Goal: Feedback & Contribution: Submit feedback/report problem

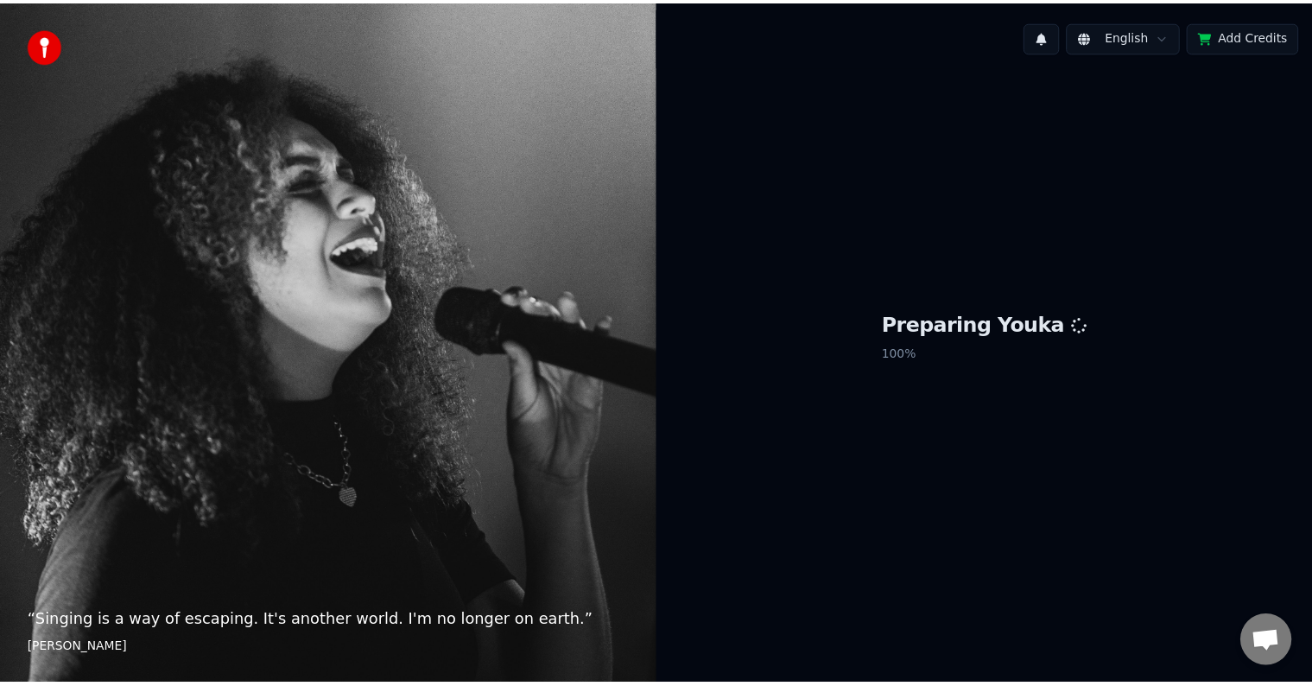
scroll to position [945, 0]
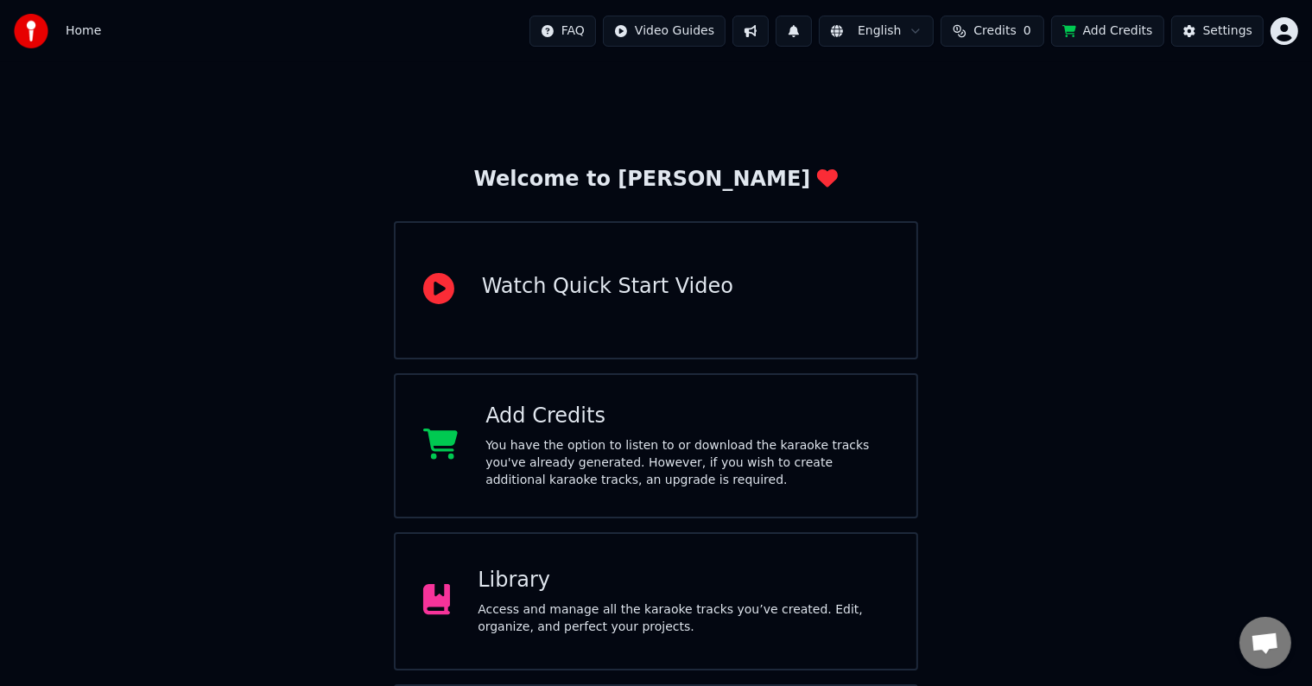
click at [718, 594] on div "Library Access and manage all the karaoke tracks you’ve created. Edit, organize…" at bounding box center [682, 600] width 411 height 69
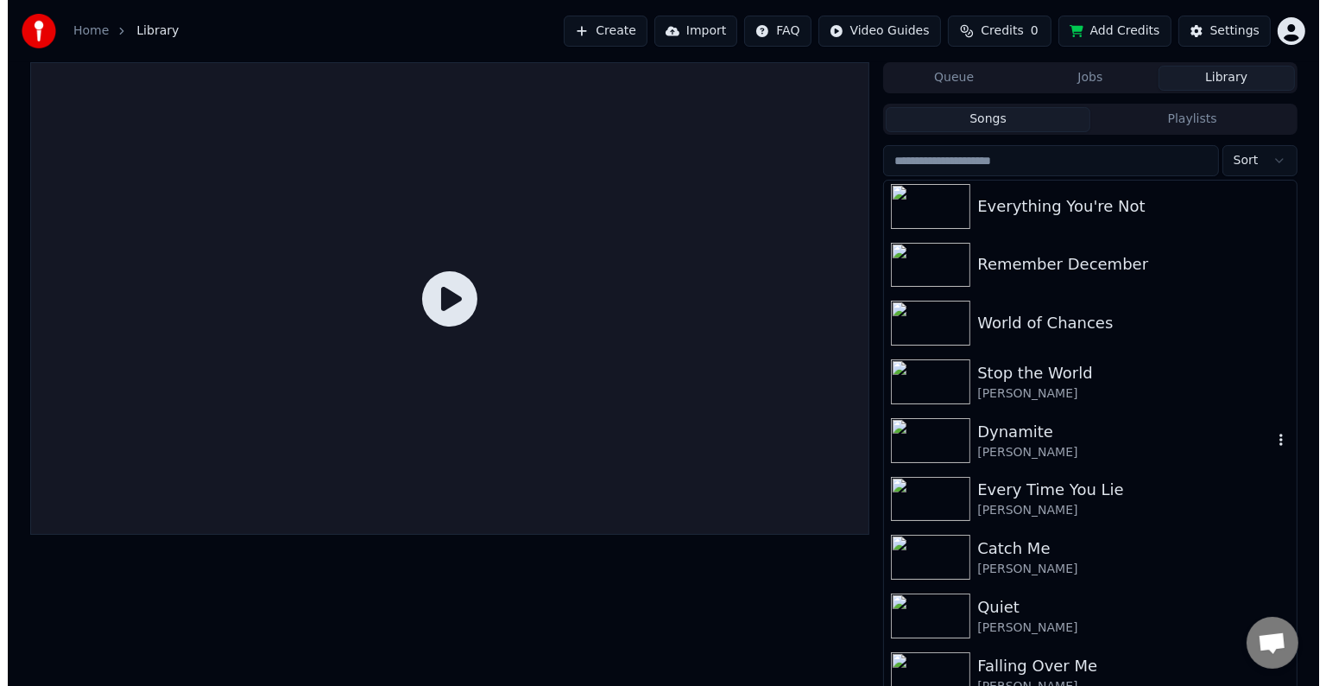
scroll to position [18085, 0]
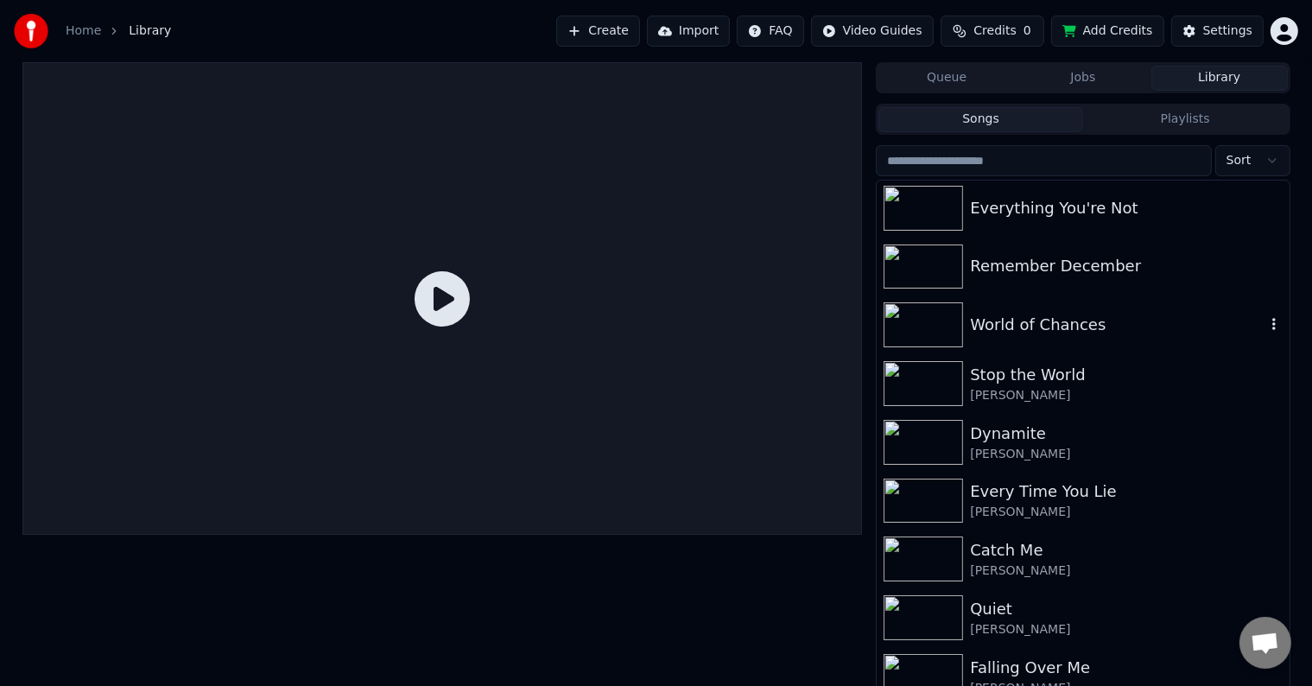
click at [1019, 326] on div "World of Chances" at bounding box center [1117, 325] width 294 height 24
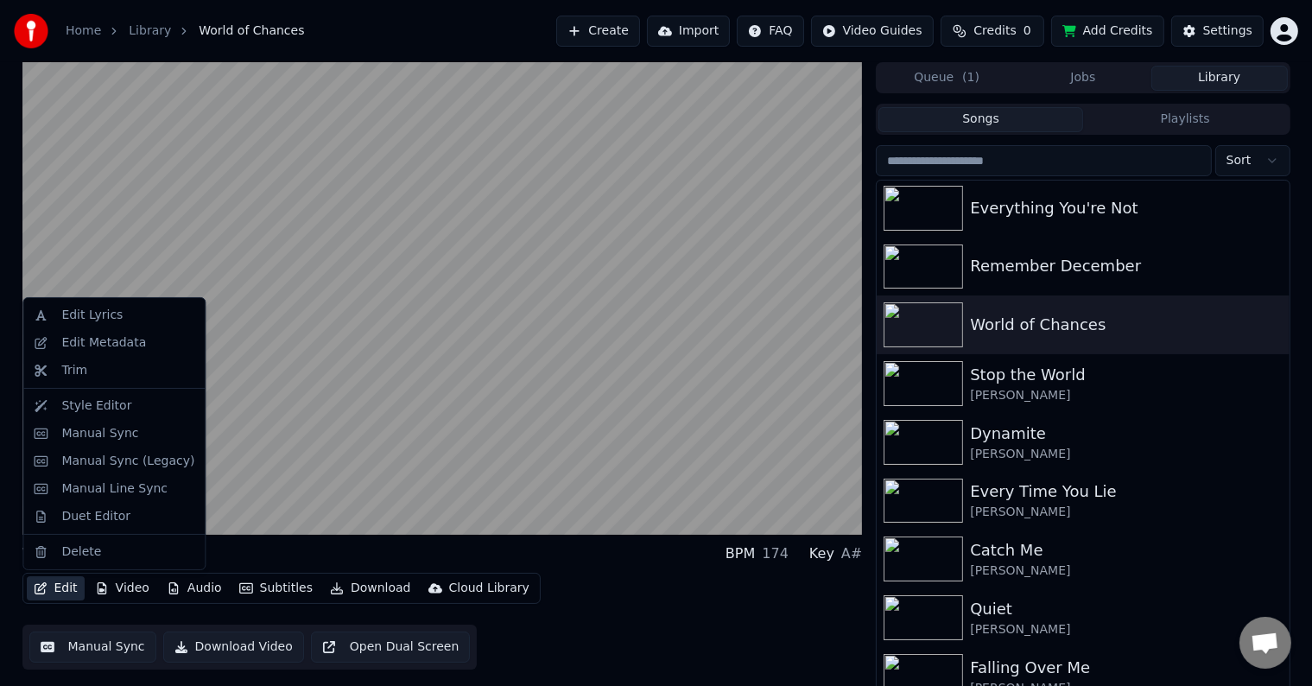
click at [53, 588] on button "Edit" at bounding box center [56, 588] width 58 height 24
click at [107, 335] on div "Edit Metadata" at bounding box center [103, 342] width 85 height 17
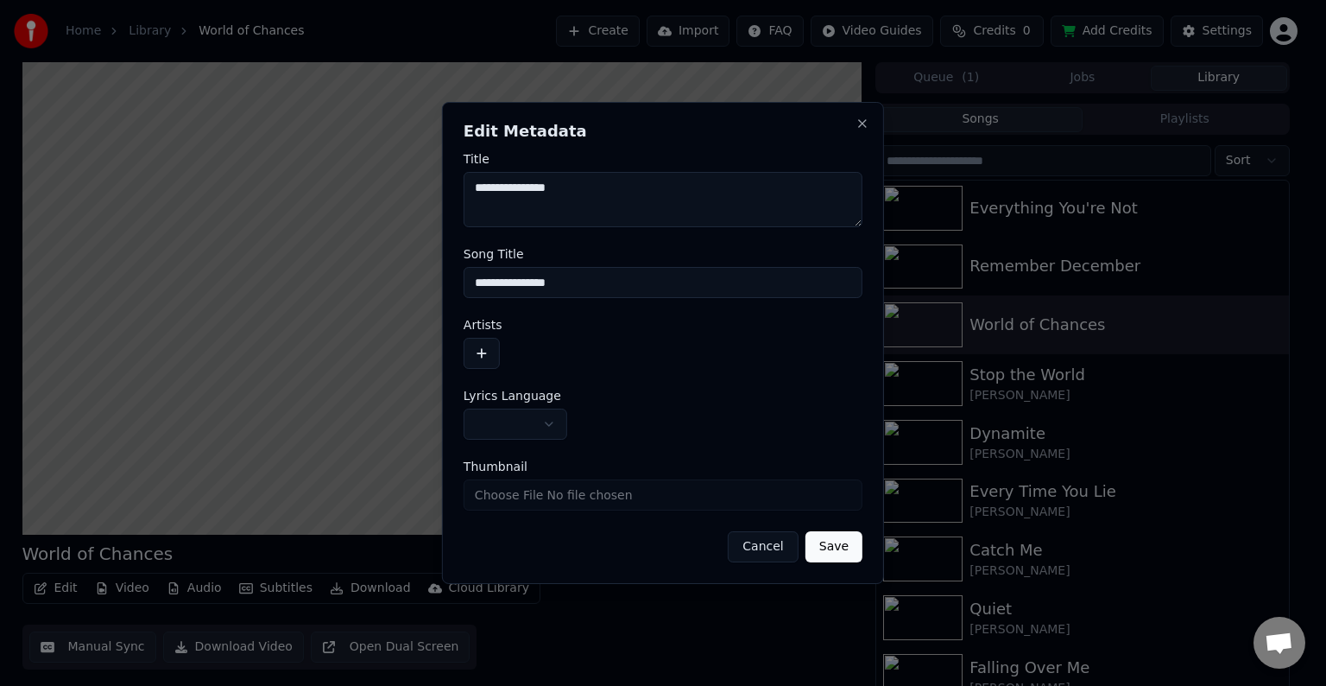
click at [516, 429] on button "button" at bounding box center [516, 423] width 104 height 31
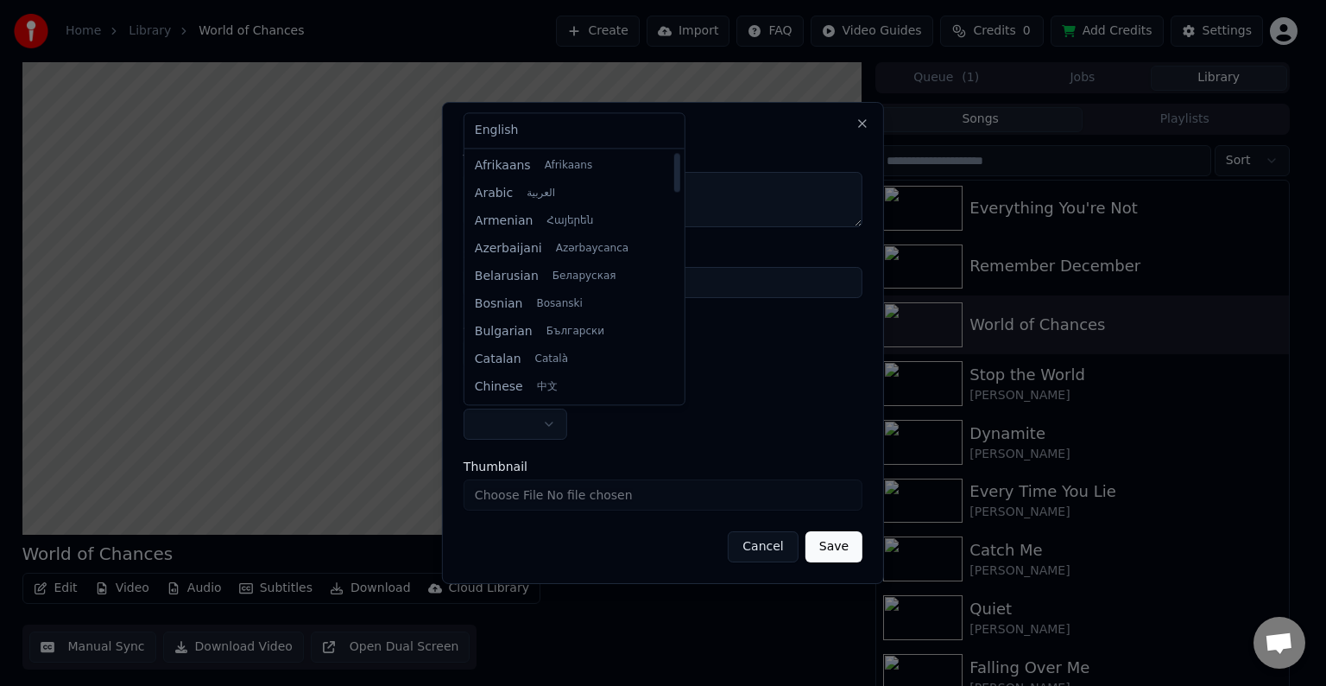
select select "**"
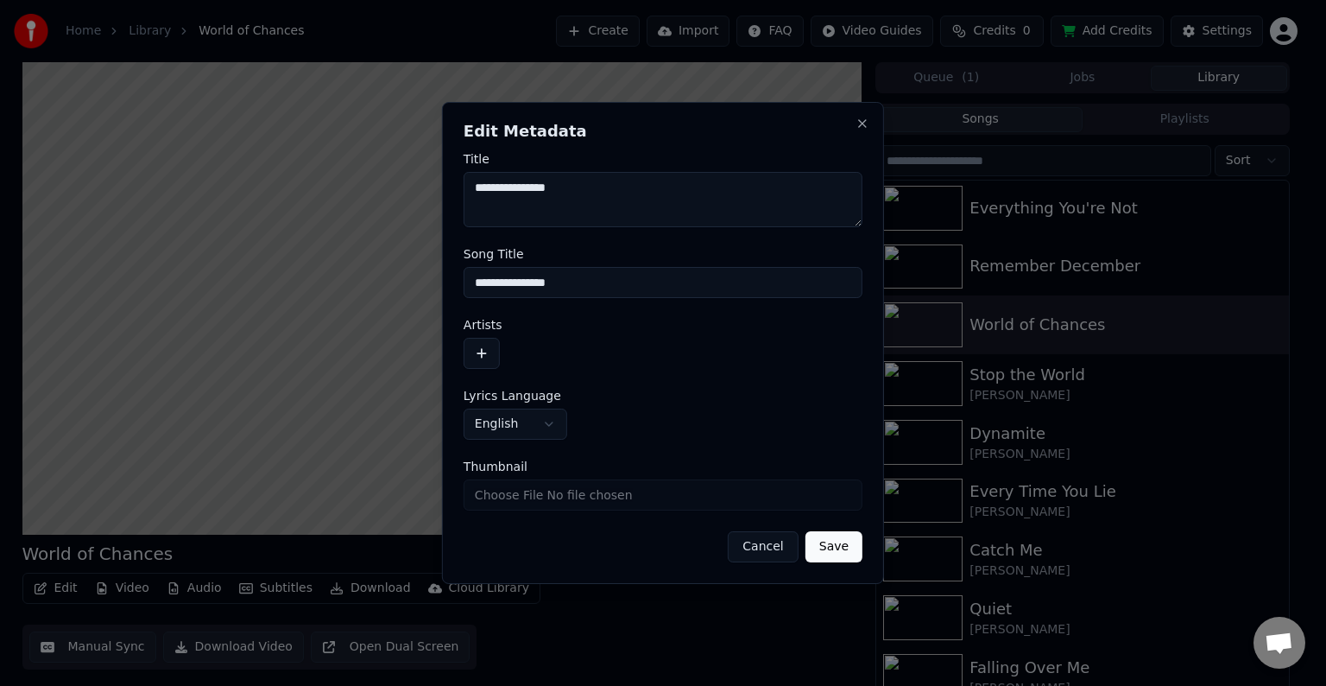
click at [490, 332] on div "Artists" at bounding box center [663, 344] width 399 height 50
click at [484, 340] on button "button" at bounding box center [482, 353] width 36 height 31
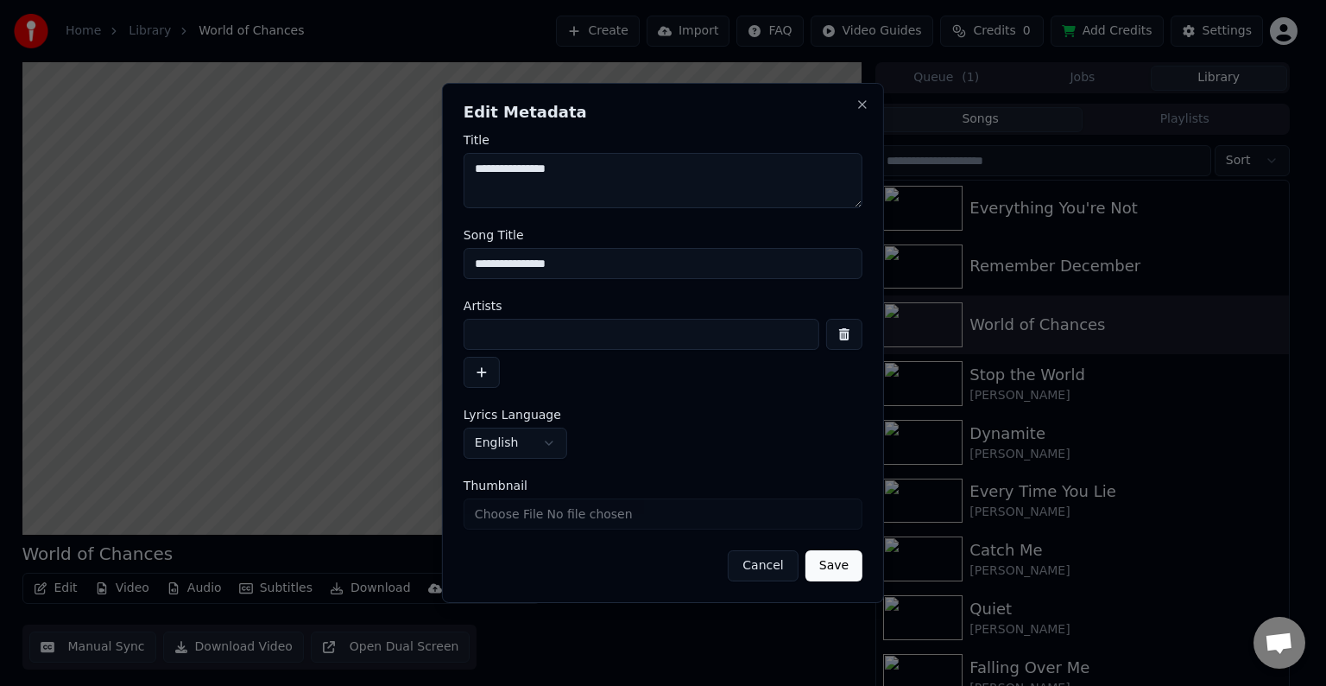
click at [506, 330] on input at bounding box center [642, 334] width 356 height 31
type input "**********"
click at [806, 550] on button "Save" at bounding box center [834, 565] width 57 height 31
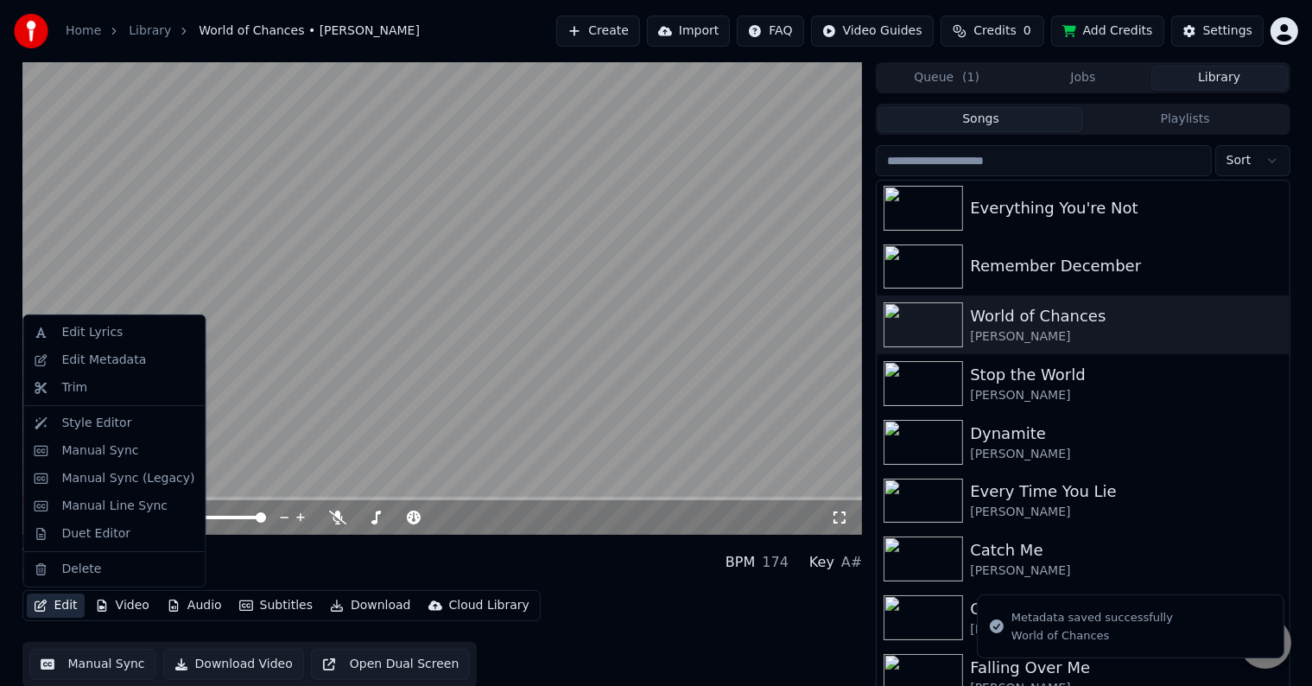
click at [52, 608] on button "Edit" at bounding box center [56, 605] width 58 height 24
click at [145, 477] on div "Manual Sync (Legacy)" at bounding box center [127, 478] width 133 height 17
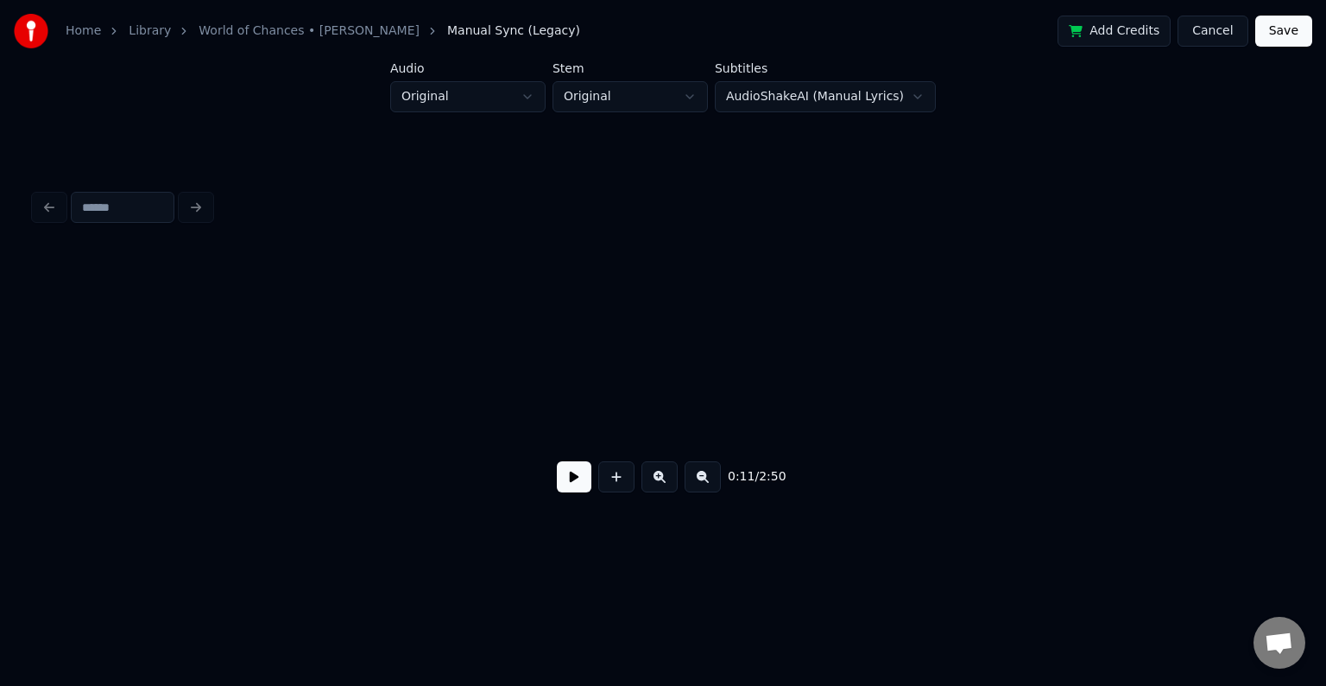
scroll to position [0, 1512]
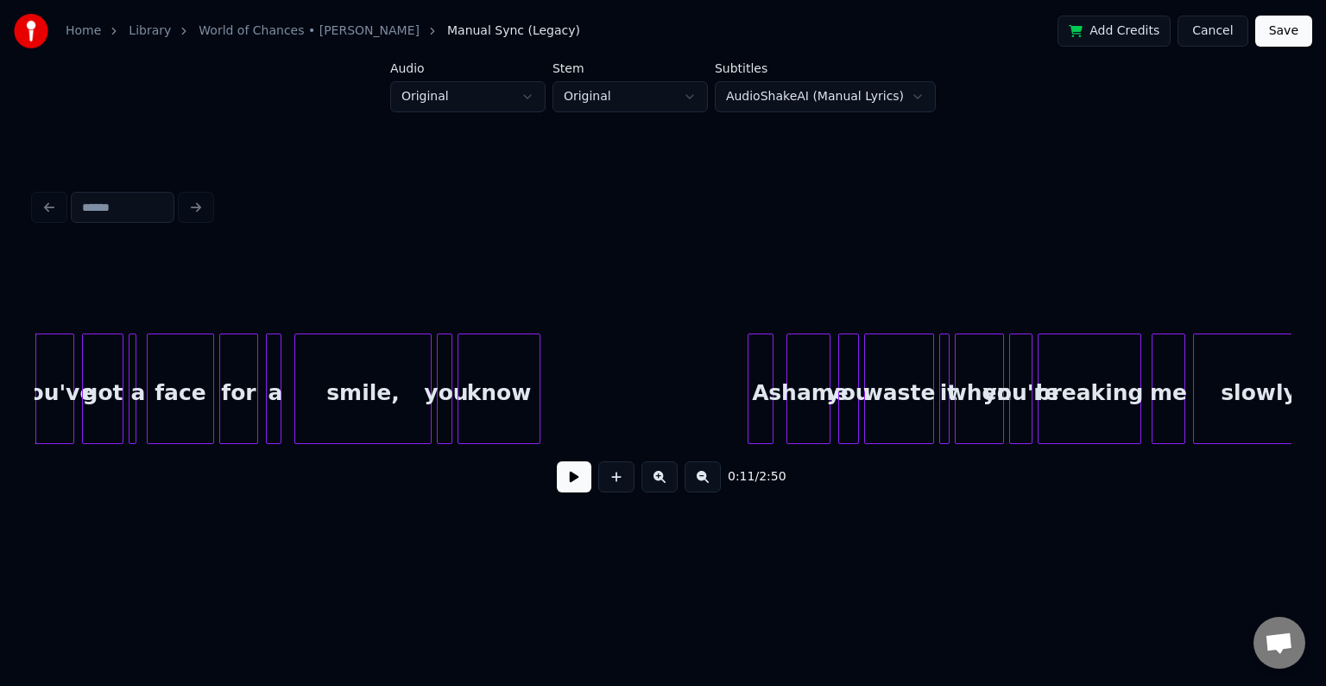
click at [572, 487] on button at bounding box center [574, 476] width 35 height 31
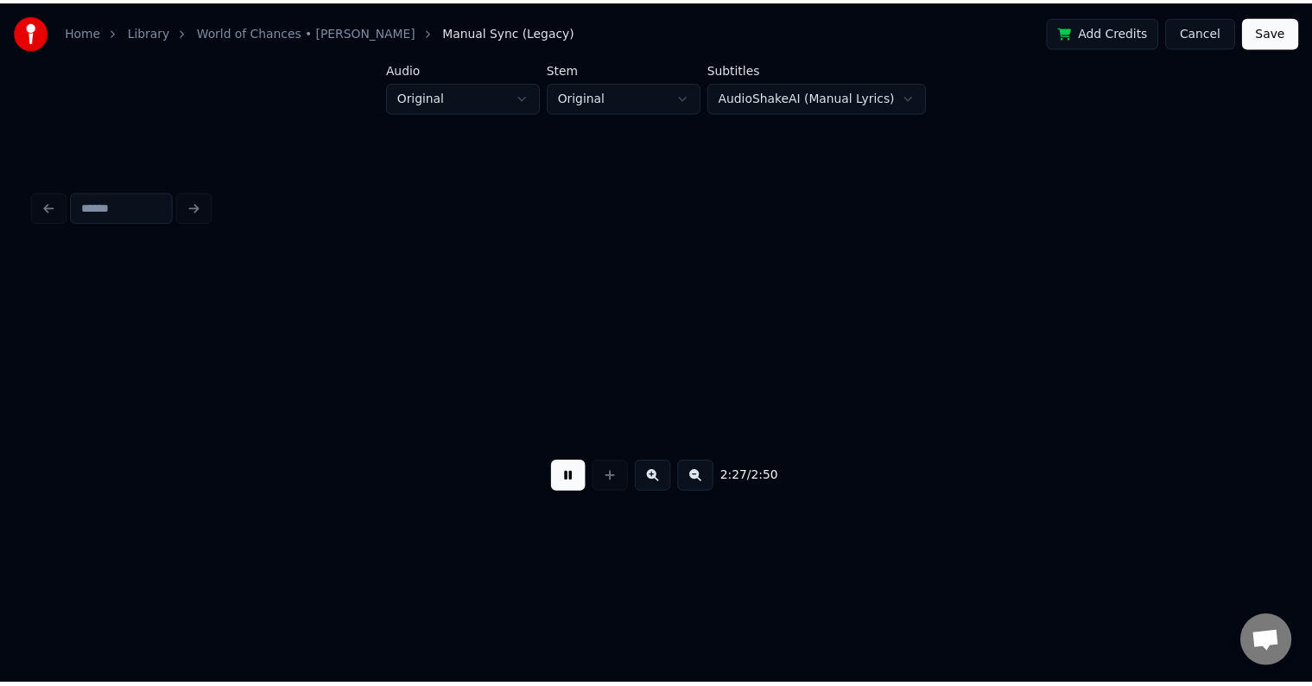
scroll to position [0, 19130]
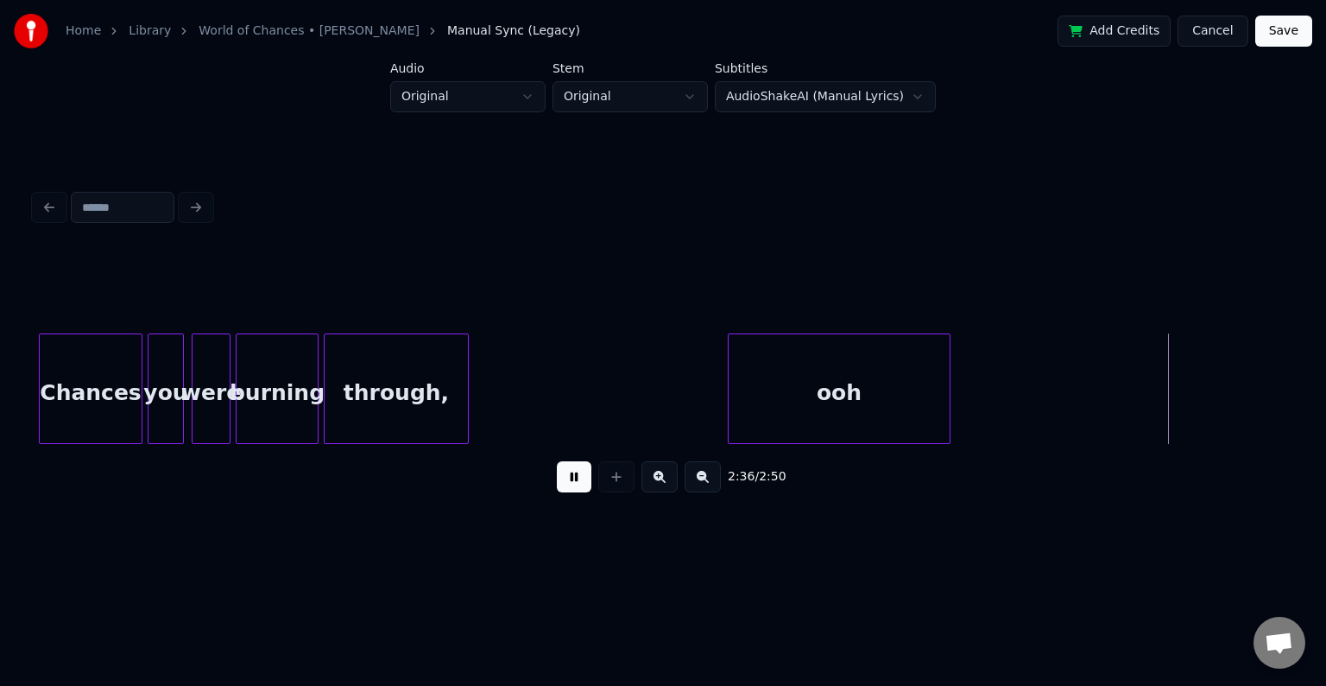
click at [1280, 38] on button "Save" at bounding box center [1283, 31] width 57 height 31
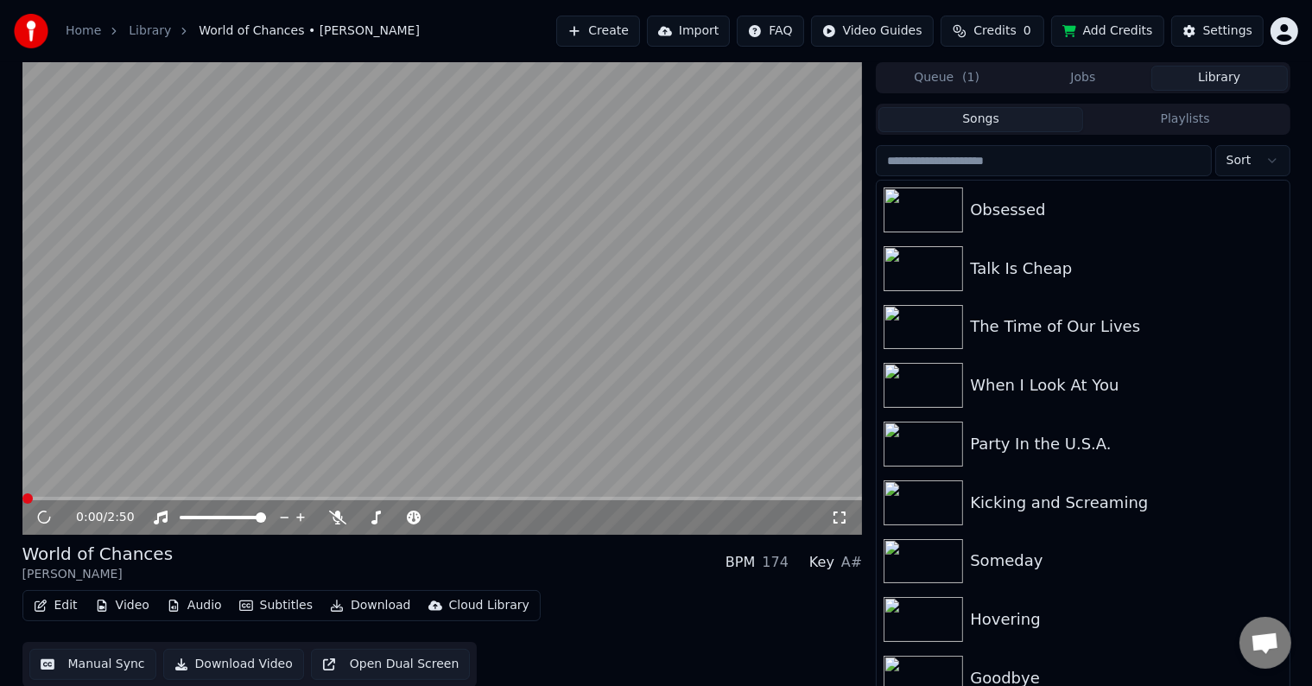
click at [334, 609] on button "Download" at bounding box center [370, 605] width 95 height 24
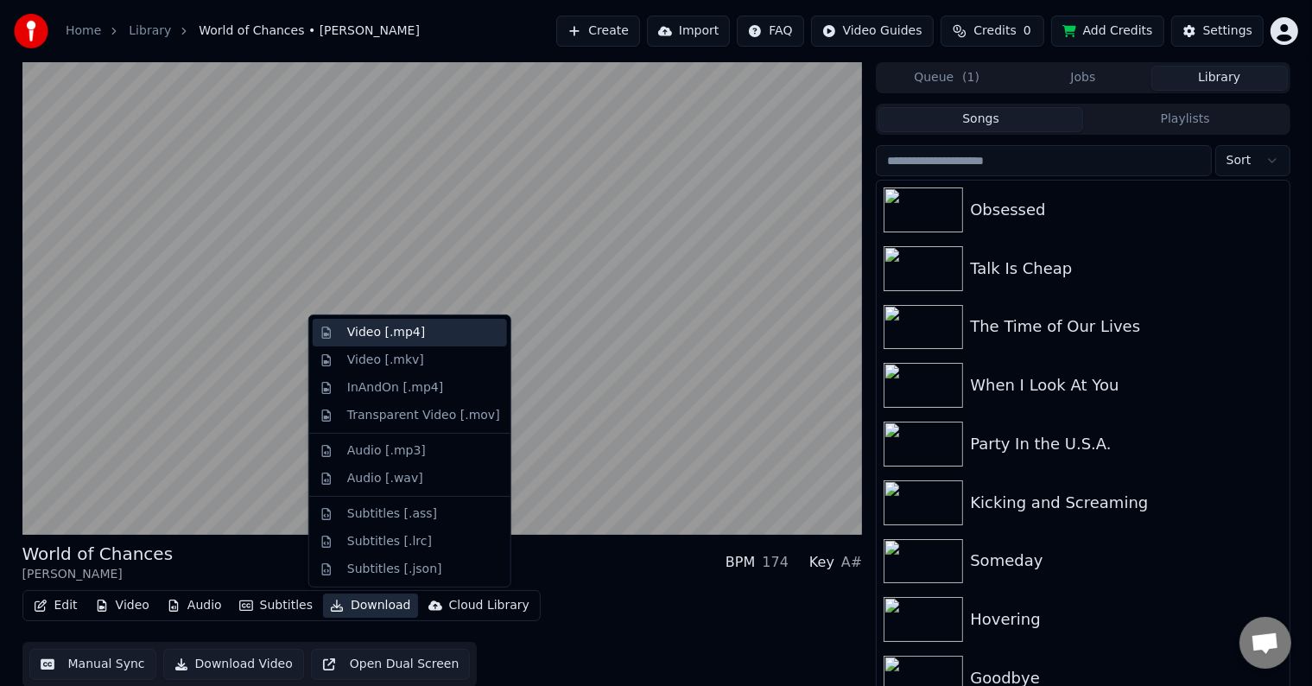
click at [376, 328] on div "Video [.mp4]" at bounding box center [386, 332] width 78 height 17
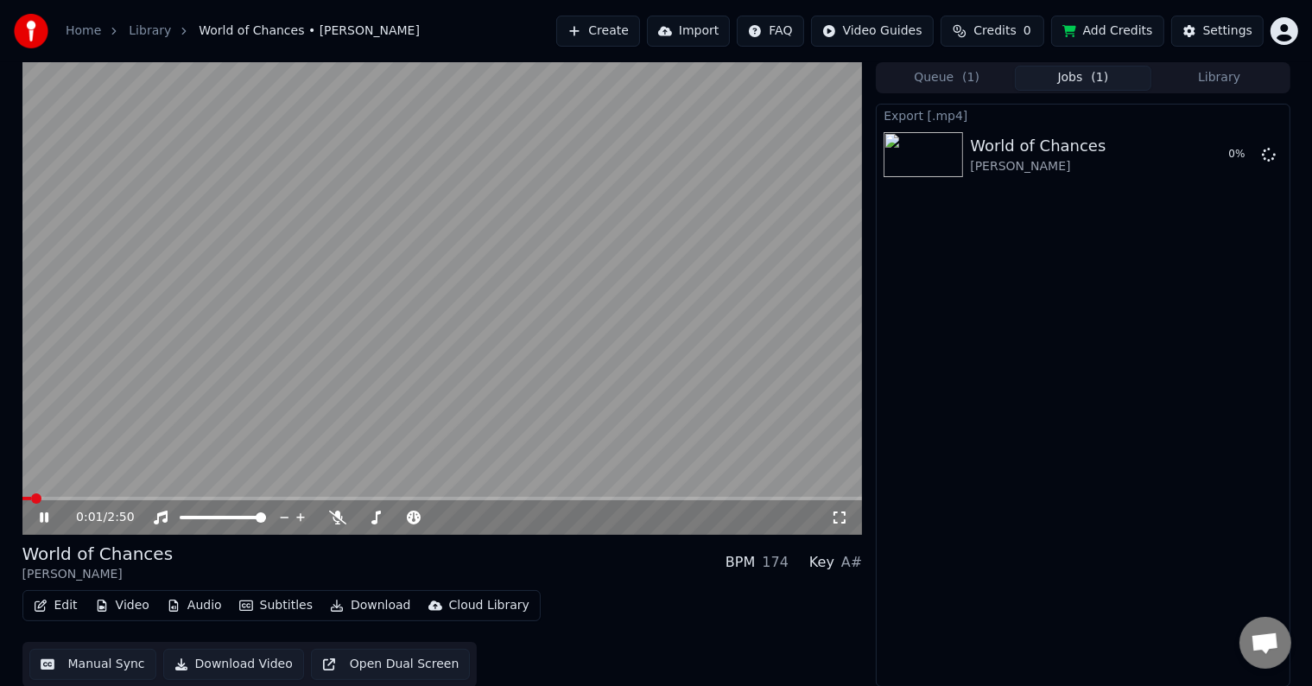
click at [41, 518] on icon at bounding box center [44, 517] width 9 height 10
click at [1231, 75] on button "Library" at bounding box center [1219, 78] width 136 height 25
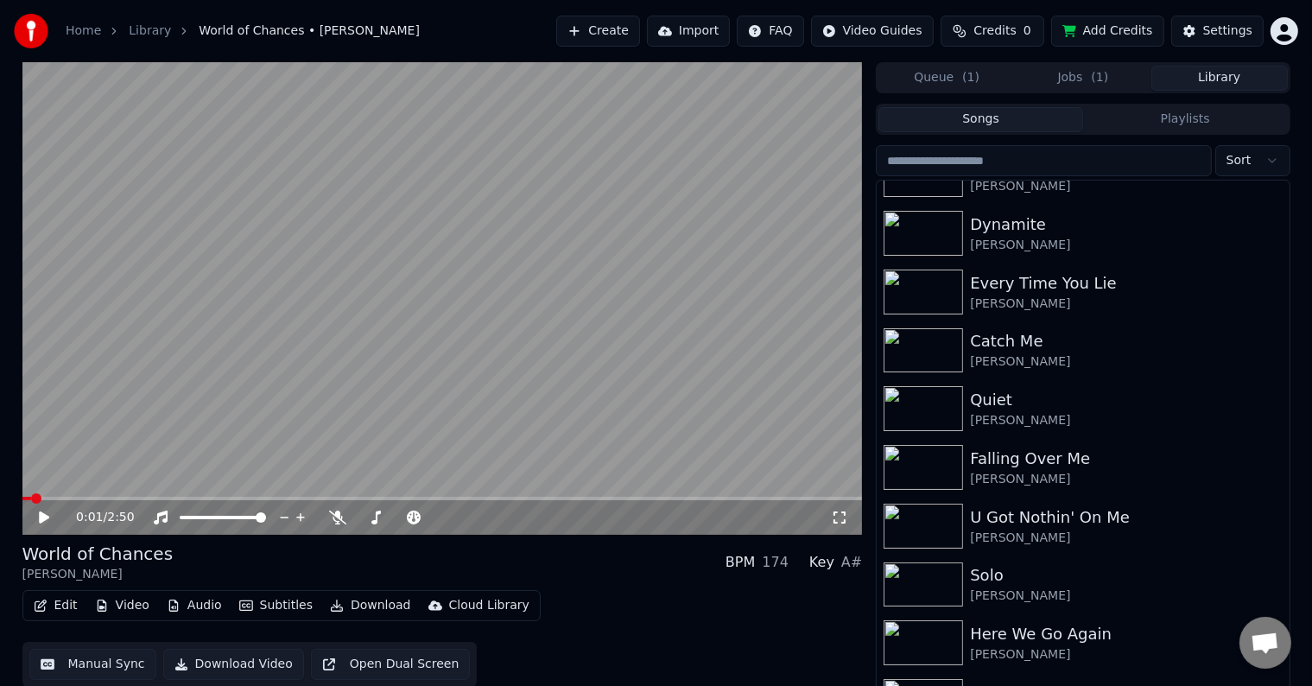
scroll to position [18151, 0]
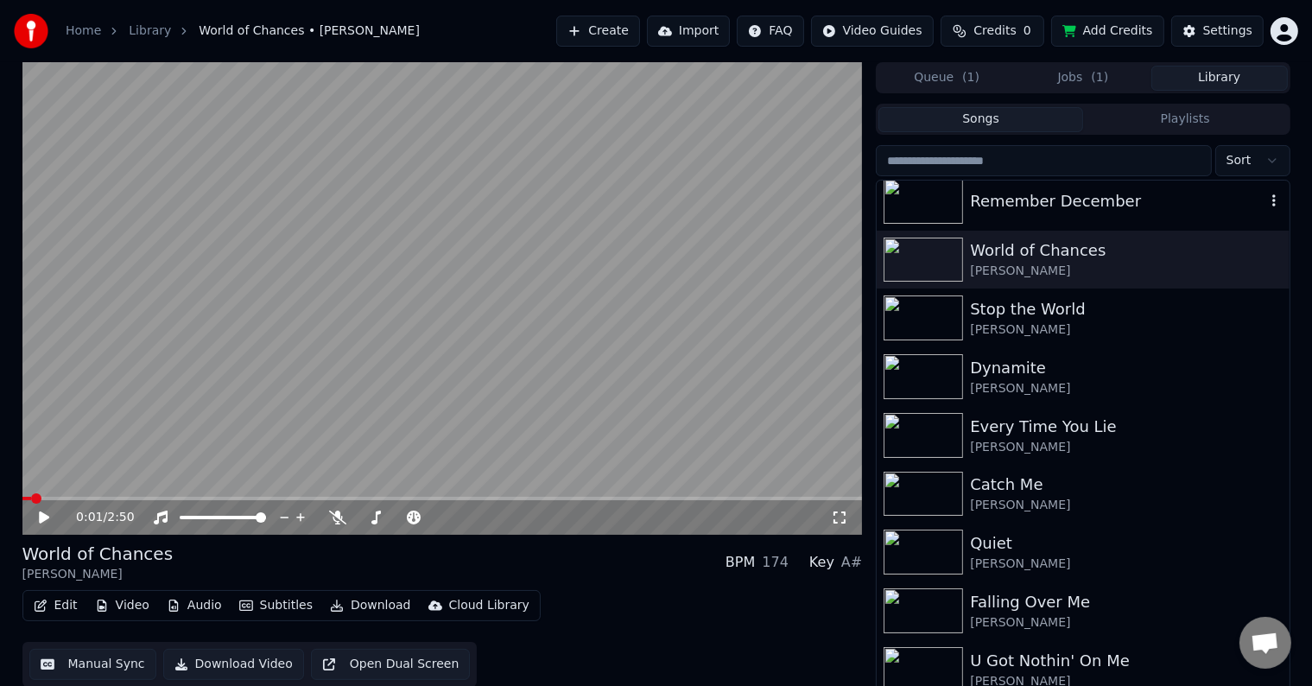
click at [1154, 216] on div "Remember December" at bounding box center [1082, 201] width 412 height 59
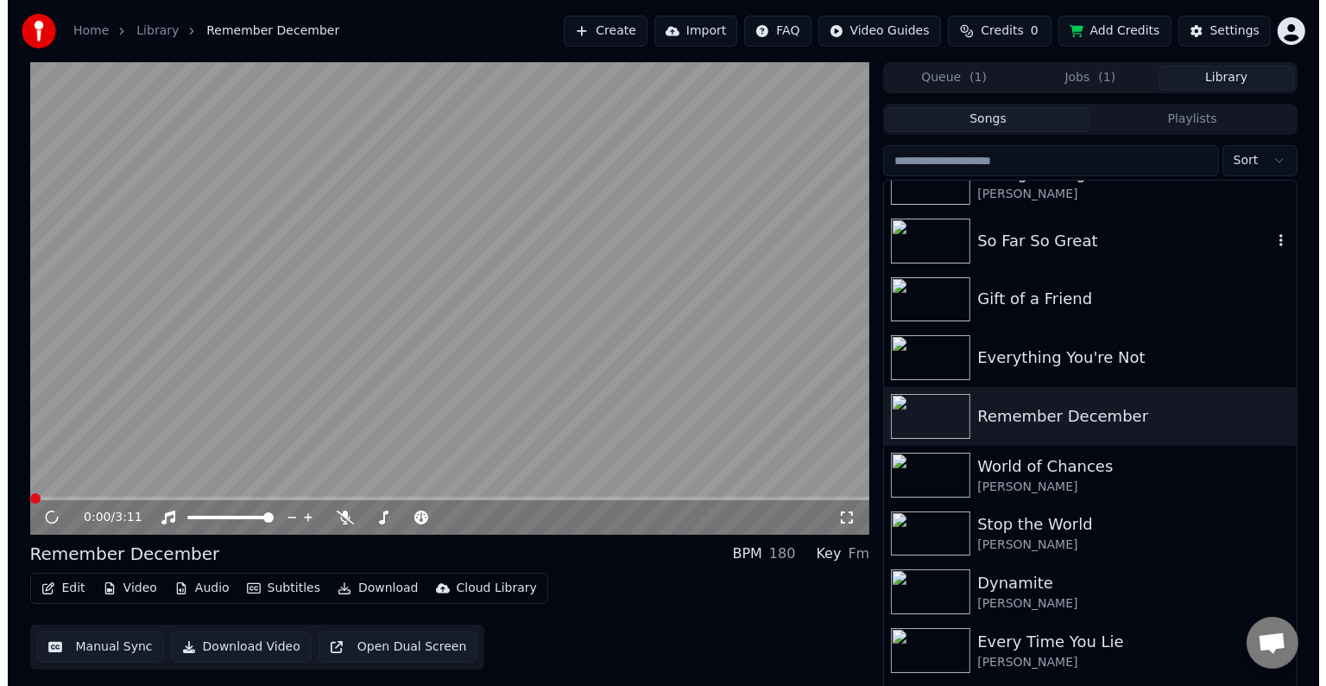
scroll to position [17935, 0]
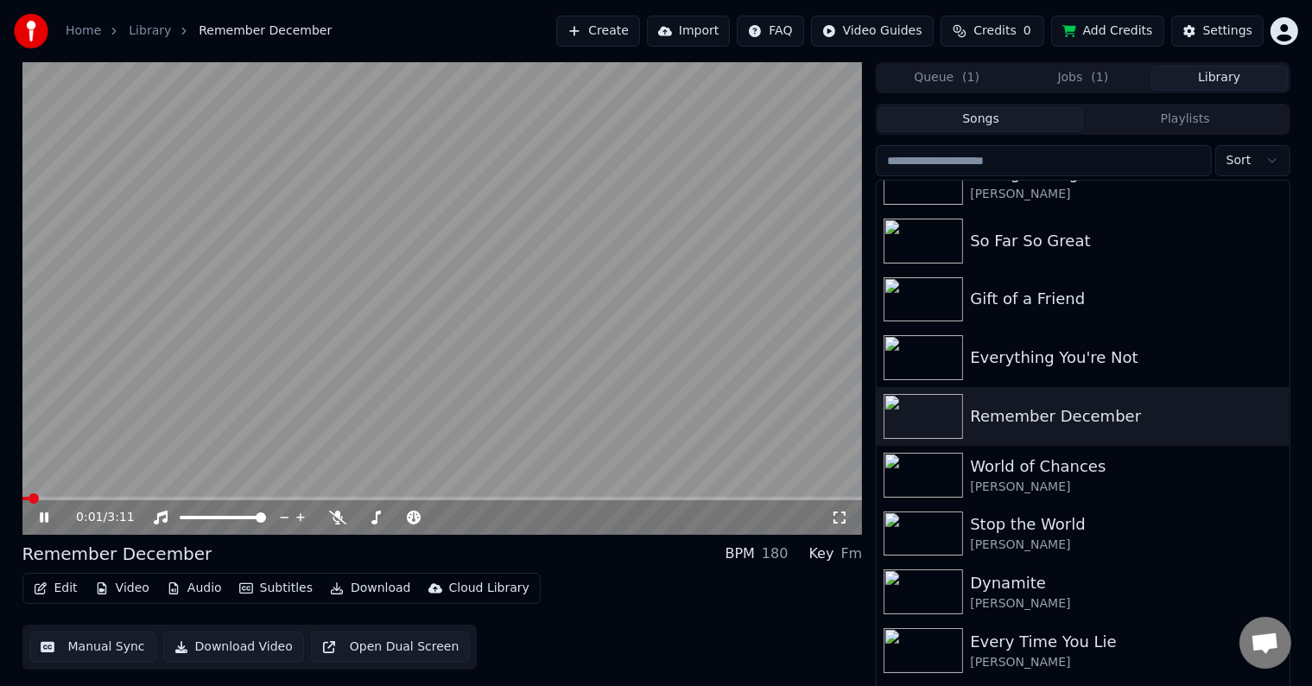
click at [47, 586] on button "Edit" at bounding box center [56, 588] width 58 height 24
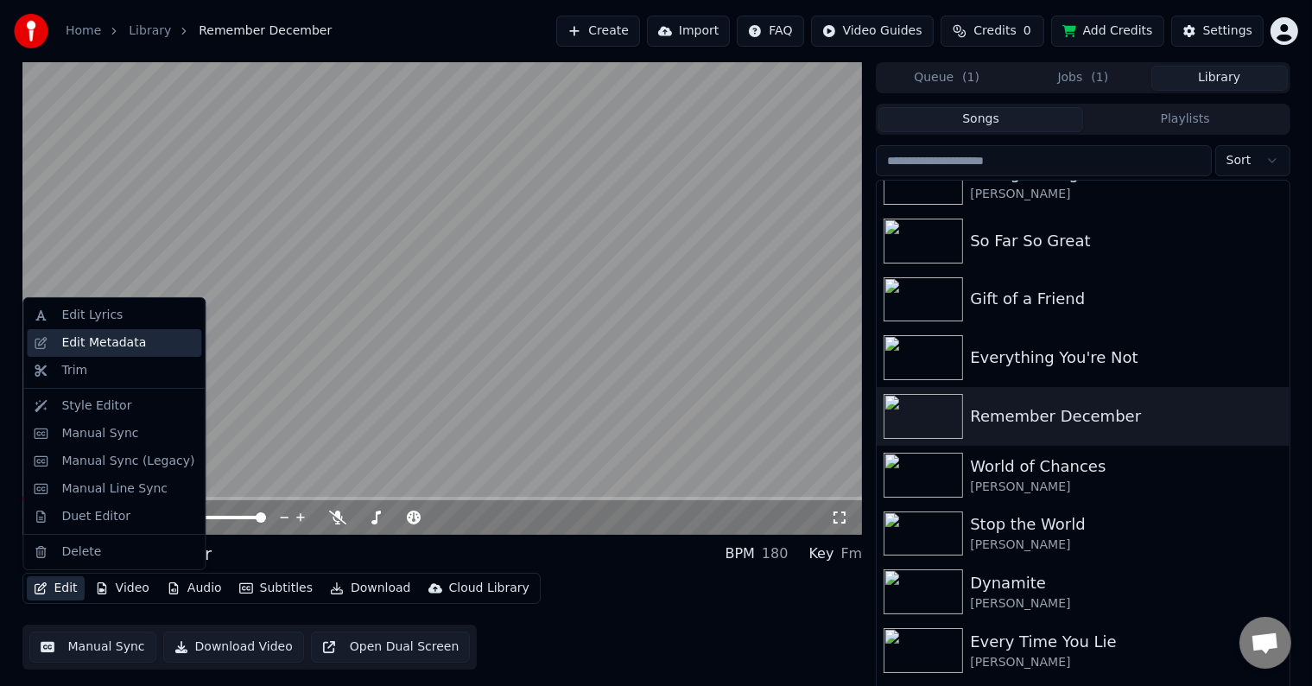
click at [85, 342] on div "Edit Metadata" at bounding box center [103, 342] width 85 height 17
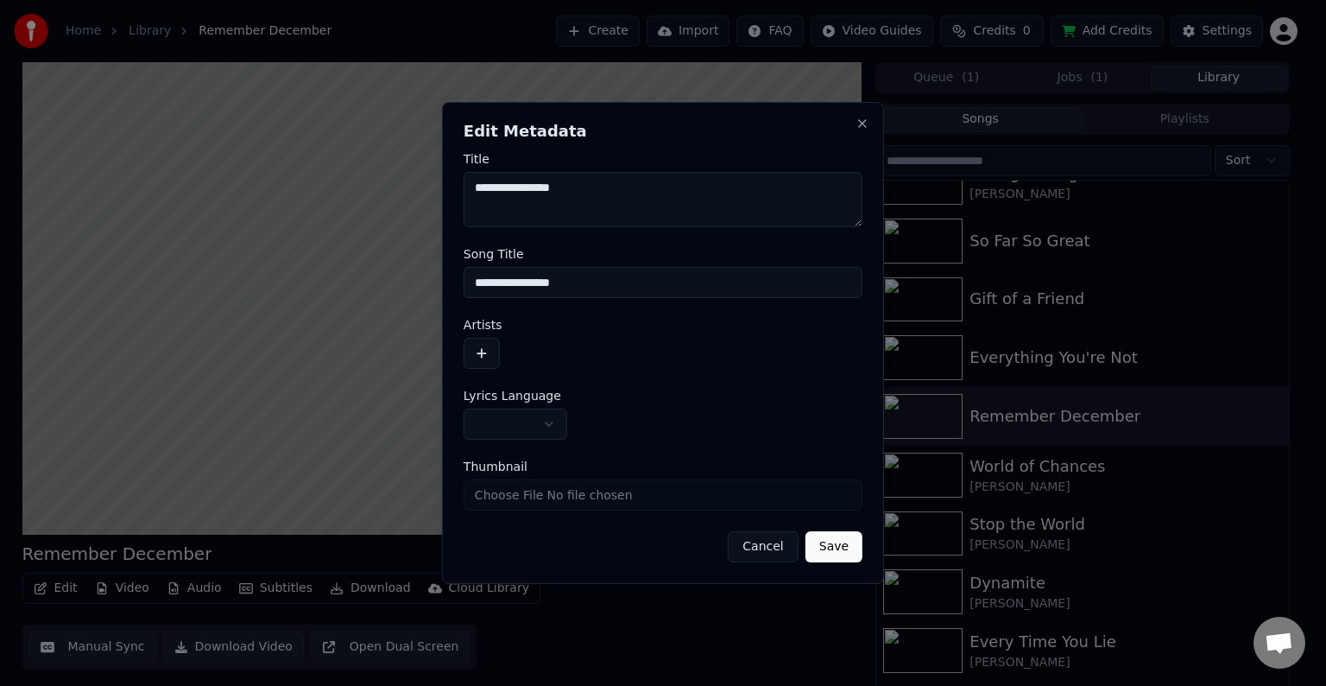
click at [515, 425] on body "Home Library Remember December Create Import FAQ Video Guides Credits 0 Add Cre…" at bounding box center [656, 343] width 1312 height 686
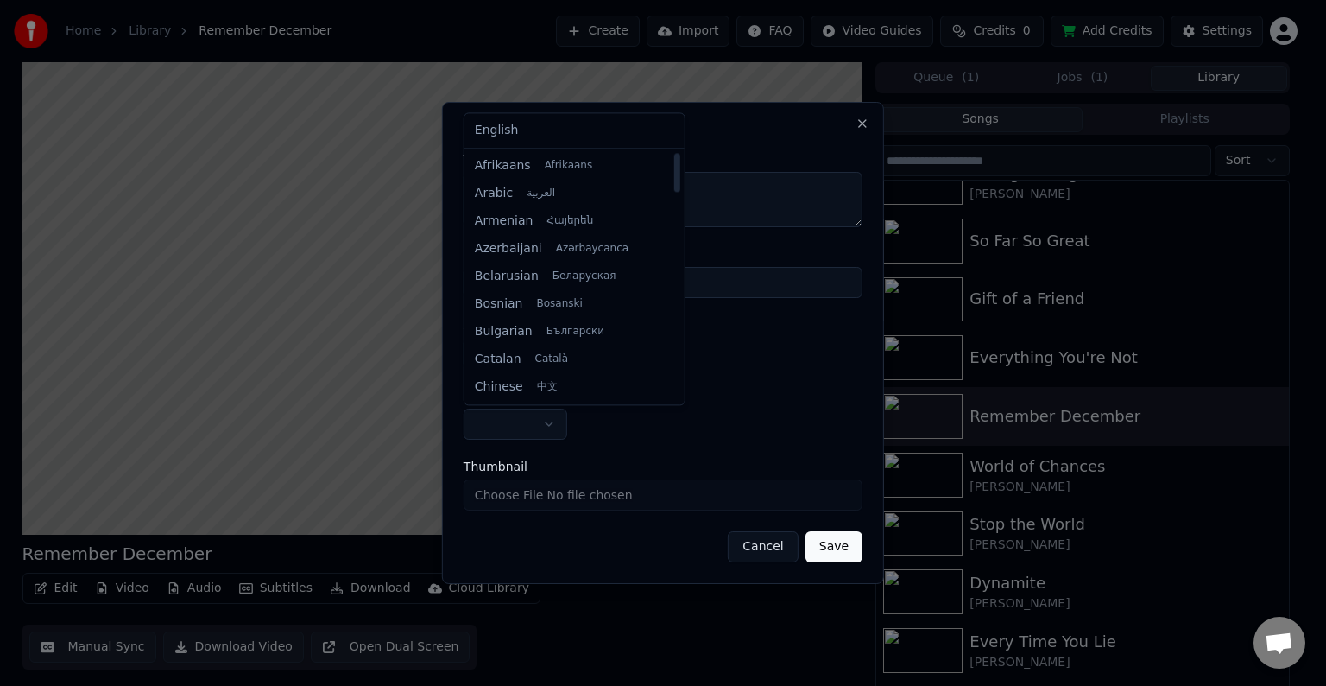
select select "**"
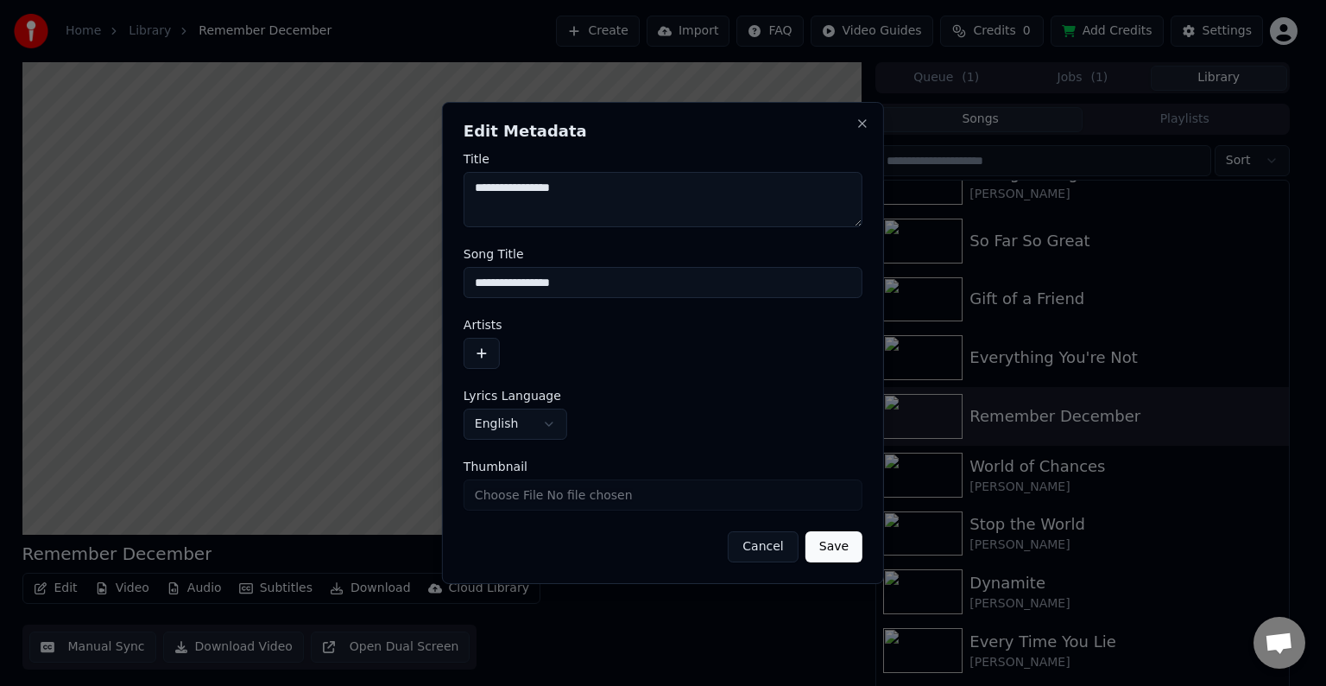
click at [496, 362] on button "button" at bounding box center [482, 353] width 36 height 31
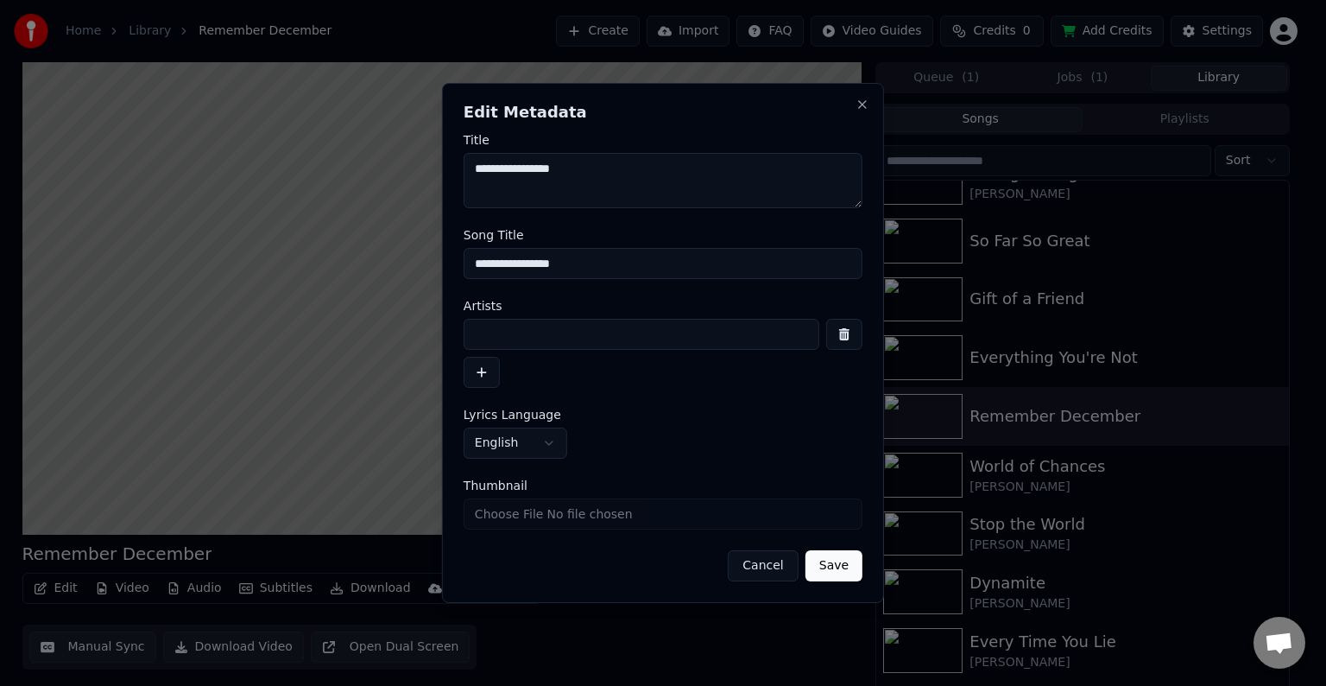
click at [517, 321] on input at bounding box center [642, 334] width 356 height 31
type input "**********"
click at [806, 550] on button "Save" at bounding box center [834, 565] width 57 height 31
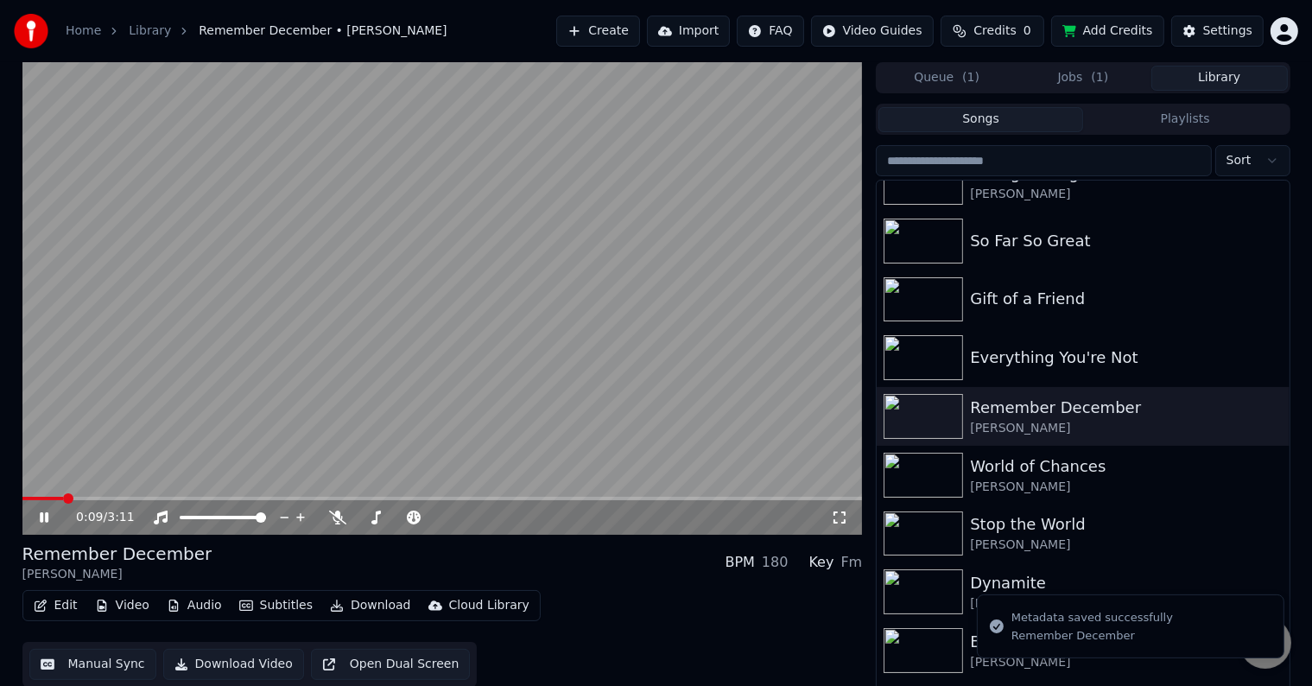
click at [56, 608] on button "Edit" at bounding box center [56, 605] width 58 height 24
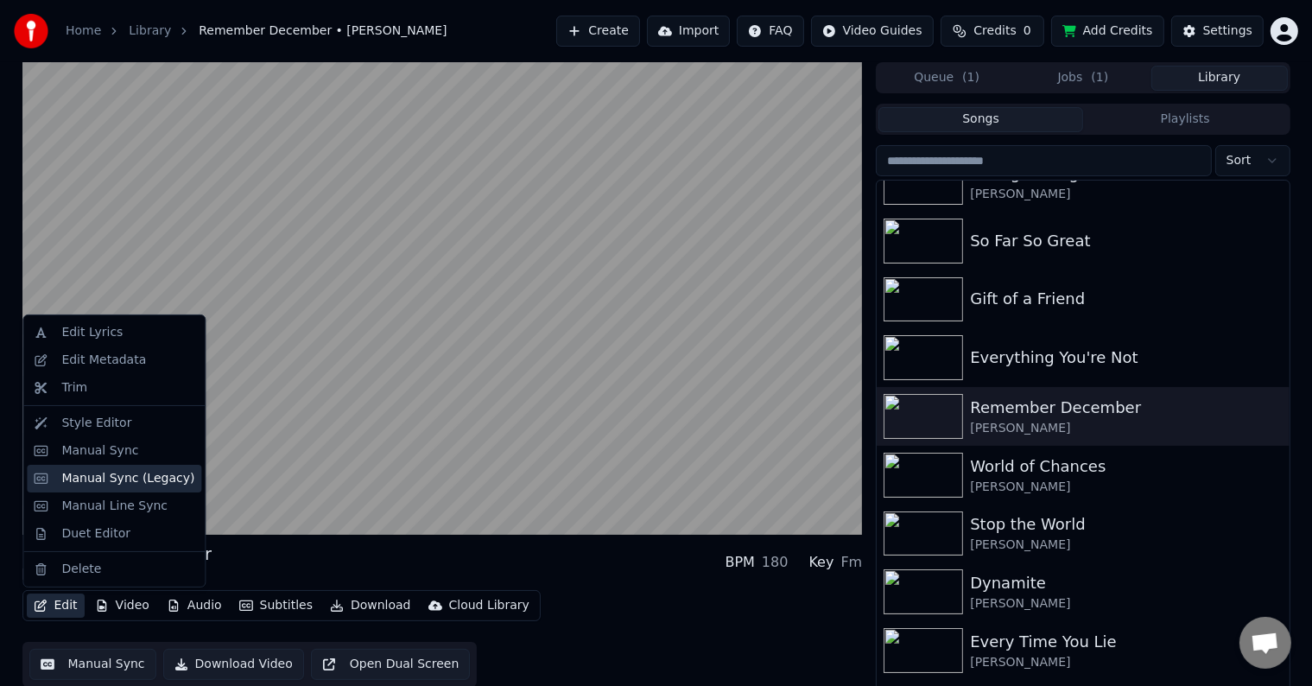
click at [98, 479] on div "Manual Sync (Legacy)" at bounding box center [127, 478] width 133 height 17
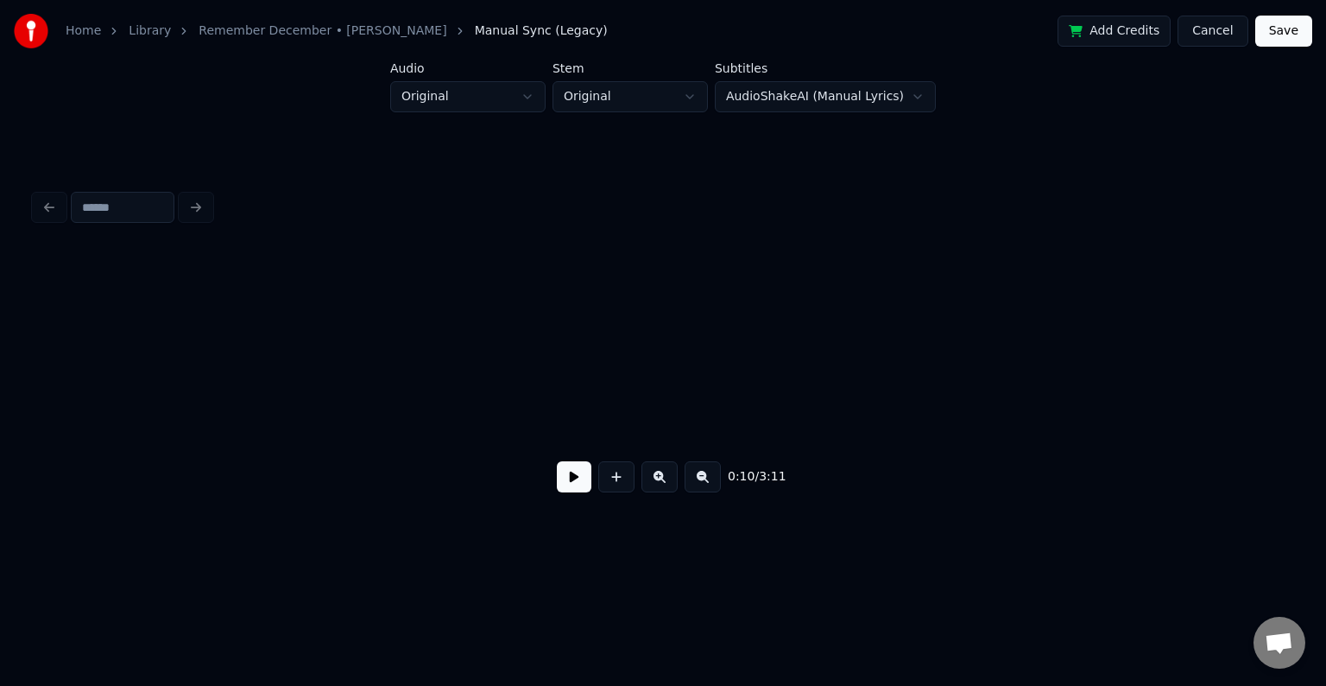
scroll to position [0, 1357]
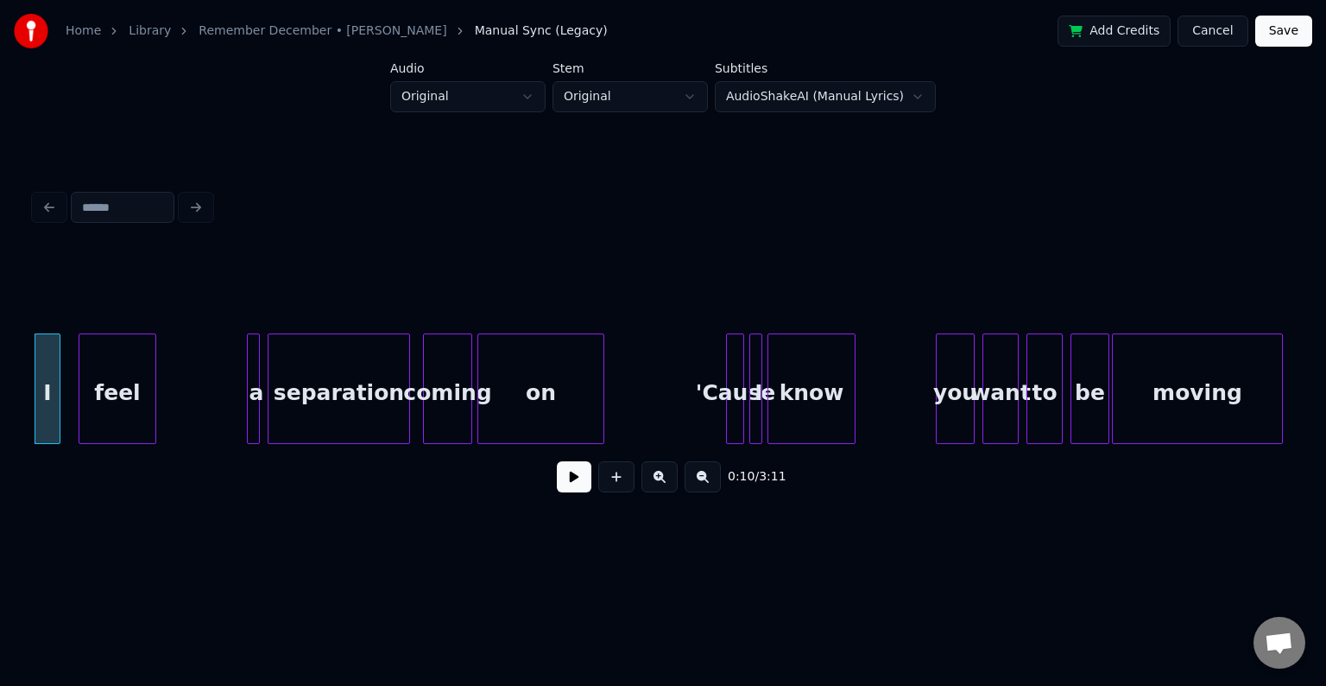
click at [566, 490] on button at bounding box center [574, 476] width 35 height 31
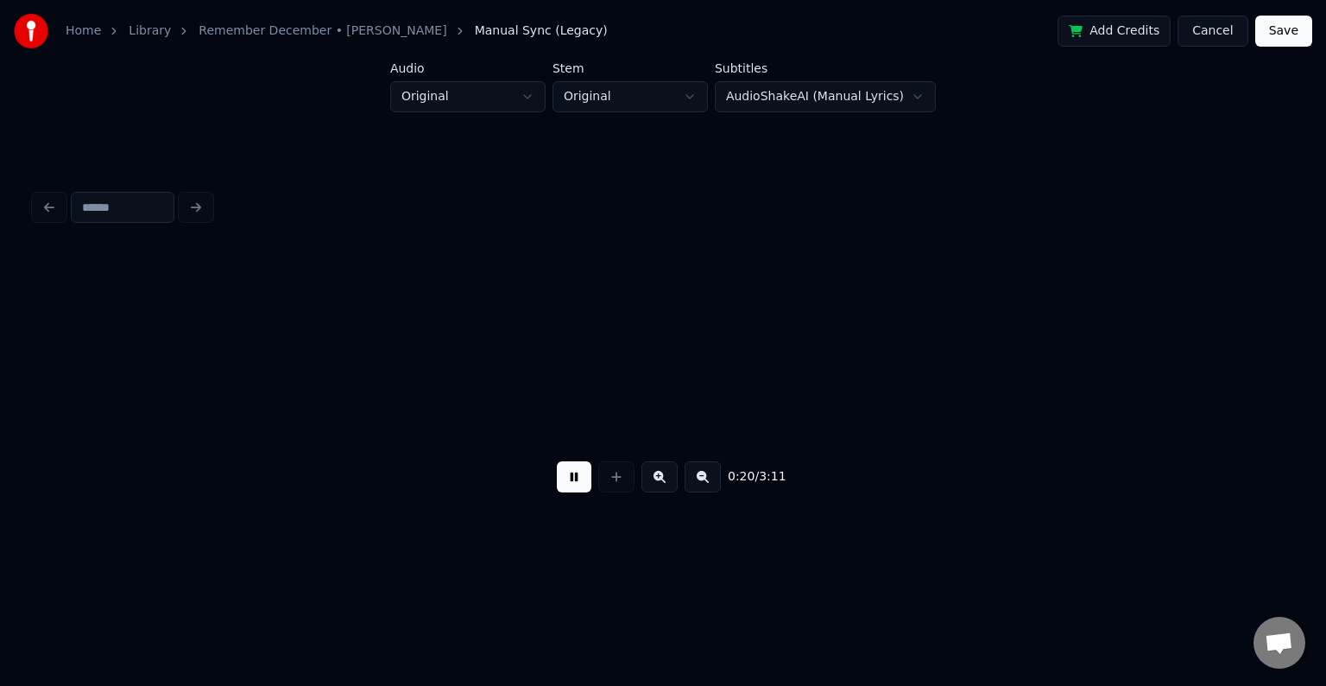
scroll to position [0, 2615]
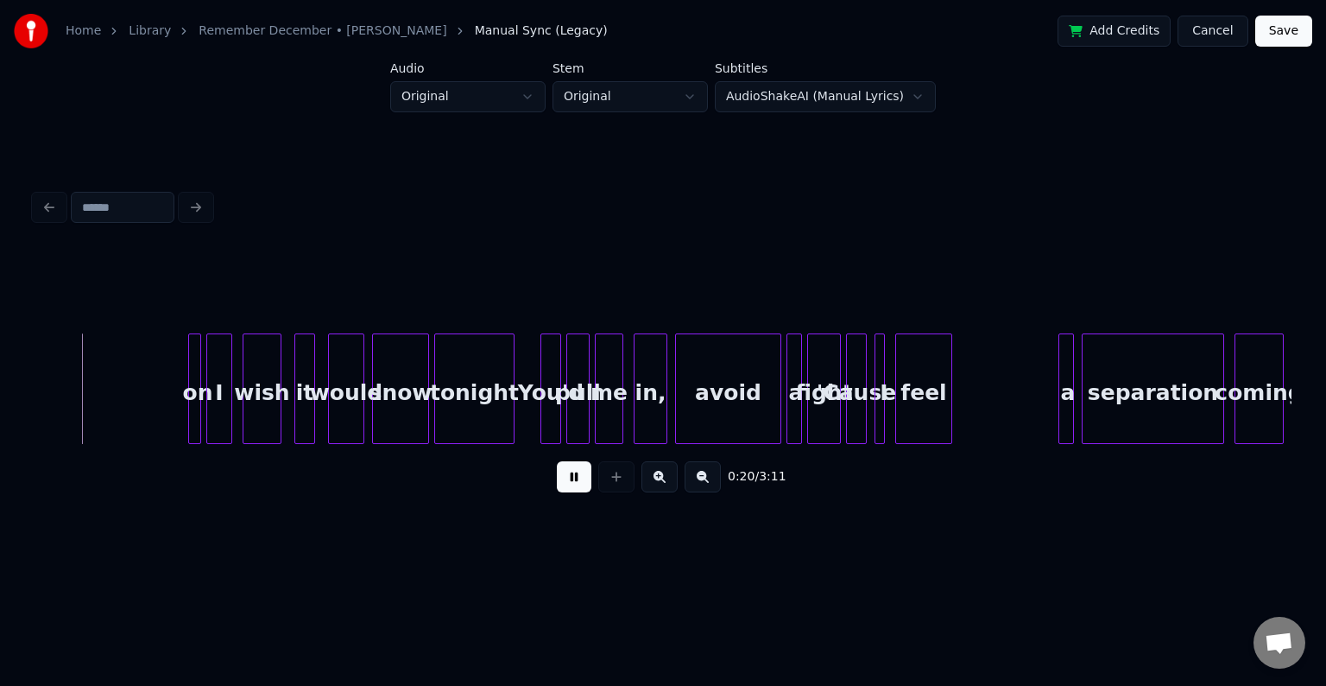
click at [566, 490] on button at bounding box center [574, 476] width 35 height 31
click at [38, 444] on div "on I wish it would snow tonight You'd pull me in, avoid a fight 'Cause I feel a…" at bounding box center [663, 388] width 1257 height 111
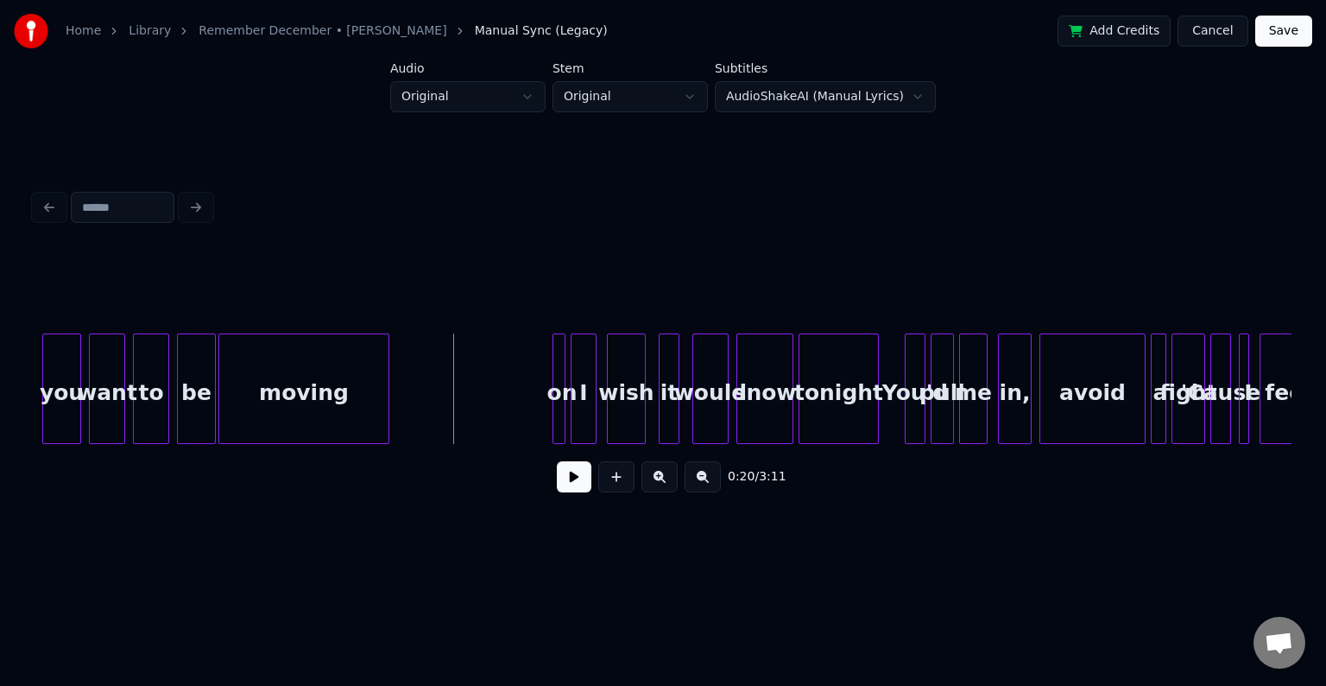
scroll to position [0, 2235]
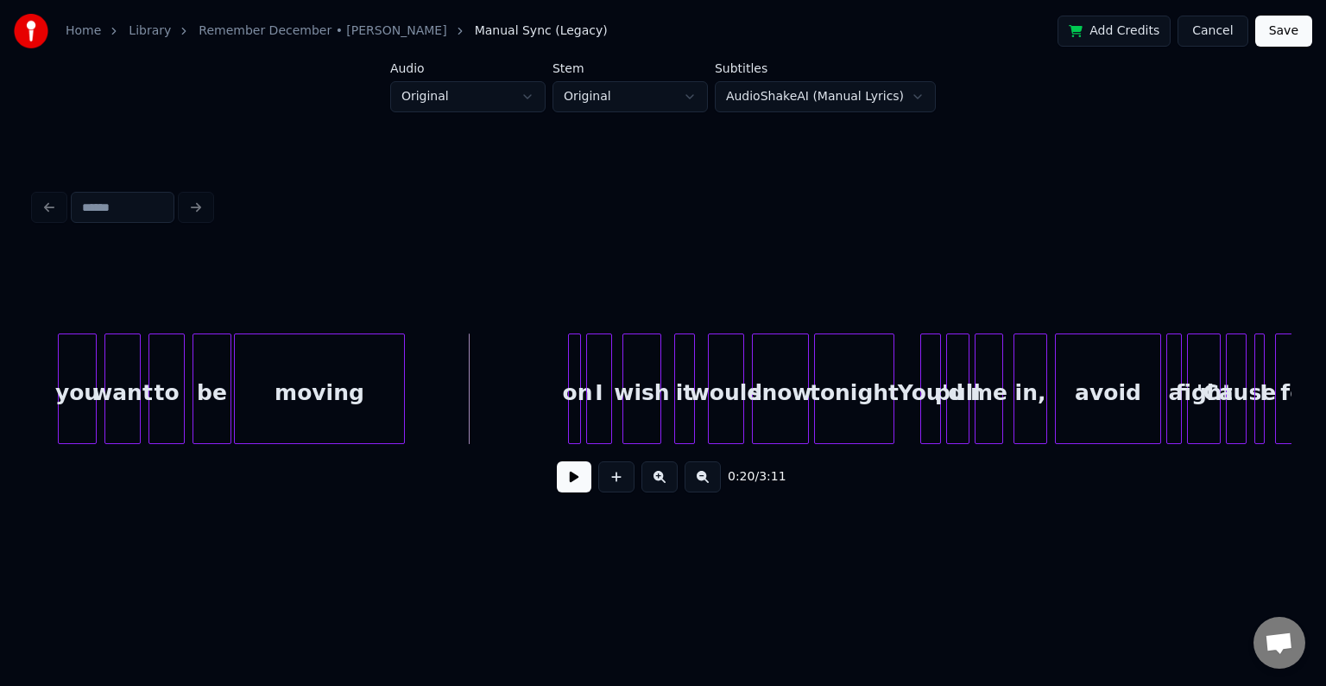
click at [247, 395] on div "moving" at bounding box center [319, 392] width 169 height 117
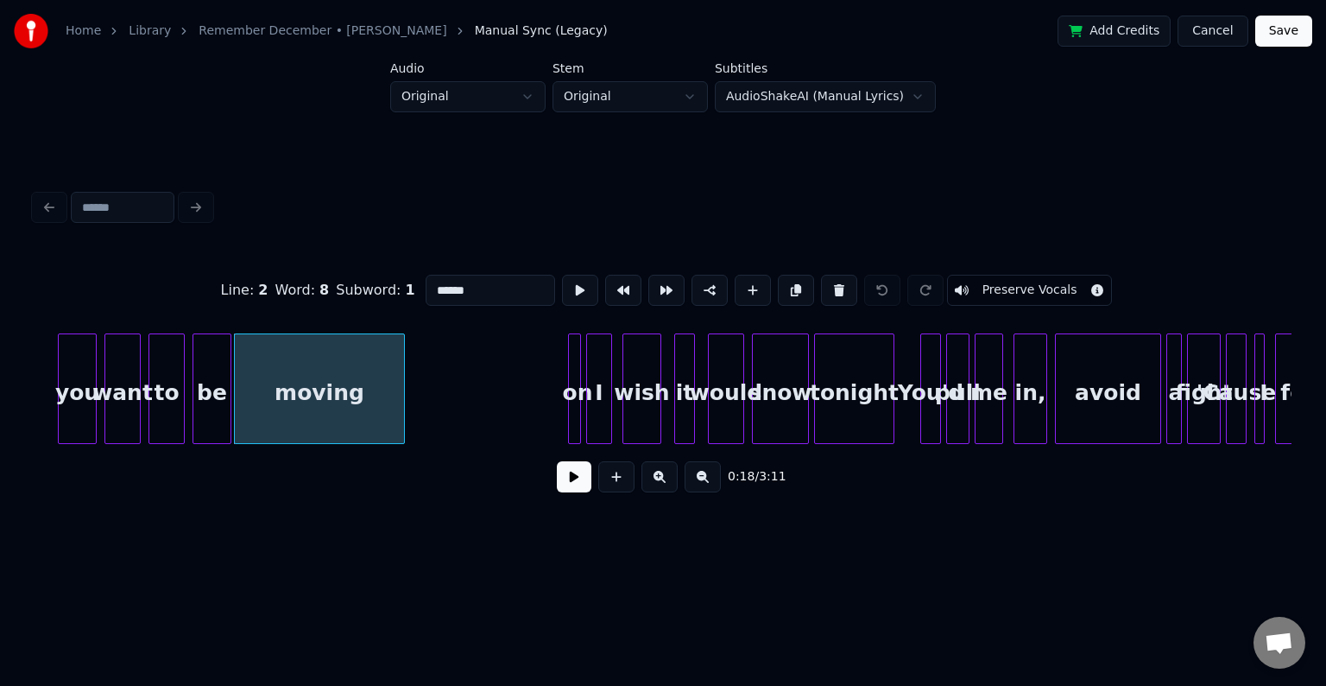
click at [572, 484] on button at bounding box center [574, 476] width 35 height 31
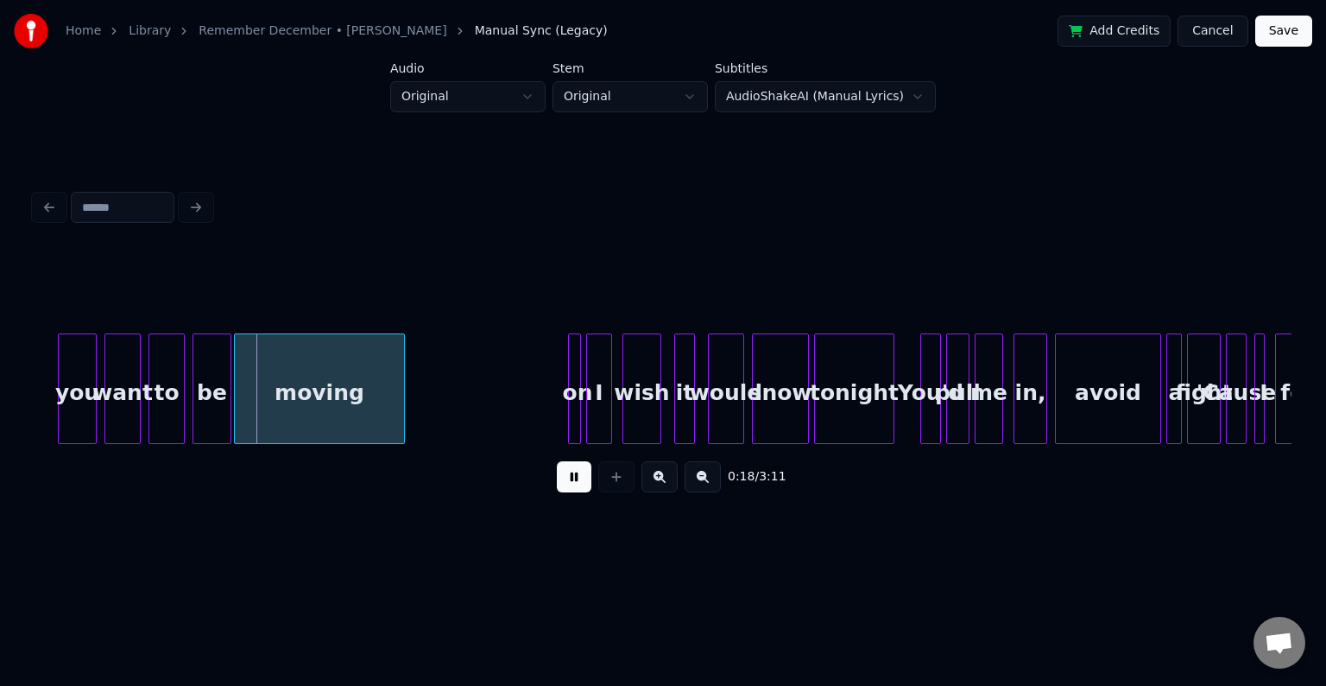
click at [572, 484] on button at bounding box center [574, 476] width 35 height 31
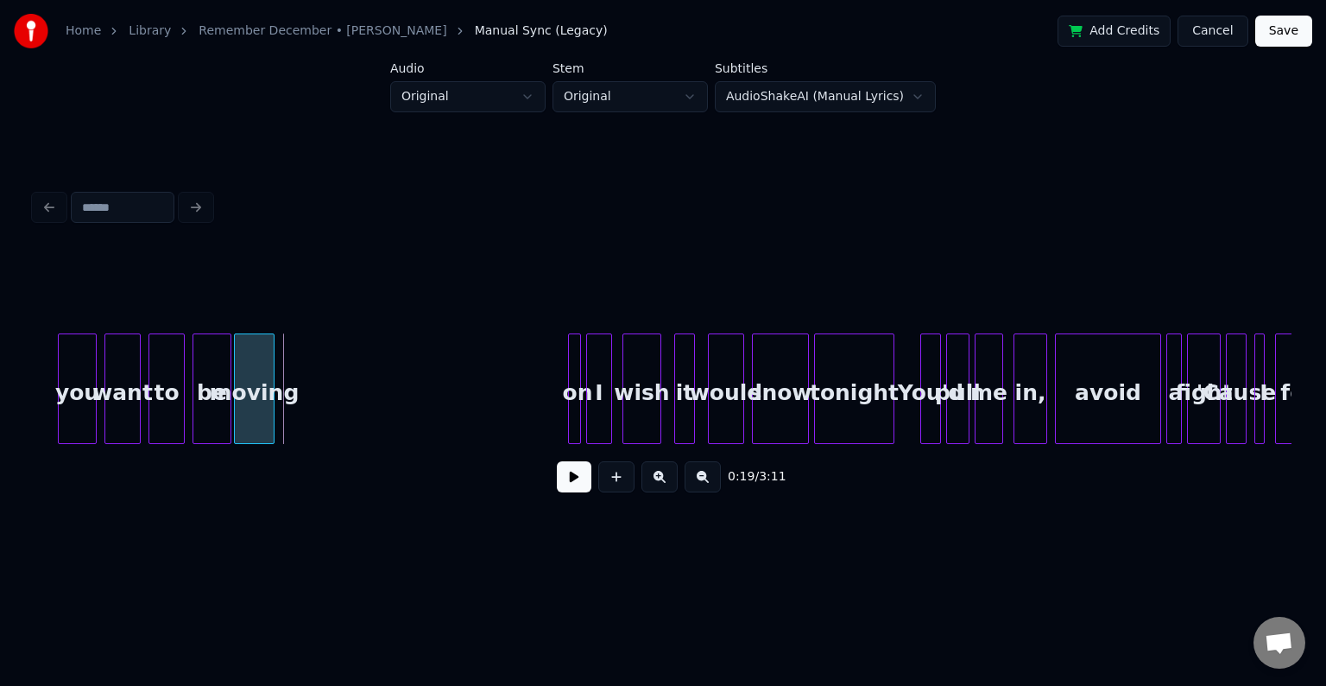
click at [269, 395] on div at bounding box center [271, 388] width 5 height 109
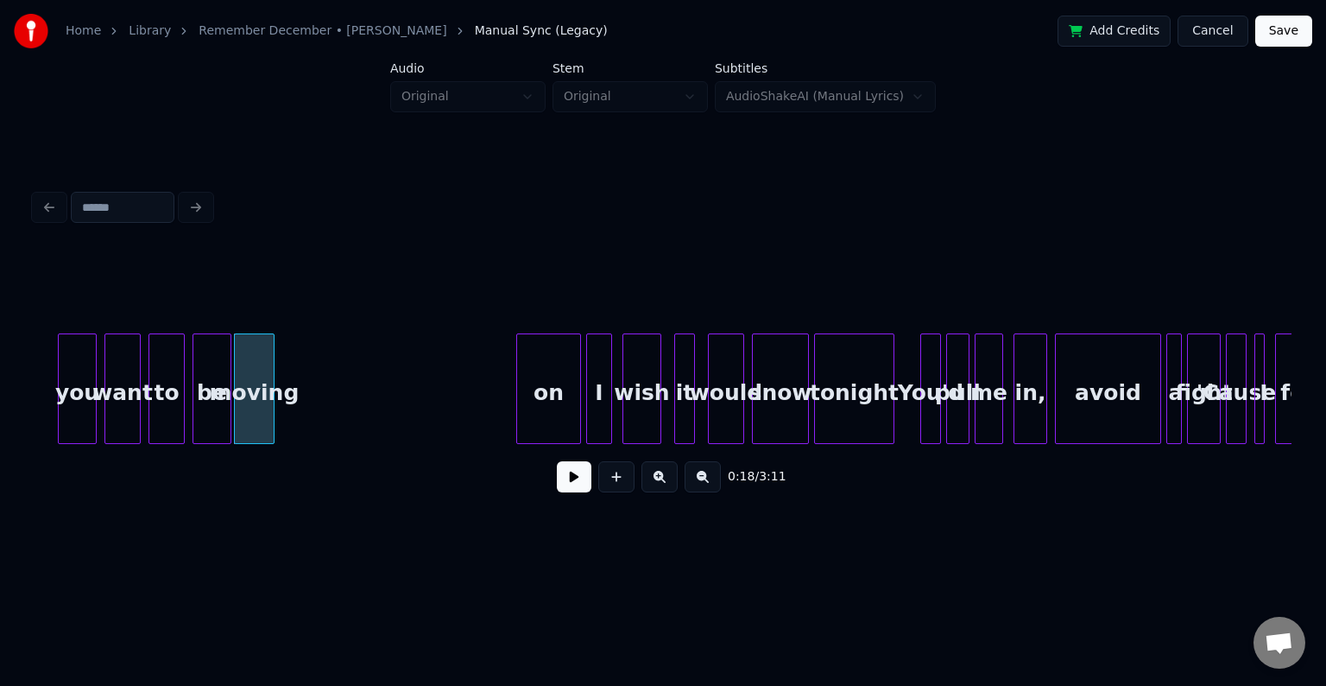
click at [518, 405] on div at bounding box center [519, 388] width 5 height 109
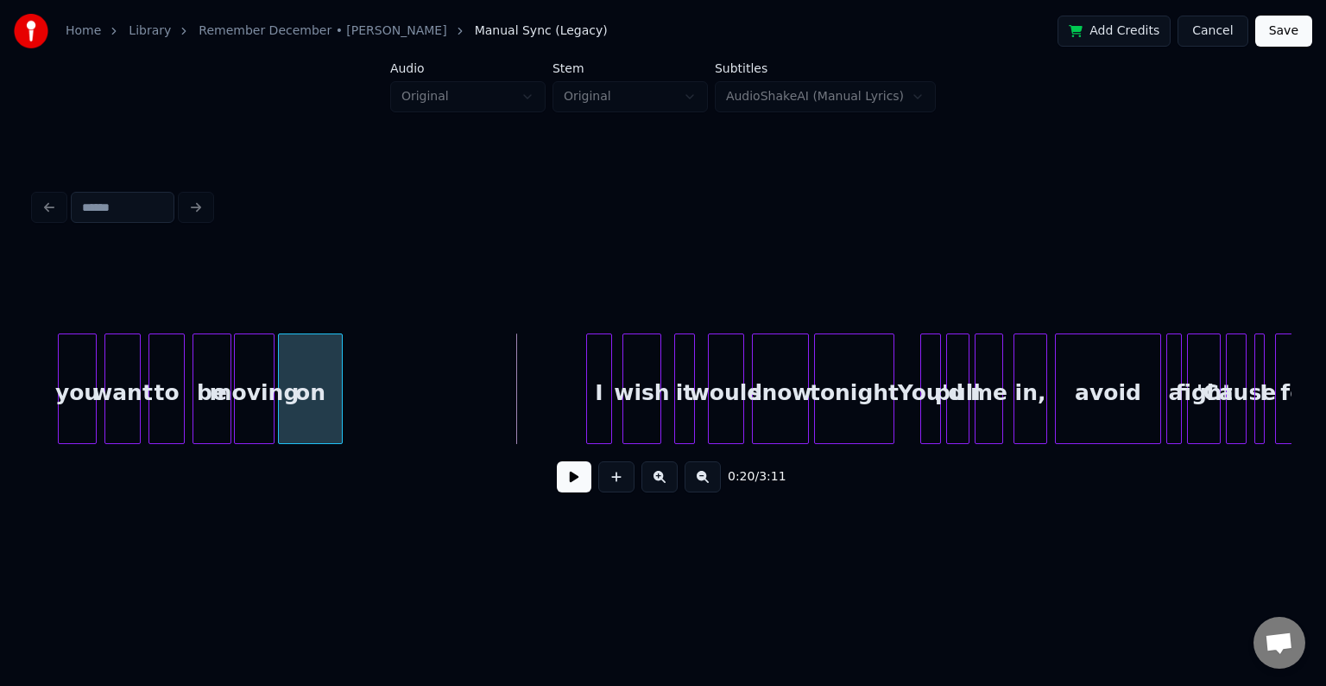
click at [331, 383] on div "on" at bounding box center [310, 392] width 63 height 117
click at [396, 400] on div at bounding box center [397, 388] width 5 height 109
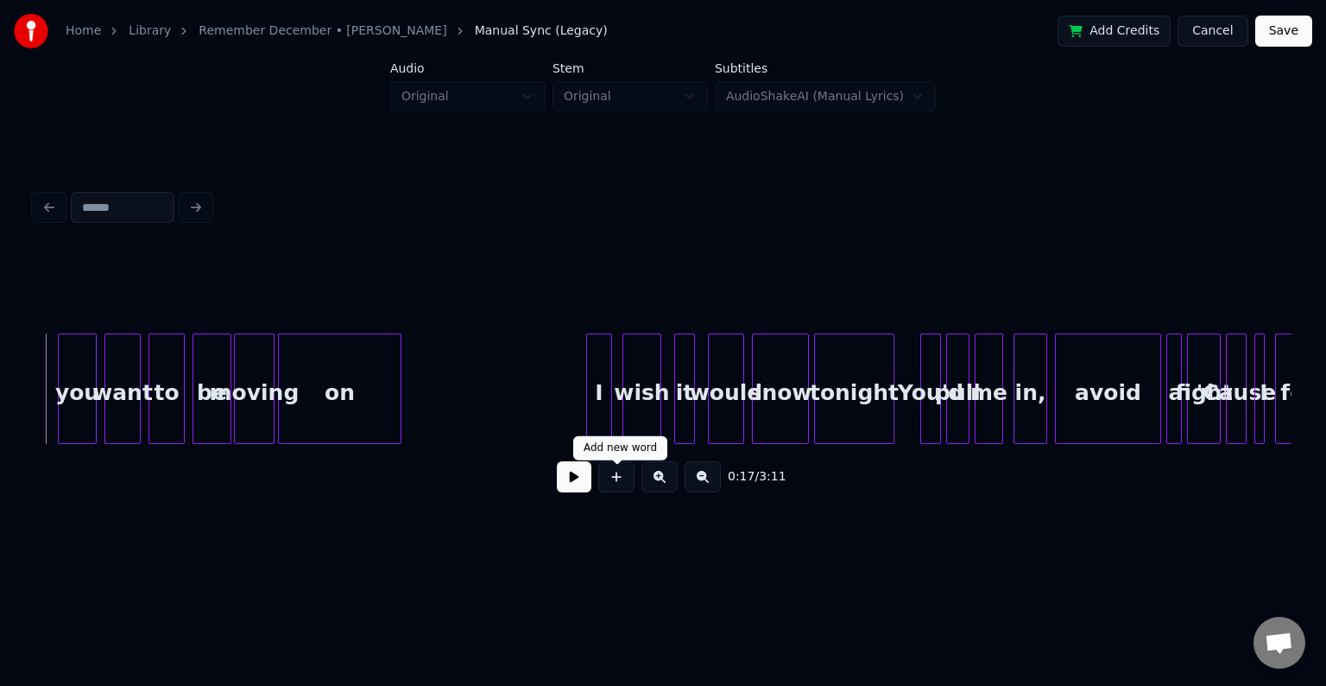
click at [579, 490] on button at bounding box center [574, 476] width 35 height 31
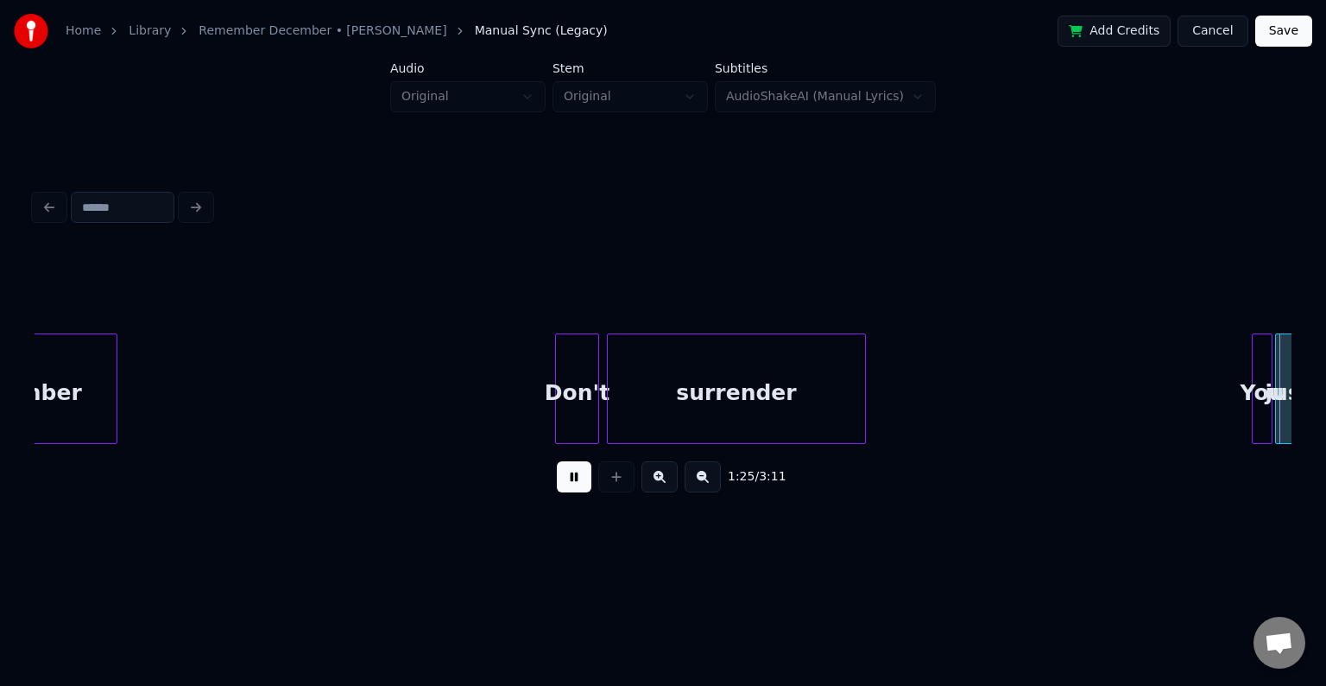
scroll to position [0, 11045]
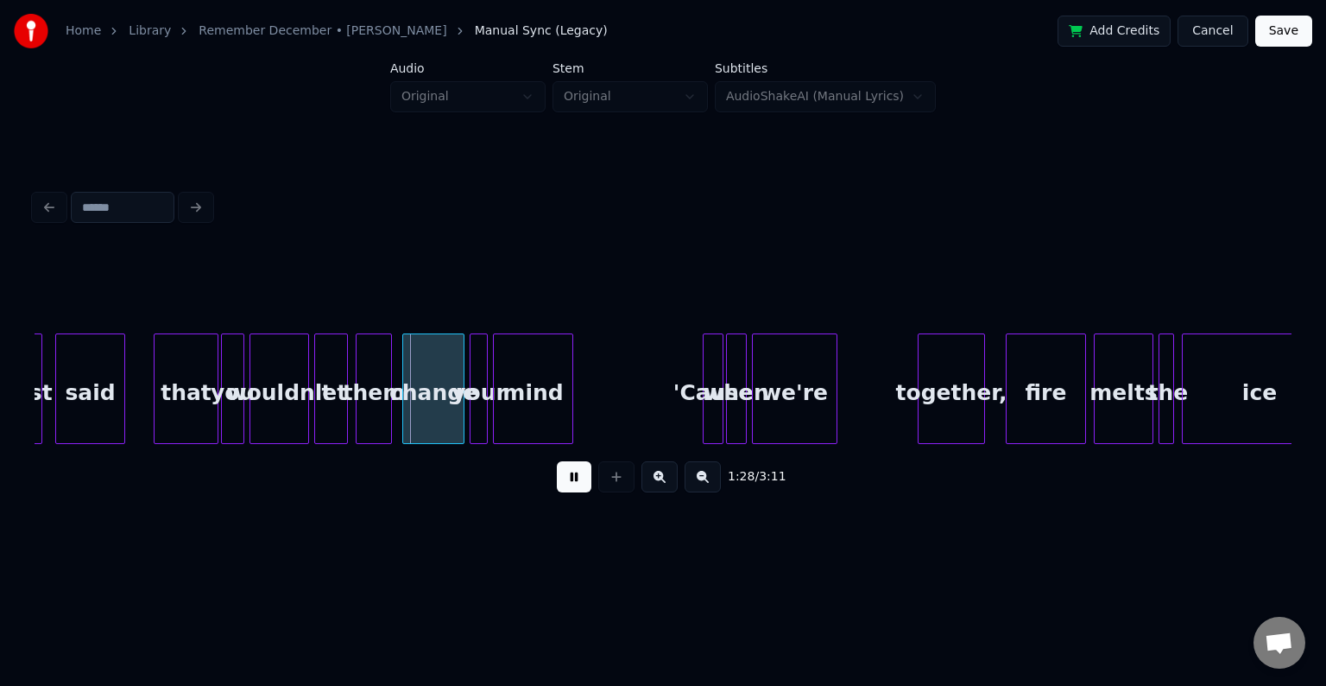
click at [160, 414] on div "that" at bounding box center [186, 392] width 63 height 117
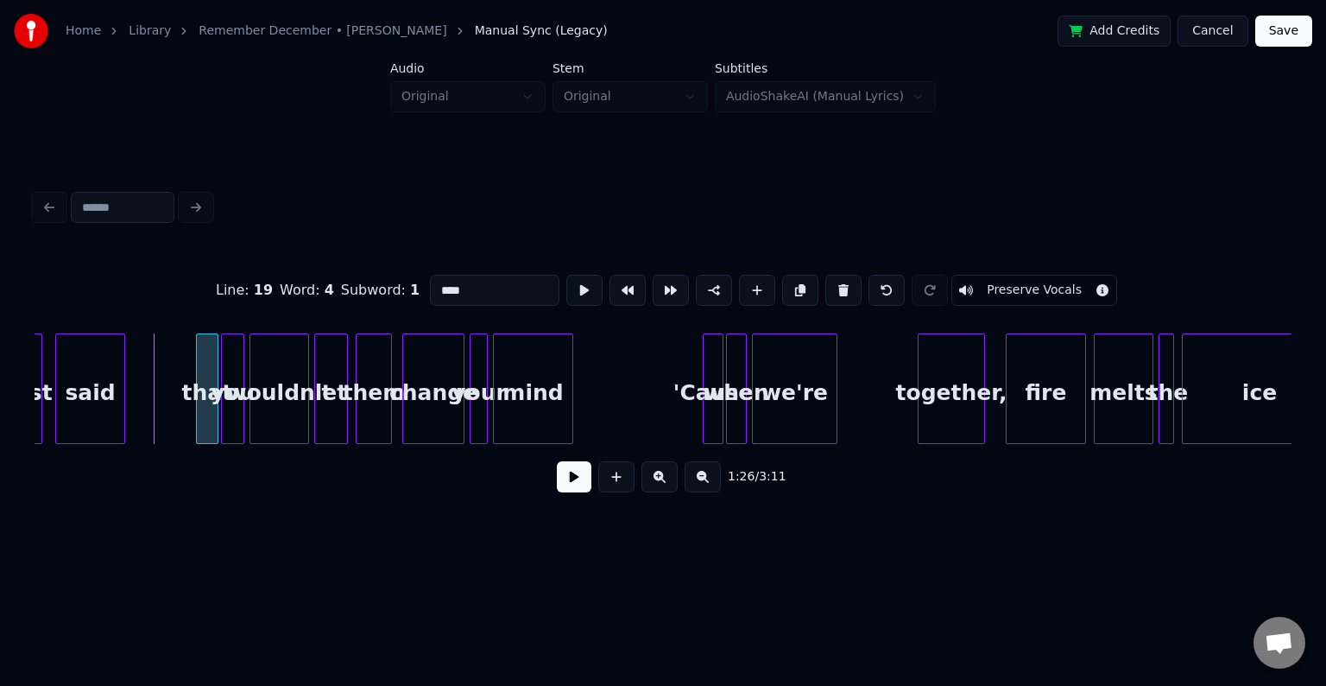
click at [198, 413] on div at bounding box center [199, 388] width 5 height 109
click at [563, 492] on button at bounding box center [574, 476] width 35 height 31
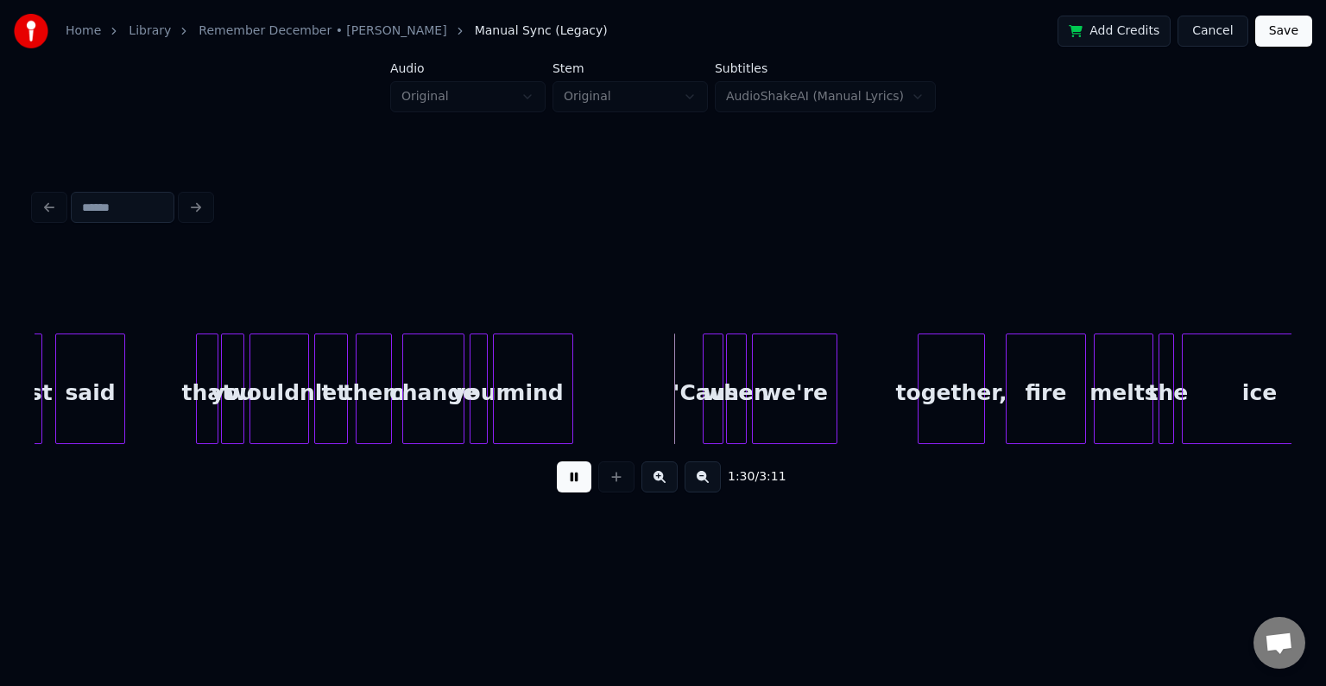
click at [563, 492] on button at bounding box center [574, 476] width 35 height 31
click at [600, 412] on div at bounding box center [598, 388] width 5 height 109
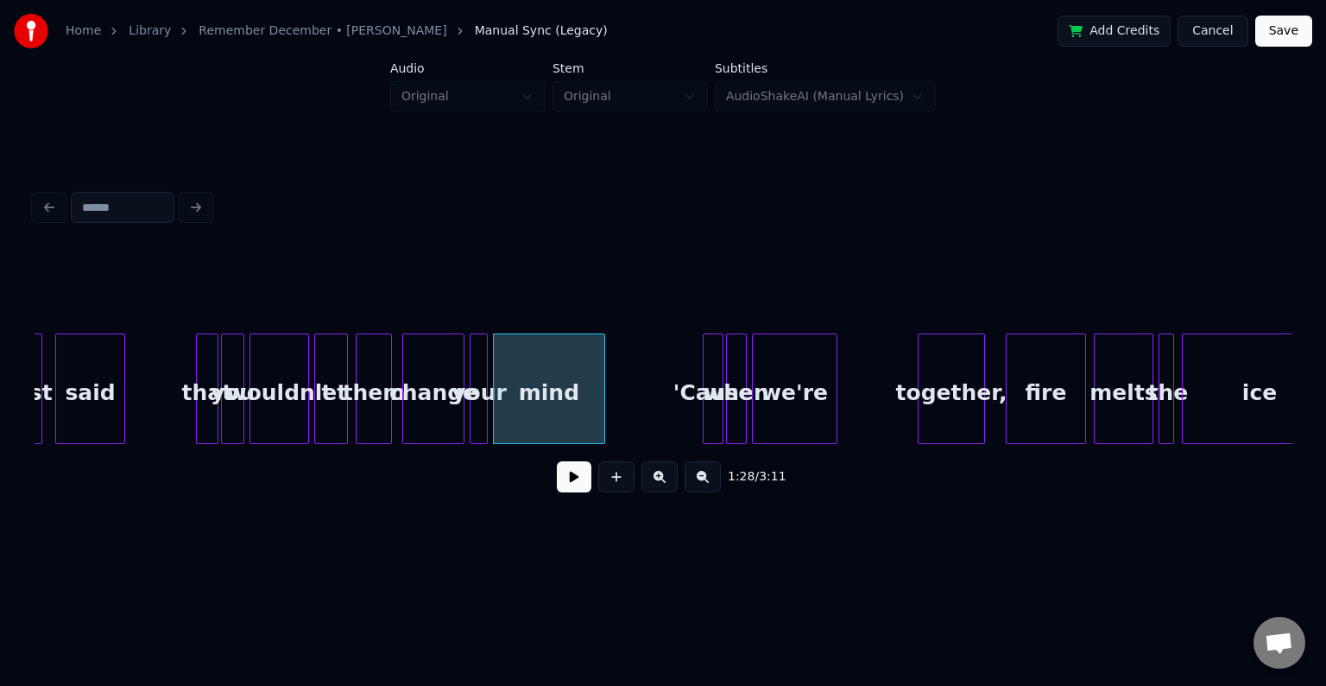
click at [570, 487] on button at bounding box center [574, 476] width 35 height 31
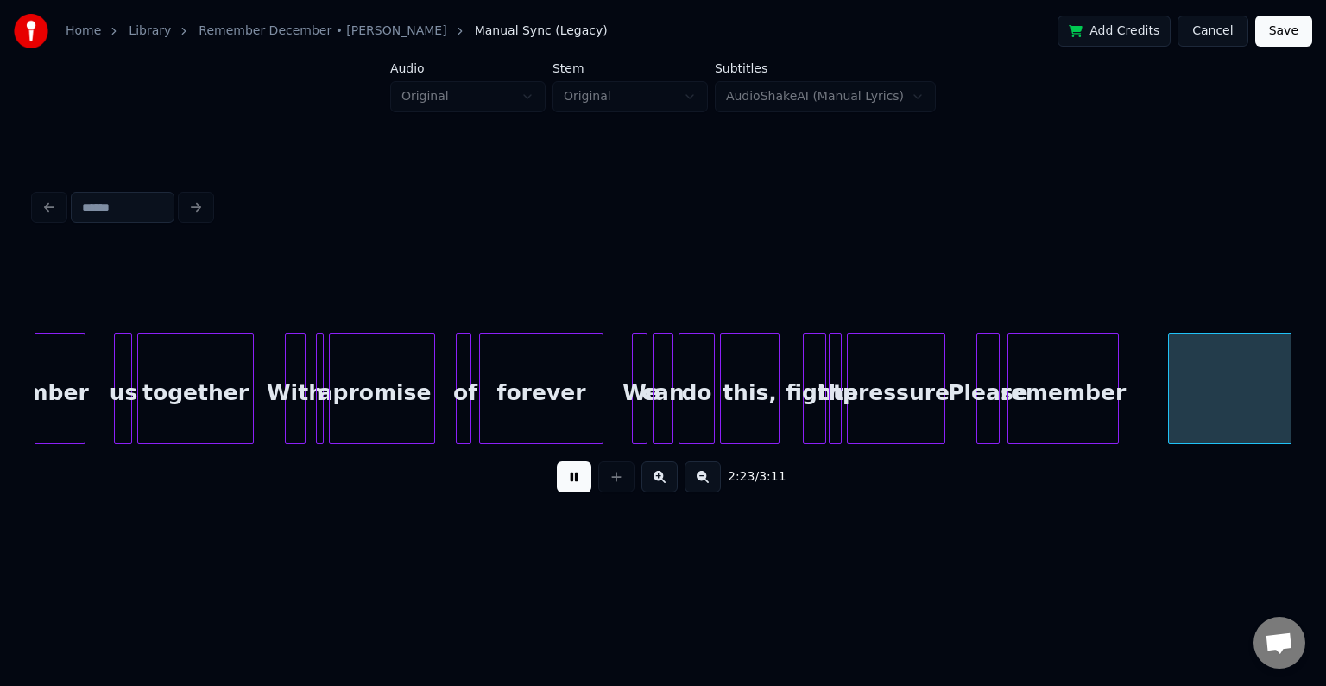
scroll to position [0, 18594]
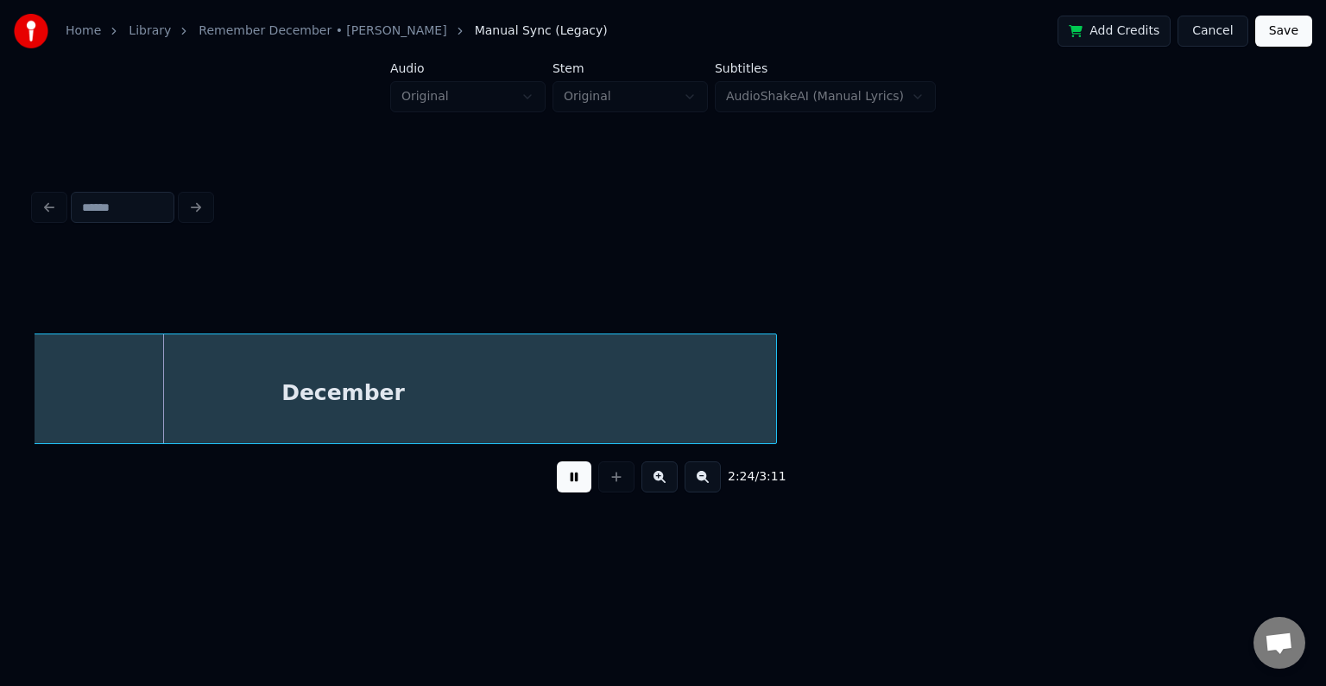
click at [570, 487] on button at bounding box center [574, 476] width 35 height 31
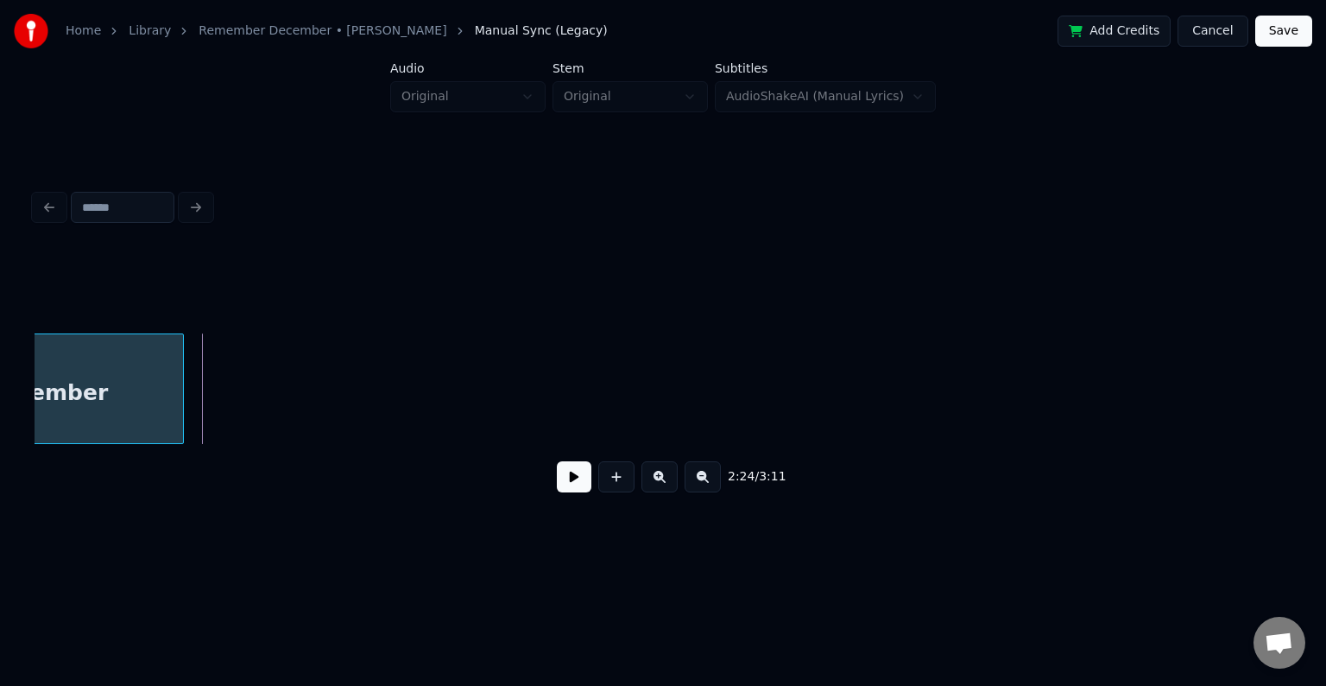
click at [180, 401] on div at bounding box center [180, 388] width 5 height 109
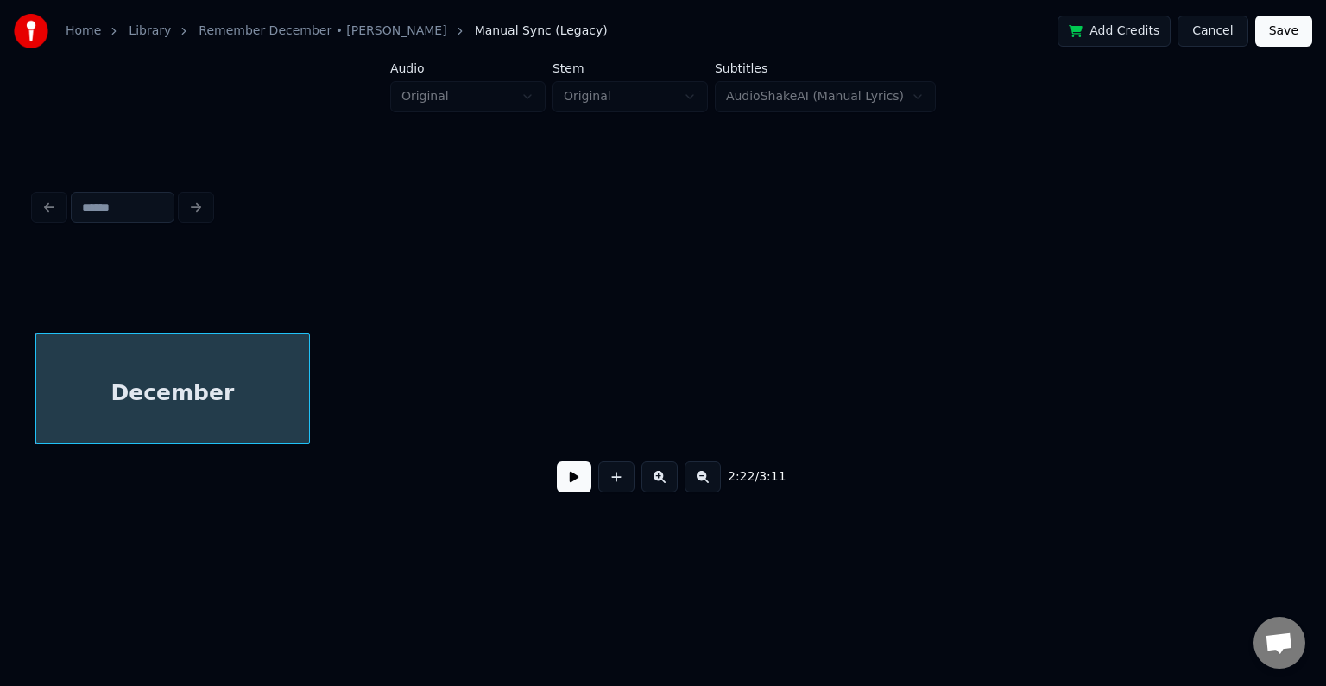
click at [566, 489] on button at bounding box center [574, 476] width 35 height 31
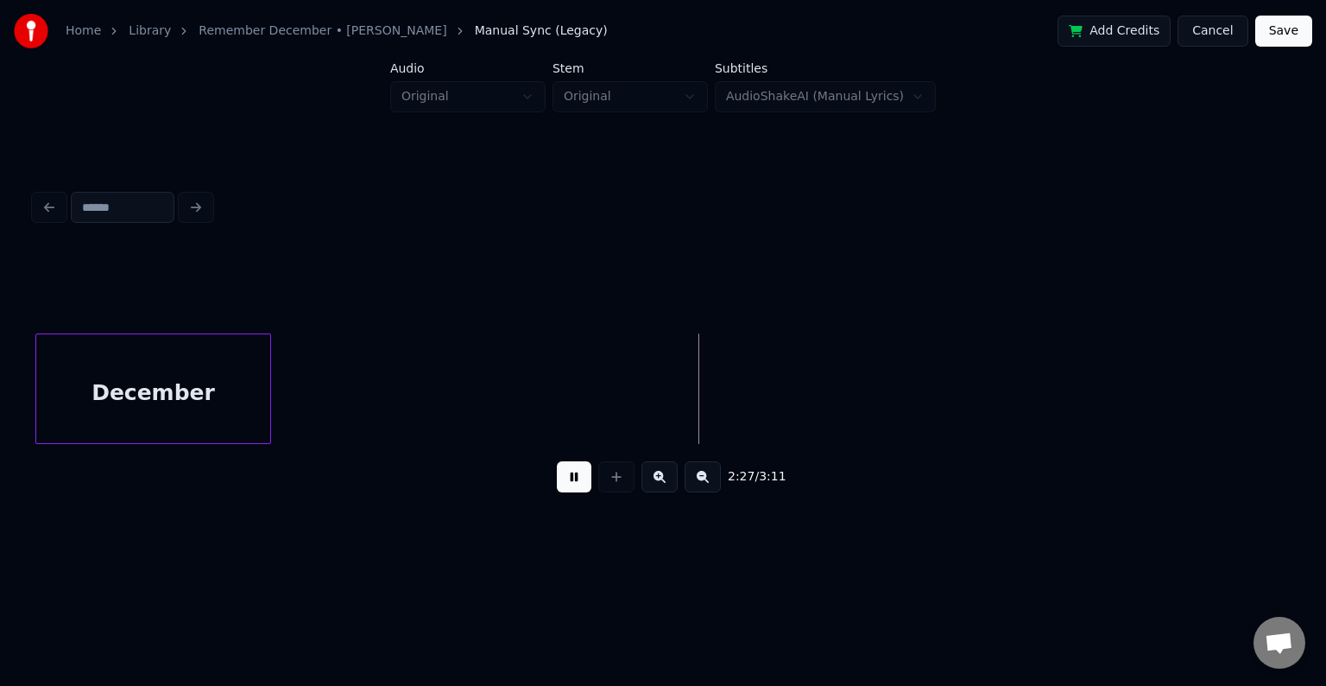
click at [266, 402] on div at bounding box center [267, 388] width 5 height 109
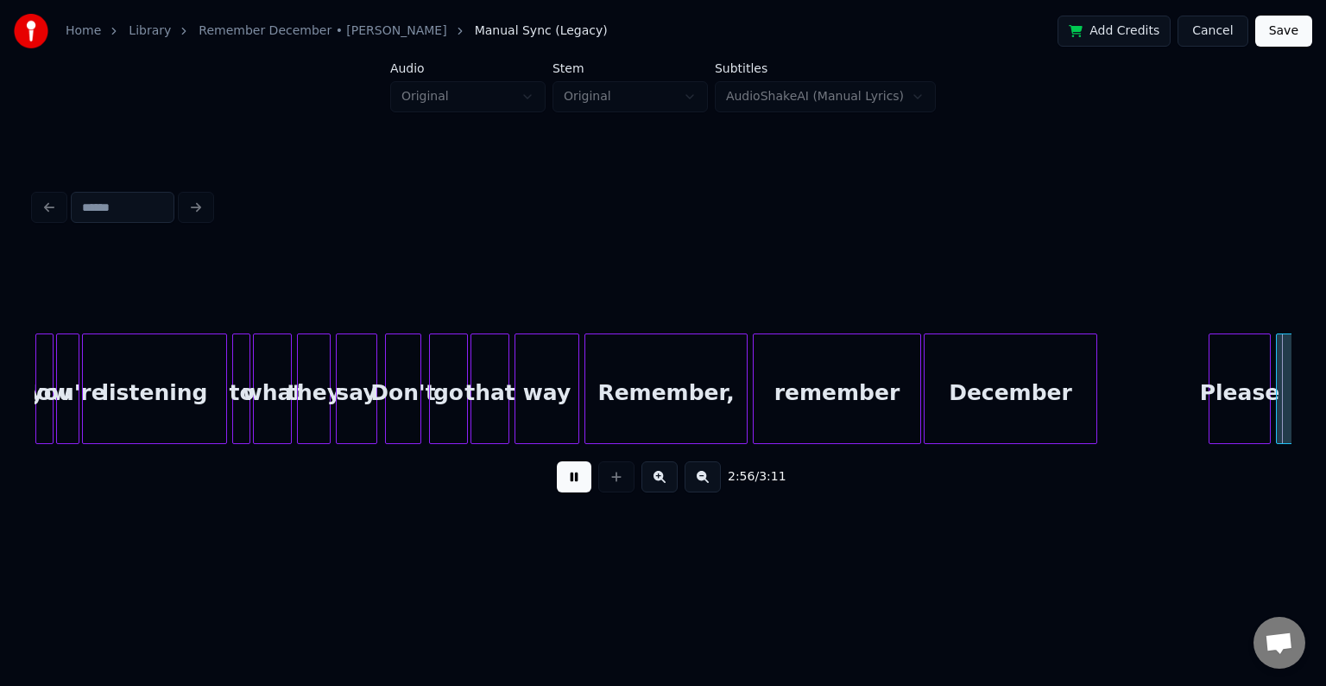
scroll to position [0, 22815]
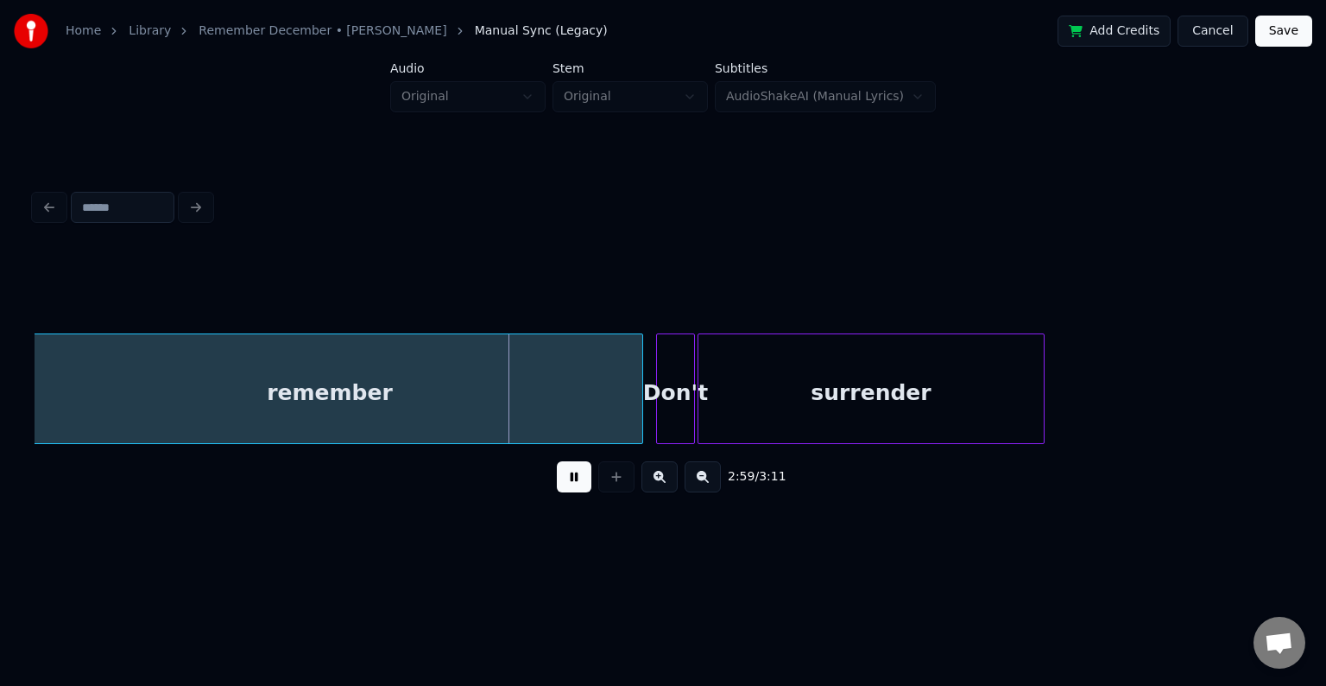
click at [570, 490] on button at bounding box center [574, 476] width 35 height 31
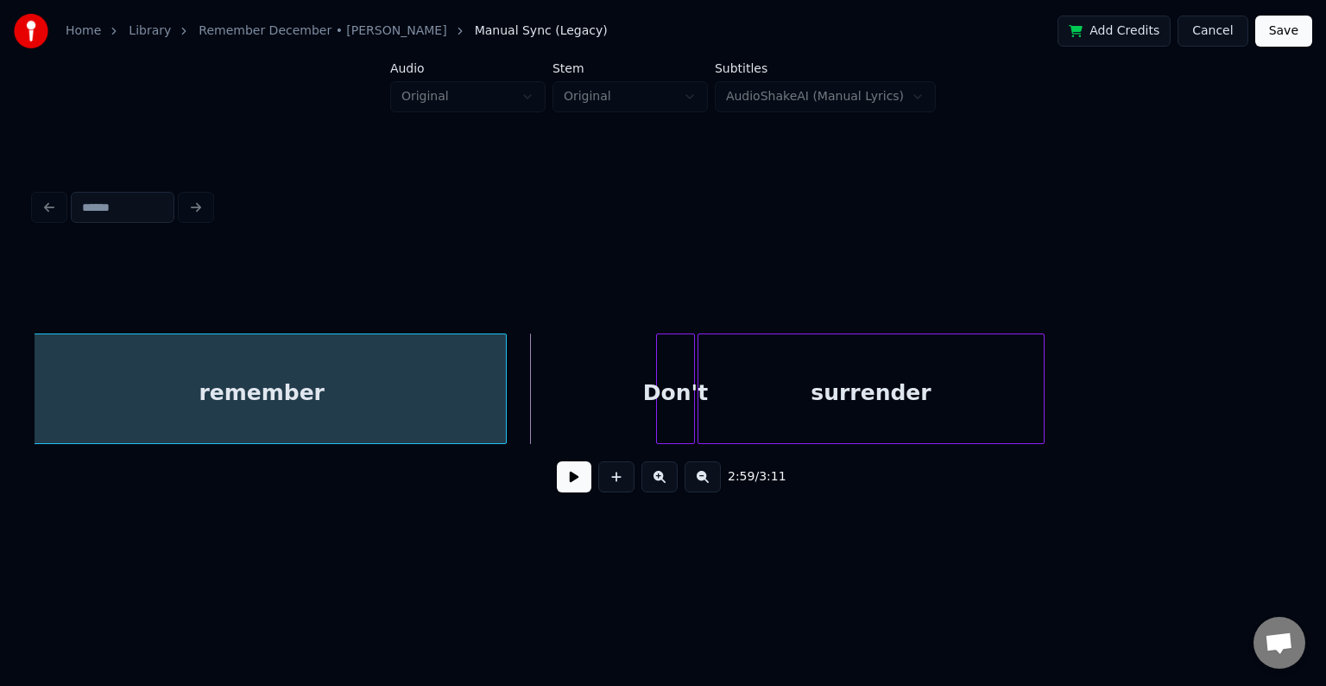
click at [503, 430] on div at bounding box center [503, 388] width 5 height 109
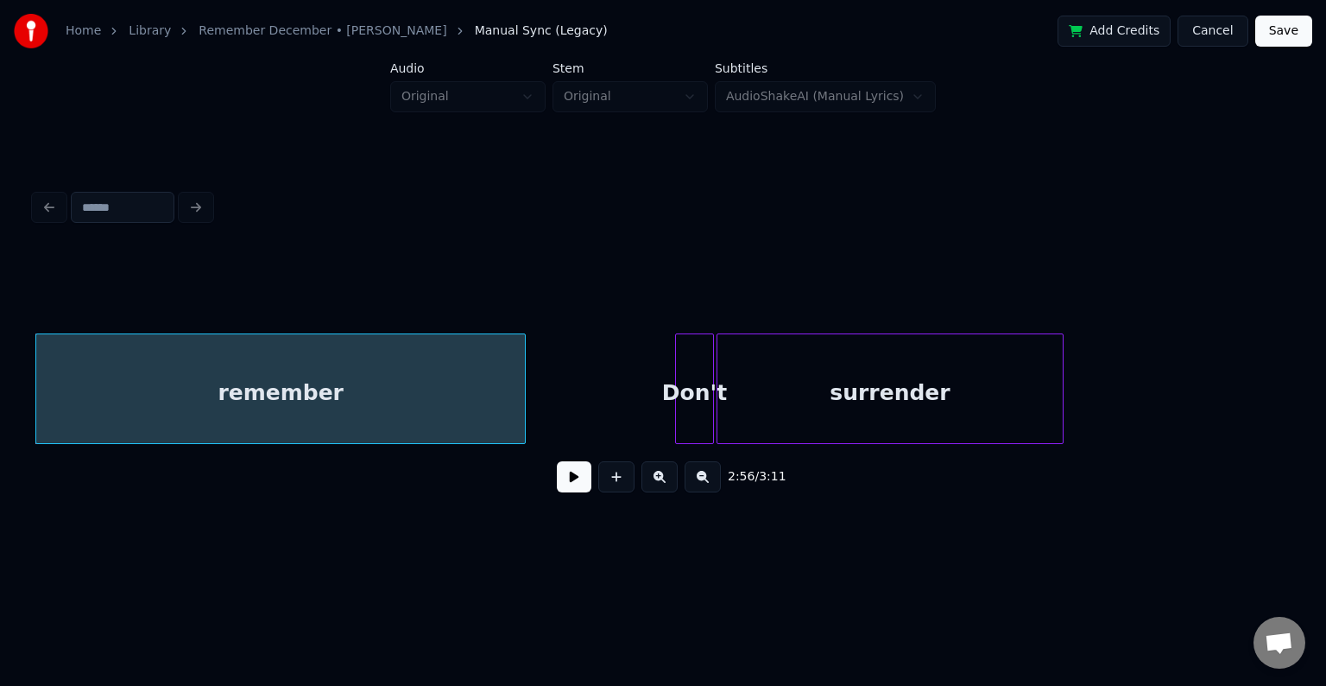
click at [585, 487] on button at bounding box center [574, 476] width 35 height 31
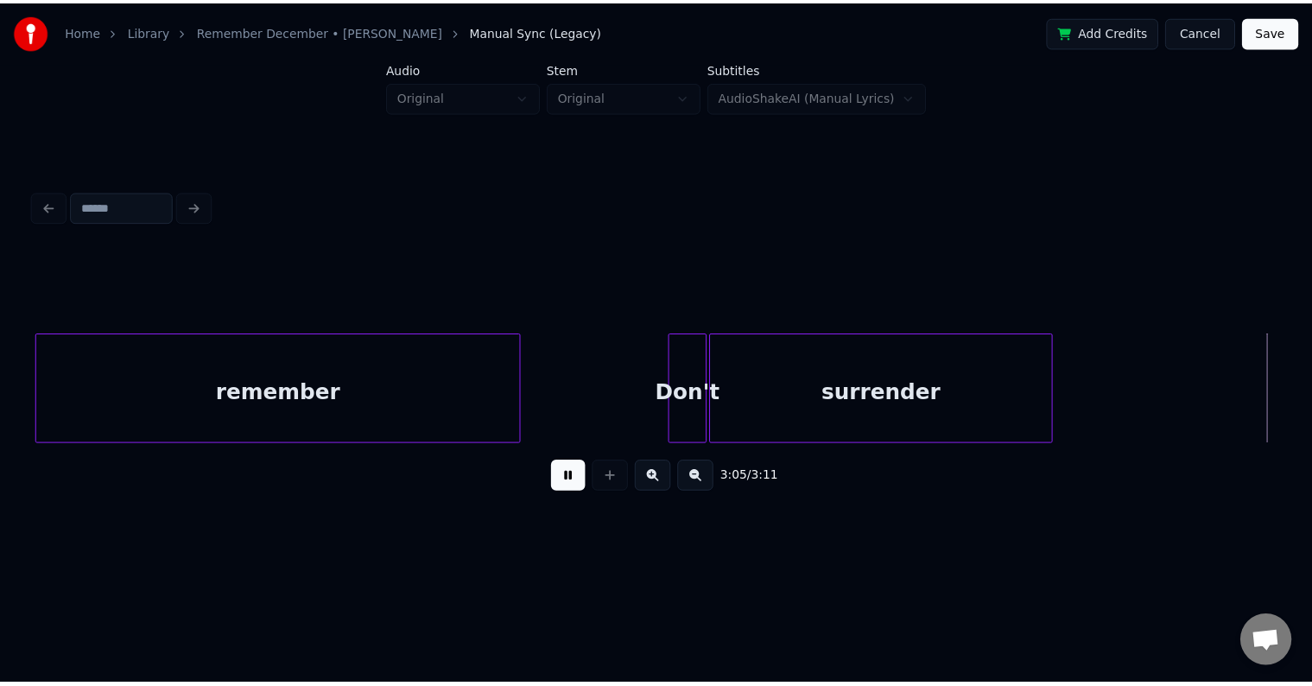
scroll to position [0, 23585]
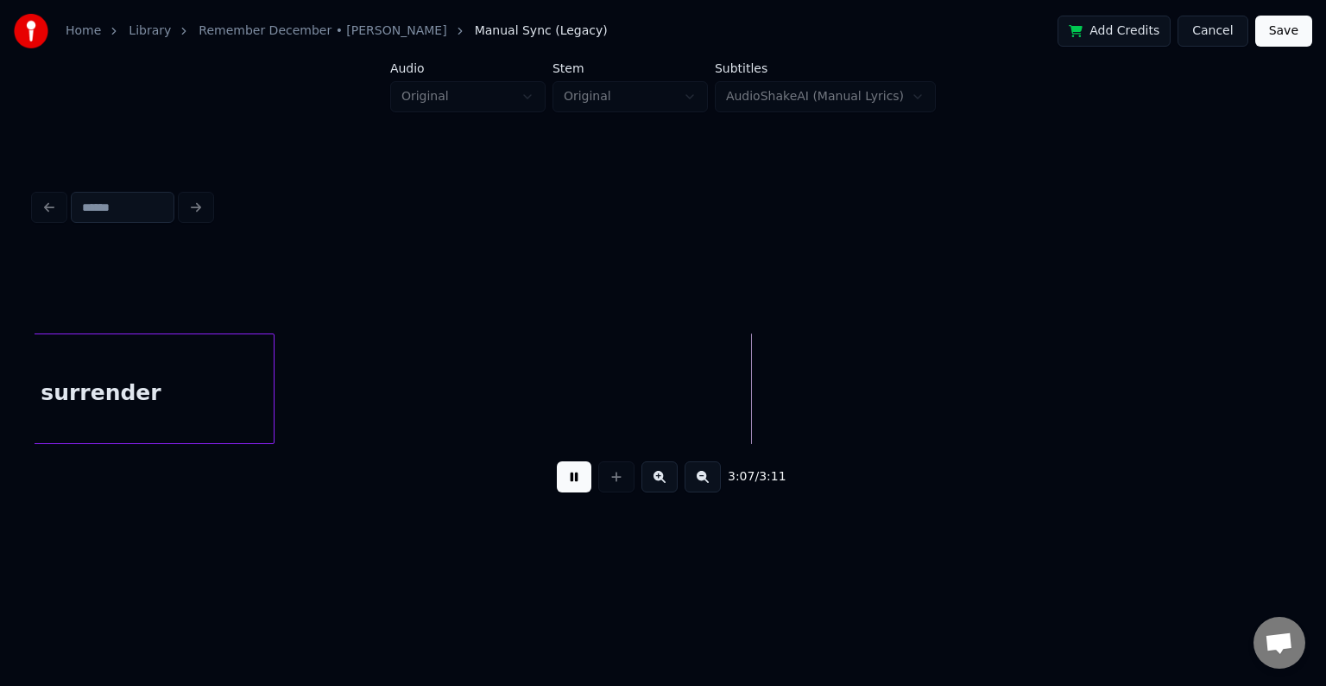
click at [1282, 44] on button "Save" at bounding box center [1283, 31] width 57 height 31
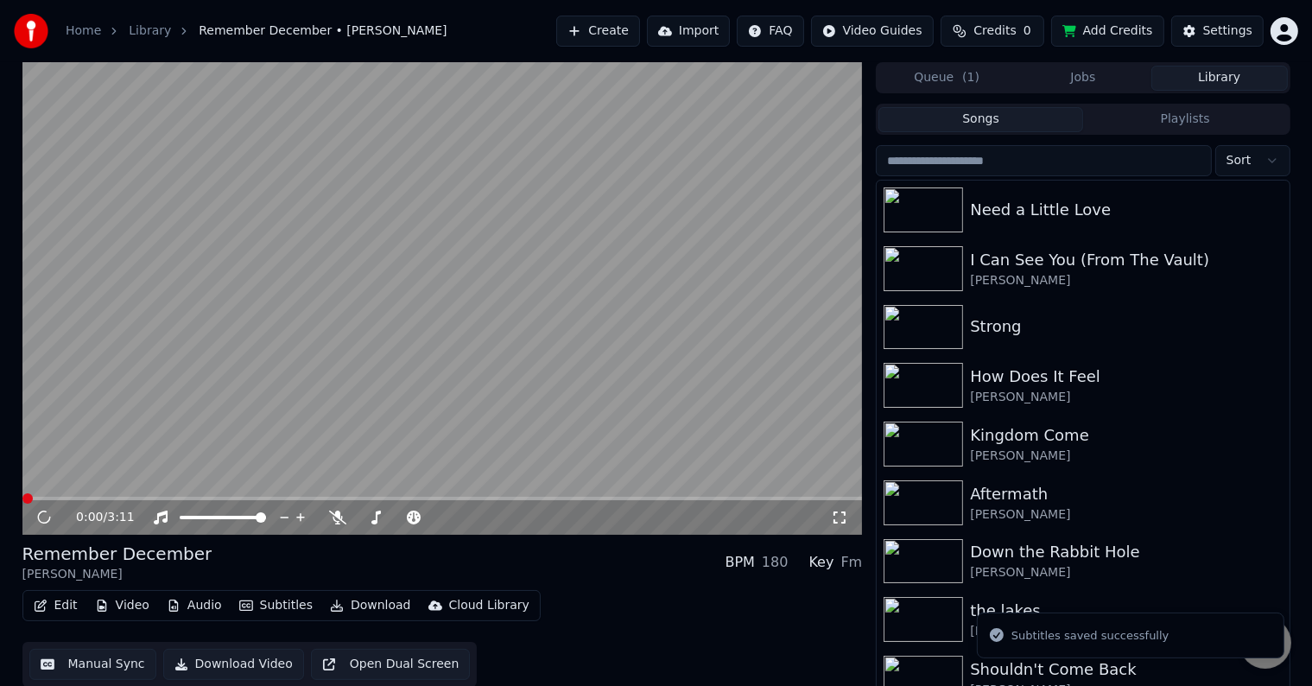
click at [352, 604] on button "Download" at bounding box center [370, 605] width 95 height 24
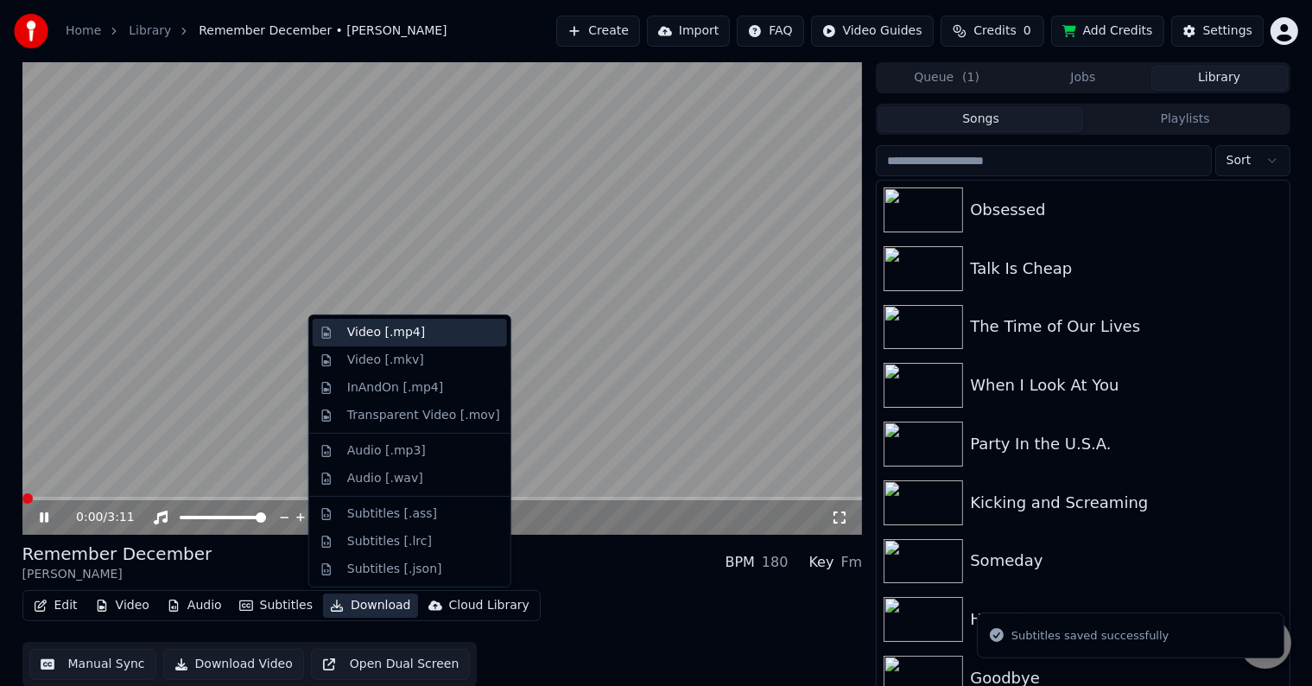
click at [374, 325] on div "Video [.mp4]" at bounding box center [386, 332] width 78 height 17
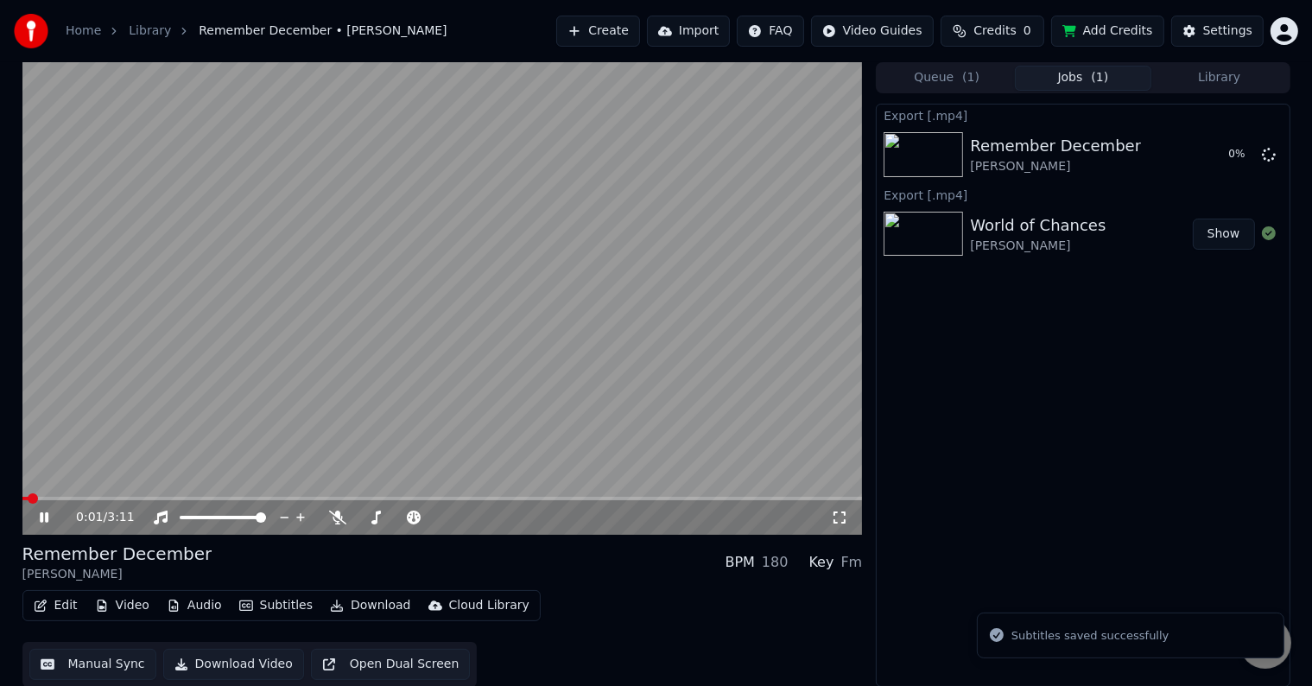
click at [41, 518] on icon at bounding box center [44, 517] width 9 height 10
click at [1209, 71] on button "Library" at bounding box center [1219, 78] width 136 height 25
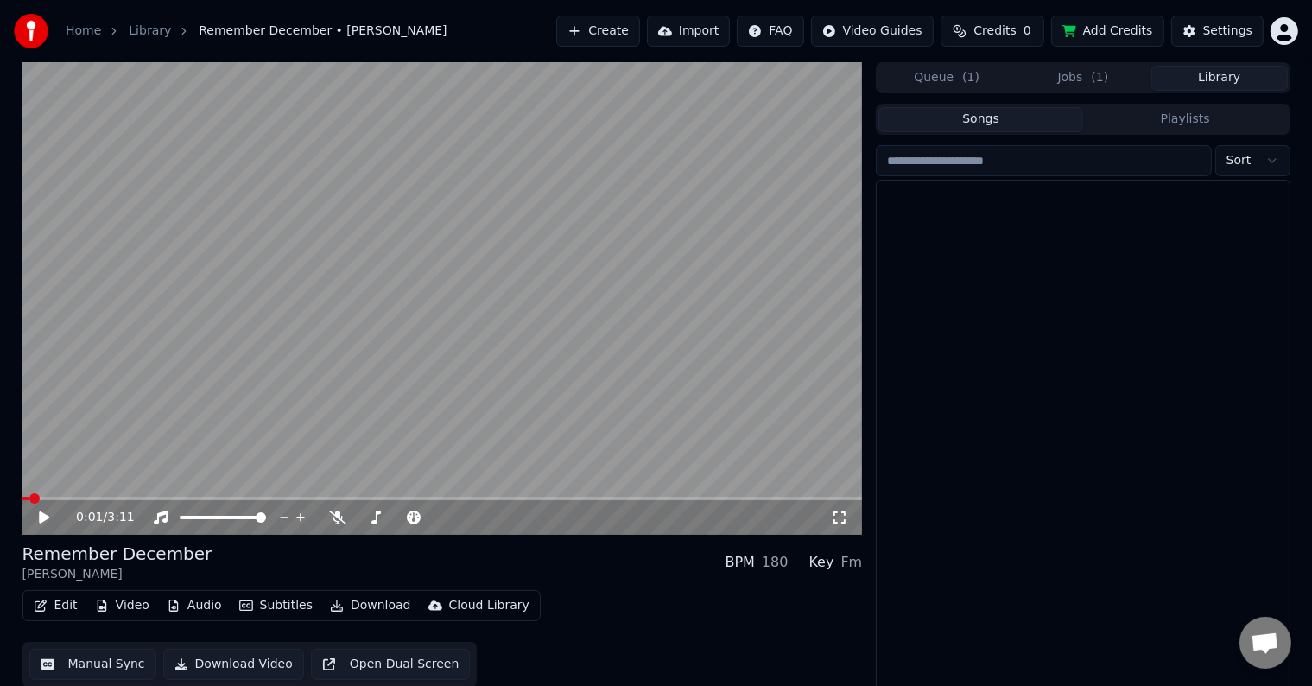
scroll to position [18009, 0]
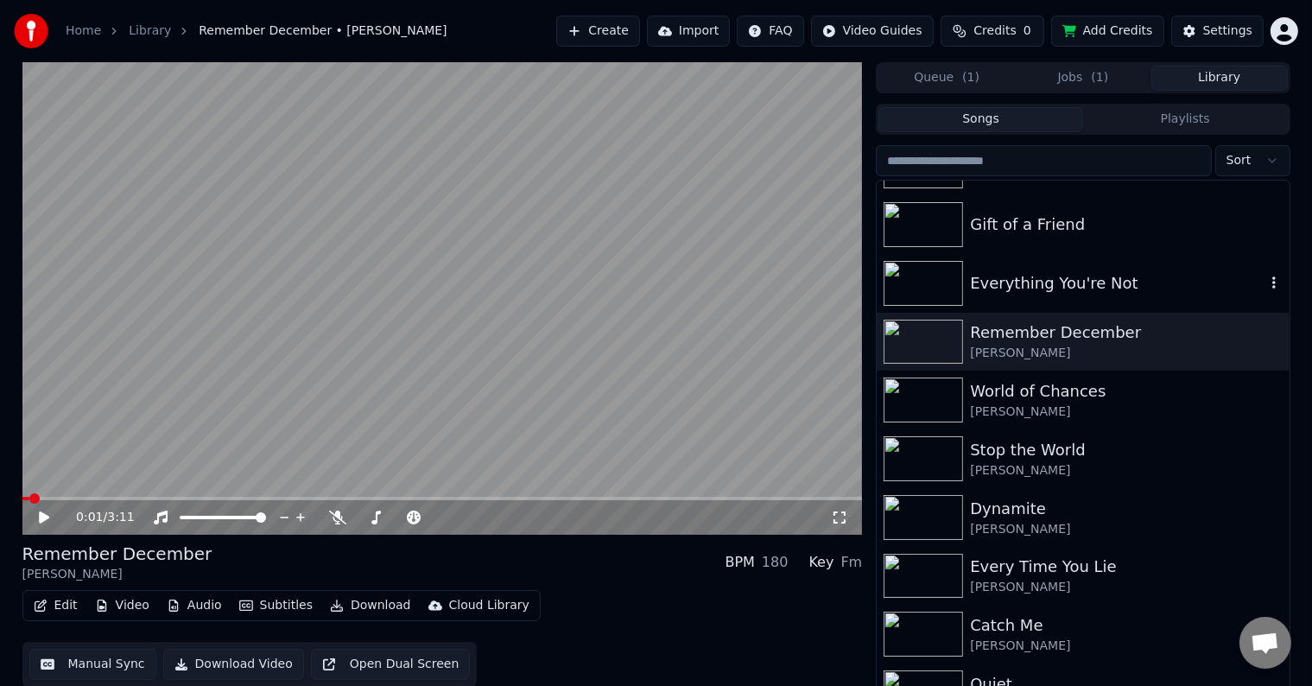
click at [1098, 290] on div "Everything You're Not" at bounding box center [1117, 283] width 294 height 24
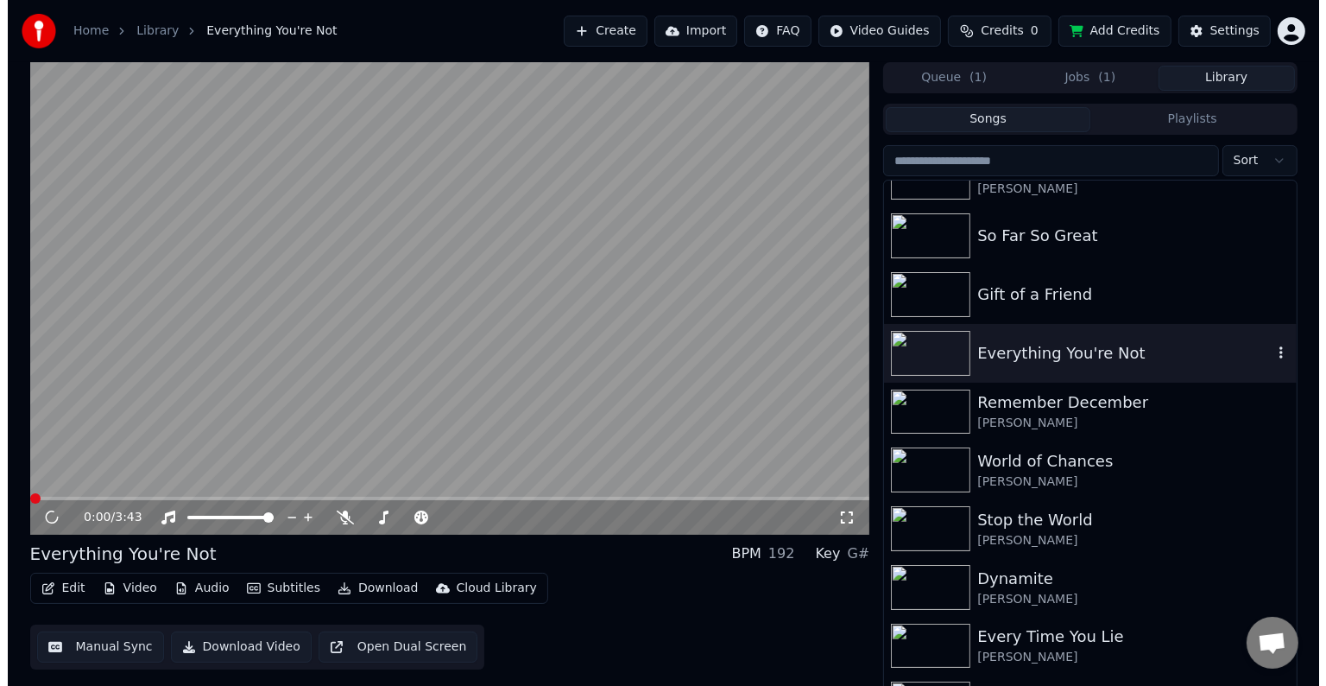
scroll to position [17937, 0]
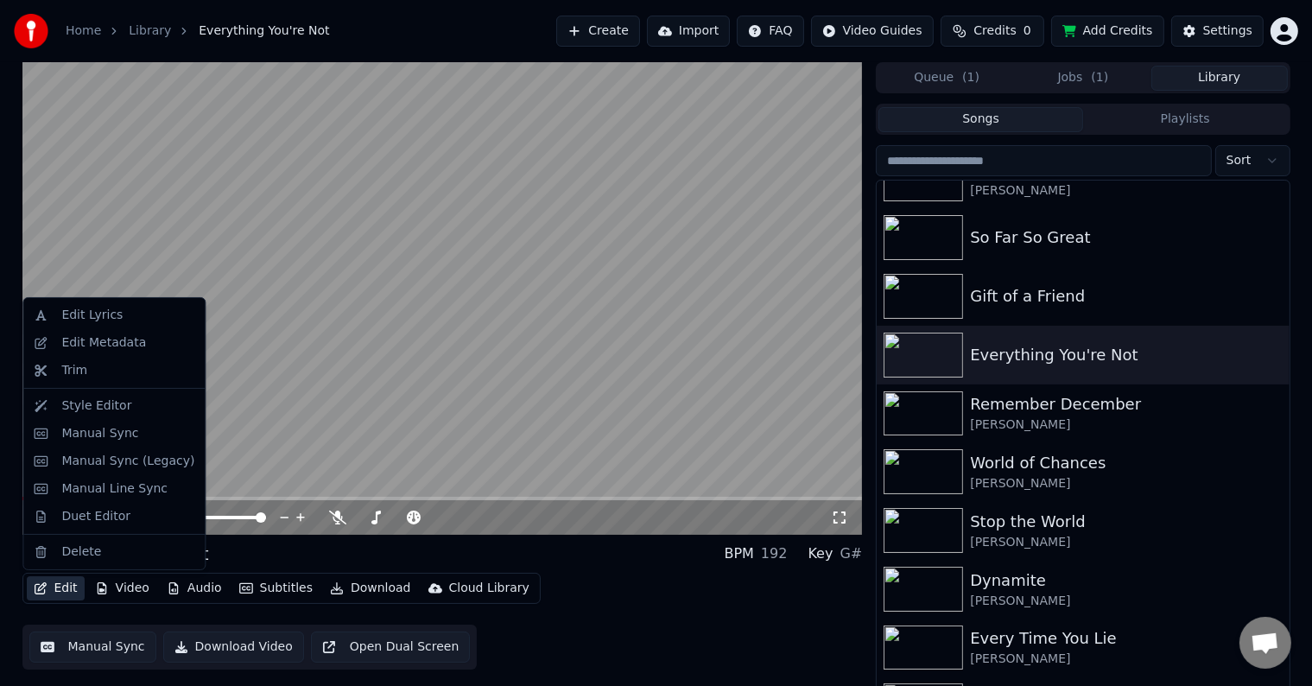
click at [58, 597] on button "Edit" at bounding box center [56, 588] width 58 height 24
click at [100, 335] on div "Edit Metadata" at bounding box center [103, 342] width 85 height 17
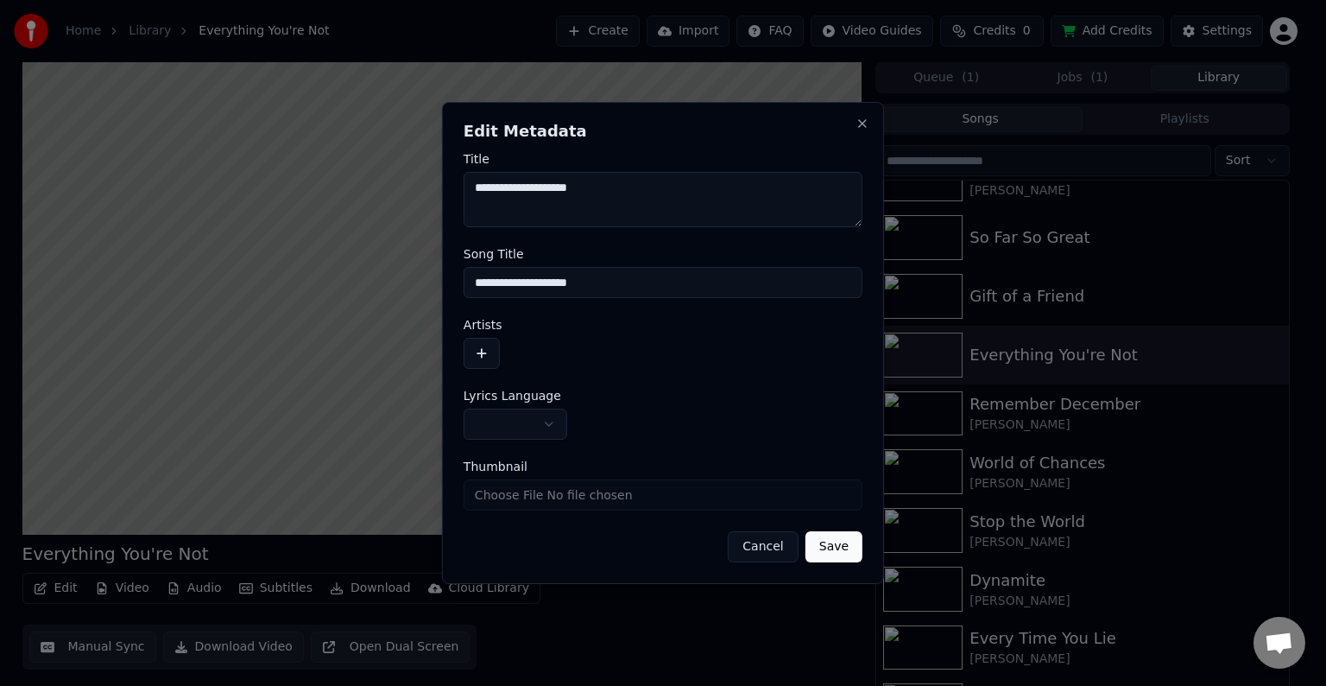
click at [527, 440] on form "**********" at bounding box center [663, 357] width 399 height 409
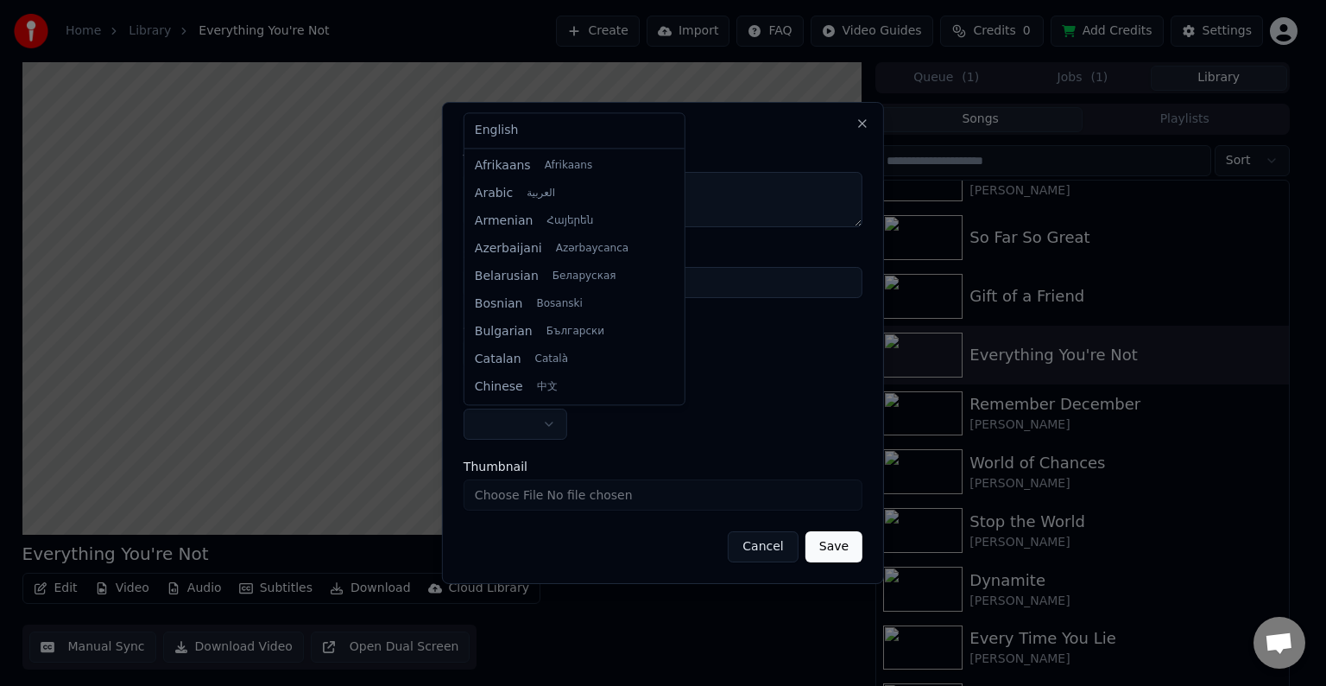
click at [540, 425] on body "Home Library Everything You're Not Create Import FAQ Video Guides Credits 0 Add…" at bounding box center [656, 343] width 1312 height 686
select select "**"
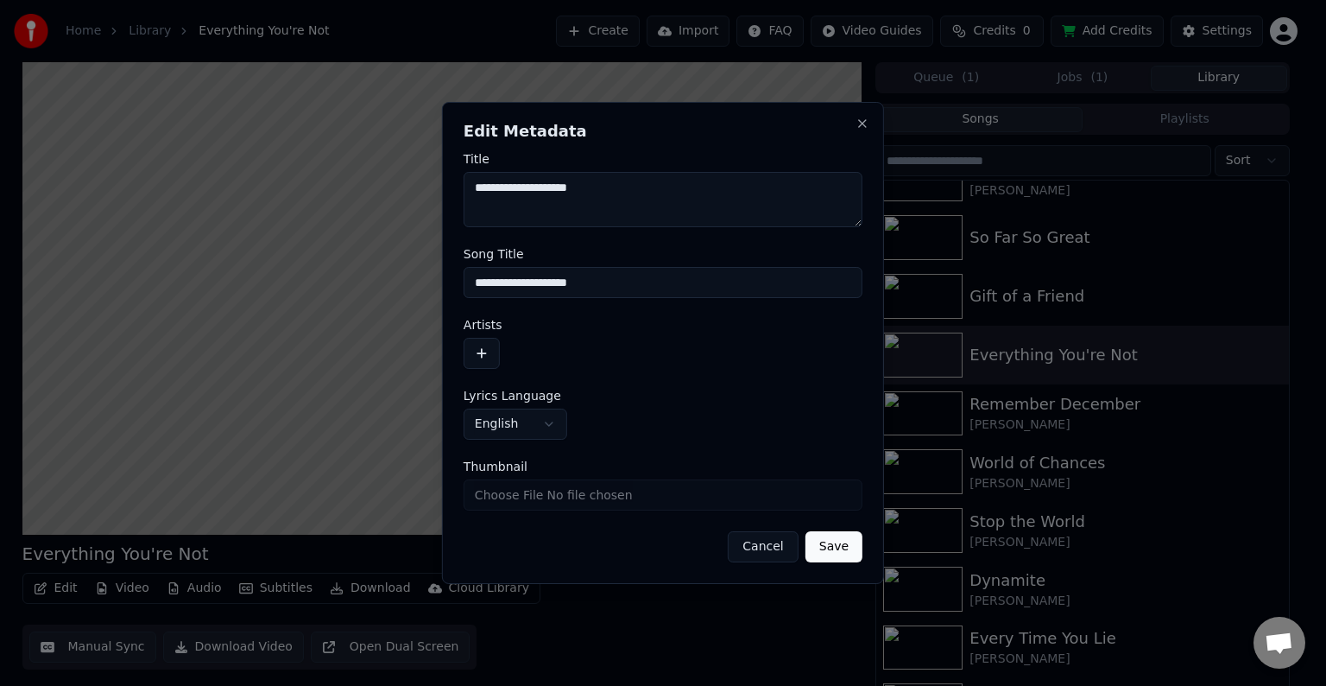
click at [477, 325] on label "Artists" at bounding box center [663, 325] width 399 height 12
click at [477, 344] on button "button" at bounding box center [482, 353] width 36 height 31
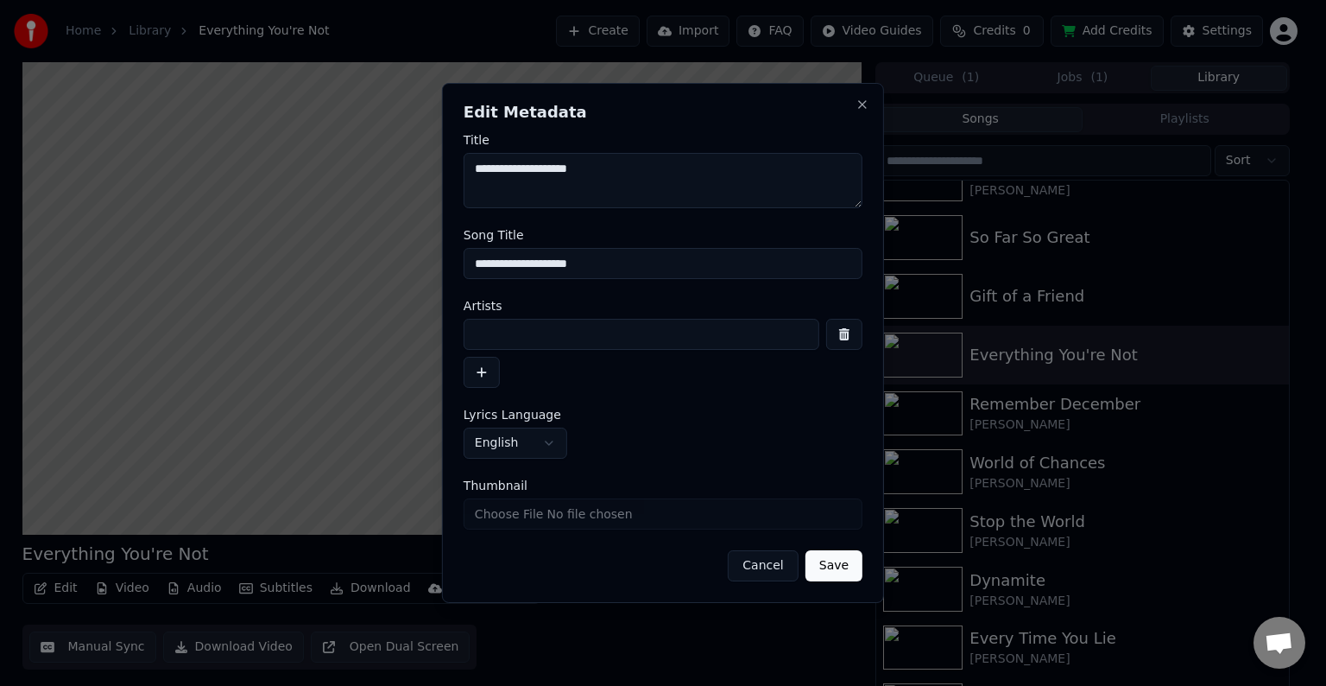
click at [530, 338] on input at bounding box center [642, 334] width 356 height 31
type input "**********"
click at [806, 550] on button "Save" at bounding box center [834, 565] width 57 height 31
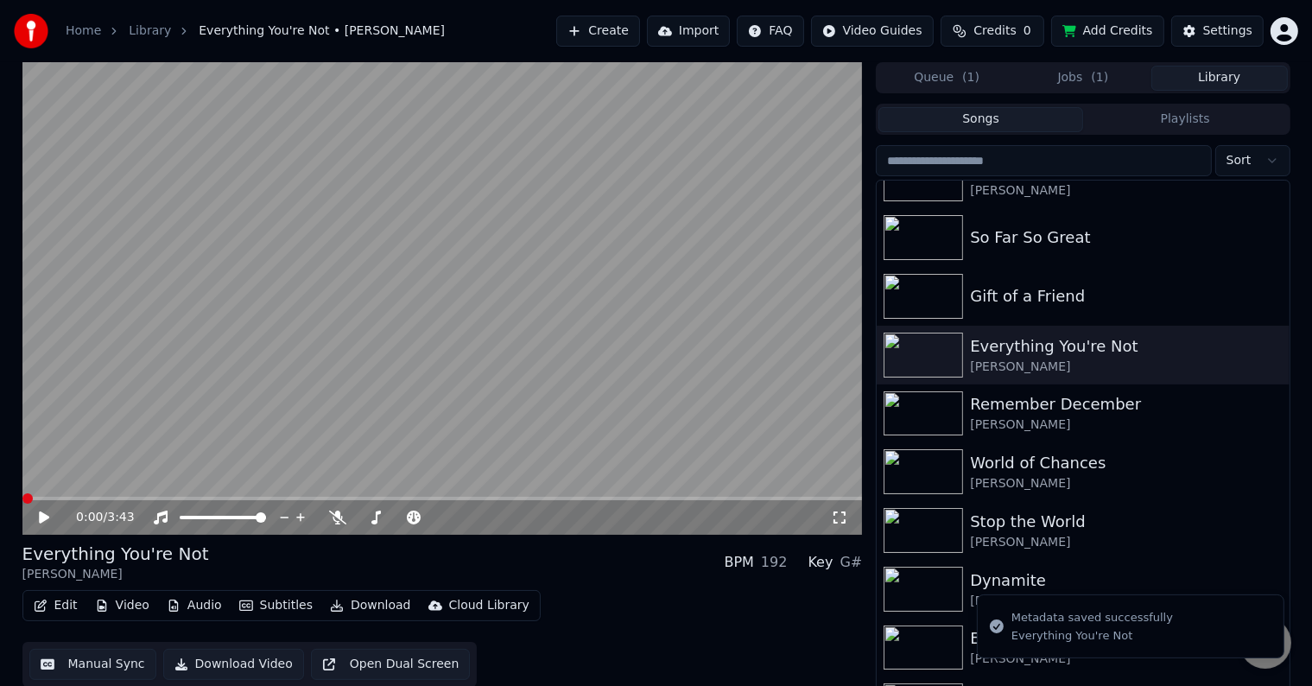
click at [41, 604] on icon "button" at bounding box center [41, 605] width 14 height 12
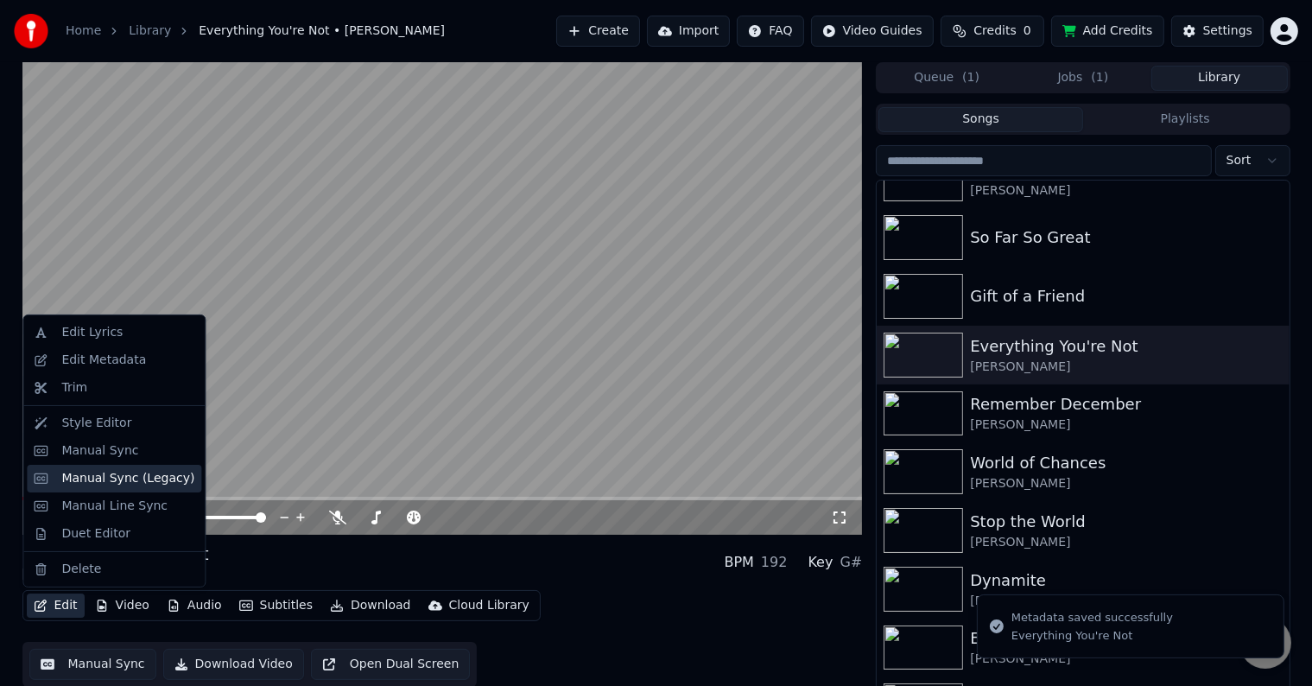
click at [95, 481] on div "Manual Sync (Legacy)" at bounding box center [127, 478] width 133 height 17
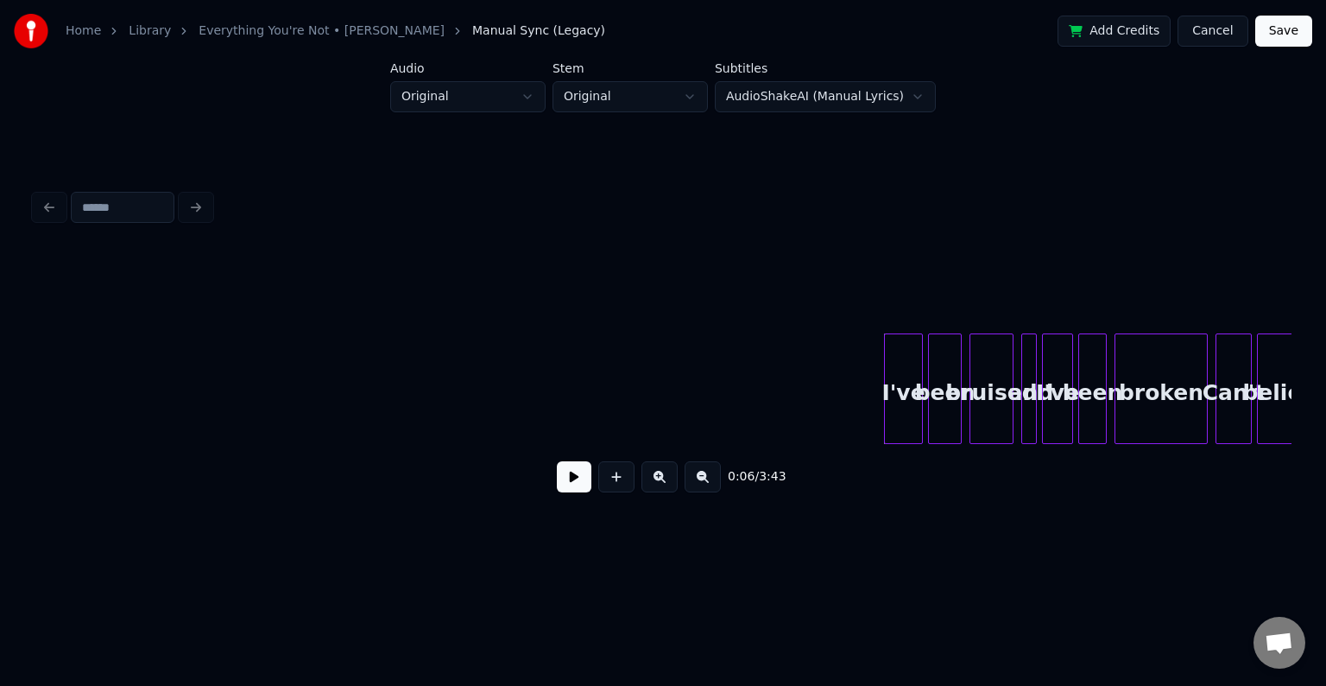
click at [584, 473] on button at bounding box center [574, 476] width 35 height 31
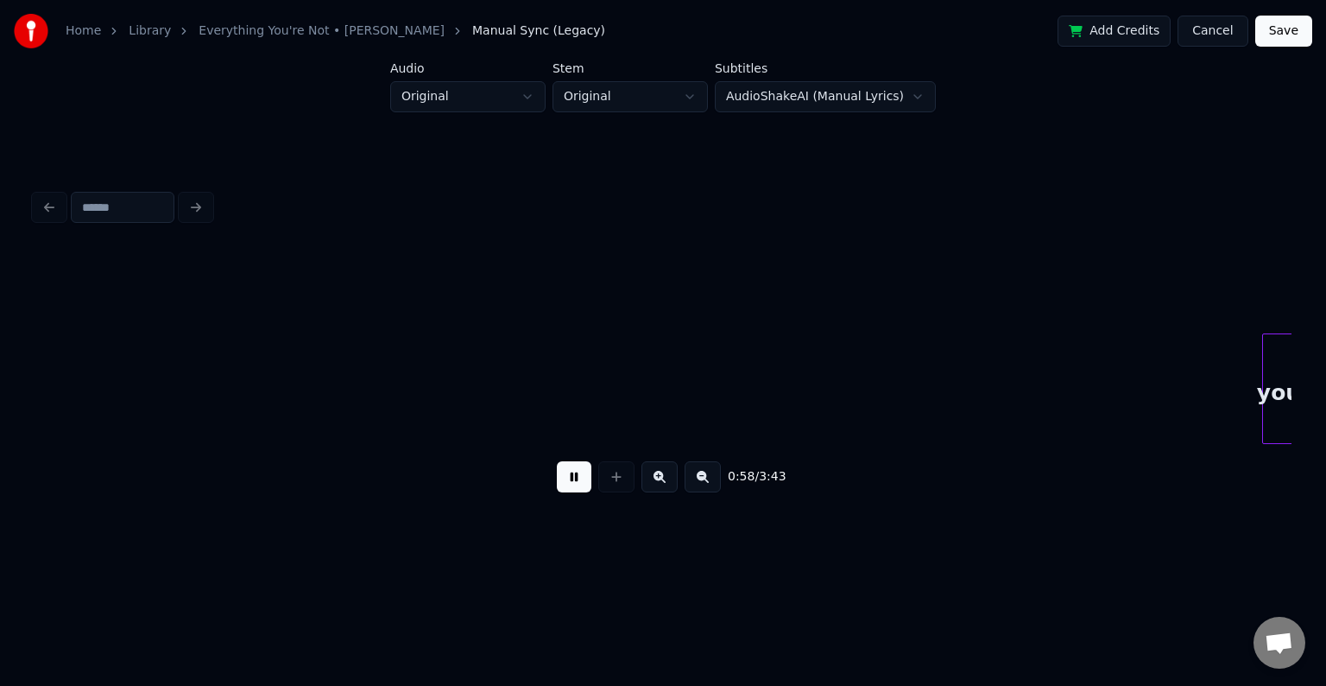
scroll to position [0, 7544]
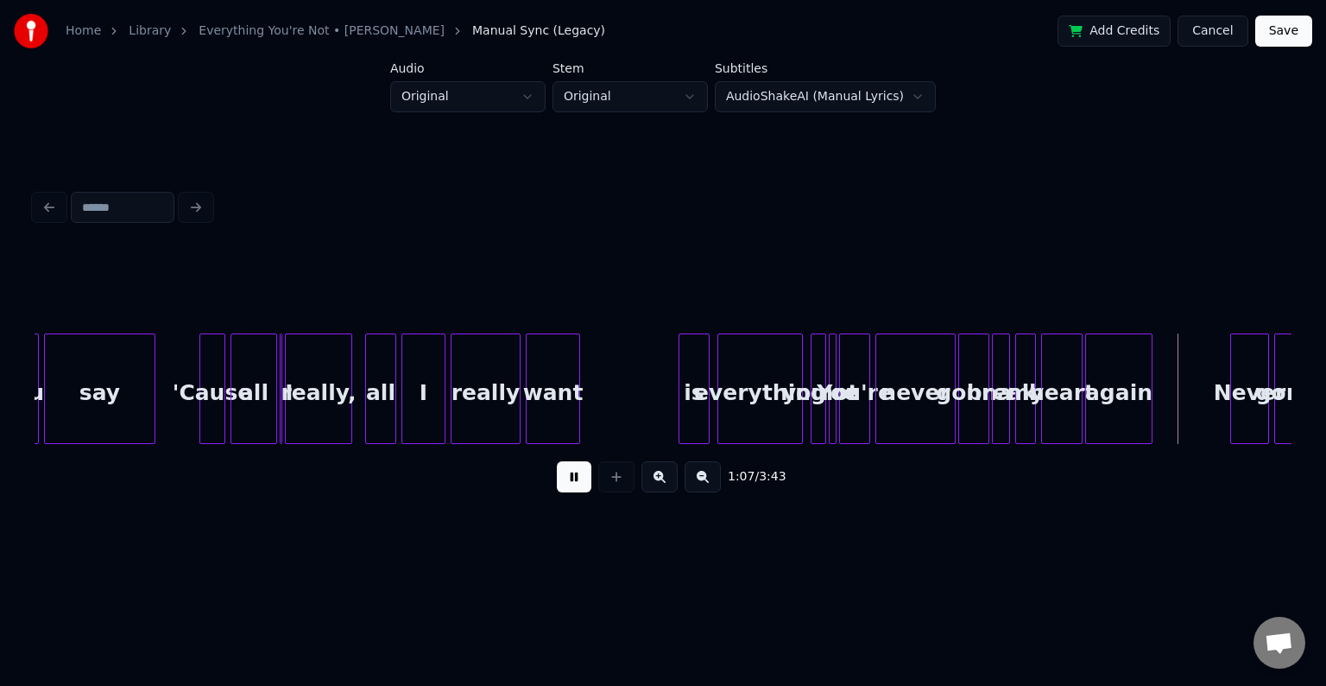
click at [680, 401] on div at bounding box center [682, 388] width 5 height 109
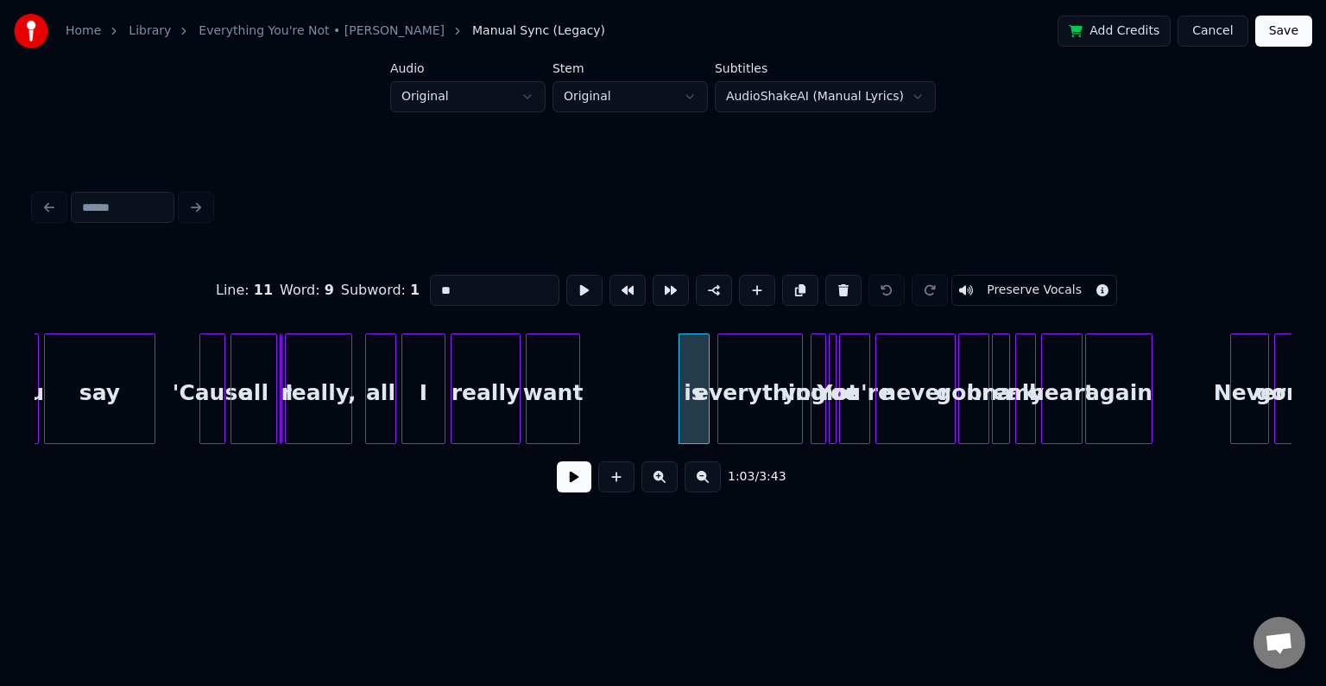
click at [572, 482] on button at bounding box center [574, 476] width 35 height 31
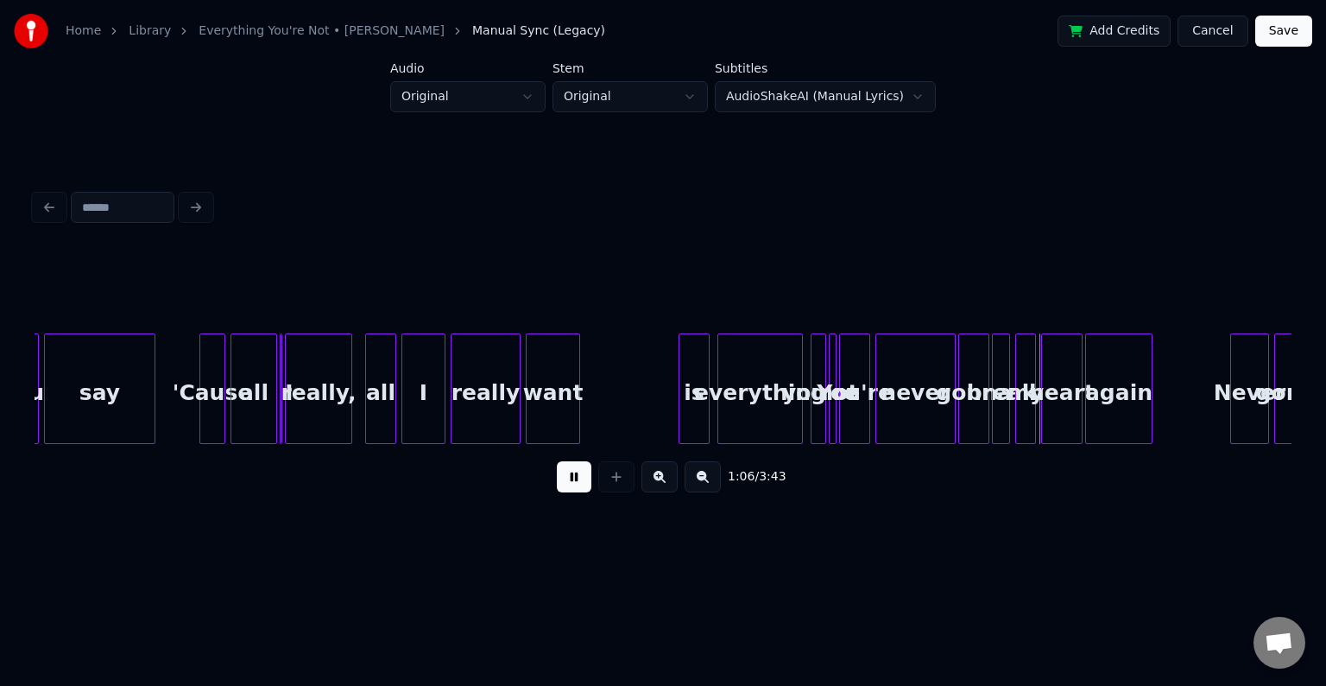
click at [572, 482] on button at bounding box center [574, 476] width 35 height 31
click at [843, 401] on div at bounding box center [842, 388] width 5 height 109
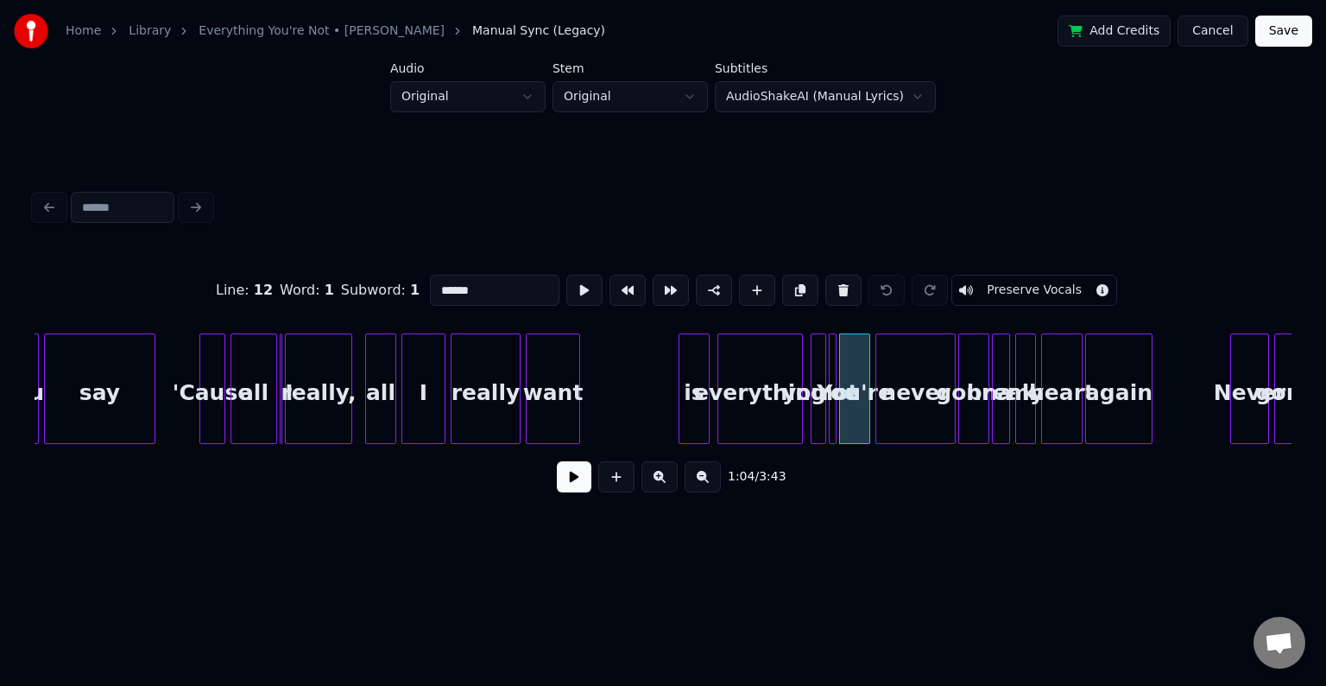
click at [893, 404] on div "never" at bounding box center [915, 392] width 79 height 117
type input "*****"
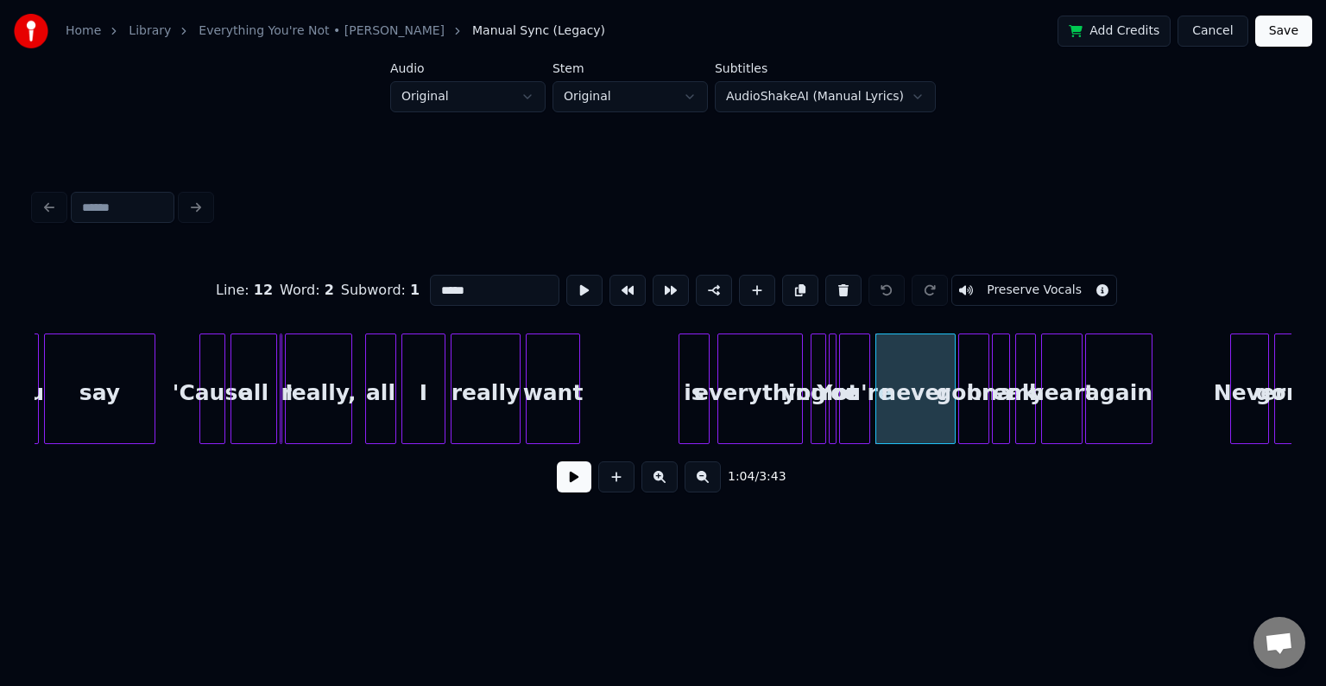
click at [578, 490] on button at bounding box center [574, 476] width 35 height 31
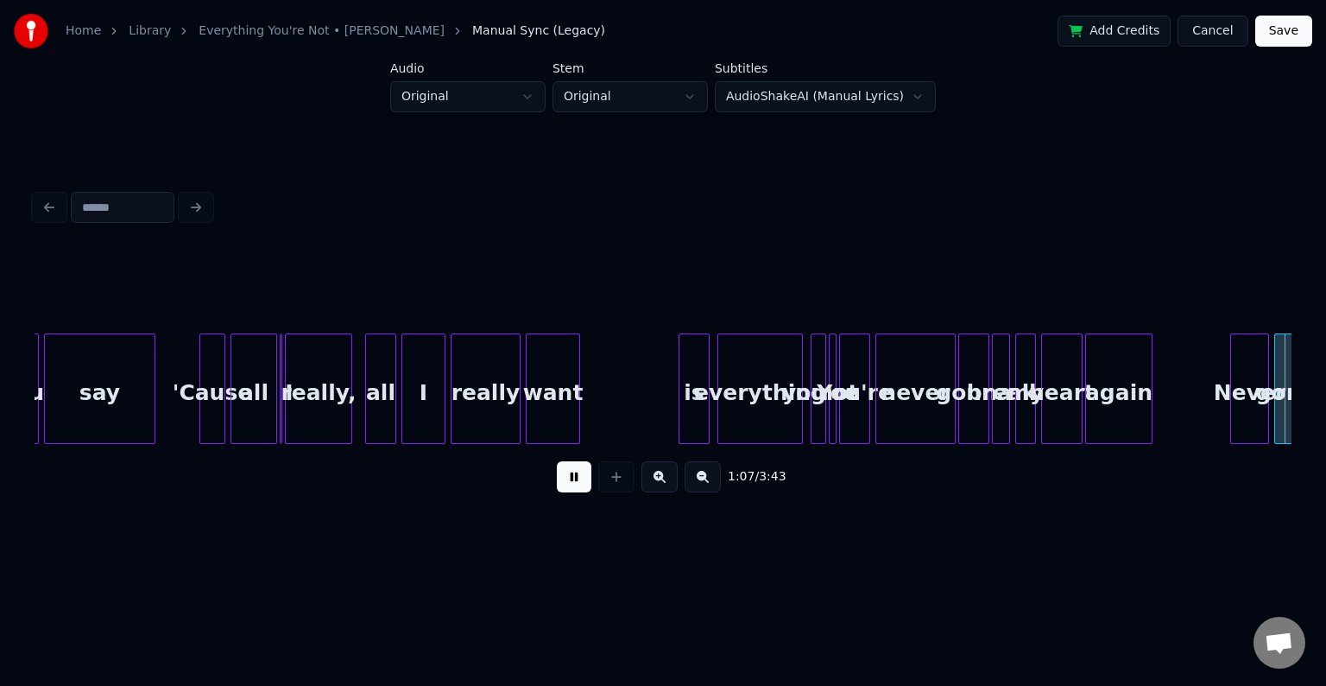
scroll to position [0, 8803]
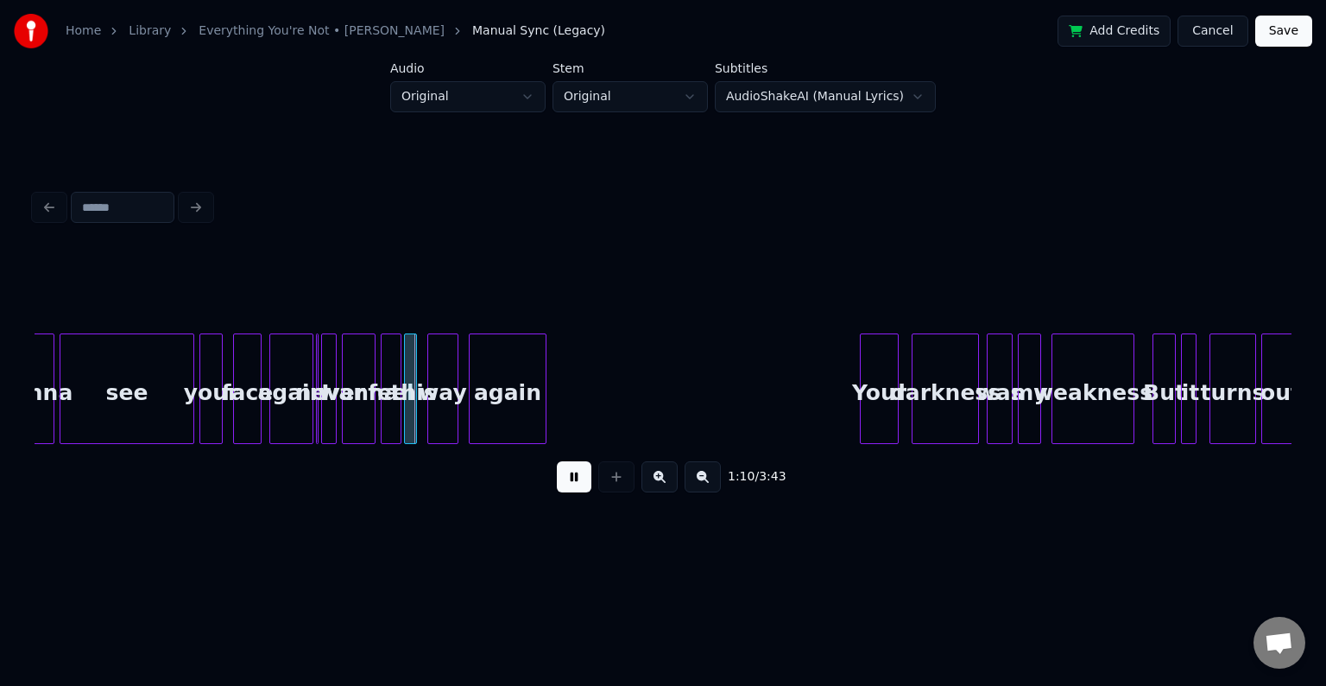
click at [578, 490] on button at bounding box center [574, 476] width 35 height 31
click at [315, 418] on div at bounding box center [315, 388] width 5 height 109
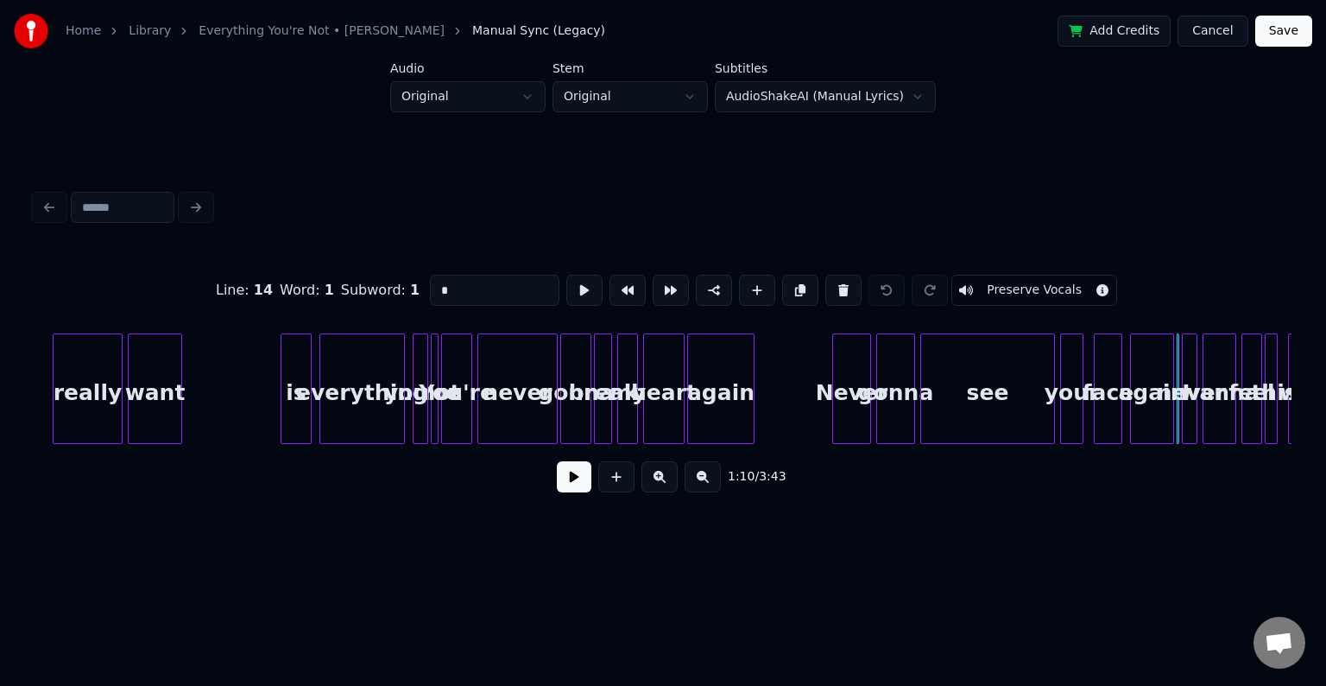
scroll to position [0, 7939]
click at [518, 425] on div at bounding box center [516, 388] width 5 height 109
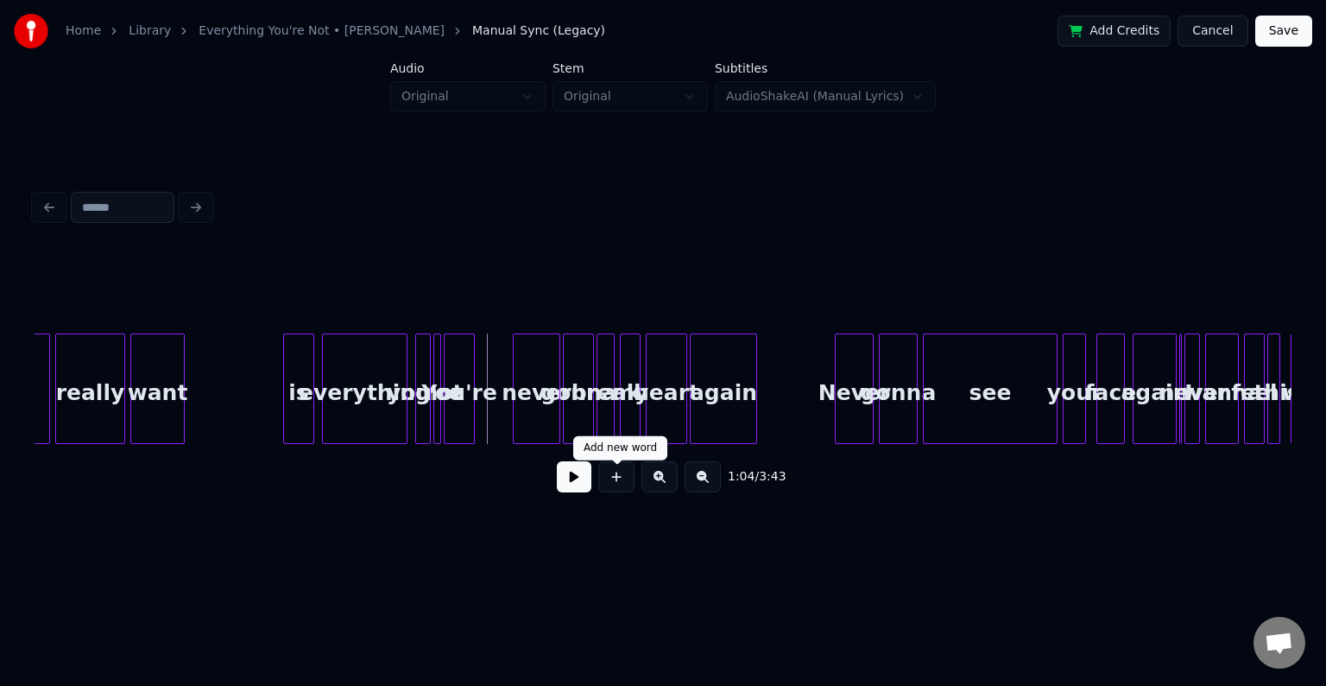
click at [608, 481] on button at bounding box center [616, 476] width 36 height 31
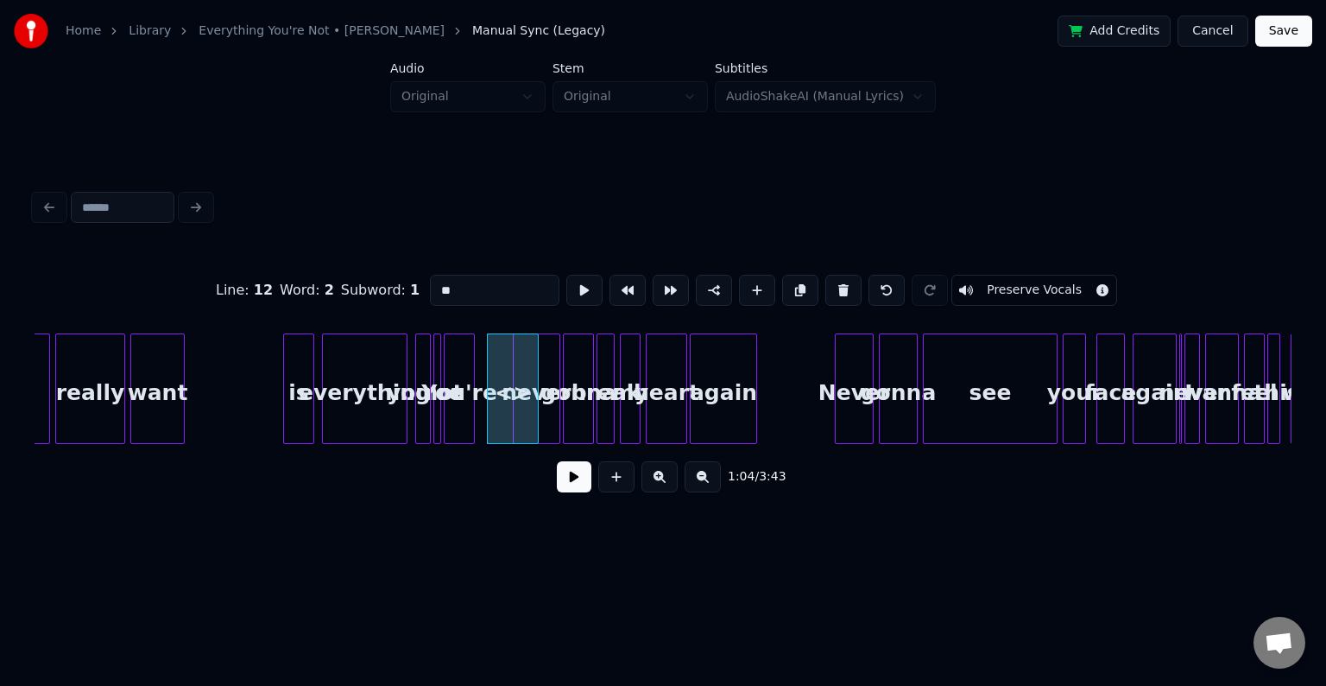
drag, startPoint x: 459, startPoint y: 281, endPoint x: 421, endPoint y: 291, distance: 39.2
click at [421, 291] on div "Line : 12 Word : 2 Subword : 1 ** Preserve Vocals" at bounding box center [663, 290] width 1257 height 86
click at [494, 420] on div "not" at bounding box center [505, 392] width 50 height 117
click at [507, 424] on div at bounding box center [506, 388] width 5 height 109
type input "***"
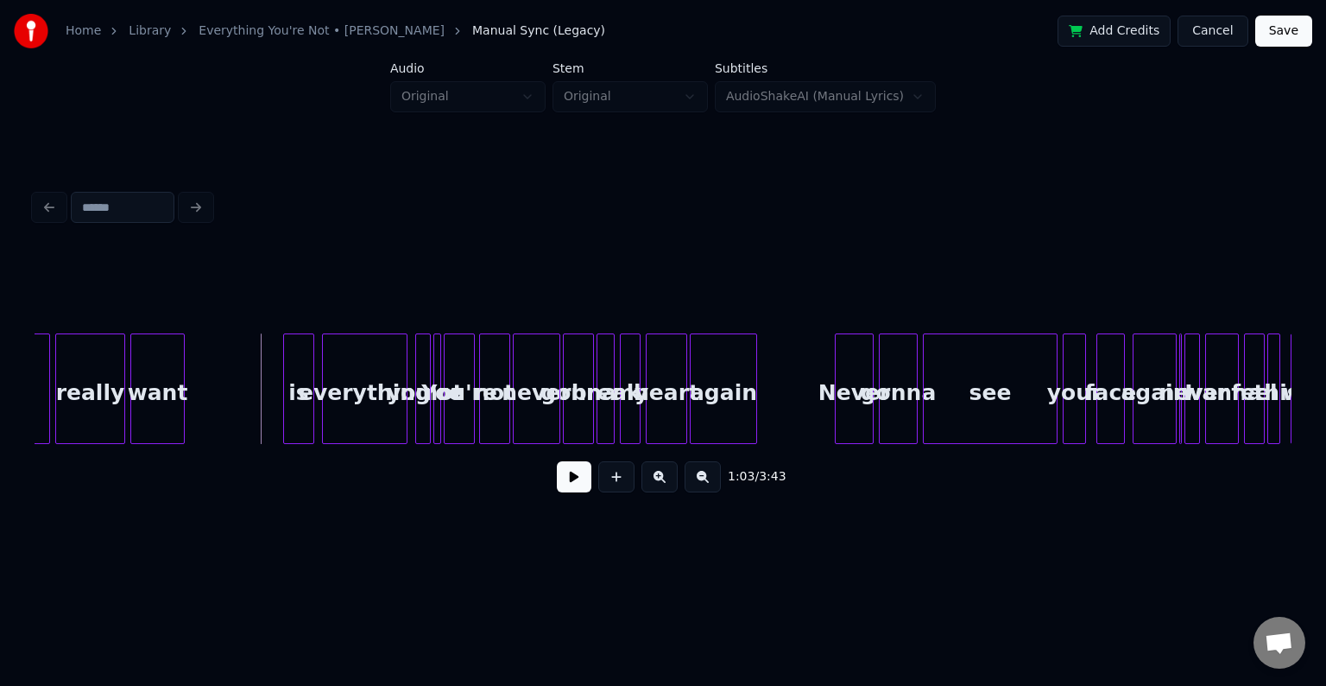
click at [573, 478] on button at bounding box center [574, 476] width 35 height 31
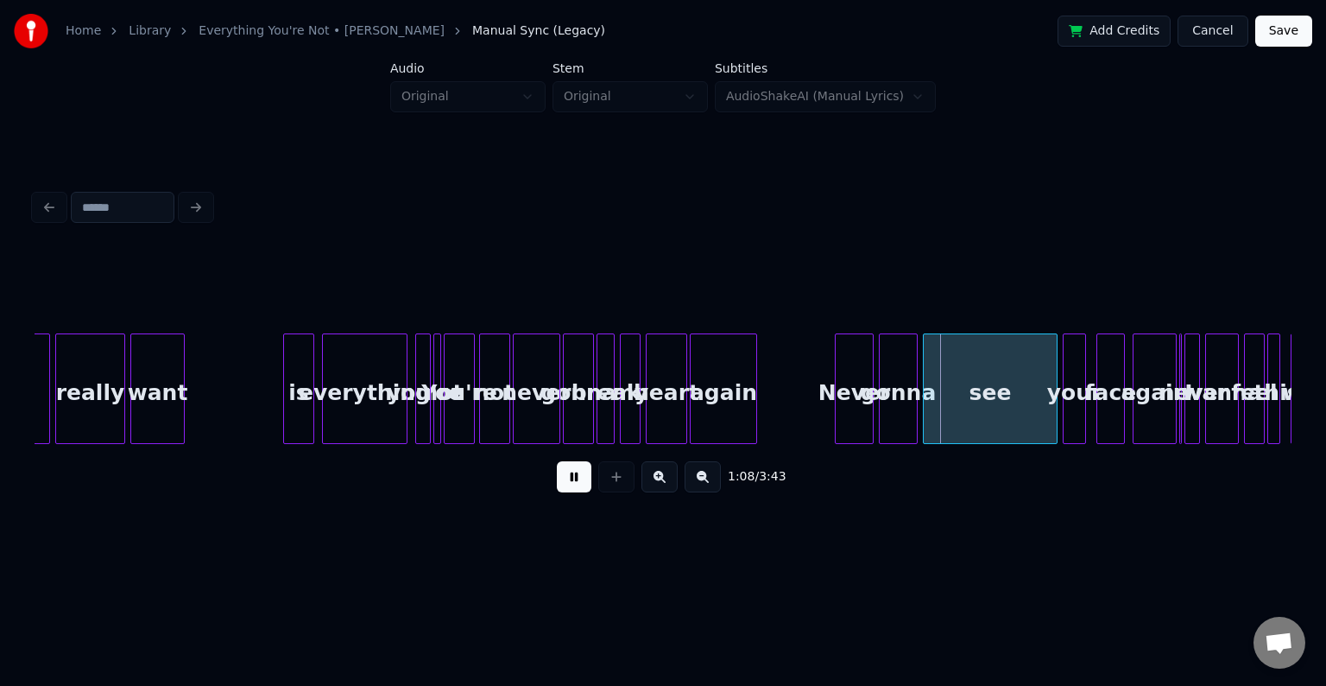
click at [573, 478] on button at bounding box center [574, 476] width 35 height 31
click at [963, 411] on div at bounding box center [961, 388] width 5 height 109
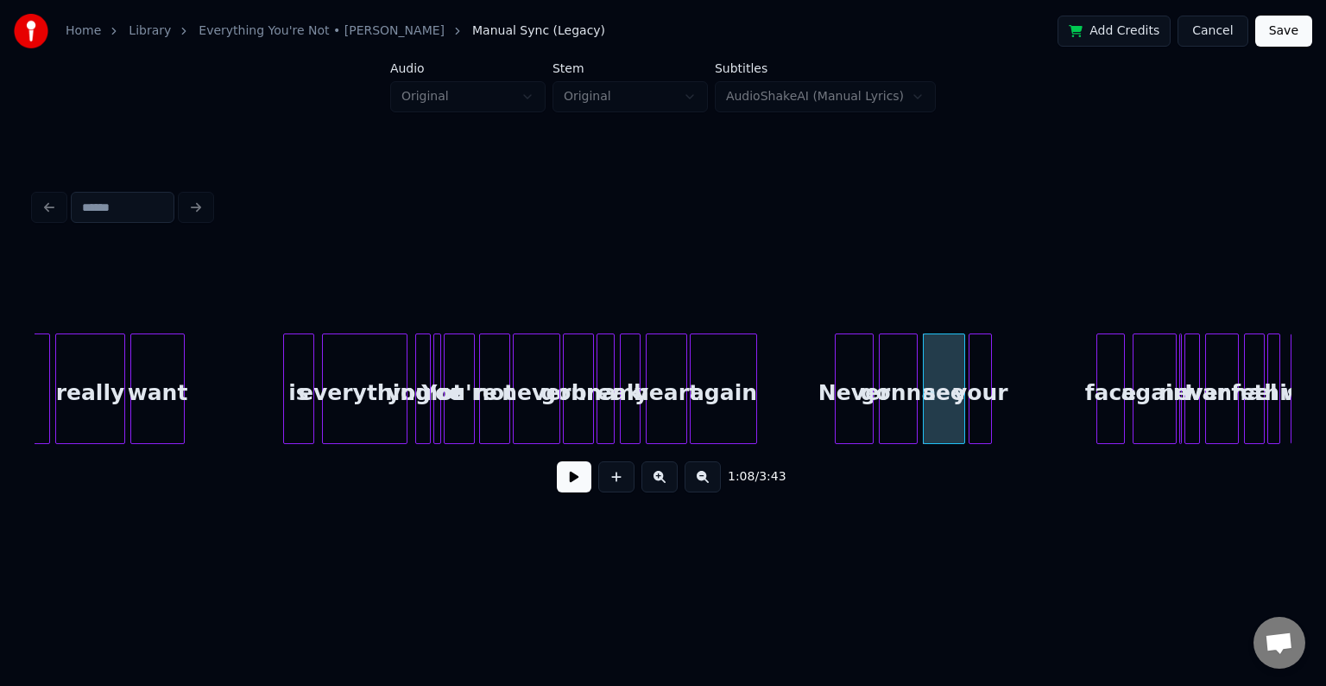
click at [980, 414] on div "your" at bounding box center [981, 392] width 22 height 117
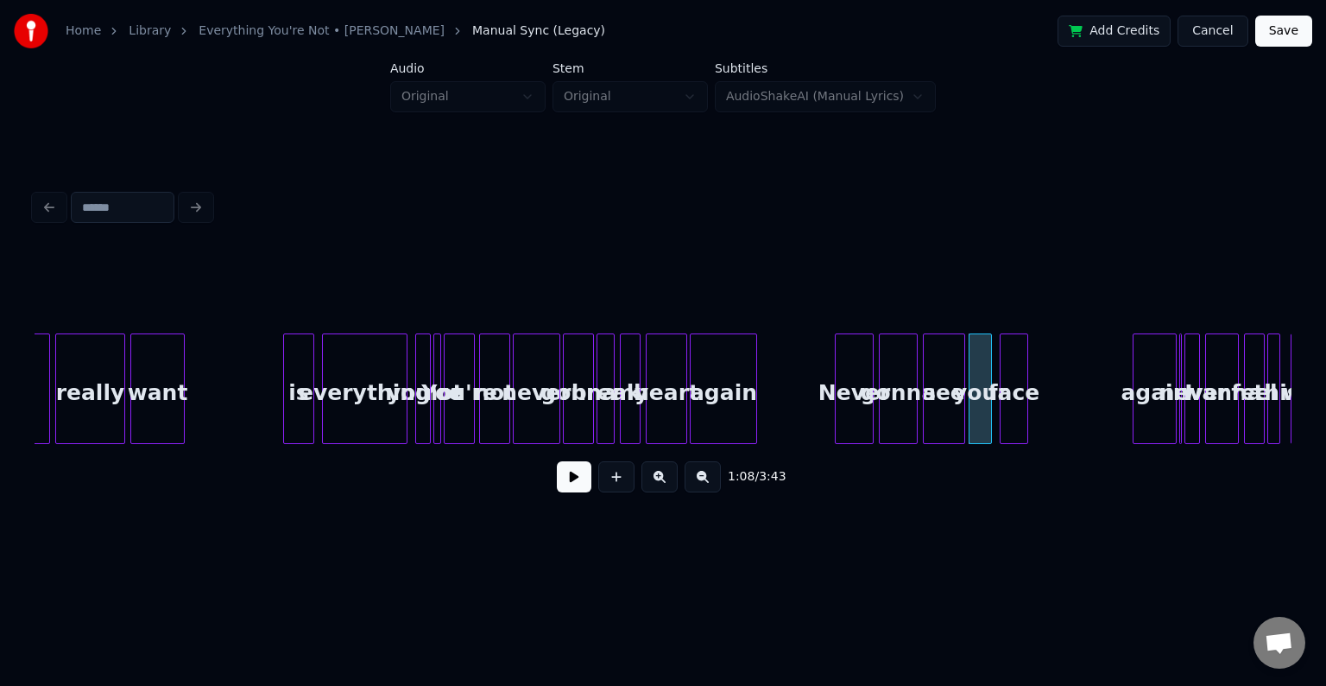
click at [1015, 417] on div "face" at bounding box center [1014, 392] width 27 height 117
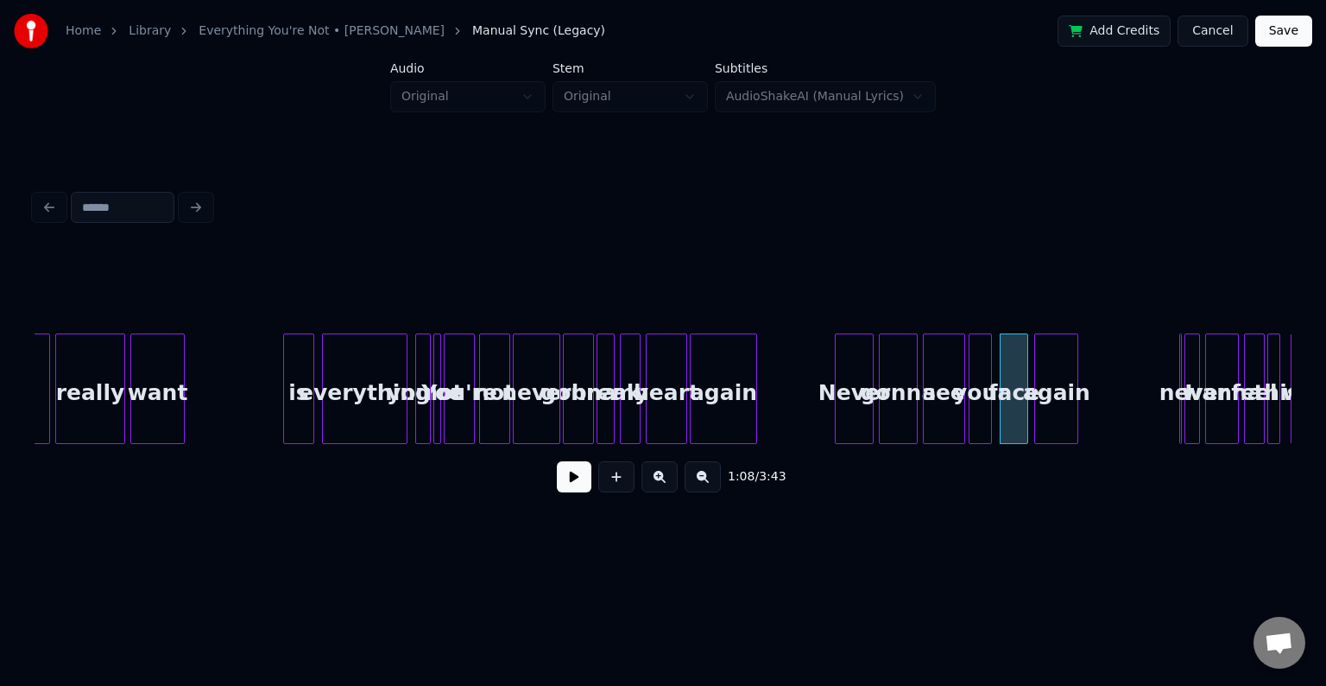
click at [1058, 420] on div "again" at bounding box center [1056, 392] width 42 height 117
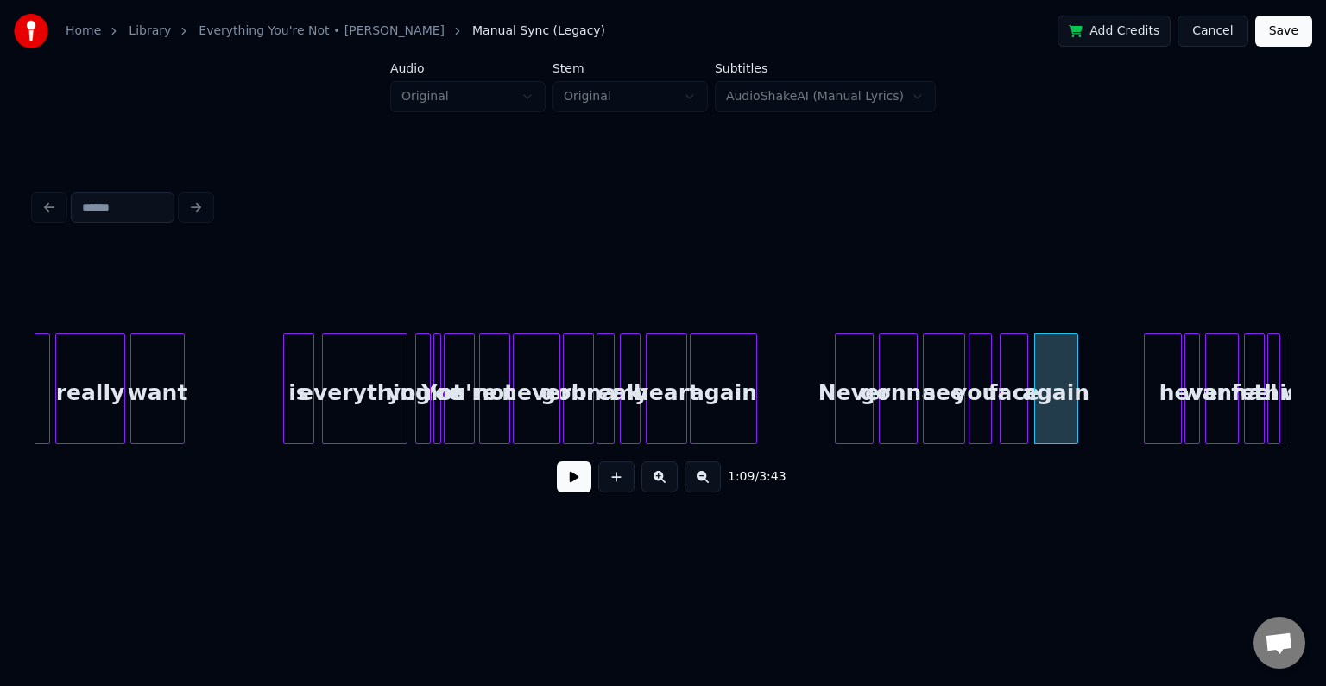
click at [1153, 428] on div "I" at bounding box center [1163, 388] width 38 height 111
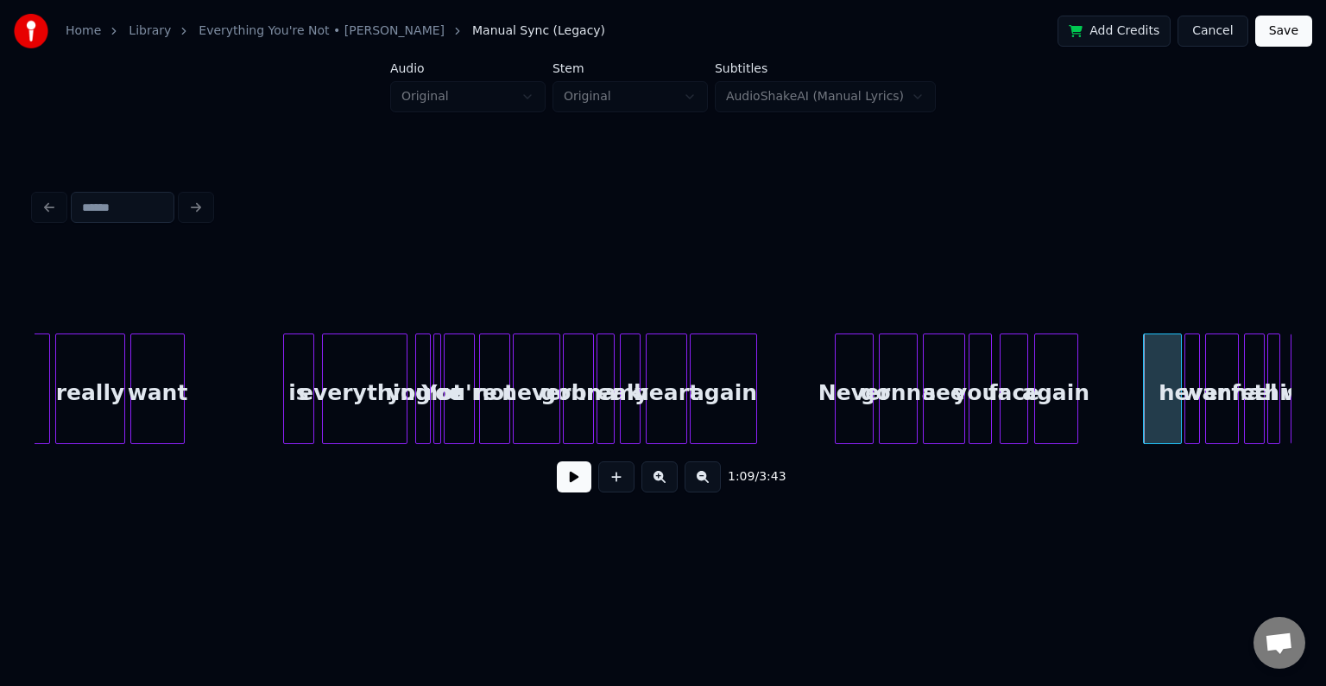
click at [553, 483] on div "1:07 / 3:43" at bounding box center [663, 477] width 1230 height 38
click at [573, 490] on button at bounding box center [574, 476] width 35 height 31
click at [585, 490] on button at bounding box center [574, 476] width 35 height 31
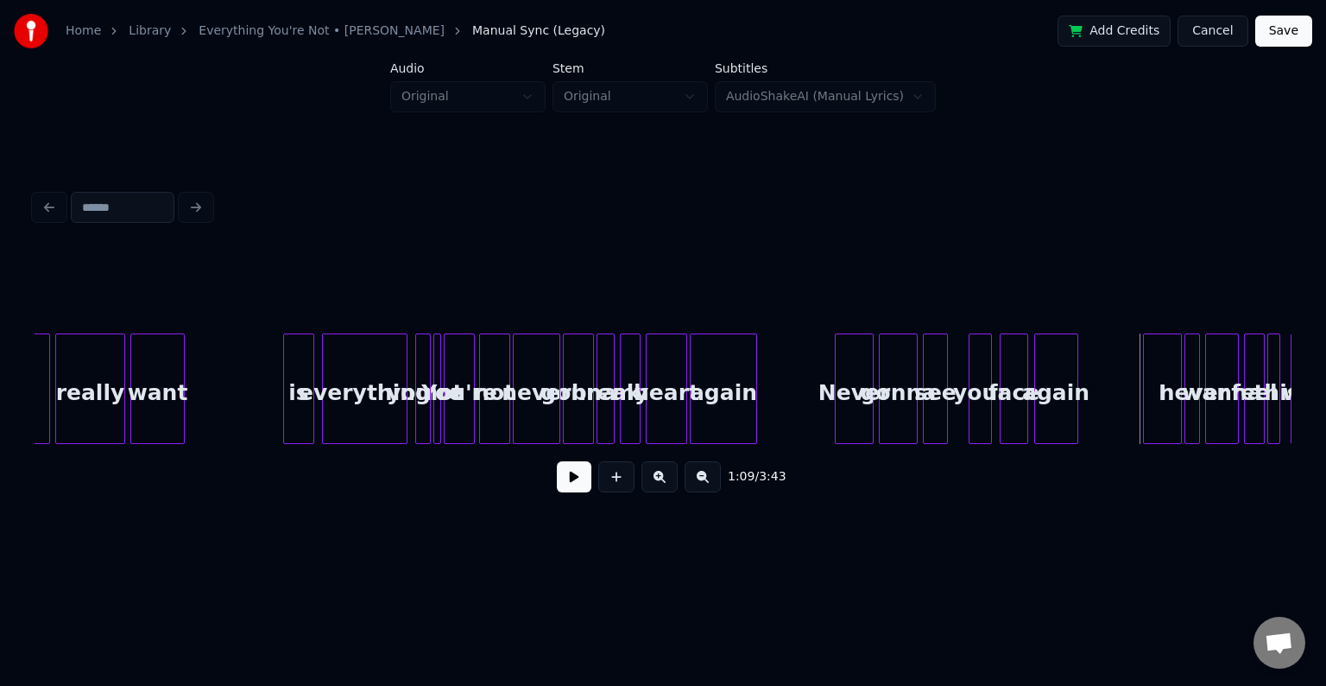
click at [944, 411] on div at bounding box center [944, 388] width 5 height 109
click at [953, 425] on div at bounding box center [954, 388] width 5 height 109
click at [570, 492] on button at bounding box center [574, 476] width 35 height 31
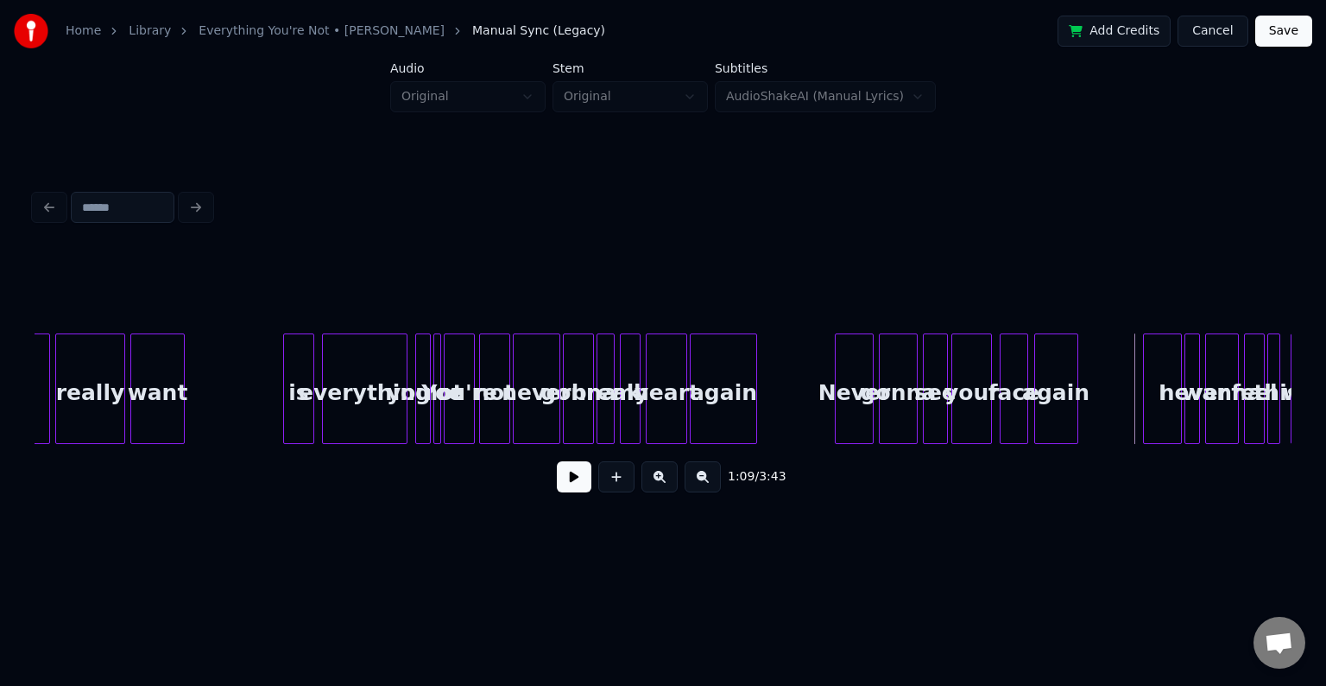
click at [562, 488] on button at bounding box center [574, 476] width 35 height 31
click at [964, 414] on div "your" at bounding box center [971, 392] width 39 height 117
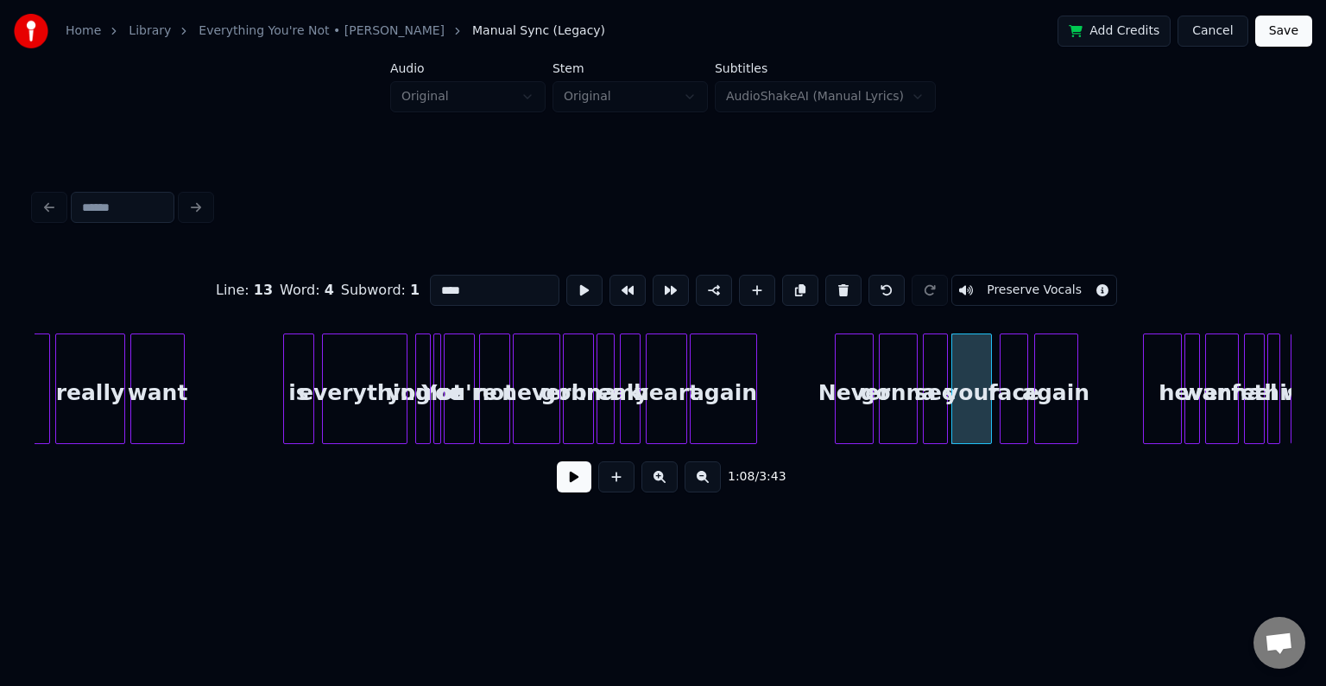
click at [562, 492] on button at bounding box center [574, 476] width 35 height 31
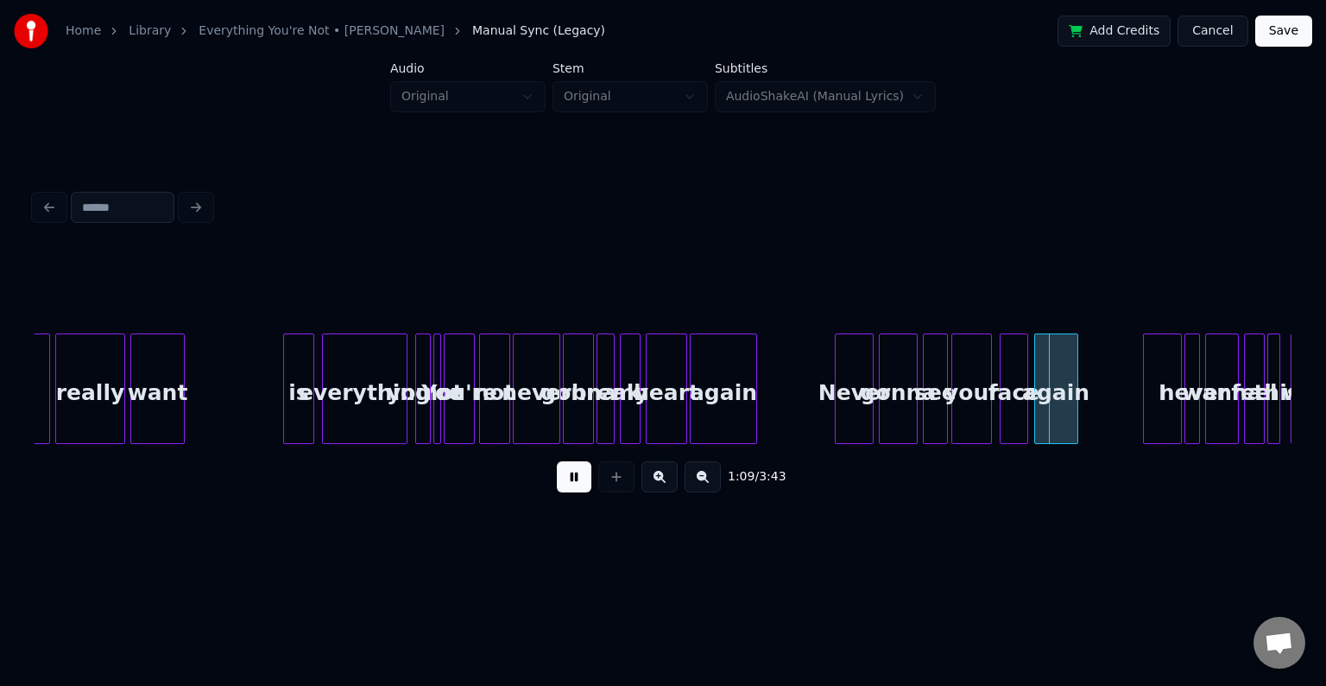
click at [562, 492] on button at bounding box center [574, 476] width 35 height 31
click at [974, 418] on div at bounding box center [973, 388] width 5 height 109
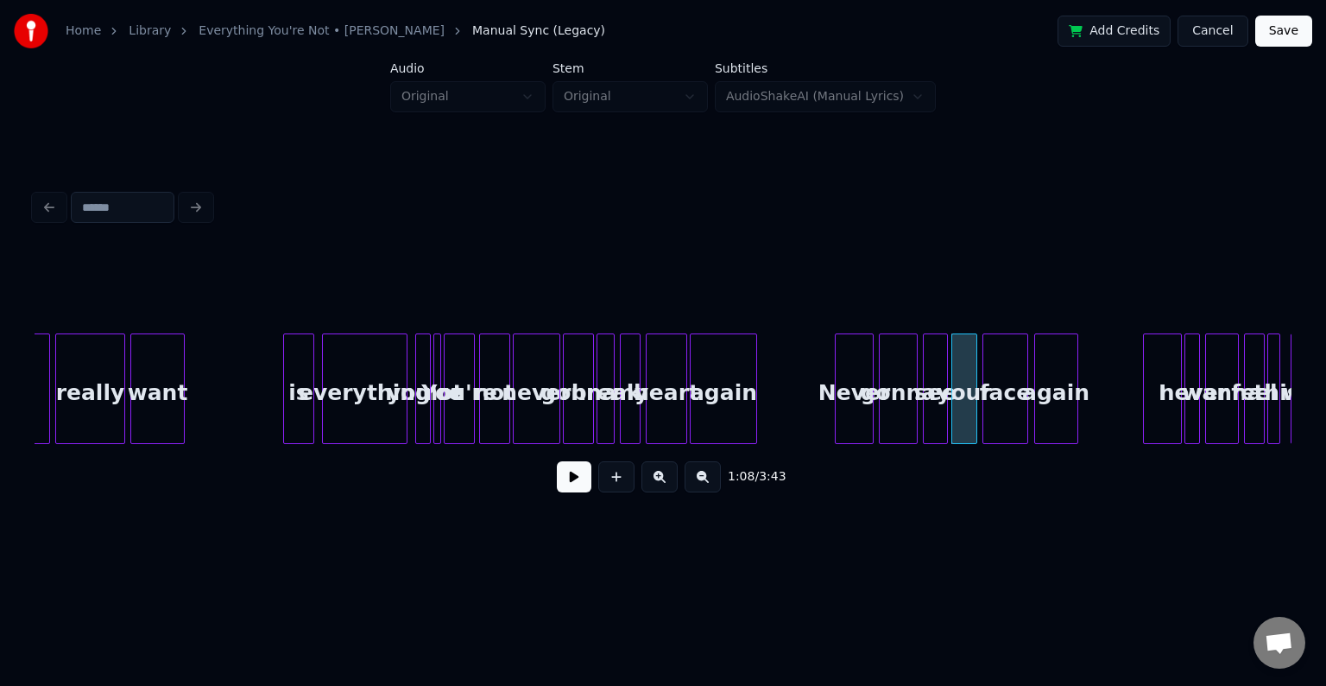
click at [986, 419] on div at bounding box center [985, 388] width 5 height 109
click at [565, 492] on button at bounding box center [574, 476] width 35 height 31
click at [564, 492] on button at bounding box center [574, 476] width 35 height 31
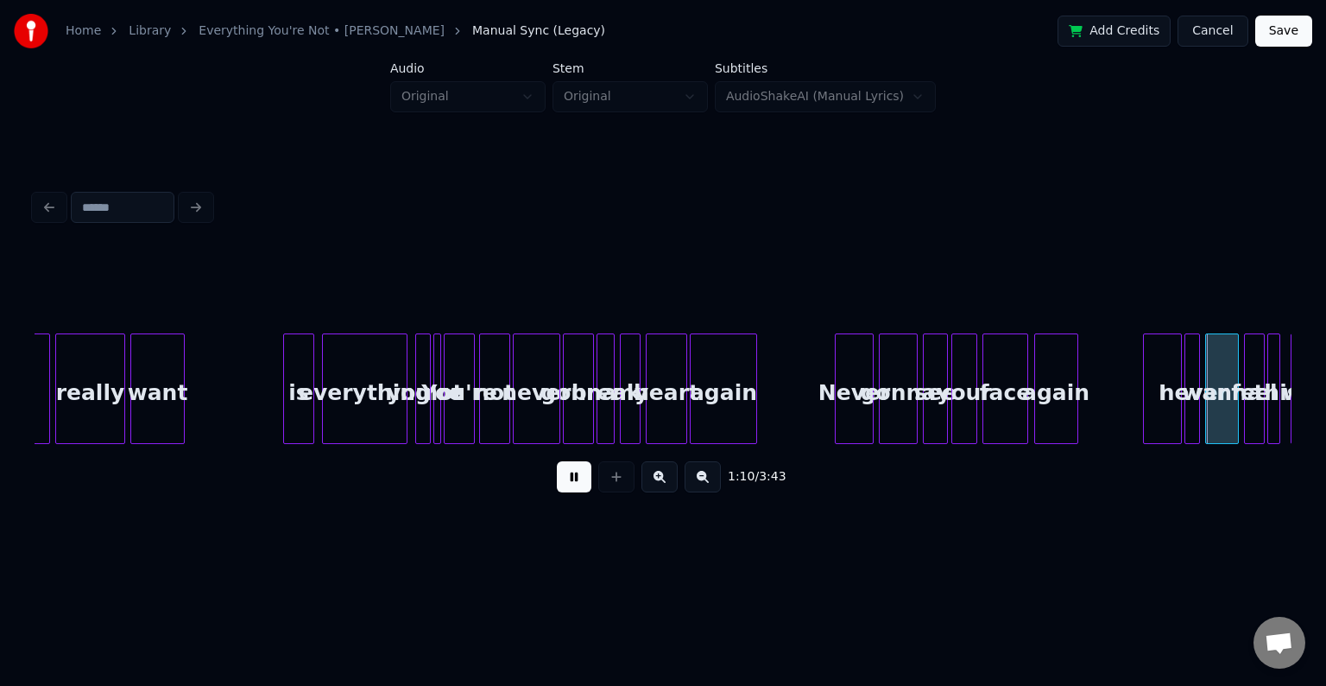
click at [564, 492] on button at bounding box center [574, 476] width 35 height 31
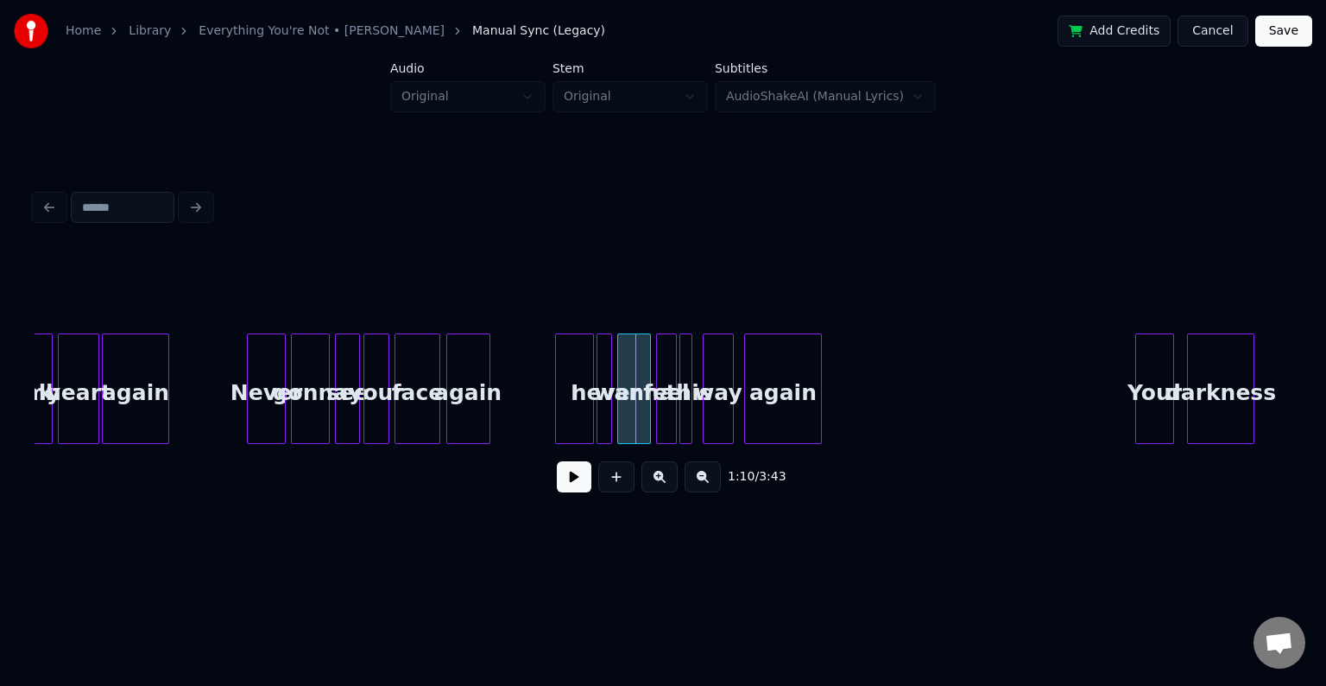
scroll to position [0, 8561]
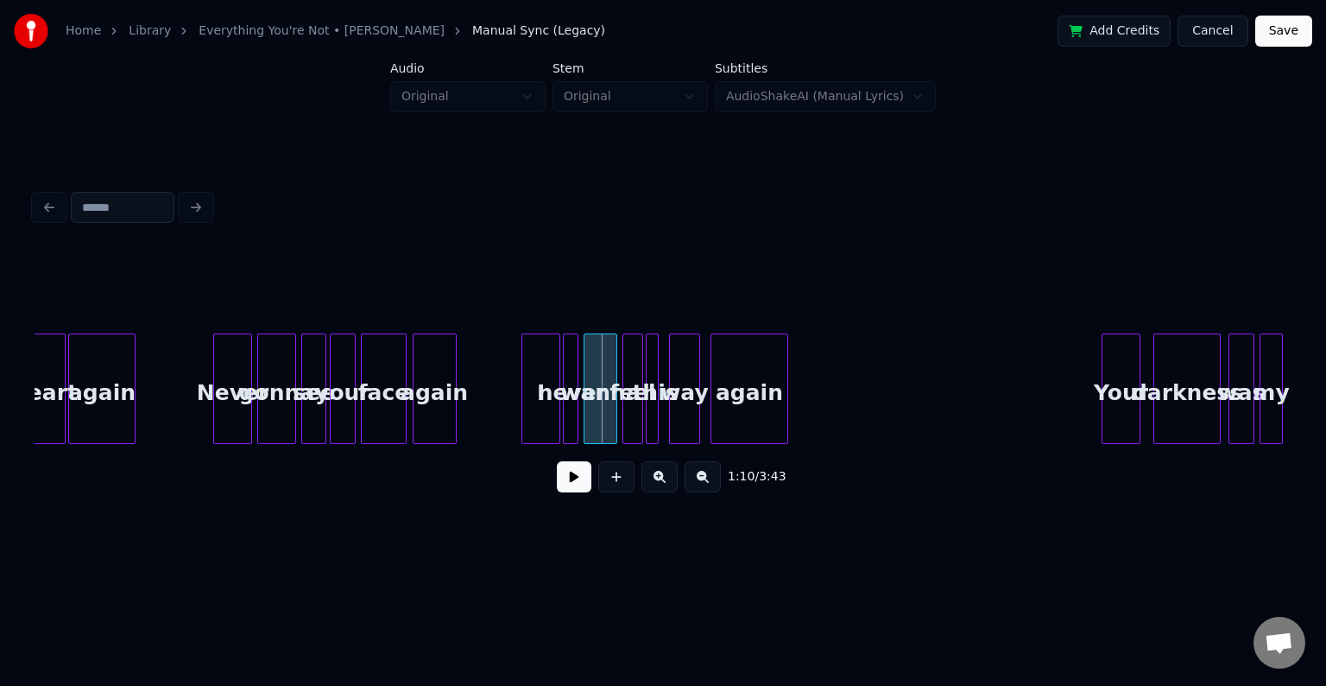
click at [568, 490] on button at bounding box center [574, 476] width 35 height 31
click at [546, 425] on div at bounding box center [547, 388] width 5 height 109
click at [570, 482] on button at bounding box center [574, 476] width 35 height 31
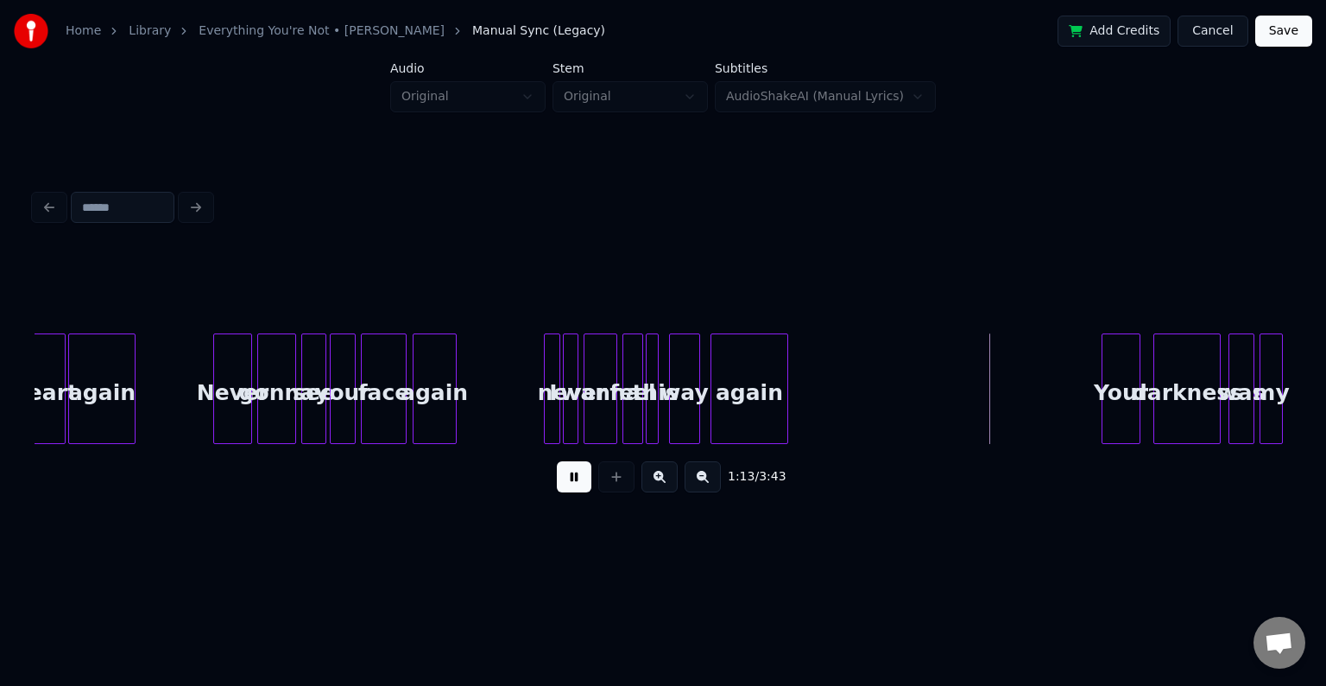
click at [547, 420] on div at bounding box center [547, 388] width 5 height 109
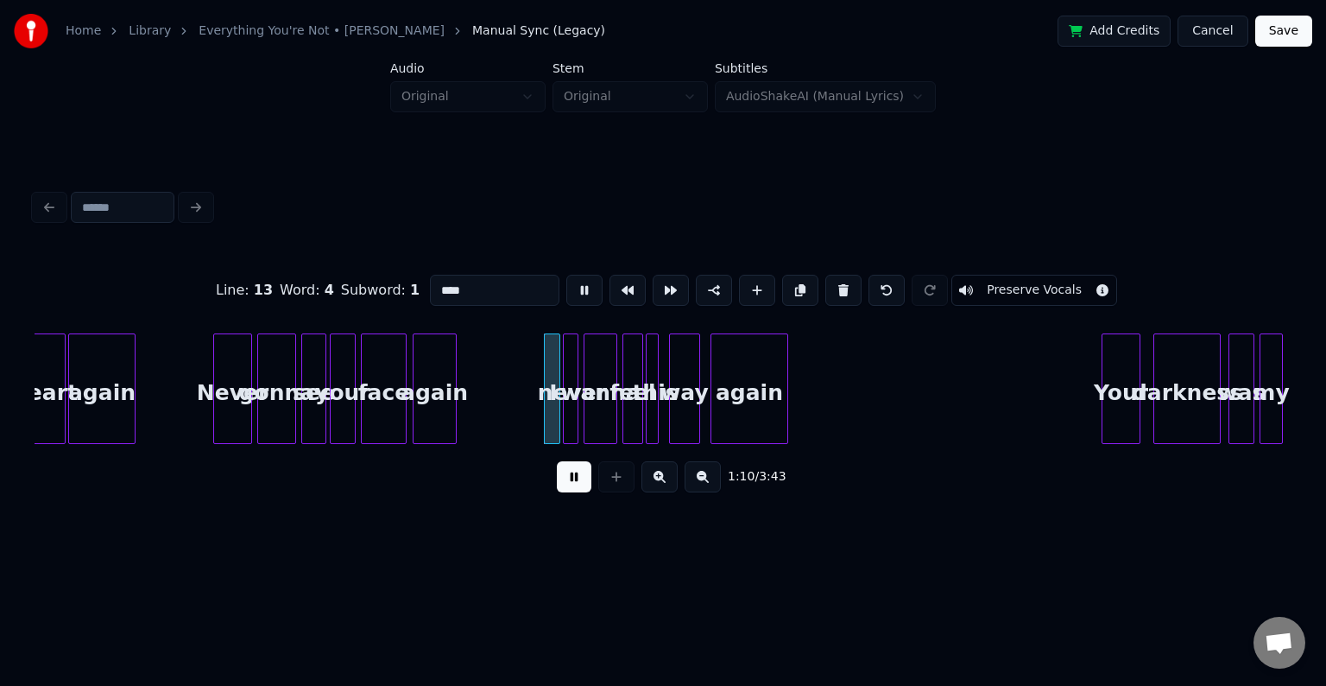
type input "*"
click at [580, 490] on button at bounding box center [574, 476] width 35 height 31
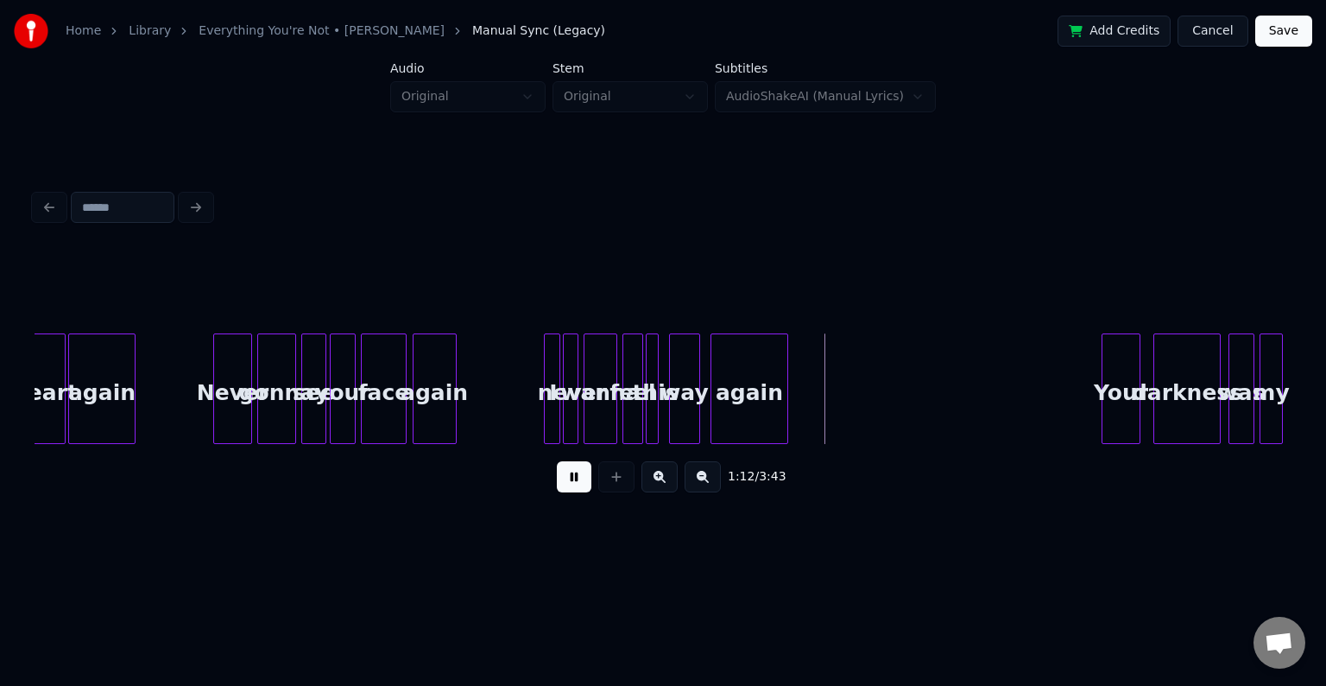
click at [567, 417] on div at bounding box center [566, 388] width 5 height 109
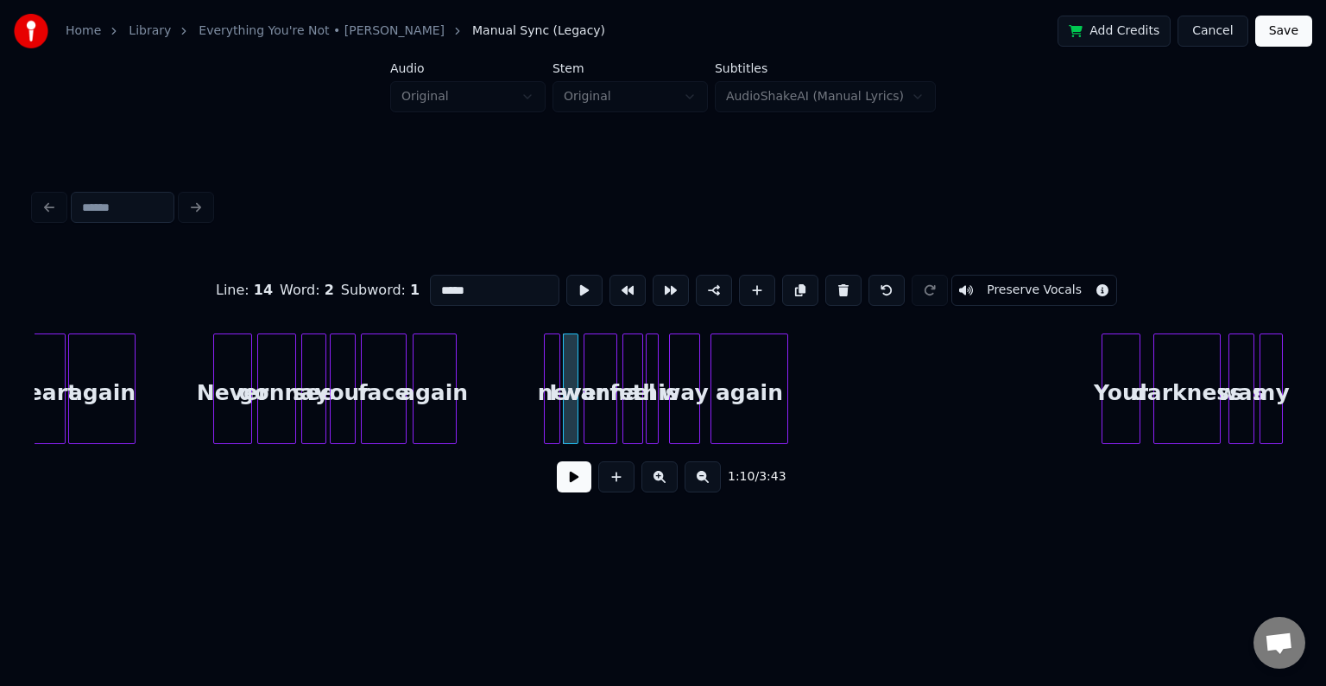
click at [568, 487] on button at bounding box center [574, 476] width 35 height 31
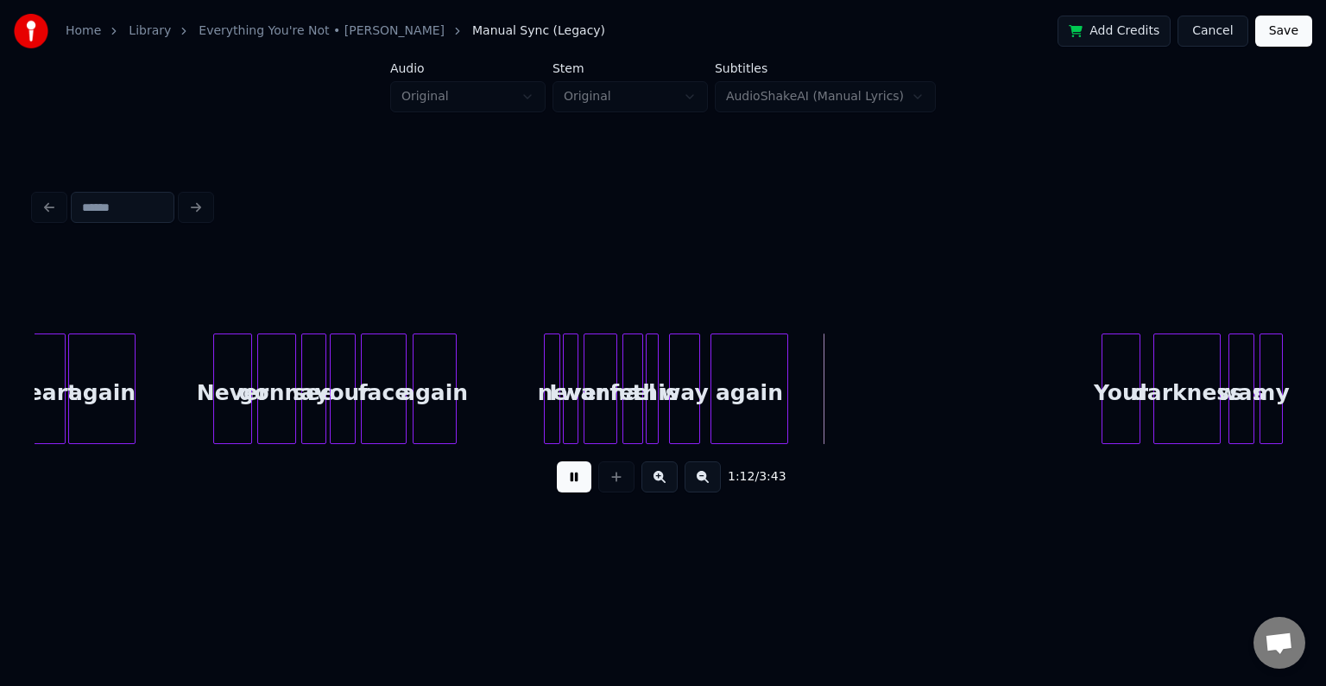
click at [591, 423] on div "wanna" at bounding box center [601, 392] width 32 height 117
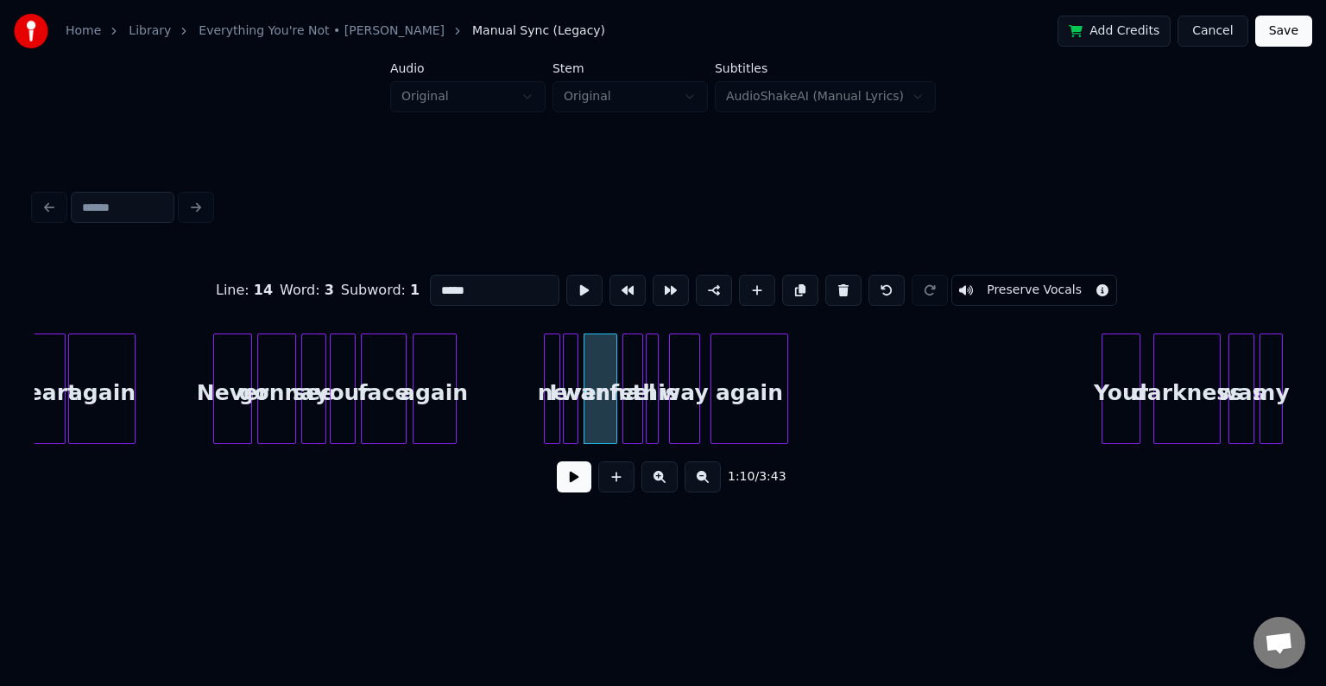
click at [576, 484] on button at bounding box center [574, 476] width 35 height 31
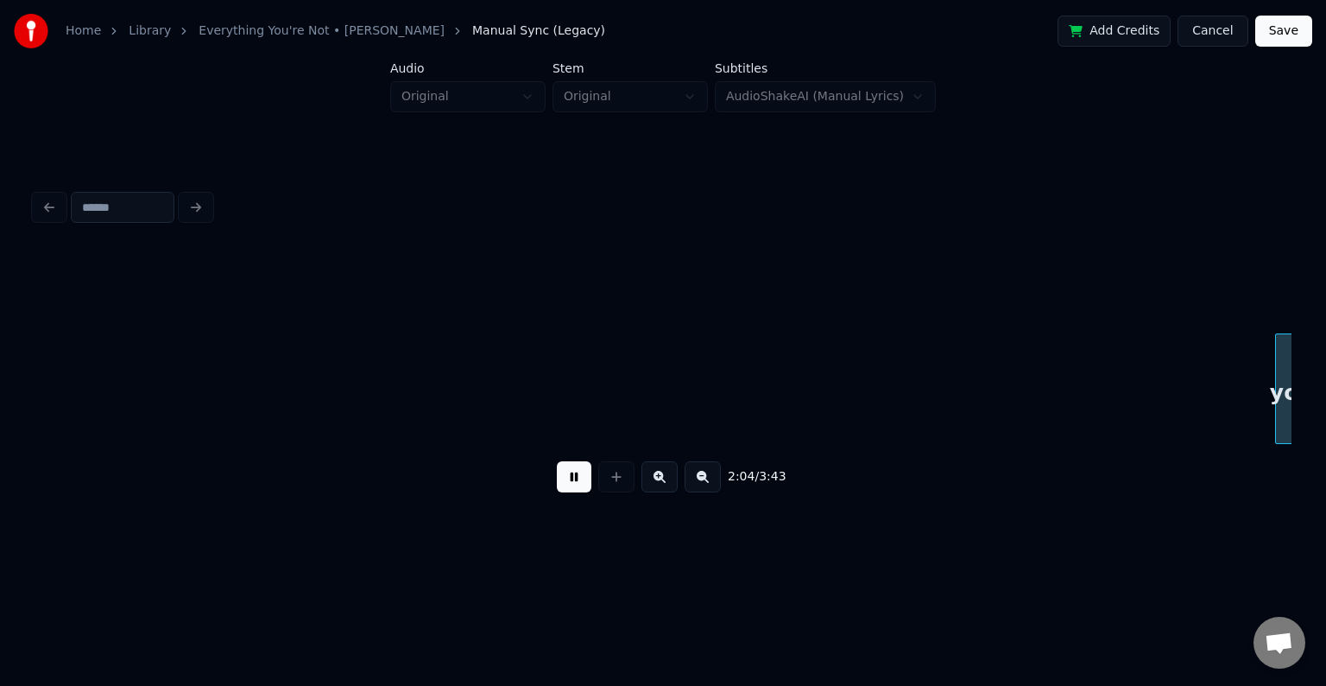
scroll to position [0, 16108]
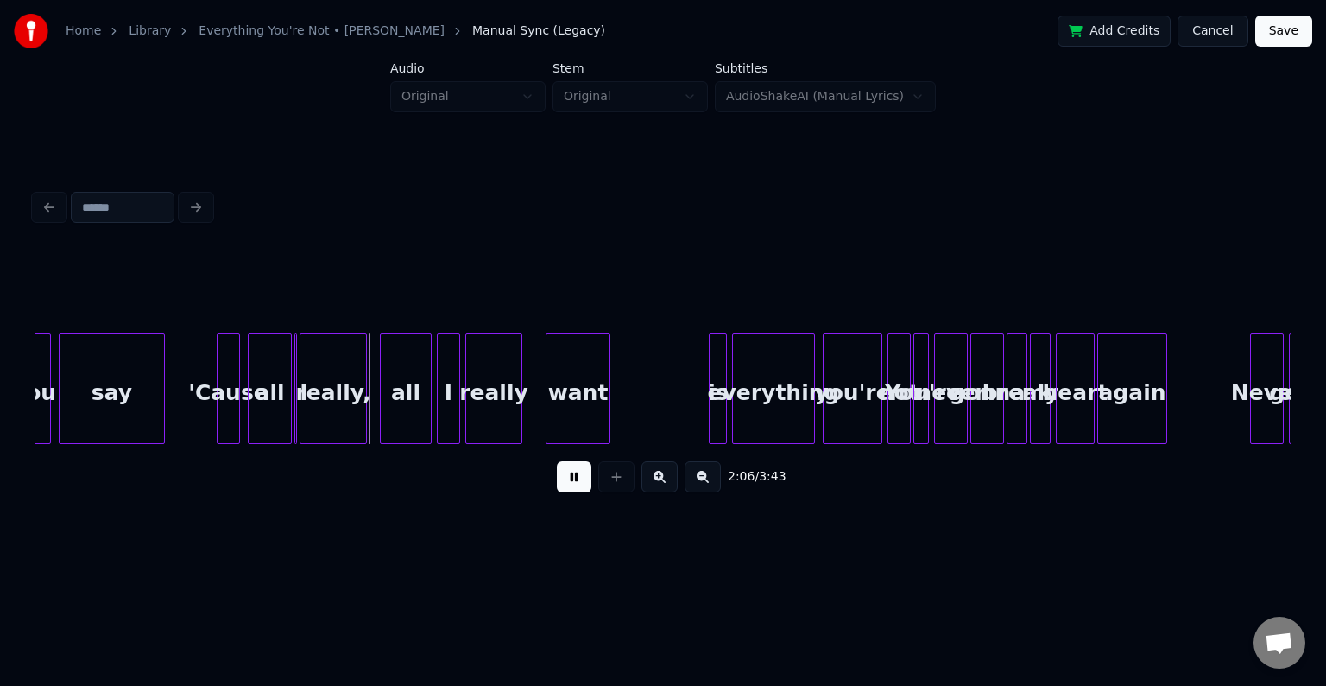
click at [570, 486] on button at bounding box center [574, 476] width 35 height 31
click at [274, 408] on div at bounding box center [275, 388] width 5 height 109
click at [298, 415] on div at bounding box center [297, 388] width 5 height 109
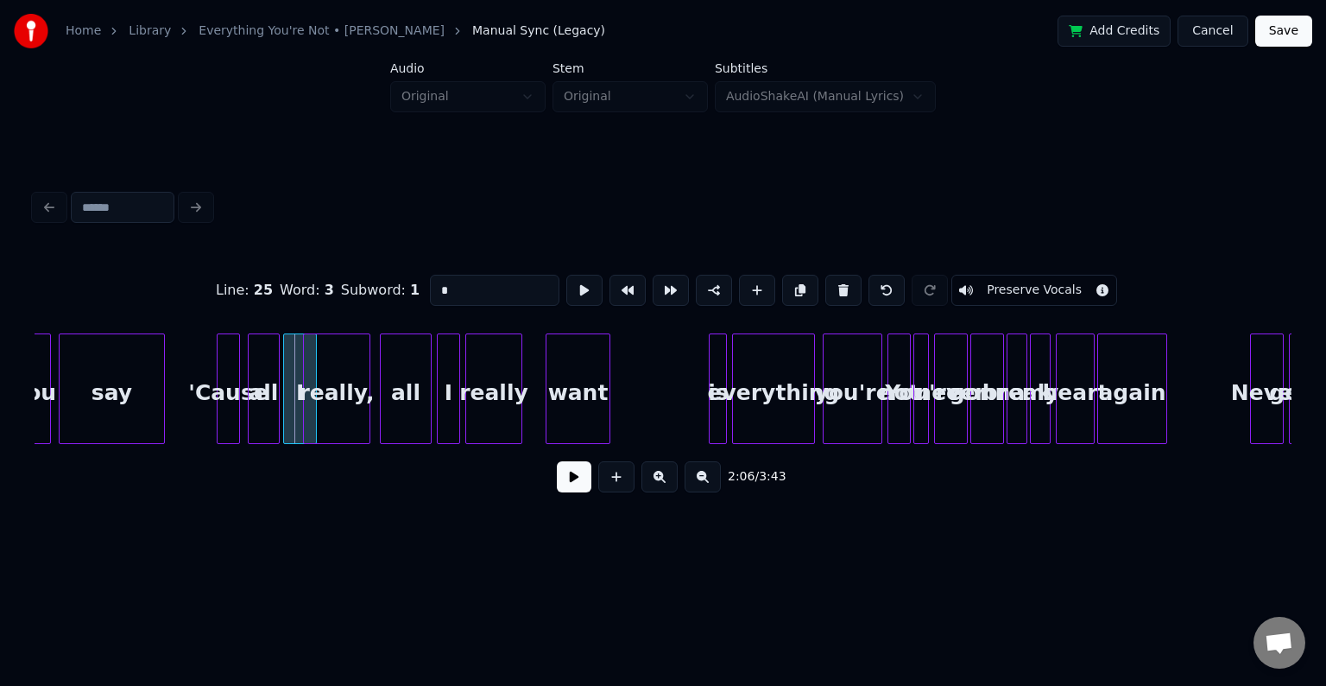
click at [284, 421] on div at bounding box center [286, 388] width 5 height 109
click at [297, 422] on div at bounding box center [298, 388] width 5 height 109
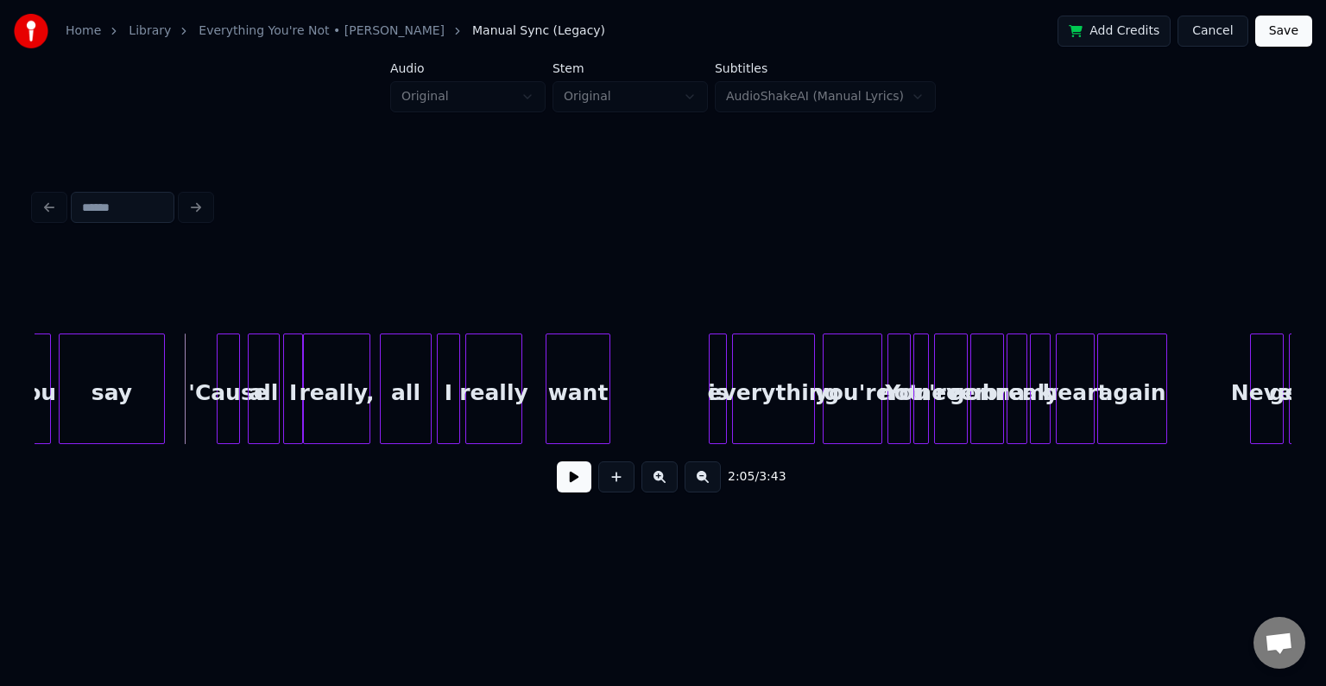
click at [572, 492] on button at bounding box center [574, 476] width 35 height 31
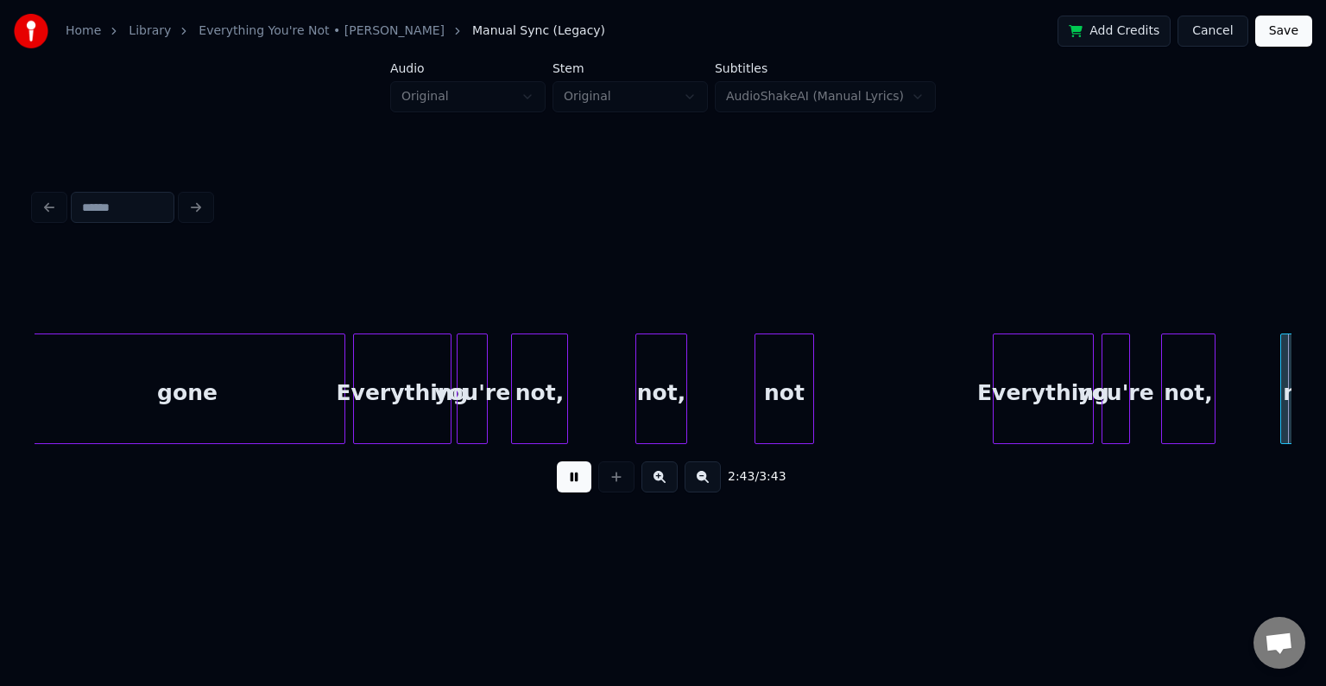
scroll to position [0, 21140]
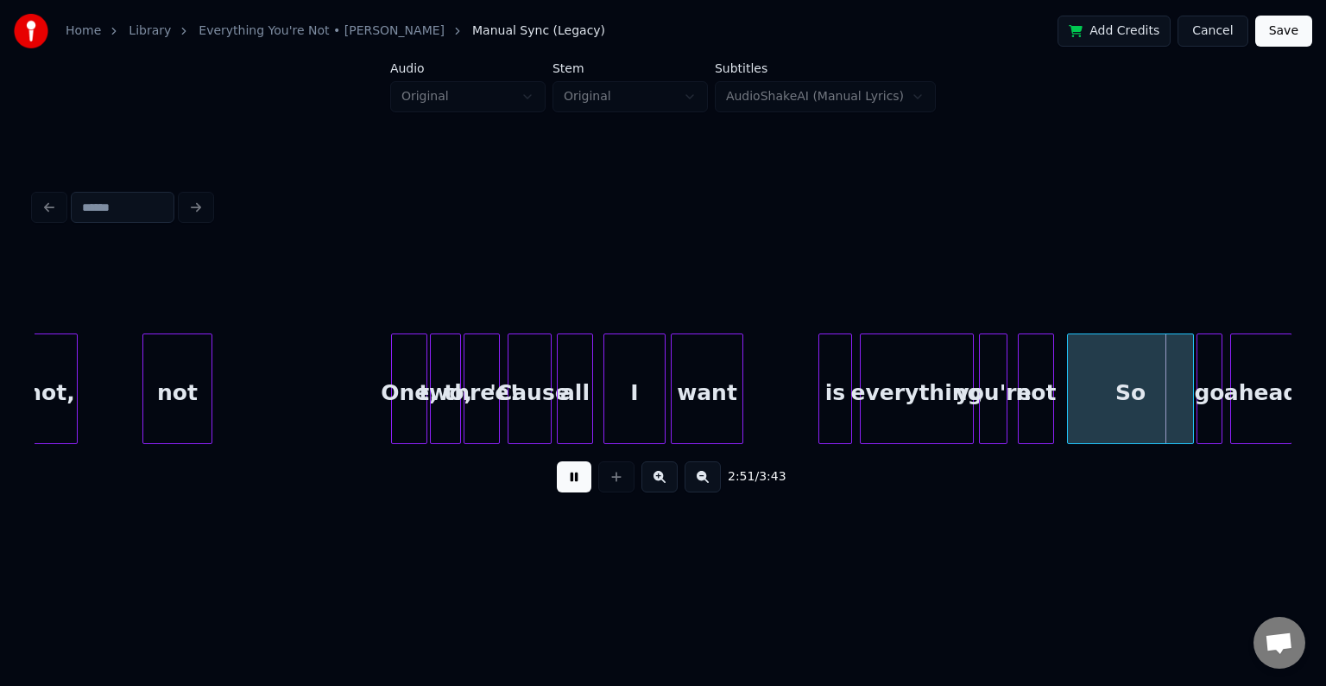
click at [575, 477] on button at bounding box center [574, 476] width 35 height 31
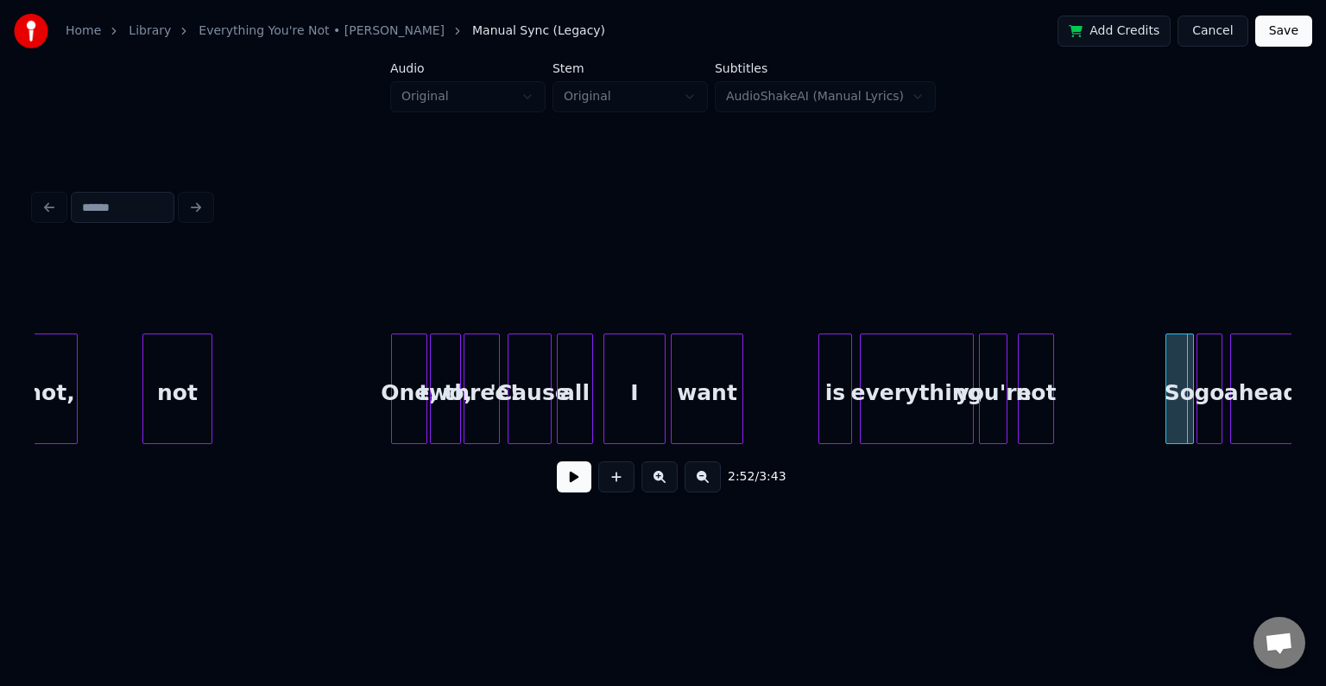
click at [1167, 395] on div at bounding box center [1168, 388] width 5 height 109
click at [563, 489] on button at bounding box center [574, 476] width 35 height 31
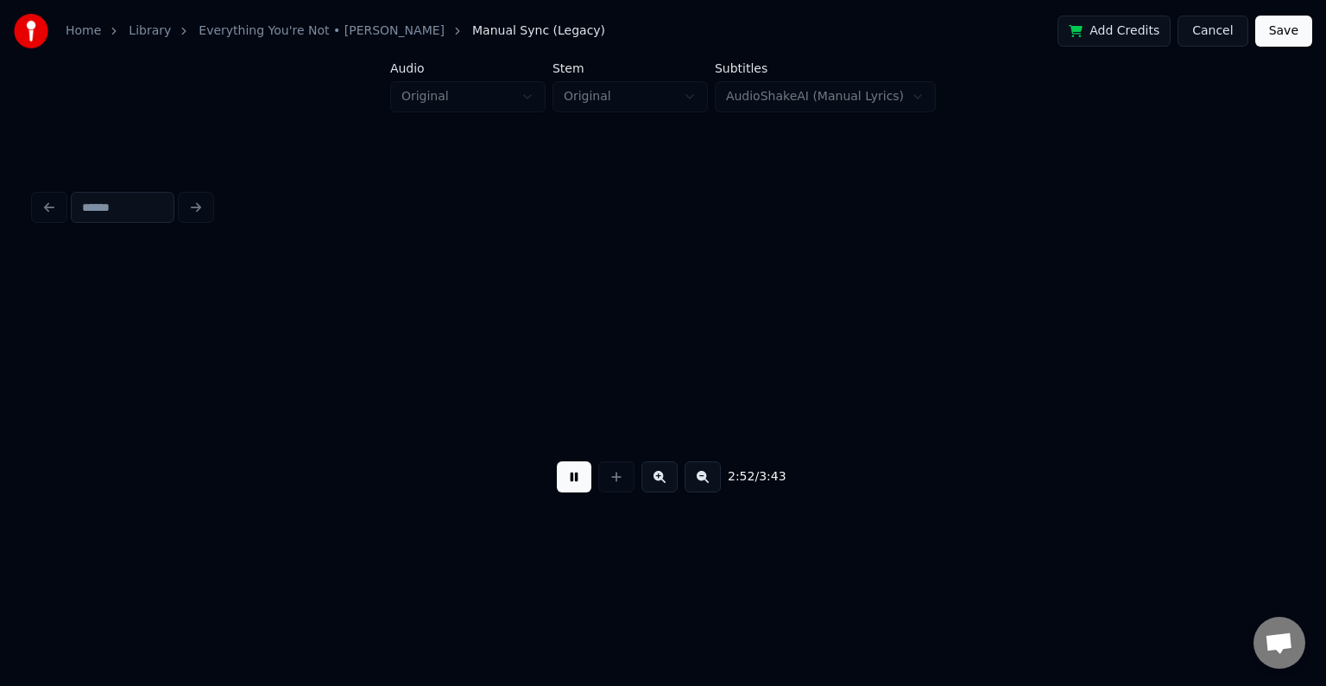
scroll to position [0, 22399]
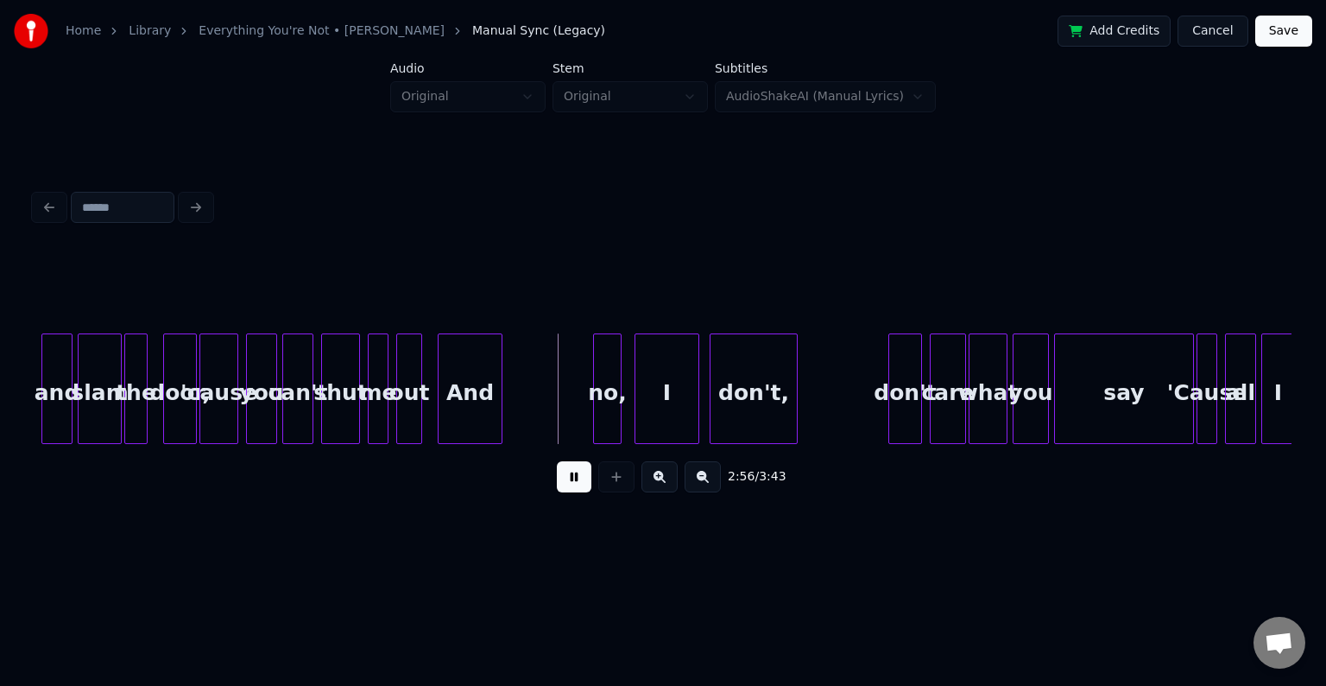
click at [563, 487] on button at bounding box center [574, 476] width 35 height 31
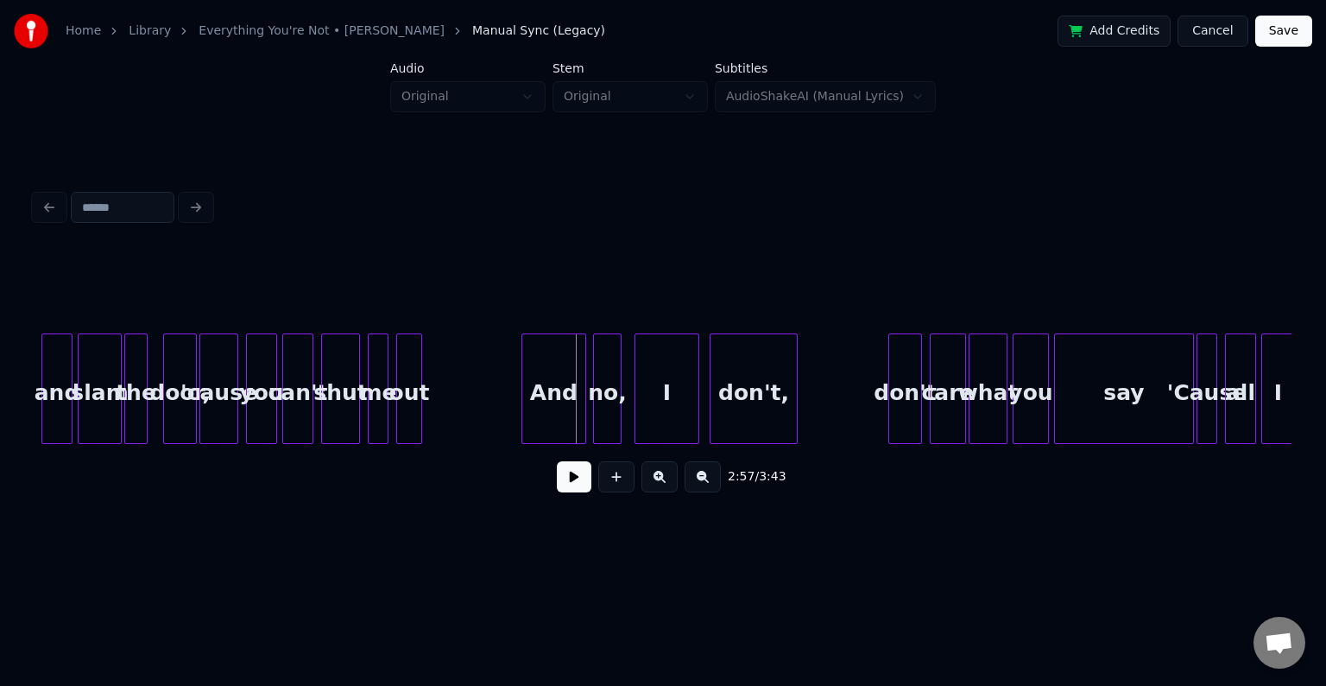
click at [547, 410] on div "And" at bounding box center [553, 392] width 63 height 117
click at [561, 427] on div at bounding box center [563, 388] width 5 height 109
click at [568, 485] on button at bounding box center [574, 476] width 35 height 31
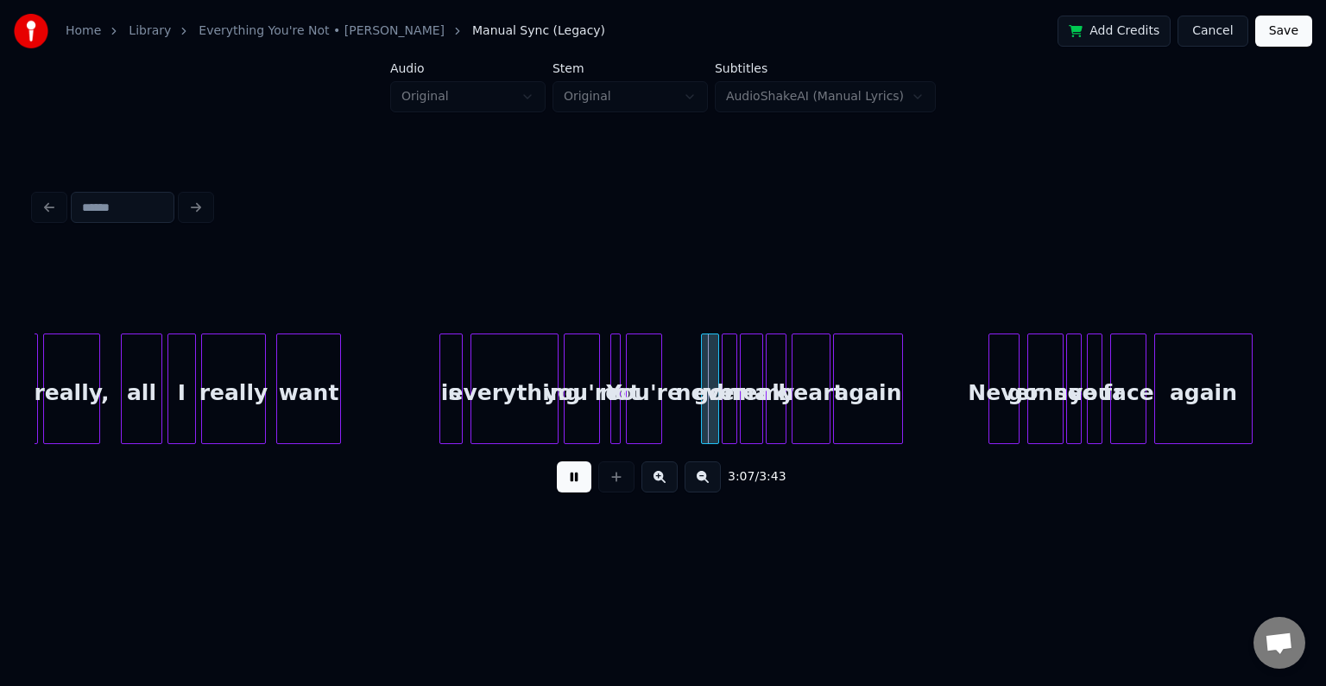
click at [576, 490] on button at bounding box center [574, 476] width 35 height 31
click at [588, 424] on div "you're" at bounding box center [582, 392] width 35 height 117
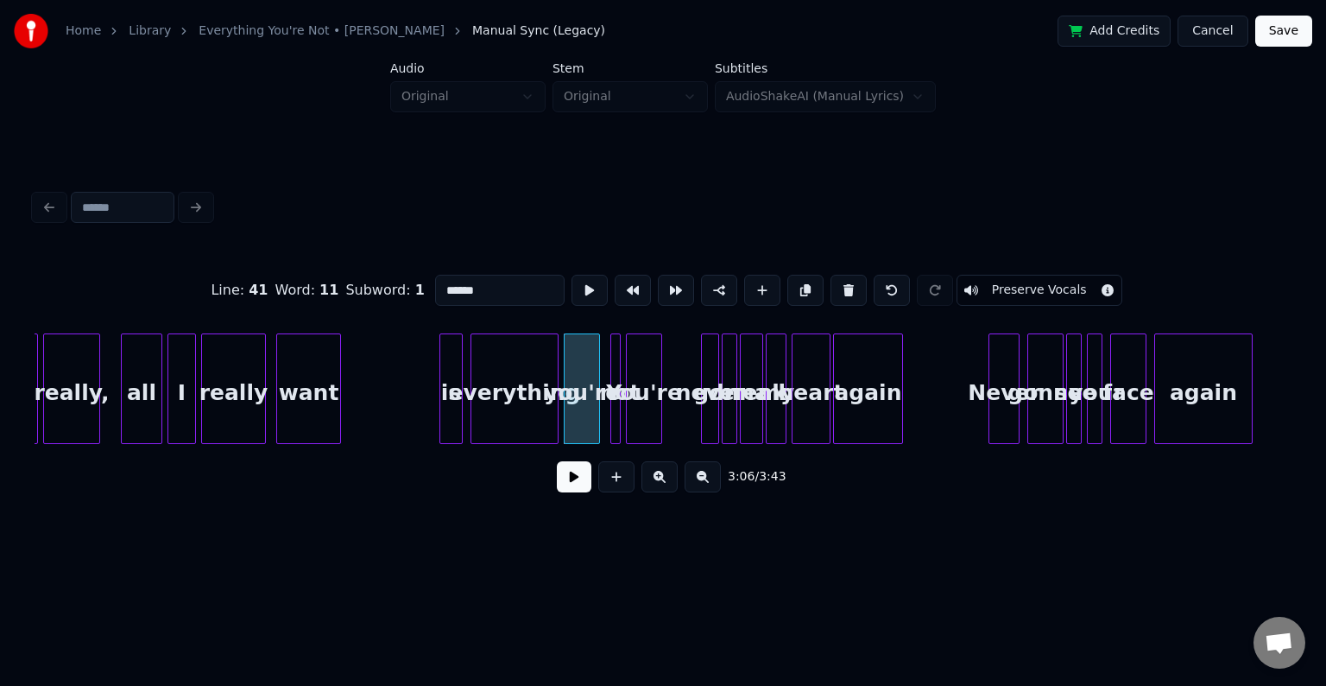
click at [580, 490] on button at bounding box center [574, 476] width 35 height 31
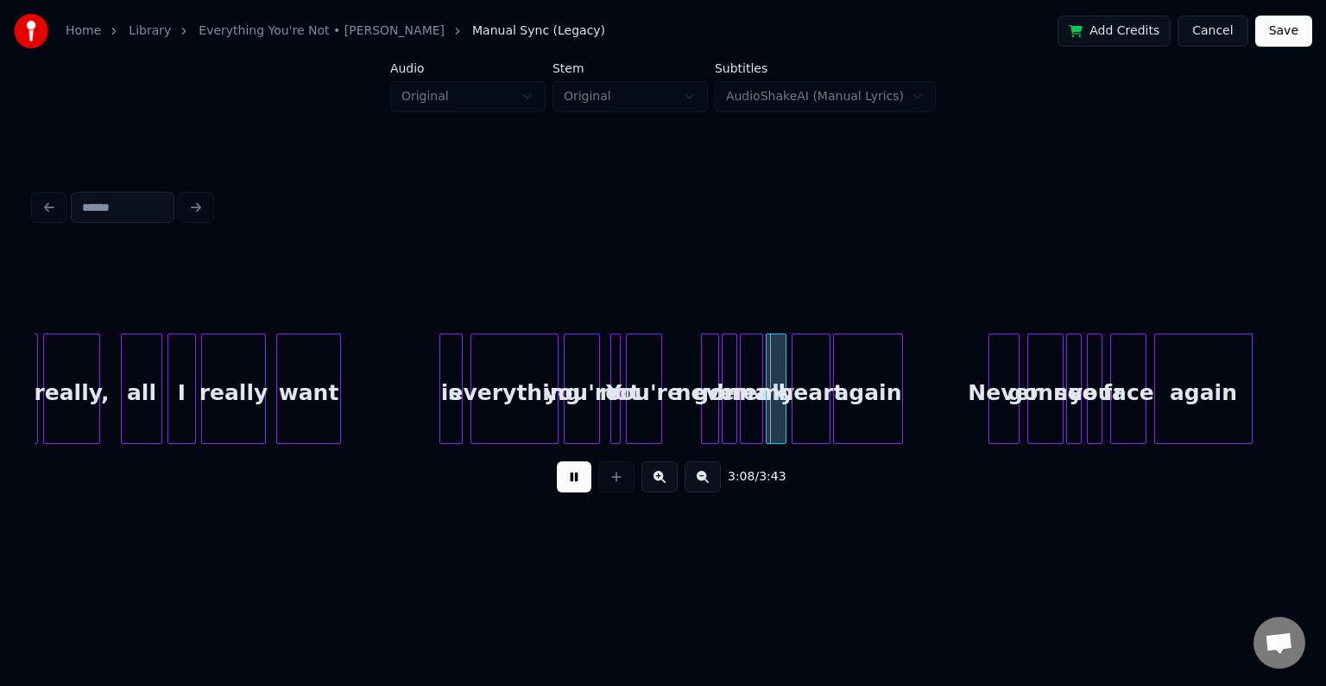
click at [580, 490] on button at bounding box center [574, 476] width 35 height 31
click at [679, 418] on div "You're" at bounding box center [677, 392] width 35 height 117
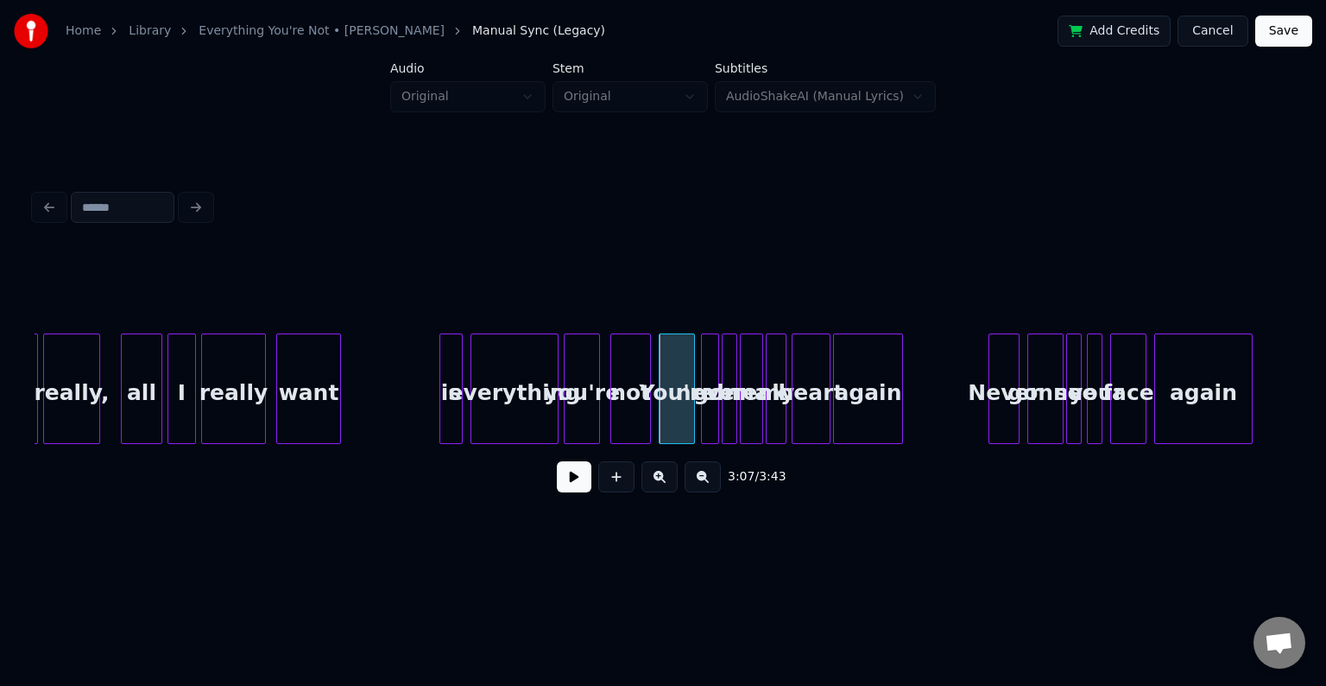
click at [649, 423] on div at bounding box center [647, 388] width 5 height 109
click at [572, 492] on button at bounding box center [574, 476] width 35 height 31
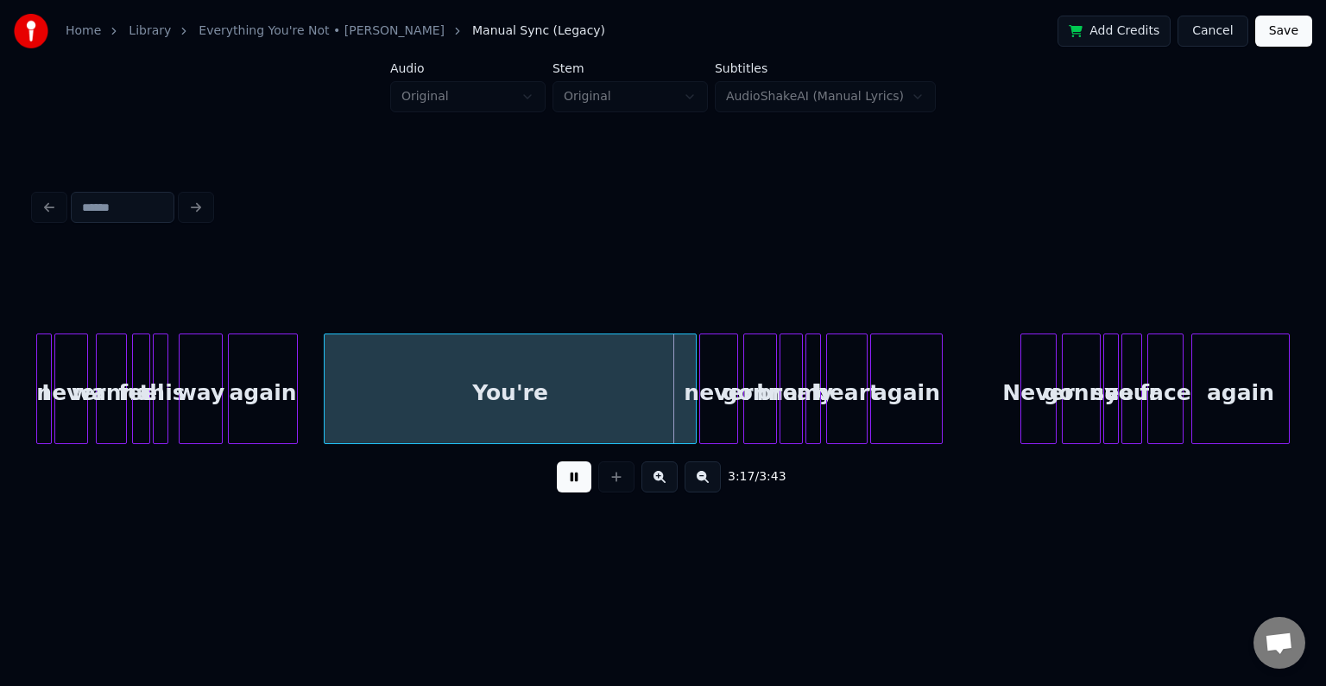
click at [571, 477] on button at bounding box center [574, 476] width 35 height 31
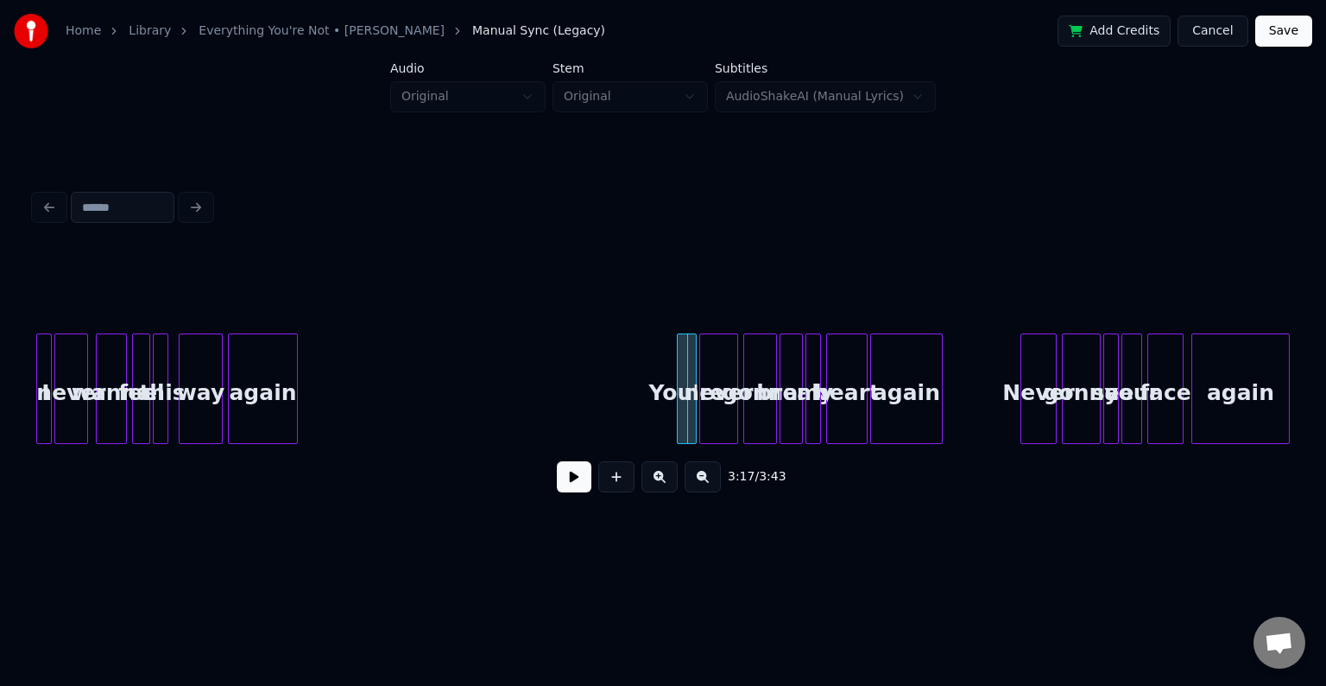
click at [681, 427] on div at bounding box center [680, 388] width 5 height 109
click at [570, 492] on button at bounding box center [574, 476] width 35 height 31
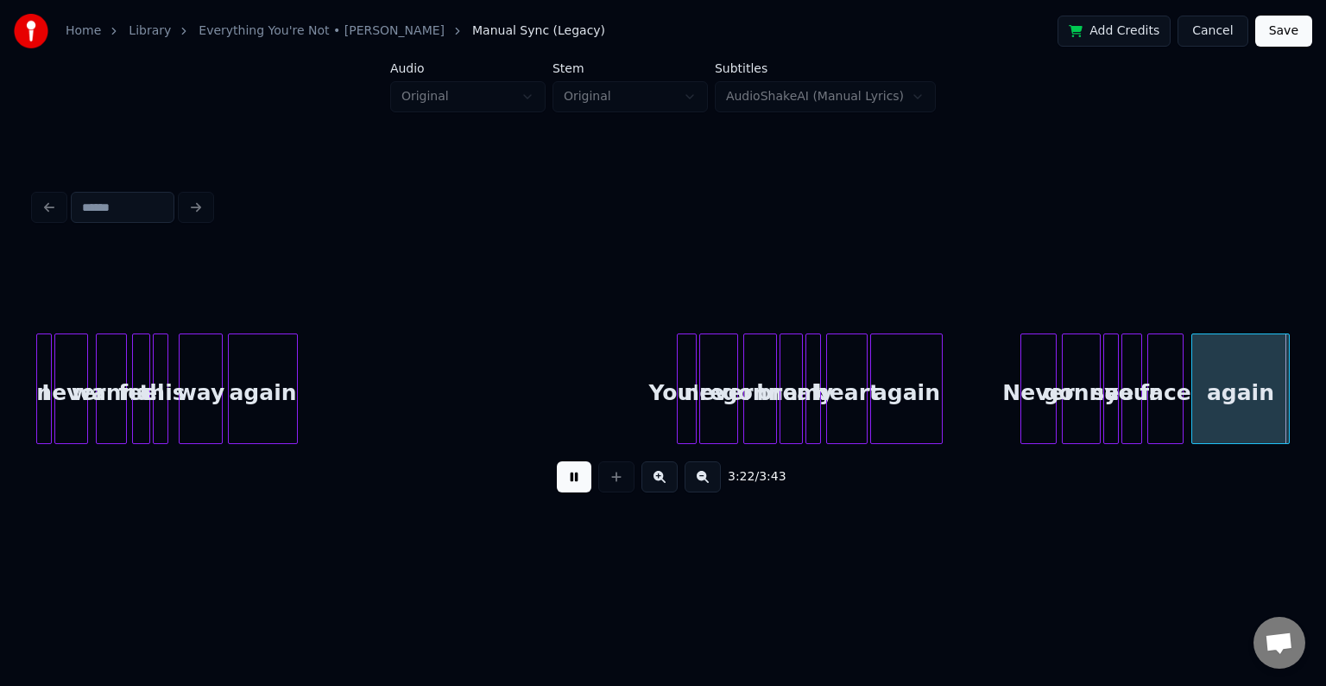
scroll to position [0, 26171]
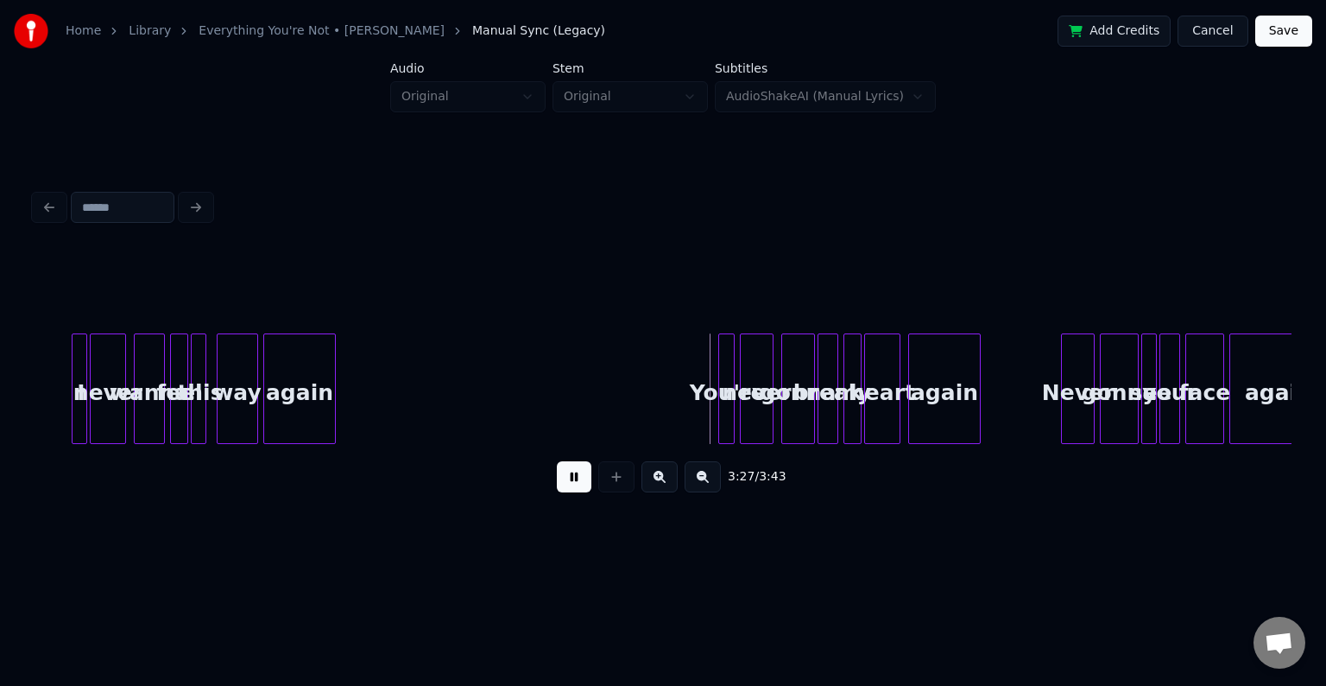
click at [719, 395] on div at bounding box center [721, 388] width 5 height 109
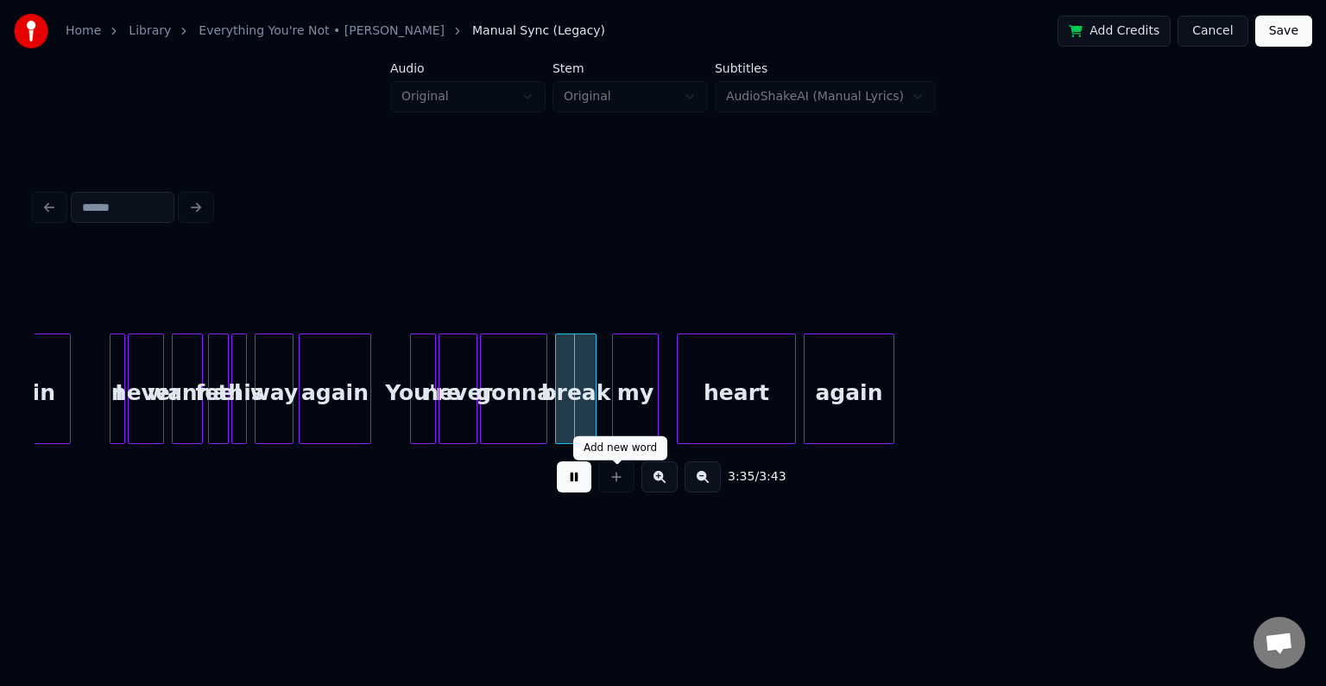
click at [597, 484] on div at bounding box center [616, 476] width 43 height 31
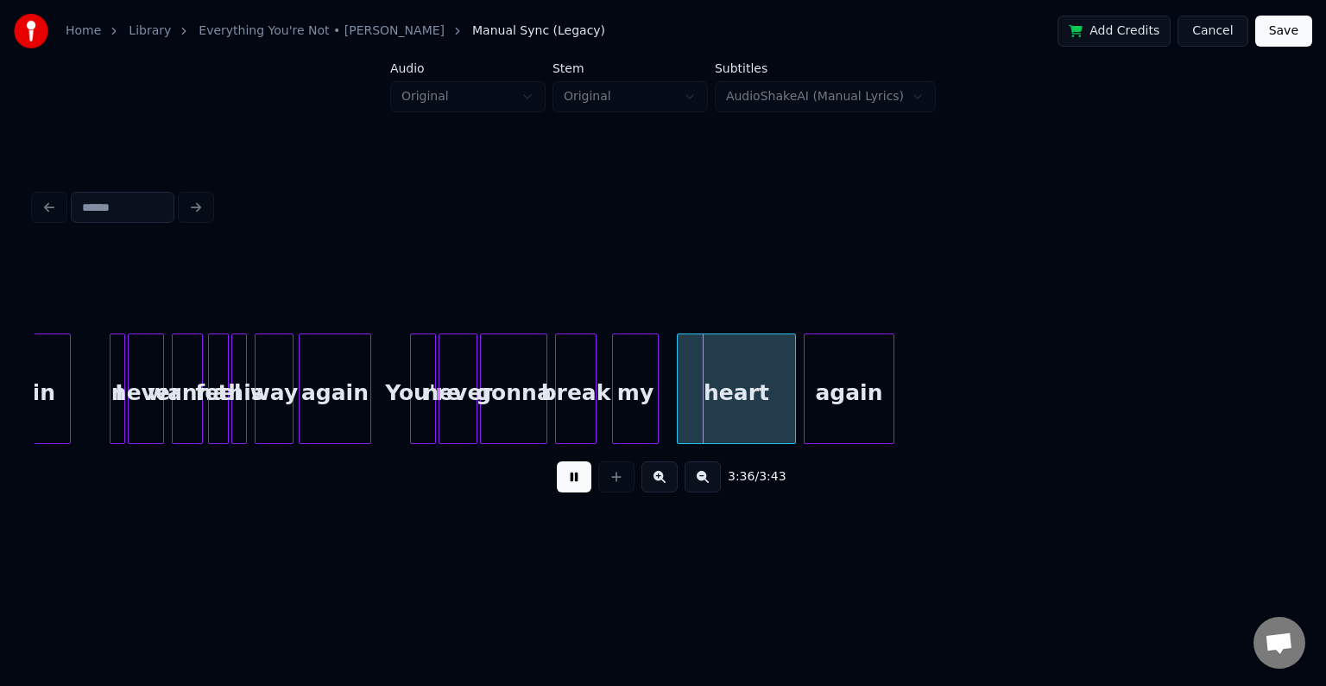
click at [833, 389] on div "again" at bounding box center [849, 392] width 89 height 117
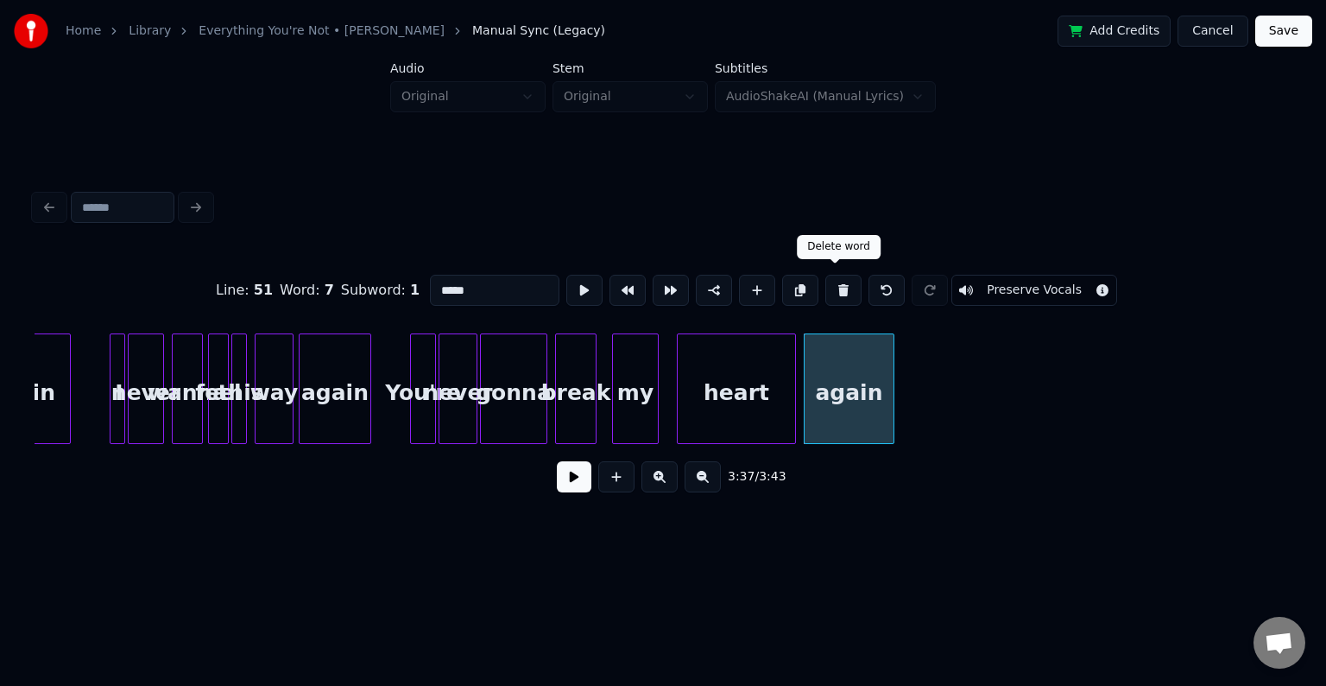
click at [838, 278] on button at bounding box center [843, 290] width 36 height 31
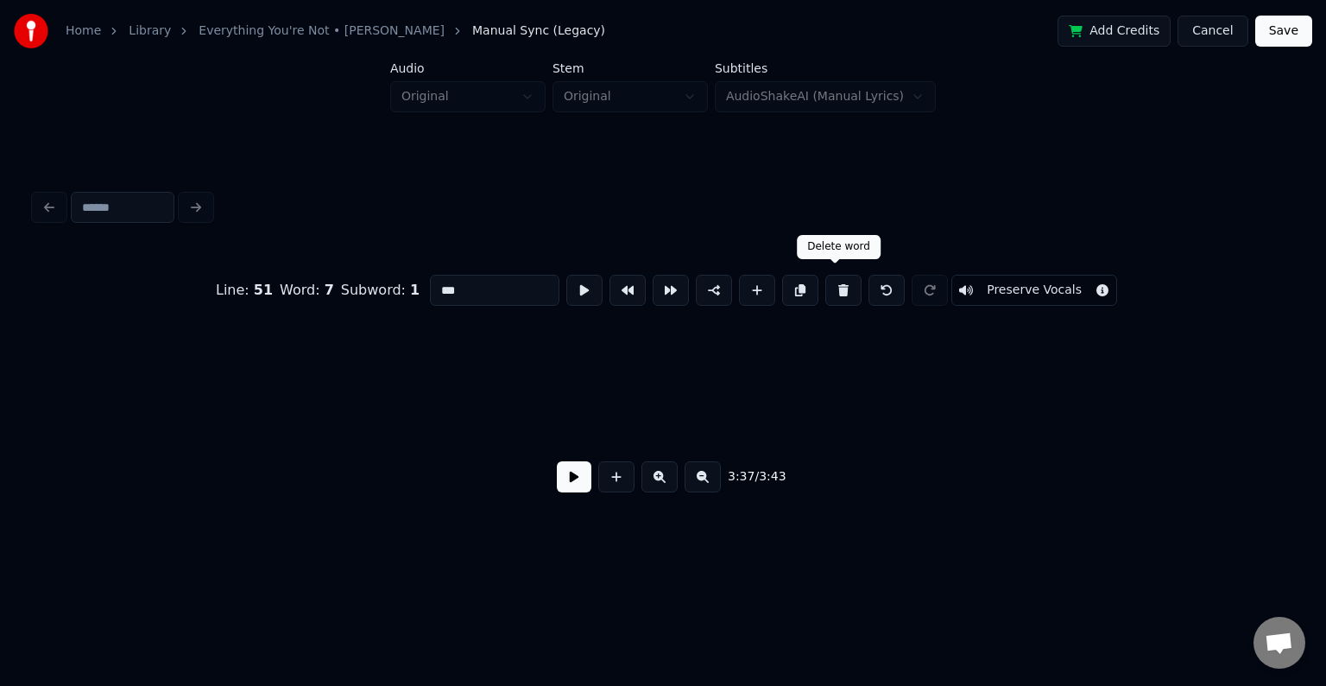
click at [838, 278] on button at bounding box center [843, 290] width 36 height 31
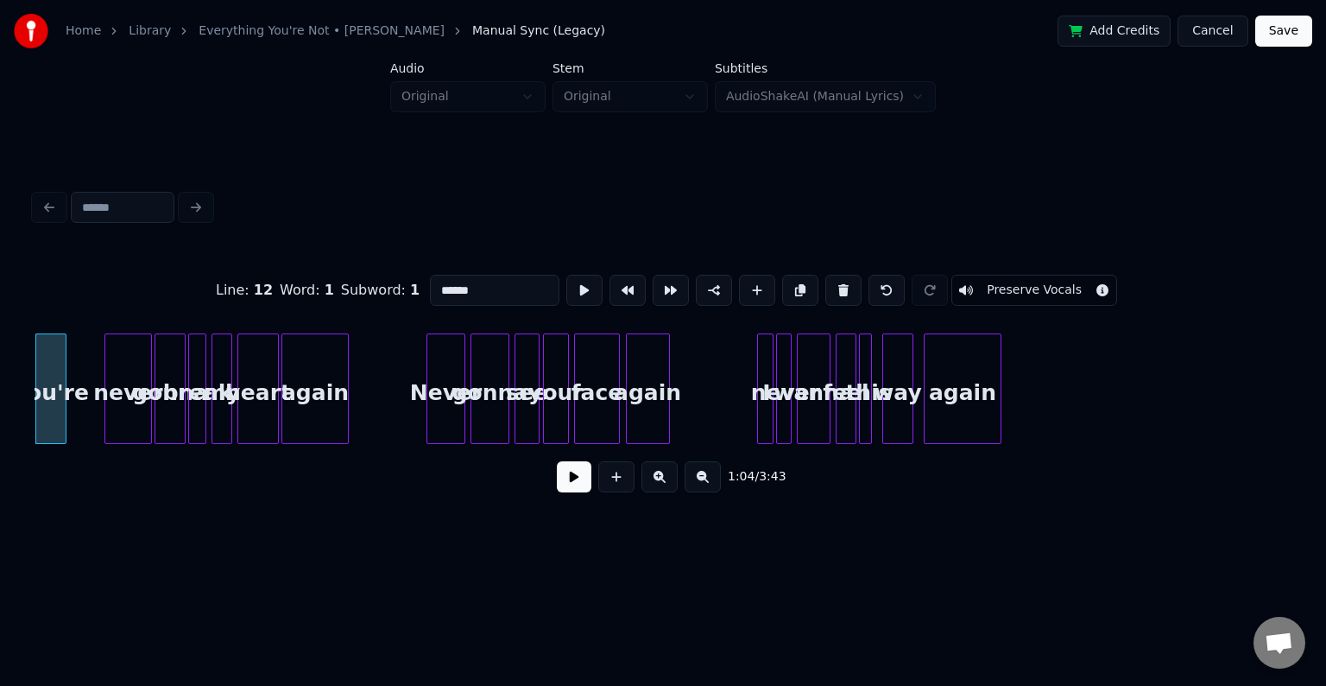
click at [838, 278] on button at bounding box center [843, 290] width 36 height 31
type input "***"
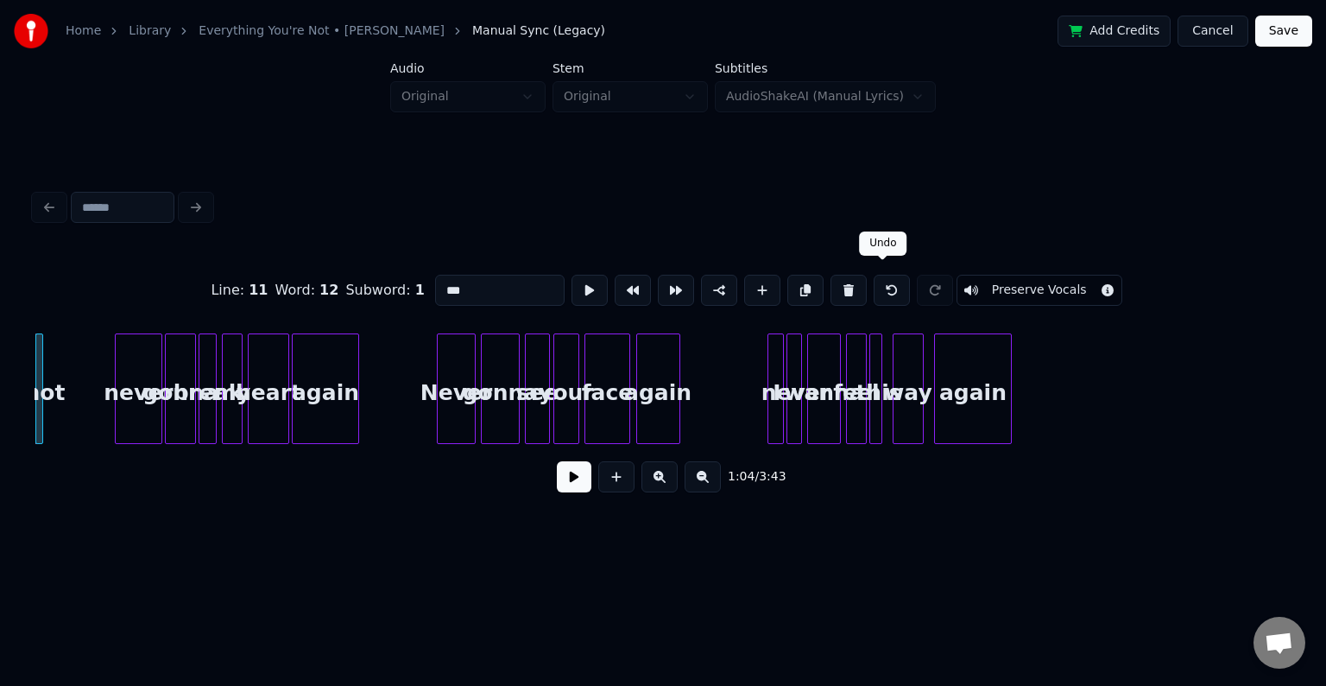
click at [878, 281] on button at bounding box center [892, 290] width 36 height 31
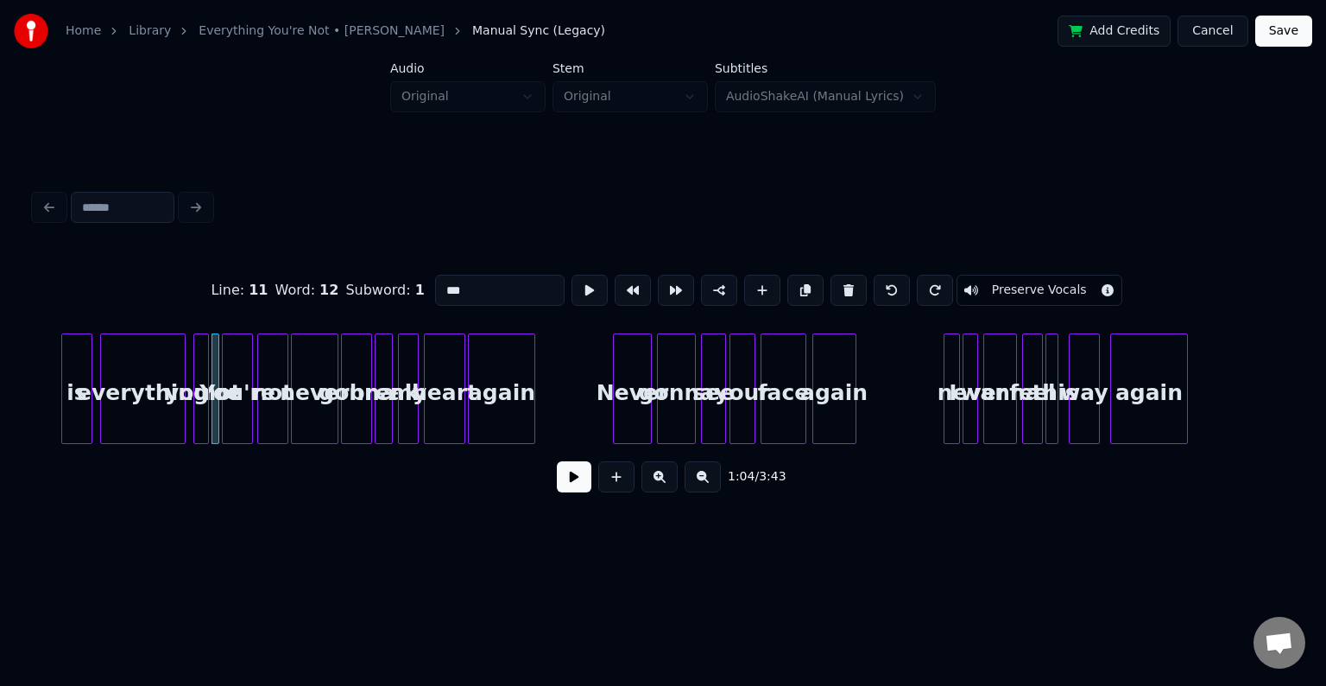
scroll to position [0, 8064]
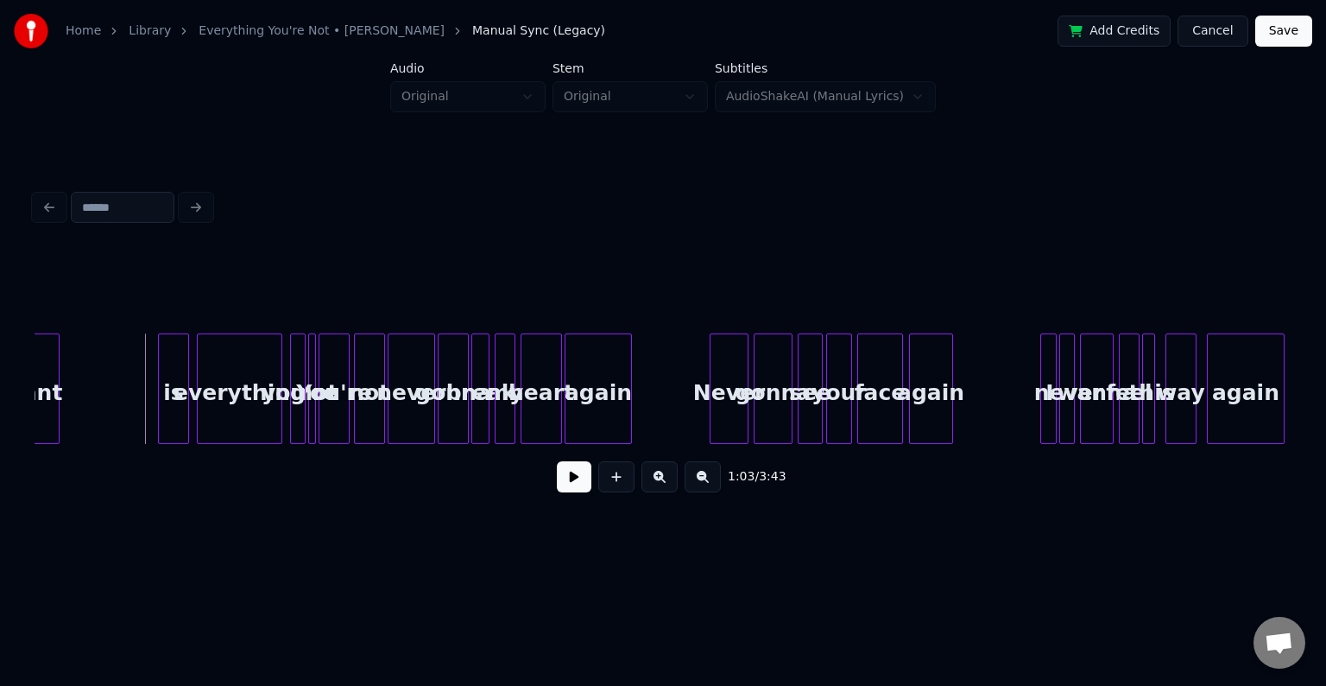
click at [578, 483] on button at bounding box center [574, 476] width 35 height 31
click at [308, 395] on div "you're" at bounding box center [299, 392] width 17 height 117
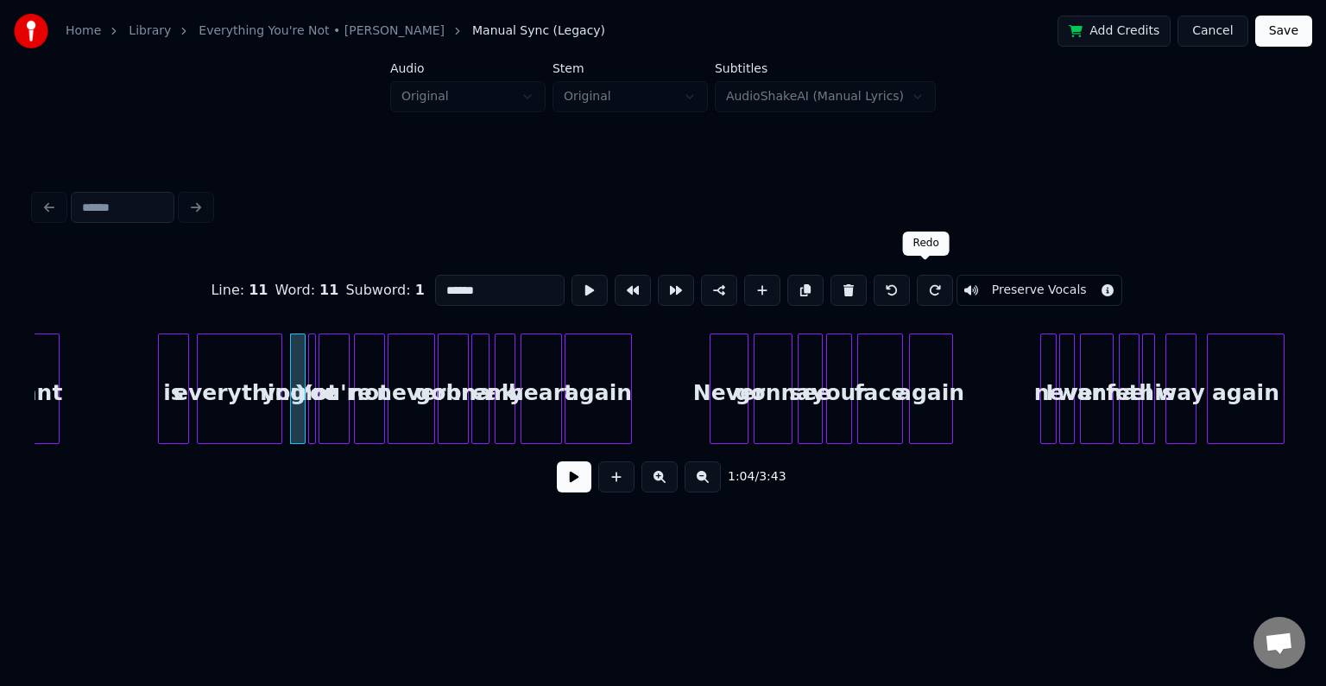
click at [919, 283] on button at bounding box center [935, 290] width 36 height 31
click at [919, 286] on button at bounding box center [935, 290] width 36 height 31
click at [888, 282] on button at bounding box center [892, 290] width 36 height 31
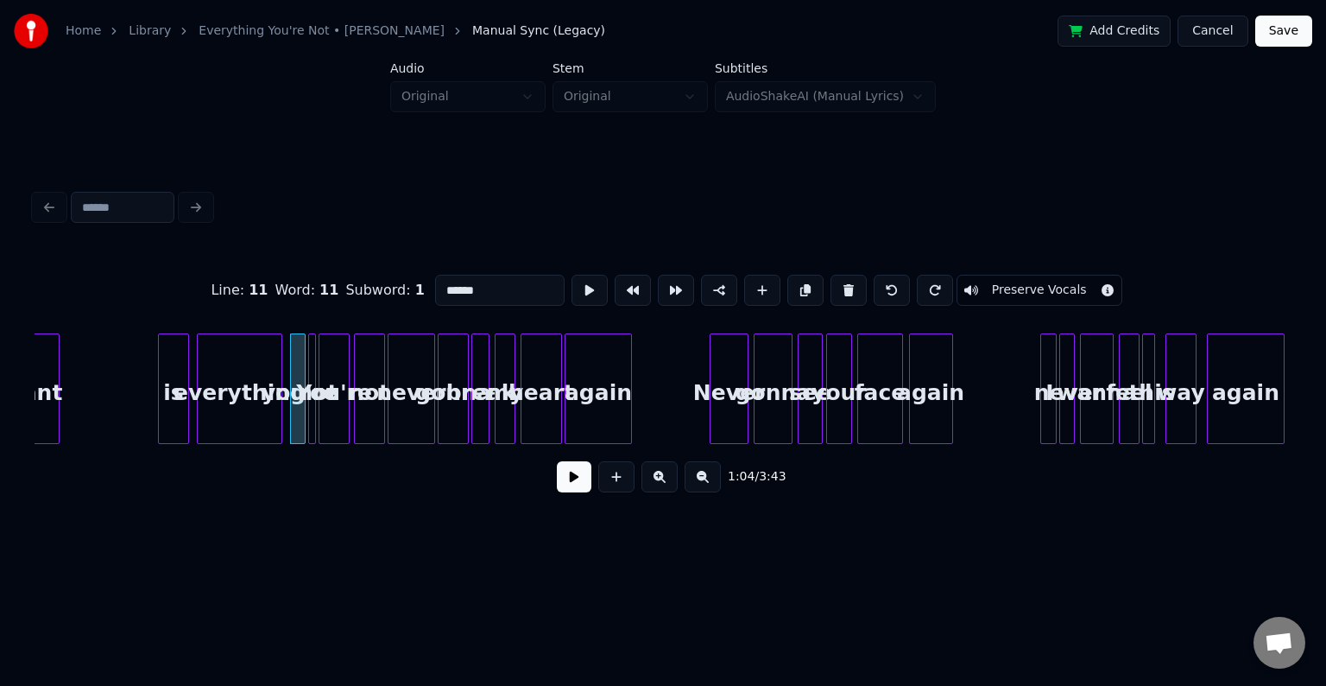
click at [174, 420] on div "is" at bounding box center [173, 392] width 29 height 117
type input "**"
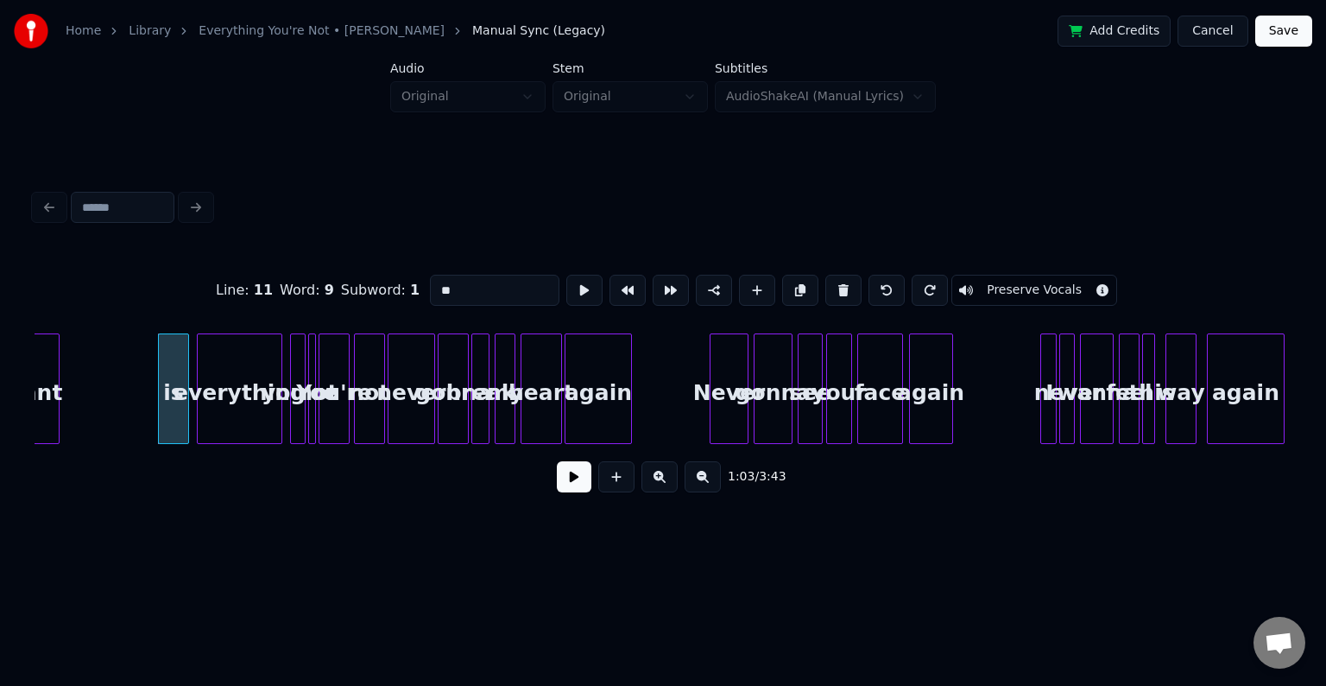
click at [577, 484] on button at bounding box center [574, 476] width 35 height 31
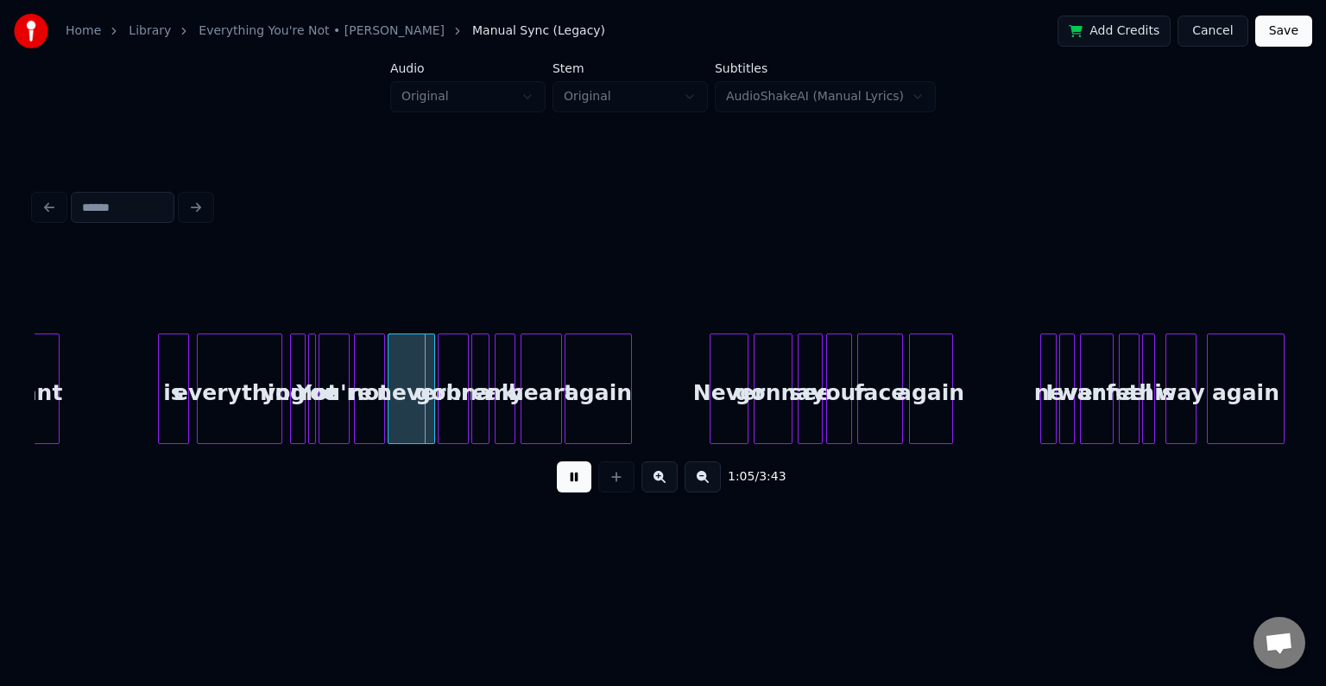
click at [577, 484] on button at bounding box center [574, 476] width 35 height 31
click at [328, 406] on div "You're" at bounding box center [333, 392] width 29 height 117
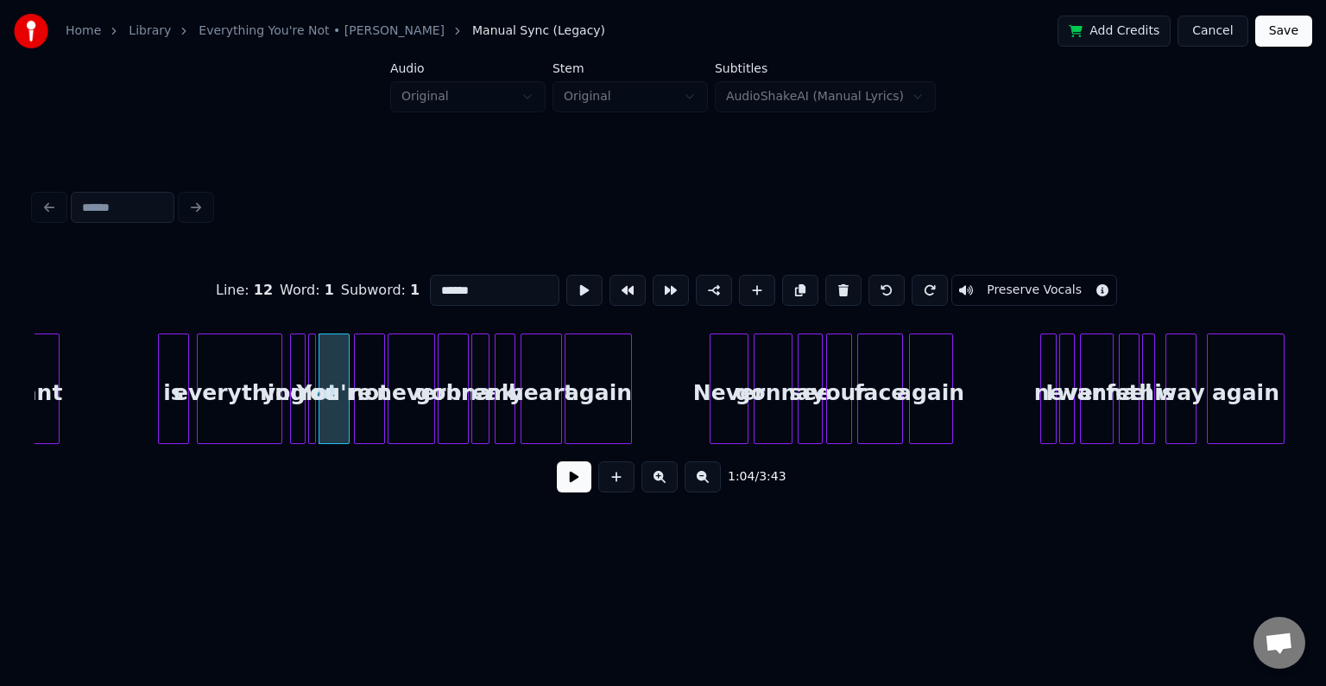
click at [309, 408] on div at bounding box center [311, 388] width 5 height 109
click at [359, 411] on div "not" at bounding box center [369, 392] width 29 height 117
click at [337, 411] on div "You're" at bounding box center [333, 392] width 29 height 117
type input "******"
click at [565, 478] on button at bounding box center [574, 476] width 35 height 31
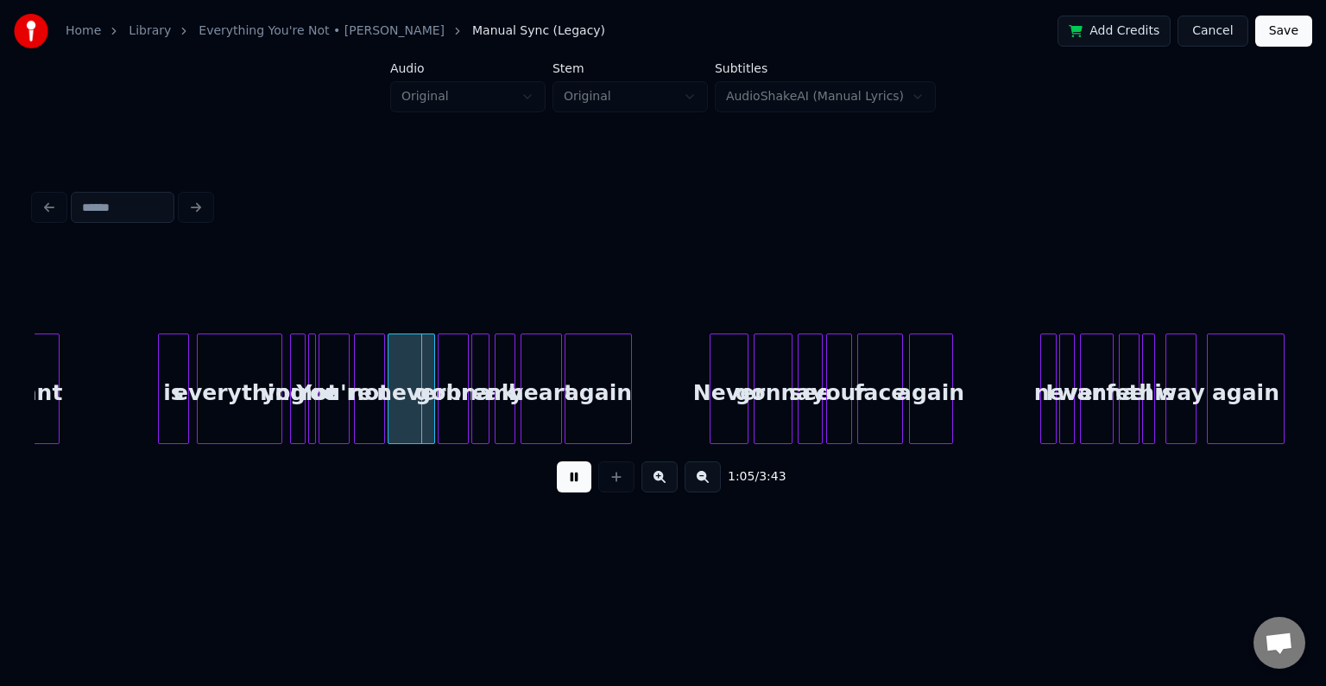
click at [565, 478] on button at bounding box center [574, 476] width 35 height 31
click at [365, 408] on div "not" at bounding box center [369, 392] width 29 height 117
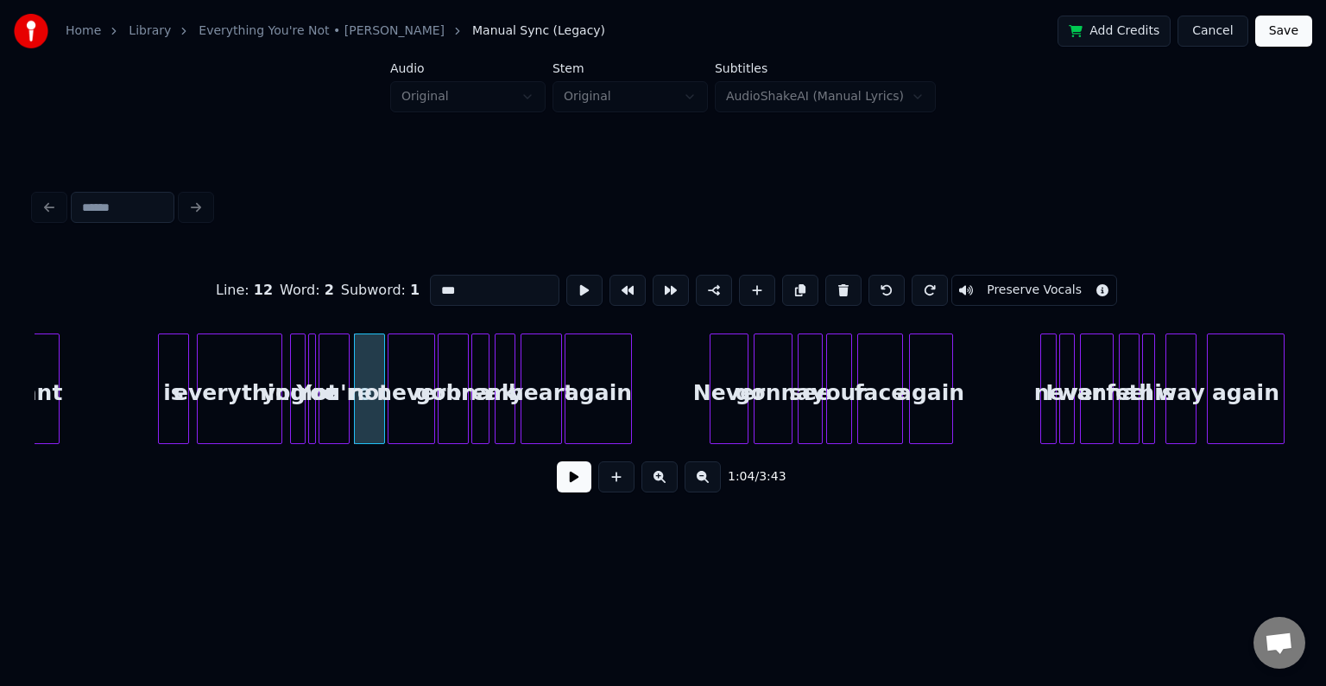
click at [838, 290] on button at bounding box center [843, 290] width 36 height 31
type input "******"
click at [372, 414] on div "You're" at bounding box center [367, 392] width 29 height 117
click at [346, 426] on div at bounding box center [345, 388] width 5 height 109
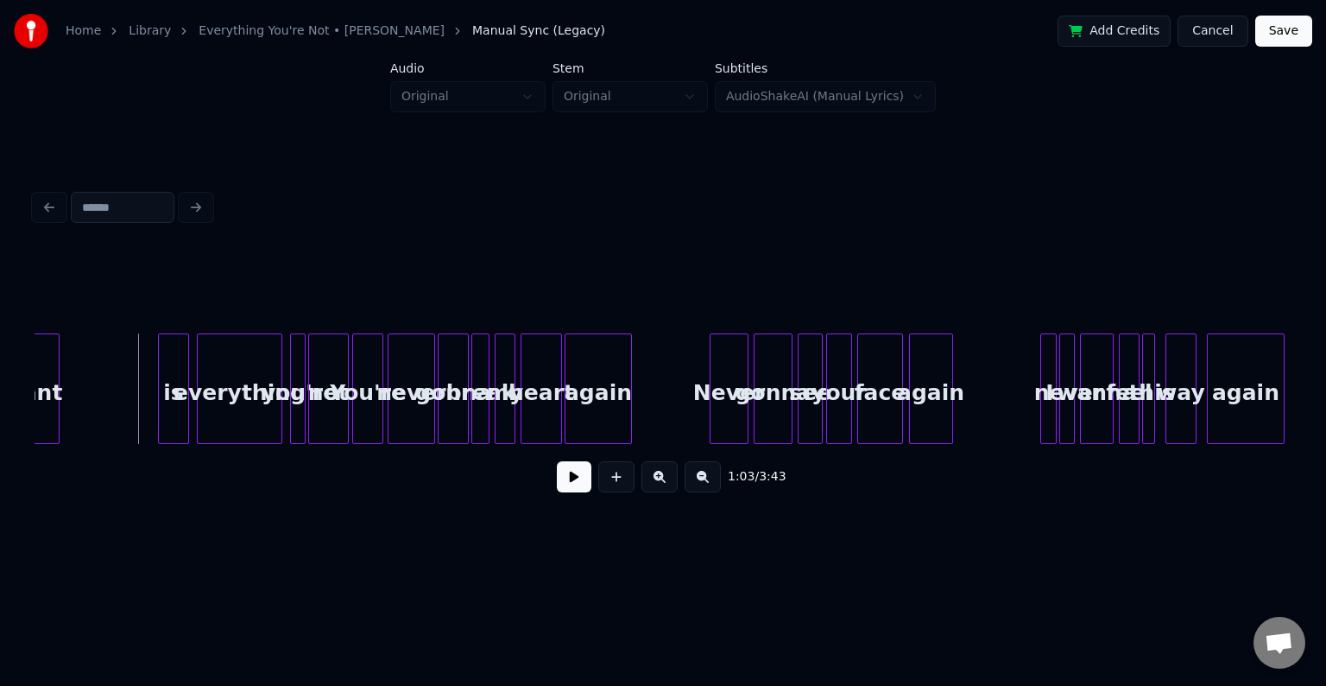
click at [571, 492] on button at bounding box center [574, 476] width 35 height 31
click at [368, 425] on div at bounding box center [370, 388] width 5 height 109
click at [346, 418] on div "not" at bounding box center [339, 392] width 39 height 117
click at [313, 425] on div at bounding box center [312, 388] width 5 height 109
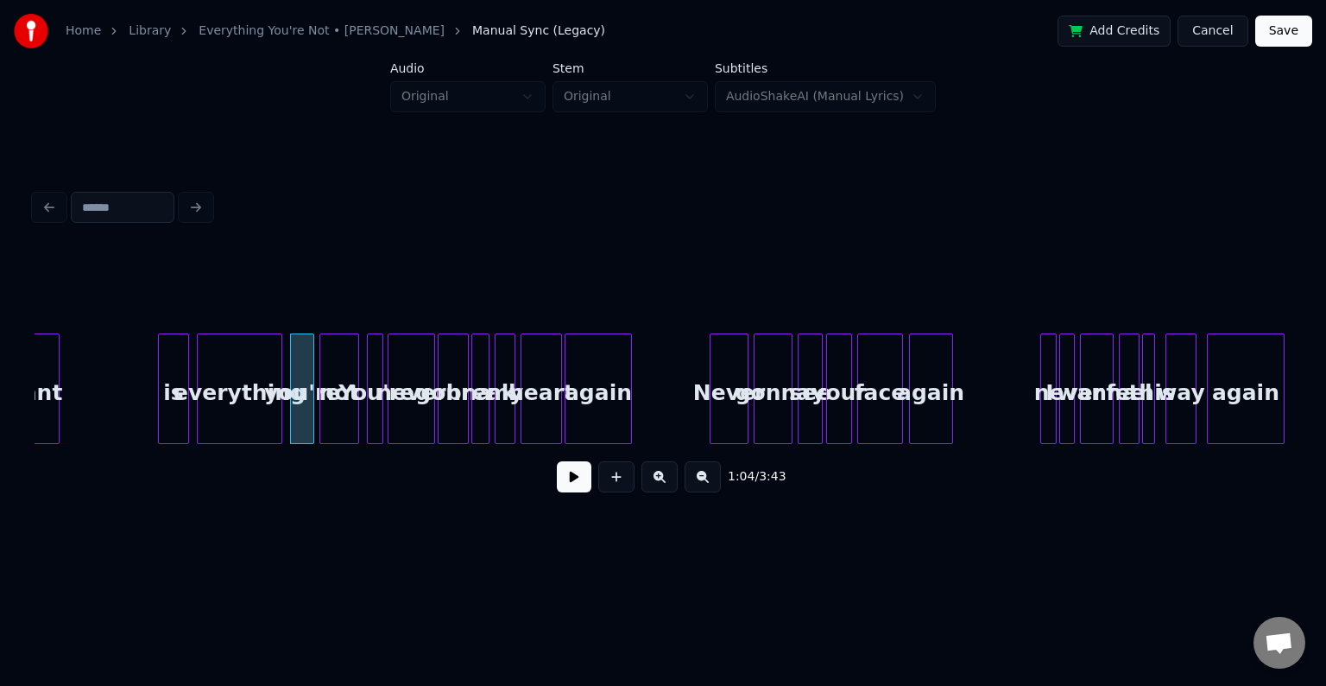
click at [570, 483] on button at bounding box center [574, 476] width 35 height 31
click at [335, 427] on div at bounding box center [335, 388] width 5 height 109
click at [326, 424] on div at bounding box center [325, 388] width 5 height 109
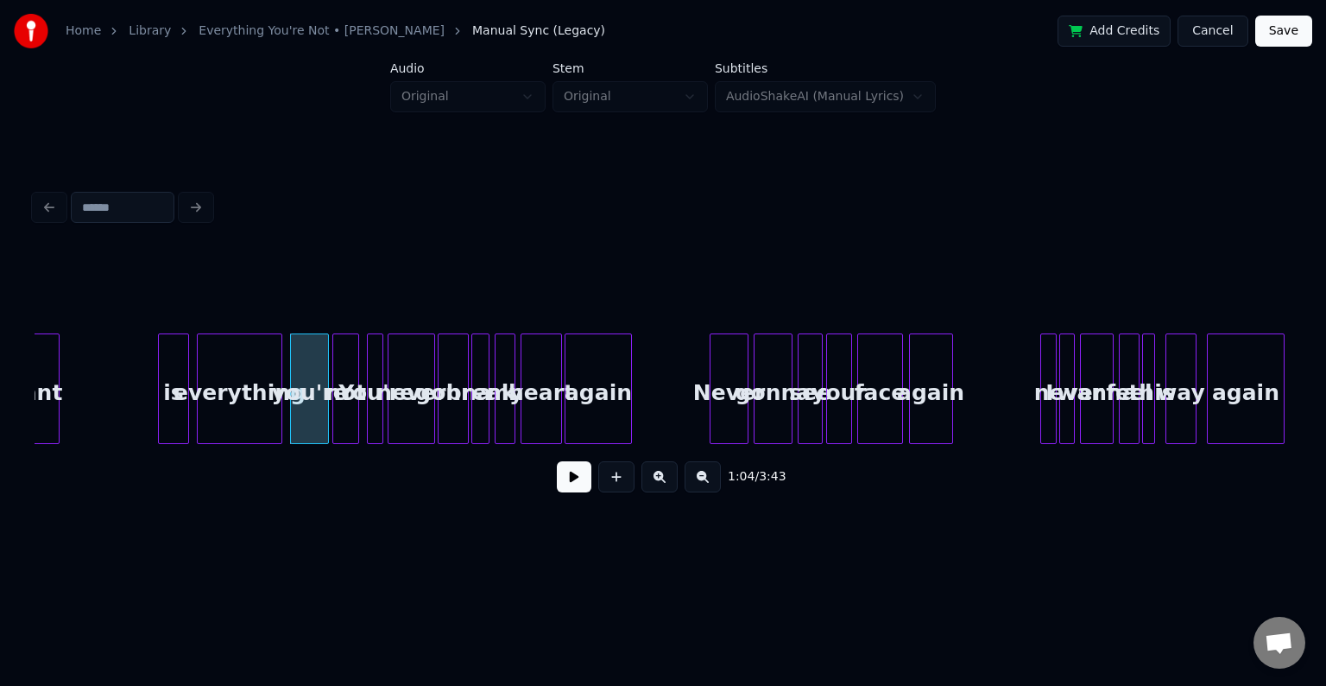
click at [570, 496] on div "1:03 / 3:43" at bounding box center [663, 477] width 1230 height 38
click at [572, 492] on button at bounding box center [574, 476] width 35 height 31
click at [575, 488] on button at bounding box center [574, 476] width 35 height 31
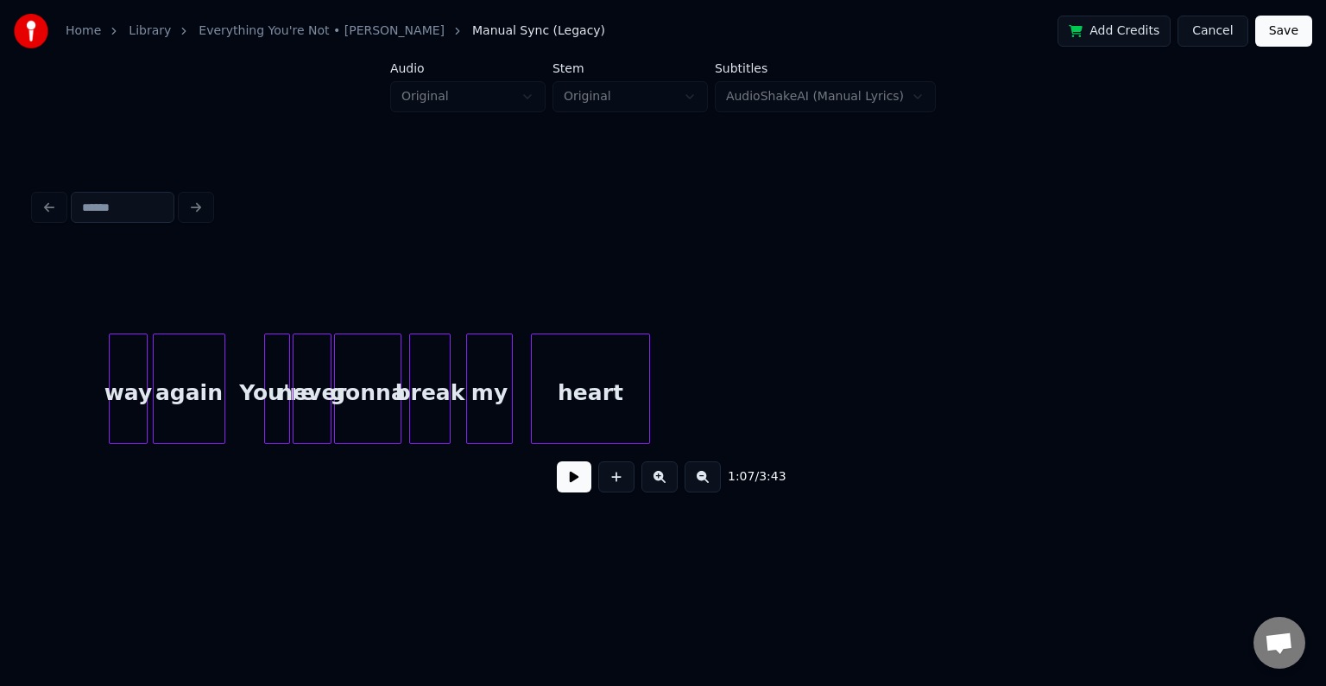
scroll to position [0, 27655]
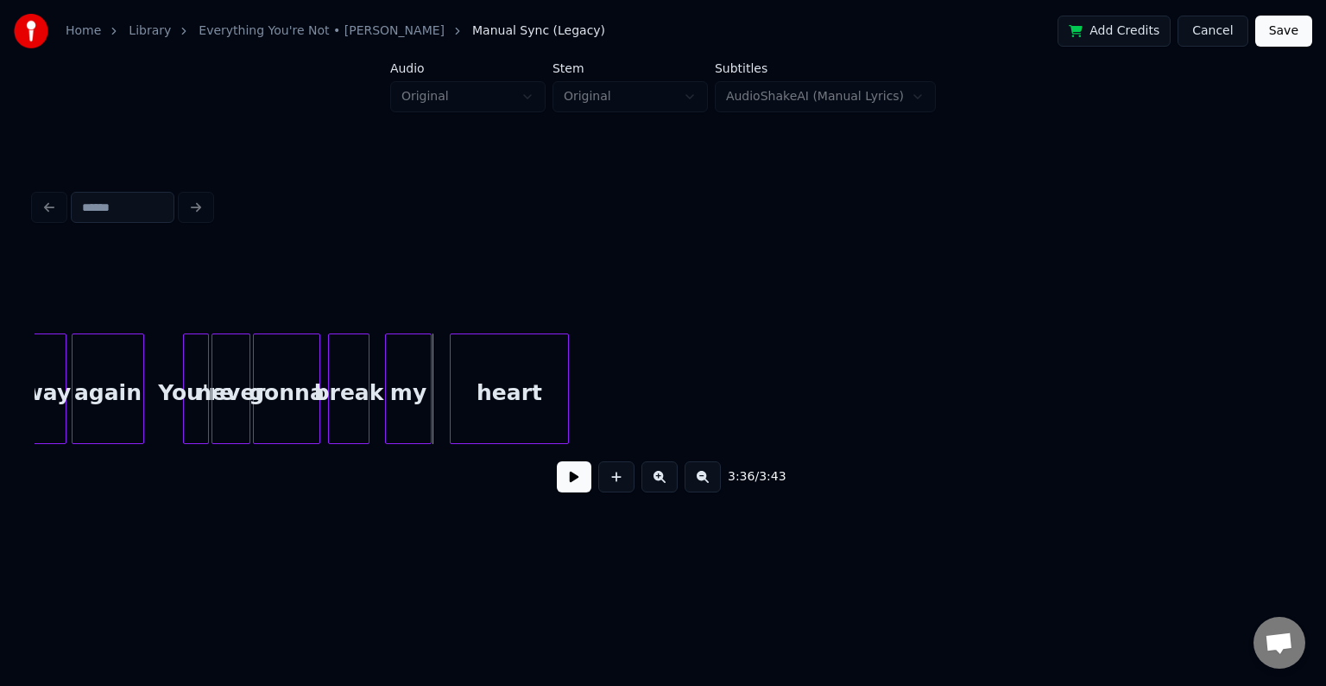
click at [480, 383] on div "heart" at bounding box center [509, 392] width 117 height 117
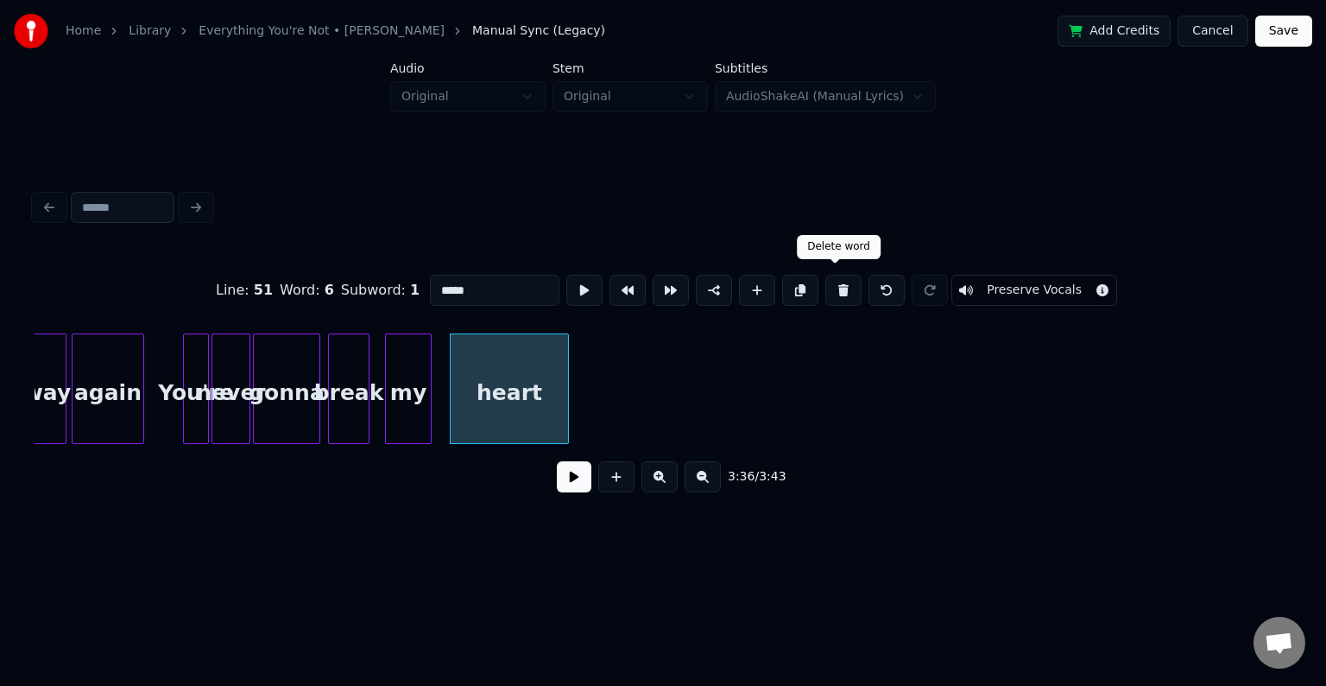
click at [828, 287] on button at bounding box center [843, 290] width 36 height 31
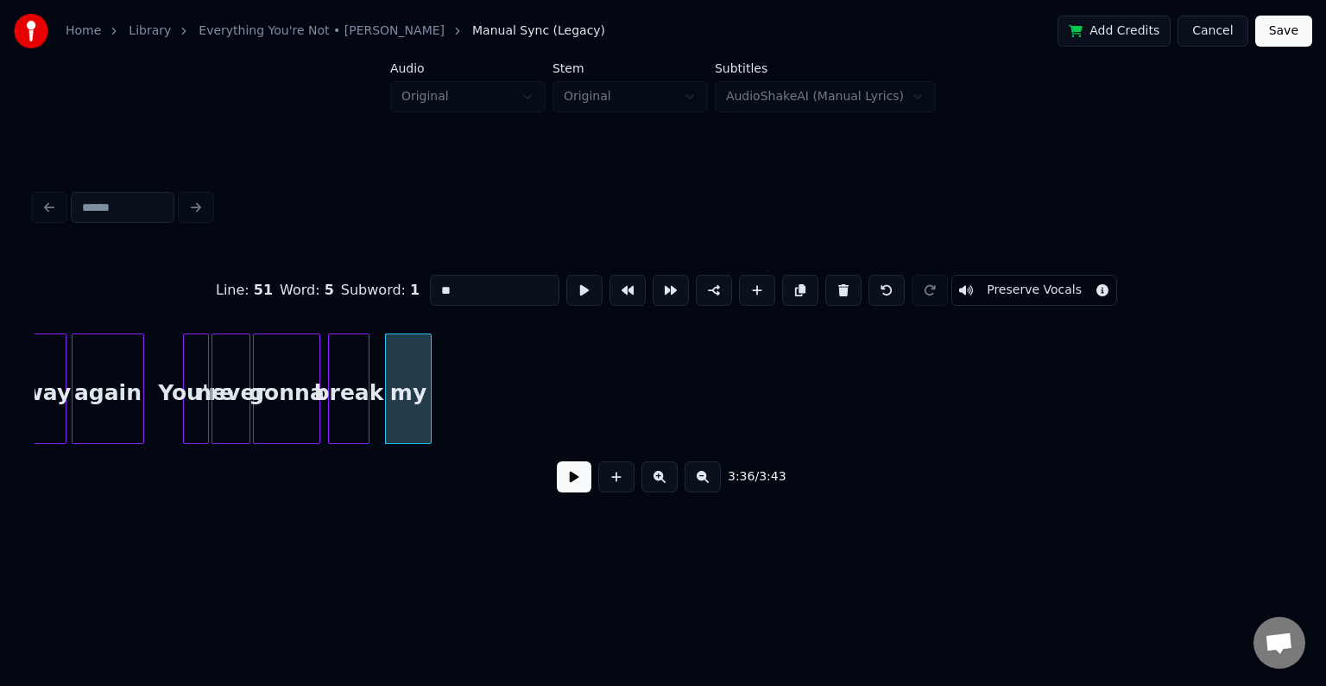
click at [828, 287] on button at bounding box center [843, 290] width 36 height 31
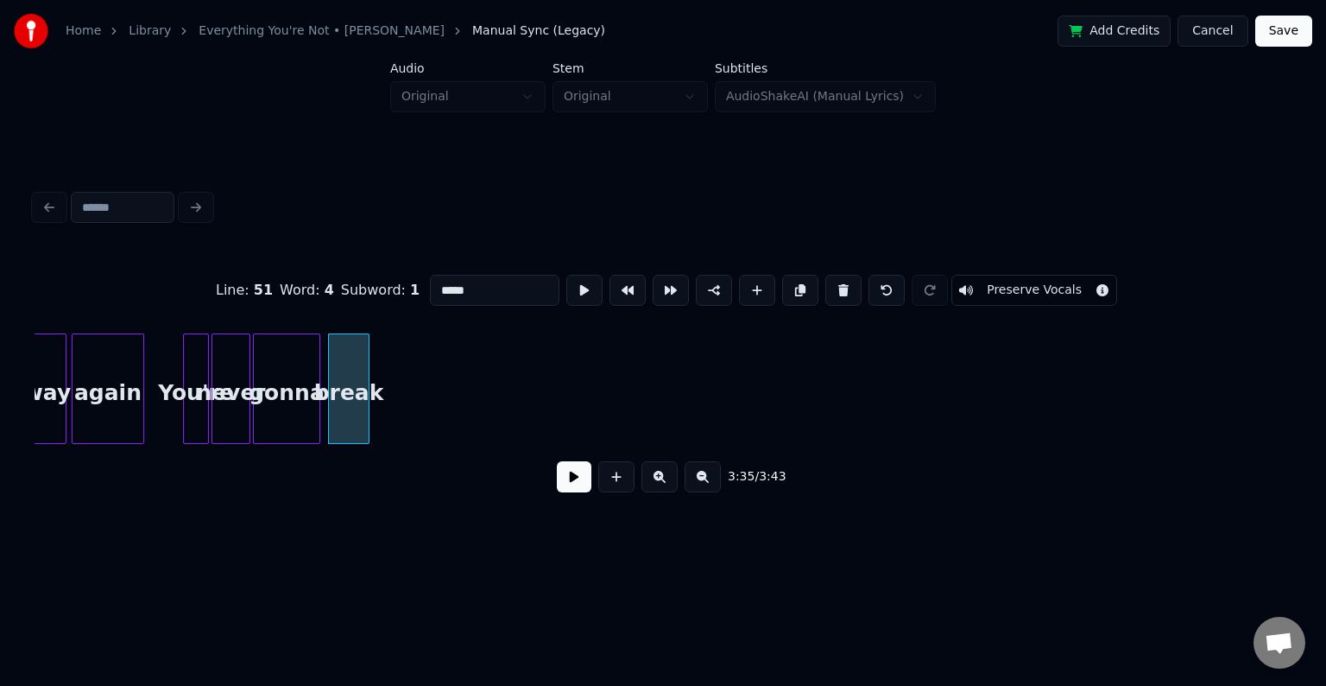
click at [828, 287] on button at bounding box center [843, 290] width 36 height 31
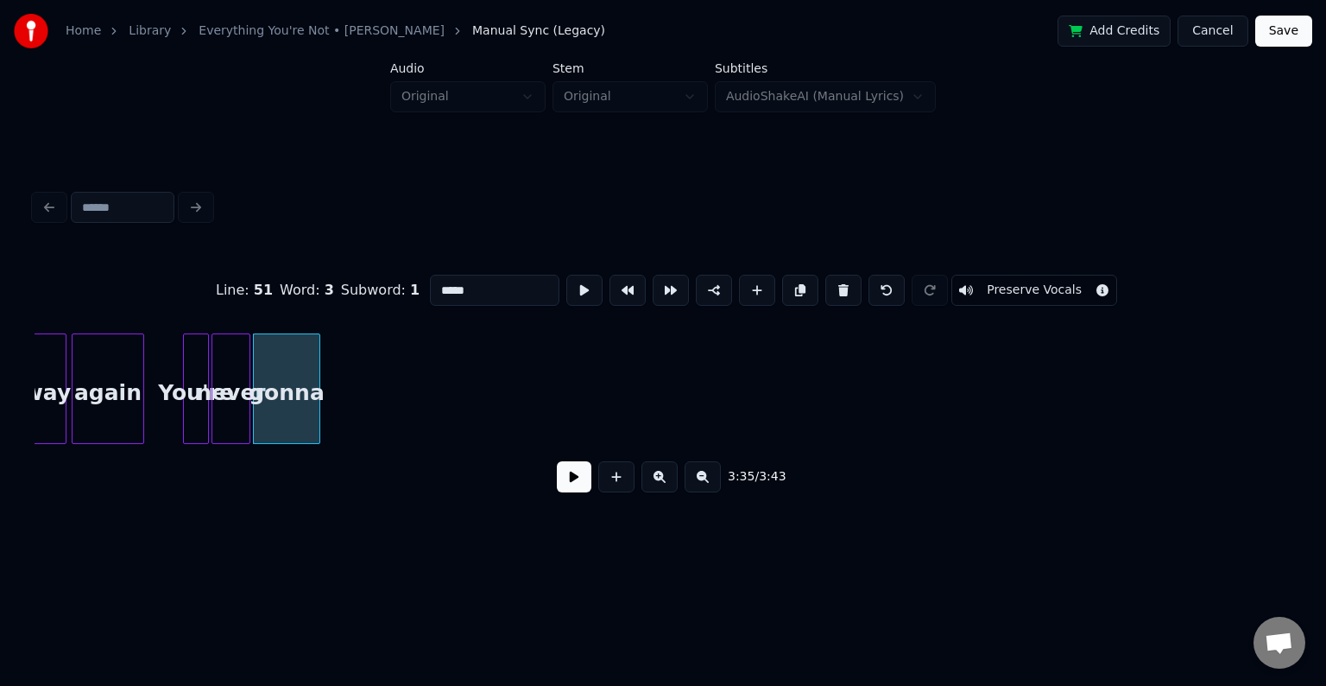
click at [828, 287] on button at bounding box center [843, 290] width 36 height 31
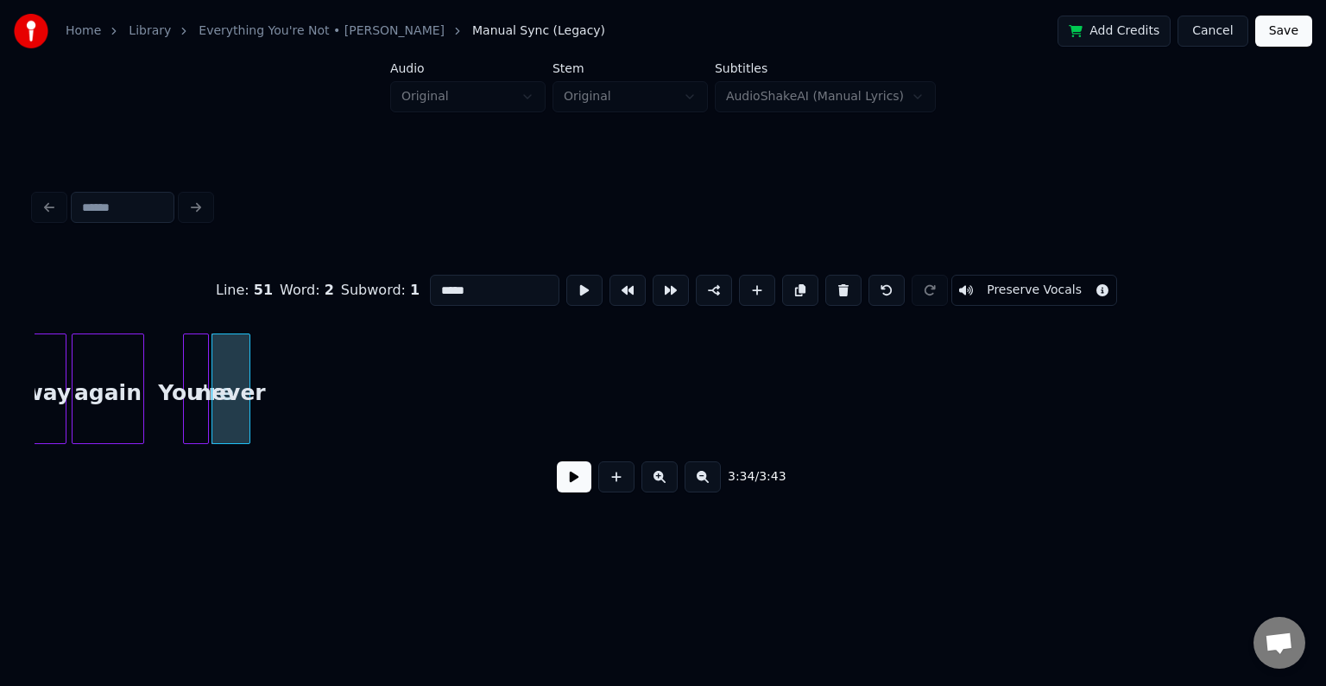
click at [828, 287] on button at bounding box center [843, 290] width 36 height 31
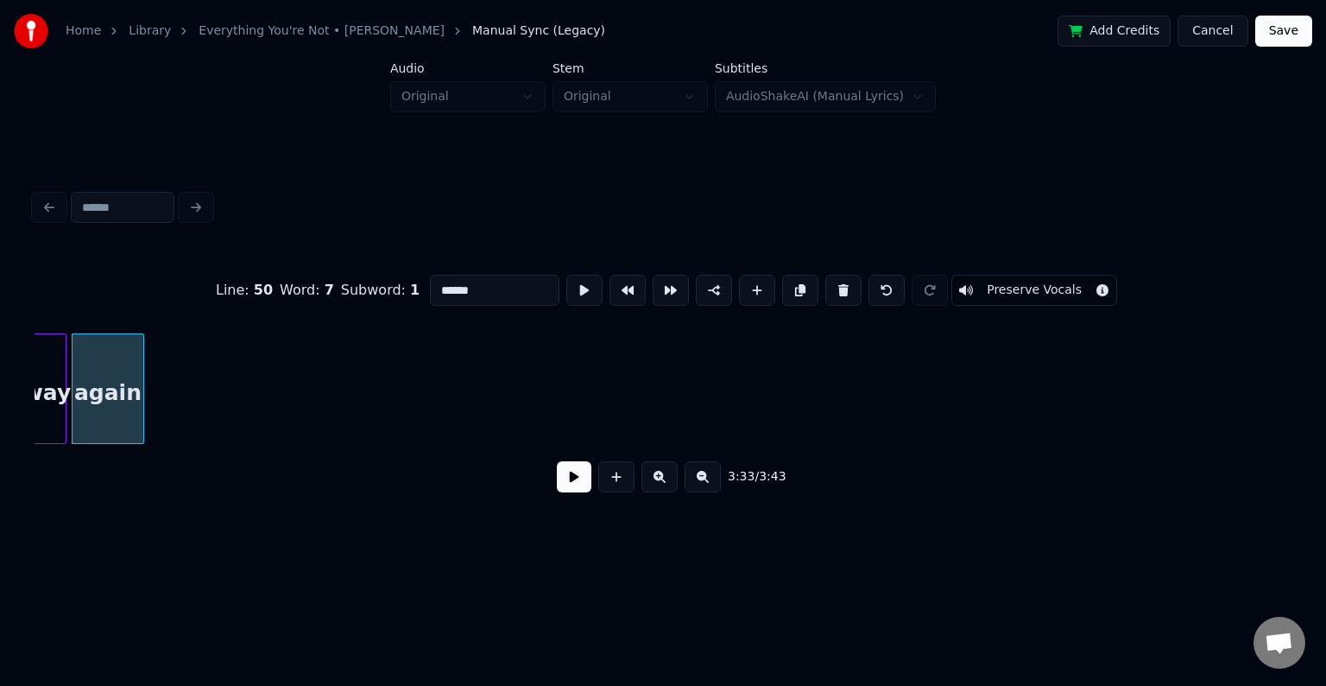
type input "*****"
click at [566, 490] on button at bounding box center [574, 476] width 35 height 31
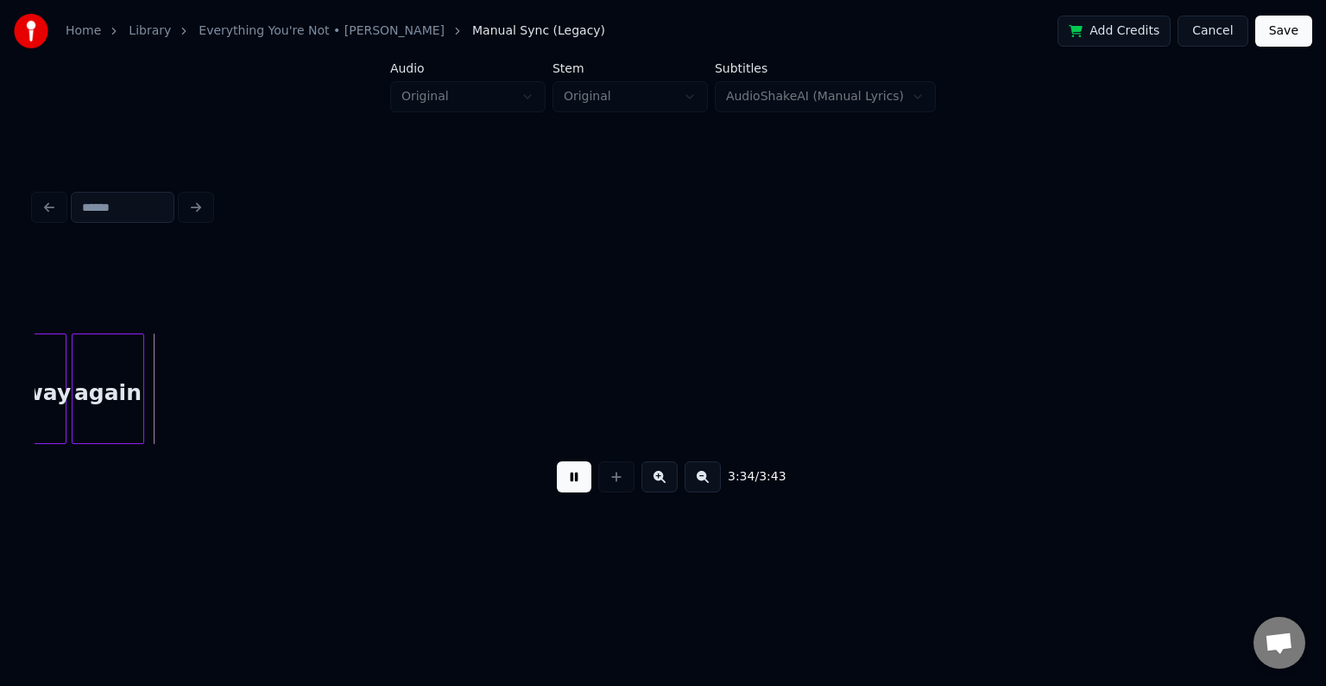
click at [566, 490] on button at bounding box center [574, 476] width 35 height 31
click at [125, 402] on div "again" at bounding box center [108, 392] width 71 height 117
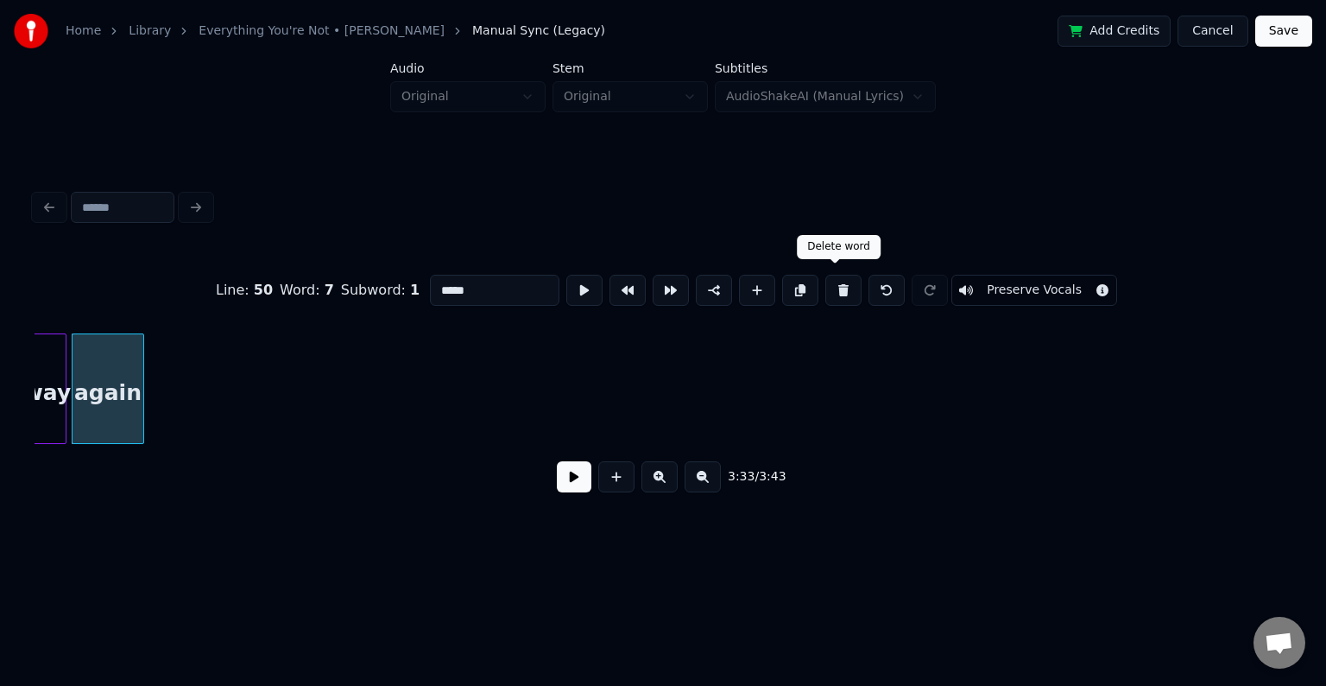
click at [834, 282] on button at bounding box center [843, 290] width 36 height 31
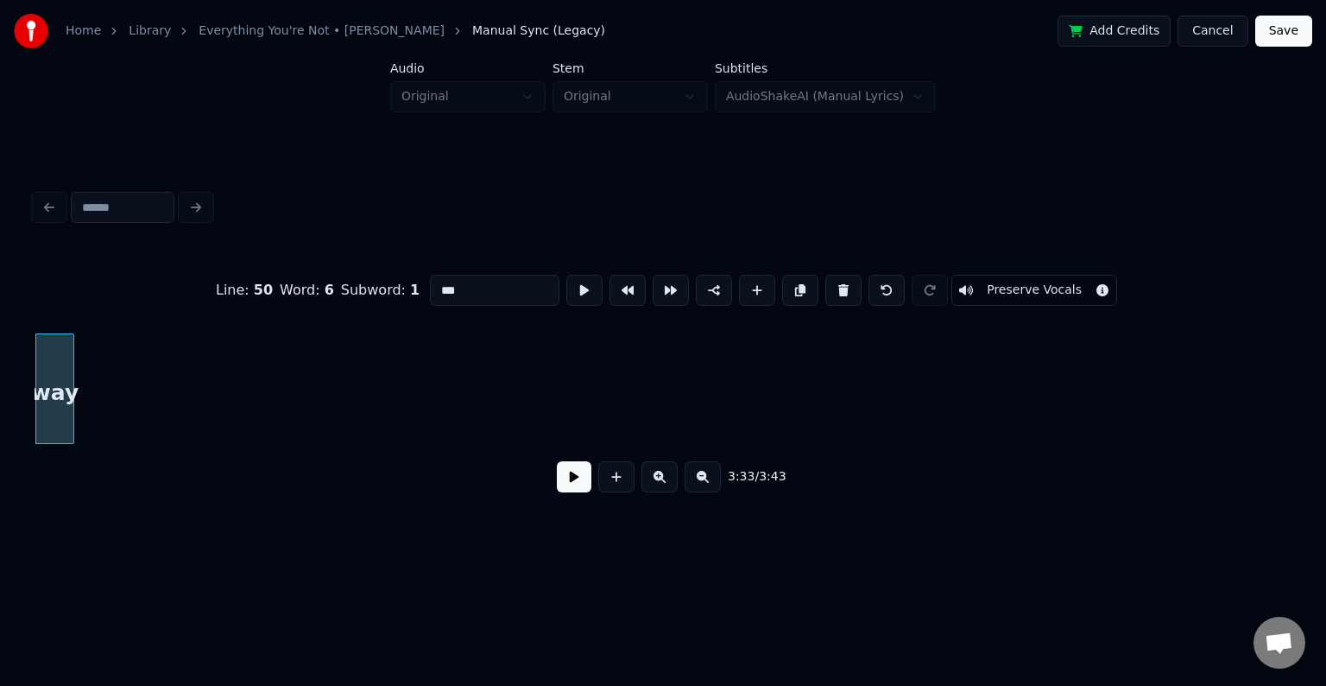
click at [834, 282] on button at bounding box center [843, 290] width 36 height 31
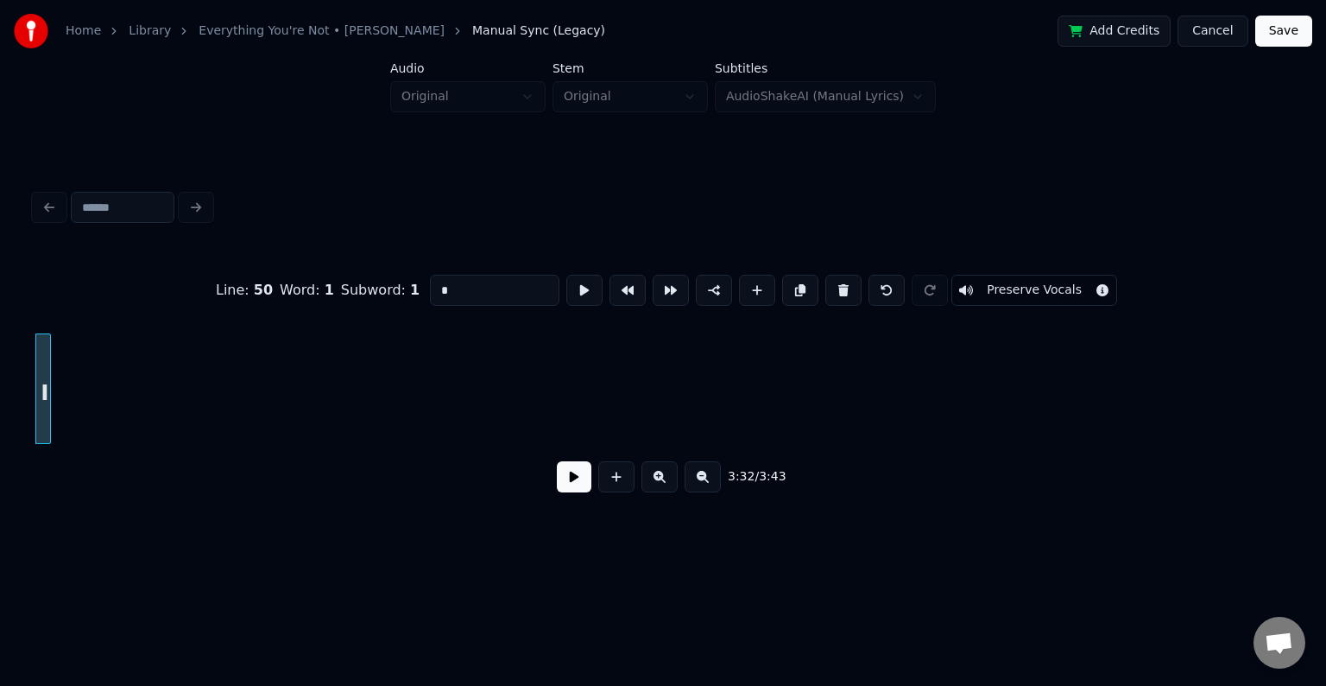
click at [834, 282] on button at bounding box center [843, 290] width 36 height 31
type input "*****"
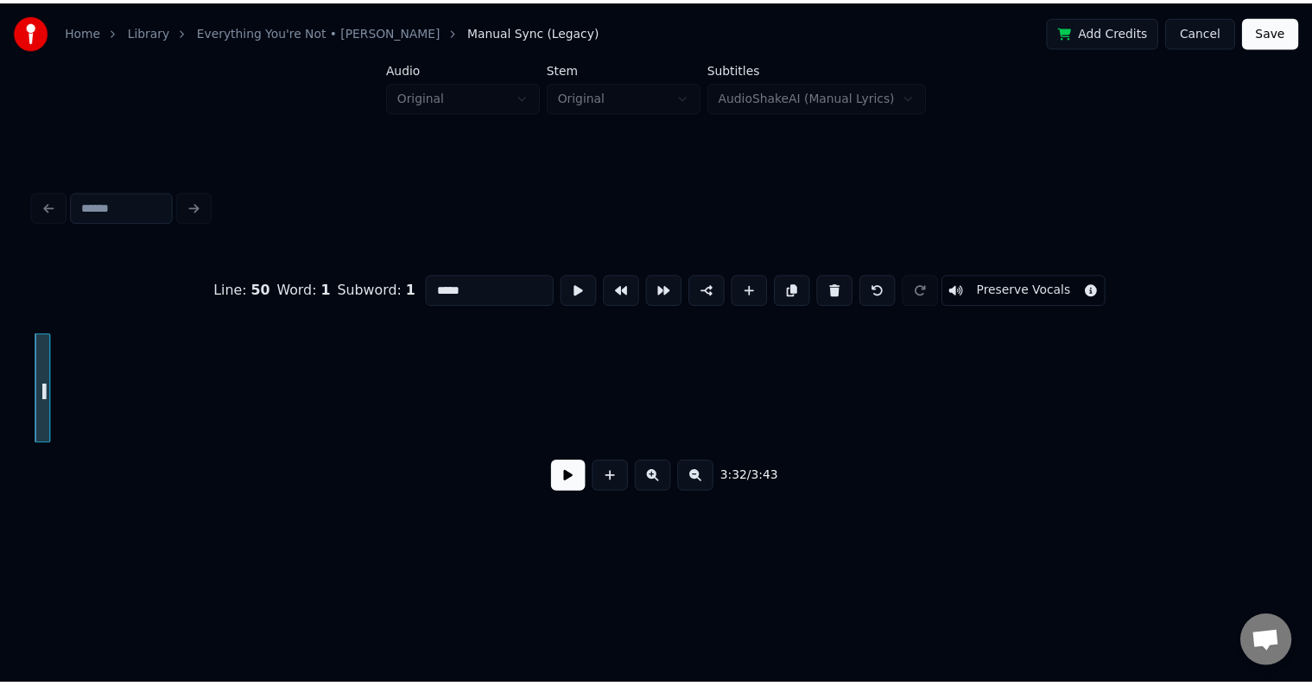
scroll to position [0, 27365]
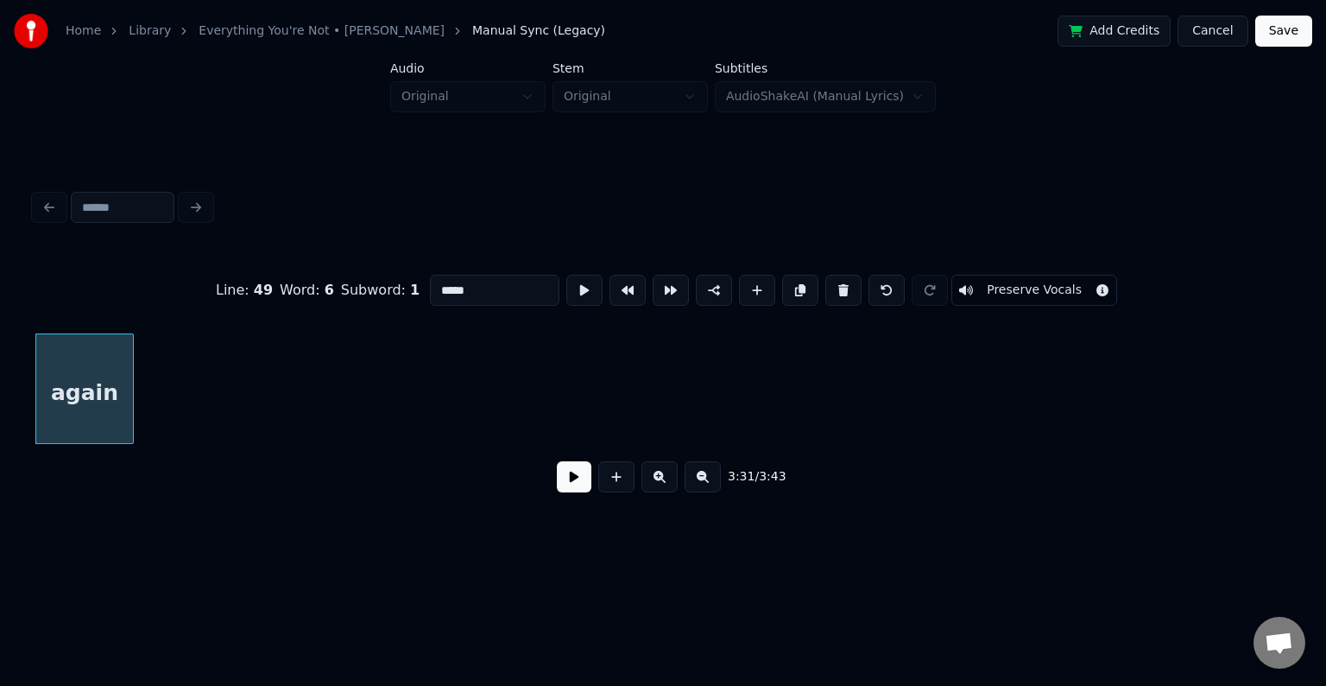
click at [574, 487] on button at bounding box center [574, 476] width 35 height 31
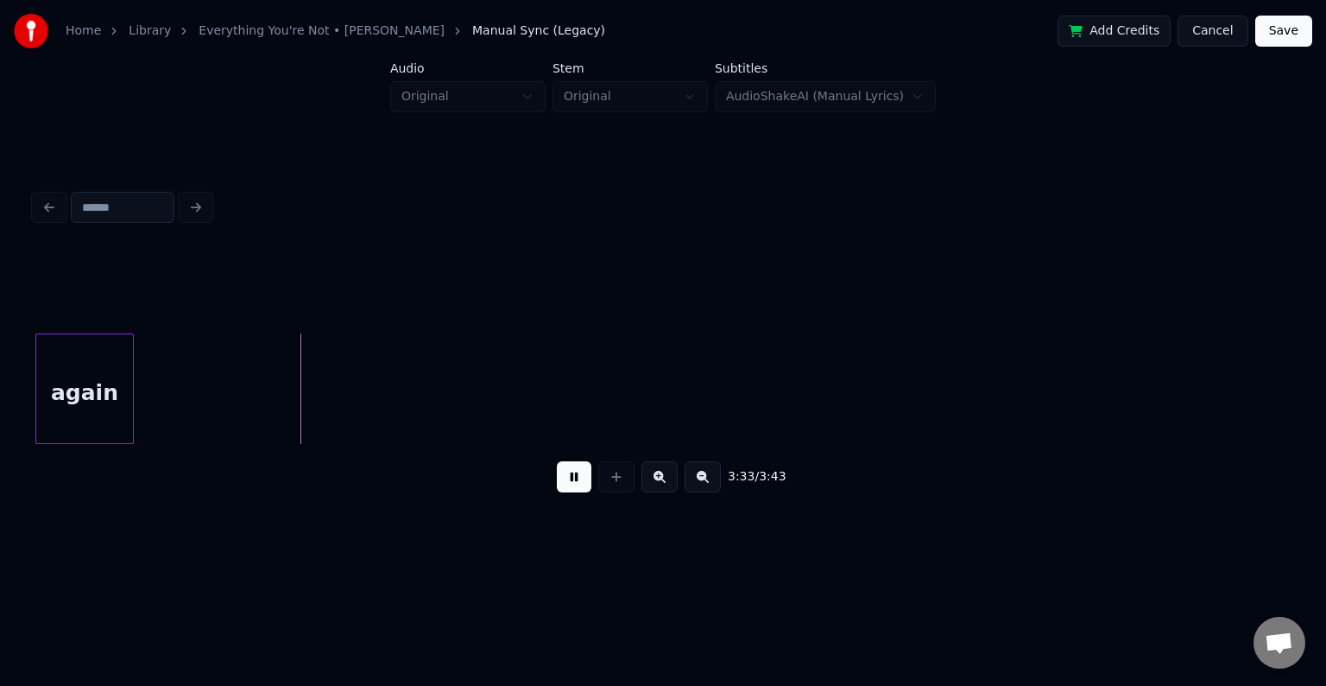
click at [1272, 29] on button "Save" at bounding box center [1283, 31] width 57 height 31
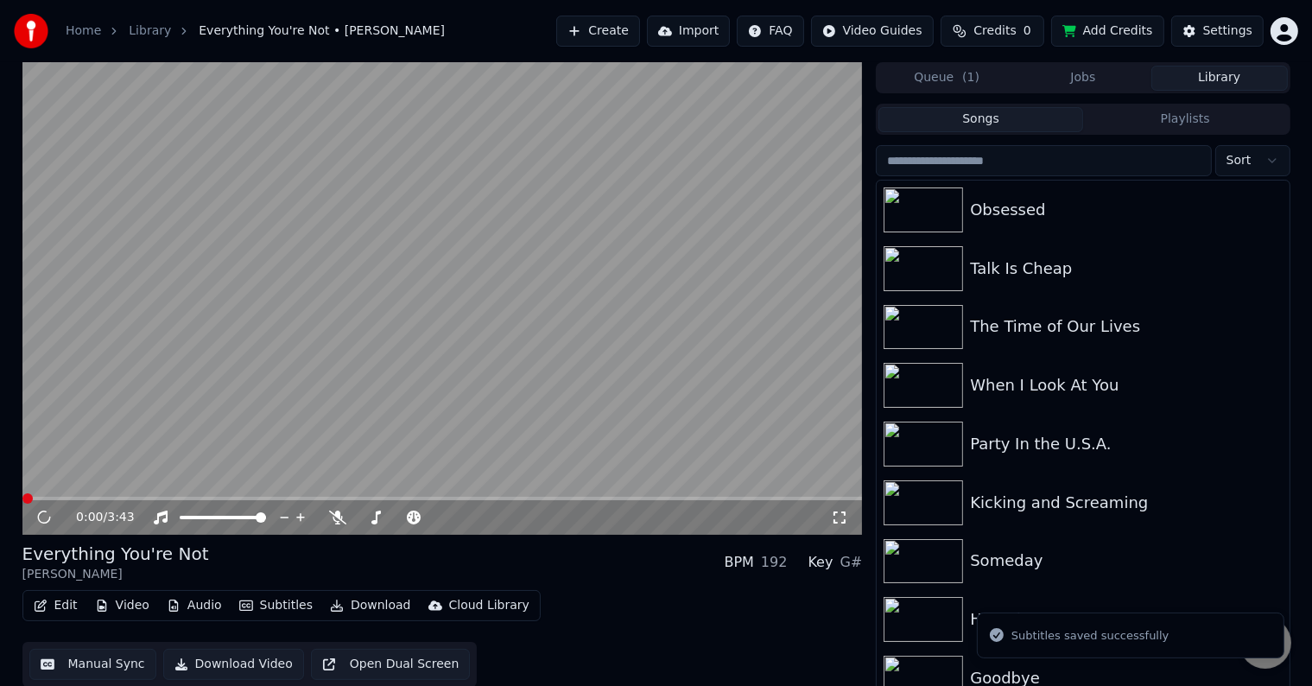
click at [352, 604] on button "Download" at bounding box center [370, 605] width 95 height 24
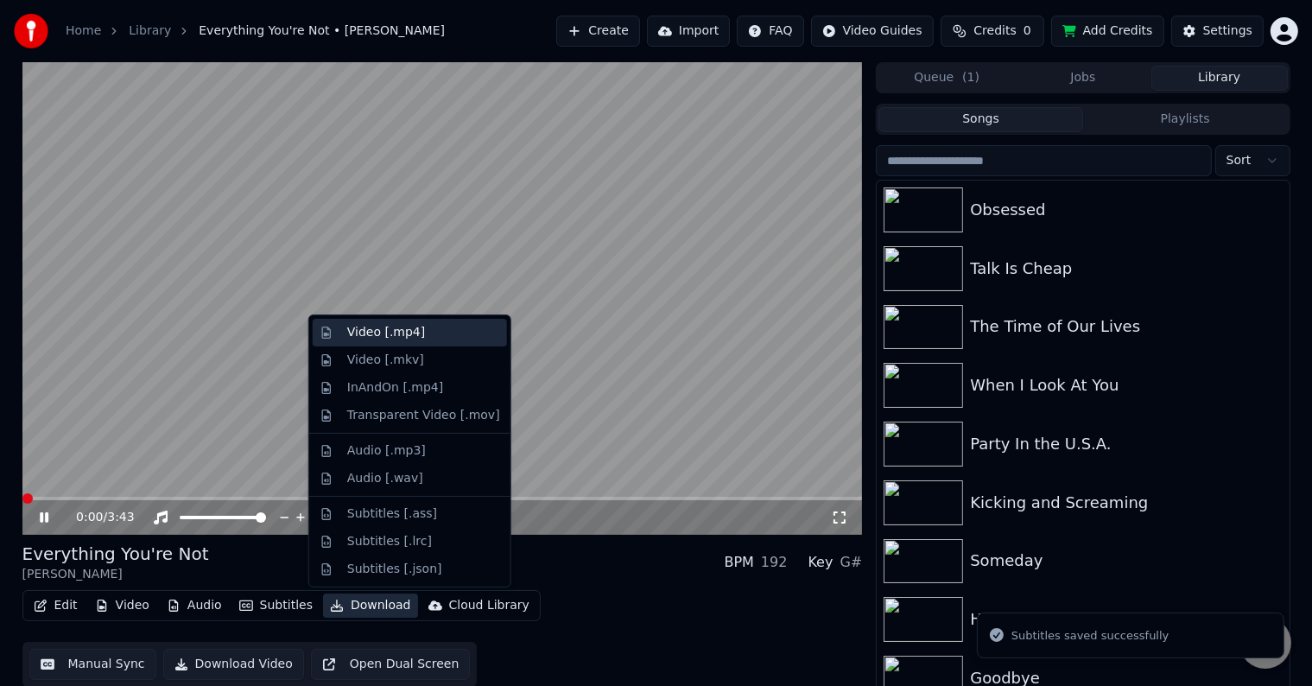
click at [363, 336] on div "Video [.mp4]" at bounding box center [386, 332] width 78 height 17
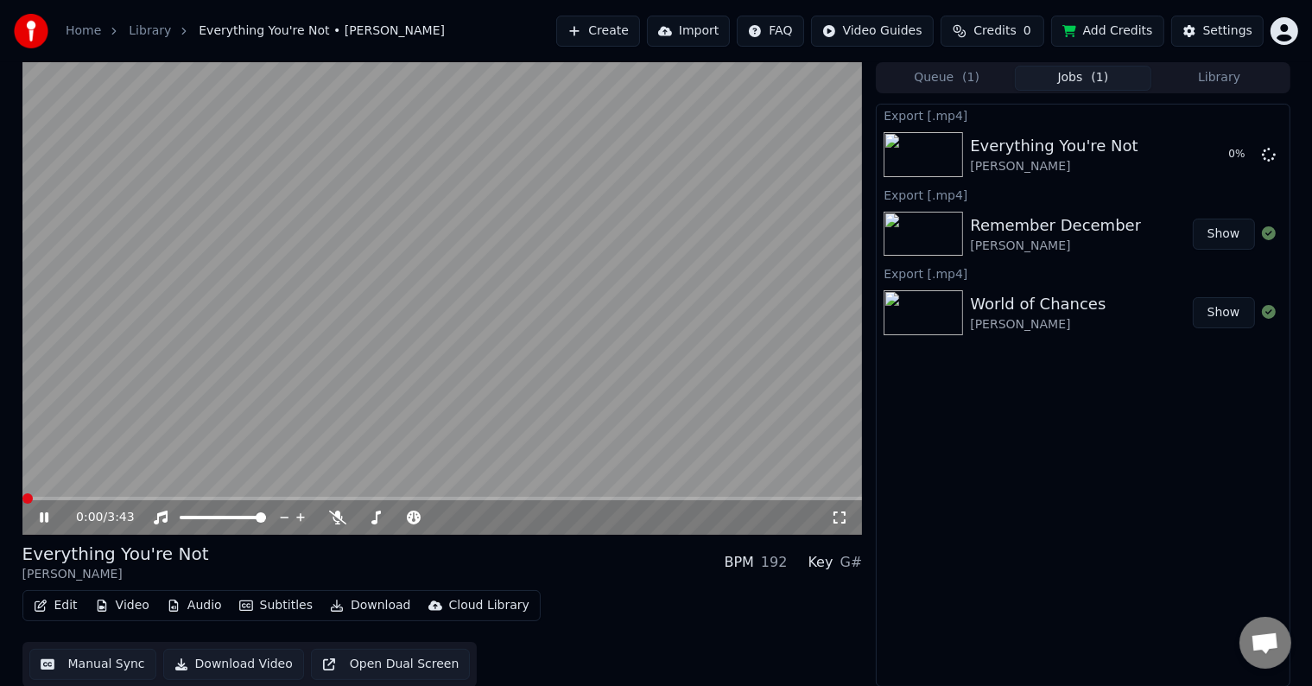
click at [38, 519] on icon at bounding box center [56, 517] width 41 height 14
click at [1229, 86] on button "Library" at bounding box center [1219, 78] width 136 height 25
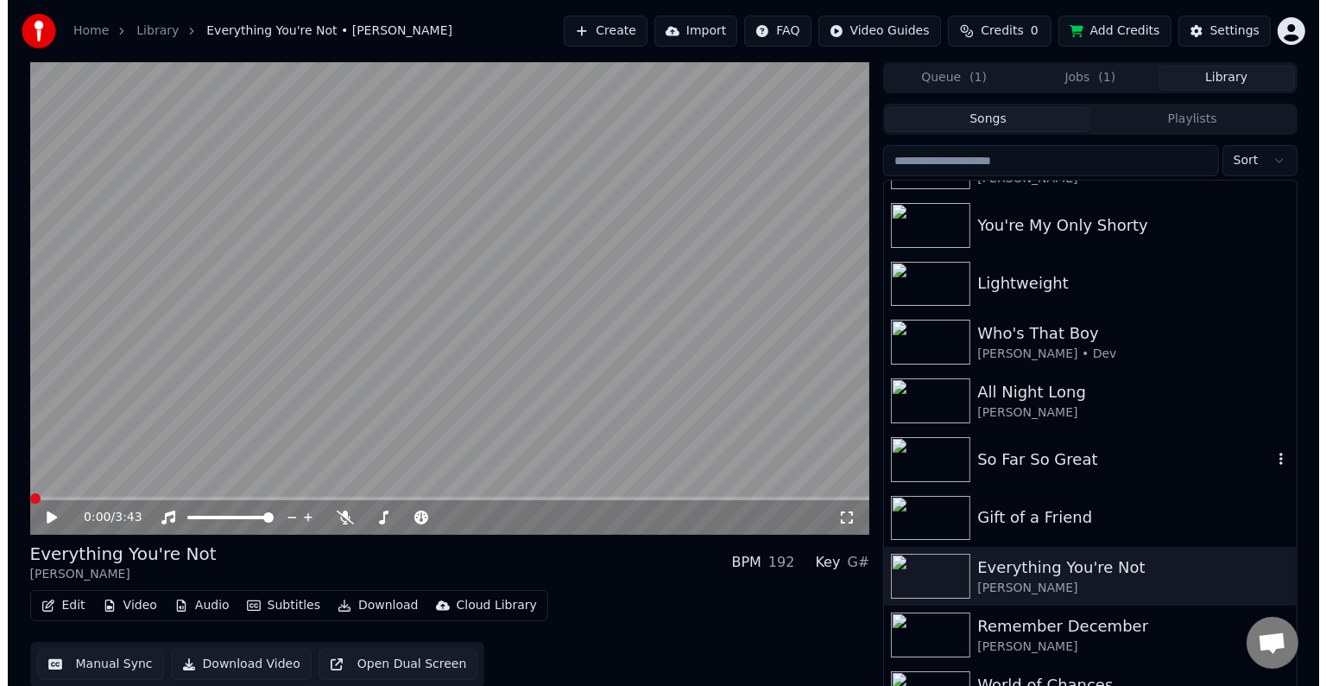
scroll to position [17741, 0]
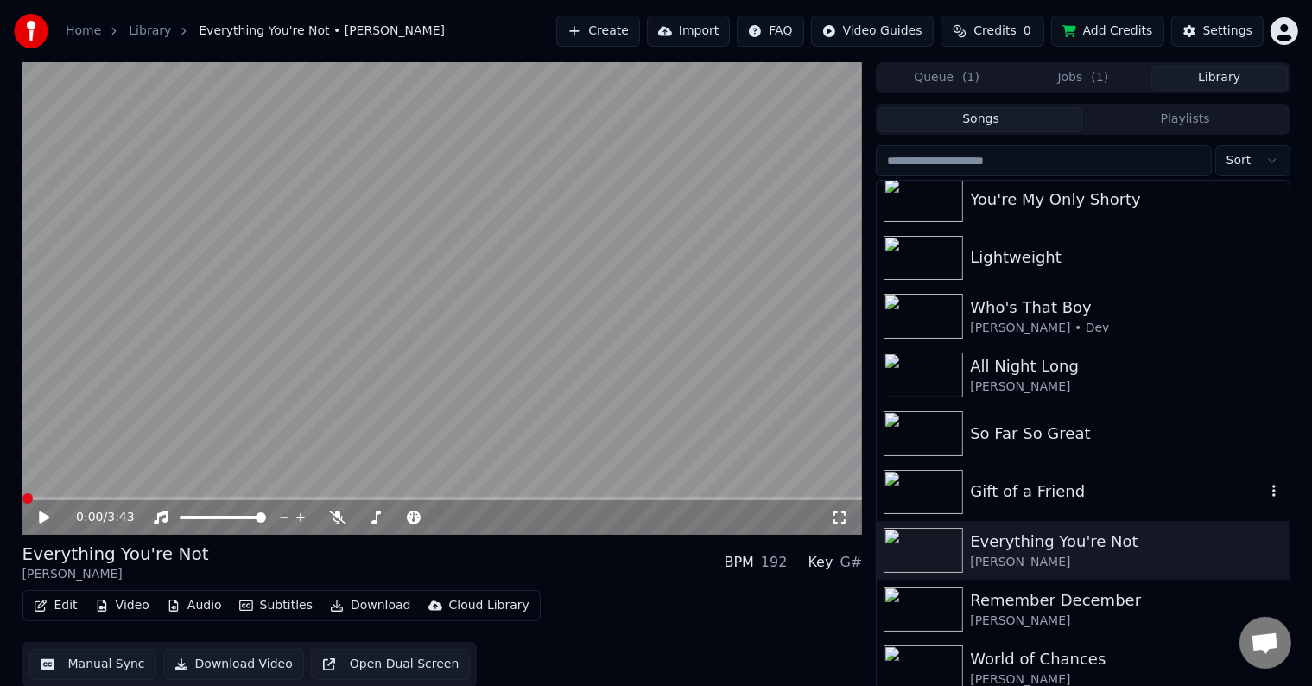
click at [1090, 480] on div "Gift of a Friend" at bounding box center [1117, 491] width 294 height 24
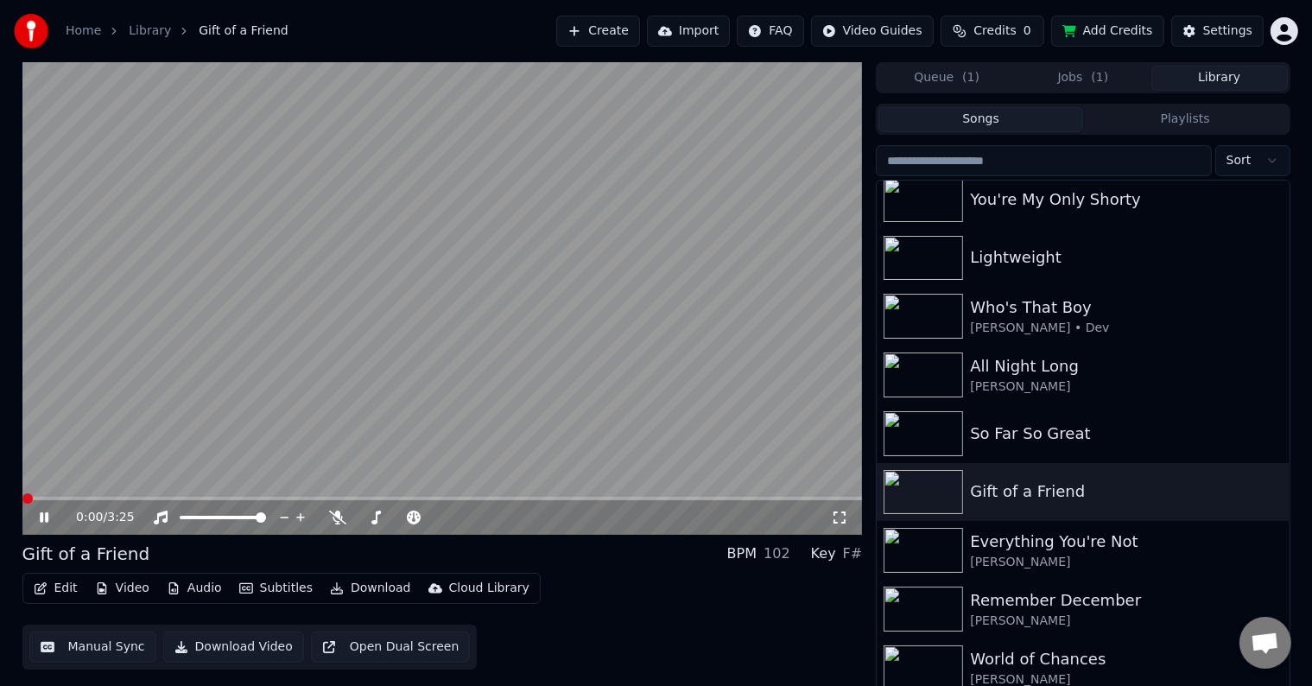
click at [47, 518] on icon at bounding box center [44, 517] width 9 height 10
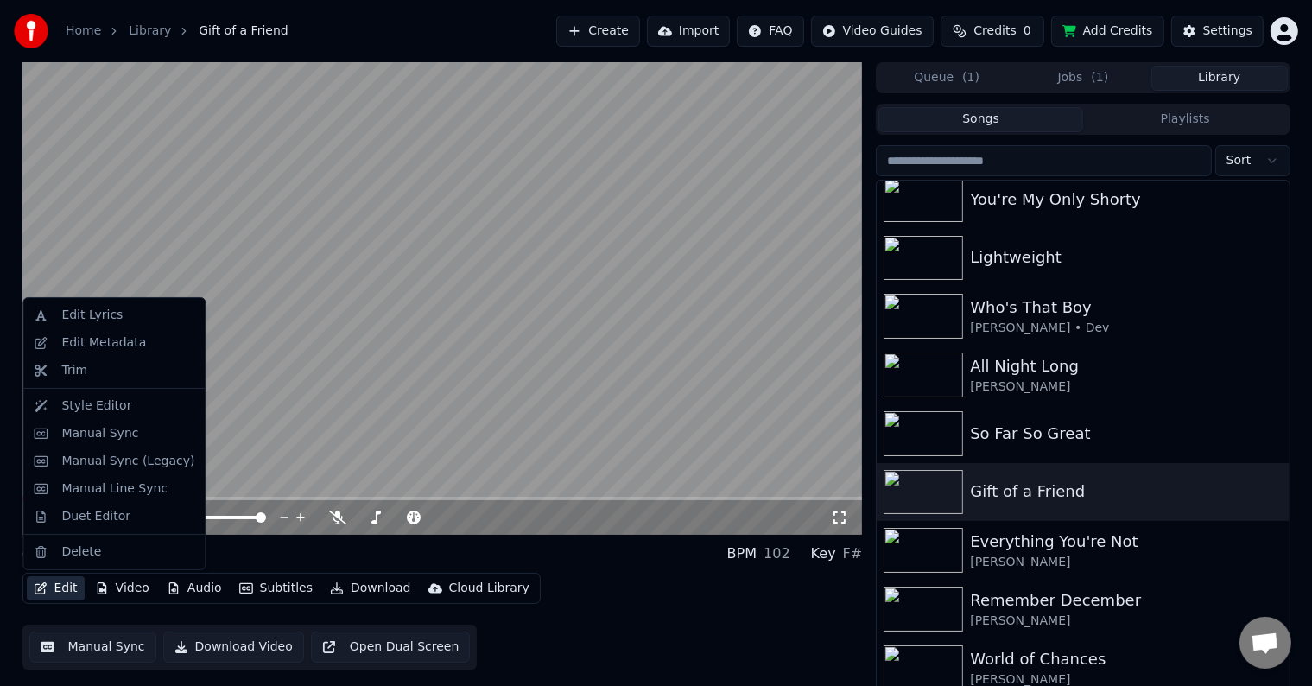
click at [44, 578] on button "Edit" at bounding box center [56, 588] width 58 height 24
click at [55, 335] on div "Edit Metadata" at bounding box center [114, 343] width 174 height 28
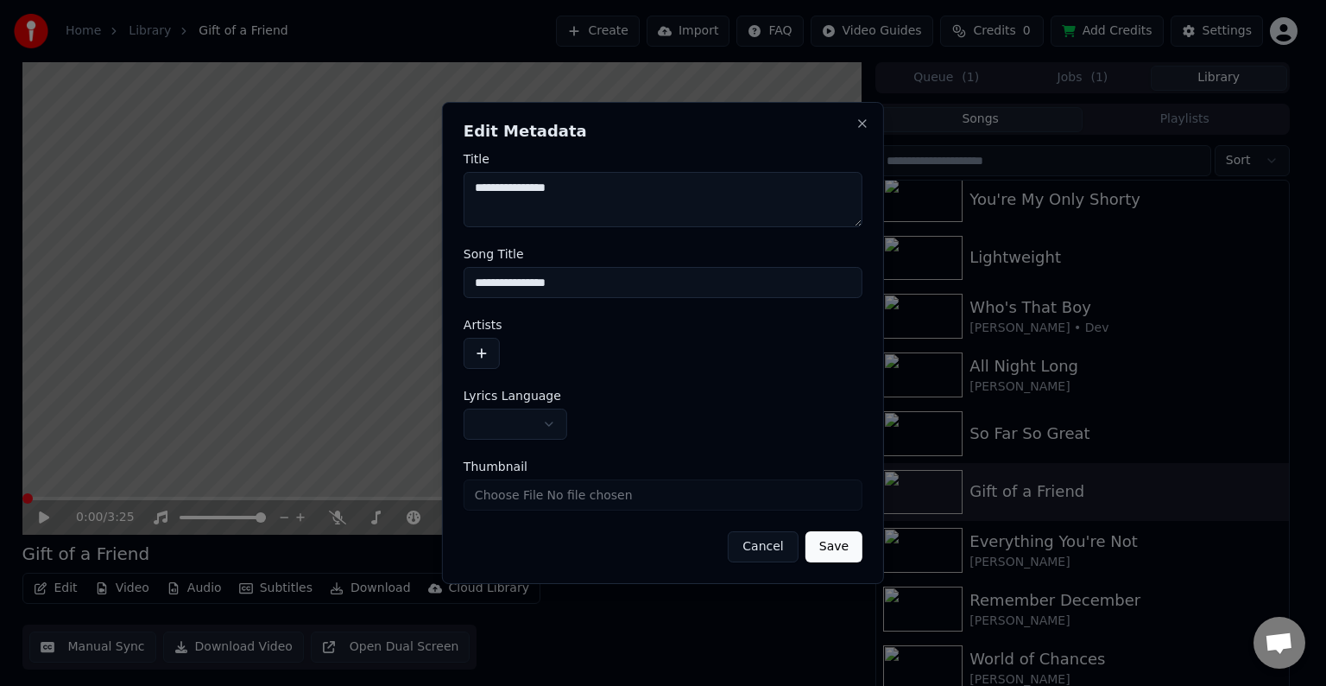
click at [501, 410] on body "Home Library Gift of a Friend Create Import FAQ Video Guides Credits 0 Add Cred…" at bounding box center [656, 343] width 1312 height 686
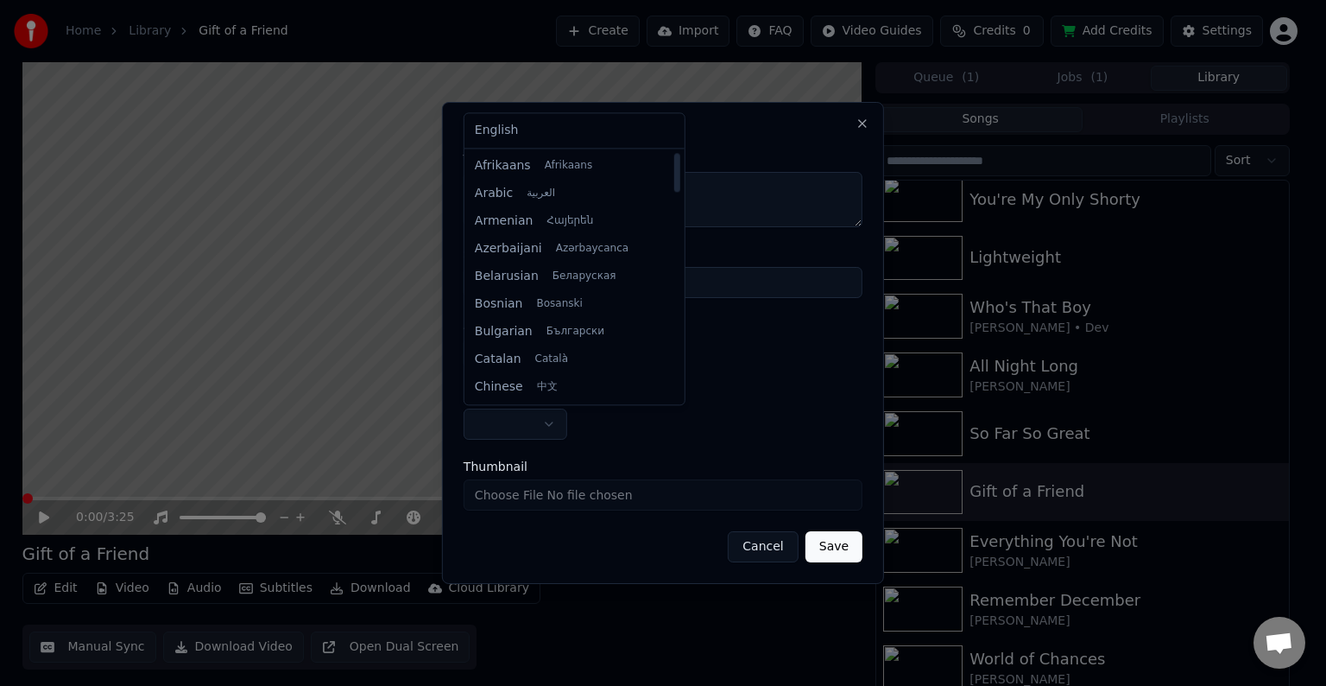
select select "**"
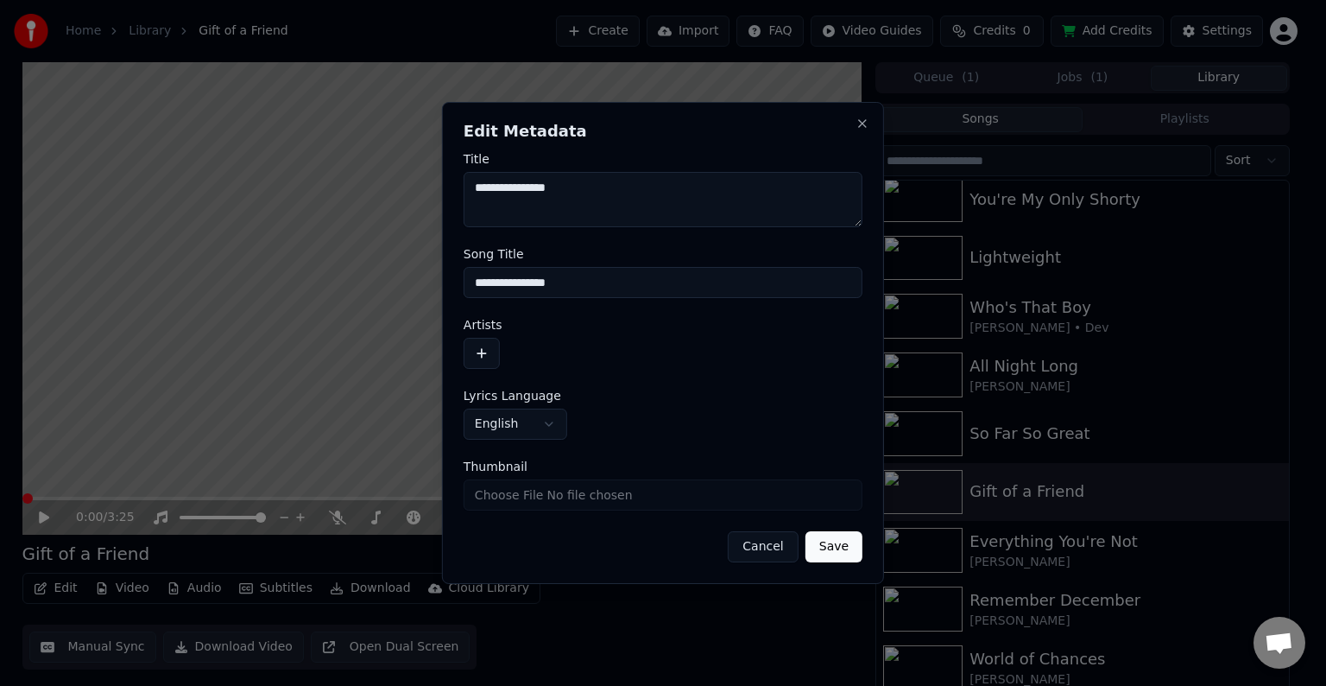
click at [491, 362] on button "button" at bounding box center [482, 353] width 36 height 31
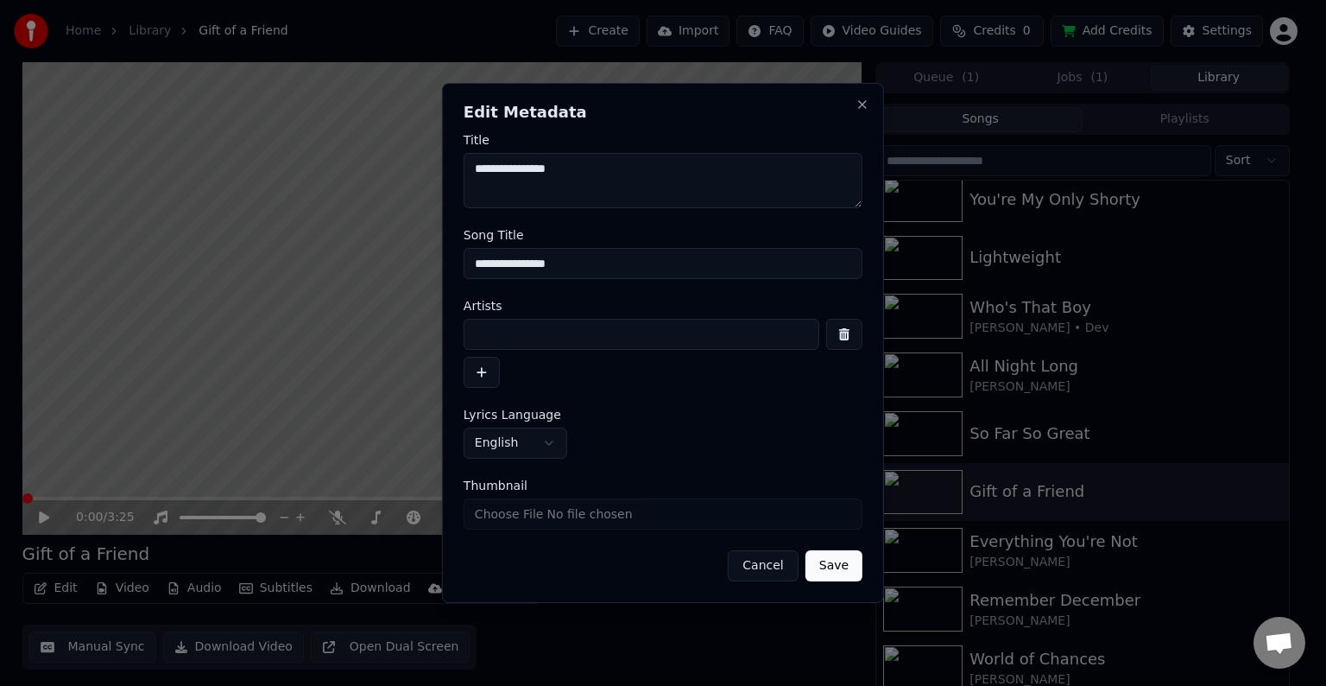
click at [515, 335] on input at bounding box center [642, 334] width 356 height 31
type input "**********"
click at [806, 550] on button "Save" at bounding box center [834, 565] width 57 height 31
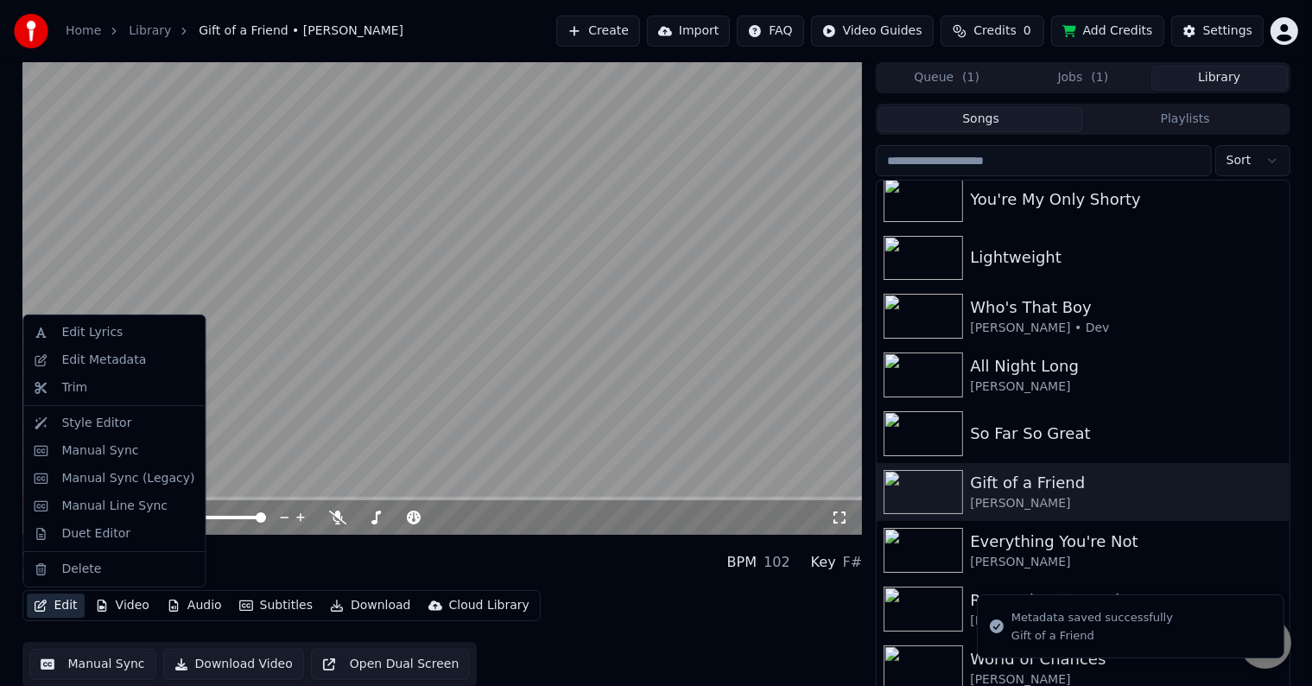
click at [47, 605] on button "Edit" at bounding box center [56, 605] width 58 height 24
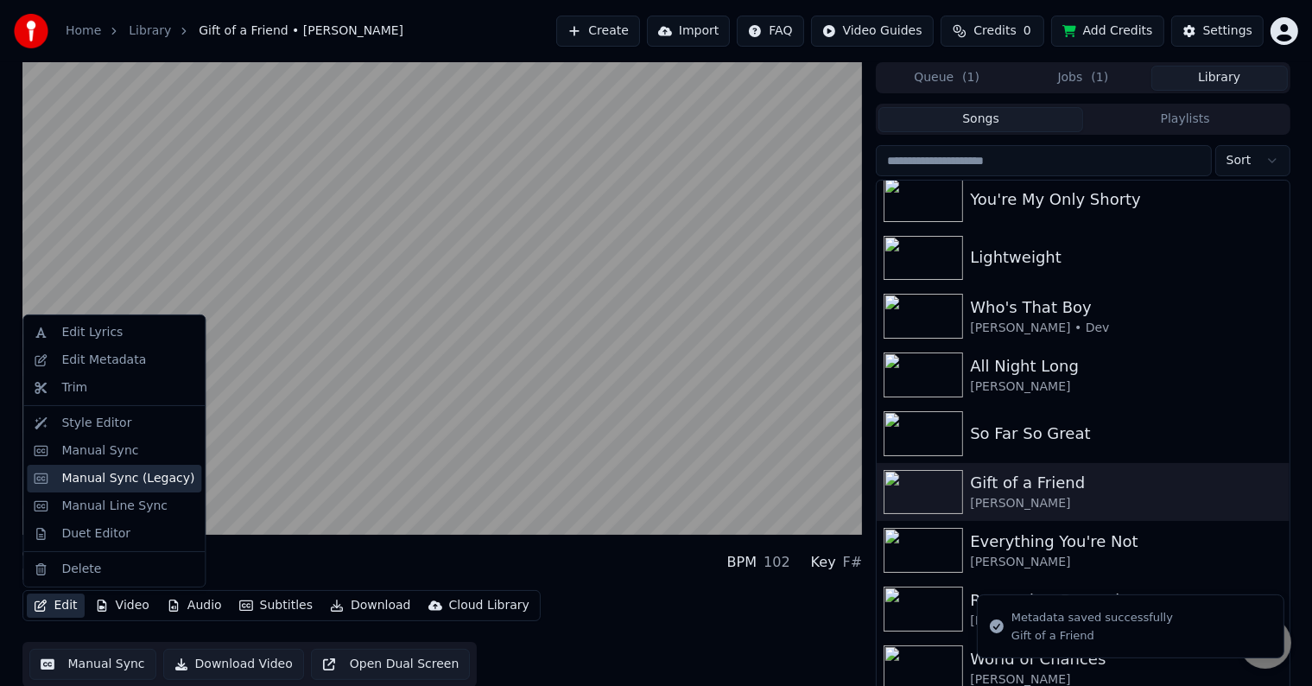
click at [104, 477] on div "Manual Sync (Legacy)" at bounding box center [127, 478] width 133 height 17
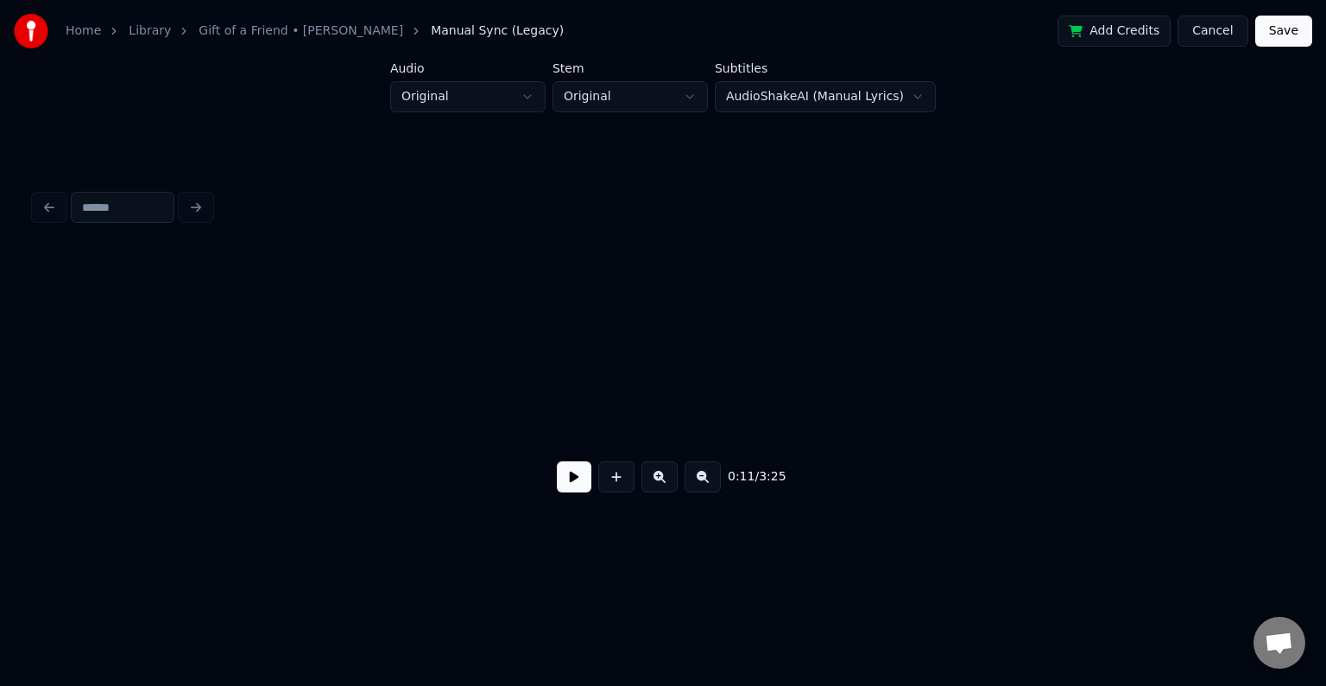
scroll to position [0, 1486]
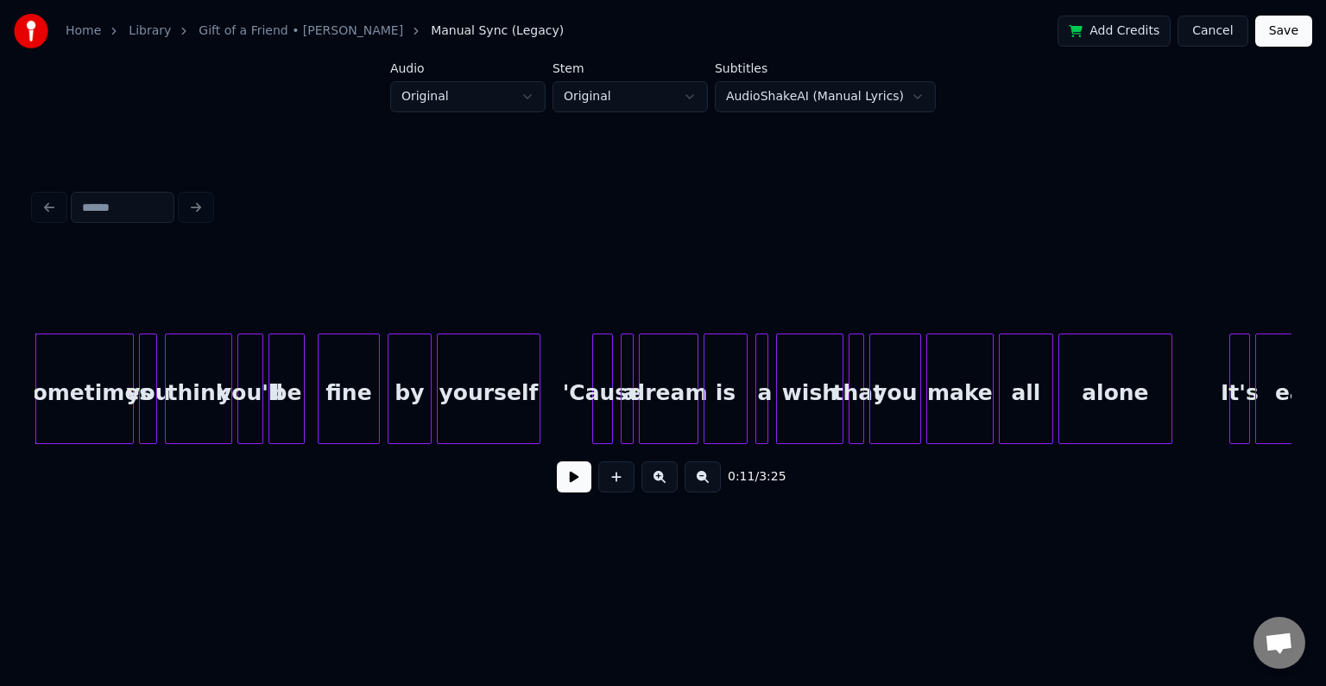
click at [568, 484] on button at bounding box center [574, 476] width 35 height 31
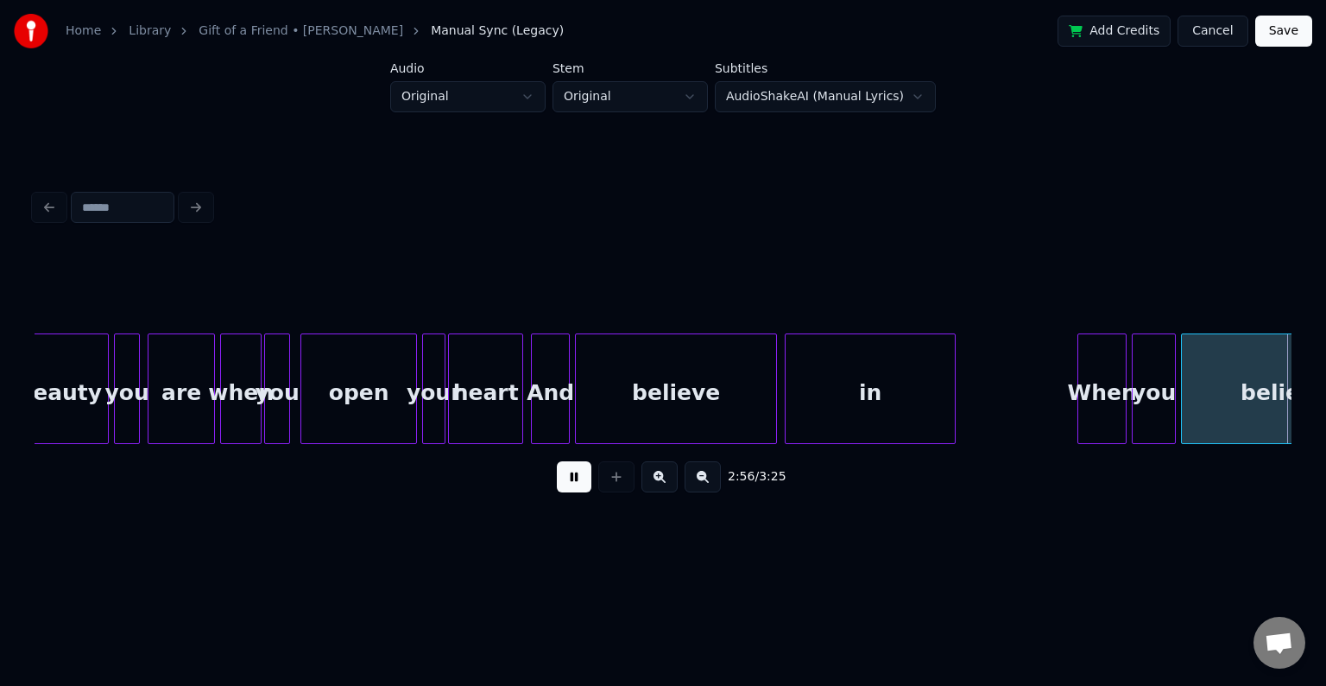
scroll to position [0, 22880]
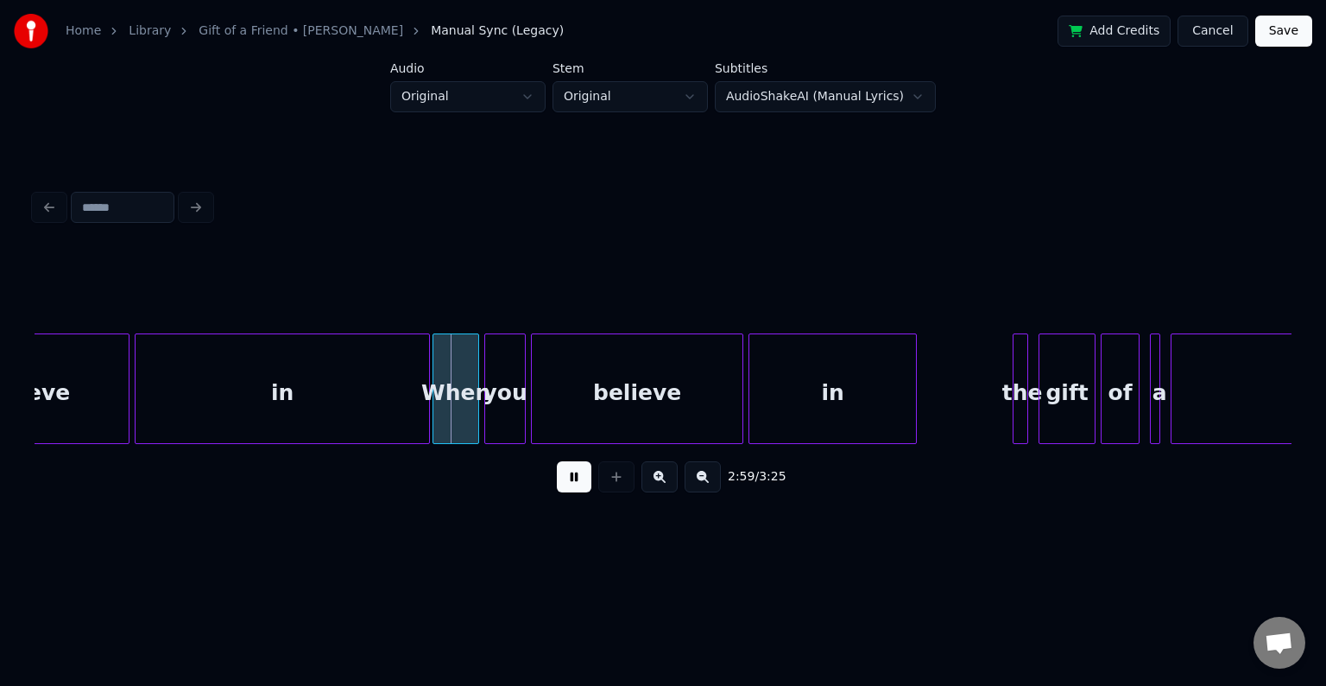
click at [568, 484] on button at bounding box center [574, 476] width 35 height 31
click at [370, 418] on div at bounding box center [372, 388] width 5 height 109
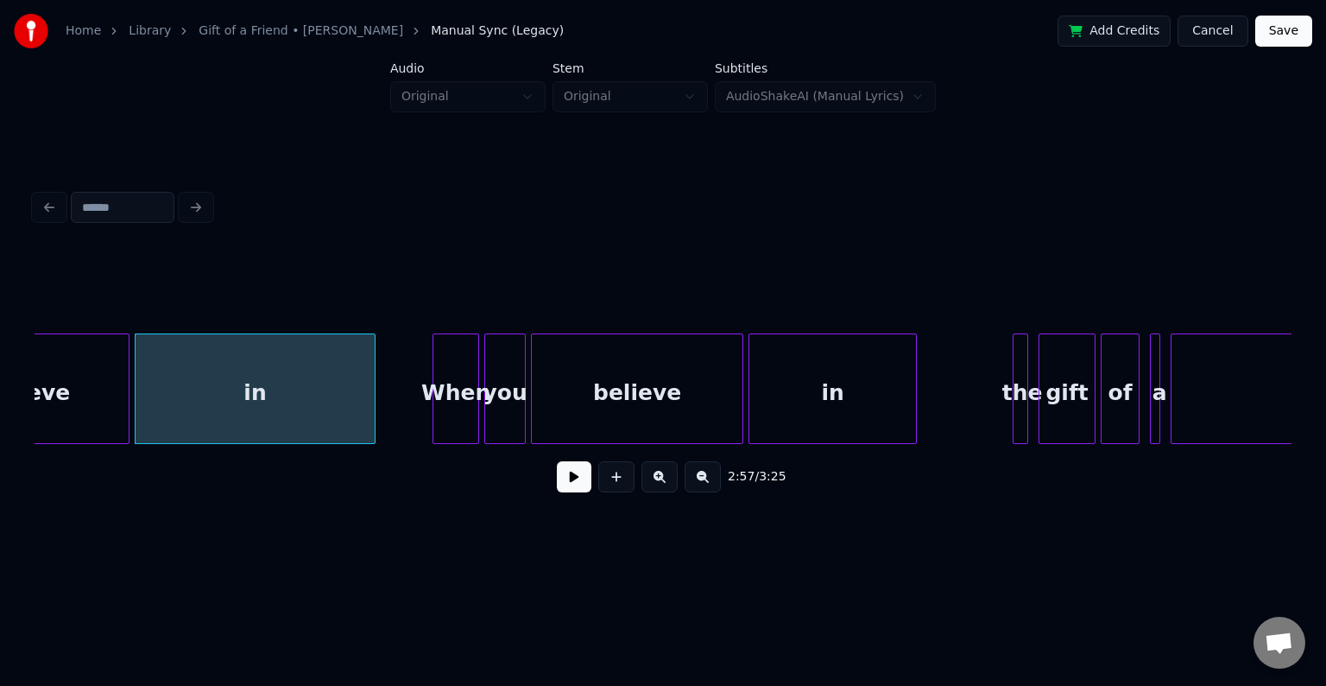
click at [570, 471] on button at bounding box center [574, 476] width 35 height 31
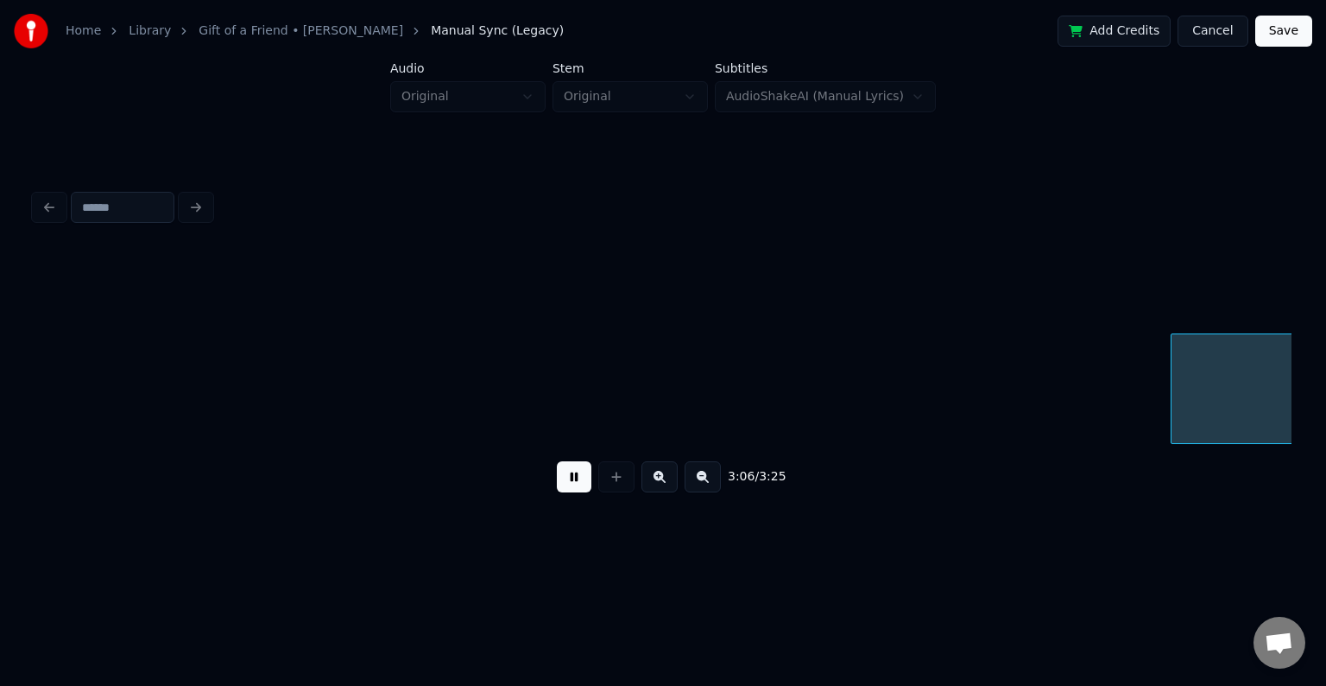
scroll to position [0, 24138]
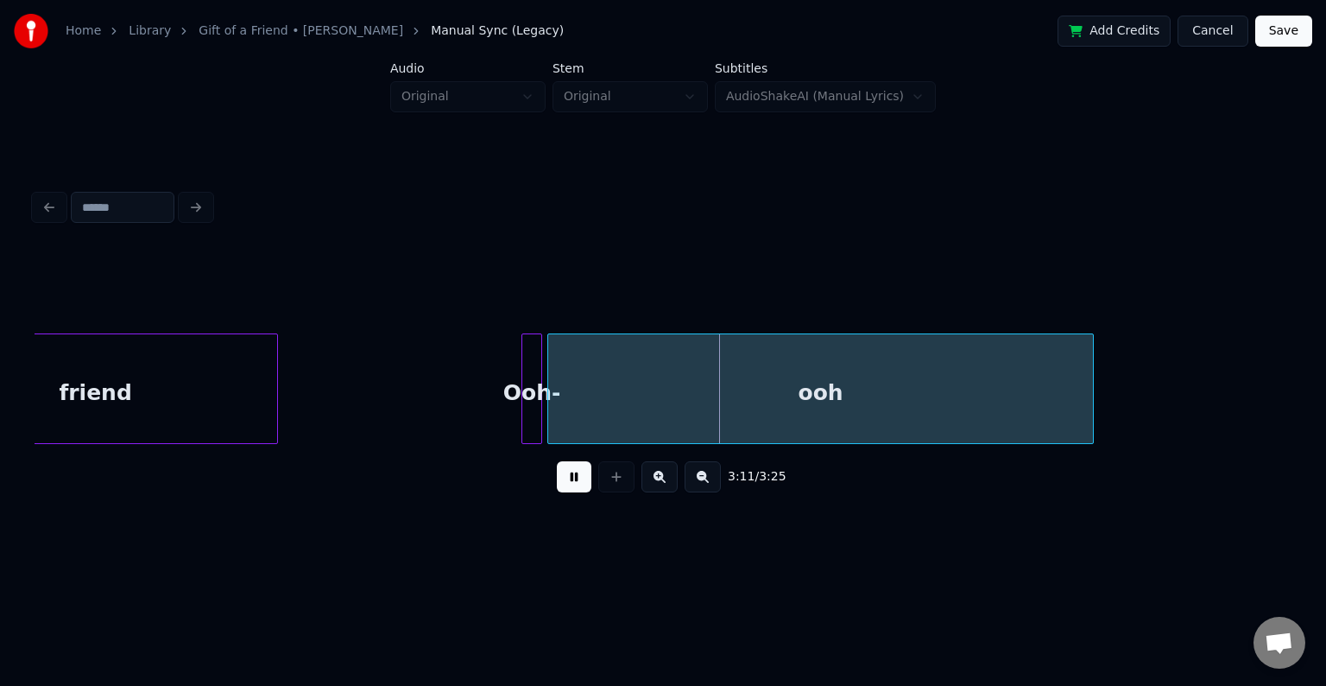
click at [537, 379] on div at bounding box center [538, 388] width 5 height 109
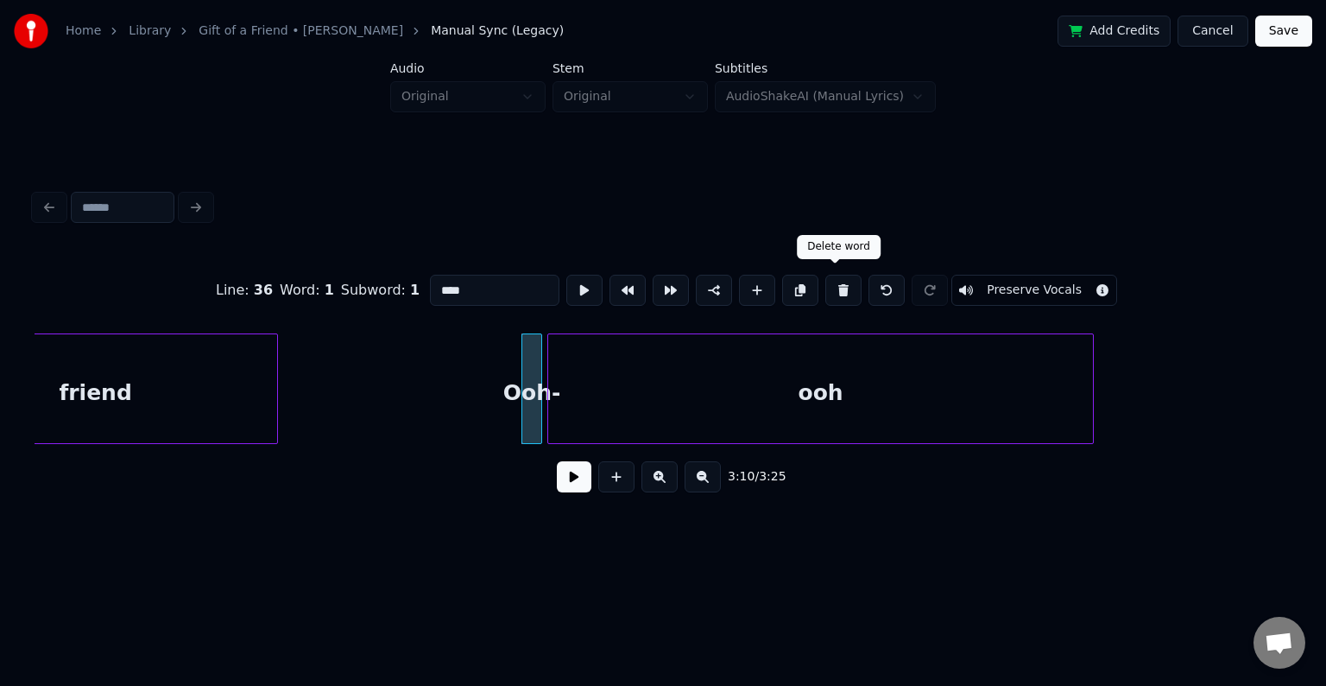
click at [843, 282] on button at bounding box center [843, 290] width 36 height 31
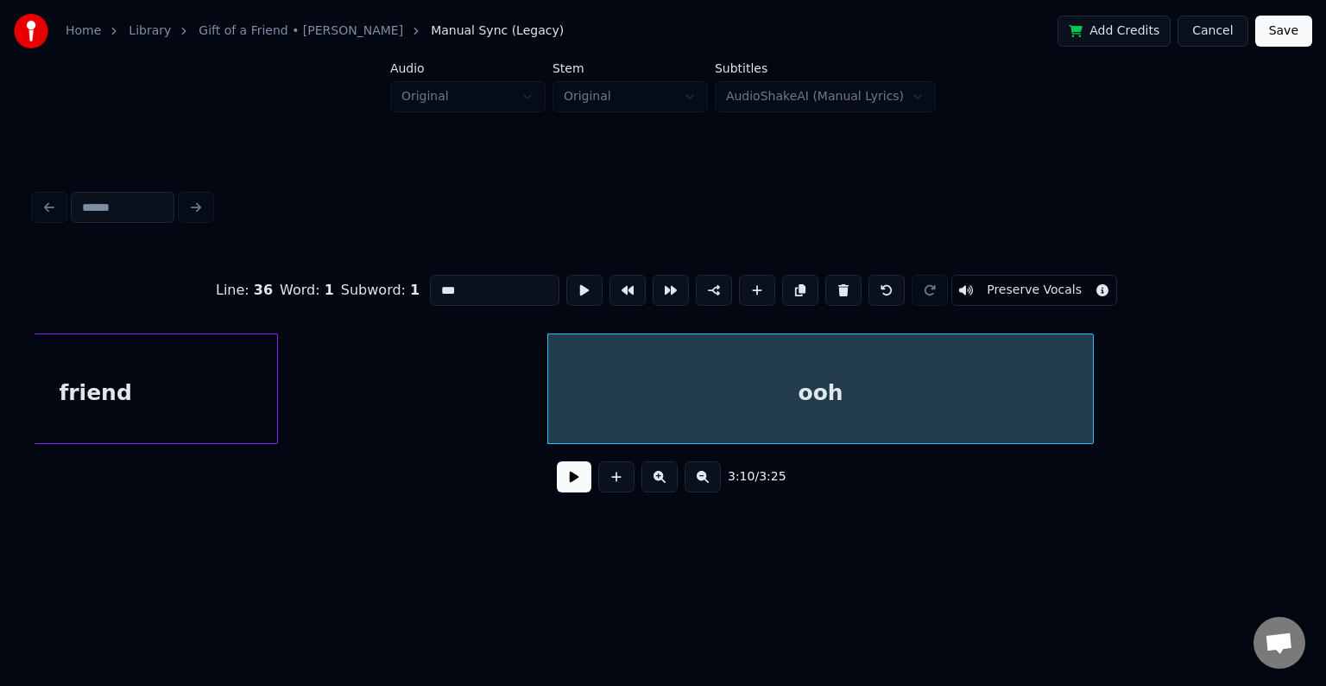
click at [833, 284] on button at bounding box center [843, 290] width 36 height 31
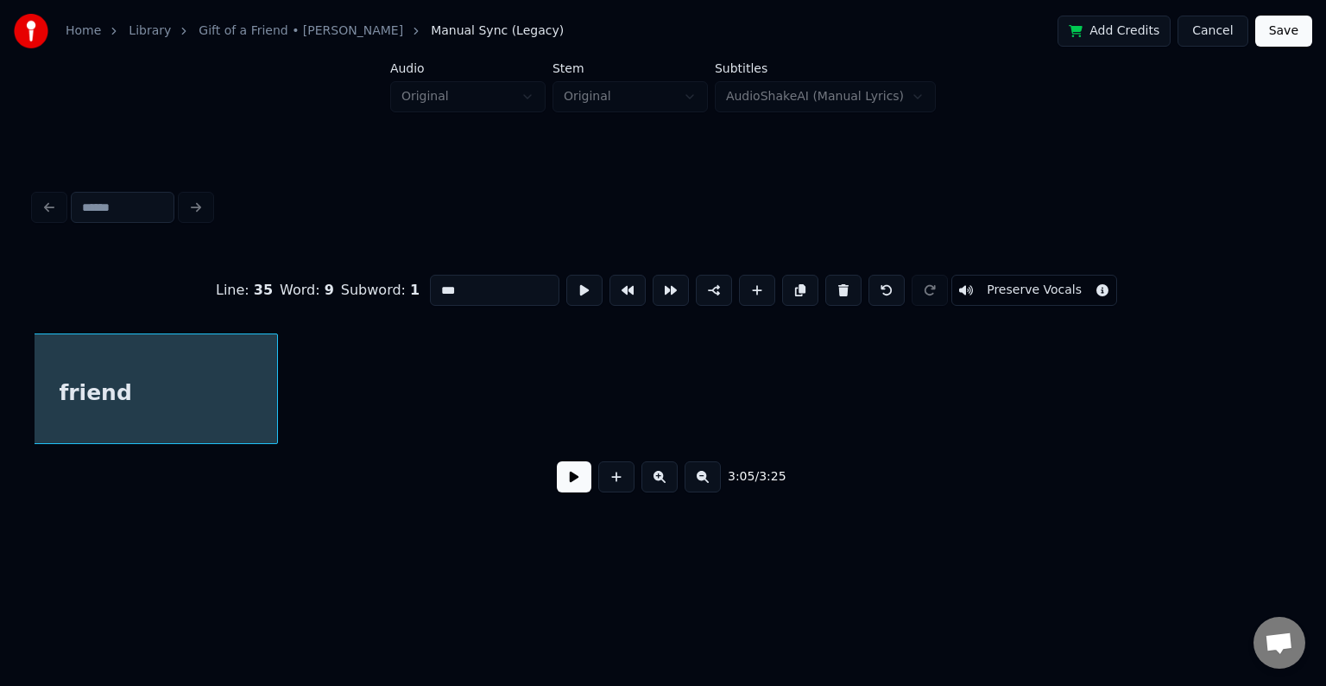
type input "******"
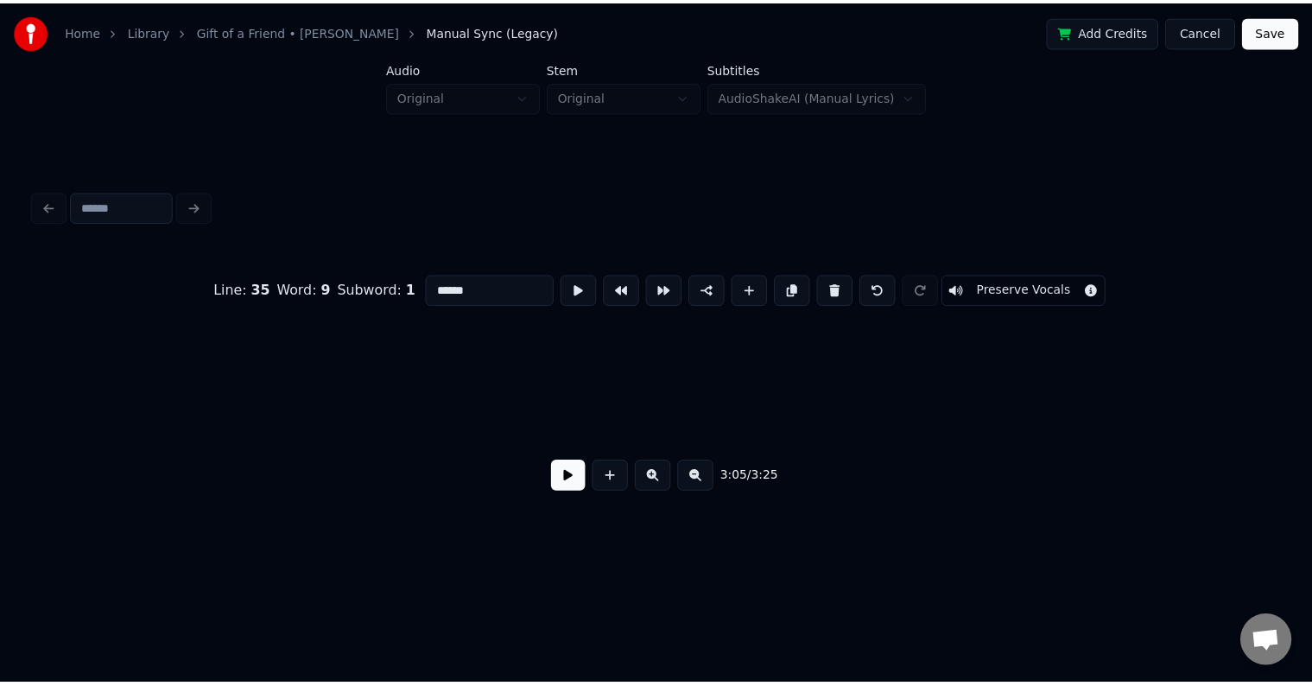
scroll to position [0, 25372]
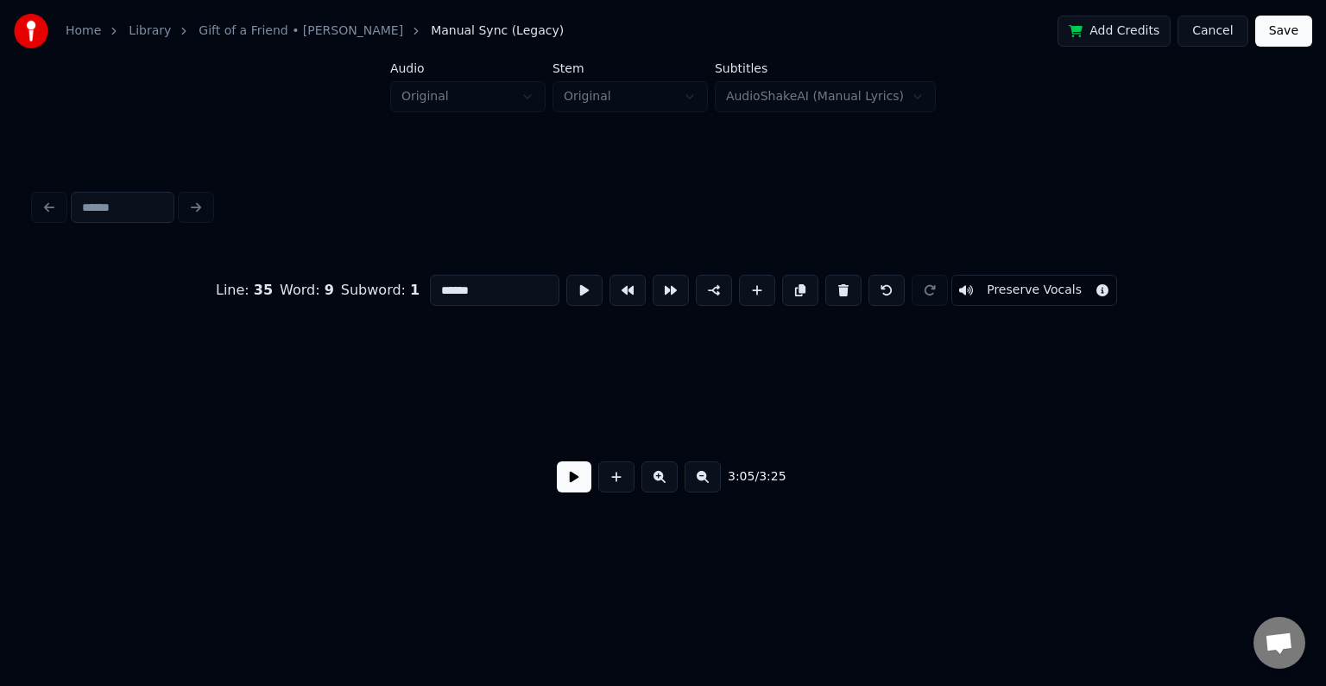
click at [1283, 24] on button "Save" at bounding box center [1283, 31] width 57 height 31
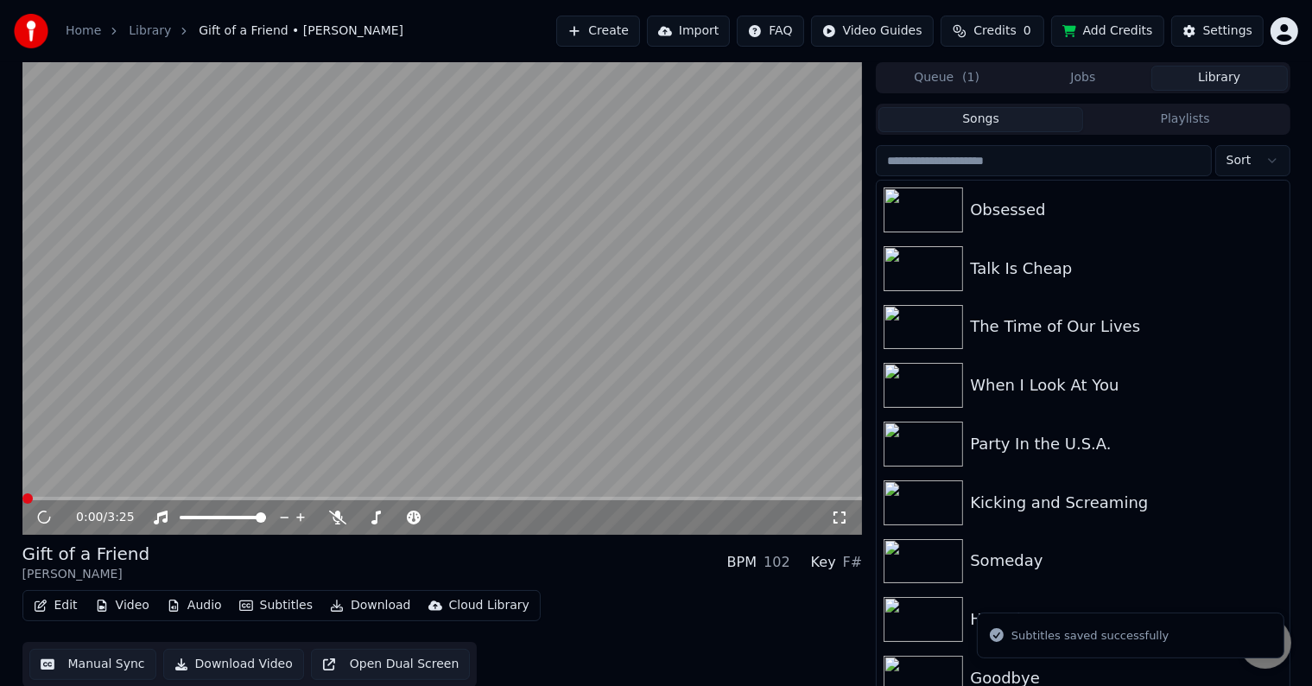
click at [337, 608] on button "Download" at bounding box center [370, 605] width 95 height 24
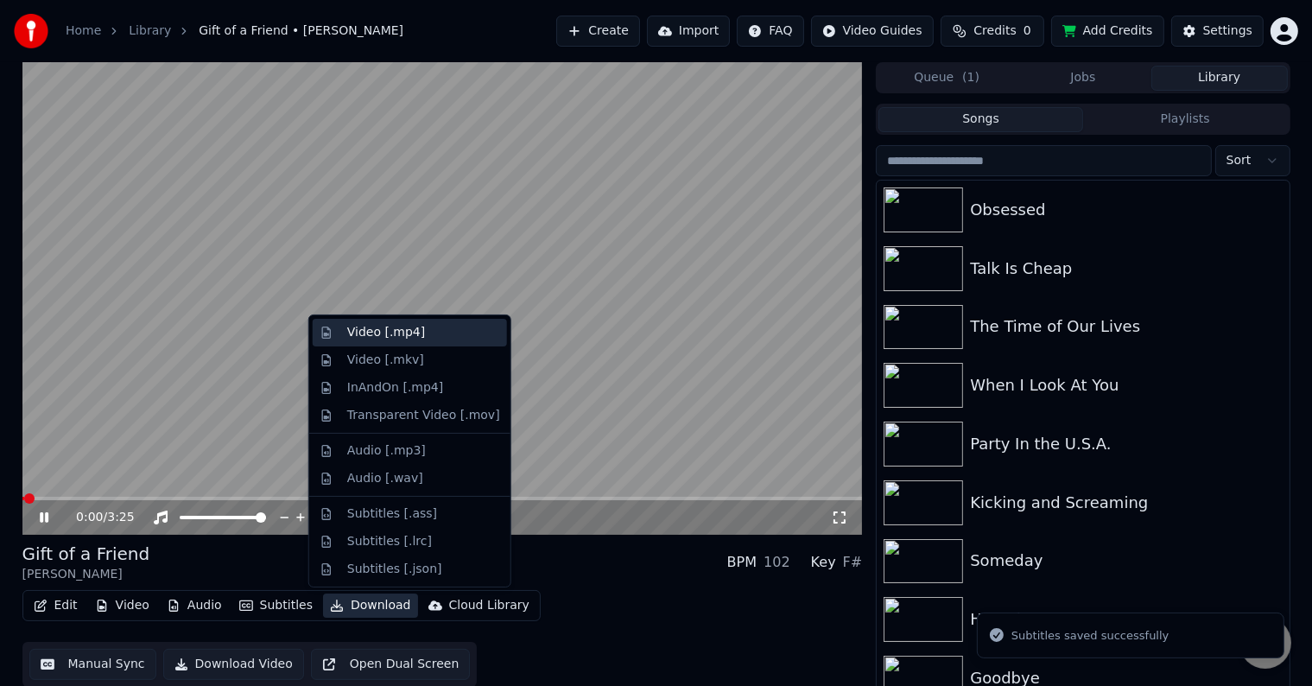
click at [356, 333] on div "Video [.mp4]" at bounding box center [386, 332] width 78 height 17
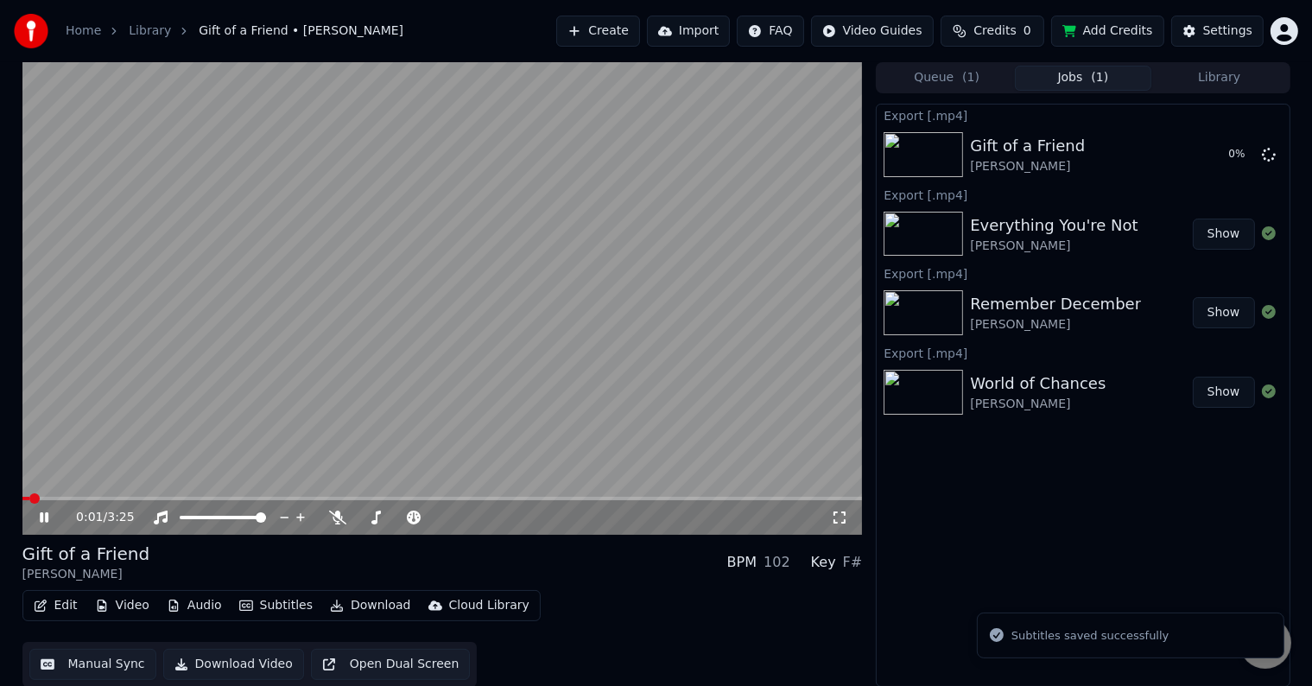
click at [39, 515] on icon at bounding box center [56, 517] width 41 height 14
click at [1233, 75] on button "Library" at bounding box center [1219, 78] width 136 height 25
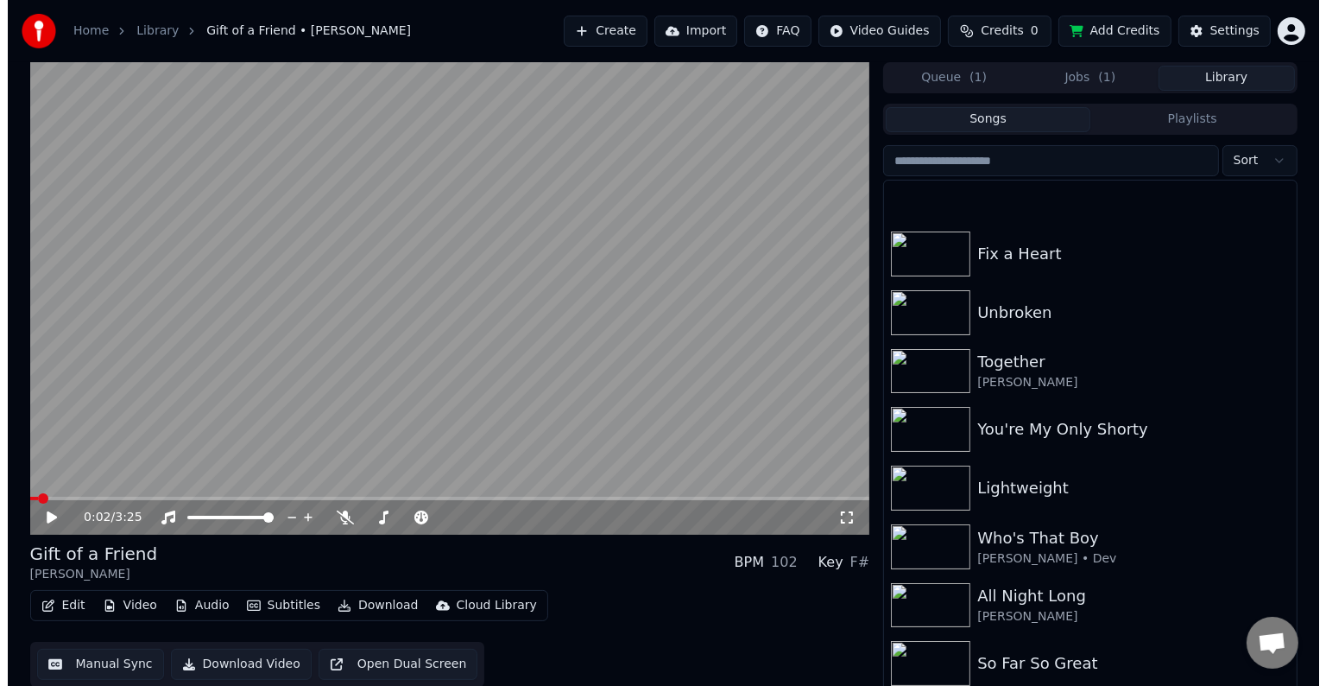
scroll to position [17583, 0]
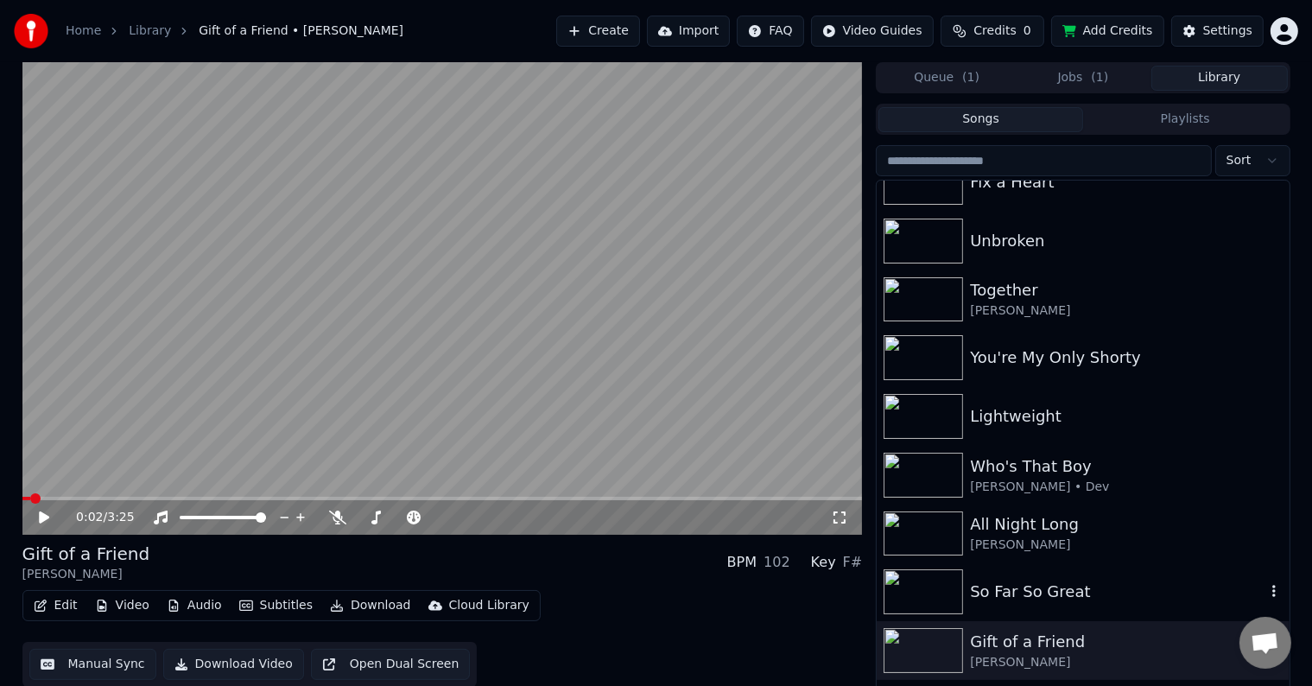
click at [1014, 567] on div "So Far So Great" at bounding box center [1082, 591] width 412 height 59
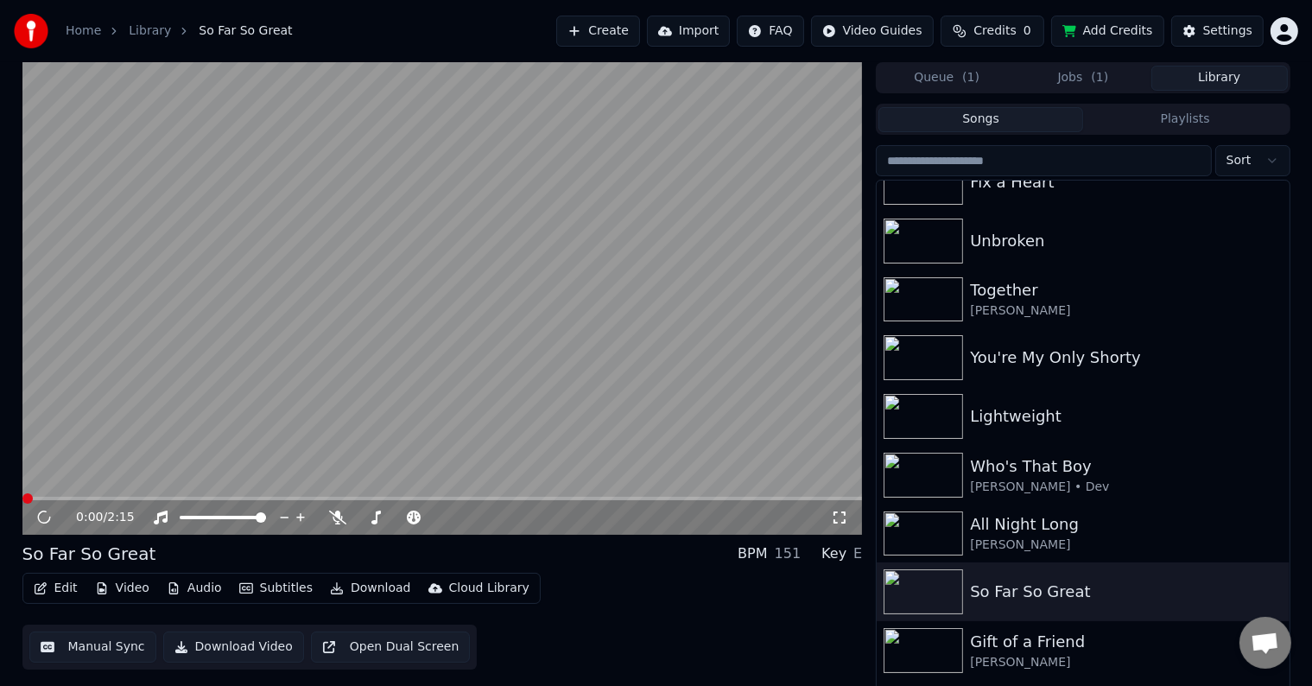
click at [47, 594] on button "Edit" at bounding box center [56, 588] width 58 height 24
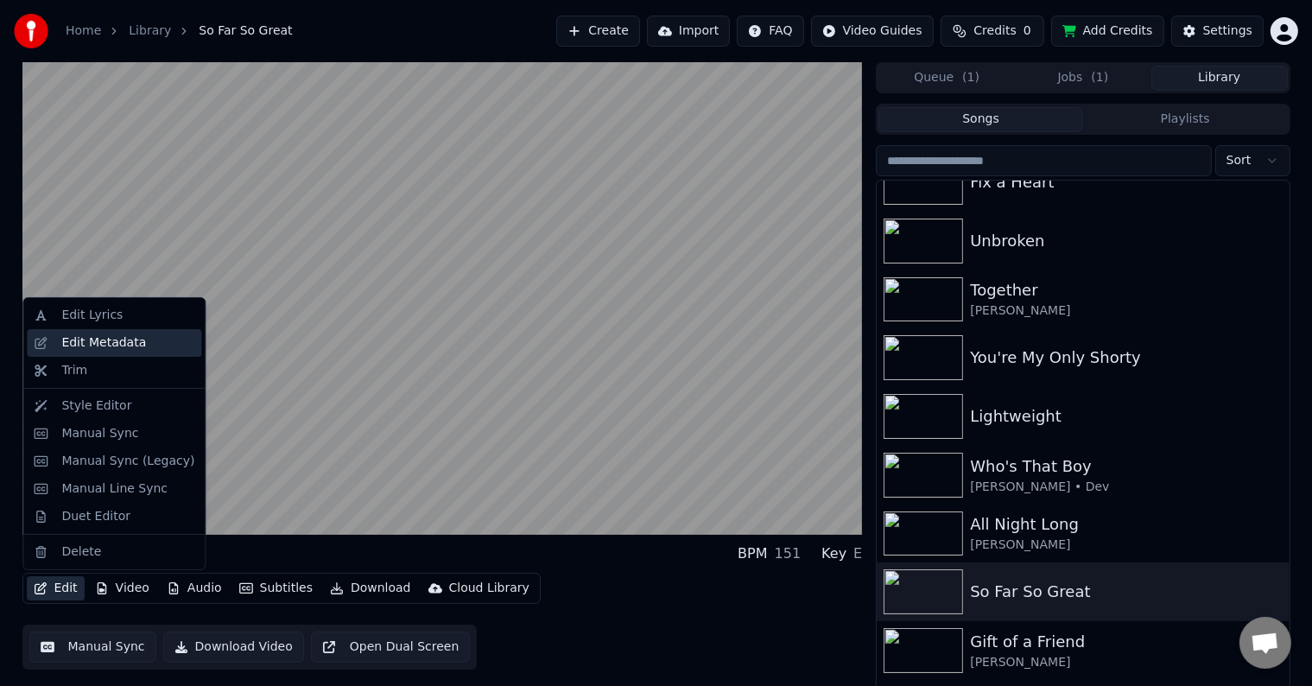
click at [75, 345] on div "Edit Metadata" at bounding box center [103, 342] width 85 height 17
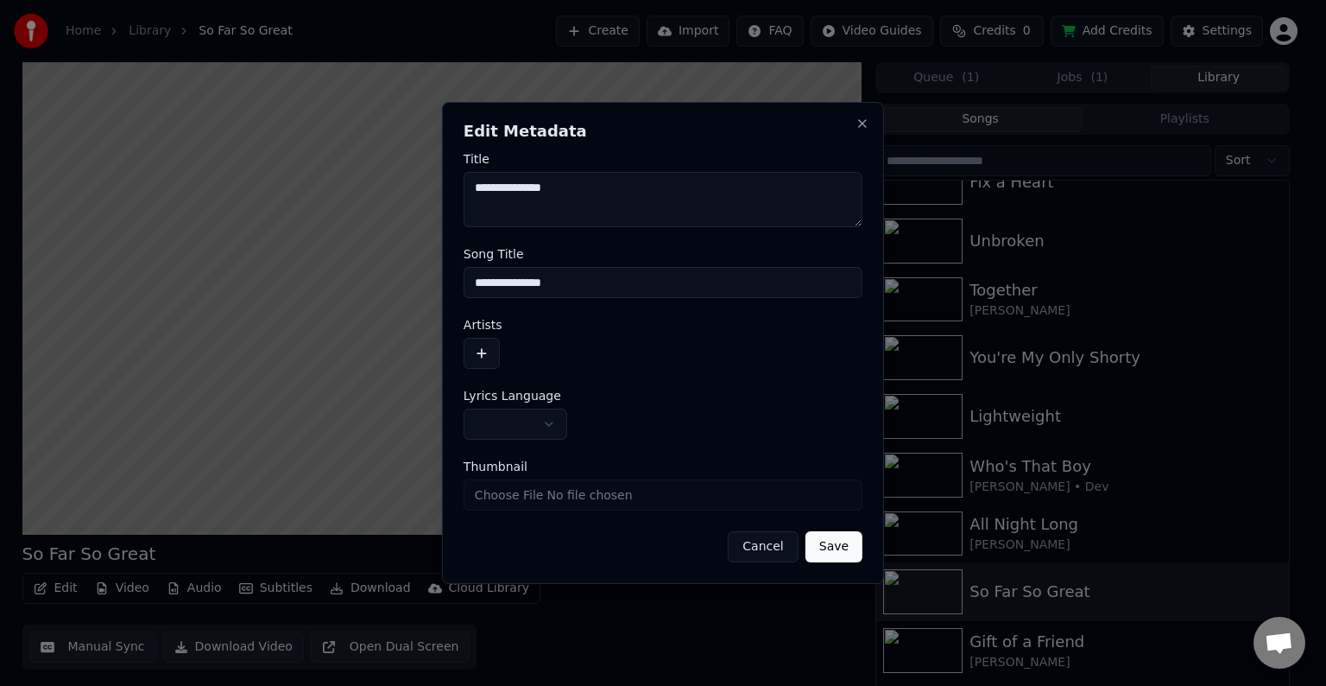
click at [507, 421] on button "button" at bounding box center [516, 423] width 104 height 31
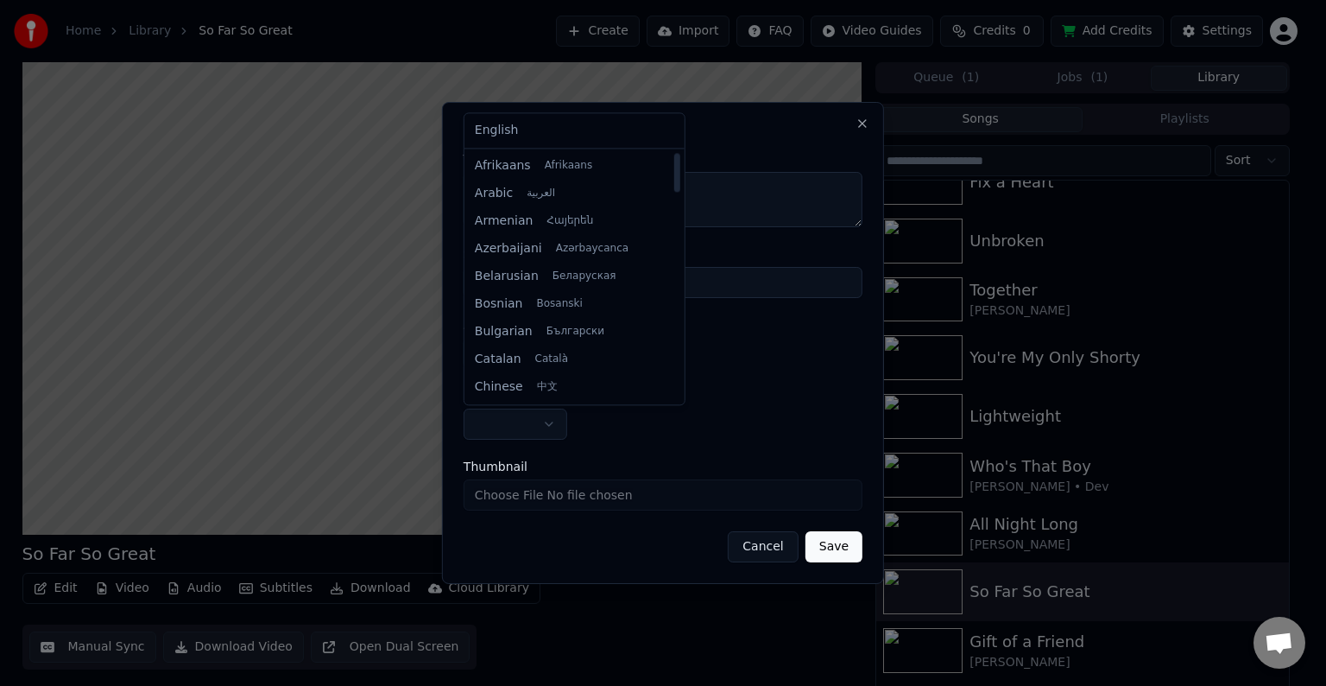
select select "**"
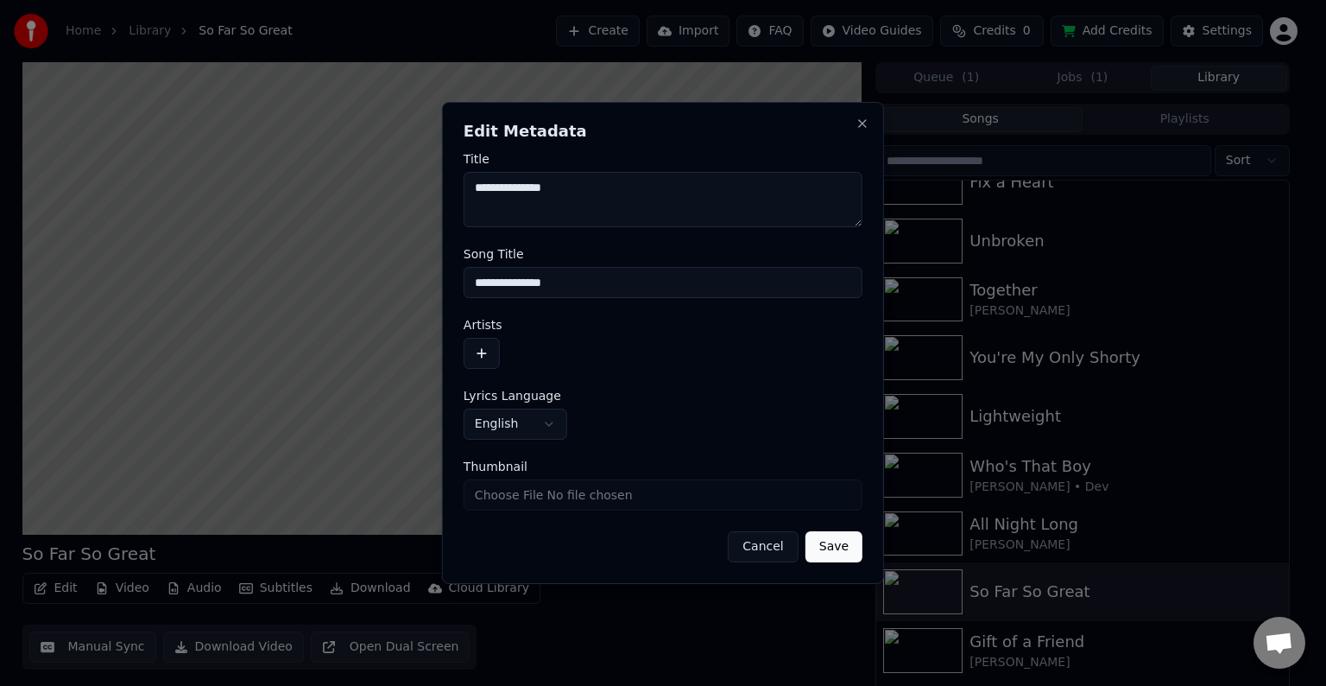
click at [477, 351] on button "button" at bounding box center [482, 353] width 36 height 31
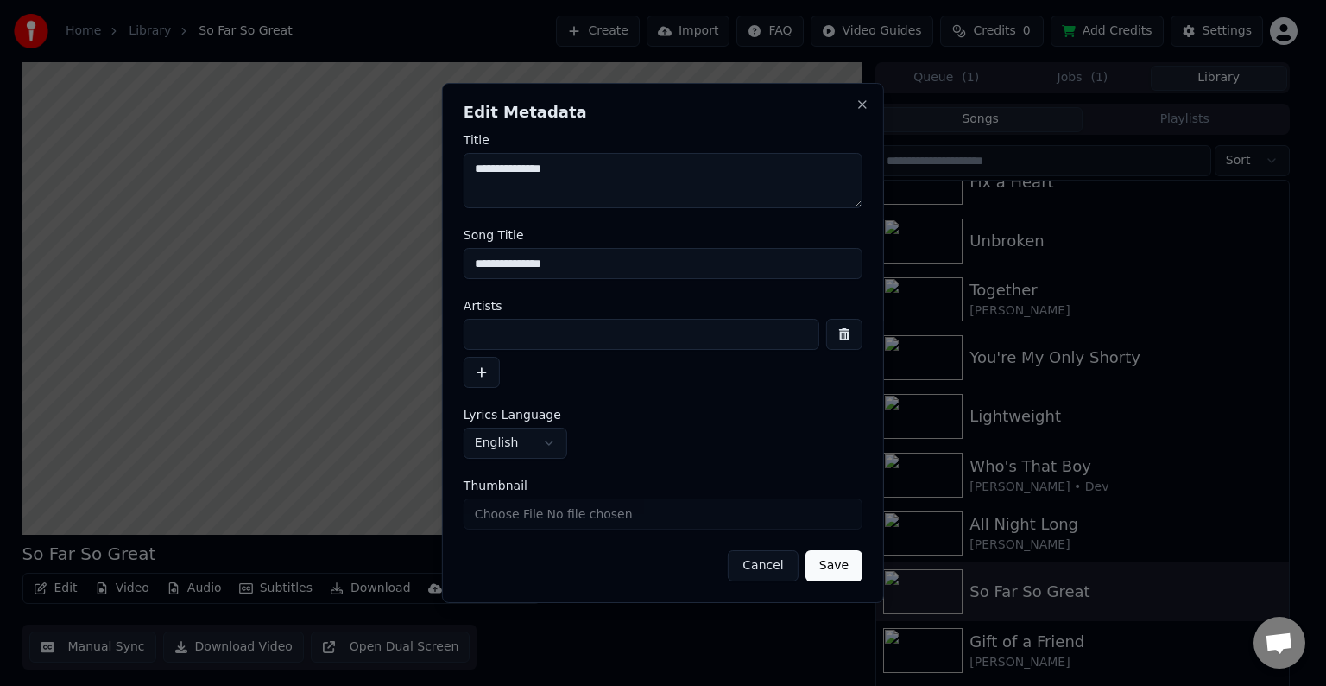
click at [517, 325] on input at bounding box center [642, 334] width 356 height 31
type input "**********"
click at [806, 550] on button "Save" at bounding box center [834, 565] width 57 height 31
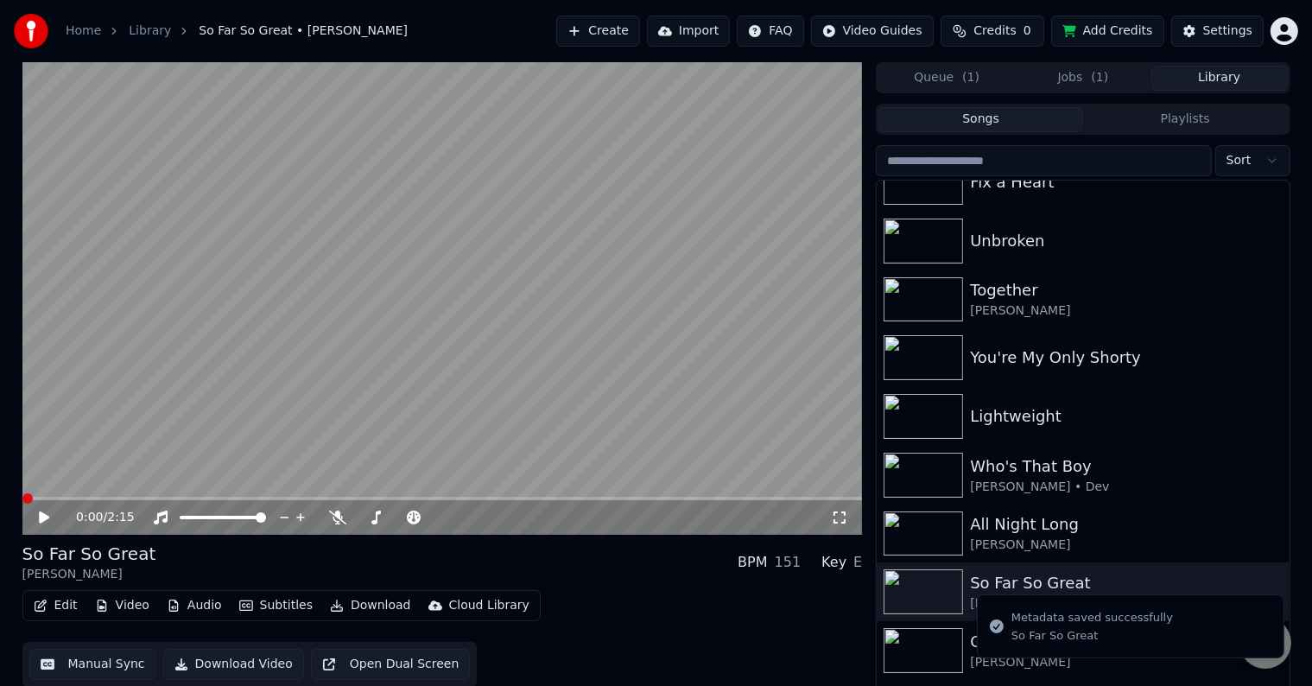
click at [42, 601] on icon "button" at bounding box center [41, 605] width 12 height 12
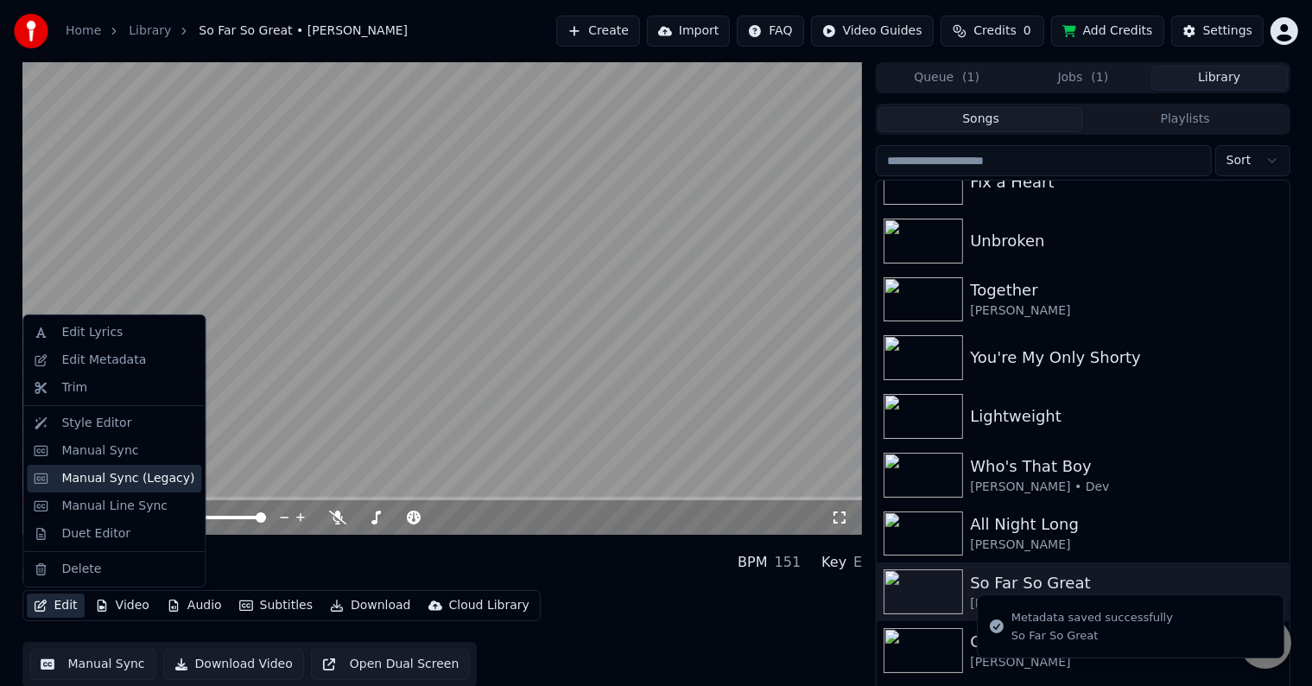
click at [80, 482] on div "Manual Sync (Legacy)" at bounding box center [127, 478] width 133 height 17
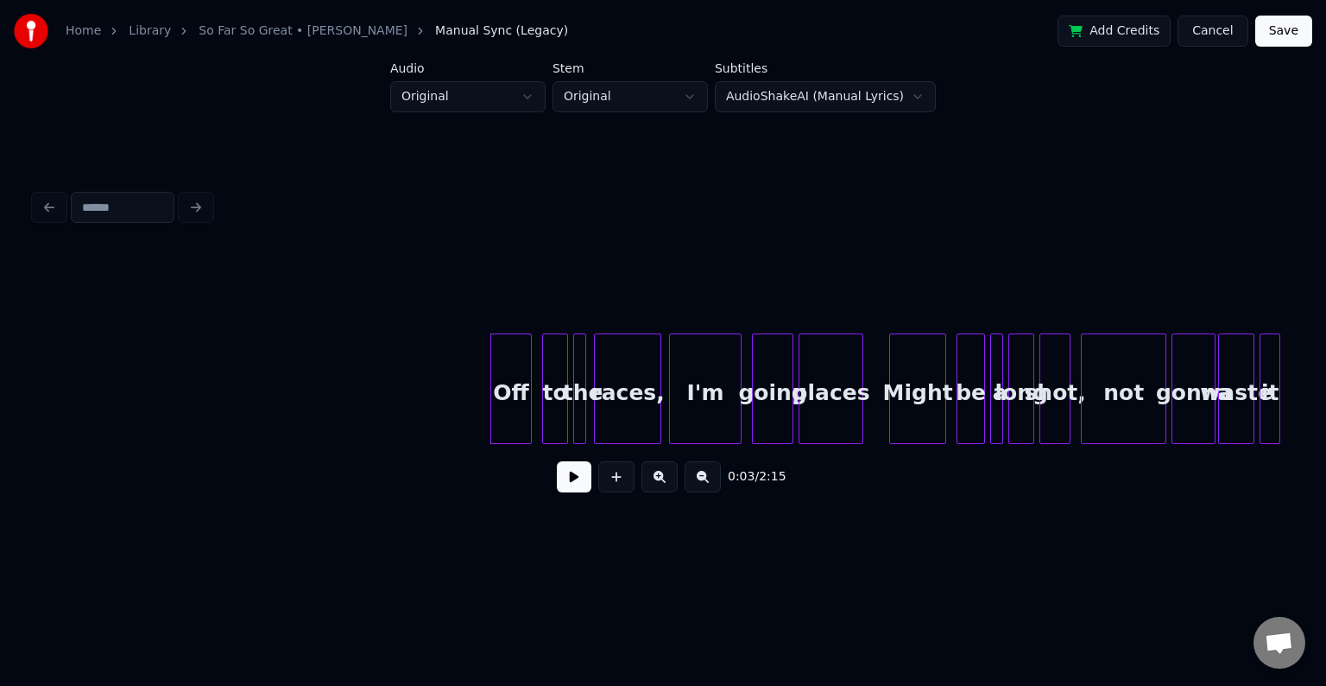
click at [574, 489] on button at bounding box center [574, 476] width 35 height 31
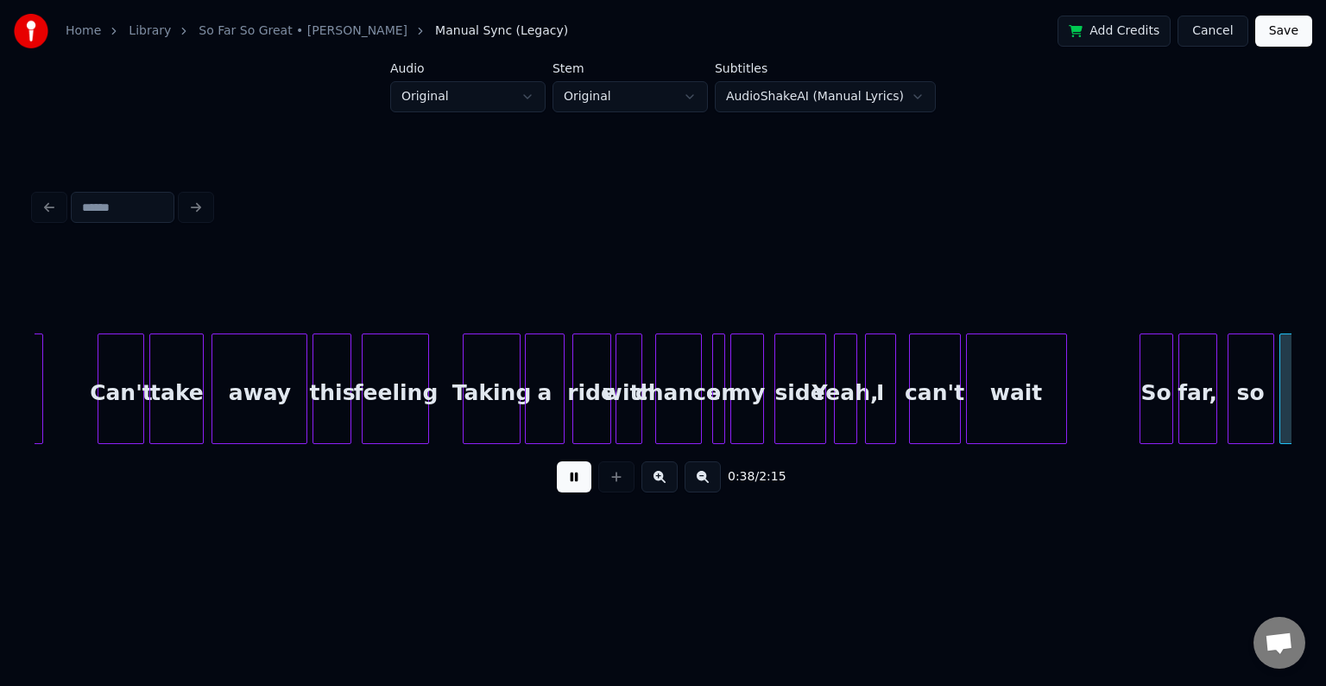
scroll to position [0, 5035]
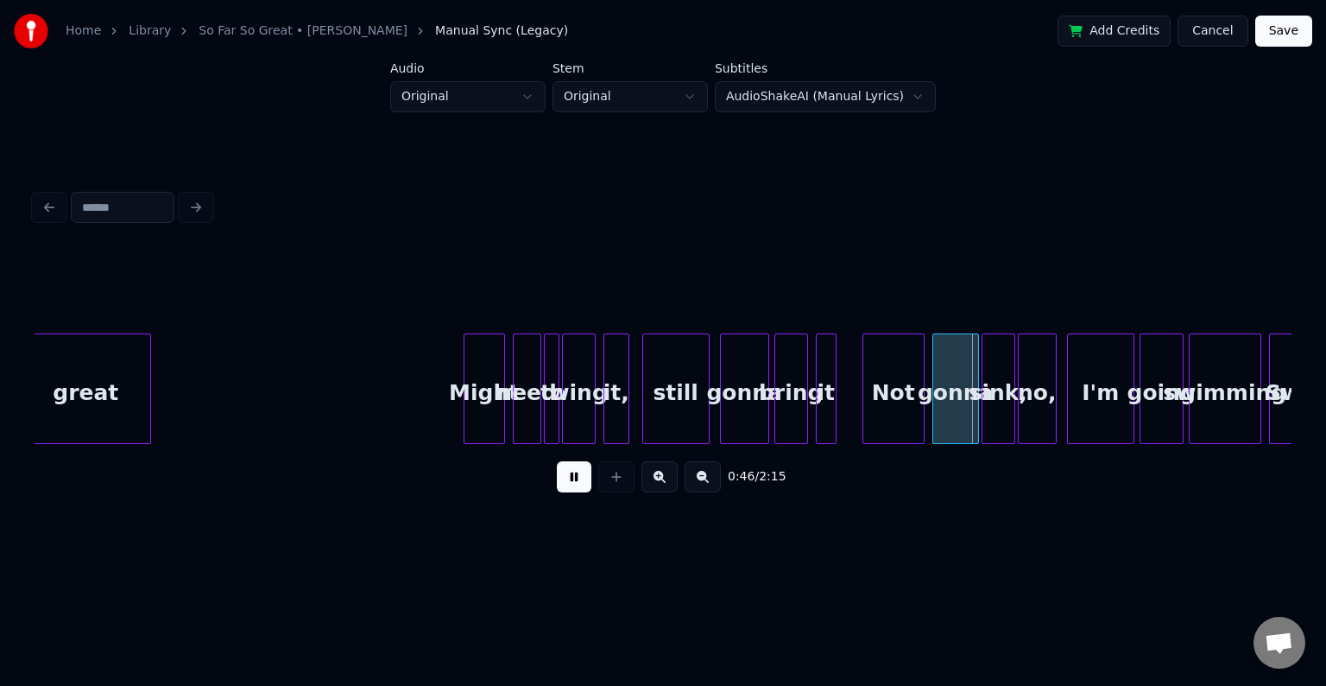
click at [145, 401] on div at bounding box center [147, 388] width 5 height 109
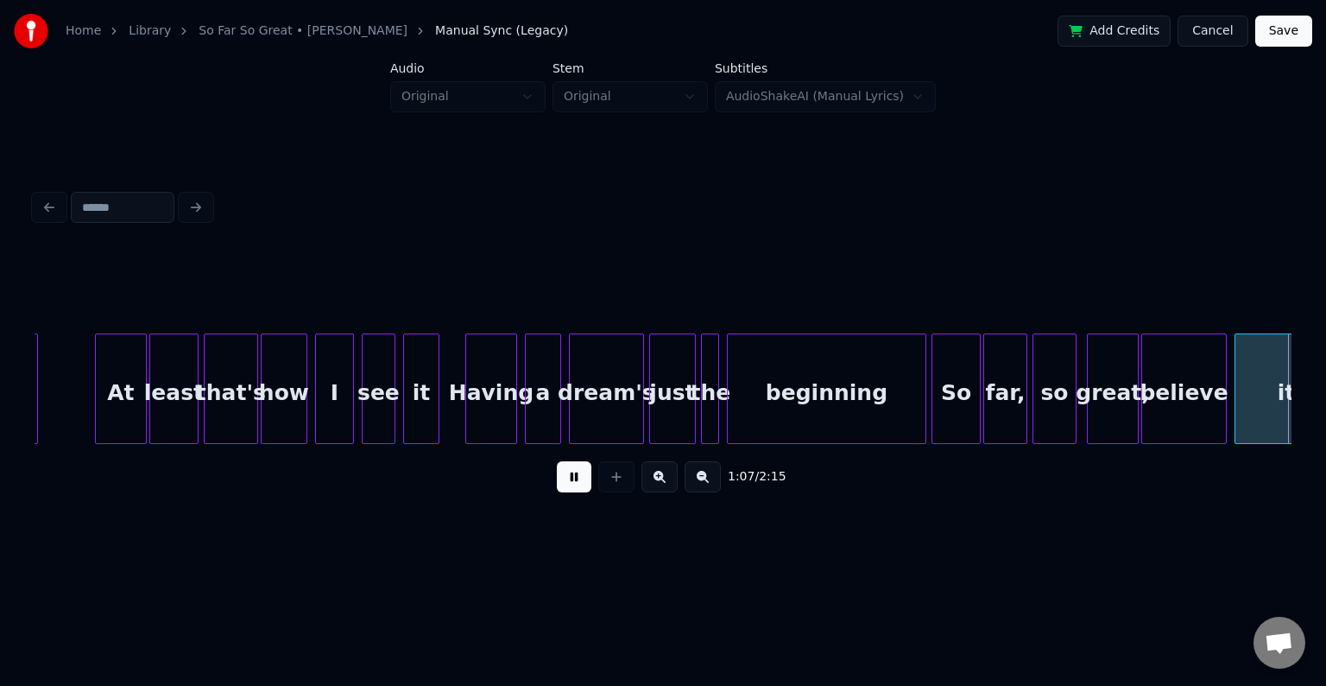
scroll to position [0, 8794]
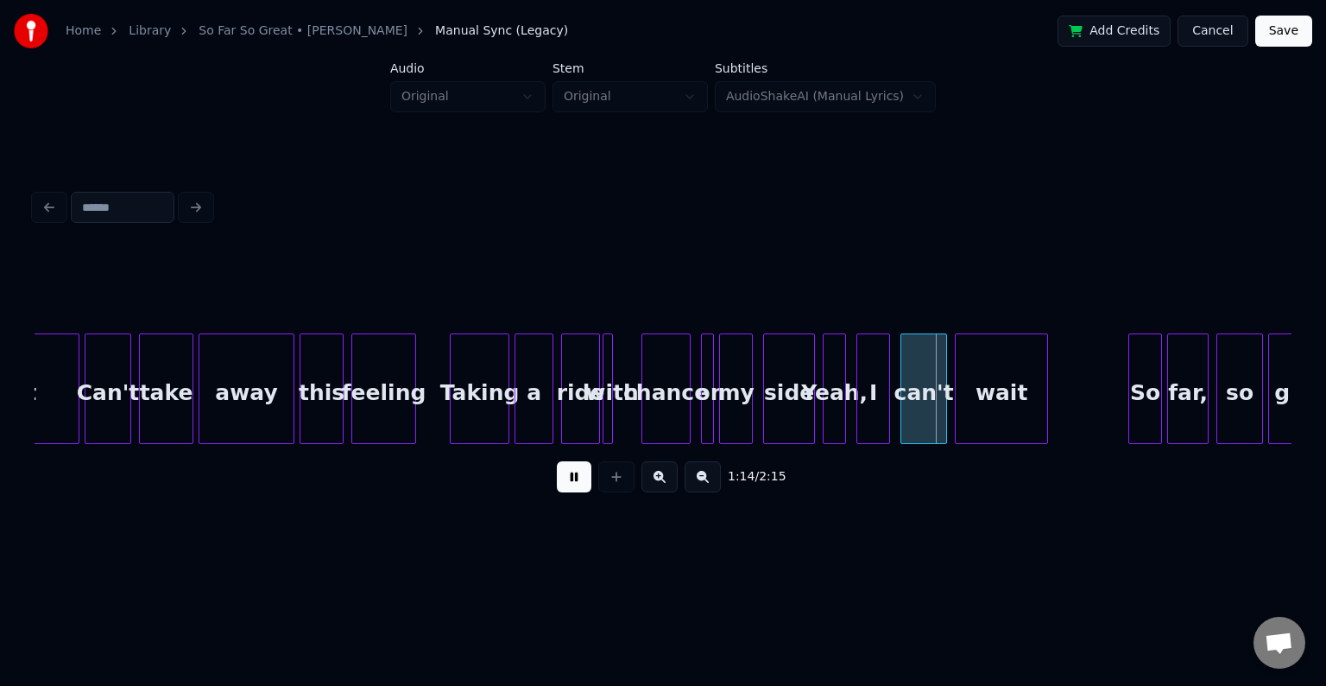
click at [568, 481] on button at bounding box center [574, 476] width 35 height 31
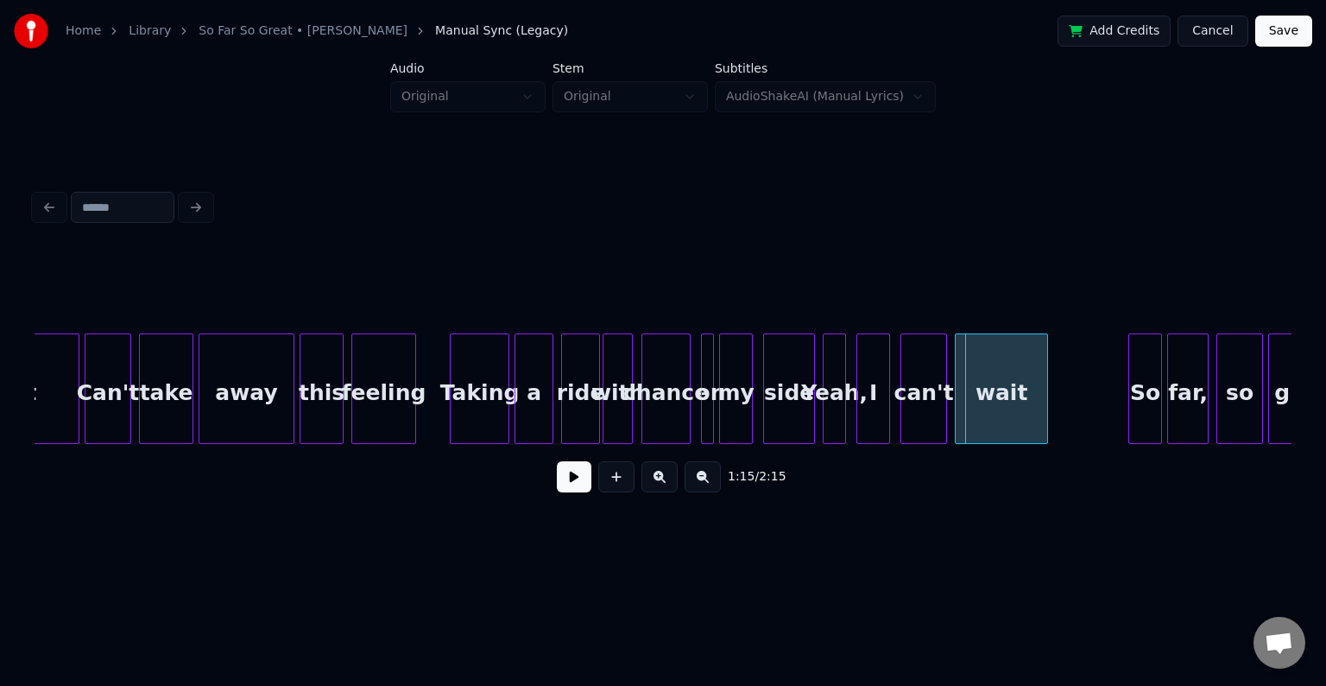
click at [632, 420] on div at bounding box center [629, 388] width 5 height 109
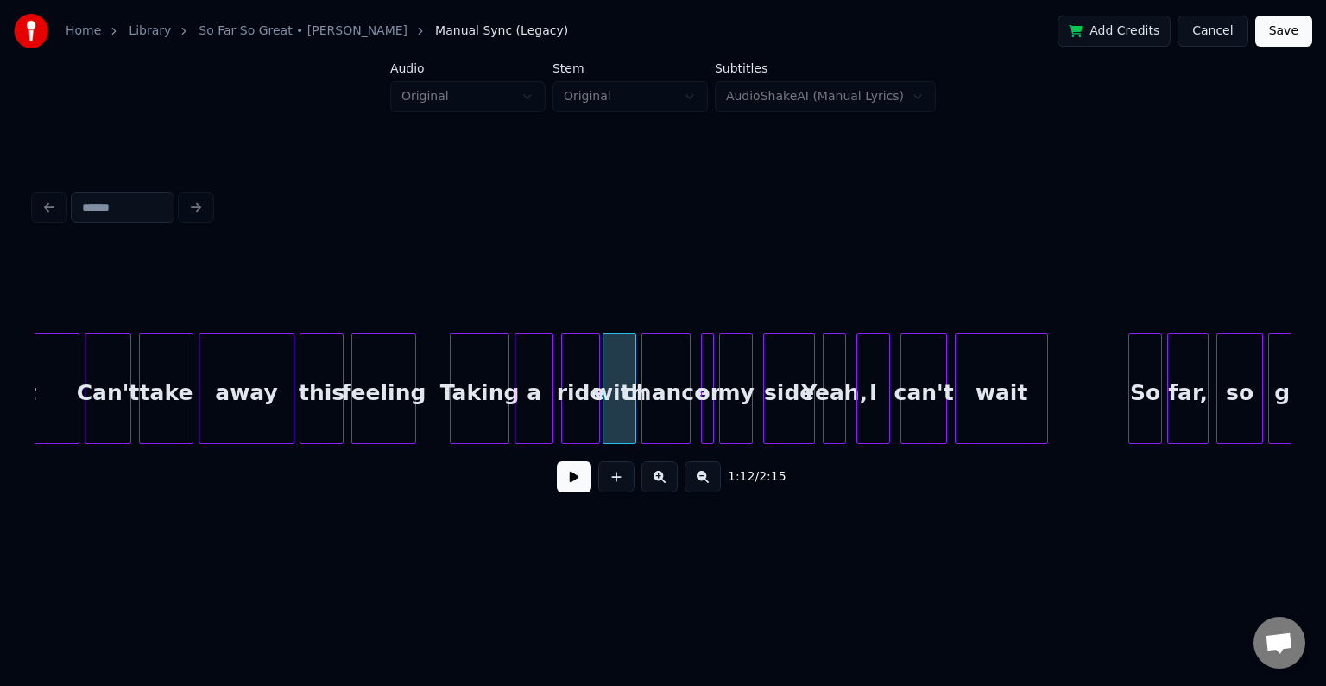
click at [573, 476] on button at bounding box center [574, 476] width 35 height 31
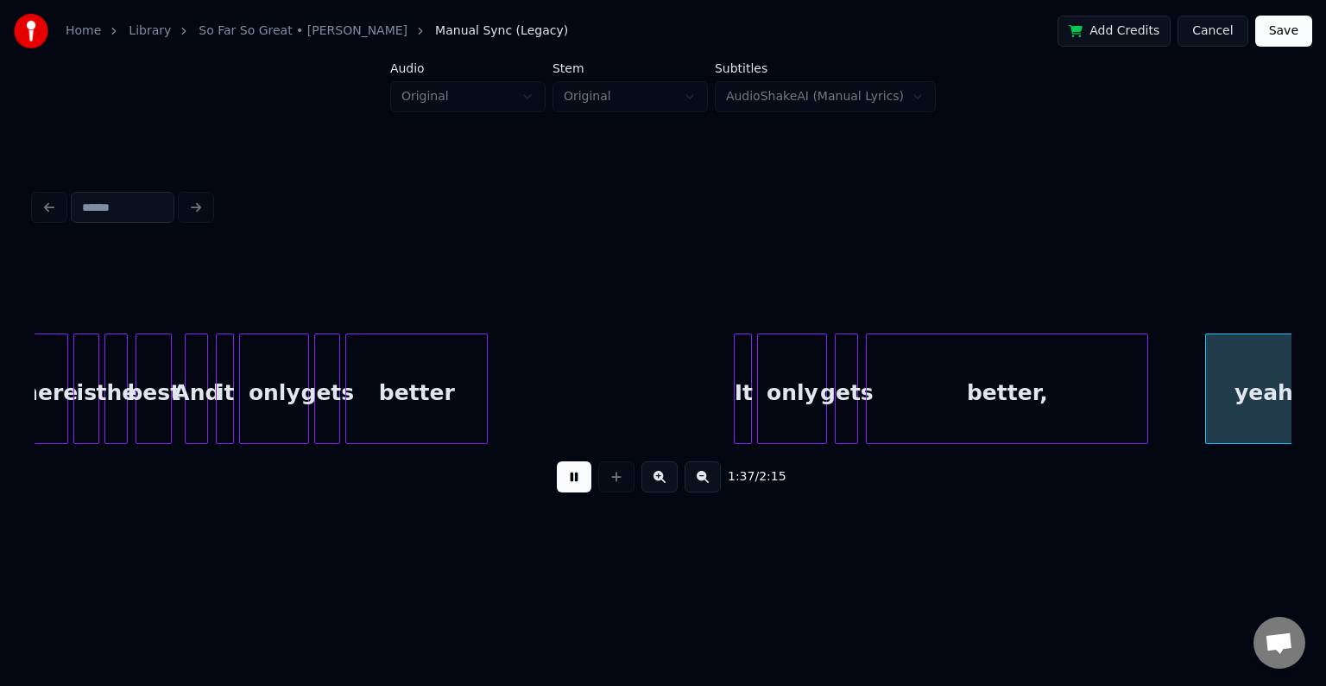
scroll to position [0, 12568]
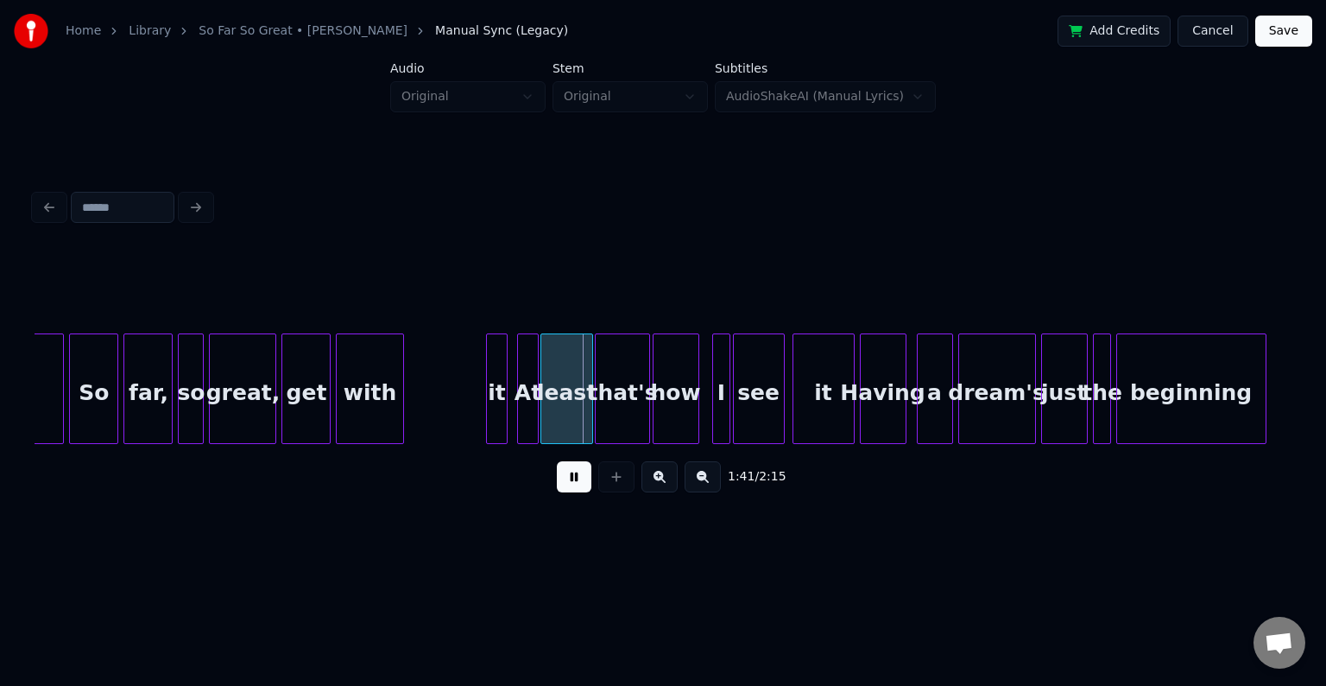
click at [573, 476] on button at bounding box center [574, 476] width 35 height 31
click at [490, 401] on div at bounding box center [489, 388] width 5 height 109
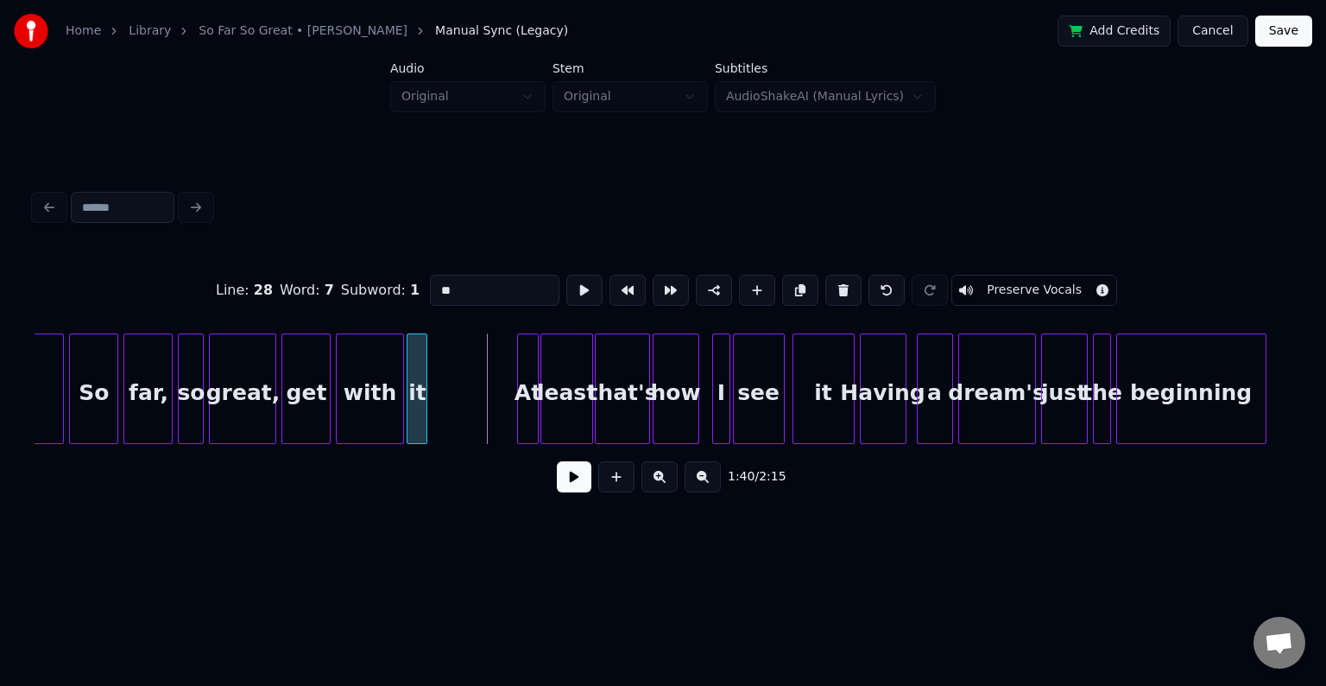
click at [416, 403] on div "it" at bounding box center [417, 392] width 19 height 117
click at [481, 420] on div at bounding box center [481, 388] width 5 height 109
click at [566, 487] on button at bounding box center [574, 476] width 35 height 31
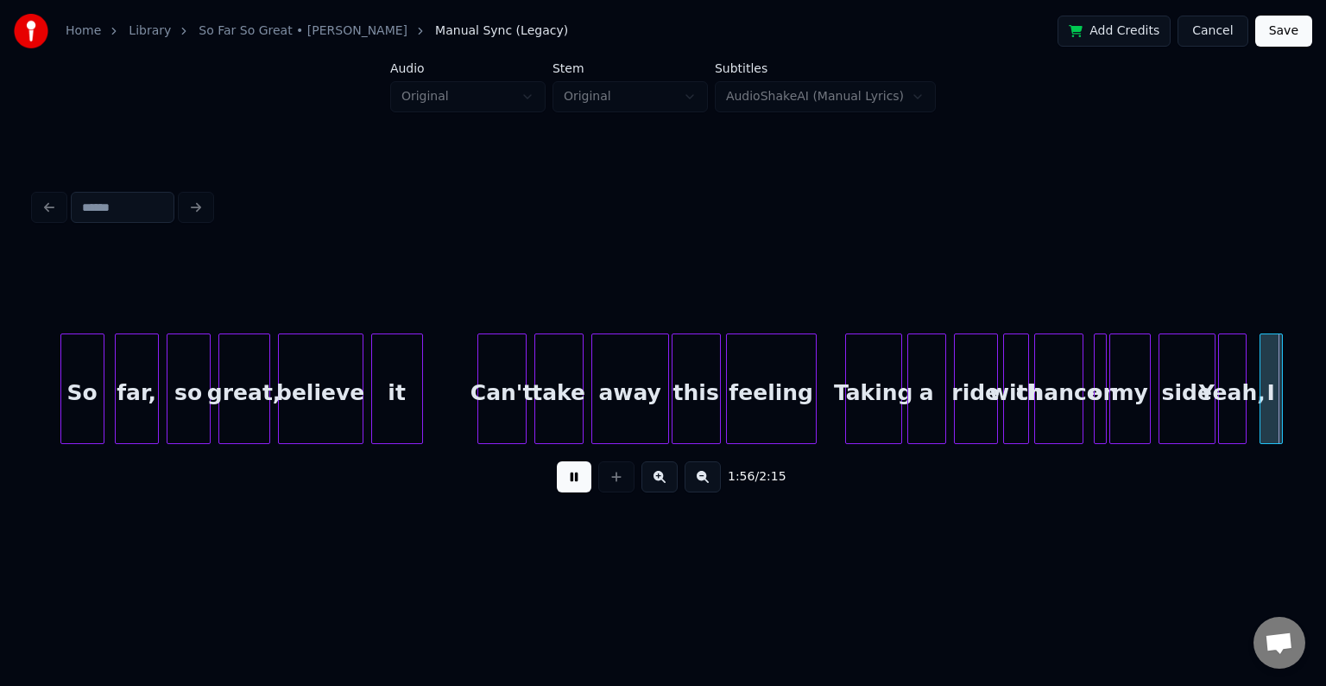
scroll to position [0, 15085]
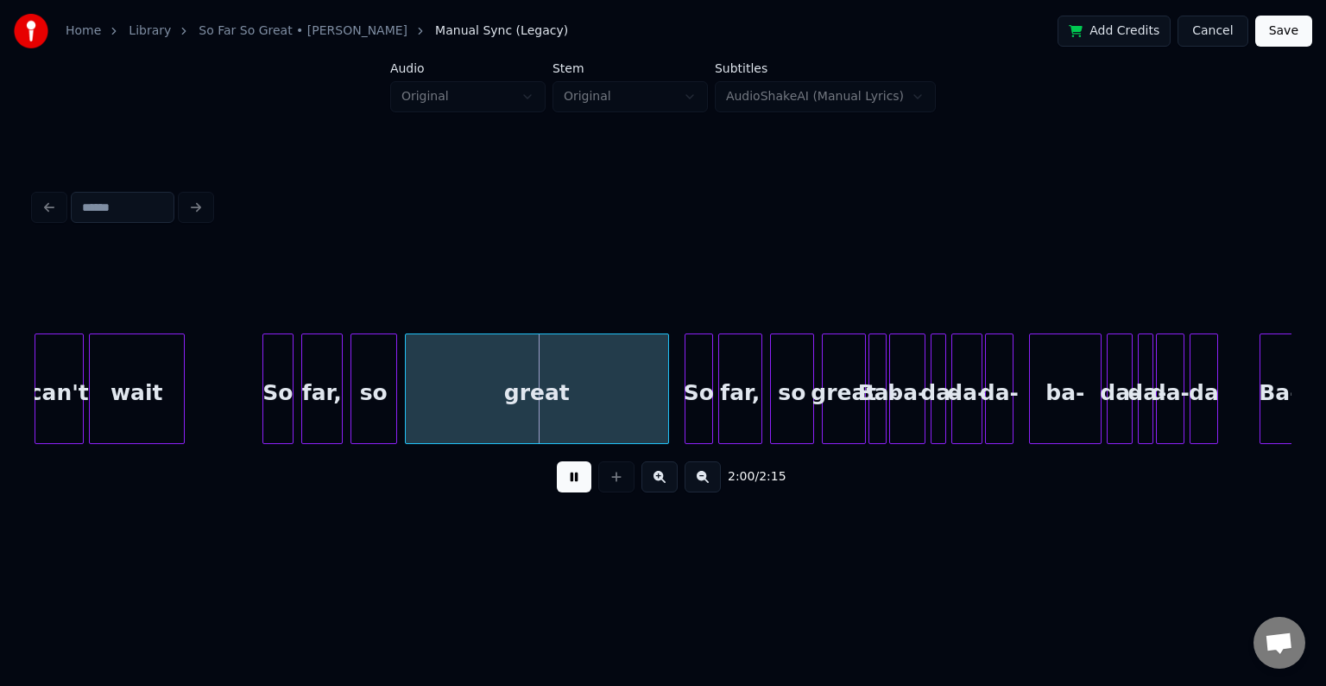
click at [566, 487] on button at bounding box center [574, 476] width 35 height 31
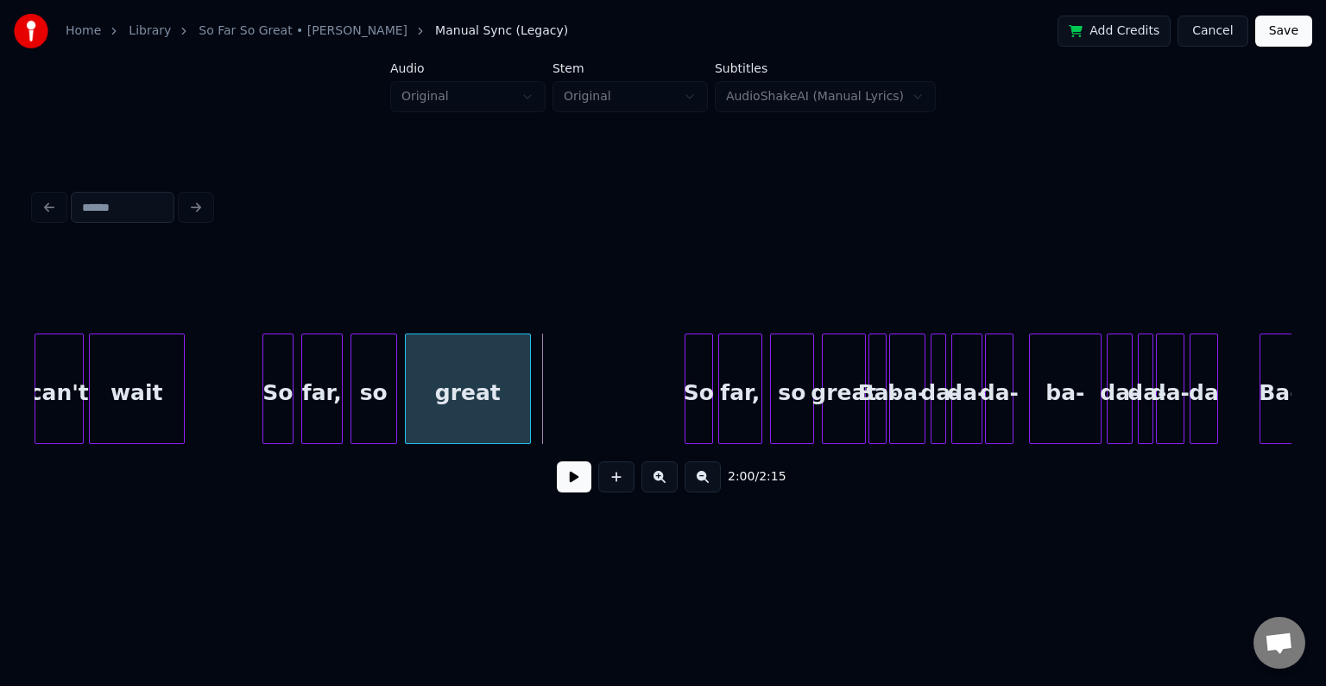
click at [527, 411] on div at bounding box center [527, 388] width 5 height 109
click at [569, 490] on button at bounding box center [574, 476] width 35 height 31
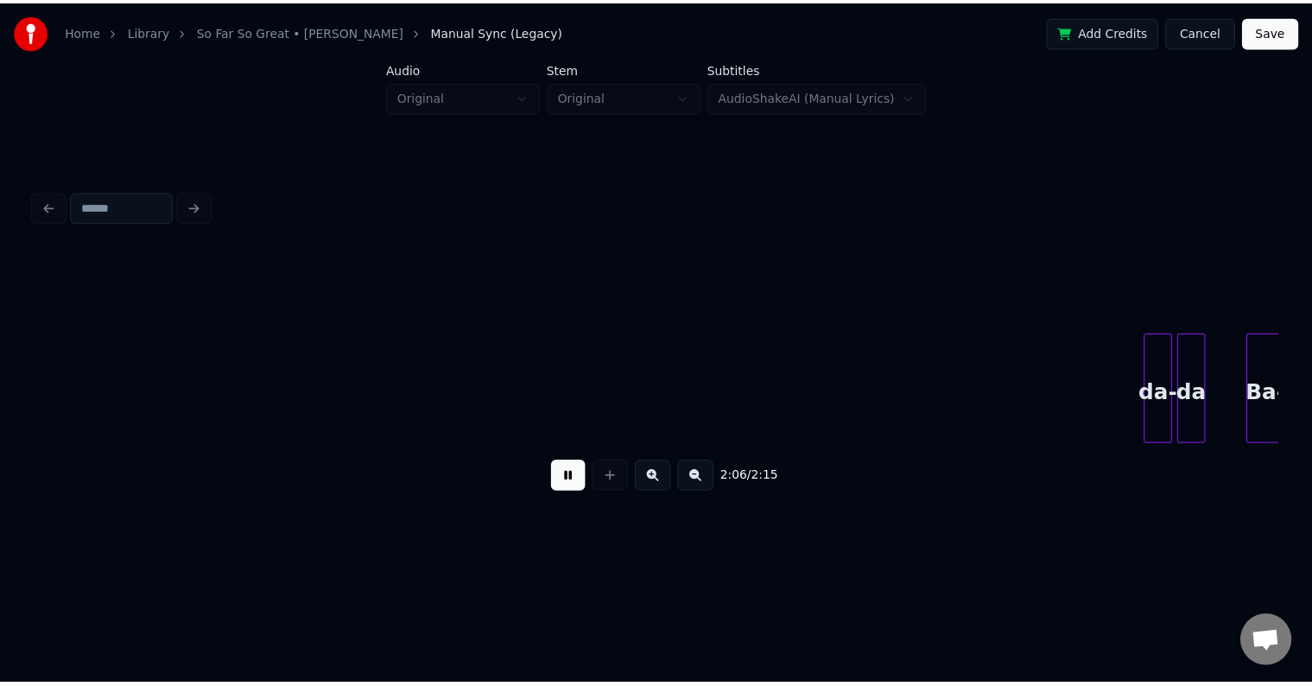
scroll to position [0, 16234]
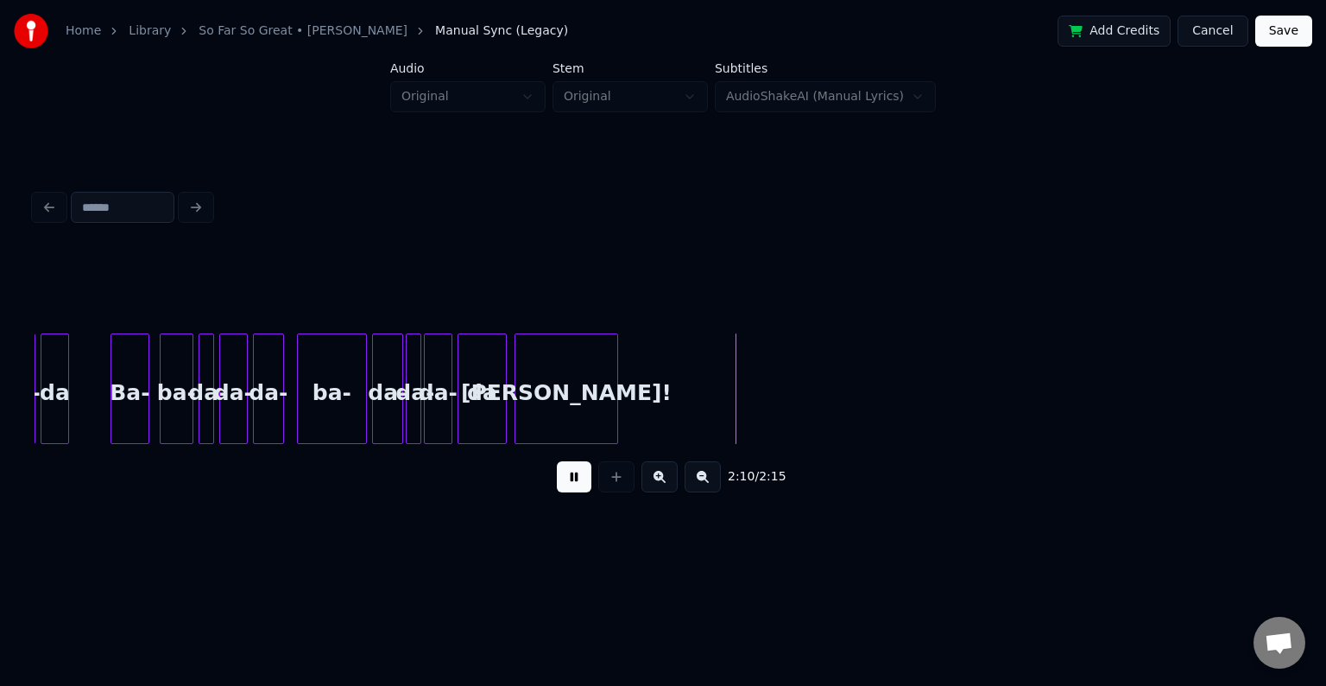
click at [1291, 38] on button "Save" at bounding box center [1283, 31] width 57 height 31
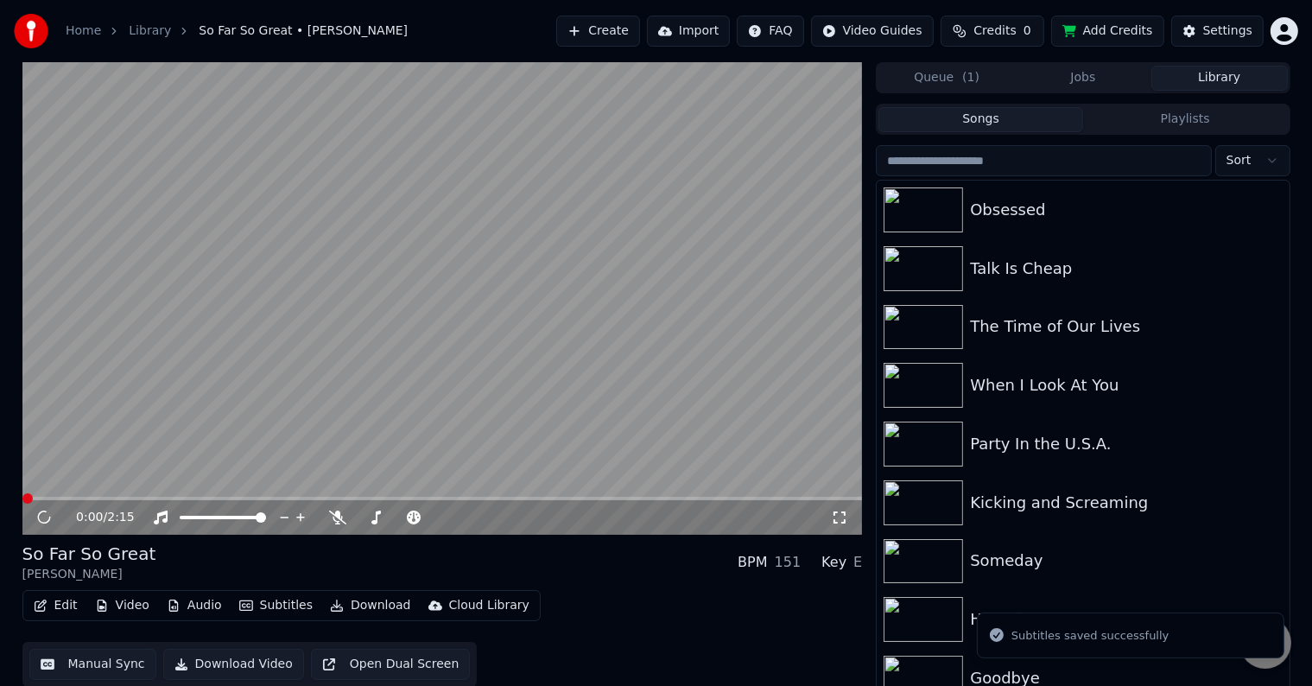
click at [342, 610] on button "Download" at bounding box center [370, 605] width 95 height 24
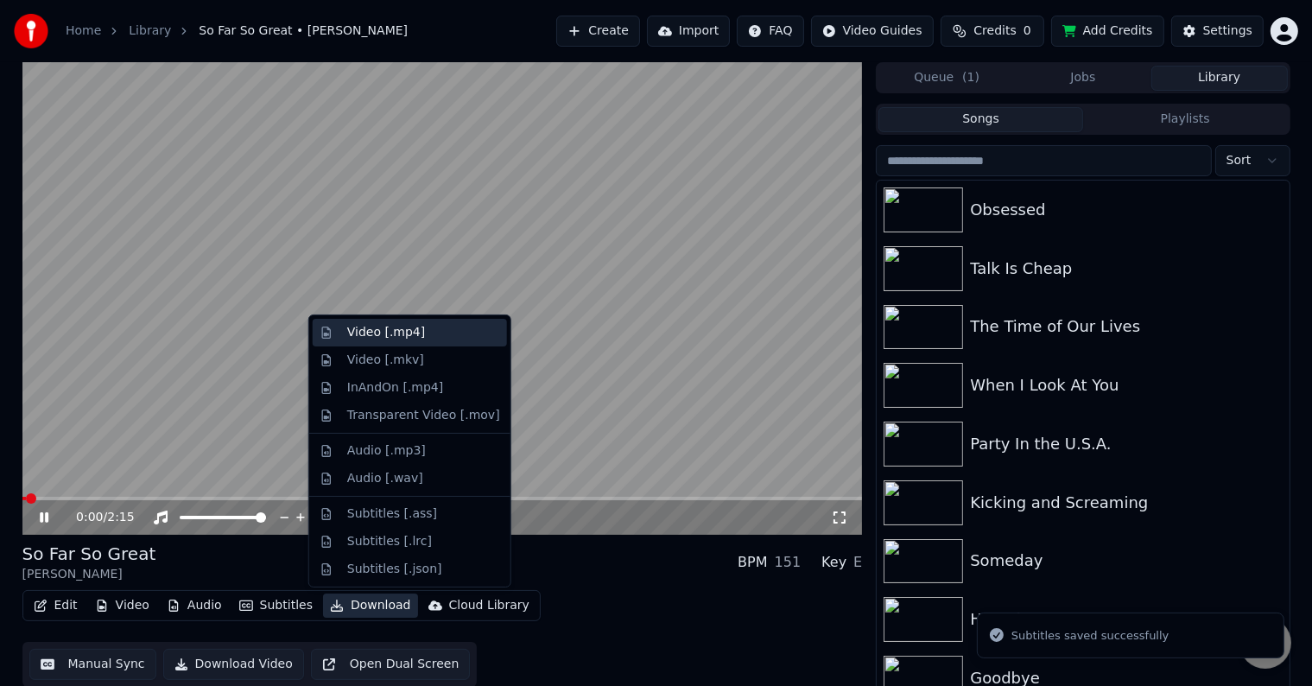
click at [353, 333] on div "Video [.mp4]" at bounding box center [386, 332] width 78 height 17
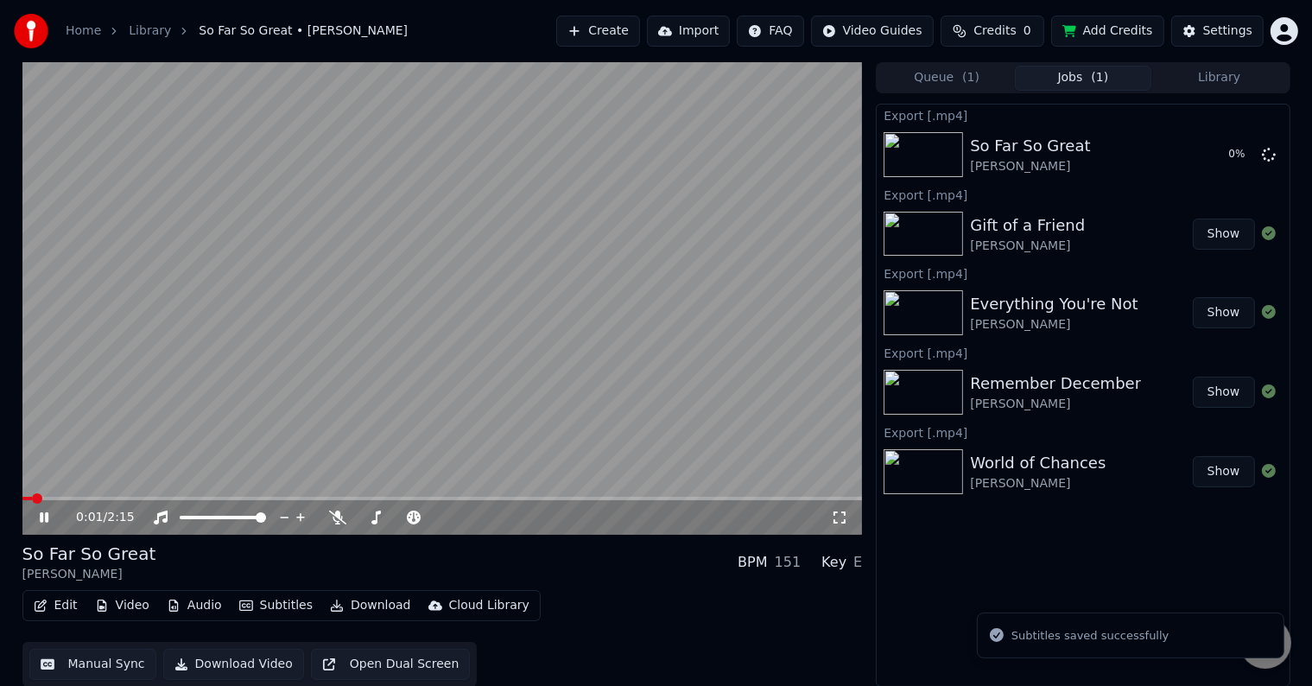
click at [40, 516] on icon at bounding box center [44, 517] width 9 height 10
click at [1248, 80] on button "Library" at bounding box center [1219, 78] width 136 height 25
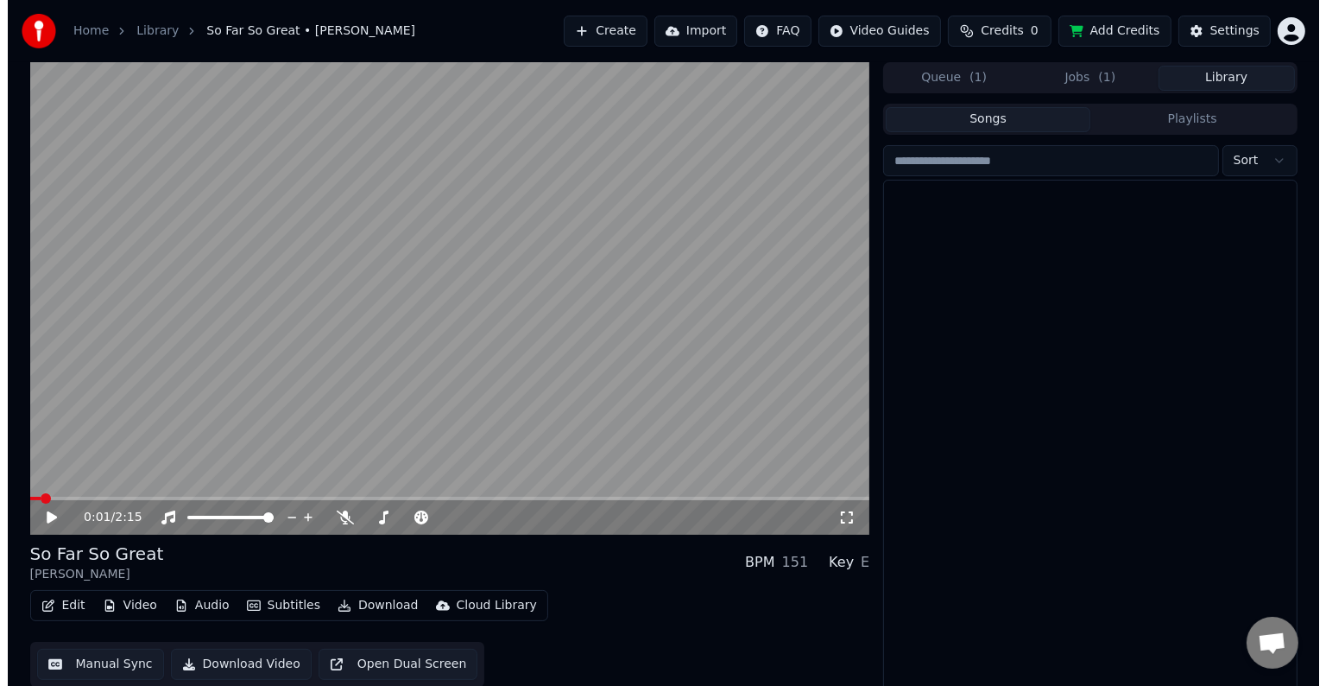
scroll to position [17653, 0]
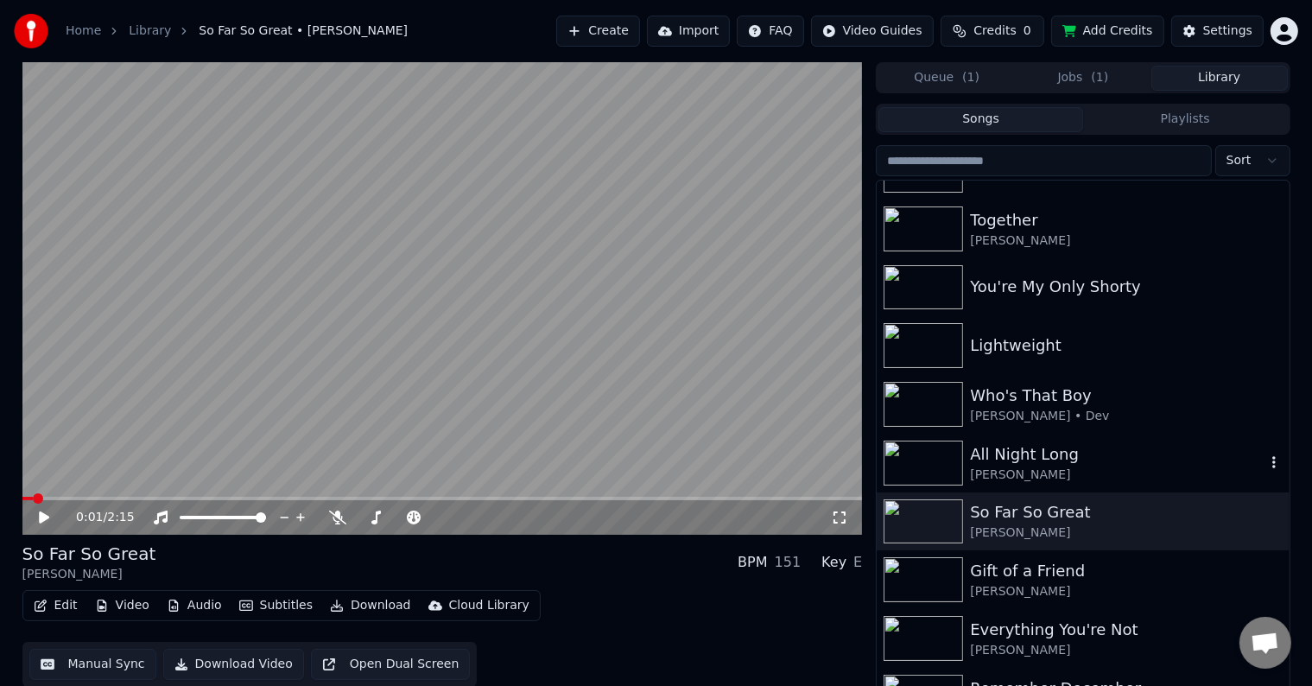
click at [1076, 459] on div "All Night Long" at bounding box center [1117, 454] width 294 height 24
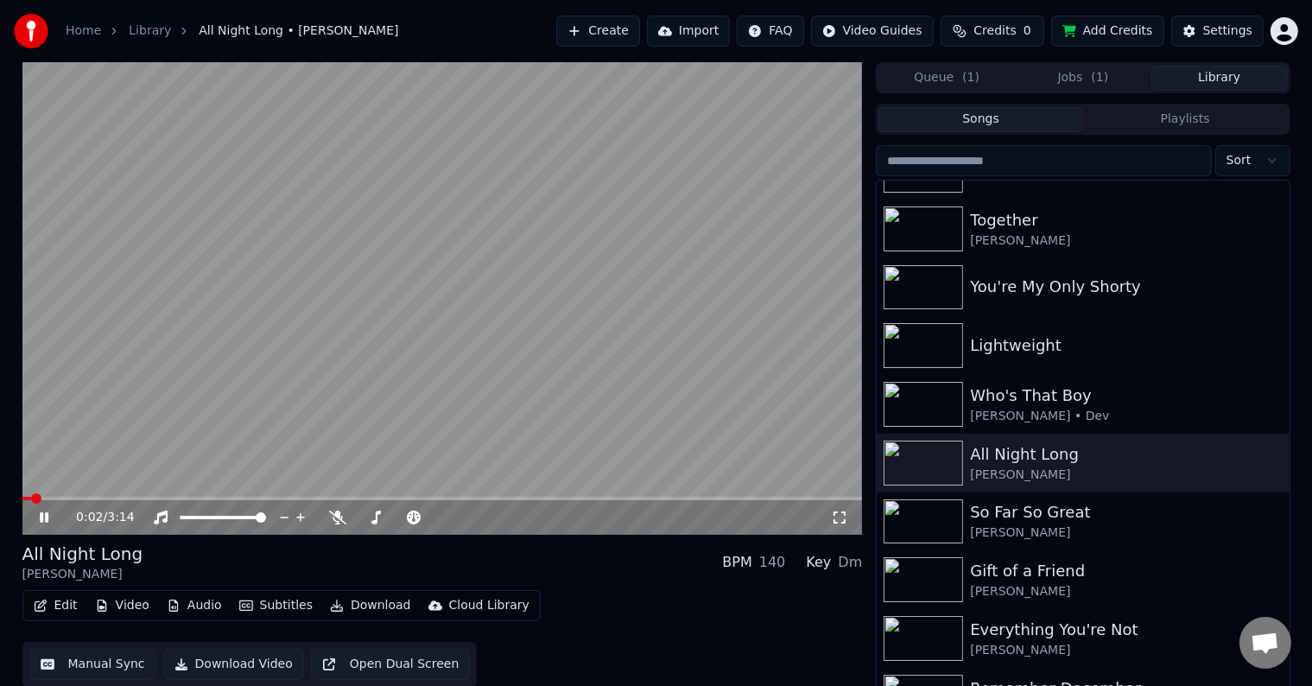
click at [59, 609] on button "Edit" at bounding box center [56, 605] width 58 height 24
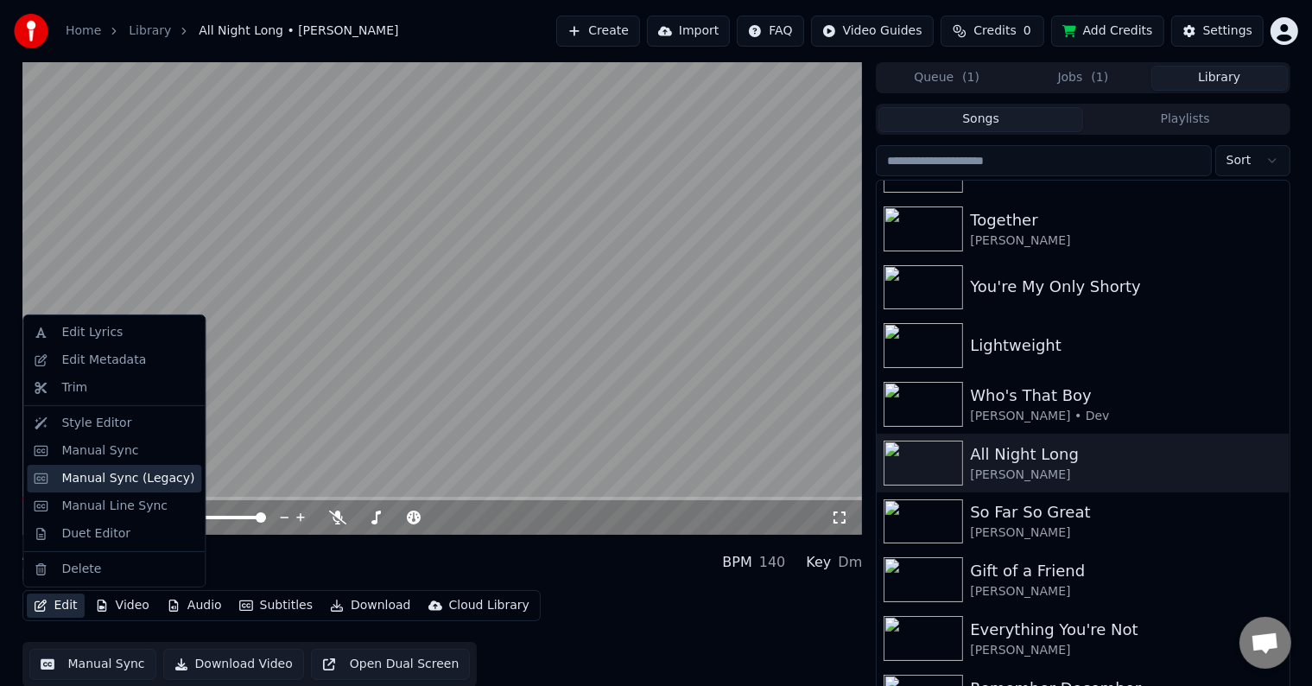
click at [104, 480] on div "Manual Sync (Legacy)" at bounding box center [127, 478] width 133 height 17
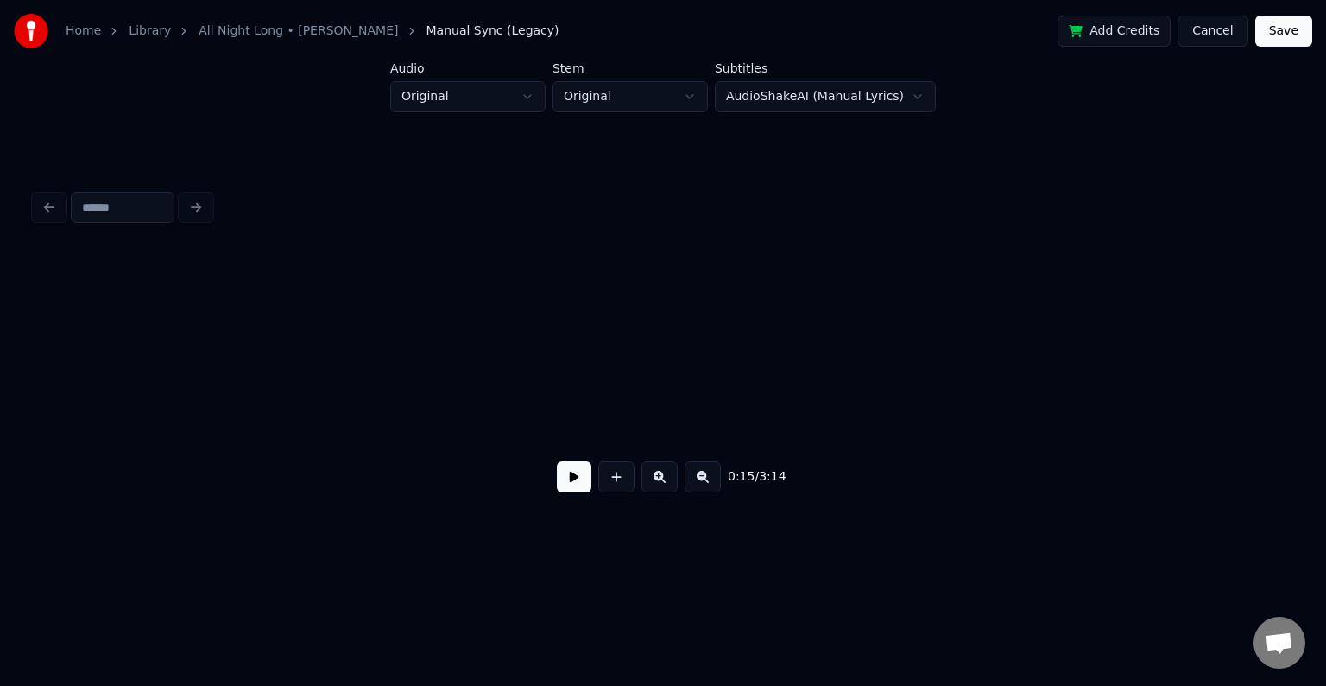
scroll to position [0, 2043]
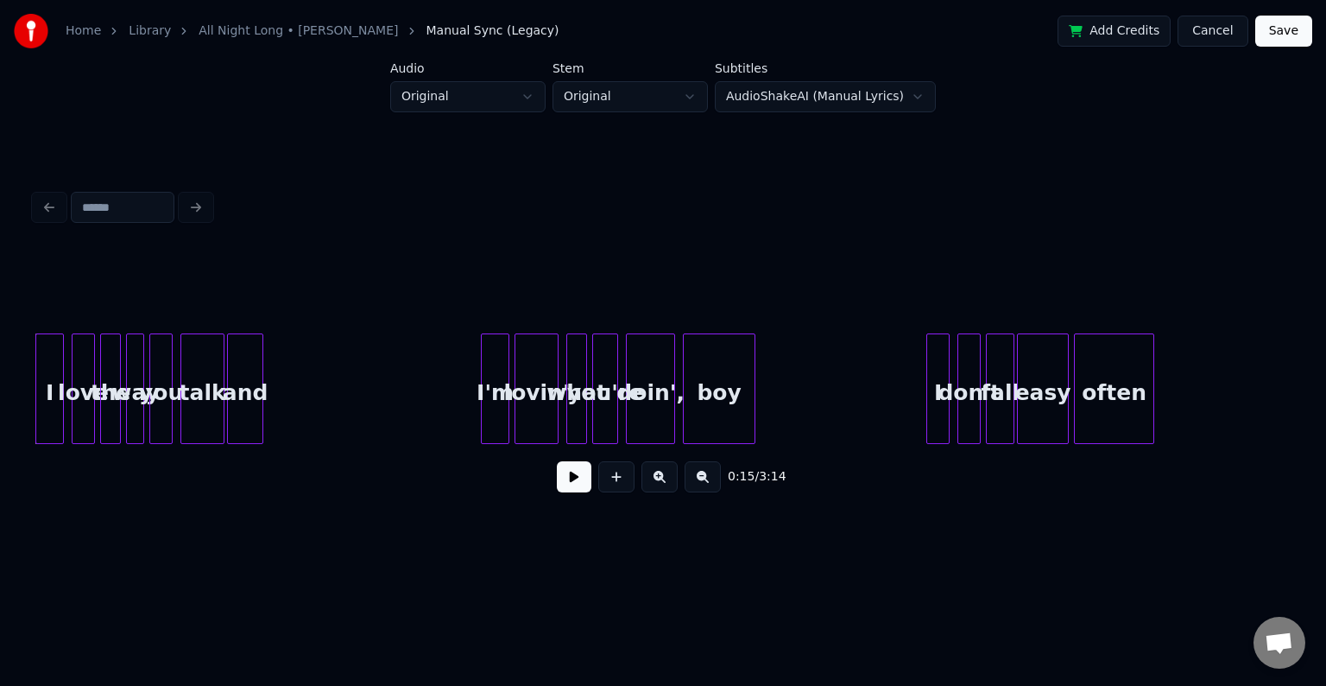
click at [573, 484] on button at bounding box center [574, 476] width 35 height 31
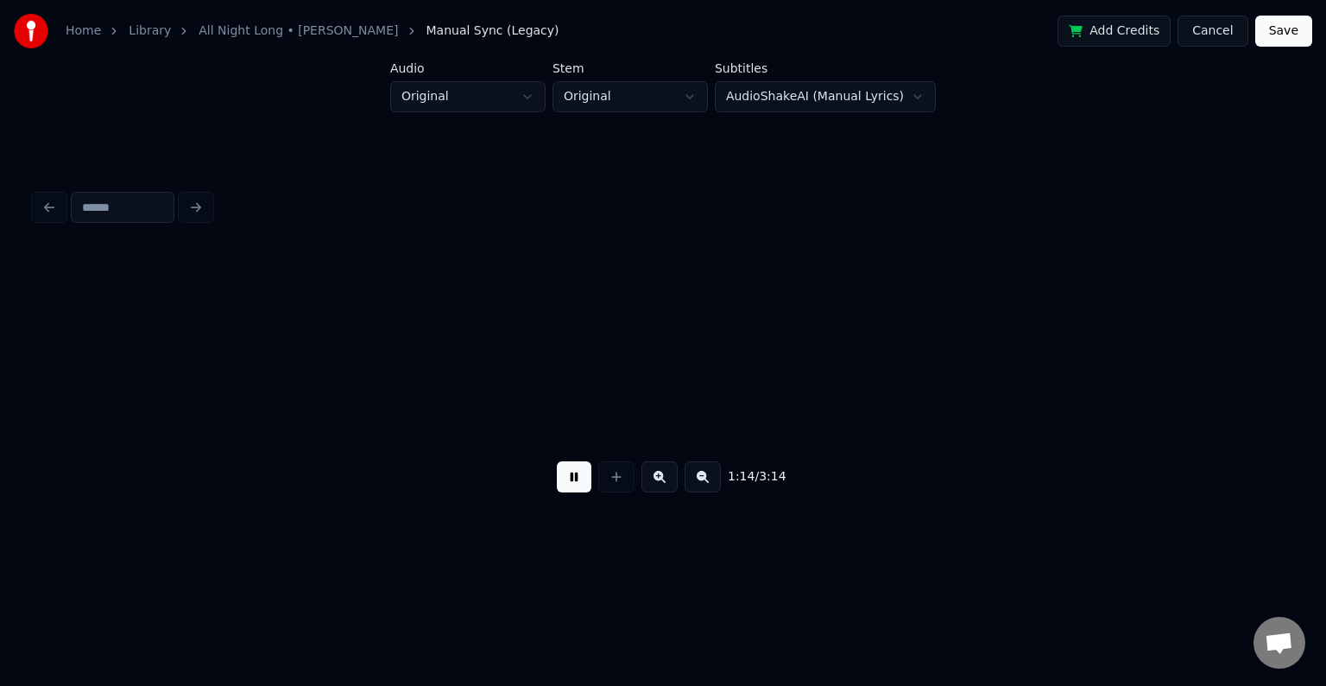
scroll to position [0, 9593]
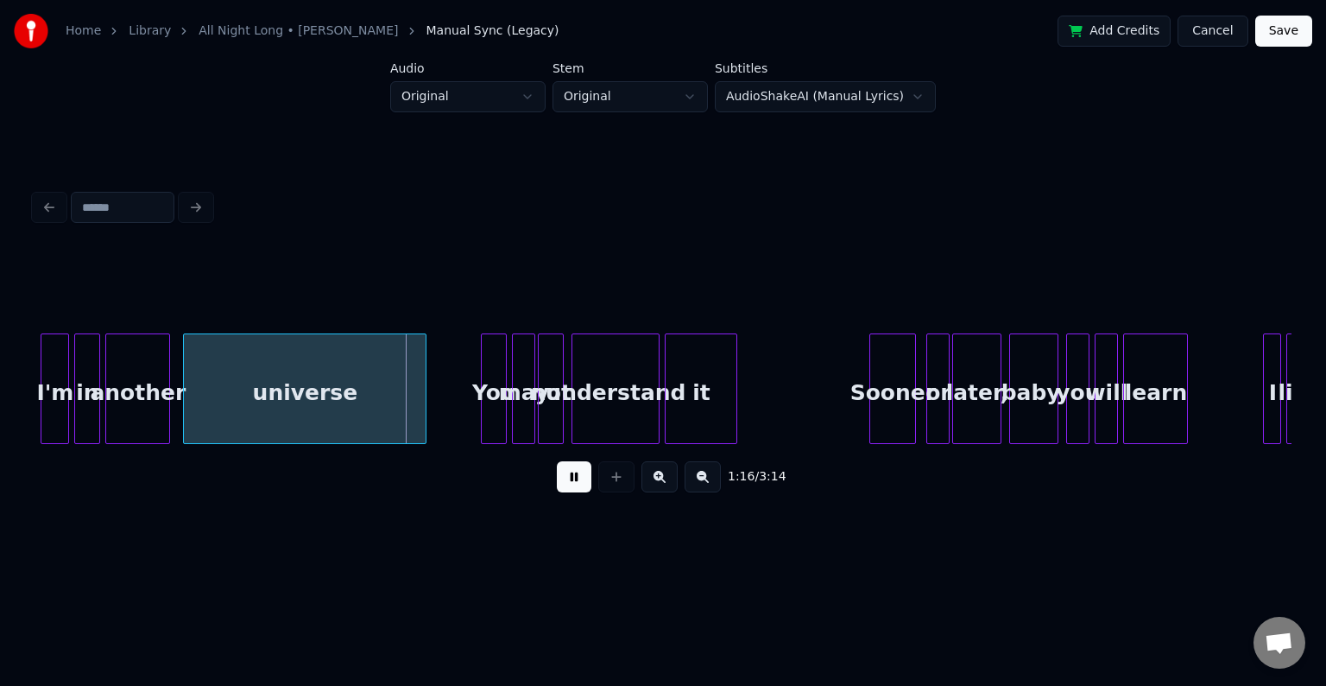
click at [573, 484] on button at bounding box center [574, 476] width 35 height 31
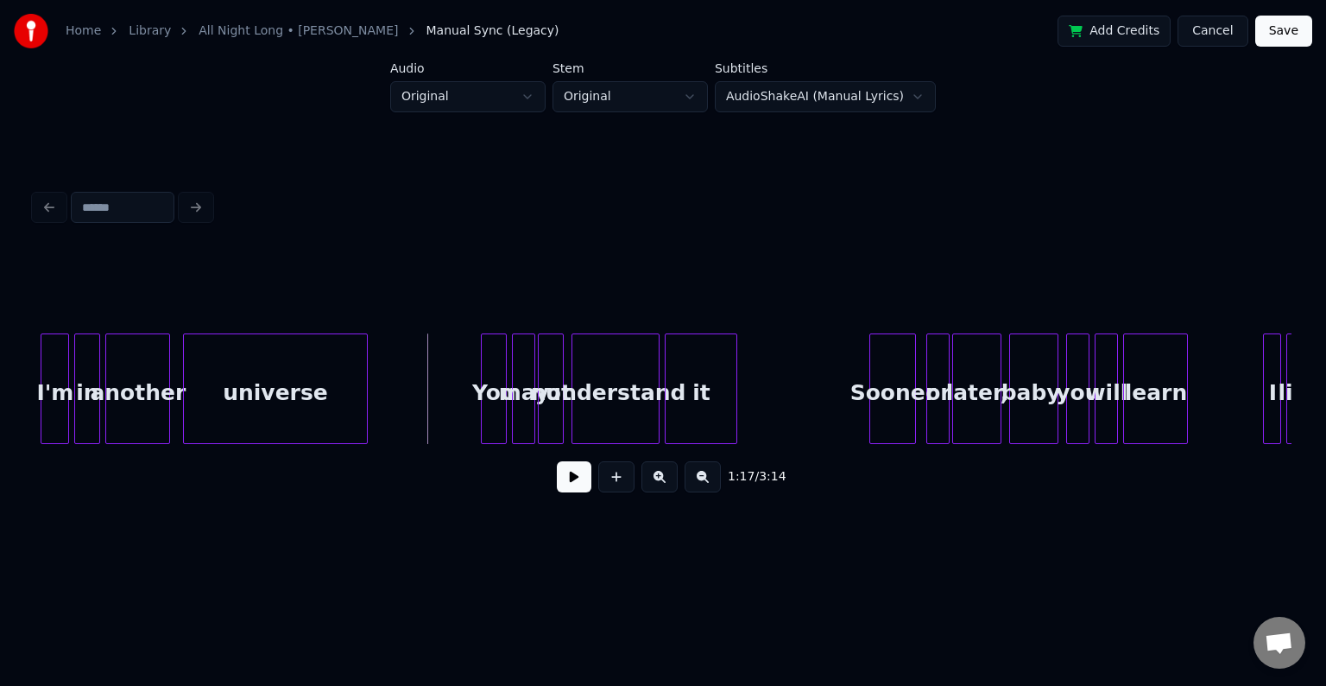
click at [365, 411] on div at bounding box center [364, 388] width 5 height 109
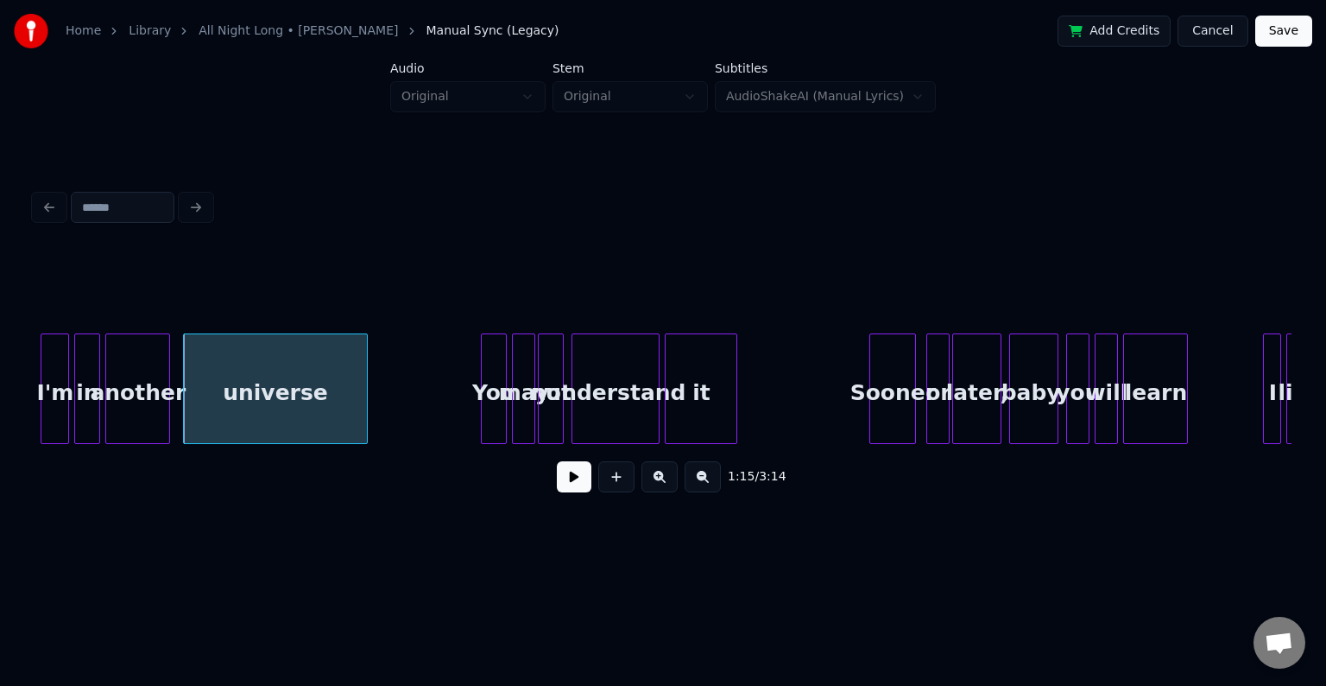
click at [577, 484] on button at bounding box center [574, 476] width 35 height 31
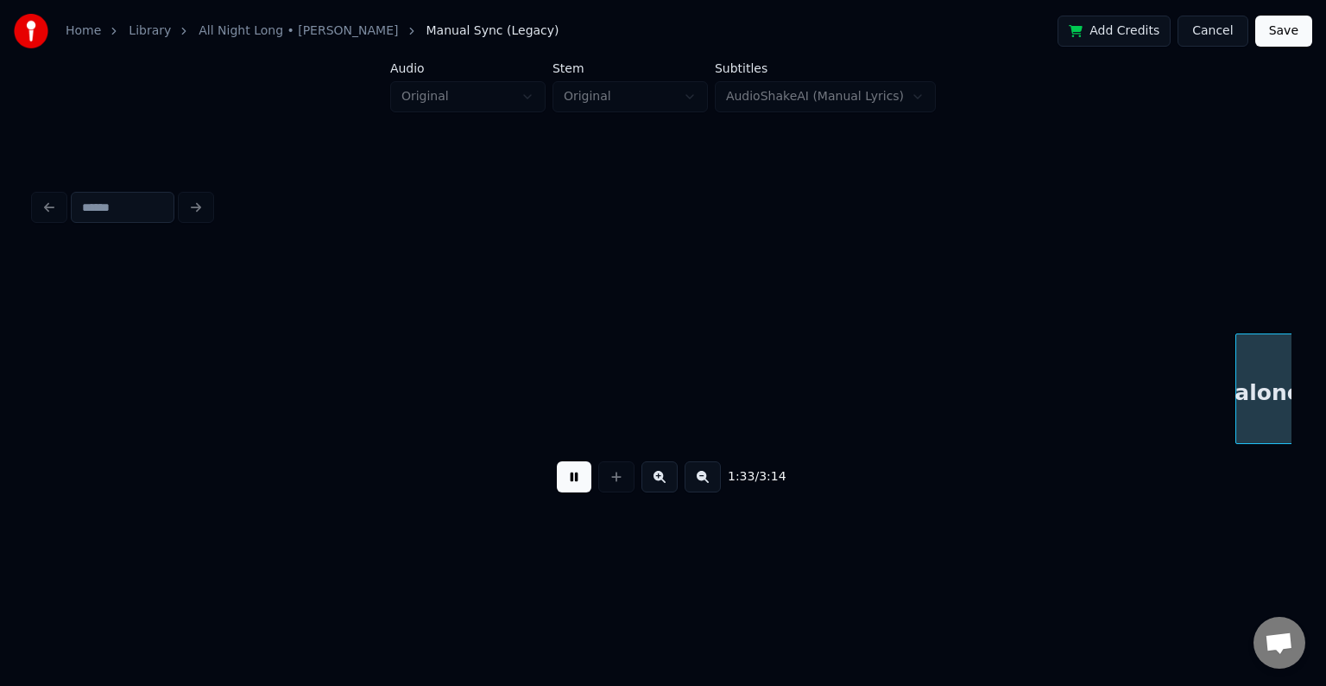
scroll to position [0, 12110]
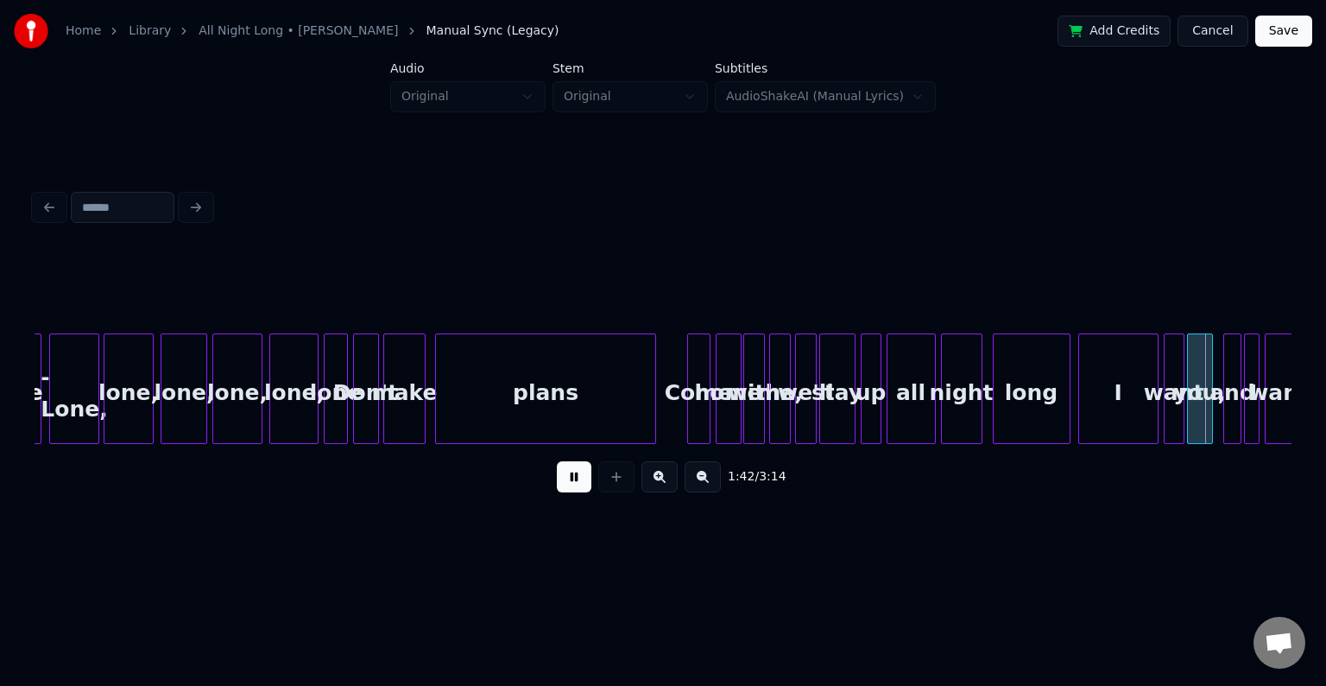
click at [577, 484] on button at bounding box center [574, 476] width 35 height 31
click at [1147, 417] on div at bounding box center [1147, 388] width 5 height 109
click at [574, 471] on button at bounding box center [574, 476] width 35 height 31
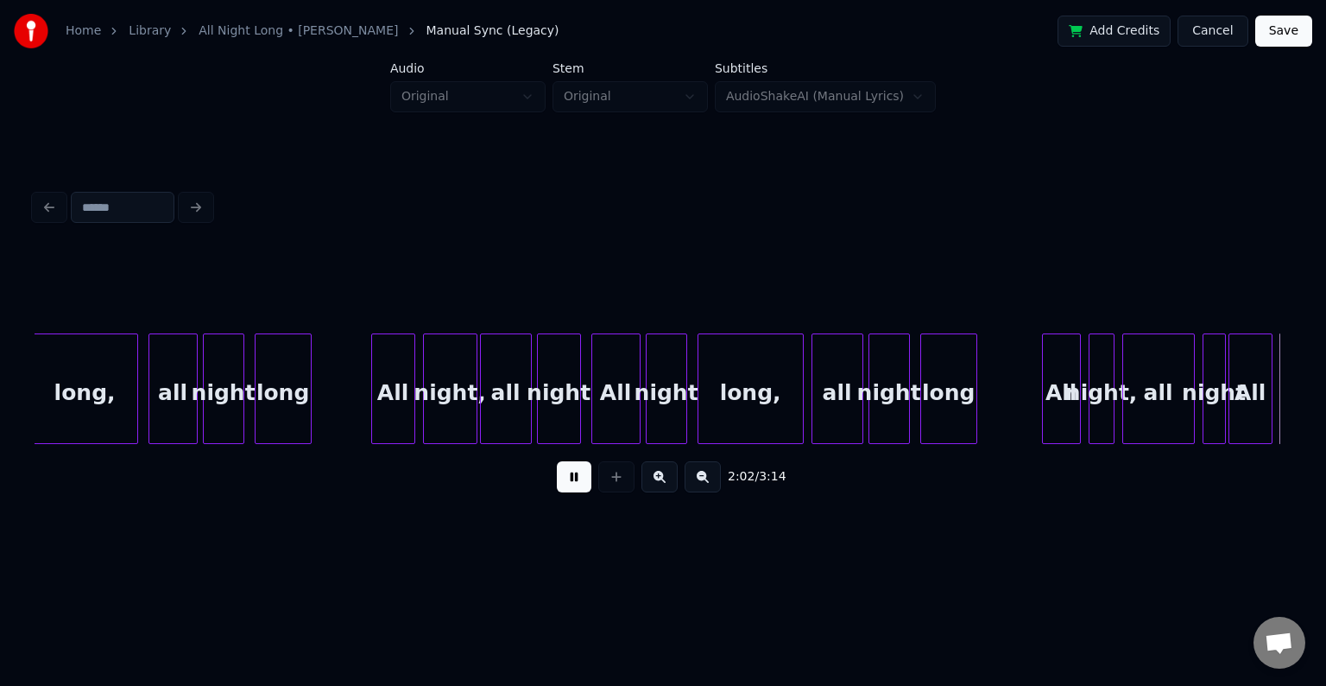
scroll to position [0, 15883]
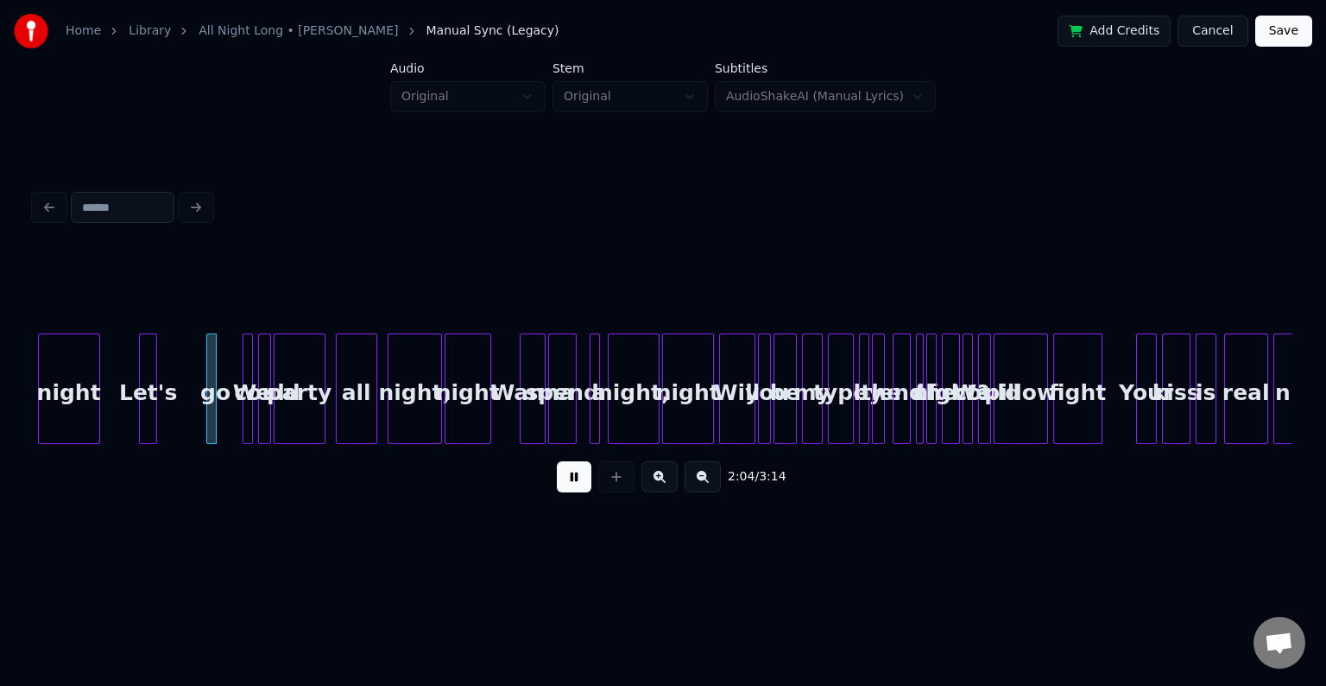
click at [572, 478] on button at bounding box center [574, 476] width 35 height 31
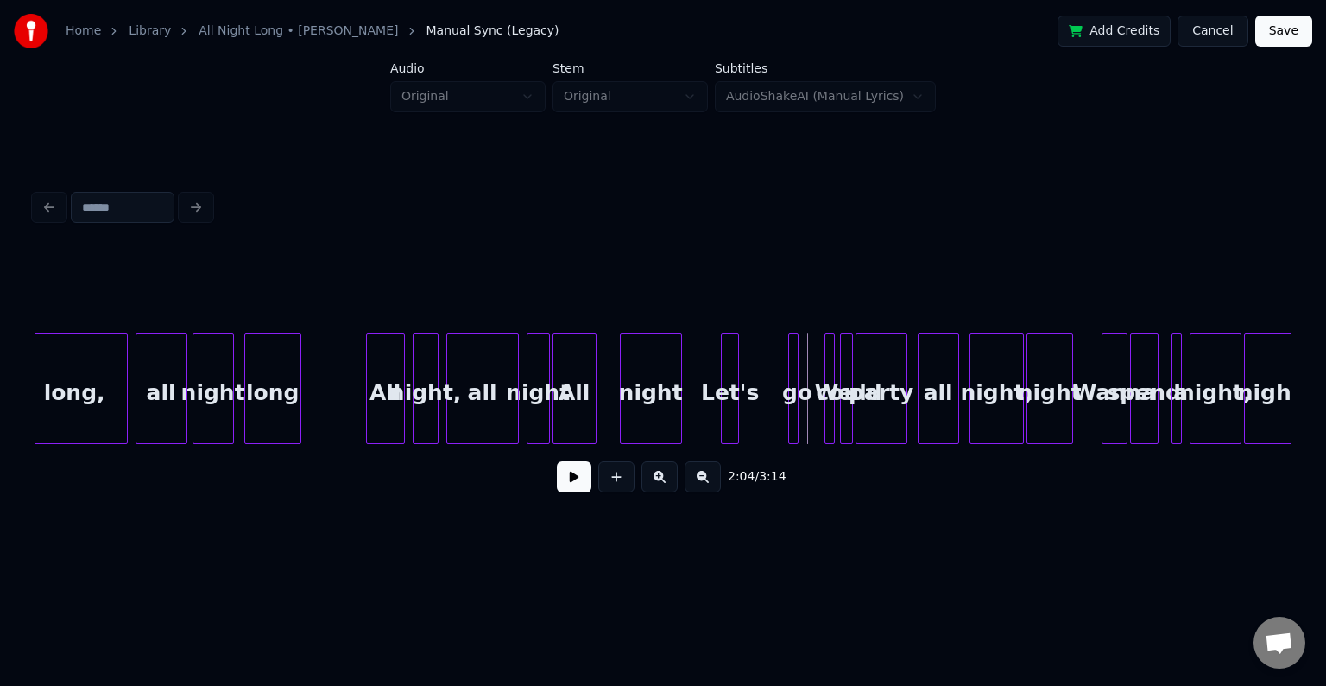
scroll to position [0, 15262]
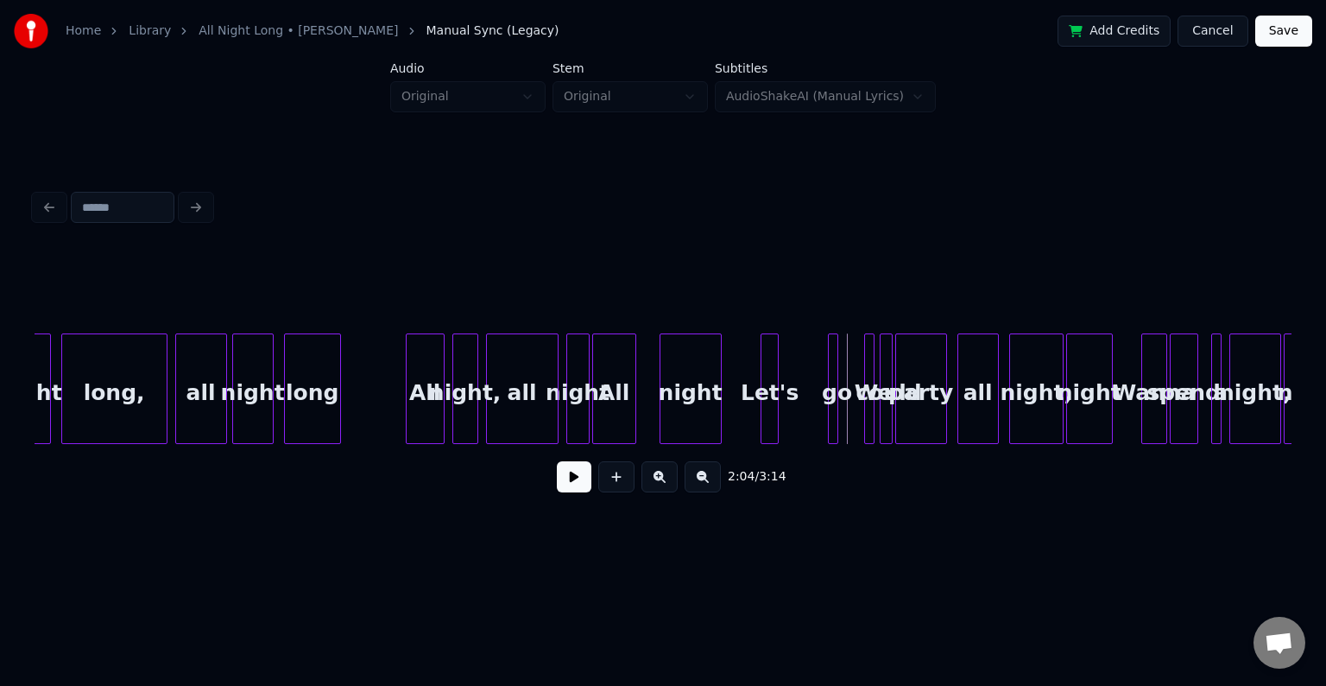
click at [573, 484] on button at bounding box center [574, 476] width 35 height 31
click at [522, 422] on div at bounding box center [520, 388] width 5 height 109
click at [543, 427] on div "night" at bounding box center [544, 392] width 22 height 117
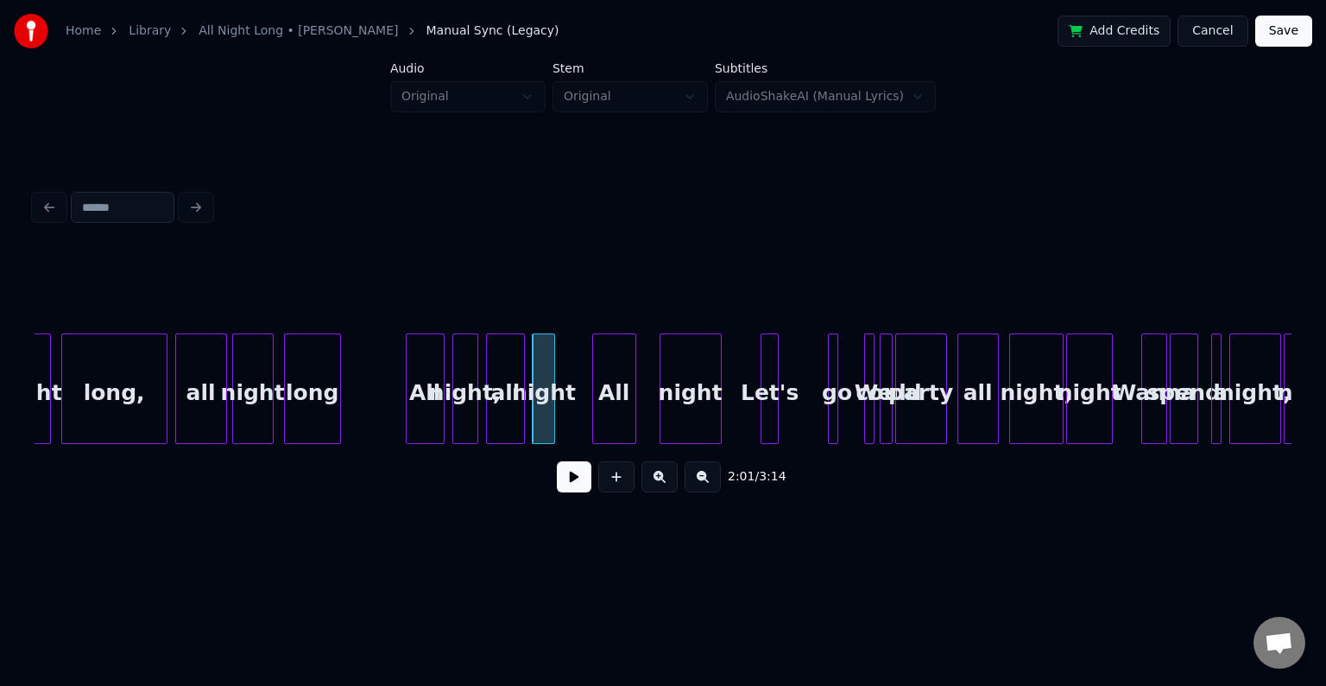
click at [555, 425] on div "night" at bounding box center [543, 388] width 23 height 111
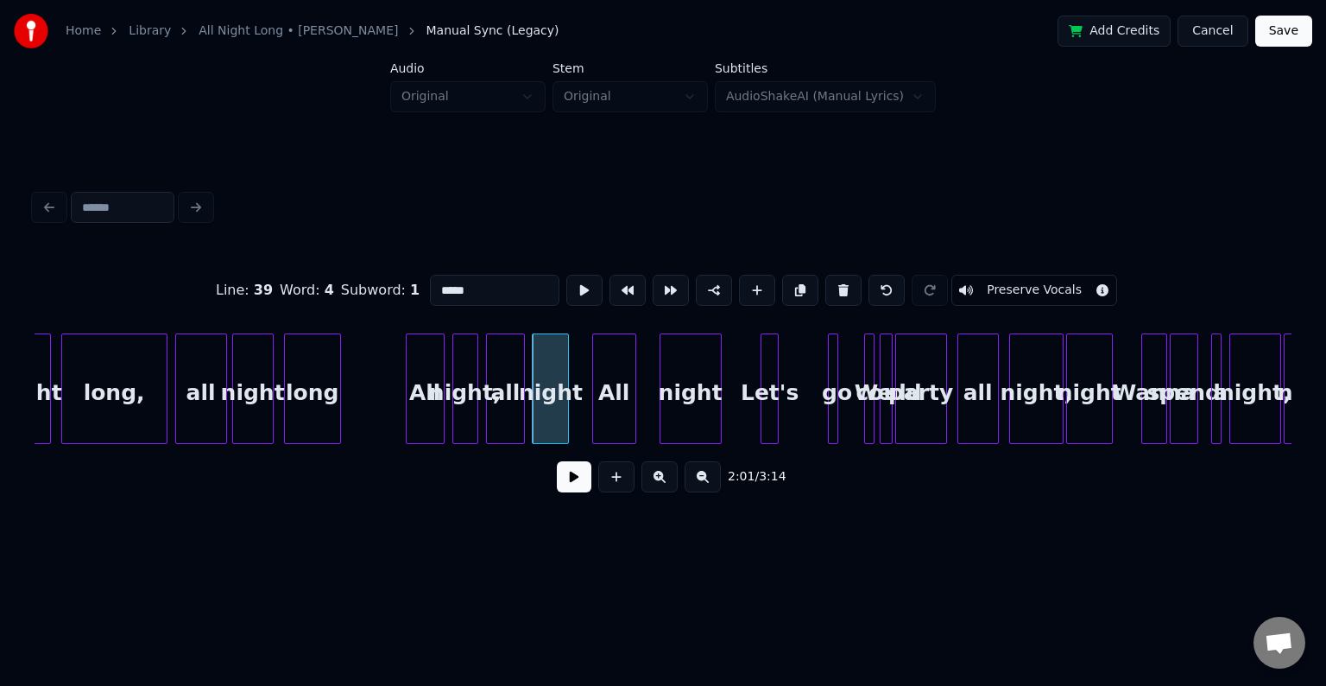
click at [566, 423] on div at bounding box center [565, 388] width 5 height 109
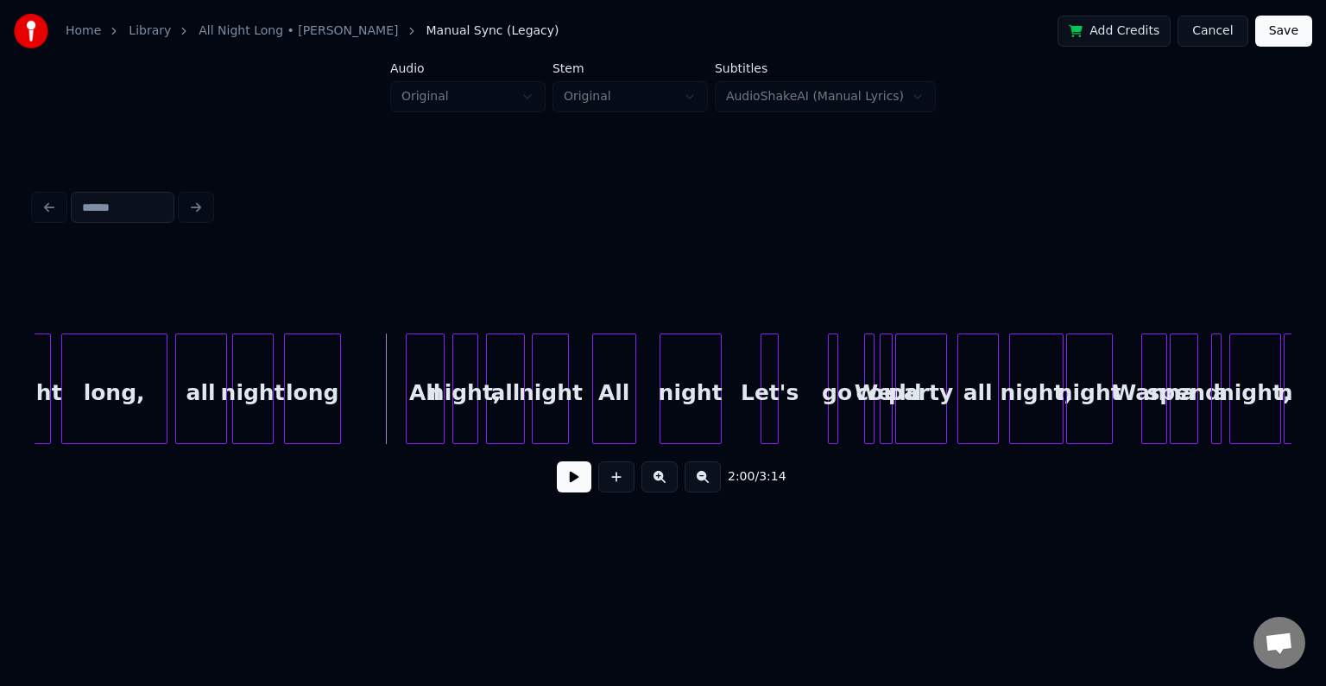
click at [577, 480] on button at bounding box center [574, 476] width 35 height 31
click at [834, 397] on div at bounding box center [834, 388] width 5 height 109
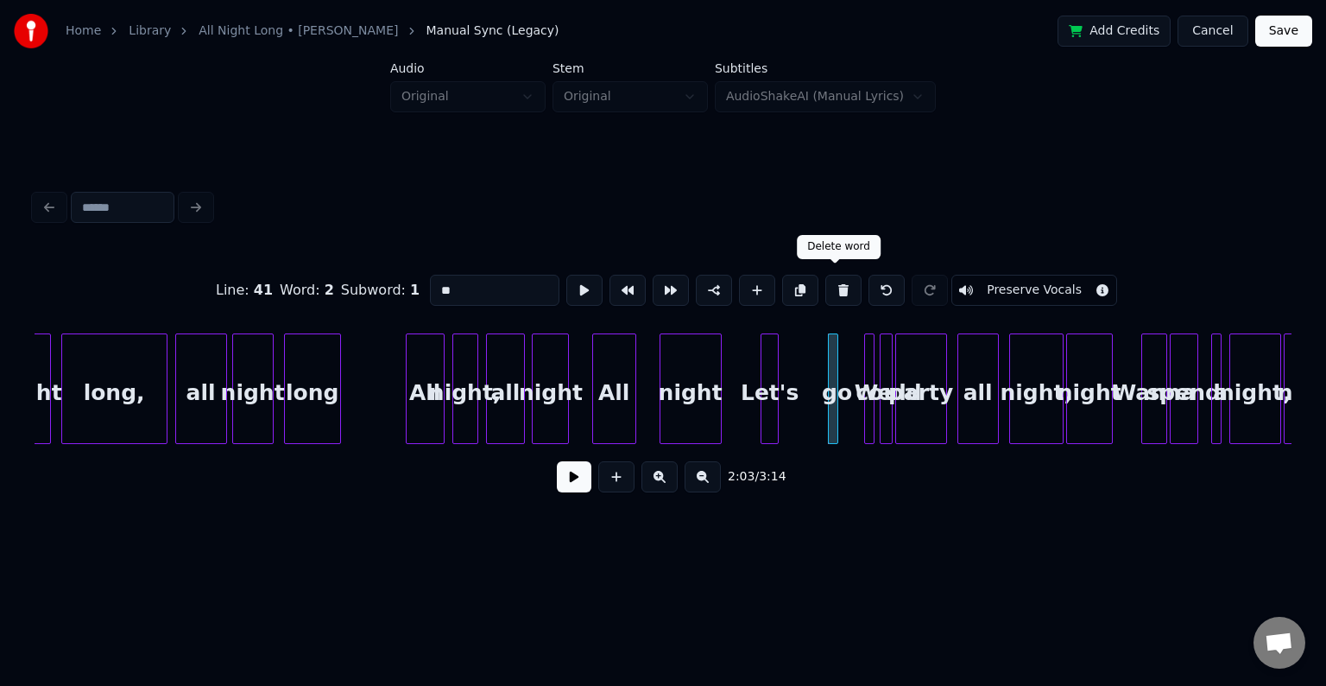
click at [829, 289] on button at bounding box center [843, 290] width 36 height 31
click at [770, 414] on div "Let's" at bounding box center [770, 392] width 17 height 117
click at [839, 284] on button at bounding box center [843, 290] width 36 height 31
type input "*****"
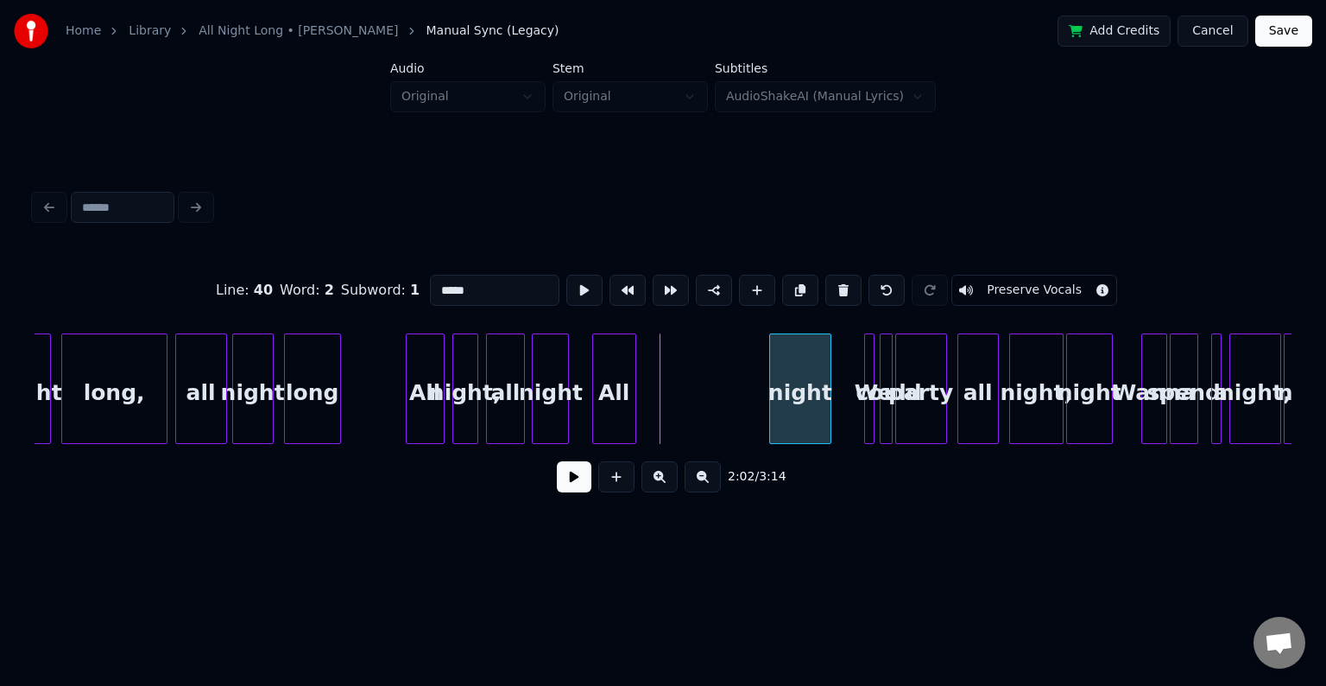
click at [799, 397] on div "night" at bounding box center [800, 392] width 60 height 117
click at [741, 427] on div "All" at bounding box center [746, 392] width 42 height 117
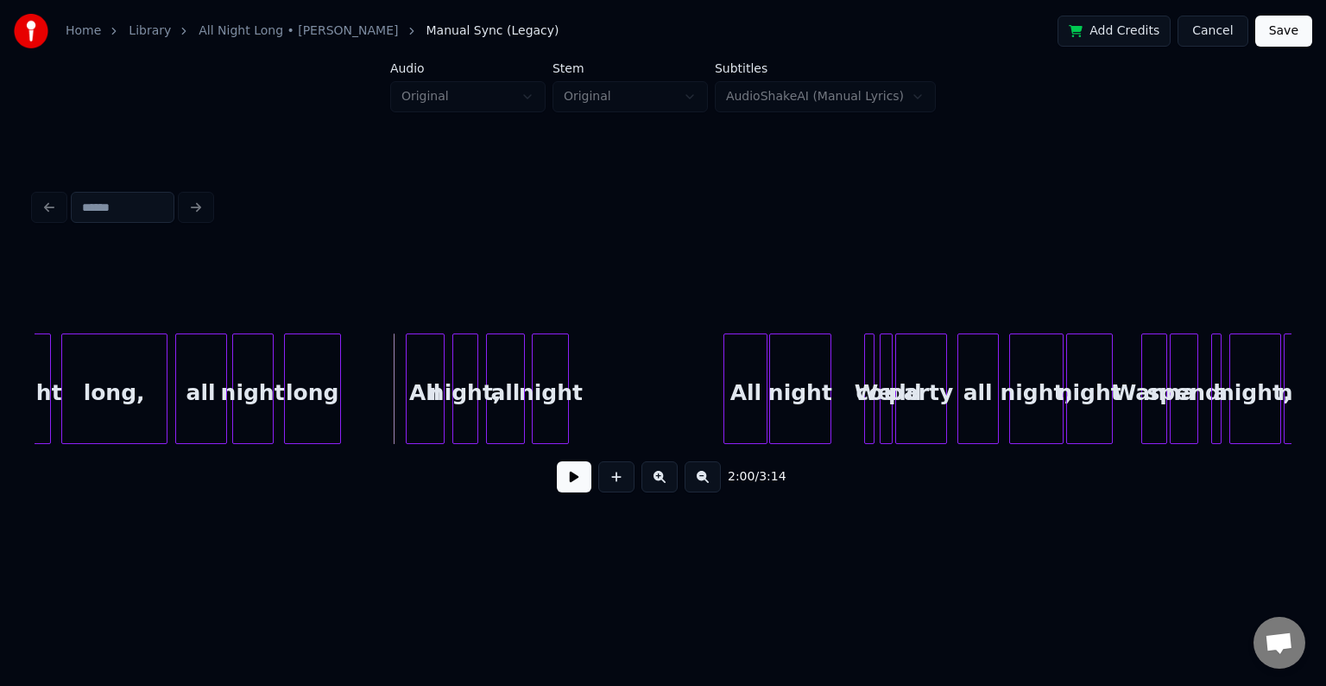
click at [556, 481] on div "2:00 / 3:14" at bounding box center [663, 477] width 1230 height 38
click at [568, 484] on button at bounding box center [574, 476] width 35 height 31
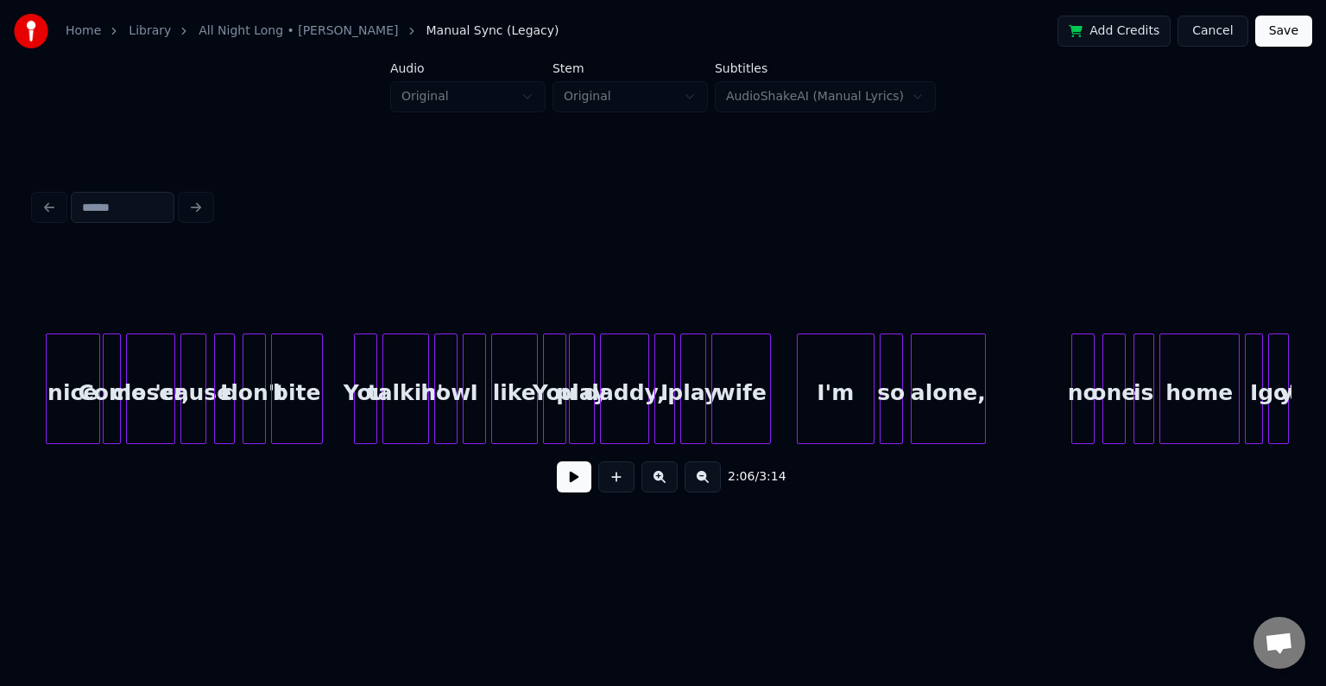
scroll to position [0, 17210]
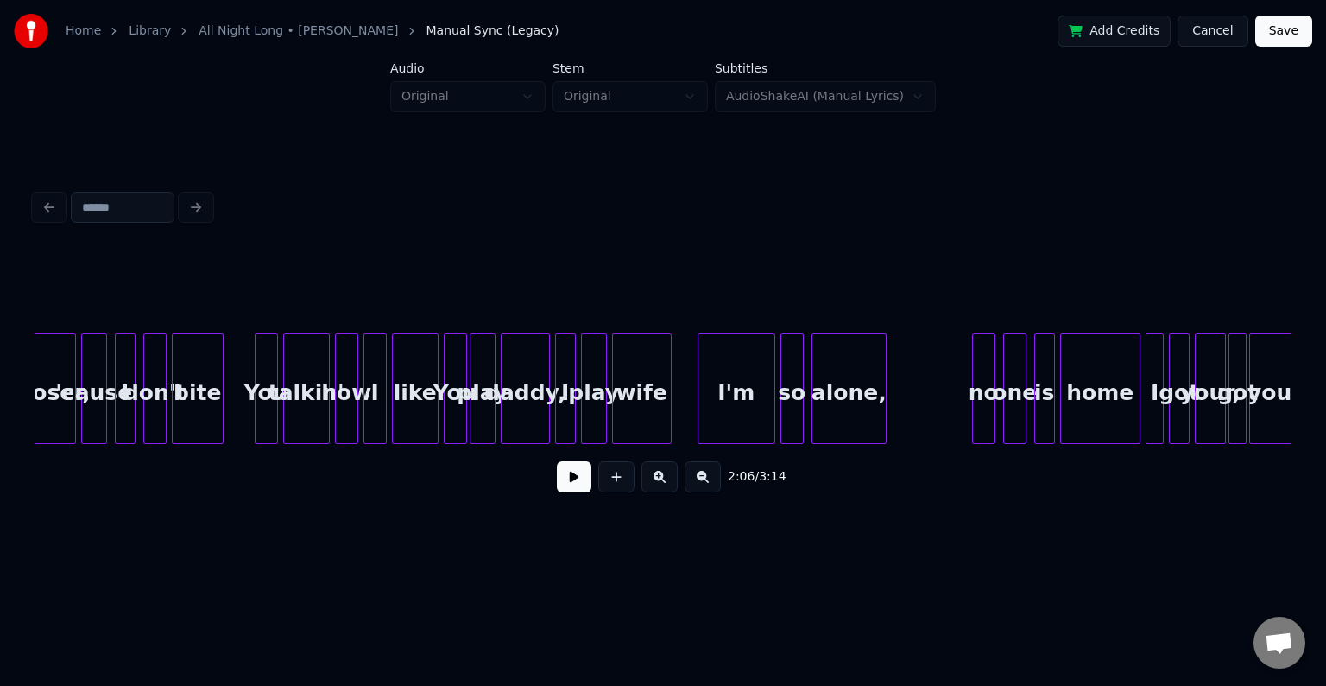
click at [718, 401] on div "I'm" at bounding box center [737, 392] width 76 height 117
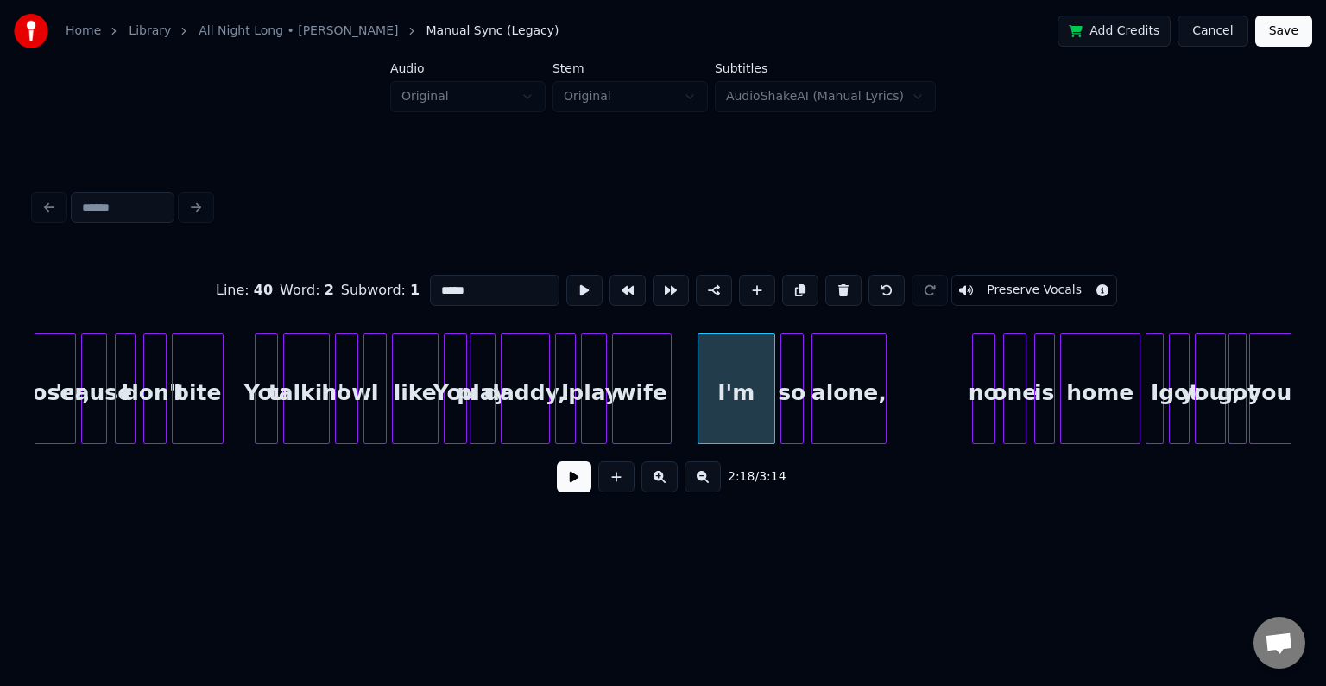
type input "***"
click at [573, 484] on button at bounding box center [574, 476] width 35 height 31
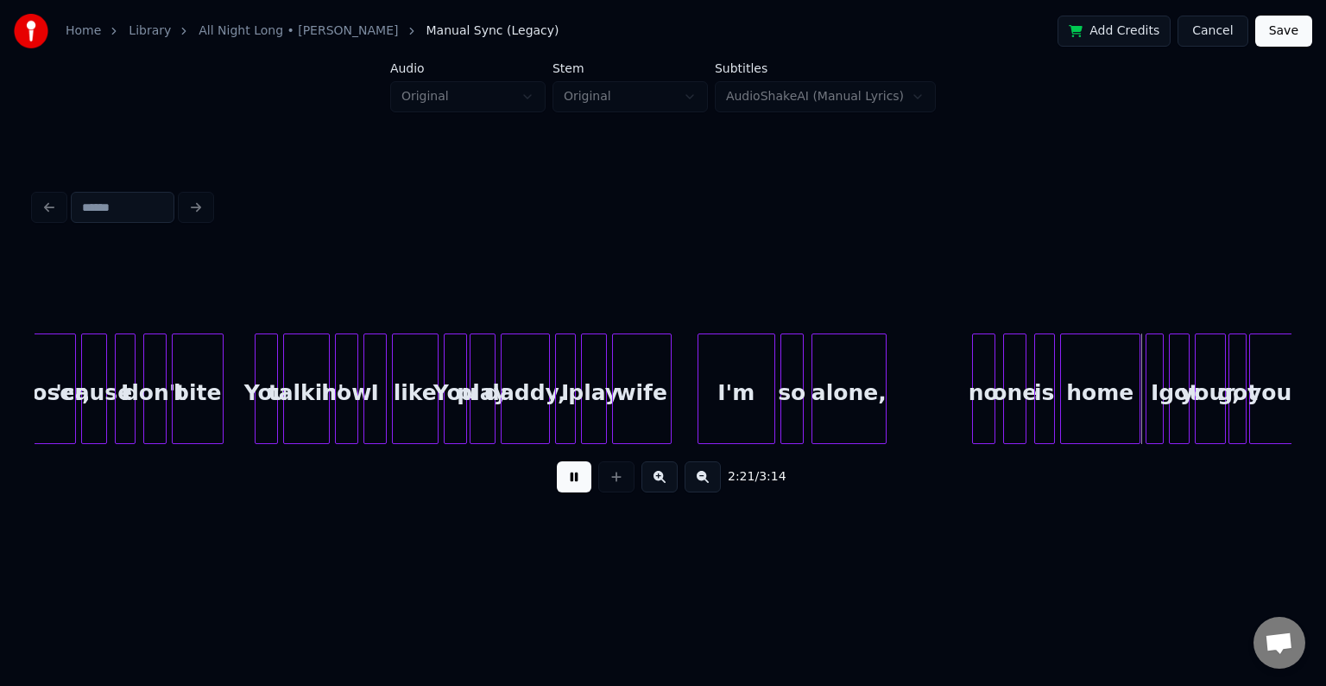
click at [573, 484] on button at bounding box center [574, 476] width 35 height 31
click at [698, 408] on div "I'm" at bounding box center [737, 388] width 78 height 111
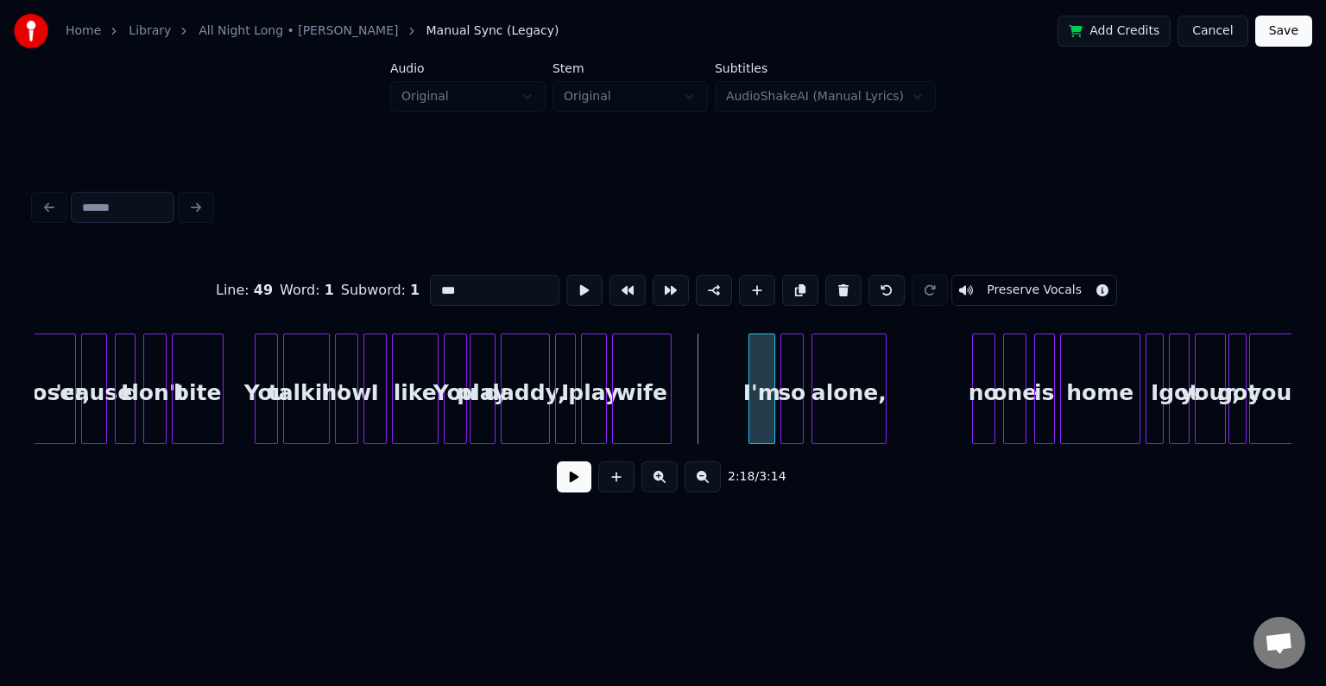
click at [749, 418] on div at bounding box center [751, 388] width 5 height 109
click at [567, 490] on button at bounding box center [574, 476] width 35 height 31
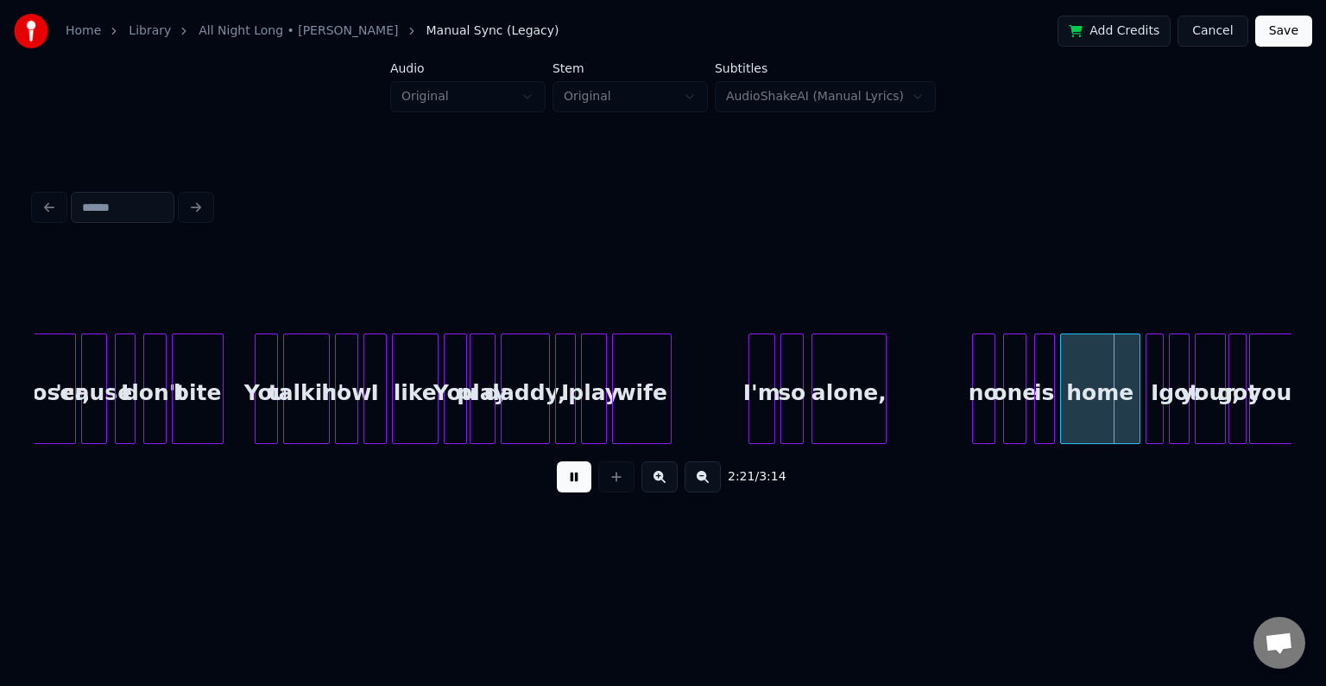
click at [567, 490] on button at bounding box center [574, 476] width 35 height 31
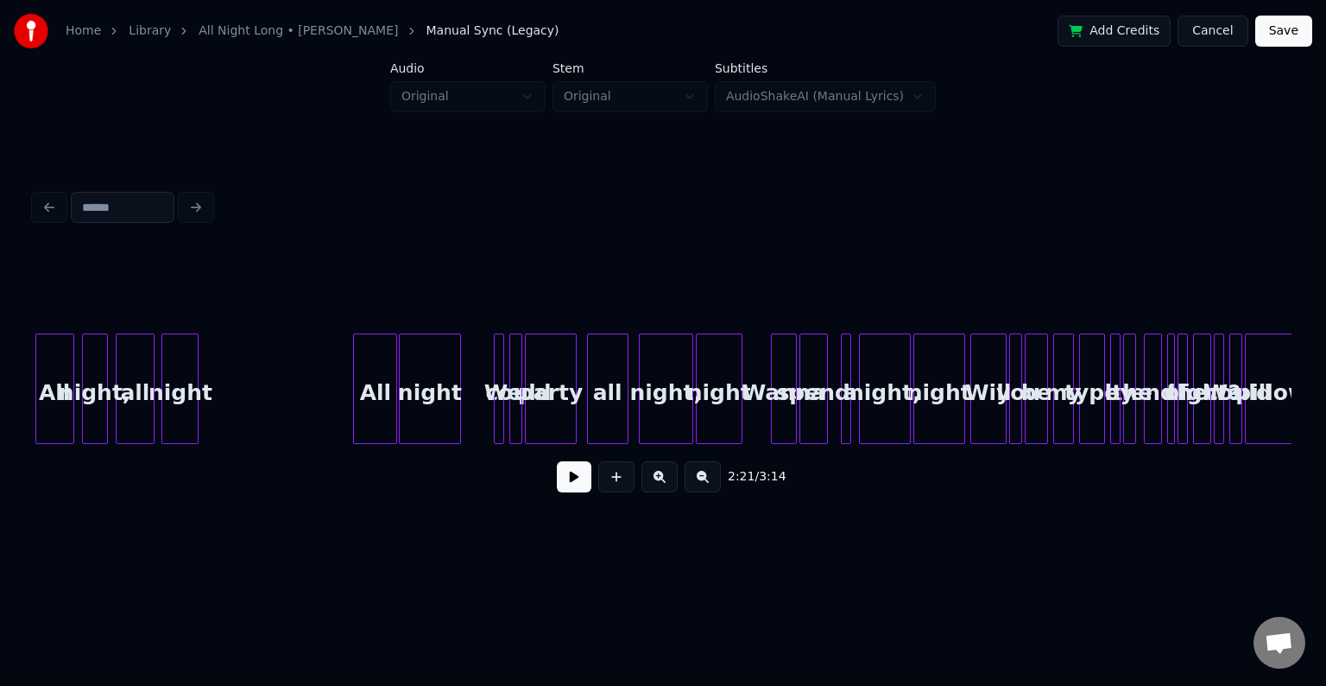
scroll to position [0, 15622]
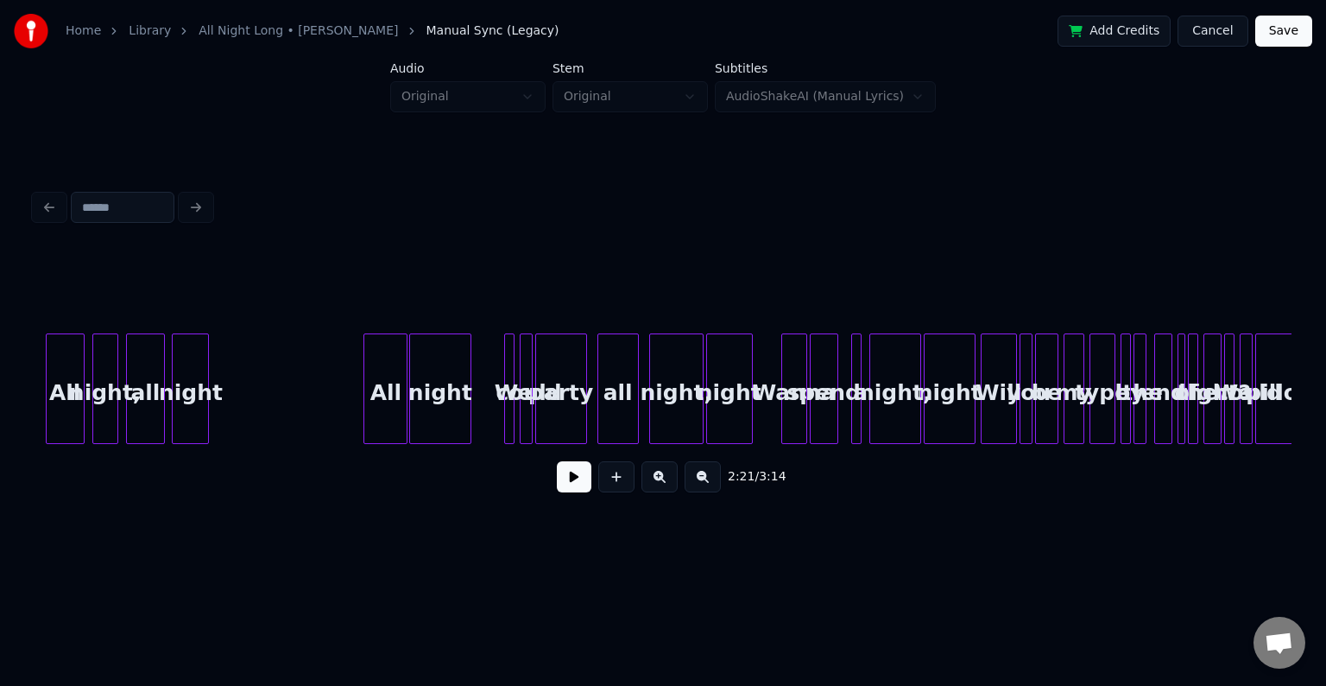
click at [376, 390] on div "All" at bounding box center [385, 392] width 42 height 117
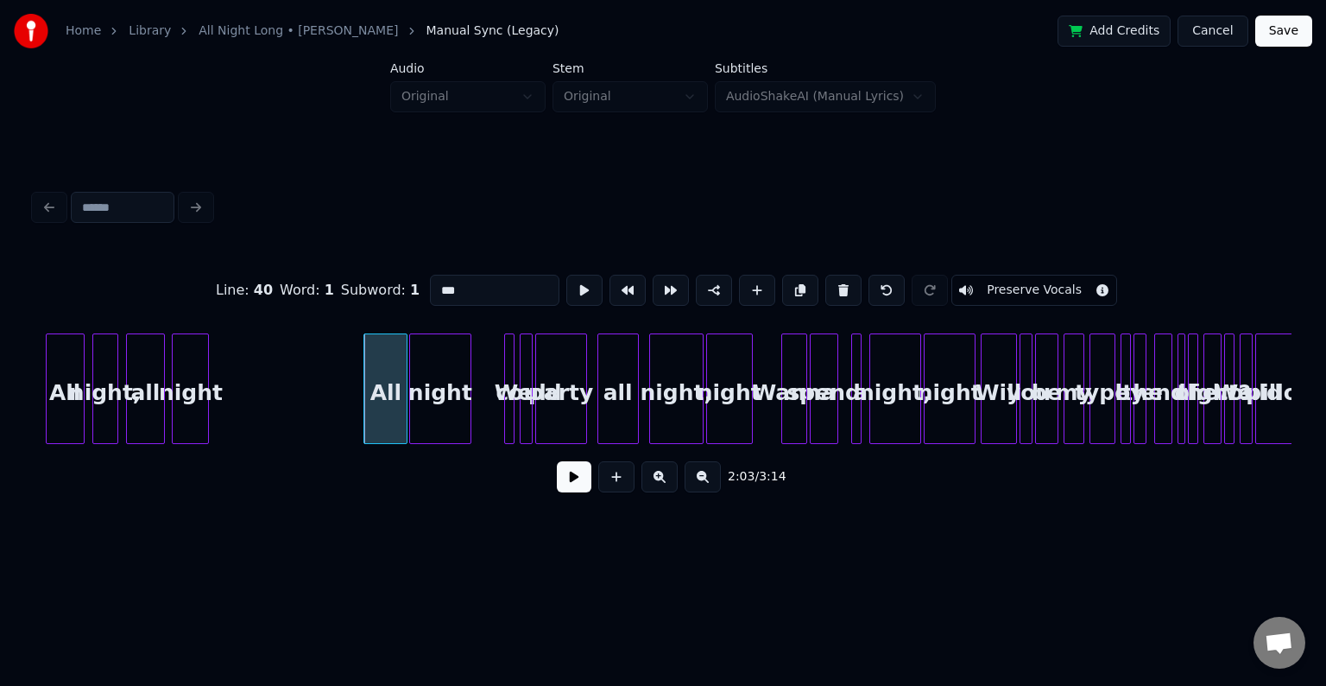
click at [558, 483] on button at bounding box center [574, 476] width 35 height 31
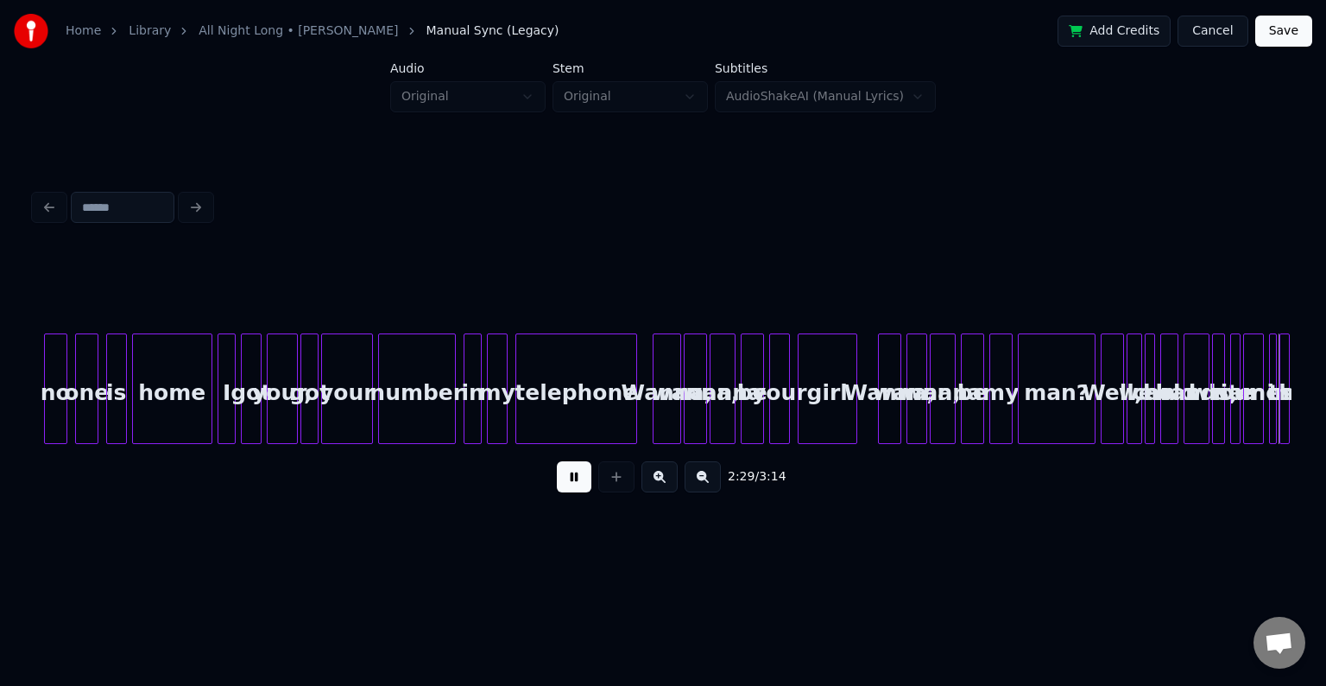
scroll to position [0, 19397]
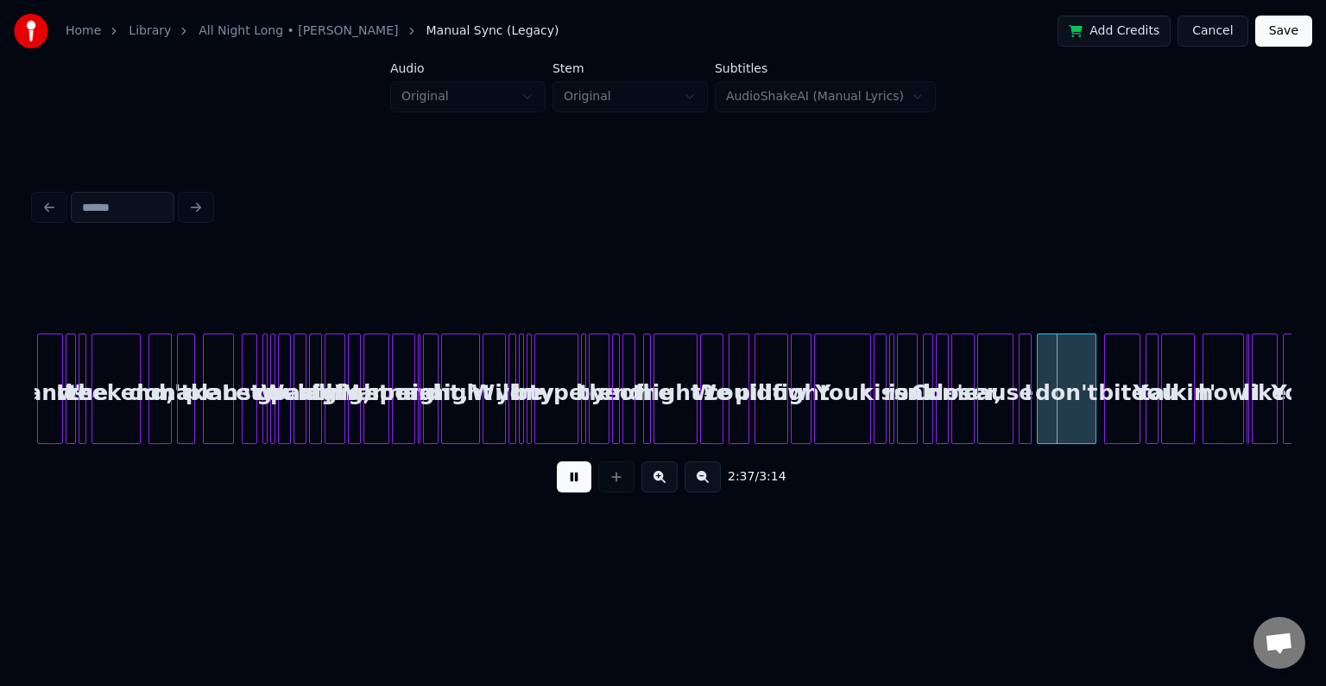
click at [856, 383] on div "Your" at bounding box center [842, 392] width 55 height 117
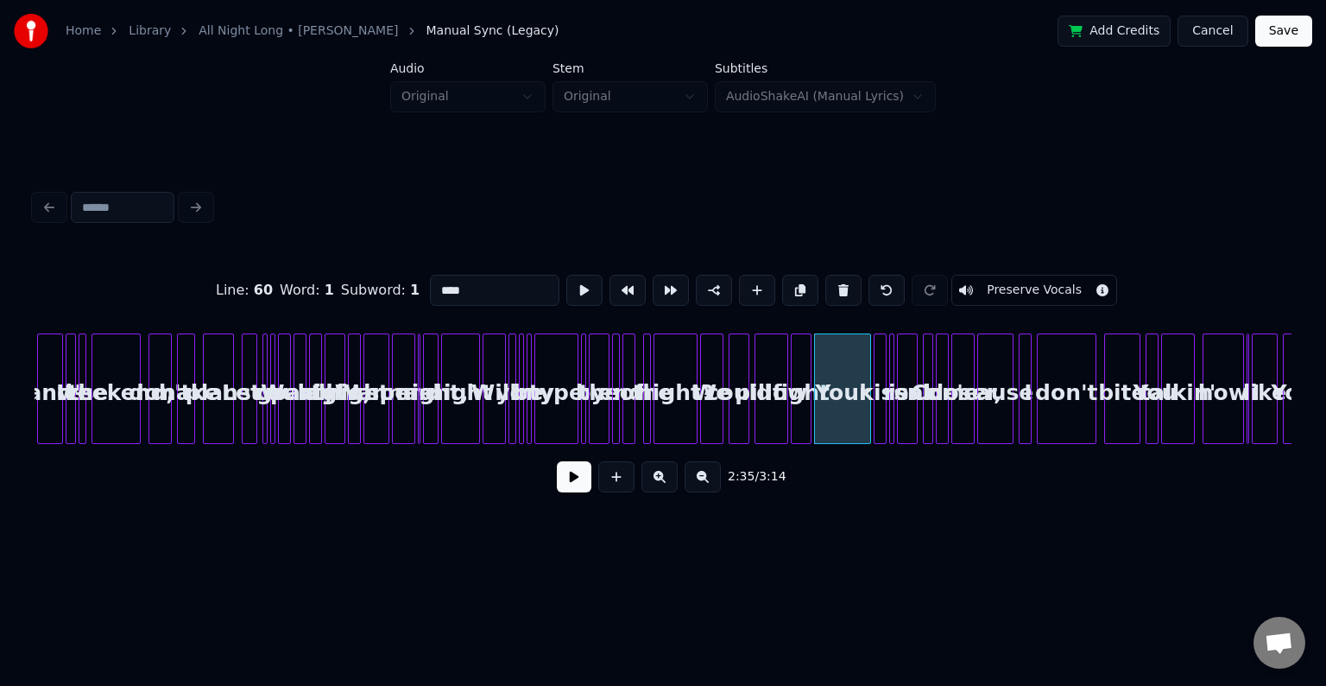
click at [563, 482] on button at bounding box center [574, 476] width 35 height 31
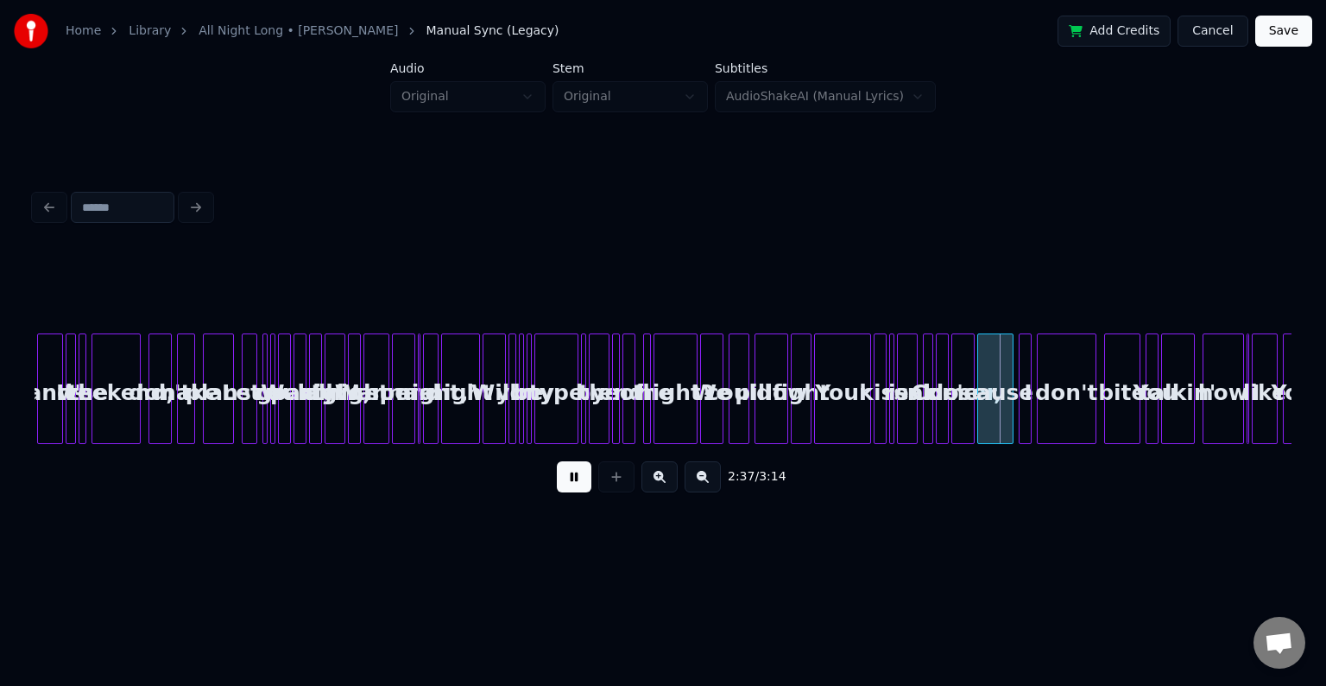
click at [879, 414] on div "kiss" at bounding box center [883, 392] width 17 height 117
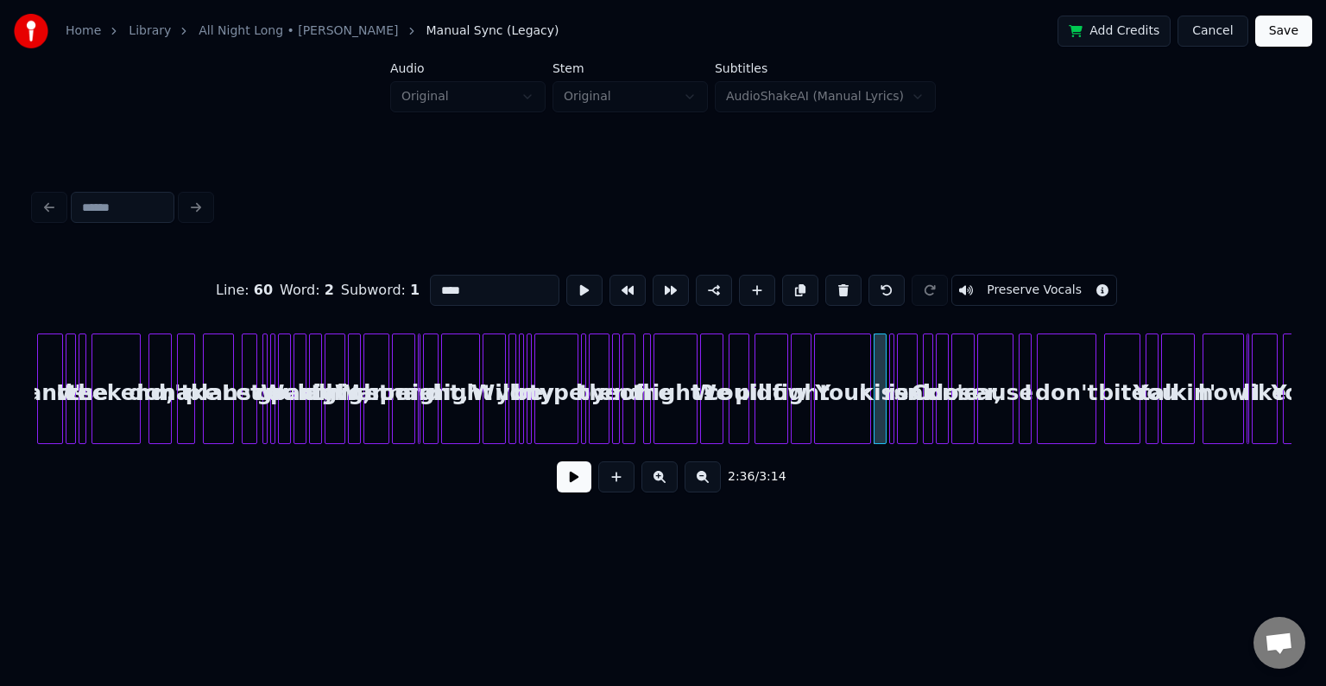
click at [907, 407] on div "real" at bounding box center [907, 392] width 19 height 117
click at [996, 417] on div "'cause" at bounding box center [995, 392] width 35 height 117
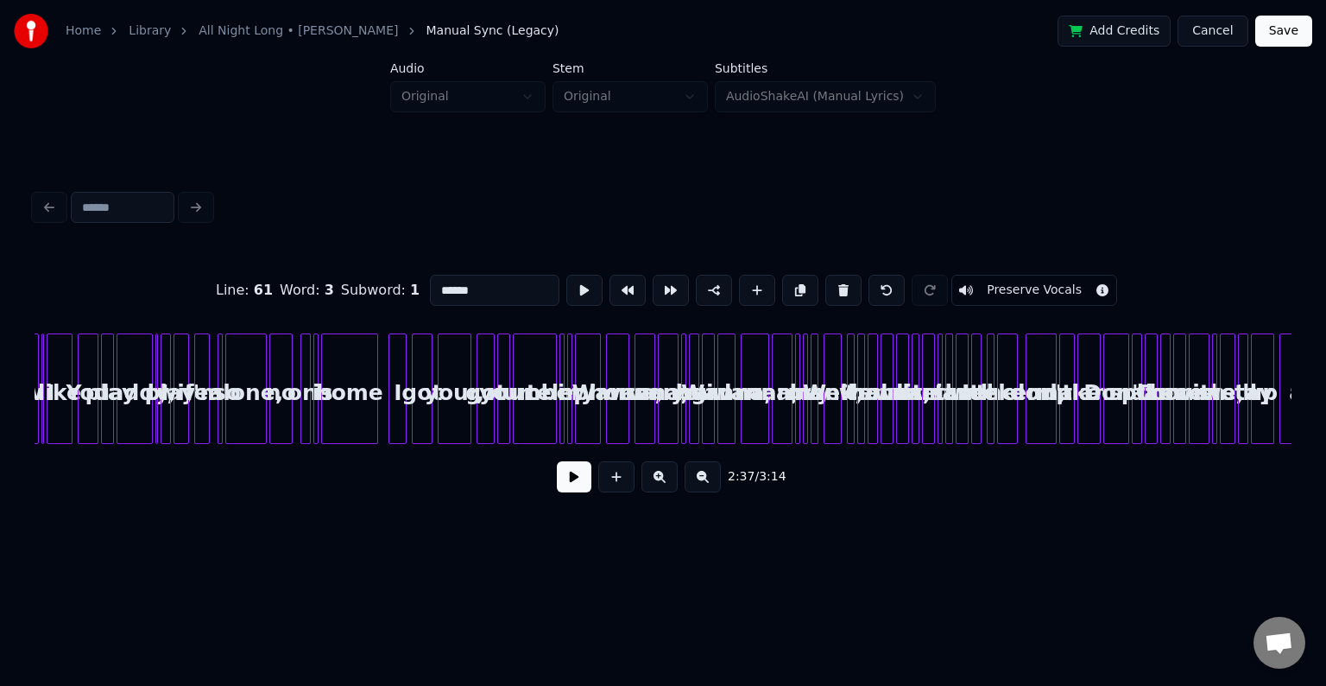
scroll to position [0, 20587]
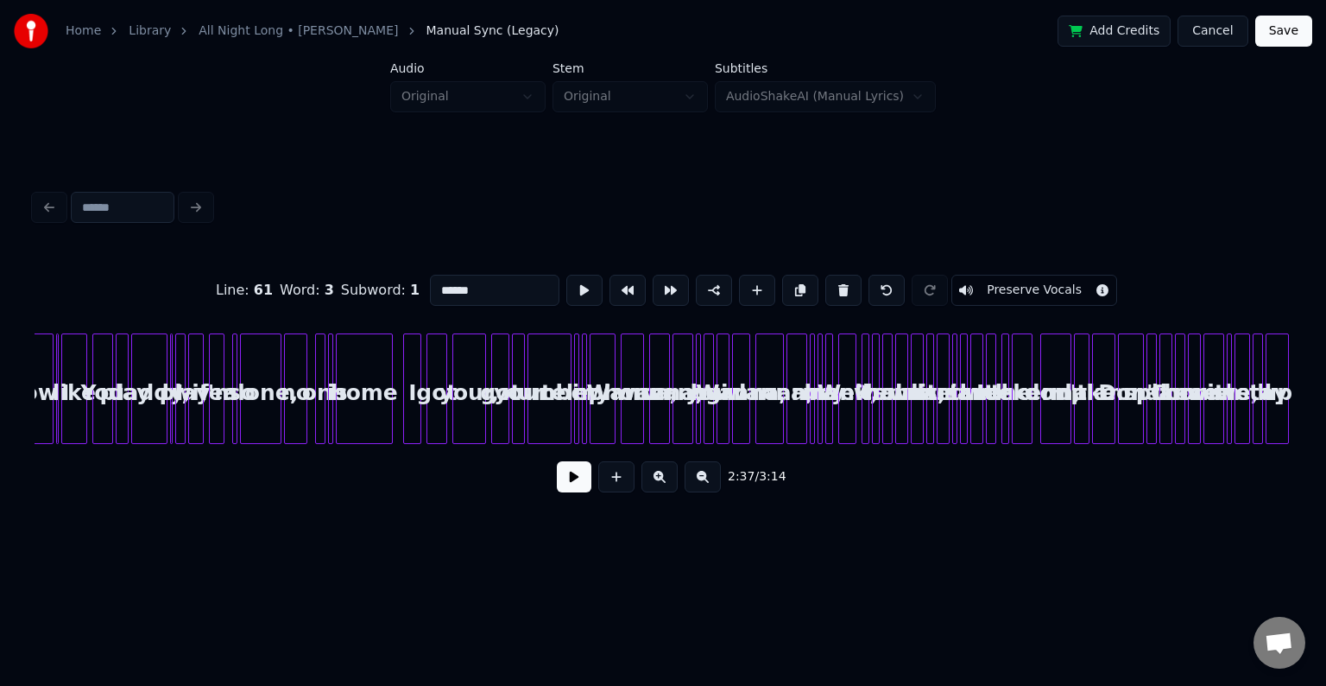
click at [964, 404] on div at bounding box center [964, 388] width 5 height 109
type input "***"
click at [1211, 32] on button "Cancel" at bounding box center [1213, 31] width 70 height 31
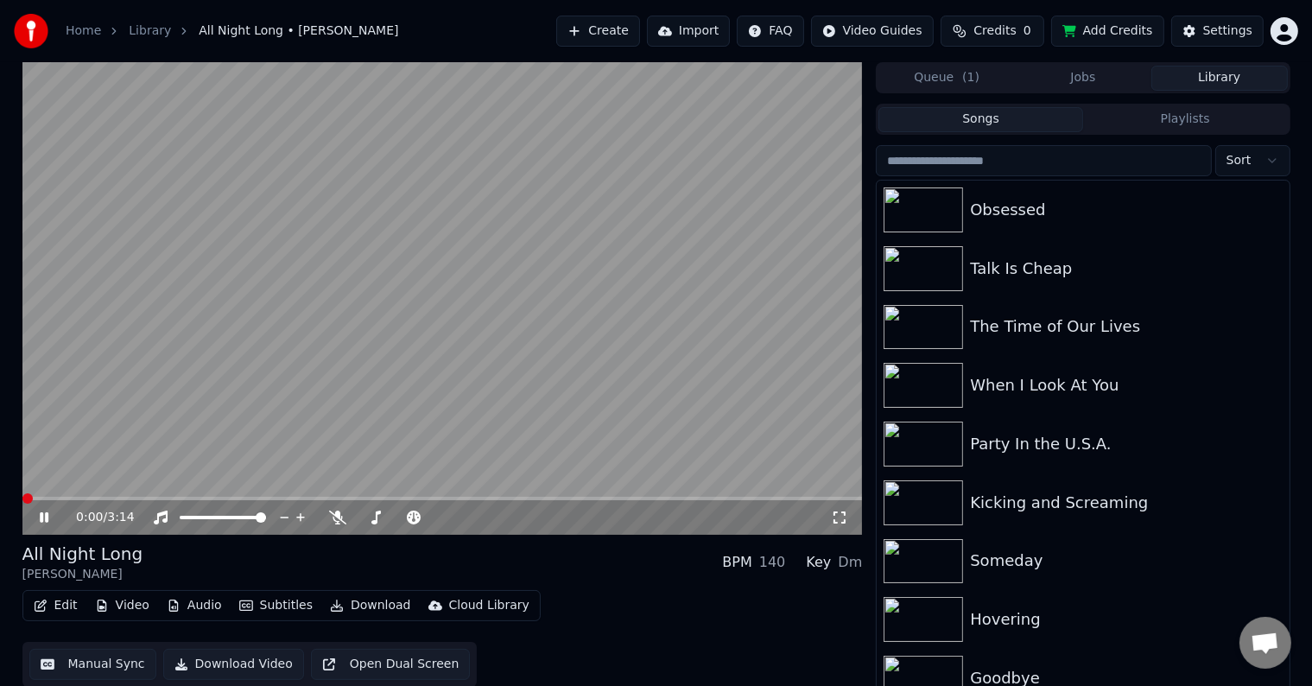
click at [41, 522] on icon at bounding box center [44, 517] width 9 height 10
click at [55, 605] on button "Edit" at bounding box center [56, 605] width 58 height 24
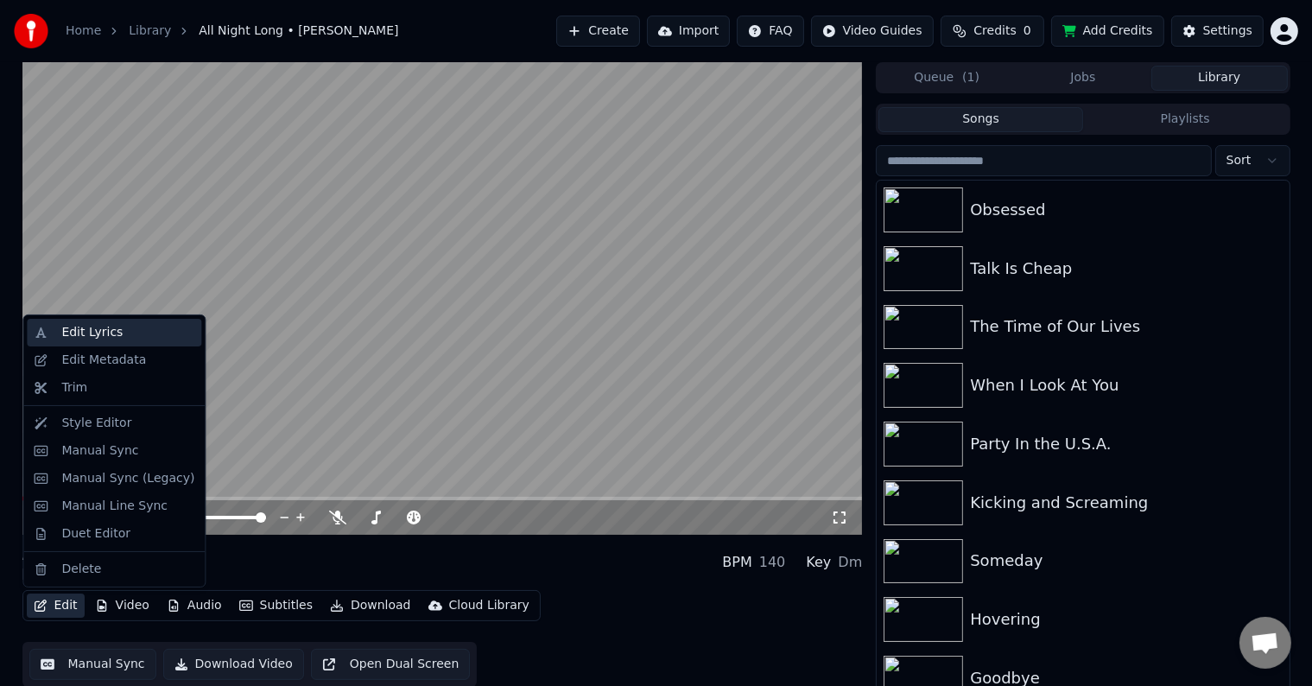
click at [92, 332] on div "Edit Lyrics" at bounding box center [91, 332] width 61 height 17
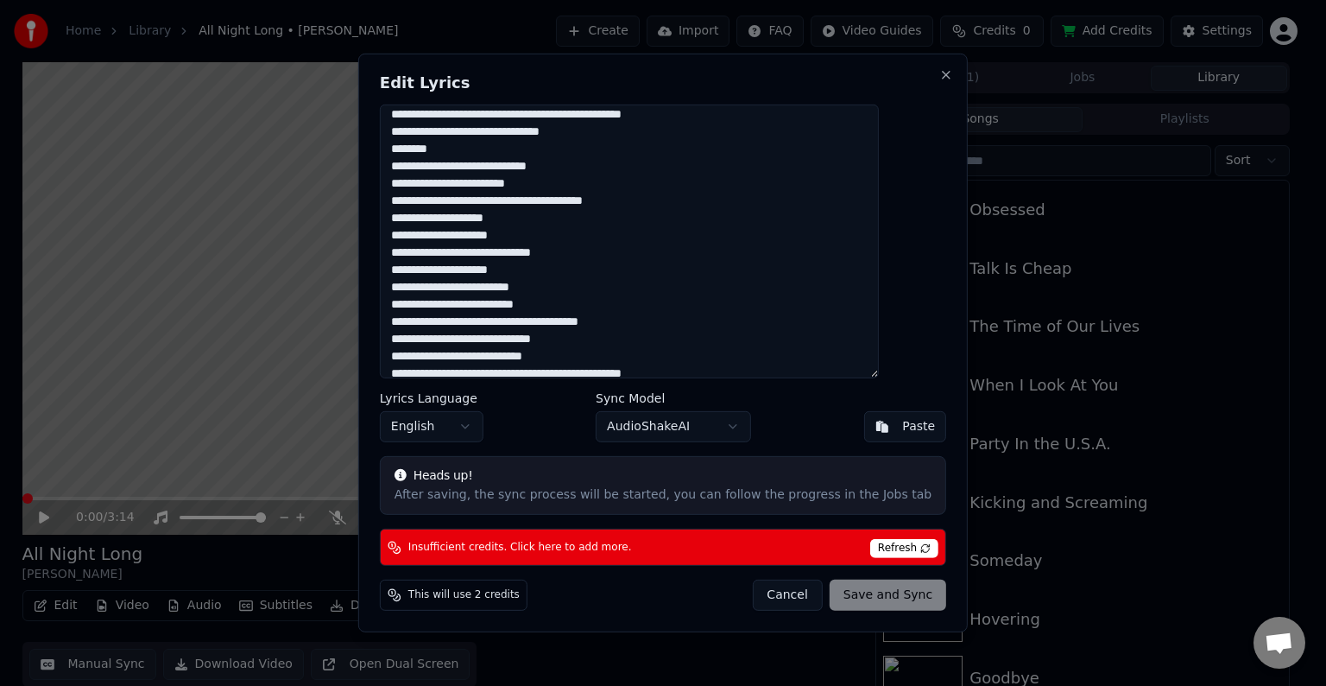
scroll to position [920, 0]
click at [479, 148] on textarea at bounding box center [629, 241] width 499 height 274
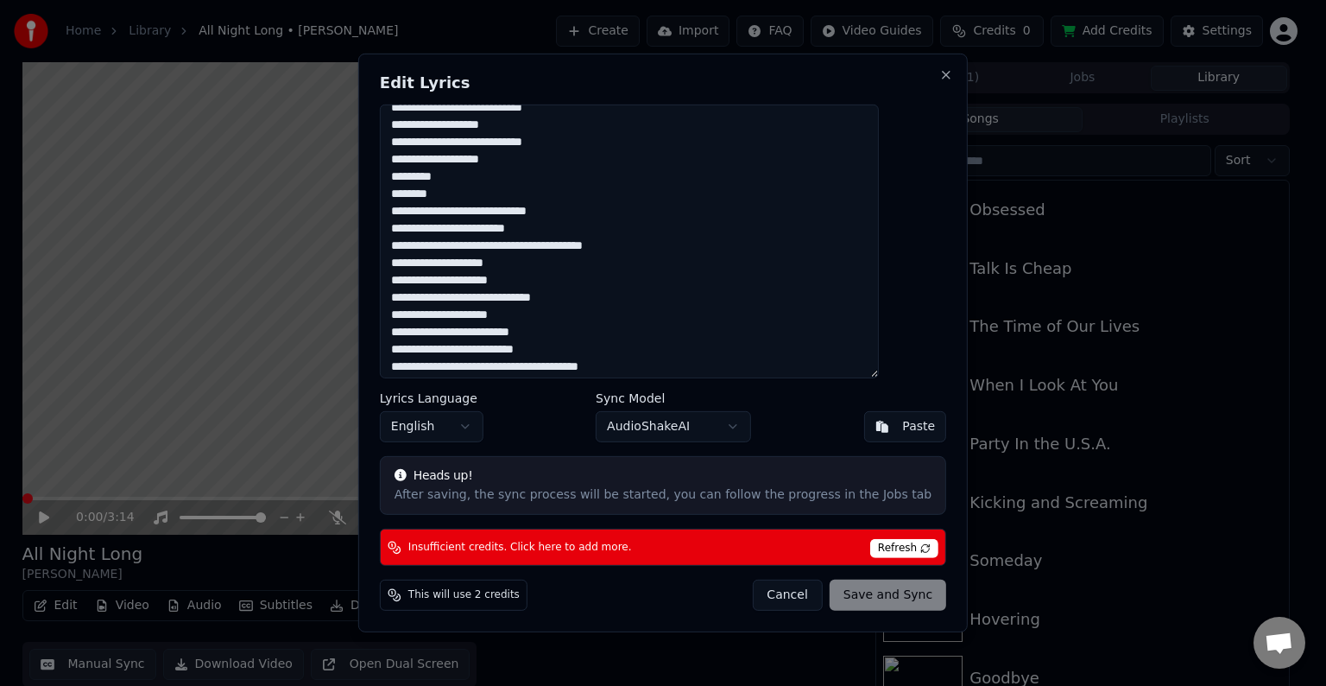
scroll to position [605, 0]
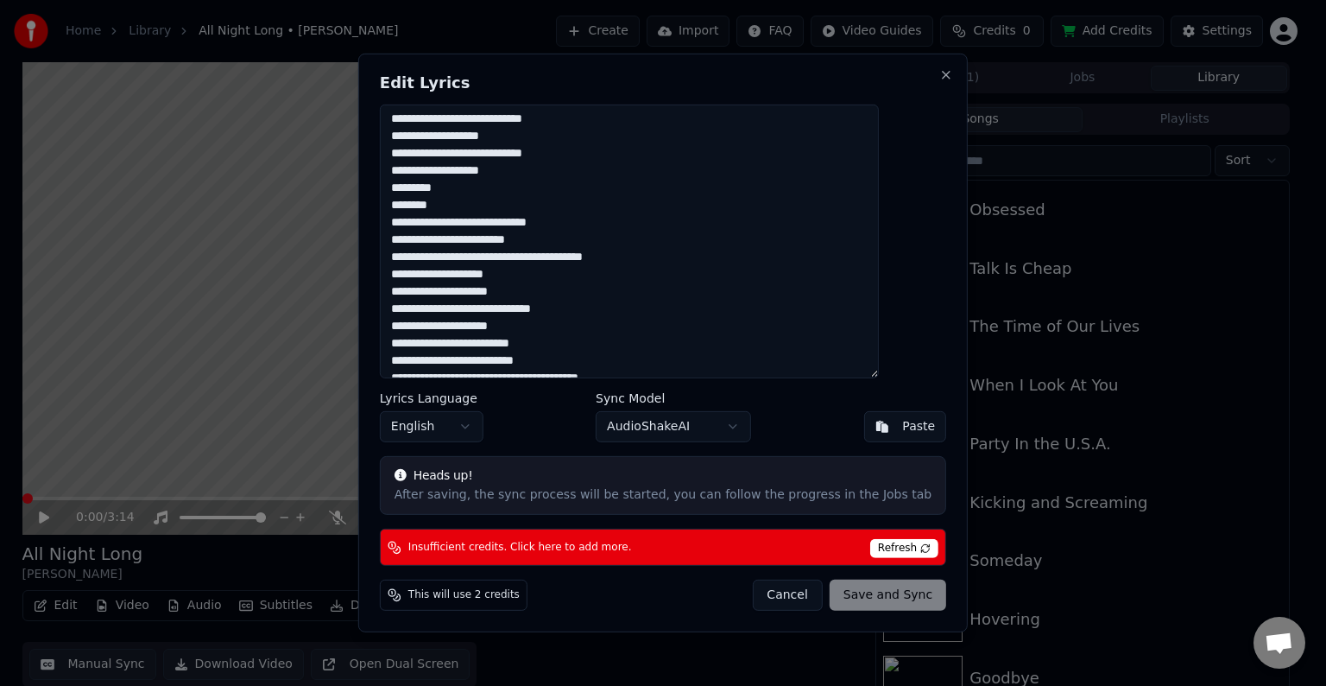
click at [870, 544] on span "Refresh" at bounding box center [904, 548] width 68 height 19
click at [540, 544] on span "Insufficient credits. Click here to add more." at bounding box center [520, 547] width 224 height 14
click at [760, 591] on button "Cancel" at bounding box center [787, 594] width 70 height 31
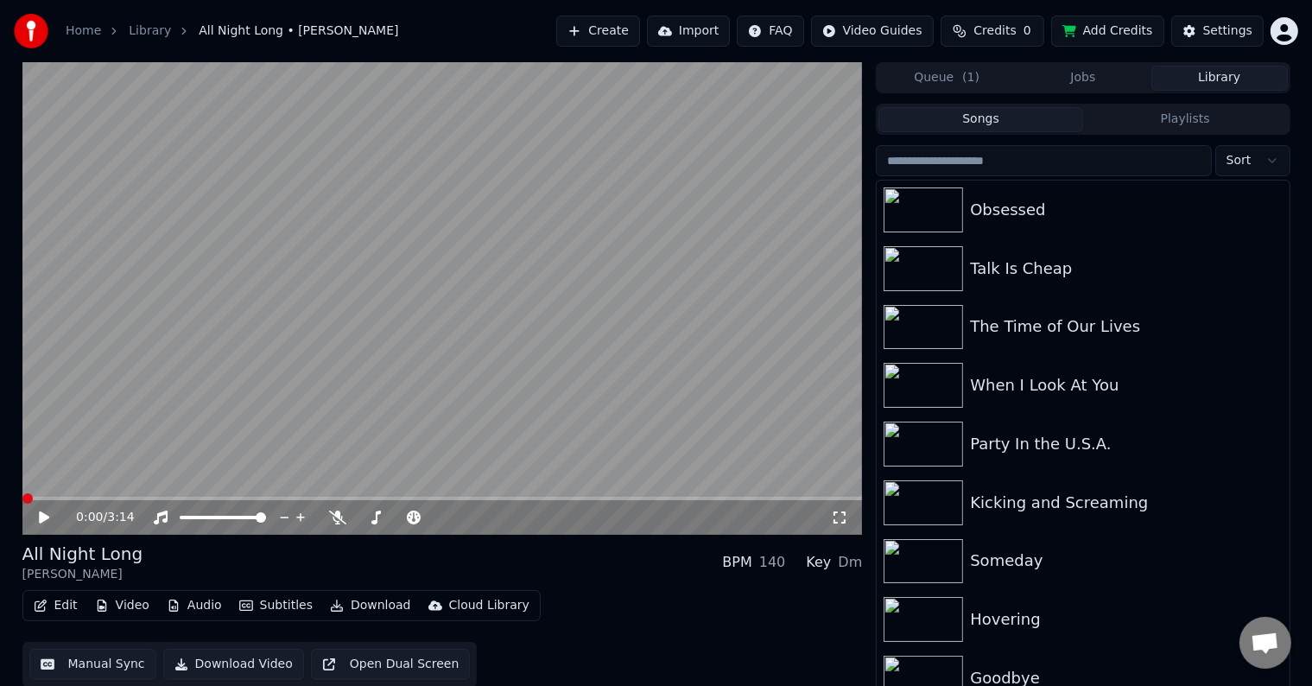
click at [1085, 28] on button "Add Credits" at bounding box center [1107, 31] width 113 height 31
click at [993, 39] on span "Credits" at bounding box center [994, 30] width 42 height 17
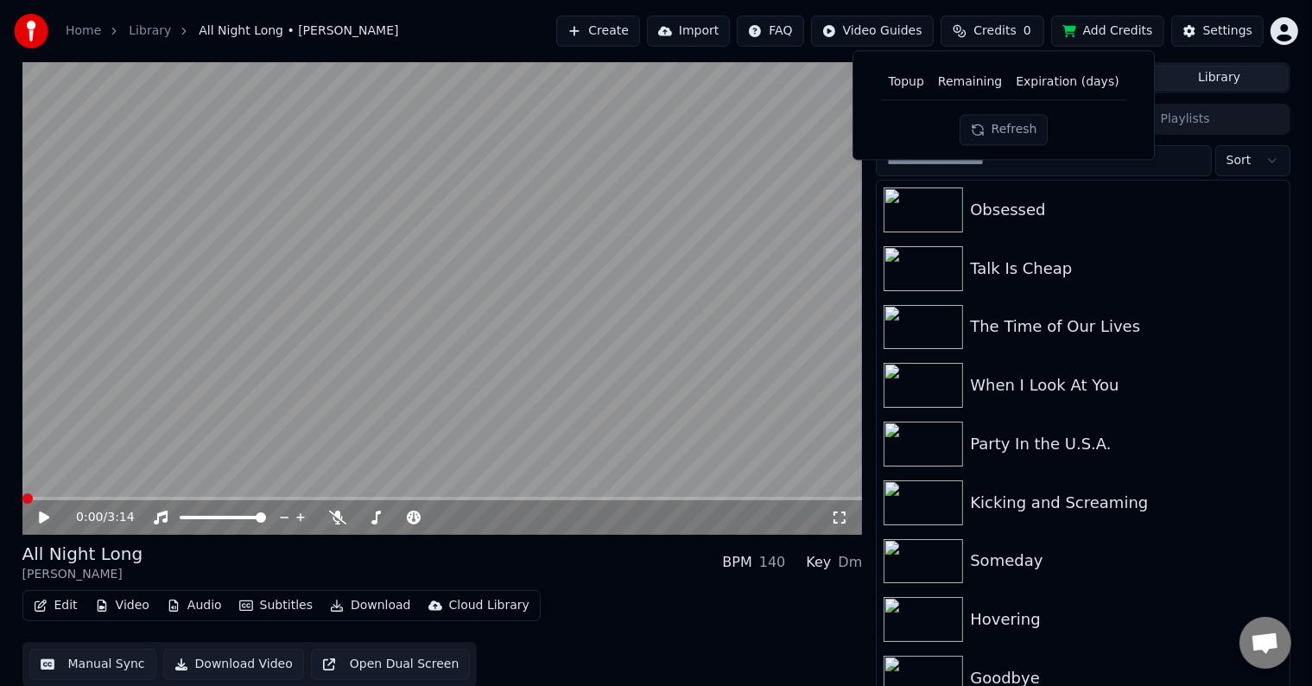
click at [988, 131] on button "Refresh" at bounding box center [1003, 129] width 89 height 31
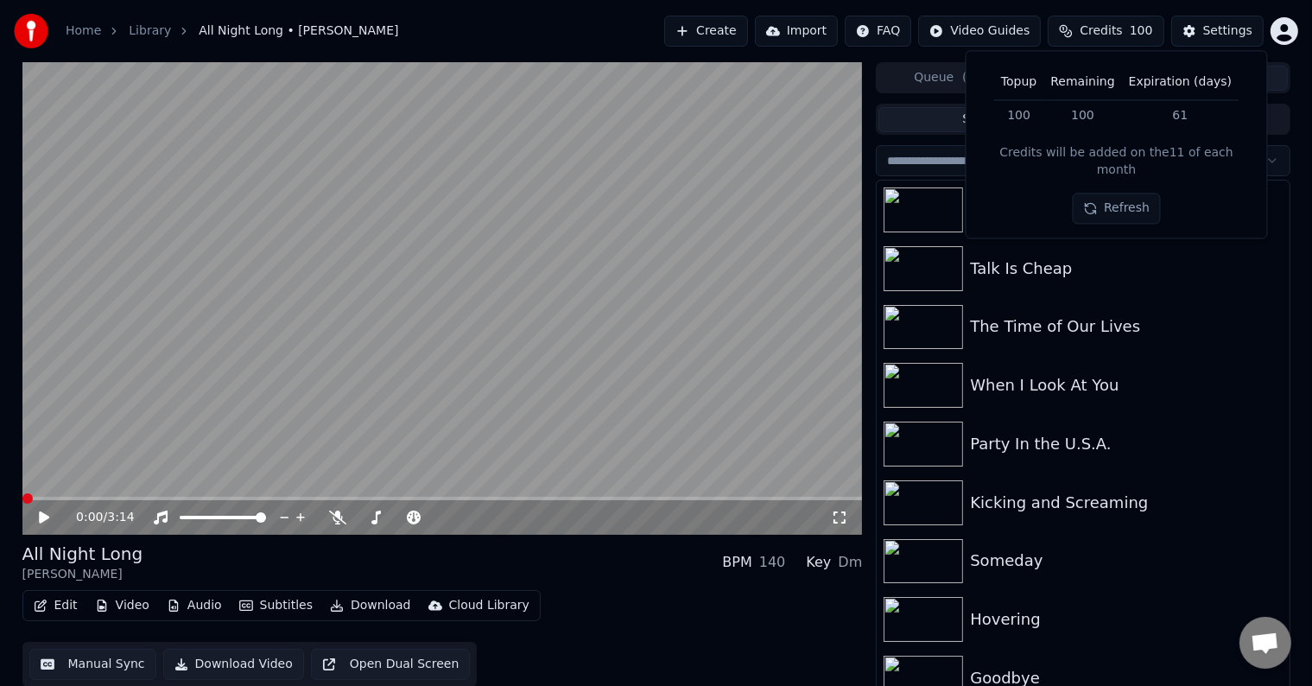
click at [697, 600] on div "Edit Video Audio Subtitles Download Cloud Library Manual Sync Download Video Op…" at bounding box center [442, 638] width 840 height 97
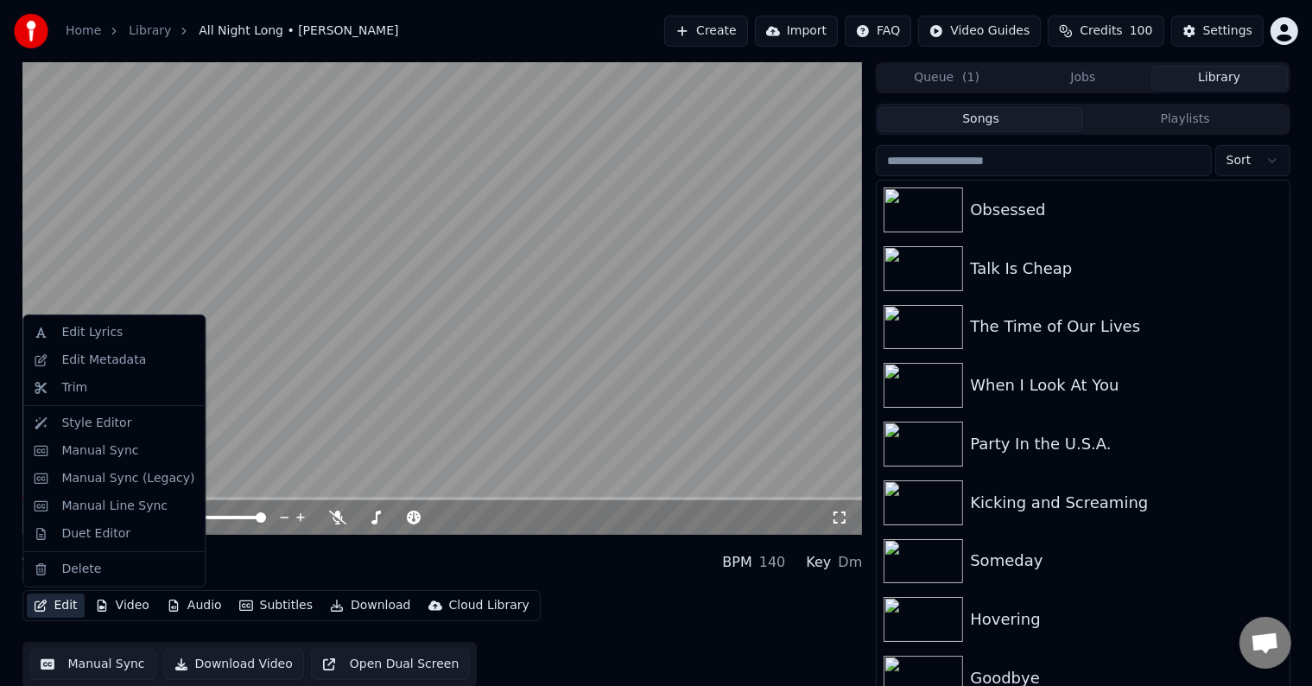
click at [58, 599] on button "Edit" at bounding box center [56, 605] width 58 height 24
click at [85, 338] on div "Edit Lyrics" at bounding box center [91, 332] width 61 height 17
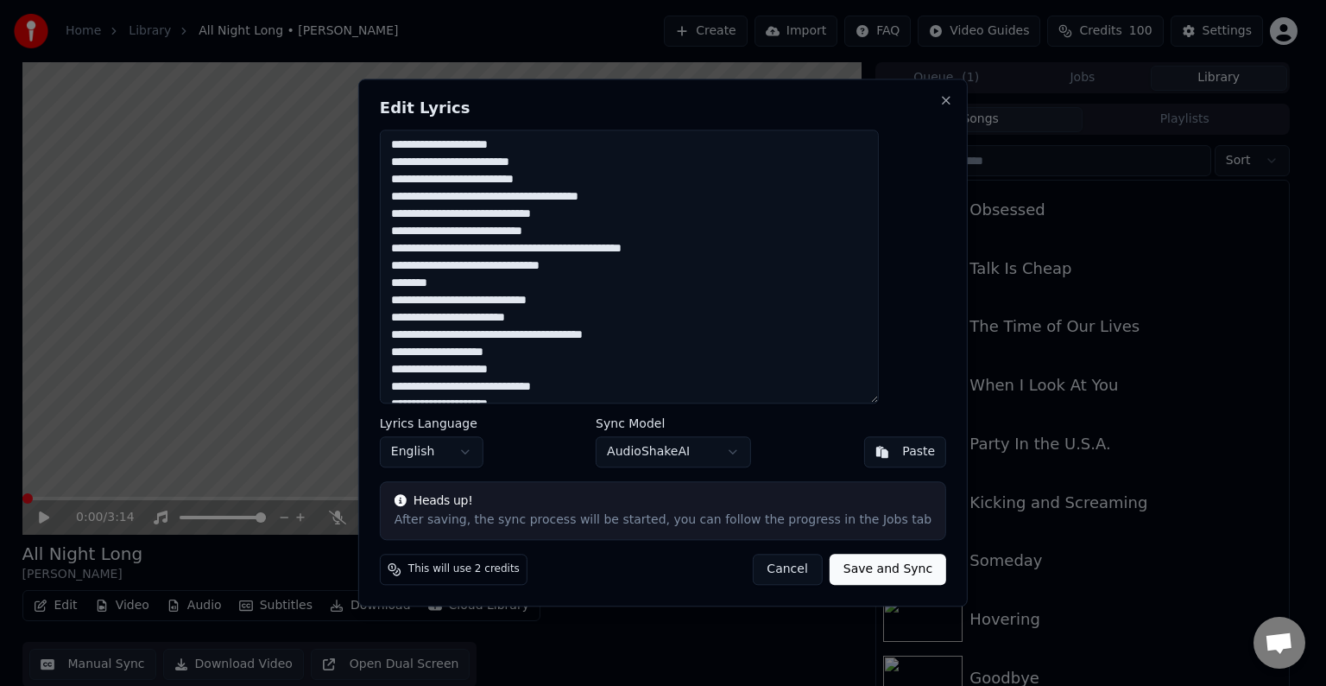
scroll to position [811, 0]
click at [421, 285] on textarea at bounding box center [629, 267] width 499 height 274
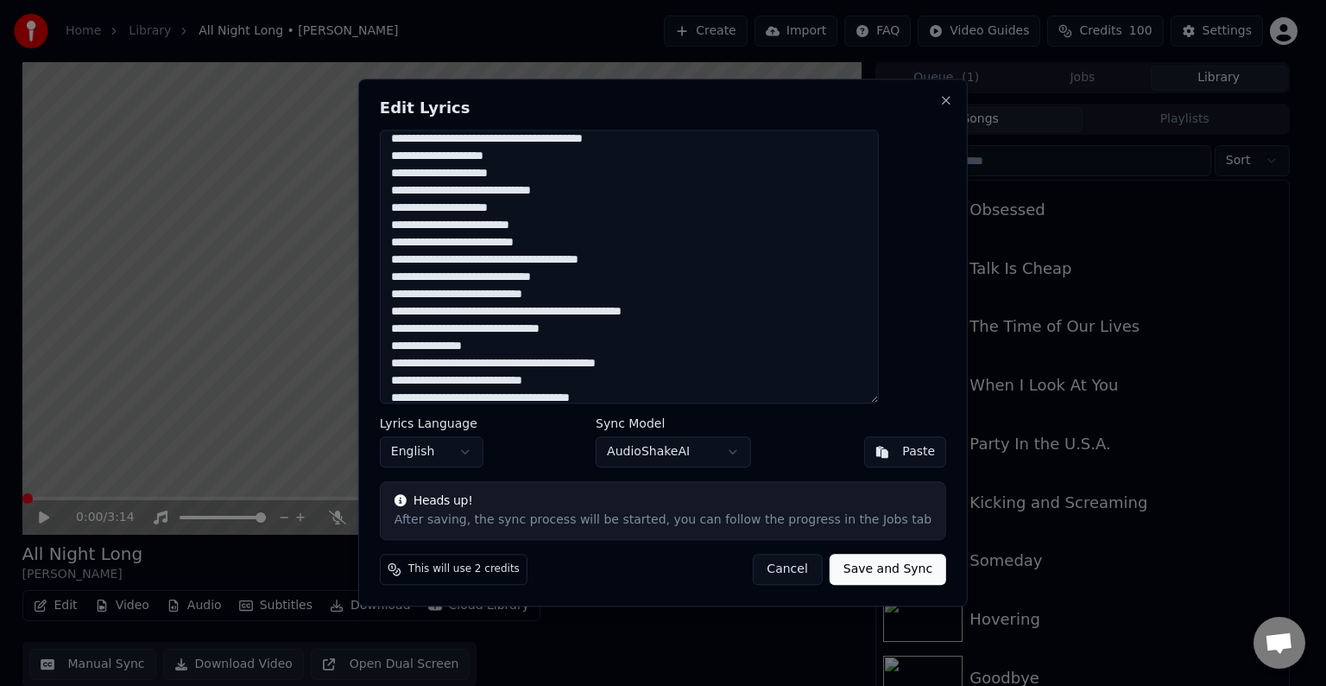
scroll to position [1008, 0]
click at [626, 325] on textarea at bounding box center [629, 267] width 499 height 274
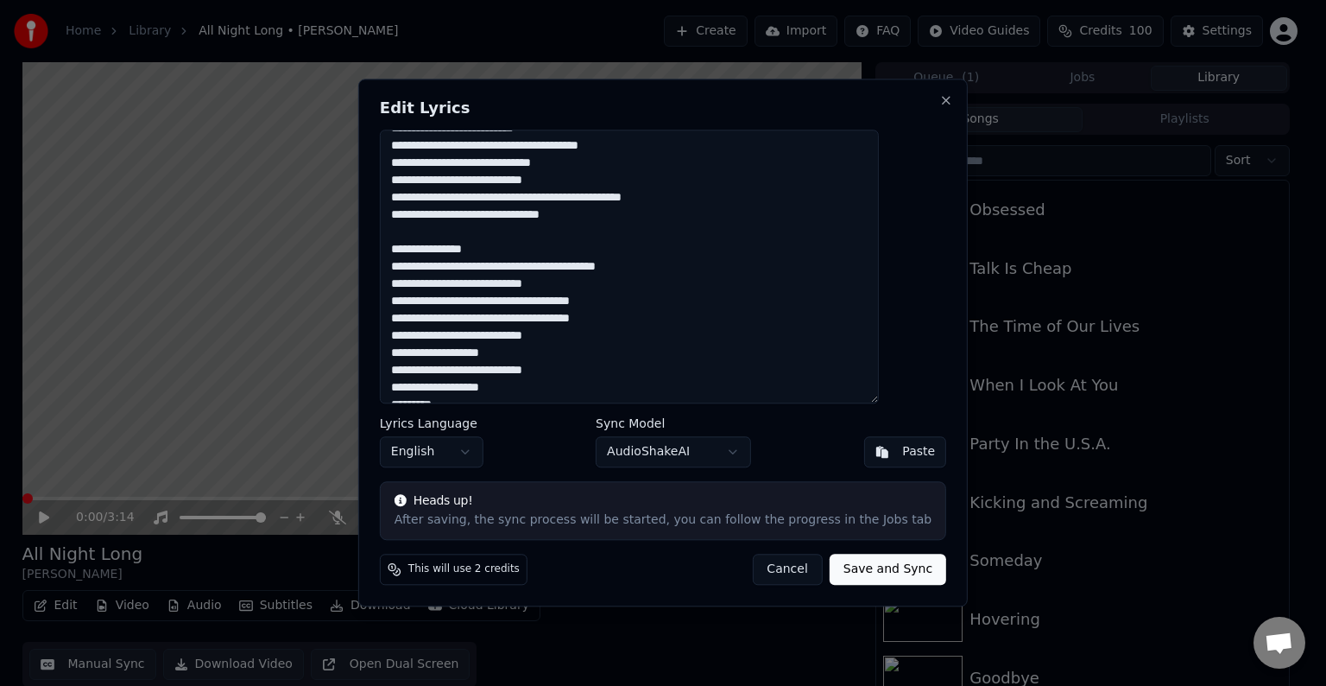
scroll to position [880, 0]
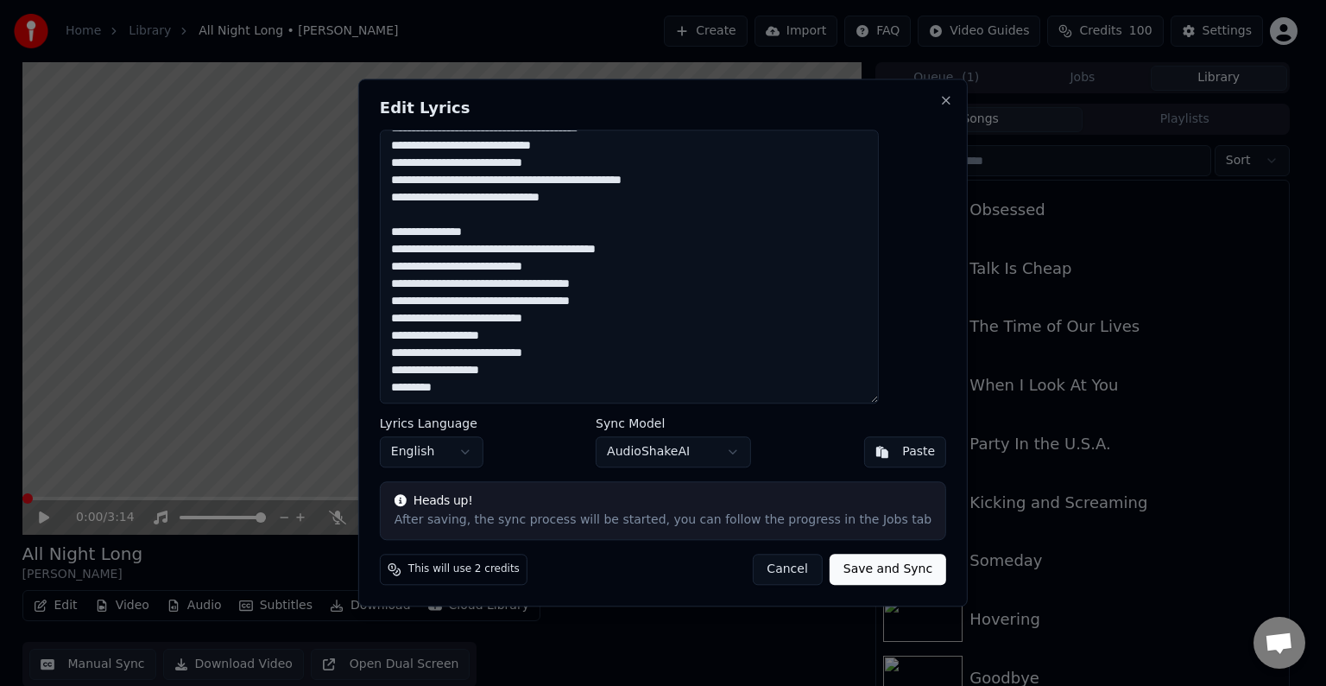
paste textarea "**********"
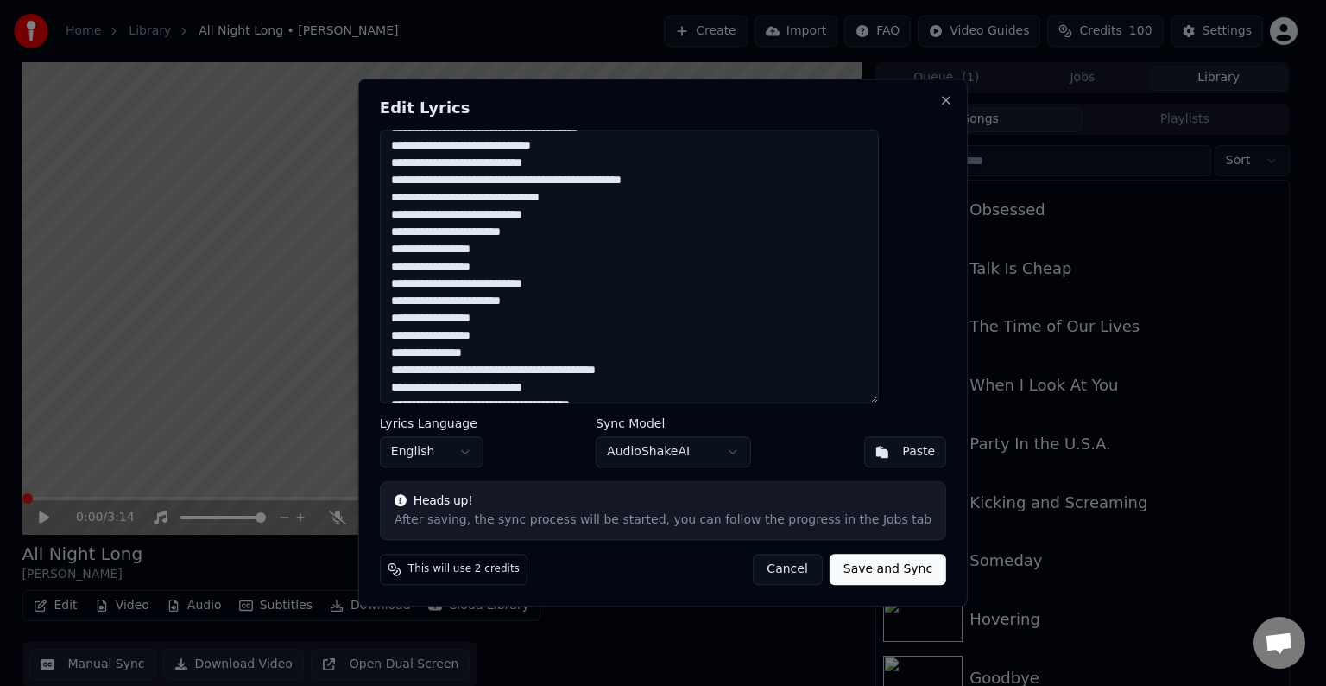
scroll to position [1001, 0]
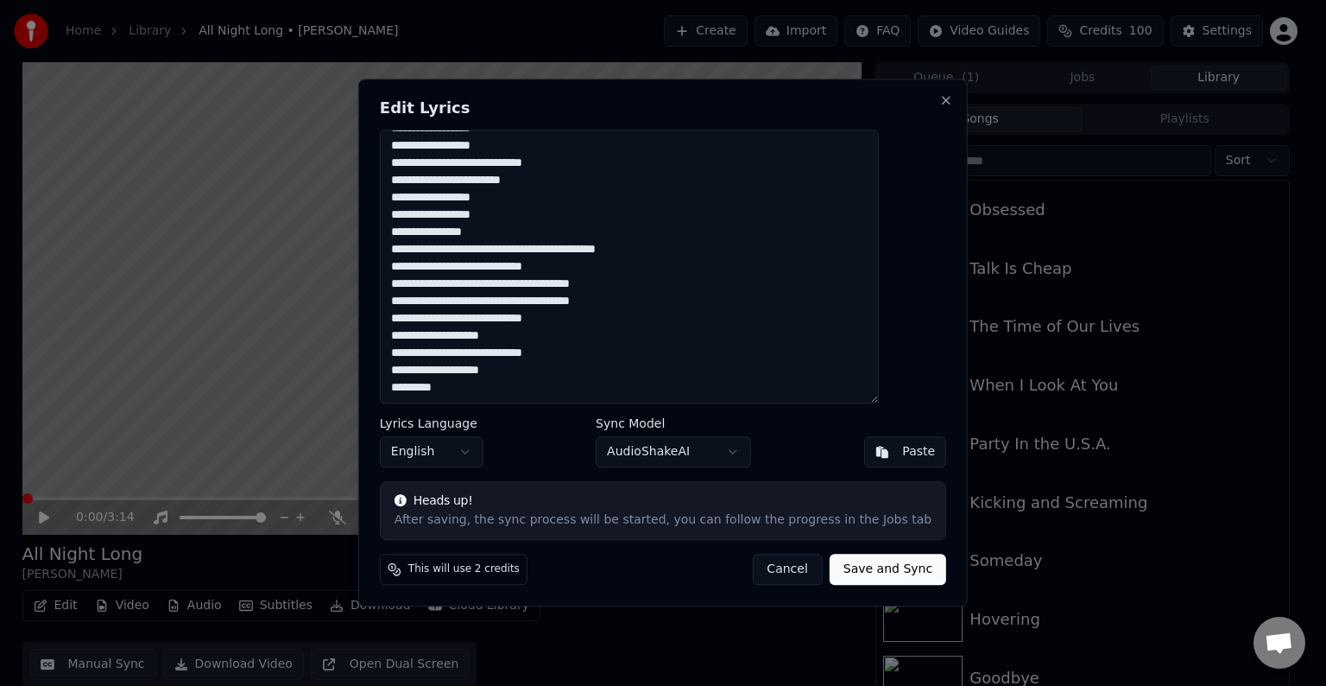
type textarea "**********"
click at [850, 576] on button "Save and Sync" at bounding box center [888, 569] width 117 height 31
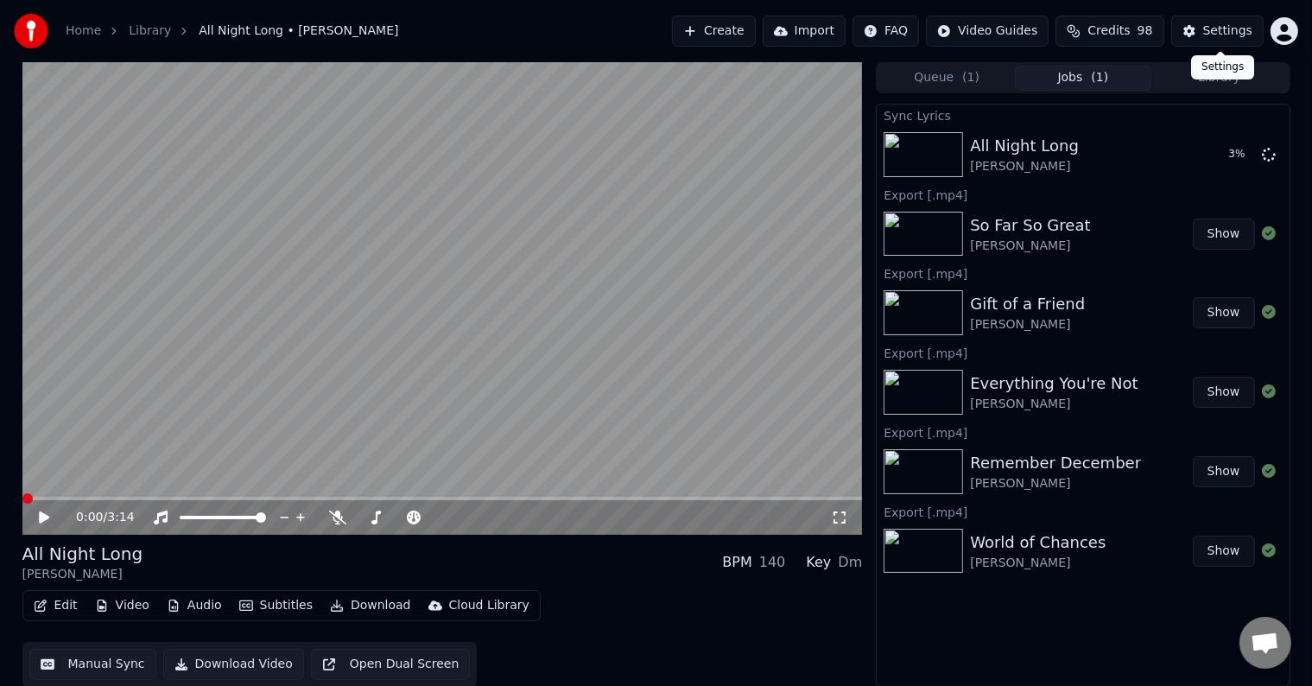
click at [1195, 31] on button "Settings" at bounding box center [1217, 31] width 92 height 31
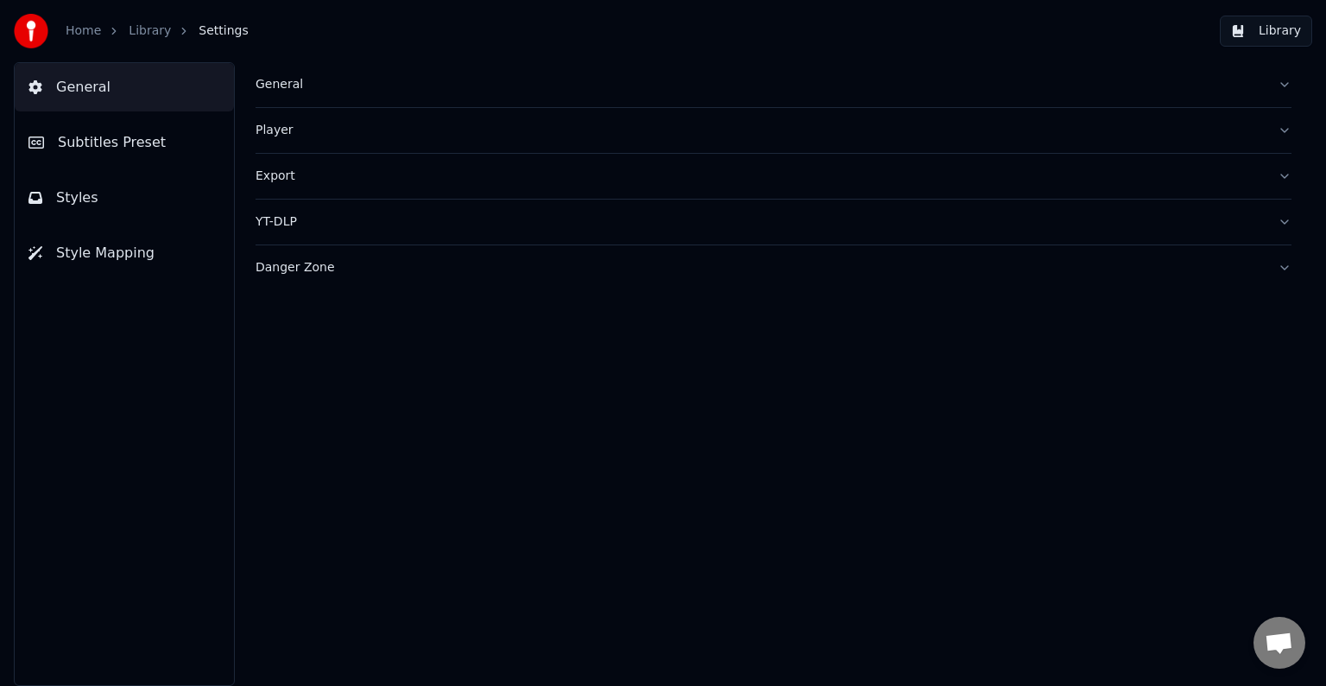
click at [1289, 35] on button "Library" at bounding box center [1266, 31] width 92 height 31
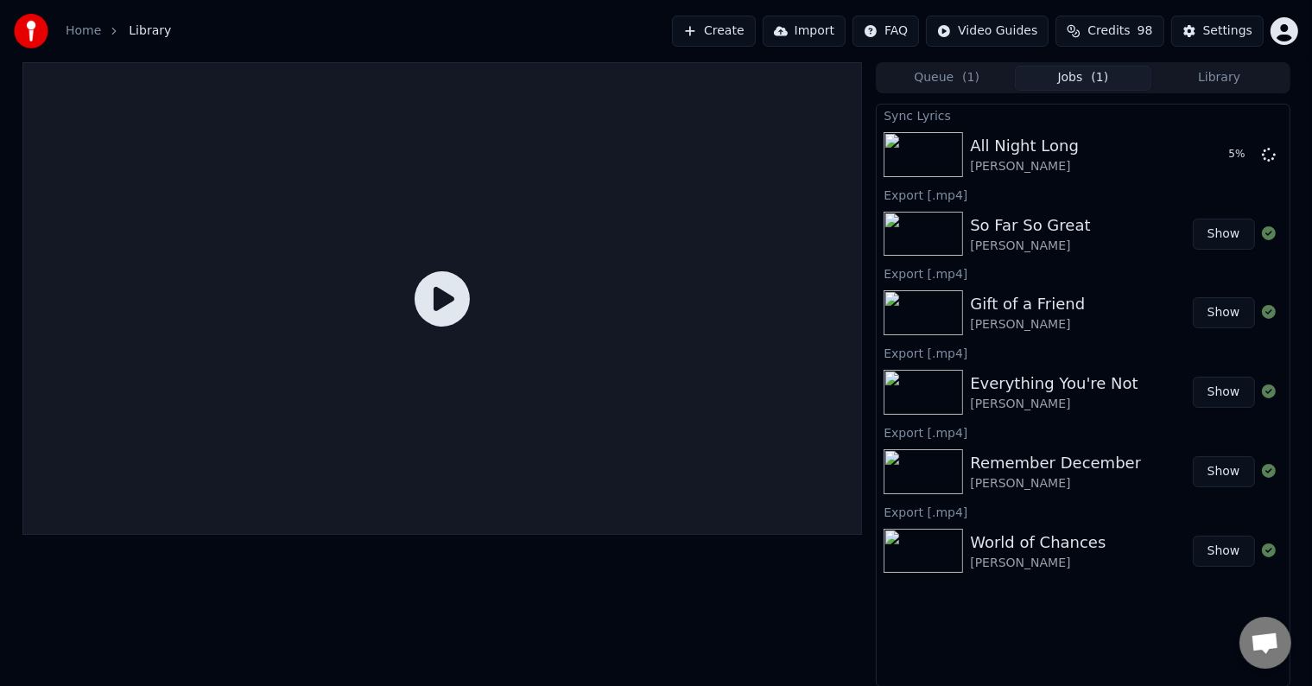
click at [1075, 76] on button "Jobs ( 1 )" at bounding box center [1083, 78] width 136 height 25
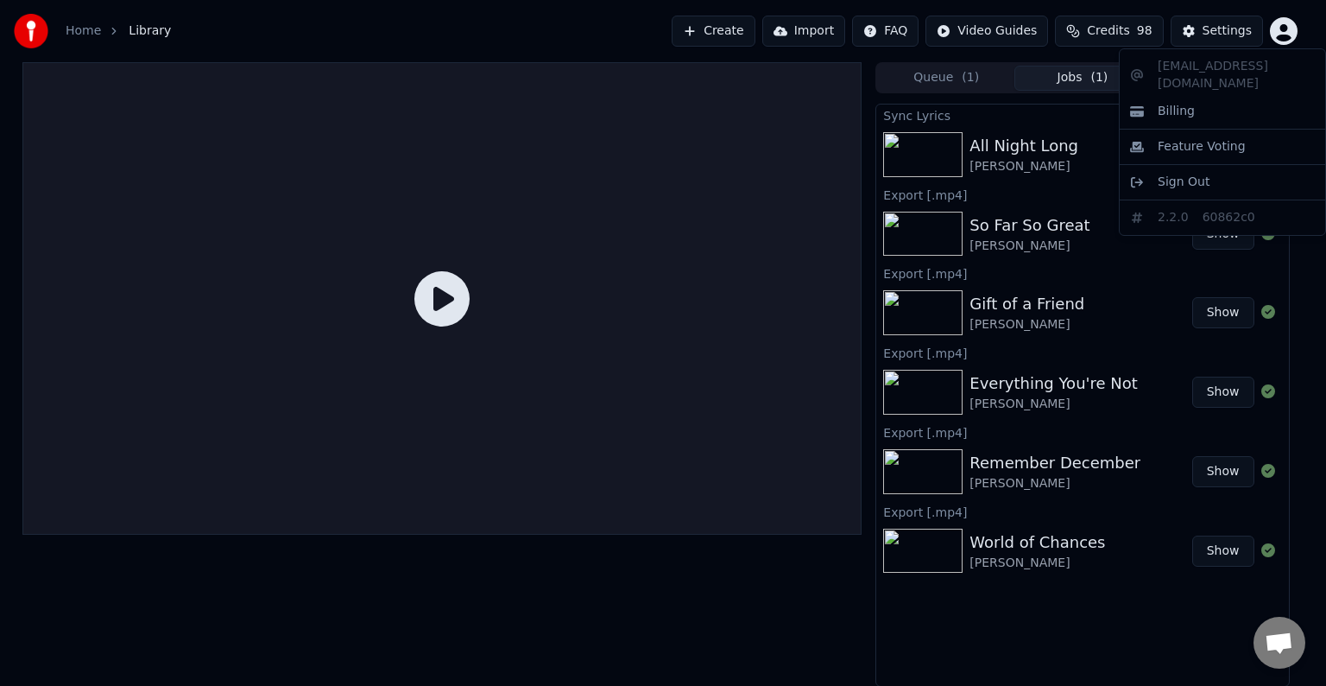
click at [1293, 28] on html "Home Library Create Import FAQ Video Guides Credits 98 Settings Queue ( 1 ) Job…" at bounding box center [663, 343] width 1326 height 686
click at [1171, 103] on span "Billing" at bounding box center [1176, 111] width 37 height 17
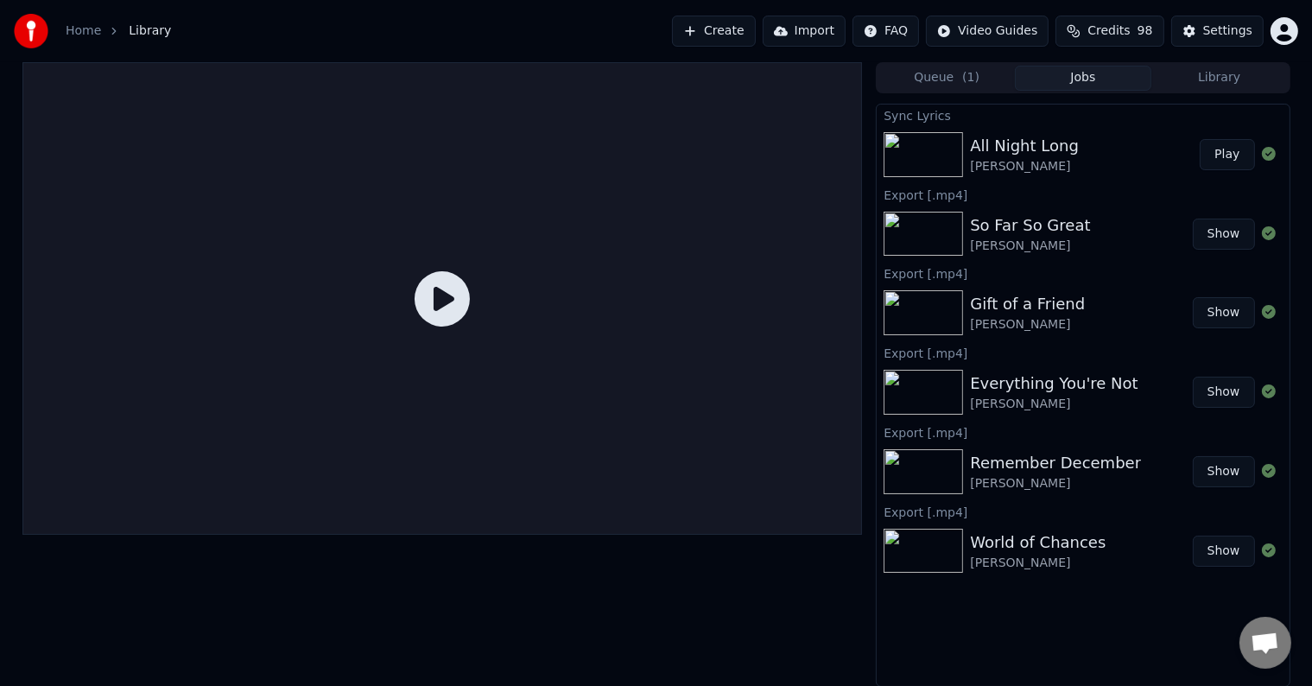
click at [1223, 149] on button "Play" at bounding box center [1226, 154] width 54 height 31
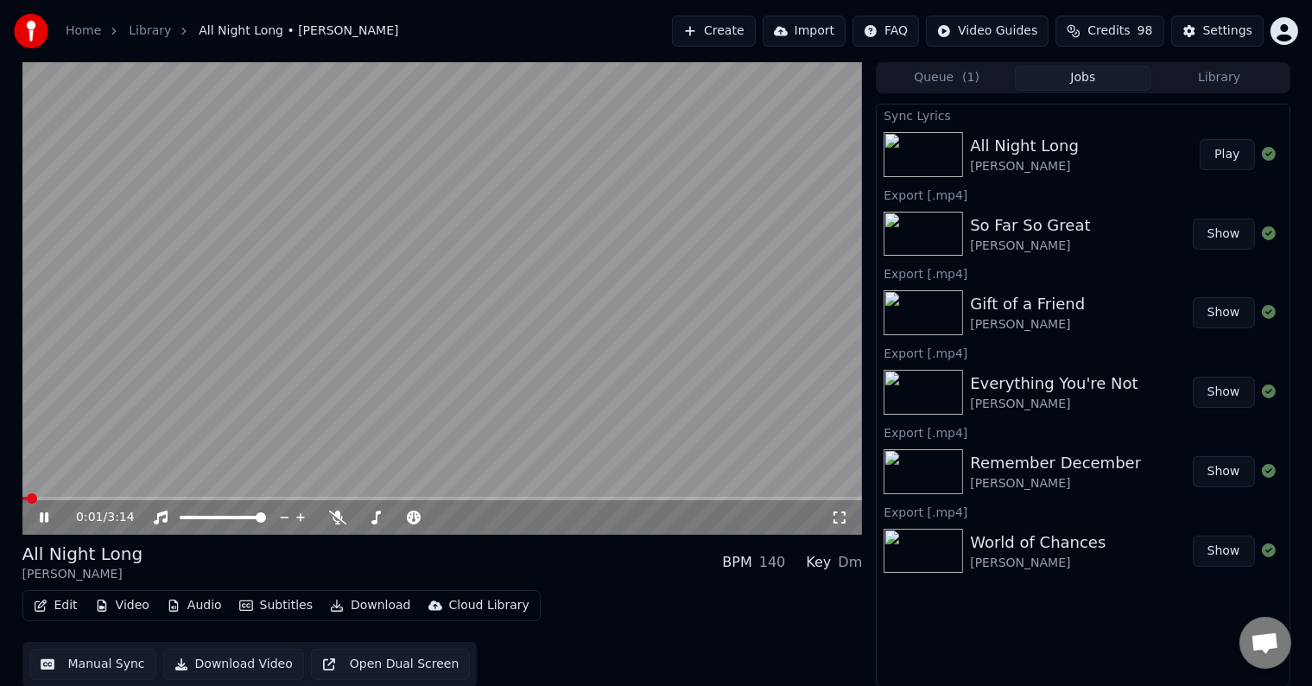
click at [45, 602] on icon "button" at bounding box center [41, 605] width 12 height 12
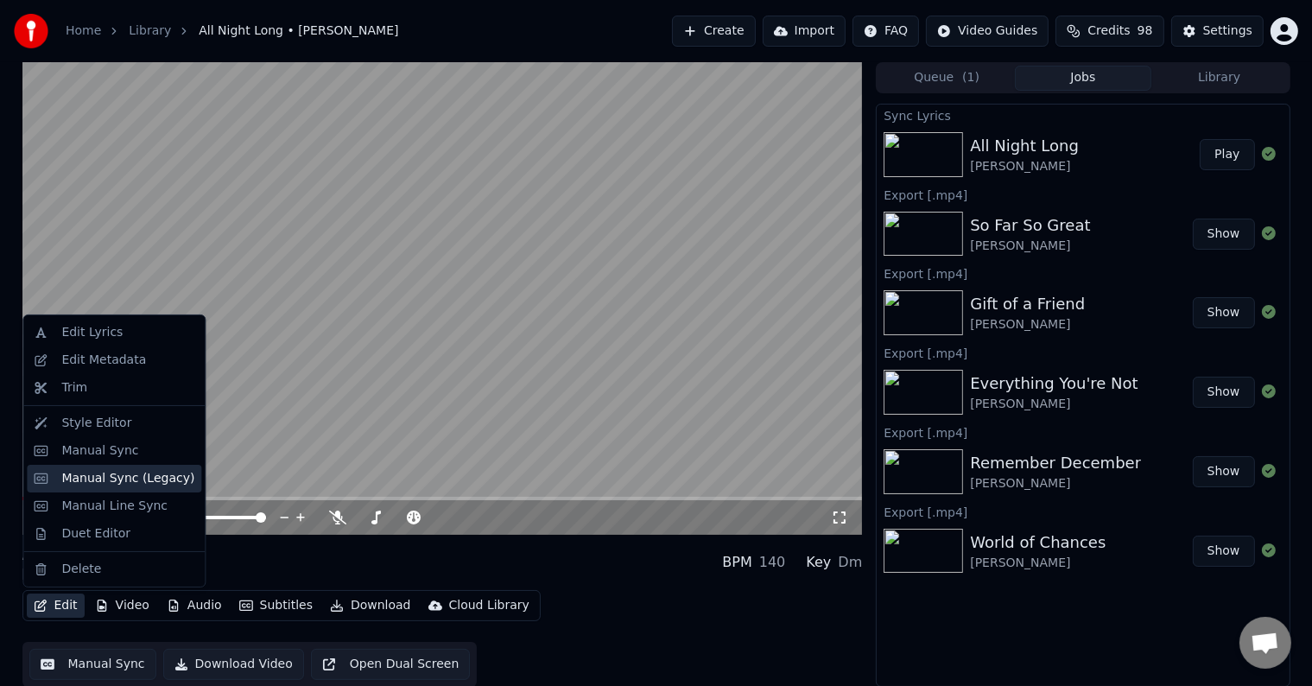
click at [104, 484] on div "Manual Sync (Legacy)" at bounding box center [127, 478] width 133 height 17
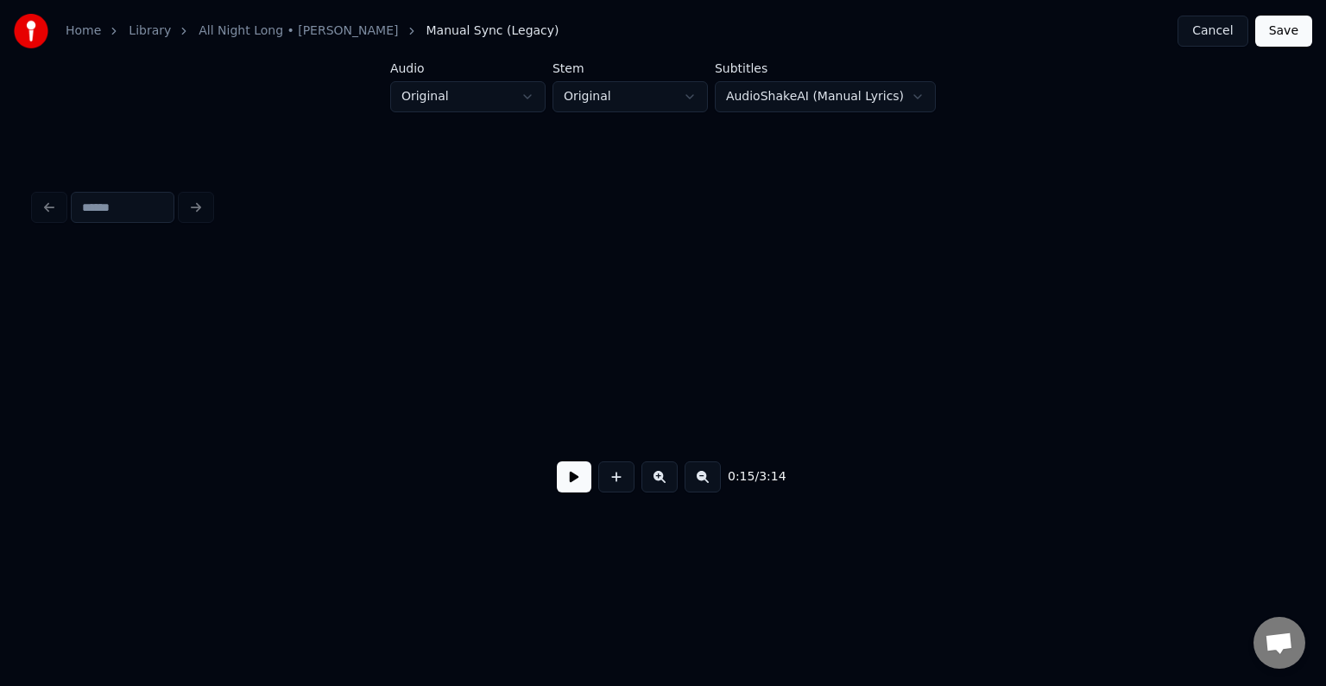
scroll to position [0, 2043]
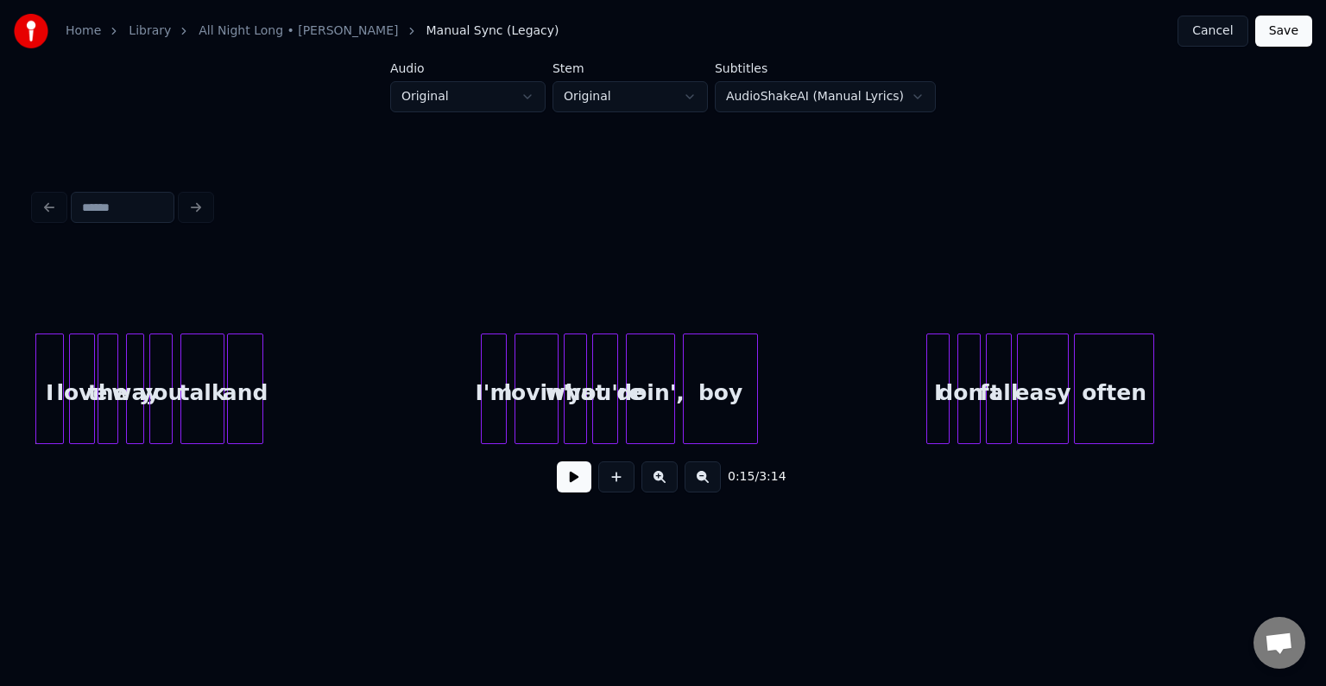
click at [572, 492] on button at bounding box center [574, 476] width 35 height 31
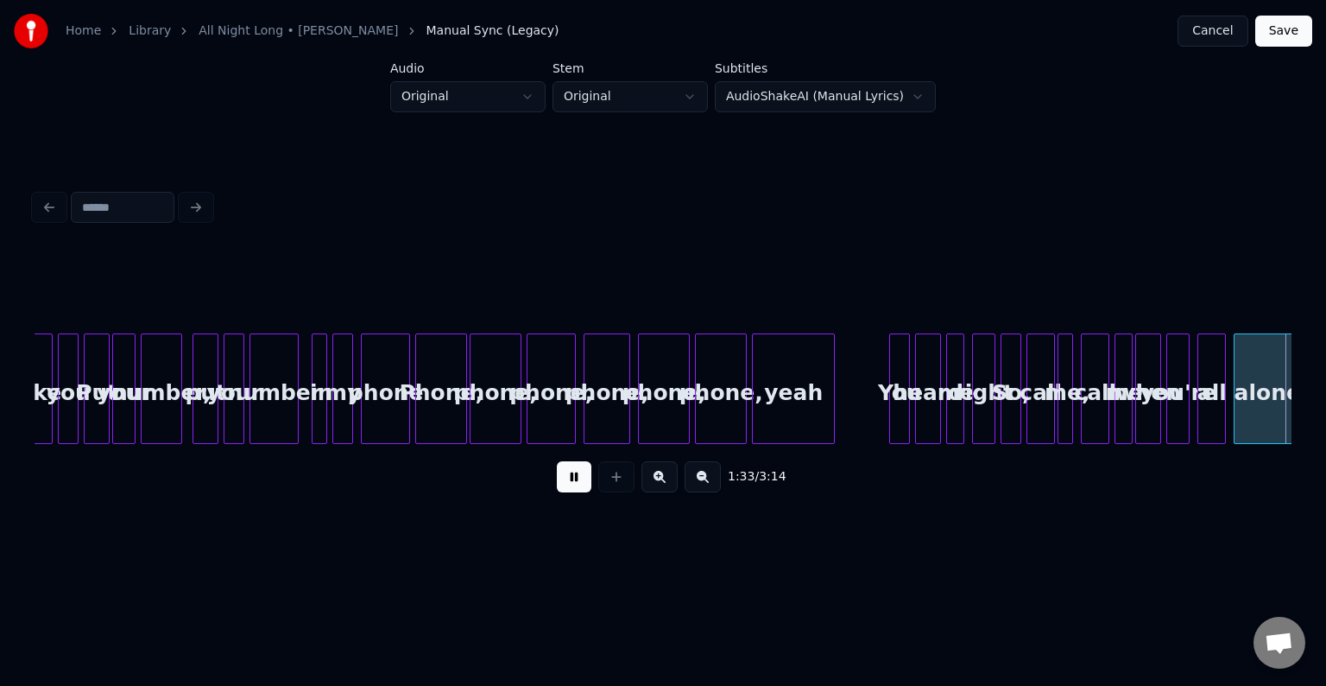
scroll to position [0, 12112]
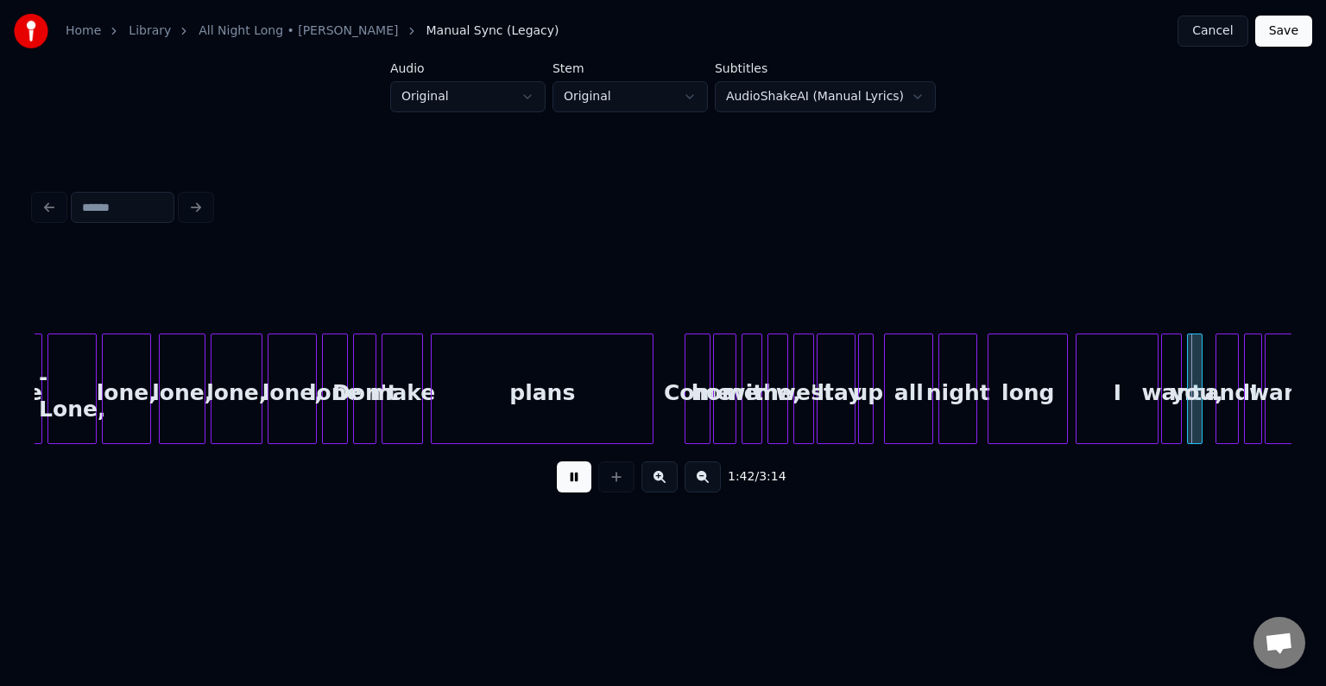
click at [574, 488] on button at bounding box center [574, 476] width 35 height 31
click at [1149, 424] on div at bounding box center [1149, 388] width 5 height 109
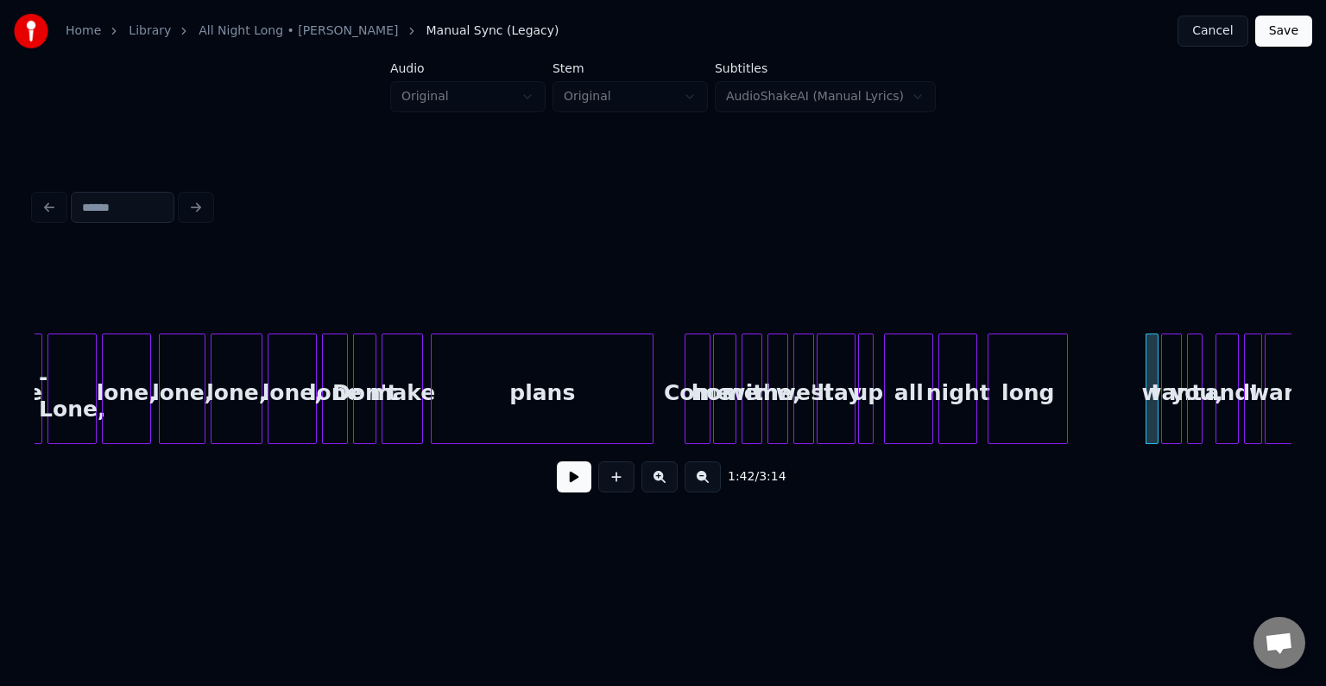
click at [574, 492] on button at bounding box center [574, 476] width 35 height 31
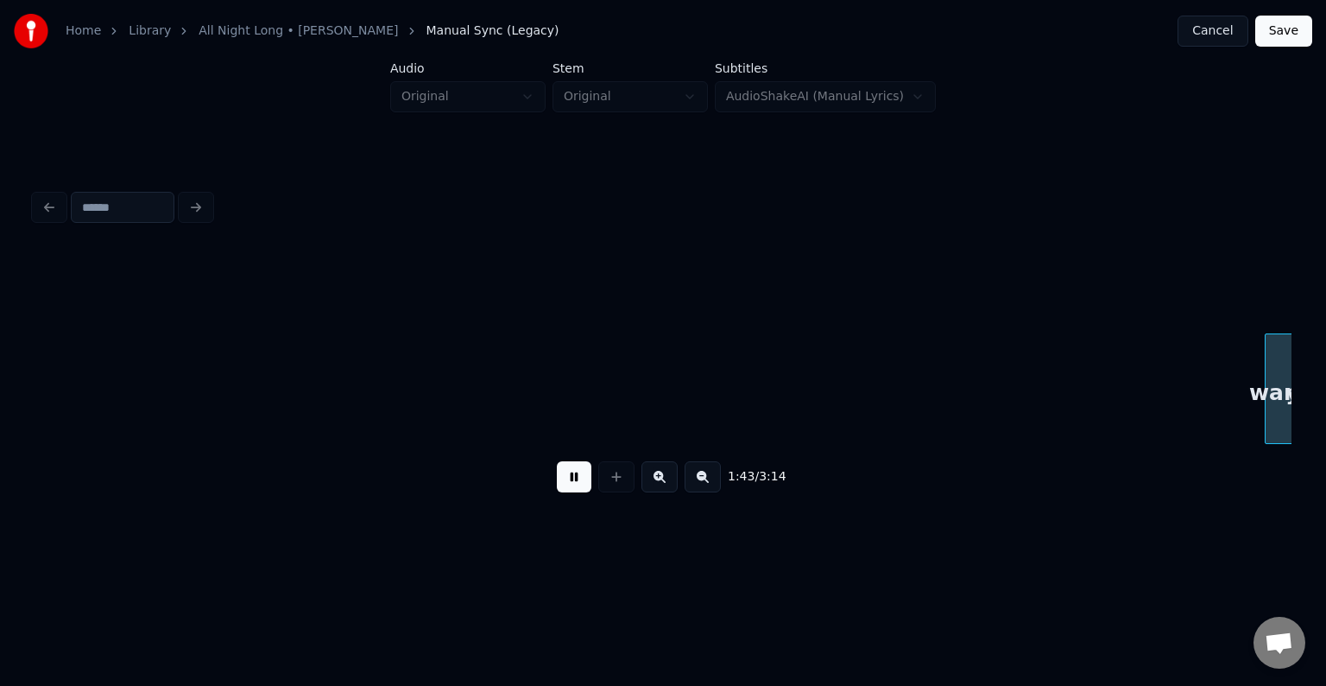
click at [574, 492] on button at bounding box center [574, 476] width 35 height 31
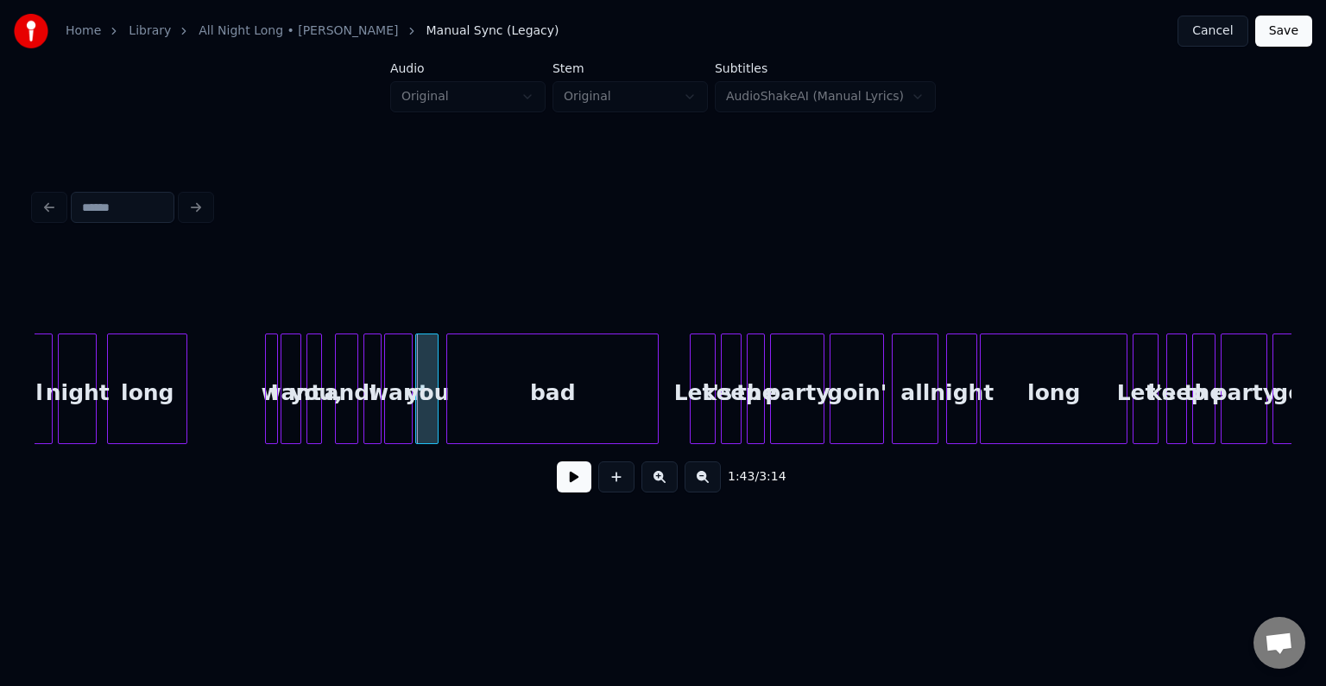
scroll to position [0, 12955]
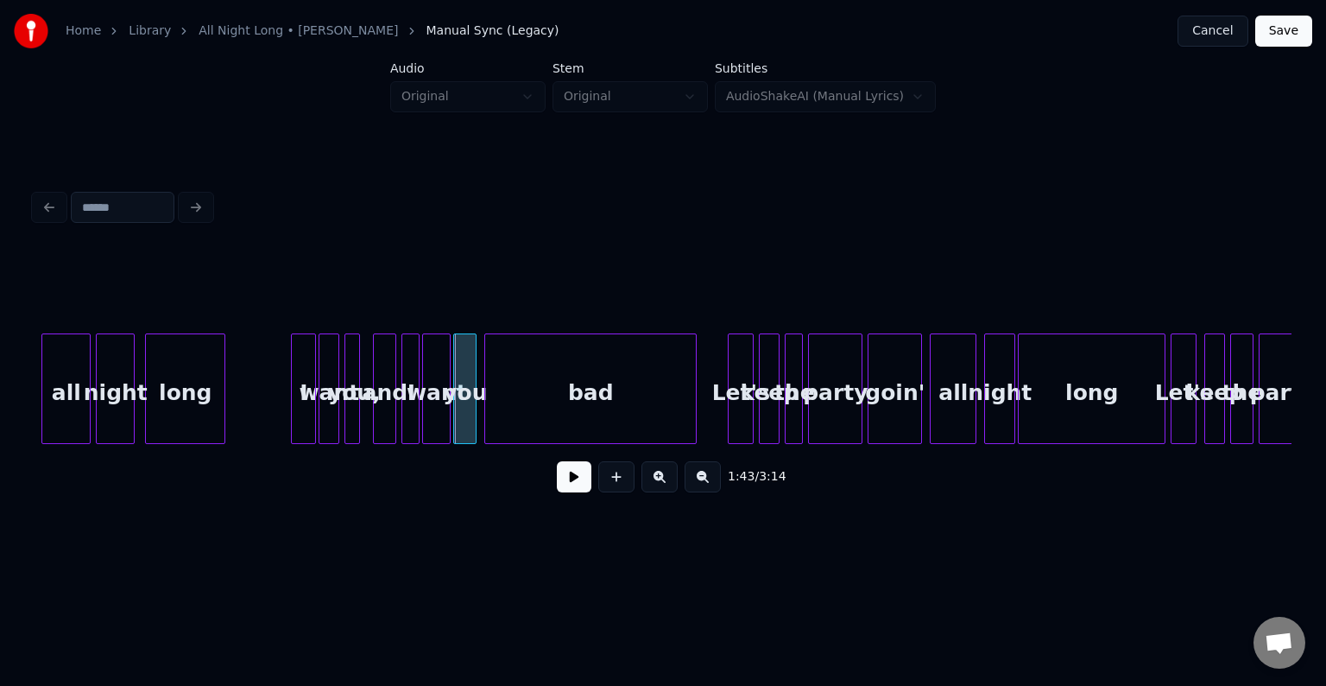
click at [293, 421] on div at bounding box center [294, 388] width 5 height 109
click at [574, 492] on button at bounding box center [574, 476] width 35 height 31
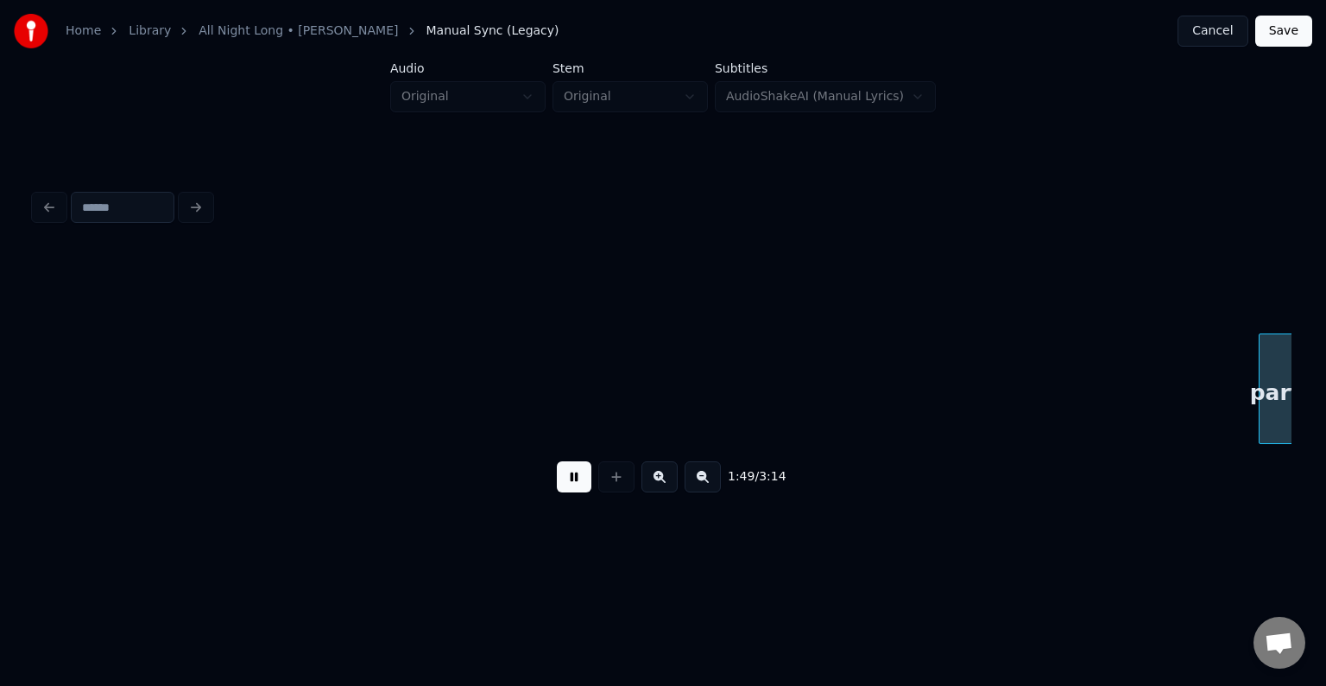
scroll to position [0, 14214]
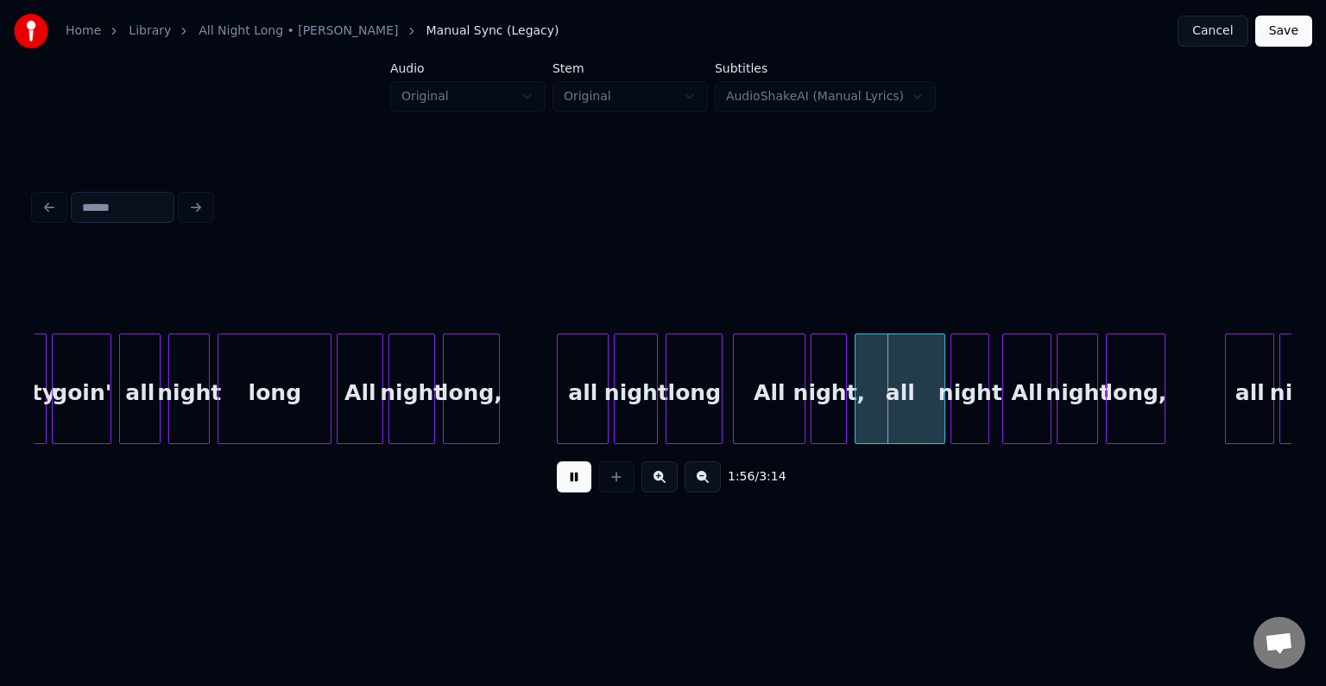
click at [574, 492] on button at bounding box center [574, 476] width 35 height 31
click at [749, 420] on div at bounding box center [751, 388] width 5 height 109
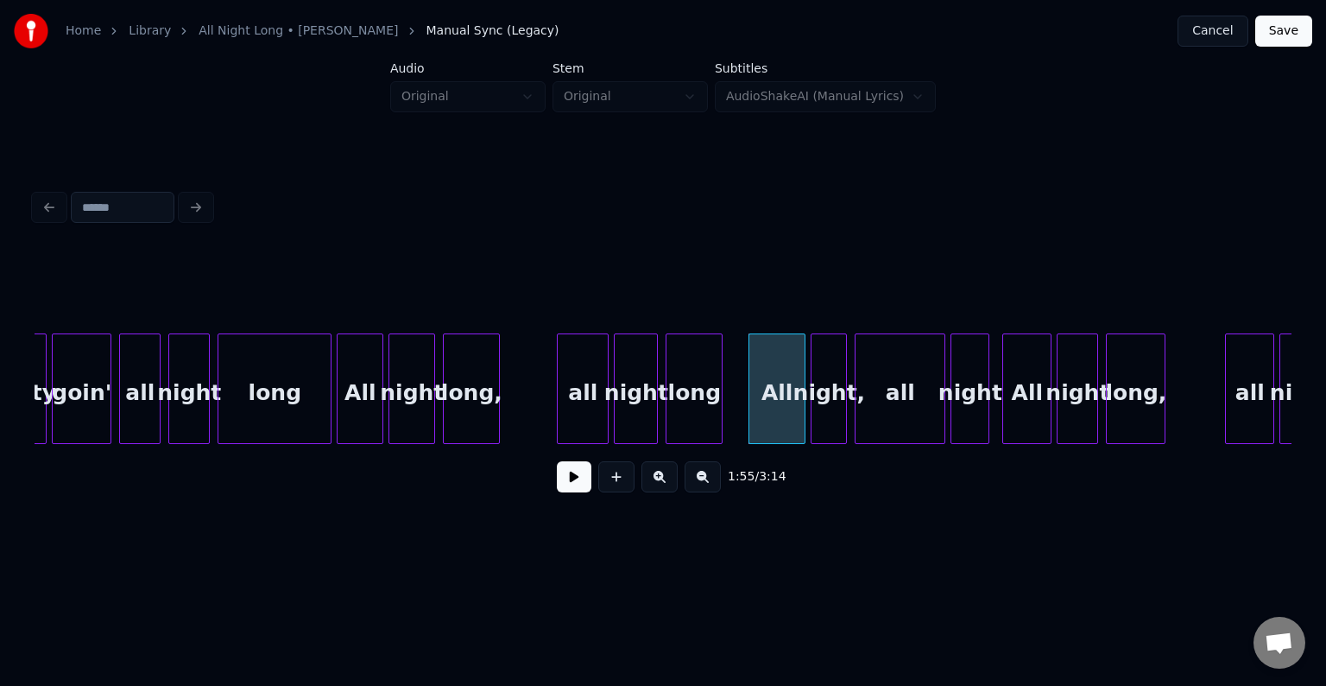
click at [572, 477] on button at bounding box center [574, 476] width 35 height 31
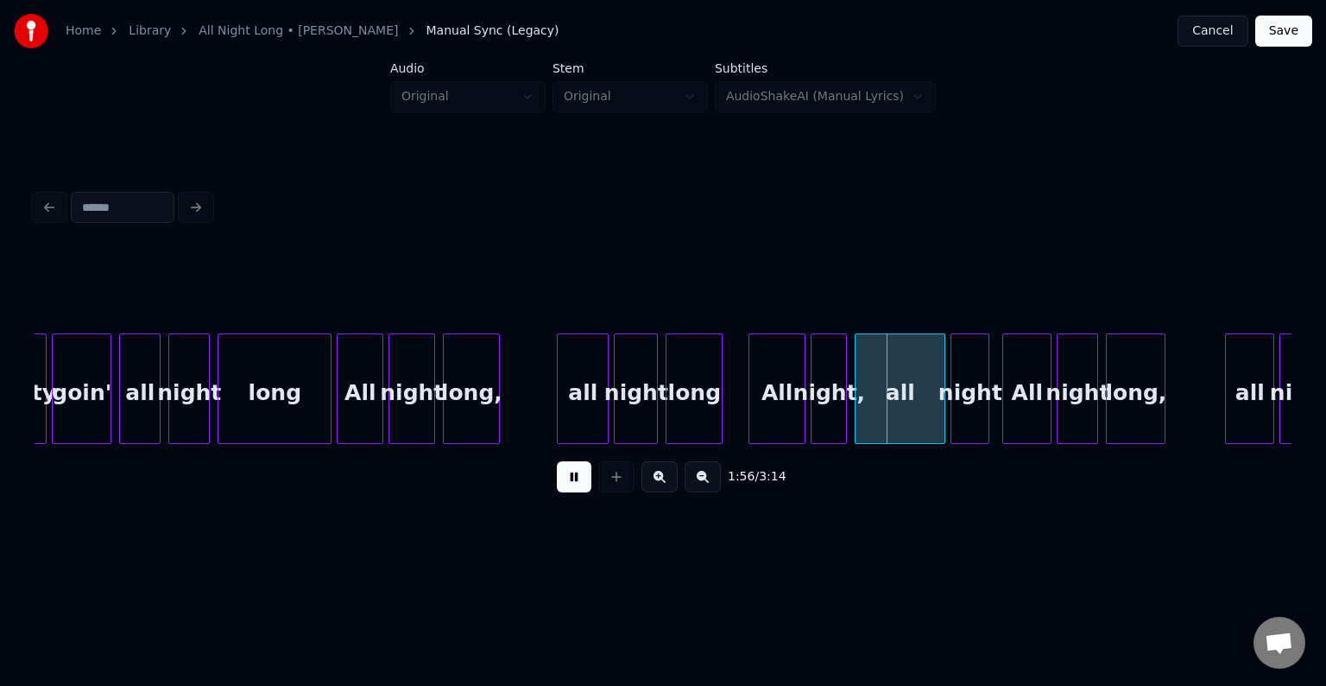
click at [572, 477] on button at bounding box center [574, 476] width 35 height 31
click at [769, 420] on div at bounding box center [771, 388] width 5 height 109
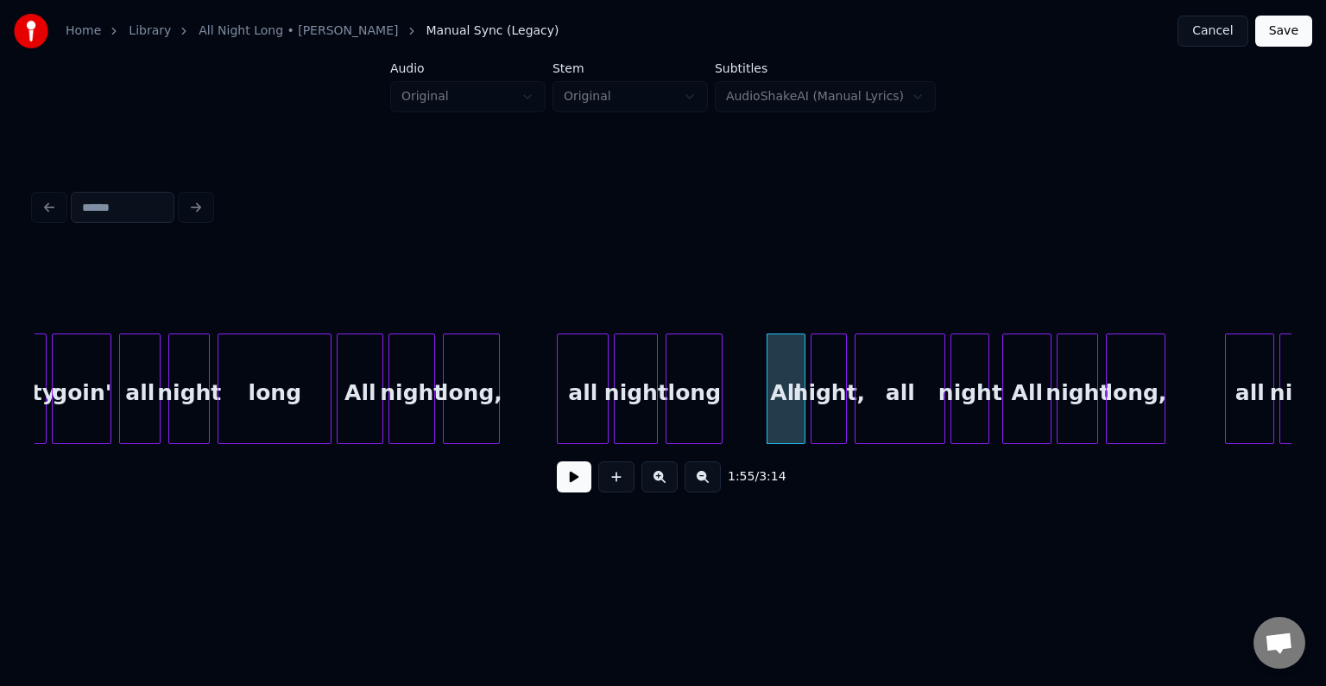
click at [573, 482] on button at bounding box center [574, 476] width 35 height 31
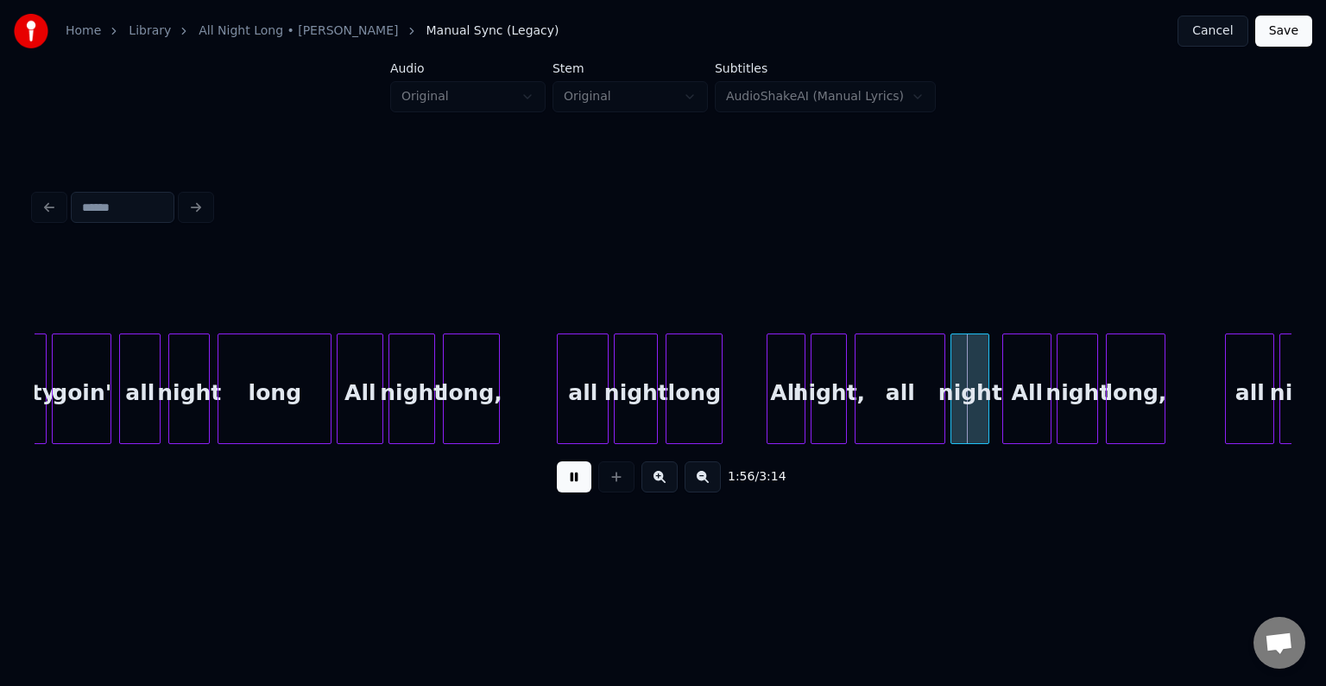
click at [573, 482] on button at bounding box center [574, 476] width 35 height 31
click at [891, 414] on div at bounding box center [890, 388] width 5 height 109
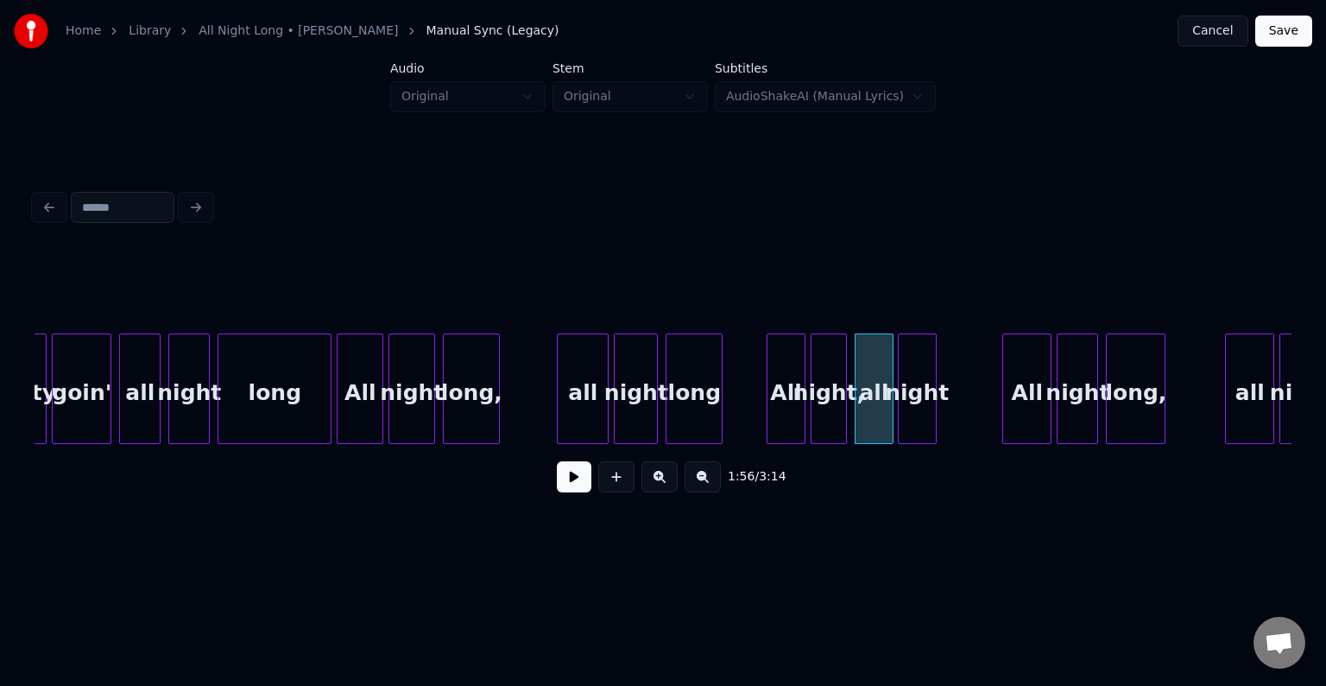
click at [920, 411] on div "night" at bounding box center [917, 392] width 37 height 117
click at [548, 477] on div "1:55 / 3:14" at bounding box center [663, 477] width 1230 height 38
click at [571, 480] on button at bounding box center [574, 476] width 35 height 31
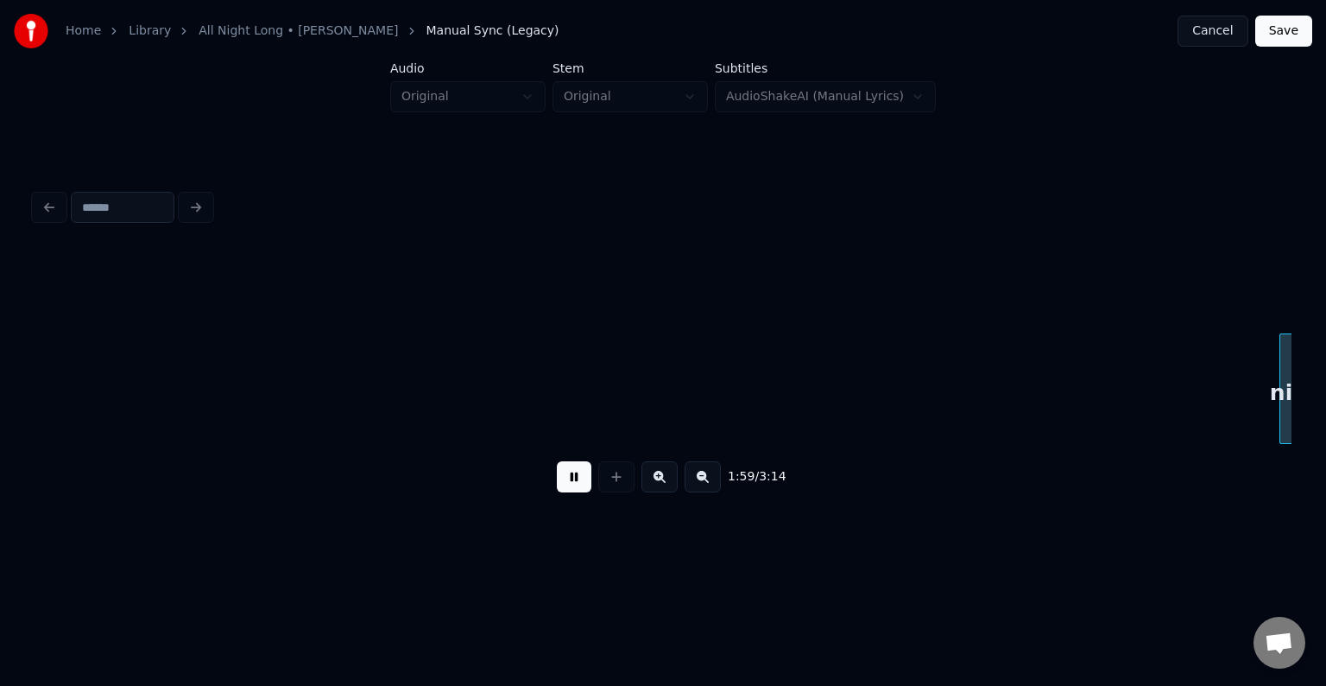
scroll to position [0, 15471]
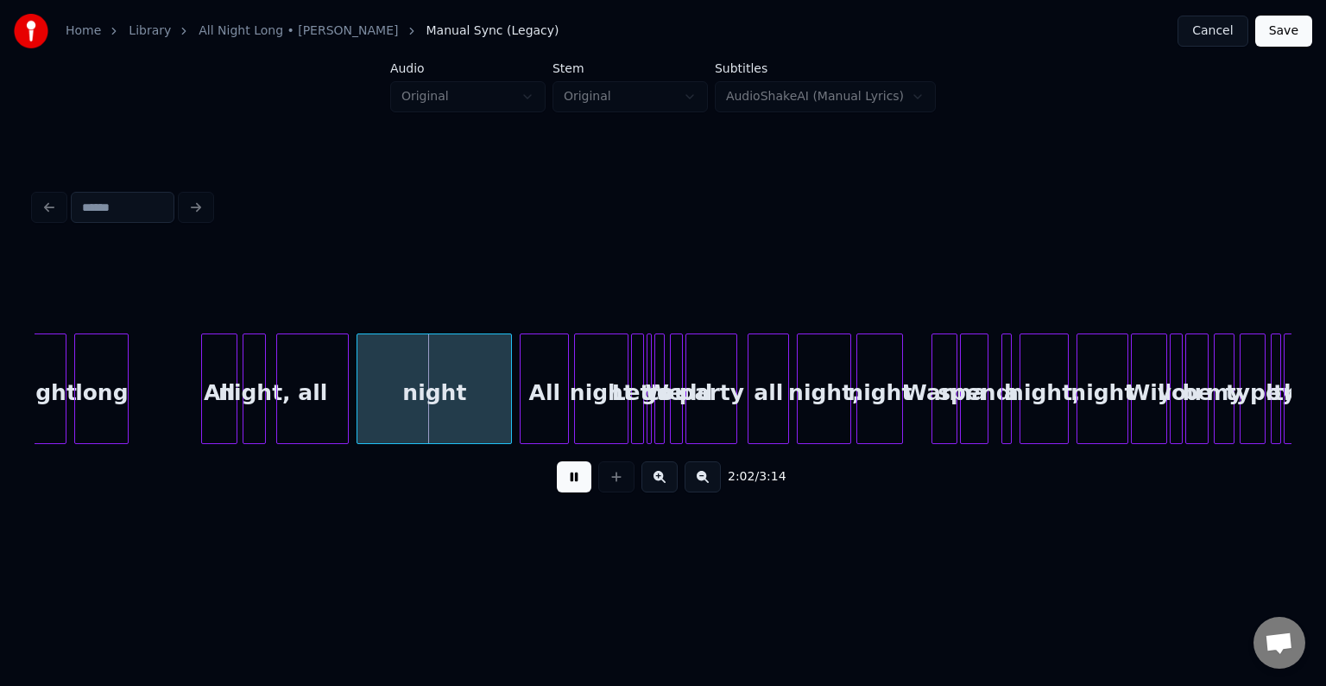
click at [571, 480] on button at bounding box center [574, 476] width 35 height 31
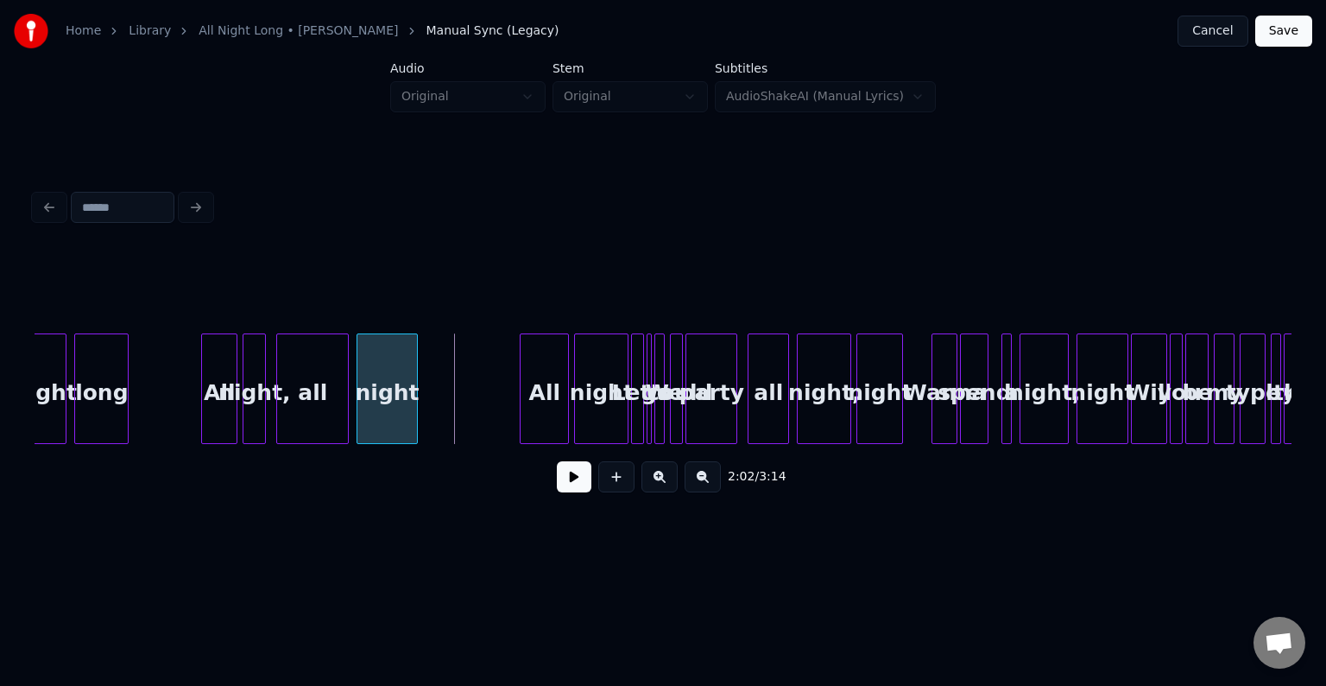
click at [414, 397] on div at bounding box center [414, 388] width 5 height 109
click at [203, 394] on div at bounding box center [204, 388] width 5 height 109
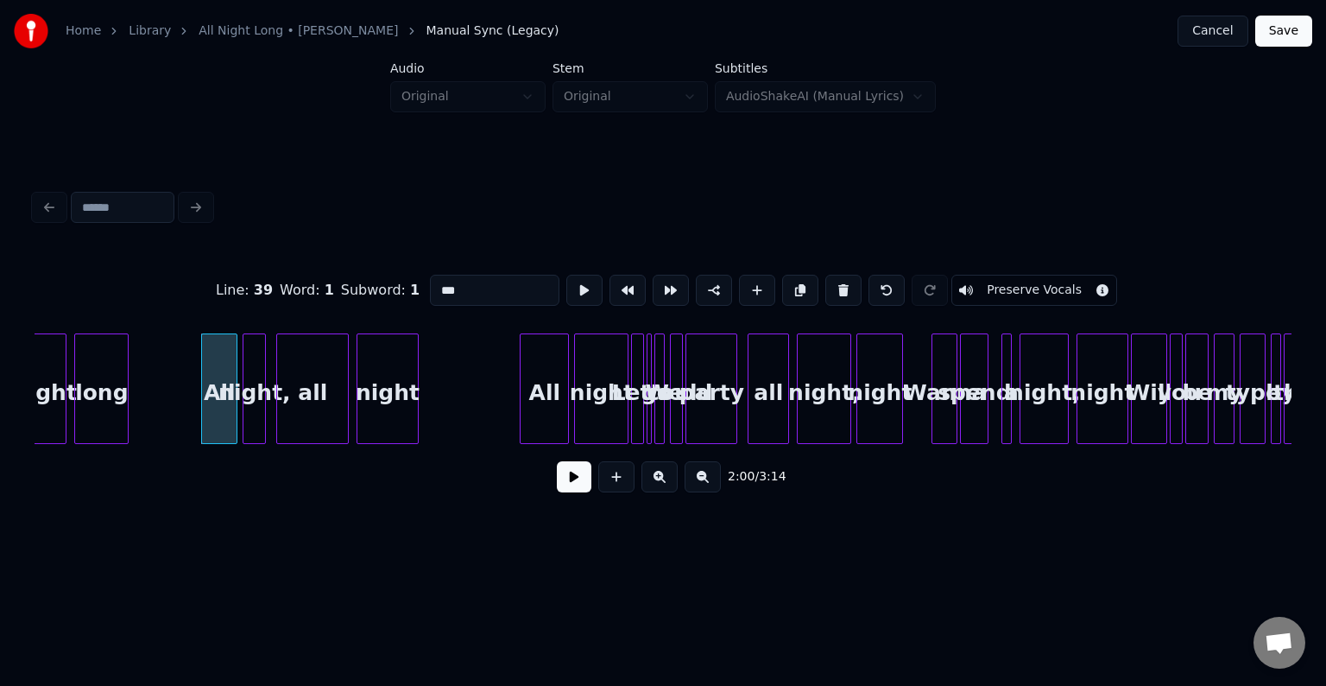
click at [574, 478] on button at bounding box center [574, 476] width 35 height 31
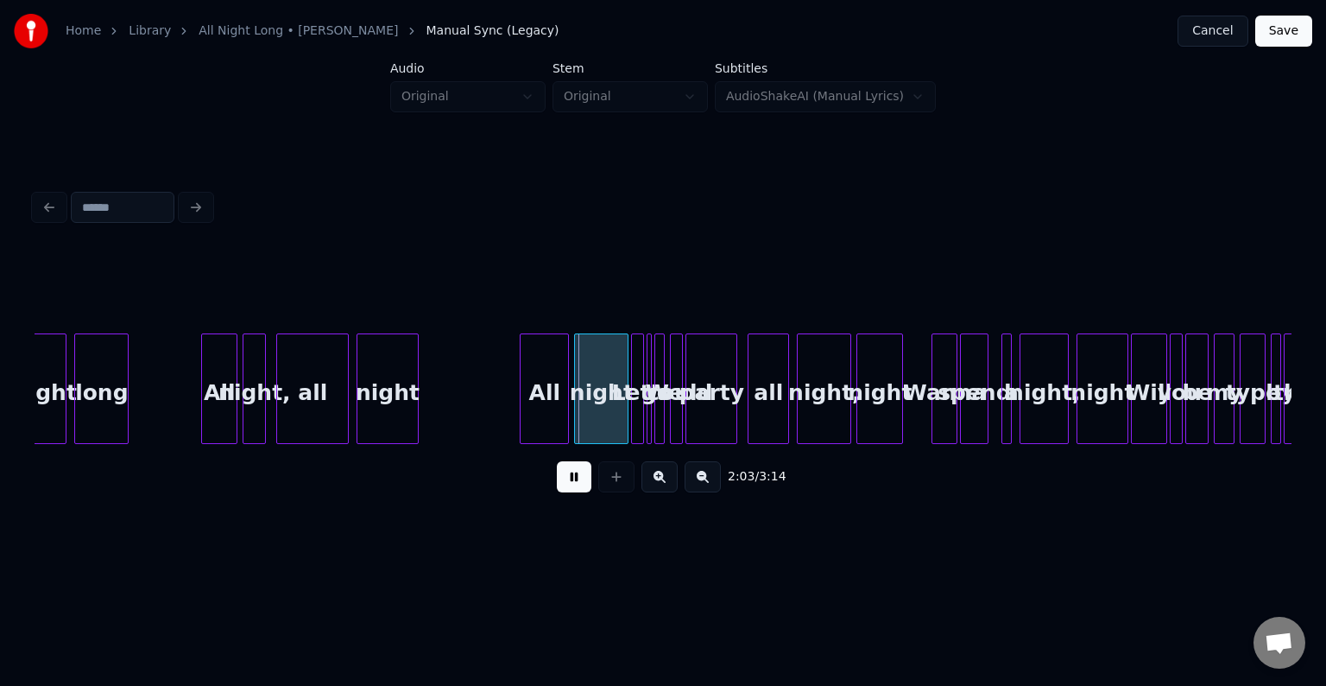
click at [205, 401] on div at bounding box center [204, 388] width 5 height 109
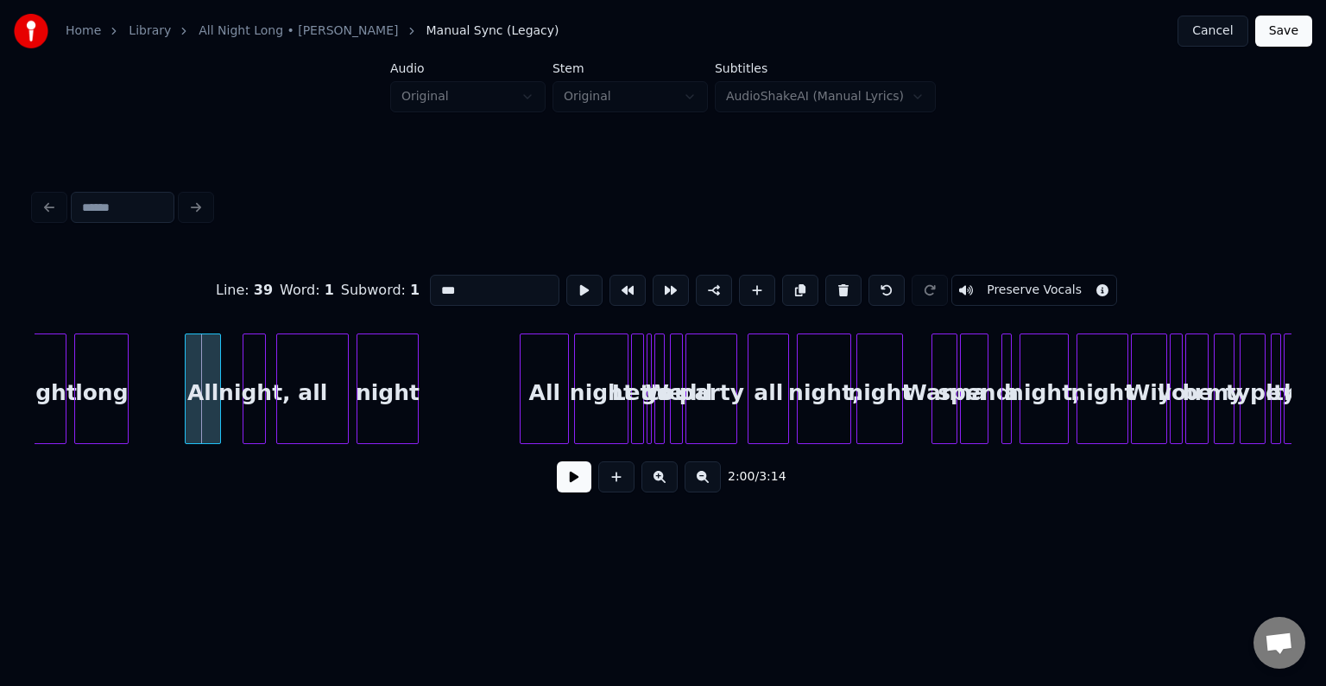
click at [200, 401] on div "All" at bounding box center [203, 392] width 35 height 117
click at [230, 413] on div at bounding box center [230, 388] width 5 height 109
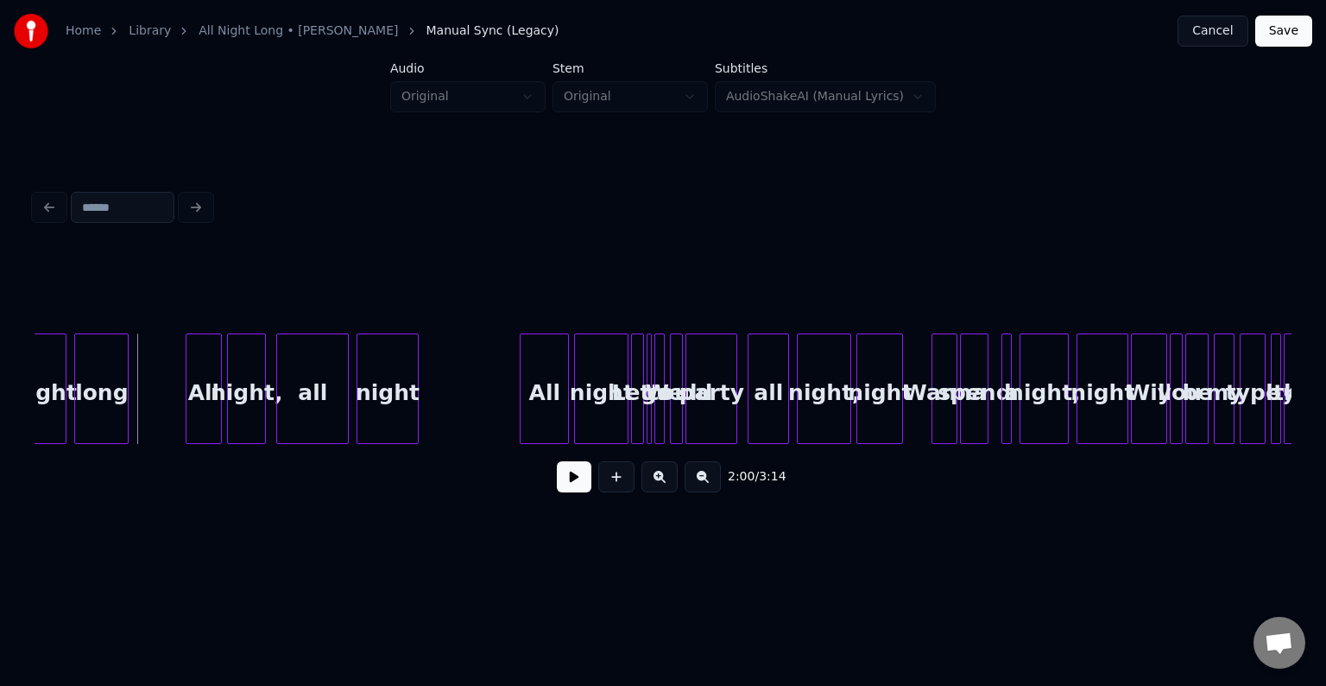
click at [562, 490] on button at bounding box center [574, 476] width 35 height 31
click at [646, 422] on div at bounding box center [648, 388] width 5 height 109
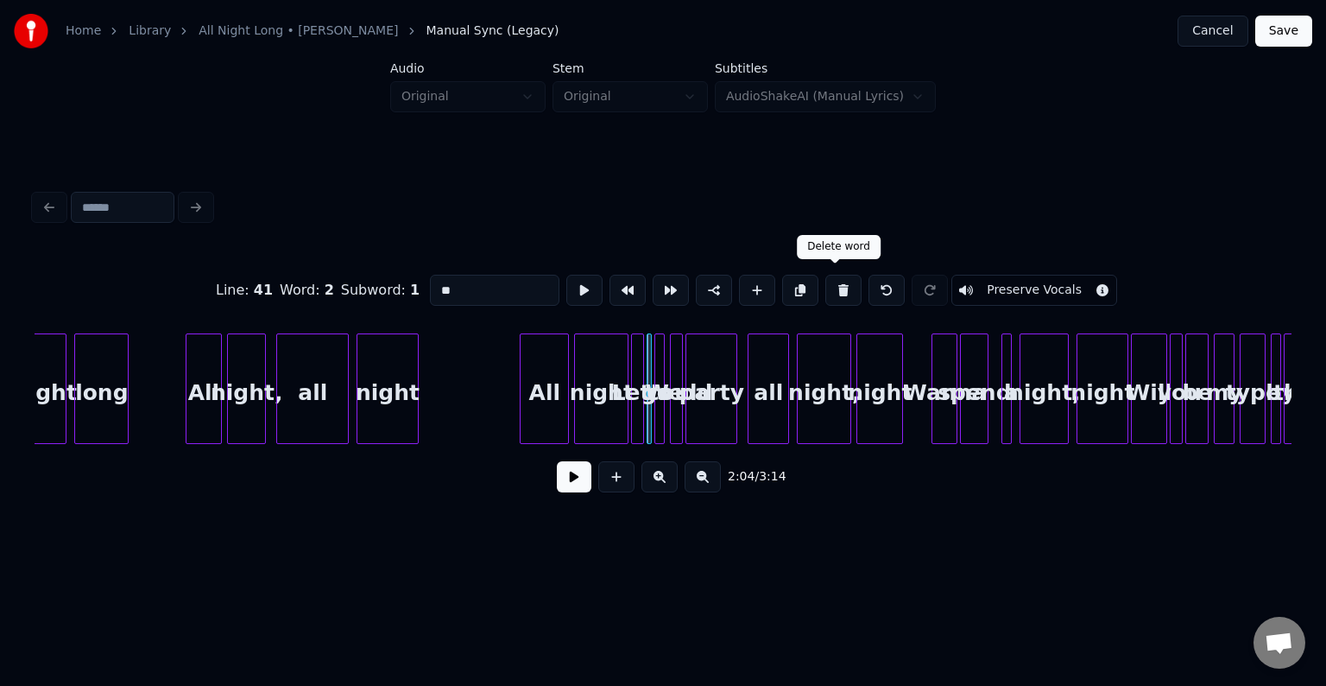
click at [825, 286] on button at bounding box center [843, 290] width 36 height 31
type input "*****"
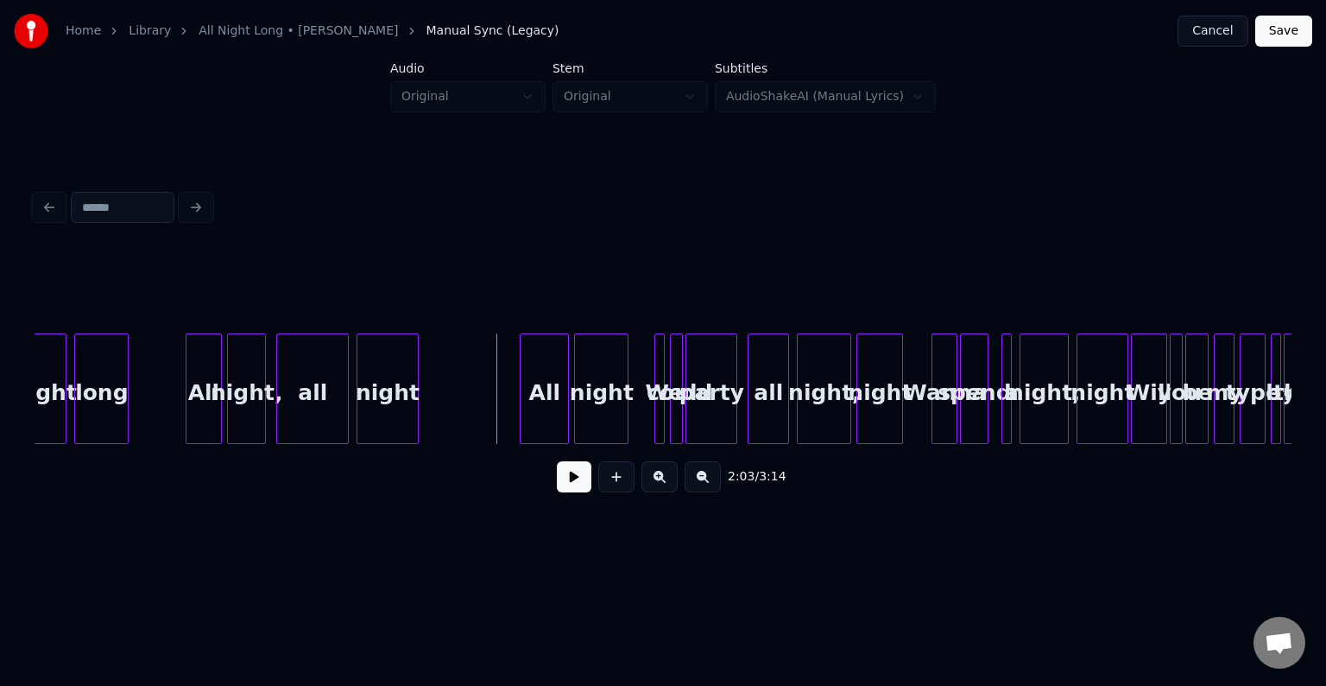
click at [580, 492] on button at bounding box center [574, 476] width 35 height 31
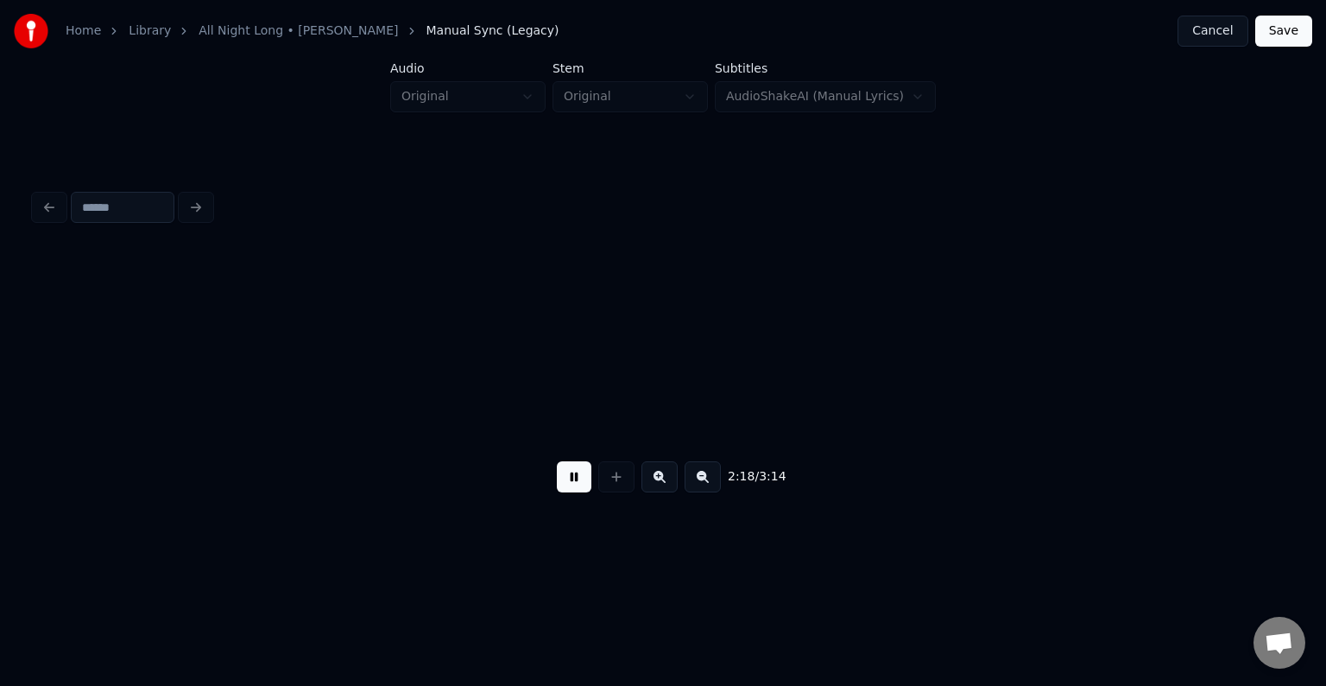
scroll to position [0, 17988]
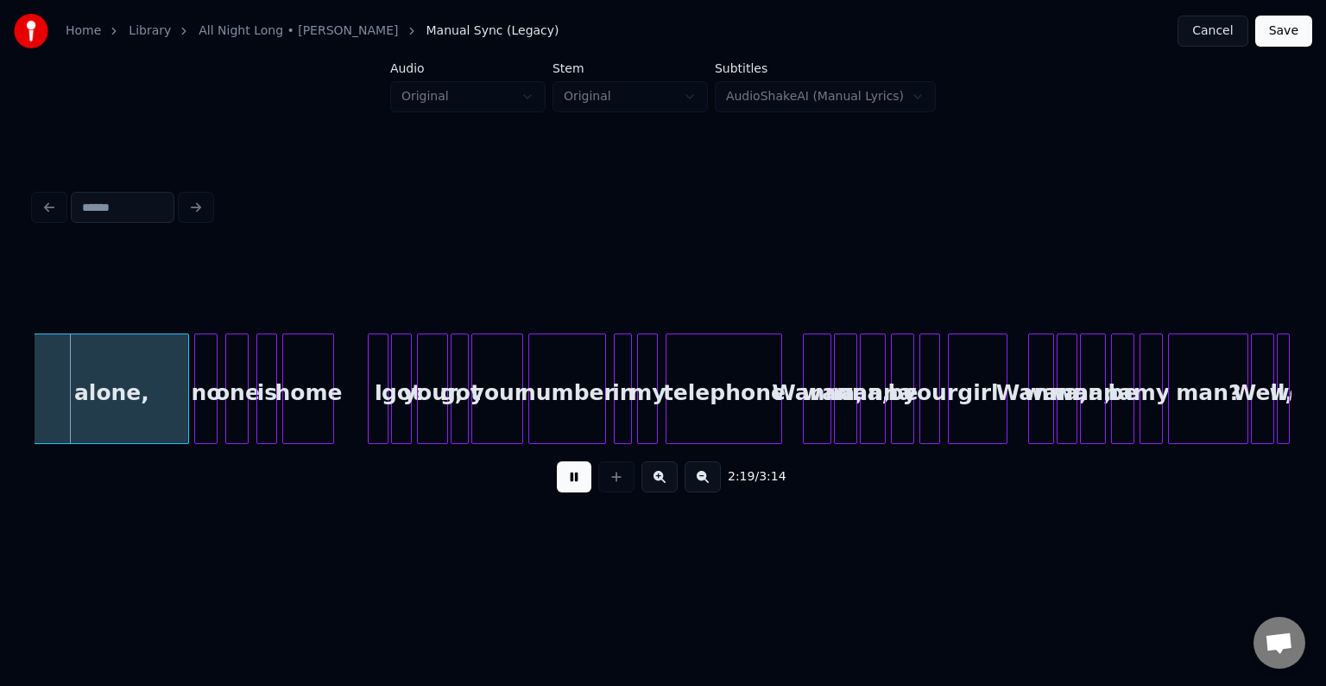
click at [574, 482] on button at bounding box center [574, 476] width 35 height 31
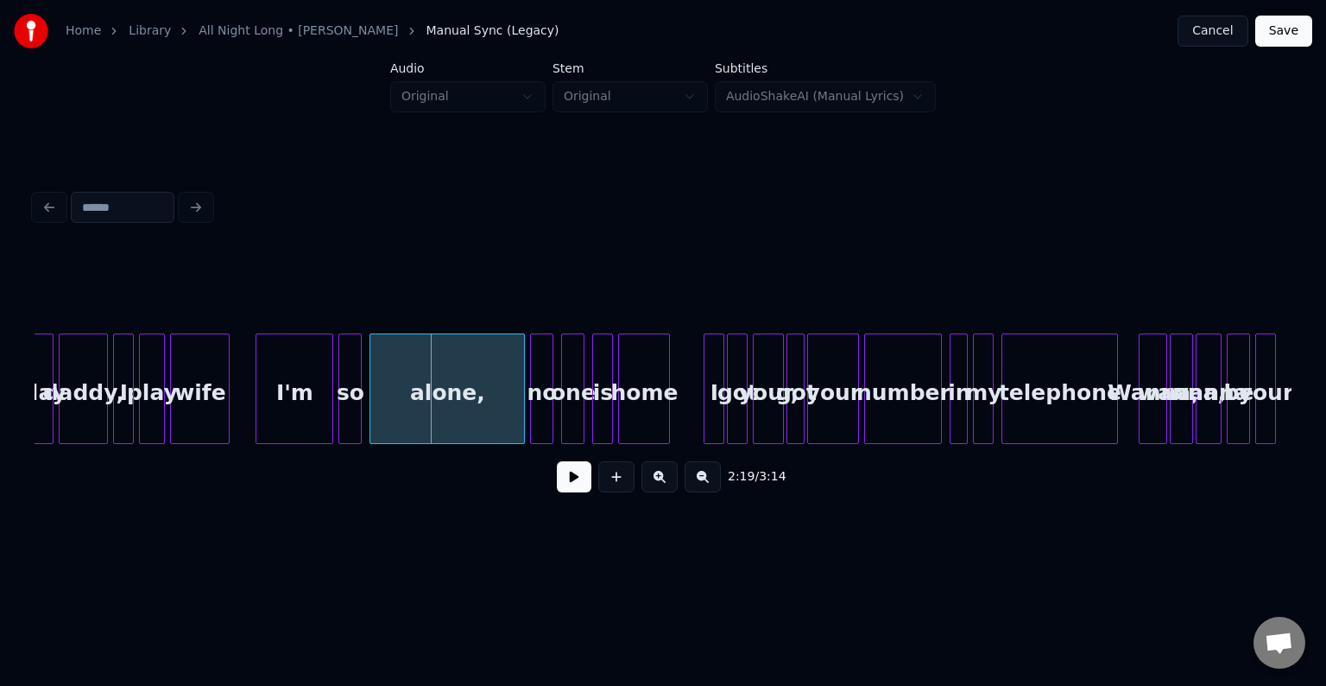
scroll to position [0, 17642]
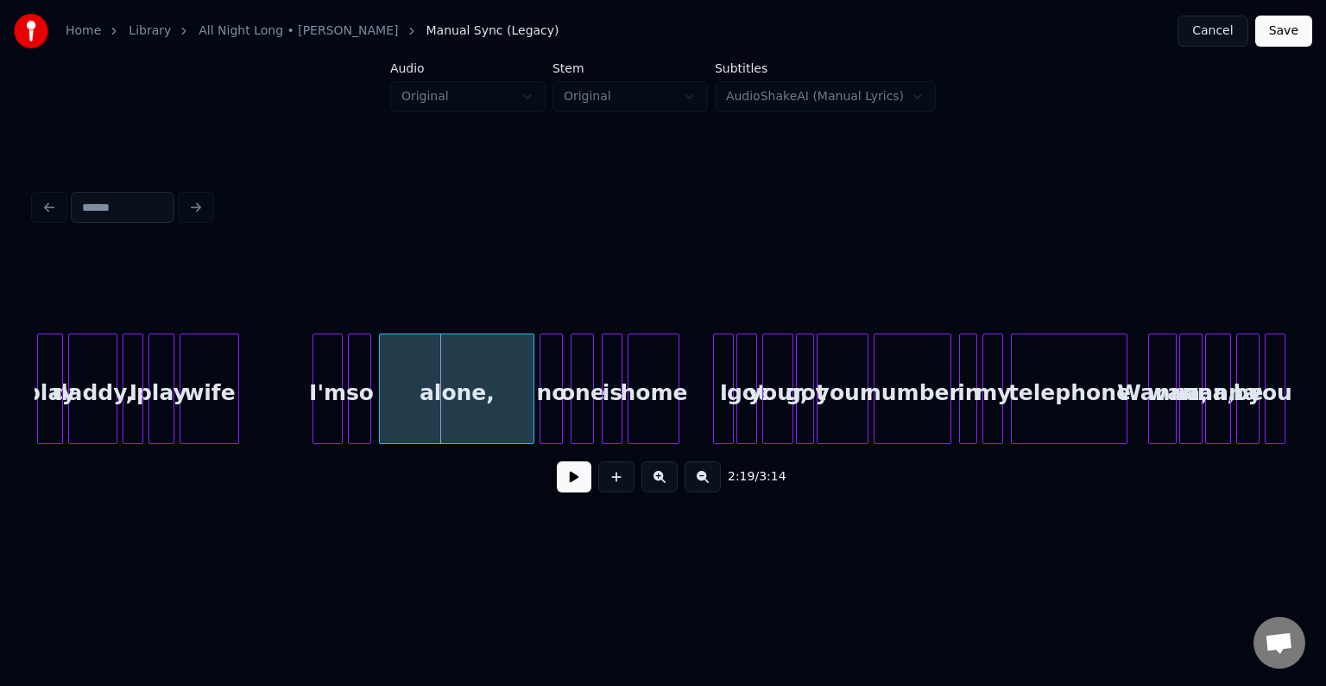
click at [314, 420] on div at bounding box center [315, 388] width 5 height 109
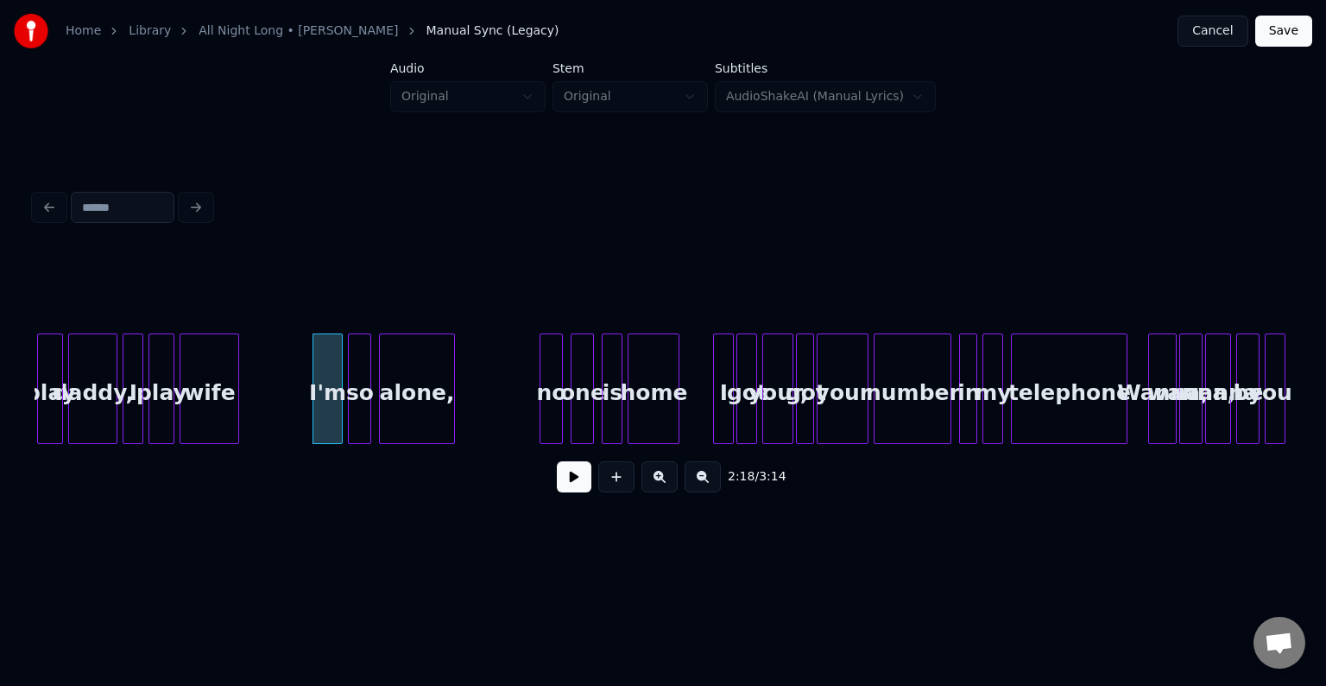
click at [451, 419] on div at bounding box center [451, 388] width 5 height 109
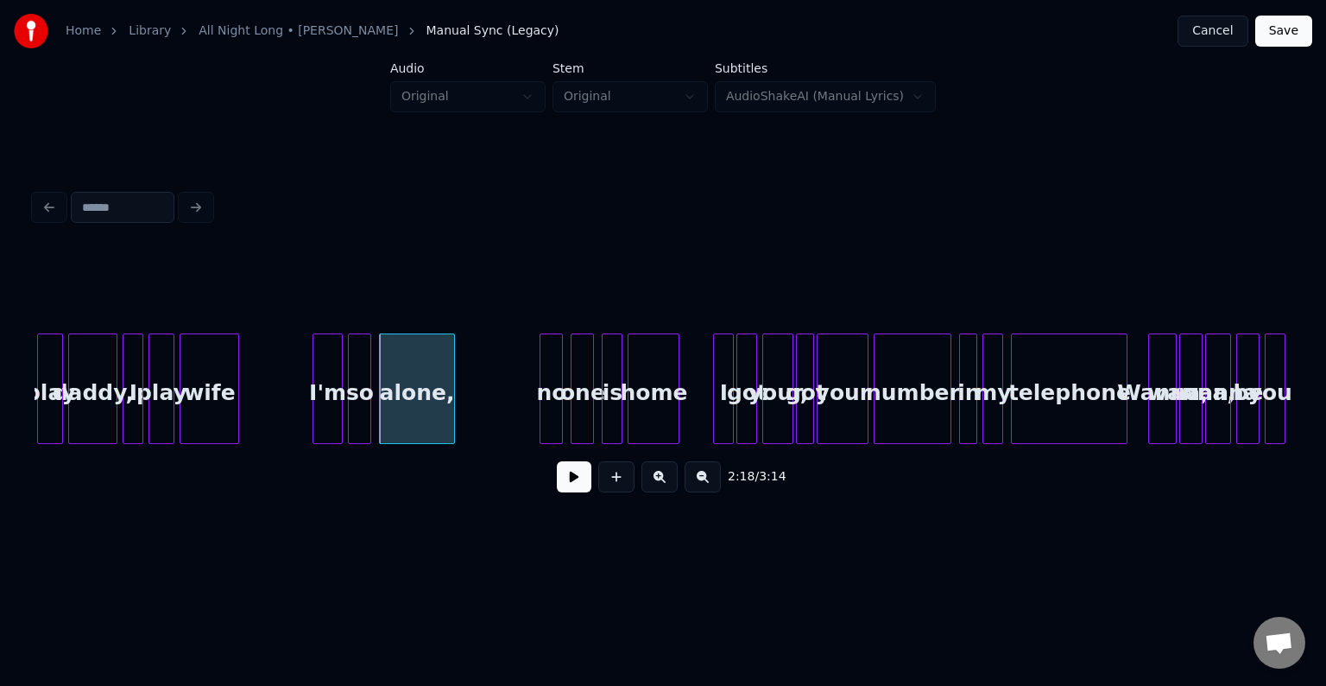
click at [560, 480] on button at bounding box center [574, 476] width 35 height 31
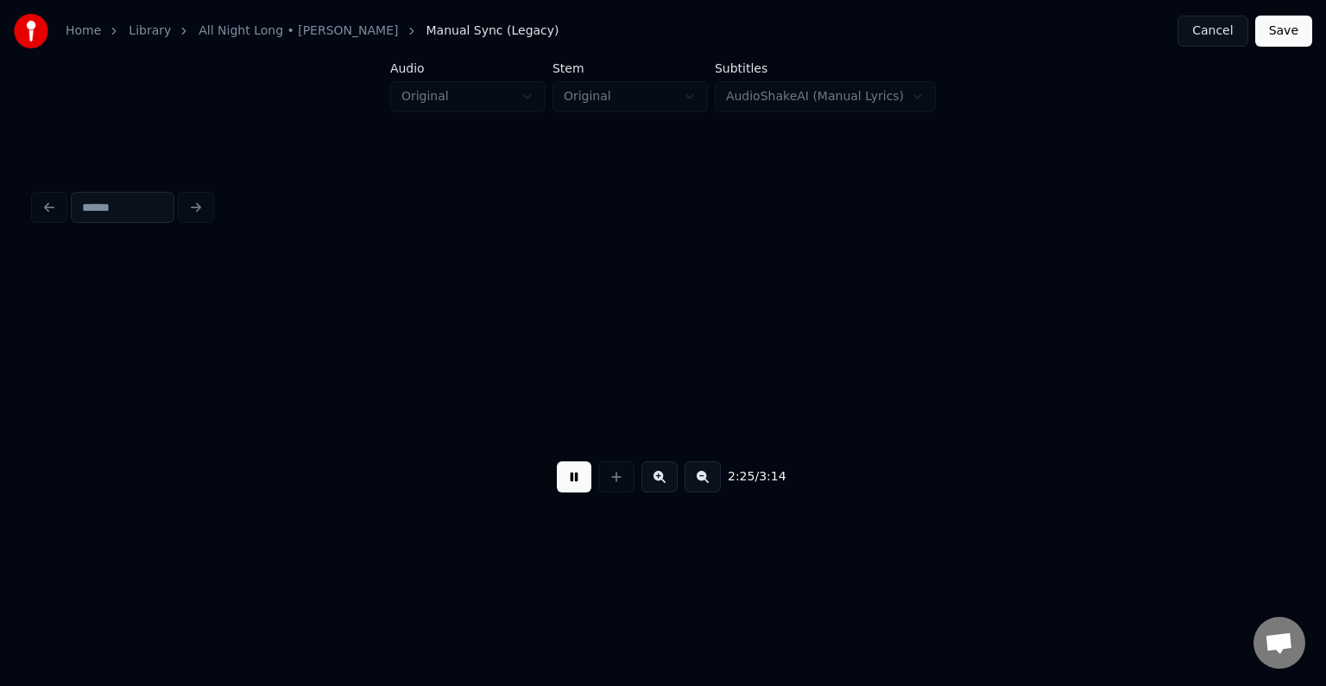
scroll to position [0, 18900]
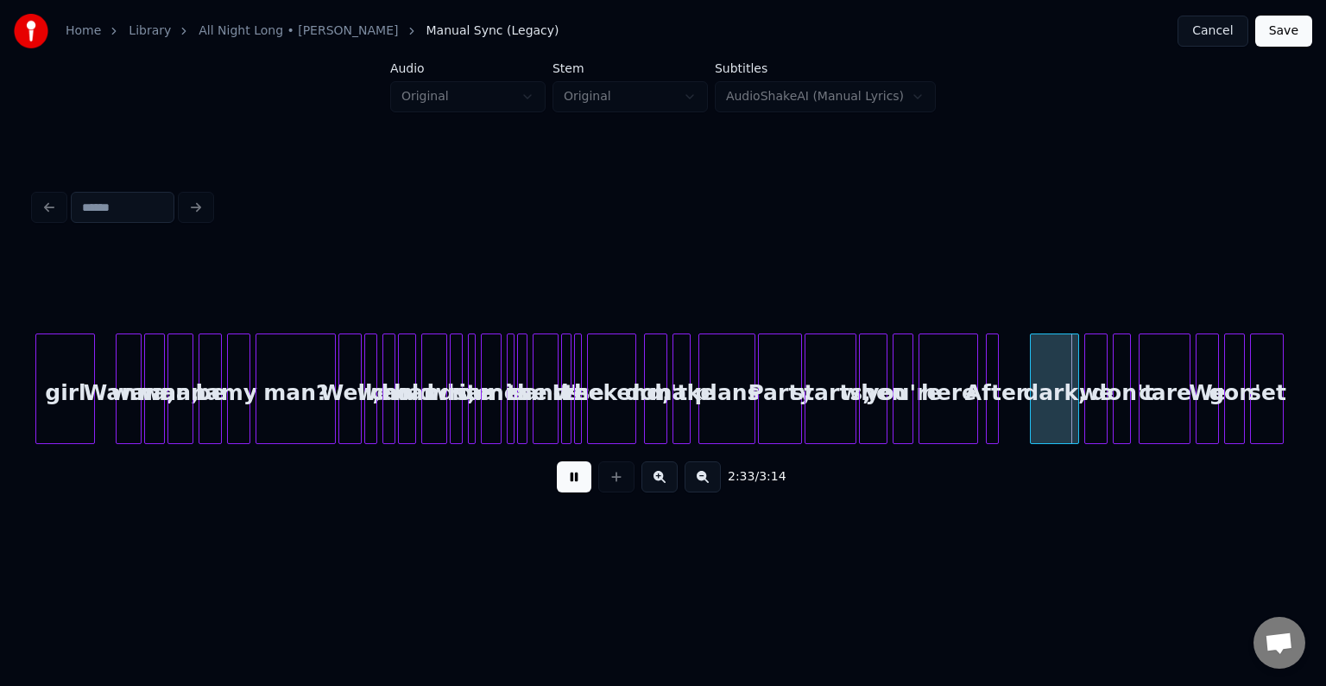
click at [559, 482] on button at bounding box center [574, 476] width 35 height 31
click at [976, 414] on div at bounding box center [974, 388] width 5 height 109
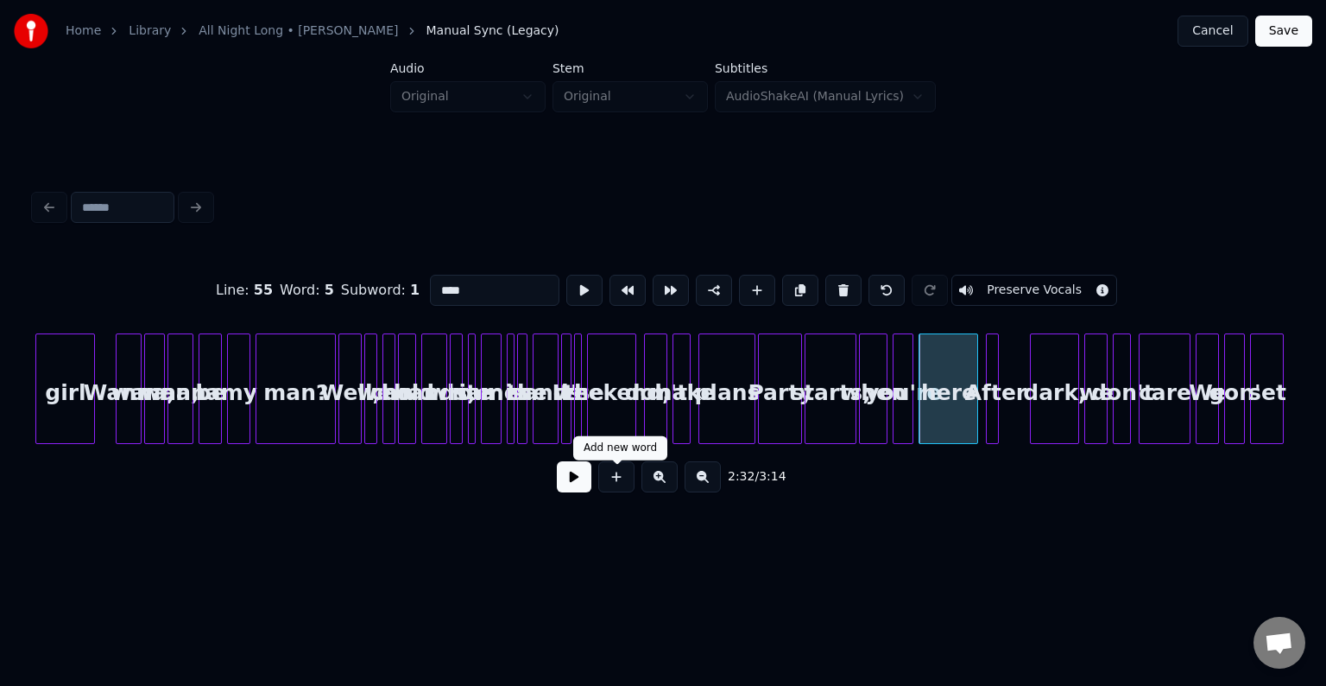
click at [566, 481] on button at bounding box center [574, 476] width 35 height 31
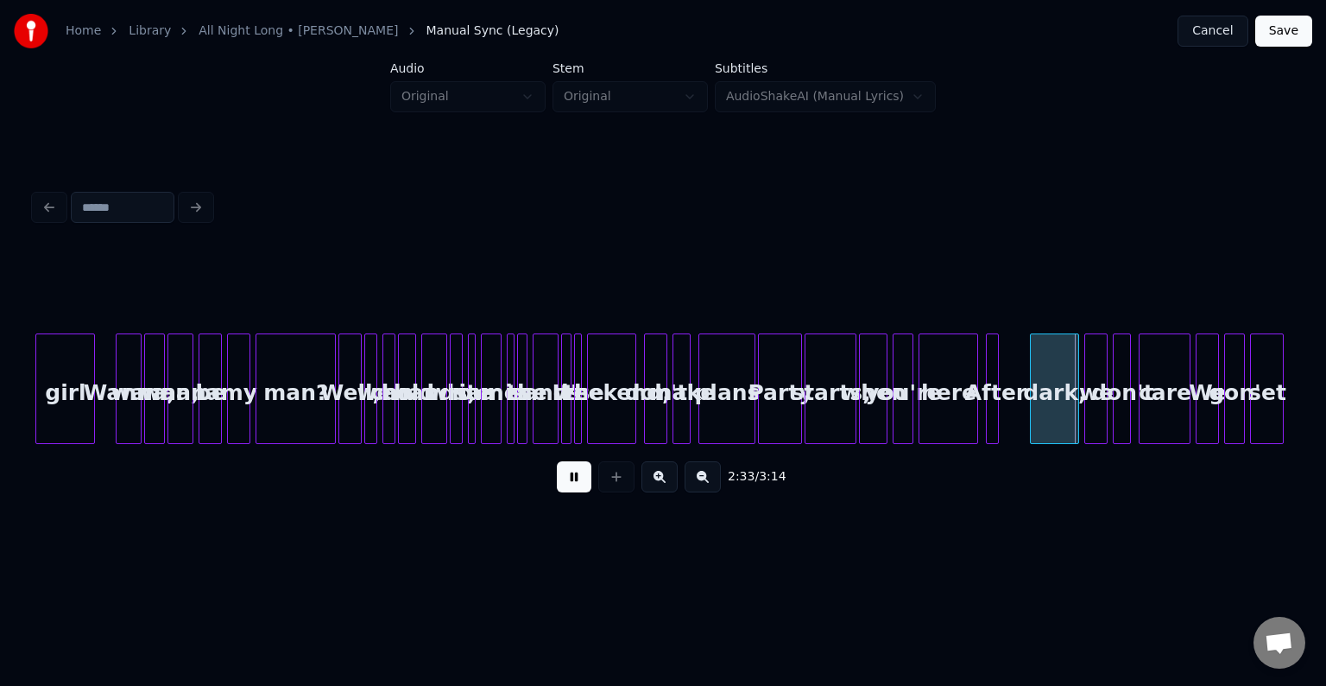
click at [566, 481] on button at bounding box center [574, 476] width 35 height 31
click at [953, 421] on div "here" at bounding box center [949, 392] width 58 height 117
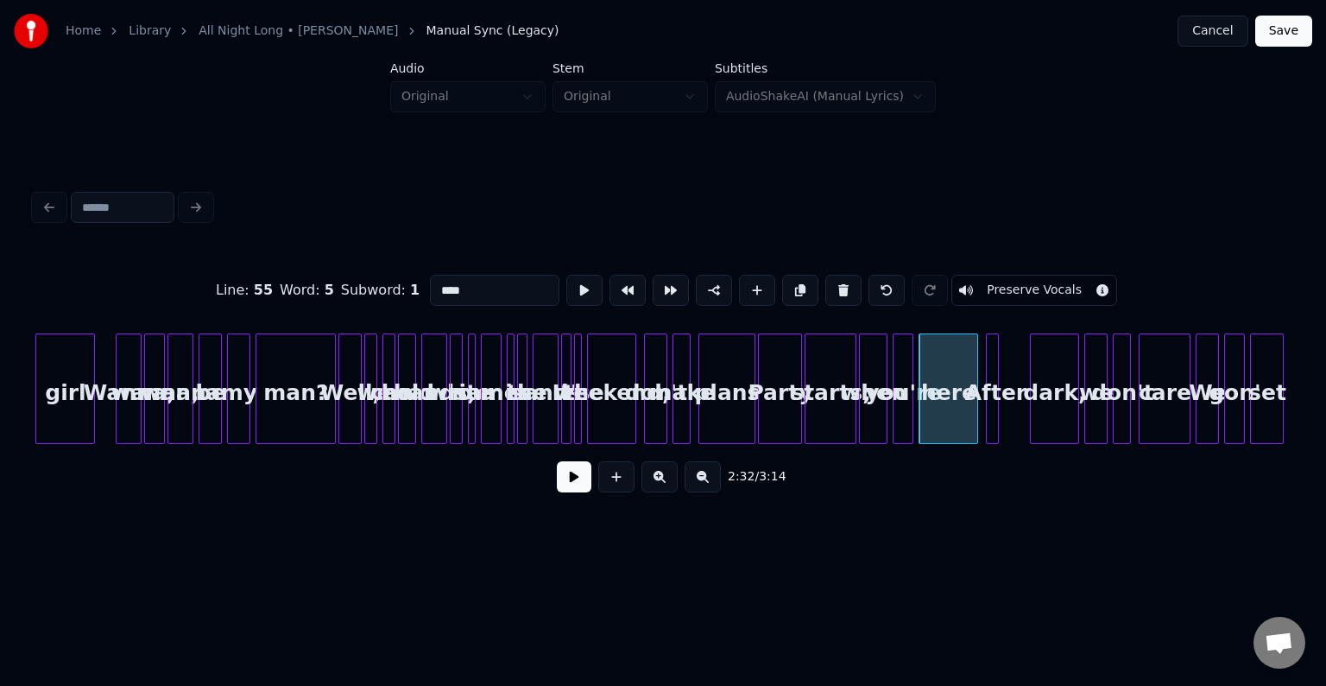
click at [575, 487] on button at bounding box center [574, 476] width 35 height 31
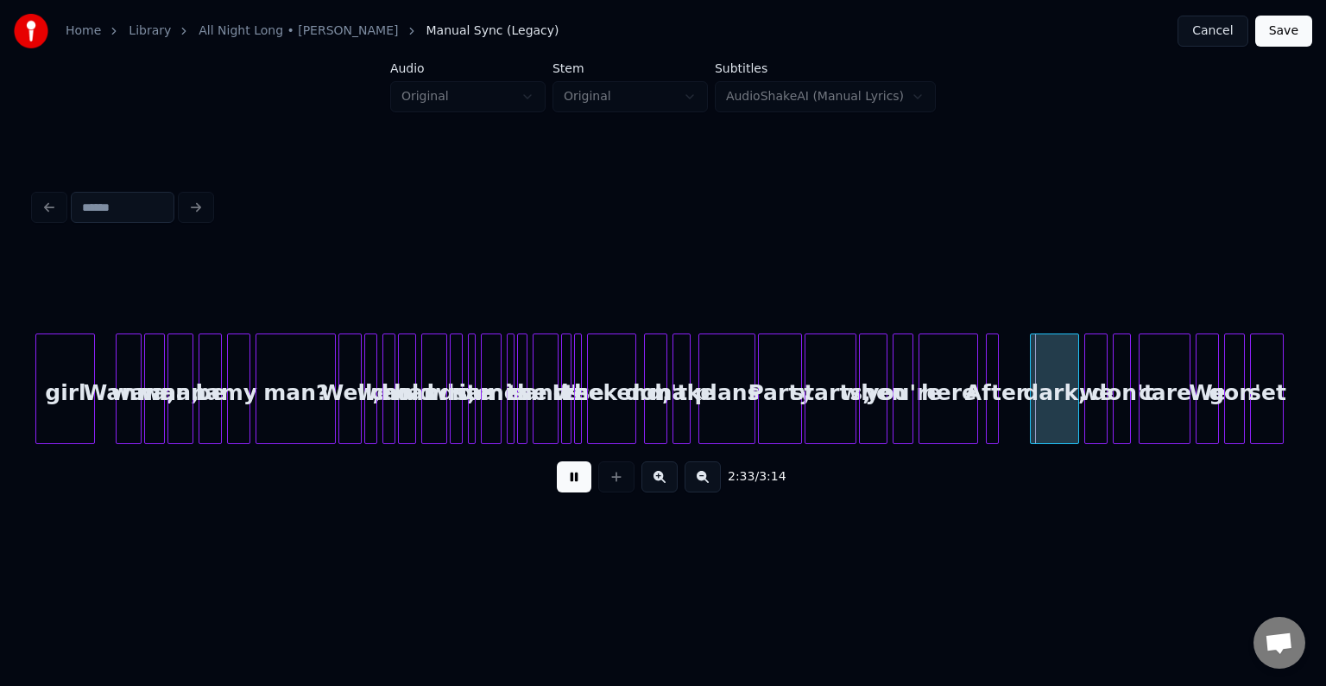
click at [575, 487] on button at bounding box center [574, 476] width 35 height 31
click at [1023, 425] on div at bounding box center [1023, 388] width 5 height 109
click at [573, 483] on button at bounding box center [574, 476] width 35 height 31
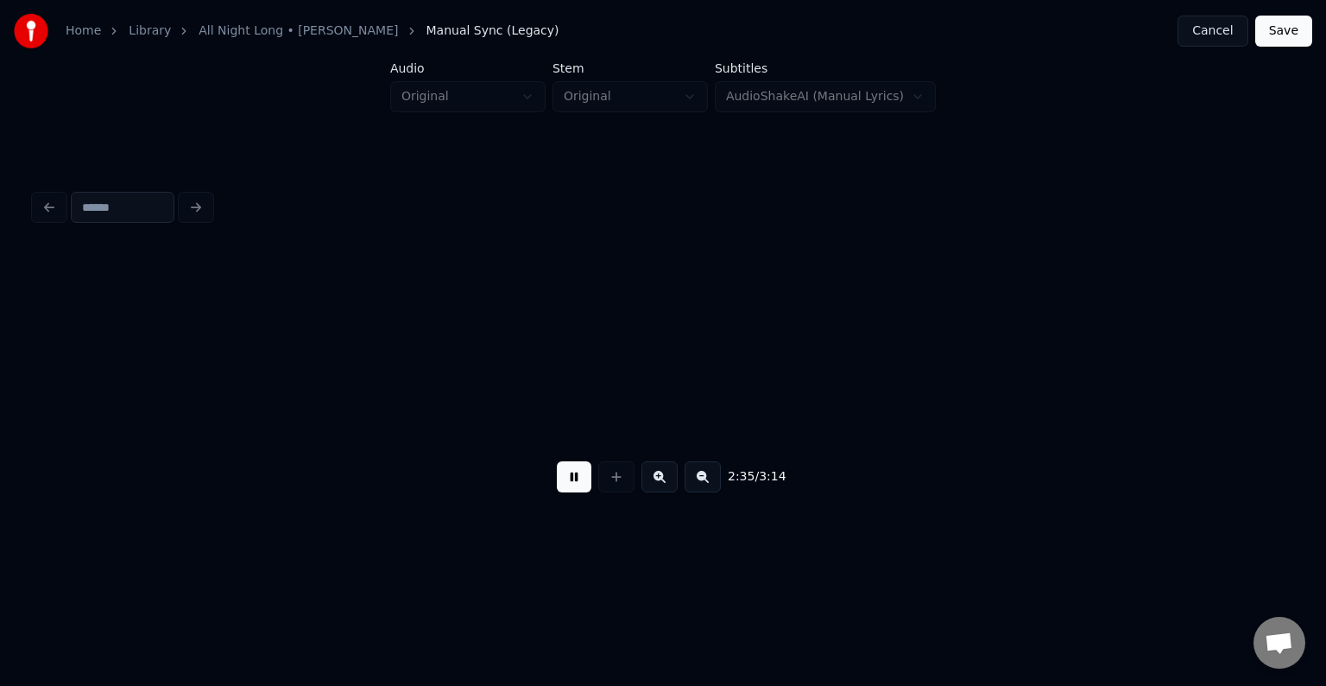
scroll to position [0, 20157]
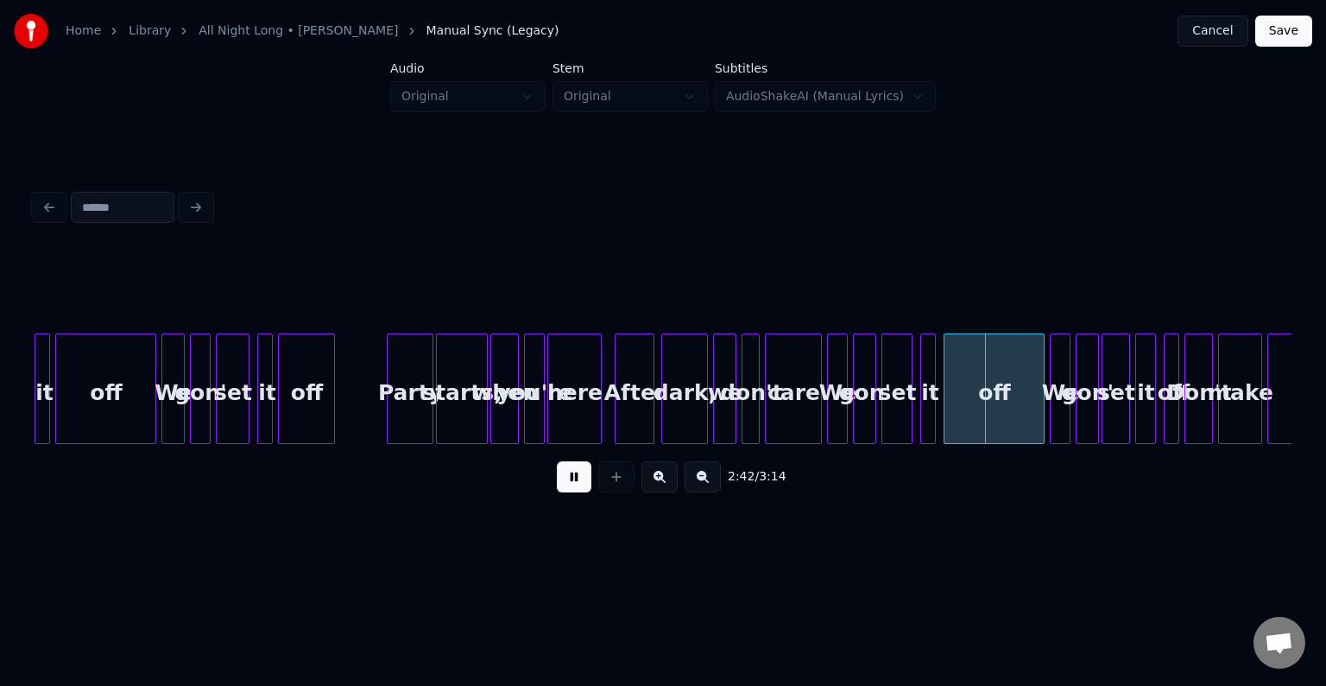
click at [652, 424] on div at bounding box center [650, 388] width 5 height 109
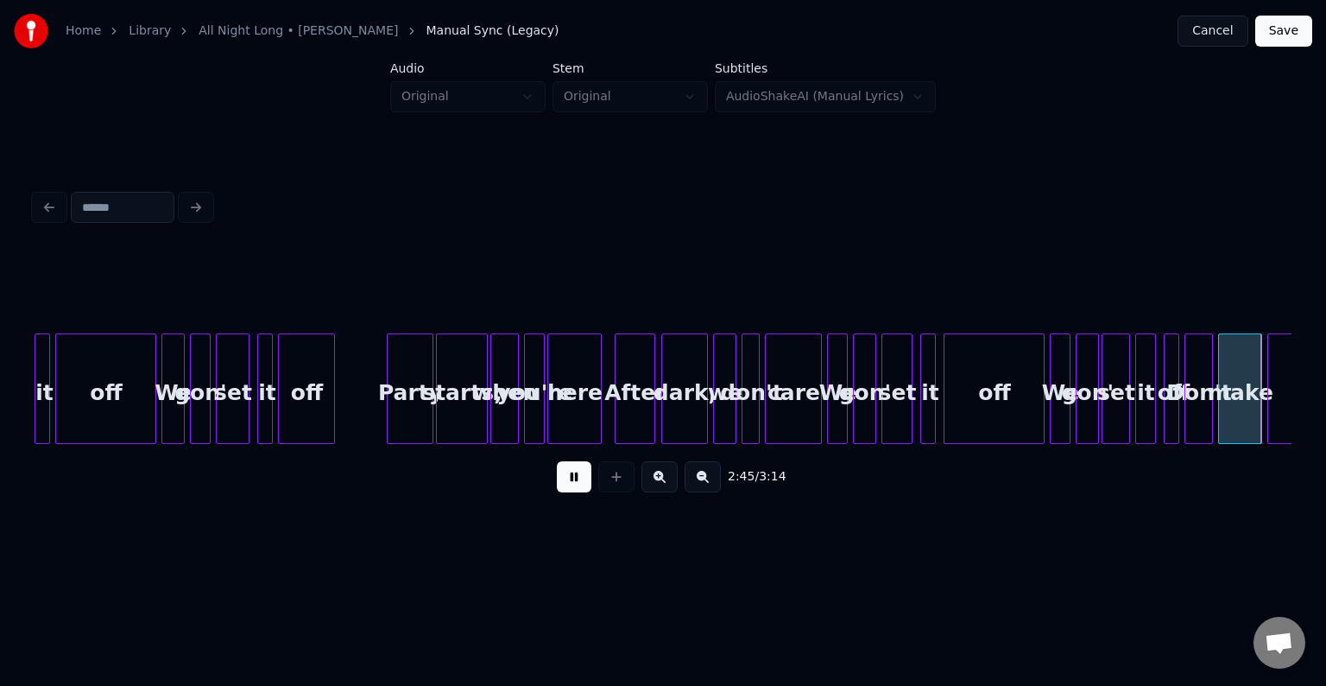
click at [572, 492] on button at bounding box center [574, 476] width 35 height 31
click at [1179, 417] on div "off" at bounding box center [1173, 392] width 17 height 117
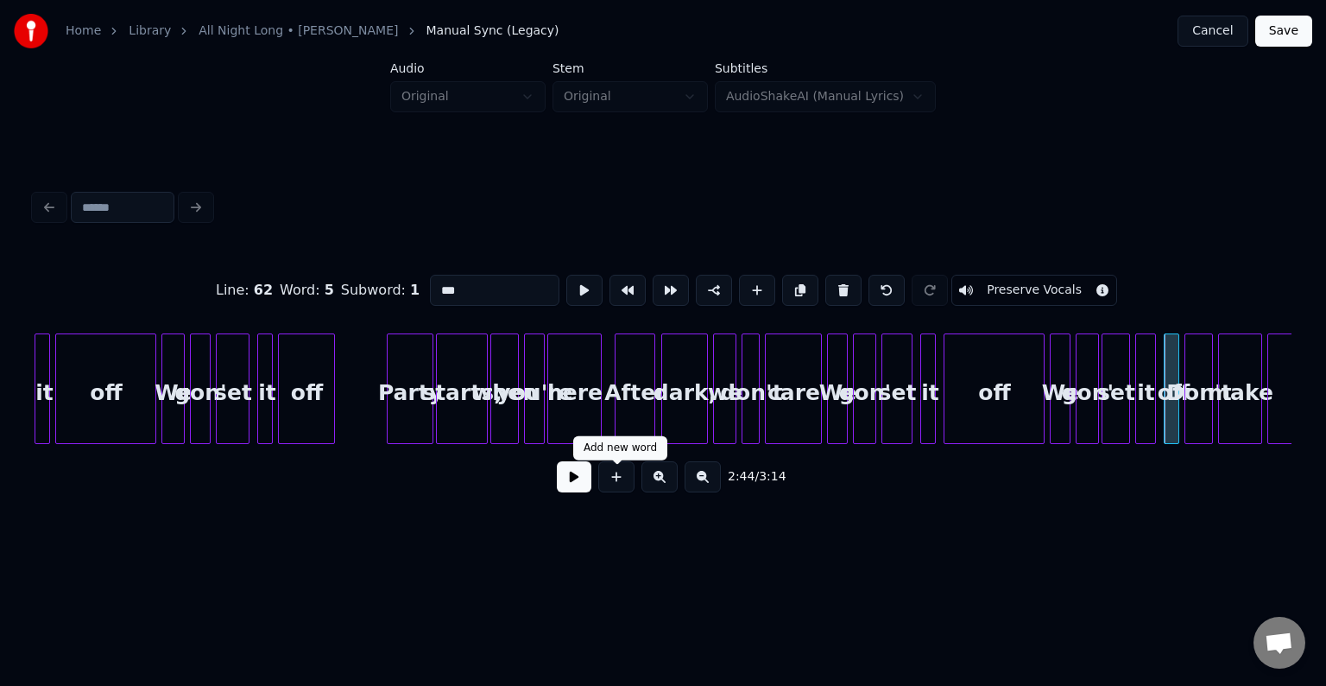
click at [613, 489] on button at bounding box center [616, 476] width 36 height 31
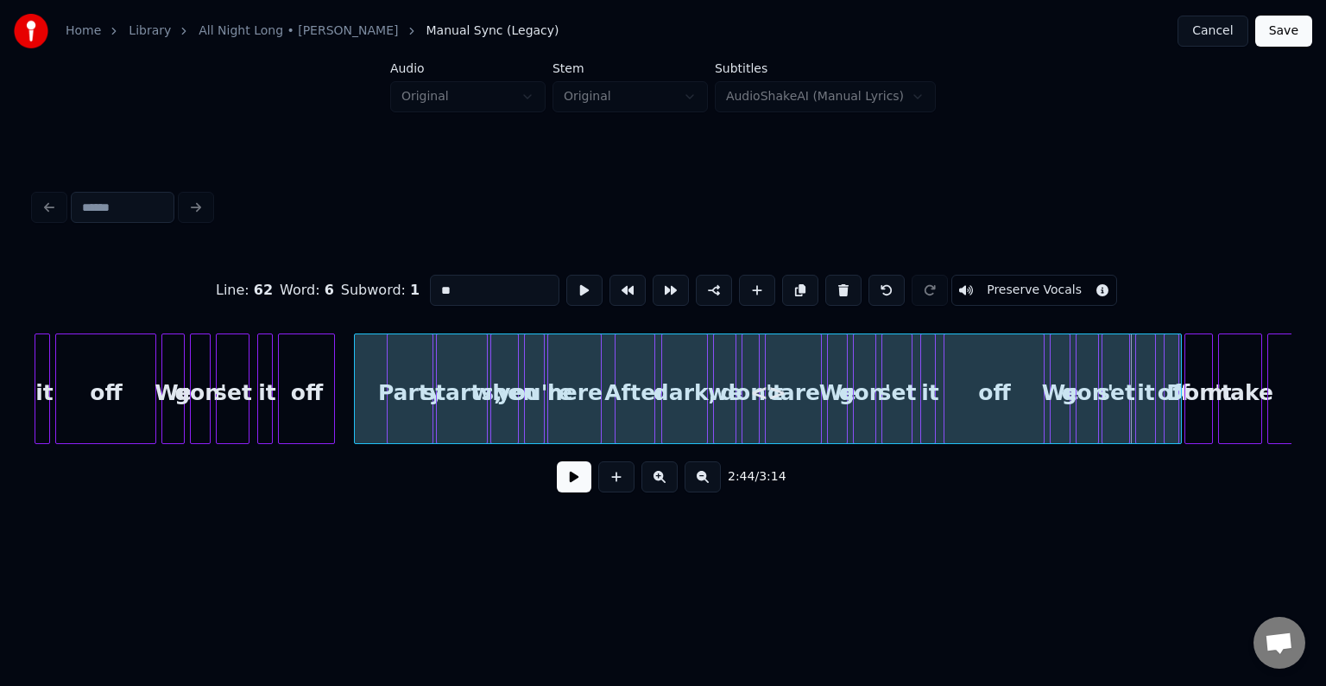
click at [355, 388] on div at bounding box center [357, 388] width 5 height 109
click at [995, 300] on div "Line : 62 Word : 6 Subword : 1 ** Preserve Vocals" at bounding box center [663, 290] width 1257 height 86
click at [998, 294] on button "Preserve Vocals" at bounding box center [1034, 290] width 166 height 31
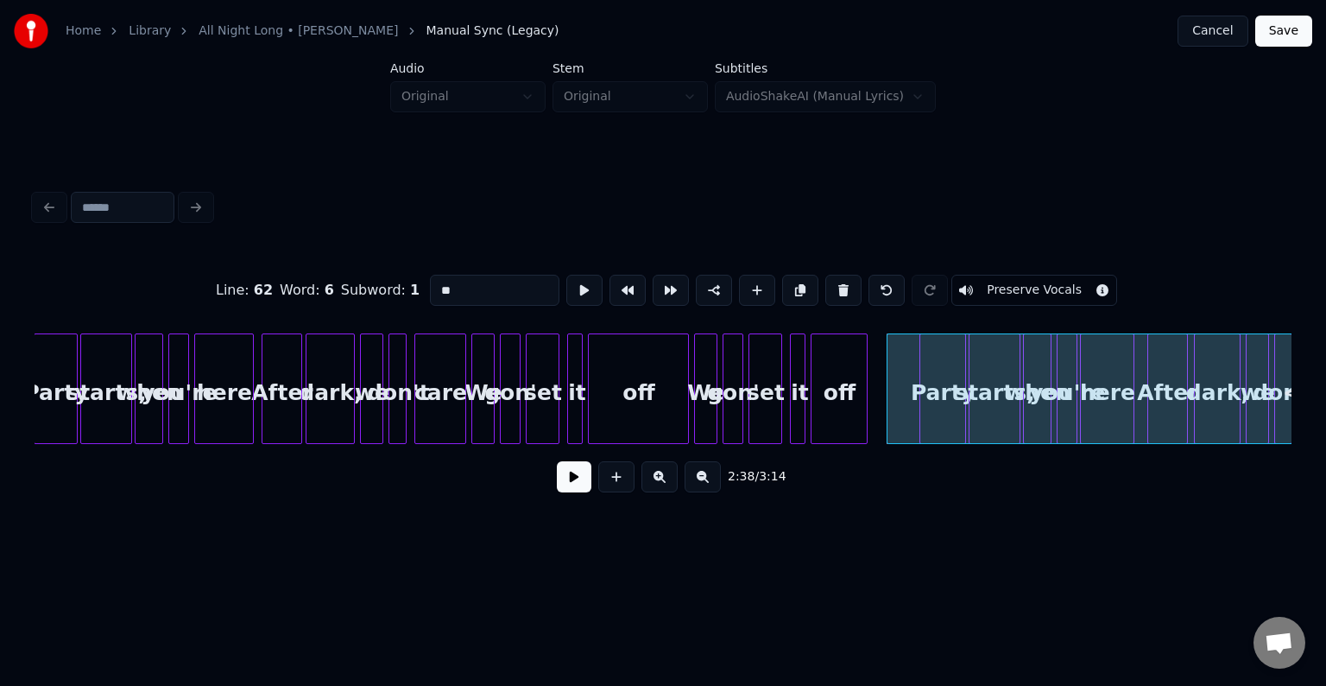
scroll to position [0, 19570]
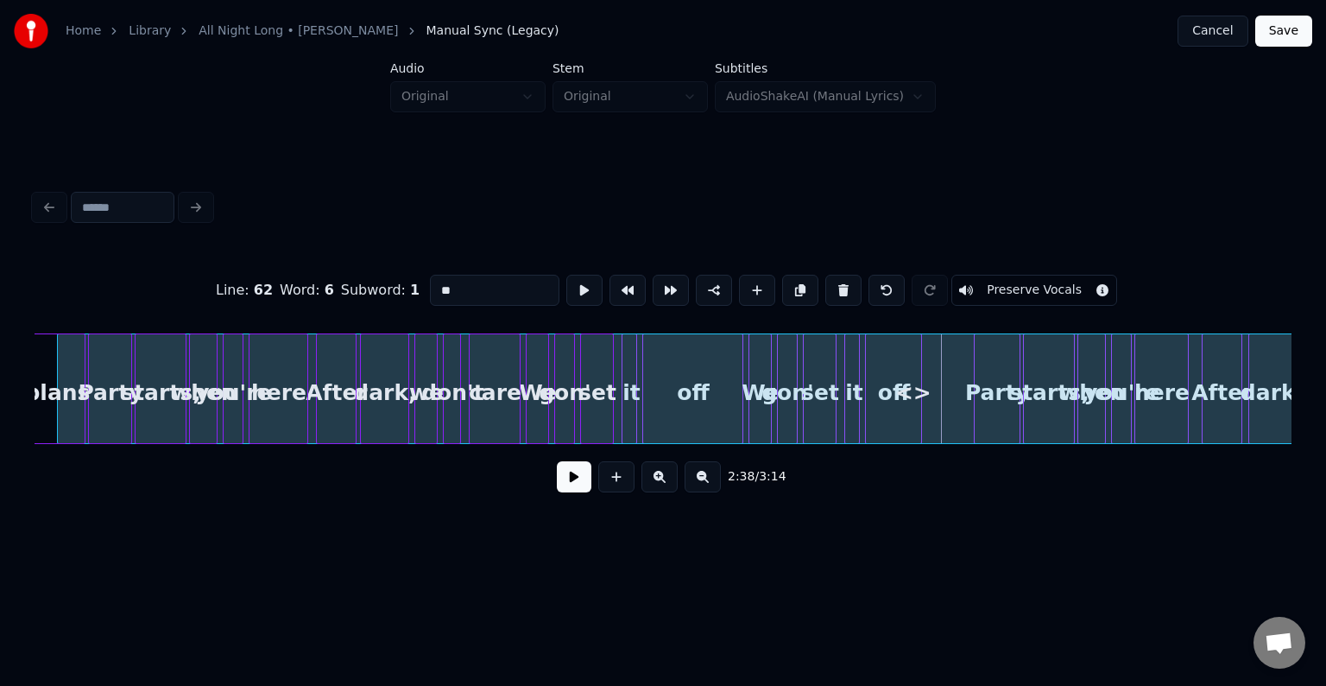
click at [58, 389] on div at bounding box center [60, 388] width 5 height 109
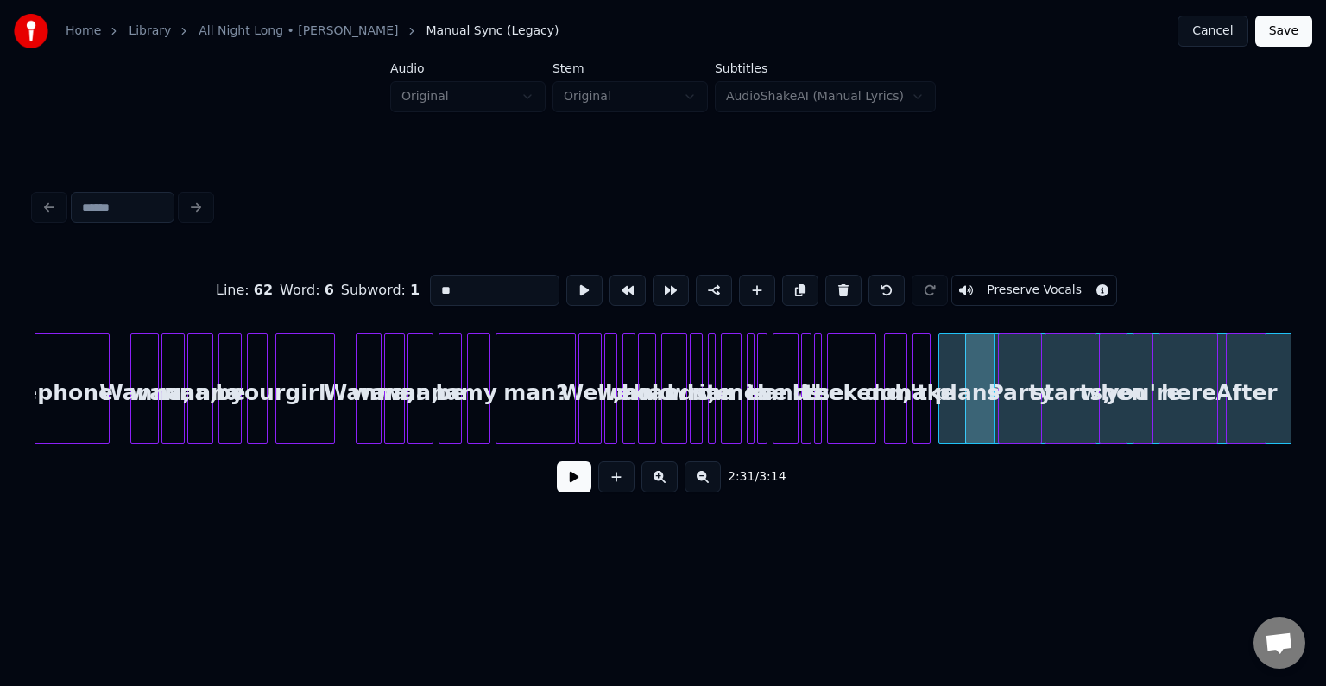
scroll to position [0, 18569]
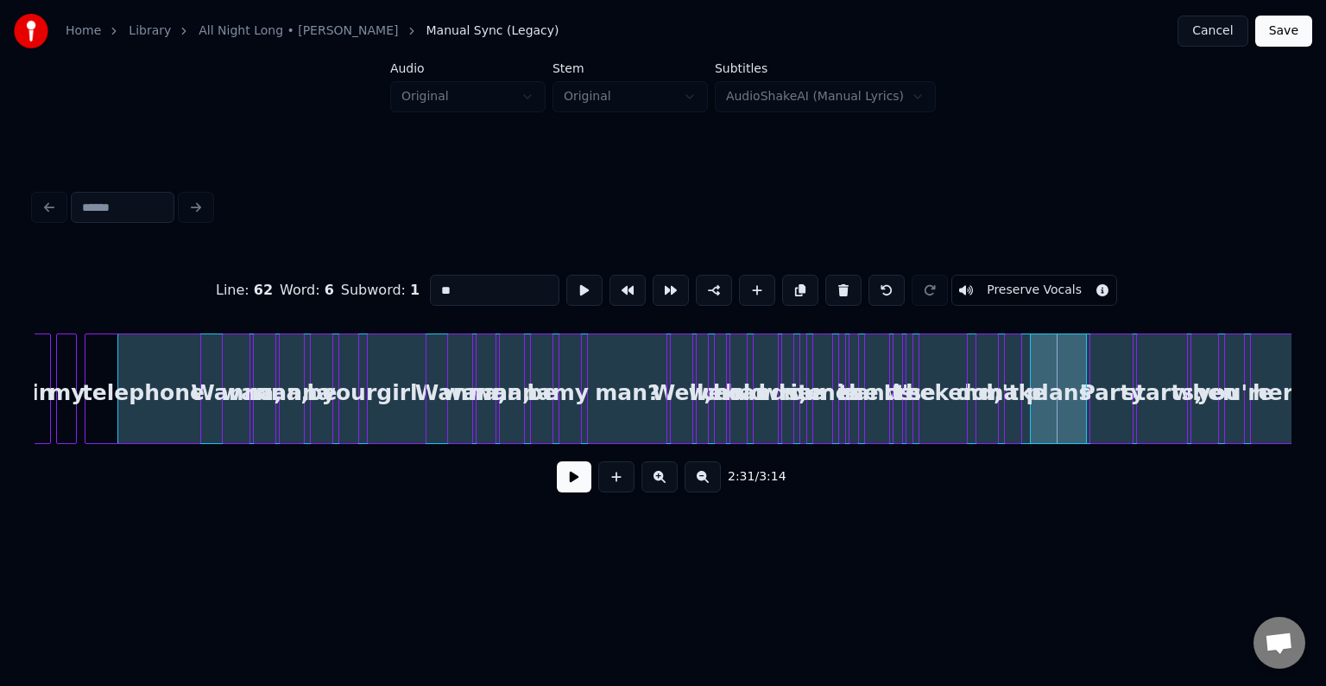
click at [118, 356] on div at bounding box center [120, 388] width 5 height 109
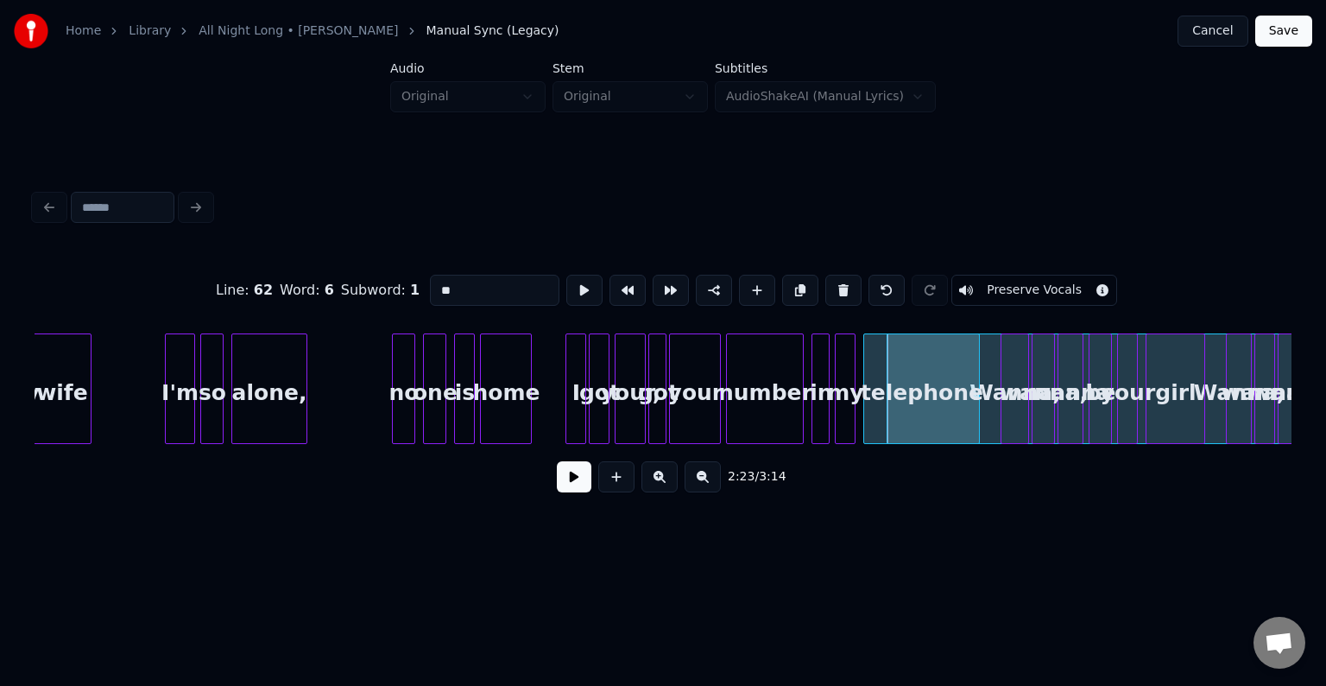
scroll to position [0, 17740]
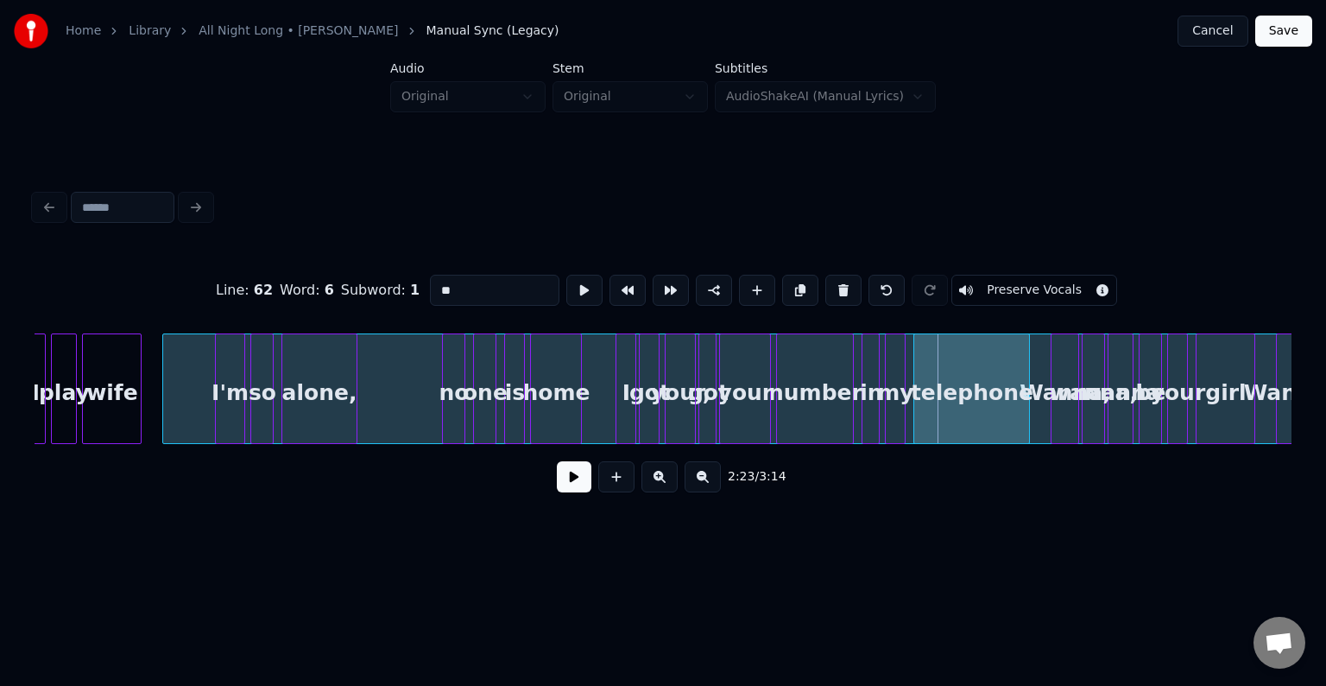
click at [163, 412] on div at bounding box center [165, 388] width 5 height 109
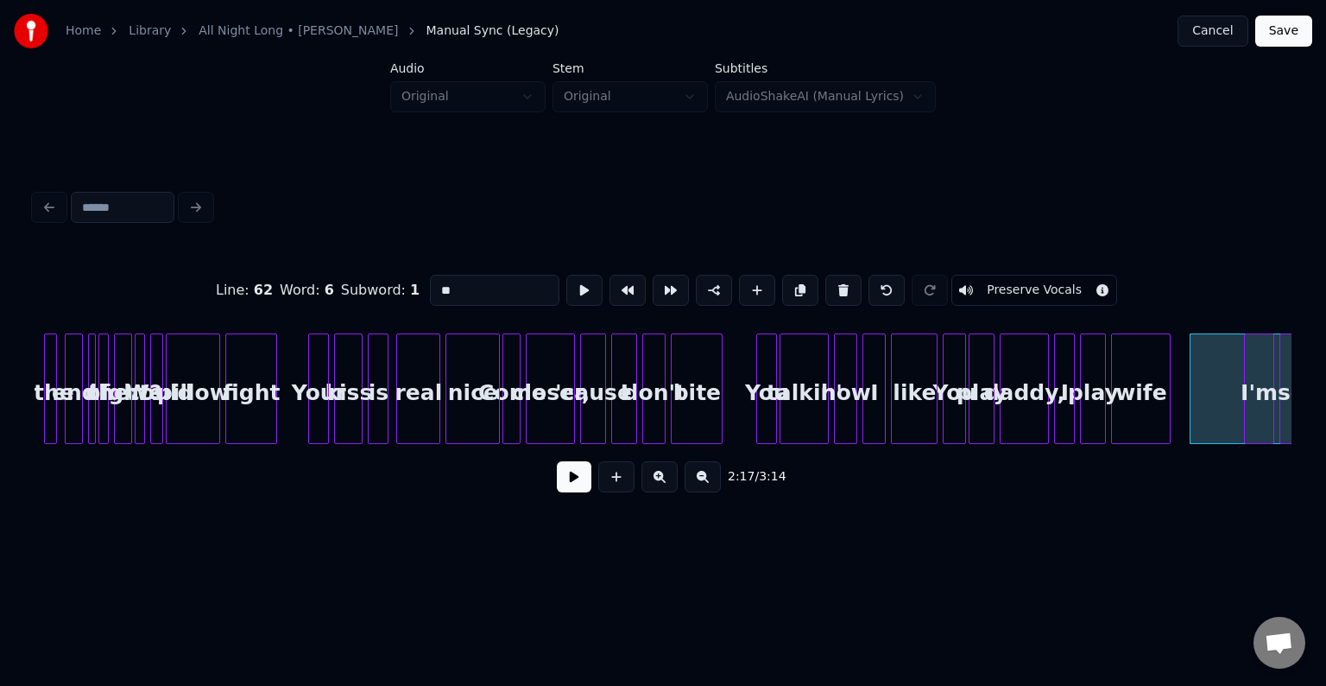
scroll to position [0, 16704]
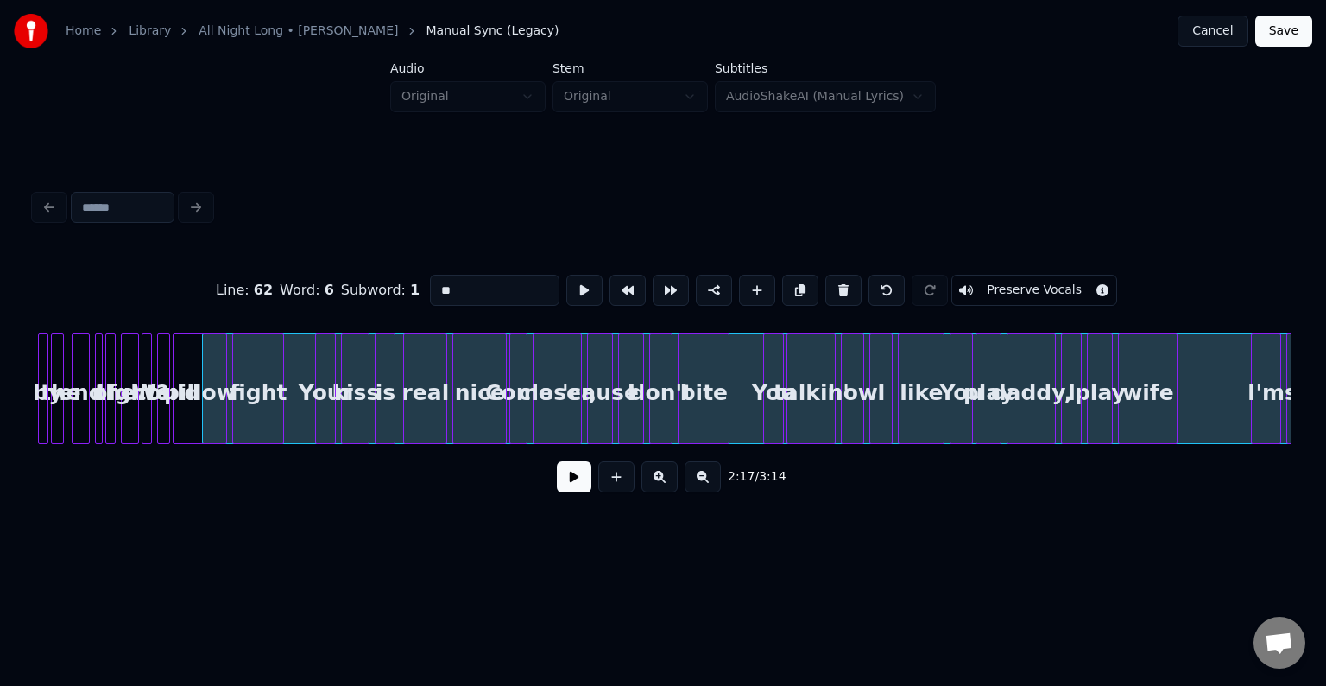
click at [203, 431] on div at bounding box center [205, 388] width 5 height 109
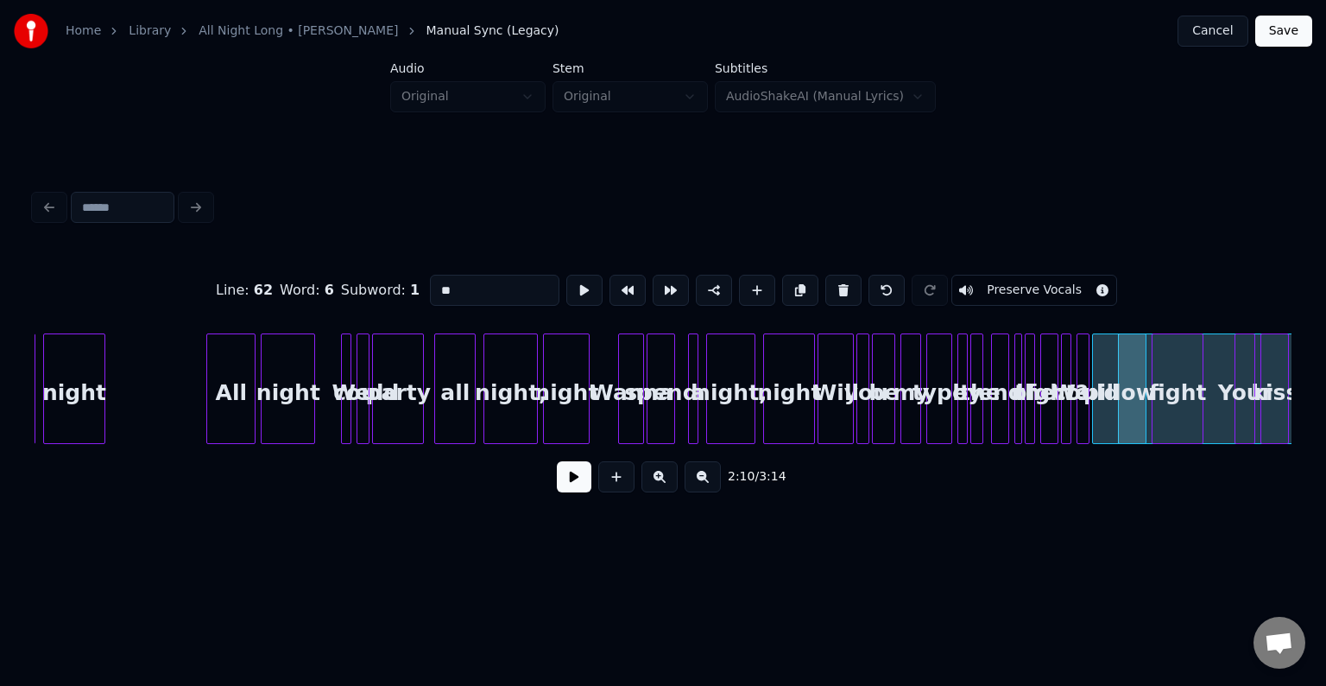
scroll to position [0, 15771]
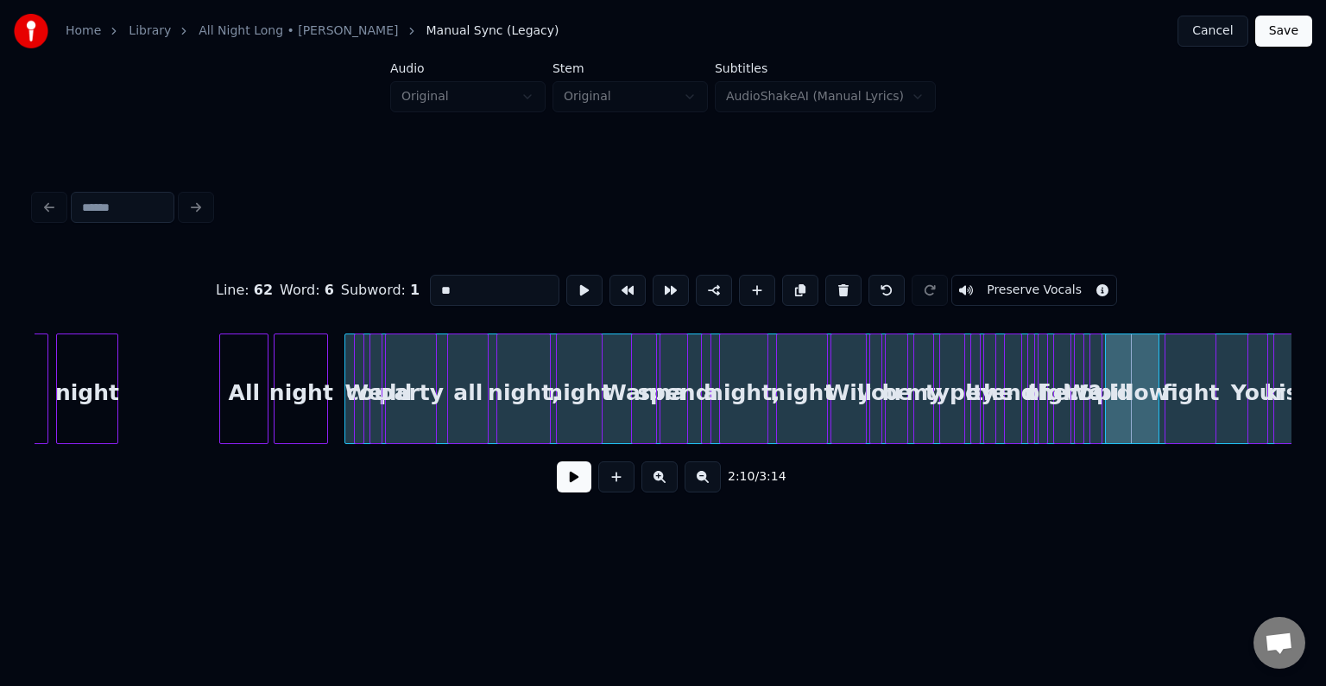
click at [347, 421] on div at bounding box center [347, 388] width 5 height 109
click at [224, 416] on div at bounding box center [222, 388] width 5 height 109
type input "***"
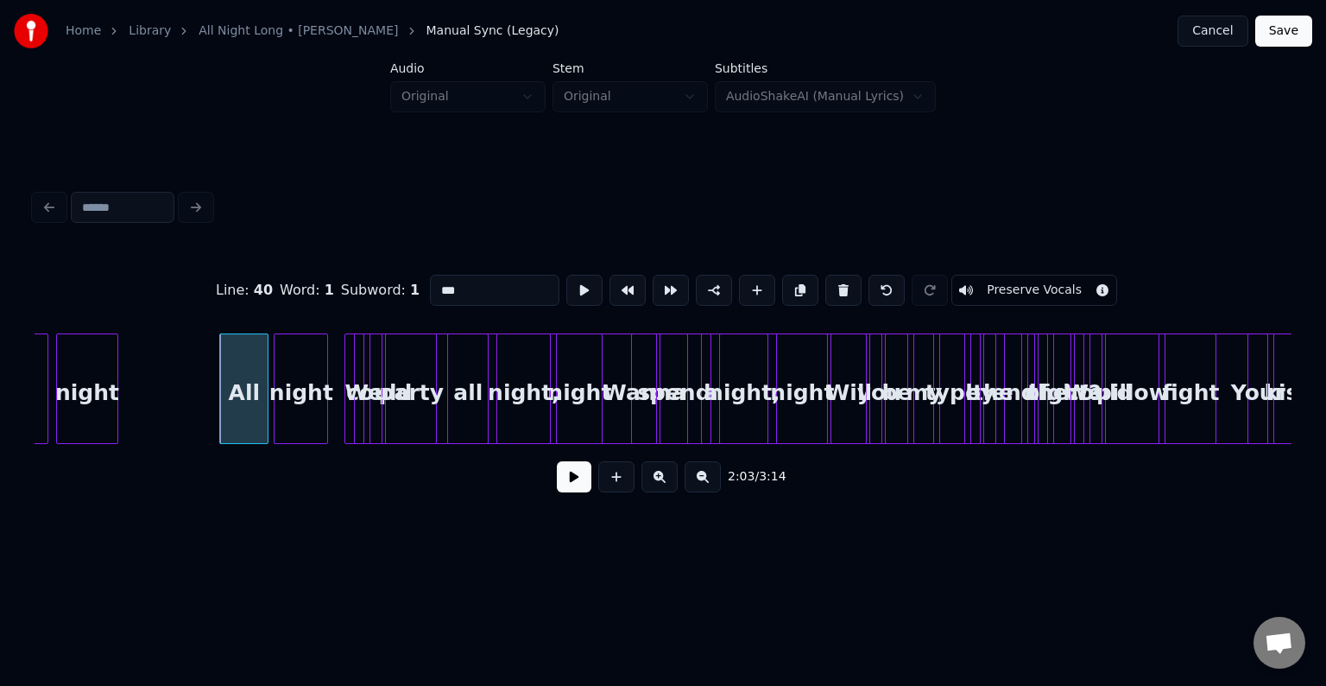
click at [562, 484] on button at bounding box center [574, 476] width 35 height 31
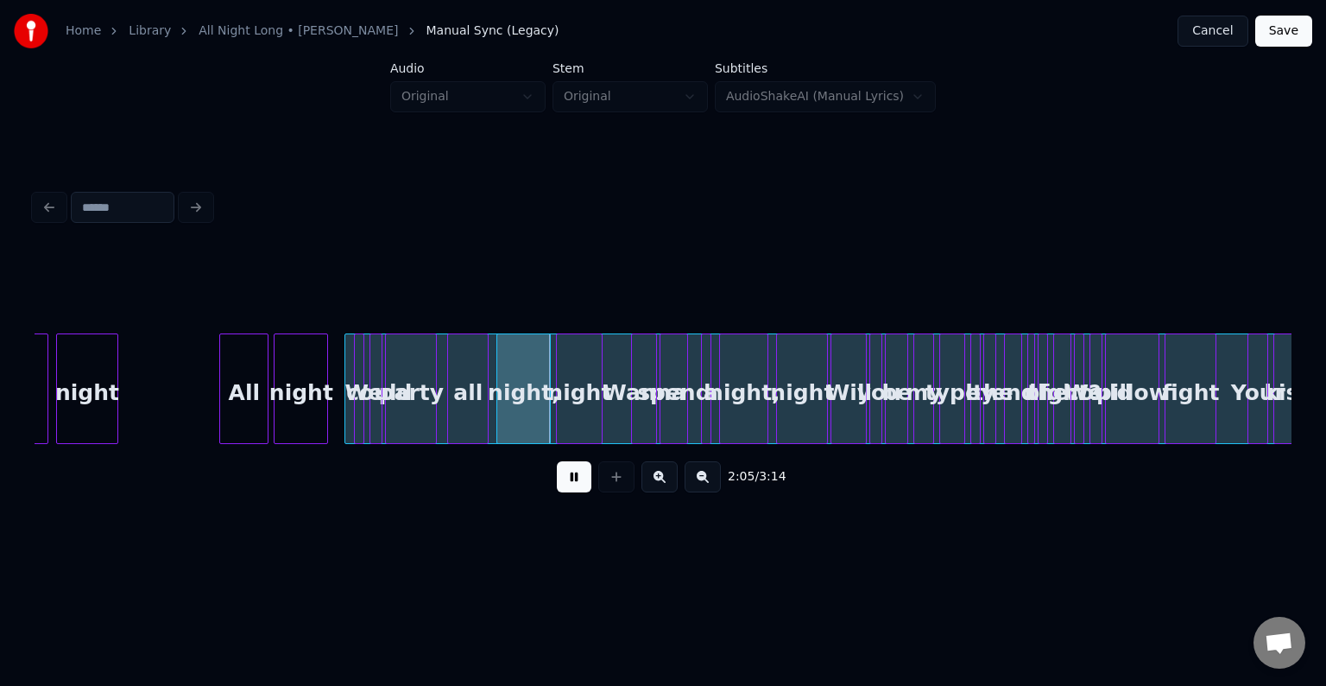
click at [345, 422] on div at bounding box center [347, 388] width 5 height 109
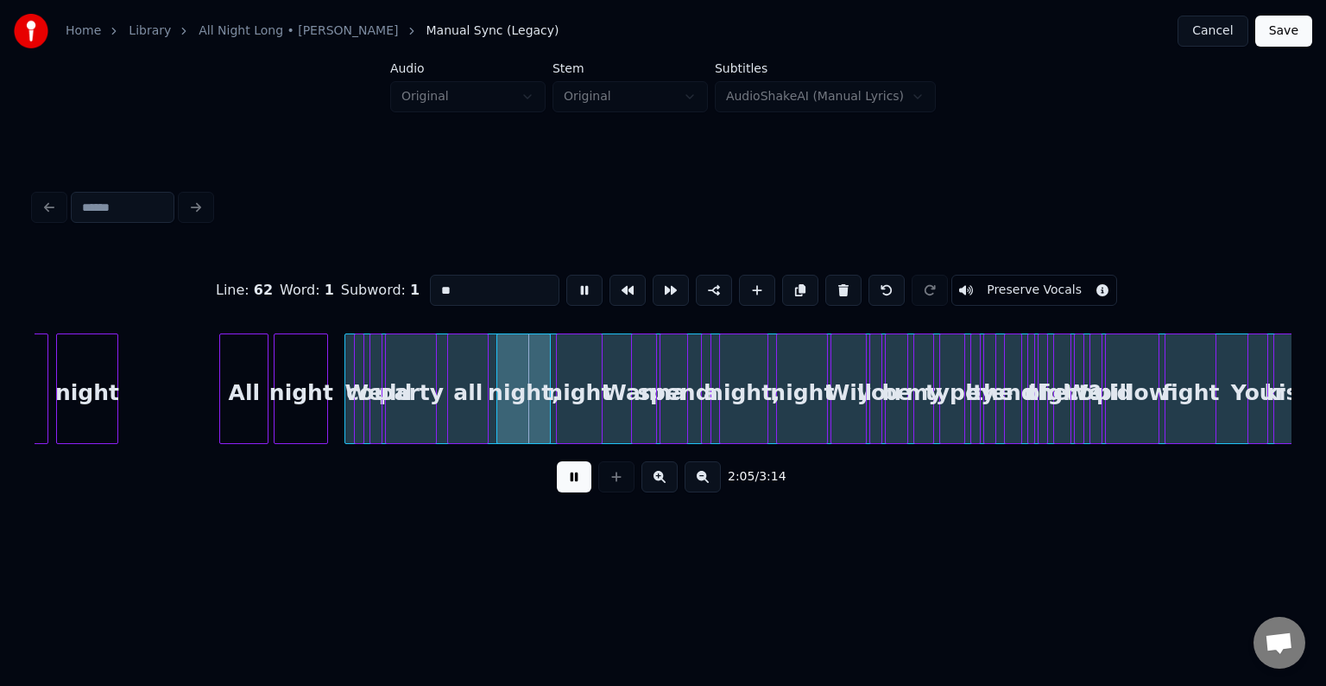
click at [511, 279] on input "**" at bounding box center [495, 290] width 130 height 31
type input "*"
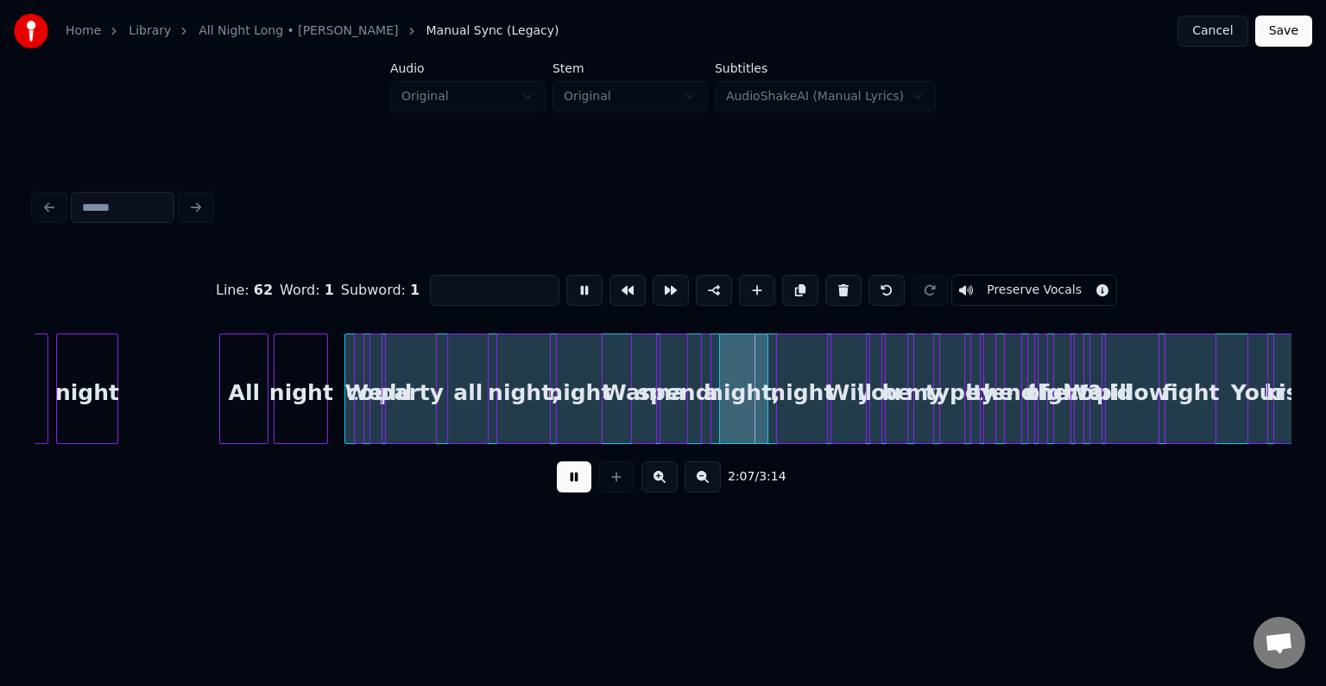
click at [467, 555] on html "Home Library All Night Long • [PERSON_NAME] Manual Sync (Legacy) Cancel Save Au…" at bounding box center [663, 289] width 1326 height 578
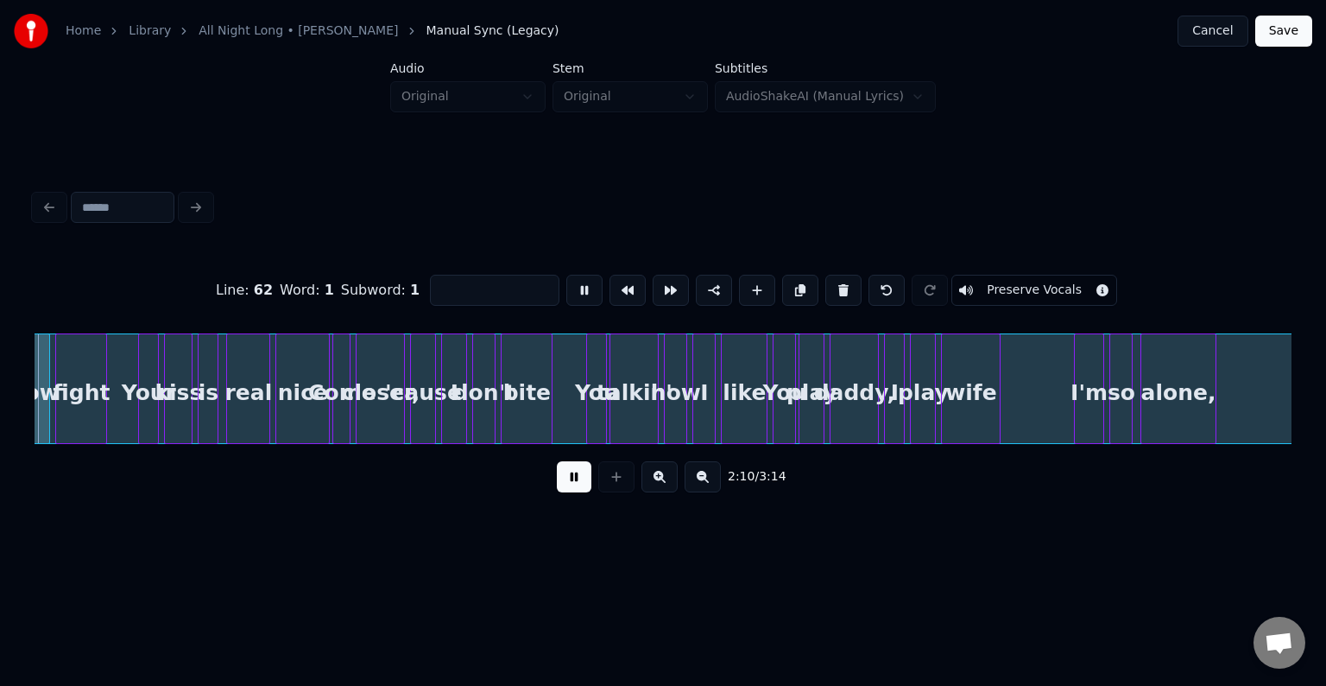
scroll to position [0, 16905]
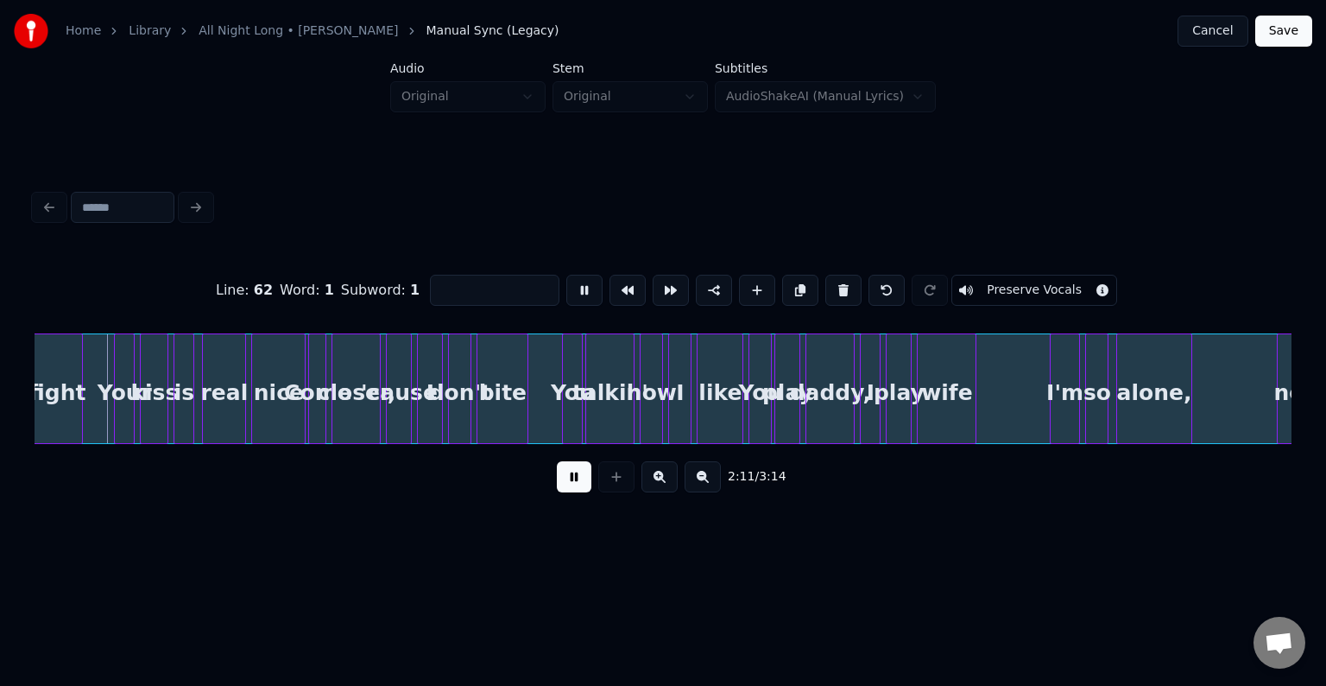
click at [580, 490] on button at bounding box center [574, 476] width 35 height 31
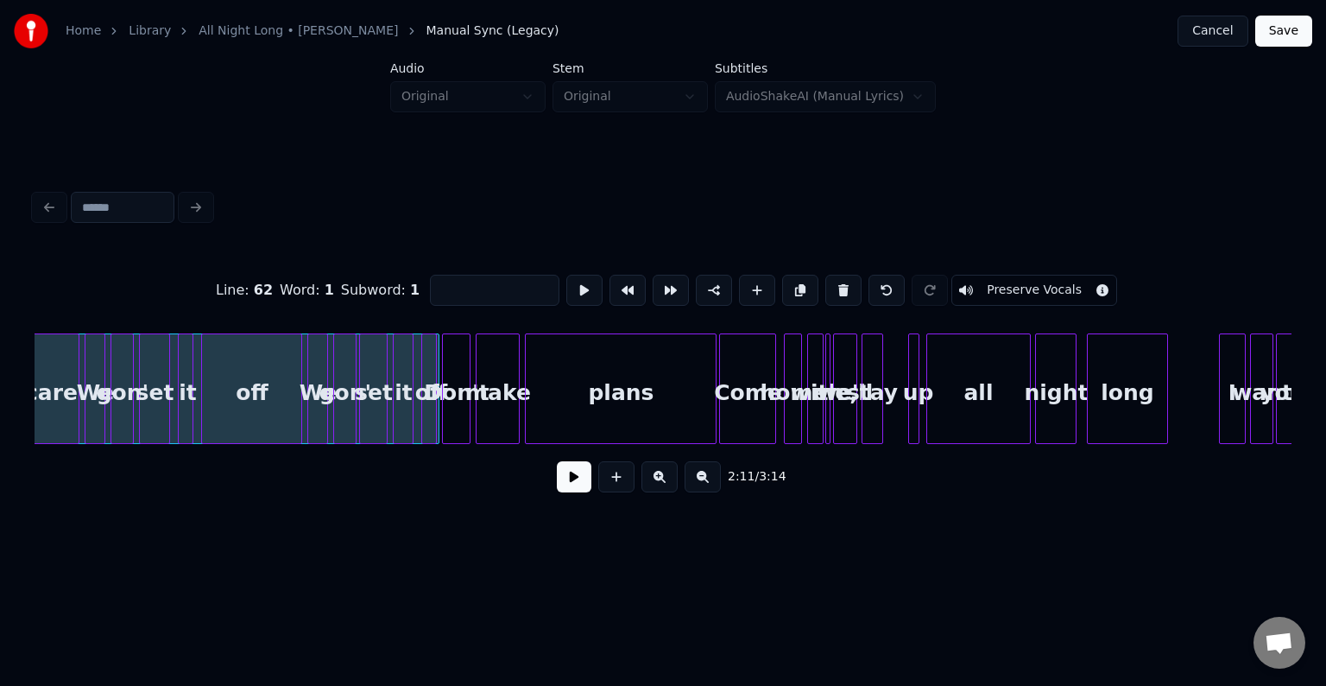
scroll to position [0, 20928]
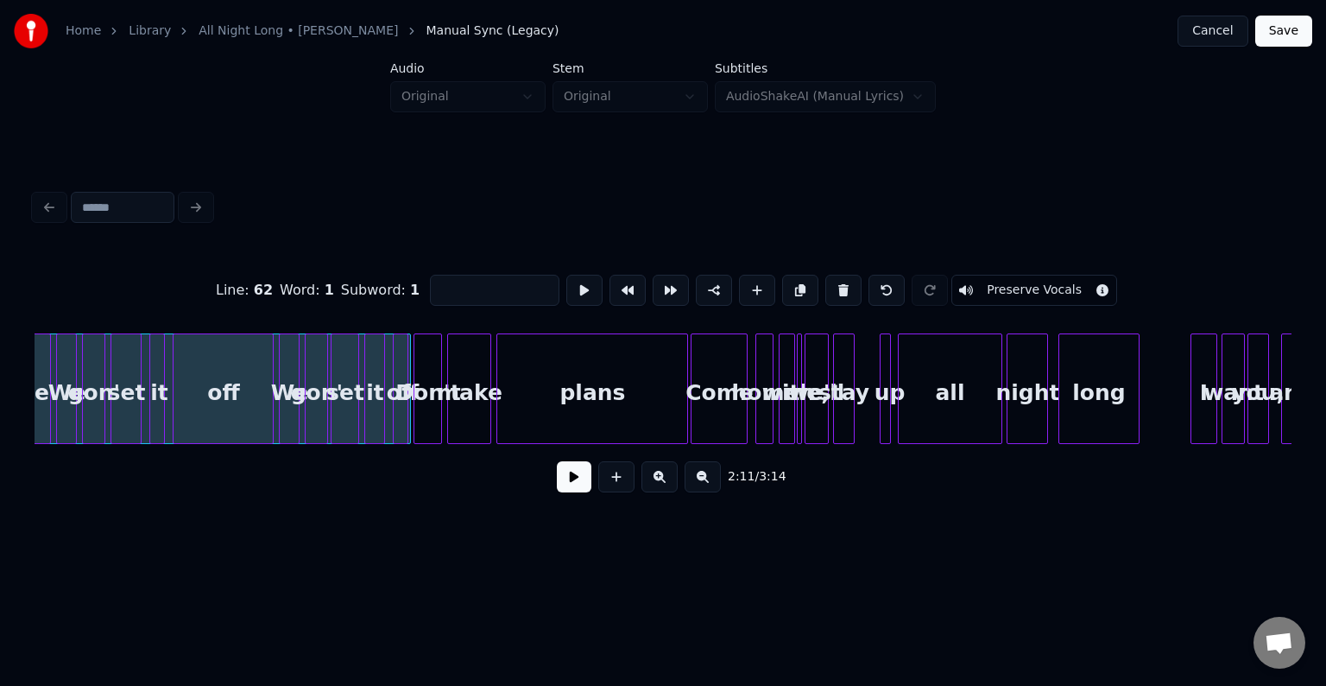
click at [429, 408] on div "Don't" at bounding box center [427, 392] width 27 height 117
type input "*****"
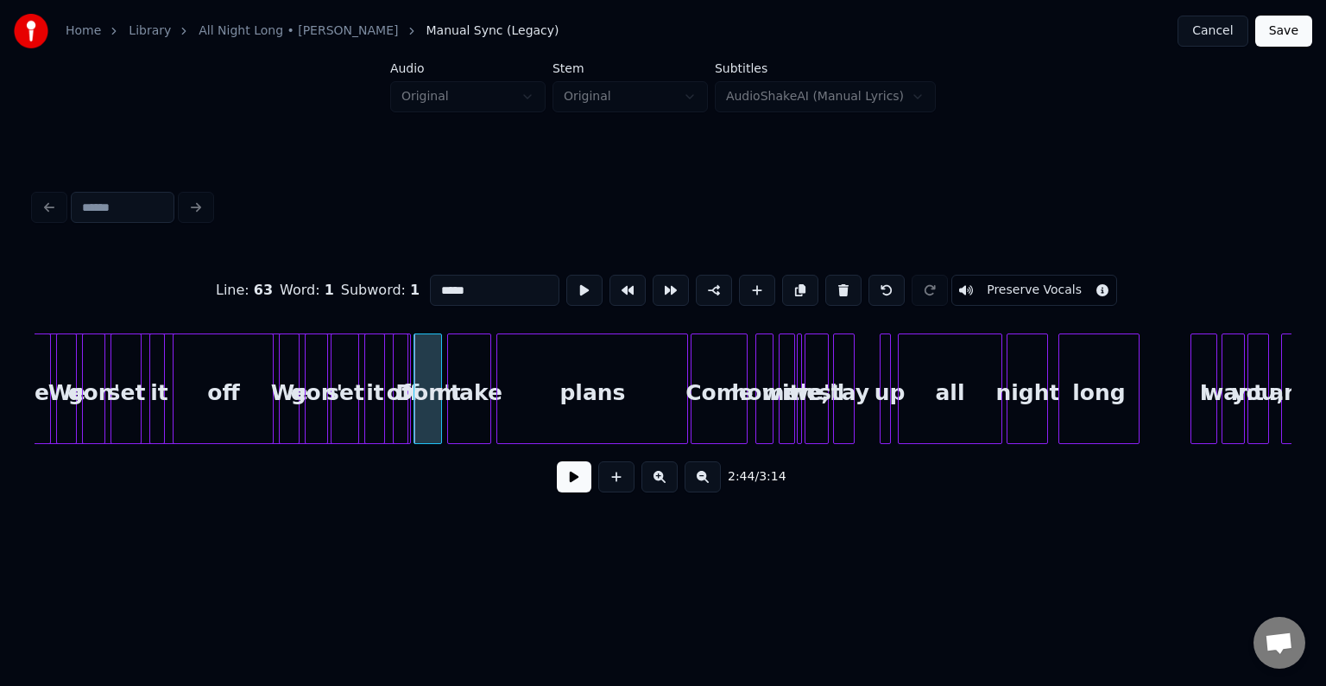
click at [570, 484] on button at bounding box center [574, 476] width 35 height 31
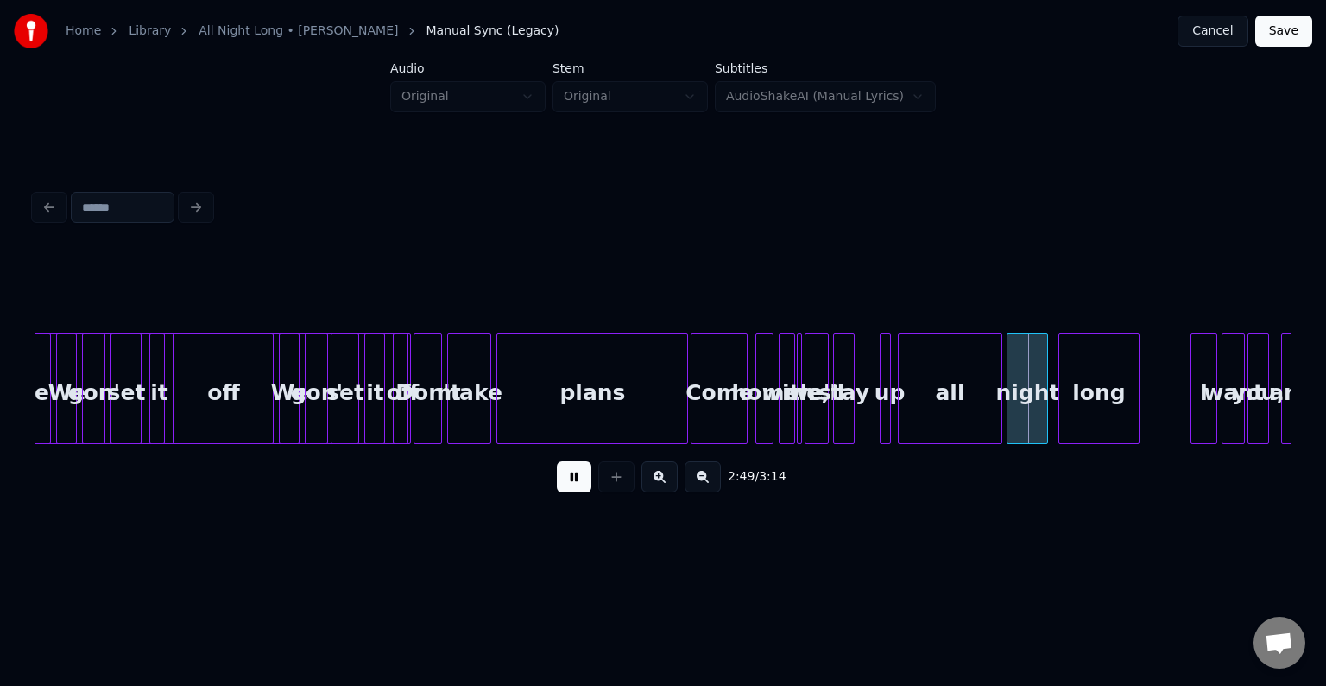
click at [712, 393] on div "Come" at bounding box center [719, 392] width 55 height 117
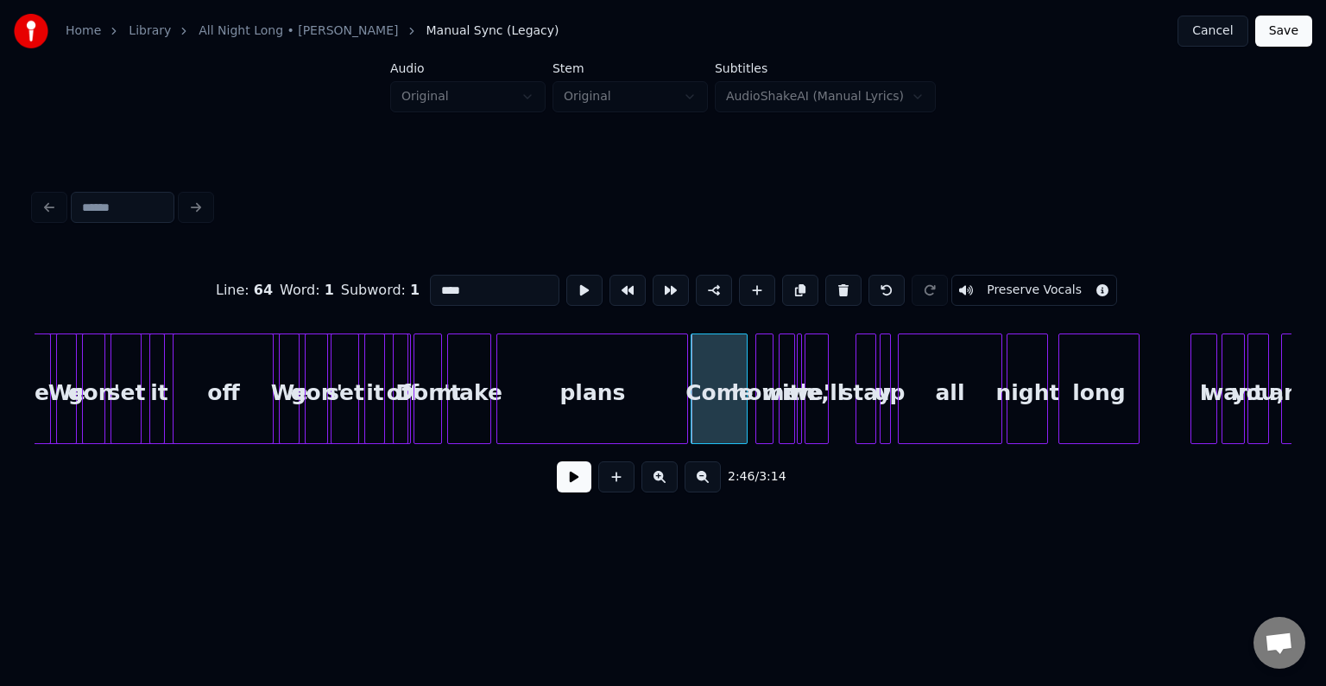
click at [865, 416] on div "stay" at bounding box center [866, 392] width 19 height 117
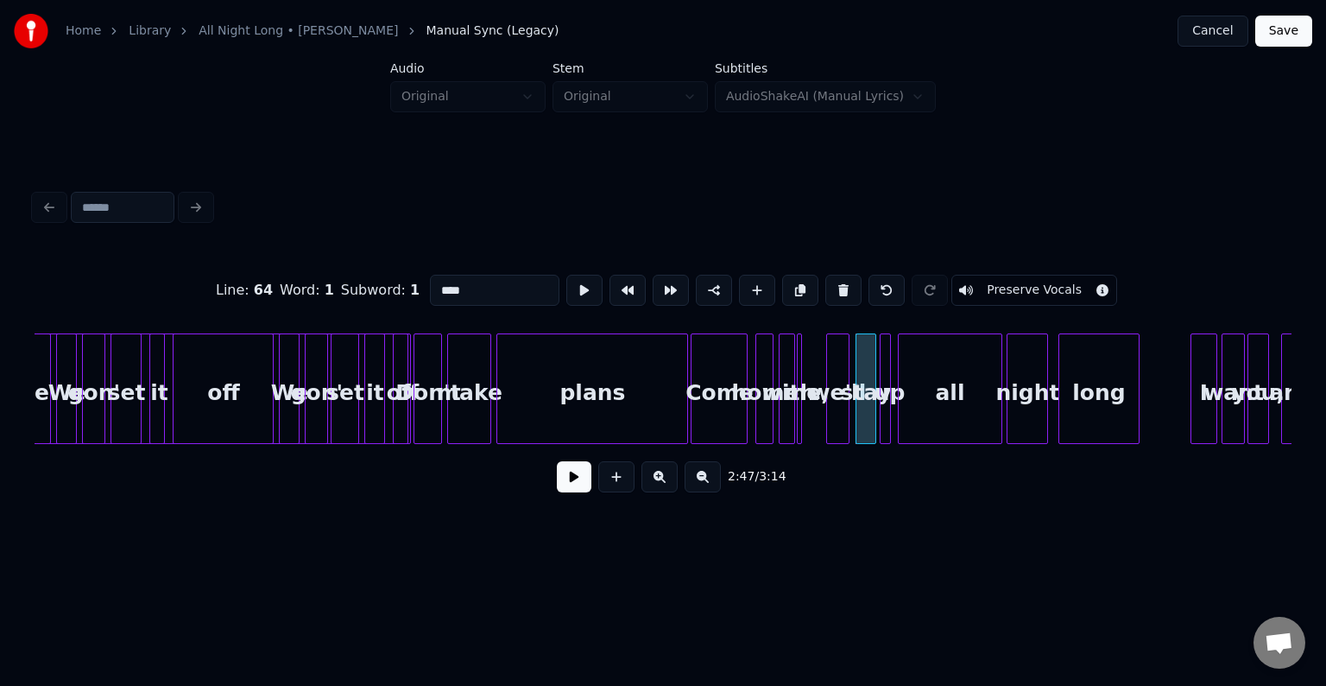
click at [834, 427] on div "we'll" at bounding box center [838, 392] width 22 height 117
click at [822, 421] on div "me," at bounding box center [814, 392] width 17 height 117
click at [789, 420] on div at bounding box center [791, 388] width 5 height 109
click at [814, 420] on div "me," at bounding box center [814, 392] width 17 height 117
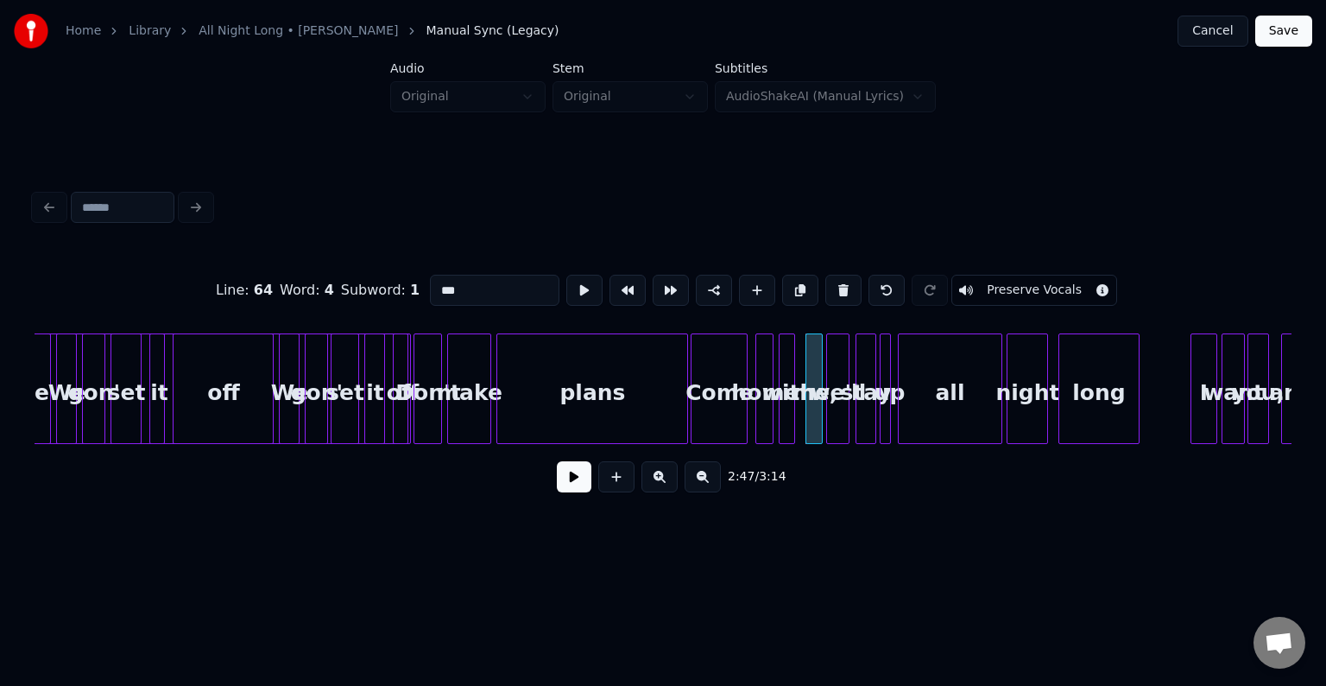
click at [783, 419] on div at bounding box center [782, 388] width 5 height 109
type input "****"
click at [797, 421] on div "with" at bounding box center [798, 392] width 17 height 117
click at [779, 426] on div at bounding box center [781, 388] width 5 height 109
click at [775, 433] on div at bounding box center [776, 388] width 5 height 109
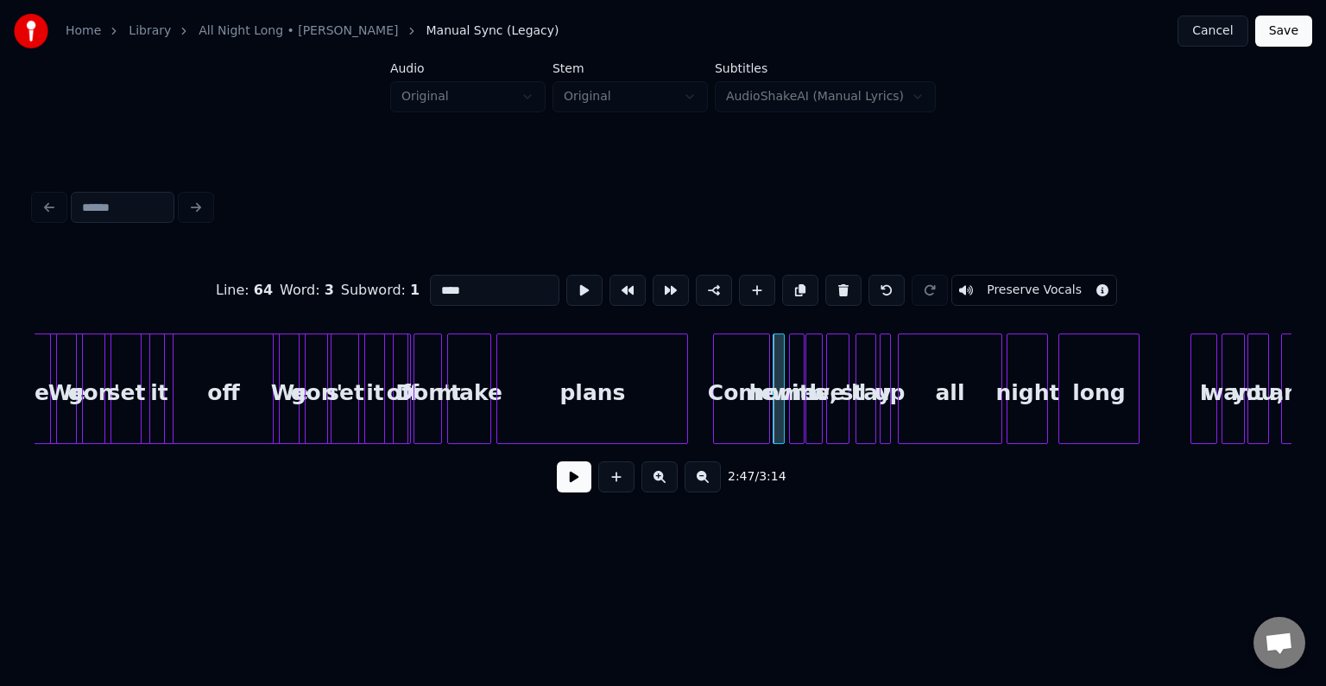
click at [760, 431] on div "Come" at bounding box center [741, 392] width 55 height 117
click at [742, 427] on div at bounding box center [743, 388] width 5 height 109
click at [565, 481] on button at bounding box center [574, 476] width 35 height 31
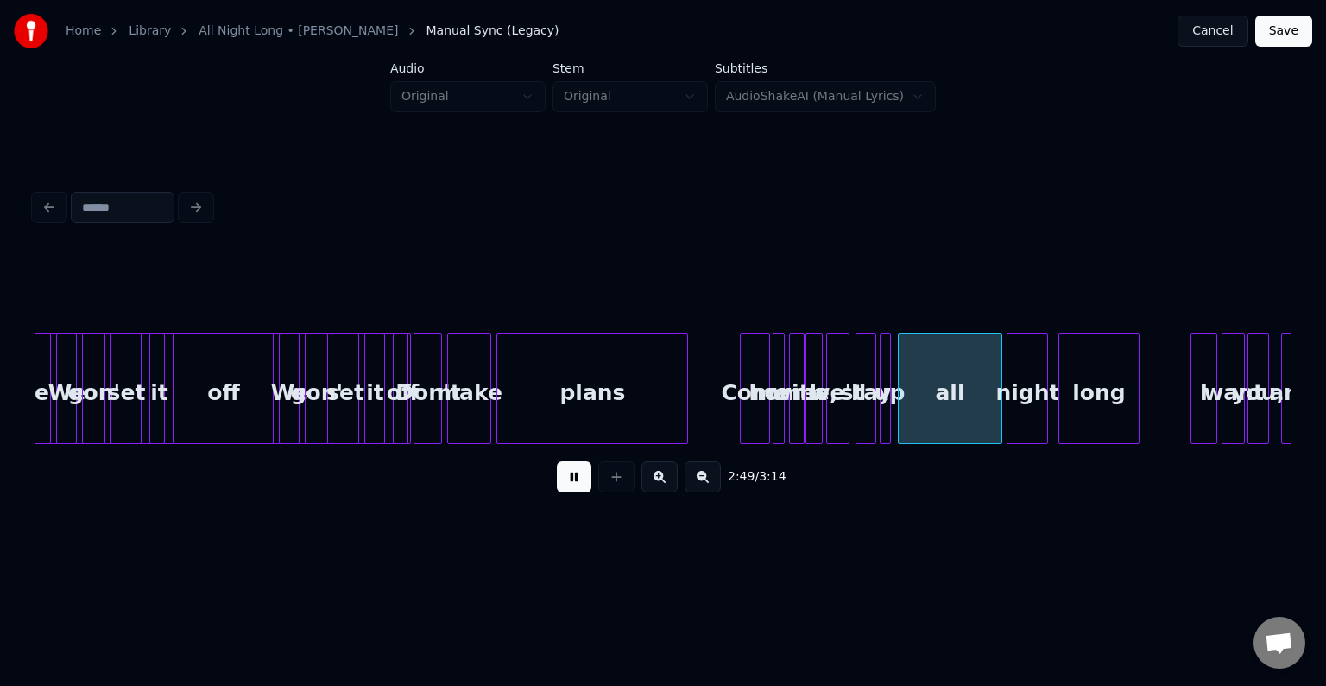
click at [565, 481] on button at bounding box center [574, 476] width 35 height 31
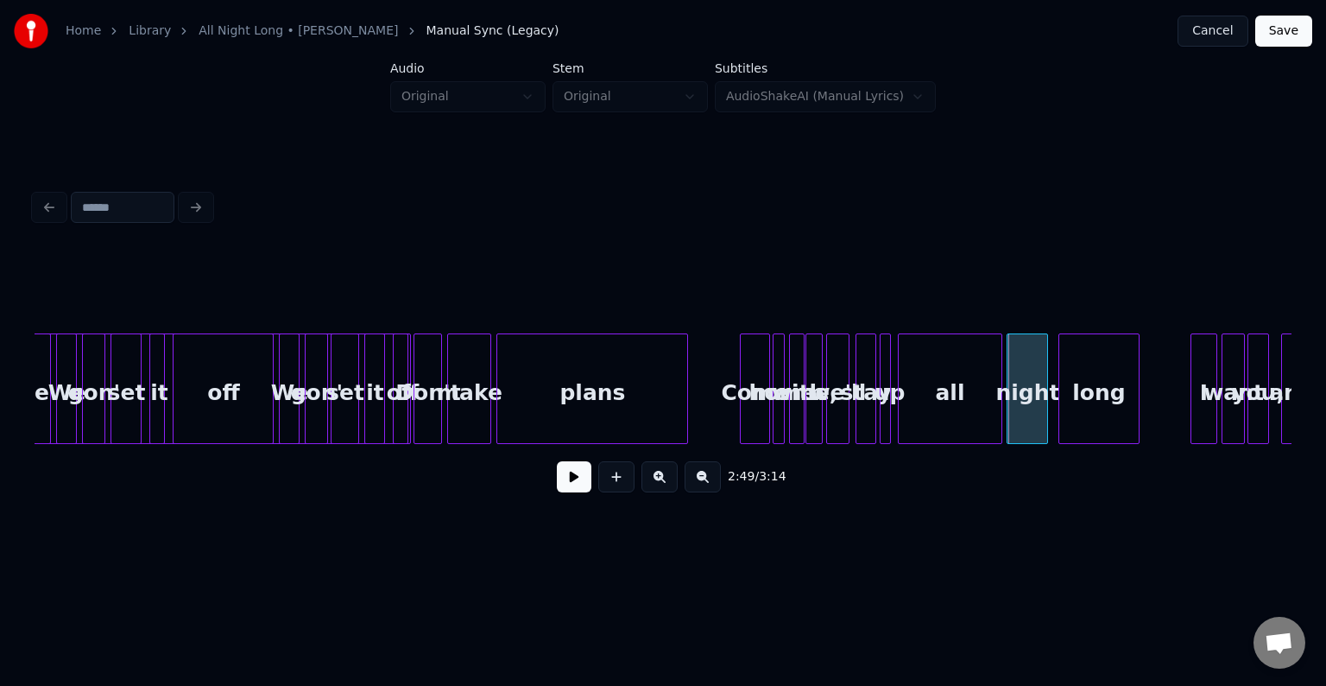
click at [914, 408] on div "all" at bounding box center [950, 392] width 102 height 117
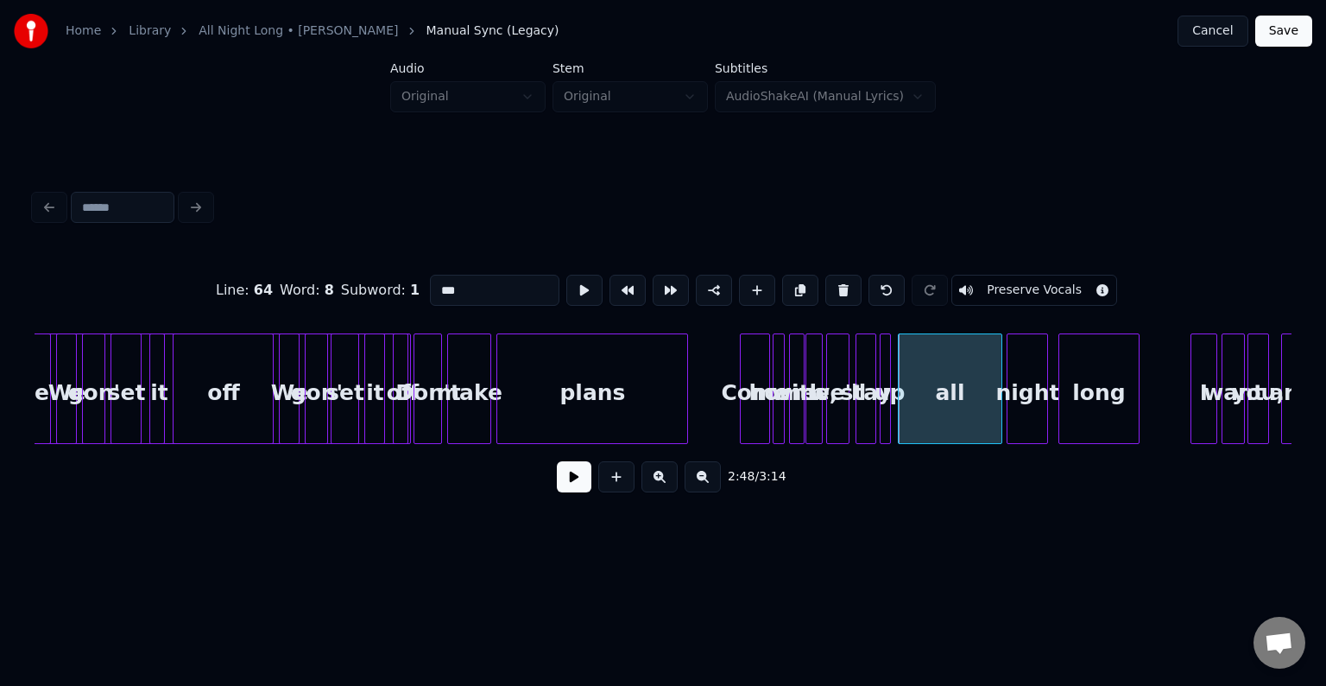
click at [566, 488] on button at bounding box center [574, 476] width 35 height 31
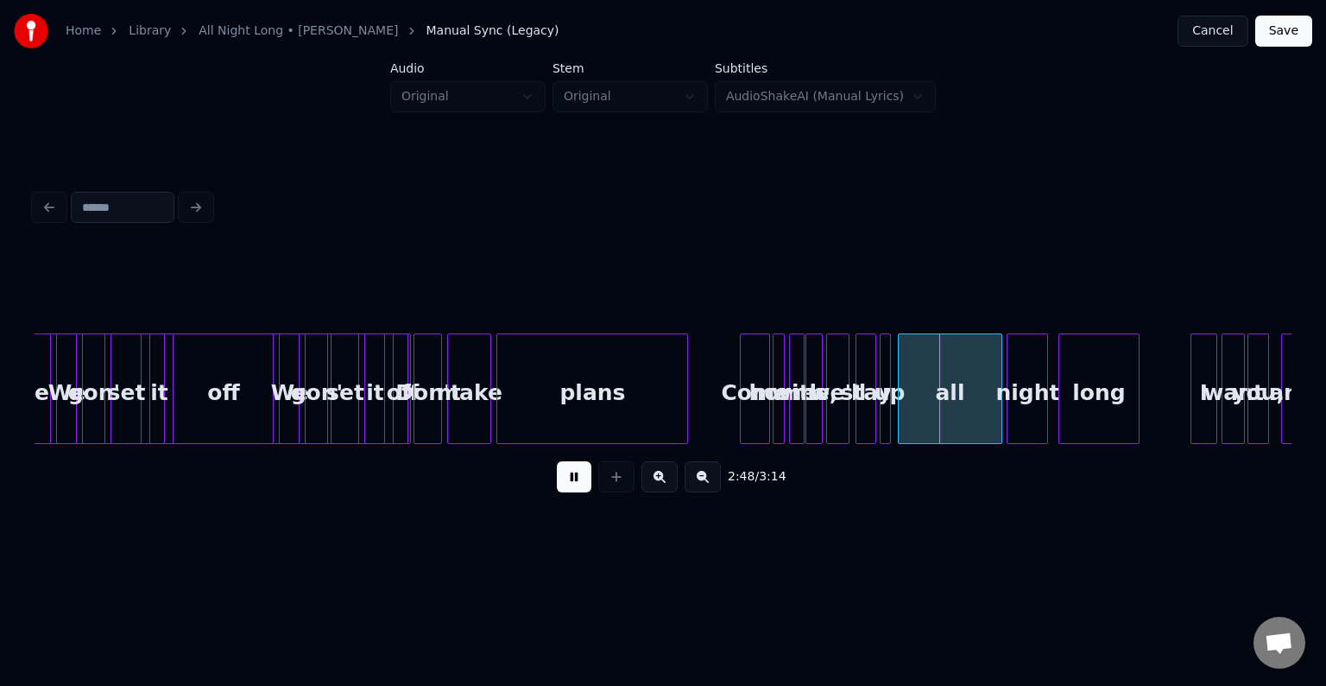
click at [566, 488] on button at bounding box center [574, 476] width 35 height 31
click at [945, 419] on div at bounding box center [947, 388] width 5 height 109
click at [905, 425] on div at bounding box center [903, 388] width 5 height 109
click at [921, 433] on div "up" at bounding box center [926, 392] width 25 height 117
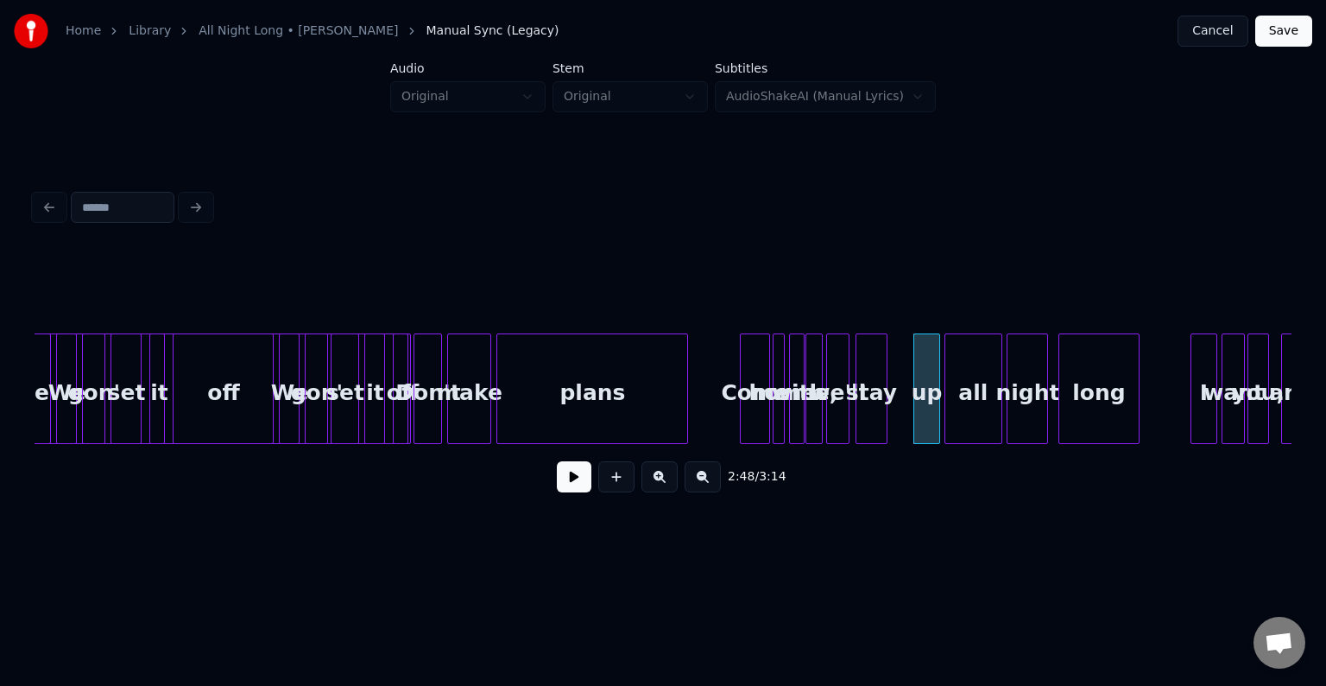
click at [883, 427] on div at bounding box center [884, 388] width 5 height 109
click at [890, 428] on div "stay" at bounding box center [891, 392] width 31 height 117
click at [855, 432] on div "we'll" at bounding box center [858, 392] width 22 height 117
click at [829, 427] on div at bounding box center [827, 388] width 5 height 109
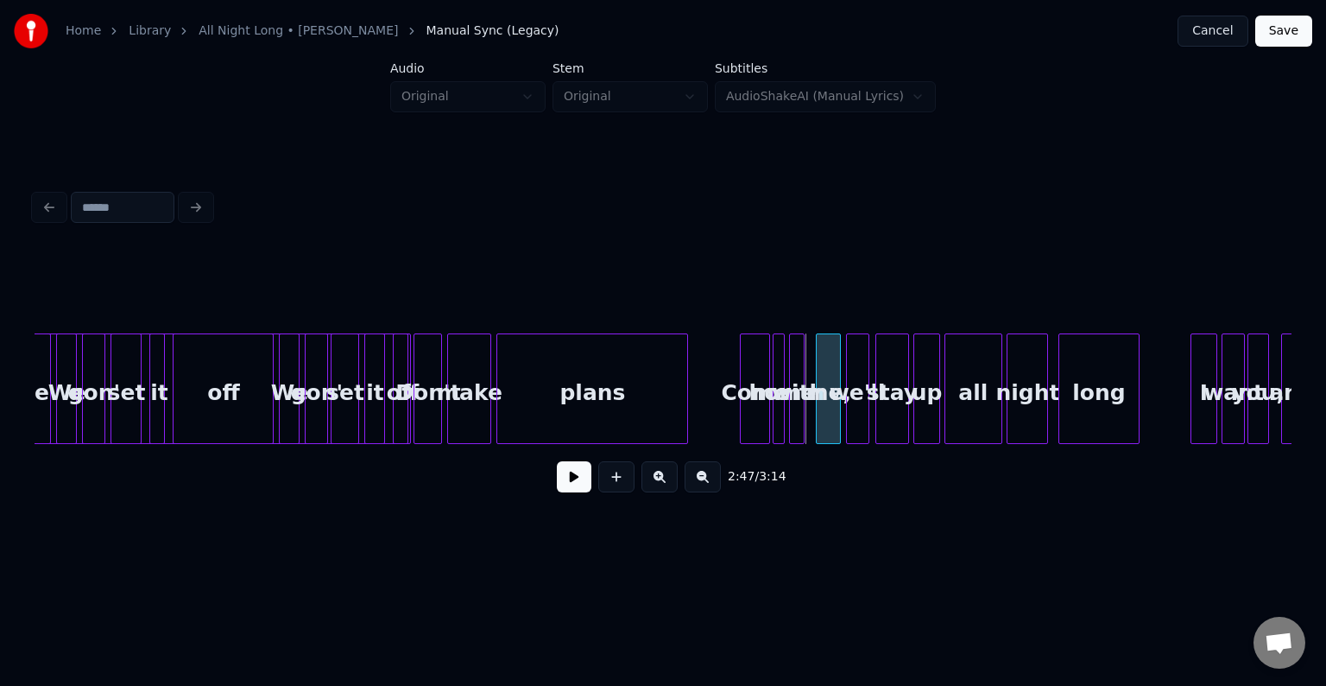
click at [829, 428] on div "me," at bounding box center [828, 392] width 23 height 117
click at [808, 426] on div at bounding box center [809, 388] width 5 height 109
click at [557, 488] on button at bounding box center [574, 476] width 35 height 31
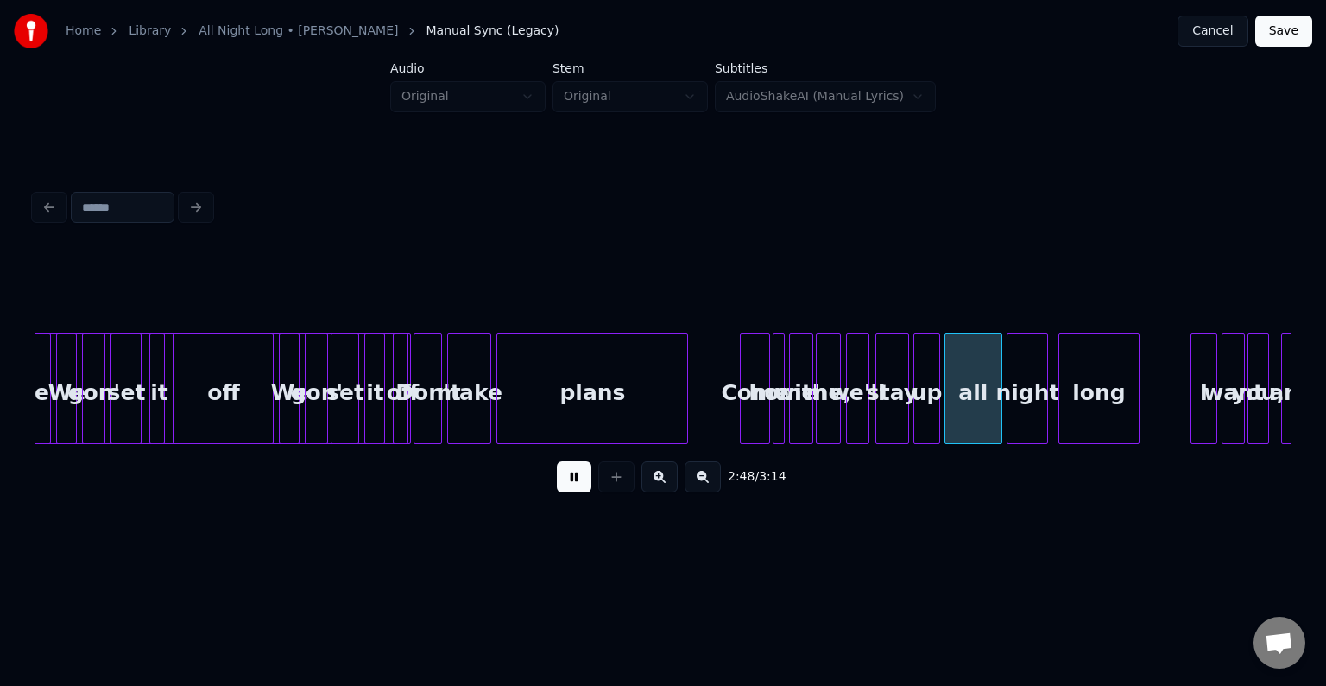
click at [777, 414] on div at bounding box center [776, 388] width 5 height 109
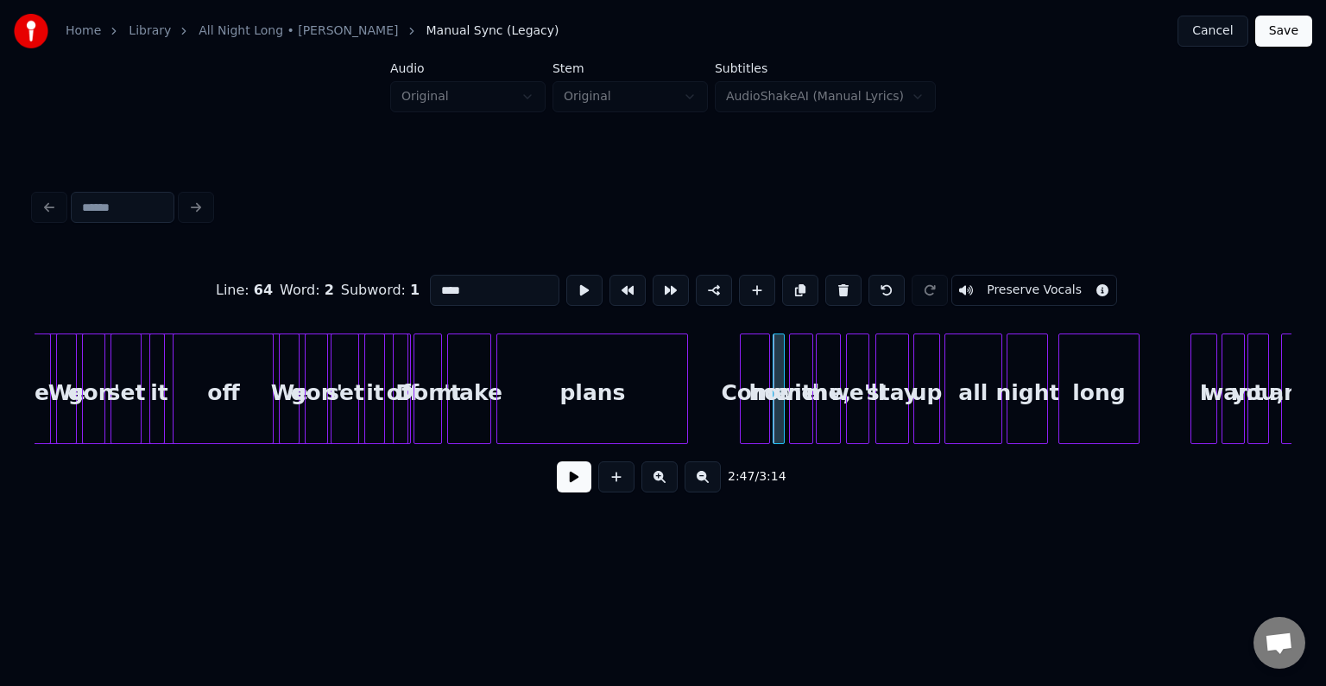
click at [570, 492] on button at bounding box center [574, 476] width 35 height 31
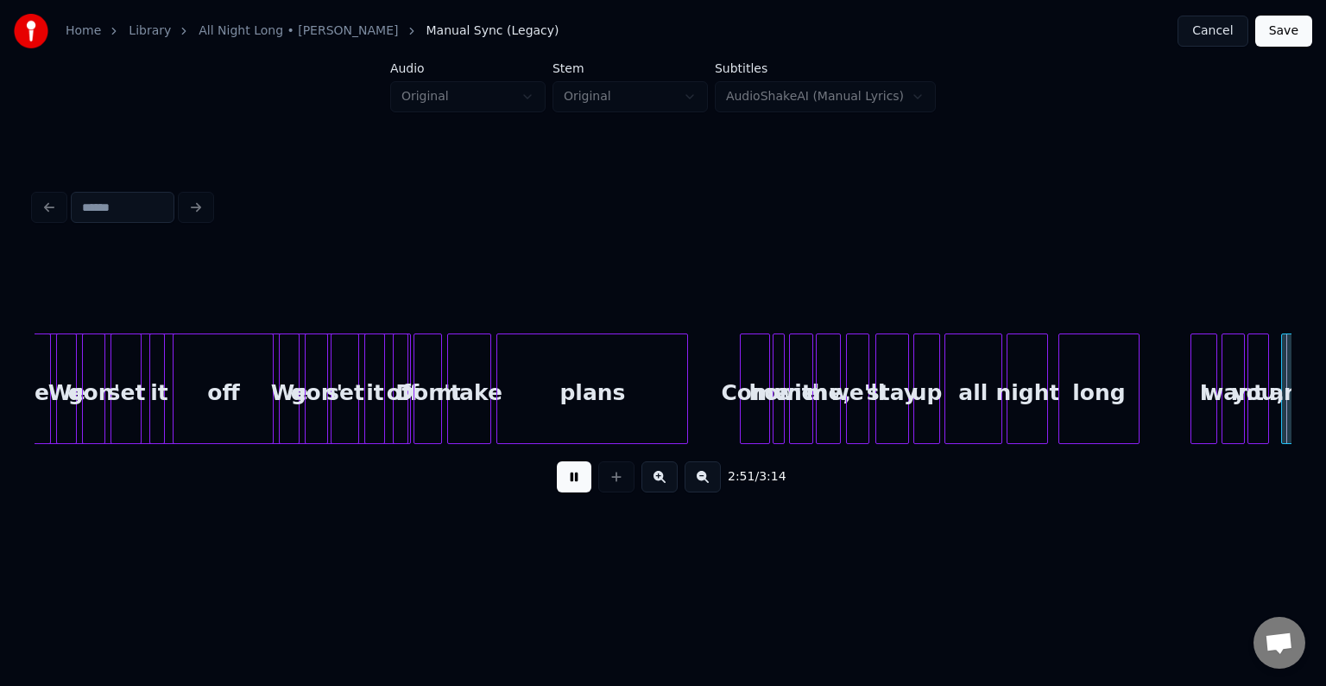
scroll to position [0, 22186]
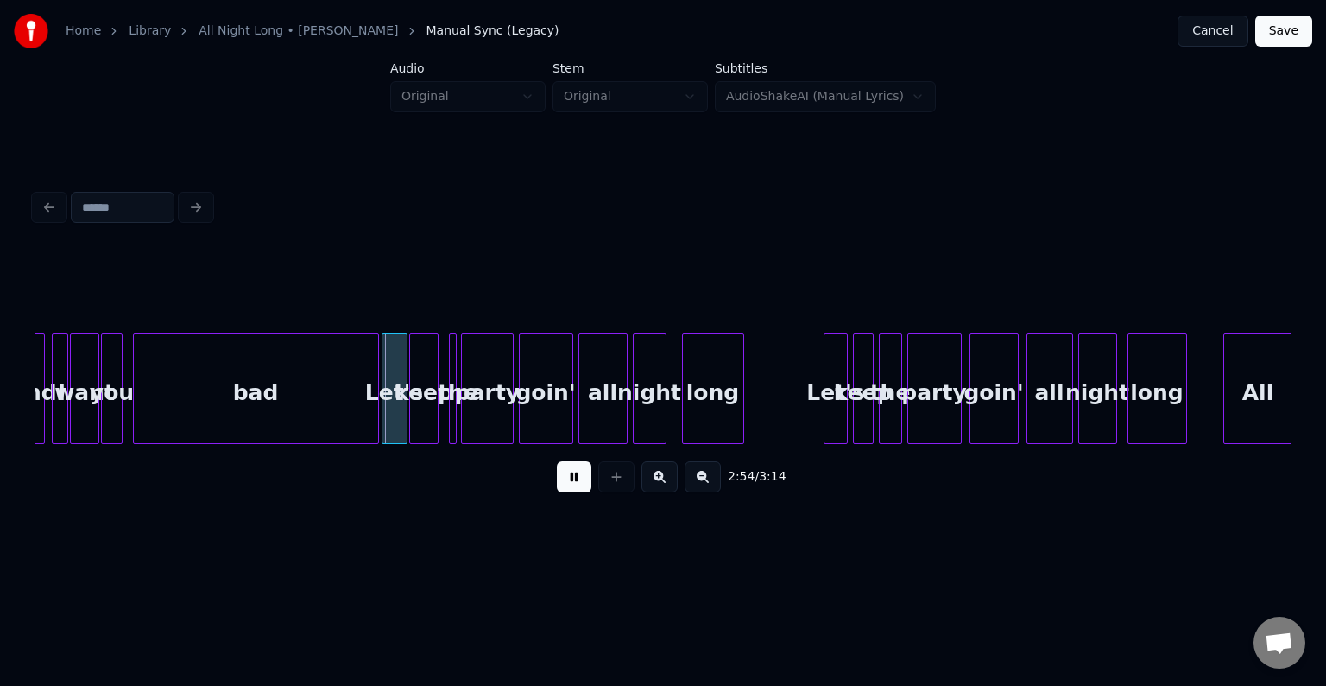
click at [574, 489] on button at bounding box center [574, 476] width 35 height 31
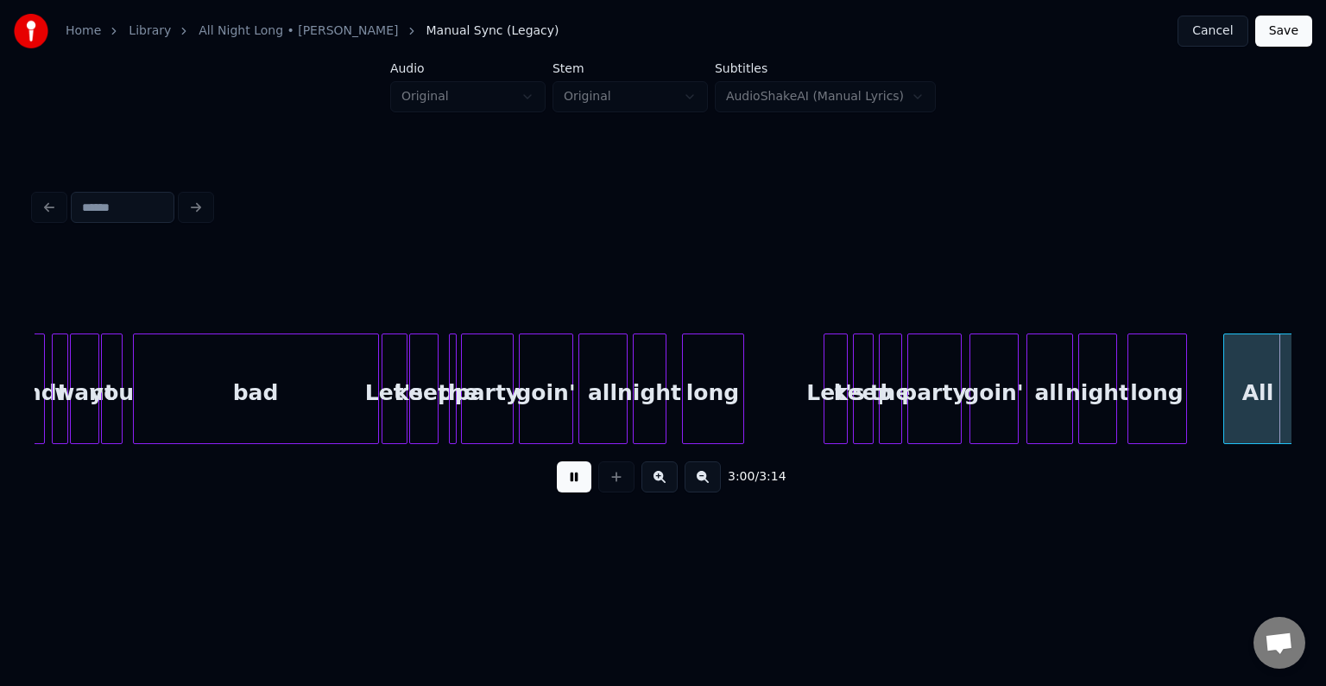
scroll to position [0, 23443]
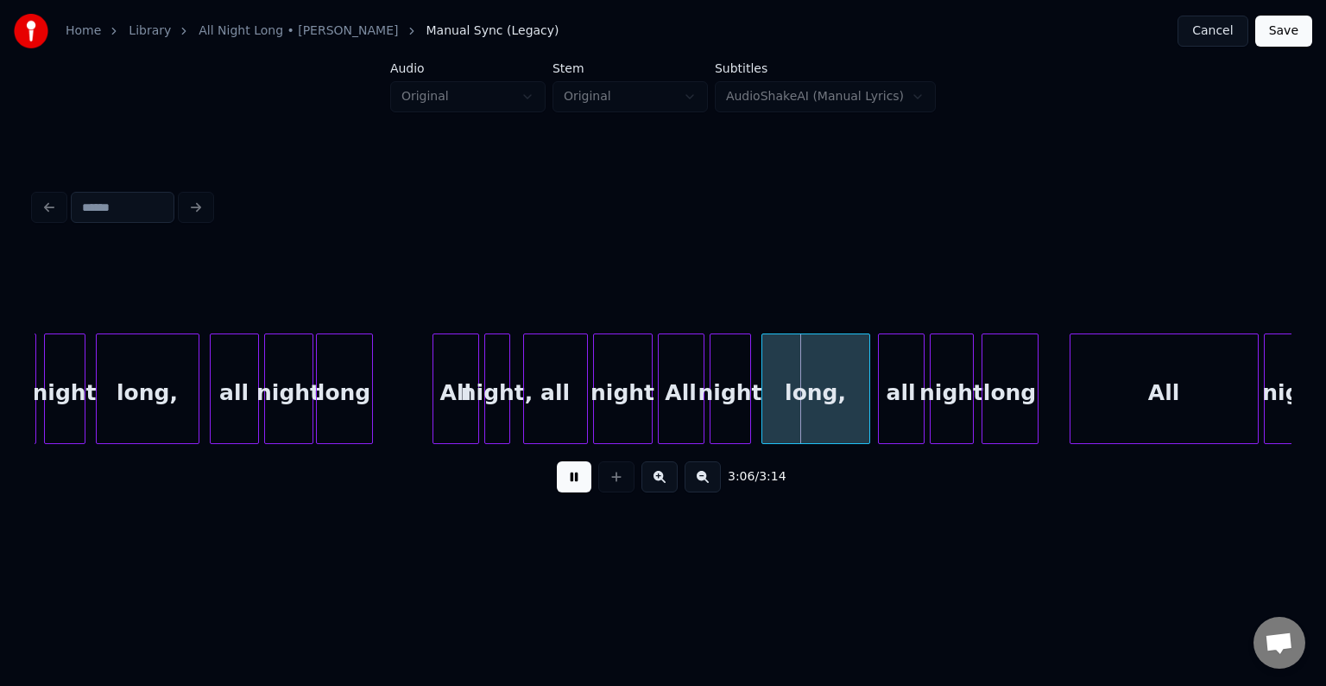
click at [433, 414] on div at bounding box center [435, 388] width 5 height 109
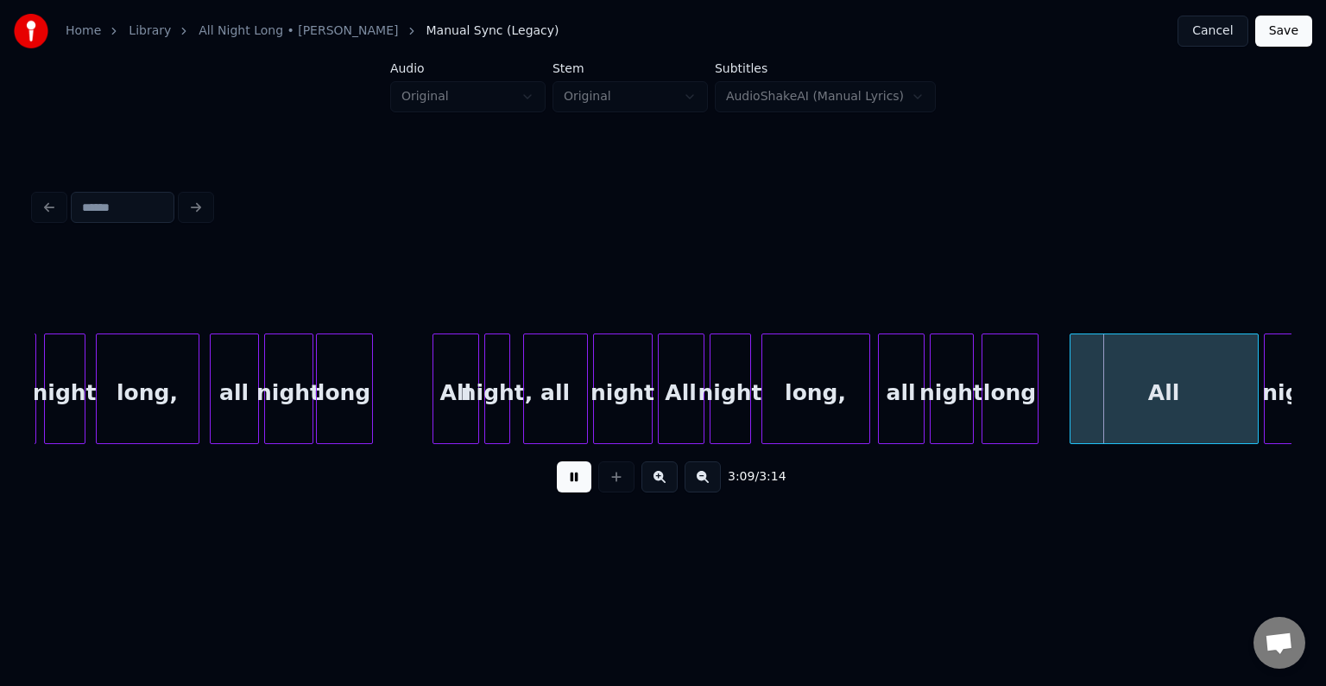
click at [572, 480] on button at bounding box center [574, 476] width 35 height 31
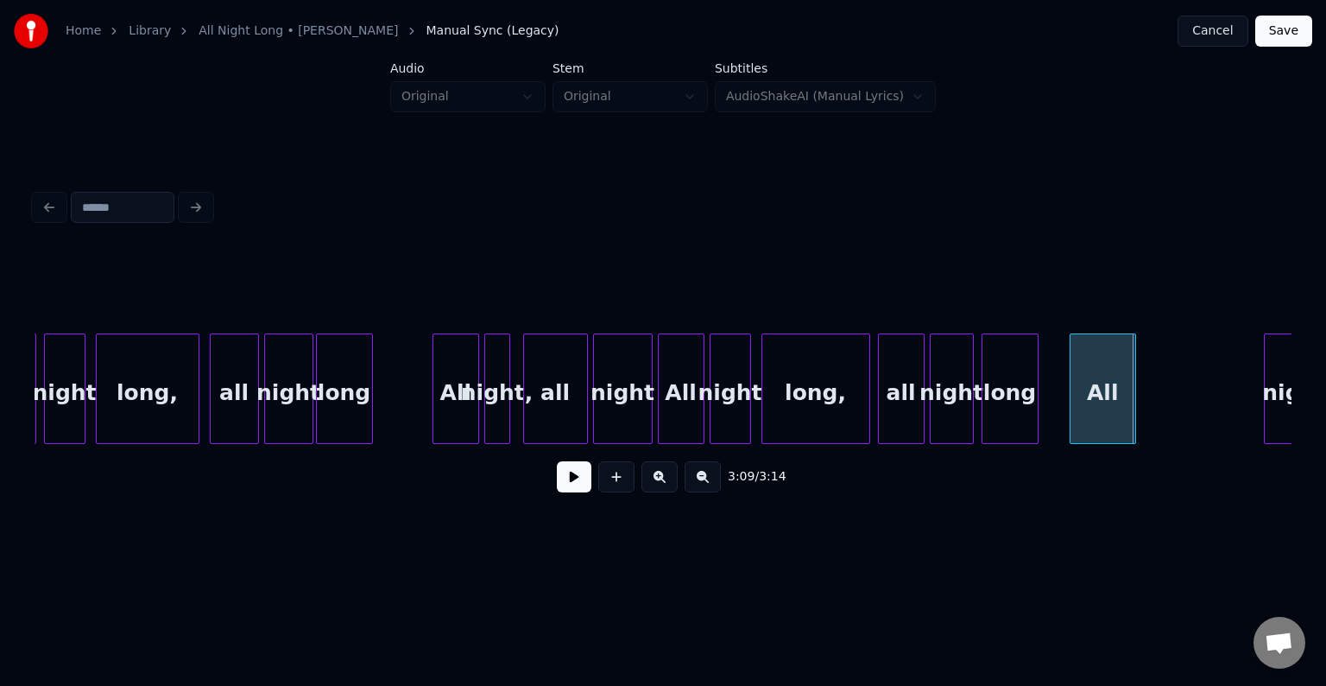
click at [1132, 404] on div at bounding box center [1132, 388] width 5 height 109
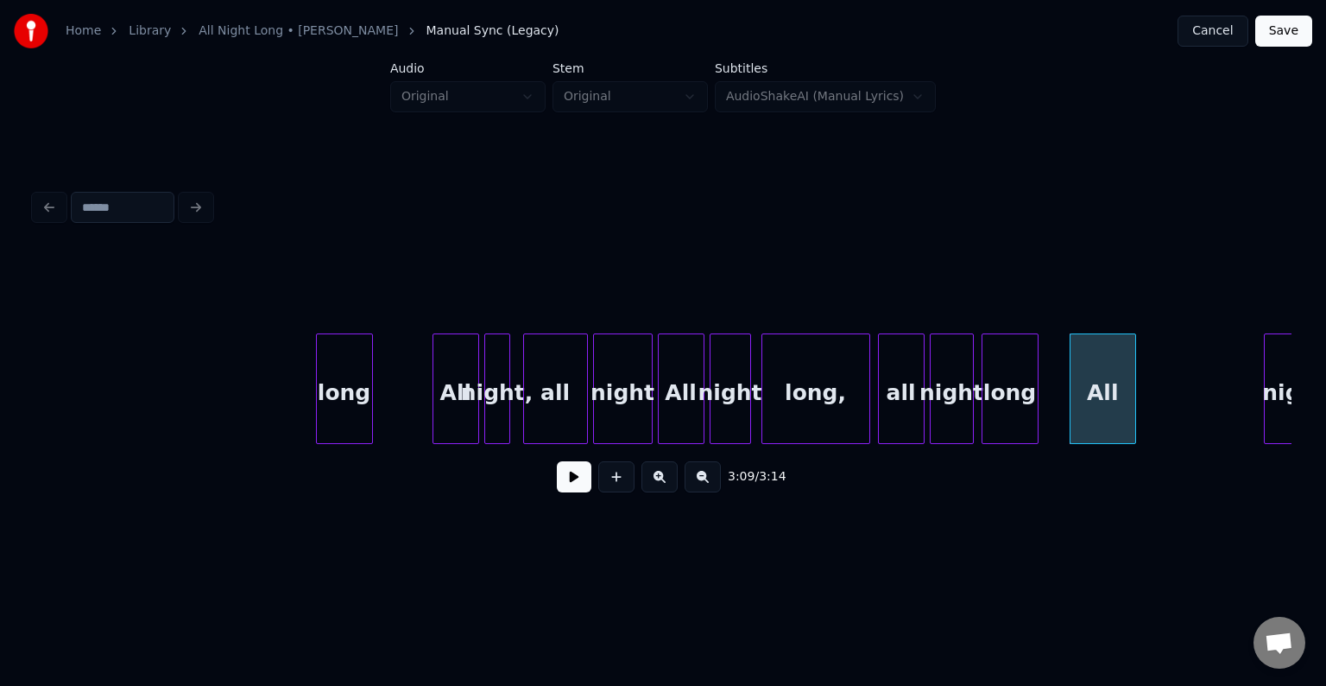
scroll to position [0, 23965]
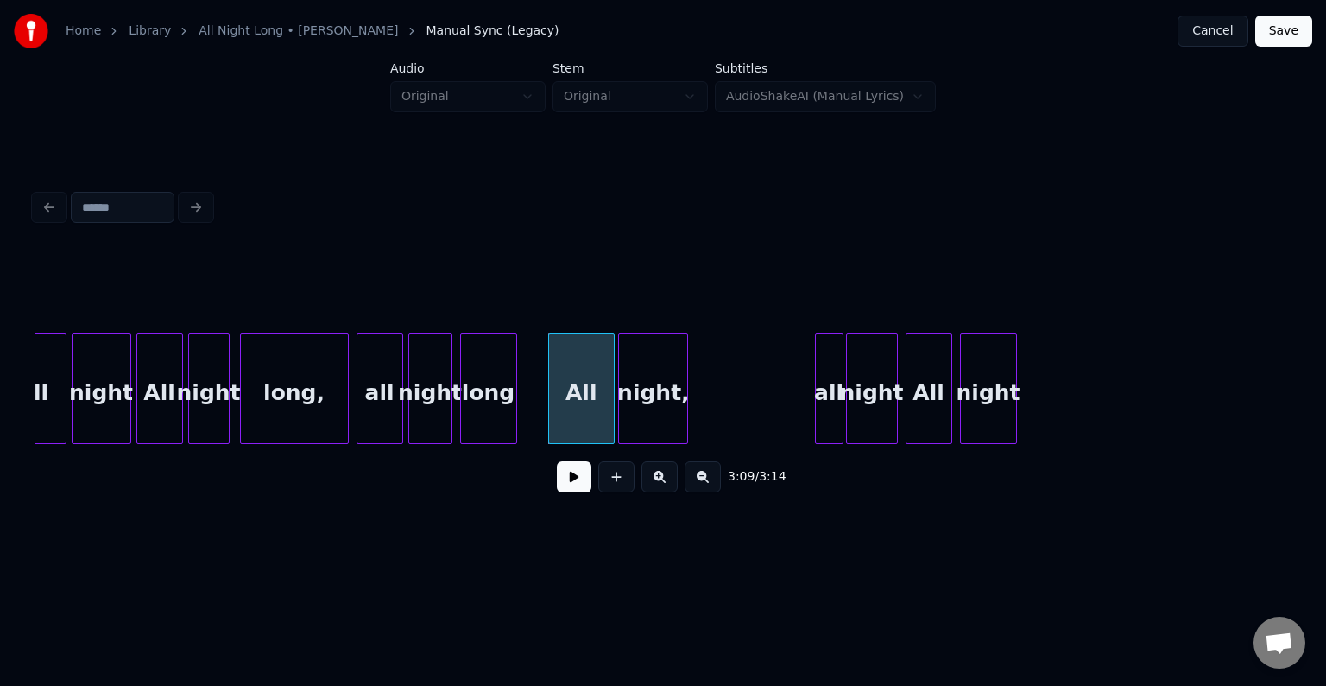
click at [646, 394] on div "night," at bounding box center [653, 392] width 68 height 117
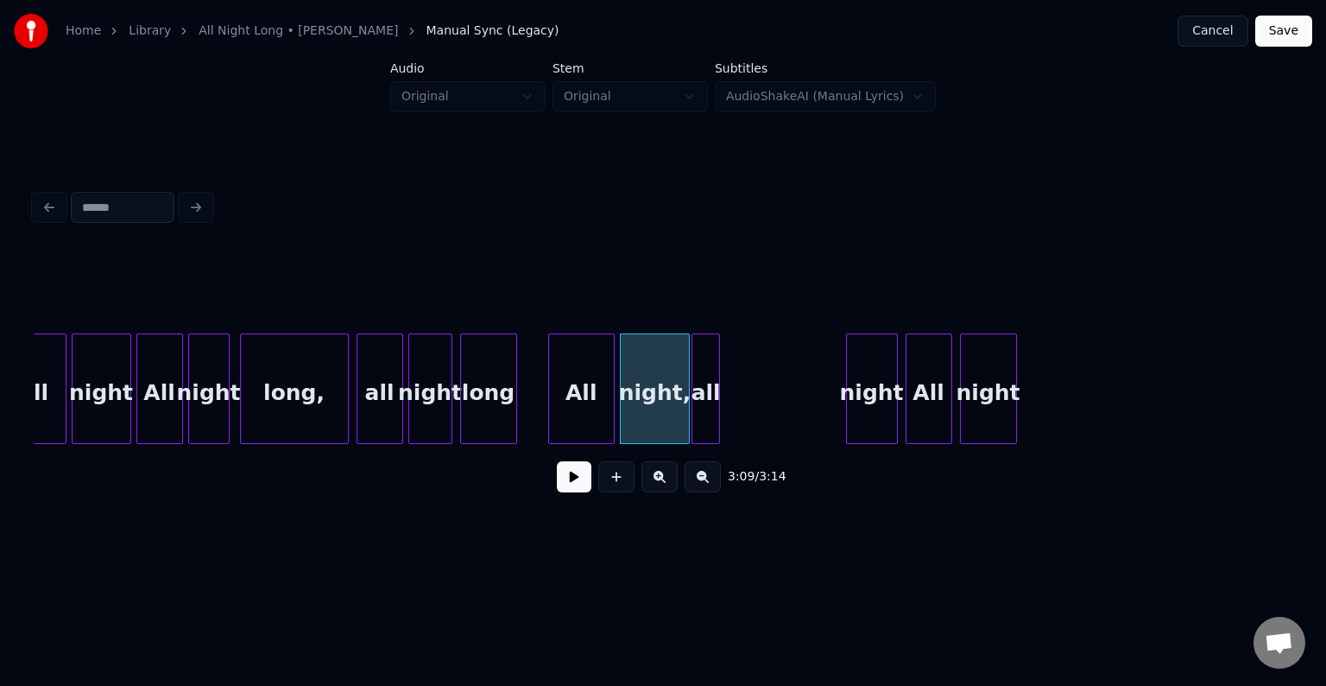
click at [704, 401] on div "all" at bounding box center [705, 392] width 27 height 117
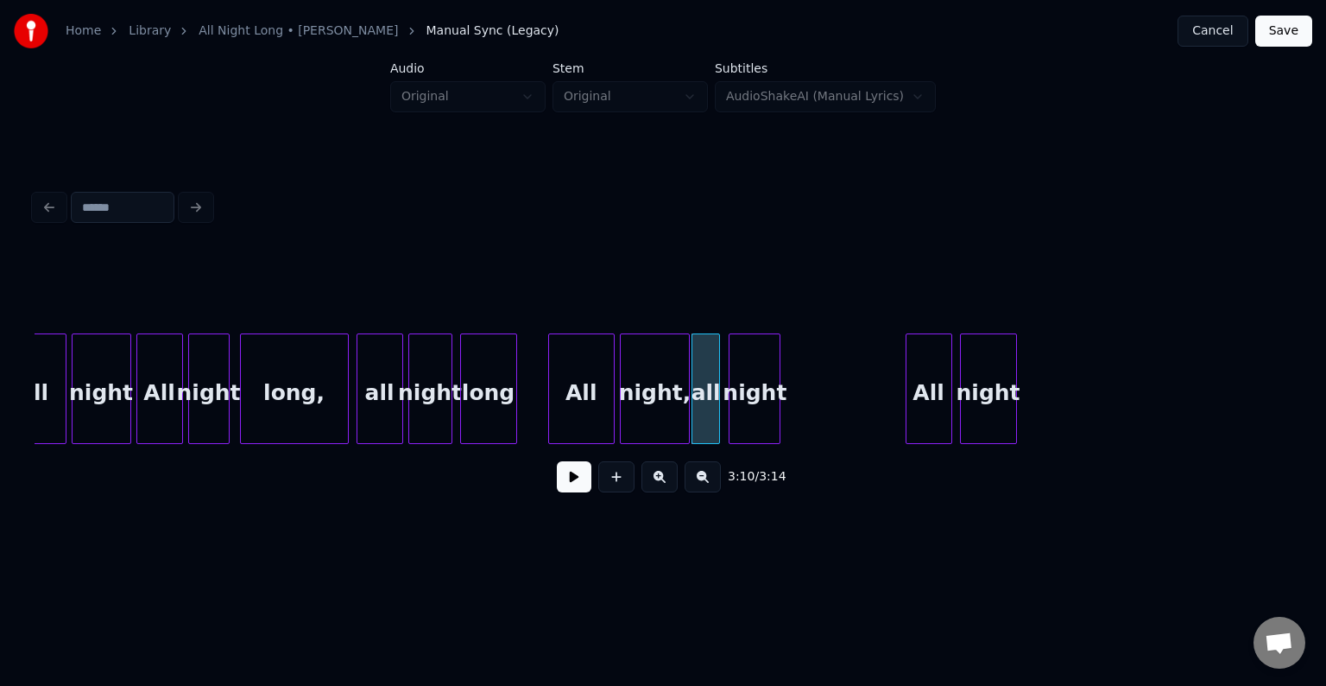
click at [743, 408] on div "night" at bounding box center [755, 392] width 50 height 117
click at [576, 489] on button at bounding box center [574, 476] width 35 height 31
click at [1264, 30] on button "Save" at bounding box center [1283, 31] width 57 height 31
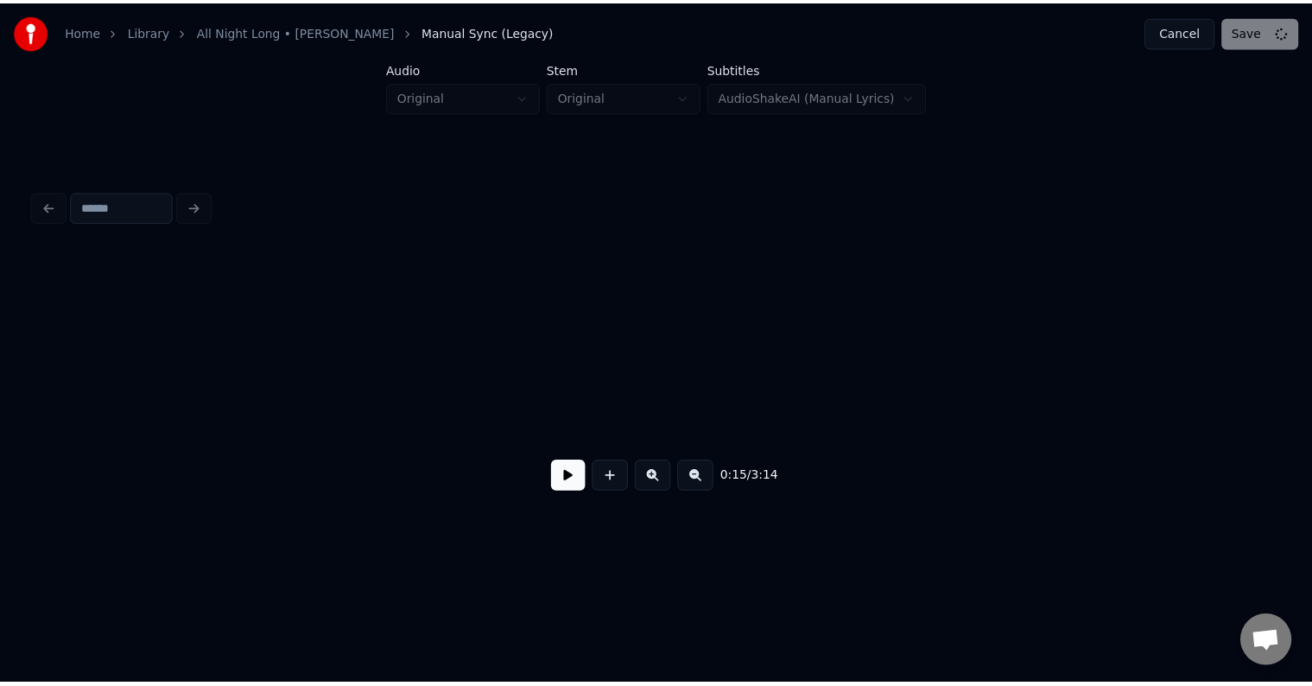
scroll to position [0, 2043]
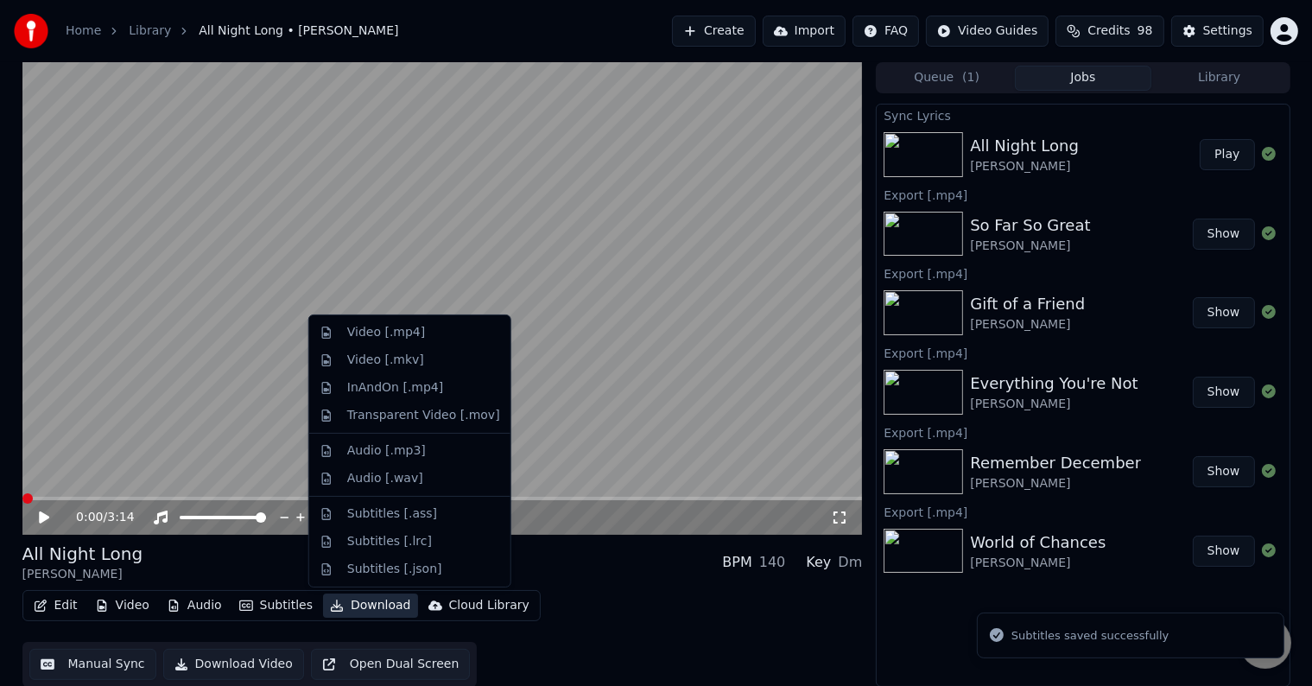
click at [350, 604] on button "Download" at bounding box center [370, 605] width 95 height 24
click at [380, 332] on div "Video [.mp4]" at bounding box center [386, 332] width 78 height 17
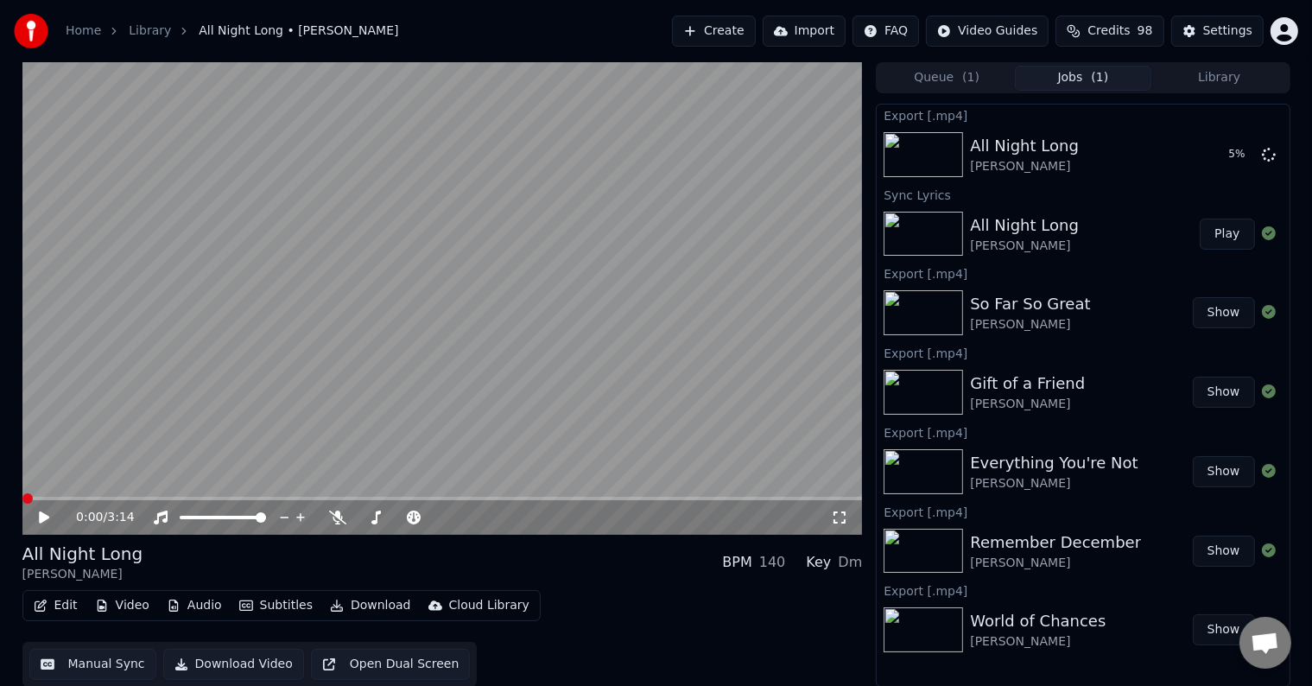
click at [1242, 83] on button "Library" at bounding box center [1219, 78] width 136 height 25
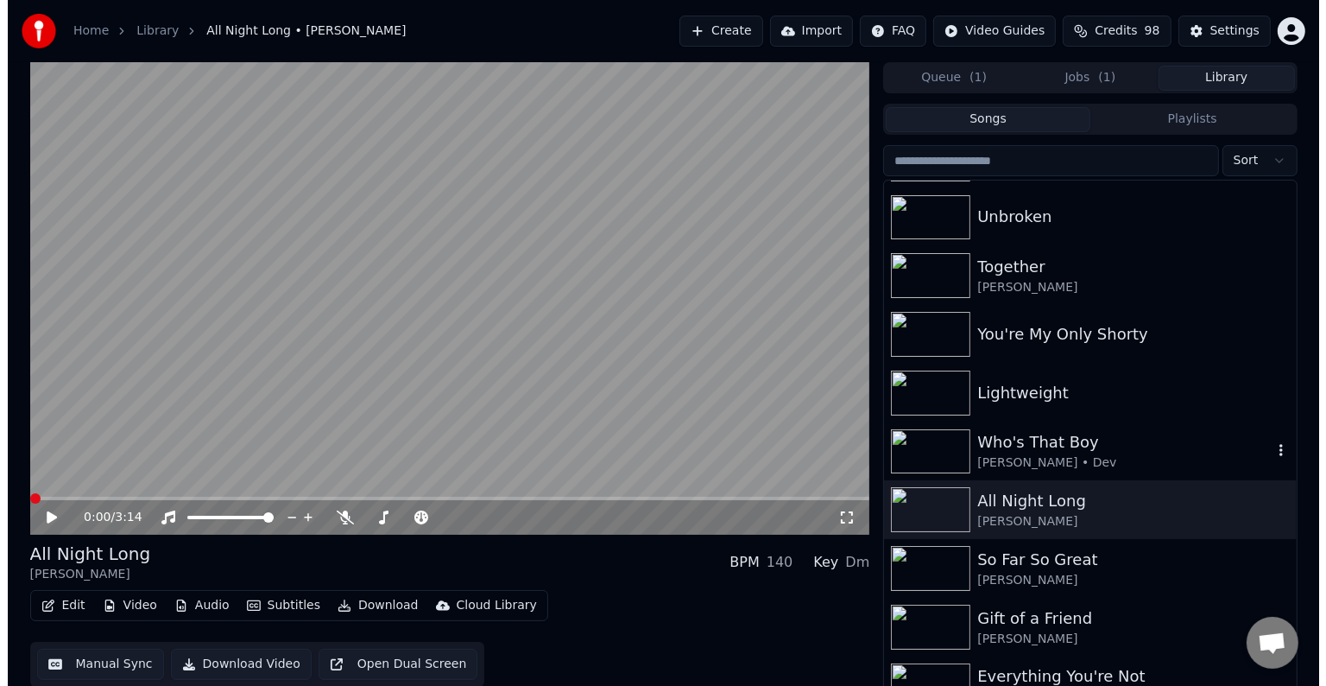
scroll to position [17604, 0]
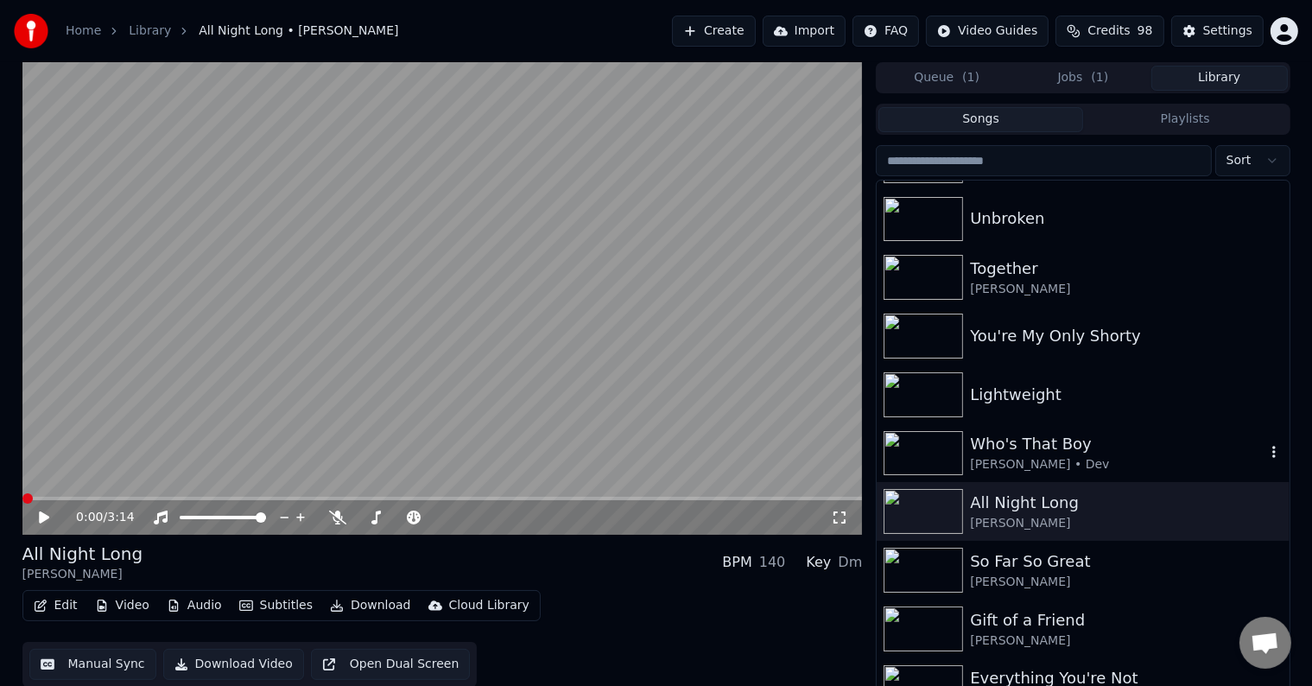
click at [1122, 444] on div "Who's That Boy" at bounding box center [1117, 444] width 294 height 24
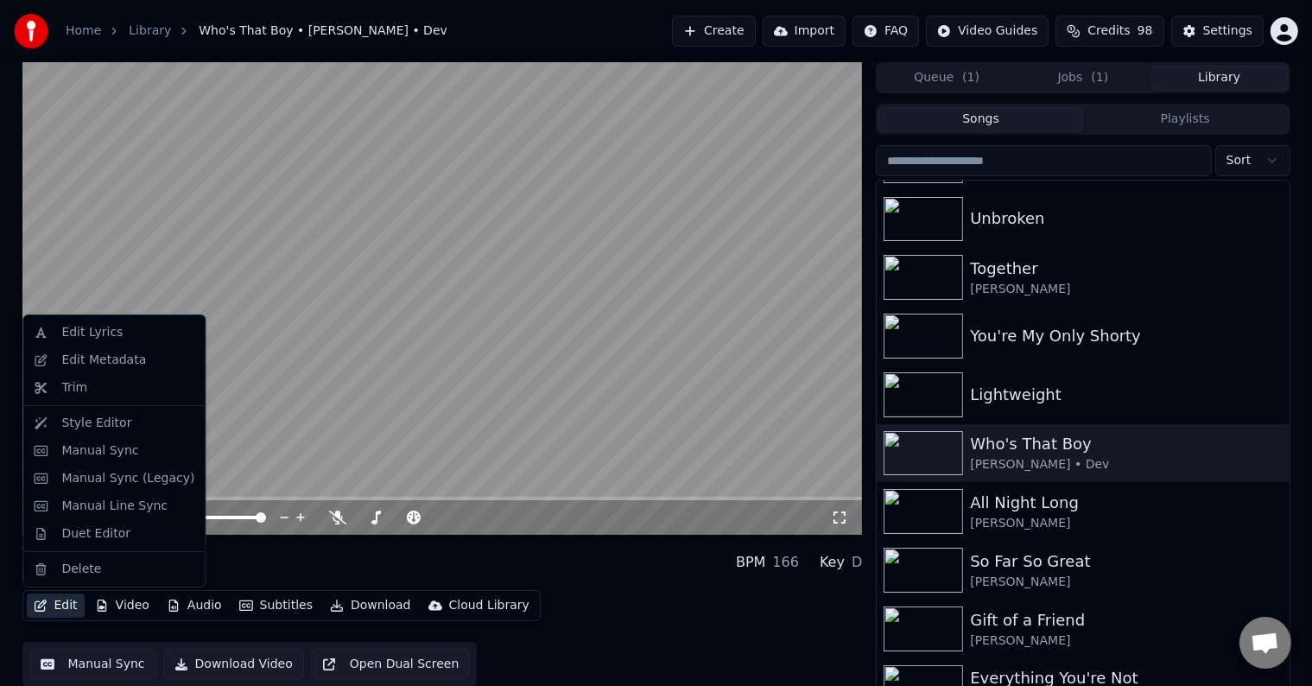
click at [61, 604] on button "Edit" at bounding box center [56, 605] width 58 height 24
click at [117, 484] on div "Manual Sync (Legacy)" at bounding box center [127, 478] width 133 height 17
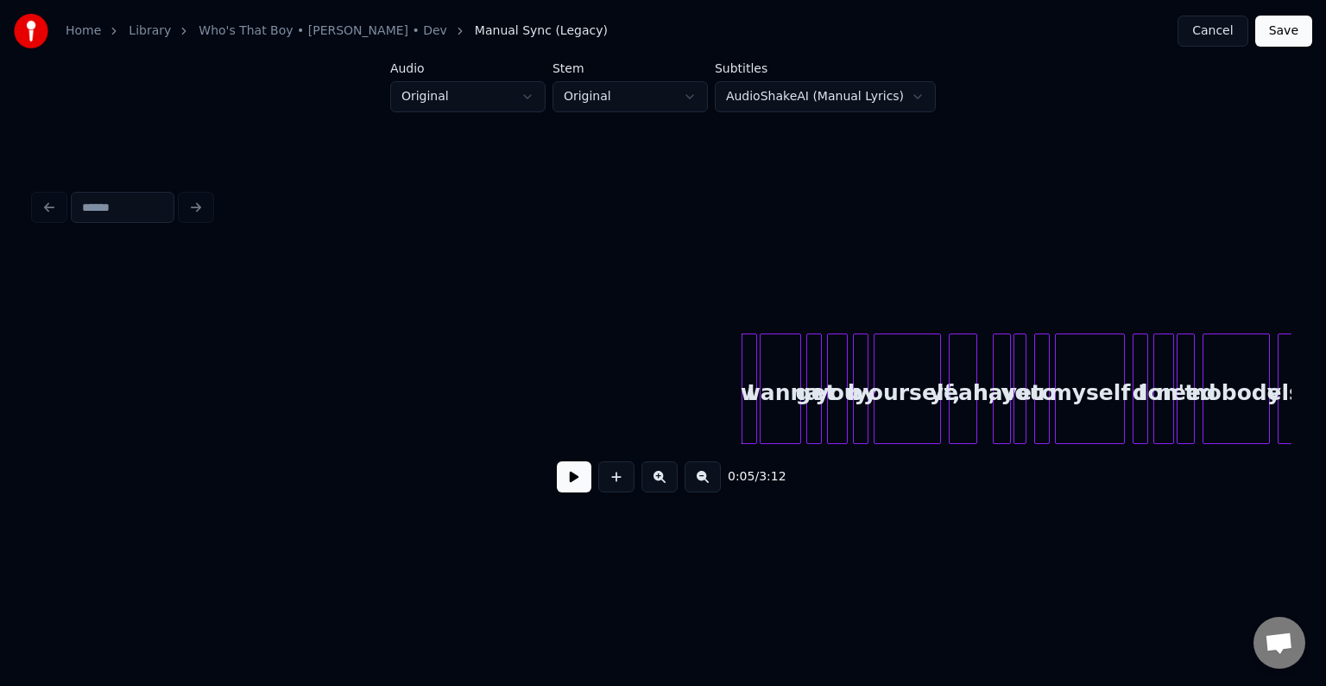
click at [563, 490] on button at bounding box center [574, 476] width 35 height 31
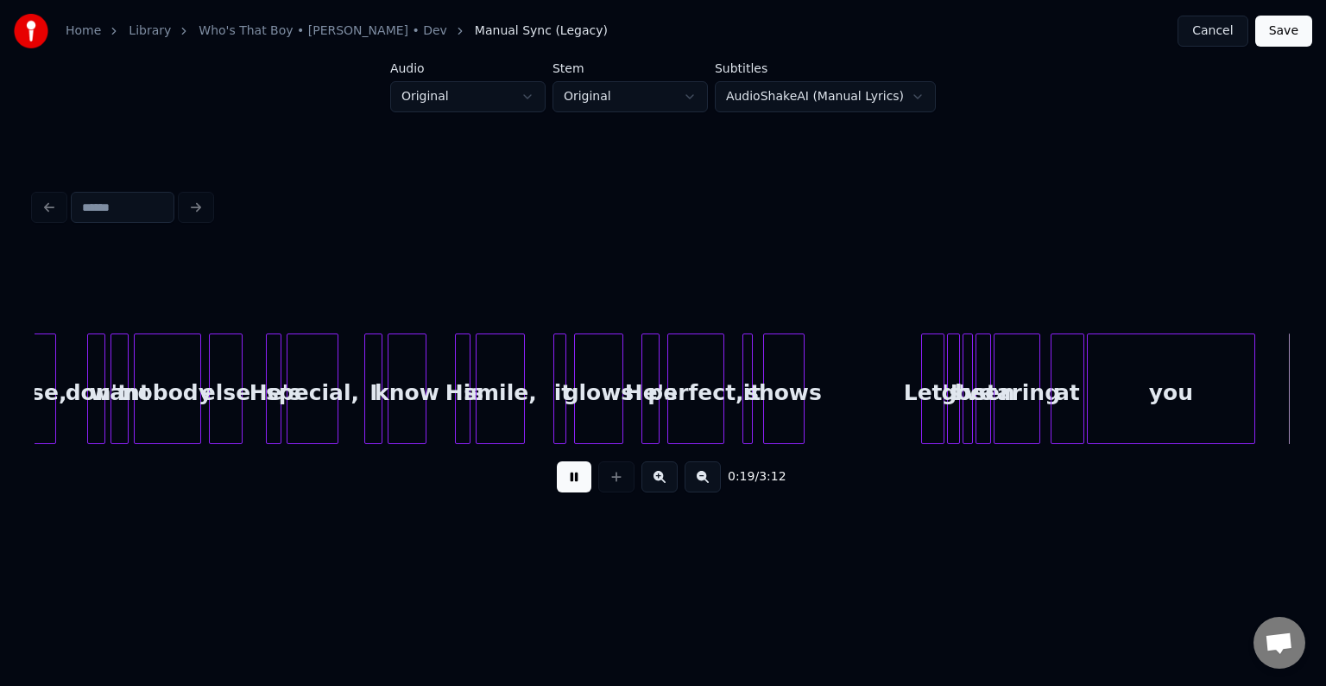
scroll to position [0, 2517]
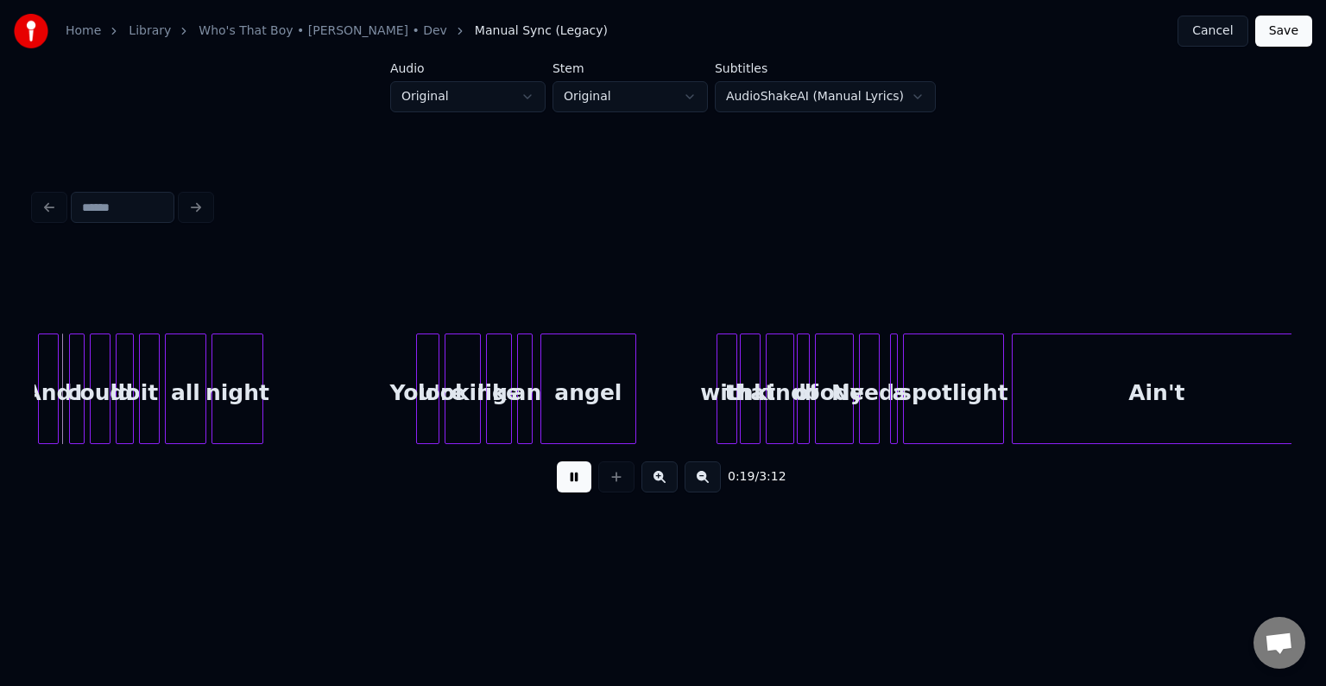
click at [892, 408] on div at bounding box center [894, 388] width 5 height 109
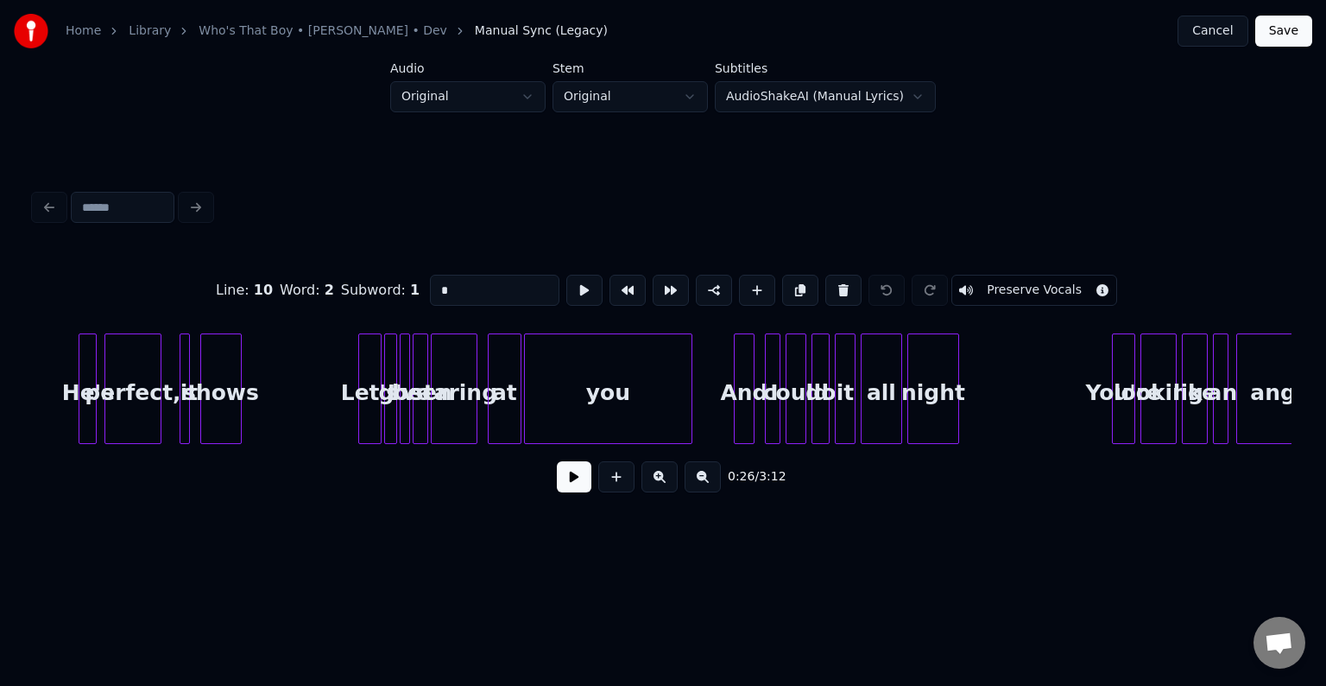
scroll to position [0, 1863]
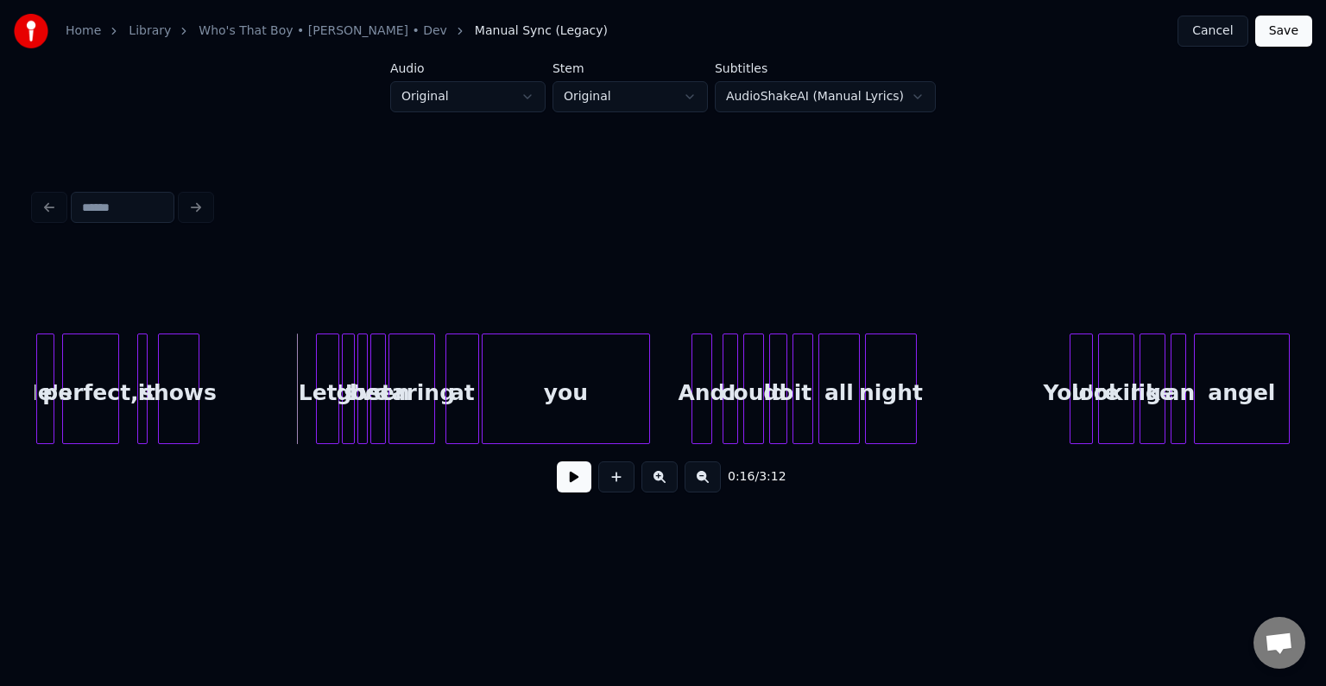
click at [564, 492] on button at bounding box center [574, 476] width 35 height 31
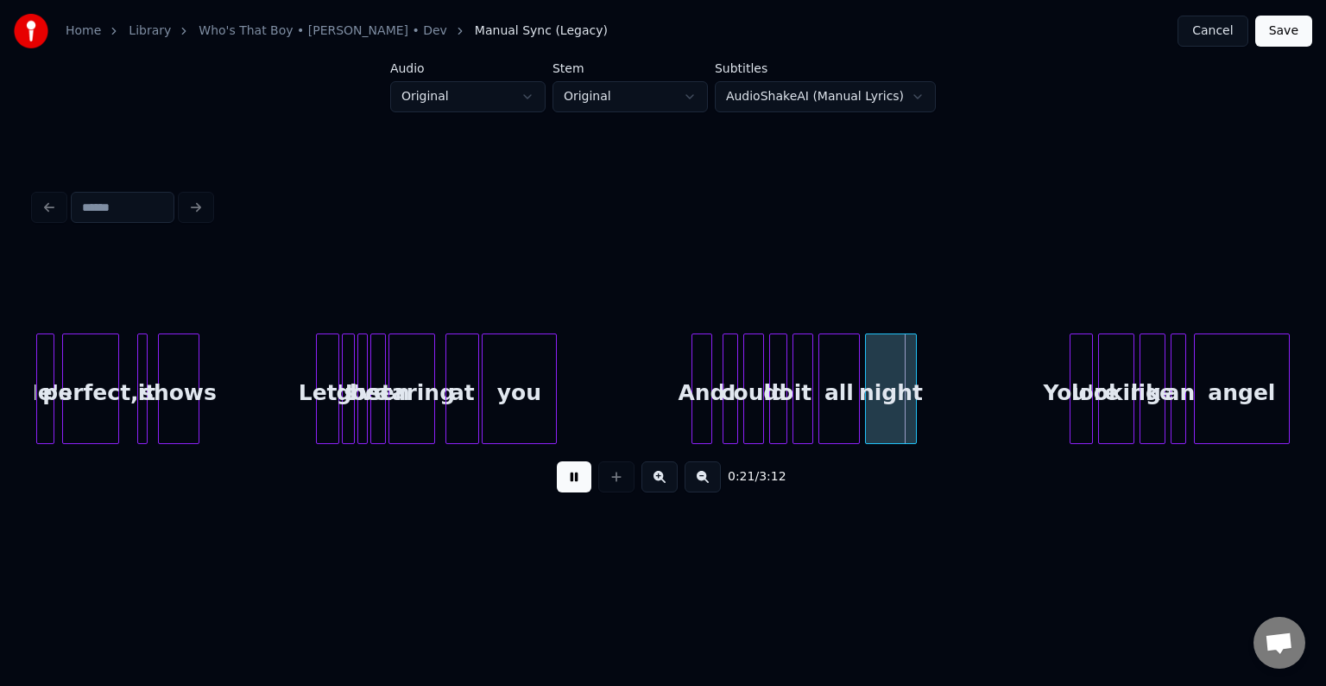
click at [556, 413] on div at bounding box center [553, 388] width 5 height 109
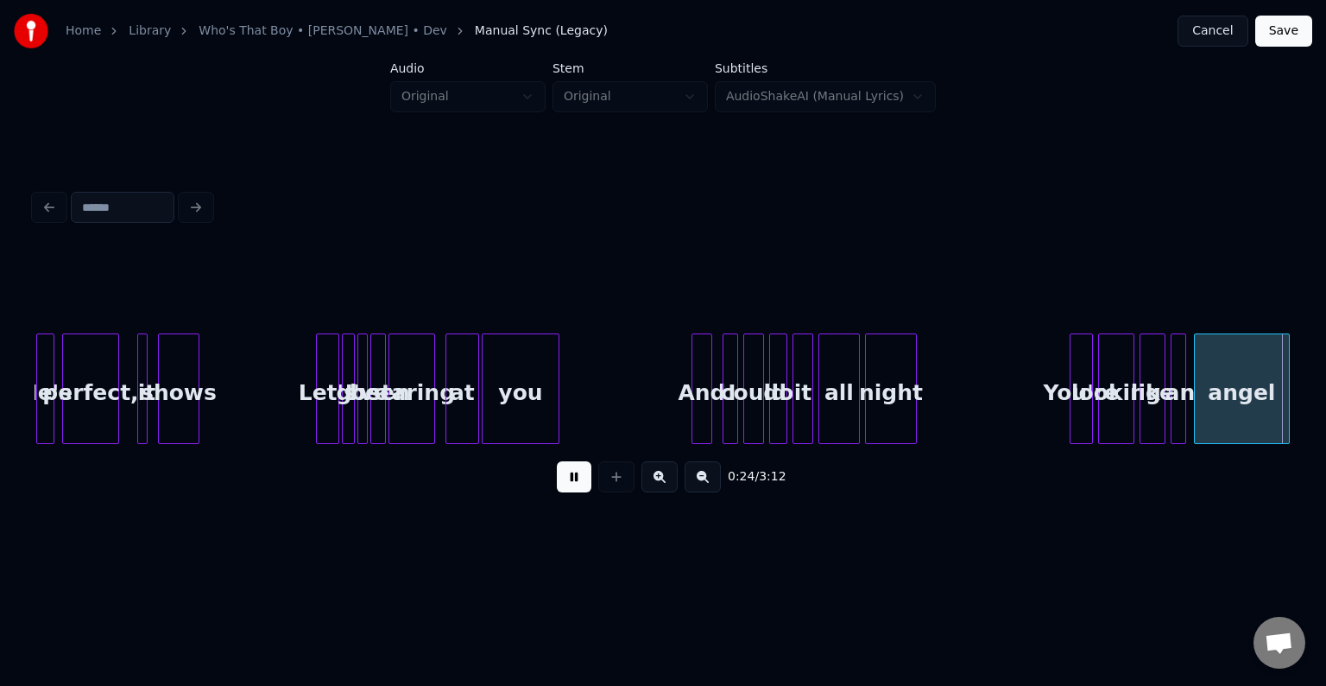
scroll to position [0, 3122]
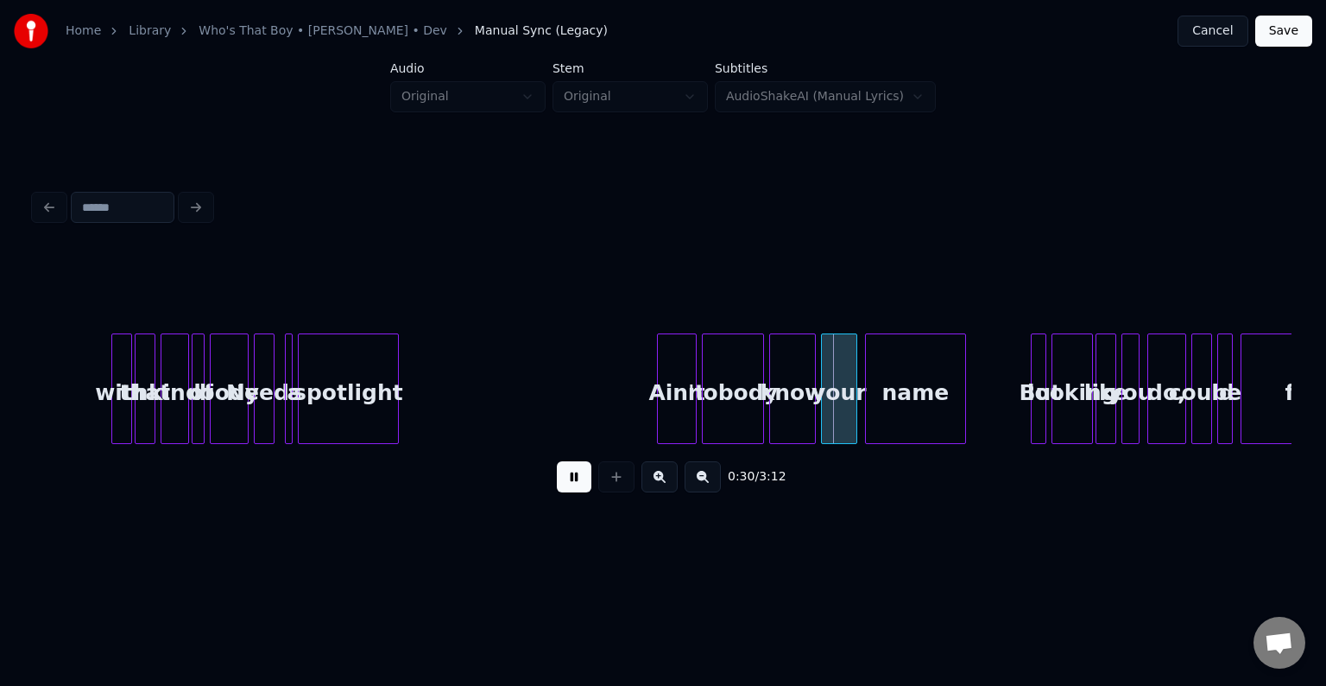
click at [661, 404] on div at bounding box center [660, 388] width 5 height 109
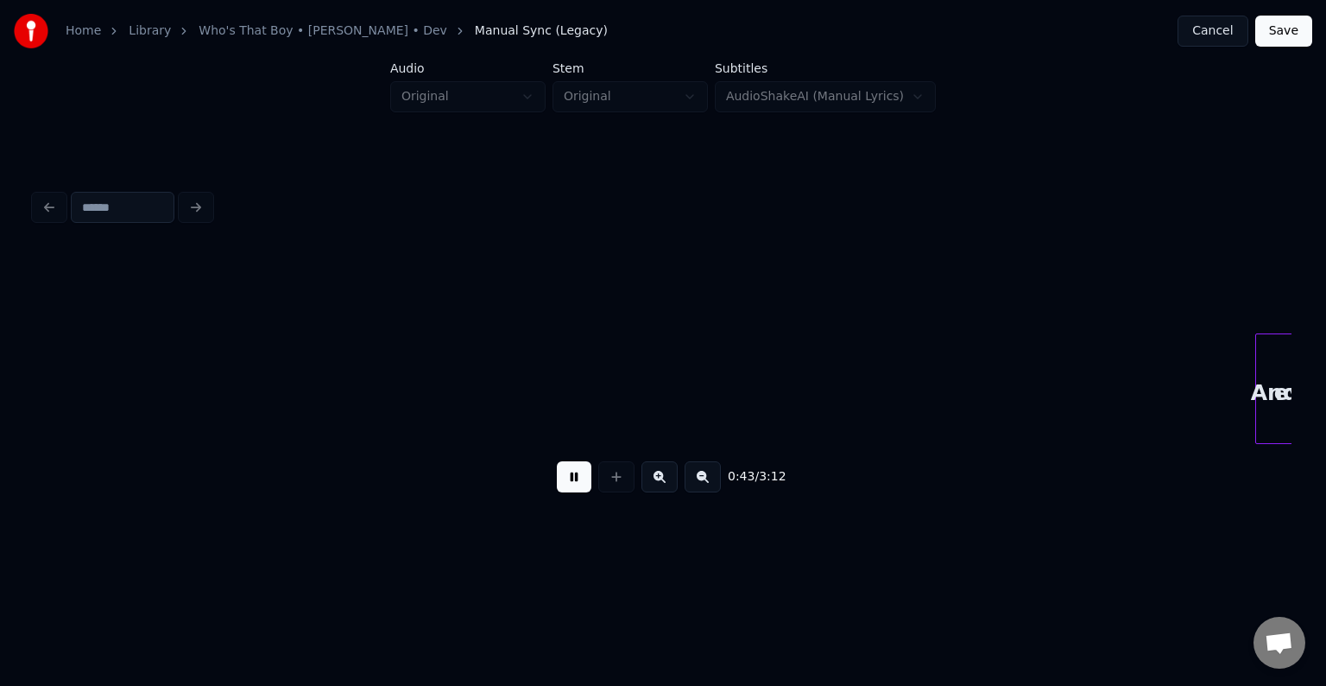
scroll to position [0, 5636]
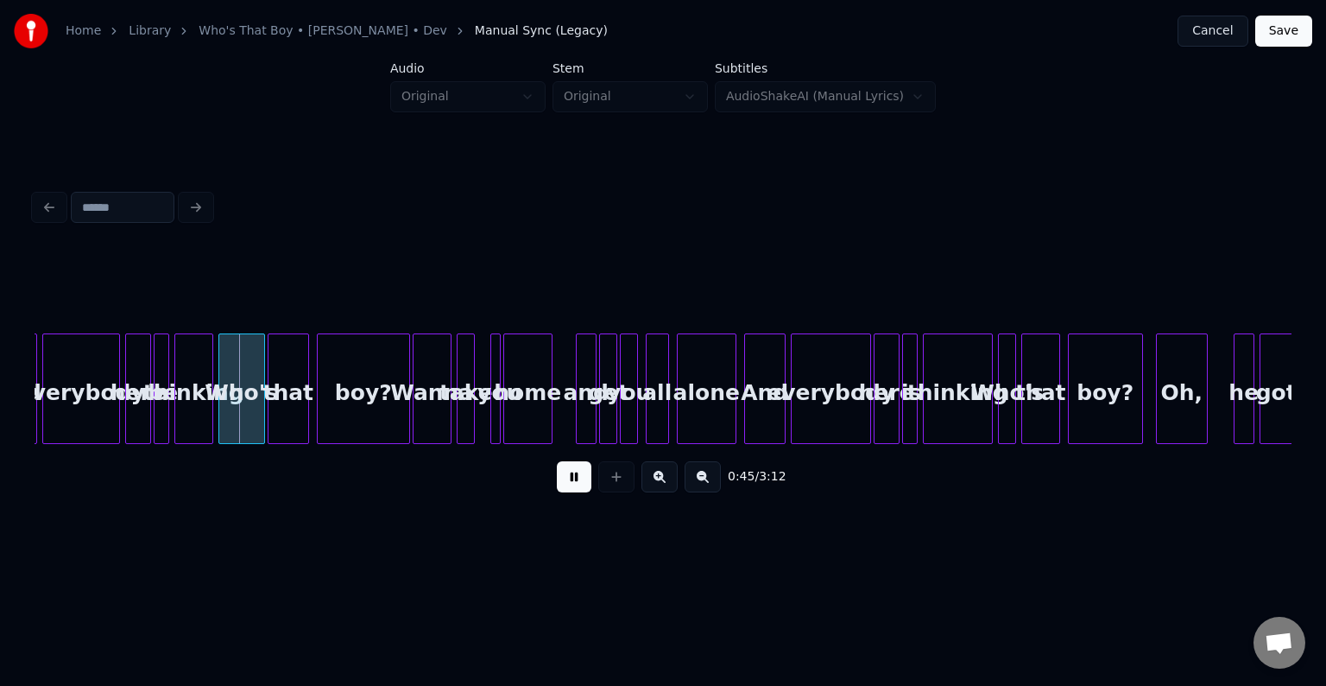
click at [572, 482] on button at bounding box center [574, 476] width 35 height 31
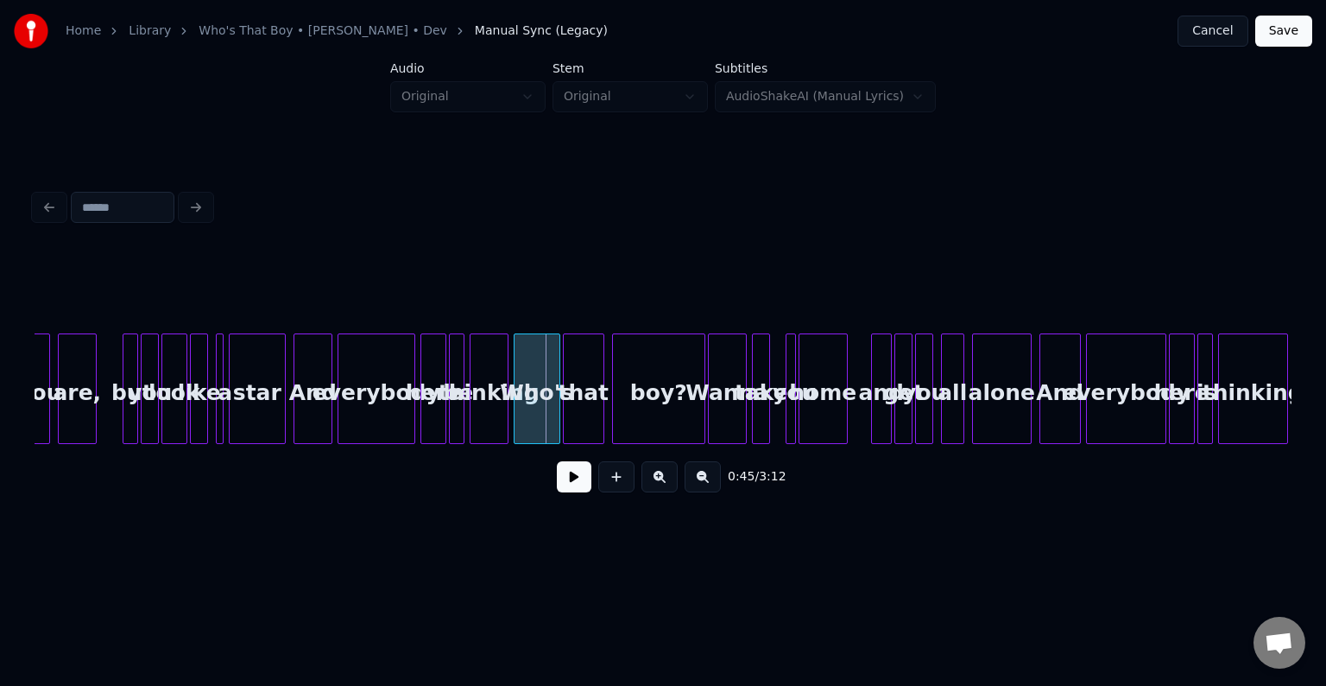
scroll to position [0, 5326]
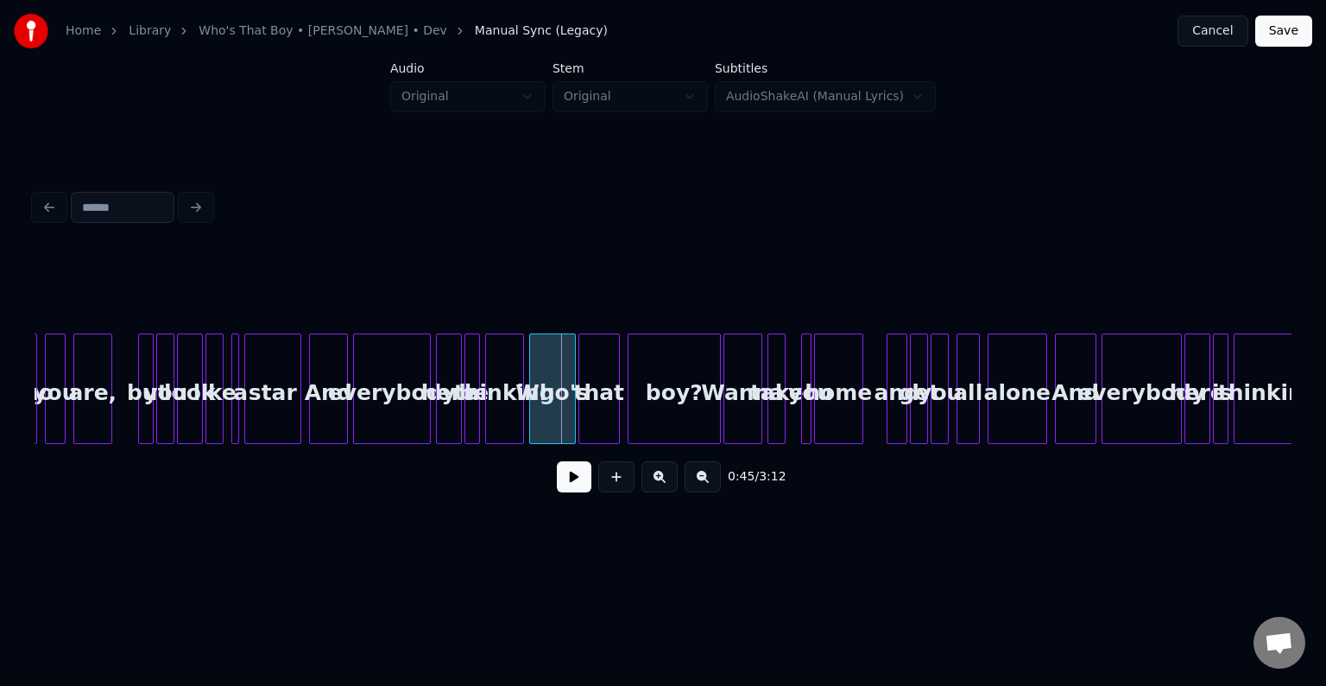
click at [250, 405] on div "star" at bounding box center [272, 392] width 55 height 117
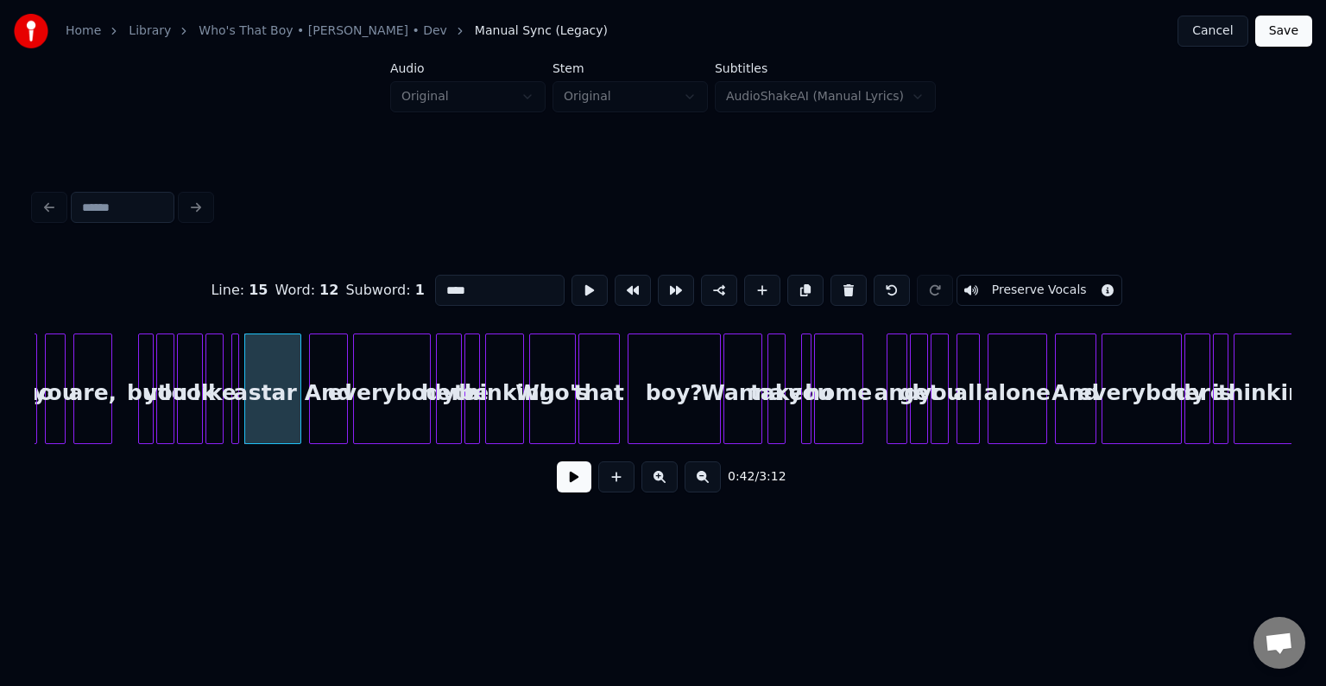
click at [573, 482] on button at bounding box center [574, 476] width 35 height 31
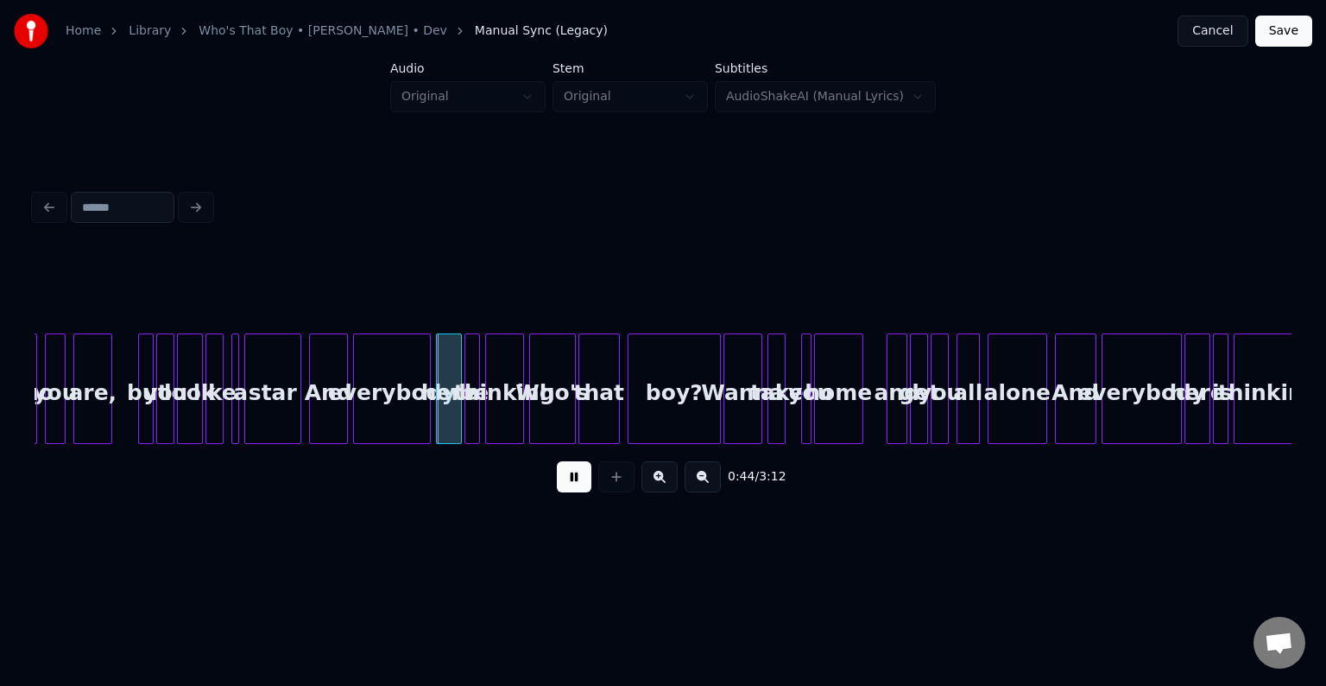
click at [573, 482] on button at bounding box center [574, 476] width 35 height 31
click at [369, 424] on div at bounding box center [371, 388] width 5 height 109
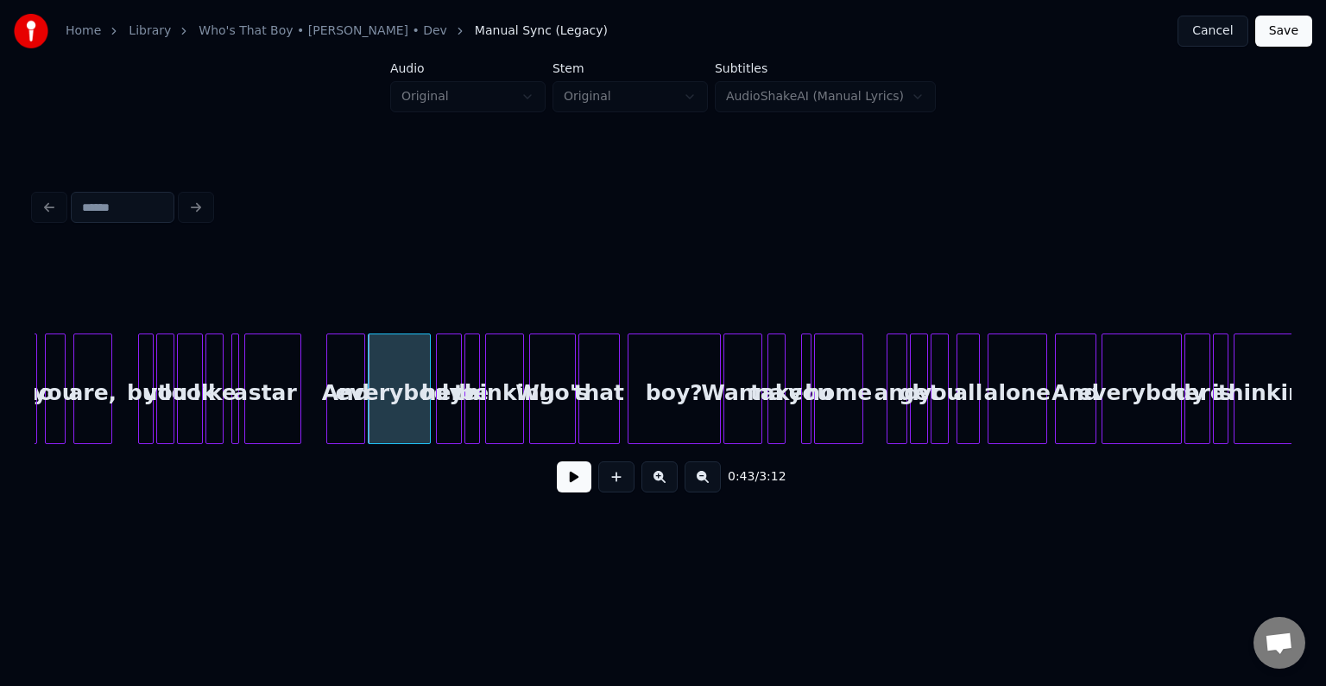
click at [348, 421] on div "And" at bounding box center [345, 392] width 37 height 117
click at [346, 420] on div at bounding box center [348, 388] width 5 height 109
click at [559, 484] on button at bounding box center [574, 476] width 35 height 31
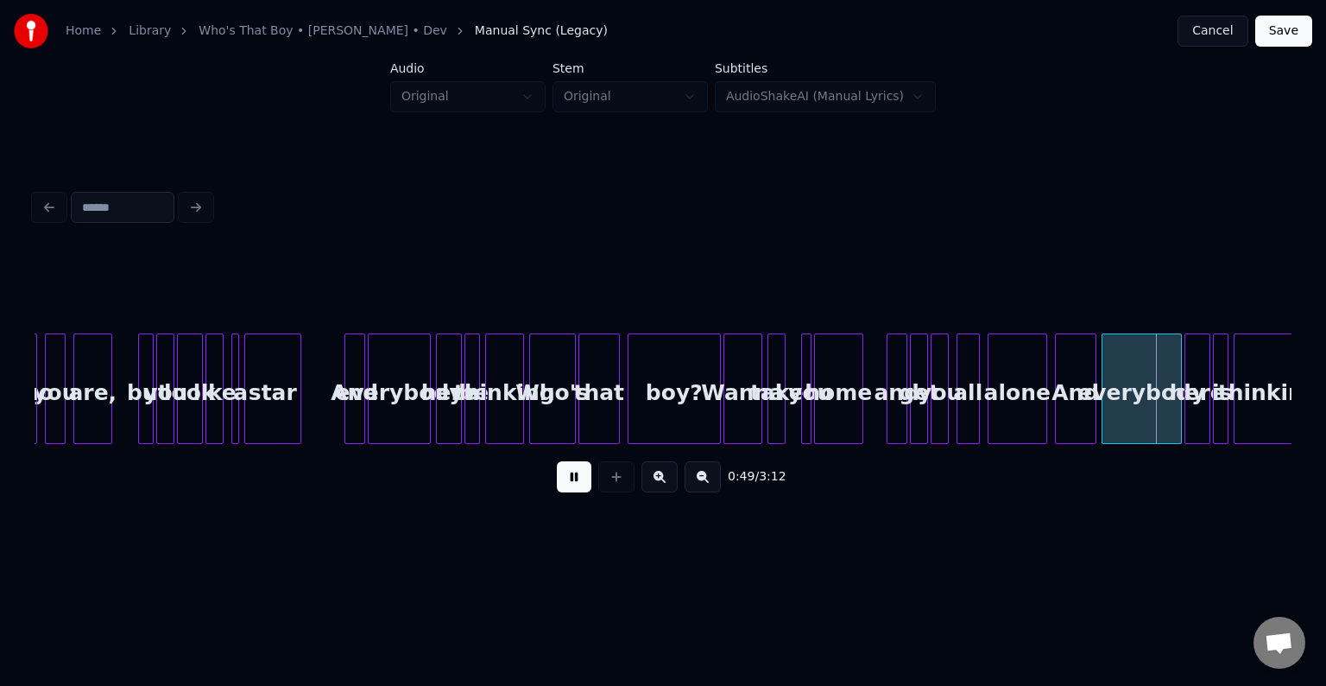
click at [559, 484] on button at bounding box center [574, 476] width 35 height 31
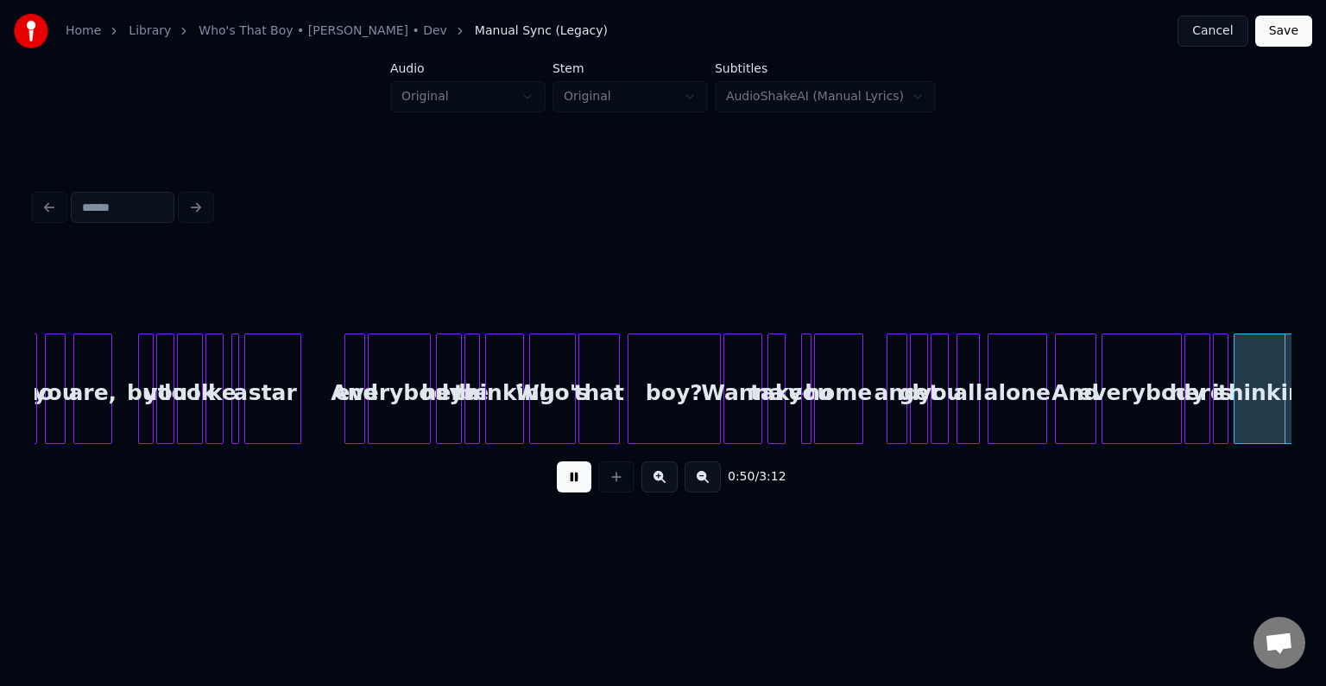
scroll to position [0, 6584]
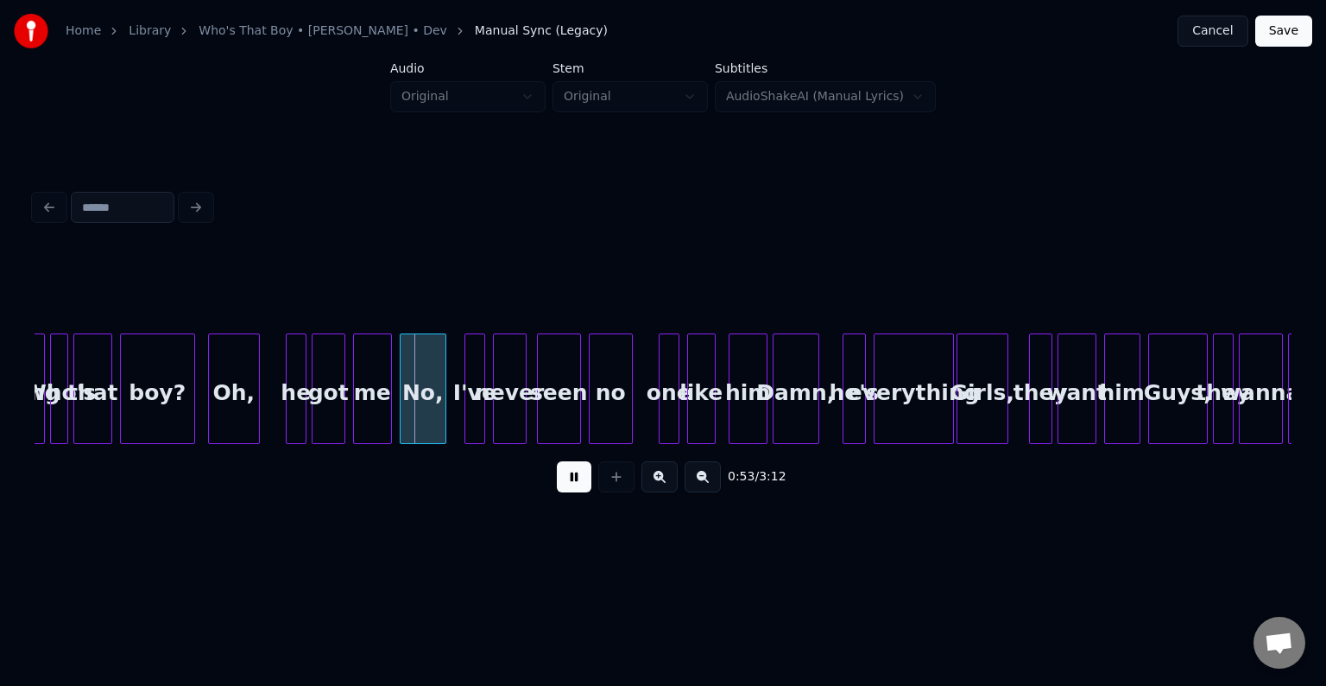
click at [559, 484] on button at bounding box center [574, 476] width 35 height 31
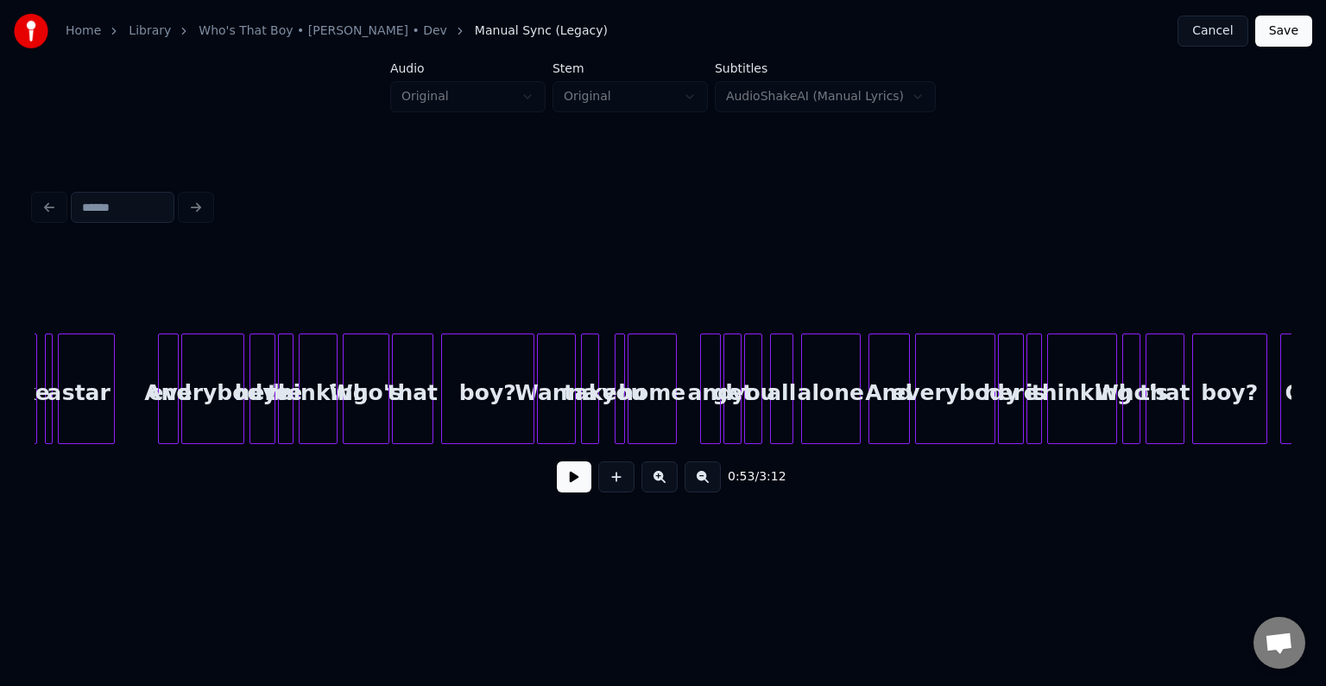
scroll to position [0, 5479]
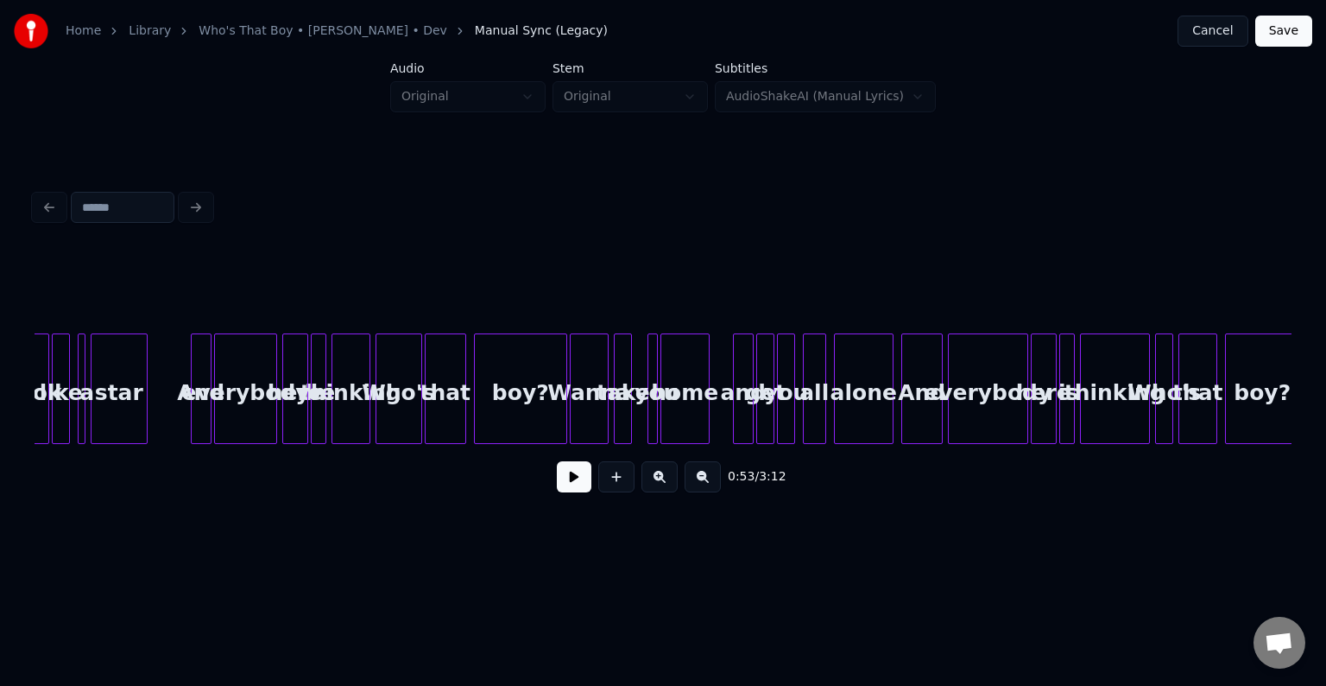
click at [932, 420] on div "And" at bounding box center [922, 392] width 40 height 117
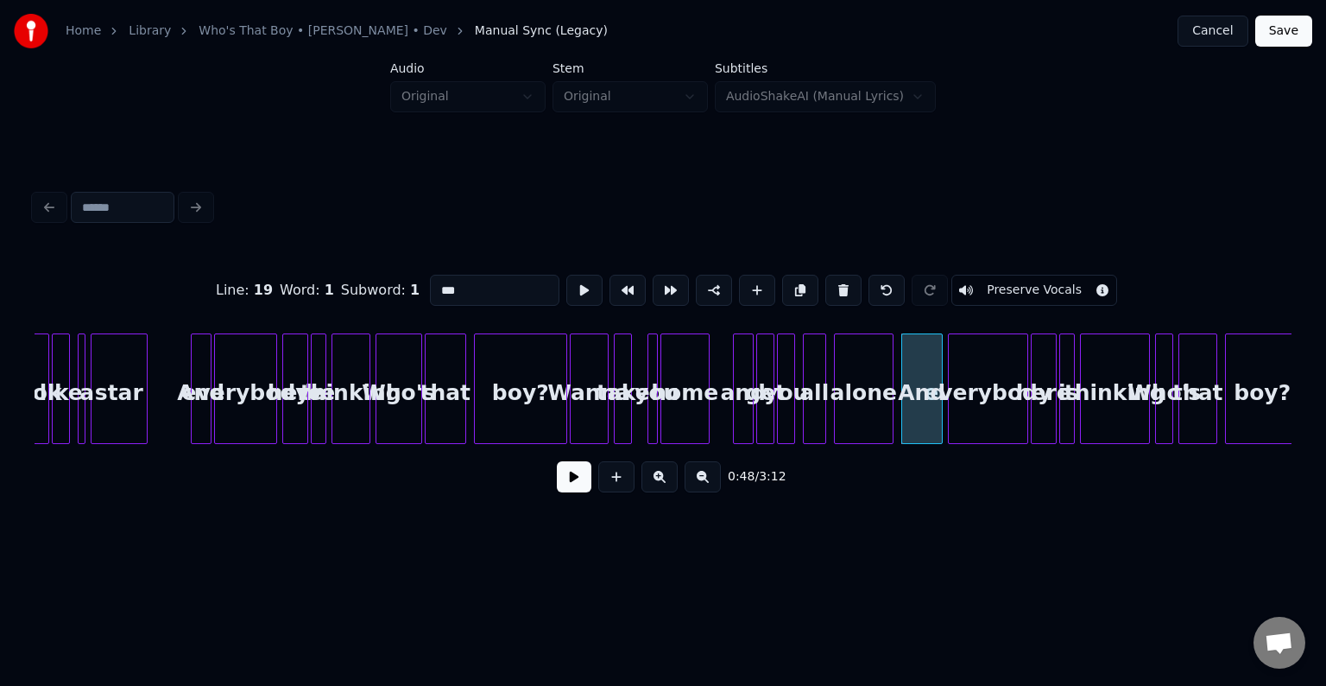
click at [562, 484] on button at bounding box center [574, 476] width 35 height 31
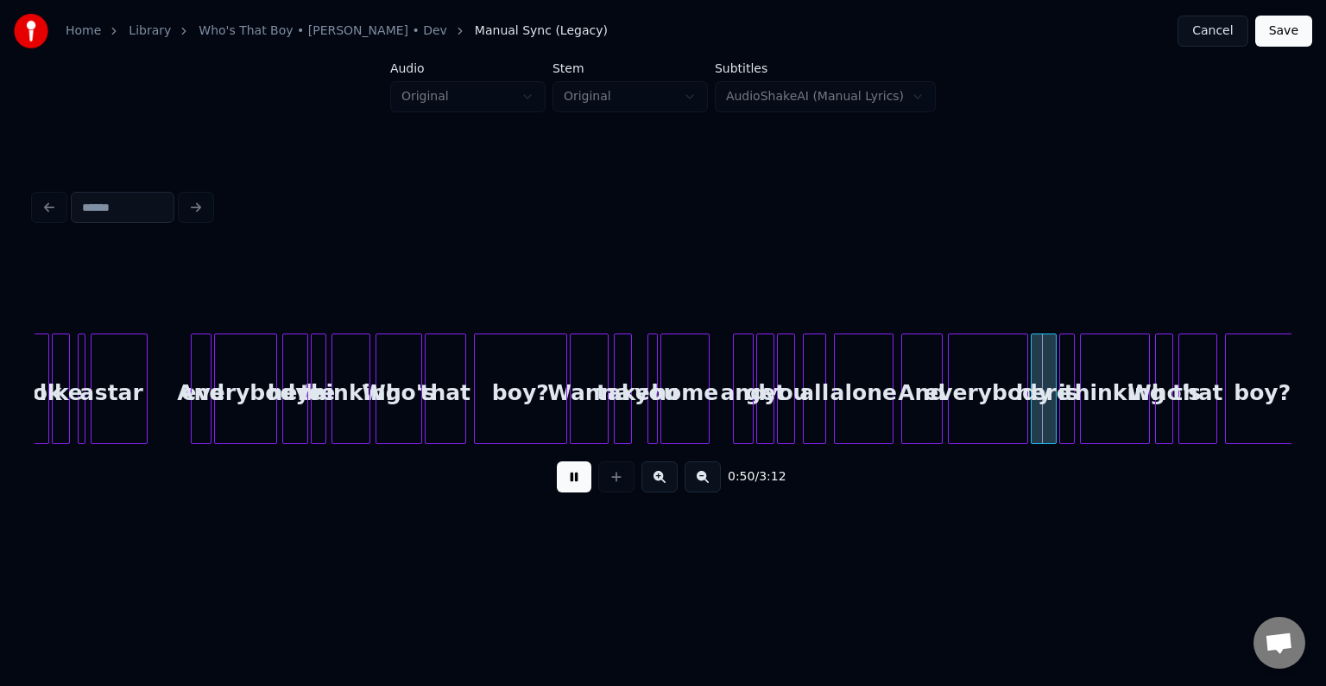
click at [562, 484] on button at bounding box center [574, 476] width 35 height 31
click at [861, 404] on div "alone" at bounding box center [864, 392] width 58 height 117
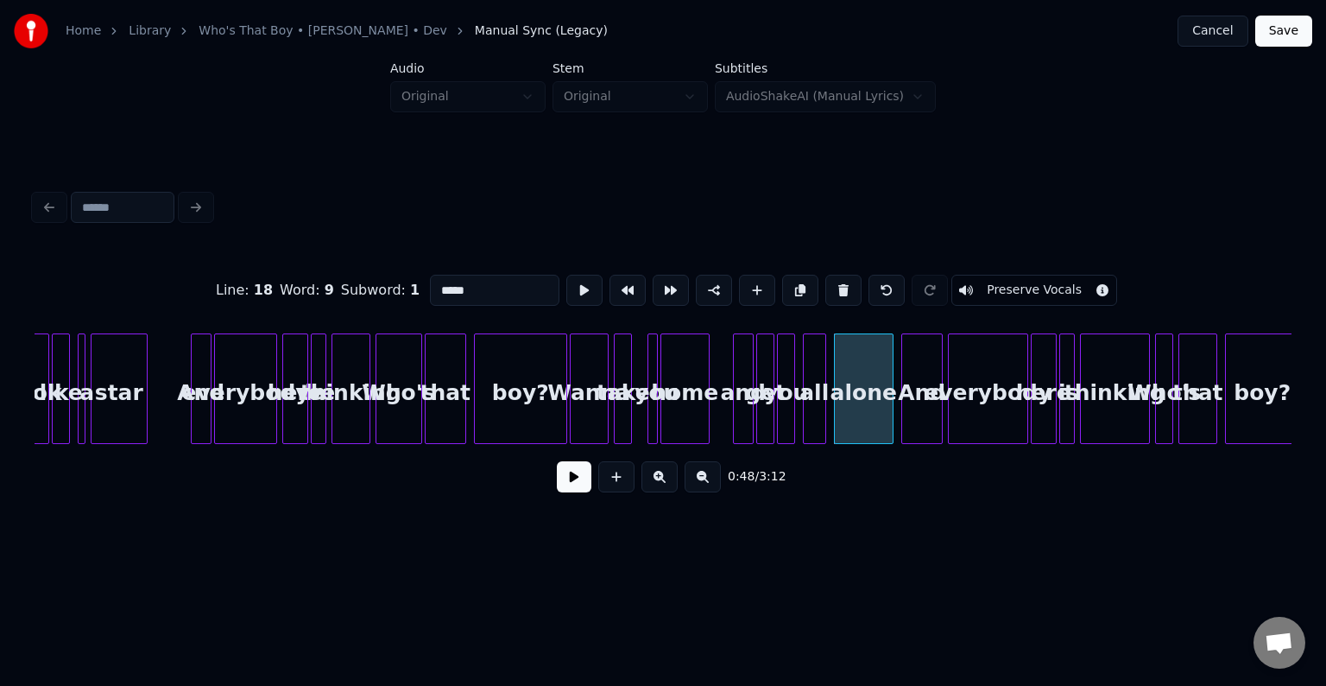
click at [566, 492] on button at bounding box center [574, 476] width 35 height 31
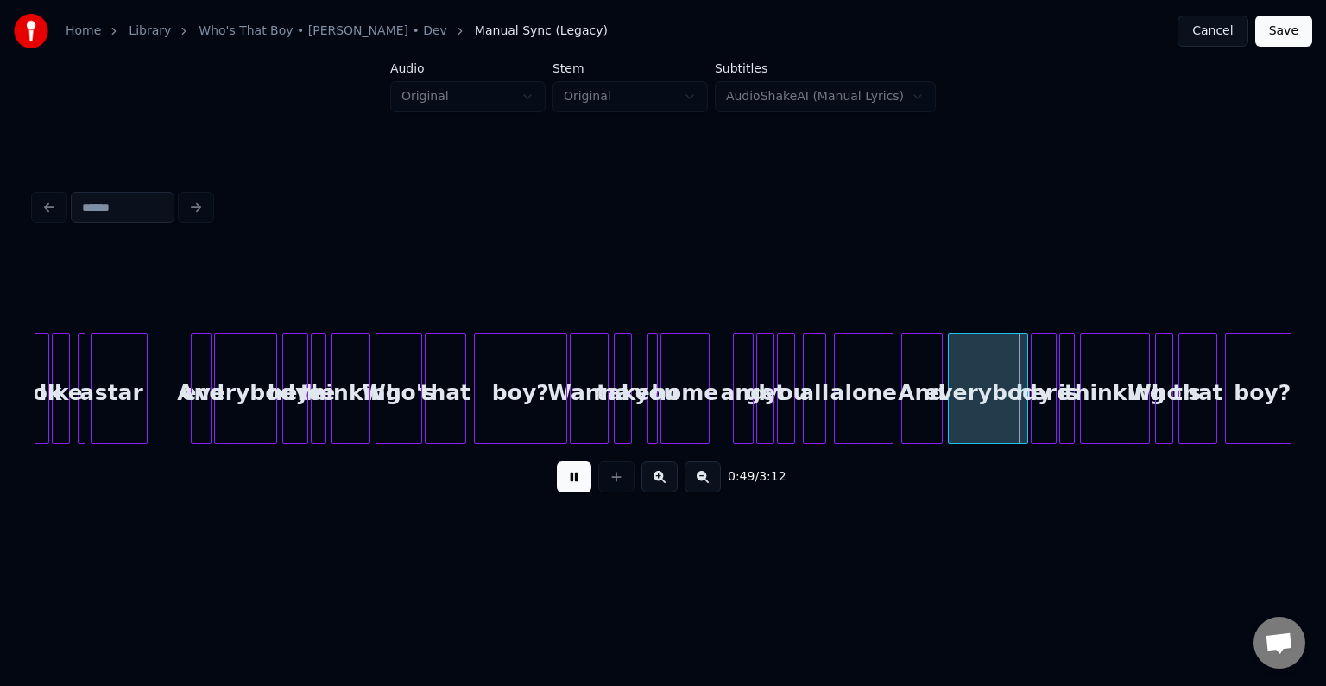
click at [566, 492] on button at bounding box center [574, 476] width 35 height 31
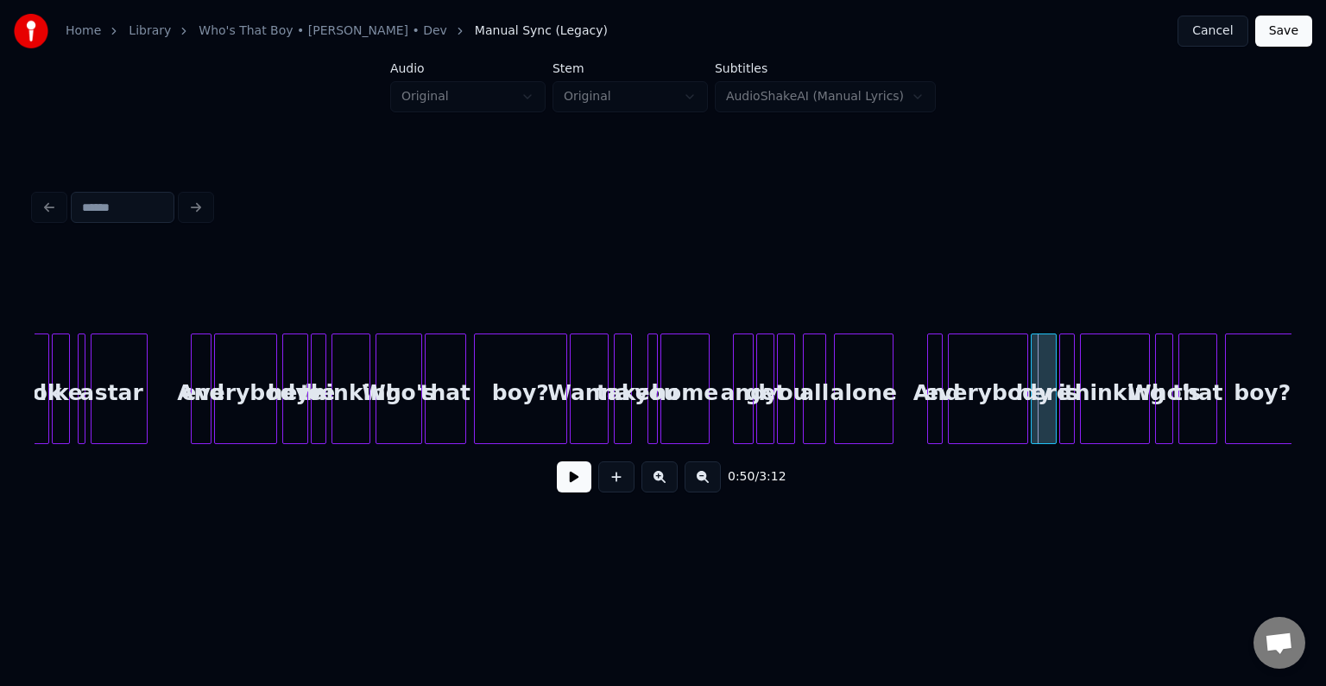
click at [929, 417] on div at bounding box center [930, 388] width 5 height 109
click at [570, 487] on button at bounding box center [574, 476] width 35 height 31
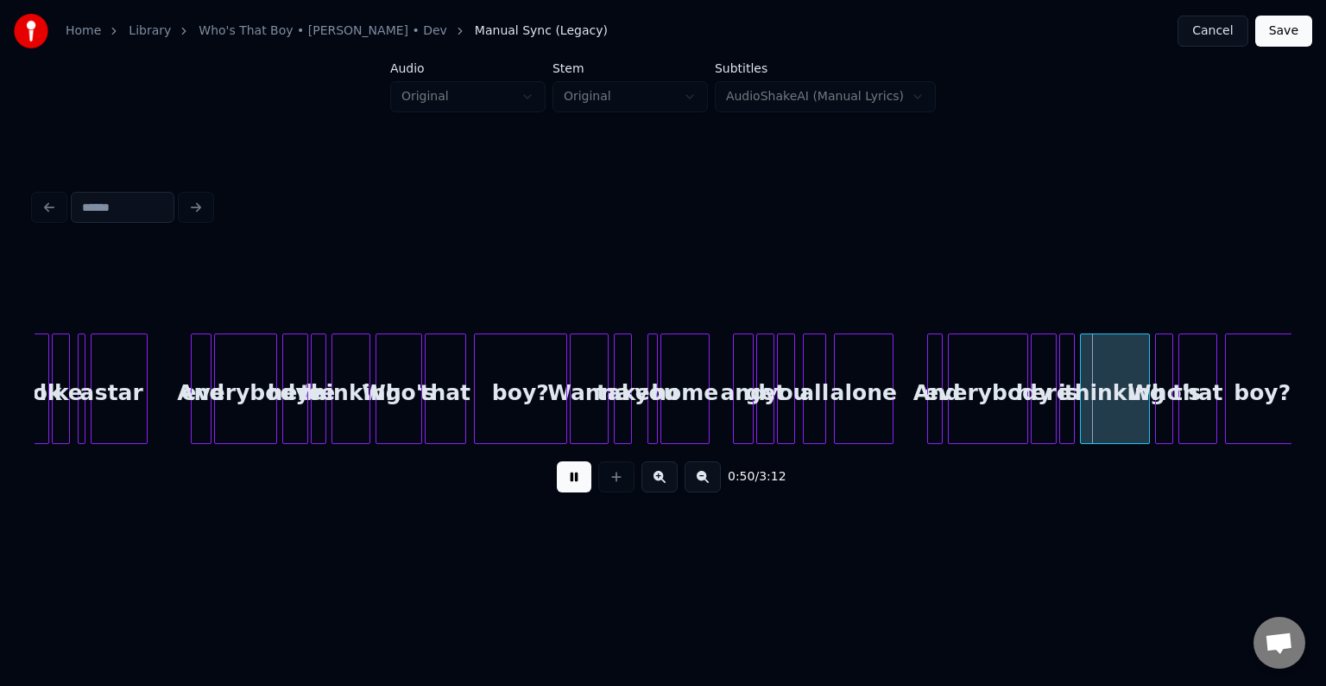
click at [570, 487] on button at bounding box center [574, 476] width 35 height 31
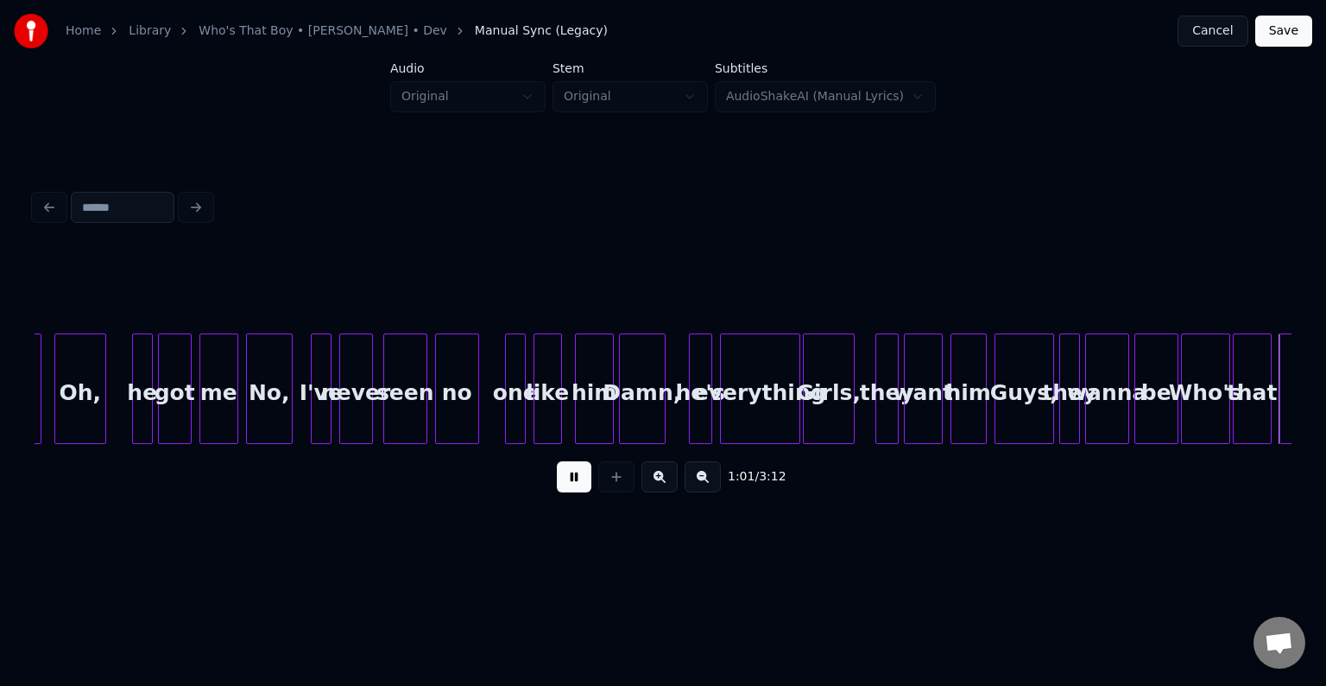
scroll to position [0, 7997]
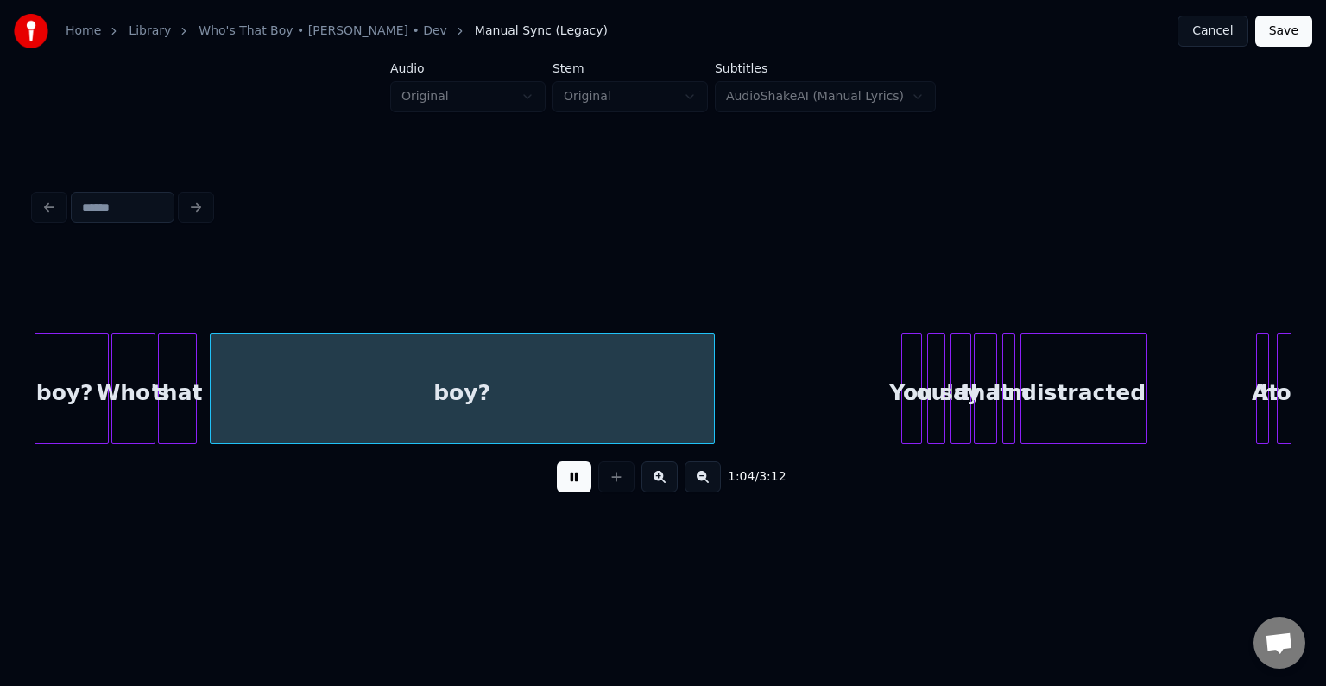
click at [563, 489] on button at bounding box center [574, 476] width 35 height 31
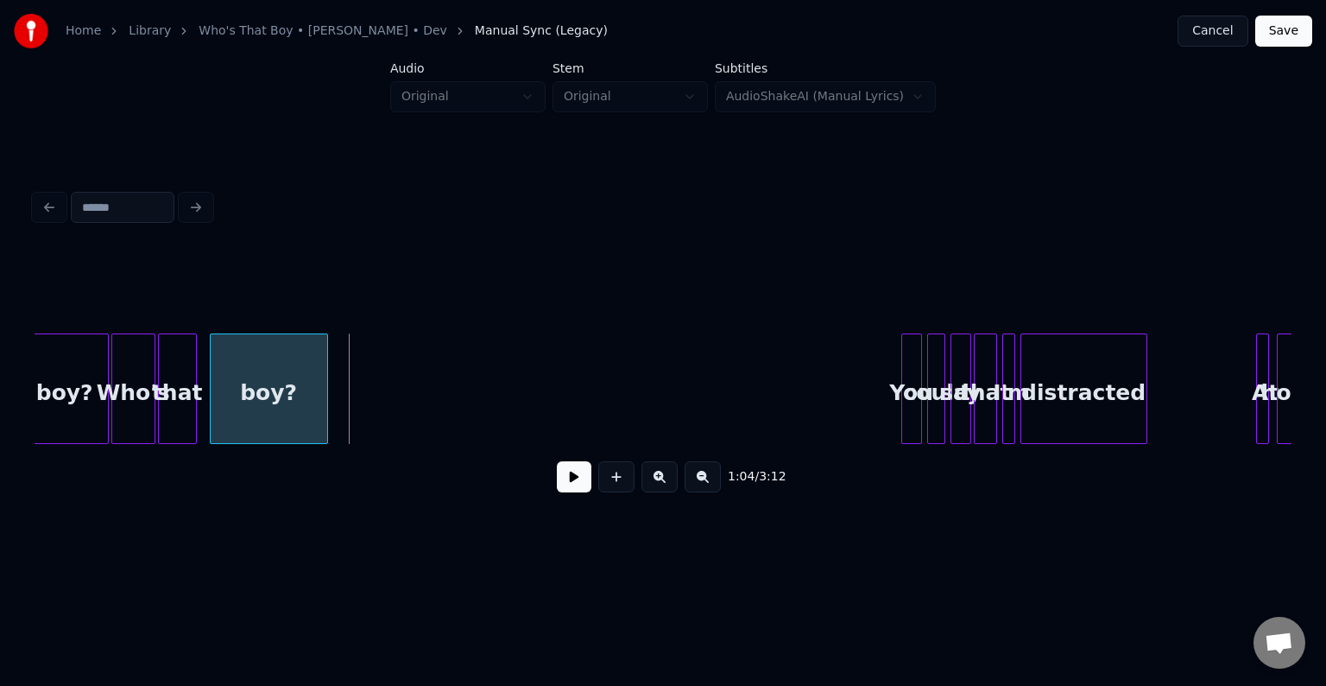
click at [325, 436] on div "boy?" at bounding box center [269, 388] width 118 height 111
click at [570, 487] on button at bounding box center [574, 476] width 35 height 31
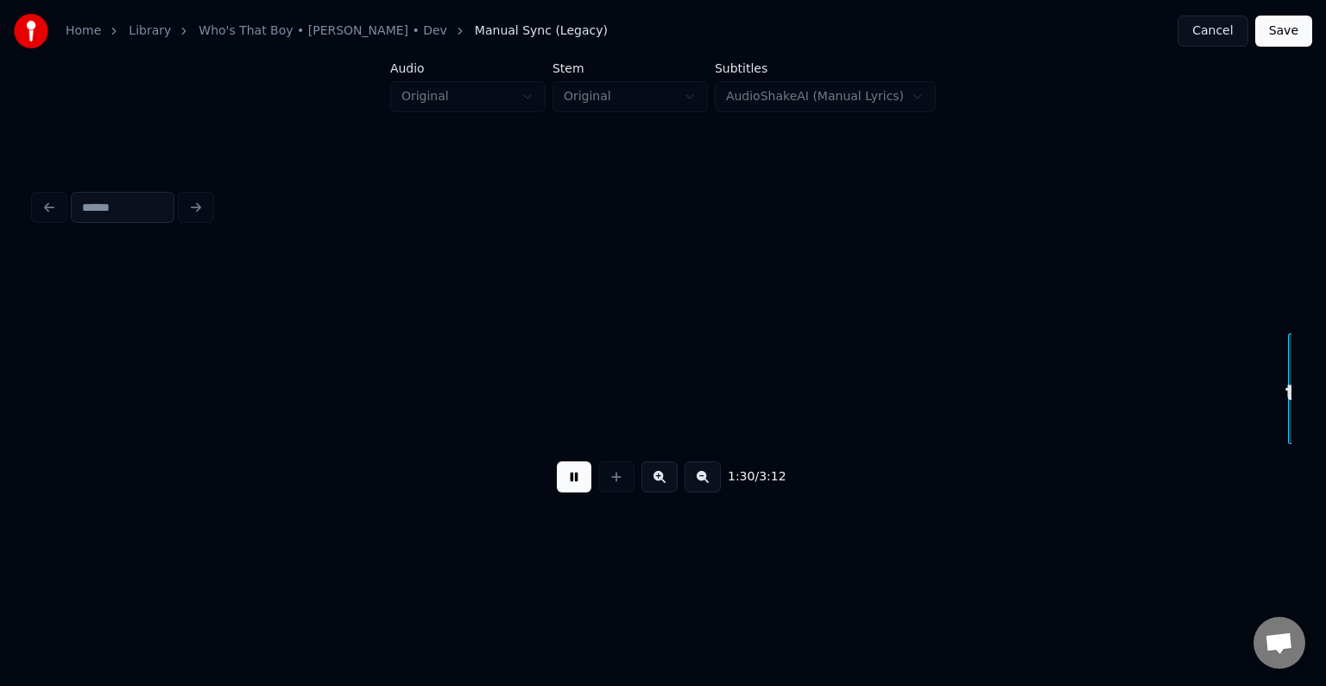
scroll to position [0, 11771]
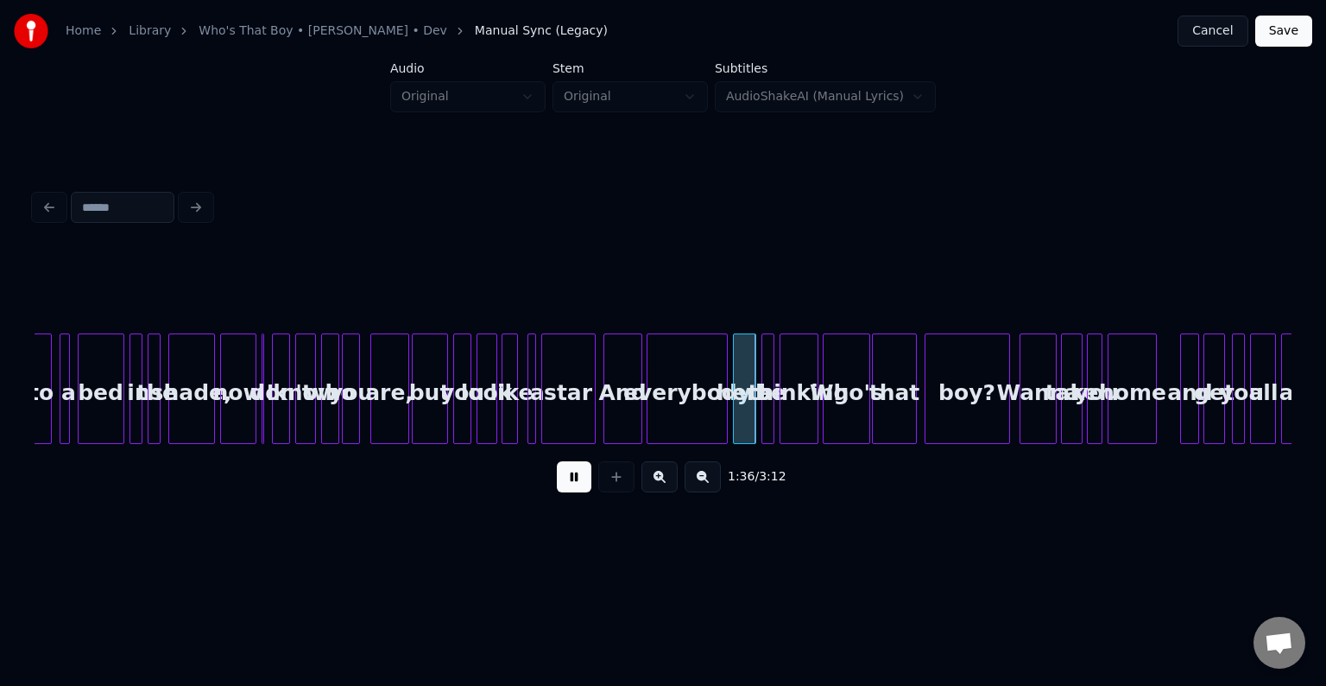
click at [570, 487] on button at bounding box center [574, 476] width 35 height 31
click at [660, 401] on div "everybody" at bounding box center [687, 392] width 79 height 117
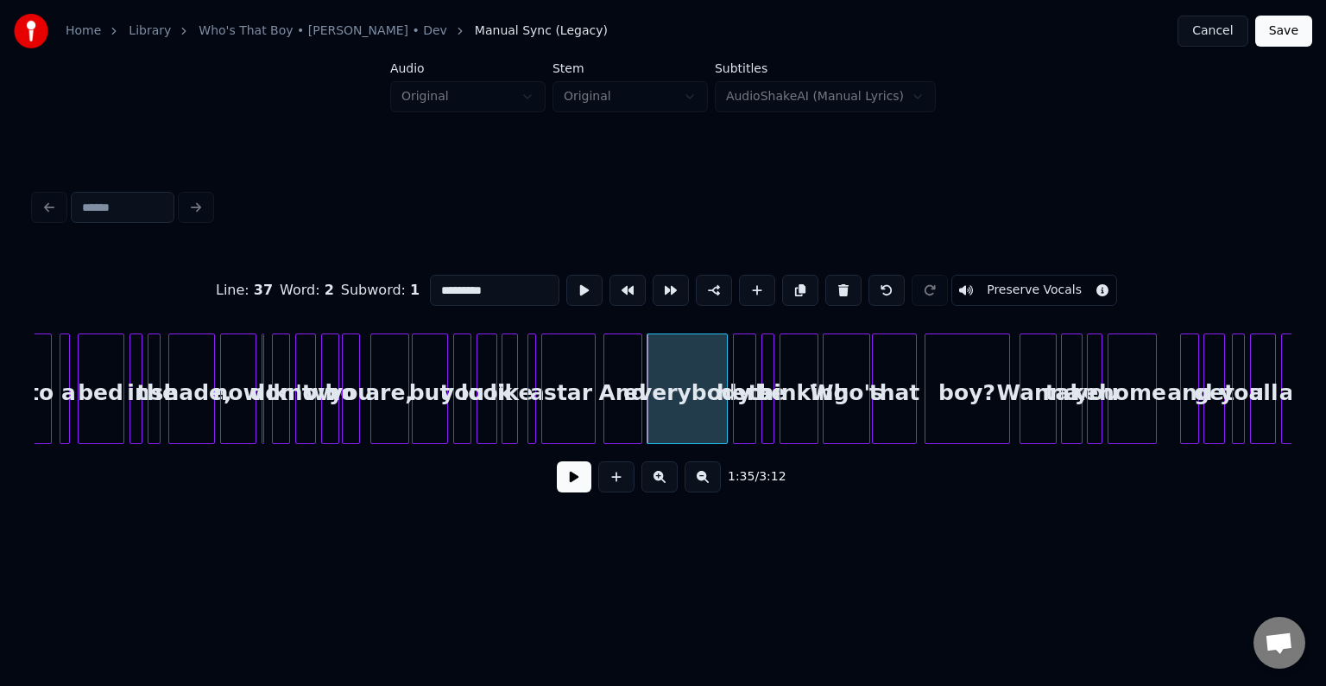
click at [572, 489] on button at bounding box center [574, 476] width 35 height 31
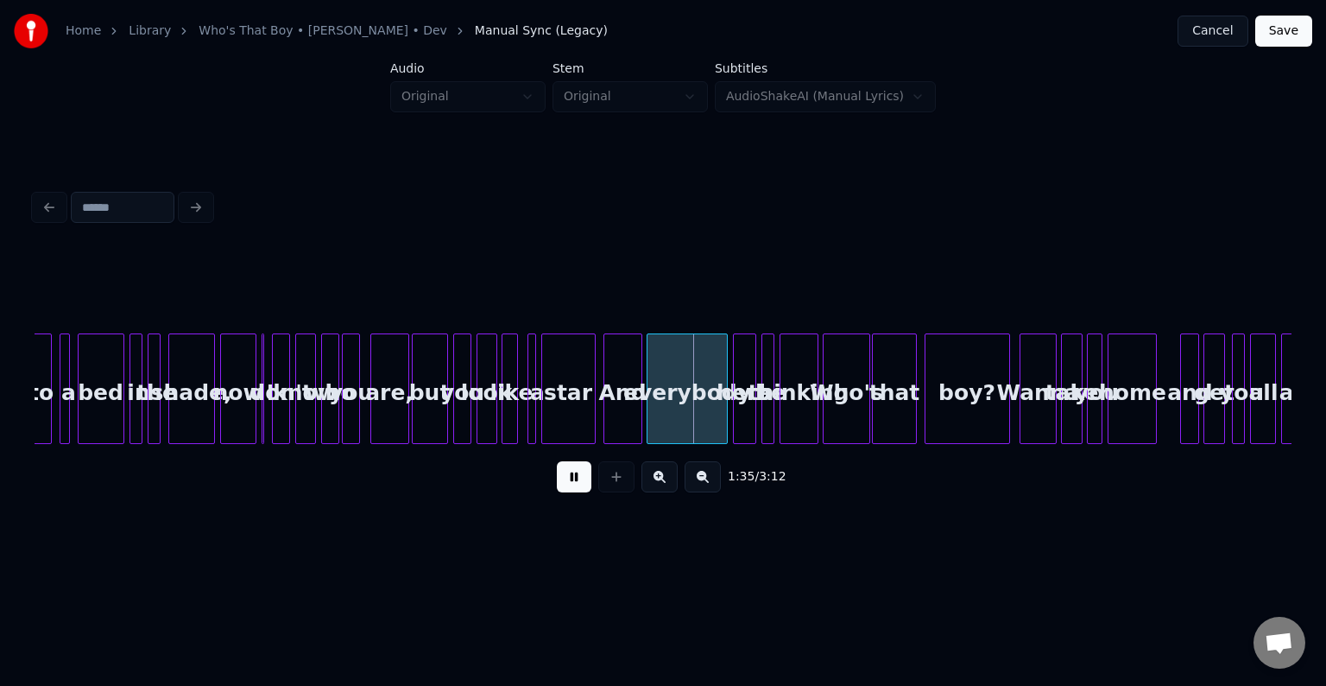
click at [572, 489] on button at bounding box center [574, 476] width 35 height 31
click at [629, 427] on div at bounding box center [629, 388] width 5 height 109
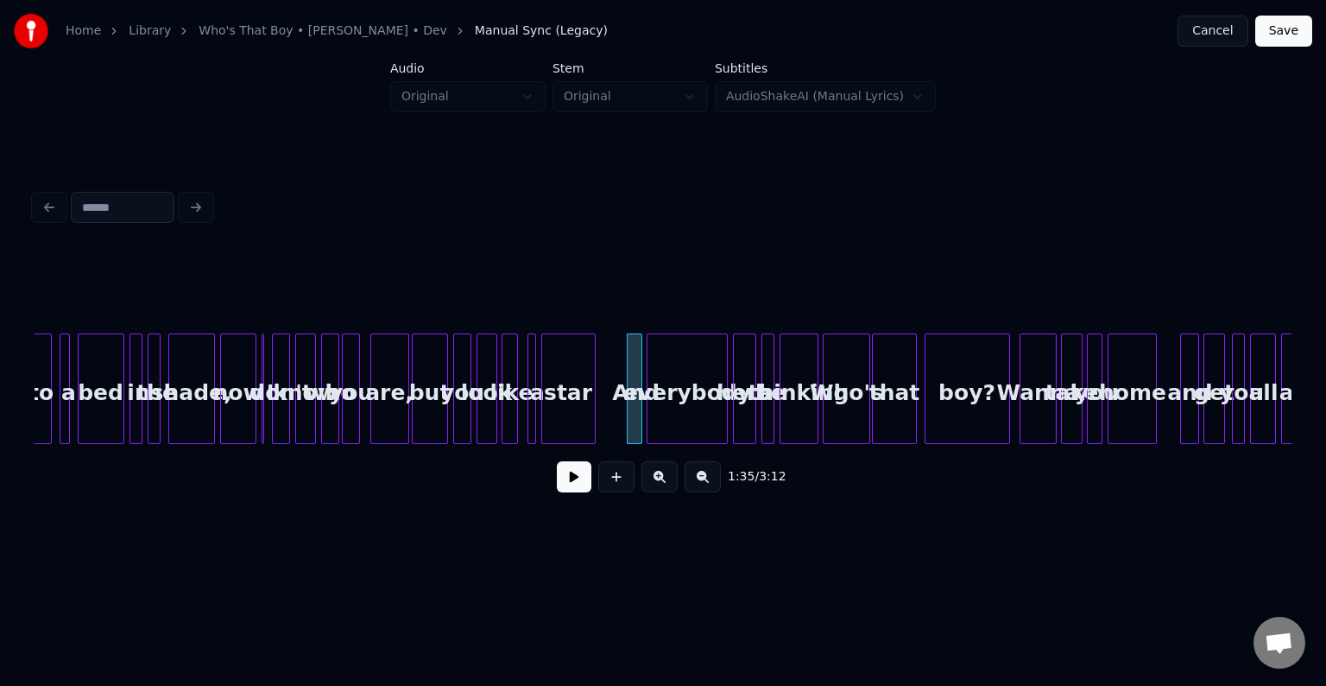
click at [573, 484] on button at bounding box center [574, 476] width 35 height 31
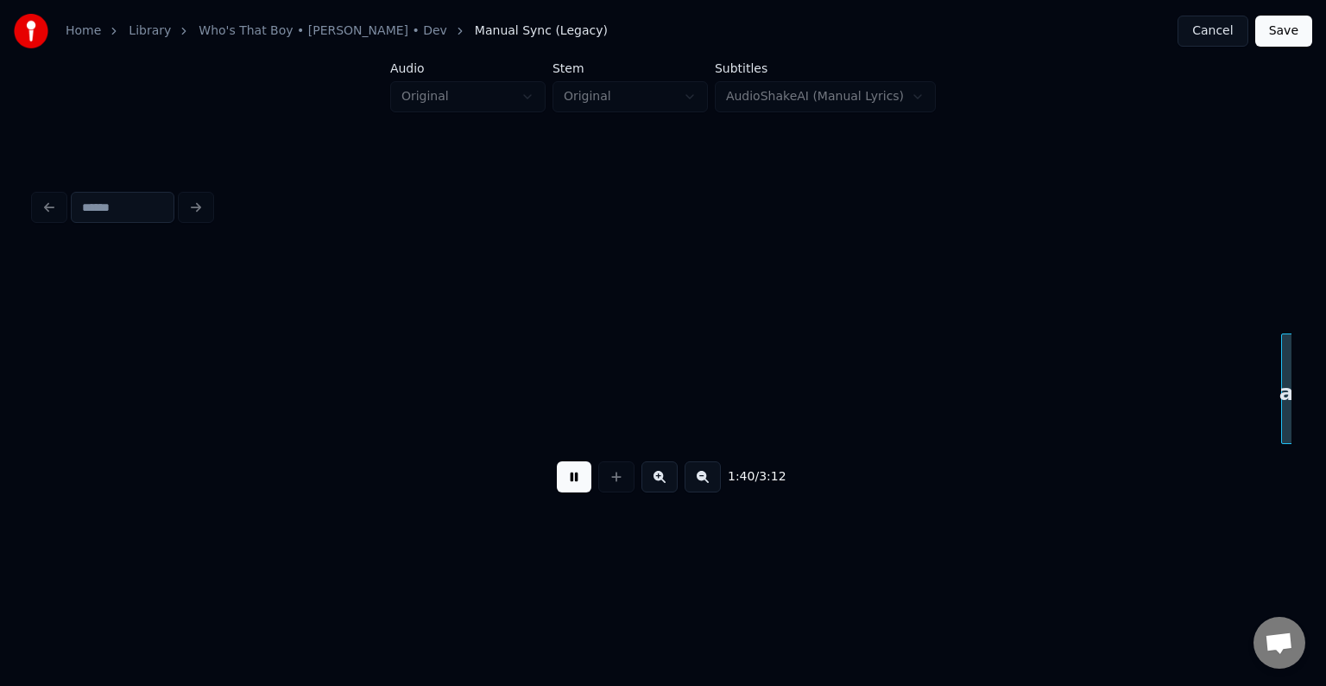
scroll to position [0, 13031]
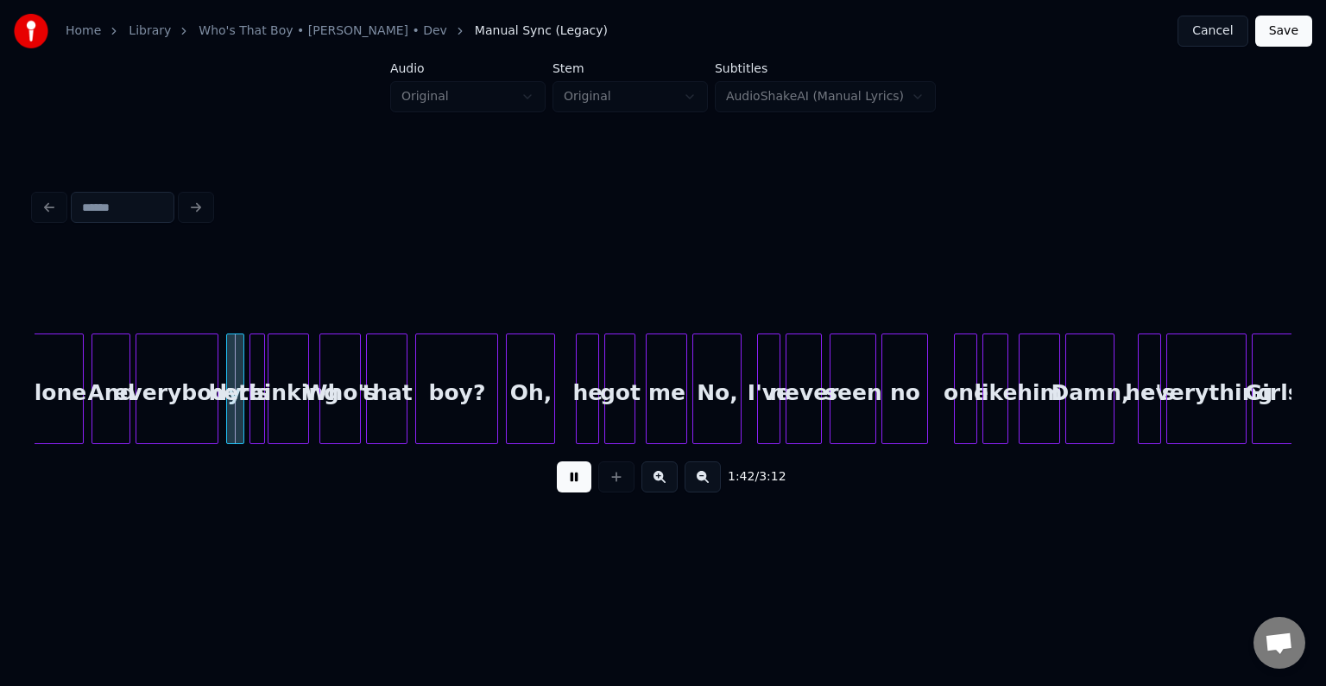
click at [562, 485] on button at bounding box center [574, 476] width 35 height 31
click at [120, 428] on div at bounding box center [120, 388] width 5 height 109
click at [569, 490] on button at bounding box center [574, 476] width 35 height 31
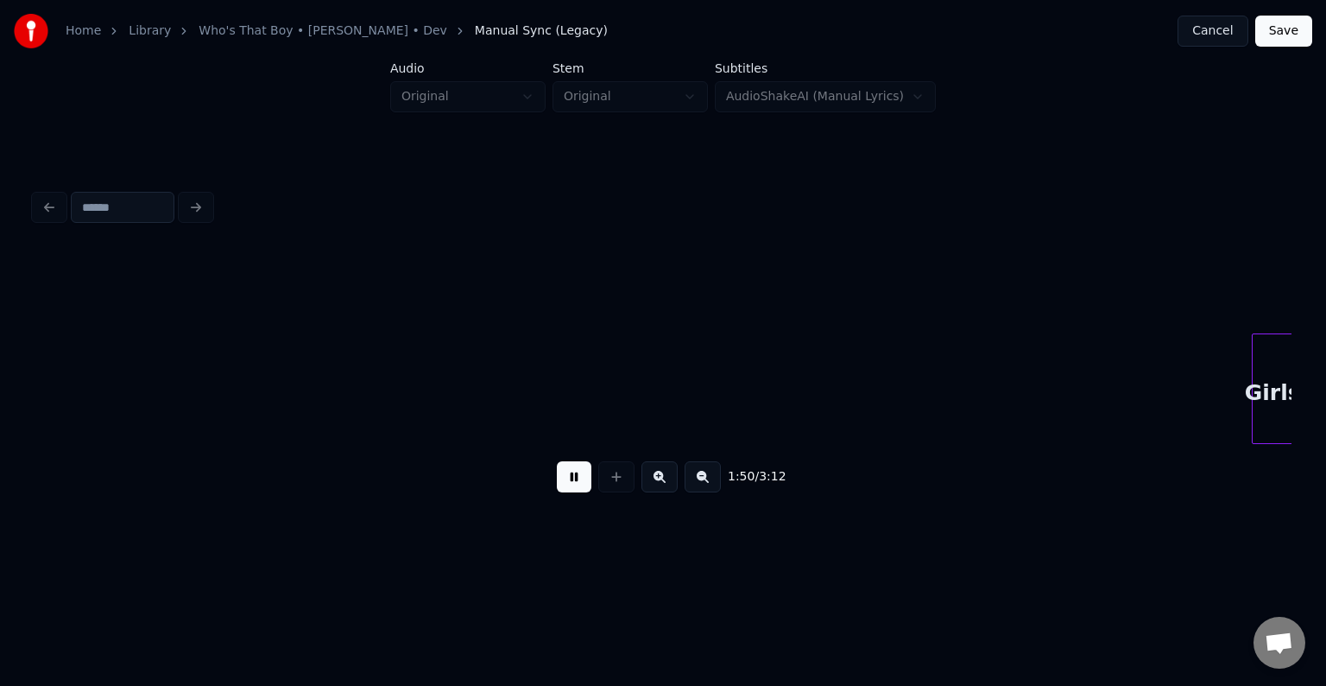
scroll to position [0, 14290]
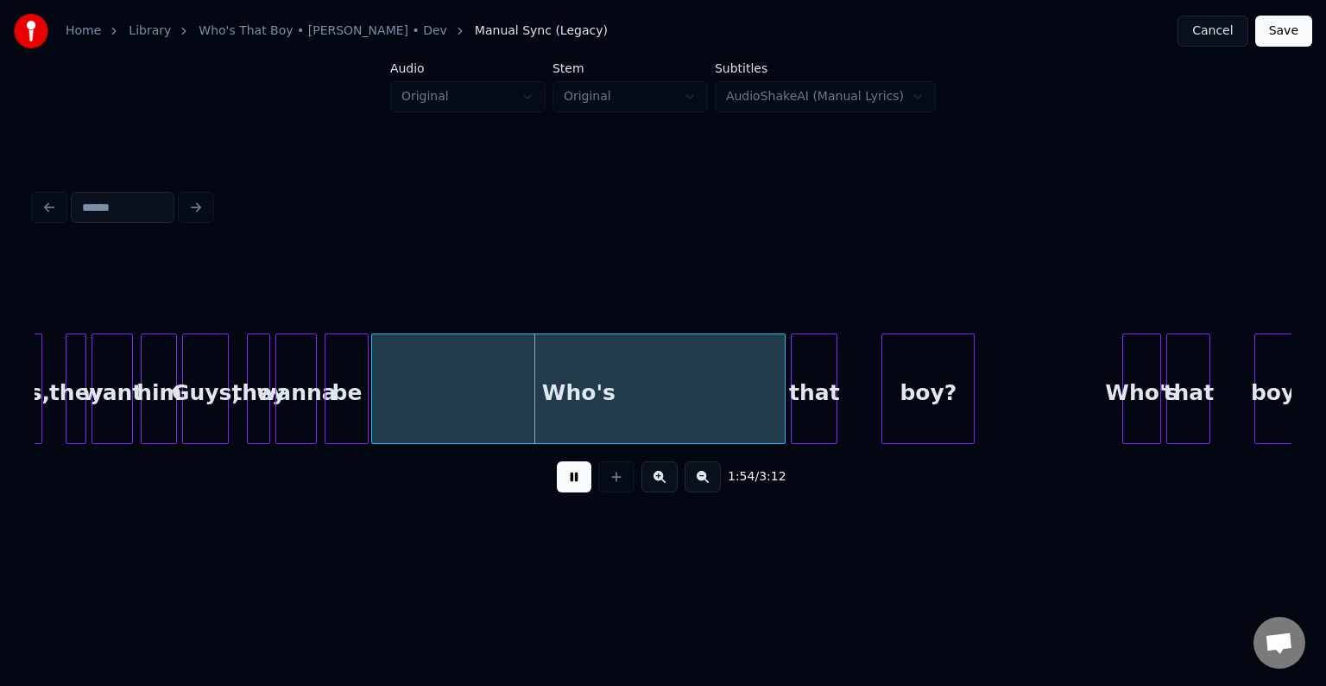
click at [576, 480] on button at bounding box center [574, 476] width 35 height 31
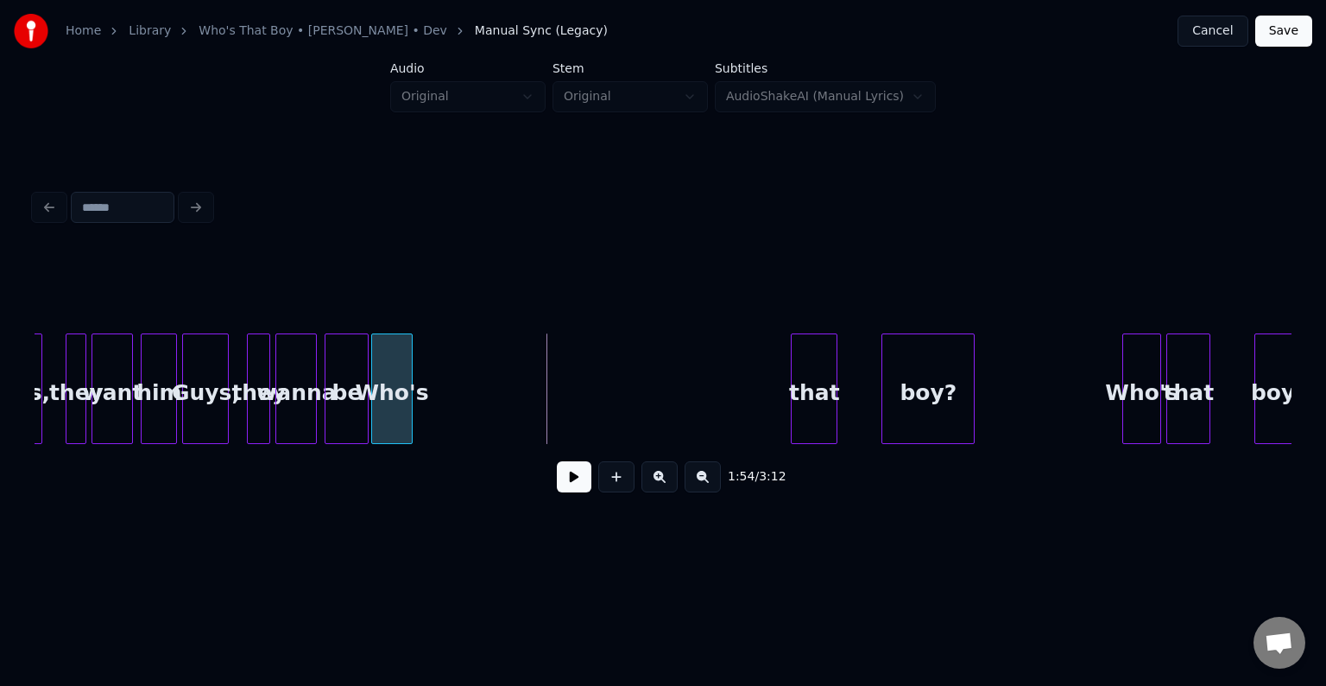
click at [408, 394] on div at bounding box center [409, 388] width 5 height 109
click at [573, 485] on button at bounding box center [574, 476] width 35 height 31
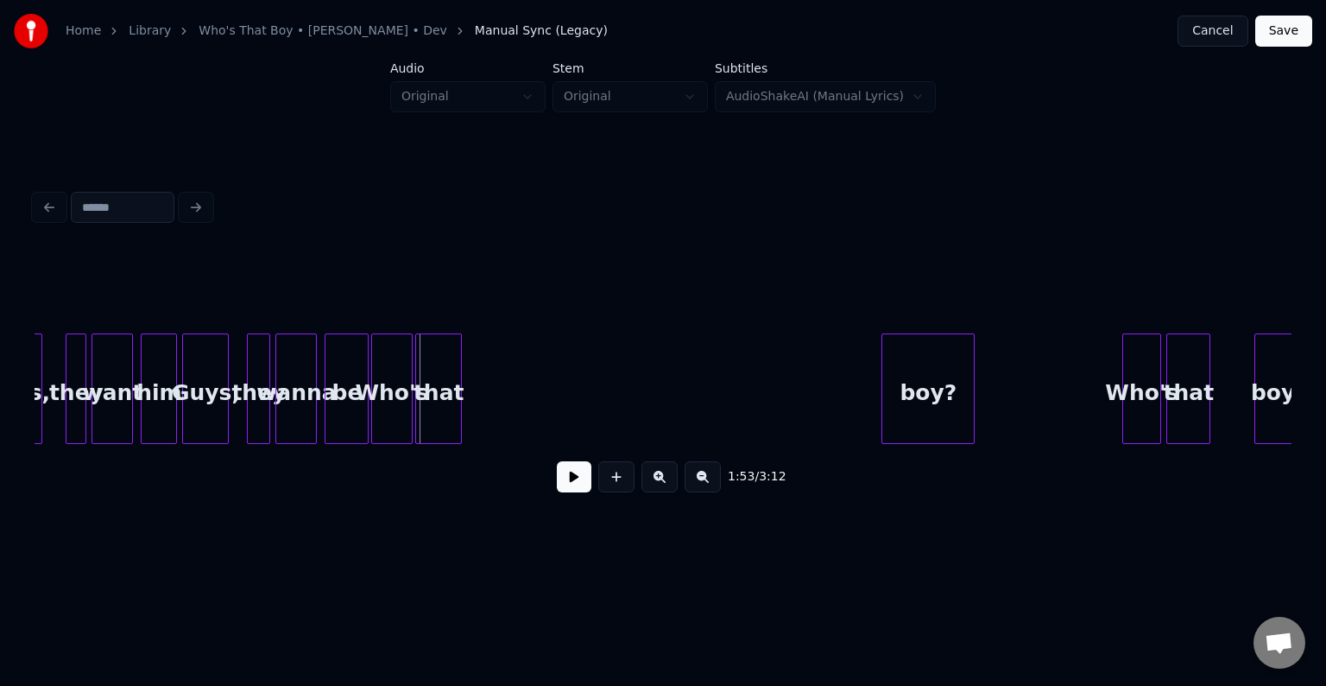
click at [446, 391] on div "that" at bounding box center [438, 392] width 45 height 117
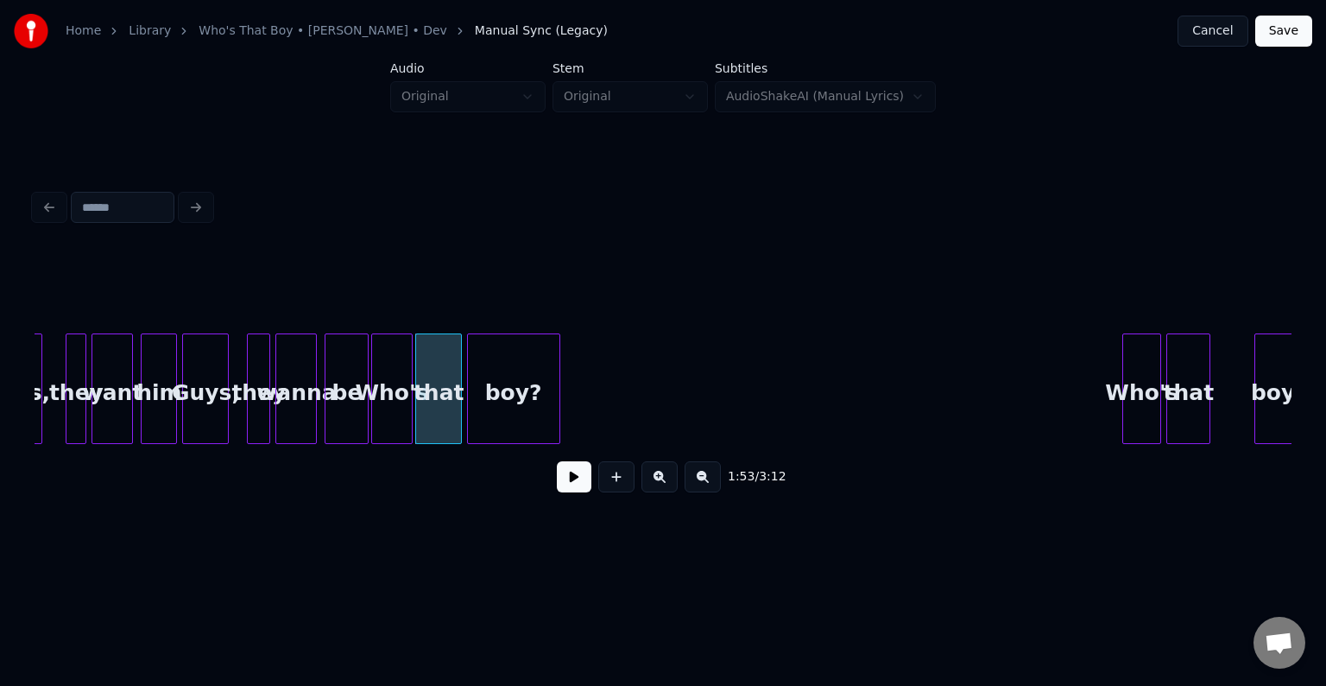
click at [531, 391] on div "boy?" at bounding box center [514, 392] width 92 height 117
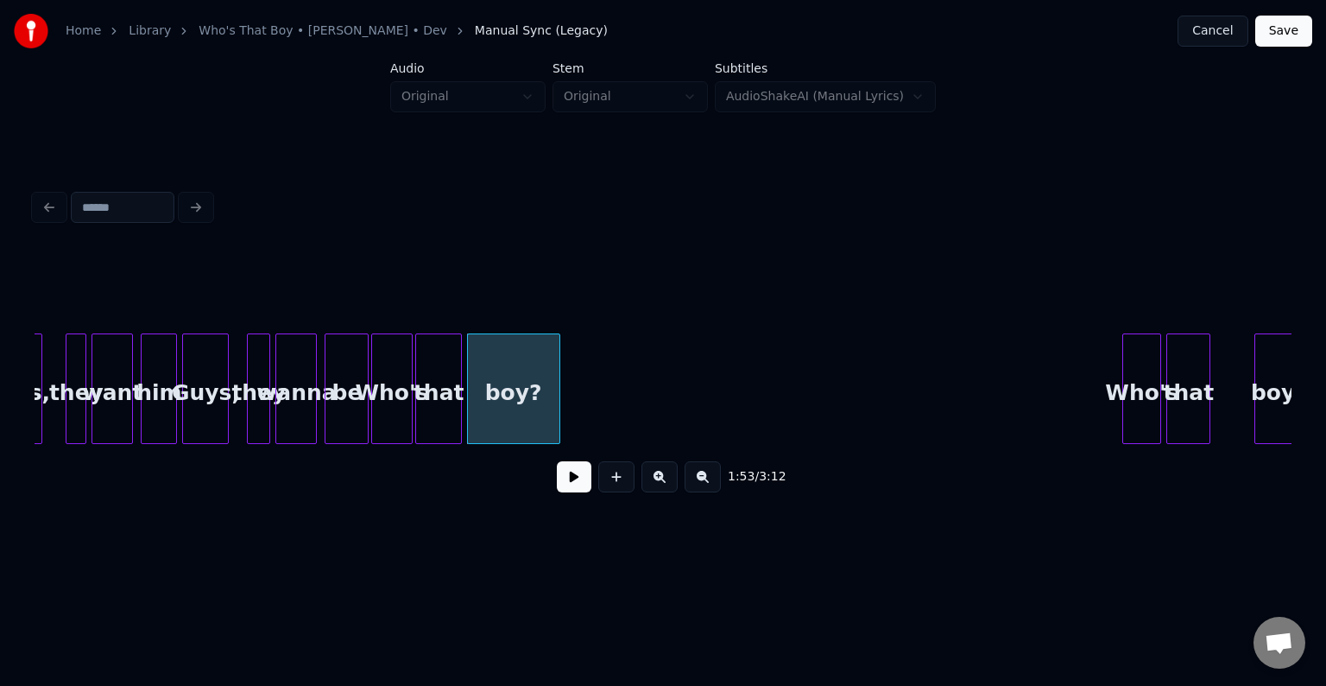
click at [391, 411] on div "Who's" at bounding box center [391, 392] width 39 height 117
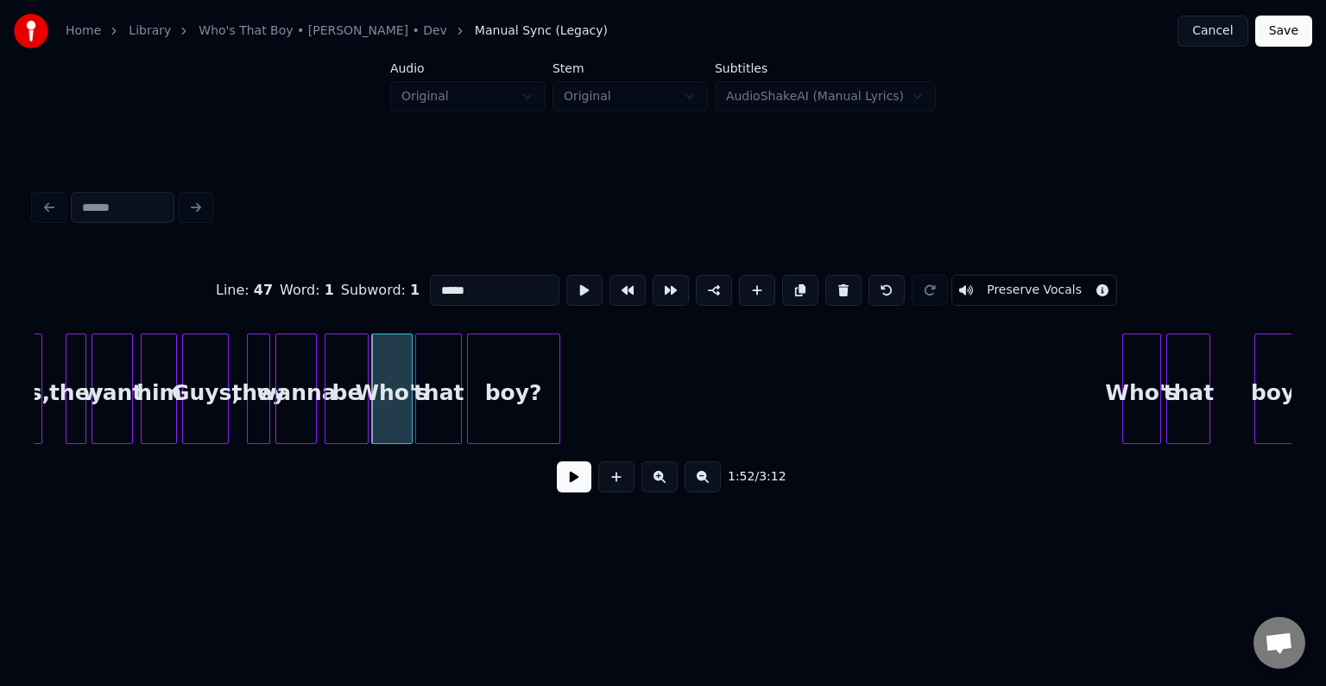
click at [566, 496] on div "1:52 / 3:12" at bounding box center [663, 477] width 1230 height 38
click at [566, 480] on button at bounding box center [574, 476] width 35 height 31
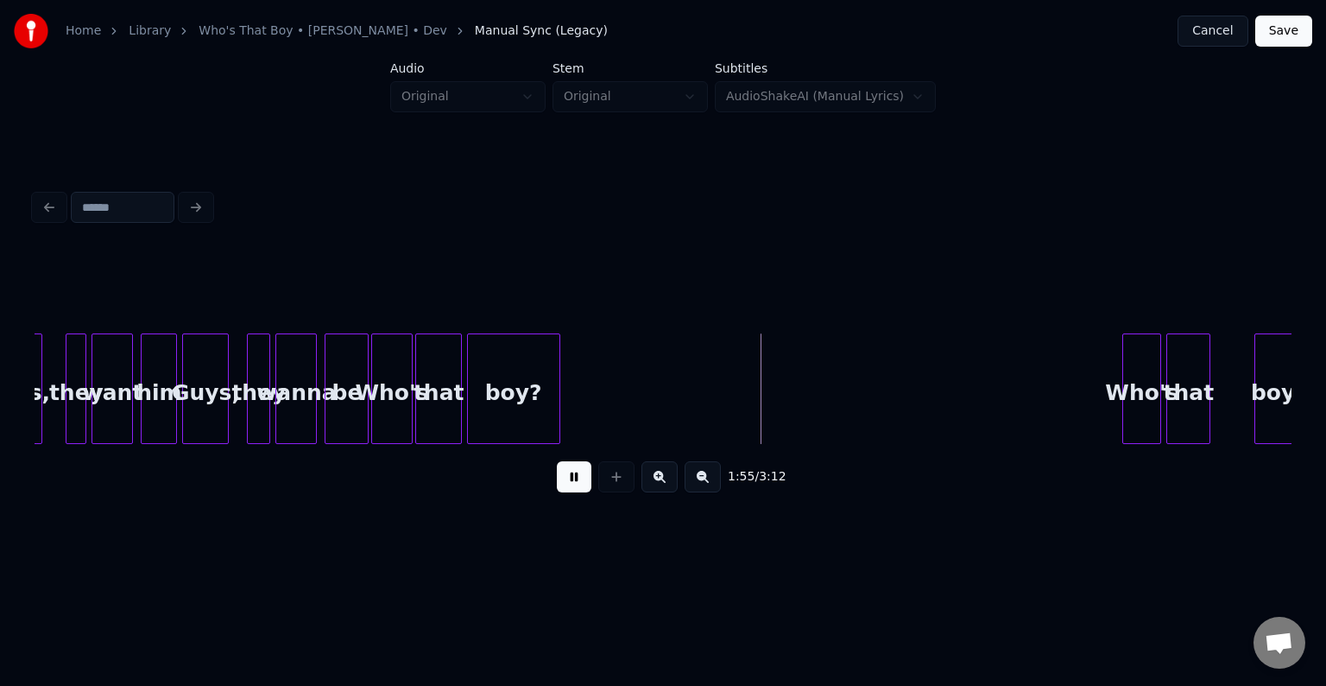
click at [563, 482] on button at bounding box center [574, 476] width 35 height 31
click at [585, 370] on div "Who's" at bounding box center [584, 392] width 37 height 117
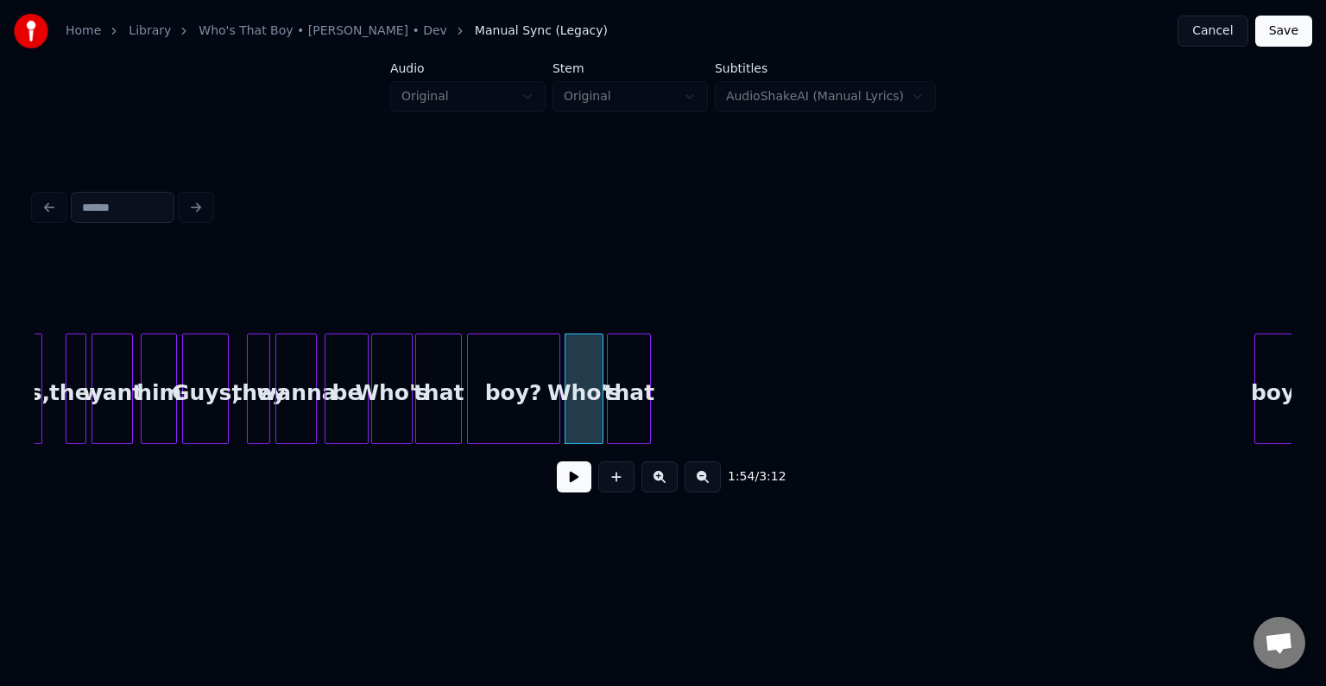
click at [625, 383] on div "that" at bounding box center [629, 392] width 42 height 117
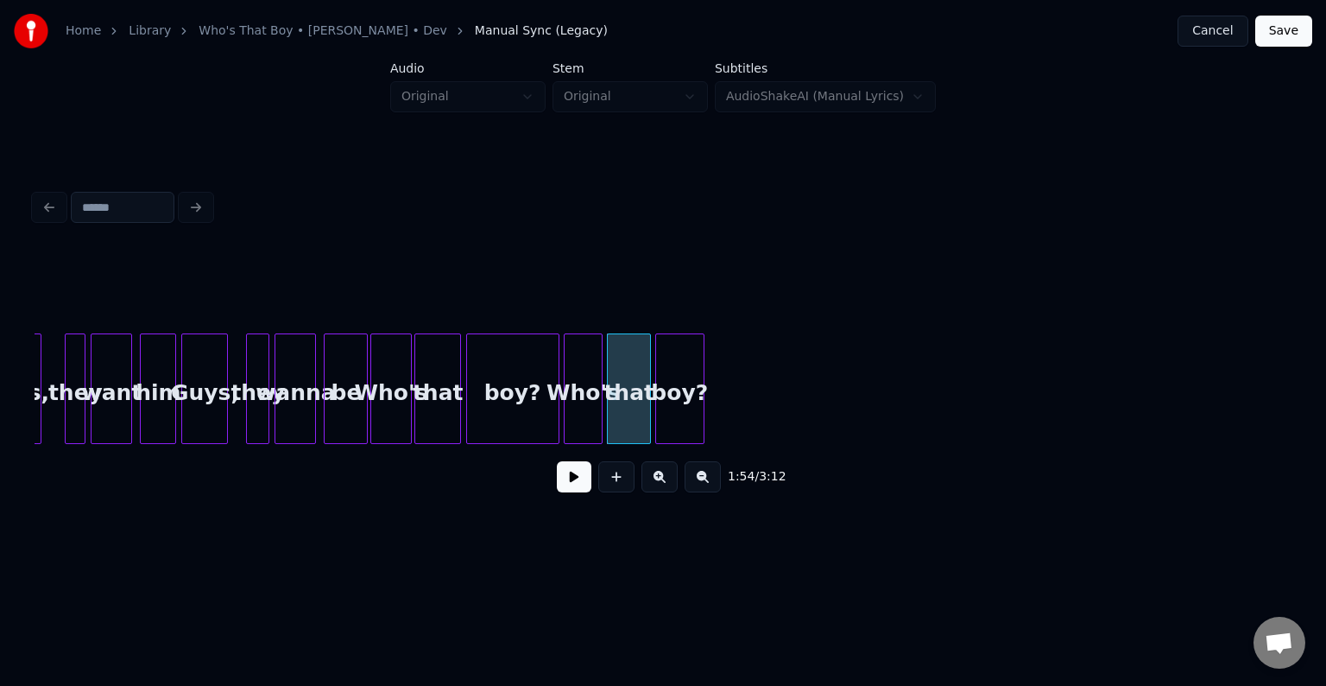
click at [663, 376] on div "boy?" at bounding box center [679, 392] width 47 height 117
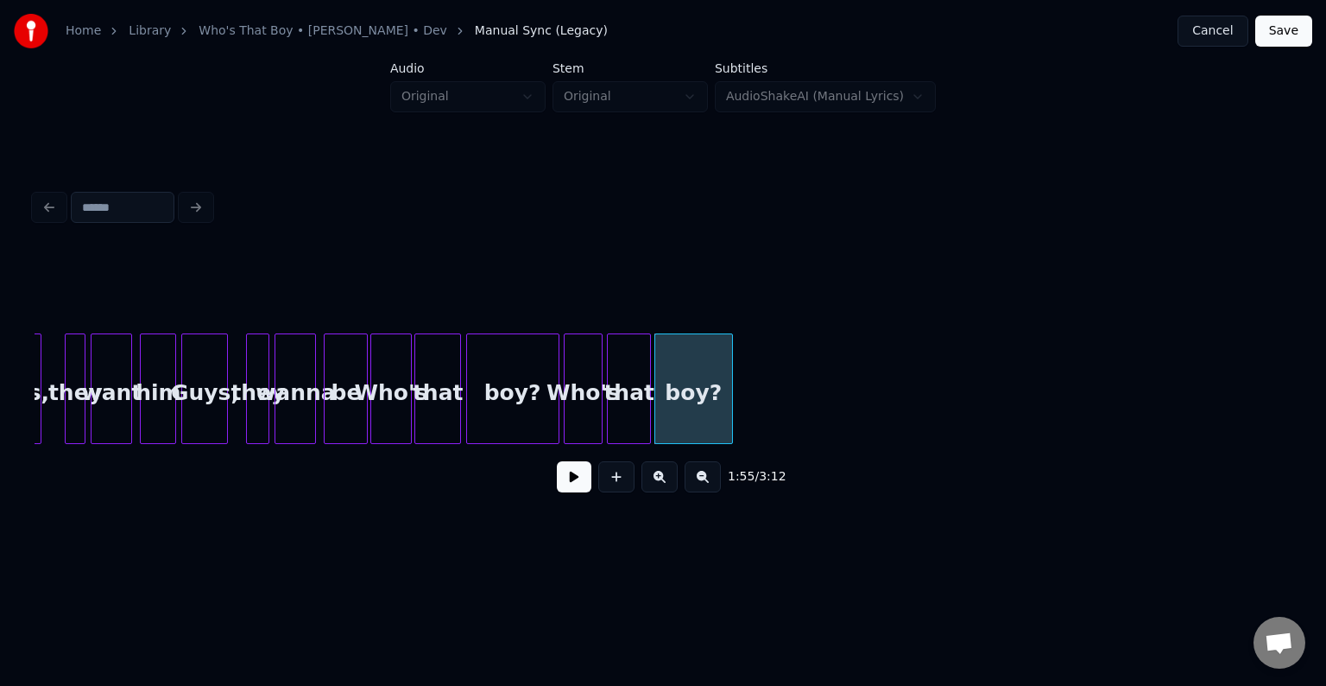
click at [730, 407] on div at bounding box center [729, 388] width 5 height 109
click at [342, 390] on div "be" at bounding box center [346, 392] width 42 height 117
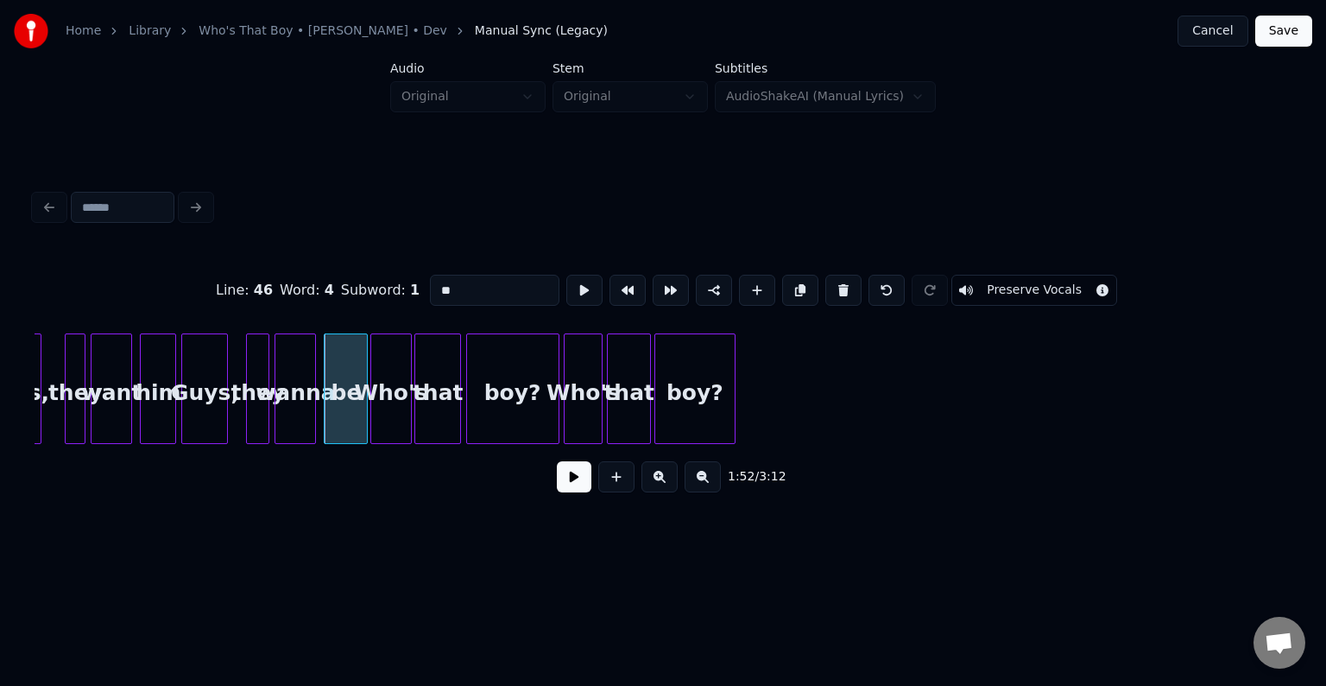
click at [572, 492] on button at bounding box center [574, 476] width 35 height 31
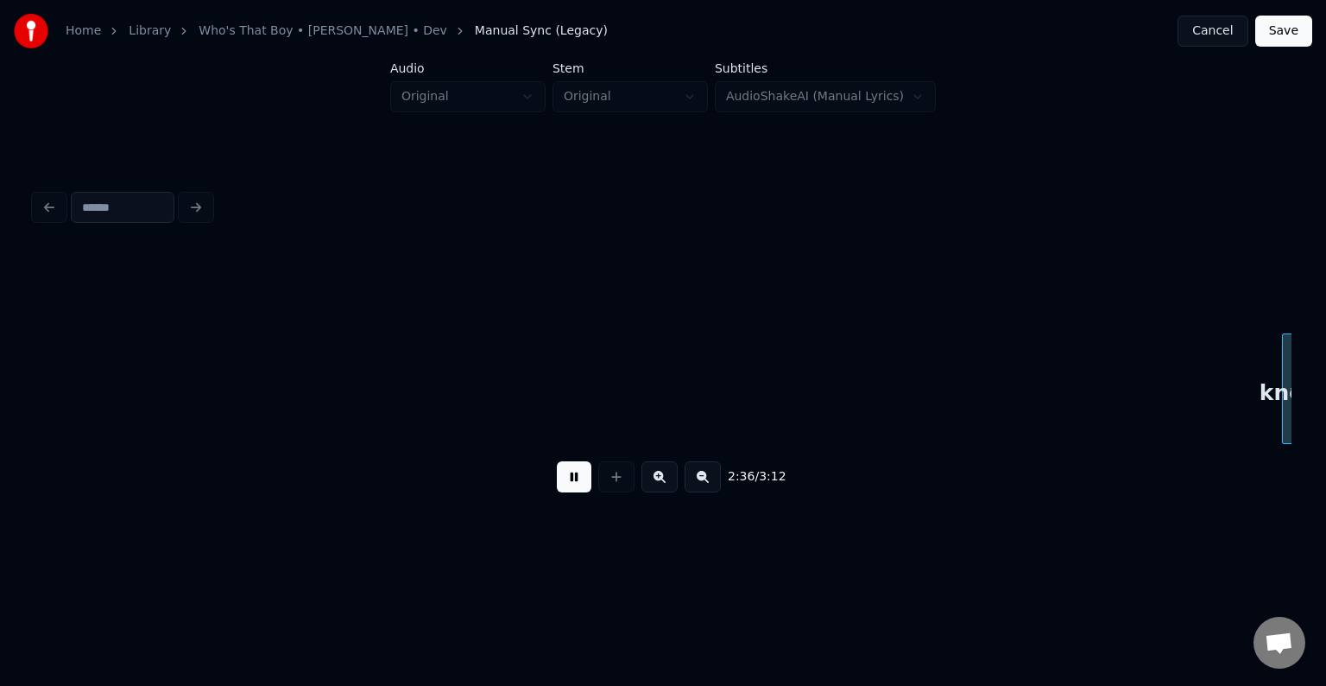
scroll to position [0, 20279]
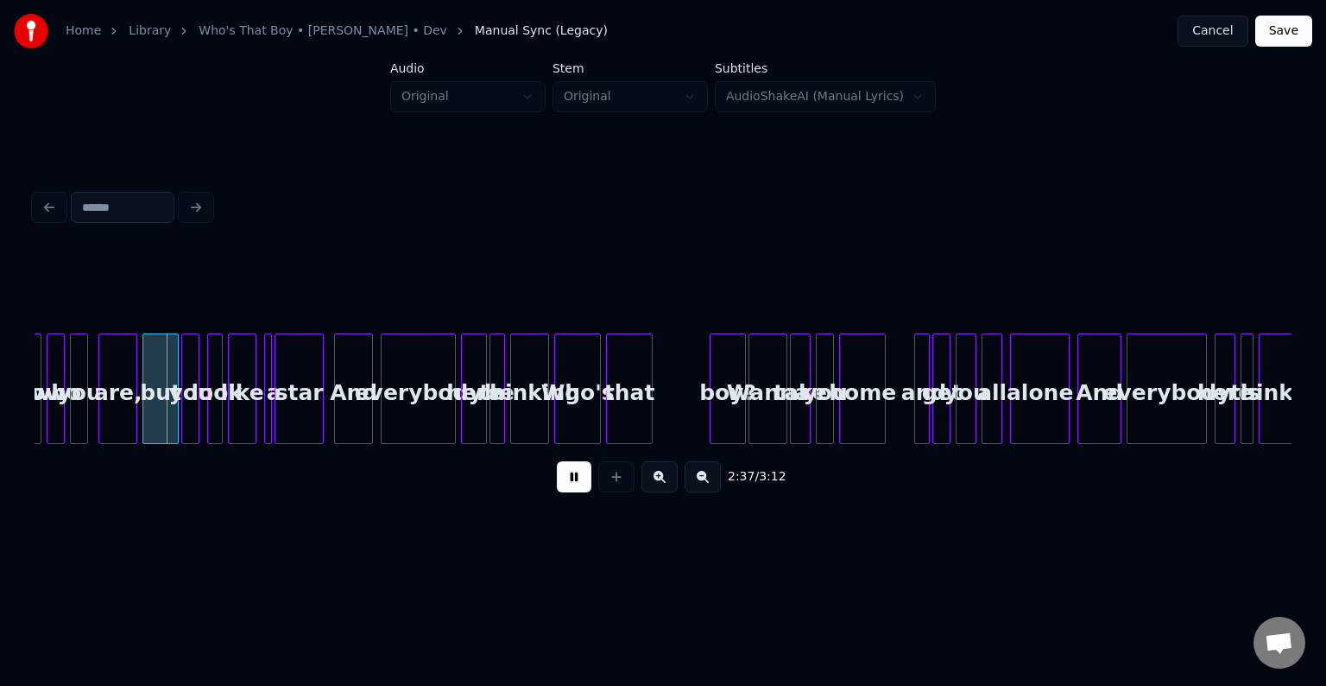
click at [572, 481] on button at bounding box center [574, 476] width 35 height 31
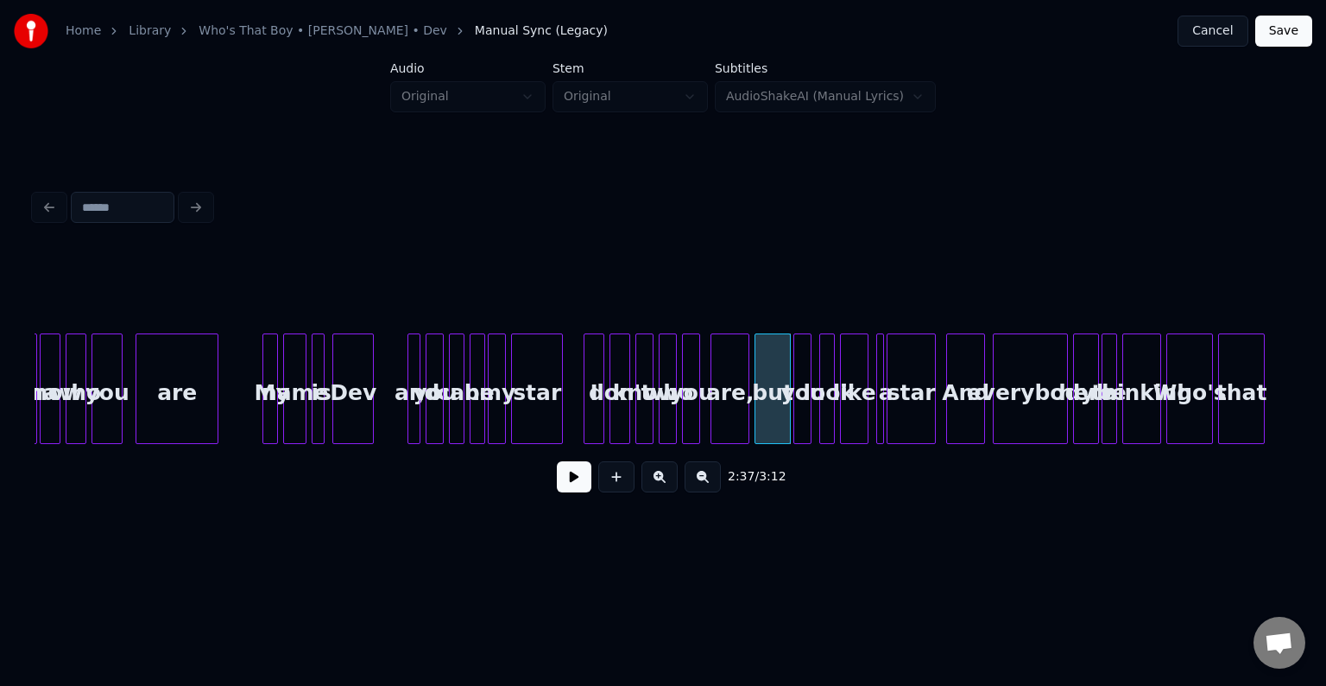
scroll to position [0, 19554]
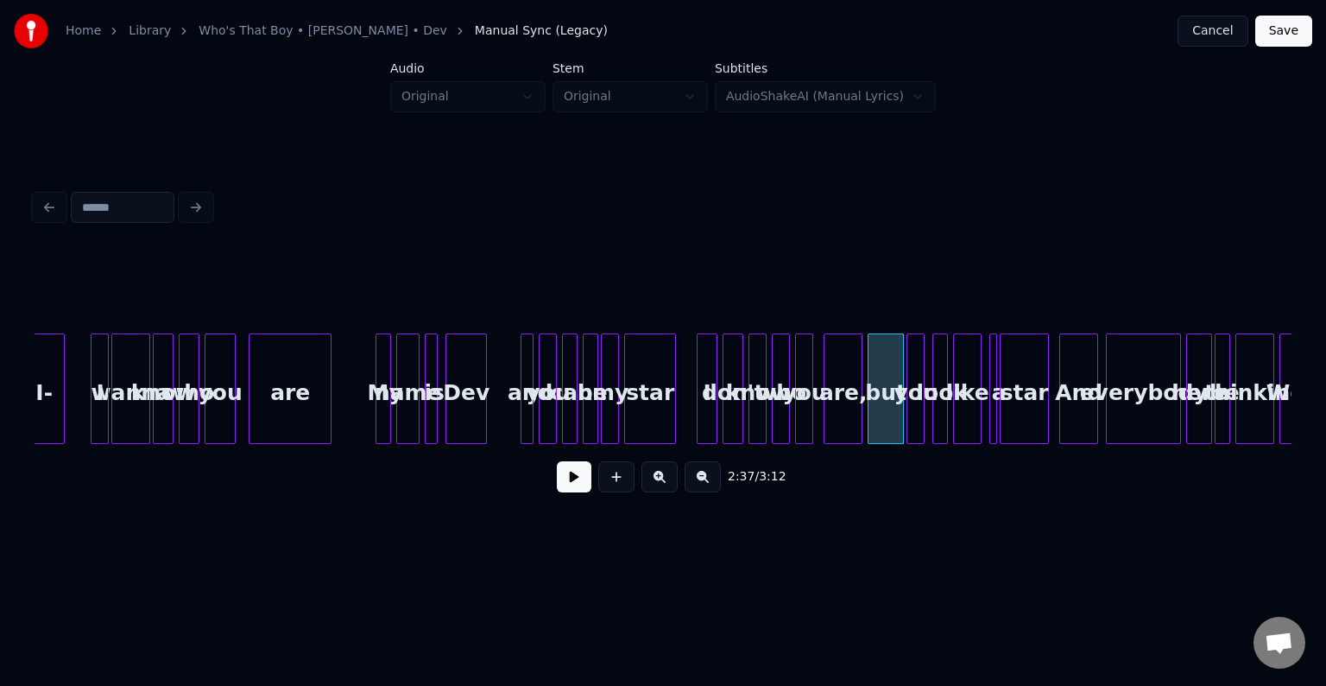
click at [611, 481] on button at bounding box center [616, 476] width 36 height 31
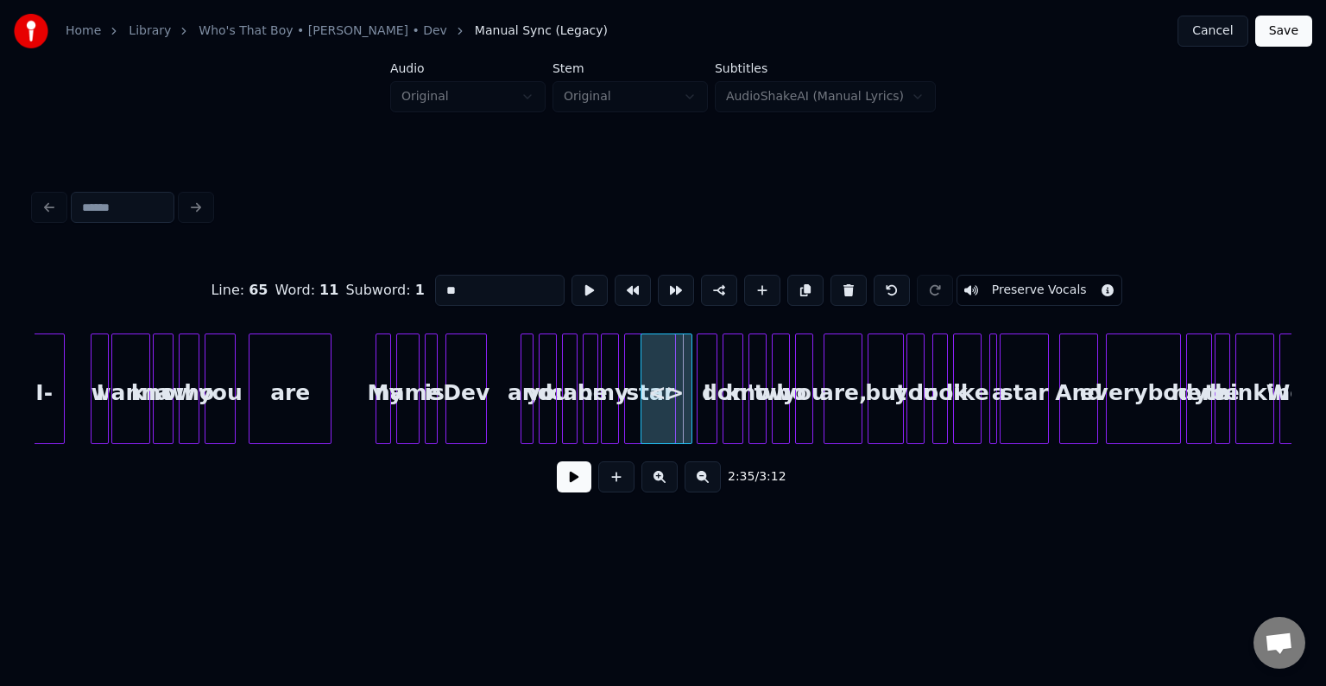
click at [646, 418] on div "<>" at bounding box center [667, 392] width 50 height 117
click at [1043, 280] on button "Preserve Vocals" at bounding box center [1040, 290] width 166 height 31
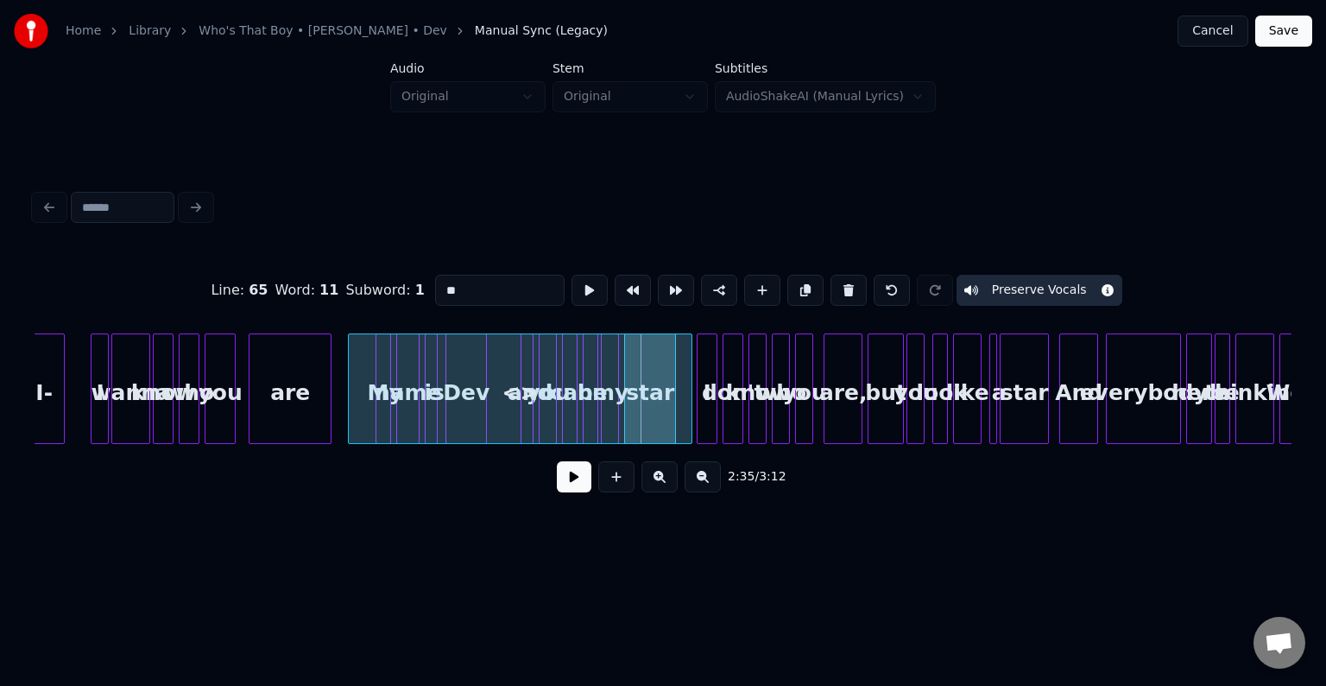
click at [349, 420] on div at bounding box center [351, 388] width 5 height 109
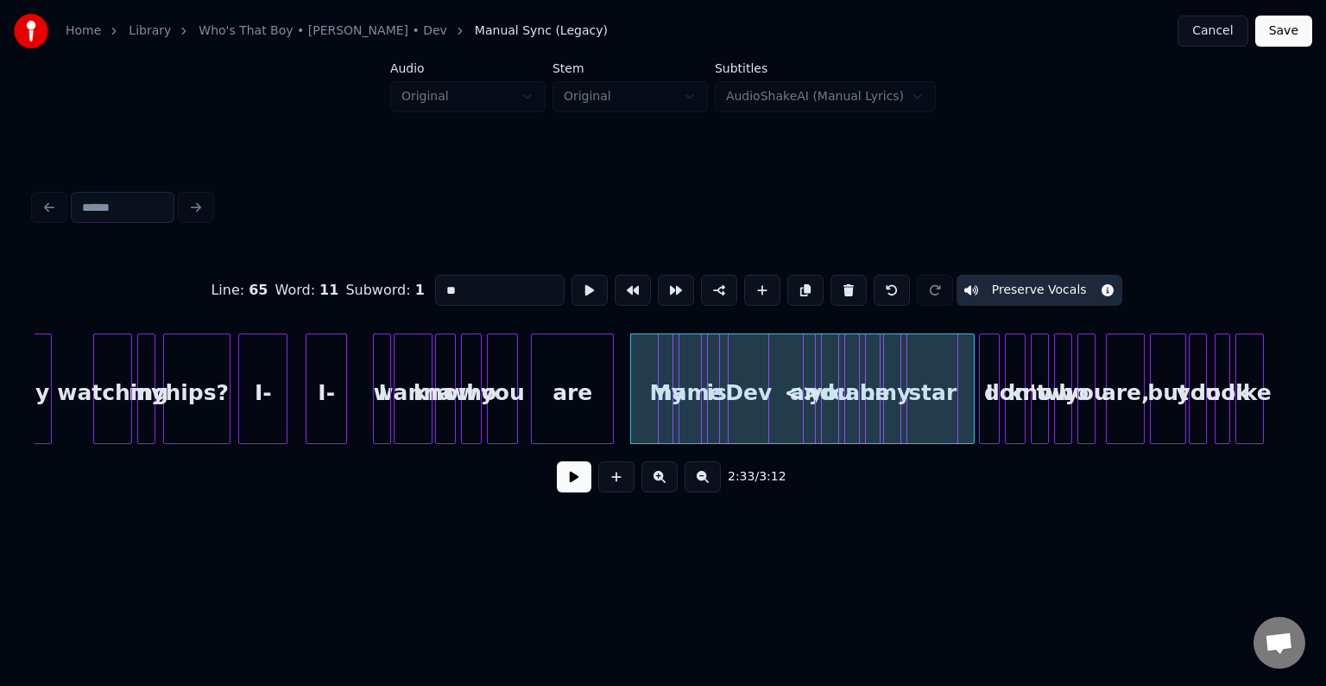
scroll to position [0, 19243]
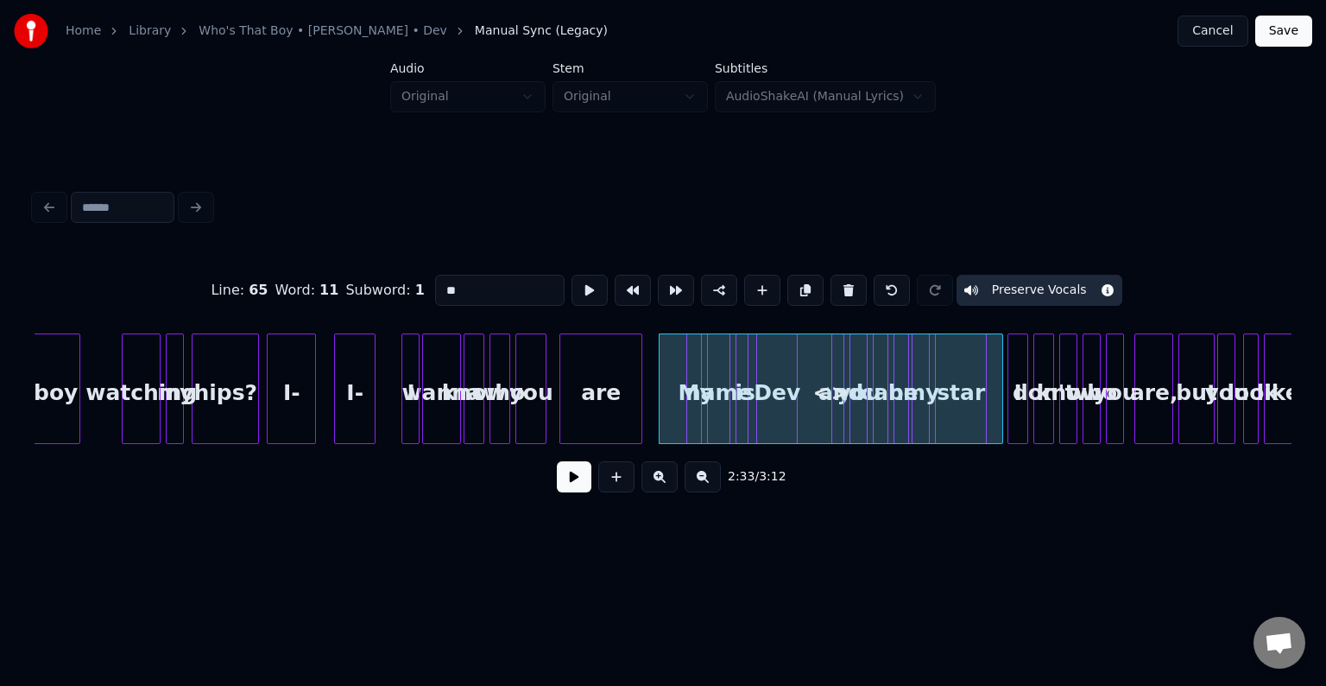
click at [583, 411] on div "are" at bounding box center [600, 392] width 81 height 117
type input "***"
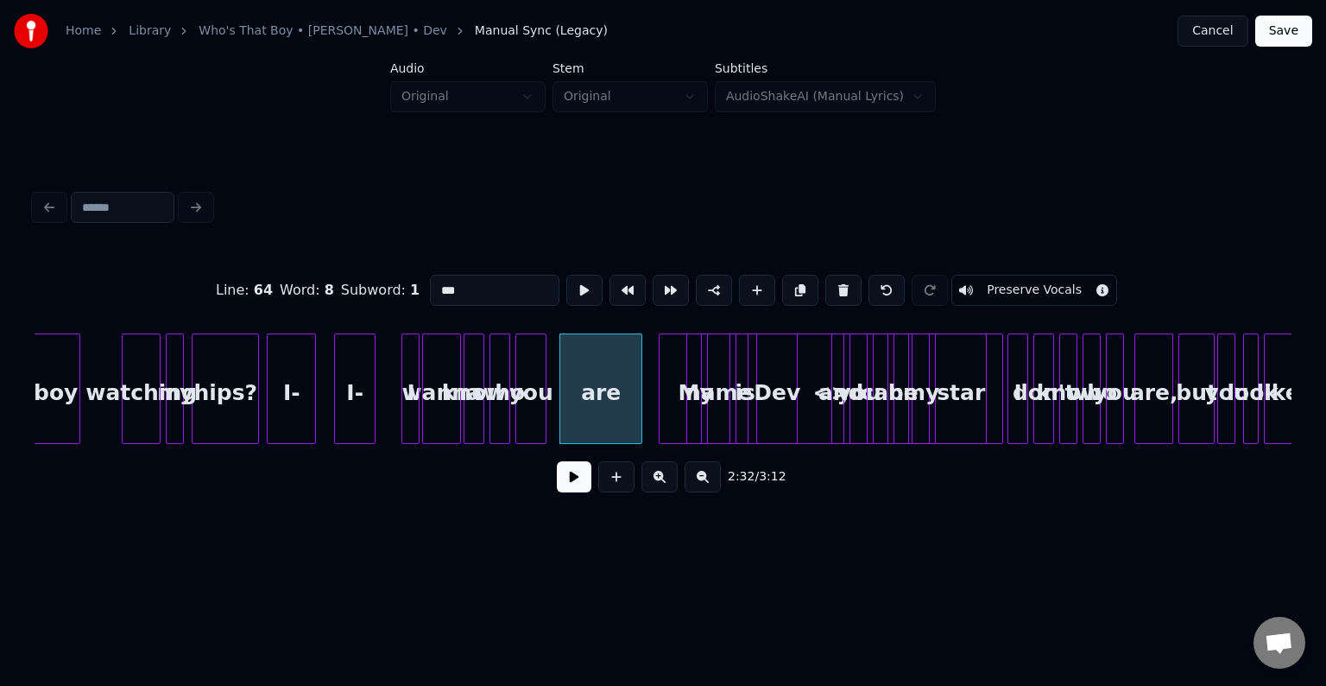
click at [577, 496] on div "2:32 / 3:12" at bounding box center [663, 477] width 1230 height 38
click at [576, 488] on button at bounding box center [574, 476] width 35 height 31
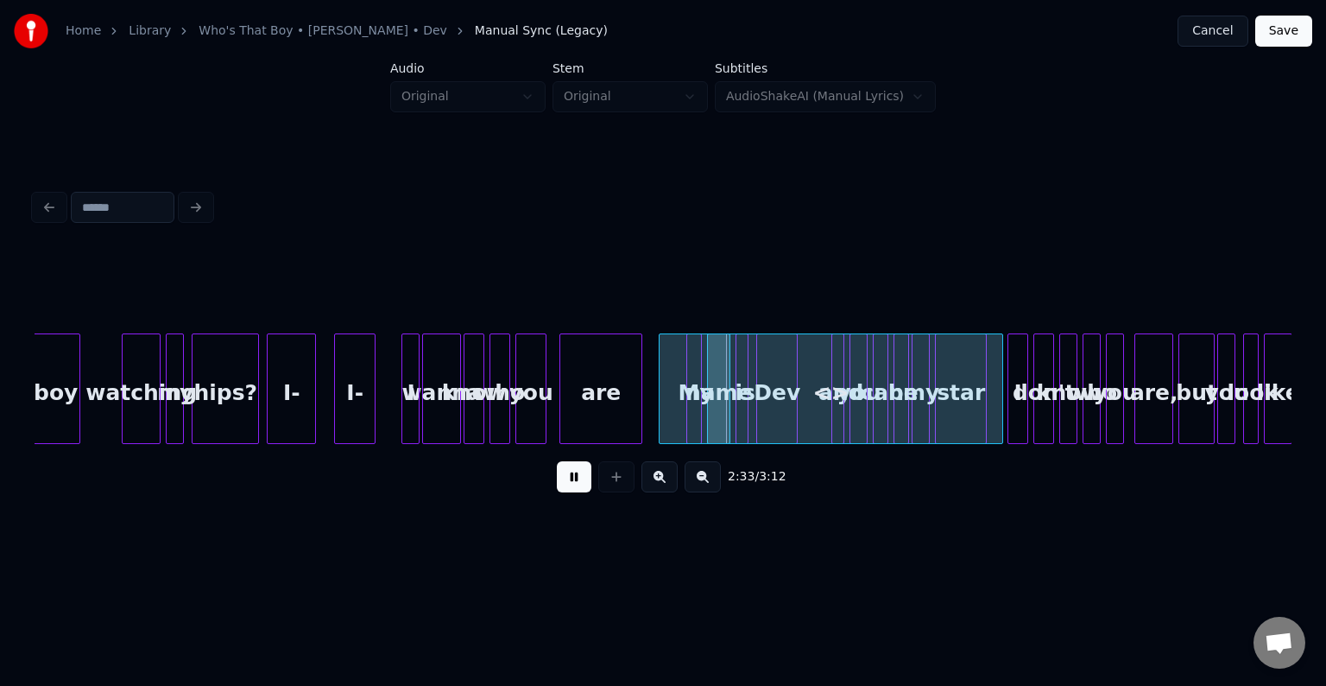
click at [572, 487] on button at bounding box center [574, 476] width 35 height 31
click at [601, 410] on div at bounding box center [603, 388] width 5 height 109
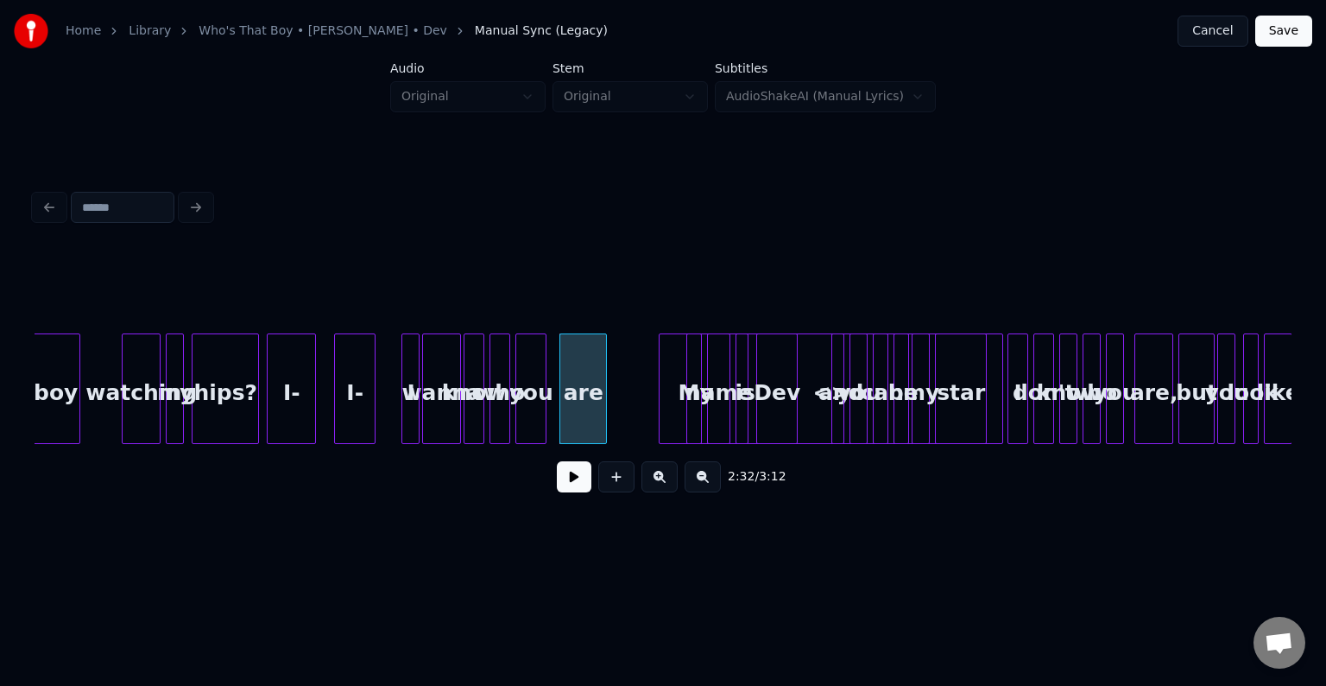
click at [571, 479] on button at bounding box center [574, 476] width 35 height 31
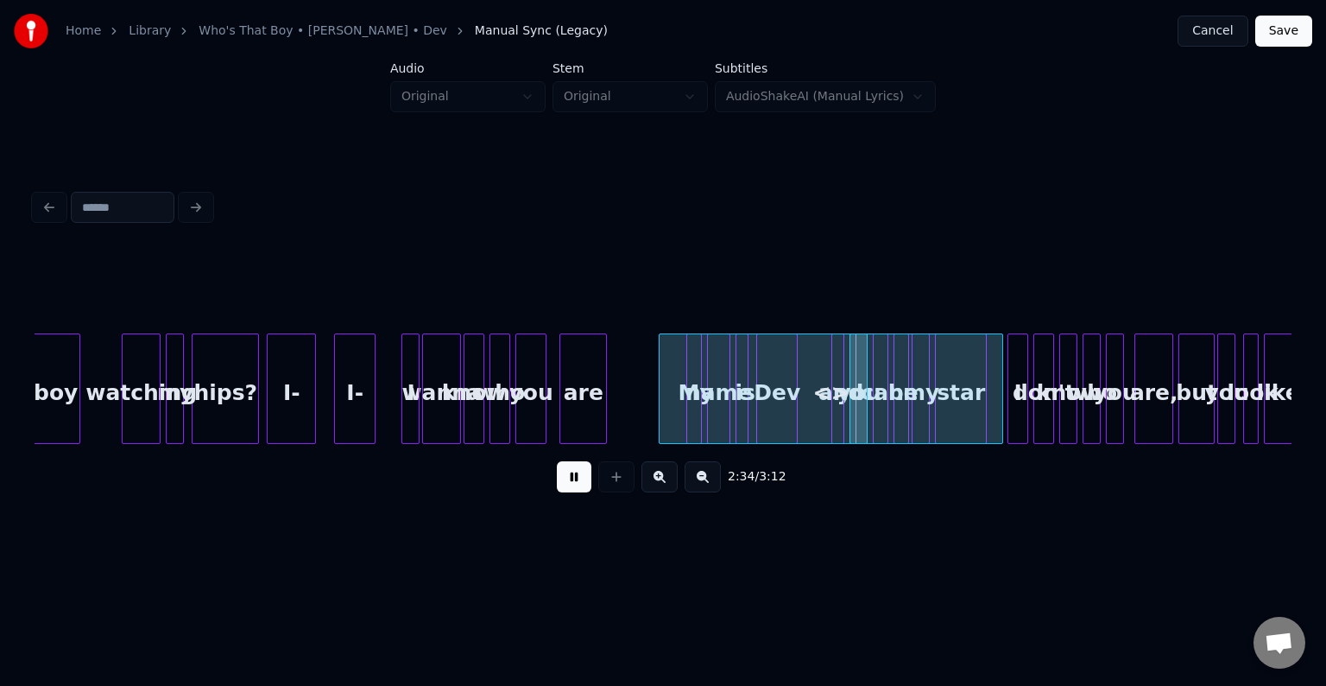
click at [659, 411] on div "<>" at bounding box center [831, 388] width 344 height 111
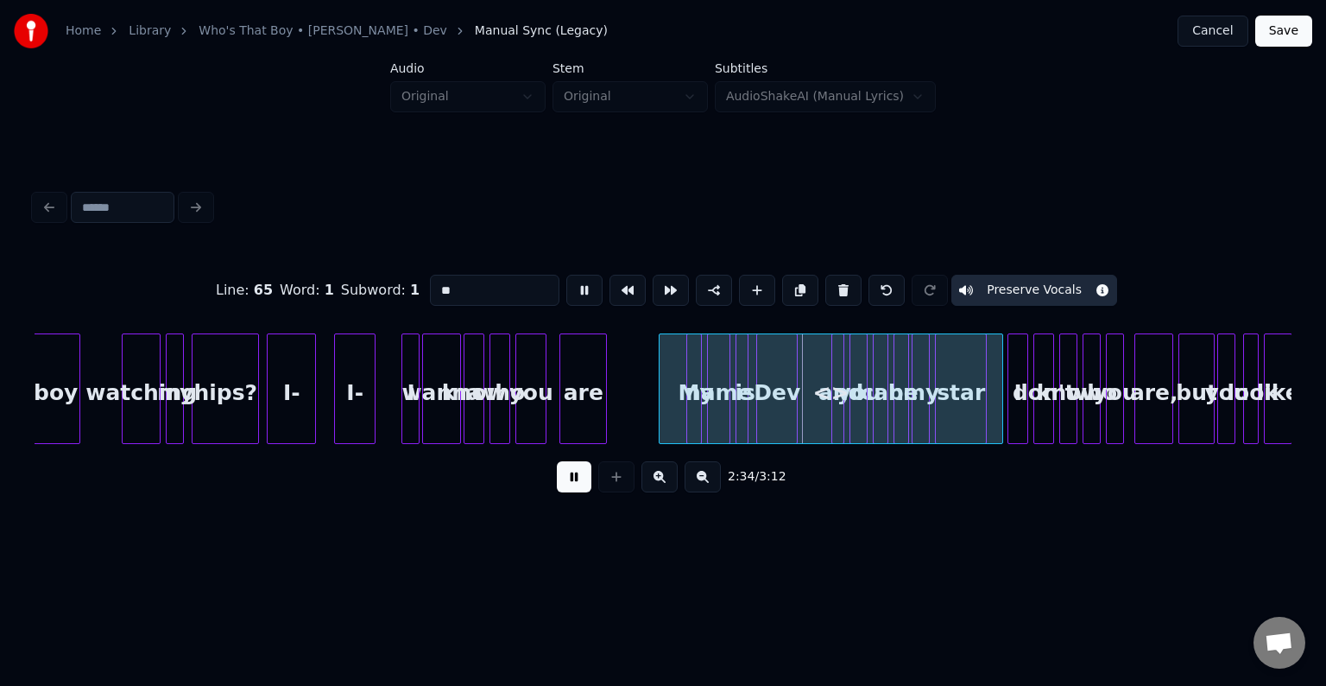
click at [569, 490] on button at bounding box center [574, 476] width 35 height 31
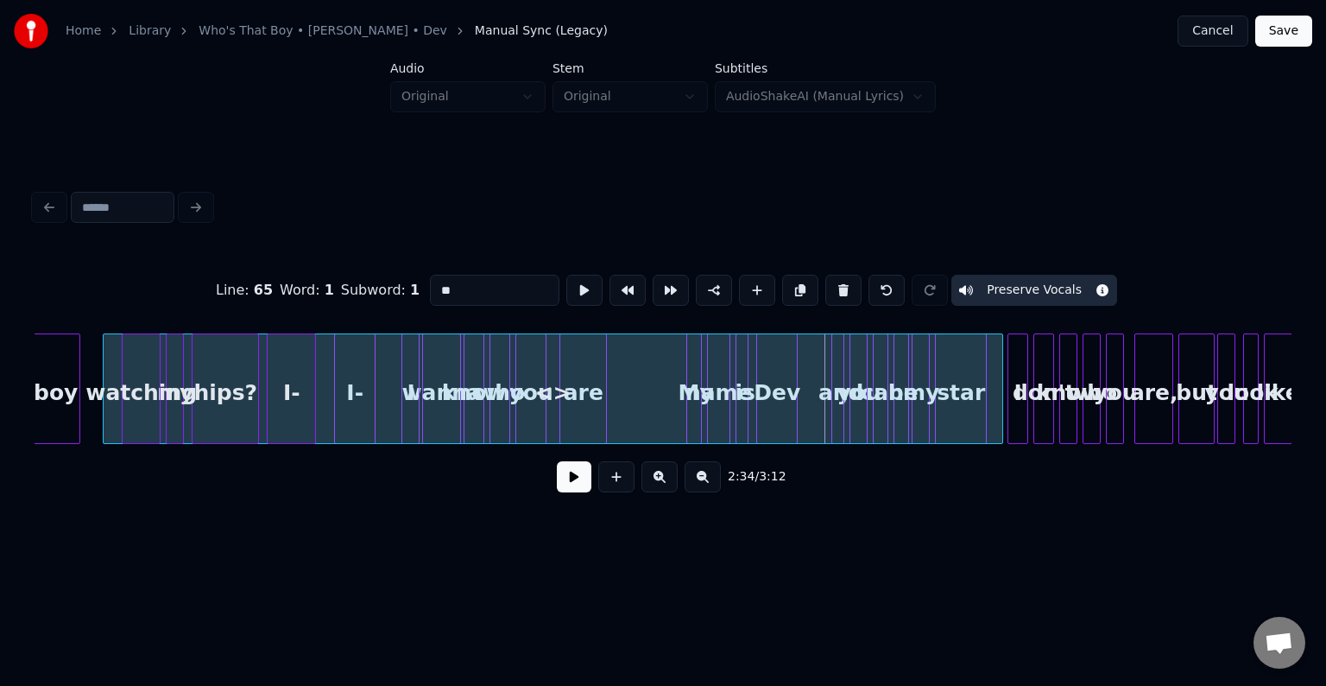
click at [104, 394] on div at bounding box center [106, 388] width 5 height 109
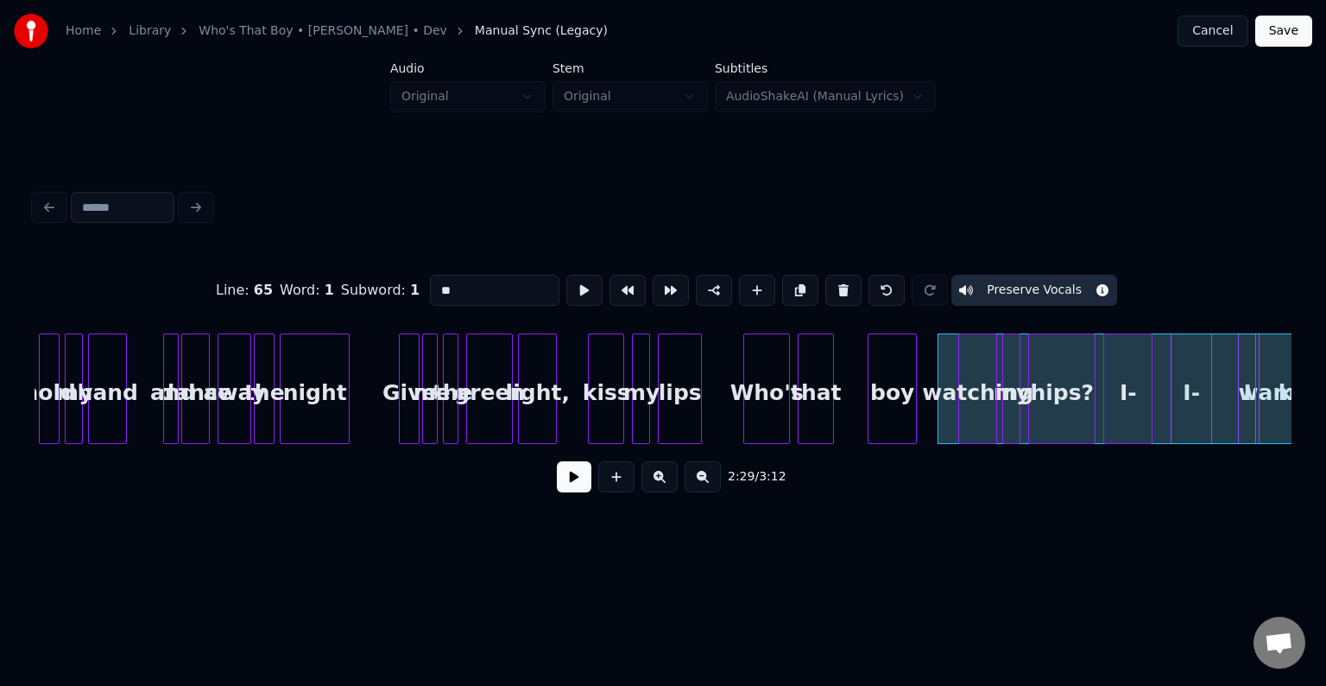
scroll to position [0, 18345]
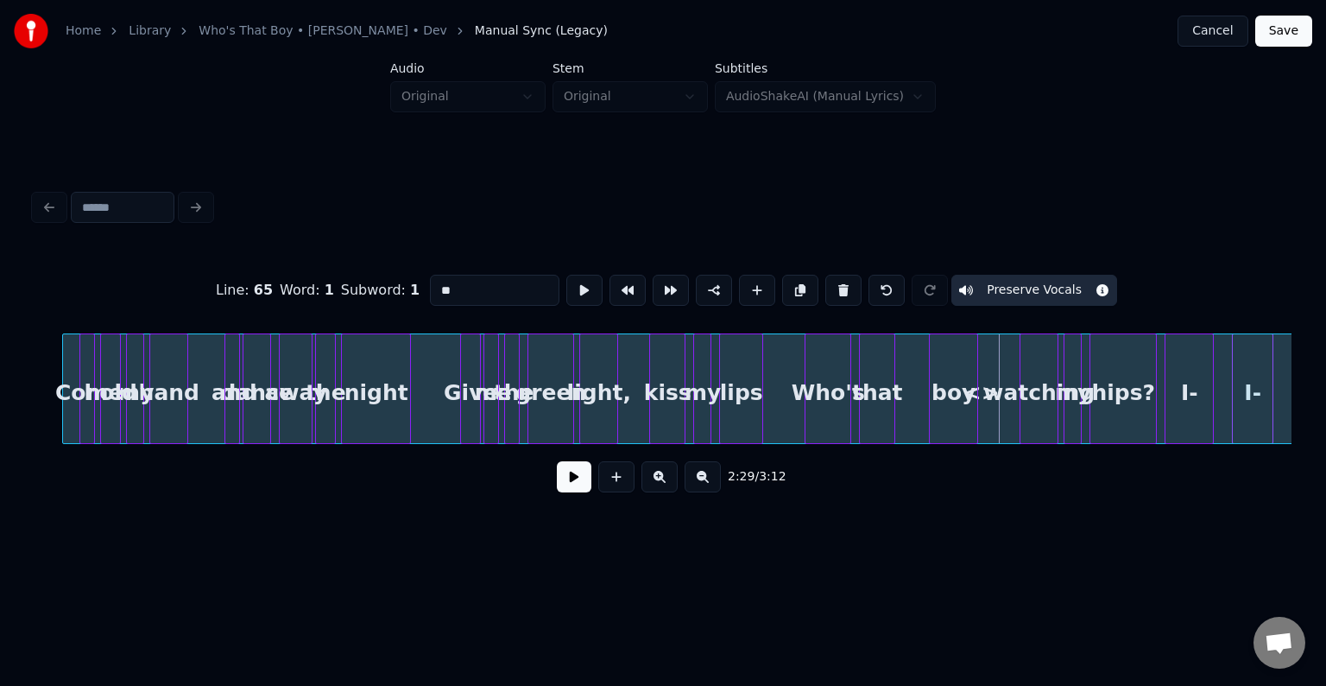
click at [63, 393] on div at bounding box center [65, 388] width 5 height 109
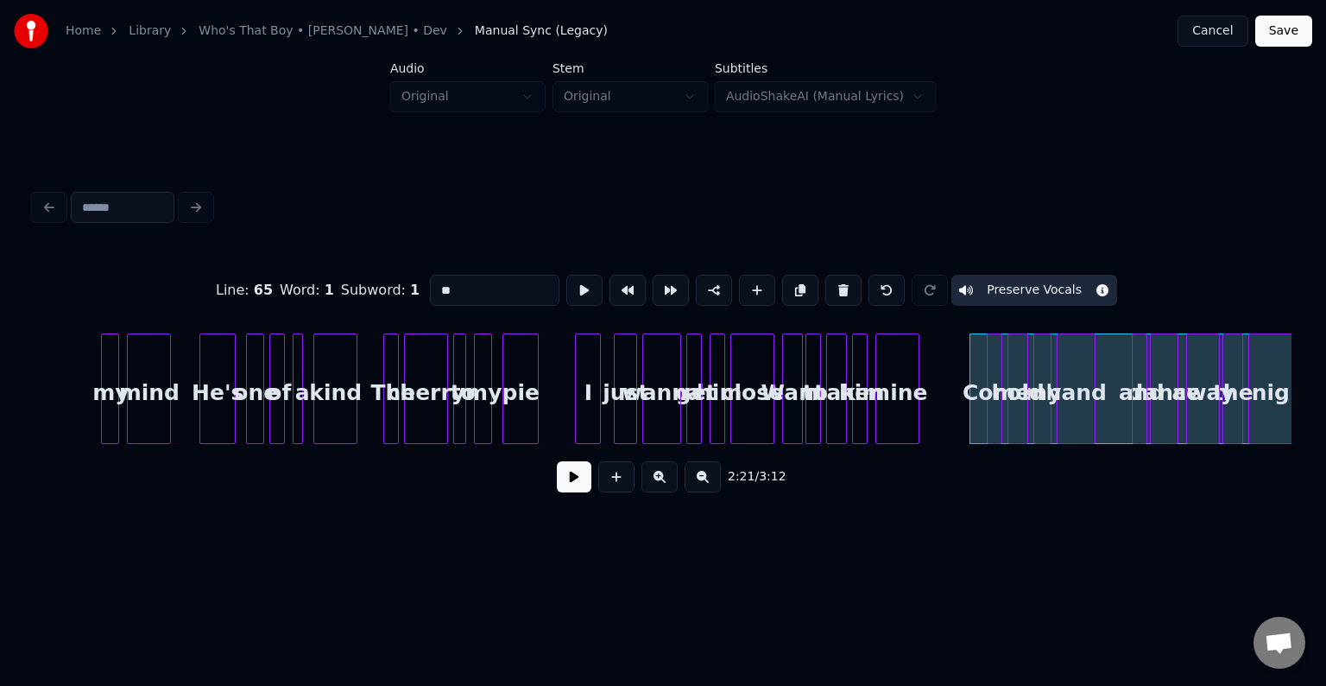
scroll to position [0, 17413]
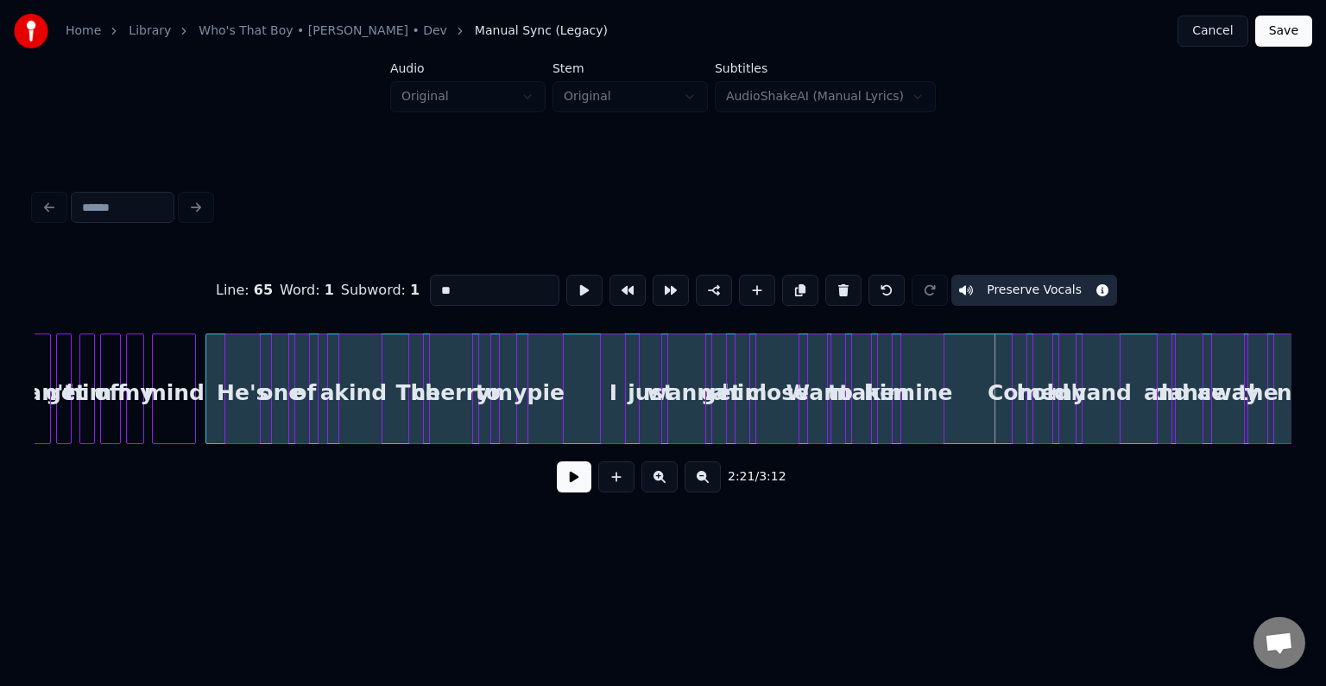
click at [211, 390] on div at bounding box center [208, 388] width 5 height 109
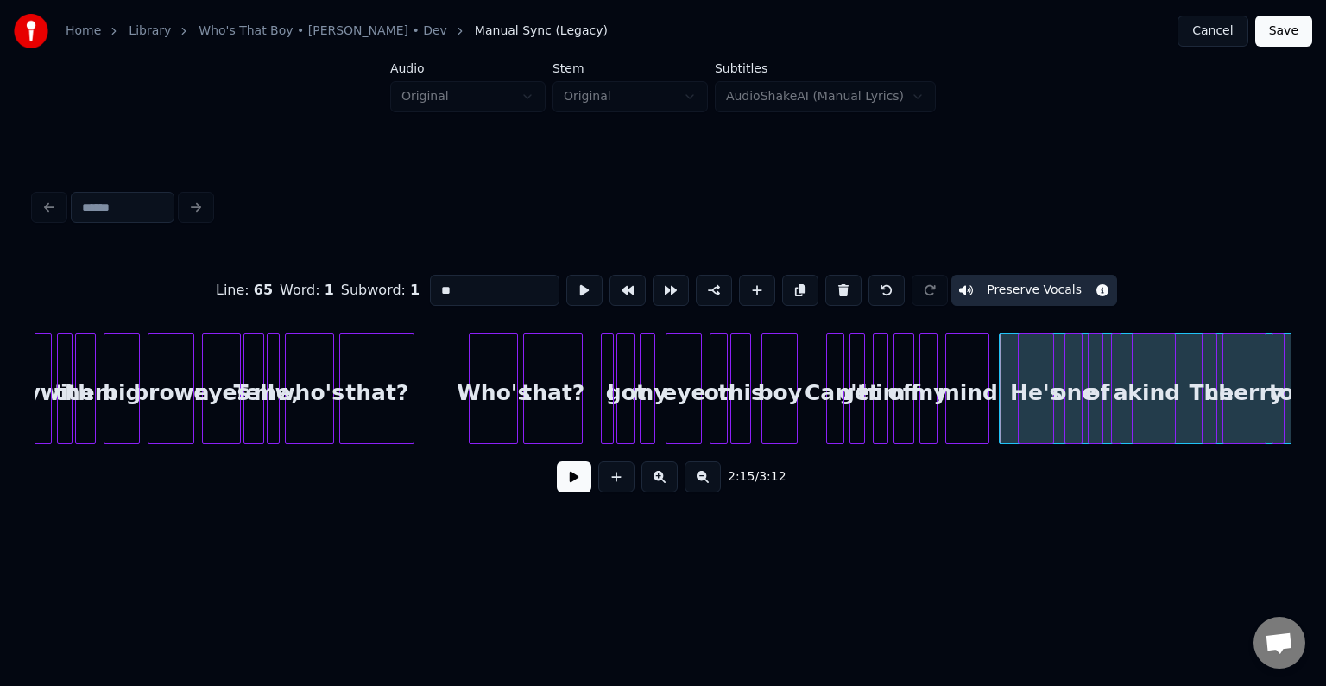
scroll to position [0, 16618]
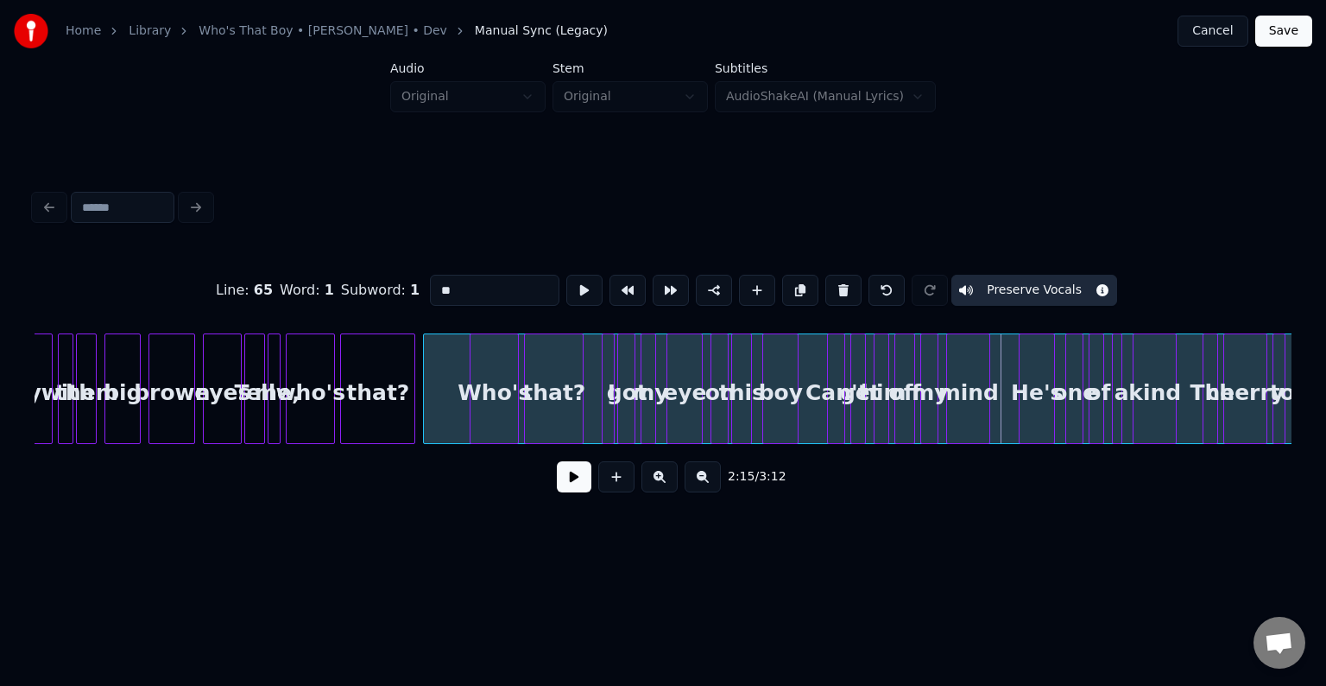
click at [424, 419] on div at bounding box center [426, 388] width 5 height 109
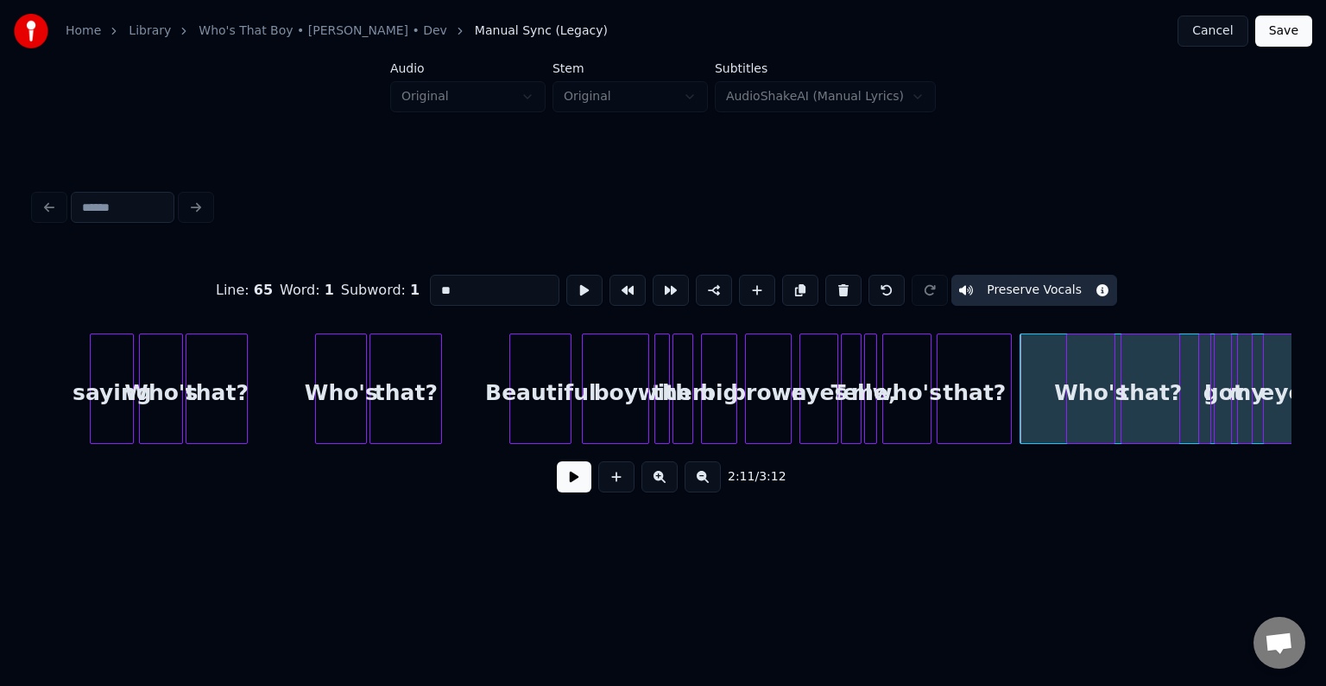
scroll to position [0, 15996]
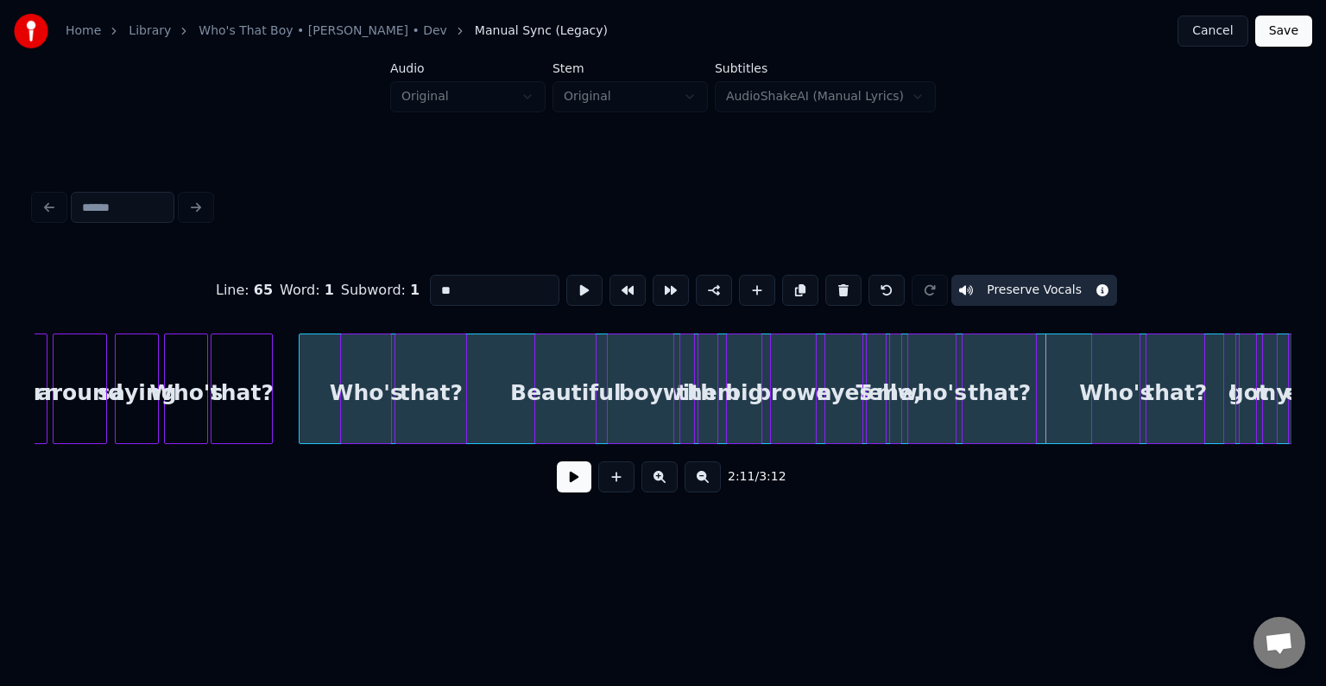
click at [300, 380] on div at bounding box center [302, 388] width 5 height 109
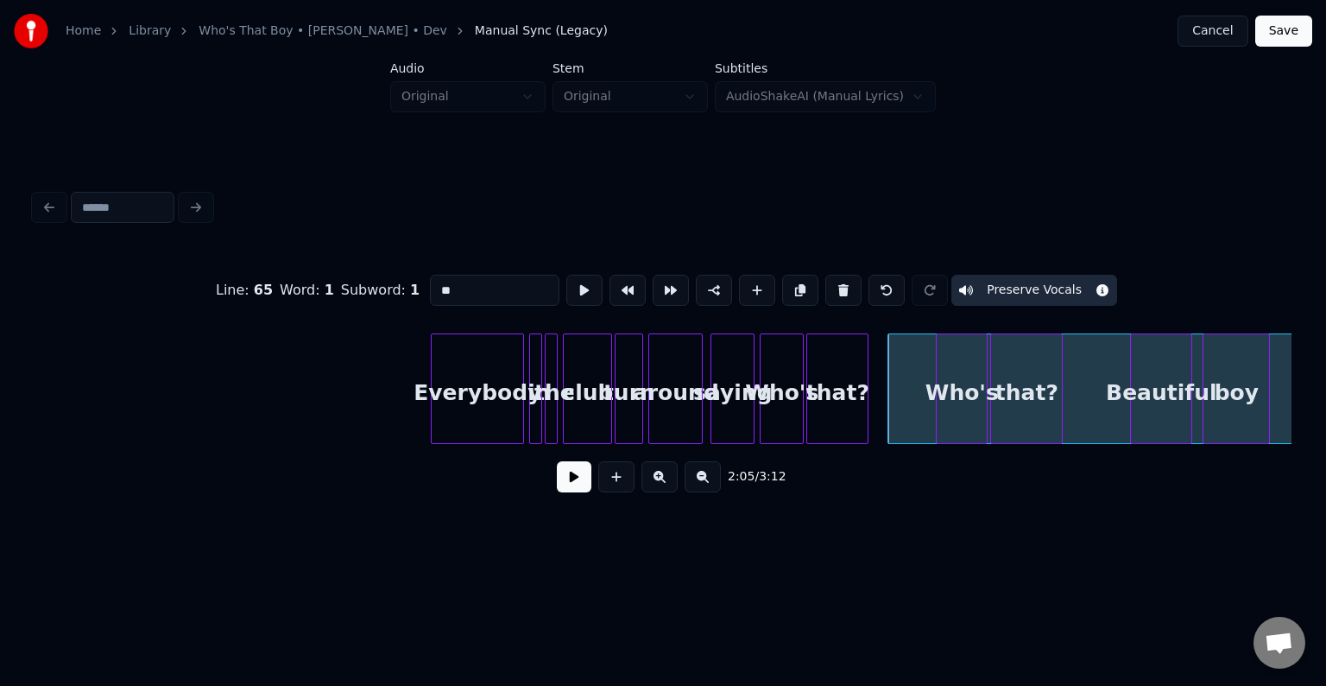
scroll to position [0, 15340]
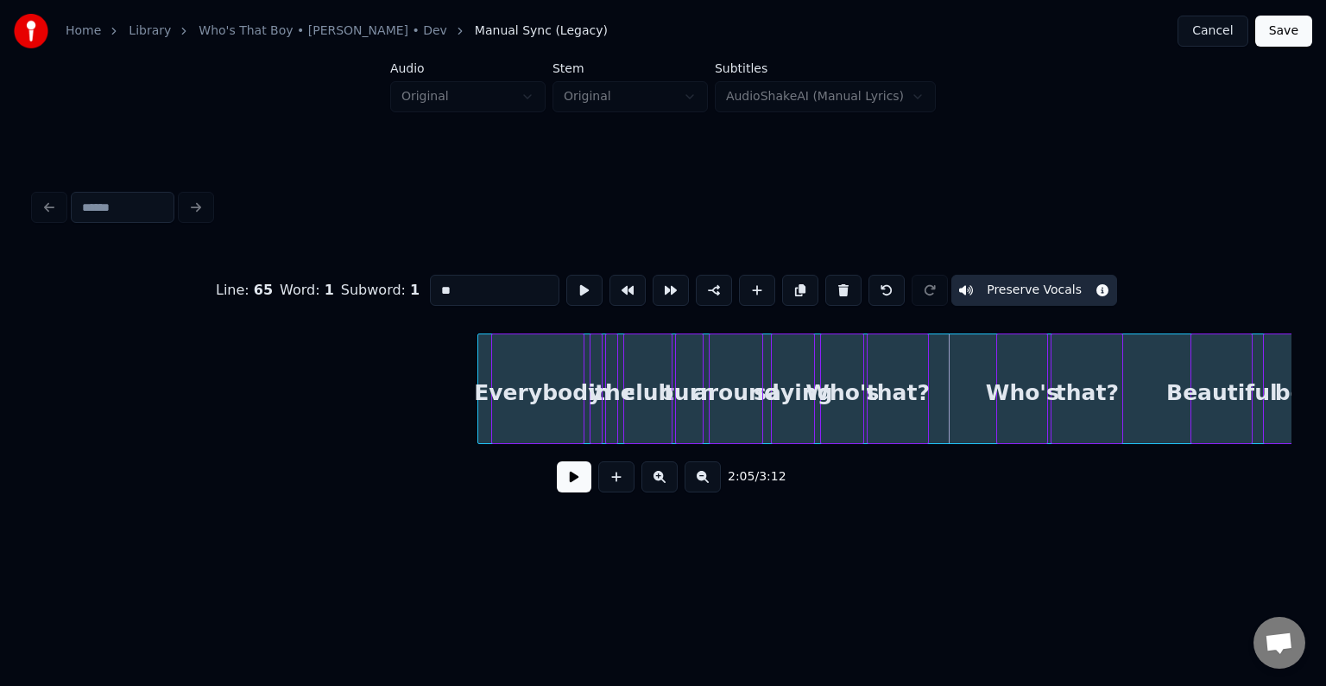
click at [482, 375] on div at bounding box center [480, 388] width 5 height 109
click at [514, 283] on input "**" at bounding box center [495, 290] width 130 height 31
type input "*"
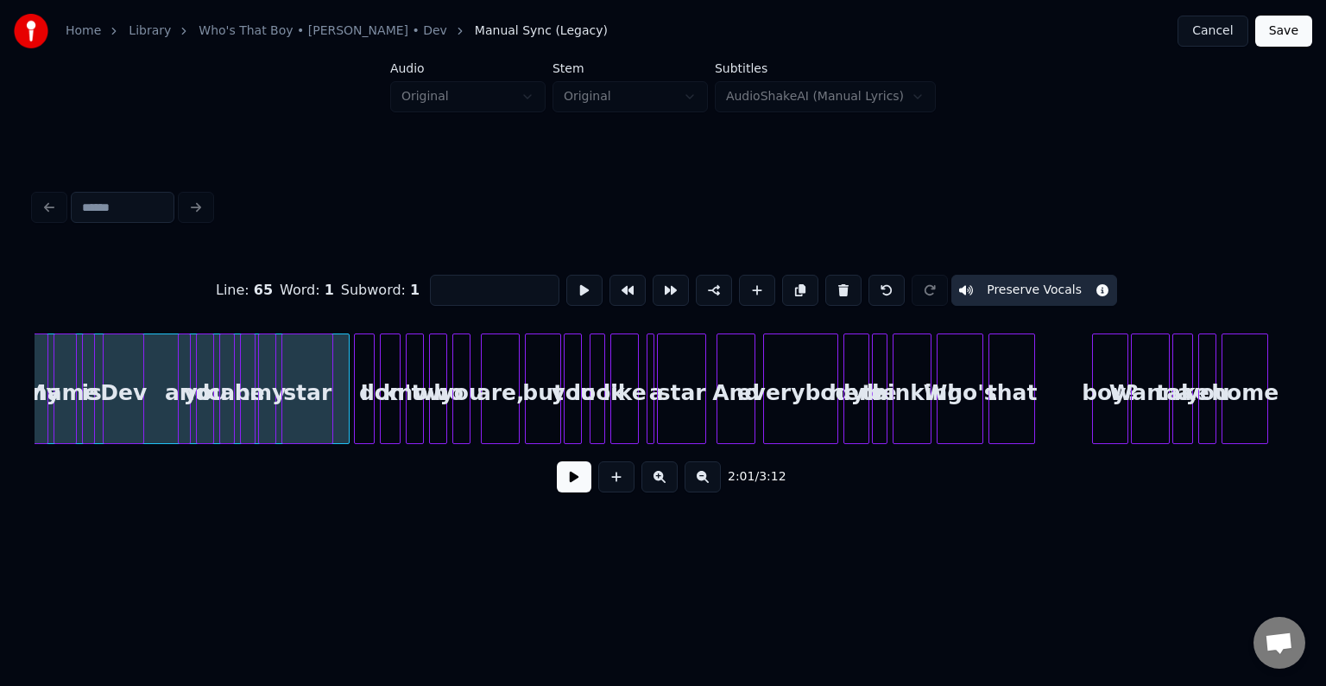
scroll to position [0, 19855]
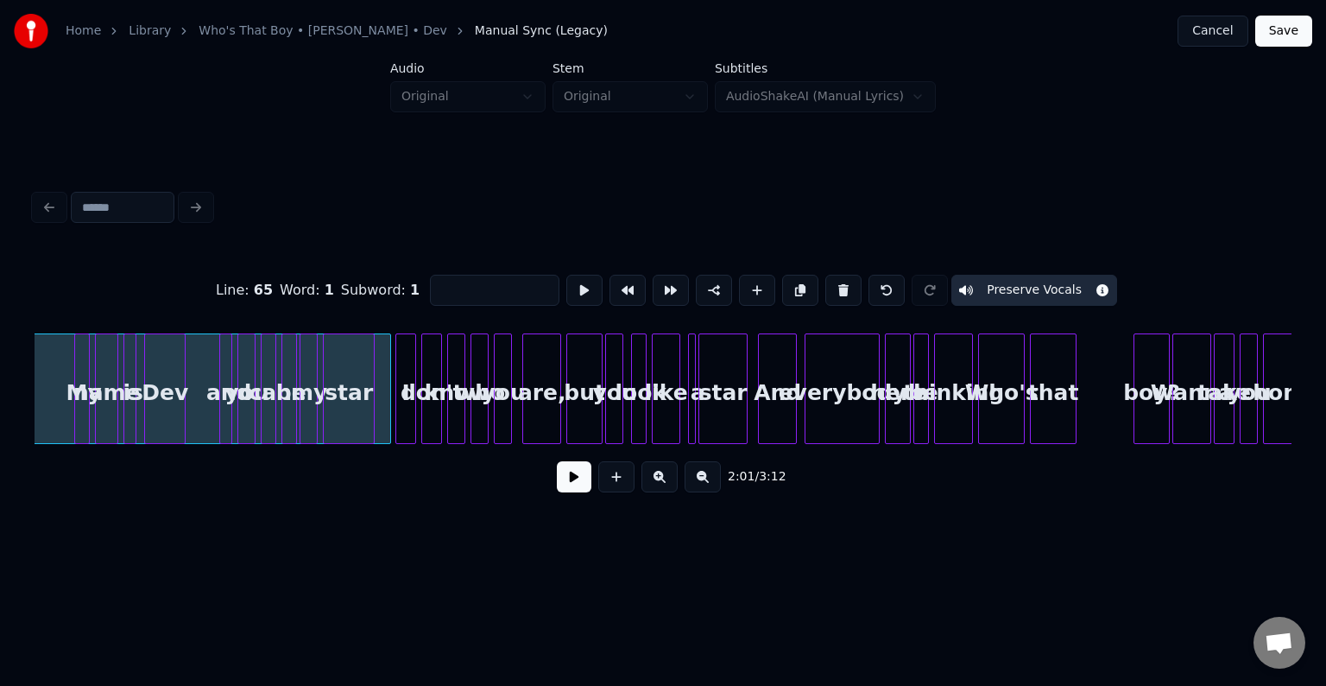
click at [410, 419] on div at bounding box center [412, 388] width 5 height 109
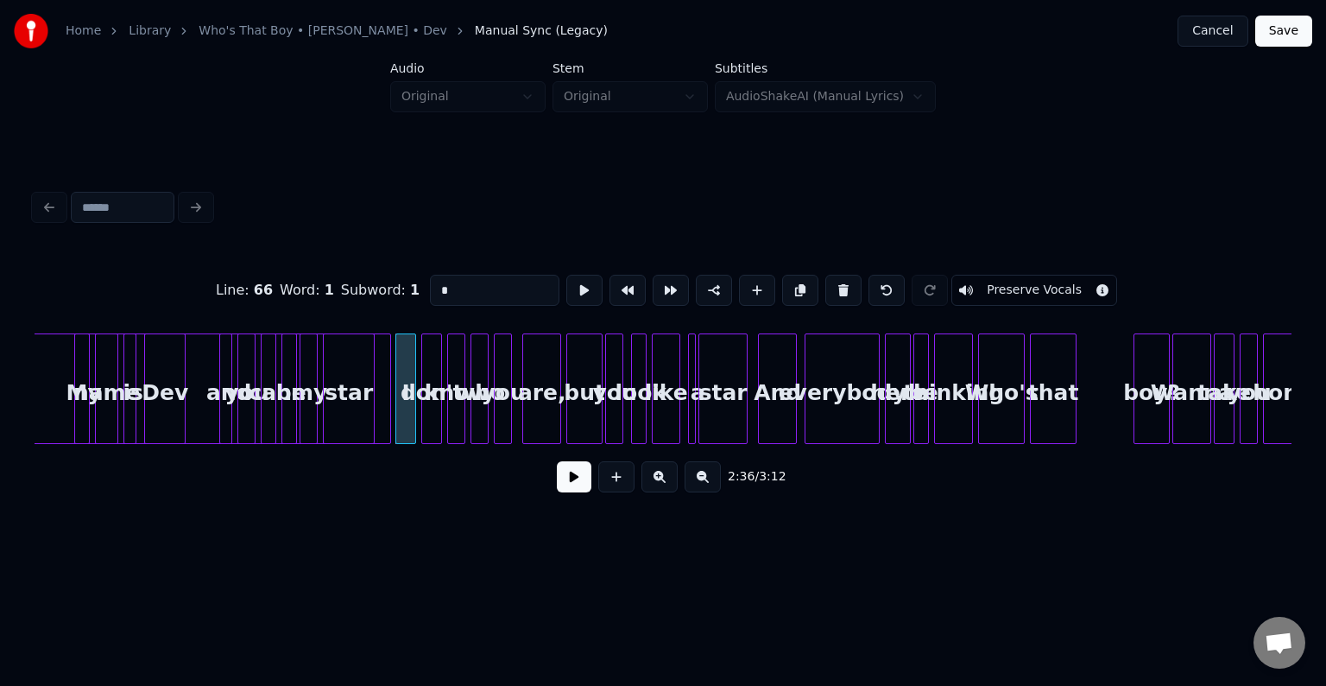
type input "*"
click at [578, 477] on button at bounding box center [574, 476] width 35 height 31
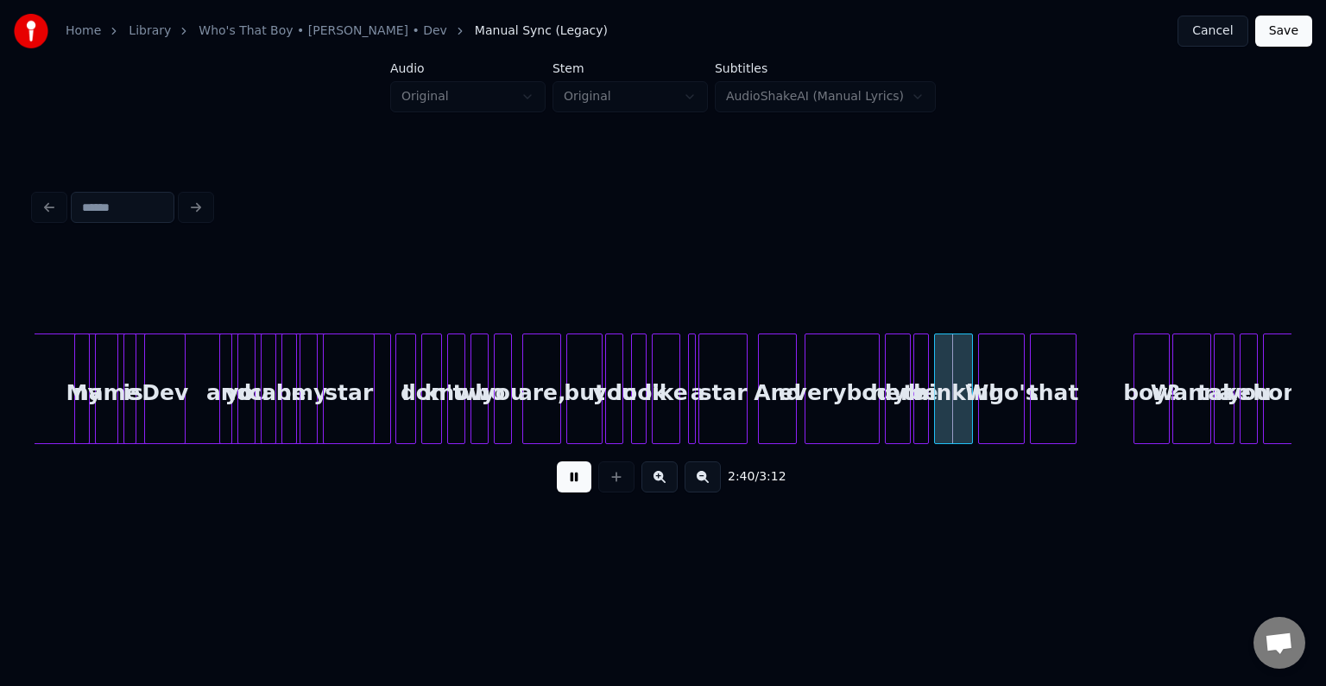
click at [578, 477] on button at bounding box center [574, 476] width 35 height 31
click at [730, 408] on div "star" at bounding box center [722, 392] width 47 height 117
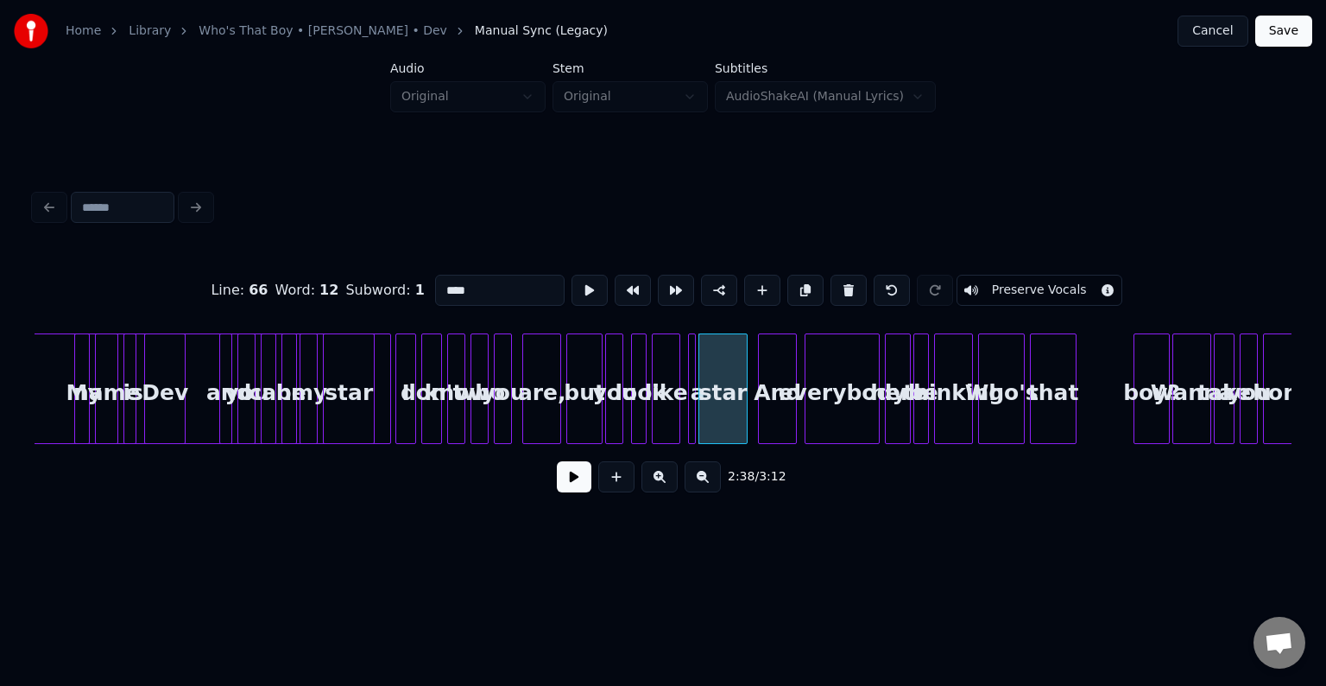
click at [565, 486] on button at bounding box center [574, 476] width 35 height 31
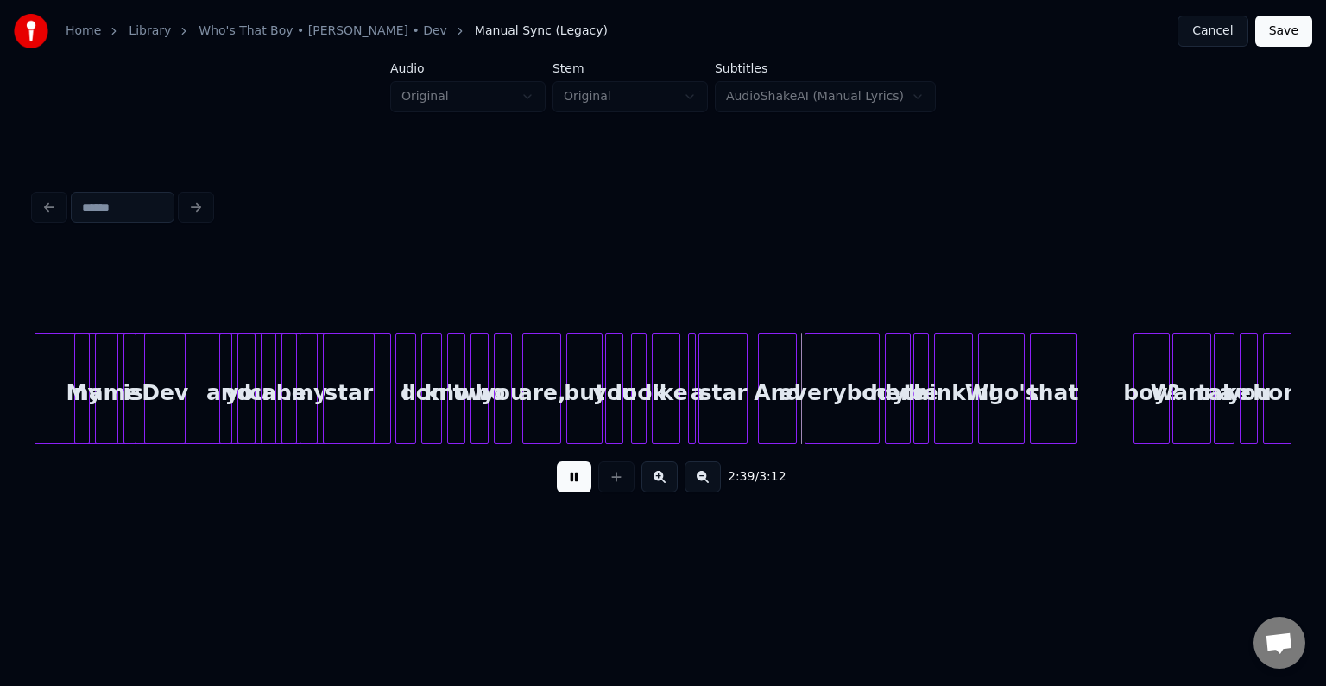
click at [565, 486] on button at bounding box center [574, 476] width 35 height 31
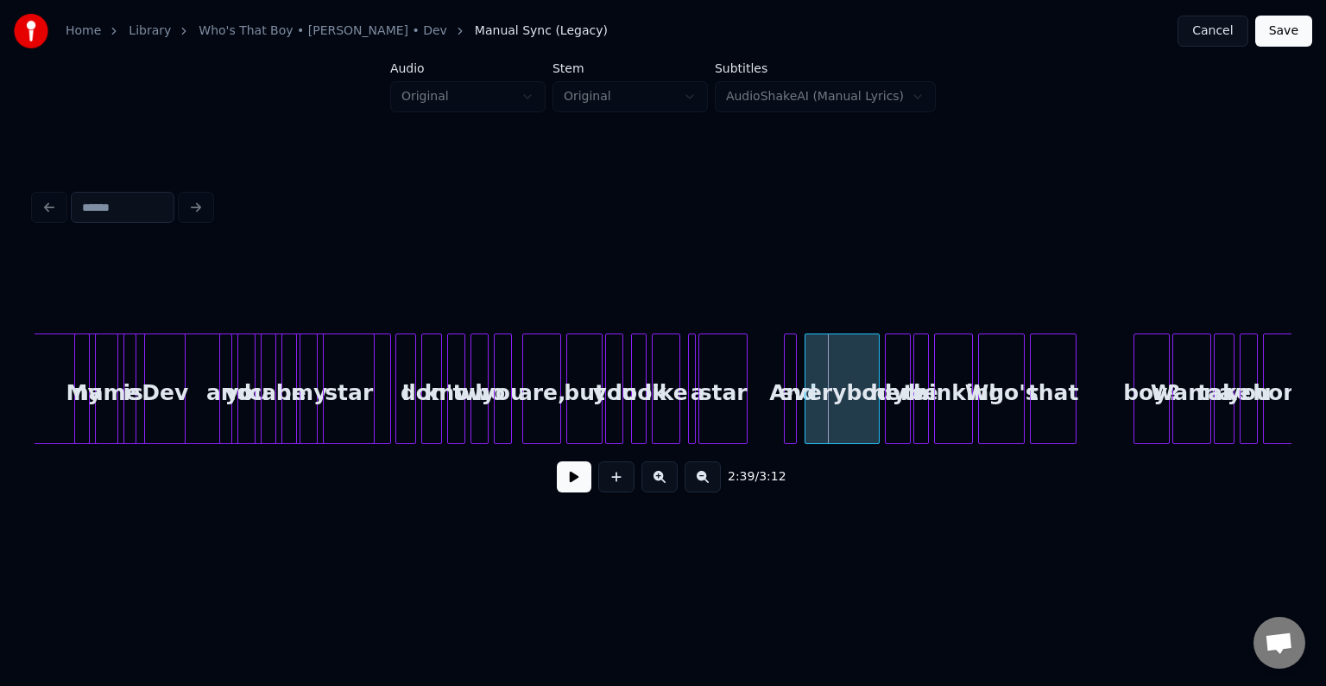
click at [787, 428] on div at bounding box center [787, 388] width 5 height 109
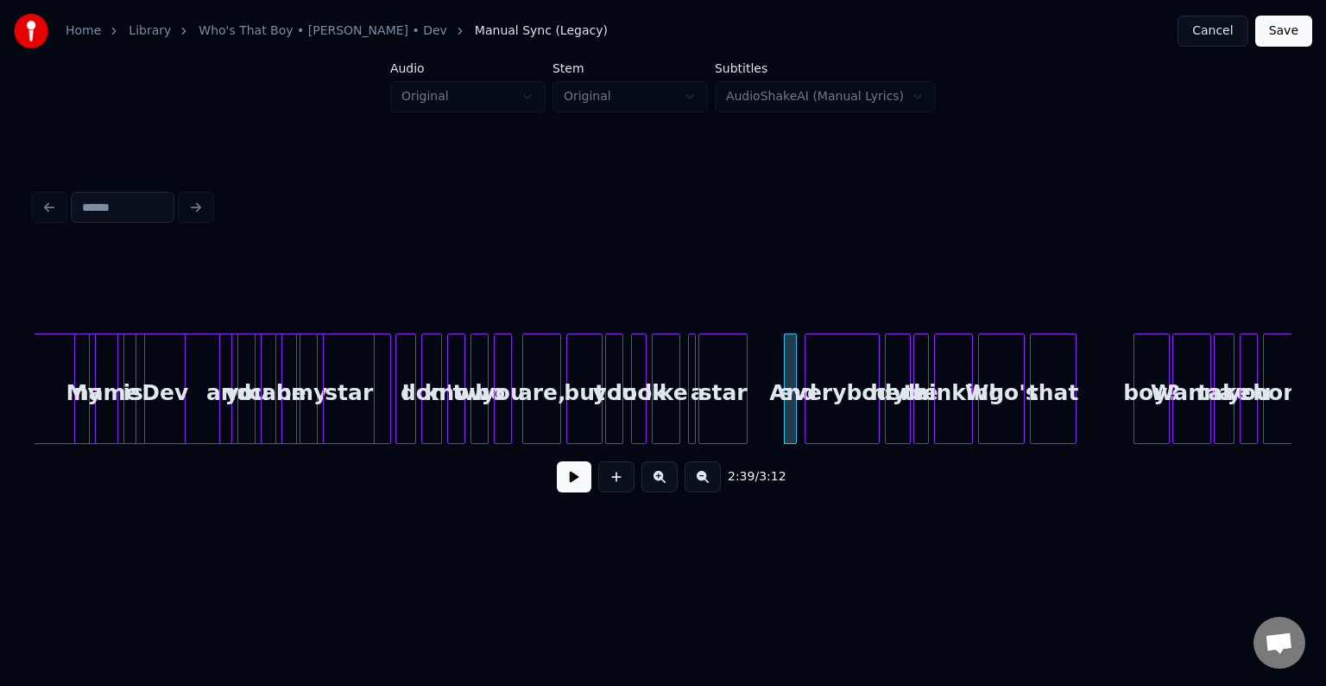
click at [563, 489] on button at bounding box center [574, 476] width 35 height 31
click at [836, 415] on div "everybody" at bounding box center [842, 392] width 73 height 117
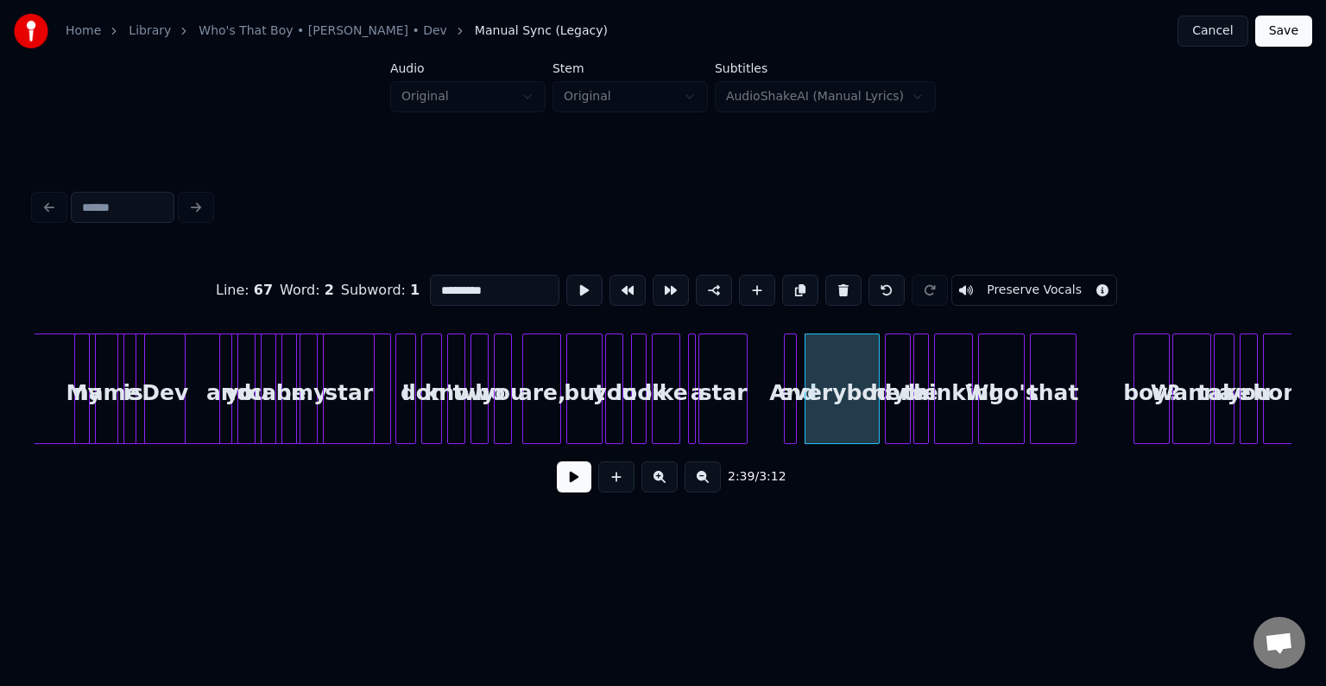
click at [566, 492] on button at bounding box center [574, 476] width 35 height 31
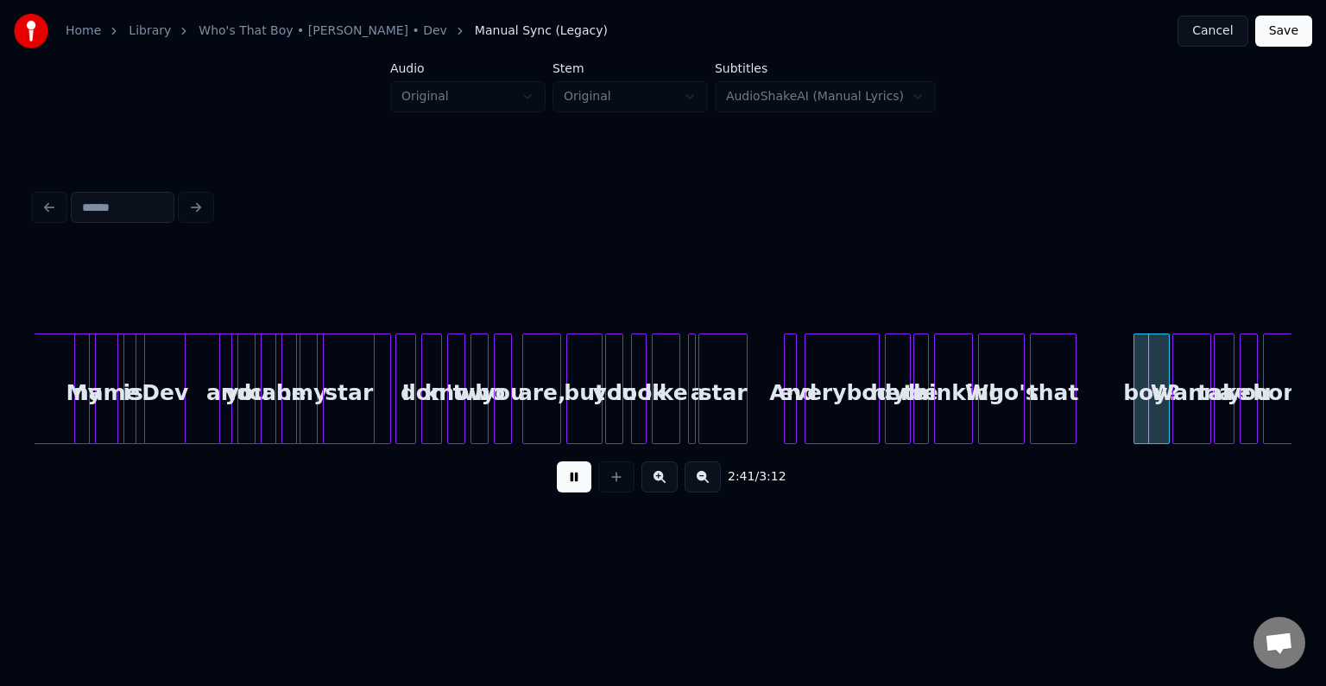
click at [577, 490] on button at bounding box center [574, 476] width 35 height 31
click at [1086, 431] on div at bounding box center [1088, 388] width 5 height 109
click at [578, 482] on button at bounding box center [574, 476] width 35 height 31
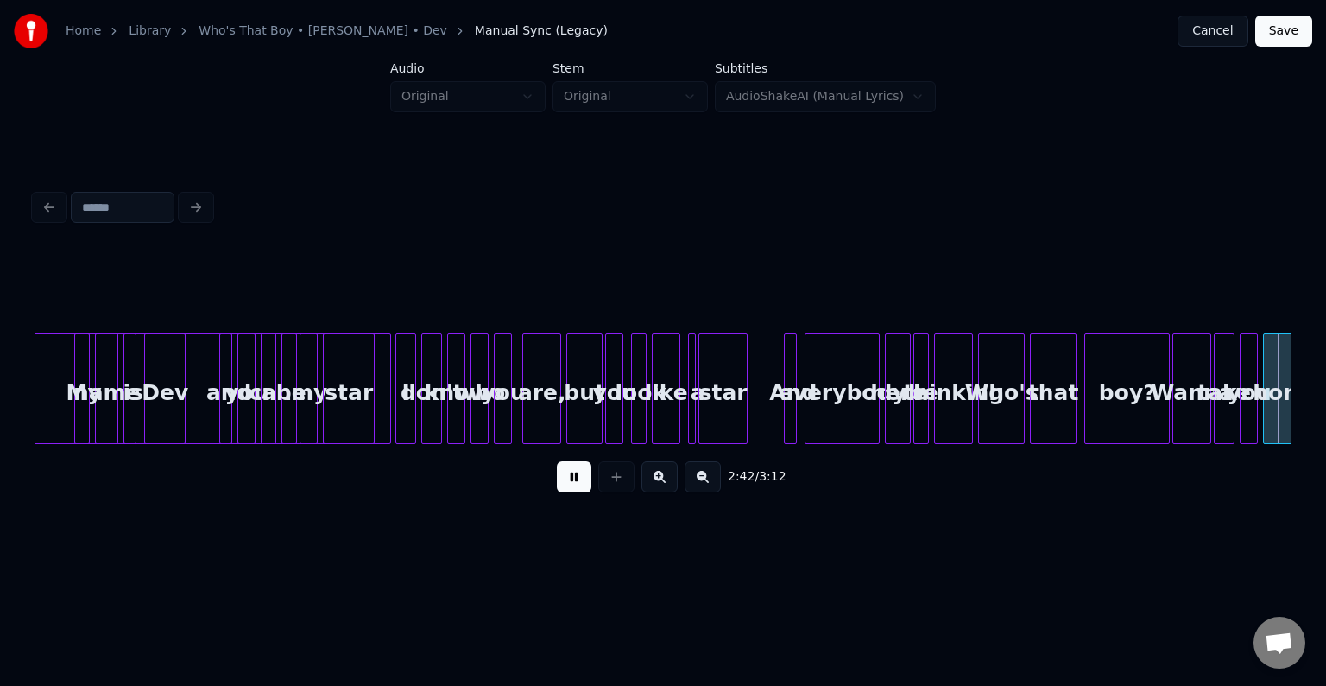
scroll to position [0, 21113]
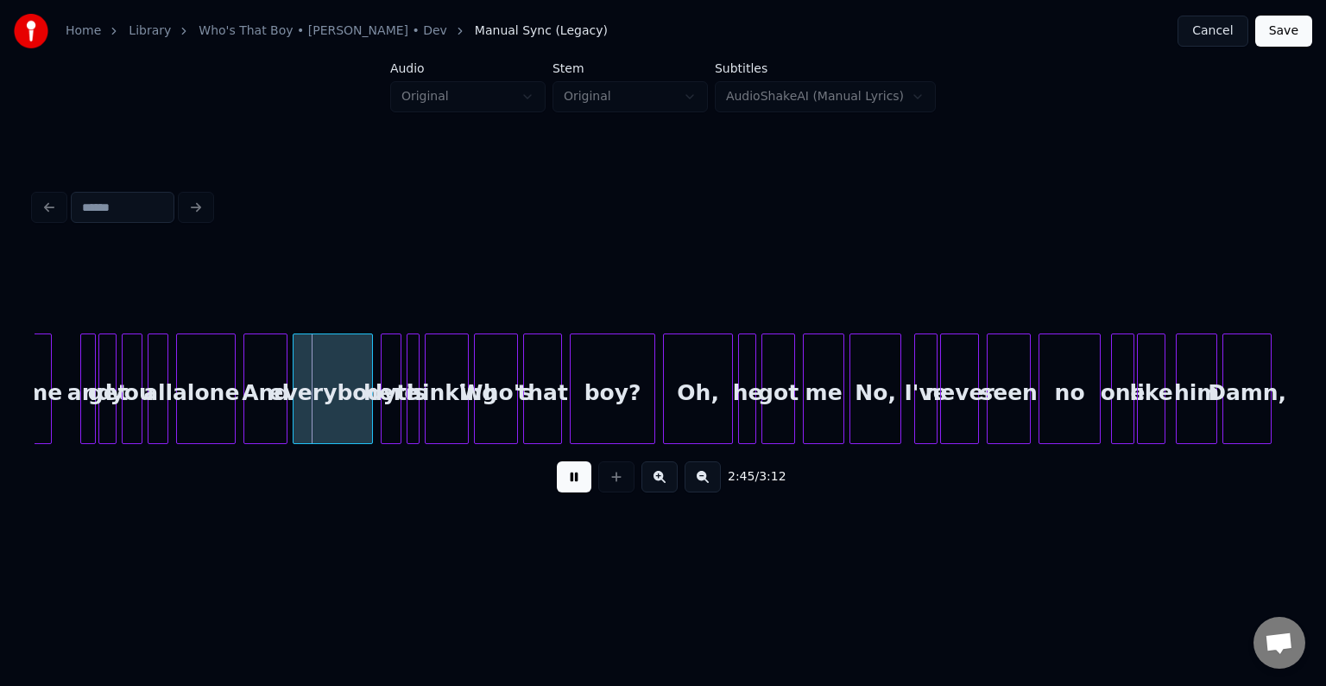
click at [578, 482] on button at bounding box center [574, 476] width 35 height 31
click at [275, 400] on div at bounding box center [273, 388] width 5 height 109
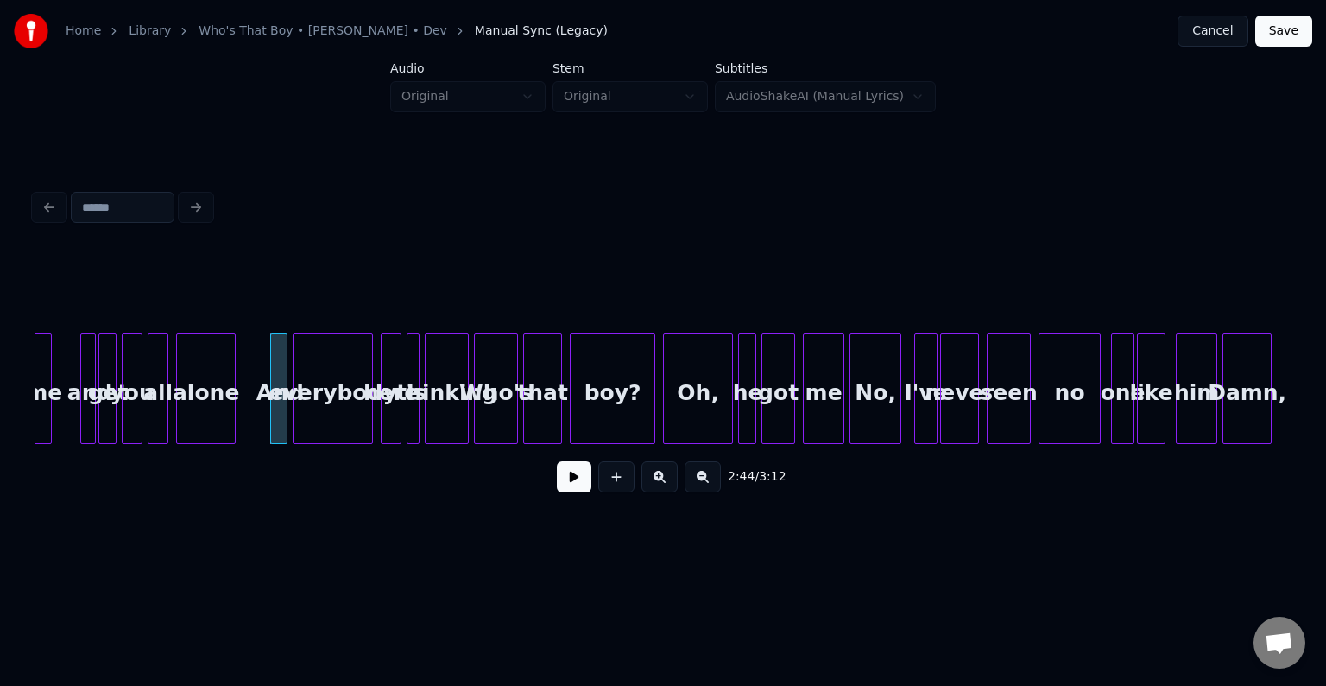
click at [563, 479] on button at bounding box center [574, 476] width 35 height 31
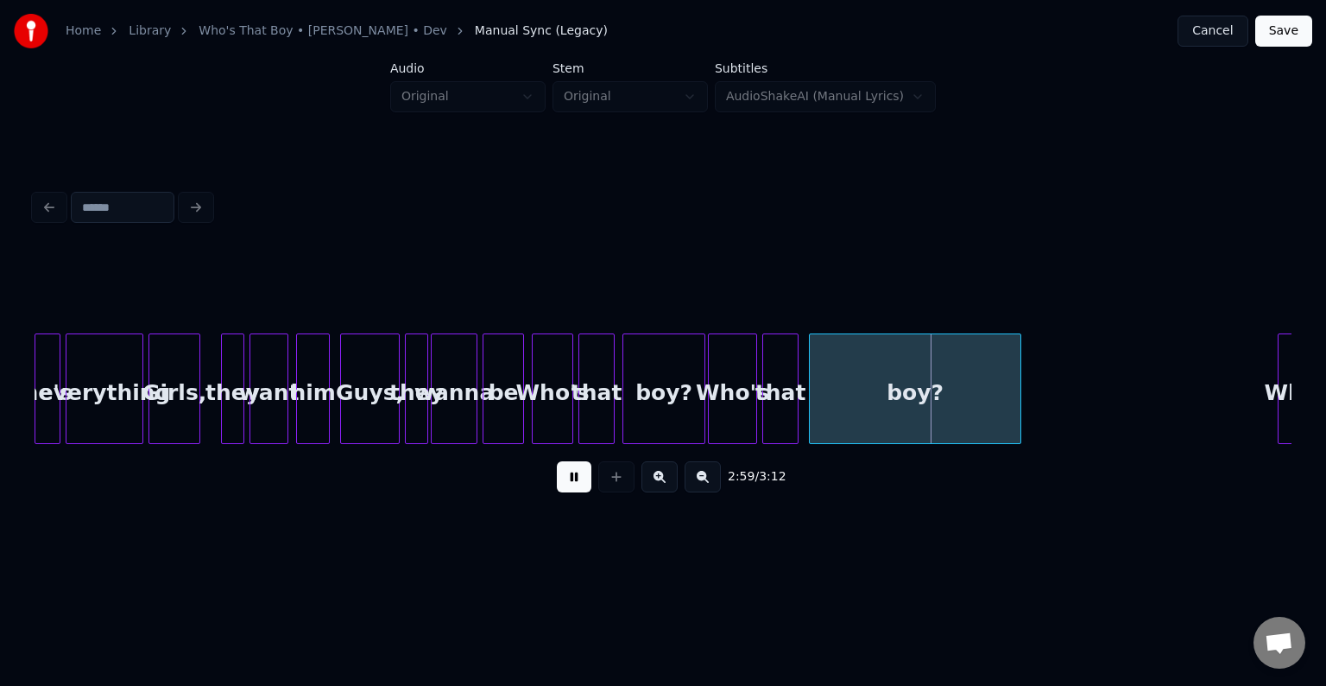
click at [563, 479] on button at bounding box center [574, 476] width 35 height 31
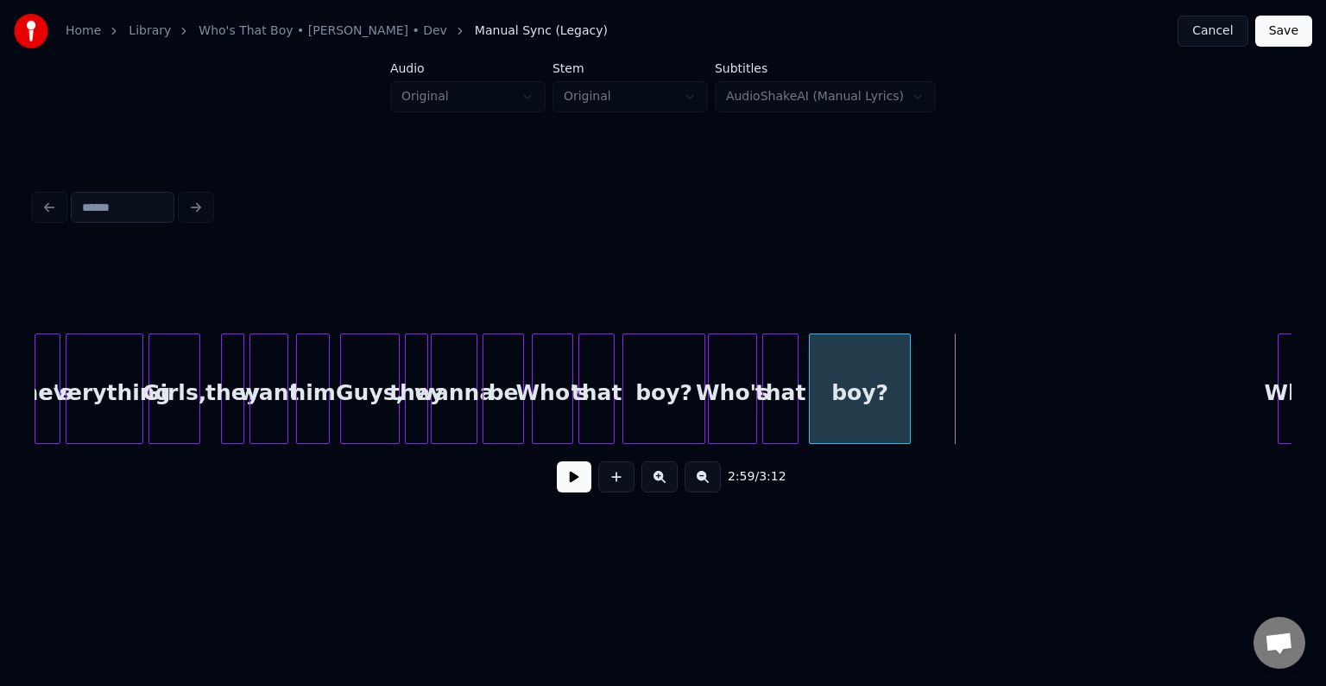
click at [905, 414] on div at bounding box center [907, 388] width 5 height 109
click at [566, 484] on button at bounding box center [574, 476] width 35 height 31
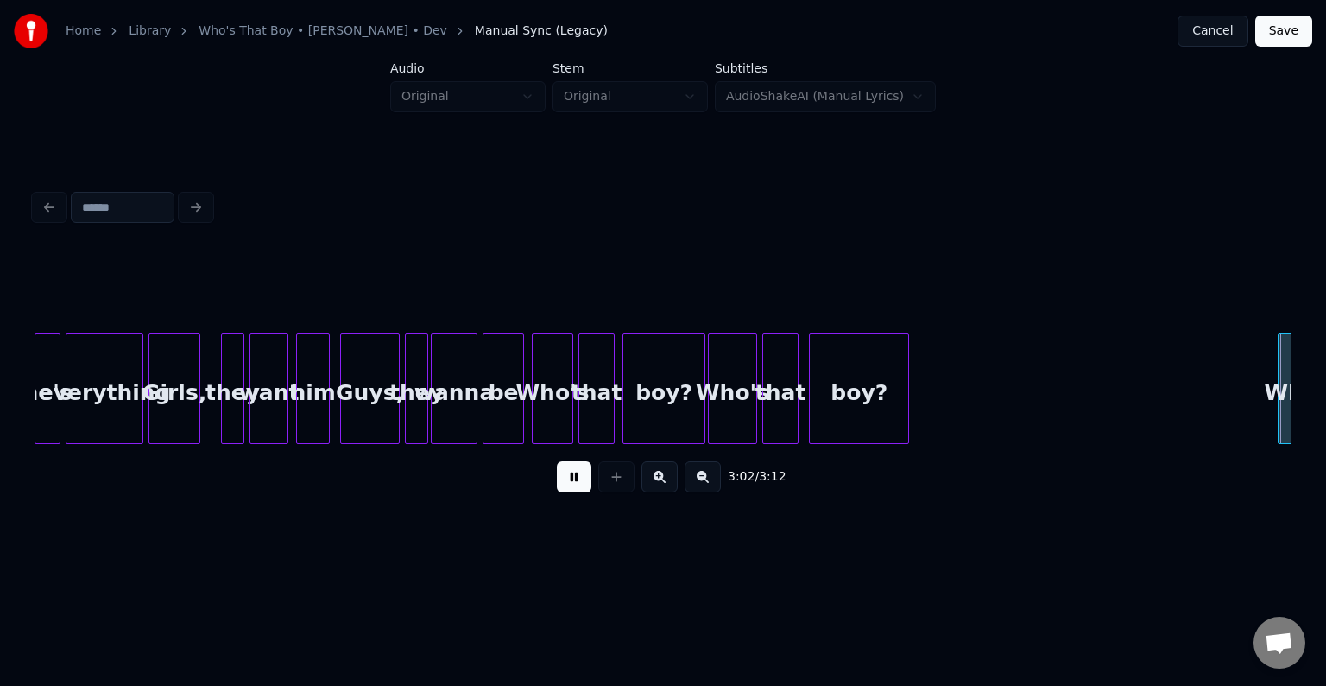
scroll to position [0, 23630]
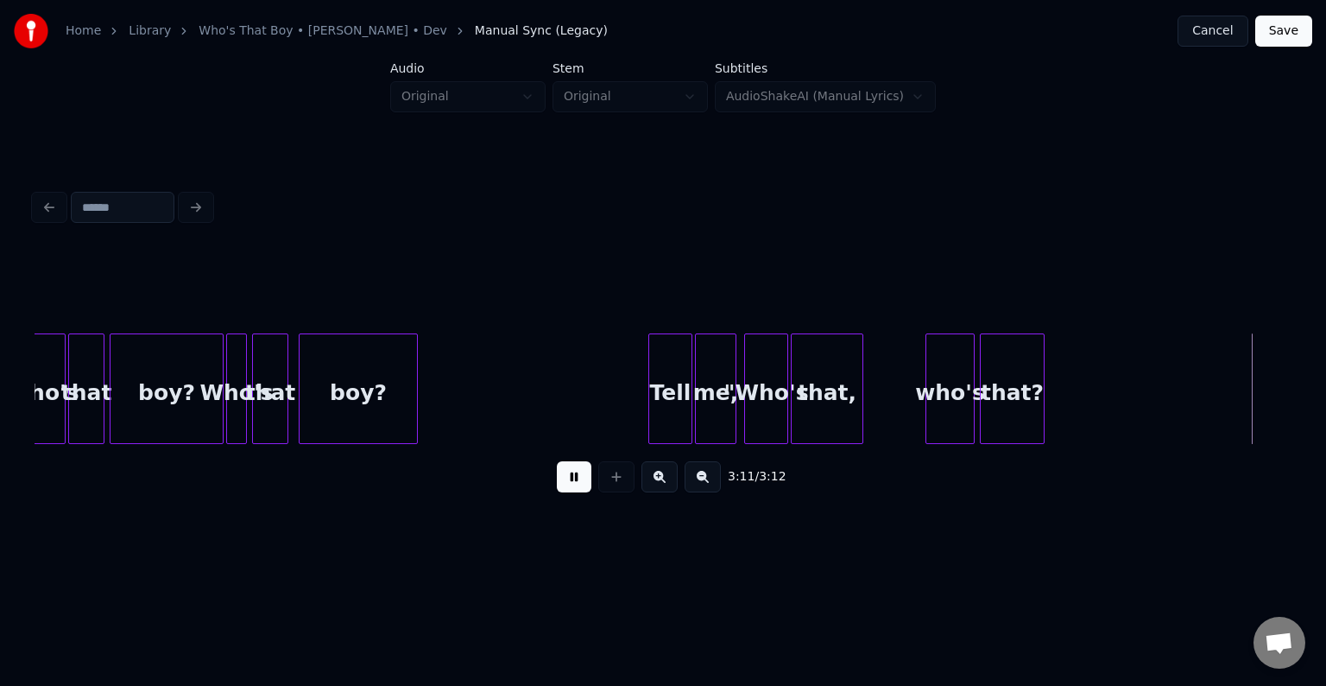
click at [1286, 26] on button "Save" at bounding box center [1283, 31] width 57 height 31
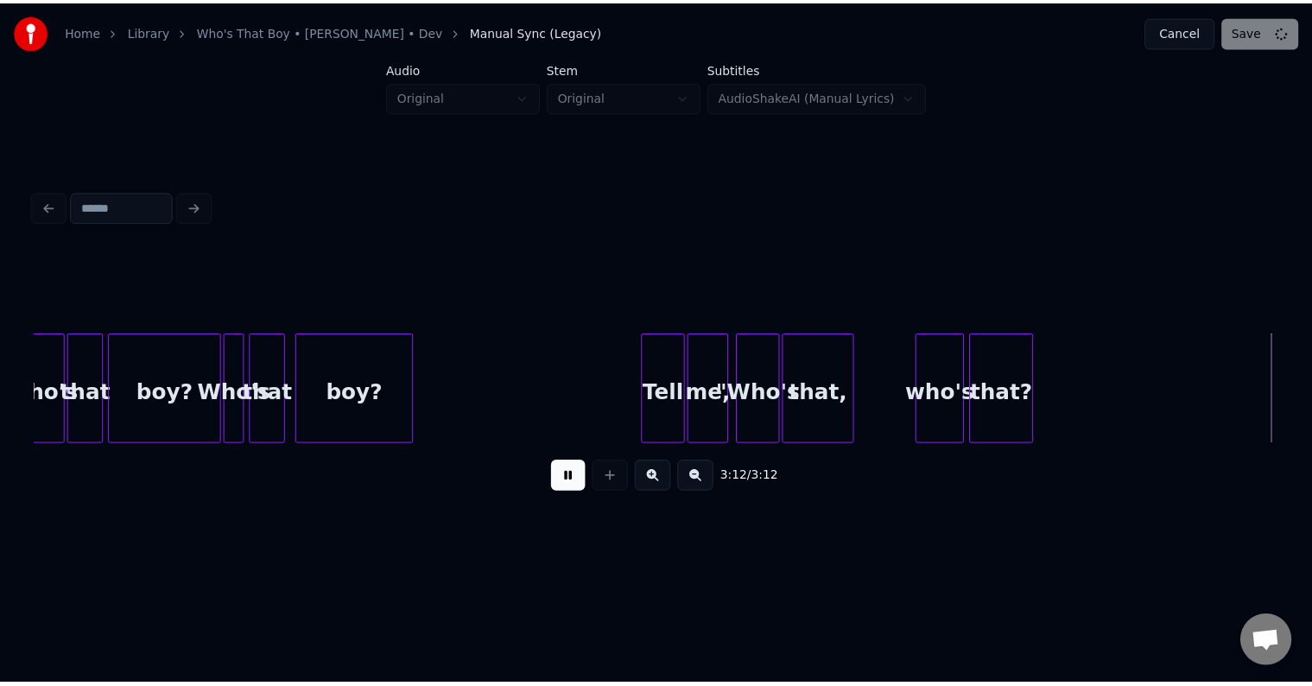
scroll to position [0, 0]
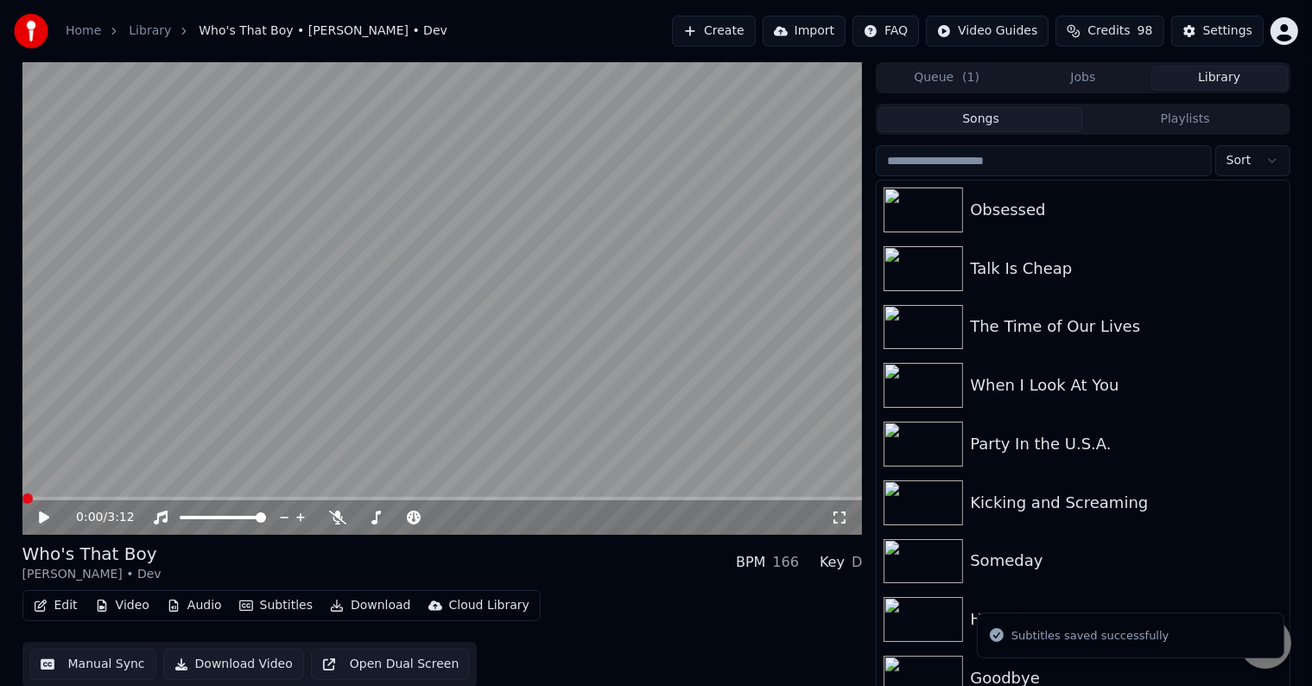
click at [351, 606] on button "Download" at bounding box center [370, 605] width 95 height 24
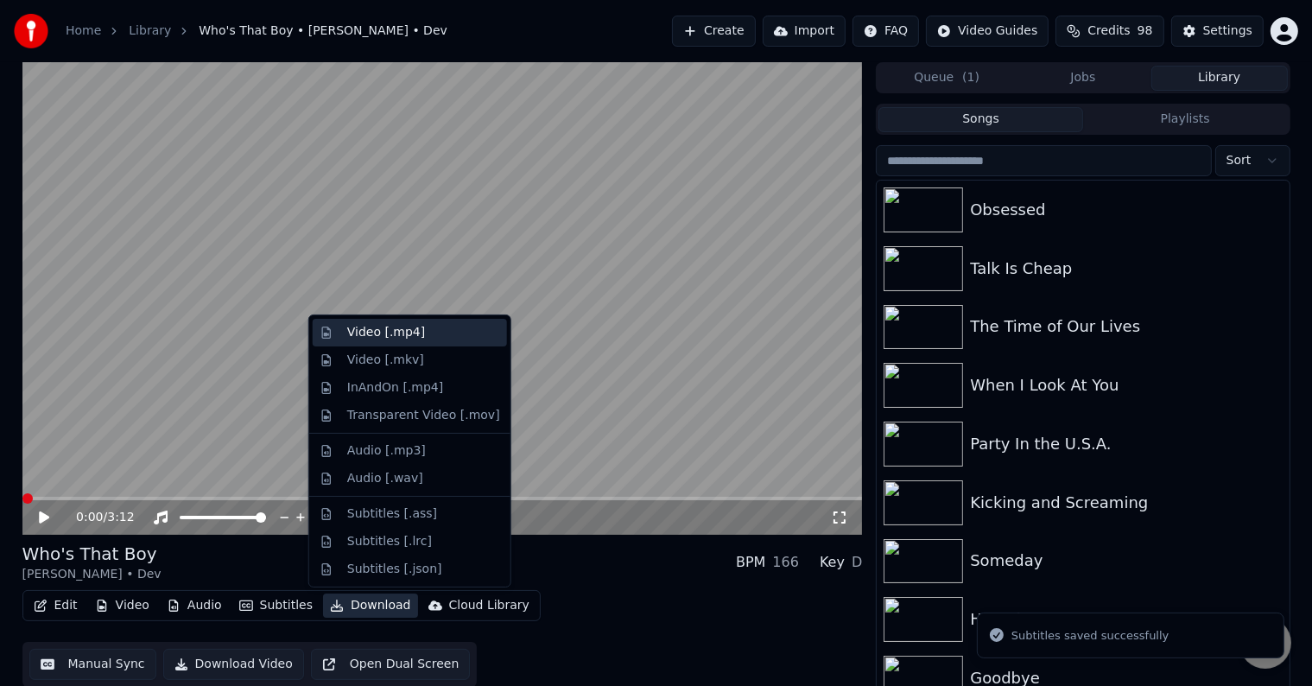
click at [390, 331] on div "Video [.mp4]" at bounding box center [386, 332] width 78 height 17
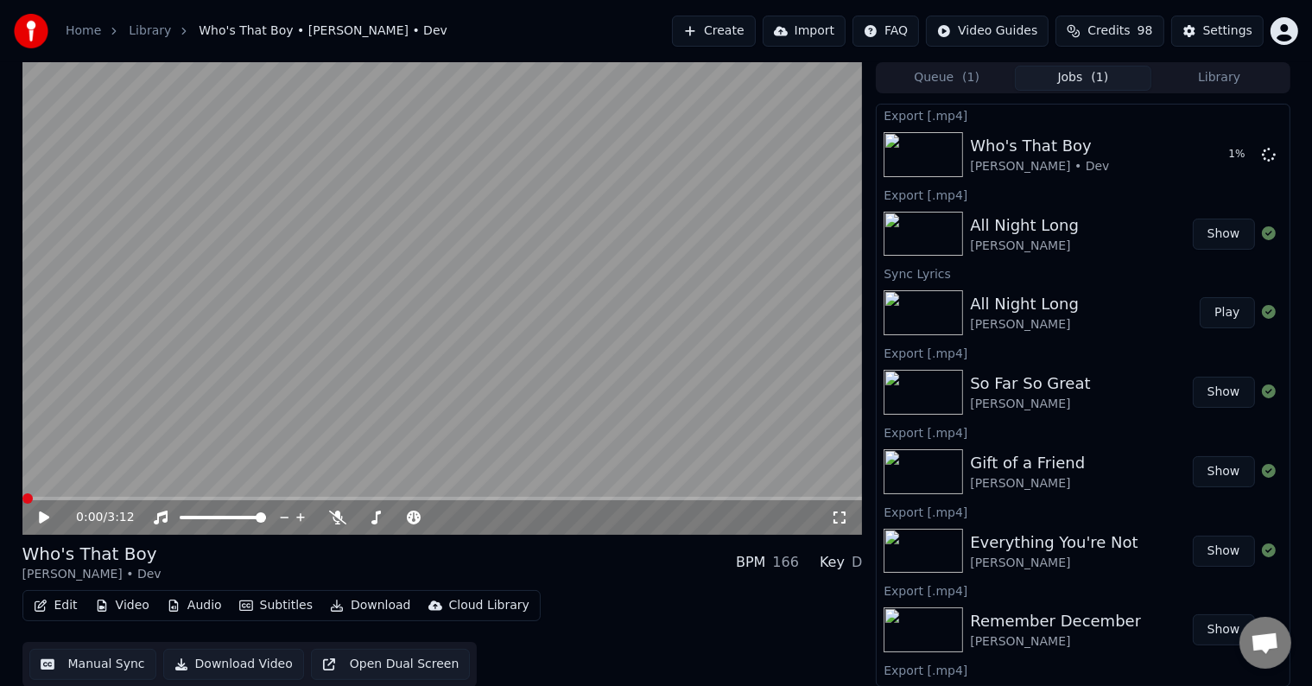
click at [1216, 76] on button "Library" at bounding box center [1219, 78] width 136 height 25
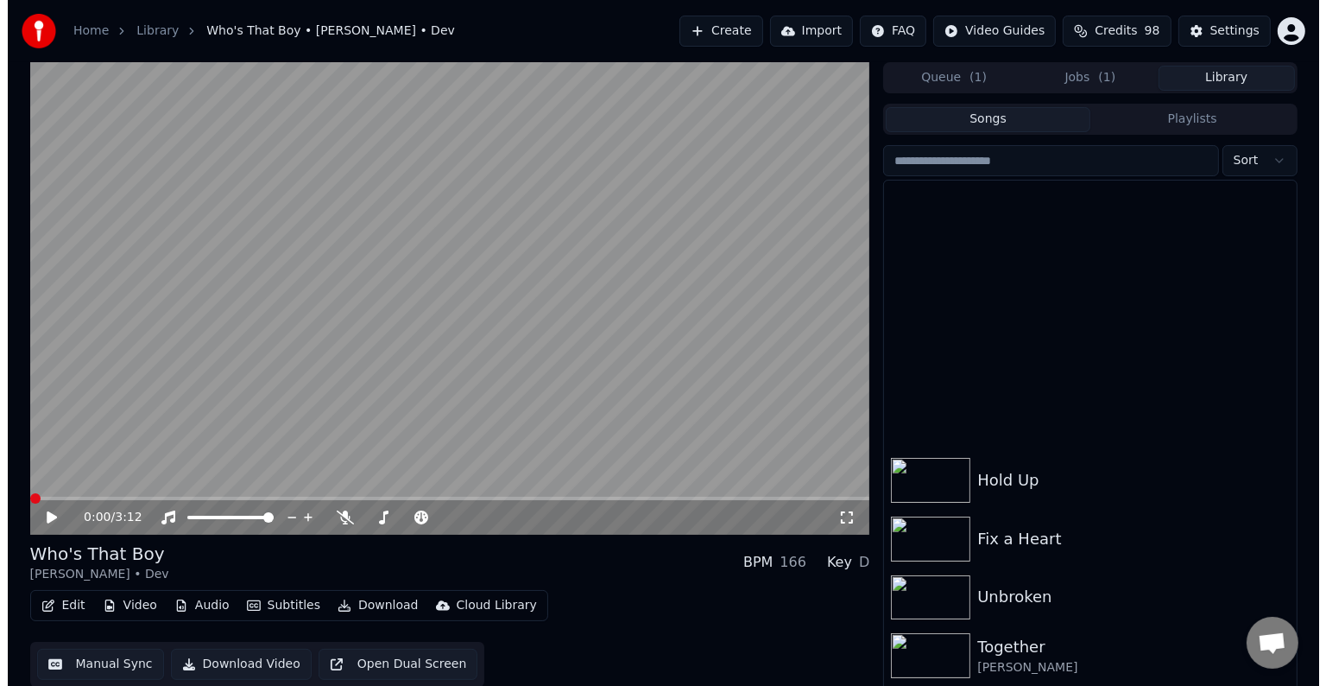
scroll to position [17597, 0]
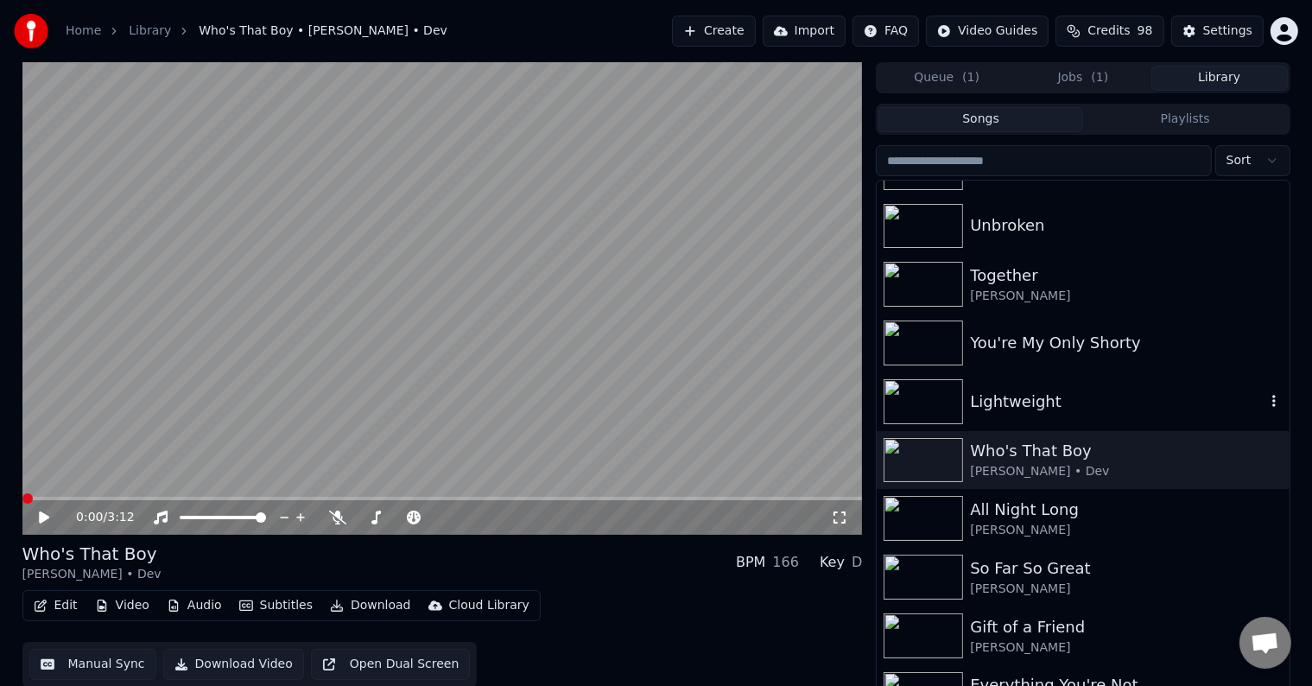
click at [1050, 395] on div "Lightweight" at bounding box center [1117, 401] width 294 height 24
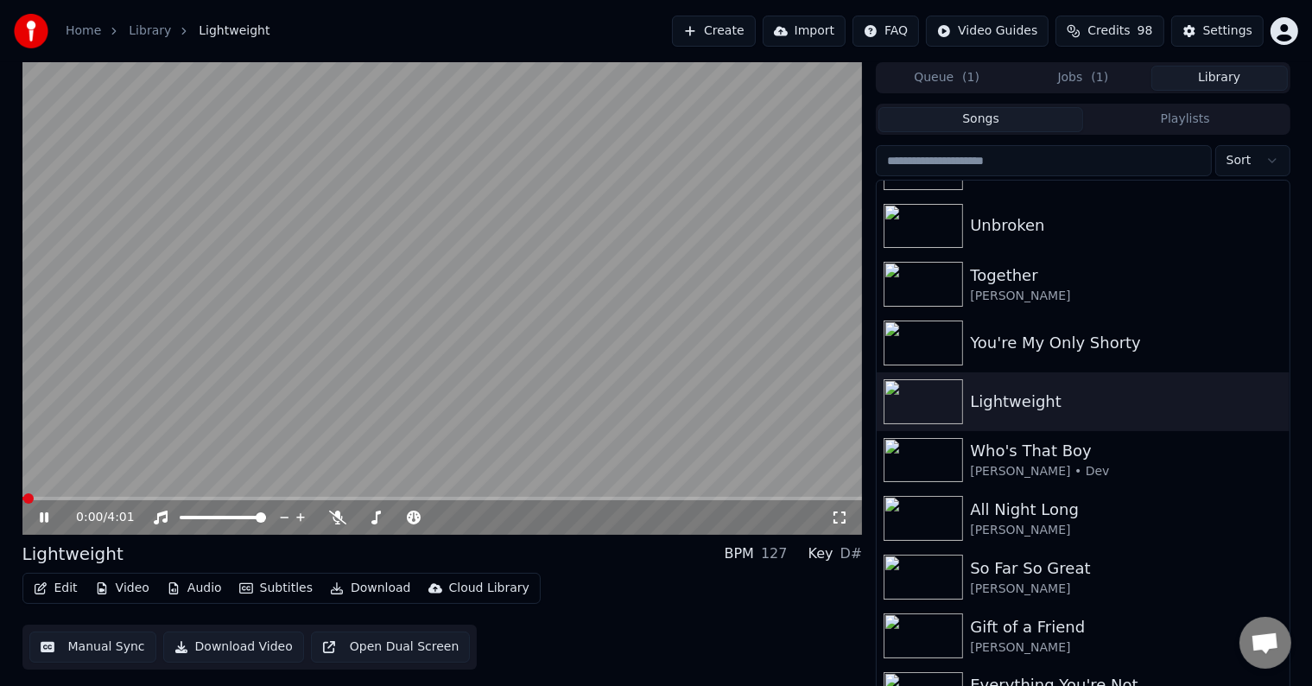
click at [46, 586] on icon "button" at bounding box center [41, 588] width 14 height 12
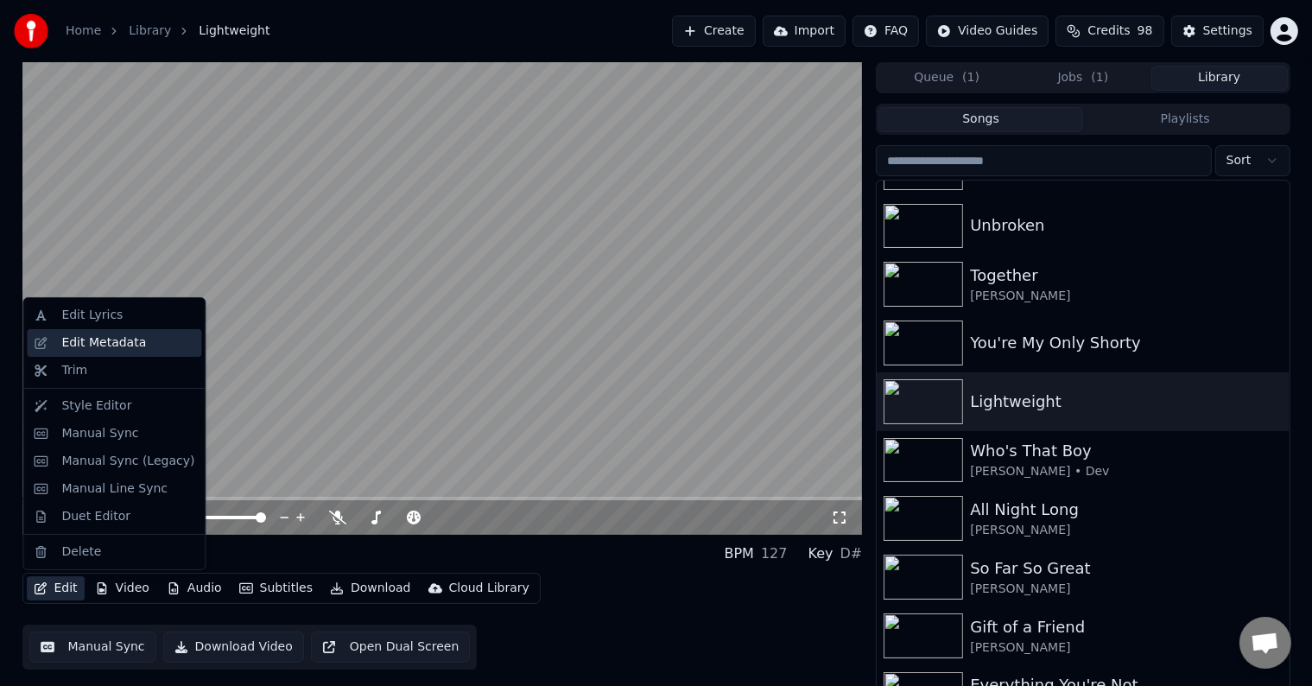
click at [89, 349] on div "Edit Metadata" at bounding box center [103, 342] width 85 height 17
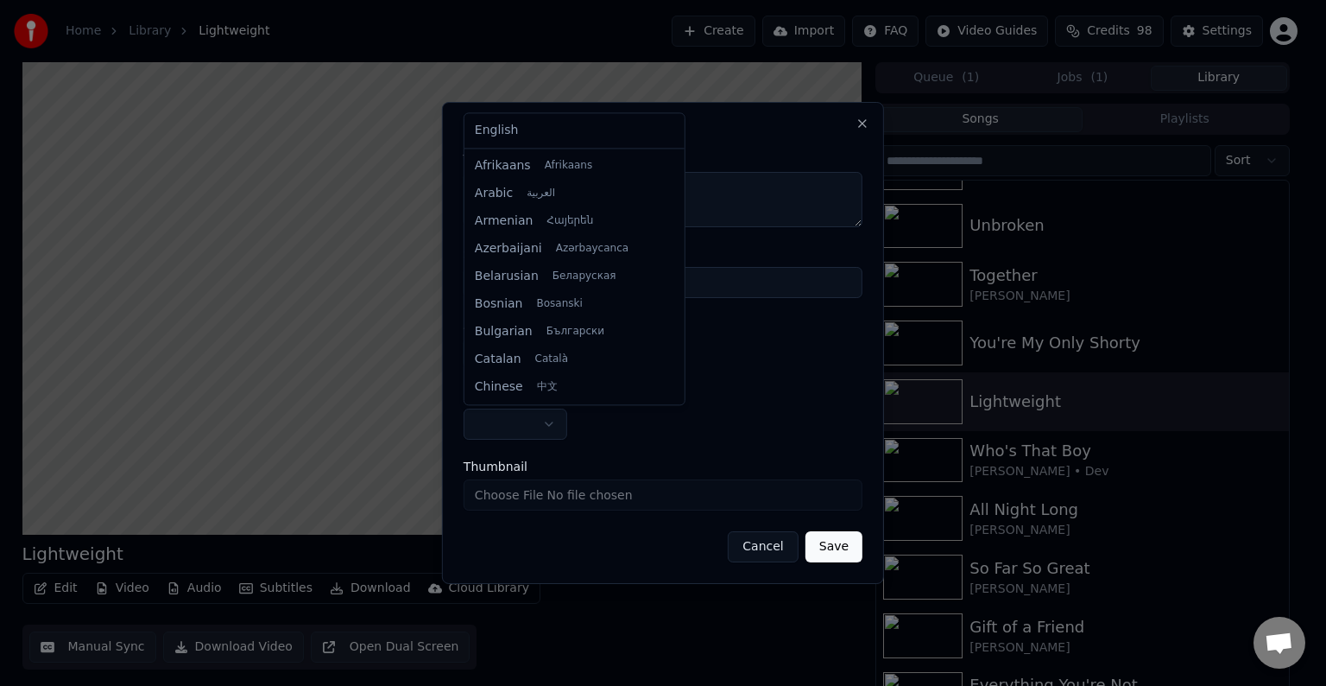
click at [547, 427] on body "Home Library Lightweight Create Import FAQ Video Guides Credits 98 Settings Lig…" at bounding box center [656, 343] width 1312 height 686
select select "**"
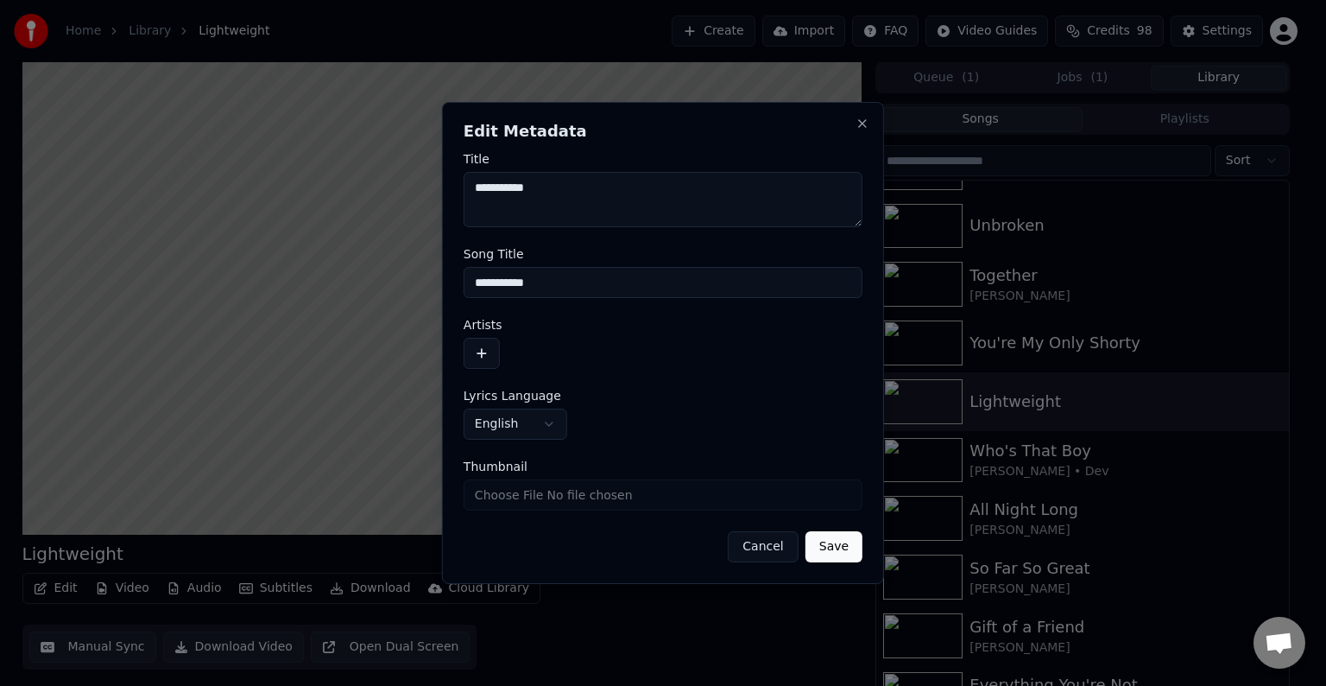
click at [481, 358] on button "button" at bounding box center [482, 353] width 36 height 31
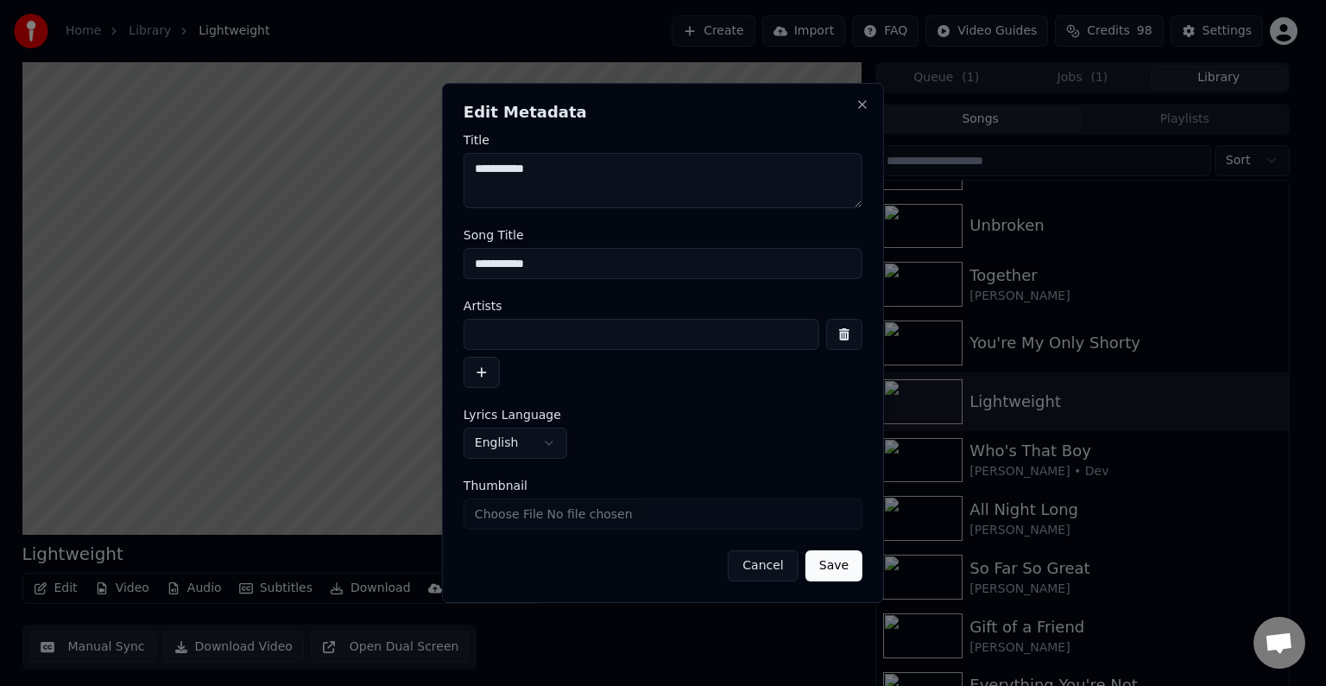
click at [499, 335] on input at bounding box center [642, 334] width 356 height 31
type input "**********"
click at [806, 550] on button "Save" at bounding box center [834, 565] width 57 height 31
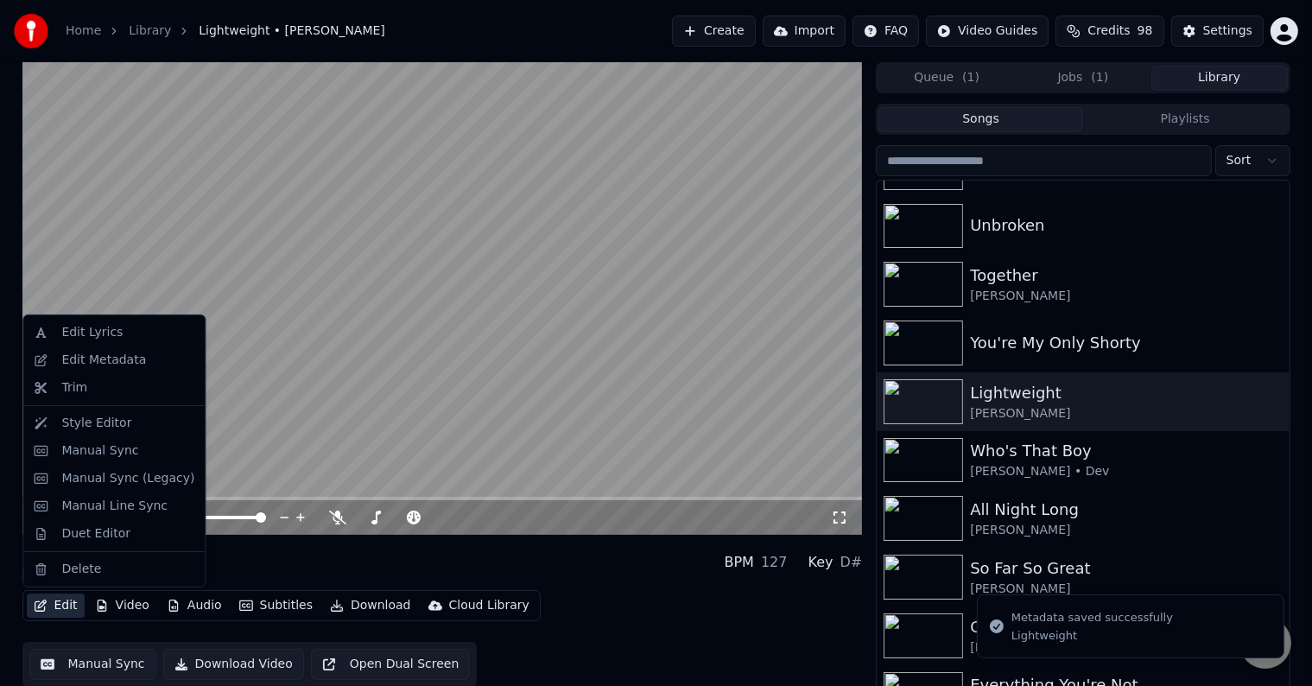
click at [45, 601] on icon "button" at bounding box center [41, 605] width 12 height 12
click at [106, 472] on div "Manual Sync (Legacy)" at bounding box center [127, 478] width 133 height 17
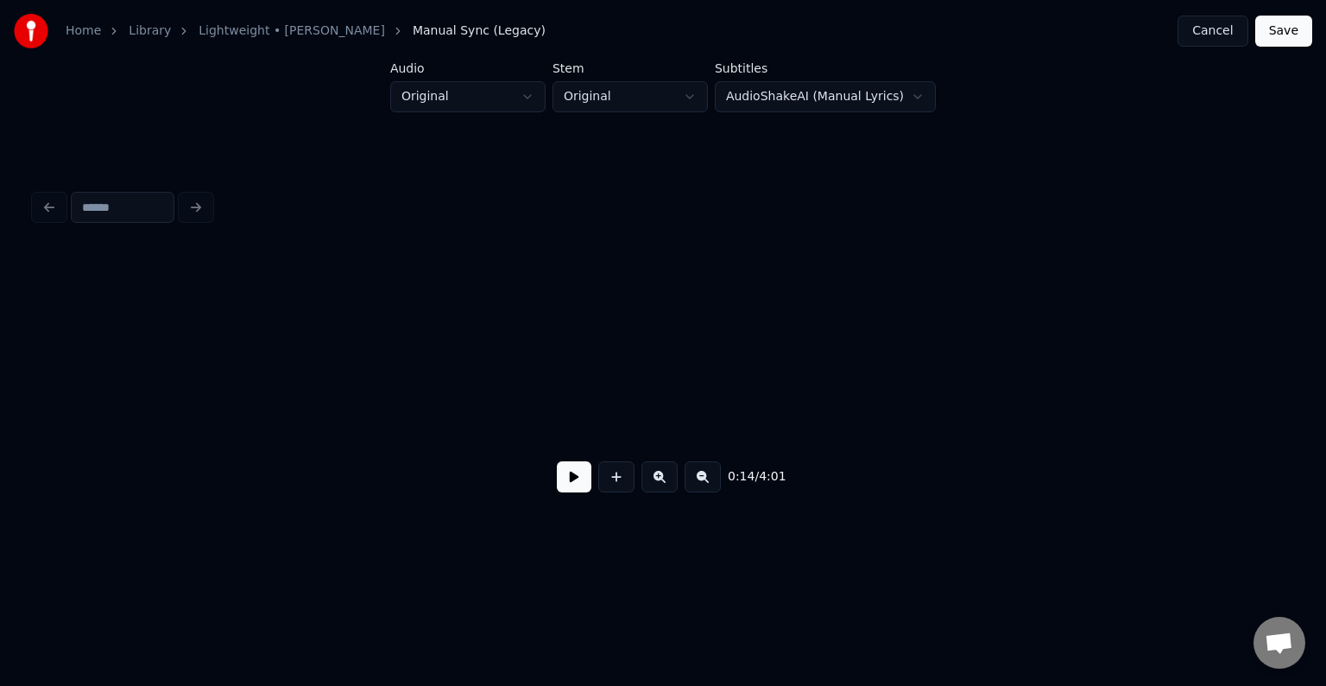
scroll to position [0, 1872]
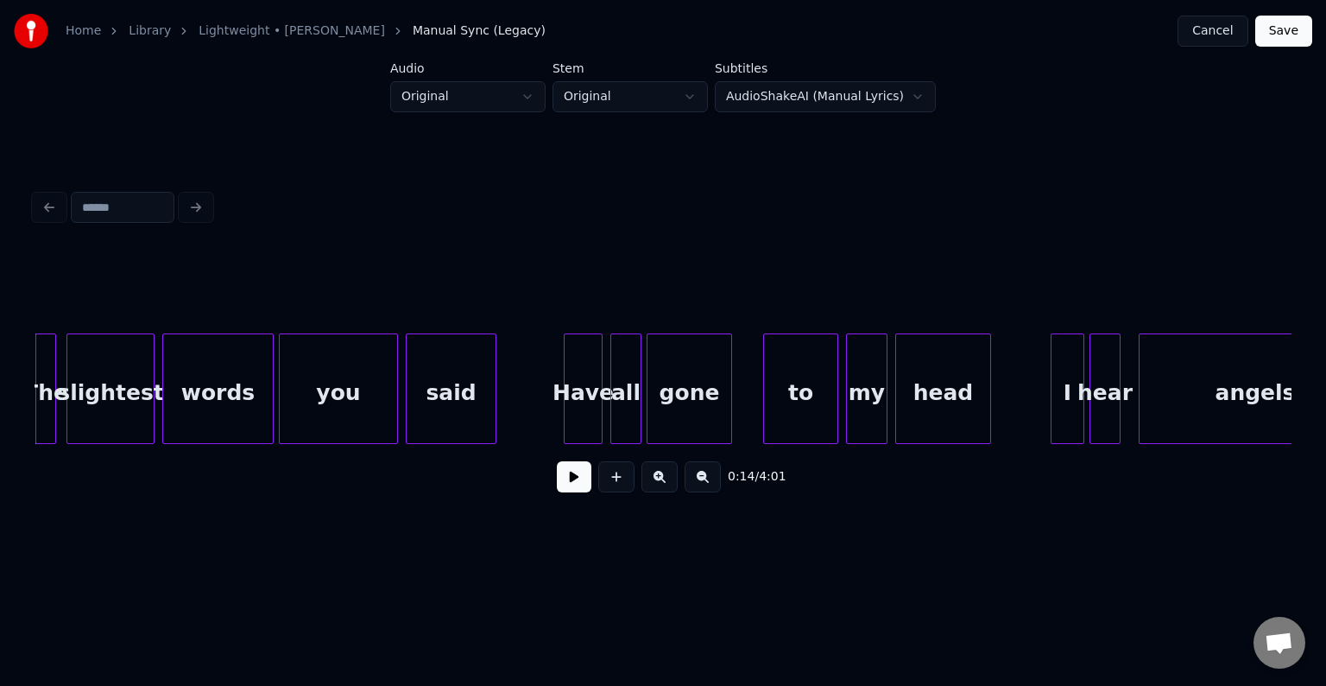
click at [575, 490] on button at bounding box center [574, 476] width 35 height 31
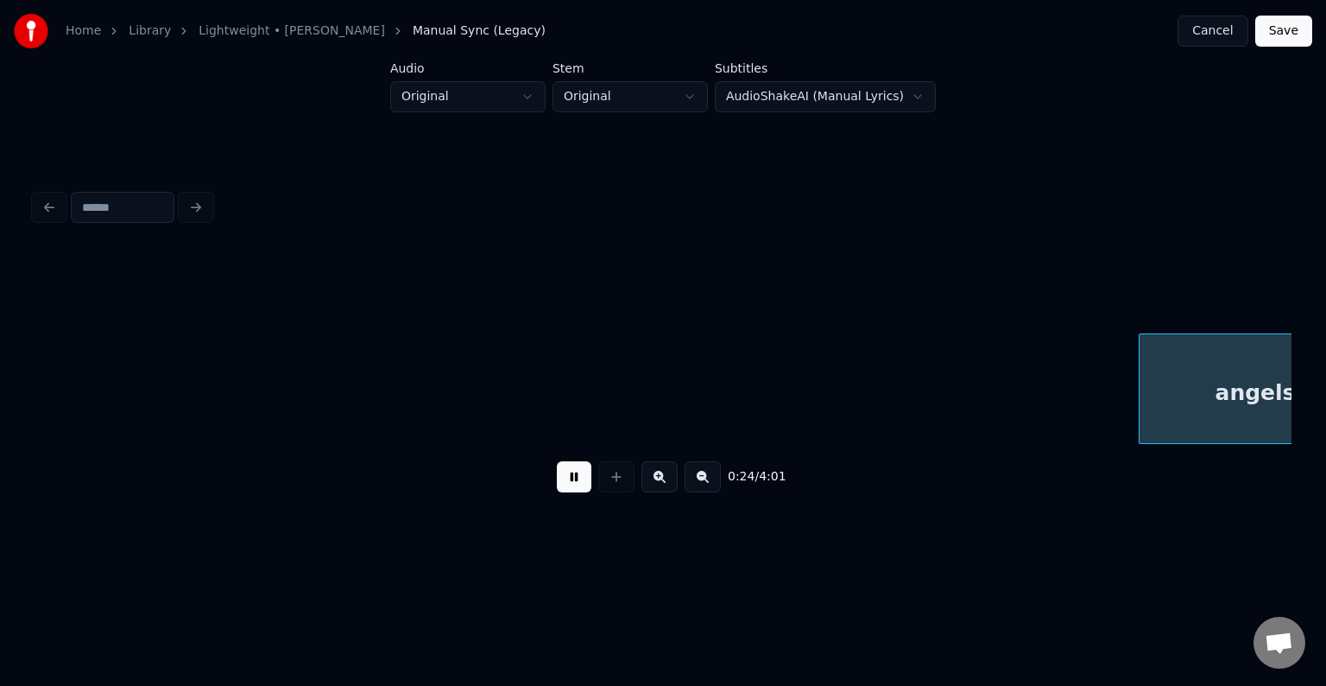
scroll to position [0, 3132]
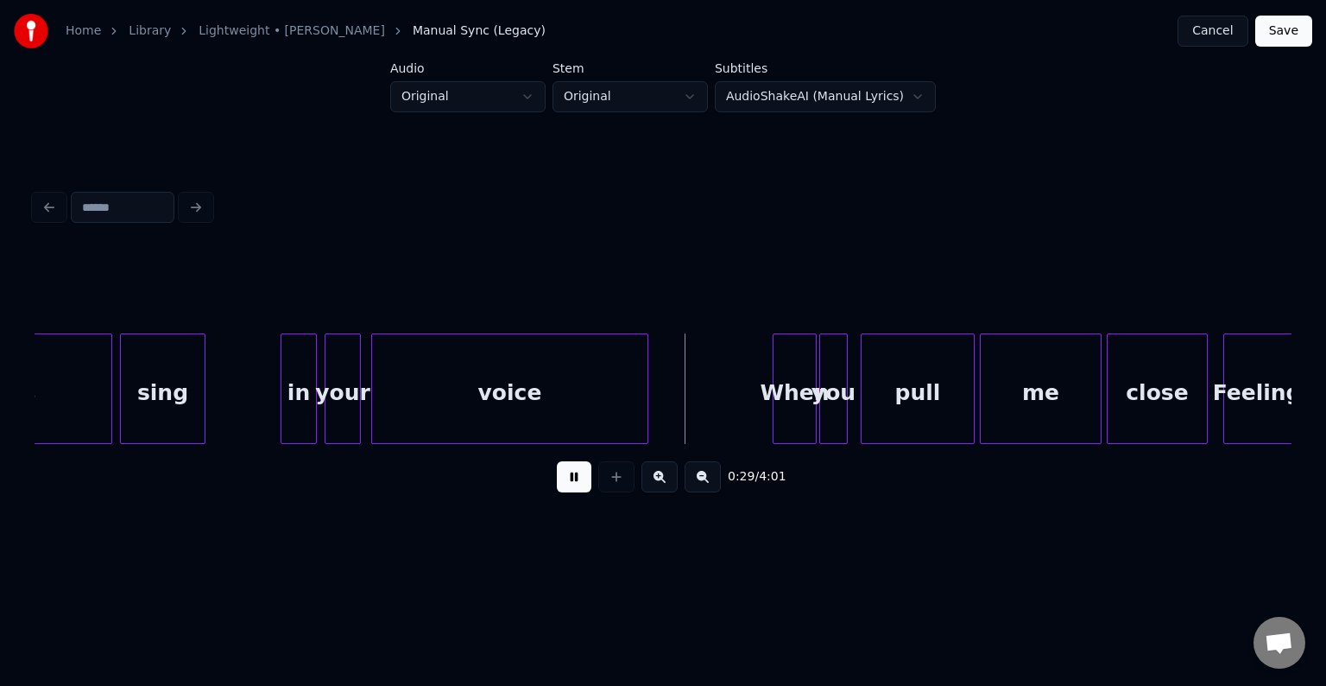
click at [575, 490] on button at bounding box center [574, 476] width 35 height 31
click at [570, 490] on button at bounding box center [574, 476] width 35 height 31
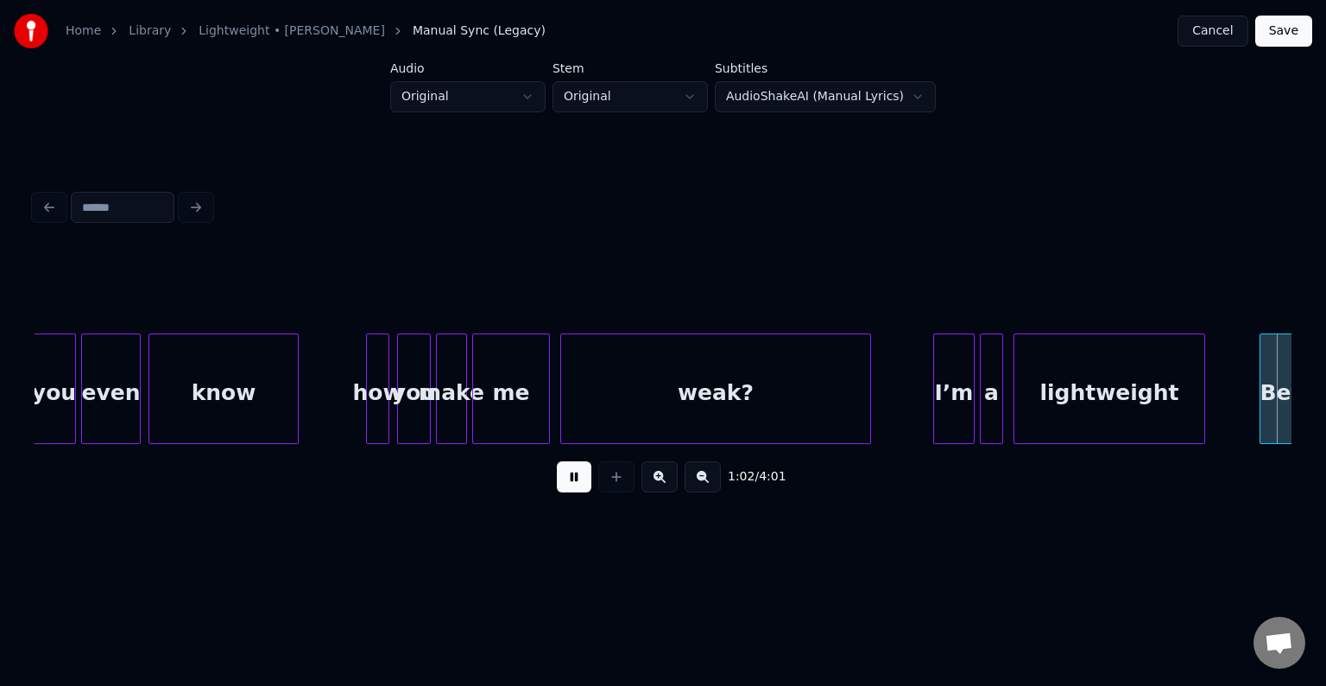
scroll to position [0, 8163]
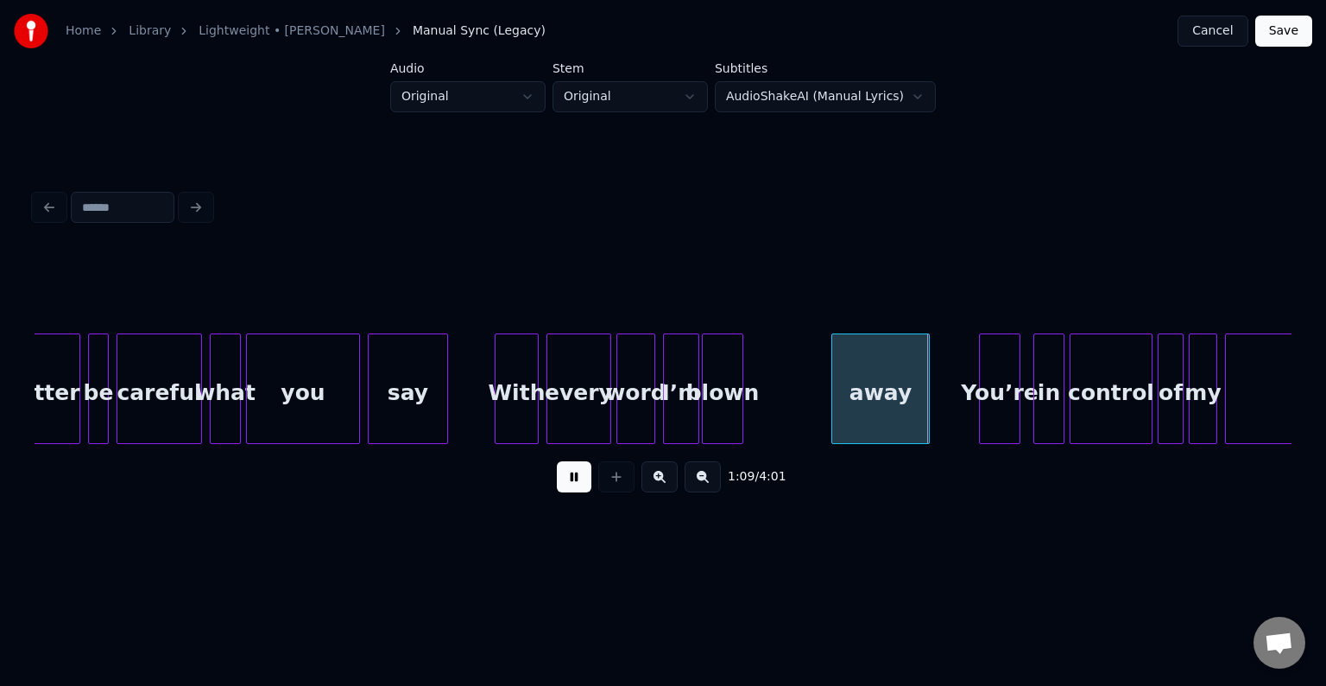
click at [570, 490] on button at bounding box center [574, 476] width 35 height 31
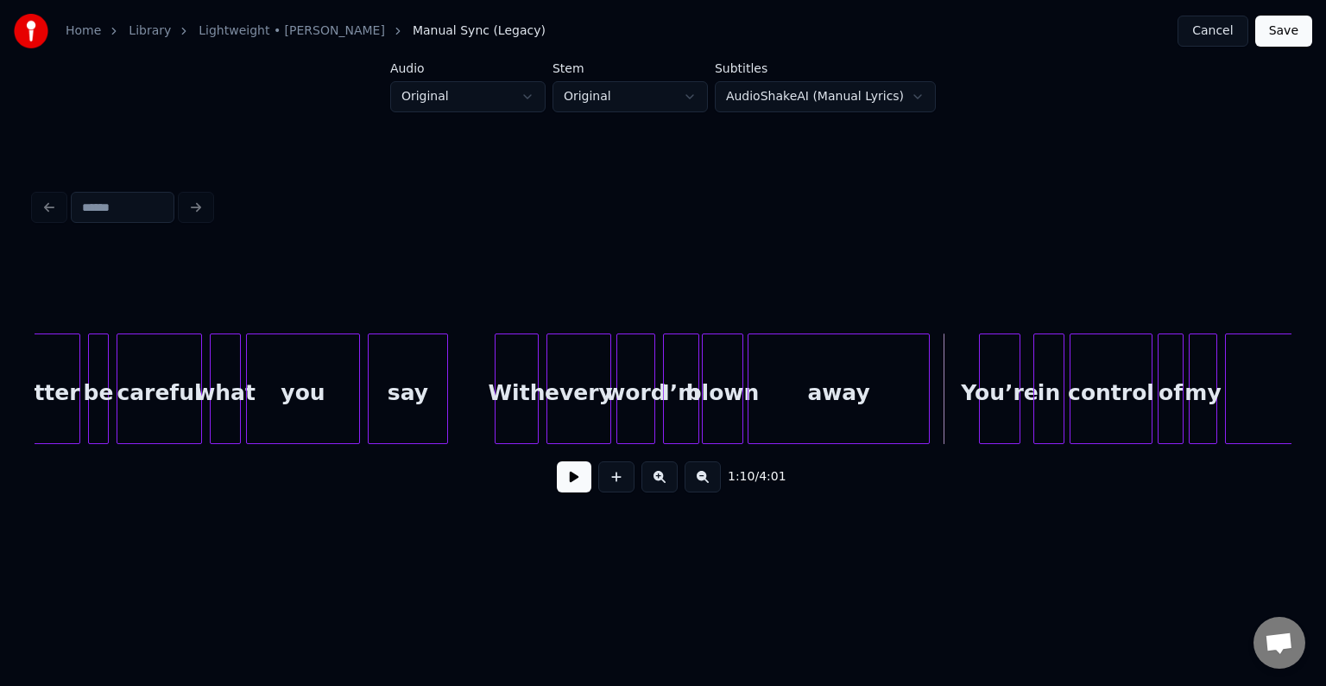
click at [749, 408] on div at bounding box center [751, 388] width 5 height 109
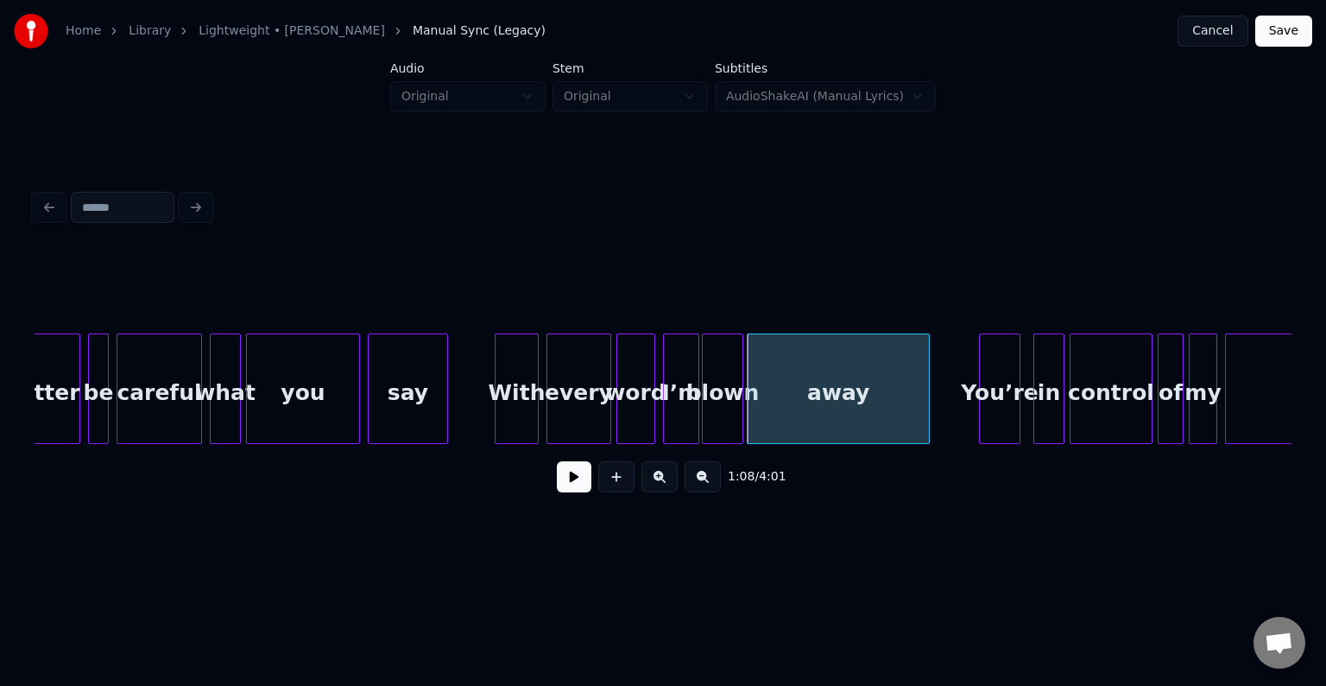
click at [565, 484] on button at bounding box center [574, 476] width 35 height 31
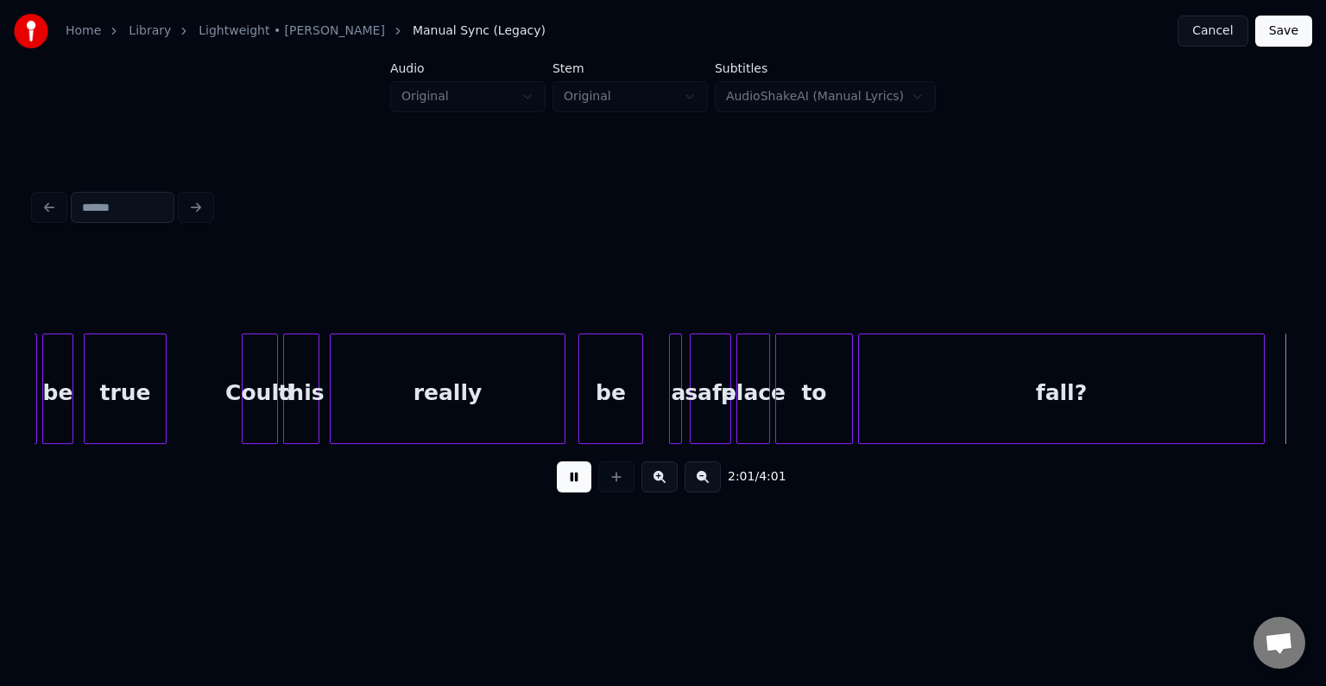
scroll to position [0, 15714]
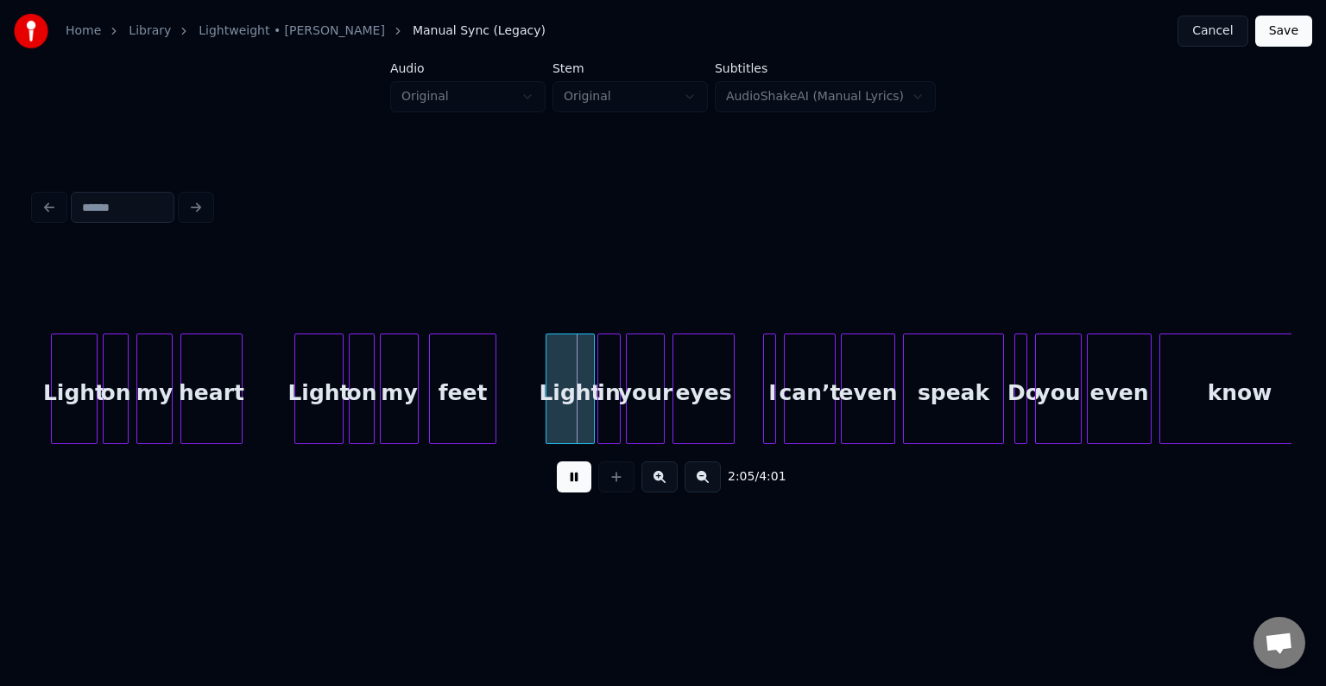
click at [565, 484] on button at bounding box center [574, 476] width 35 height 31
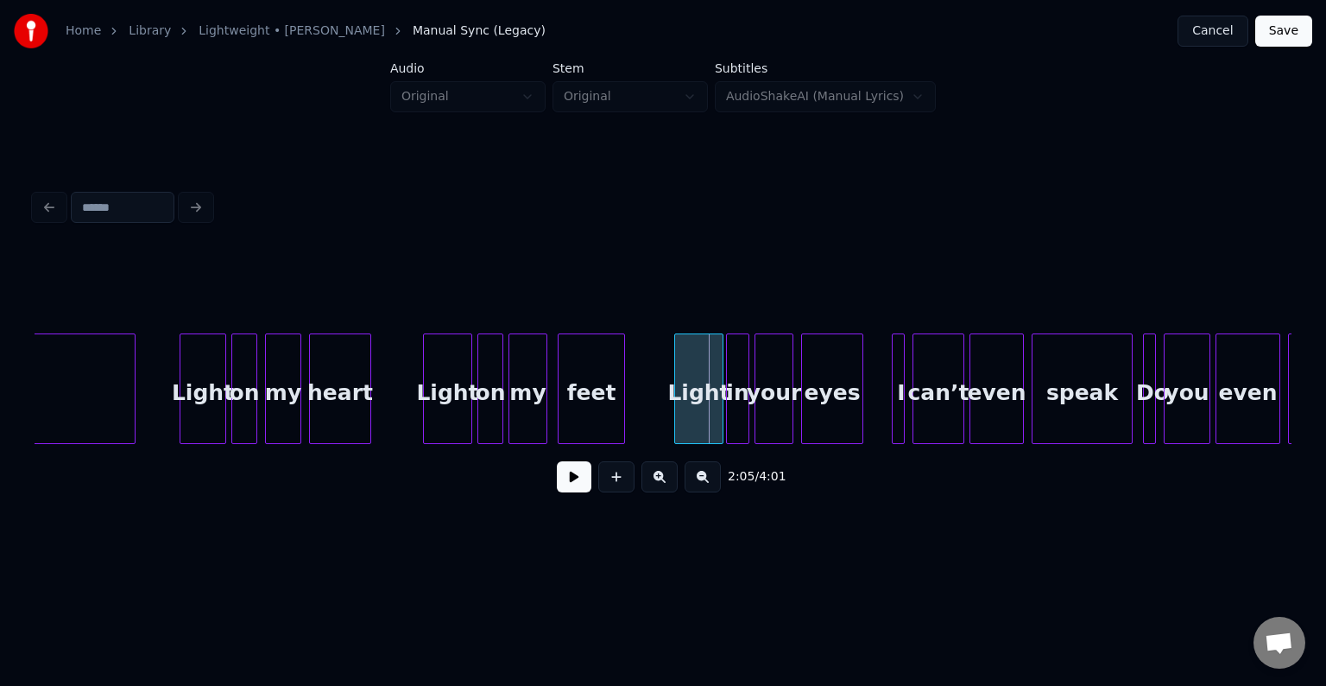
scroll to position [0, 15472]
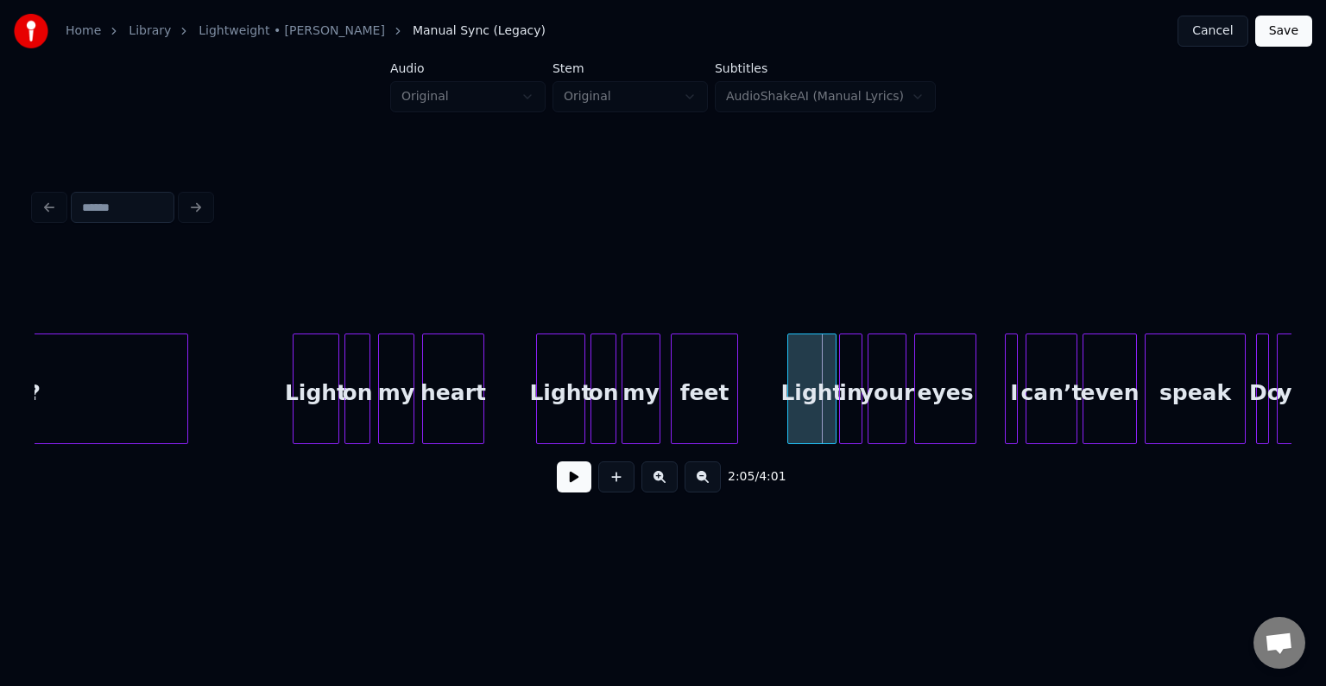
click at [184, 418] on div at bounding box center [184, 388] width 5 height 109
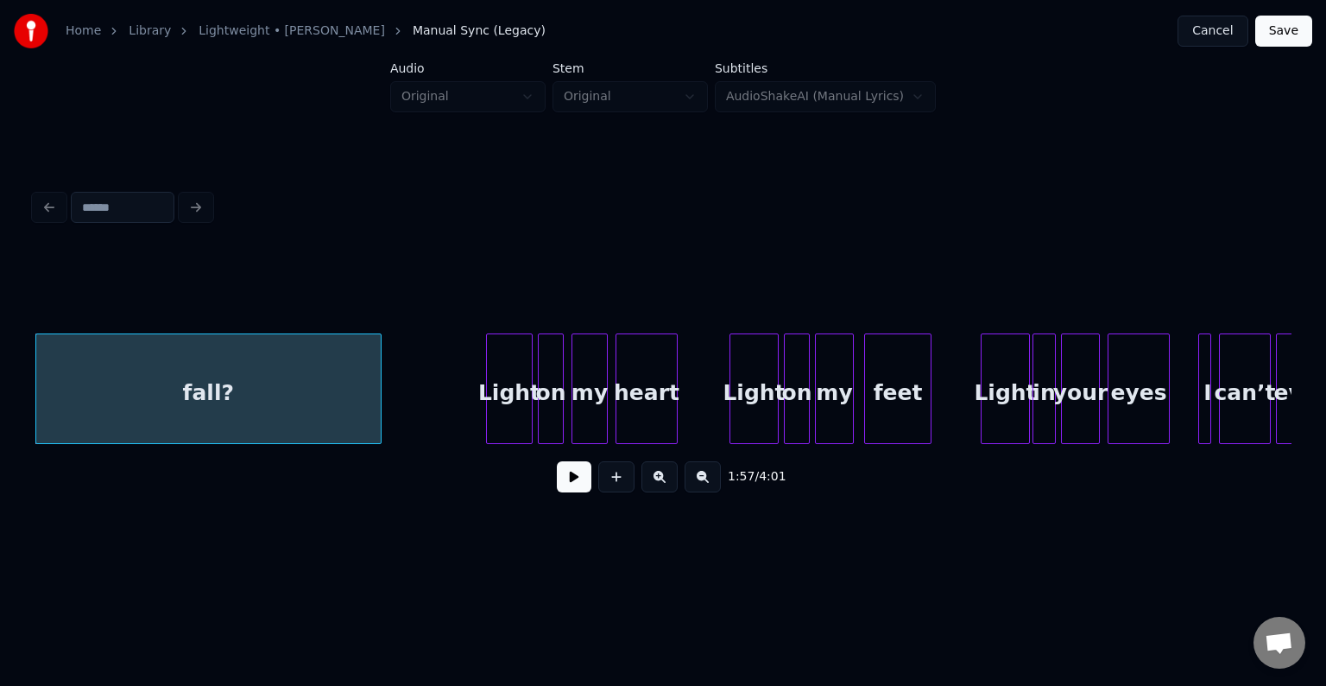
click at [563, 480] on button at bounding box center [574, 476] width 35 height 31
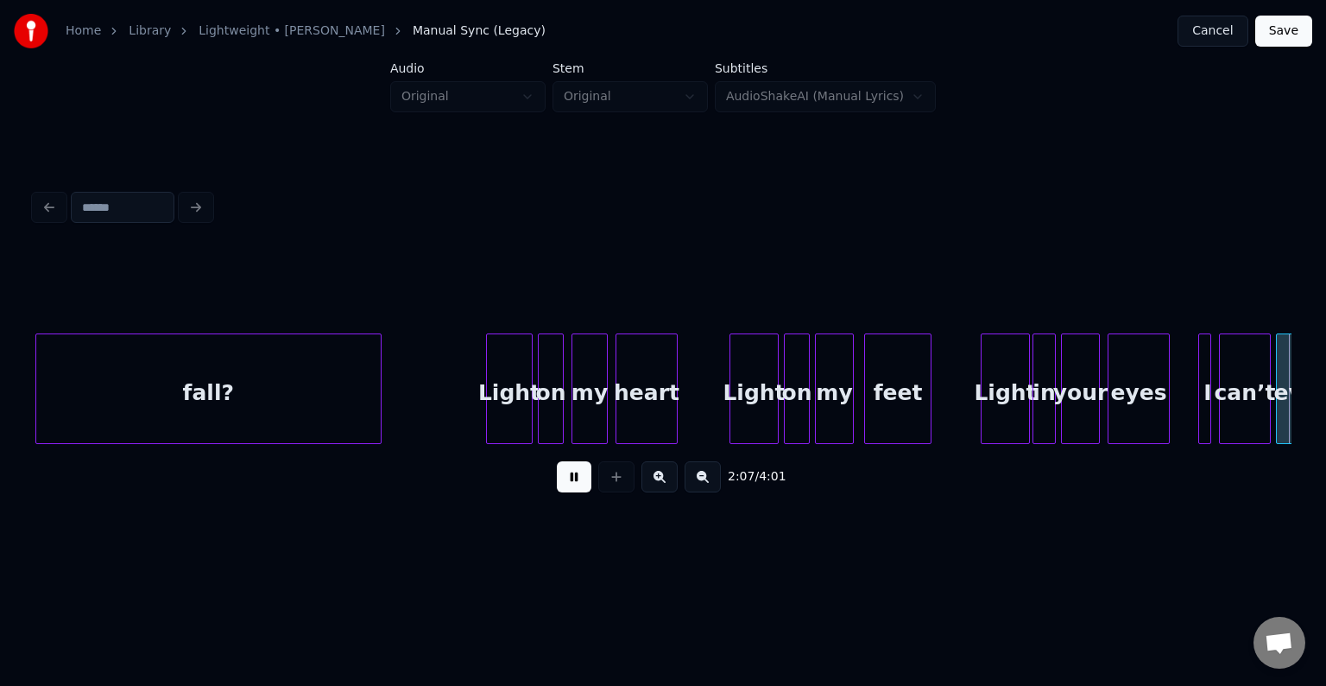
scroll to position [0, 16538]
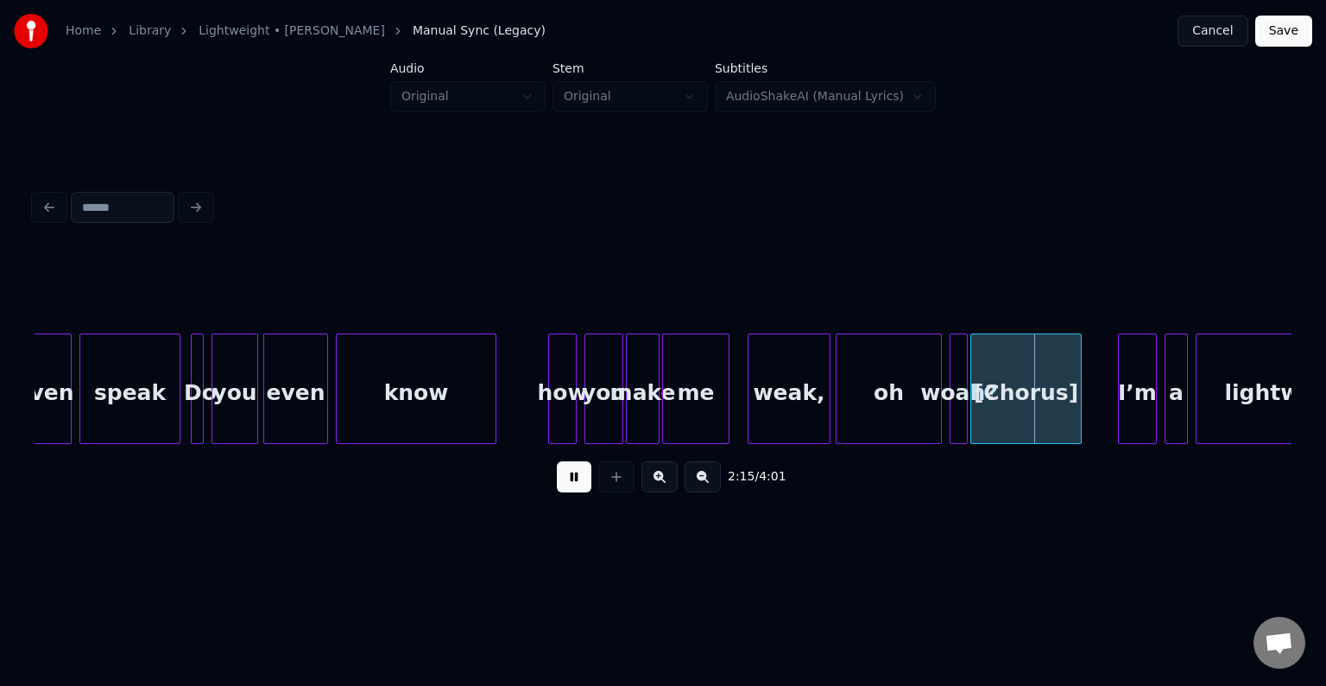
click at [573, 482] on button at bounding box center [574, 476] width 35 height 31
click at [995, 422] on div "[Chorus]" at bounding box center [1026, 392] width 110 height 117
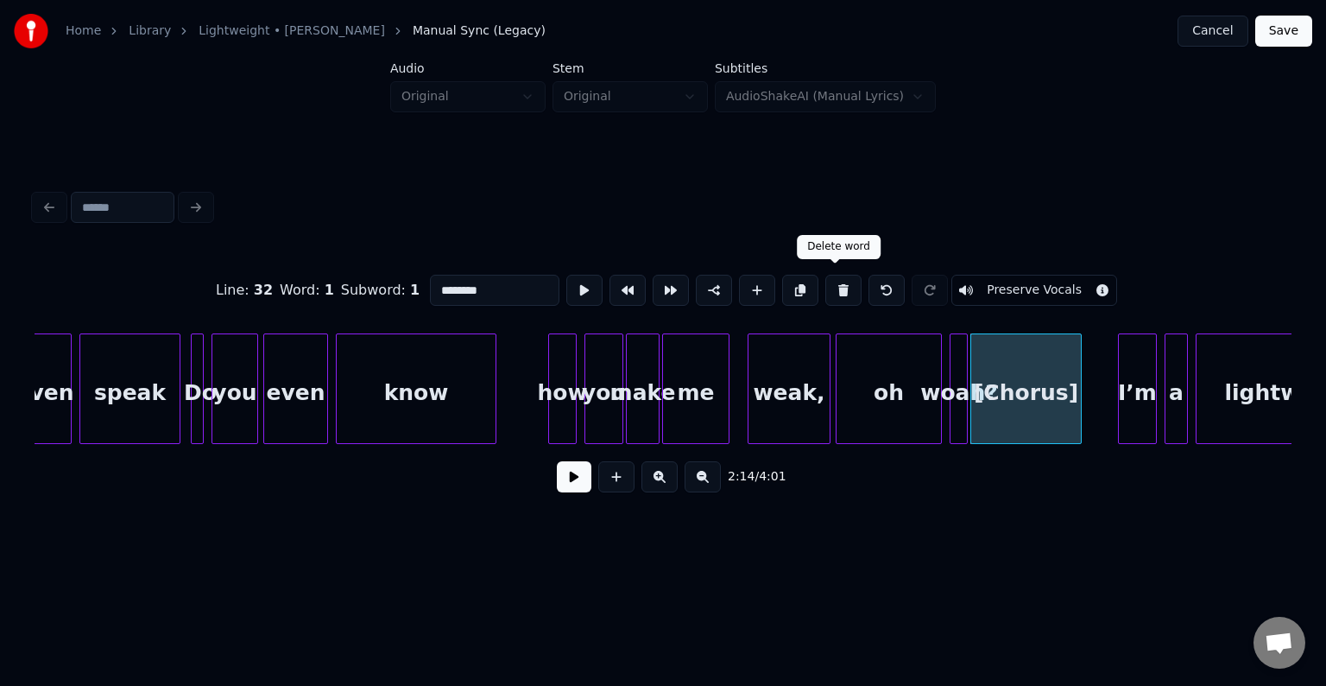
click at [840, 289] on button at bounding box center [843, 290] width 36 height 31
type input "*****"
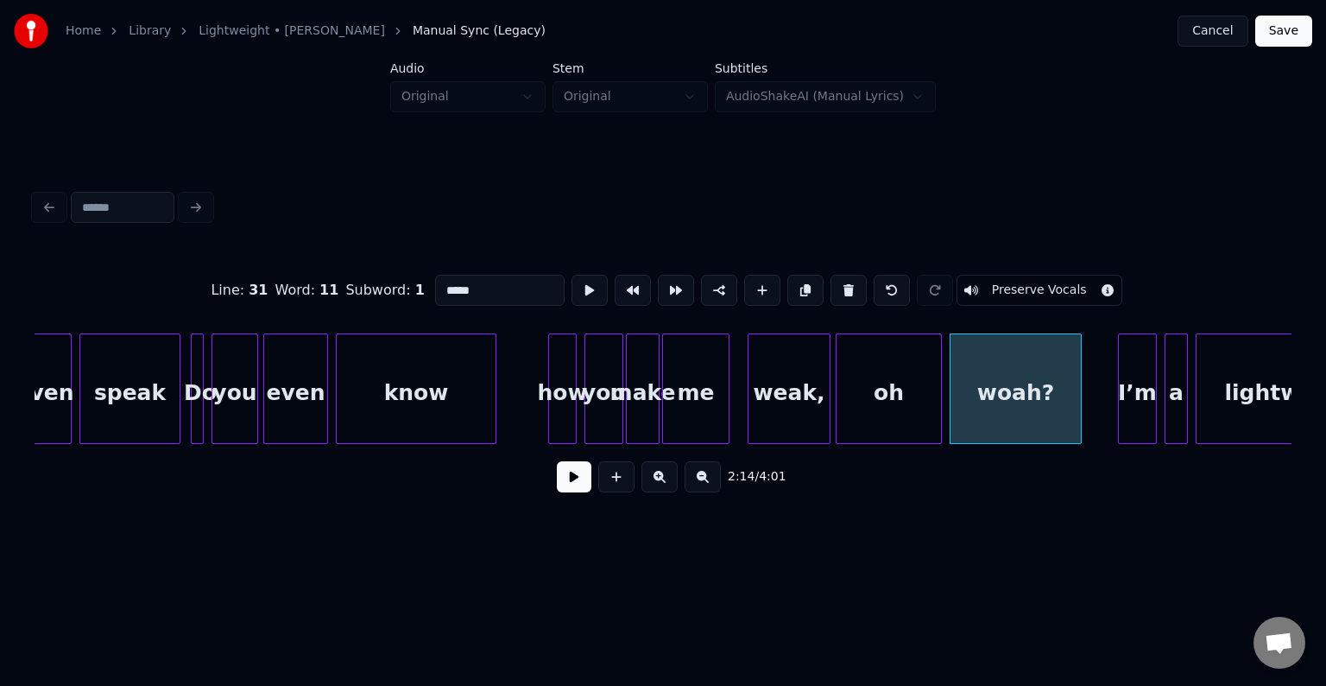
click at [1081, 414] on div at bounding box center [1078, 388] width 5 height 109
click at [580, 486] on button at bounding box center [574, 476] width 35 height 31
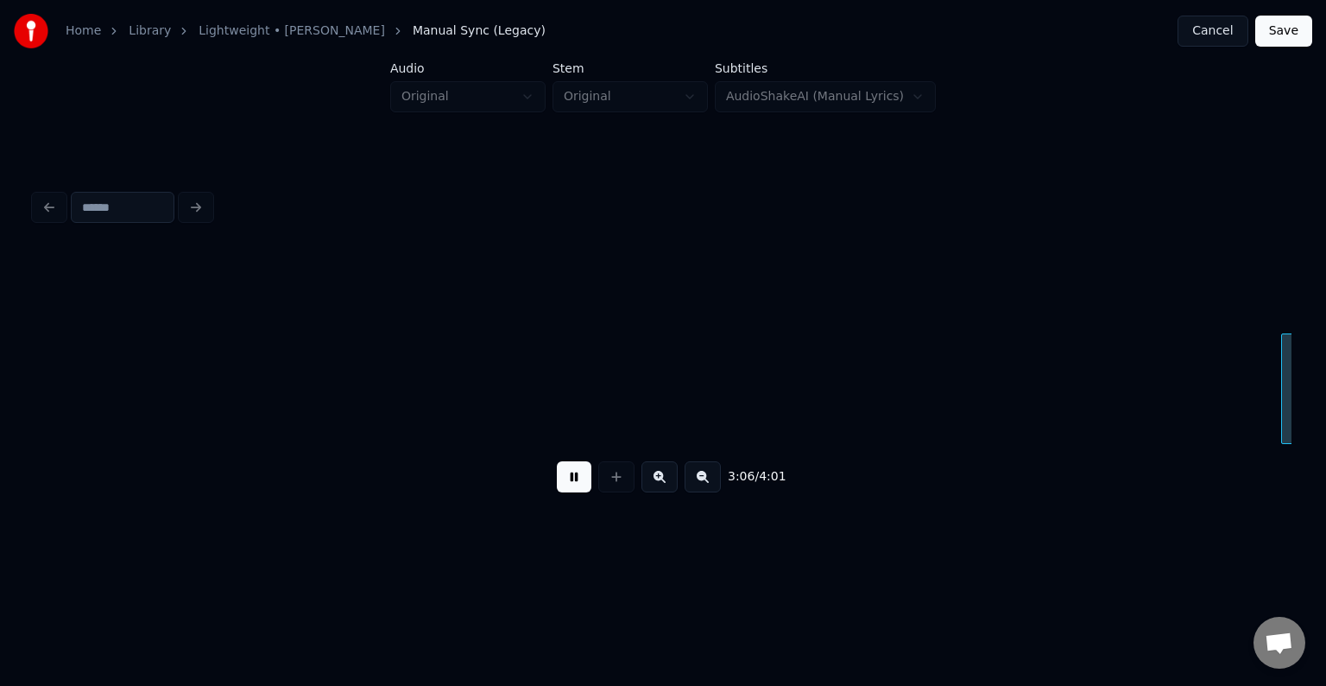
scroll to position [0, 24088]
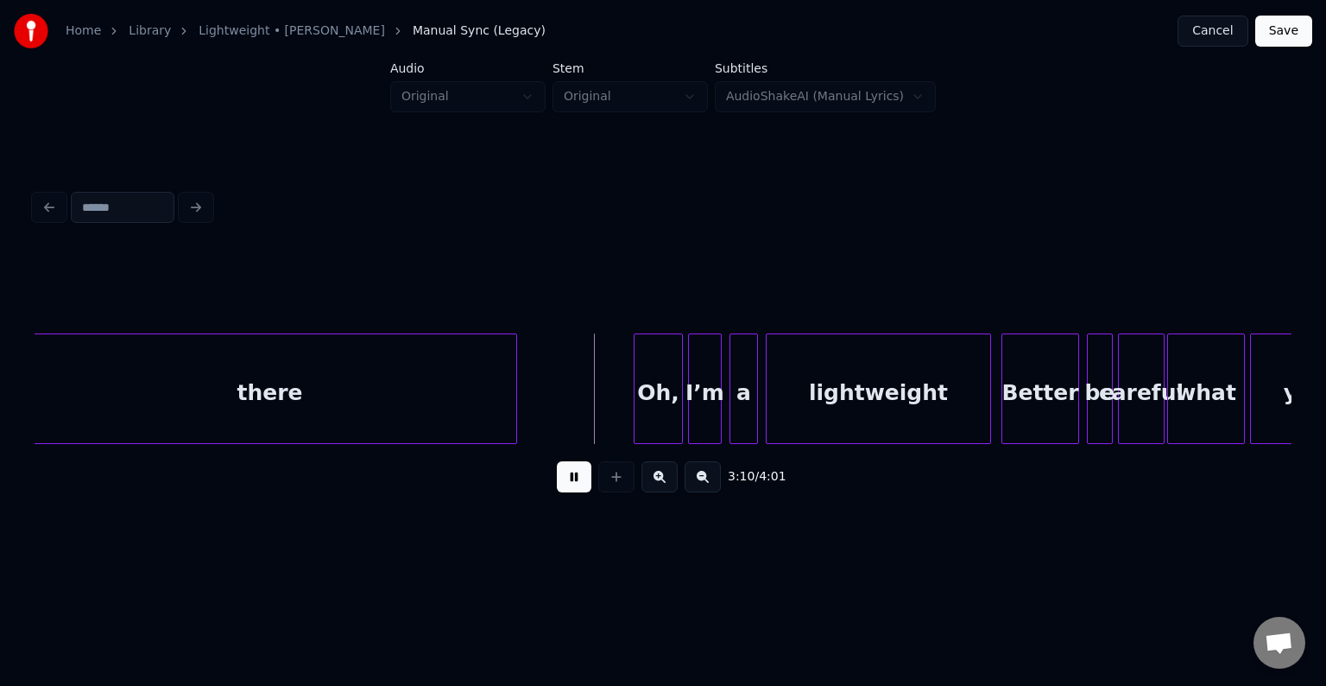
click at [580, 486] on button at bounding box center [574, 476] width 35 height 31
click at [624, 414] on div at bounding box center [623, 388] width 5 height 109
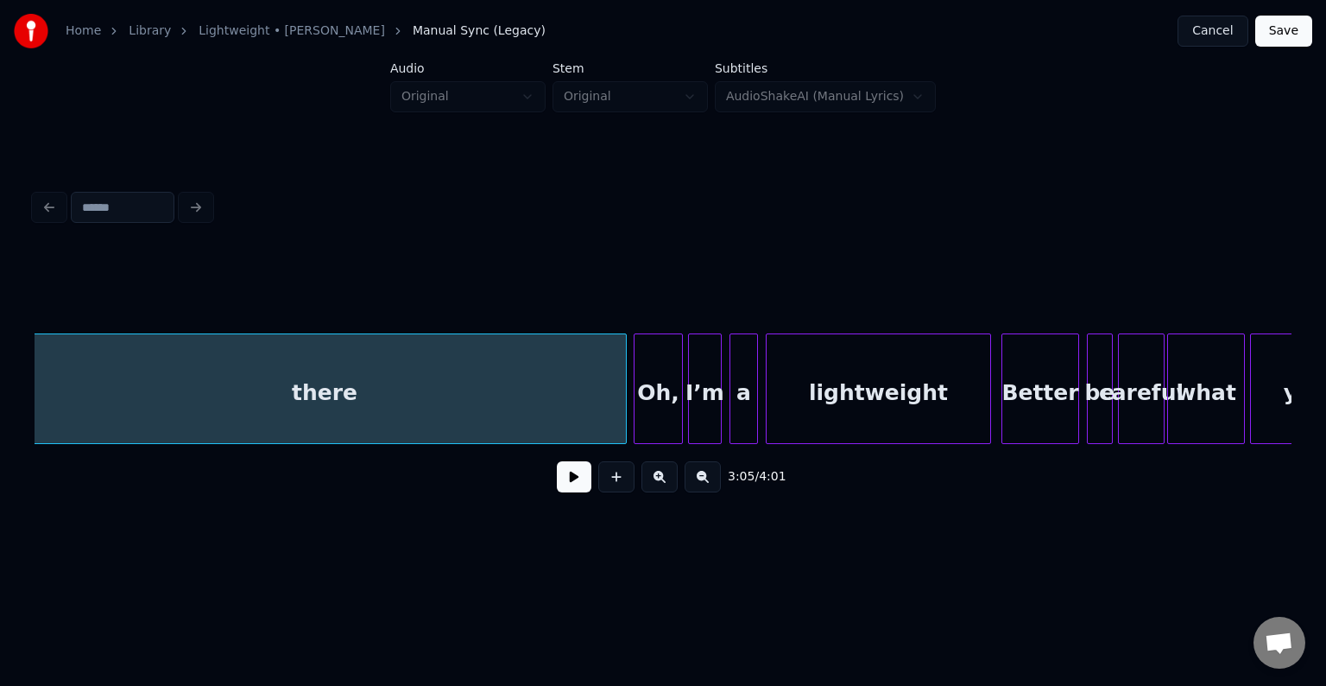
scroll to position [0, 24075]
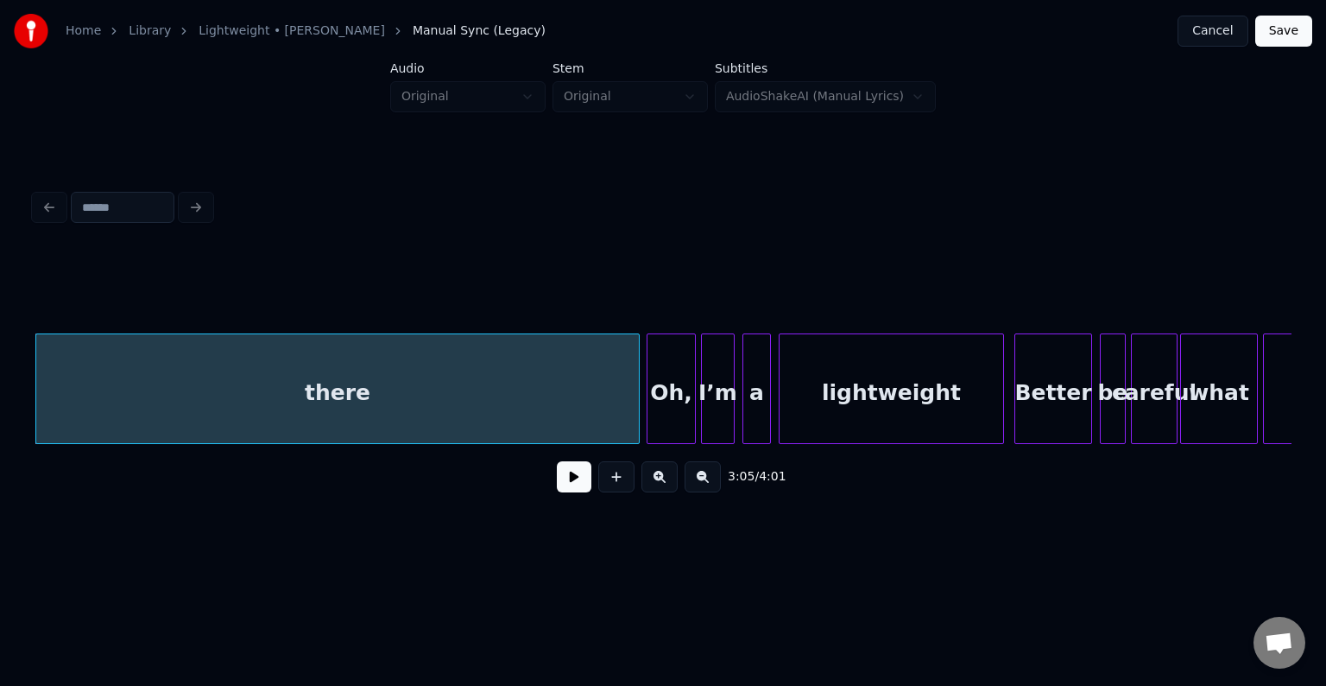
click at [572, 481] on button at bounding box center [574, 476] width 35 height 31
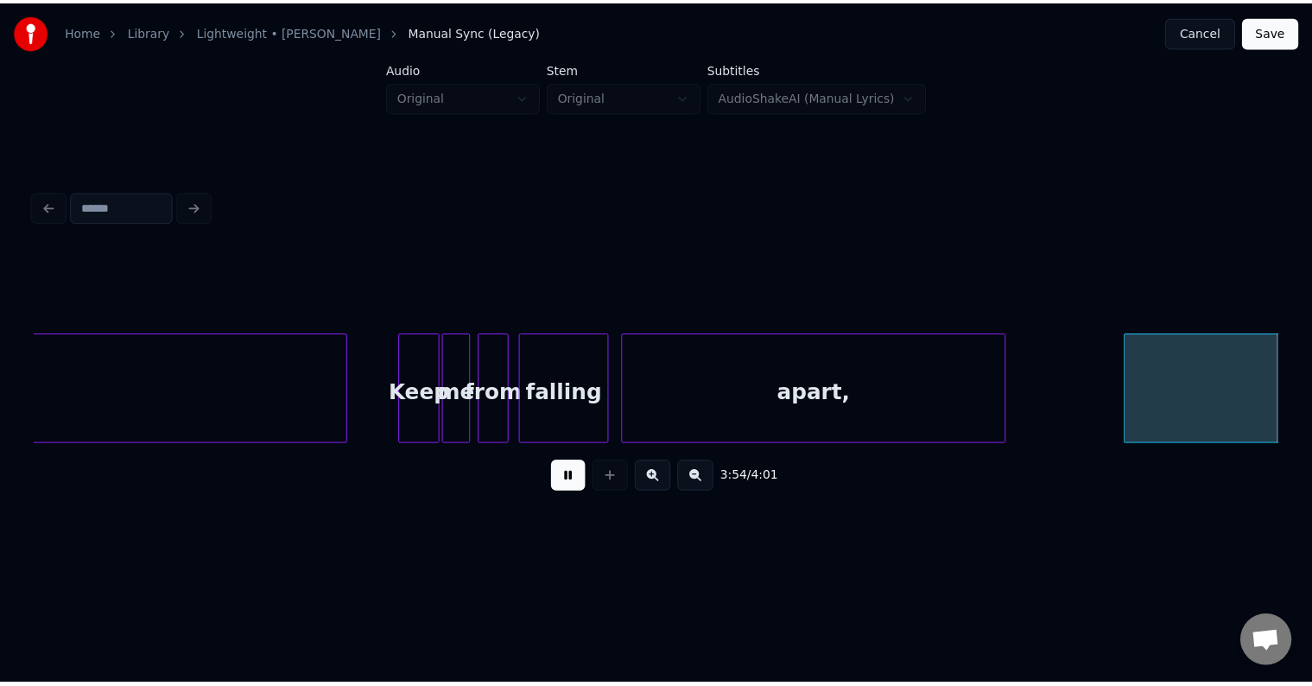
scroll to position [0, 30046]
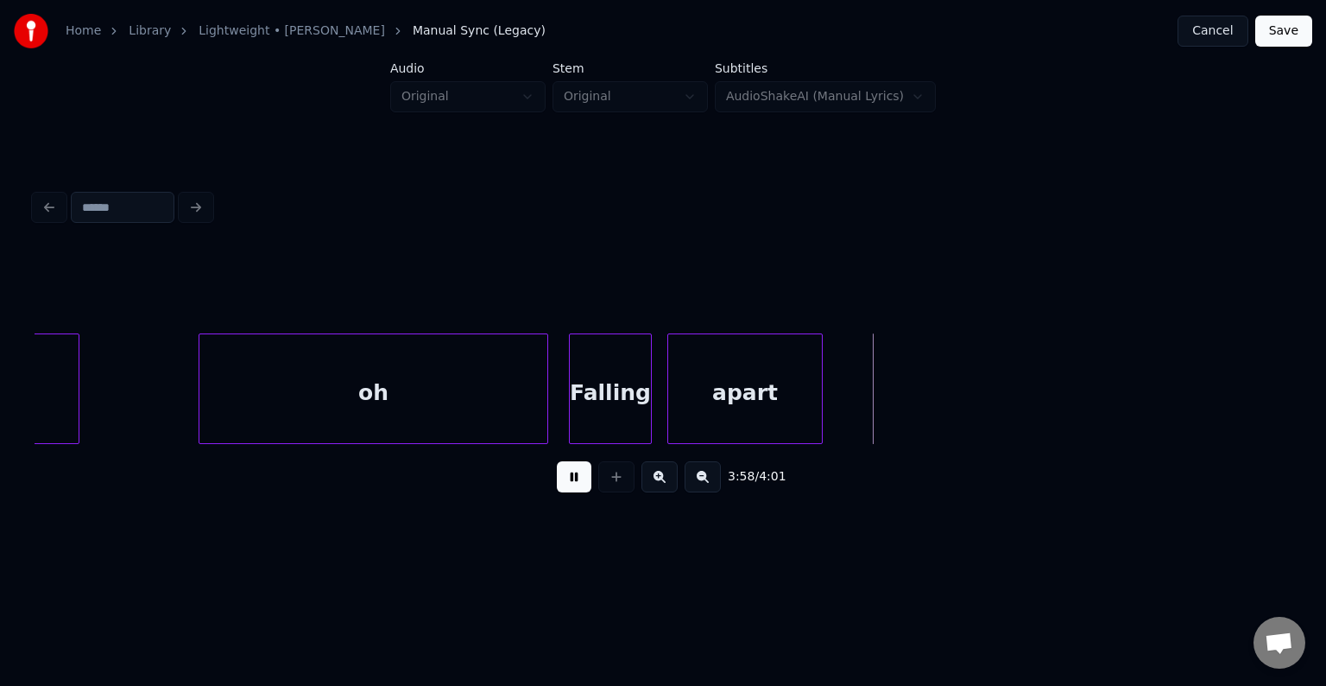
click at [1289, 34] on button "Save" at bounding box center [1283, 31] width 57 height 31
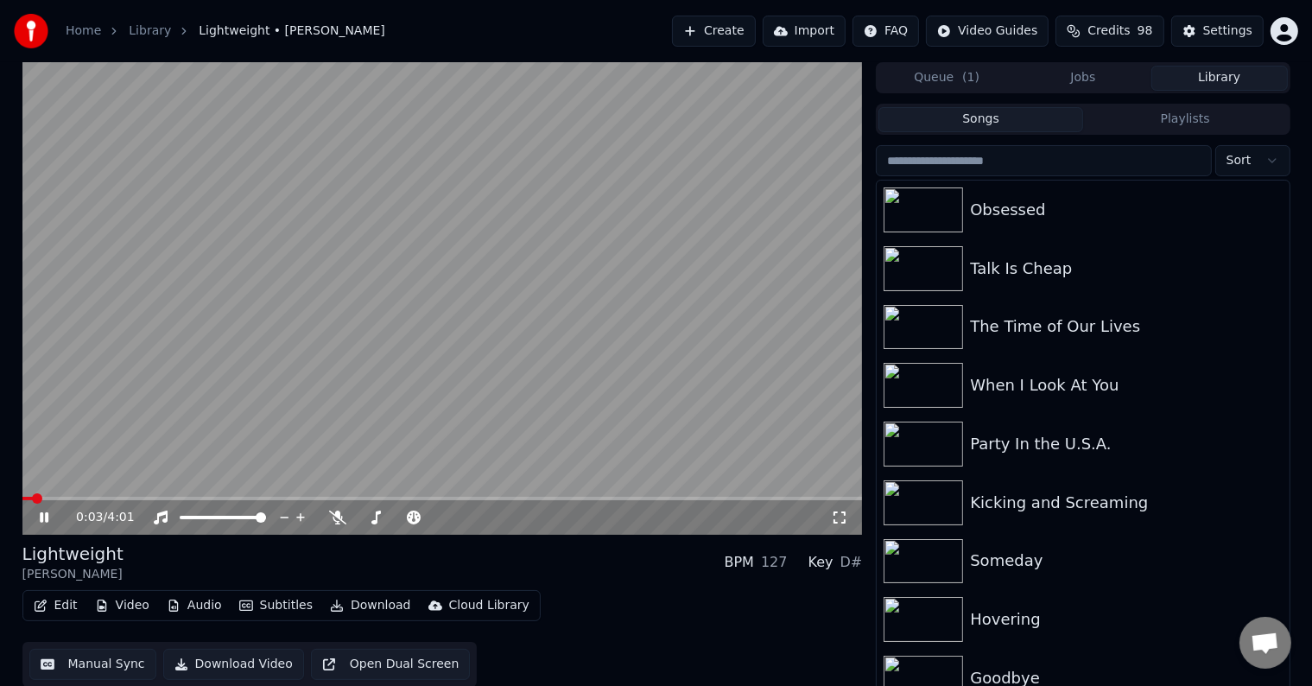
click at [346, 604] on button "Download" at bounding box center [370, 605] width 95 height 24
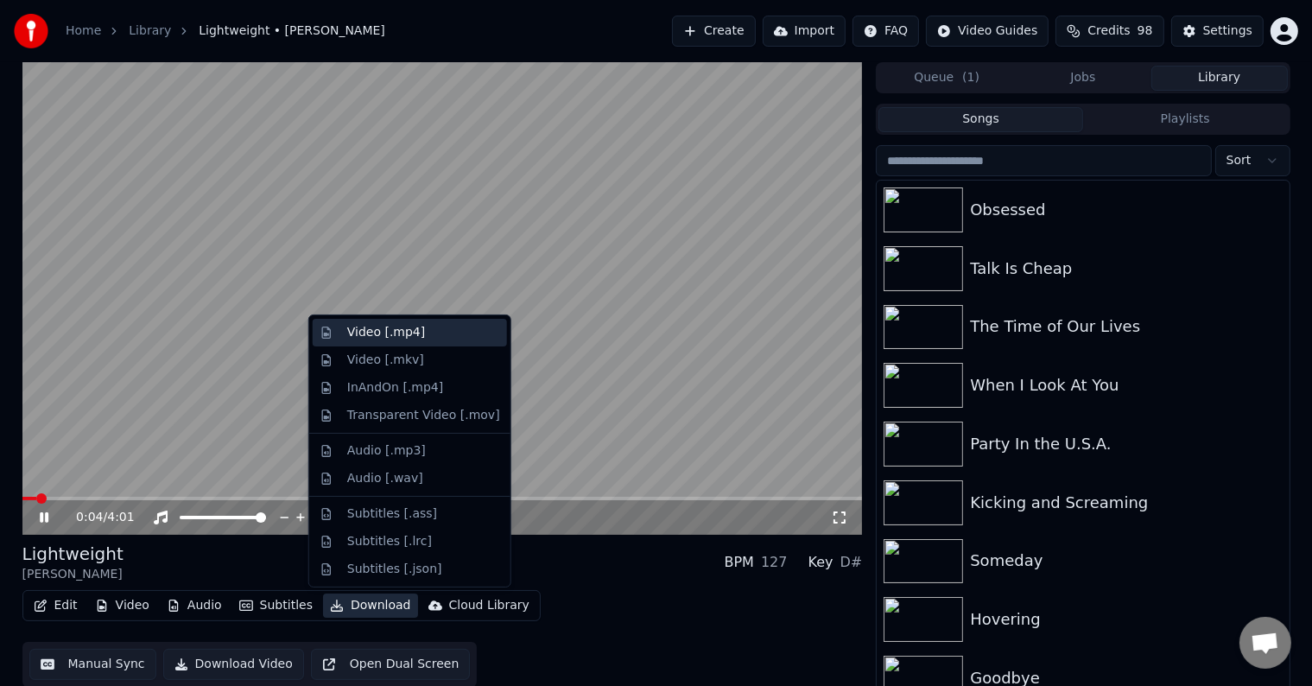
click at [363, 331] on div "Video [.mp4]" at bounding box center [386, 332] width 78 height 17
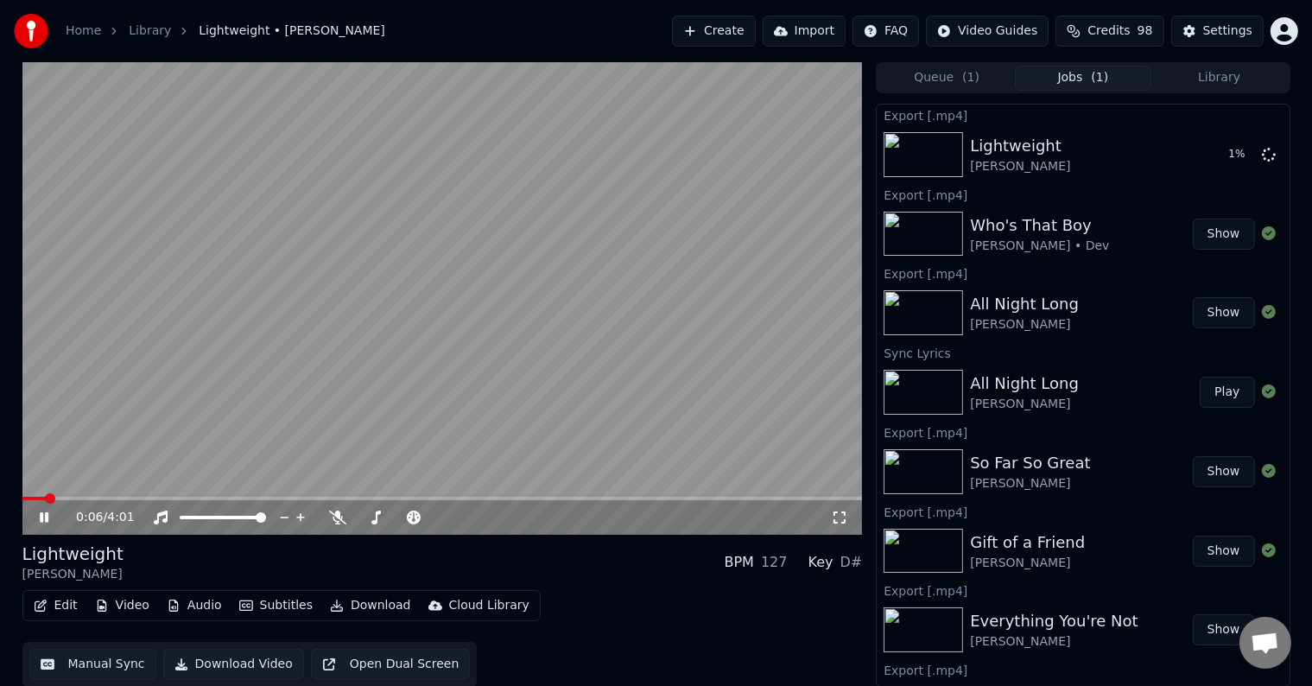
click at [41, 522] on icon at bounding box center [44, 517] width 9 height 10
click at [1230, 74] on button "Library" at bounding box center [1219, 78] width 136 height 25
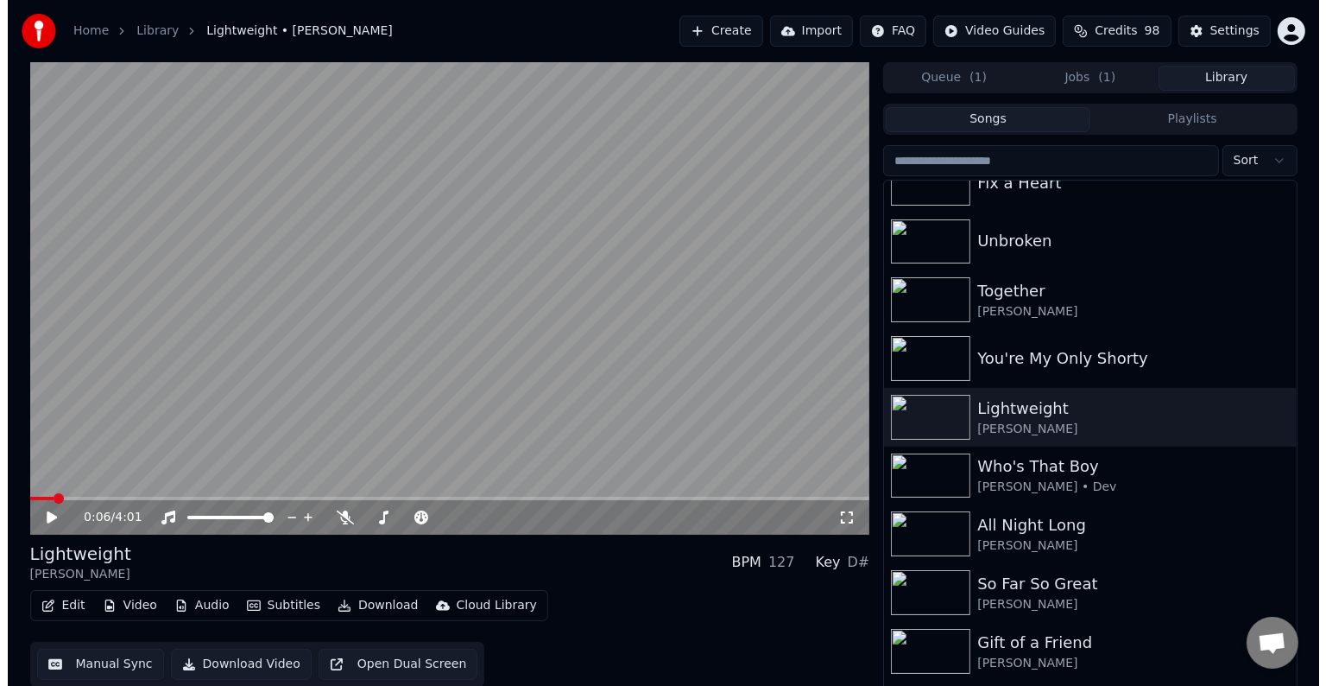
scroll to position [17653, 0]
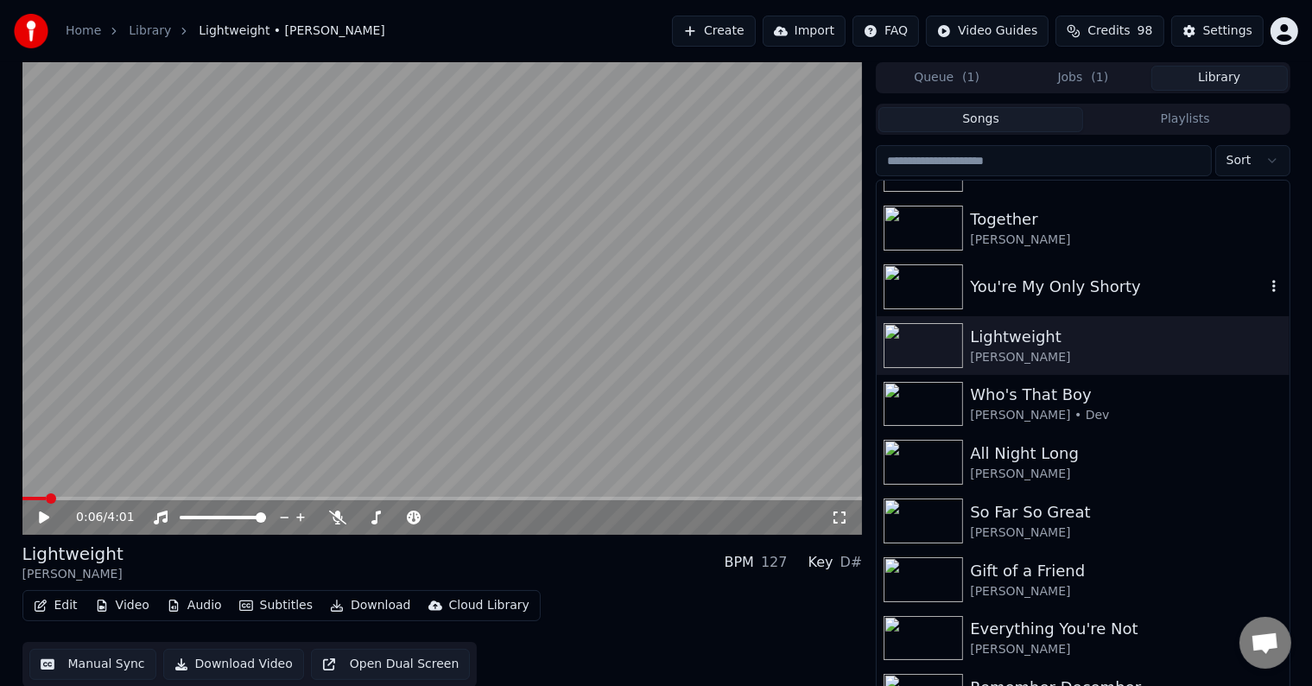
click at [1139, 303] on div "You're My Only Shorty" at bounding box center [1082, 286] width 412 height 59
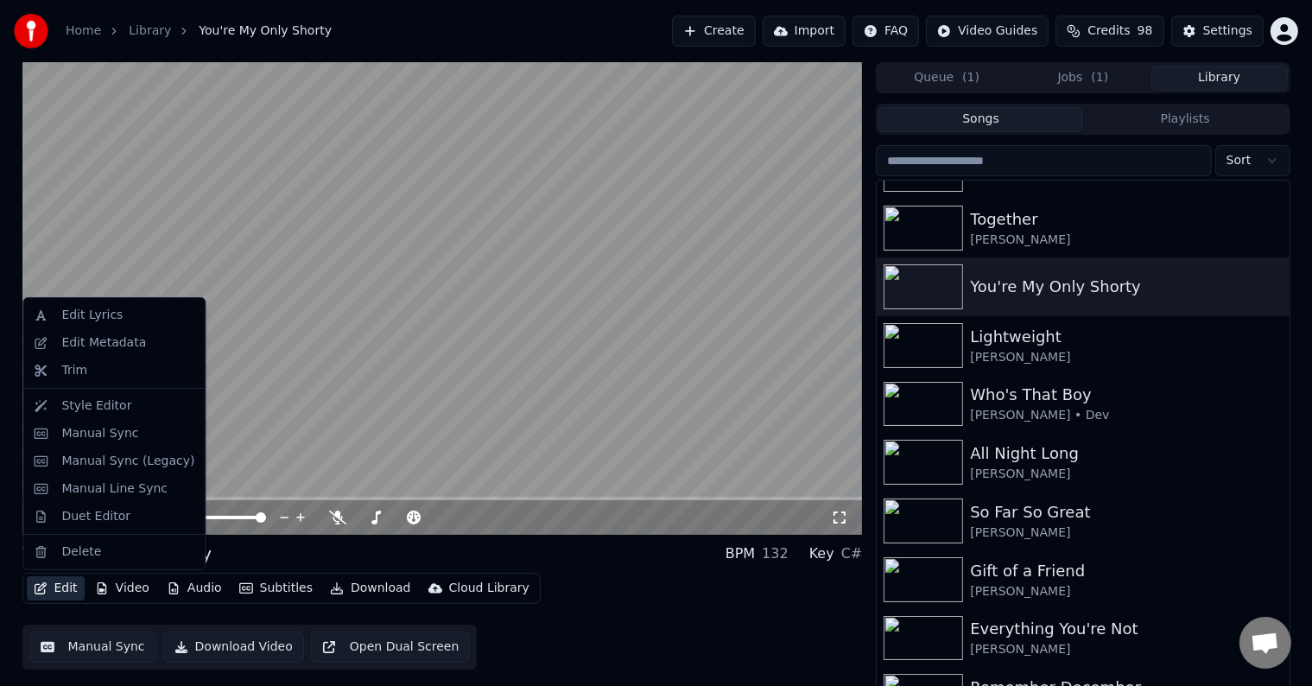
click at [50, 587] on button "Edit" at bounding box center [56, 588] width 58 height 24
click at [90, 338] on div "Edit Metadata" at bounding box center [103, 342] width 85 height 17
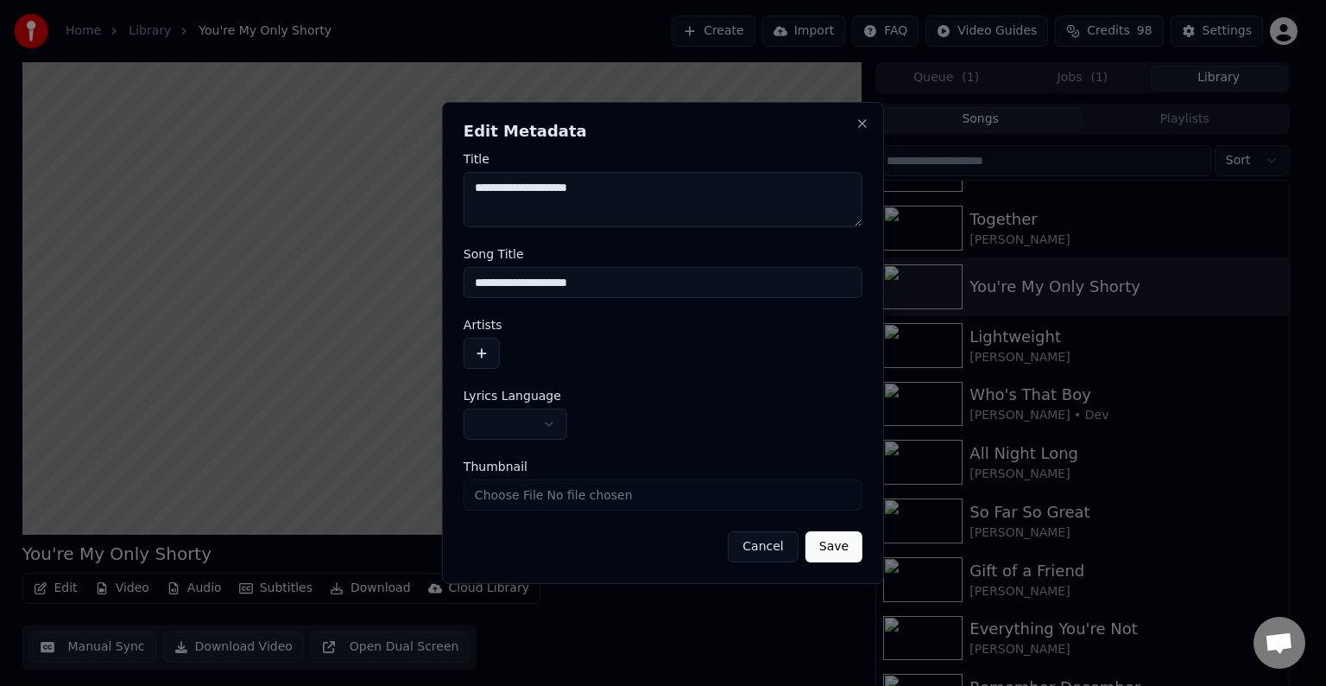
click at [494, 421] on button "button" at bounding box center [516, 423] width 104 height 31
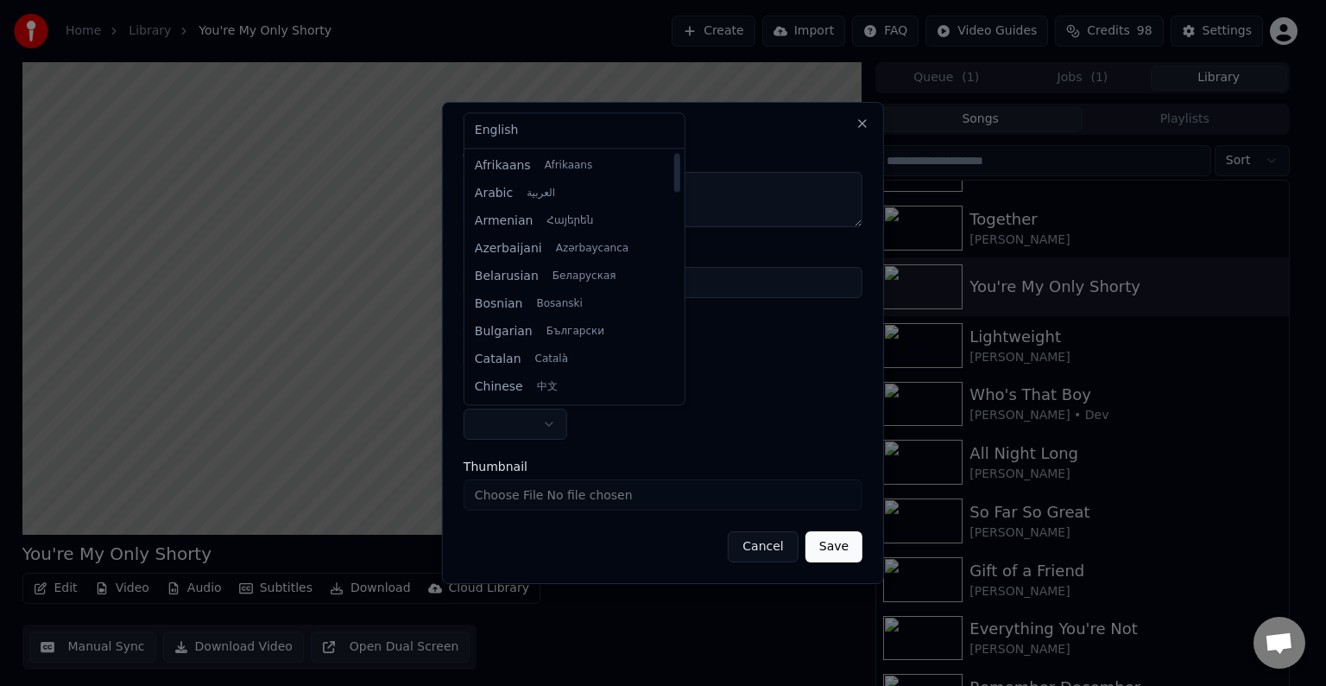
select select "**"
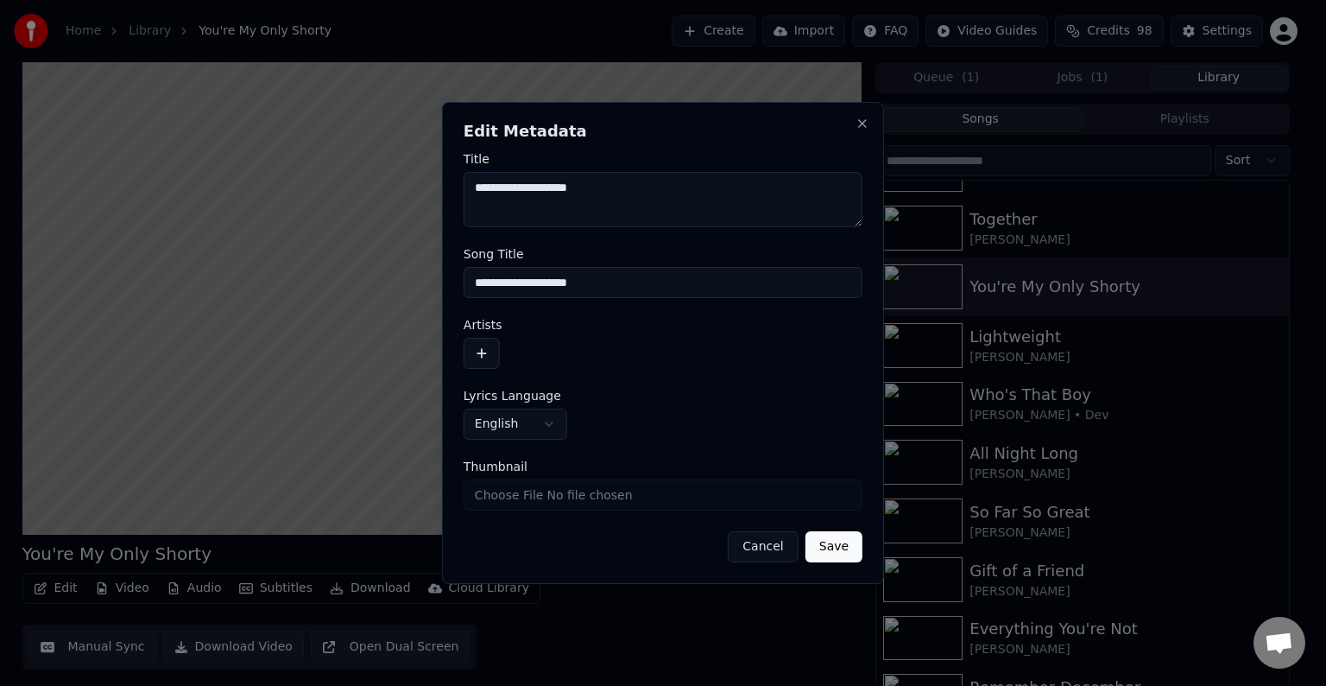
click at [484, 376] on form "**********" at bounding box center [663, 357] width 399 height 409
click at [485, 338] on button "button" at bounding box center [482, 353] width 36 height 31
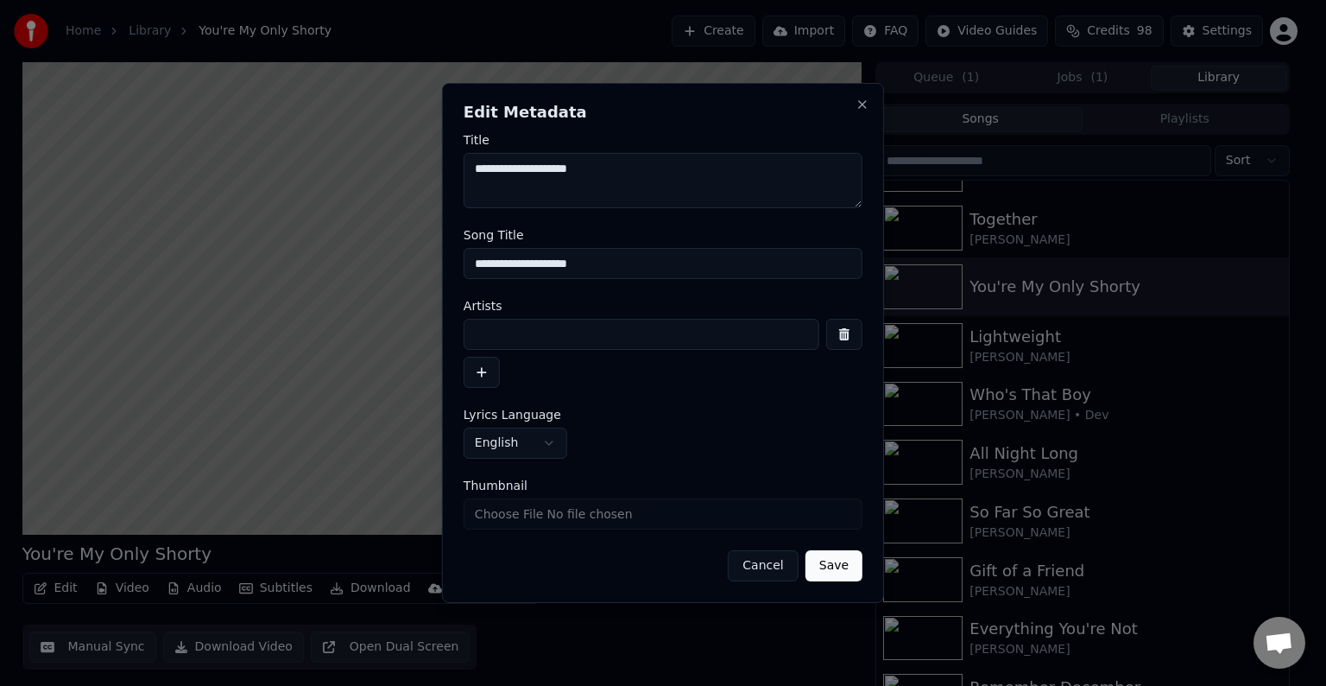
click at [501, 325] on input at bounding box center [642, 334] width 356 height 31
type input "**********"
click at [806, 550] on button "Save" at bounding box center [834, 565] width 57 height 31
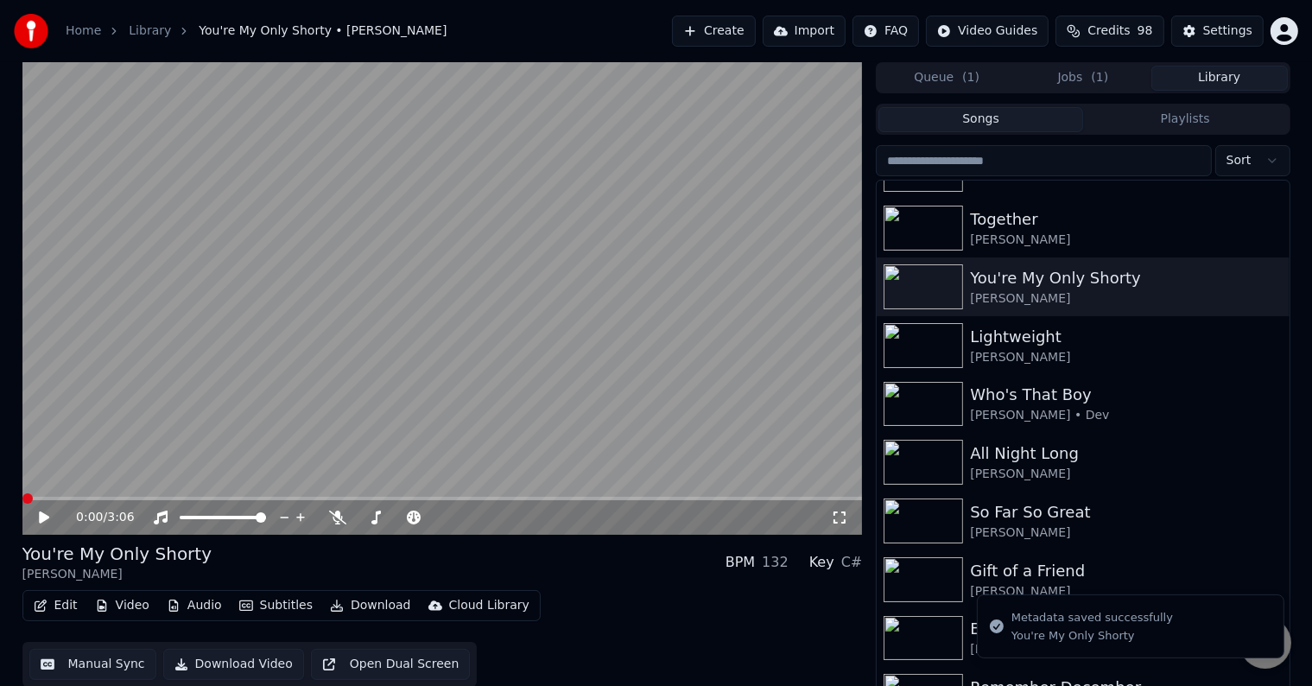
click at [54, 604] on button "Edit" at bounding box center [56, 605] width 58 height 24
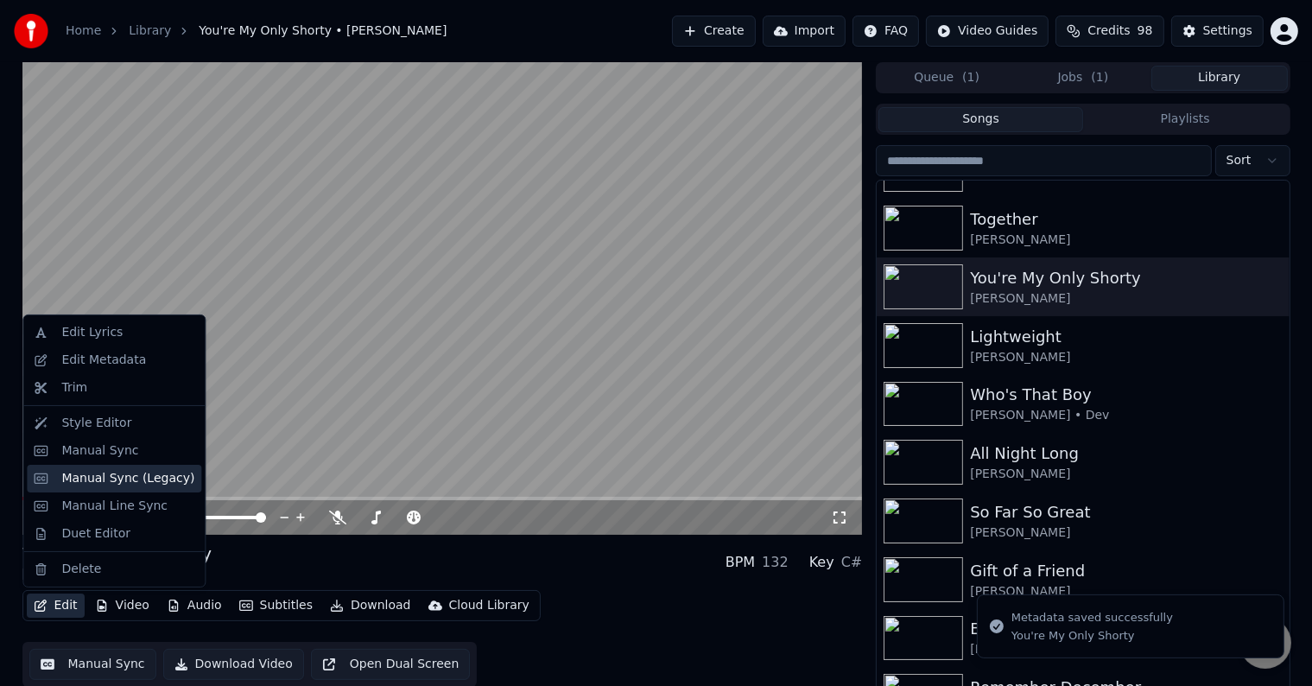
click at [88, 473] on div "Manual Sync (Legacy)" at bounding box center [127, 478] width 133 height 17
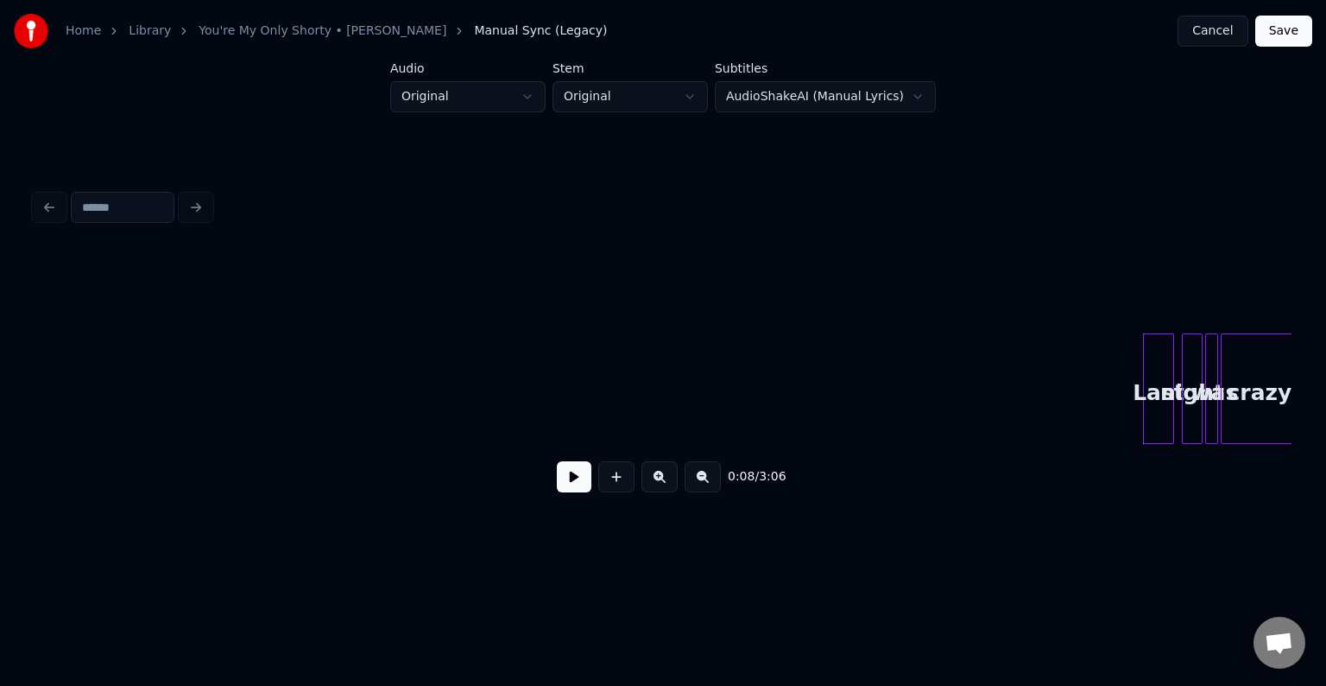
click at [572, 483] on button at bounding box center [574, 476] width 35 height 31
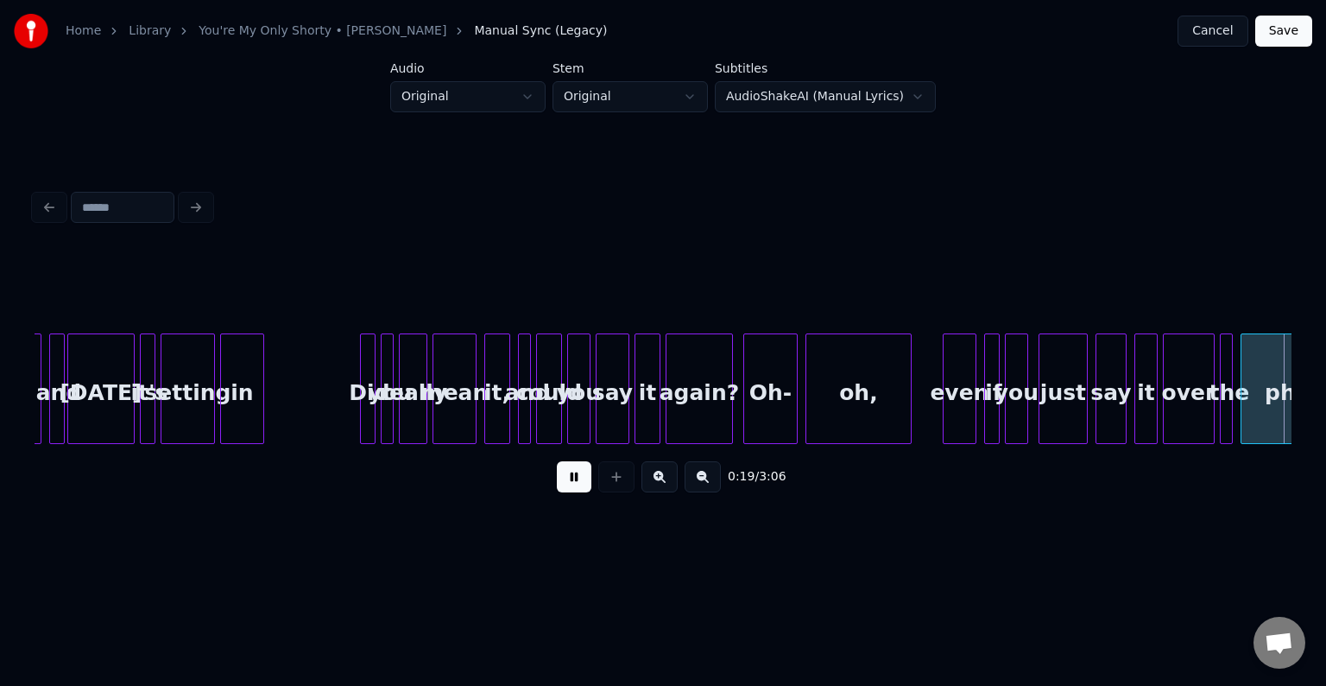
scroll to position [0, 2514]
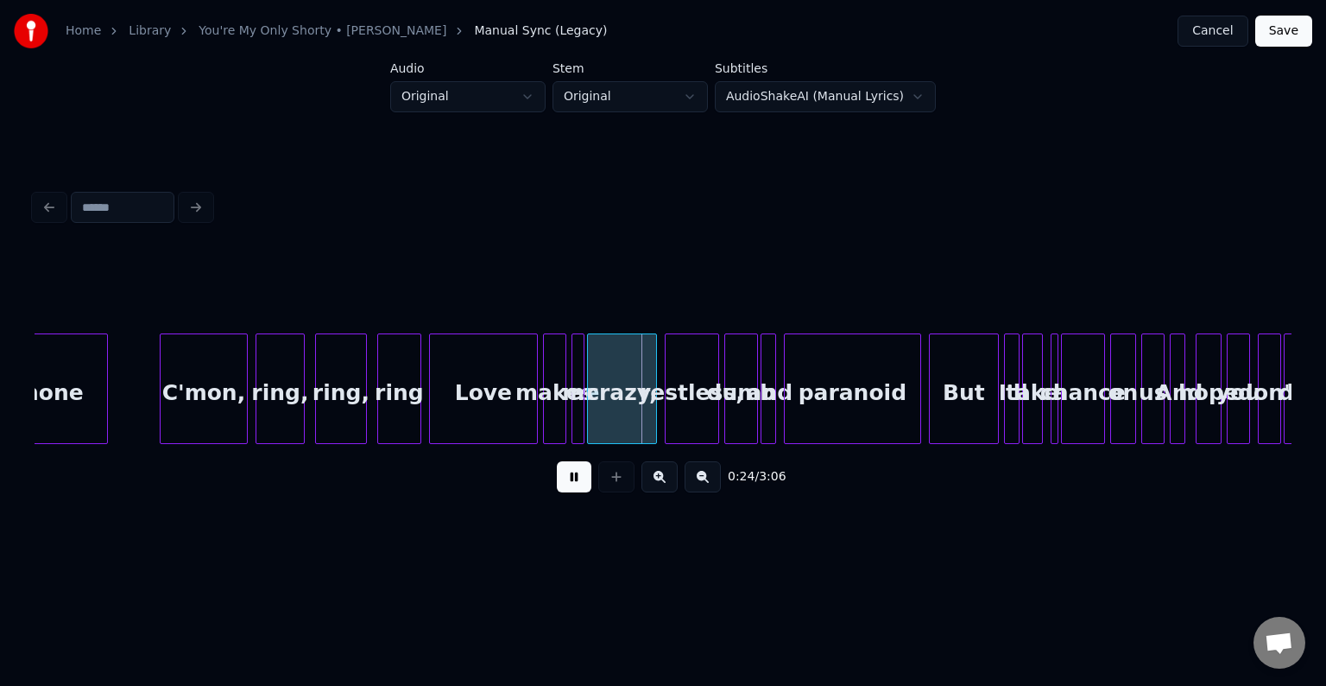
click at [572, 483] on button at bounding box center [574, 476] width 35 height 31
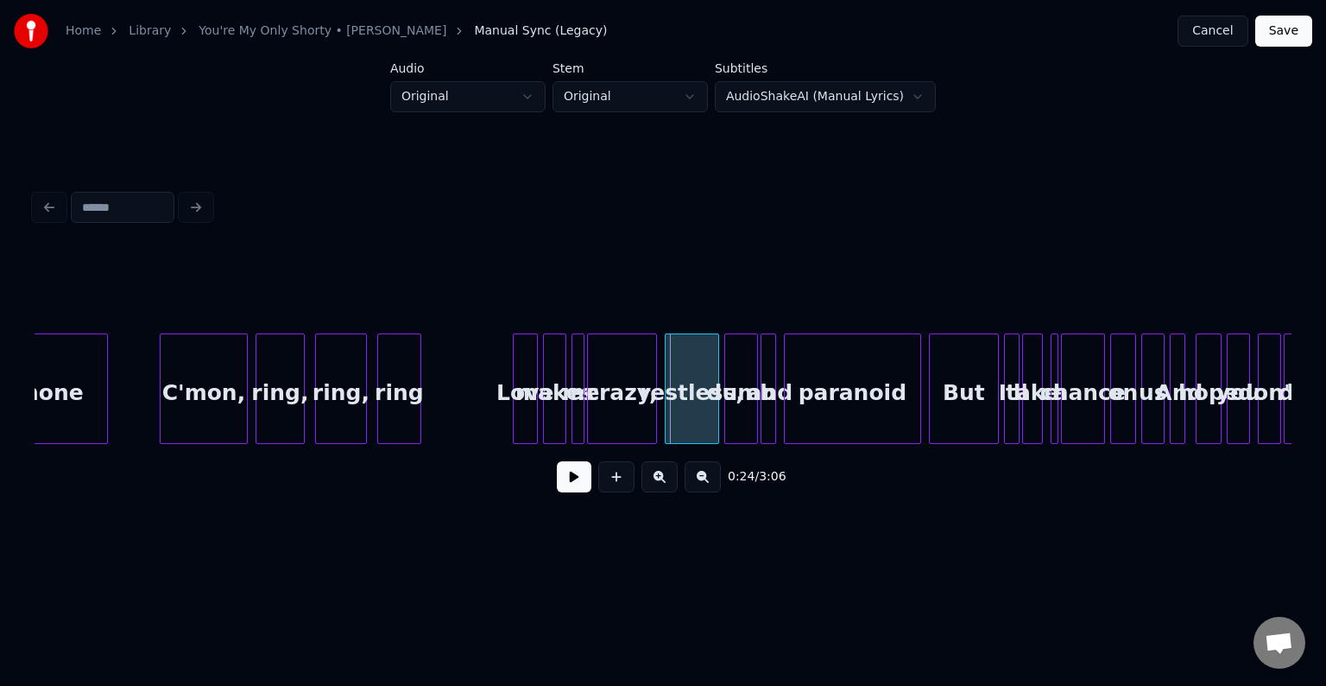
click at [514, 408] on div at bounding box center [516, 388] width 5 height 109
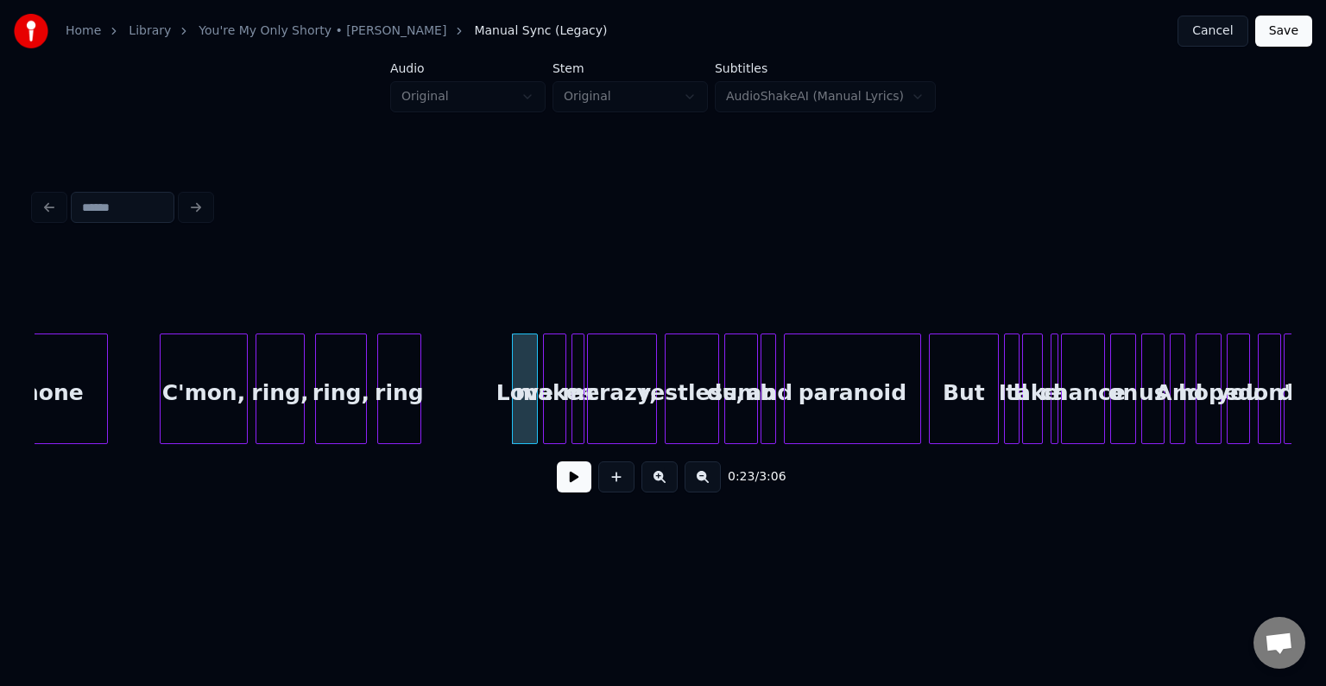
click at [570, 484] on button at bounding box center [574, 476] width 35 height 31
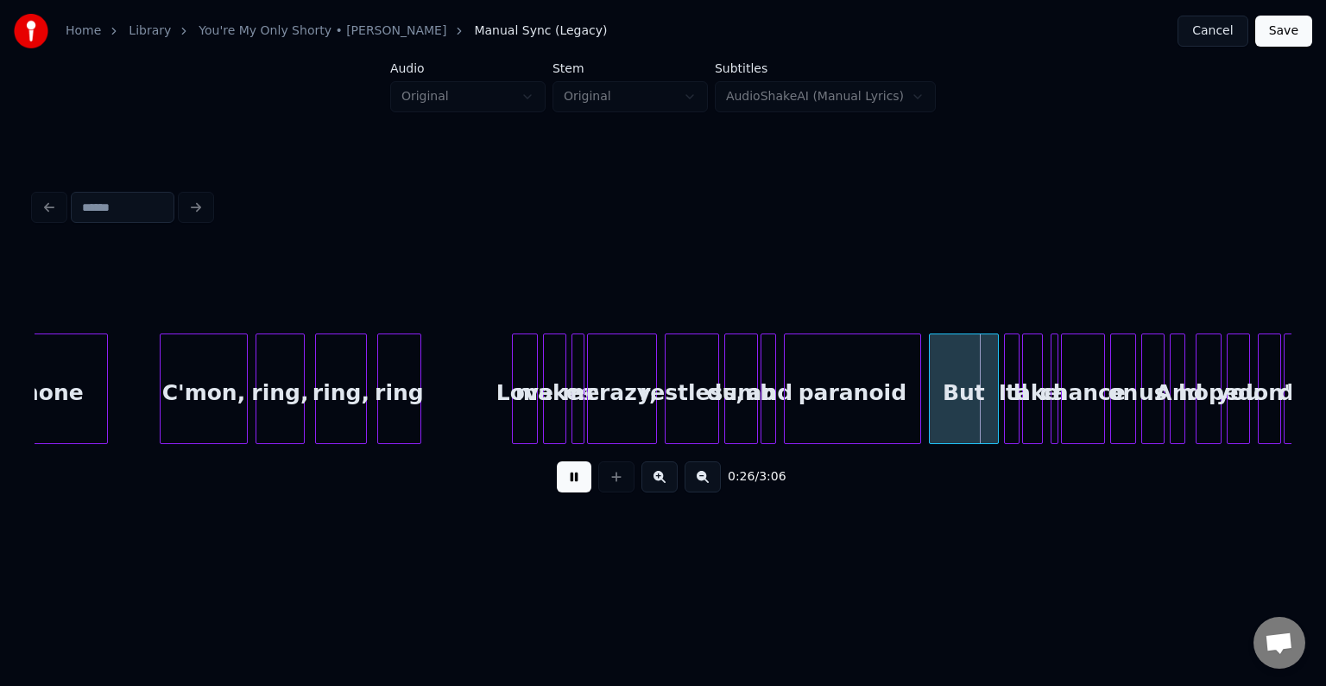
click at [570, 484] on button at bounding box center [574, 476] width 35 height 31
click at [984, 427] on div at bounding box center [986, 388] width 5 height 109
click at [570, 487] on button at bounding box center [574, 476] width 35 height 31
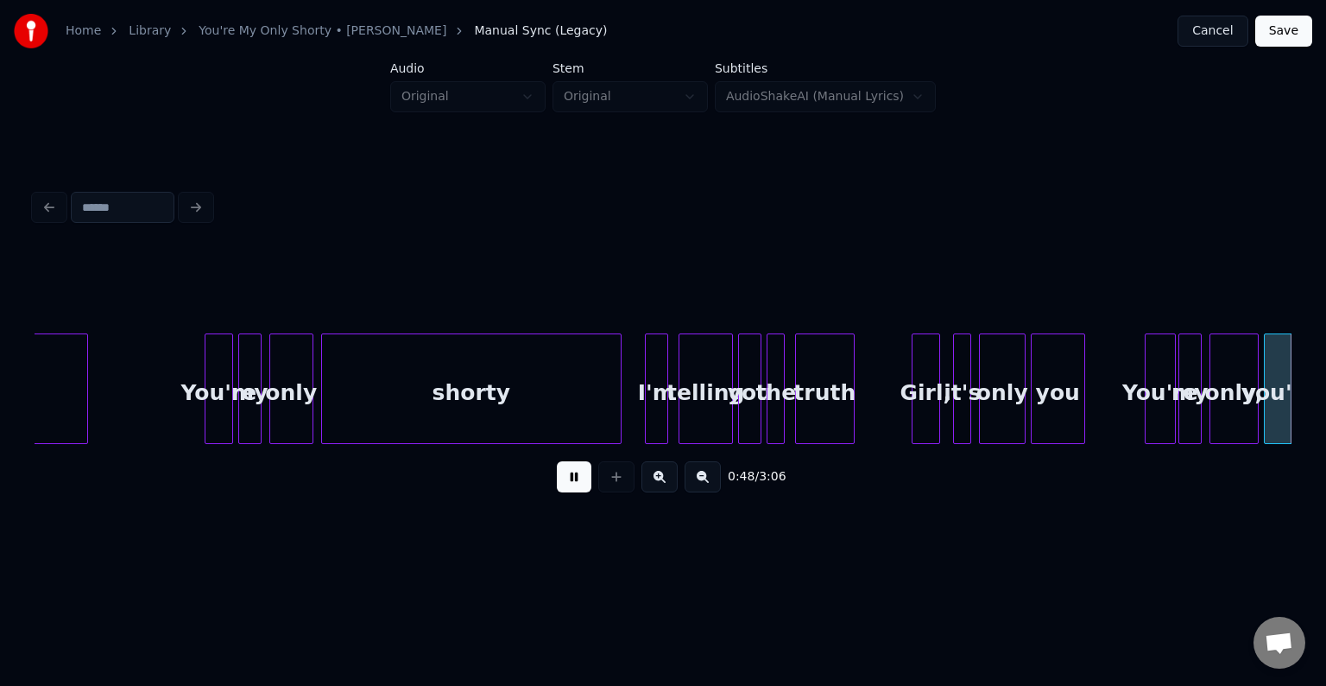
scroll to position [0, 6289]
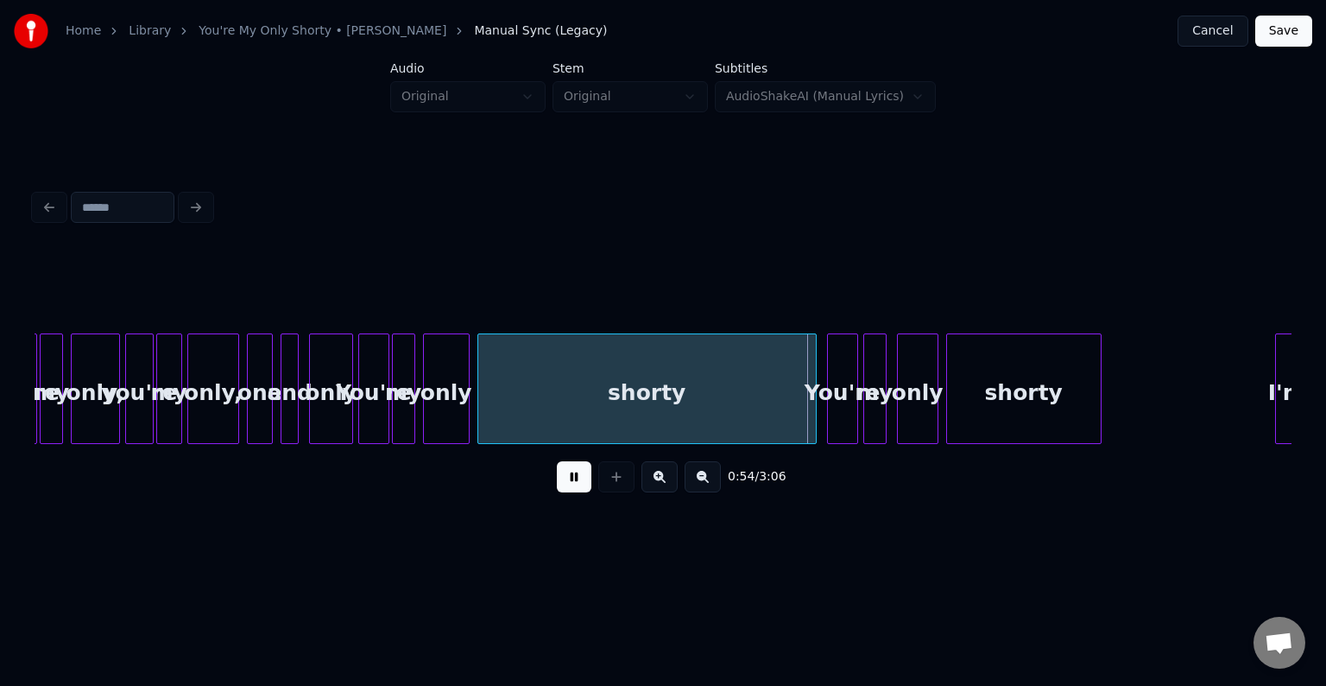
click at [580, 484] on button at bounding box center [574, 476] width 35 height 31
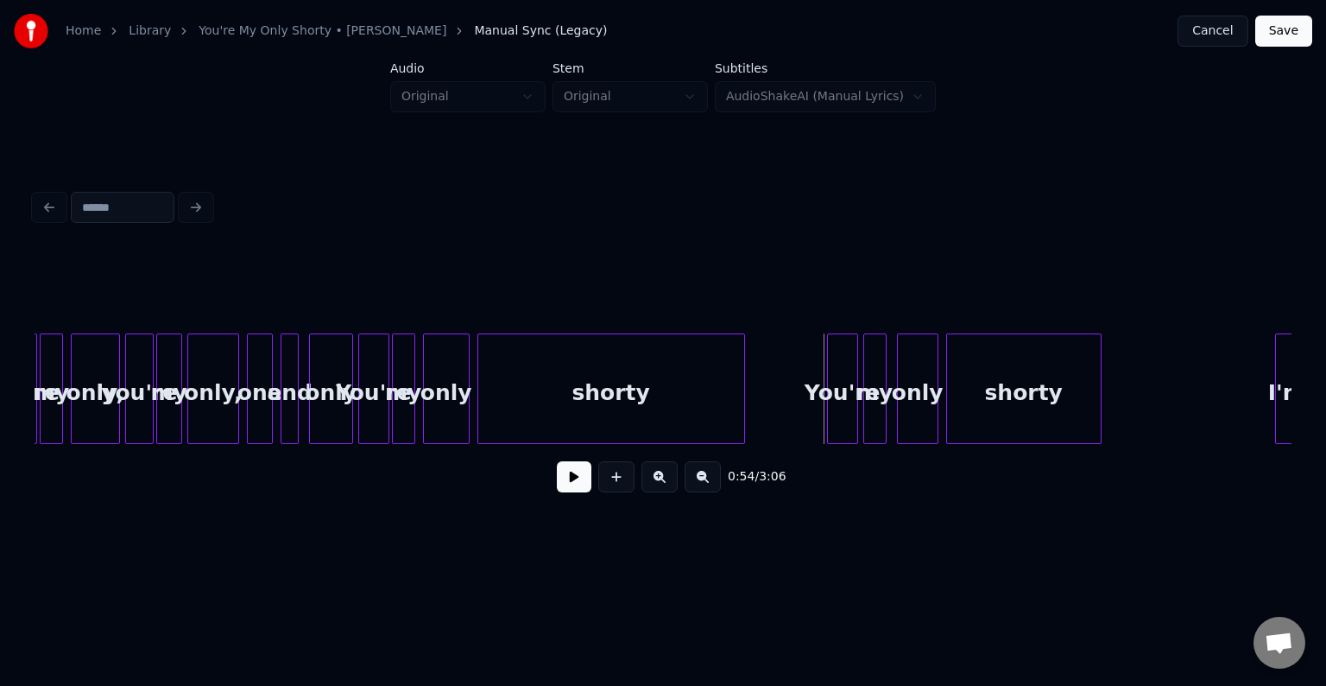
click at [741, 430] on div at bounding box center [741, 388] width 5 height 109
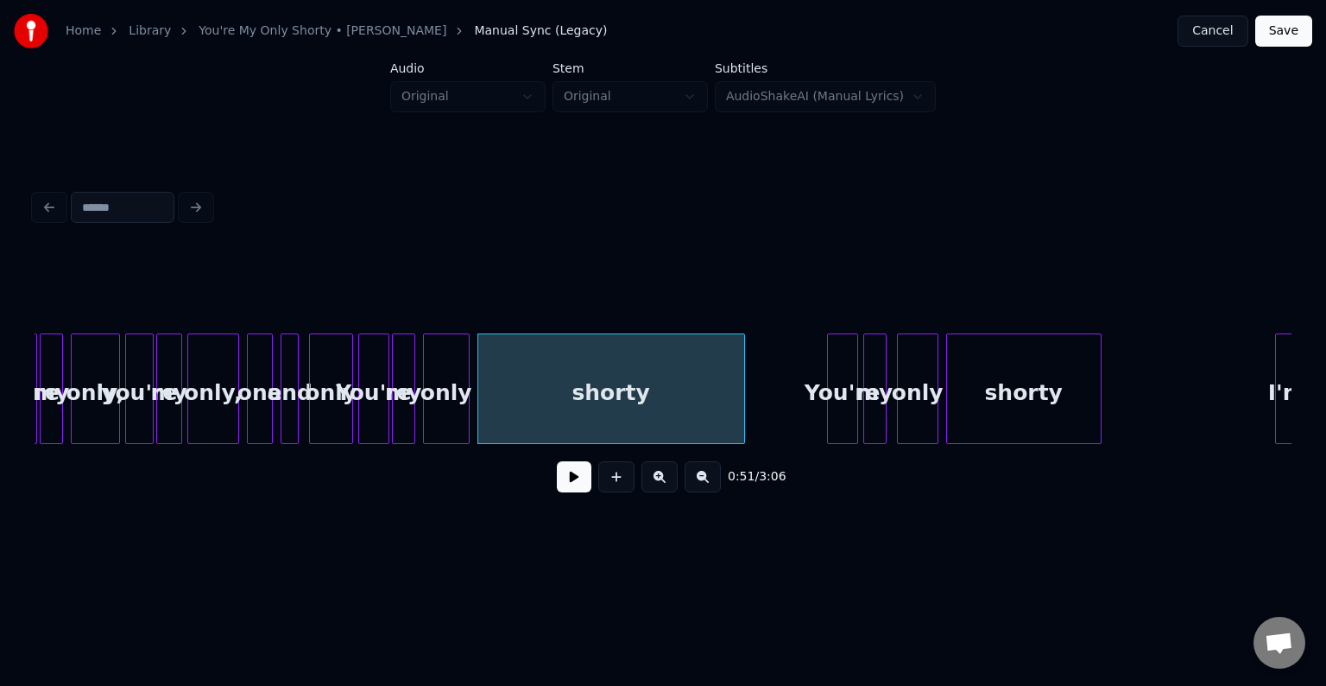
click at [573, 492] on button at bounding box center [574, 476] width 35 height 31
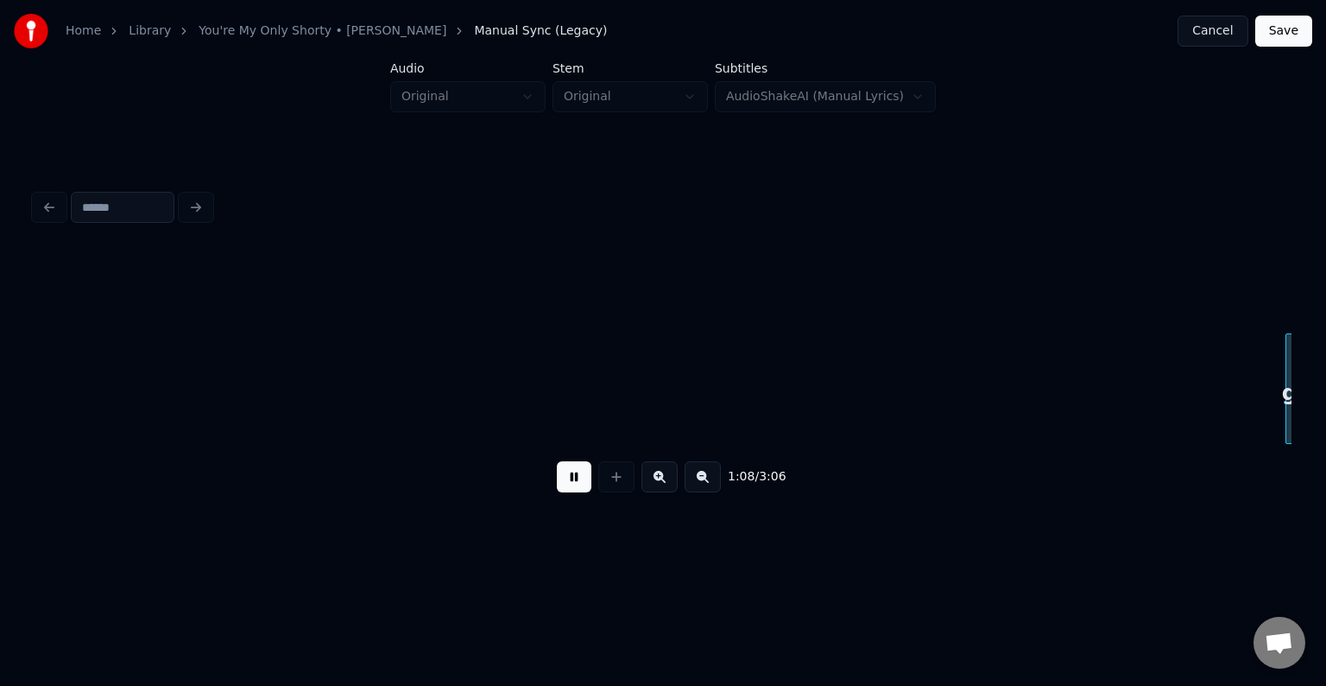
scroll to position [0, 8807]
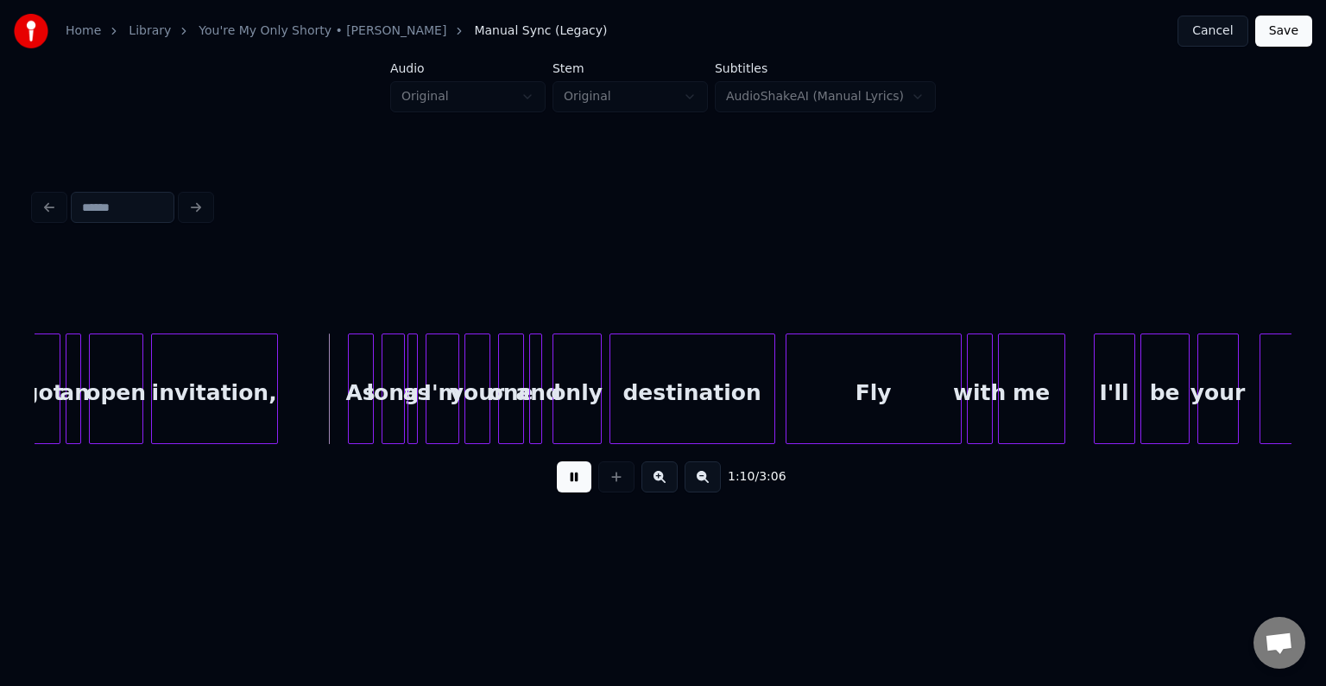
click at [573, 492] on button at bounding box center [574, 476] width 35 height 31
click at [338, 423] on div at bounding box center [335, 388] width 5 height 109
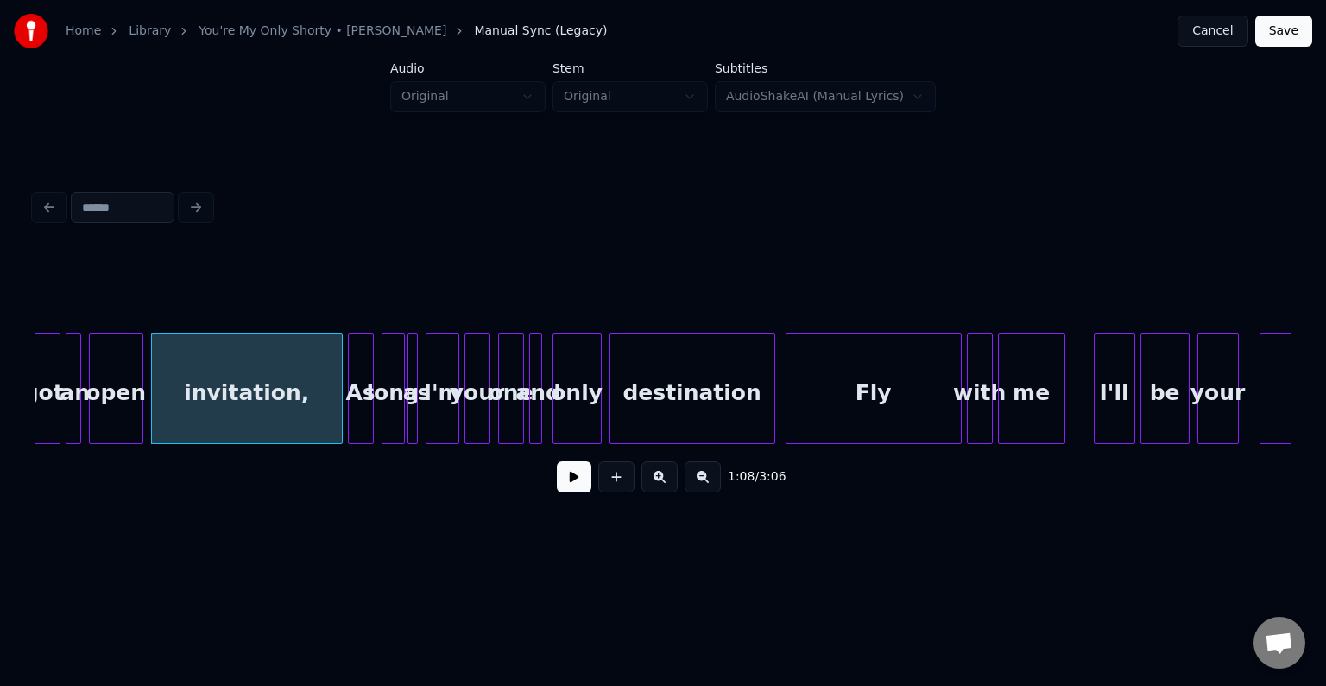
click at [585, 492] on button at bounding box center [574, 476] width 35 height 31
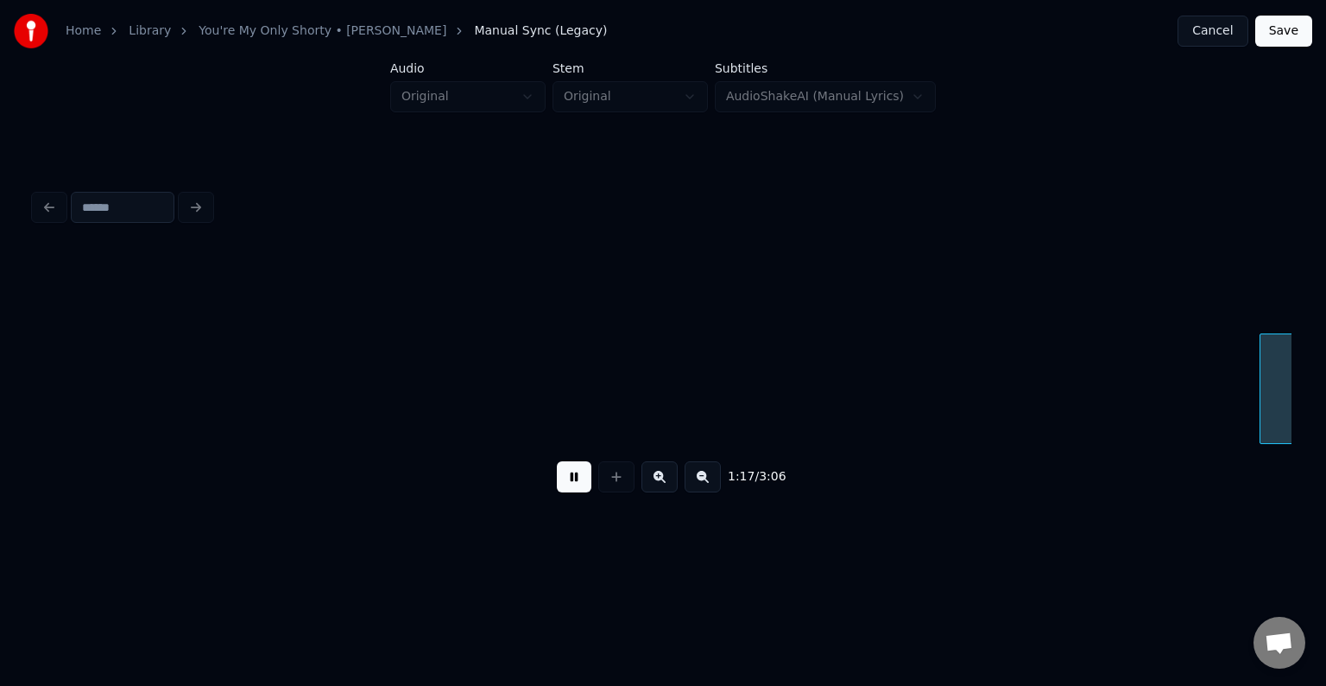
scroll to position [0, 10065]
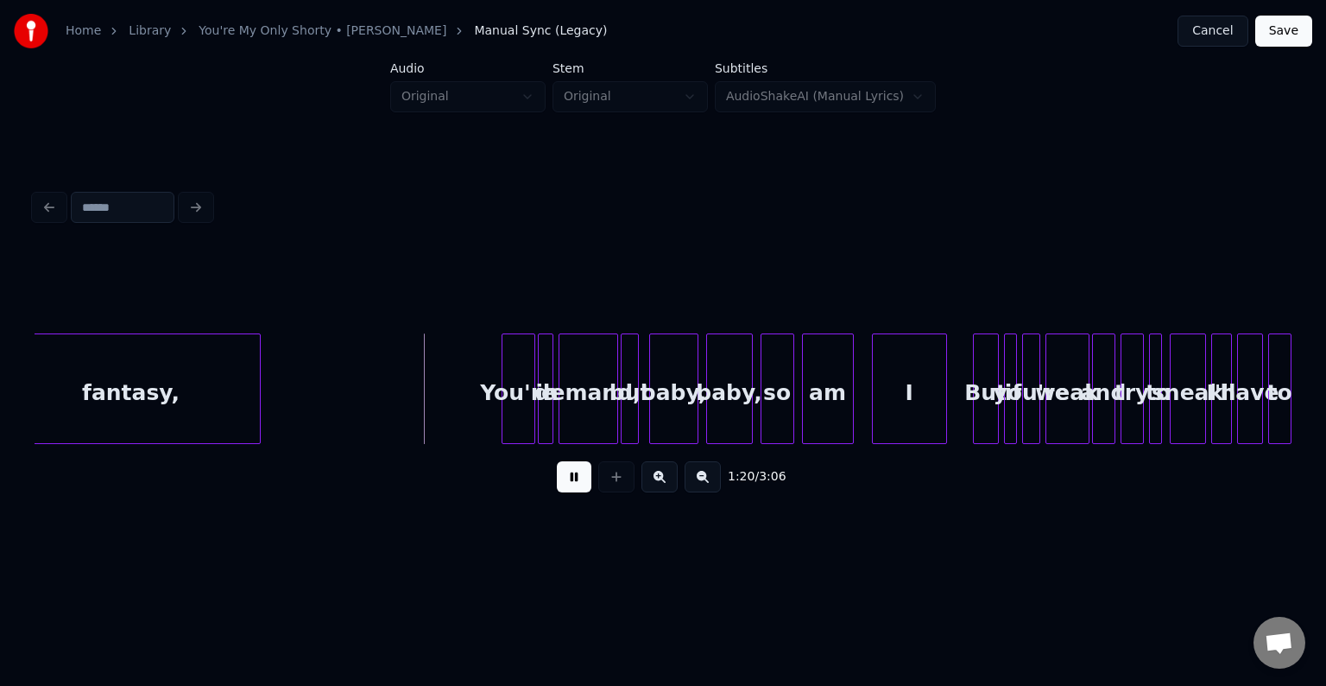
click at [585, 492] on button at bounding box center [574, 476] width 35 height 31
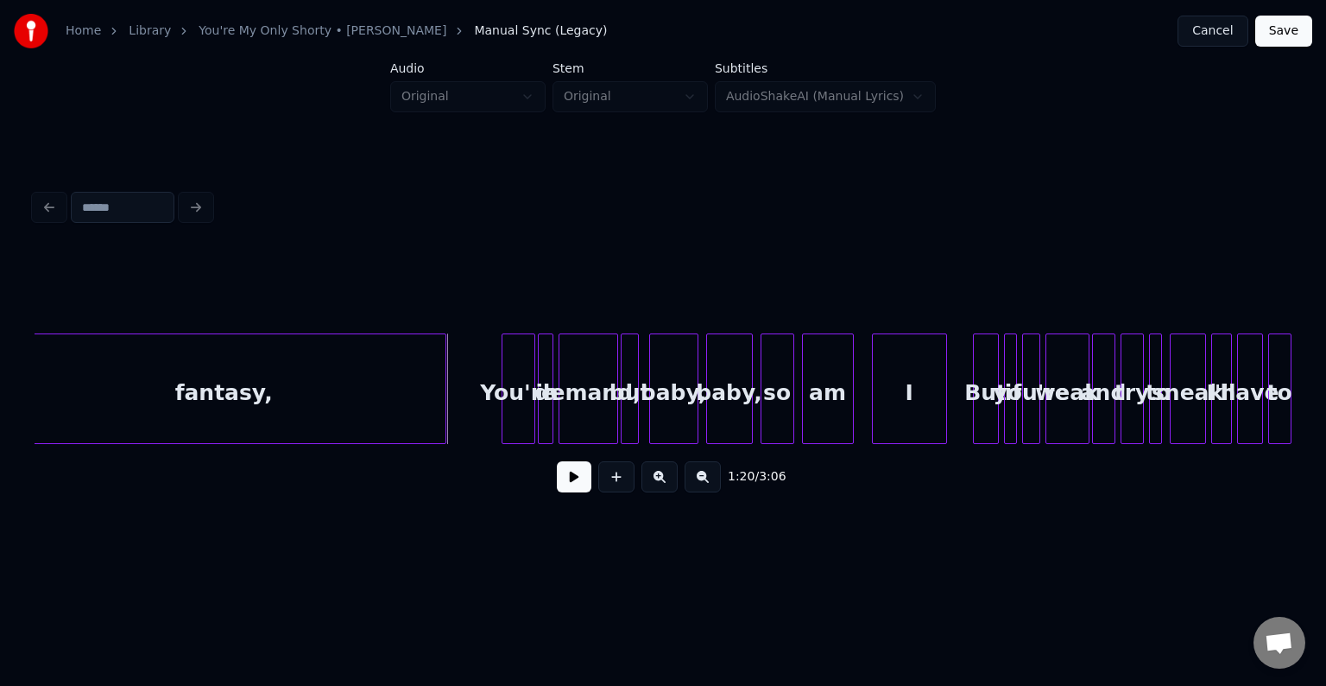
click at [442, 413] on div at bounding box center [442, 388] width 5 height 109
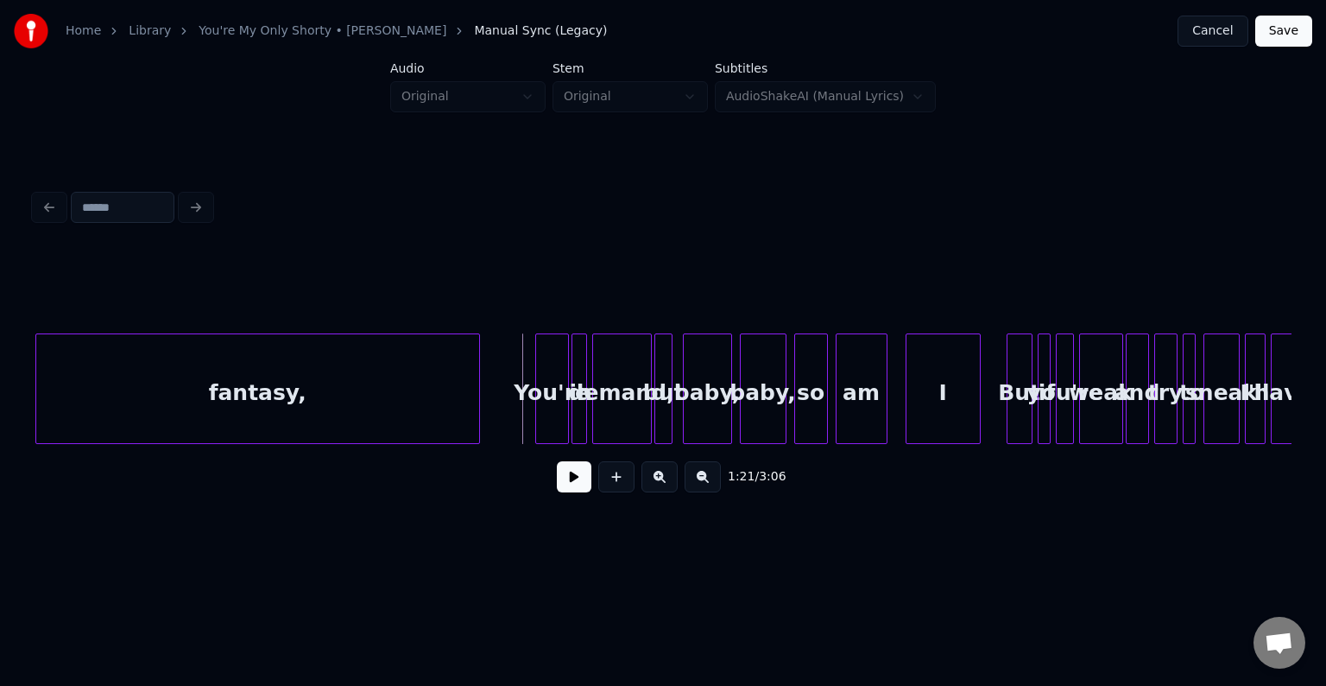
click at [555, 480] on div "1:21 / 3:06" at bounding box center [663, 477] width 1230 height 38
click at [578, 492] on button at bounding box center [574, 476] width 35 height 31
click at [849, 418] on div "am" at bounding box center [862, 392] width 50 height 117
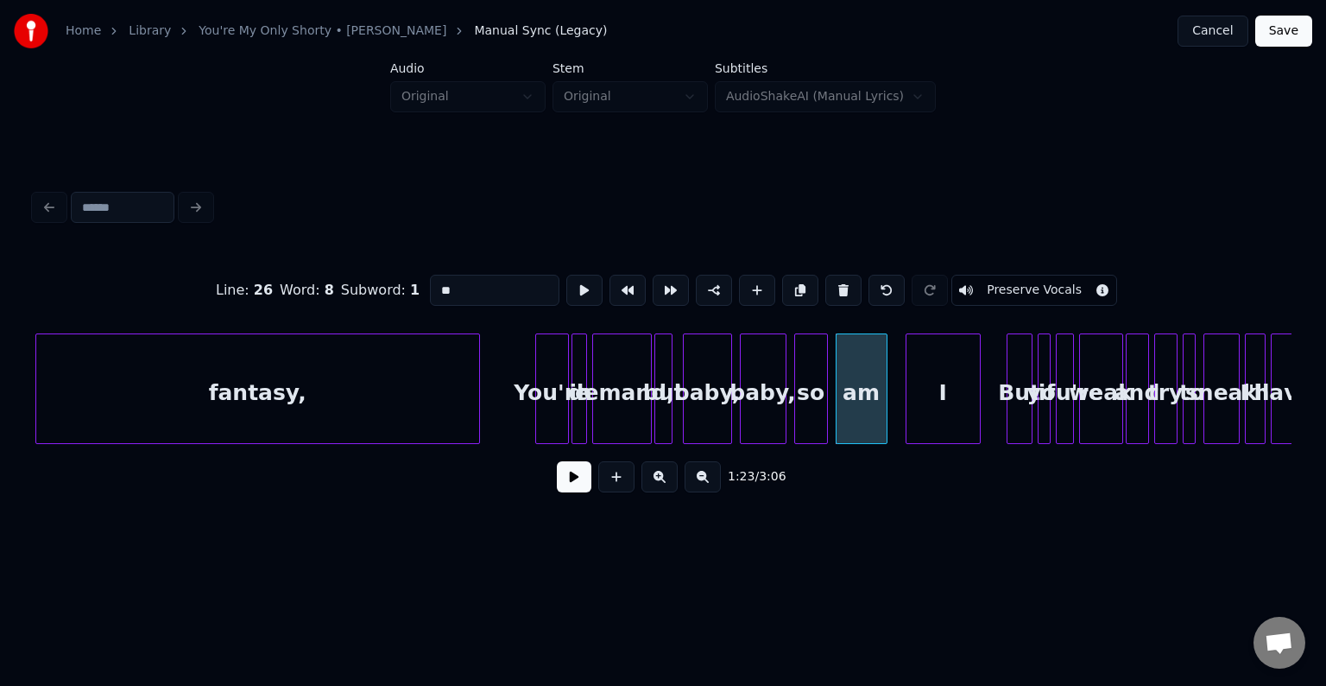
click at [563, 492] on button at bounding box center [574, 476] width 35 height 31
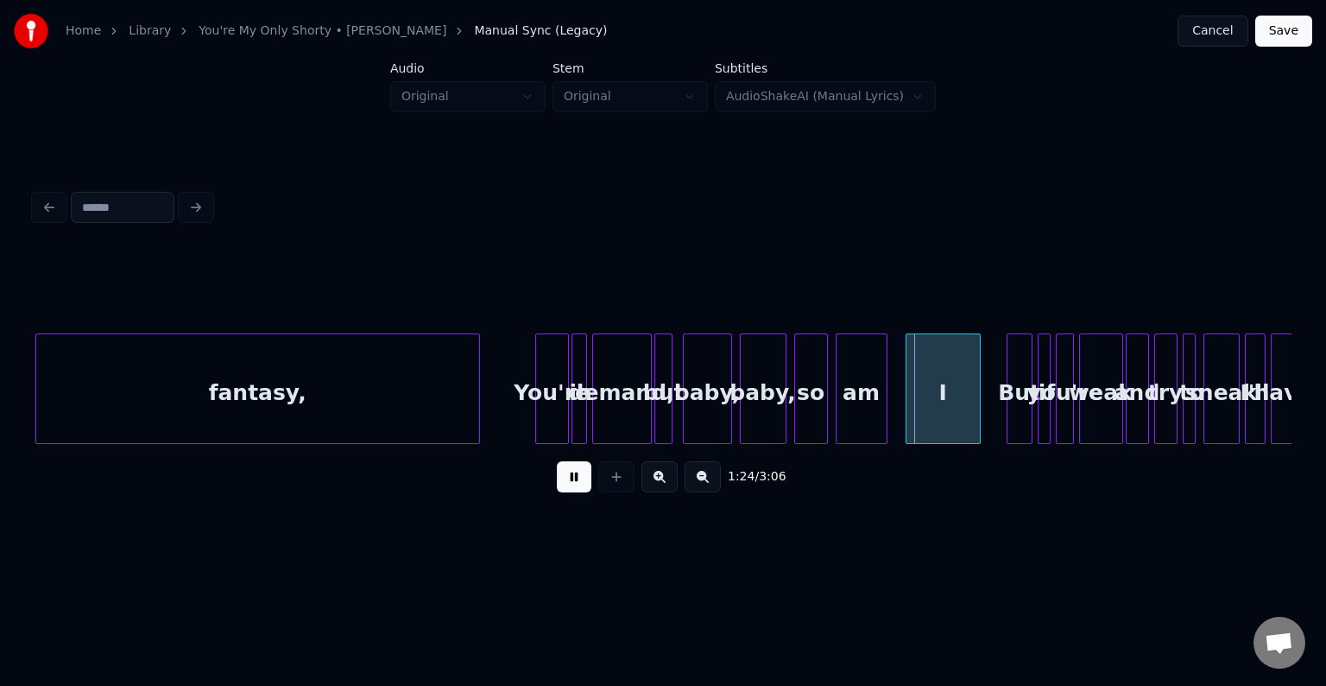
click at [563, 492] on button at bounding box center [574, 476] width 35 height 31
click at [850, 408] on div at bounding box center [852, 388] width 5 height 109
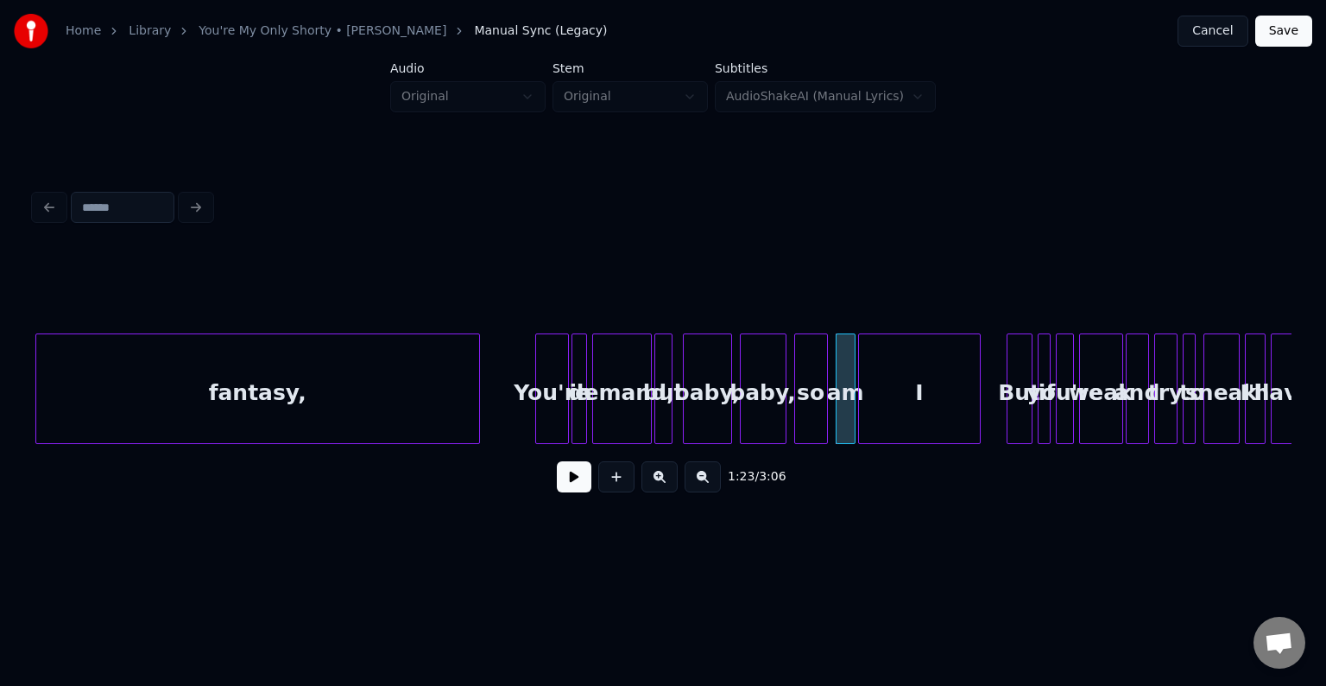
click at [861, 420] on div at bounding box center [861, 388] width 5 height 109
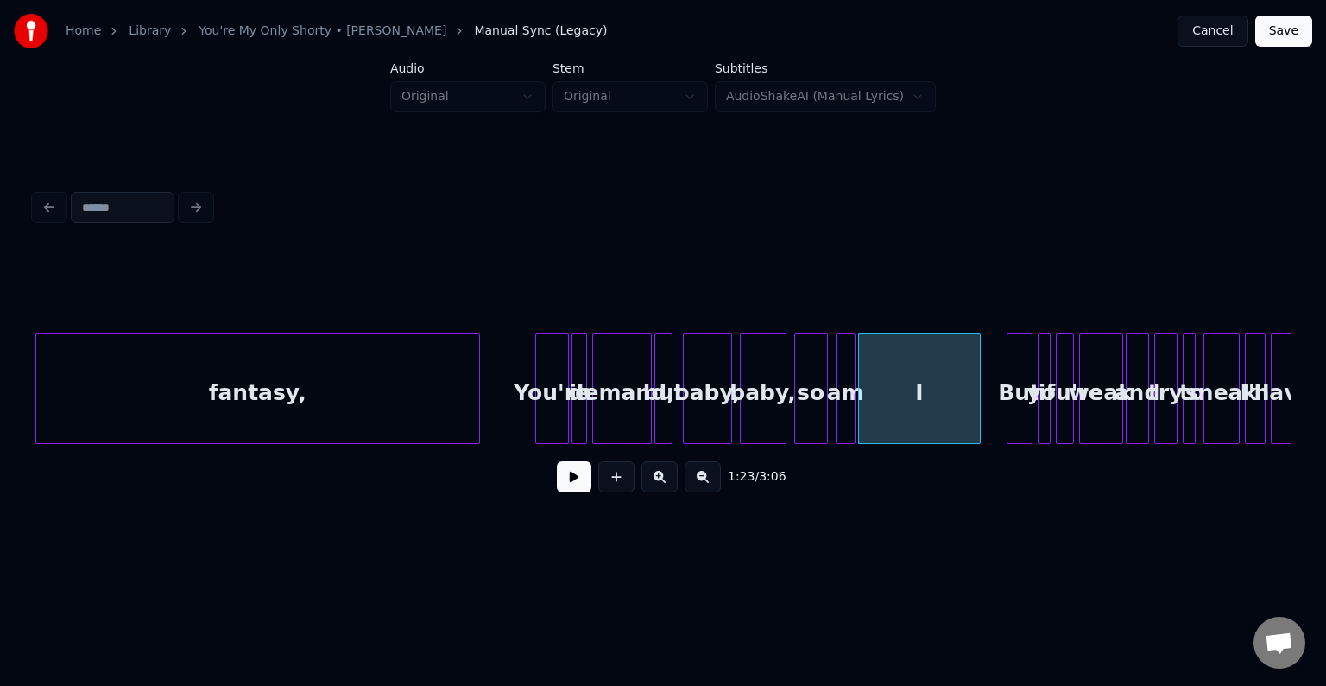
click at [567, 490] on button at bounding box center [574, 476] width 35 height 31
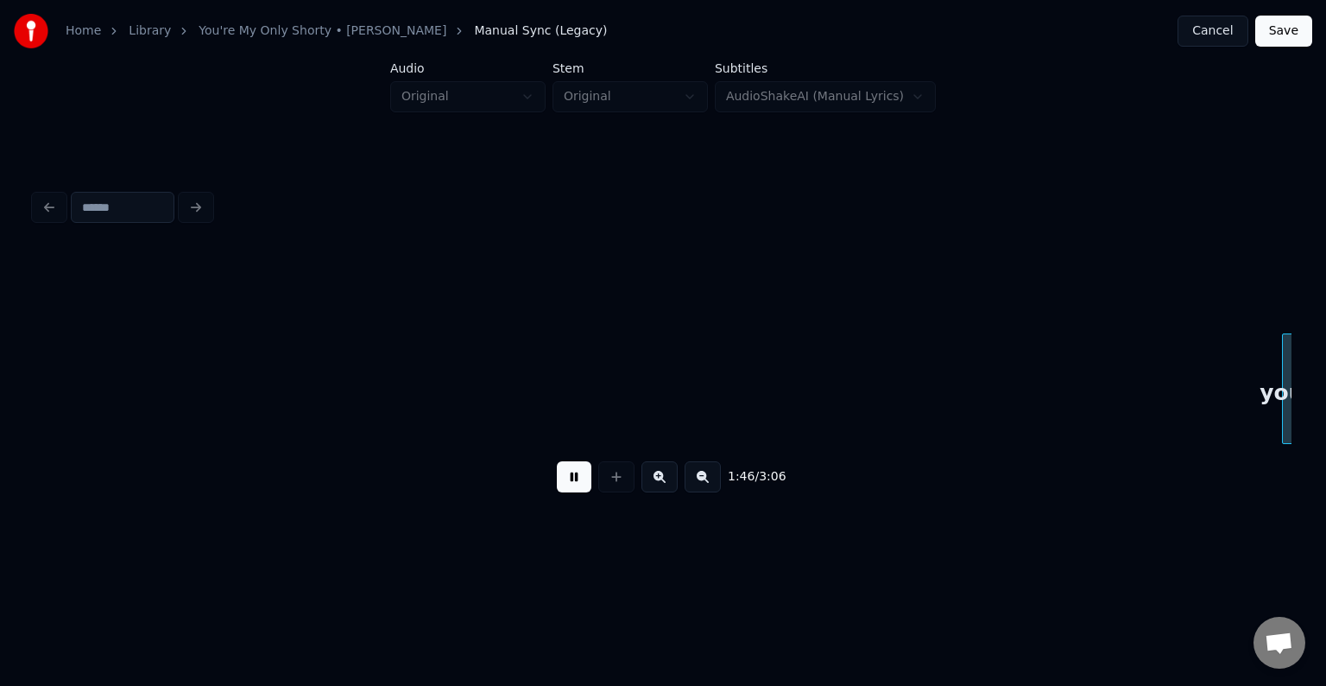
scroll to position [0, 13804]
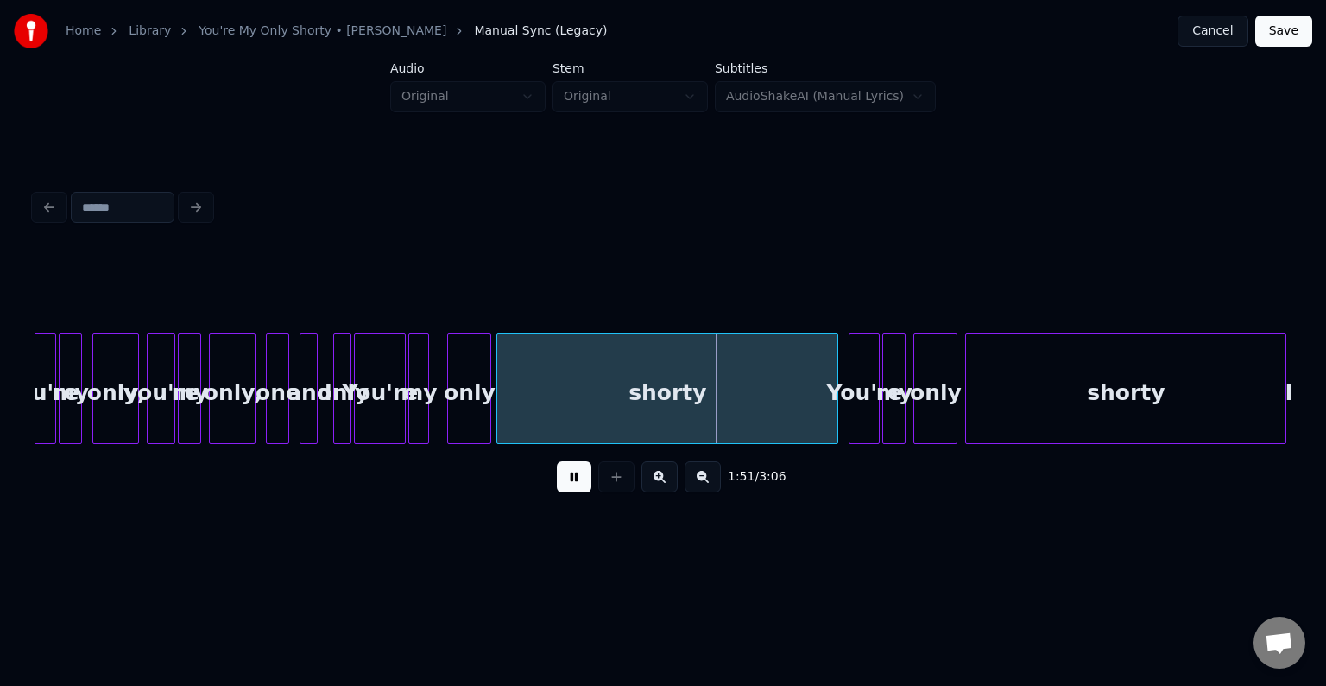
click at [304, 420] on div at bounding box center [302, 388] width 5 height 109
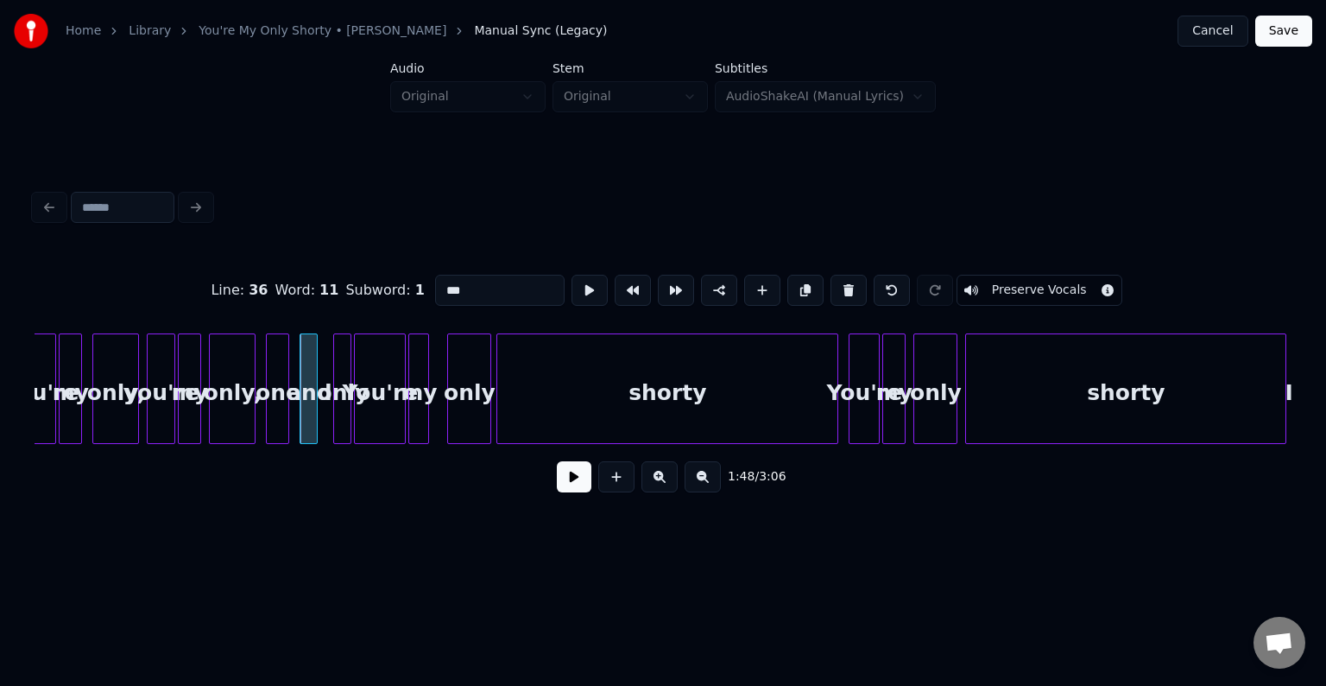
click at [575, 492] on button at bounding box center [574, 476] width 35 height 31
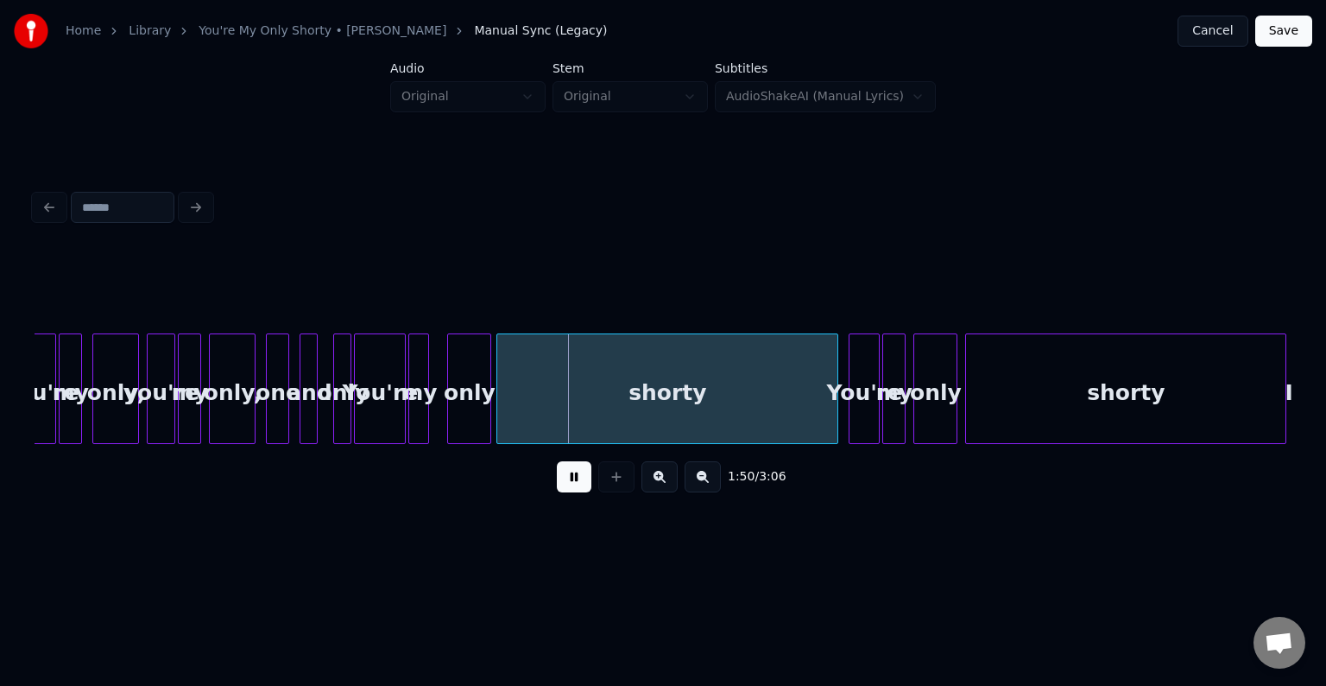
click at [343, 410] on div "only" at bounding box center [342, 392] width 17 height 117
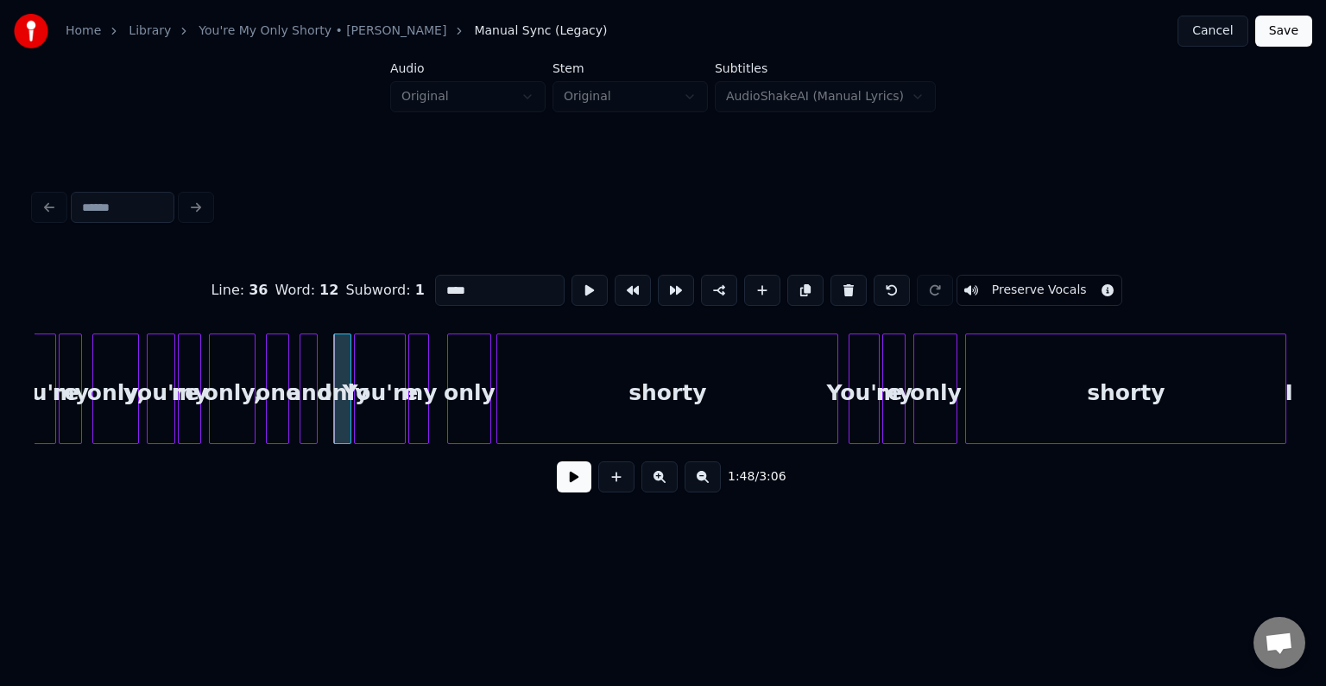
click at [566, 477] on button at bounding box center [574, 476] width 35 height 31
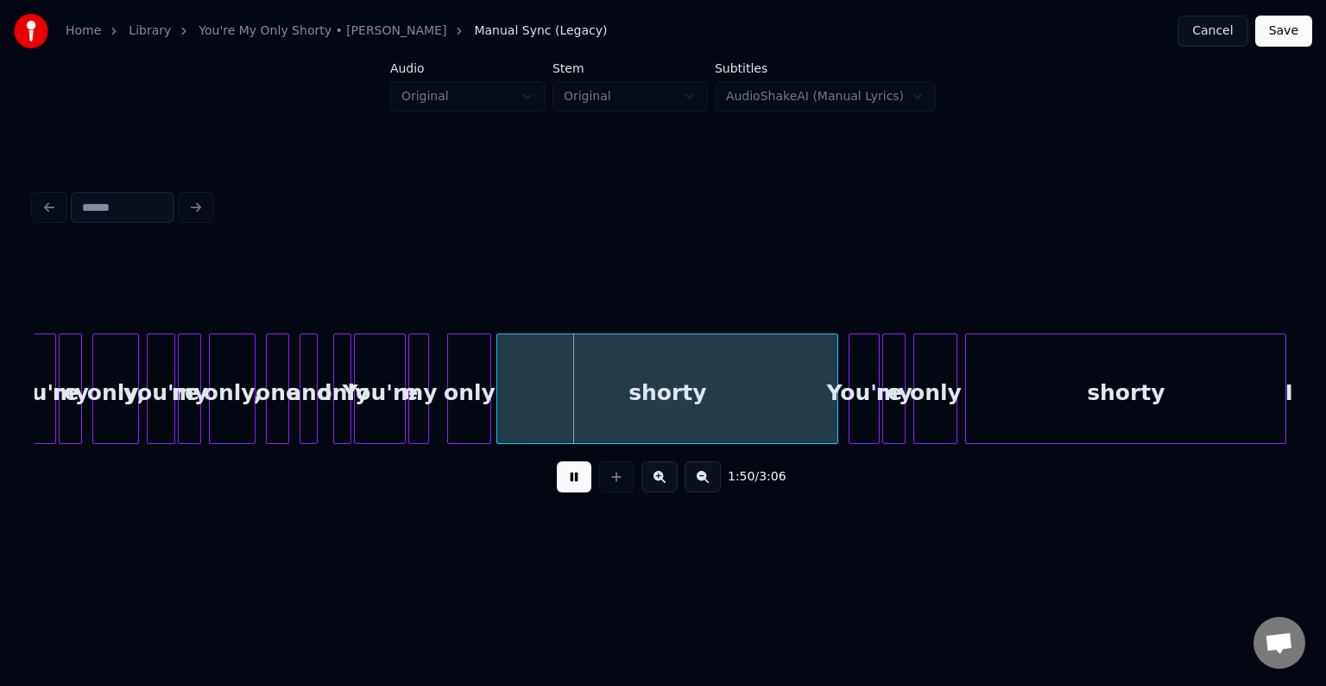
click at [378, 421] on div "You're" at bounding box center [380, 392] width 50 height 117
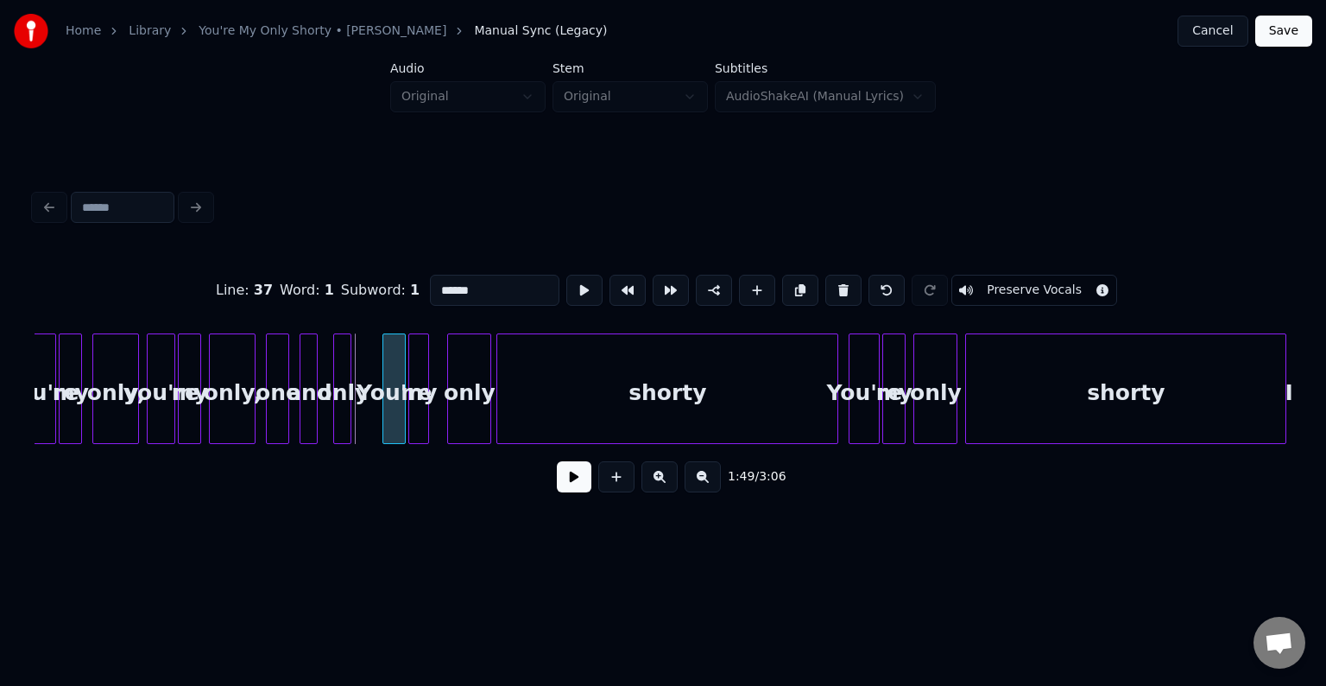
click at [385, 431] on div at bounding box center [385, 388] width 5 height 109
click at [374, 423] on div at bounding box center [373, 388] width 5 height 109
click at [568, 487] on button at bounding box center [574, 476] width 35 height 31
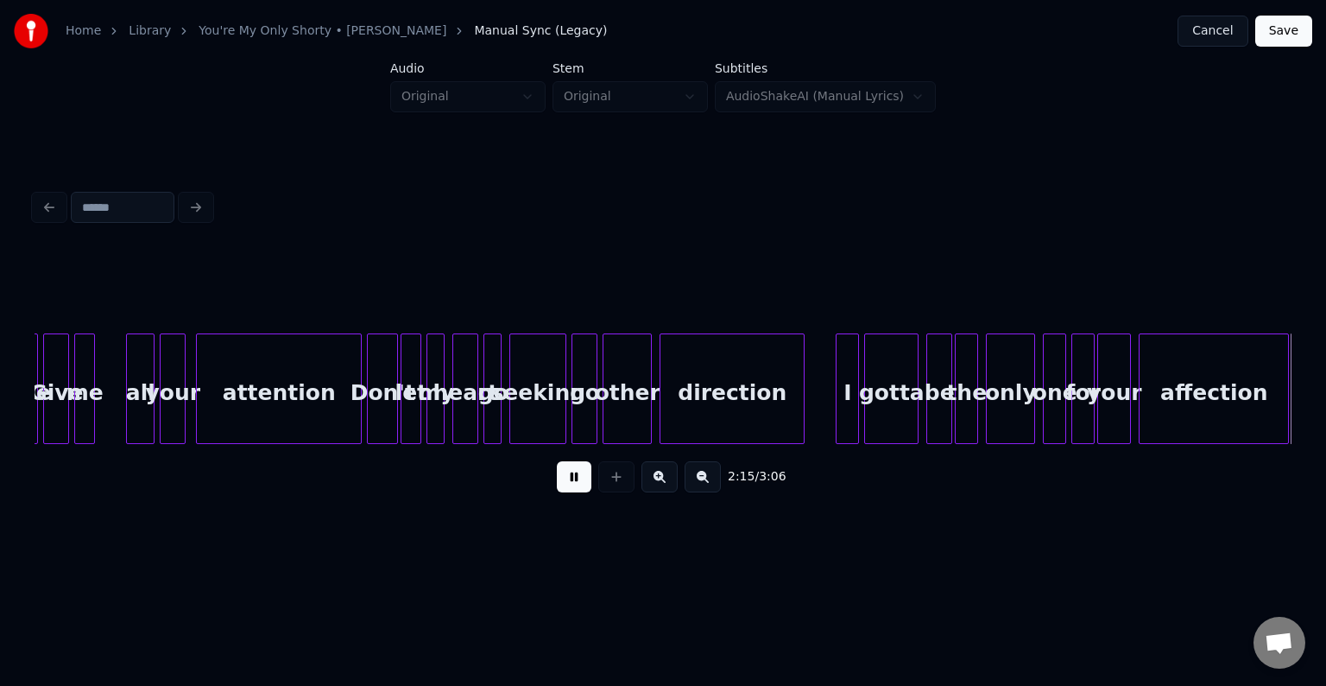
scroll to position [0, 17580]
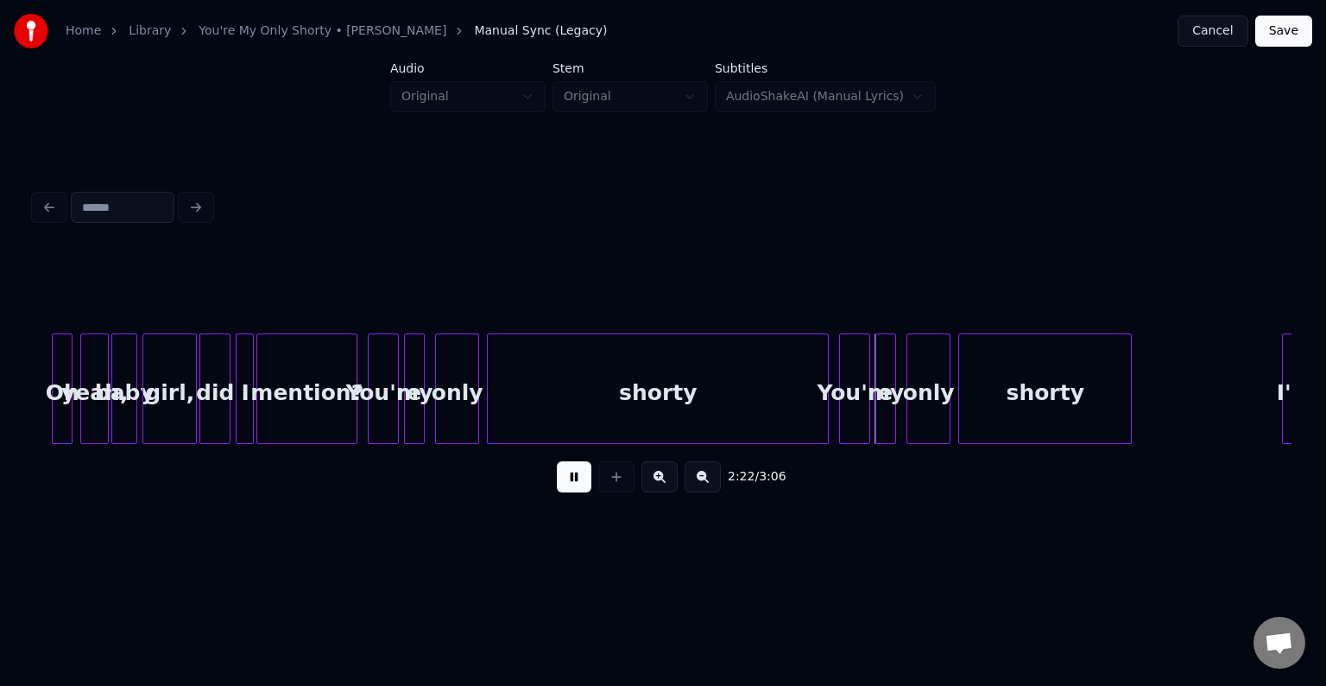
click at [578, 490] on button at bounding box center [574, 476] width 35 height 31
click at [757, 421] on div at bounding box center [759, 388] width 5 height 109
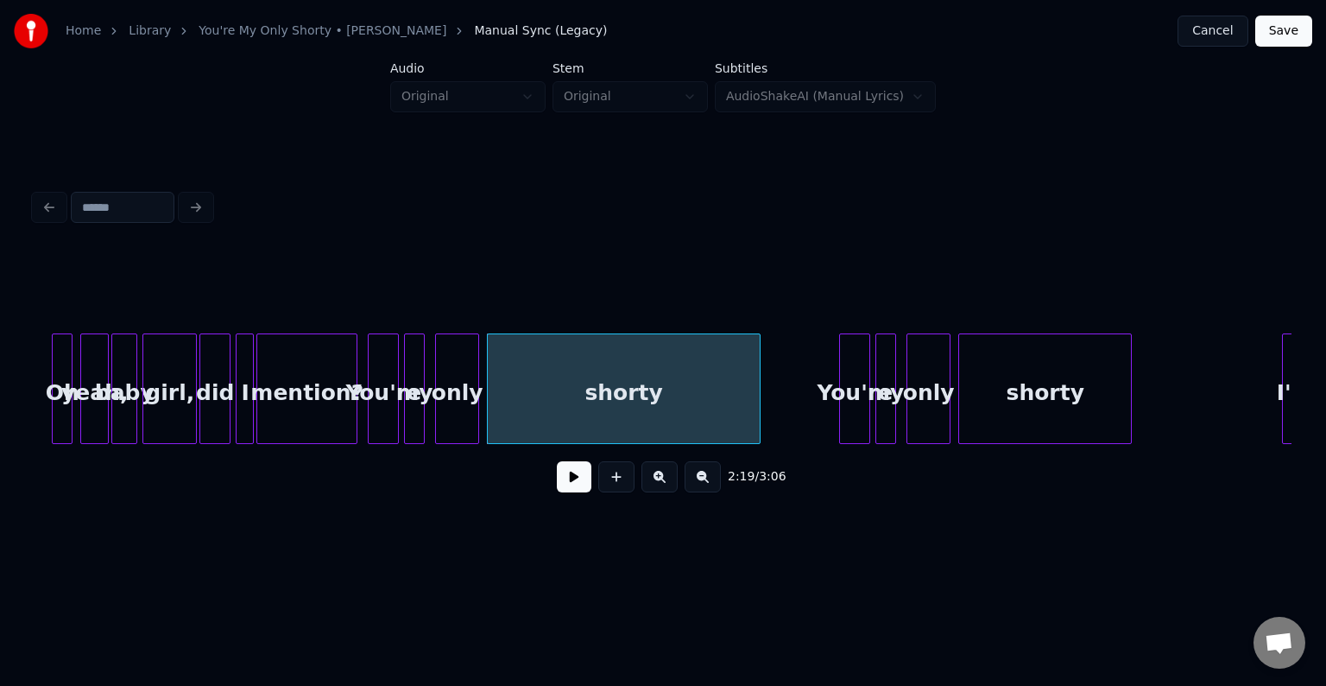
click at [572, 480] on button at bounding box center [574, 476] width 35 height 31
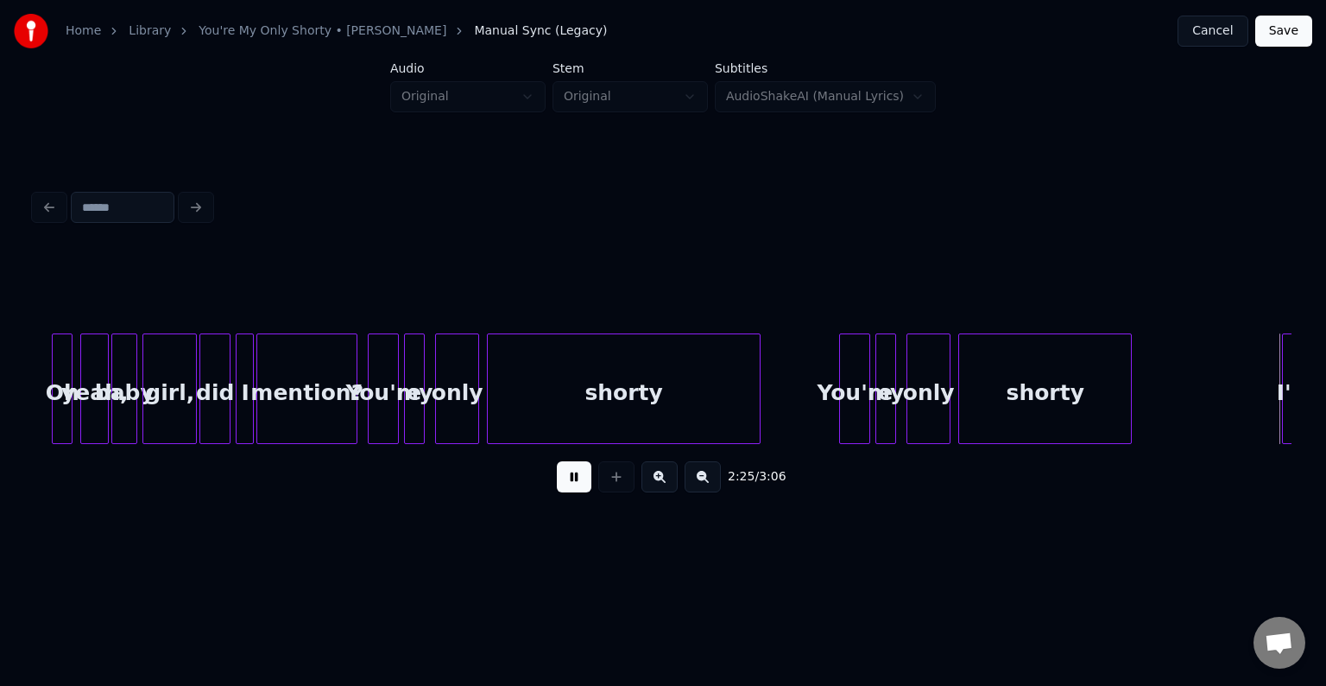
scroll to position [0, 18839]
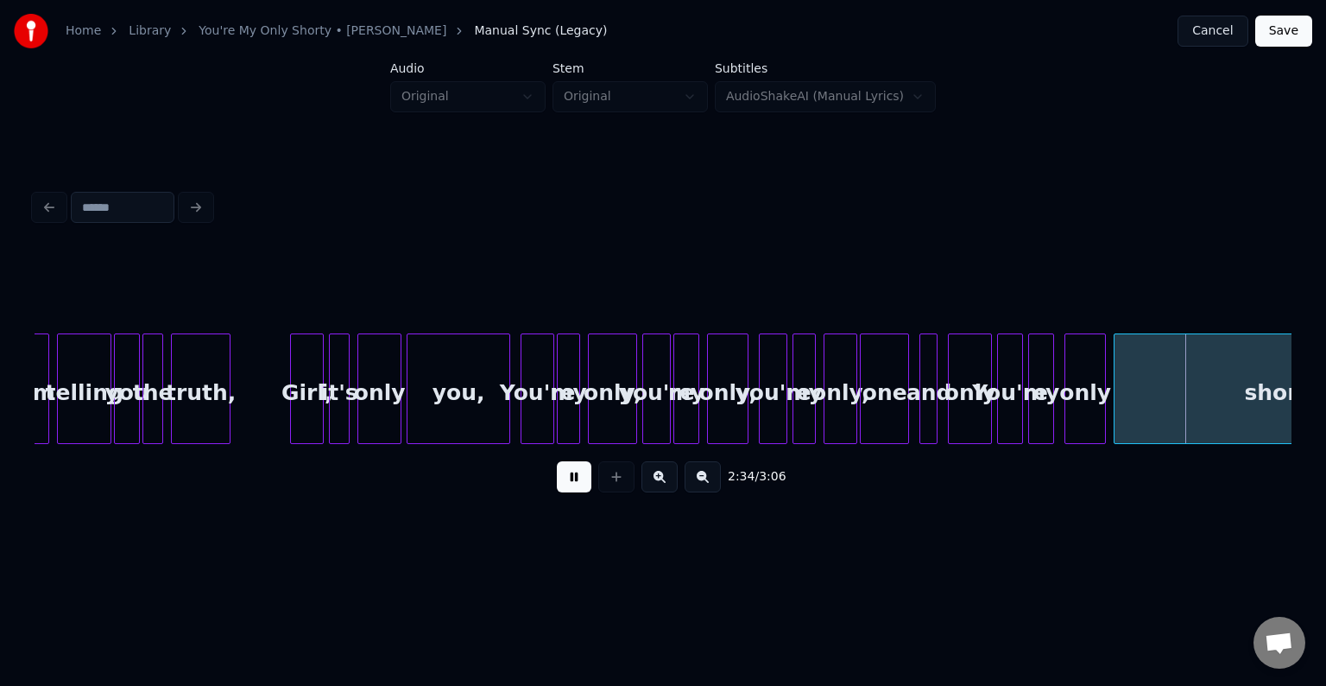
click at [604, 416] on div "only," at bounding box center [612, 392] width 47 height 117
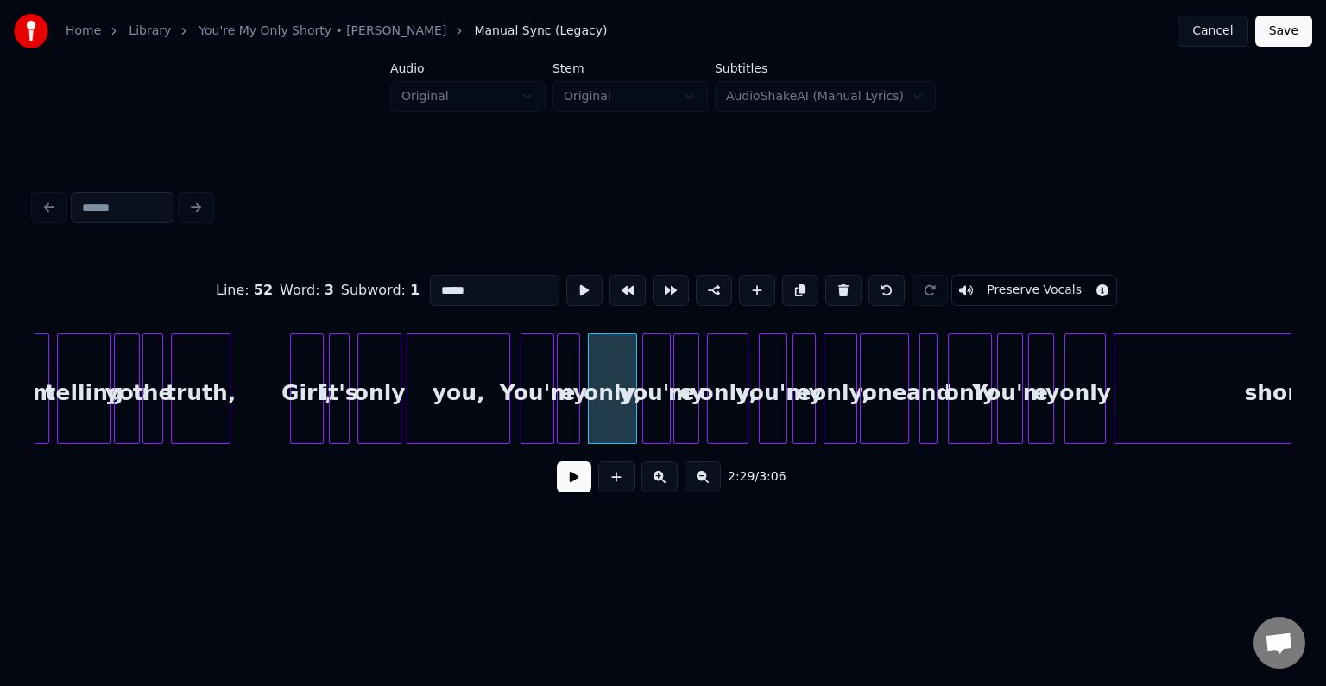
click at [583, 487] on button at bounding box center [574, 476] width 35 height 31
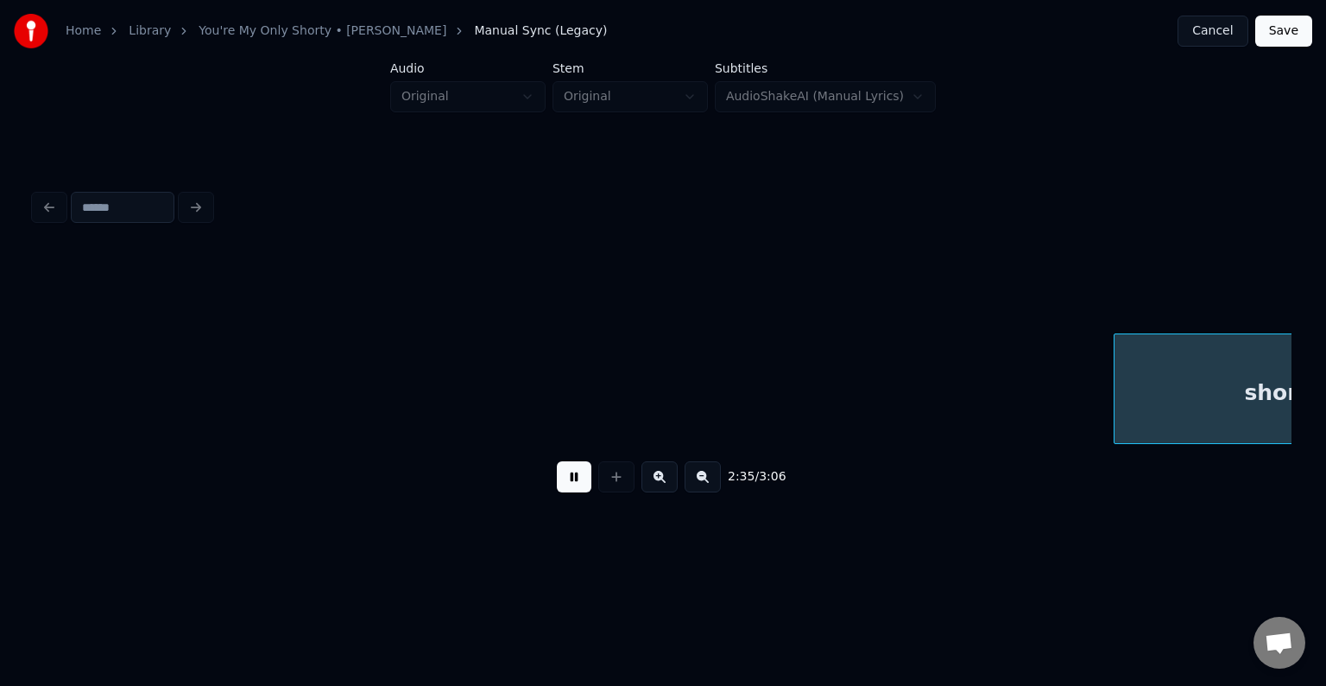
scroll to position [0, 20096]
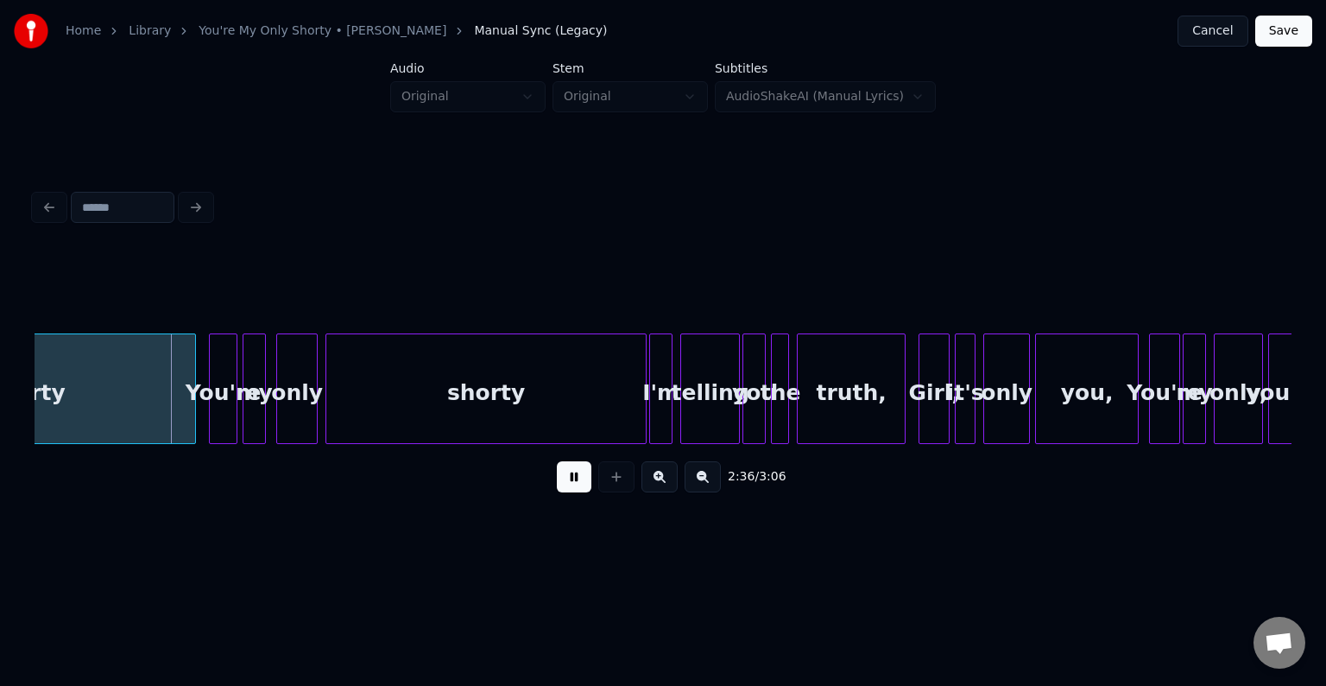
click at [583, 487] on button at bounding box center [574, 476] width 35 height 31
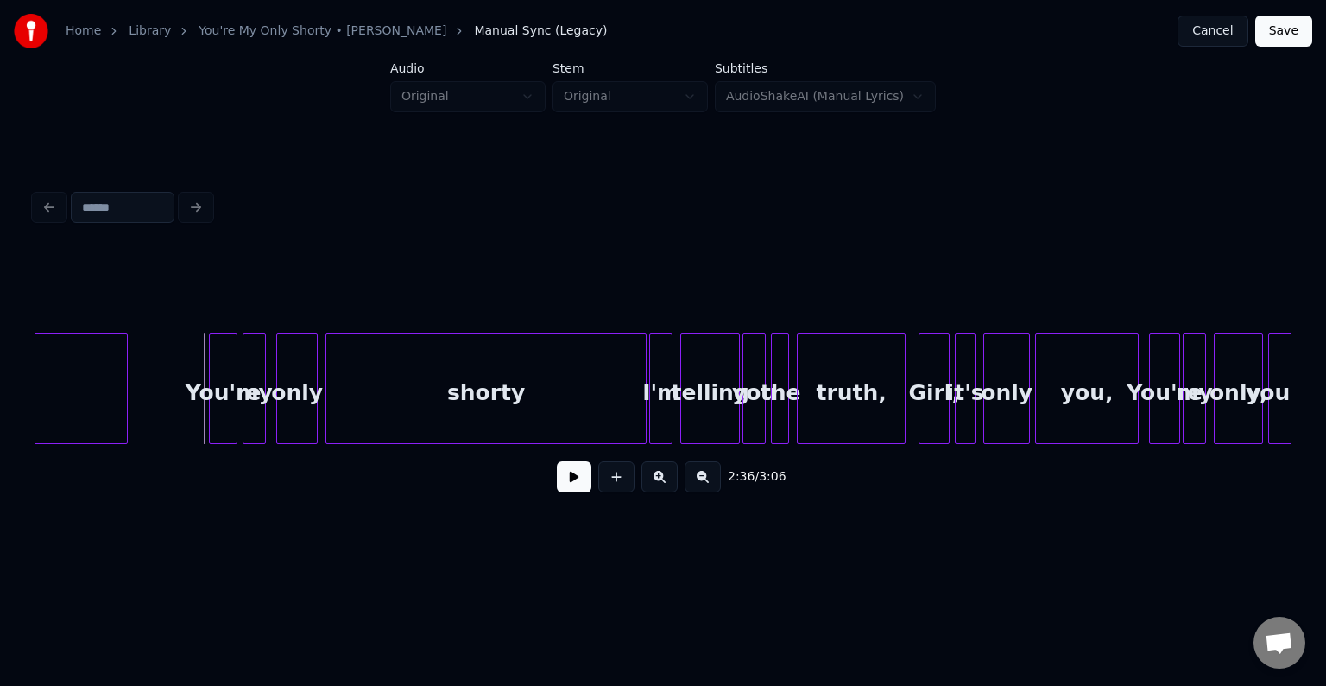
click at [122, 428] on div at bounding box center [124, 388] width 5 height 109
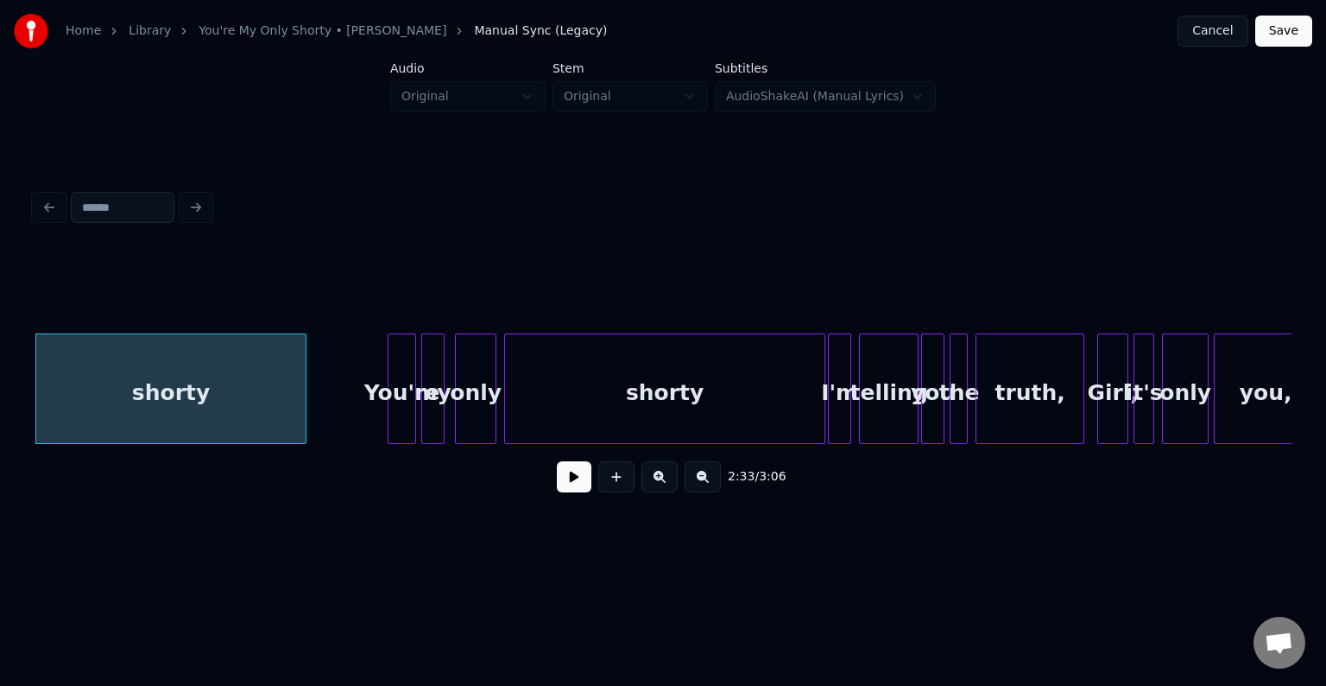
click at [571, 492] on button at bounding box center [574, 476] width 35 height 31
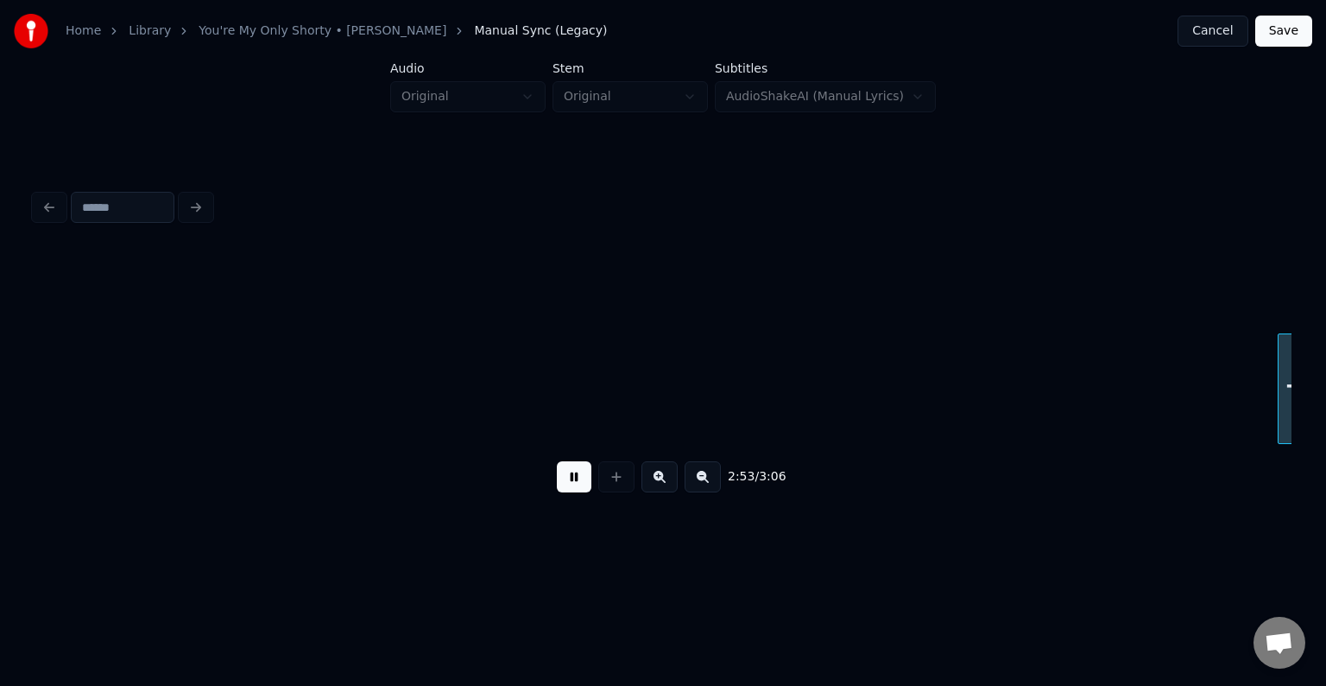
scroll to position [0, 22434]
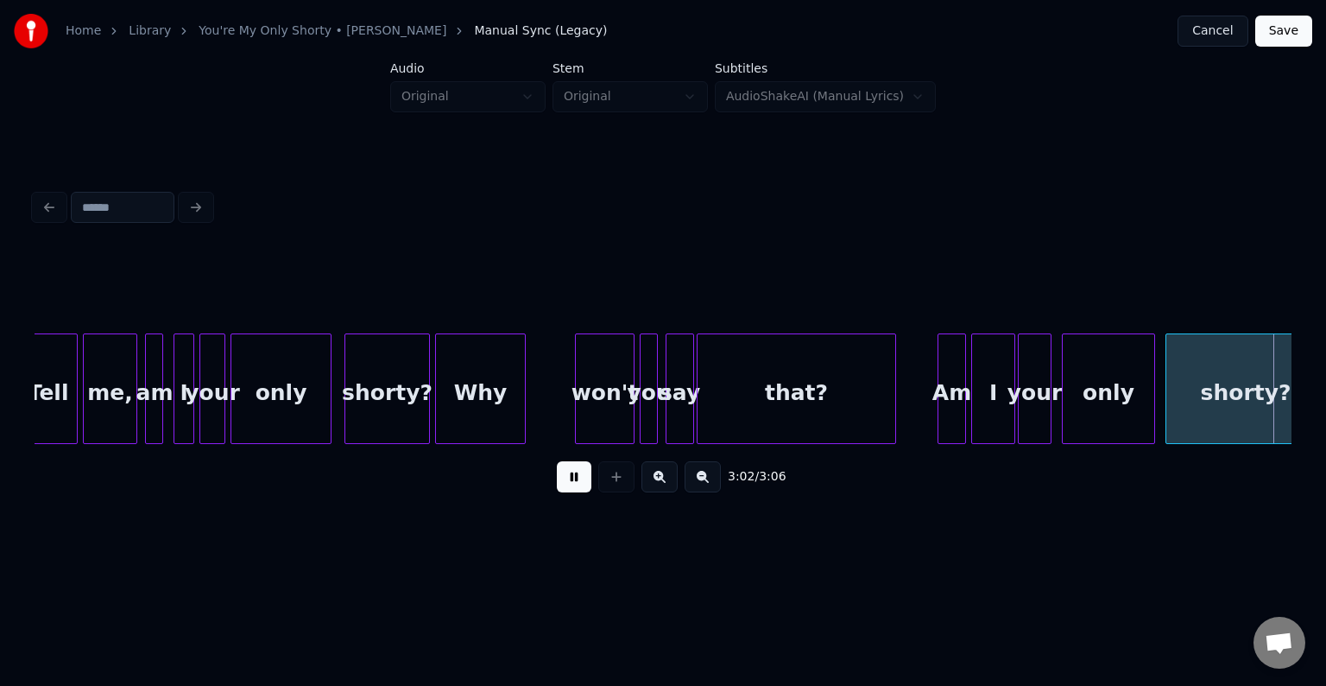
click at [575, 480] on button at bounding box center [574, 476] width 35 height 31
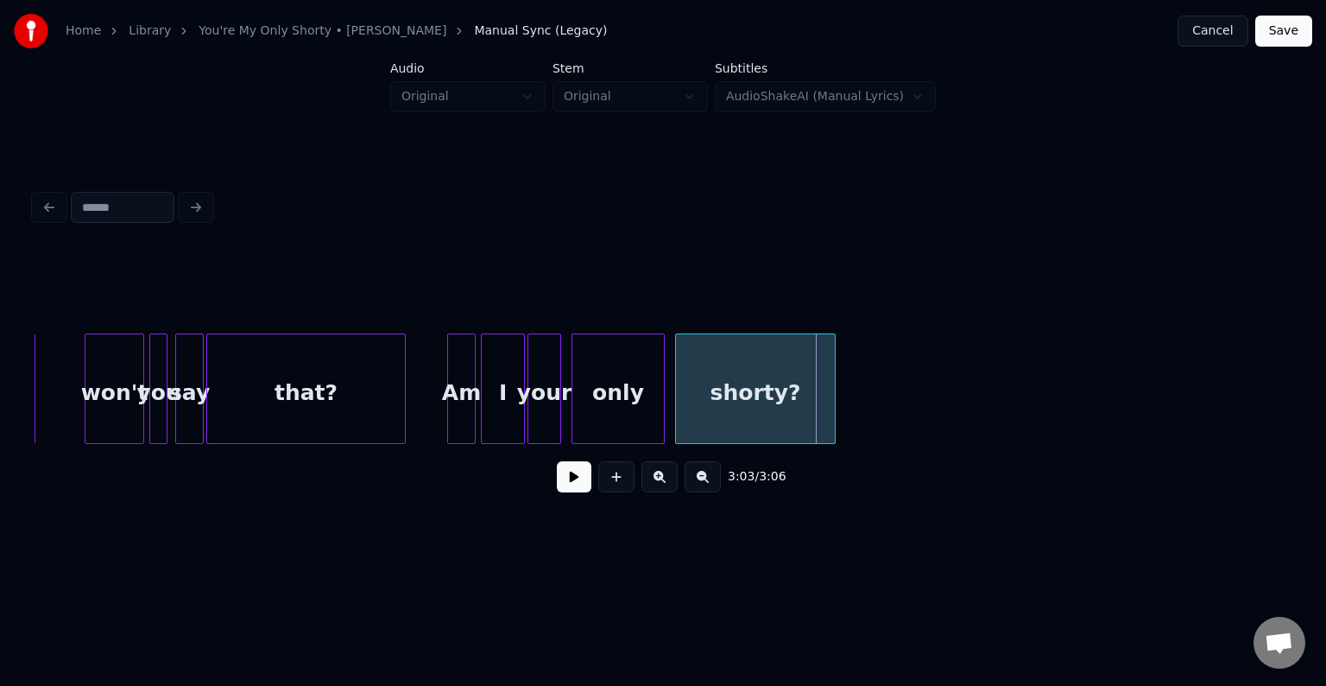
click at [575, 480] on button at bounding box center [574, 476] width 35 height 31
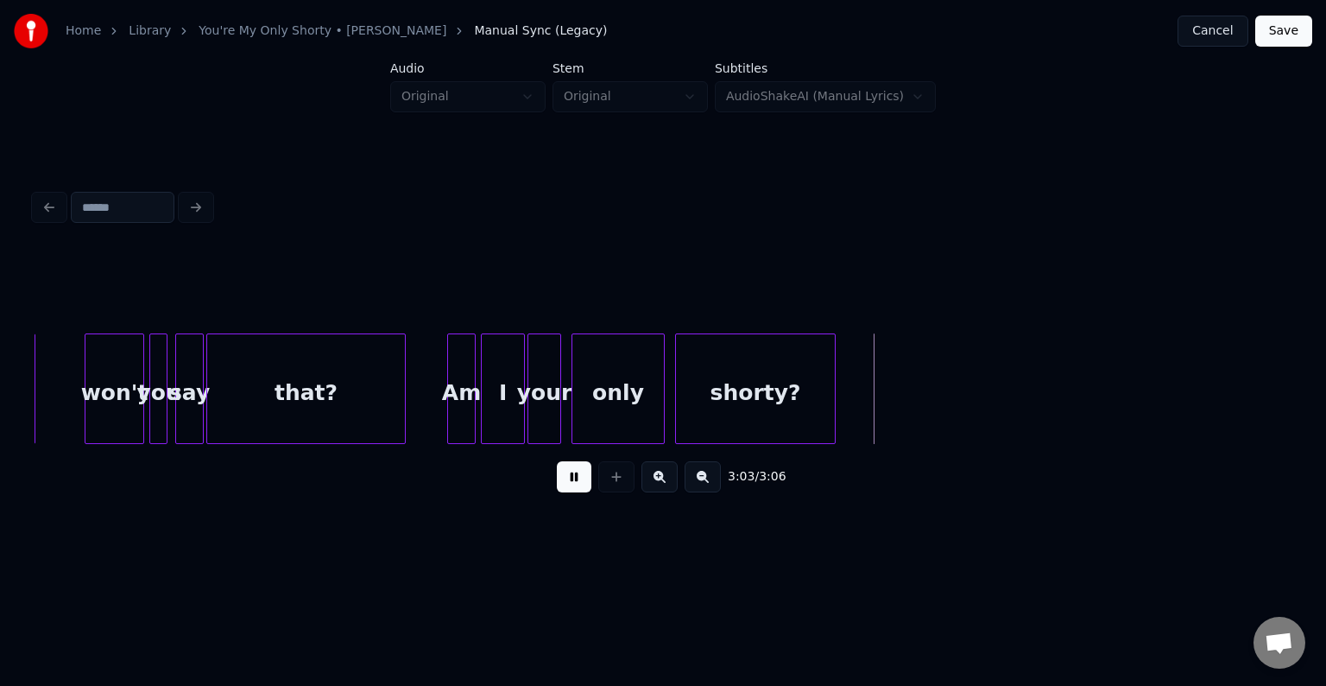
click at [575, 480] on button at bounding box center [574, 476] width 35 height 31
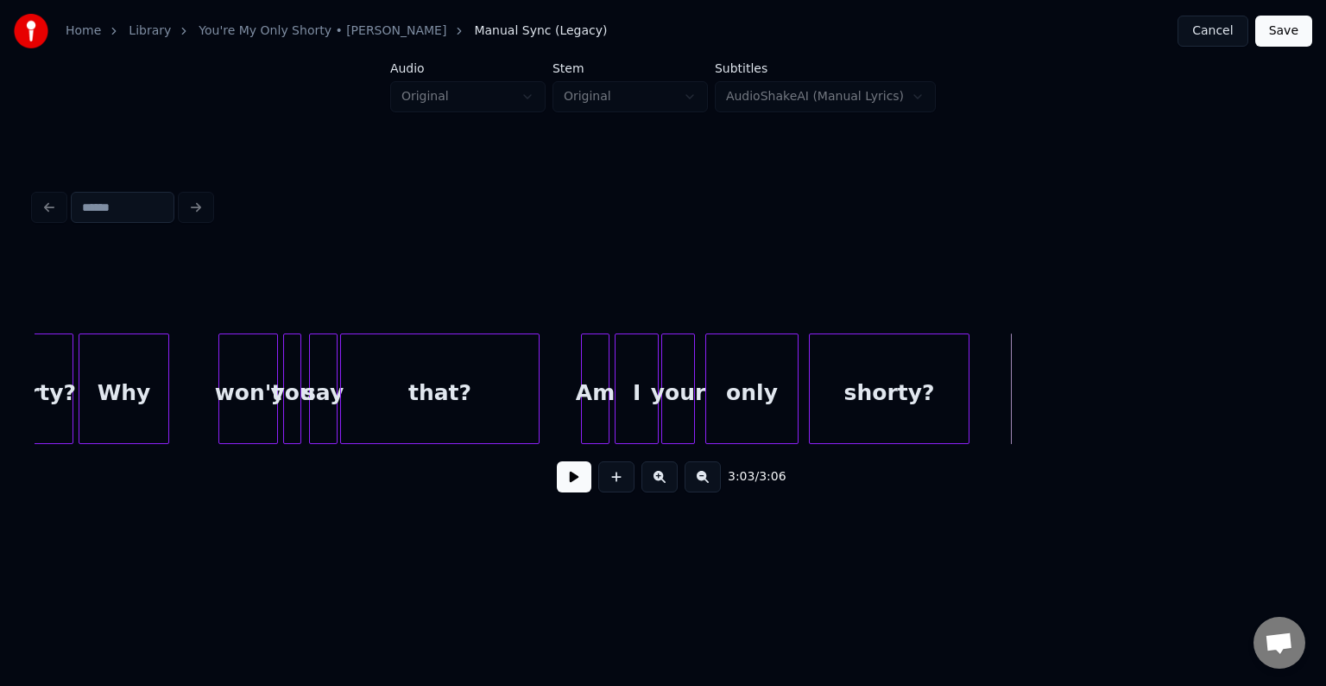
scroll to position [0, 22717]
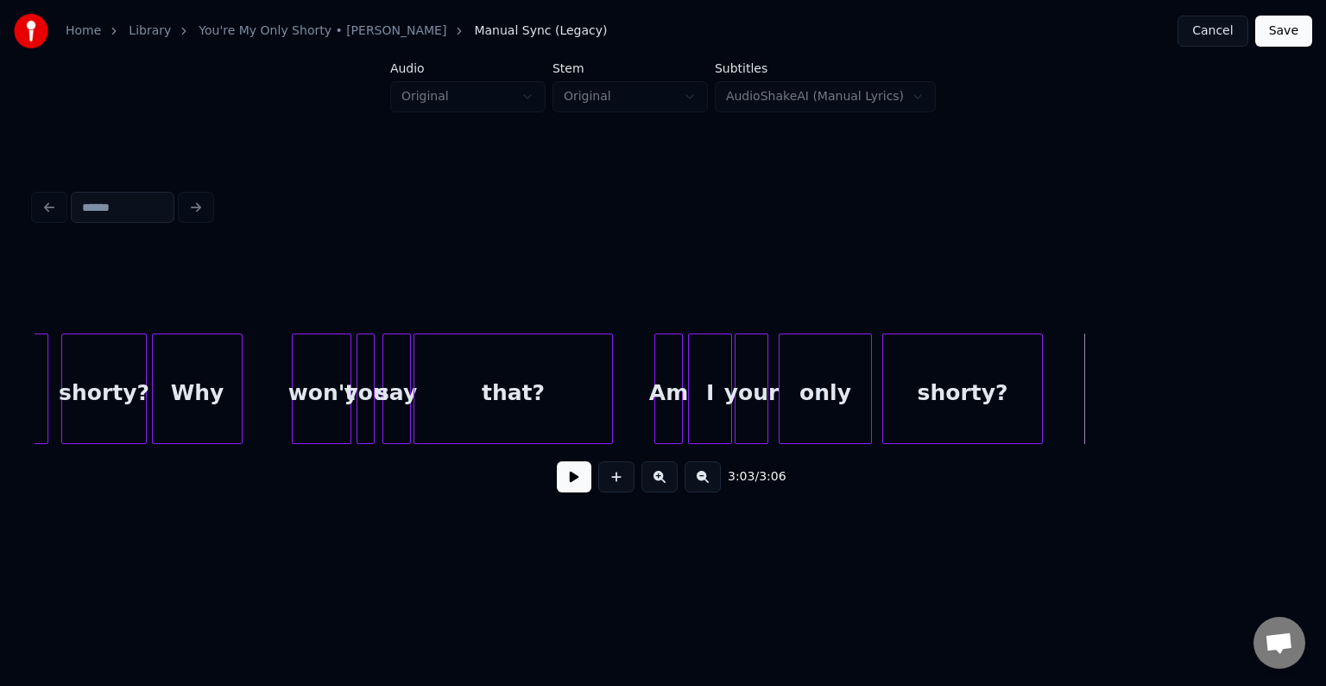
click at [142, 414] on div at bounding box center [143, 388] width 5 height 109
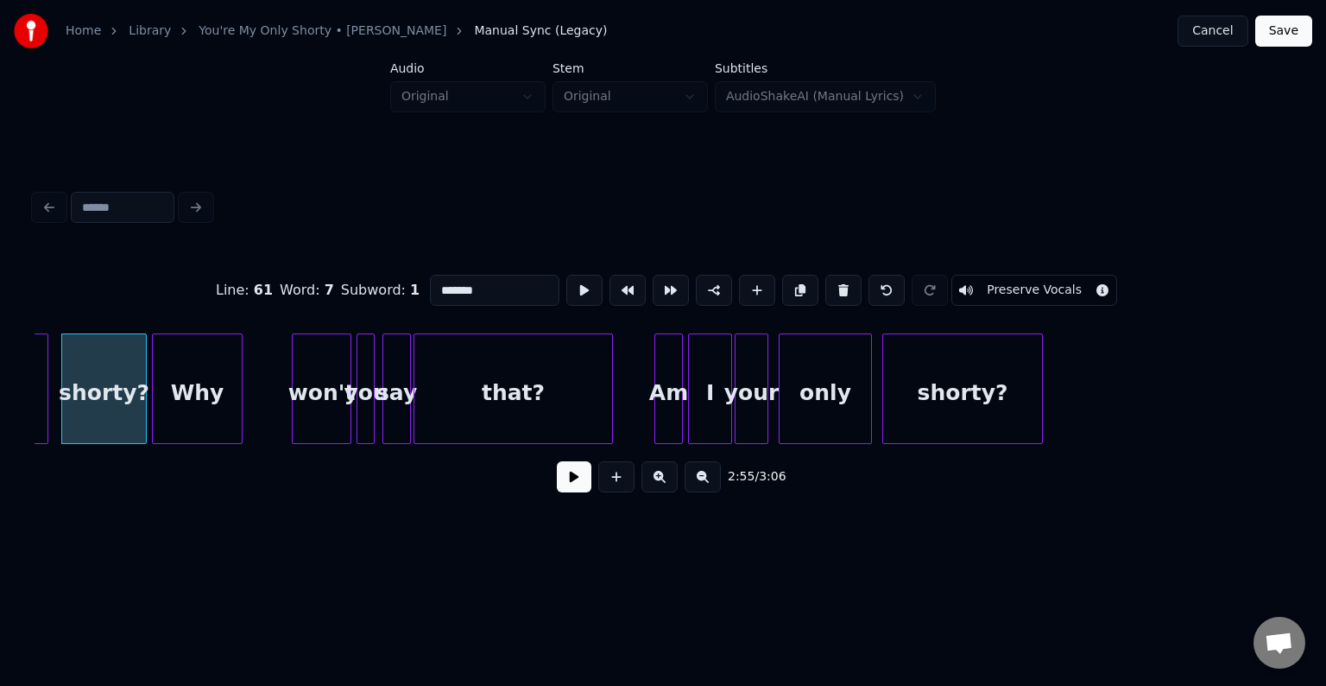
click at [566, 486] on button at bounding box center [574, 476] width 35 height 31
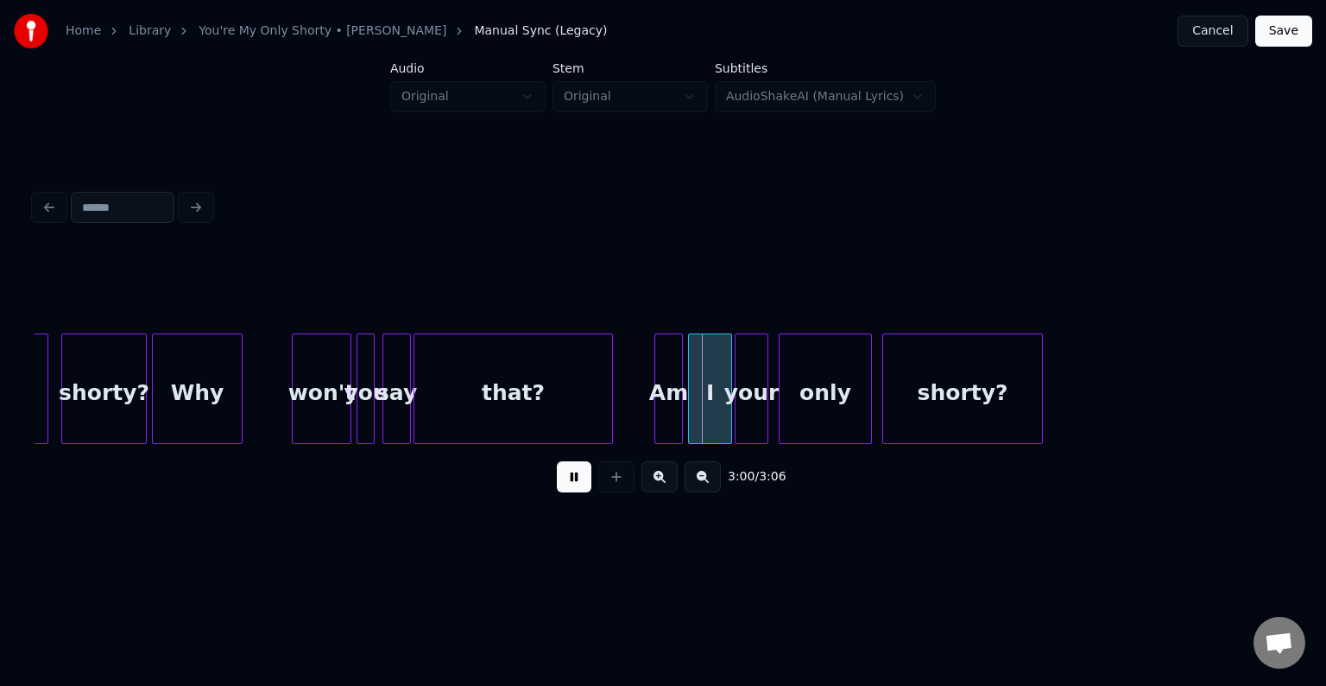
click at [216, 395] on div "Why" at bounding box center [197, 392] width 89 height 117
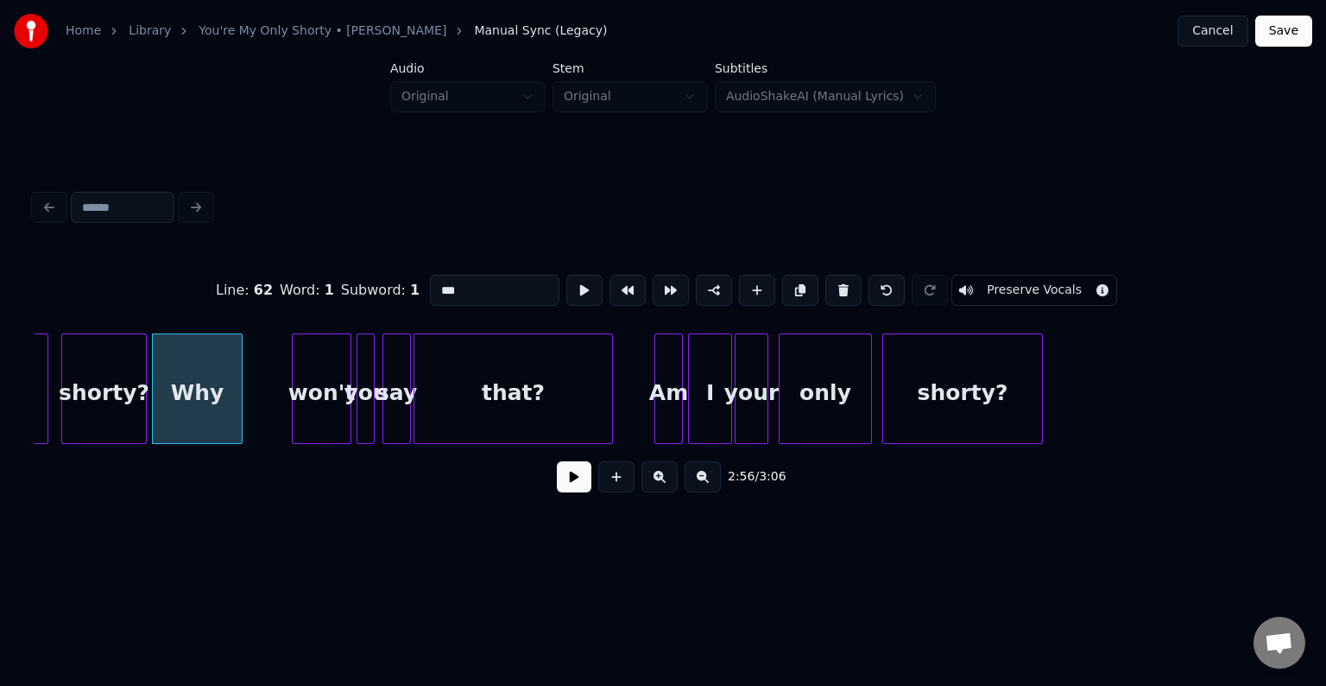
click at [565, 476] on button at bounding box center [574, 476] width 35 height 31
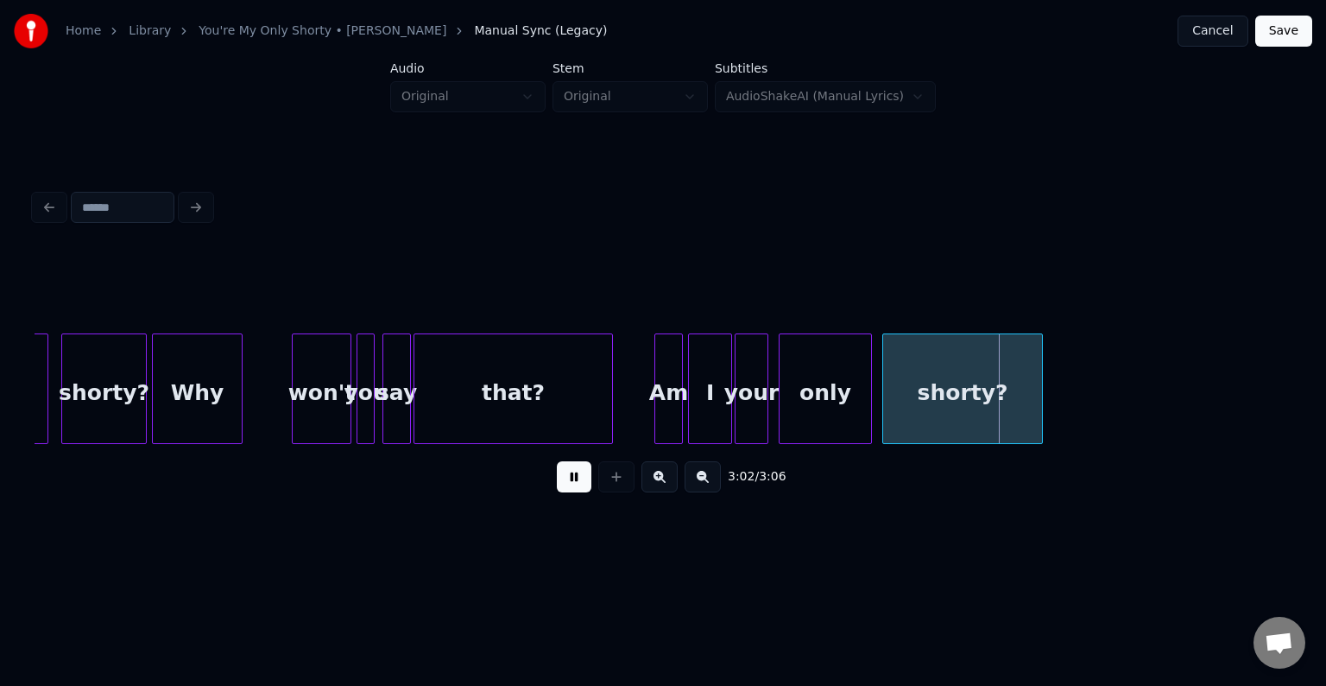
click at [1290, 41] on button "Save" at bounding box center [1283, 31] width 57 height 31
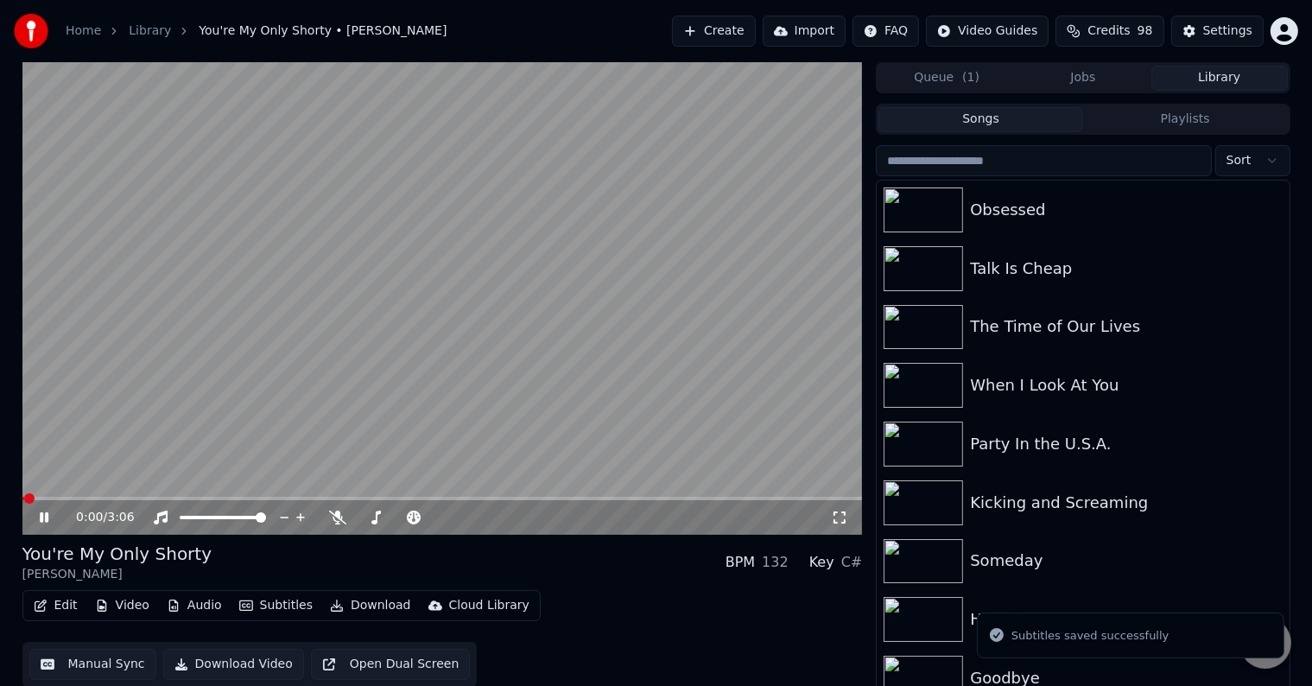
click at [348, 604] on button "Download" at bounding box center [370, 605] width 95 height 24
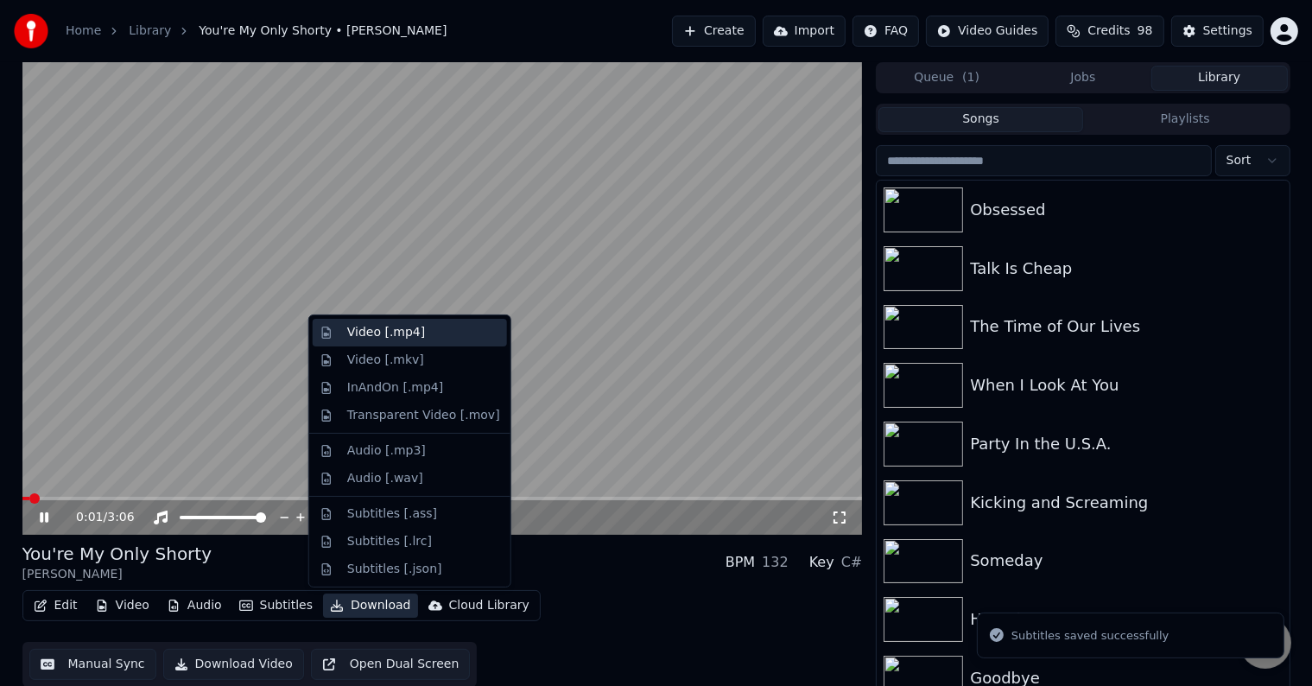
click at [370, 327] on div "Video [.mp4]" at bounding box center [386, 332] width 78 height 17
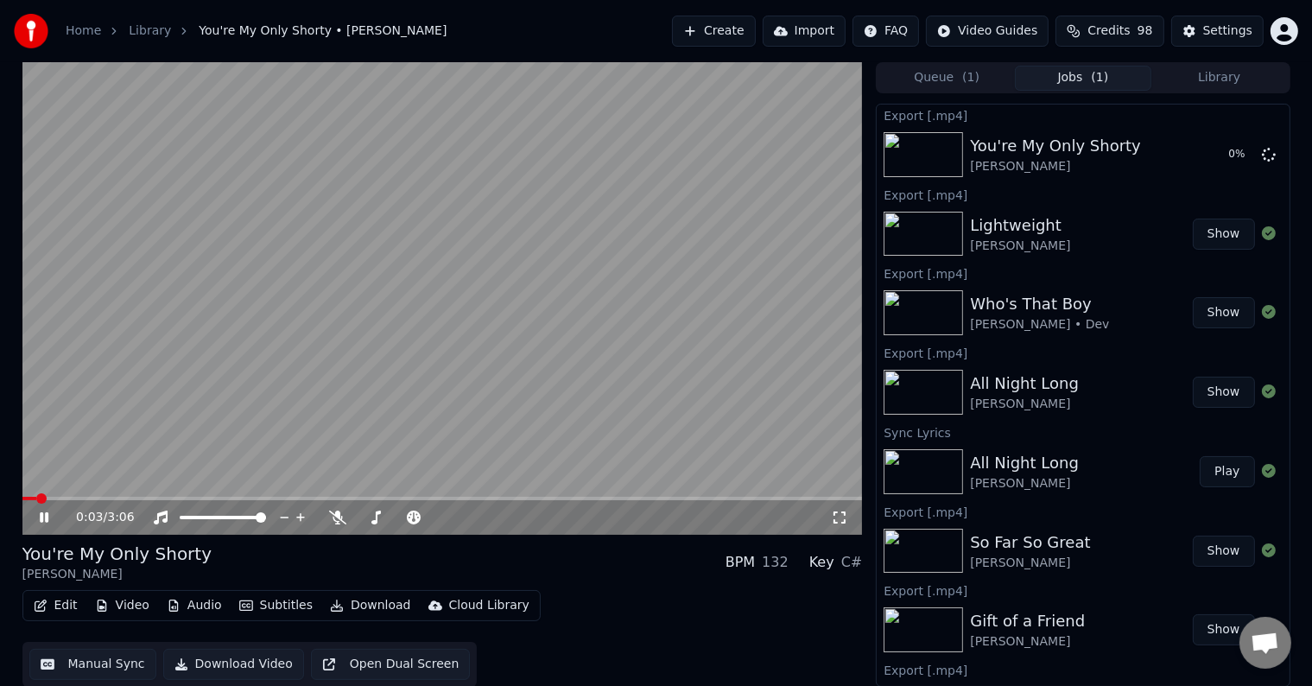
click at [39, 516] on icon at bounding box center [56, 517] width 41 height 14
click at [45, 609] on icon "button" at bounding box center [41, 605] width 14 height 12
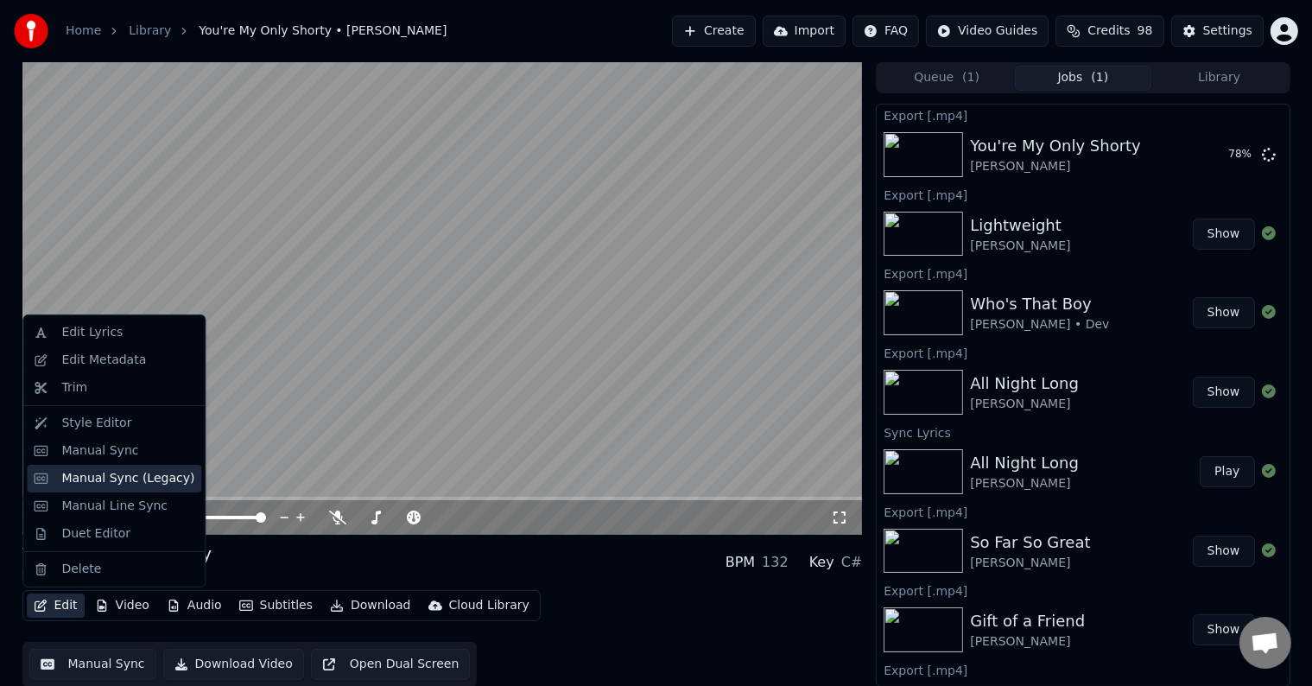
click at [97, 486] on div "Manual Sync (Legacy)" at bounding box center [127, 478] width 133 height 17
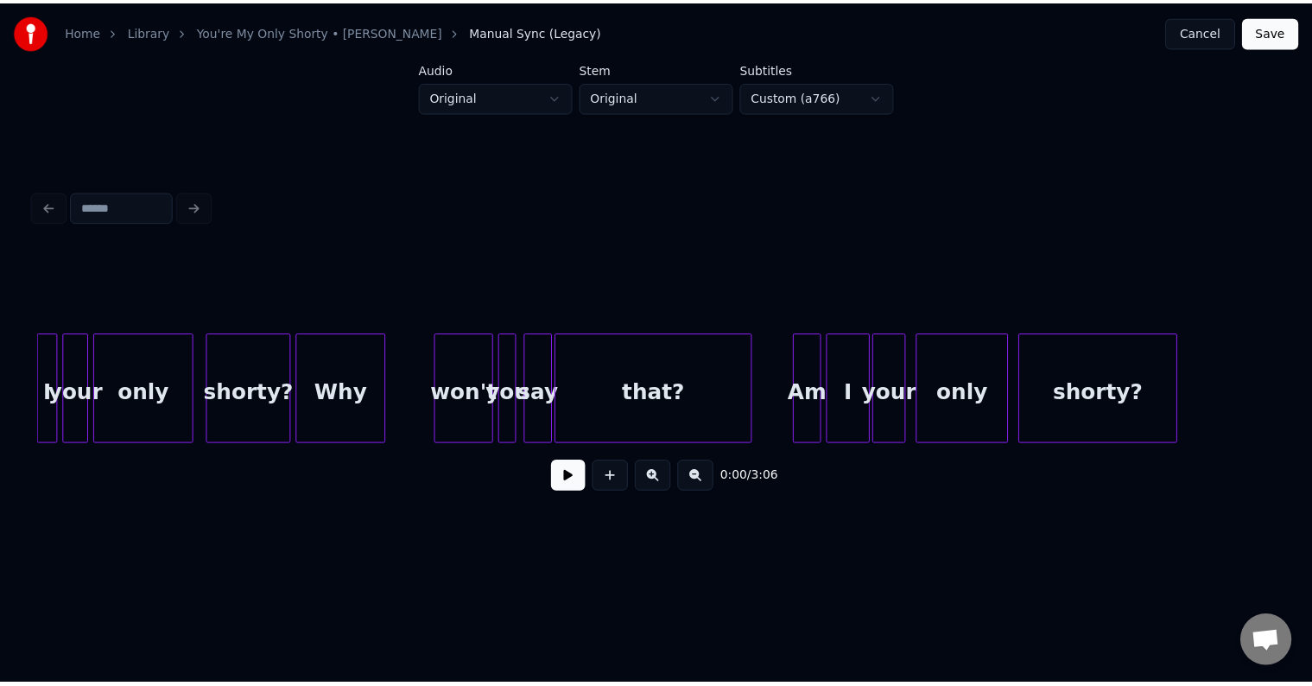
scroll to position [0, 22598]
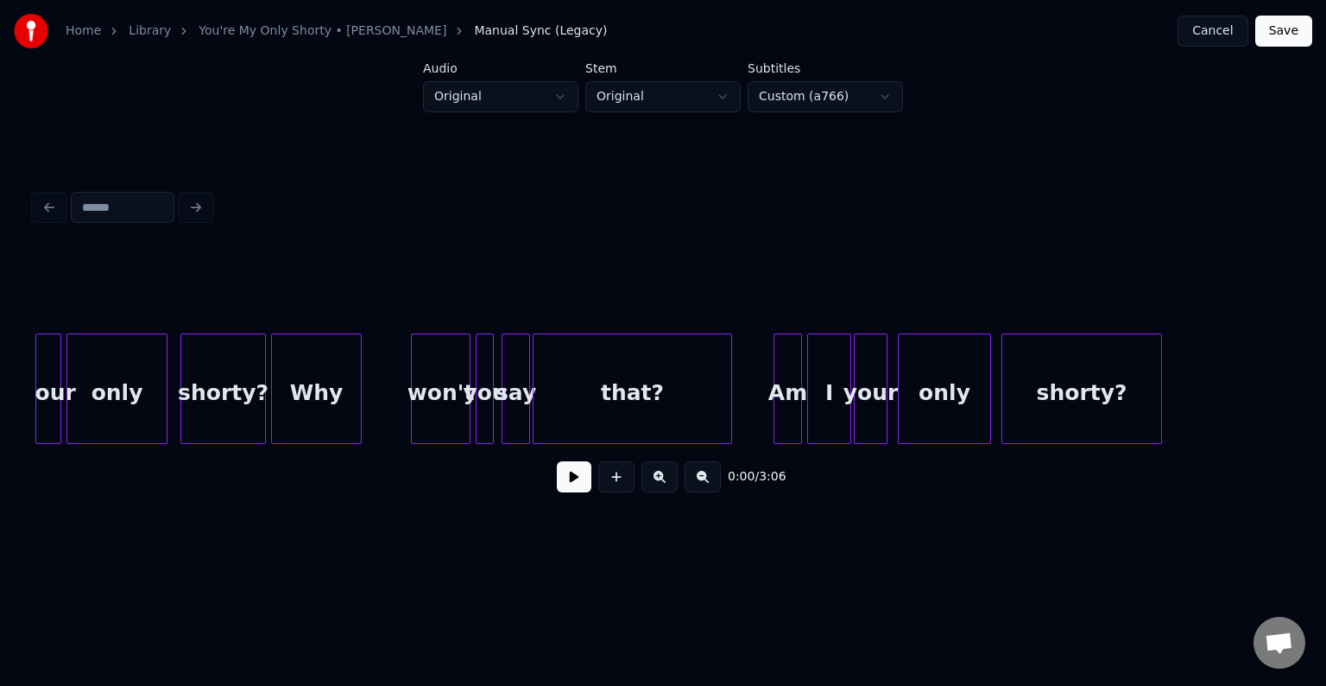
click at [204, 397] on div "shorty?" at bounding box center [223, 392] width 84 height 117
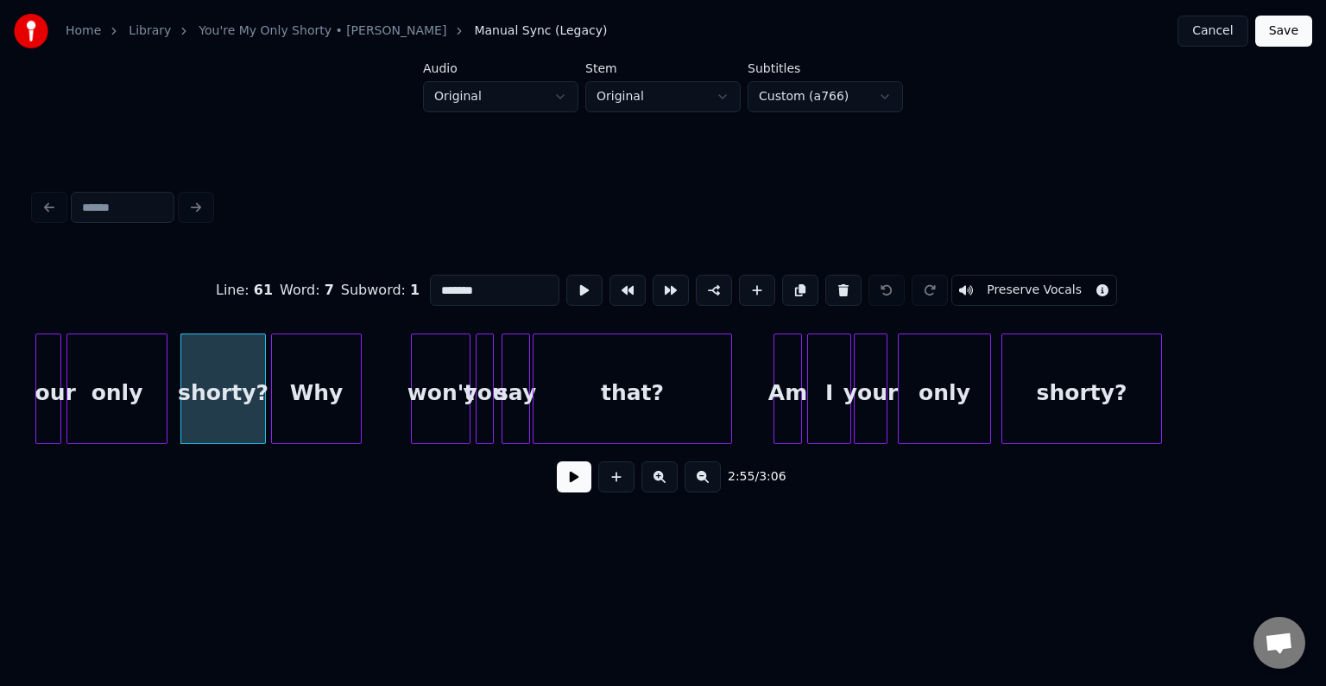
click at [545, 474] on div "2:55 / 3:06" at bounding box center [663, 477] width 1230 height 38
click at [563, 484] on button at bounding box center [574, 476] width 35 height 31
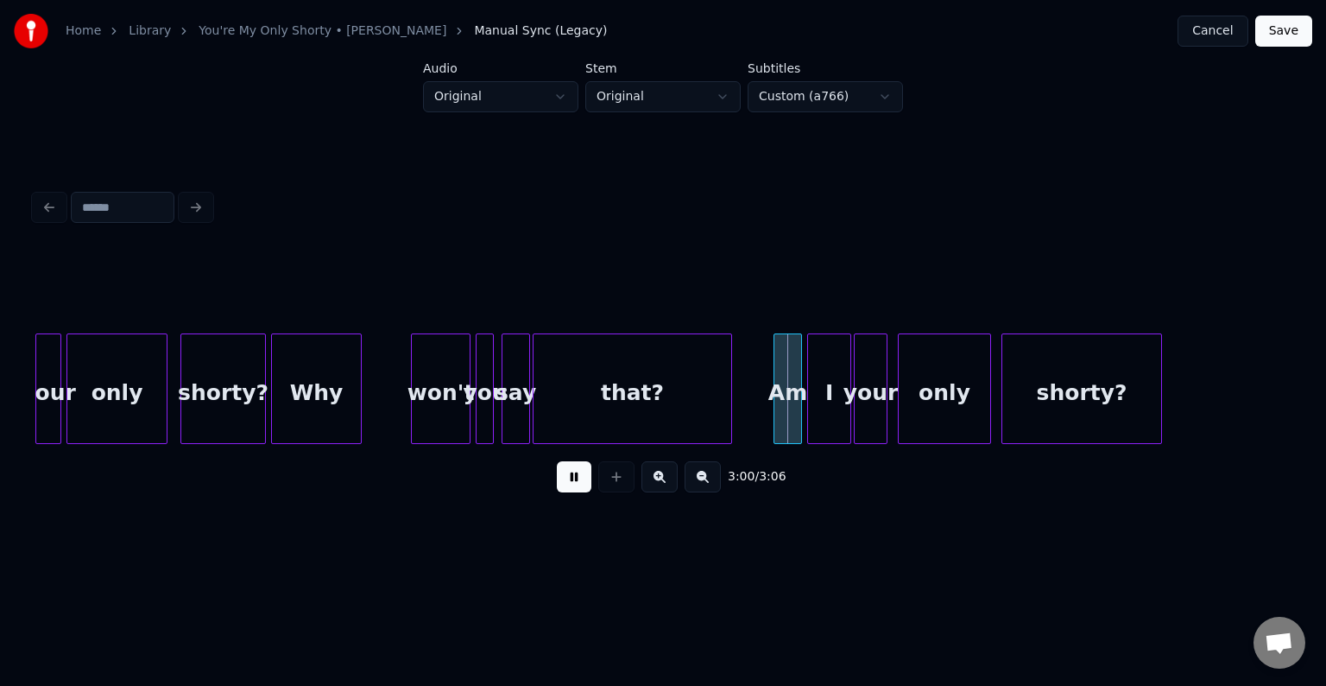
click at [563, 484] on button at bounding box center [574, 476] width 35 height 31
click at [589, 491] on button at bounding box center [574, 476] width 35 height 31
click at [561, 488] on button at bounding box center [574, 476] width 35 height 31
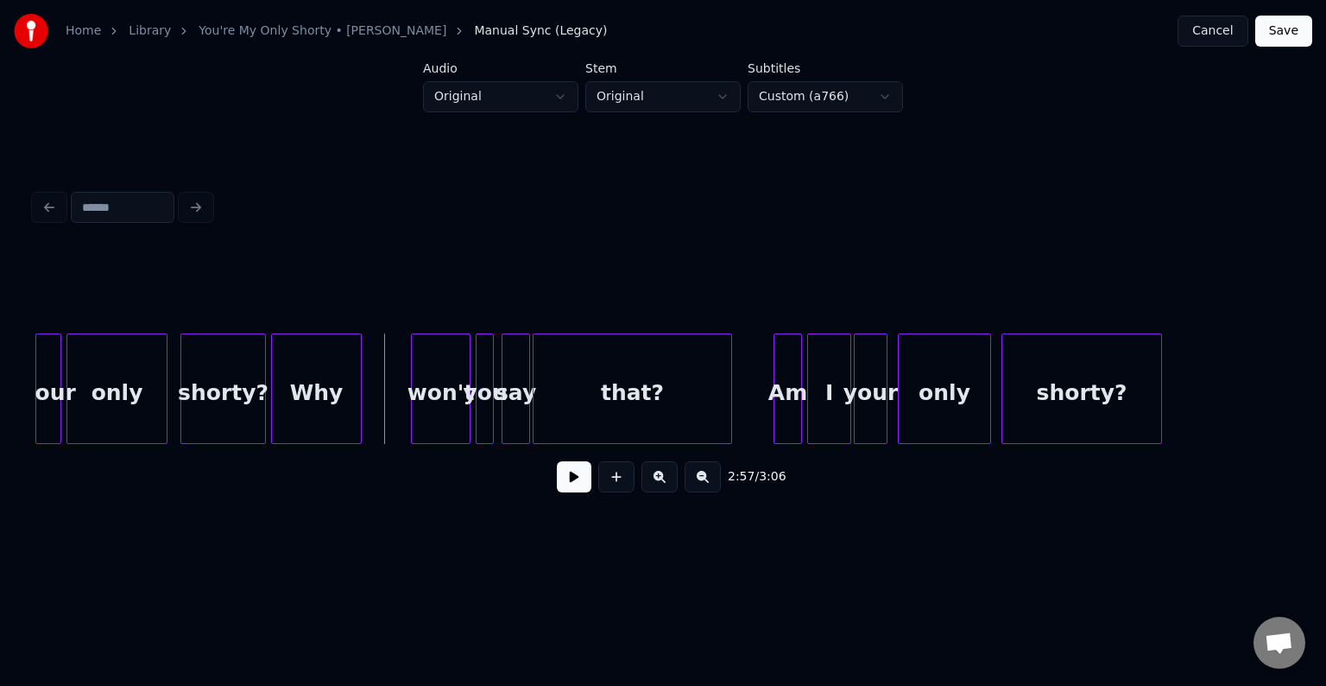
click at [582, 492] on button at bounding box center [574, 476] width 35 height 31
click at [319, 432] on div "Why" at bounding box center [316, 392] width 89 height 117
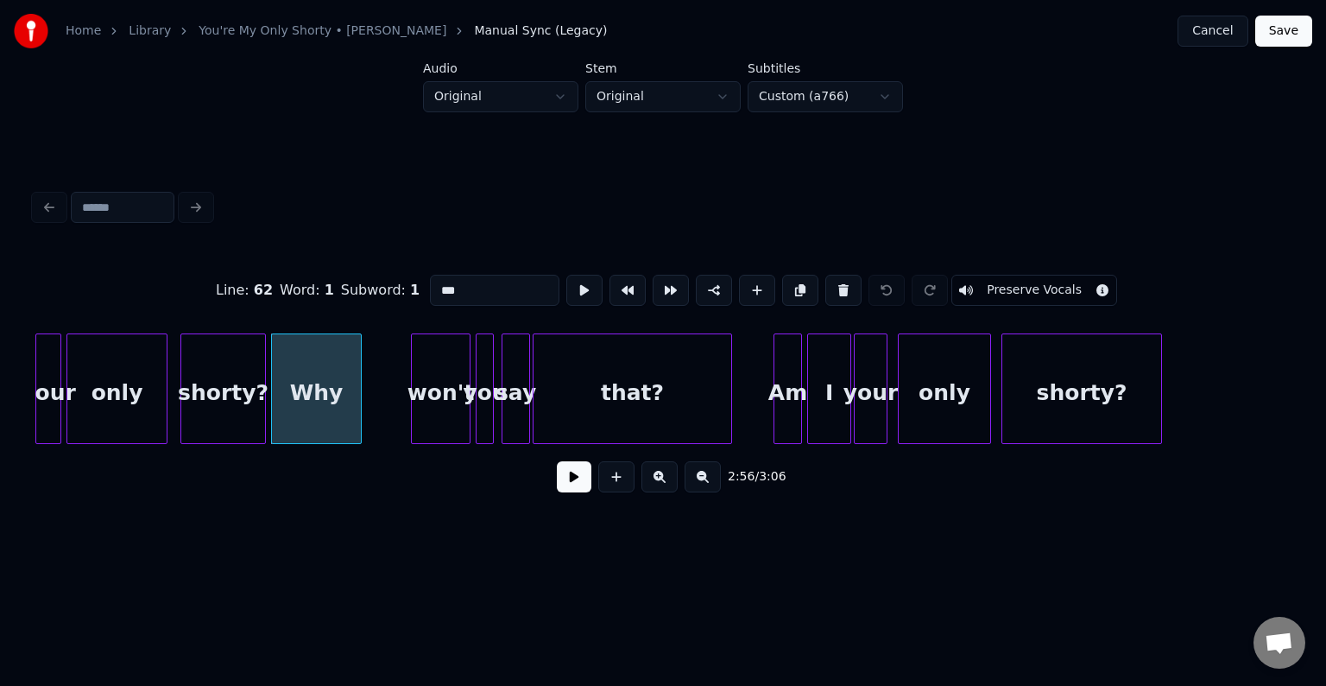
click at [566, 490] on button at bounding box center [574, 476] width 35 height 31
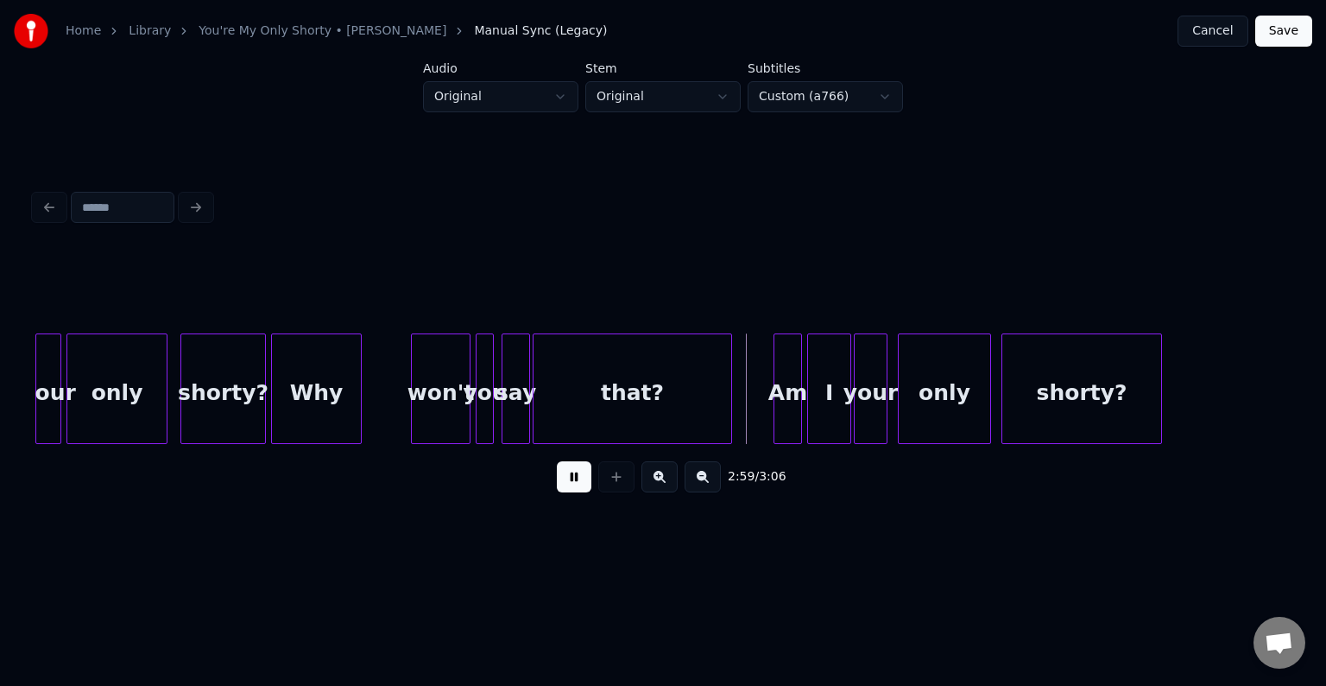
click at [566, 490] on button at bounding box center [574, 476] width 35 height 31
click at [358, 402] on div at bounding box center [358, 388] width 5 height 109
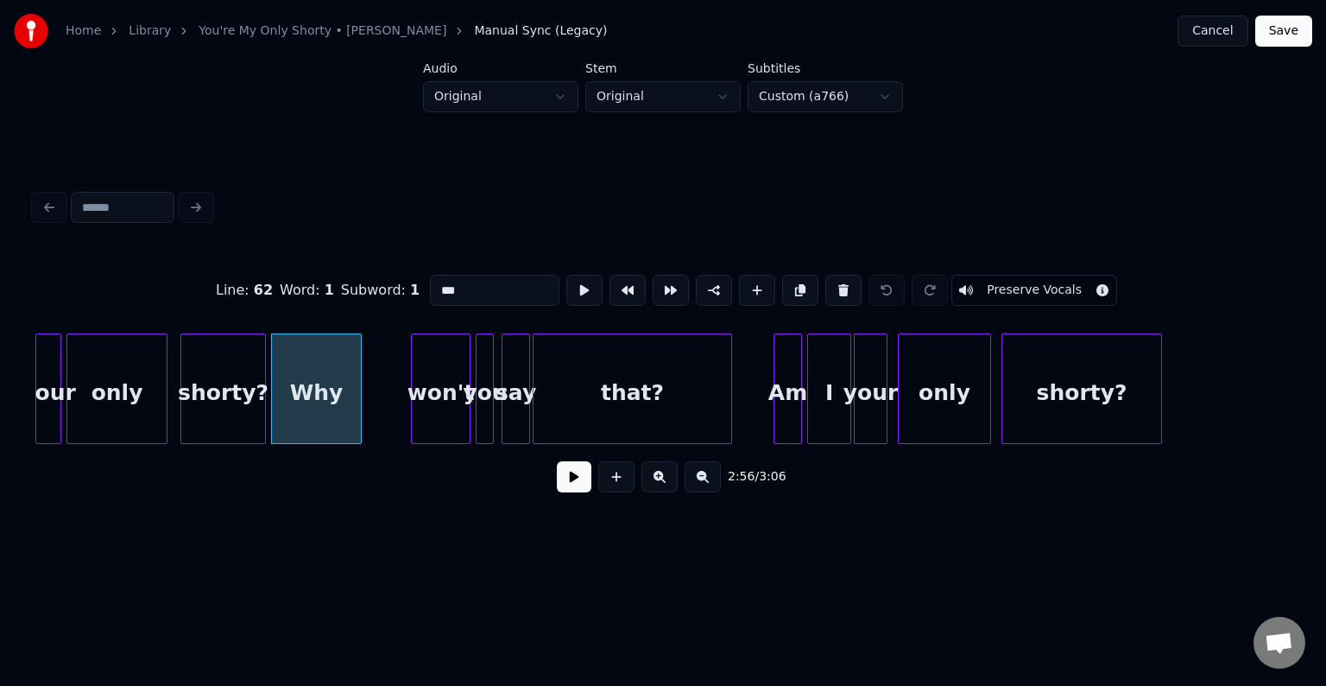
click at [549, 484] on div "2:56 / 3:06" at bounding box center [663, 477] width 1230 height 38
click at [571, 483] on button at bounding box center [574, 476] width 35 height 31
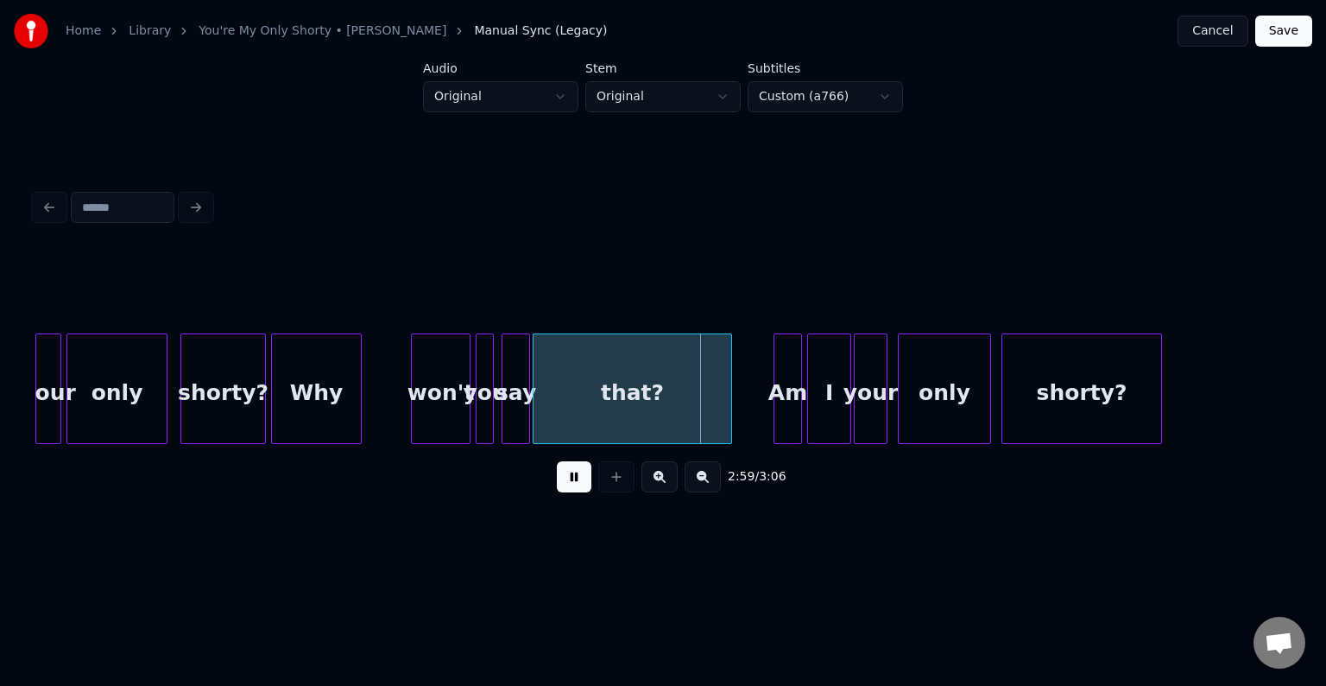
click at [574, 481] on button at bounding box center [574, 476] width 35 height 31
click at [334, 380] on div "Why" at bounding box center [316, 392] width 89 height 117
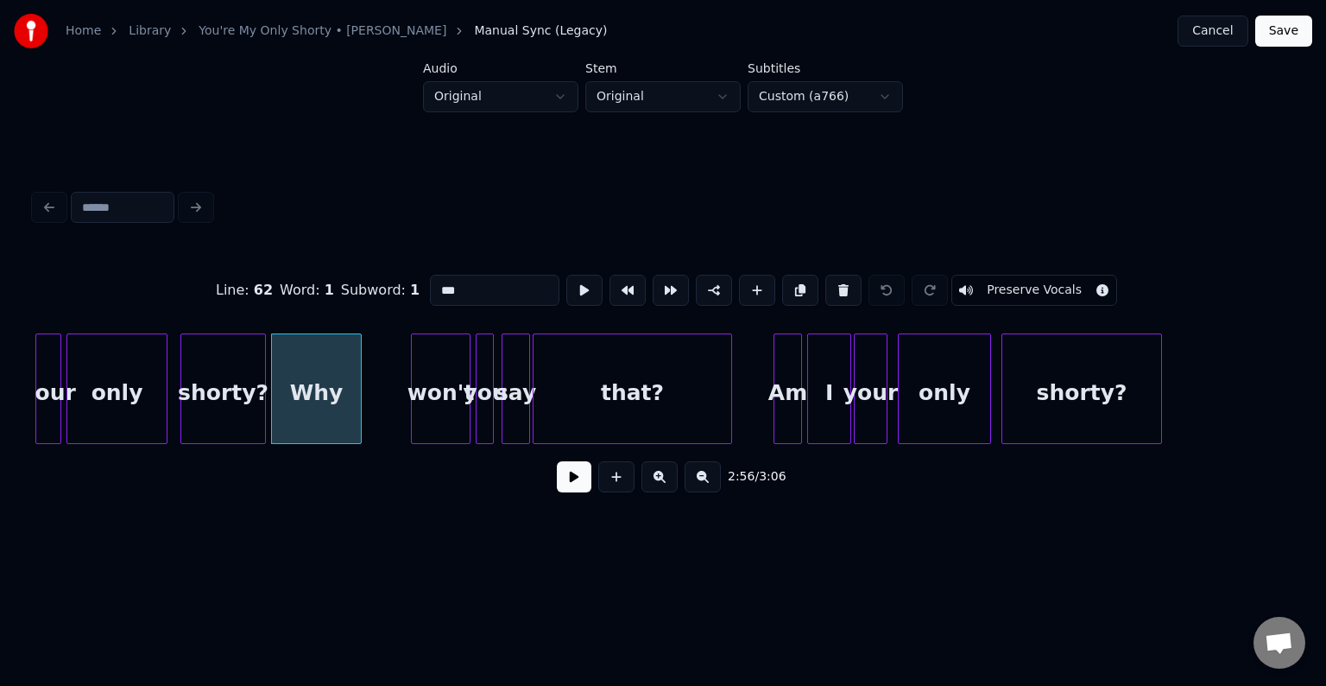
click at [583, 491] on button at bounding box center [574, 476] width 35 height 31
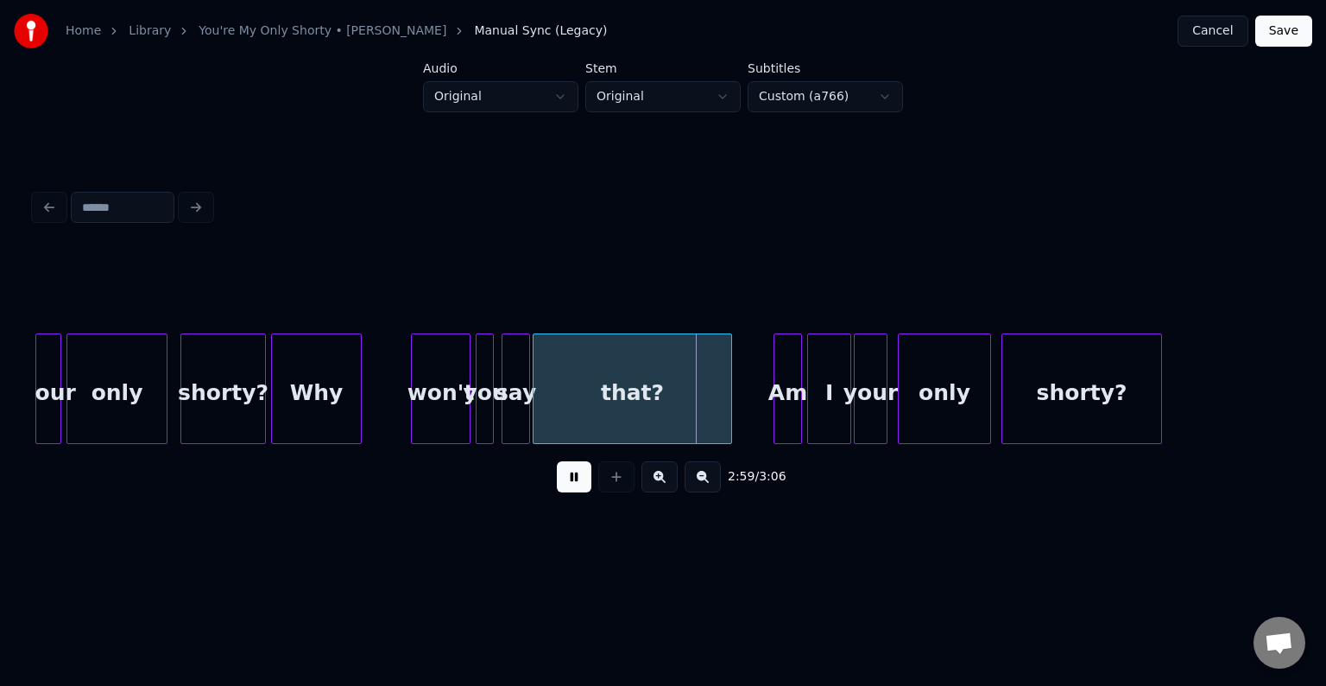
click at [583, 491] on button at bounding box center [574, 476] width 35 height 31
click at [441, 404] on div "won't" at bounding box center [441, 392] width 58 height 117
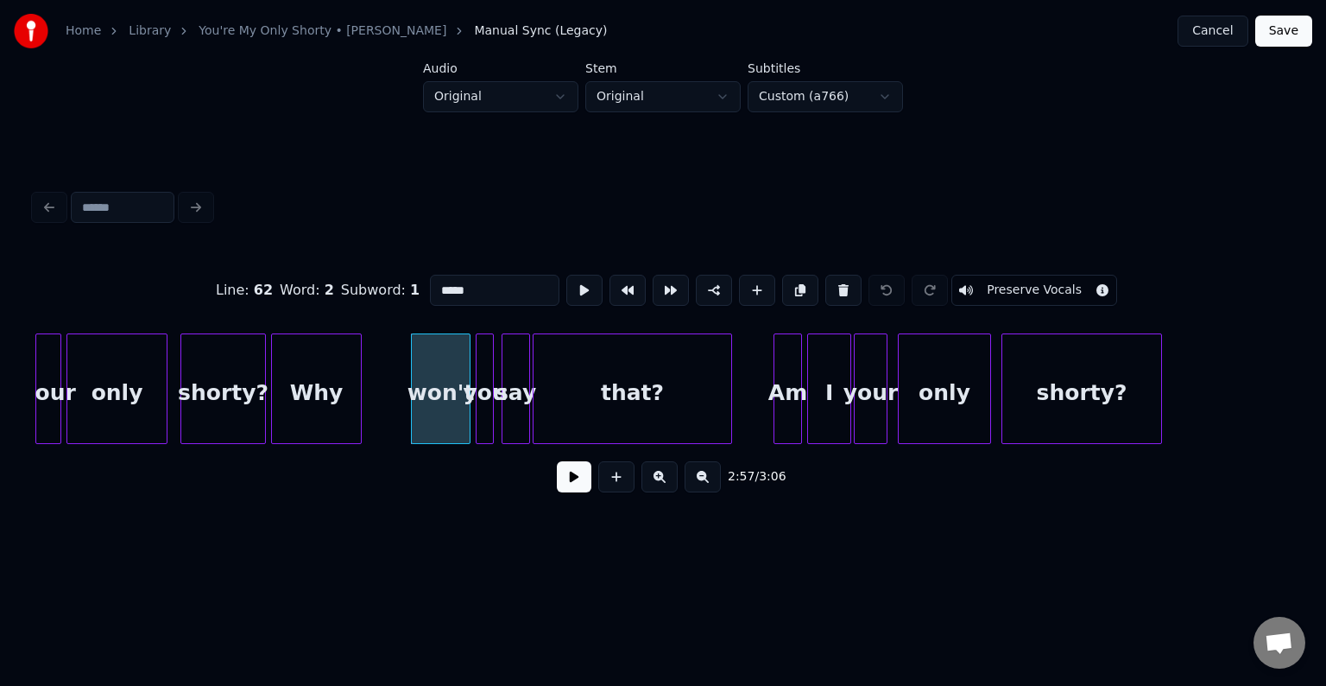
click at [579, 484] on button at bounding box center [574, 476] width 35 height 31
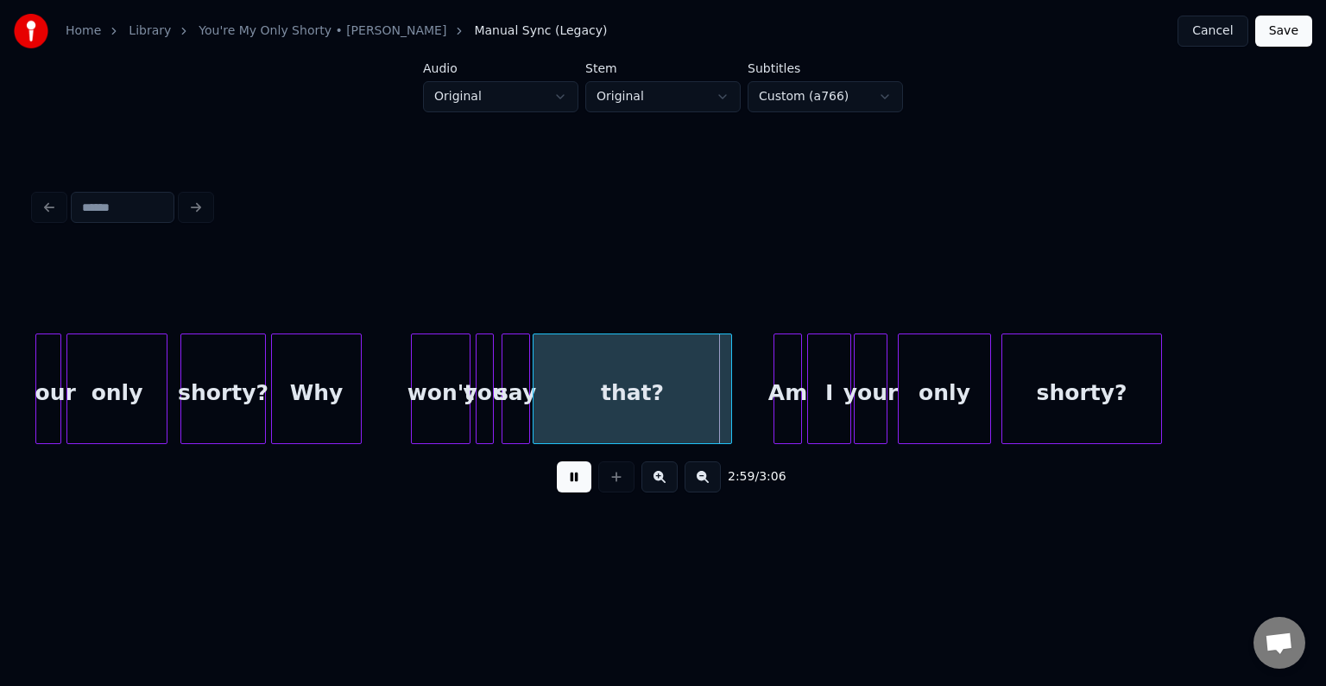
click at [579, 484] on button at bounding box center [574, 476] width 35 height 31
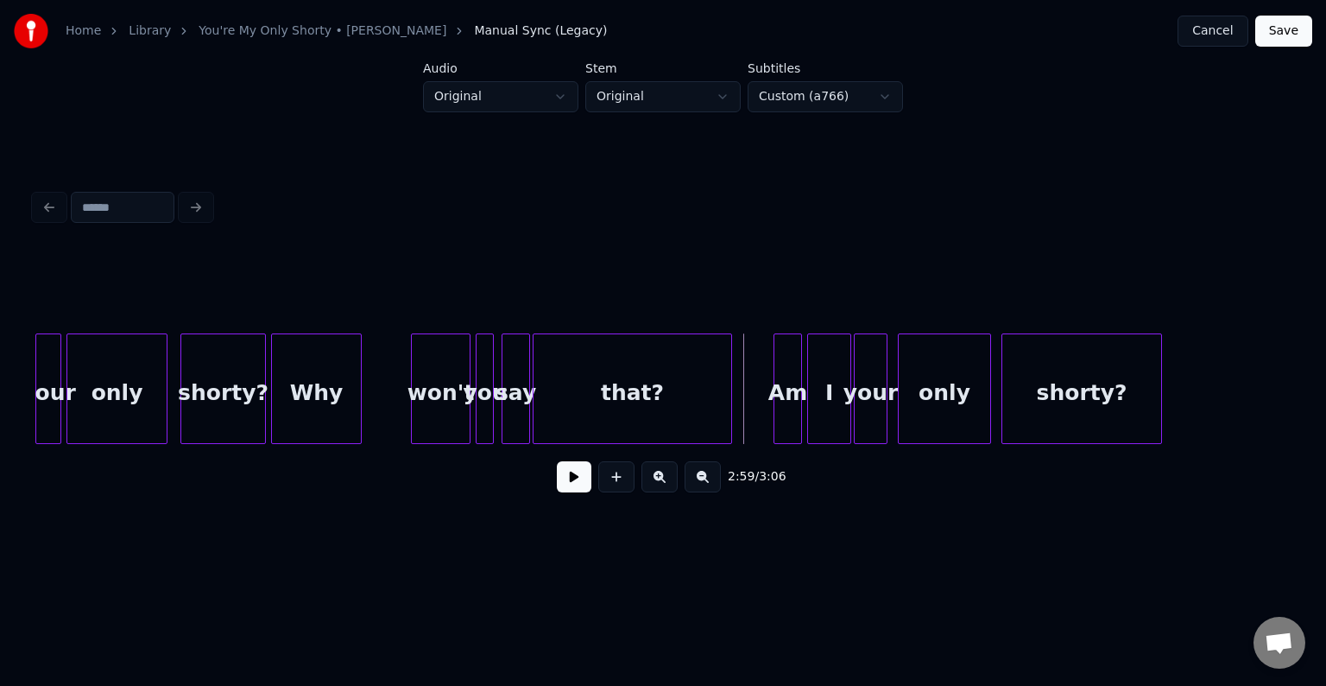
click at [328, 423] on div "Why" at bounding box center [316, 392] width 89 height 117
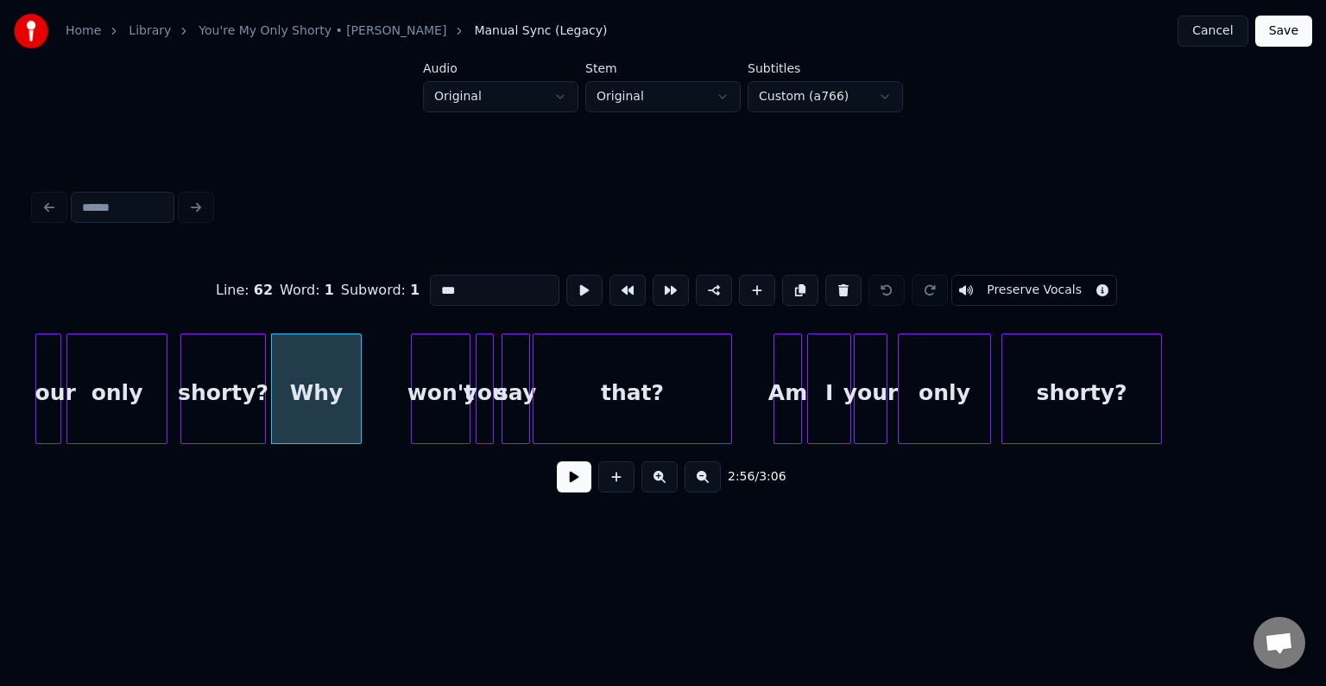
drag, startPoint x: 500, startPoint y: 287, endPoint x: 415, endPoint y: 288, distance: 84.6
click at [415, 288] on div "Line : 62 Word : 1 Subword : 1 *** Preserve Vocals" at bounding box center [663, 290] width 1257 height 86
click at [446, 376] on div "won't" at bounding box center [441, 392] width 58 height 117
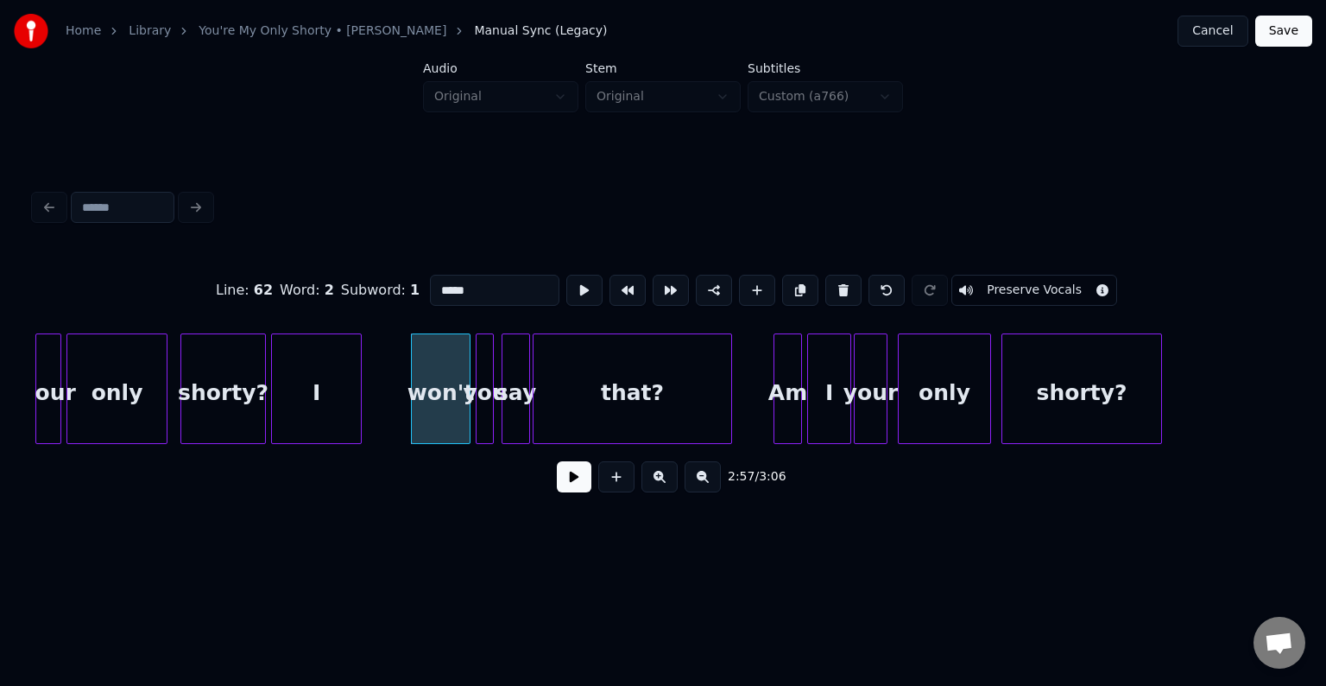
drag, startPoint x: 477, startPoint y: 279, endPoint x: 398, endPoint y: 279, distance: 78.6
click at [398, 279] on div "Line : 62 Word : 2 Subword : 1 ***** Preserve Vocals" at bounding box center [663, 290] width 1257 height 86
click at [480, 388] on div at bounding box center [479, 388] width 5 height 109
type input "*"
type input "****"
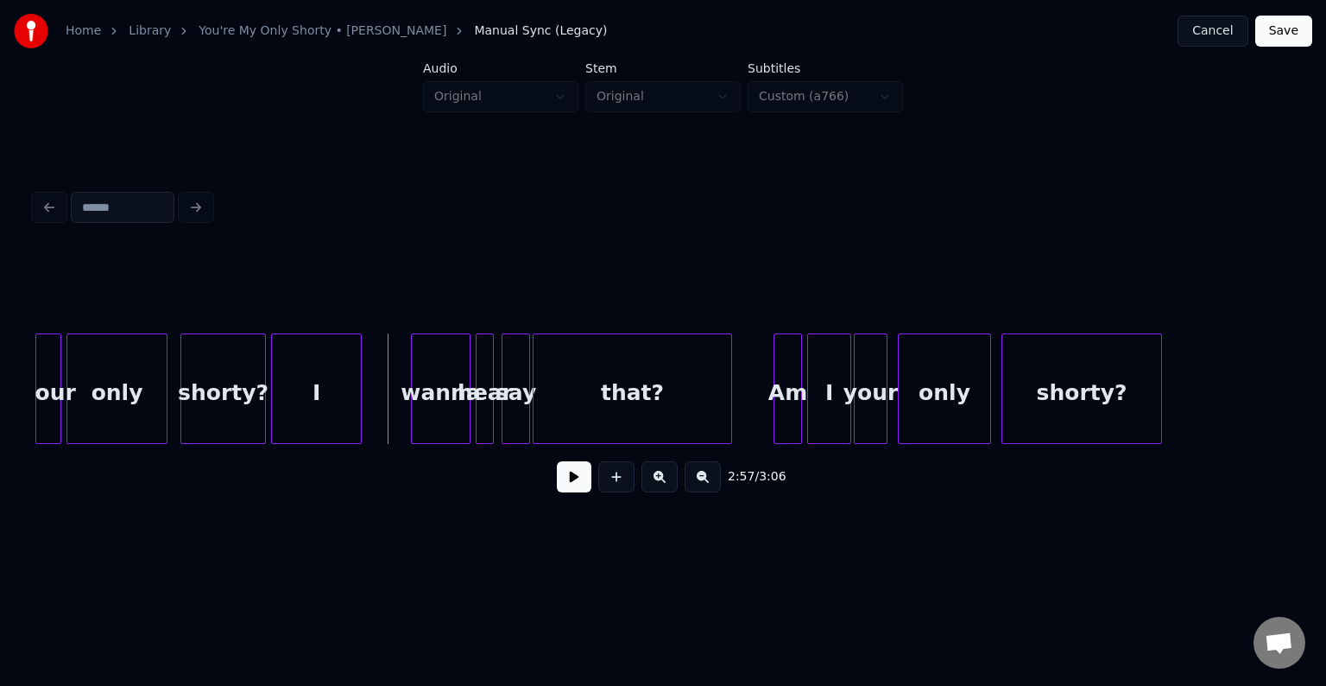
click at [559, 484] on button at bounding box center [574, 476] width 35 height 31
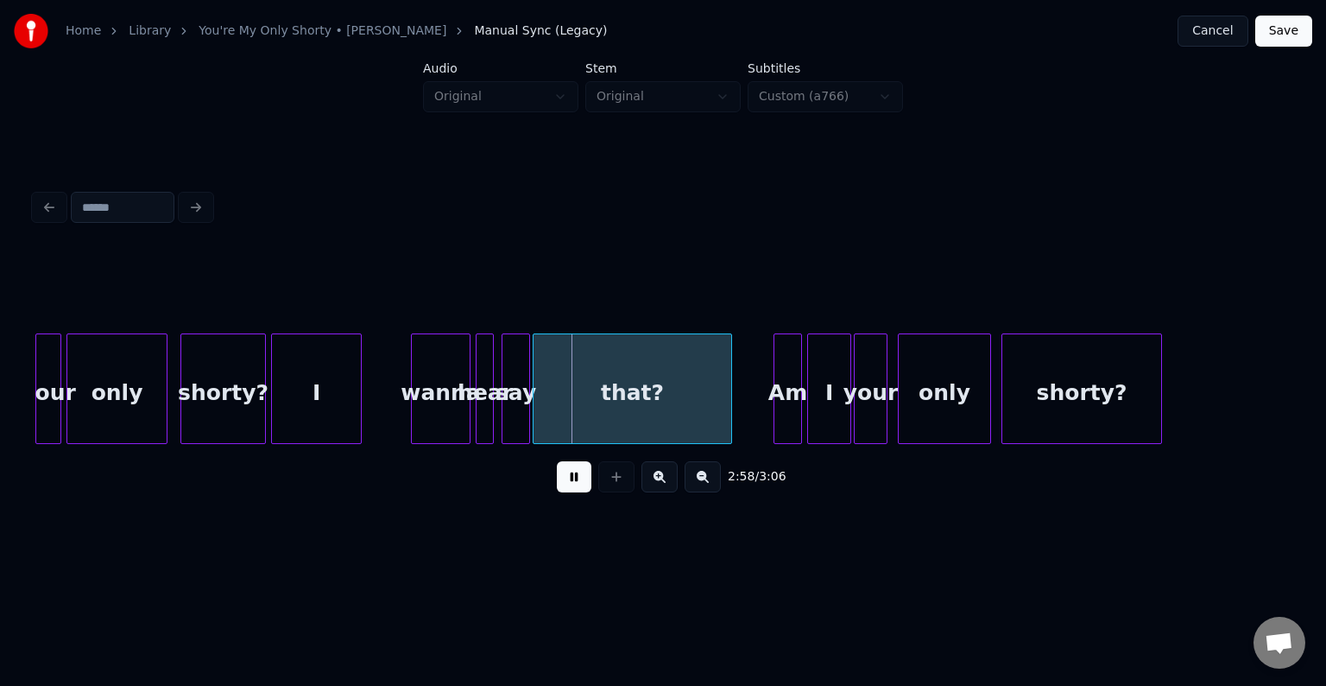
click at [559, 484] on button at bounding box center [574, 476] width 35 height 31
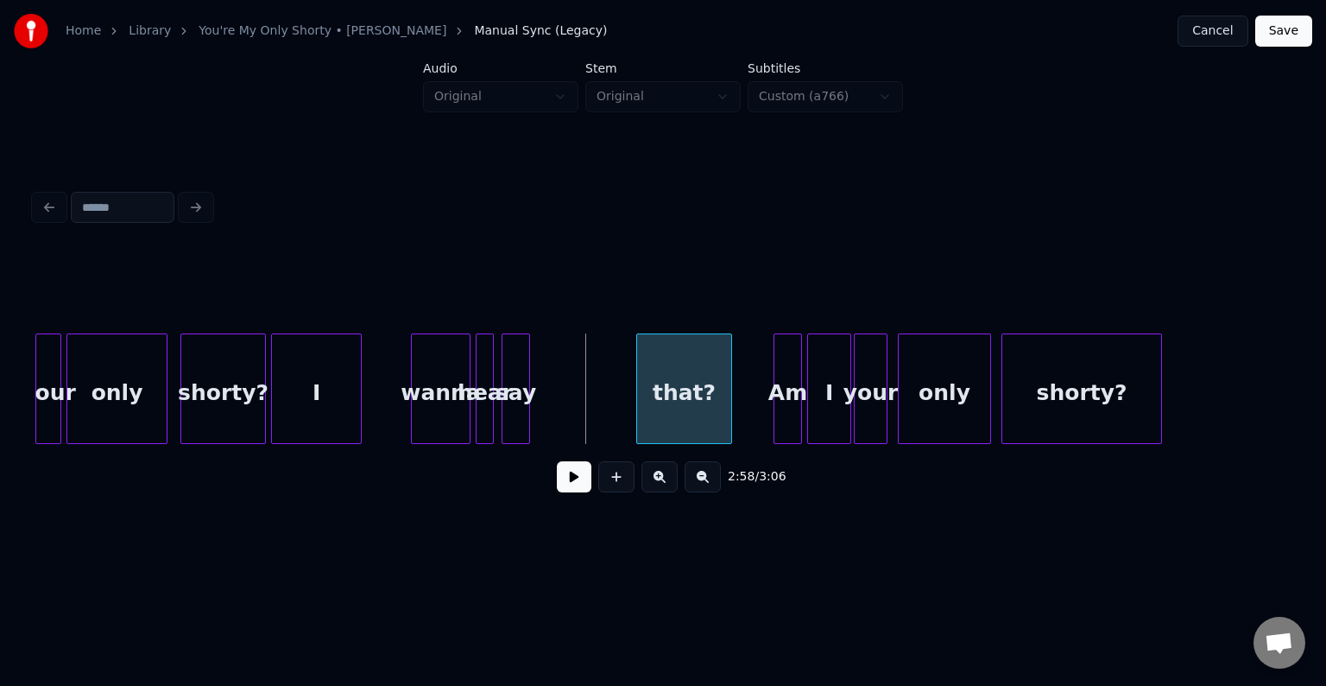
click at [637, 418] on div at bounding box center [639, 388] width 5 height 109
click at [617, 427] on div "say" at bounding box center [621, 392] width 27 height 117
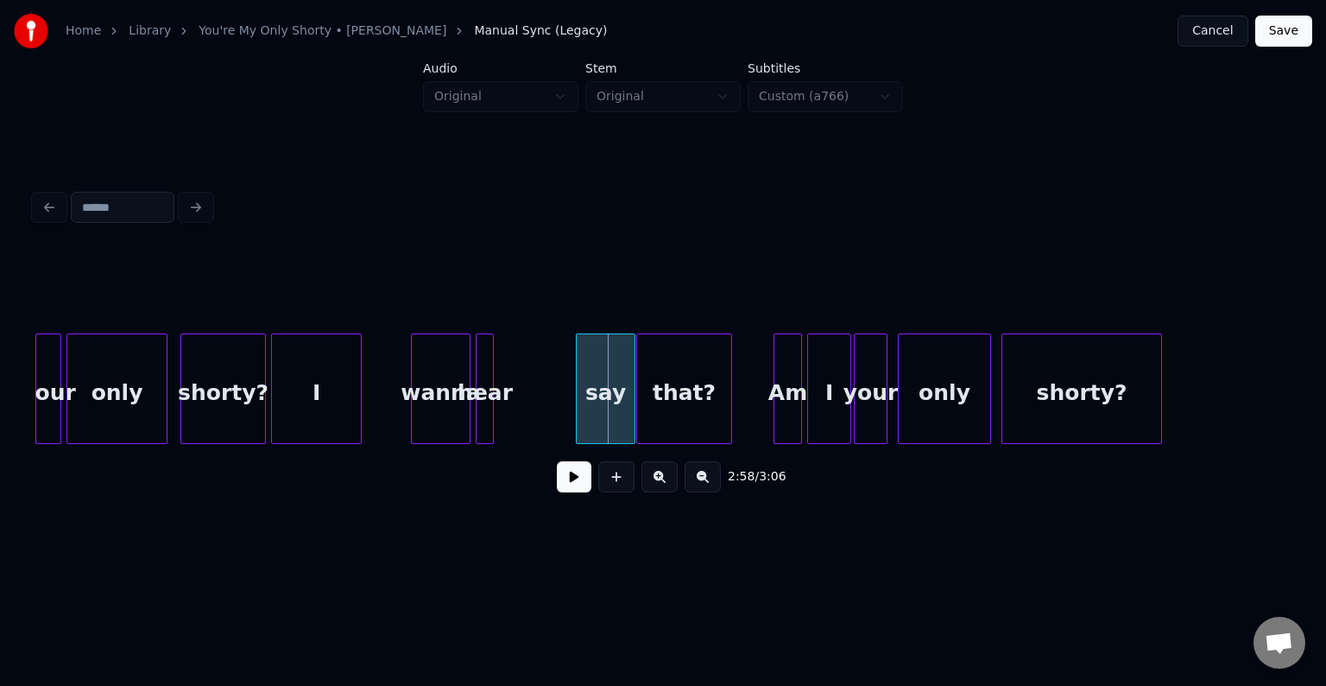
click at [578, 424] on div at bounding box center [579, 388] width 5 height 109
click at [502, 418] on div at bounding box center [502, 388] width 5 height 109
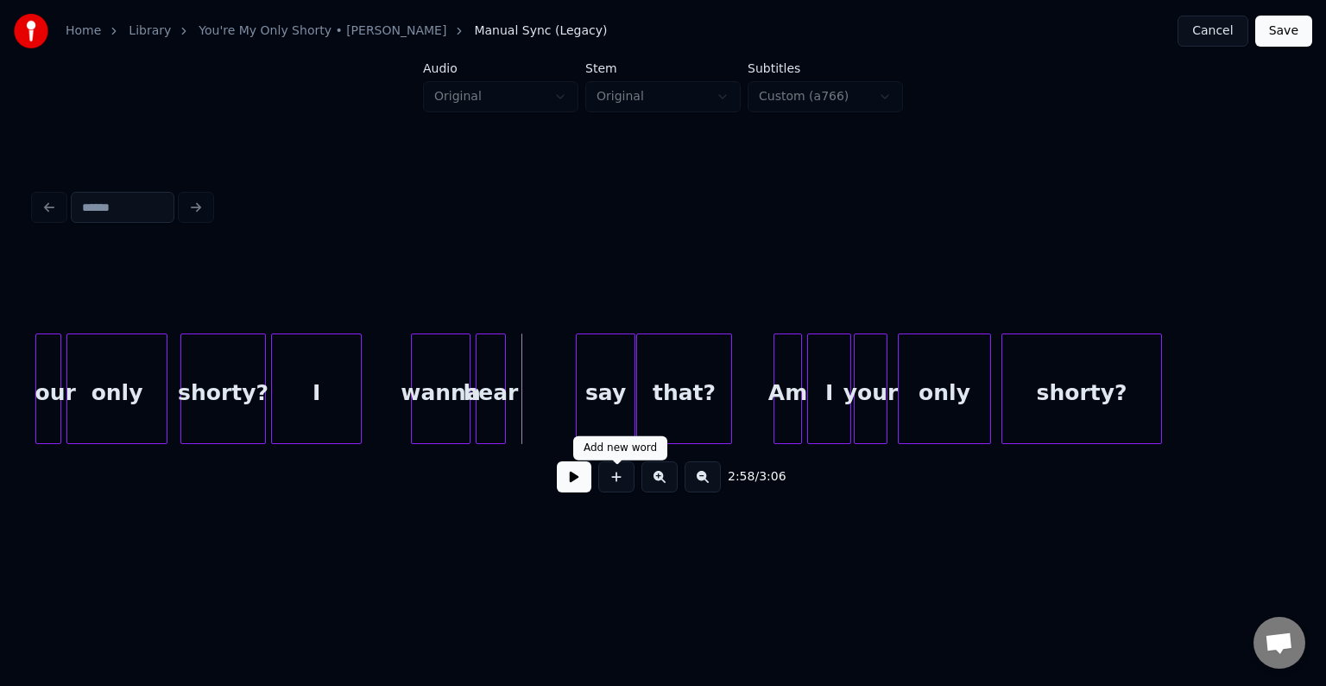
click at [614, 481] on button at bounding box center [616, 476] width 36 height 31
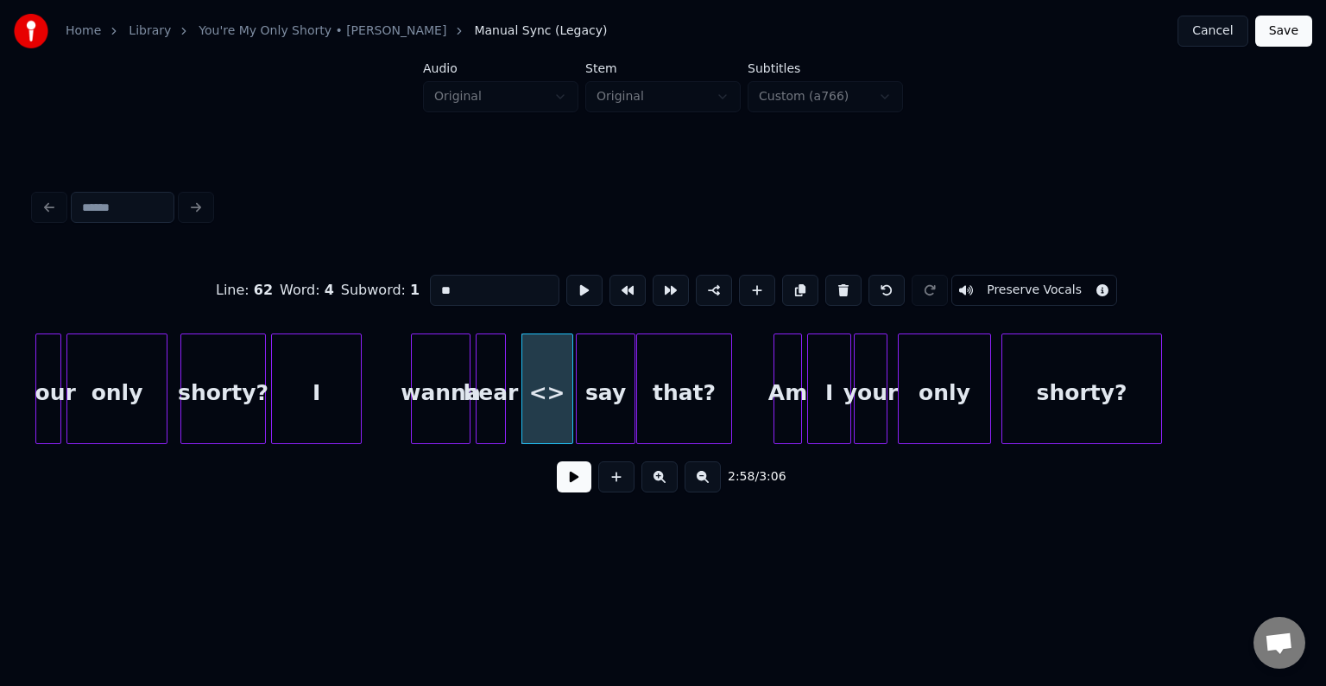
drag, startPoint x: 473, startPoint y: 283, endPoint x: 411, endPoint y: 278, distance: 62.4
click at [411, 278] on div "Line : 62 Word : 4 Subword : 1 ** Preserve Vocals" at bounding box center [663, 290] width 1257 height 86
click at [515, 426] on div at bounding box center [513, 388] width 5 height 109
type input "***"
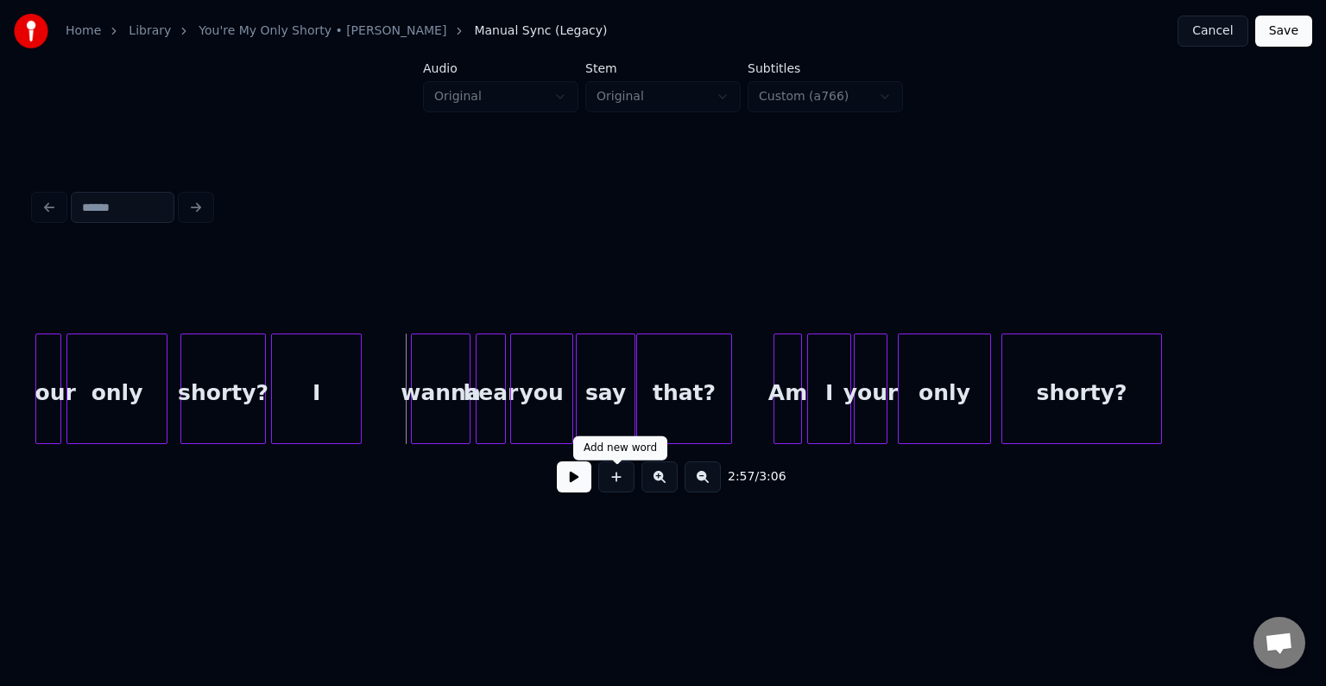
click at [595, 492] on div at bounding box center [616, 476] width 43 height 31
click at [577, 490] on button at bounding box center [574, 476] width 35 height 31
click at [711, 411] on div "that?" at bounding box center [684, 392] width 94 height 117
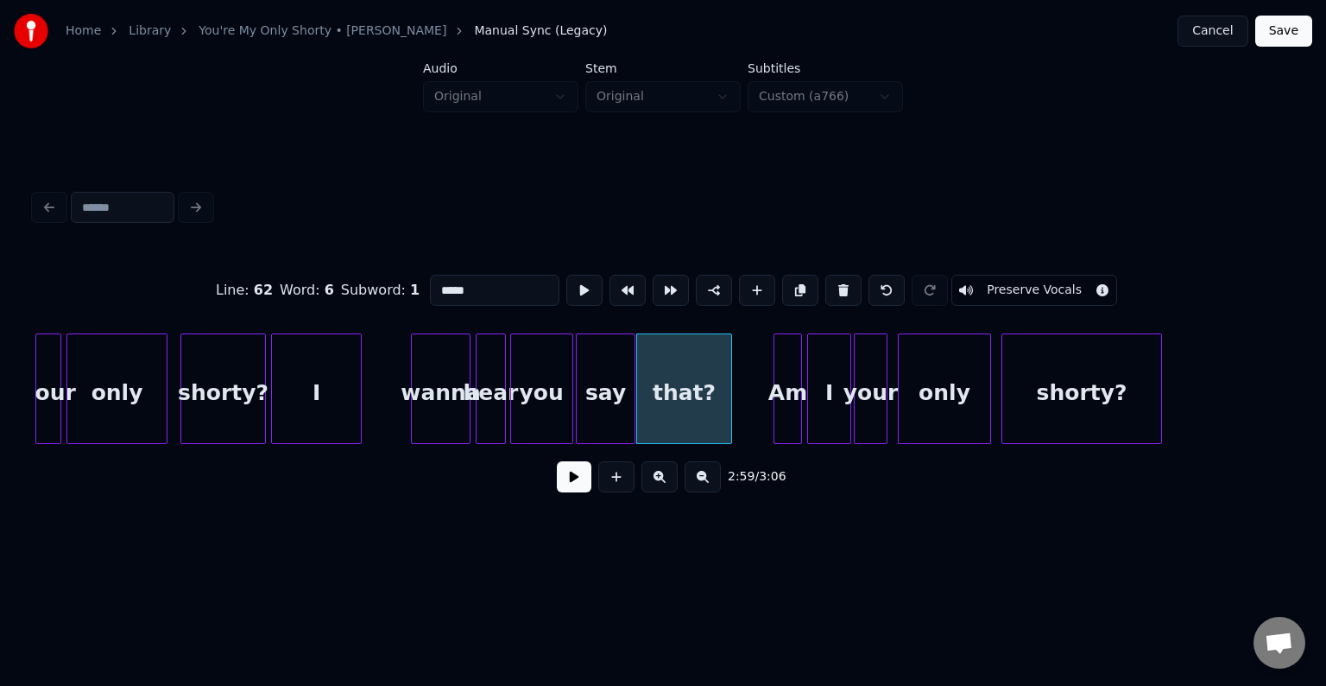
click at [498, 285] on input "*****" at bounding box center [495, 290] width 130 height 31
click at [326, 397] on div "I" at bounding box center [316, 392] width 89 height 117
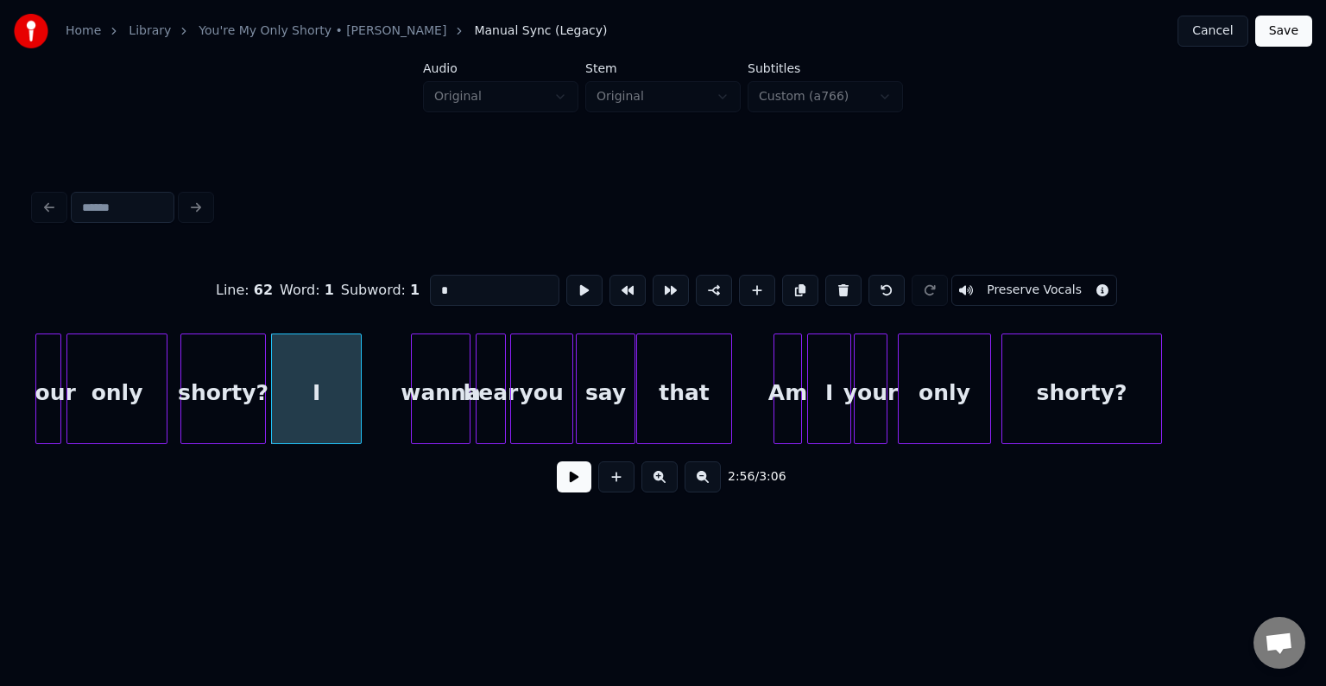
type input "*"
click at [564, 487] on button at bounding box center [574, 476] width 35 height 31
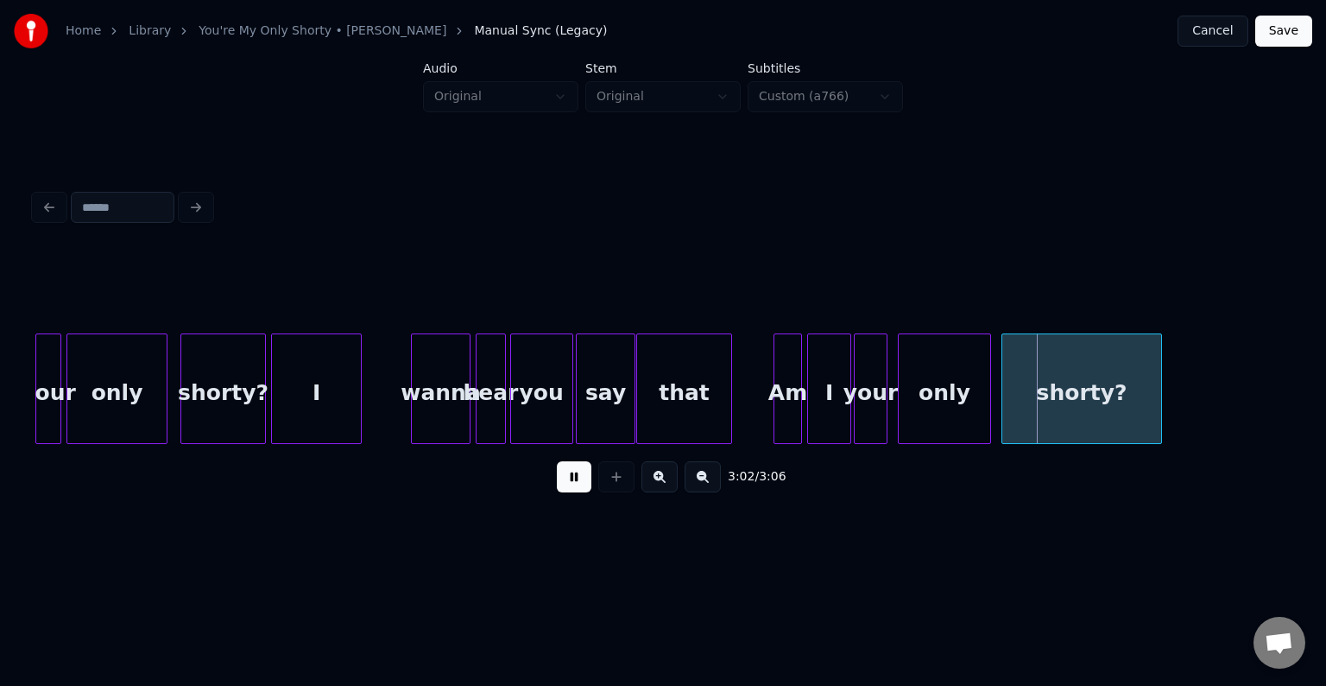
click at [1290, 37] on button "Save" at bounding box center [1283, 31] width 57 height 31
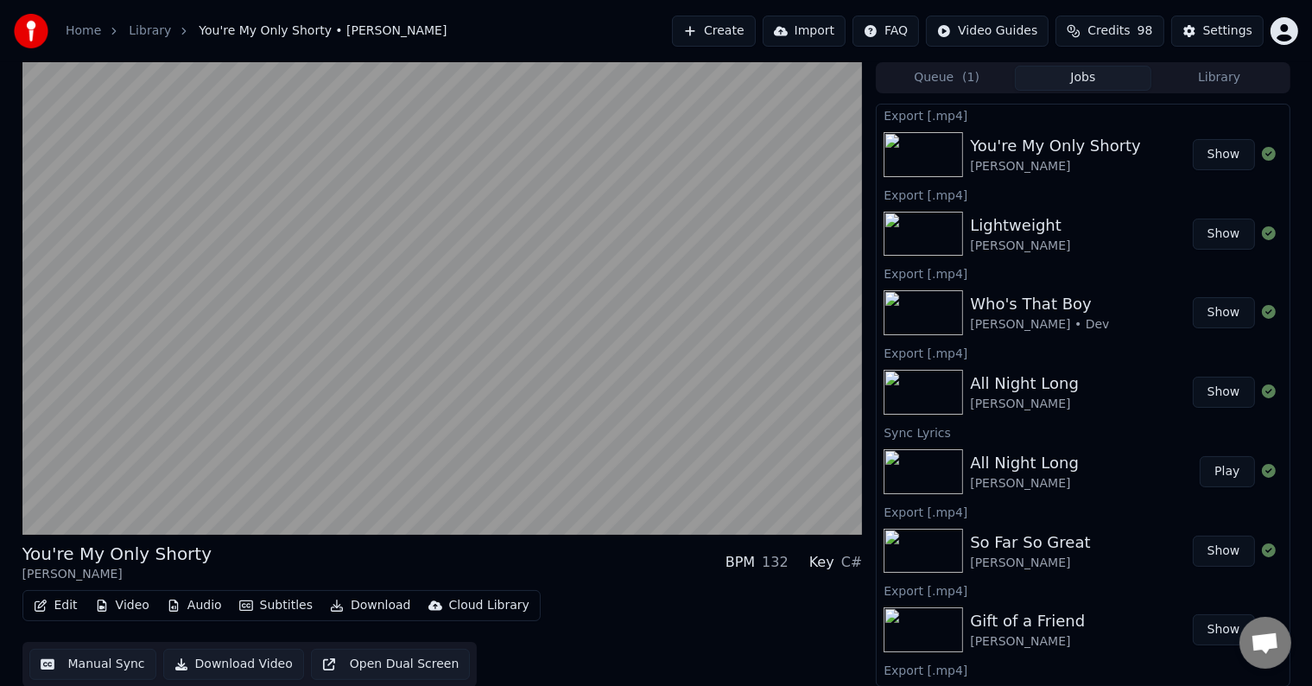
click at [376, 605] on button "Download" at bounding box center [370, 605] width 95 height 24
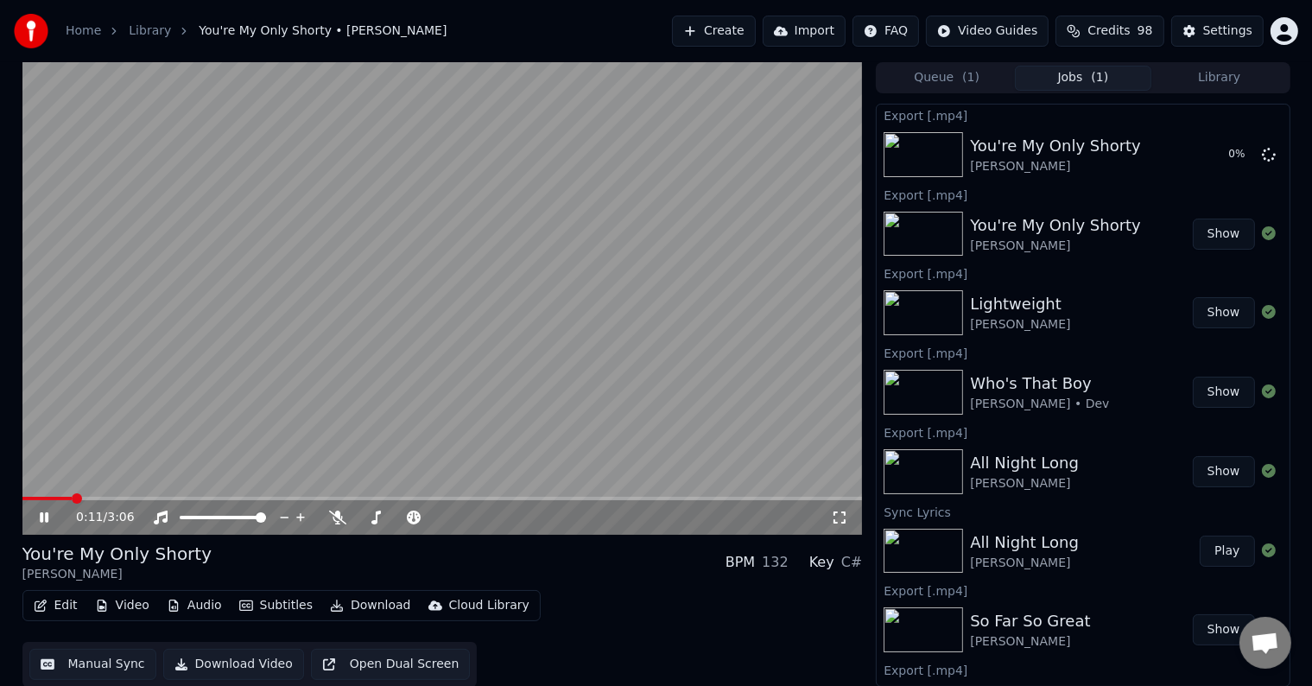
click at [52, 522] on icon at bounding box center [56, 517] width 41 height 14
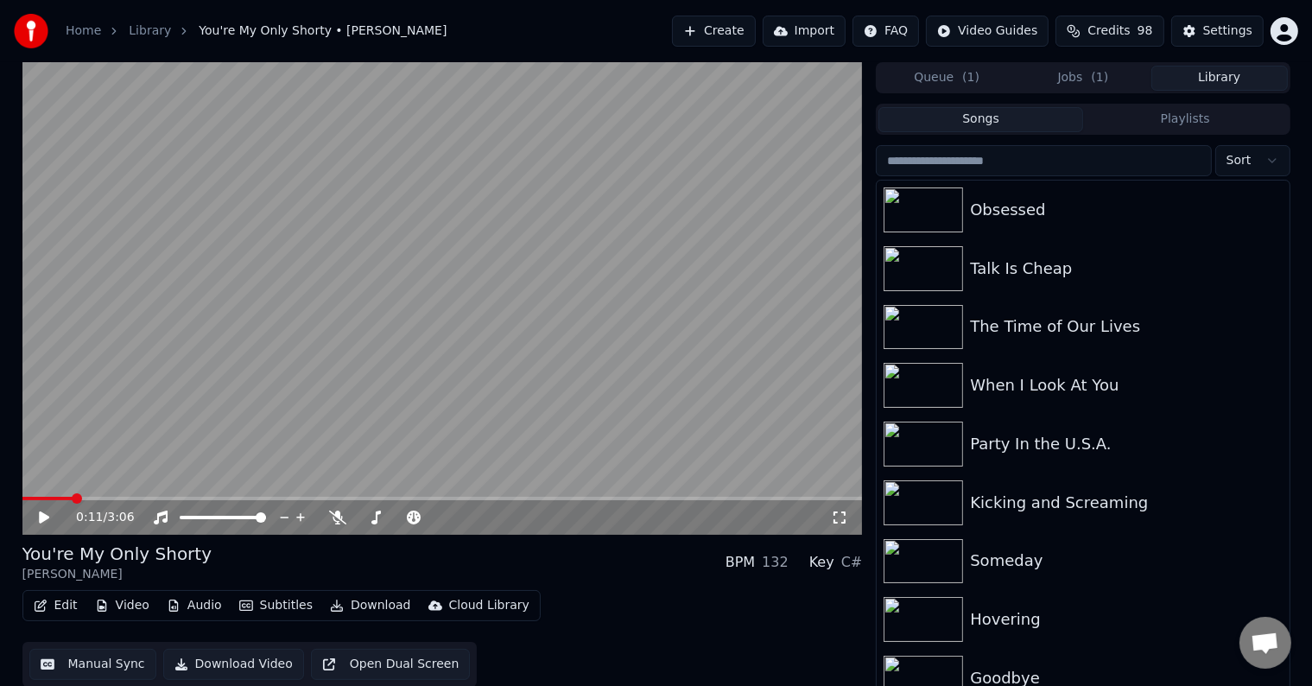
click at [1214, 86] on button "Library" at bounding box center [1219, 78] width 136 height 25
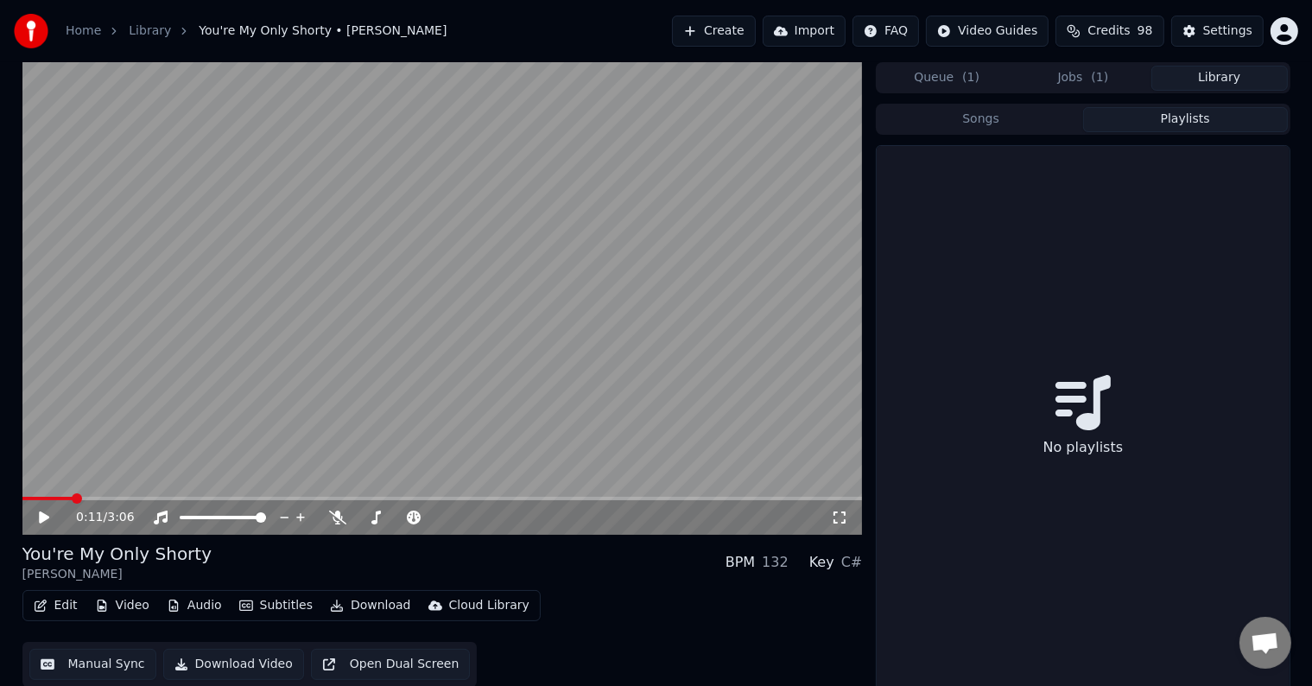
click at [1150, 130] on button "Playlists" at bounding box center [1185, 119] width 205 height 25
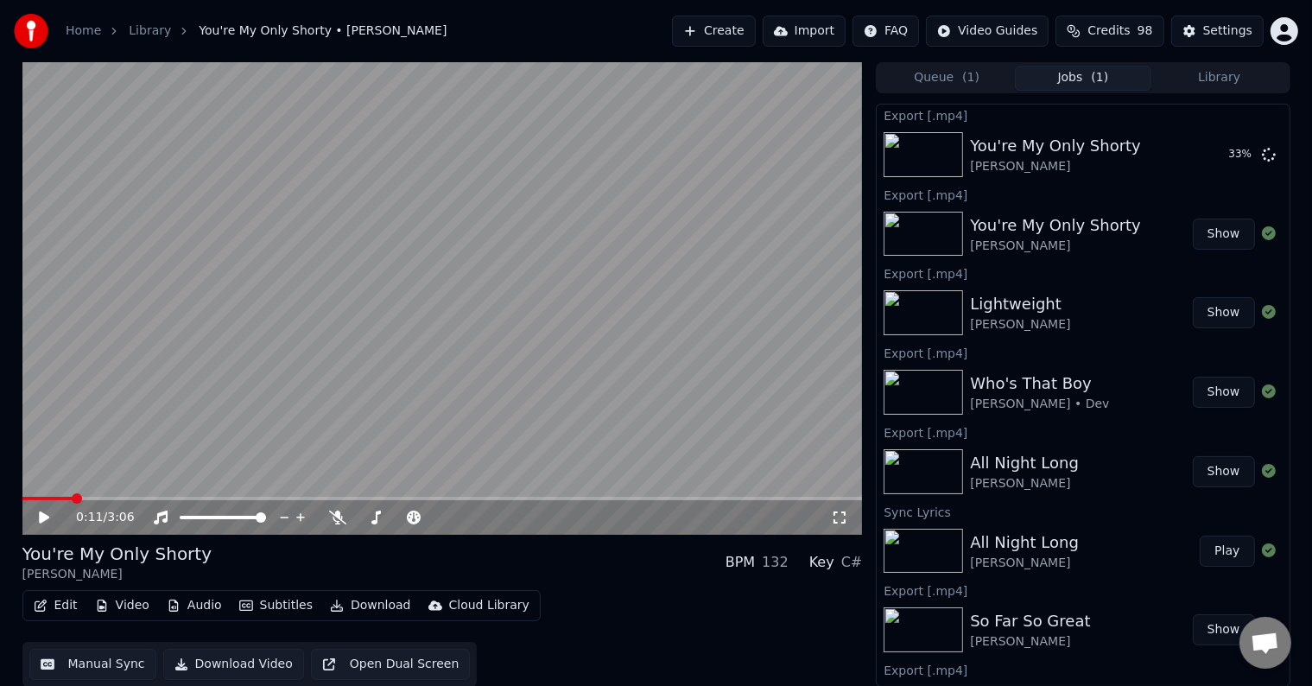
click at [1084, 76] on button "Jobs ( 1 )" at bounding box center [1083, 78] width 136 height 25
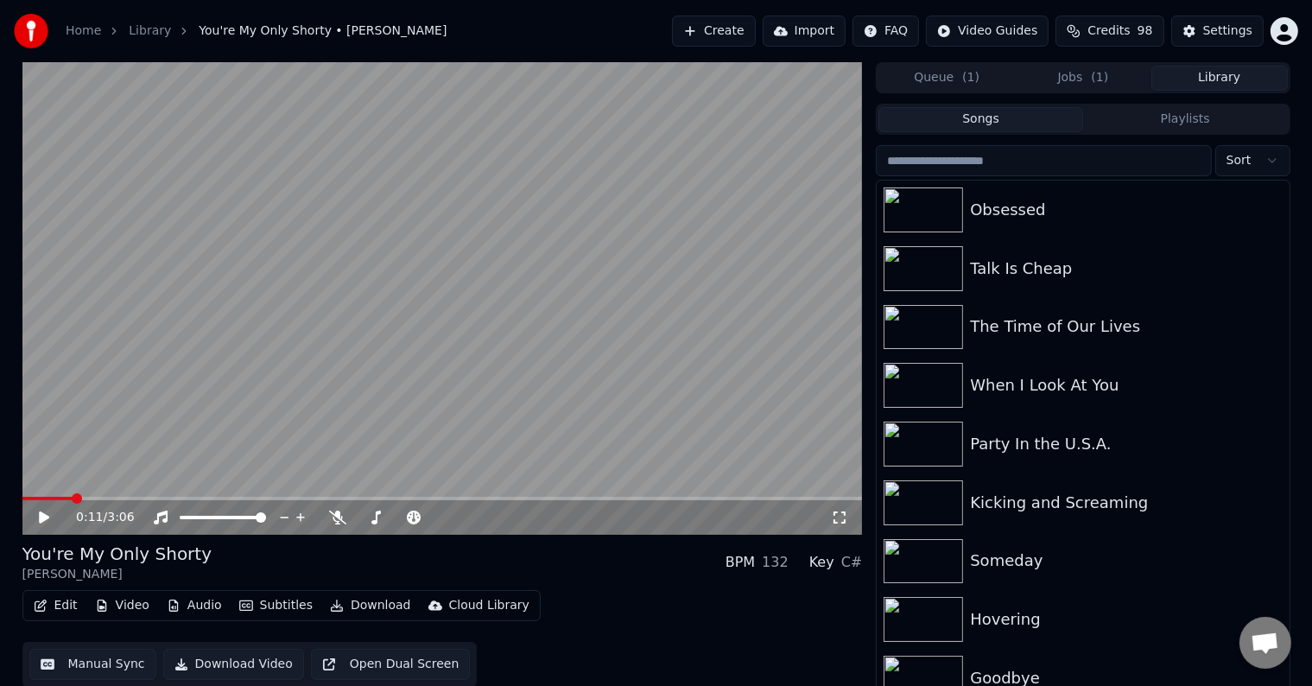
click at [1184, 83] on button "Library" at bounding box center [1219, 78] width 136 height 25
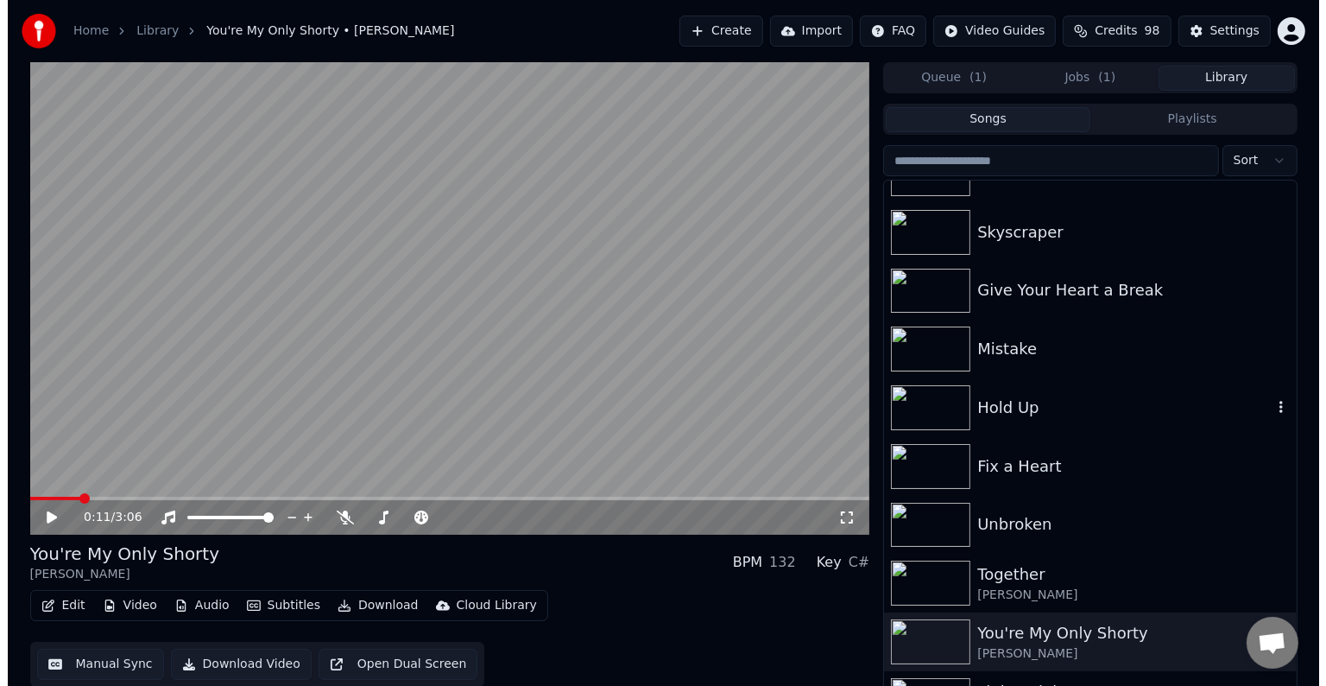
scroll to position [17326, 0]
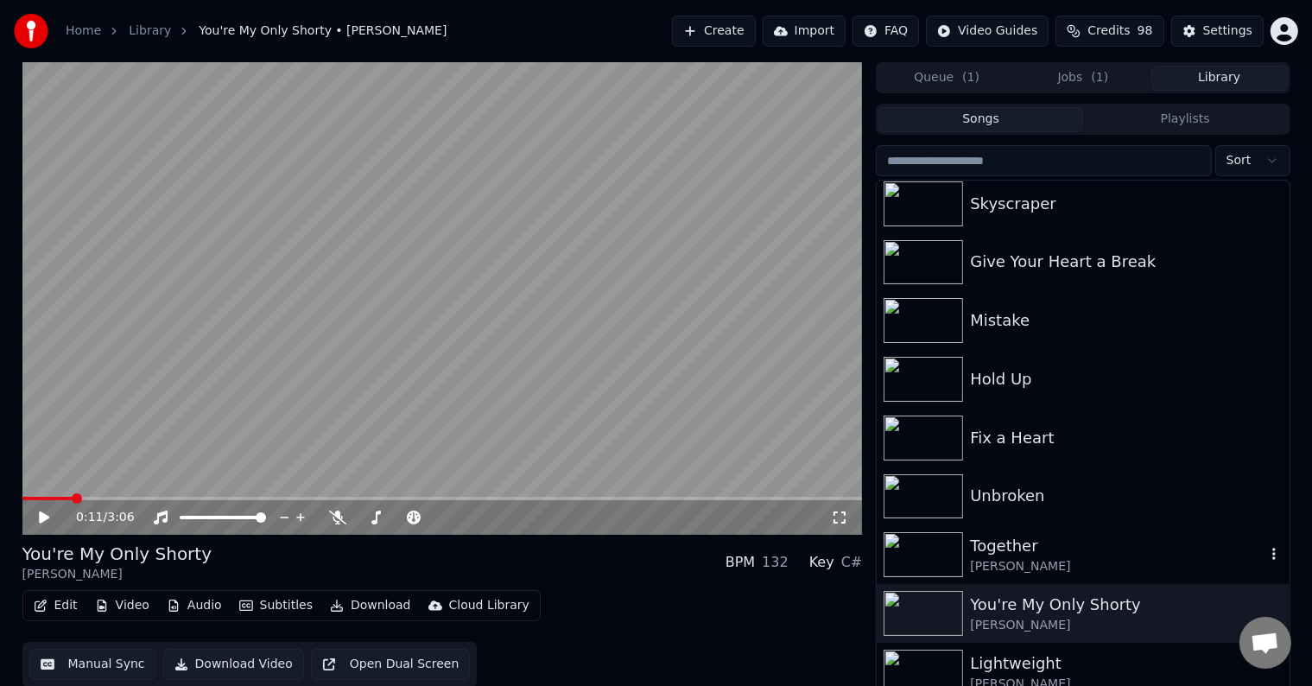
click at [1041, 538] on div "Together" at bounding box center [1117, 546] width 294 height 24
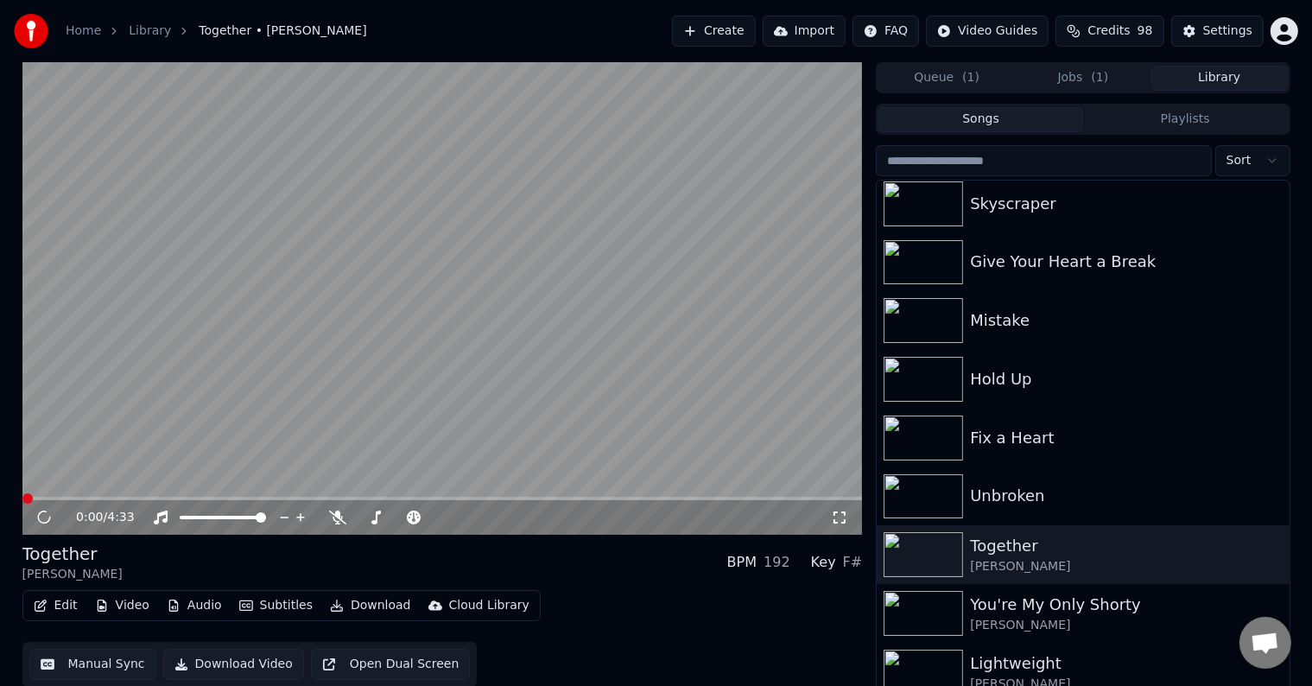
click at [56, 608] on button "Edit" at bounding box center [56, 605] width 58 height 24
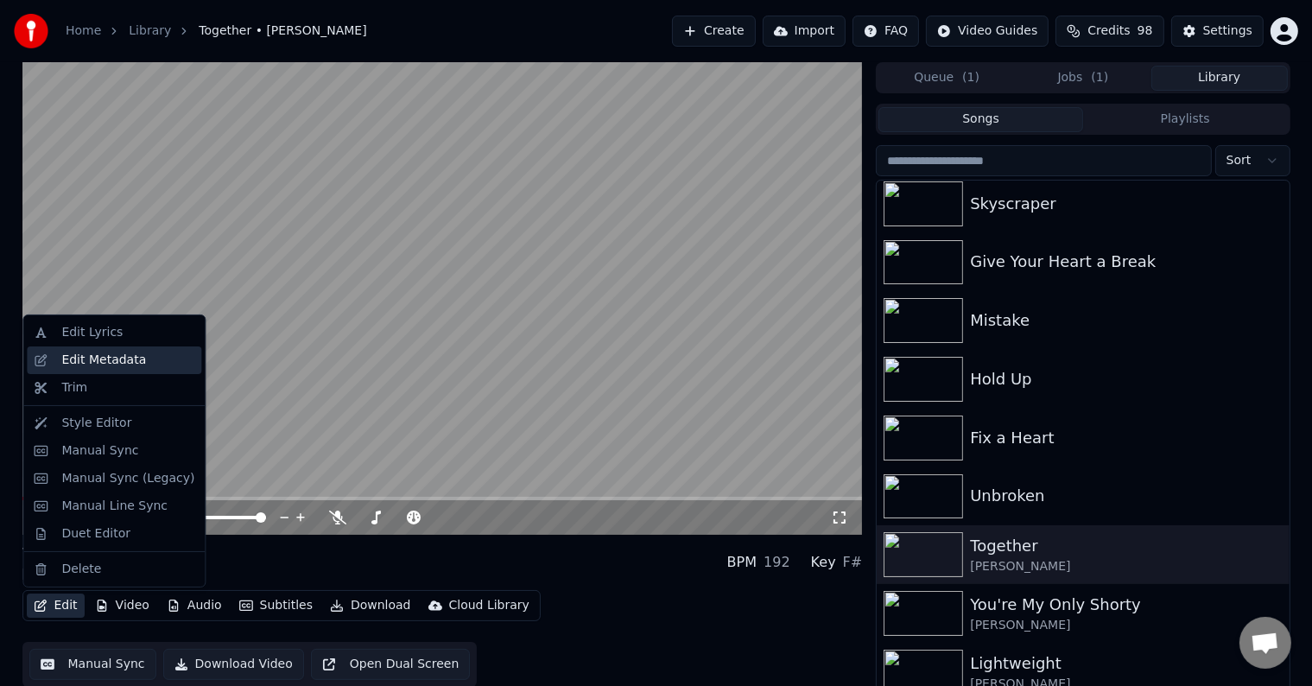
click at [93, 353] on div "Edit Metadata" at bounding box center [103, 359] width 85 height 17
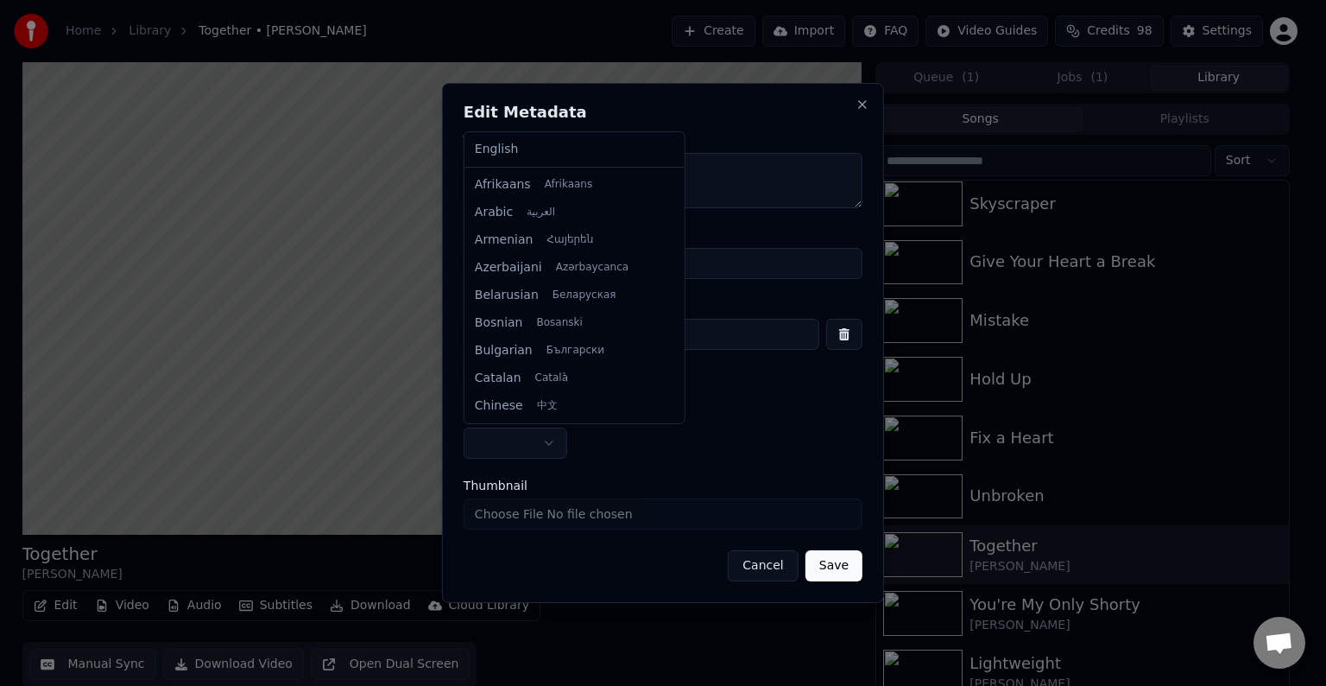
click at [490, 432] on body "Home Library Together • [PERSON_NAME] Create Import FAQ Video Guides Credits 98…" at bounding box center [656, 343] width 1312 height 686
select select "**"
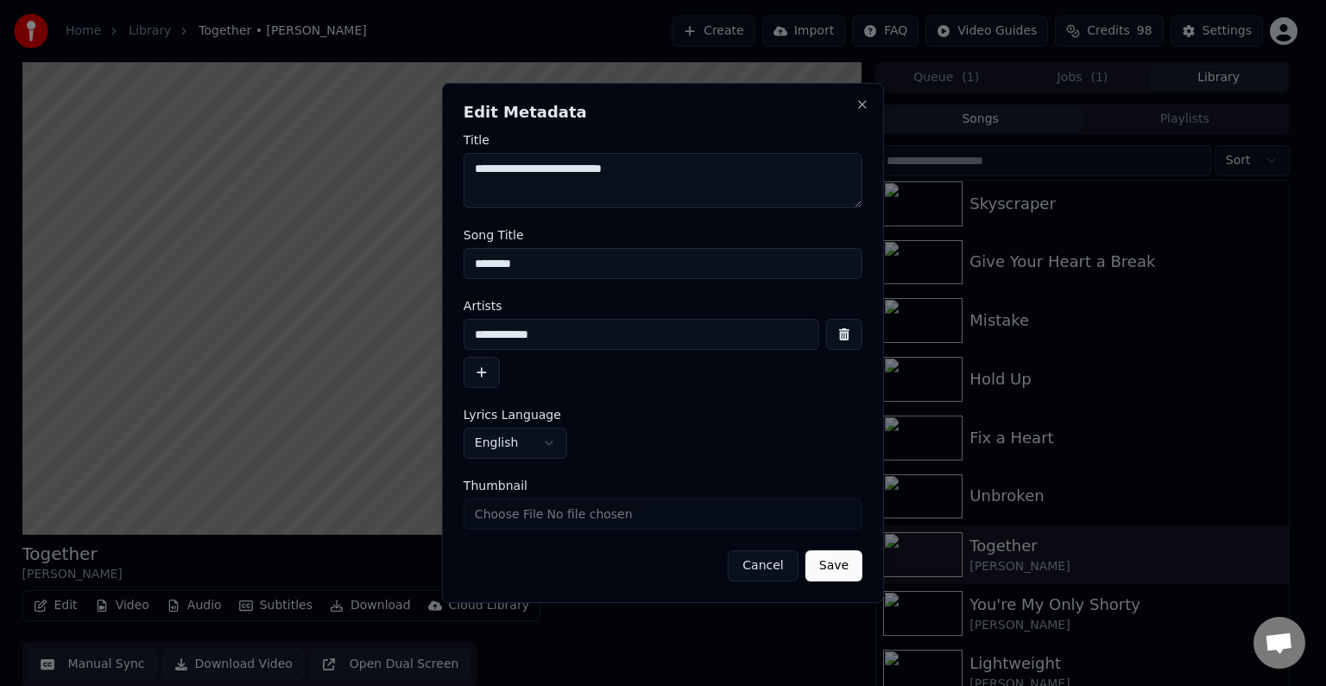
drag, startPoint x: 566, startPoint y: 324, endPoint x: 411, endPoint y: 324, distance: 155.4
click at [411, 324] on body "Home Library Together • [PERSON_NAME] Create Import FAQ Video Guides Credits 98…" at bounding box center [656, 343] width 1312 height 686
type input "**********"
click at [482, 374] on button "button" at bounding box center [482, 372] width 36 height 31
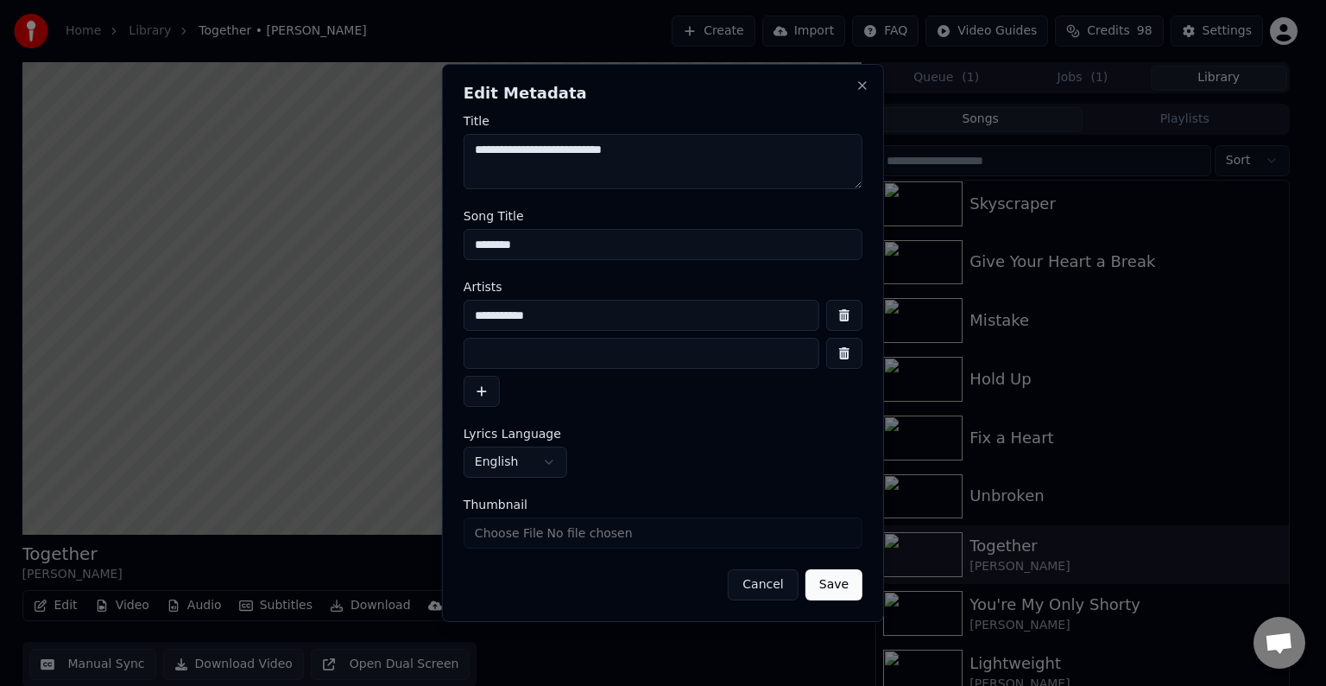
click at [511, 359] on input at bounding box center [642, 353] width 356 height 31
type input "**********"
click at [806, 569] on button "Save" at bounding box center [834, 584] width 57 height 31
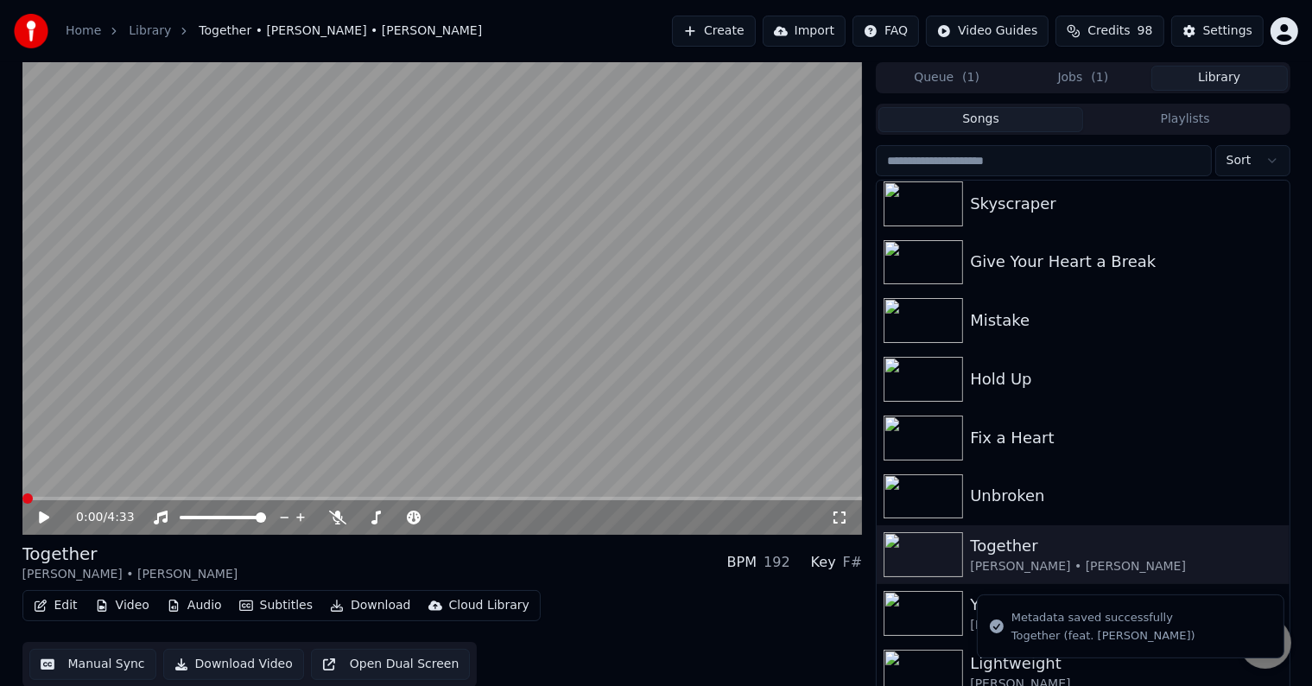
click at [35, 604] on icon "button" at bounding box center [41, 605] width 14 height 12
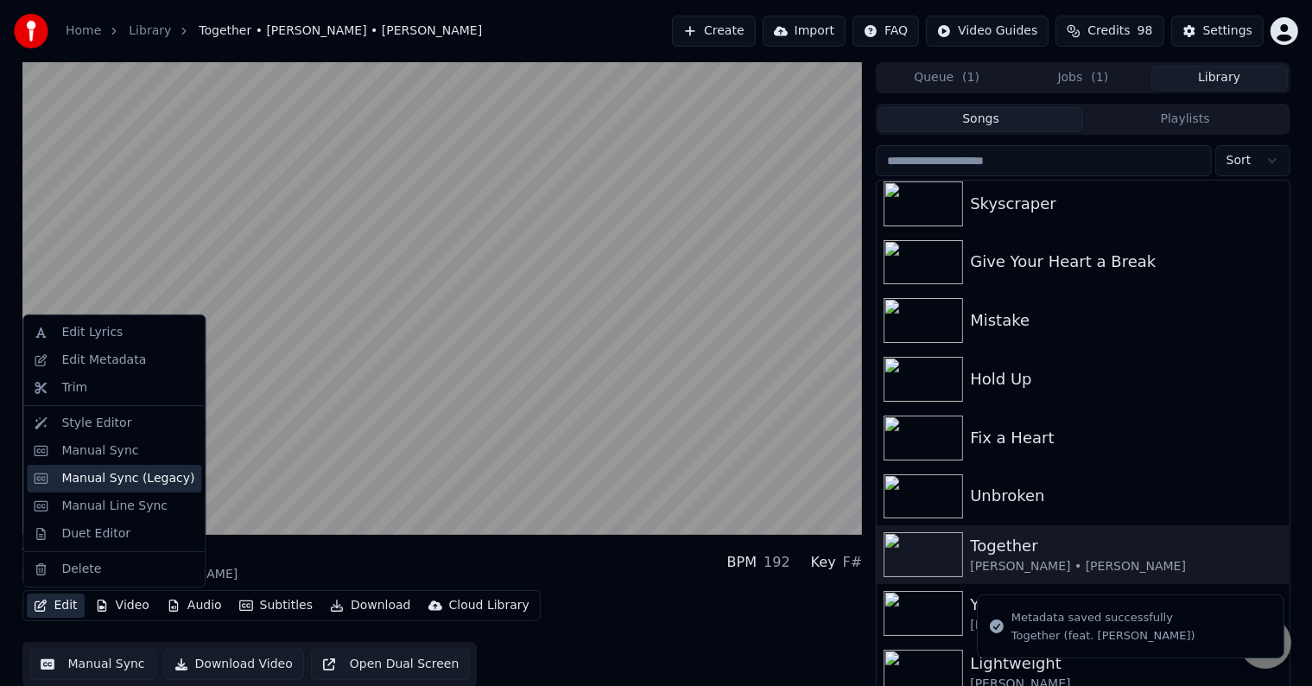
click at [90, 471] on div "Manual Sync (Legacy)" at bounding box center [127, 478] width 133 height 17
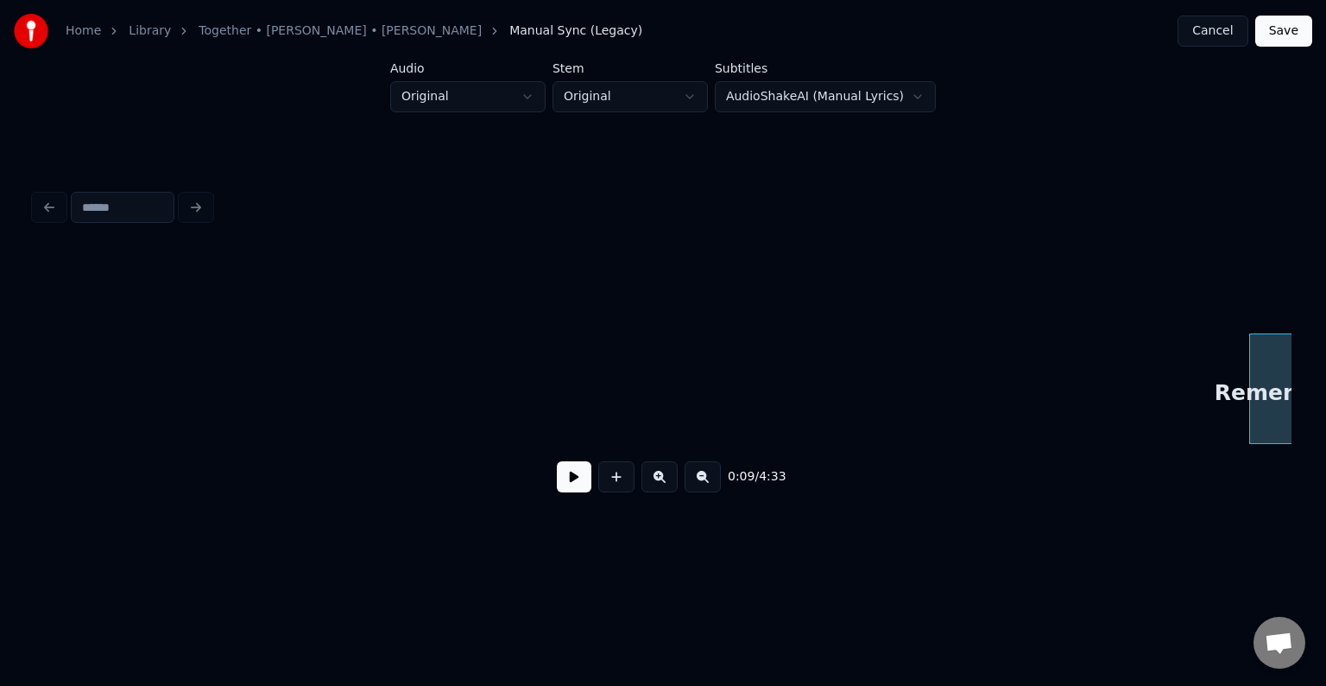
click at [577, 489] on button at bounding box center [574, 476] width 35 height 31
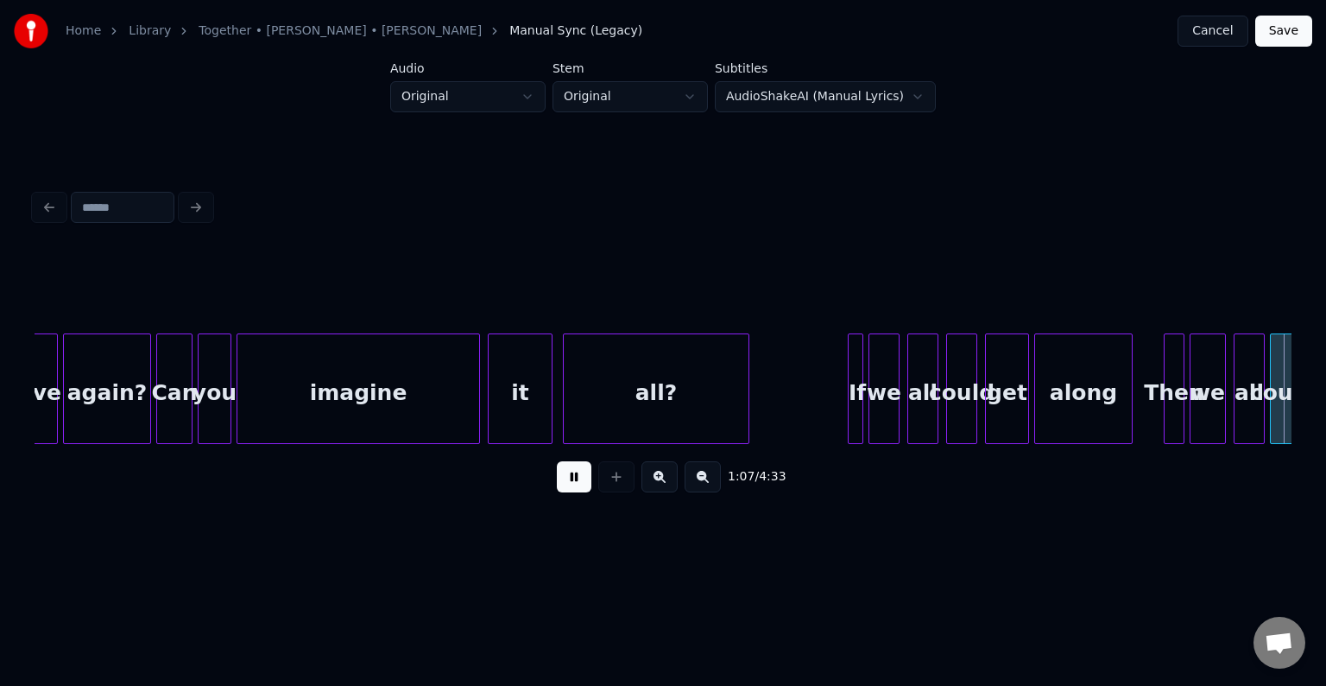
scroll to position [0, 8809]
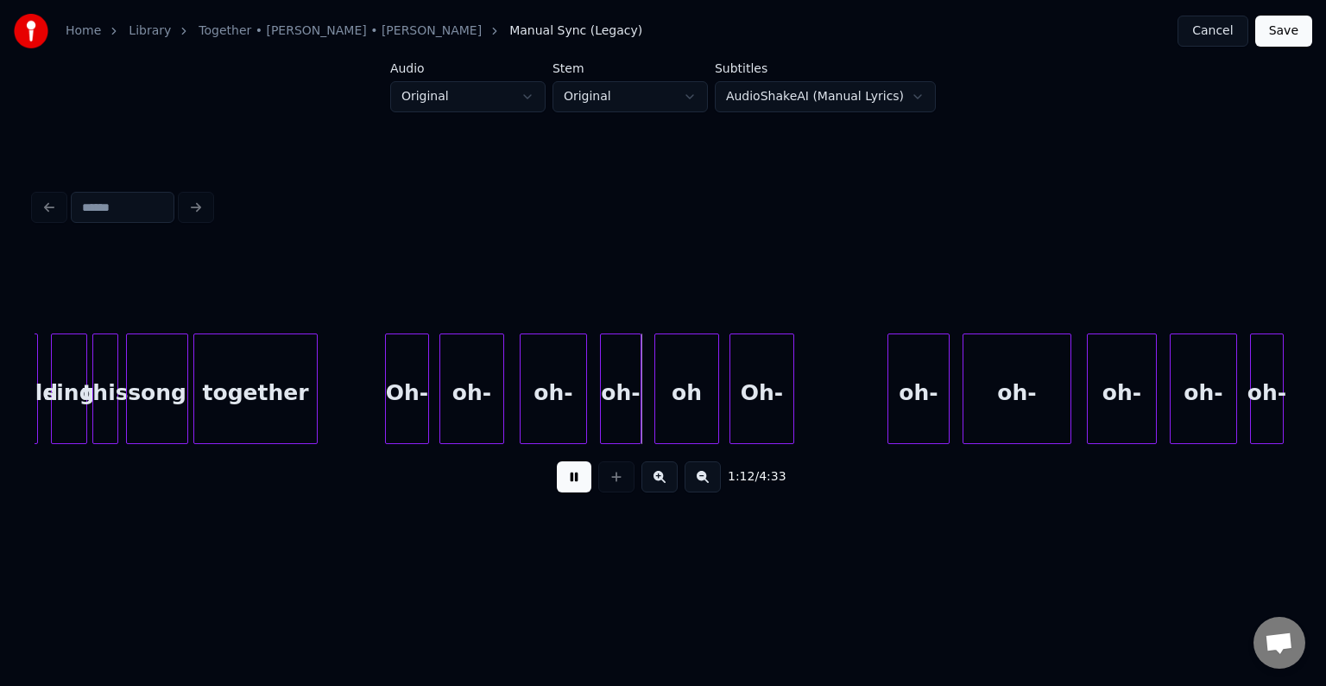
click at [775, 408] on div "Oh-" at bounding box center [761, 392] width 63 height 117
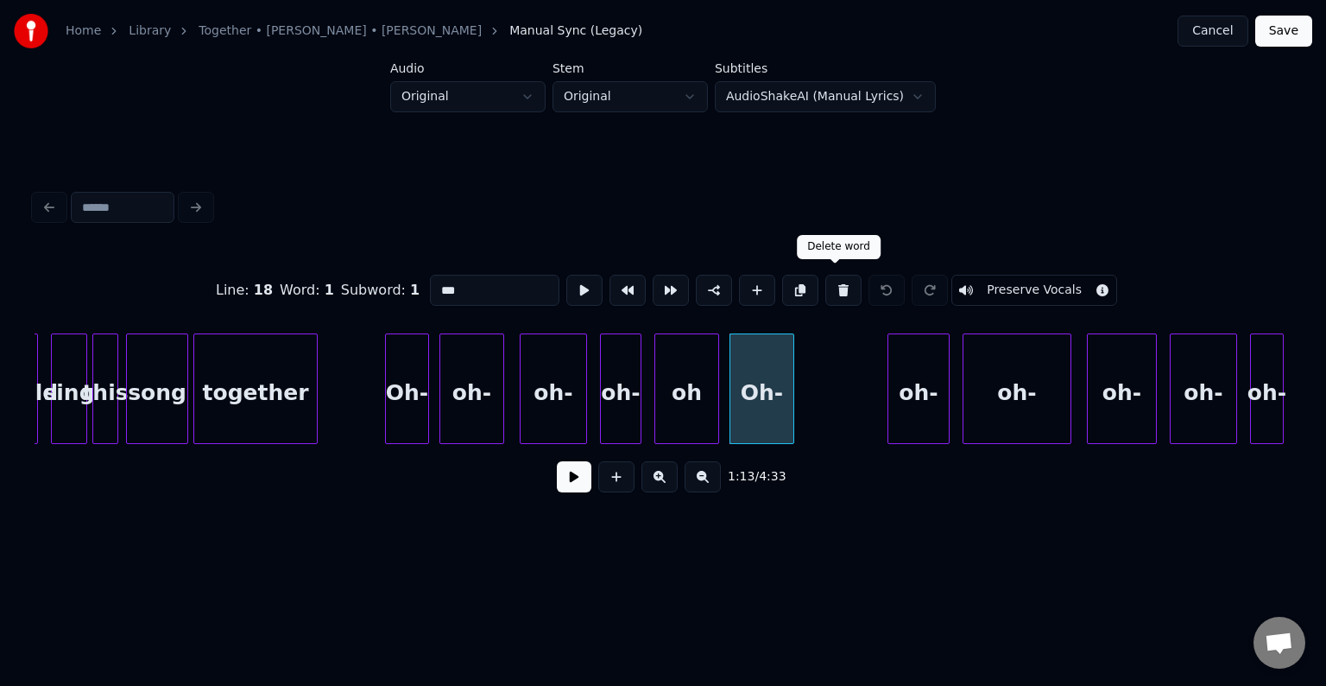
click at [837, 283] on button at bounding box center [843, 290] width 36 height 31
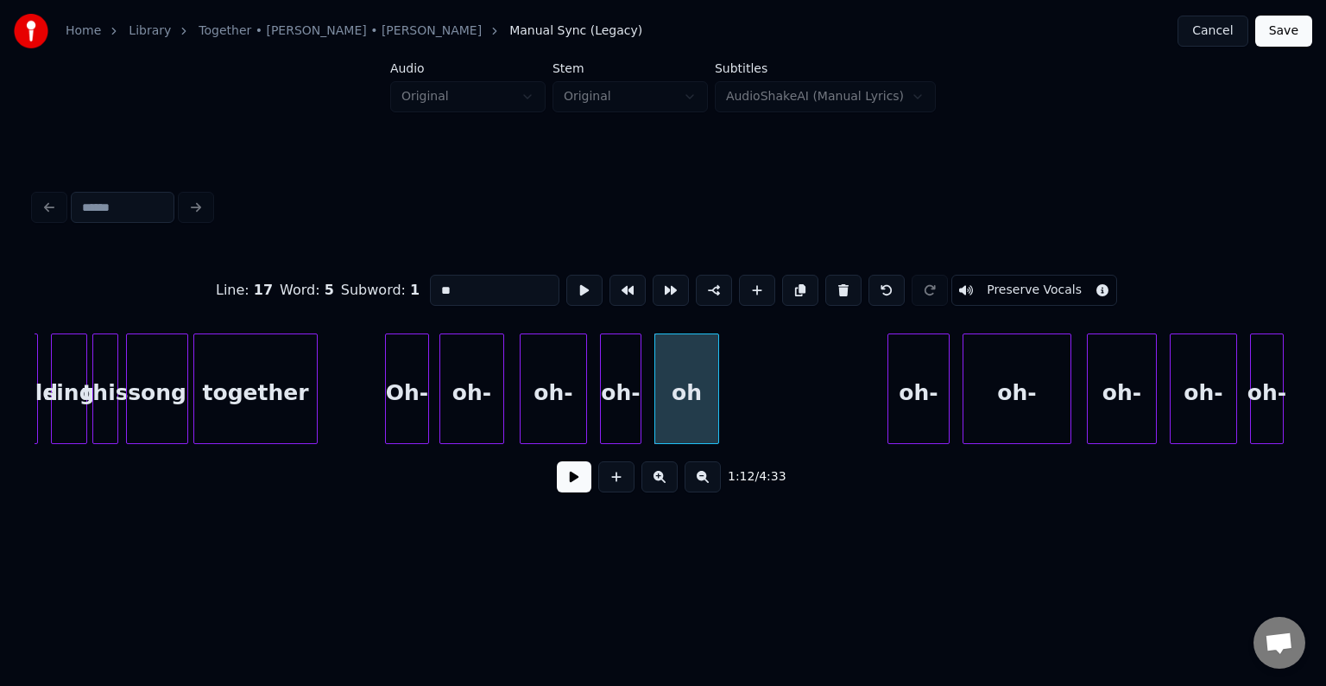
click at [837, 283] on button at bounding box center [843, 290] width 36 height 31
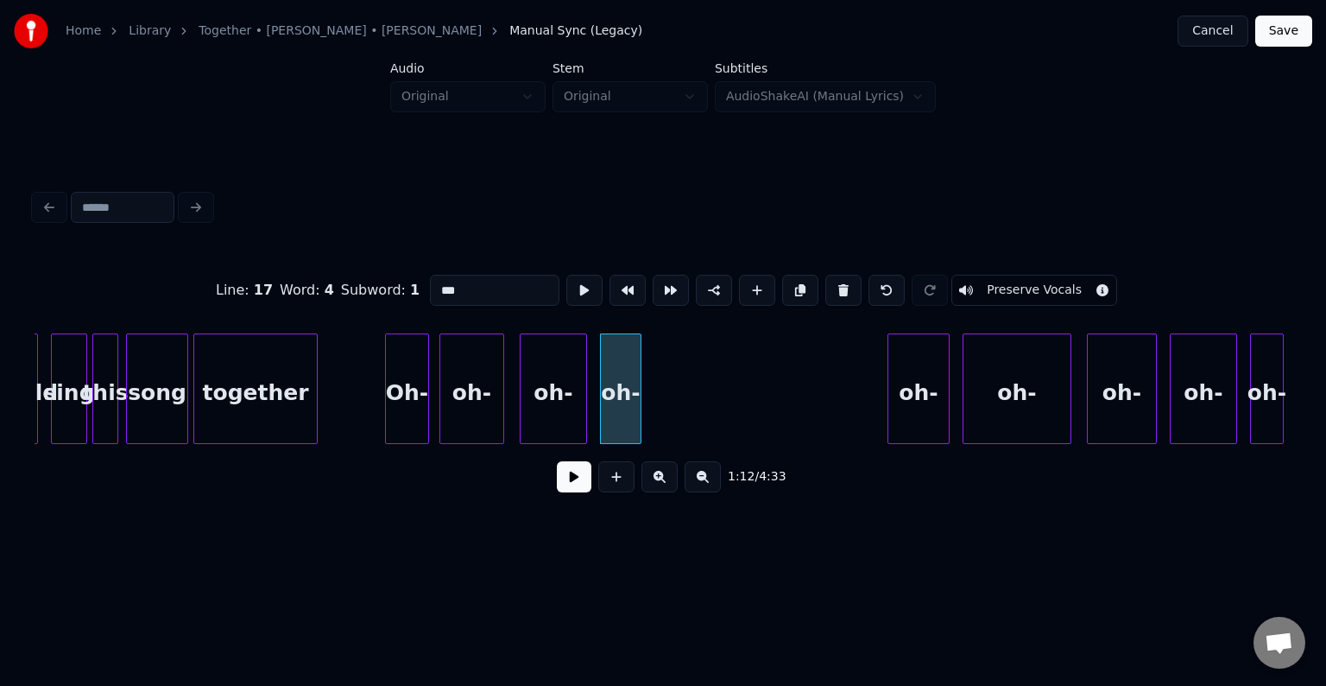
click at [837, 283] on button at bounding box center [843, 290] width 36 height 31
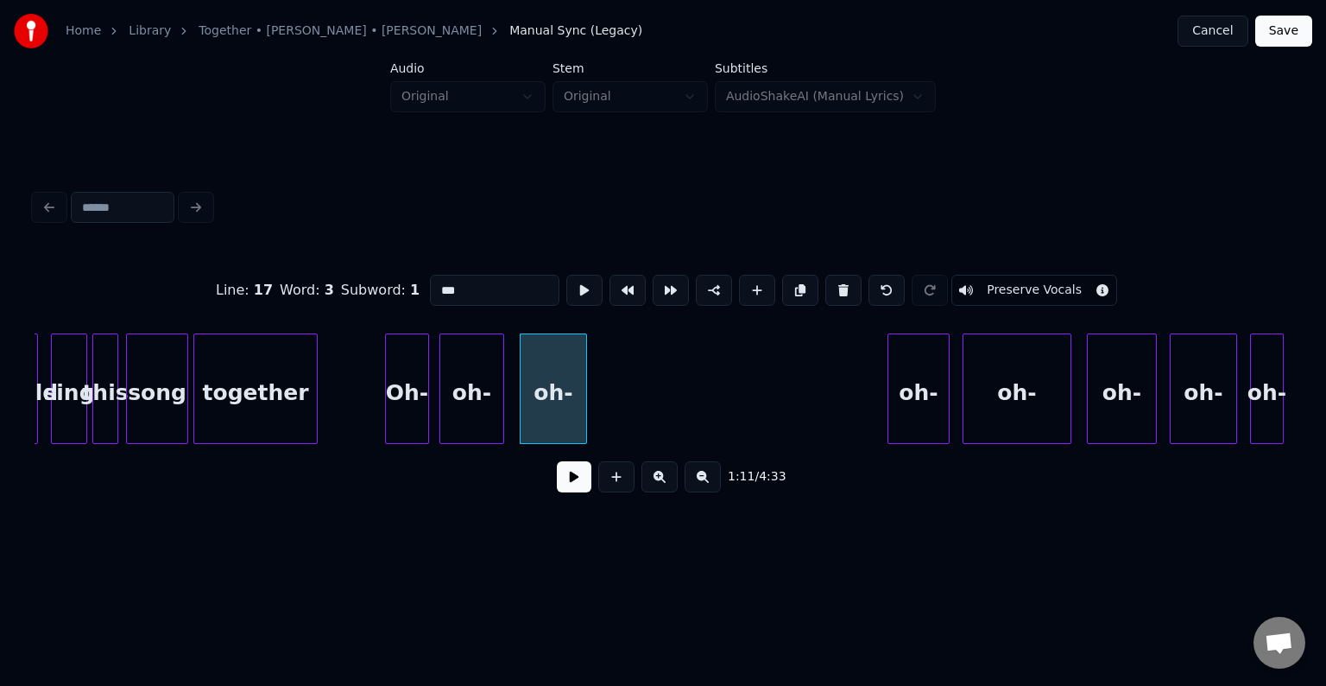
click at [837, 283] on button at bounding box center [843, 290] width 36 height 31
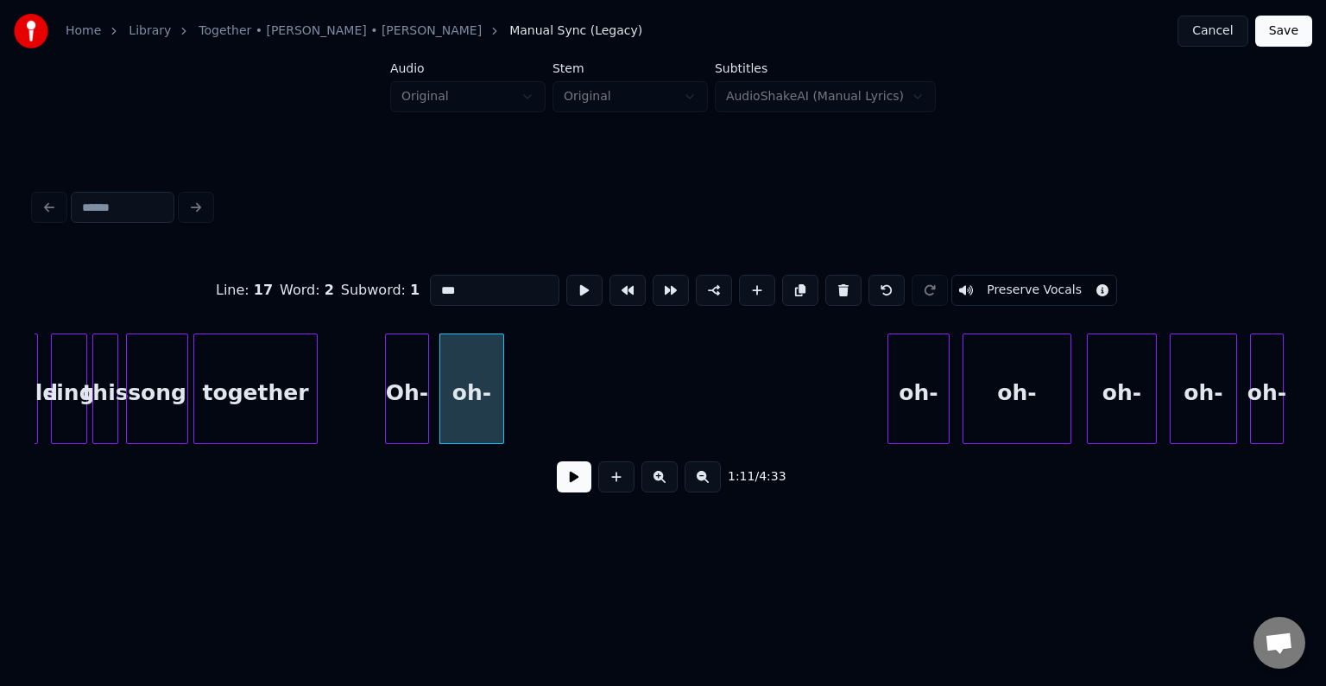
click at [837, 283] on button at bounding box center [843, 290] width 36 height 31
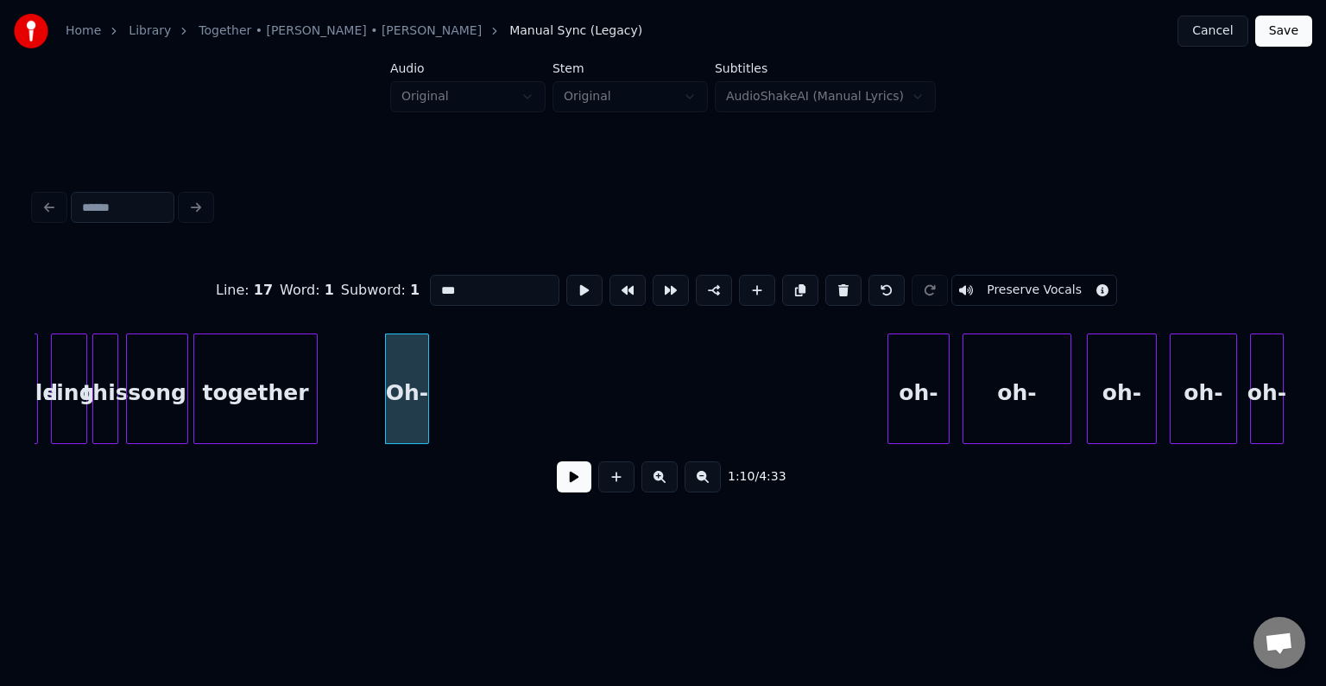
click at [837, 283] on button at bounding box center [843, 290] width 36 height 31
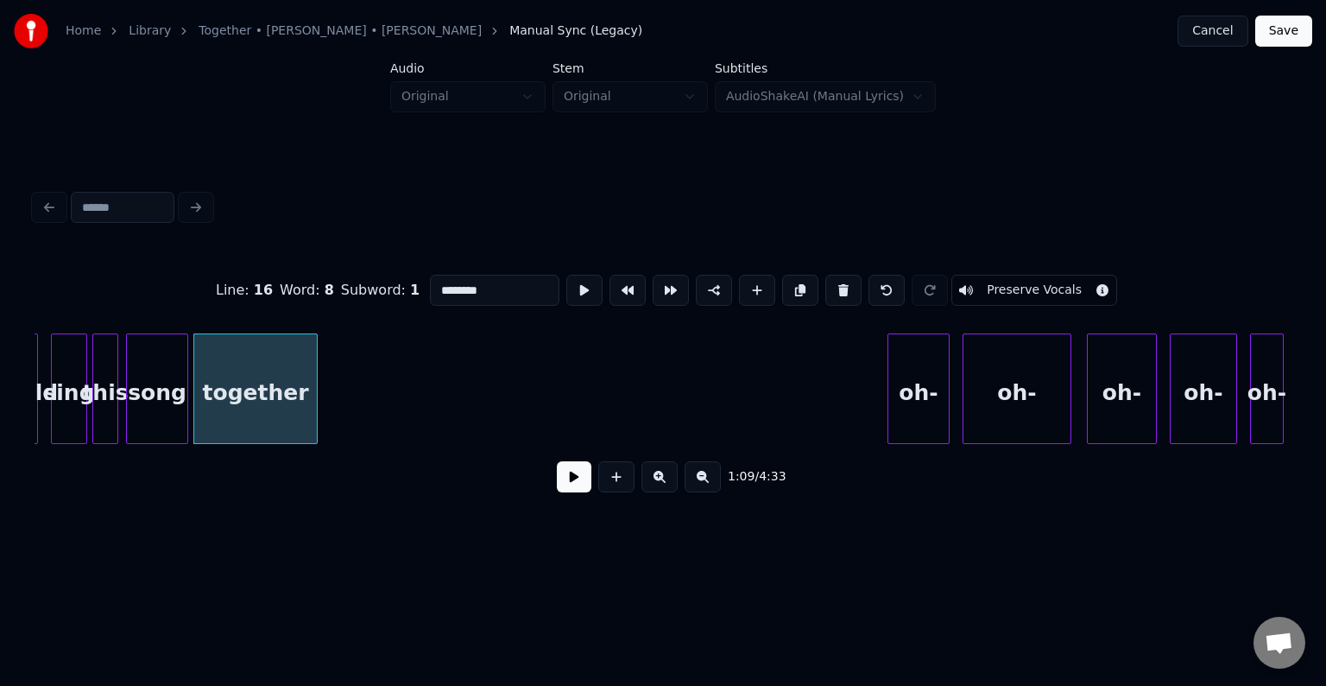
click at [925, 444] on div "could sing this song together oh- oh- oh- oh- oh-" at bounding box center [663, 388] width 1257 height 111
click at [920, 366] on div "oh-" at bounding box center [918, 392] width 60 height 117
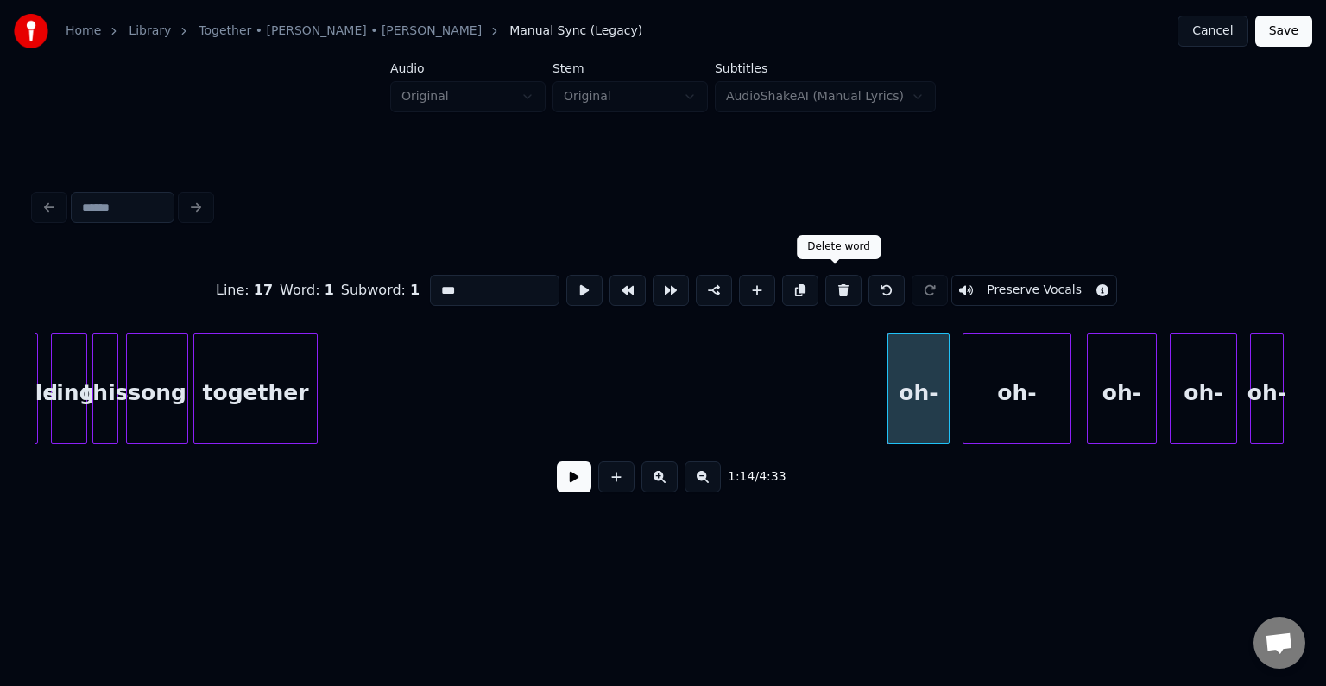
click at [844, 290] on button at bounding box center [843, 290] width 36 height 31
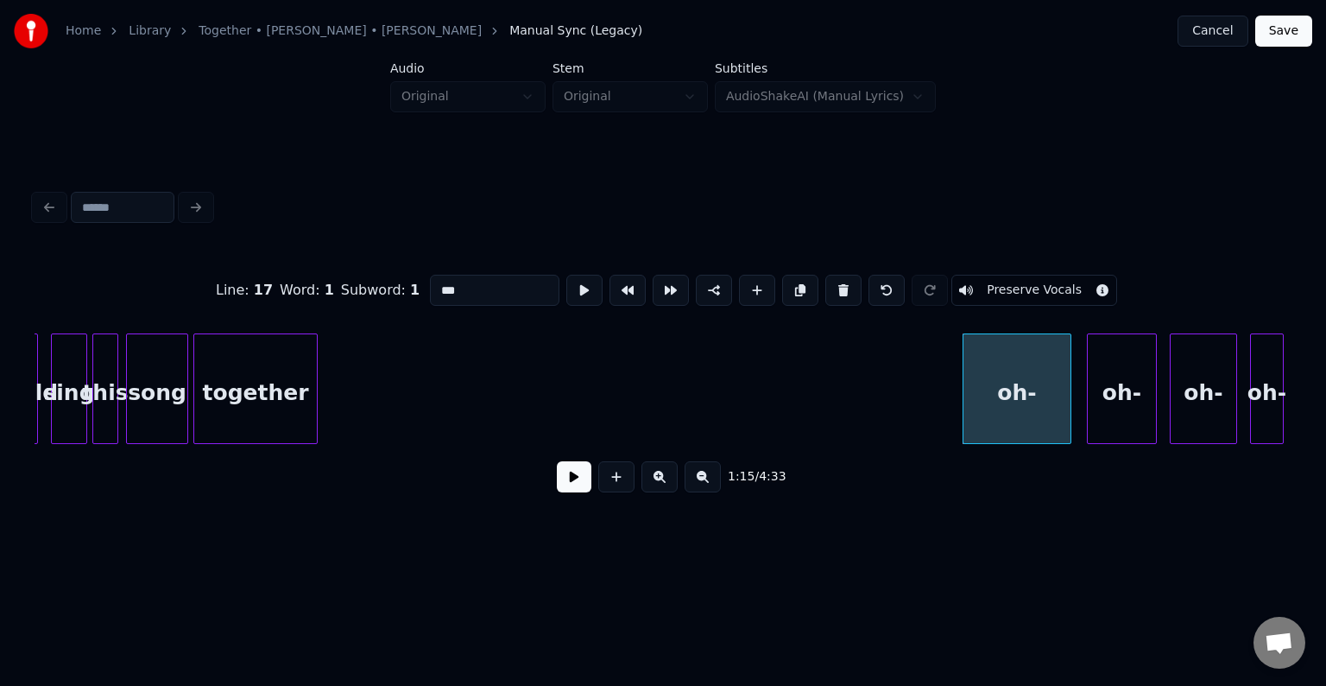
click at [844, 290] on button at bounding box center [843, 290] width 36 height 31
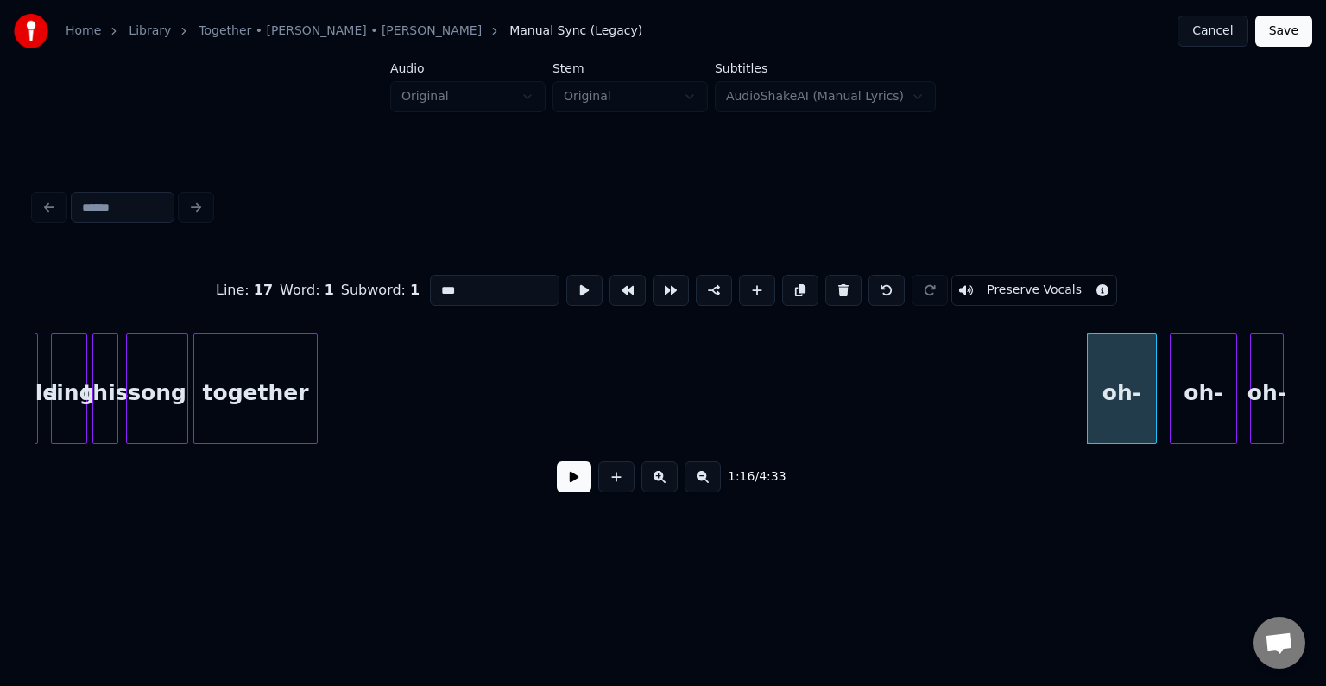
click at [844, 290] on button at bounding box center [843, 290] width 36 height 31
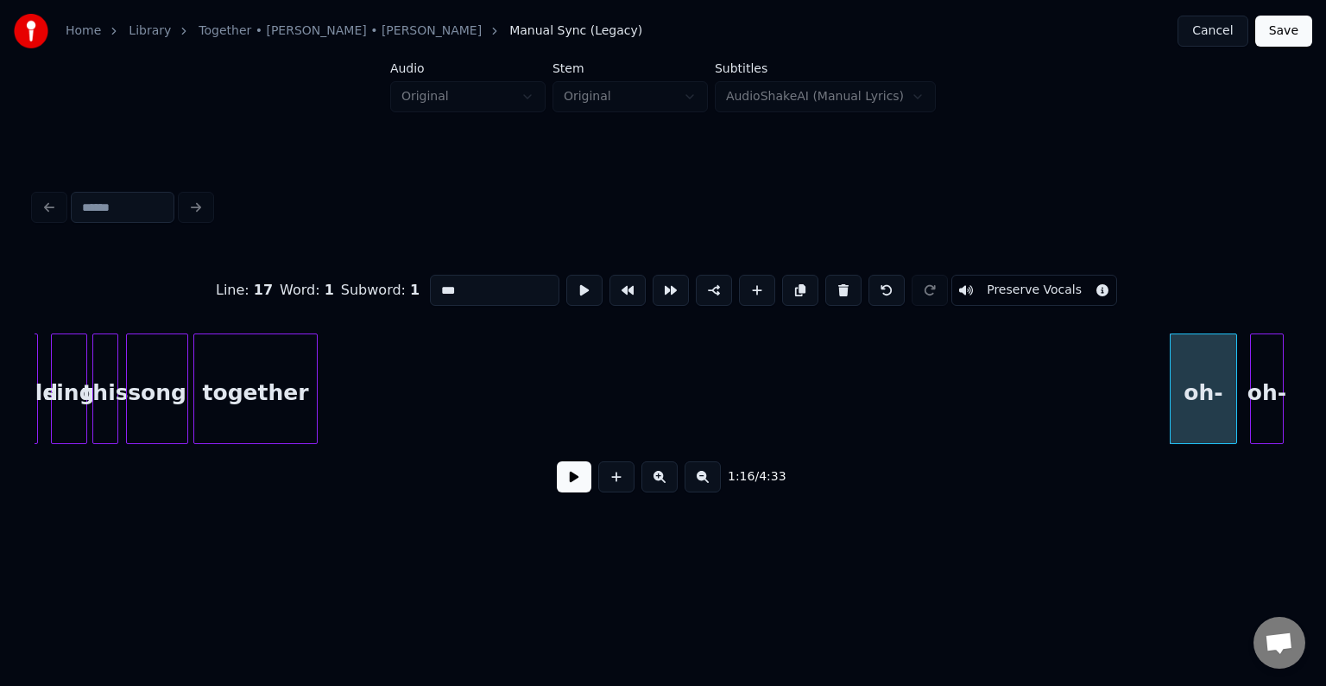
click at [844, 290] on button at bounding box center [843, 290] width 36 height 31
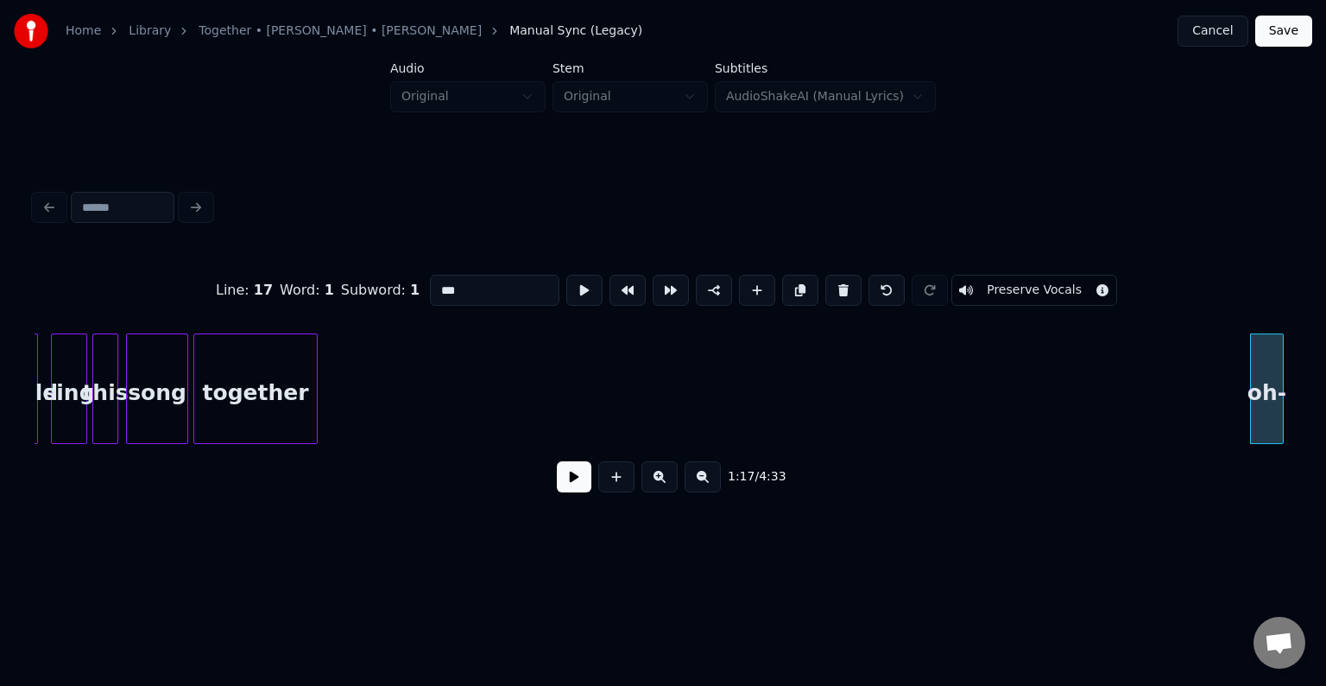
click at [844, 290] on button at bounding box center [843, 290] width 36 height 31
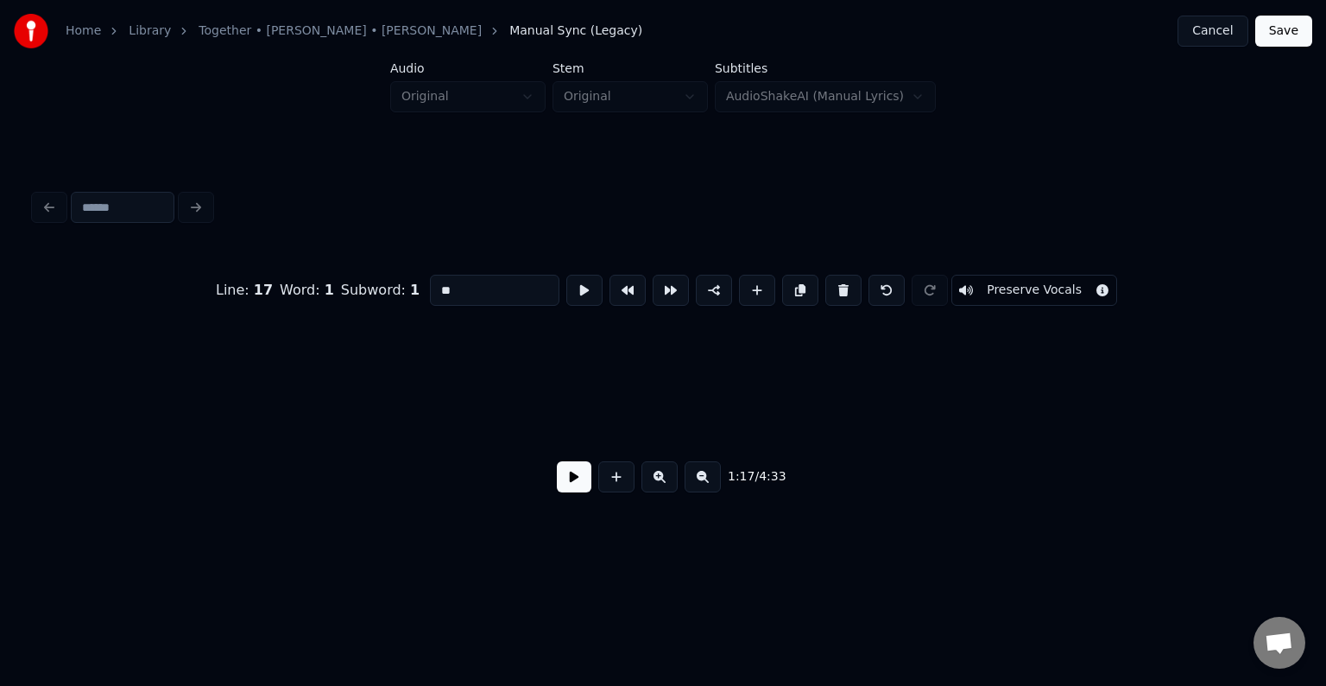
scroll to position [0, 10071]
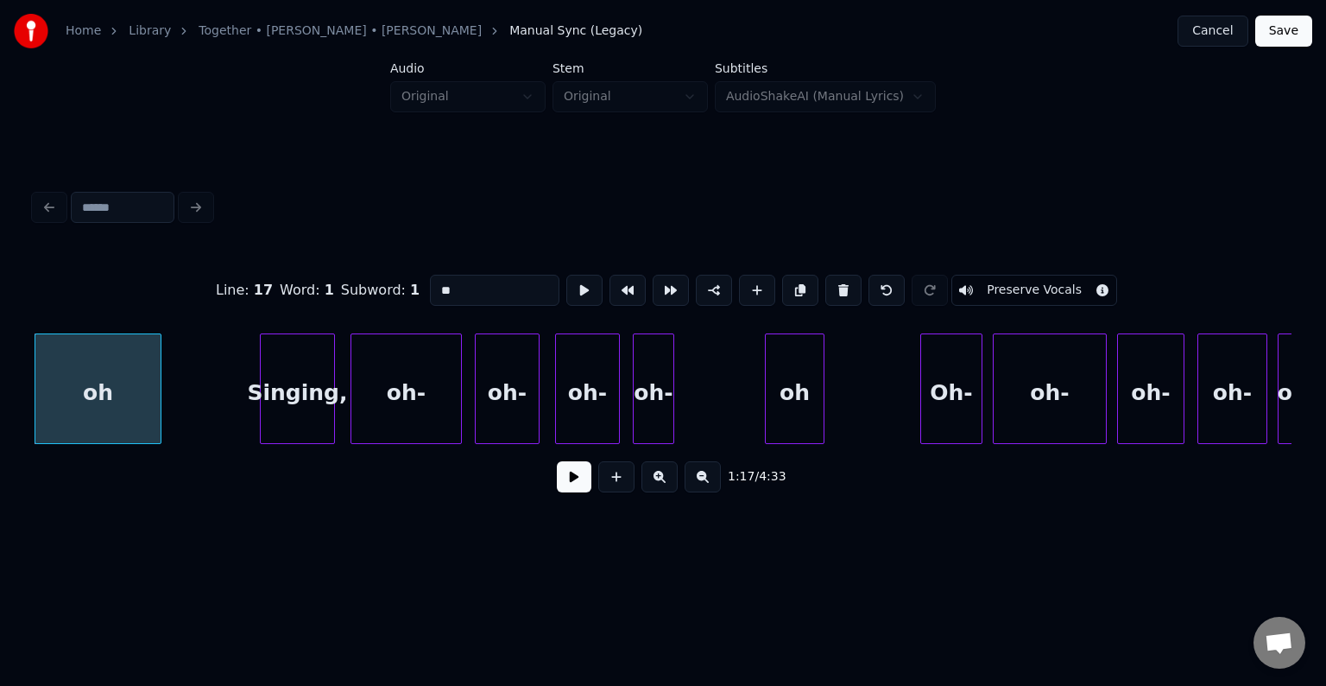
click at [843, 295] on button at bounding box center [843, 290] width 36 height 31
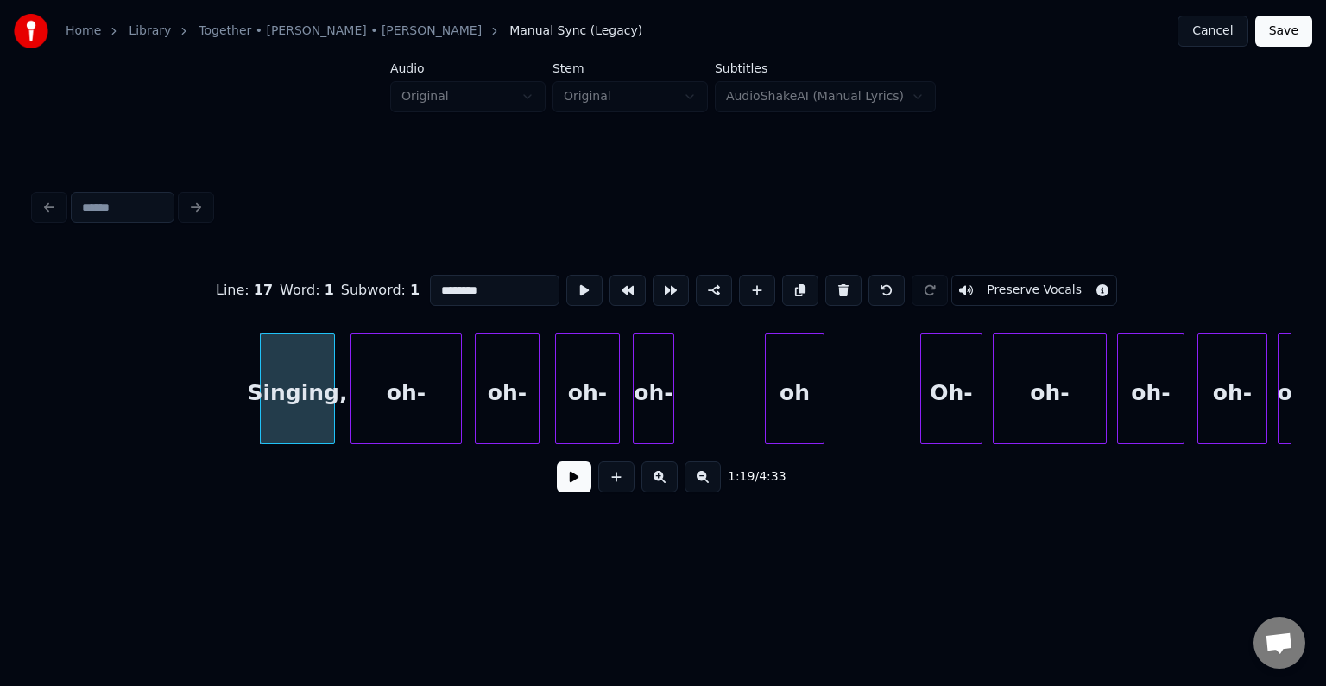
click at [843, 295] on button at bounding box center [843, 290] width 36 height 31
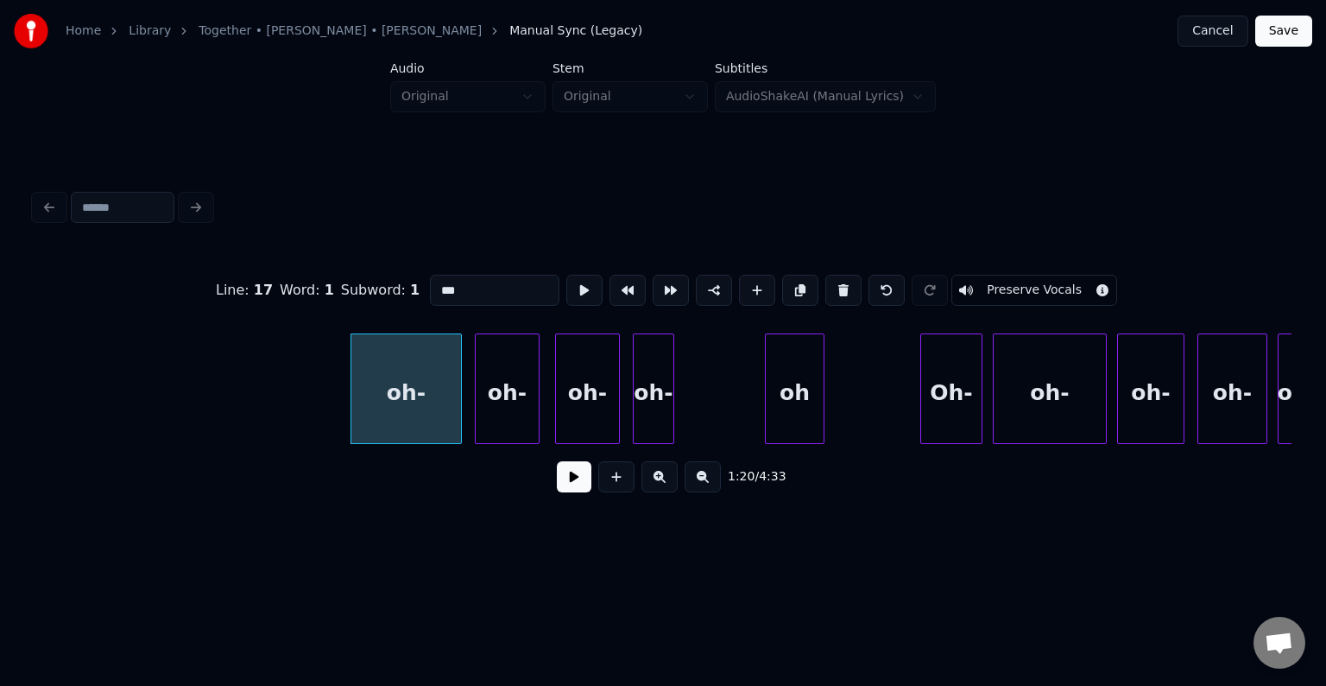
click at [843, 295] on button at bounding box center [843, 290] width 36 height 31
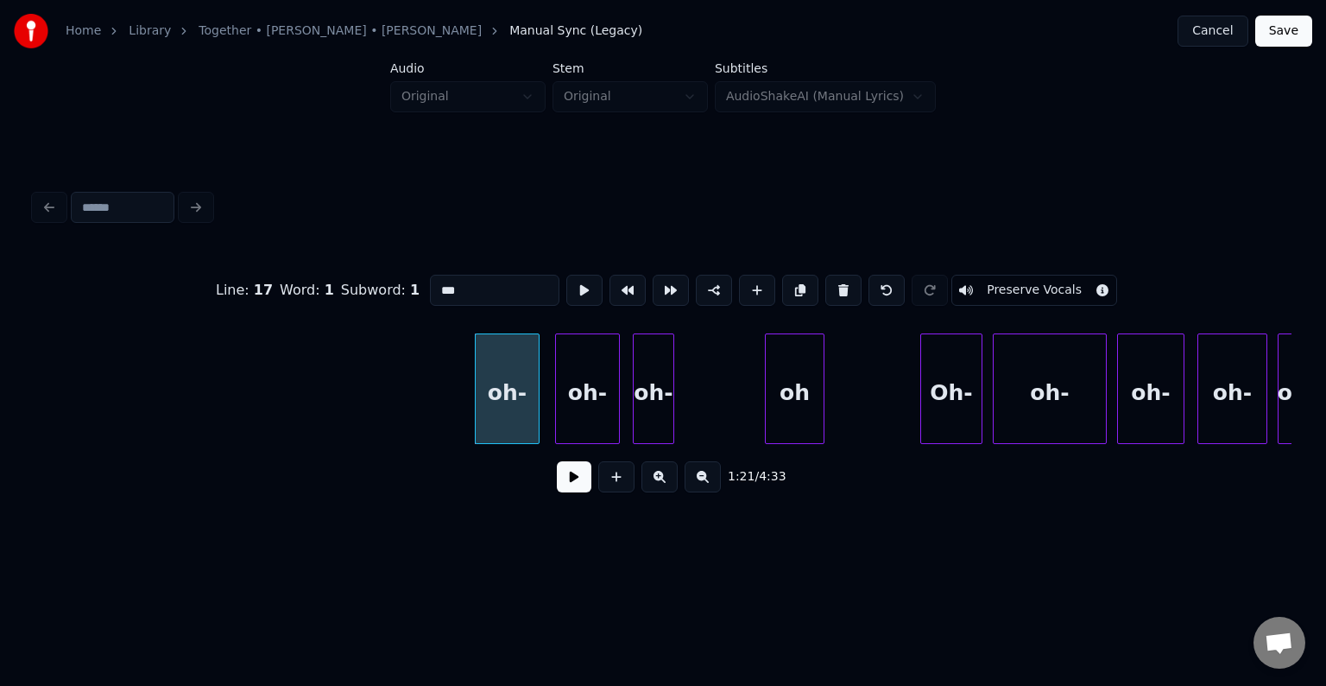
click at [843, 295] on button at bounding box center [843, 290] width 36 height 31
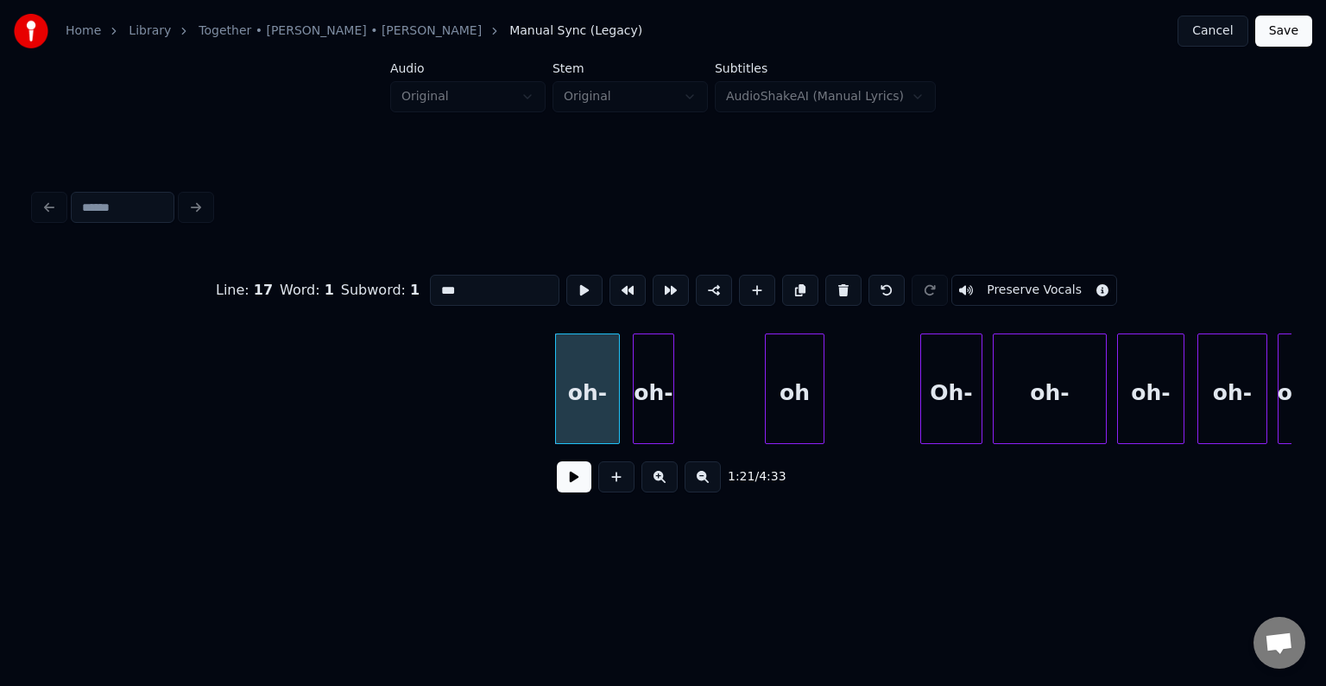
click at [843, 295] on button at bounding box center [843, 290] width 36 height 31
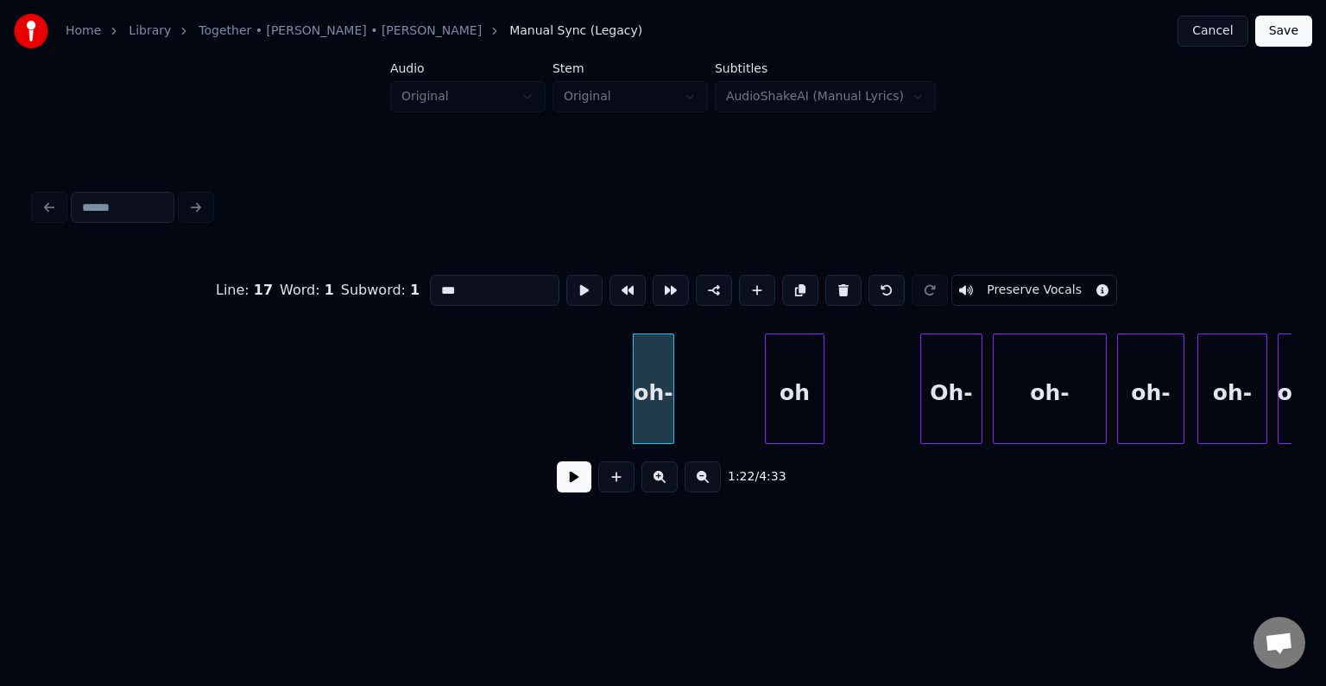
click at [843, 295] on button at bounding box center [843, 290] width 36 height 31
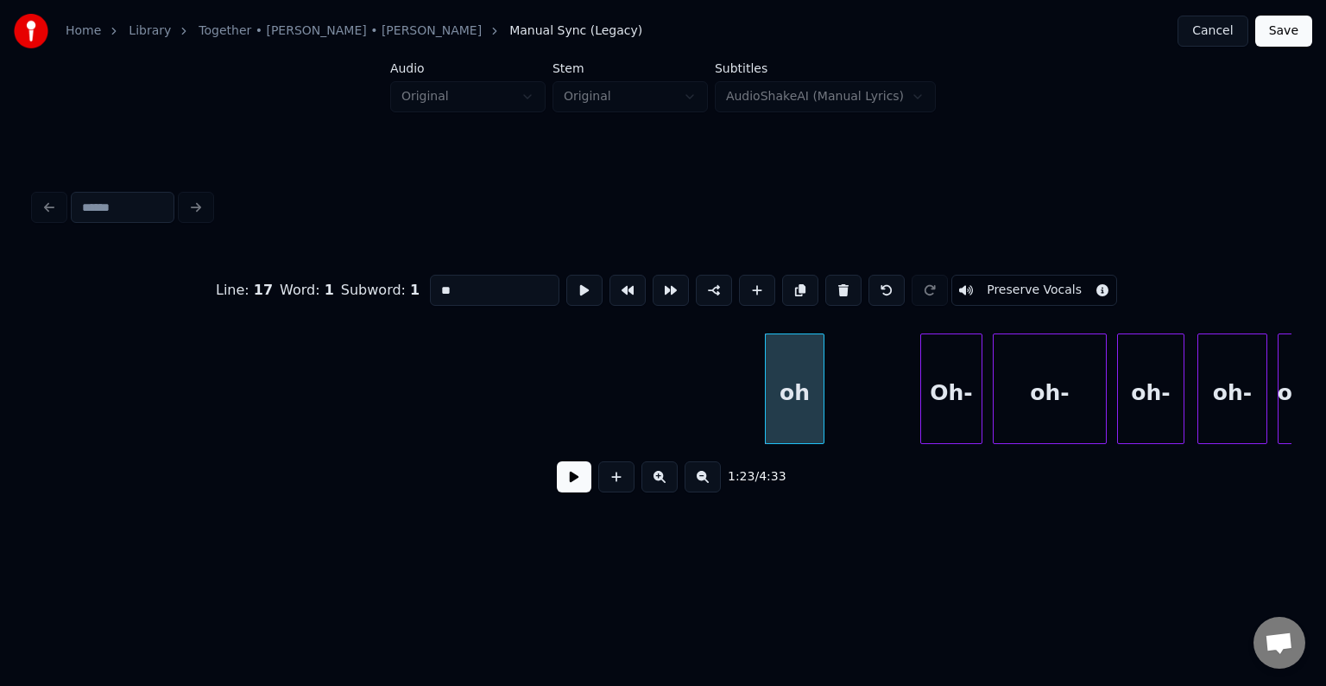
click at [843, 295] on button at bounding box center [843, 290] width 36 height 31
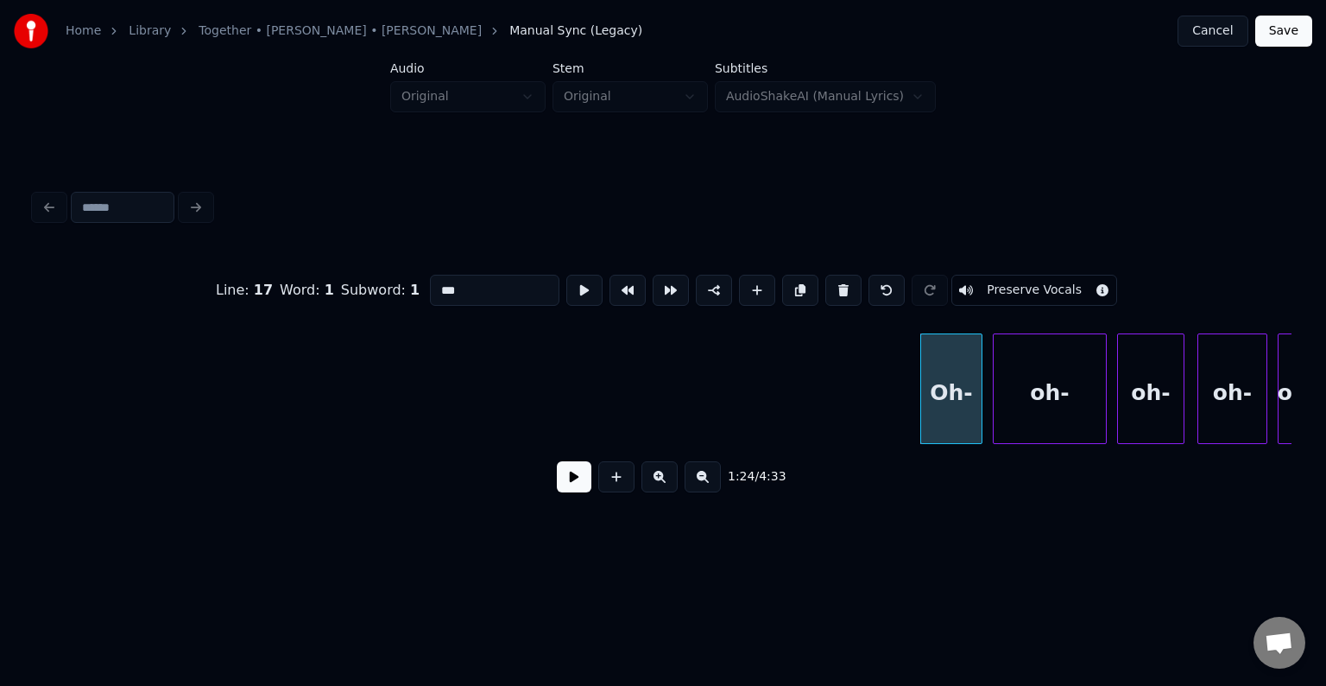
click at [843, 295] on button at bounding box center [843, 290] width 36 height 31
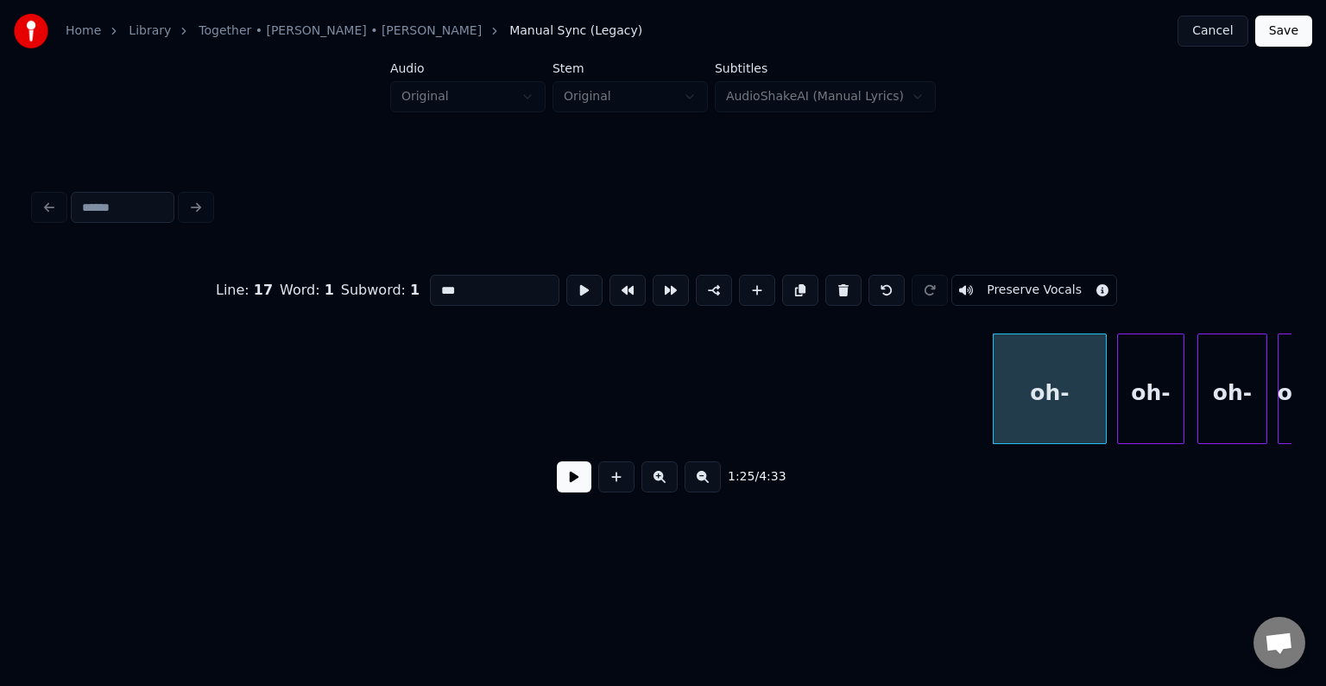
click at [843, 295] on button at bounding box center [843, 290] width 36 height 31
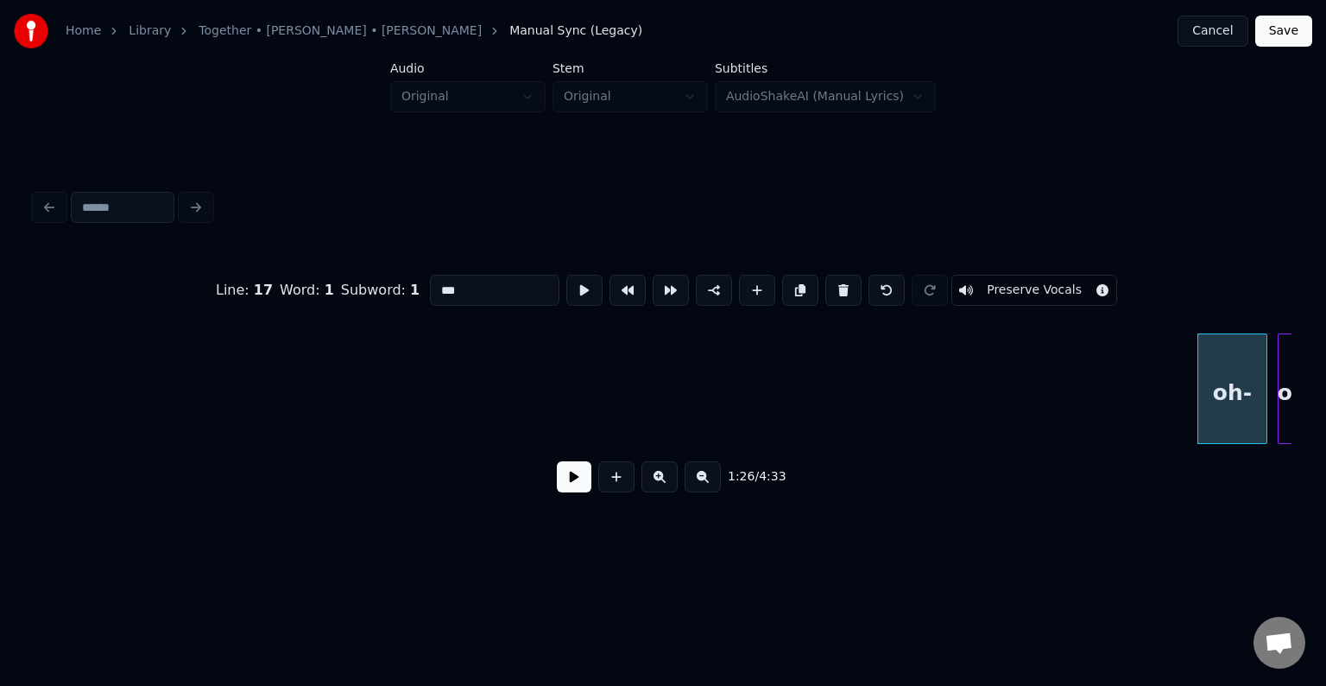
click at [844, 290] on button at bounding box center [843, 290] width 36 height 31
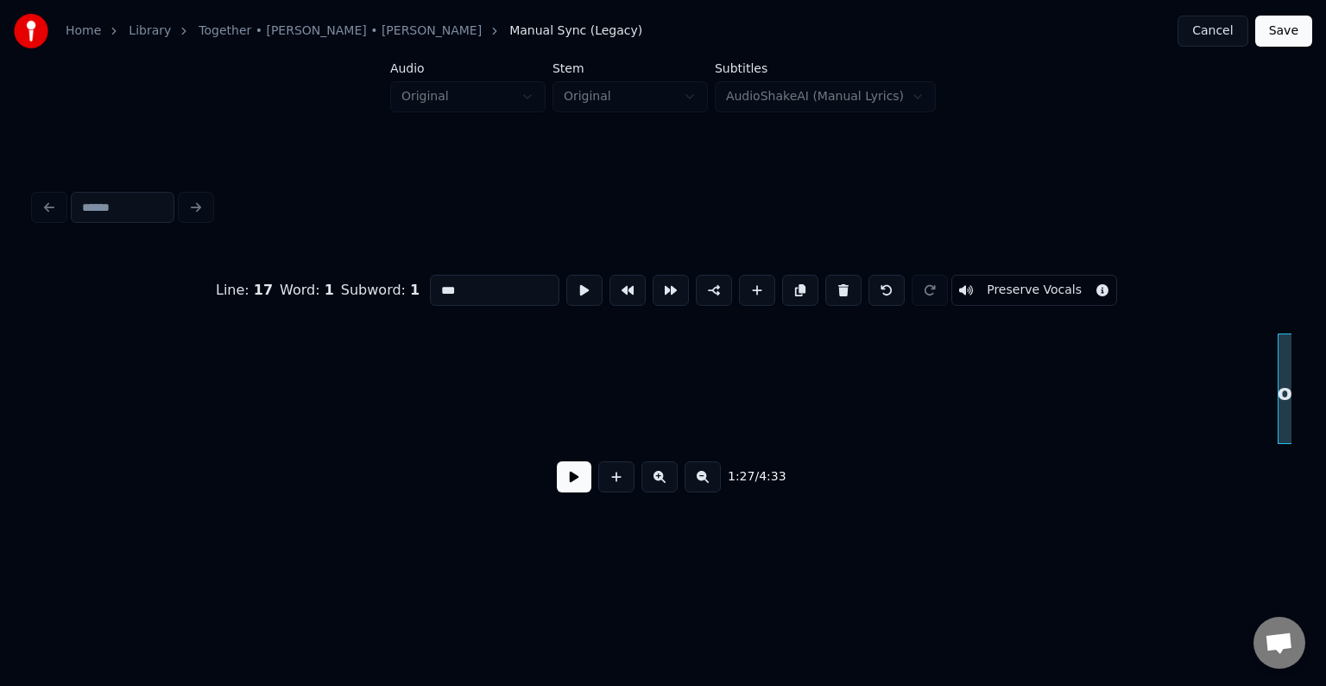
click at [844, 290] on button at bounding box center [843, 290] width 36 height 31
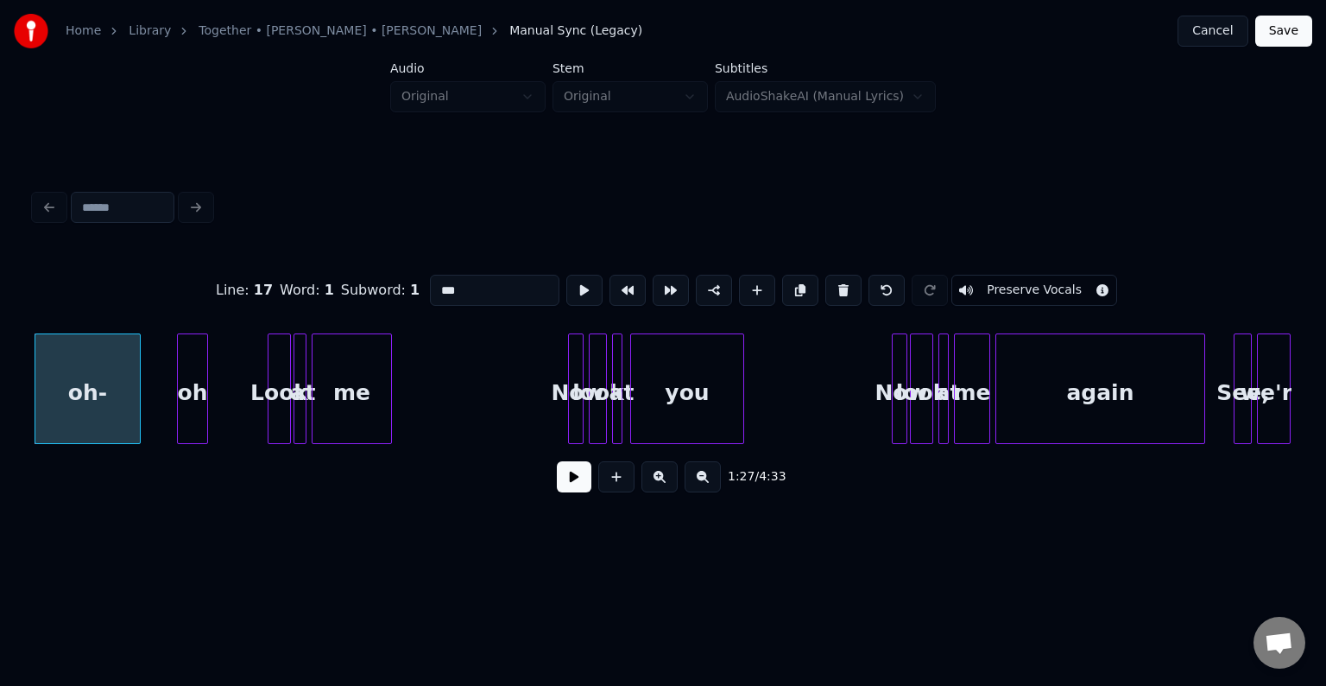
click at [844, 290] on button at bounding box center [843, 290] width 36 height 31
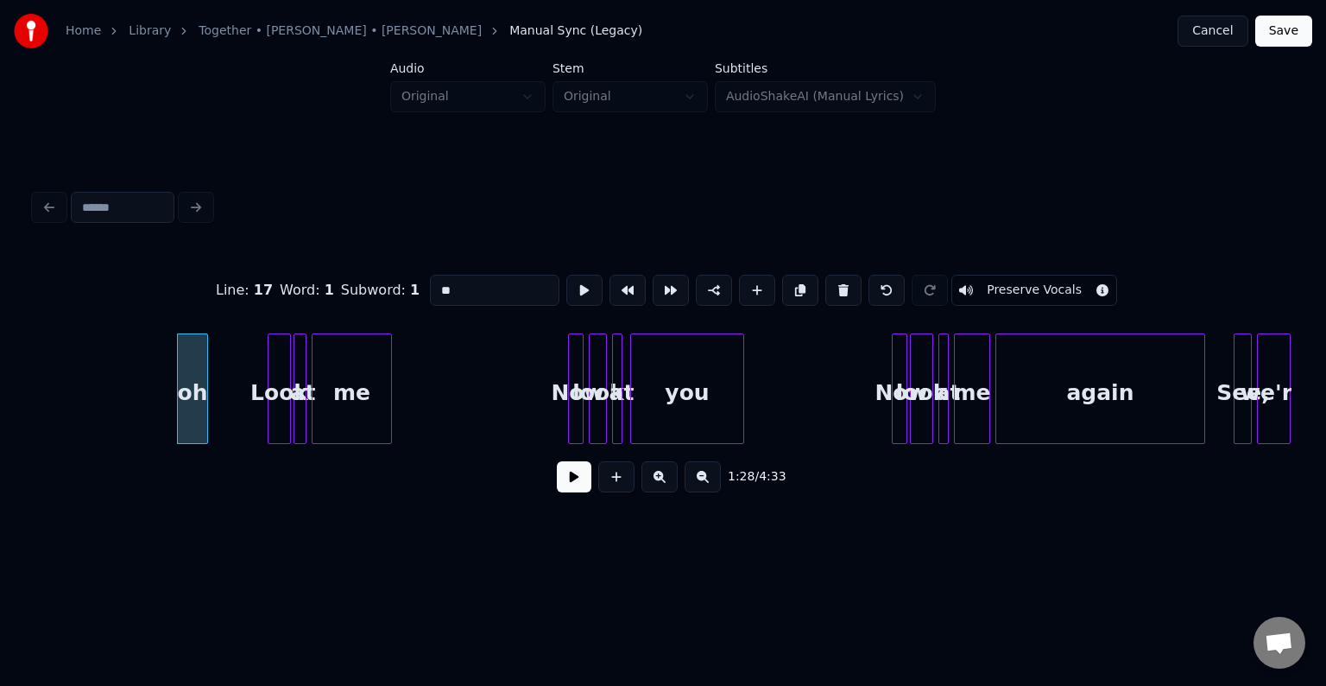
click at [844, 290] on button at bounding box center [843, 290] width 36 height 31
type input "****"
click at [566, 485] on button at bounding box center [574, 476] width 35 height 31
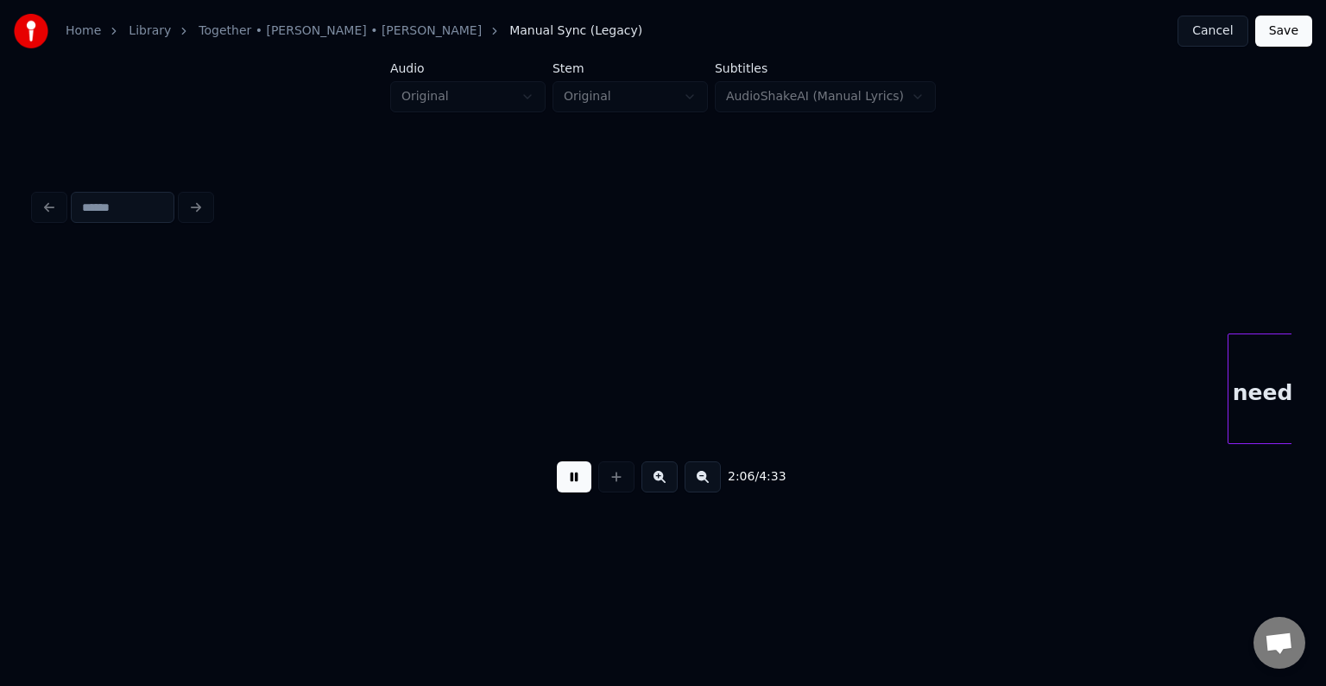
scroll to position [0, 16400]
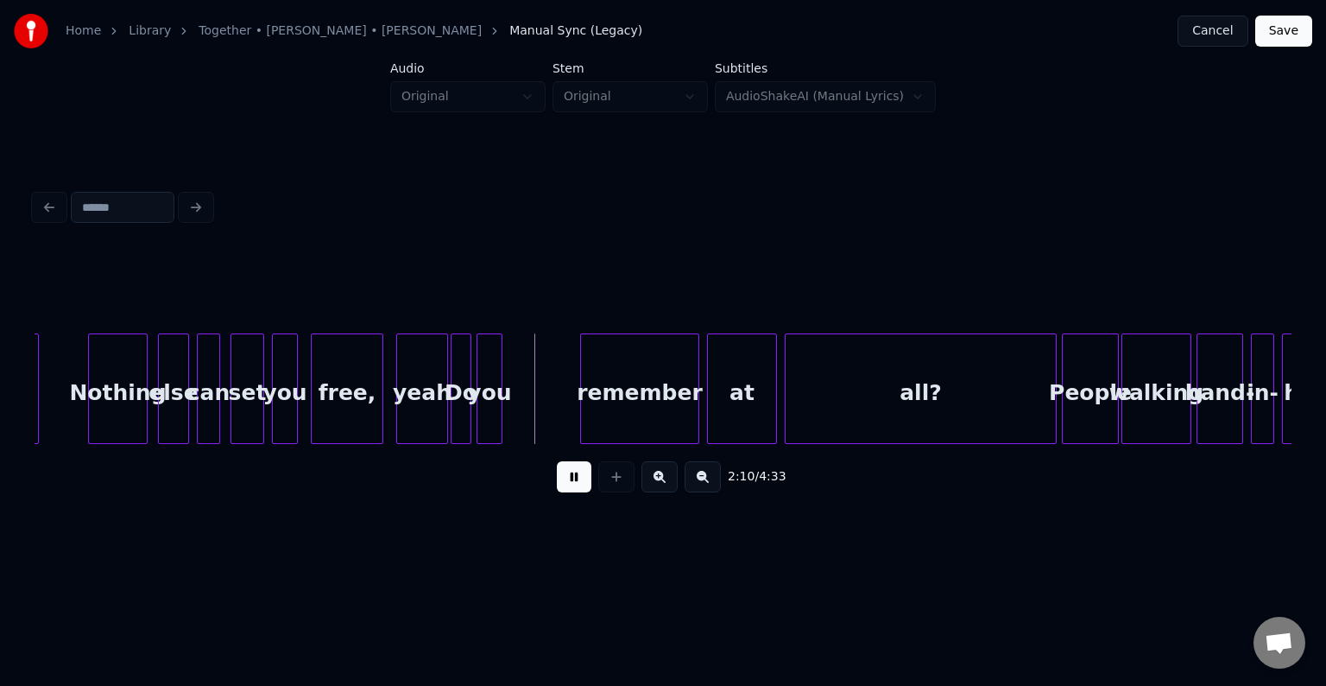
click at [566, 485] on button at bounding box center [574, 476] width 35 height 31
click at [420, 395] on div "yeah" at bounding box center [422, 392] width 50 height 117
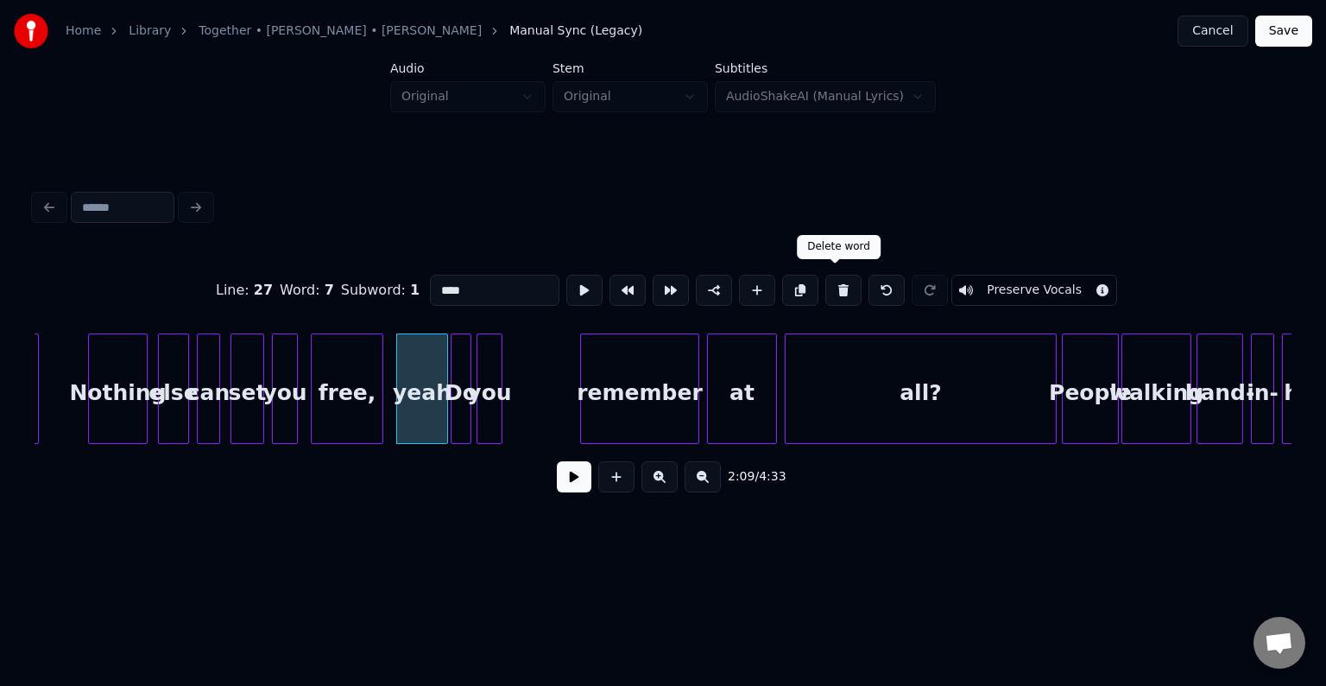
click at [829, 284] on button at bounding box center [843, 290] width 36 height 31
type input "*****"
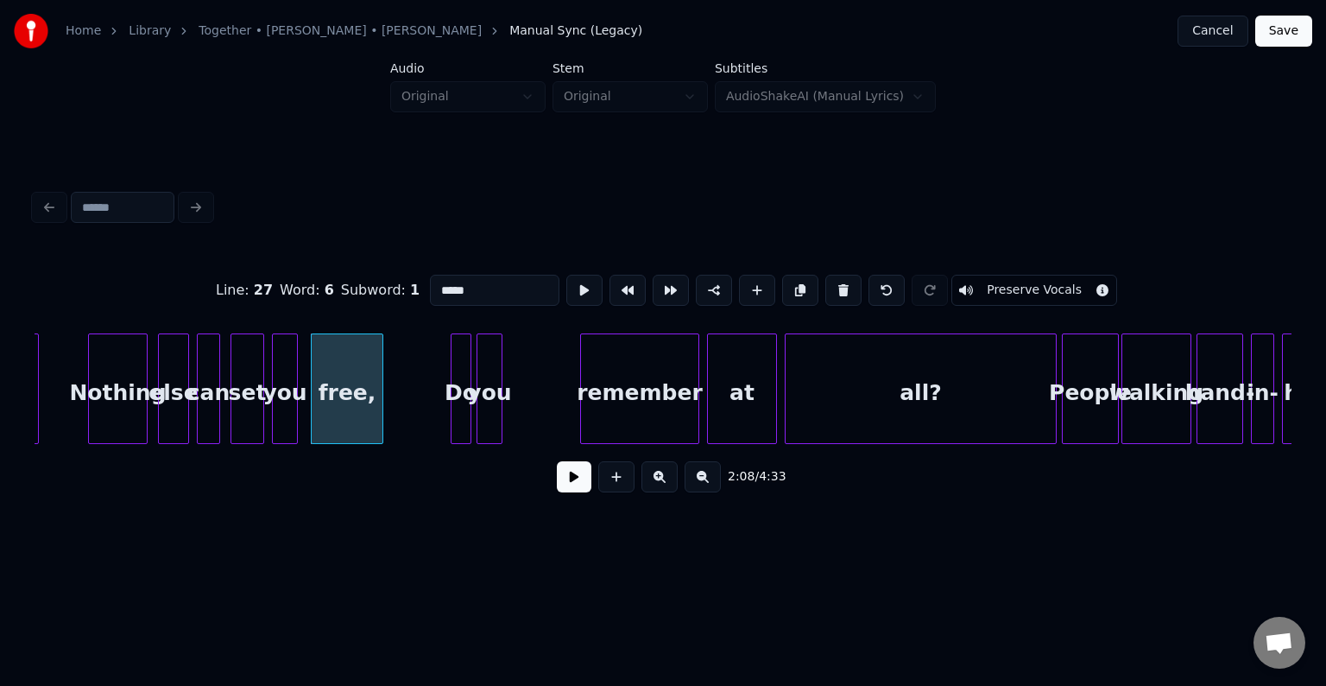
click at [568, 487] on button at bounding box center [574, 476] width 35 height 31
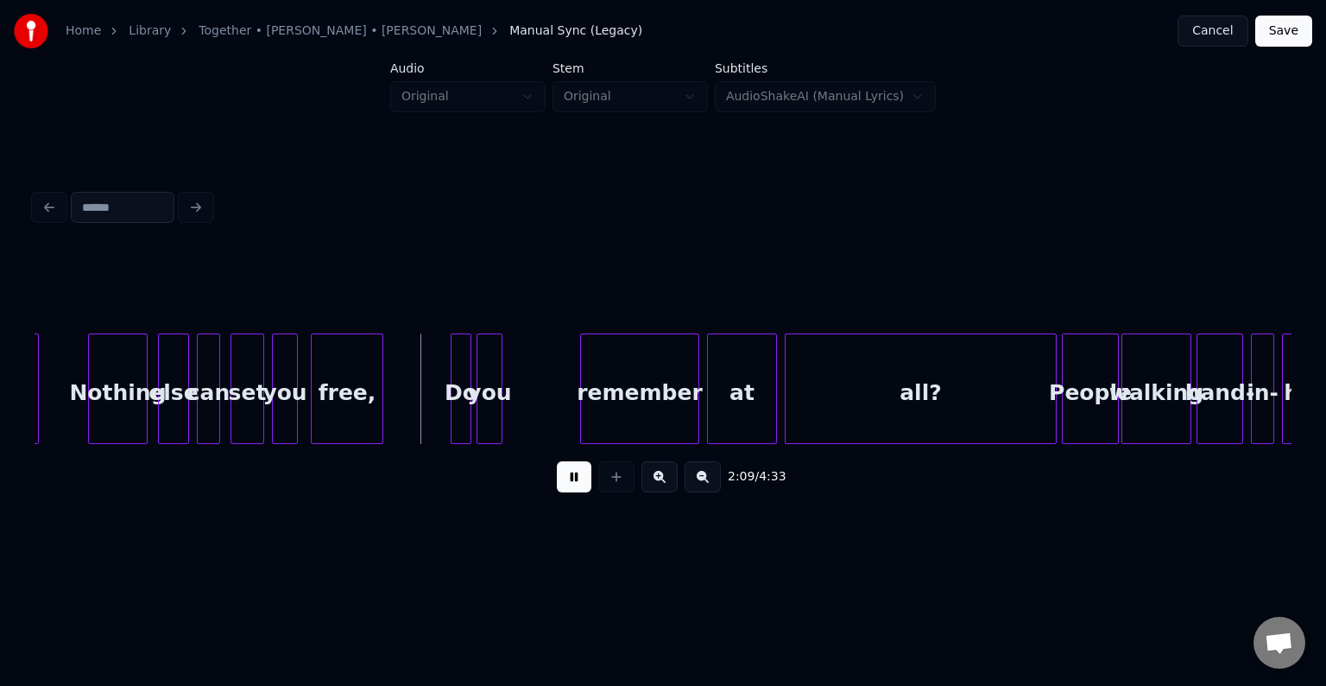
click at [568, 487] on button at bounding box center [574, 476] width 35 height 31
click at [430, 406] on div at bounding box center [429, 388] width 5 height 109
click at [408, 411] on div "Do" at bounding box center [411, 392] width 44 height 117
click at [449, 423] on div "you" at bounding box center [451, 392] width 24 height 117
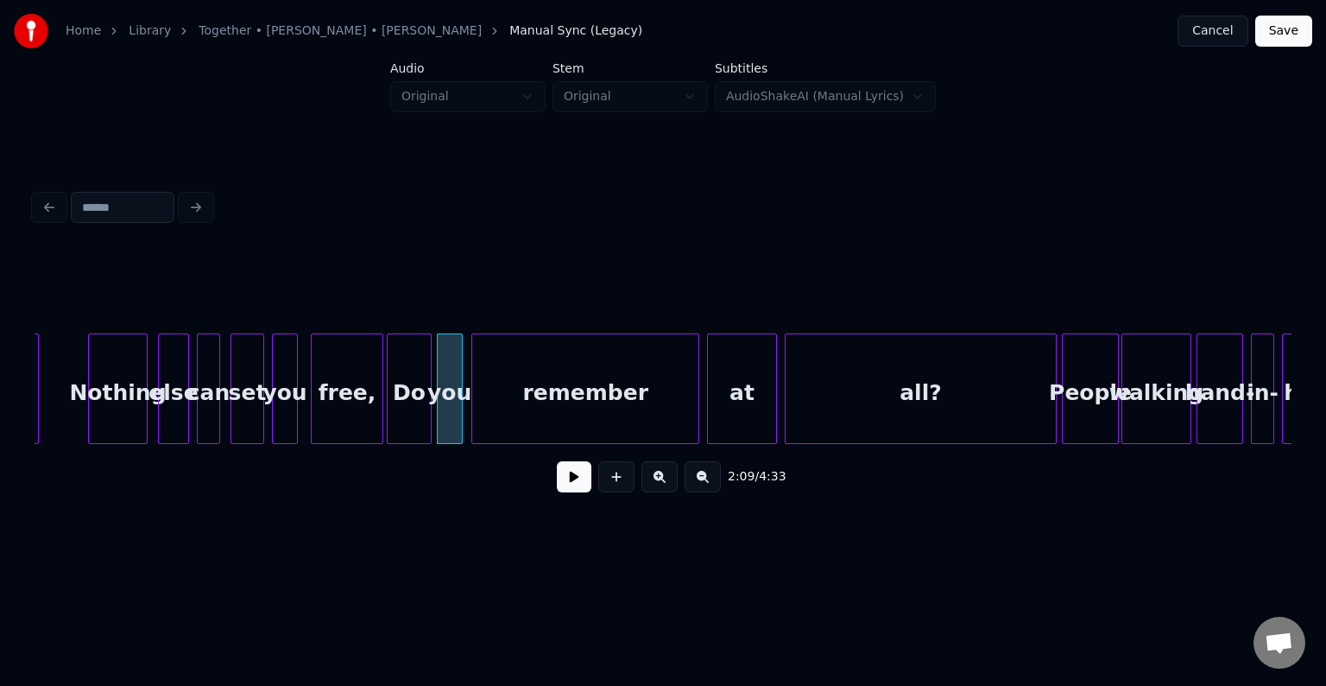
click at [477, 404] on div at bounding box center [474, 388] width 5 height 109
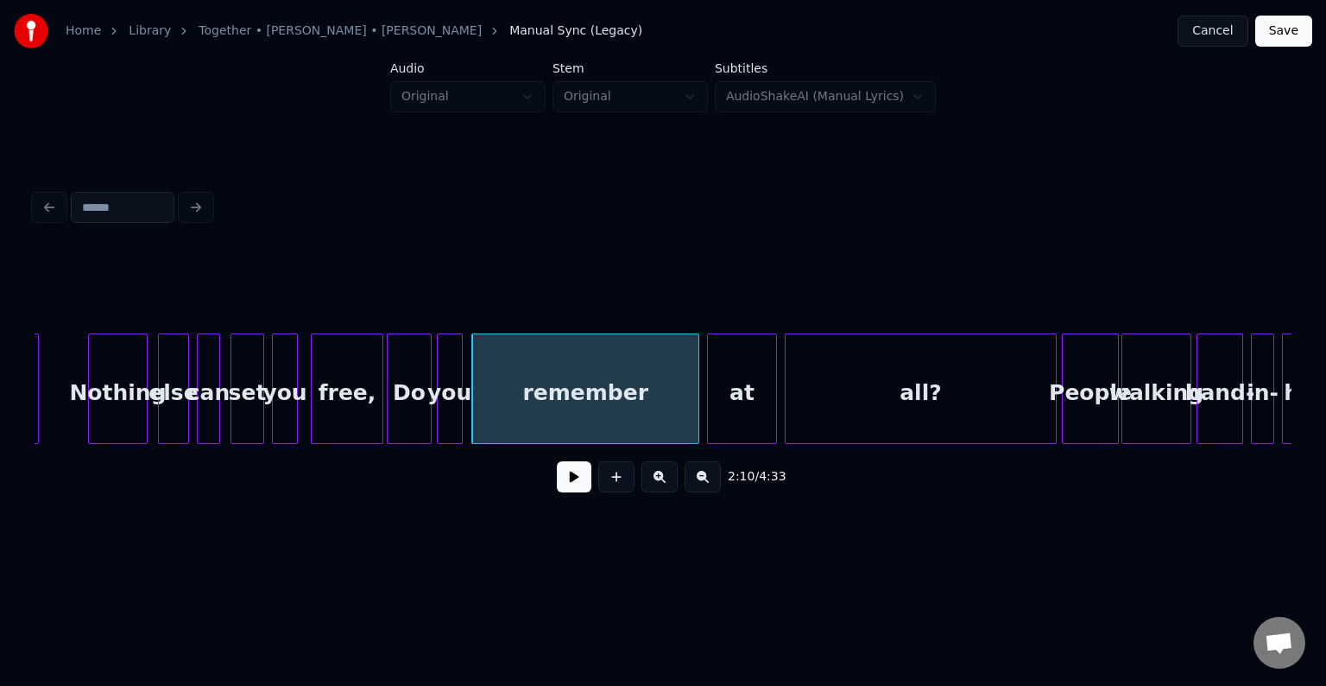
click at [357, 403] on div "free," at bounding box center [347, 392] width 71 height 117
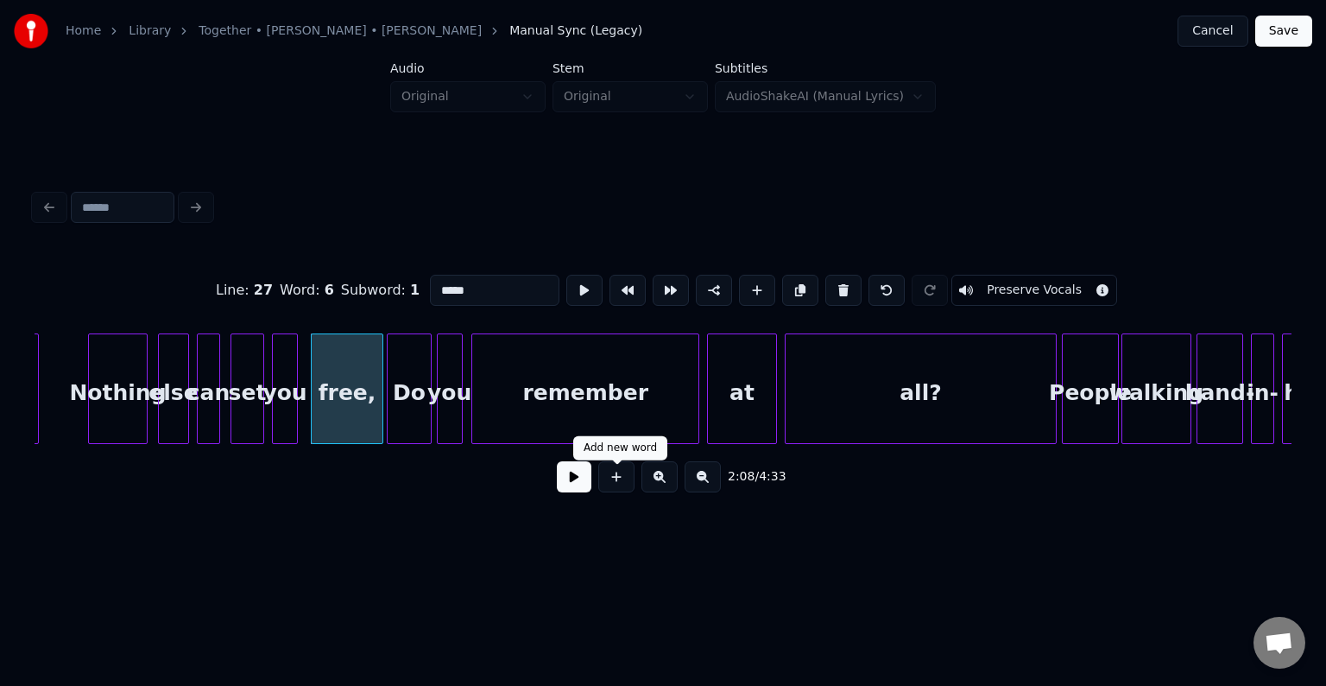
click at [578, 487] on button at bounding box center [574, 476] width 35 height 31
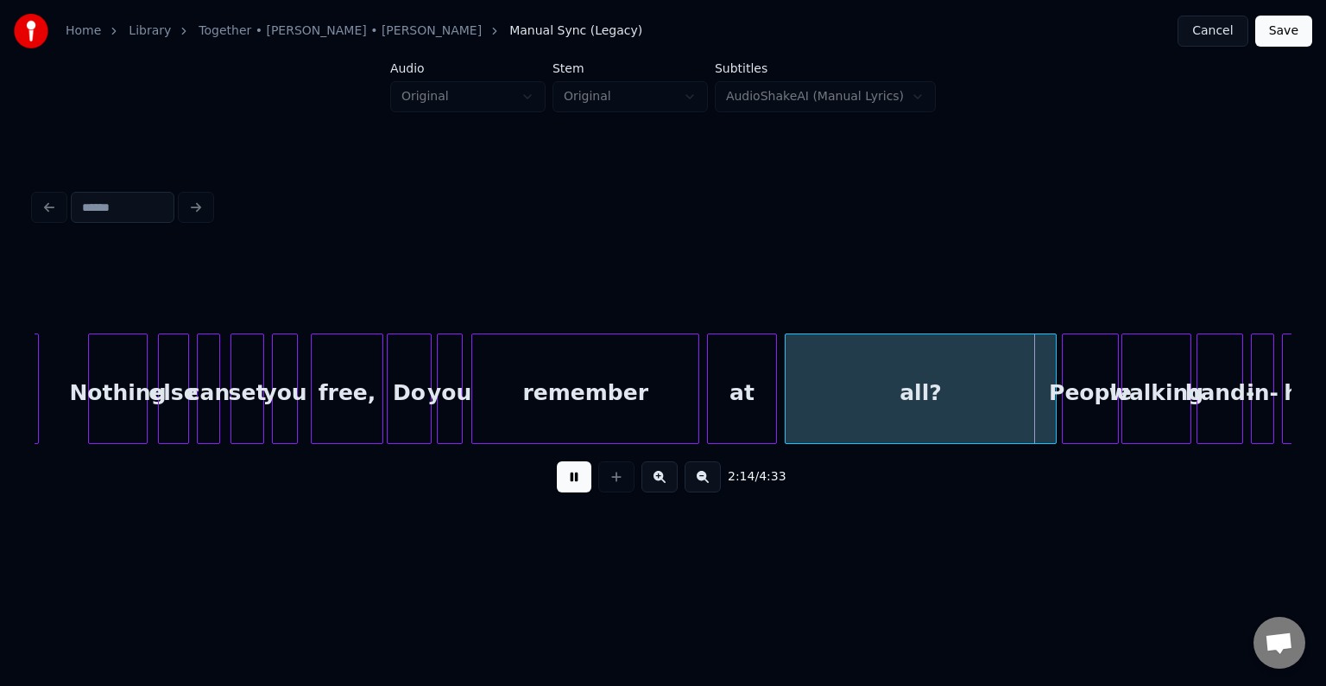
click at [578, 487] on button at bounding box center [574, 476] width 35 height 31
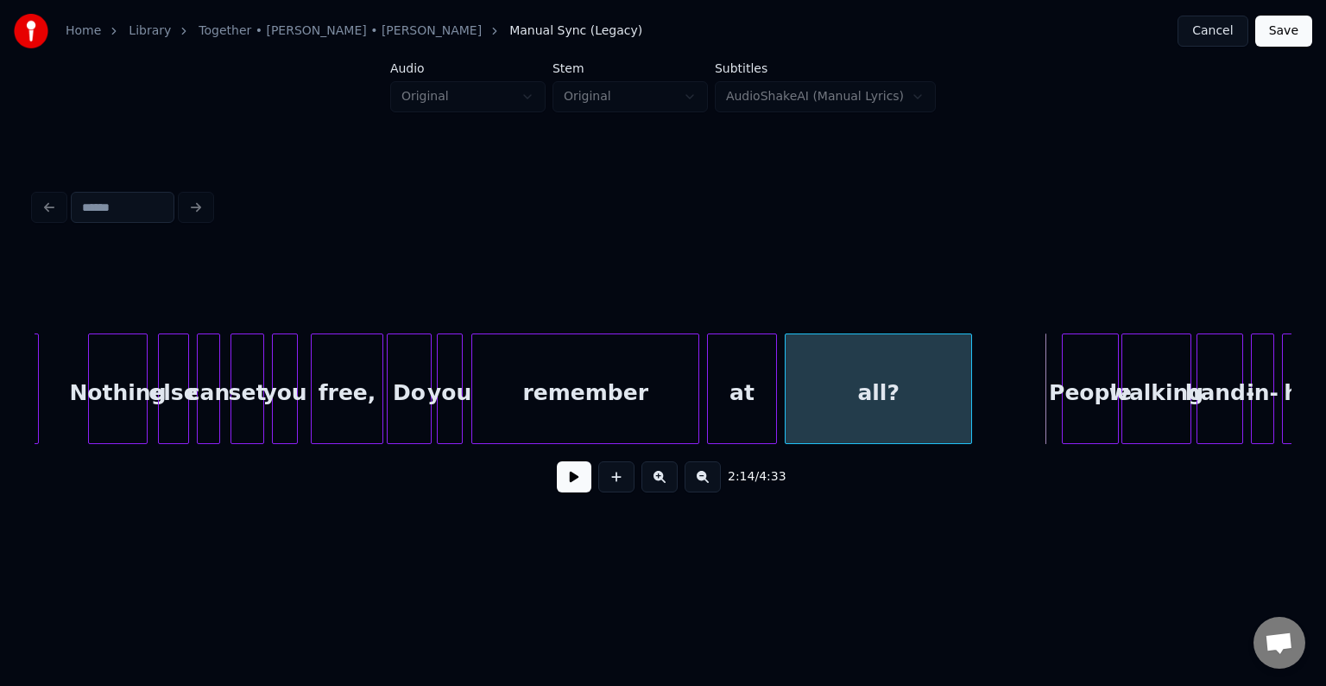
click at [969, 425] on div at bounding box center [968, 388] width 5 height 109
click at [578, 488] on button at bounding box center [574, 476] width 35 height 31
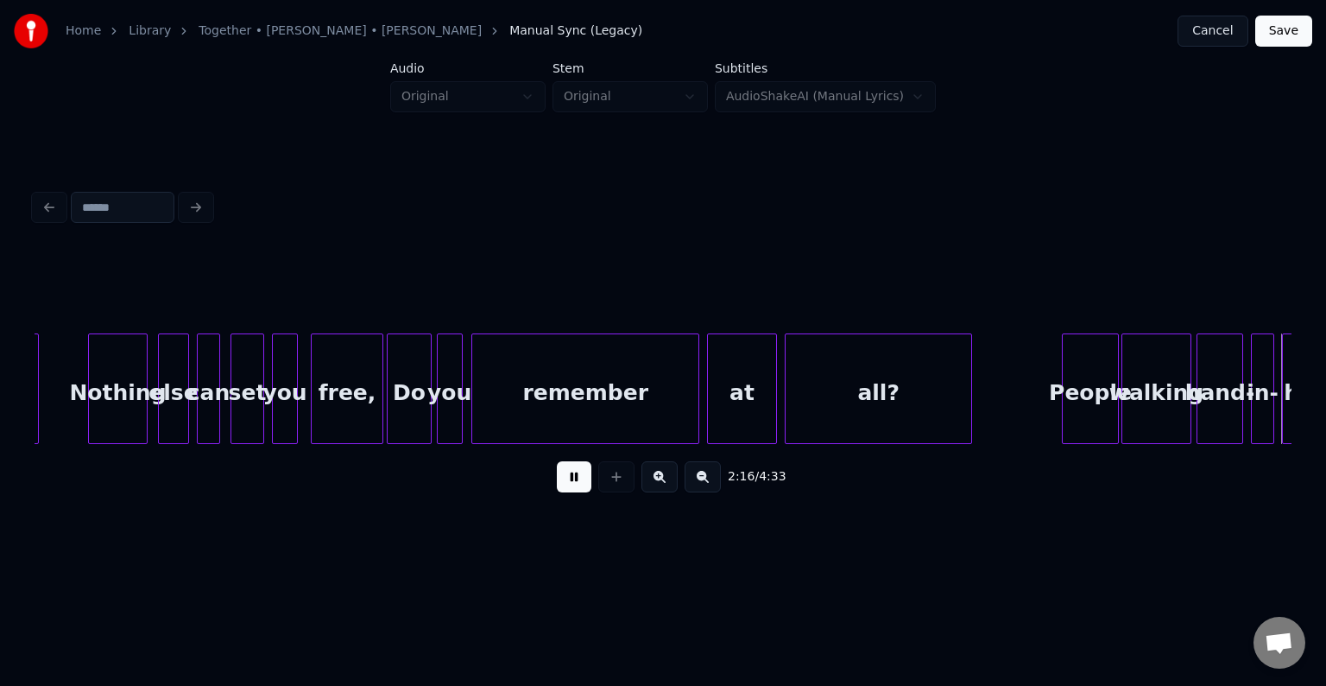
scroll to position [0, 17658]
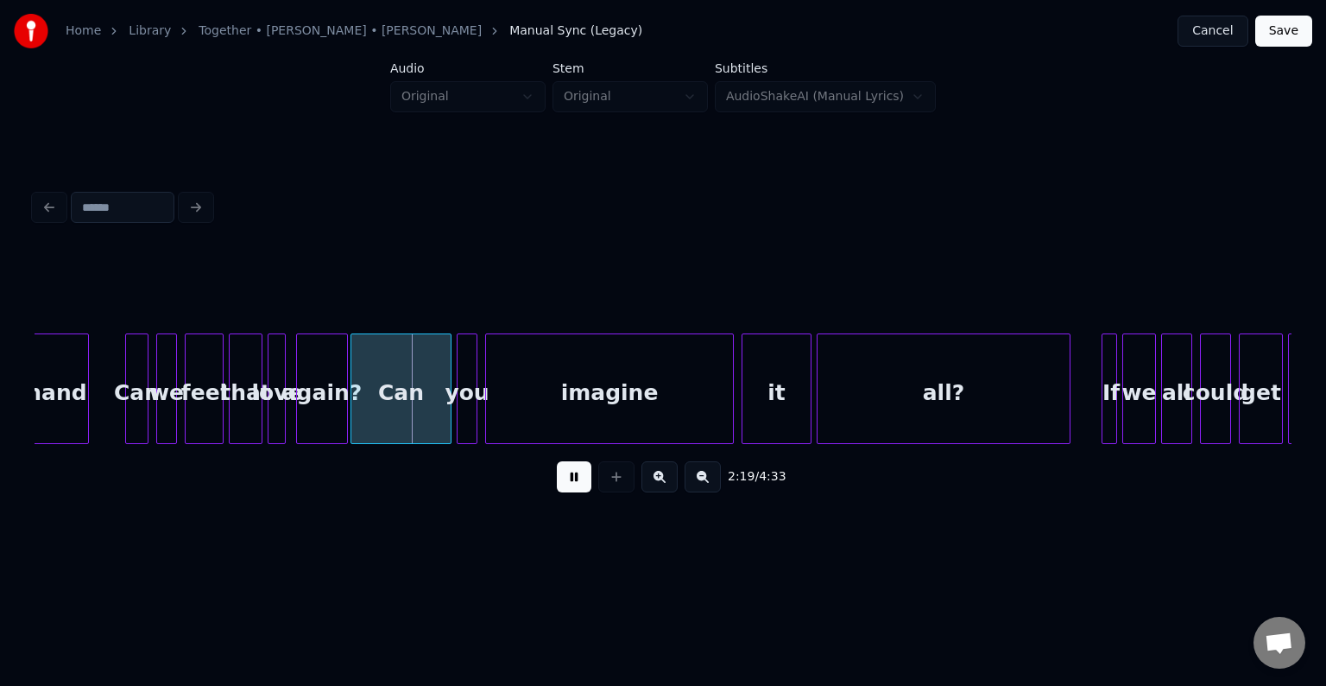
click at [578, 488] on button at bounding box center [574, 476] width 35 height 31
click at [420, 433] on div at bounding box center [422, 388] width 5 height 109
click at [411, 428] on div at bounding box center [410, 388] width 5 height 109
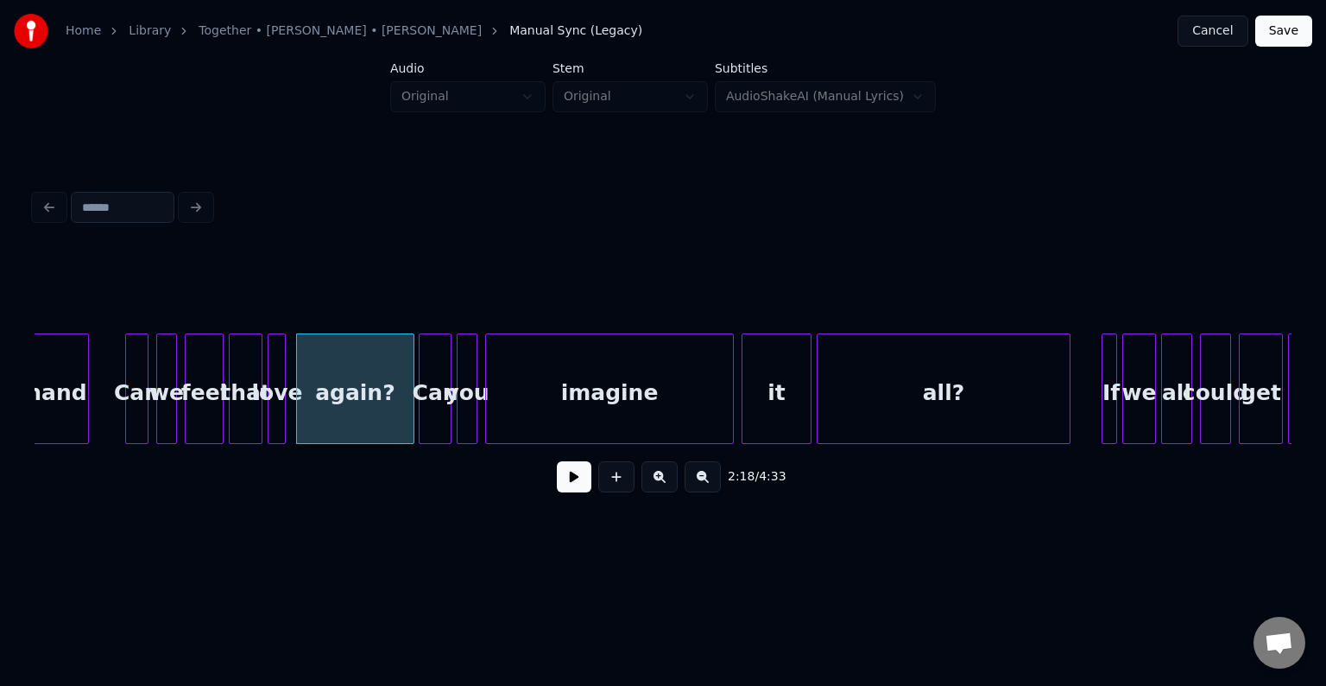
click at [576, 486] on button at bounding box center [574, 476] width 35 height 31
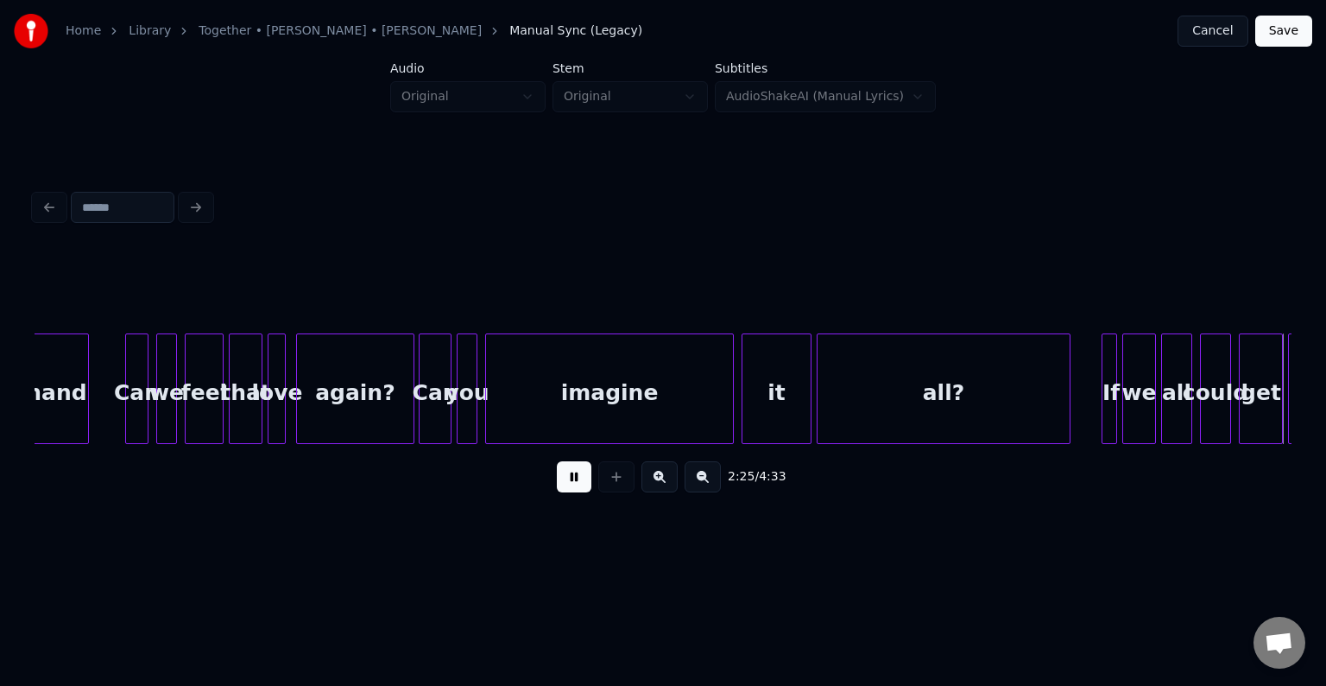
scroll to position [0, 18916]
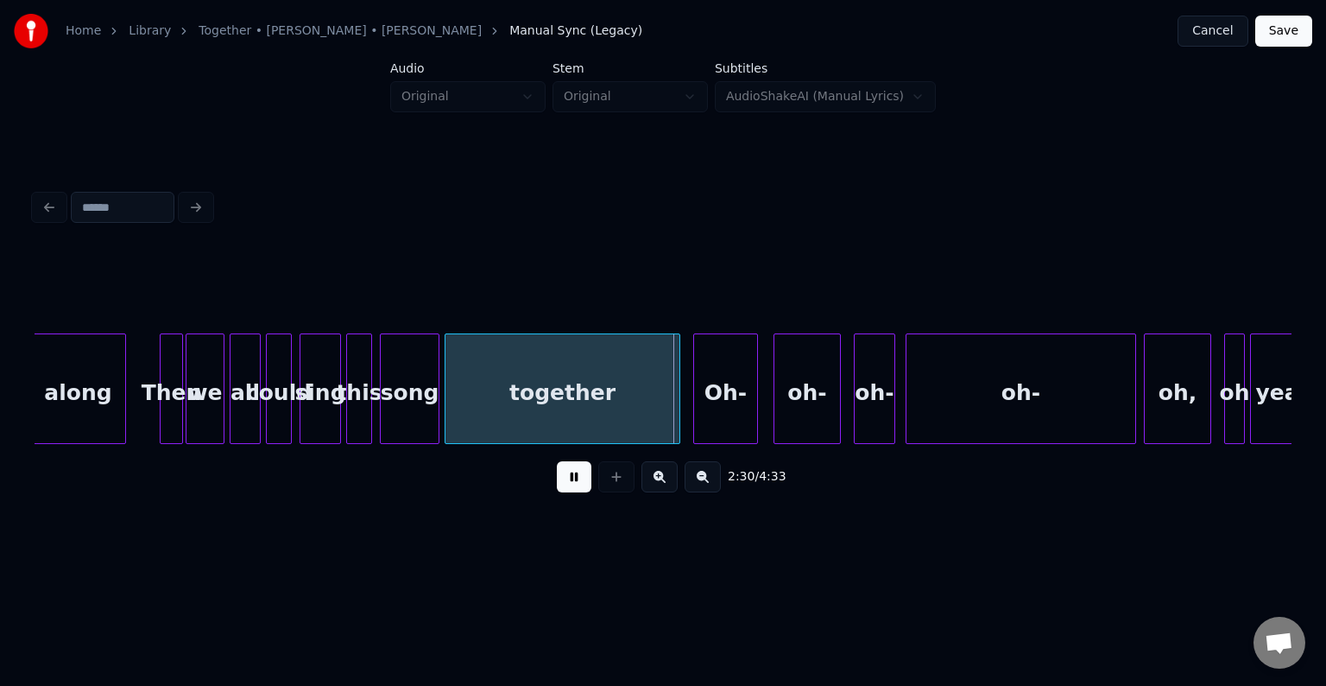
click at [576, 486] on button at bounding box center [574, 476] width 35 height 31
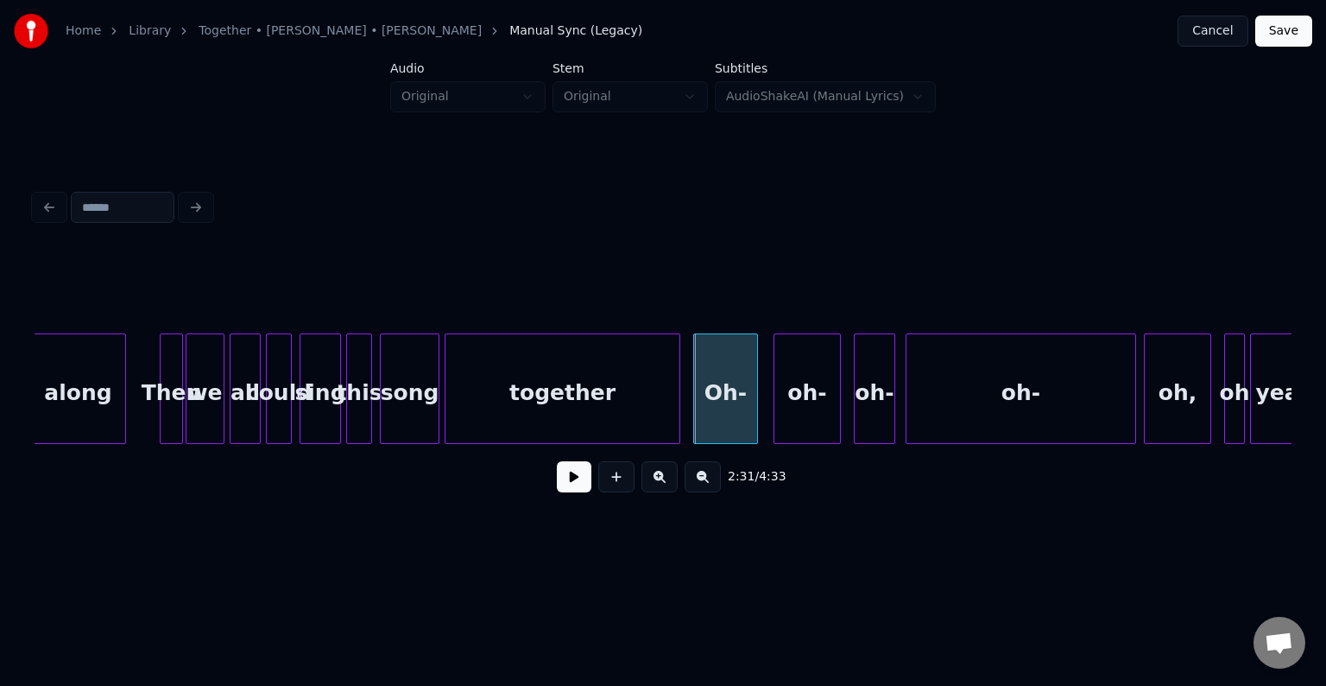
click at [733, 376] on div "Oh-" at bounding box center [725, 392] width 63 height 117
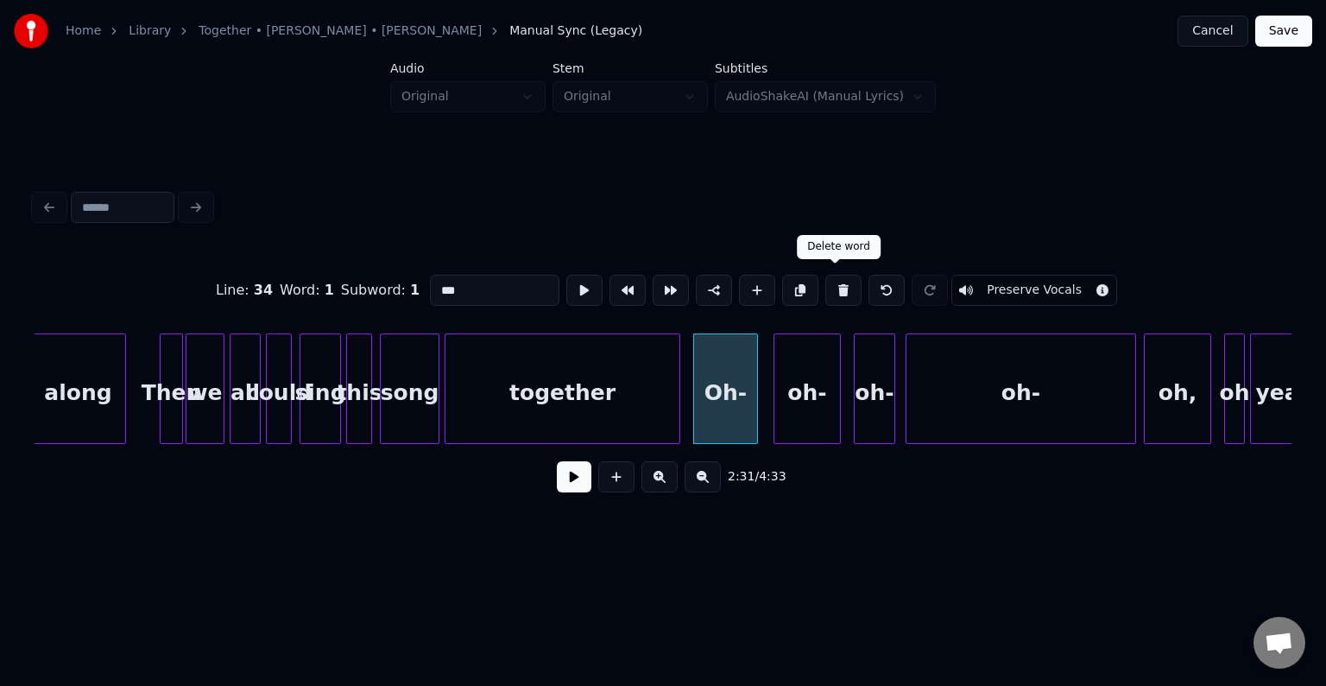
click at [838, 285] on button at bounding box center [843, 290] width 36 height 31
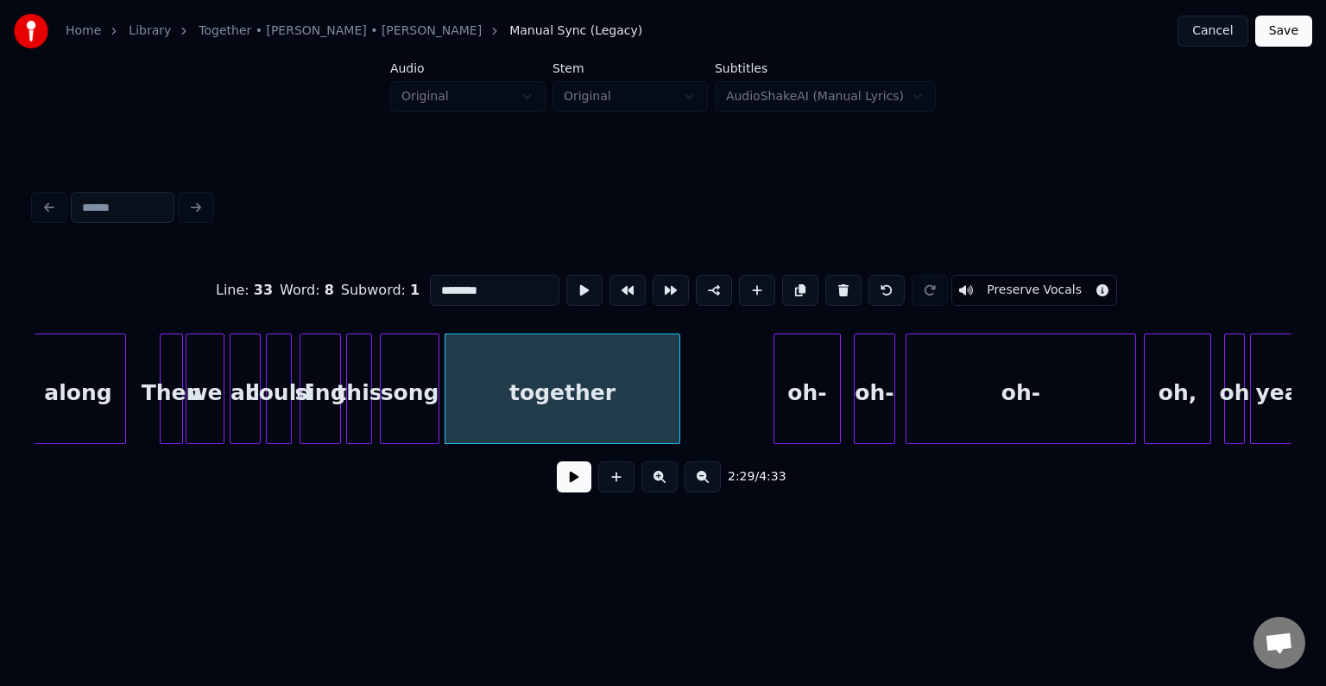
click at [795, 363] on div "oh-" at bounding box center [807, 392] width 66 height 117
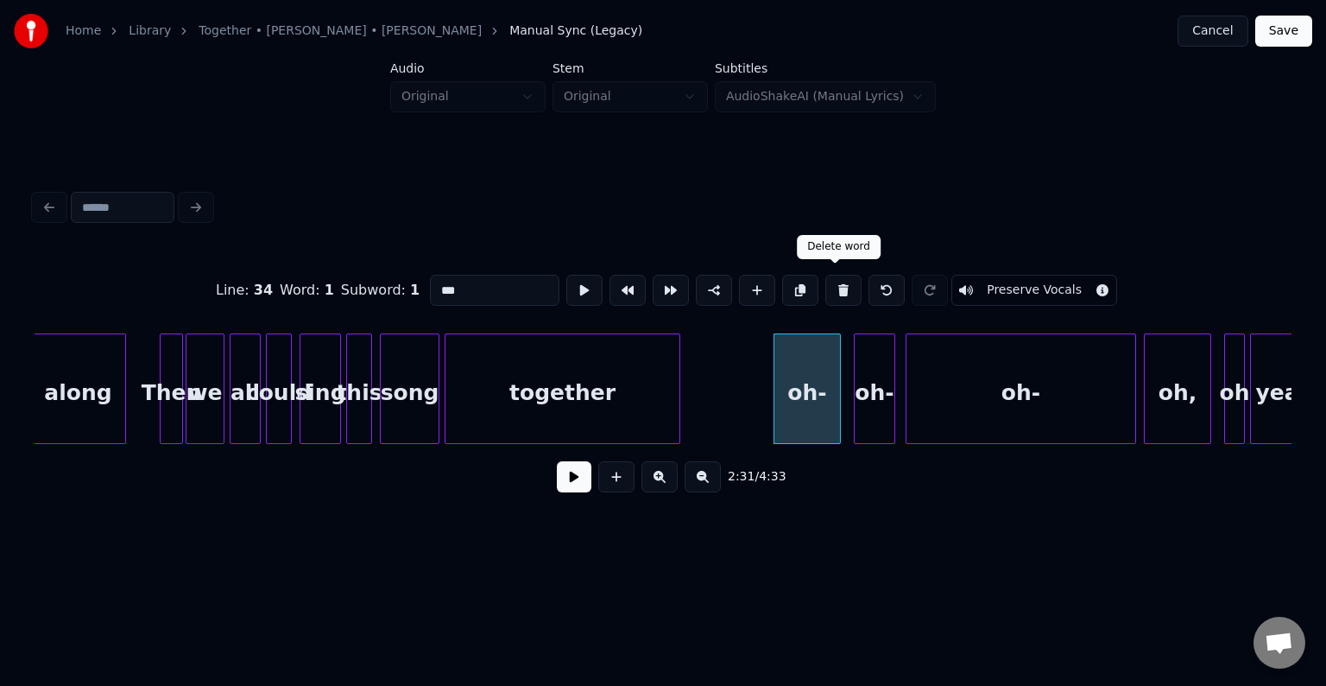
click at [831, 294] on button at bounding box center [843, 290] width 36 height 31
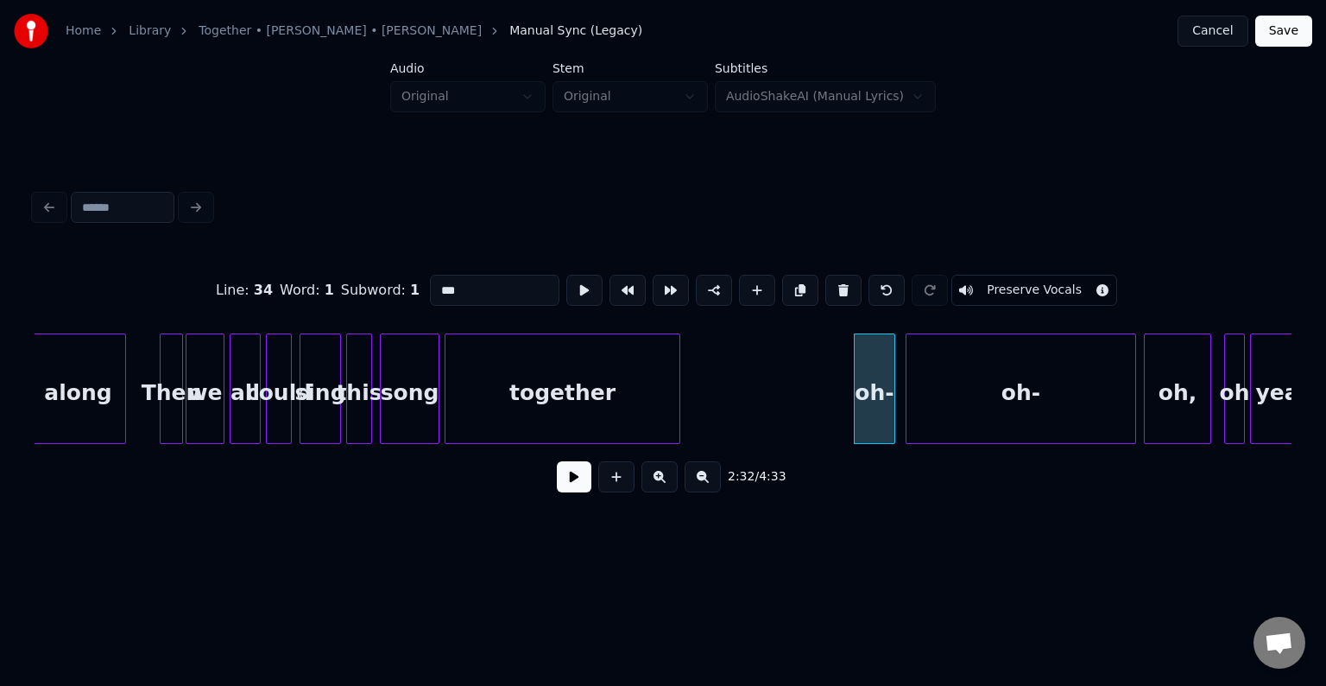
click at [831, 294] on button at bounding box center [843, 290] width 36 height 31
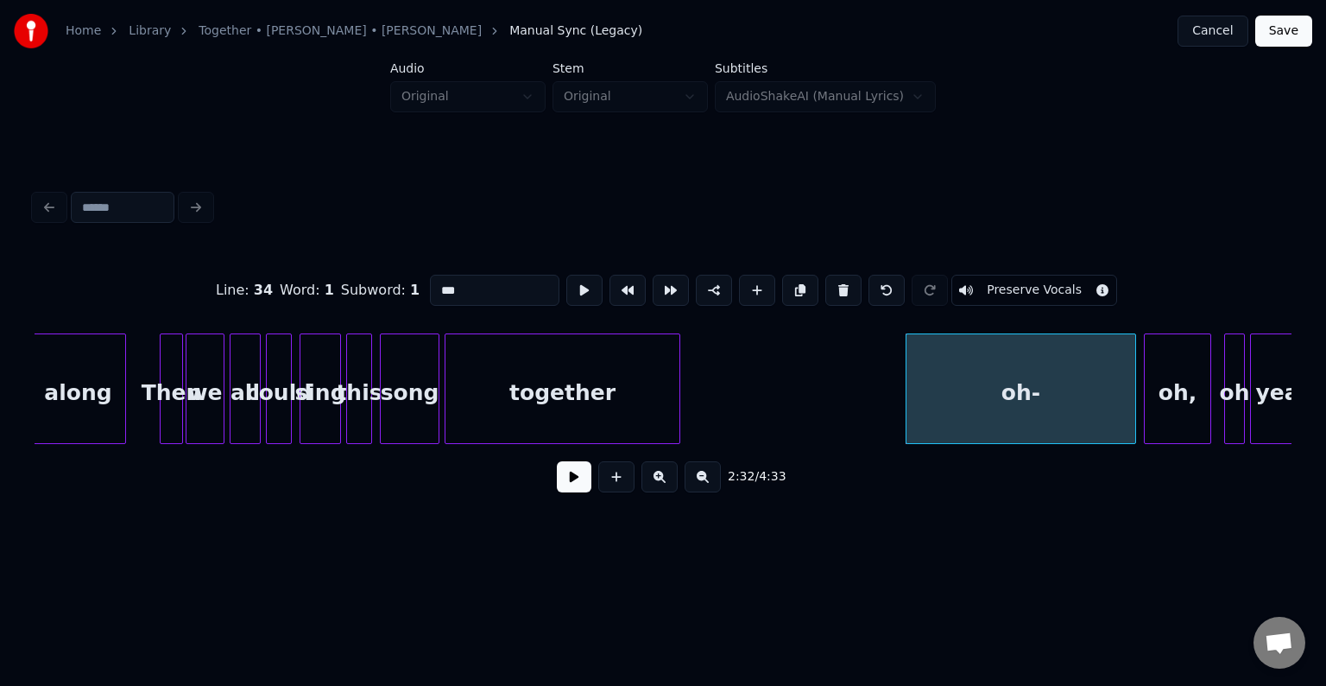
click at [831, 294] on button at bounding box center [843, 290] width 36 height 31
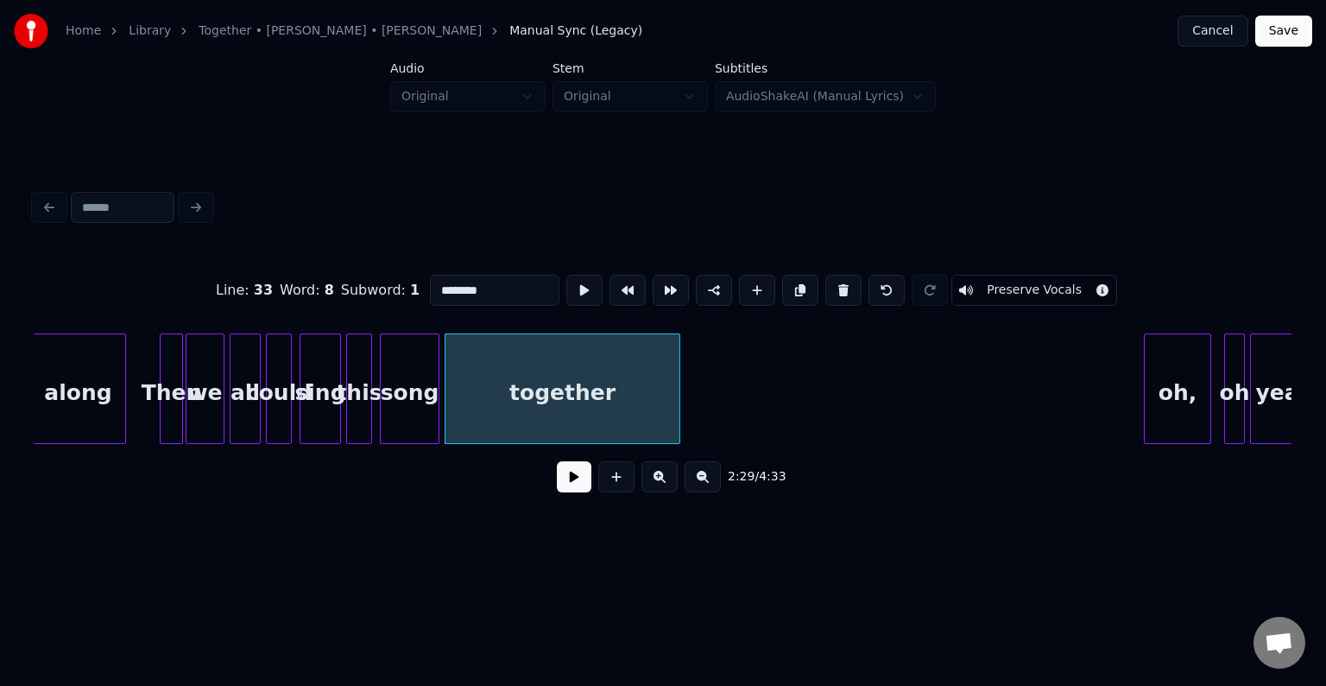
click at [831, 294] on button at bounding box center [843, 290] width 36 height 31
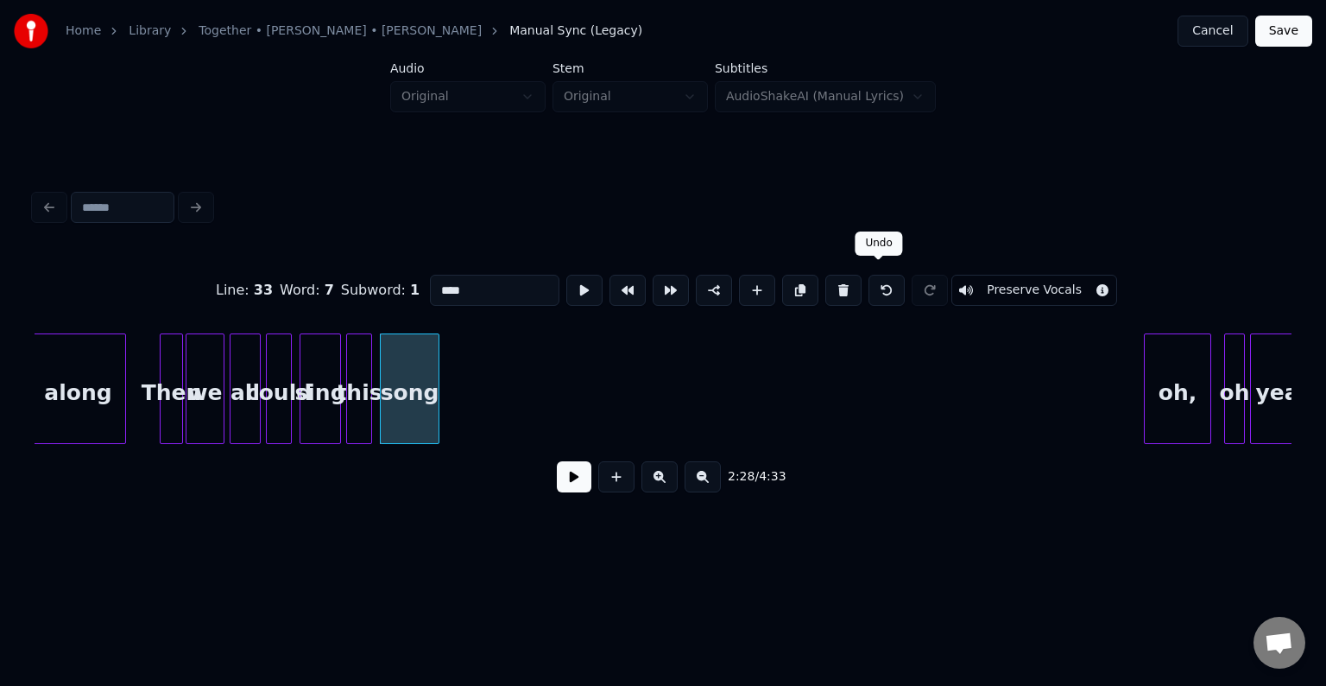
click at [874, 280] on button at bounding box center [887, 290] width 36 height 31
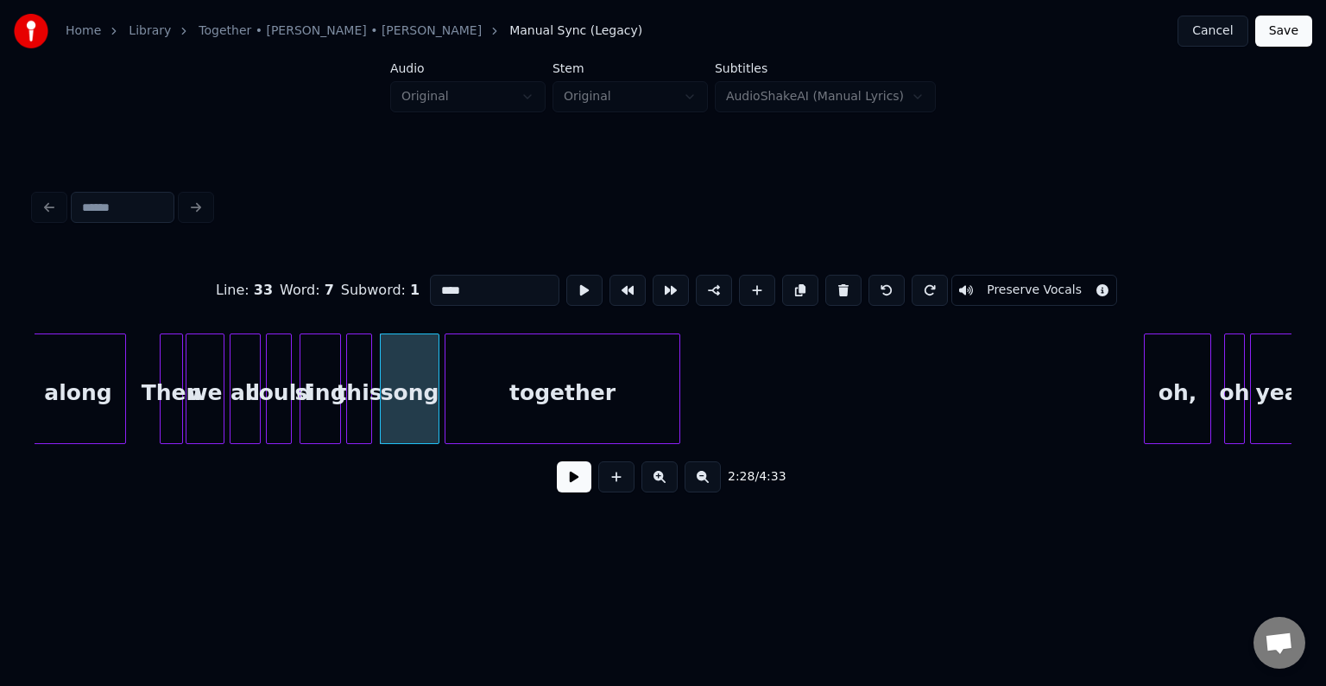
click at [1158, 380] on div "oh," at bounding box center [1178, 392] width 66 height 117
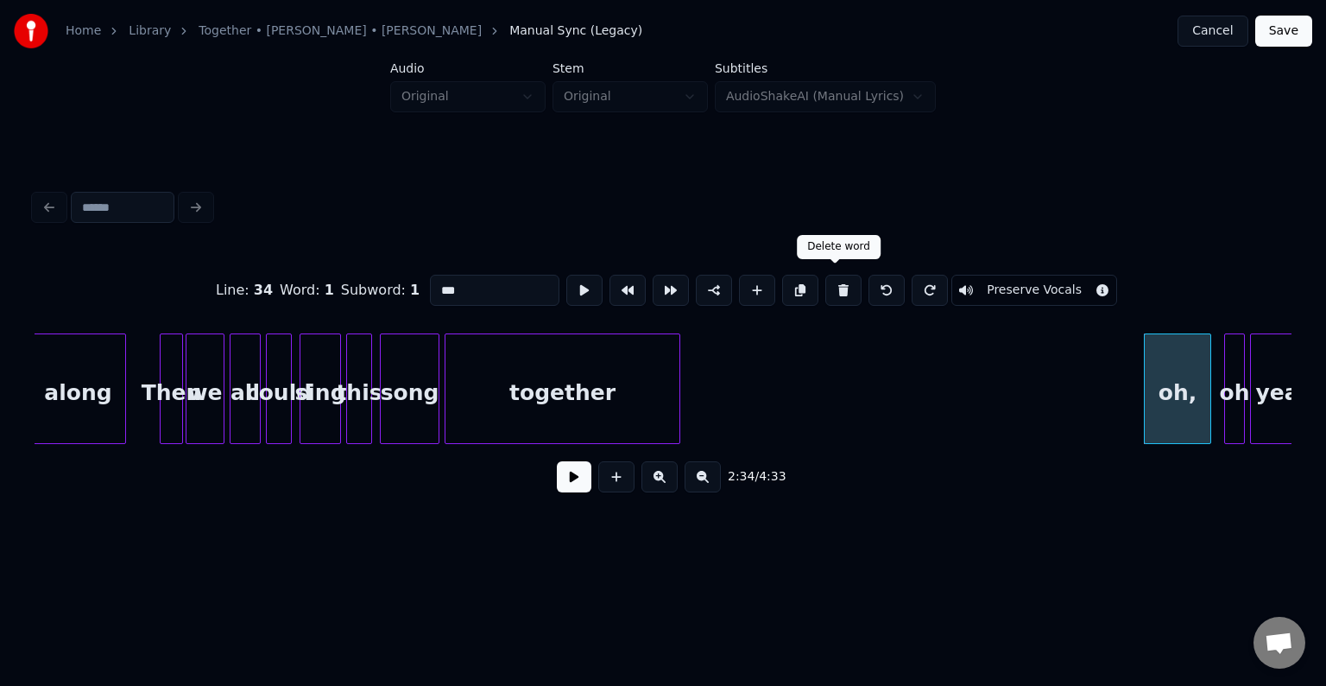
click at [840, 285] on button at bounding box center [843, 290] width 36 height 31
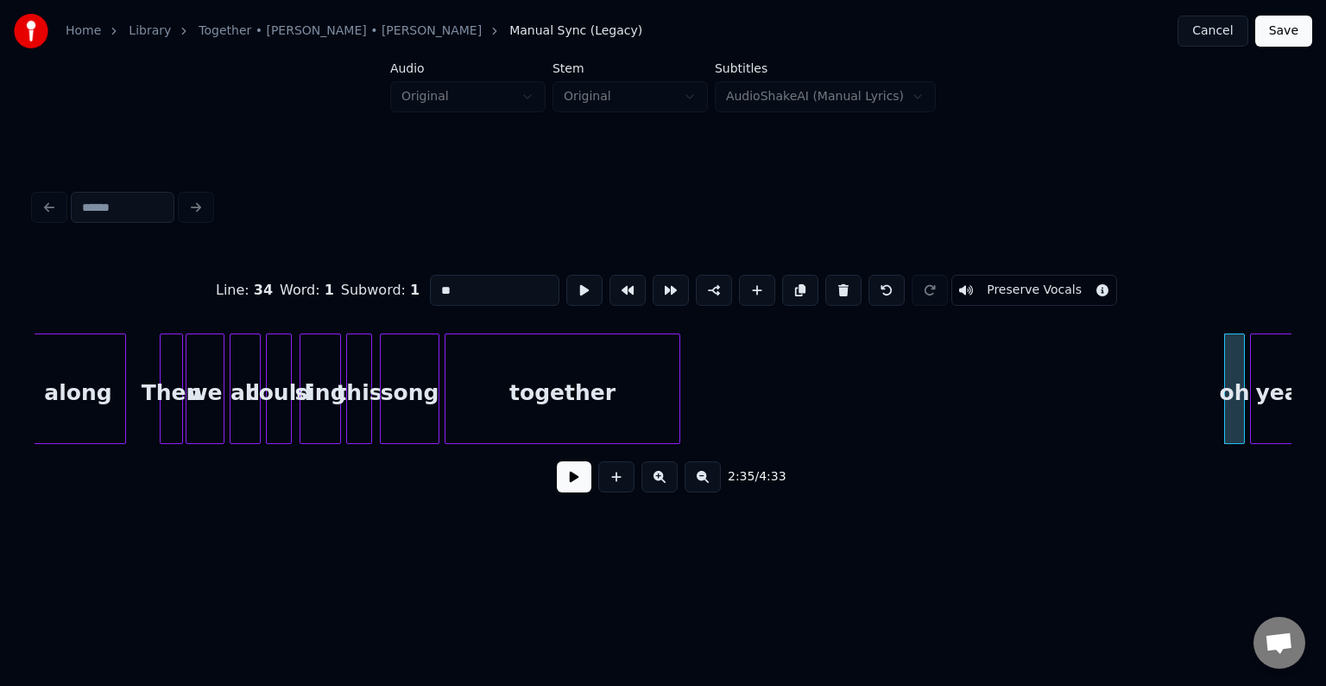
click at [840, 285] on button at bounding box center [843, 290] width 36 height 31
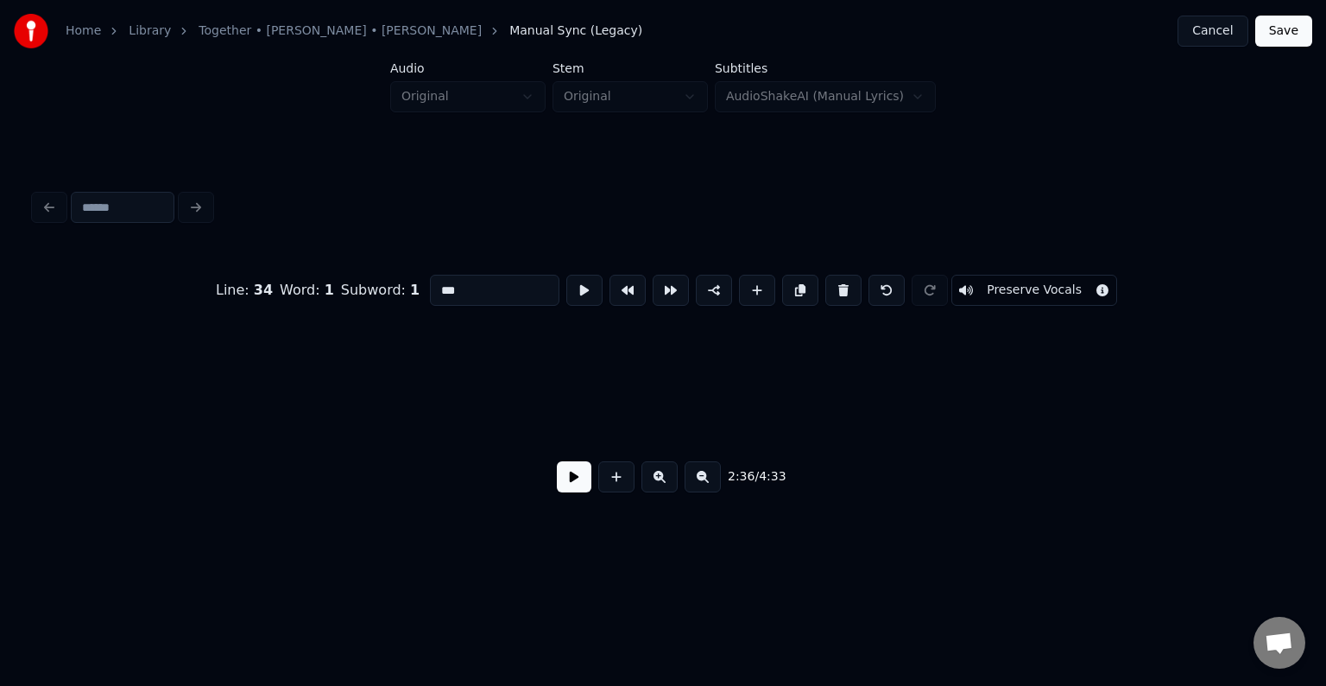
scroll to position [0, 20221]
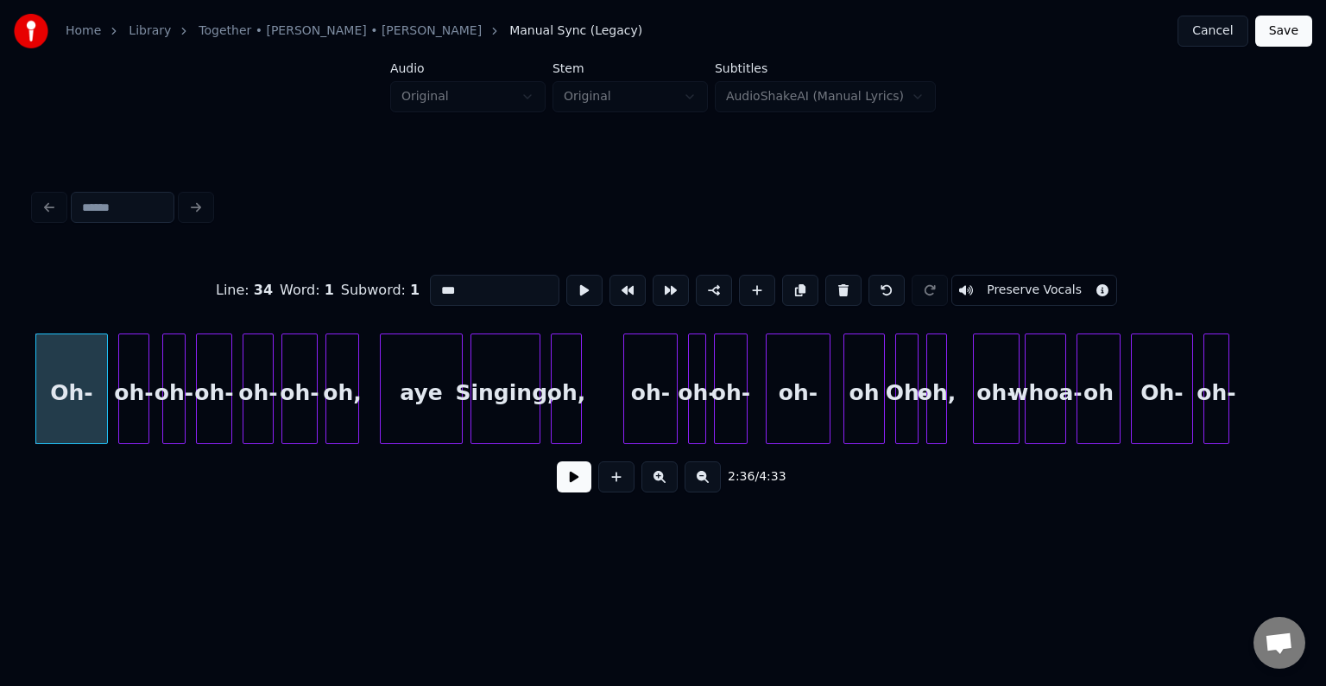
click at [840, 285] on button at bounding box center [843, 290] width 36 height 31
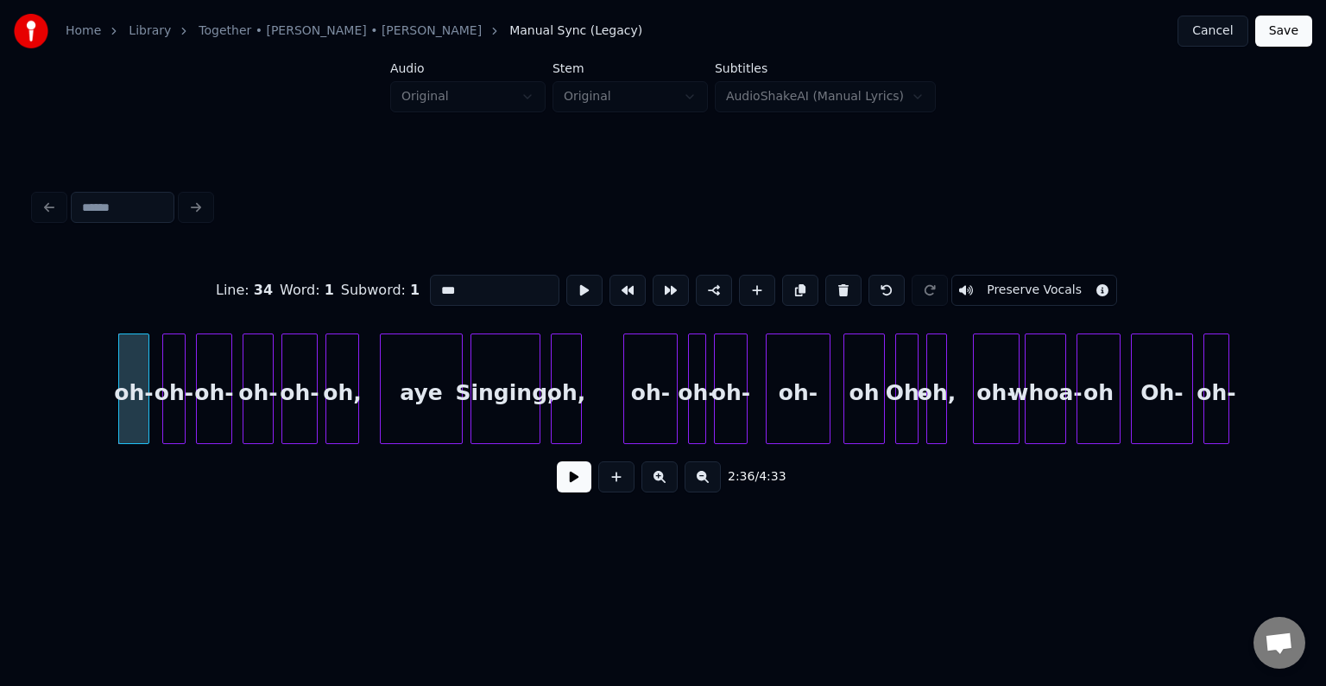
click at [840, 285] on button at bounding box center [843, 290] width 36 height 31
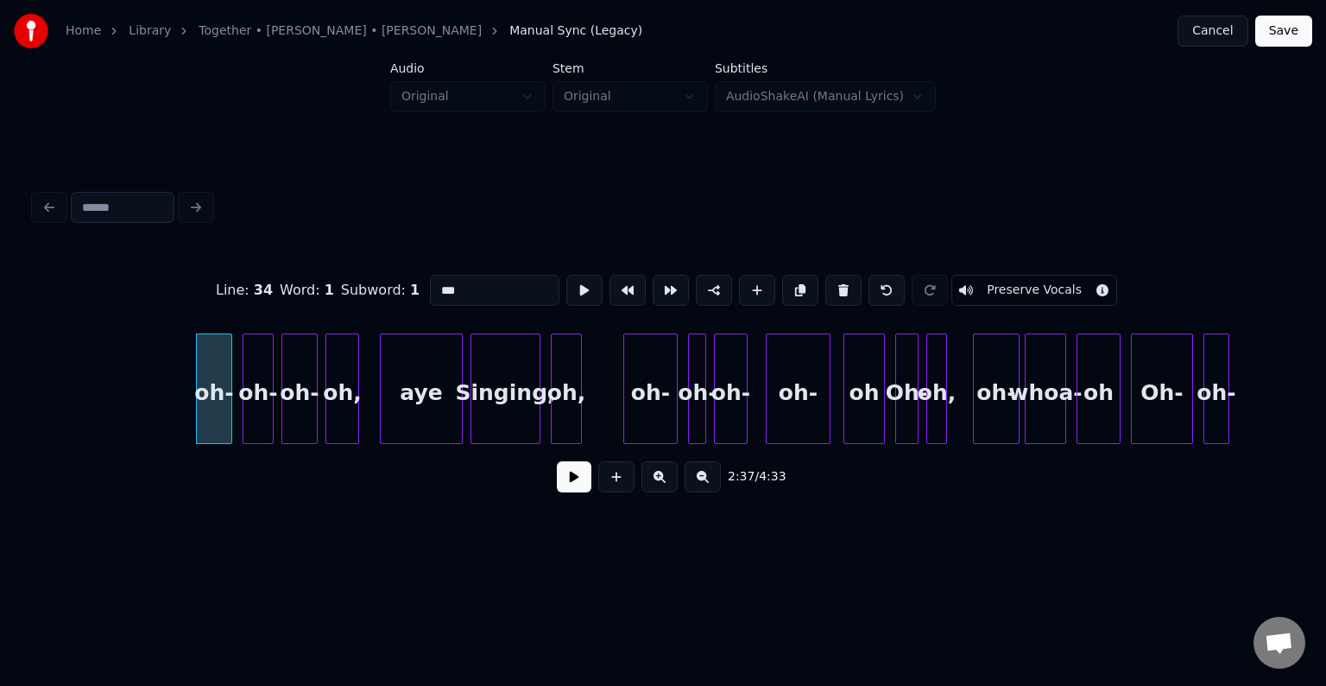
click at [840, 285] on button at bounding box center [843, 290] width 36 height 31
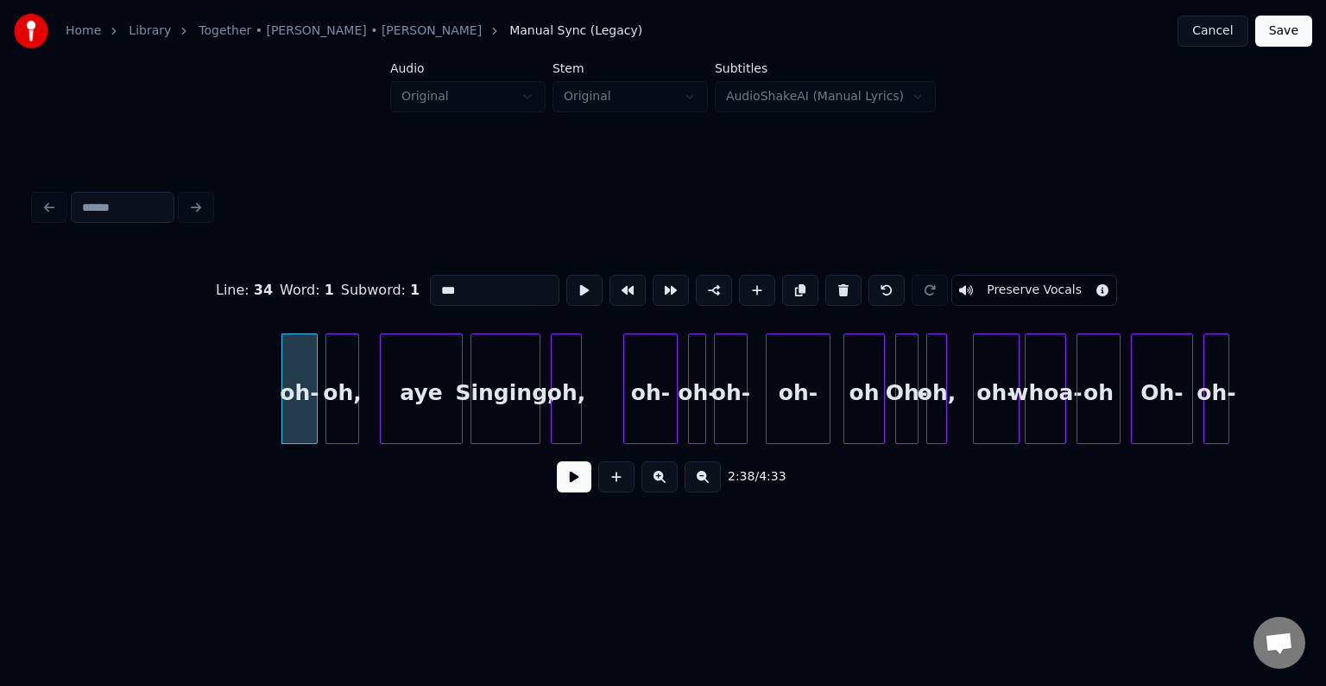
click at [840, 285] on button at bounding box center [843, 290] width 36 height 31
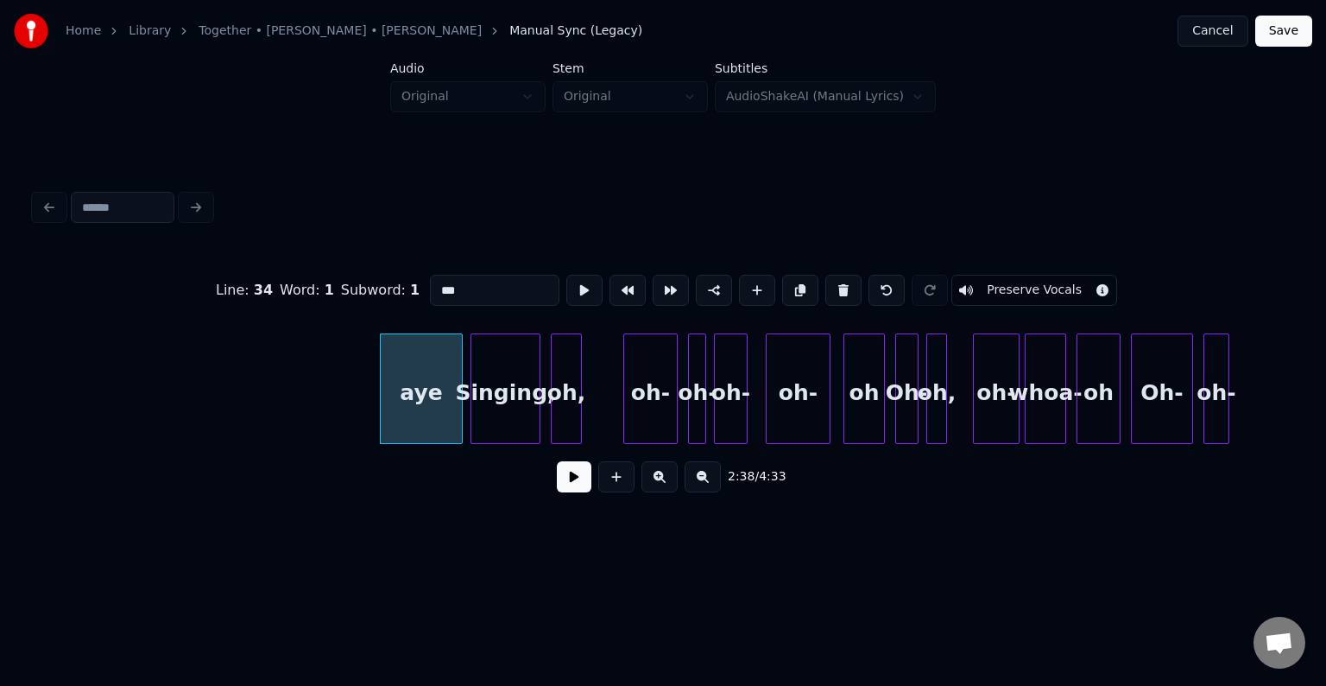
click at [840, 285] on button at bounding box center [843, 290] width 36 height 31
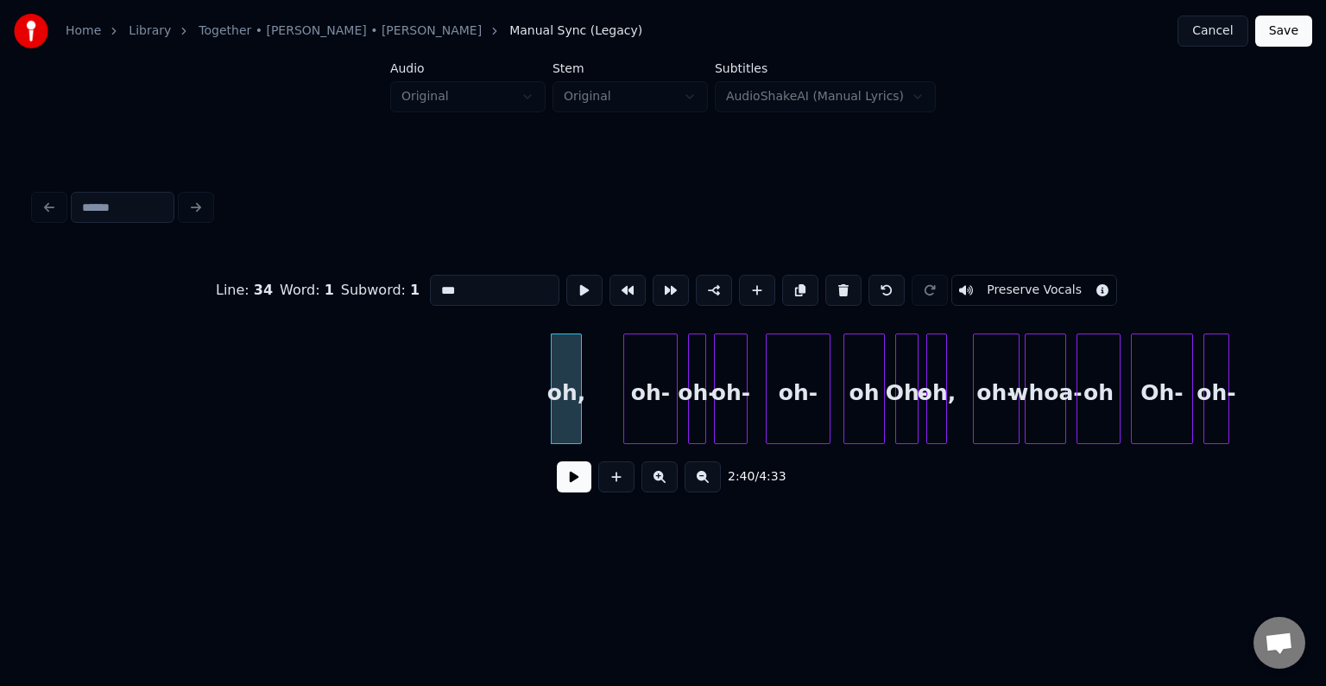
click at [840, 285] on button at bounding box center [843, 290] width 36 height 31
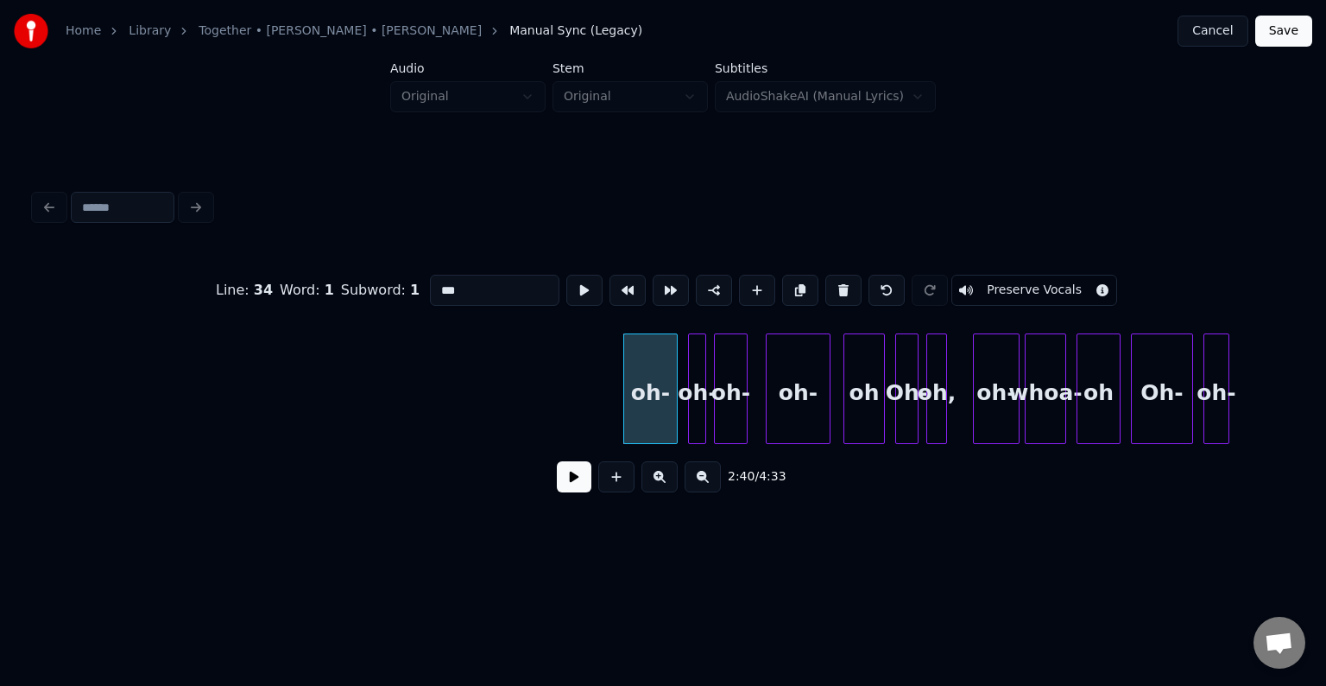
click at [840, 285] on button at bounding box center [843, 290] width 36 height 31
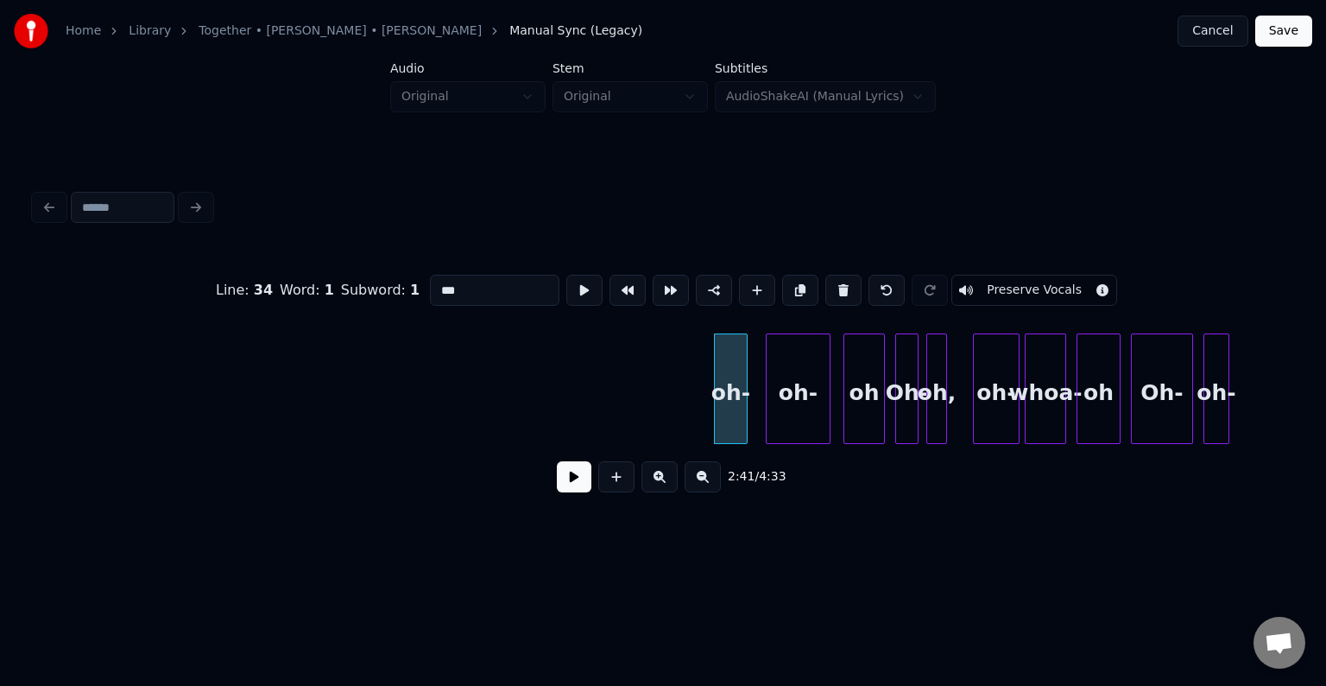
click at [840, 285] on button at bounding box center [843, 290] width 36 height 31
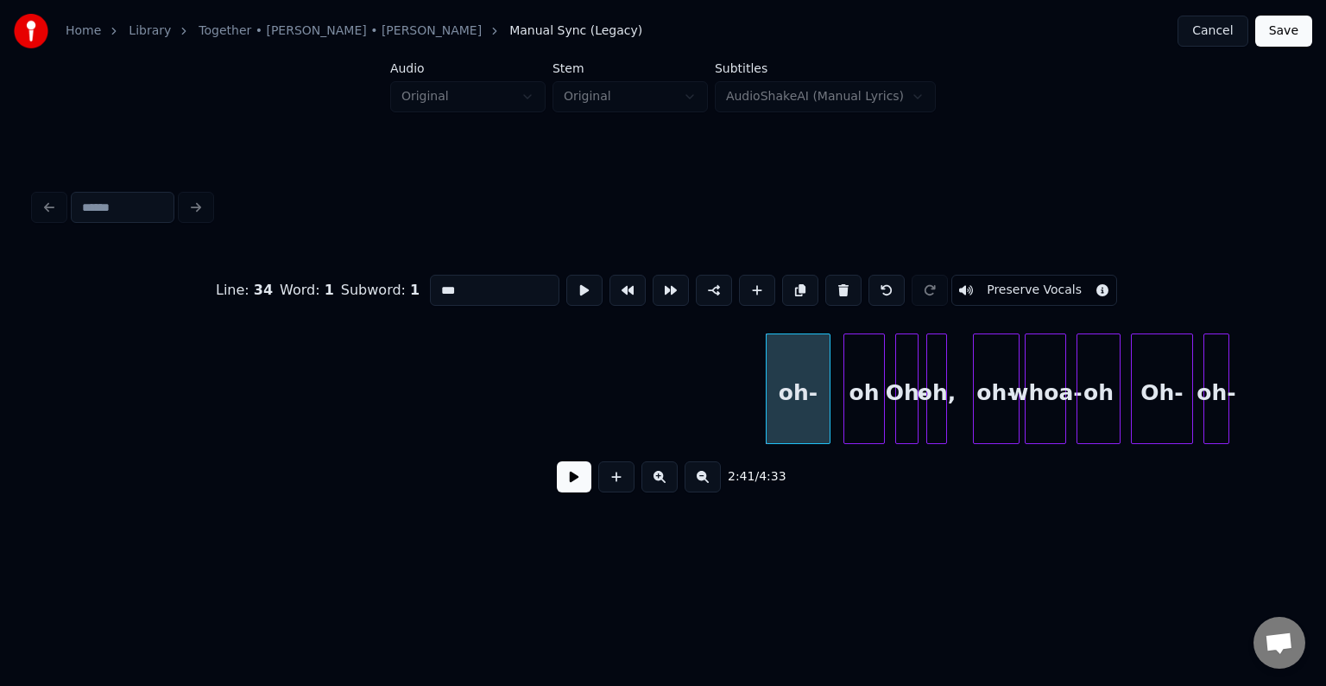
click at [840, 285] on button at bounding box center [843, 290] width 36 height 31
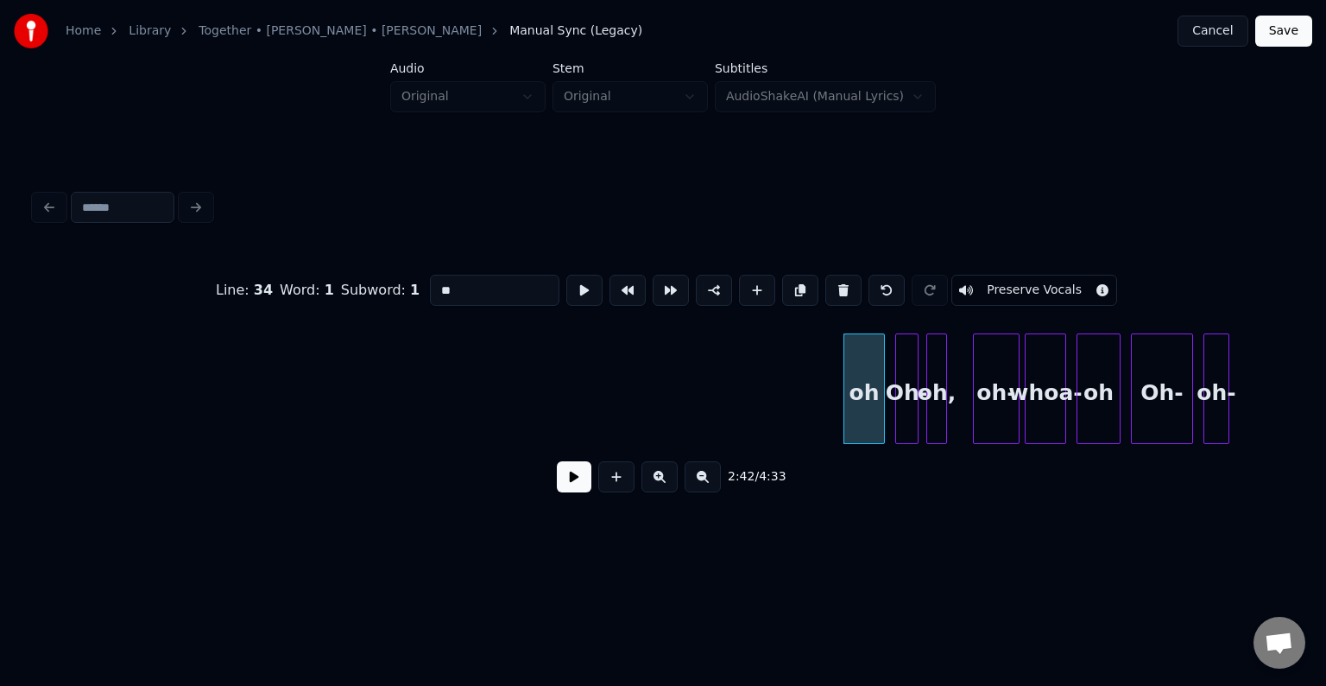
click at [840, 285] on button at bounding box center [843, 290] width 36 height 31
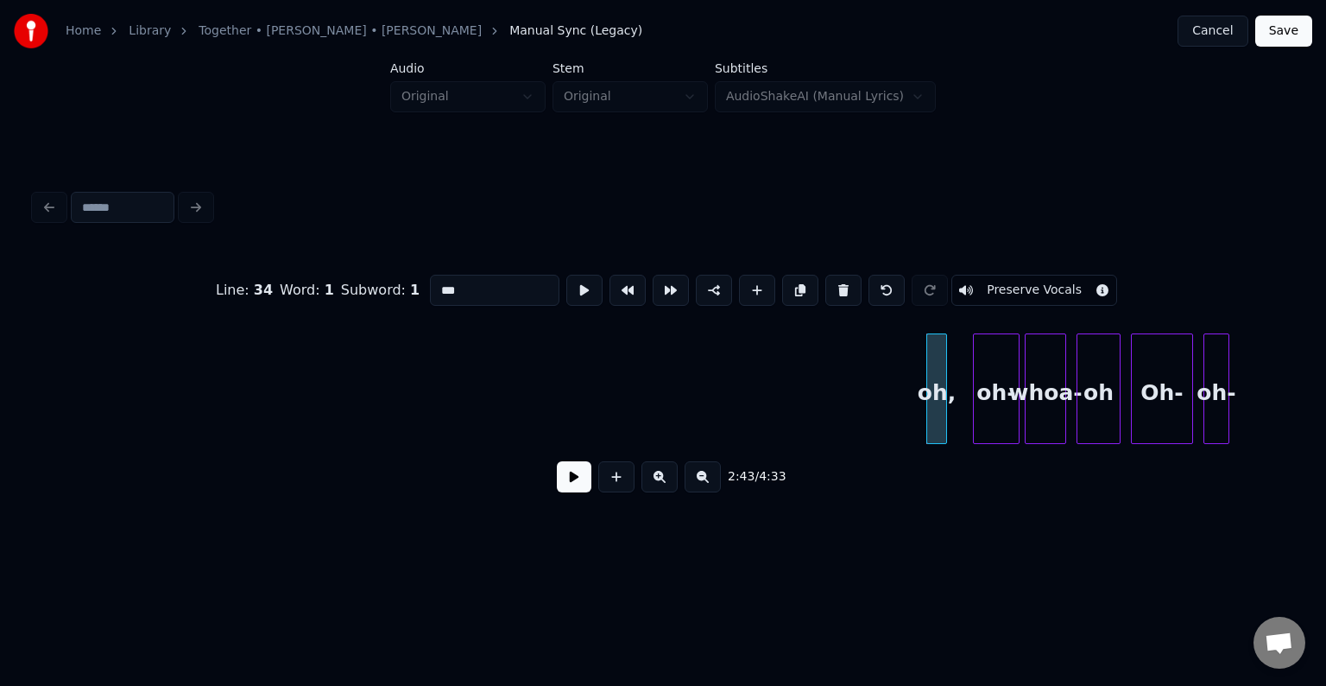
click at [840, 285] on button at bounding box center [843, 290] width 36 height 31
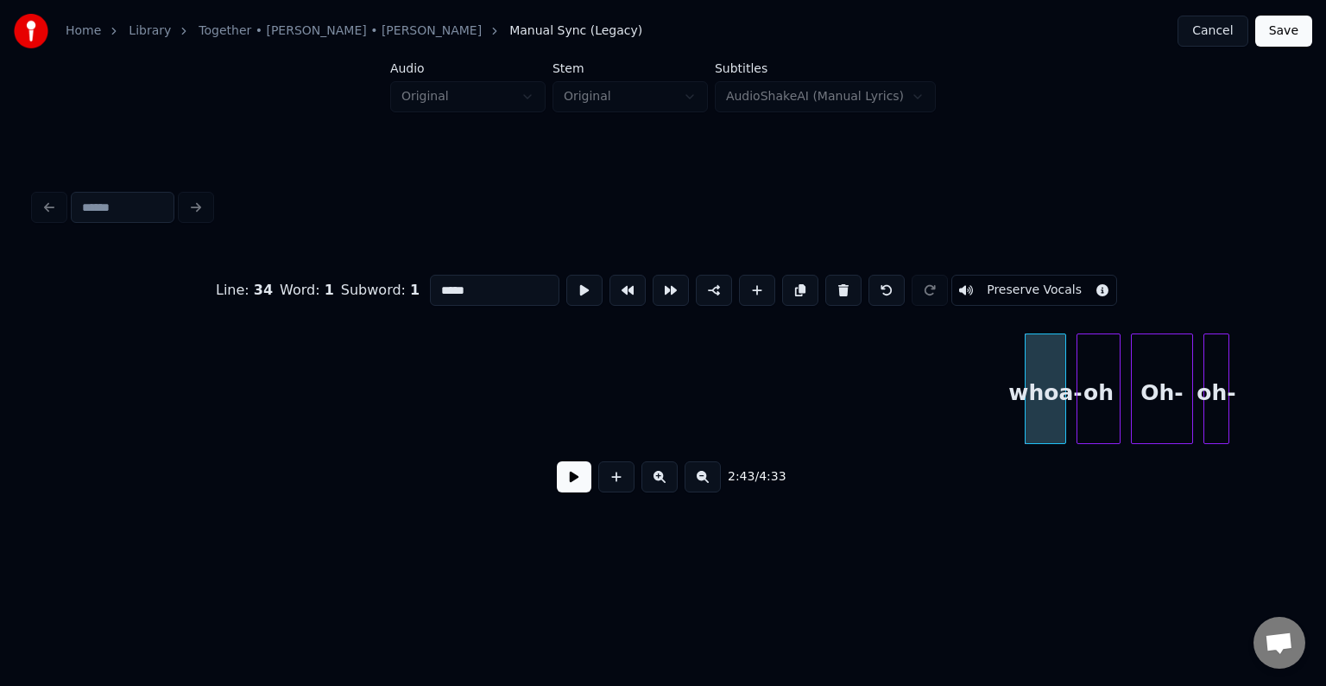
click at [840, 285] on button at bounding box center [843, 290] width 36 height 31
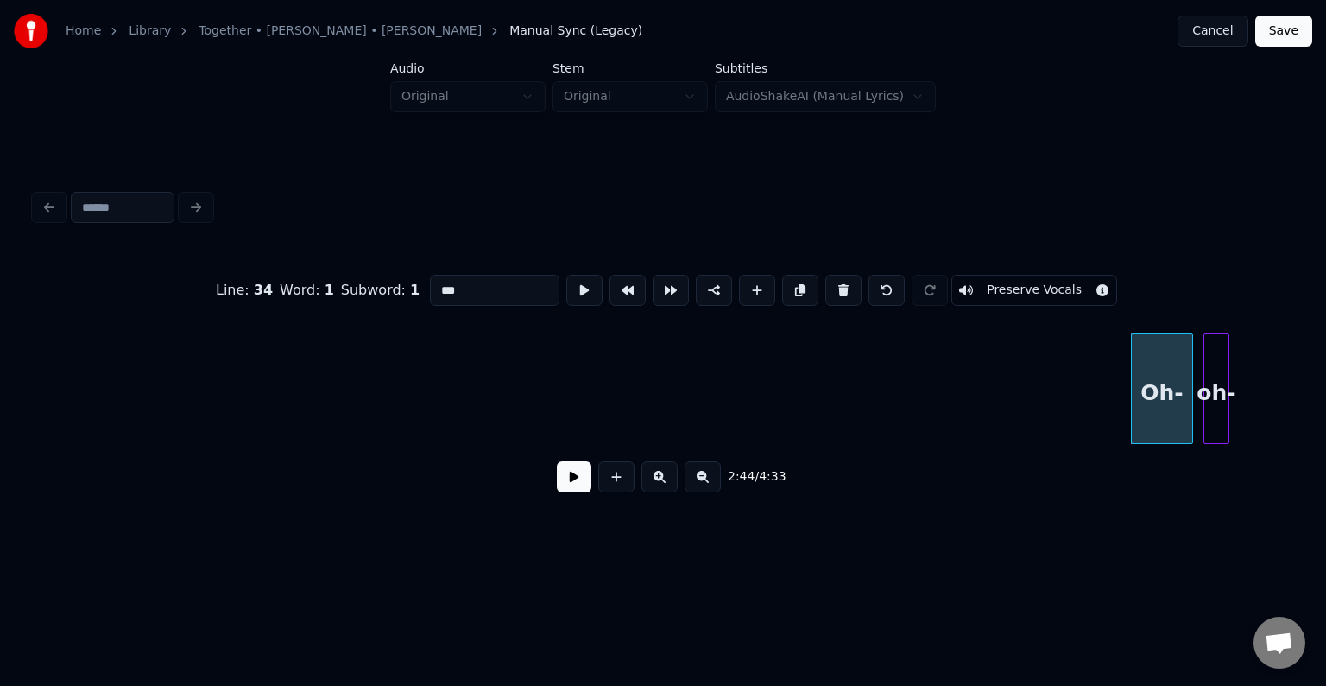
click at [840, 285] on button at bounding box center [843, 290] width 36 height 31
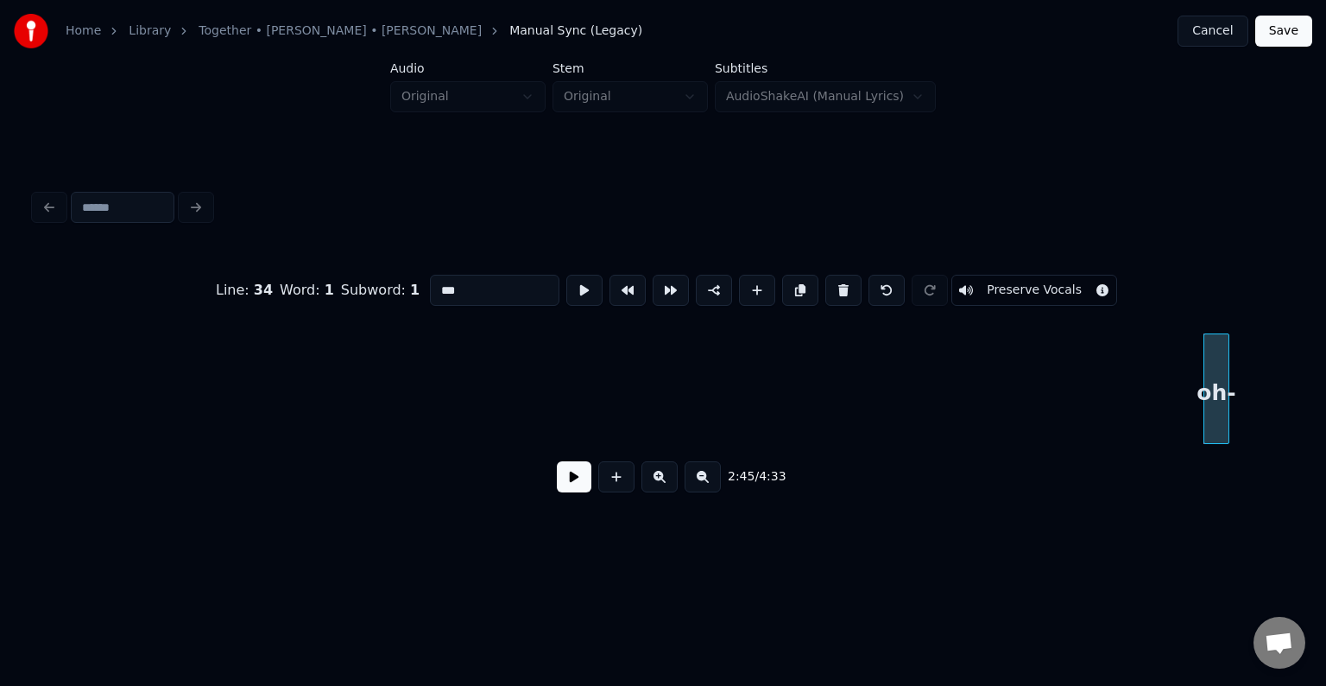
click at [840, 285] on button at bounding box center [843, 290] width 36 height 31
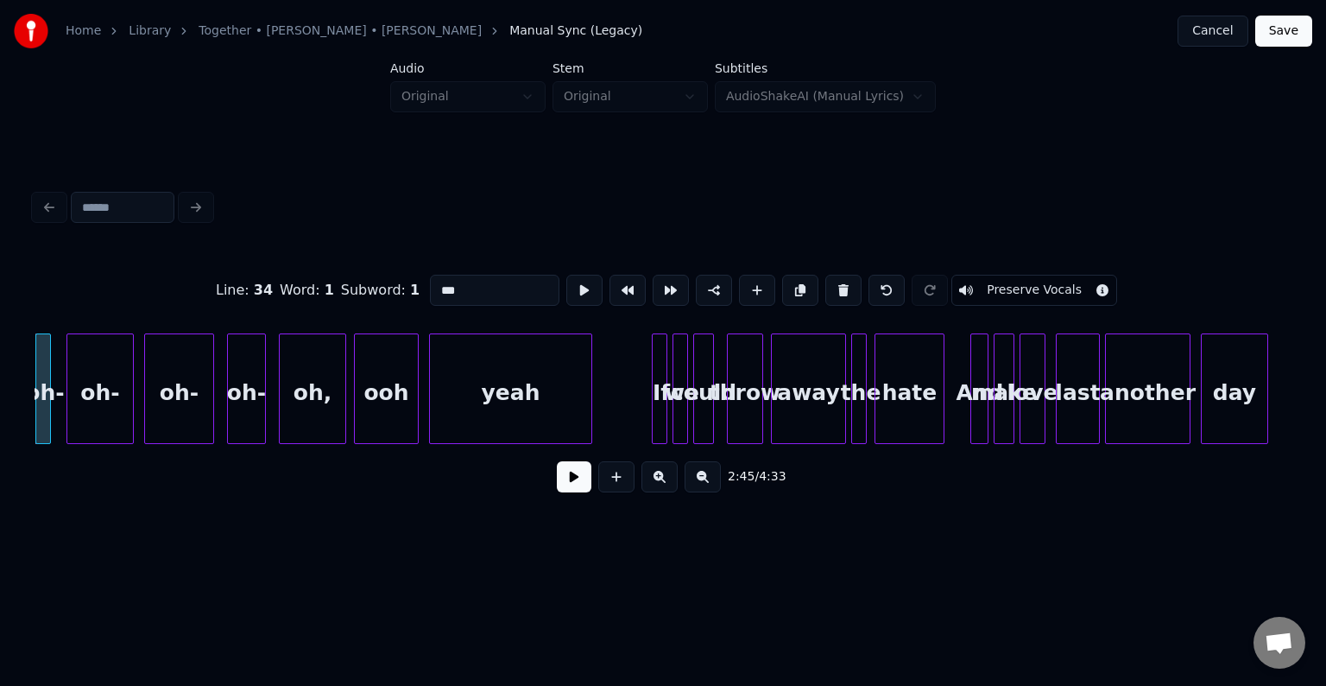
click at [840, 285] on button at bounding box center [843, 290] width 36 height 31
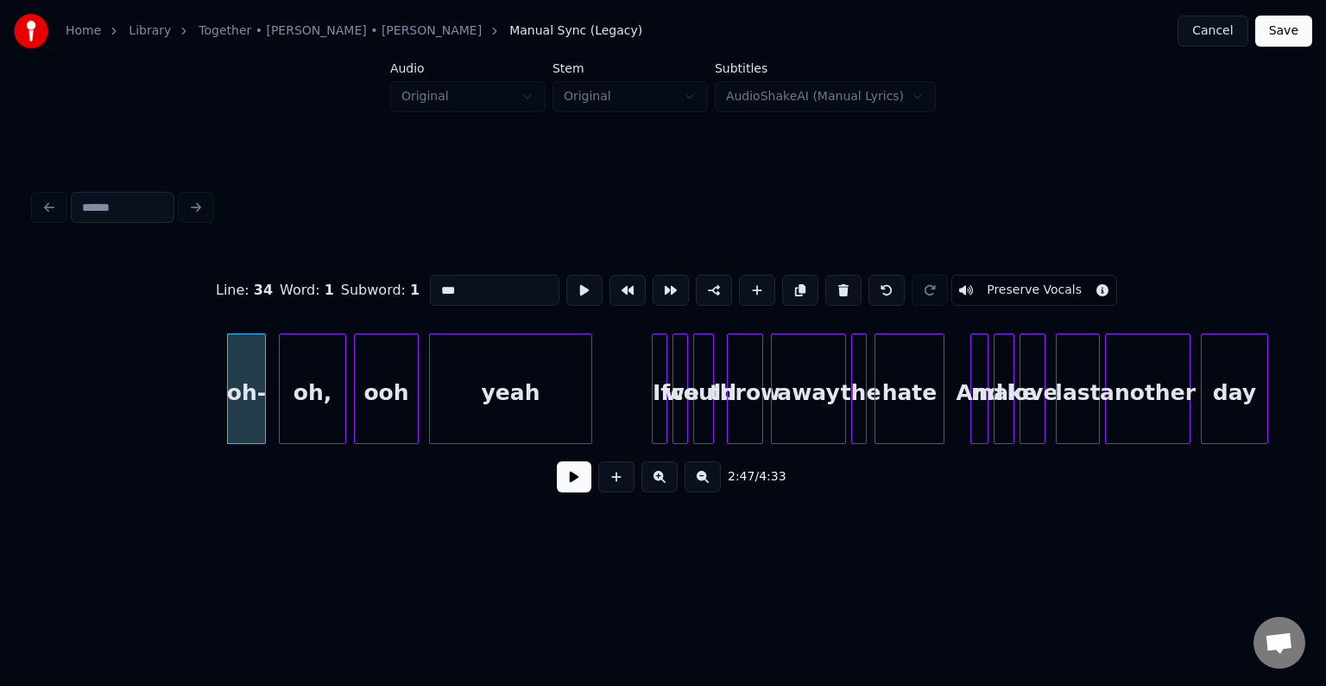
click at [840, 285] on button at bounding box center [843, 290] width 36 height 31
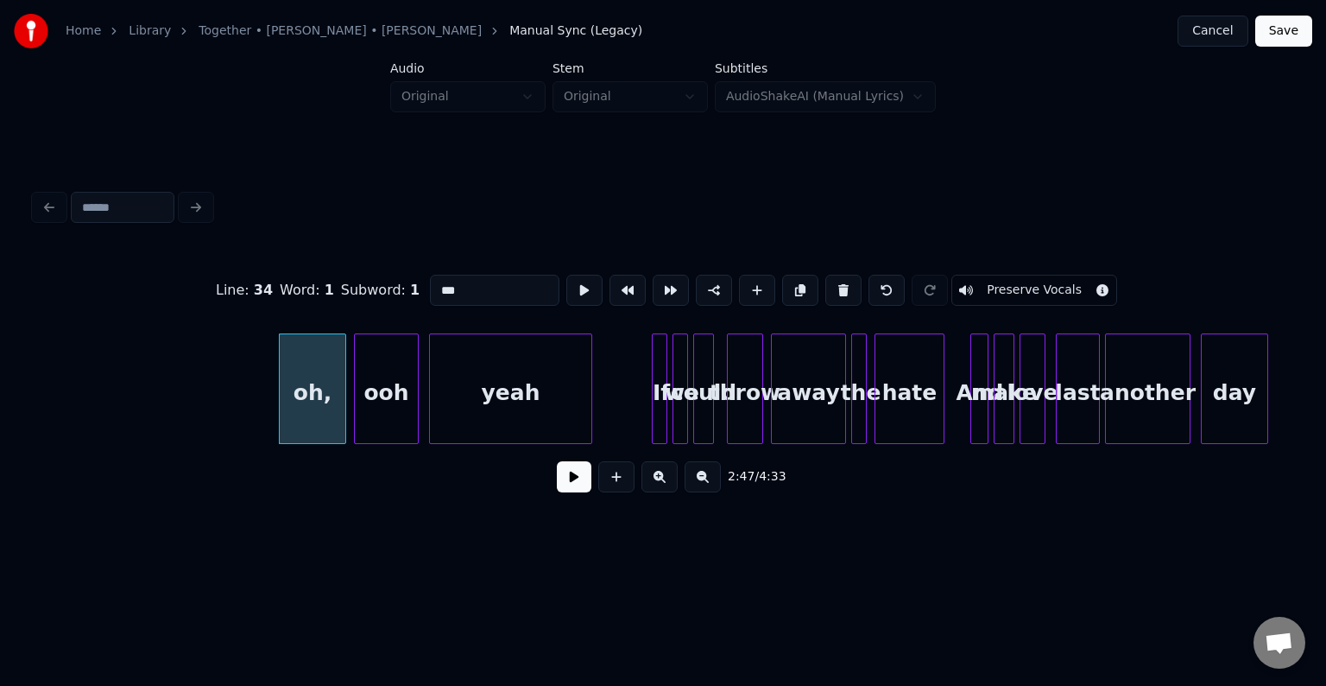
click at [840, 285] on button at bounding box center [843, 290] width 36 height 31
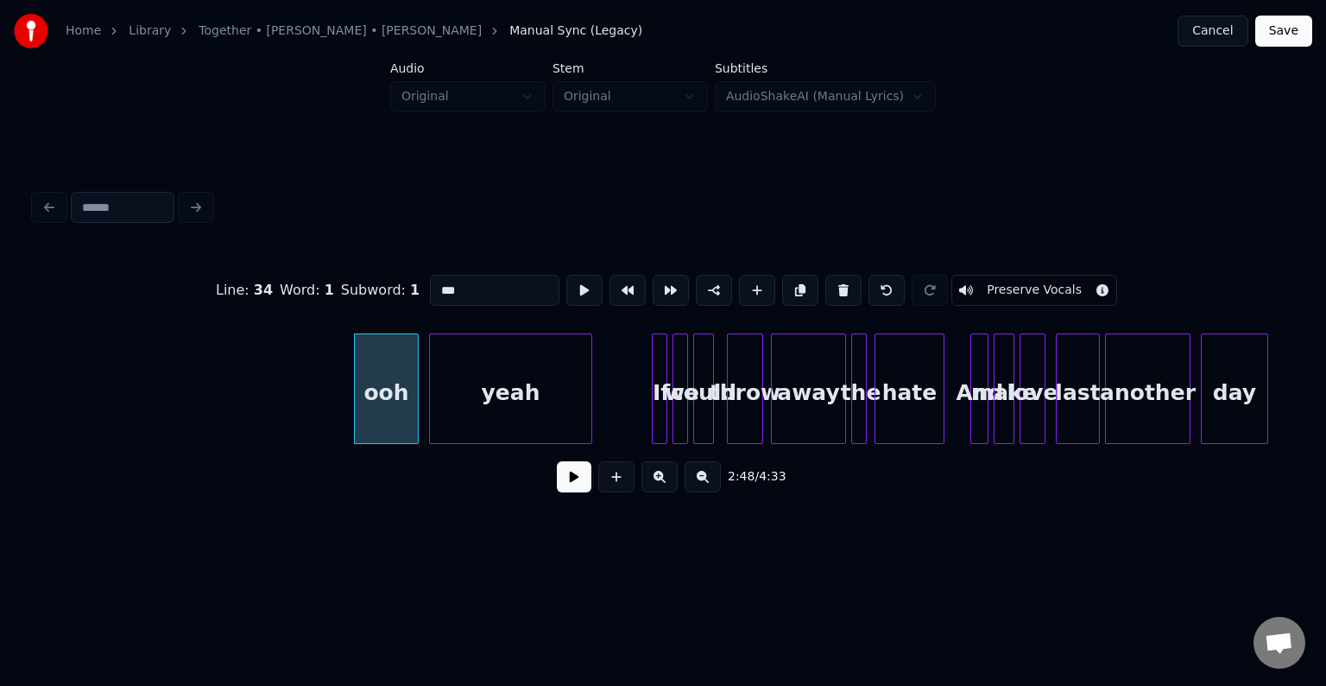
click at [840, 285] on button at bounding box center [843, 290] width 36 height 31
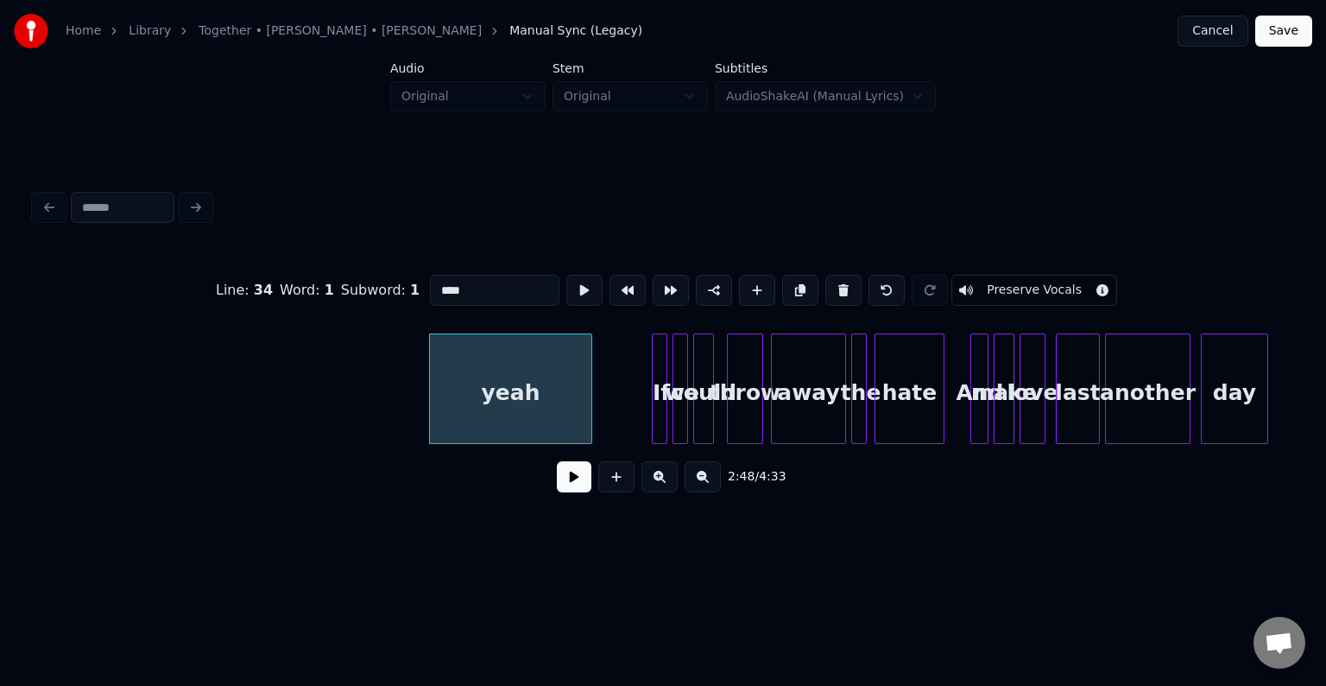
click at [840, 285] on button at bounding box center [843, 290] width 36 height 31
type input "**"
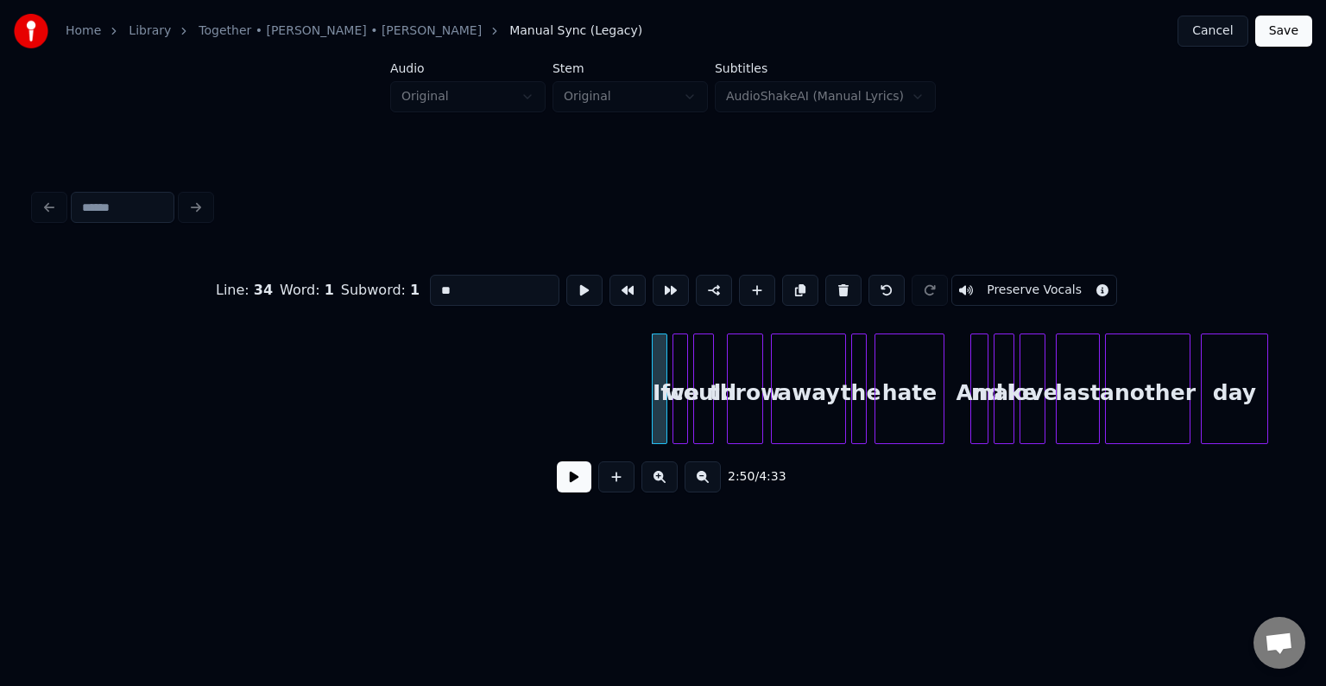
click at [572, 486] on button at bounding box center [574, 476] width 35 height 31
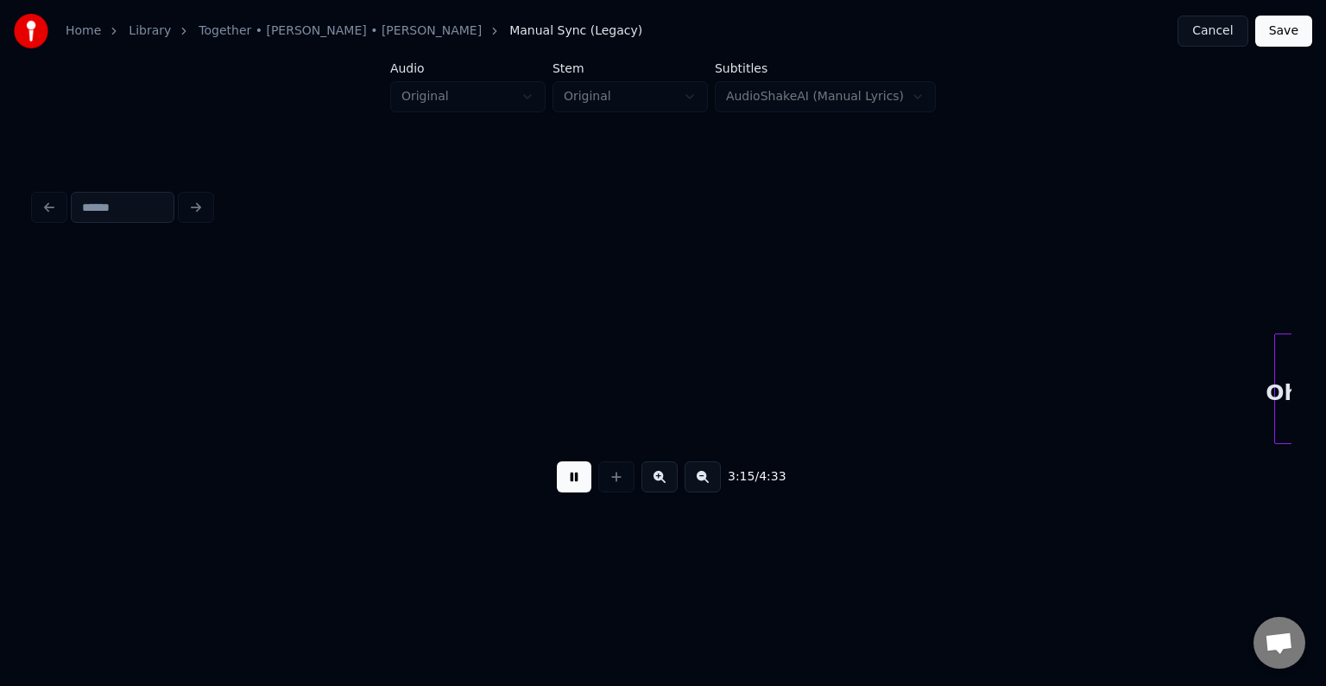
scroll to position [0, 25257]
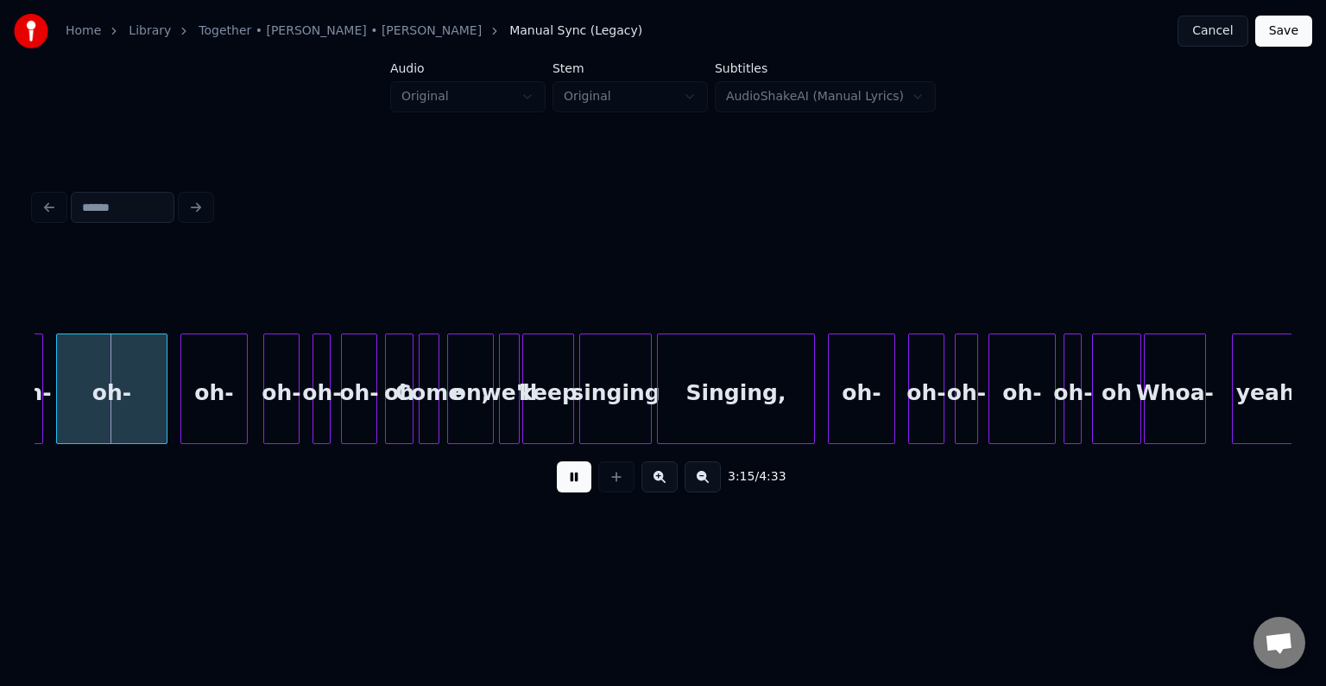
click at [572, 486] on button at bounding box center [574, 476] width 35 height 31
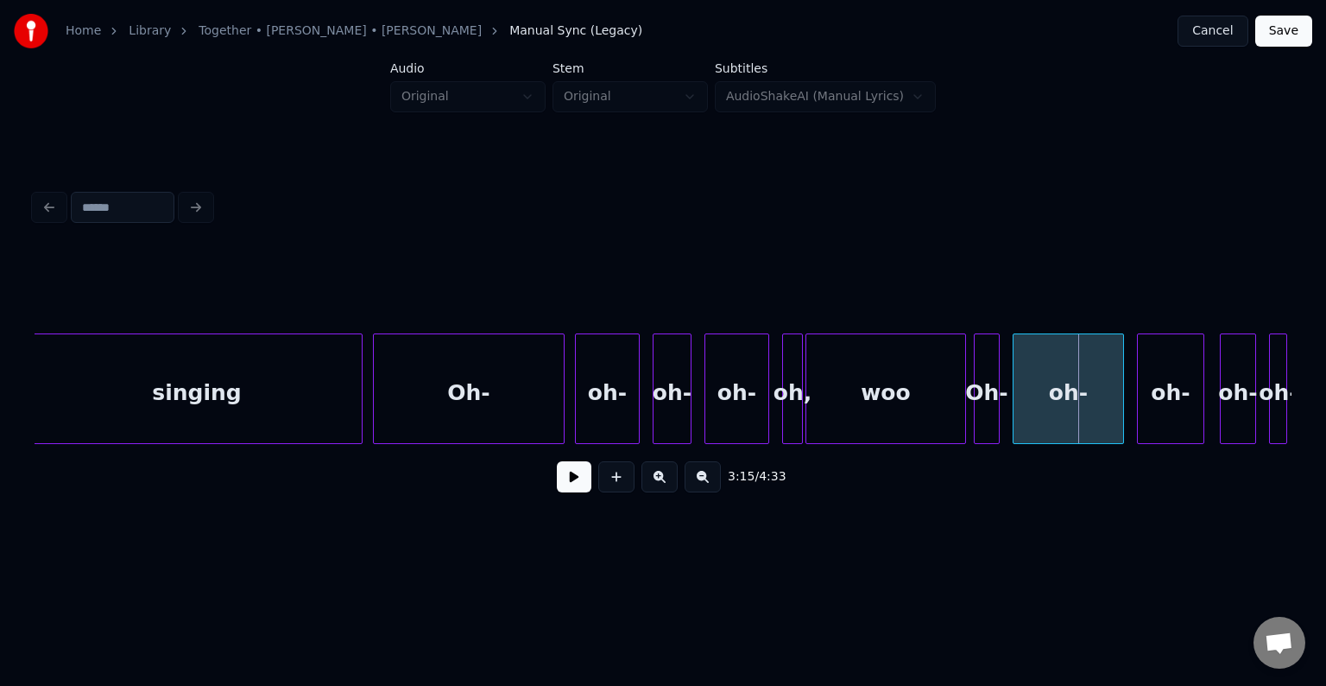
scroll to position [0, 24290]
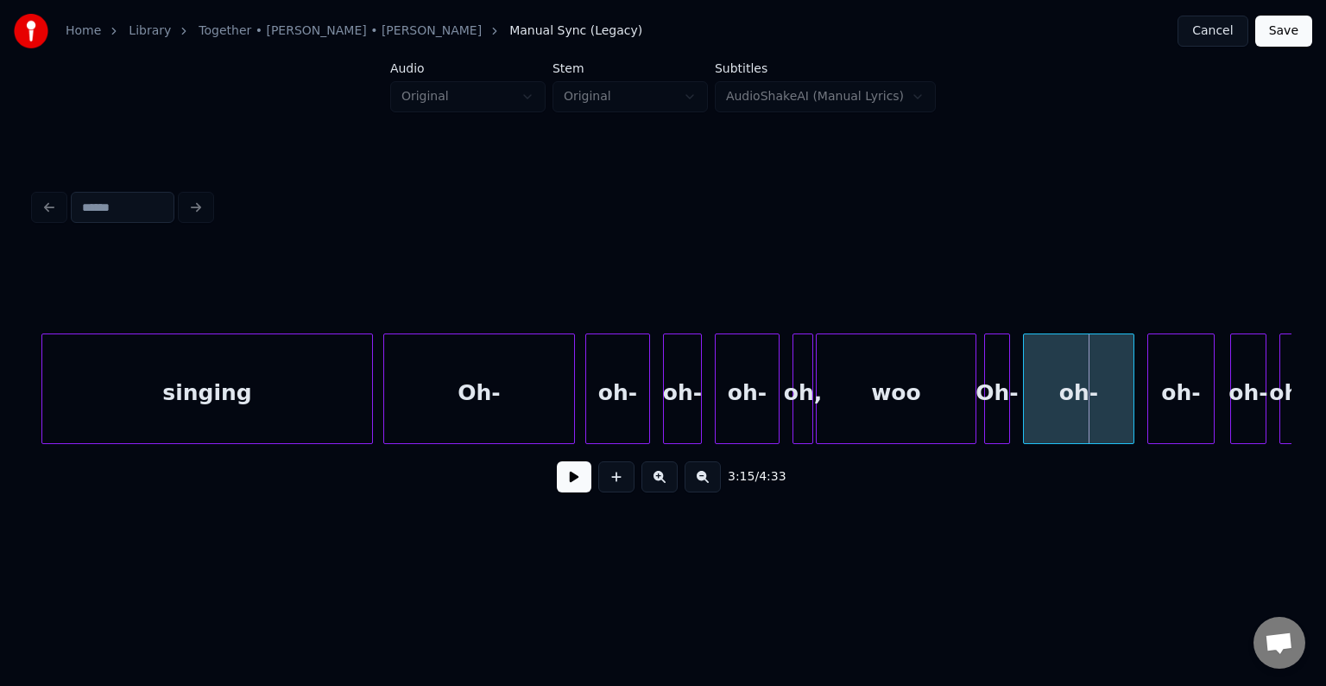
click at [332, 397] on div "singing" at bounding box center [207, 392] width 330 height 117
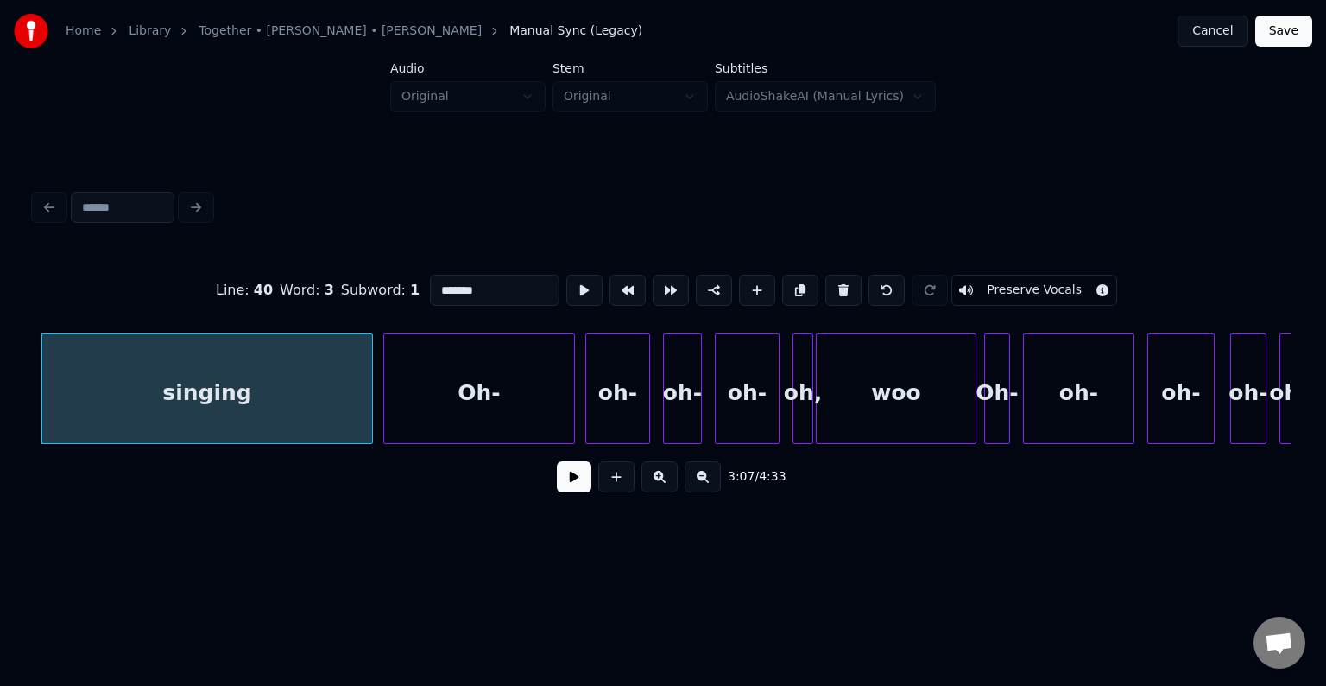
click at [566, 482] on button at bounding box center [574, 476] width 35 height 31
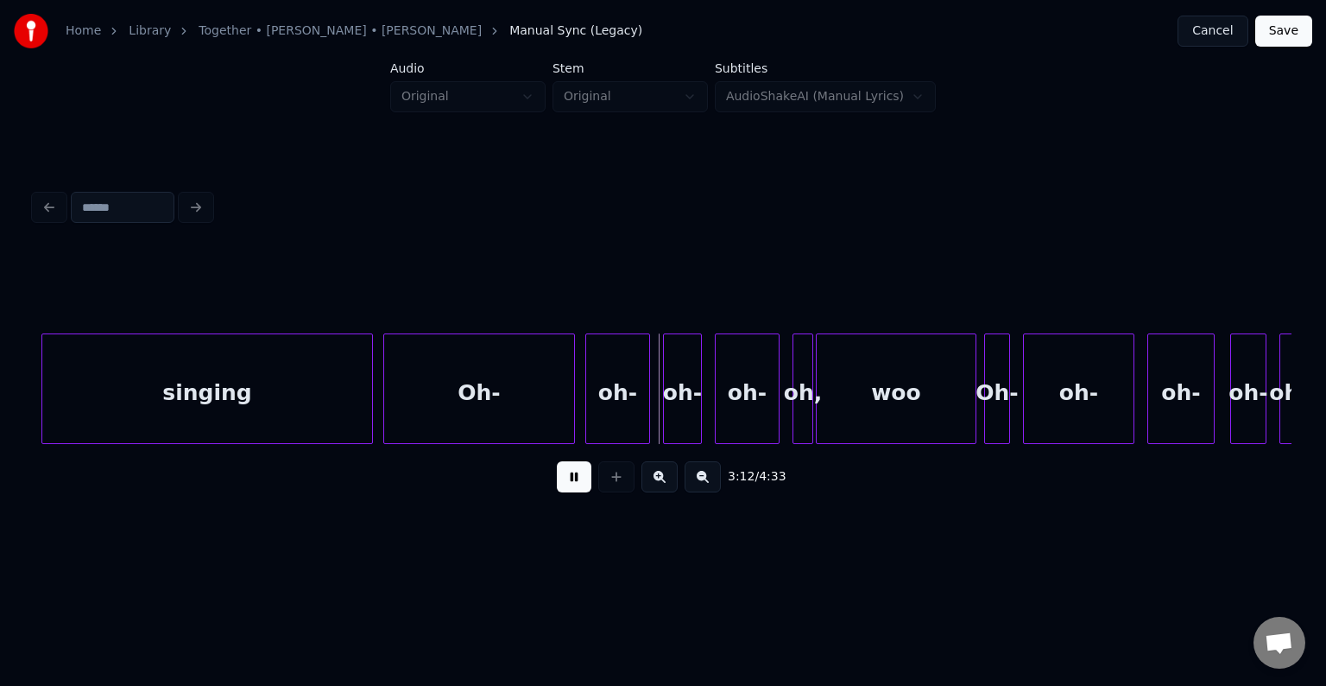
click at [566, 482] on button at bounding box center [574, 476] width 35 height 31
click at [528, 408] on div "Oh-" at bounding box center [479, 392] width 190 height 117
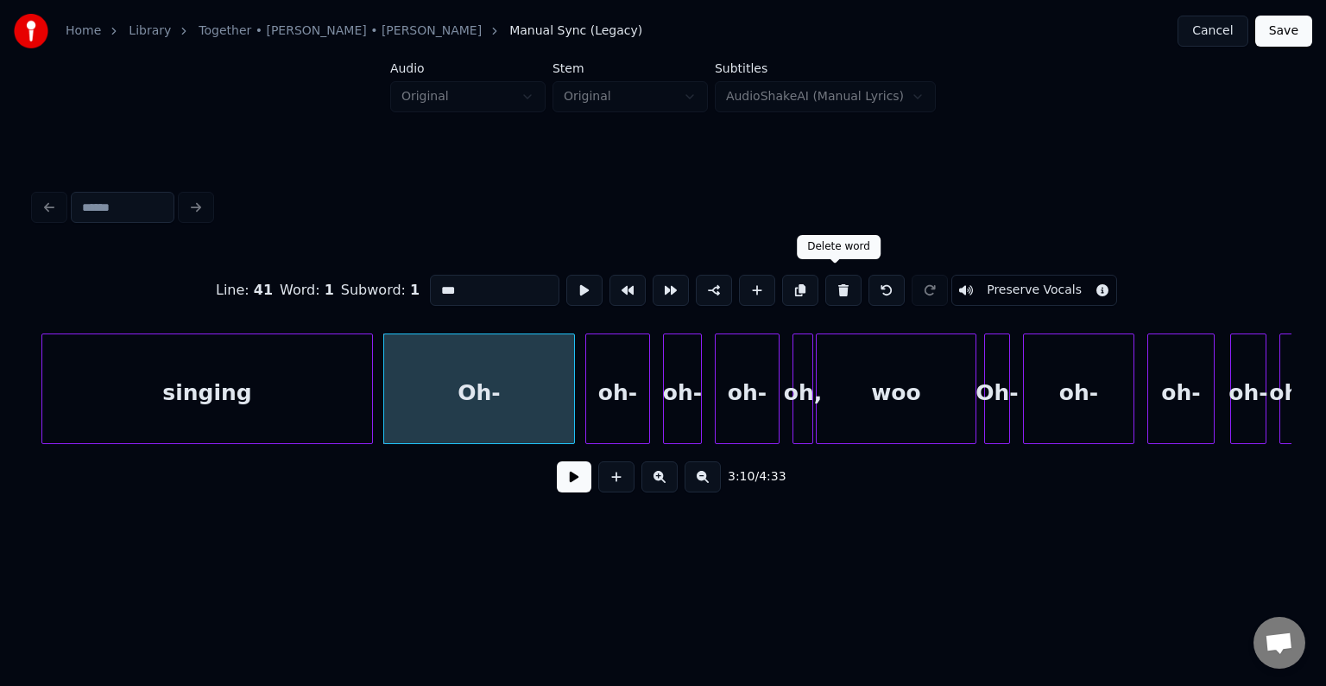
click at [830, 291] on button at bounding box center [843, 290] width 36 height 31
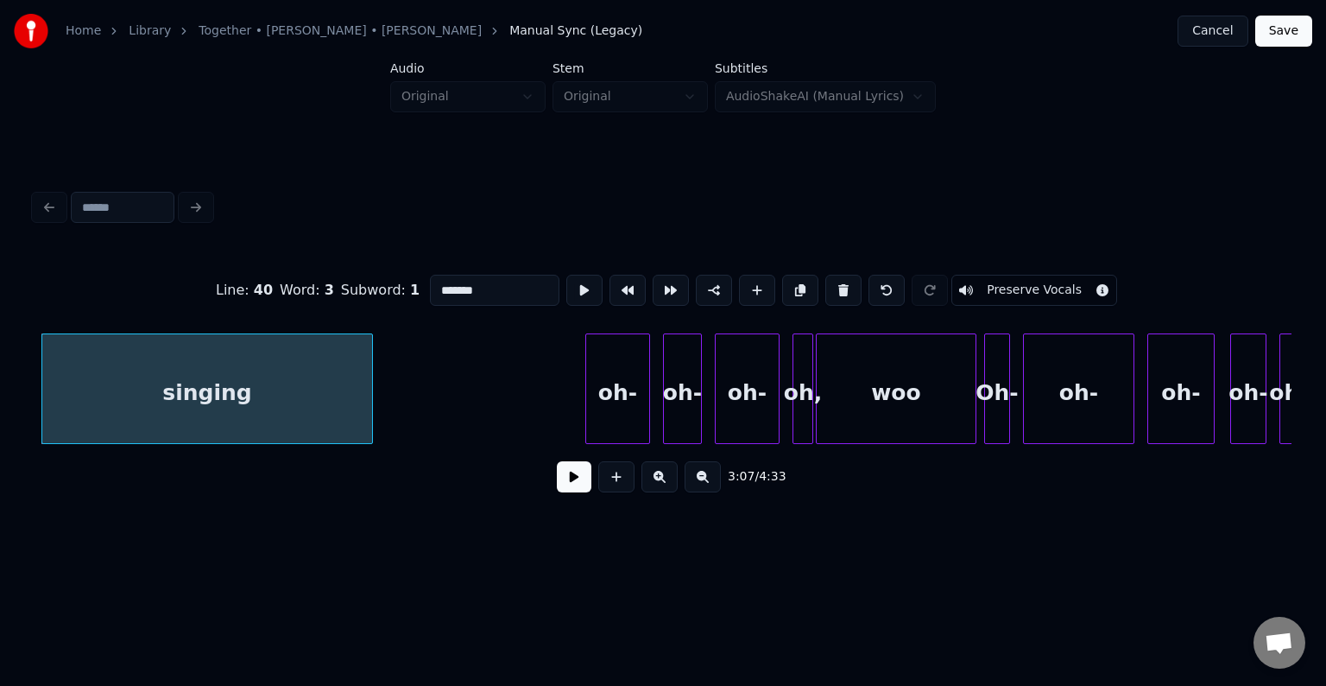
click at [618, 374] on div "oh-" at bounding box center [617, 392] width 63 height 117
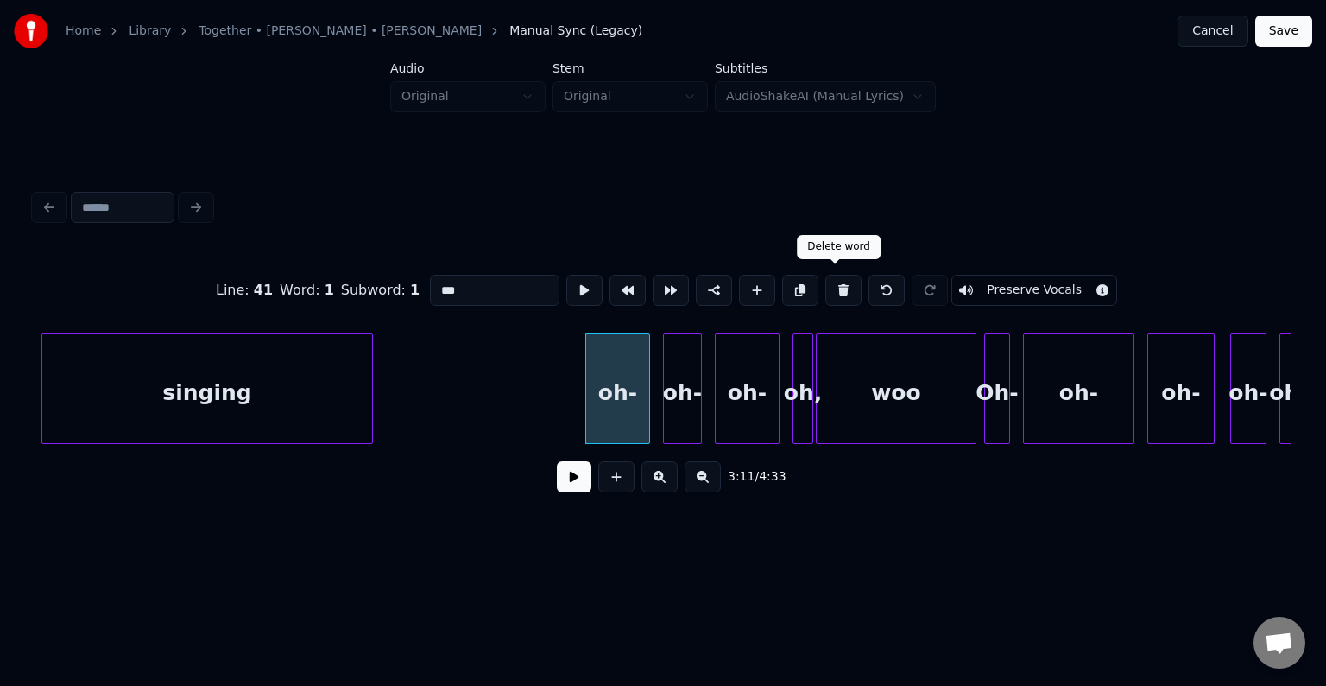
click at [840, 287] on button at bounding box center [843, 290] width 36 height 31
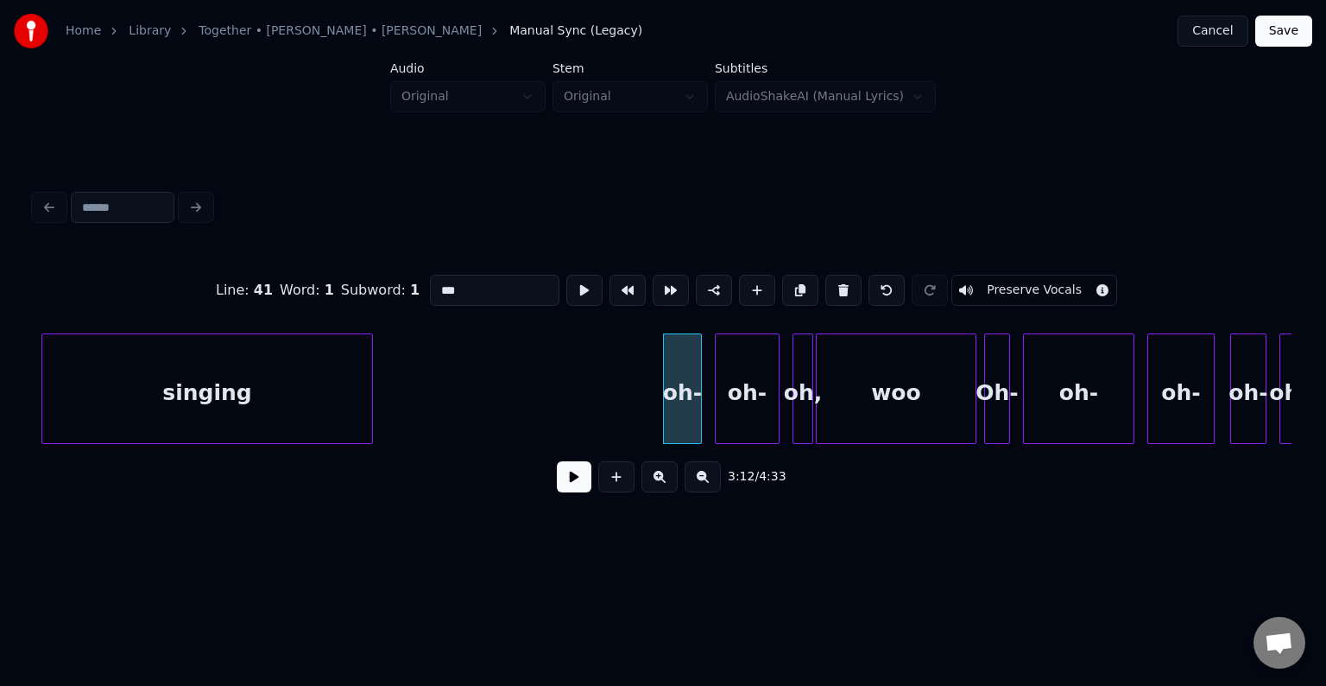
click at [840, 287] on button at bounding box center [843, 290] width 36 height 31
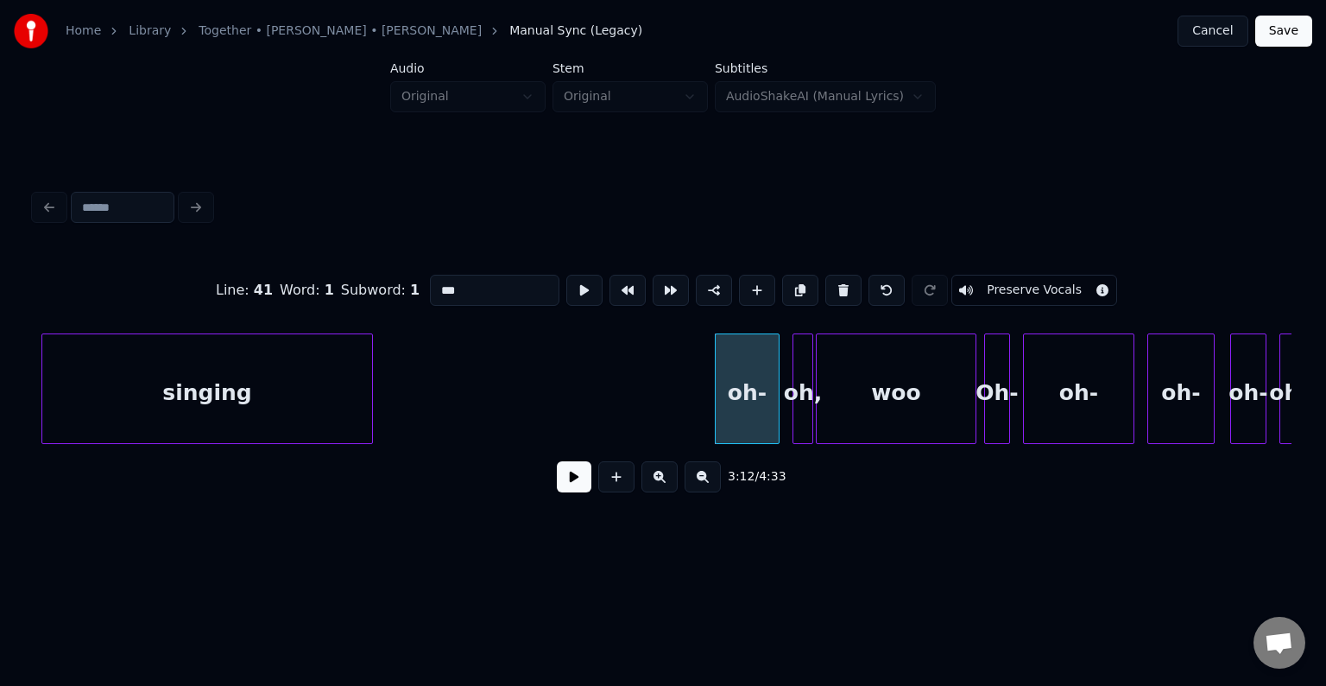
click at [840, 287] on button at bounding box center [843, 290] width 36 height 31
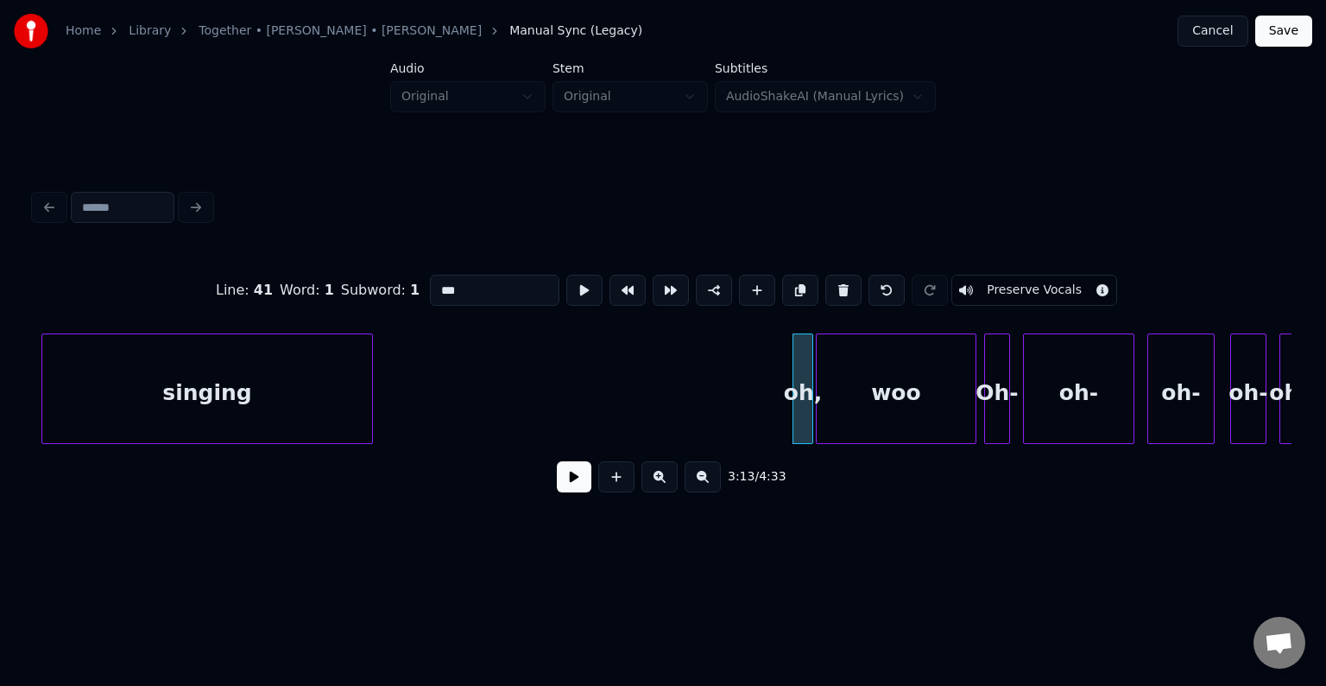
click at [840, 287] on button at bounding box center [843, 290] width 36 height 31
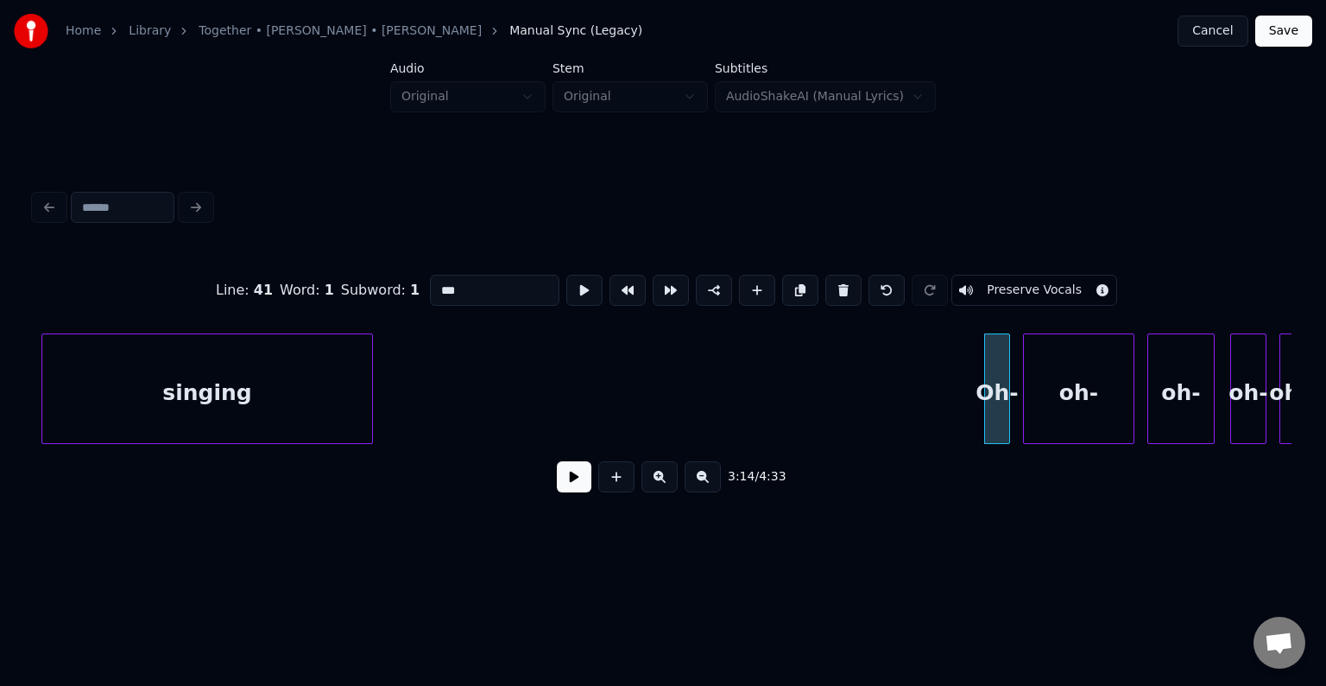
click at [840, 287] on button at bounding box center [843, 290] width 36 height 31
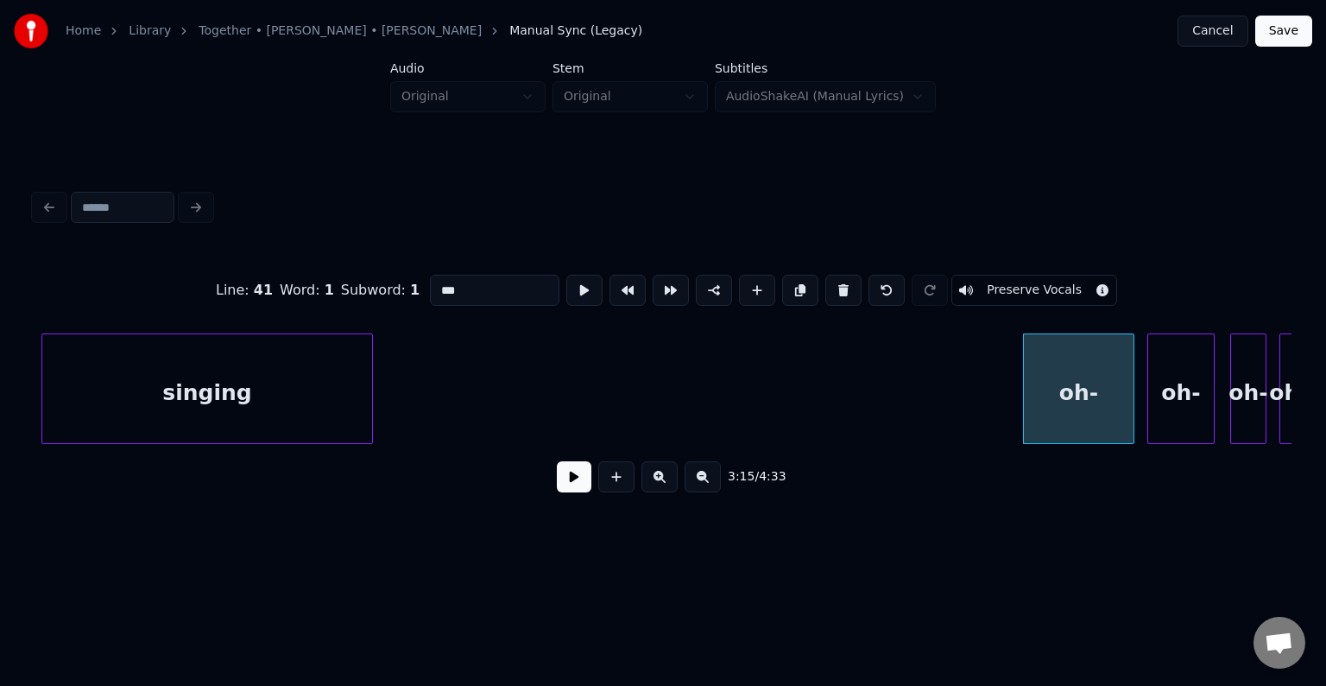
click at [840, 287] on button at bounding box center [843, 290] width 36 height 31
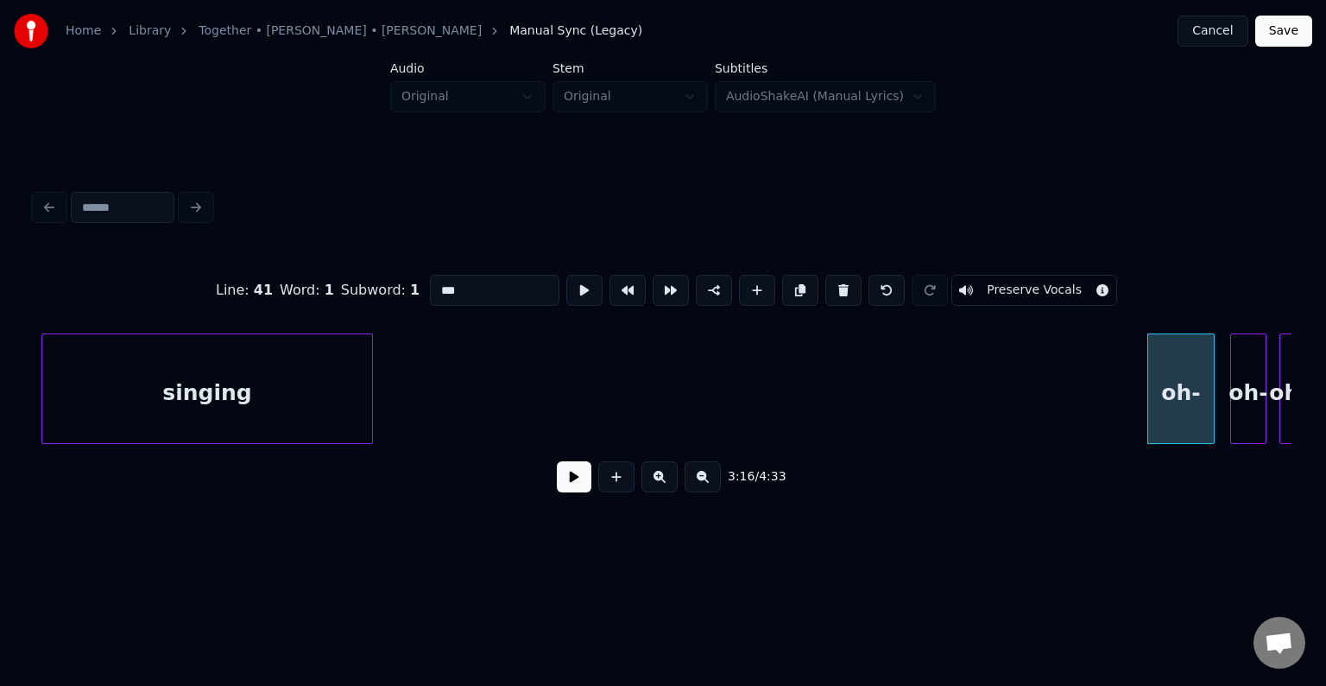
click at [840, 287] on button at bounding box center [843, 290] width 36 height 31
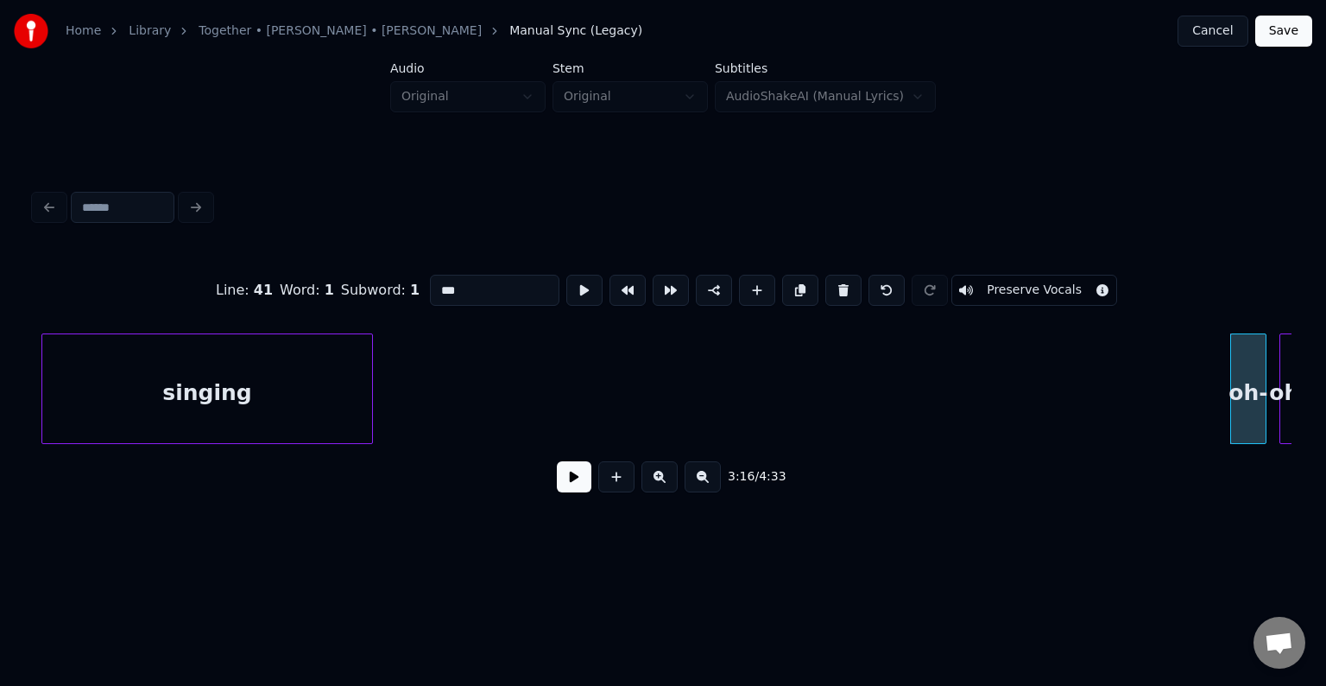
click at [840, 287] on button at bounding box center [843, 290] width 36 height 31
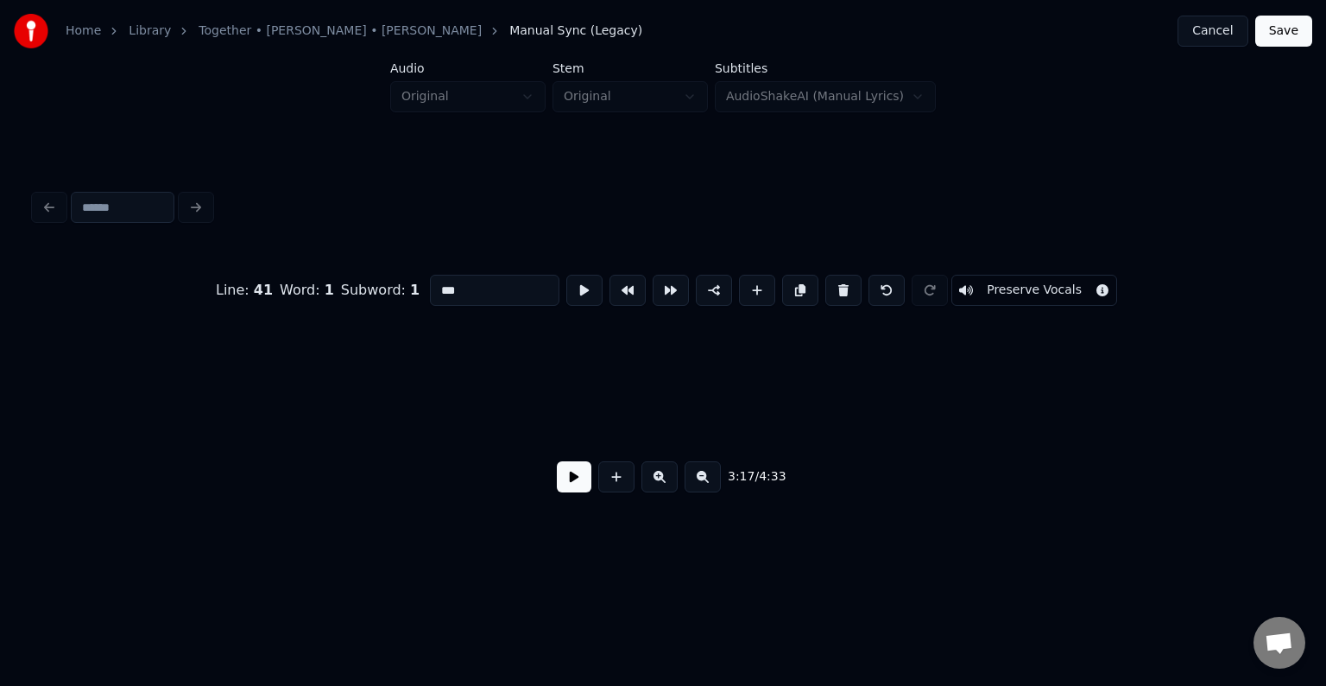
scroll to position [0, 25562]
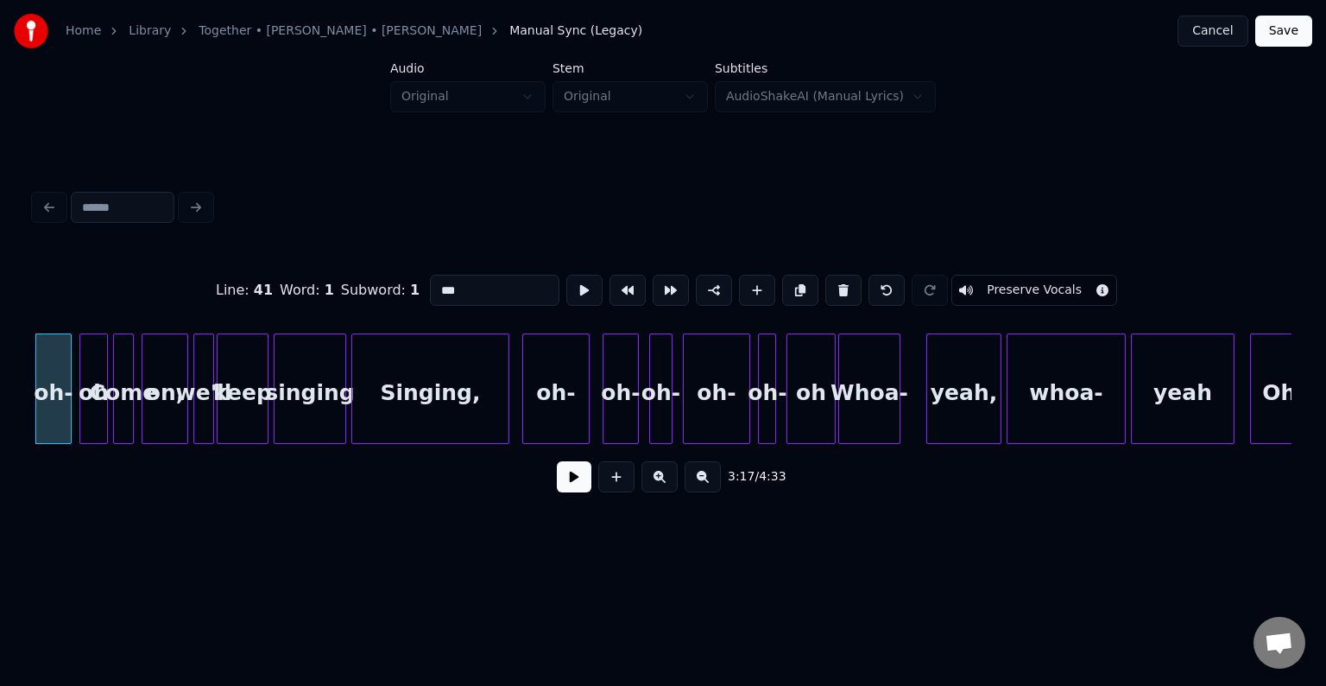
click at [840, 287] on button at bounding box center [843, 290] width 36 height 31
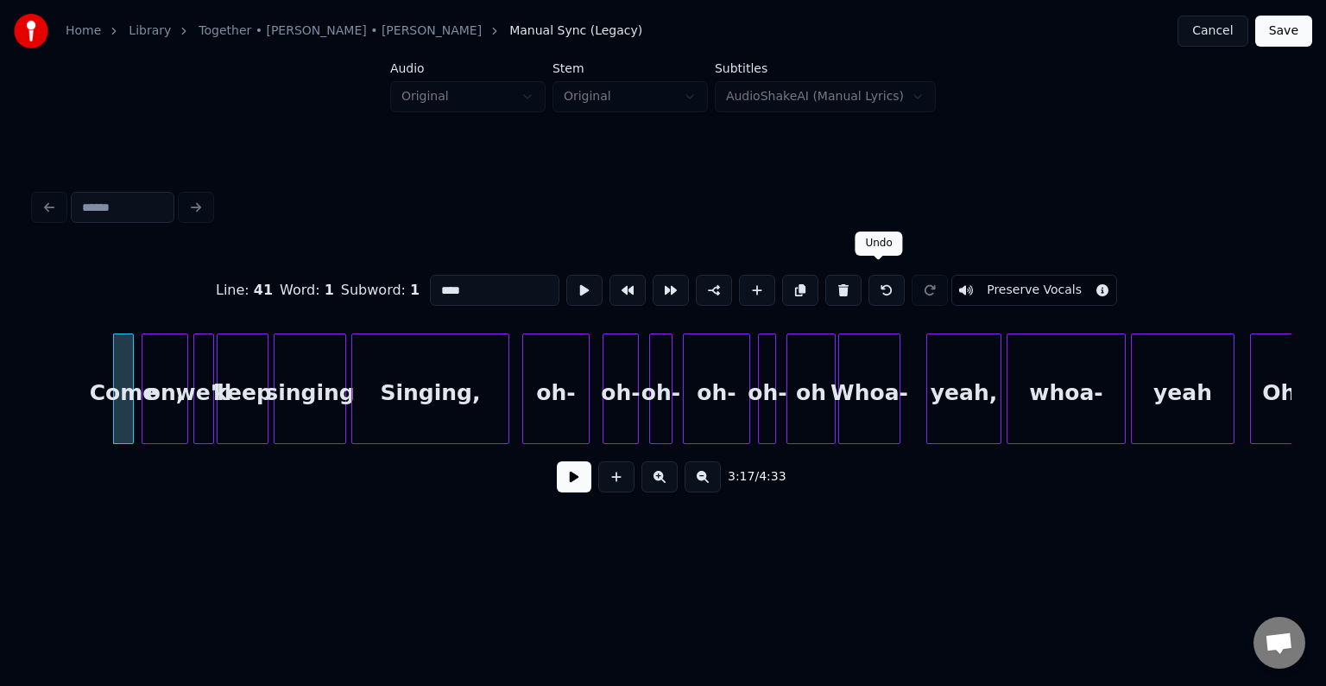
click at [877, 286] on button at bounding box center [887, 290] width 36 height 31
click at [90, 414] on div "oh" at bounding box center [93, 392] width 27 height 117
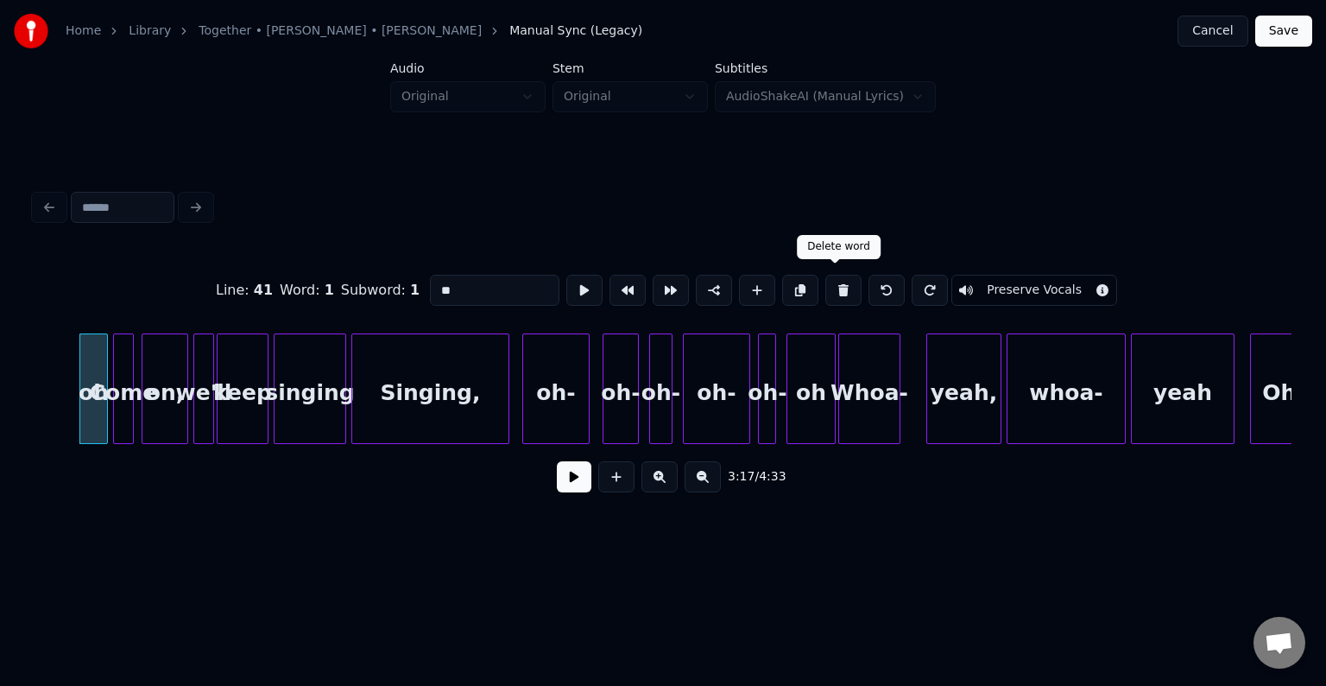
click at [835, 284] on button at bounding box center [843, 290] width 36 height 31
type input "****"
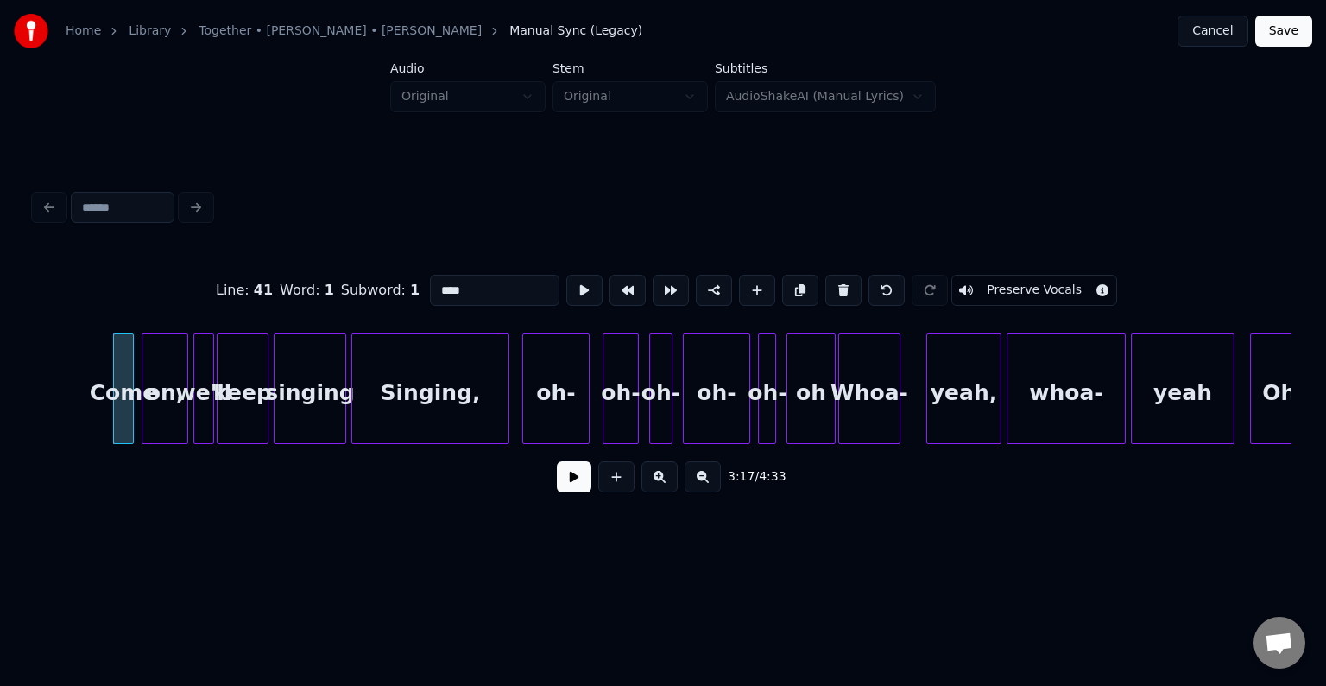
click at [584, 490] on button at bounding box center [574, 476] width 35 height 31
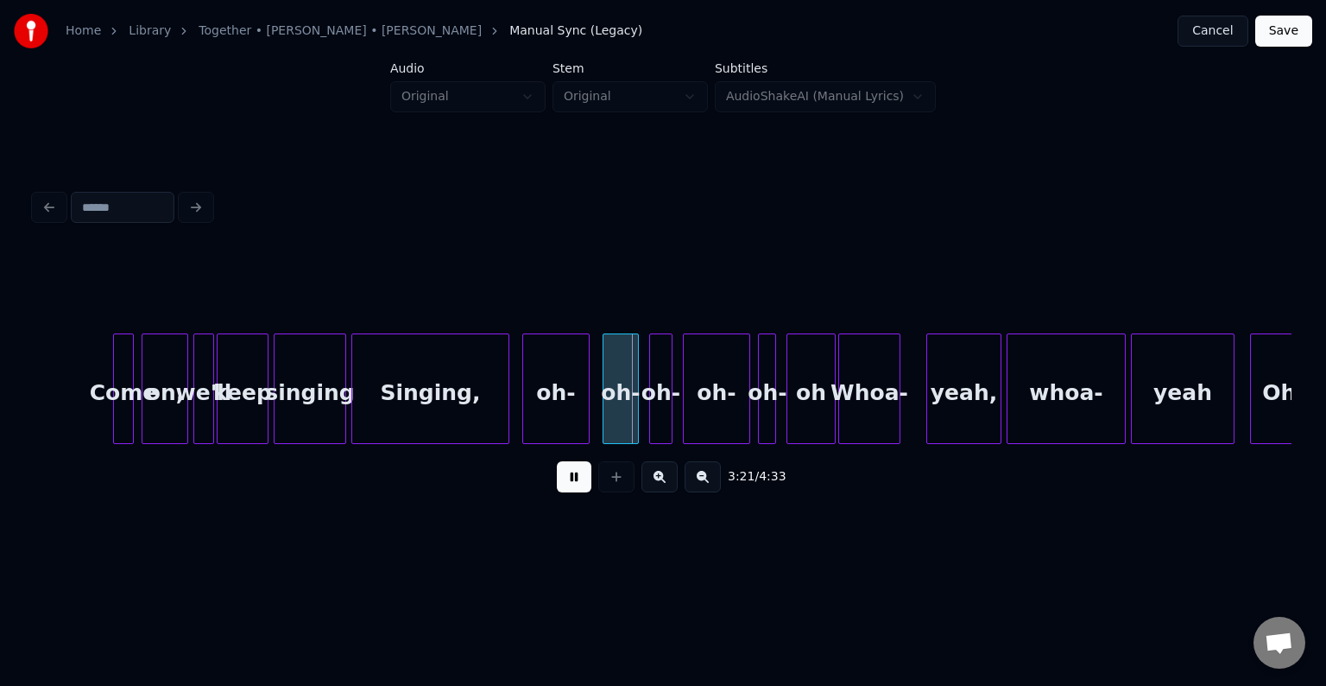
click at [249, 424] on div "keep" at bounding box center [243, 392] width 50 height 117
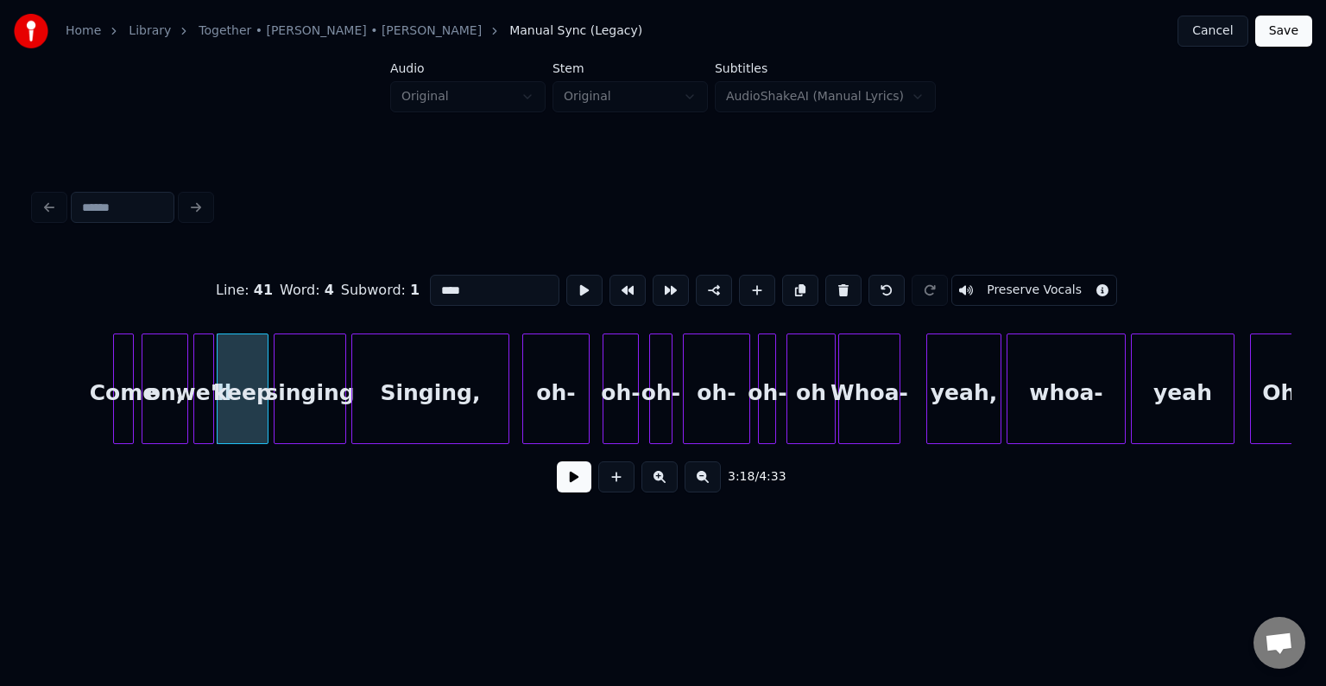
click at [566, 488] on button at bounding box center [574, 476] width 35 height 31
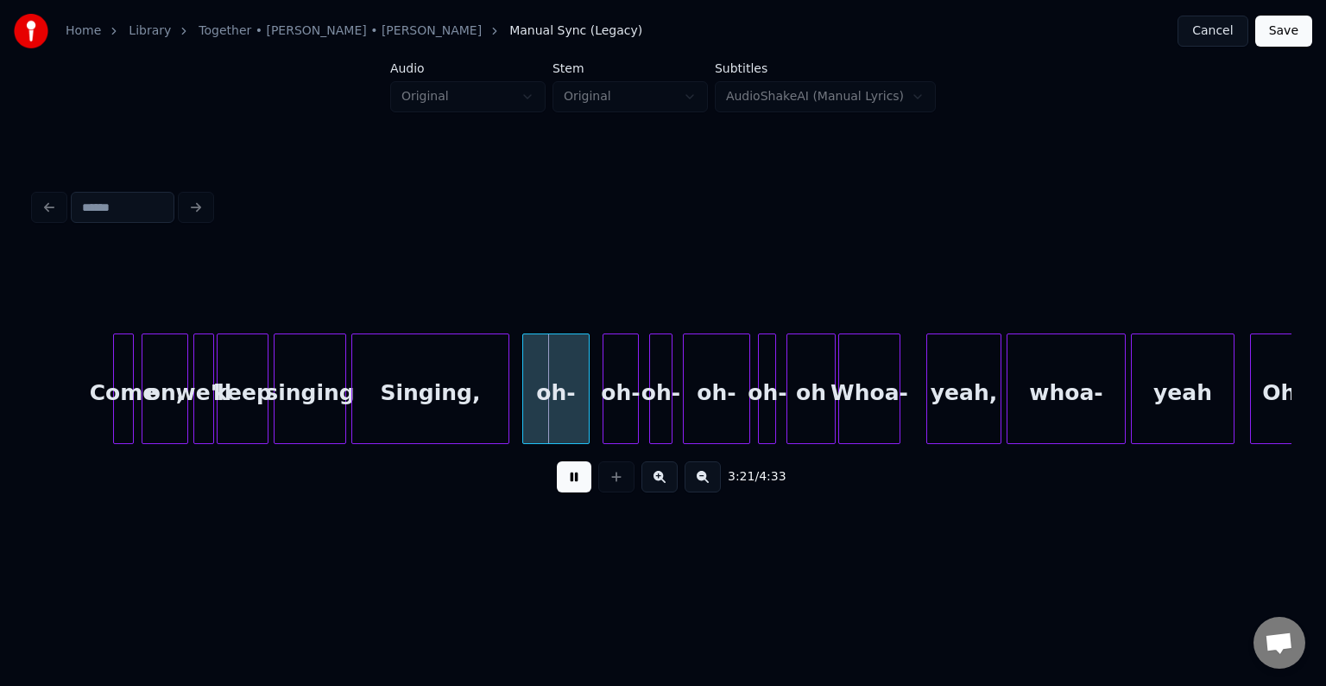
click at [367, 422] on div "Singing," at bounding box center [430, 392] width 156 height 117
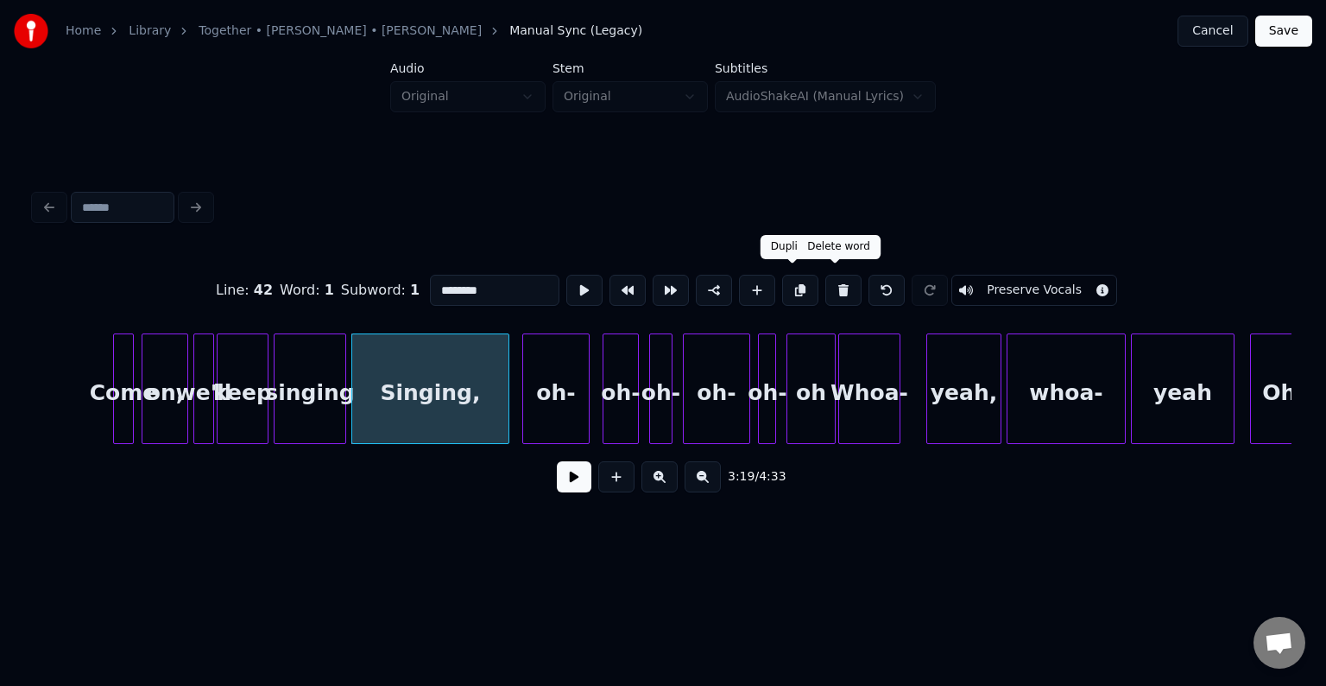
click at [826, 283] on button at bounding box center [843, 290] width 36 height 31
type input "*******"
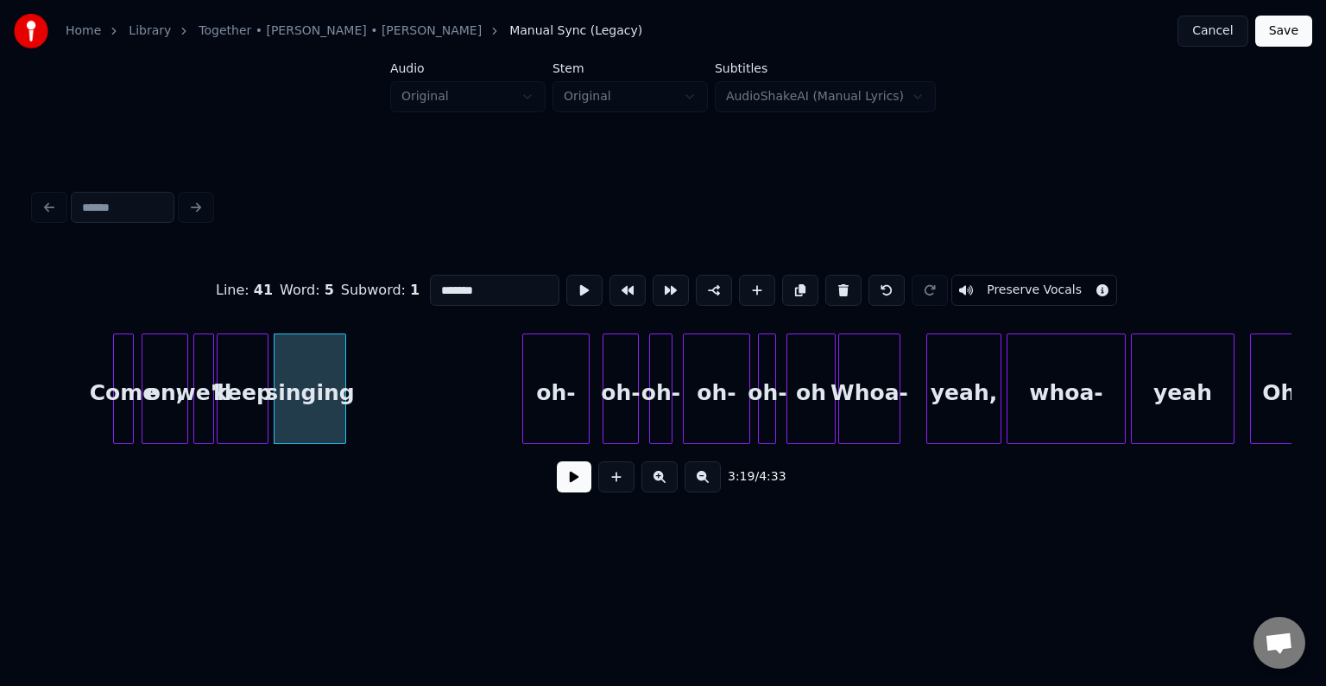
click at [338, 425] on div "singing" at bounding box center [310, 392] width 71 height 117
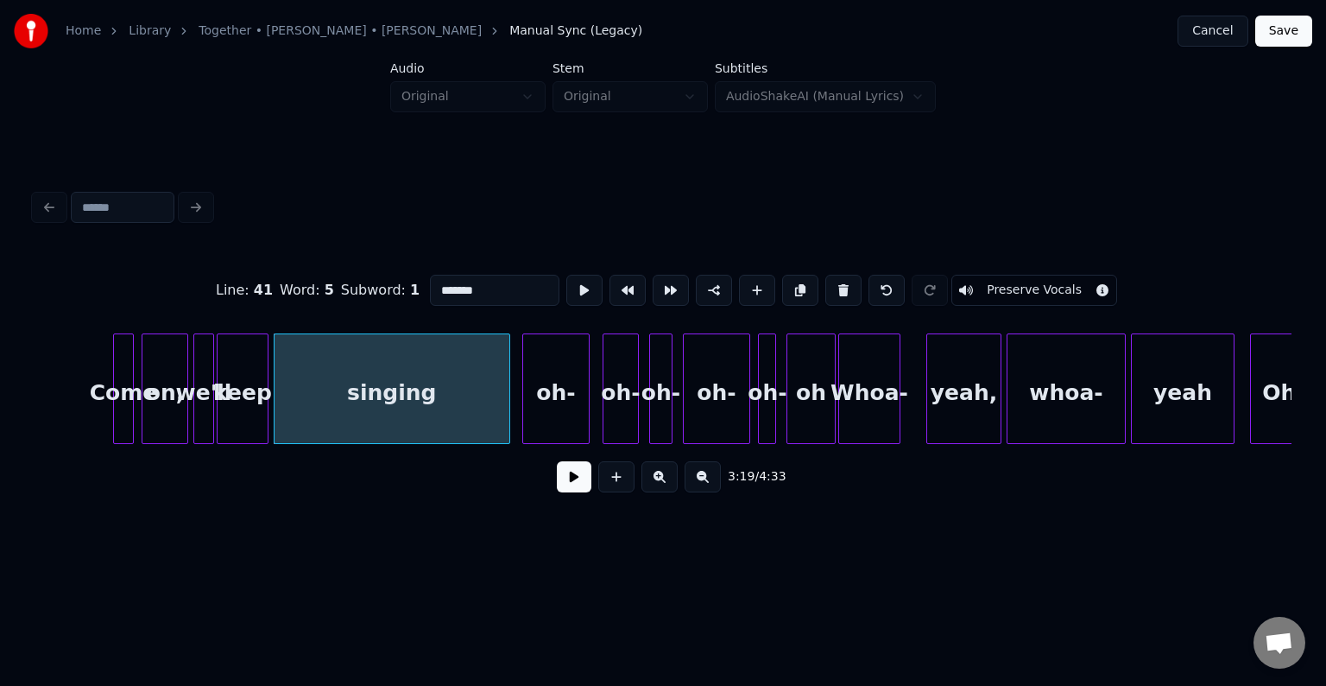
click at [504, 431] on div at bounding box center [506, 388] width 5 height 109
click at [575, 482] on button at bounding box center [574, 476] width 35 height 31
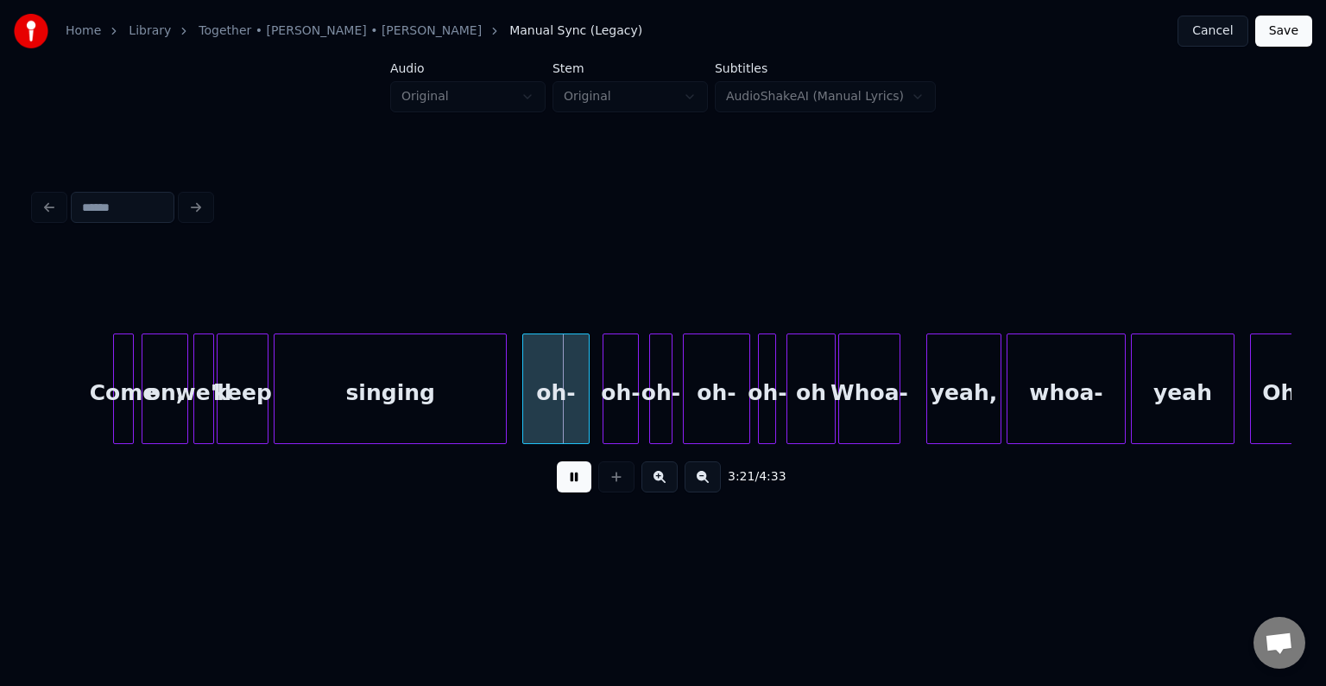
click at [570, 420] on div "oh-" at bounding box center [556, 392] width 66 height 117
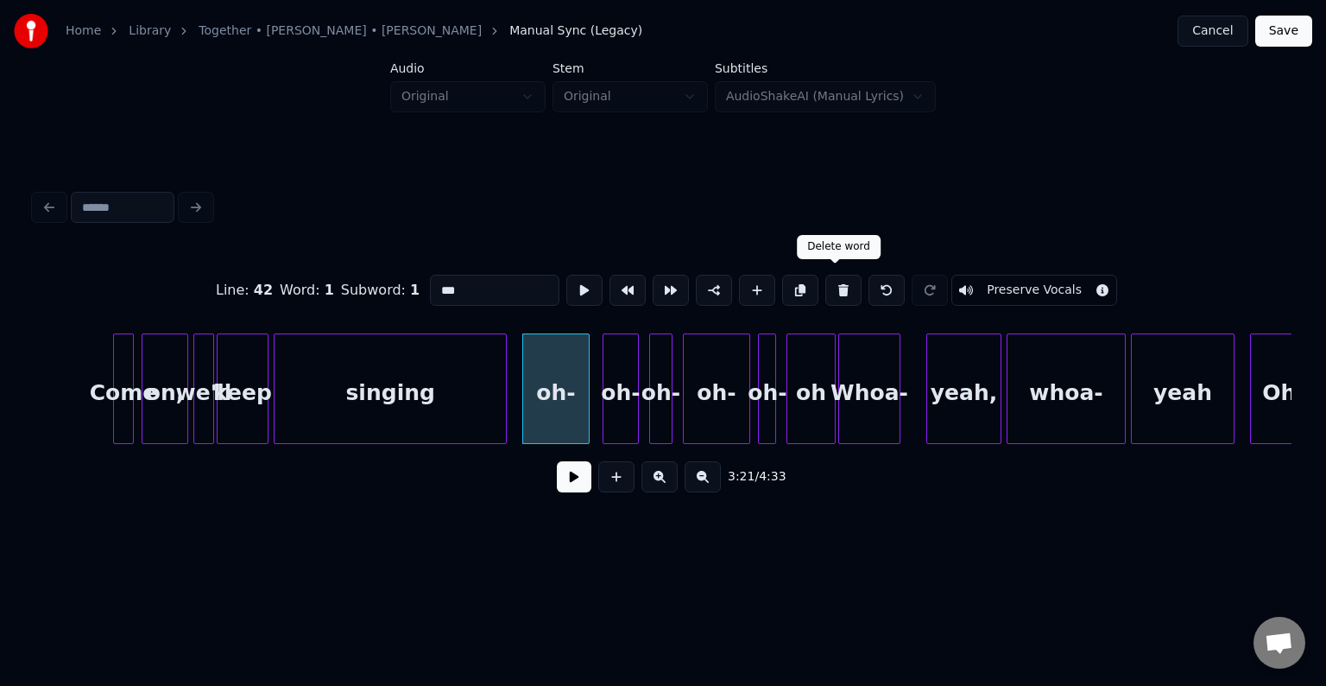
click at [844, 281] on button at bounding box center [843, 290] width 36 height 31
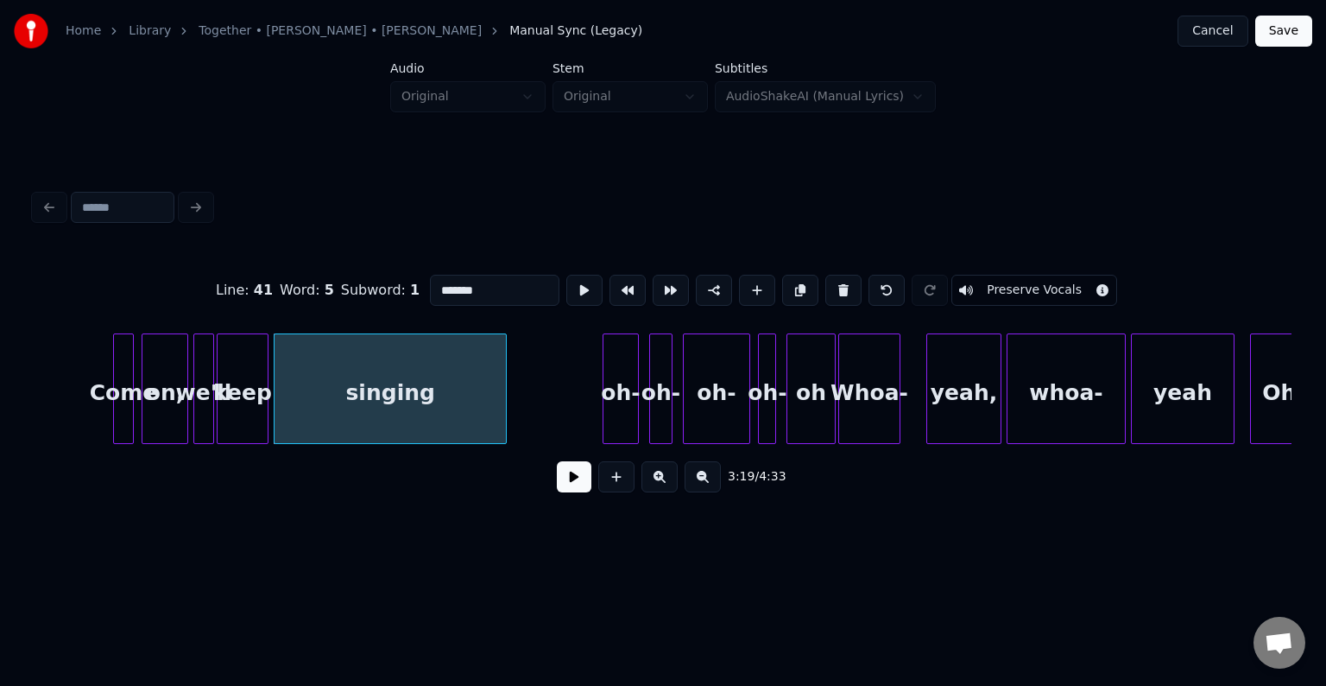
click at [844, 281] on button at bounding box center [843, 290] width 36 height 31
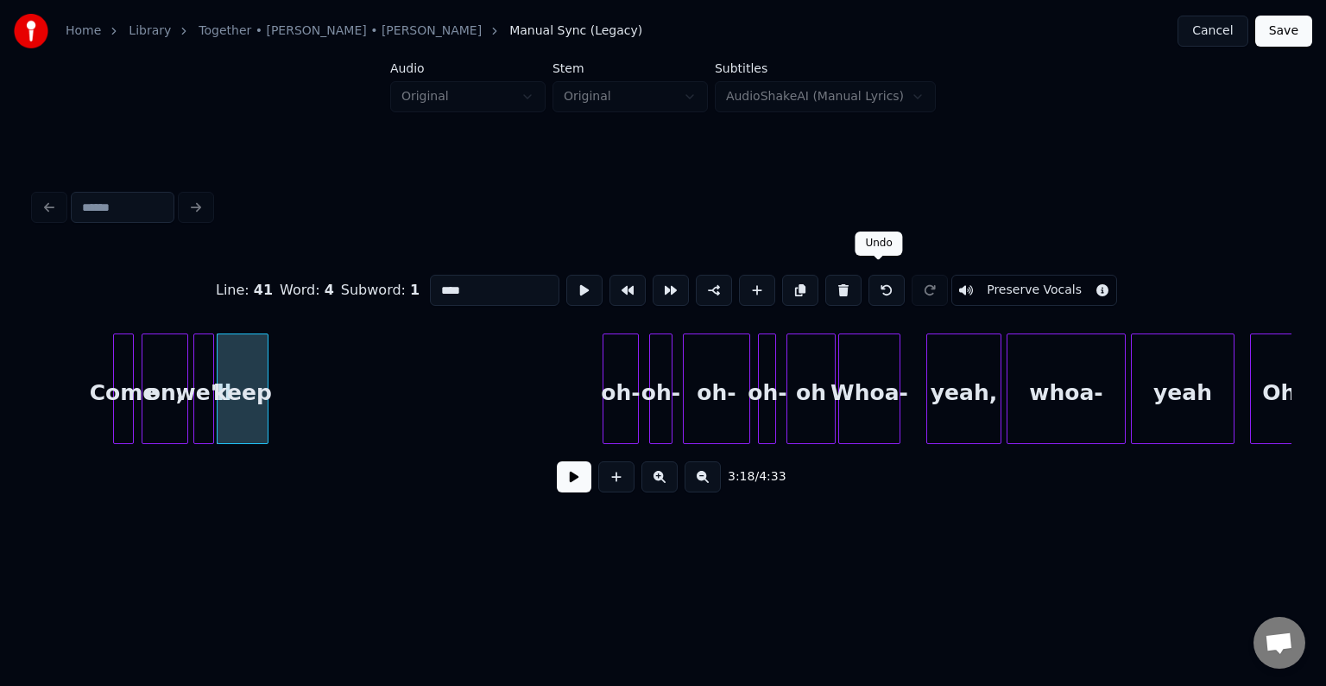
click at [885, 283] on button at bounding box center [887, 290] width 36 height 31
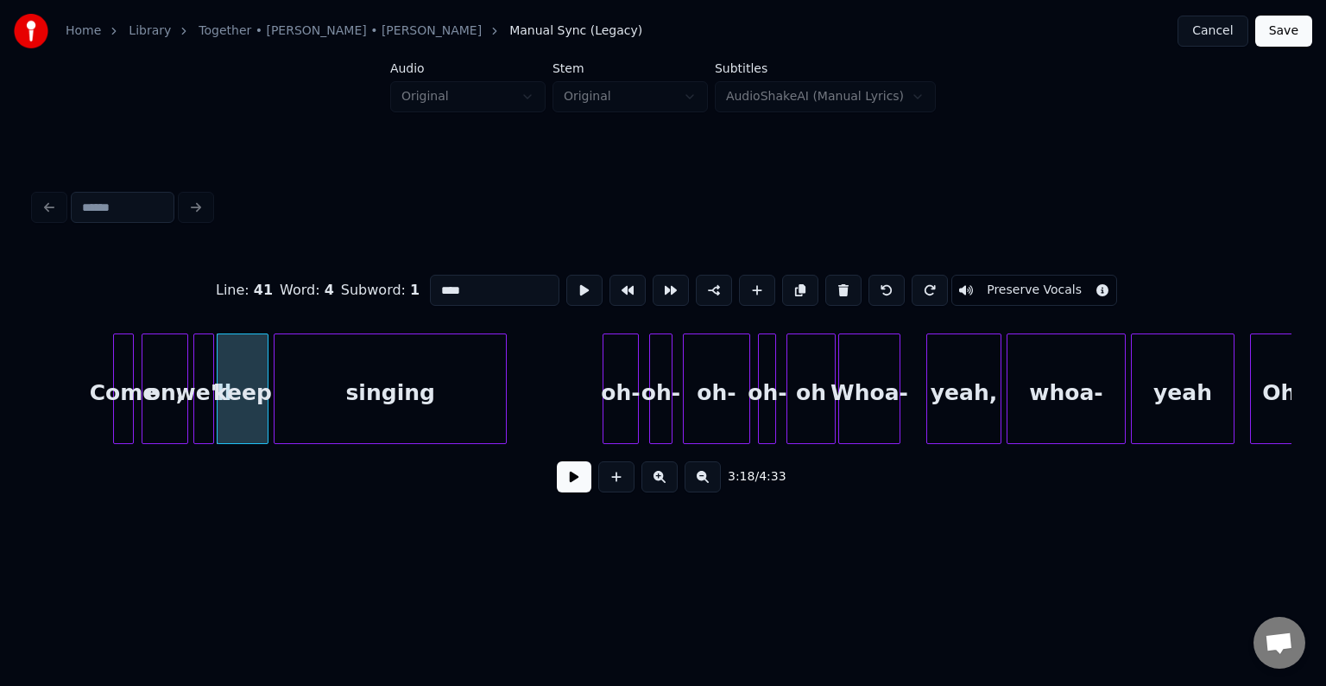
click at [616, 394] on div "oh-" at bounding box center [621, 392] width 35 height 117
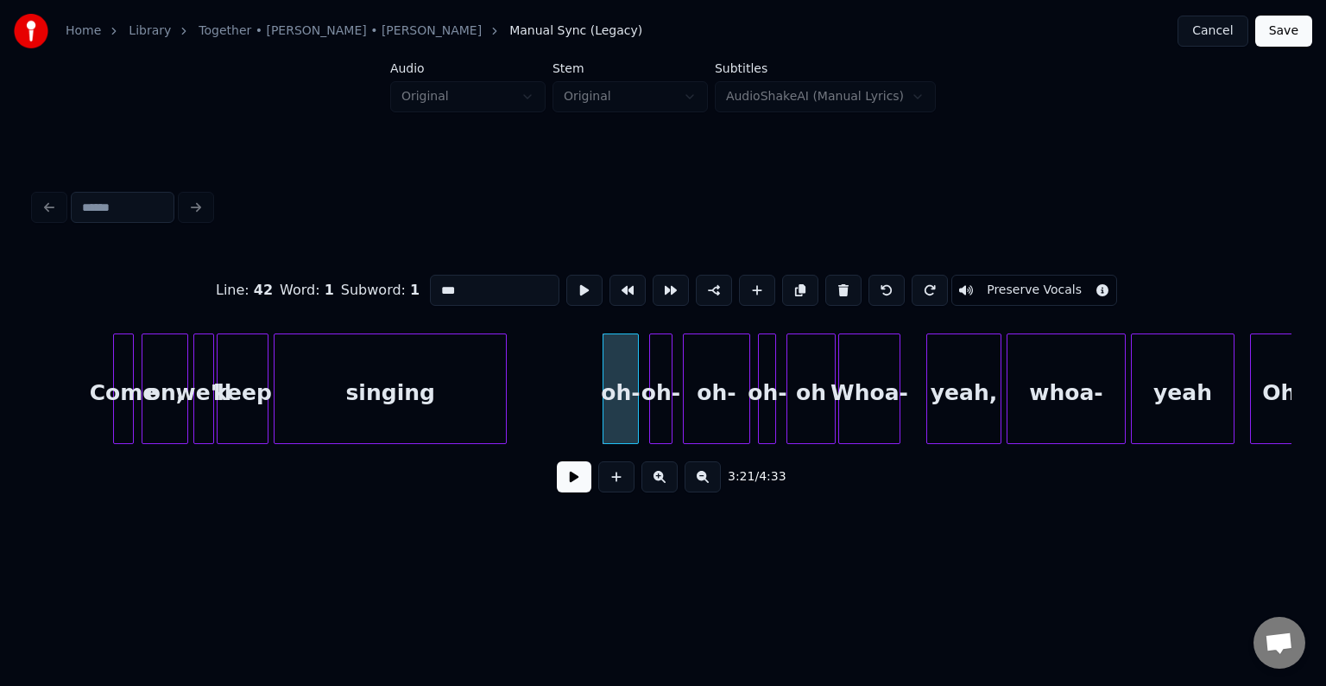
click at [841, 285] on button at bounding box center [843, 290] width 36 height 31
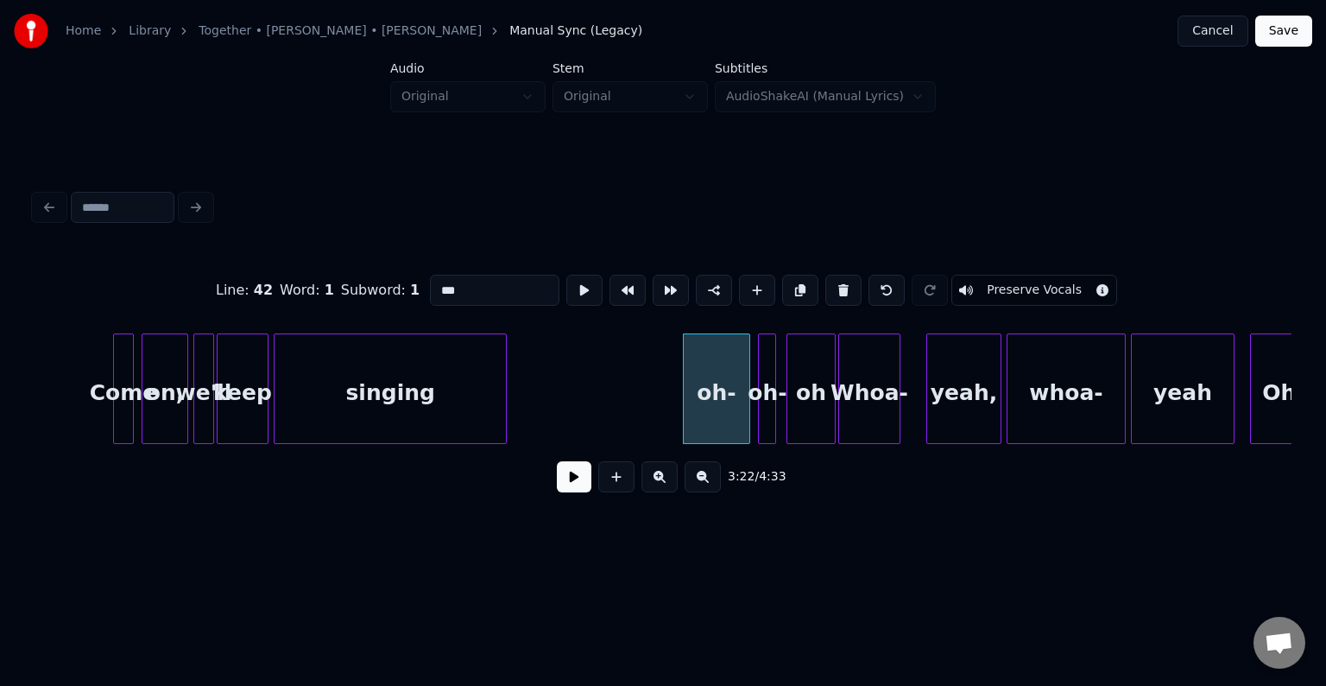
click at [841, 285] on button at bounding box center [843, 290] width 36 height 31
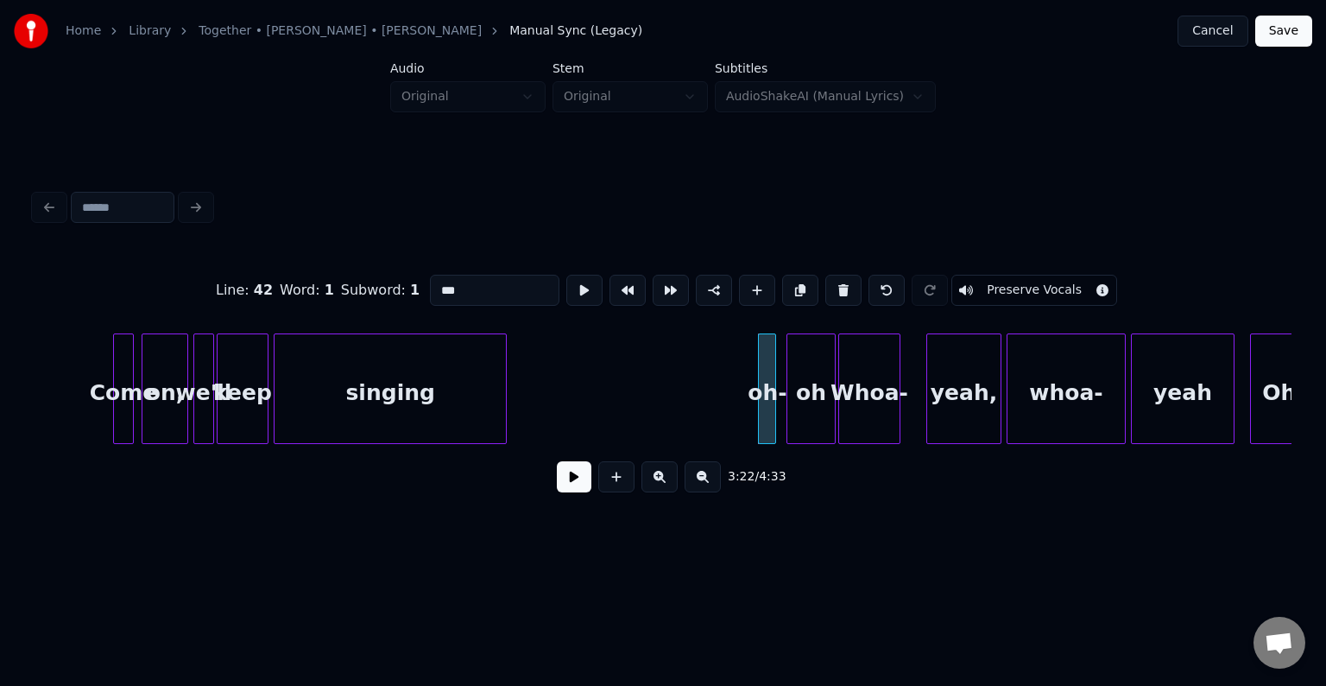
click at [841, 285] on button at bounding box center [843, 290] width 36 height 31
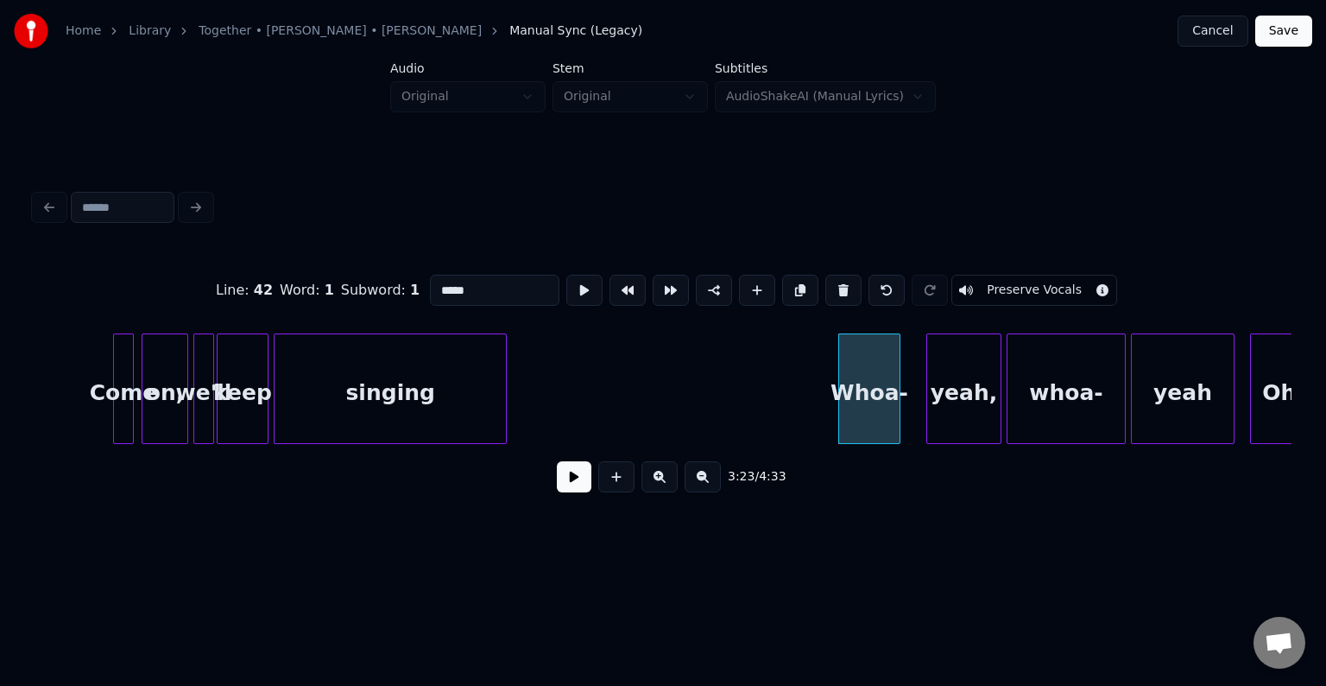
click at [841, 285] on button at bounding box center [843, 290] width 36 height 31
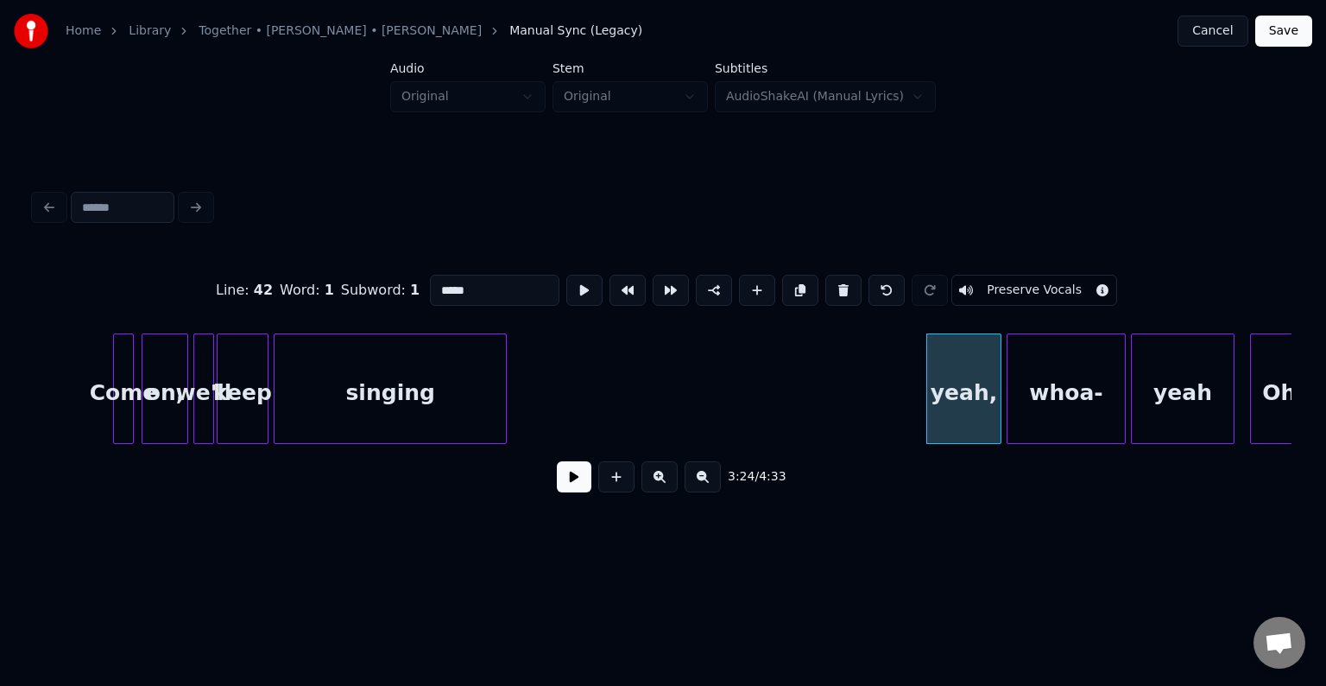
click at [841, 285] on button at bounding box center [843, 290] width 36 height 31
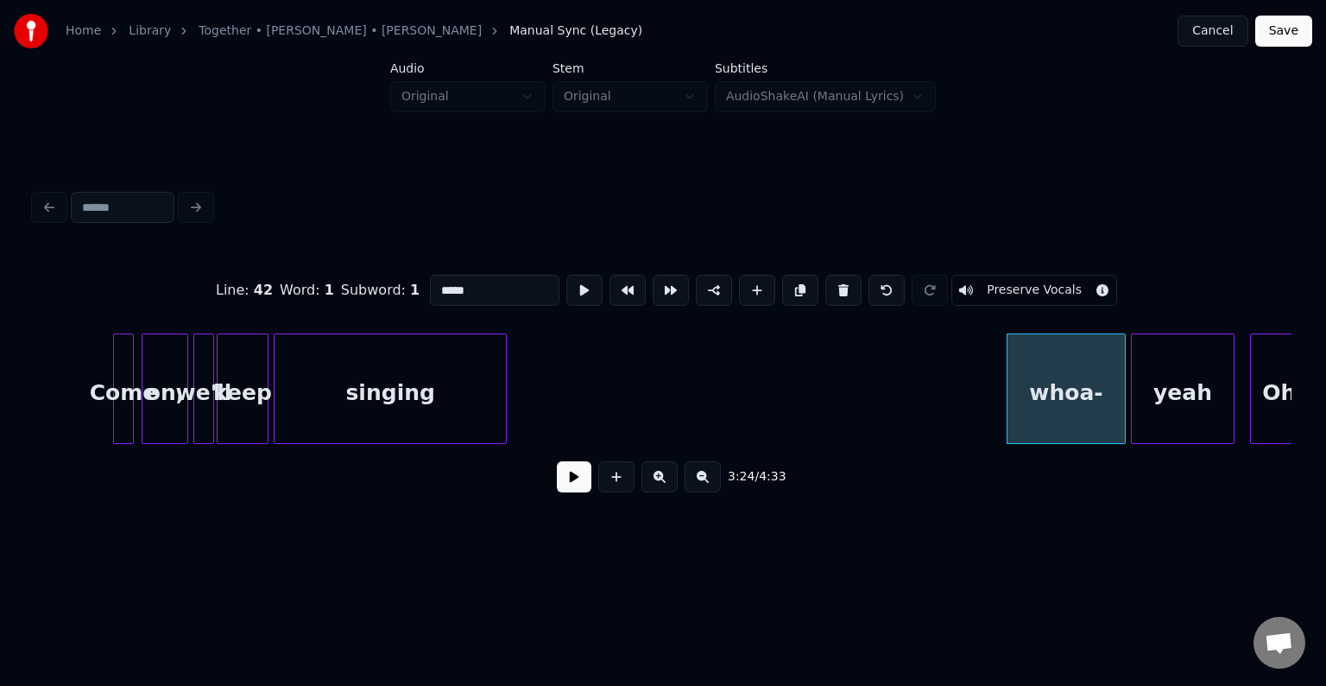
click at [841, 285] on button at bounding box center [843, 290] width 36 height 31
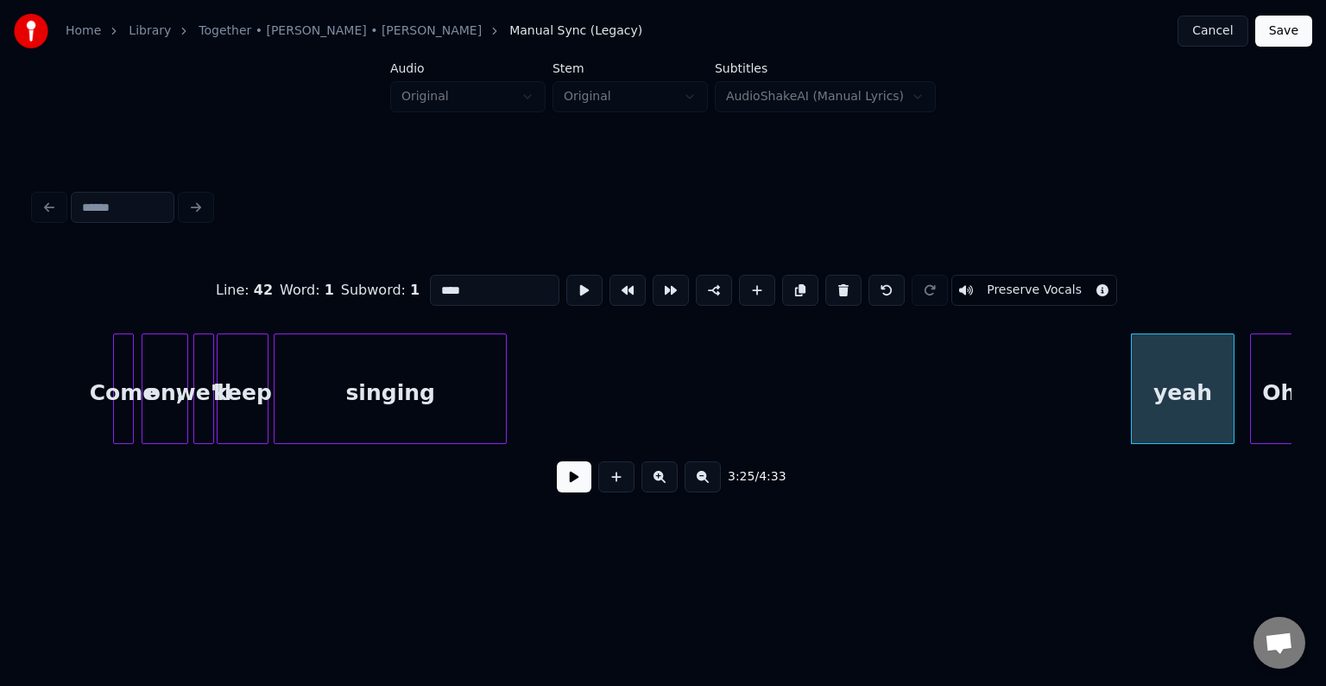
click at [841, 285] on button at bounding box center [843, 290] width 36 height 31
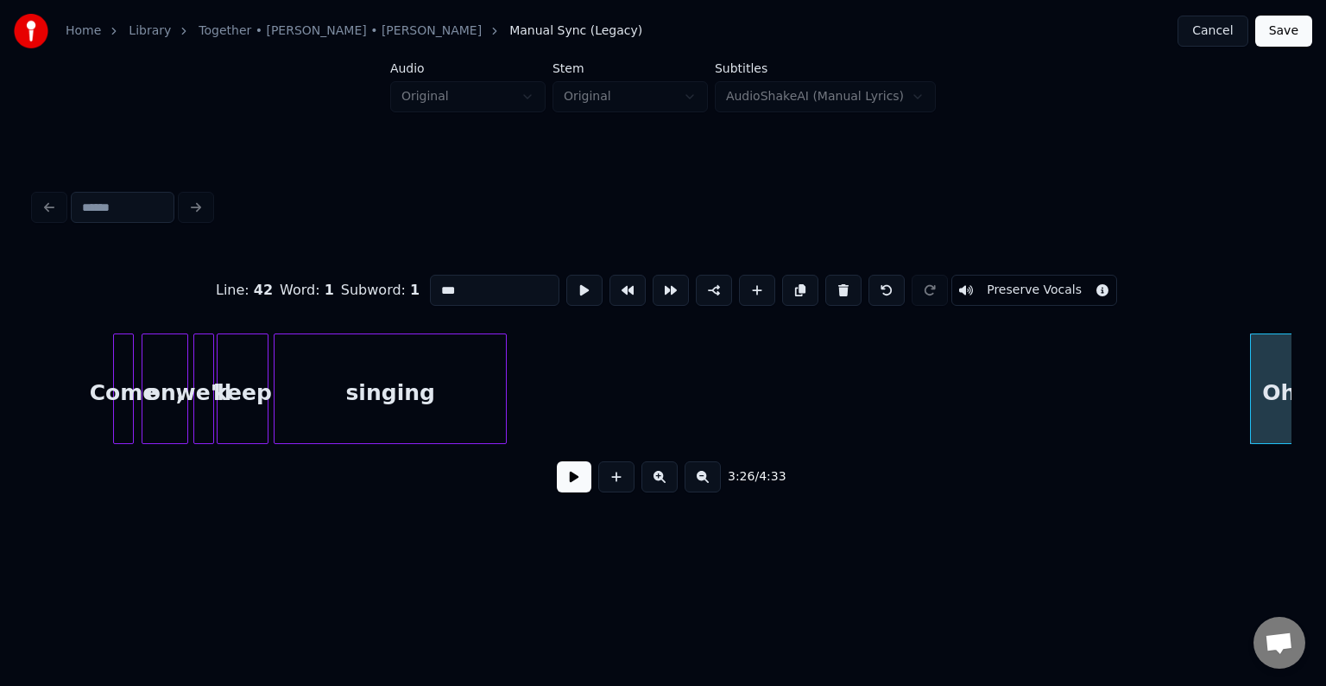
click at [841, 285] on button at bounding box center [843, 290] width 36 height 31
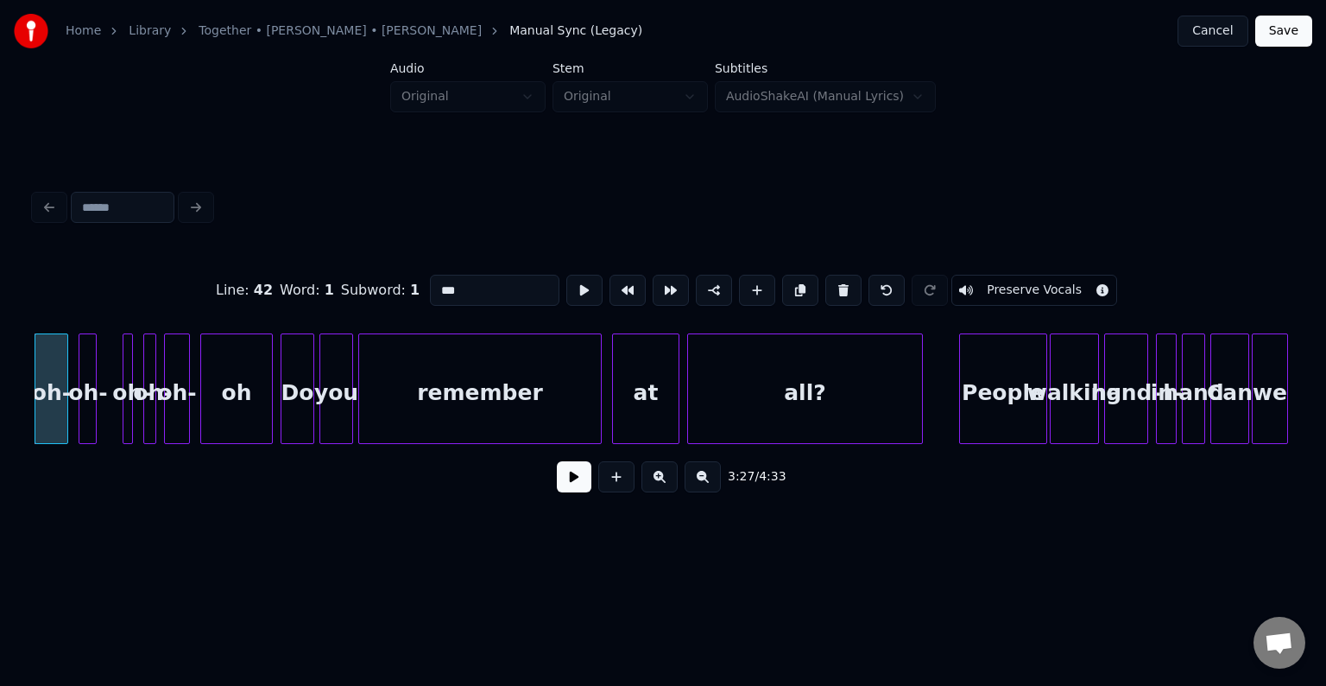
click at [841, 285] on button at bounding box center [843, 290] width 36 height 31
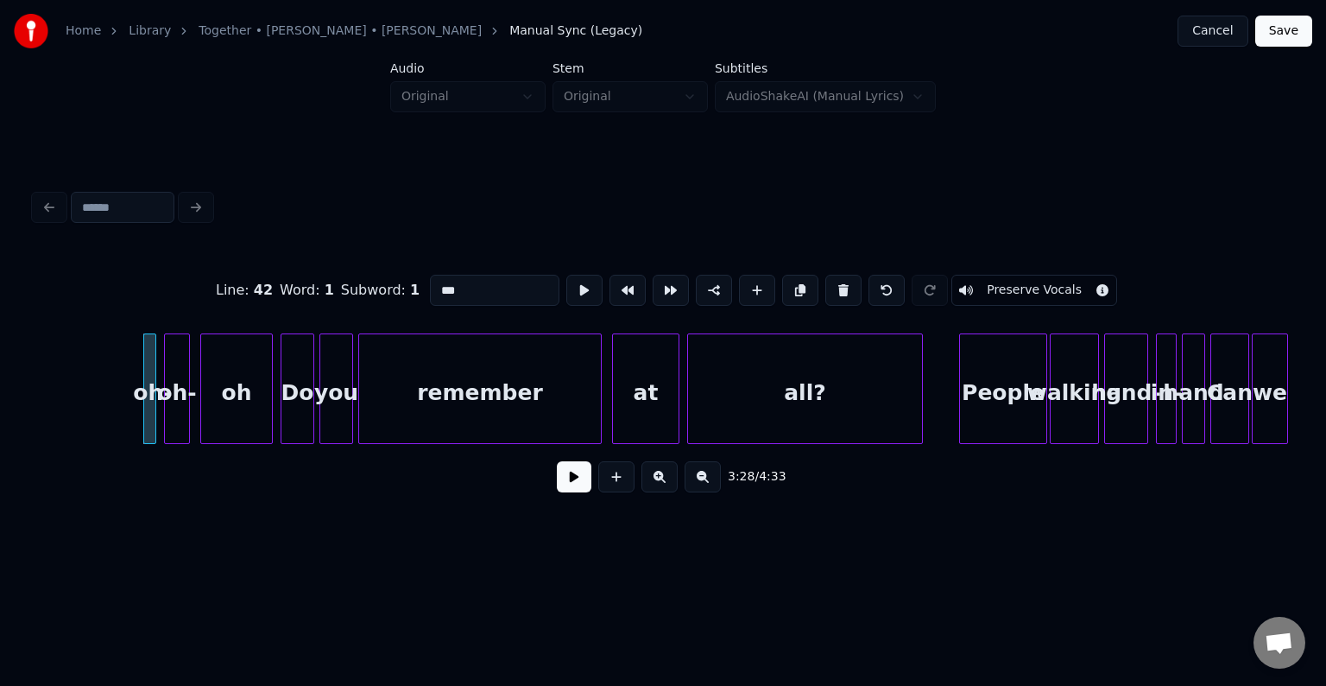
click at [841, 285] on button at bounding box center [843, 290] width 36 height 31
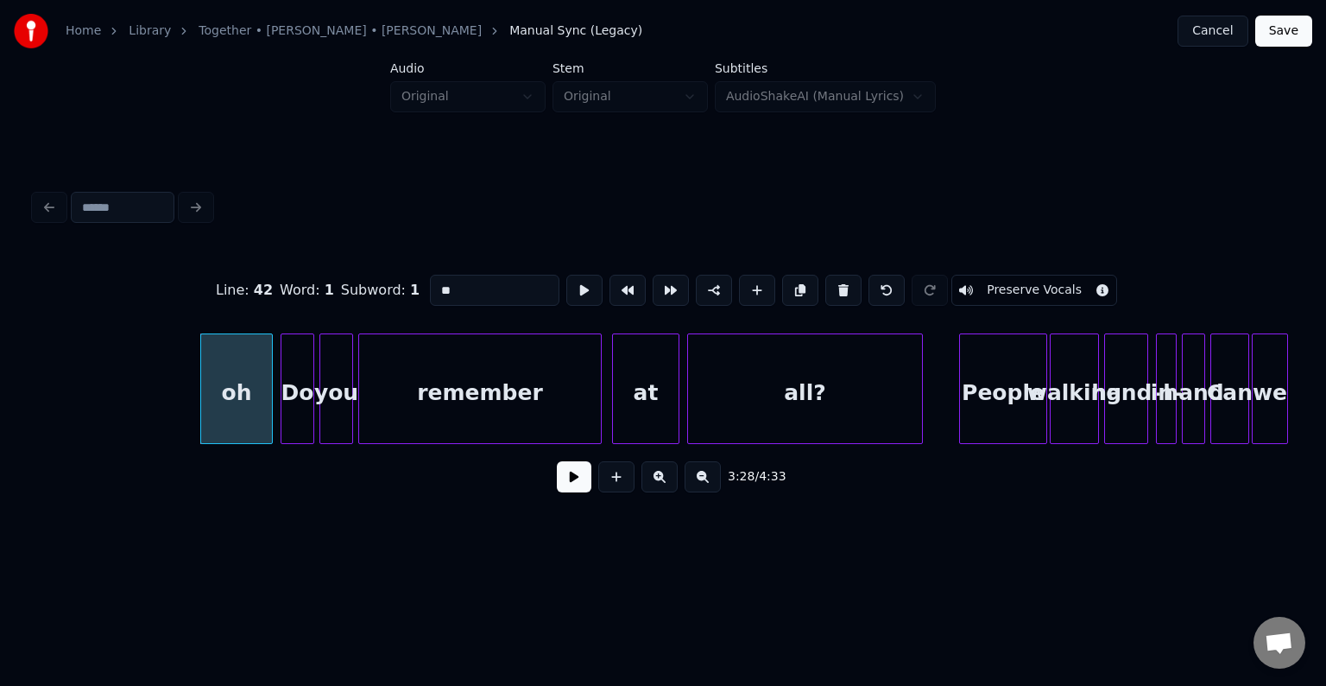
click at [841, 285] on button at bounding box center [843, 290] width 36 height 31
type input "**"
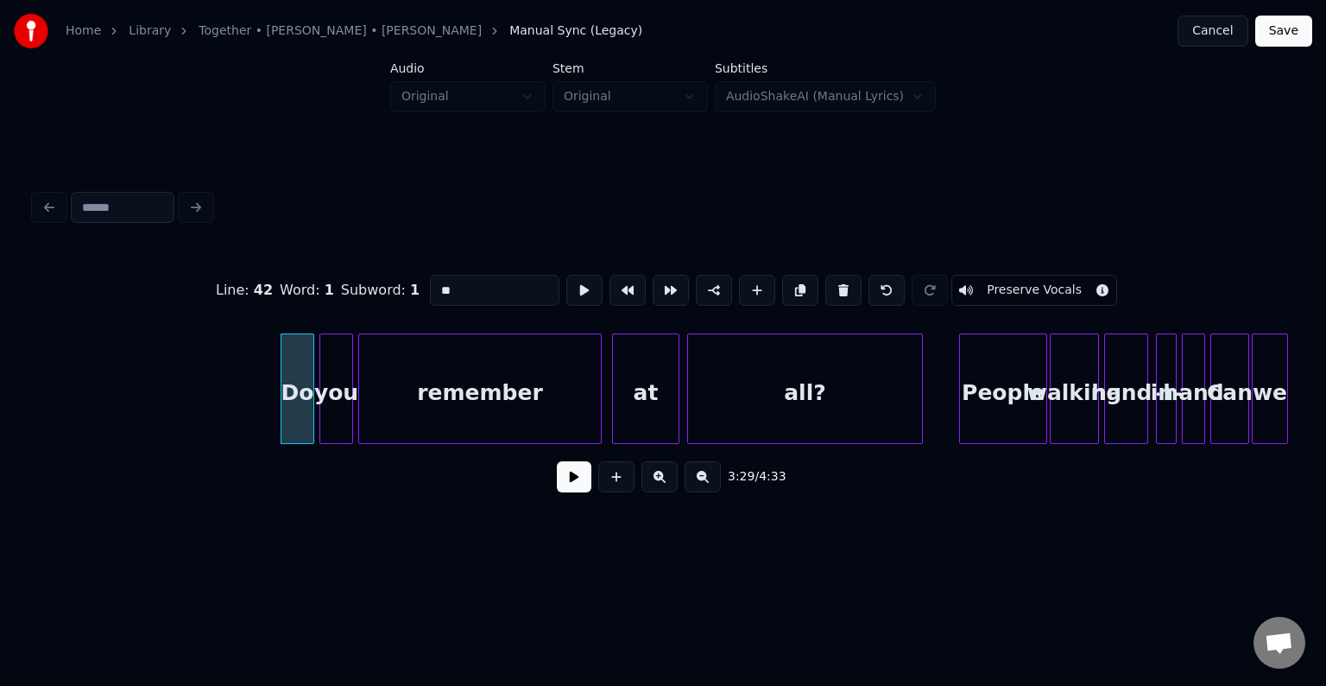
click at [580, 481] on button at bounding box center [574, 476] width 35 height 31
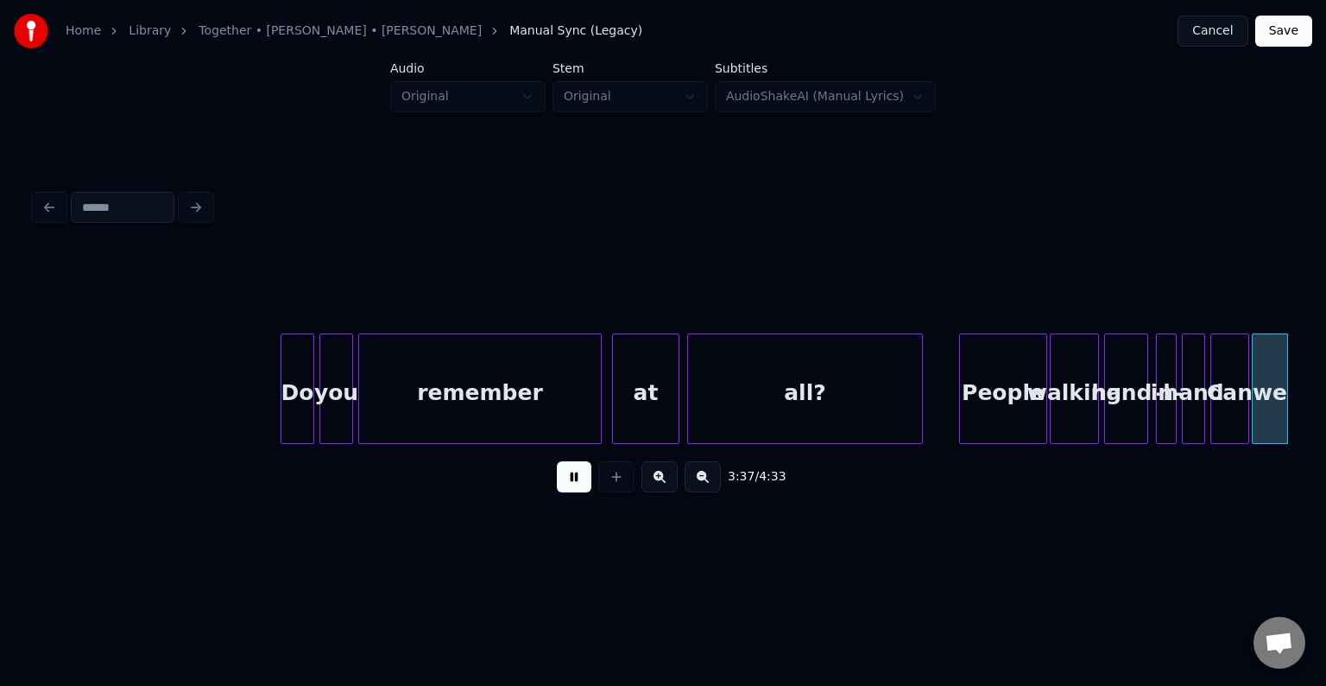
scroll to position [0, 28113]
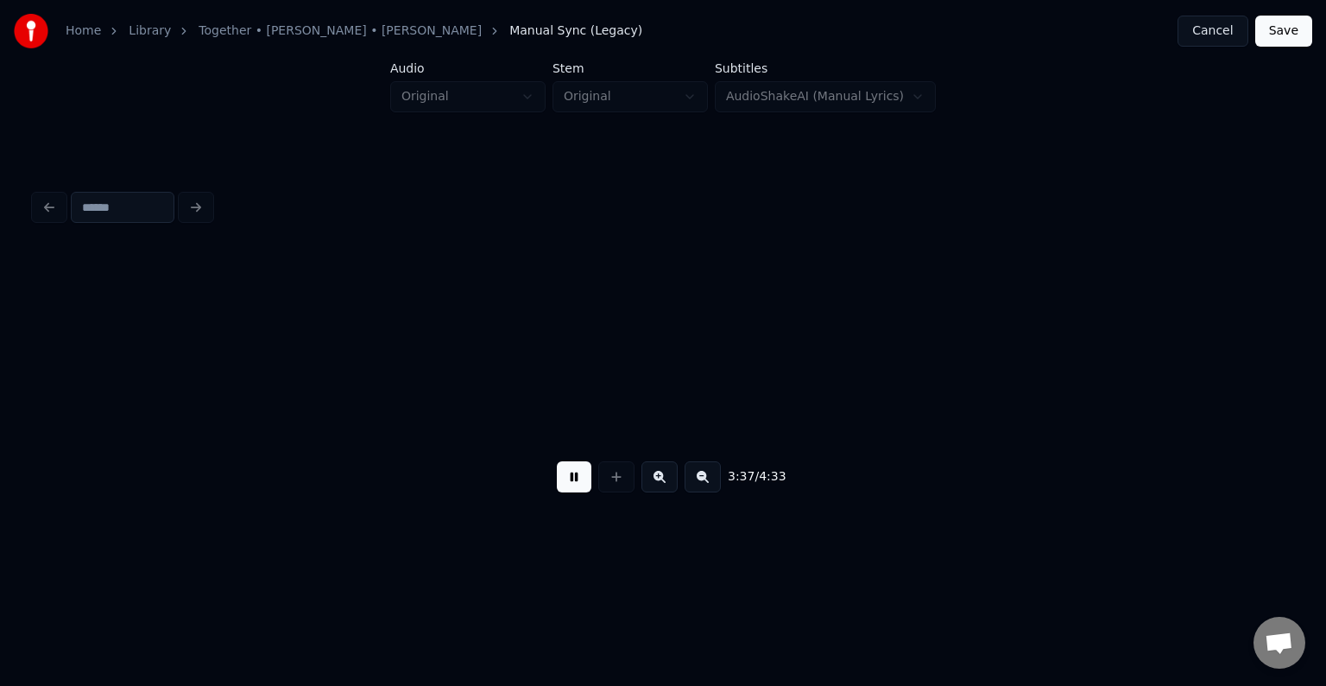
click at [580, 481] on button at bounding box center [574, 476] width 35 height 31
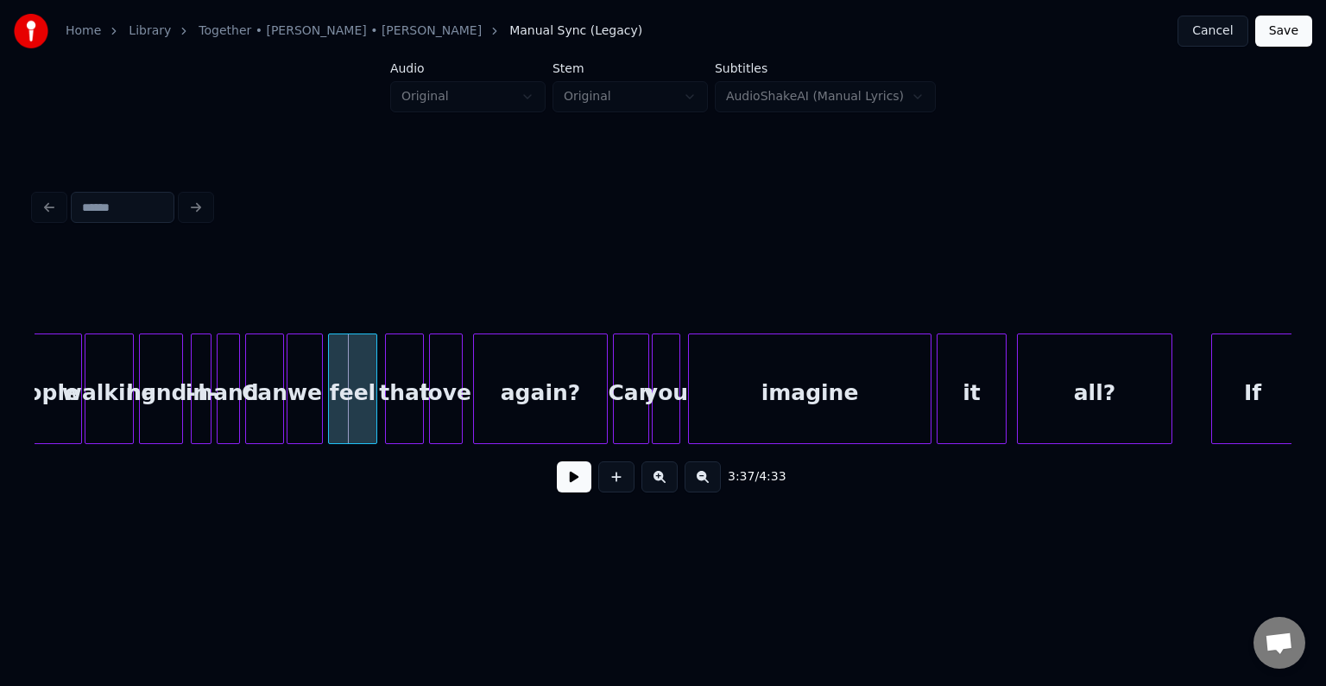
scroll to position [0, 27802]
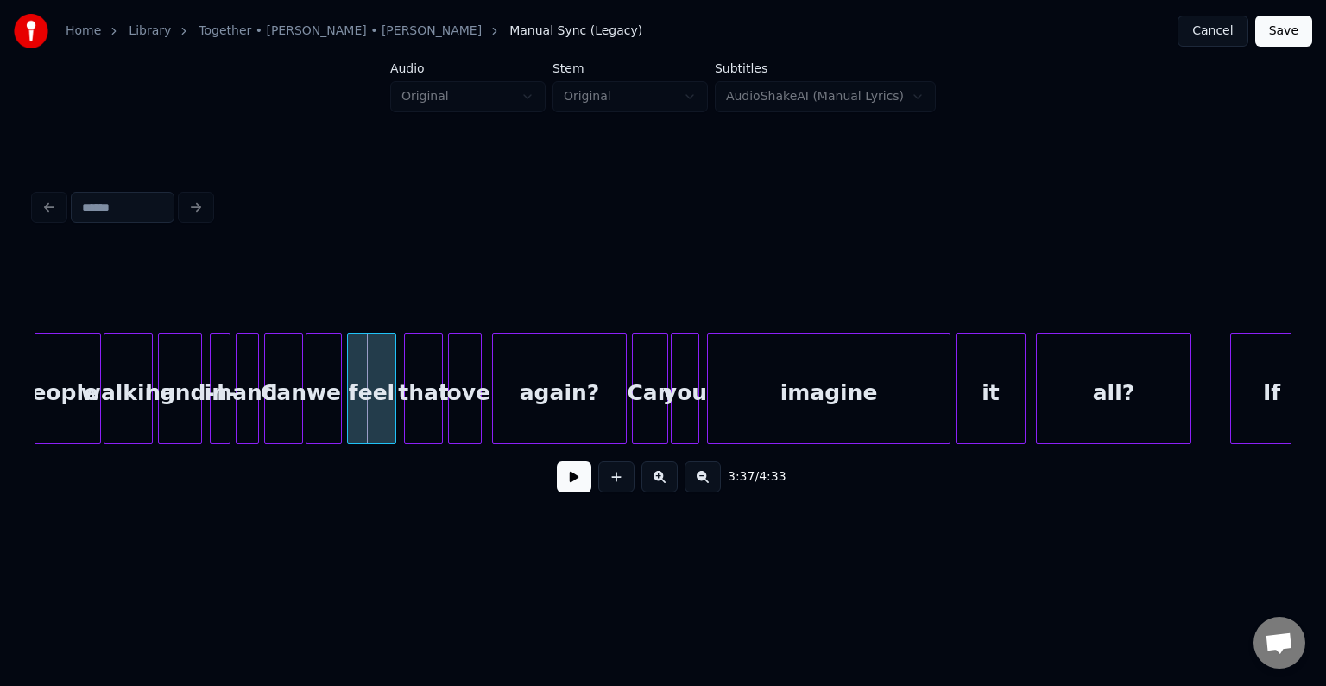
click at [172, 390] on div "hand-" at bounding box center [180, 392] width 42 height 117
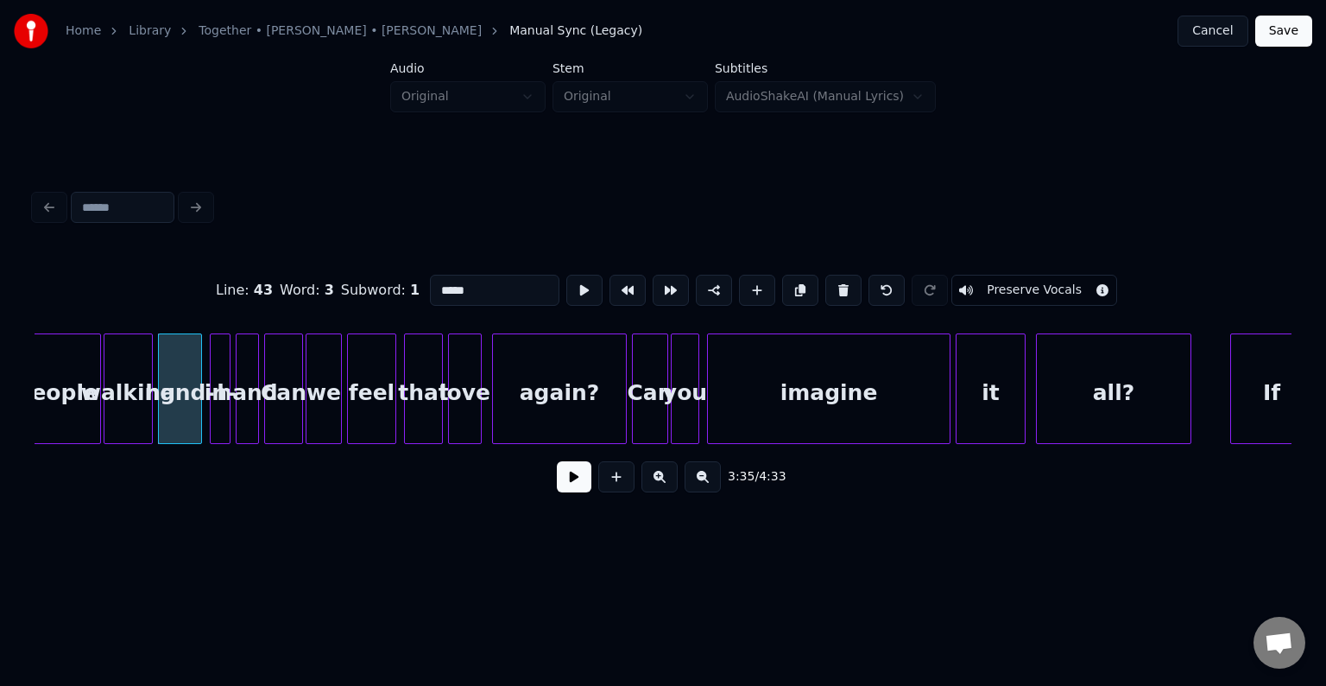
click at [561, 478] on button at bounding box center [574, 476] width 35 height 31
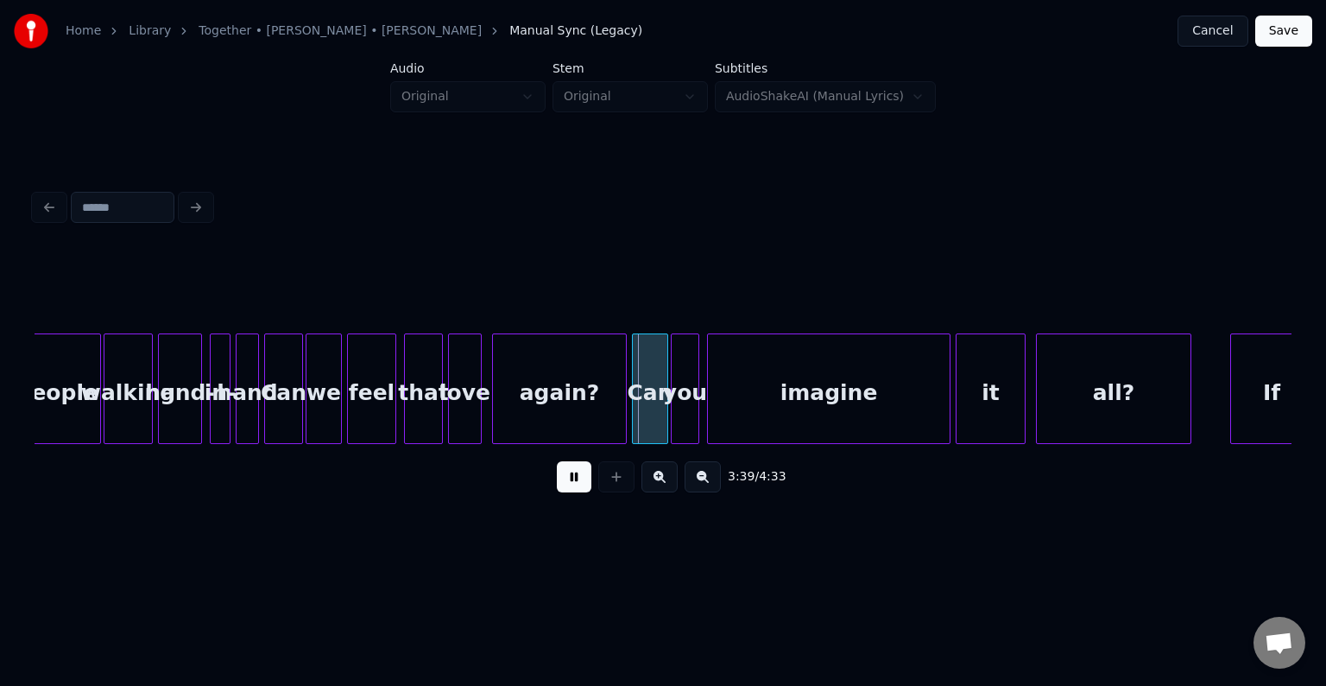
click at [561, 478] on button at bounding box center [574, 476] width 35 height 31
click at [291, 393] on div "Can" at bounding box center [283, 392] width 37 height 117
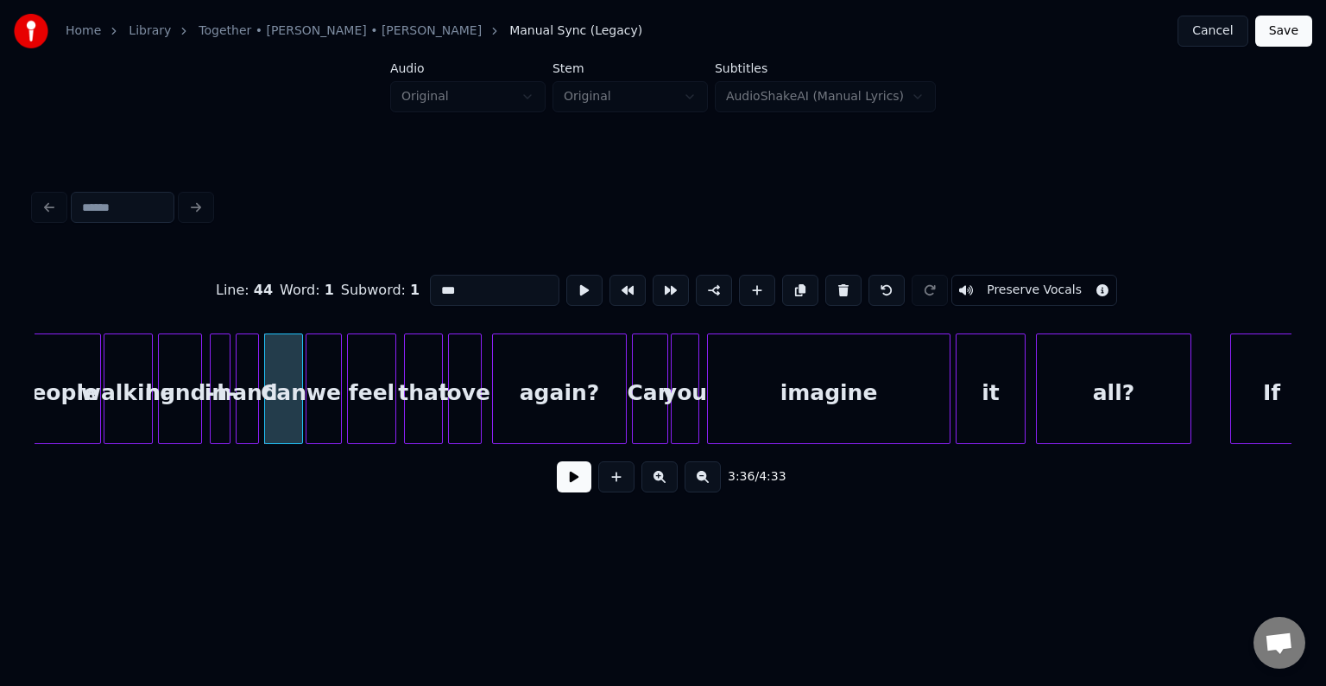
click at [572, 477] on button at bounding box center [574, 476] width 35 height 31
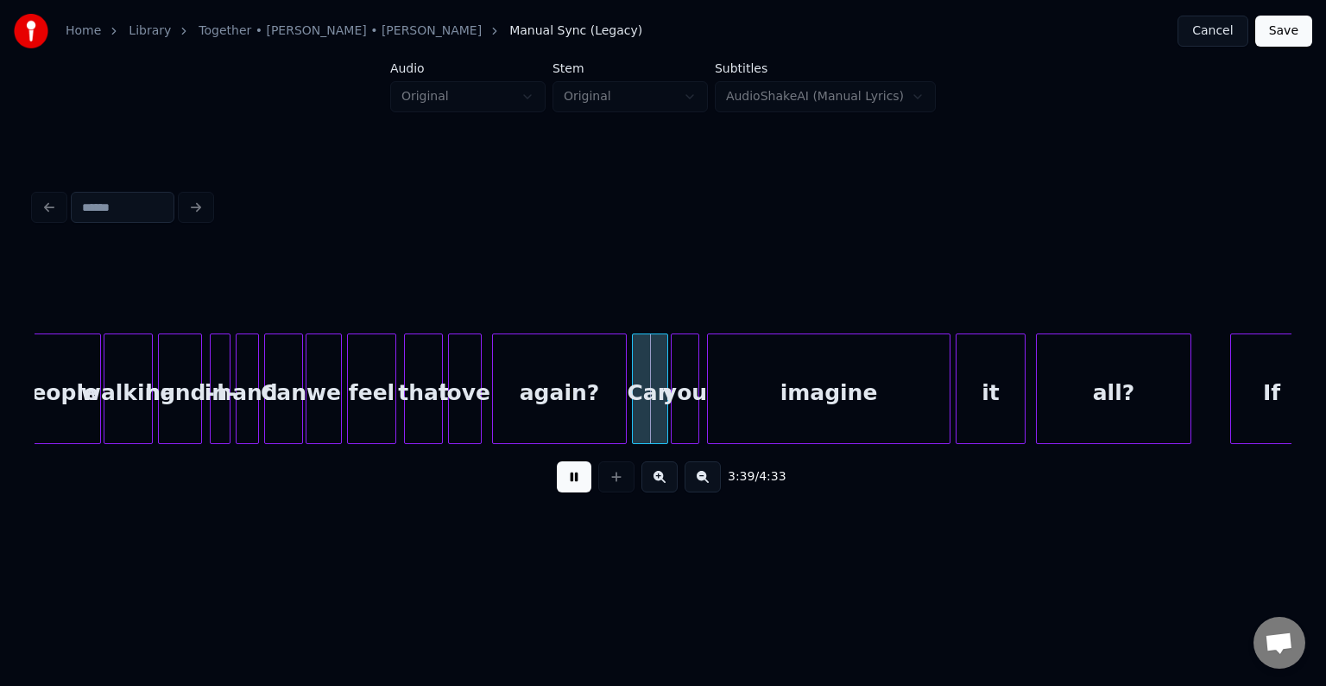
click at [283, 401] on div "Can" at bounding box center [283, 392] width 37 height 117
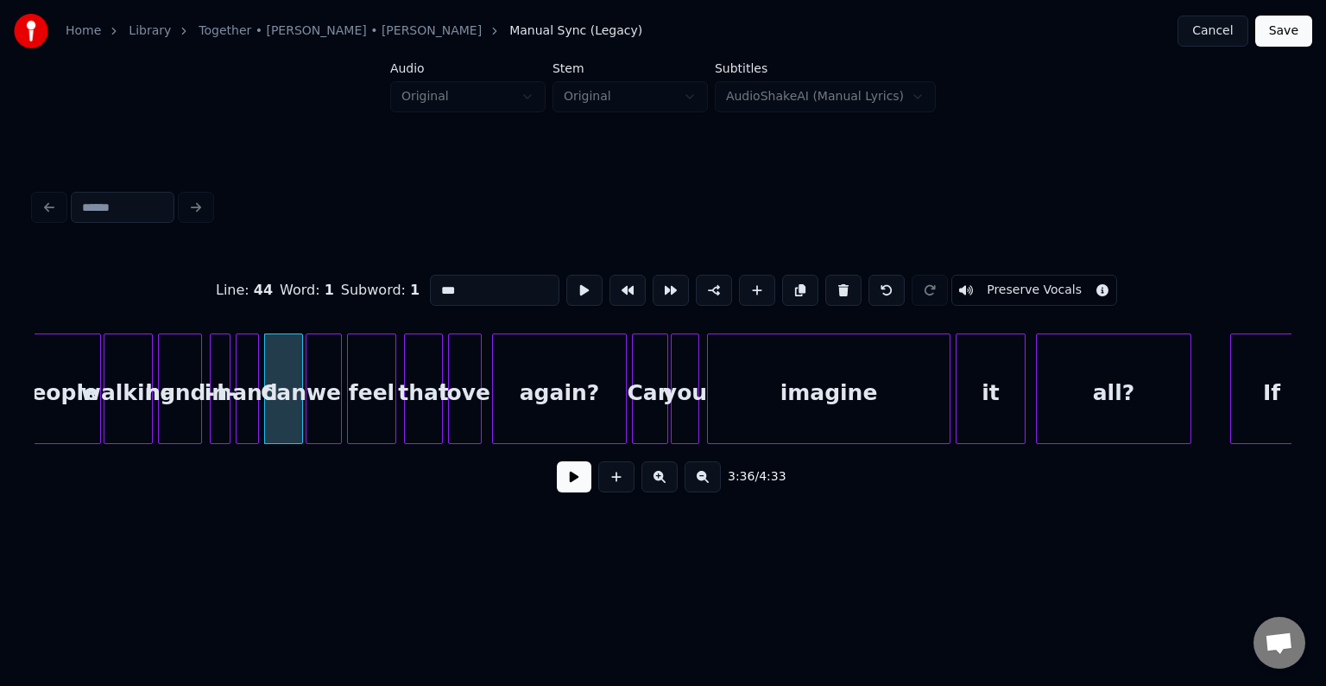
click at [575, 491] on button at bounding box center [574, 476] width 35 height 31
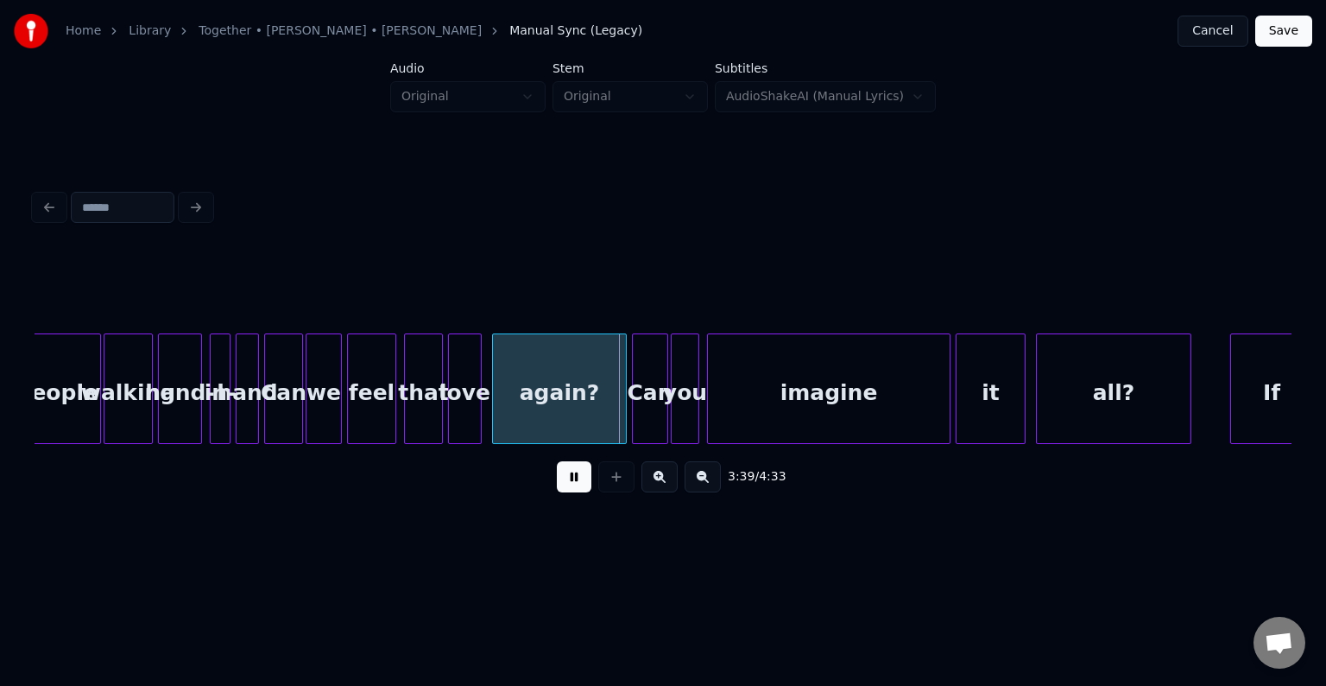
click at [575, 491] on button at bounding box center [574, 476] width 35 height 31
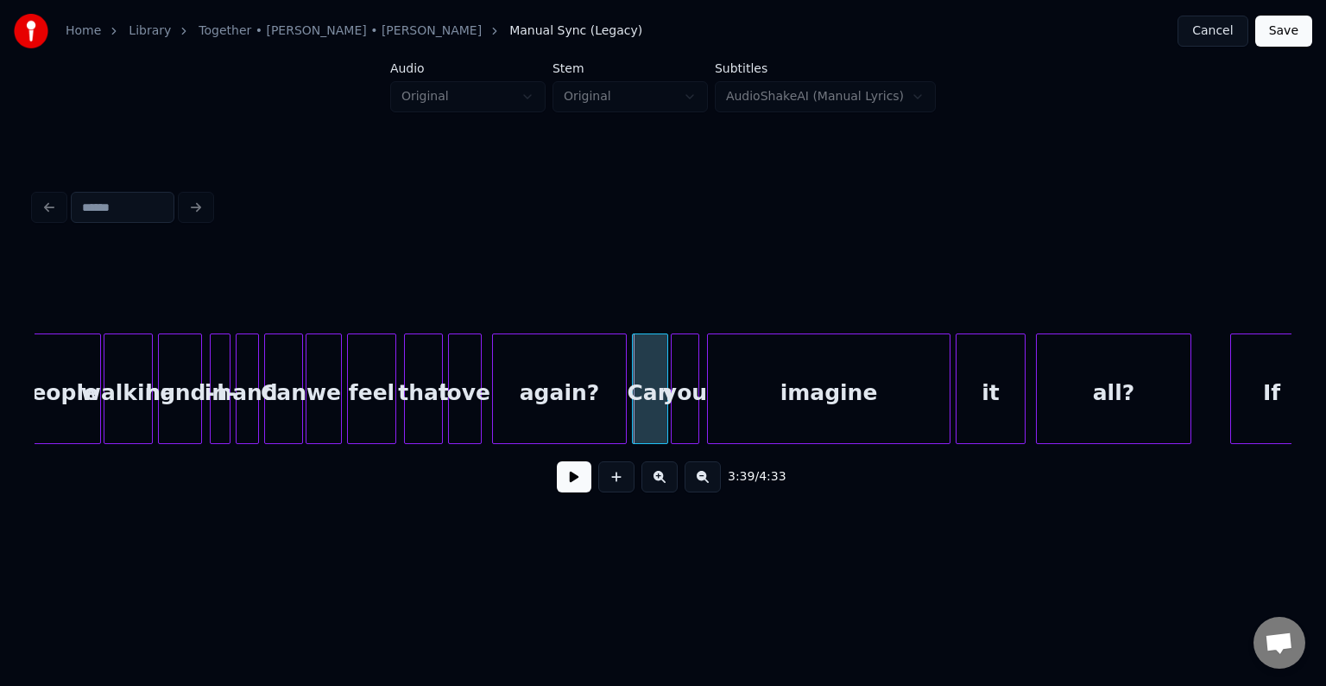
click at [295, 427] on div "Can" at bounding box center [283, 392] width 37 height 117
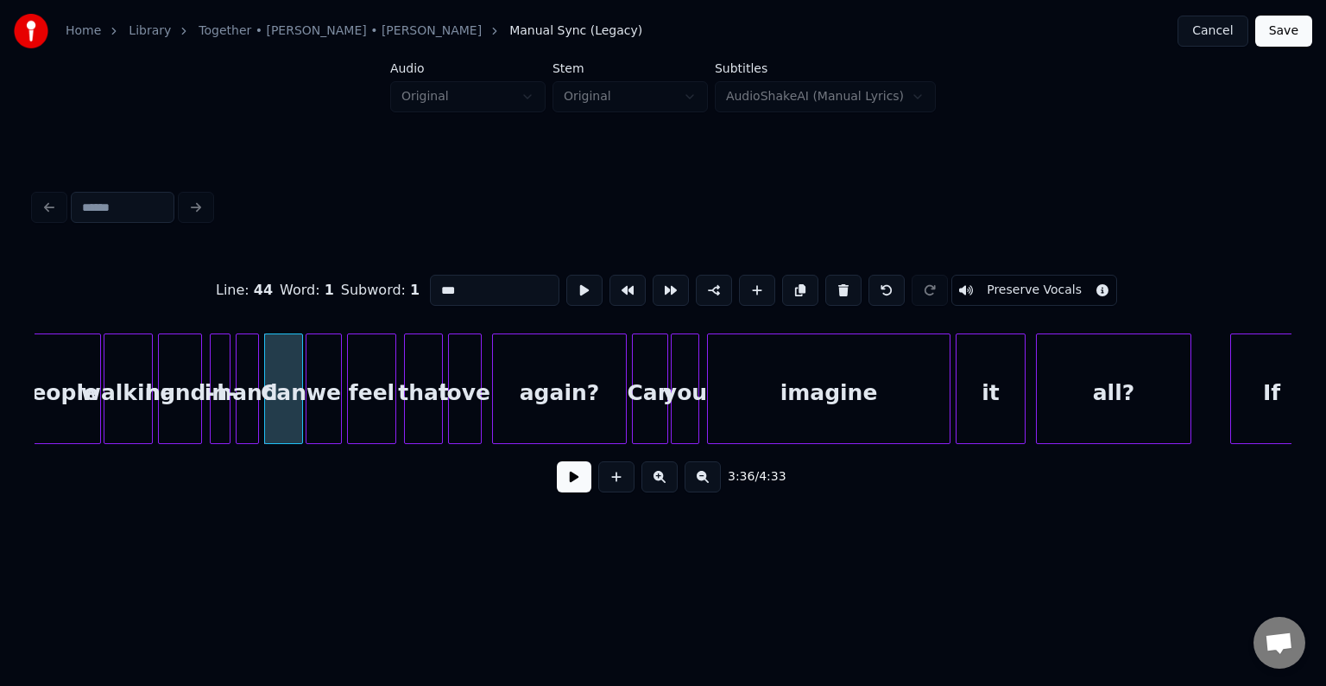
click at [584, 478] on button at bounding box center [574, 476] width 35 height 31
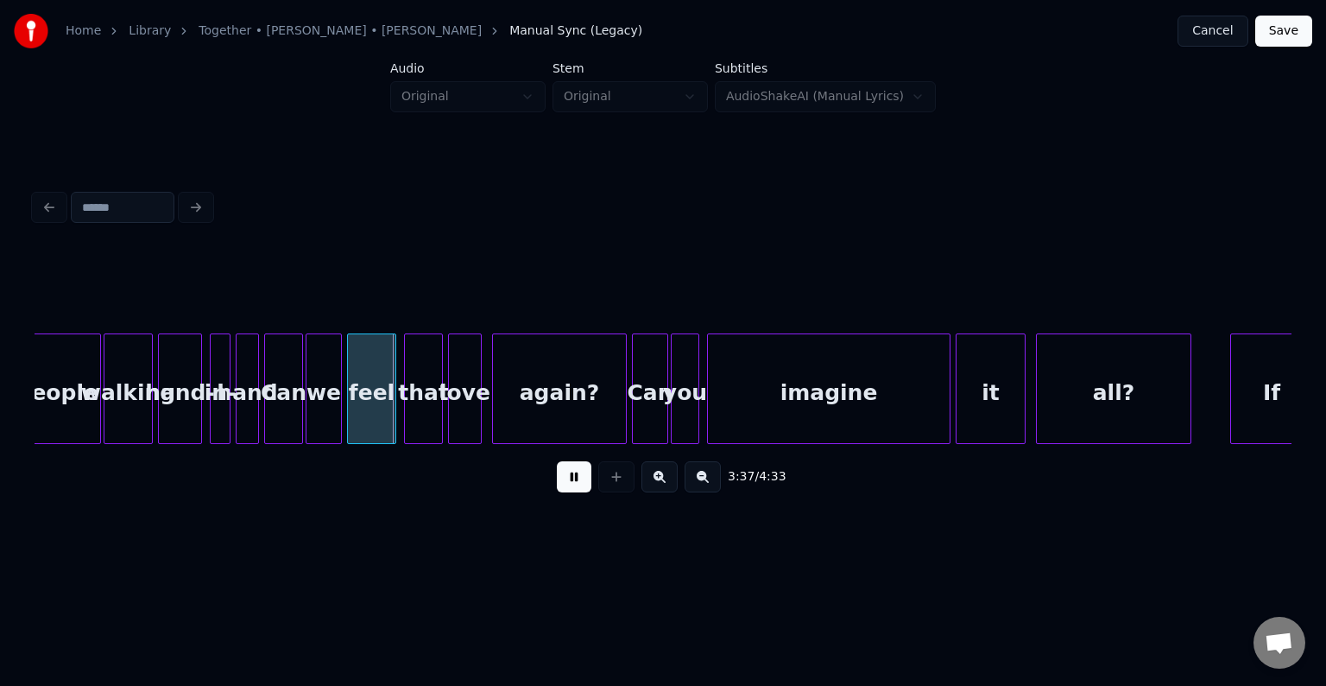
click at [584, 478] on button at bounding box center [574, 476] width 35 height 31
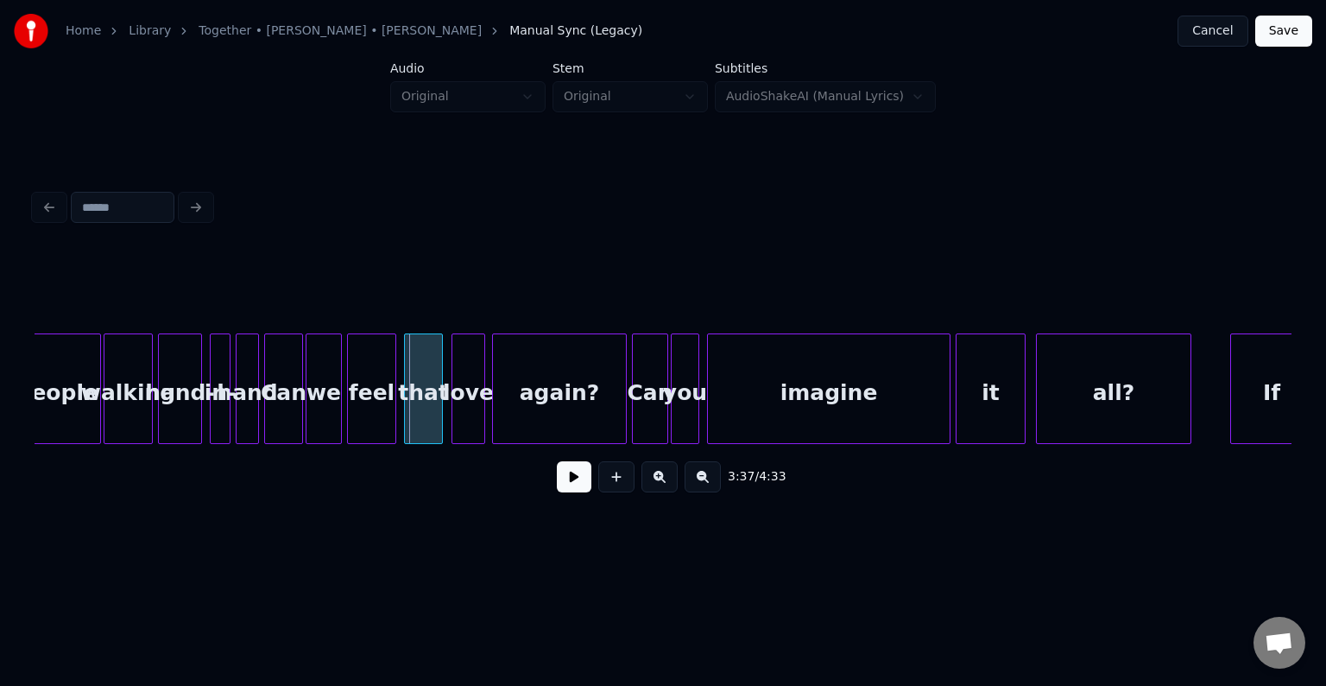
click at [458, 418] on div "love" at bounding box center [468, 392] width 32 height 117
click at [579, 491] on button at bounding box center [574, 476] width 35 height 31
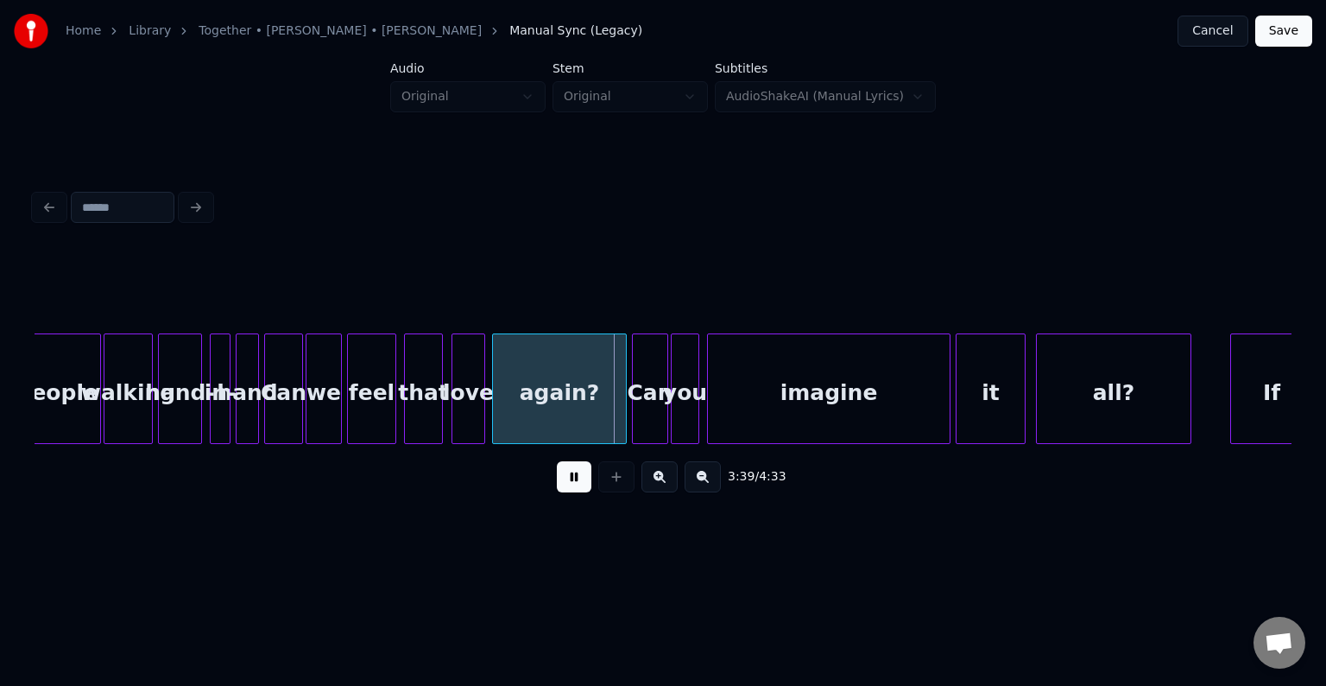
click at [280, 417] on div "Can" at bounding box center [283, 392] width 37 height 117
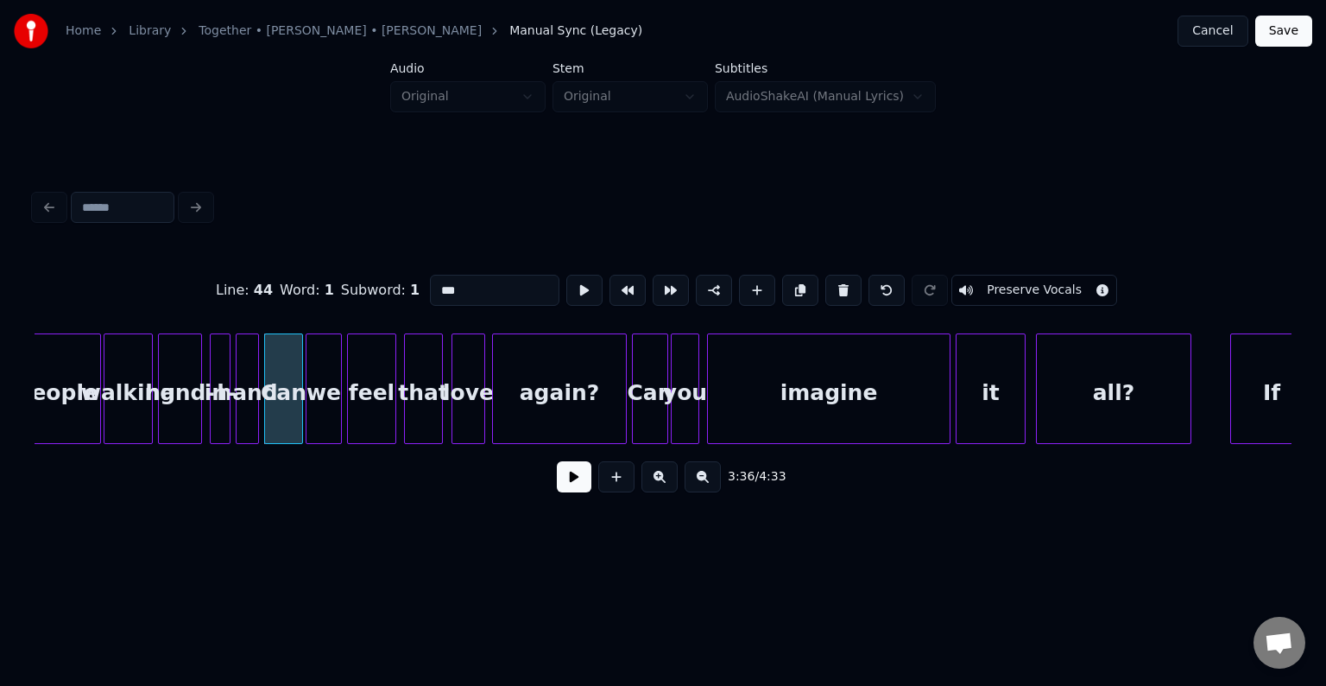
click at [183, 403] on div "hand-" at bounding box center [180, 392] width 42 height 117
type input "*****"
click at [575, 486] on button at bounding box center [574, 476] width 35 height 31
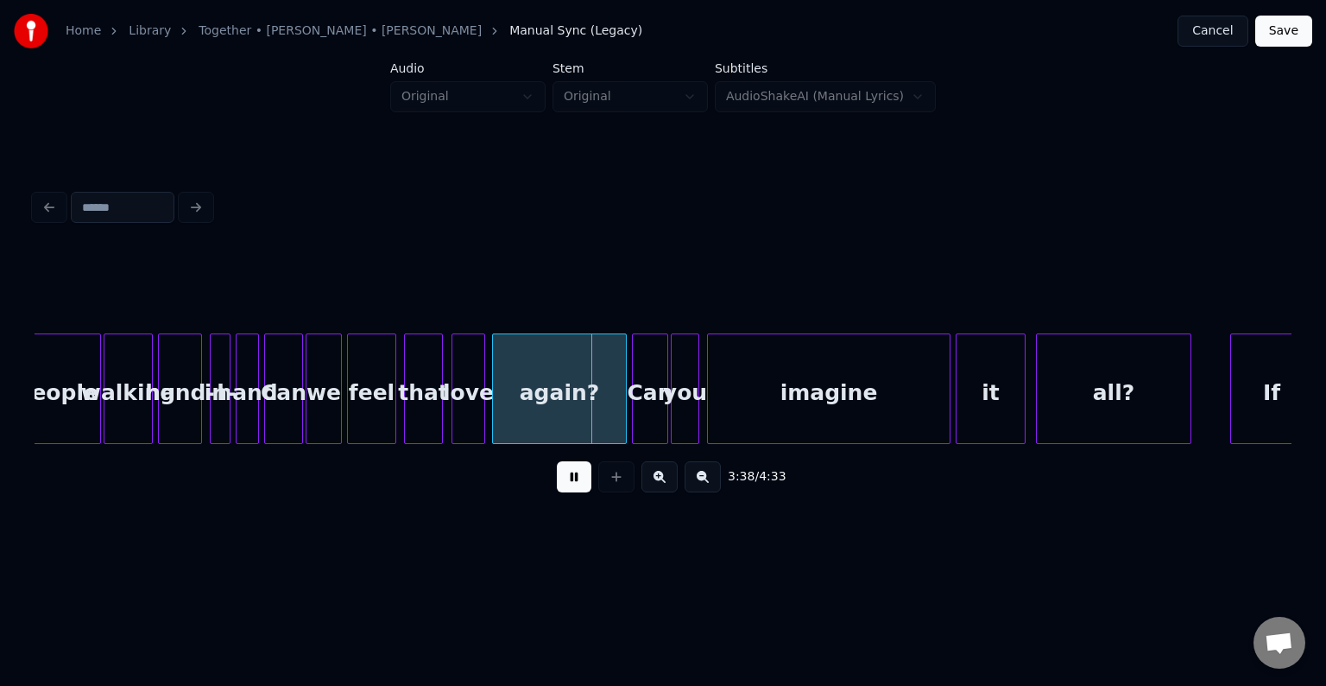
click at [575, 486] on button at bounding box center [574, 476] width 35 height 31
click at [366, 425] on div at bounding box center [366, 388] width 5 height 109
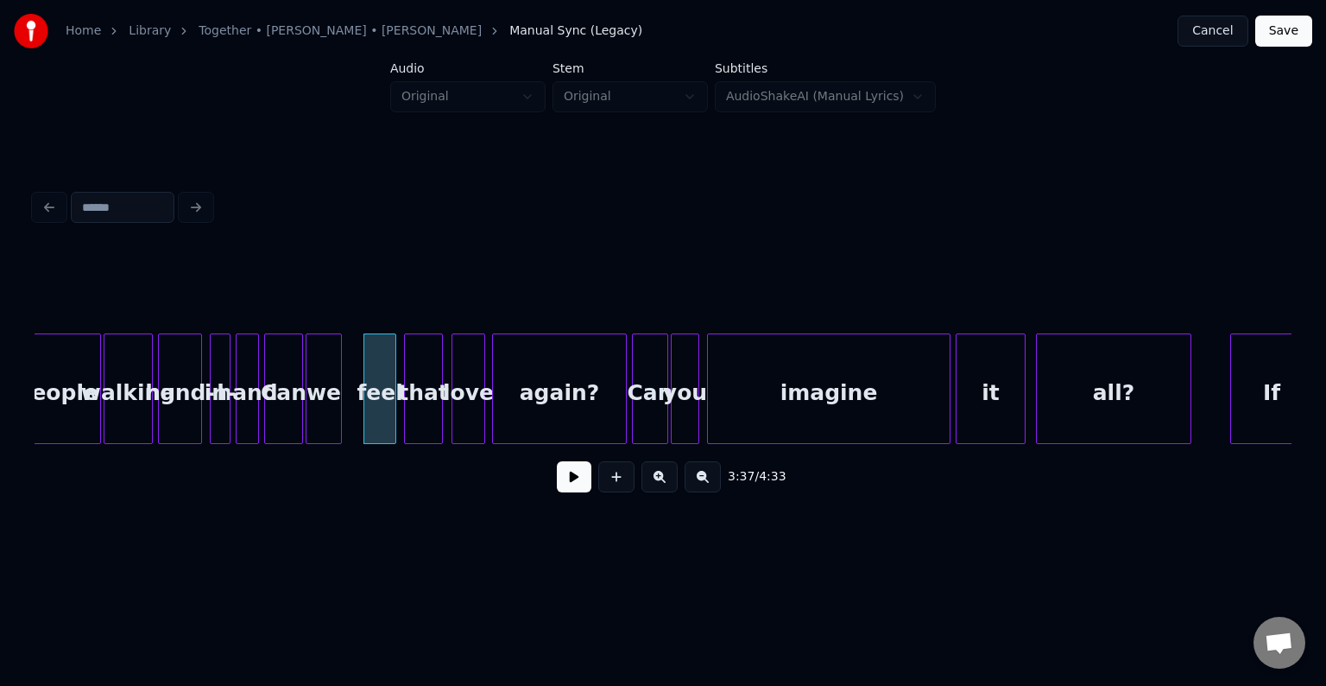
click at [309, 404] on div at bounding box center [309, 388] width 5 height 109
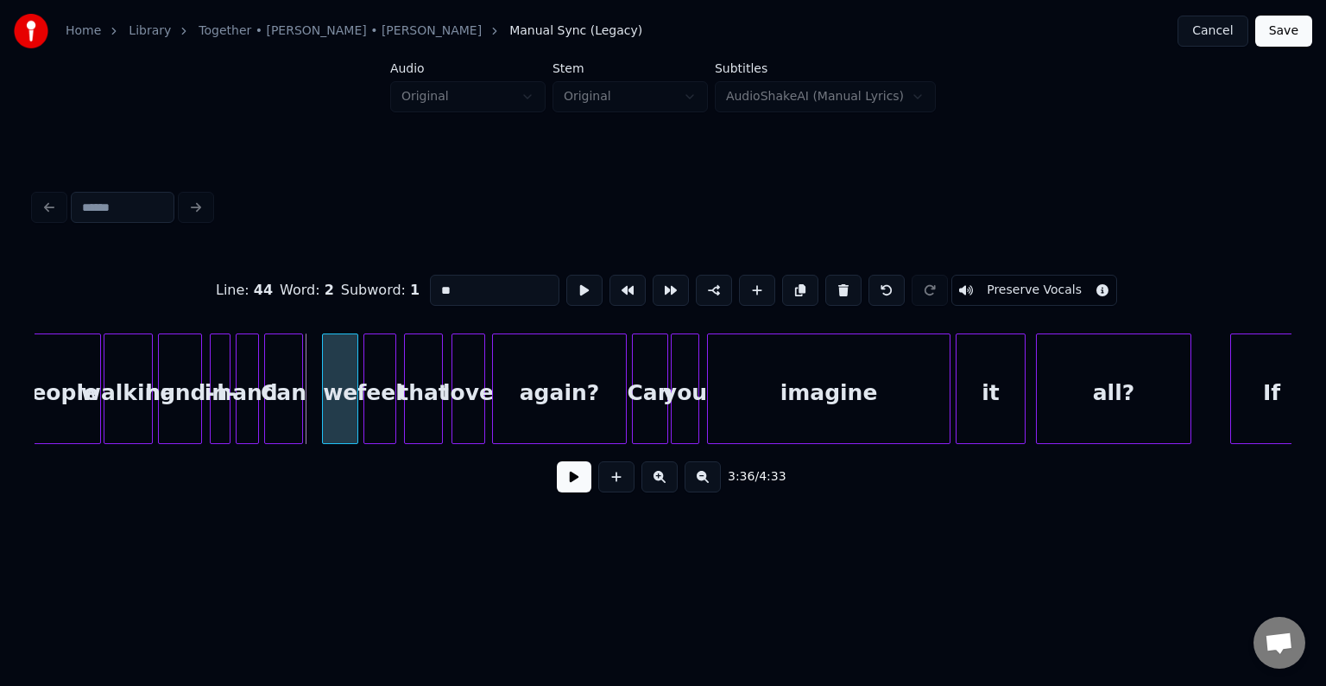
click at [336, 414] on div "we" at bounding box center [340, 392] width 35 height 117
click at [296, 420] on div "Can" at bounding box center [299, 392] width 37 height 117
click at [273, 424] on div at bounding box center [270, 388] width 5 height 109
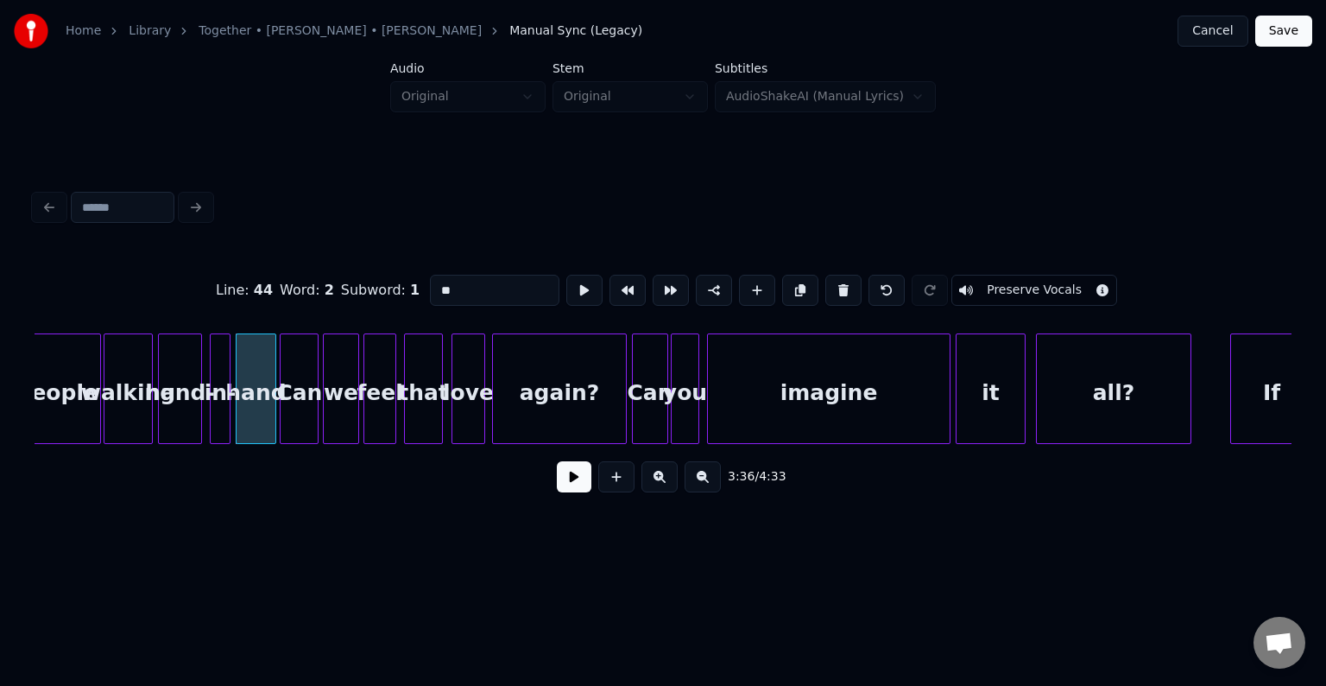
click at [585, 485] on button at bounding box center [574, 476] width 35 height 31
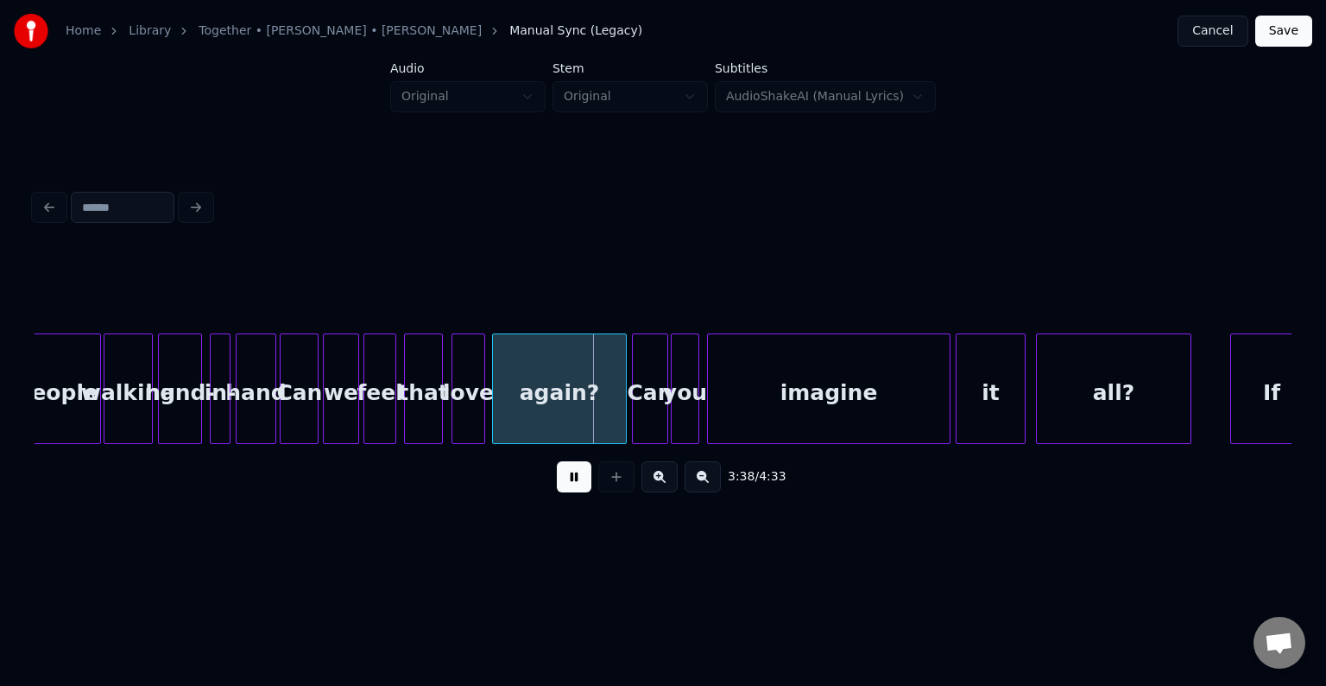
click at [585, 485] on button at bounding box center [574, 476] width 35 height 31
click at [518, 401] on div "again?" at bounding box center [559, 392] width 133 height 117
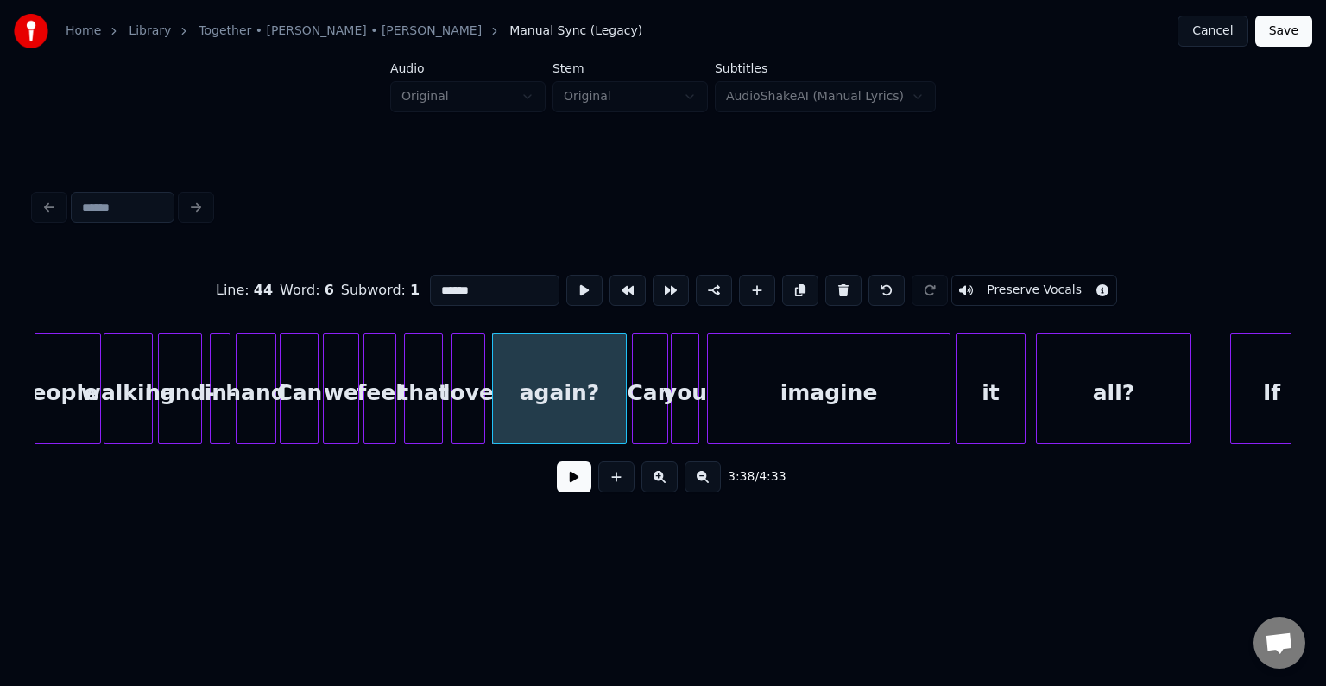
click at [578, 492] on button at bounding box center [574, 476] width 35 height 31
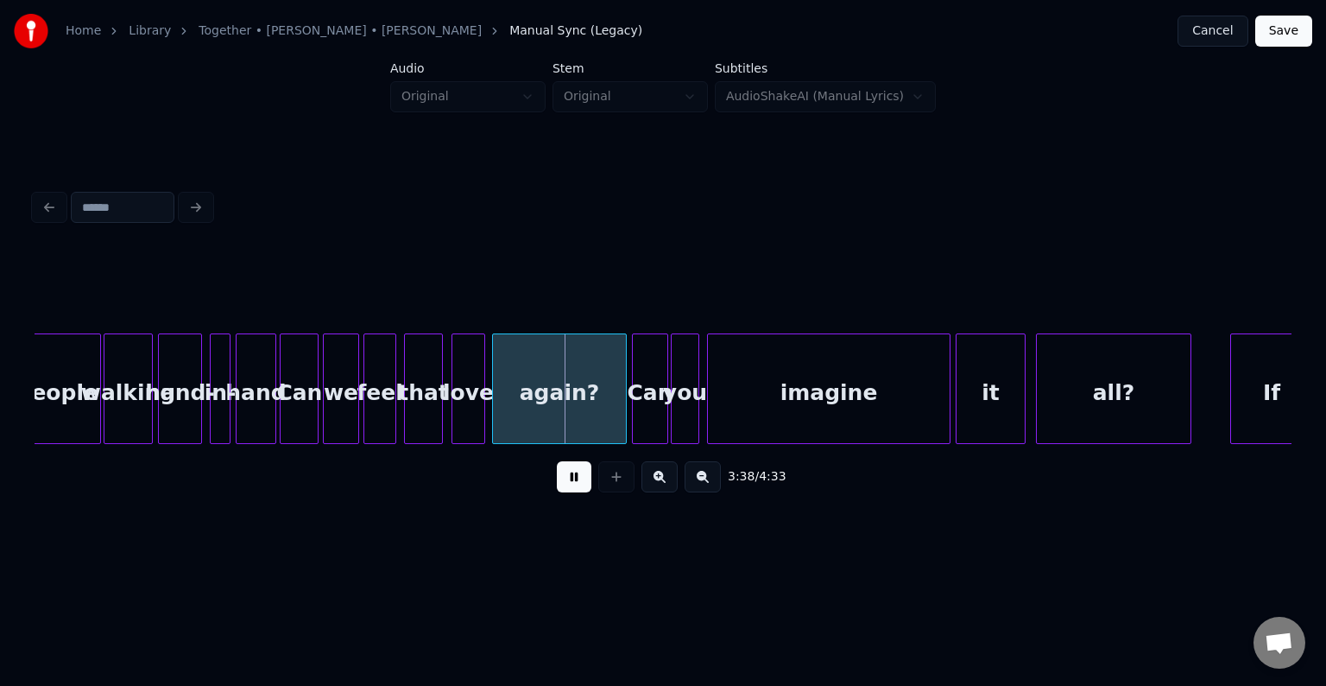
click at [576, 490] on button at bounding box center [574, 476] width 35 height 31
click at [501, 416] on div "again?" at bounding box center [559, 392] width 133 height 117
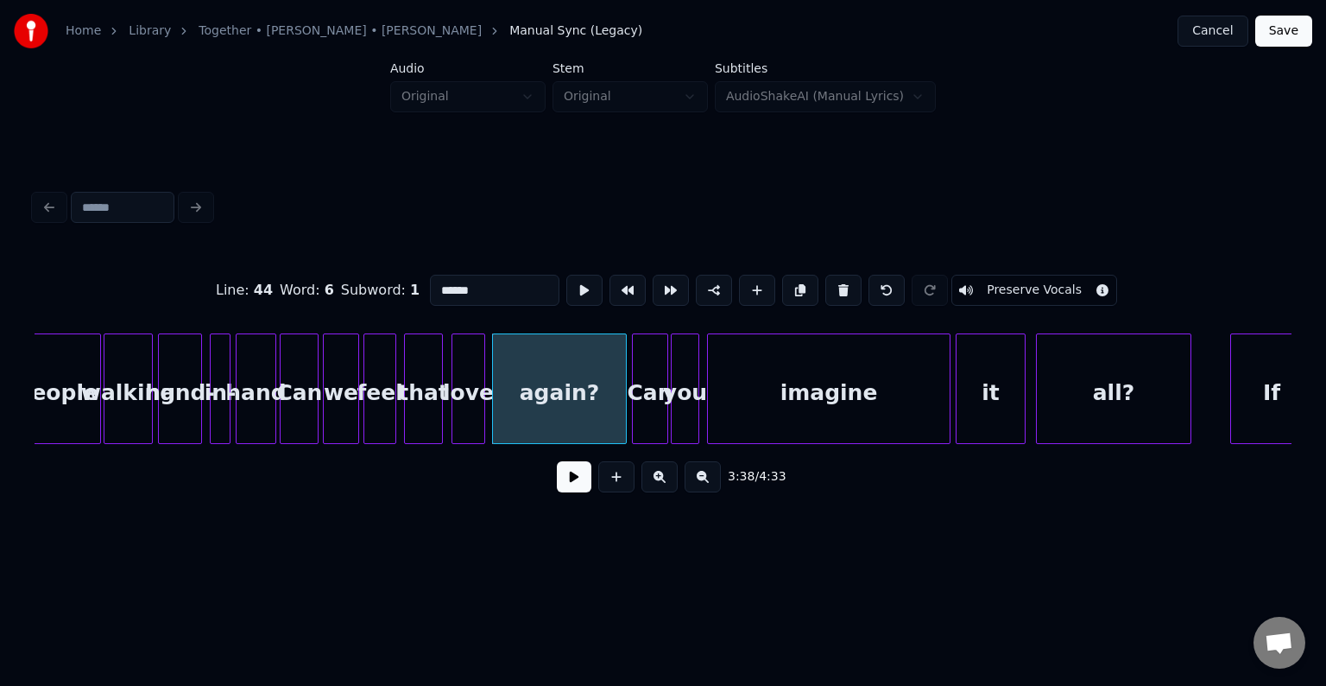
click at [563, 484] on button at bounding box center [574, 476] width 35 height 31
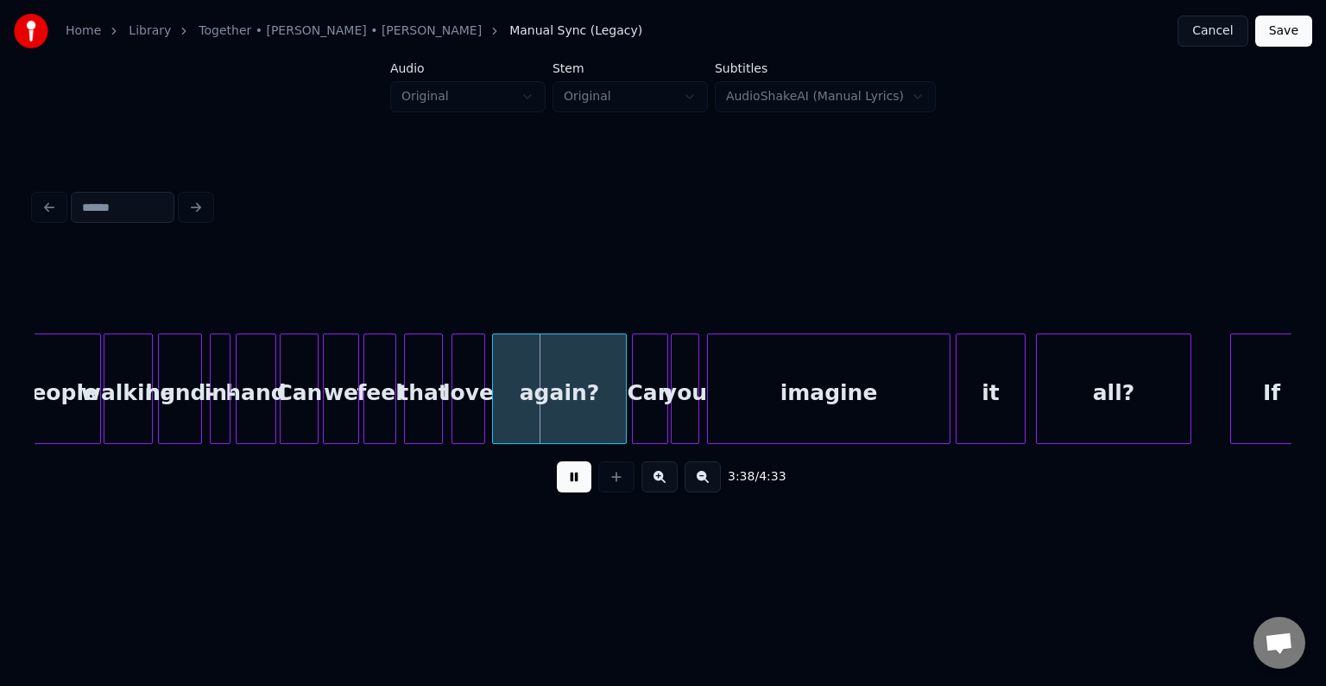
click at [563, 484] on button at bounding box center [574, 476] width 35 height 31
click at [531, 426] on div at bounding box center [533, 388] width 5 height 109
click at [506, 421] on div "love" at bounding box center [506, 392] width 32 height 117
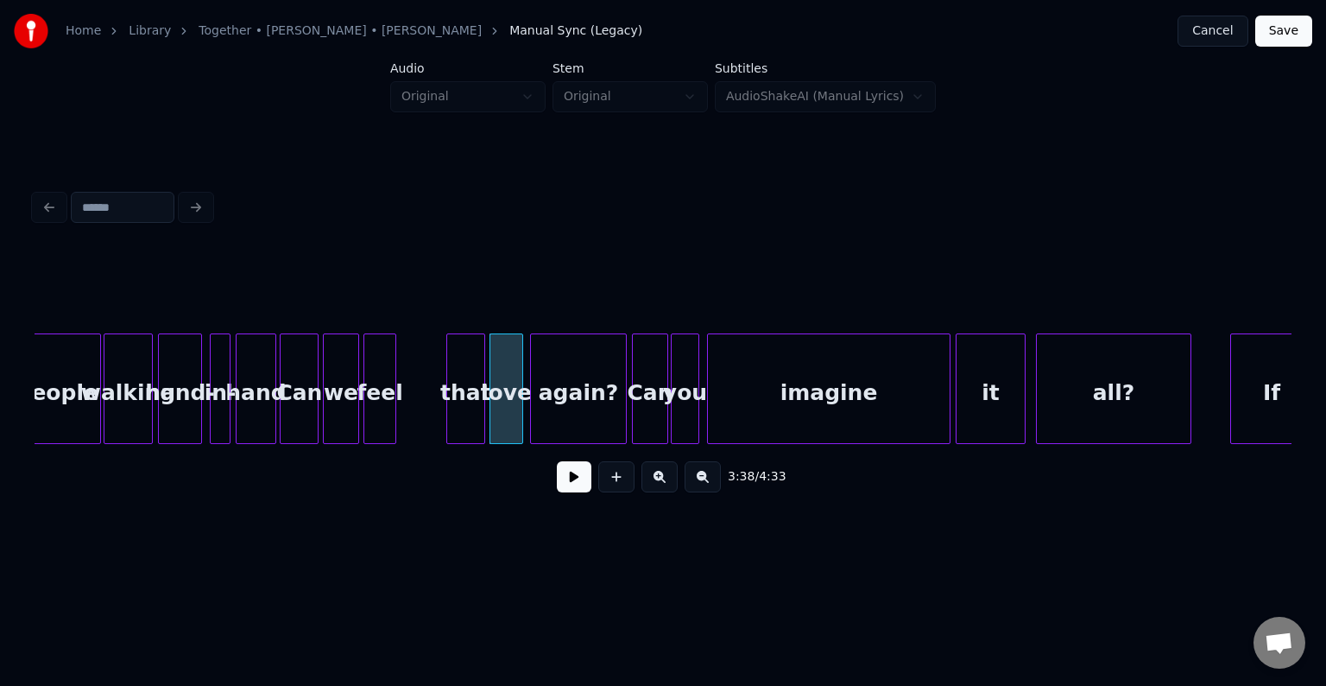
click at [465, 416] on div "that" at bounding box center [465, 392] width 37 height 117
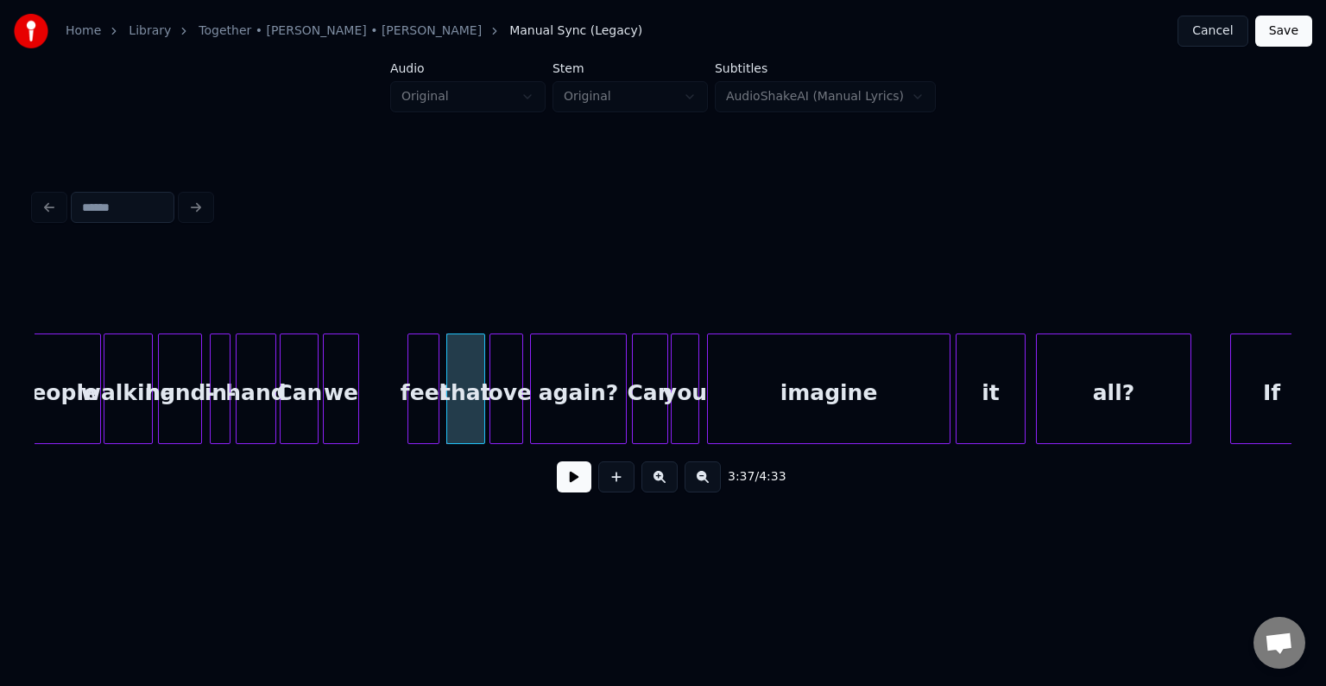
click at [422, 408] on div "feel" at bounding box center [423, 392] width 31 height 117
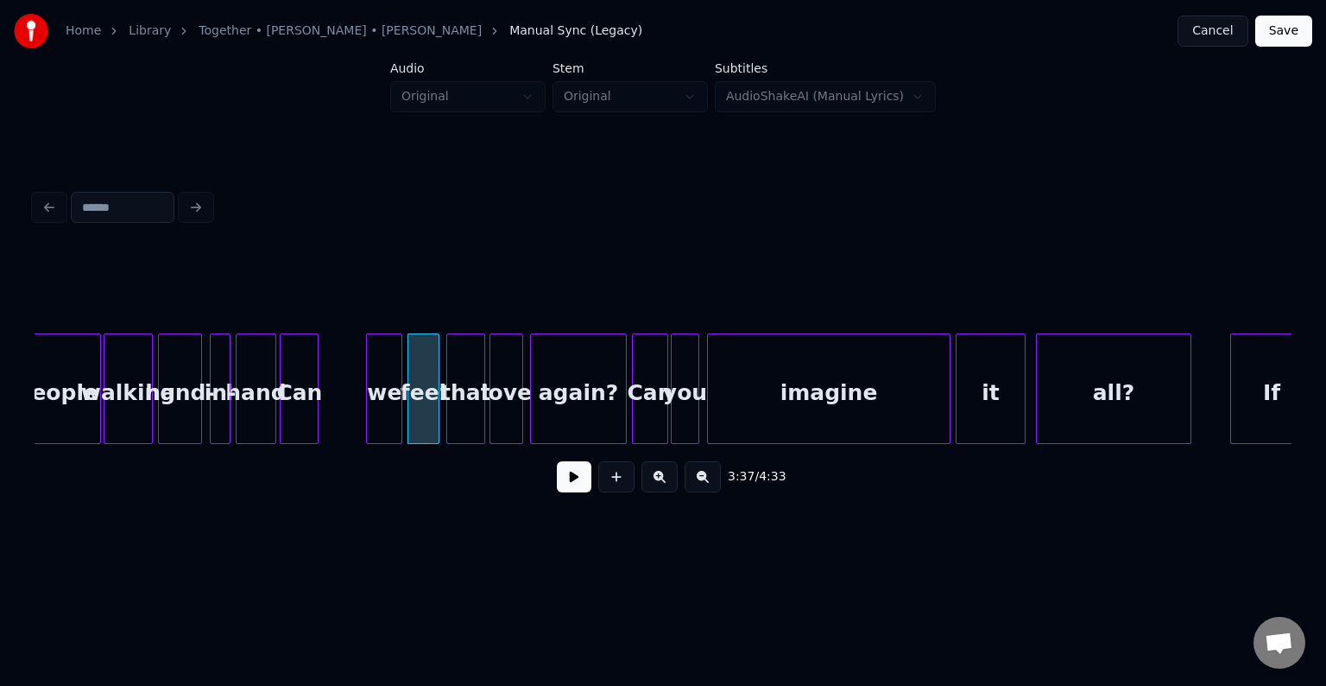
click at [377, 419] on div "we" at bounding box center [384, 392] width 35 height 117
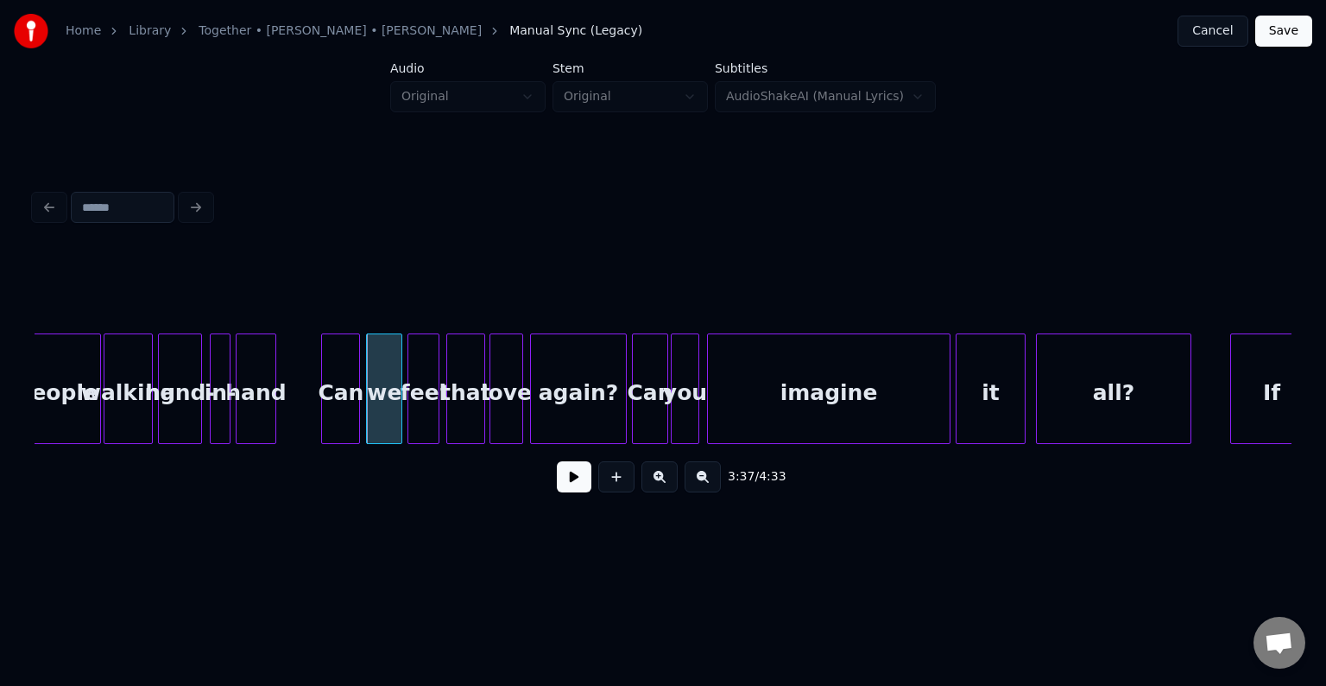
click at [340, 422] on div "Can" at bounding box center [340, 392] width 37 height 117
click at [571, 491] on button at bounding box center [574, 476] width 35 height 31
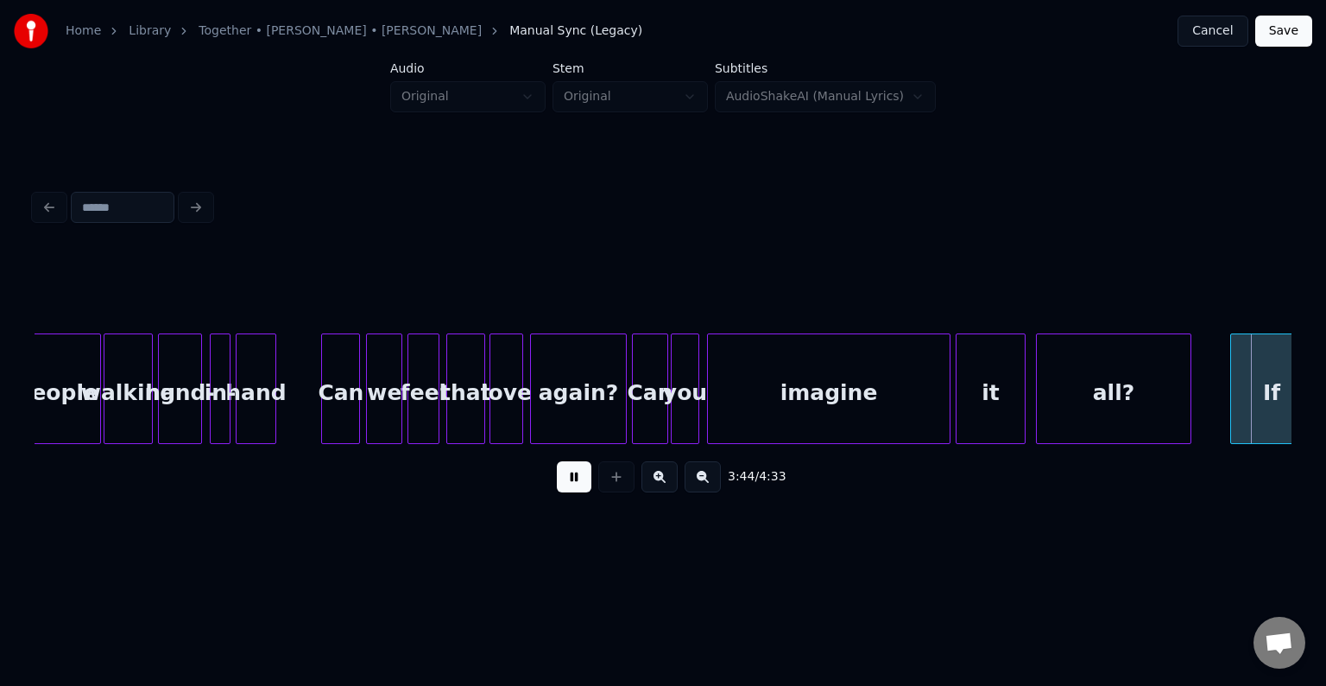
click at [571, 491] on button at bounding box center [574, 476] width 35 height 31
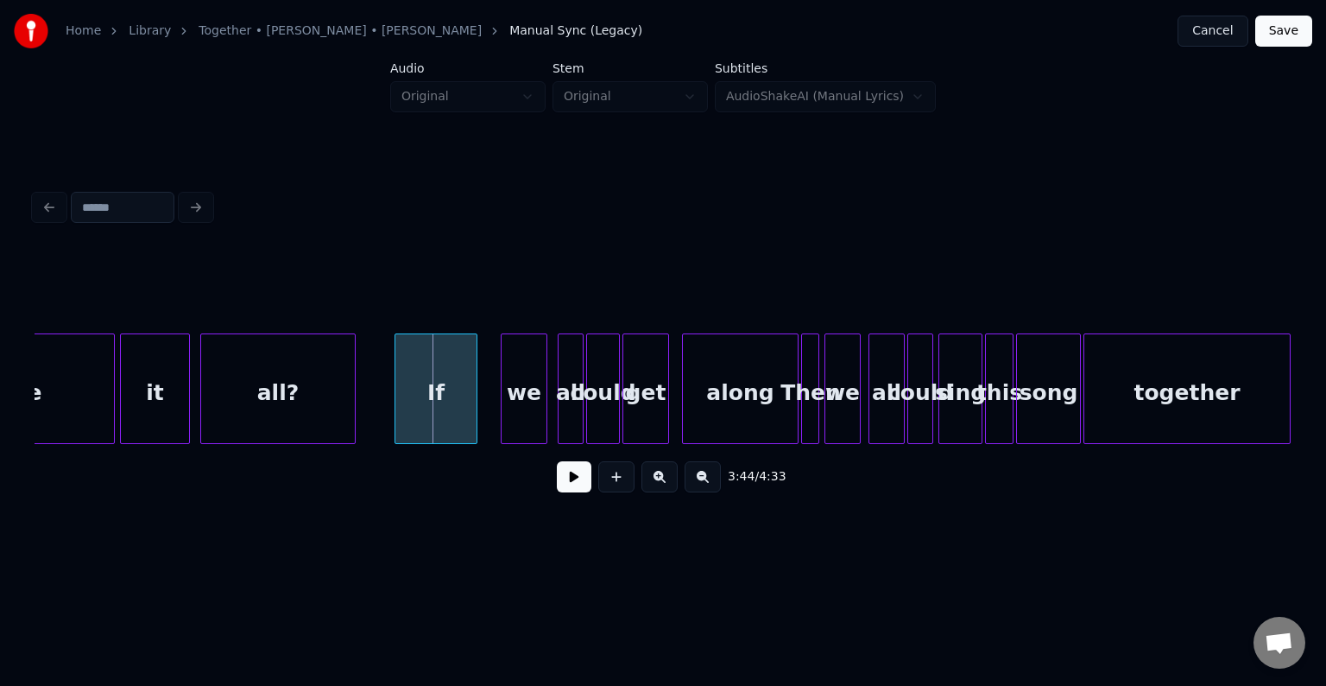
scroll to position [0, 28700]
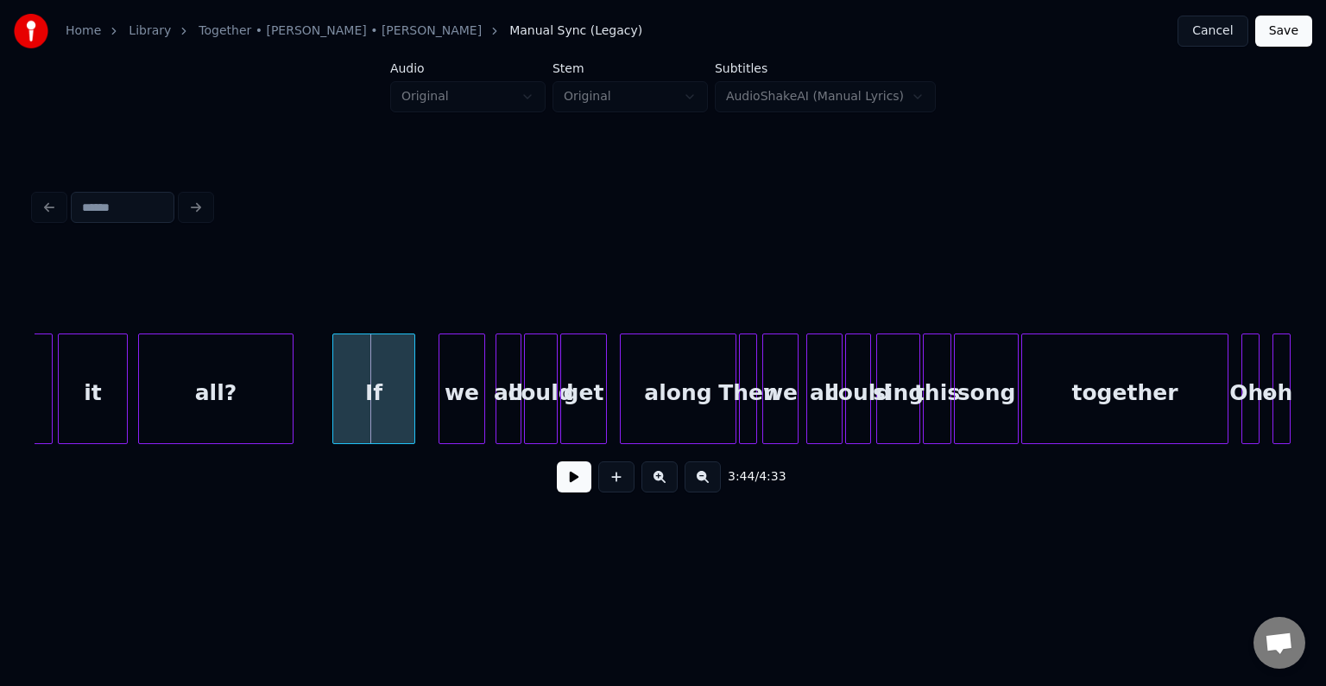
click at [571, 484] on button at bounding box center [574, 476] width 35 height 31
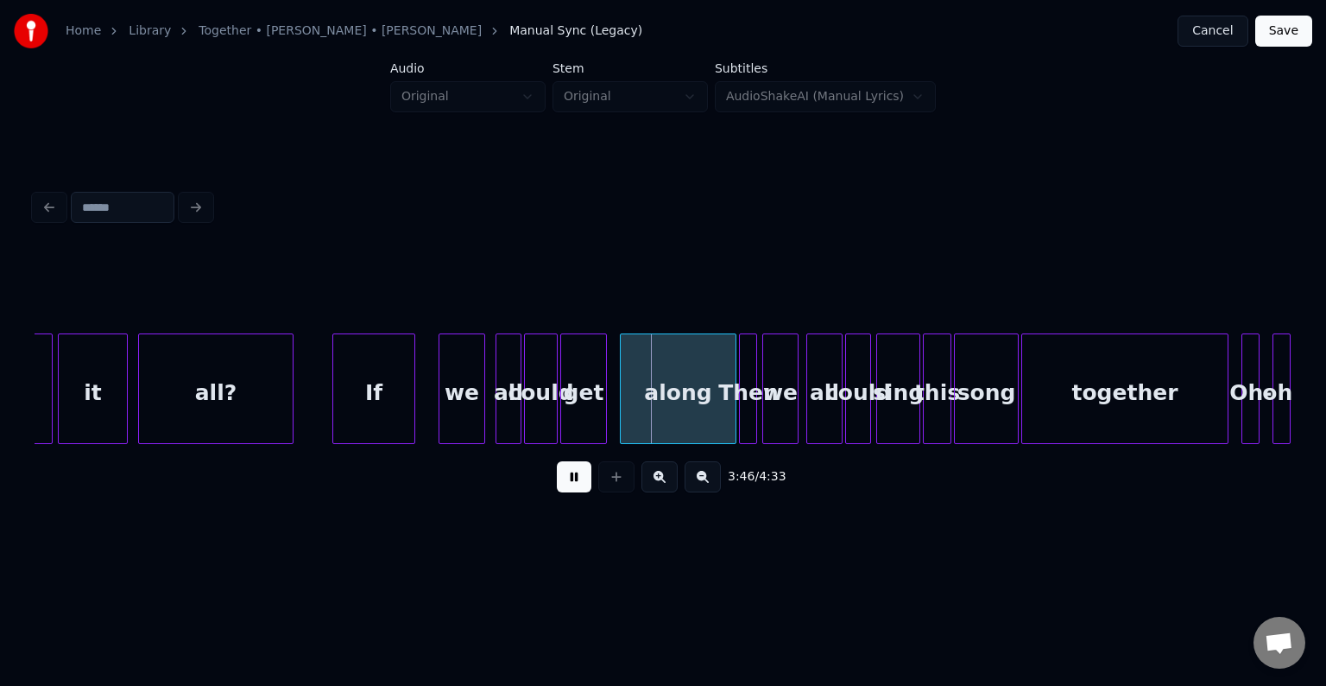
click at [475, 408] on div "we" at bounding box center [461, 392] width 45 height 117
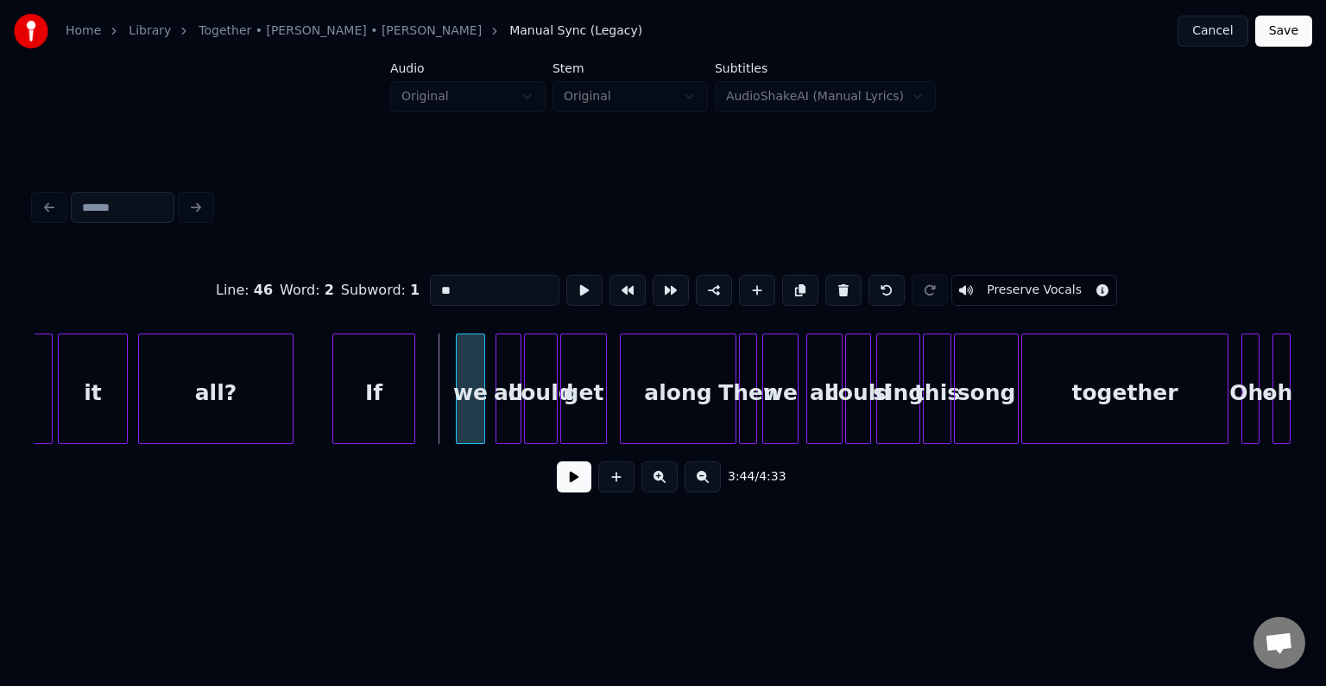
click at [457, 421] on div at bounding box center [459, 388] width 5 height 109
click at [402, 408] on div "If" at bounding box center [410, 392] width 81 height 117
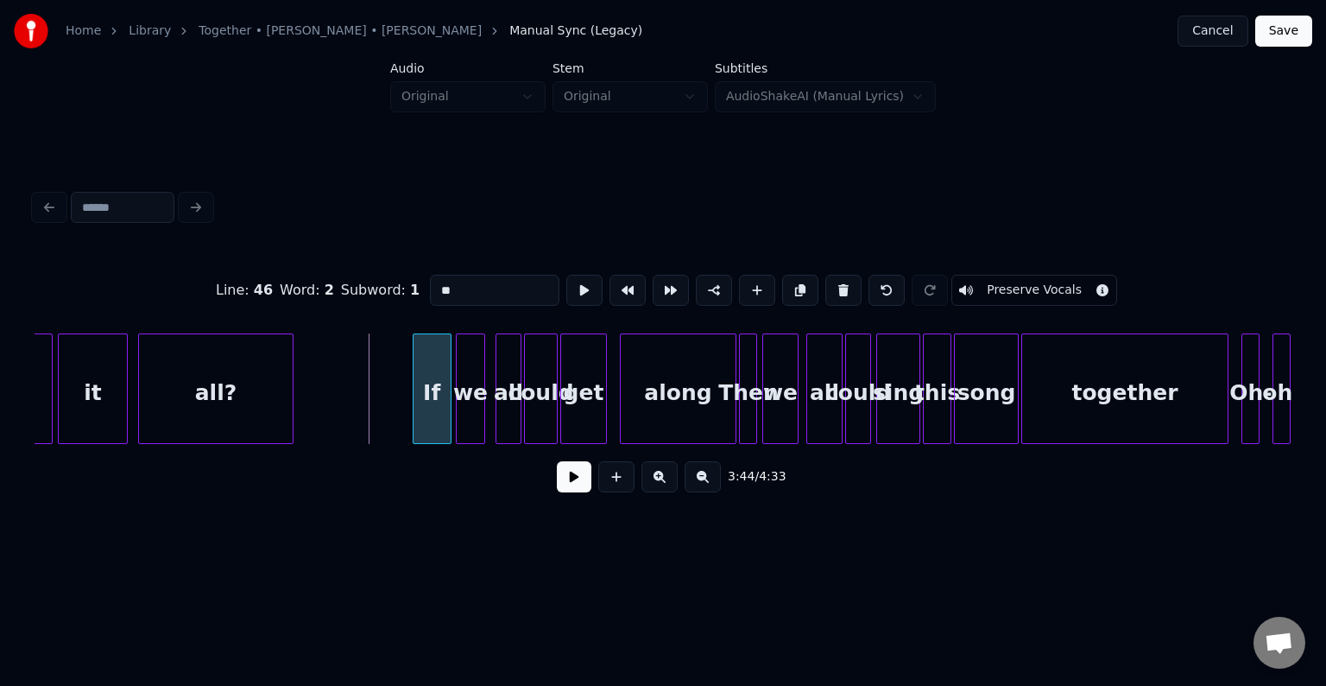
click at [414, 426] on div at bounding box center [416, 388] width 5 height 109
click at [571, 484] on button at bounding box center [574, 476] width 35 height 31
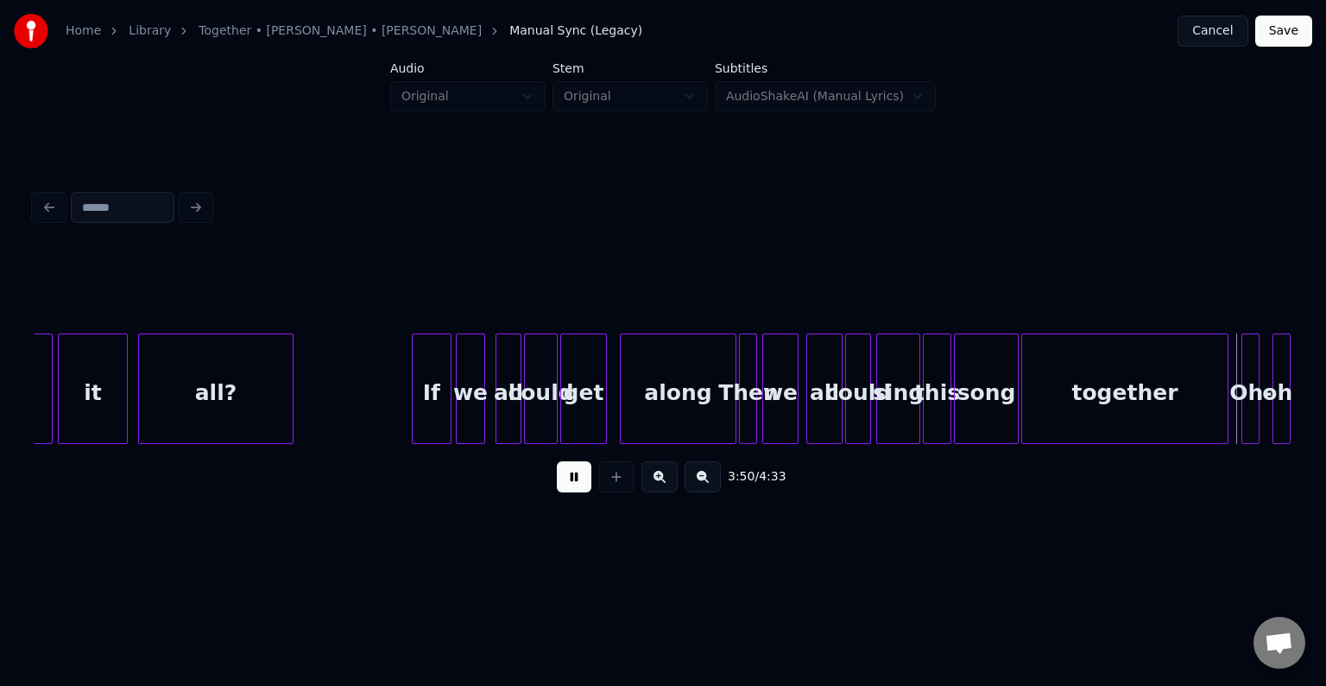
click at [568, 487] on button at bounding box center [574, 476] width 35 height 31
click at [1249, 407] on div "Oh-" at bounding box center [1250, 392] width 17 height 117
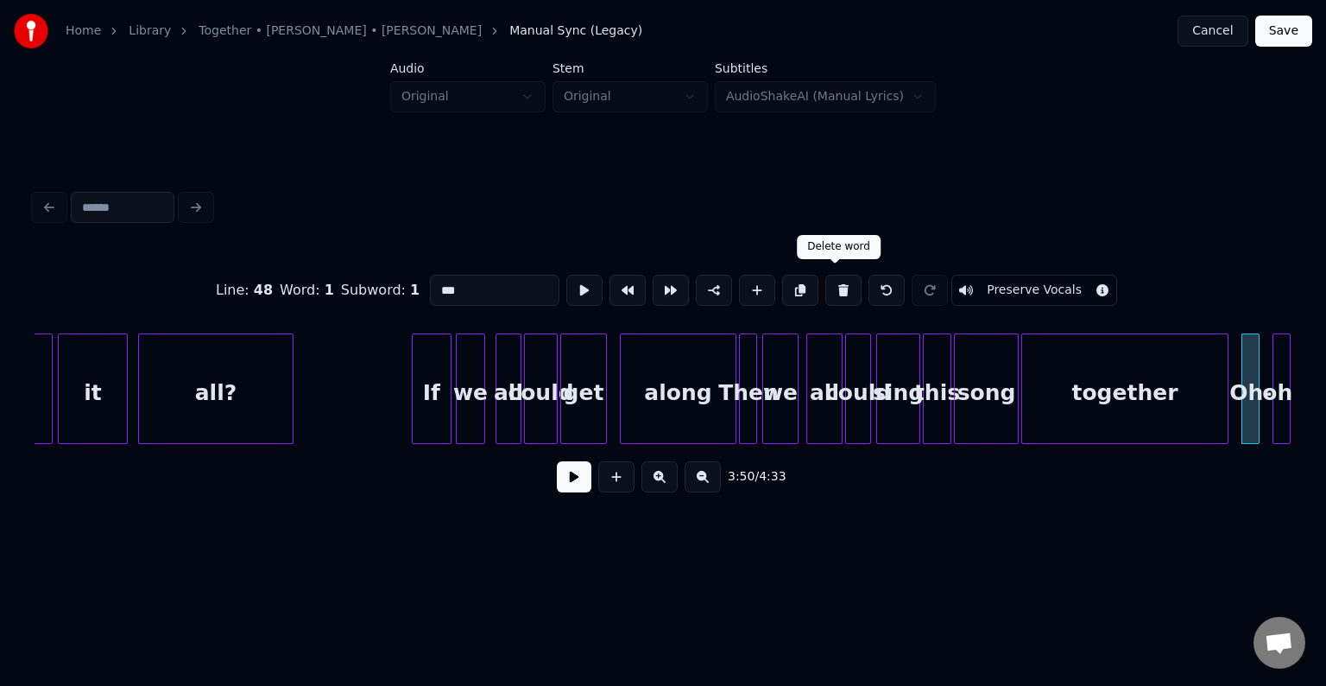
click at [841, 287] on button at bounding box center [843, 290] width 36 height 31
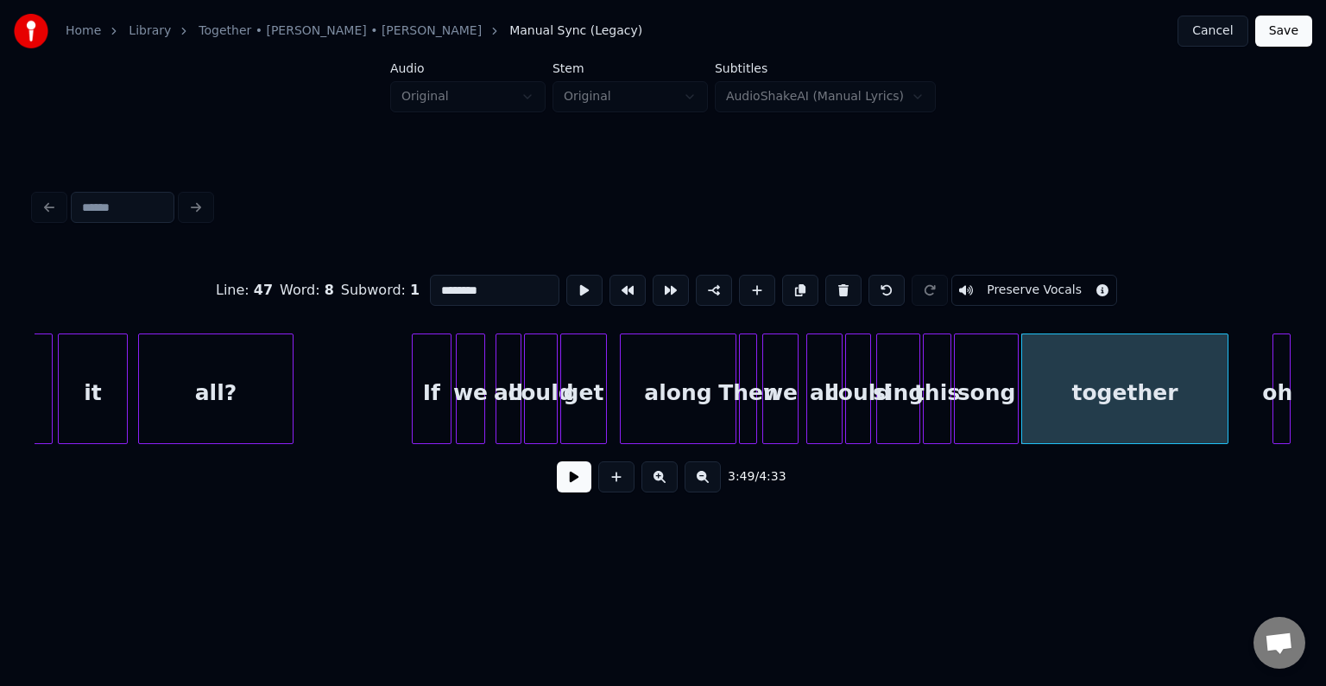
click at [1279, 380] on div "oh-" at bounding box center [1282, 392] width 17 height 117
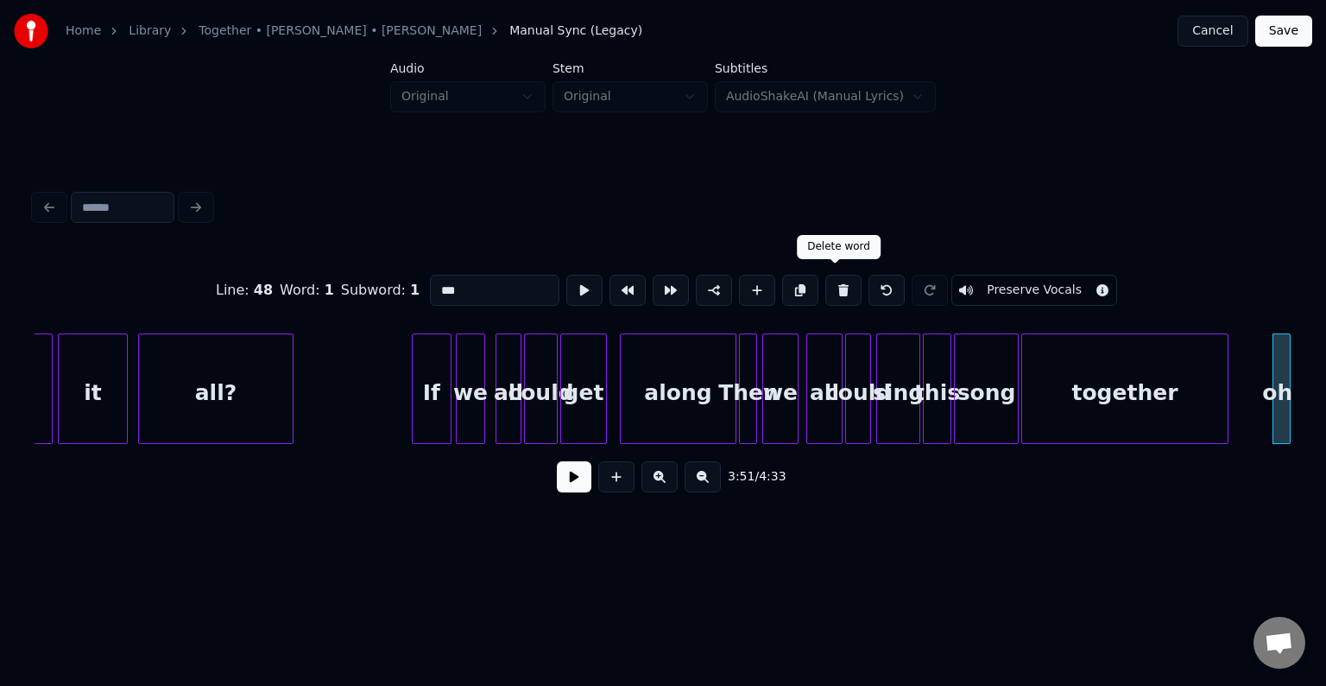
click at [825, 281] on button at bounding box center [843, 290] width 36 height 31
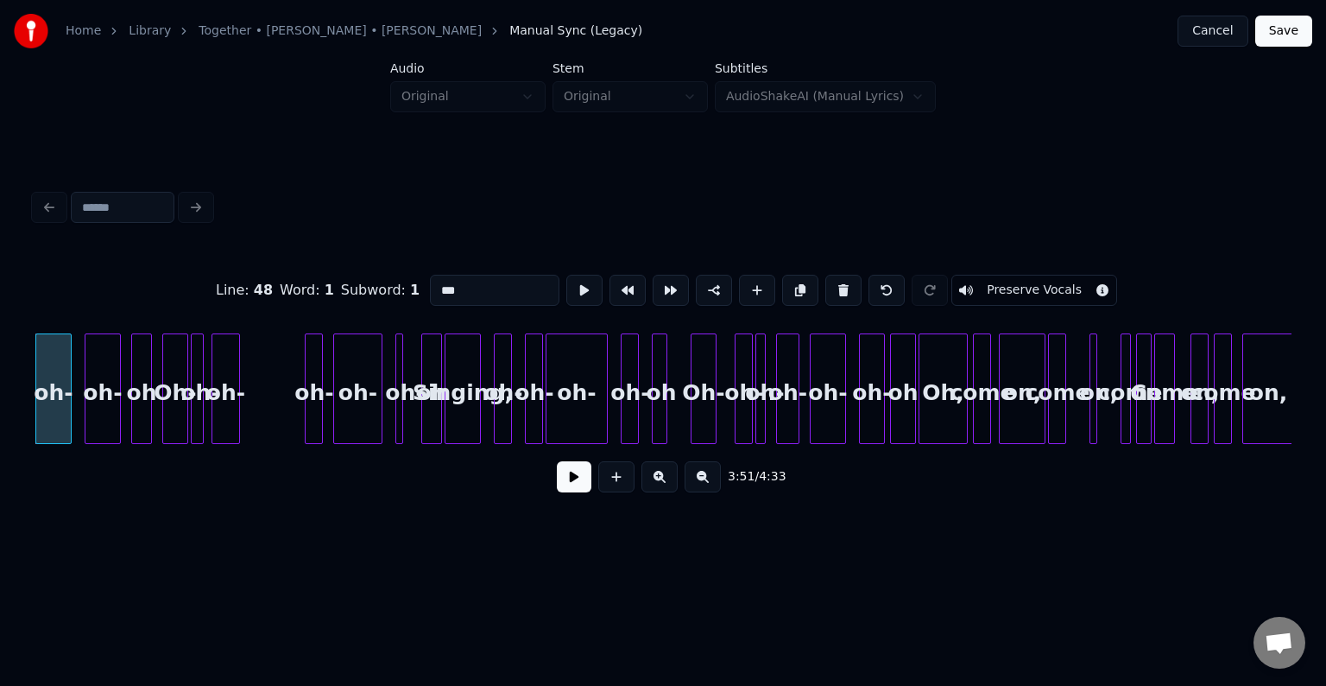
click at [825, 281] on button at bounding box center [843, 290] width 36 height 31
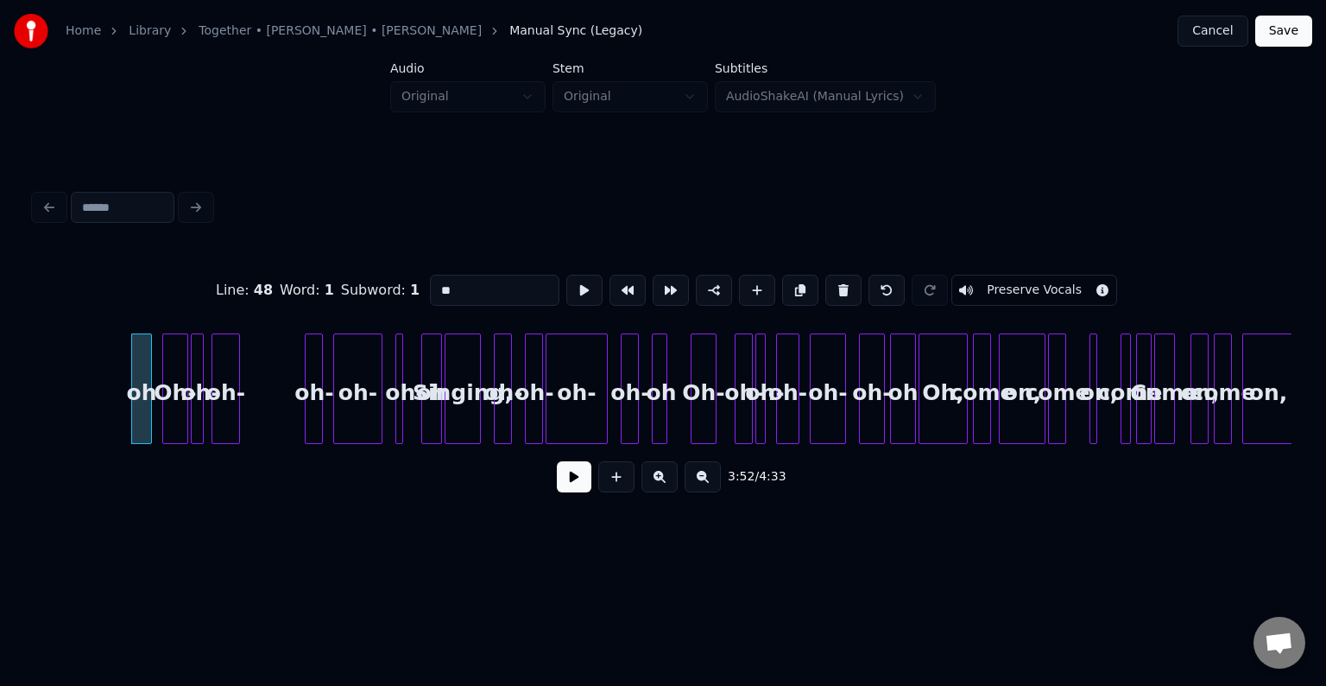
click at [825, 281] on button at bounding box center [843, 290] width 36 height 31
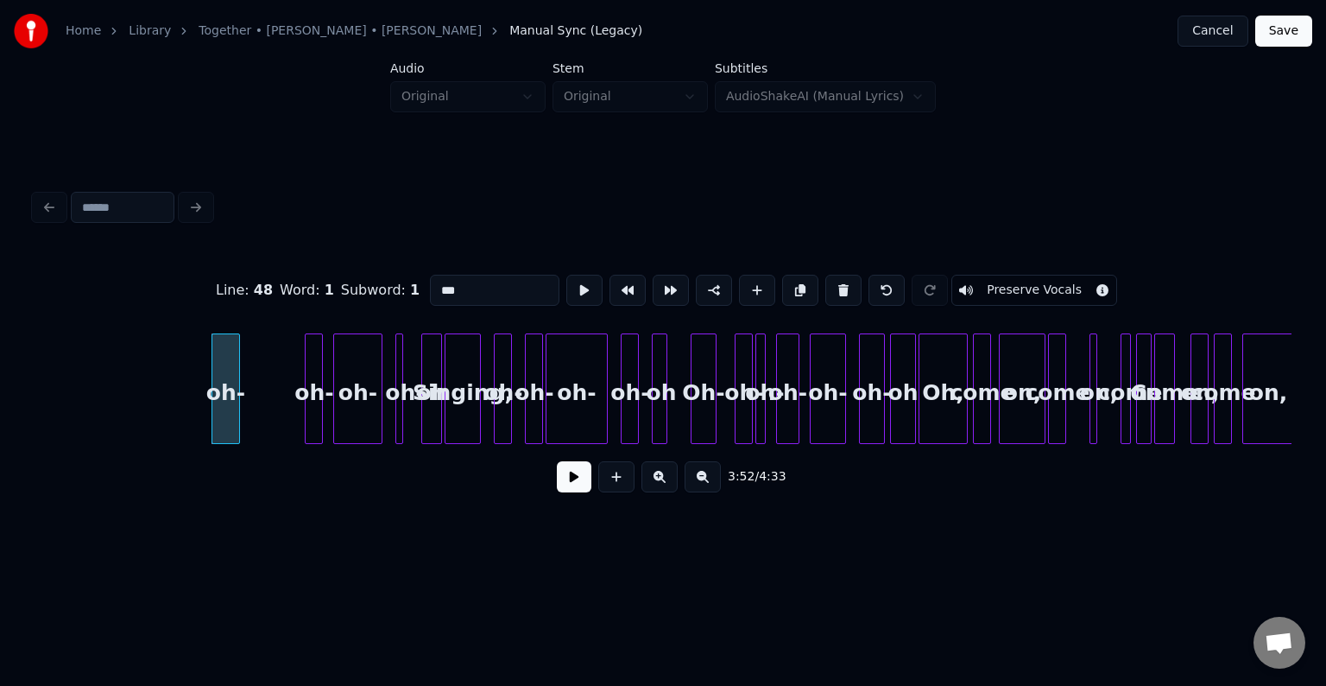
click at [825, 281] on button at bounding box center [843, 290] width 36 height 31
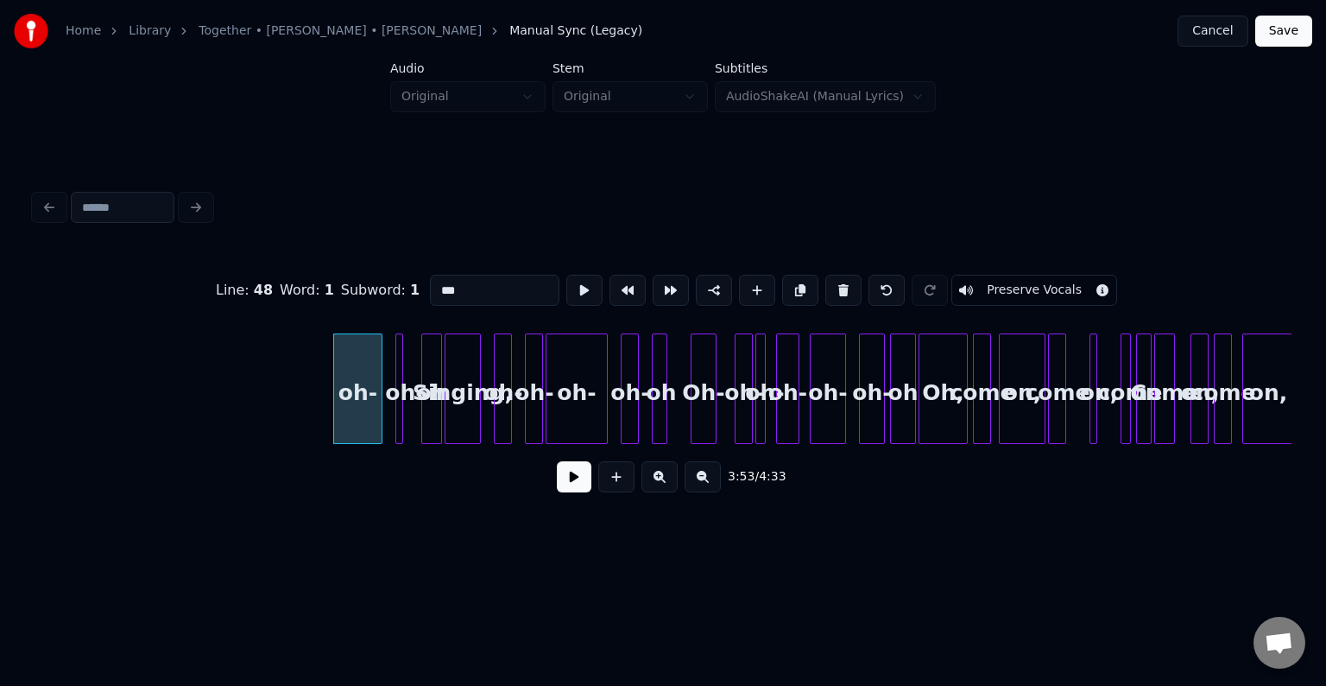
click at [825, 281] on button at bounding box center [843, 290] width 36 height 31
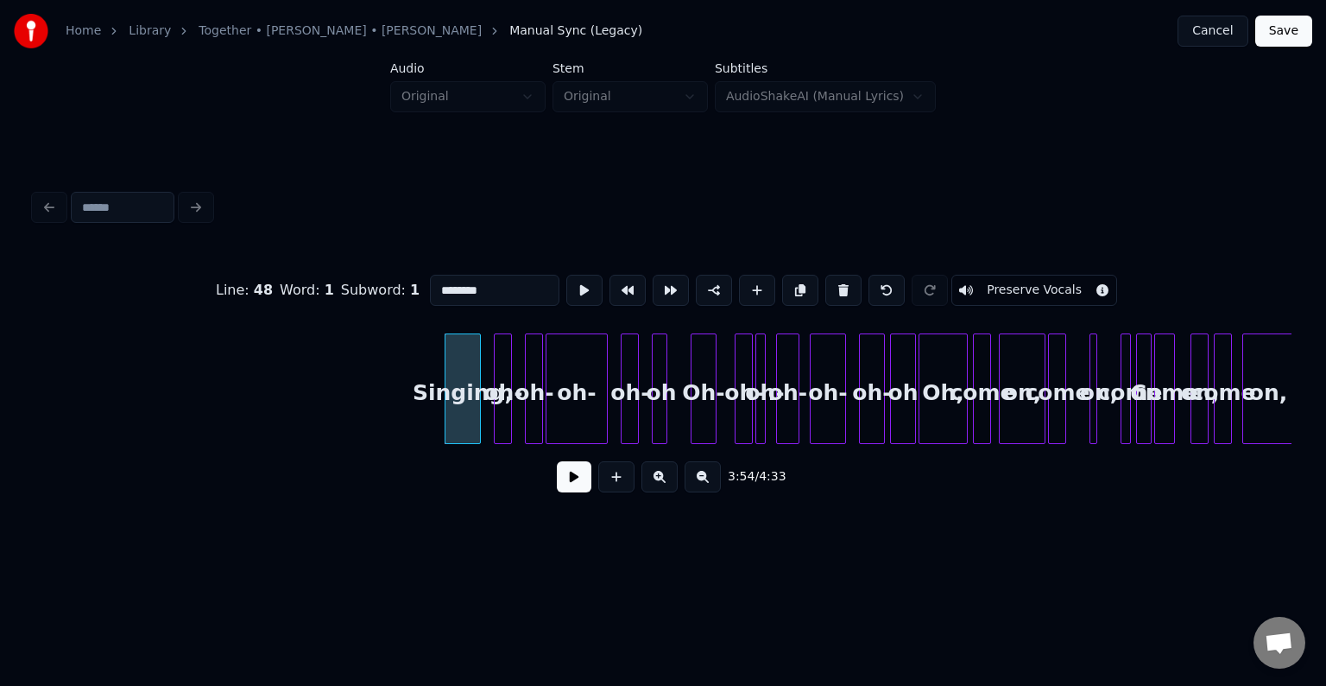
click at [825, 281] on button at bounding box center [843, 290] width 36 height 31
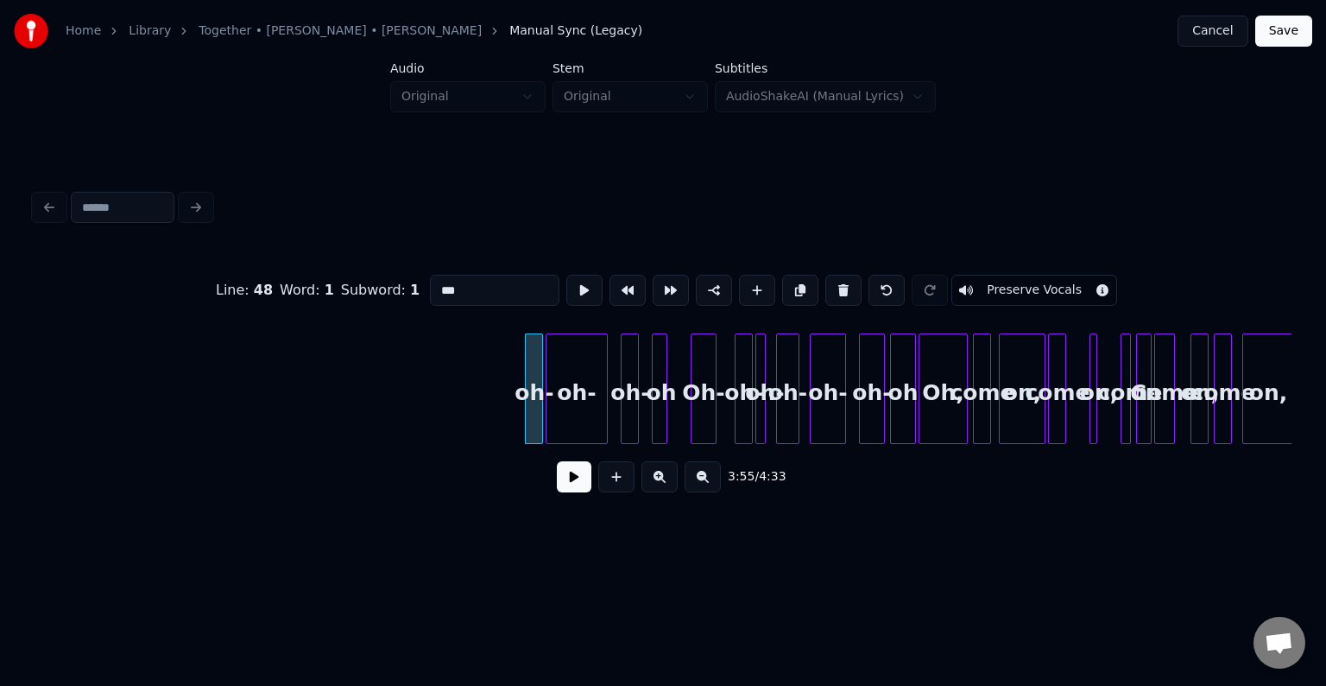
click at [825, 281] on button at bounding box center [843, 290] width 36 height 31
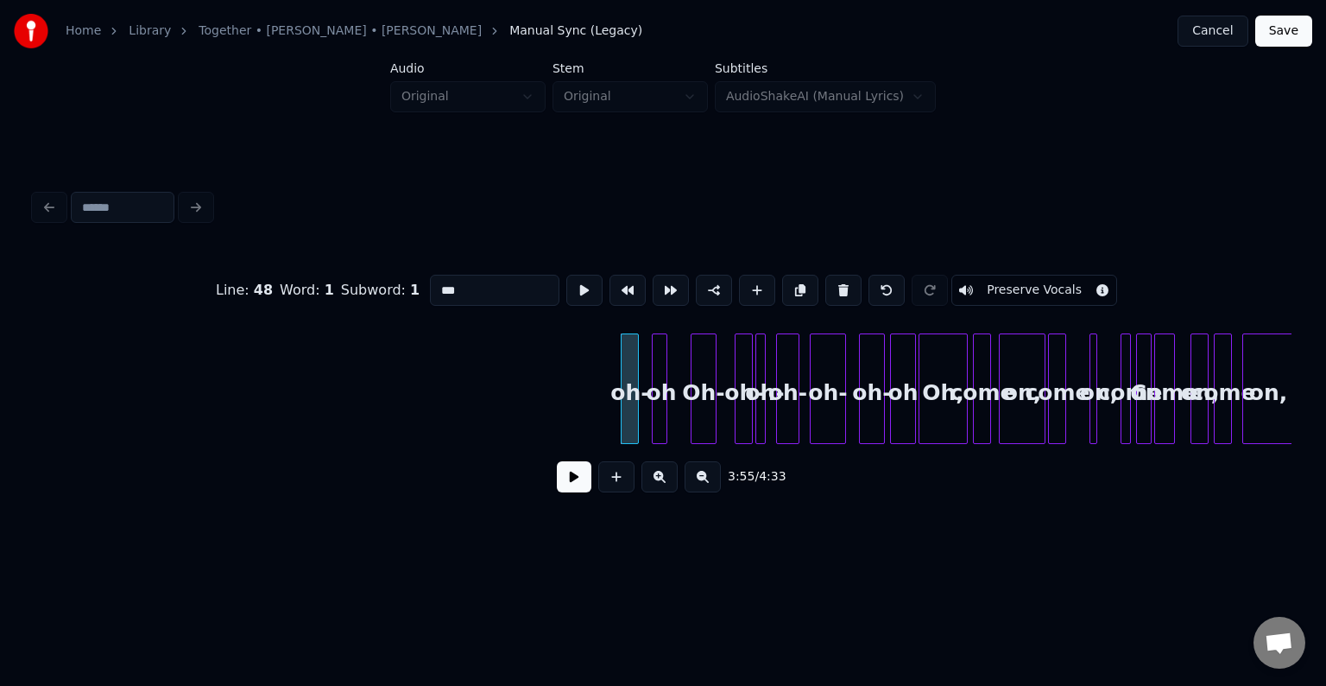
click at [825, 281] on button at bounding box center [843, 290] width 36 height 31
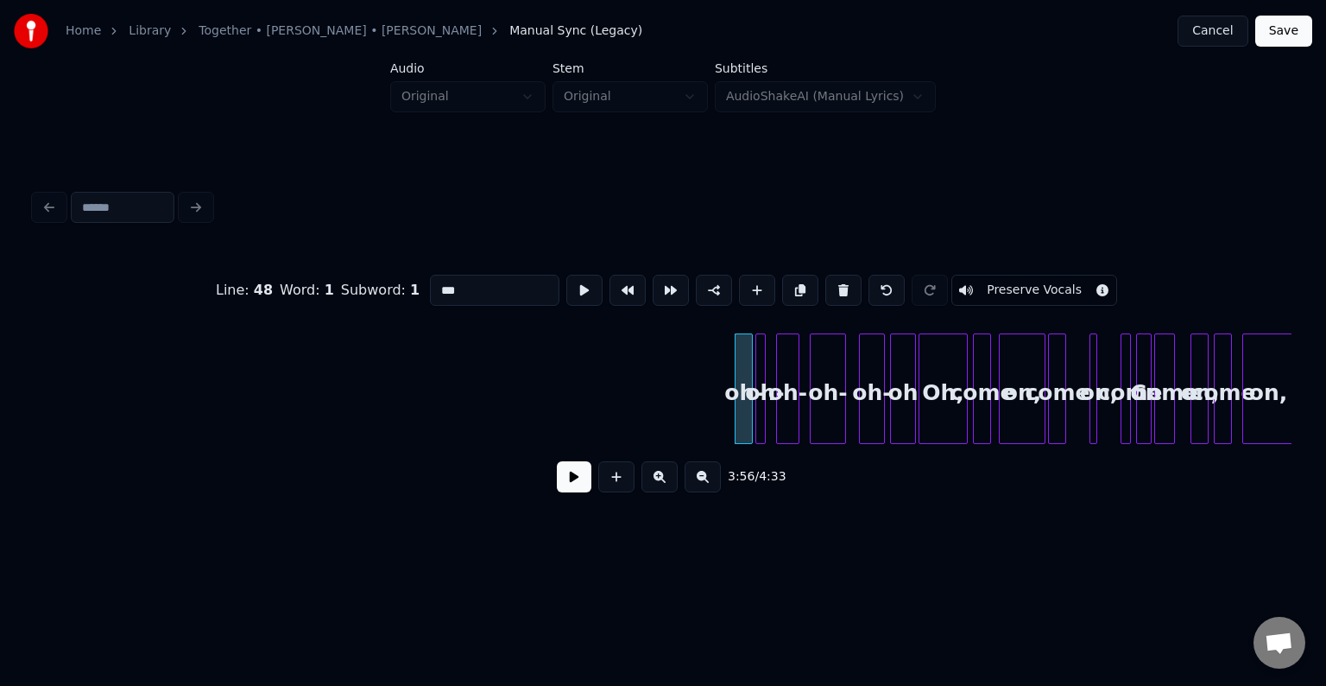
click at [825, 281] on button at bounding box center [843, 290] width 36 height 31
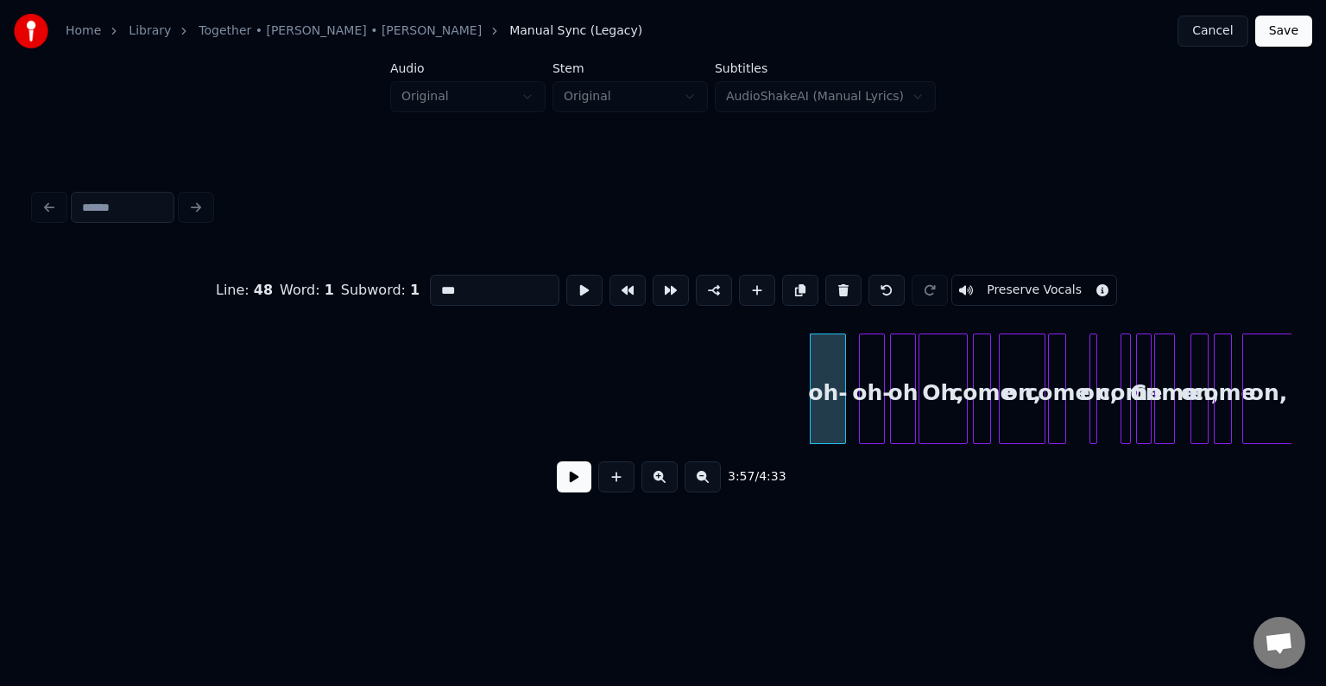
click at [825, 281] on button at bounding box center [843, 290] width 36 height 31
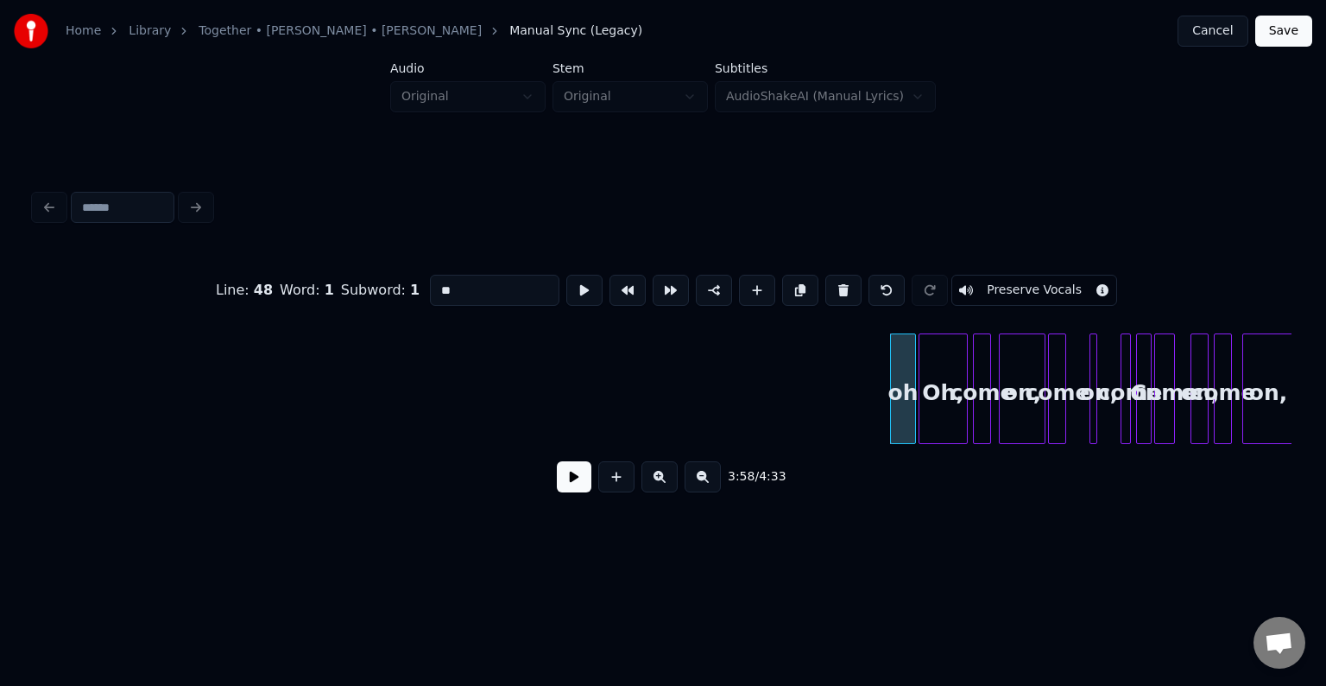
click at [825, 281] on button at bounding box center [843, 290] width 36 height 31
type input "***"
click at [572, 483] on button at bounding box center [574, 476] width 35 height 31
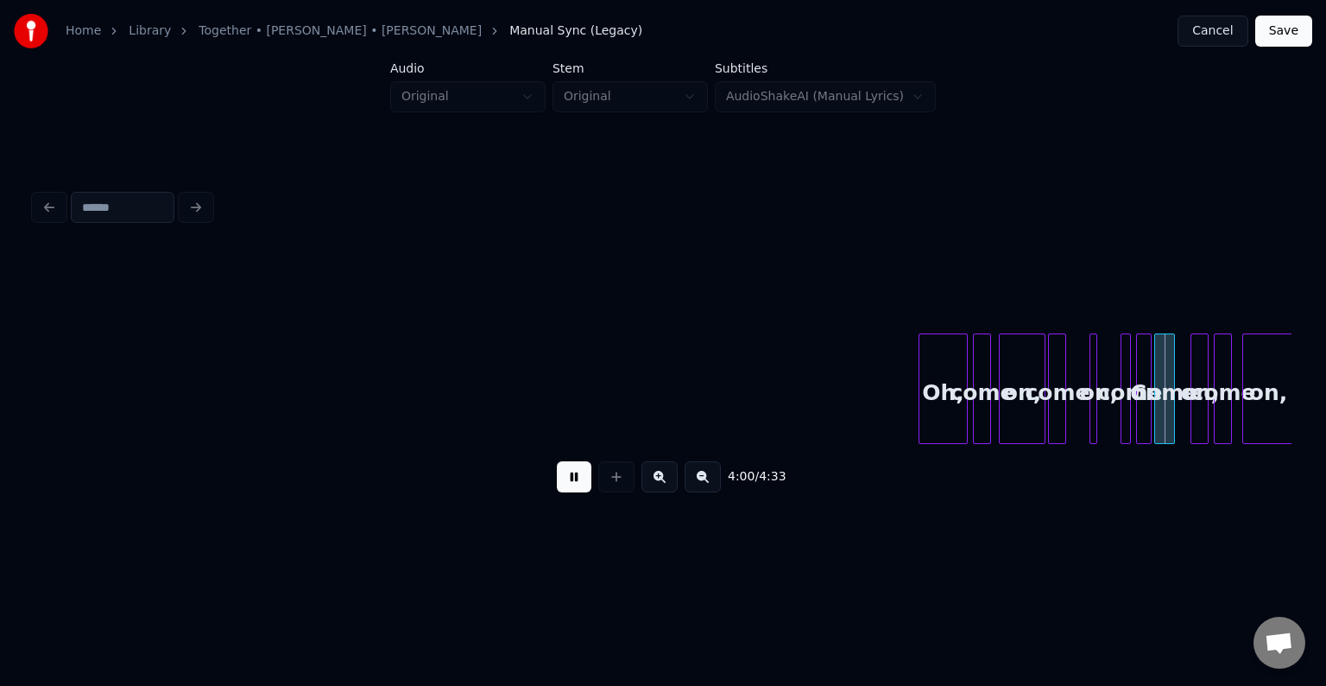
click at [572, 483] on button at bounding box center [574, 476] width 35 height 31
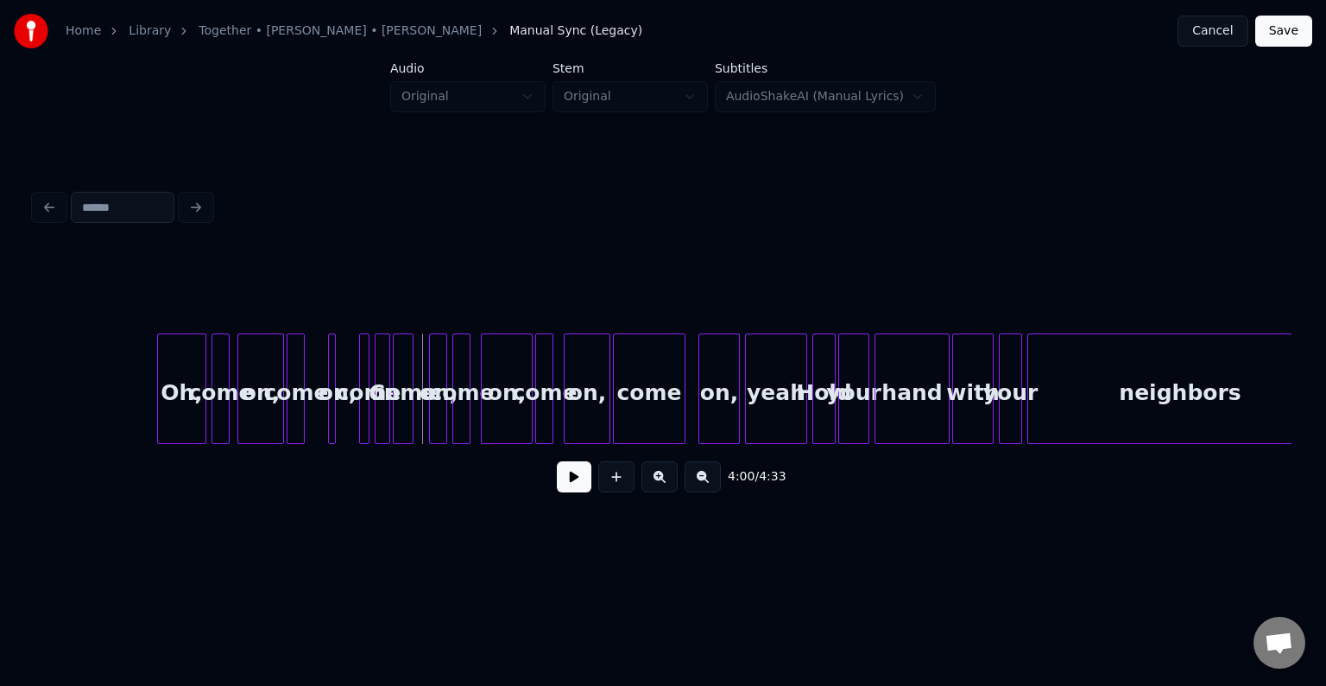
scroll to position [0, 30750]
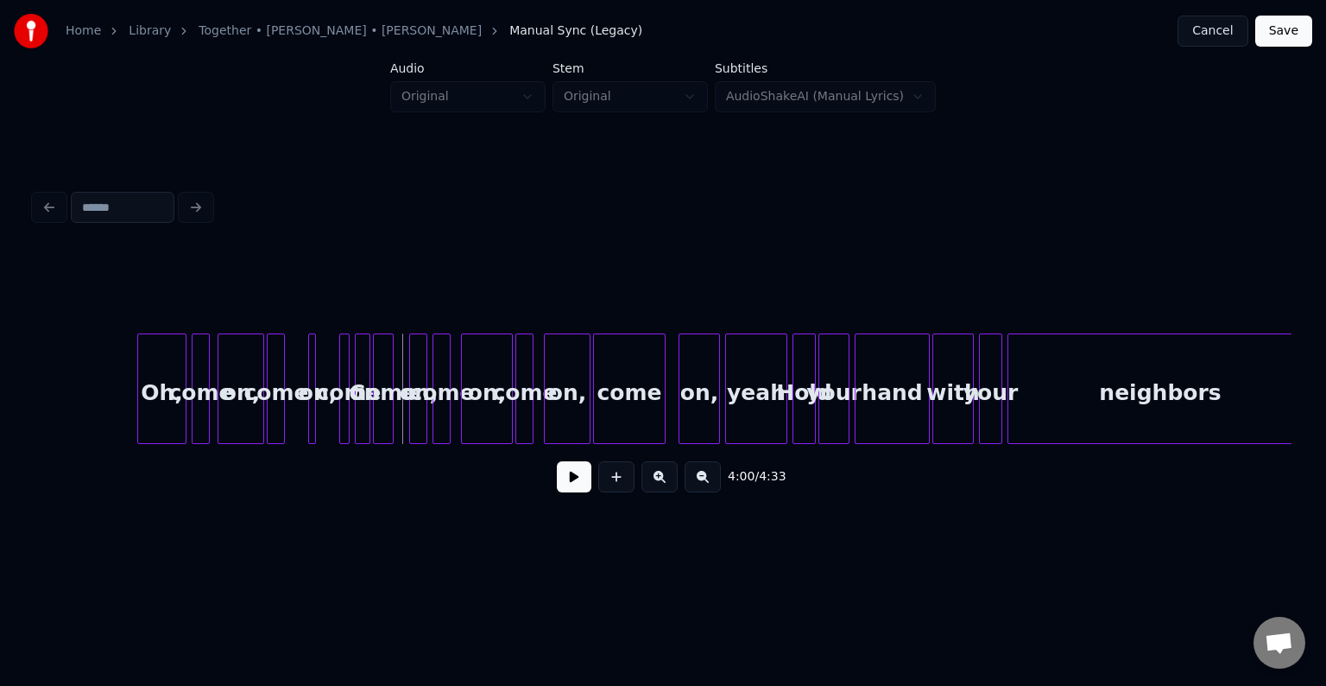
click at [164, 404] on div "Oh," at bounding box center [161, 392] width 47 height 117
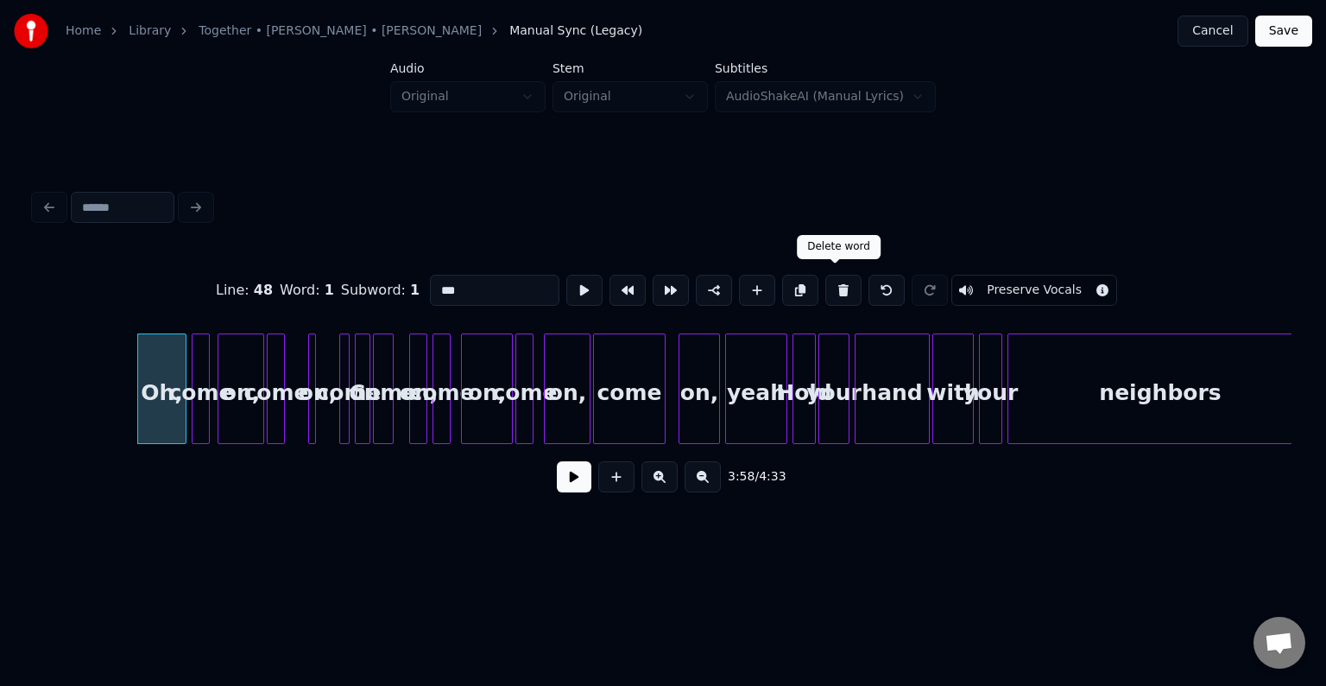
click at [829, 288] on button at bounding box center [843, 290] width 36 height 31
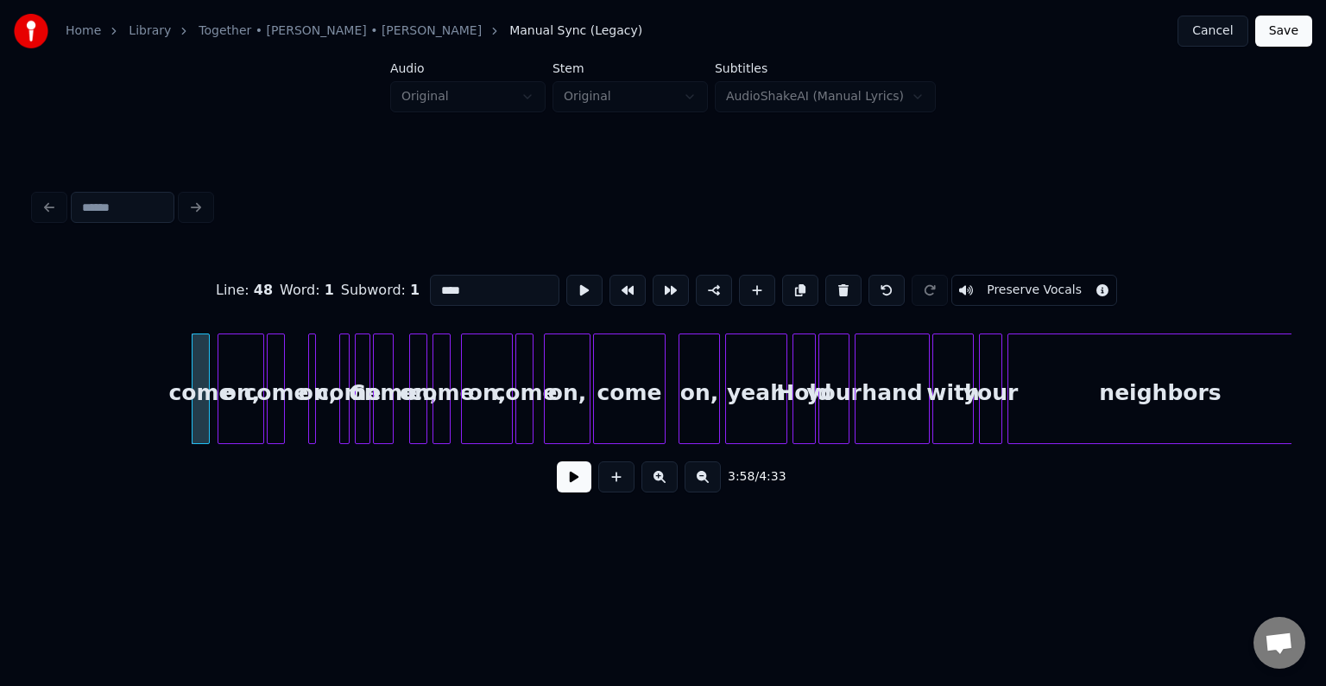
click at [829, 288] on button at bounding box center [843, 290] width 36 height 31
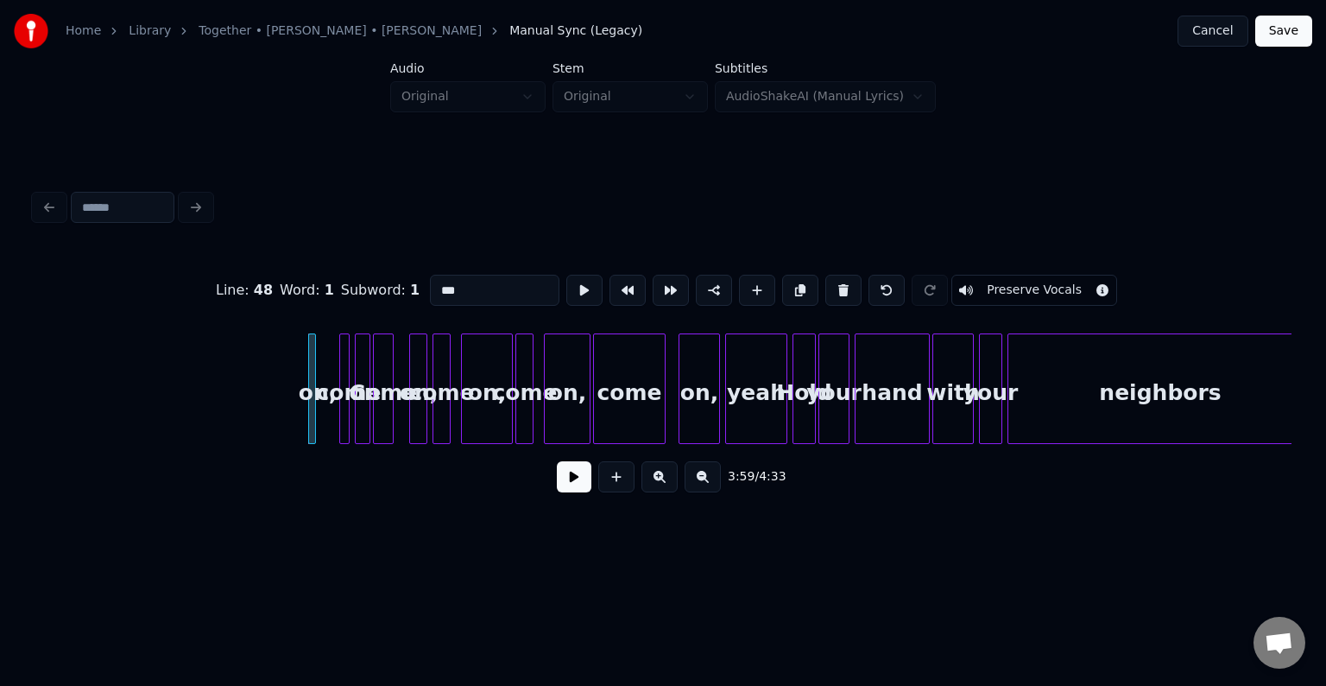
click at [829, 288] on button at bounding box center [843, 290] width 36 height 31
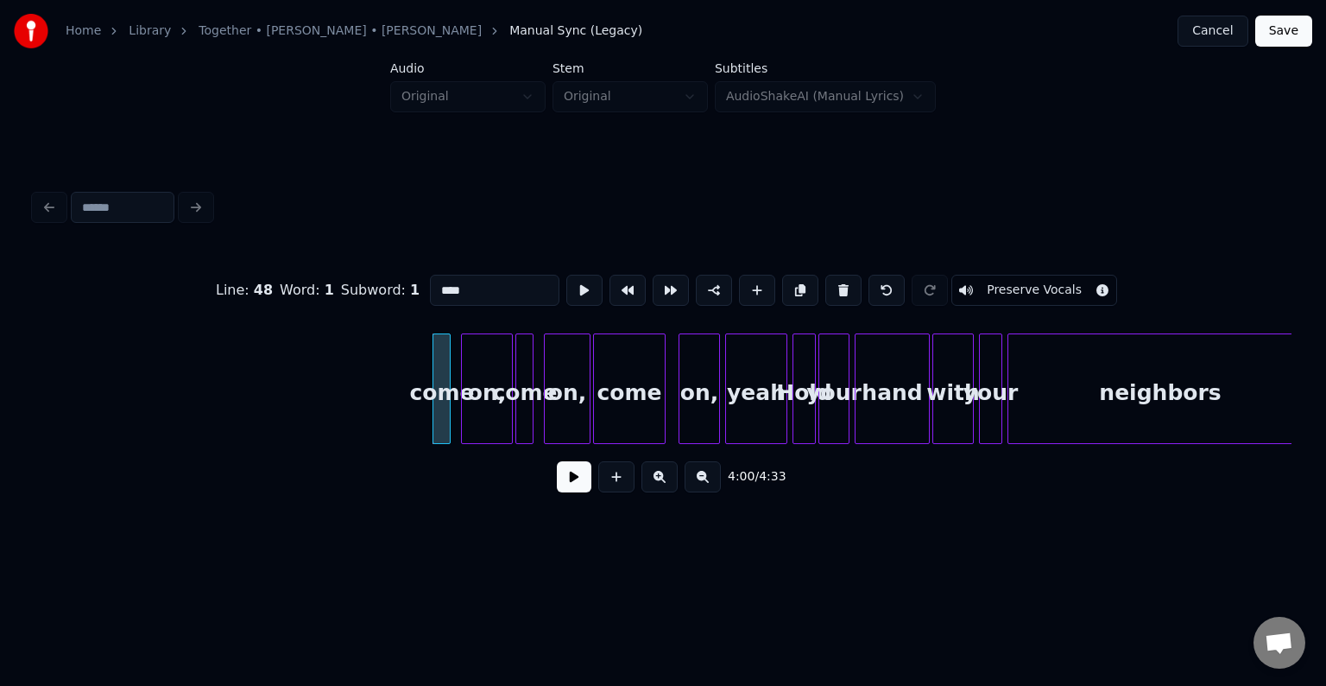
click at [829, 288] on button at bounding box center [843, 290] width 36 height 31
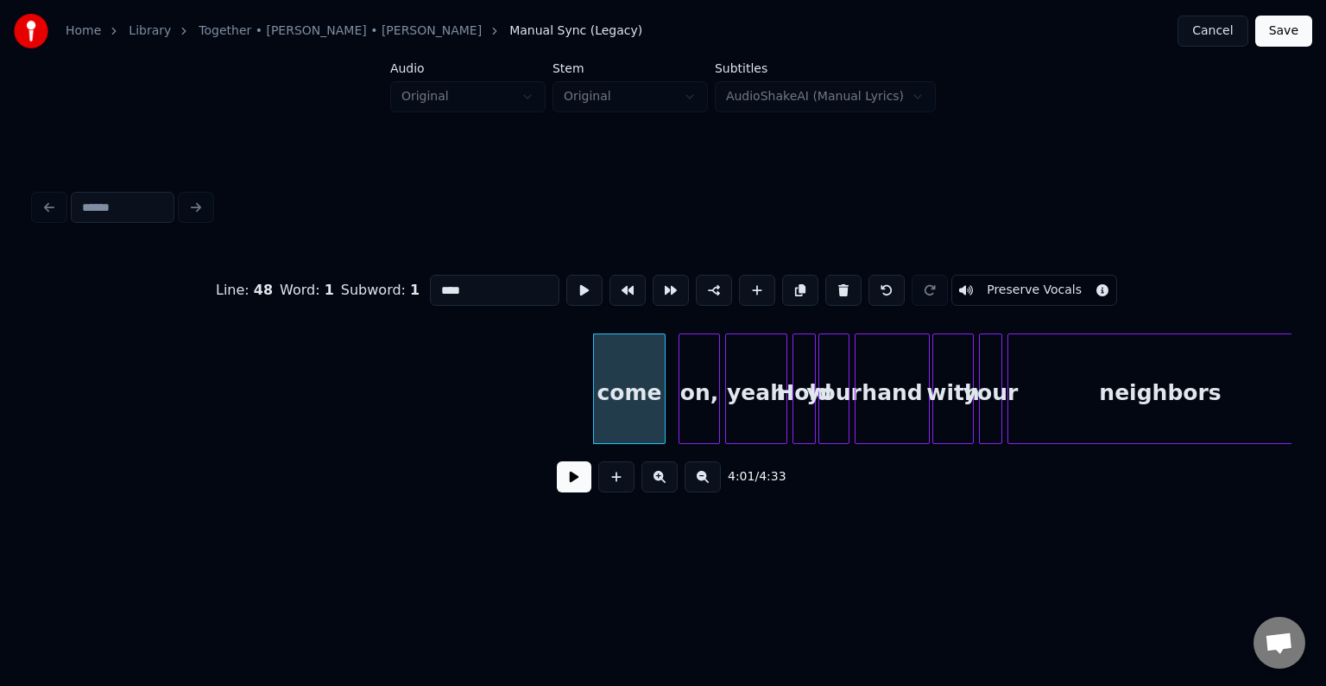
click at [829, 288] on button at bounding box center [843, 290] width 36 height 31
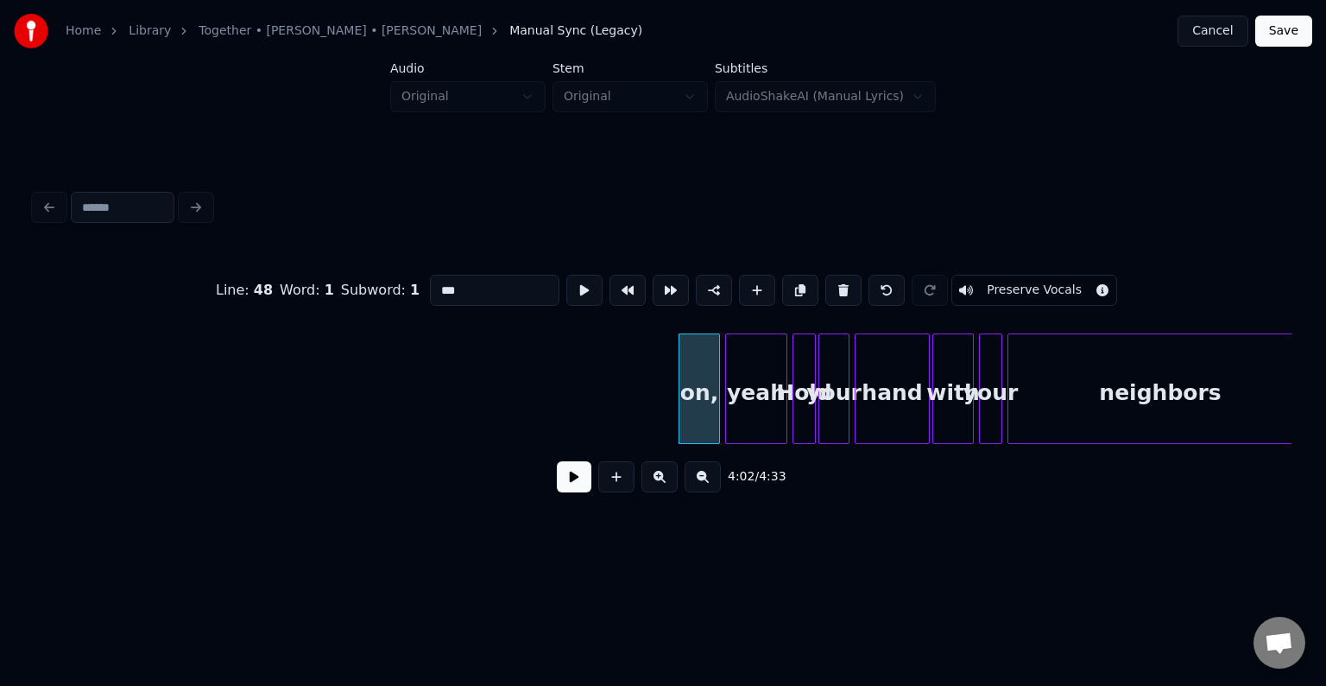
click at [829, 288] on button at bounding box center [843, 290] width 36 height 31
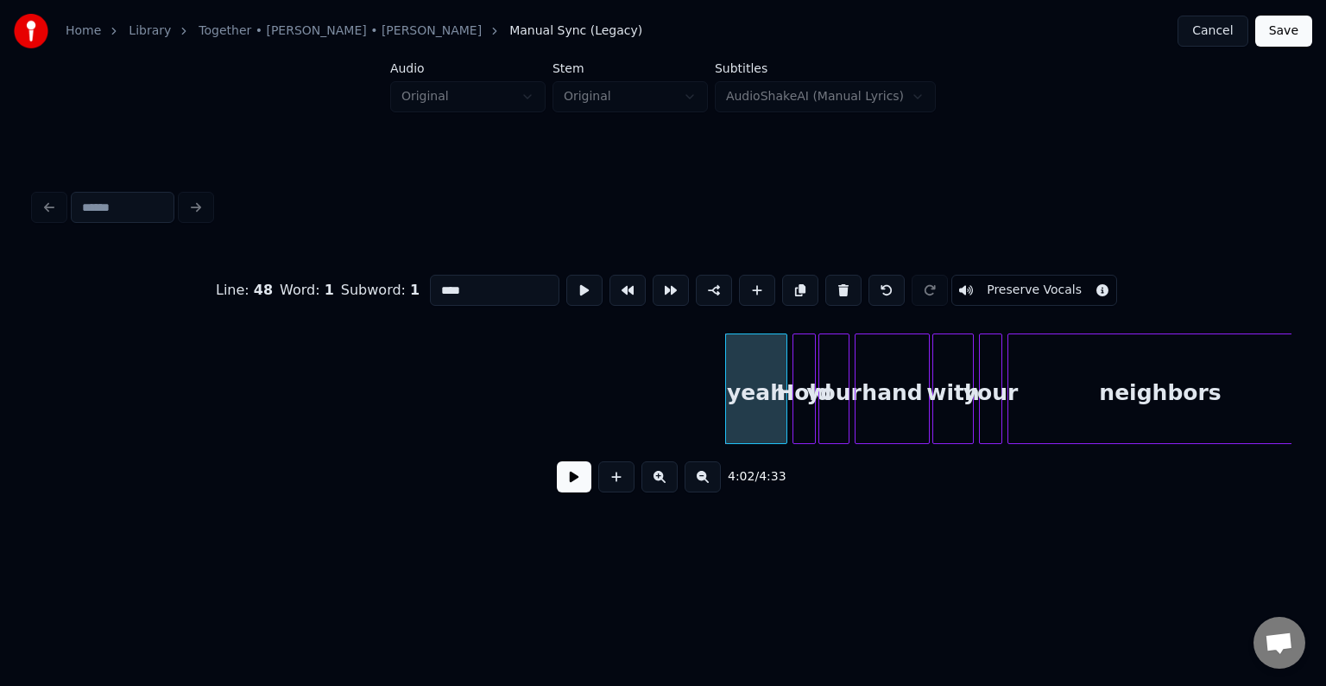
click at [829, 288] on button at bounding box center [843, 290] width 36 height 31
type input "****"
click at [568, 465] on div "4:03 / 4:33" at bounding box center [663, 477] width 1230 height 38
click at [566, 483] on button at bounding box center [574, 476] width 35 height 31
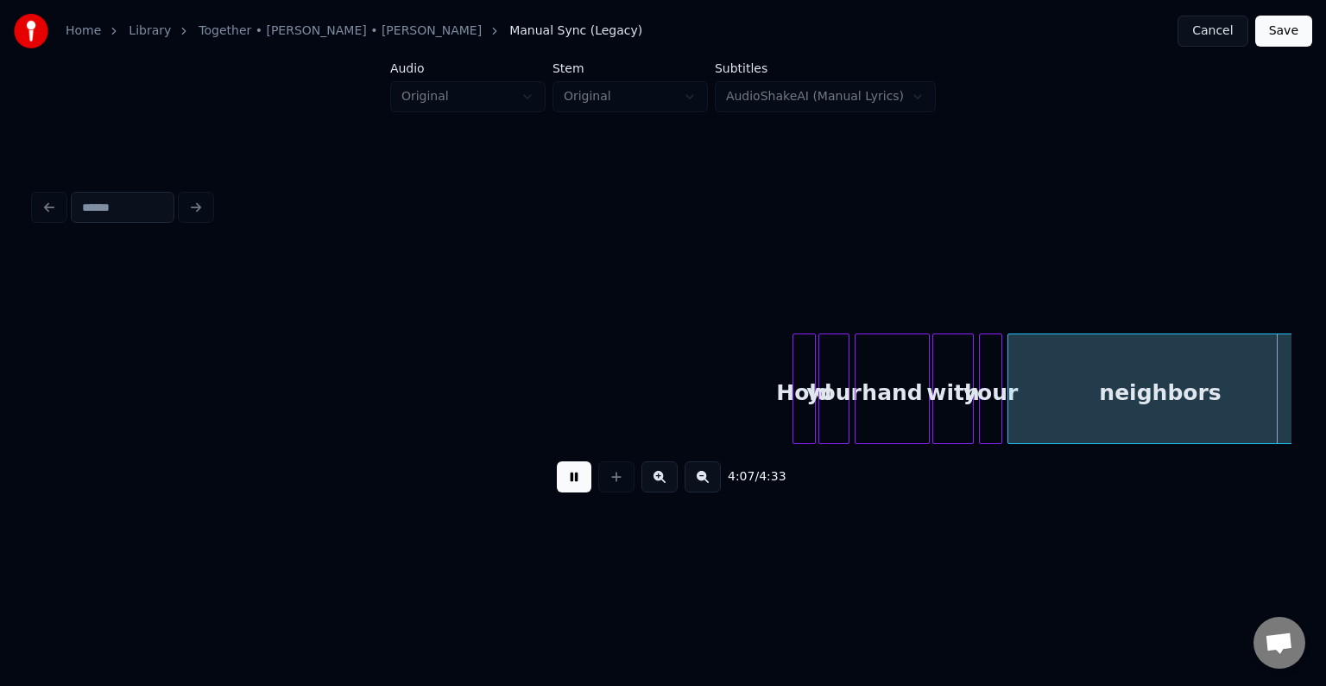
scroll to position [0, 32007]
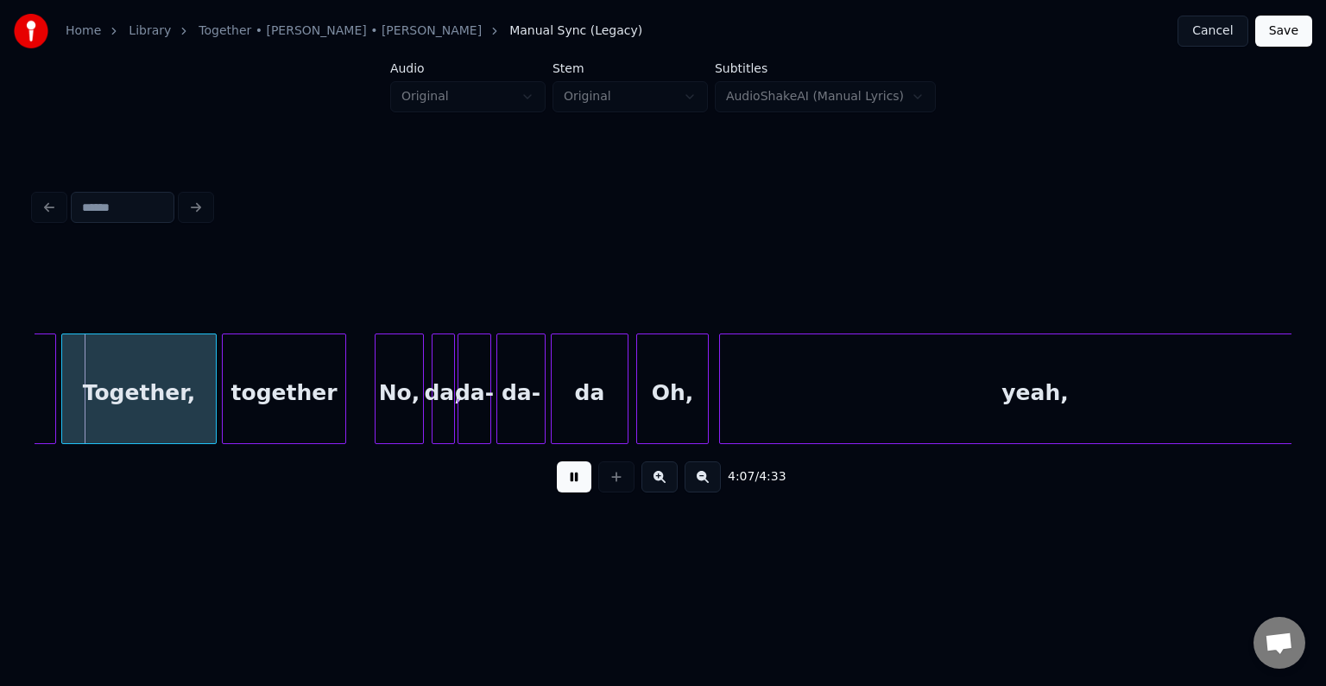
click at [566, 483] on button at bounding box center [574, 476] width 35 height 31
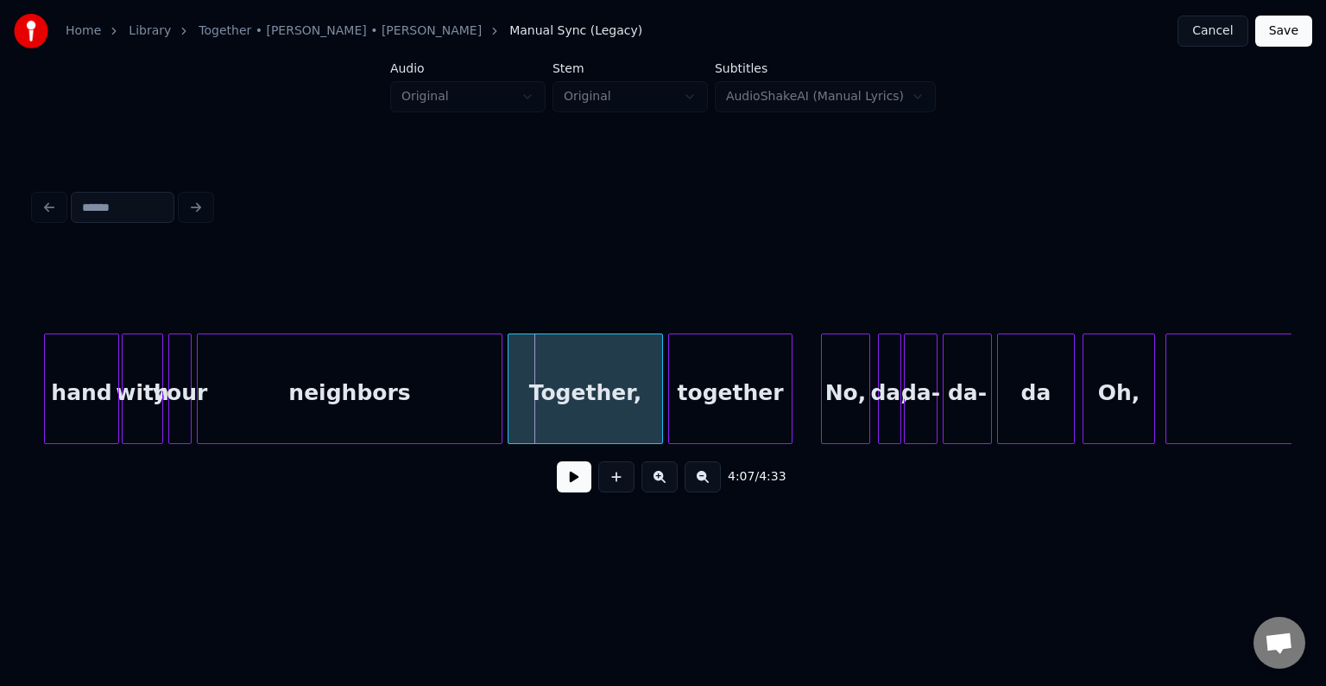
scroll to position [0, 31523]
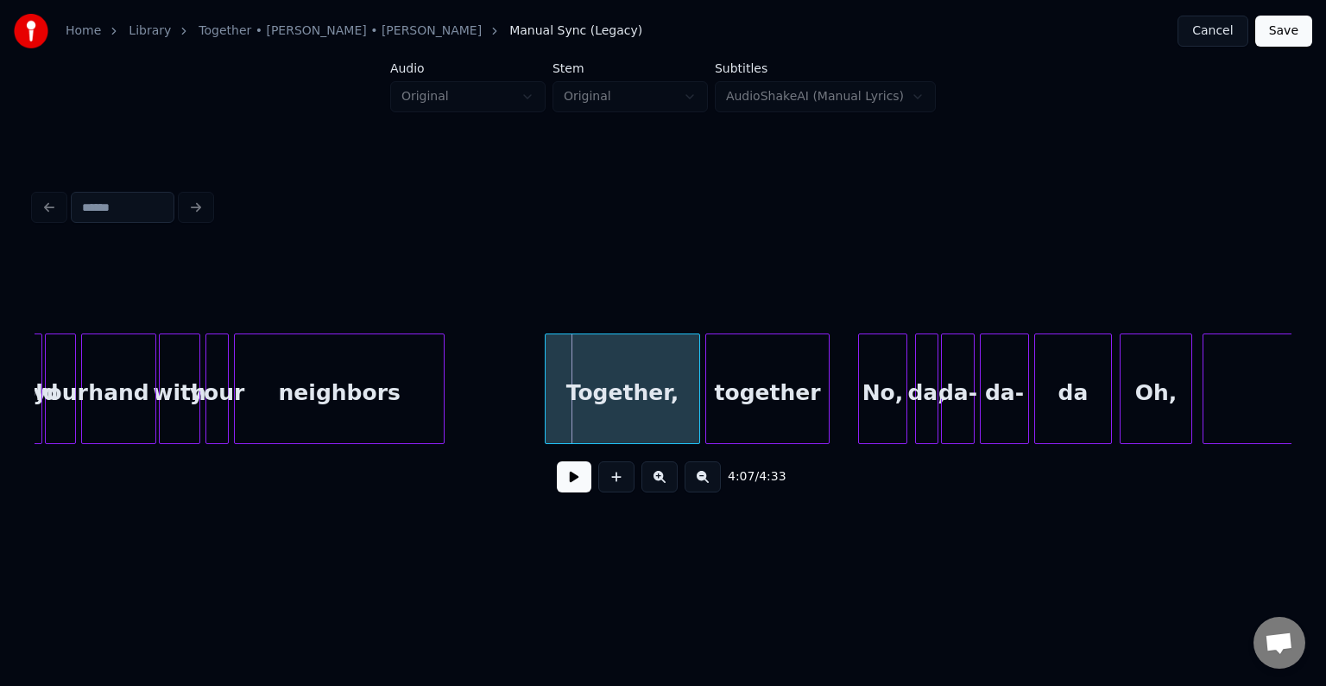
click at [440, 401] on div at bounding box center [441, 388] width 5 height 109
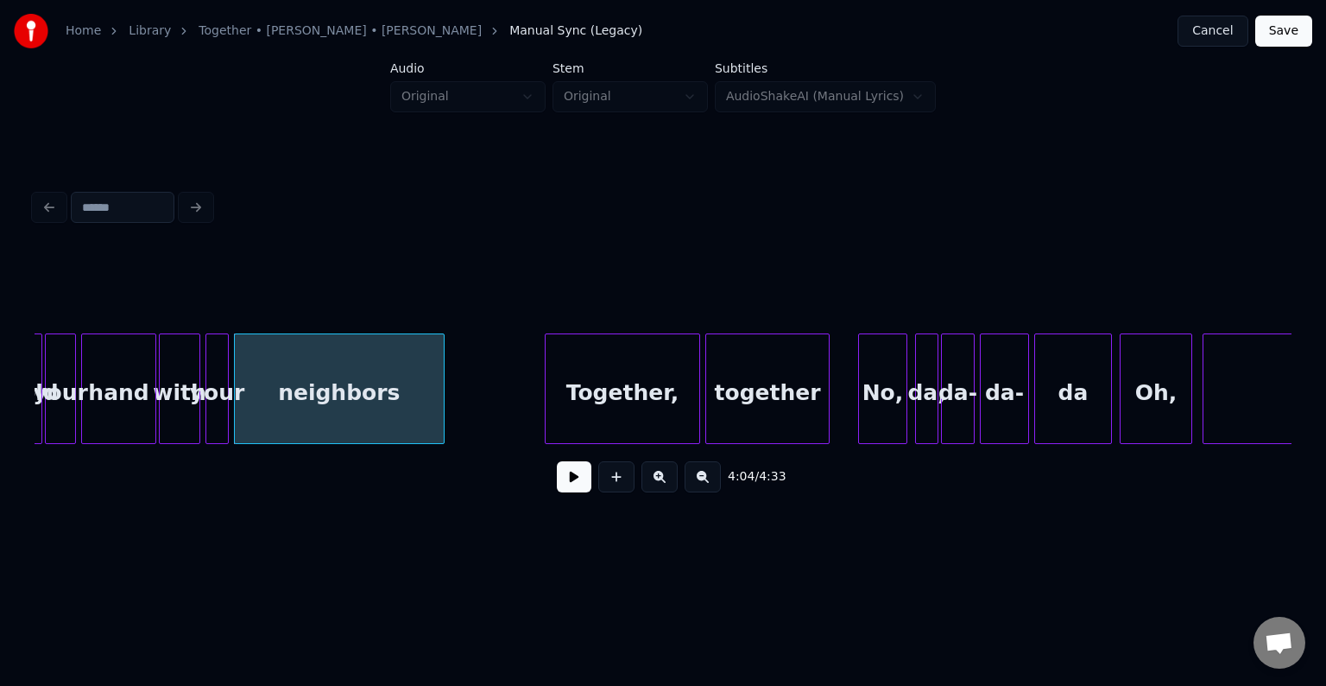
click at [566, 471] on button at bounding box center [574, 476] width 35 height 31
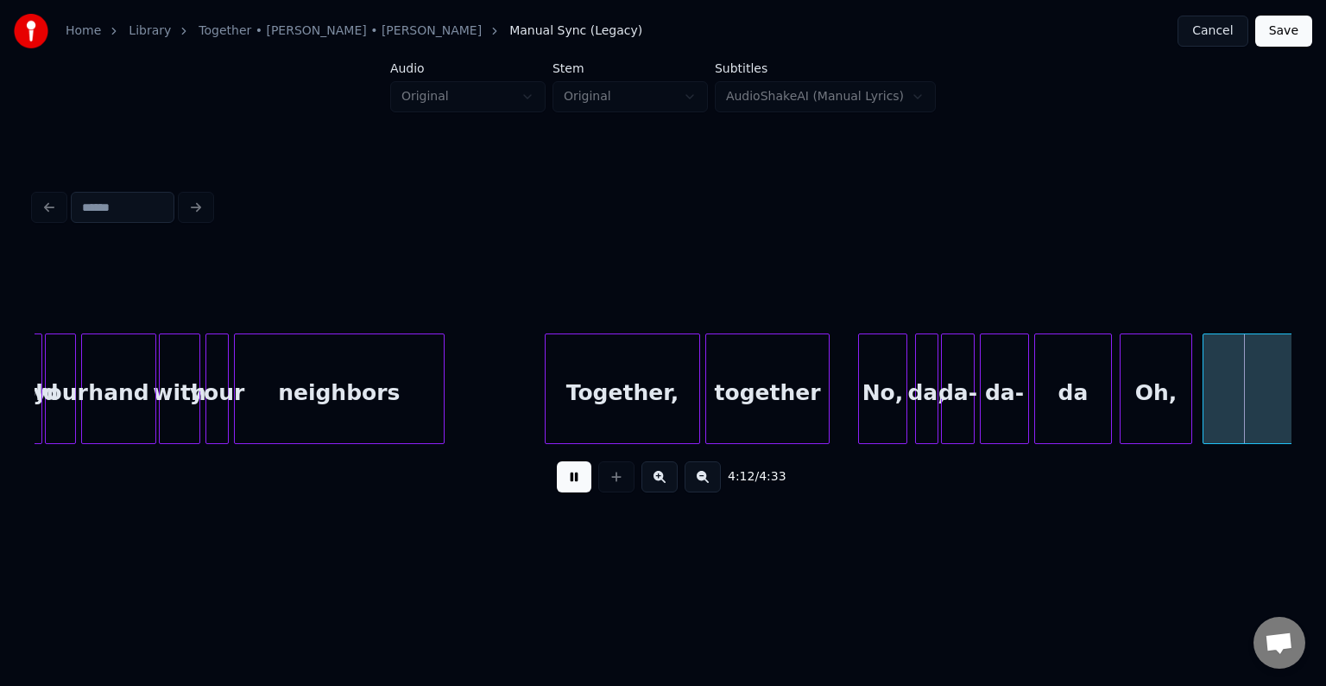
click at [566, 471] on button at bounding box center [574, 476] width 35 height 31
click at [871, 394] on div "No," at bounding box center [882, 392] width 47 height 117
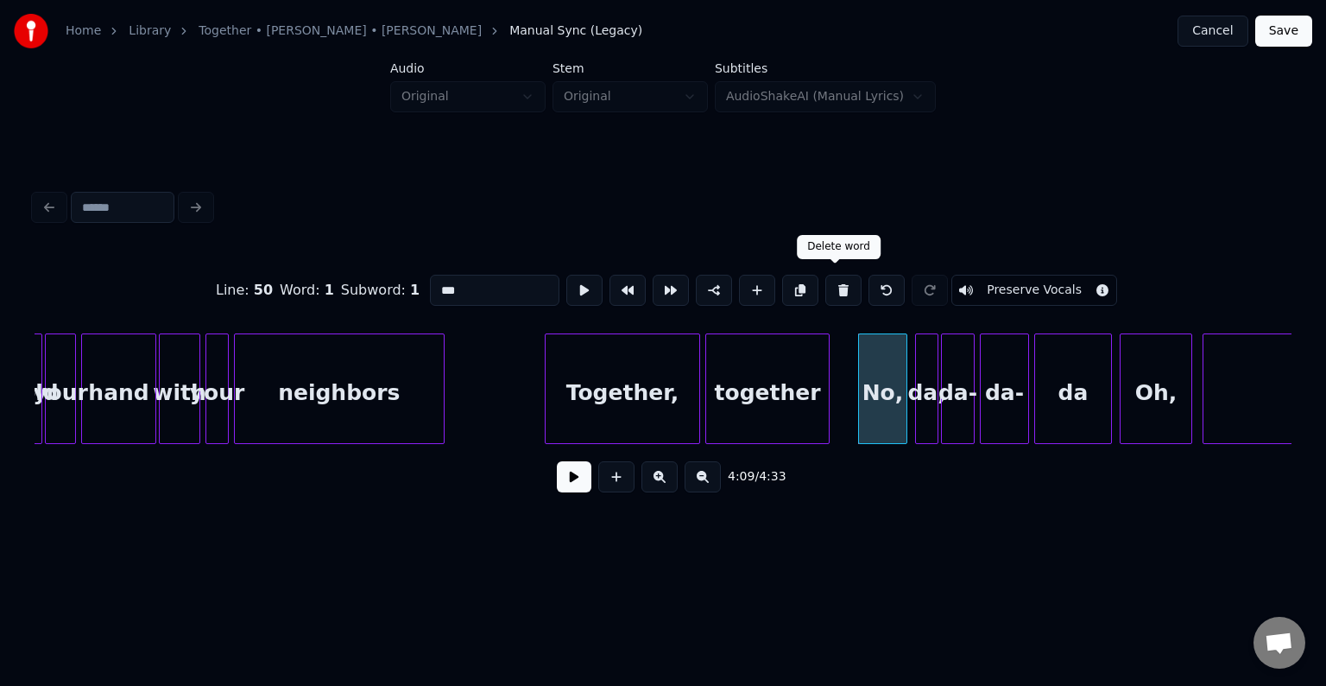
click at [836, 282] on button at bounding box center [843, 290] width 36 height 31
type input "********"
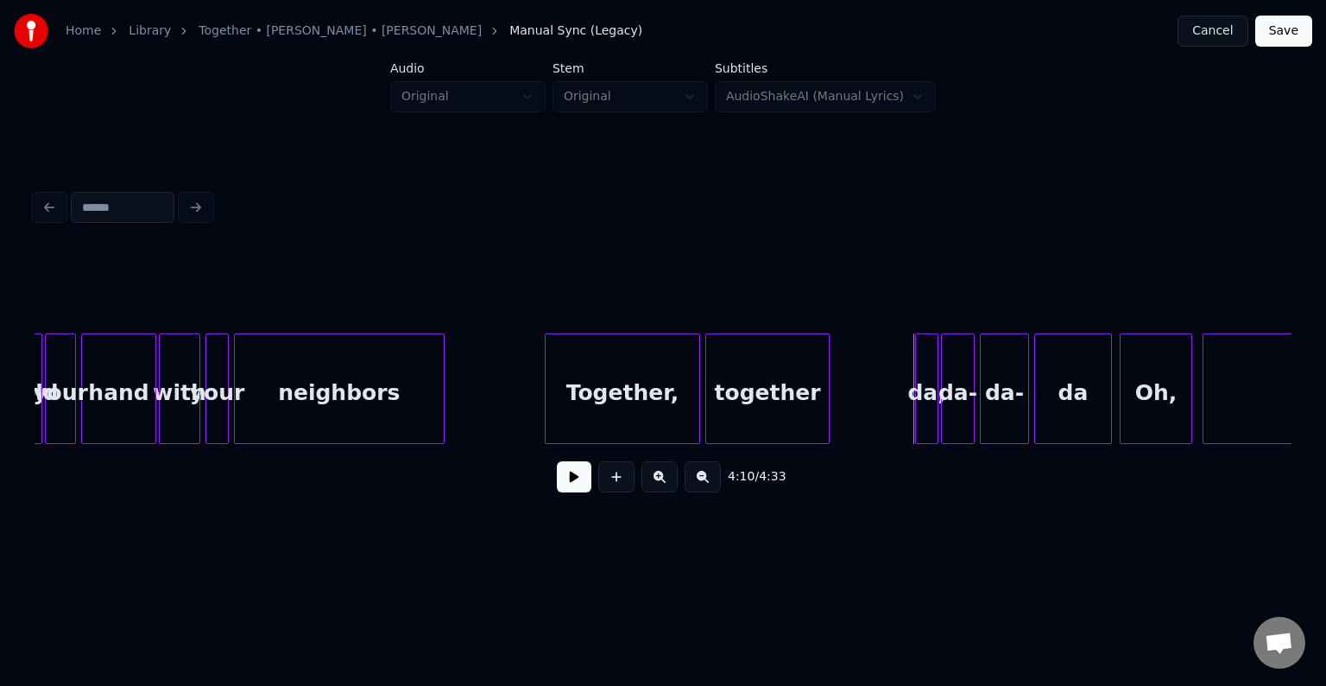
click at [919, 359] on div at bounding box center [918, 388] width 5 height 109
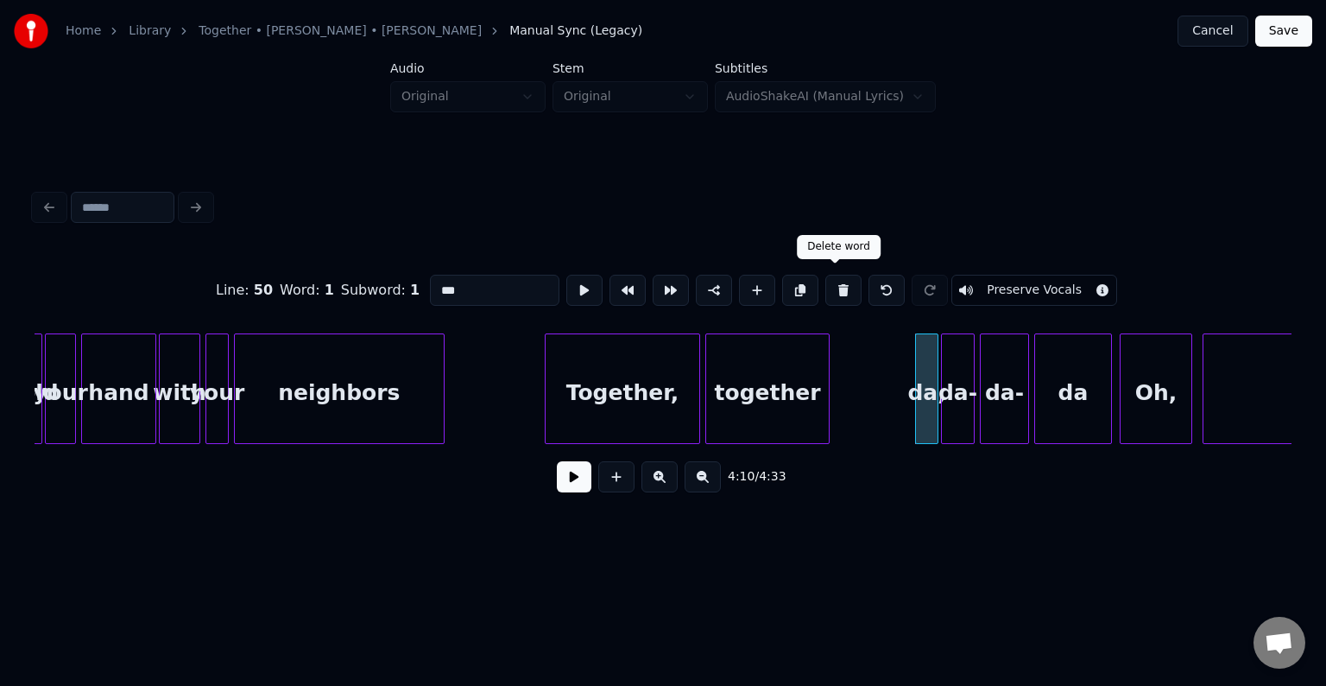
click at [828, 278] on button at bounding box center [843, 290] width 36 height 31
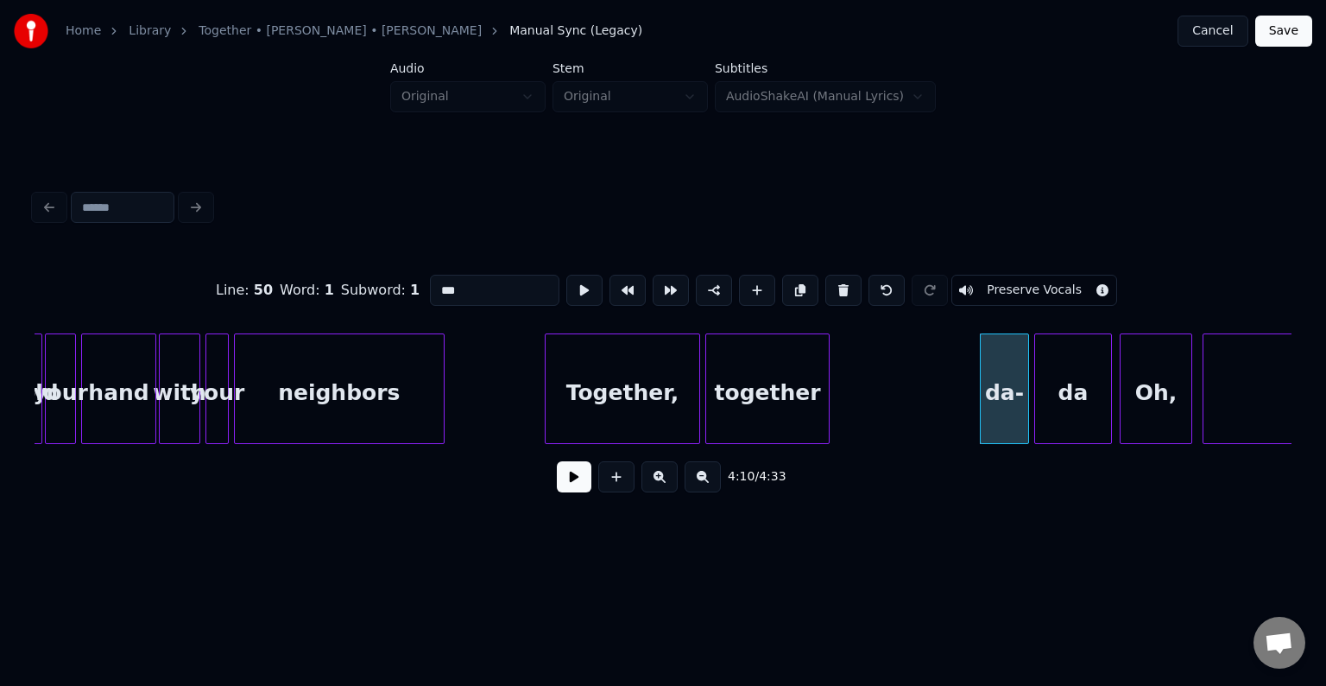
click at [828, 278] on button at bounding box center [843, 290] width 36 height 31
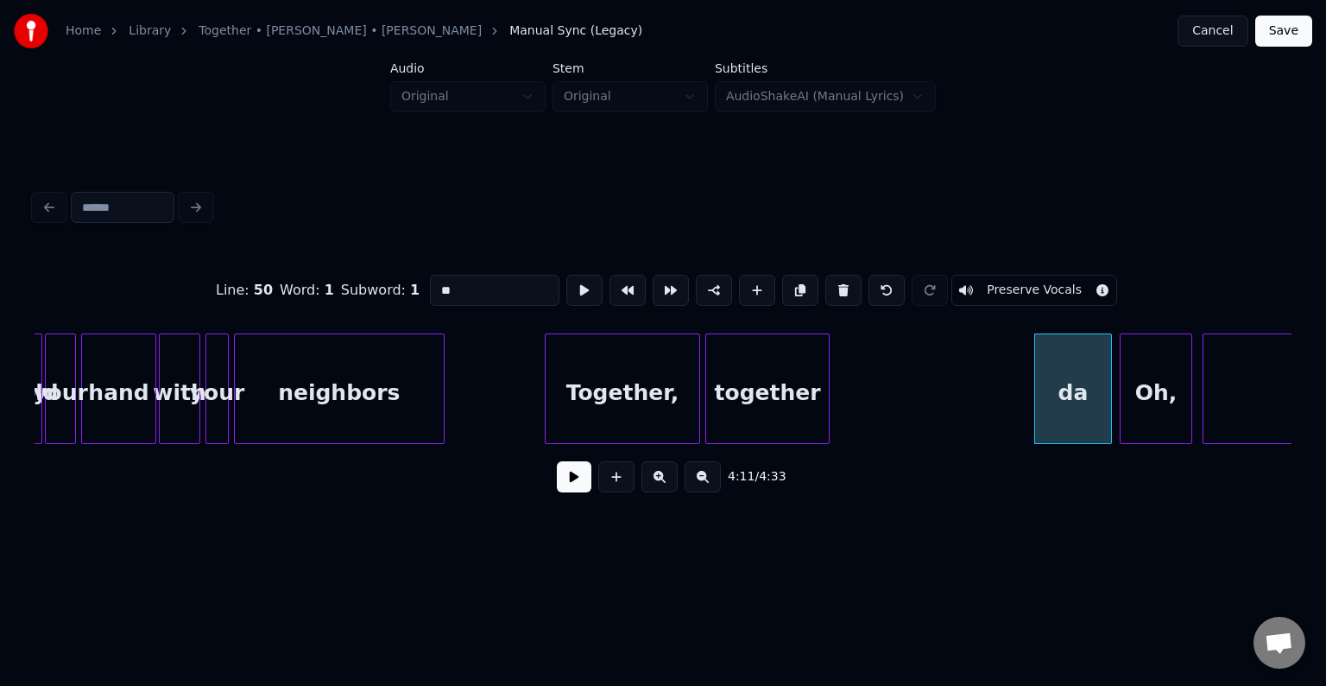
click at [828, 278] on button at bounding box center [843, 290] width 36 height 31
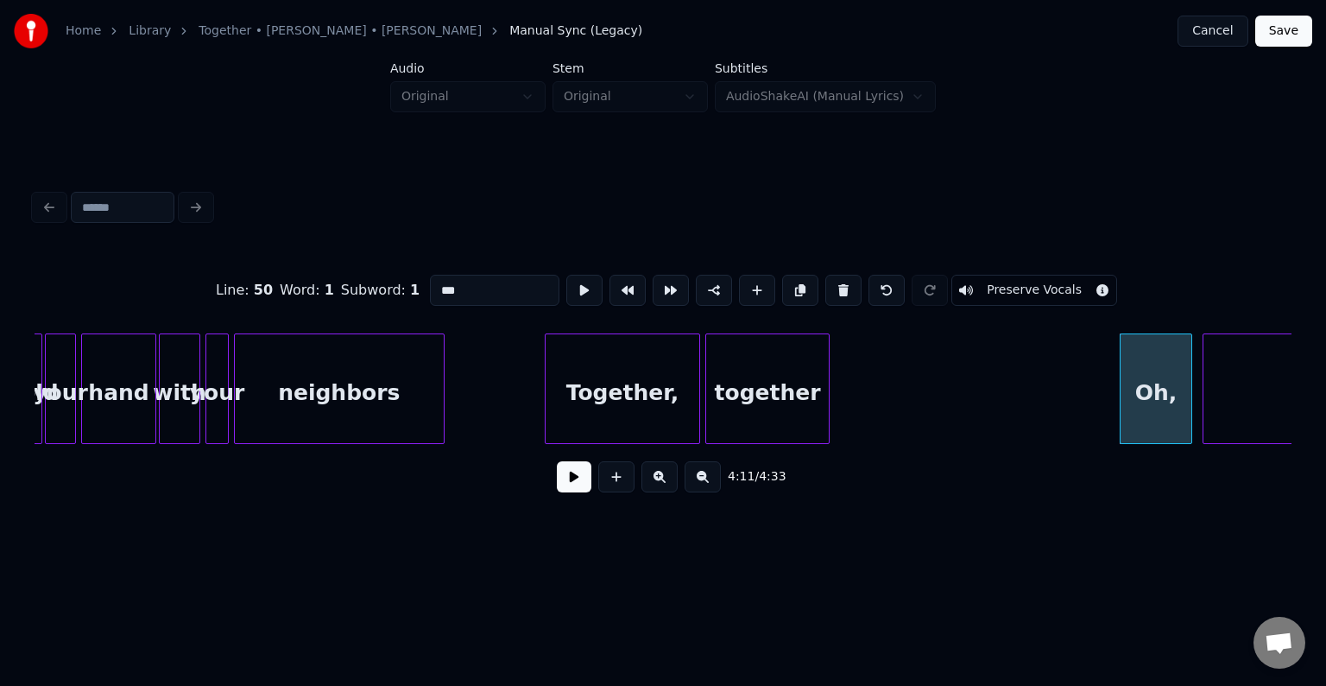
click at [828, 278] on button at bounding box center [843, 290] width 36 height 31
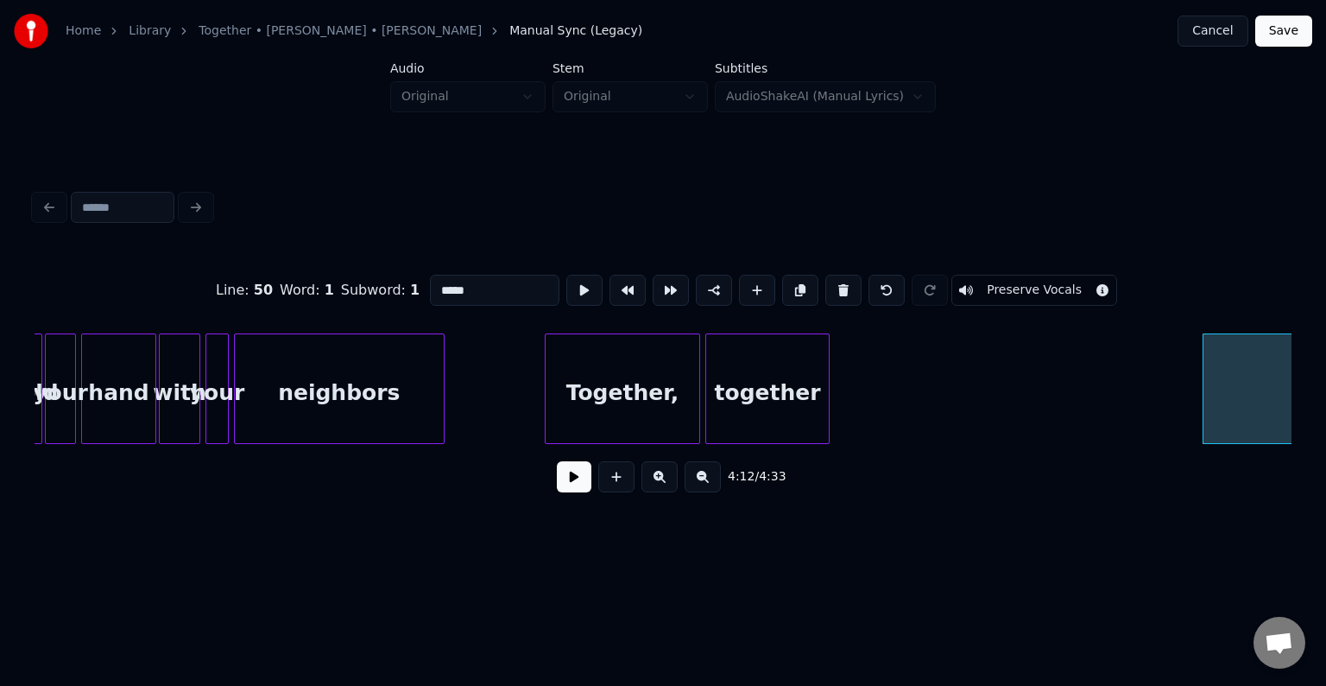
click at [828, 278] on button at bounding box center [843, 290] width 36 height 31
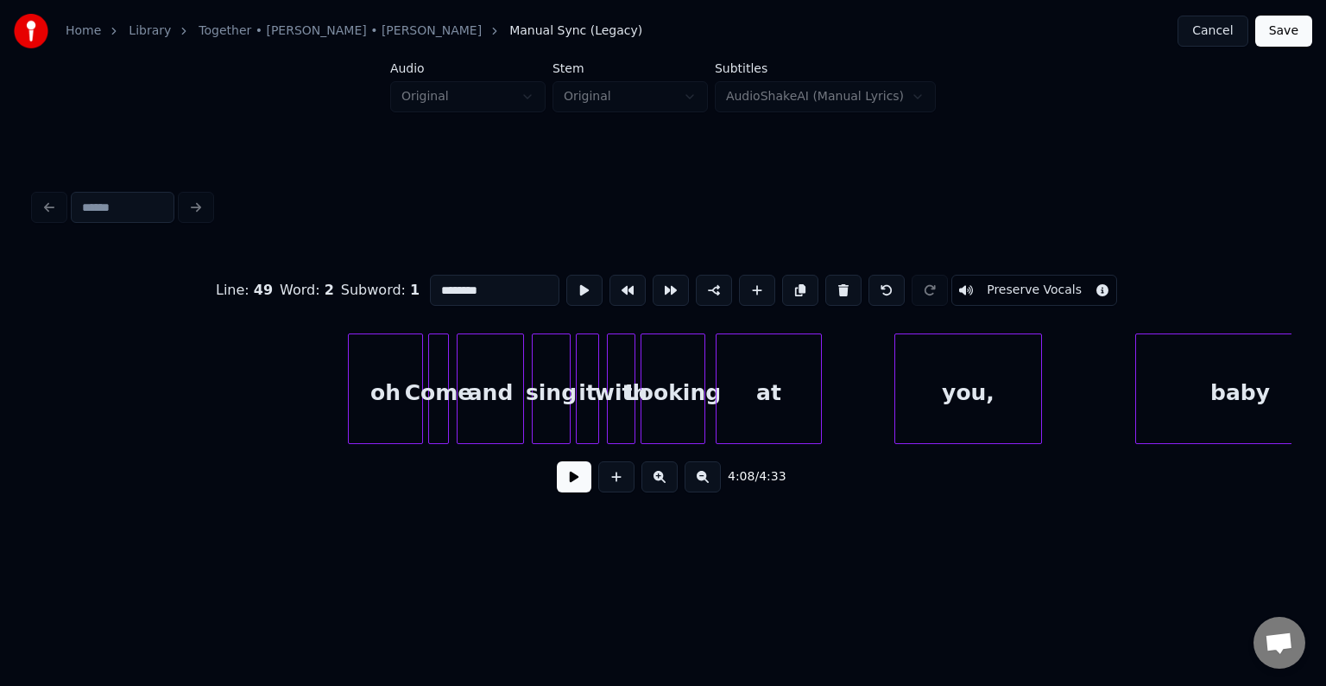
scroll to position [0, 33101]
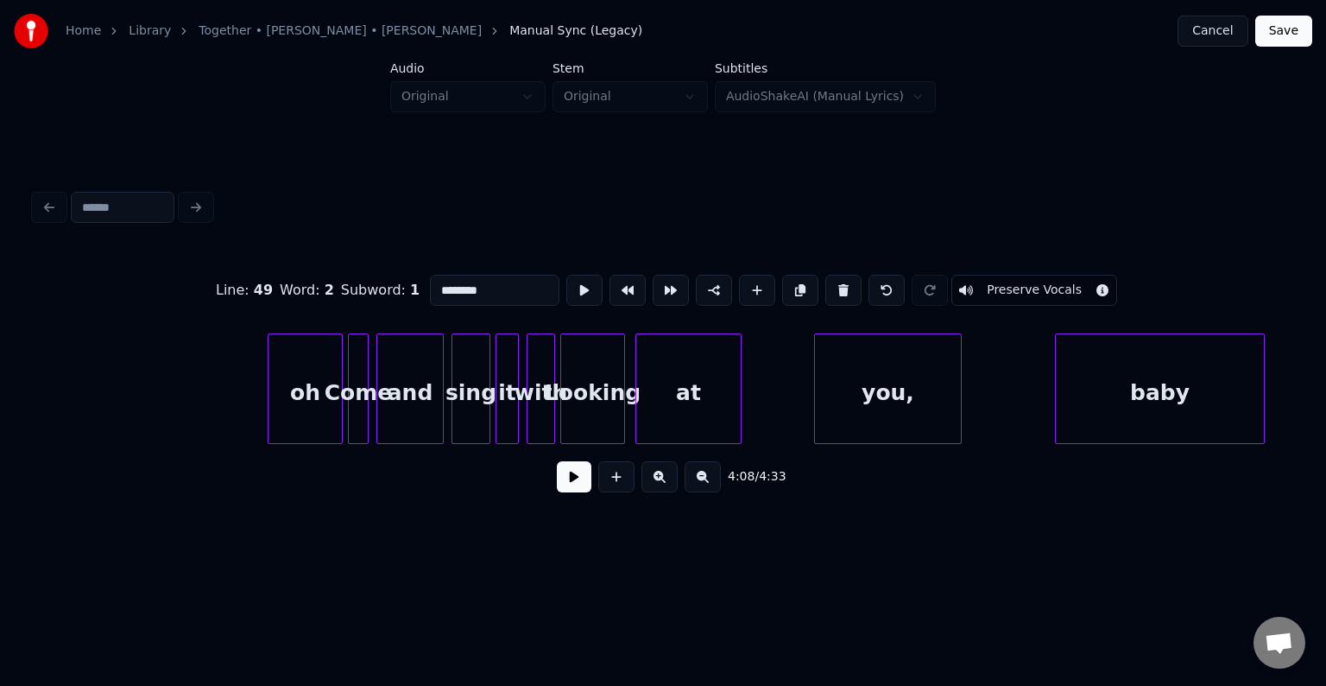
click at [277, 380] on div "oh" at bounding box center [305, 392] width 73 height 117
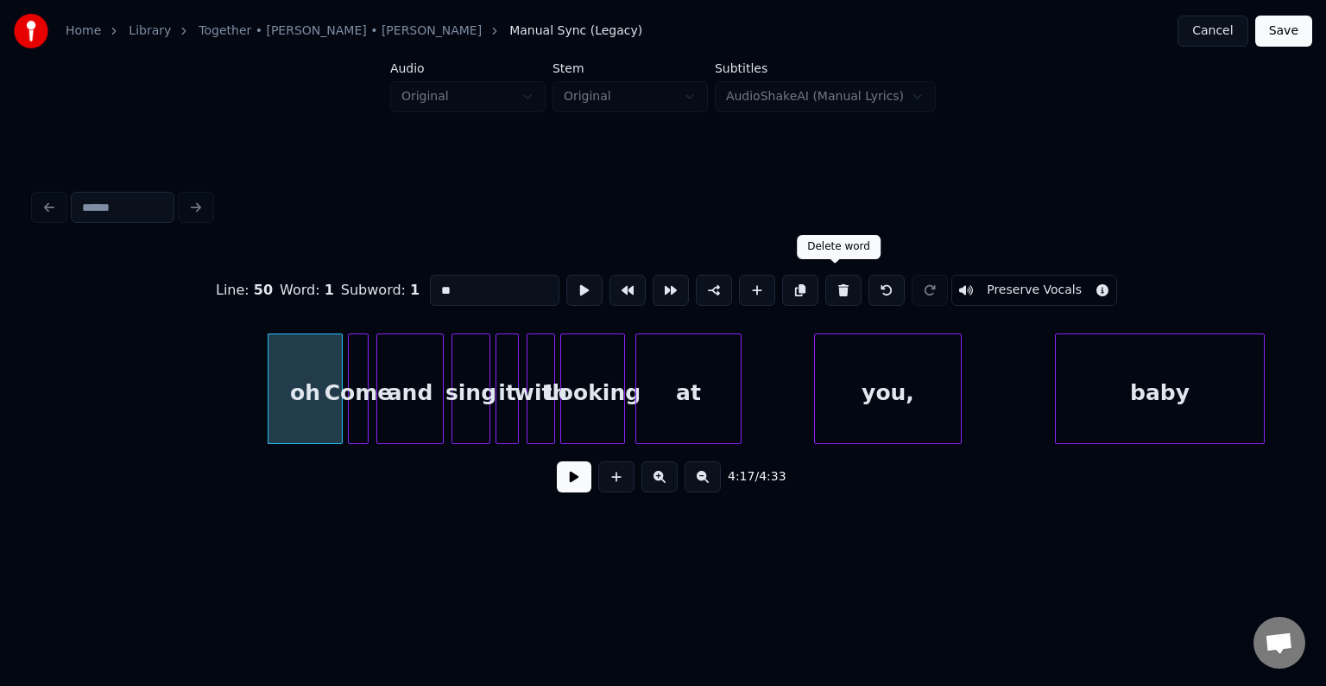
click at [836, 288] on button at bounding box center [843, 290] width 36 height 31
type input "****"
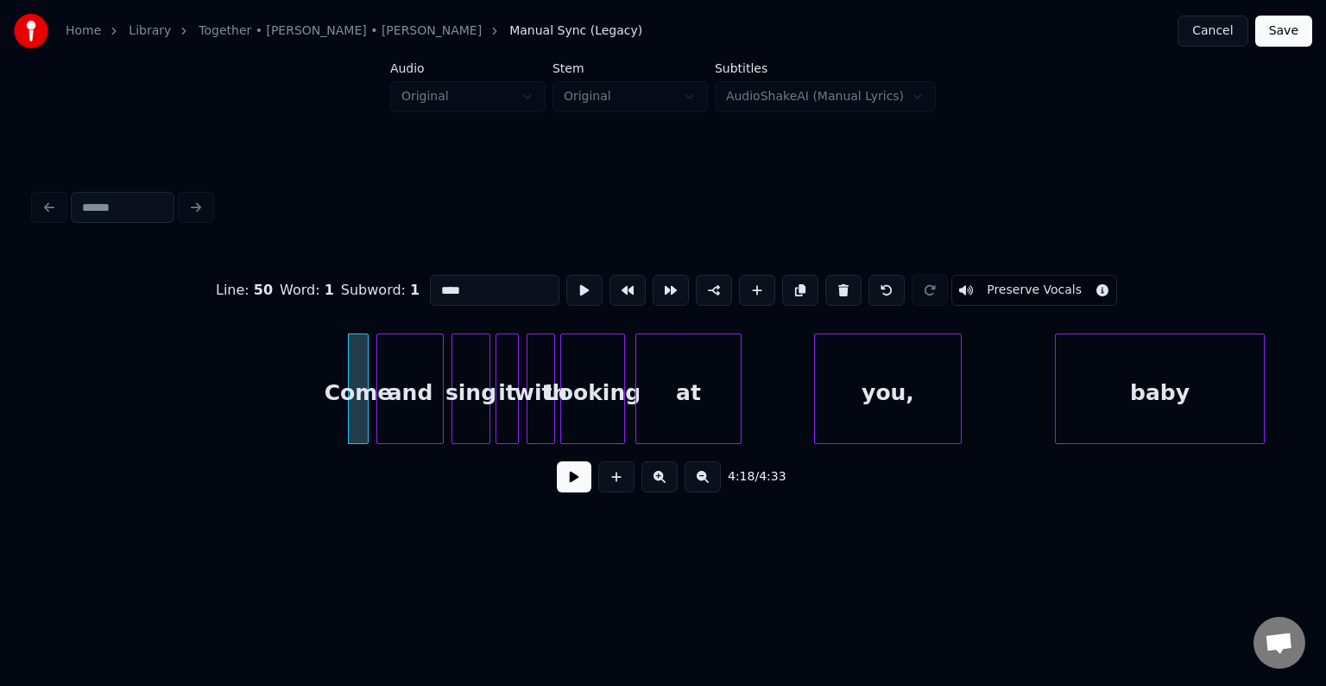
click at [568, 484] on button at bounding box center [574, 476] width 35 height 31
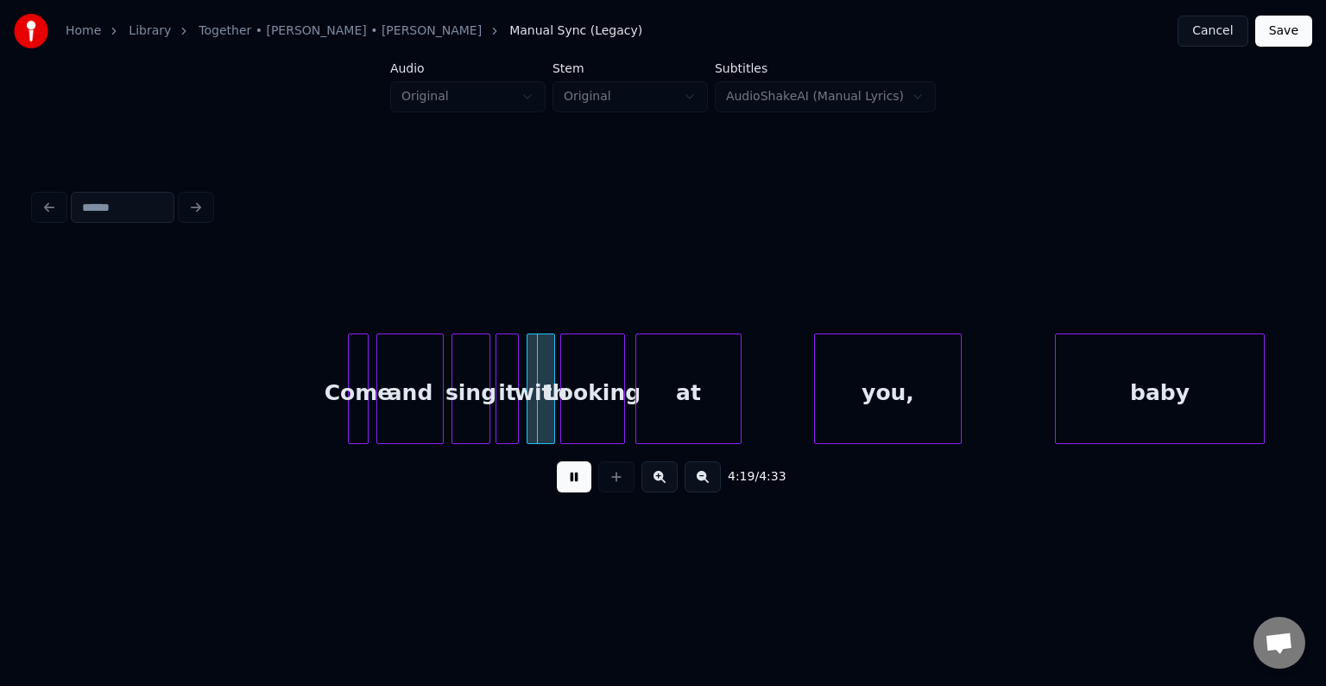
click at [567, 480] on button at bounding box center [574, 476] width 35 height 31
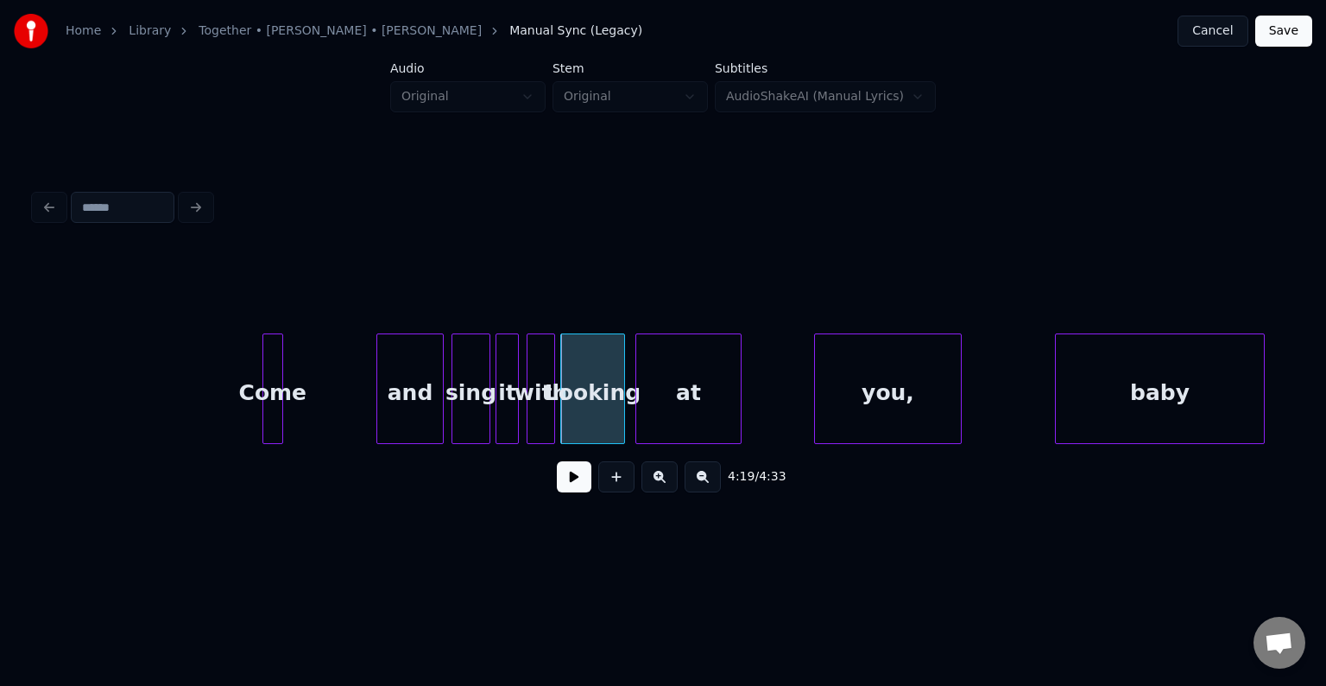
click at [263, 405] on div "Come" at bounding box center [272, 392] width 19 height 117
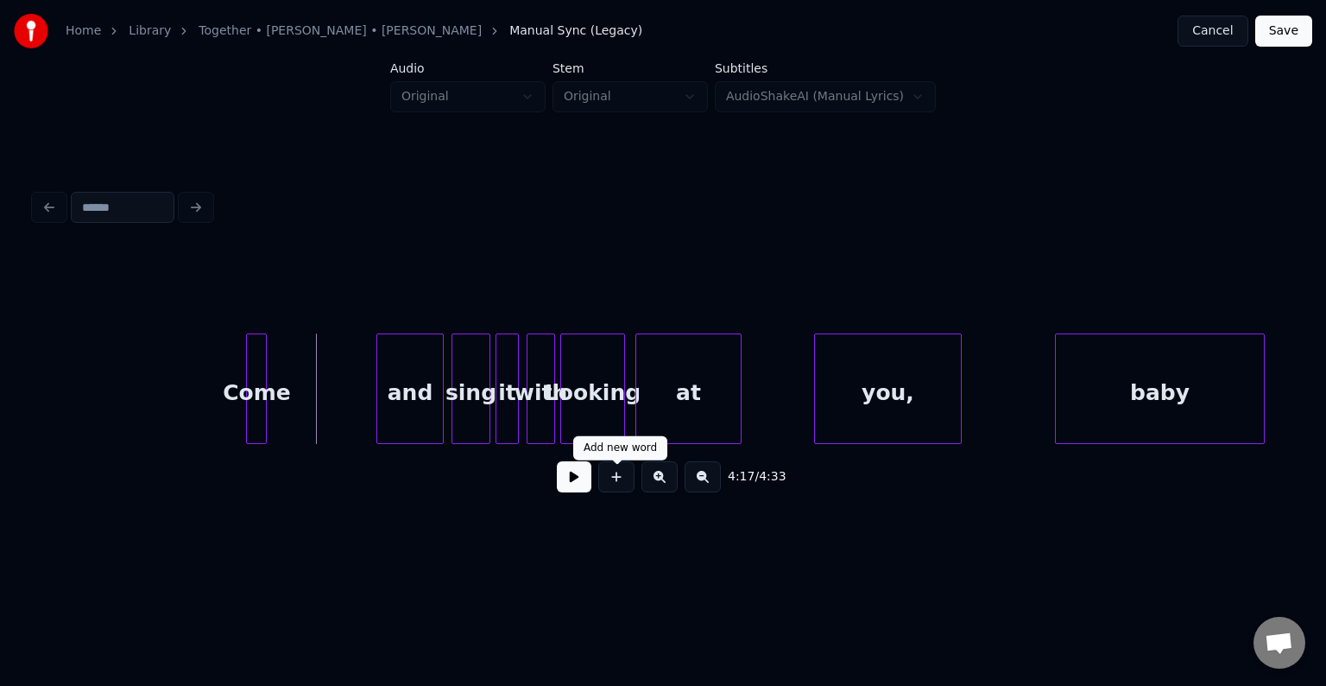
click at [622, 487] on button at bounding box center [616, 476] width 36 height 31
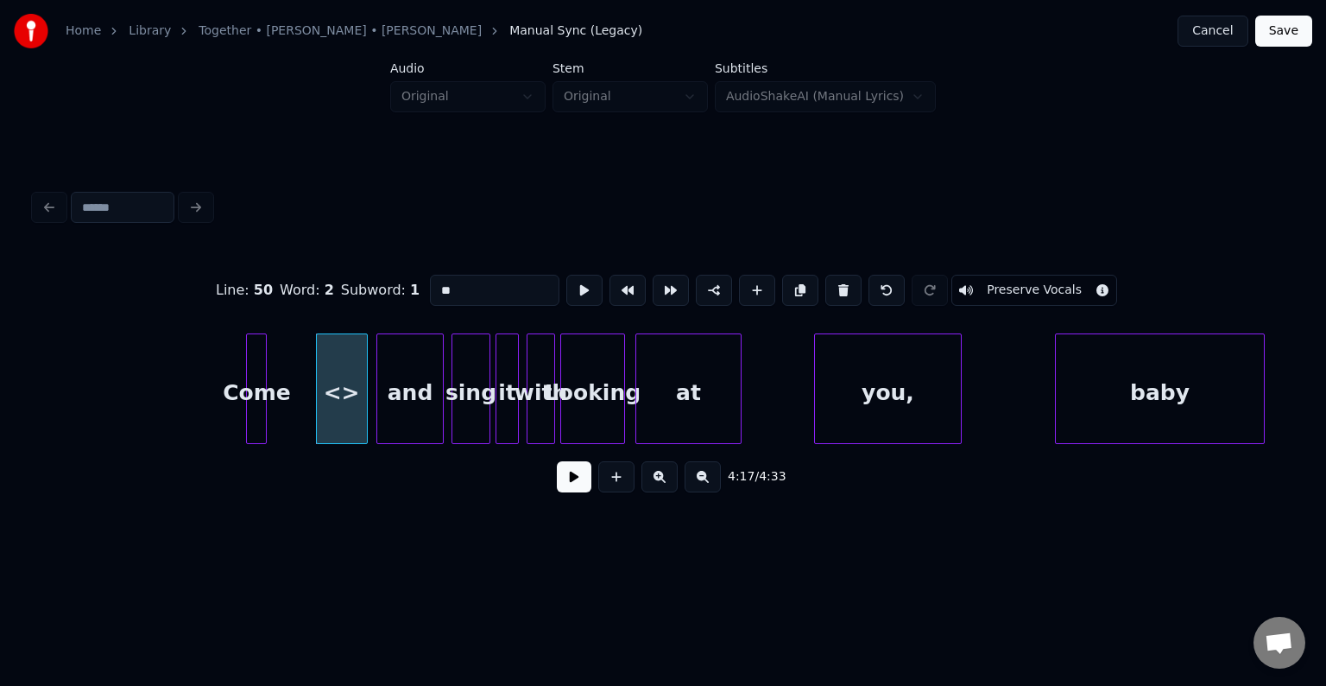
drag, startPoint x: 487, startPoint y: 283, endPoint x: 373, endPoint y: 301, distance: 115.4
click at [373, 301] on div "Line : 50 Word : 2 Subword : 1 ** Preserve Vocals" at bounding box center [663, 290] width 1257 height 86
click at [351, 421] on div "on" at bounding box center [348, 392] width 50 height 117
click at [307, 427] on div "Come" at bounding box center [304, 392] width 19 height 117
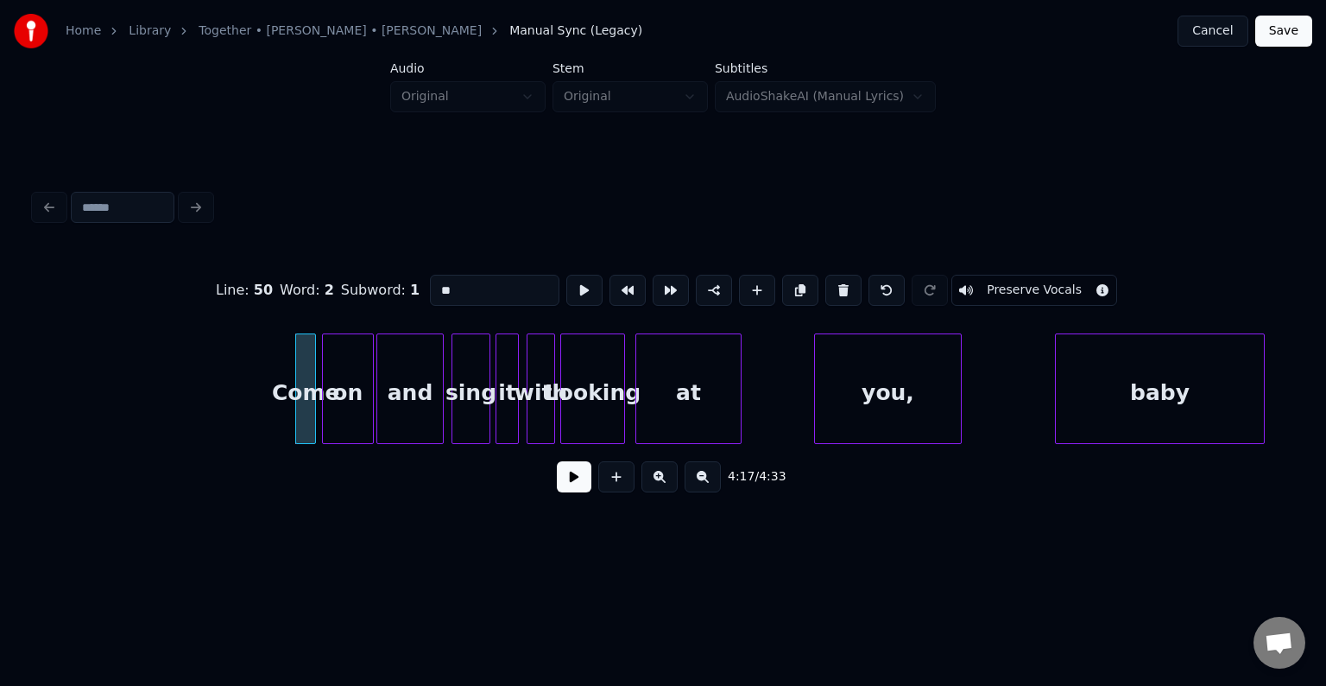
type input "**"
click at [570, 483] on button at bounding box center [574, 476] width 35 height 31
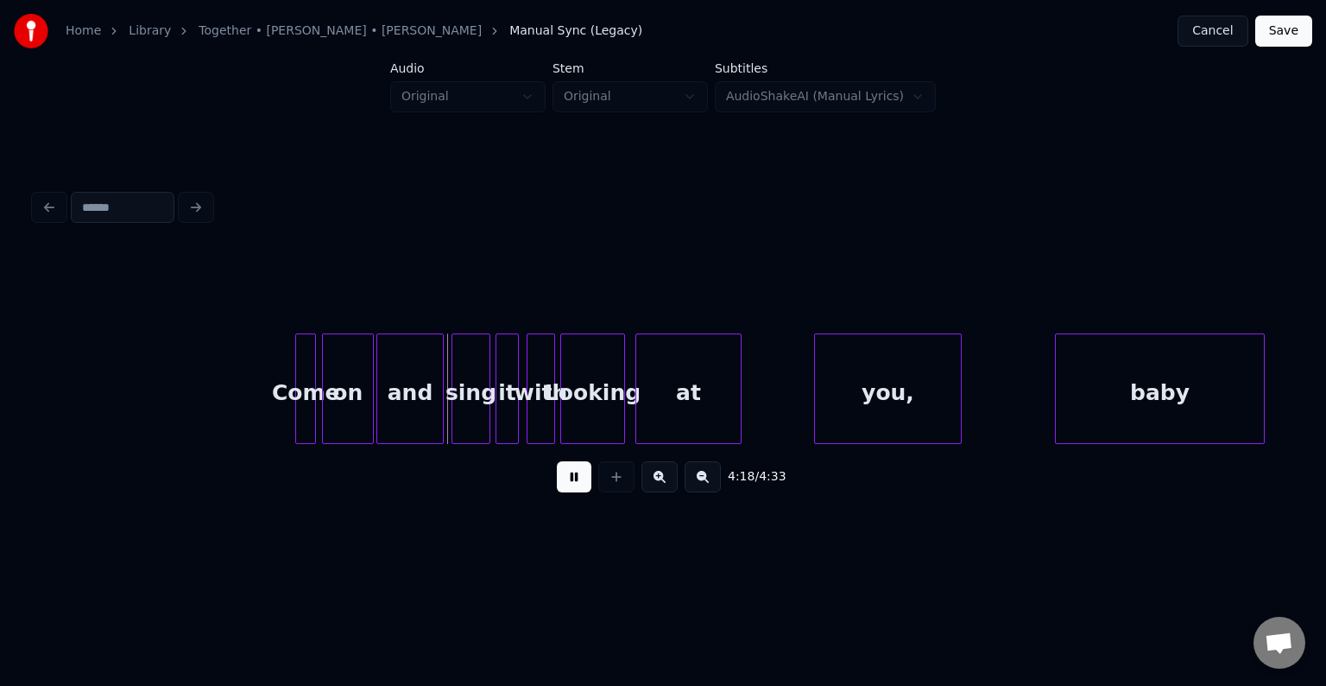
click at [570, 483] on button at bounding box center [574, 476] width 35 height 31
click at [349, 431] on div at bounding box center [351, 388] width 5 height 109
click at [332, 427] on div "Come" at bounding box center [335, 392] width 19 height 117
click at [572, 488] on button at bounding box center [574, 476] width 35 height 31
click at [365, 408] on div "on" at bounding box center [361, 392] width 24 height 117
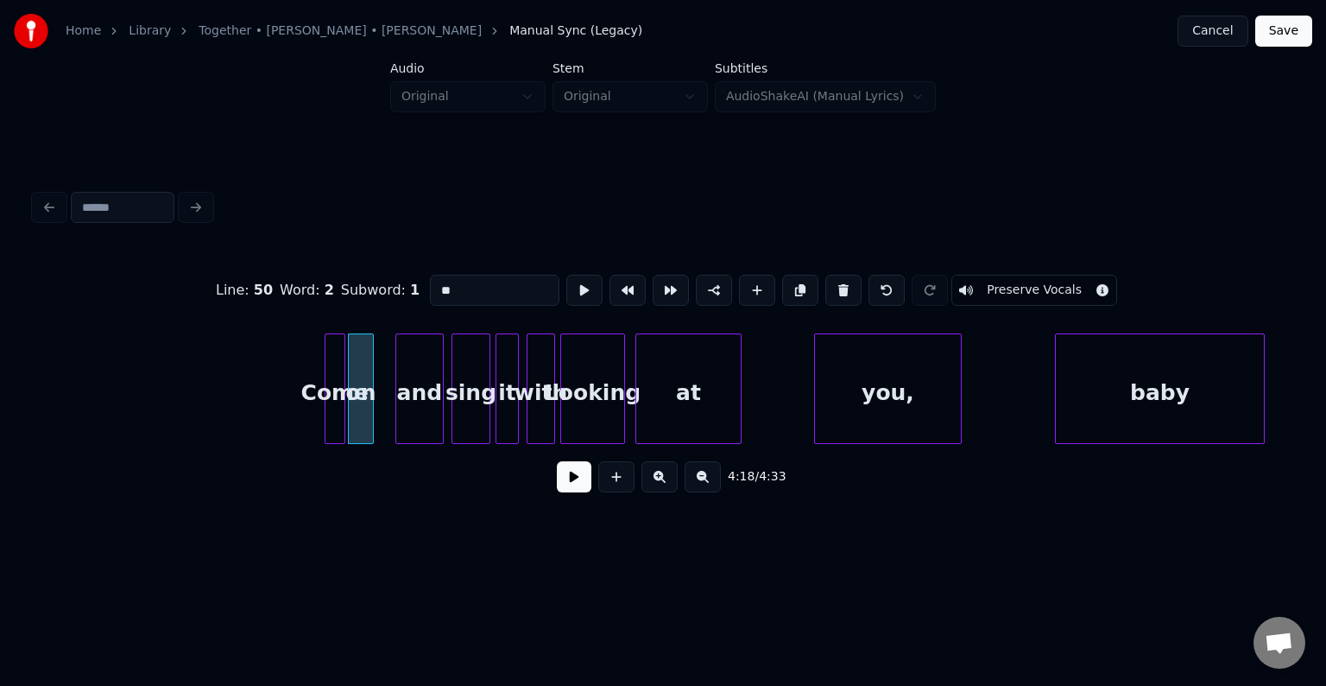
click at [397, 426] on div at bounding box center [398, 388] width 5 height 109
click at [376, 425] on div "on" at bounding box center [377, 392] width 24 height 117
click at [347, 424] on div "Come" at bounding box center [348, 392] width 19 height 117
click at [576, 485] on button at bounding box center [574, 476] width 35 height 31
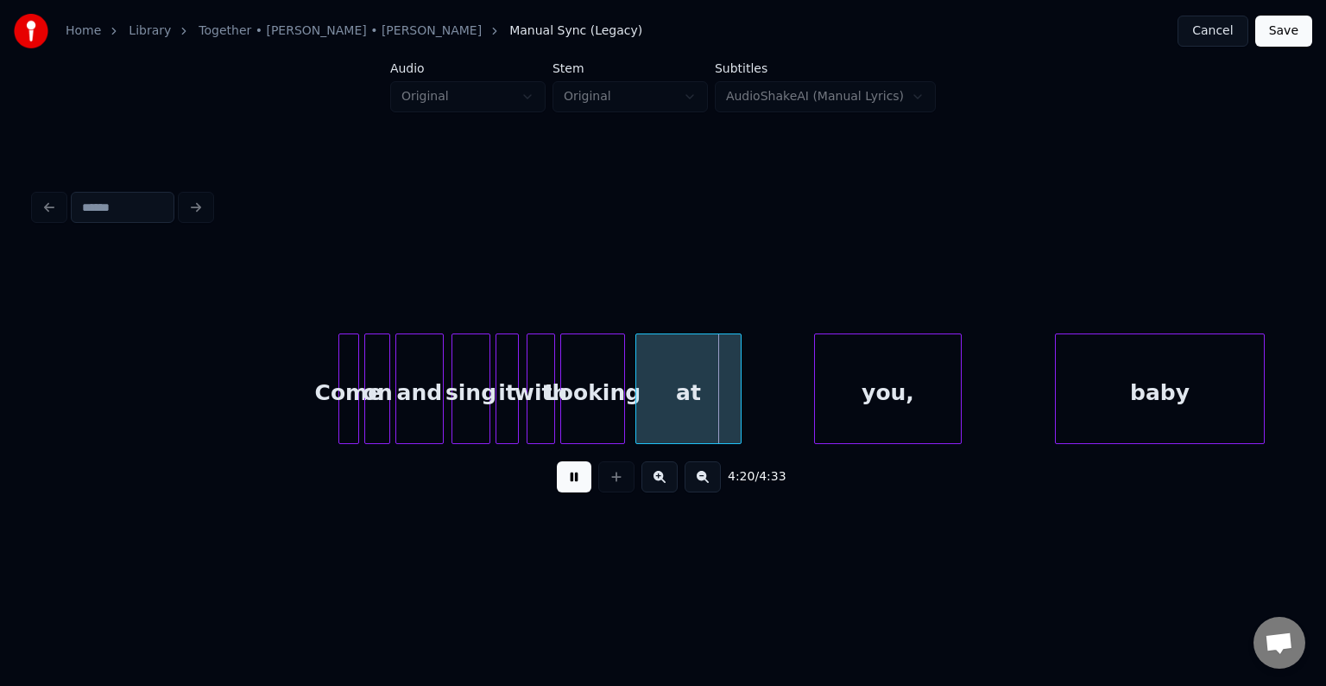
click at [576, 485] on button at bounding box center [574, 476] width 35 height 31
click at [606, 389] on div "Looking" at bounding box center [592, 392] width 63 height 117
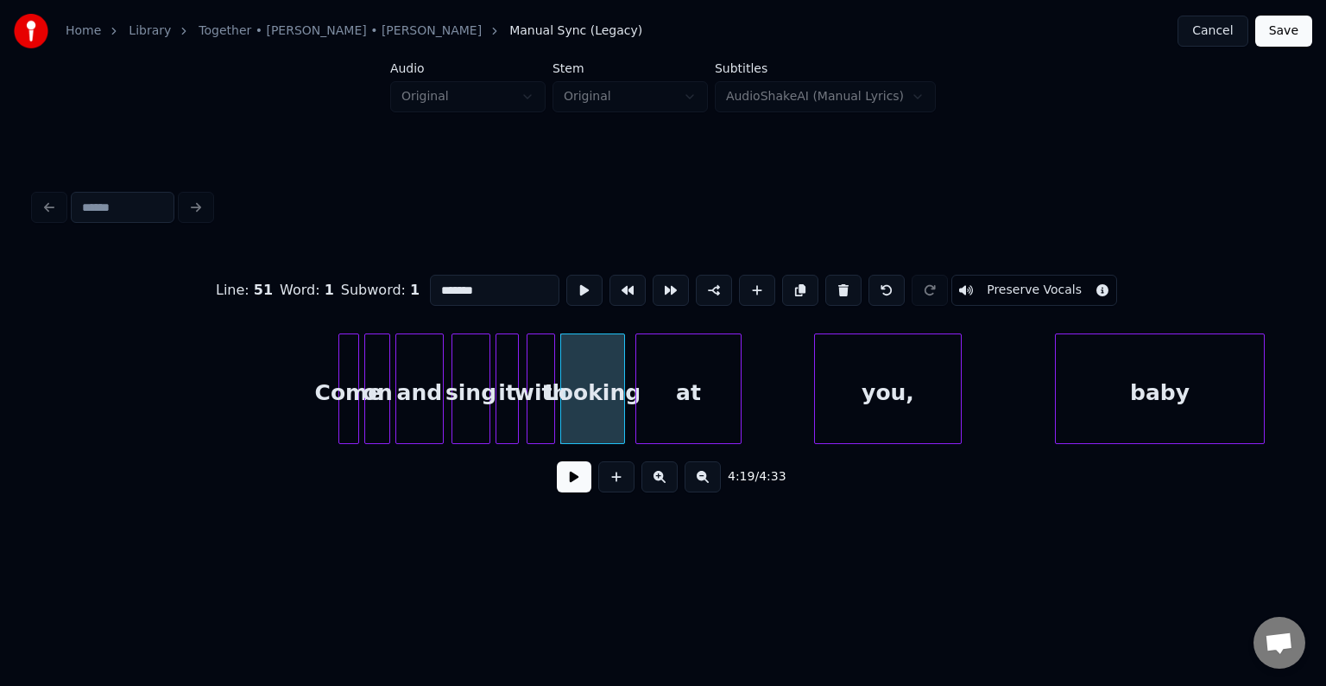
click at [839, 285] on button at bounding box center [843, 290] width 36 height 31
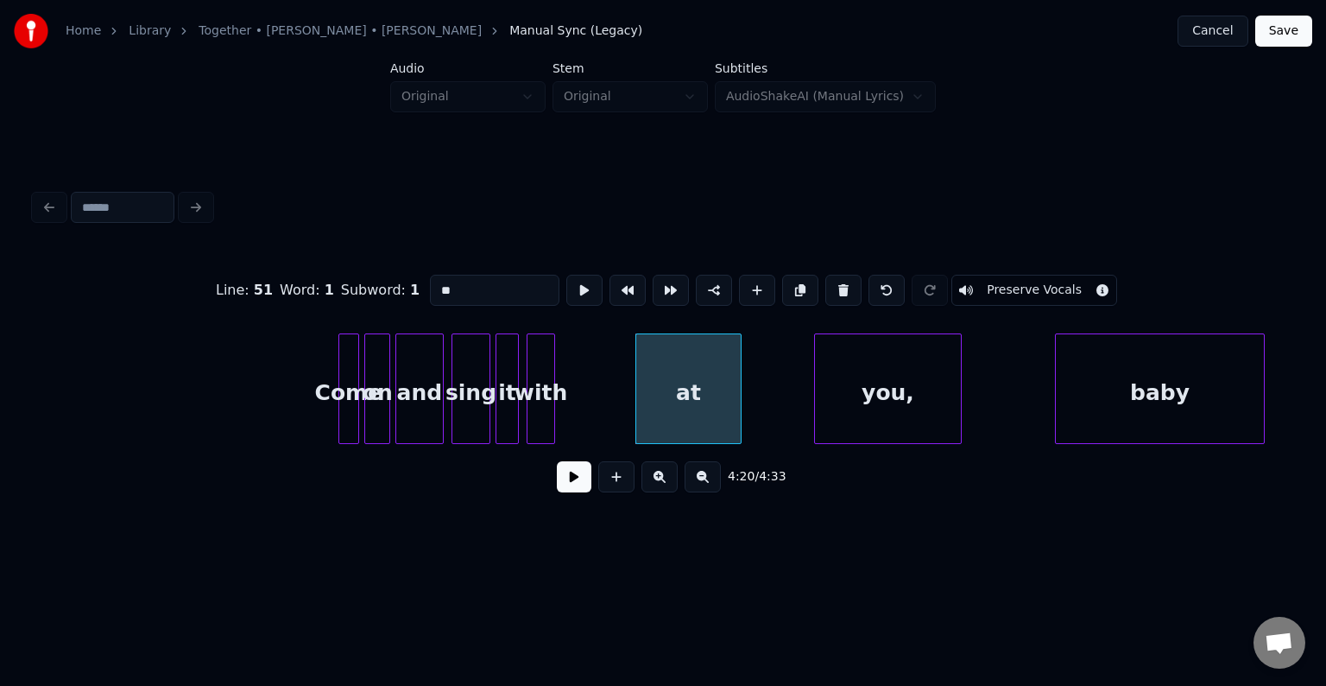
click at [839, 285] on button at bounding box center [843, 290] width 36 height 31
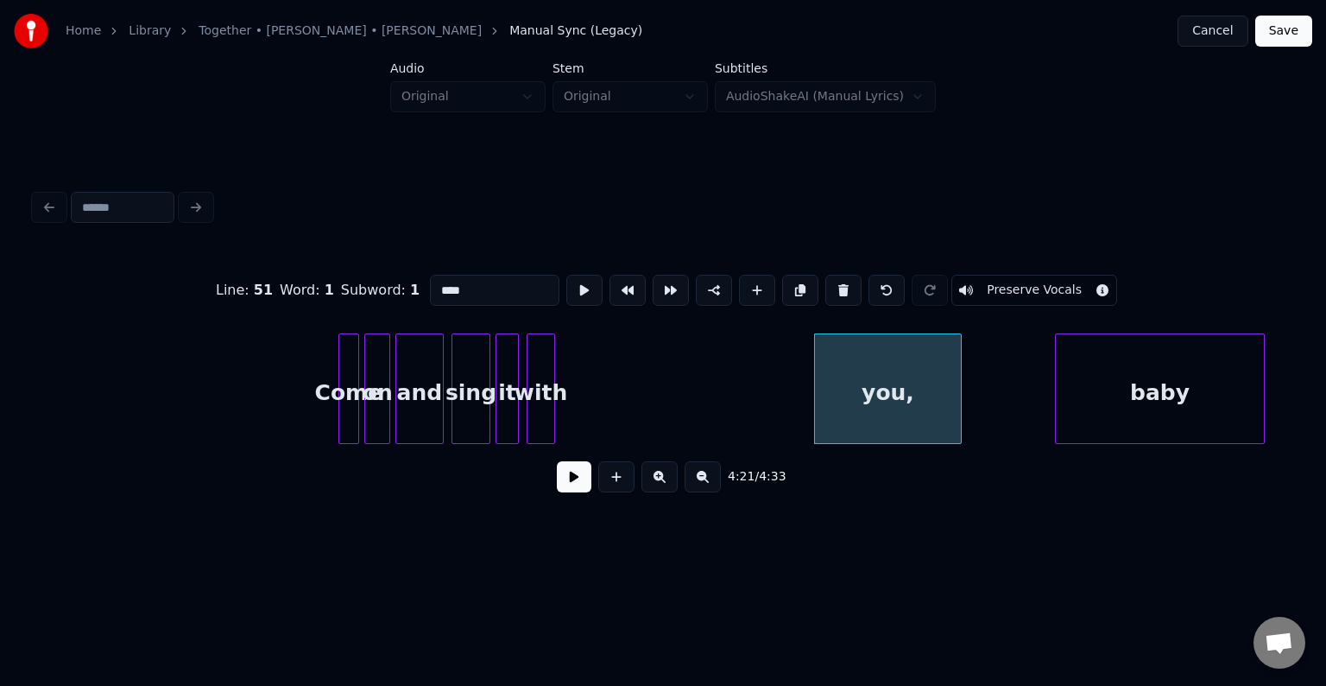
click at [839, 285] on button at bounding box center [843, 290] width 36 height 31
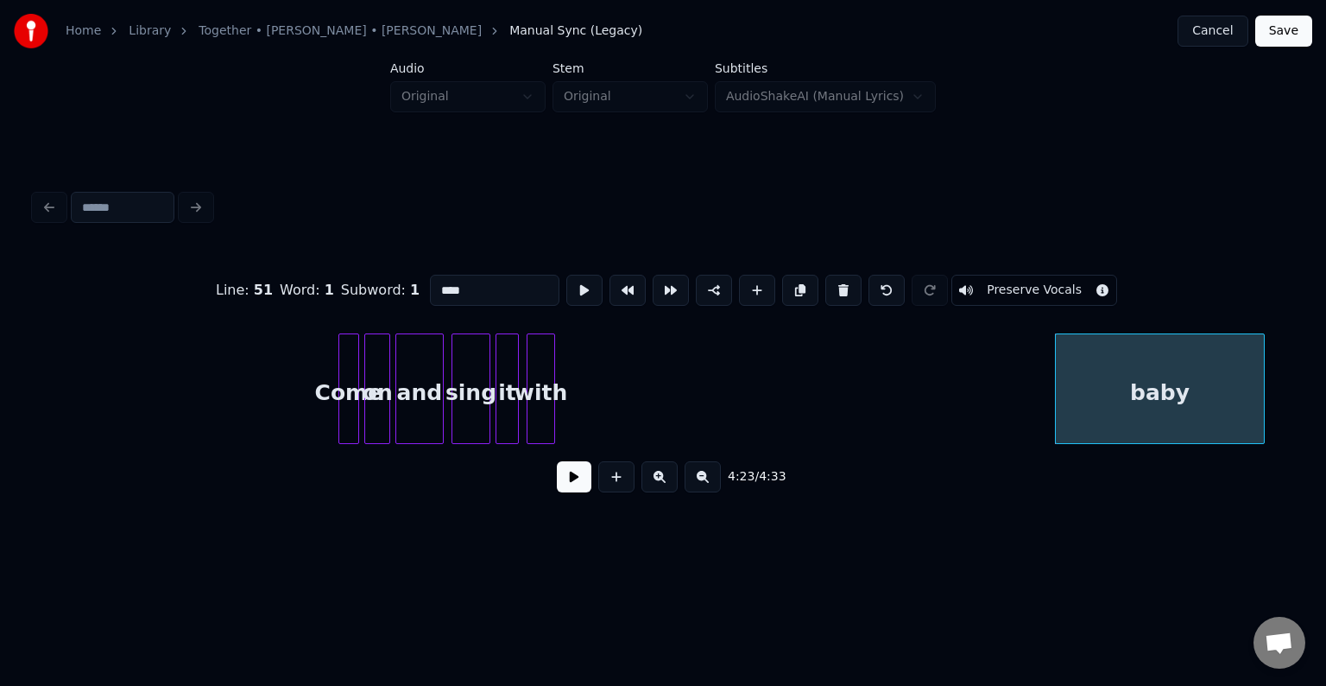
click at [839, 285] on button at bounding box center [843, 290] width 36 height 31
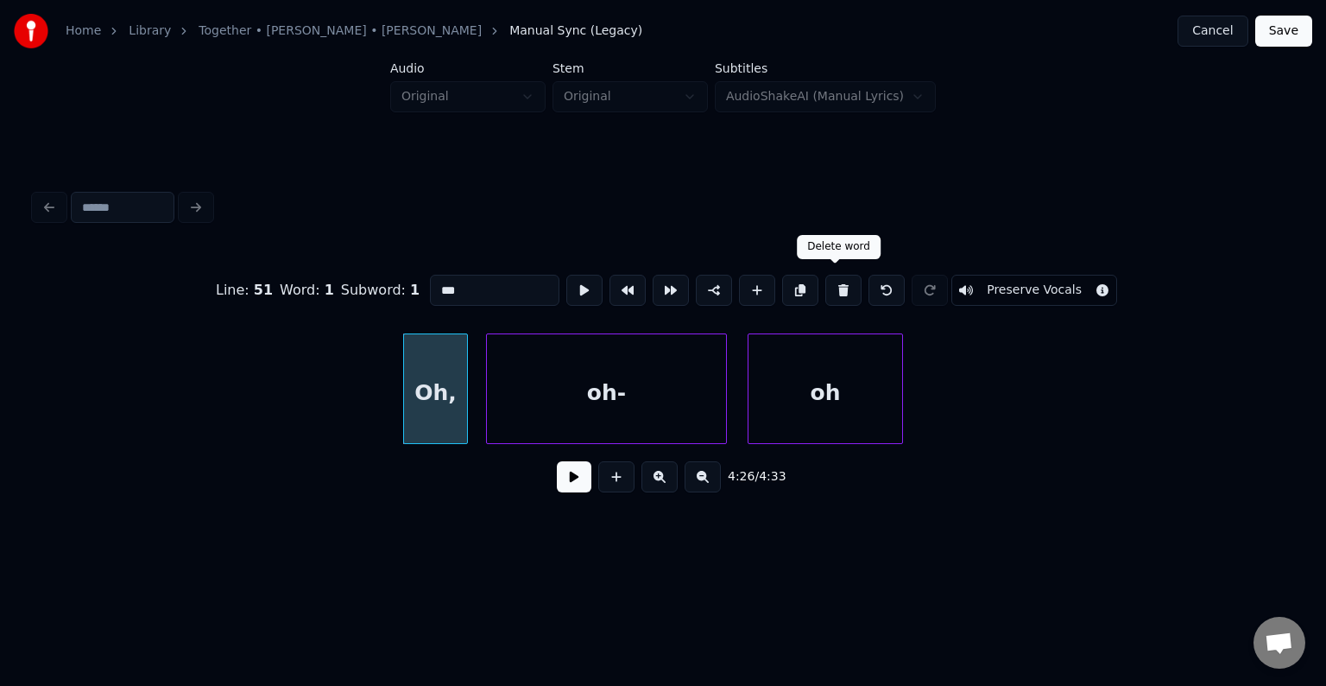
click at [841, 292] on button at bounding box center [843, 290] width 36 height 31
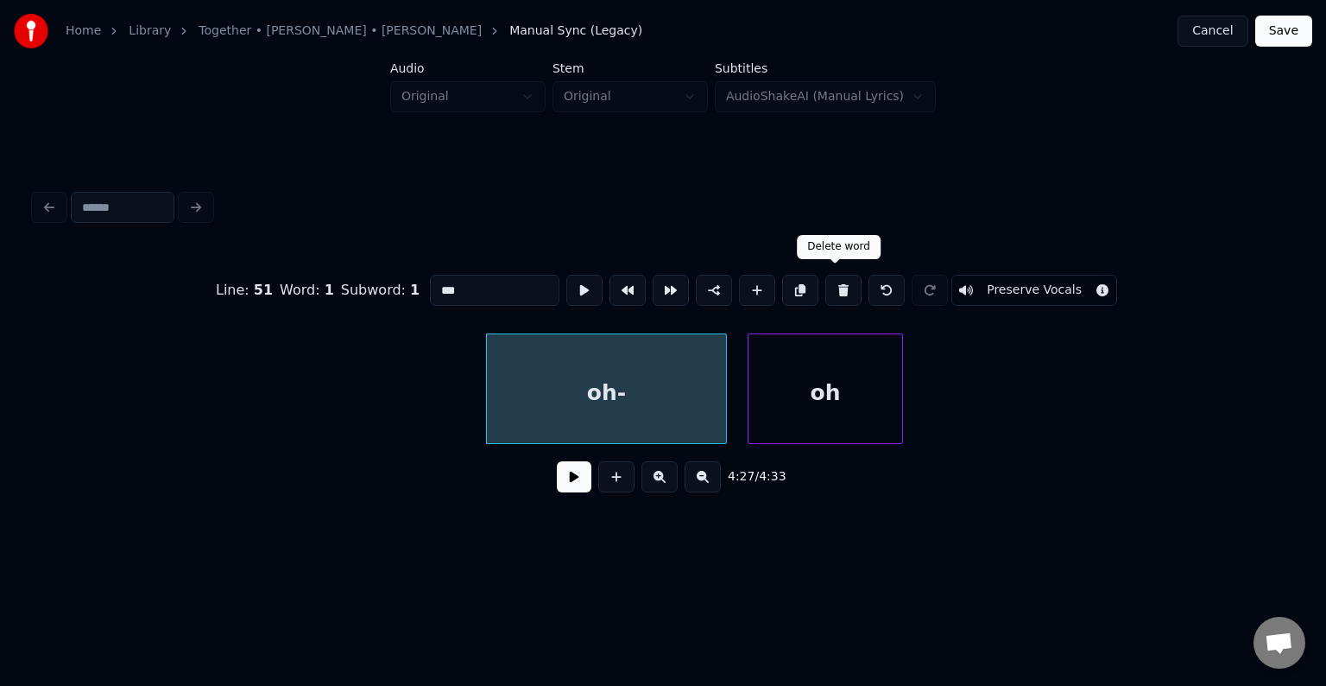
click at [841, 292] on button at bounding box center [843, 290] width 36 height 31
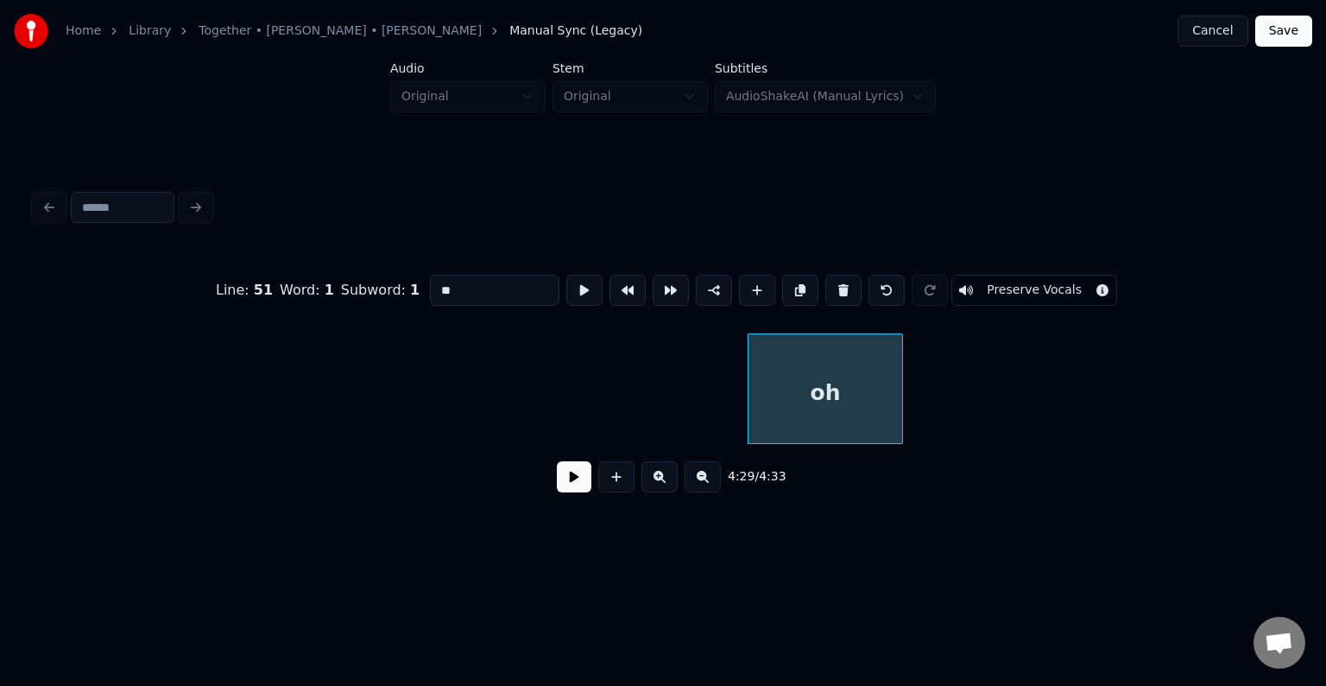
click at [841, 292] on button at bounding box center [843, 290] width 36 height 31
type input "**"
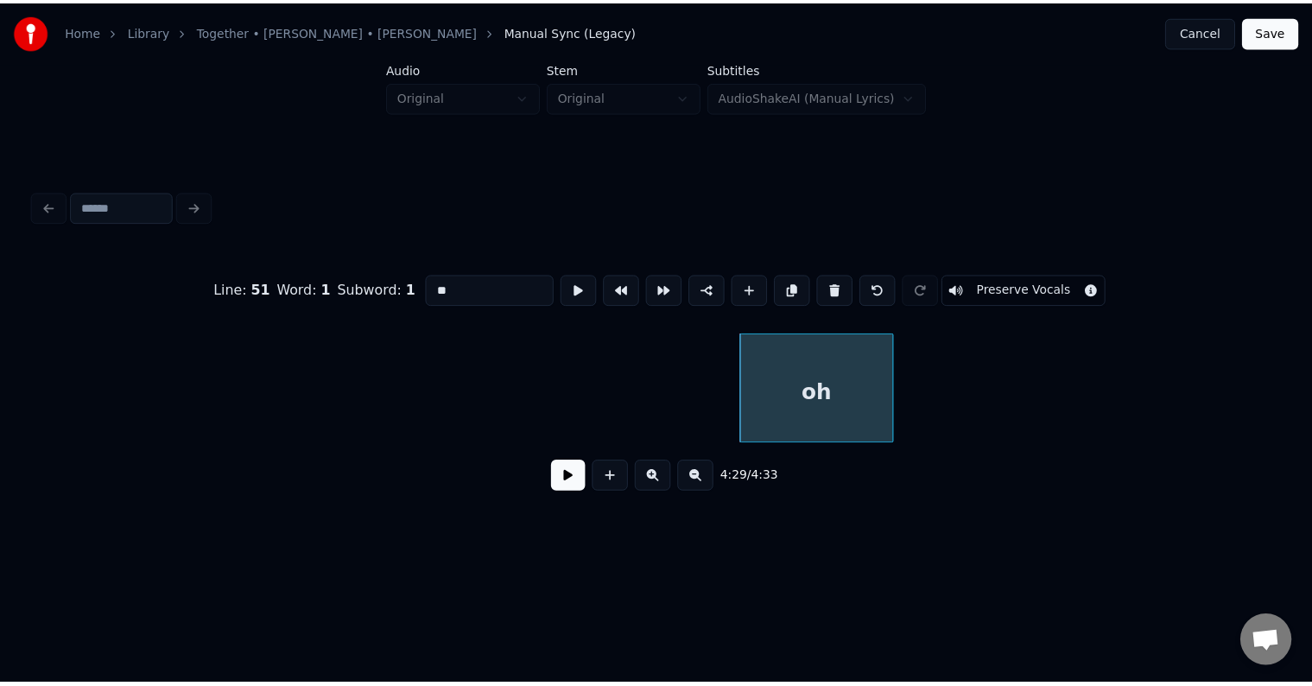
scroll to position [0, 33431]
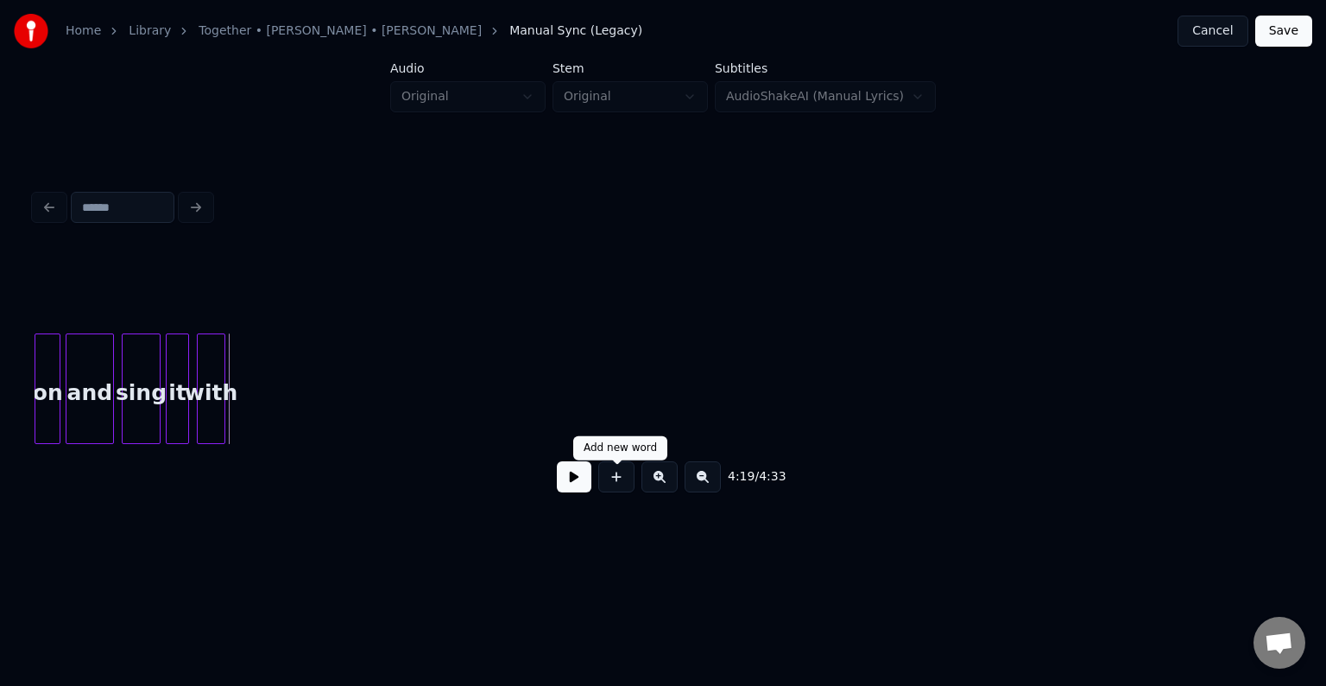
click at [617, 484] on button at bounding box center [616, 476] width 36 height 31
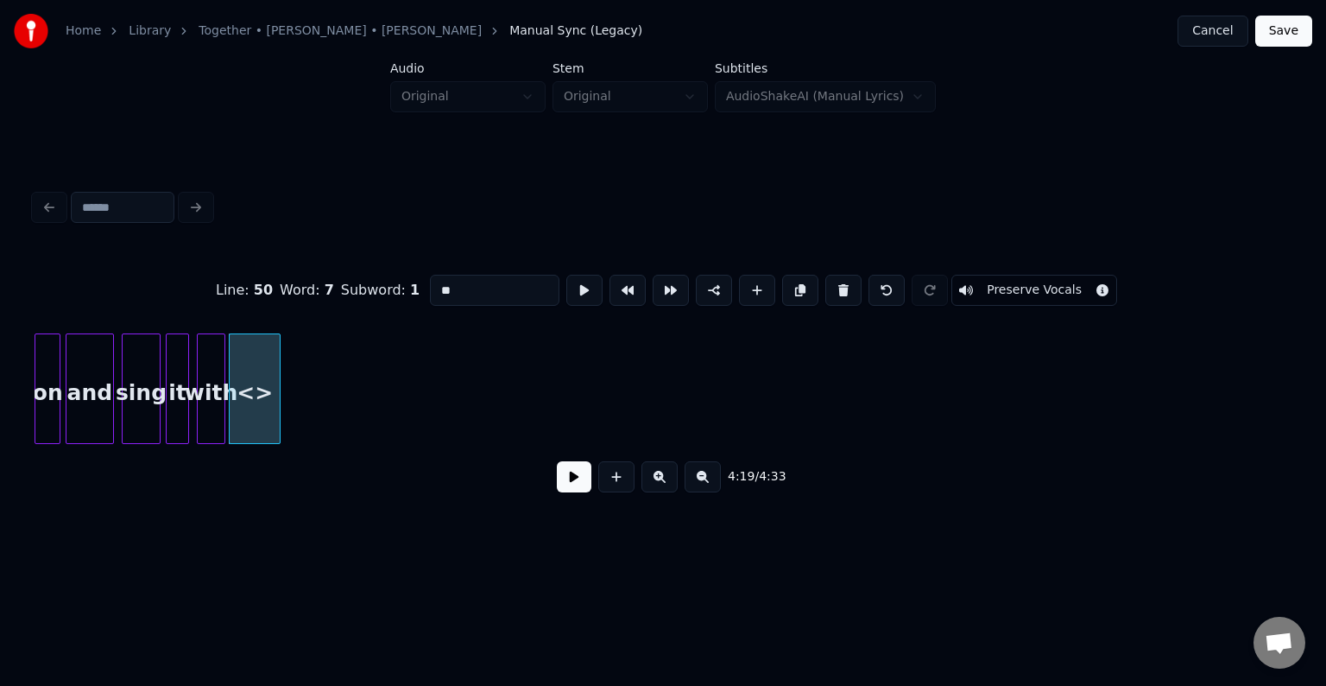
drag, startPoint x: 484, startPoint y: 294, endPoint x: 398, endPoint y: 292, distance: 85.5
click at [398, 292] on div "Line : 50 Word : 7 Subword : 1 ** Preserve Vocals" at bounding box center [663, 290] width 1257 height 86
type input "**"
click at [572, 486] on button at bounding box center [574, 476] width 35 height 31
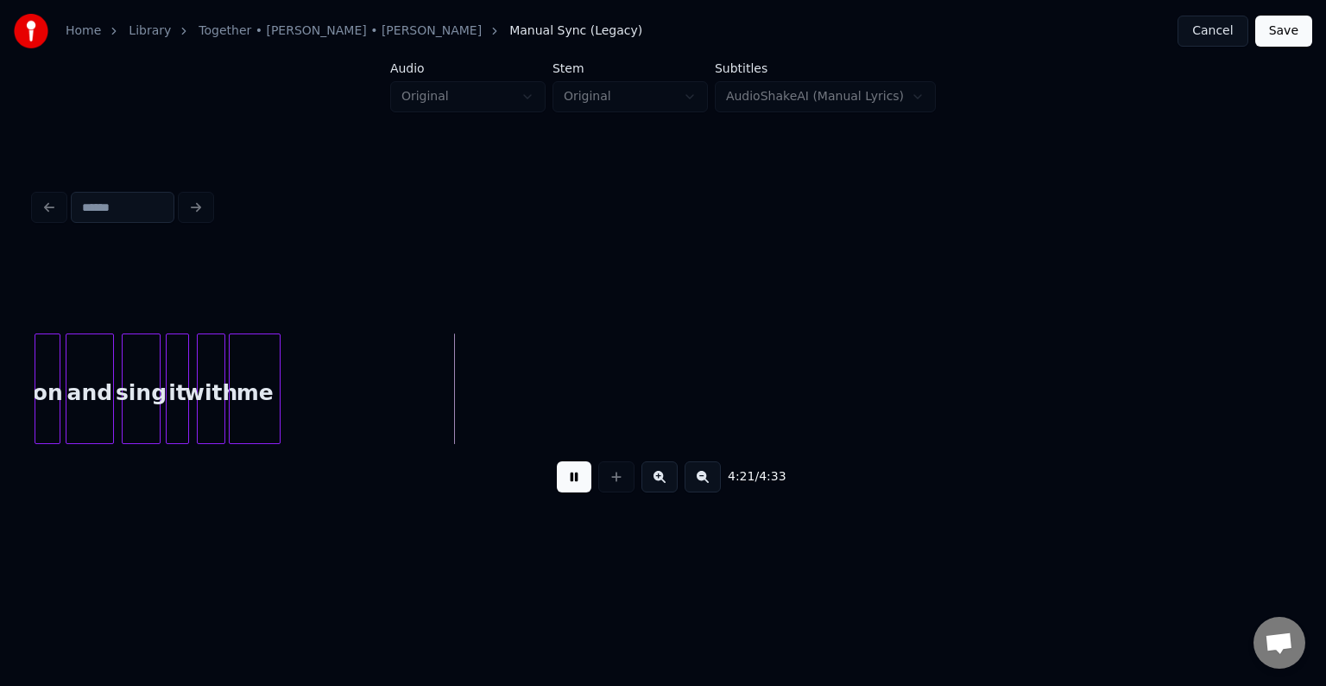
click at [47, 388] on div "on" at bounding box center [47, 392] width 24 height 117
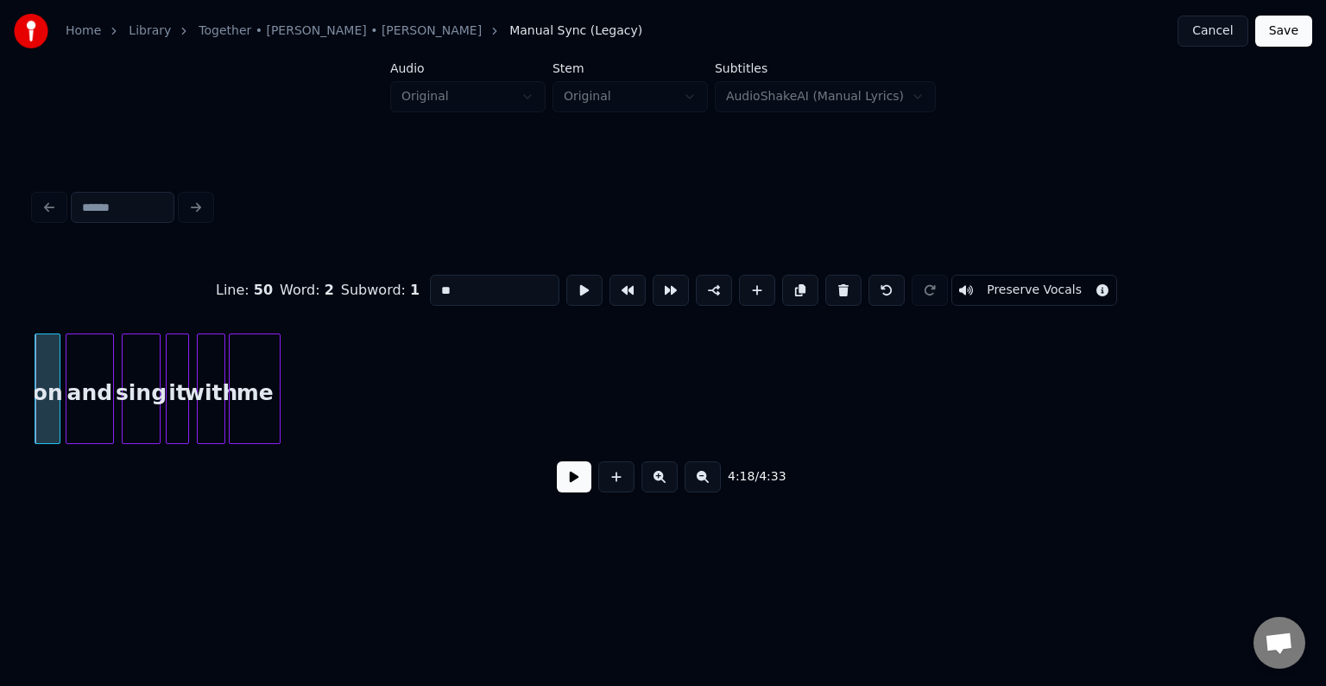
click at [566, 484] on button at bounding box center [574, 476] width 35 height 31
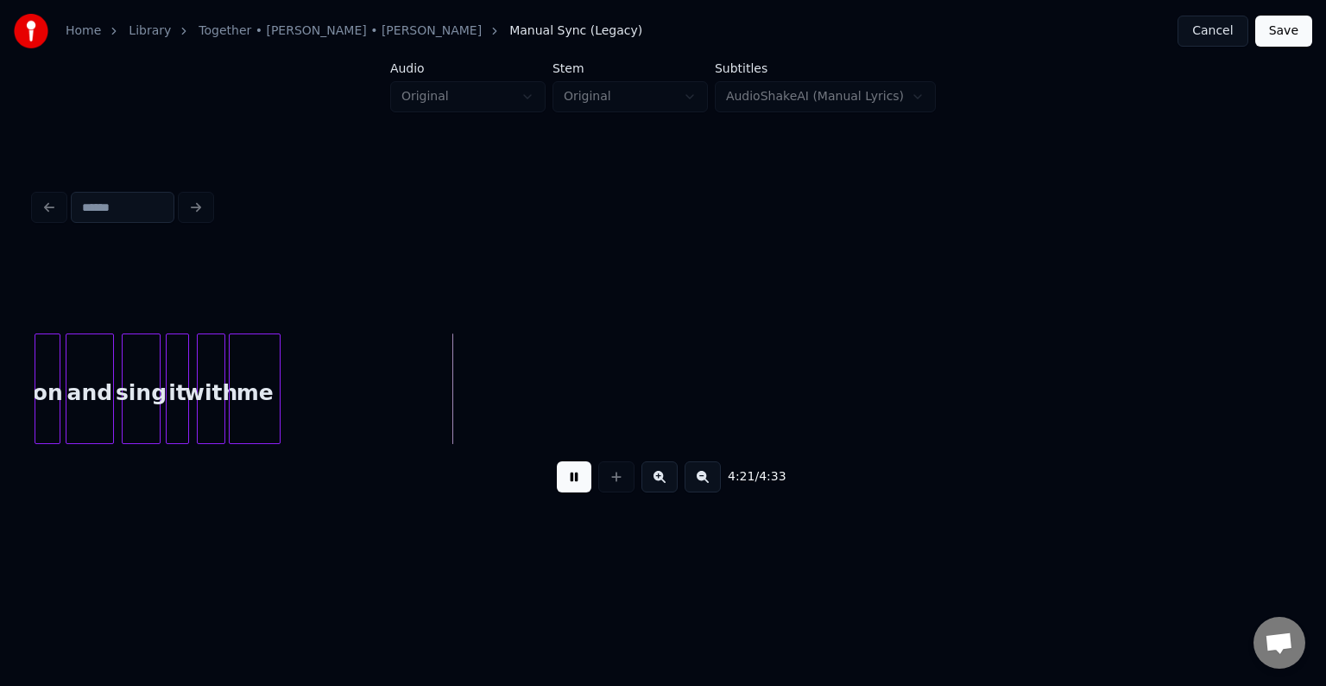
click at [1295, 35] on button "Save" at bounding box center [1283, 31] width 57 height 31
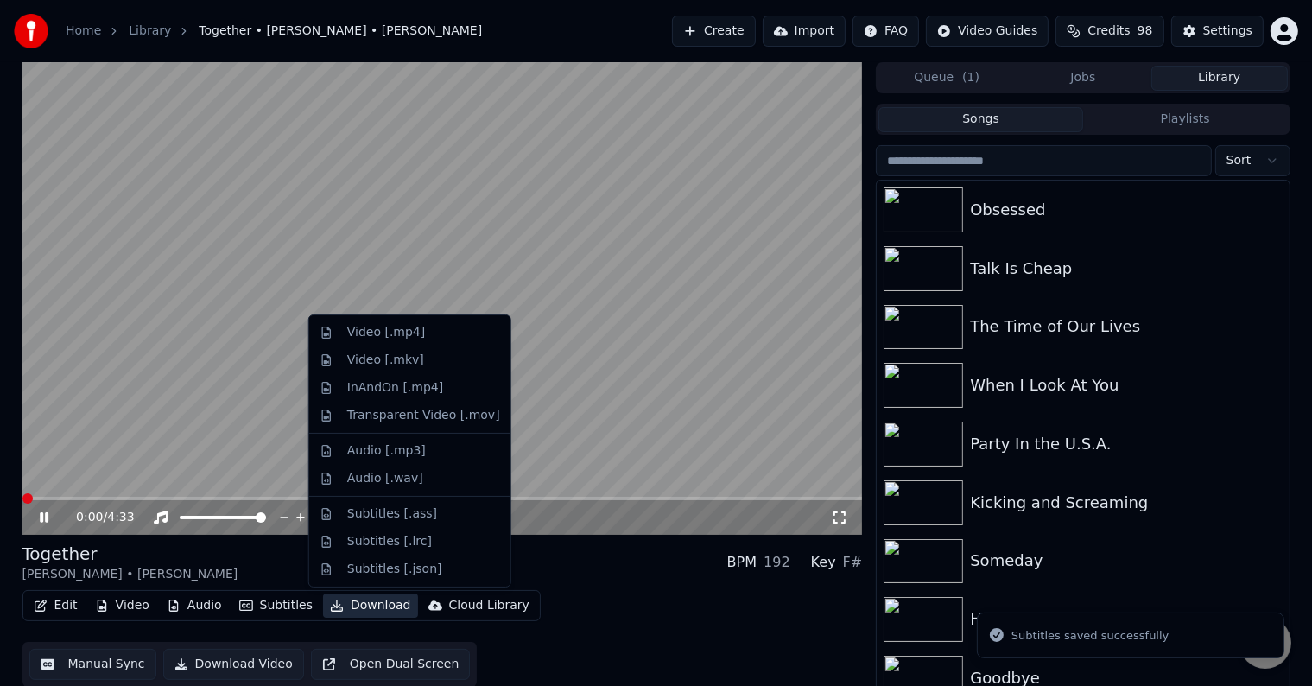
click at [366, 604] on button "Download" at bounding box center [370, 605] width 95 height 24
click at [351, 328] on div "Video [.mp4]" at bounding box center [386, 332] width 78 height 17
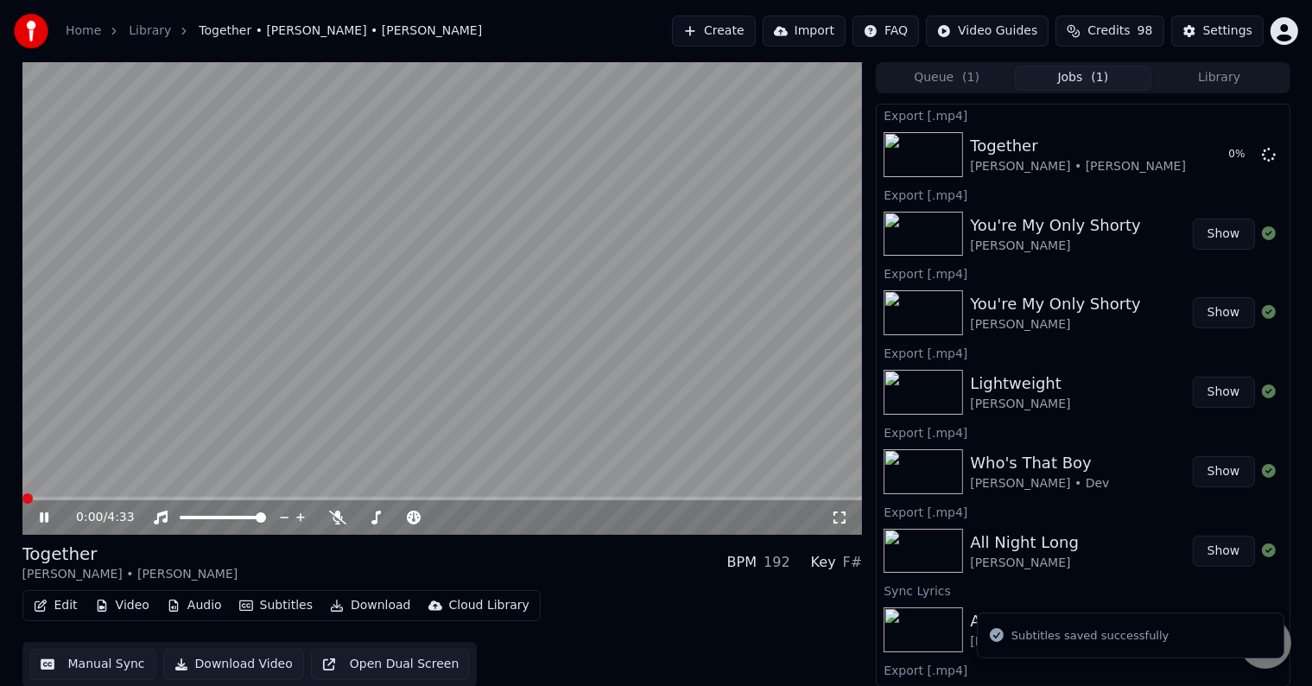
click at [38, 528] on div "0:00 / 4:33" at bounding box center [442, 517] width 840 height 35
click at [41, 516] on icon at bounding box center [44, 517] width 9 height 10
click at [1214, 86] on button "Library" at bounding box center [1219, 78] width 136 height 25
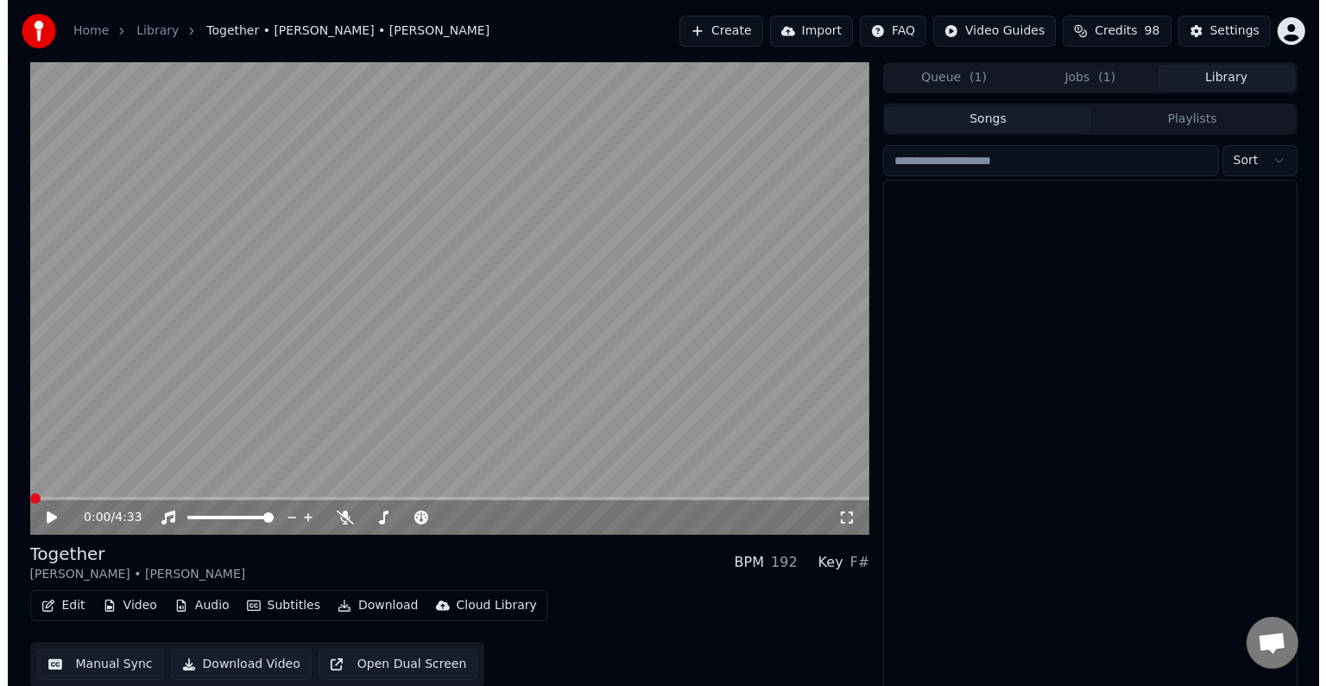
scroll to position [17368, 0]
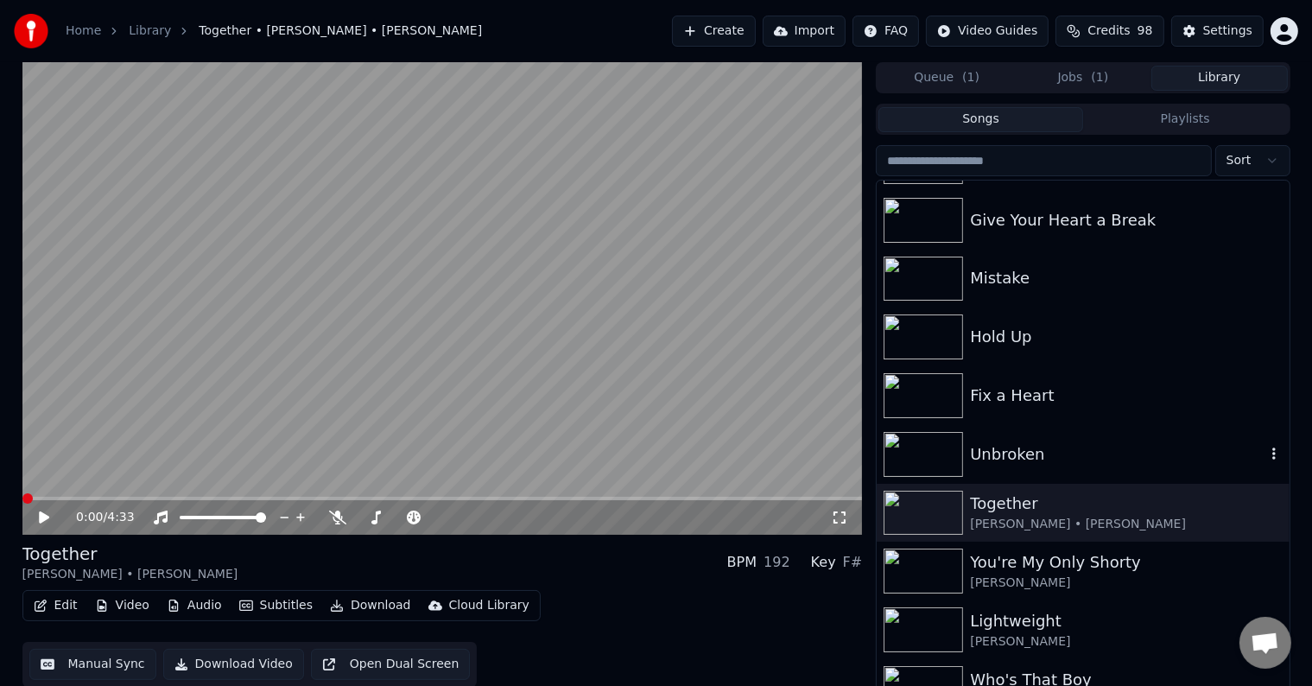
click at [1123, 453] on div "Unbroken" at bounding box center [1117, 454] width 294 height 24
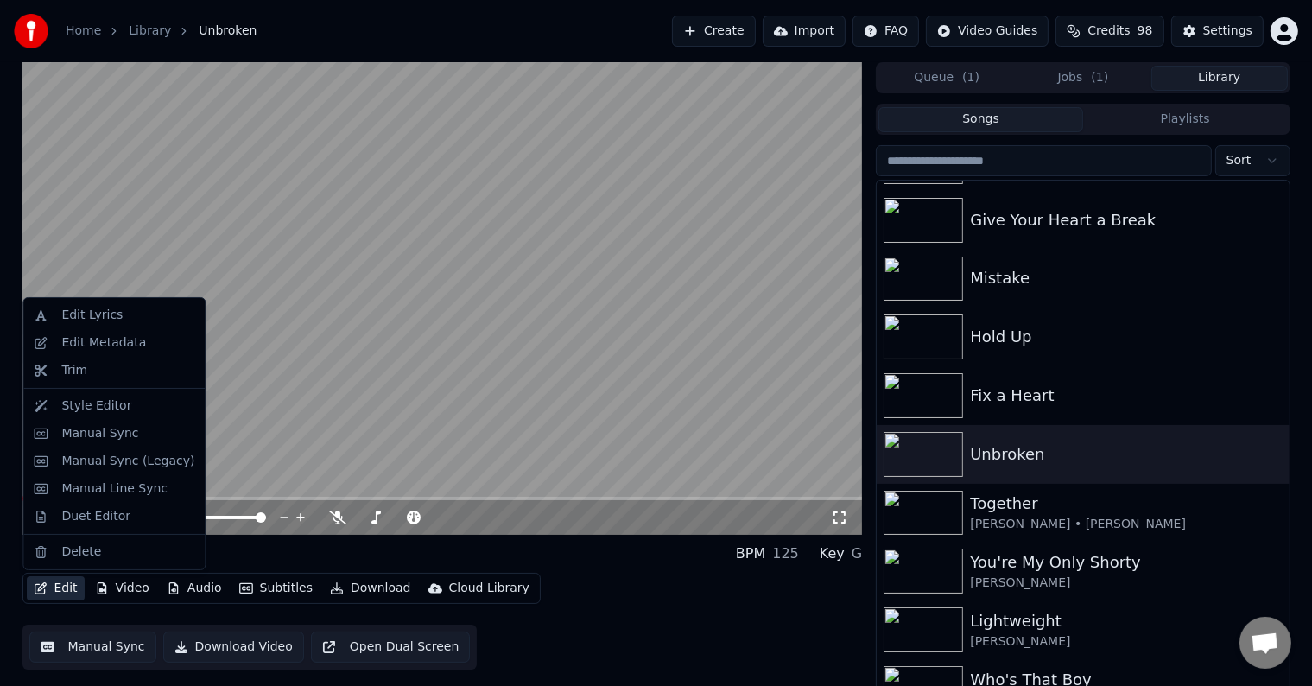
click at [38, 585] on icon "button" at bounding box center [41, 588] width 14 height 12
click at [86, 341] on div "Edit Metadata" at bounding box center [103, 342] width 85 height 17
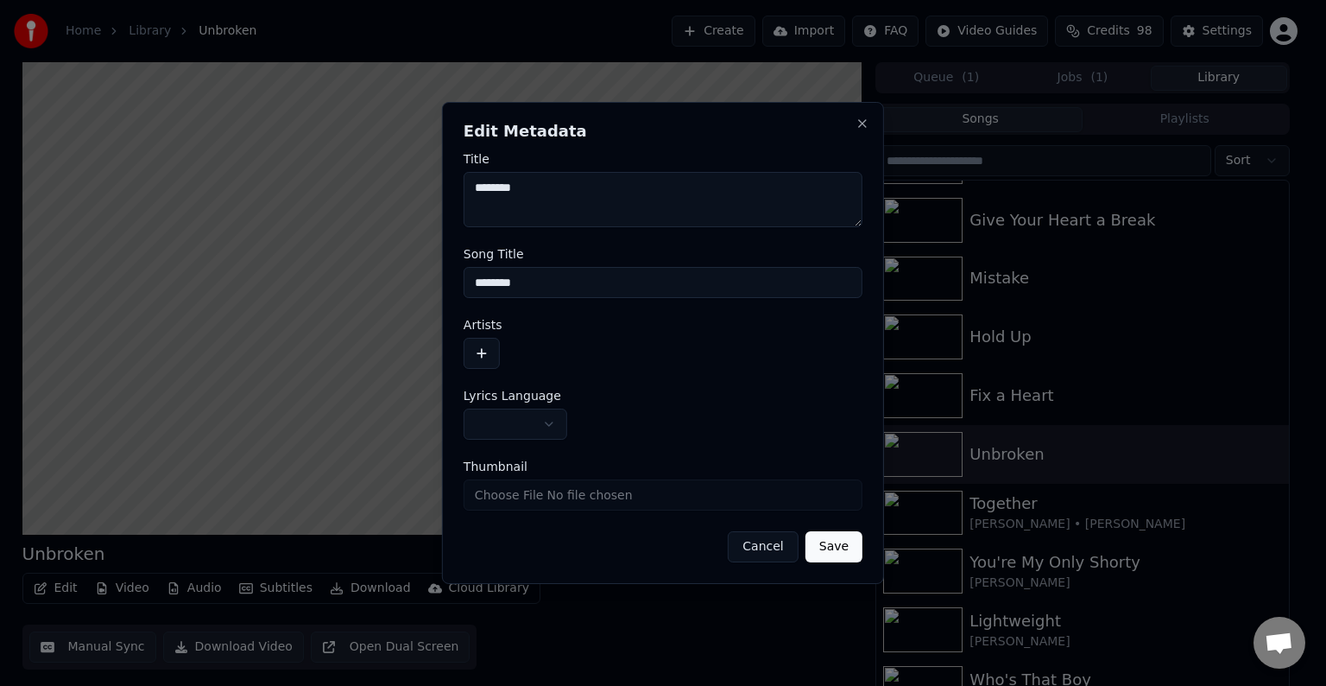
click at [518, 418] on body "Home Library Unbroken Create Import FAQ Video Guides Credits 98 Settings Unbrok…" at bounding box center [656, 343] width 1312 height 686
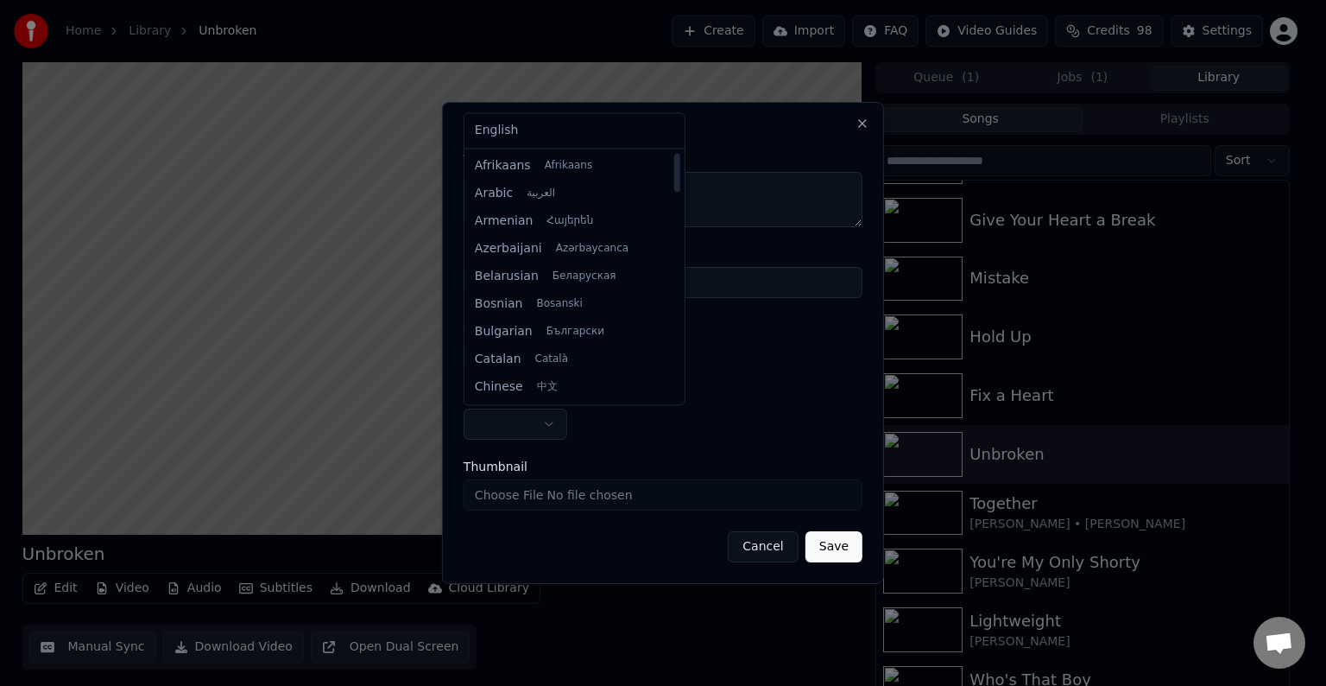
select select "**"
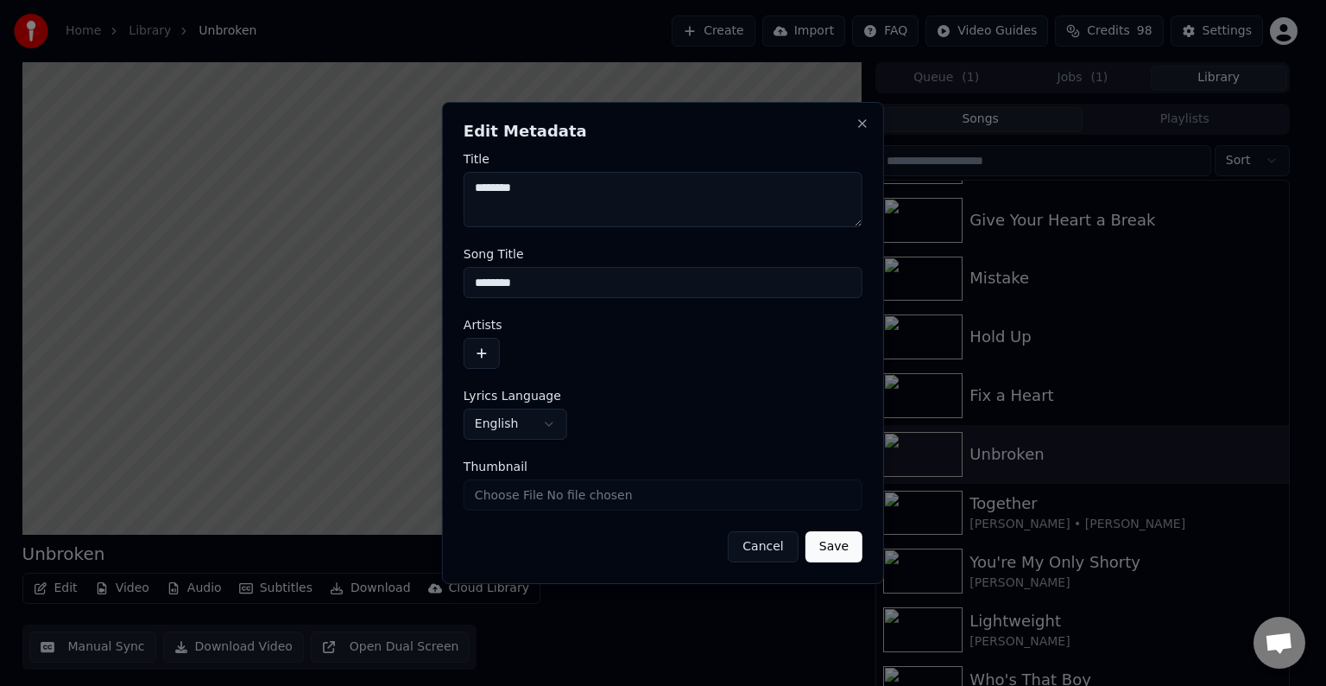
click at [491, 363] on button "button" at bounding box center [482, 353] width 36 height 31
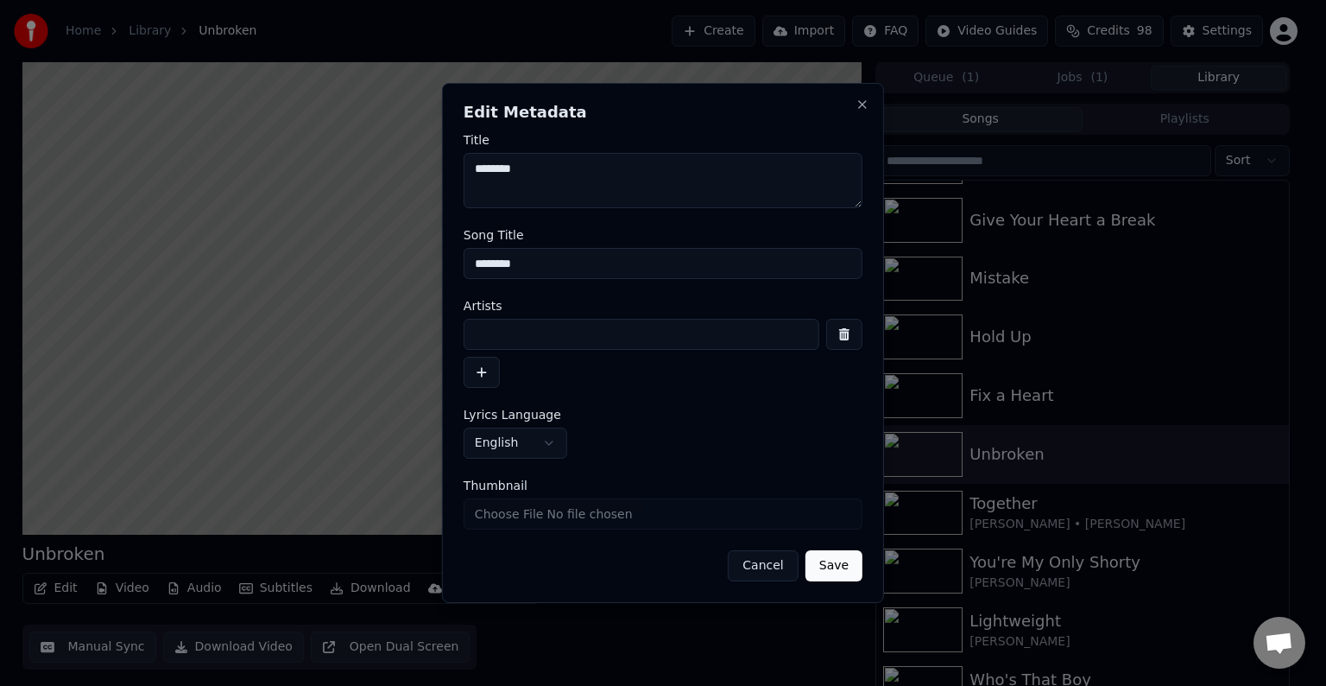
click at [528, 327] on input at bounding box center [642, 334] width 356 height 31
type input "**********"
click at [806, 550] on button "Save" at bounding box center [834, 565] width 57 height 31
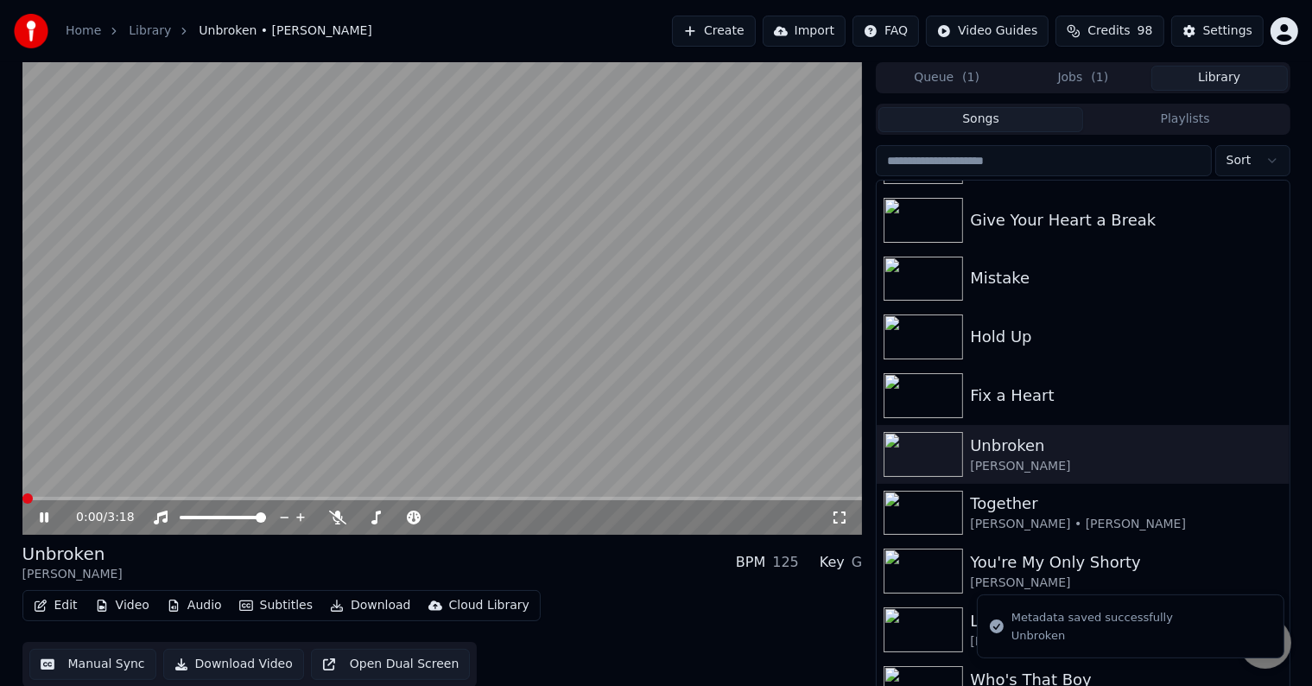
click at [71, 603] on button "Edit" at bounding box center [56, 605] width 58 height 24
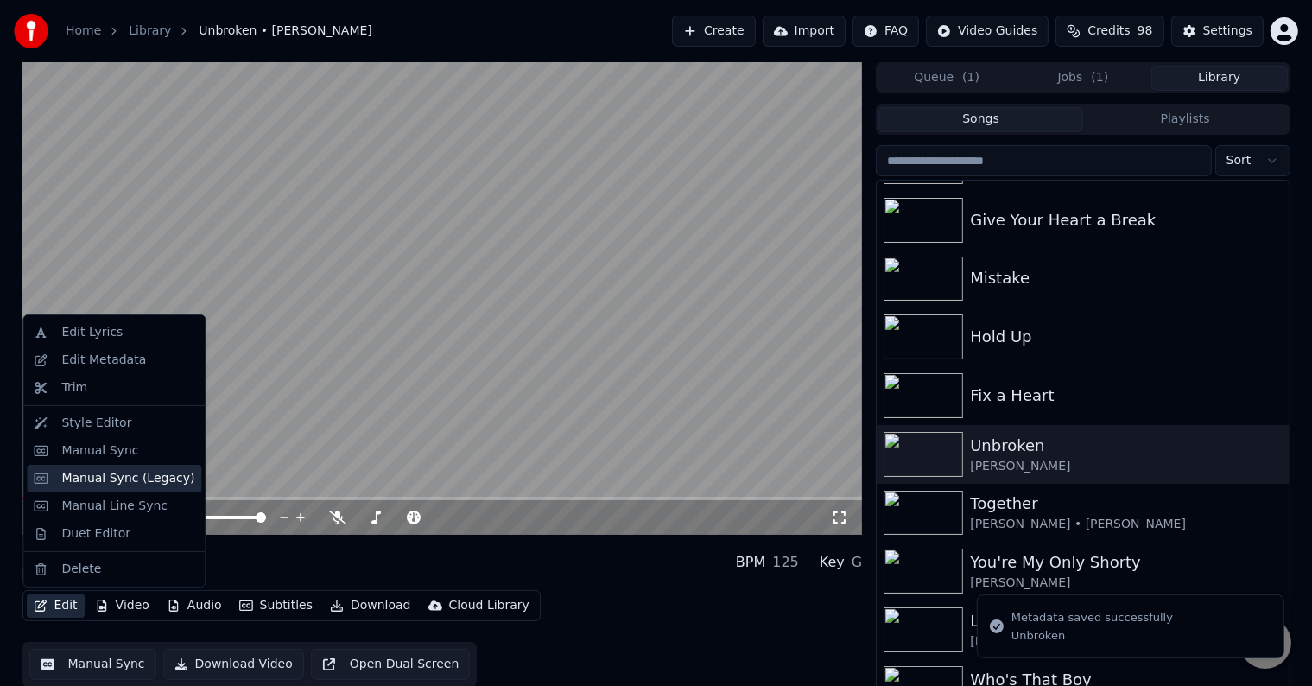
click at [113, 466] on div "Manual Sync (Legacy)" at bounding box center [114, 479] width 174 height 28
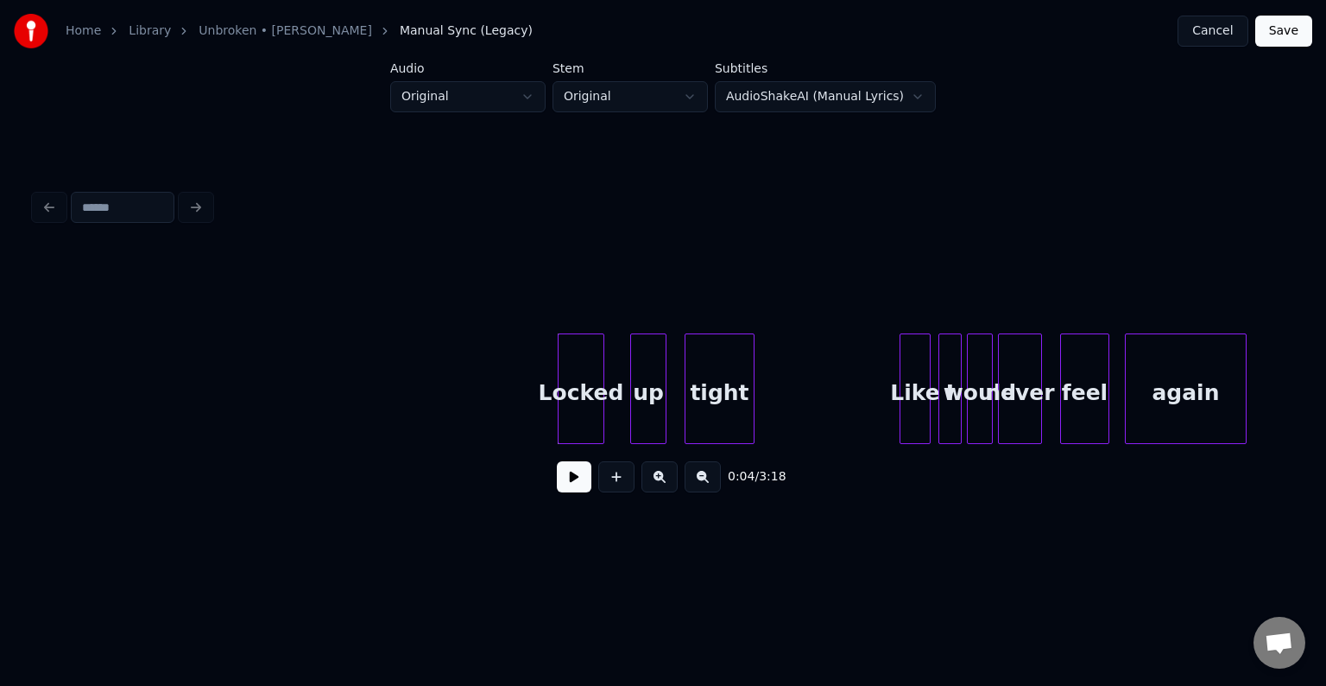
click at [567, 491] on button at bounding box center [574, 476] width 35 height 31
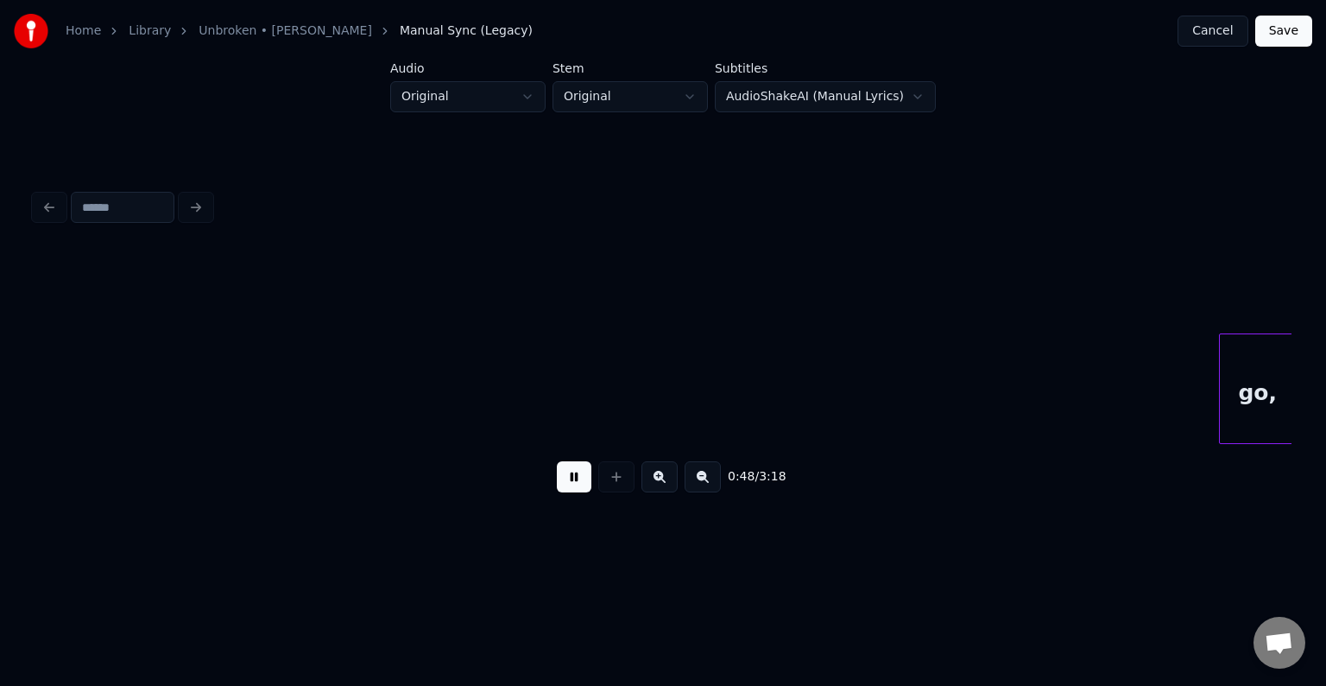
scroll to position [0, 6292]
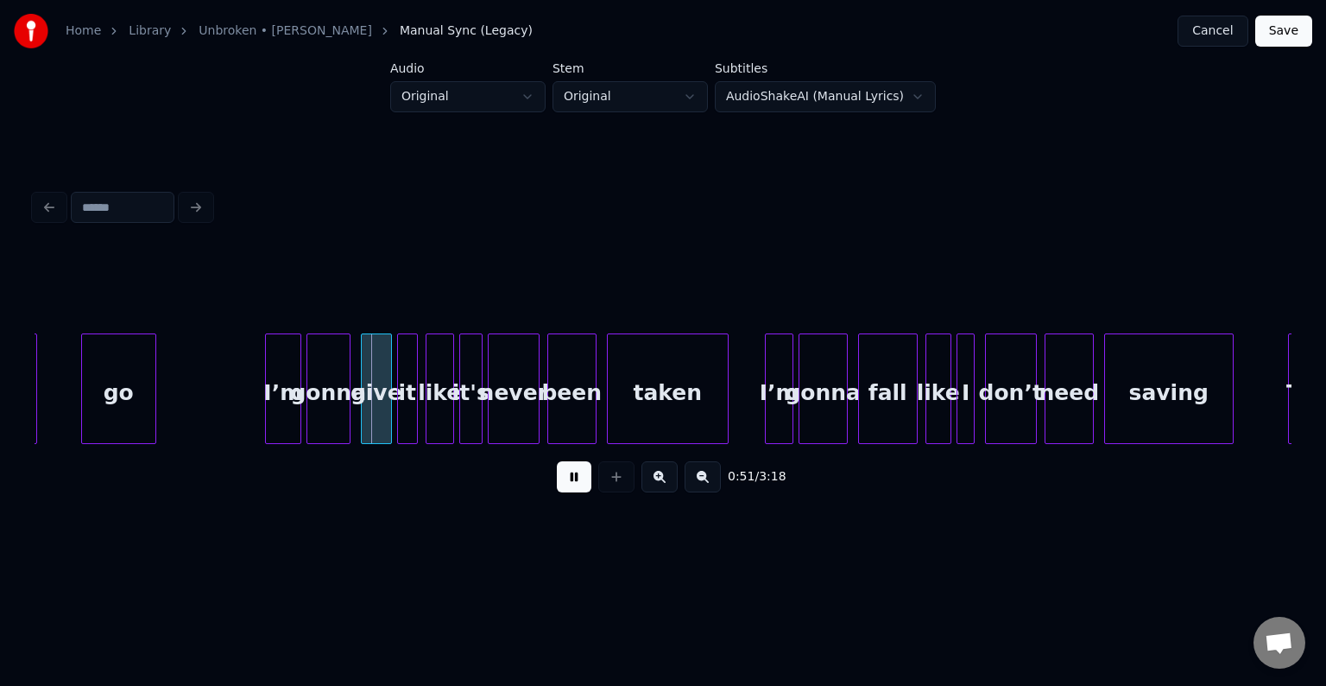
click at [570, 482] on button at bounding box center [574, 476] width 35 height 31
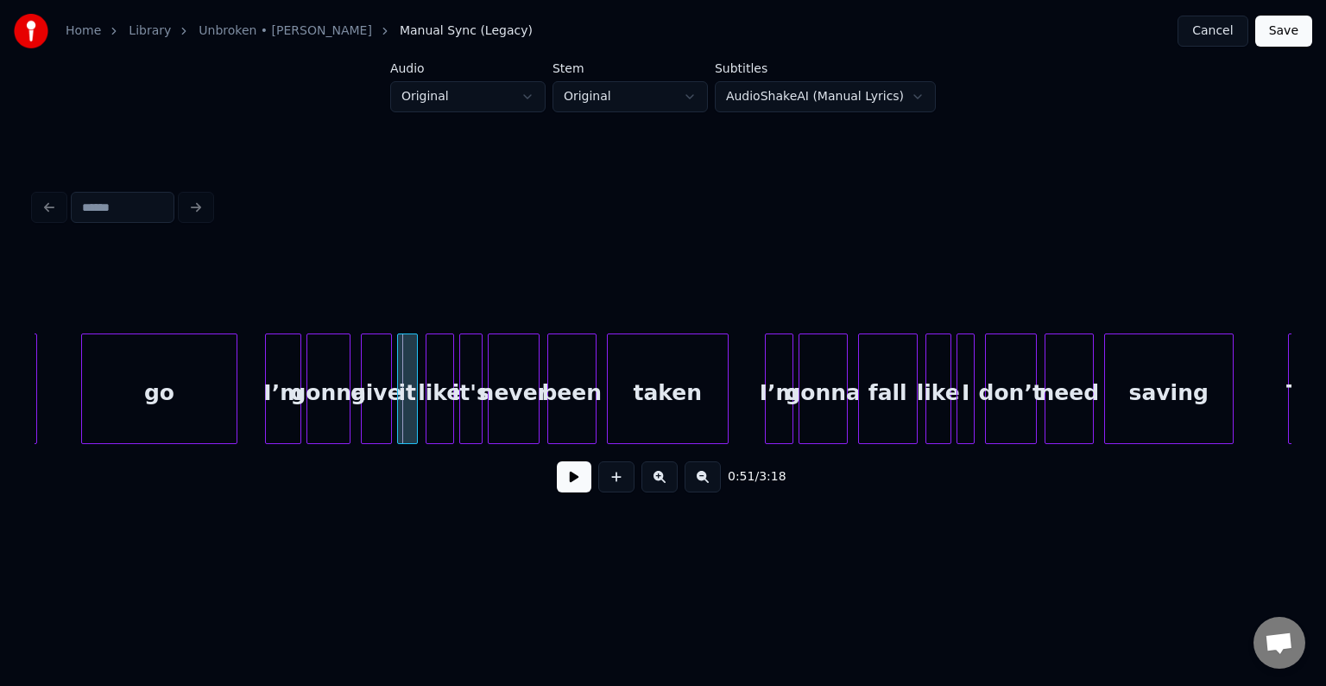
click at [237, 401] on div at bounding box center [233, 388] width 5 height 109
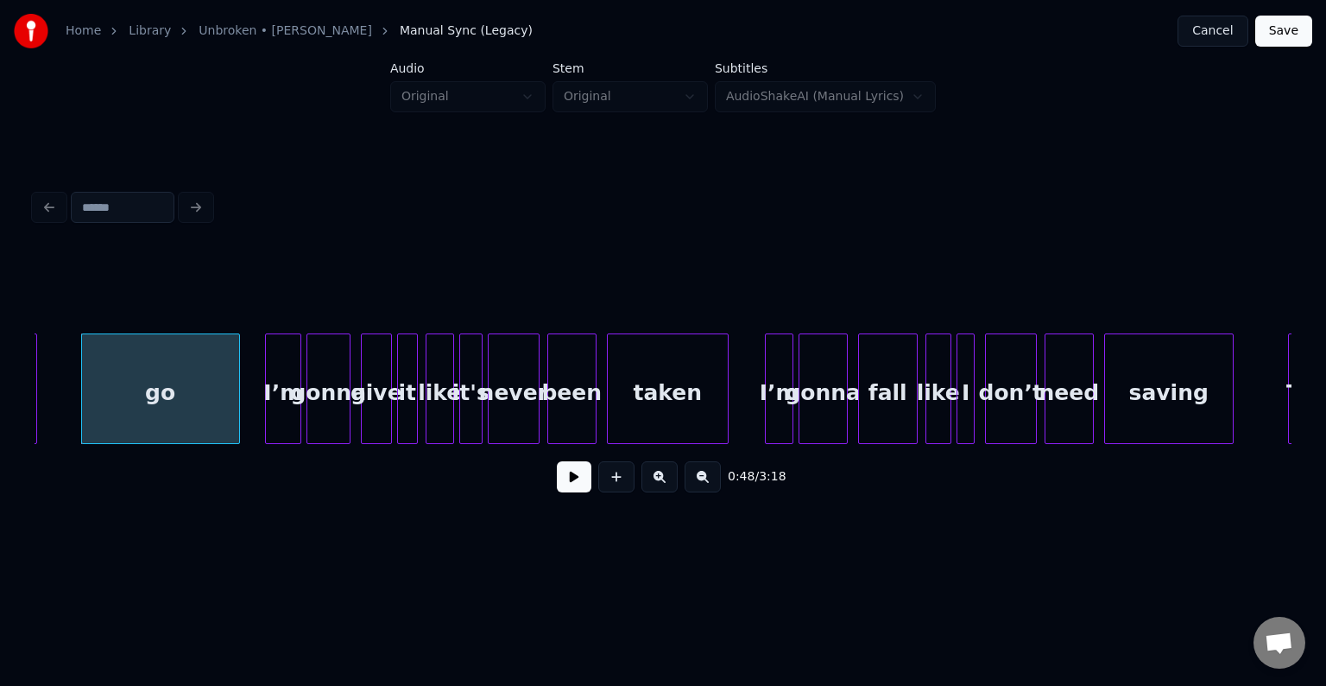
click at [564, 490] on button at bounding box center [574, 476] width 35 height 31
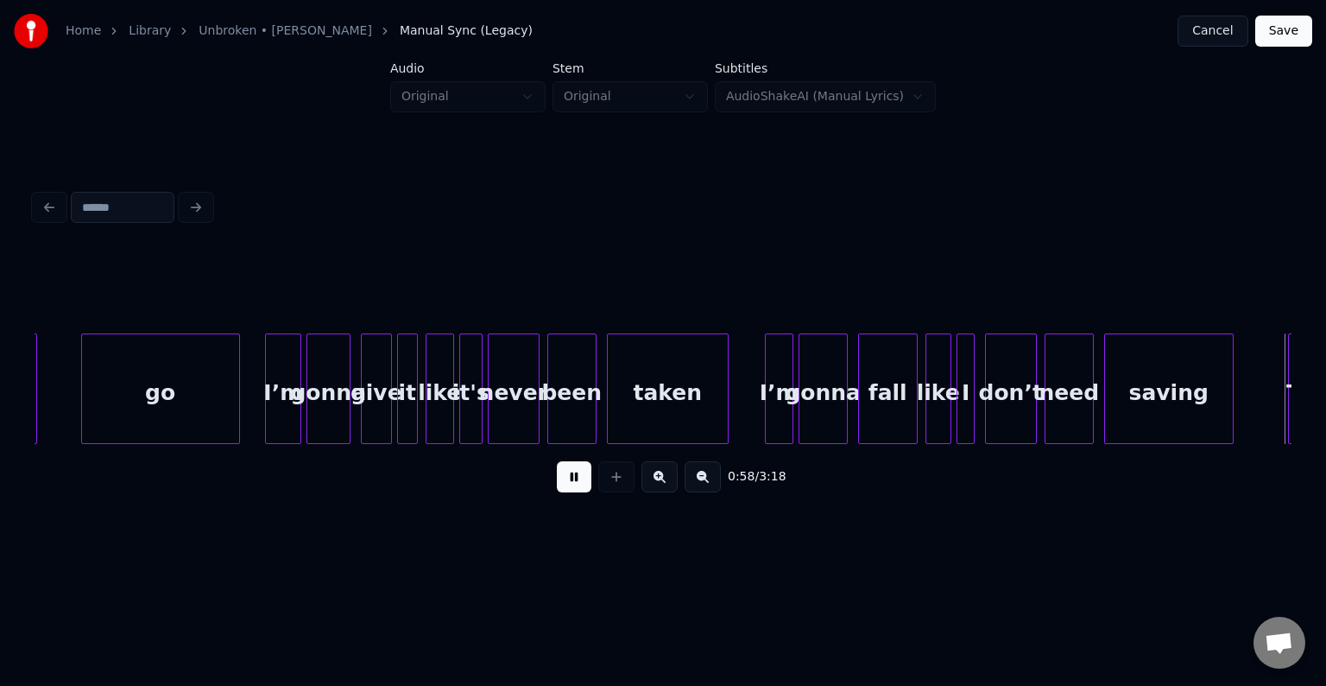
scroll to position [0, 7549]
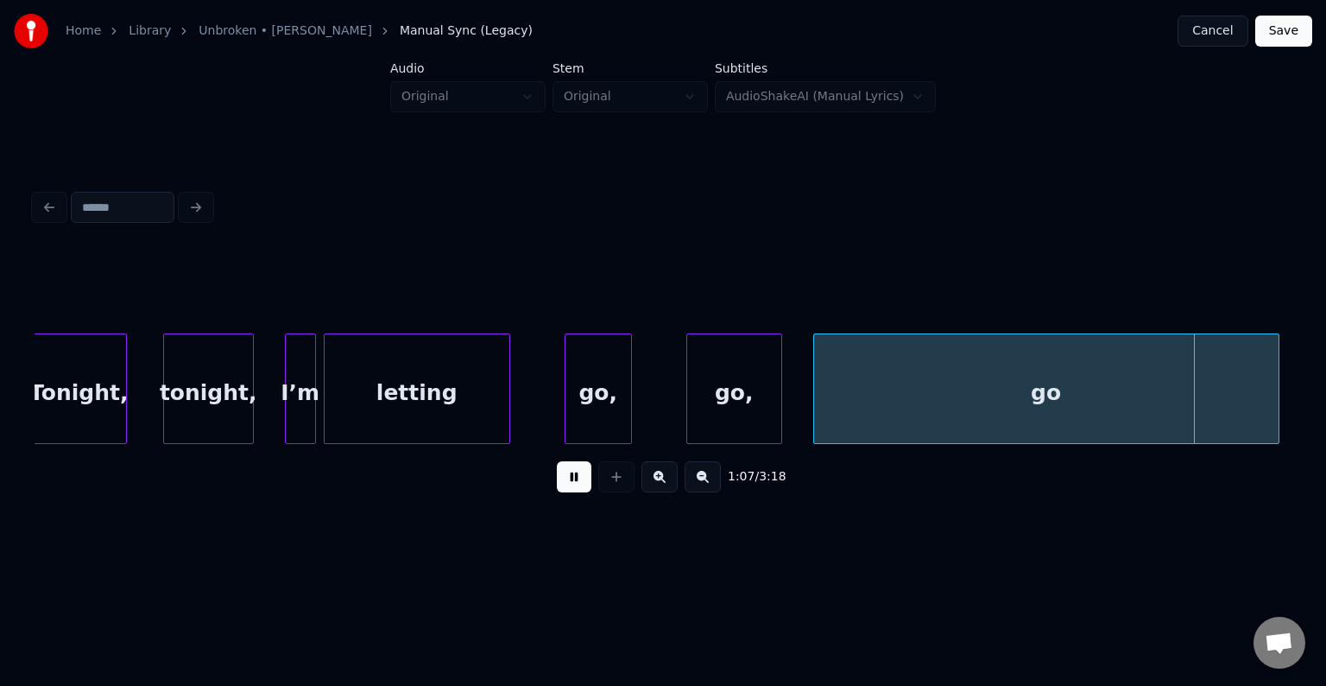
click at [564, 490] on button at bounding box center [574, 476] width 35 height 31
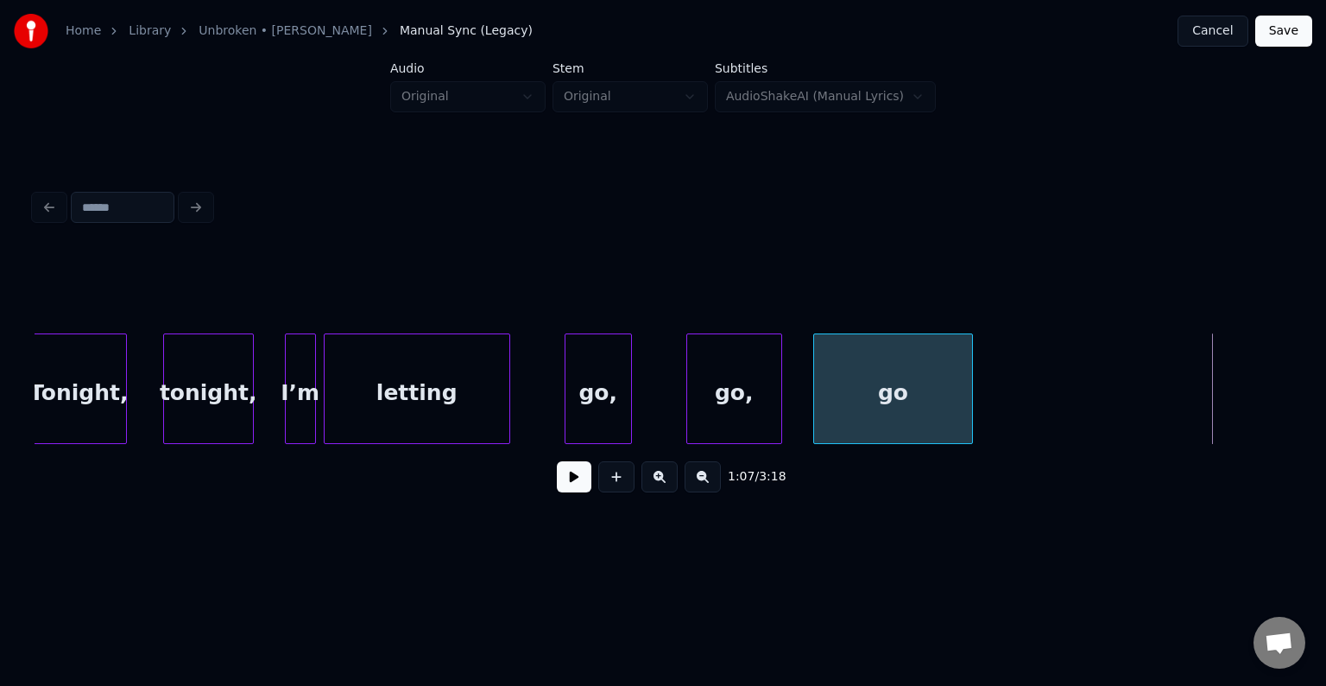
click at [970, 401] on div at bounding box center [969, 388] width 5 height 109
click at [561, 484] on button at bounding box center [574, 476] width 35 height 31
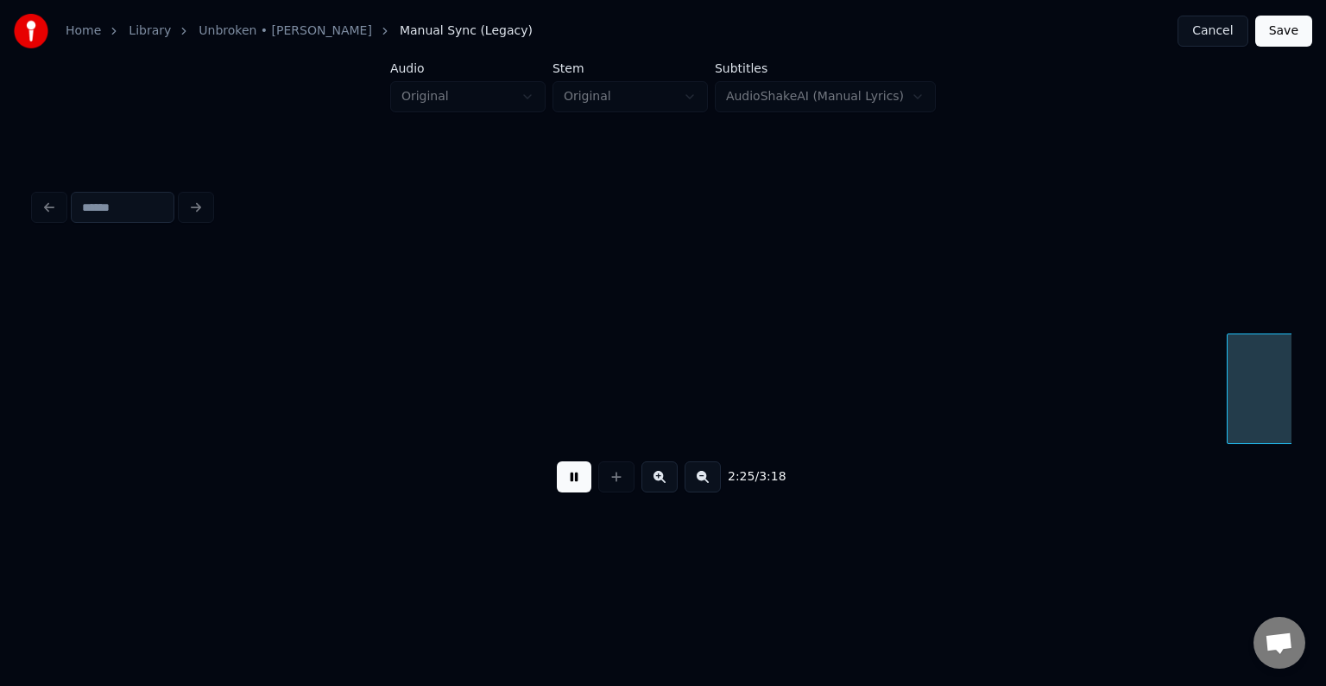
scroll to position [0, 18876]
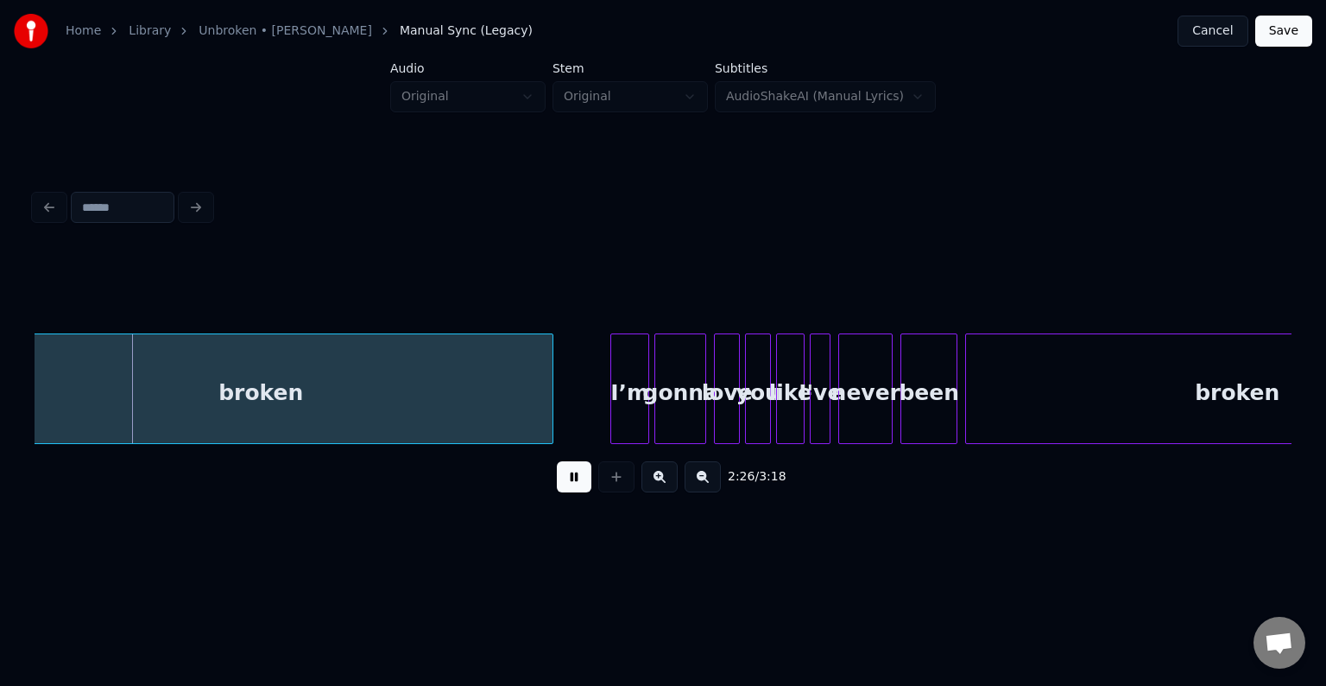
click at [561, 484] on button at bounding box center [574, 476] width 35 height 31
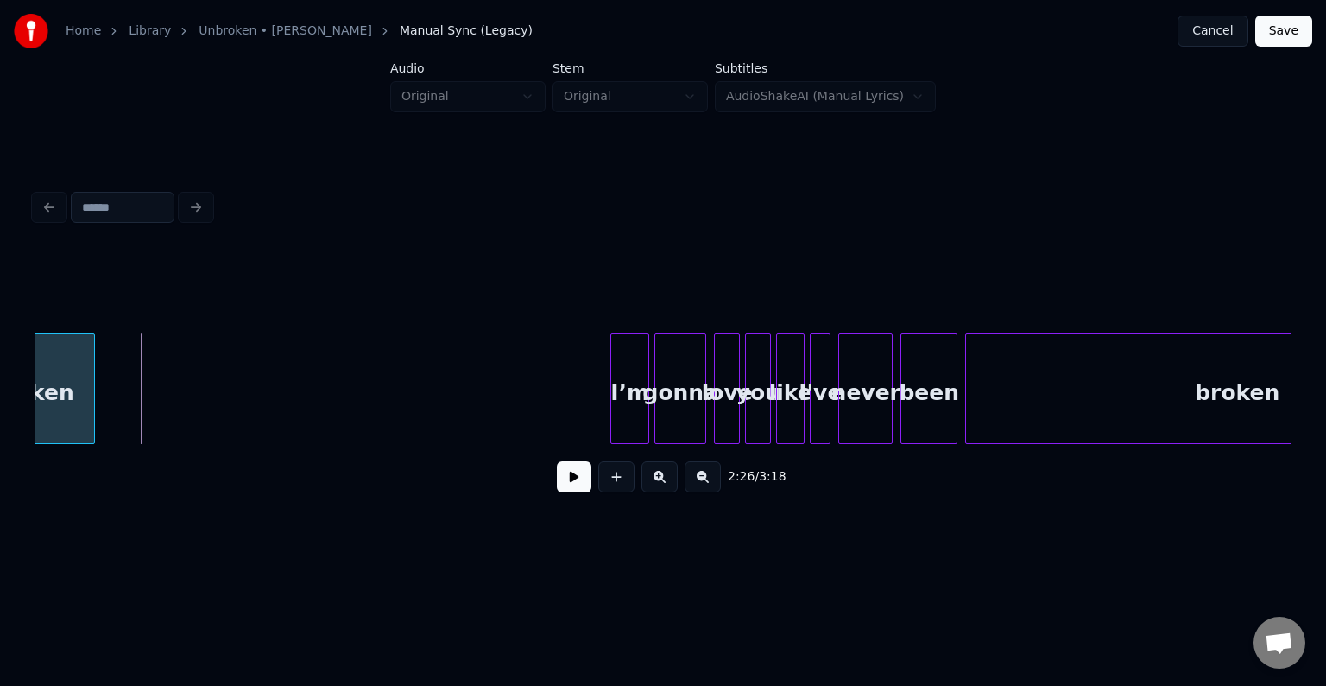
click at [93, 411] on div at bounding box center [91, 388] width 5 height 109
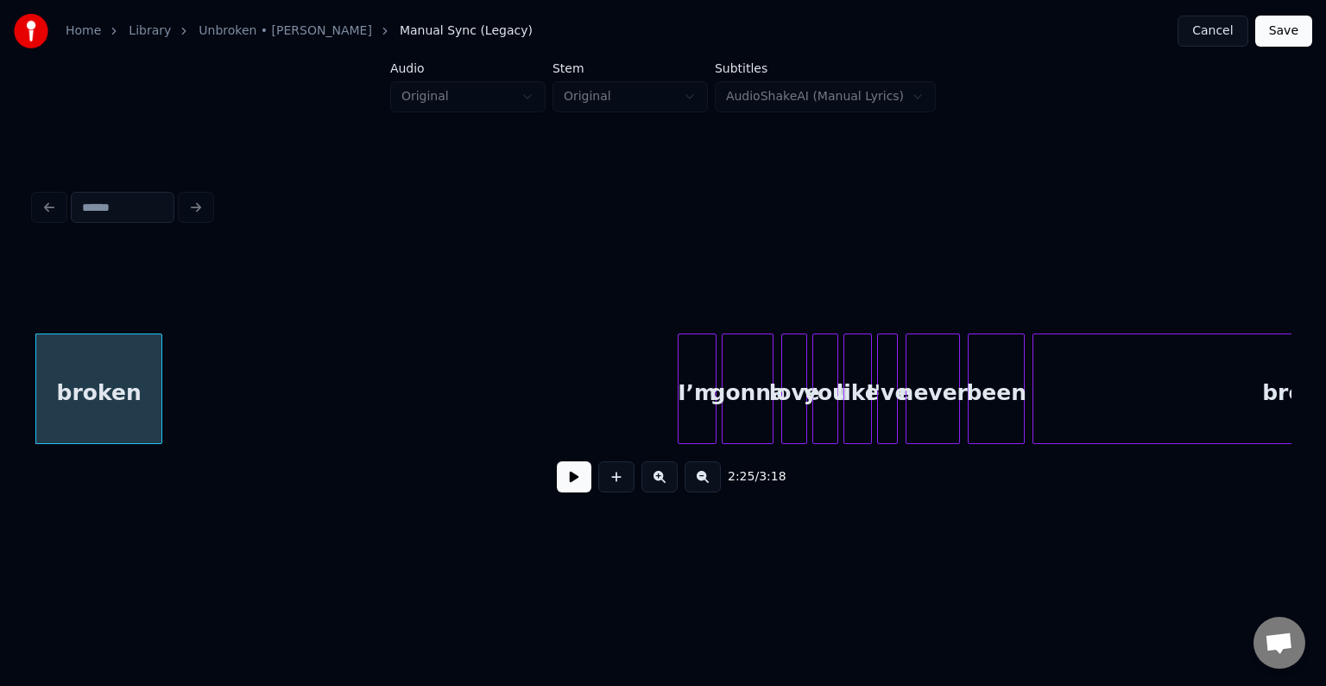
click at [585, 484] on button at bounding box center [574, 476] width 35 height 31
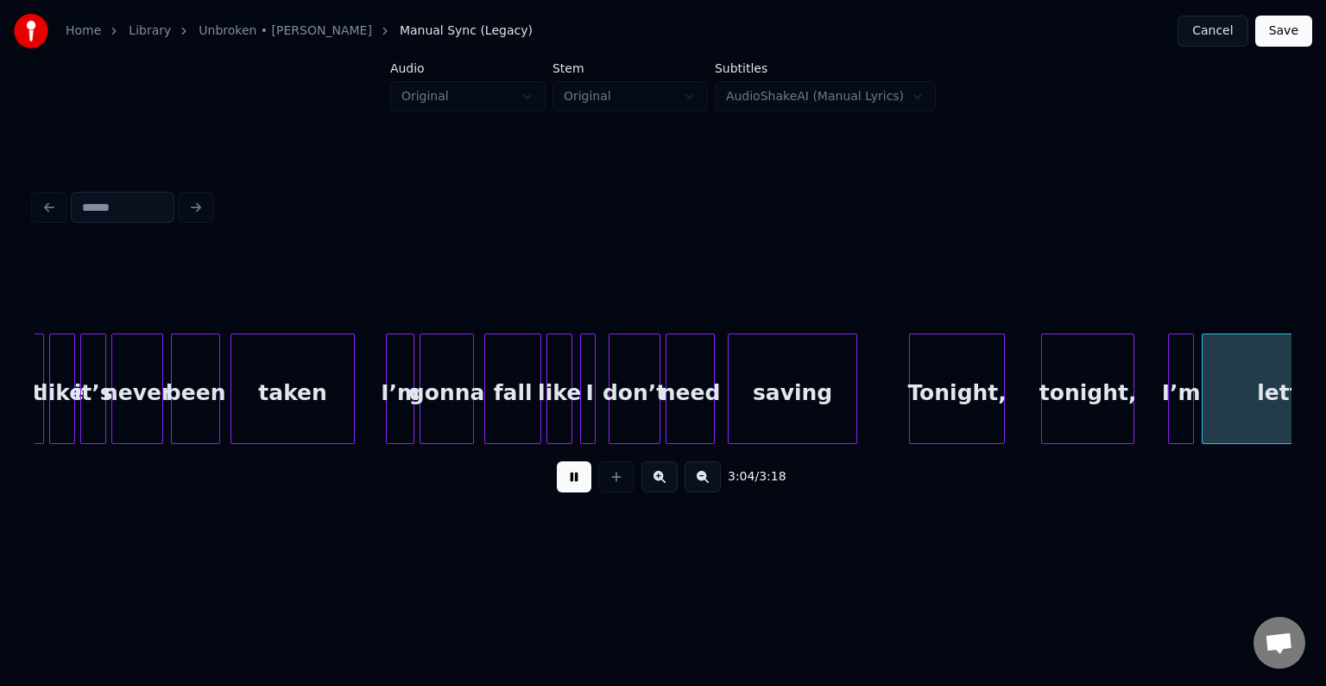
scroll to position [0, 23843]
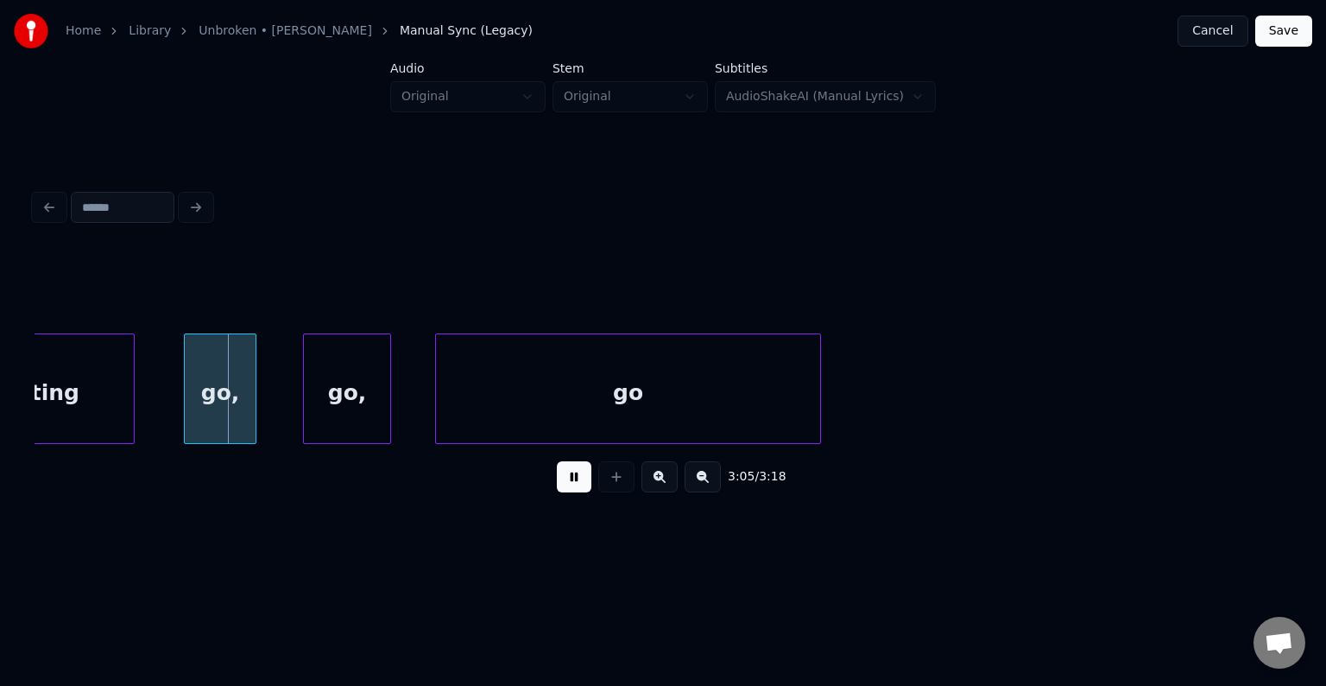
click at [573, 483] on button at bounding box center [574, 476] width 35 height 31
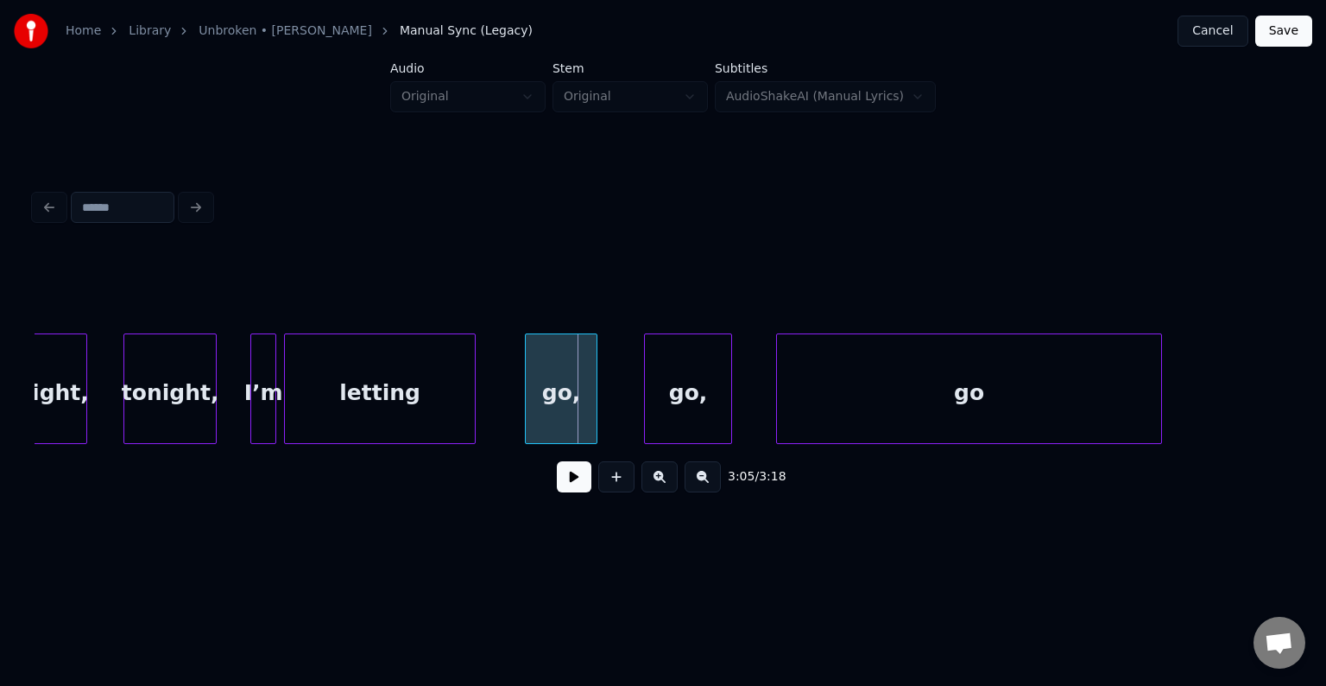
scroll to position [0, 23498]
click at [420, 397] on div "letting" at bounding box center [384, 392] width 190 height 117
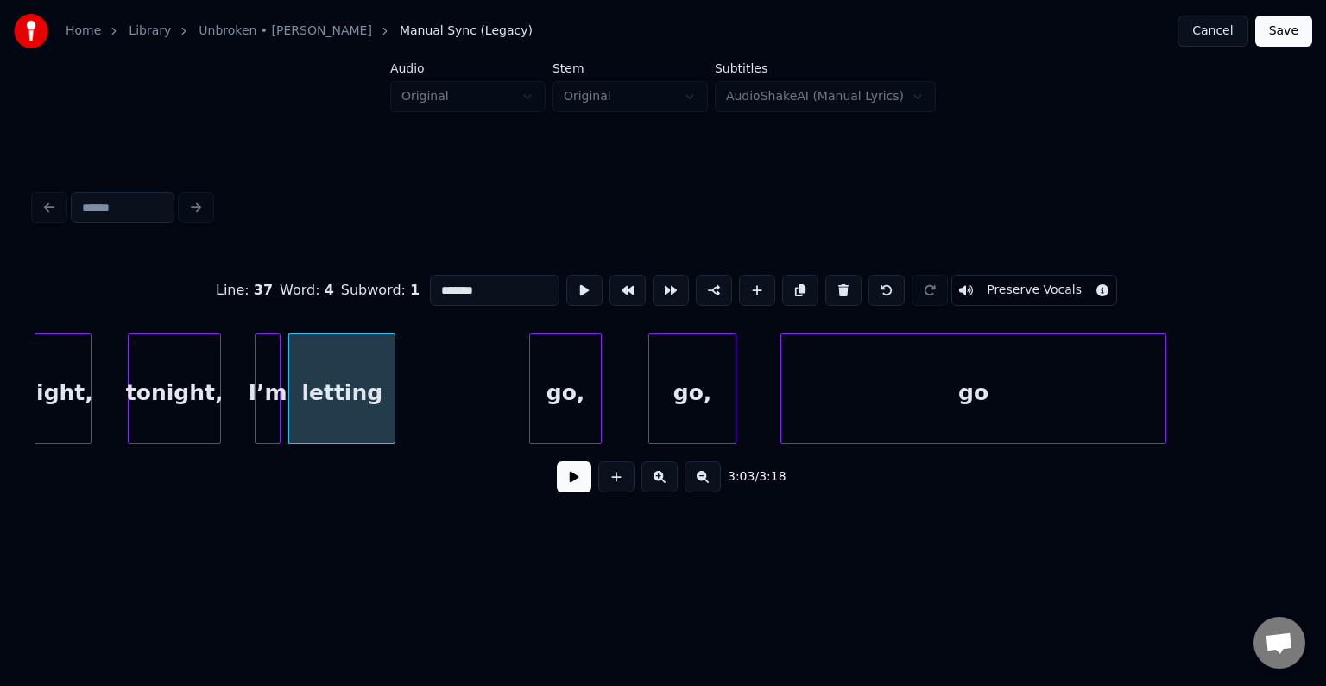
click at [393, 404] on div at bounding box center [391, 388] width 5 height 109
click at [442, 415] on div "go," at bounding box center [440, 392] width 71 height 117
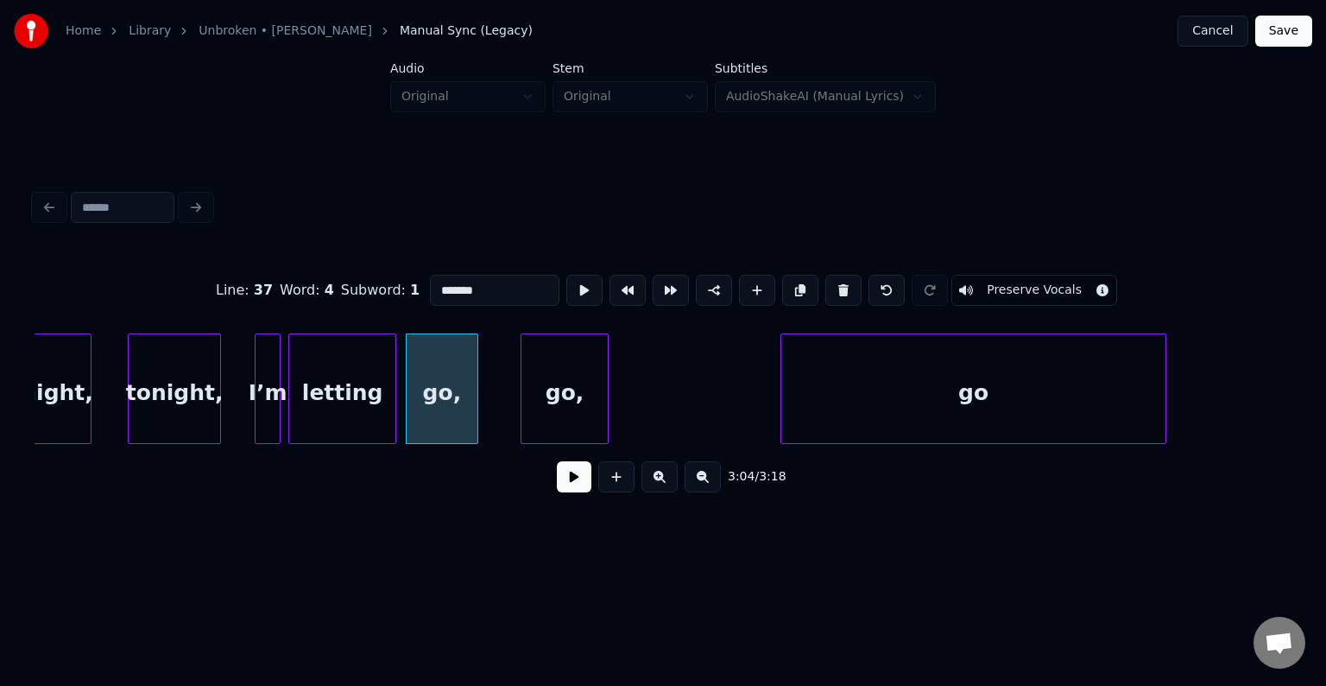
click at [578, 416] on div "go," at bounding box center [565, 392] width 86 height 117
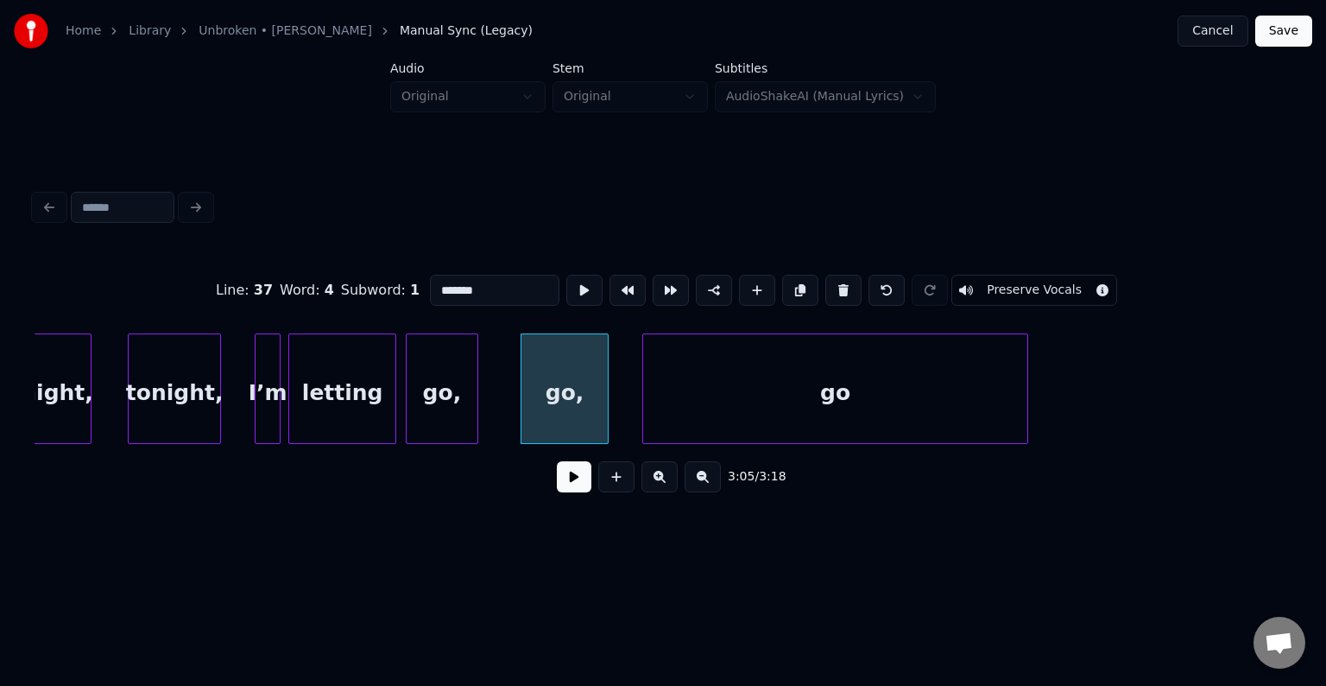
click at [736, 404] on div "go" at bounding box center [835, 392] width 384 height 117
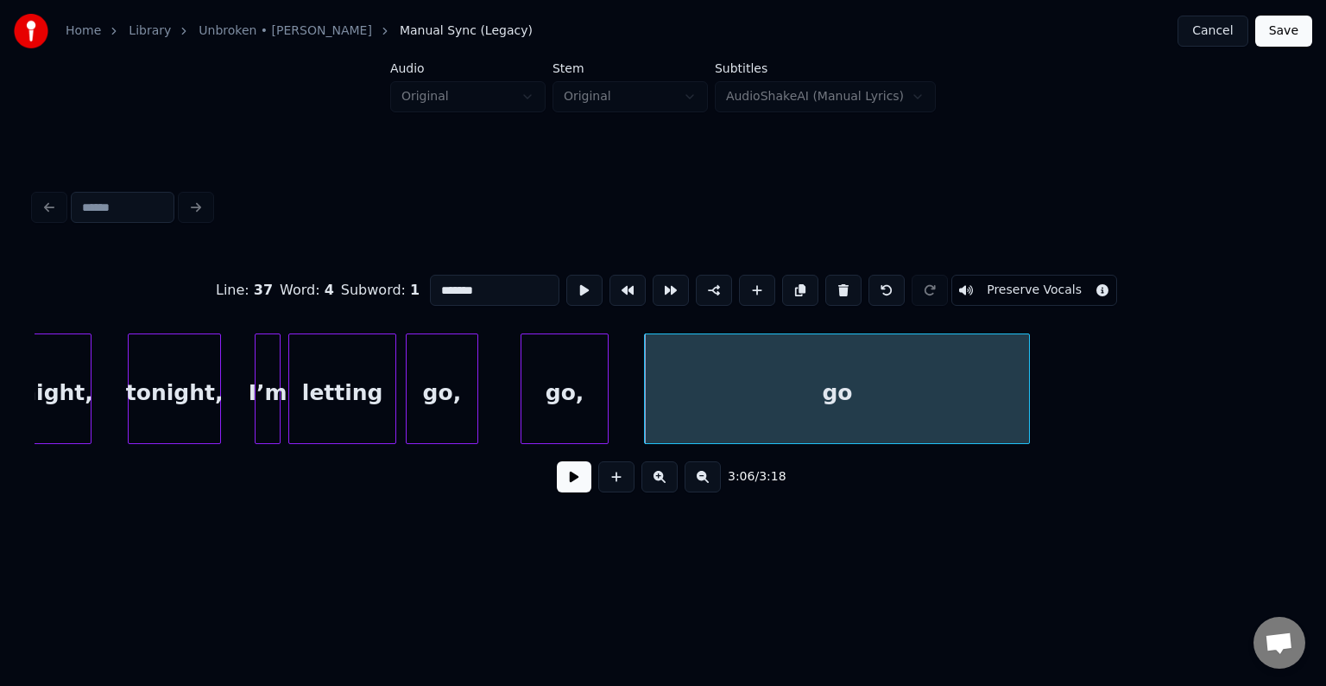
click at [383, 408] on div "letting" at bounding box center [342, 392] width 106 height 117
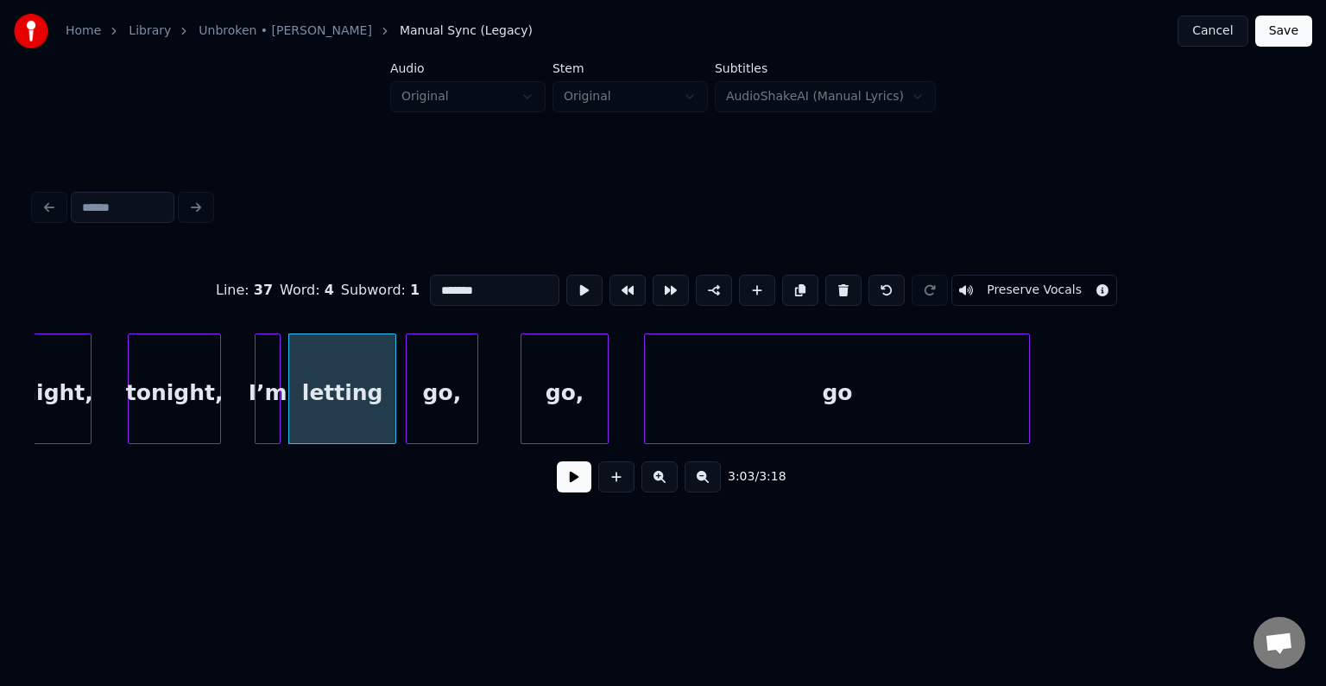
click at [569, 486] on button at bounding box center [574, 476] width 35 height 31
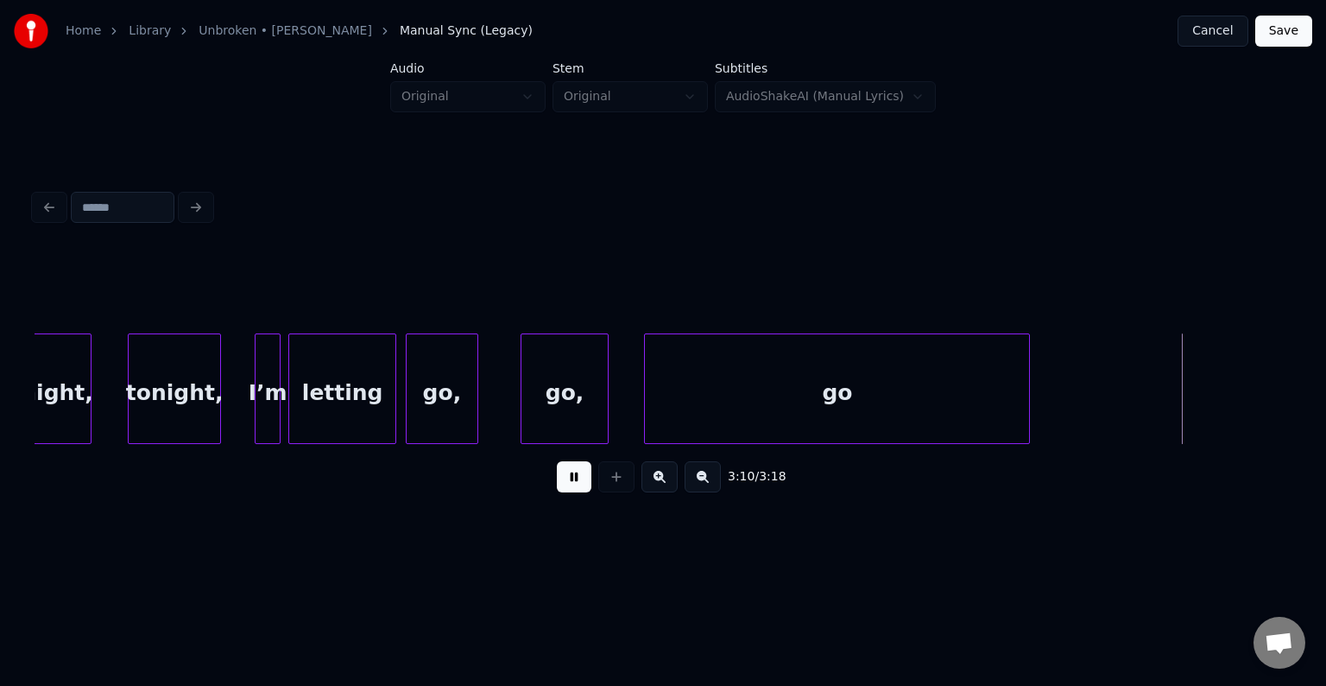
click at [569, 486] on button at bounding box center [574, 476] width 35 height 31
click at [1183, 406] on div at bounding box center [1181, 388] width 5 height 109
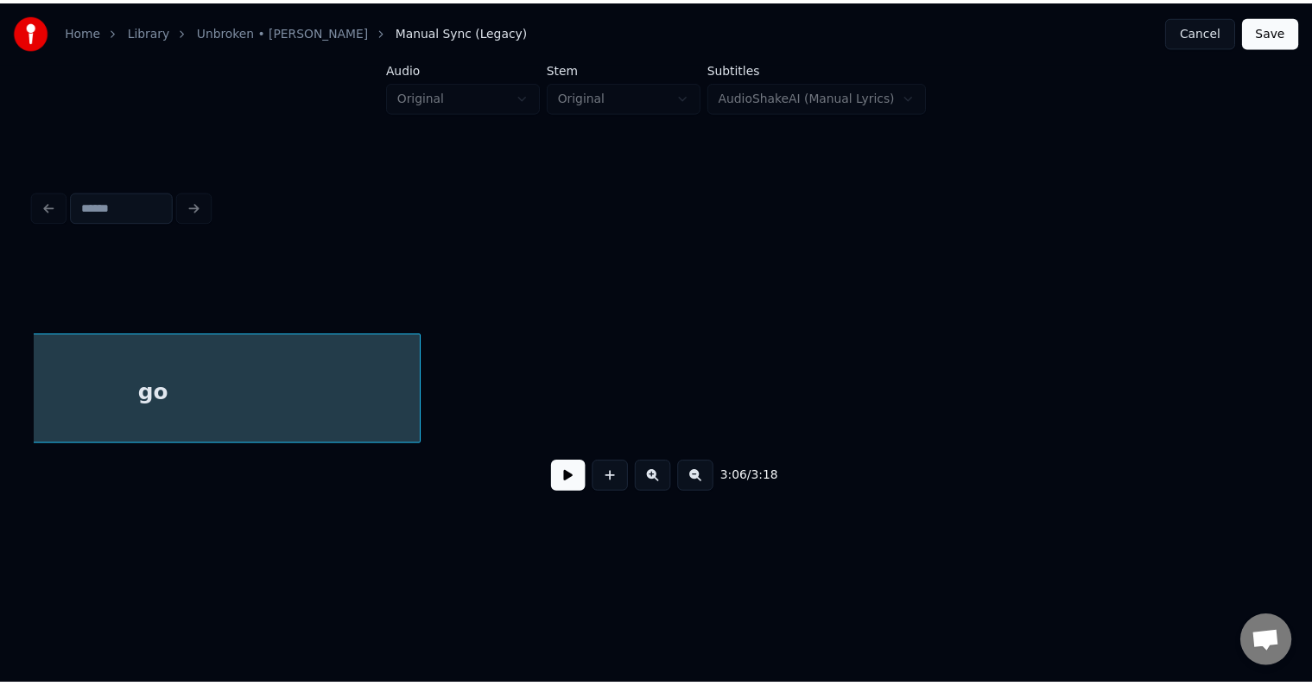
scroll to position [0, 24476]
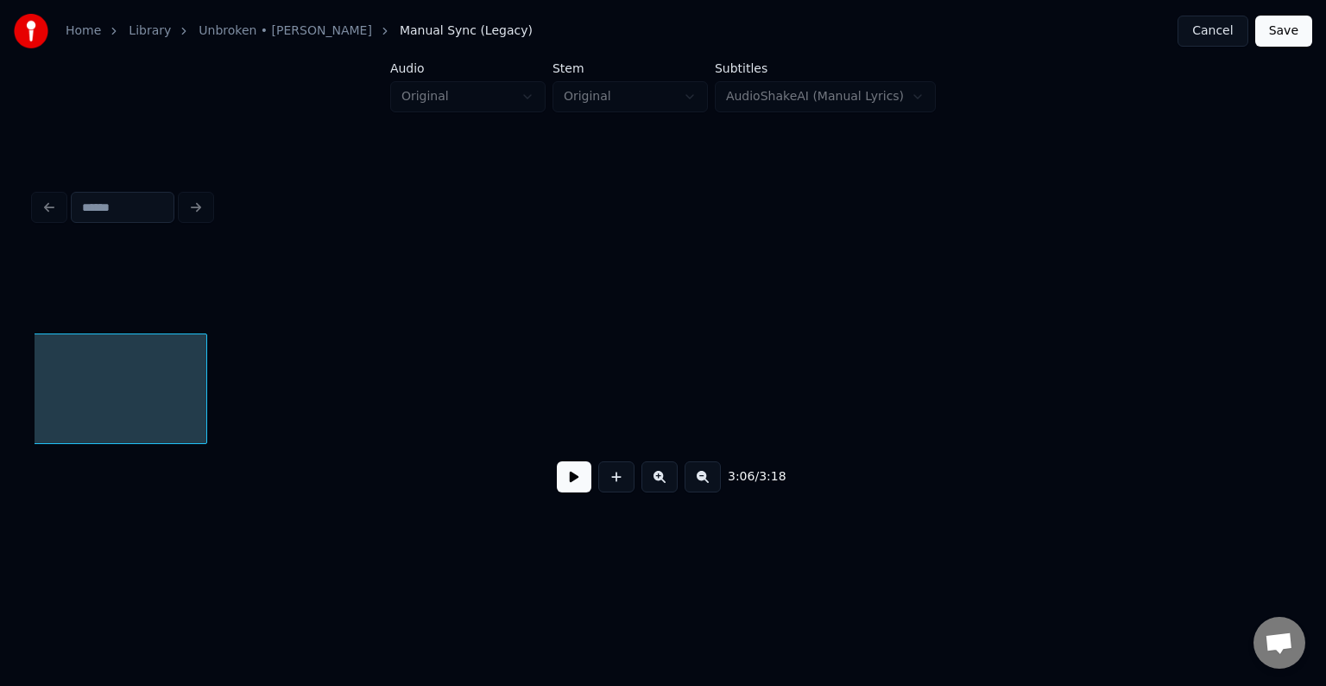
click at [1289, 28] on button "Save" at bounding box center [1283, 31] width 57 height 31
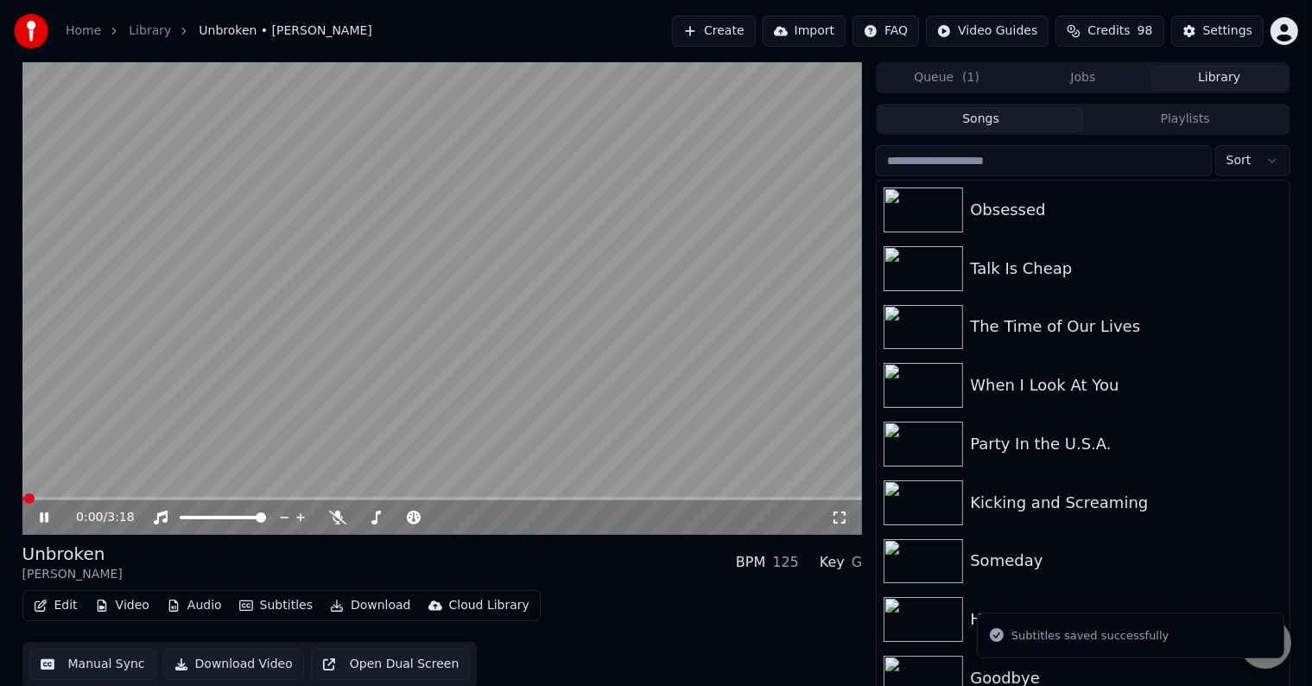
click at [364, 610] on button "Download" at bounding box center [370, 605] width 95 height 24
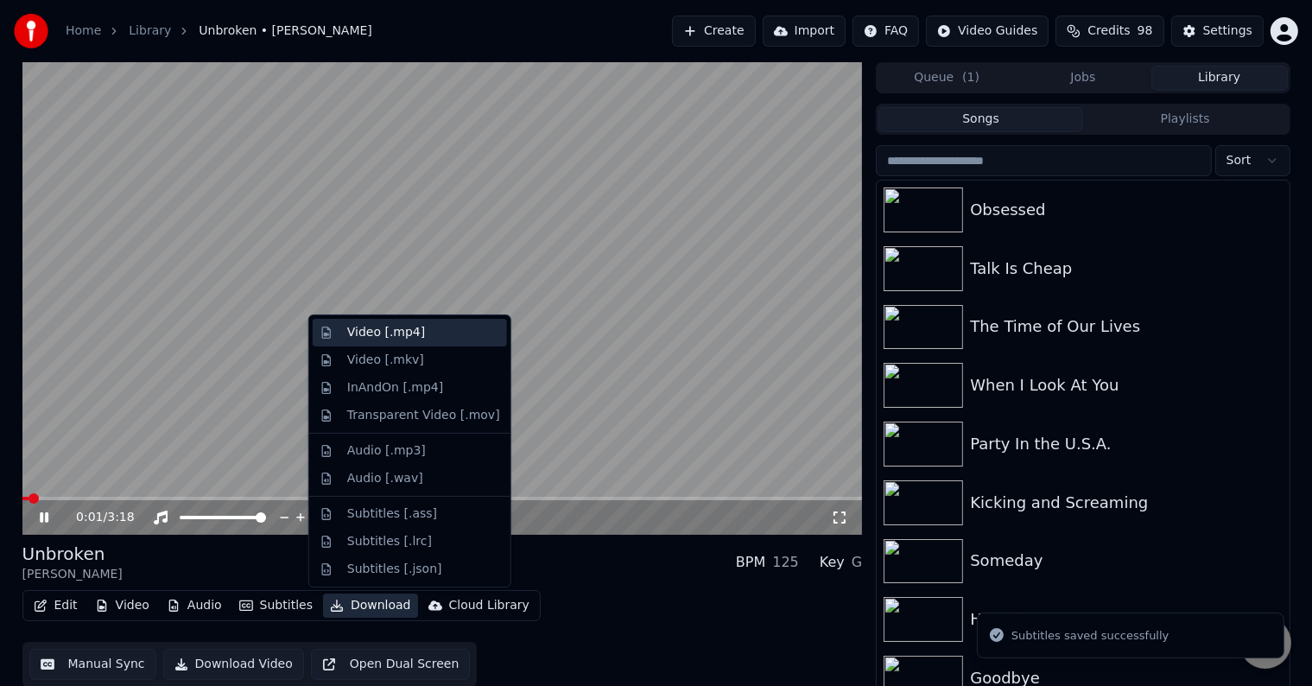
click at [381, 338] on div "Video [.mp4]" at bounding box center [386, 332] width 78 height 17
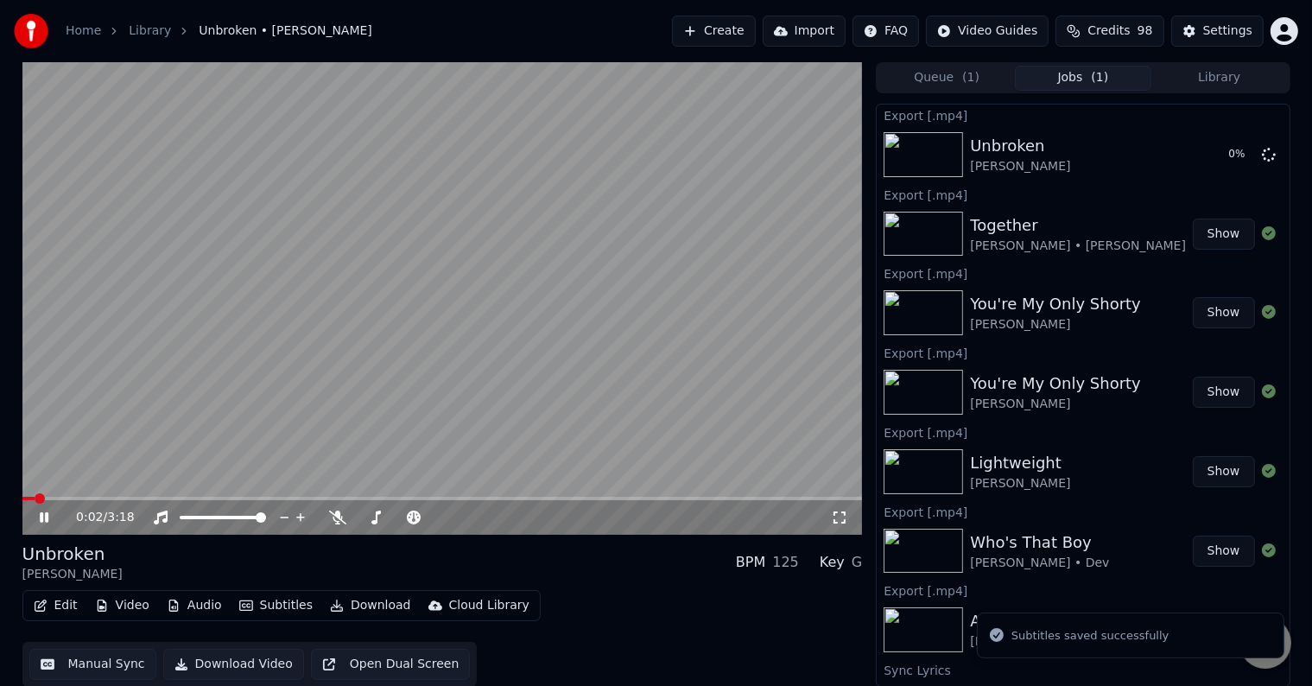
click at [41, 518] on icon at bounding box center [44, 517] width 9 height 10
click at [1188, 83] on button "Library" at bounding box center [1219, 78] width 136 height 25
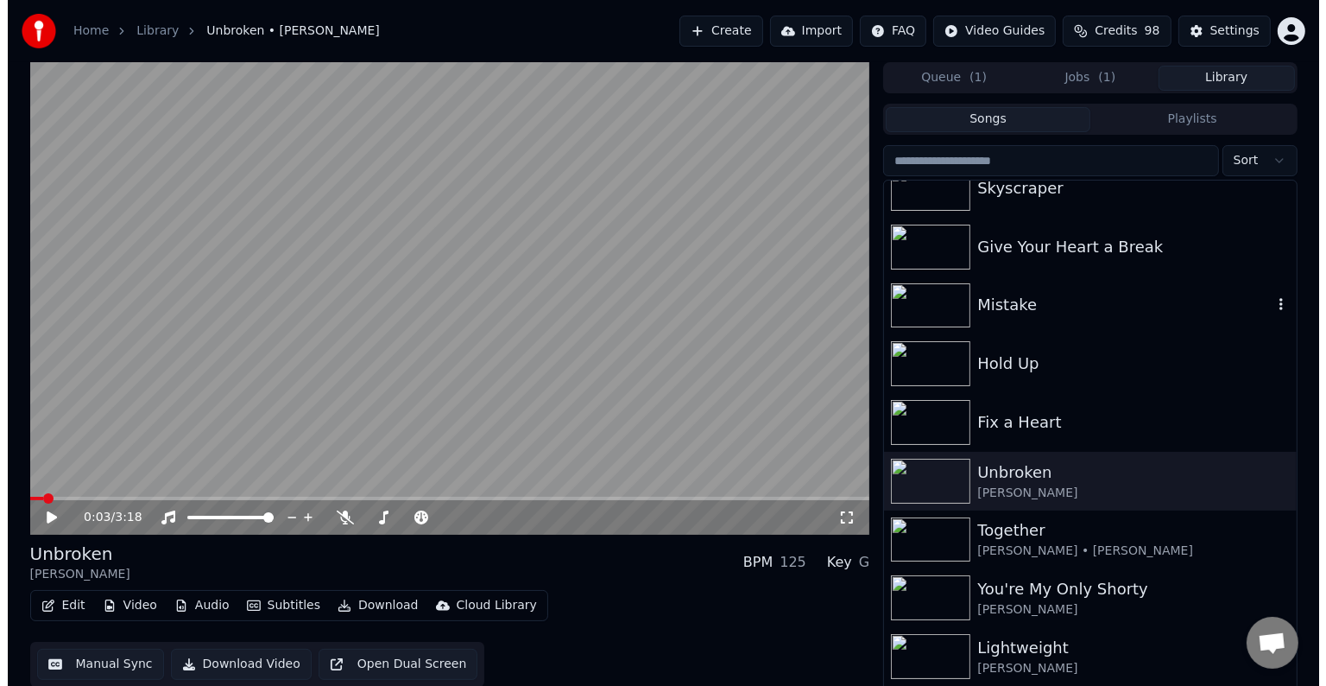
scroll to position [17359, 0]
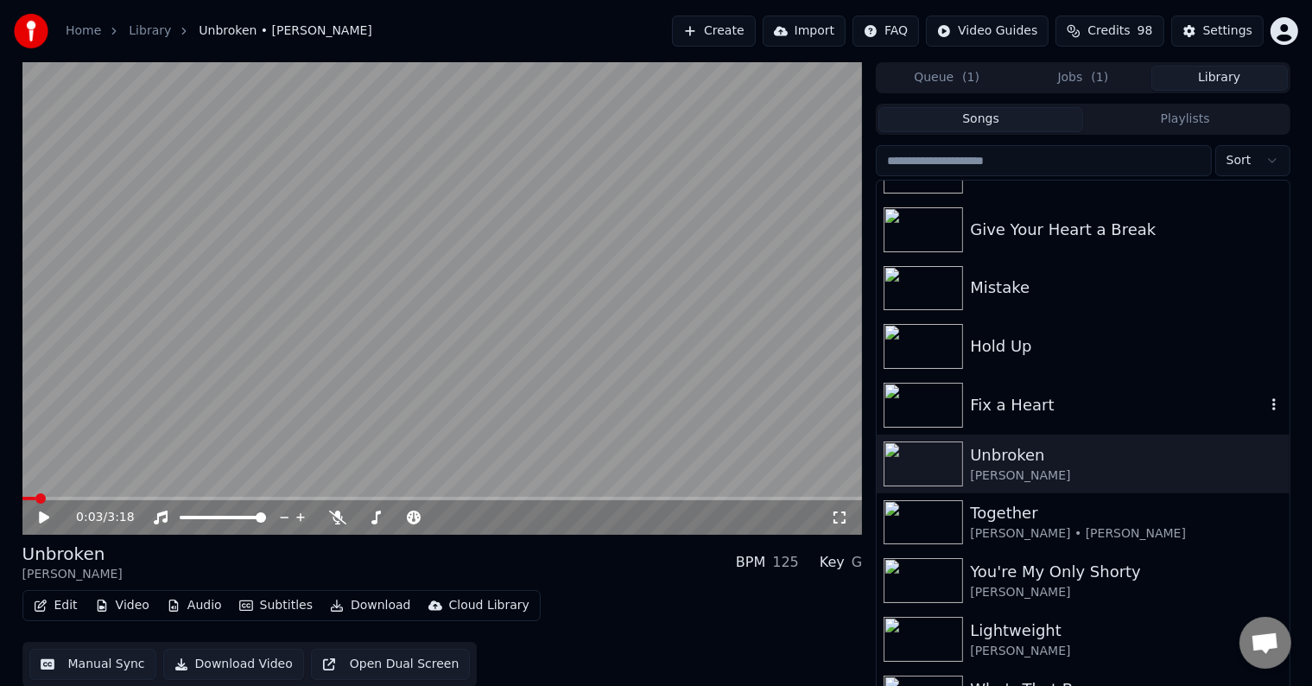
click at [1071, 397] on div "Fix a Heart" at bounding box center [1117, 405] width 294 height 24
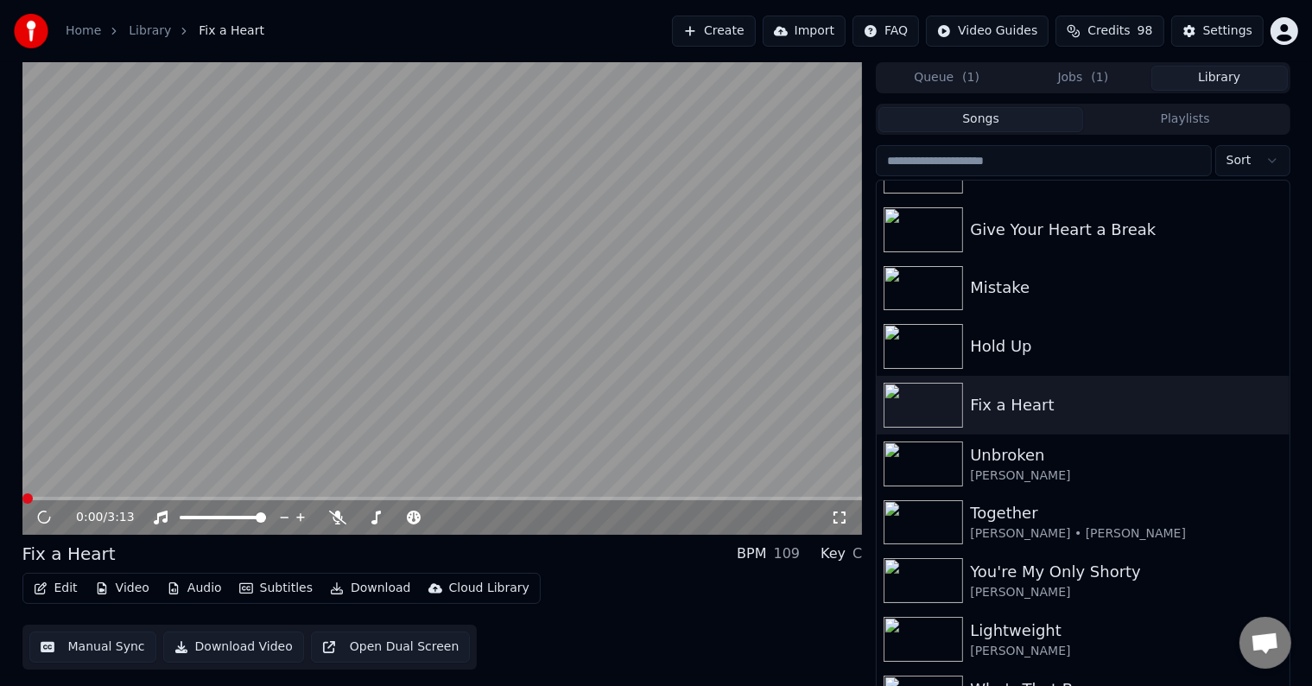
click at [51, 590] on button "Edit" at bounding box center [56, 588] width 58 height 24
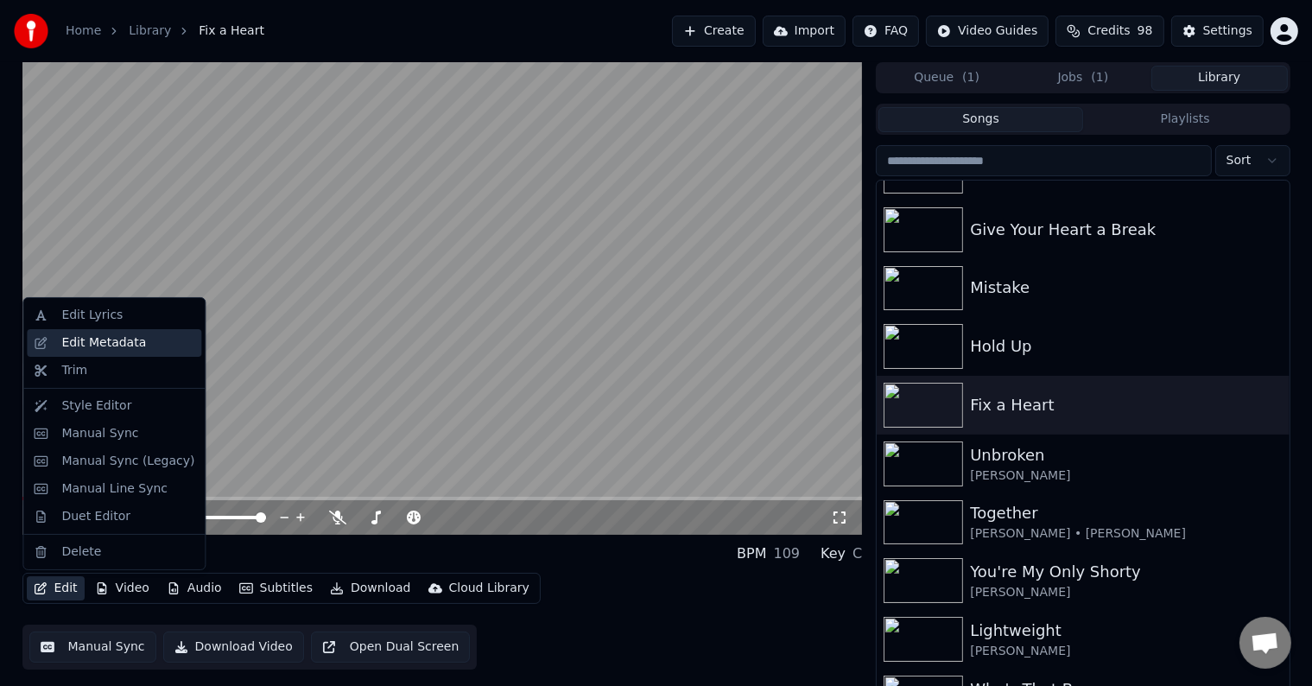
click at [111, 347] on div "Edit Metadata" at bounding box center [103, 342] width 85 height 17
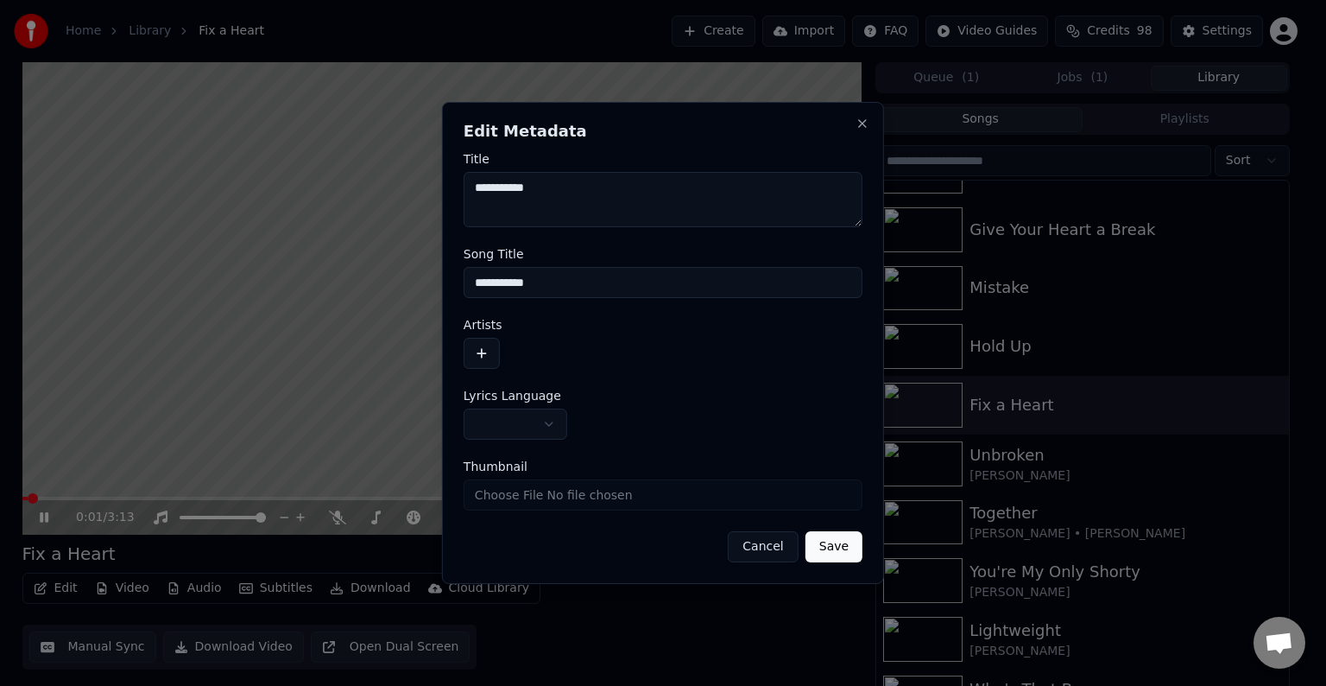
click at [493, 412] on body "Home Library Fix a Heart Create Import FAQ Video Guides Credits 98 Settings 0:0…" at bounding box center [656, 343] width 1312 height 686
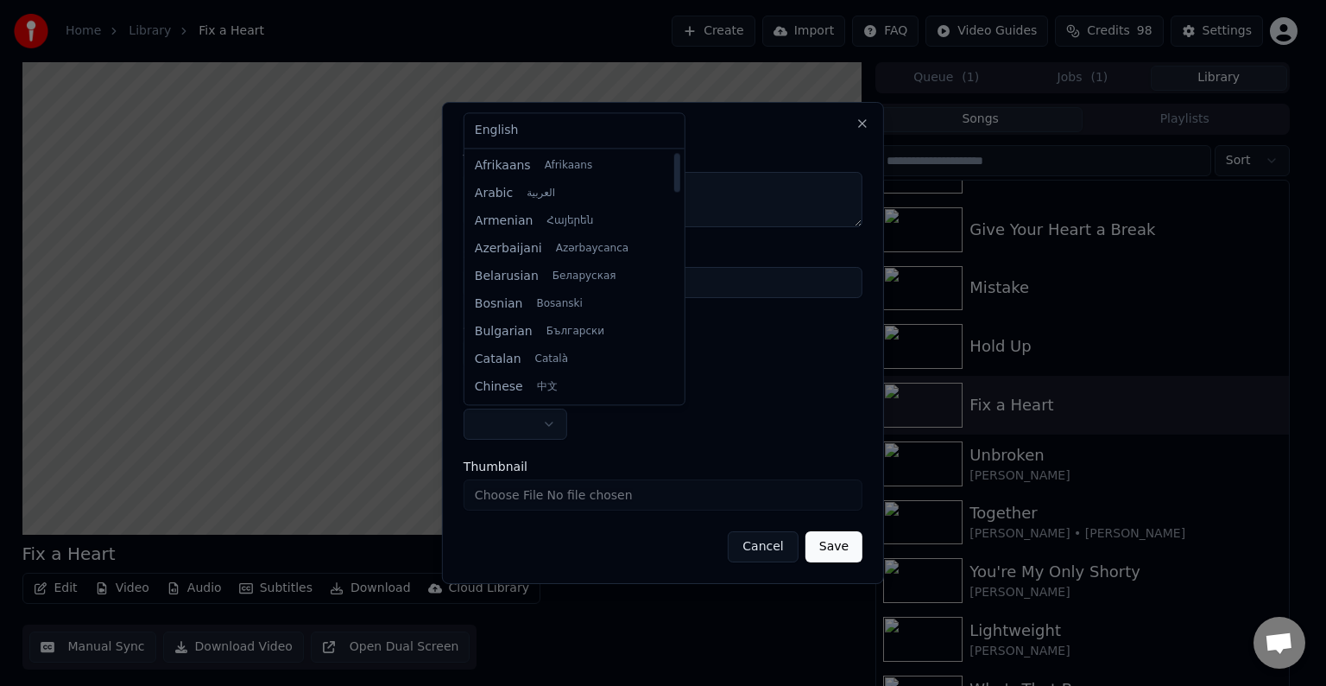
select select "**"
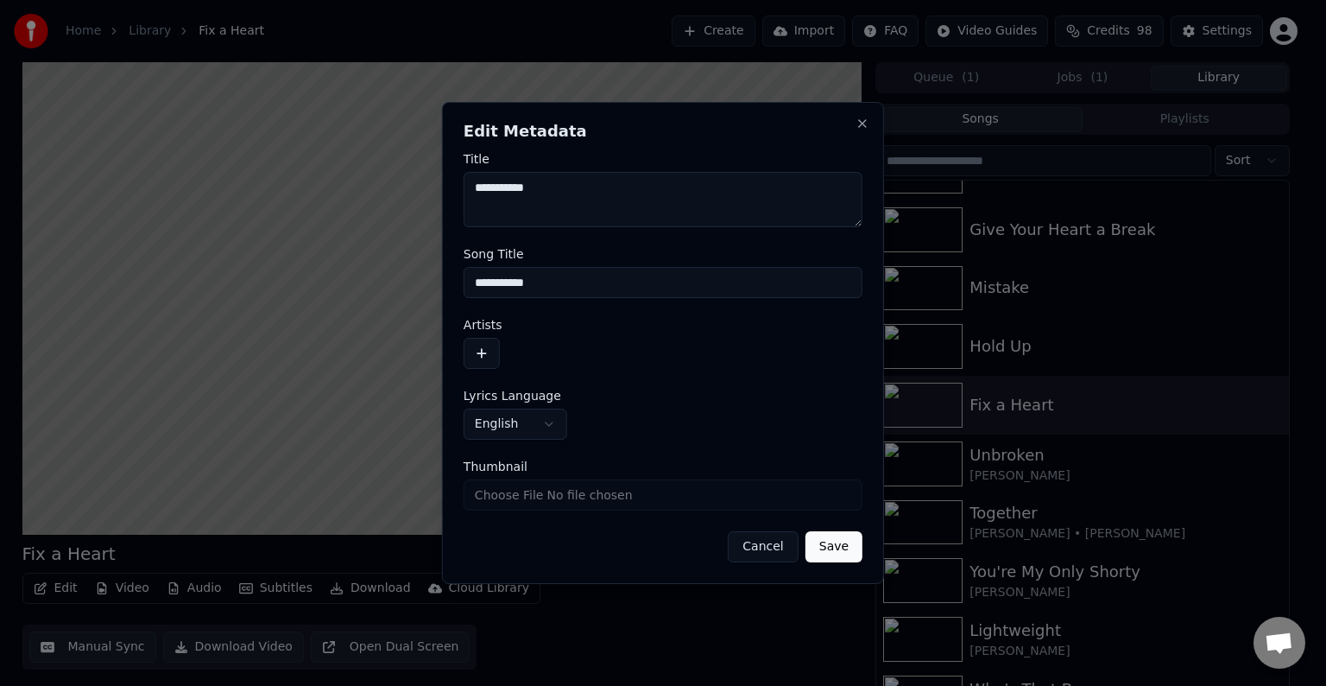
click at [484, 364] on button "button" at bounding box center [482, 353] width 36 height 31
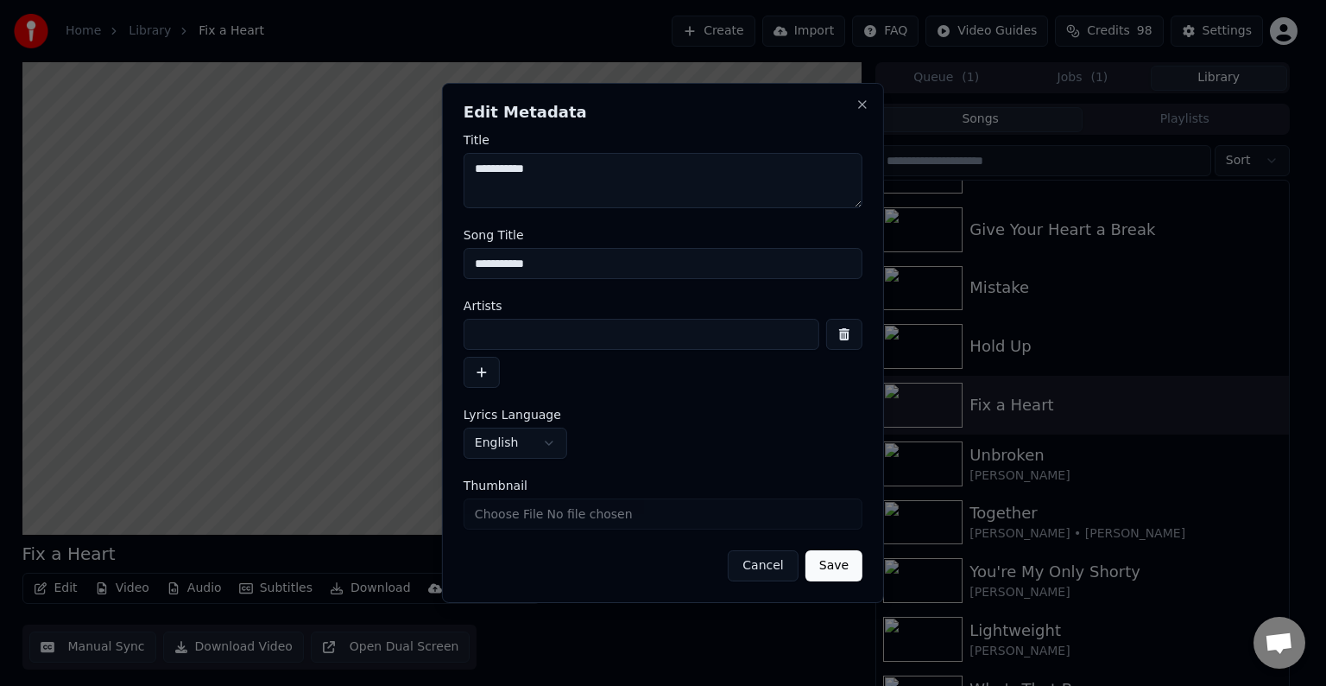
click at [521, 327] on input at bounding box center [642, 334] width 356 height 31
type input "**********"
click at [844, 567] on button "Save" at bounding box center [834, 565] width 57 height 31
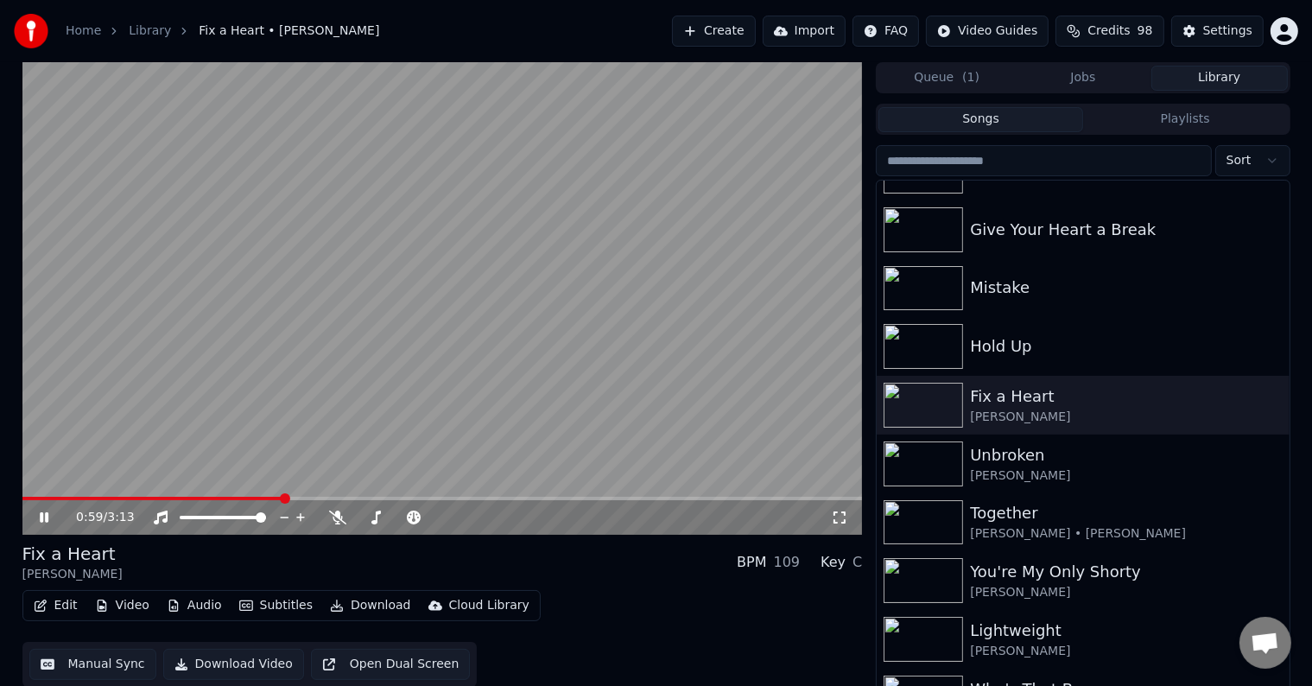
click at [48, 609] on button "Edit" at bounding box center [56, 605] width 58 height 24
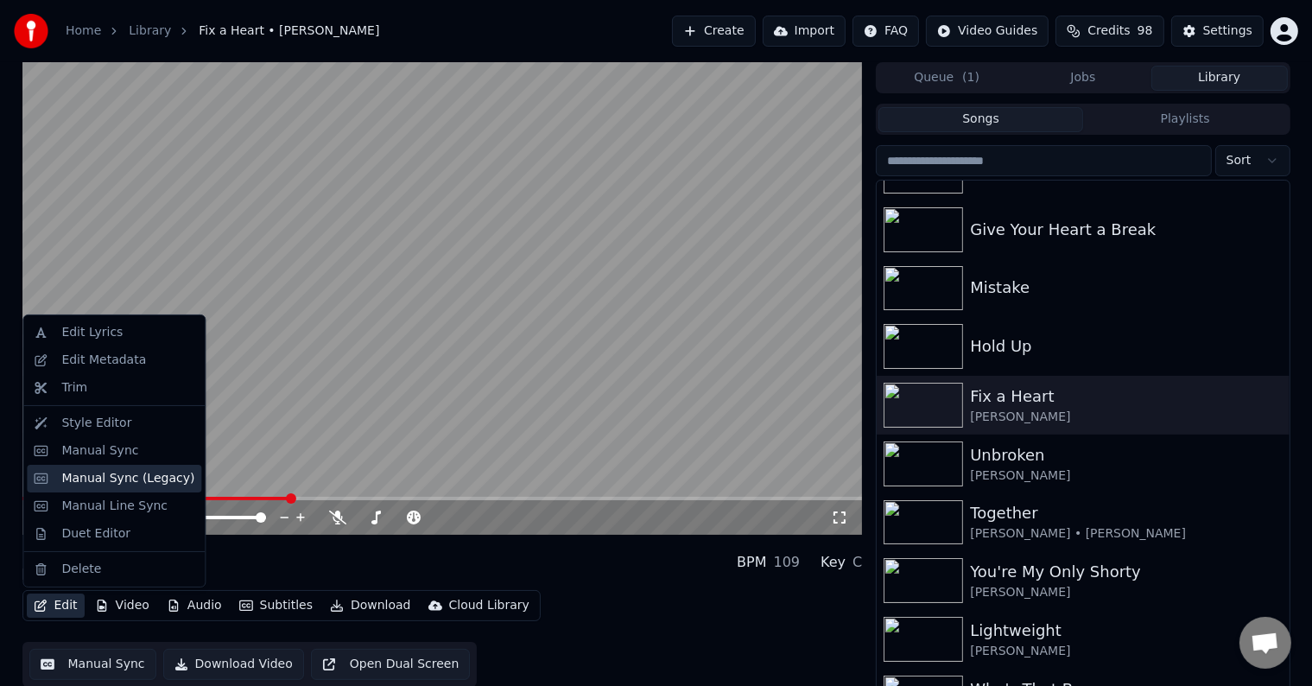
click at [111, 480] on div "Manual Sync (Legacy)" at bounding box center [127, 478] width 133 height 17
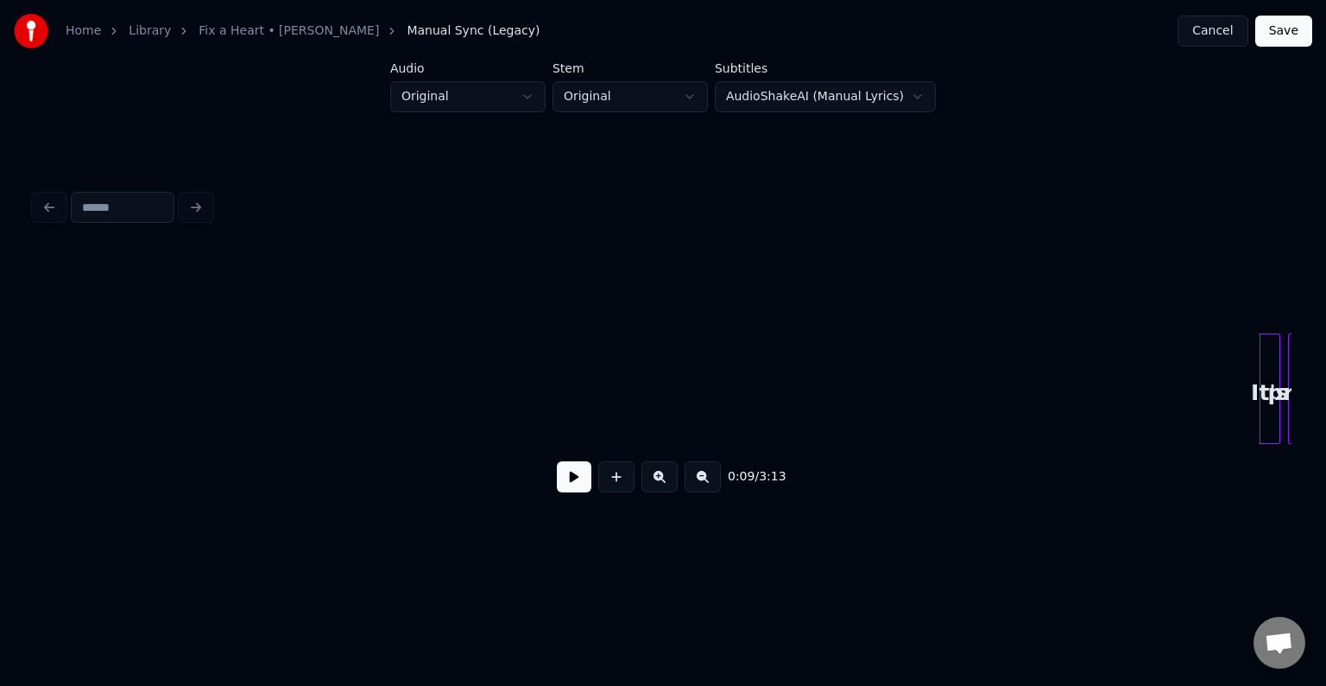
click at [571, 486] on button at bounding box center [574, 476] width 35 height 31
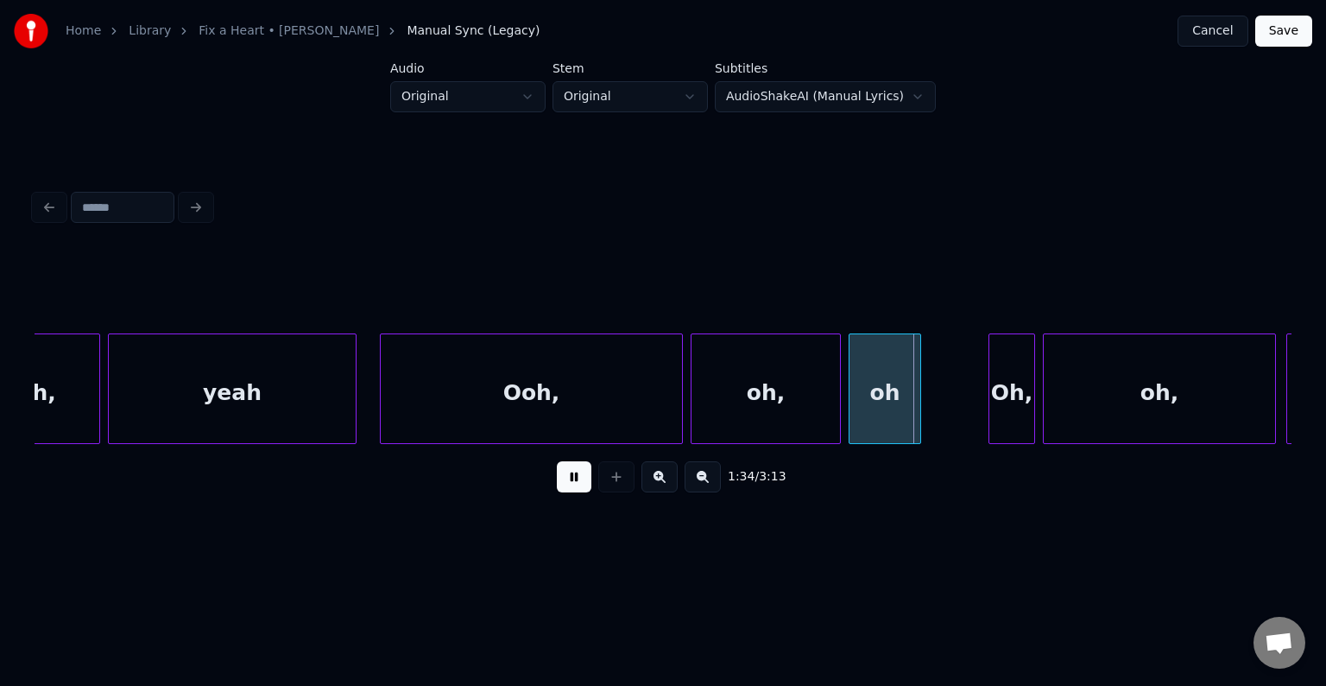
click at [692, 401] on div at bounding box center [694, 388] width 5 height 109
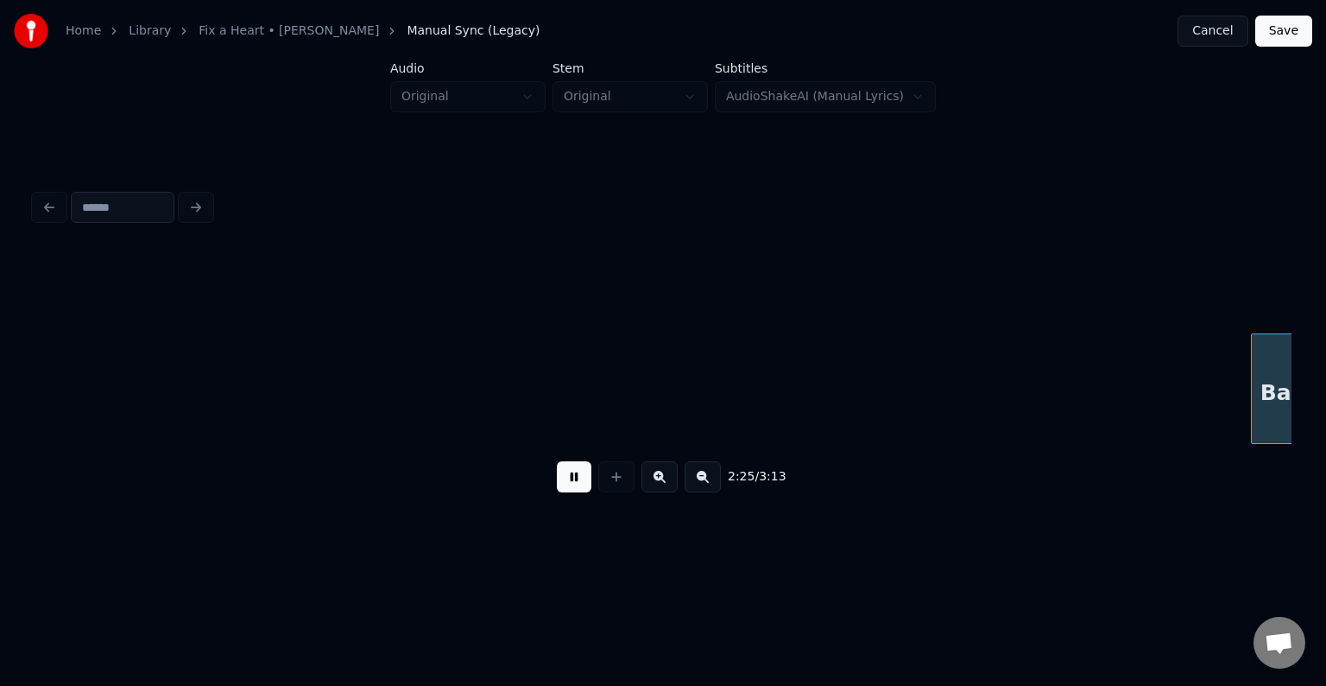
scroll to position [0, 18876]
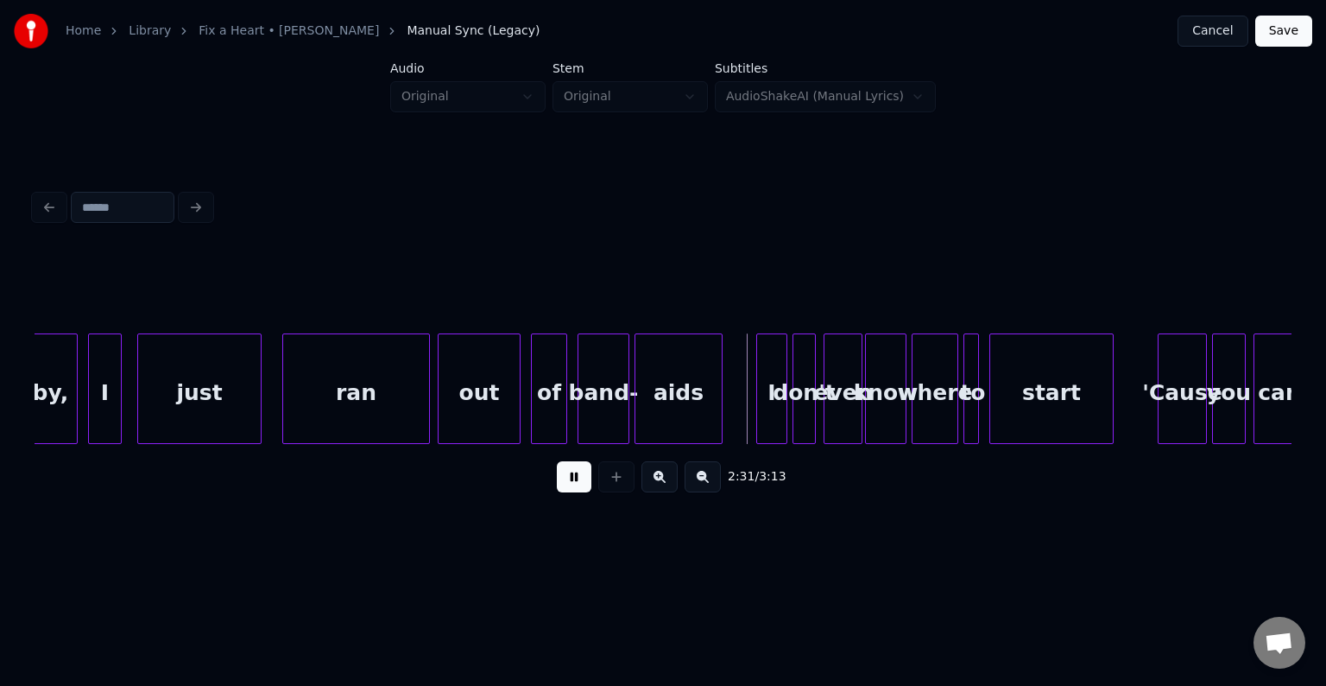
click at [547, 410] on div "of" at bounding box center [549, 392] width 35 height 117
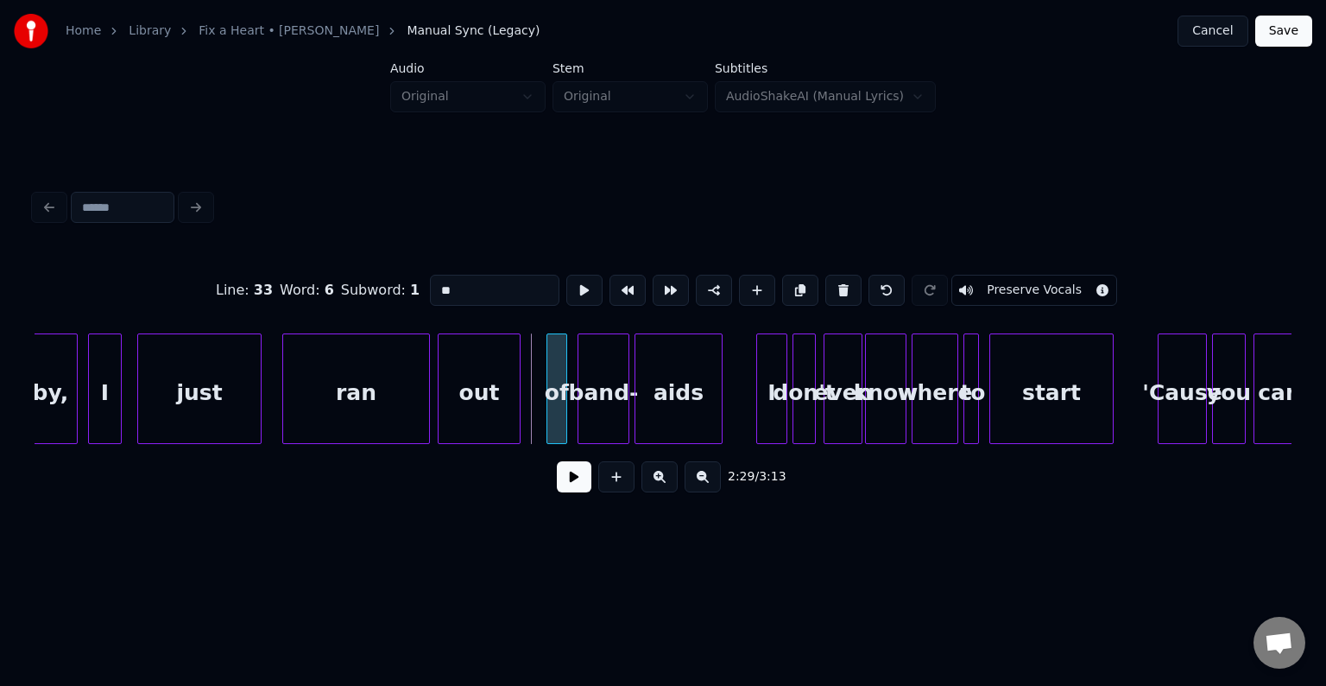
click at [548, 413] on div at bounding box center [549, 388] width 5 height 109
click at [576, 488] on button at bounding box center [574, 476] width 35 height 31
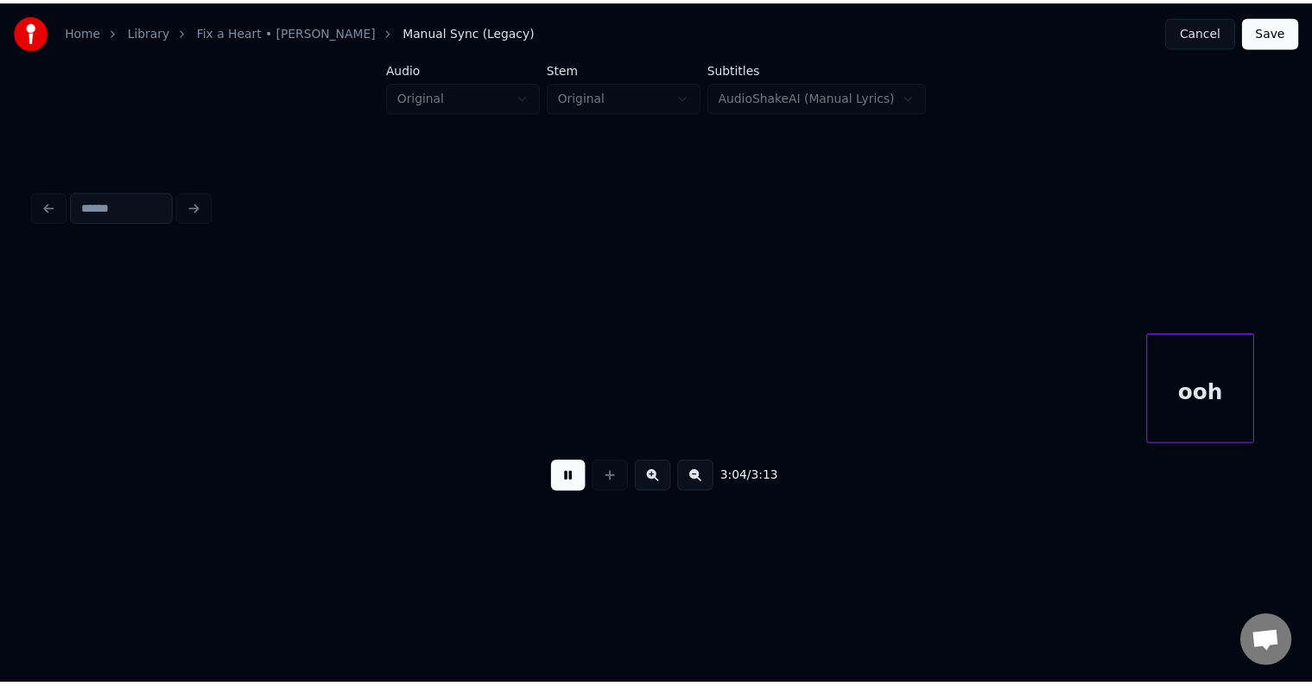
scroll to position [0, 23751]
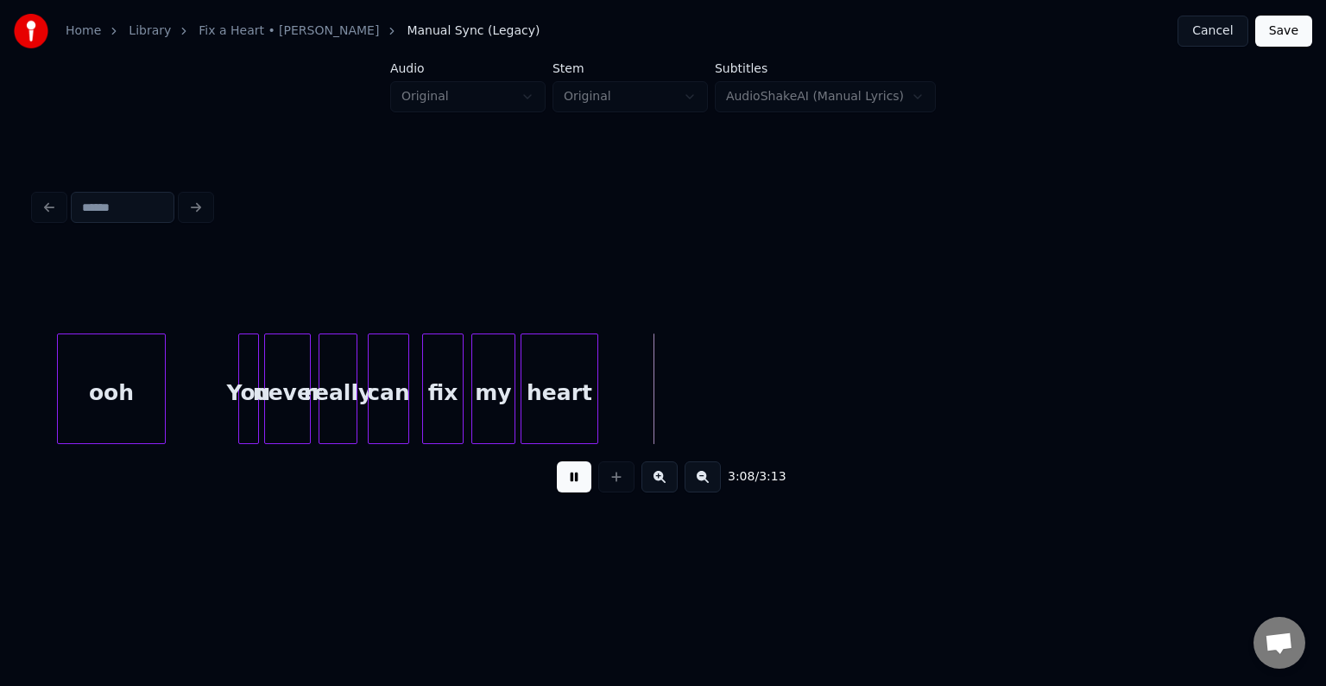
click at [1293, 30] on button "Save" at bounding box center [1283, 31] width 57 height 31
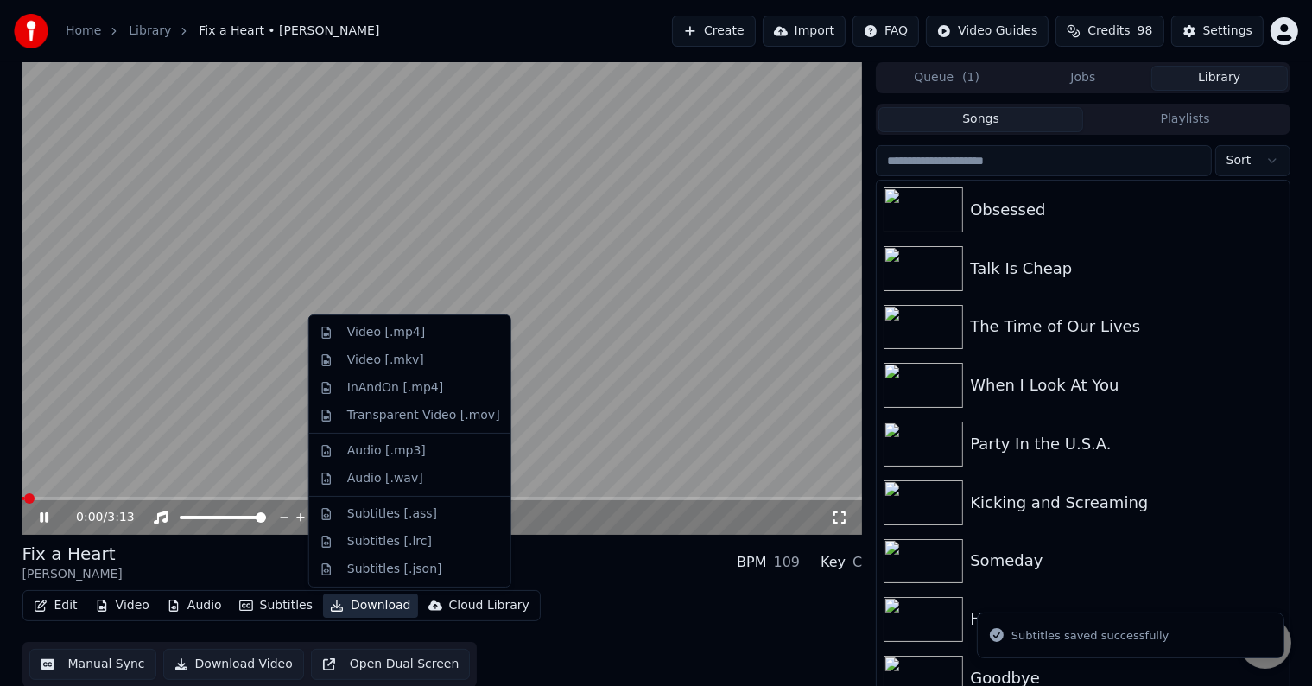
click at [370, 604] on button "Download" at bounding box center [370, 605] width 95 height 24
click at [393, 340] on div "Video [.mp4]" at bounding box center [386, 332] width 78 height 17
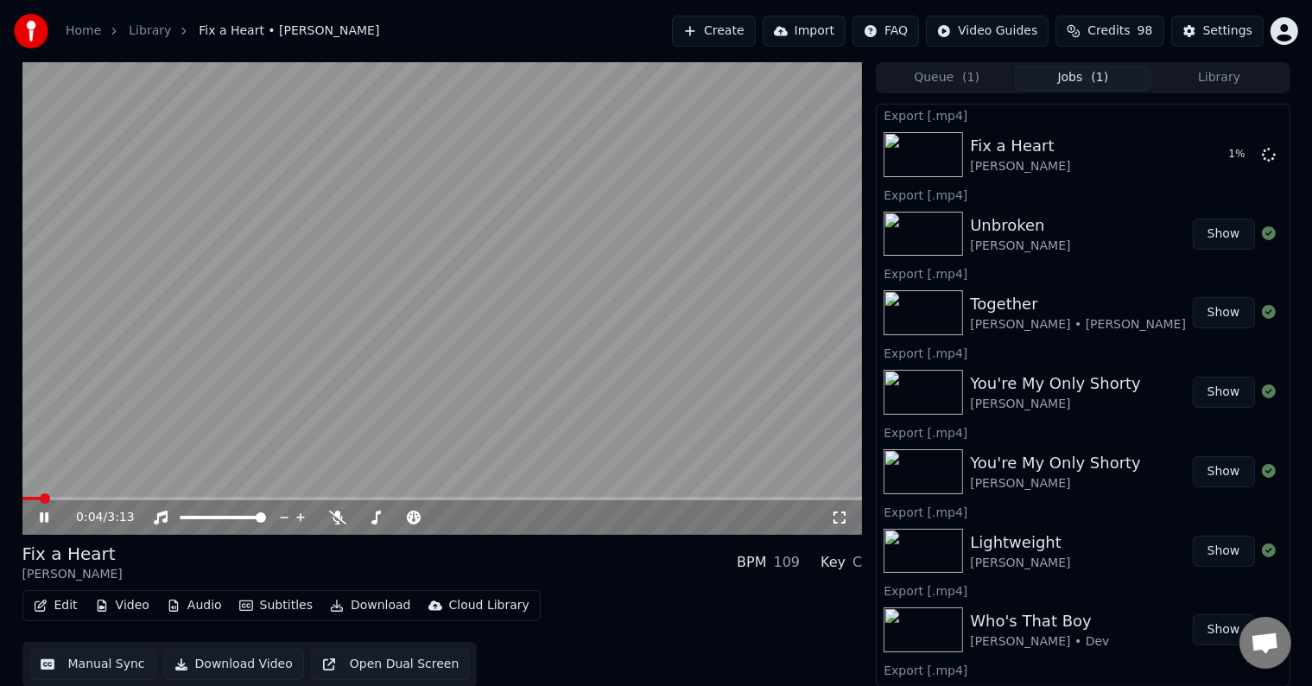
click at [1221, 64] on div "Queue ( 1 ) Jobs ( 1 ) Library" at bounding box center [1083, 77] width 414 height 31
click at [1217, 89] on button "Library" at bounding box center [1219, 78] width 136 height 25
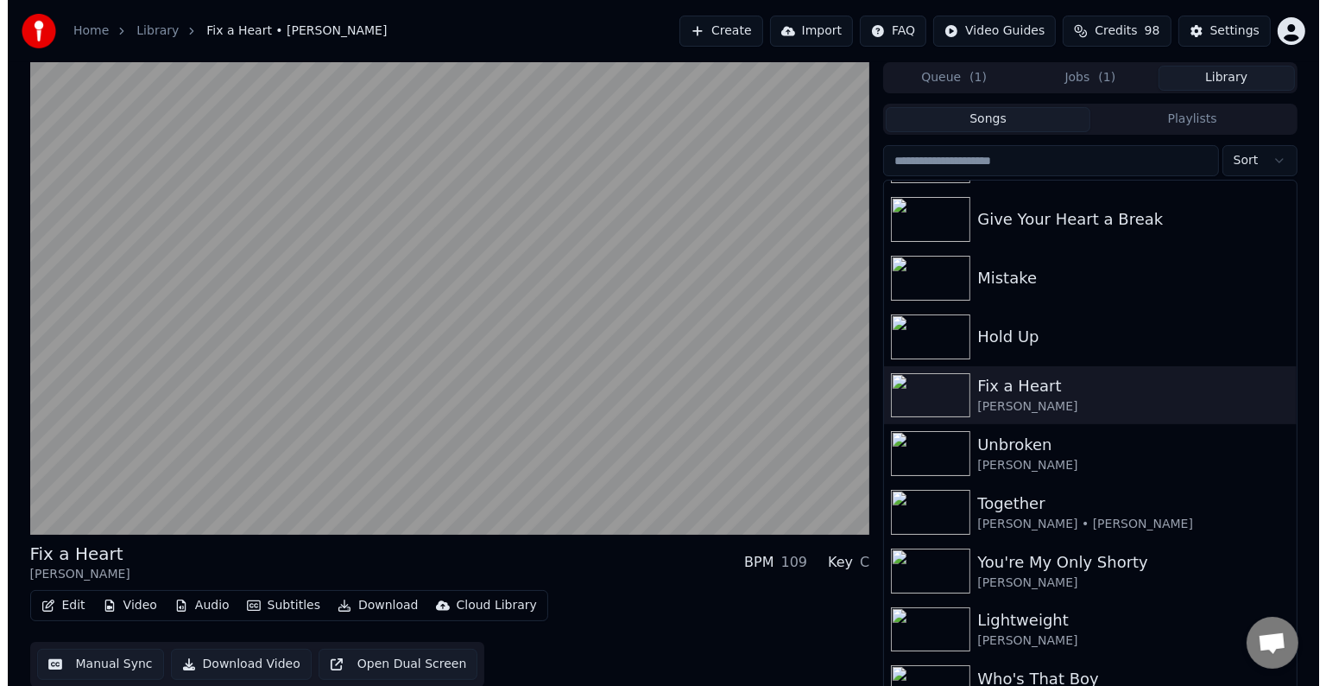
scroll to position [17439, 0]
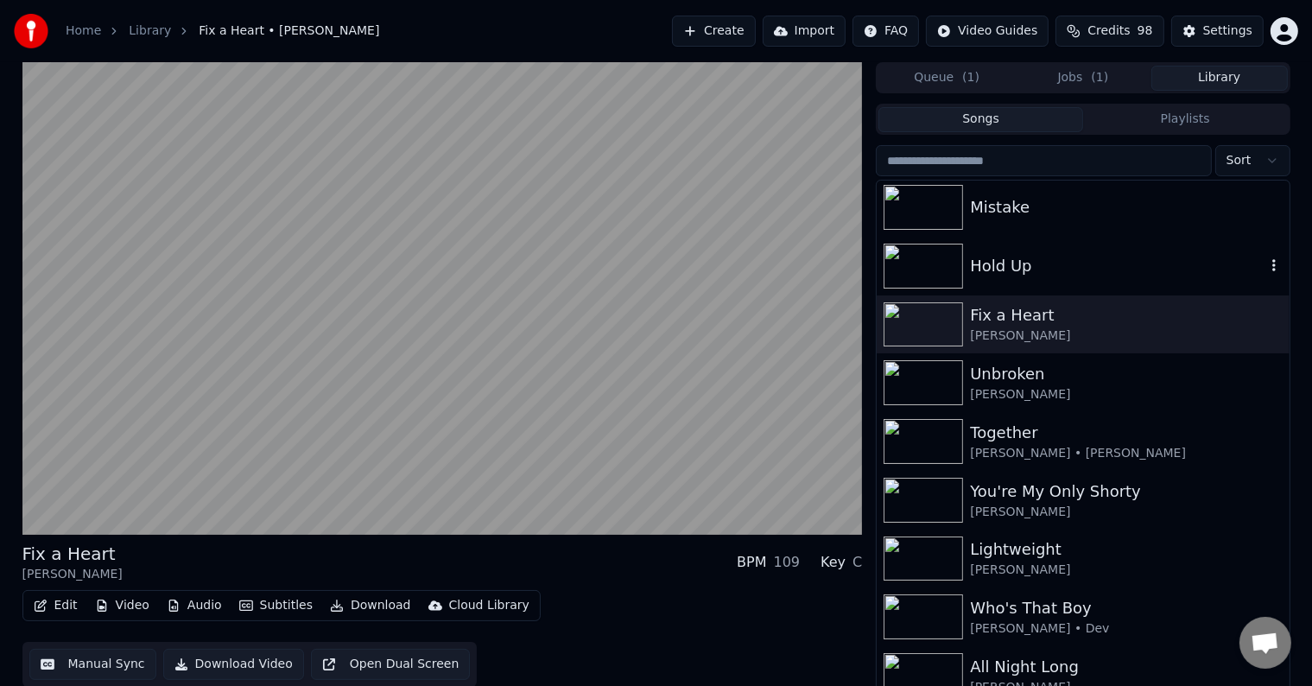
click at [989, 269] on div "Hold Up" at bounding box center [1117, 266] width 294 height 24
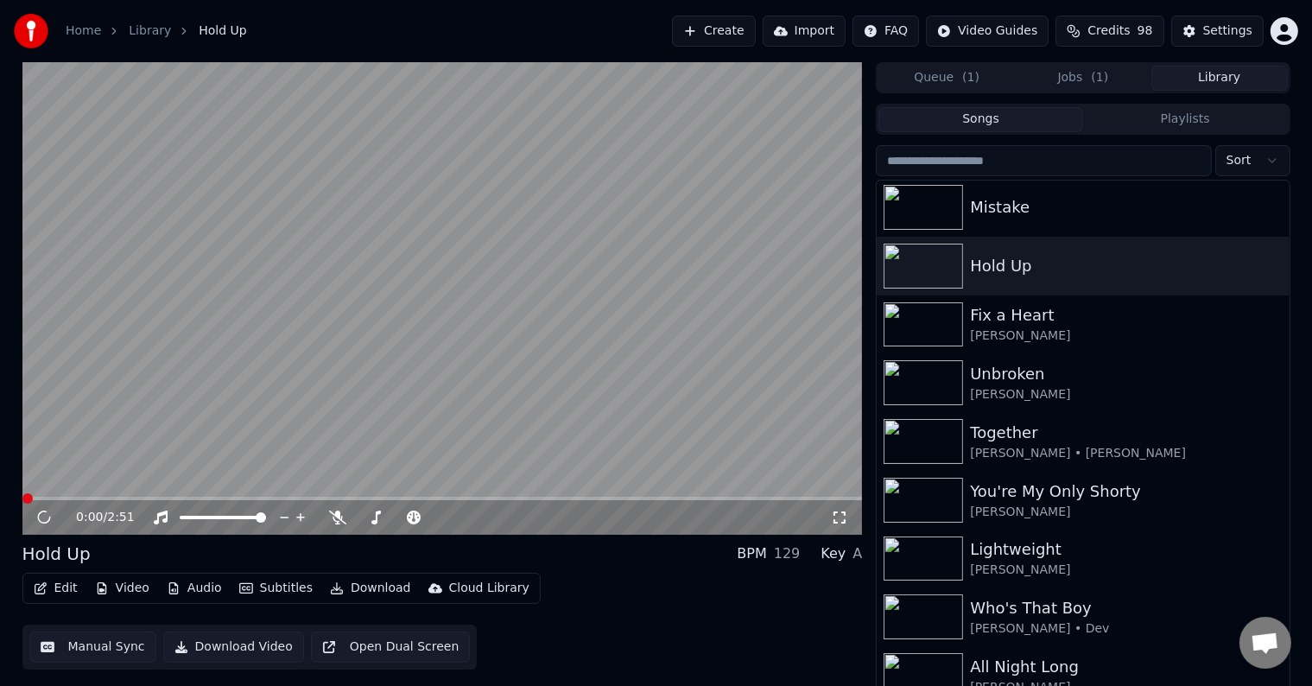
click at [41, 579] on button "Edit" at bounding box center [56, 588] width 58 height 24
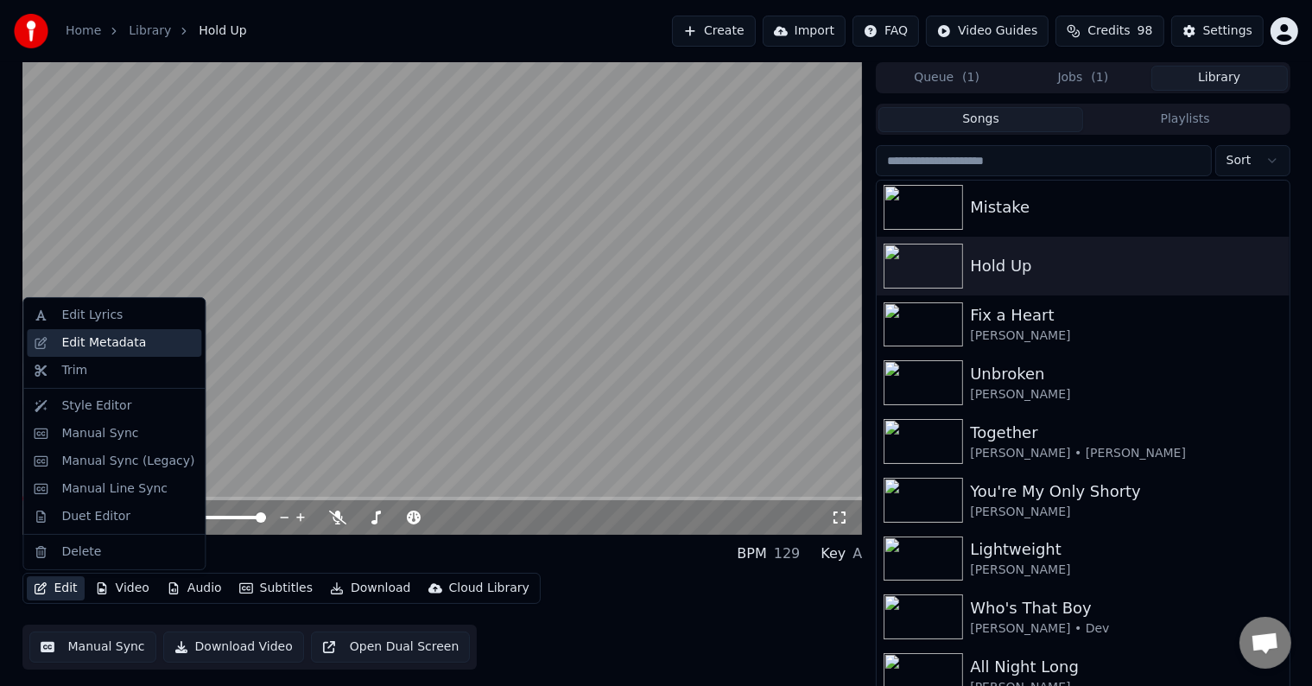
click at [98, 345] on div "Edit Metadata" at bounding box center [103, 342] width 85 height 17
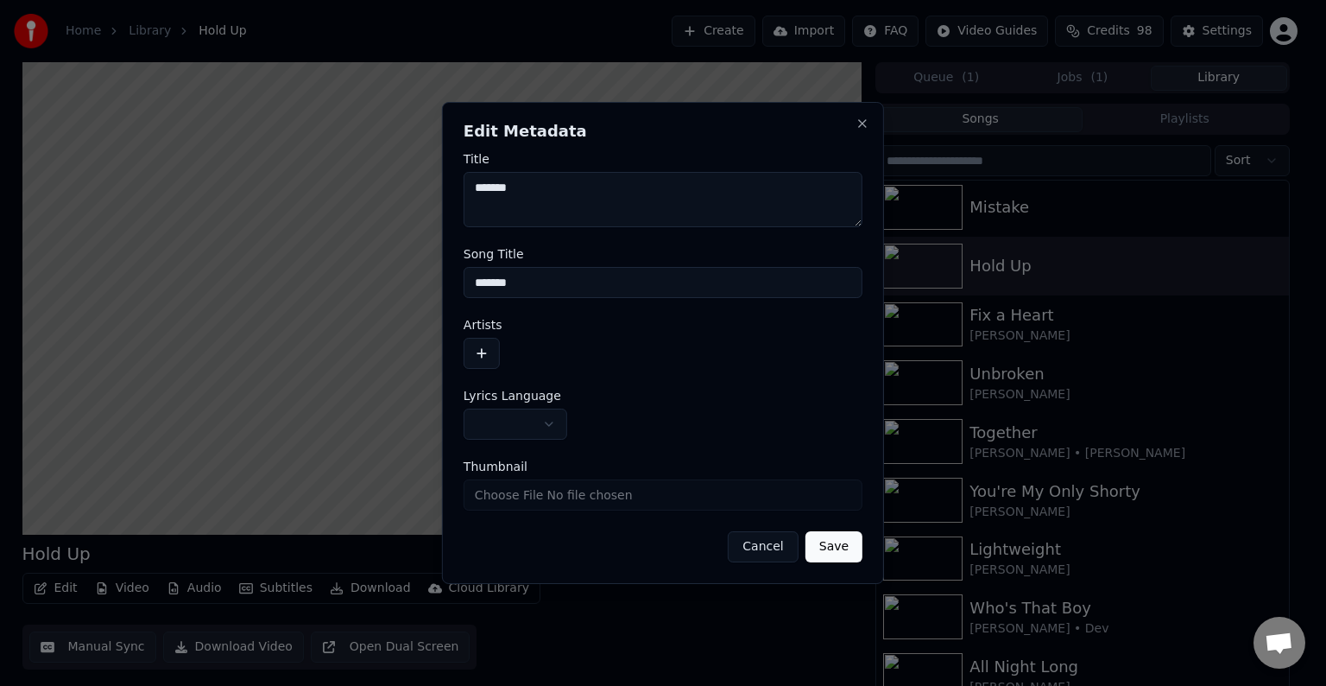
click at [511, 414] on button "button" at bounding box center [516, 423] width 104 height 31
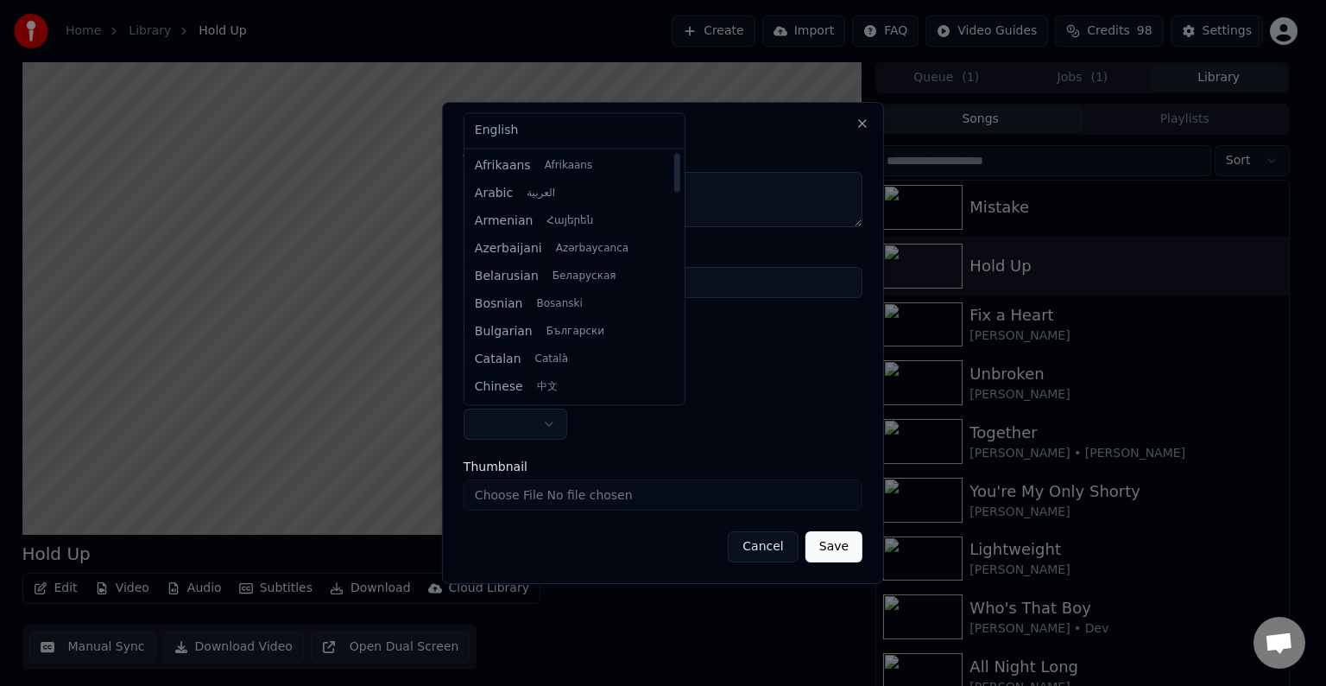
select select "**"
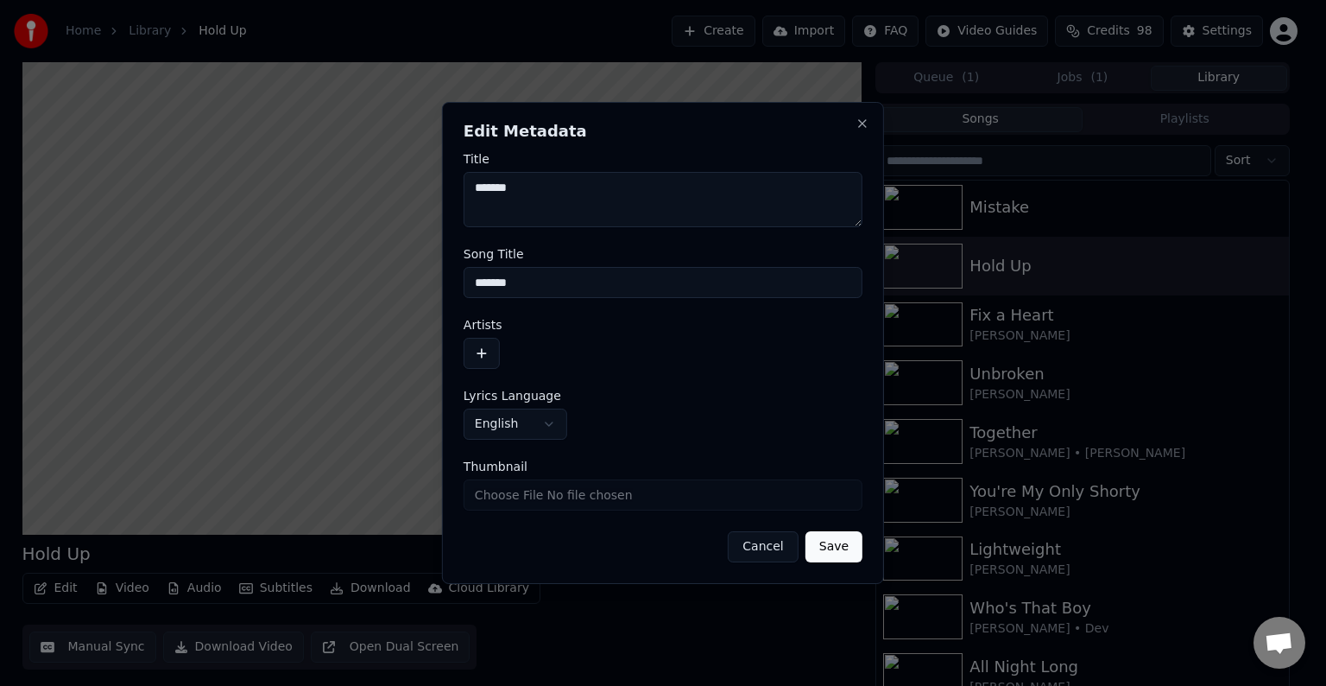
click at [490, 370] on form "**********" at bounding box center [663, 357] width 399 height 409
click at [490, 364] on button "button" at bounding box center [482, 353] width 36 height 31
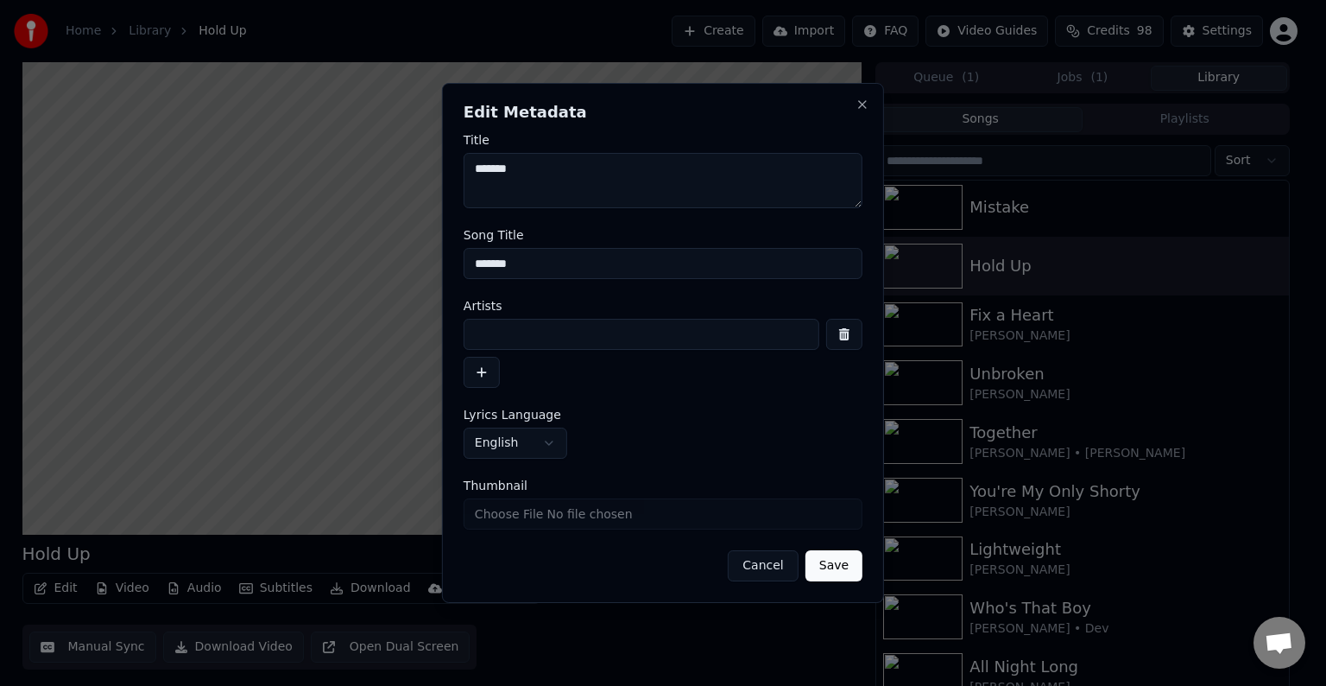
click at [539, 339] on input at bounding box center [642, 334] width 356 height 31
type input "**********"
click at [806, 550] on button "Save" at bounding box center [834, 565] width 57 height 31
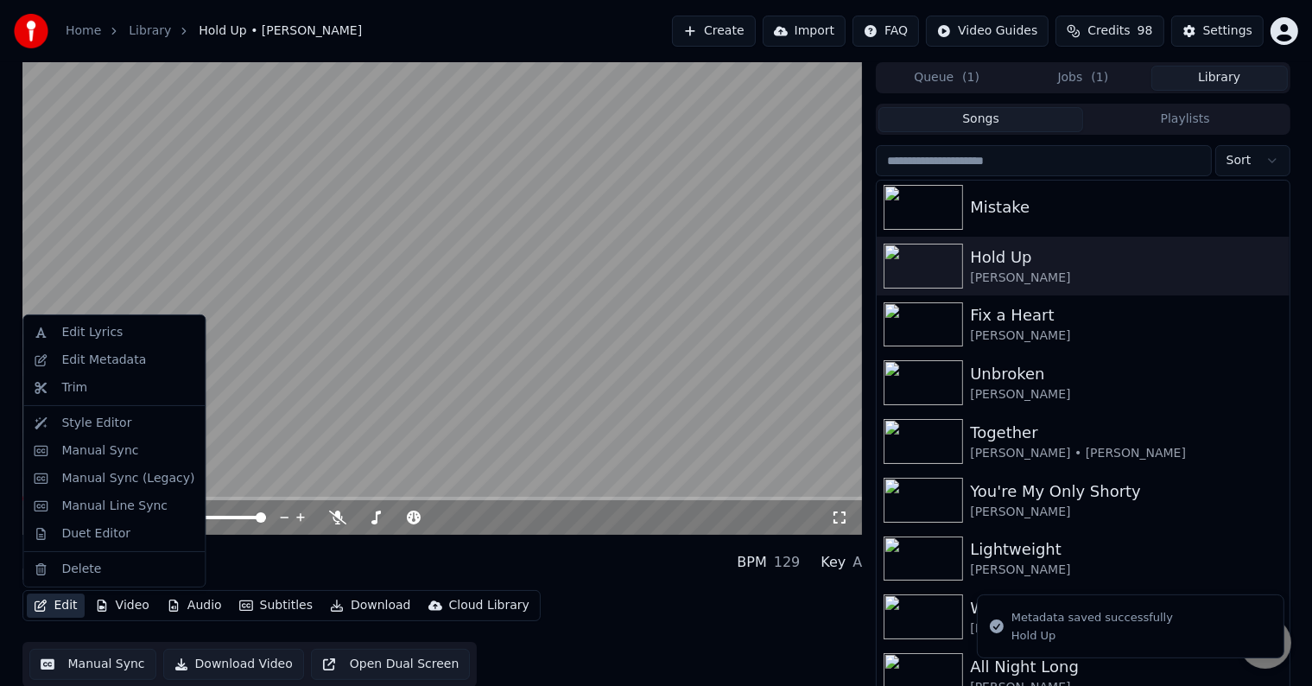
click at [66, 604] on button "Edit" at bounding box center [56, 605] width 58 height 24
click at [123, 475] on div "Manual Sync (Legacy)" at bounding box center [127, 478] width 133 height 17
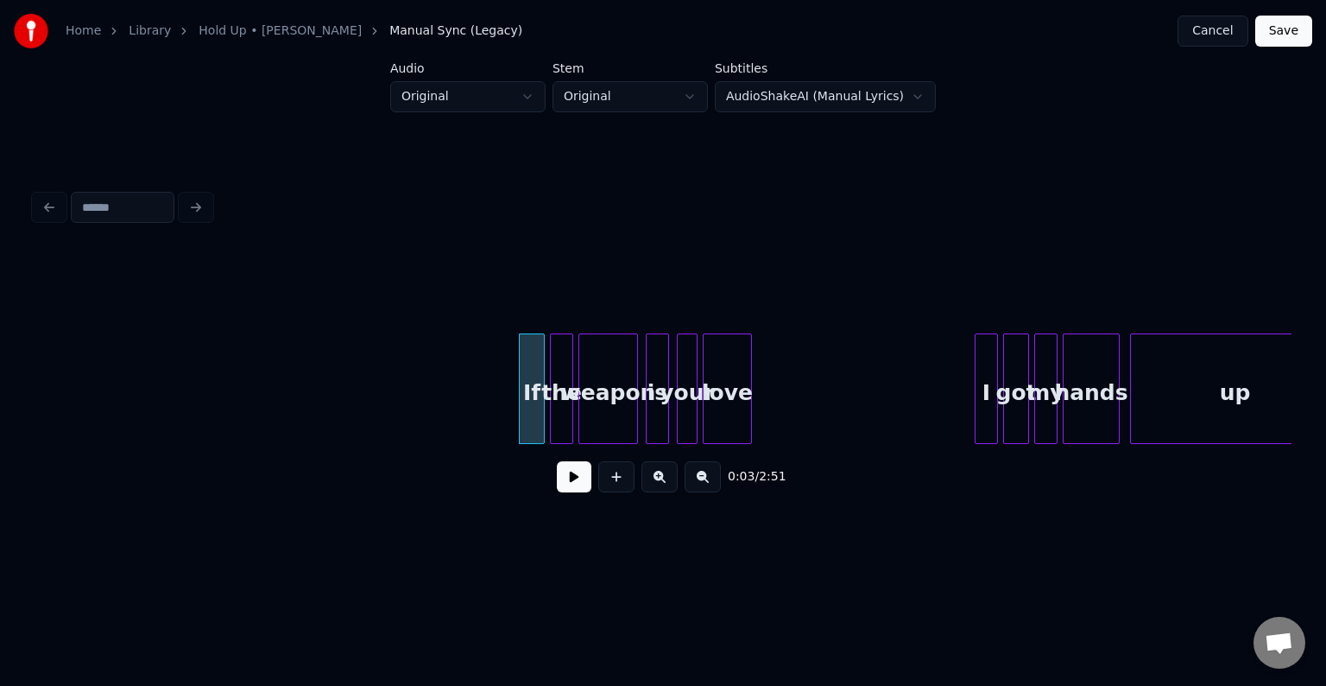
click at [575, 490] on button at bounding box center [574, 476] width 35 height 31
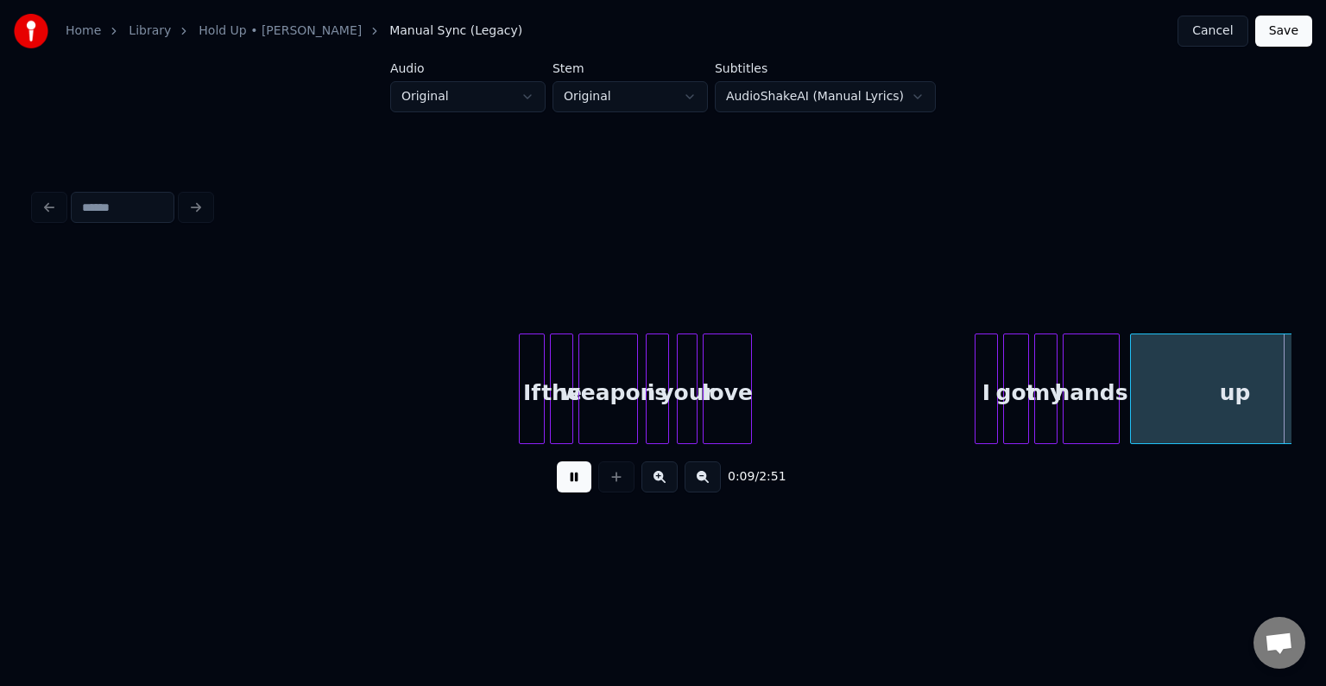
click at [575, 487] on button at bounding box center [574, 476] width 35 height 31
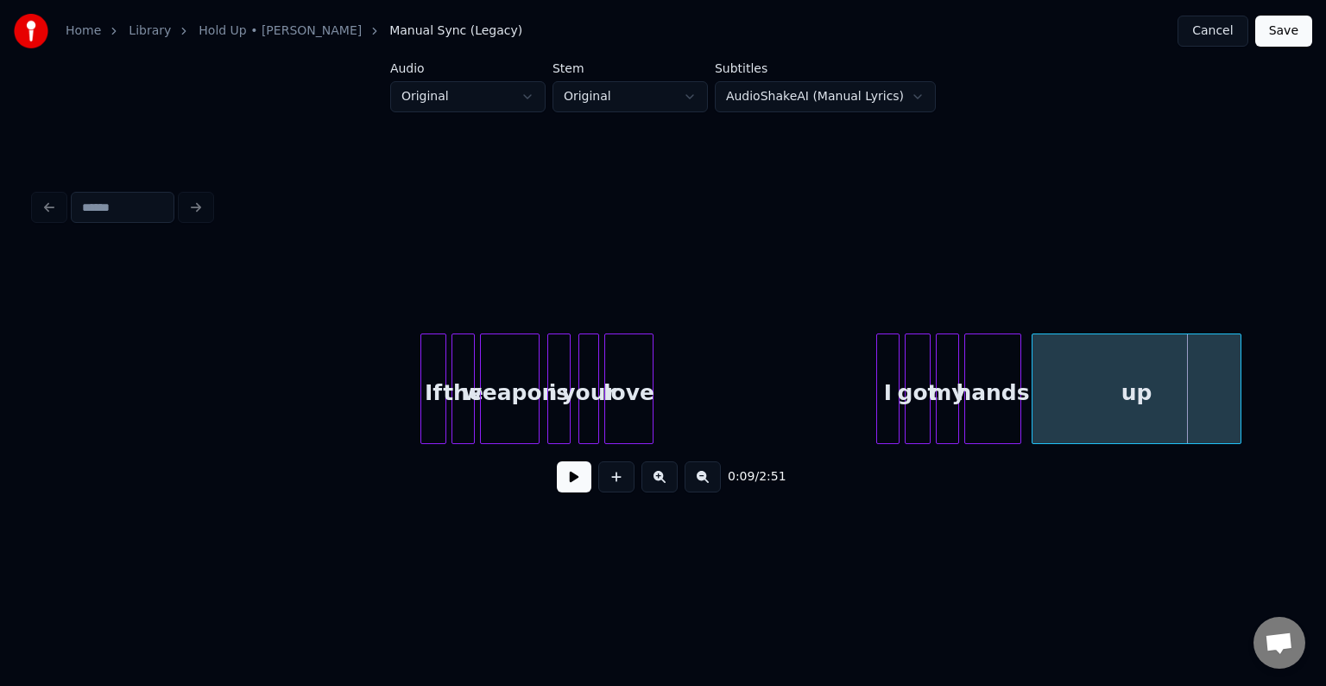
scroll to position [0, 104]
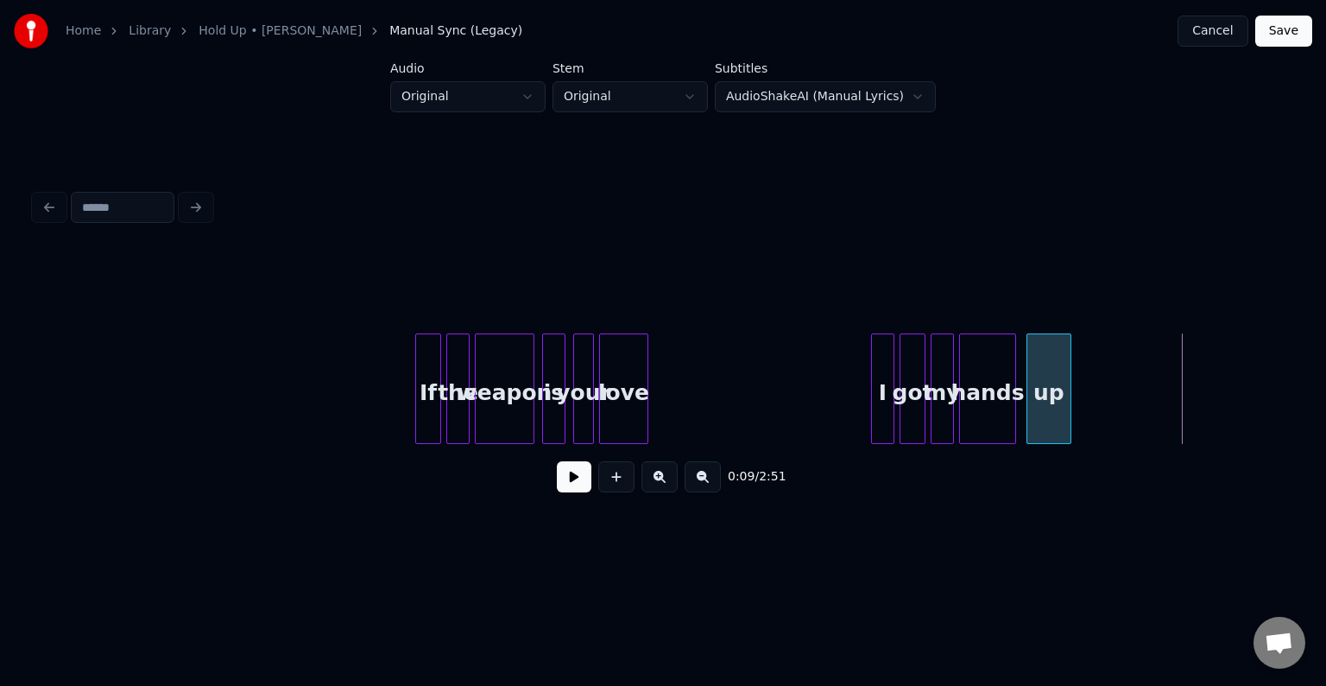
click at [1071, 397] on div at bounding box center [1067, 388] width 5 height 109
click at [568, 480] on button at bounding box center [574, 476] width 35 height 31
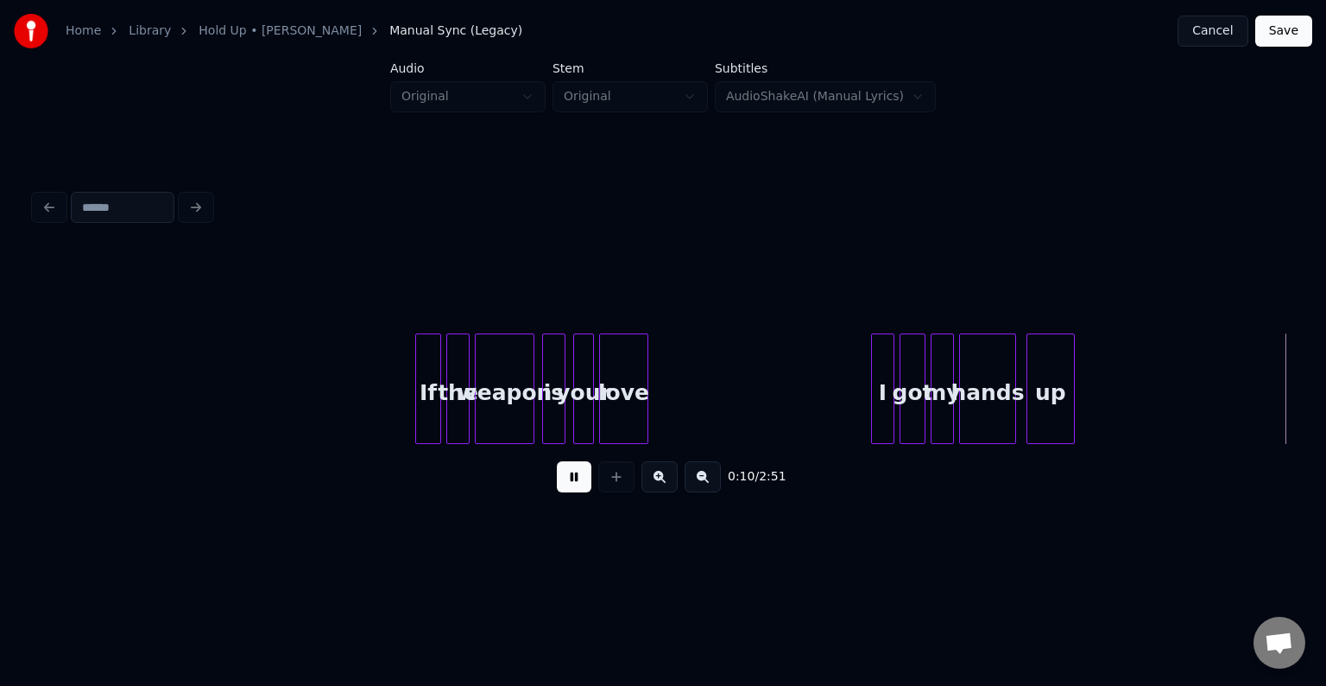
scroll to position [0, 1361]
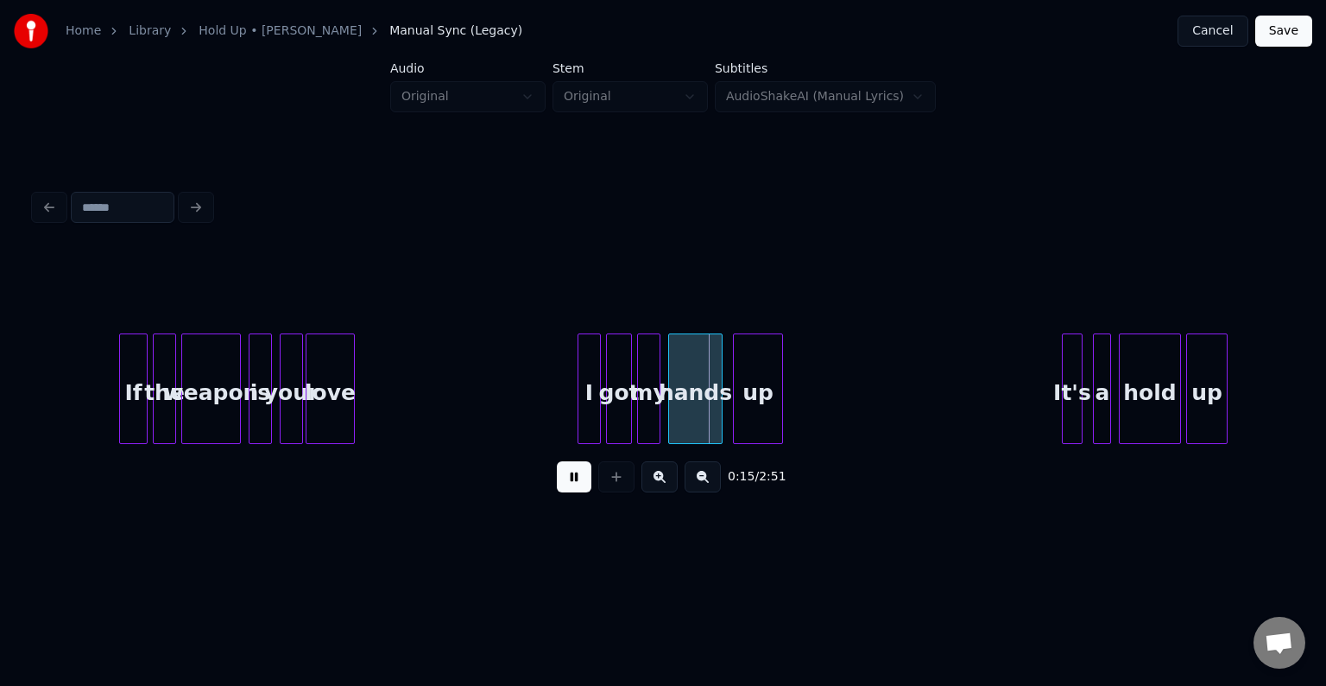
click at [779, 398] on div at bounding box center [779, 388] width 5 height 109
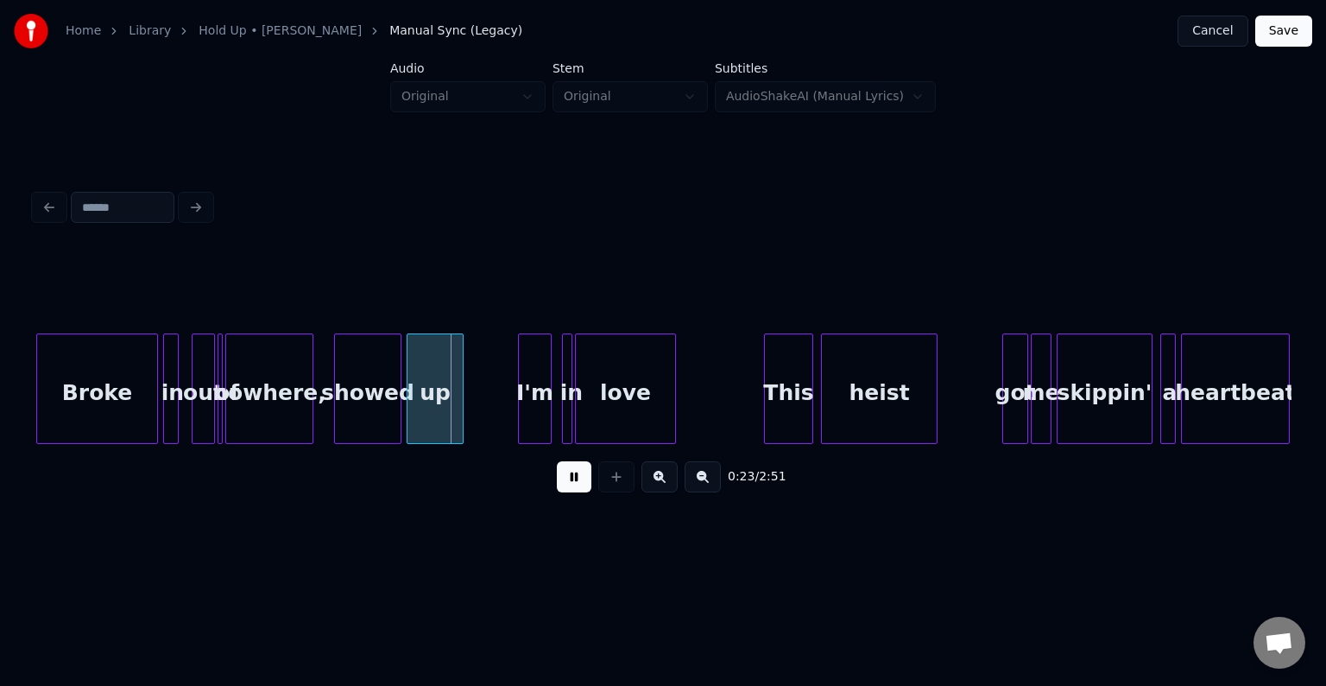
scroll to position [0, 2585]
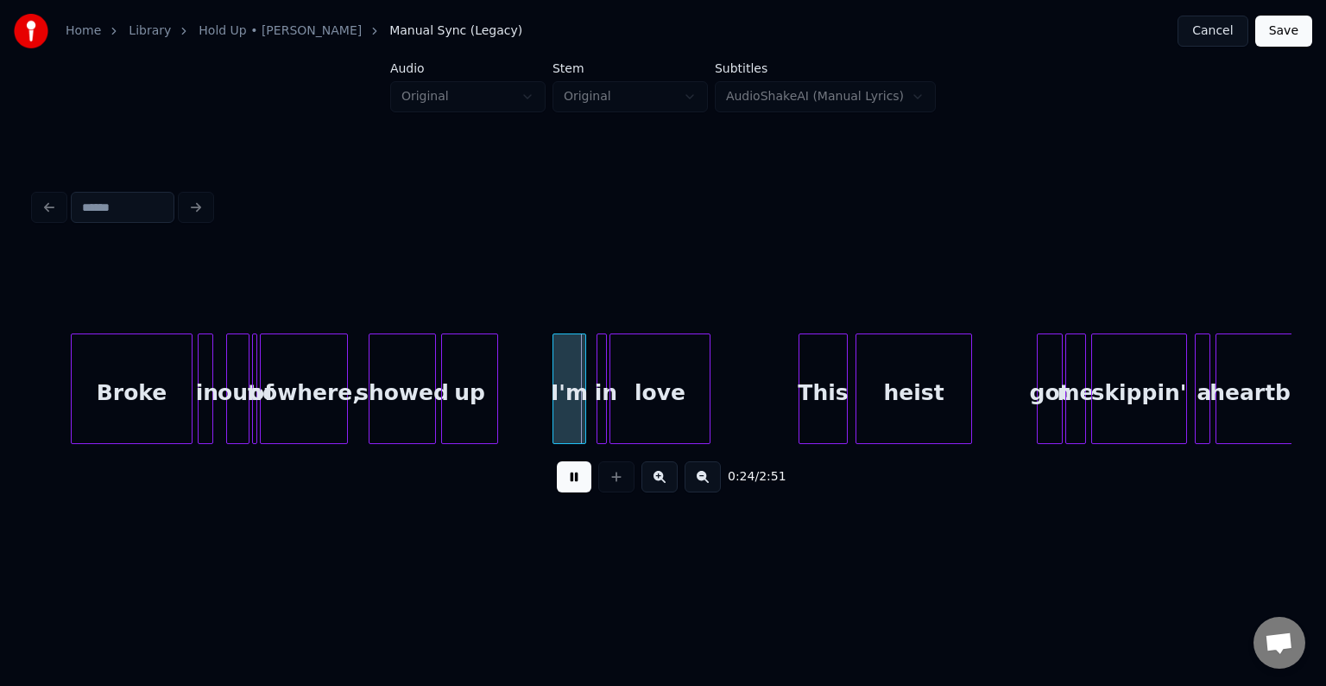
click at [113, 414] on div "Broke" at bounding box center [132, 392] width 120 height 117
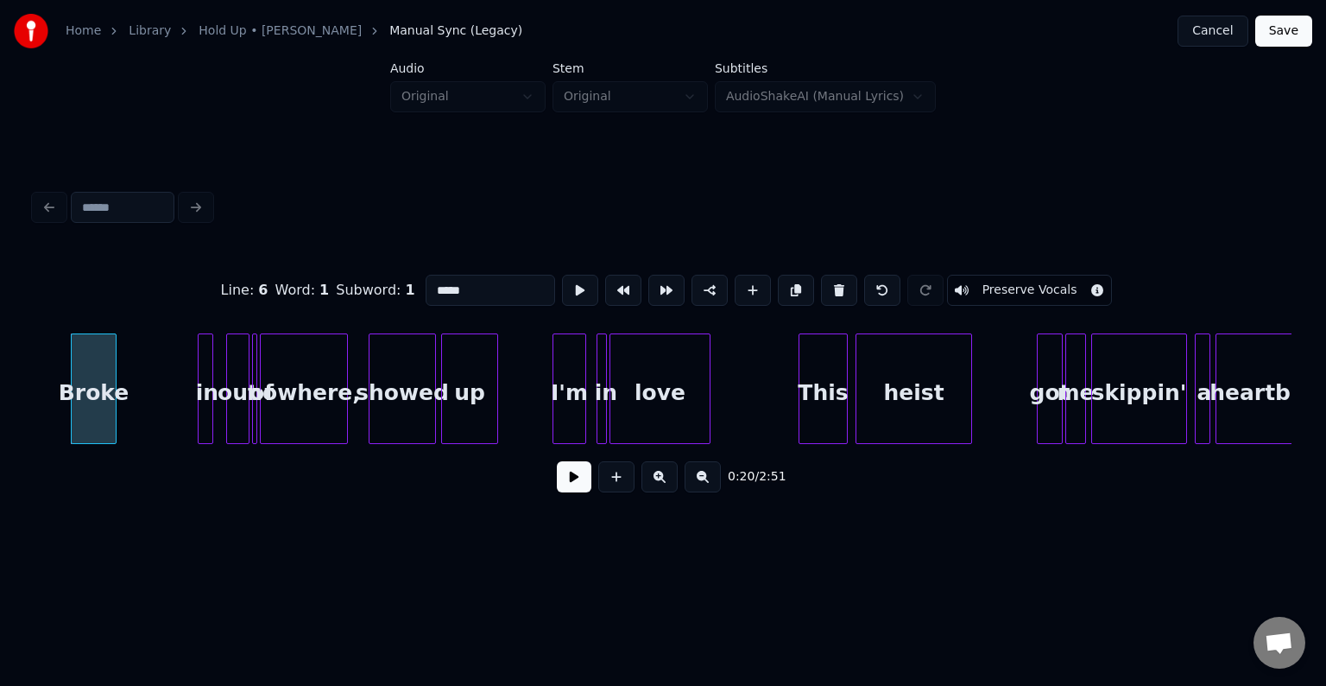
click at [111, 413] on div at bounding box center [113, 388] width 5 height 109
click at [130, 414] on div at bounding box center [130, 388] width 5 height 109
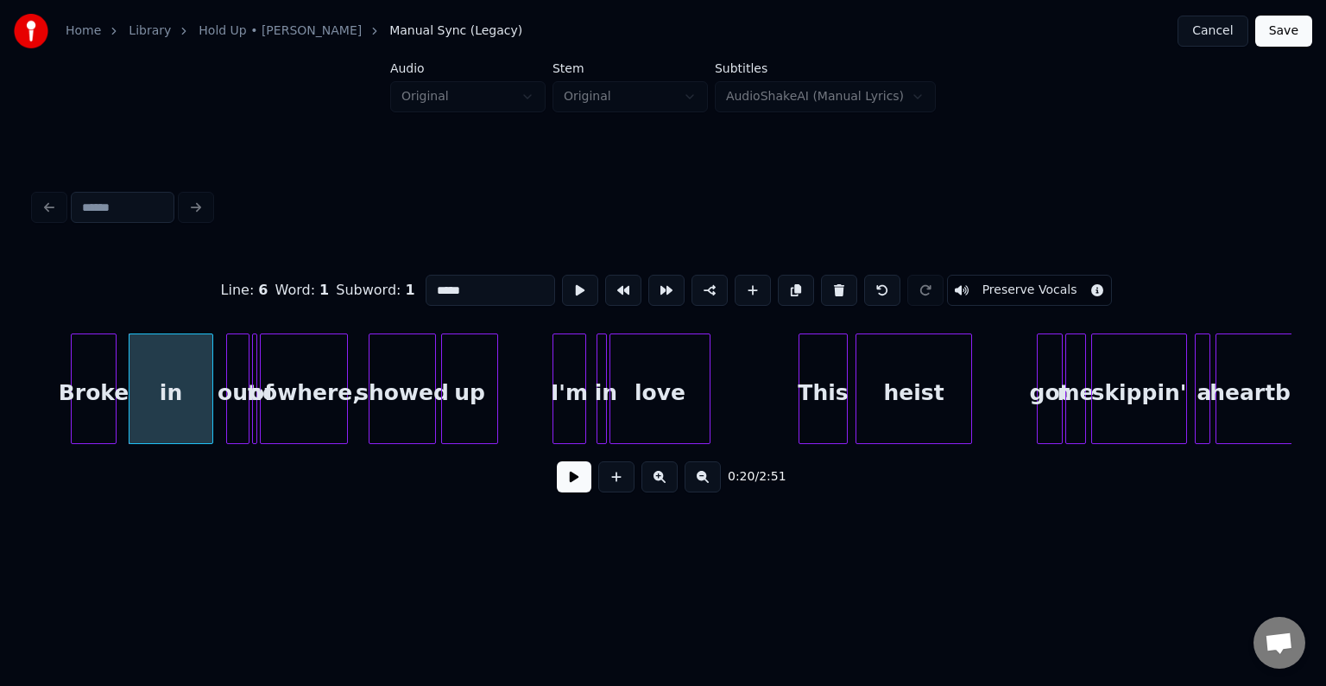
click at [569, 489] on button at bounding box center [574, 476] width 35 height 31
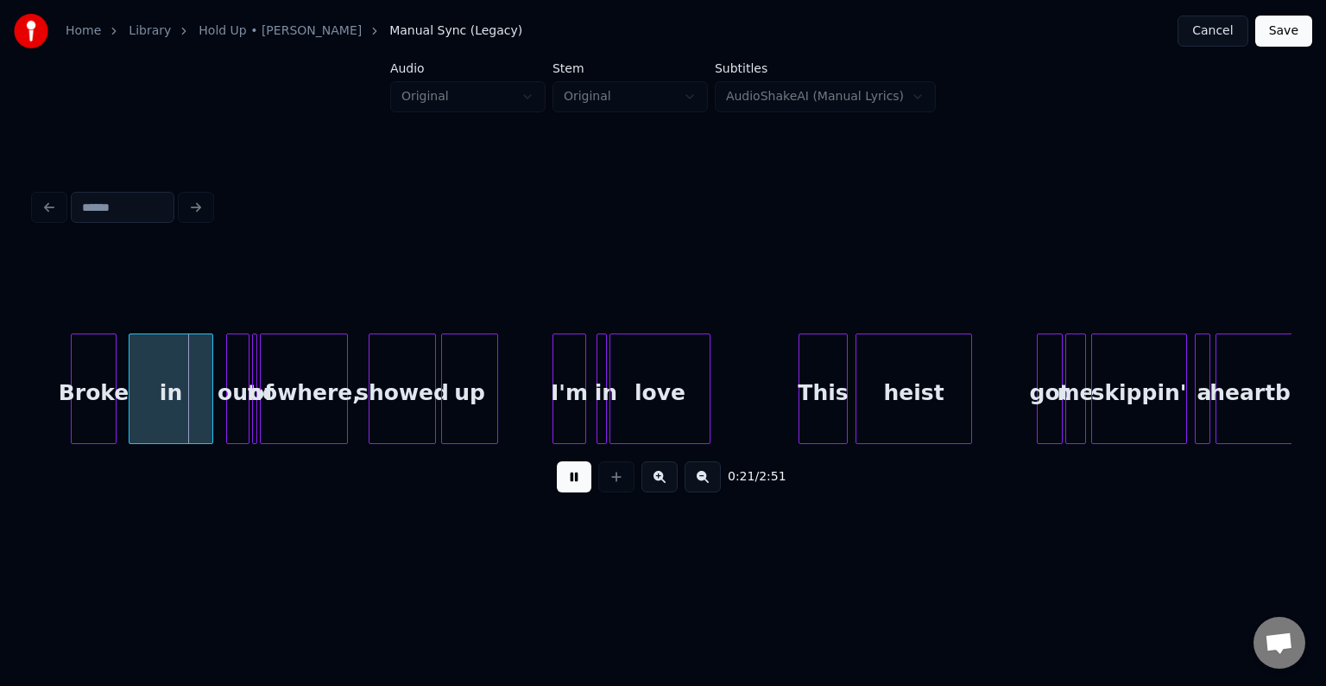
click at [569, 489] on button at bounding box center [574, 476] width 35 height 31
click at [187, 412] on div at bounding box center [189, 388] width 5 height 109
click at [206, 416] on div "out" at bounding box center [210, 392] width 22 height 117
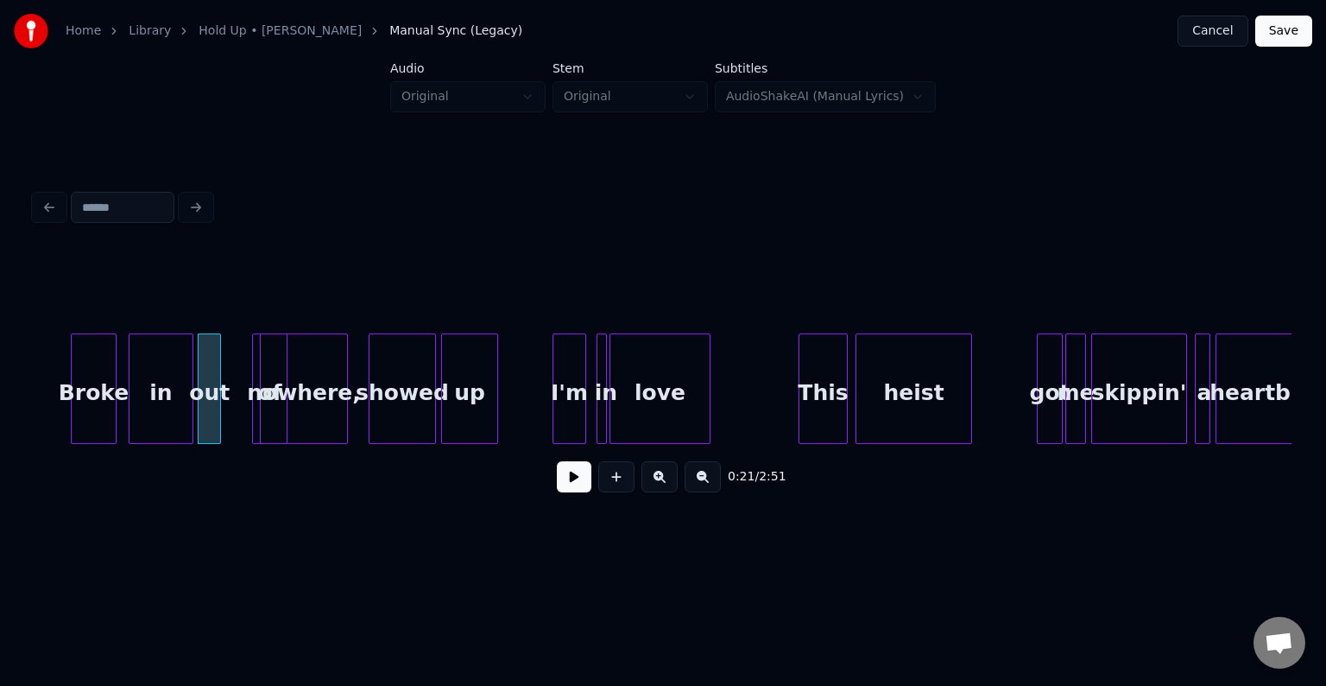
click at [224, 425] on div "of" at bounding box center [241, 388] width 35 height 111
click at [85, 426] on div "Broke" at bounding box center [94, 392] width 44 height 117
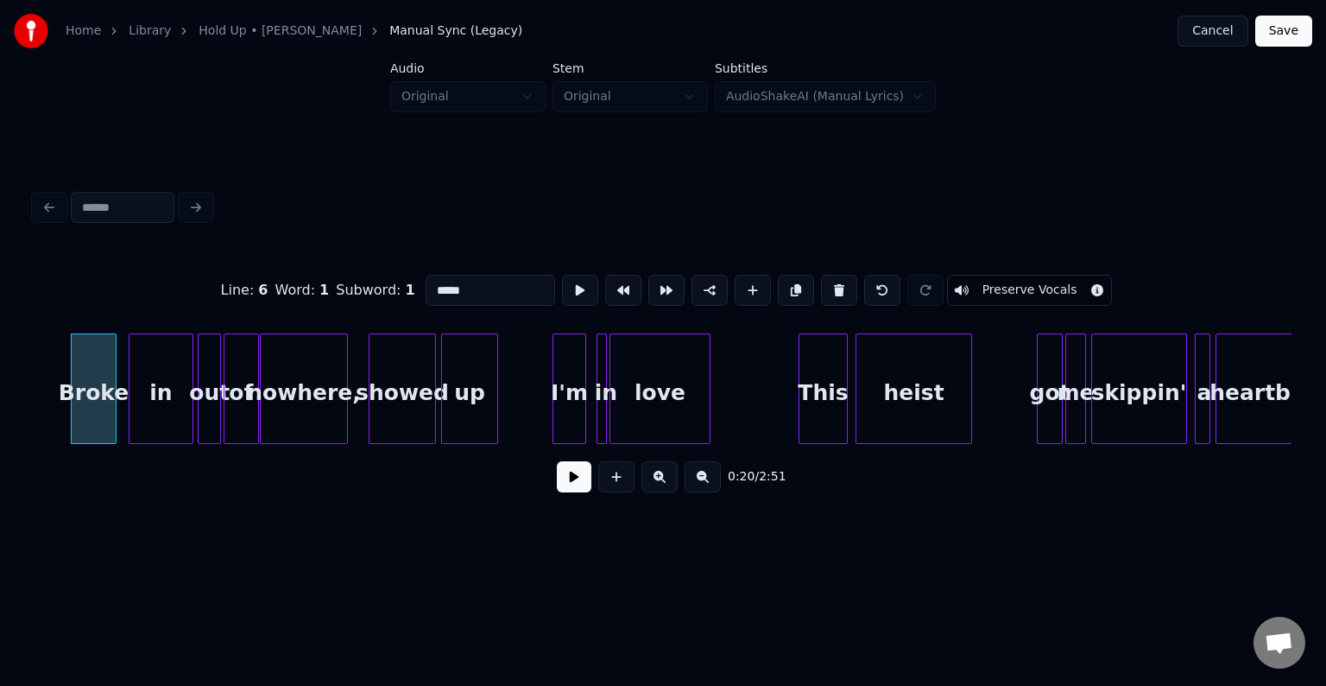
click at [573, 487] on button at bounding box center [574, 476] width 35 height 31
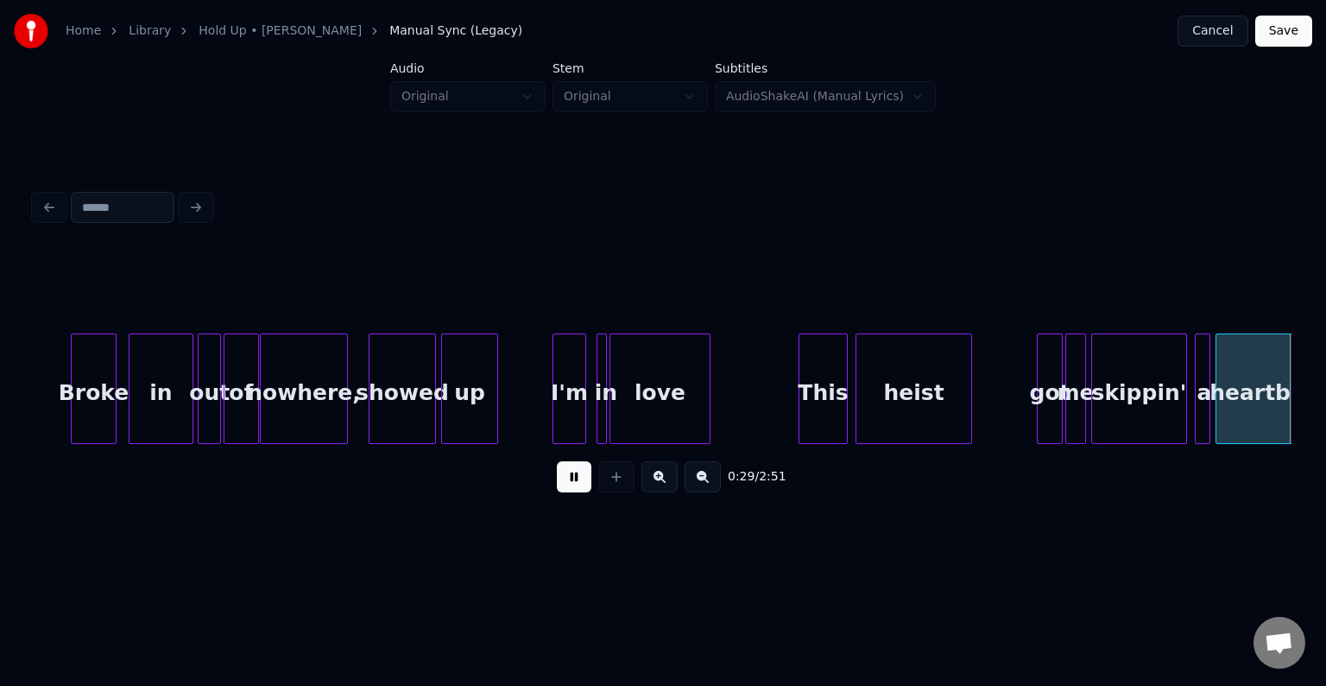
scroll to position [0, 3843]
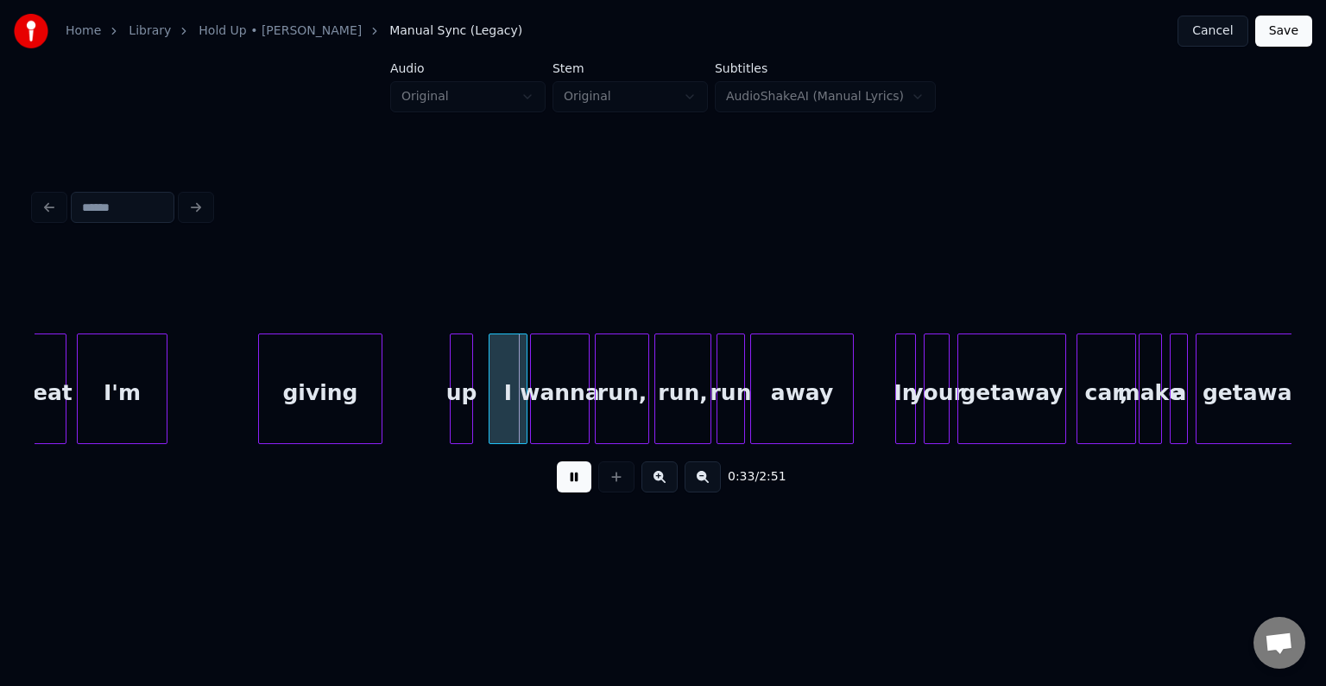
click at [573, 487] on button at bounding box center [574, 476] width 35 height 31
click at [321, 397] on div "giving" at bounding box center [320, 392] width 123 height 117
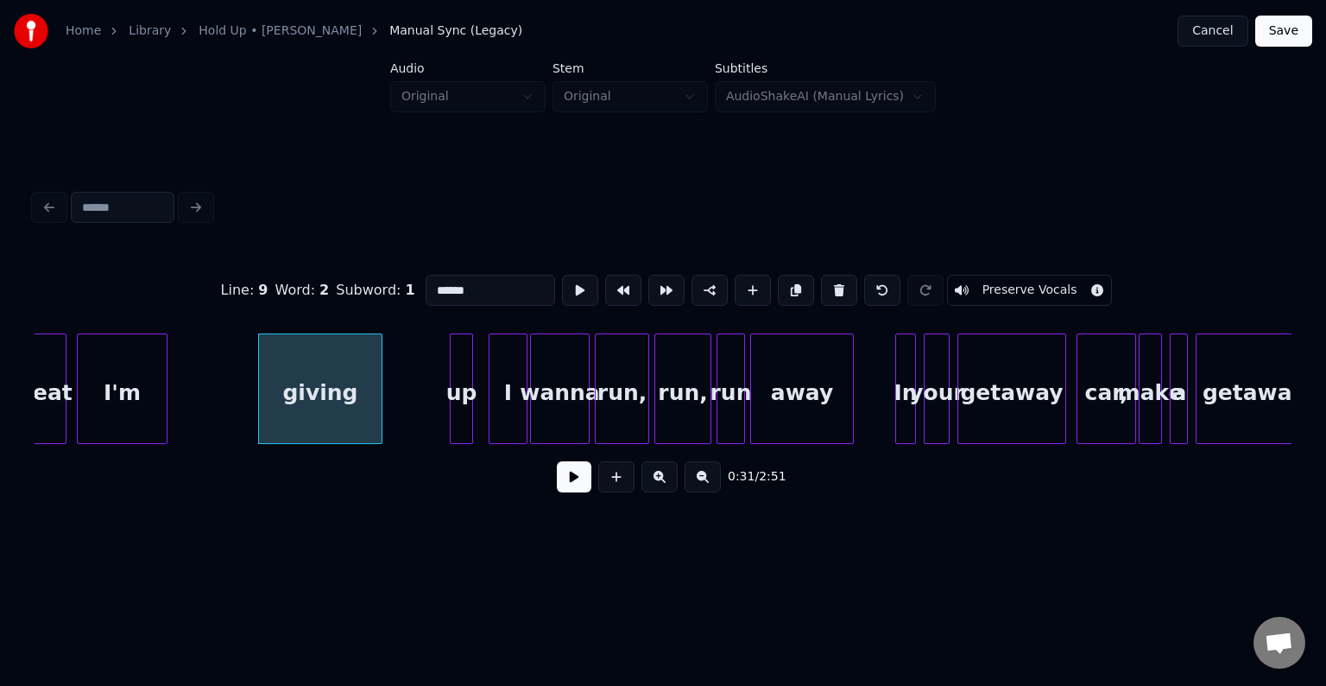
click at [570, 492] on button at bounding box center [574, 476] width 35 height 31
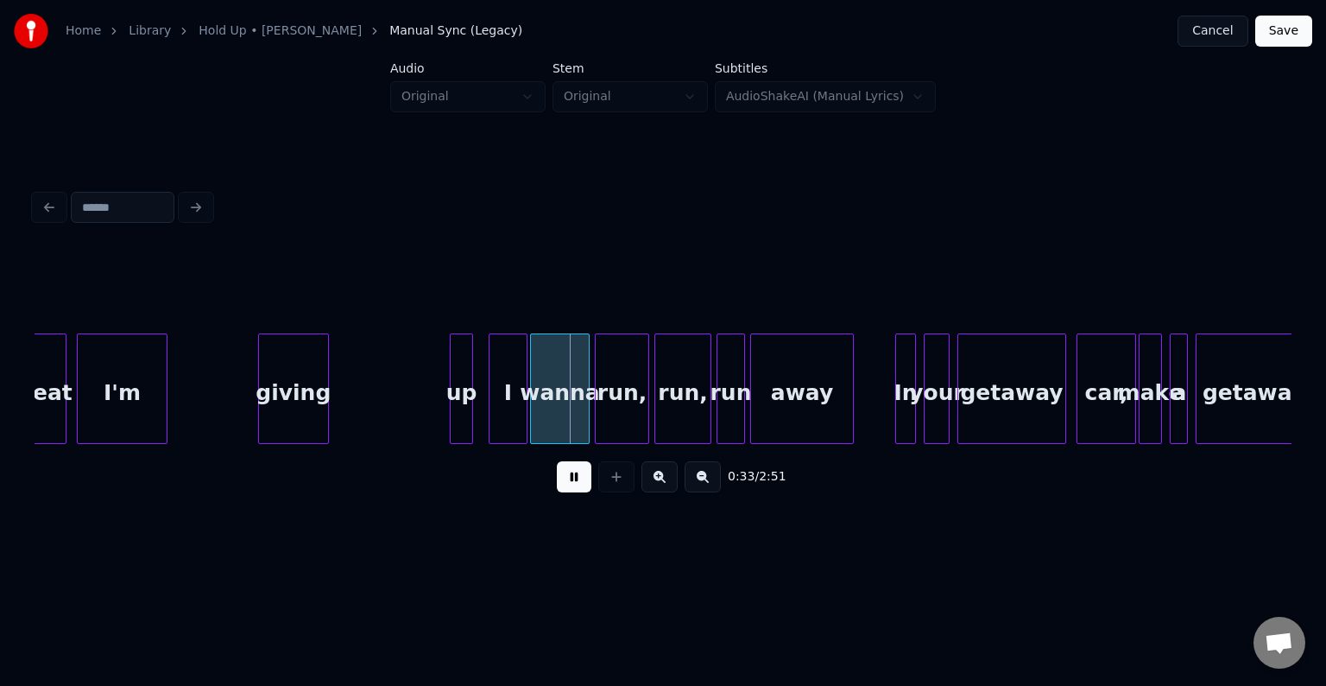
click at [325, 399] on div at bounding box center [325, 388] width 5 height 109
click at [349, 390] on div "up" at bounding box center [347, 392] width 22 height 117
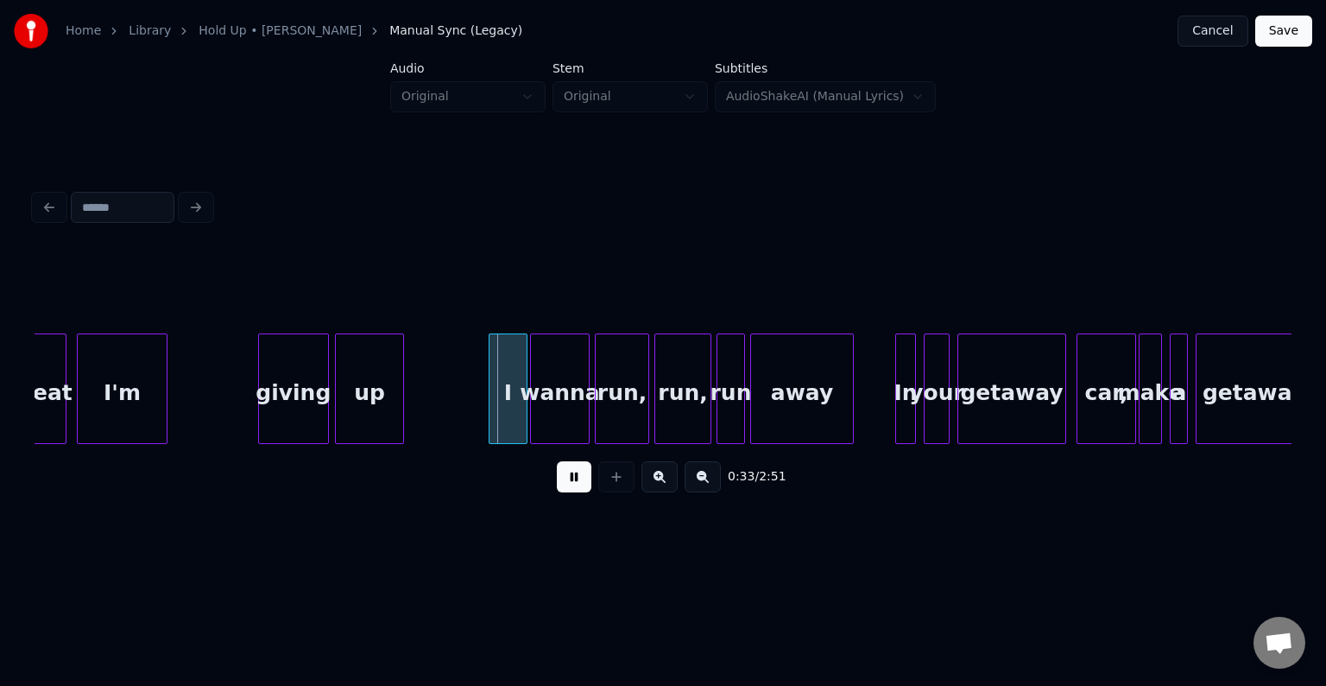
click at [399, 403] on div at bounding box center [400, 388] width 5 height 109
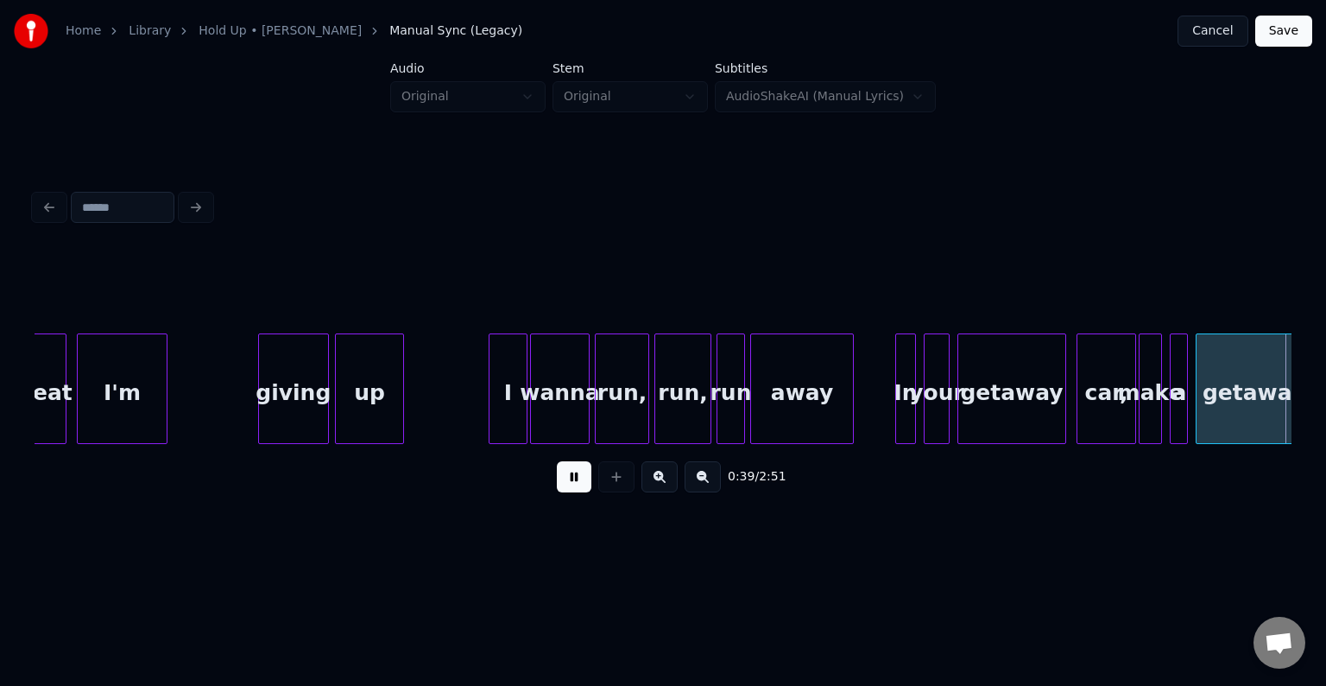
scroll to position [0, 5100]
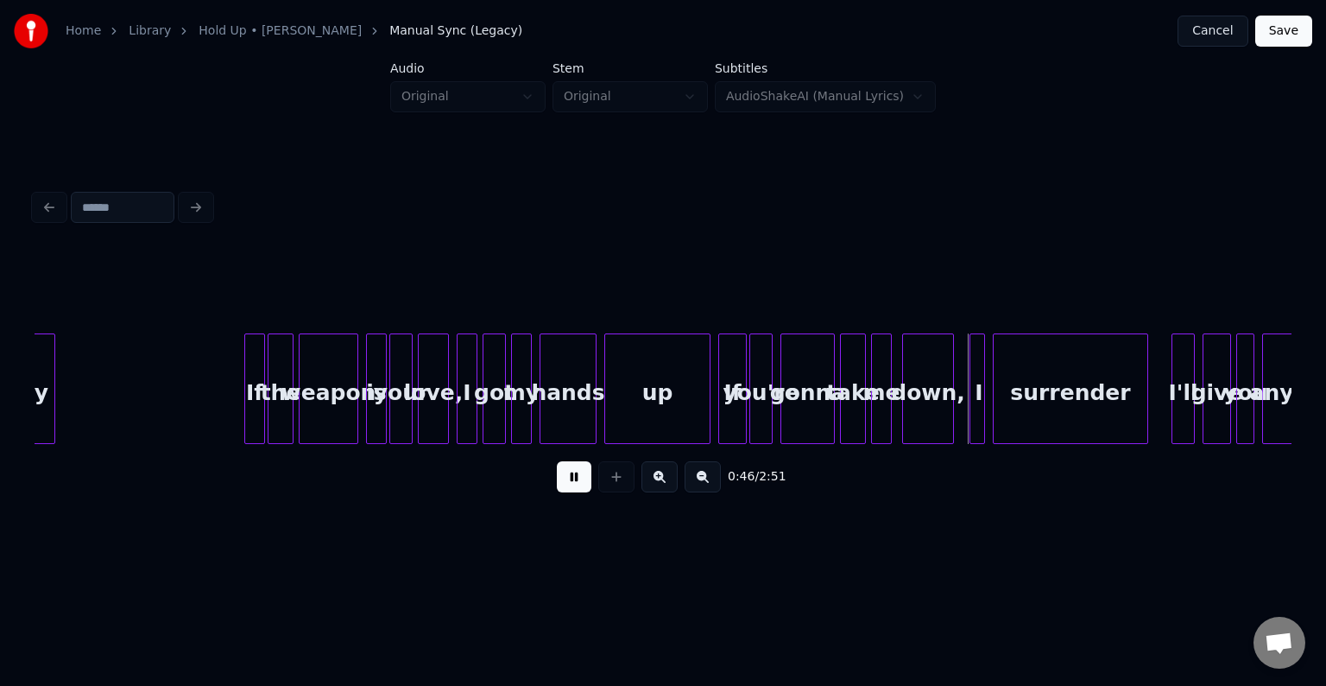
click at [632, 409] on div "up" at bounding box center [657, 392] width 104 height 117
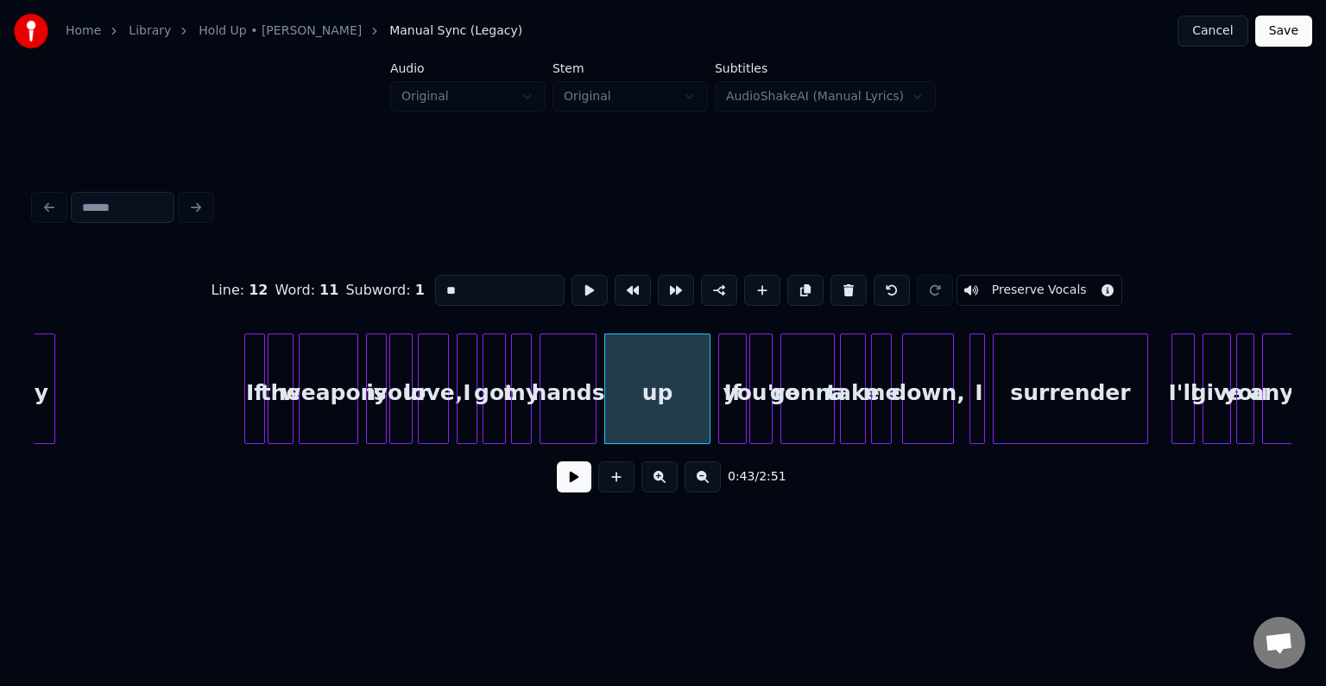
click at [578, 478] on button at bounding box center [574, 476] width 35 height 31
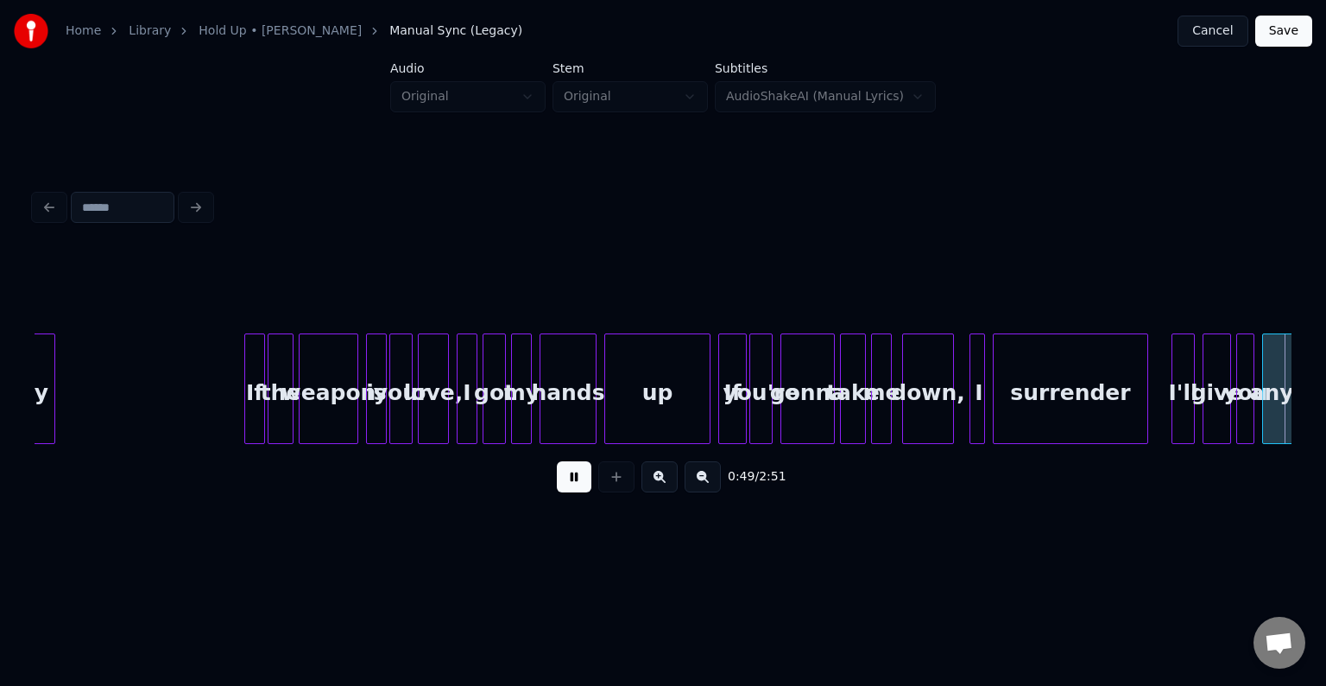
scroll to position [0, 6358]
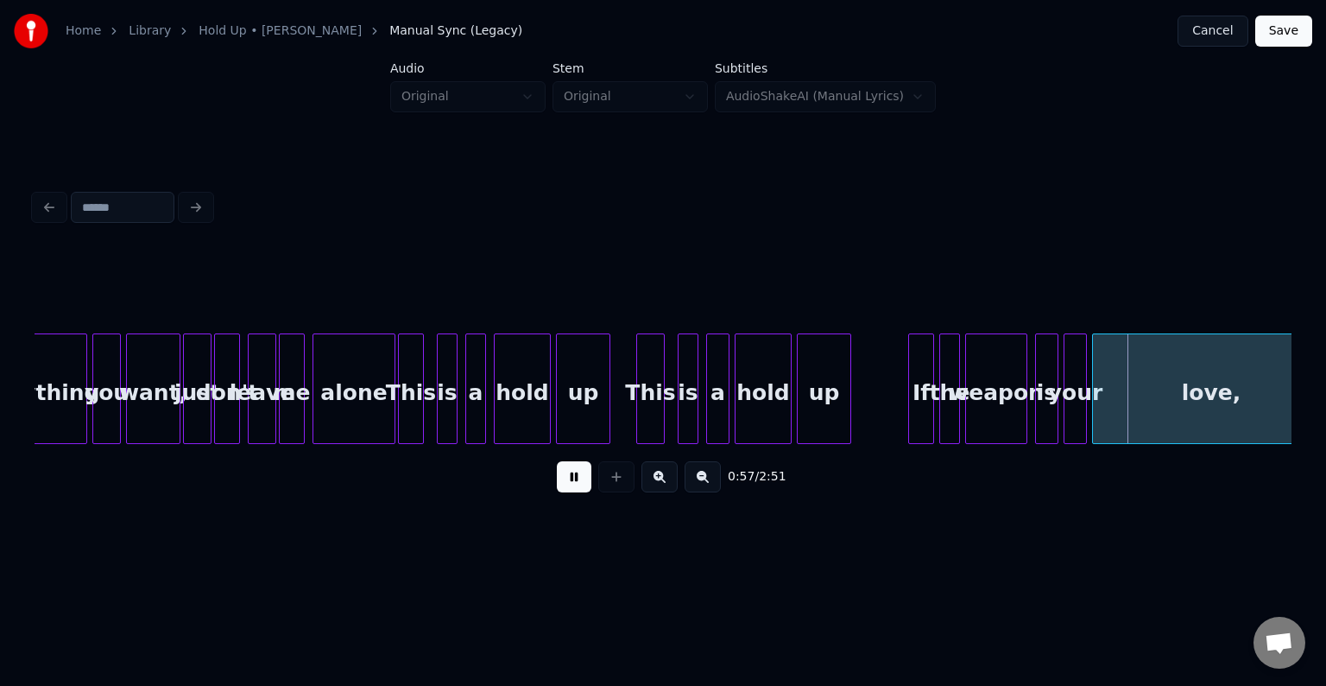
click at [578, 478] on button at bounding box center [574, 476] width 35 height 31
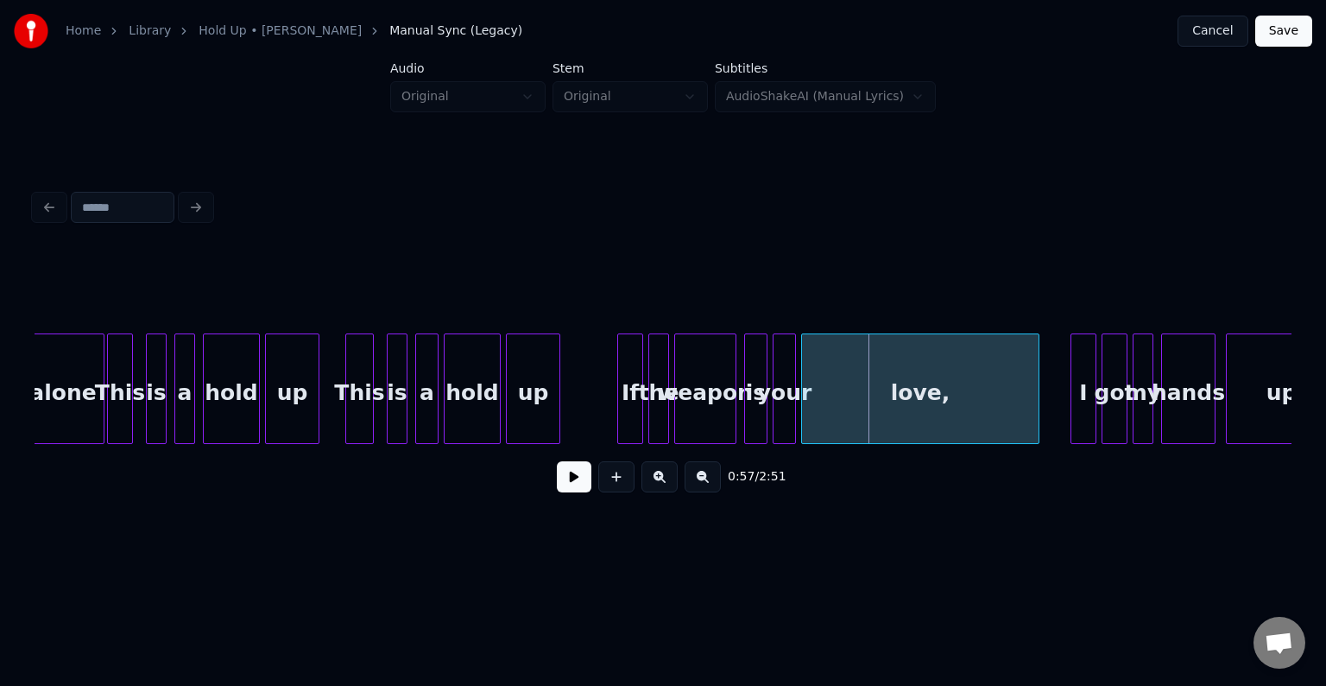
scroll to position [0, 6738]
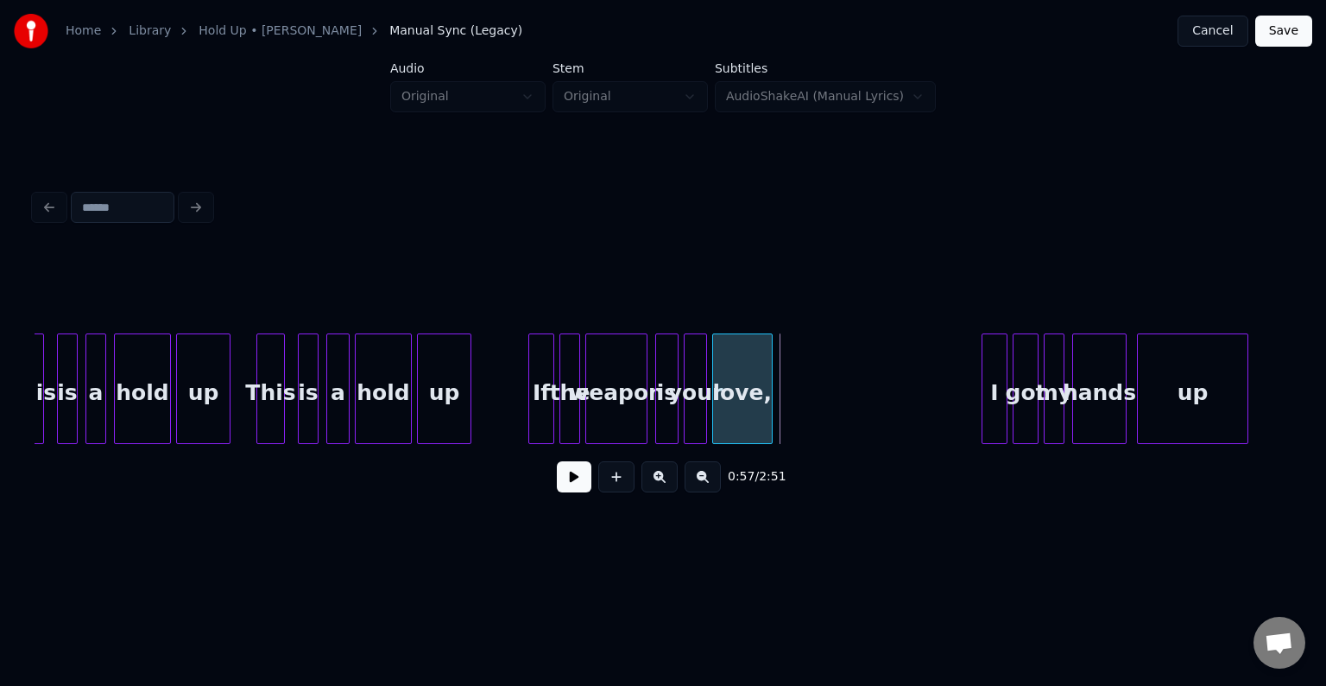
click at [752, 402] on div "love," at bounding box center [742, 388] width 60 height 111
click at [573, 482] on button at bounding box center [574, 476] width 35 height 31
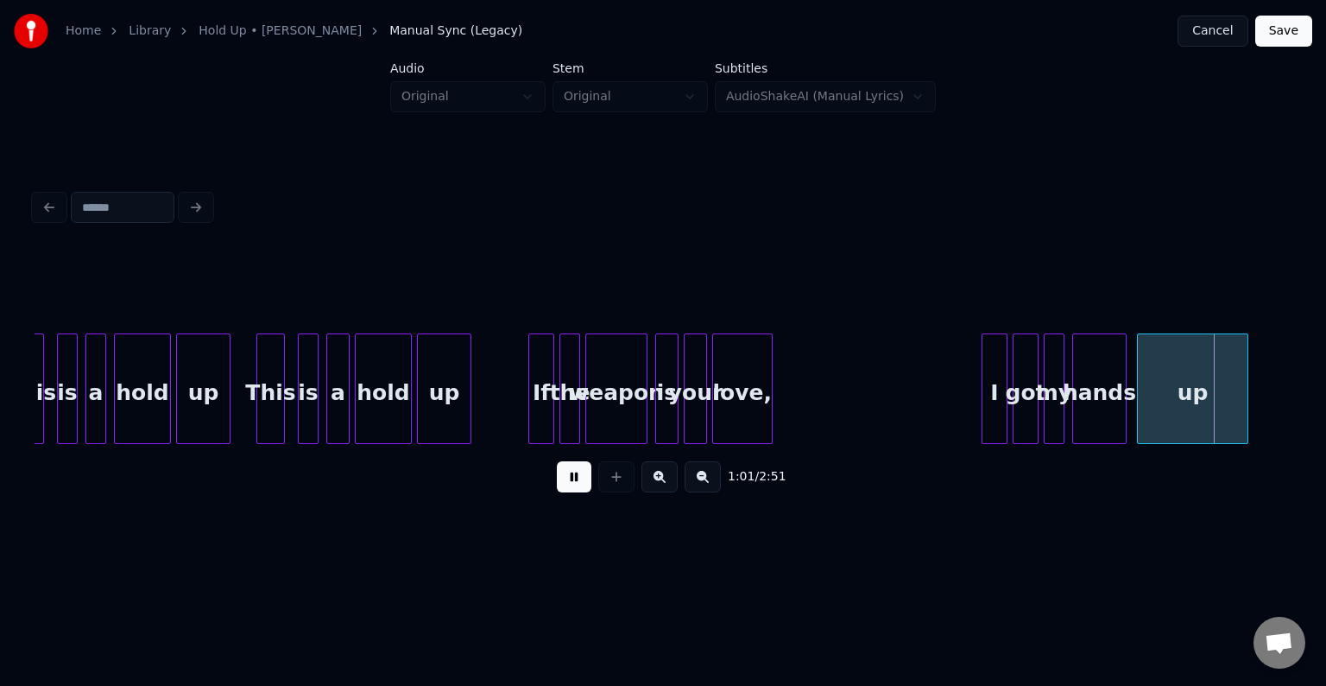
click at [573, 482] on button at bounding box center [574, 476] width 35 height 31
click at [1188, 395] on div at bounding box center [1190, 388] width 5 height 109
click at [577, 488] on button at bounding box center [574, 476] width 35 height 31
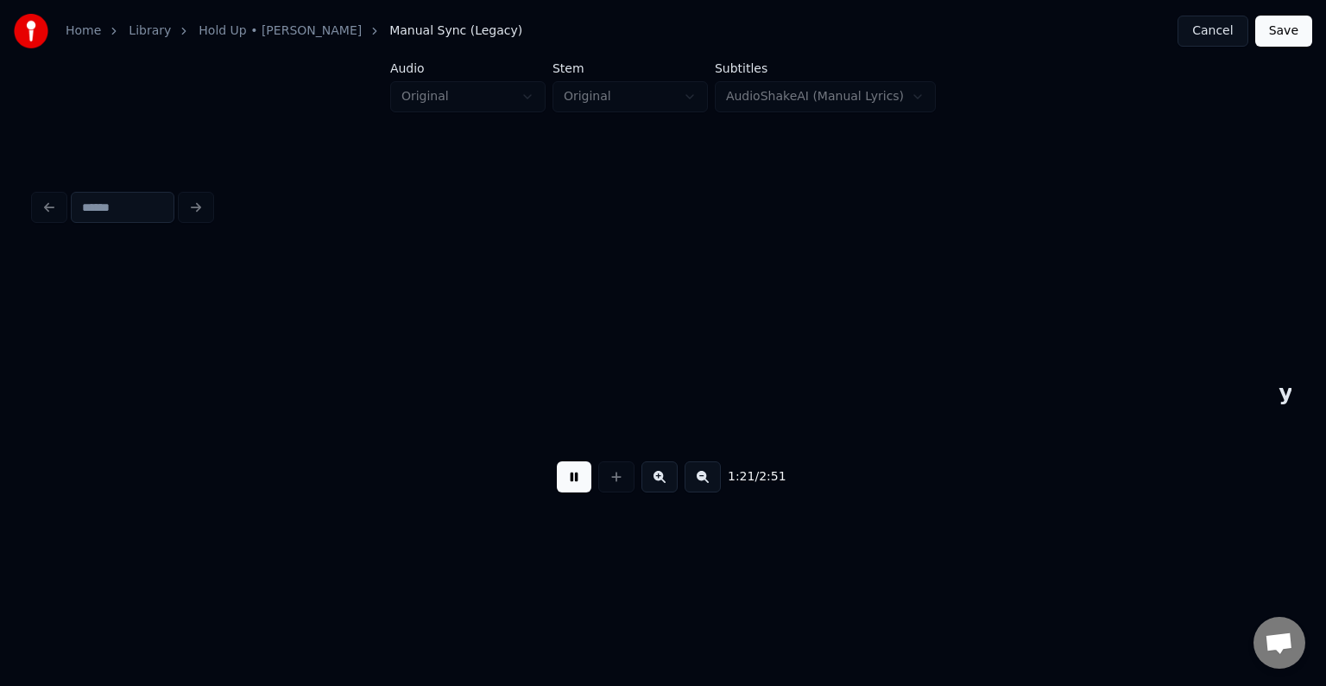
scroll to position [0, 10513]
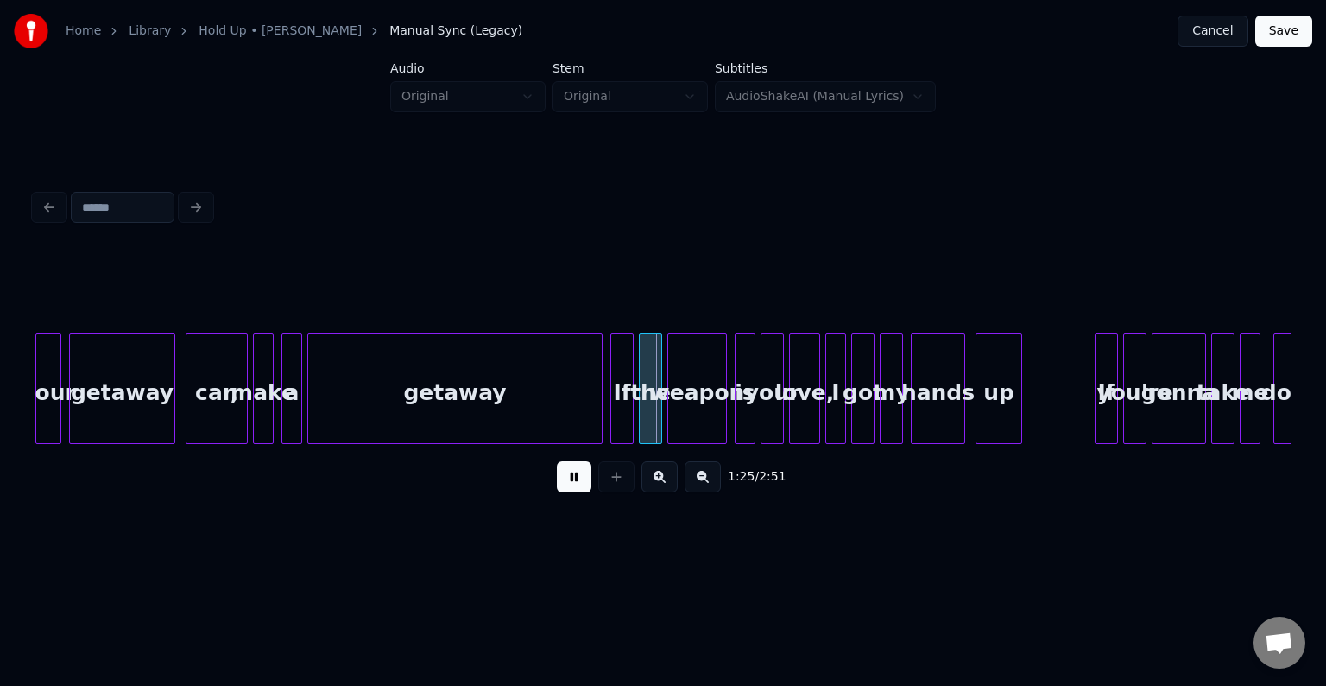
click at [577, 487] on button at bounding box center [574, 476] width 35 height 31
click at [522, 411] on div at bounding box center [522, 388] width 5 height 109
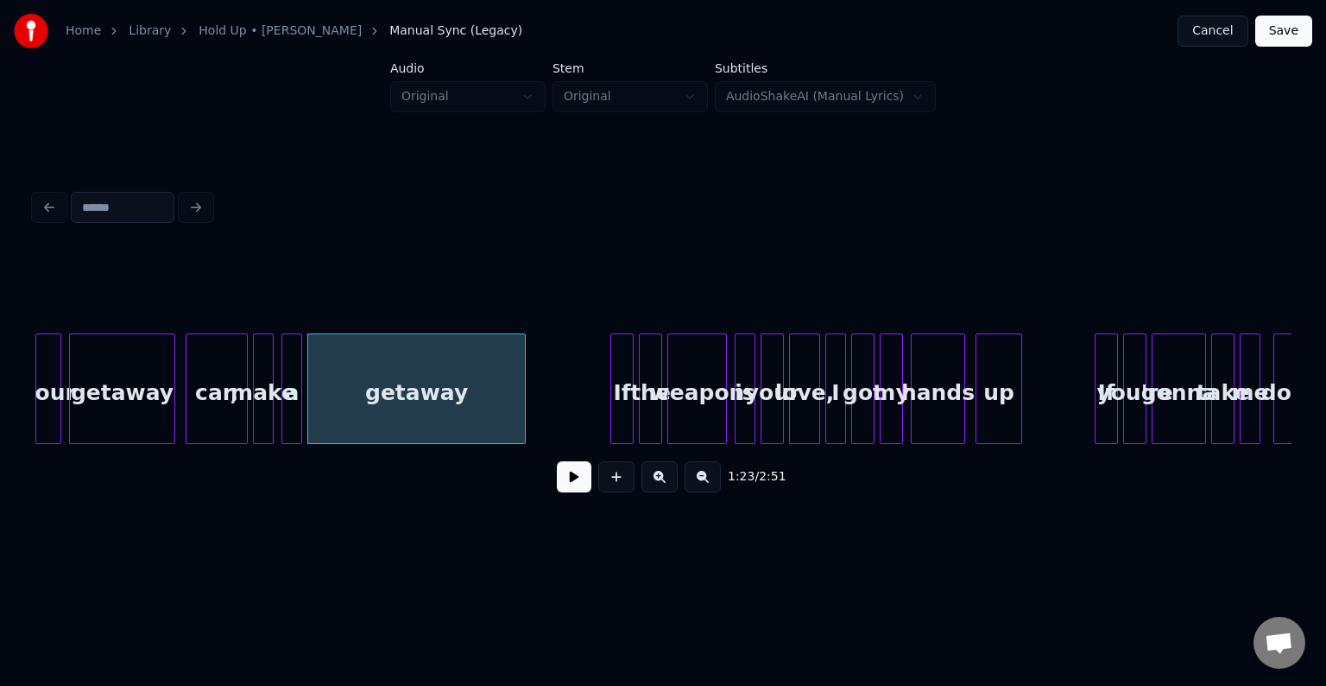
click at [569, 487] on button at bounding box center [574, 476] width 35 height 31
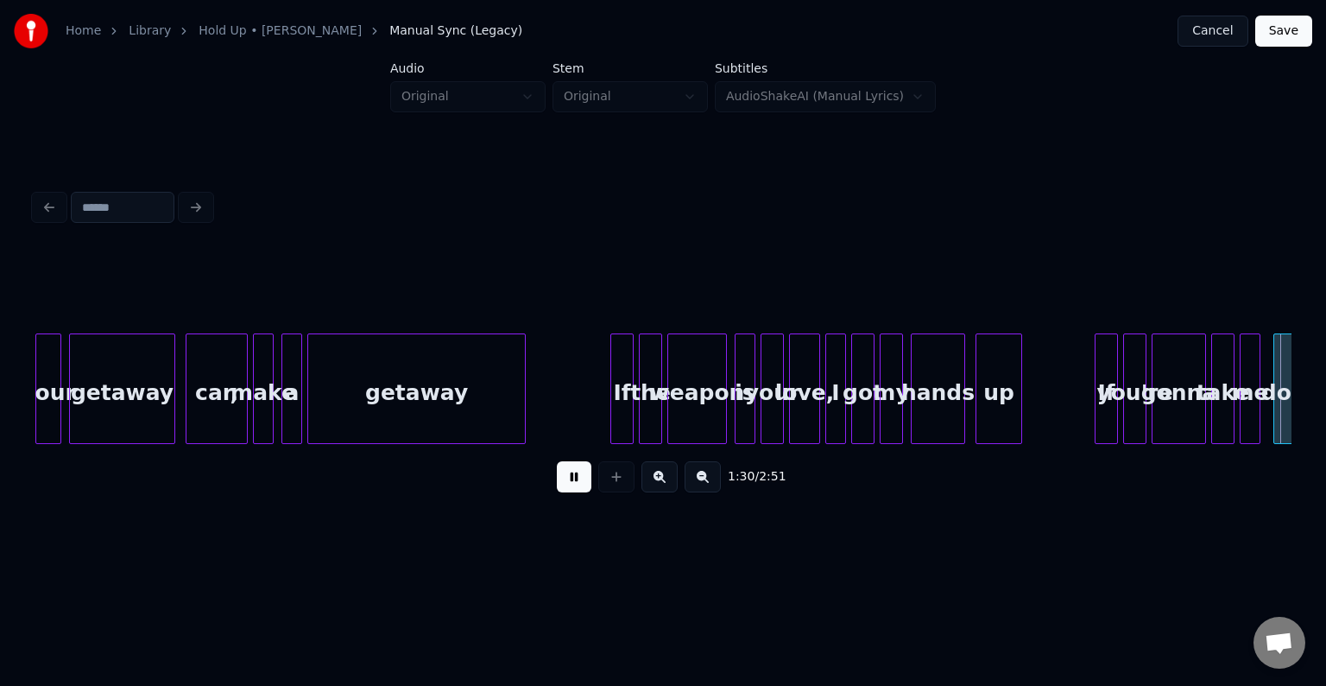
scroll to position [0, 11770]
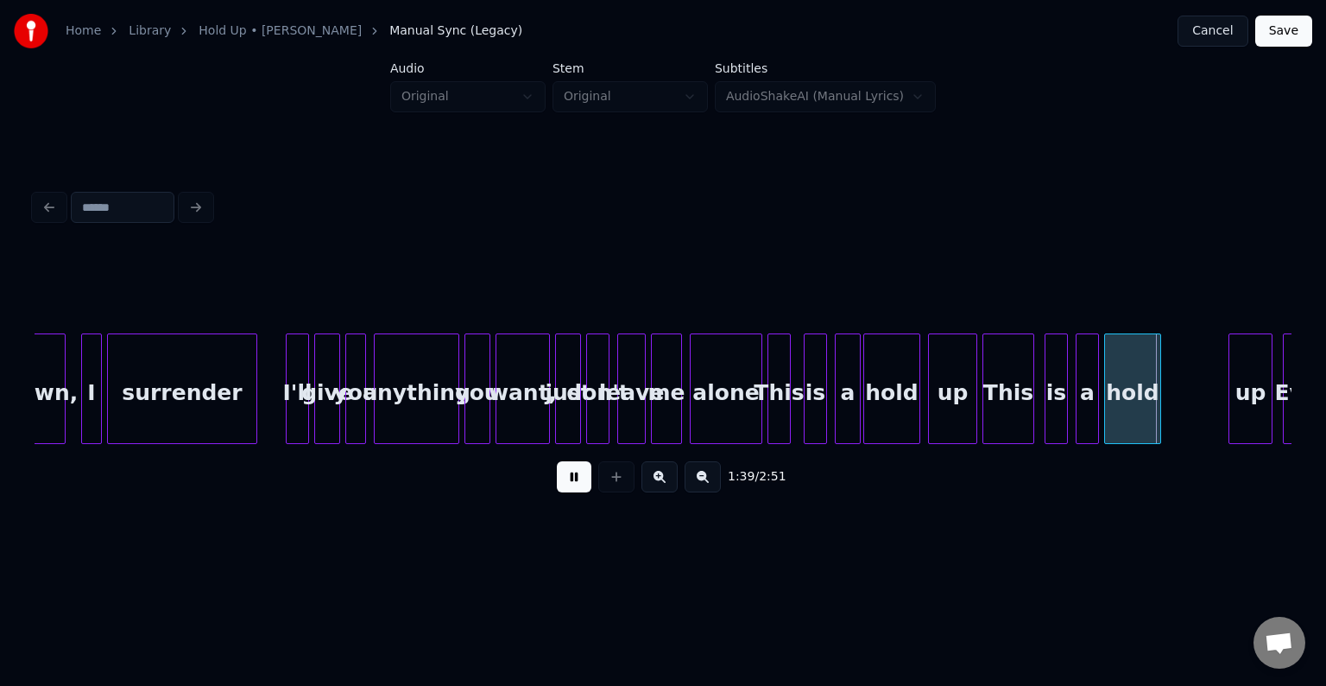
click at [569, 487] on button at bounding box center [574, 476] width 35 height 31
click at [1017, 404] on div "This" at bounding box center [1008, 392] width 50 height 117
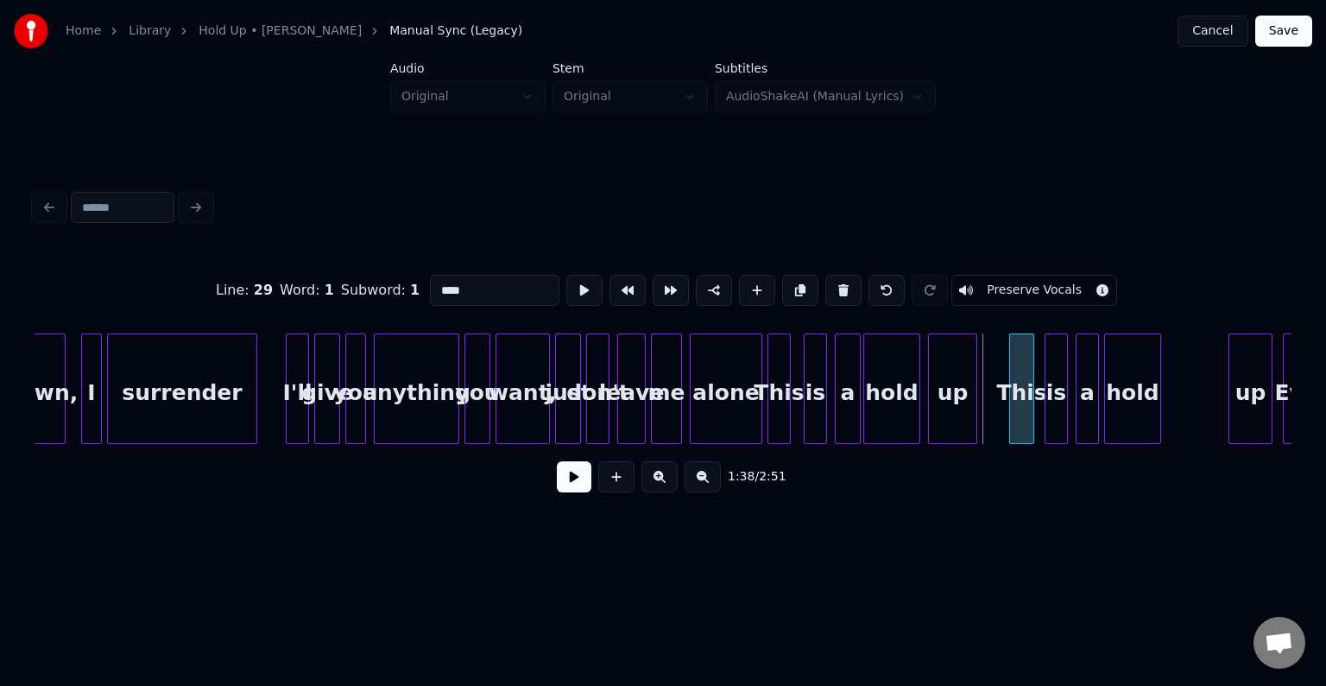
click at [1010, 418] on div at bounding box center [1012, 388] width 5 height 109
click at [573, 482] on button at bounding box center [574, 476] width 35 height 31
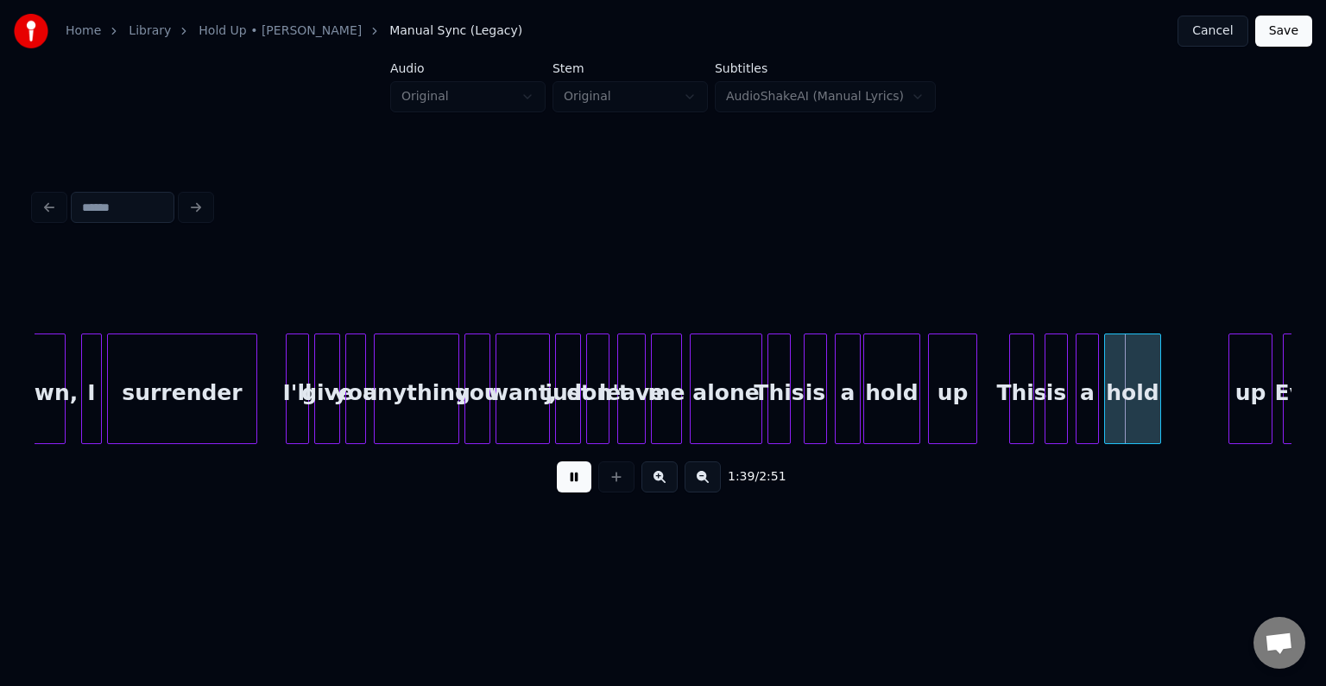
click at [573, 482] on button at bounding box center [574, 476] width 35 height 31
click at [1186, 401] on div "up" at bounding box center [1184, 392] width 42 height 117
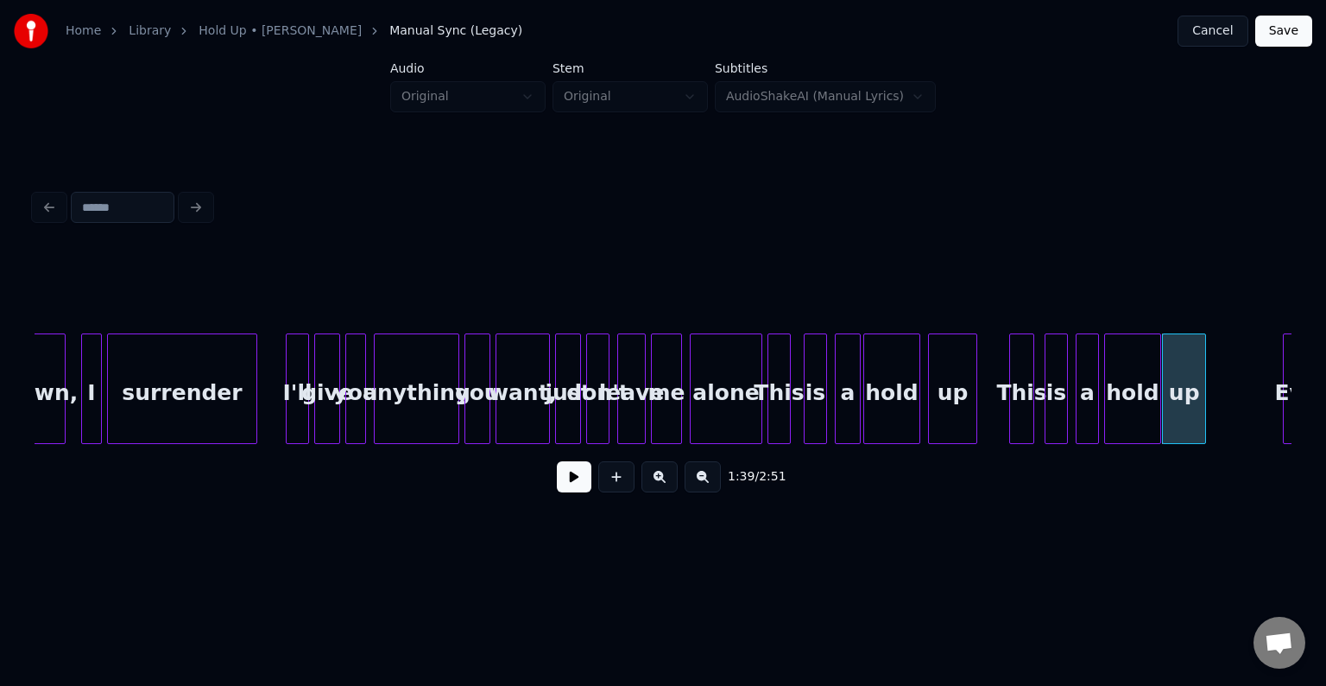
click at [570, 483] on button at bounding box center [574, 476] width 35 height 31
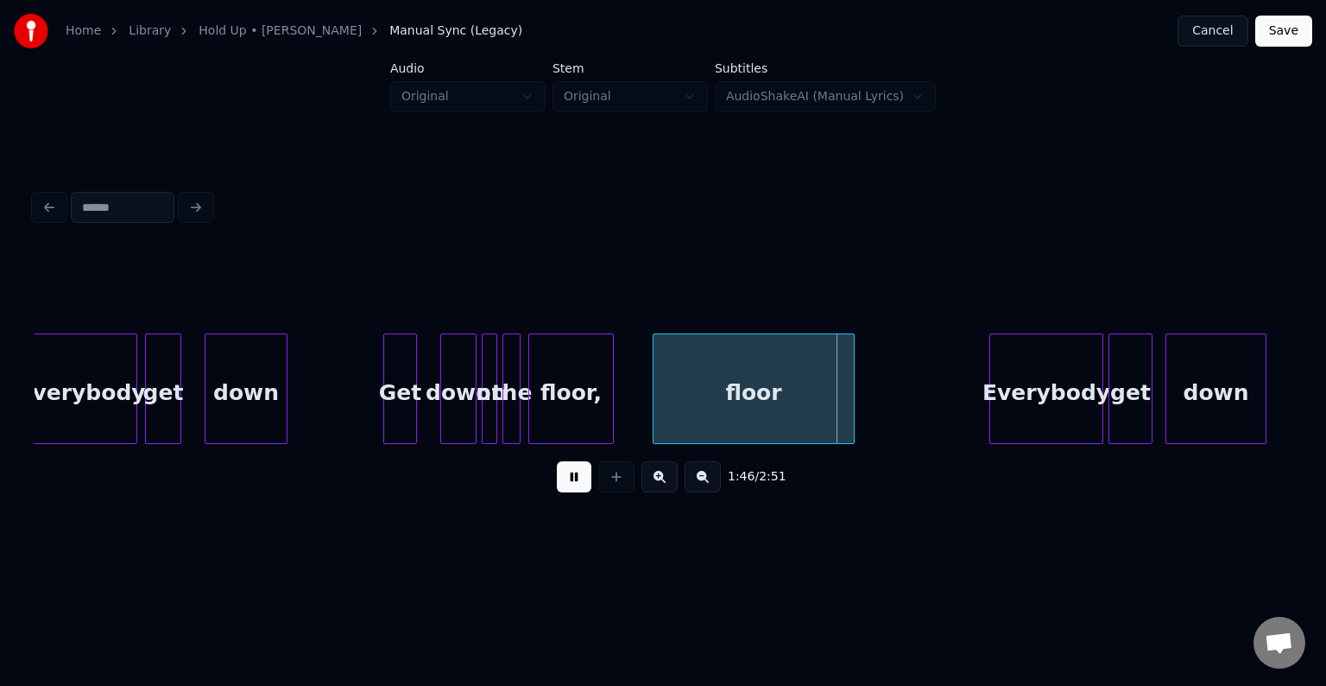
click at [570, 483] on button at bounding box center [574, 476] width 35 height 31
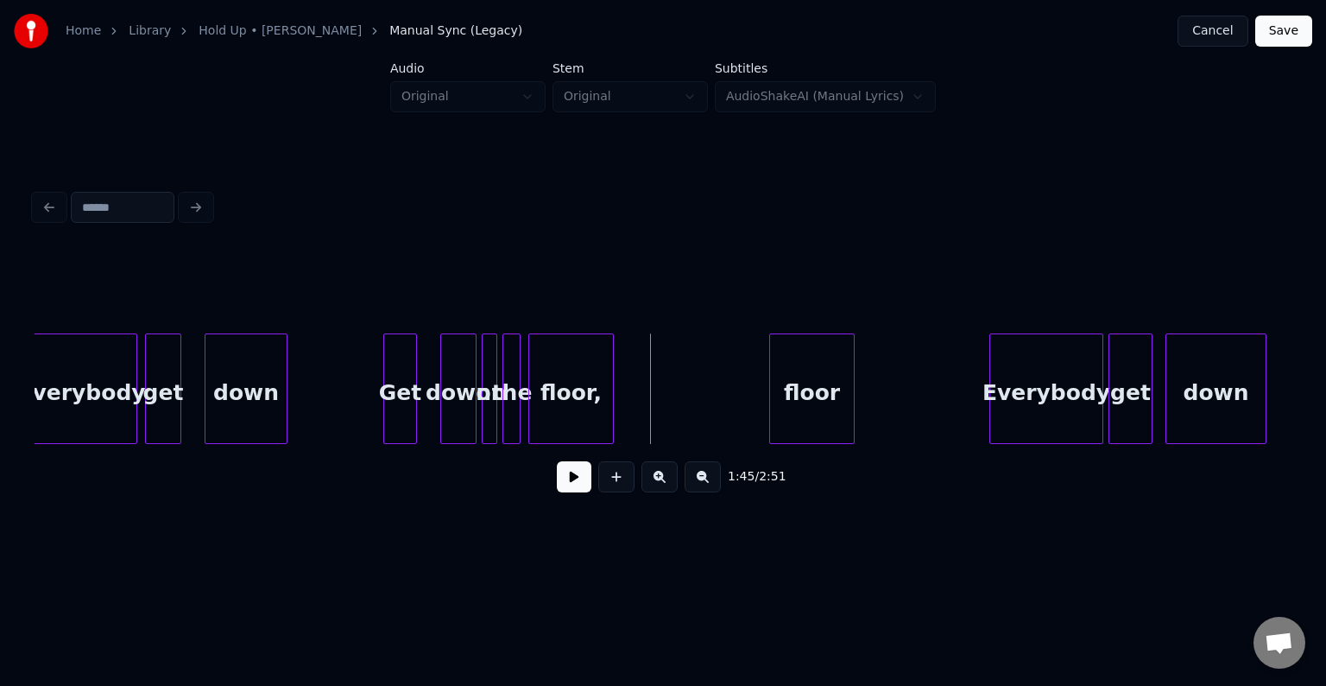
click at [771, 418] on div at bounding box center [772, 388] width 5 height 109
click at [573, 492] on button at bounding box center [574, 476] width 35 height 31
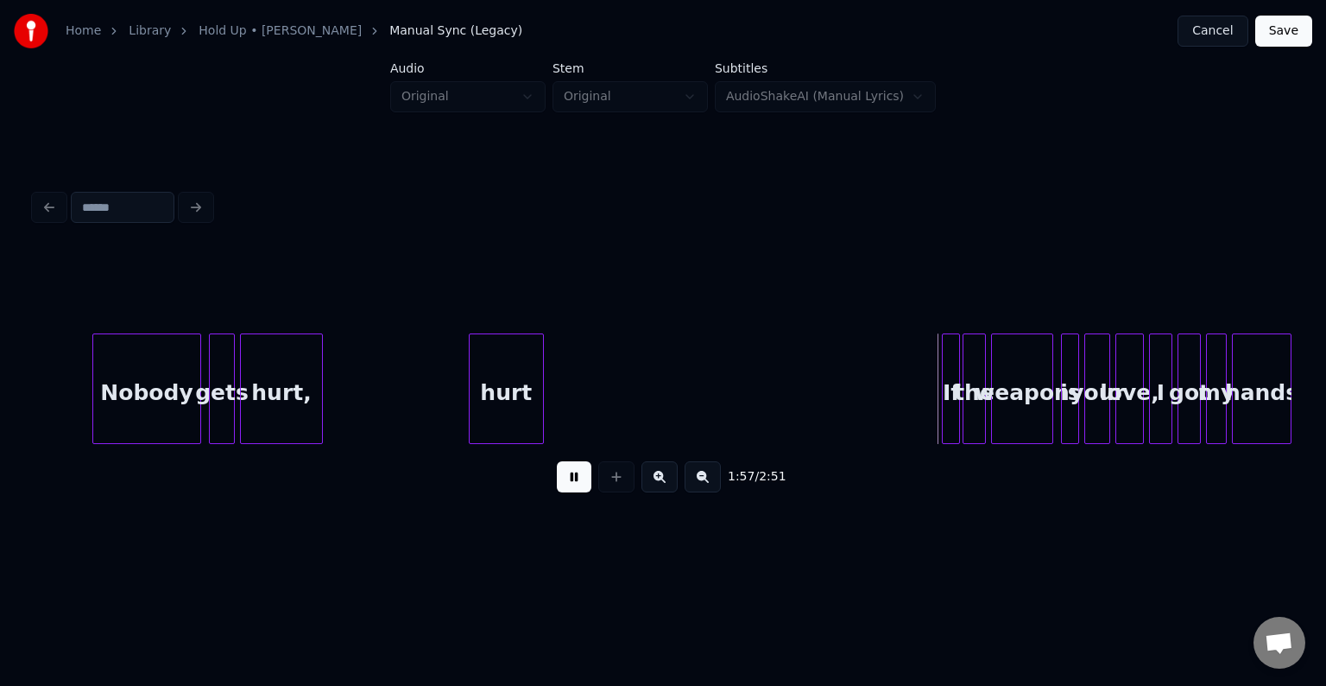
click at [490, 401] on div "hurt" at bounding box center [506, 392] width 73 height 117
click at [566, 480] on button at bounding box center [574, 476] width 35 height 31
click at [515, 387] on div "hurt" at bounding box center [506, 392] width 73 height 117
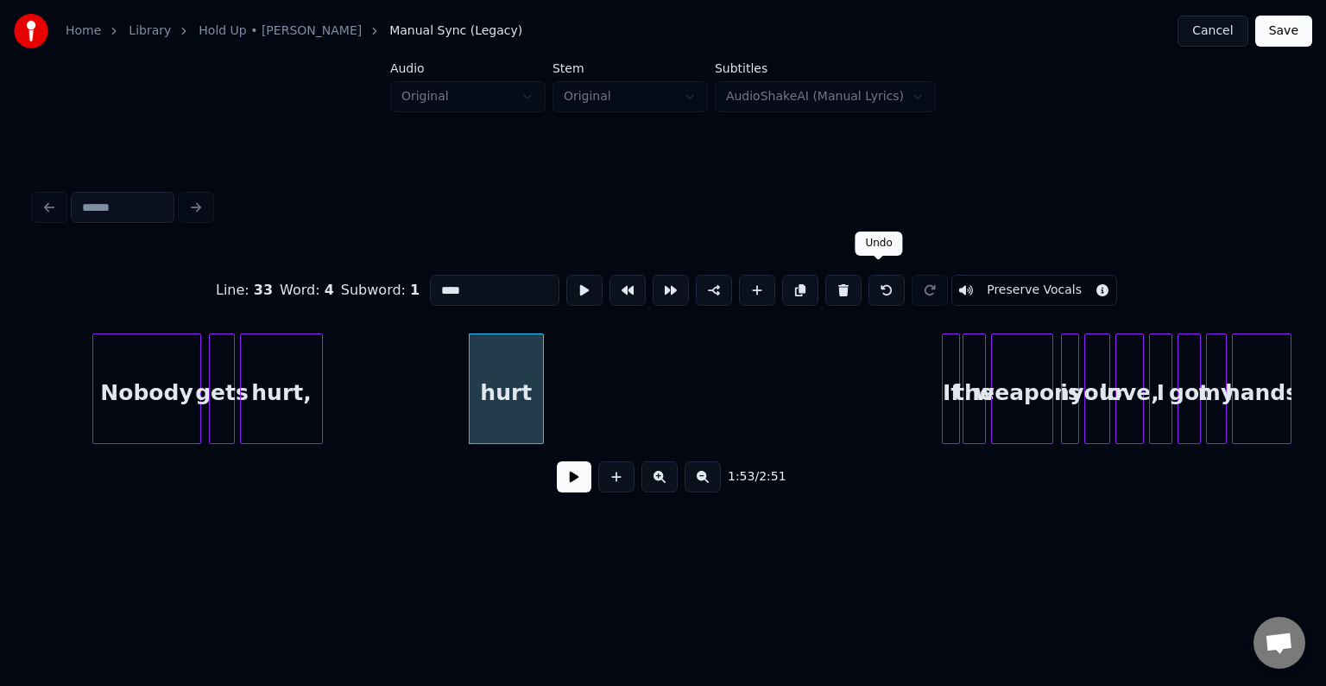
click at [869, 287] on button at bounding box center [887, 290] width 36 height 31
click at [869, 283] on button at bounding box center [887, 290] width 36 height 31
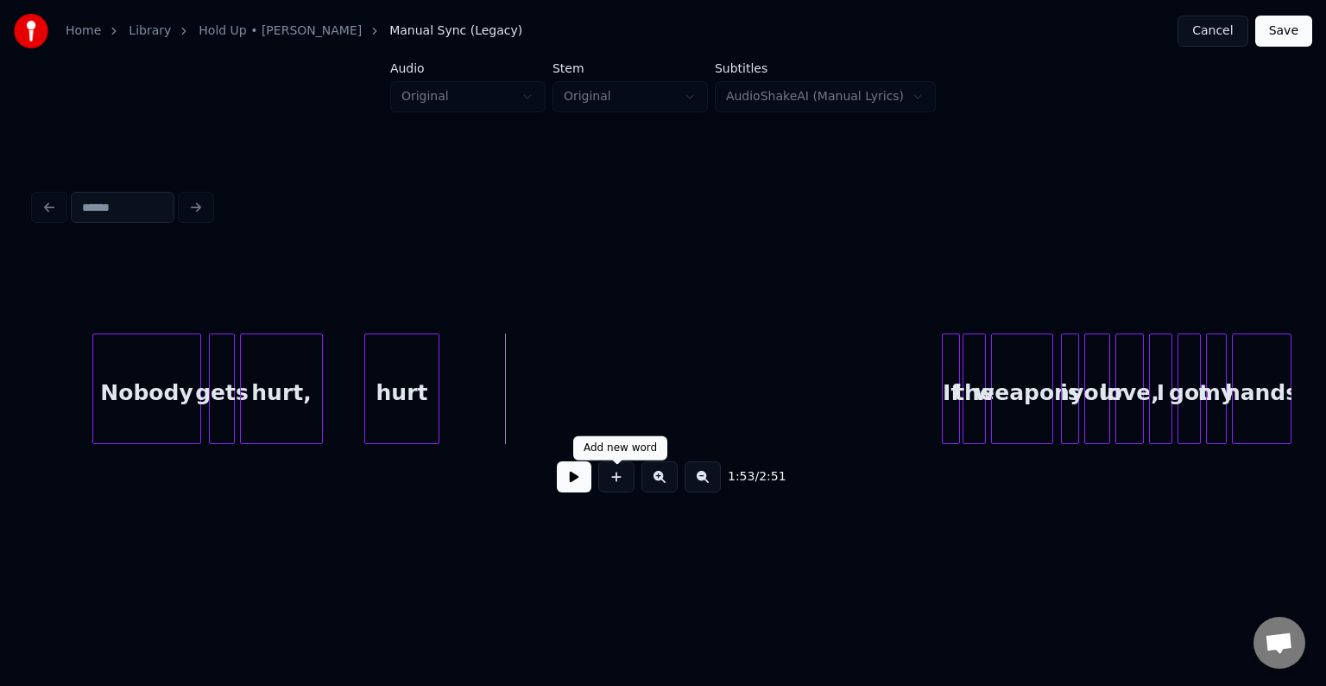
click at [621, 489] on button at bounding box center [616, 476] width 36 height 31
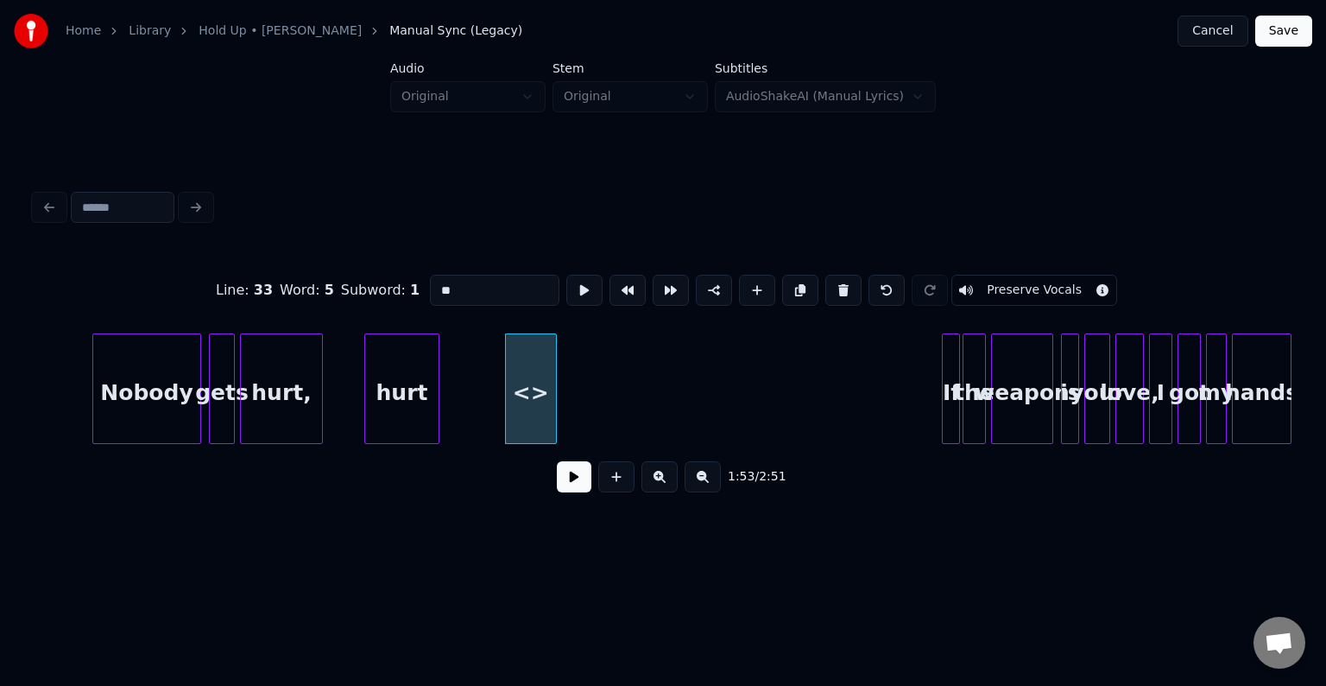
drag, startPoint x: 470, startPoint y: 280, endPoint x: 404, endPoint y: 281, distance: 65.6
click at [404, 281] on div "Line : 33 Word : 5 Subword : 1 ** Preserve Vocals" at bounding box center [663, 290] width 1257 height 86
click at [501, 418] on div "hurt" at bounding box center [496, 392] width 50 height 117
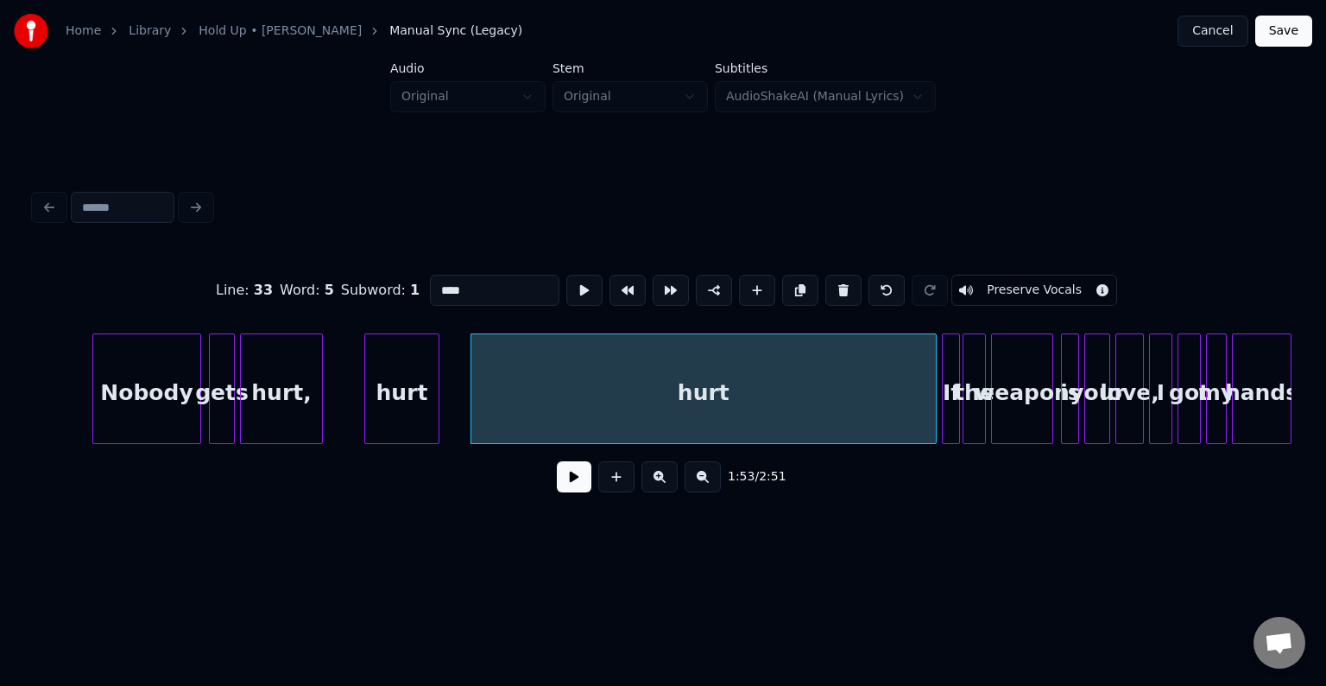
click at [931, 417] on div at bounding box center [933, 388] width 5 height 109
type input "****"
click at [573, 486] on button at bounding box center [574, 476] width 35 height 31
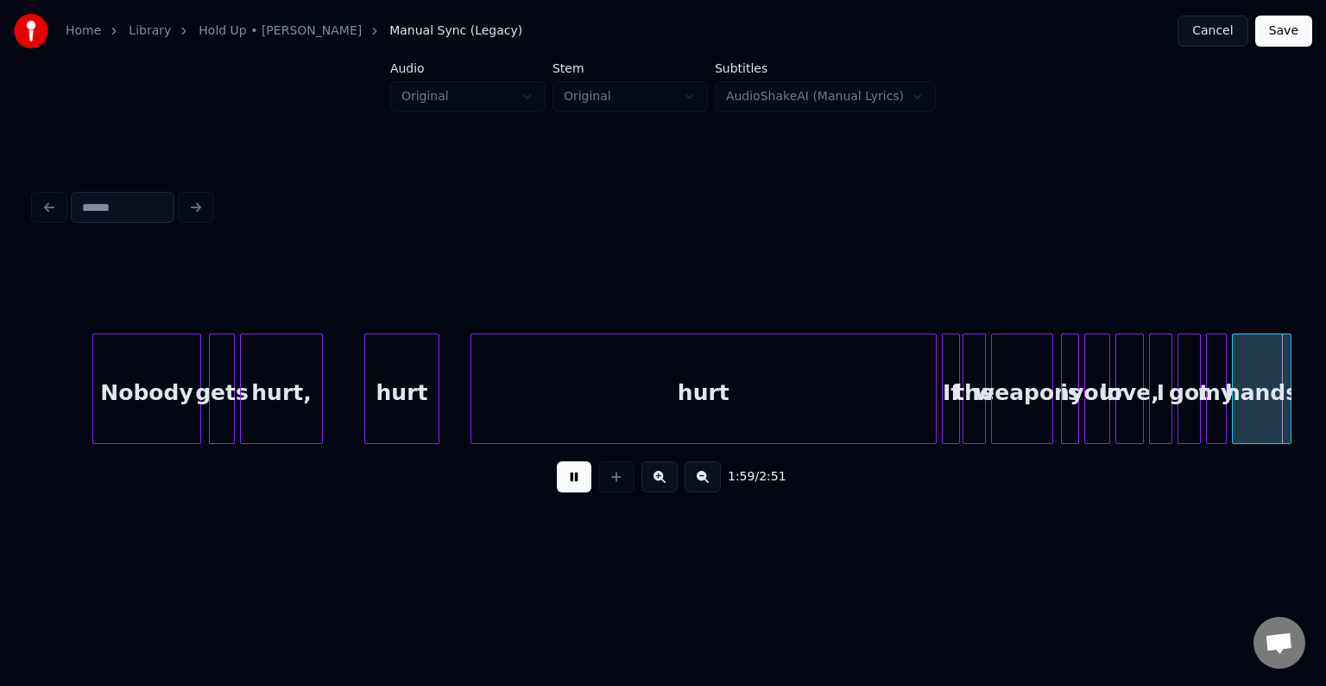
scroll to position [0, 15541]
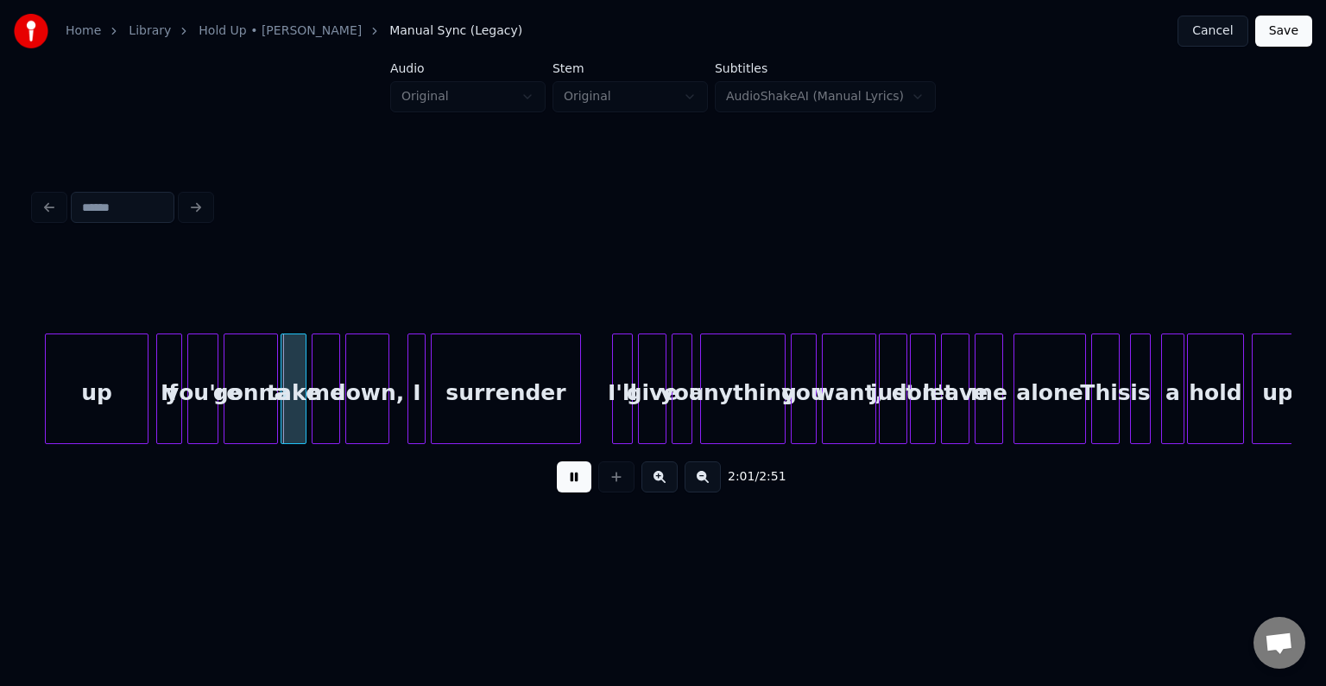
click at [573, 486] on button at bounding box center [574, 476] width 35 height 31
click at [90, 408] on div at bounding box center [90, 388] width 5 height 109
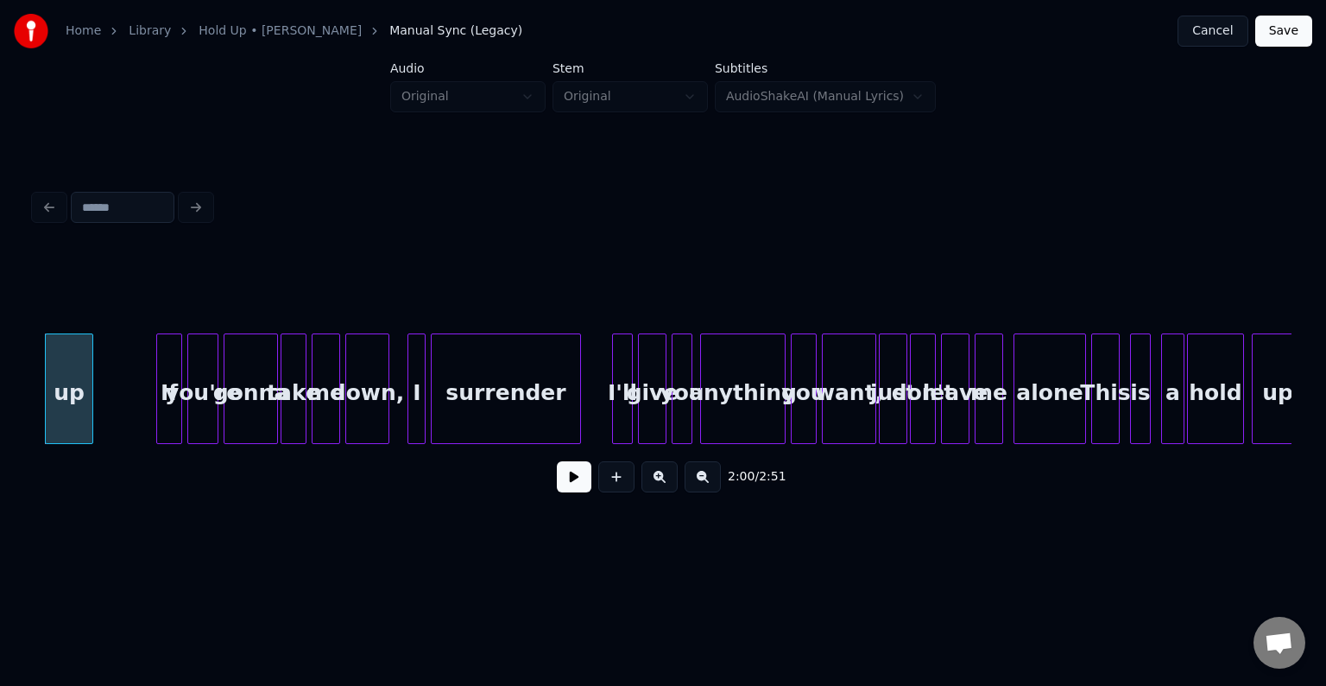
click at [170, 414] on div "If" at bounding box center [169, 392] width 24 height 117
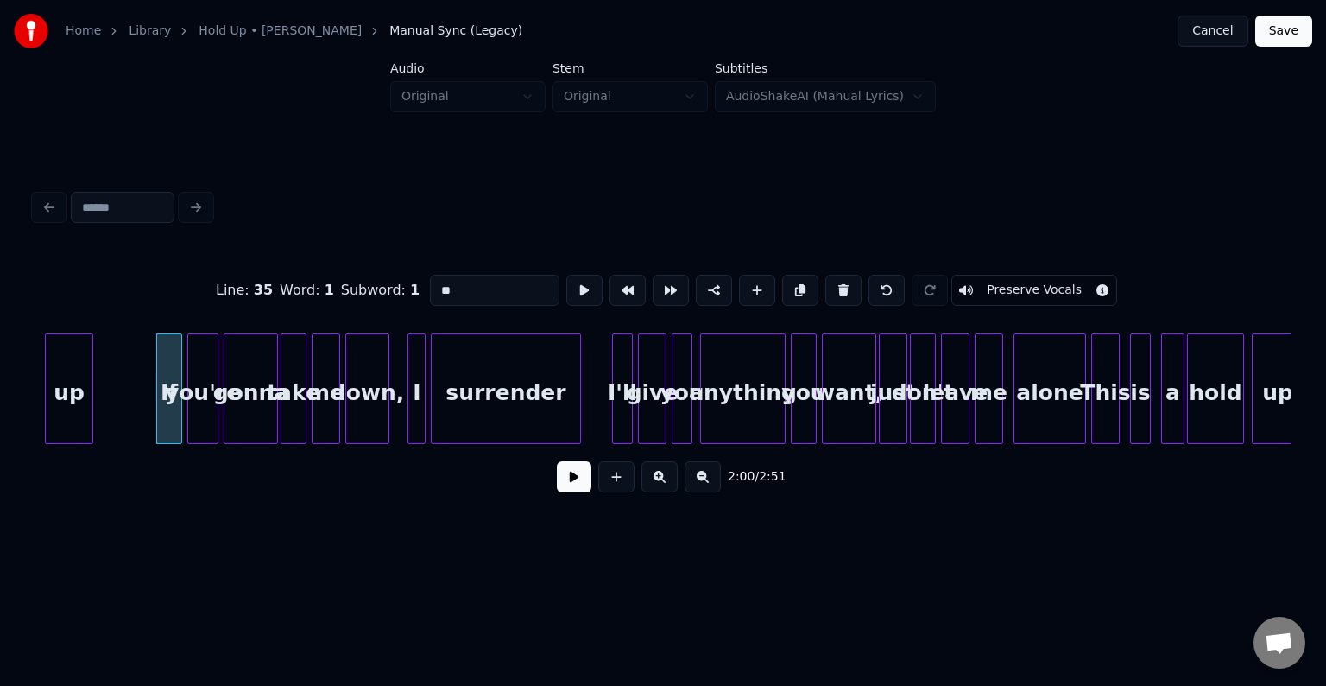
click at [570, 484] on button at bounding box center [574, 476] width 35 height 31
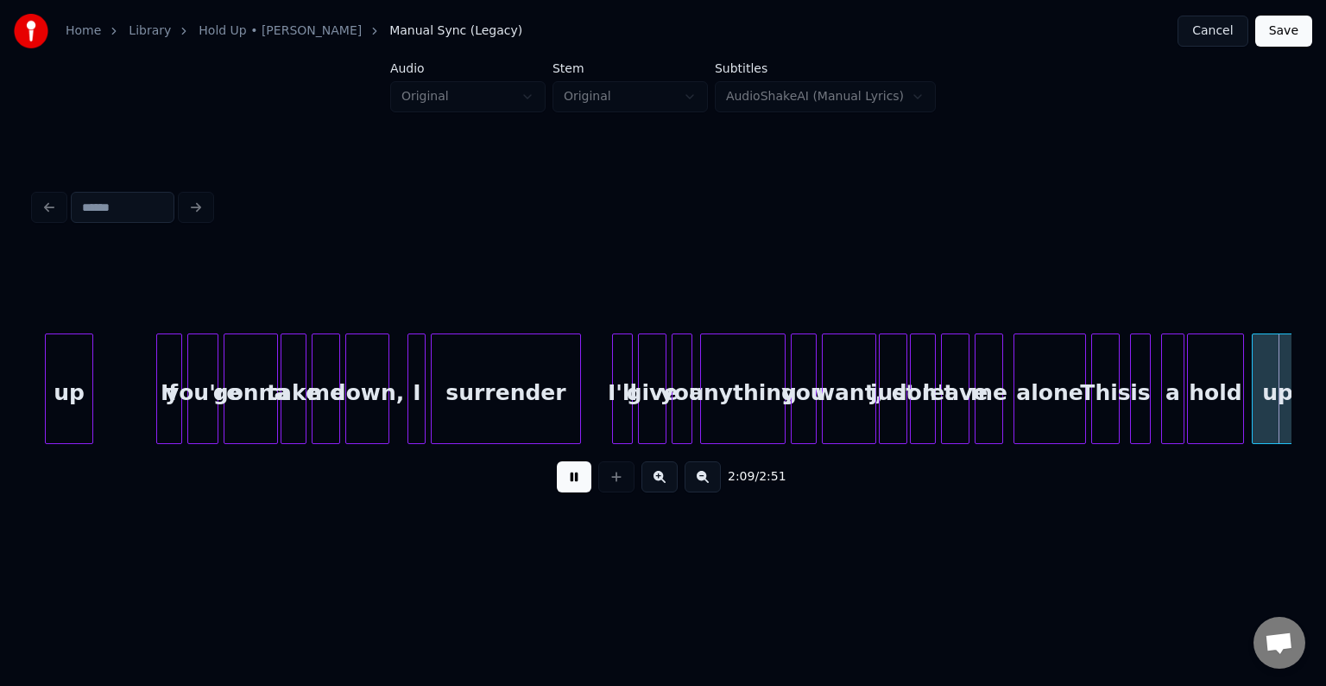
scroll to position [0, 16800]
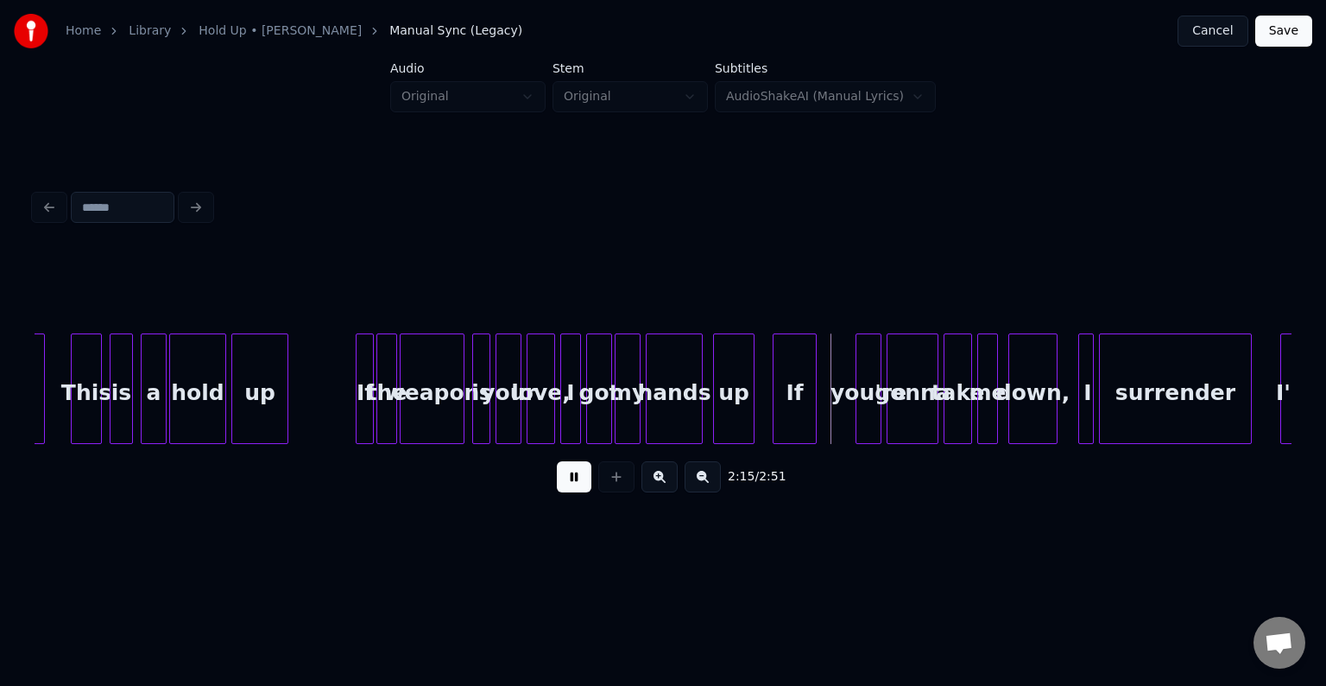
click at [570, 484] on button at bounding box center [574, 476] width 35 height 31
click at [825, 415] on div "If" at bounding box center [831, 392] width 42 height 117
click at [573, 488] on button at bounding box center [574, 476] width 35 height 31
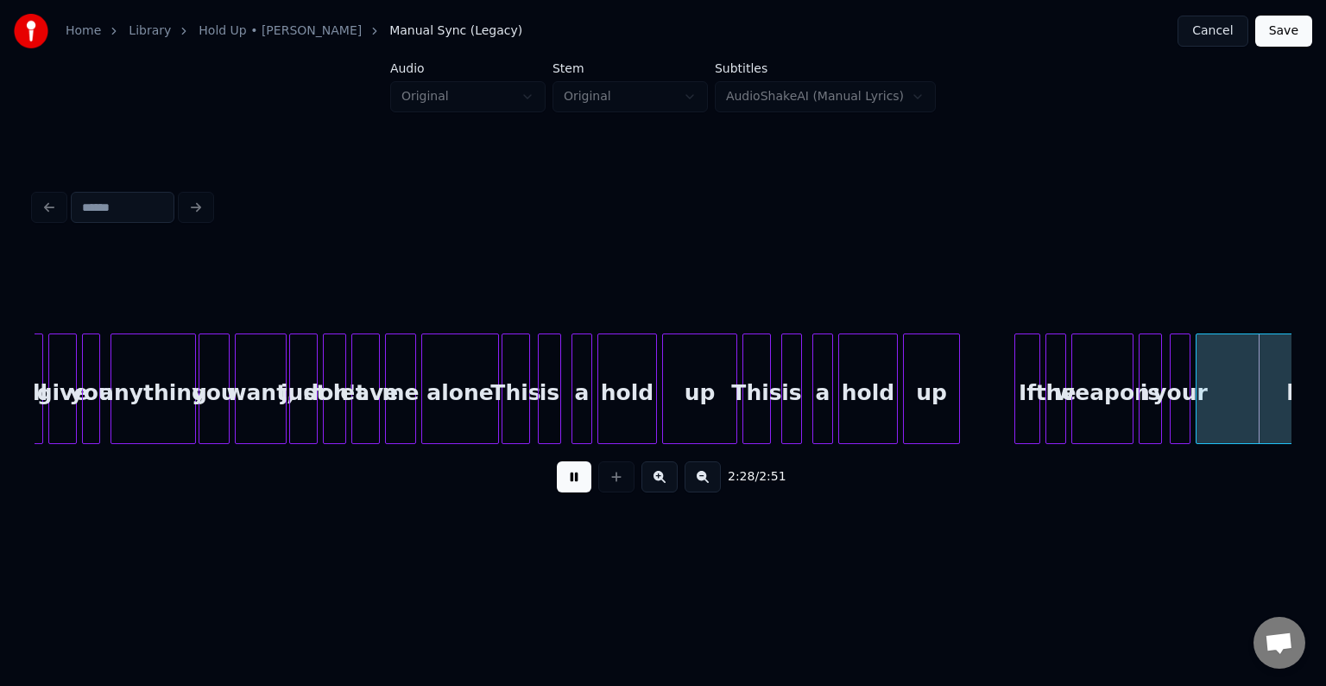
click at [573, 488] on button at bounding box center [574, 476] width 35 height 31
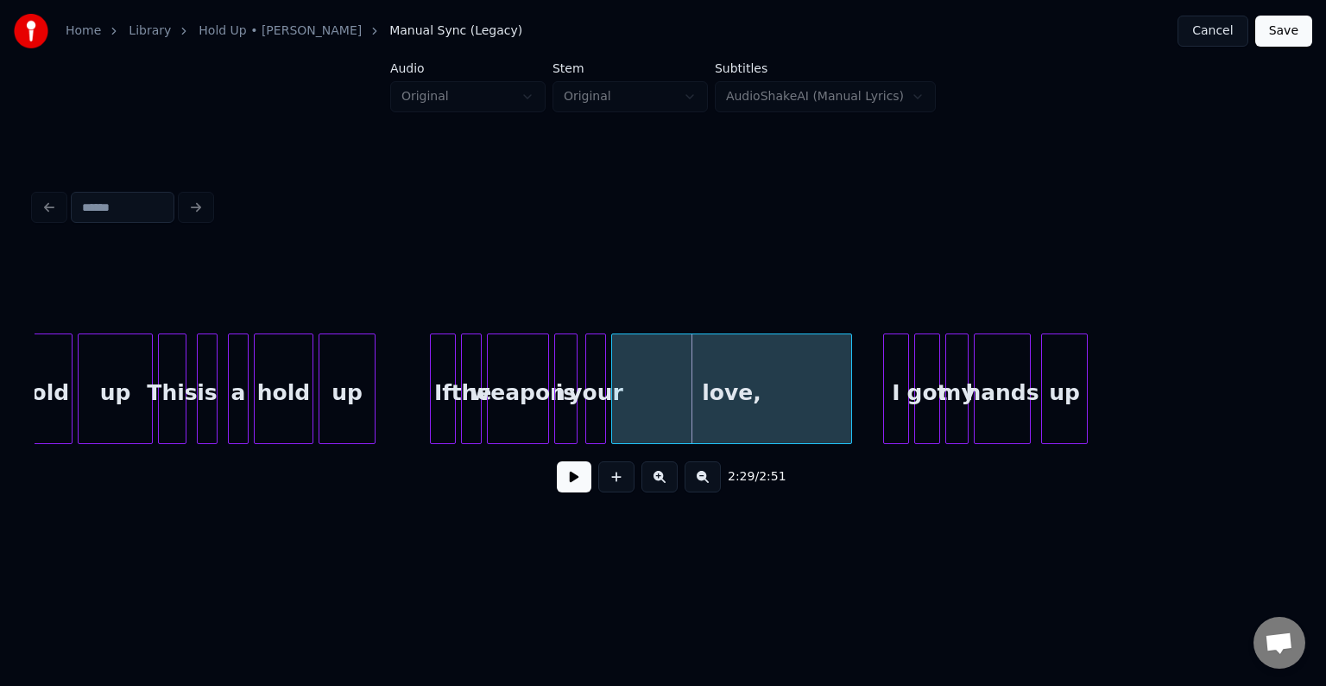
scroll to position [0, 18645]
click at [840, 392] on div "love," at bounding box center [727, 392] width 239 height 117
click at [725, 401] on div "love," at bounding box center [727, 392] width 239 height 117
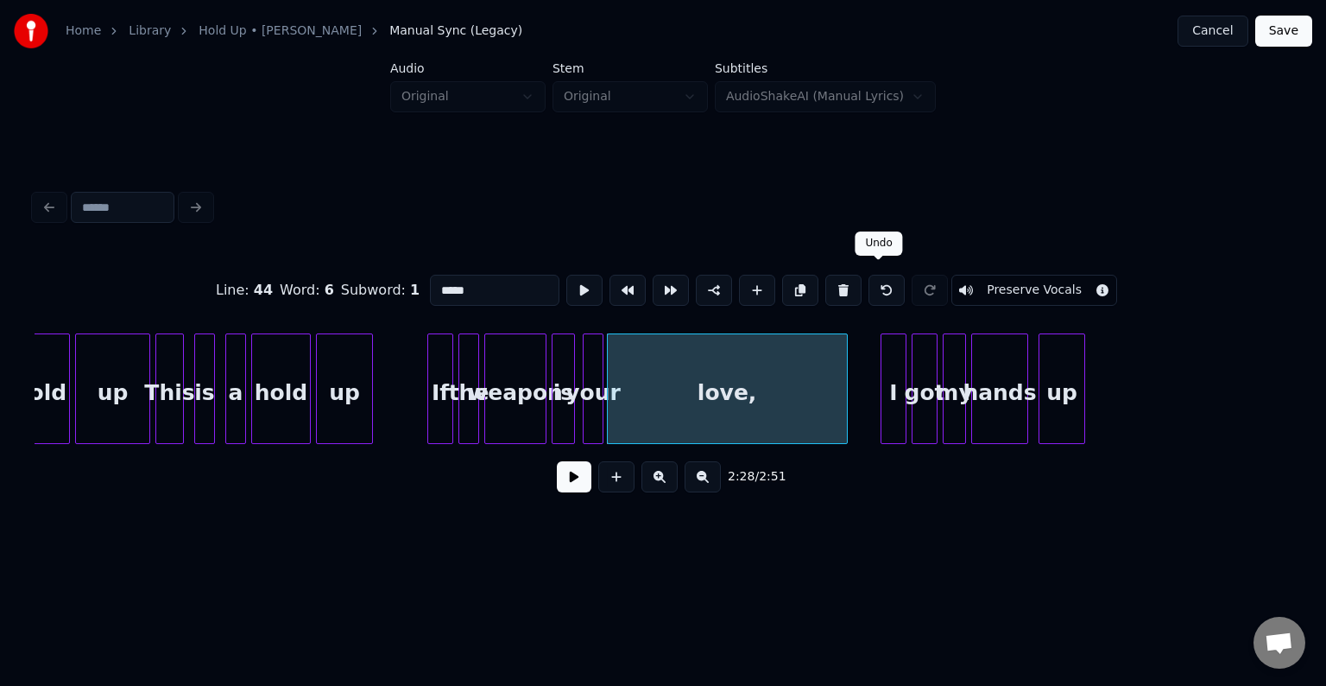
click at [879, 281] on button at bounding box center [887, 290] width 36 height 31
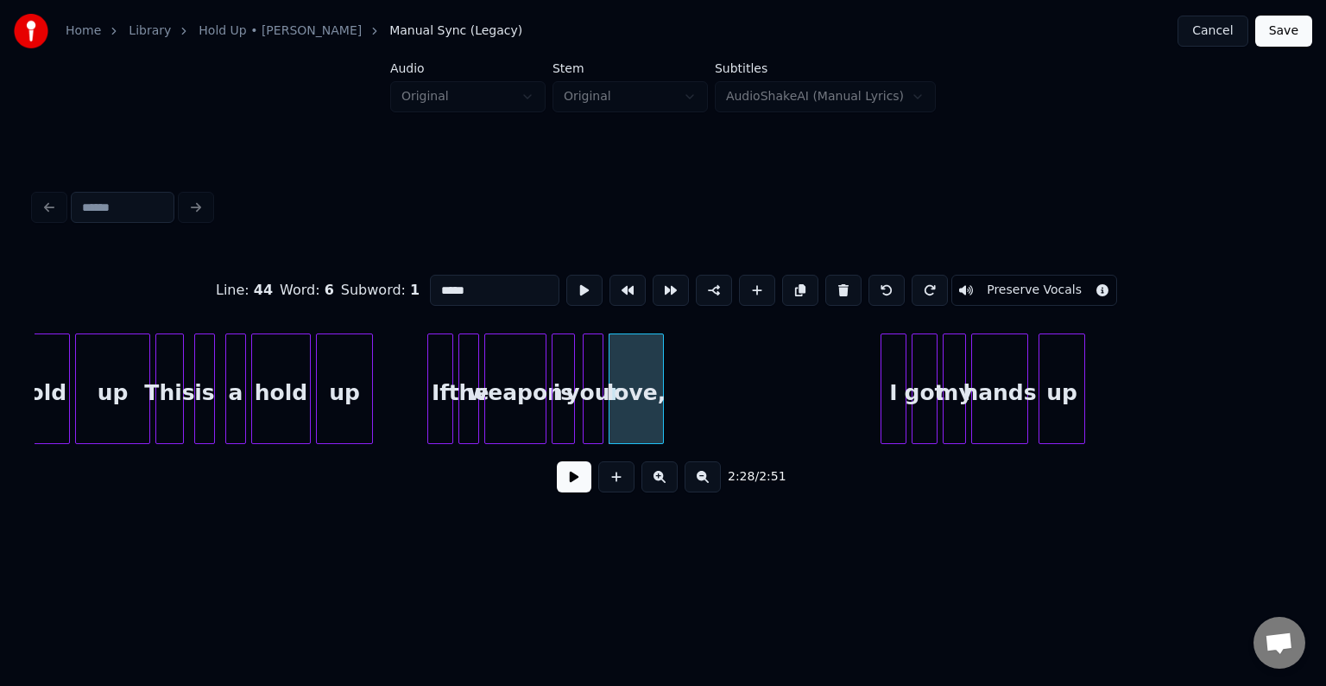
click at [661, 405] on div at bounding box center [660, 388] width 5 height 109
click at [574, 488] on button at bounding box center [574, 476] width 35 height 31
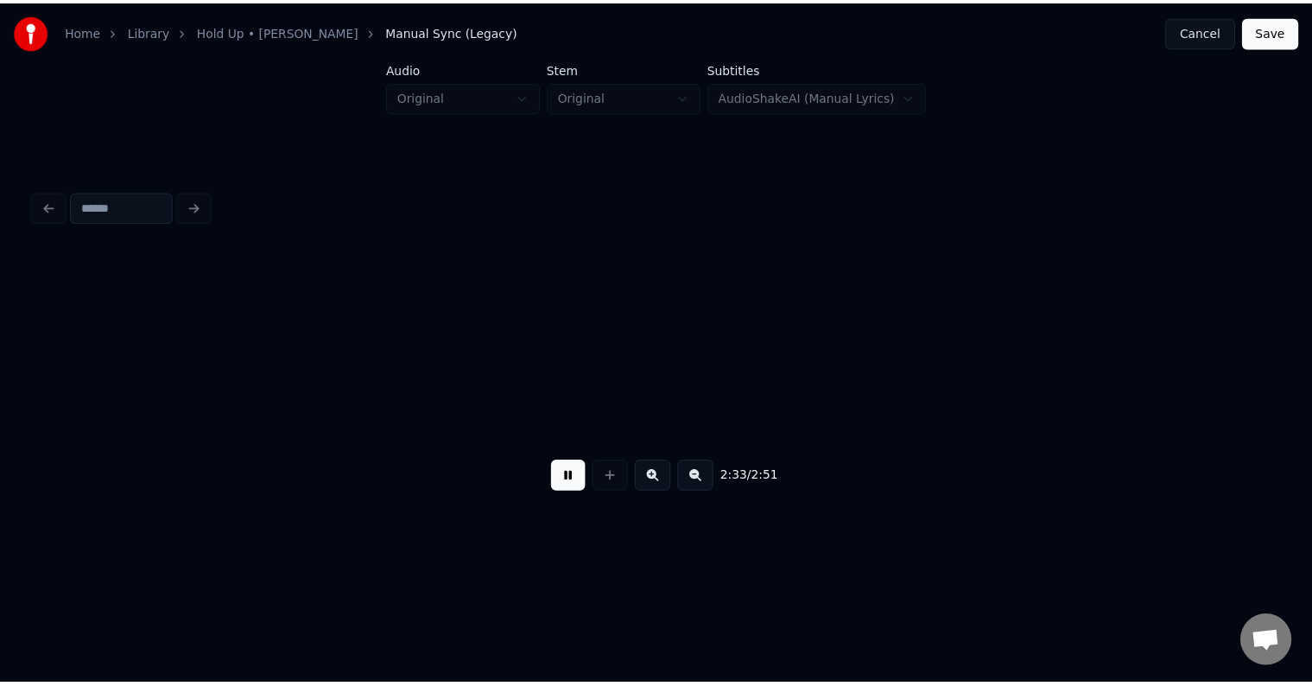
scroll to position [0, 19903]
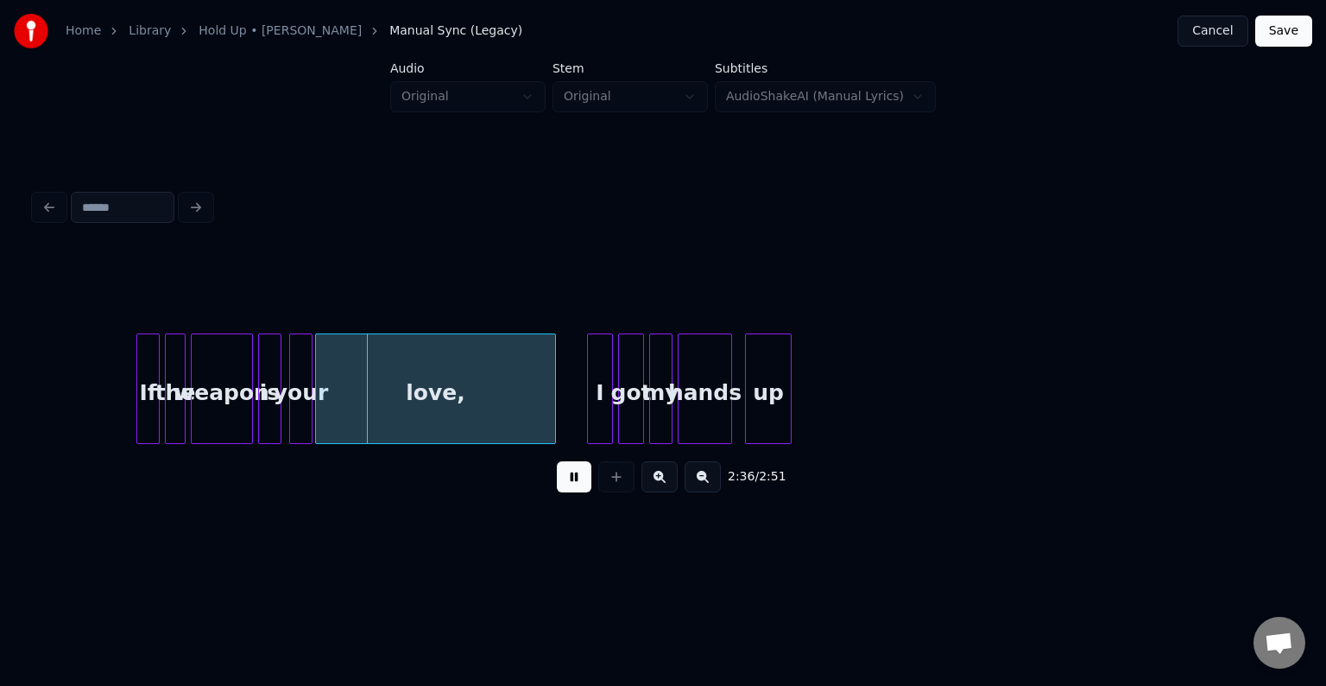
click at [574, 488] on button at bounding box center [574, 476] width 35 height 31
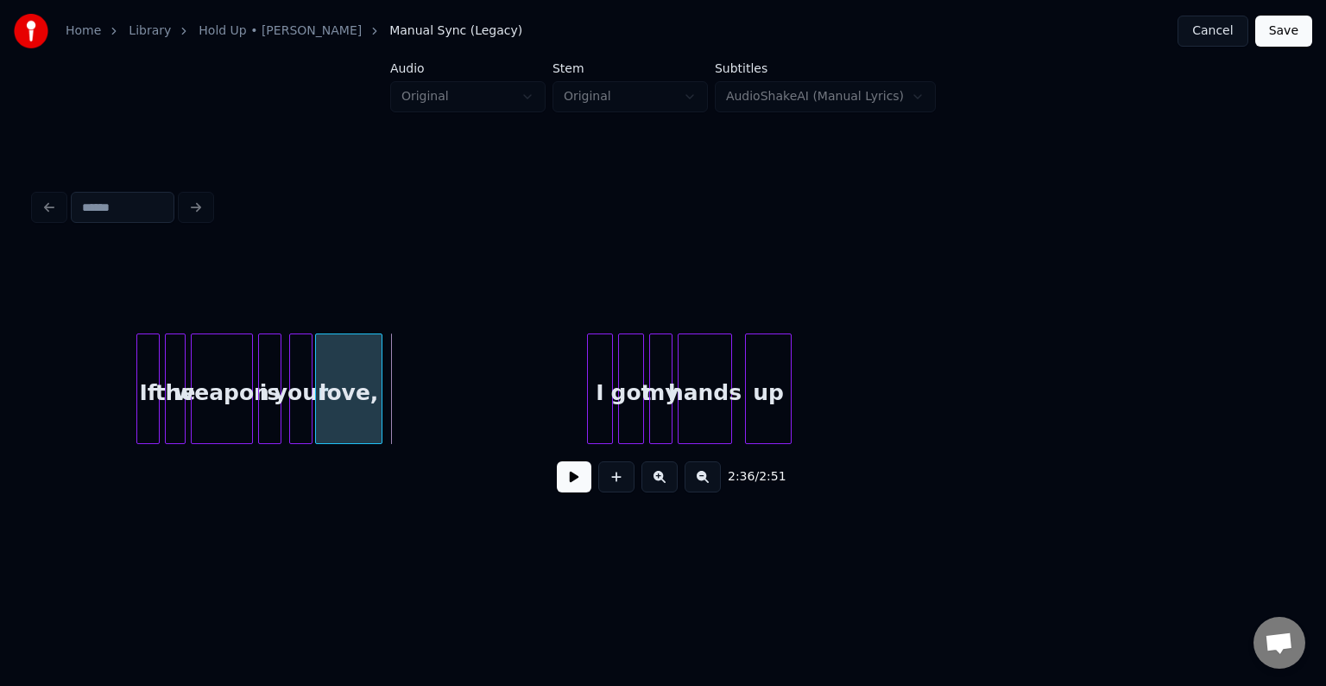
click at [379, 401] on div at bounding box center [378, 388] width 5 height 109
click at [569, 482] on button at bounding box center [574, 476] width 35 height 31
click at [1308, 35] on button "Save" at bounding box center [1283, 31] width 57 height 31
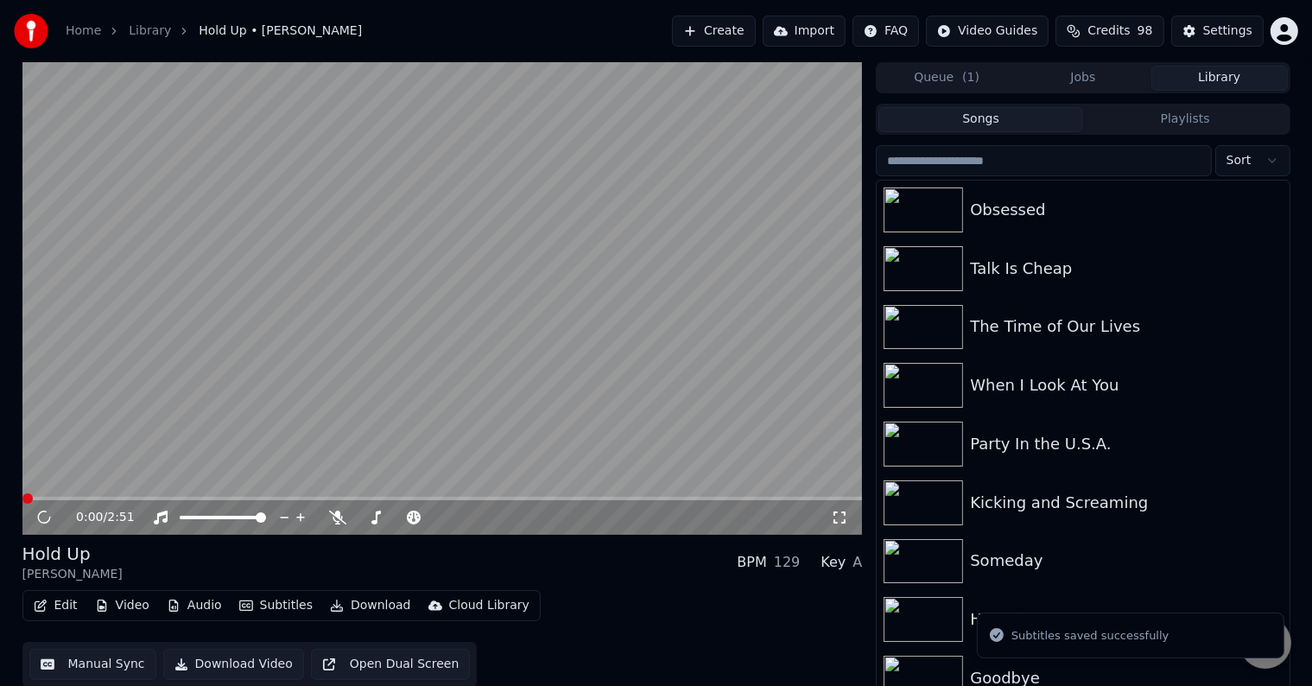
click at [356, 606] on button "Download" at bounding box center [370, 605] width 95 height 24
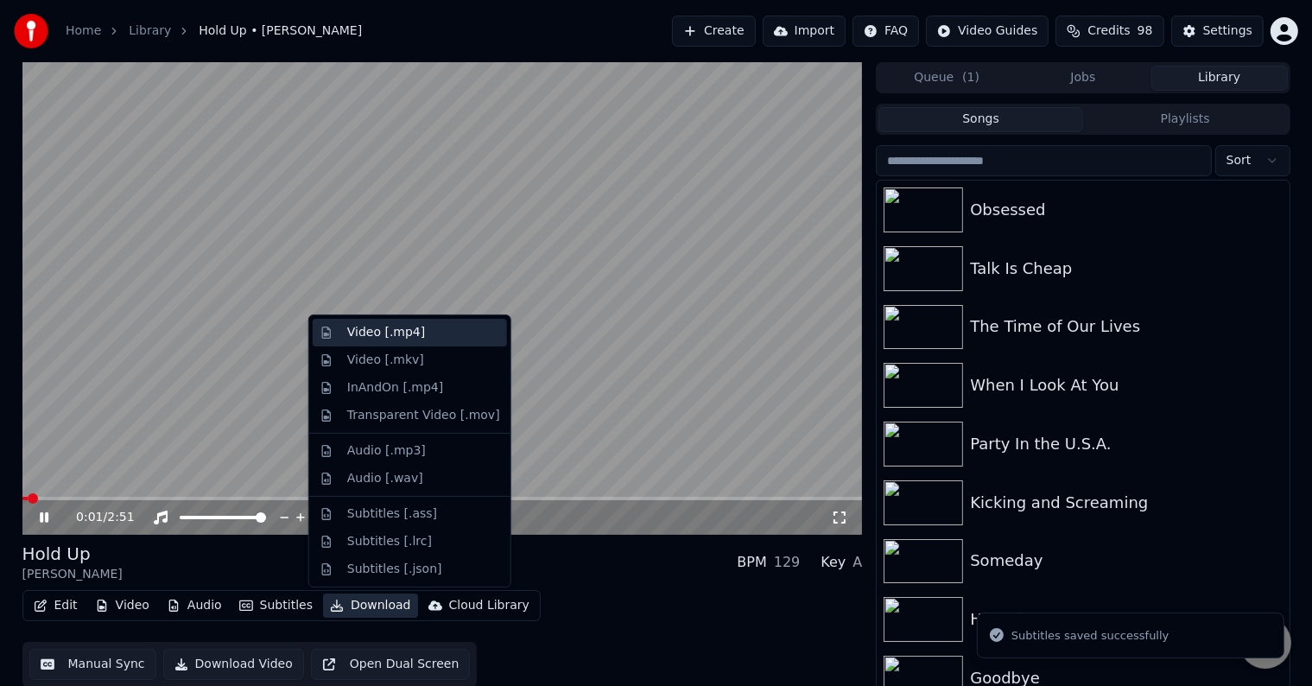
click at [386, 332] on div "Video [.mp4]" at bounding box center [386, 332] width 78 height 17
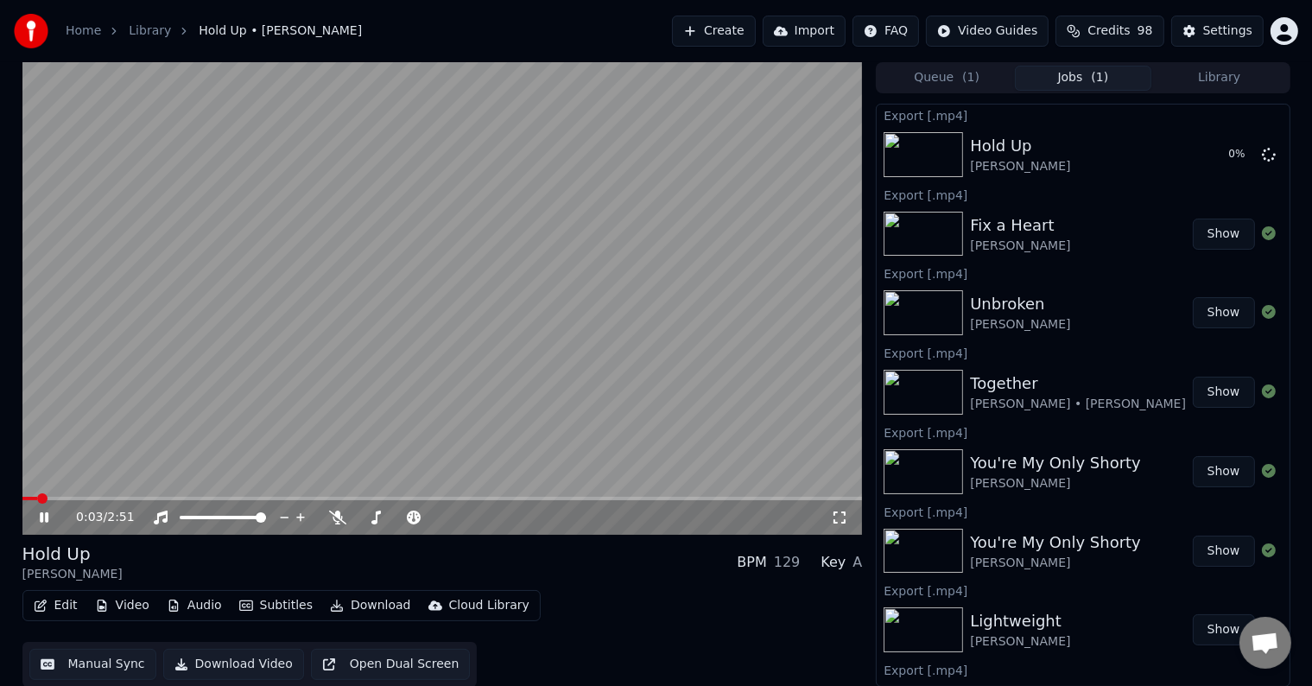
click at [47, 523] on icon at bounding box center [56, 517] width 41 height 14
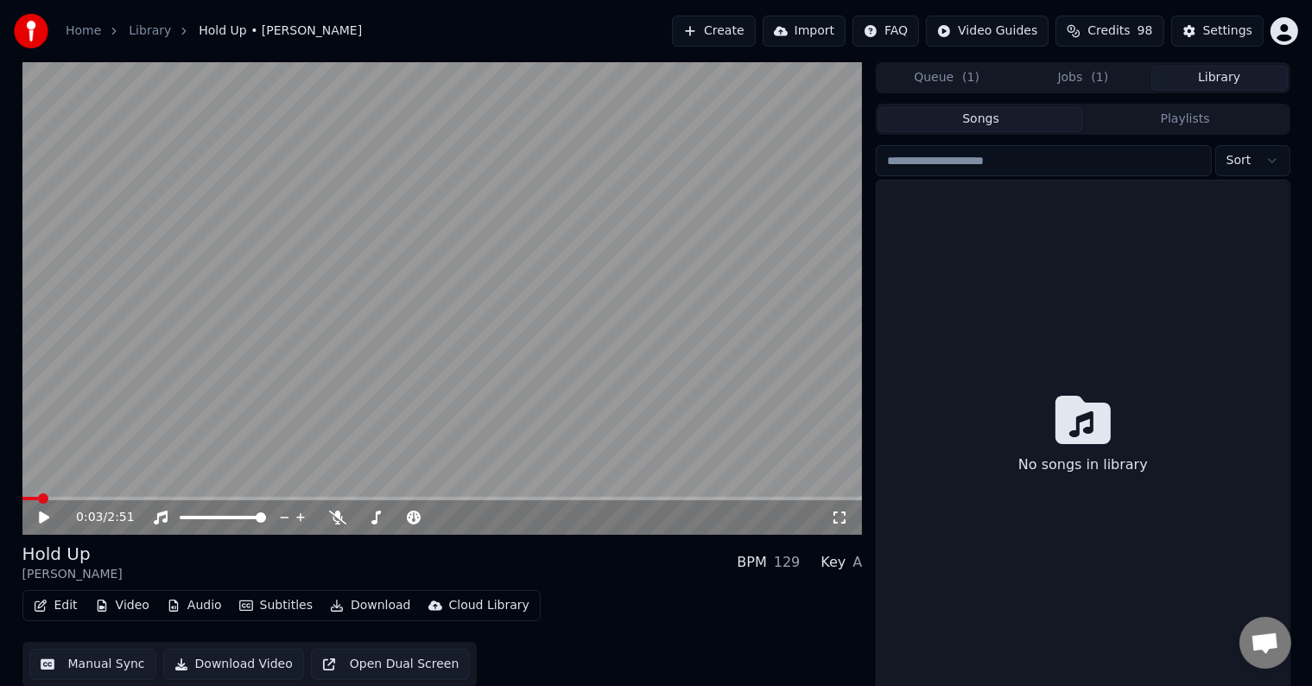
click at [1251, 79] on button "Library" at bounding box center [1219, 78] width 136 height 25
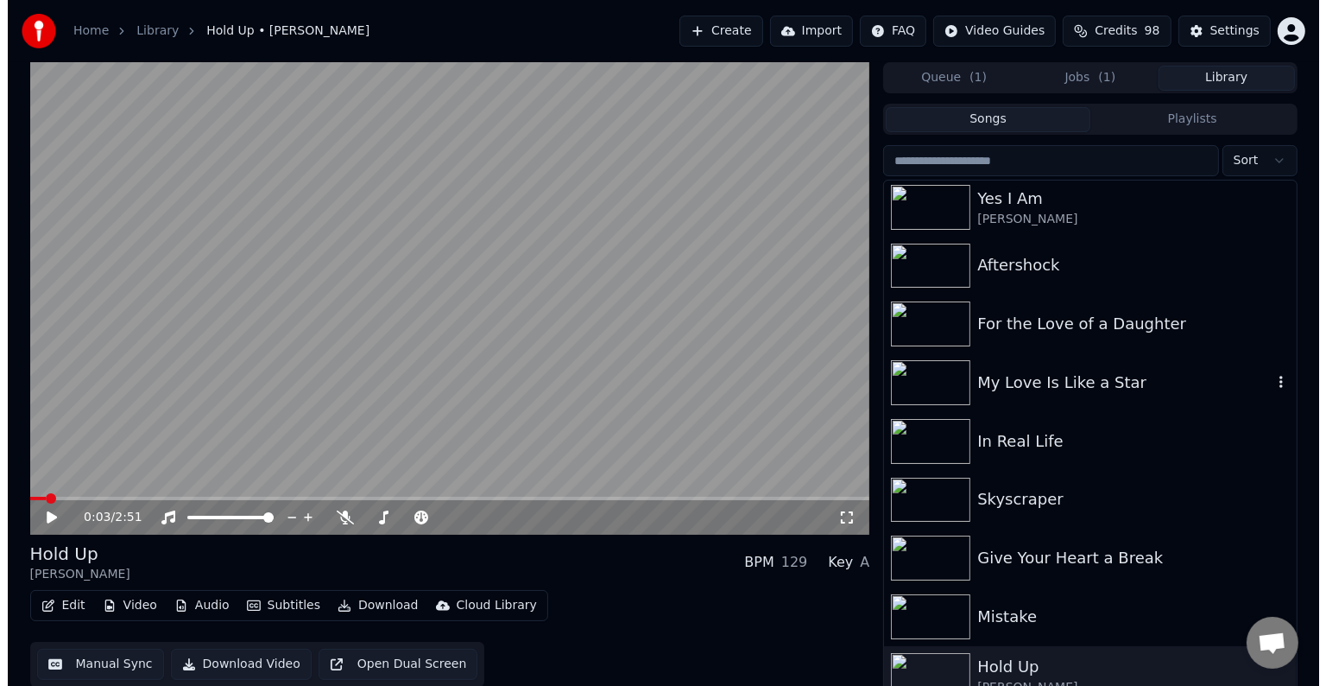
scroll to position [17030, 0]
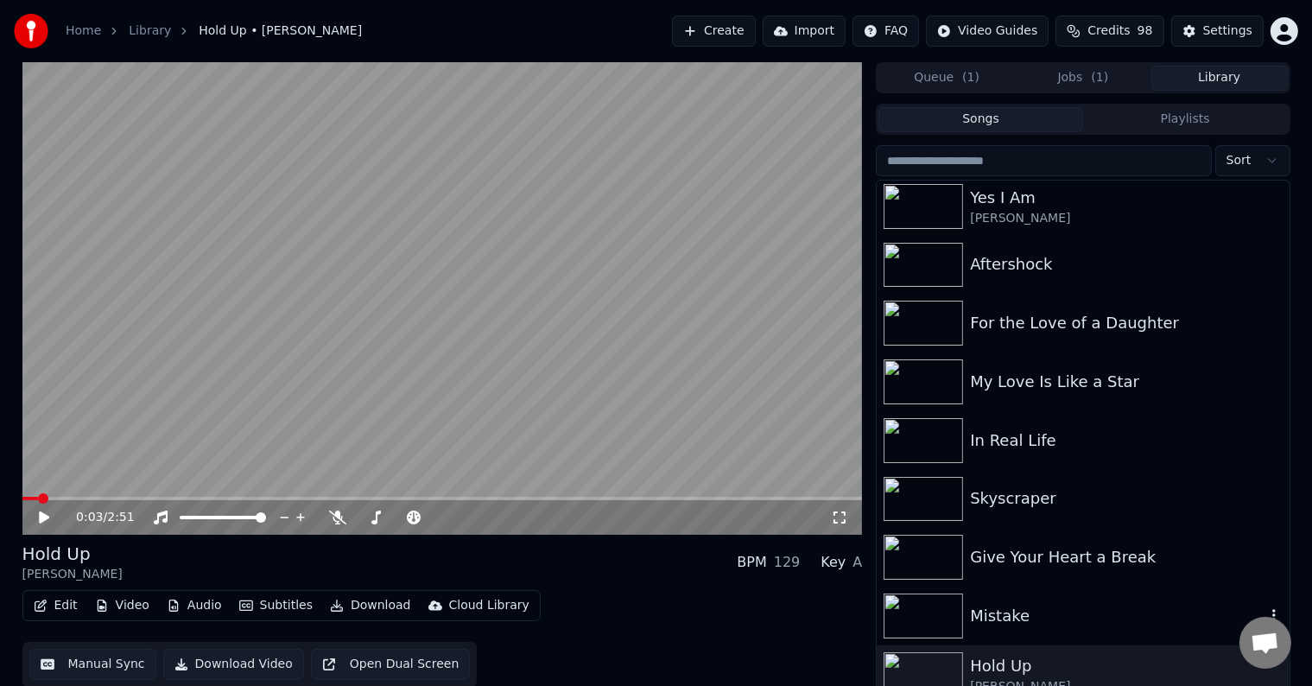
click at [1050, 611] on div "Mistake" at bounding box center [1117, 616] width 294 height 24
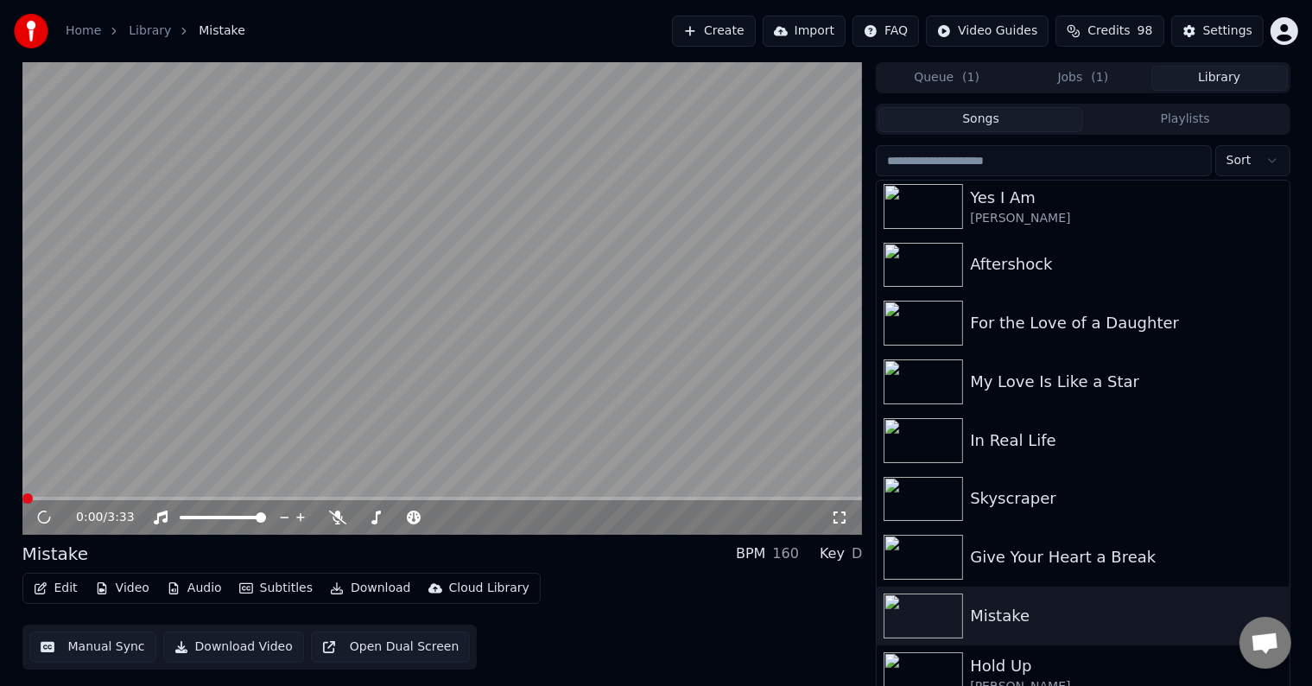
click at [61, 591] on button "Edit" at bounding box center [56, 588] width 58 height 24
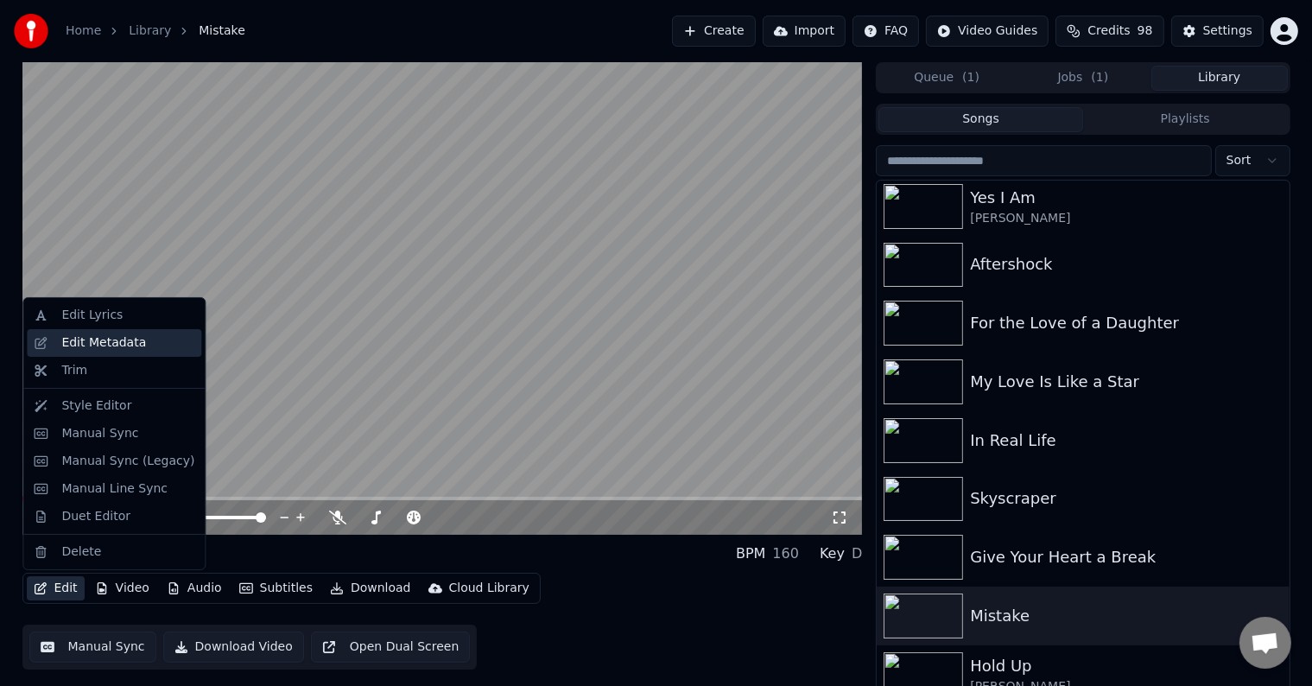
click at [116, 347] on div "Edit Metadata" at bounding box center [103, 342] width 85 height 17
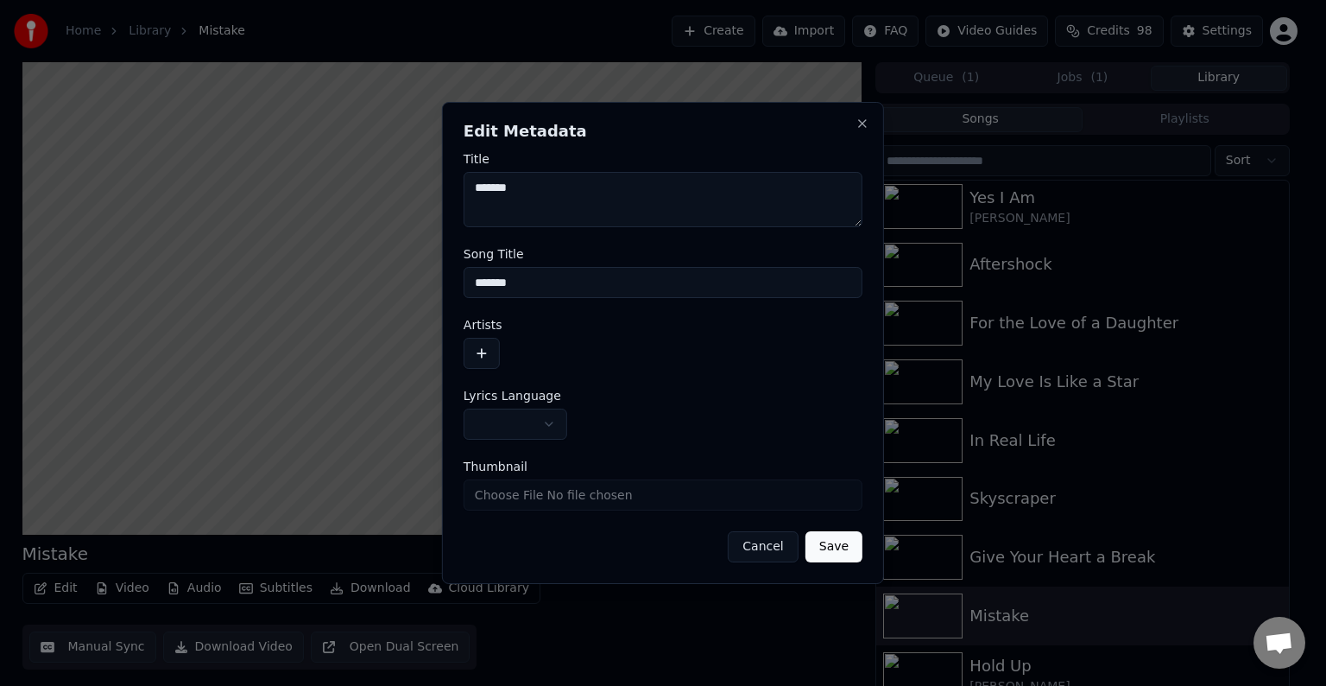
click at [514, 408] on body "Home Library Mistake Create Import FAQ Video Guides Credits 98 Settings Mistake…" at bounding box center [656, 343] width 1312 height 686
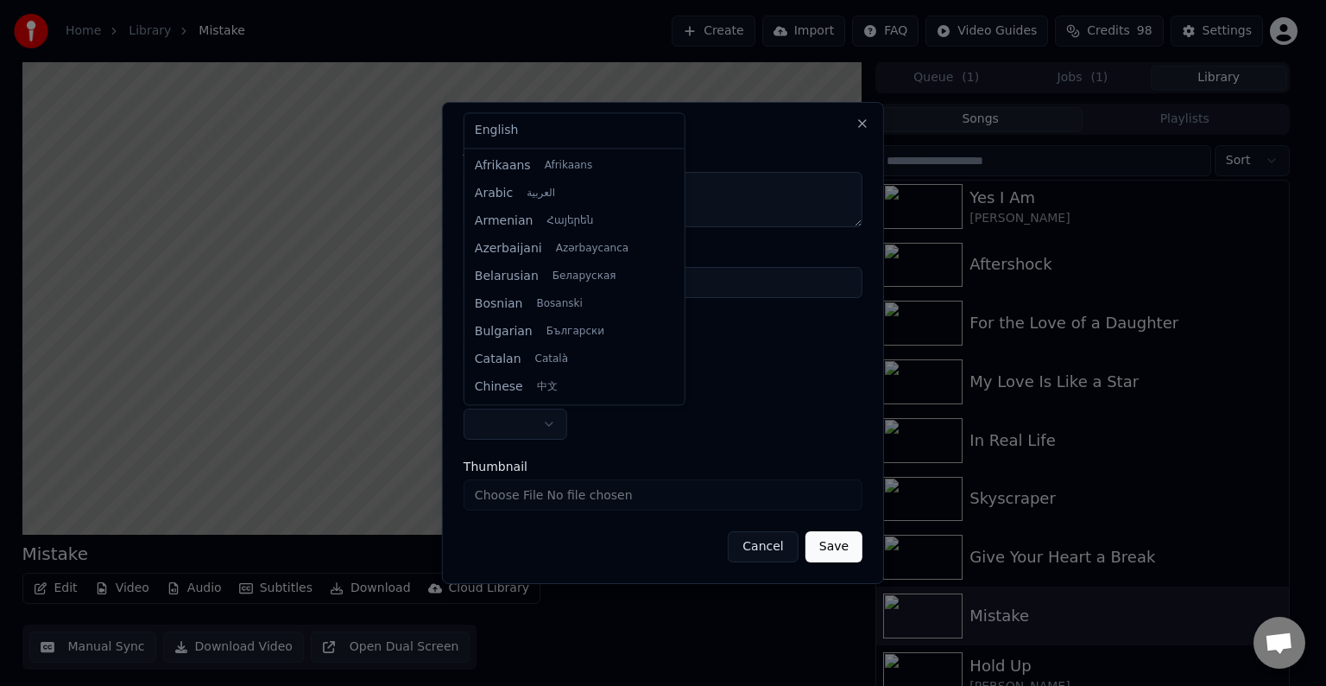
select select "**"
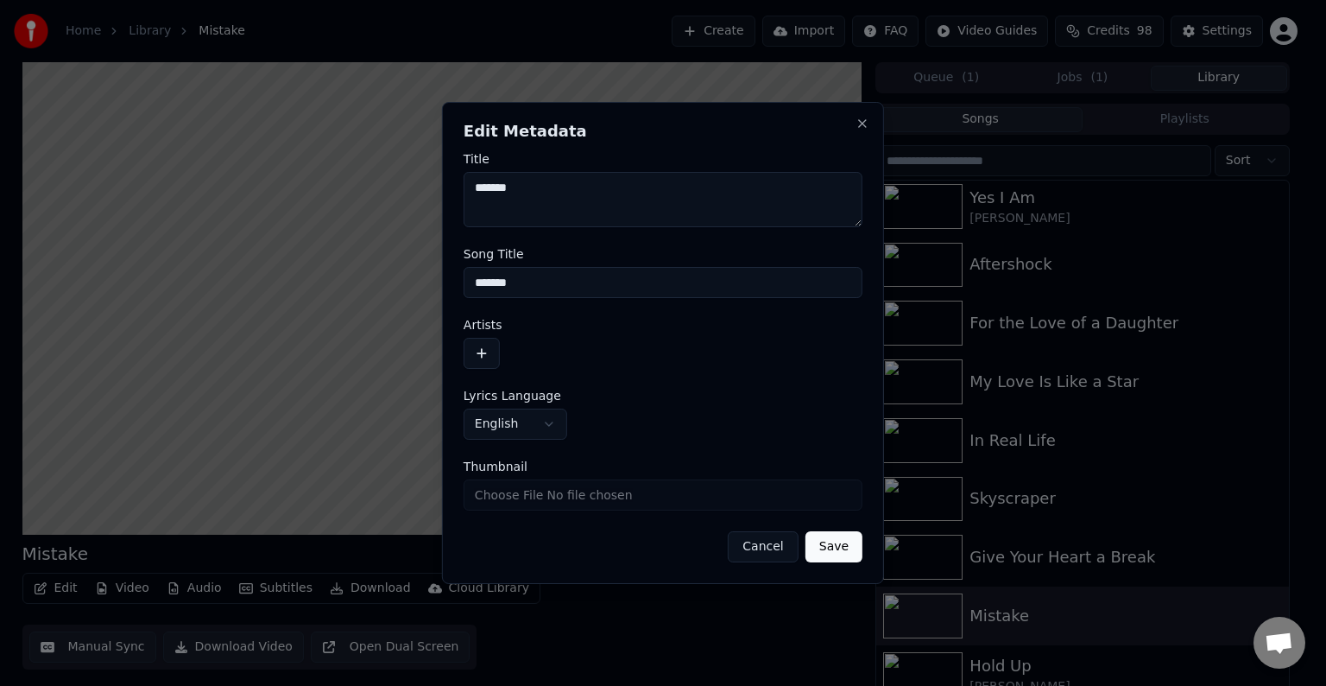
click at [477, 360] on button "button" at bounding box center [482, 353] width 36 height 31
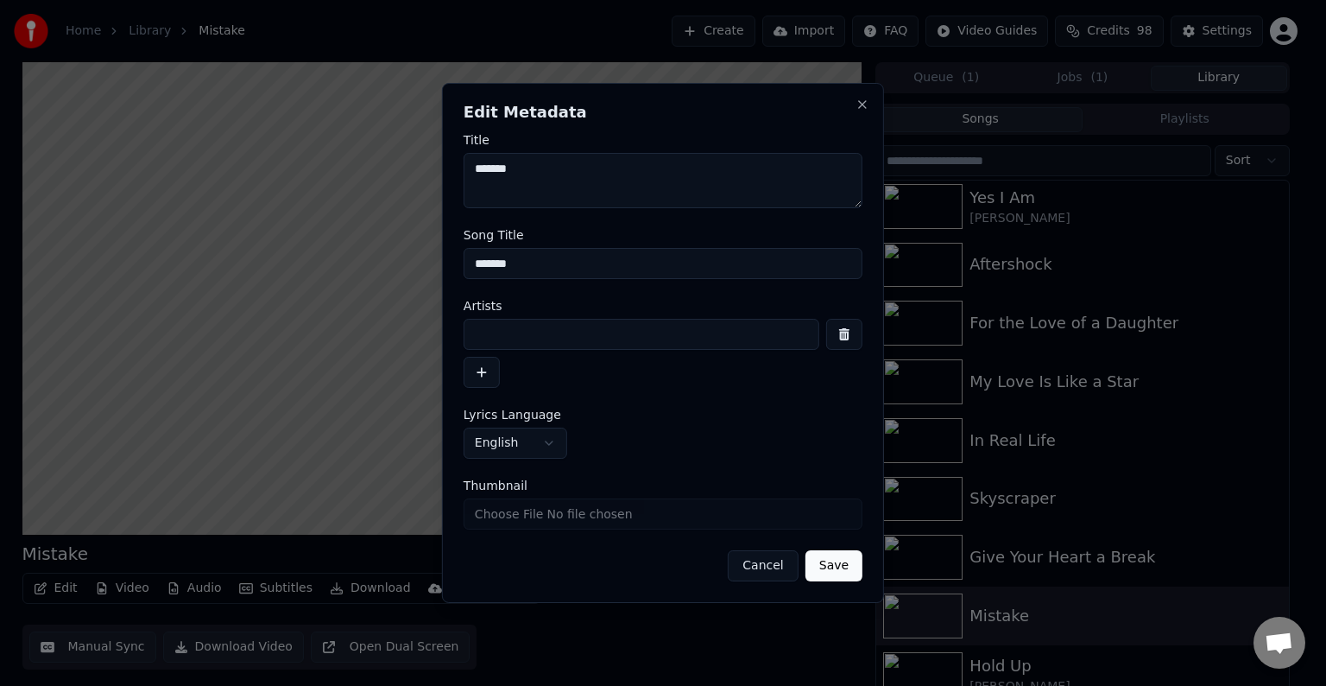
click at [523, 332] on input at bounding box center [642, 334] width 356 height 31
type input "**********"
click at [806, 550] on button "Save" at bounding box center [834, 565] width 57 height 31
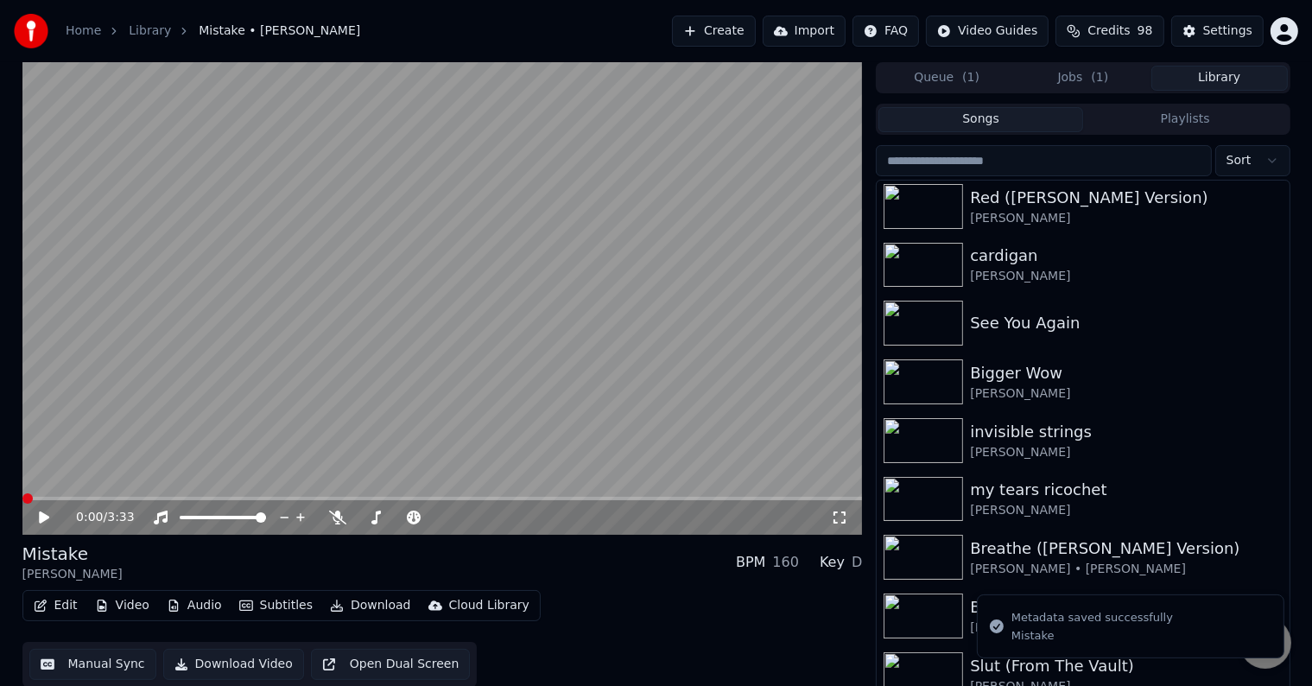
click at [35, 522] on div "0:00 / 3:33" at bounding box center [442, 517] width 826 height 17
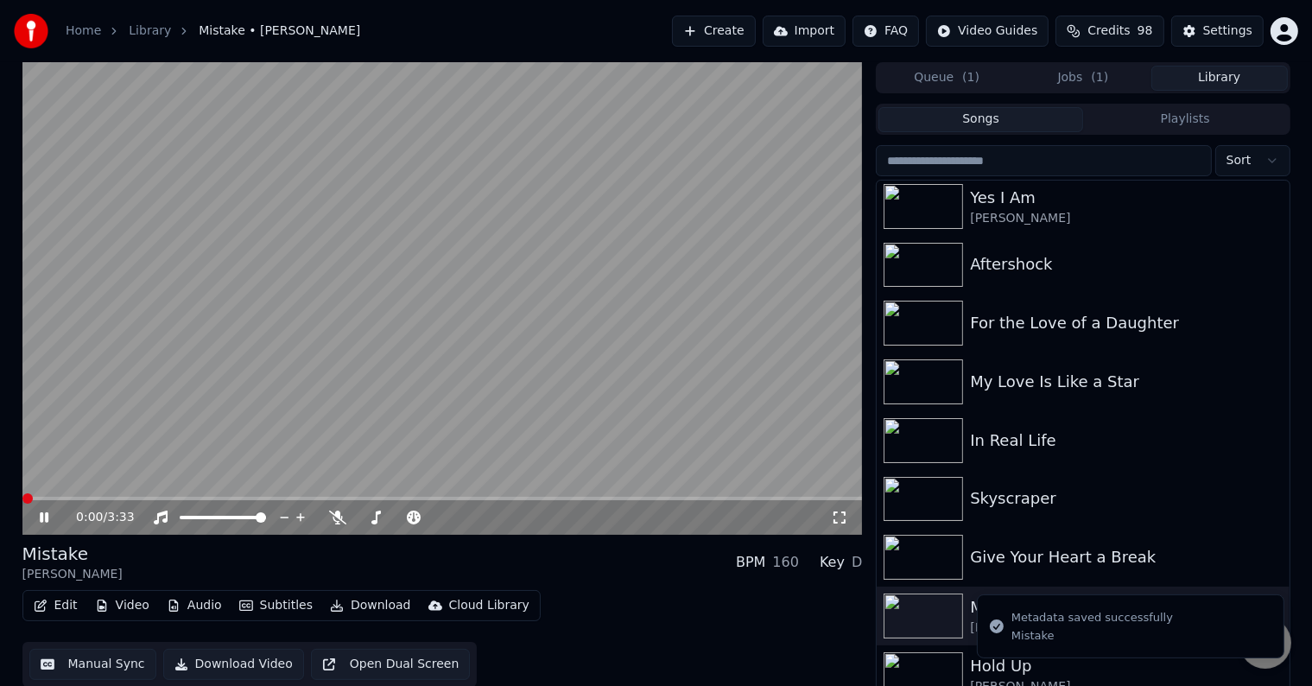
click at [64, 611] on button "Edit" at bounding box center [56, 605] width 58 height 24
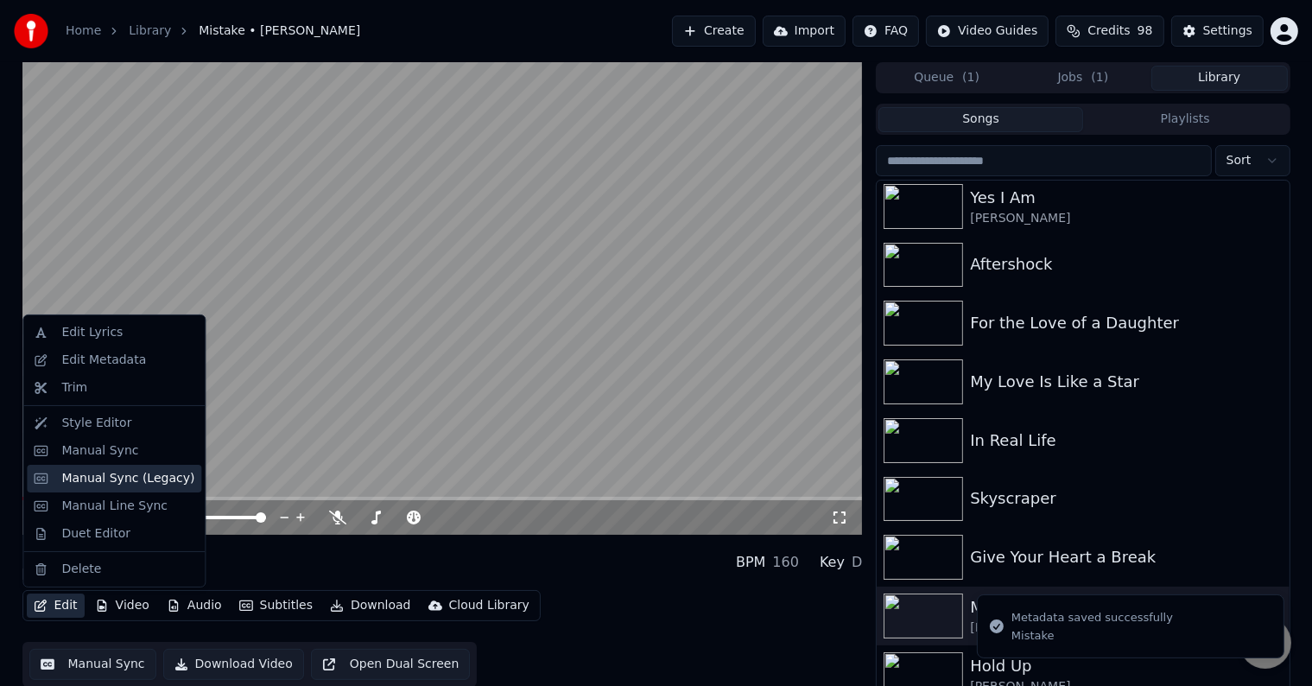
click at [106, 477] on div "Manual Sync (Legacy)" at bounding box center [127, 478] width 133 height 17
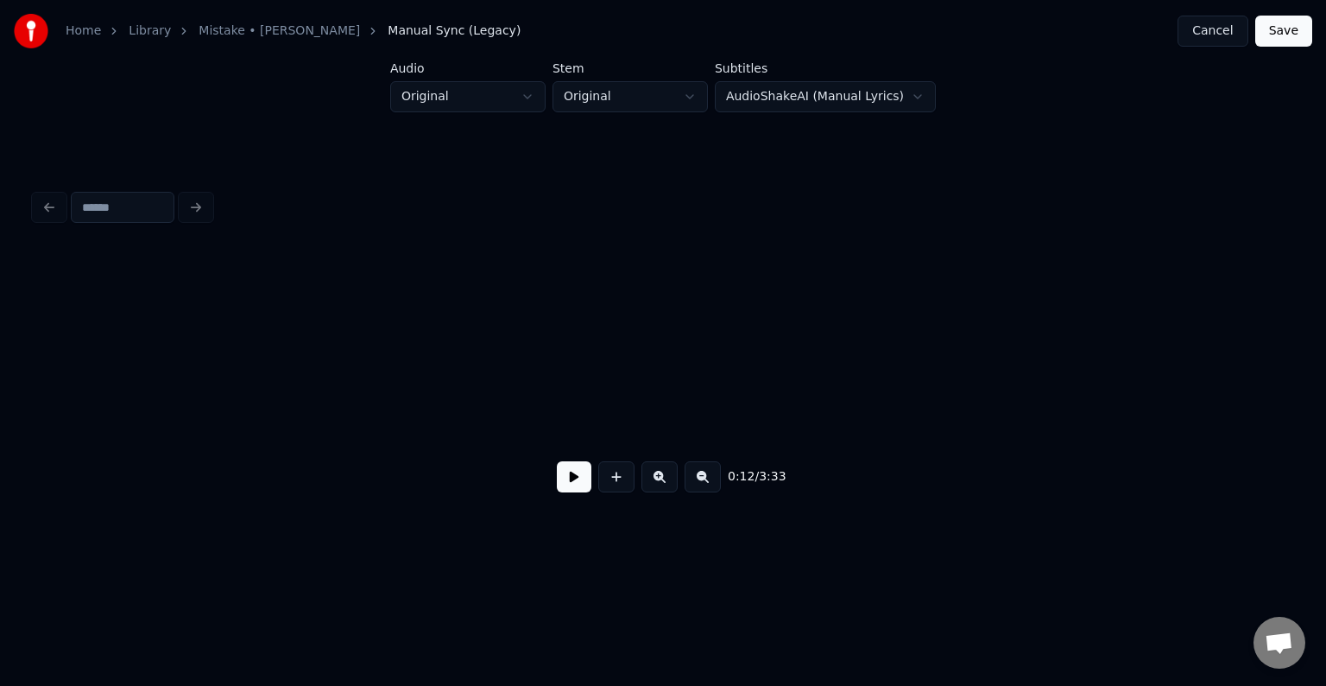
scroll to position [0, 1670]
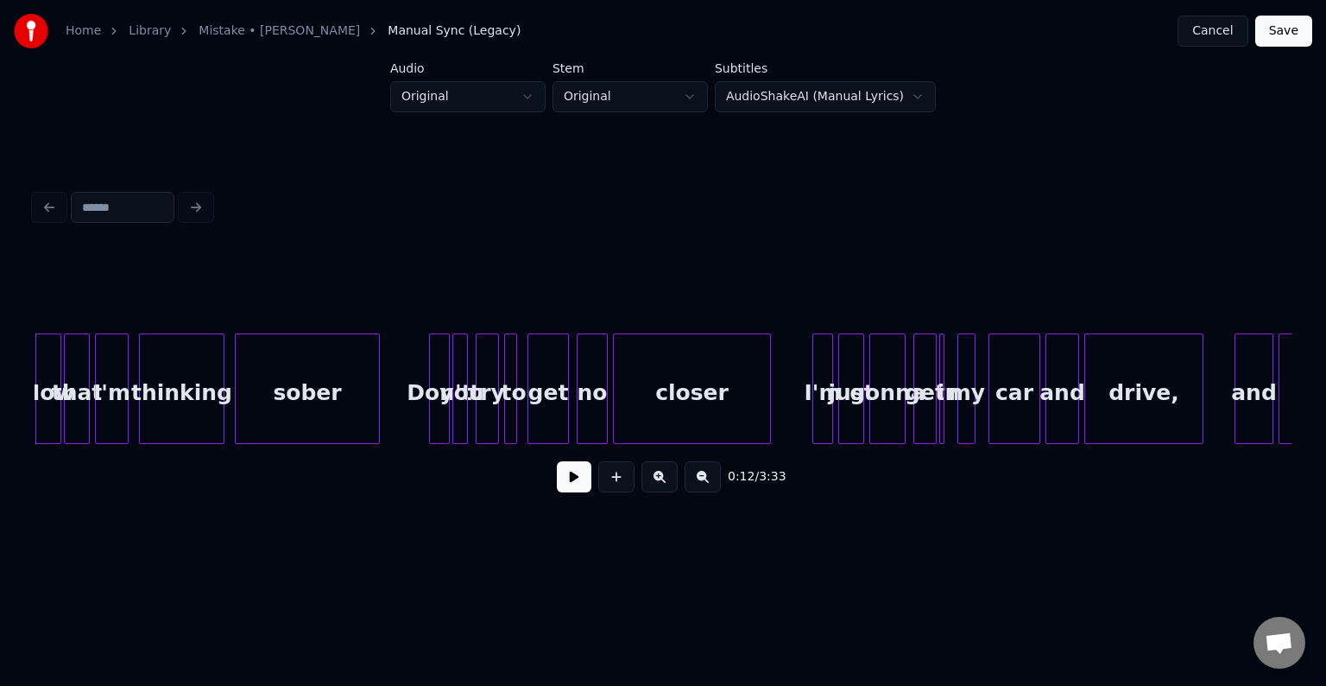
click at [563, 484] on button at bounding box center [574, 476] width 35 height 31
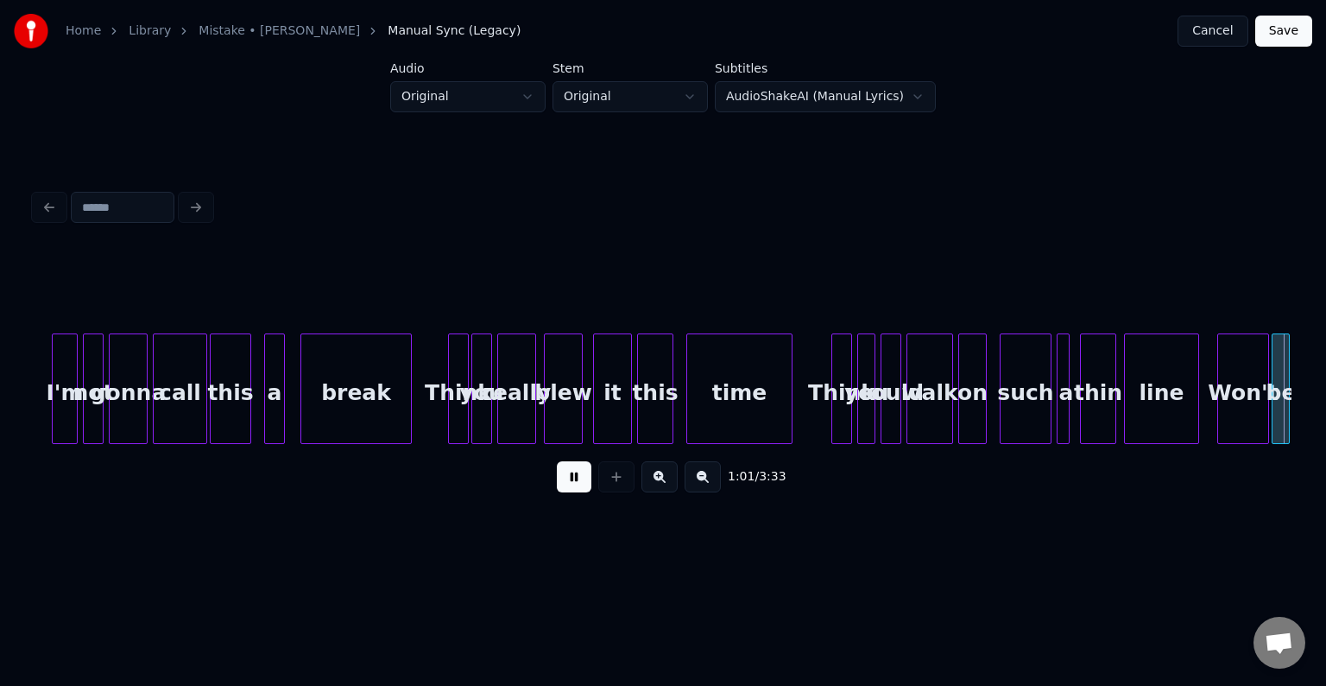
scroll to position [0, 7961]
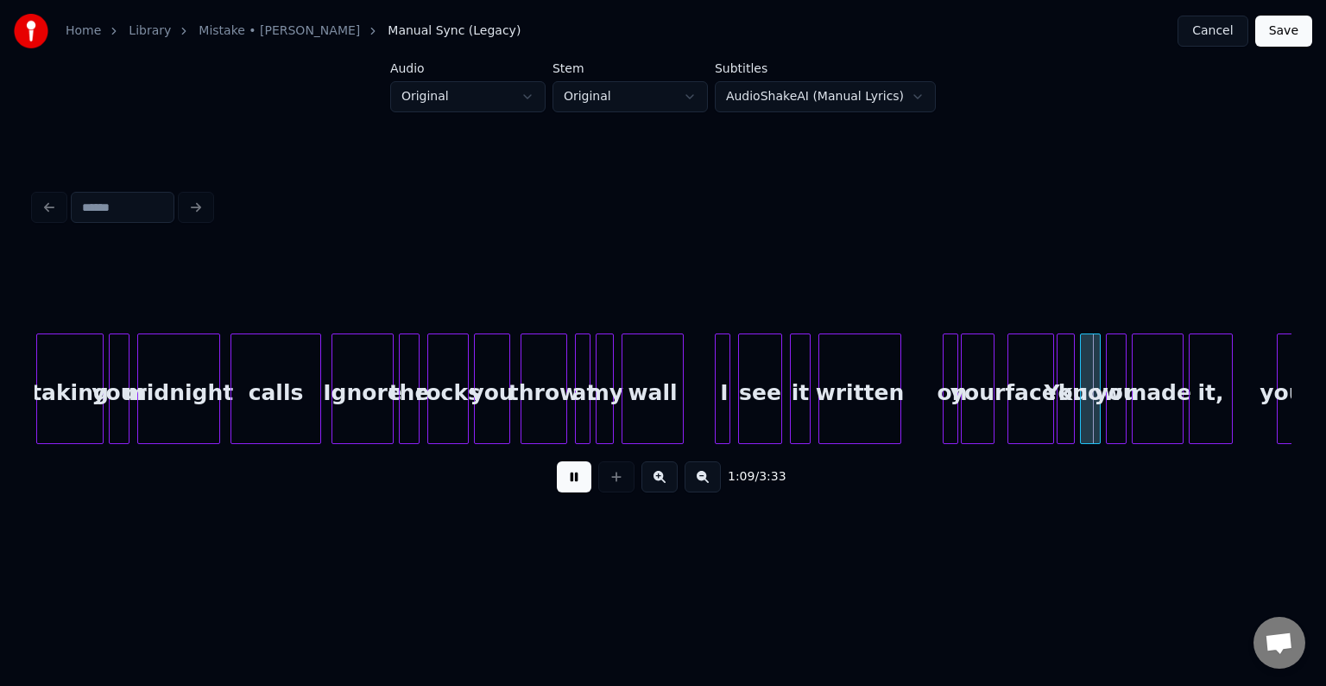
click at [563, 484] on button at bounding box center [574, 476] width 35 height 31
click at [911, 425] on div at bounding box center [913, 388] width 5 height 109
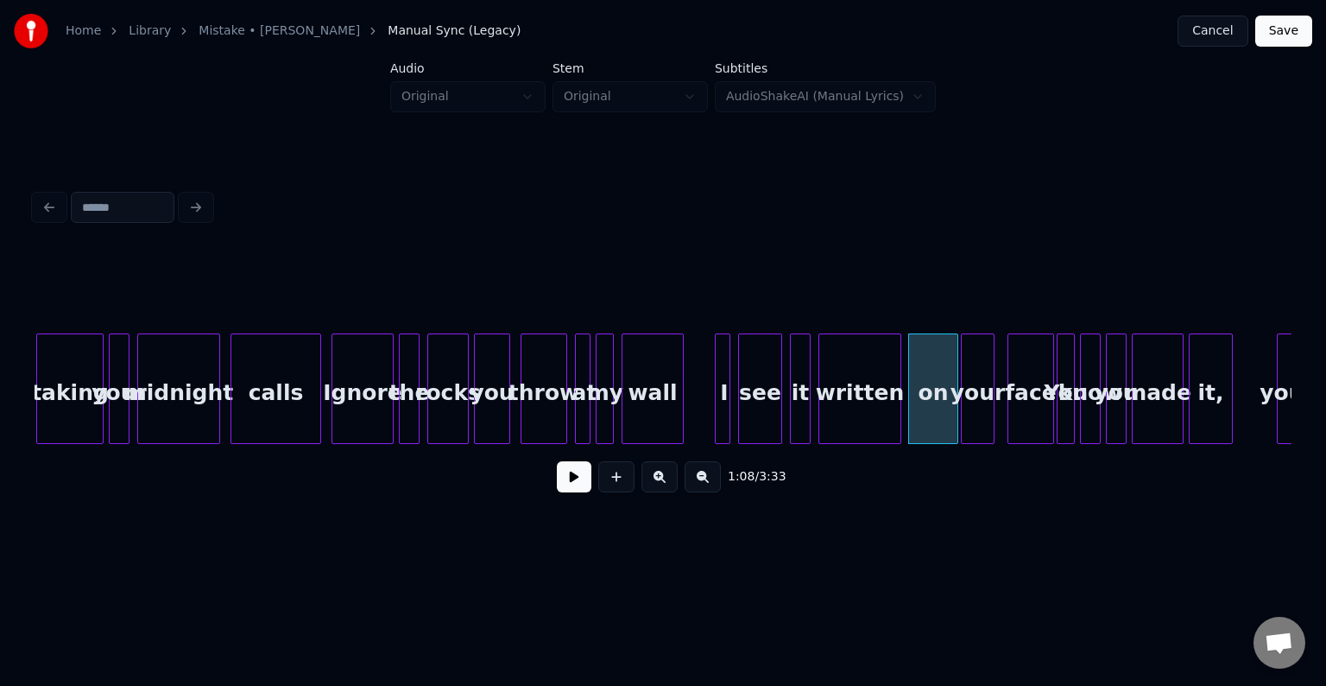
click at [566, 492] on button at bounding box center [574, 476] width 35 height 31
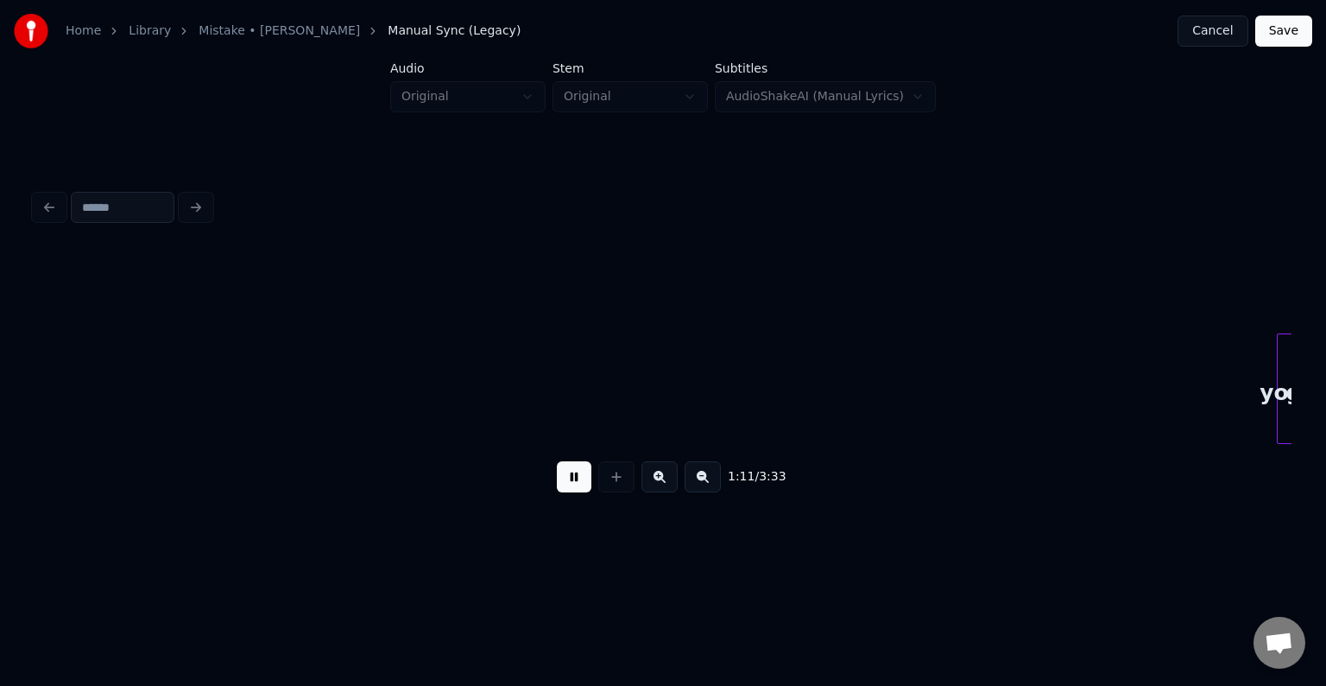
scroll to position [0, 9218]
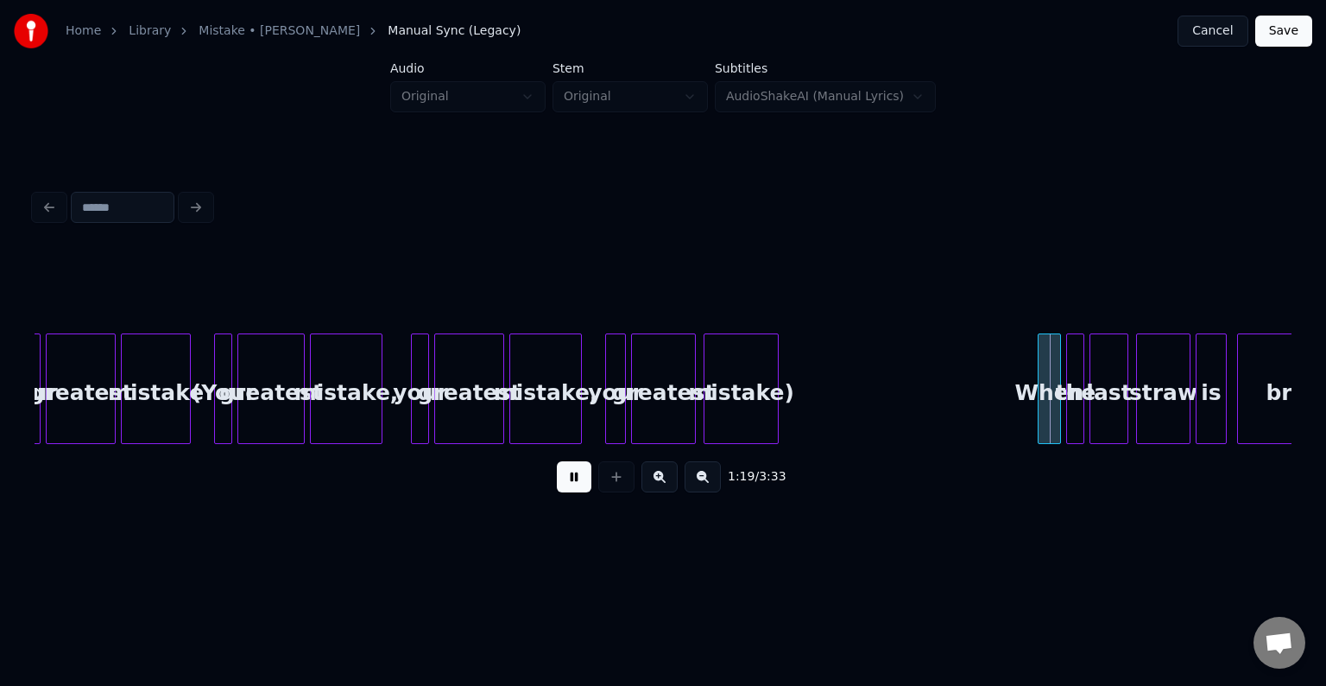
click at [566, 492] on button at bounding box center [574, 476] width 35 height 31
click at [607, 490] on button at bounding box center [616, 476] width 36 height 31
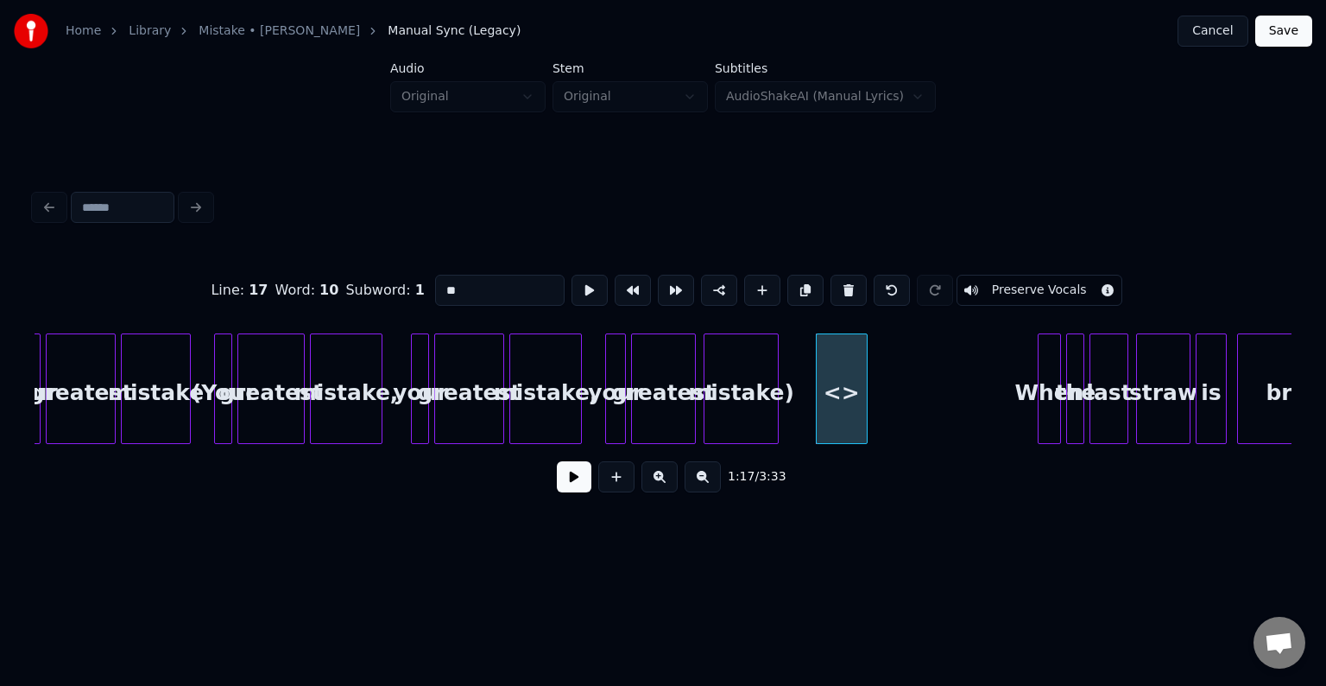
click at [982, 286] on button "Preserve Vocals" at bounding box center [1040, 290] width 166 height 31
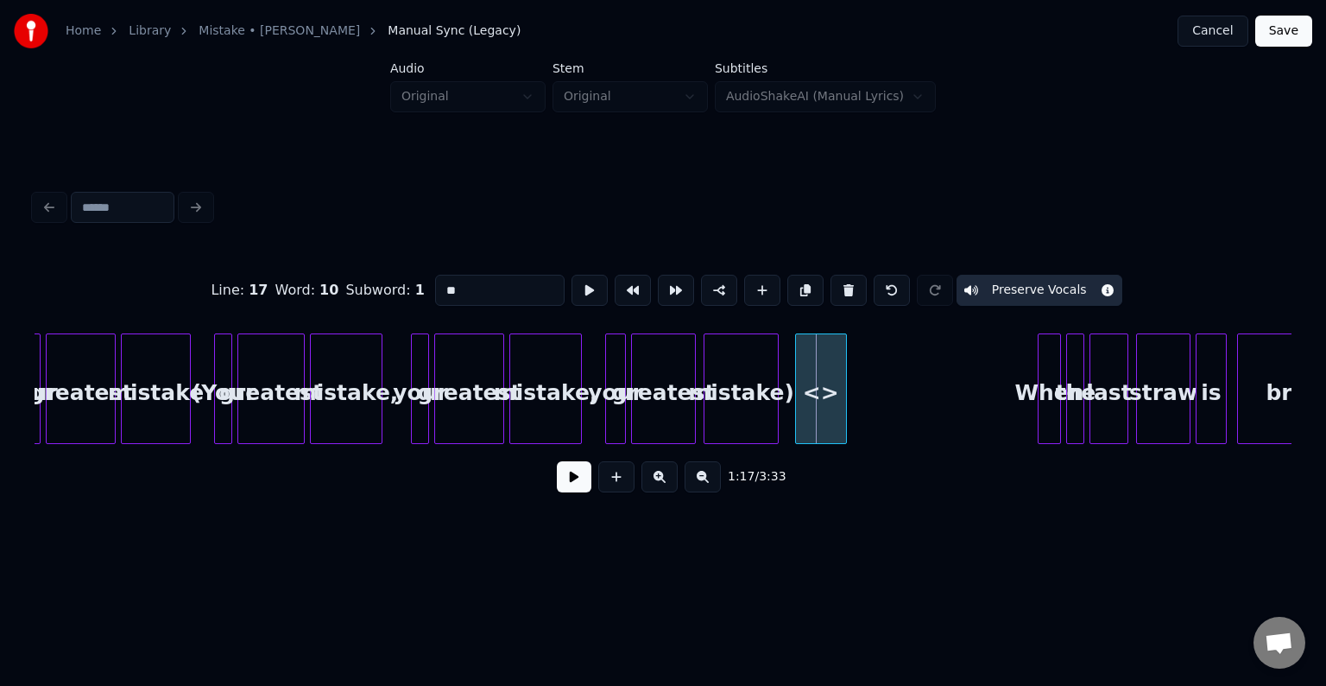
click at [819, 396] on div "<>" at bounding box center [821, 392] width 50 height 117
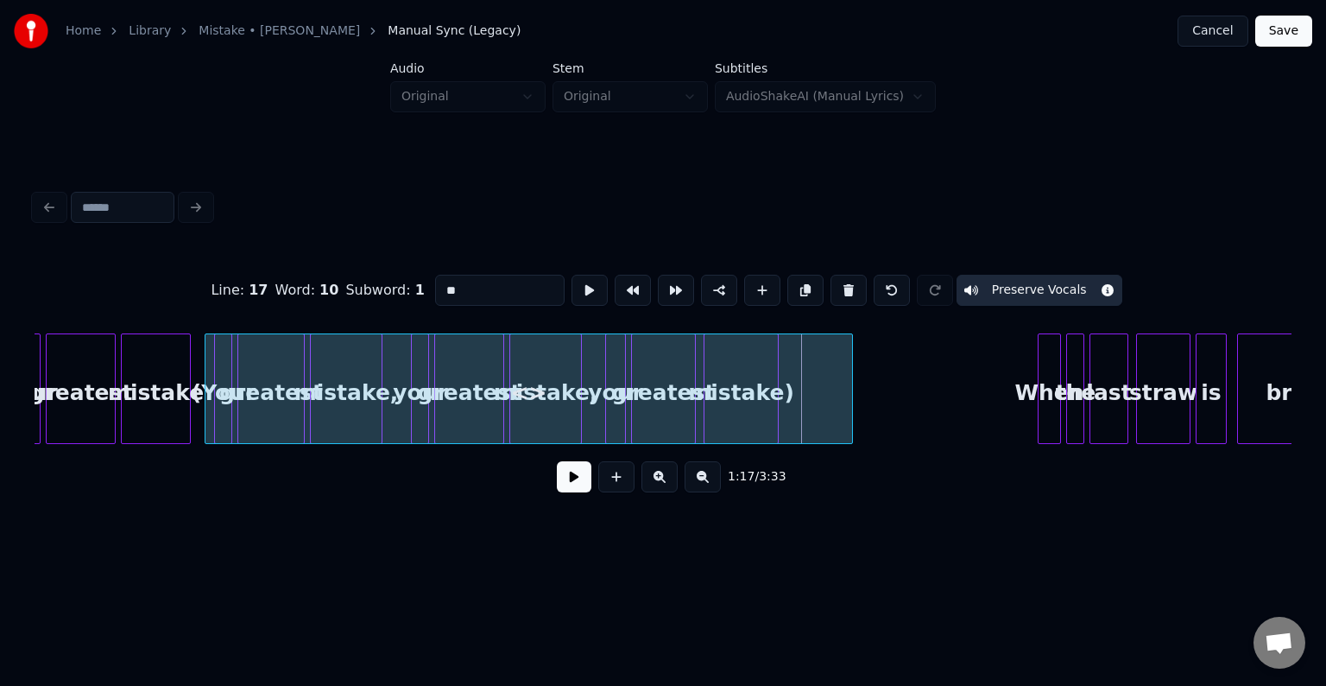
click at [205, 428] on div at bounding box center [207, 388] width 5 height 109
click at [792, 428] on div at bounding box center [792, 388] width 5 height 109
drag, startPoint x: 504, startPoint y: 279, endPoint x: 443, endPoint y: 281, distance: 61.3
click at [443, 281] on input "**" at bounding box center [500, 290] width 130 height 31
drag, startPoint x: 468, startPoint y: 281, endPoint x: 433, endPoint y: 294, distance: 37.2
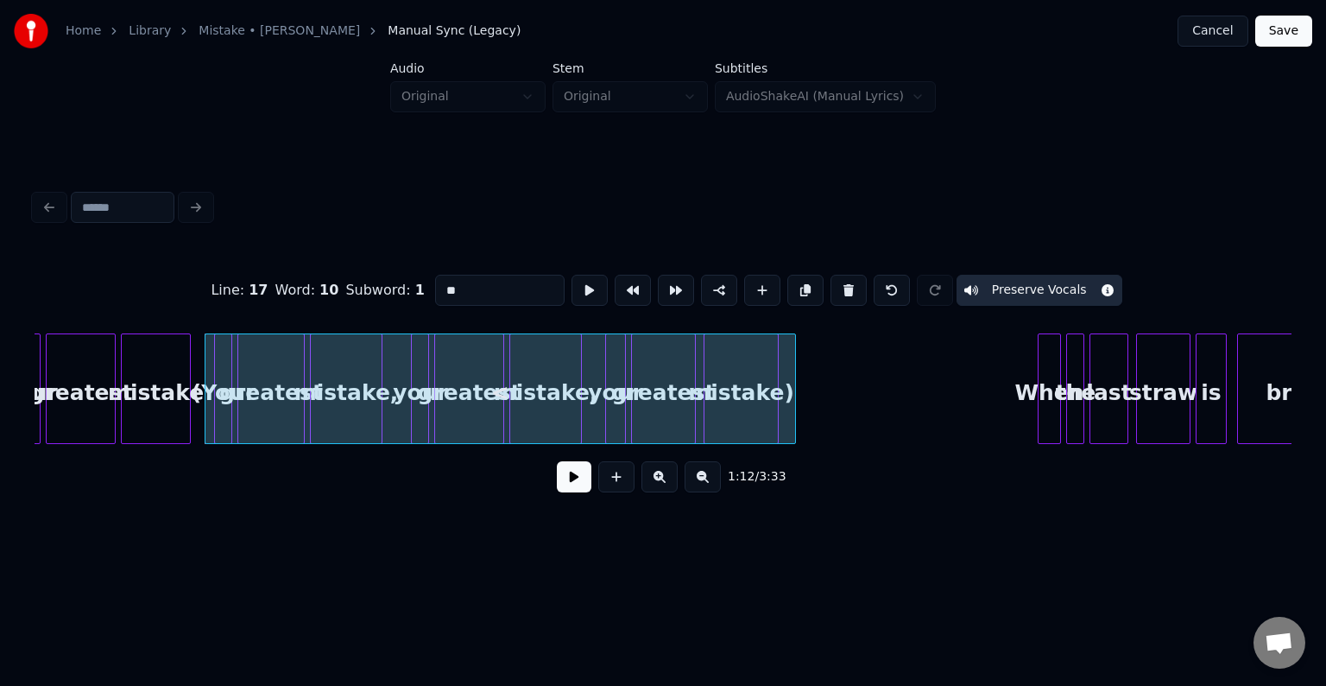
click at [435, 294] on input "**" at bounding box center [500, 290] width 130 height 31
click at [476, 286] on input "**" at bounding box center [500, 290] width 130 height 31
click at [427, 578] on html "Home Library Mistake • Demi Lovato Manual Sync (Legacy) Cancel Save Audio Origi…" at bounding box center [663, 289] width 1326 height 578
click at [470, 294] on input "**" at bounding box center [500, 290] width 130 height 31
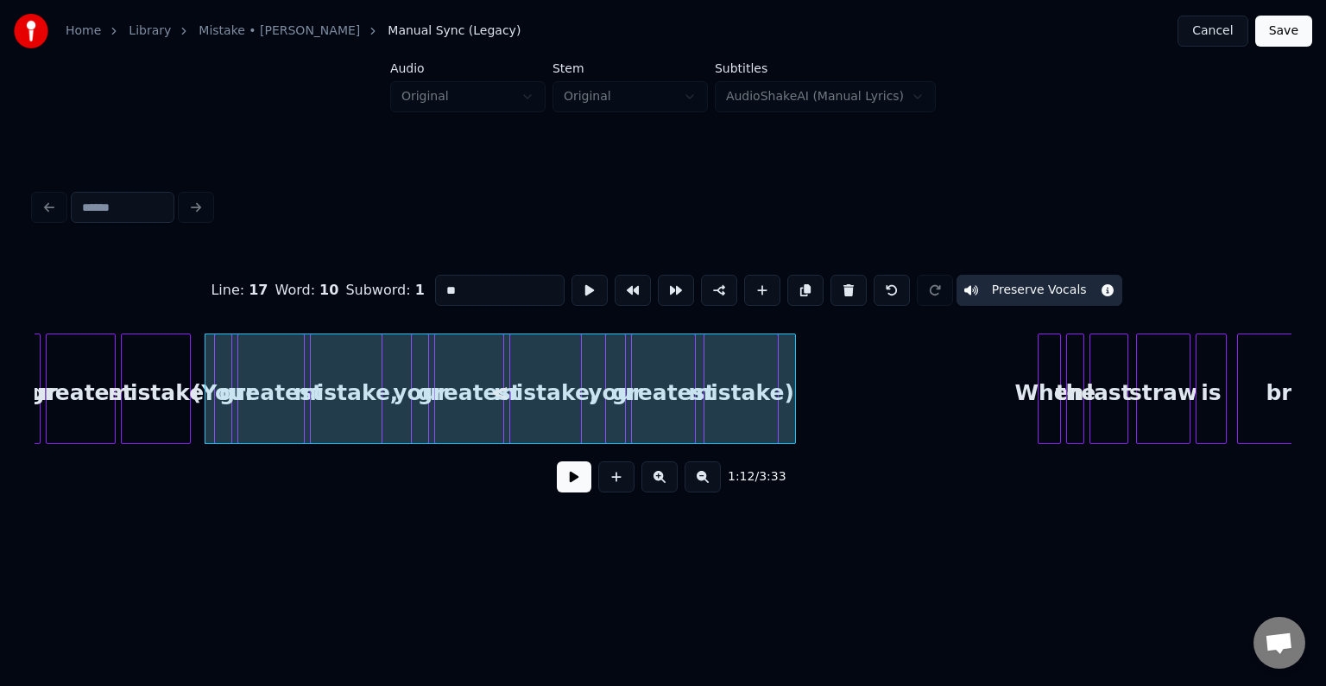
click at [705, 410] on div at bounding box center [707, 388] width 5 height 109
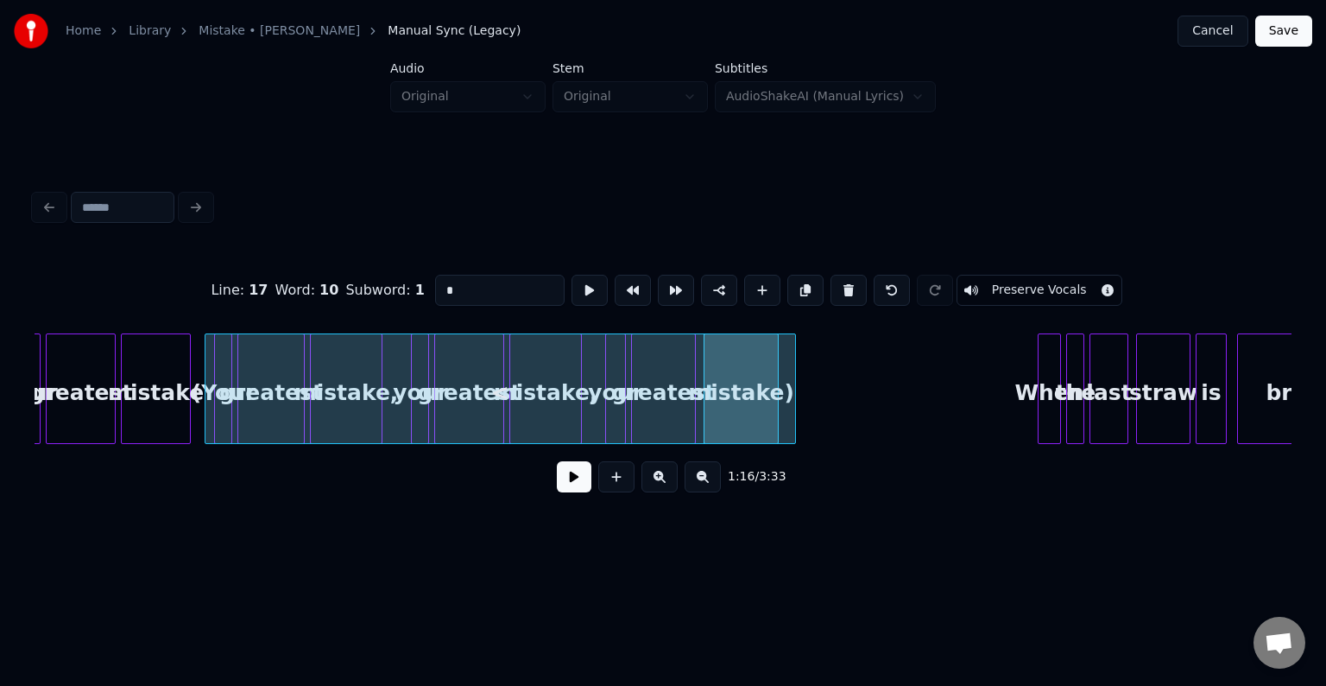
click at [790, 397] on div at bounding box center [792, 388] width 5 height 109
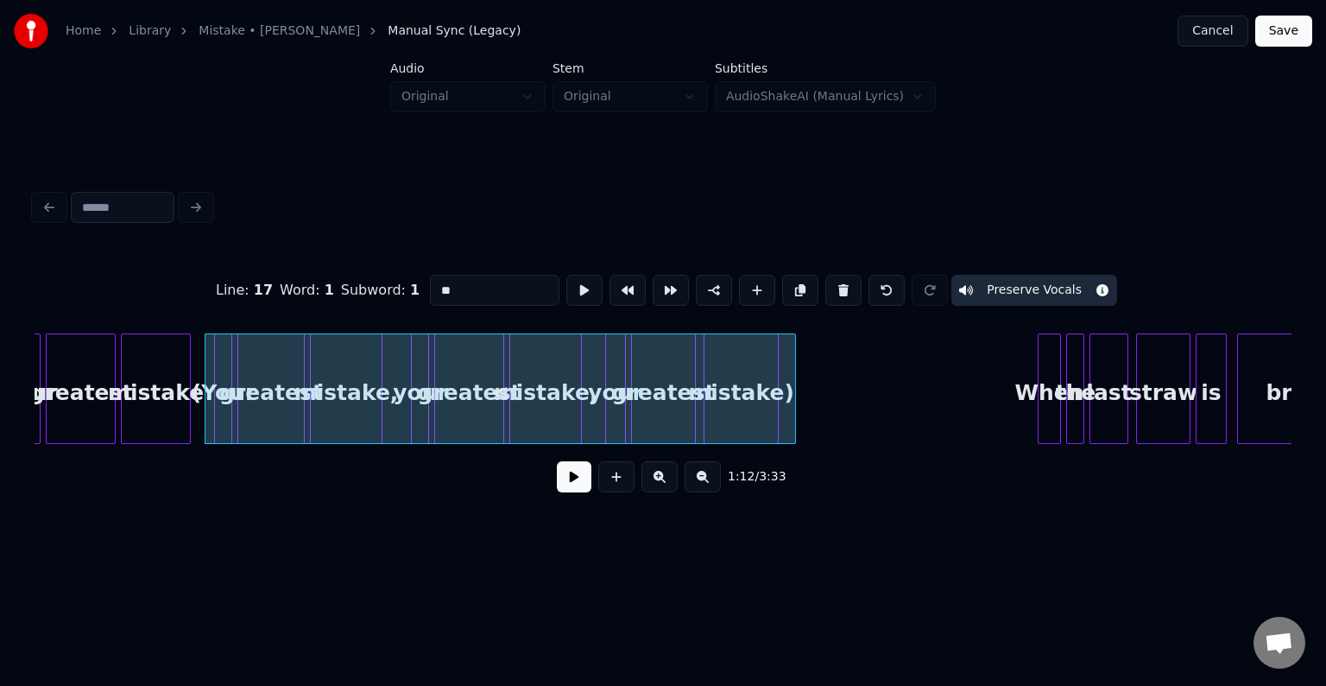
type input "*"
click at [754, 400] on div at bounding box center [500, 392] width 590 height 117
click at [774, 420] on div at bounding box center [775, 388] width 5 height 109
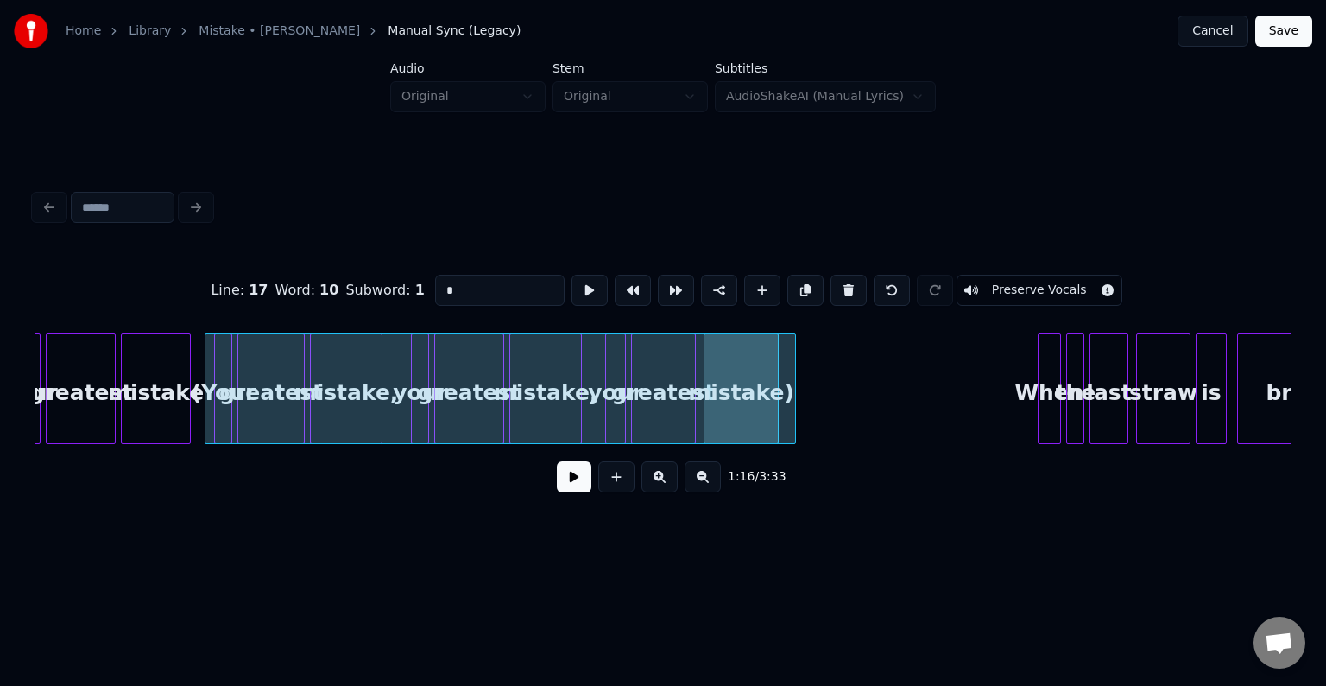
type input "*"
click at [463, 550] on div "Line : 17 Word : 10 Subword : 1 * Preserve Vocals 1:16 / 3:33" at bounding box center [663, 345] width 1271 height 411
click at [573, 488] on button at bounding box center [574, 476] width 35 height 31
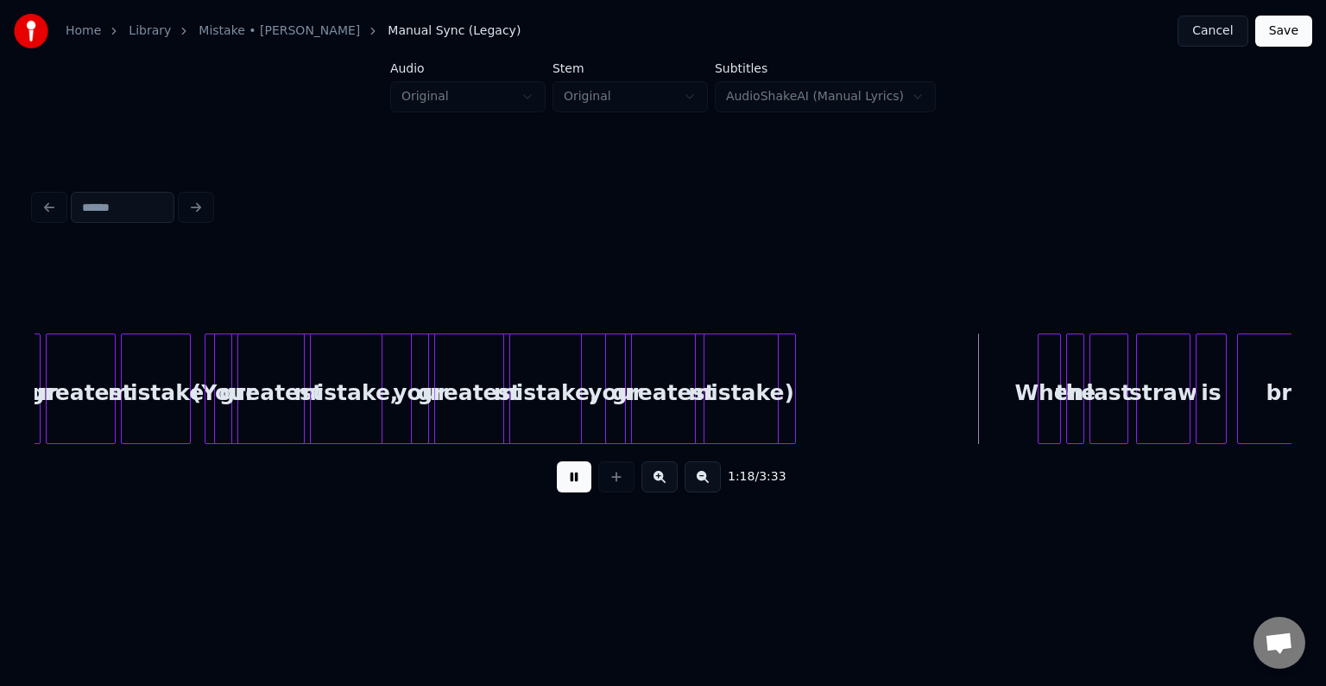
click at [570, 487] on button at bounding box center [574, 476] width 35 height 31
click at [266, 408] on div at bounding box center [500, 392] width 590 height 117
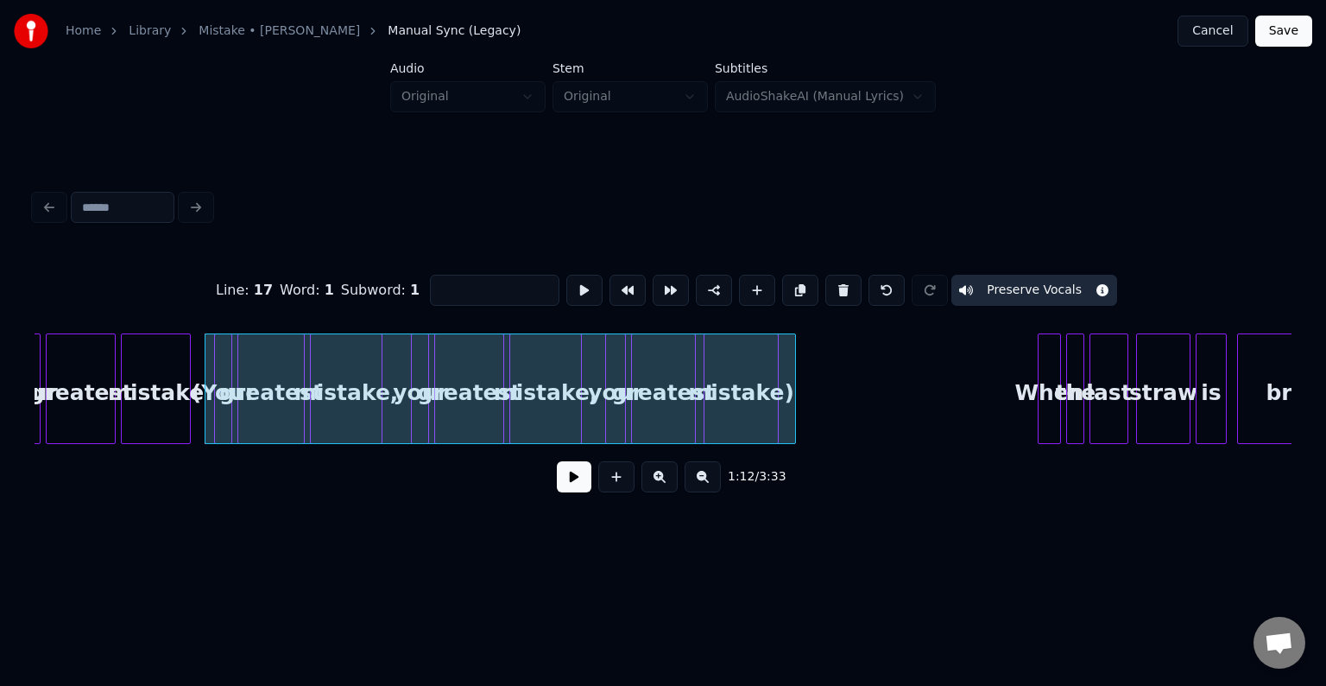
click at [773, 410] on div at bounding box center [775, 388] width 5 height 109
type input "*"
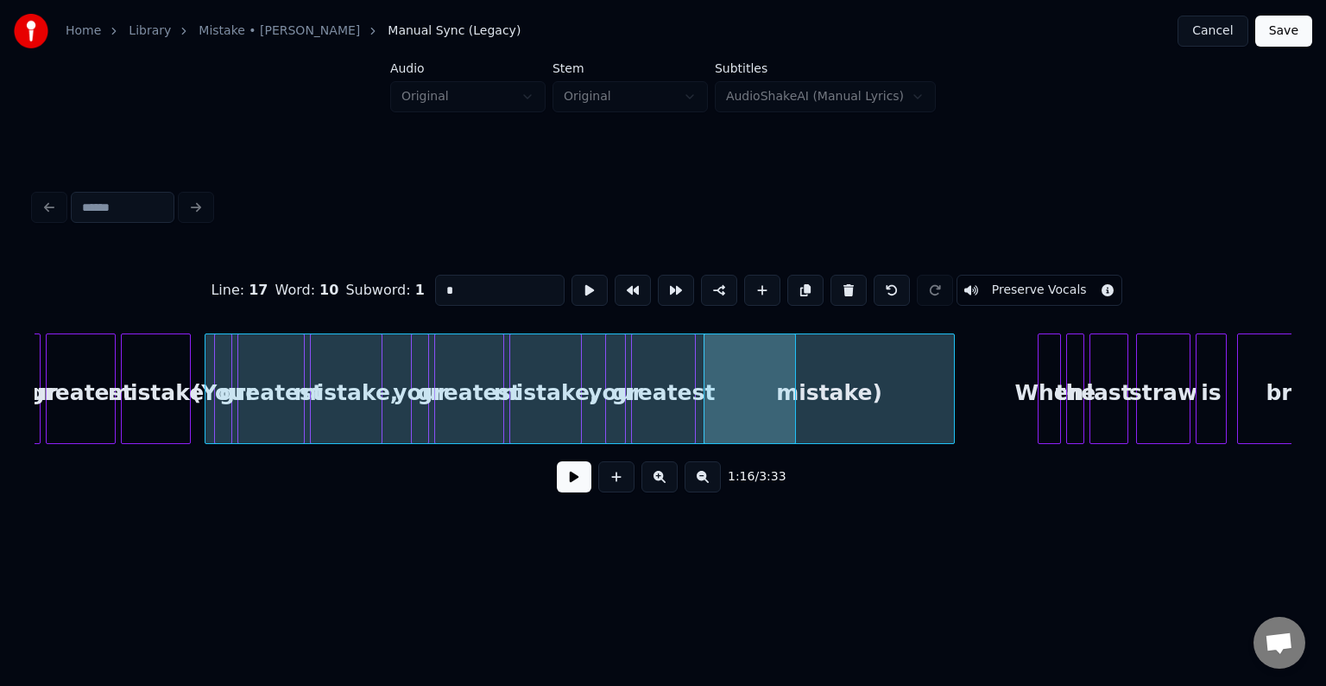
click at [949, 435] on div at bounding box center [951, 388] width 5 height 109
click at [875, 290] on button at bounding box center [892, 290] width 36 height 31
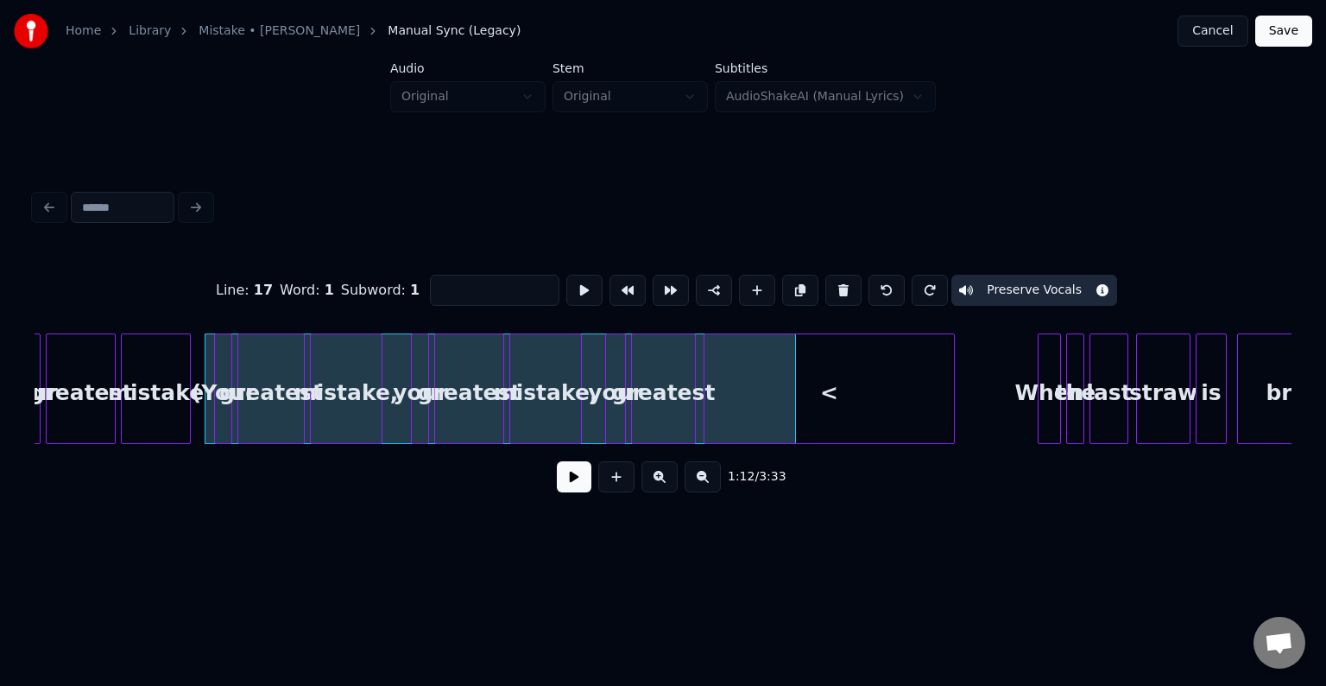
click at [875, 288] on button at bounding box center [887, 290] width 36 height 31
click at [742, 395] on div "<" at bounding box center [741, 392] width 73 height 117
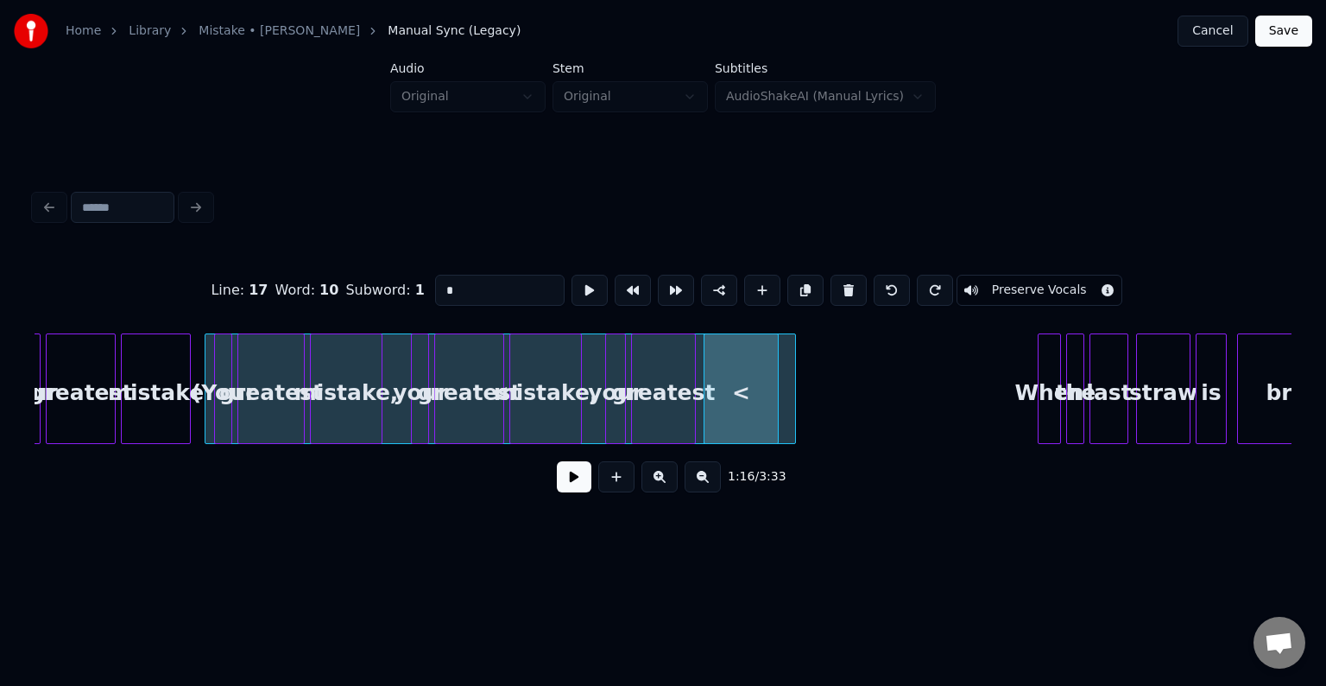
drag, startPoint x: 484, startPoint y: 287, endPoint x: 388, endPoint y: 272, distance: 97.0
click at [388, 272] on div "Line : 17 Word : 10 Subword : 1 * Preserve Vocals" at bounding box center [663, 290] width 1257 height 86
click at [654, 390] on div "greatest" at bounding box center [663, 392] width 63 height 117
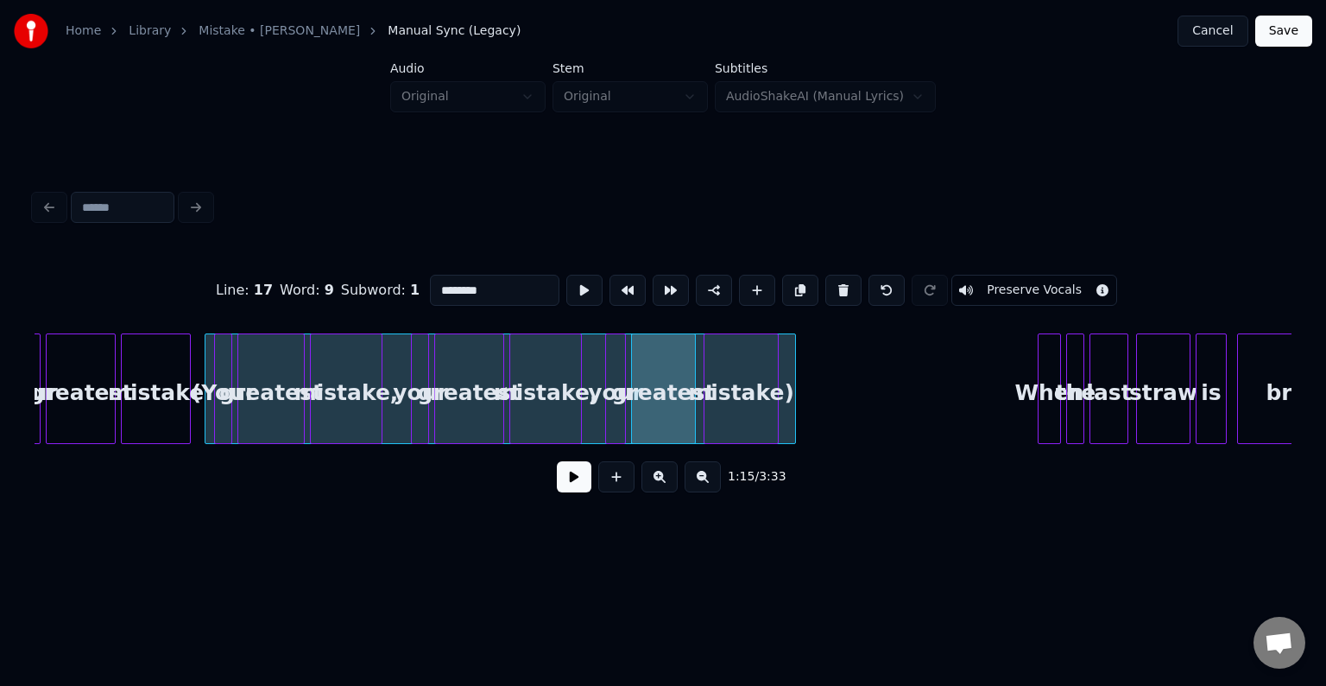
type input "********"
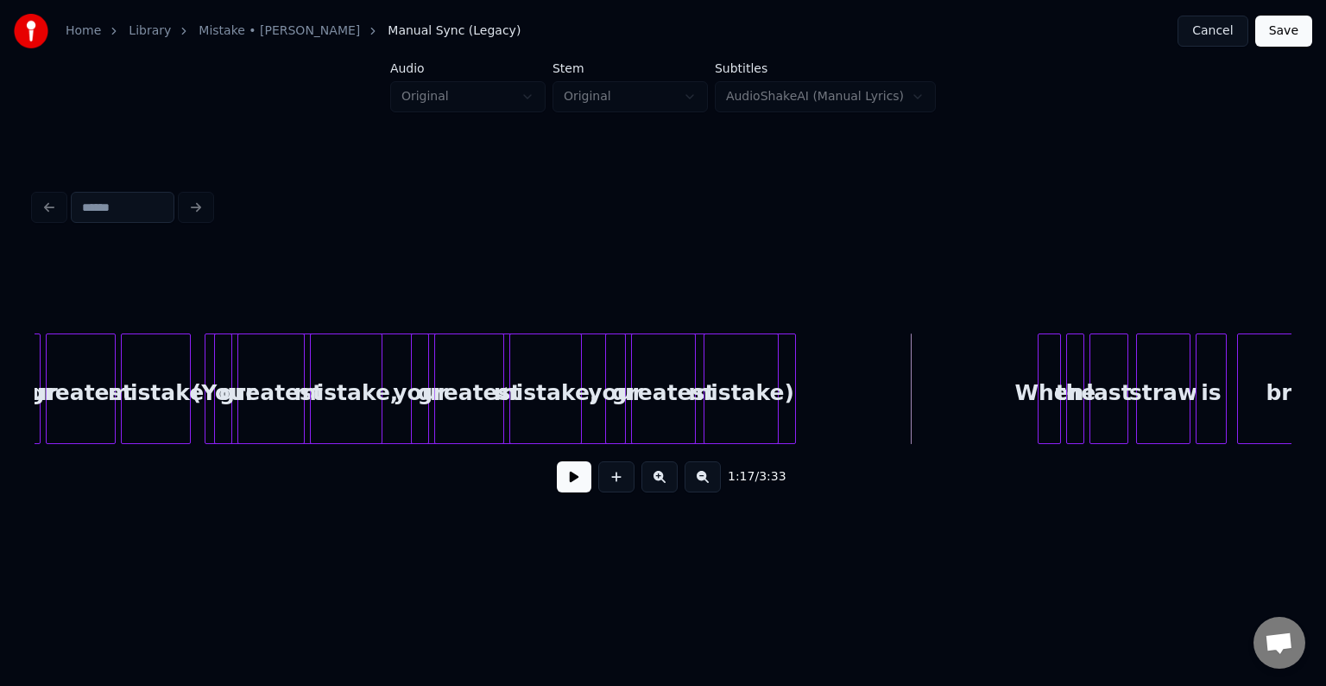
click at [575, 486] on button at bounding box center [574, 476] width 35 height 31
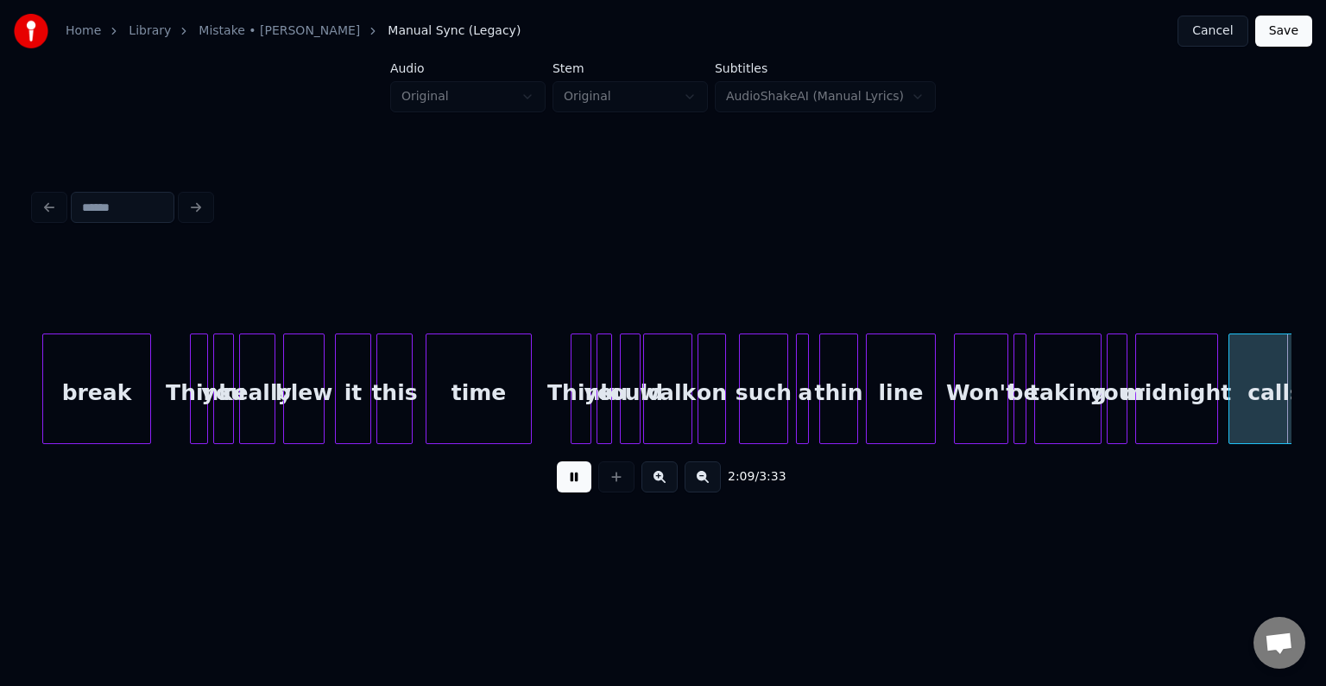
scroll to position [0, 16770]
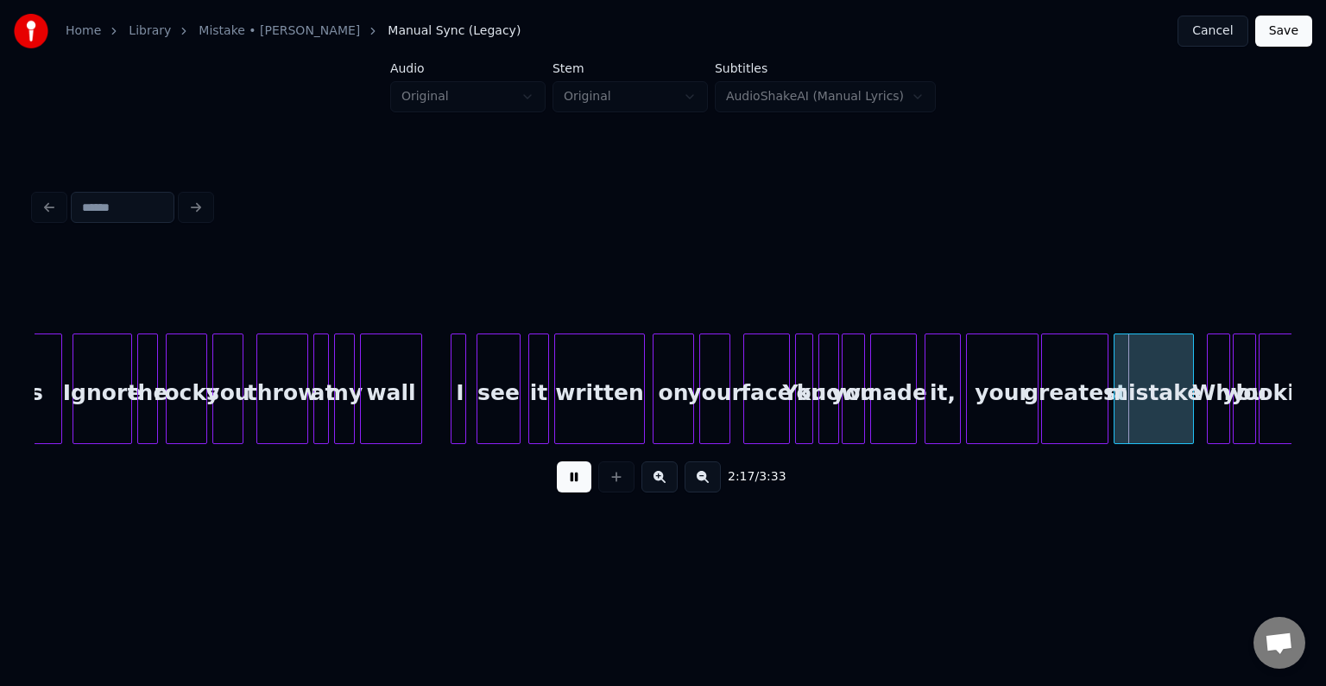
click at [575, 486] on button at bounding box center [574, 476] width 35 height 31
click at [1017, 416] on div at bounding box center [1018, 388] width 5 height 109
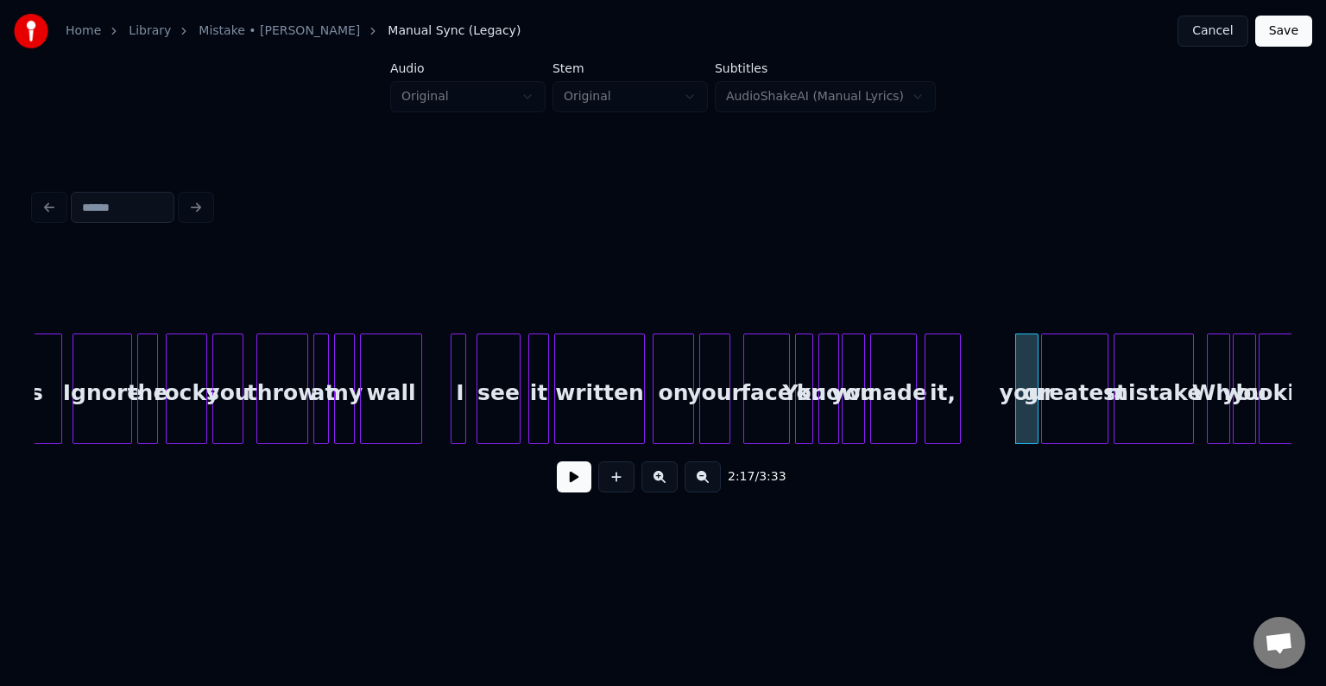
click at [570, 483] on button at bounding box center [574, 476] width 35 height 31
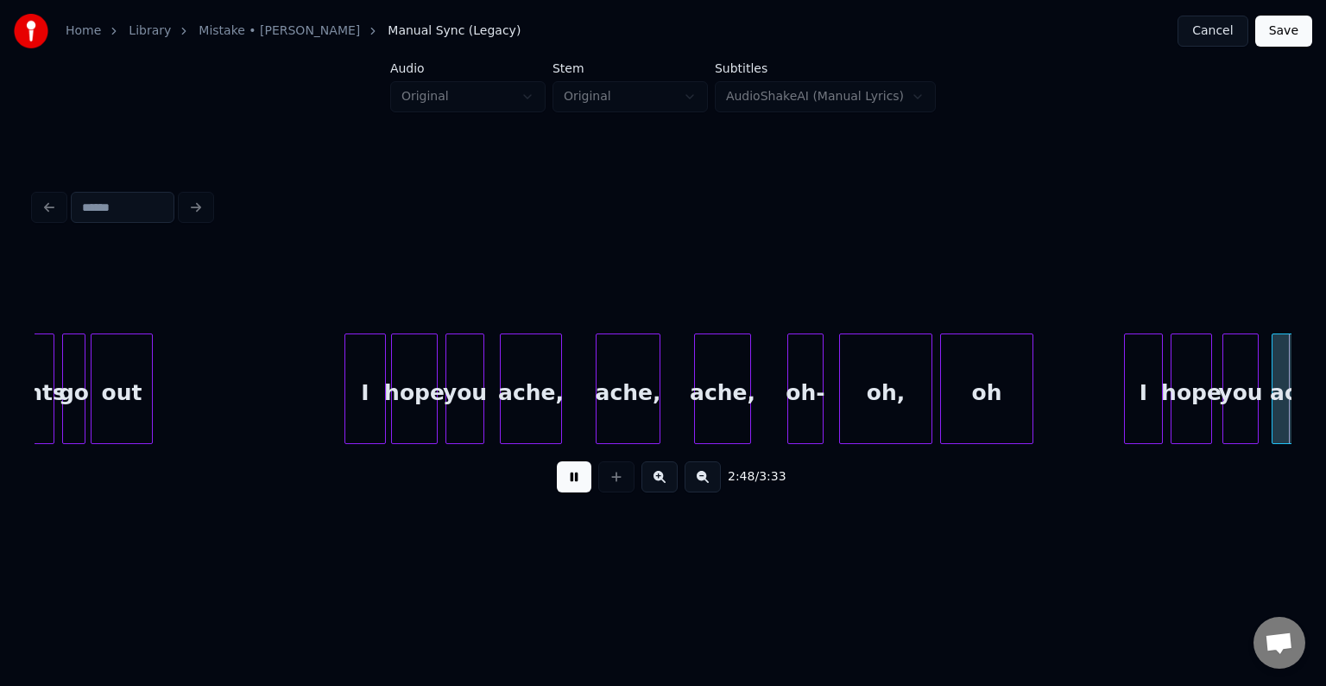
scroll to position [0, 21803]
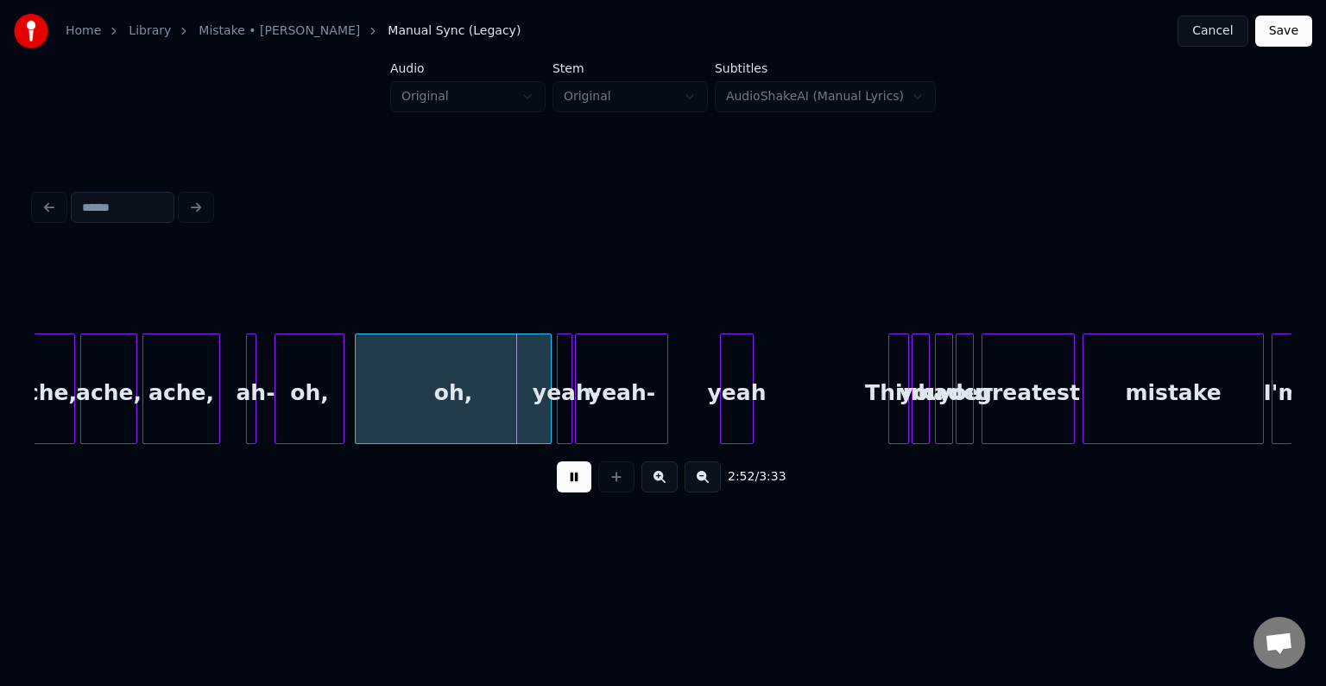
click at [55, 409] on div "ache," at bounding box center [44, 392] width 60 height 117
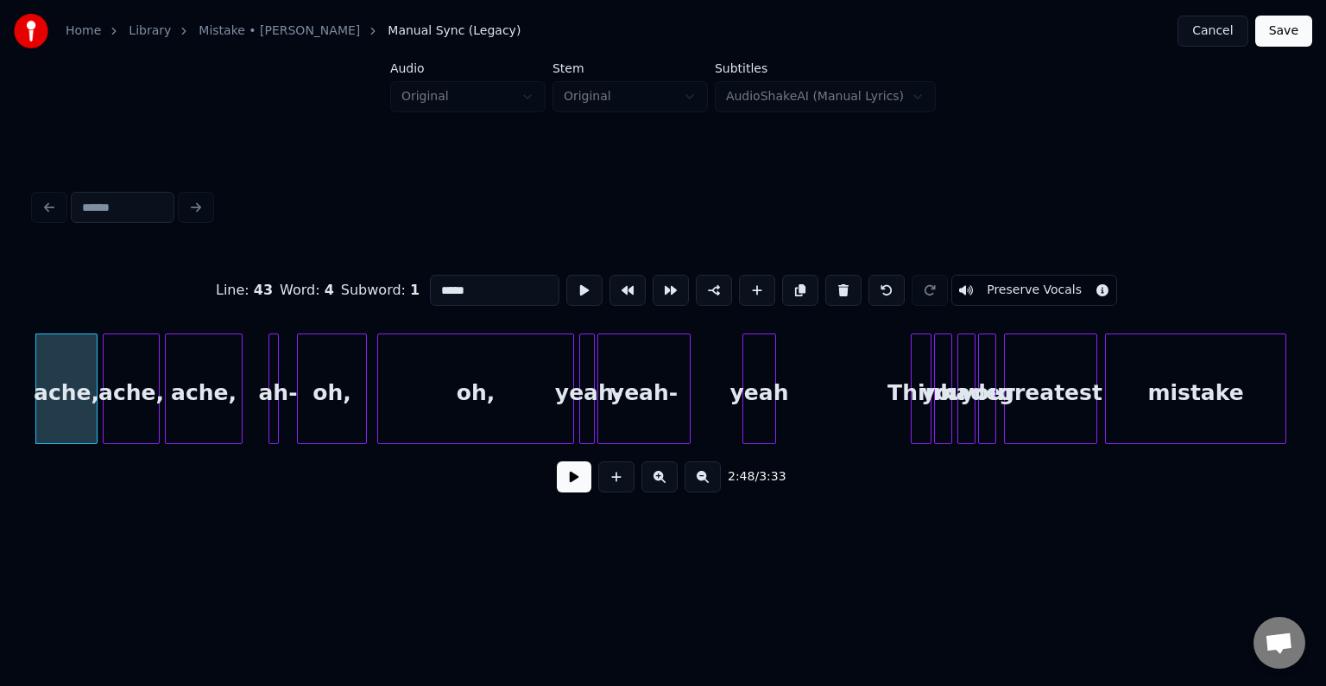
drag, startPoint x: 599, startPoint y: 496, endPoint x: 566, endPoint y: 490, distance: 33.2
click at [566, 490] on div "2:48 / 3:33" at bounding box center [663, 477] width 1230 height 38
click at [566, 490] on button at bounding box center [574, 476] width 35 height 31
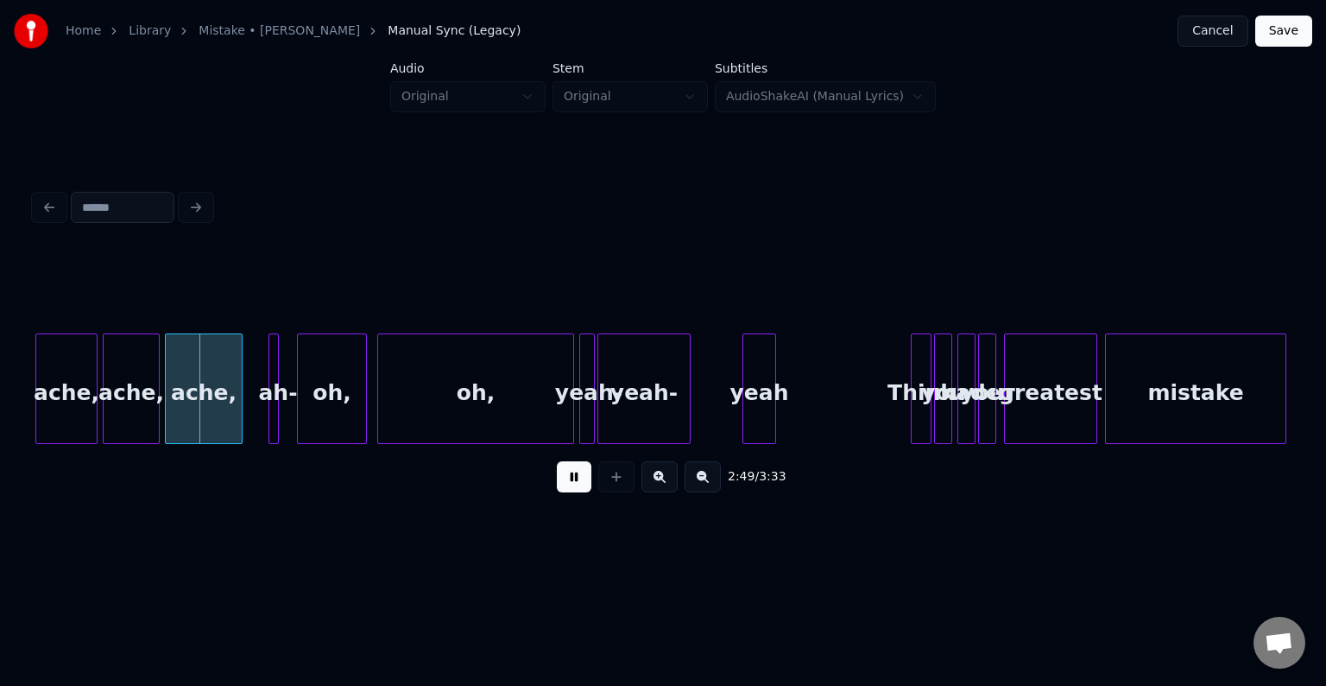
click at [566, 490] on button at bounding box center [574, 476] width 35 height 31
click at [207, 402] on div "ache," at bounding box center [207, 392] width 76 height 117
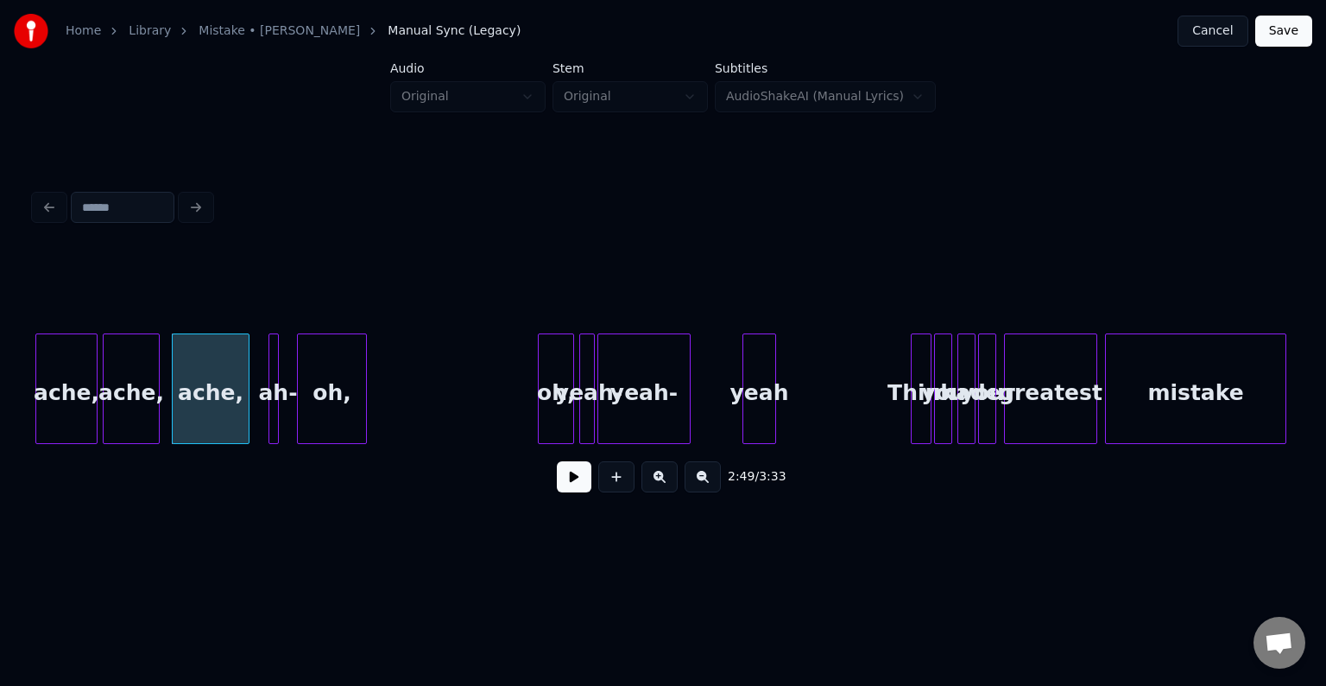
click at [542, 412] on div at bounding box center [541, 388] width 5 height 109
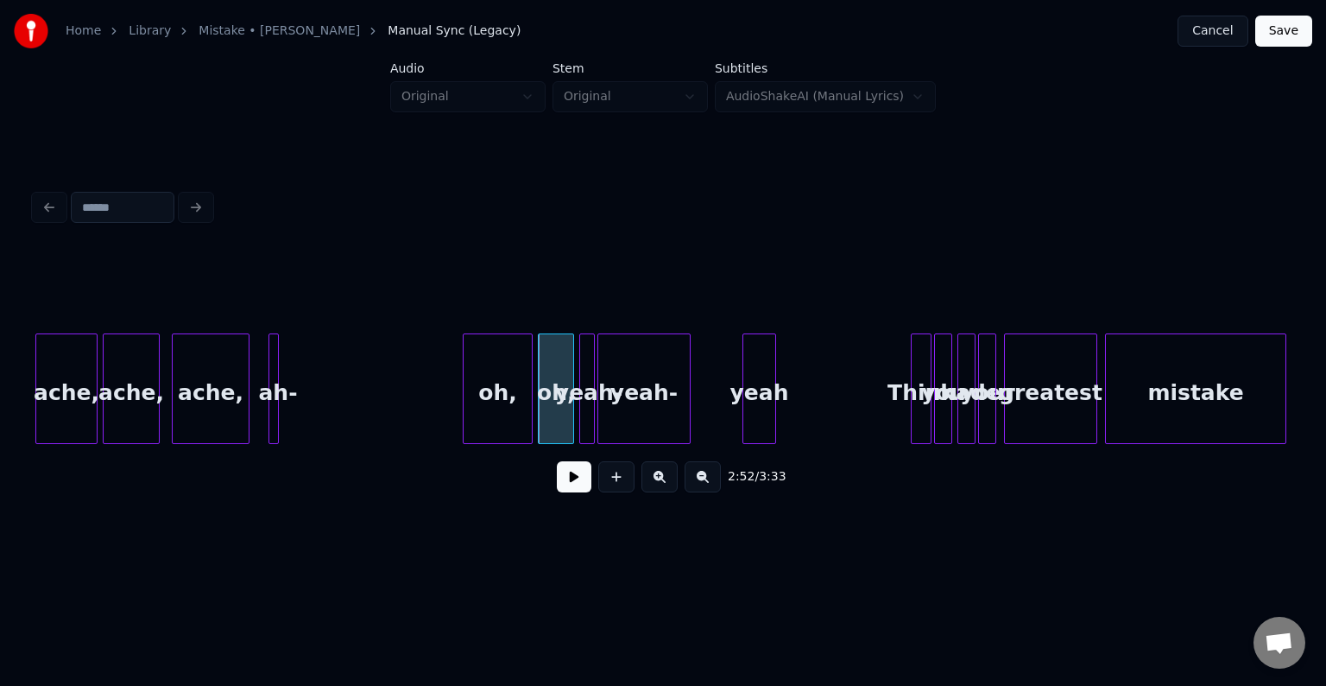
click at [494, 401] on div "oh," at bounding box center [498, 392] width 68 height 117
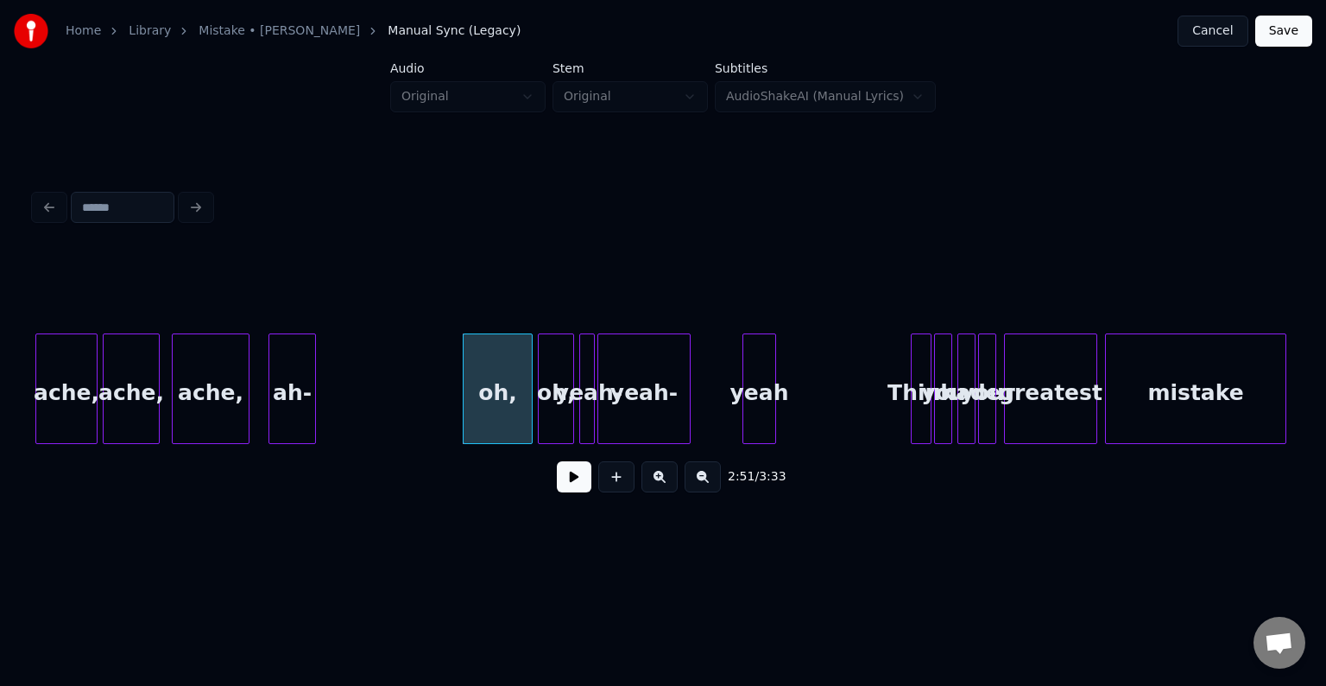
click at [315, 420] on div at bounding box center [312, 388] width 5 height 109
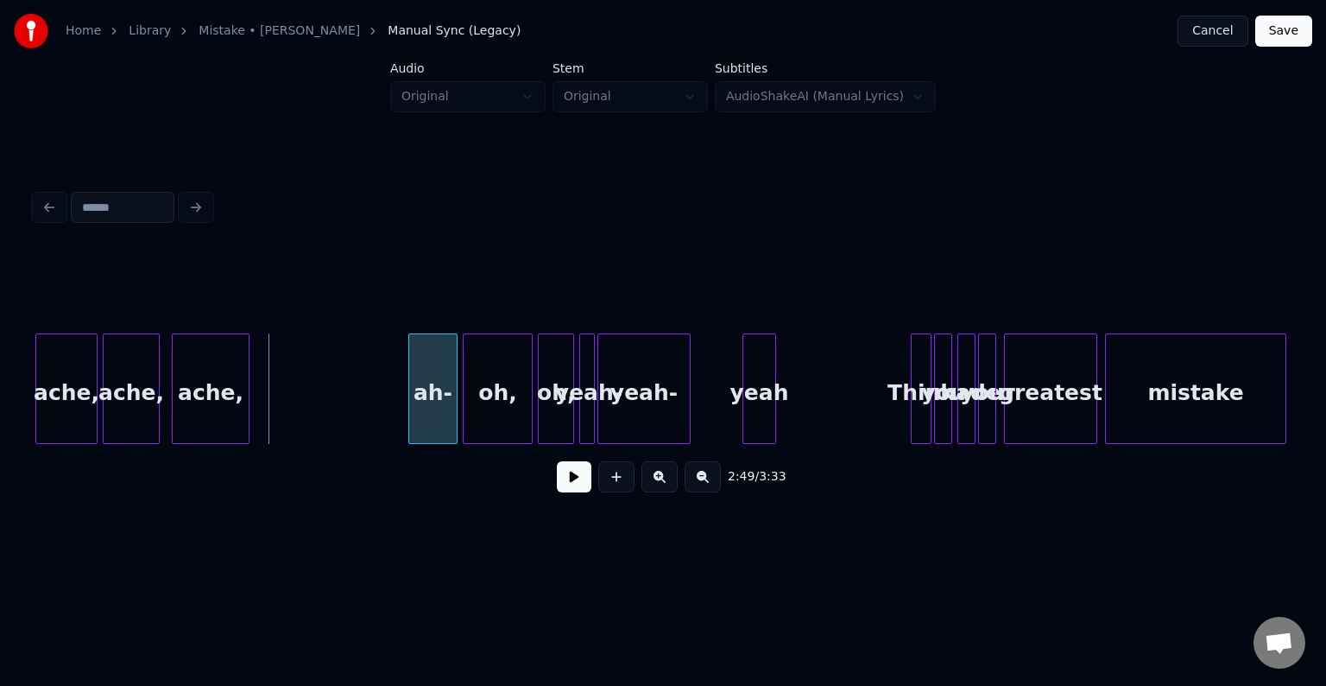
click at [442, 420] on div "ah-" at bounding box center [433, 392] width 48 height 117
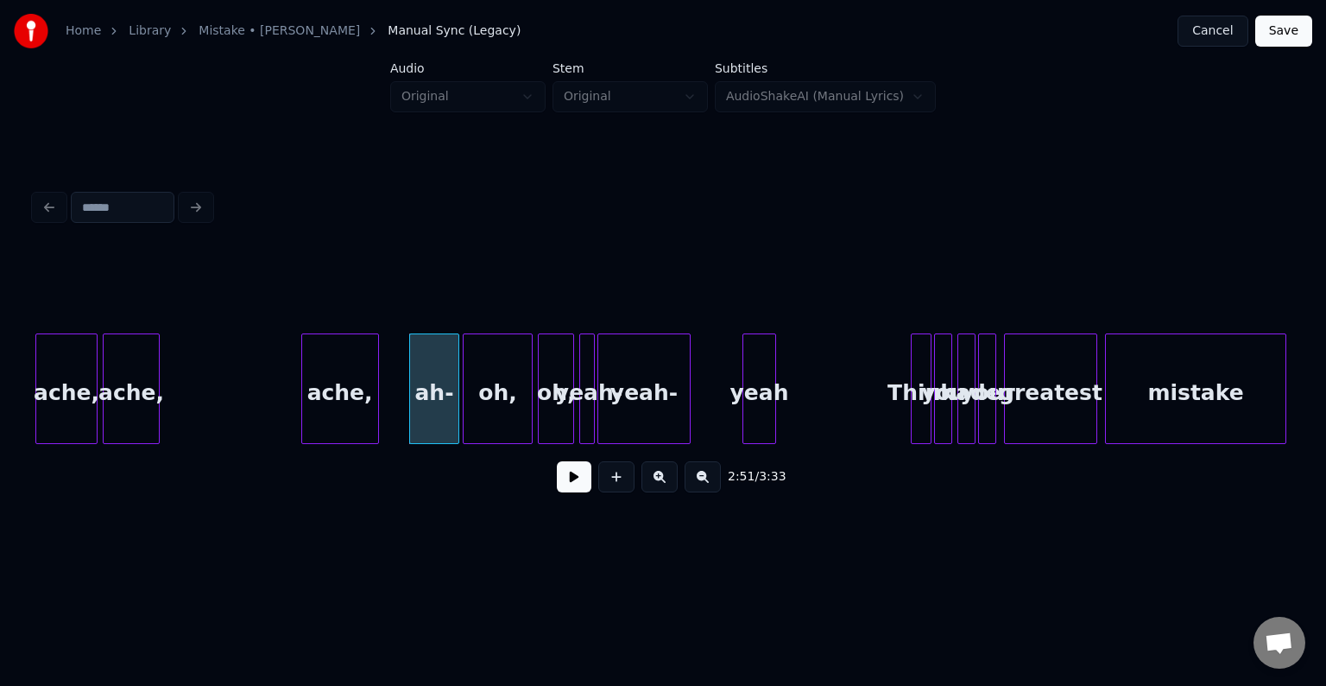
click at [352, 401] on div "ache," at bounding box center [340, 392] width 76 height 117
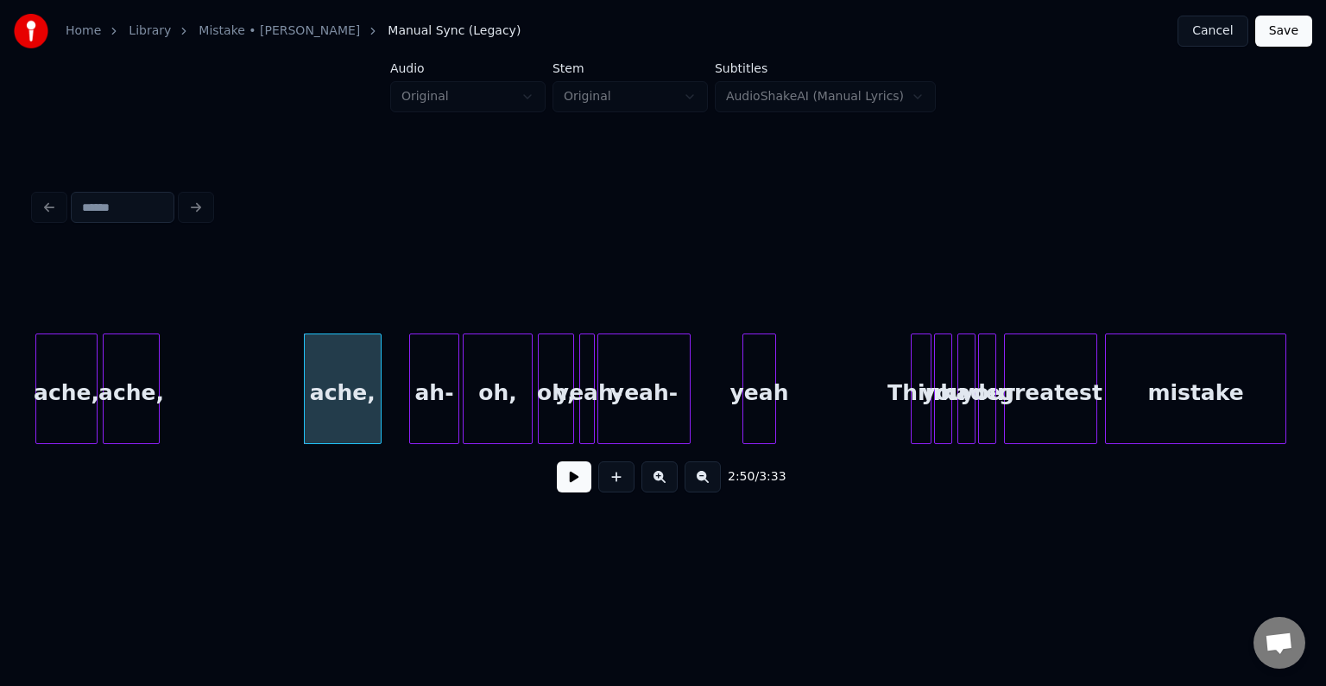
click at [67, 408] on div "ache," at bounding box center [66, 392] width 60 height 117
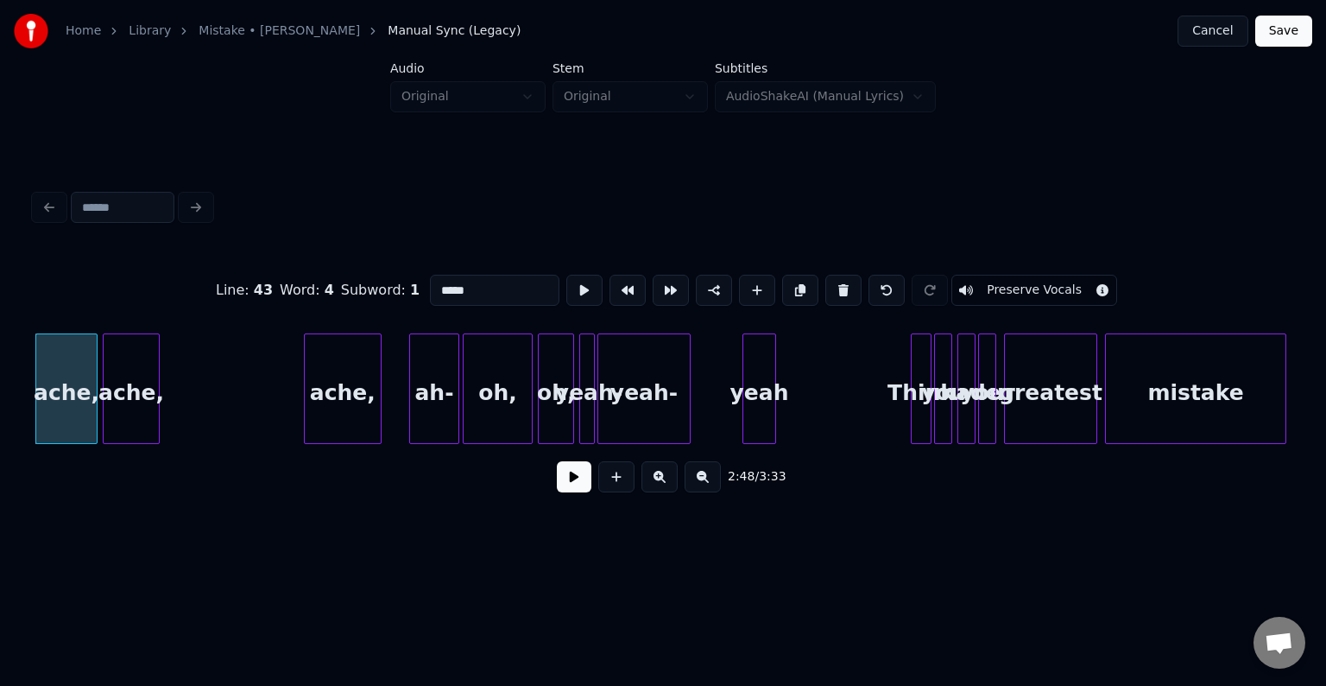
click at [570, 487] on button at bounding box center [574, 476] width 35 height 31
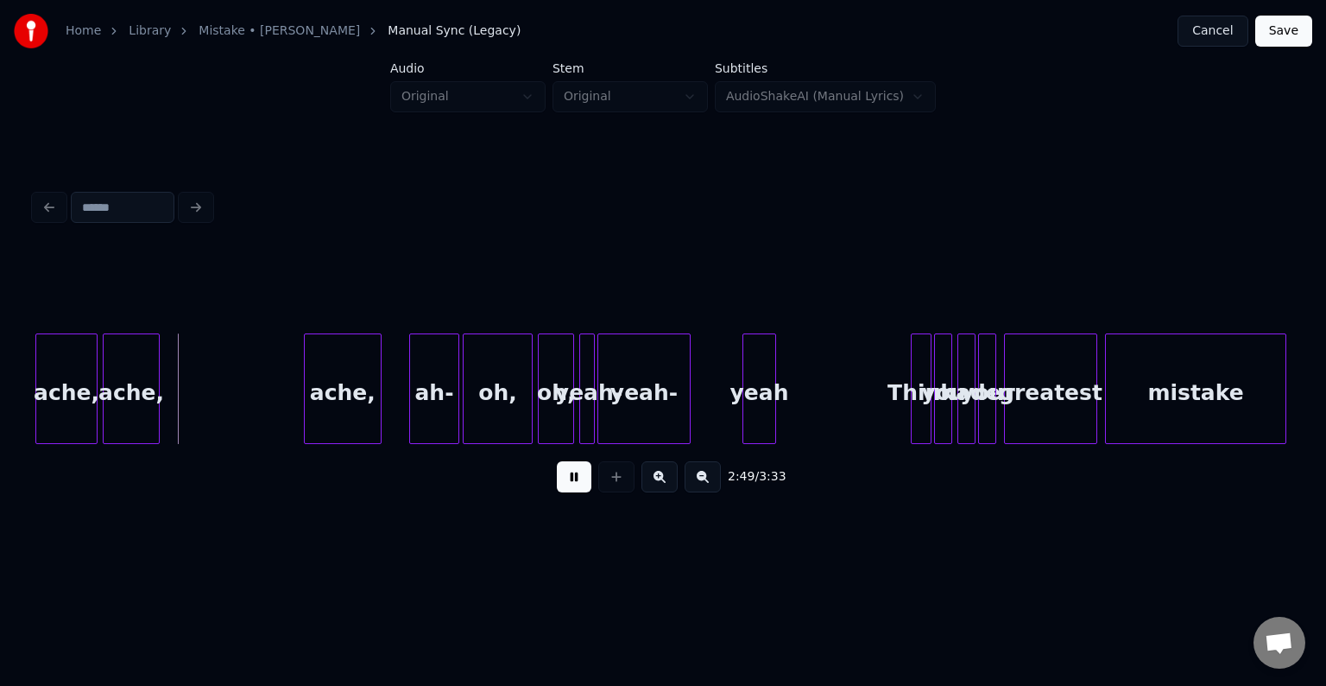
click at [570, 487] on button at bounding box center [574, 476] width 35 height 31
click at [205, 432] on div at bounding box center [202, 388] width 5 height 109
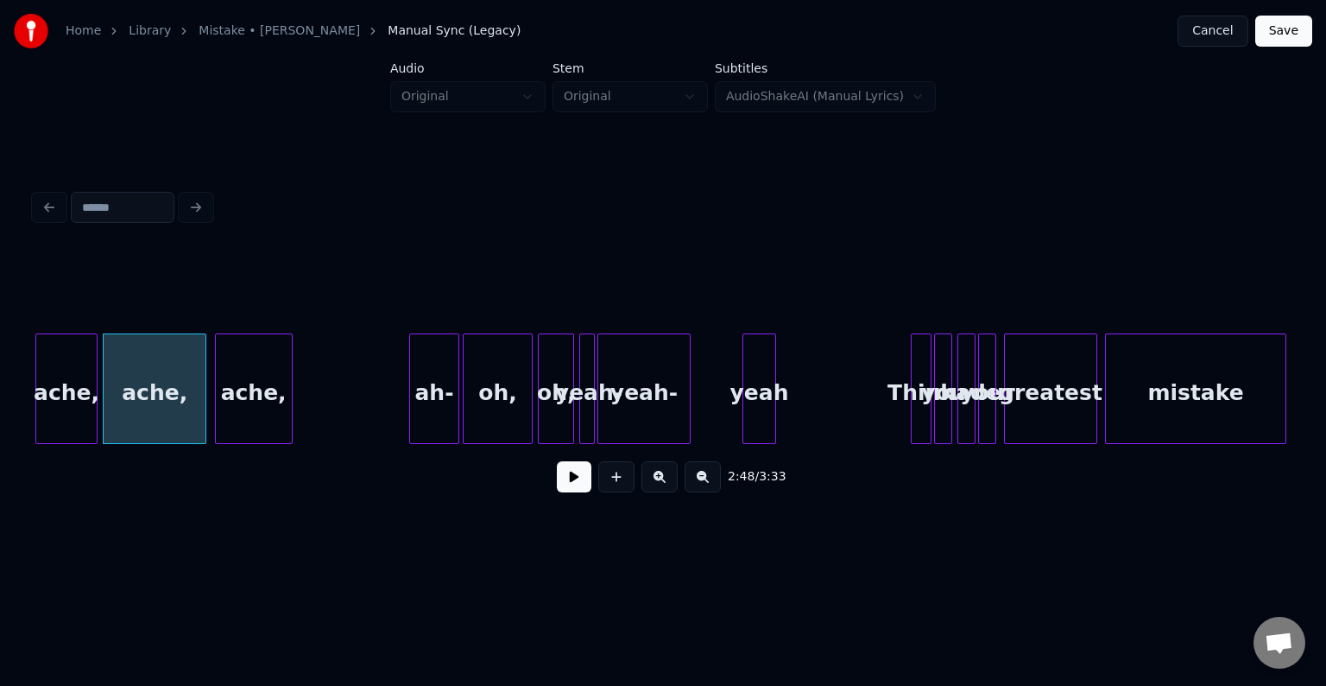
click at [253, 421] on div "ache," at bounding box center [254, 392] width 76 height 117
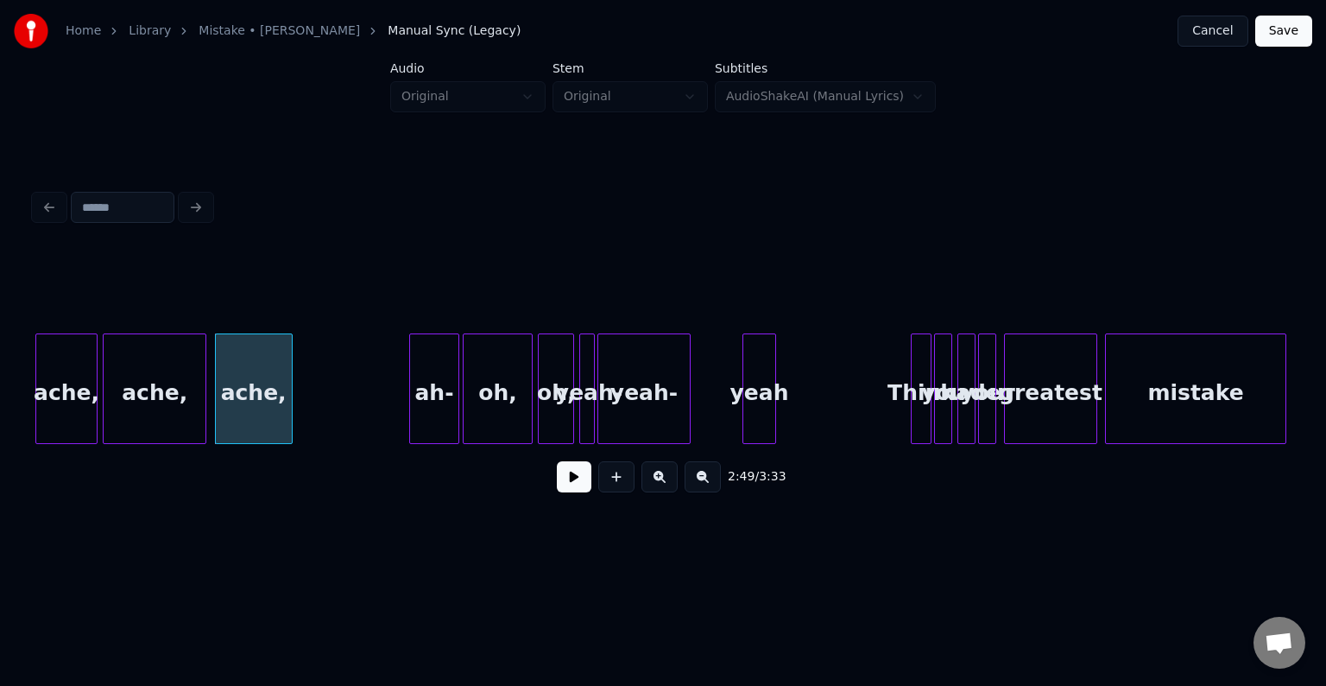
click at [239, 429] on div "ache," at bounding box center [254, 392] width 76 height 117
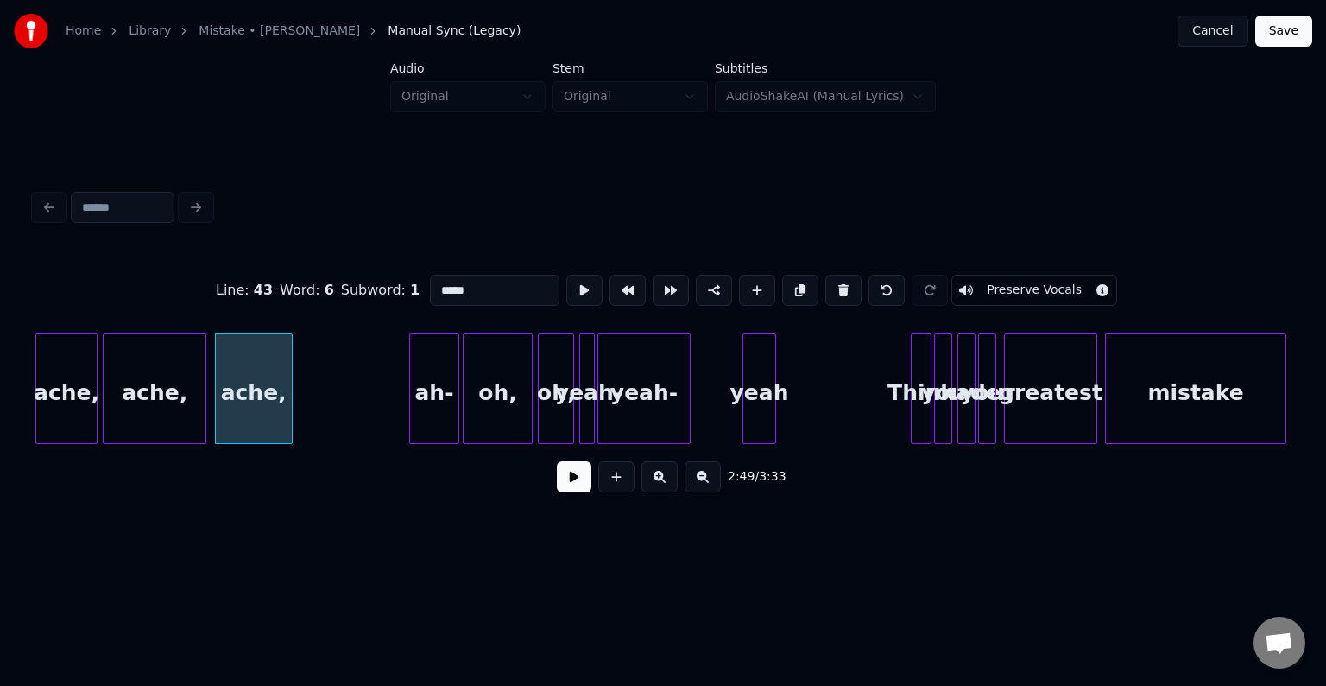
click at [564, 490] on button at bounding box center [574, 476] width 35 height 31
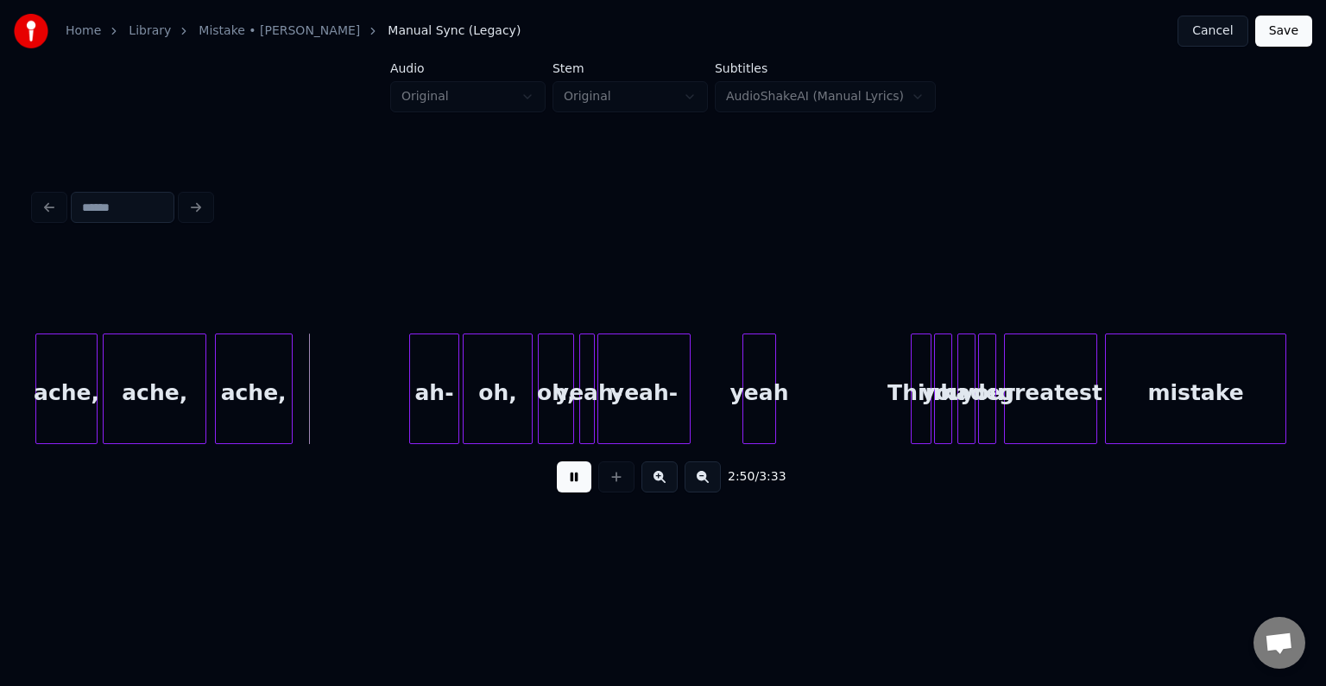
click at [564, 490] on button at bounding box center [574, 476] width 35 height 31
click at [309, 414] on div at bounding box center [309, 388] width 5 height 109
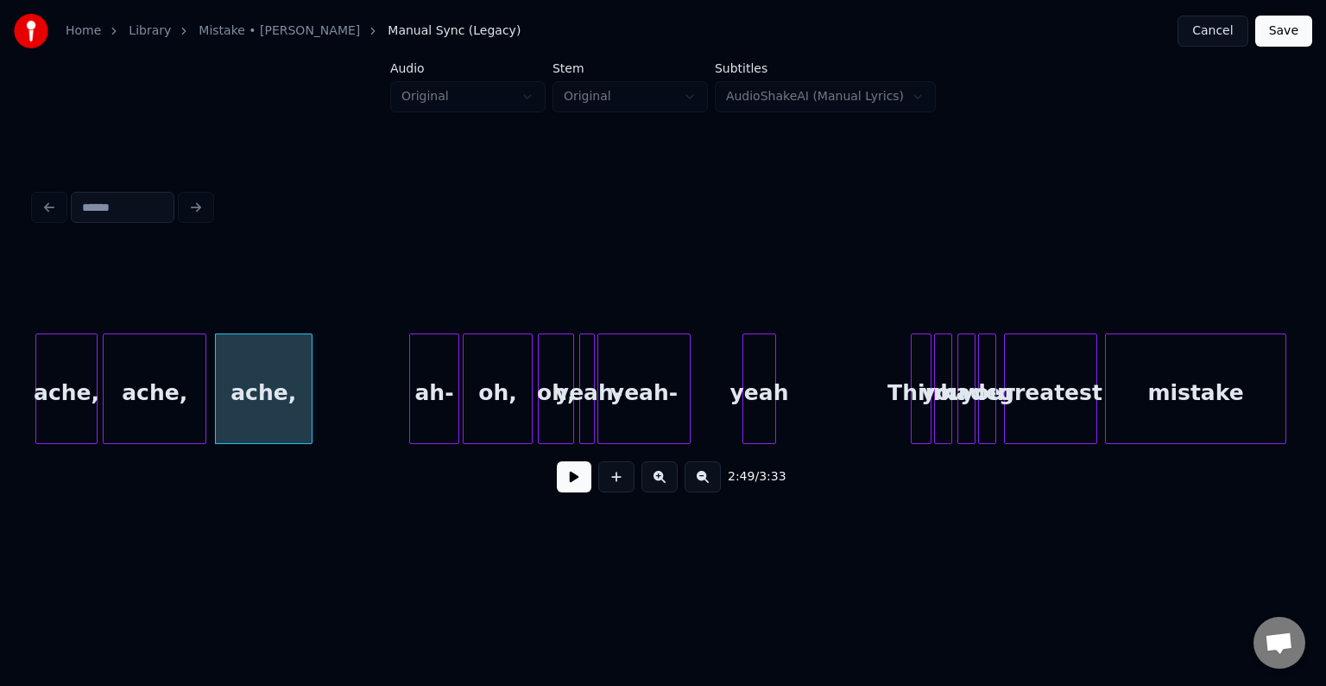
click at [59, 401] on div "ache," at bounding box center [66, 392] width 60 height 117
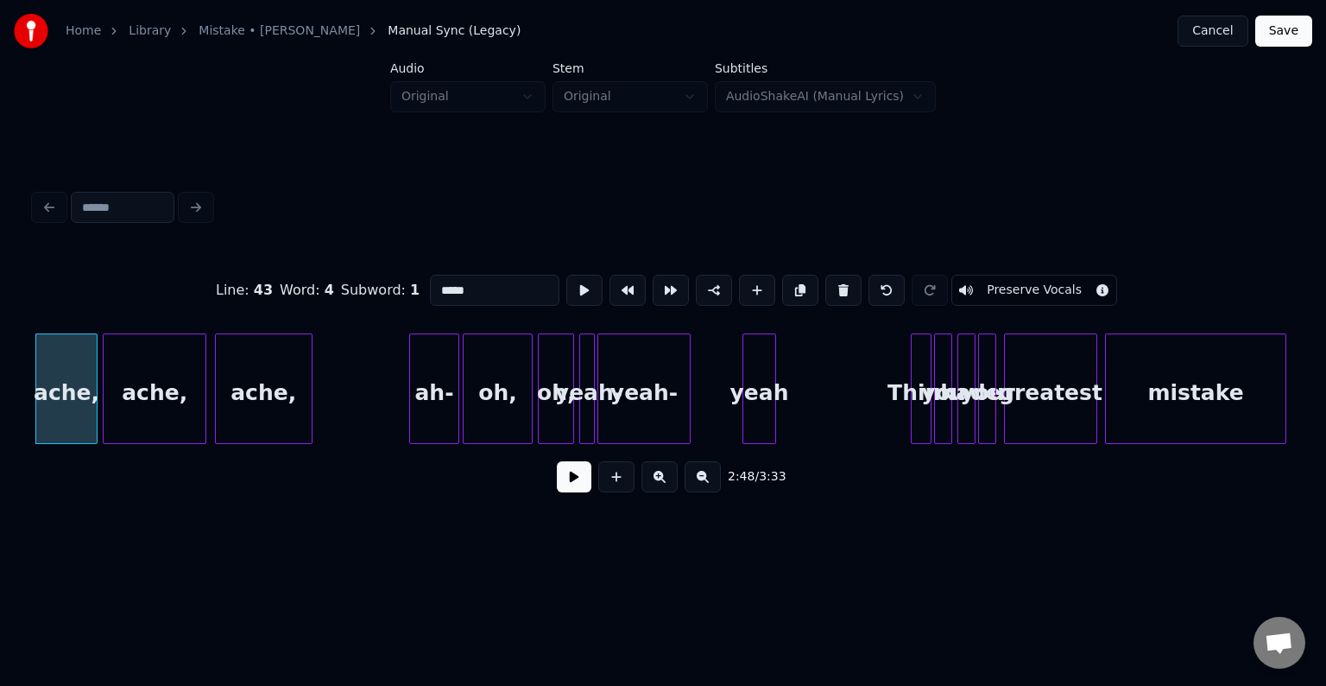
click at [569, 490] on button at bounding box center [574, 476] width 35 height 31
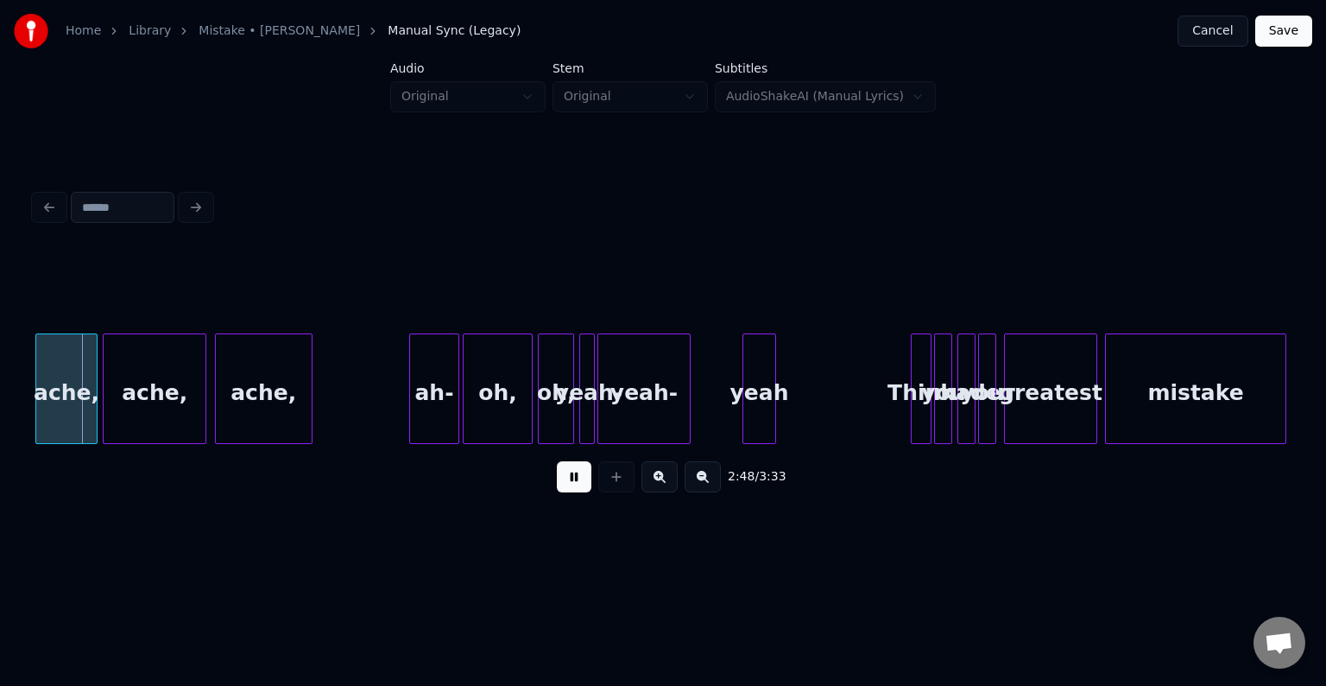
click at [569, 490] on button at bounding box center [574, 476] width 35 height 31
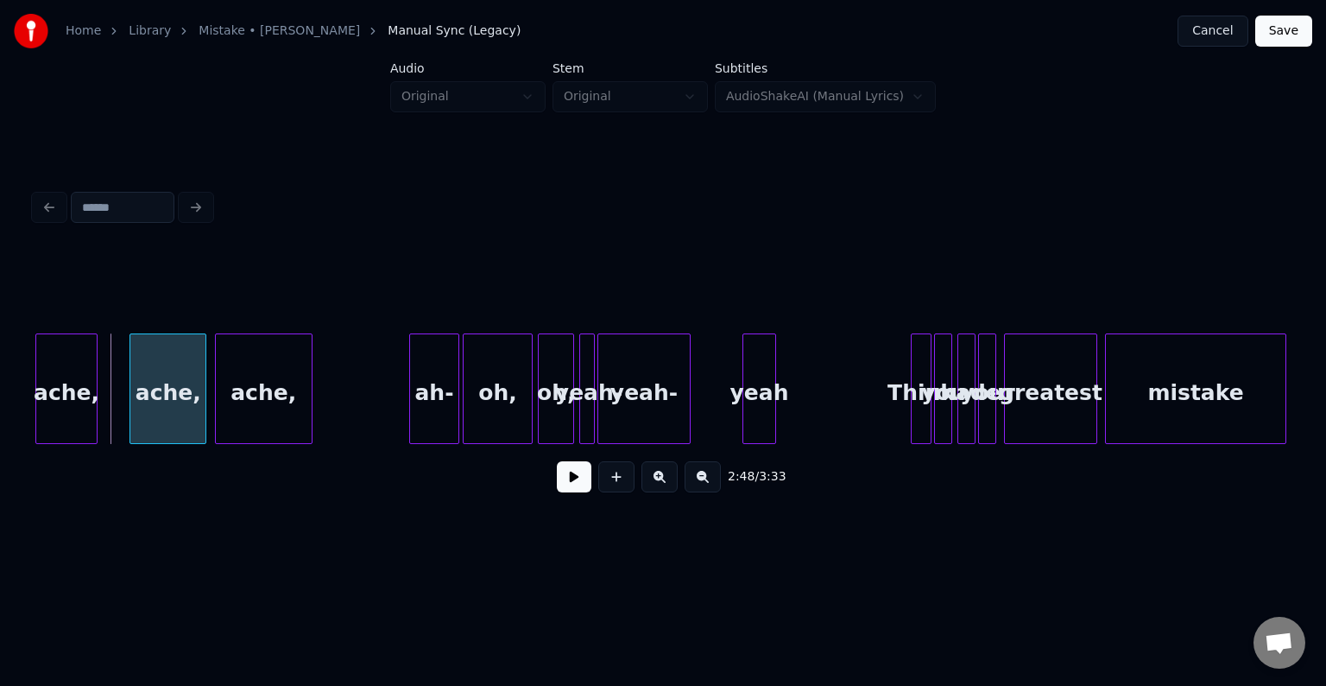
click at [131, 414] on div at bounding box center [132, 388] width 5 height 109
click at [569, 491] on button at bounding box center [574, 476] width 35 height 31
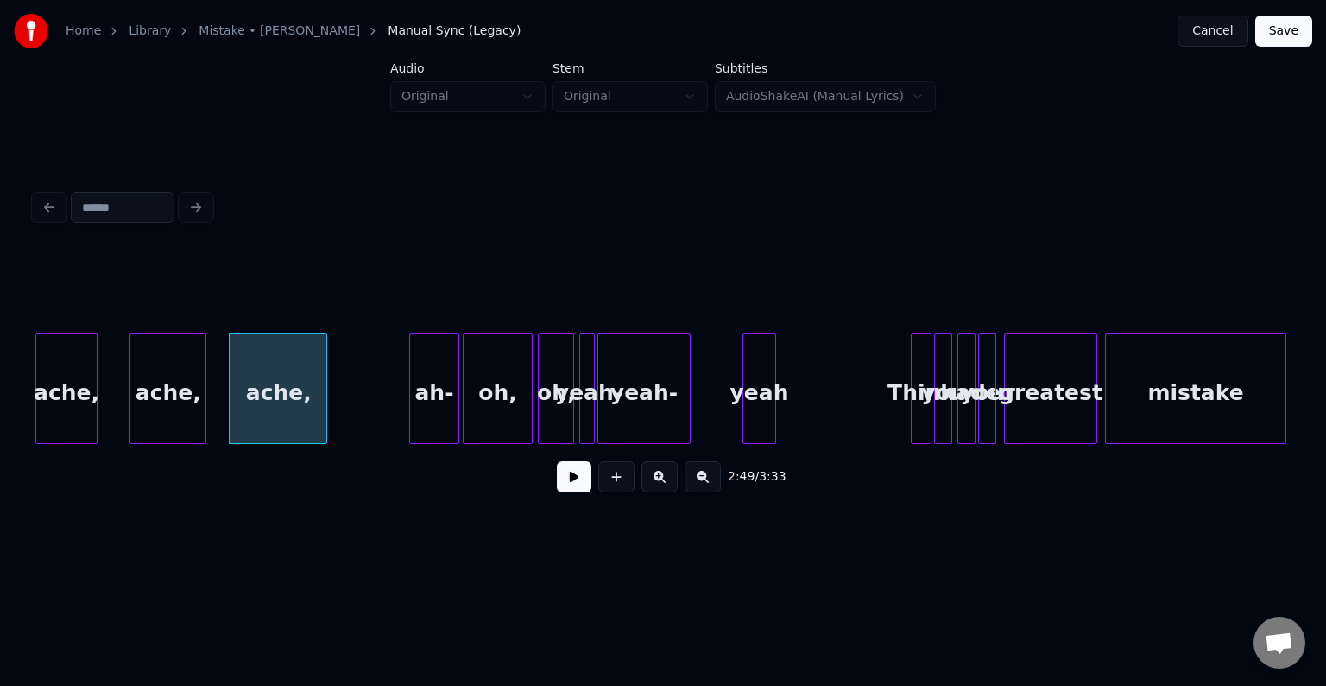
click at [249, 405] on div "ache," at bounding box center [279, 392] width 96 height 117
click at [570, 484] on button at bounding box center [574, 476] width 35 height 31
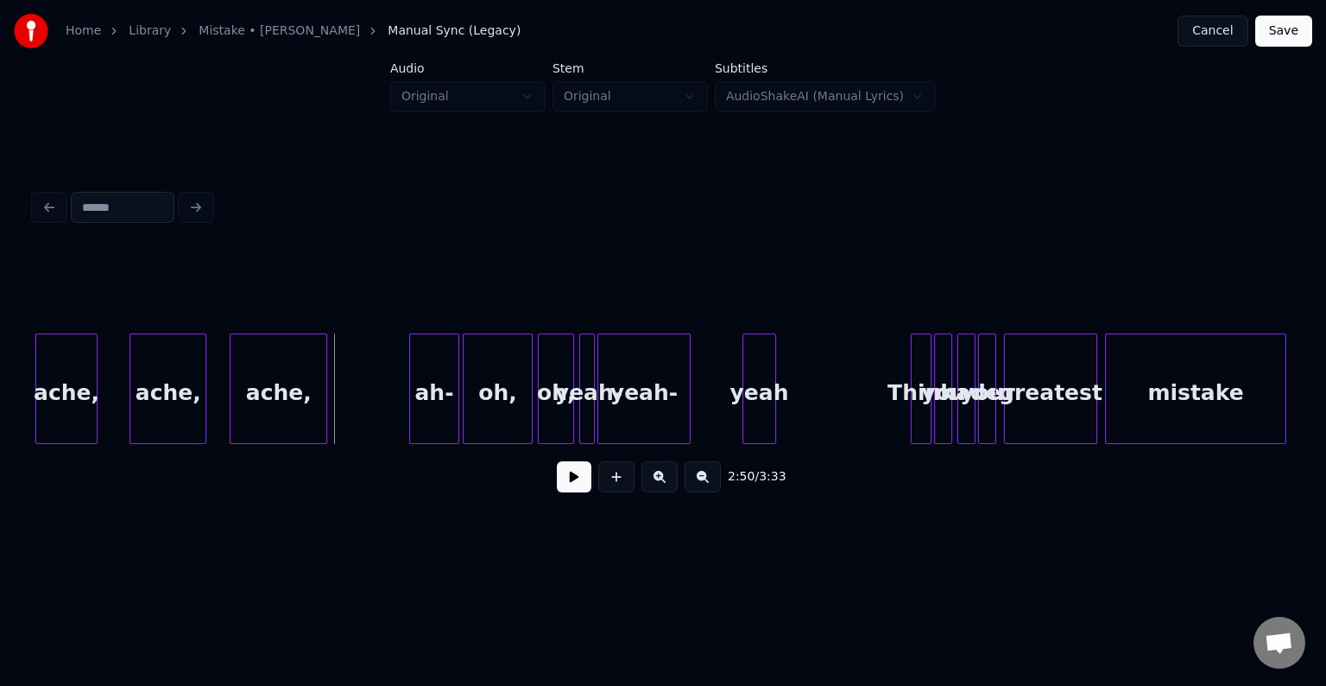
click at [273, 390] on div "ache," at bounding box center [279, 392] width 96 height 117
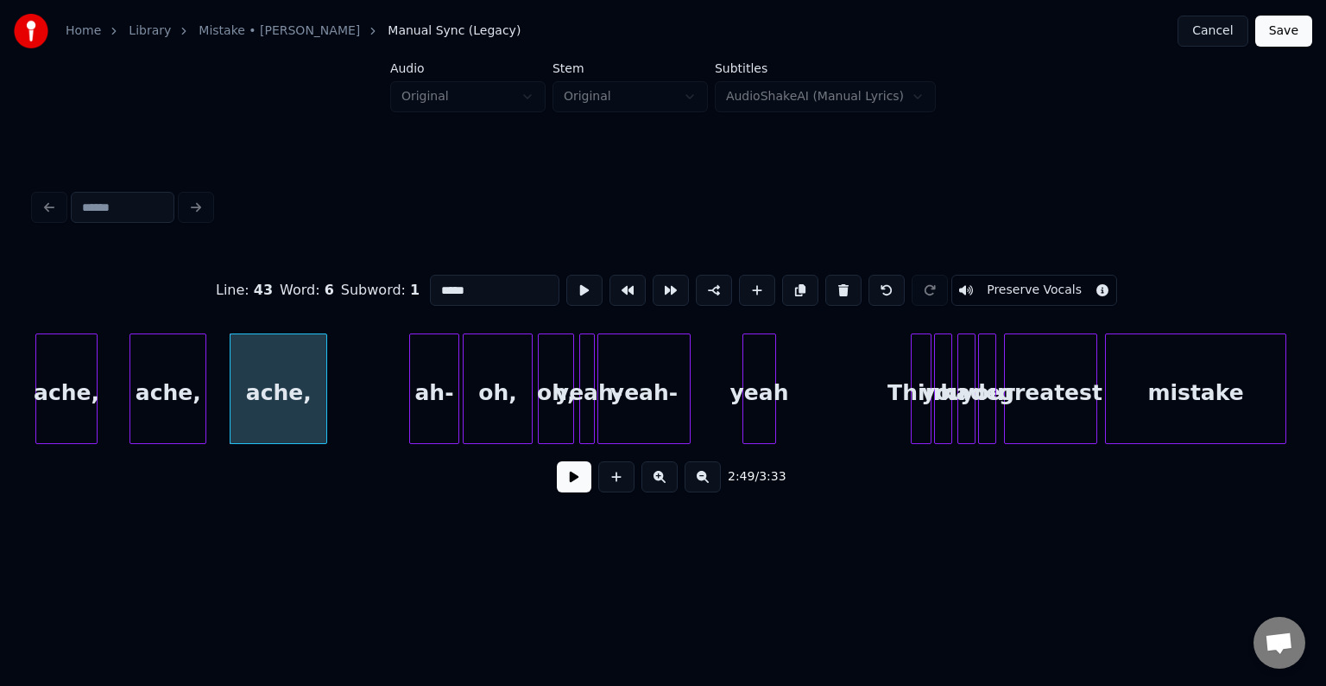
click at [573, 486] on button at bounding box center [574, 476] width 35 height 31
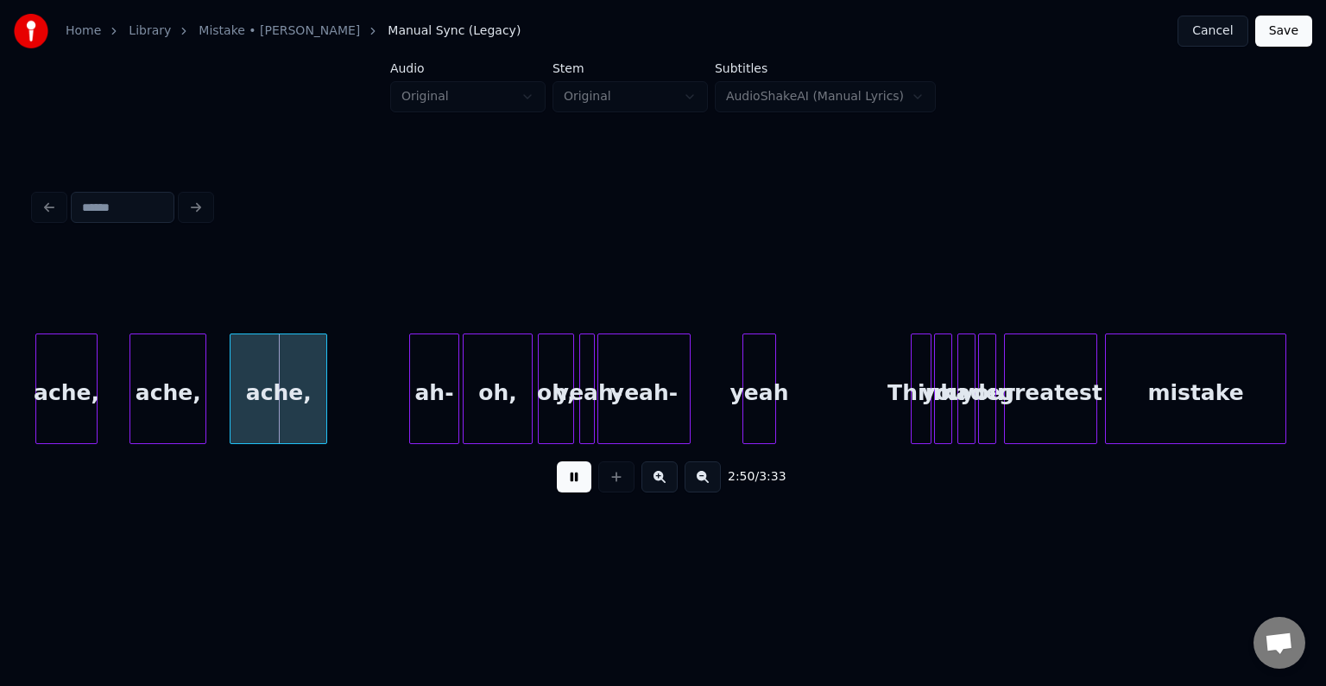
click at [573, 486] on button at bounding box center [574, 476] width 35 height 31
click at [300, 400] on div at bounding box center [302, 388] width 5 height 109
click at [571, 482] on button at bounding box center [574, 476] width 35 height 31
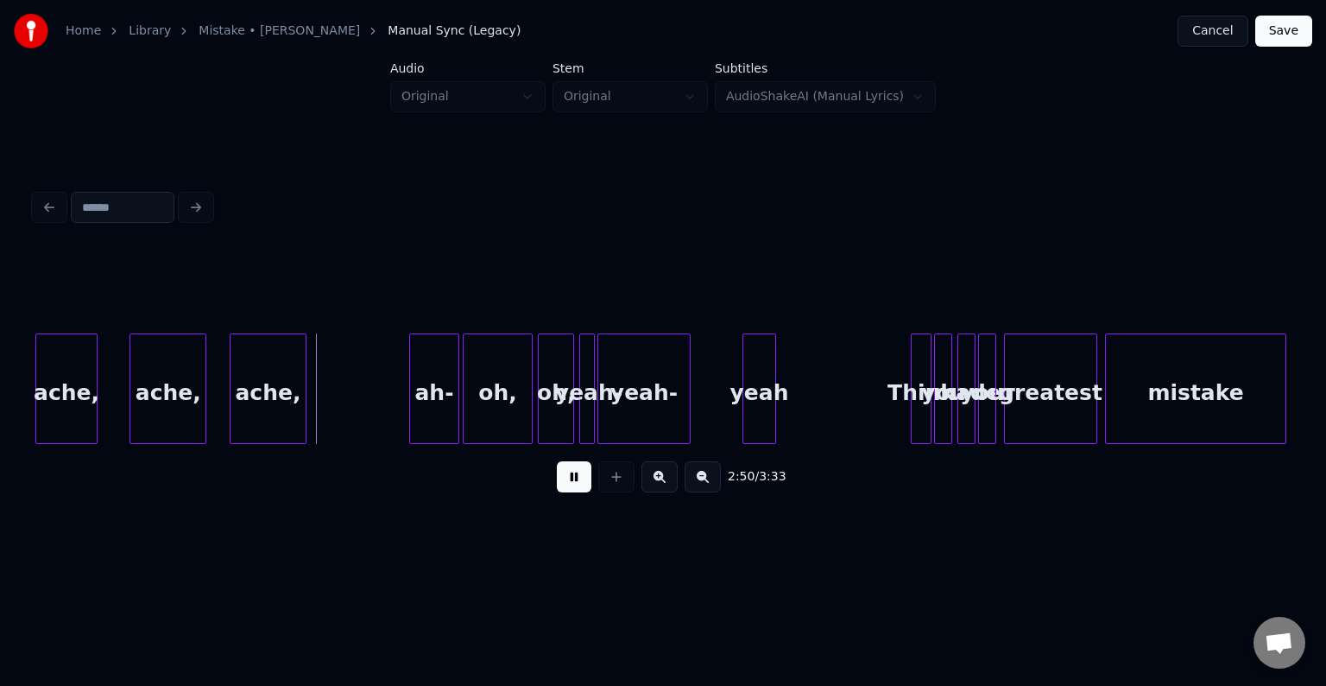
click at [571, 482] on button at bounding box center [574, 476] width 35 height 31
click at [350, 418] on div "ah-" at bounding box center [351, 392] width 48 height 117
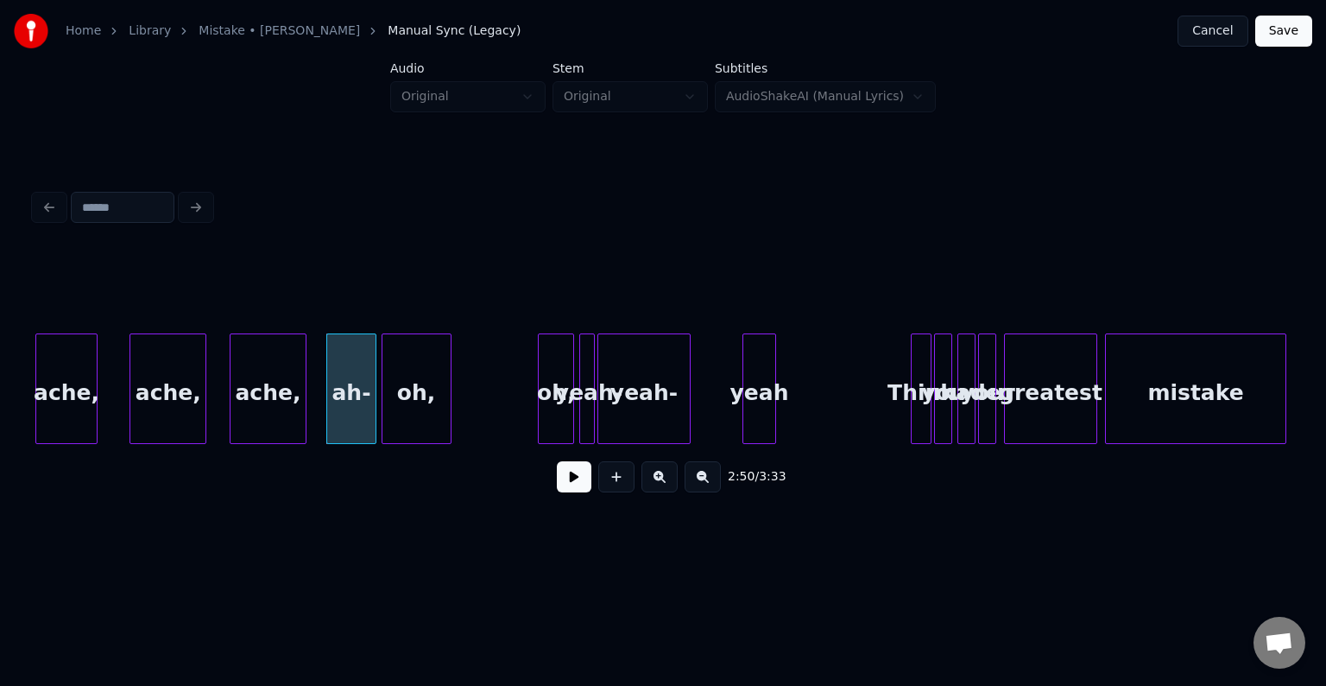
click at [416, 408] on div "oh," at bounding box center [416, 392] width 68 height 117
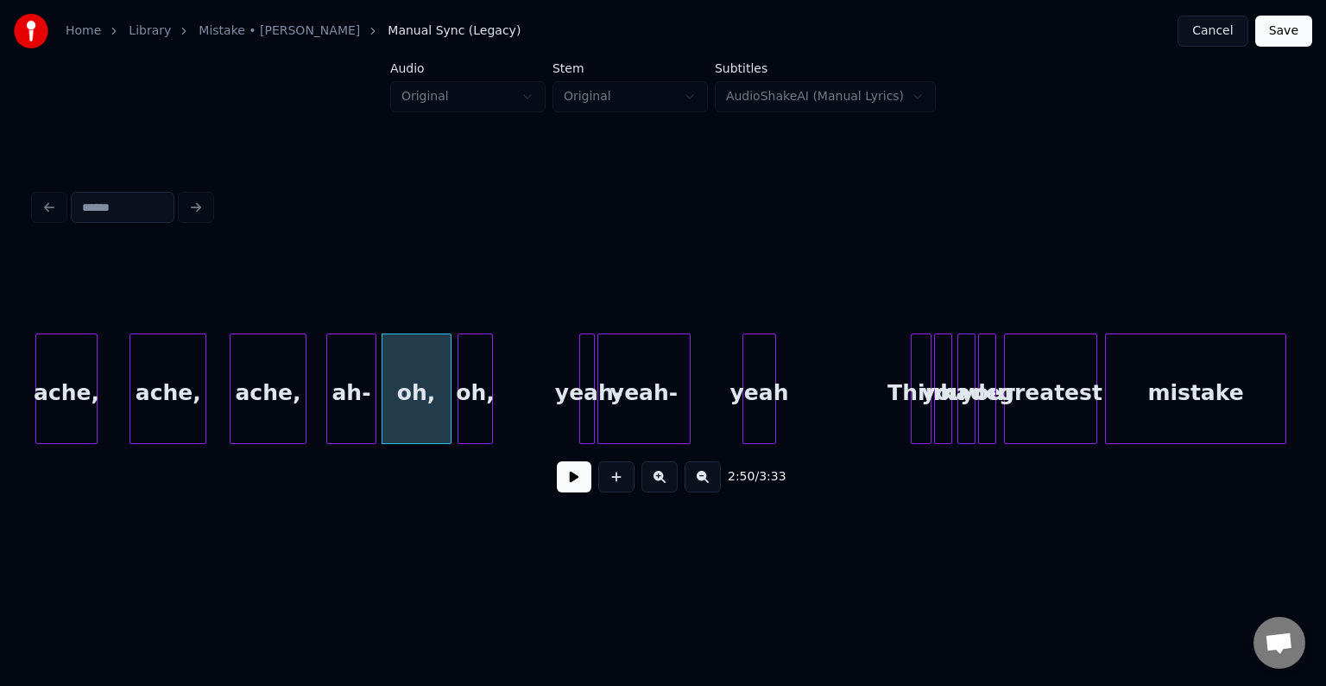
click at [477, 413] on div "oh," at bounding box center [475, 392] width 35 height 117
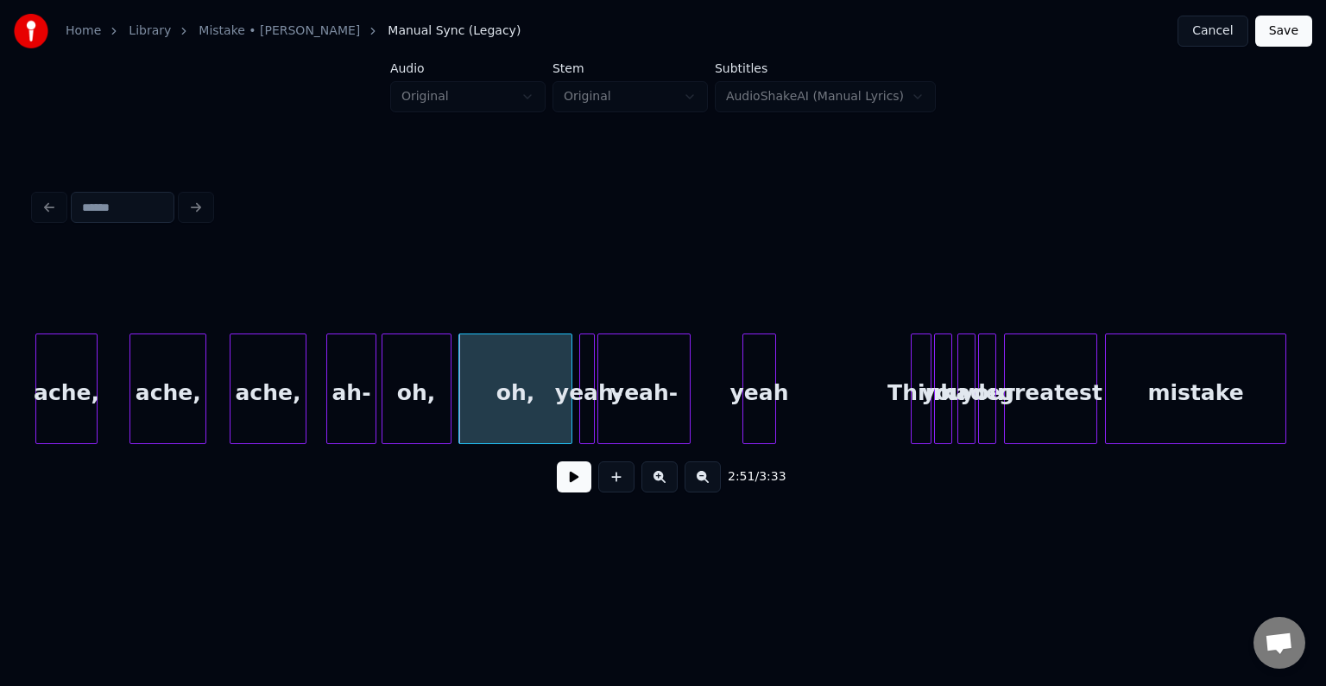
click at [569, 422] on div at bounding box center [568, 388] width 5 height 109
click at [339, 411] on div "ah-" at bounding box center [351, 392] width 48 height 117
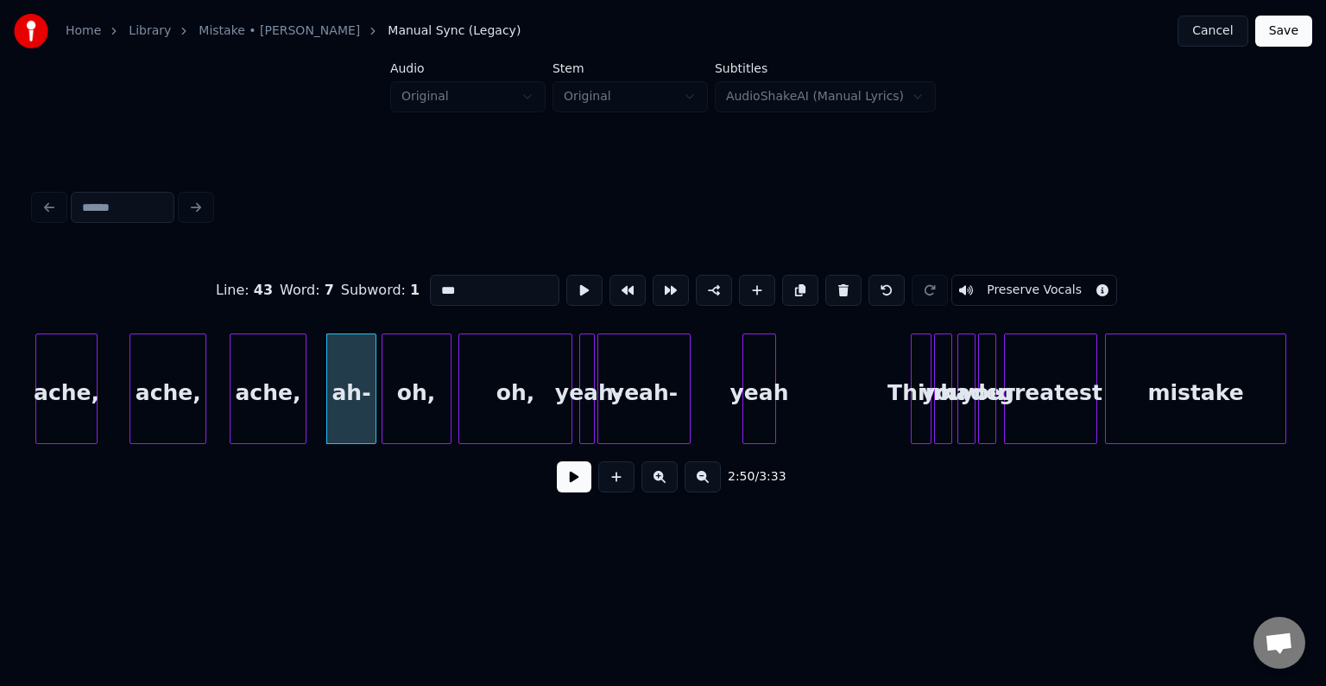
click at [566, 492] on button at bounding box center [574, 476] width 35 height 31
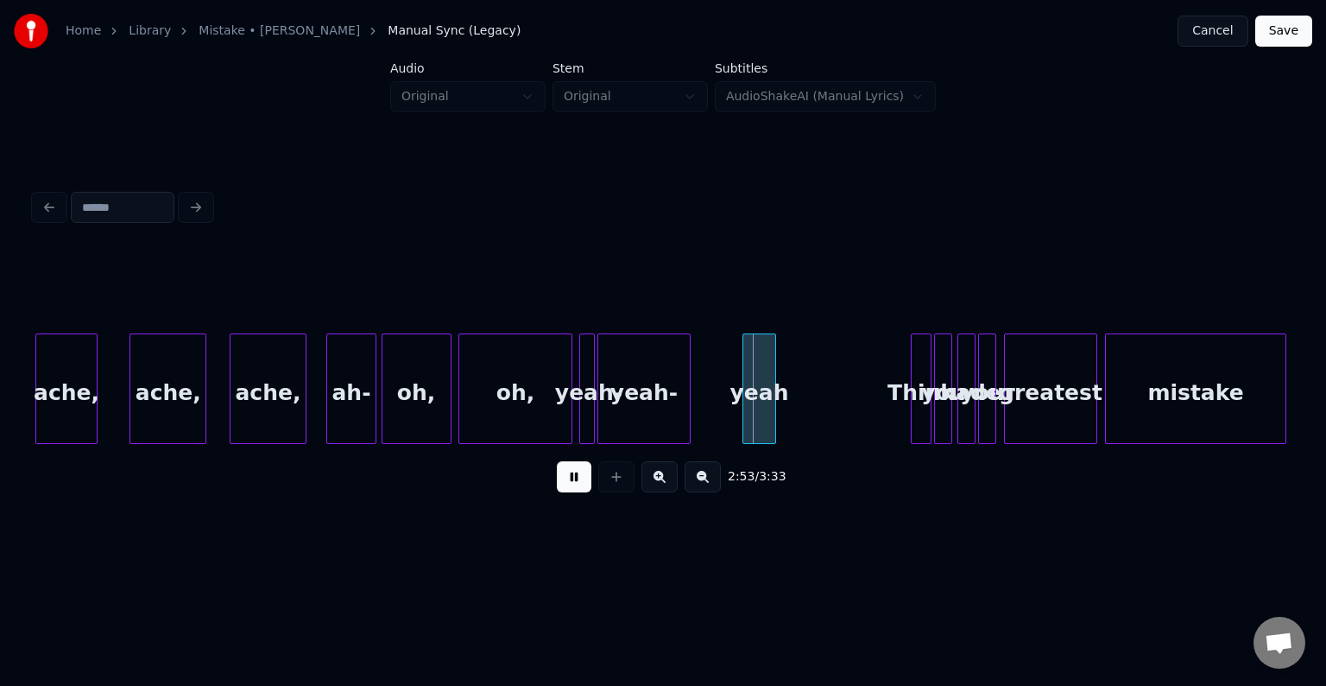
click at [503, 398] on div "oh," at bounding box center [514, 392] width 111 height 117
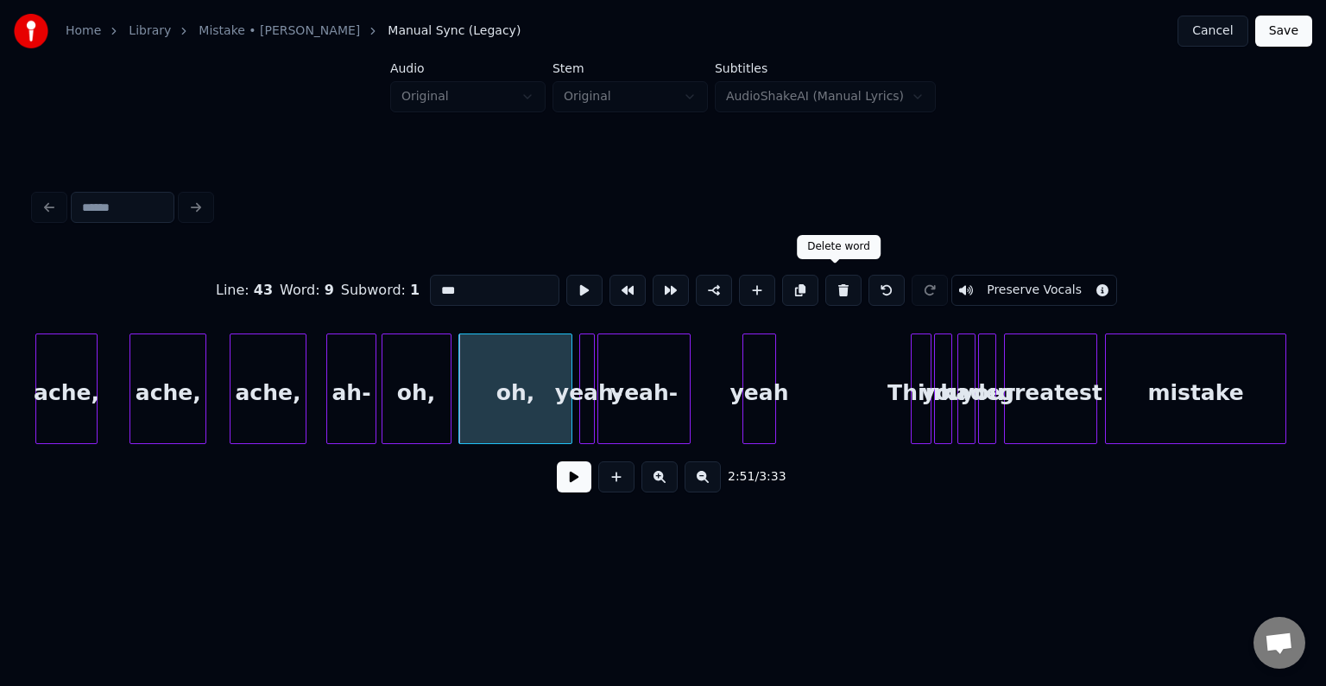
click at [829, 284] on button at bounding box center [843, 290] width 36 height 31
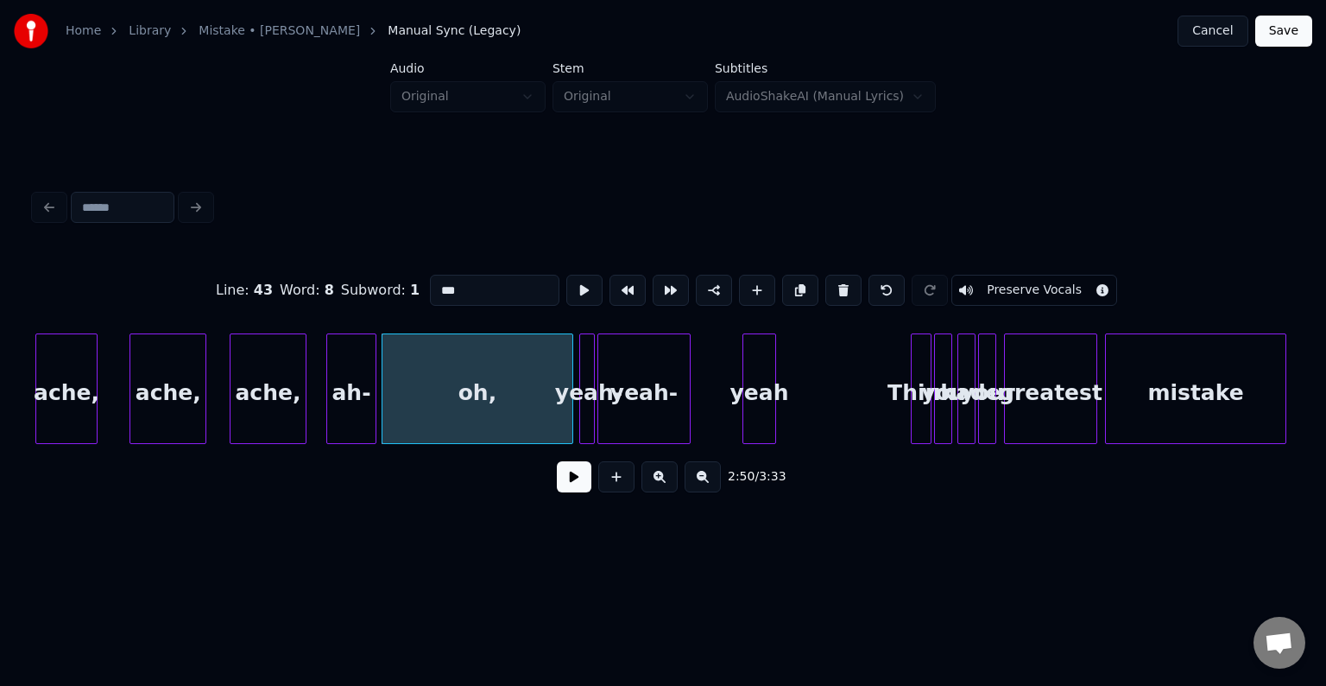
click at [571, 418] on div at bounding box center [569, 388] width 5 height 109
click at [572, 487] on button at bounding box center [574, 476] width 35 height 31
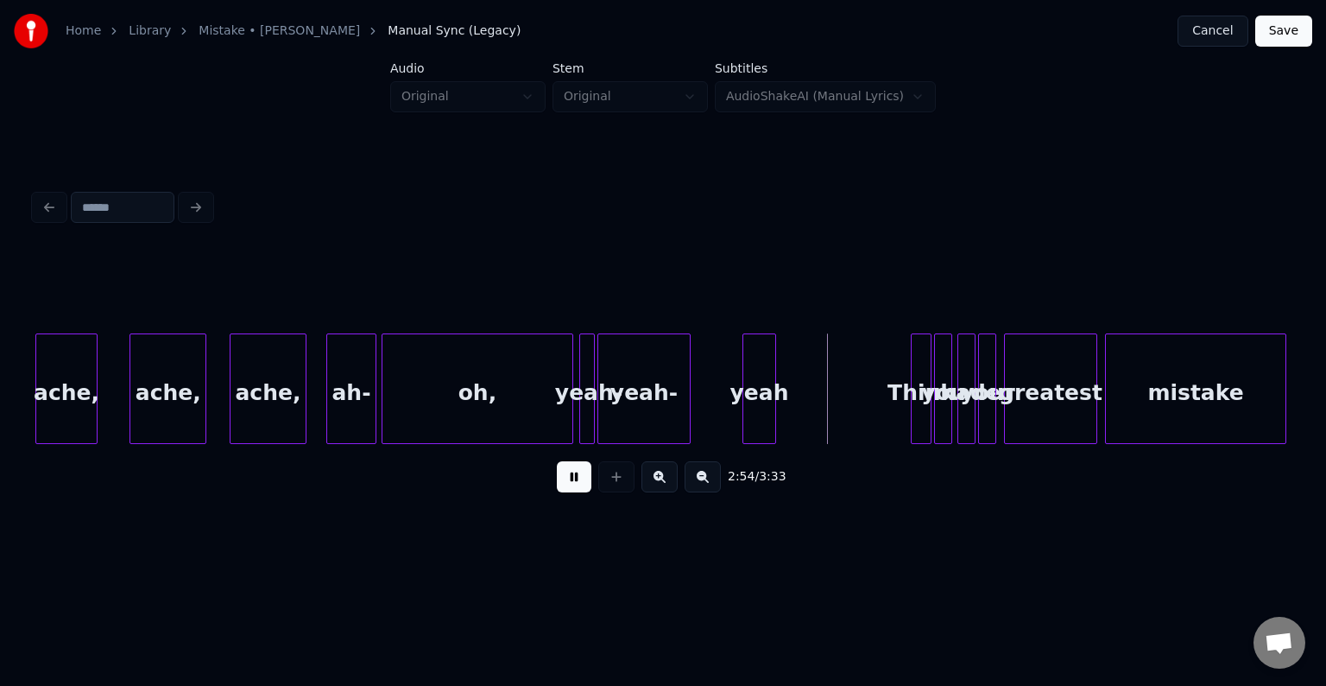
click at [572, 487] on button at bounding box center [574, 476] width 35 height 31
click at [697, 418] on div at bounding box center [697, 388] width 5 height 109
click at [583, 408] on div at bounding box center [582, 388] width 5 height 109
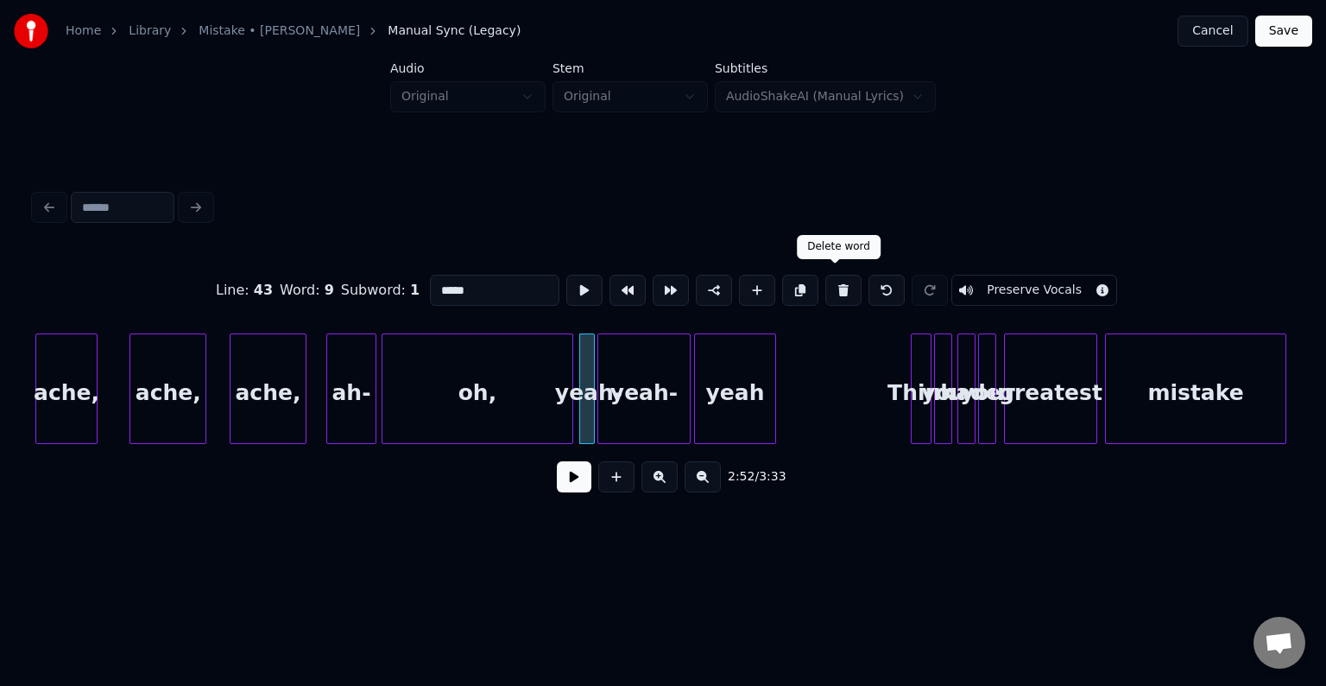
click at [831, 282] on button at bounding box center [843, 290] width 36 height 31
type input "***"
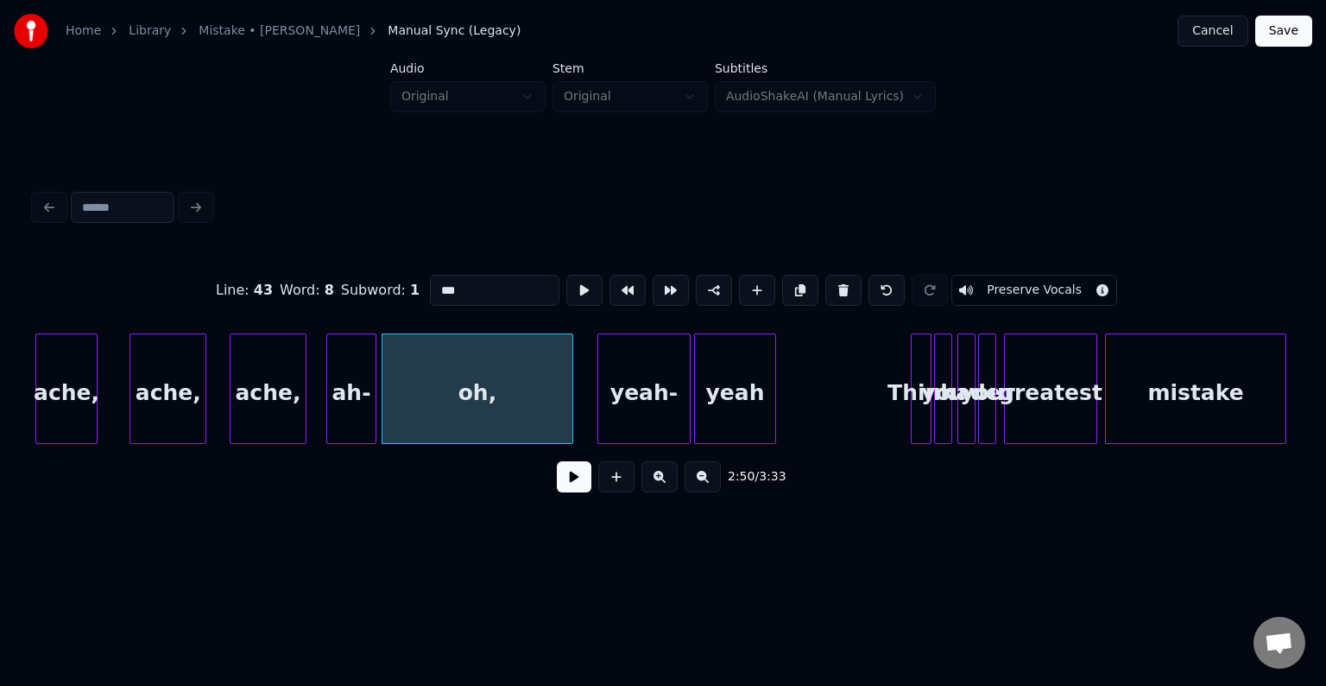
click at [560, 489] on button at bounding box center [574, 476] width 35 height 31
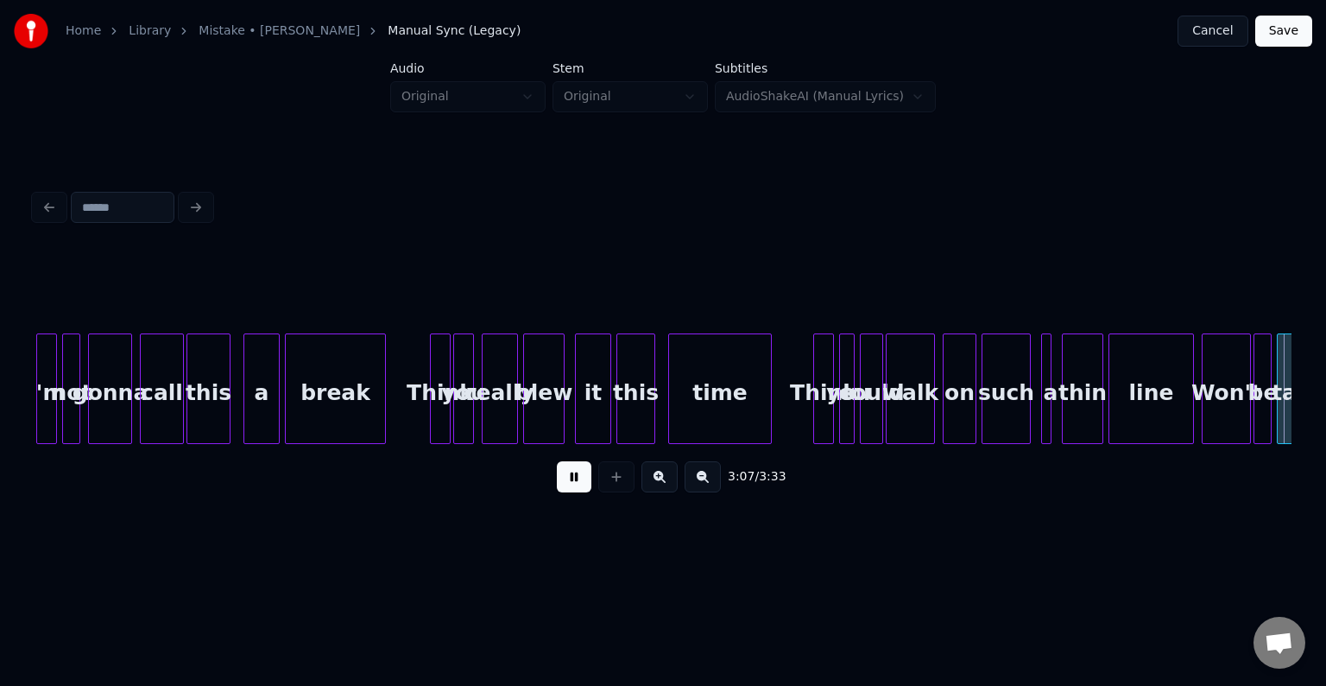
scroll to position [0, 24297]
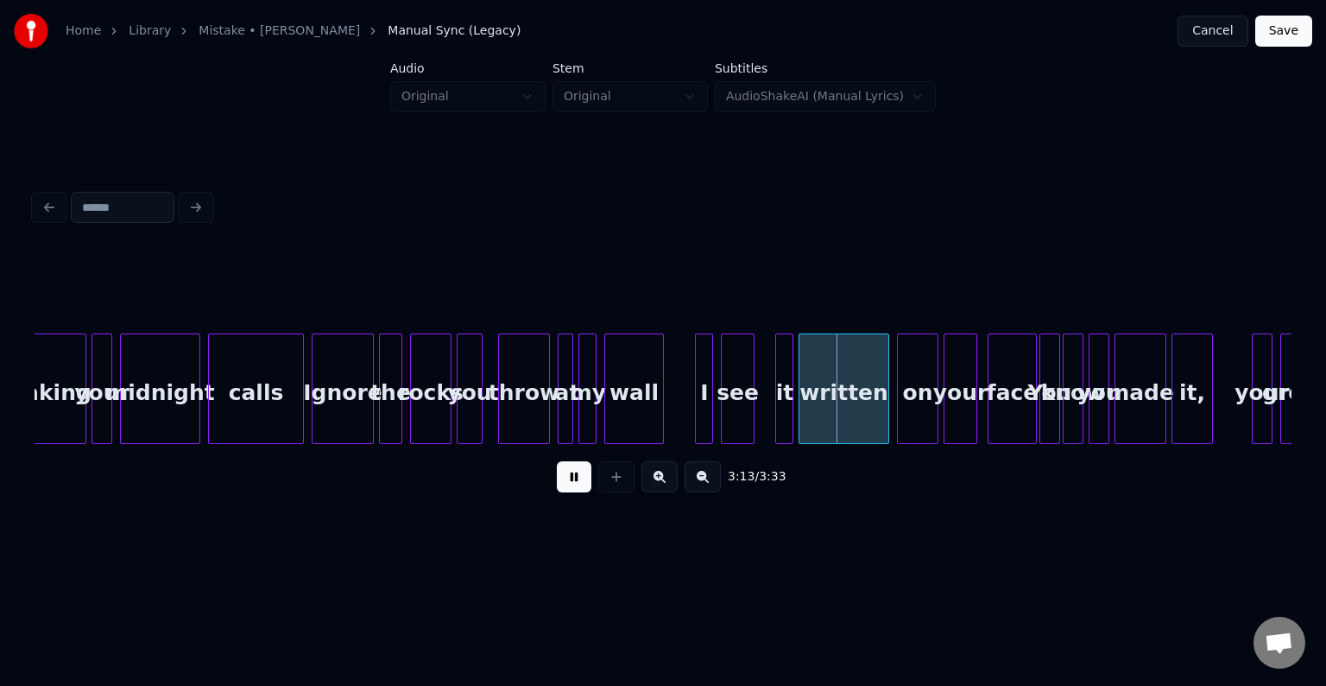
click at [560, 489] on button at bounding box center [574, 476] width 35 height 31
click at [761, 411] on div at bounding box center [763, 388] width 5 height 109
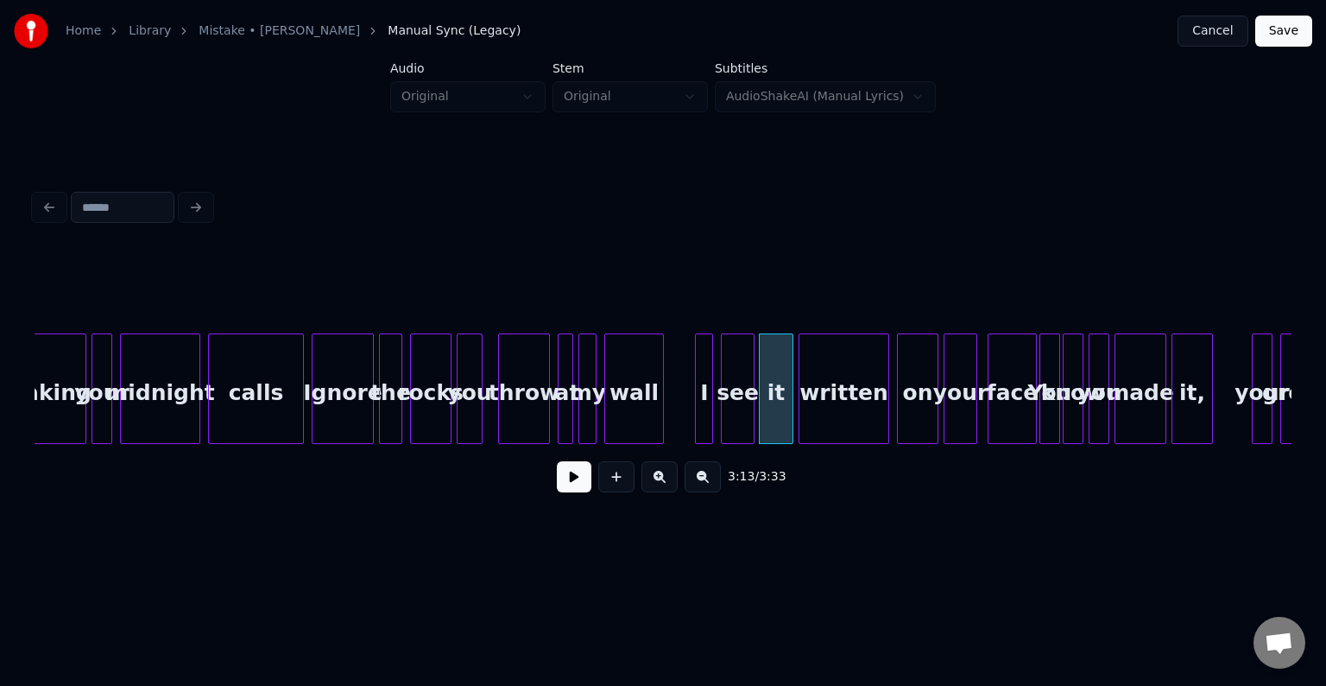
click at [573, 471] on button at bounding box center [574, 476] width 35 height 31
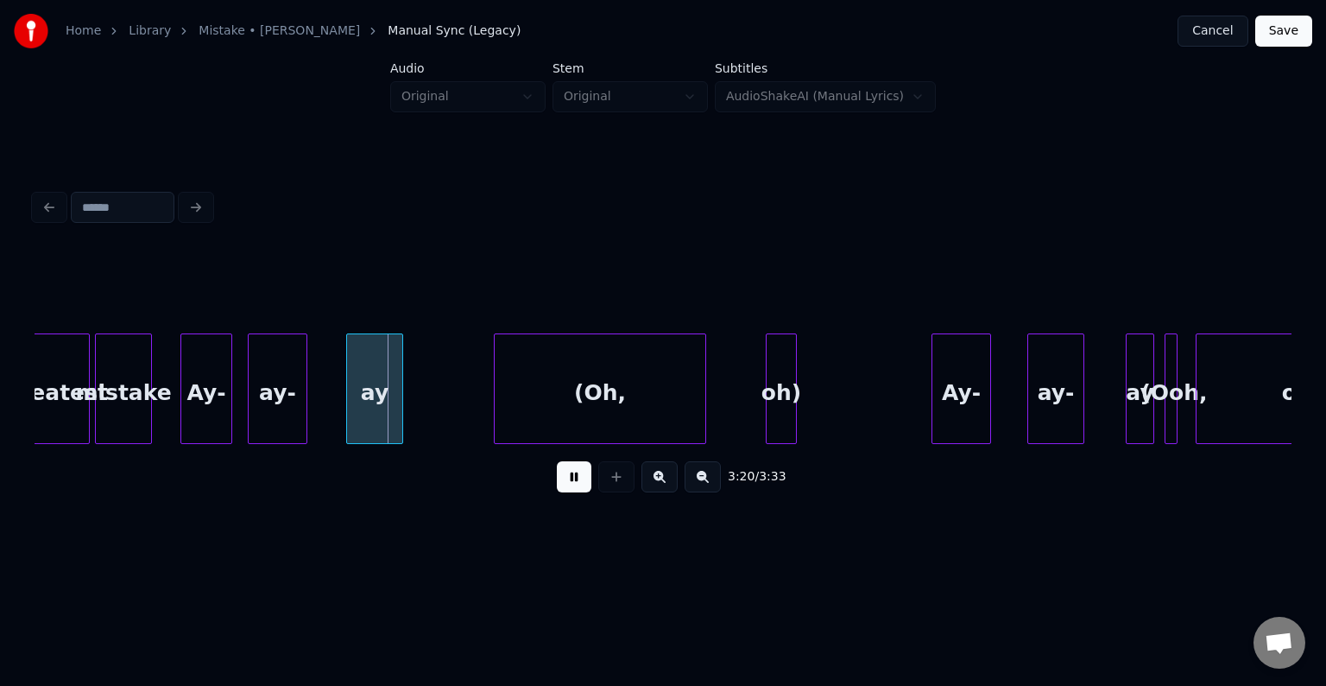
click at [573, 471] on button at bounding box center [574, 476] width 35 height 31
click at [197, 376] on div "Ay-" at bounding box center [206, 392] width 50 height 117
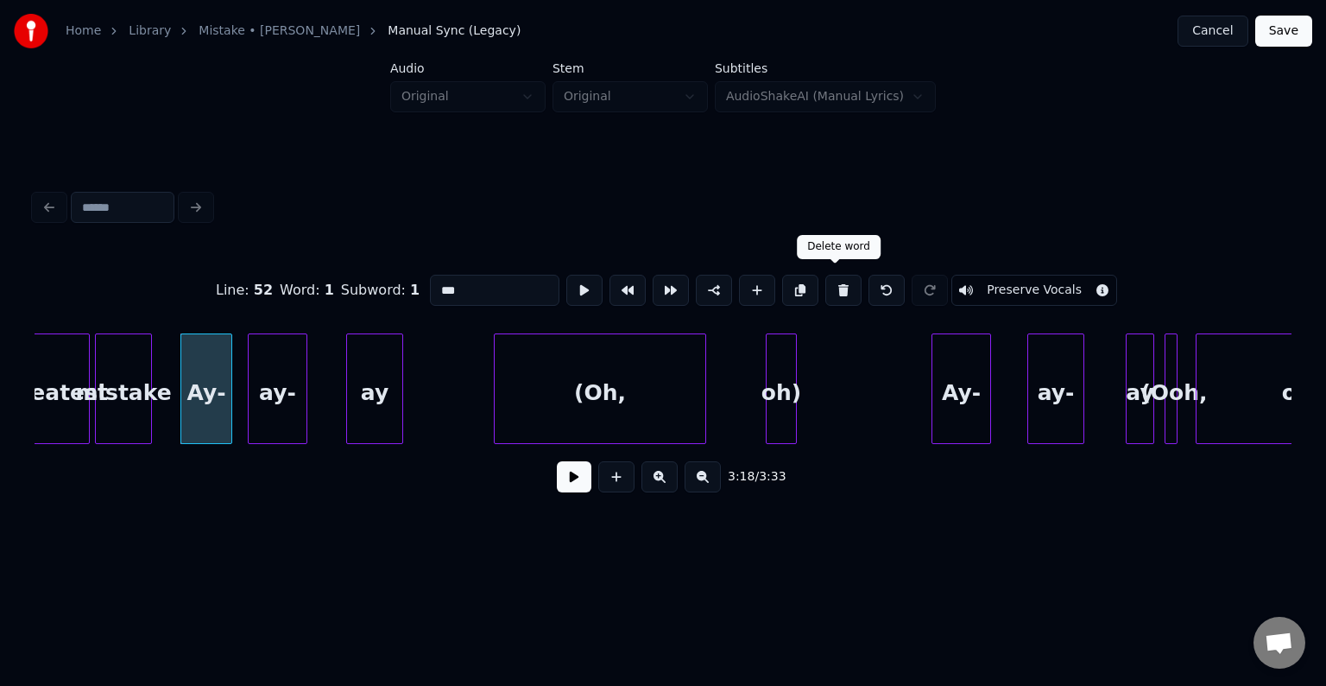
click at [829, 285] on button at bounding box center [843, 290] width 36 height 31
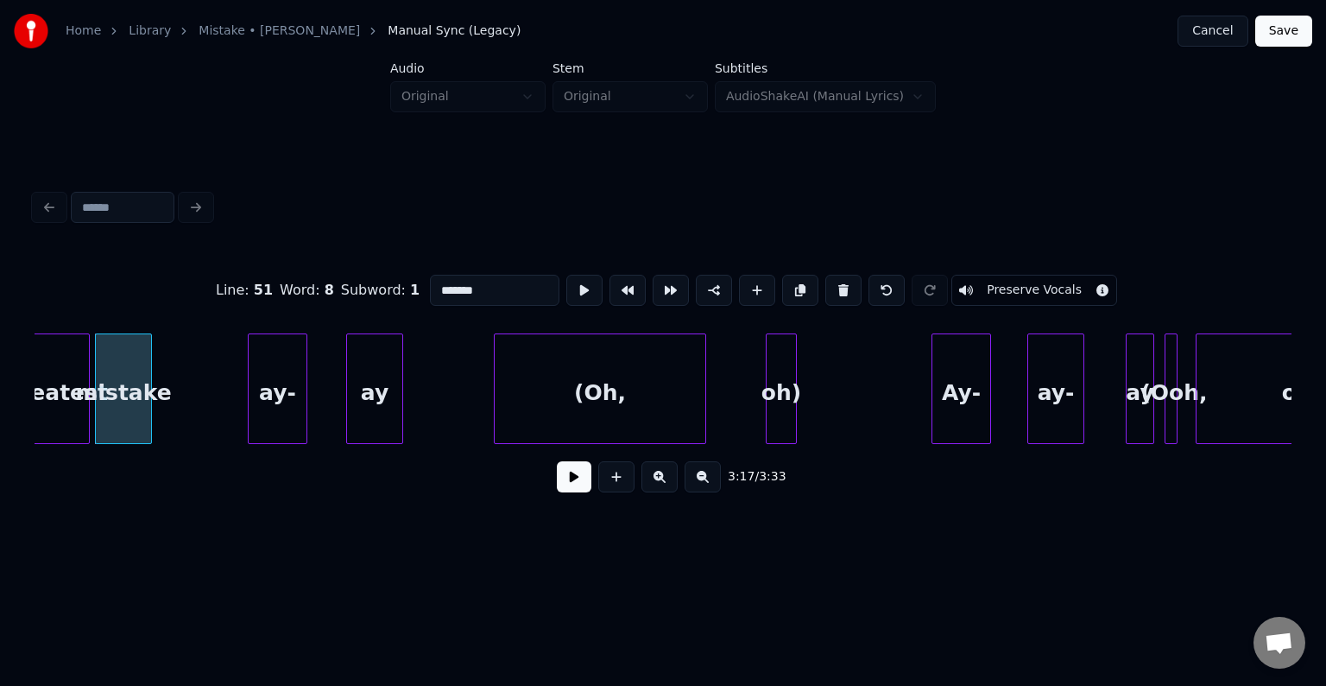
click at [269, 357] on div "ay-" at bounding box center [278, 392] width 58 height 117
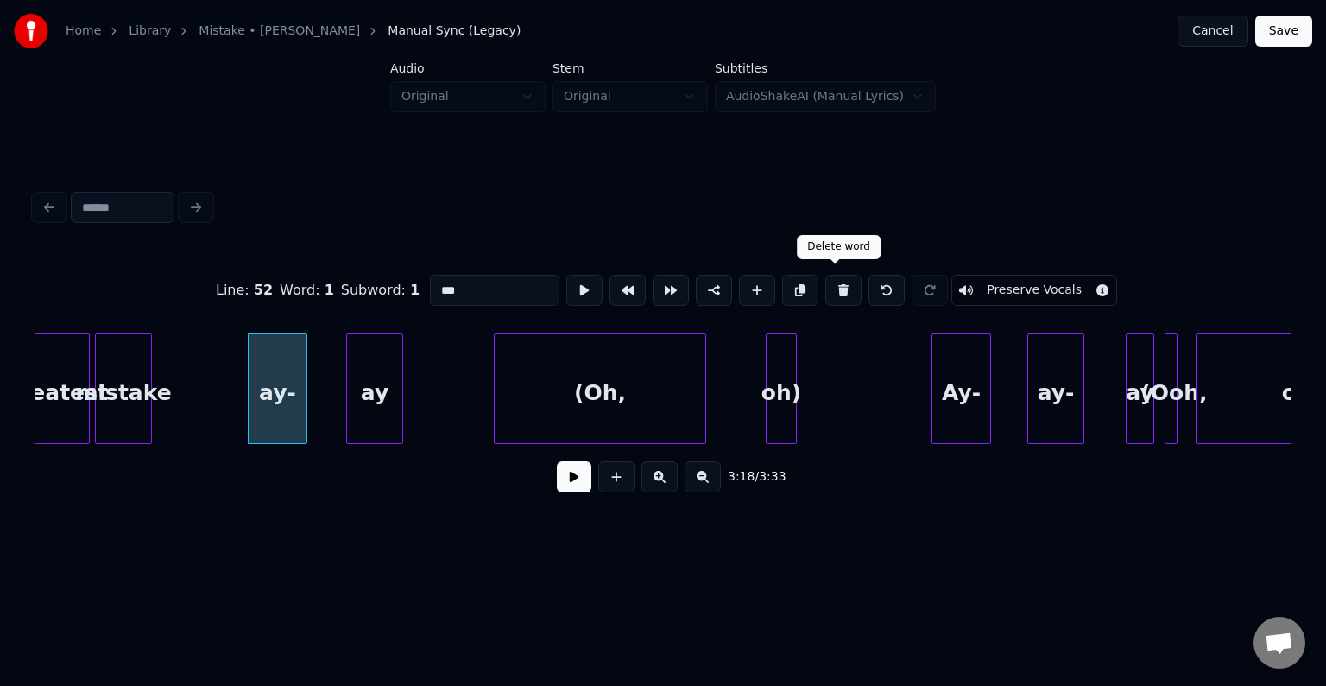
click at [833, 283] on button at bounding box center [843, 290] width 36 height 31
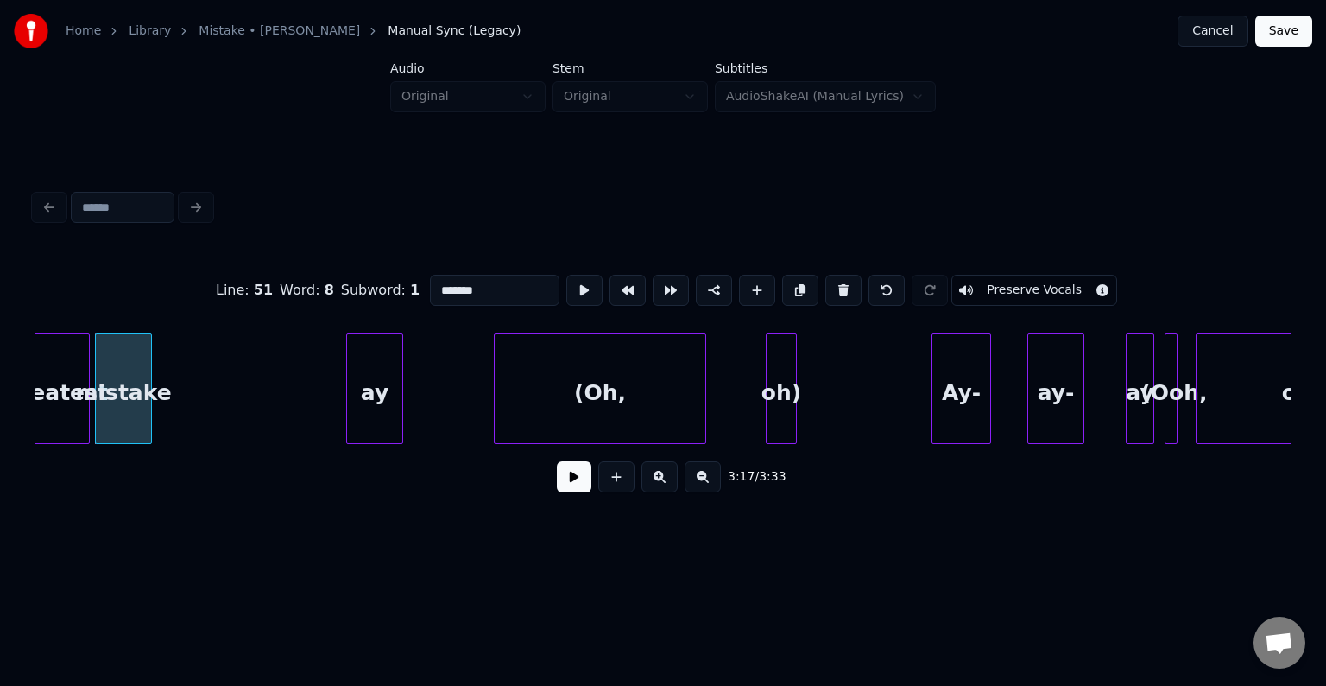
click at [363, 414] on div "ay" at bounding box center [374, 392] width 55 height 117
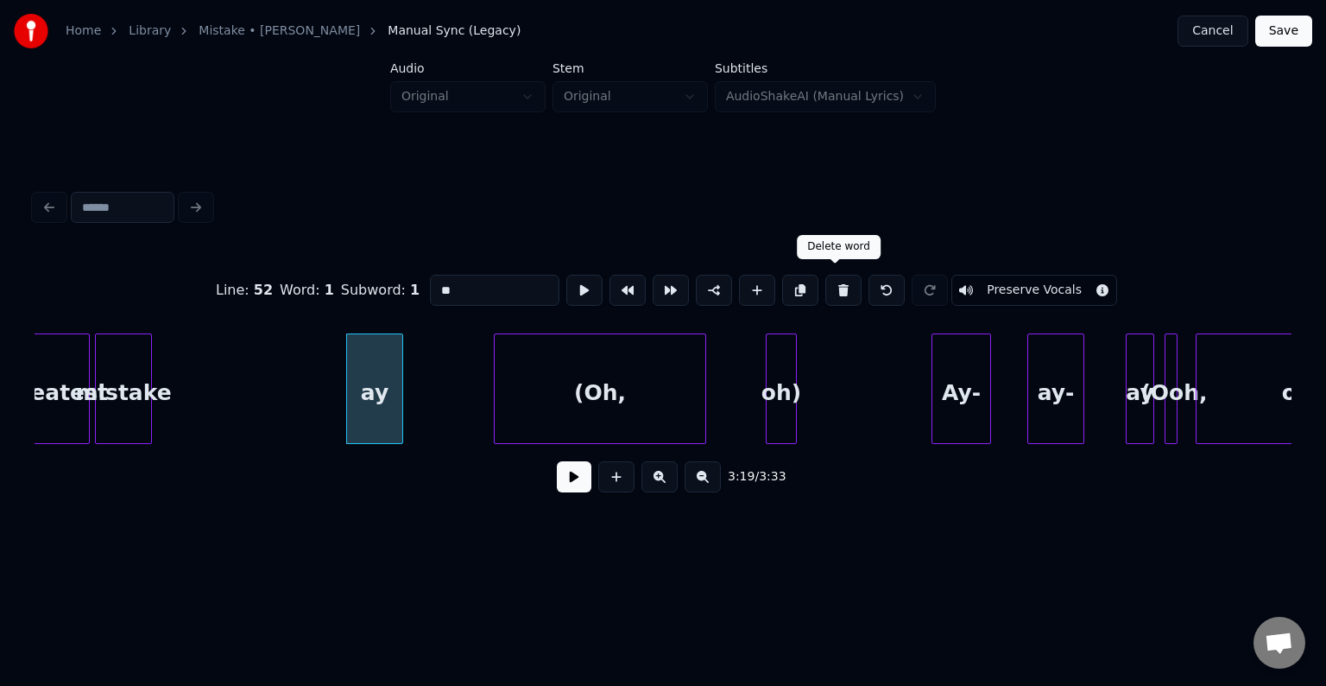
click at [843, 282] on button at bounding box center [843, 290] width 36 height 31
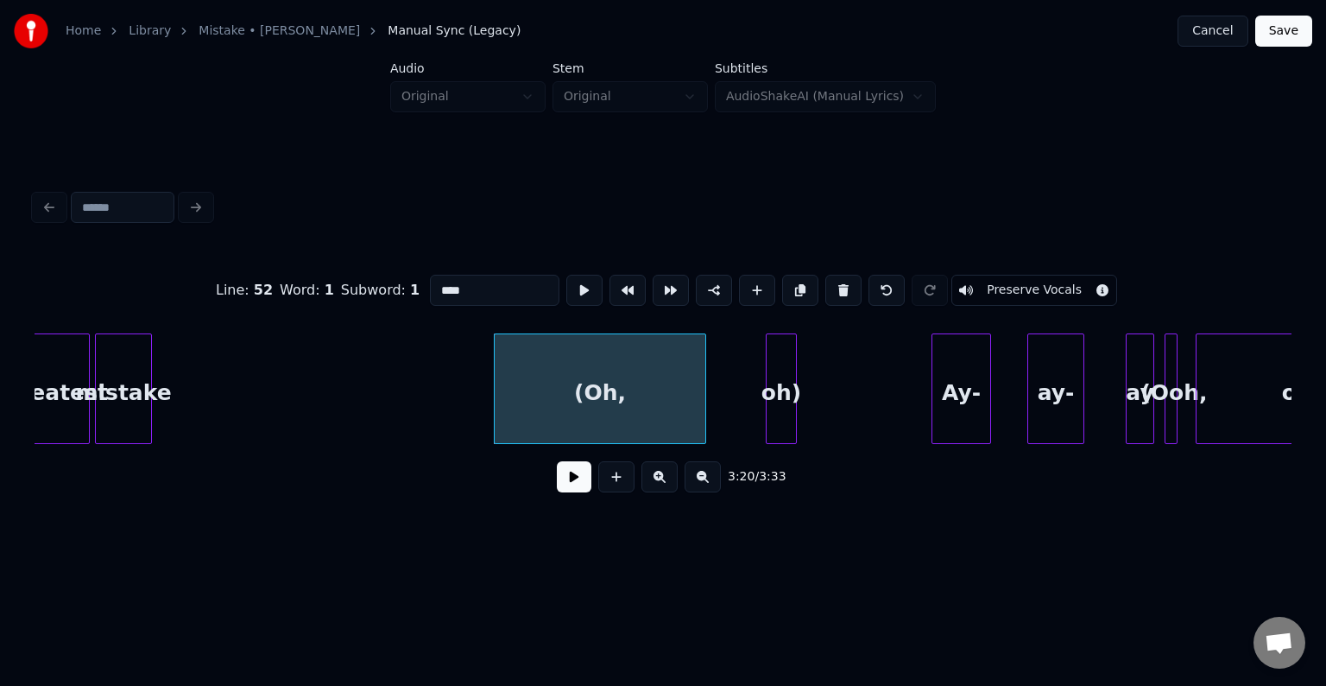
click at [142, 401] on div "mistake" at bounding box center [123, 392] width 55 height 117
type input "*******"
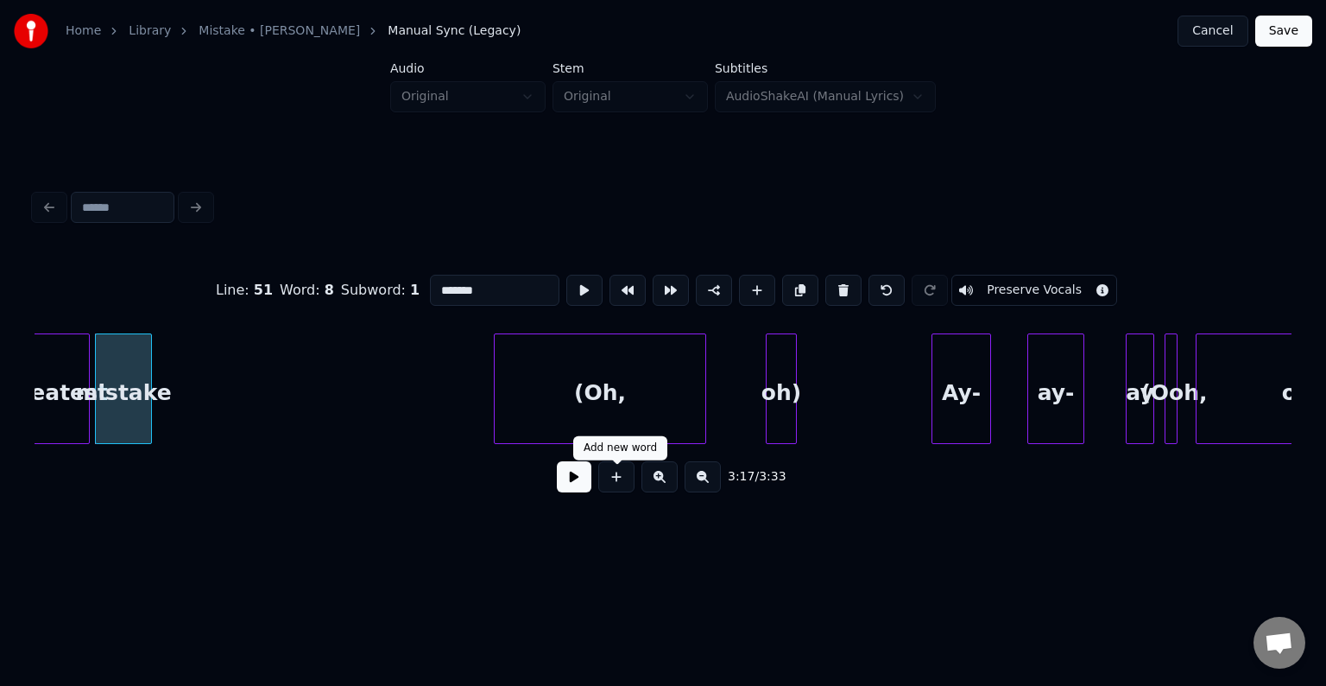
click at [585, 492] on button at bounding box center [574, 476] width 35 height 31
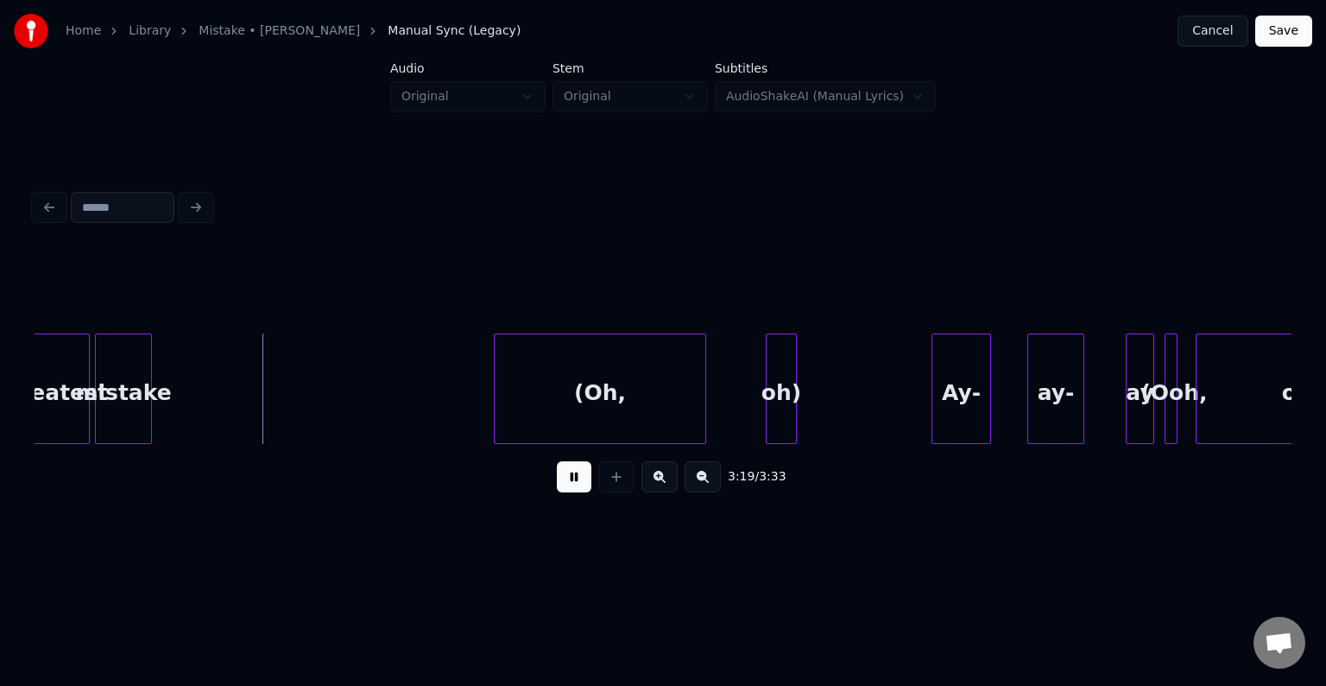
click at [582, 492] on button at bounding box center [574, 476] width 35 height 31
click at [263, 386] on div at bounding box center [262, 388] width 5 height 109
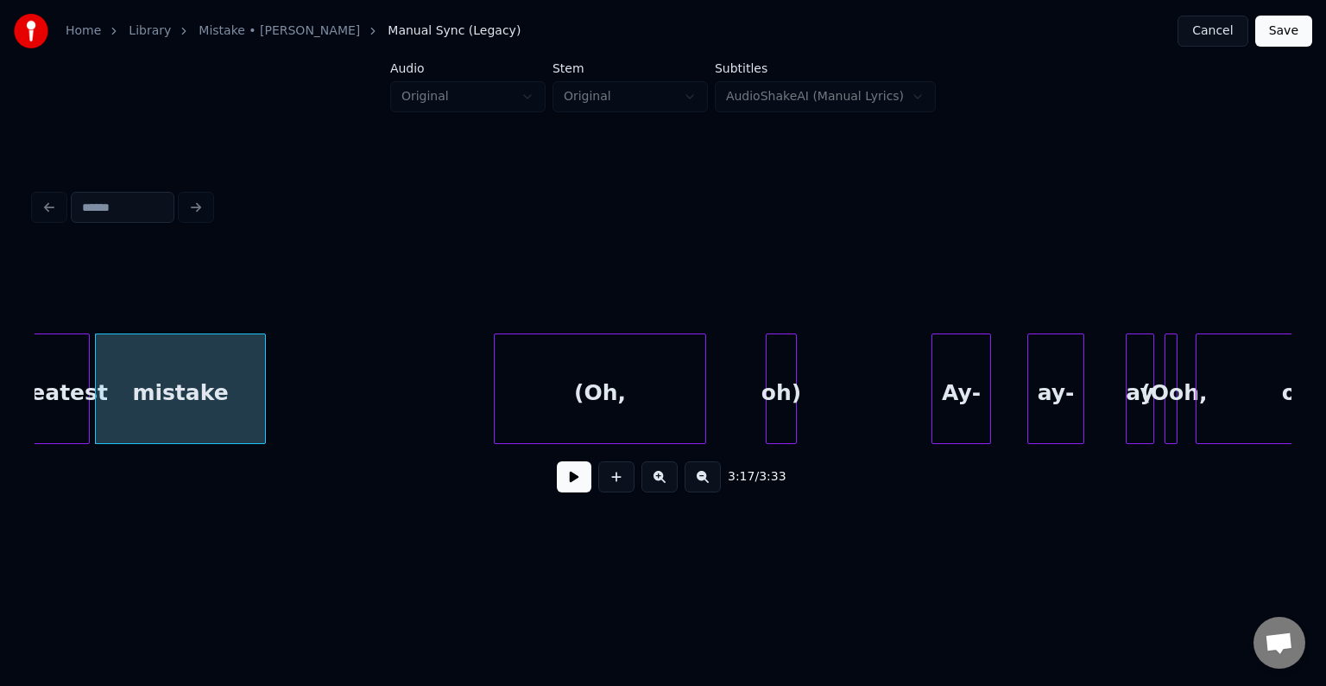
click at [639, 370] on div "(Oh," at bounding box center [600, 392] width 211 height 117
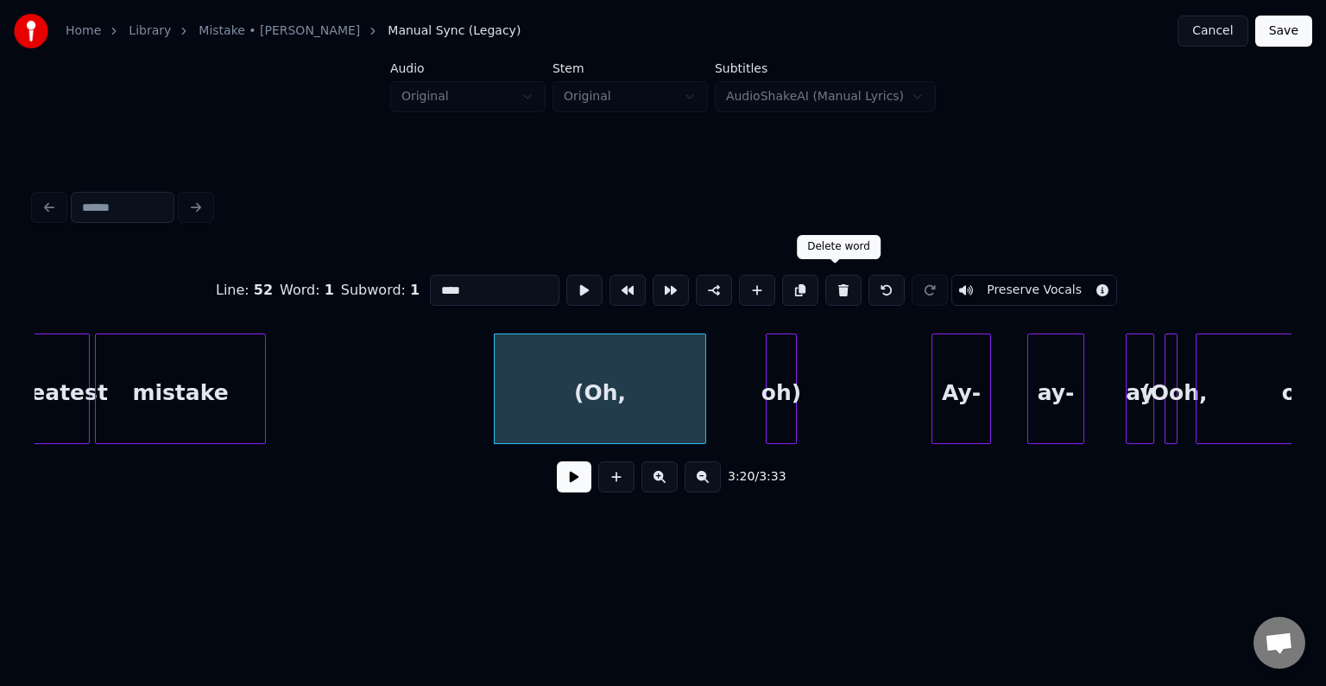
click at [829, 287] on button at bounding box center [843, 290] width 36 height 31
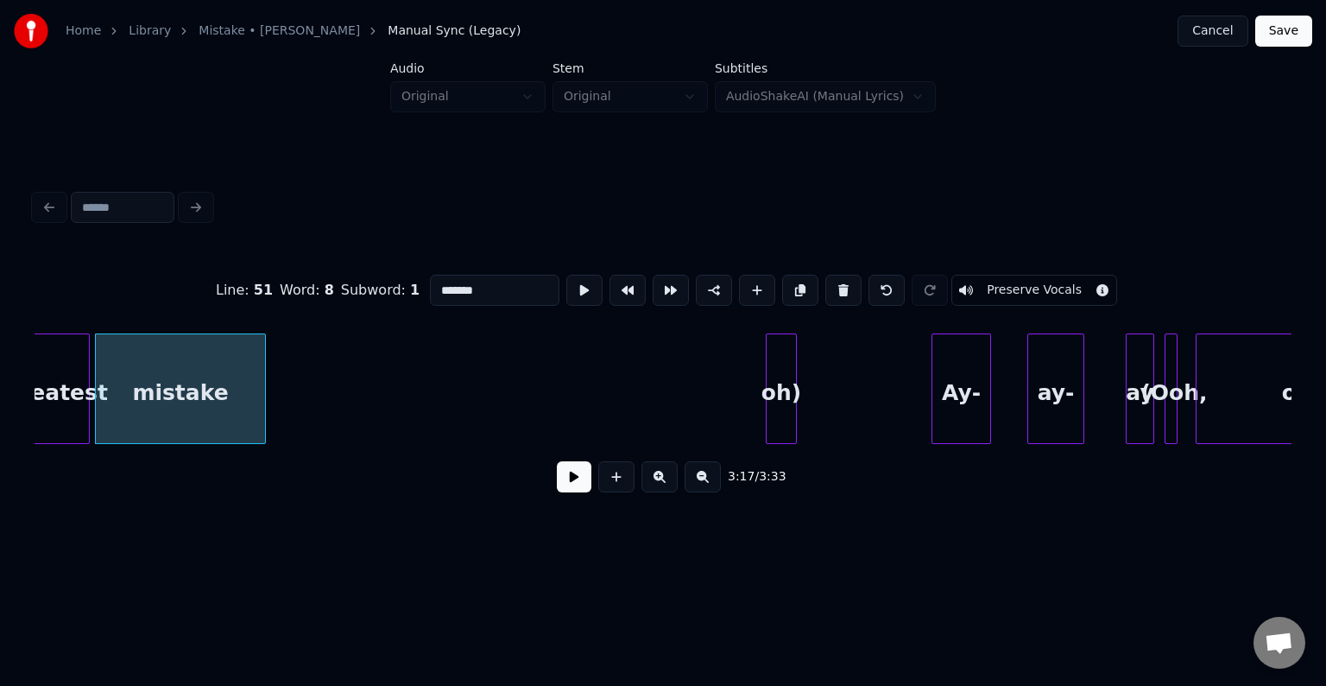
click at [785, 349] on div "oh)" at bounding box center [781, 392] width 29 height 117
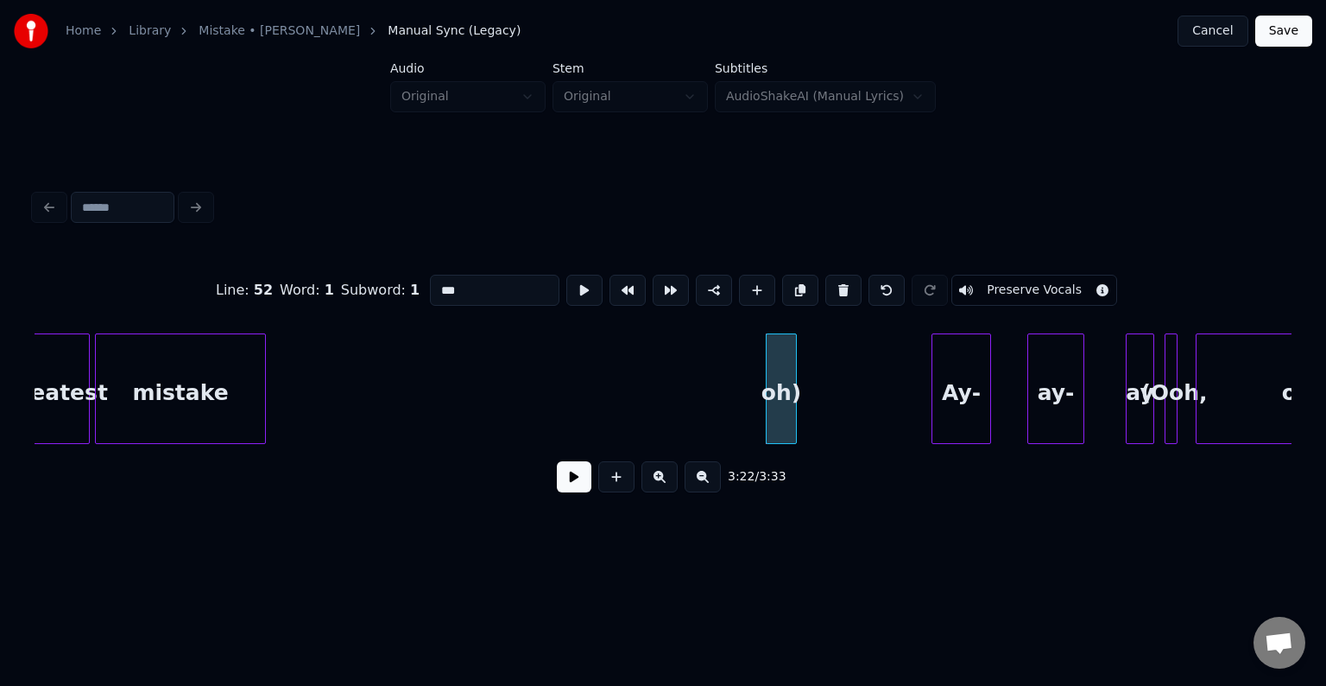
click at [833, 287] on button at bounding box center [843, 290] width 36 height 31
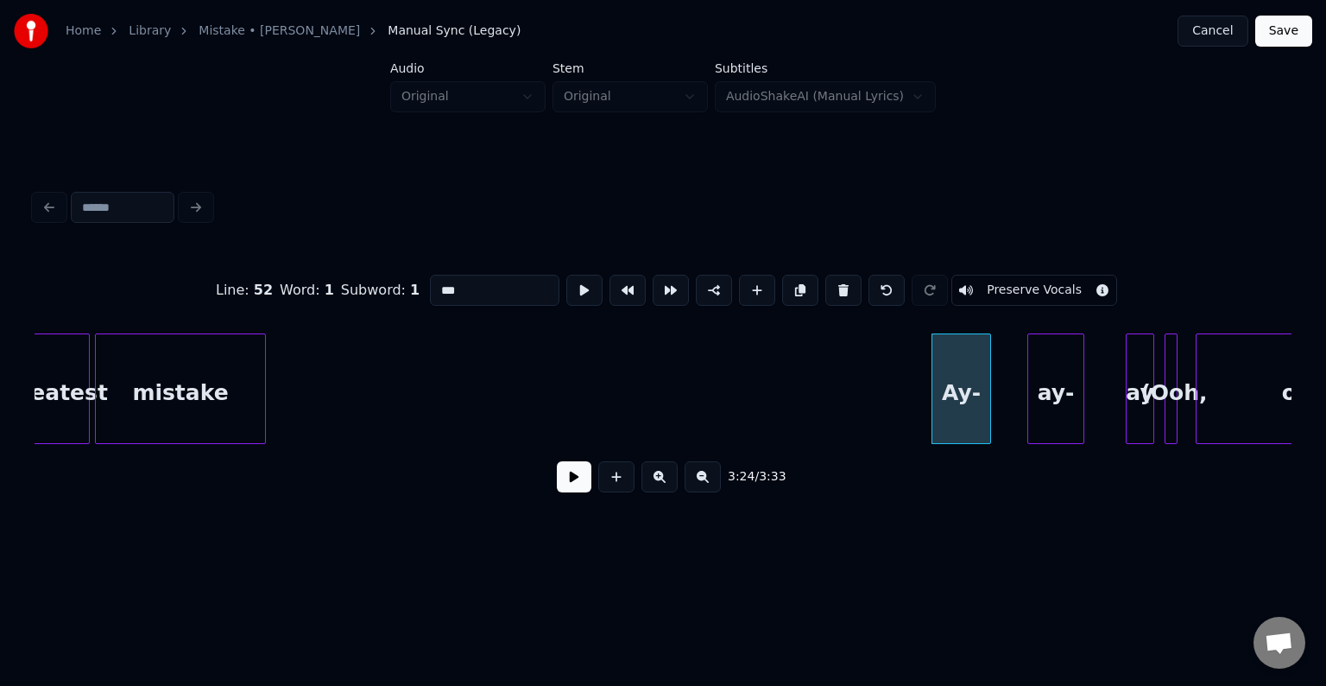
click at [833, 288] on button at bounding box center [843, 290] width 36 height 31
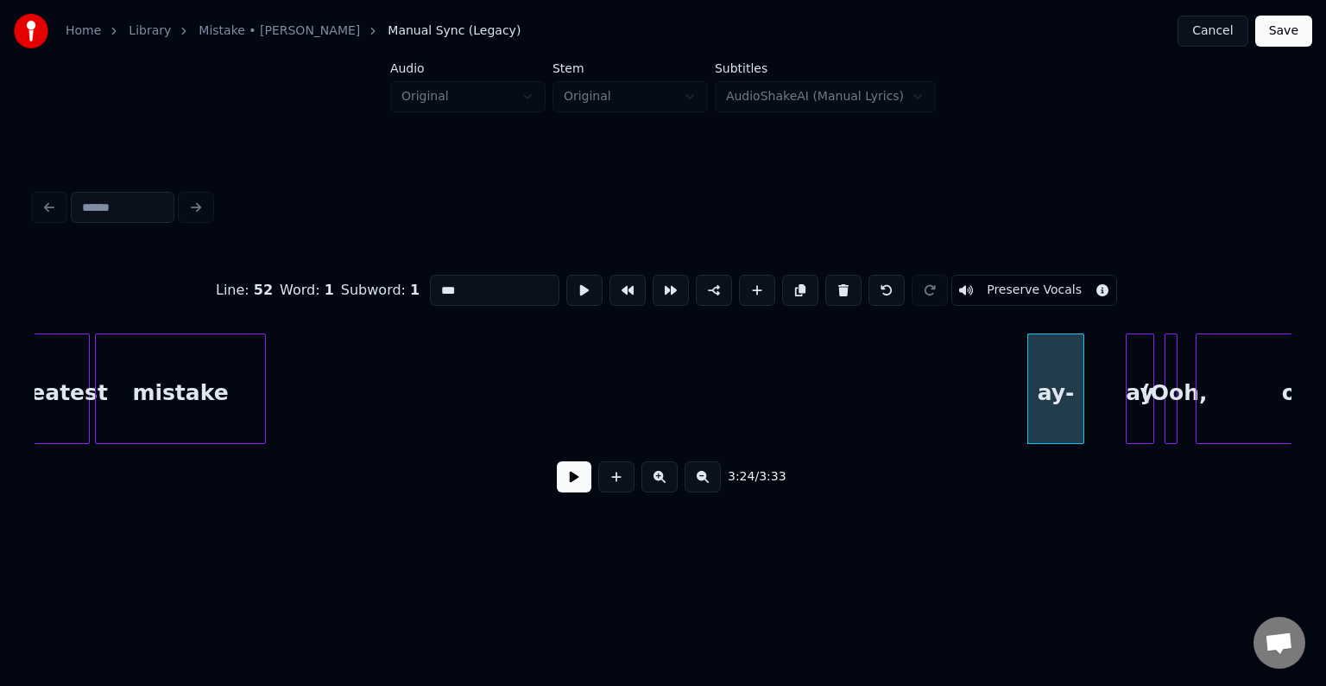
click at [833, 288] on button at bounding box center [843, 290] width 36 height 31
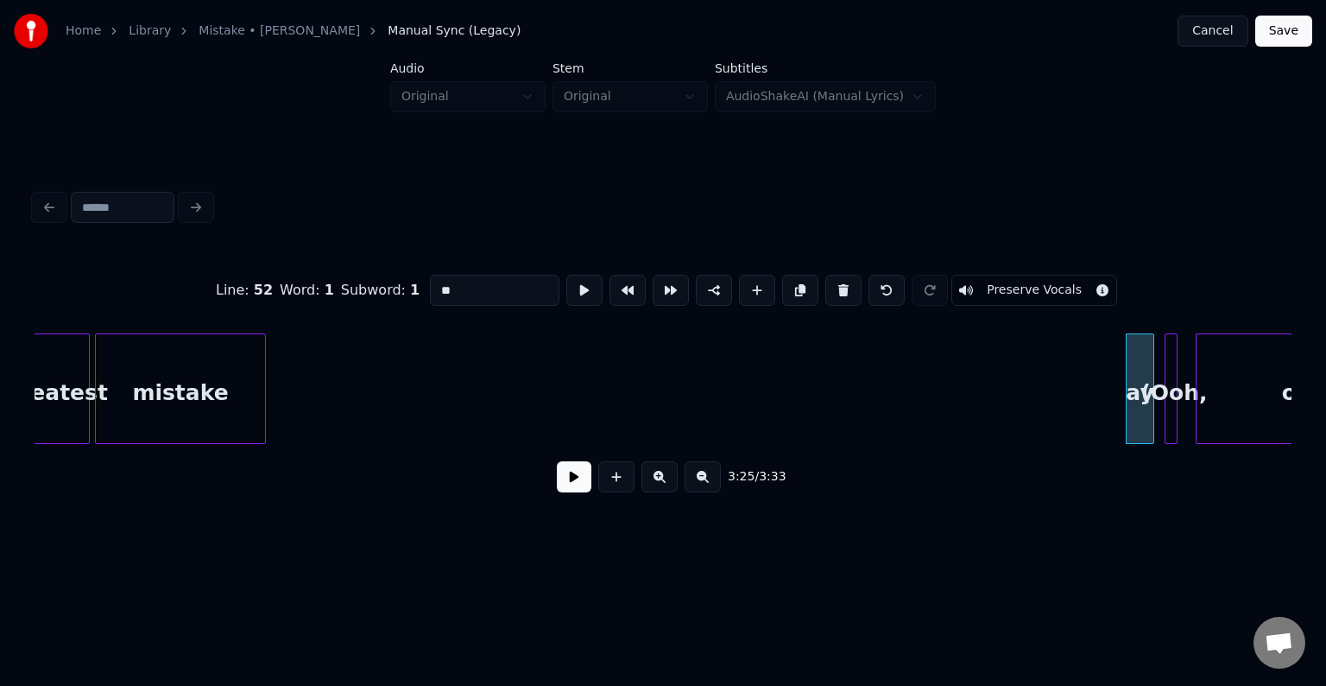
click at [833, 288] on button at bounding box center [843, 290] width 36 height 31
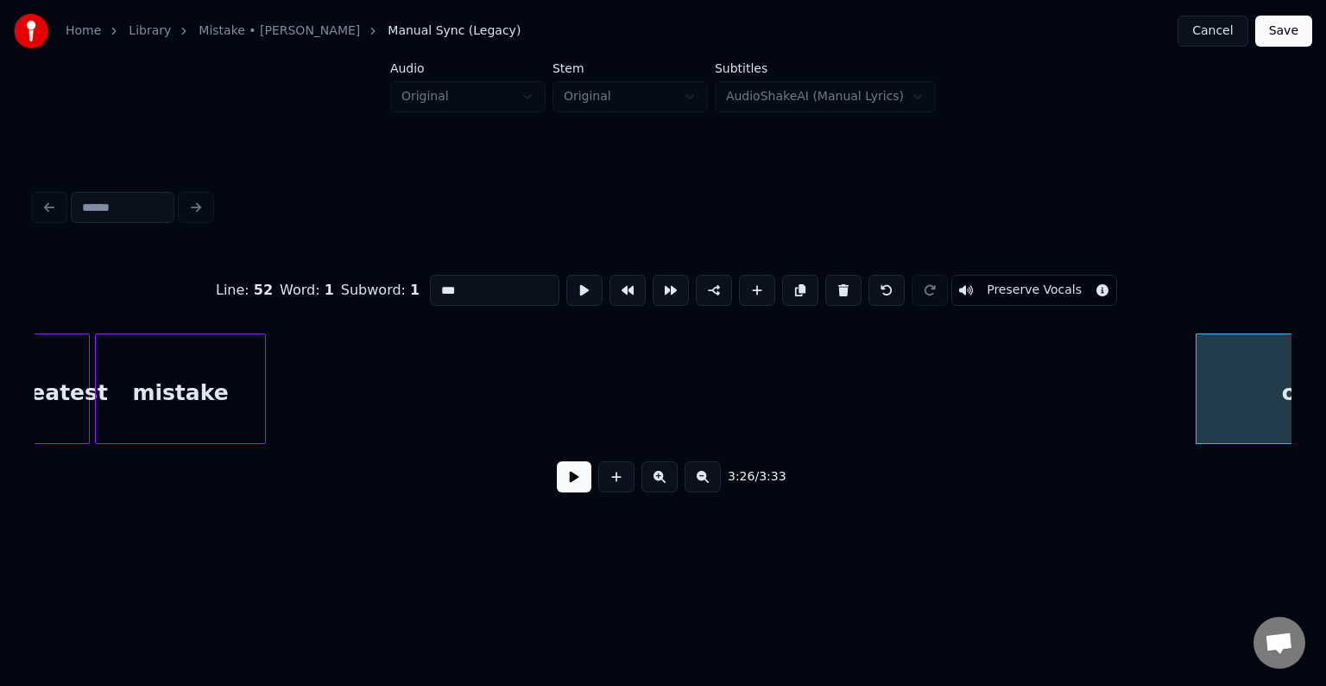
click at [833, 288] on button at bounding box center [843, 290] width 36 height 31
type input "*******"
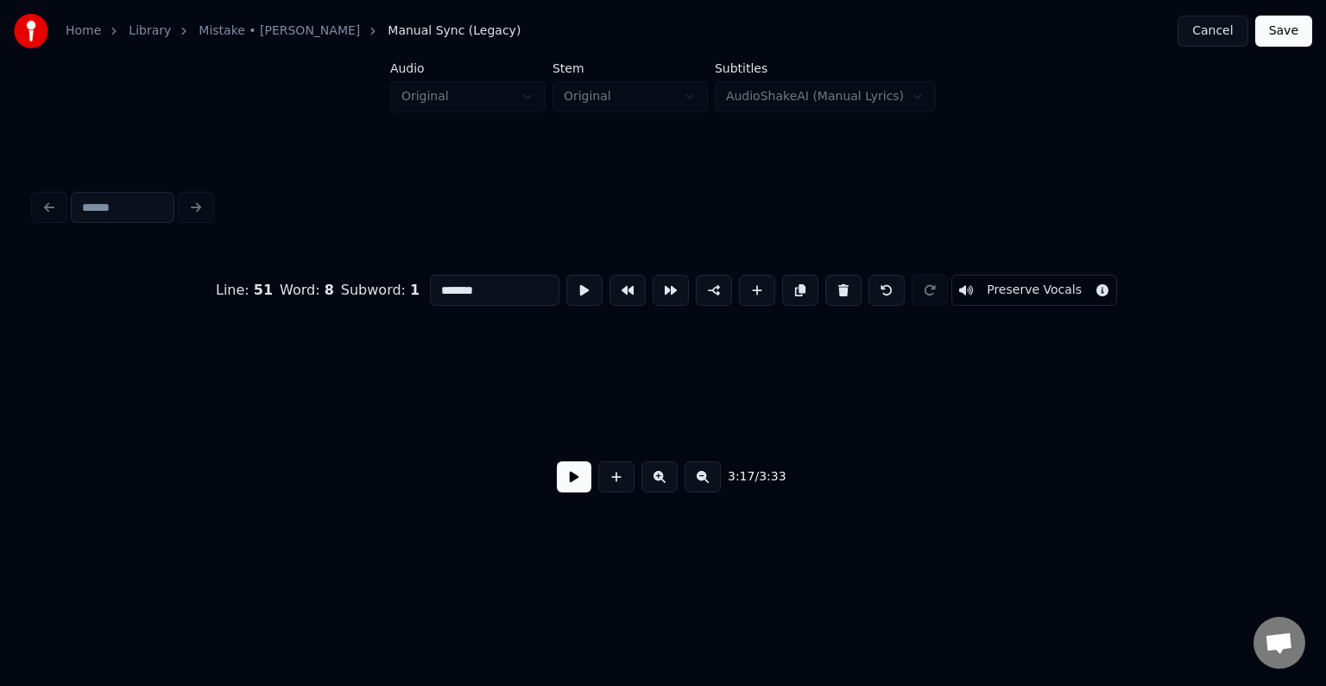
scroll to position [0, 26383]
click at [1295, 26] on button "Save" at bounding box center [1283, 31] width 57 height 31
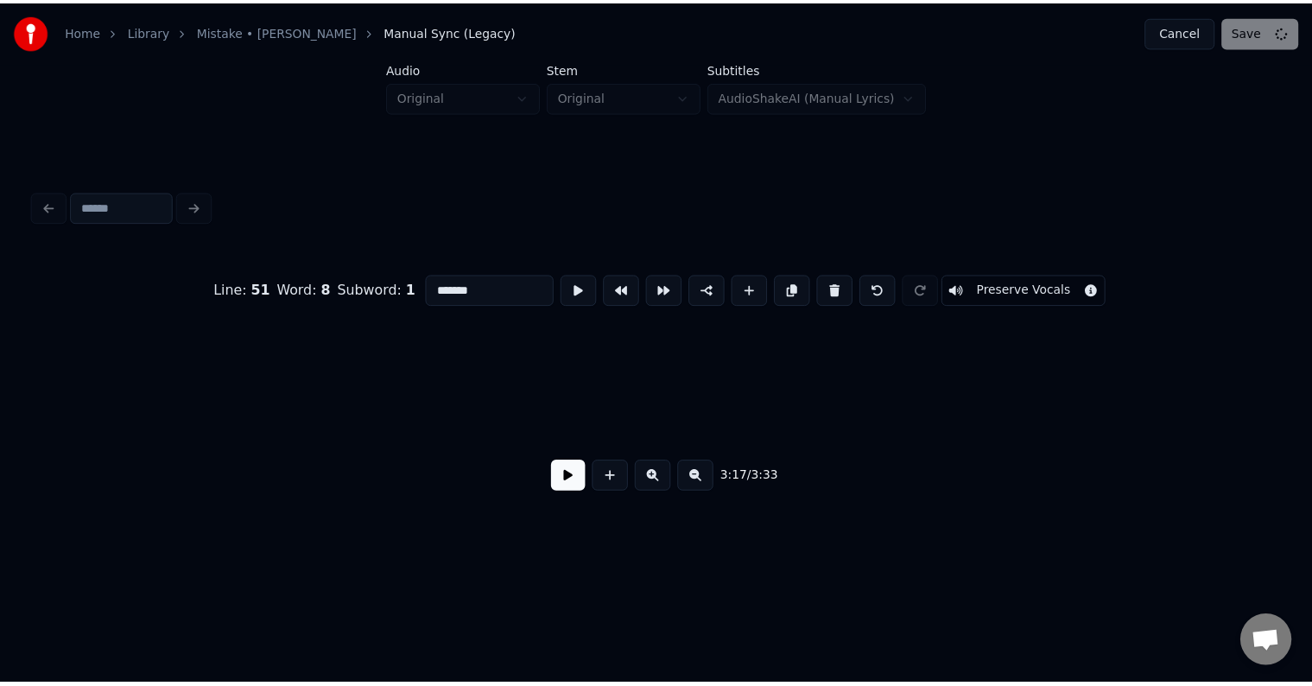
scroll to position [0, 1670]
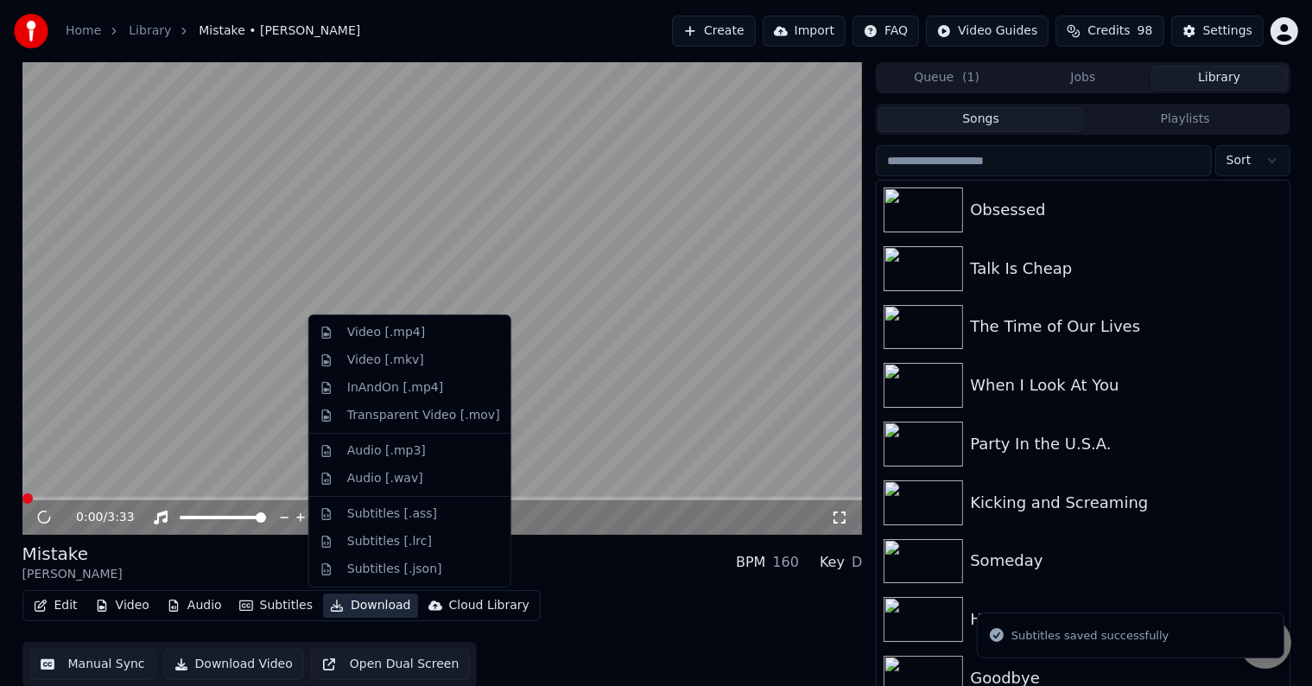
click at [352, 612] on button "Download" at bounding box center [370, 605] width 95 height 24
click at [383, 328] on div "Video [.mp4]" at bounding box center [386, 332] width 78 height 17
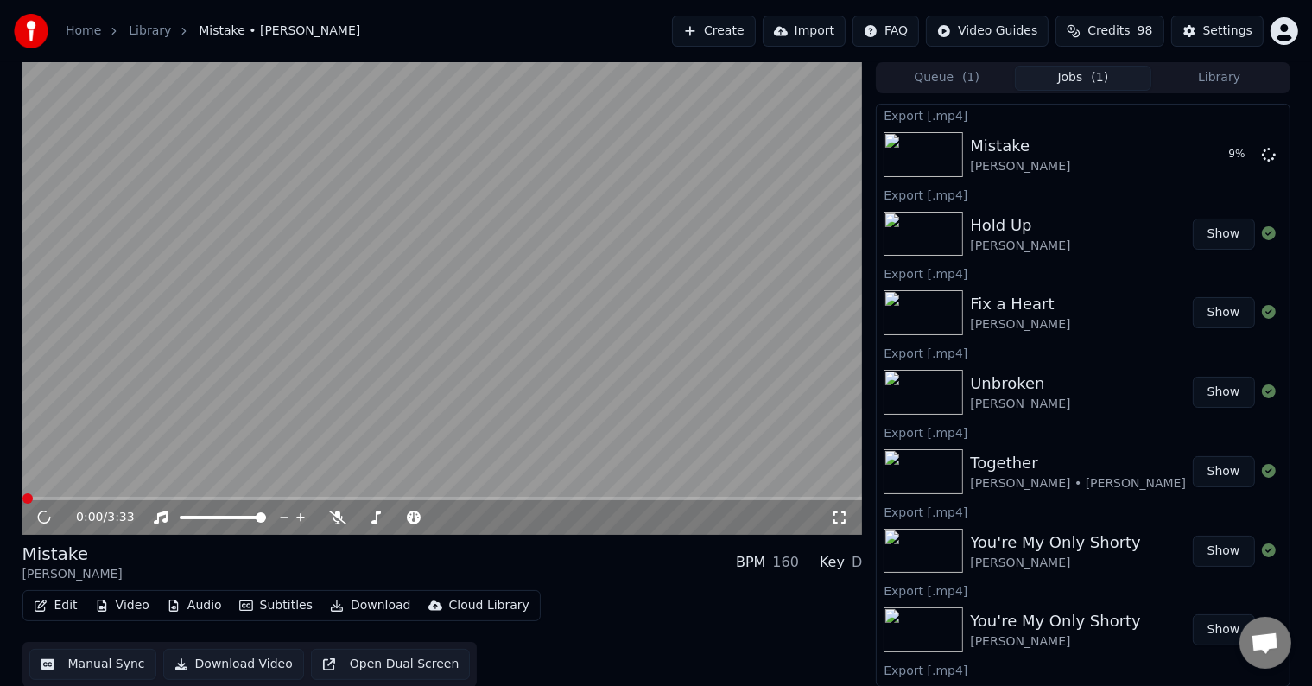
click at [43, 519] on icon at bounding box center [44, 517] width 16 height 17
click at [1178, 76] on button "Library" at bounding box center [1219, 78] width 136 height 25
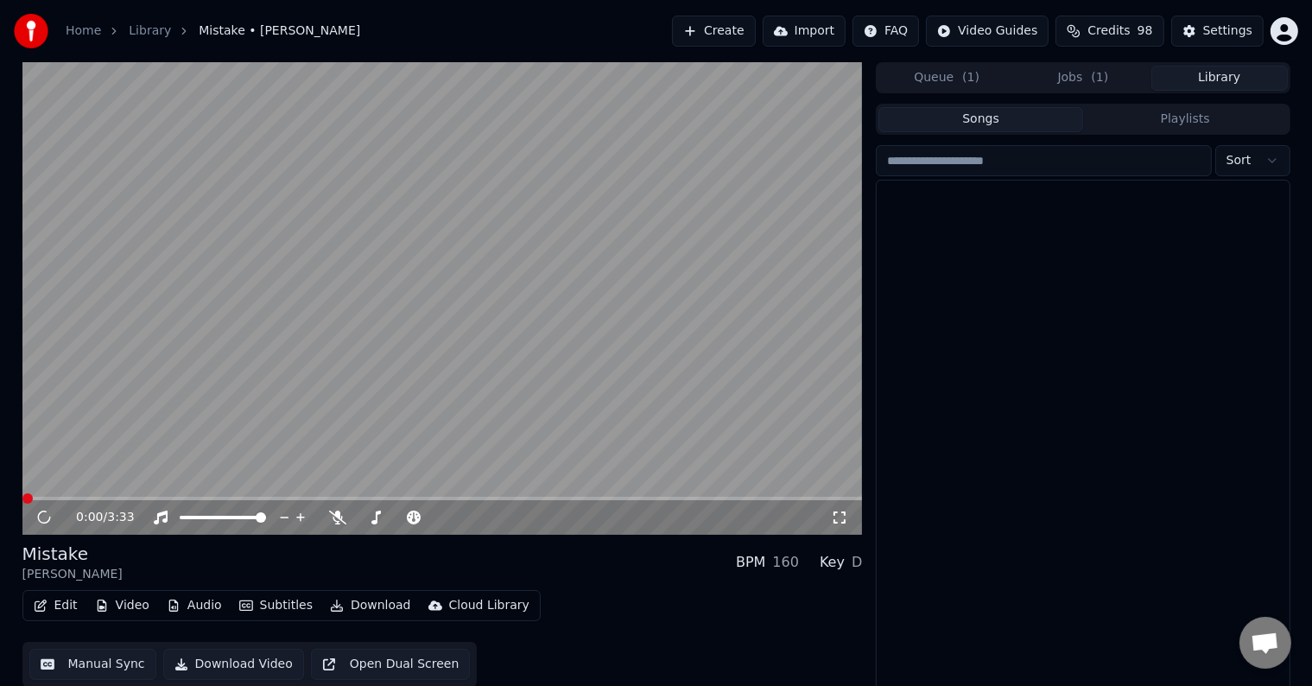
scroll to position [17368, 0]
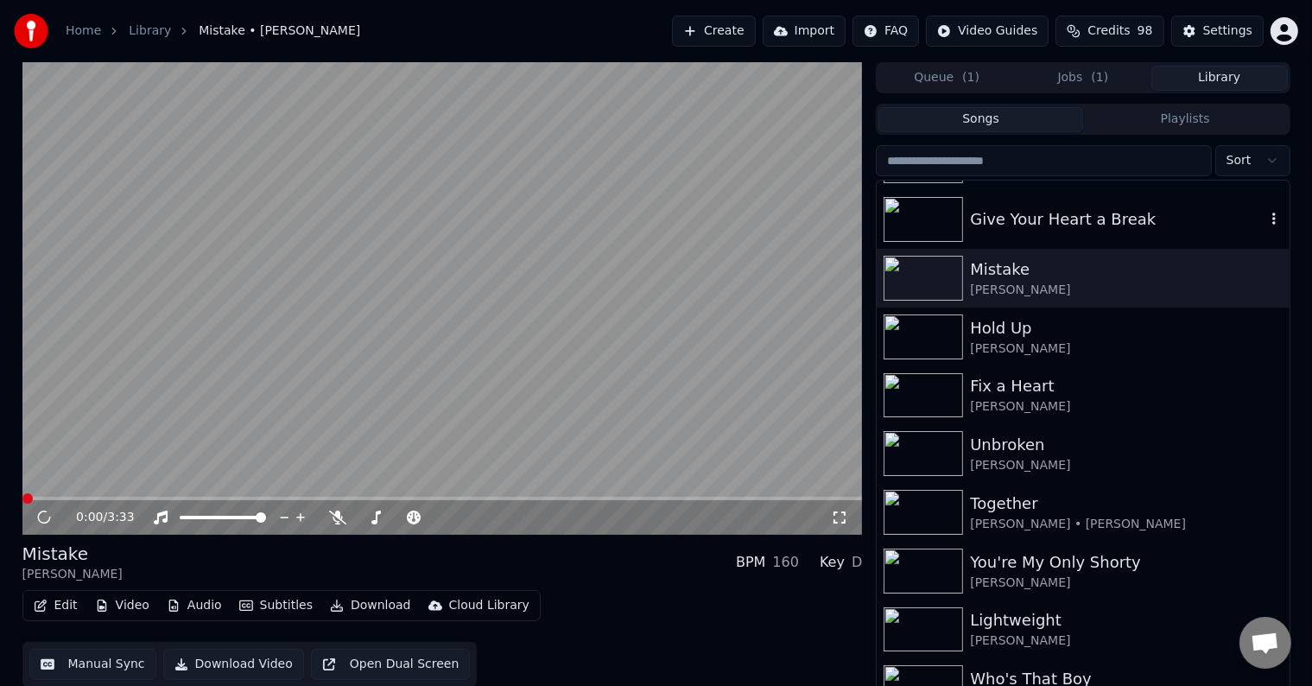
click at [1074, 218] on div "Give Your Heart a Break" at bounding box center [1117, 219] width 294 height 24
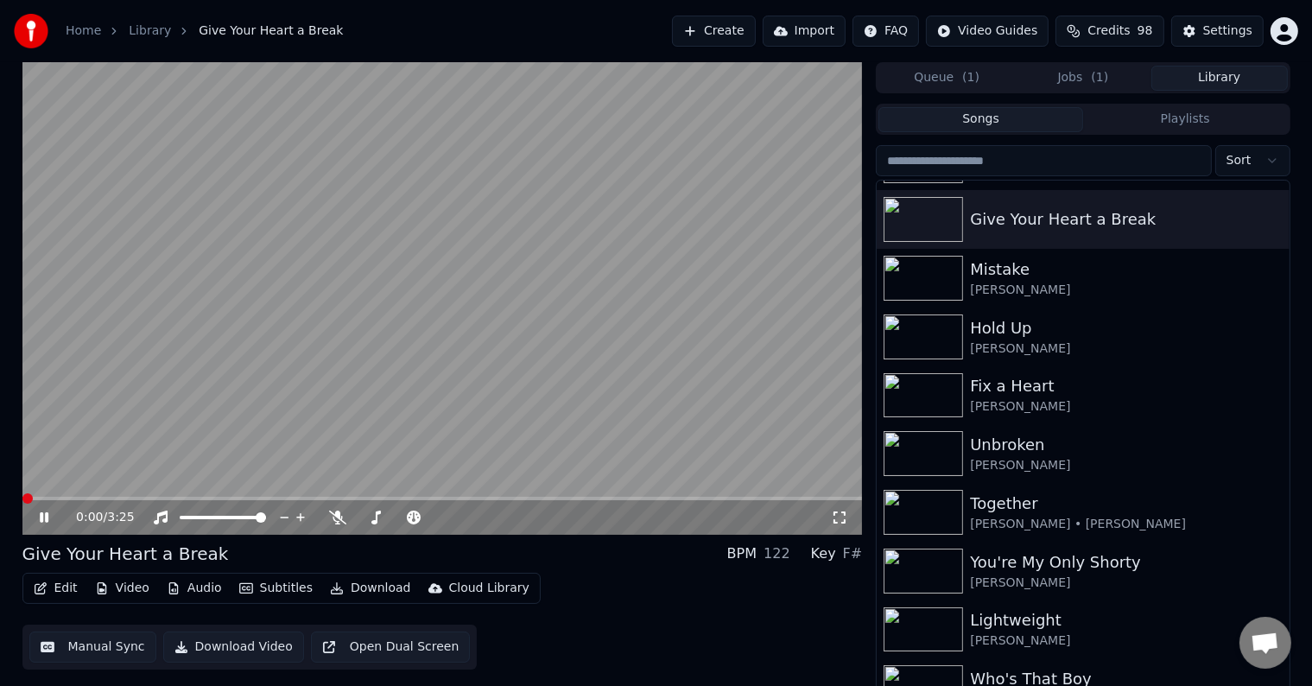
click at [42, 589] on icon "button" at bounding box center [41, 588] width 14 height 12
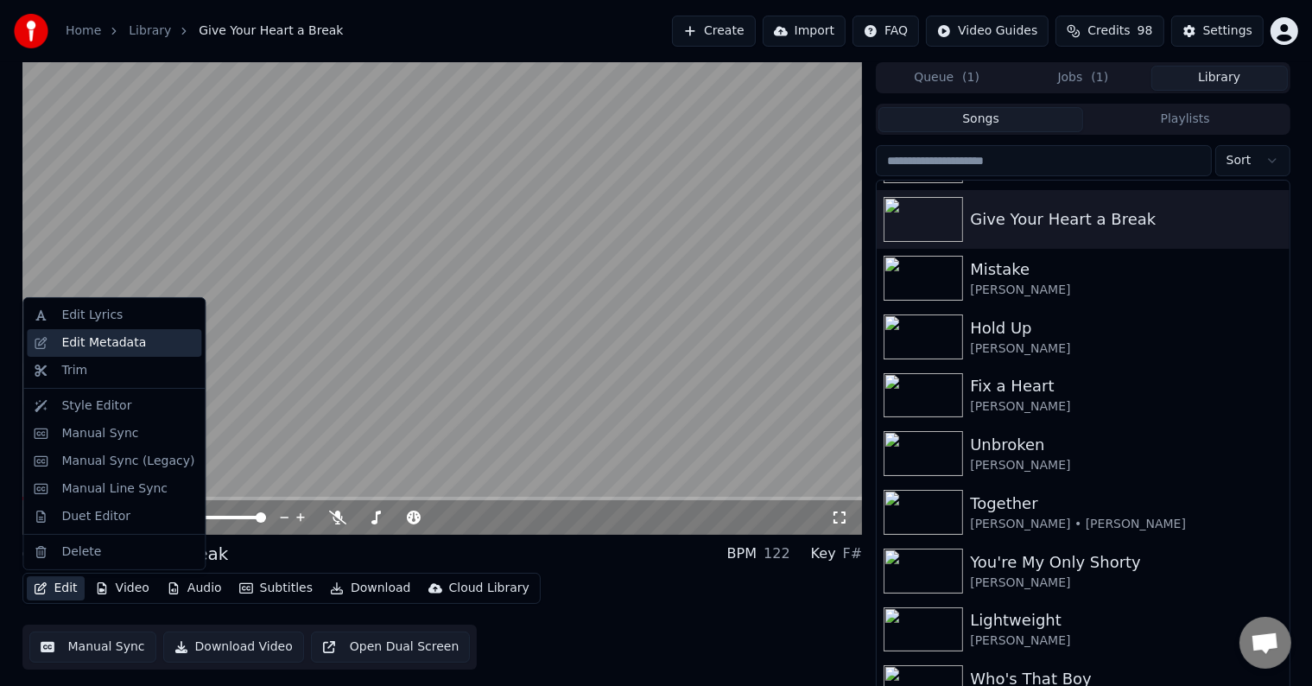
click at [68, 335] on div "Edit Metadata" at bounding box center [103, 342] width 85 height 17
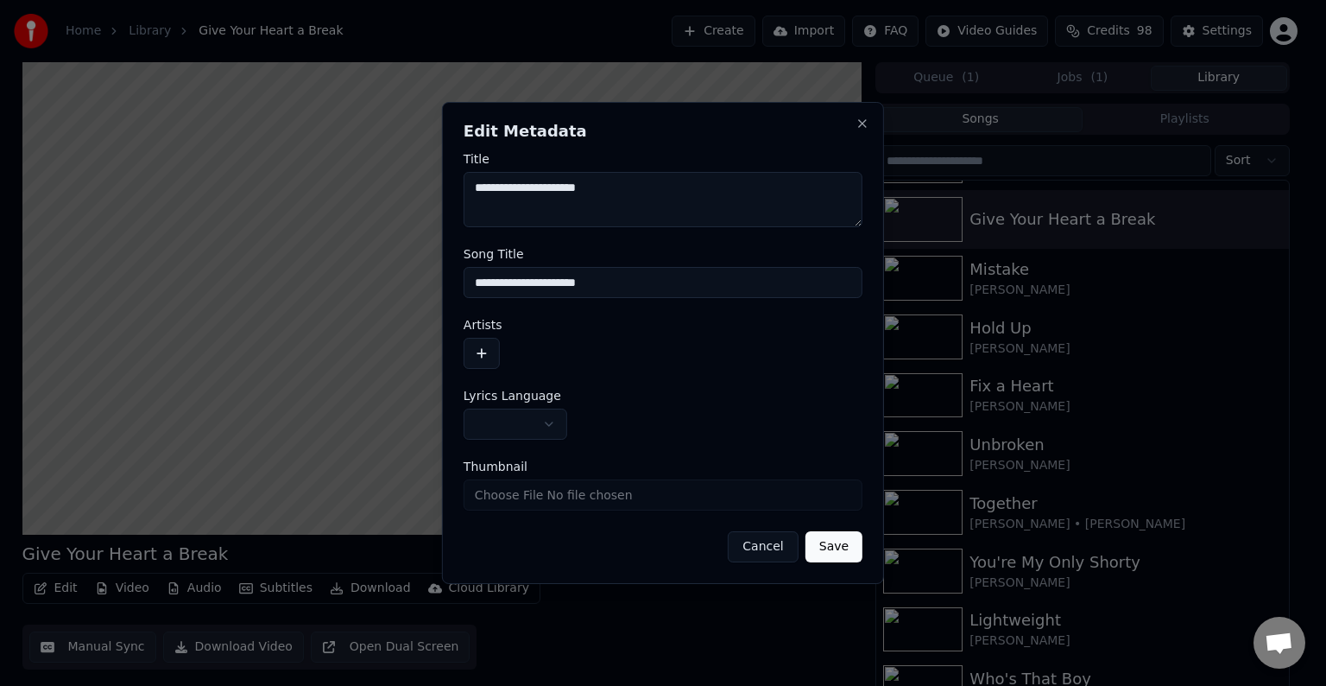
click at [515, 423] on body "Home Library Give Your Heart a Break Create Import FAQ Video Guides Credits 98 …" at bounding box center [656, 343] width 1312 height 686
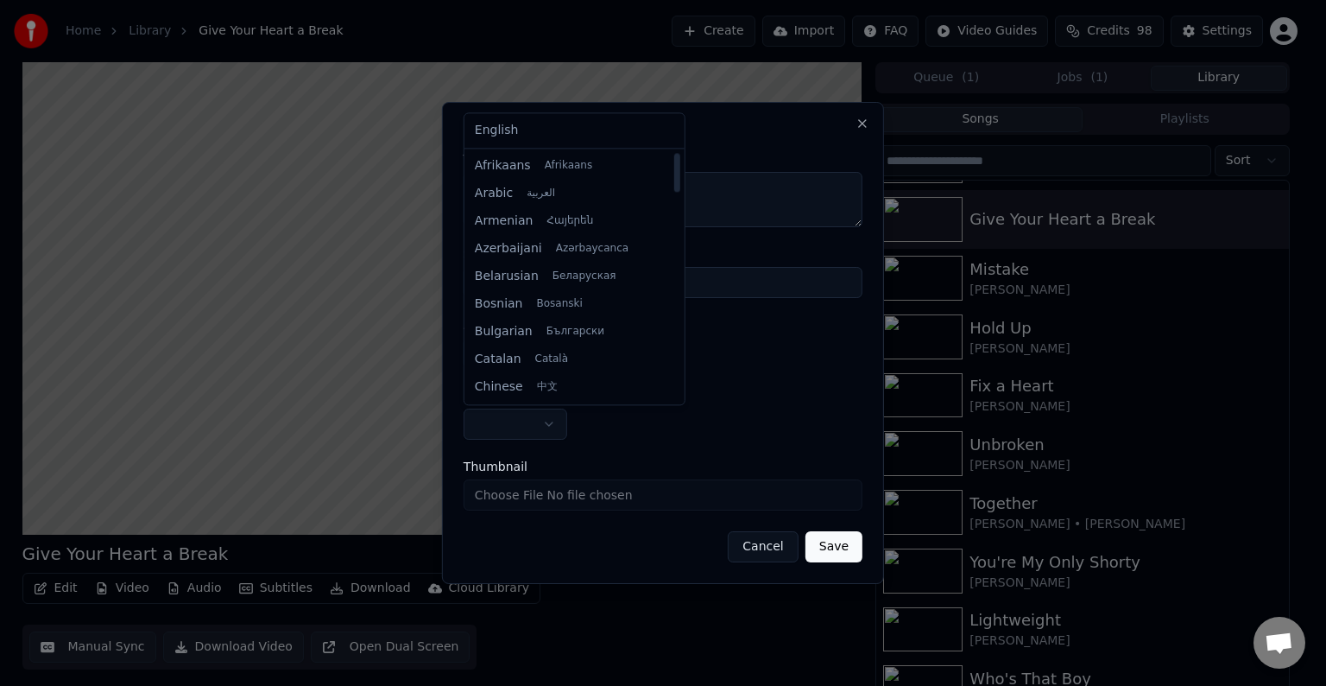
select select "**"
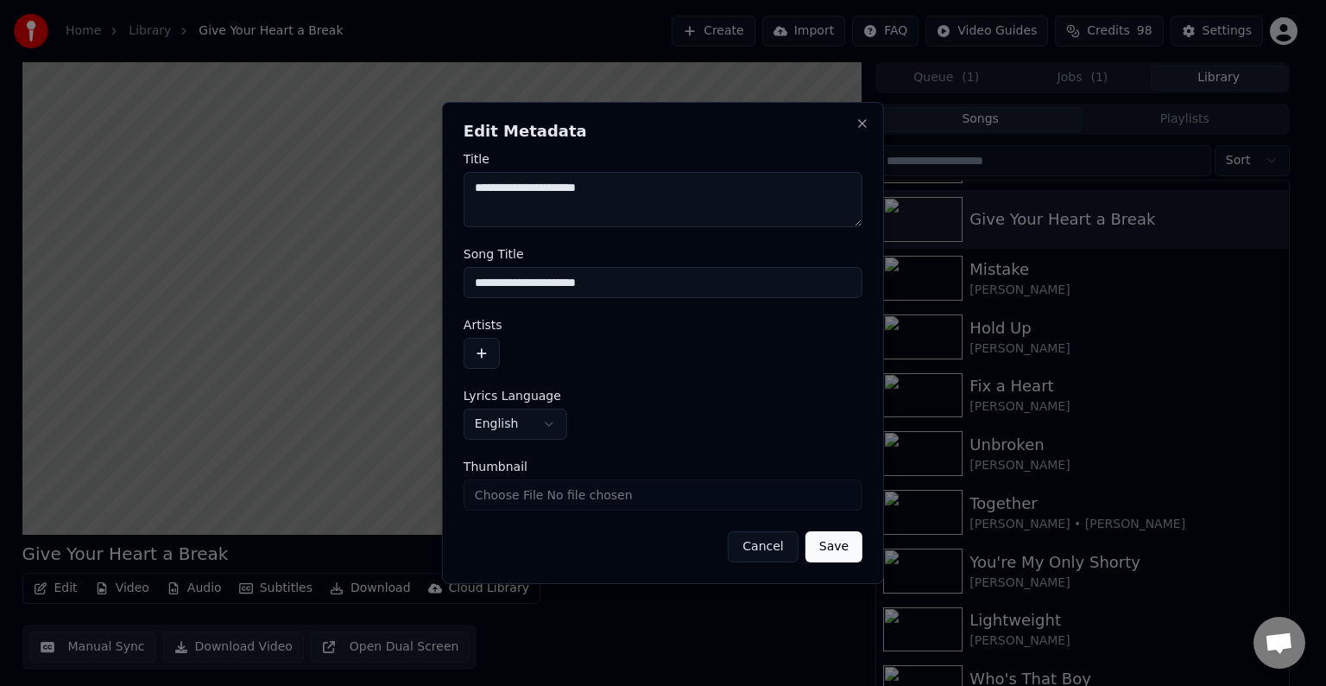
click at [487, 366] on button "button" at bounding box center [482, 353] width 36 height 31
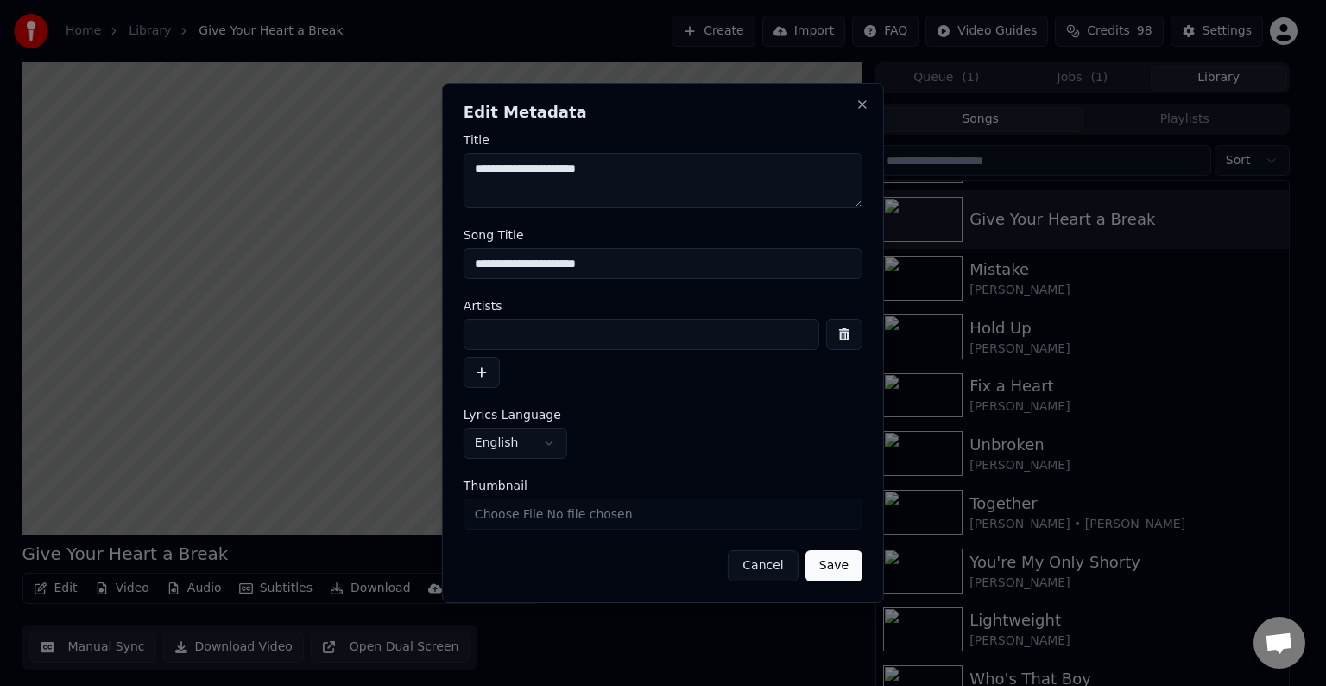
click at [532, 335] on input at bounding box center [642, 334] width 356 height 31
type input "**********"
click at [806, 550] on button "Save" at bounding box center [834, 565] width 57 height 31
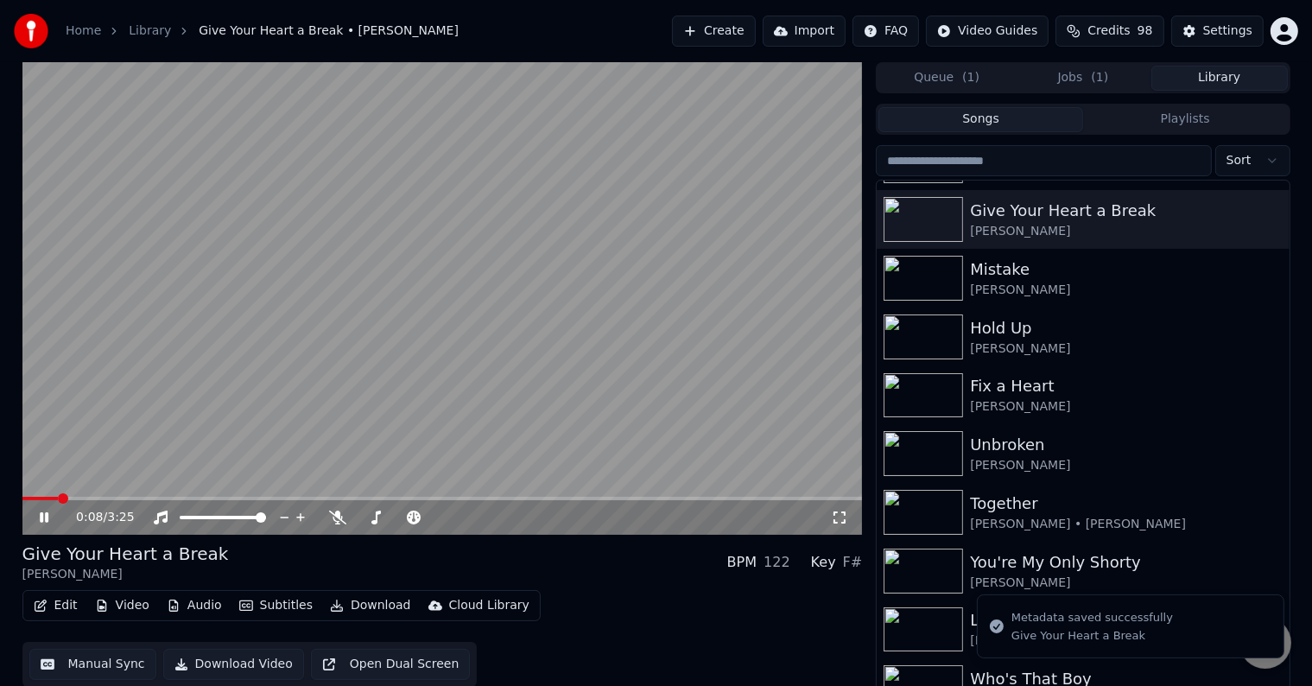
click at [41, 518] on icon at bounding box center [44, 517] width 9 height 10
click at [48, 601] on button "Edit" at bounding box center [56, 605] width 58 height 24
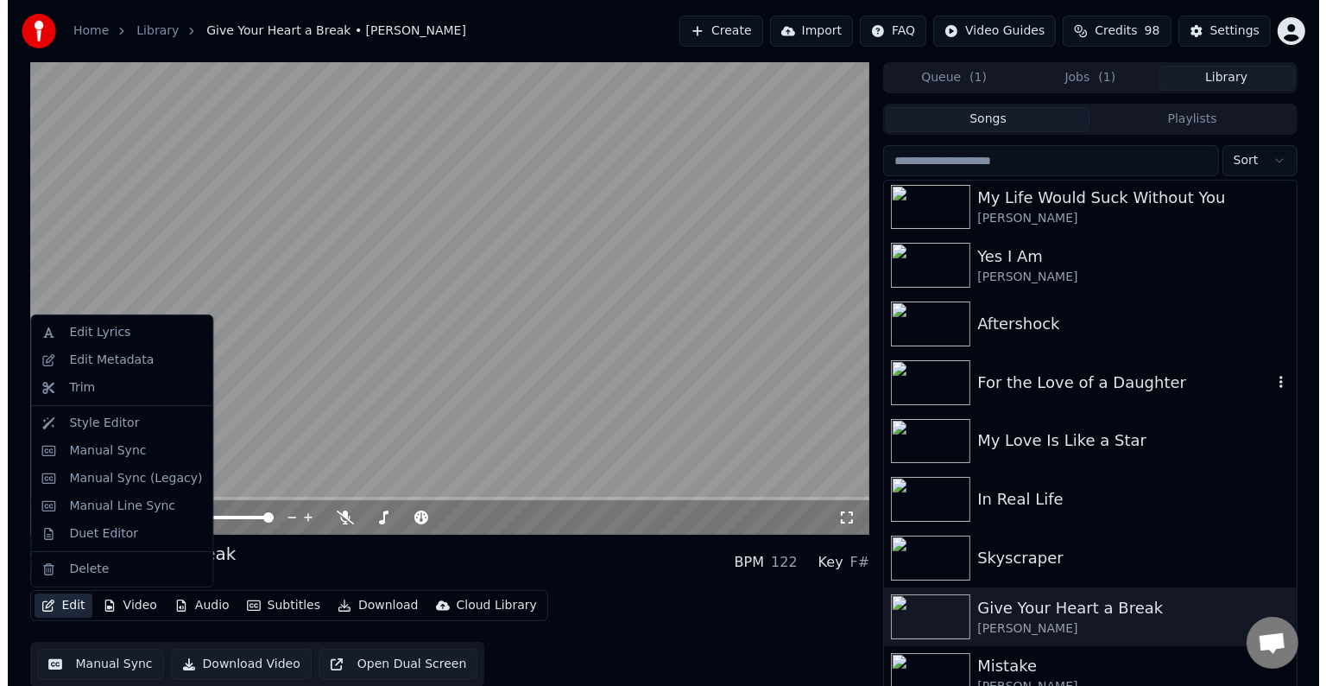
scroll to position [16974, 0]
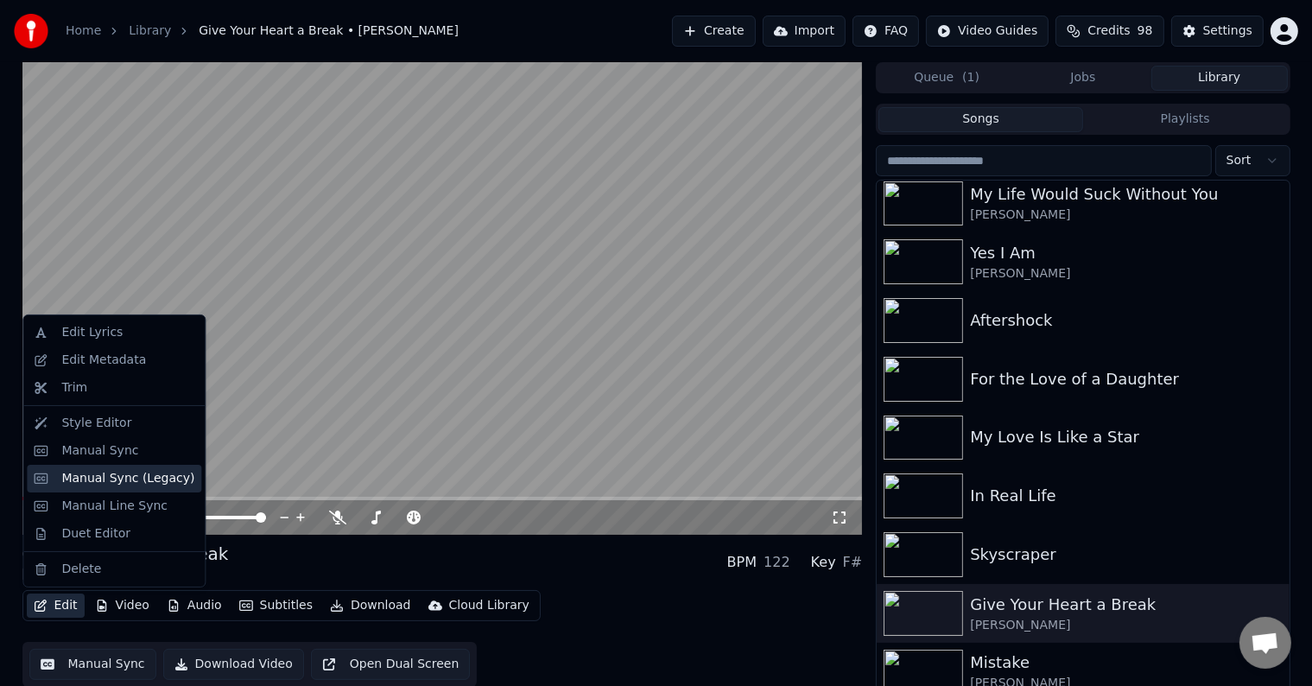
click at [100, 474] on div "Manual Sync (Legacy)" at bounding box center [127, 478] width 133 height 17
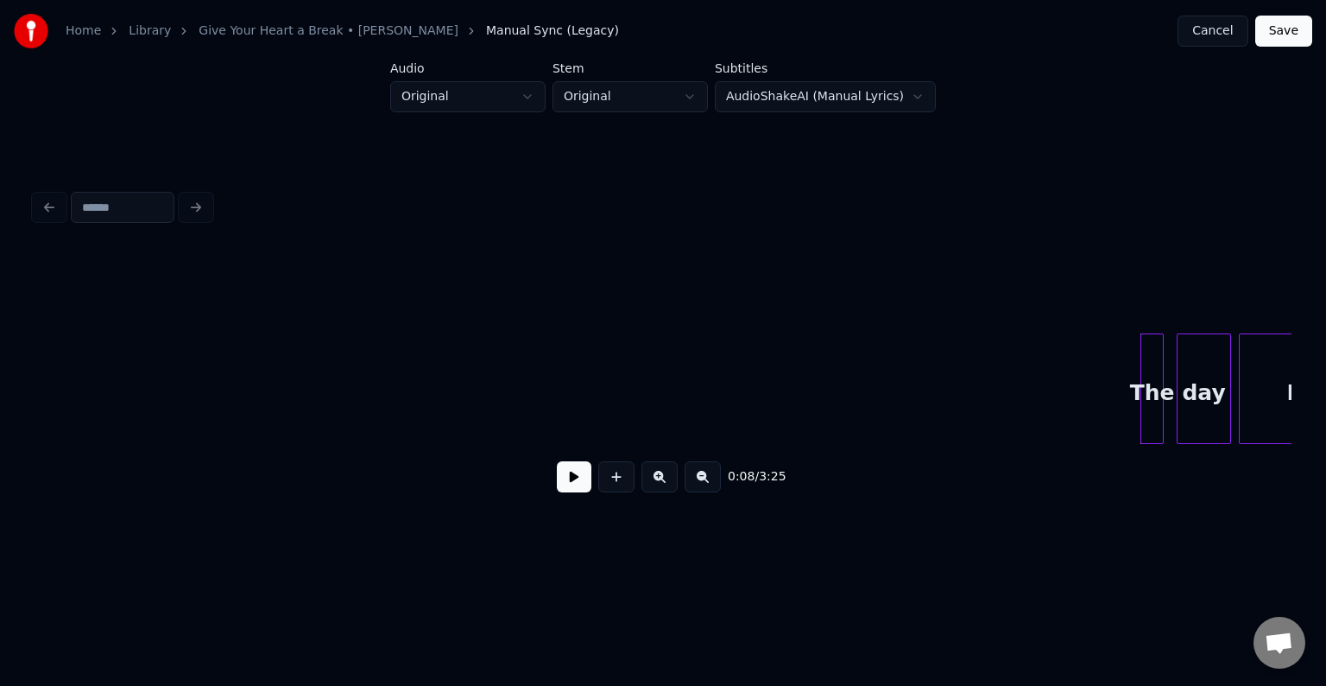
click at [575, 487] on button at bounding box center [574, 476] width 35 height 31
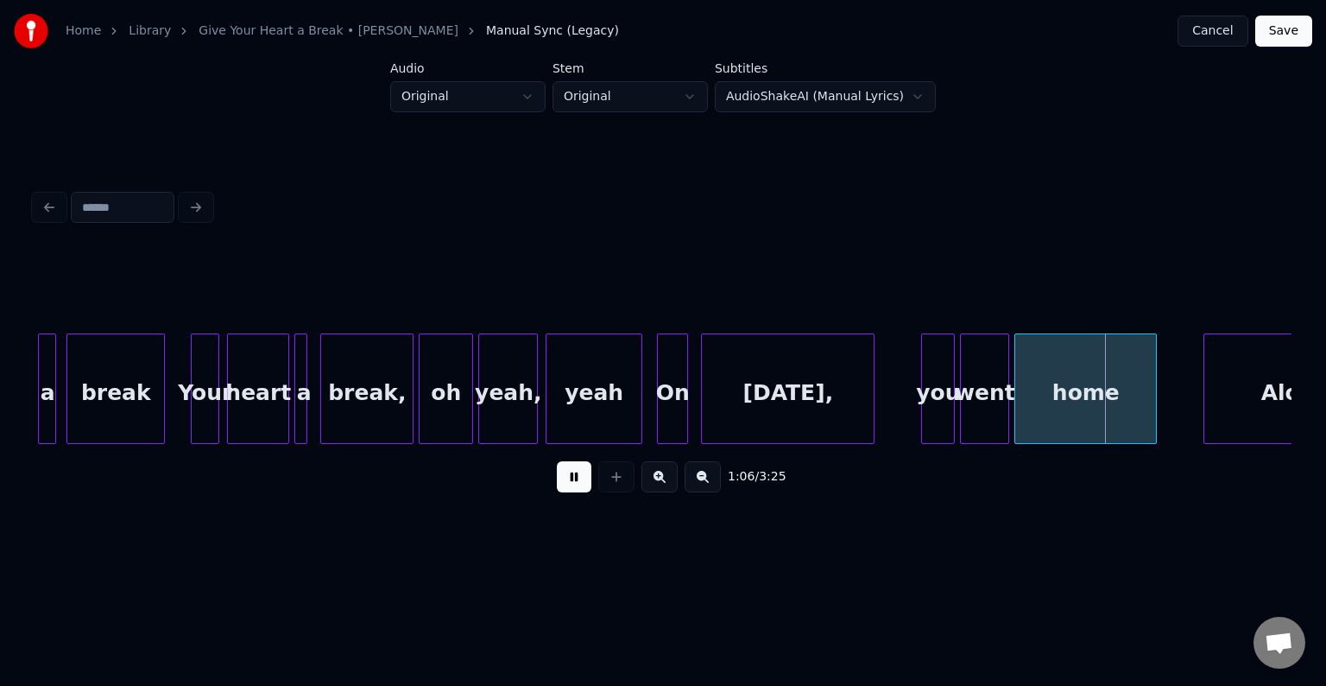
click at [639, 427] on div at bounding box center [638, 388] width 5 height 109
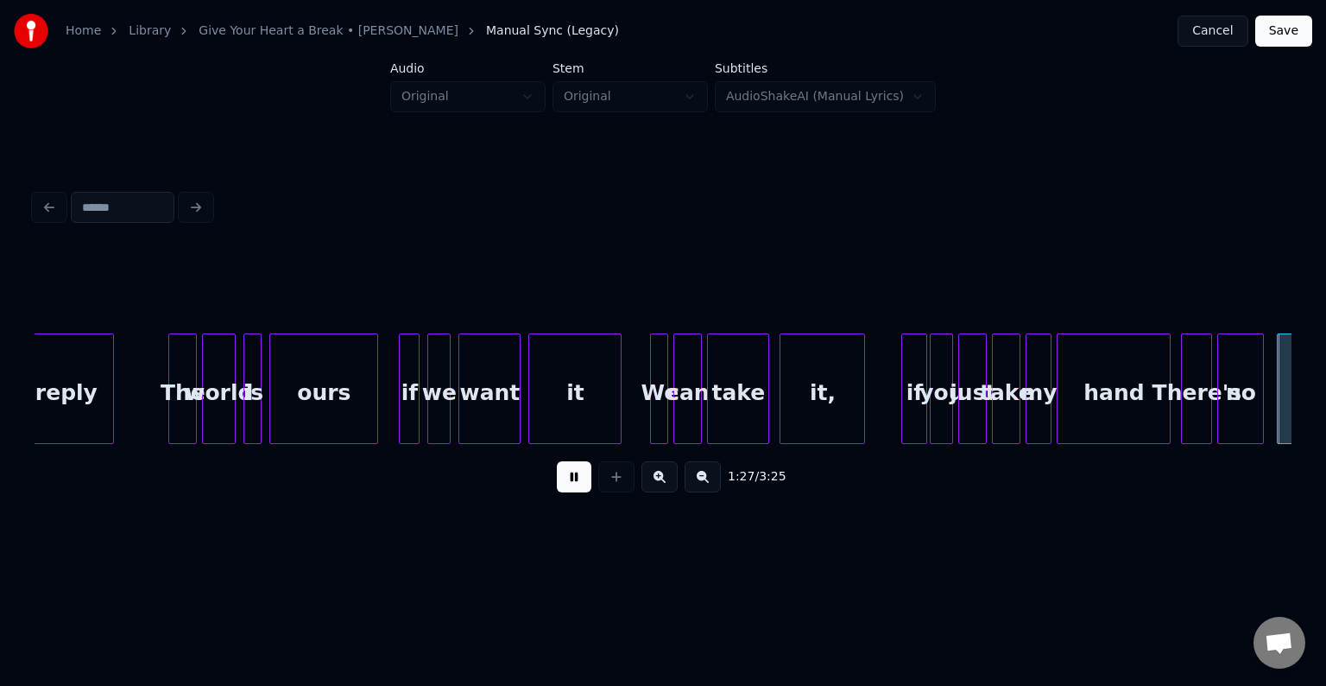
scroll to position [0, 11320]
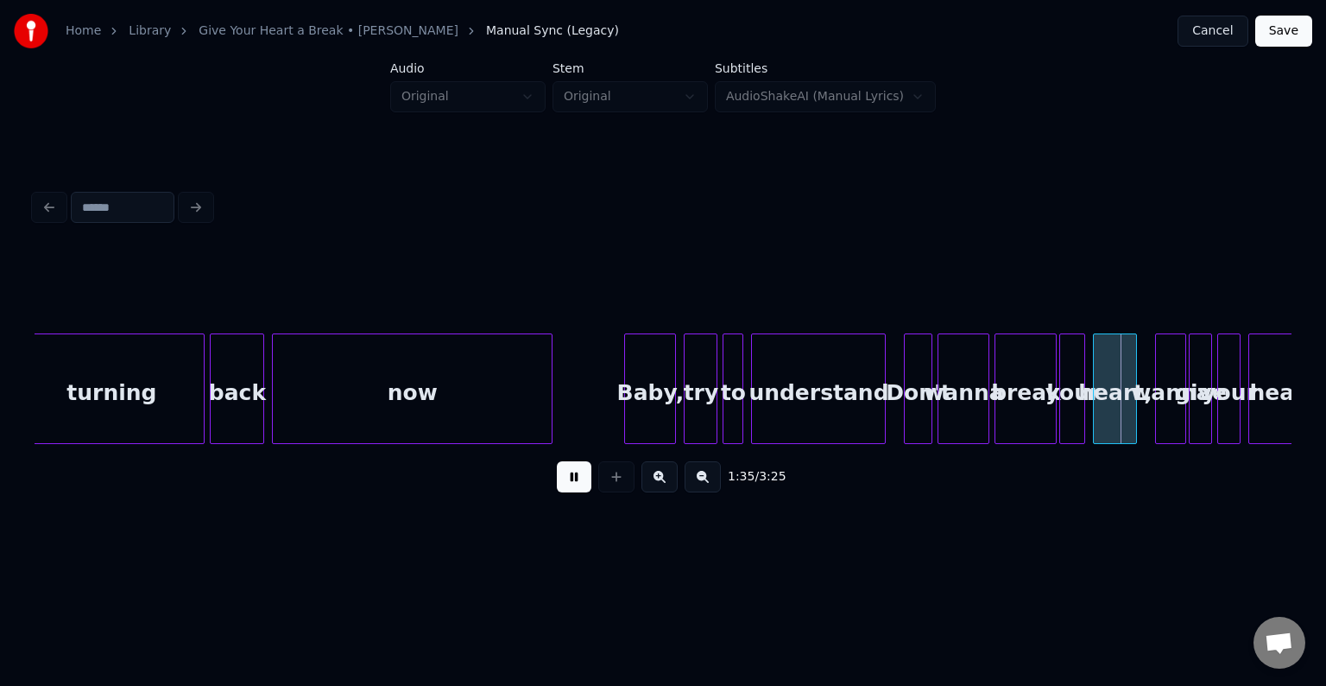
click at [547, 389] on div at bounding box center [549, 388] width 5 height 109
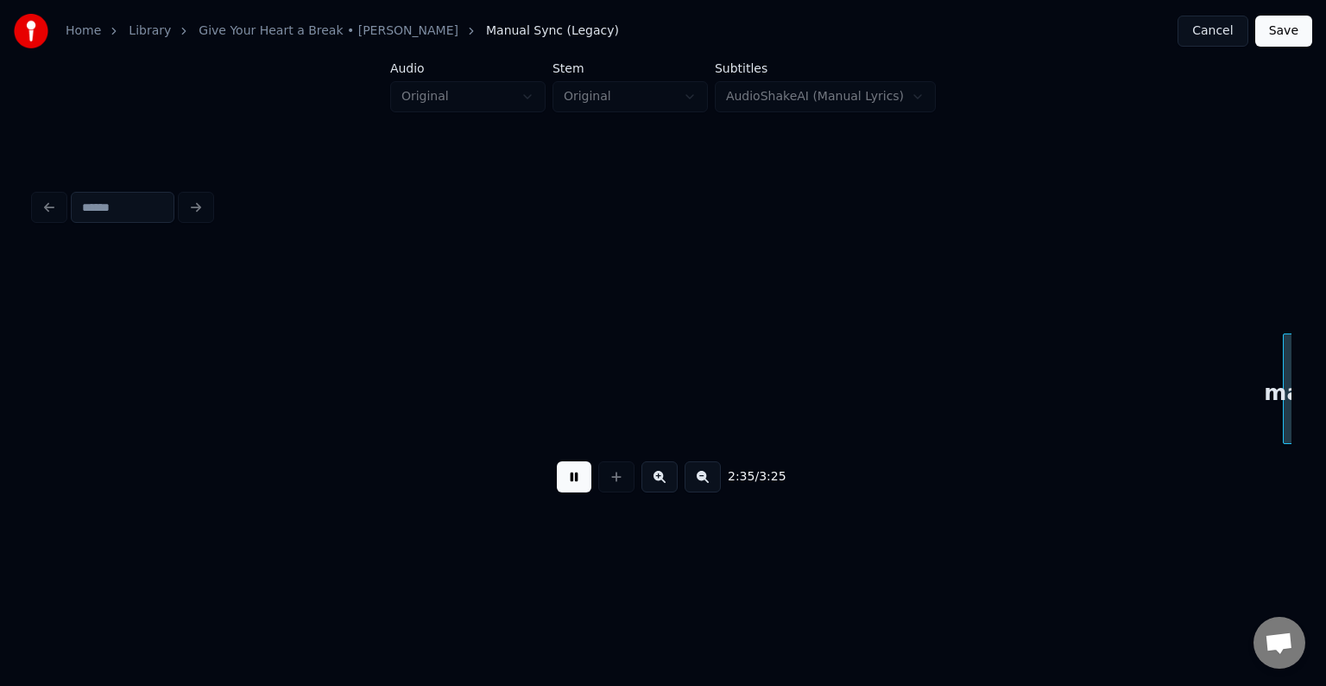
scroll to position [0, 20129]
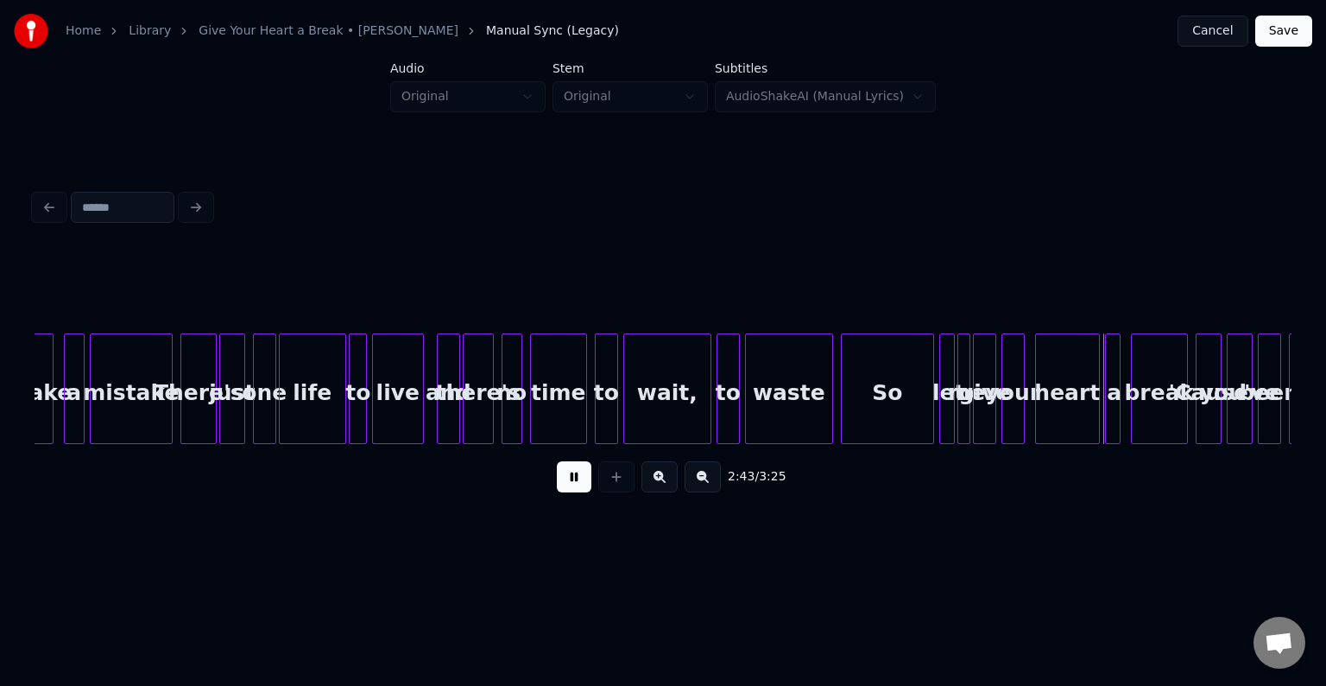
click at [579, 481] on button at bounding box center [574, 476] width 35 height 31
click at [898, 398] on div at bounding box center [900, 388] width 5 height 109
click at [557, 479] on button at bounding box center [574, 476] width 35 height 31
click at [860, 401] on div at bounding box center [862, 388] width 5 height 109
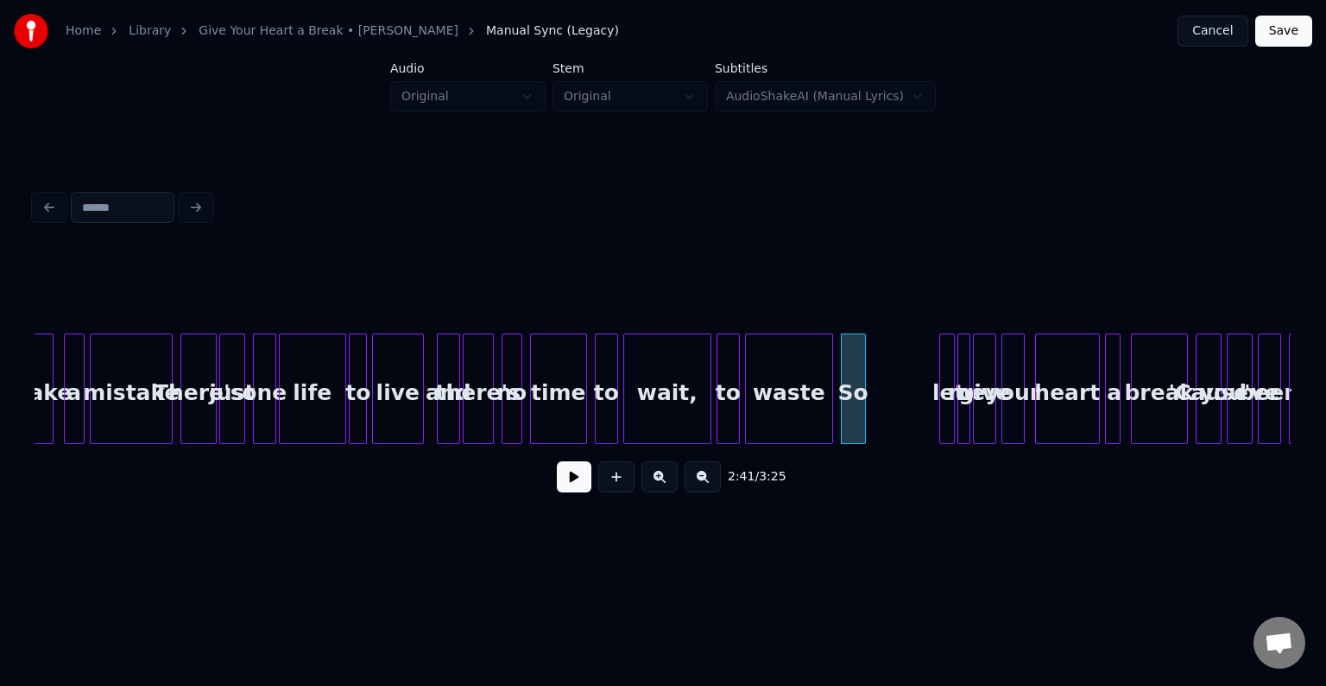
click at [939, 408] on div "let" at bounding box center [947, 388] width 16 height 111
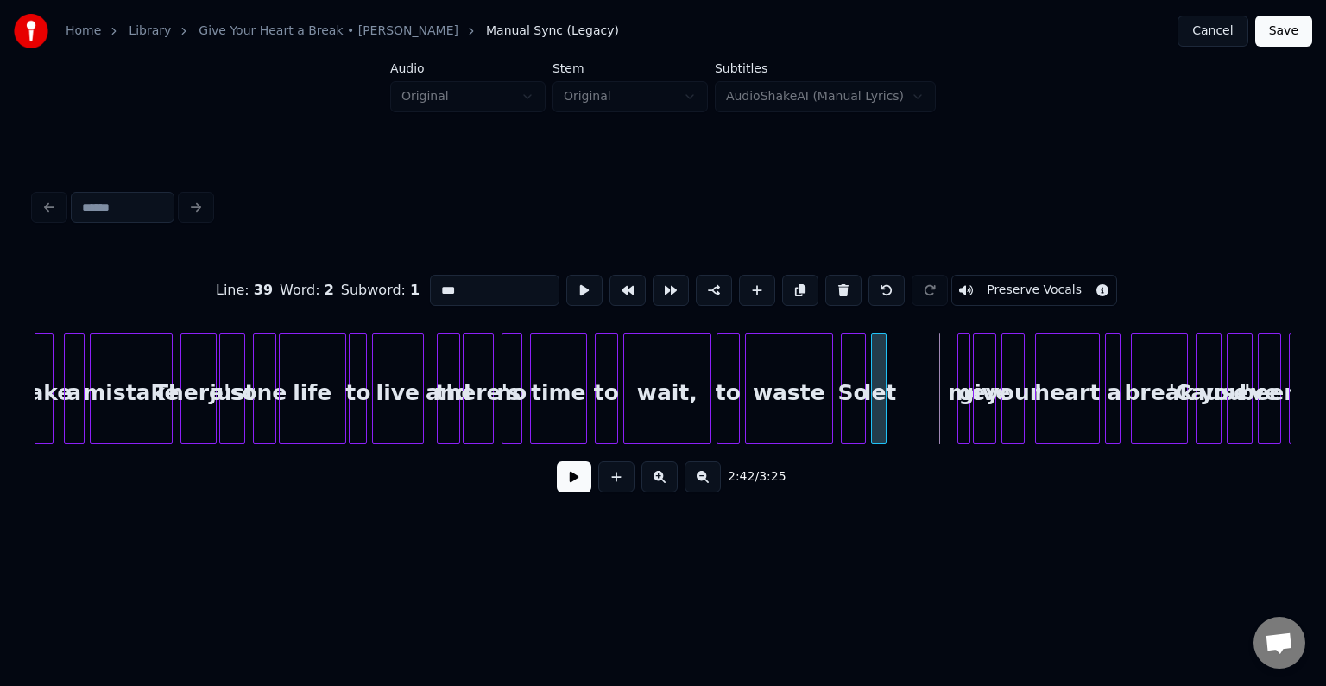
click at [877, 403] on div "let" at bounding box center [880, 392] width 17 height 117
click at [909, 411] on div at bounding box center [907, 388] width 5 height 109
click at [860, 413] on div at bounding box center [862, 388] width 5 height 109
type input "**"
click at [574, 488] on button at bounding box center [574, 476] width 35 height 31
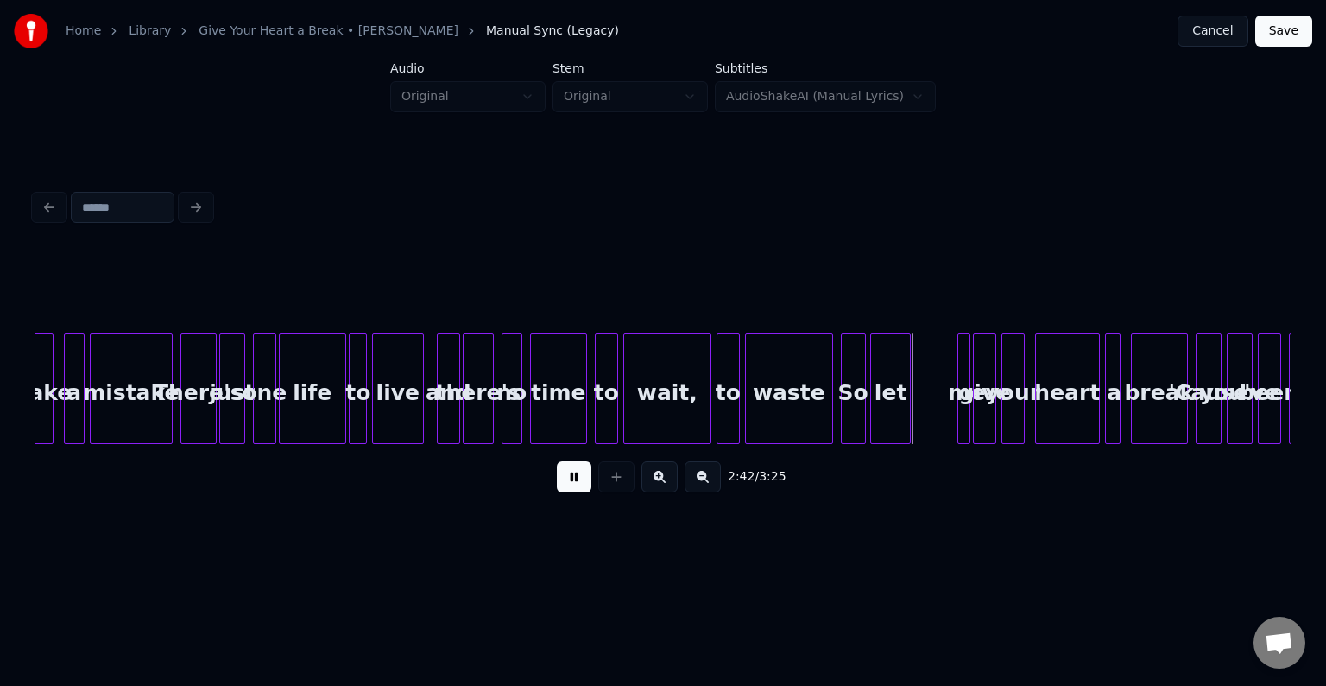
click at [574, 488] on button at bounding box center [574, 476] width 35 height 31
click at [777, 404] on div "waste" at bounding box center [789, 392] width 86 height 117
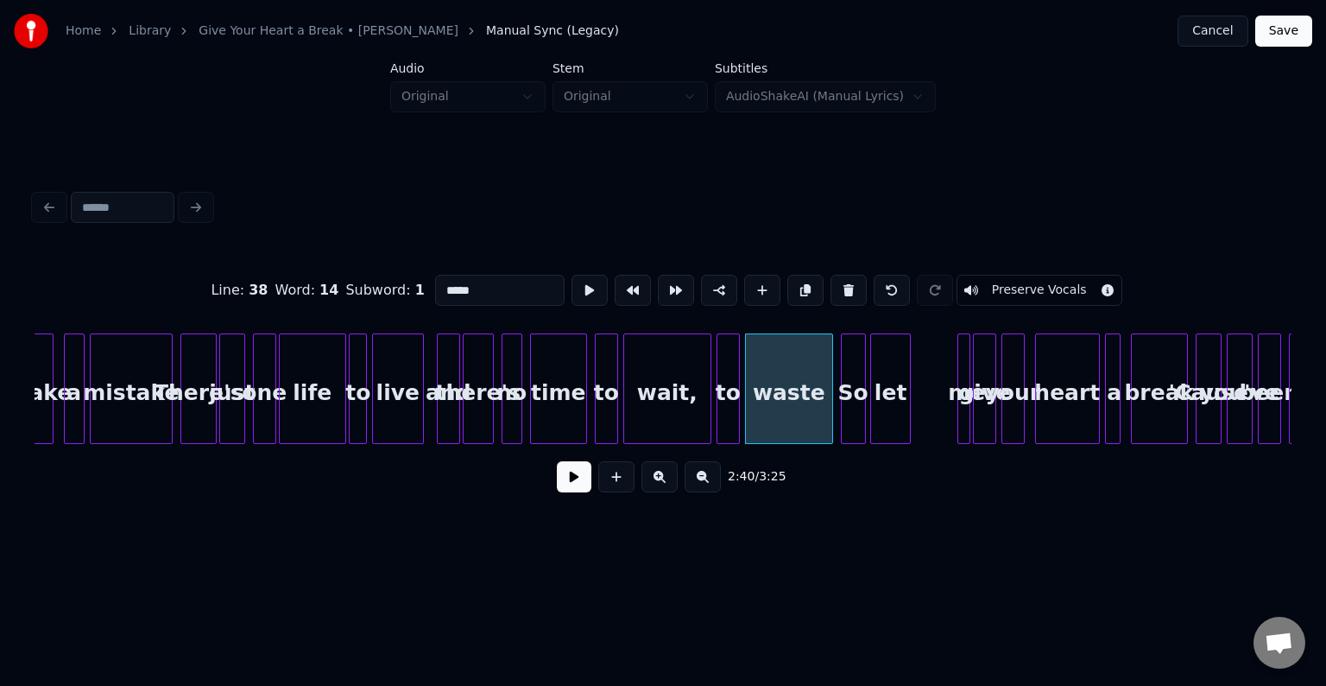
click at [567, 482] on button at bounding box center [574, 476] width 35 height 31
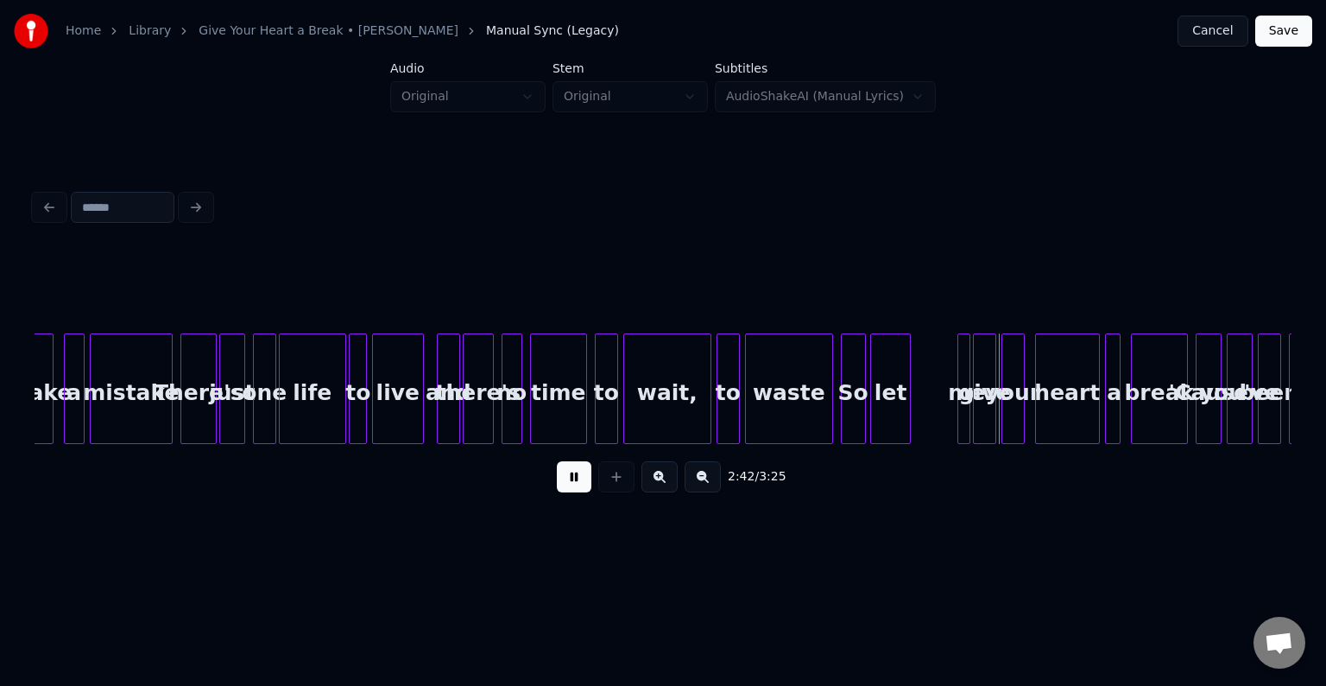
click at [567, 482] on button at bounding box center [574, 476] width 35 height 31
click at [916, 411] on div at bounding box center [916, 388] width 5 height 109
click at [563, 487] on button at bounding box center [574, 476] width 35 height 31
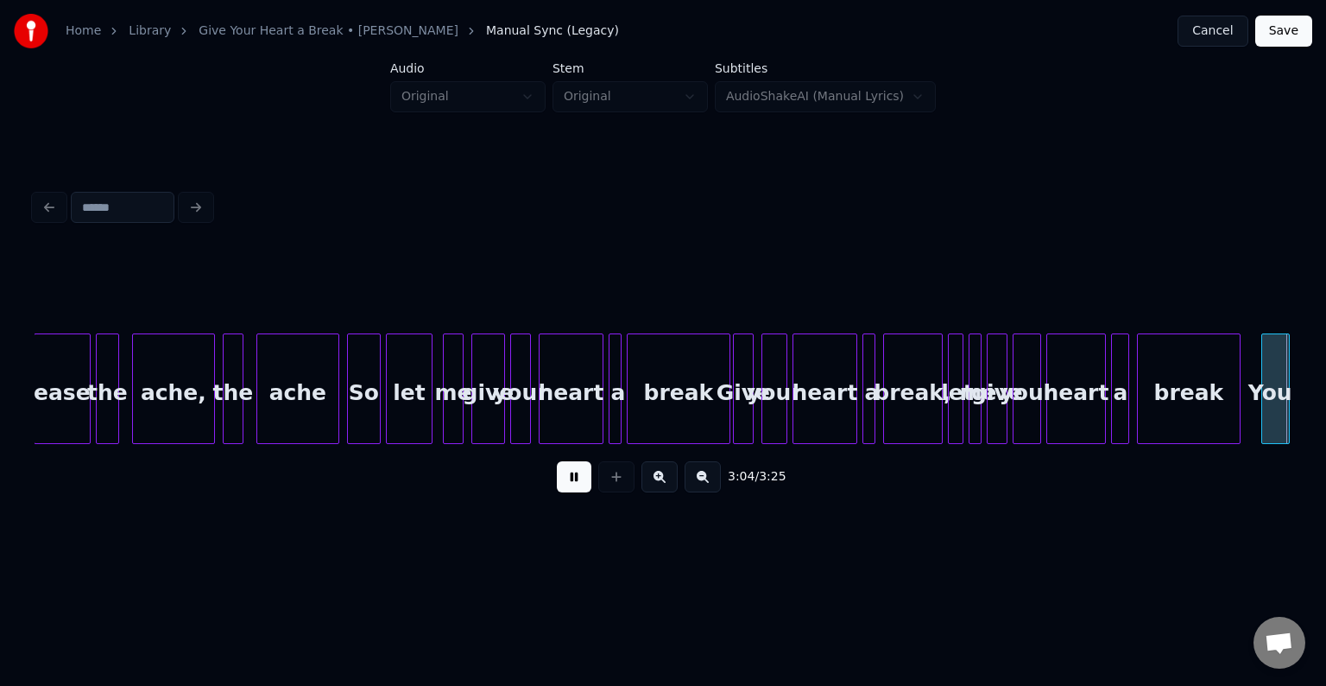
scroll to position [0, 23905]
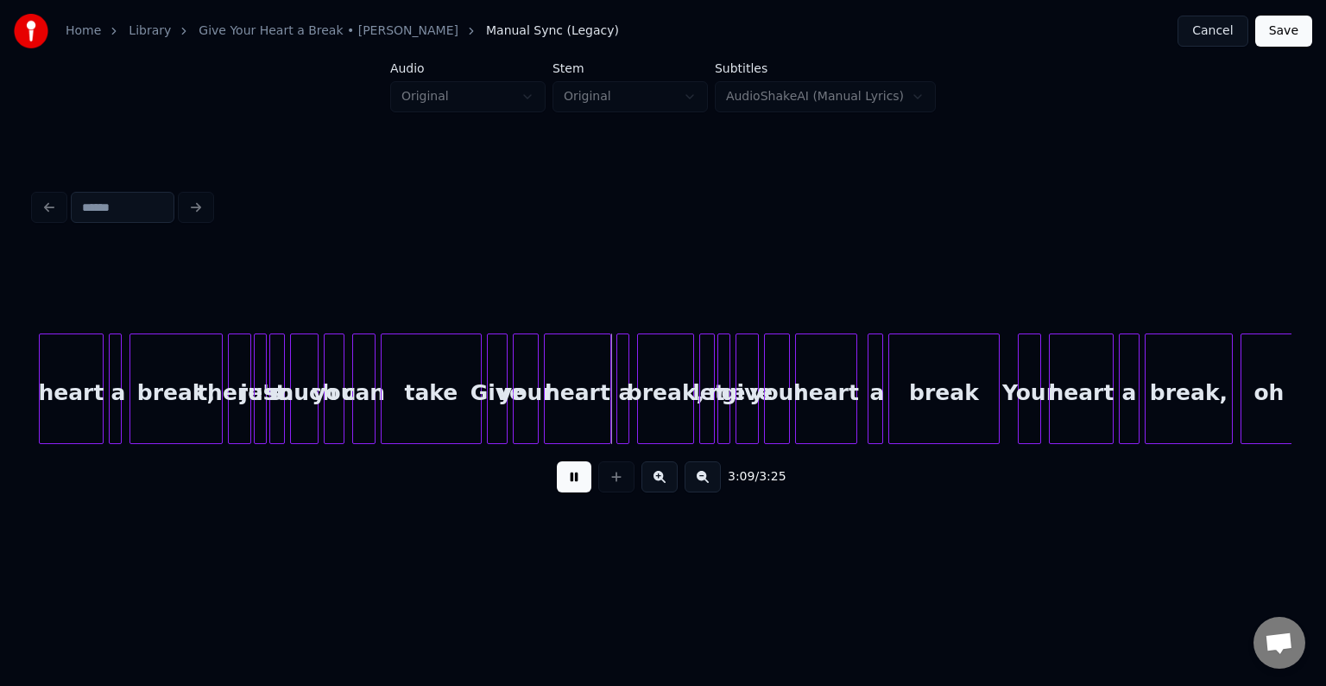
click at [229, 392] on div "there's" at bounding box center [240, 392] width 22 height 117
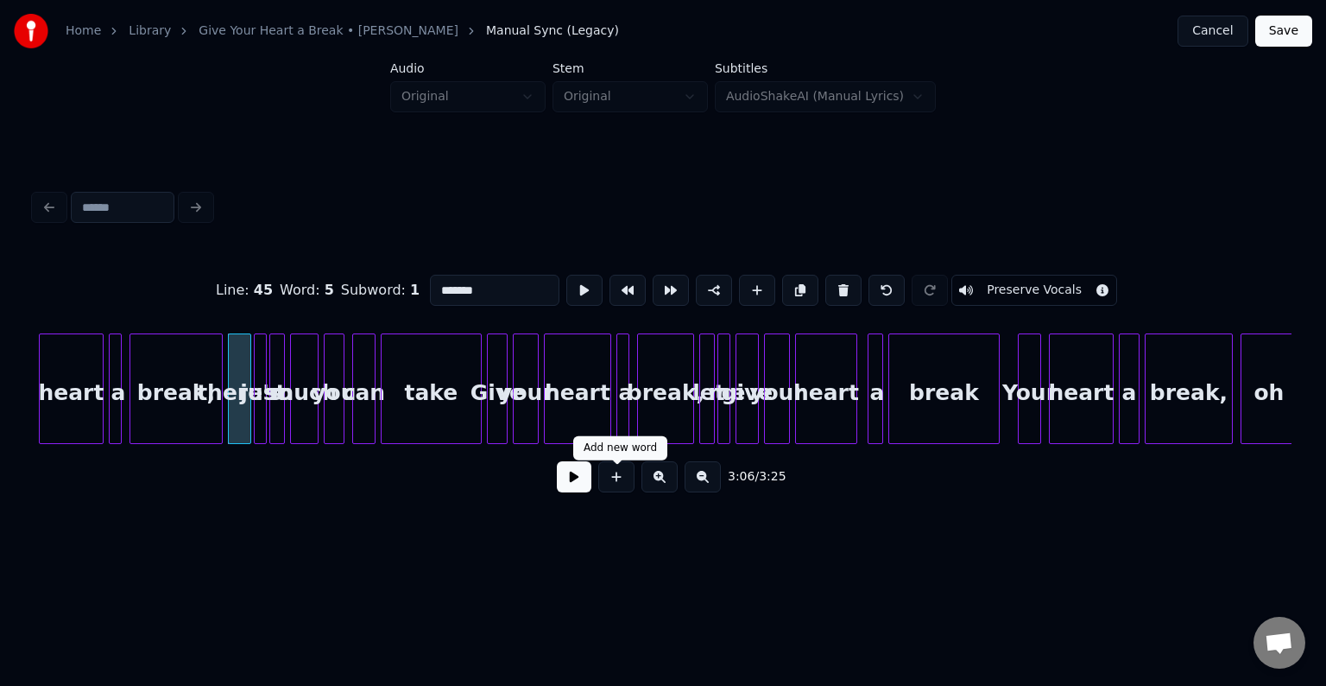
click at [590, 483] on button at bounding box center [574, 476] width 35 height 31
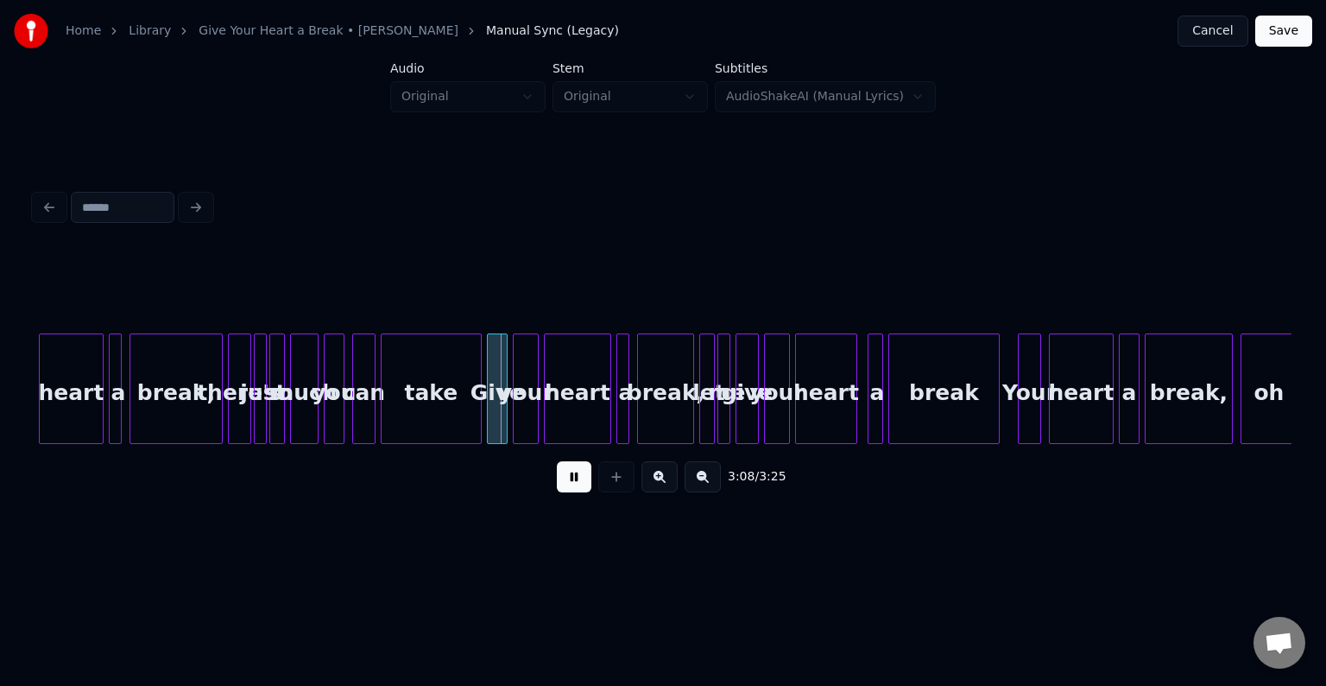
click at [210, 406] on div "break," at bounding box center [176, 392] width 92 height 117
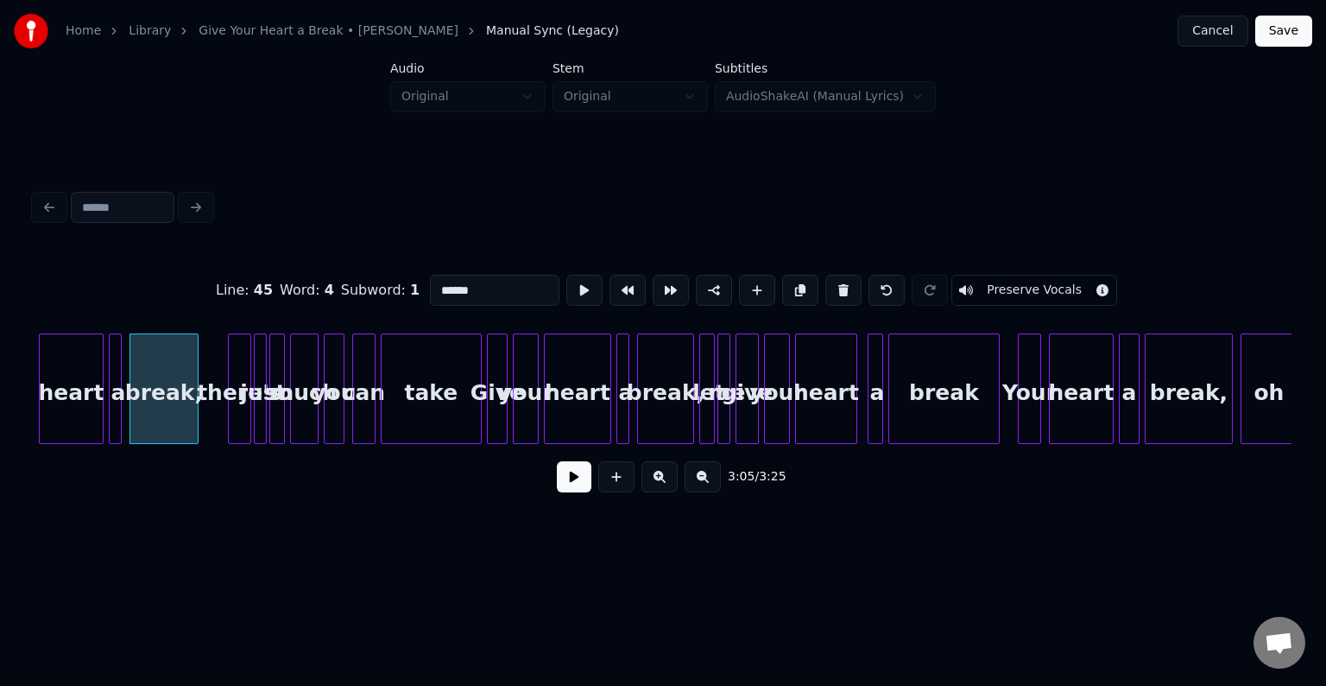
click at [195, 418] on div at bounding box center [195, 388] width 5 height 109
click at [208, 423] on div at bounding box center [210, 388] width 5 height 109
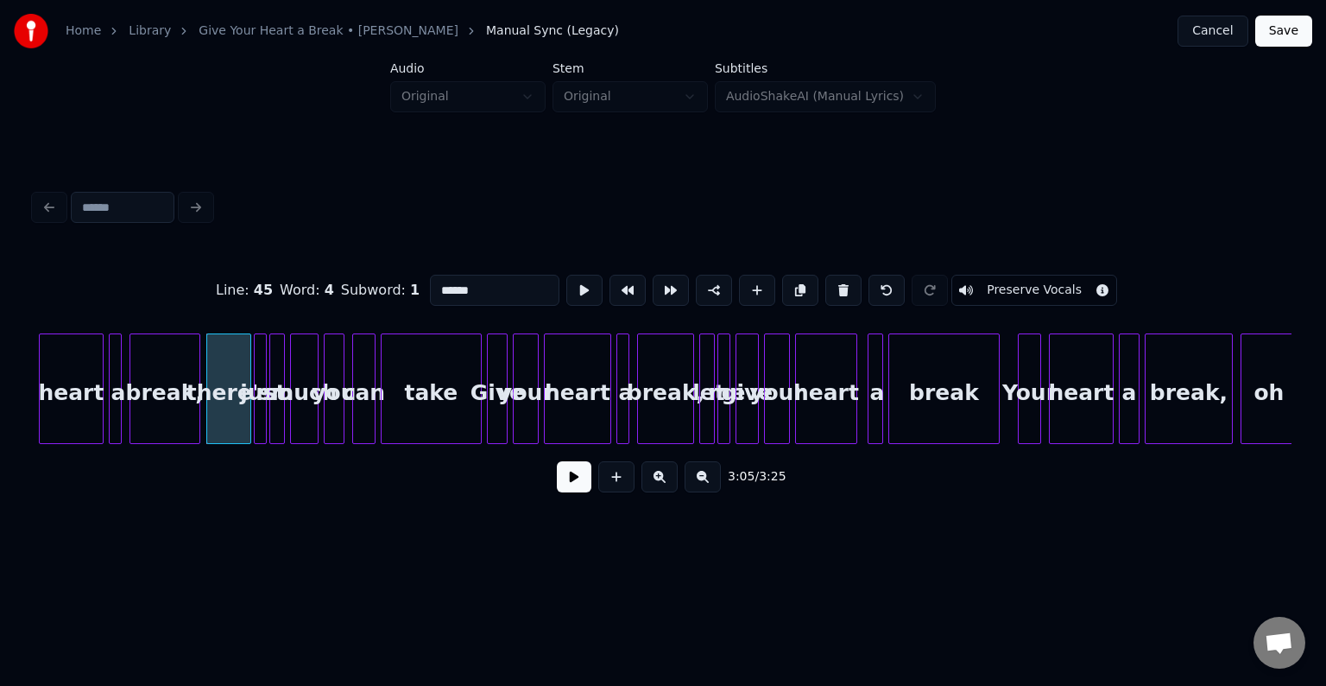
click at [570, 489] on button at bounding box center [574, 476] width 35 height 31
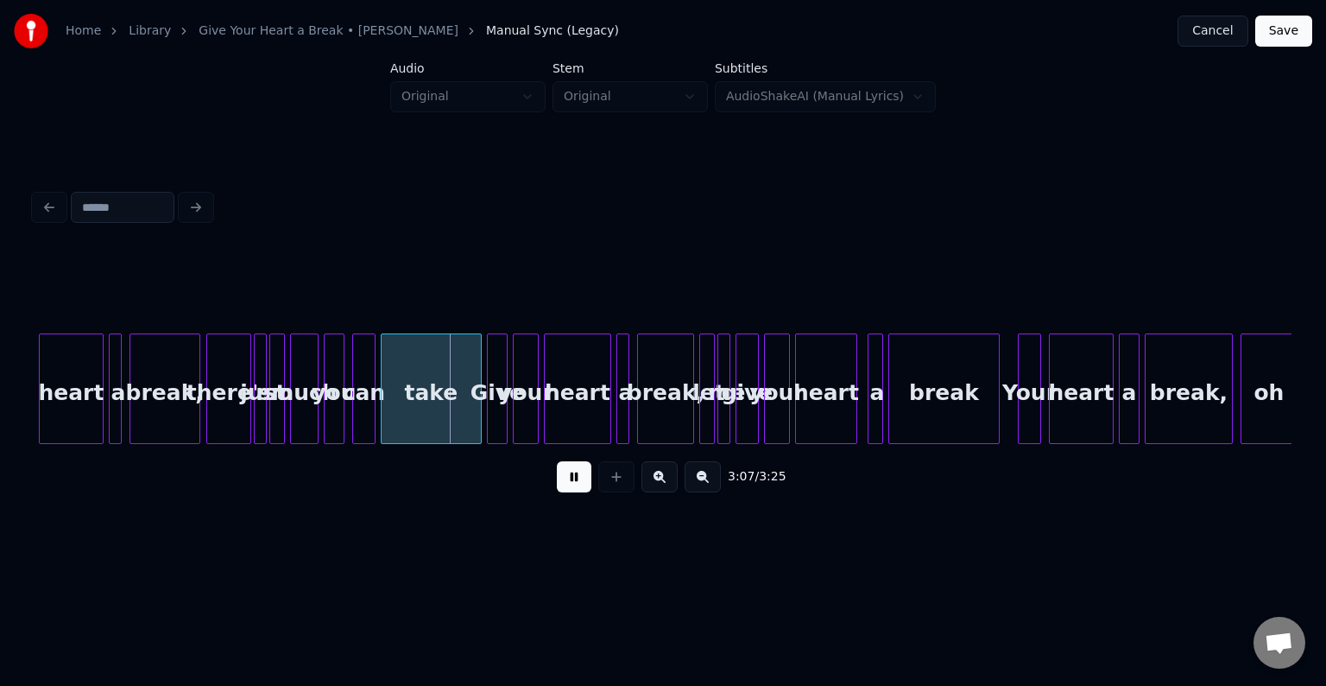
click at [233, 417] on div "there's" at bounding box center [228, 392] width 43 height 117
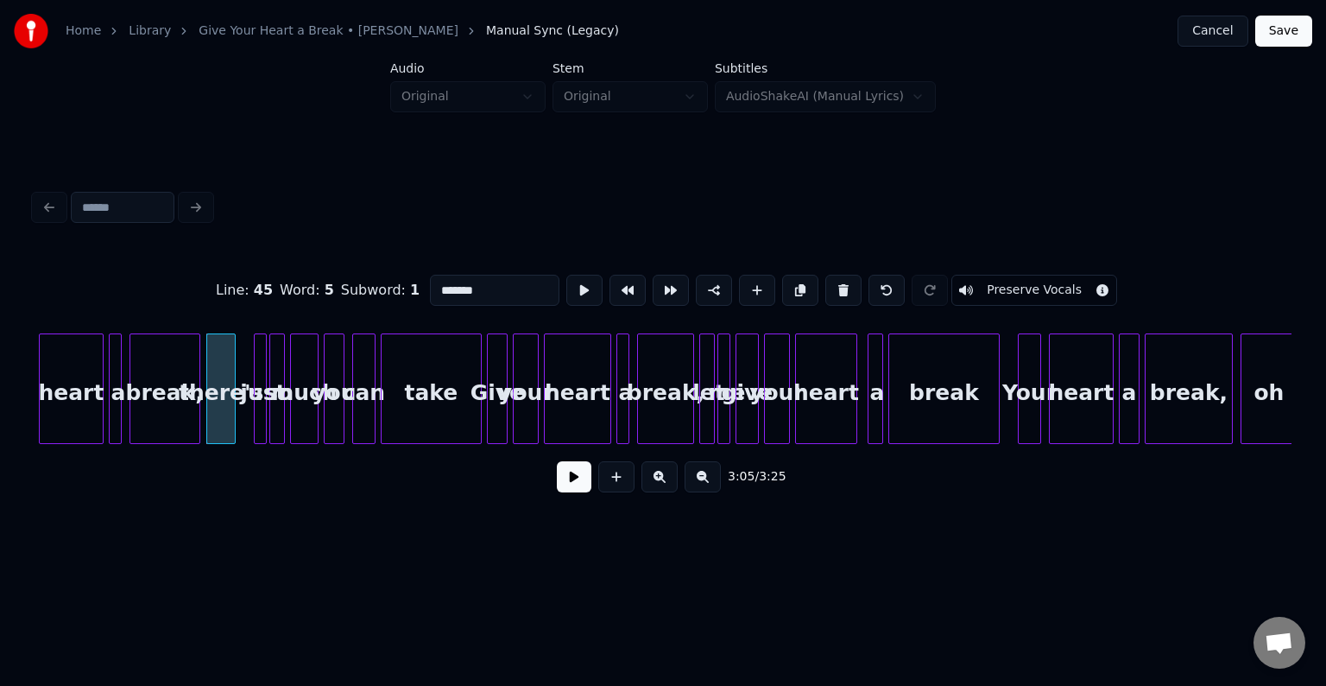
click at [231, 427] on div at bounding box center [232, 388] width 5 height 109
click at [242, 426] on div at bounding box center [244, 388] width 5 height 109
click at [563, 484] on button at bounding box center [574, 476] width 35 height 31
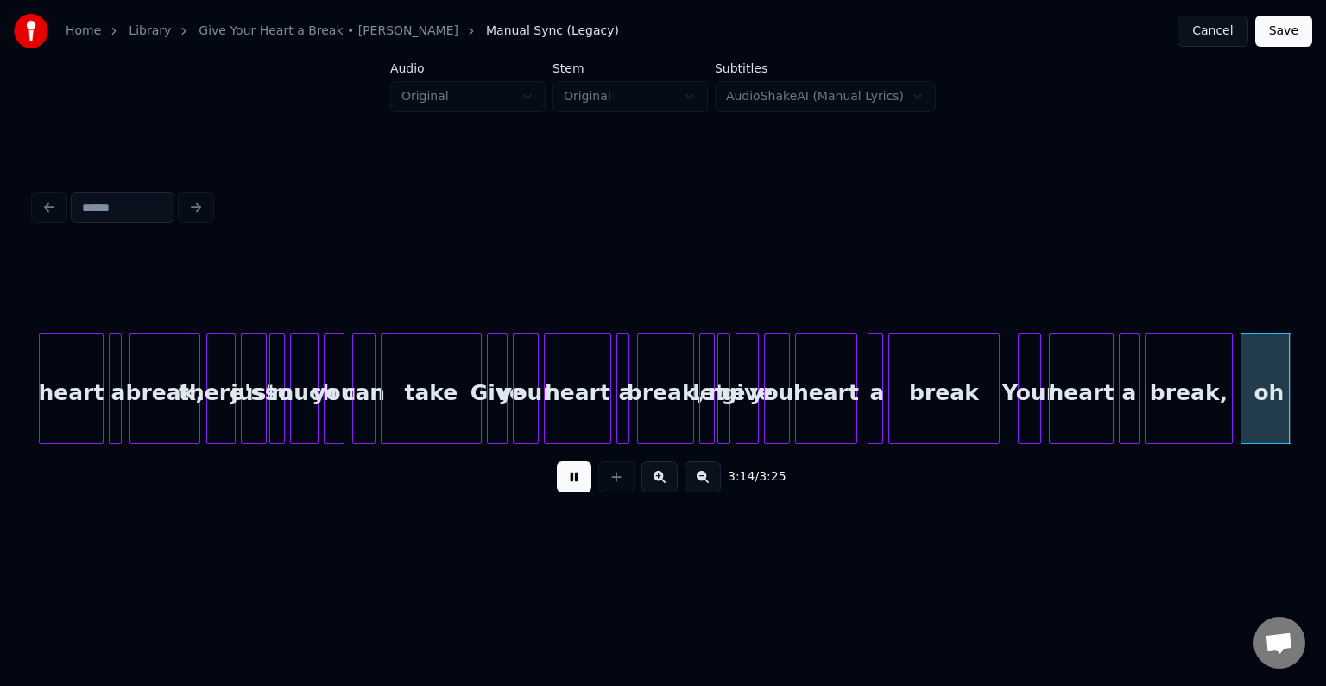
scroll to position [0, 25163]
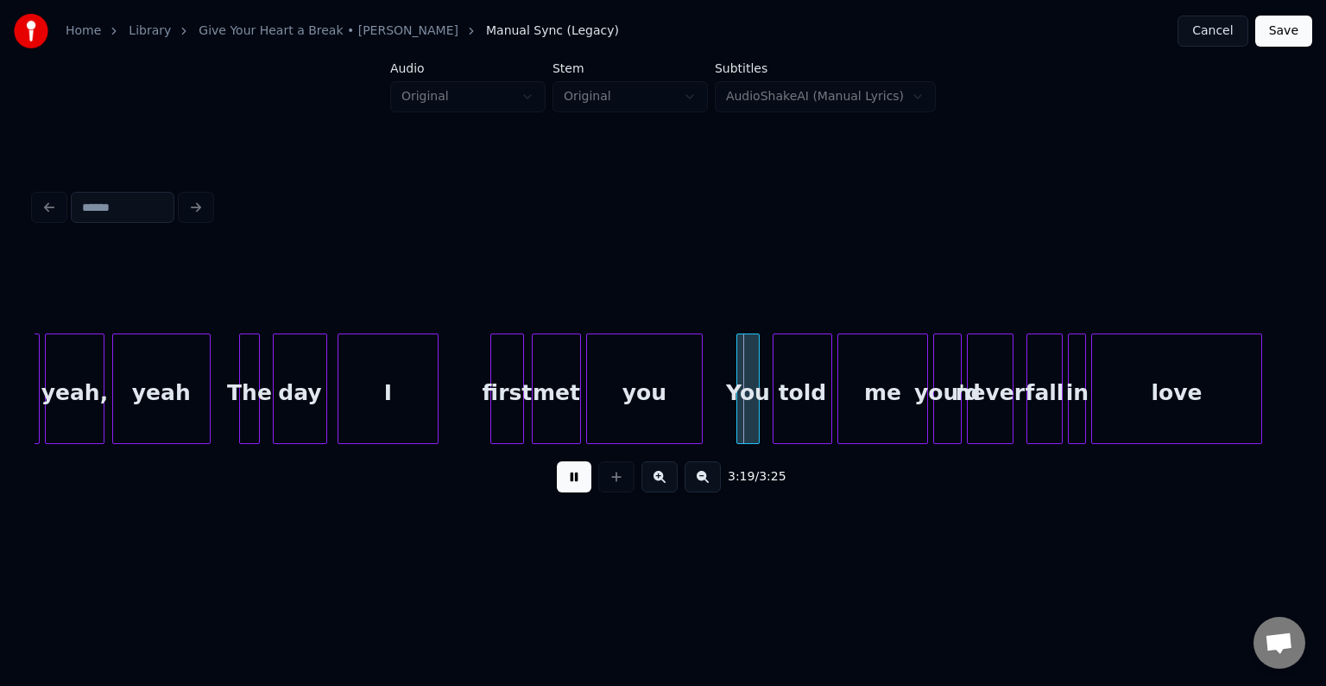
click at [205, 418] on div at bounding box center [207, 388] width 5 height 109
click at [1285, 39] on button "Save" at bounding box center [1283, 31] width 57 height 31
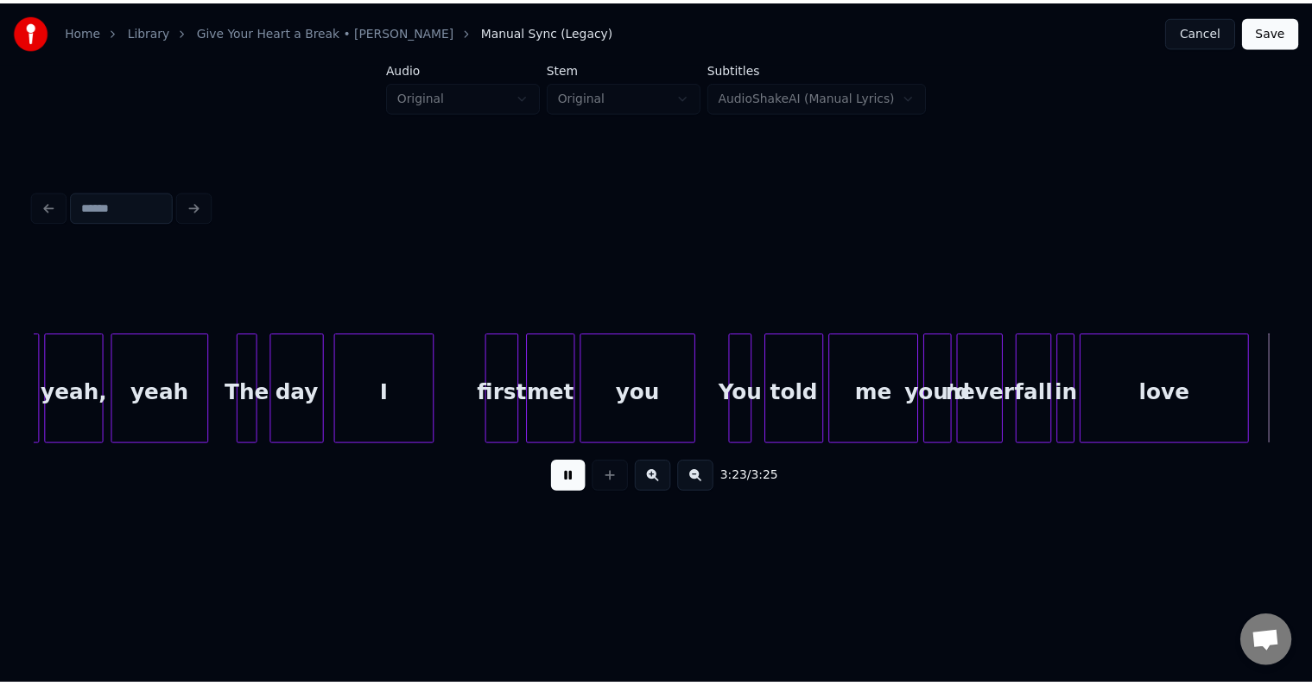
scroll to position [0, 25346]
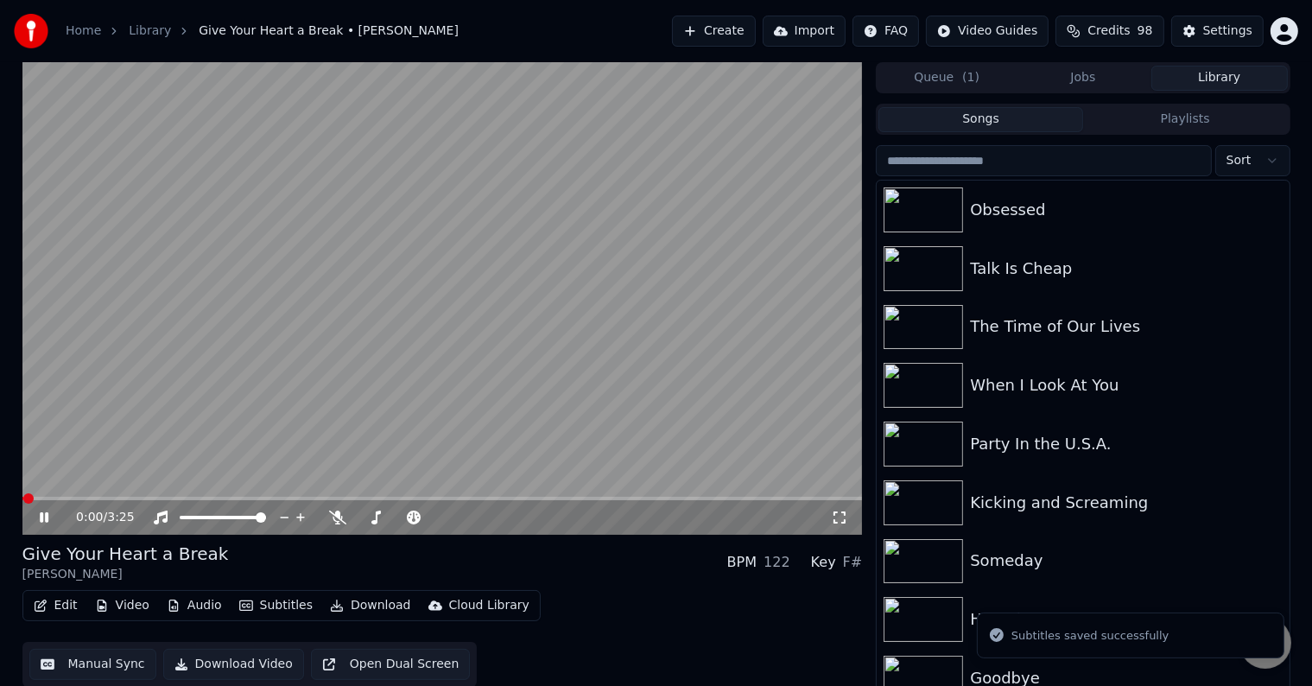
click at [340, 604] on button "Download" at bounding box center [370, 605] width 95 height 24
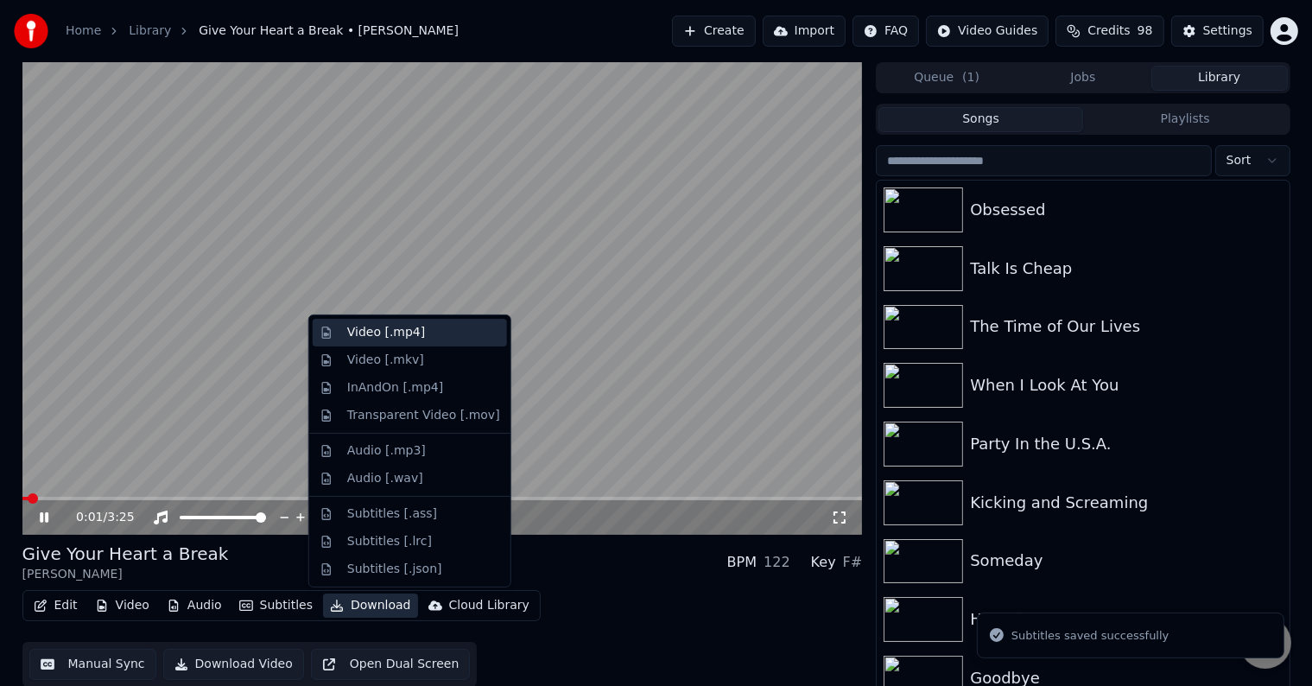
click at [357, 328] on div "Video [.mp4]" at bounding box center [386, 332] width 78 height 17
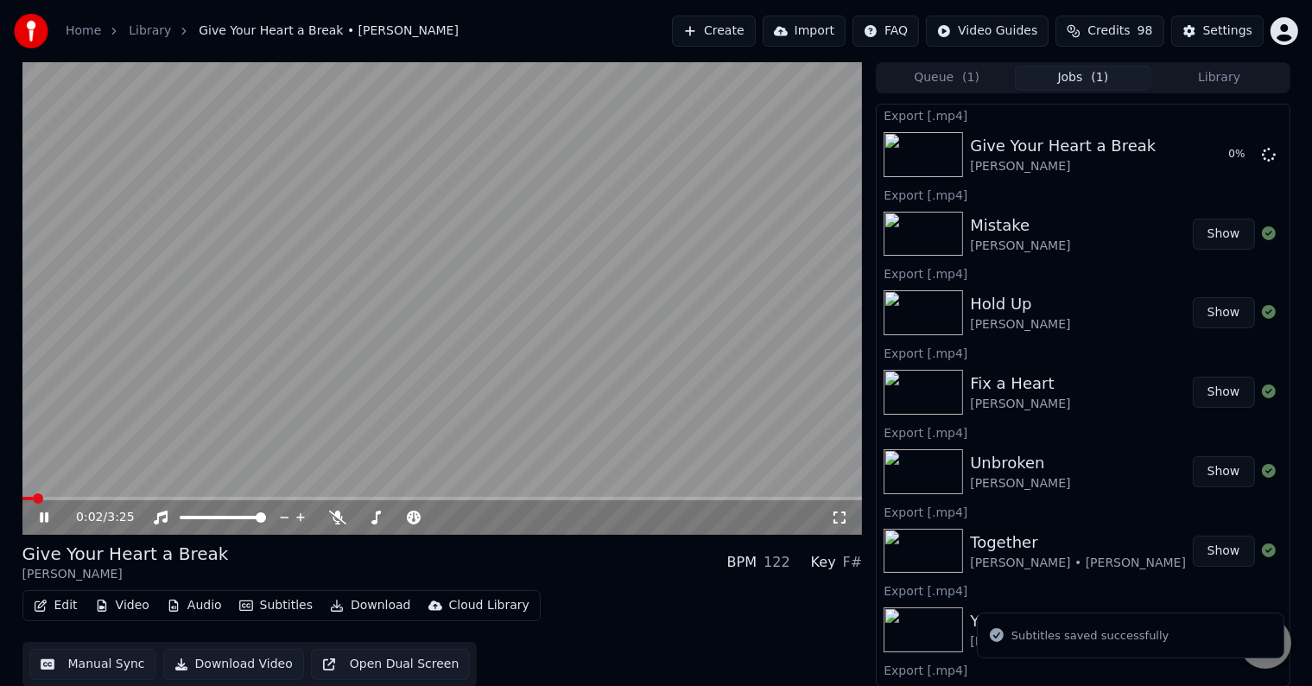
click at [41, 515] on icon at bounding box center [44, 517] width 9 height 10
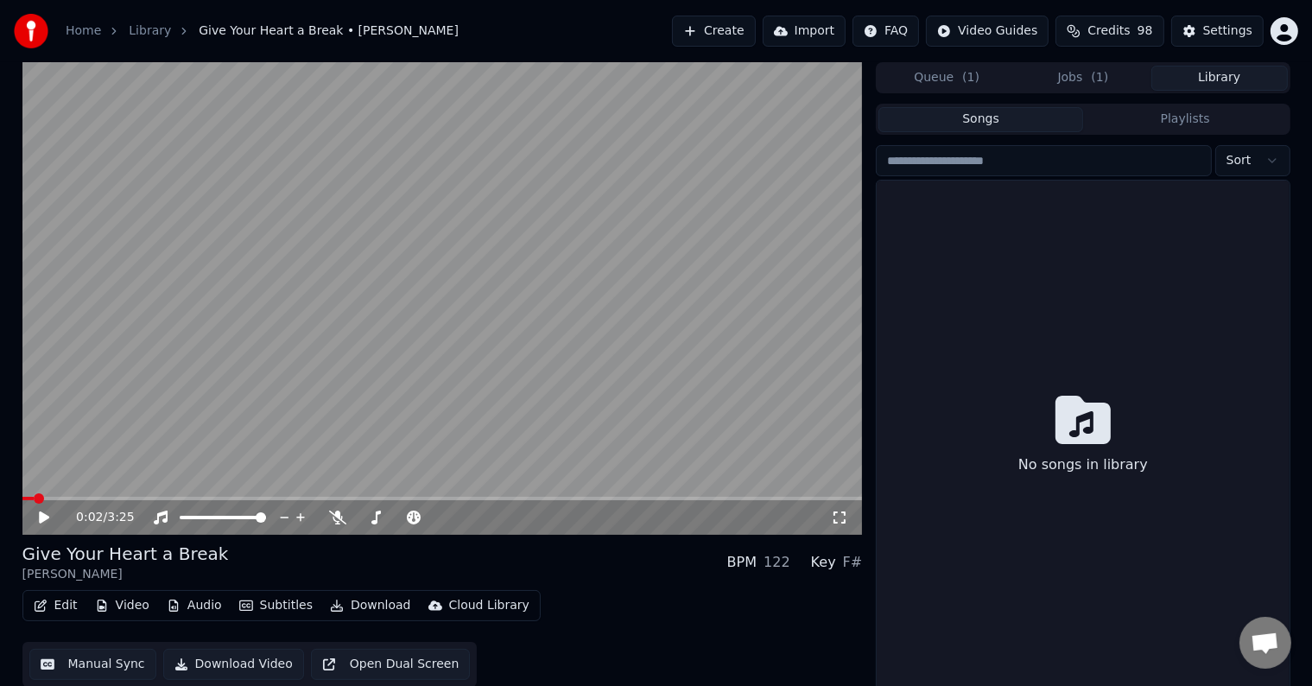
click at [1198, 83] on button "Library" at bounding box center [1219, 78] width 136 height 25
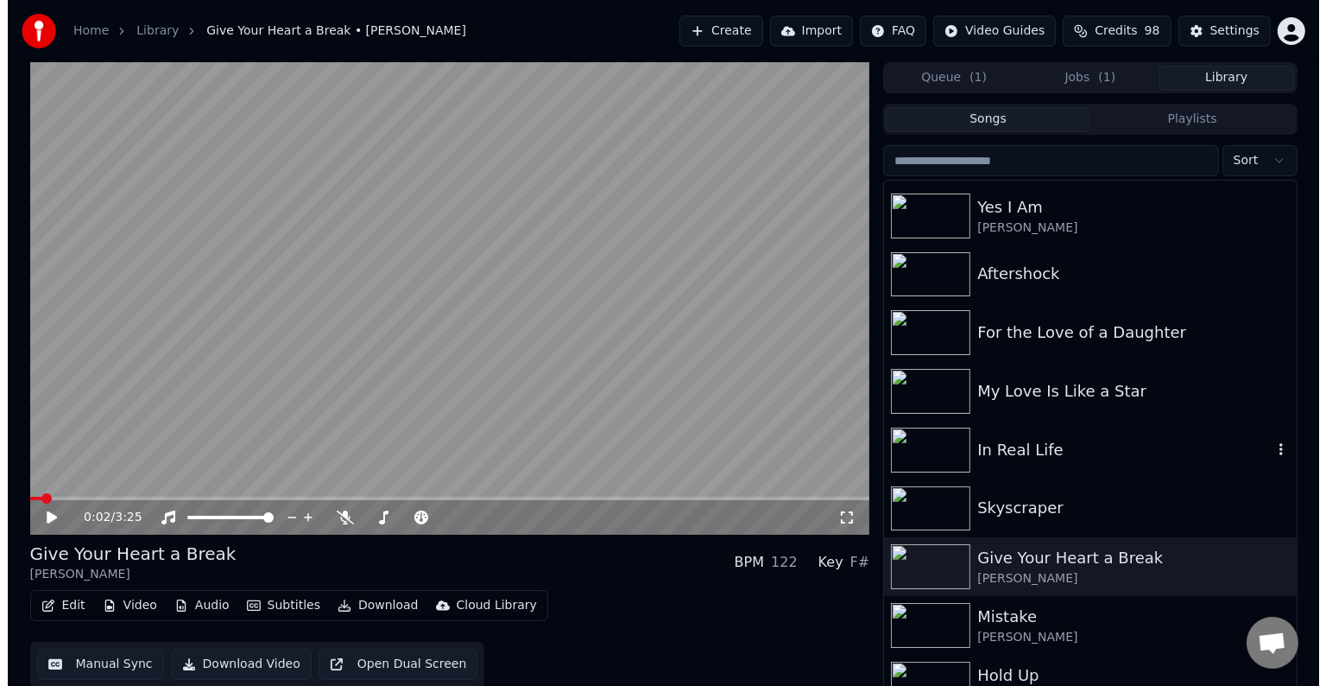
scroll to position [16987, 0]
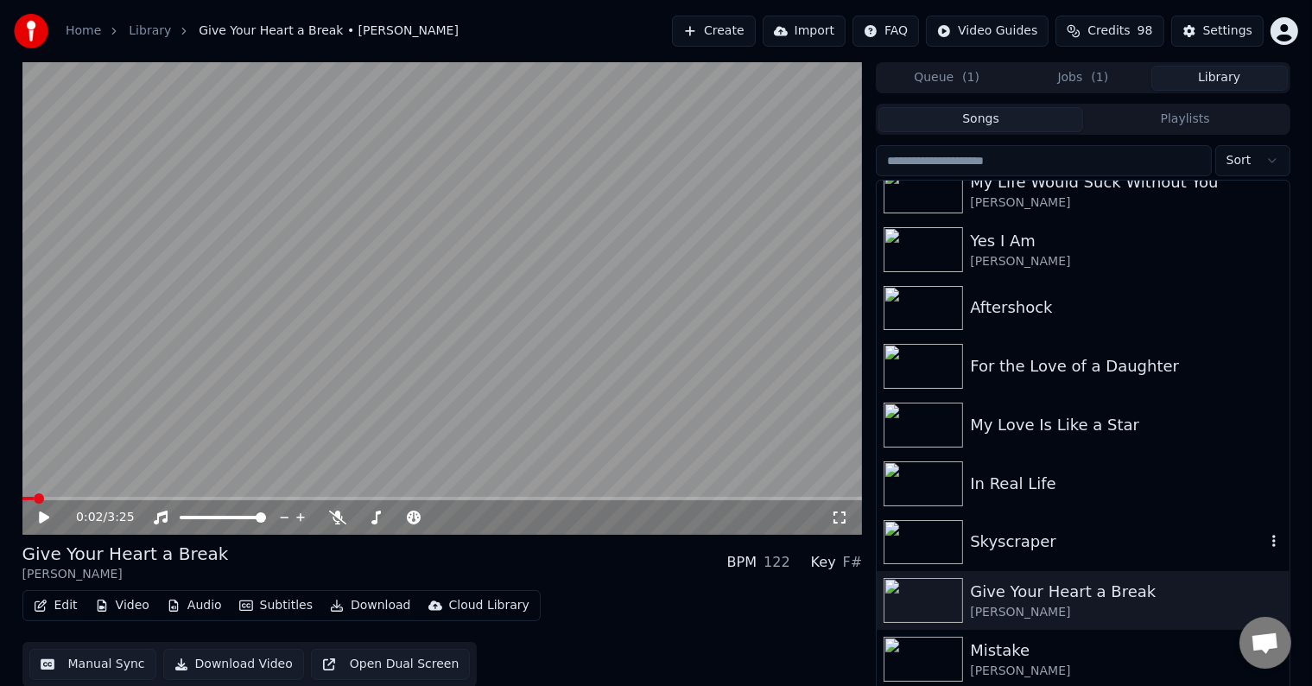
click at [1074, 551] on div "Skyscraper" at bounding box center [1117, 541] width 294 height 24
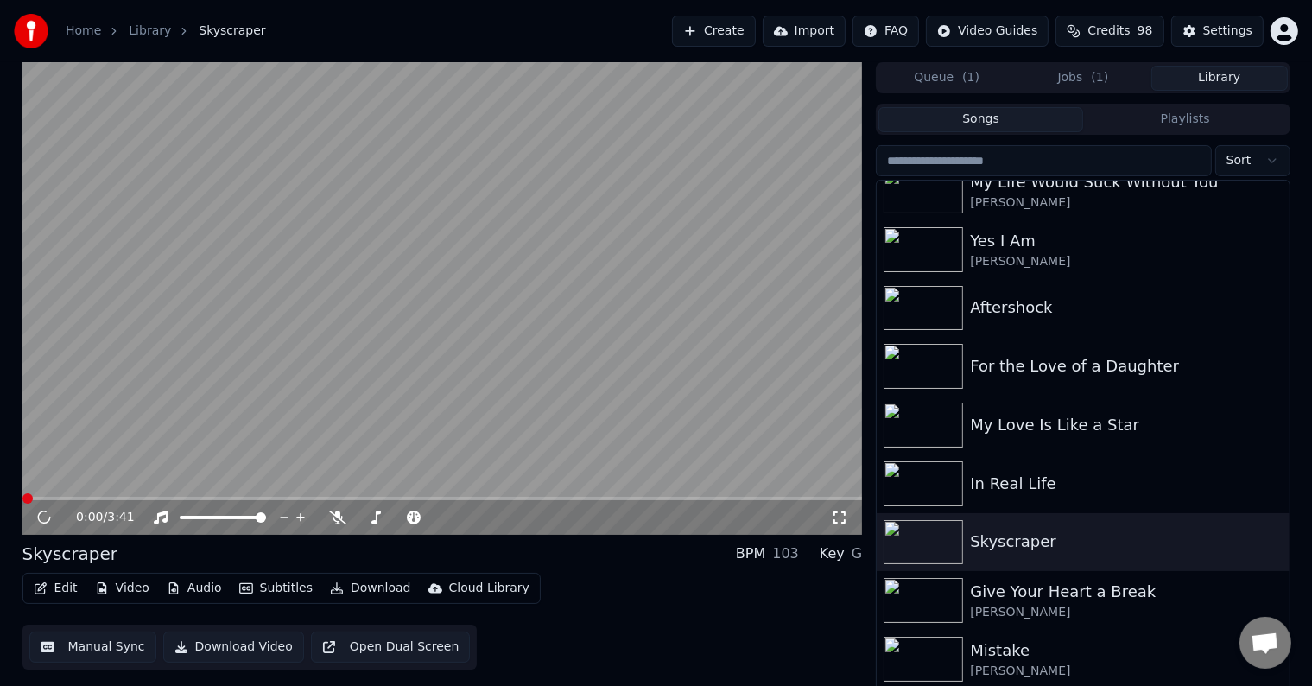
click at [55, 588] on button "Edit" at bounding box center [56, 588] width 58 height 24
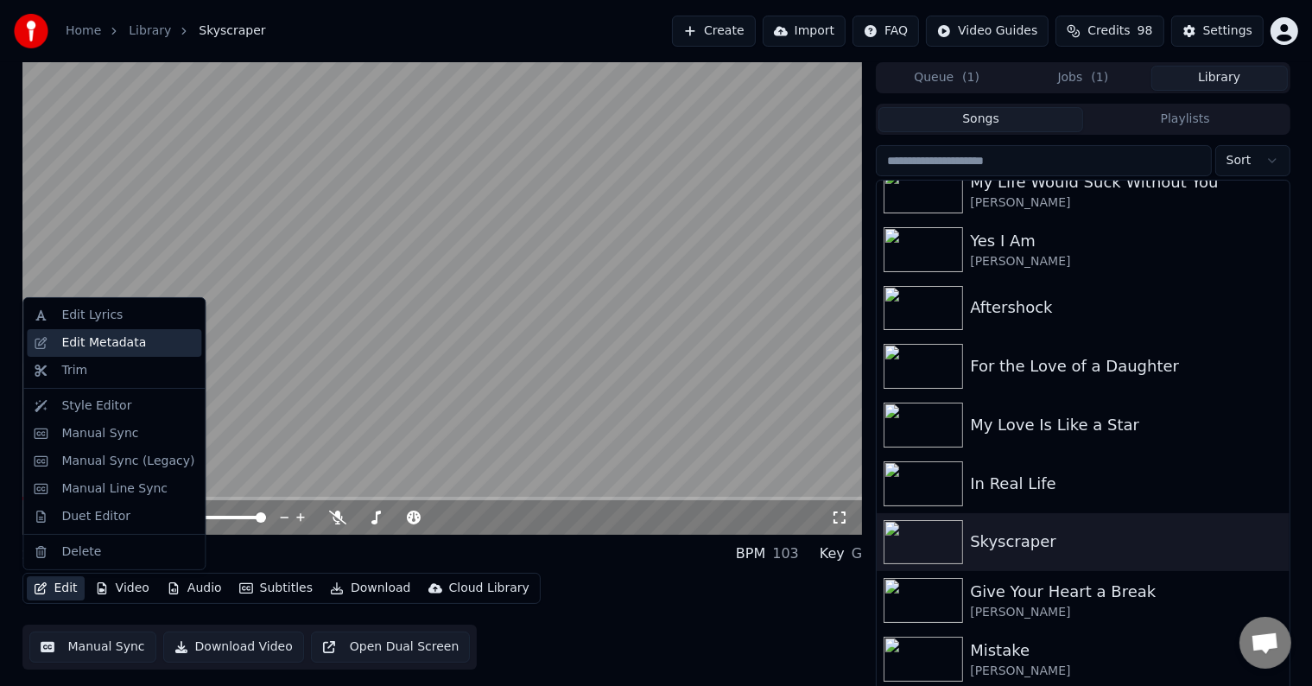
click at [98, 345] on div "Edit Metadata" at bounding box center [103, 342] width 85 height 17
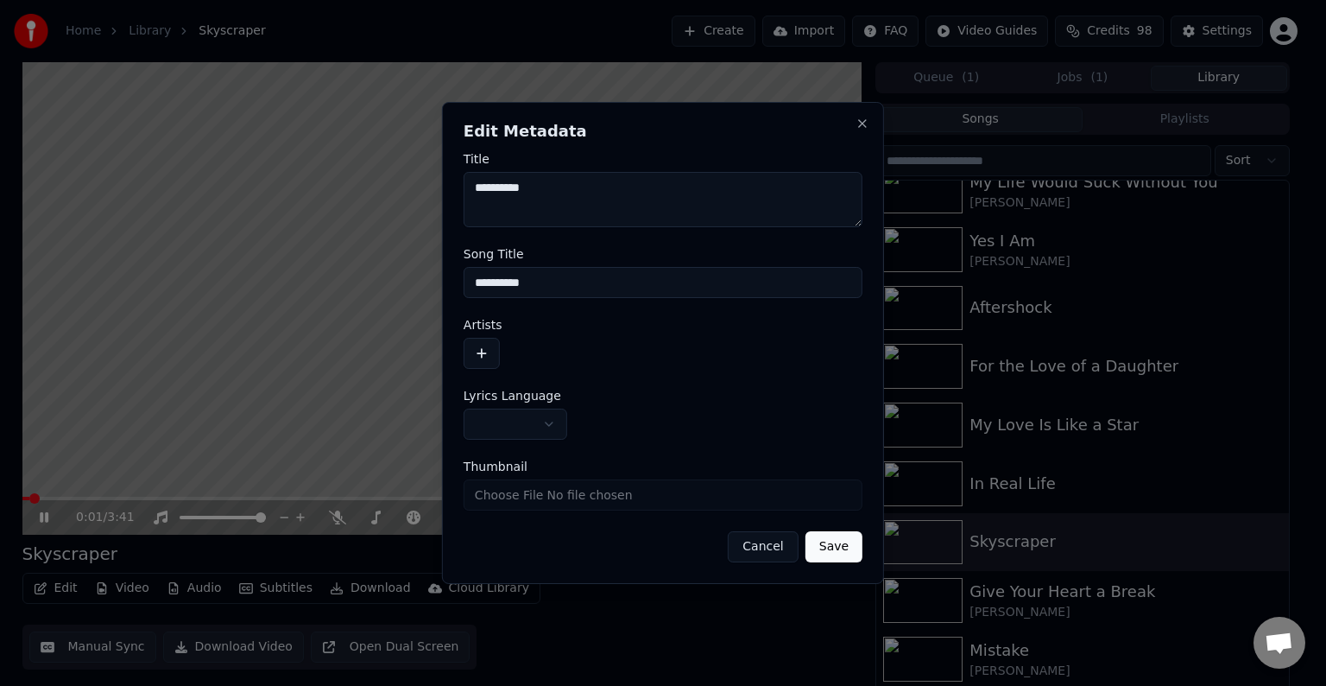
click at [495, 425] on button "button" at bounding box center [516, 423] width 104 height 31
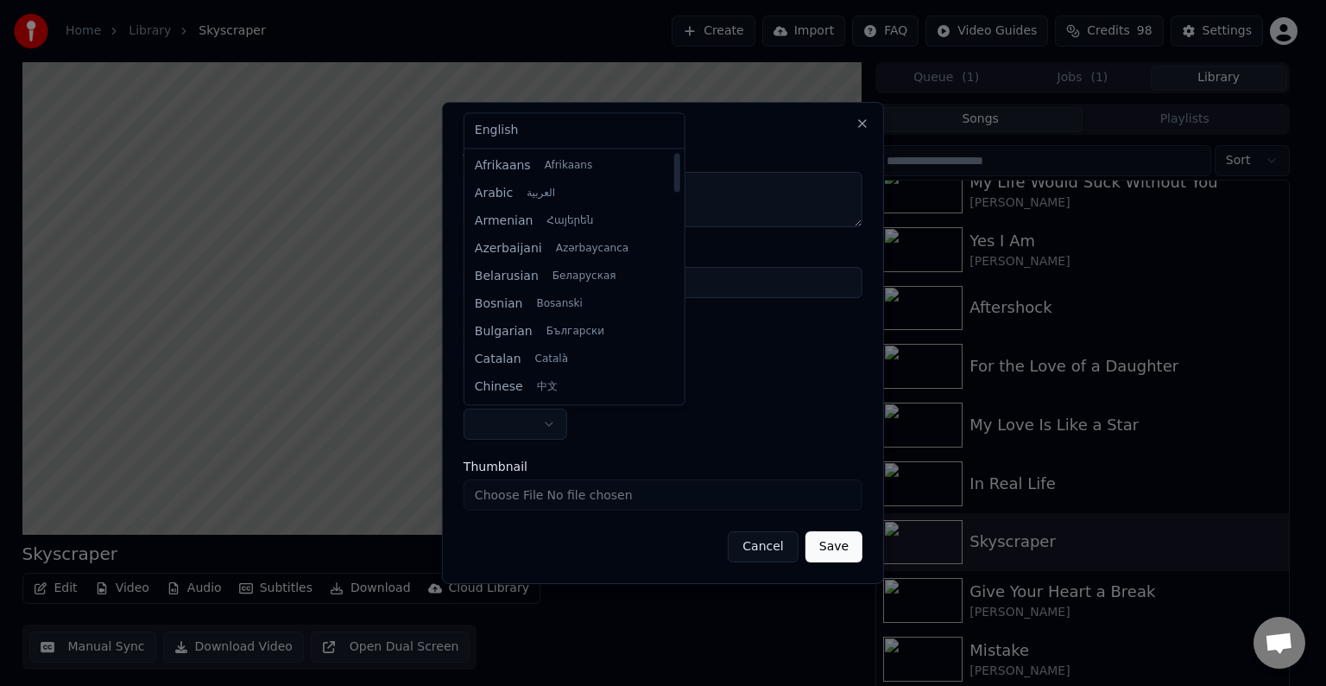
select select "**"
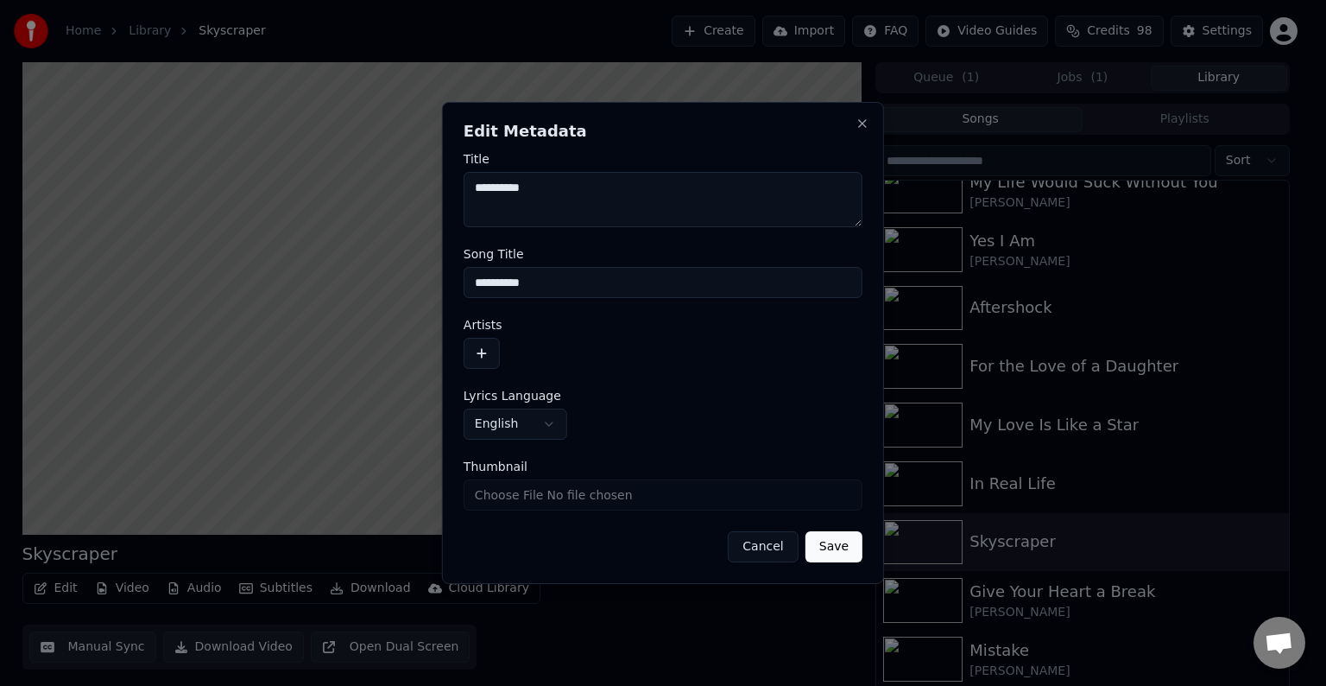
click at [492, 357] on button "button" at bounding box center [482, 353] width 36 height 31
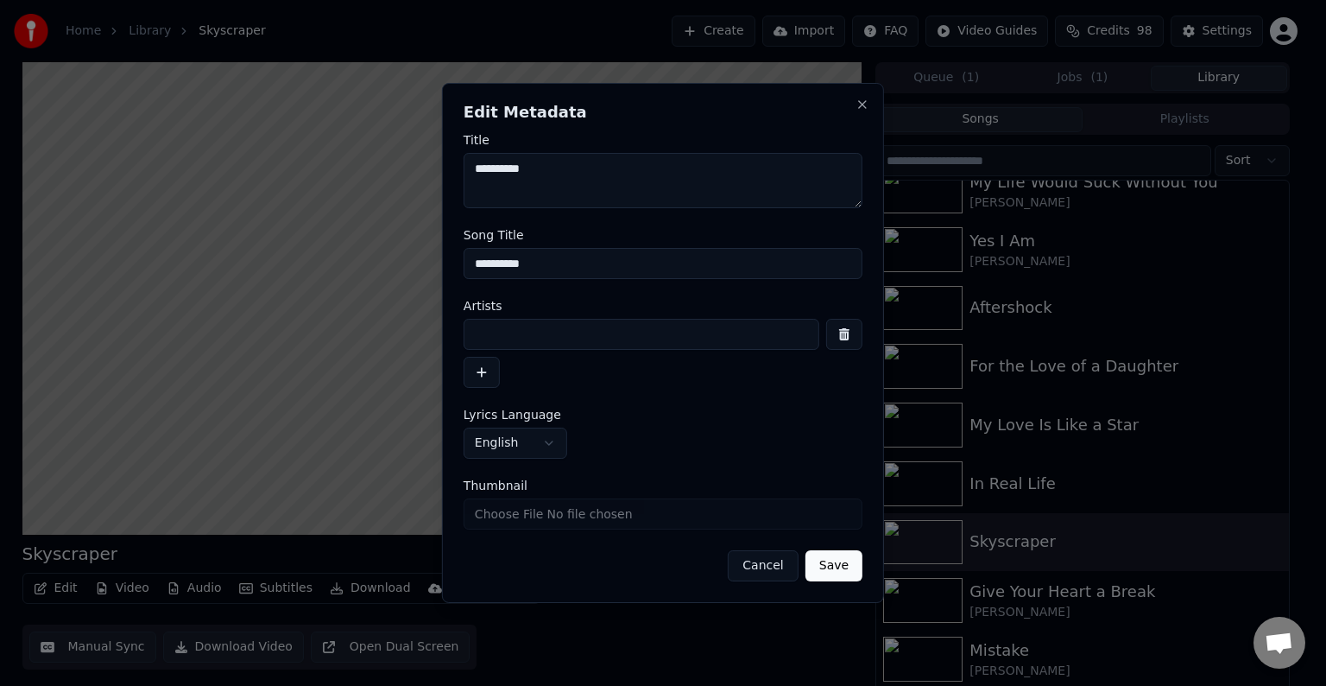
click at [511, 331] on input at bounding box center [642, 334] width 356 height 31
type input "**********"
click at [806, 550] on button "Save" at bounding box center [834, 565] width 57 height 31
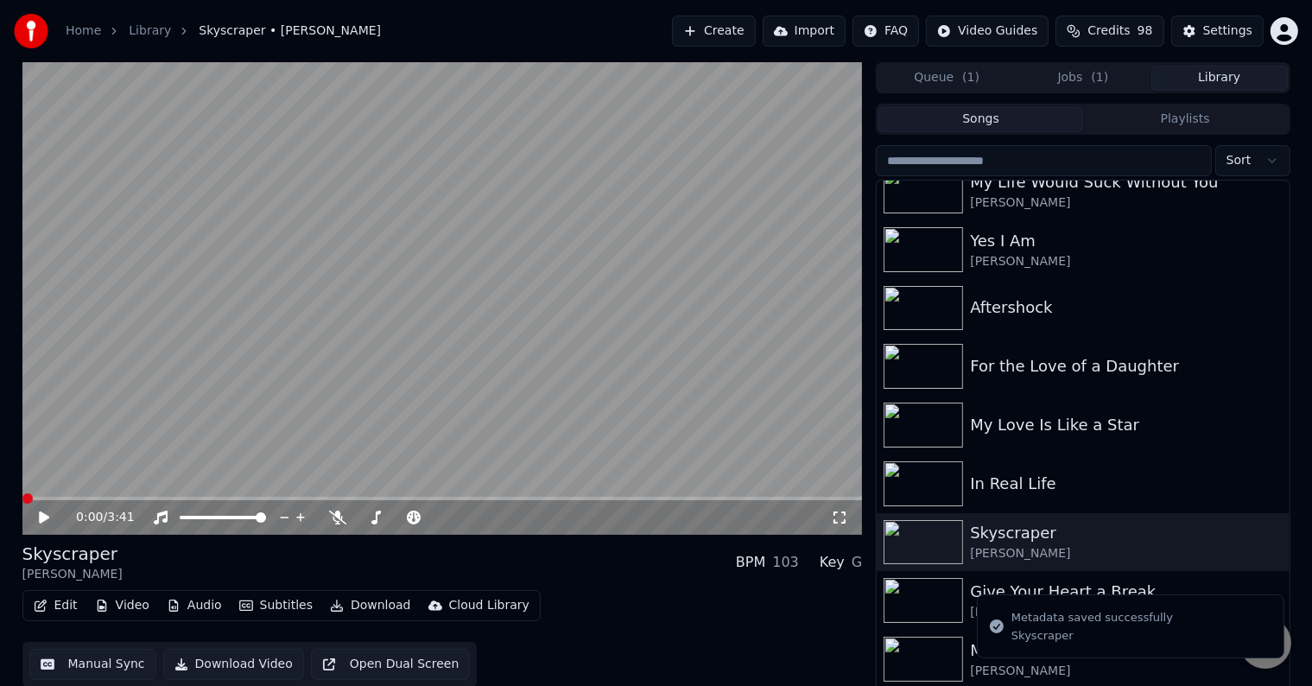
click at [54, 610] on button "Edit" at bounding box center [56, 605] width 58 height 24
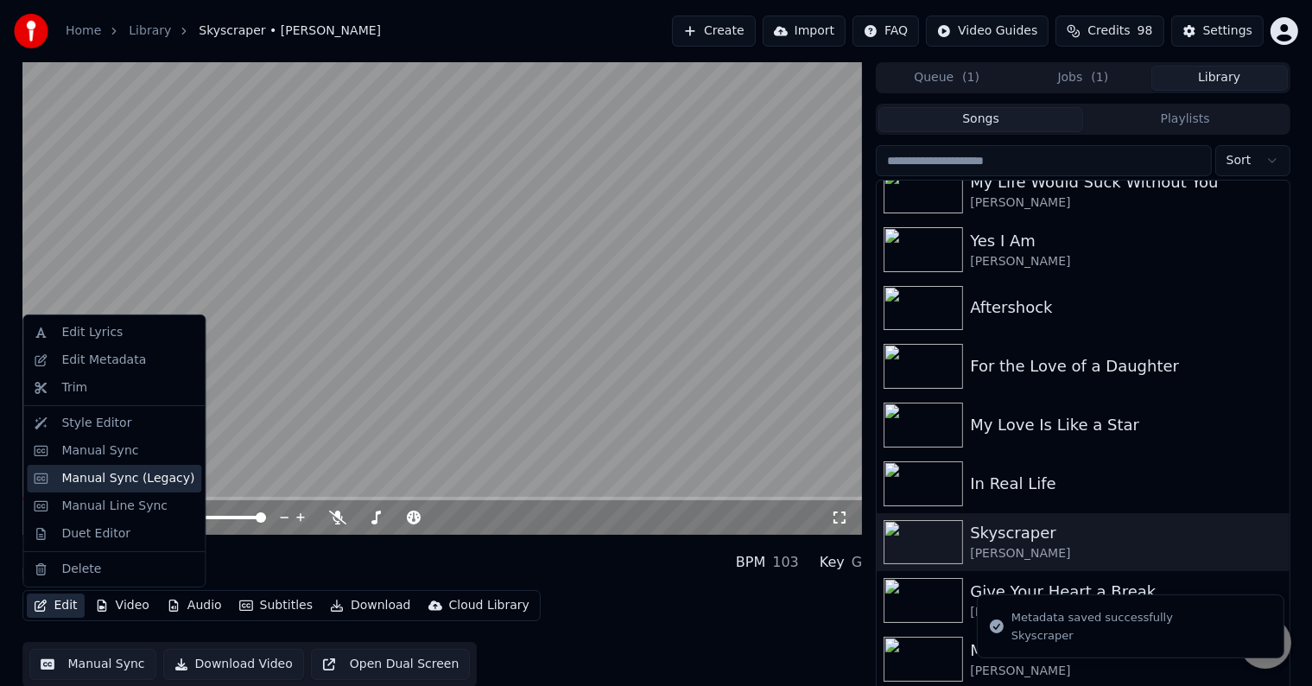
click at [97, 482] on div "Manual Sync (Legacy)" at bounding box center [127, 478] width 133 height 17
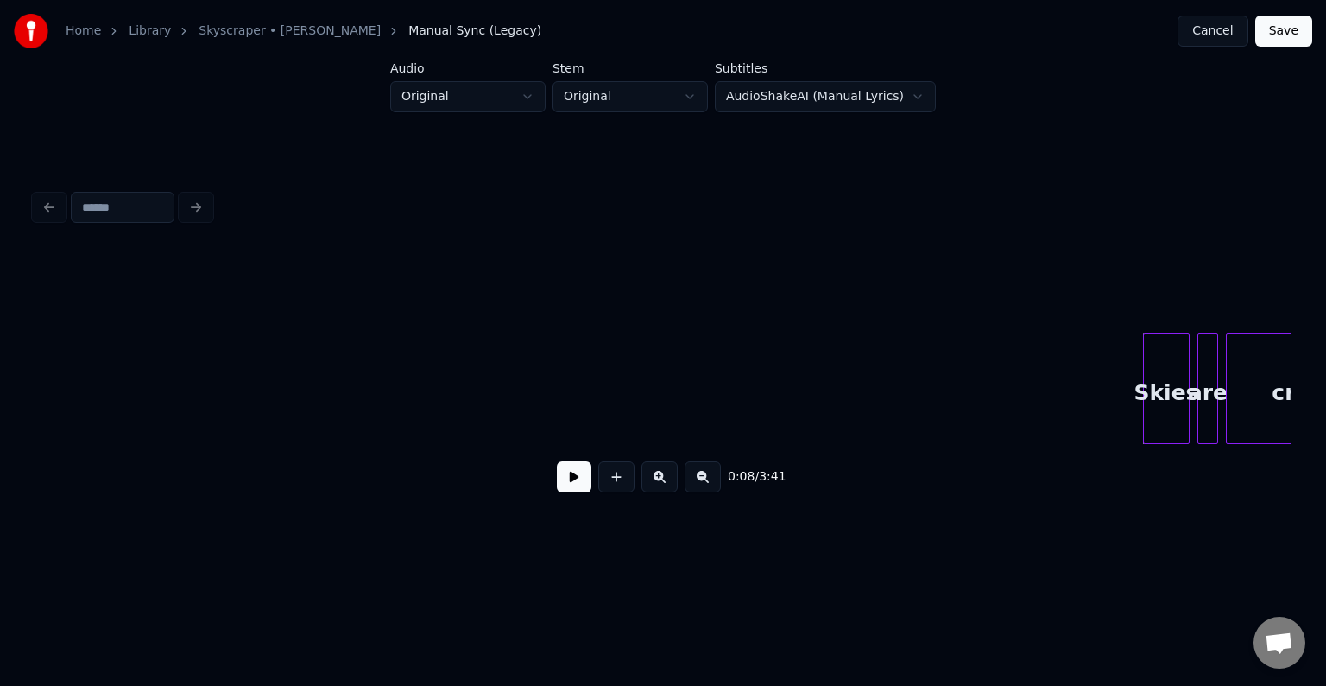
click at [572, 492] on button at bounding box center [574, 476] width 35 height 31
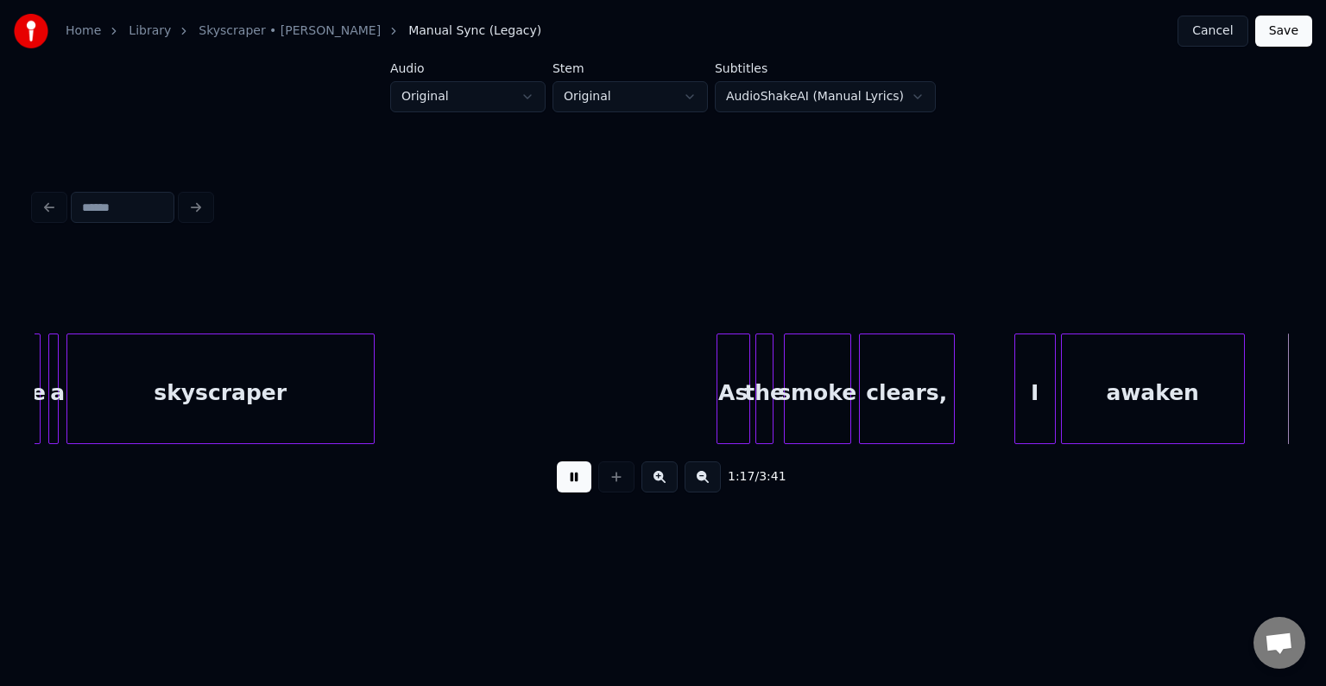
scroll to position [0, 10064]
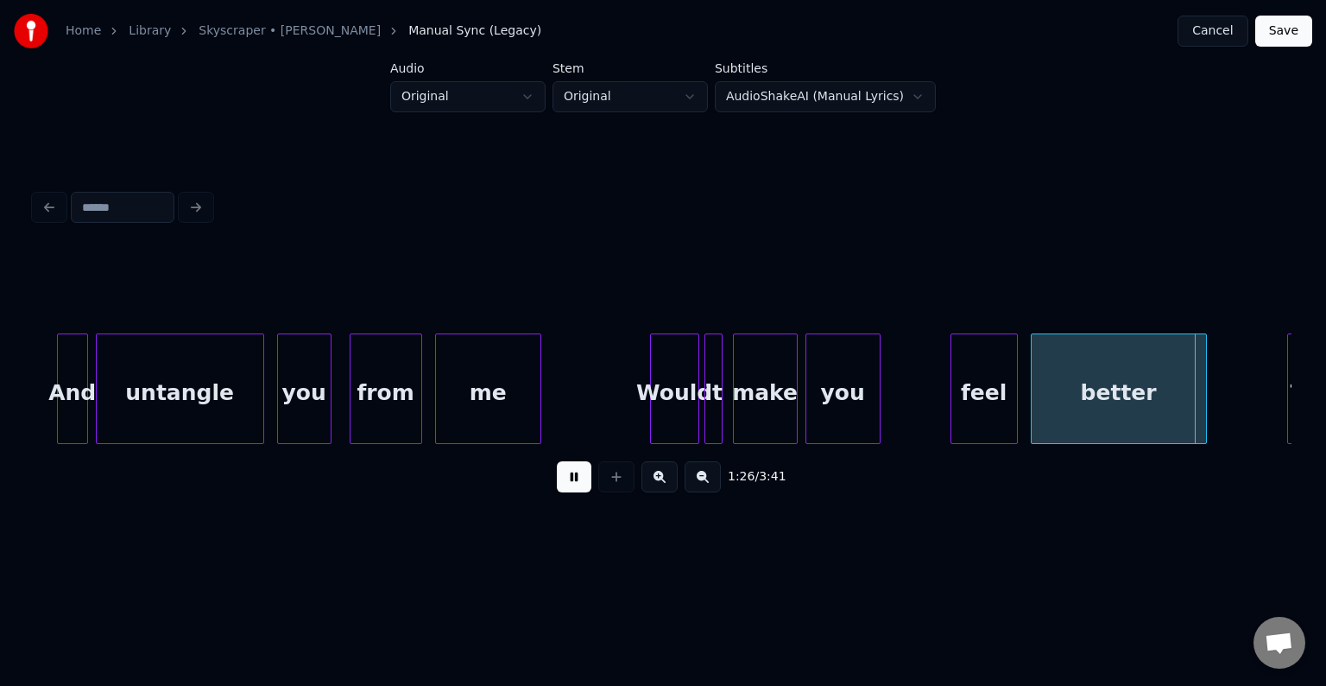
click at [573, 480] on button at bounding box center [574, 476] width 35 height 31
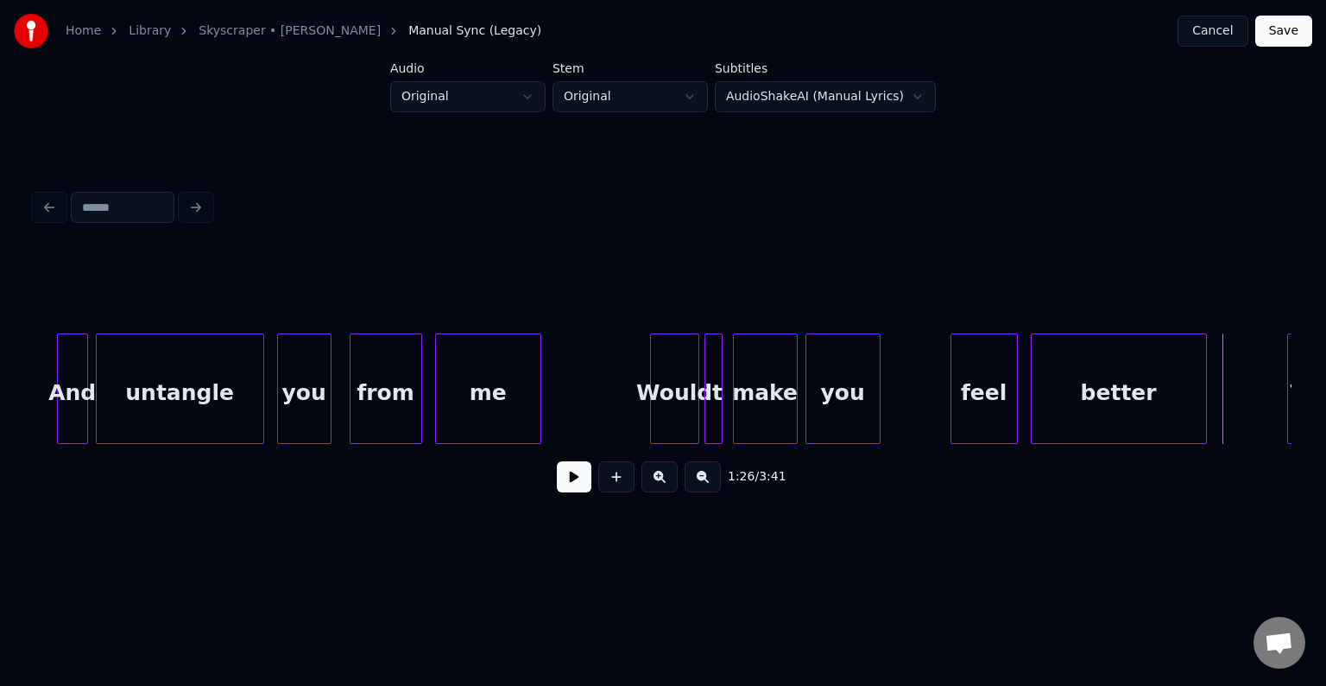
click at [578, 482] on button at bounding box center [574, 476] width 35 height 31
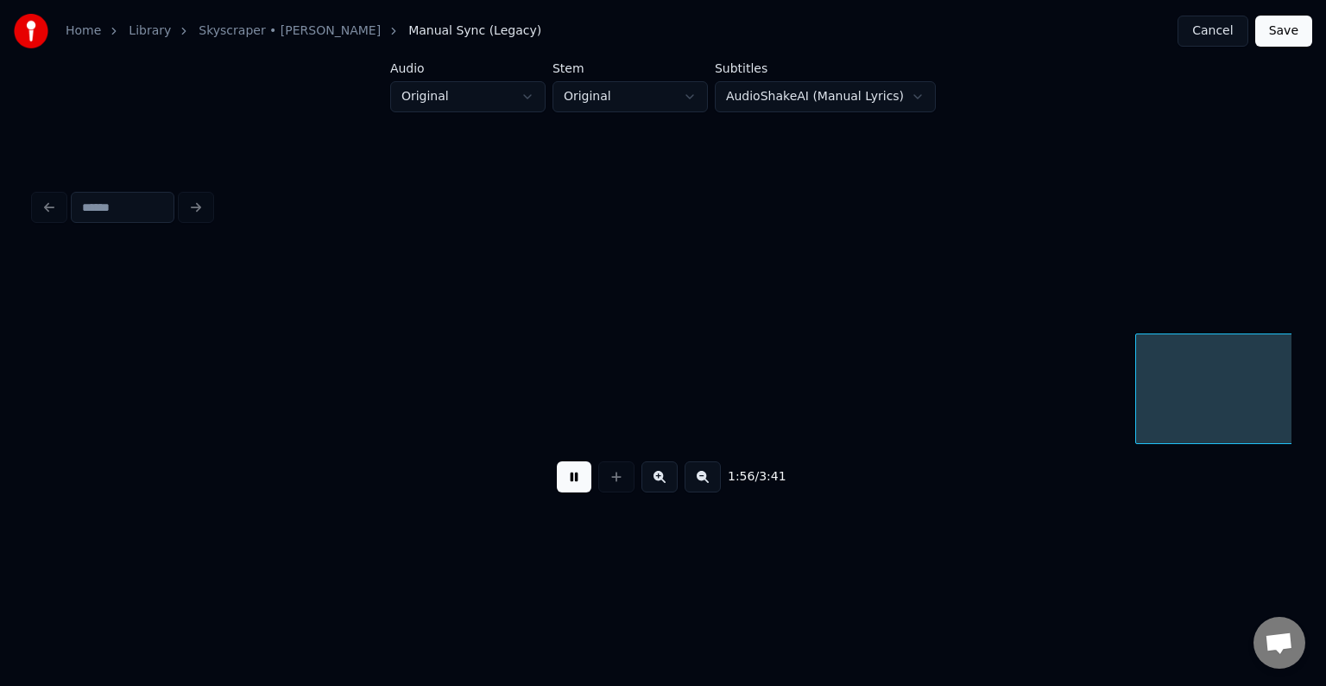
scroll to position [0, 15097]
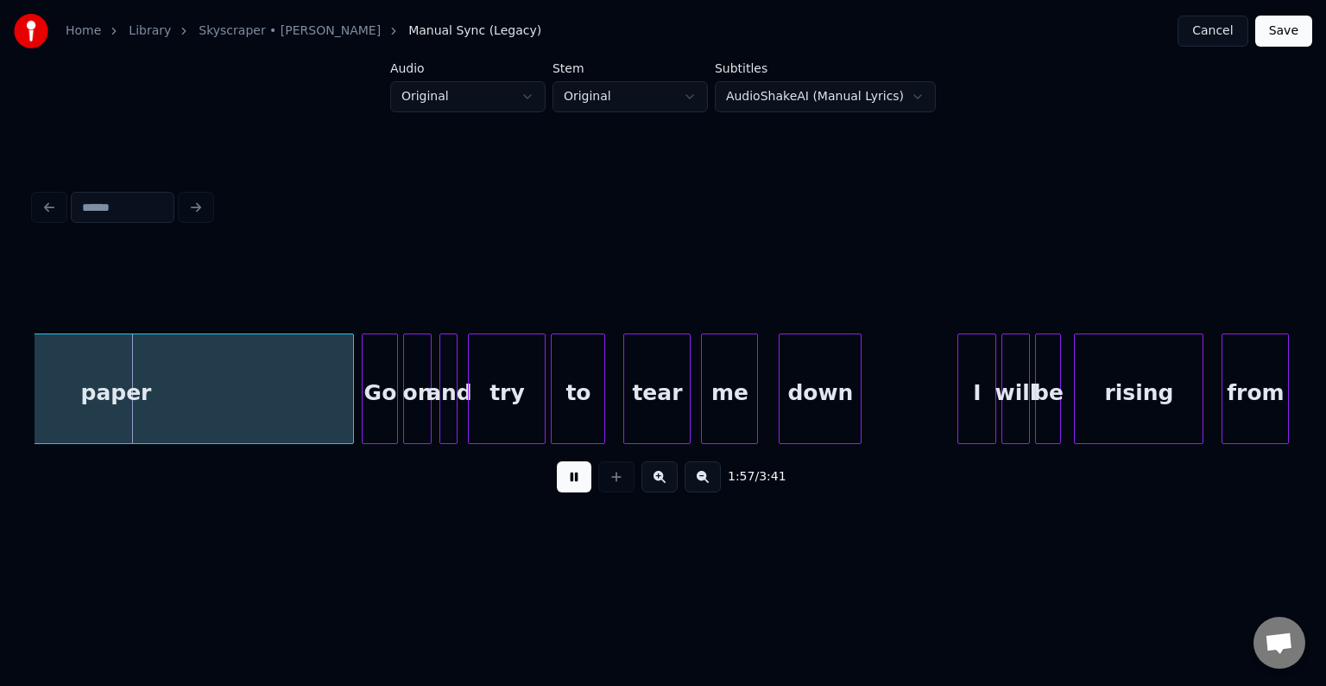
click at [578, 482] on button at bounding box center [574, 476] width 35 height 31
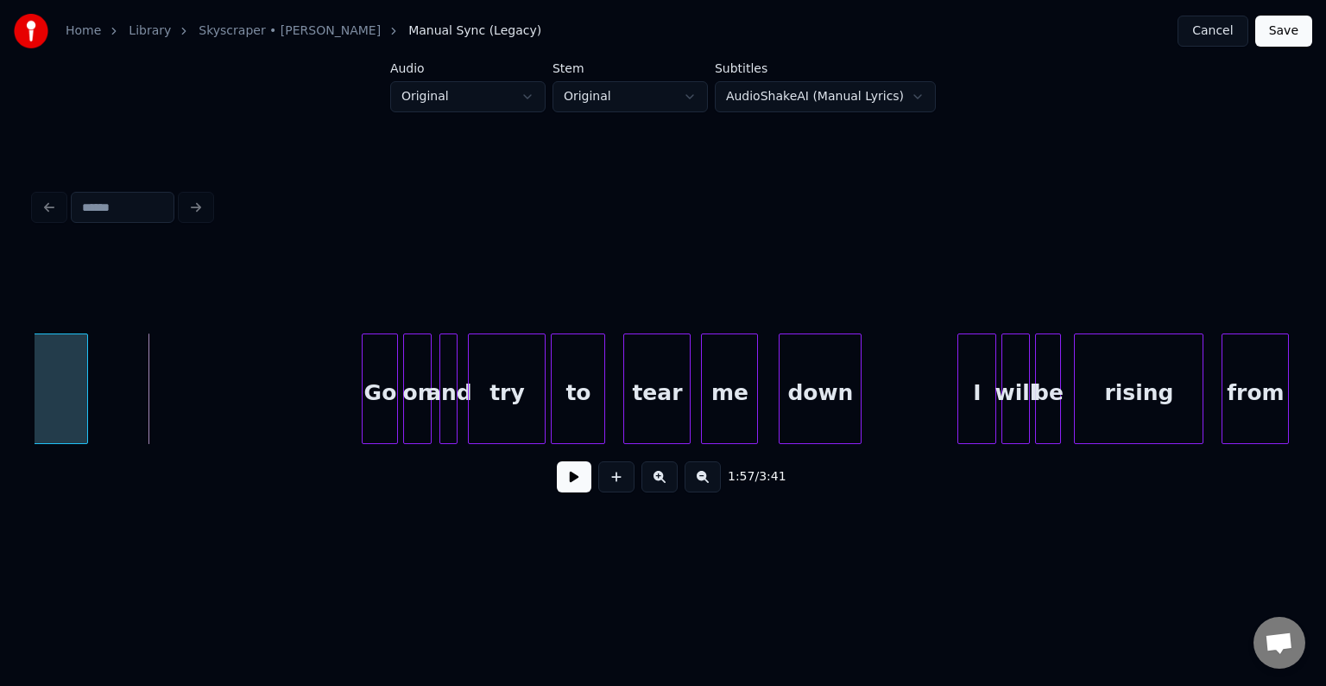
click at [82, 396] on div at bounding box center [84, 388] width 5 height 109
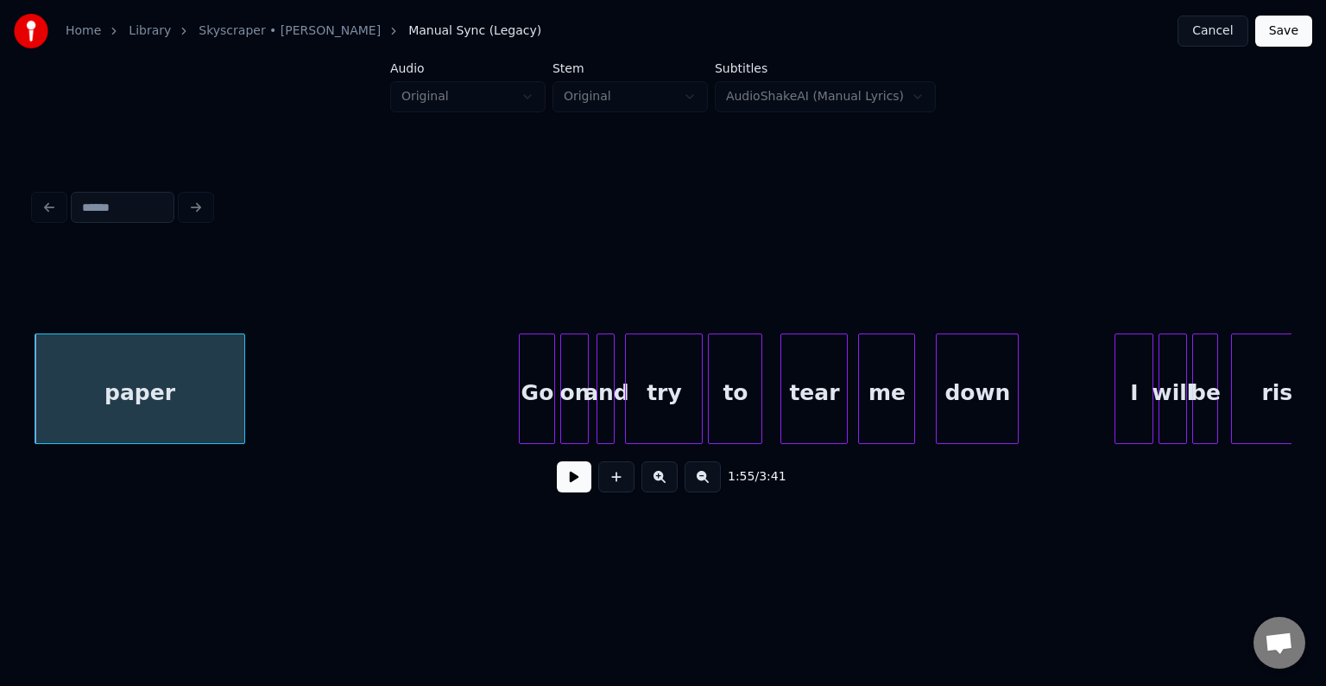
click at [583, 490] on button at bounding box center [574, 476] width 35 height 31
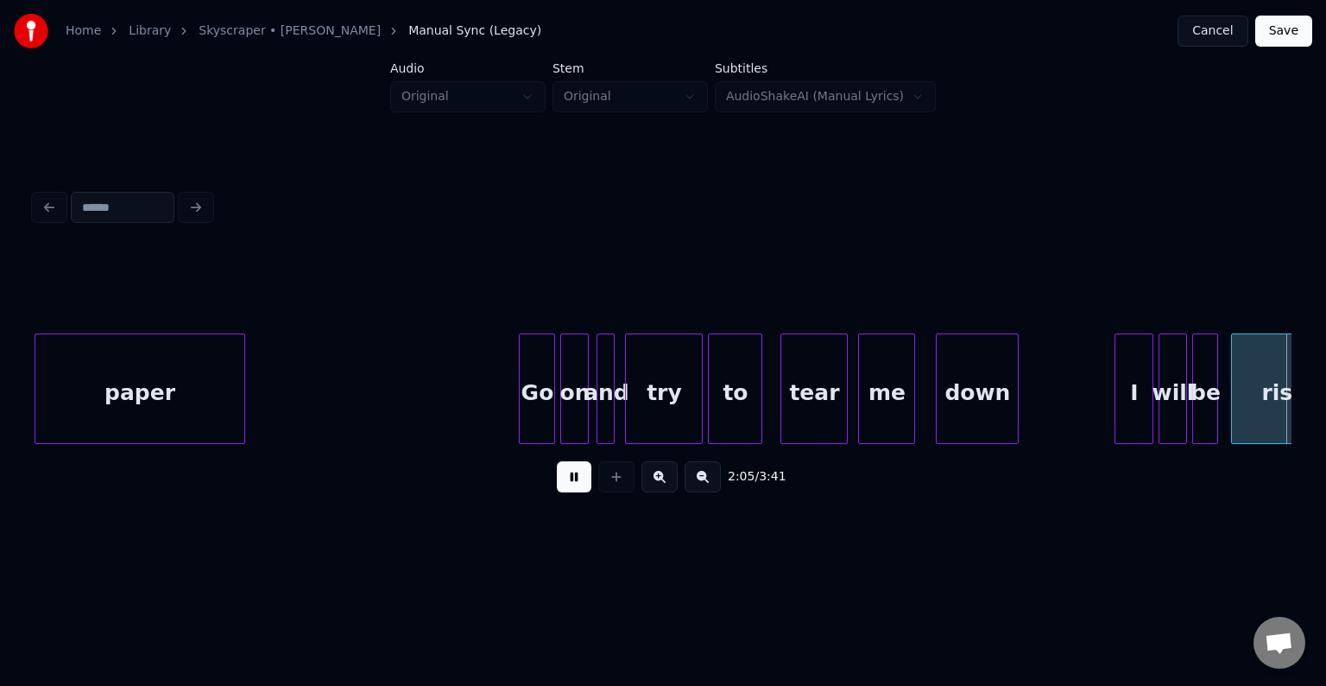
scroll to position [0, 16197]
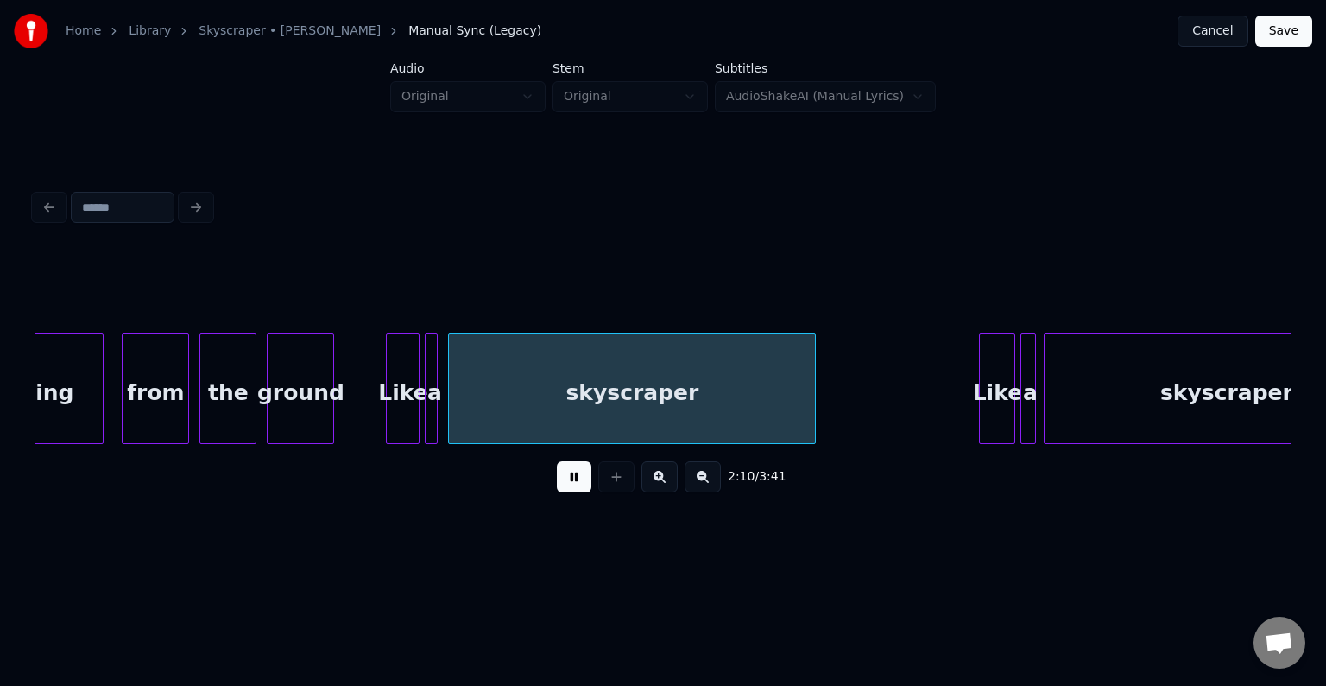
click at [583, 490] on button at bounding box center [574, 476] width 35 height 31
click at [815, 394] on div at bounding box center [812, 388] width 5 height 109
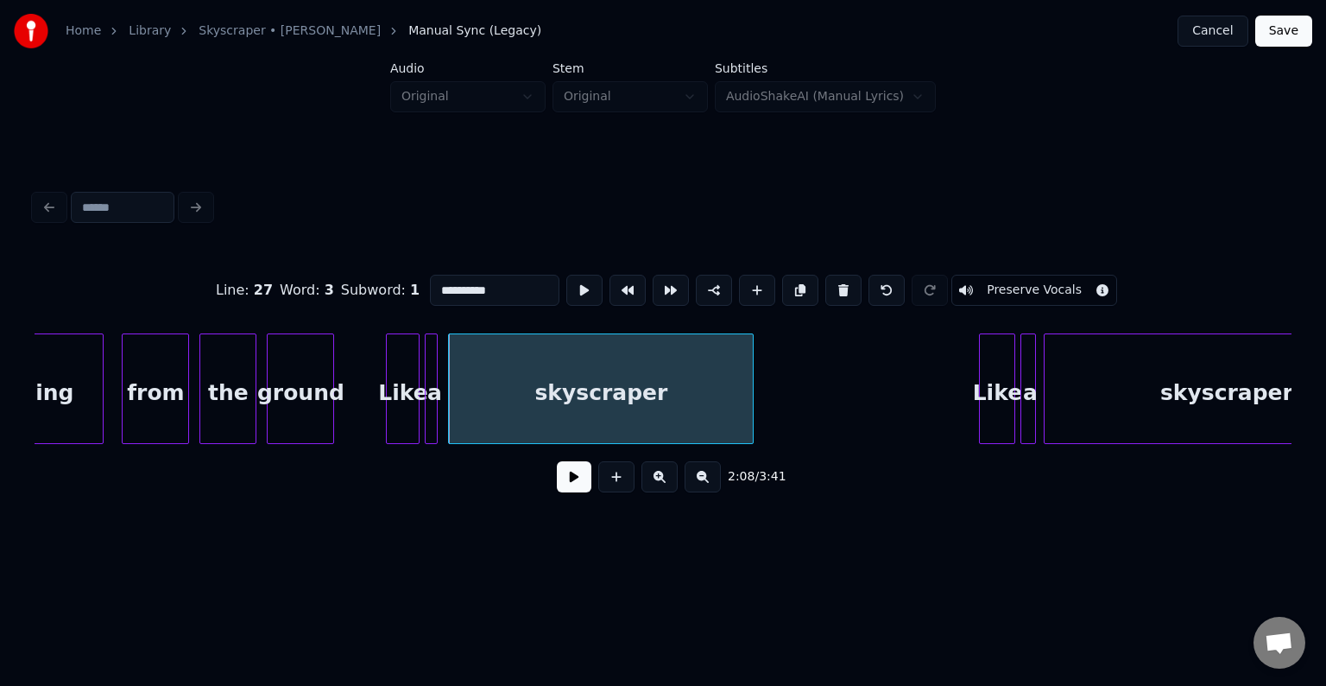
click at [753, 404] on div at bounding box center [750, 388] width 5 height 109
click at [571, 485] on button at bounding box center [574, 476] width 35 height 31
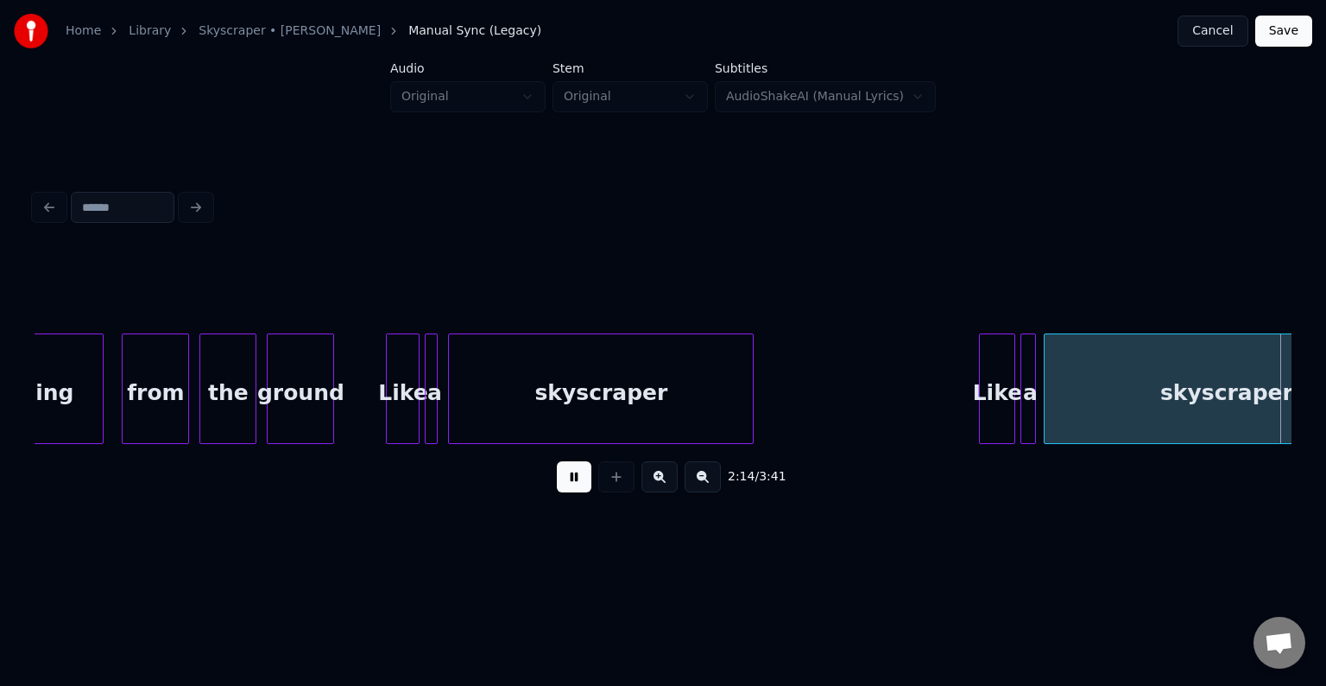
scroll to position [0, 17454]
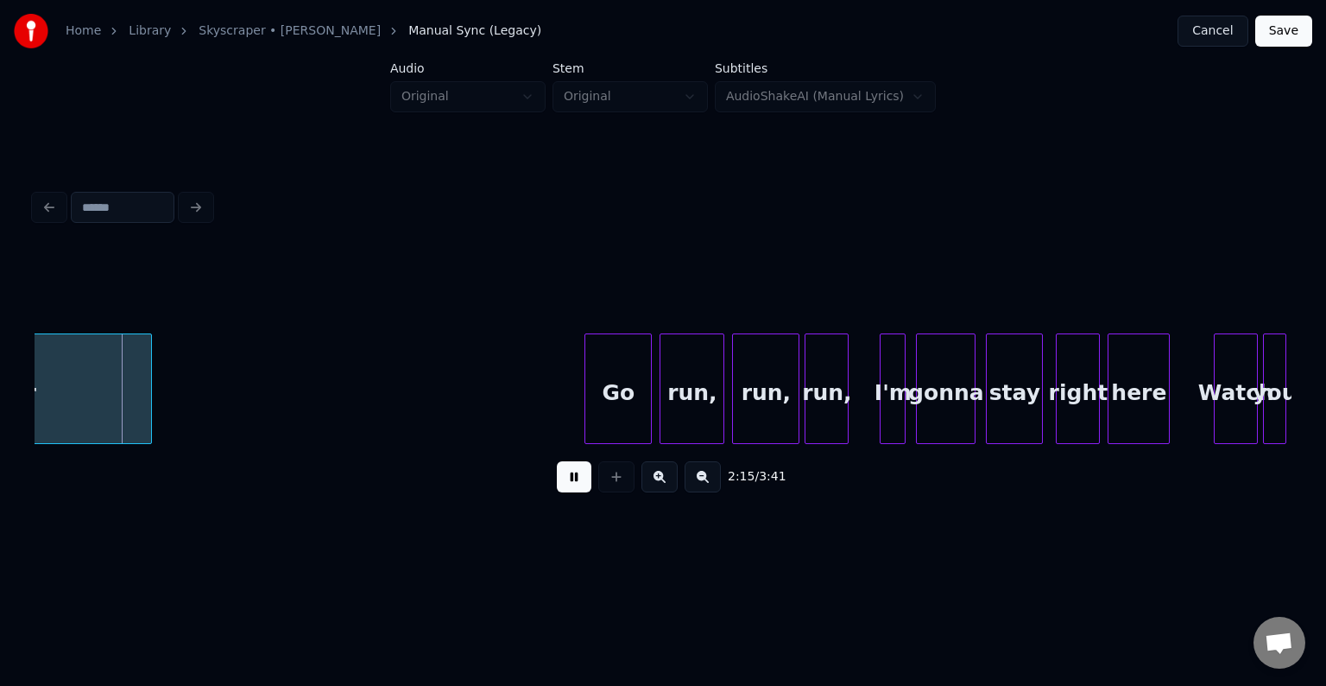
click at [571, 485] on button at bounding box center [574, 476] width 35 height 31
click at [110, 403] on div at bounding box center [111, 388] width 5 height 109
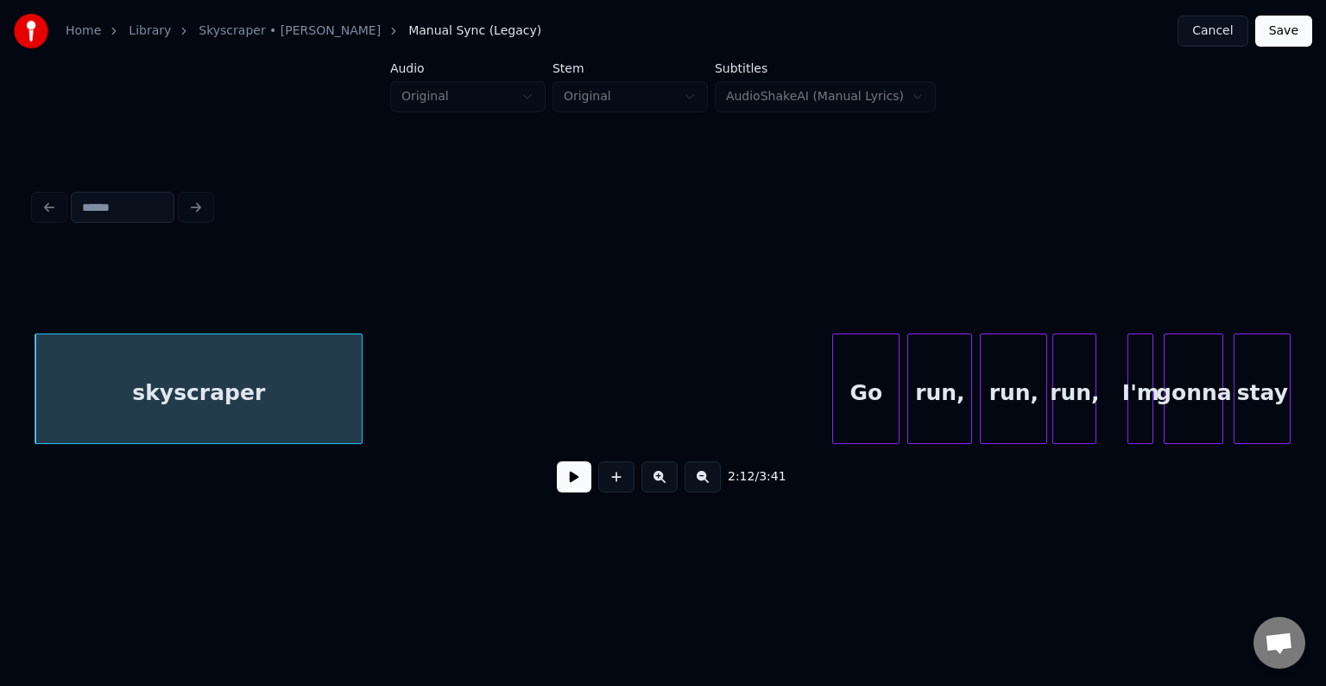
click at [562, 488] on button at bounding box center [574, 476] width 35 height 31
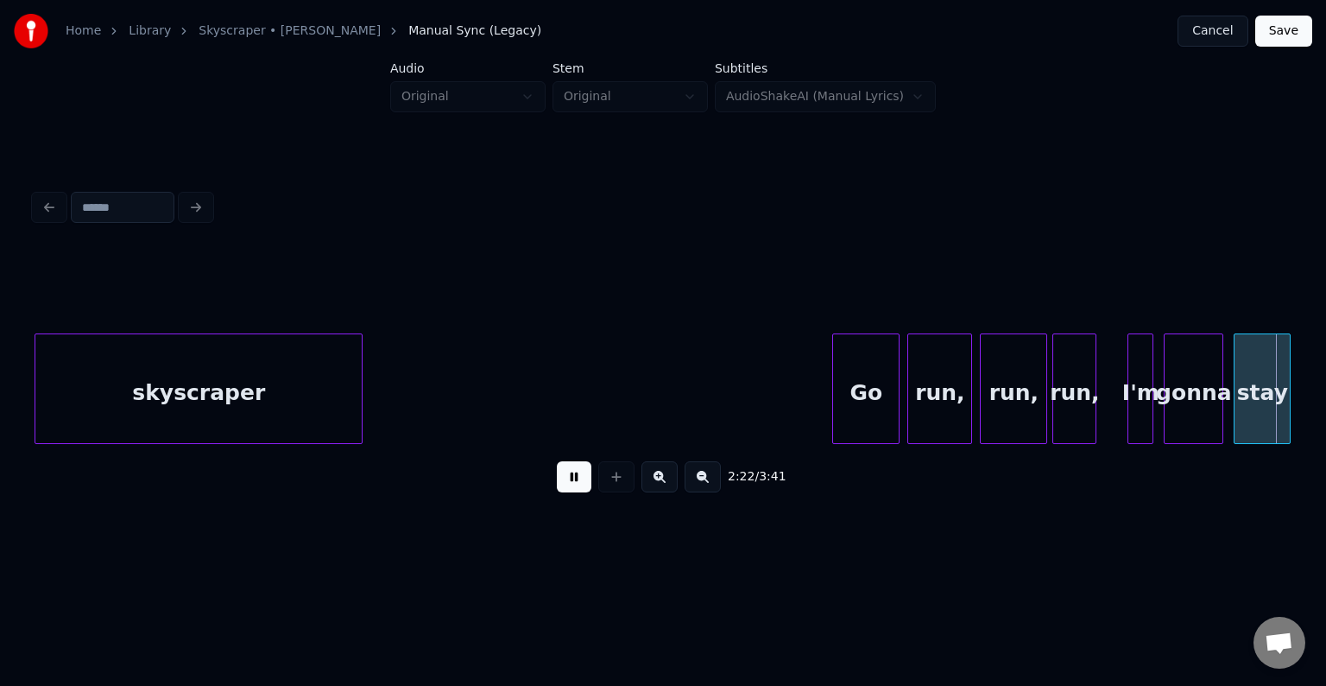
scroll to position [0, 18464]
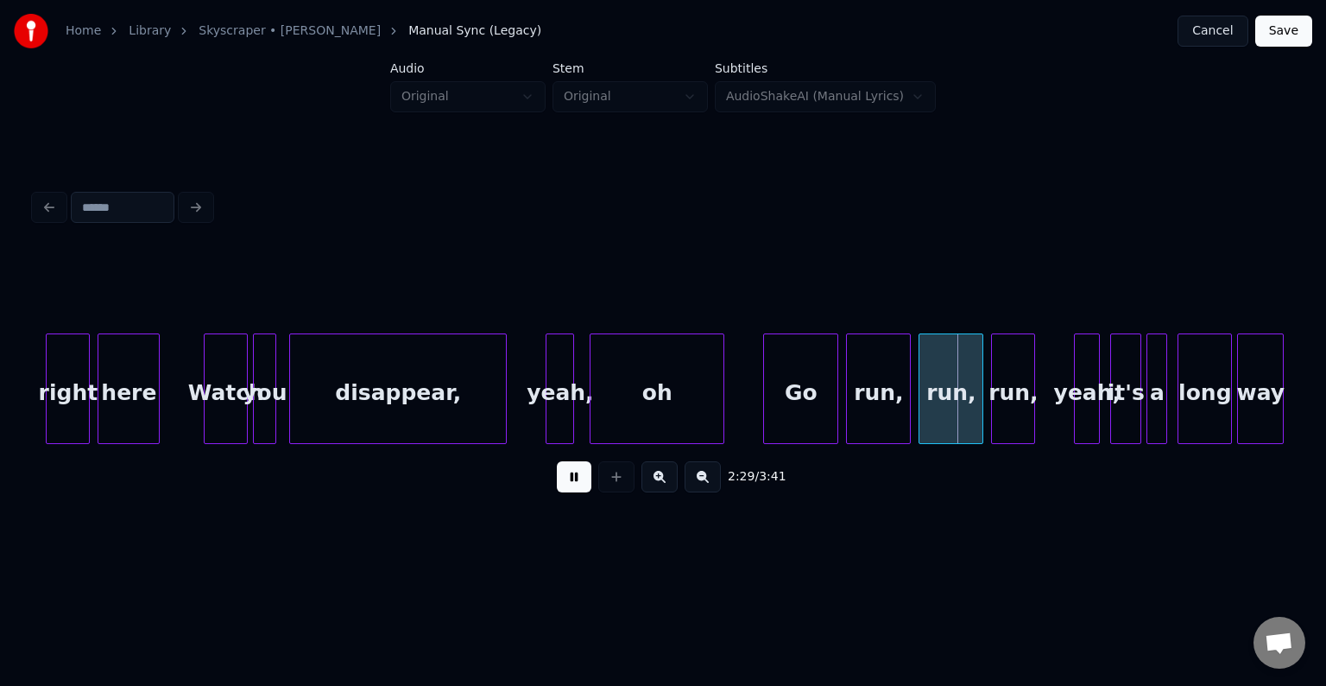
click at [583, 414] on div at bounding box center [584, 388] width 5 height 109
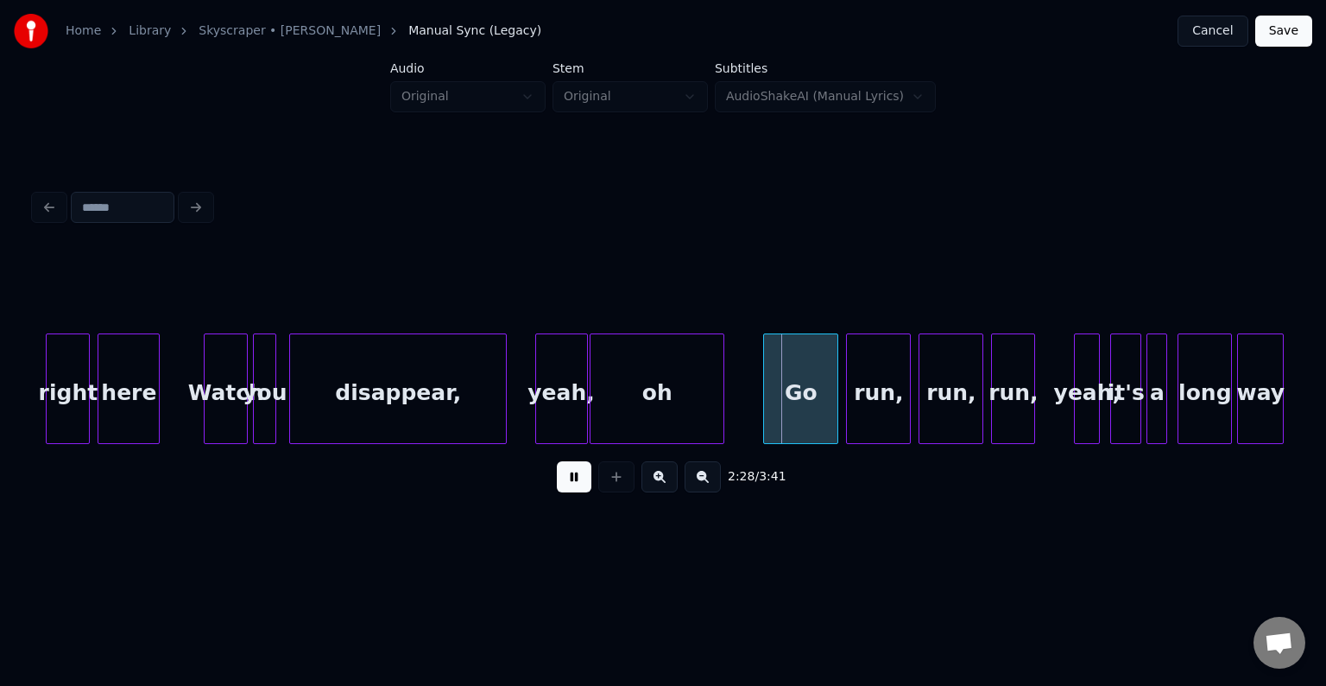
click at [536, 427] on div at bounding box center [538, 388] width 5 height 109
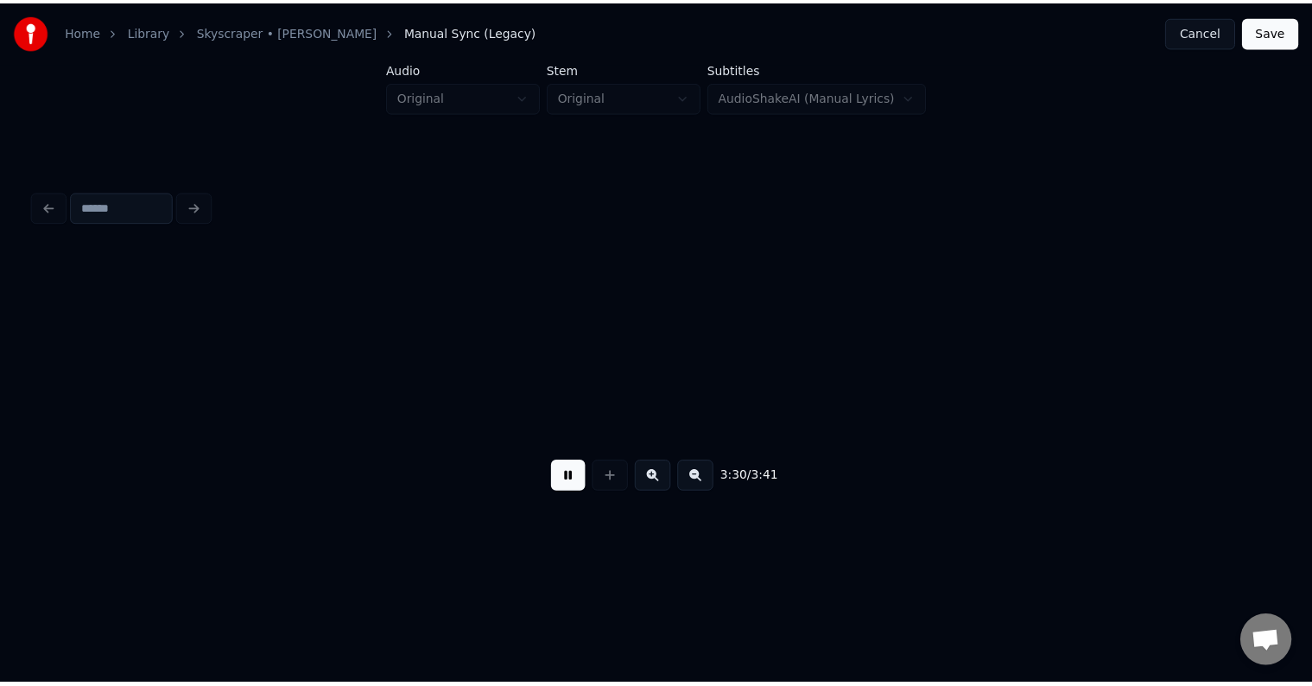
scroll to position [0, 27270]
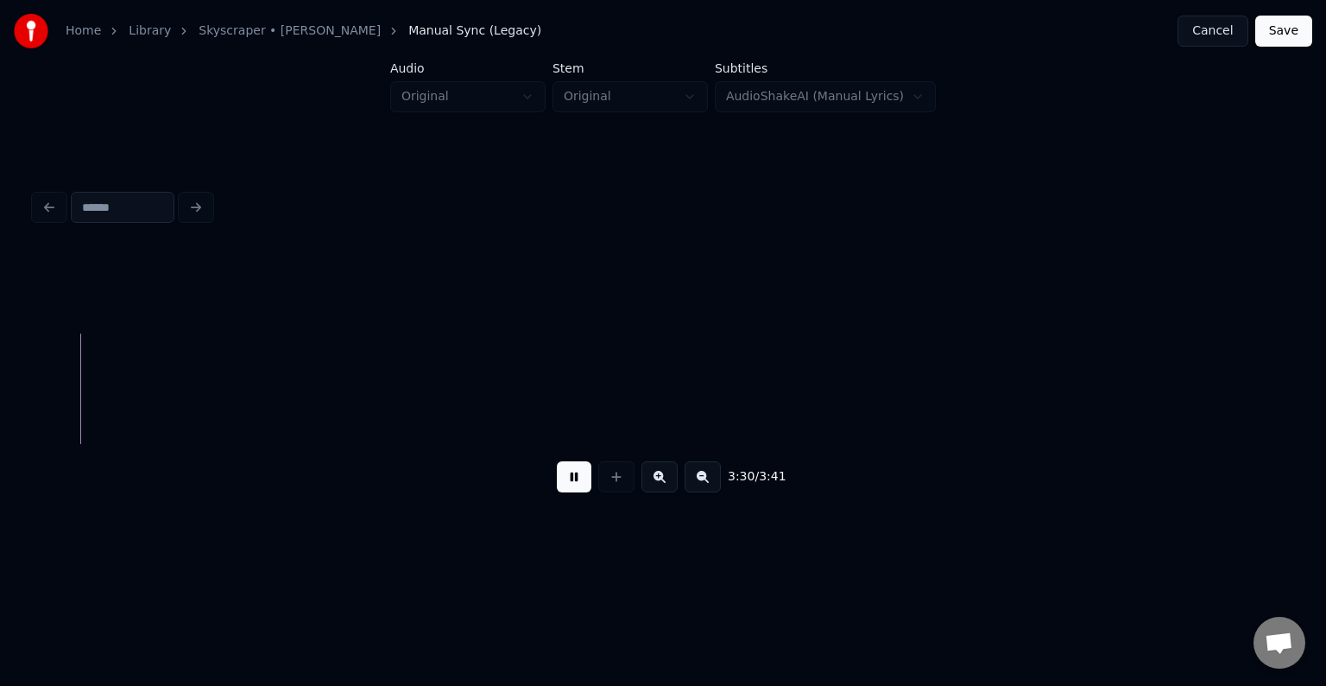
click at [1286, 31] on button "Save" at bounding box center [1283, 31] width 57 height 31
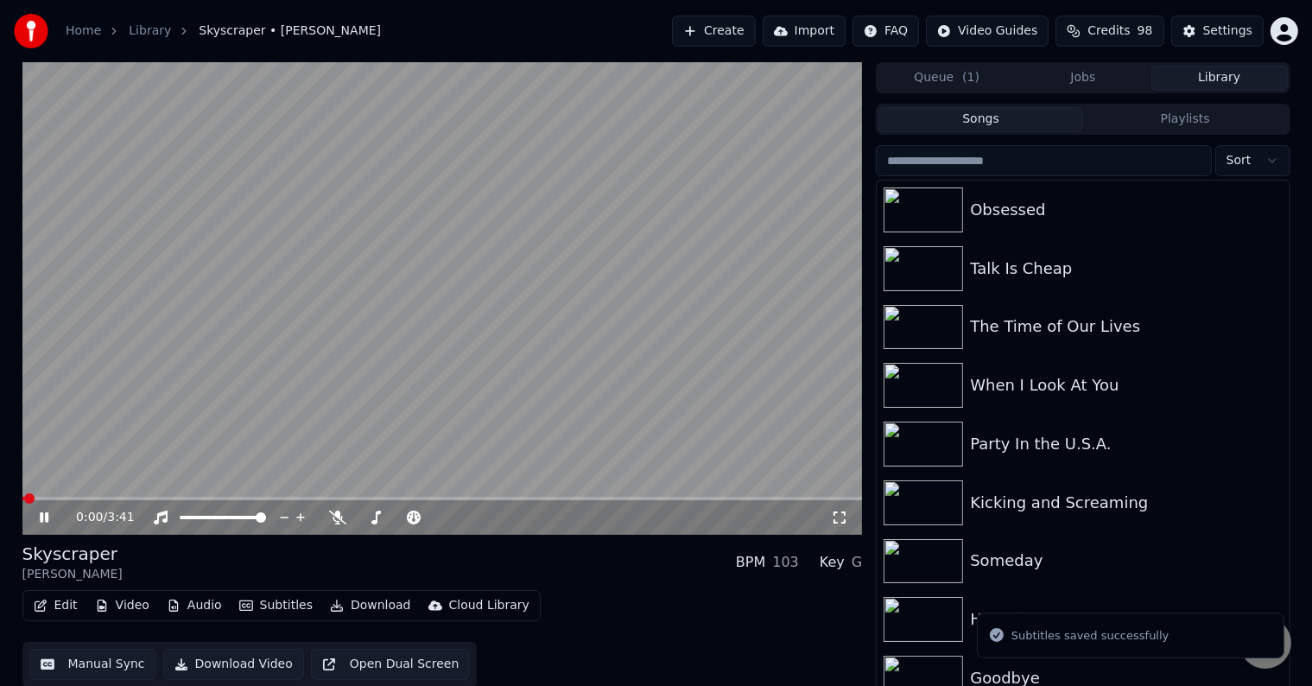
click at [357, 613] on button "Download" at bounding box center [370, 605] width 95 height 24
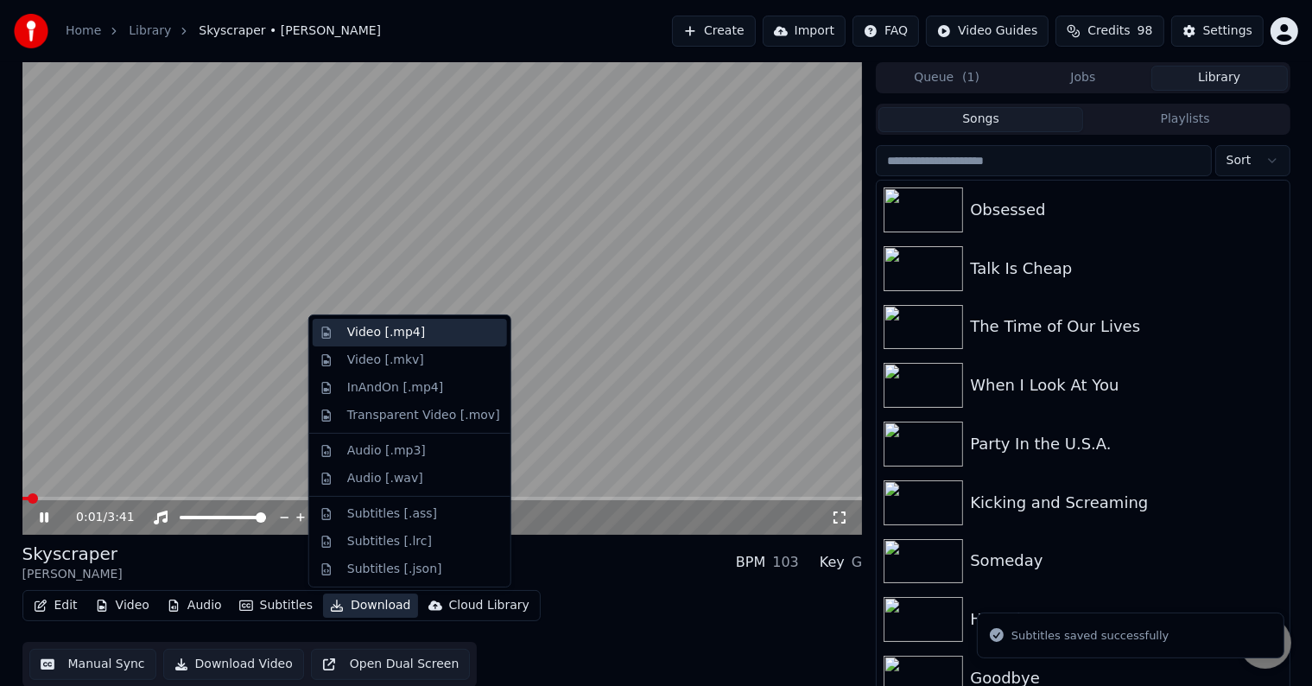
click at [380, 332] on div "Video [.mp4]" at bounding box center [386, 332] width 78 height 17
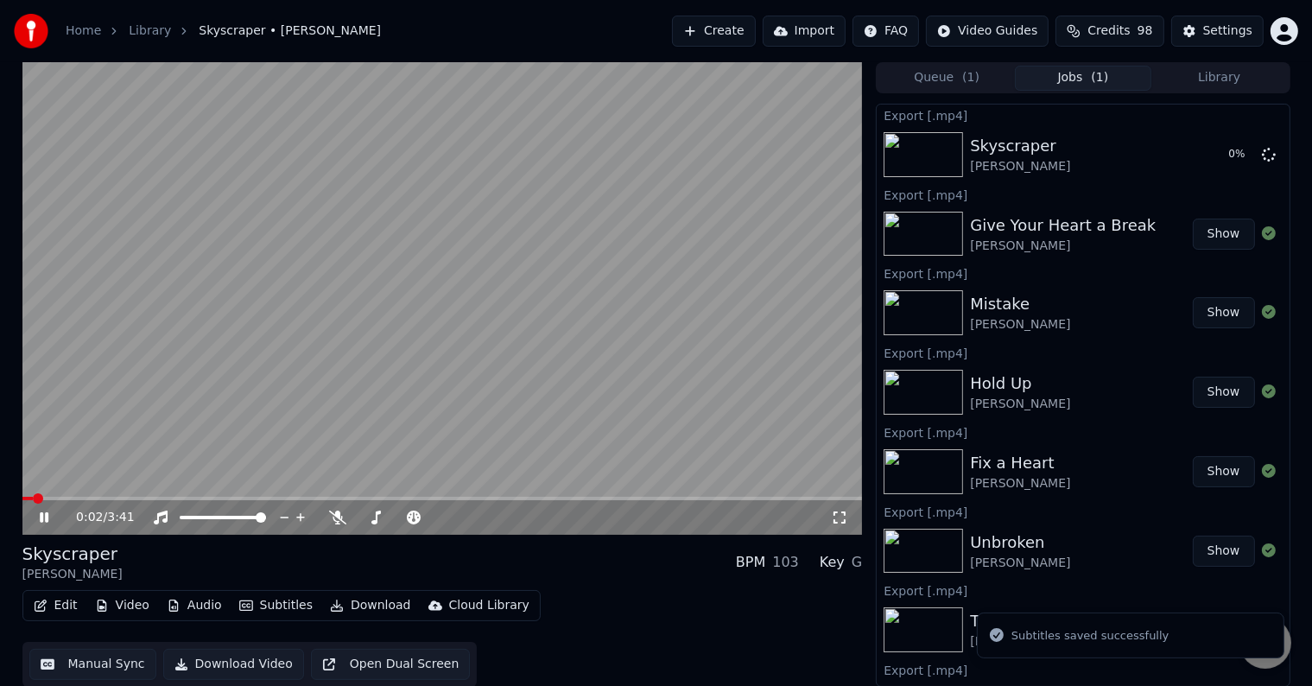
click at [36, 516] on icon at bounding box center [56, 517] width 41 height 14
click at [1223, 83] on button "Library" at bounding box center [1219, 78] width 136 height 25
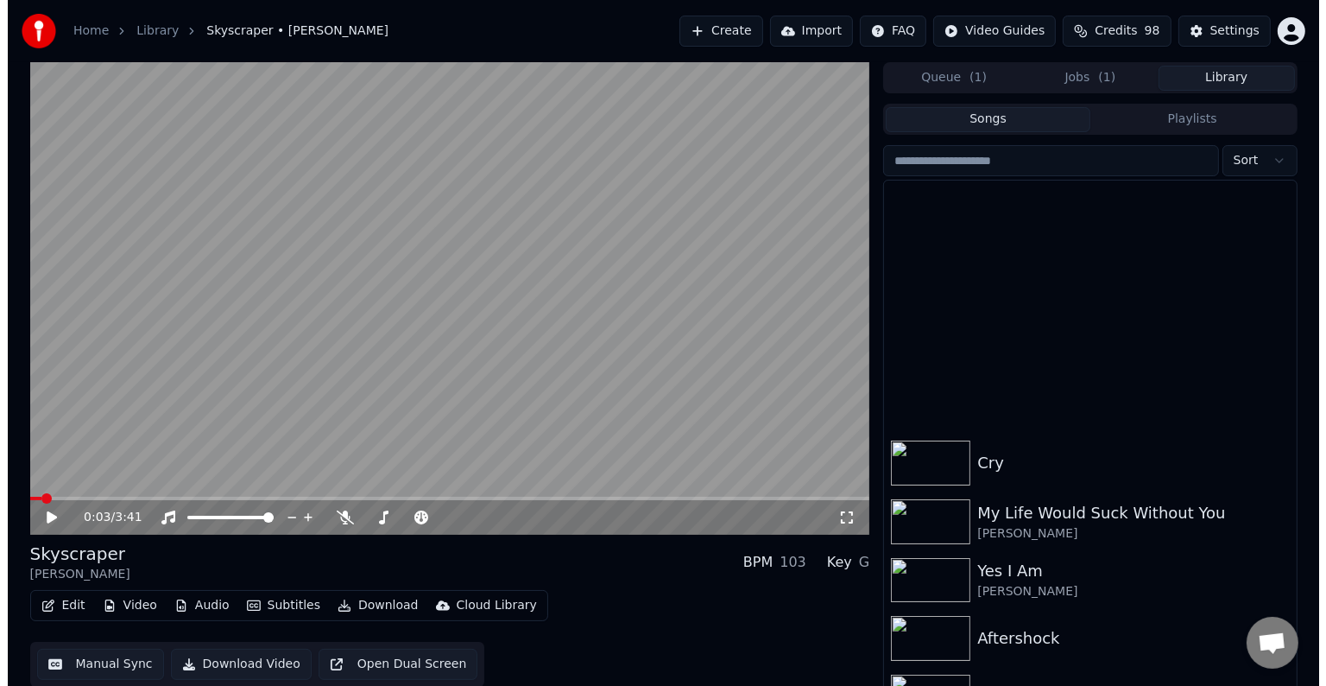
scroll to position [16941, 0]
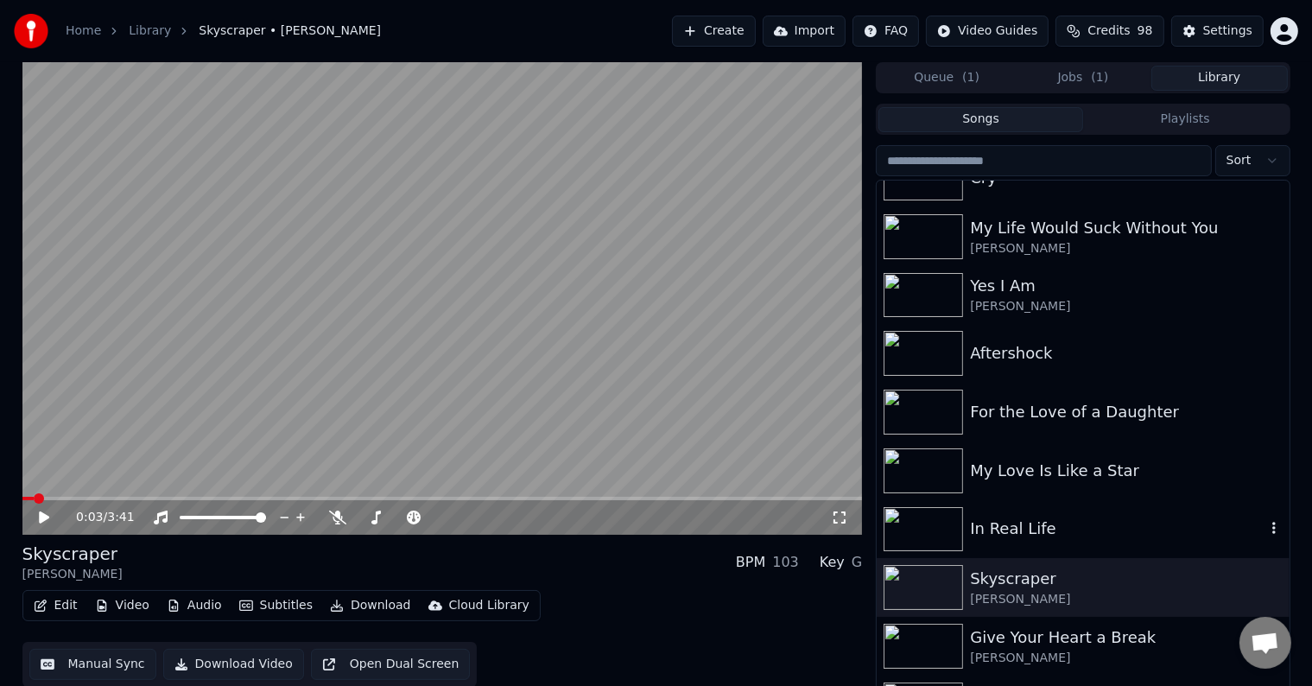
click at [1003, 539] on div "In Real Life" at bounding box center [1117, 528] width 294 height 24
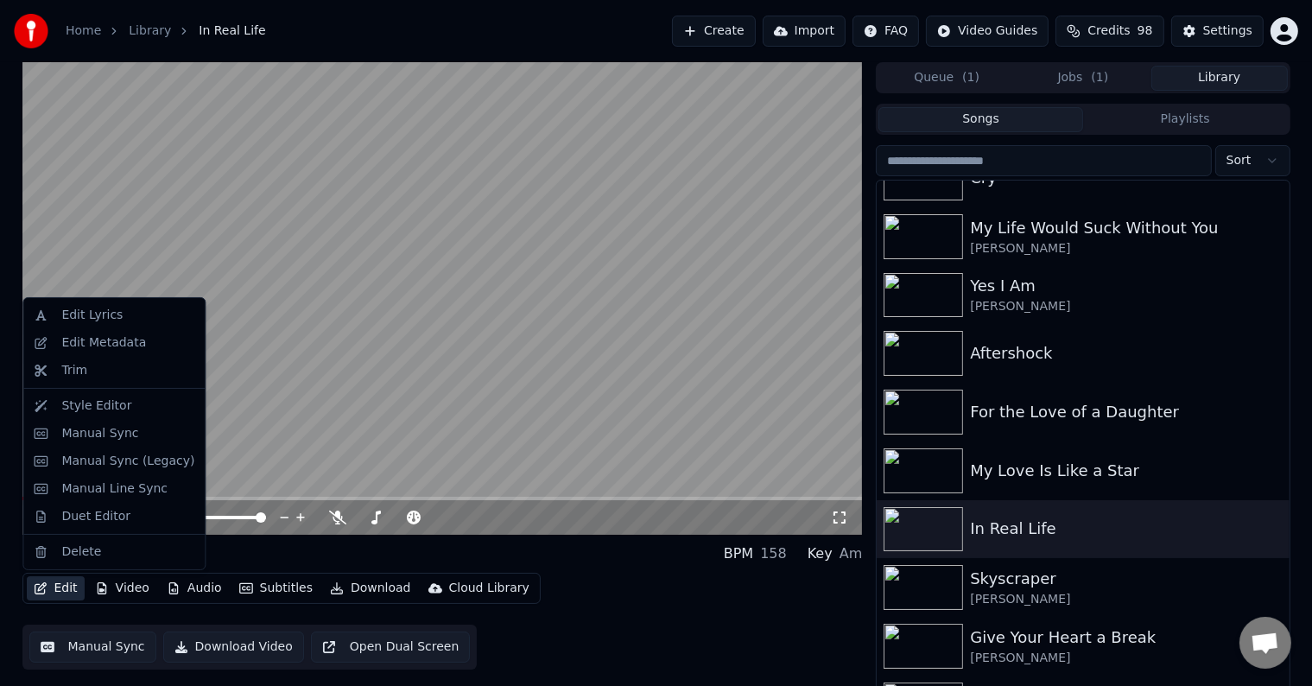
click at [52, 599] on button "Edit" at bounding box center [56, 588] width 58 height 24
click at [92, 465] on div "Manual Sync (Legacy)" at bounding box center [127, 460] width 133 height 17
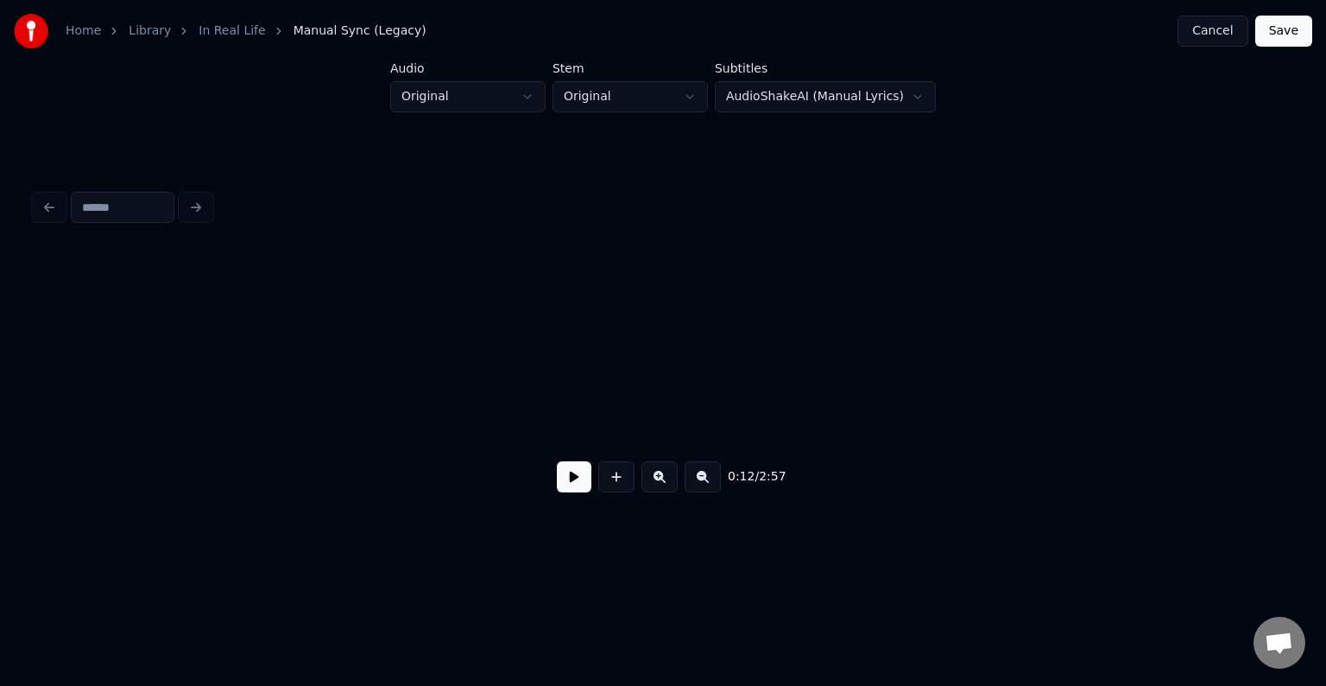
scroll to position [0, 1610]
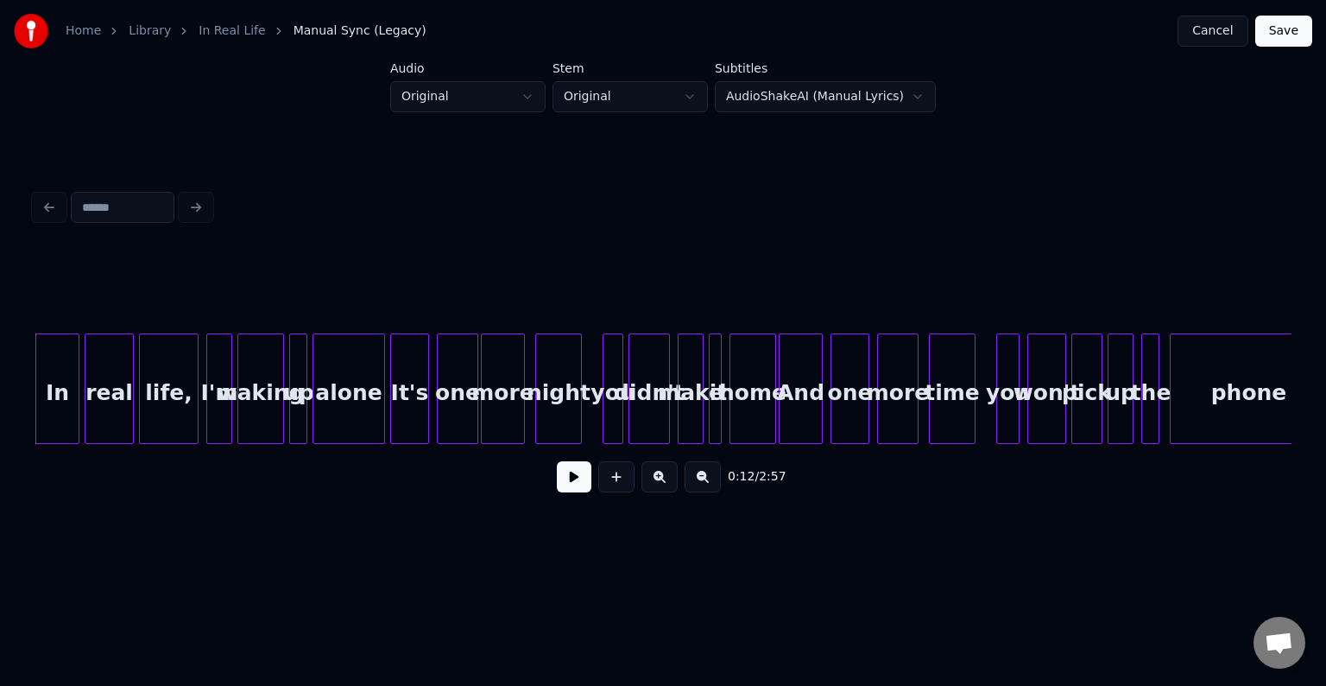
click at [571, 490] on button at bounding box center [574, 476] width 35 height 31
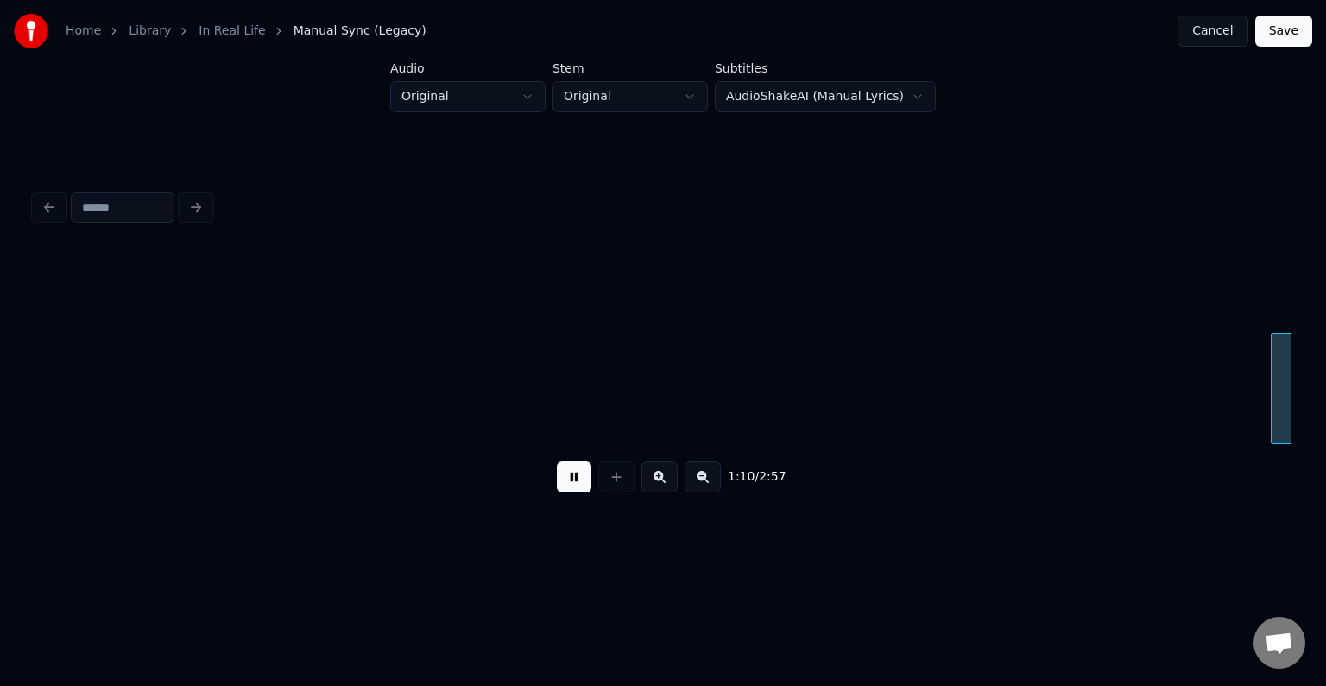
scroll to position [0, 9162]
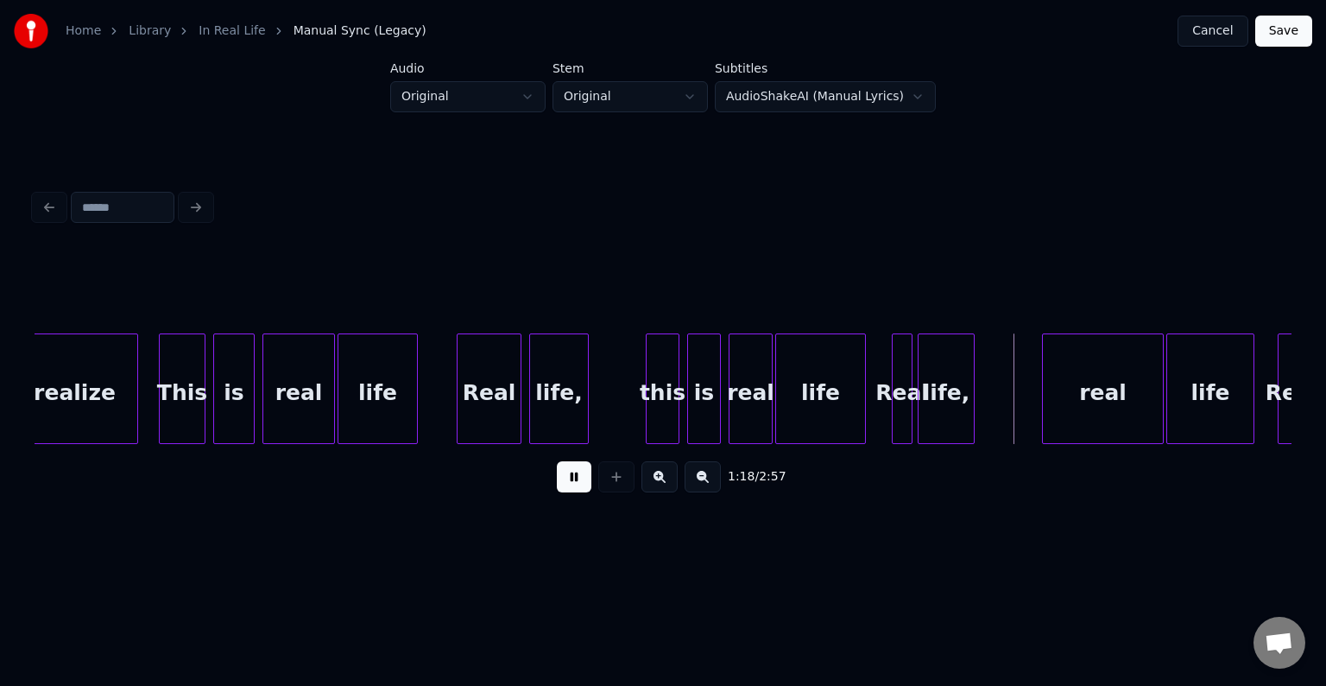
click at [571, 490] on button at bounding box center [574, 476] width 35 height 31
click at [869, 426] on div at bounding box center [871, 388] width 5 height 109
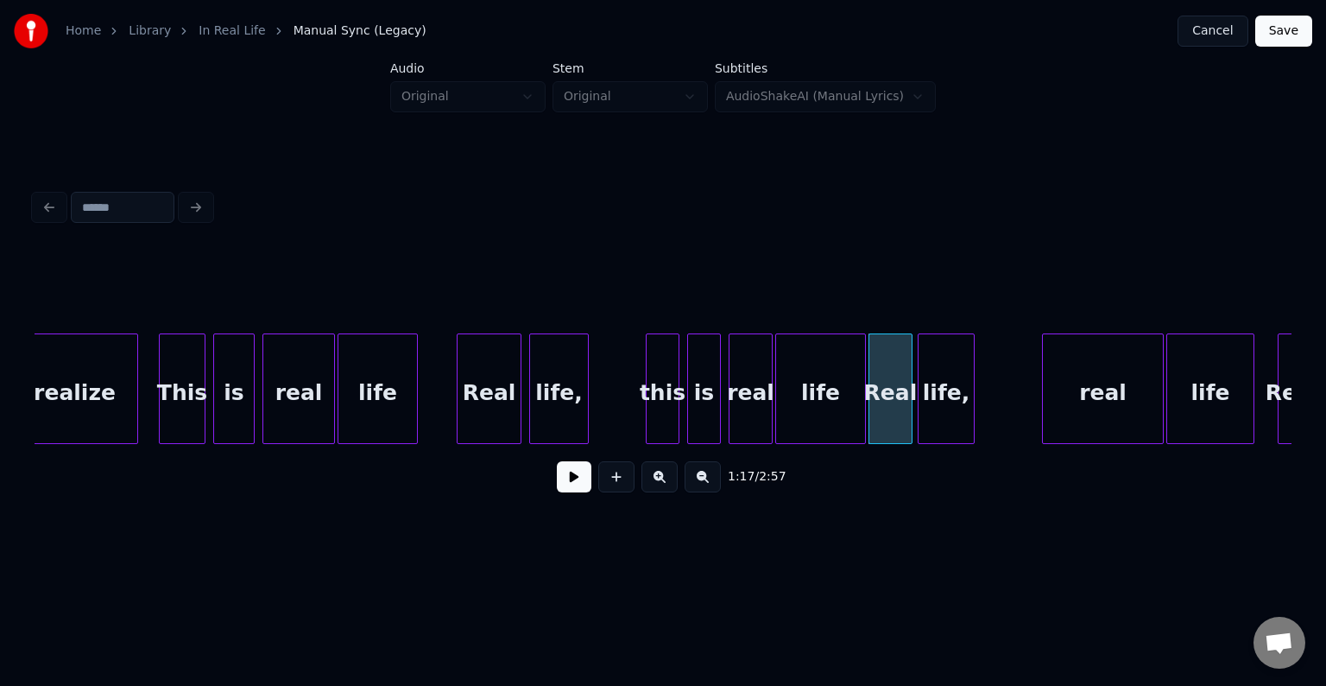
click at [822, 420] on div "life" at bounding box center [820, 392] width 89 height 117
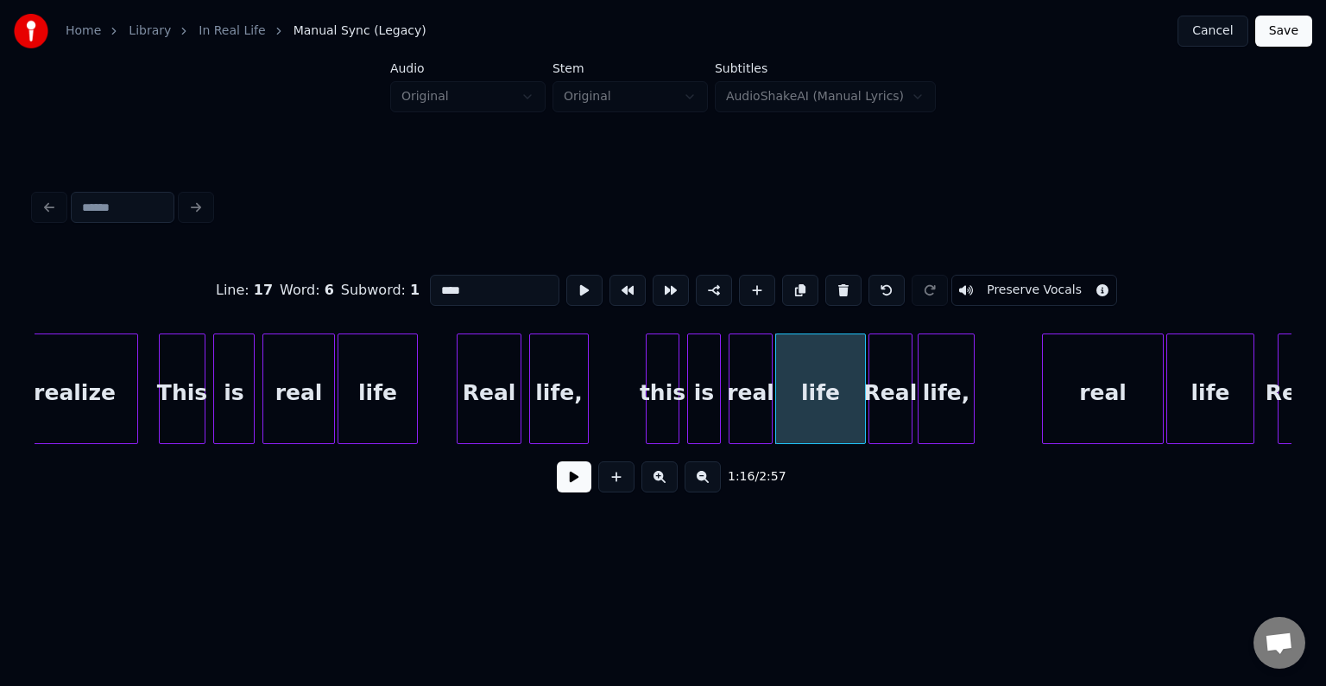
click at [584, 487] on button at bounding box center [574, 476] width 35 height 31
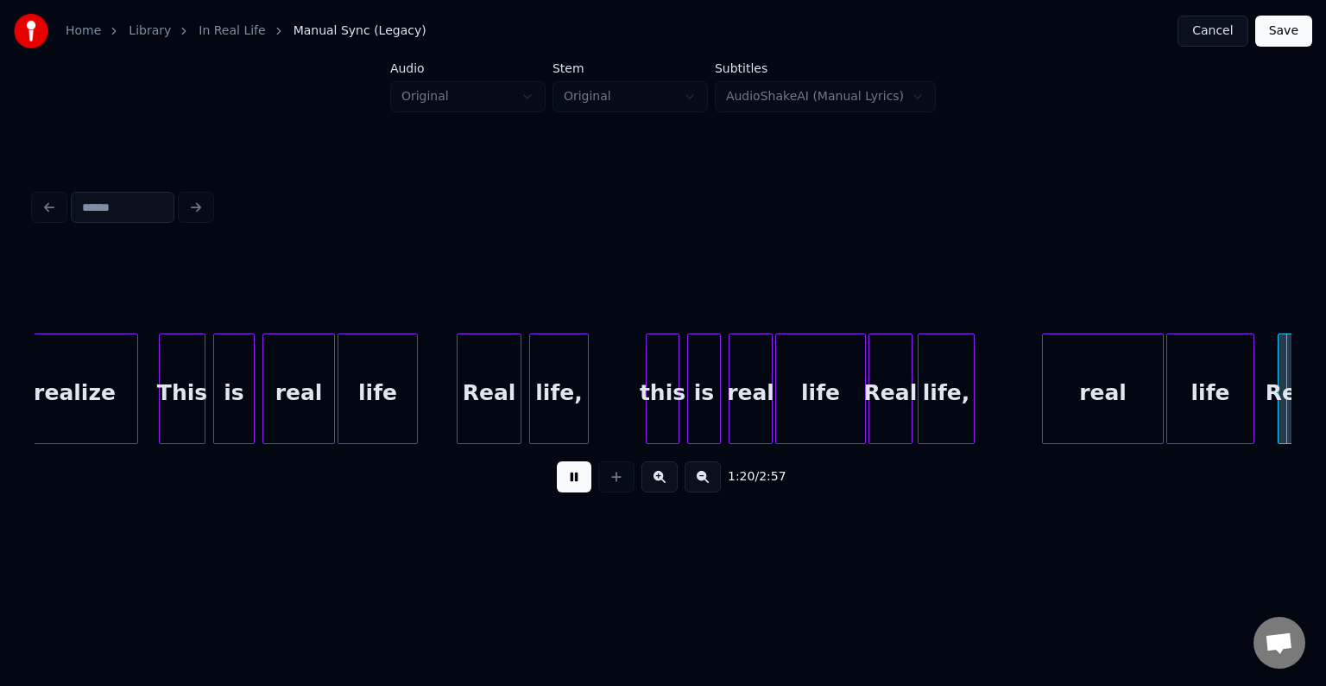
scroll to position [0, 10420]
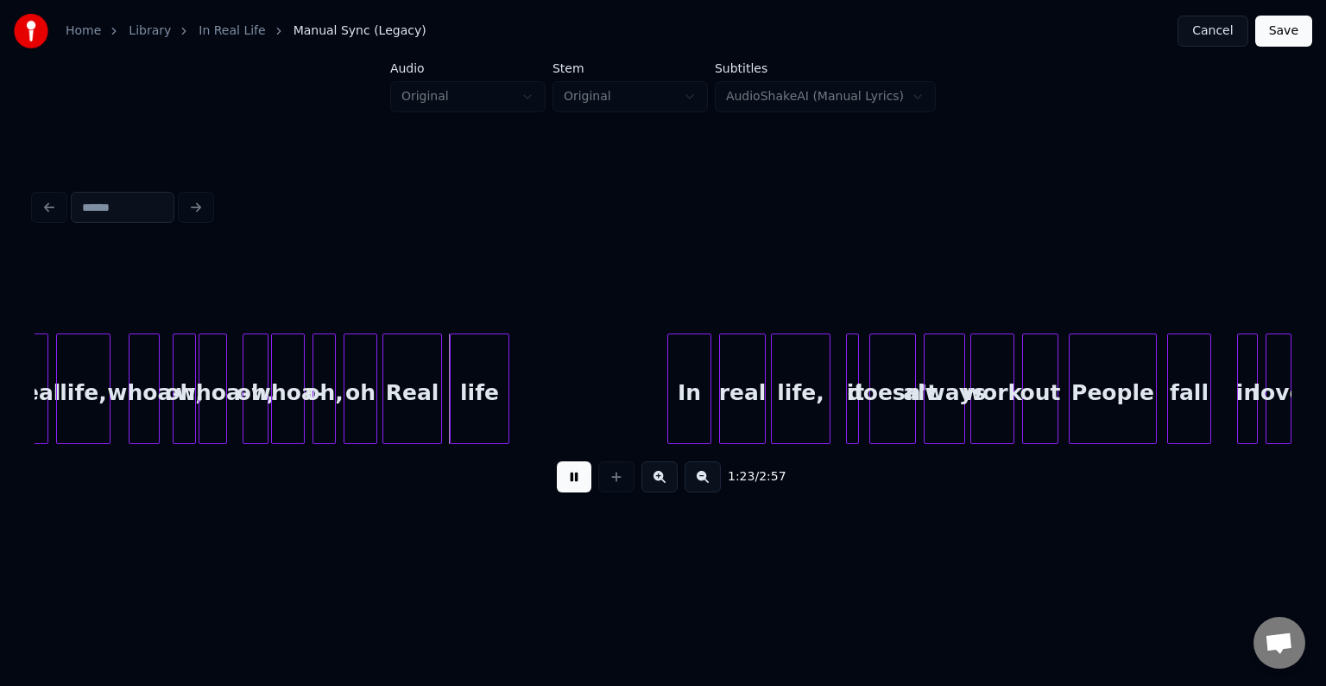
click at [584, 487] on button at bounding box center [574, 476] width 35 height 31
click at [355, 406] on div "oh" at bounding box center [361, 392] width 32 height 117
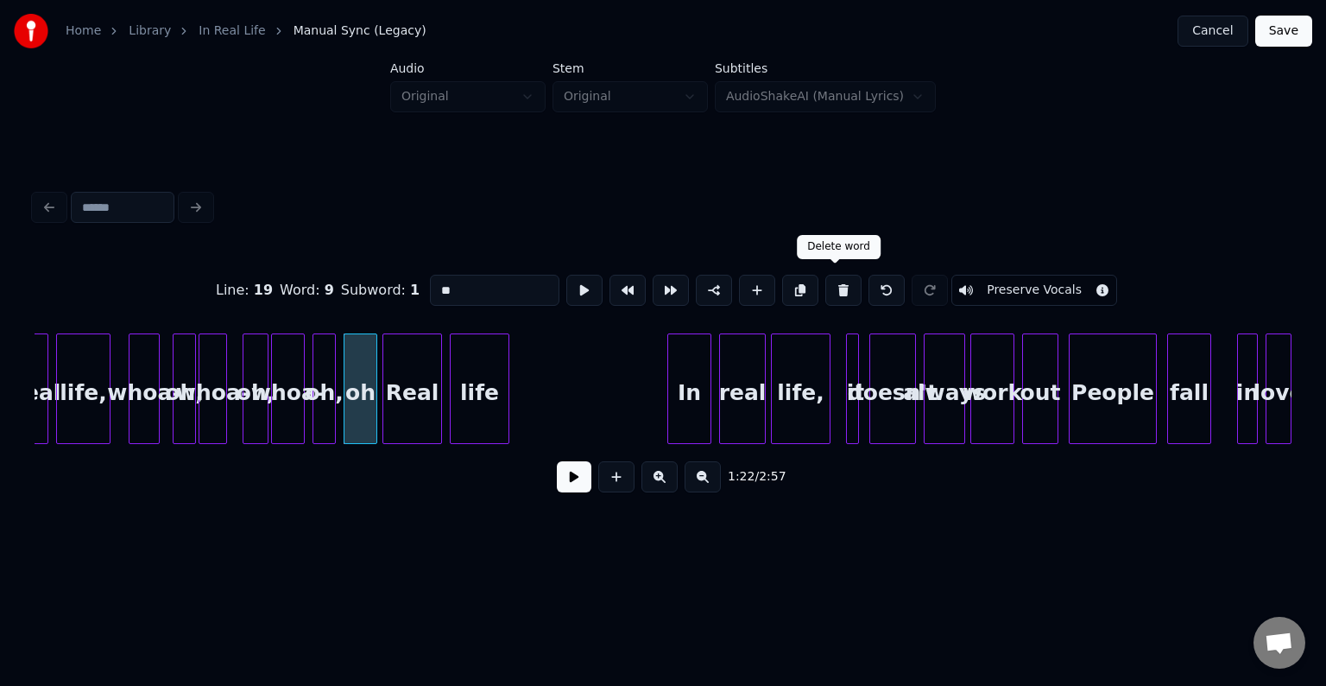
click at [825, 276] on button at bounding box center [843, 290] width 36 height 31
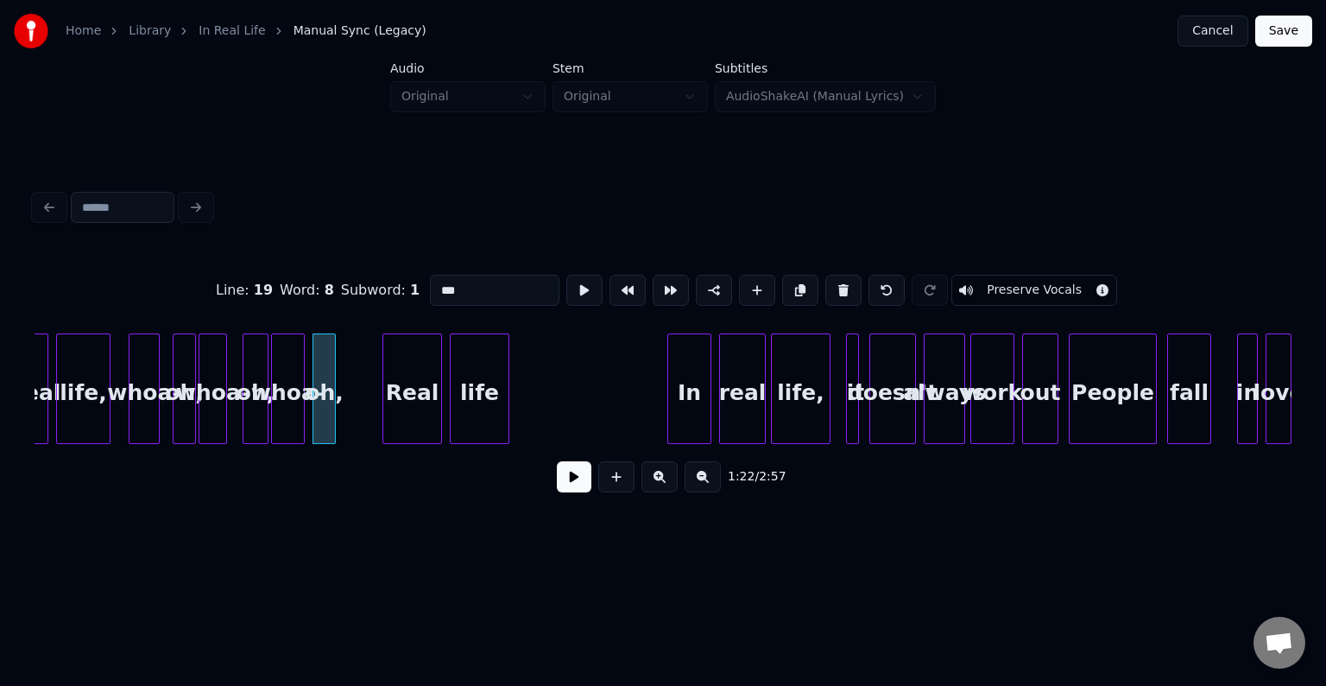
click at [825, 276] on button at bounding box center [843, 290] width 36 height 31
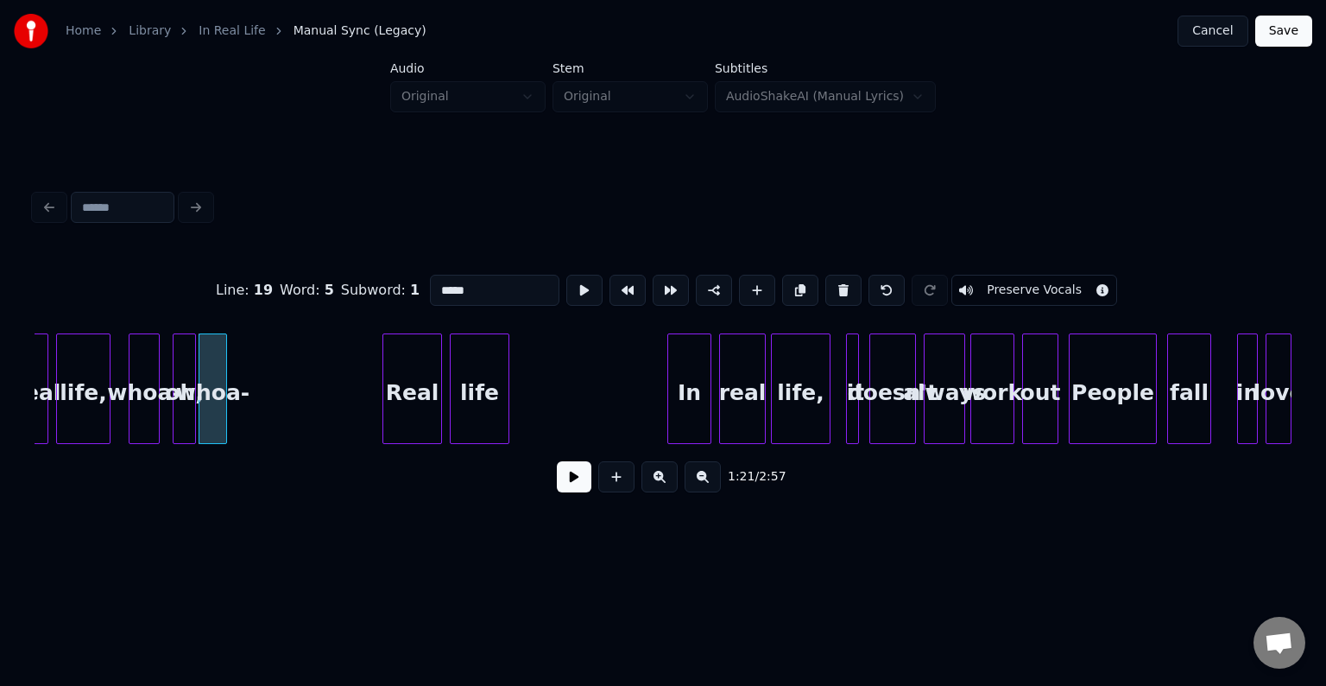
click at [825, 276] on button at bounding box center [843, 290] width 36 height 31
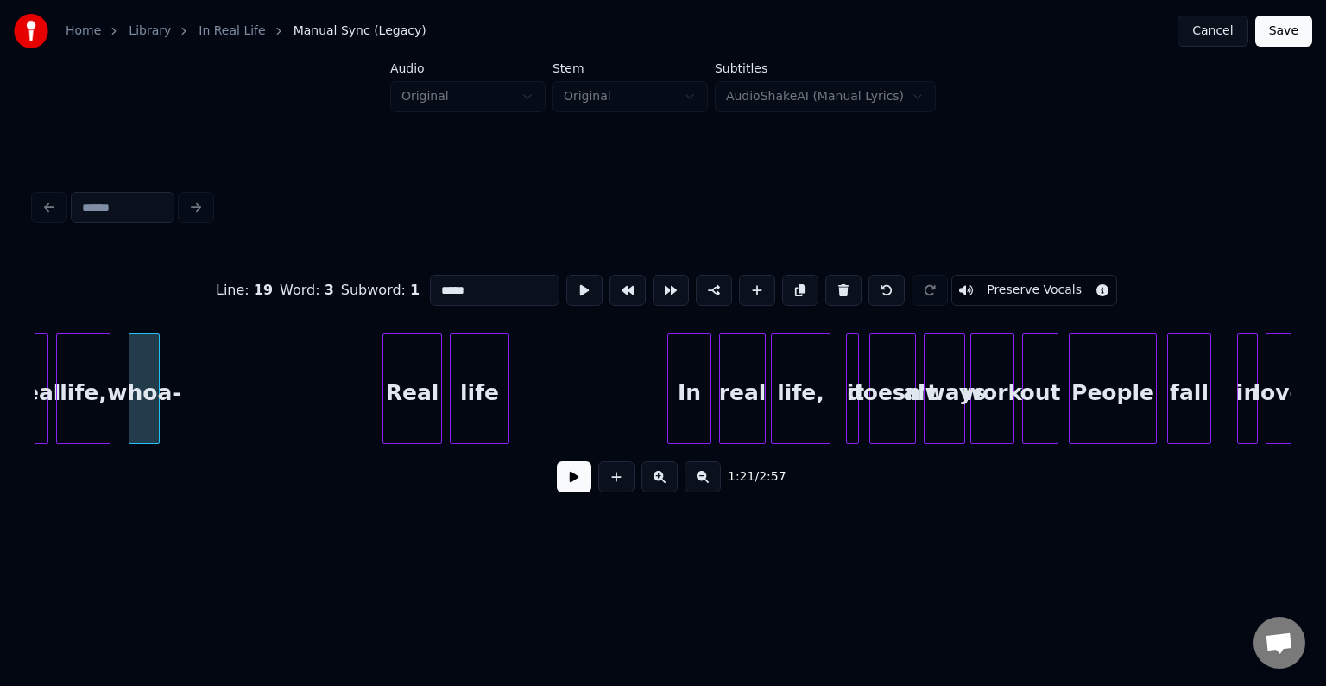
click at [825, 276] on button at bounding box center [843, 290] width 36 height 31
click at [424, 430] on div "Real" at bounding box center [412, 392] width 58 height 117
type input "****"
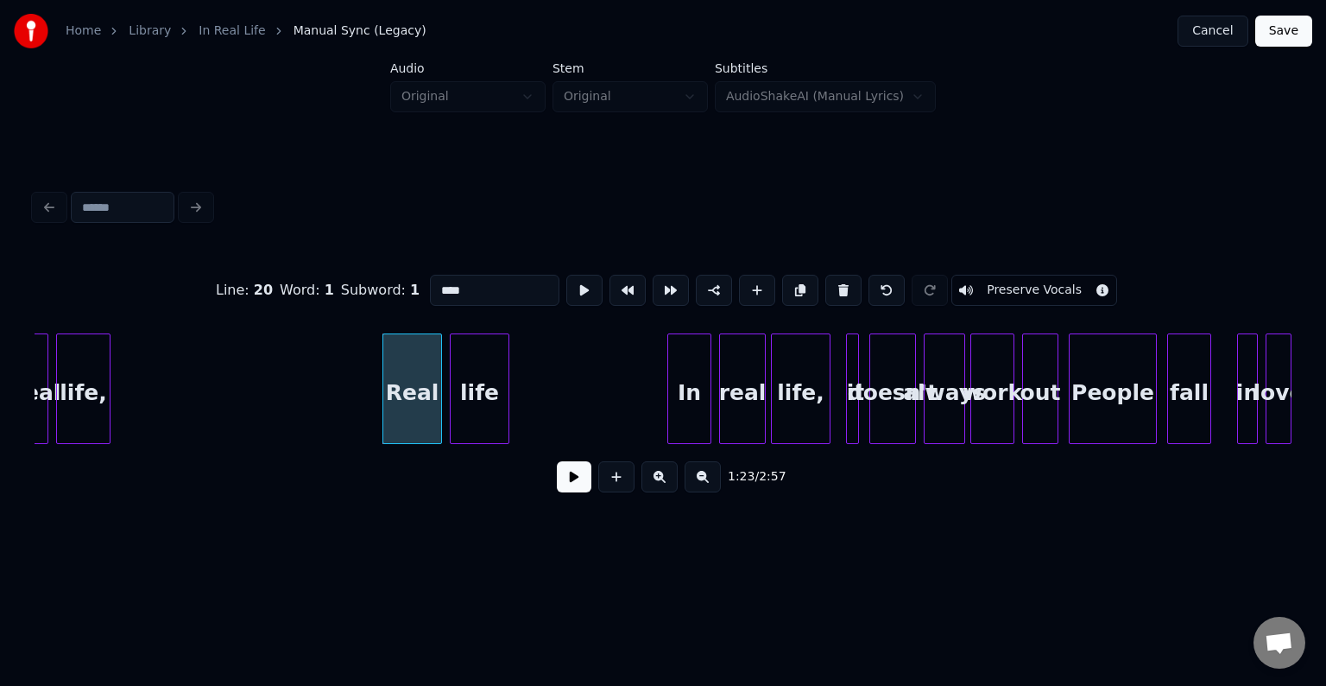
click at [577, 492] on button at bounding box center [574, 476] width 35 height 31
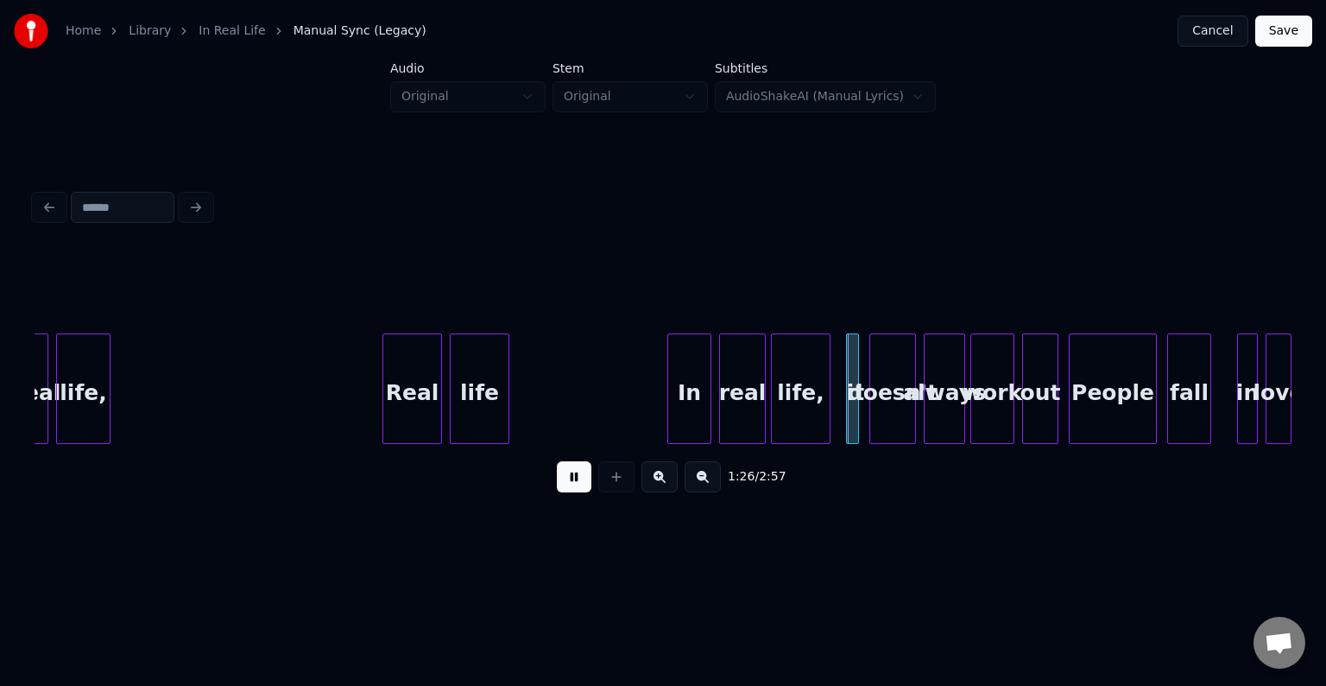
click at [573, 490] on button at bounding box center [574, 476] width 35 height 31
click at [574, 490] on button at bounding box center [574, 476] width 35 height 31
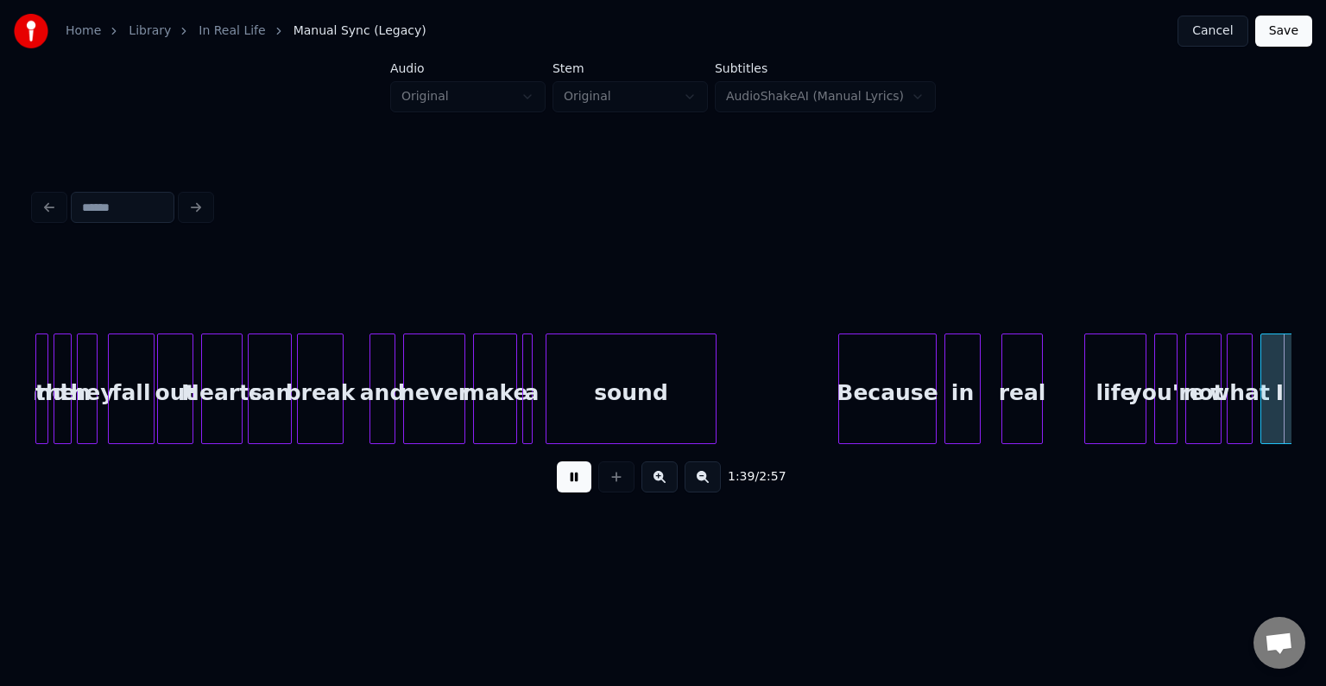
scroll to position [0, 12937]
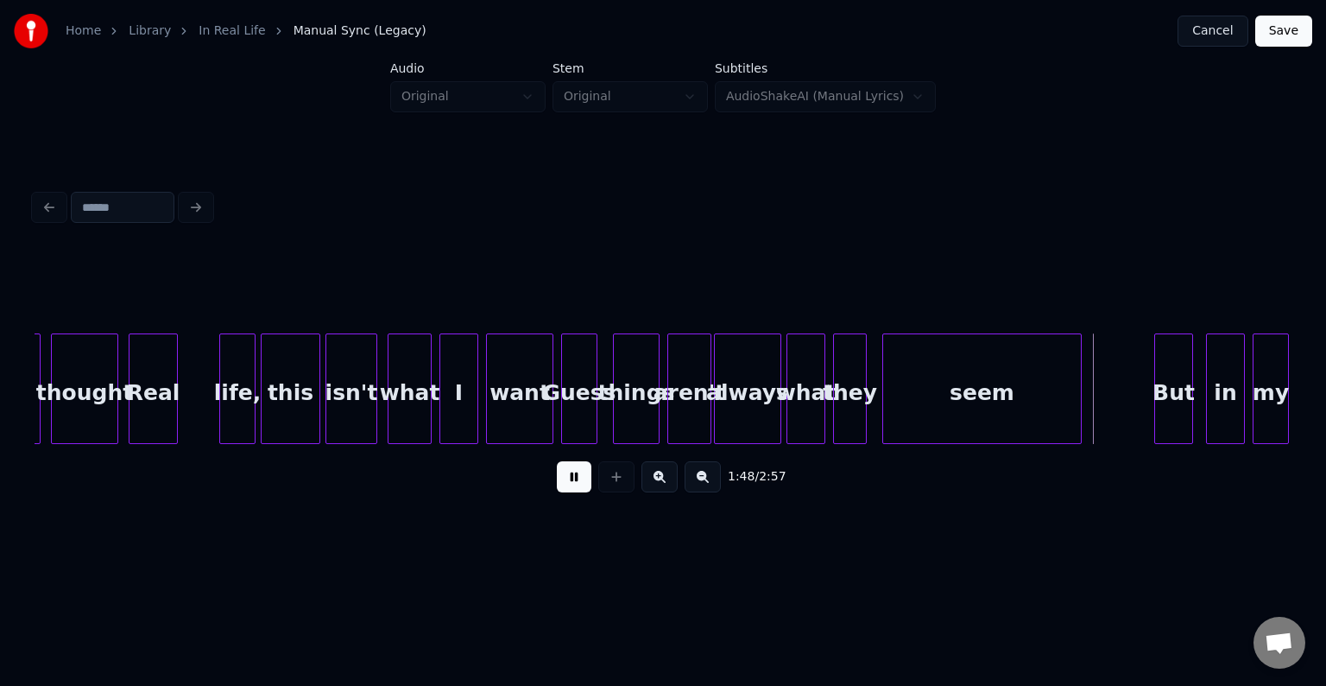
click at [575, 490] on button at bounding box center [574, 476] width 35 height 31
click at [572, 483] on button at bounding box center [574, 476] width 35 height 31
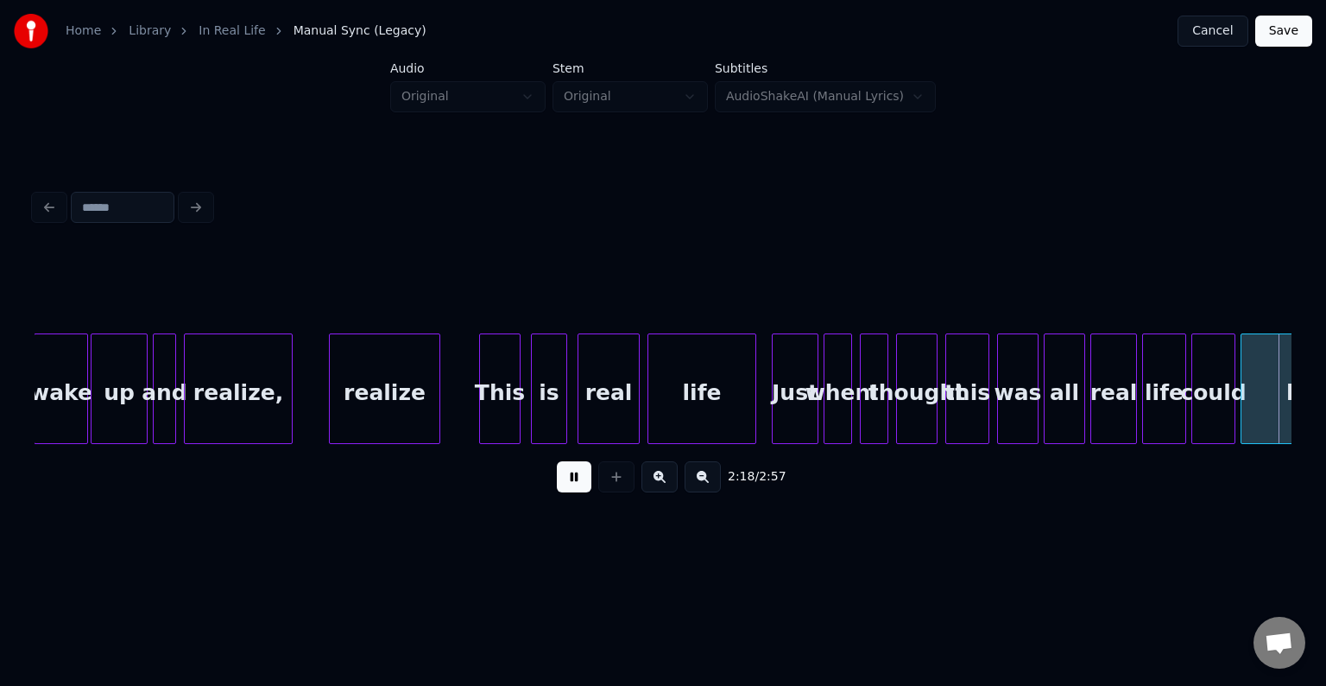
scroll to position [0, 17972]
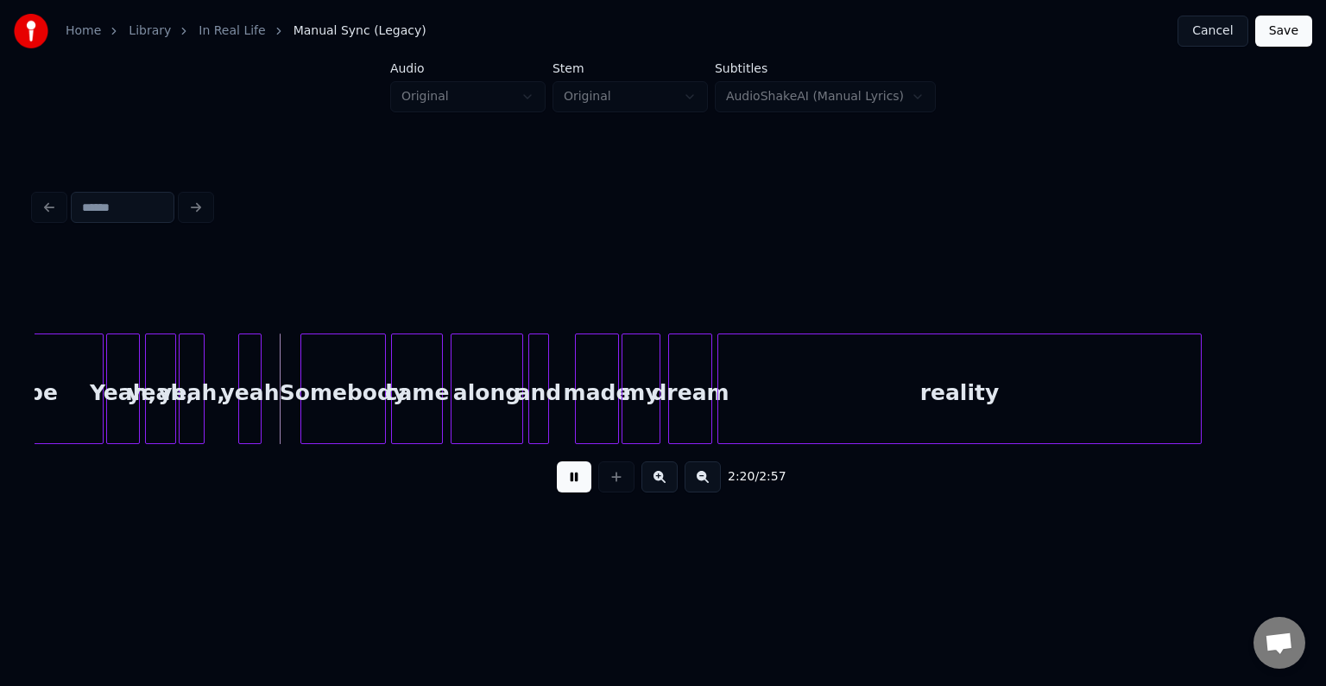
click at [572, 483] on button at bounding box center [574, 476] width 35 height 31
click at [256, 400] on div at bounding box center [258, 388] width 5 height 109
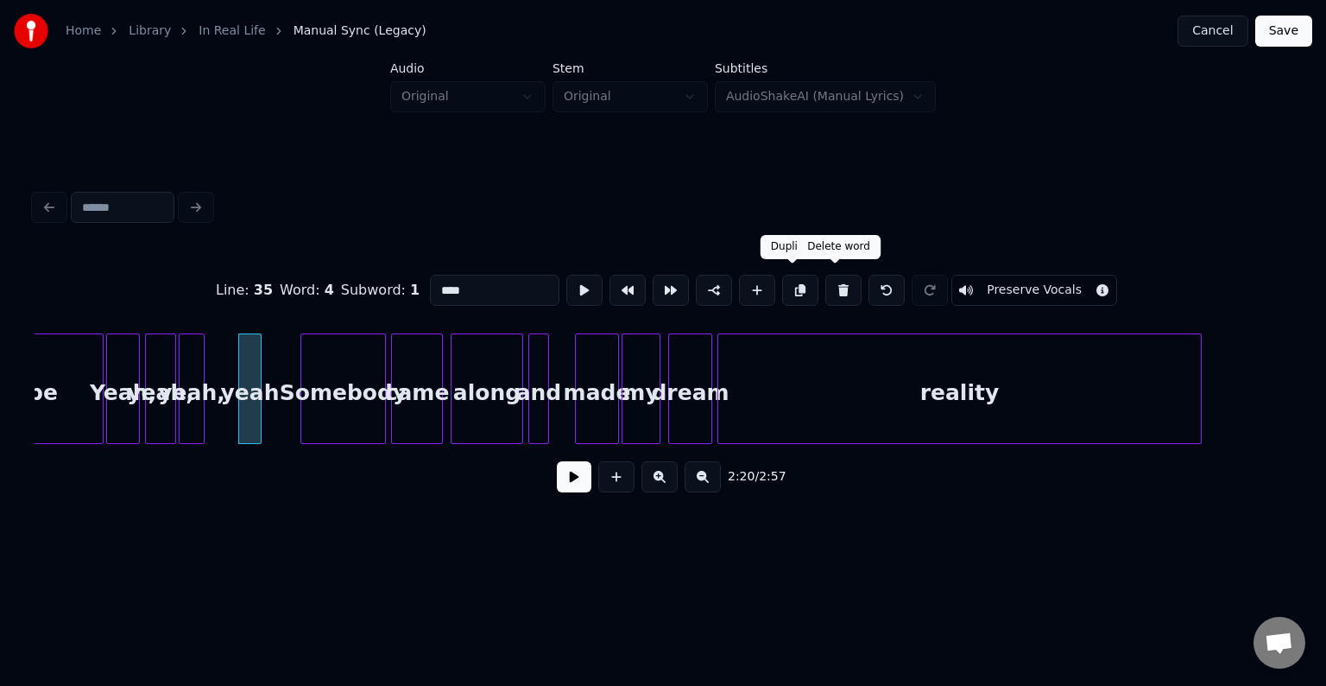
click at [832, 285] on button at bounding box center [843, 290] width 36 height 31
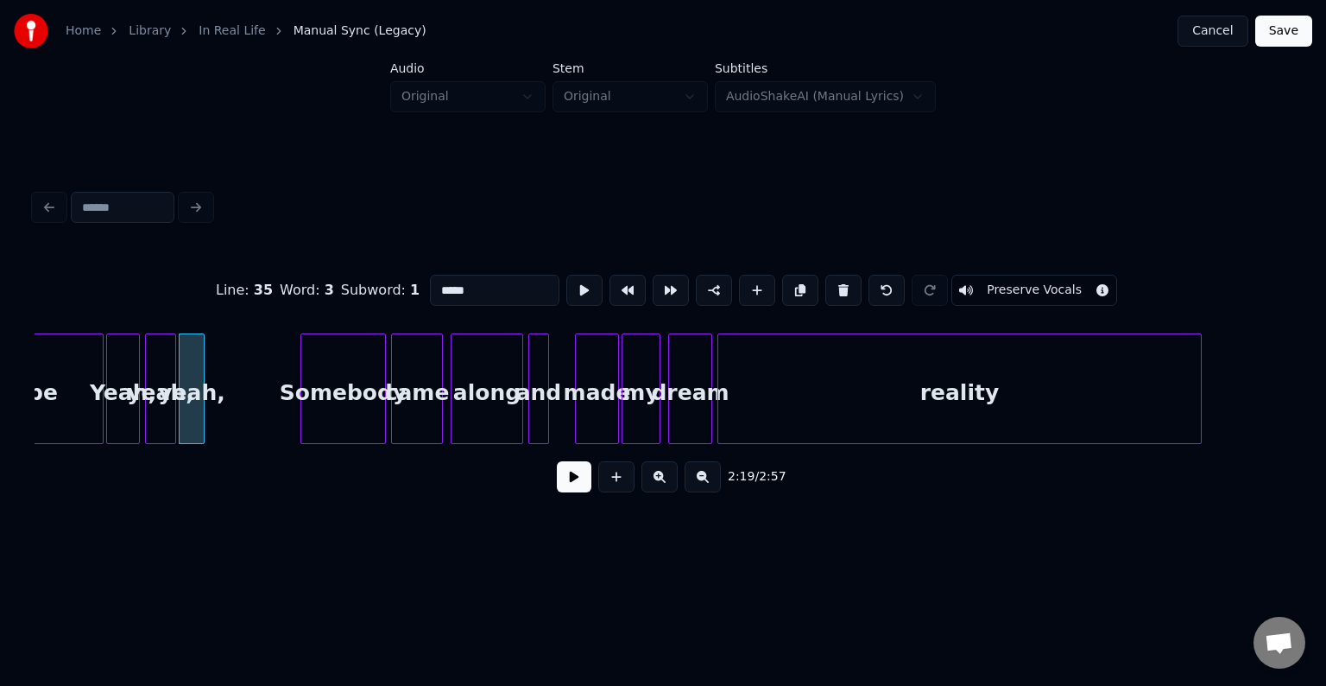
click at [832, 285] on button at bounding box center [843, 290] width 36 height 31
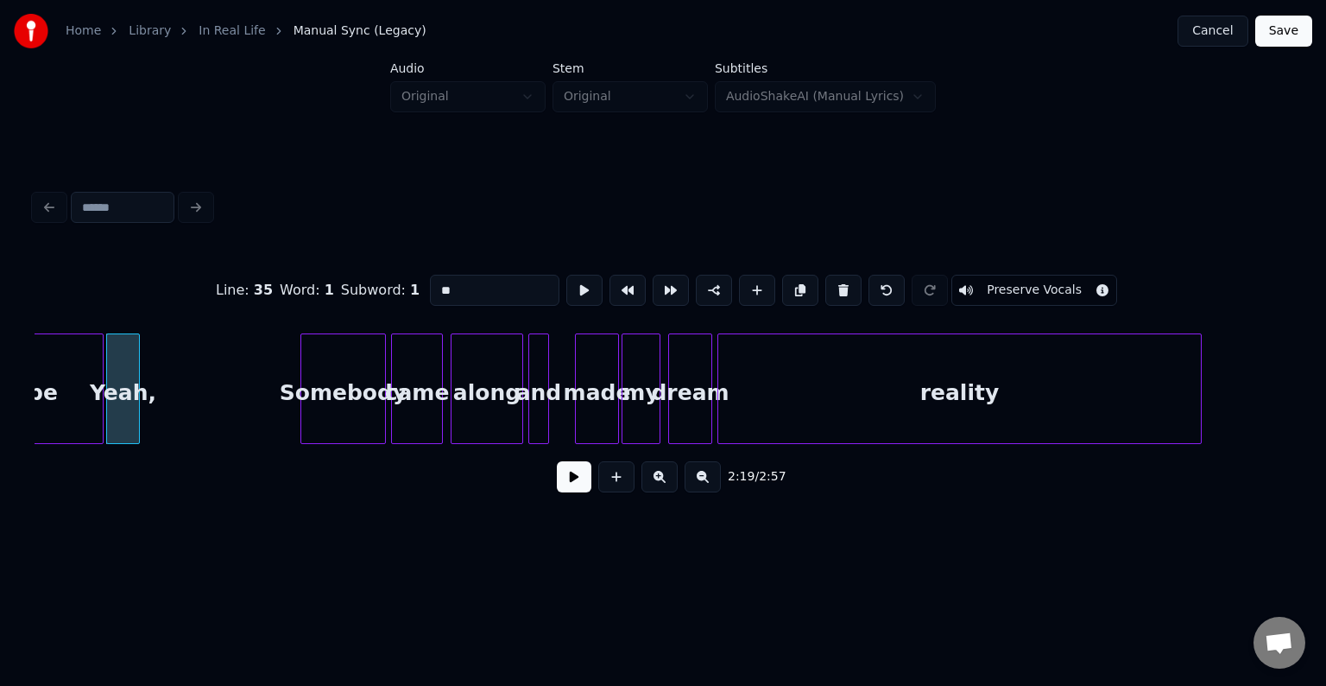
scroll to position [0, 17918]
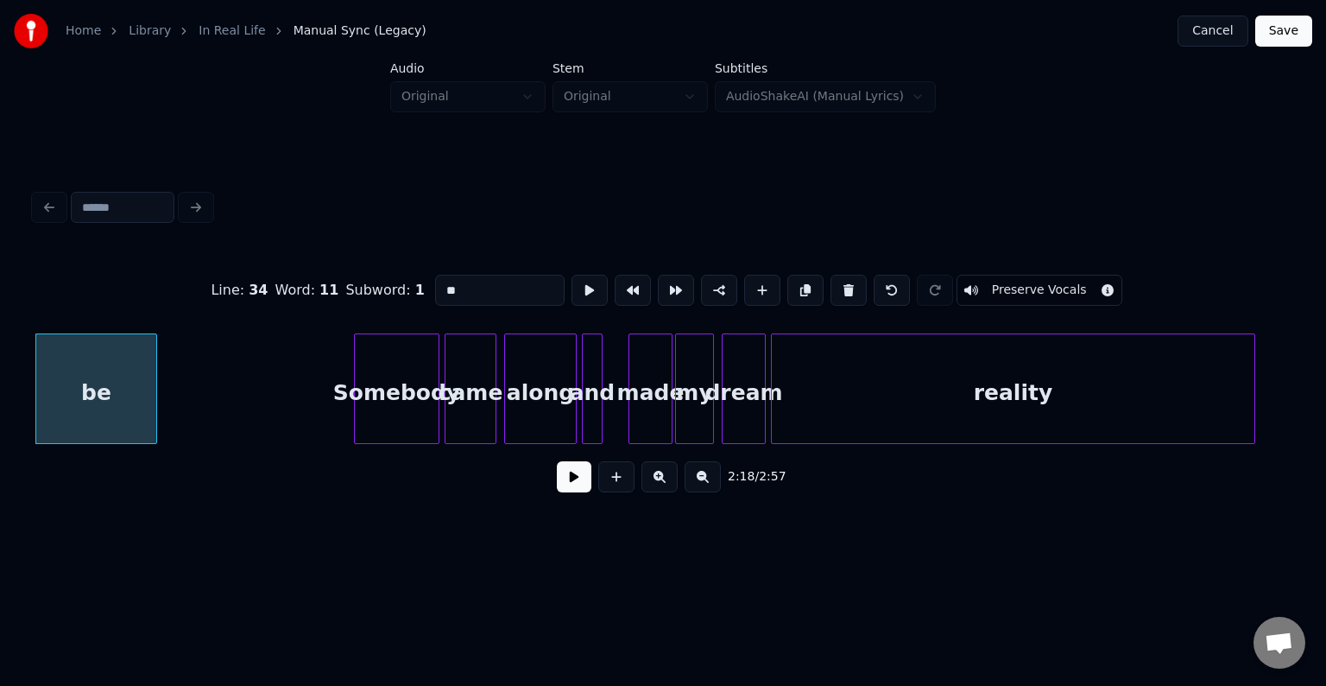
click at [432, 385] on div "Somebody" at bounding box center [397, 392] width 84 height 117
type input "********"
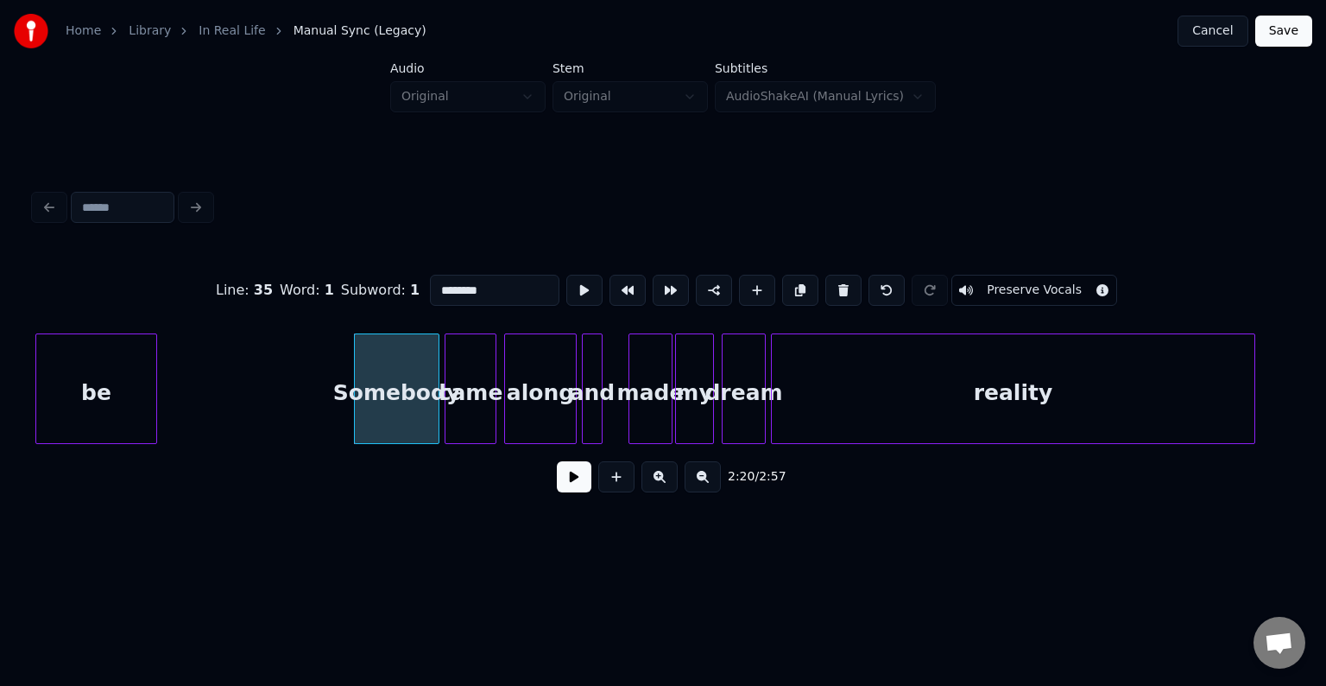
click at [563, 482] on button at bounding box center [574, 476] width 35 height 31
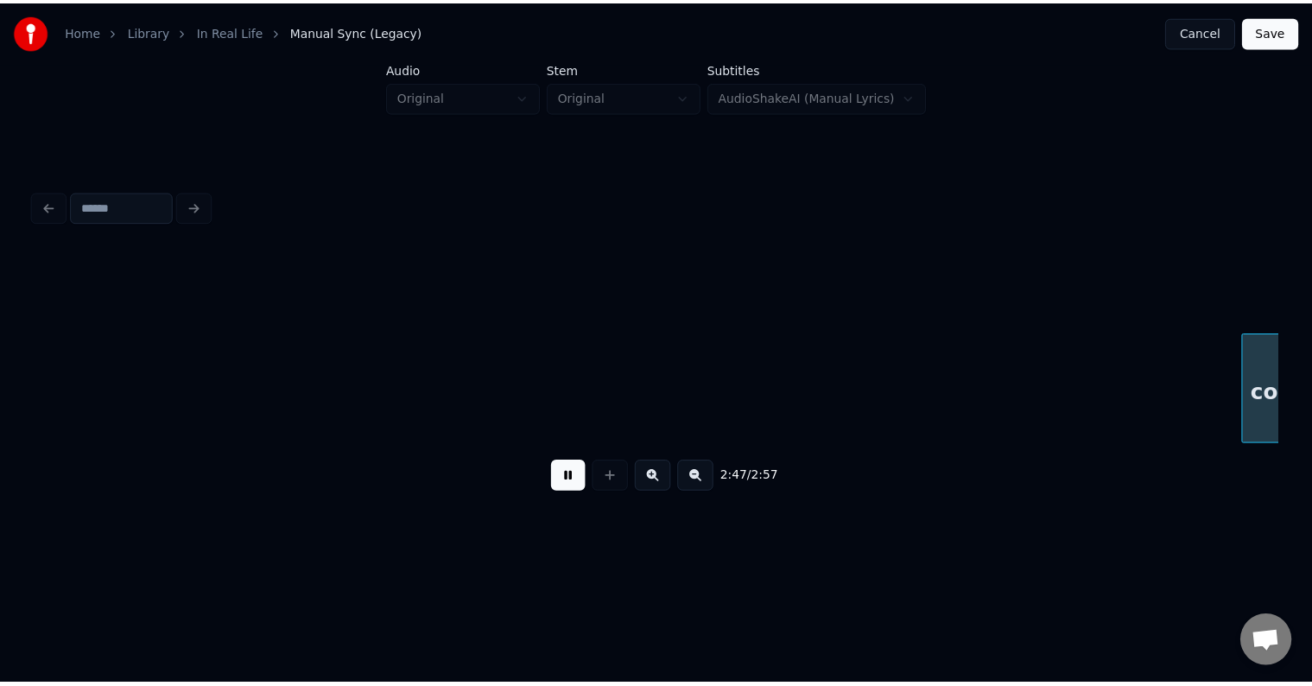
scroll to position [0, 21692]
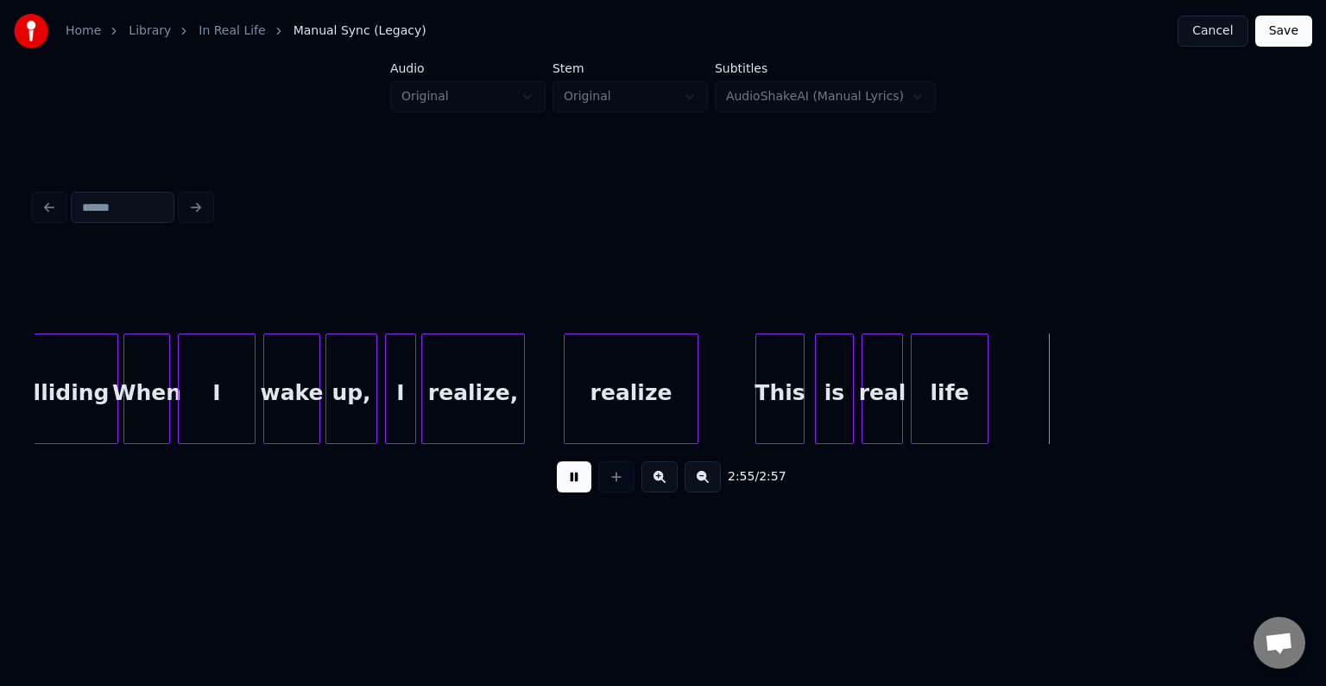
click at [1288, 34] on button "Save" at bounding box center [1283, 31] width 57 height 31
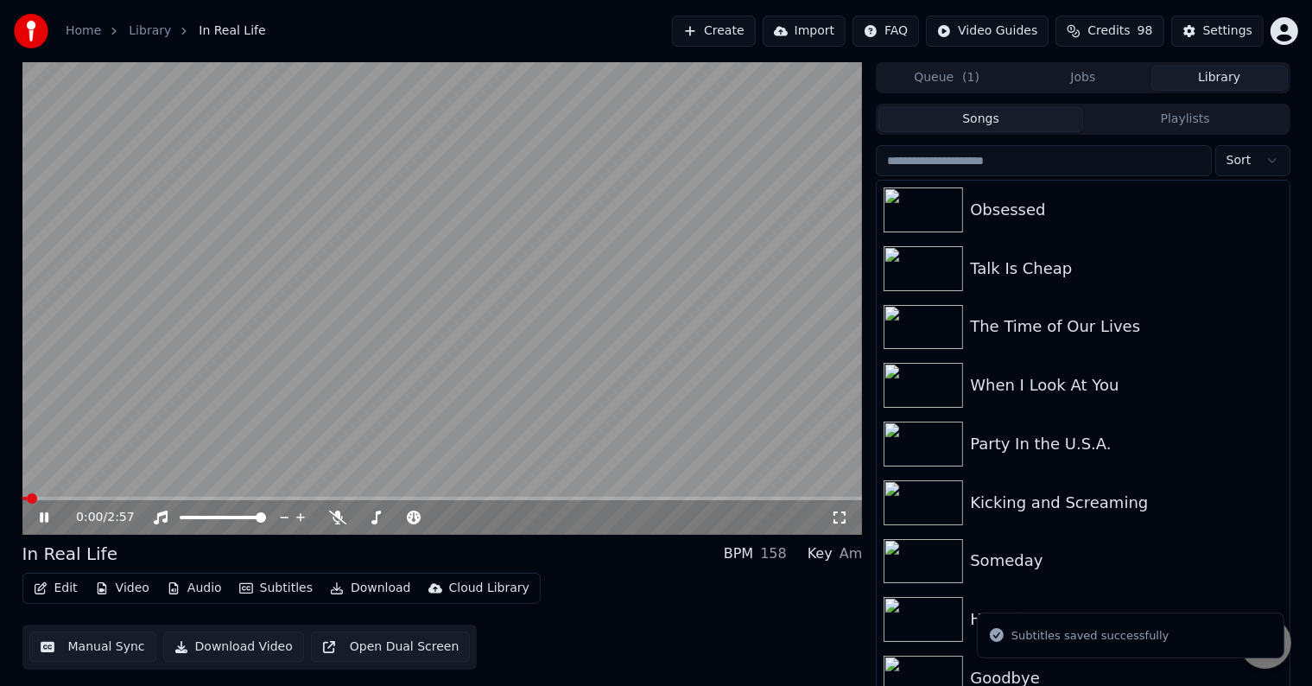
click at [42, 601] on div "Edit Video Audio Subtitles Download Cloud Library" at bounding box center [281, 587] width 518 height 31
click at [52, 583] on button "Edit" at bounding box center [56, 588] width 58 height 24
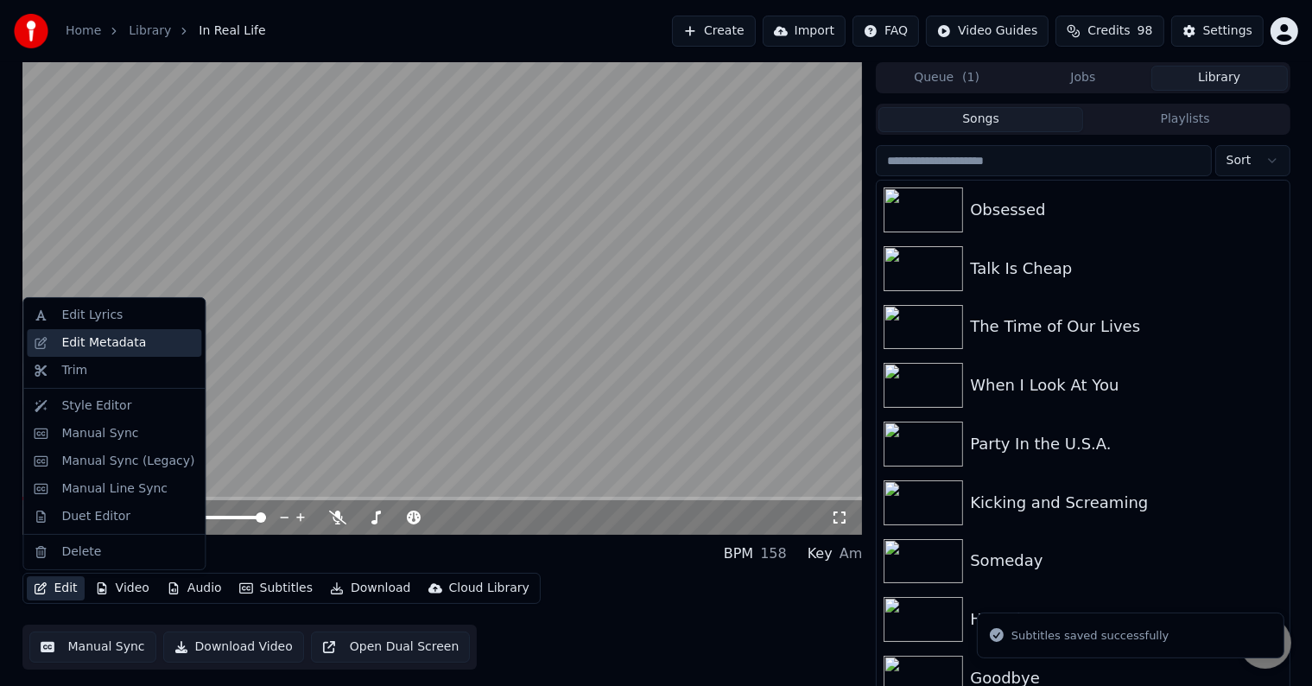
click at [81, 340] on div "Edit Metadata" at bounding box center [103, 342] width 85 height 17
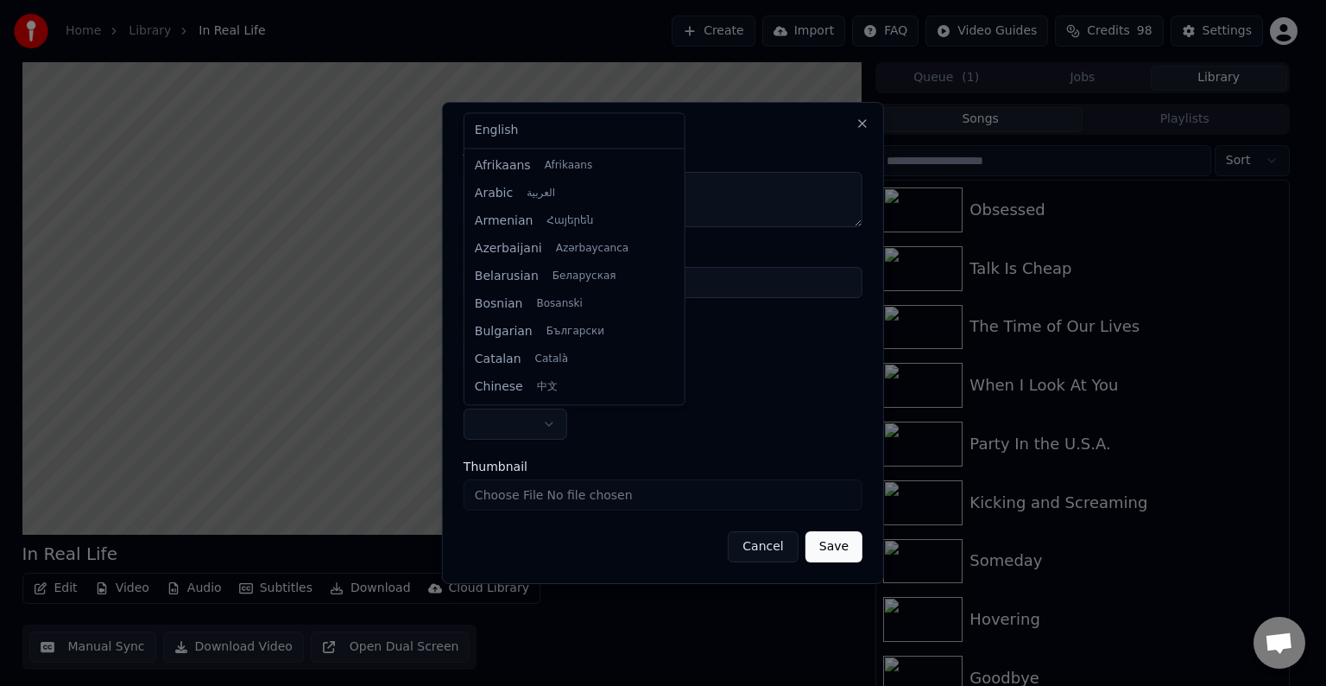
click at [529, 424] on body "Home Library In Real Life Create Import FAQ Video Guides Credits 98 Settings In…" at bounding box center [656, 343] width 1312 height 686
select select "**"
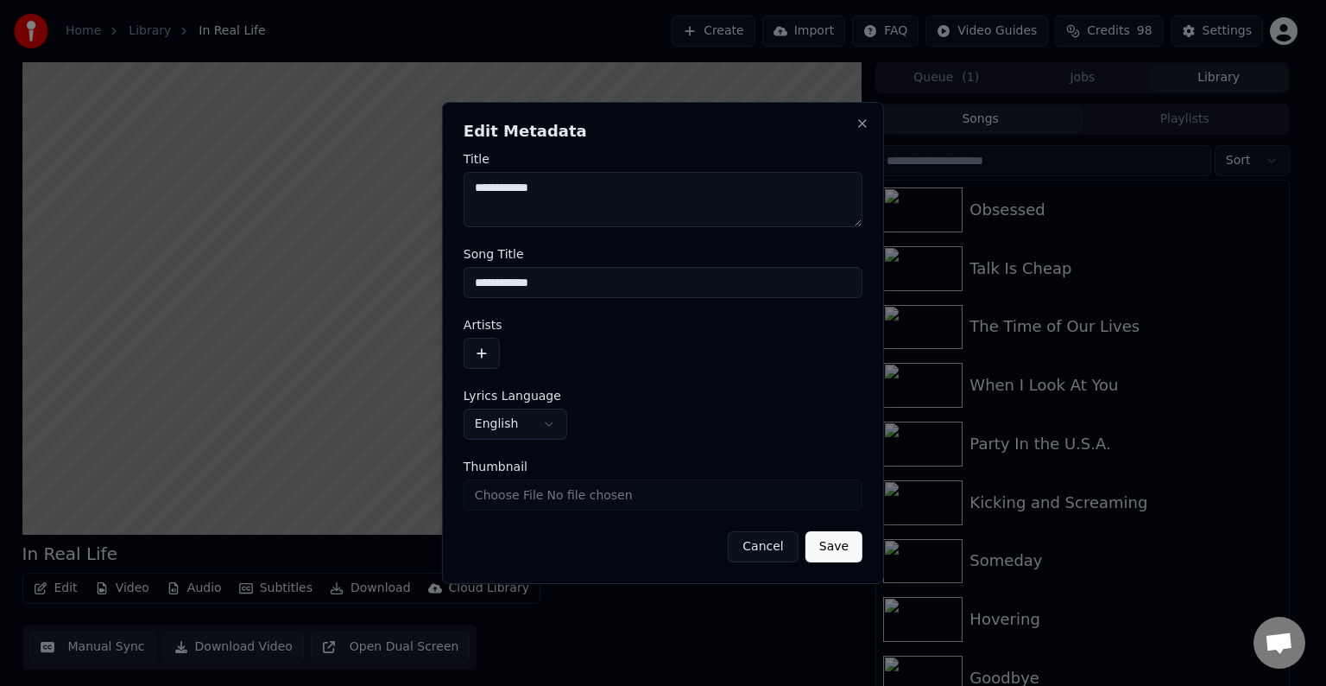
click at [487, 361] on button "button" at bounding box center [482, 353] width 36 height 31
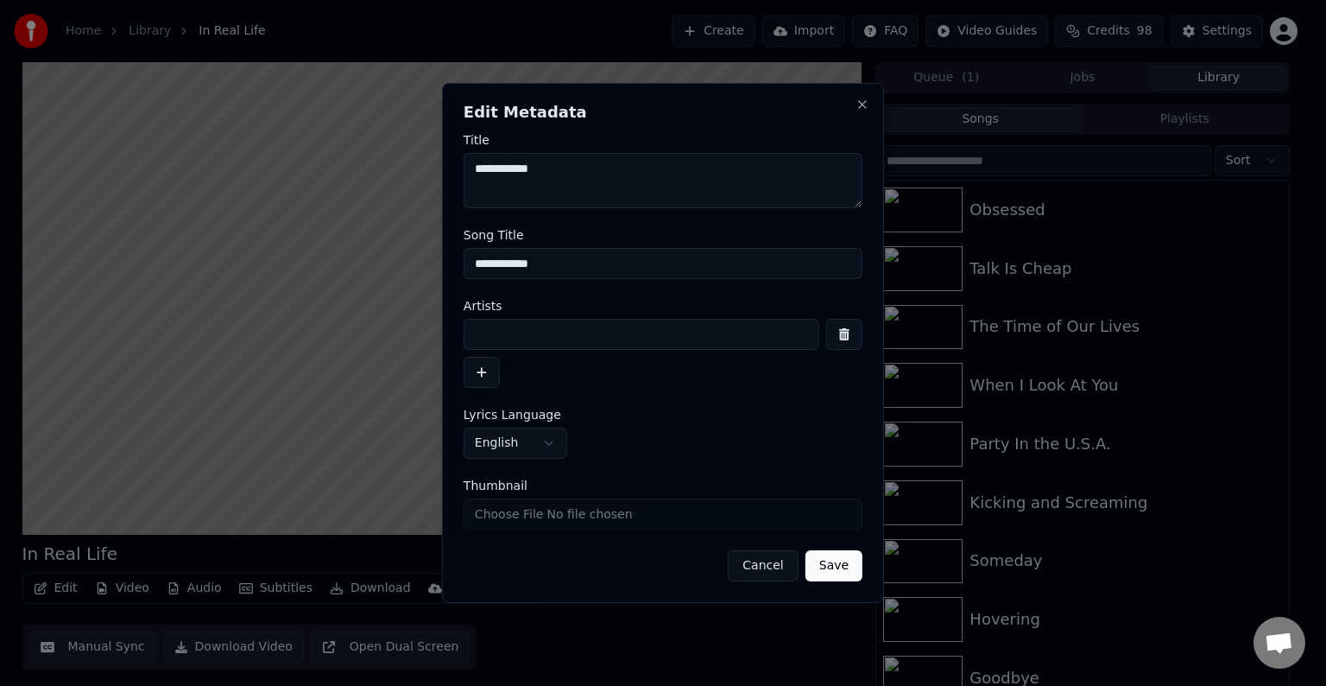
click at [520, 349] on input at bounding box center [642, 334] width 356 height 31
type input "**********"
click at [806, 550] on button "Save" at bounding box center [834, 565] width 57 height 31
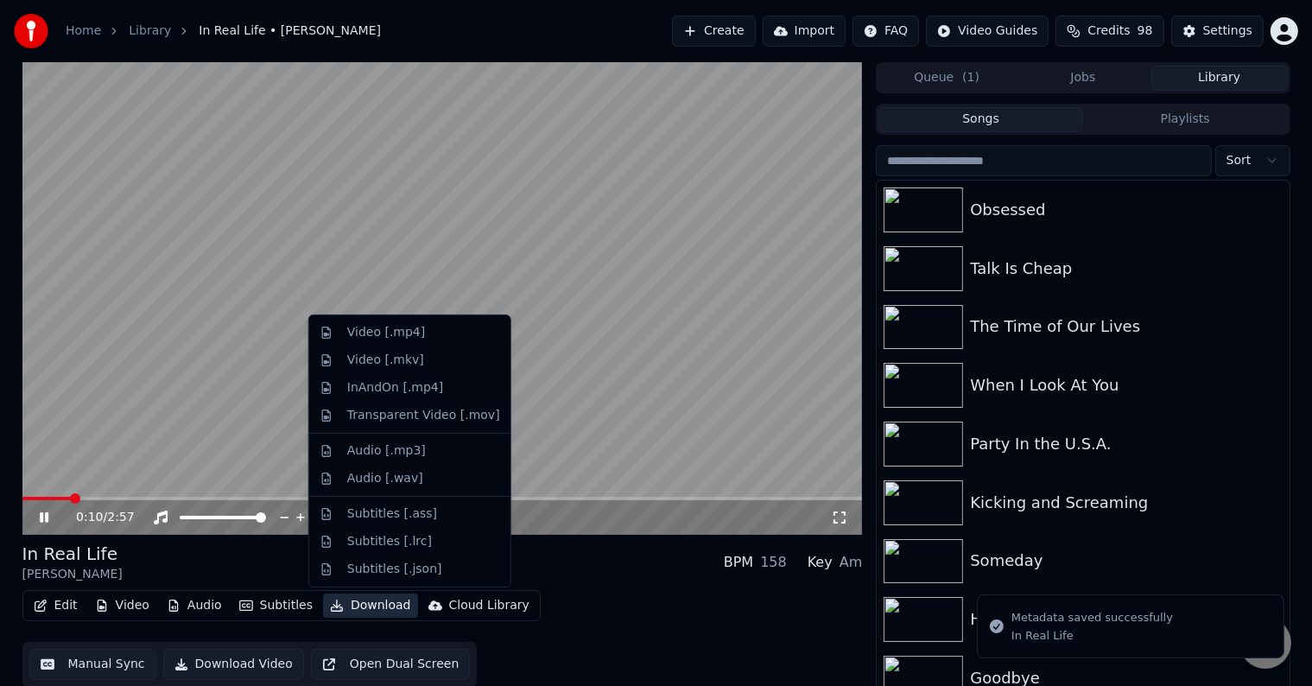
click at [357, 611] on button "Download" at bounding box center [370, 605] width 95 height 24
click at [363, 328] on div "Video [.mp4]" at bounding box center [386, 332] width 78 height 17
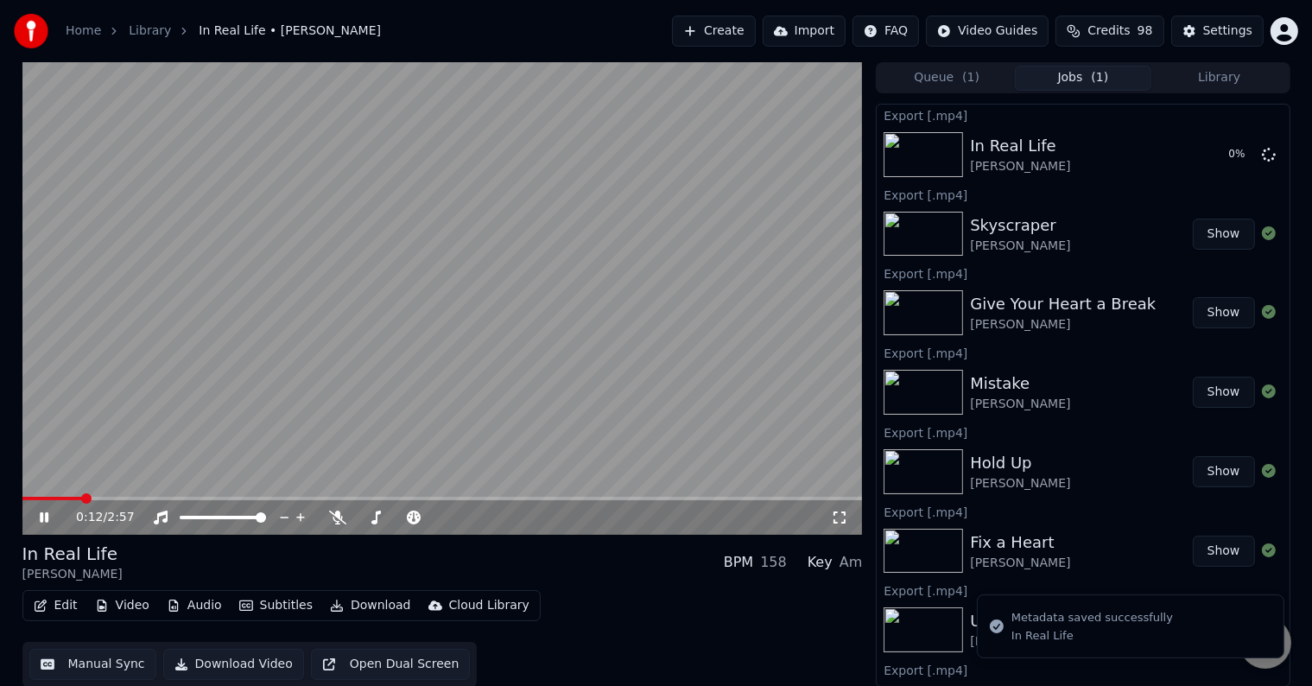
click at [47, 522] on icon at bounding box center [44, 517] width 9 height 10
click at [1202, 73] on button "Library" at bounding box center [1219, 78] width 136 height 25
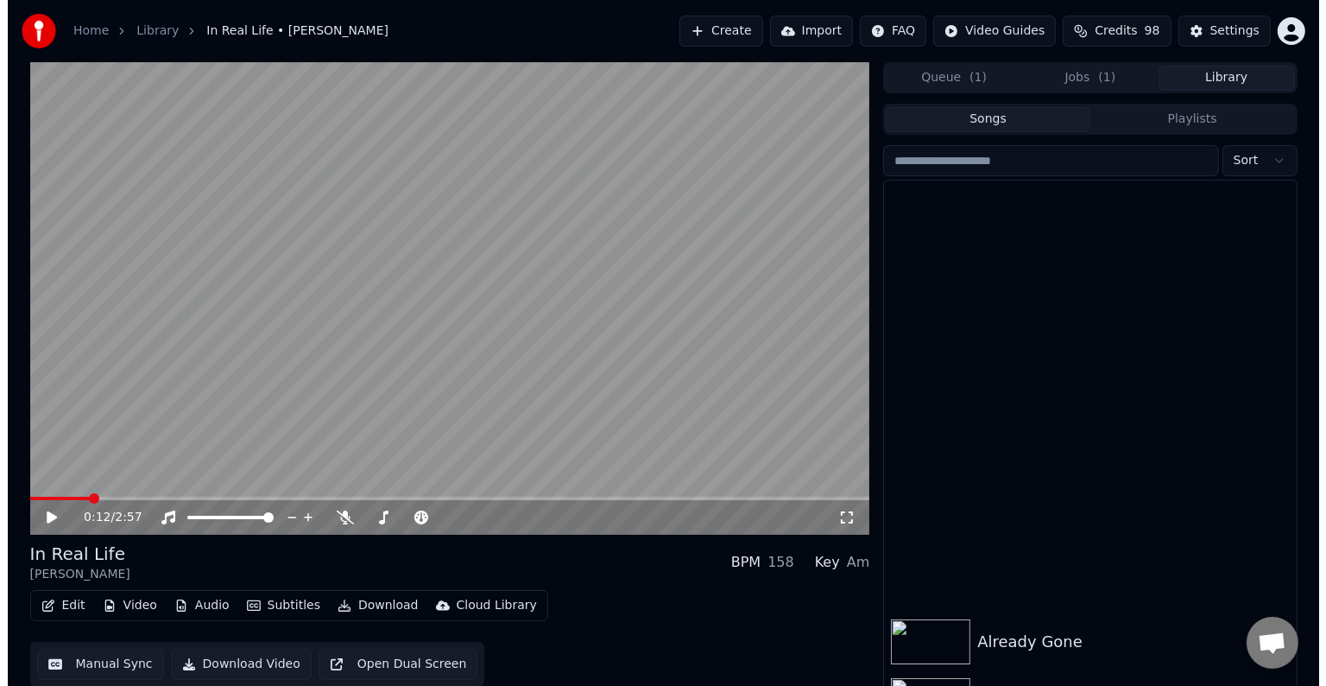
scroll to position [16938, 0]
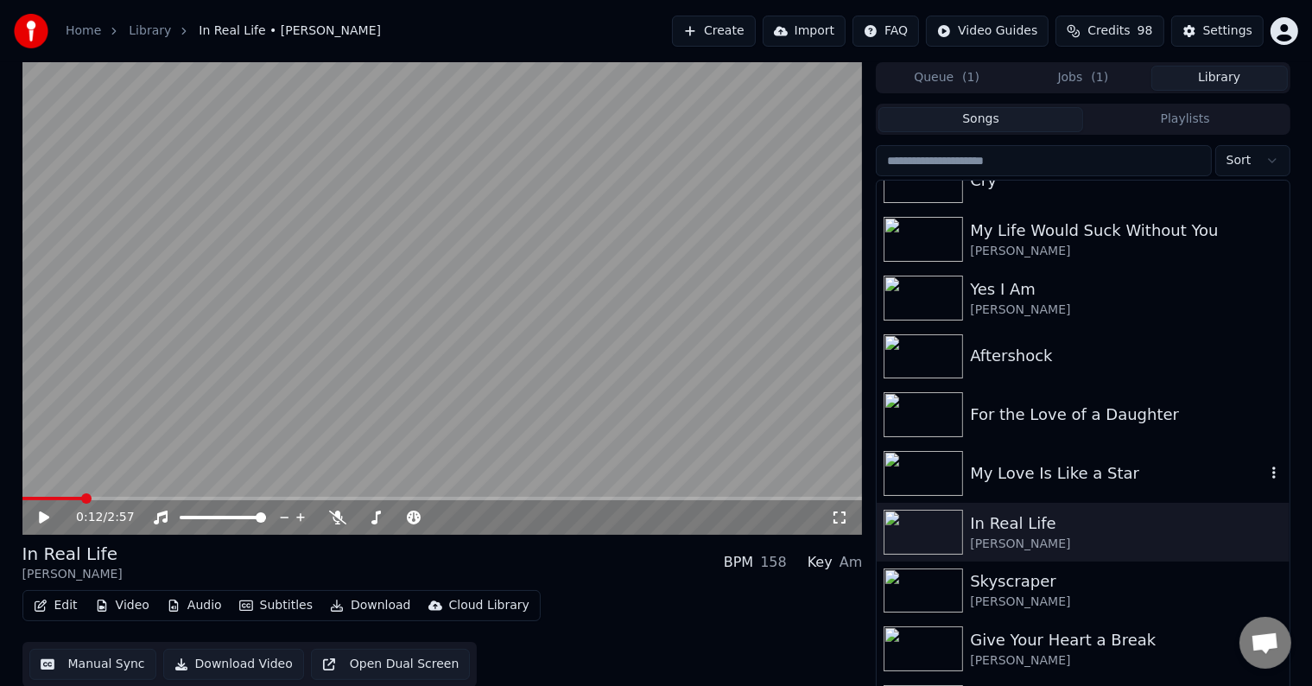
click at [1017, 466] on div "My Love Is Like a Star" at bounding box center [1117, 473] width 294 height 24
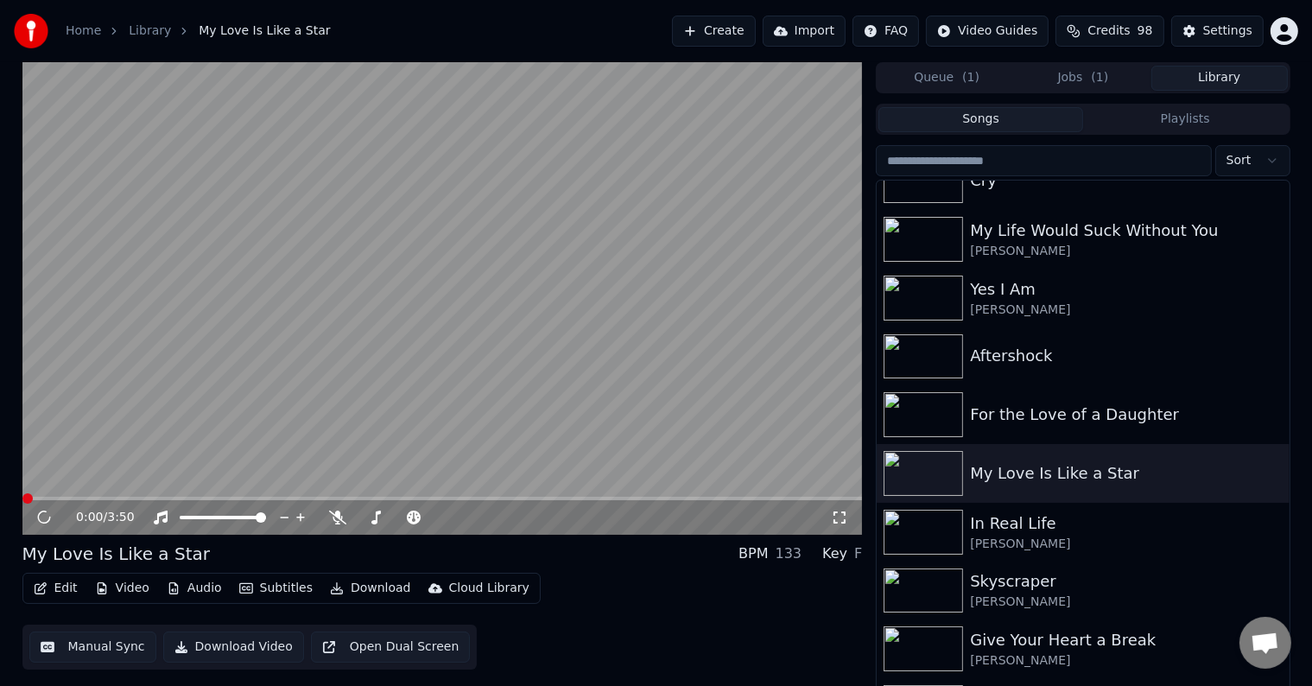
click at [76, 597] on button "Edit" at bounding box center [56, 588] width 58 height 24
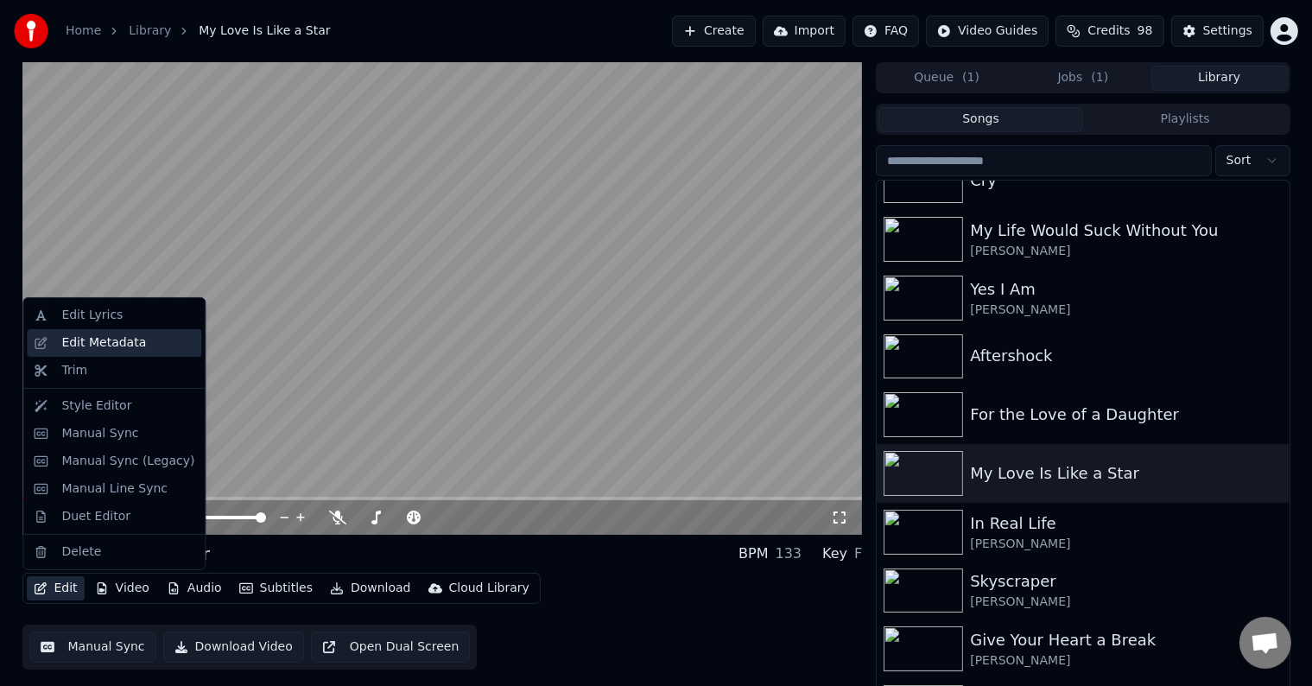
click at [76, 345] on div "Edit Metadata" at bounding box center [103, 342] width 85 height 17
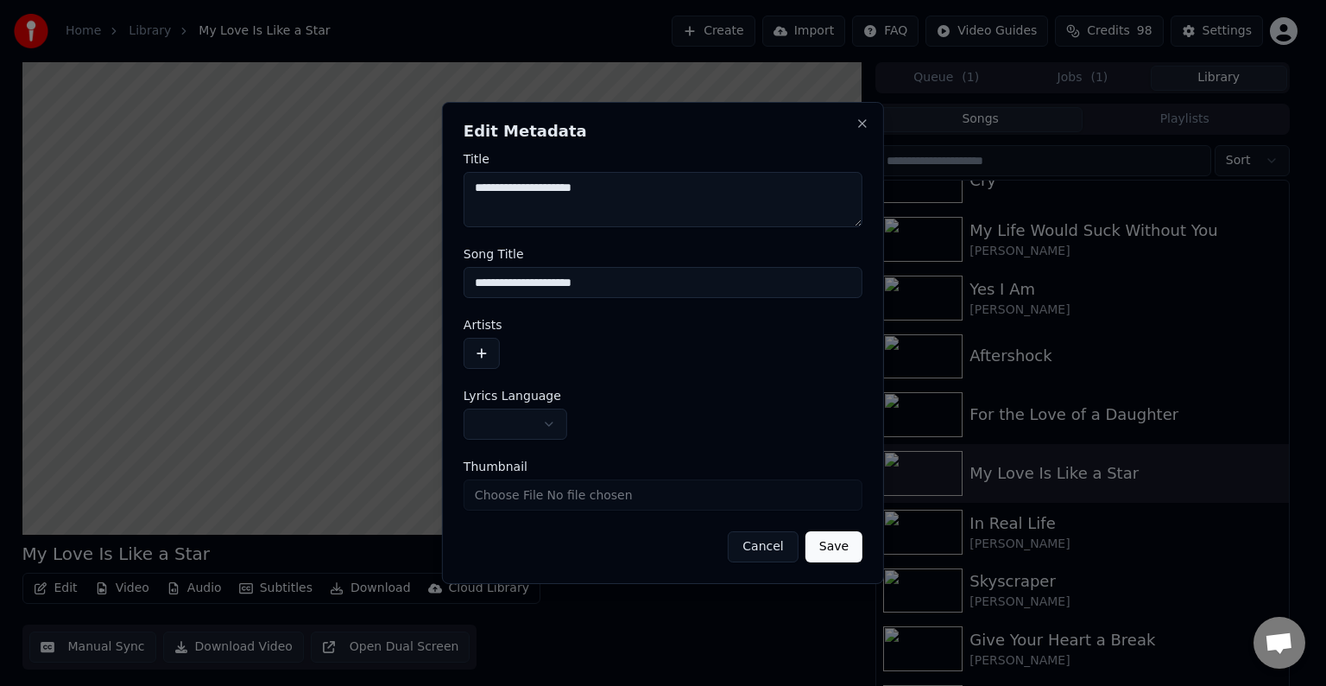
click at [508, 439] on body "Home Library My Love Is Like a Star Create Import FAQ Video Guides Credits 98 S…" at bounding box center [656, 343] width 1312 height 686
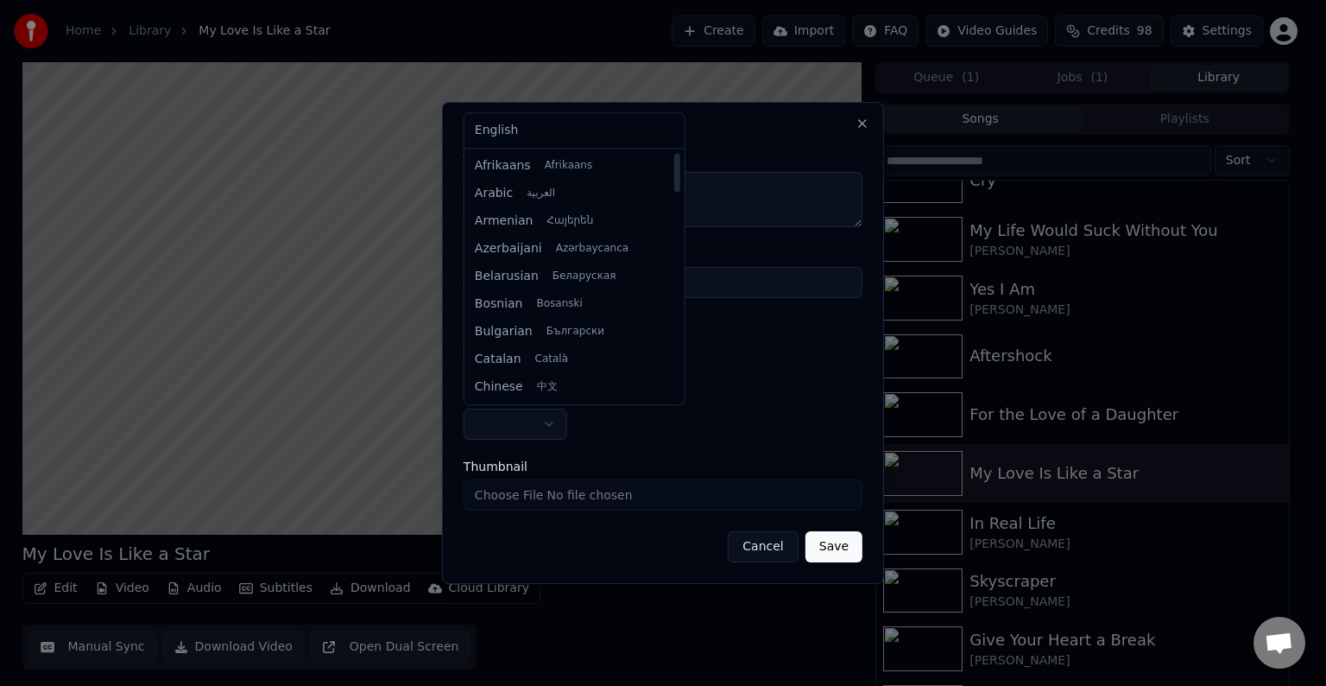
select select "**"
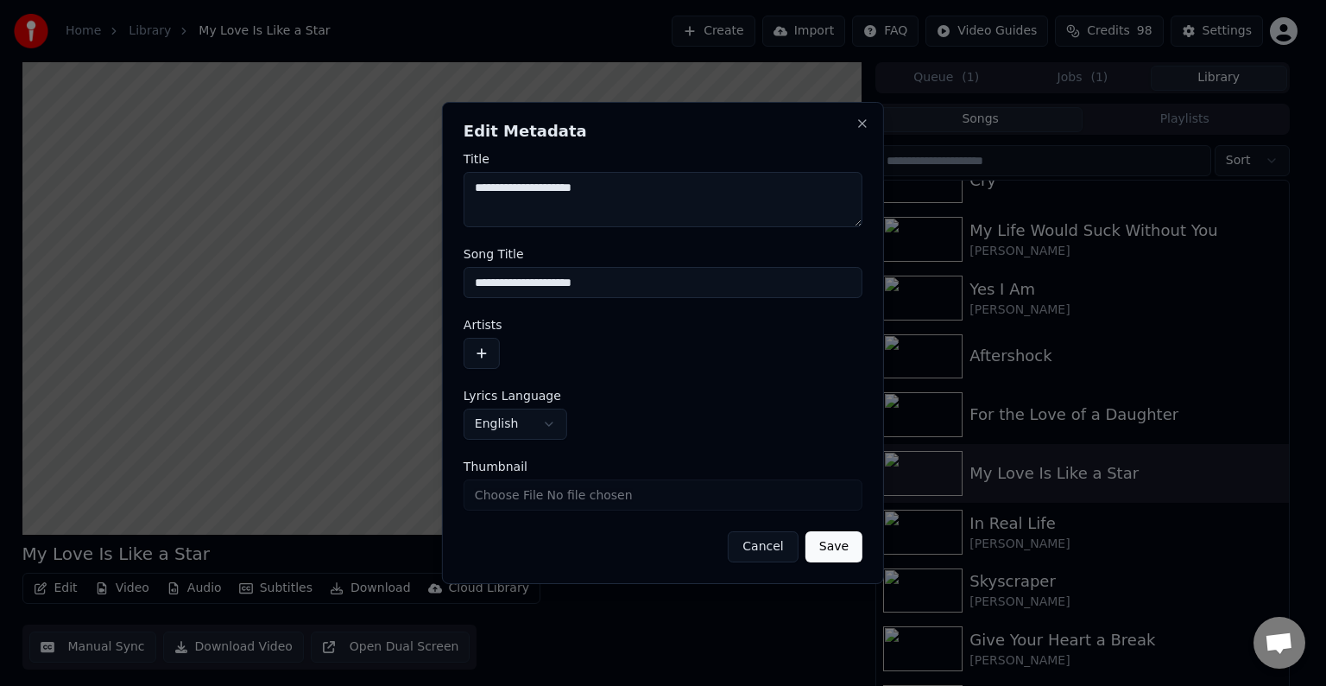
click at [484, 359] on button "button" at bounding box center [482, 353] width 36 height 31
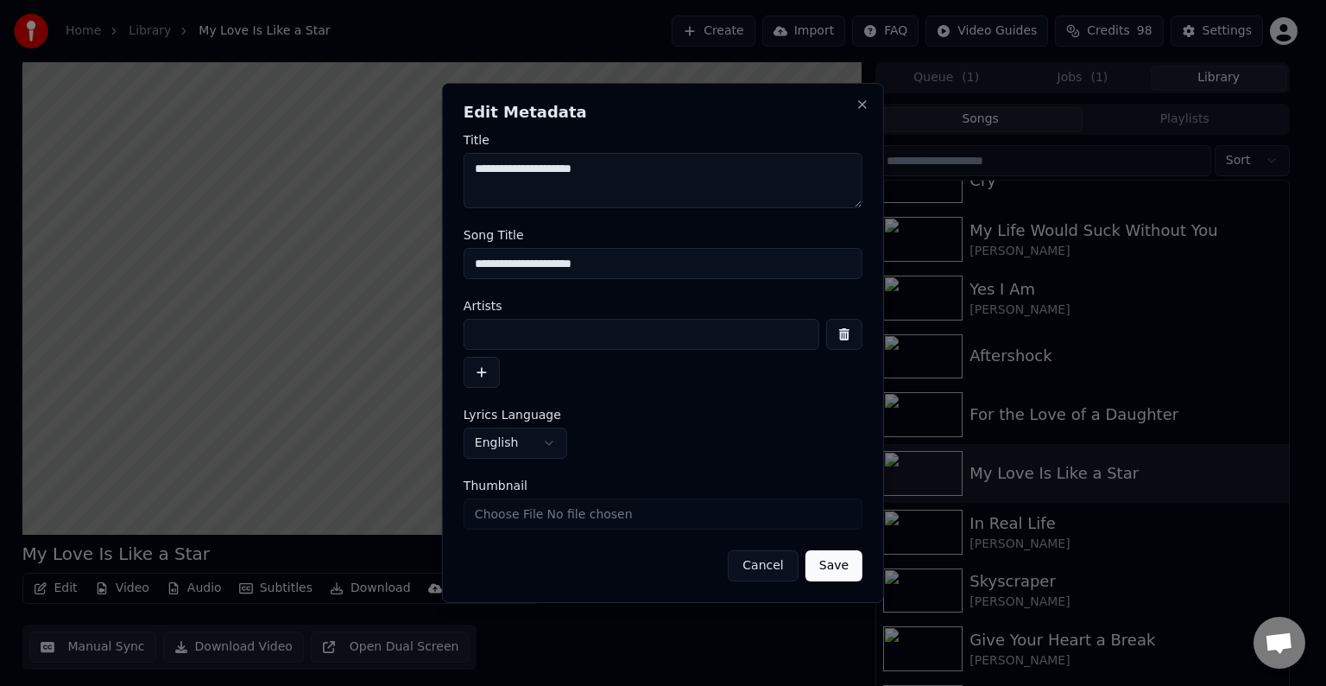
click at [528, 348] on input at bounding box center [642, 334] width 356 height 31
type input "**********"
click at [806, 550] on button "Save" at bounding box center [834, 565] width 57 height 31
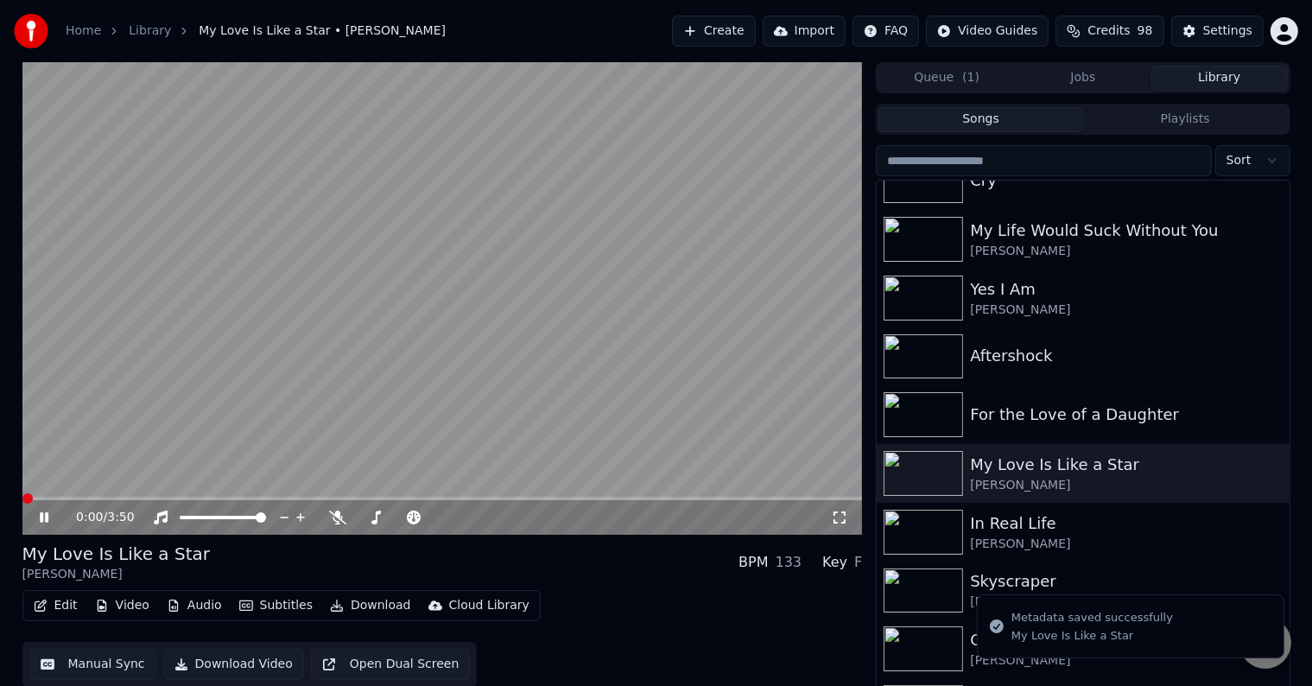
click at [41, 603] on icon "button" at bounding box center [41, 605] width 12 height 12
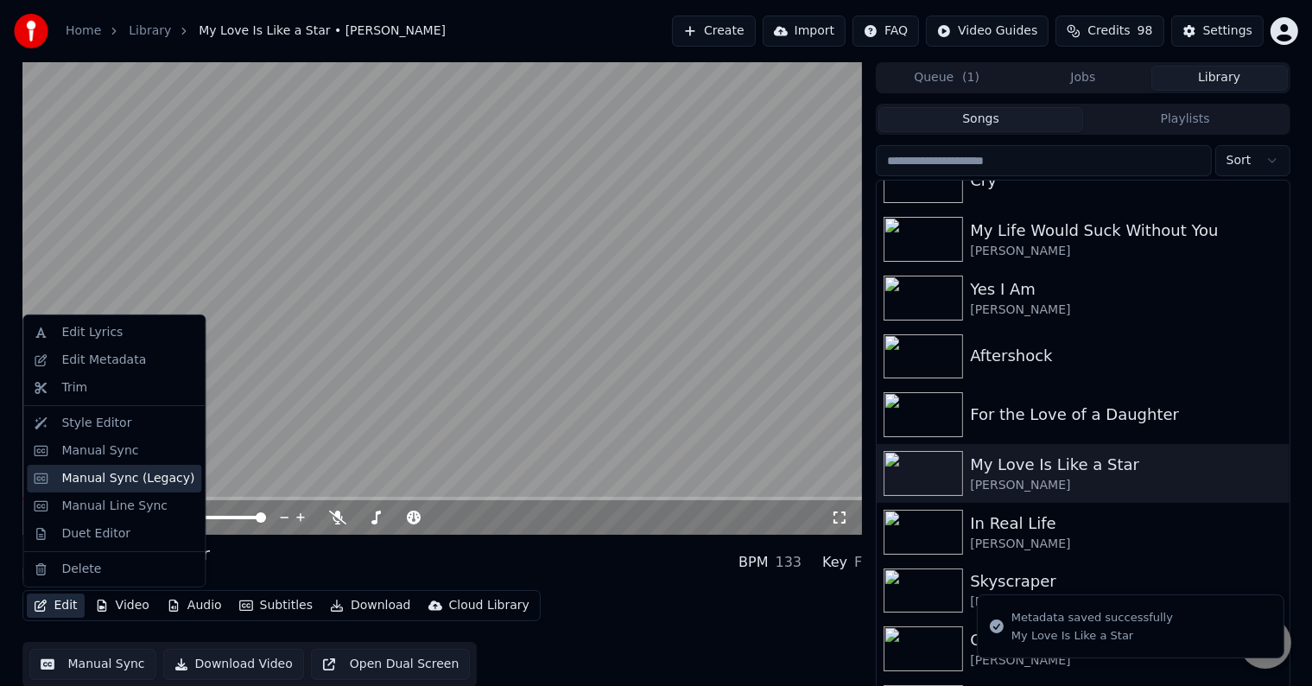
click at [104, 480] on div "Manual Sync (Legacy)" at bounding box center [127, 478] width 133 height 17
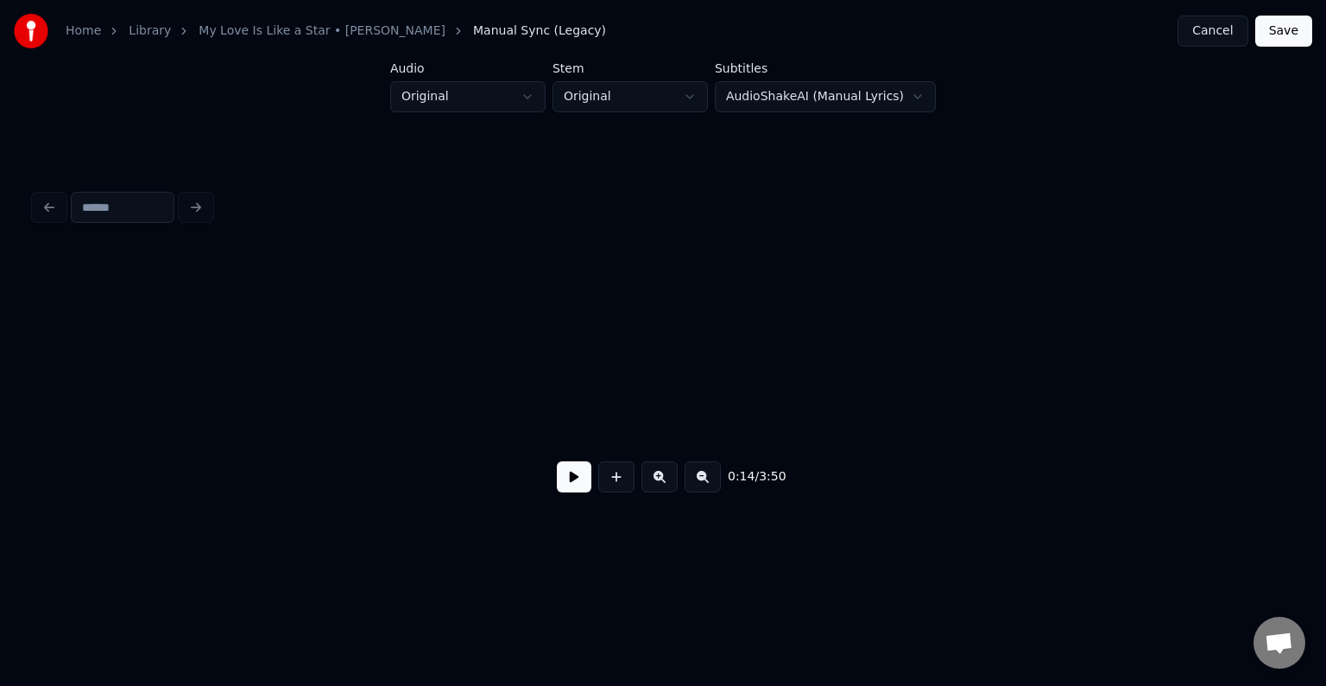
scroll to position [0, 1849]
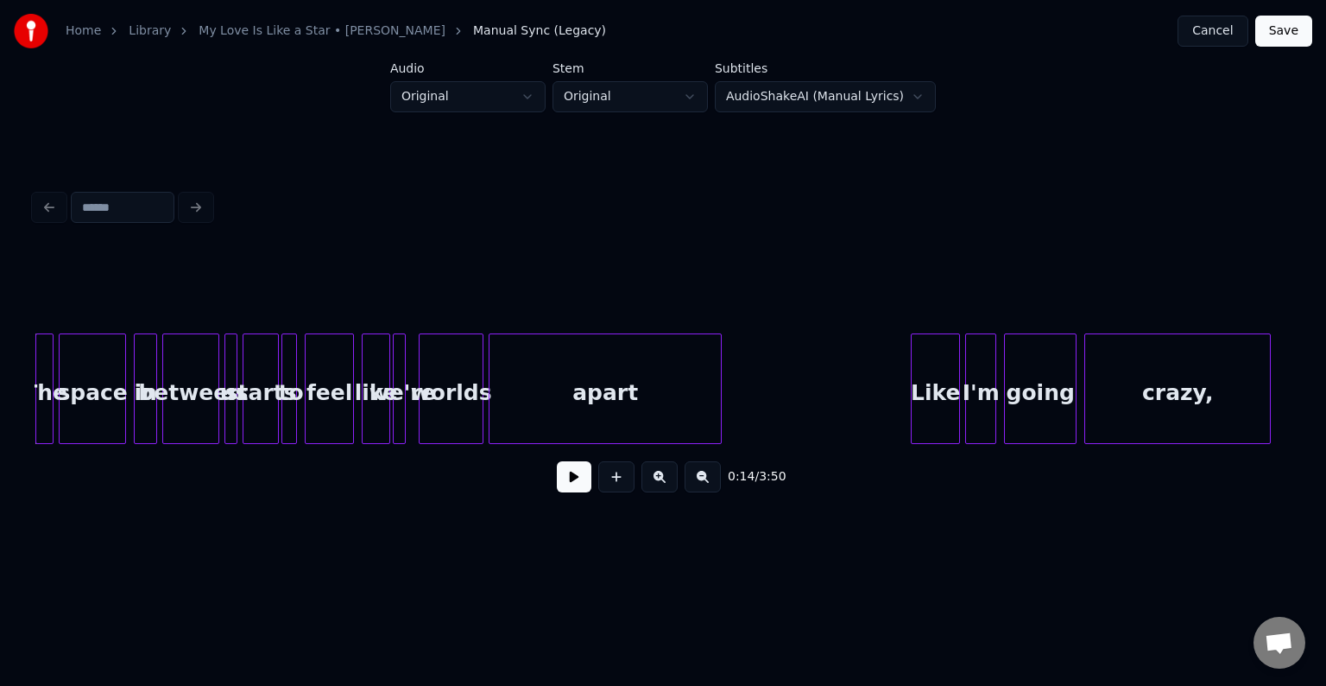
click at [578, 489] on button at bounding box center [574, 476] width 35 height 31
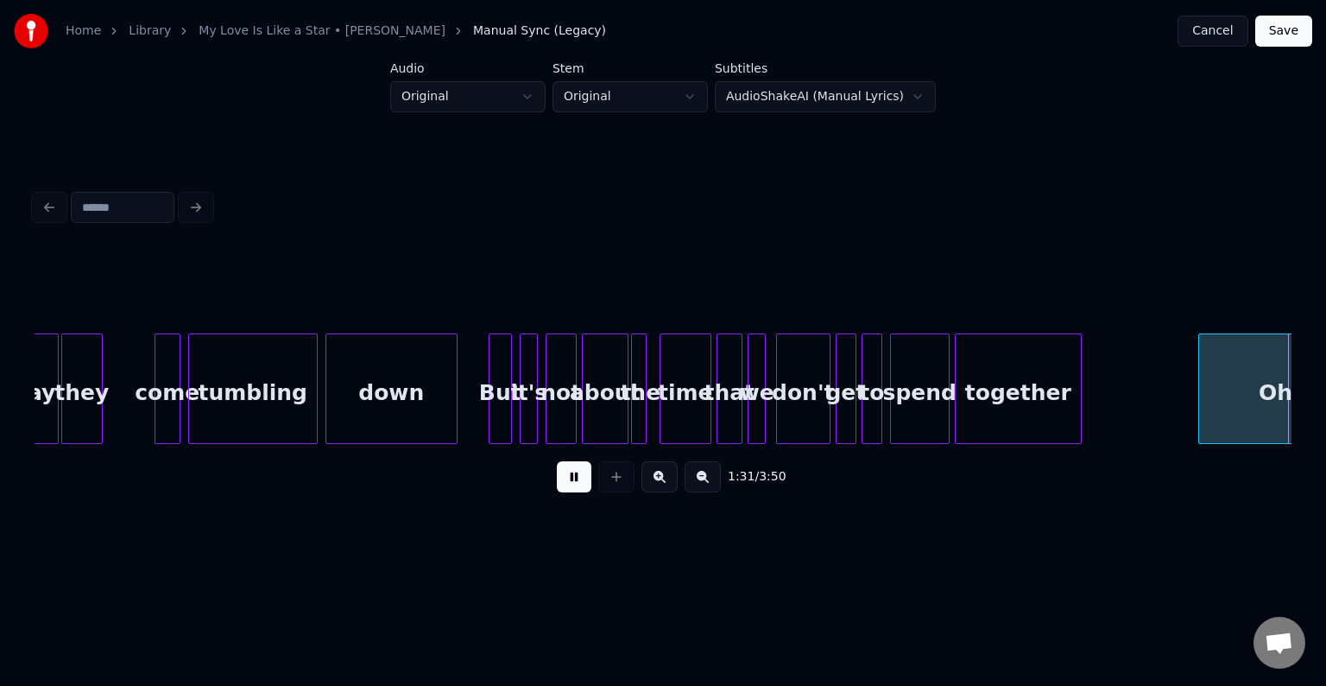
scroll to position [0, 11915]
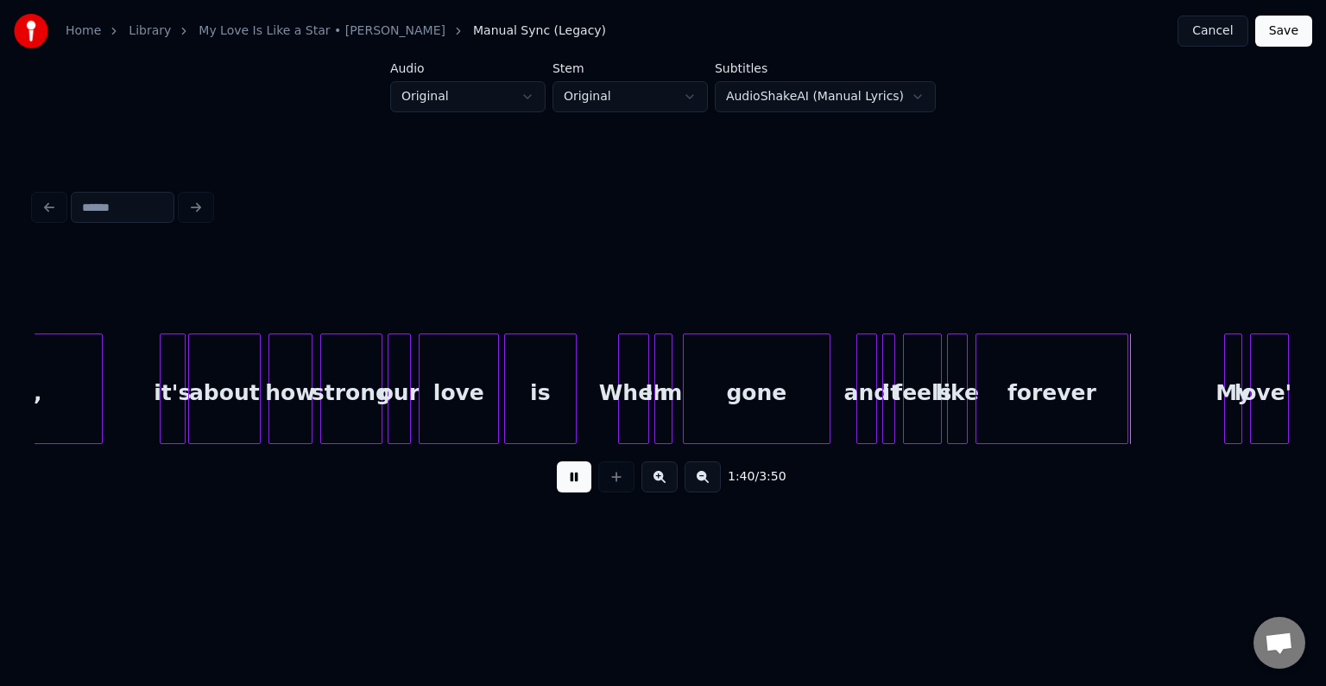
click at [570, 484] on button at bounding box center [574, 476] width 35 height 31
click at [576, 492] on button at bounding box center [574, 476] width 35 height 31
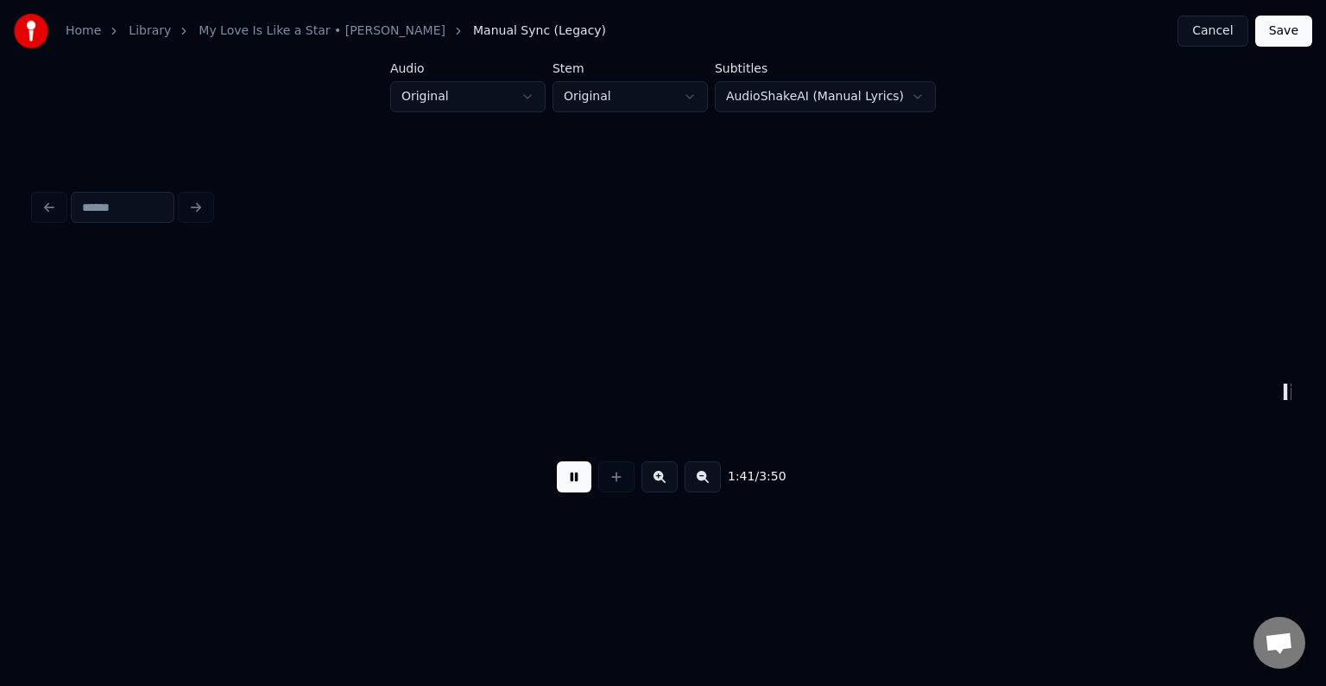
scroll to position [0, 13172]
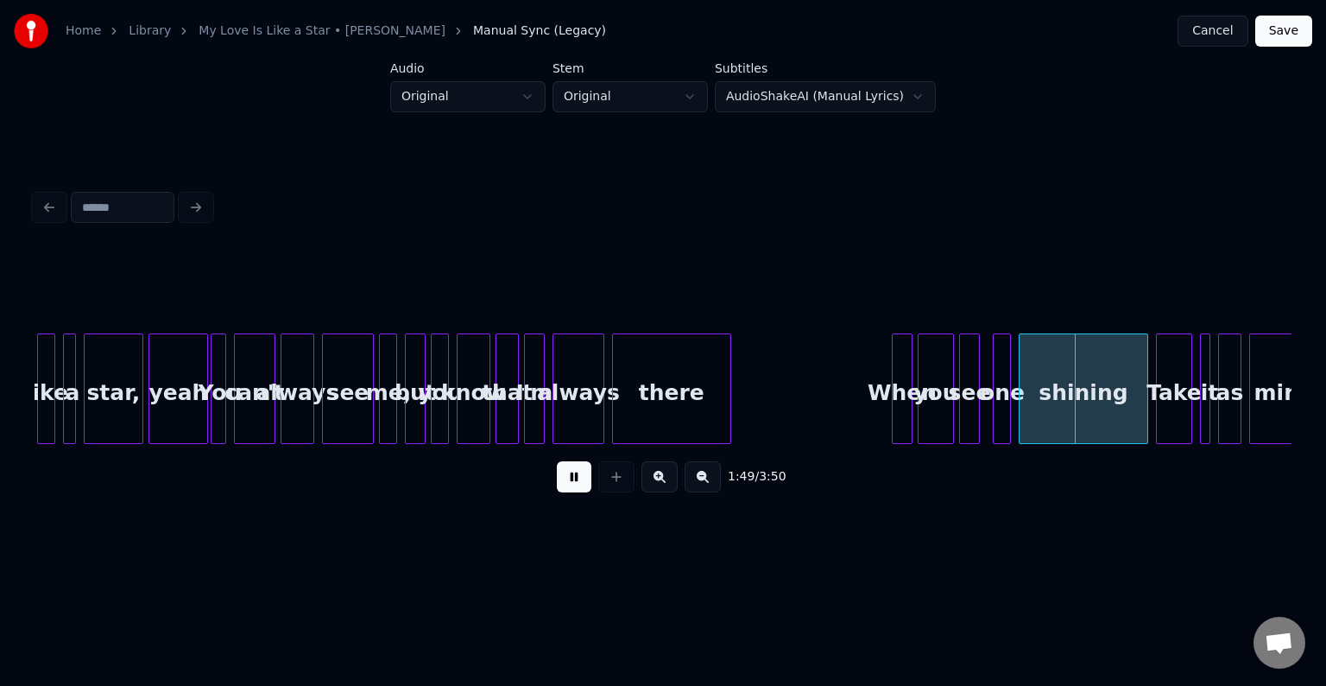
click at [727, 413] on div at bounding box center [727, 388] width 5 height 109
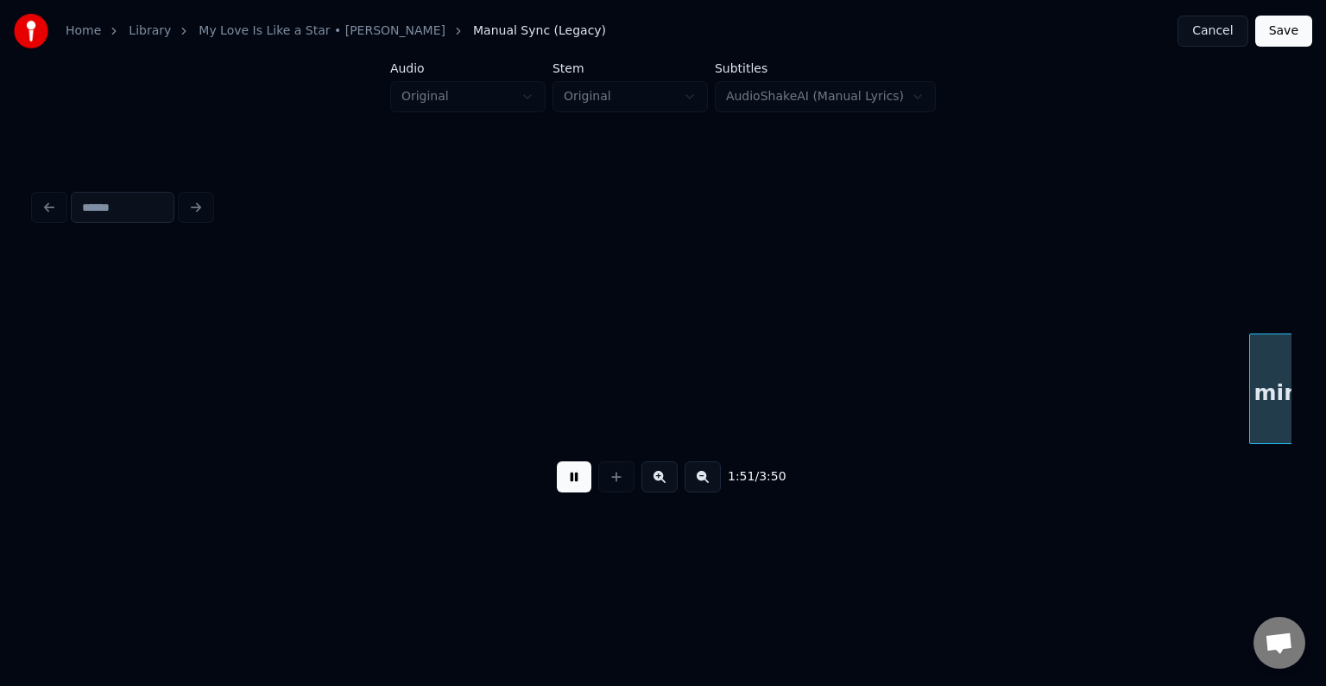
scroll to position [0, 14431]
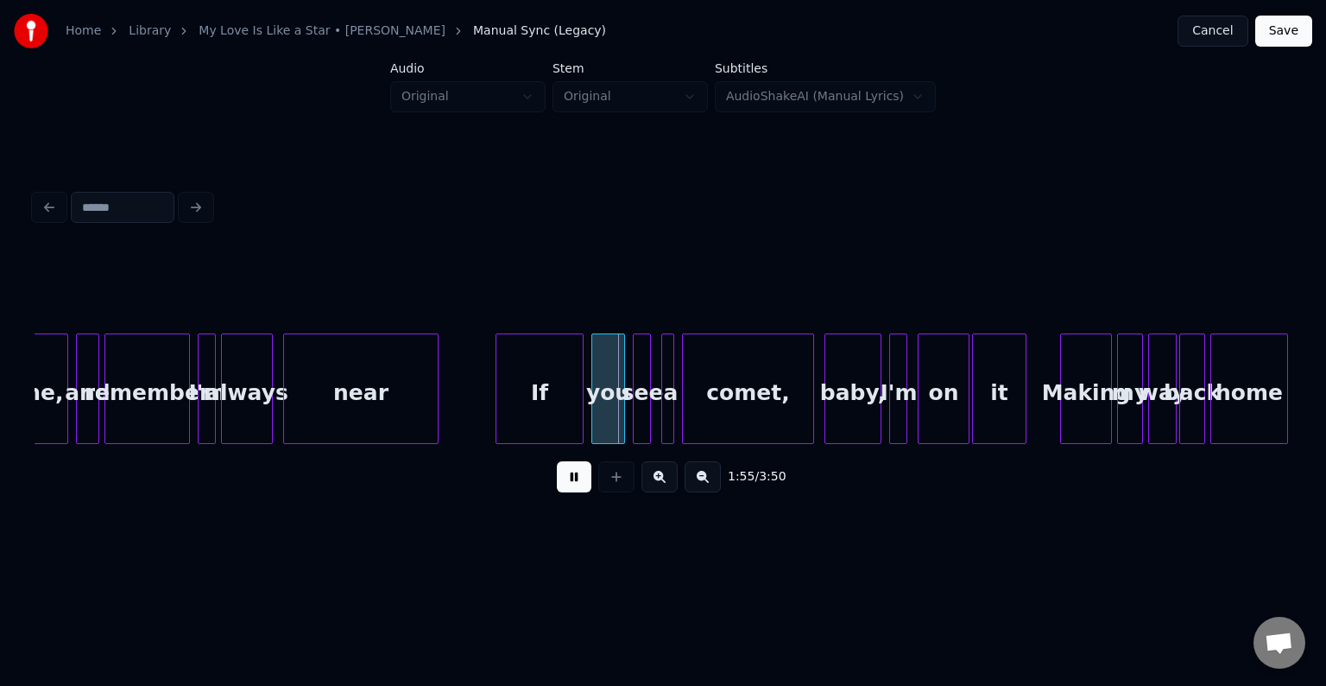
drag, startPoint x: 577, startPoint y: 485, endPoint x: 648, endPoint y: 437, distance: 86.4
click at [639, 445] on div "1:55 / 3:50" at bounding box center [663, 378] width 1257 height 262
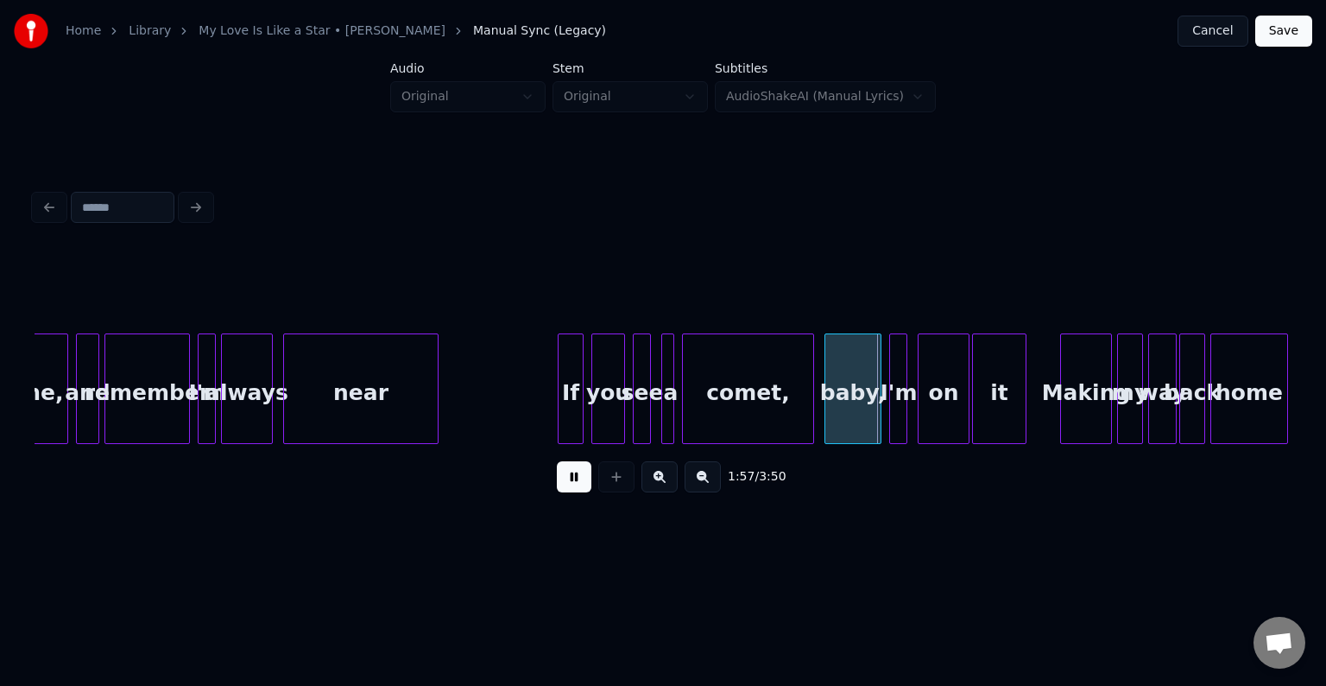
click at [559, 405] on div at bounding box center [561, 388] width 5 height 109
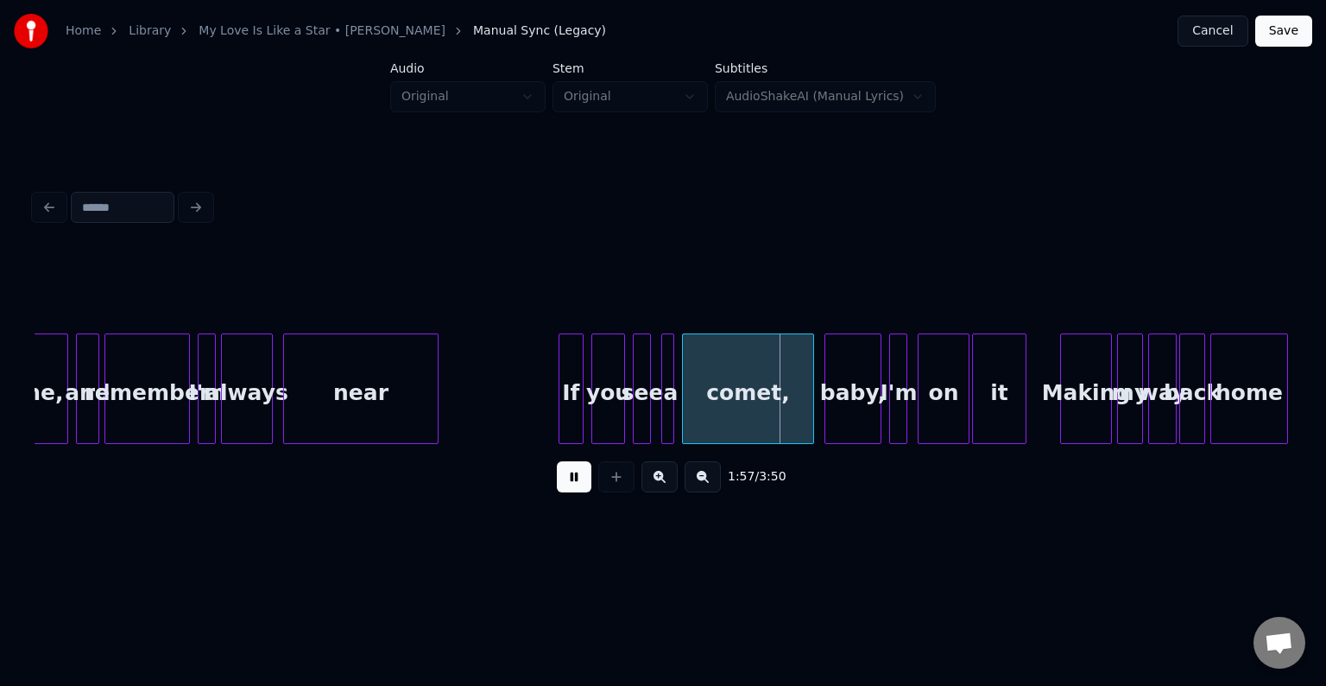
click at [575, 477] on button at bounding box center [574, 476] width 35 height 31
click at [428, 414] on div "near" at bounding box center [361, 392] width 154 height 117
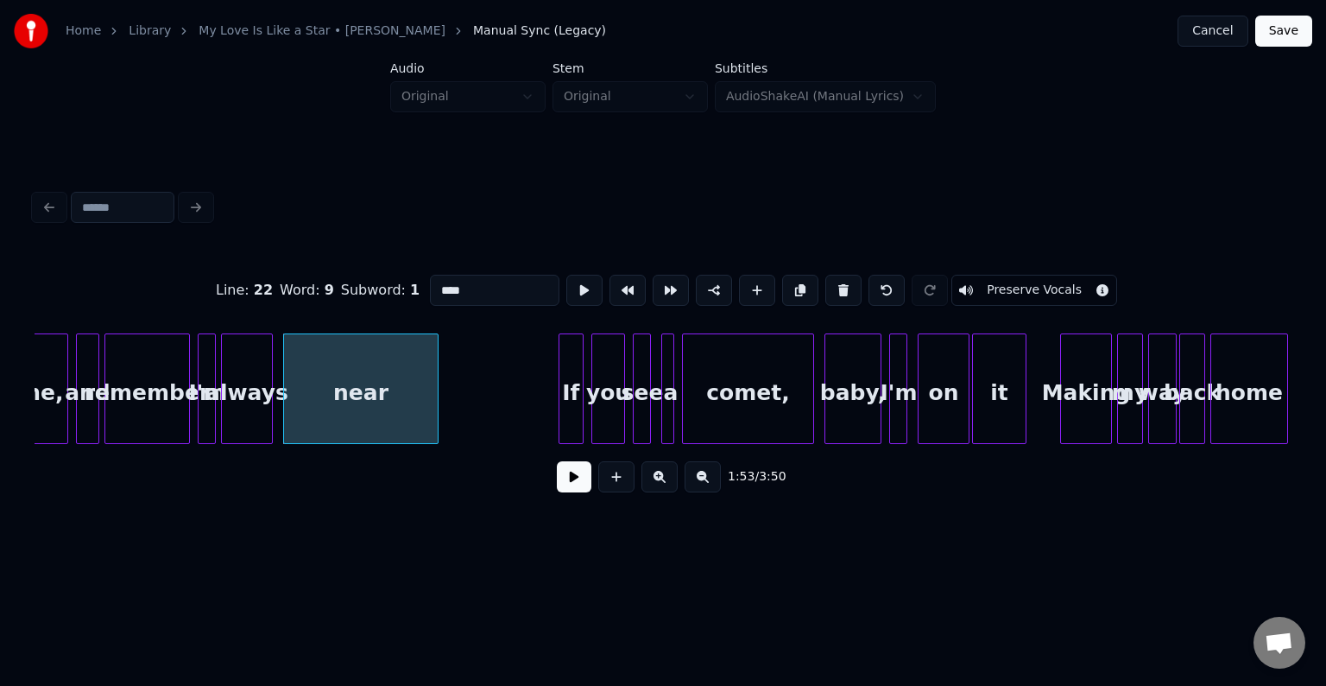
click at [570, 479] on button at bounding box center [574, 476] width 35 height 31
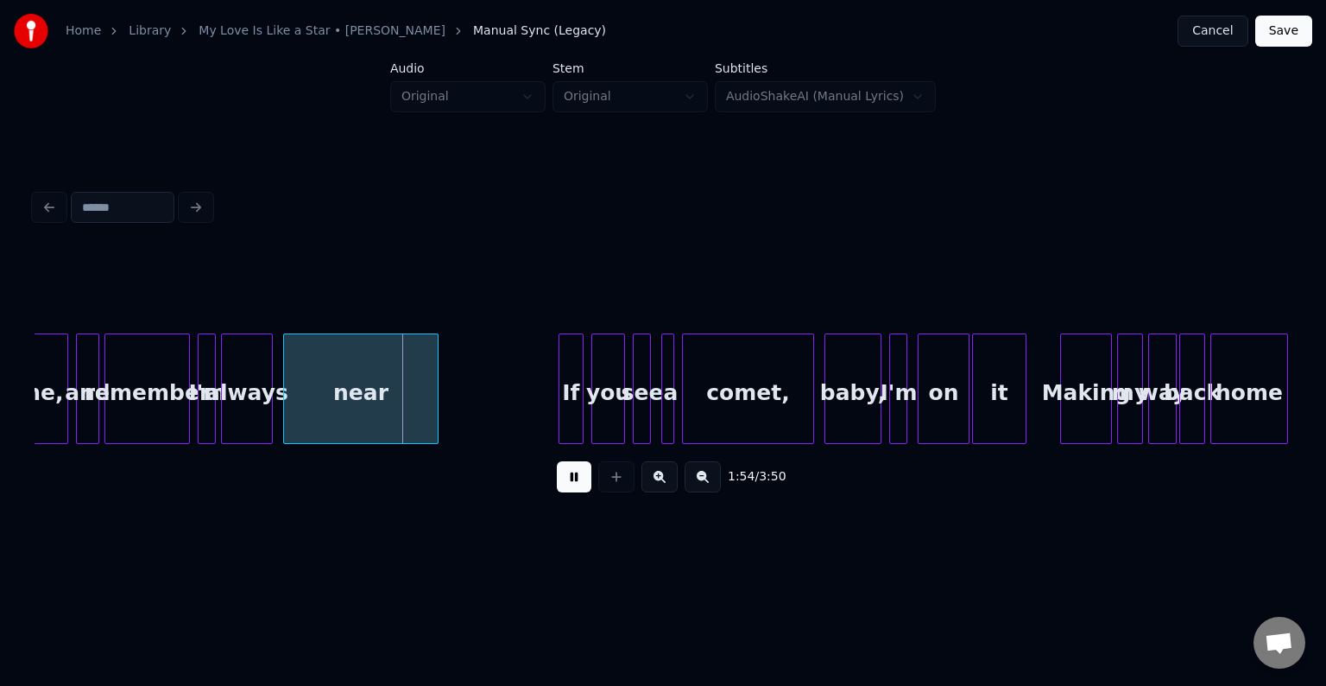
click at [570, 479] on button at bounding box center [574, 476] width 35 height 31
click at [438, 409] on div "near" at bounding box center [360, 388] width 155 height 111
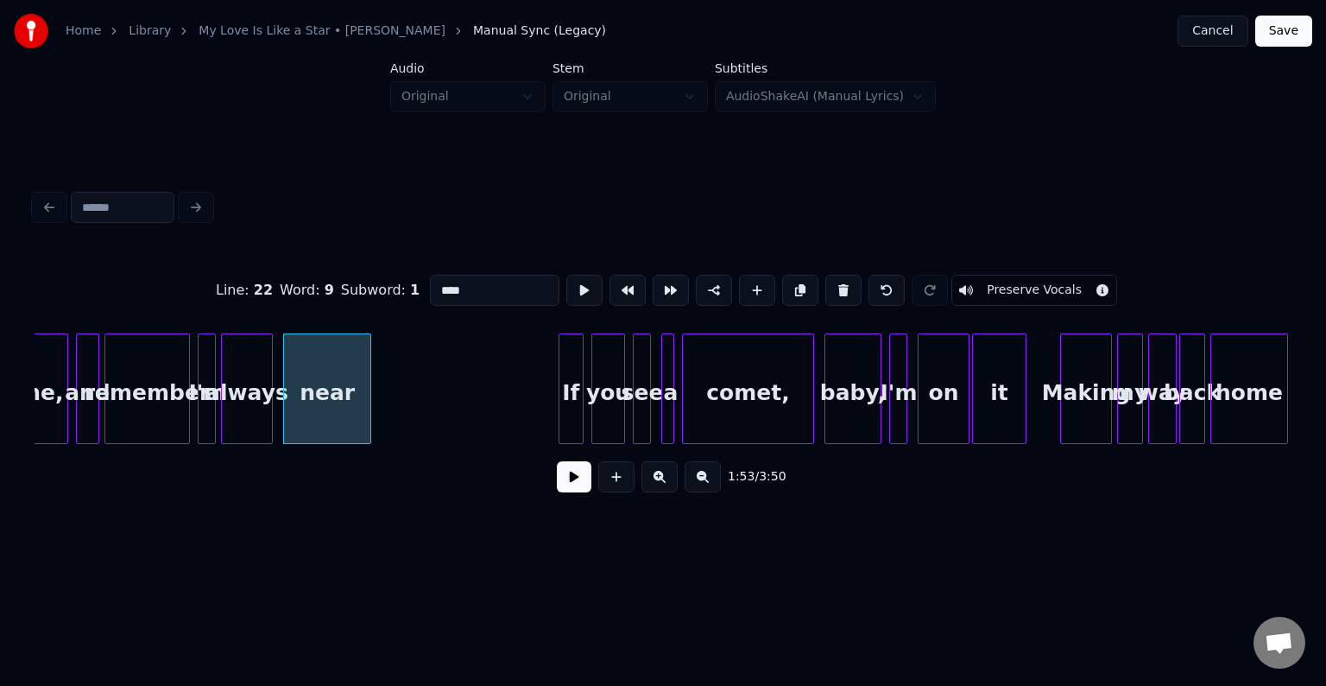
click at [368, 411] on div at bounding box center [367, 388] width 5 height 109
click at [565, 472] on button at bounding box center [574, 476] width 35 height 31
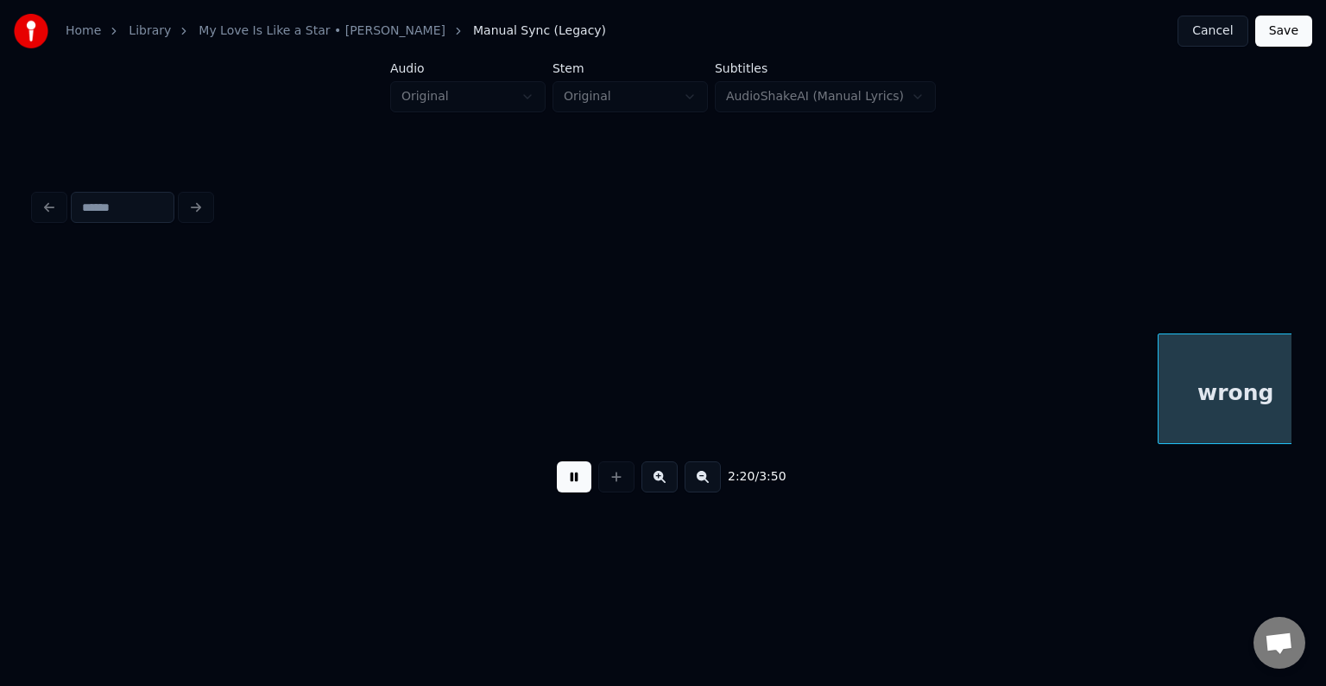
scroll to position [0, 18206]
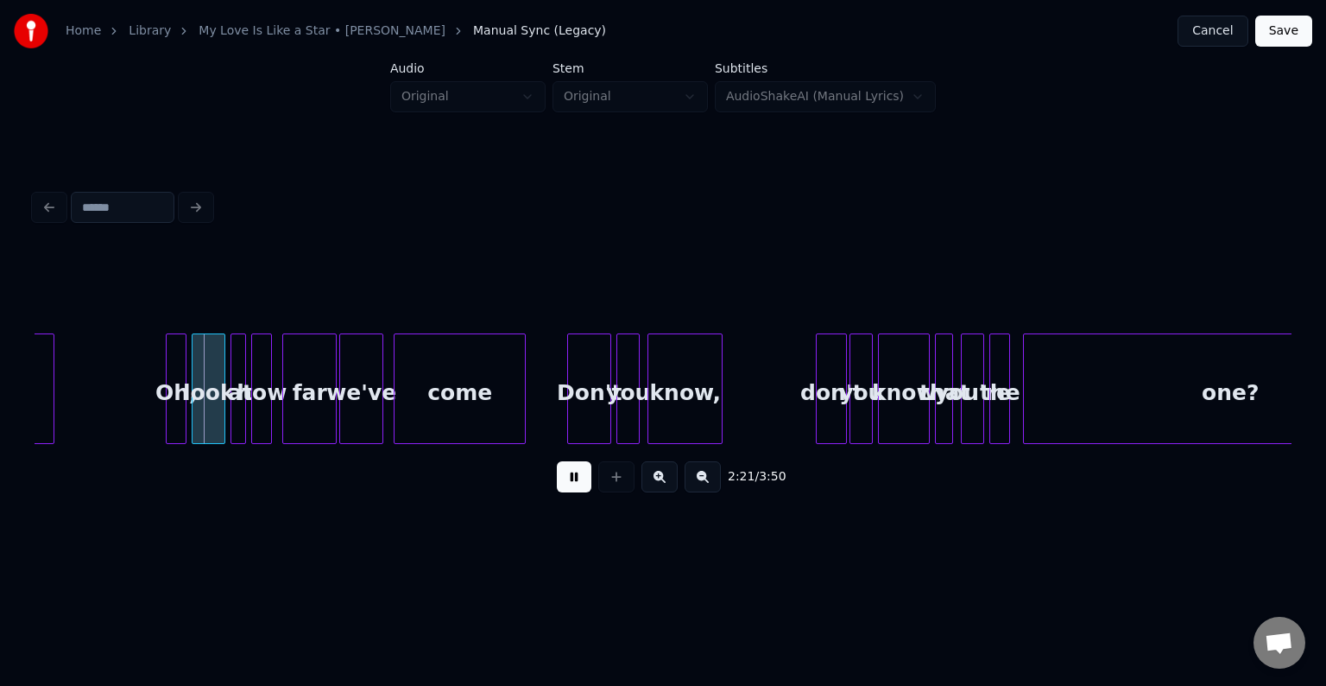
click at [569, 481] on button at bounding box center [574, 476] width 35 height 31
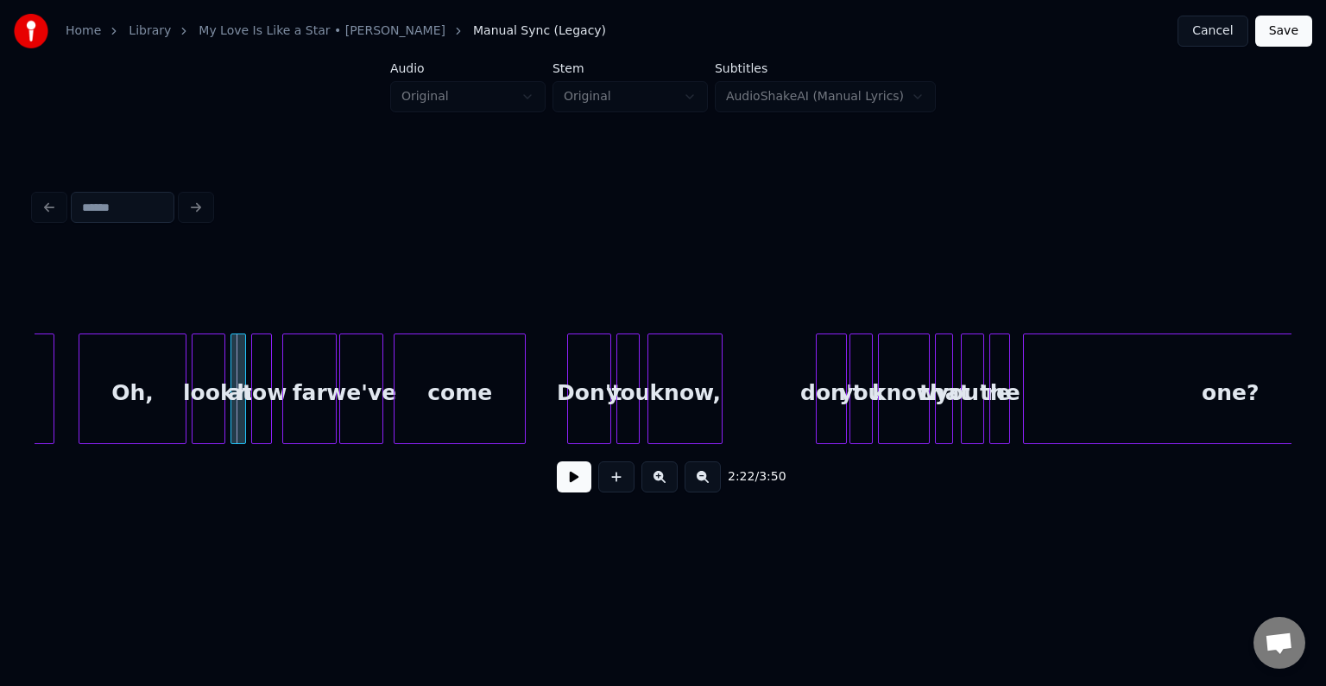
click at [79, 416] on div at bounding box center [81, 388] width 5 height 109
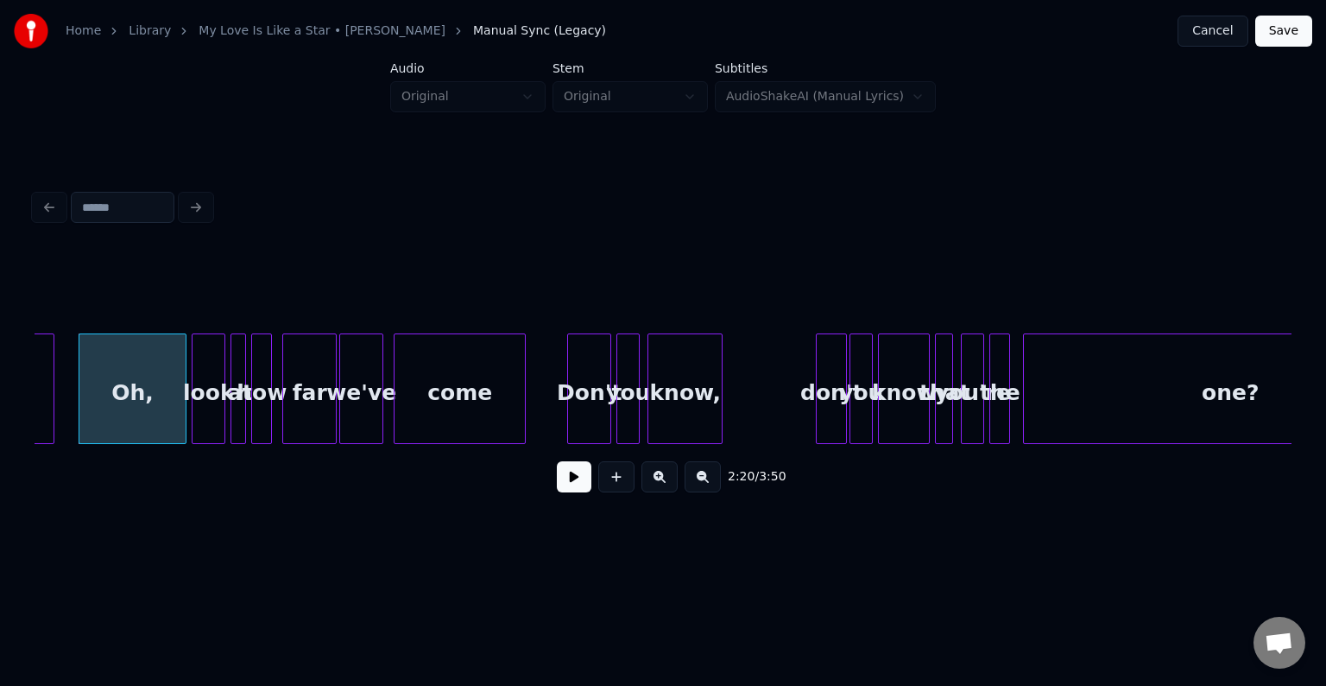
click at [580, 479] on button at bounding box center [574, 476] width 35 height 31
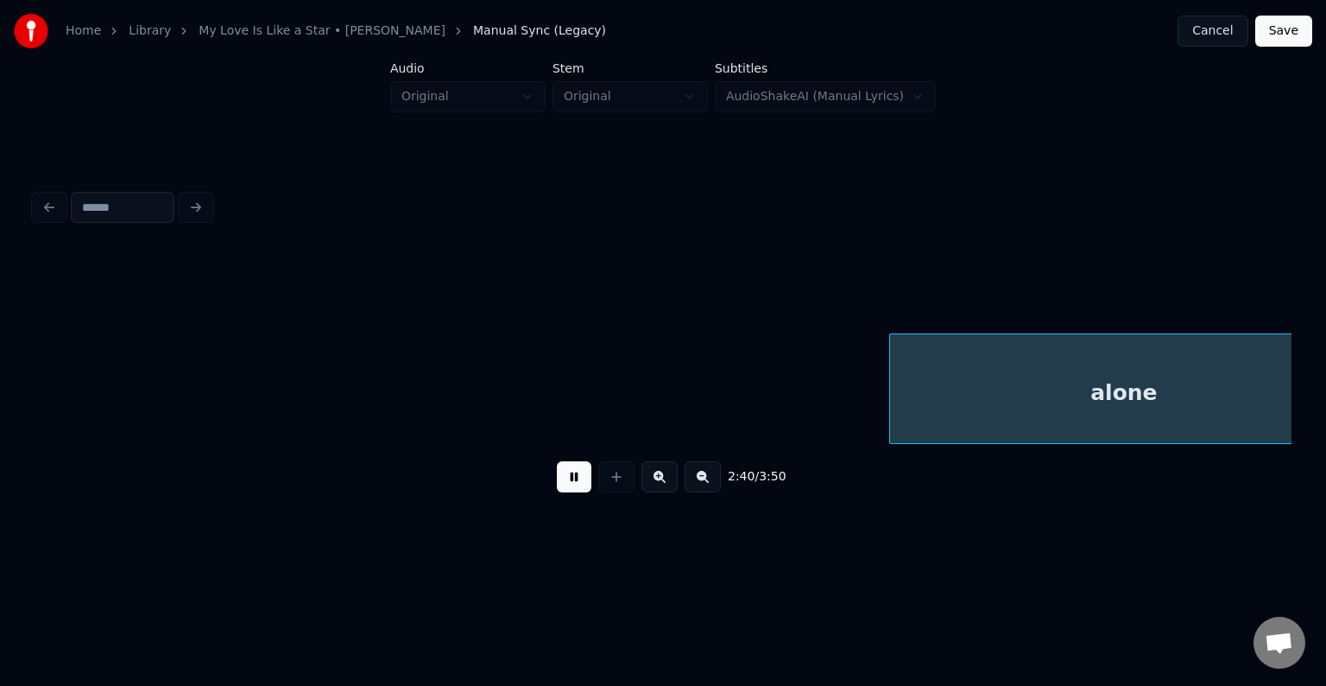
scroll to position [0, 20722]
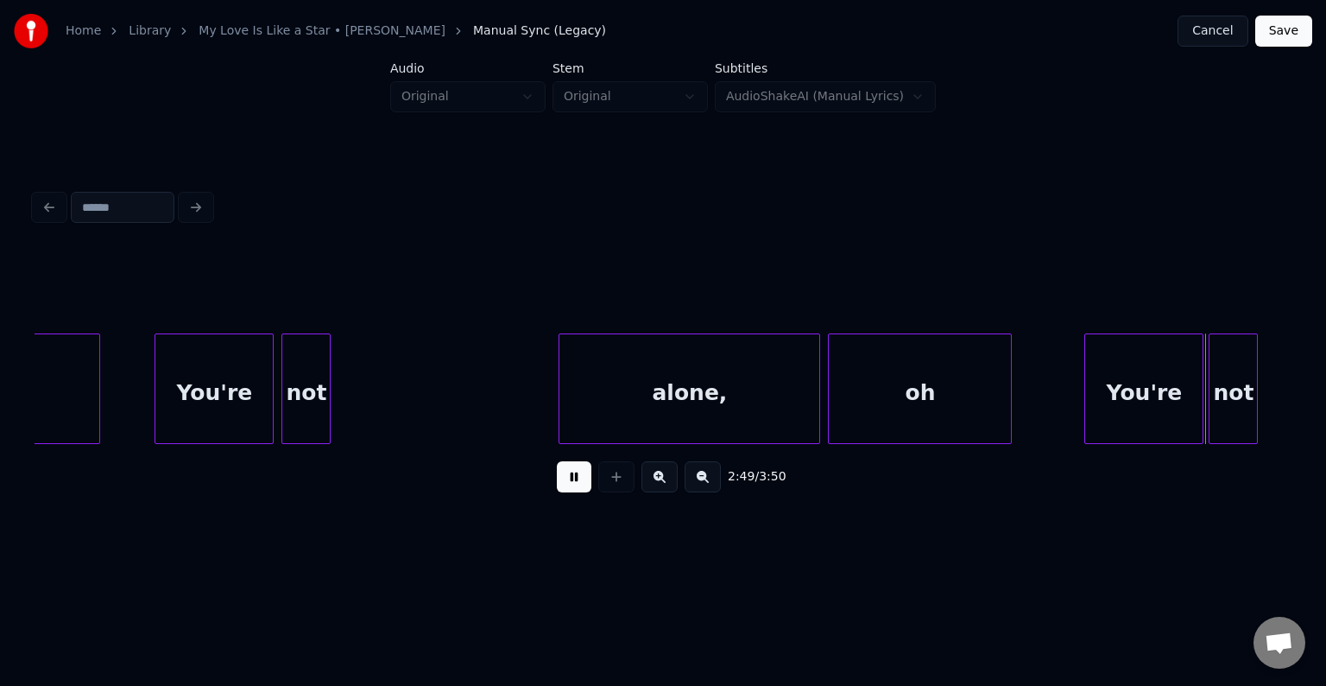
click at [580, 479] on button at bounding box center [574, 476] width 35 height 31
click at [898, 334] on div "oh" at bounding box center [920, 392] width 182 height 117
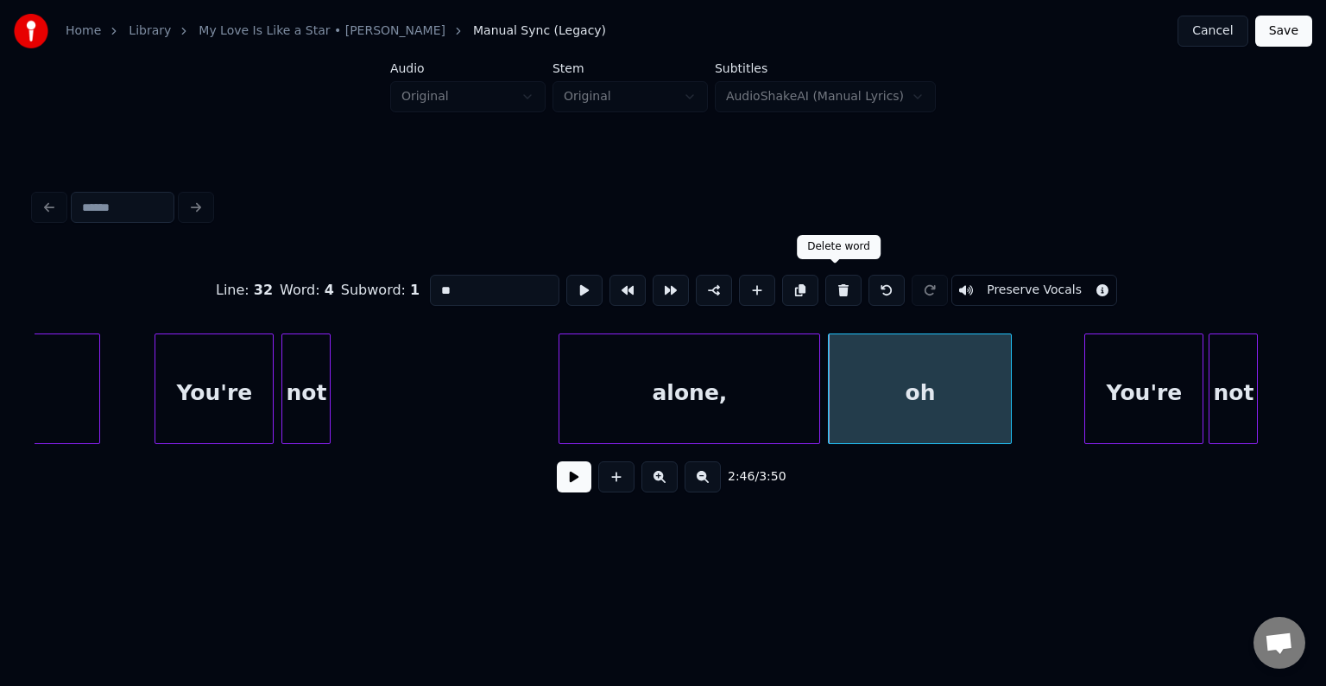
click at [843, 282] on button at bounding box center [843, 290] width 36 height 31
type input "******"
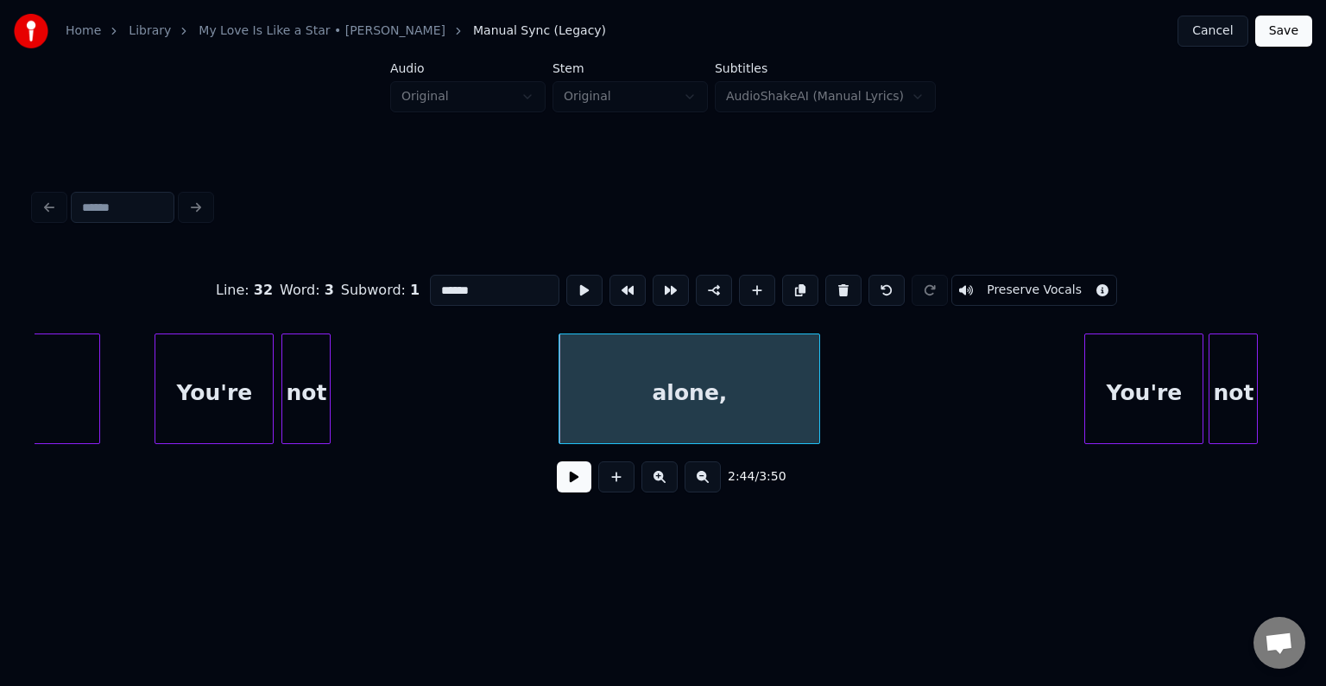
click at [577, 462] on div "2:44 / 3:50" at bounding box center [663, 477] width 1257 height 66
click at [569, 481] on button at bounding box center [574, 476] width 35 height 31
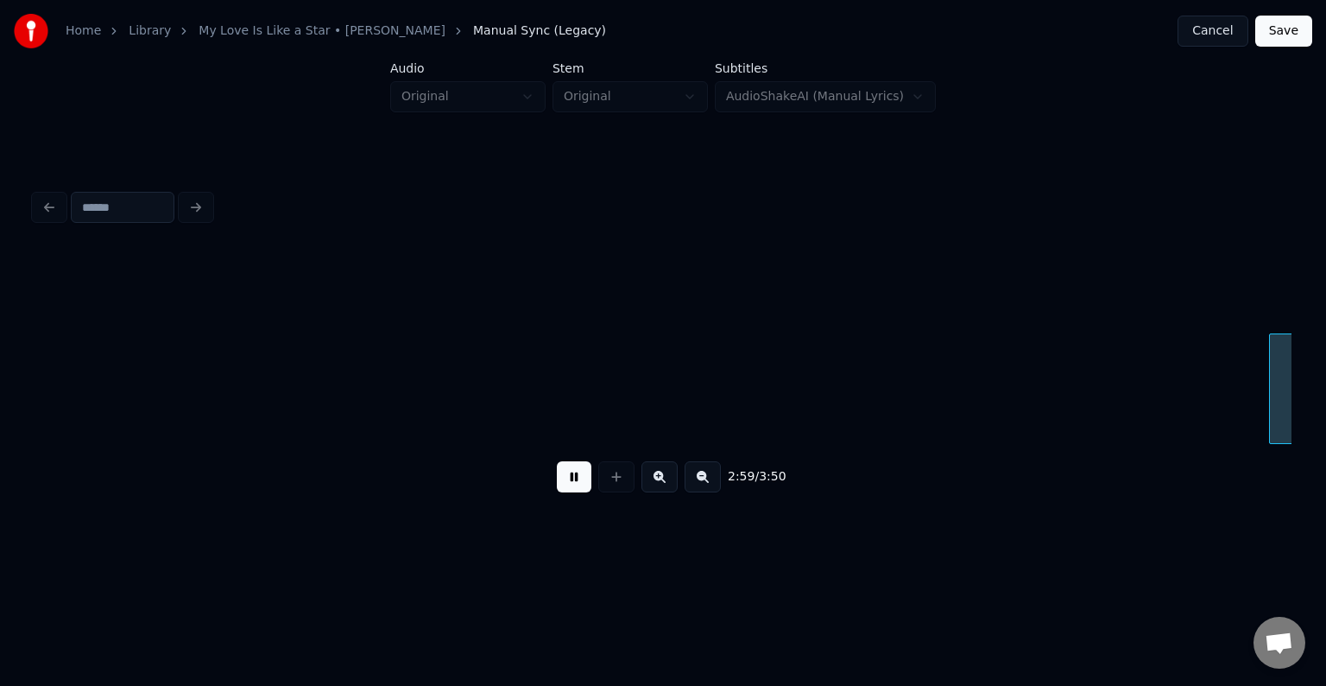
scroll to position [0, 23239]
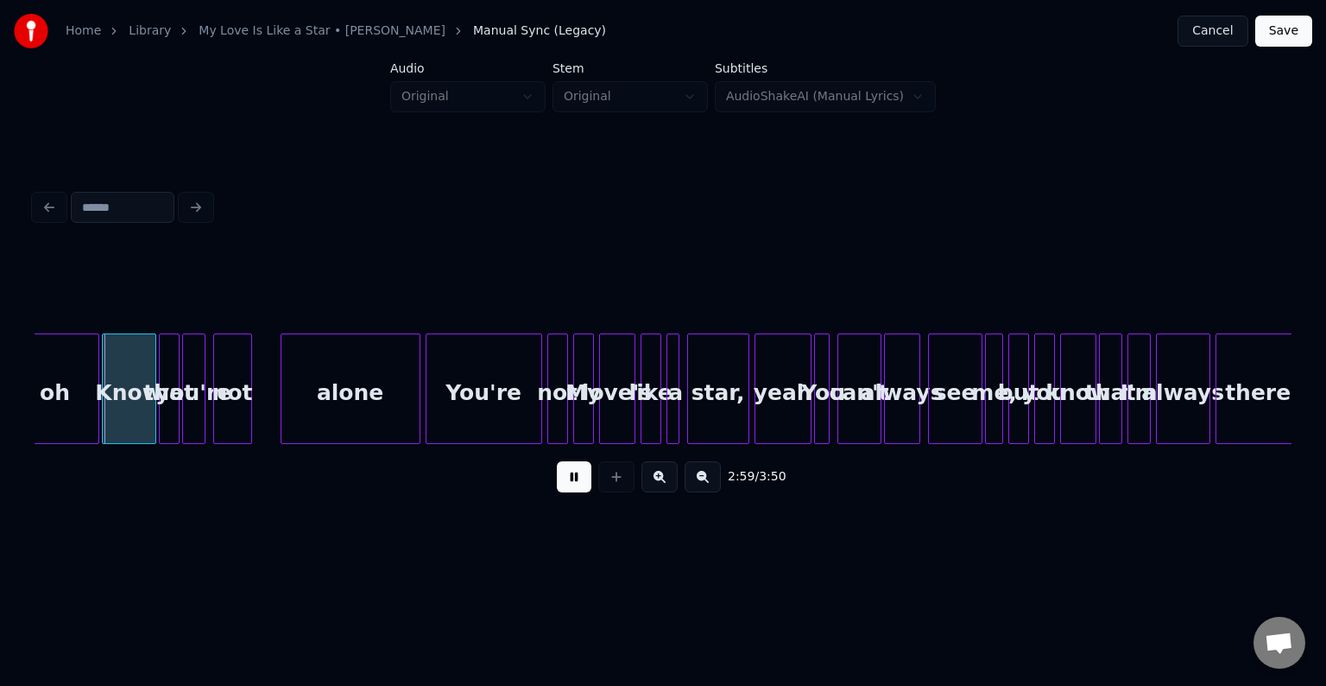
click at [569, 481] on button at bounding box center [574, 476] width 35 height 31
click at [578, 480] on button at bounding box center [574, 476] width 35 height 31
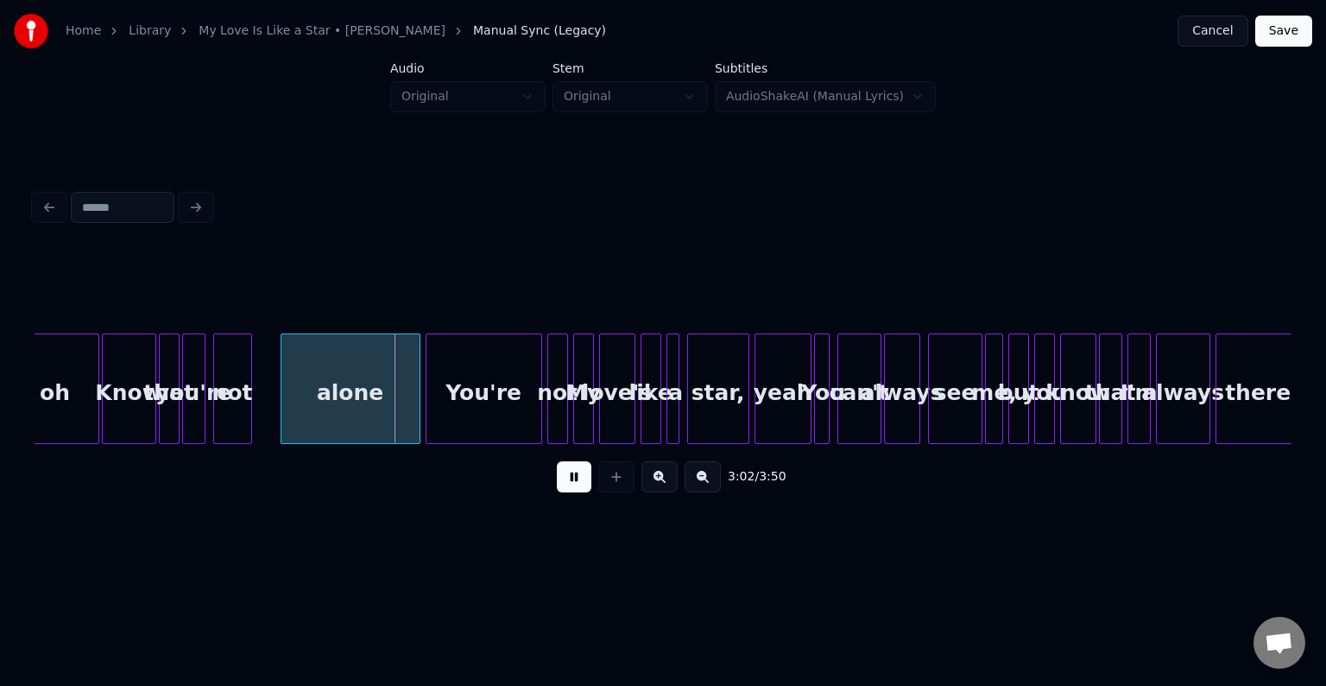
click at [576, 481] on button at bounding box center [574, 476] width 35 height 31
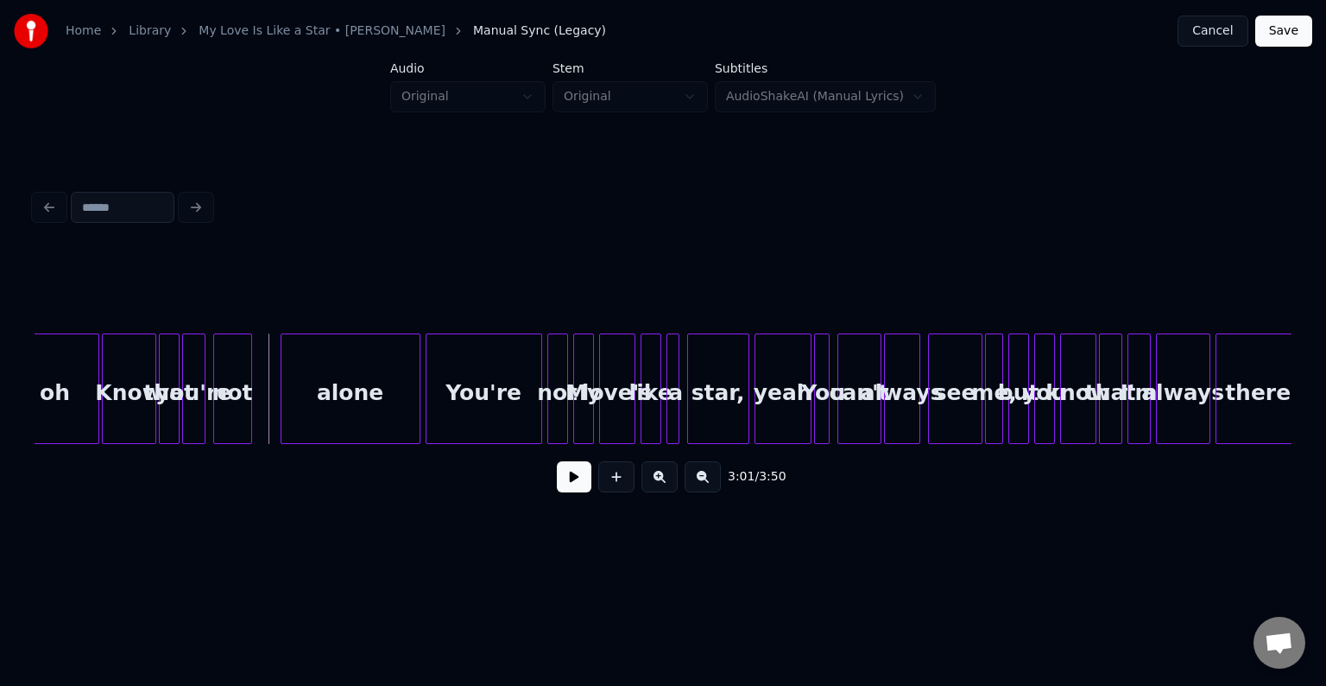
click at [318, 383] on div "alone" at bounding box center [350, 392] width 138 height 117
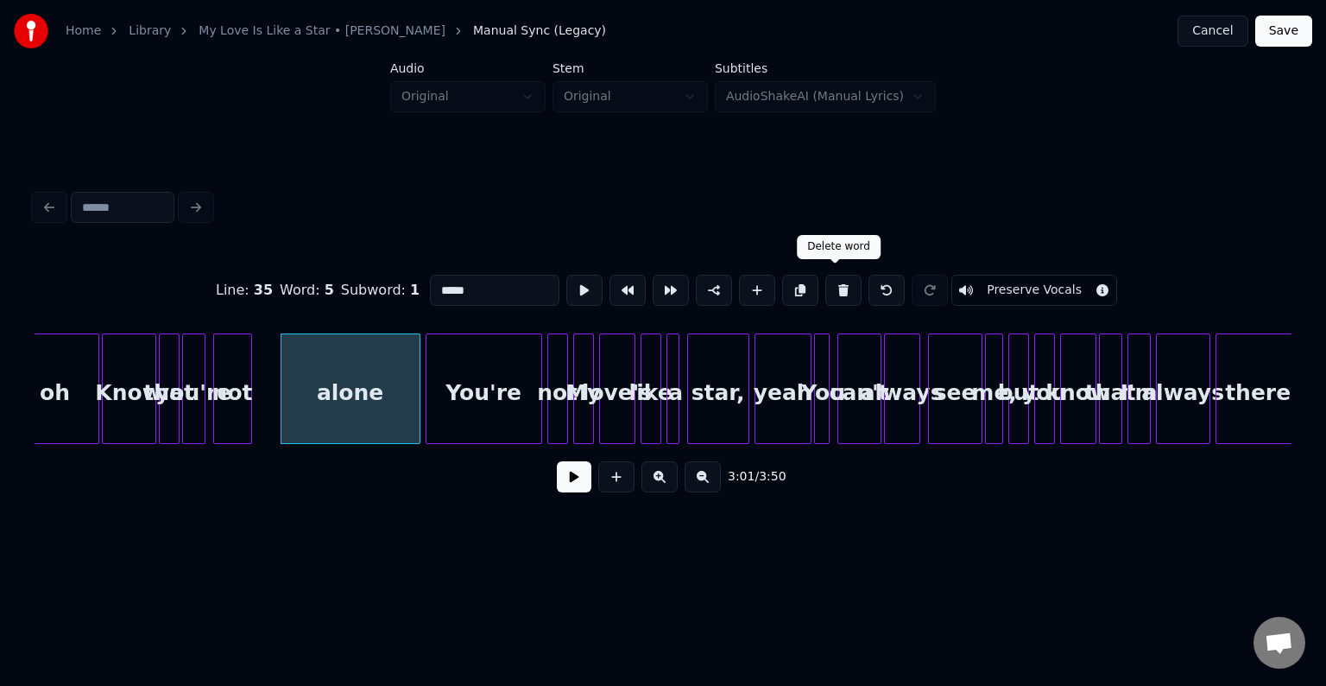
click at [827, 280] on button at bounding box center [843, 290] width 36 height 31
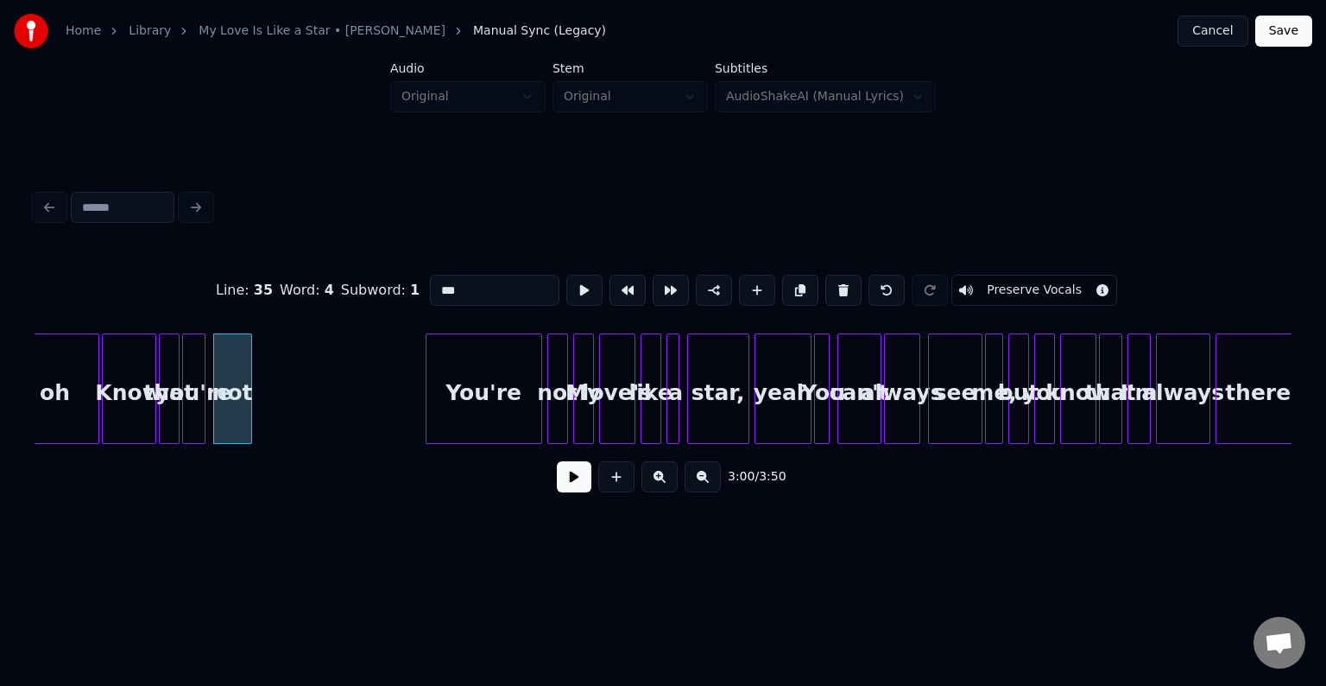
click at [827, 280] on button at bounding box center [843, 290] width 36 height 31
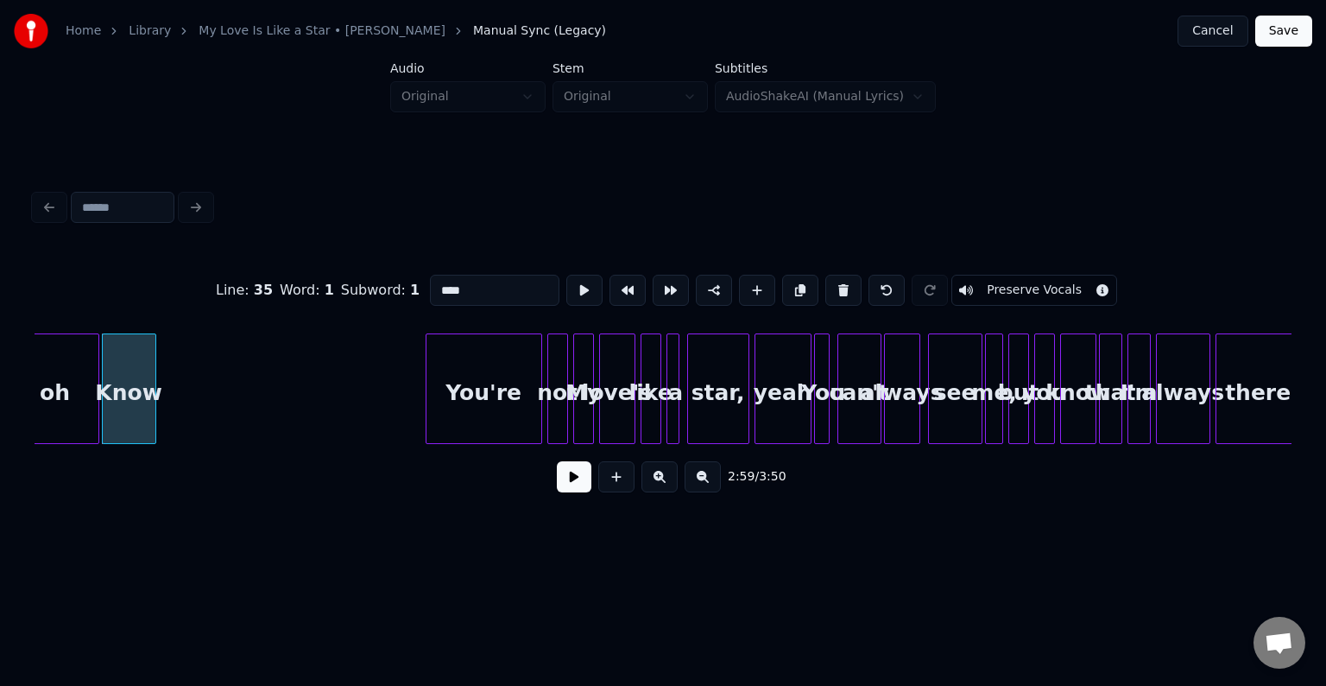
click at [827, 280] on button at bounding box center [843, 290] width 36 height 31
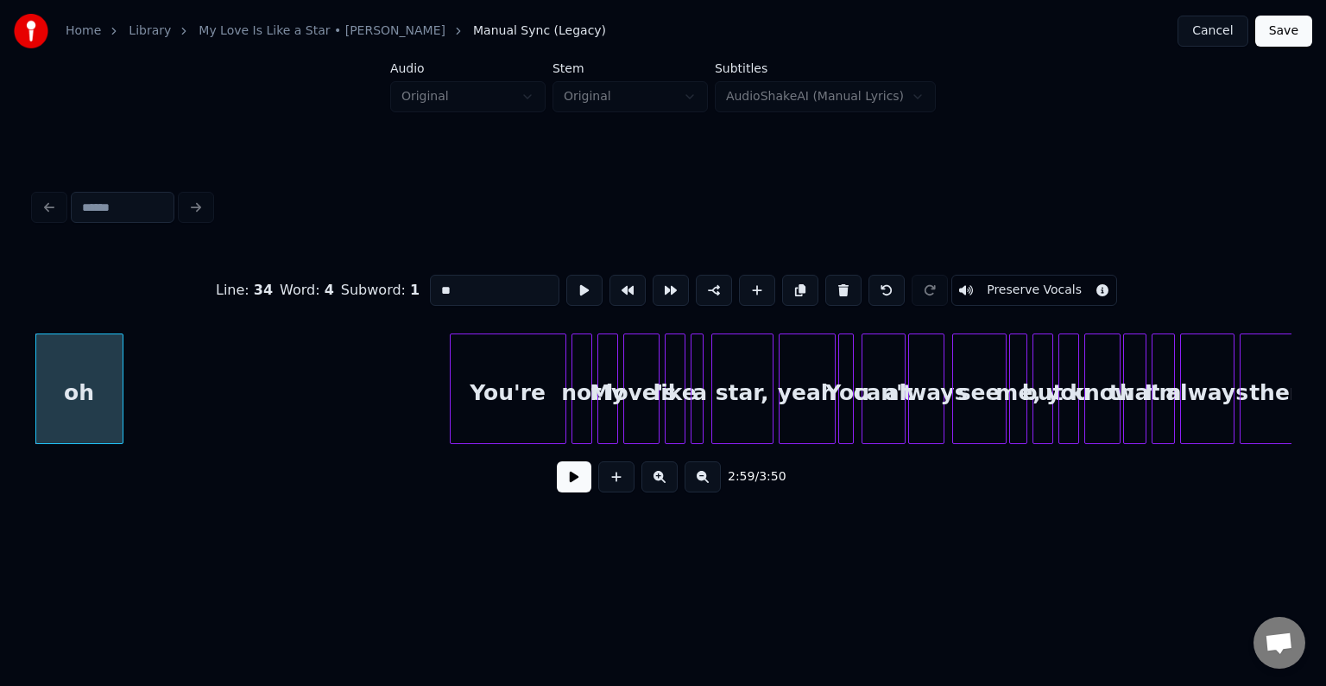
click at [827, 280] on button at bounding box center [843, 290] width 36 height 31
type input "******"
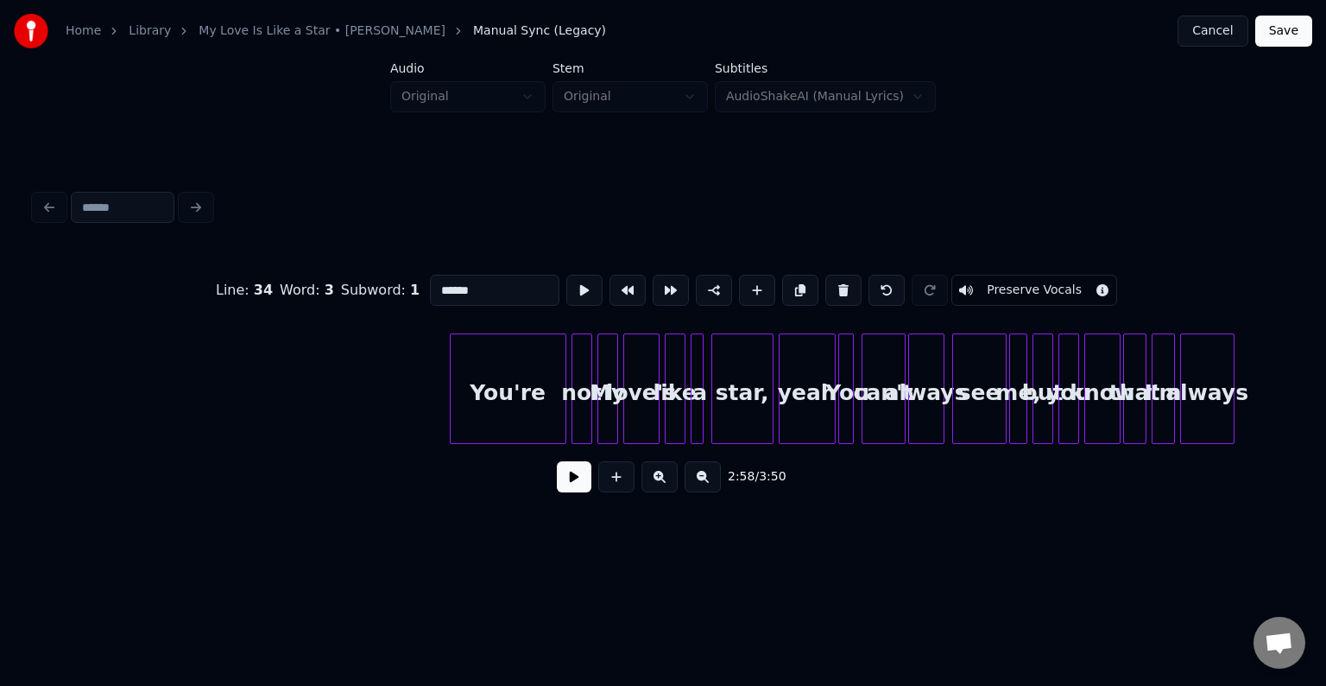
scroll to position [0, 23116]
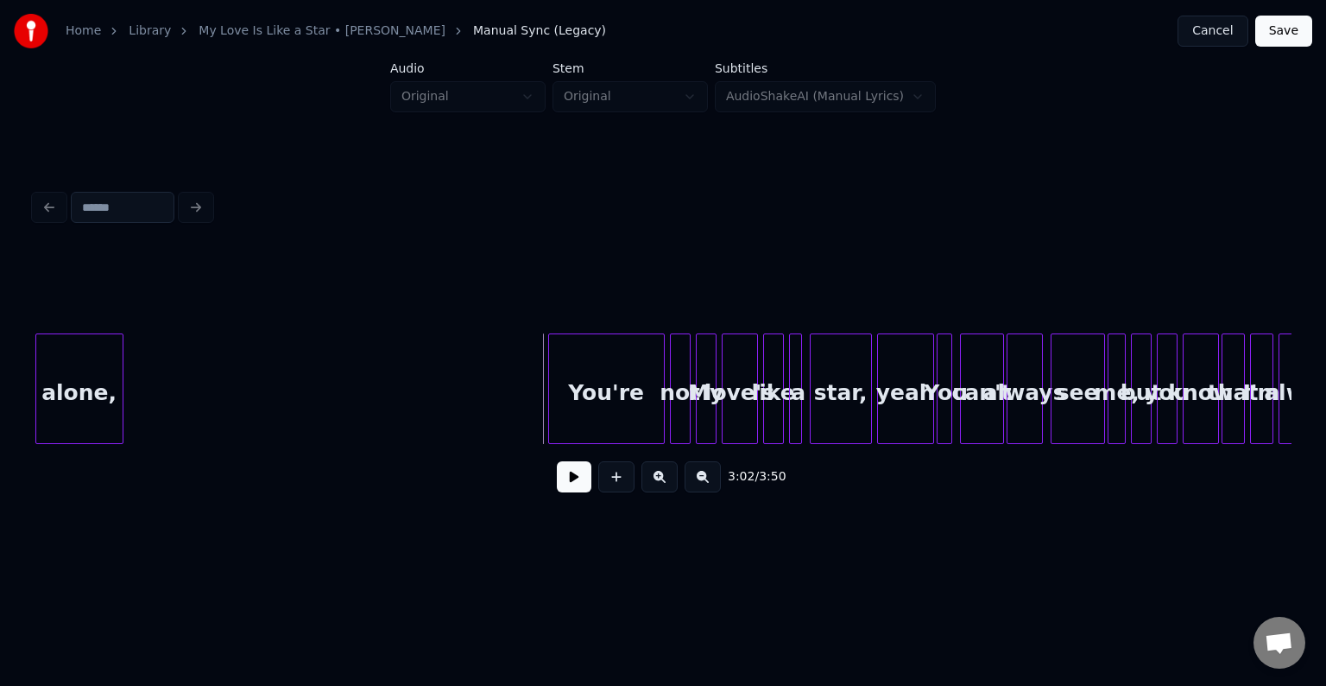
click at [574, 492] on button at bounding box center [574, 476] width 35 height 31
click at [597, 406] on div "You're" at bounding box center [606, 392] width 115 height 117
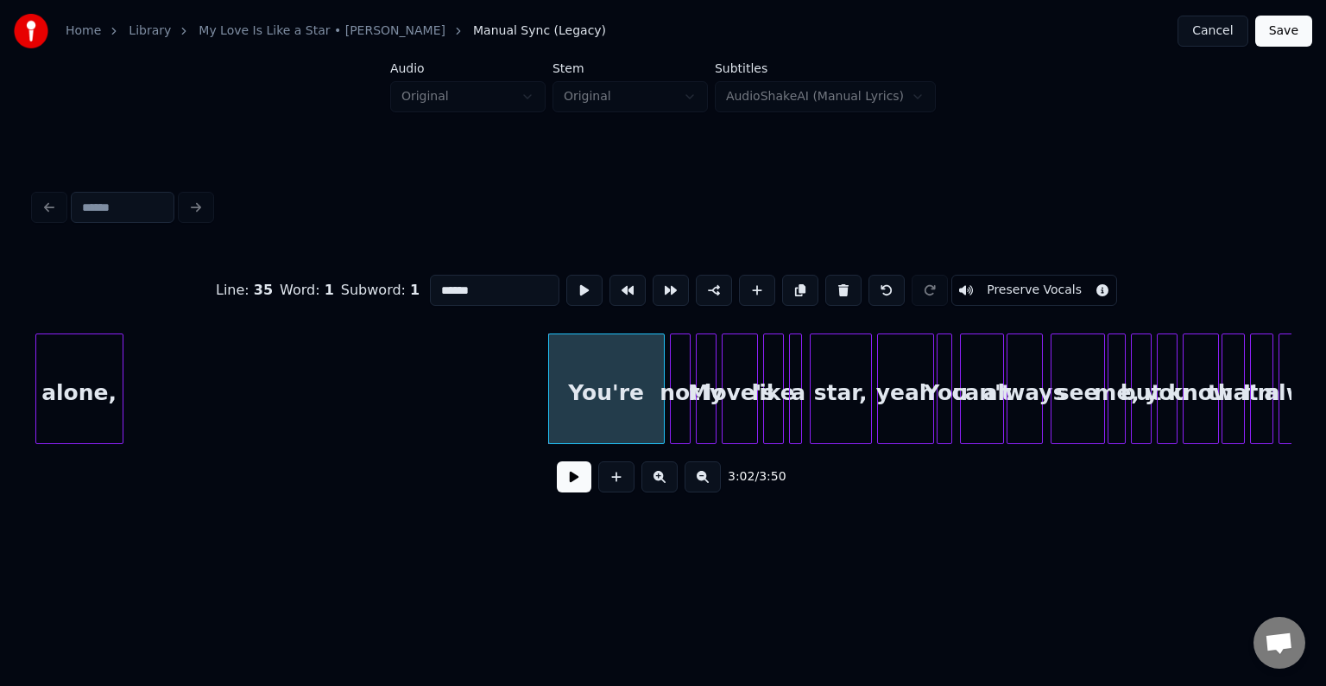
click at [585, 492] on button at bounding box center [574, 476] width 35 height 31
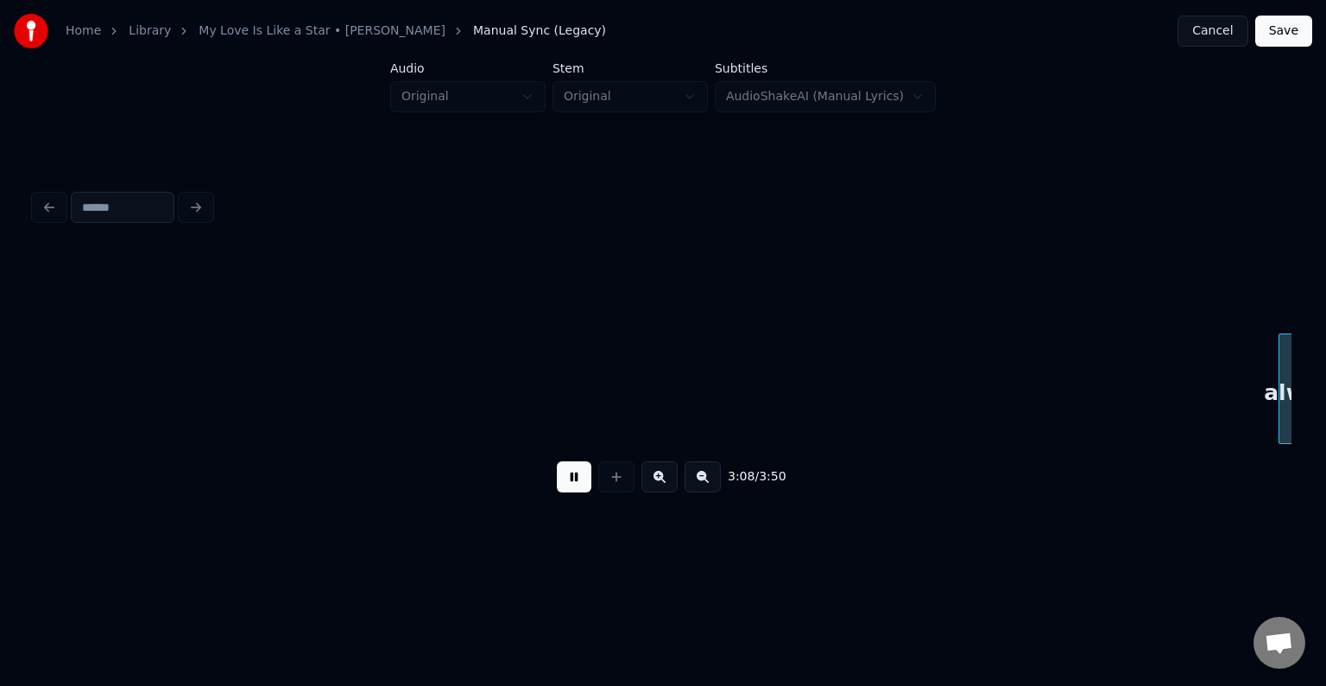
scroll to position [0, 24373]
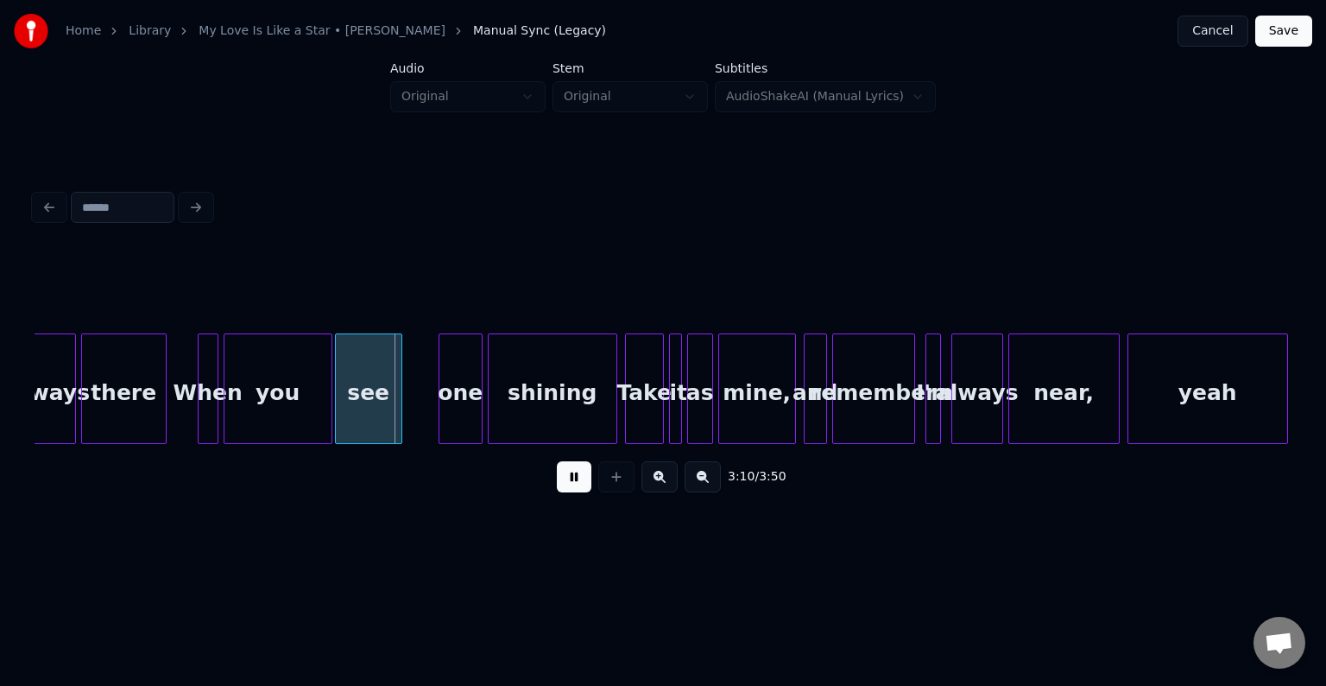
click at [573, 482] on button at bounding box center [574, 476] width 35 height 31
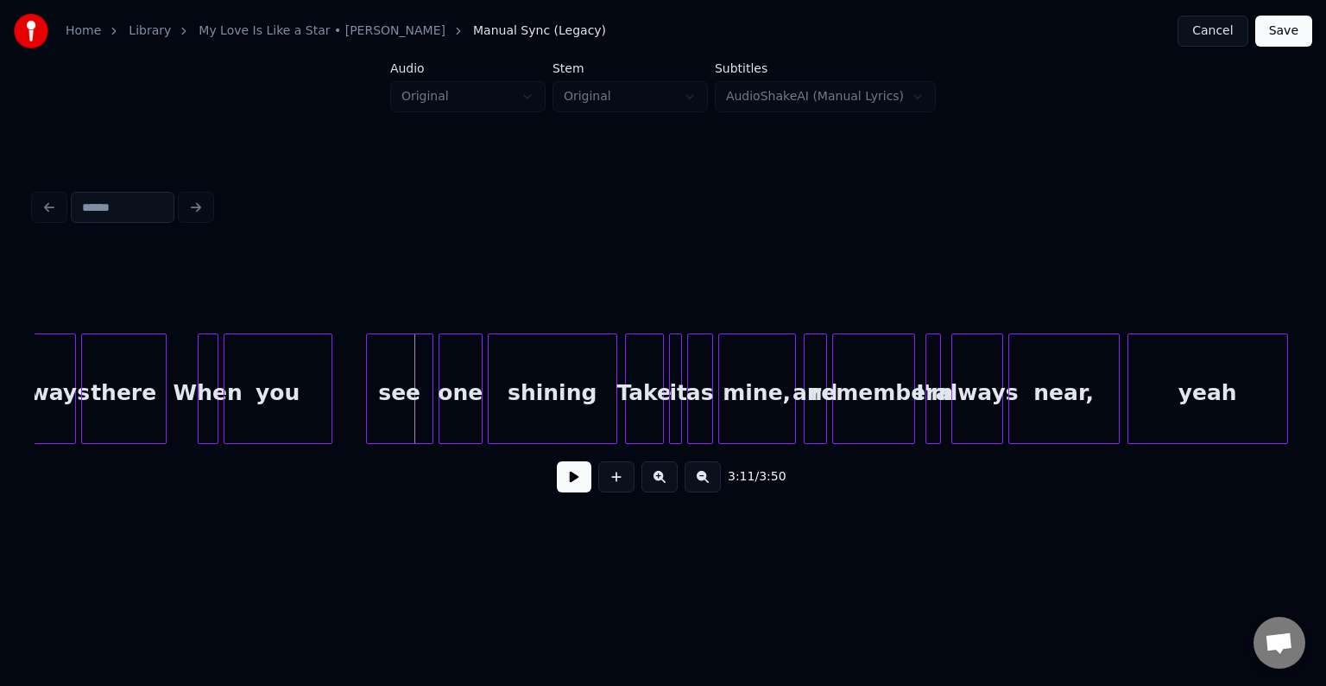
click at [406, 416] on div "see" at bounding box center [400, 392] width 66 height 117
click at [418, 429] on div at bounding box center [417, 388] width 5 height 109
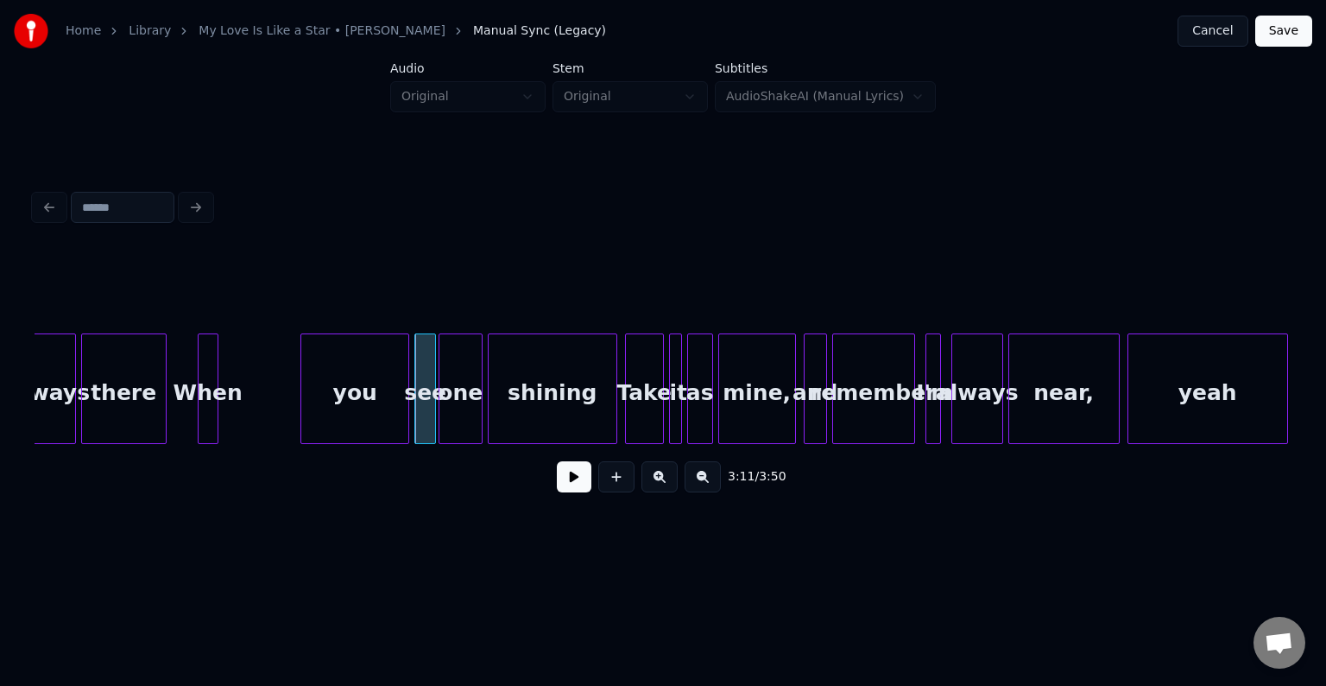
click at [350, 432] on div "you" at bounding box center [354, 392] width 107 height 117
click at [388, 414] on div at bounding box center [388, 388] width 5 height 109
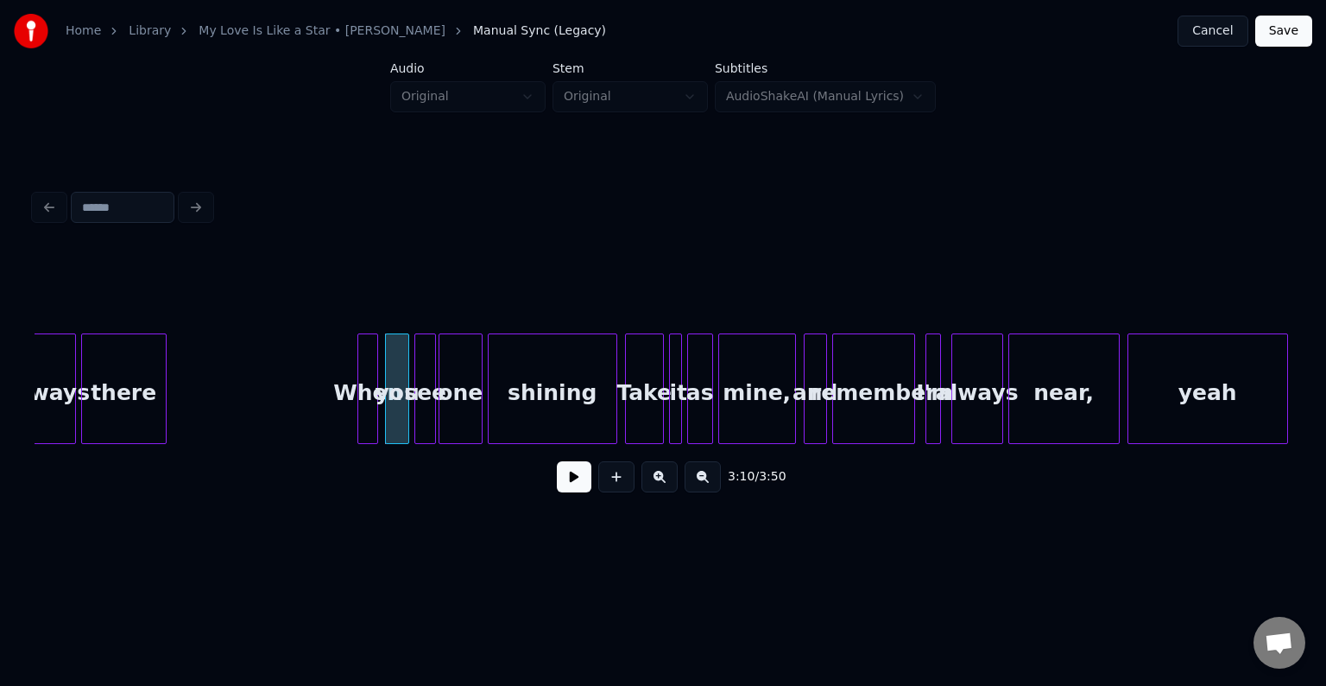
click at [370, 427] on div "When" at bounding box center [367, 392] width 19 height 117
click at [570, 480] on button at bounding box center [574, 476] width 35 height 31
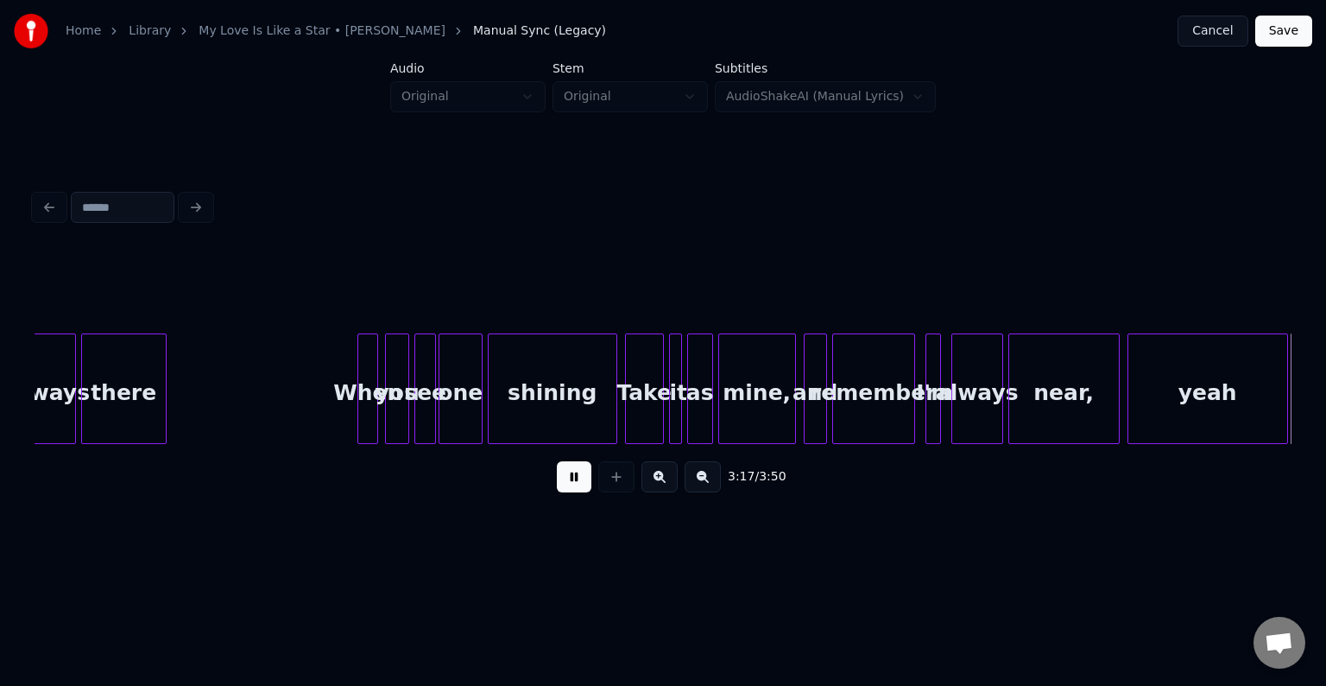
scroll to position [0, 25631]
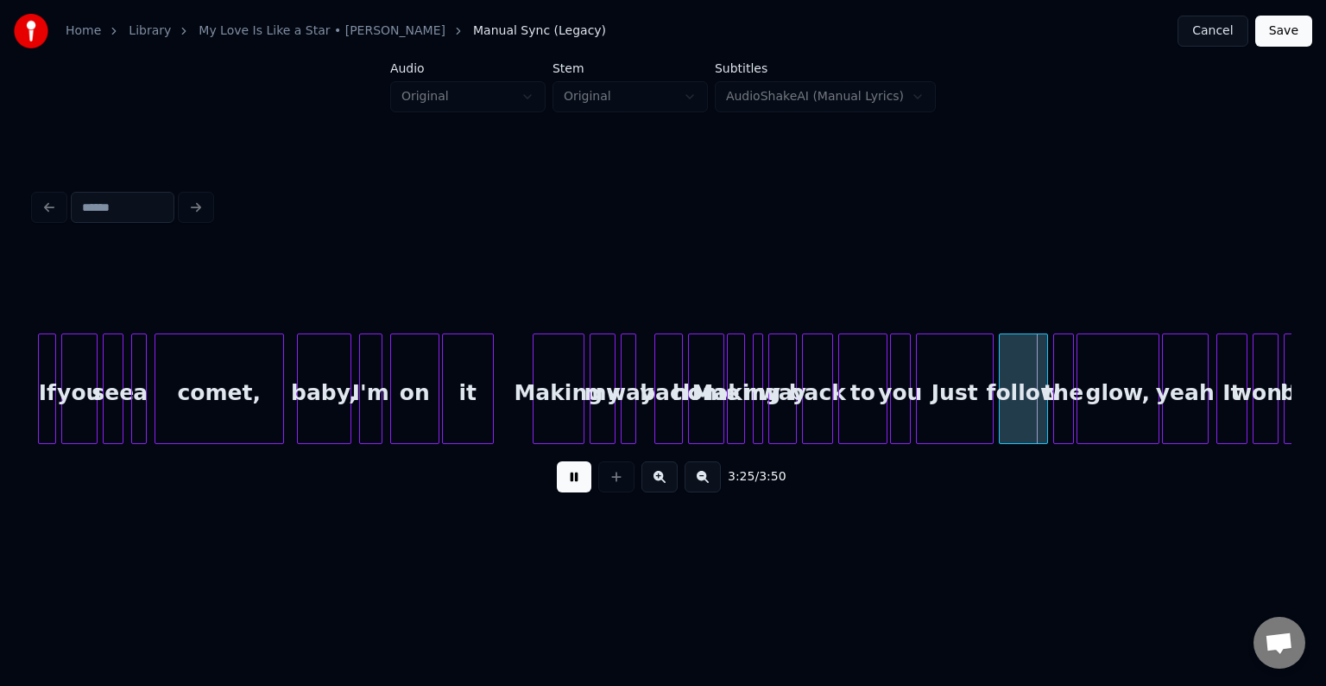
click at [575, 487] on button at bounding box center [574, 476] width 35 height 31
click at [896, 409] on div "you" at bounding box center [900, 392] width 19 height 117
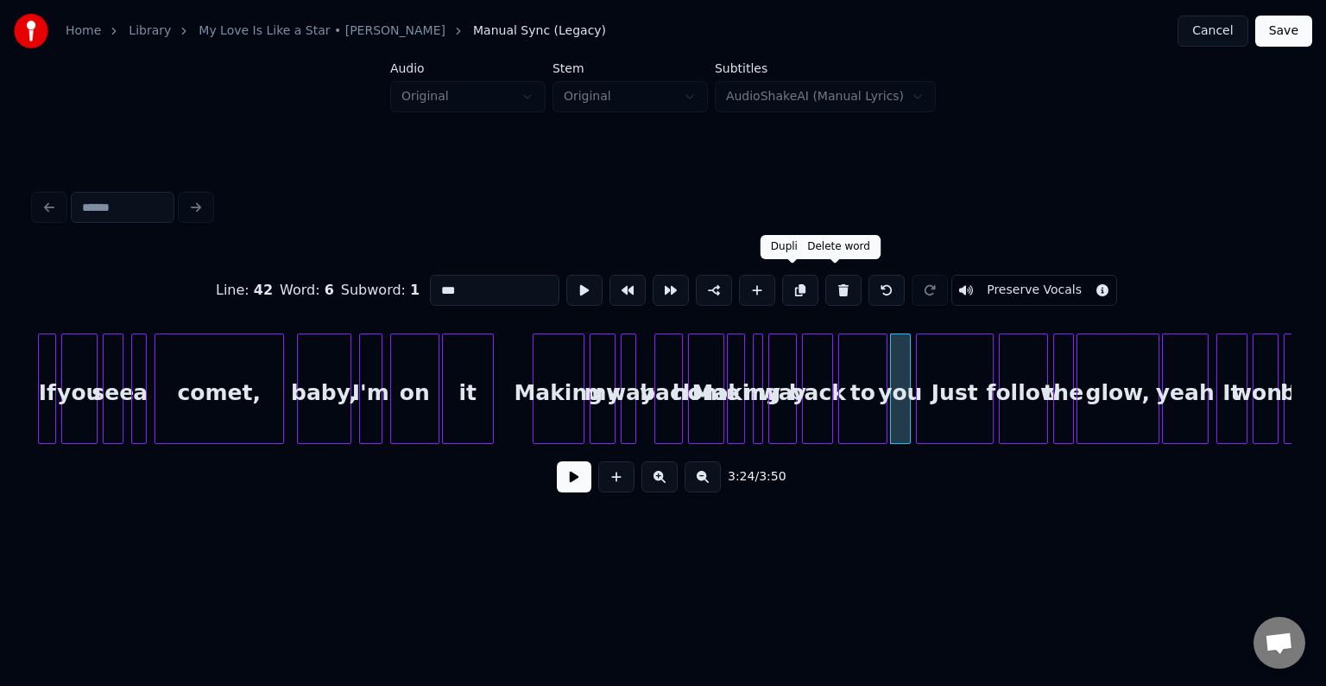
click at [831, 279] on button at bounding box center [843, 290] width 36 height 31
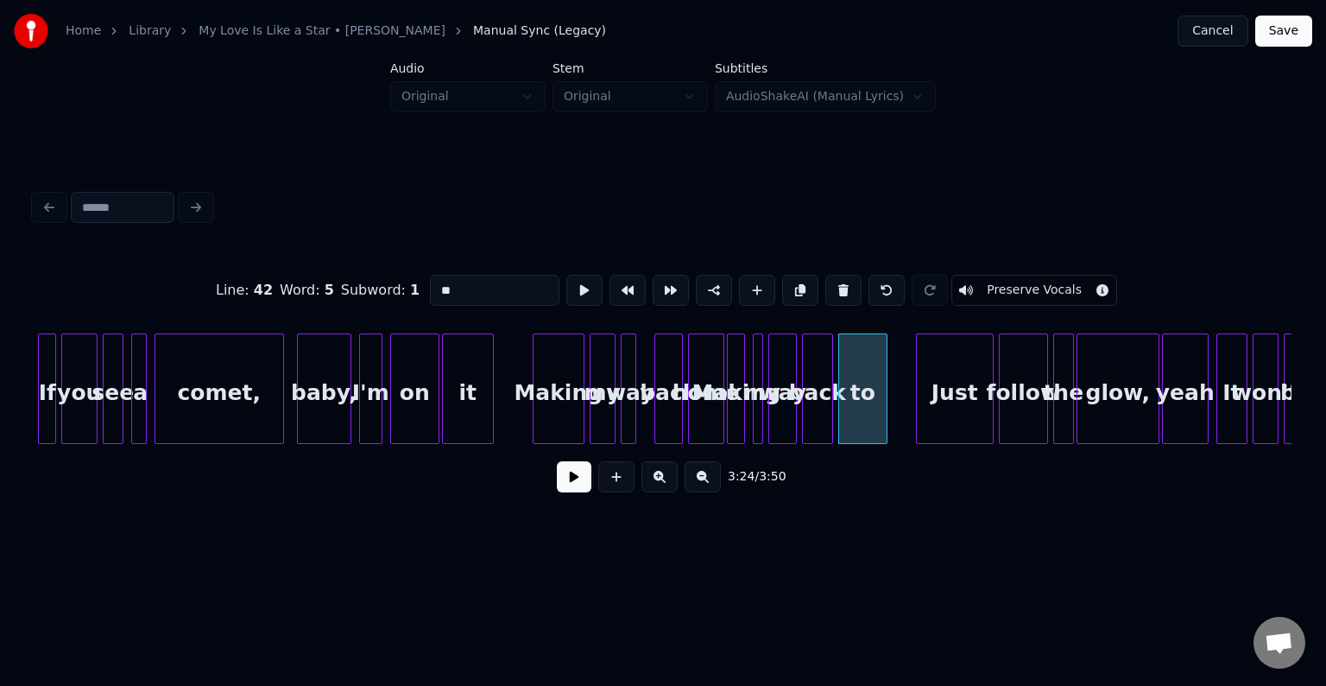
click at [831, 279] on button at bounding box center [843, 290] width 36 height 31
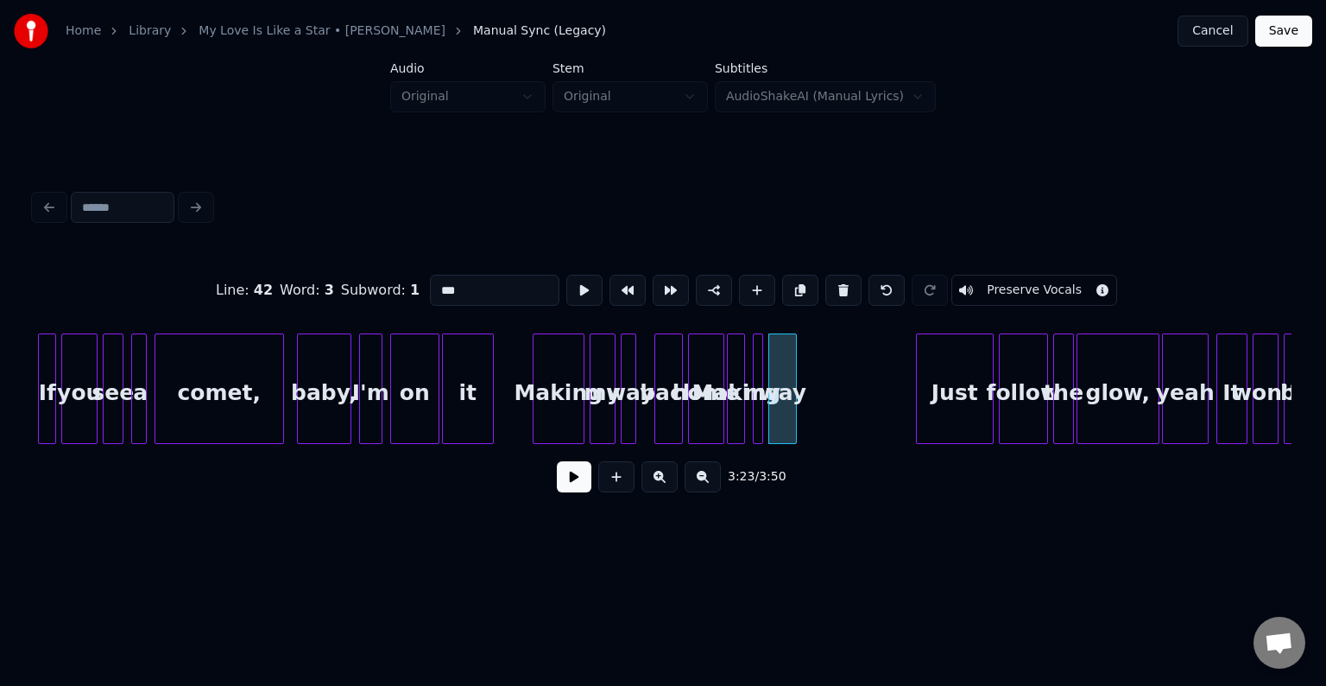
click at [831, 279] on button at bounding box center [843, 290] width 36 height 31
type input "****"
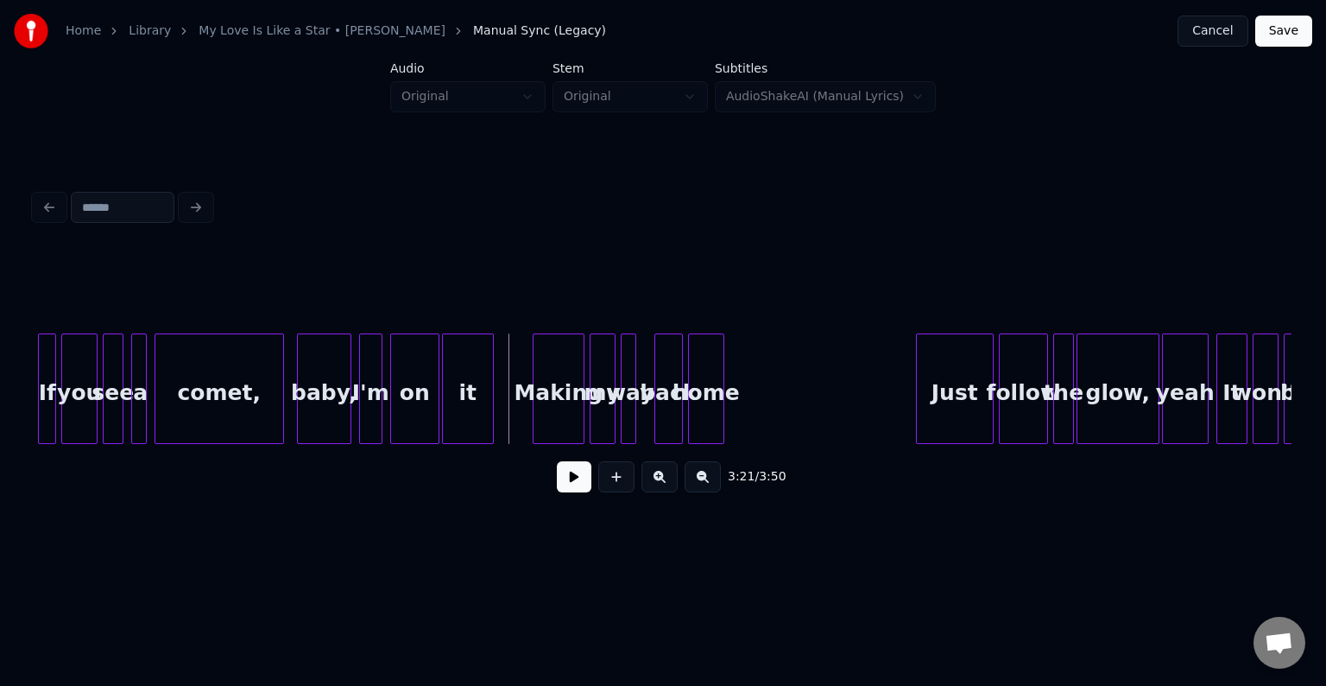
click at [571, 492] on button at bounding box center [574, 476] width 35 height 31
click at [781, 419] on div at bounding box center [779, 388] width 5 height 109
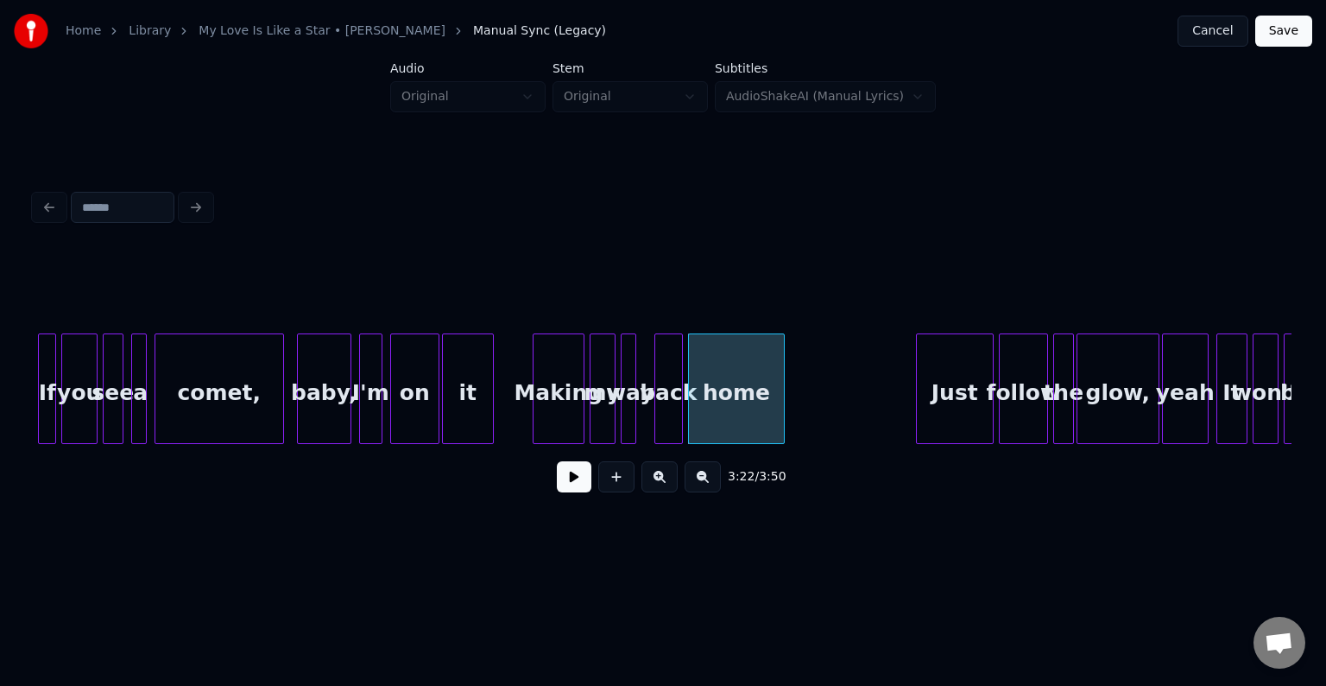
click at [580, 478] on button at bounding box center [574, 476] width 35 height 31
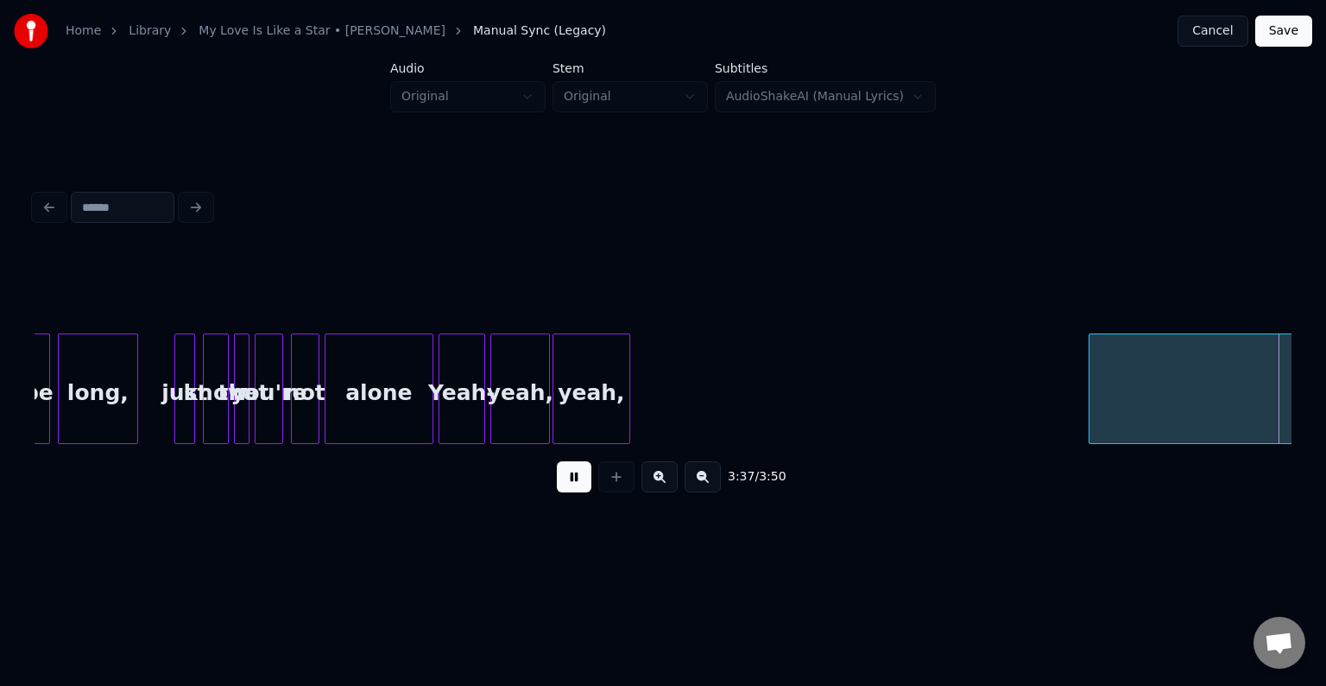
scroll to position [0, 28147]
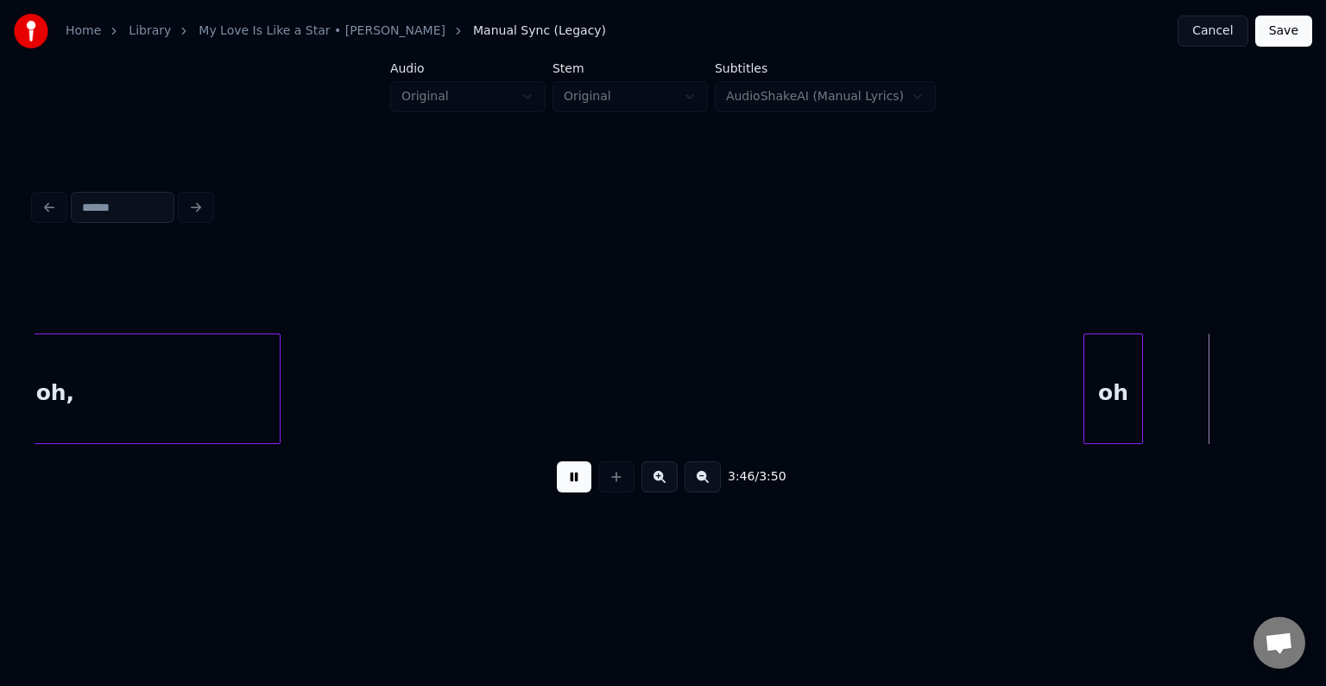
click at [1098, 371] on div "oh" at bounding box center [1113, 392] width 58 height 117
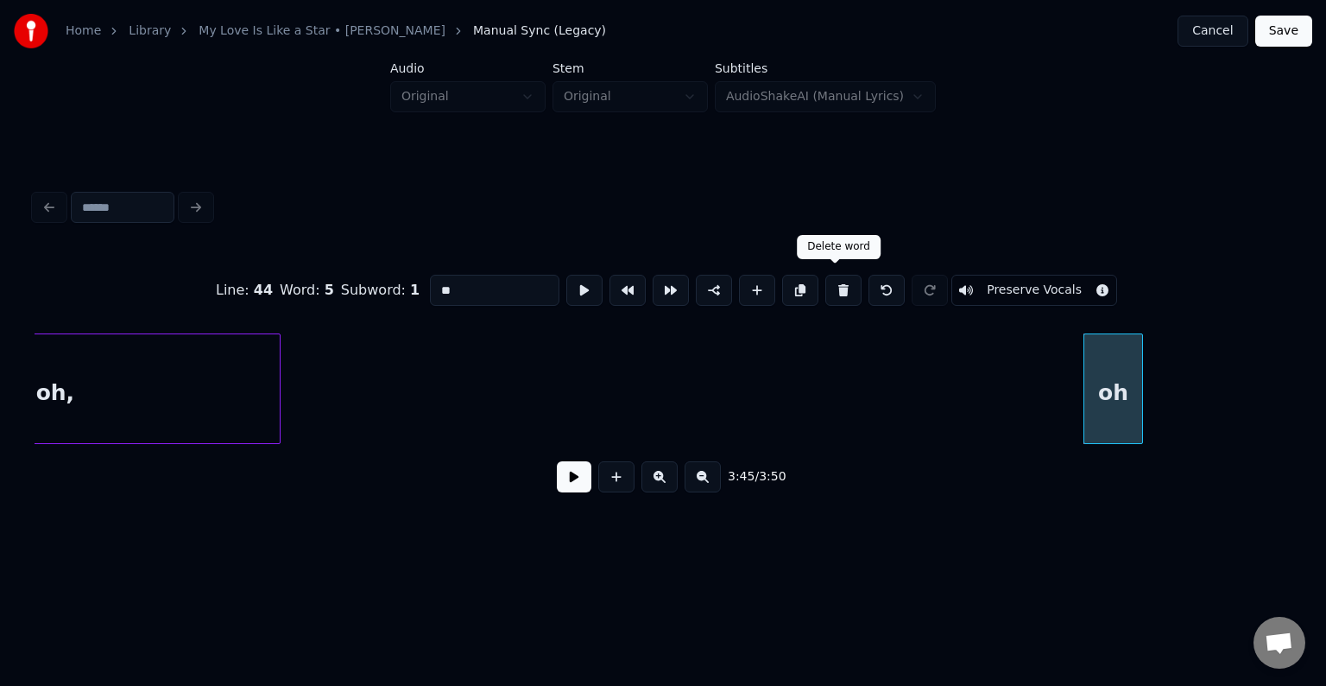
click at [843, 280] on button at bounding box center [843, 290] width 36 height 31
type input "***"
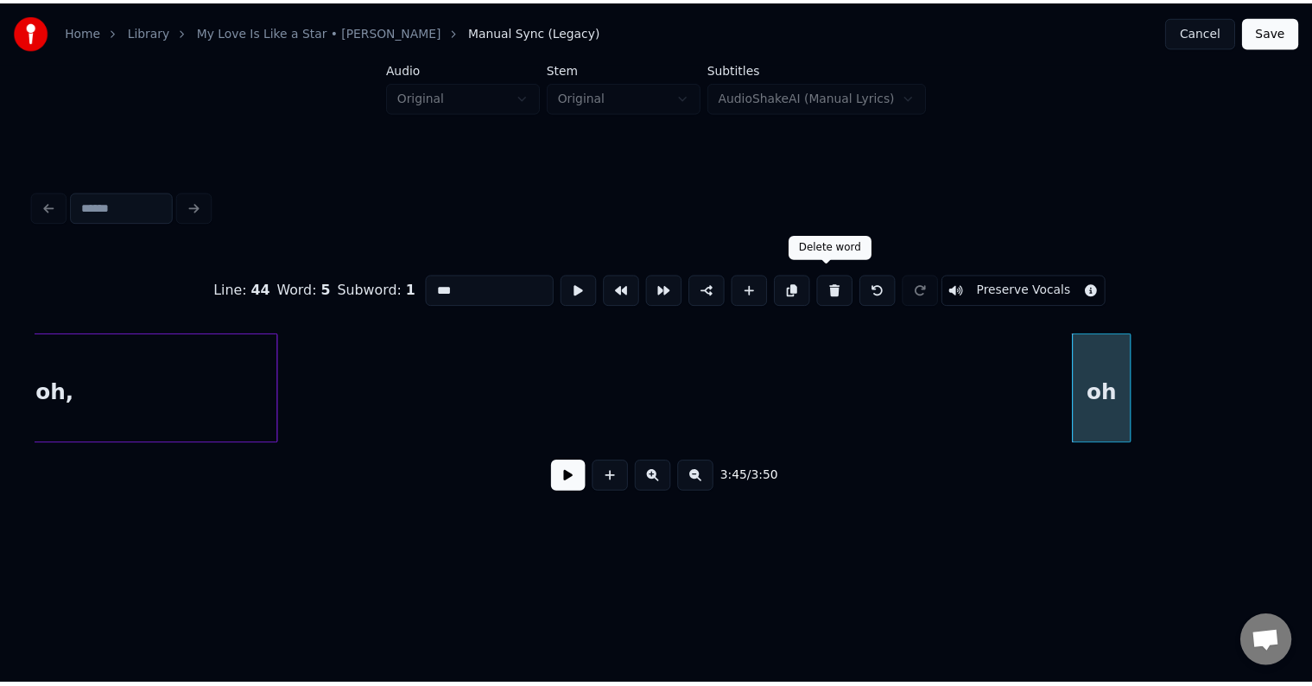
scroll to position [0, 27942]
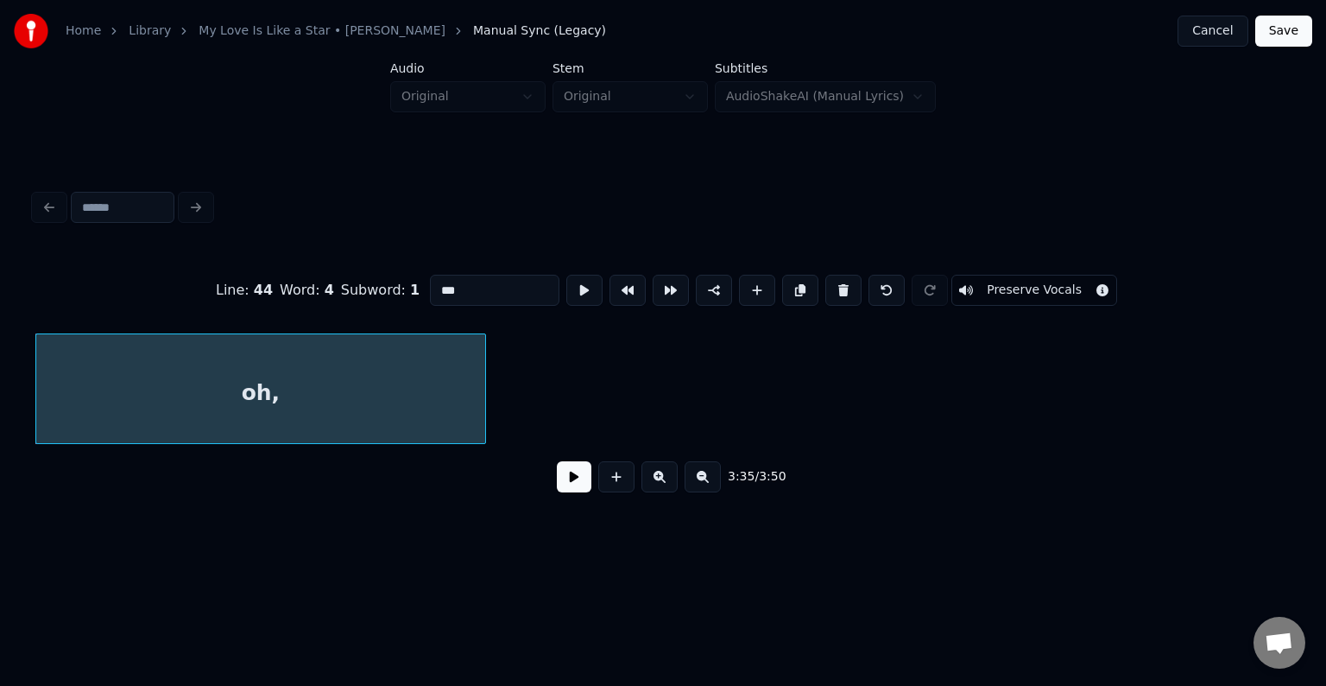
click at [1298, 34] on button "Save" at bounding box center [1283, 31] width 57 height 31
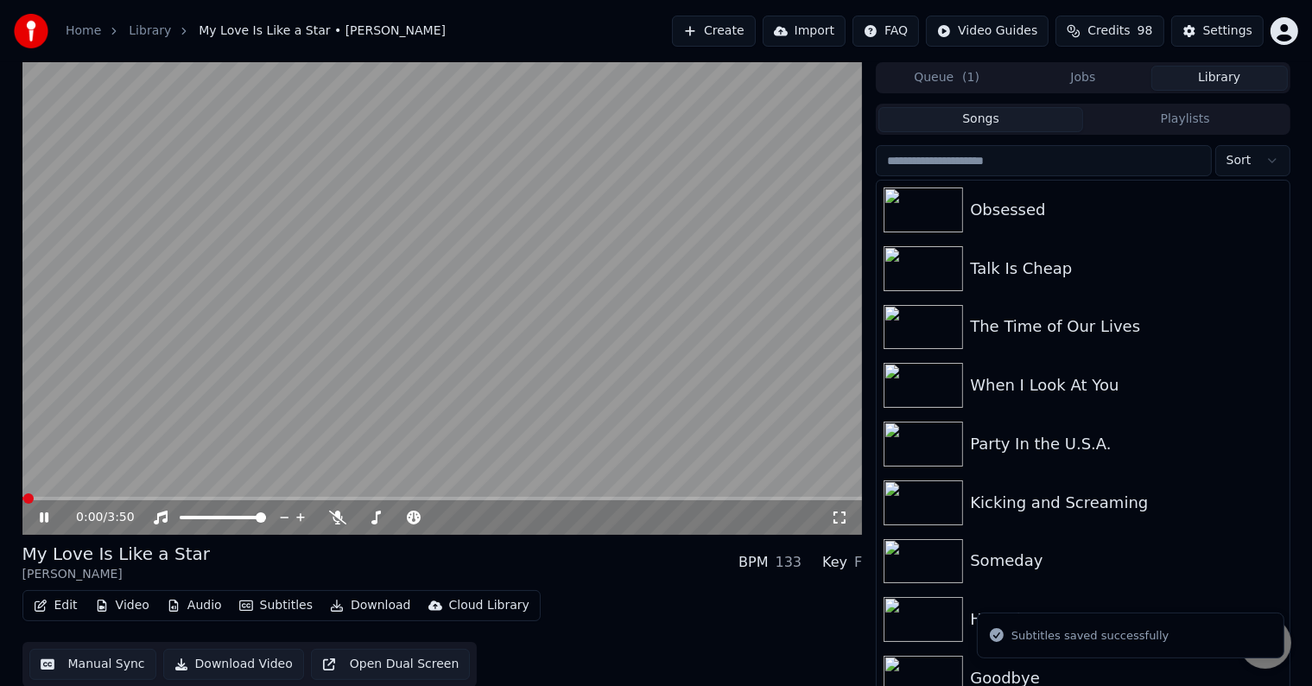
click at [381, 612] on button "Download" at bounding box center [370, 605] width 95 height 24
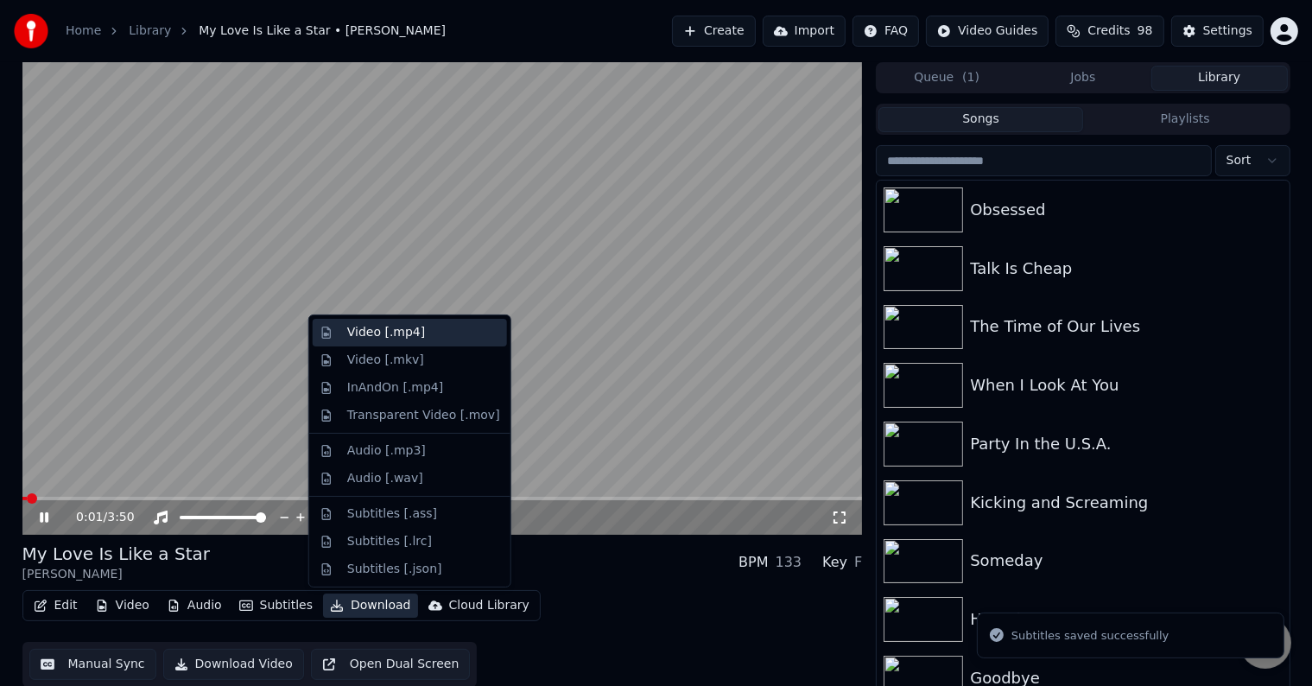
click at [345, 319] on div "Video [.mp4]" at bounding box center [410, 333] width 194 height 28
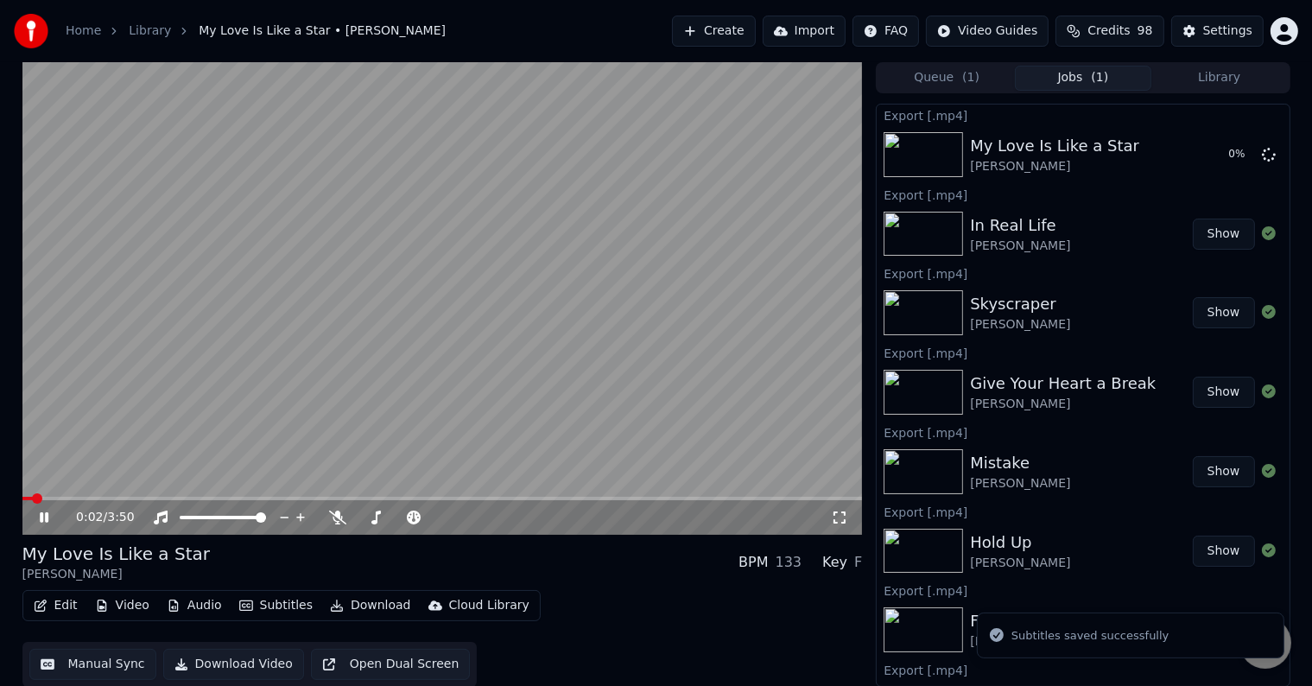
click at [40, 509] on div "0:02 / 3:50" at bounding box center [442, 517] width 826 height 17
click at [40, 510] on icon at bounding box center [56, 517] width 41 height 14
click at [1217, 77] on button "Library" at bounding box center [1219, 78] width 136 height 25
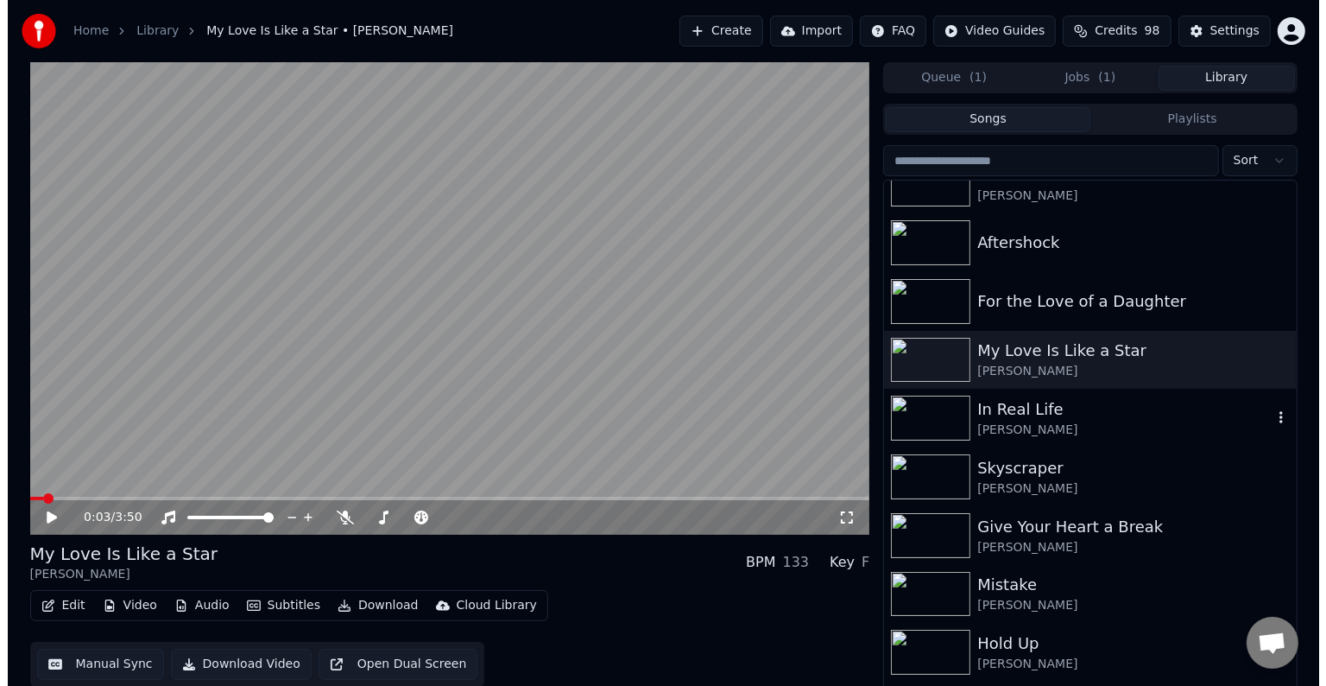
scroll to position [17048, 0]
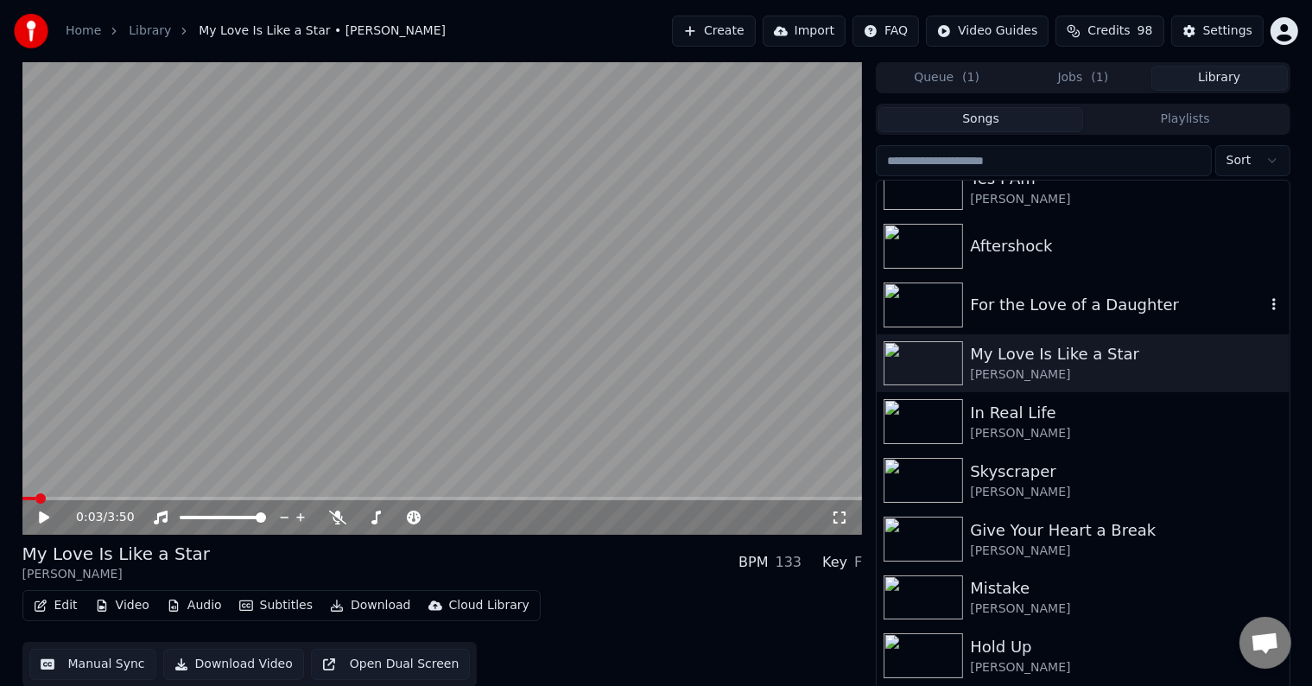
click at [1062, 298] on div "For the Love of a Daughter" at bounding box center [1117, 305] width 294 height 24
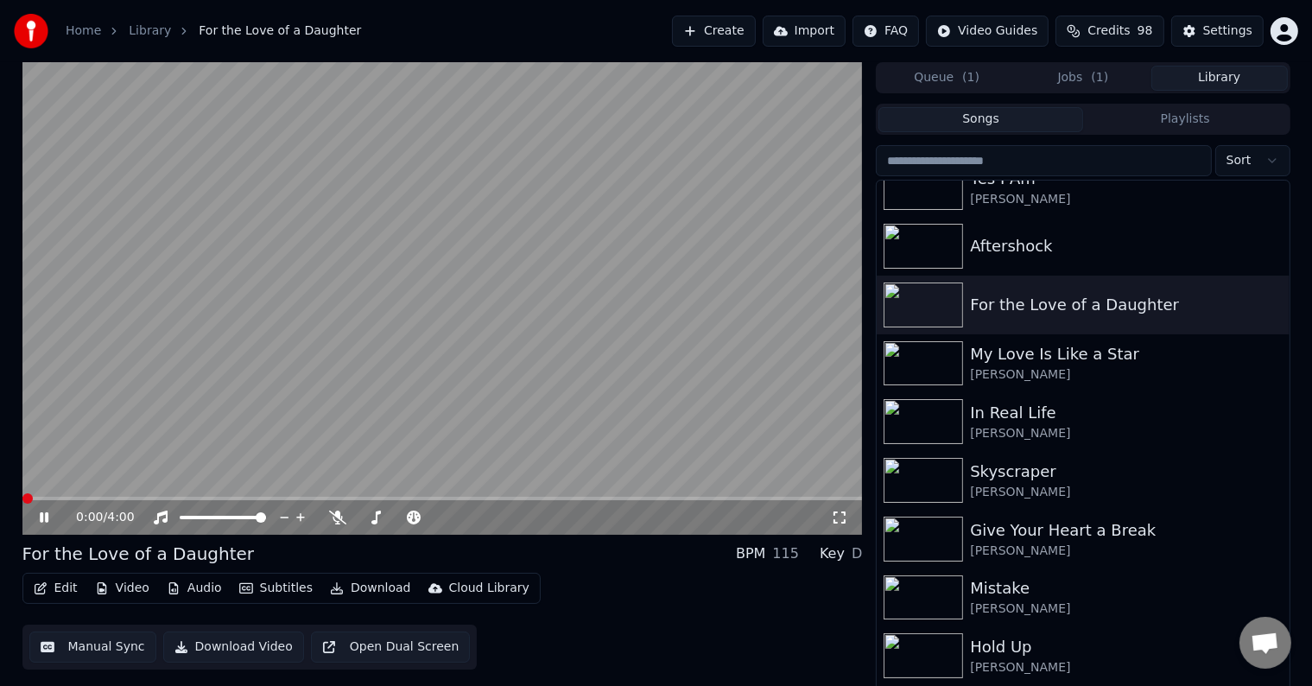
click at [55, 577] on button "Edit" at bounding box center [56, 588] width 58 height 24
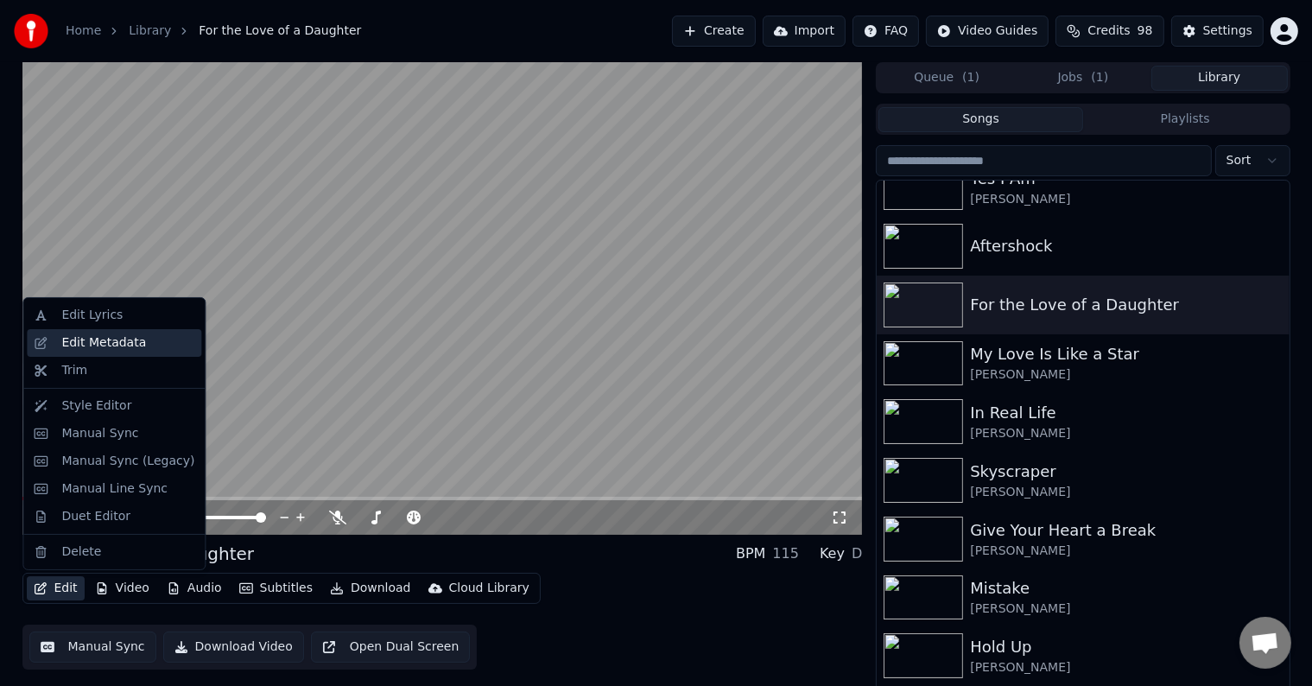
click at [51, 338] on div "Edit Metadata" at bounding box center [114, 343] width 174 height 28
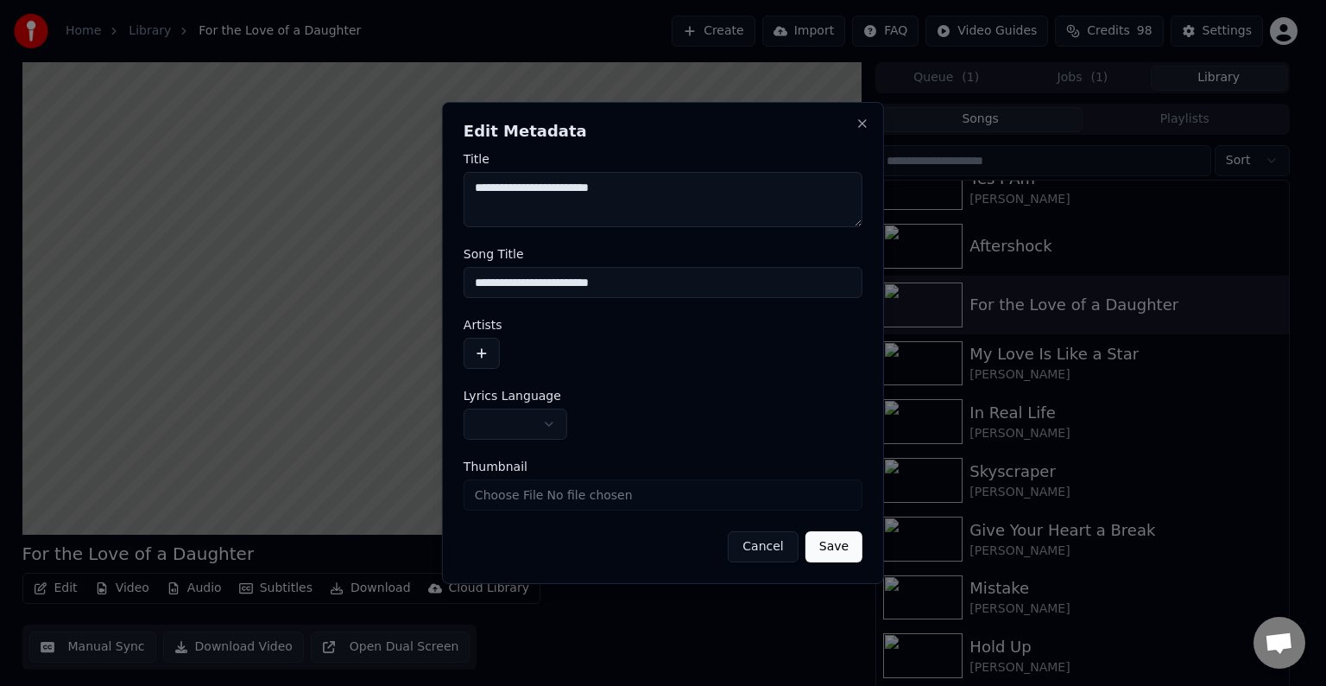
click at [494, 421] on body "Home Library For the Love of a Daughter Create Import FAQ Video Guides Credits …" at bounding box center [656, 343] width 1312 height 686
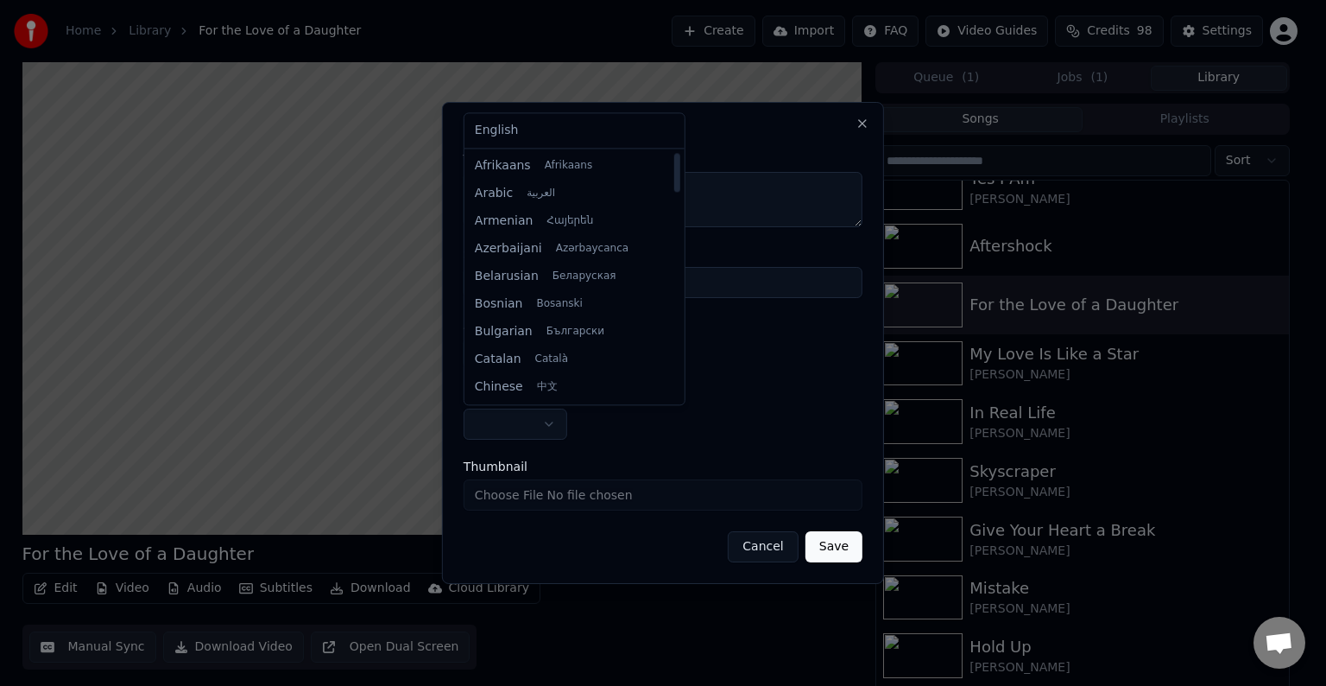
select select "**"
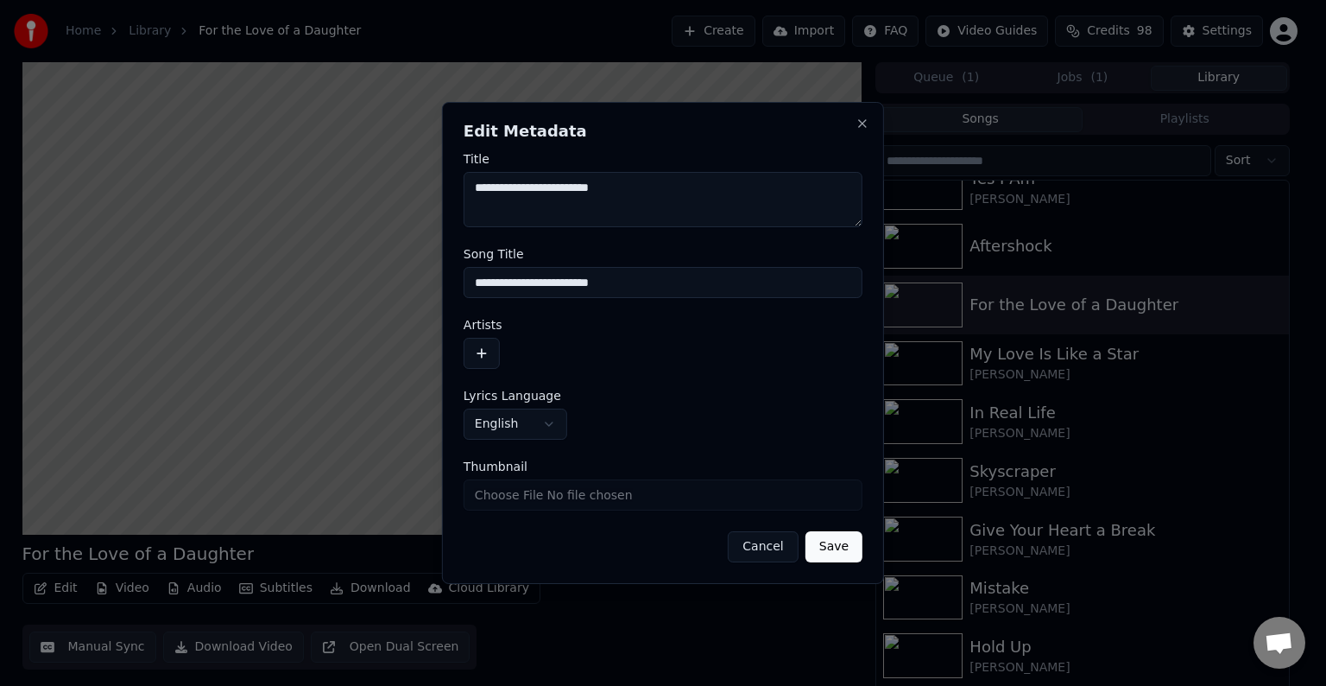
click at [480, 353] on button "button" at bounding box center [482, 353] width 36 height 31
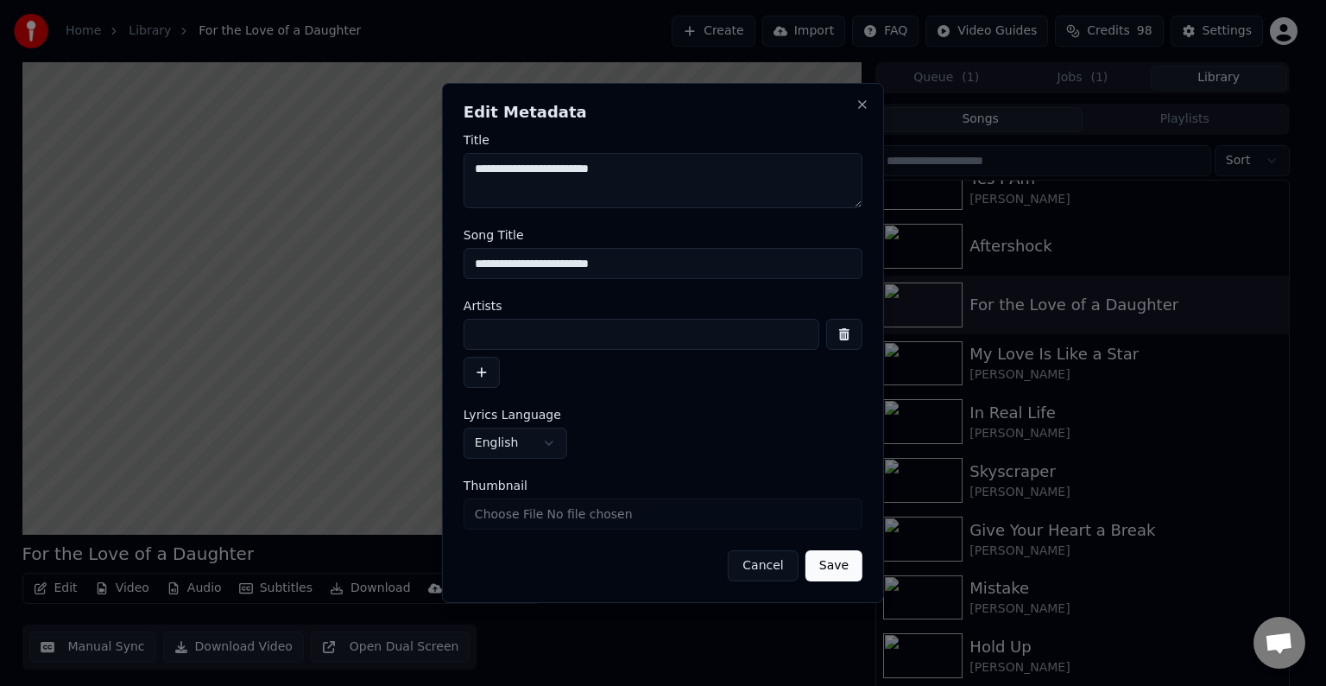
click at [522, 343] on input at bounding box center [642, 334] width 356 height 31
type input "**********"
click at [806, 550] on button "Save" at bounding box center [834, 565] width 57 height 31
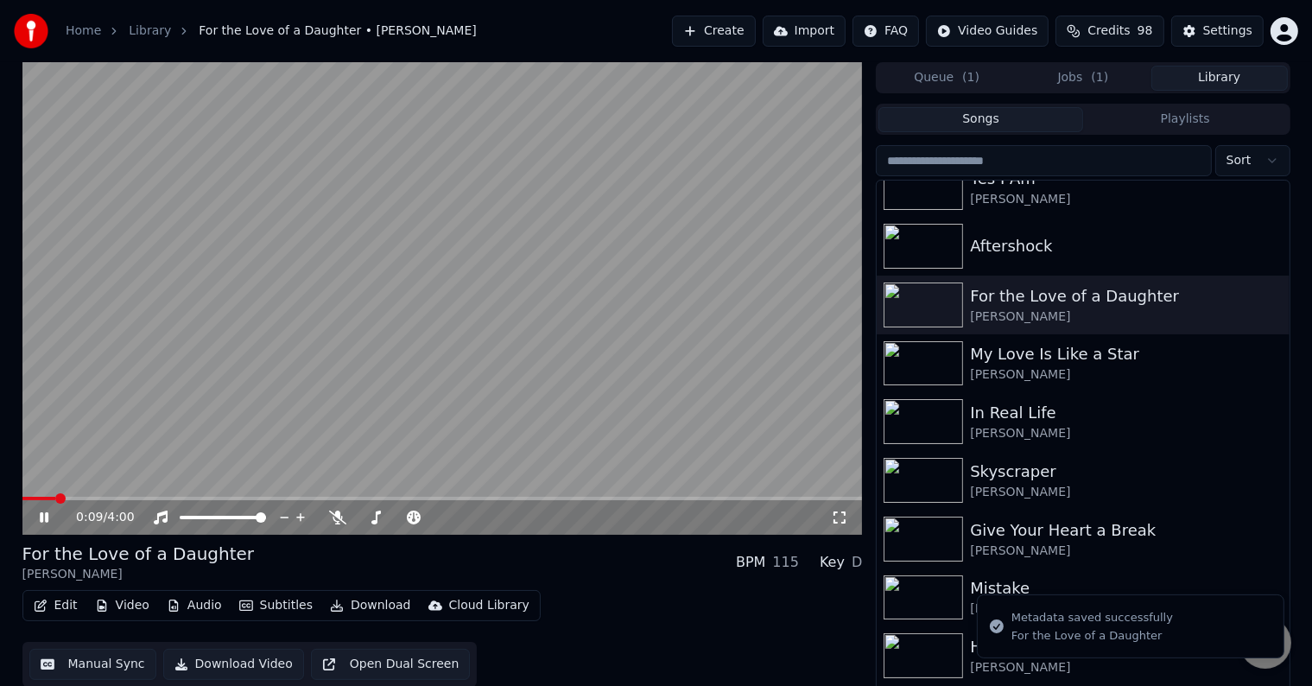
click at [41, 518] on icon at bounding box center [44, 517] width 9 height 10
click at [35, 608] on icon "button" at bounding box center [41, 605] width 12 height 12
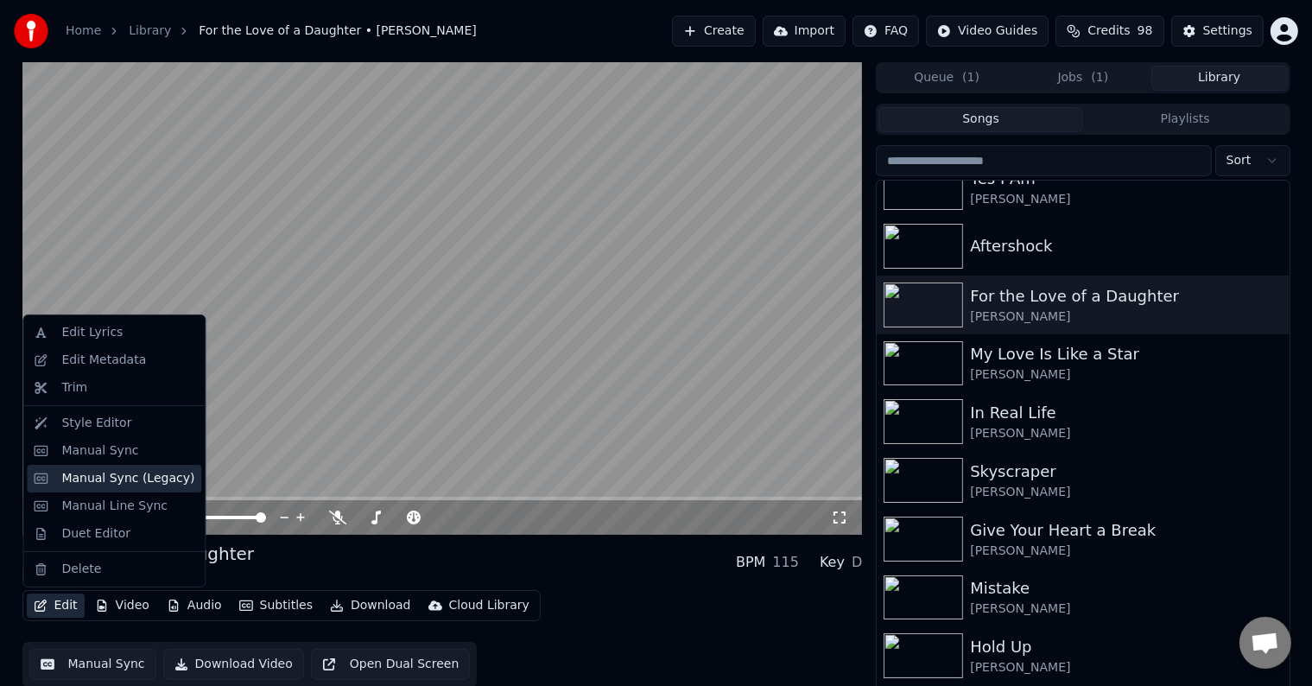
click at [54, 477] on div "Manual Sync (Legacy)" at bounding box center [114, 479] width 174 height 28
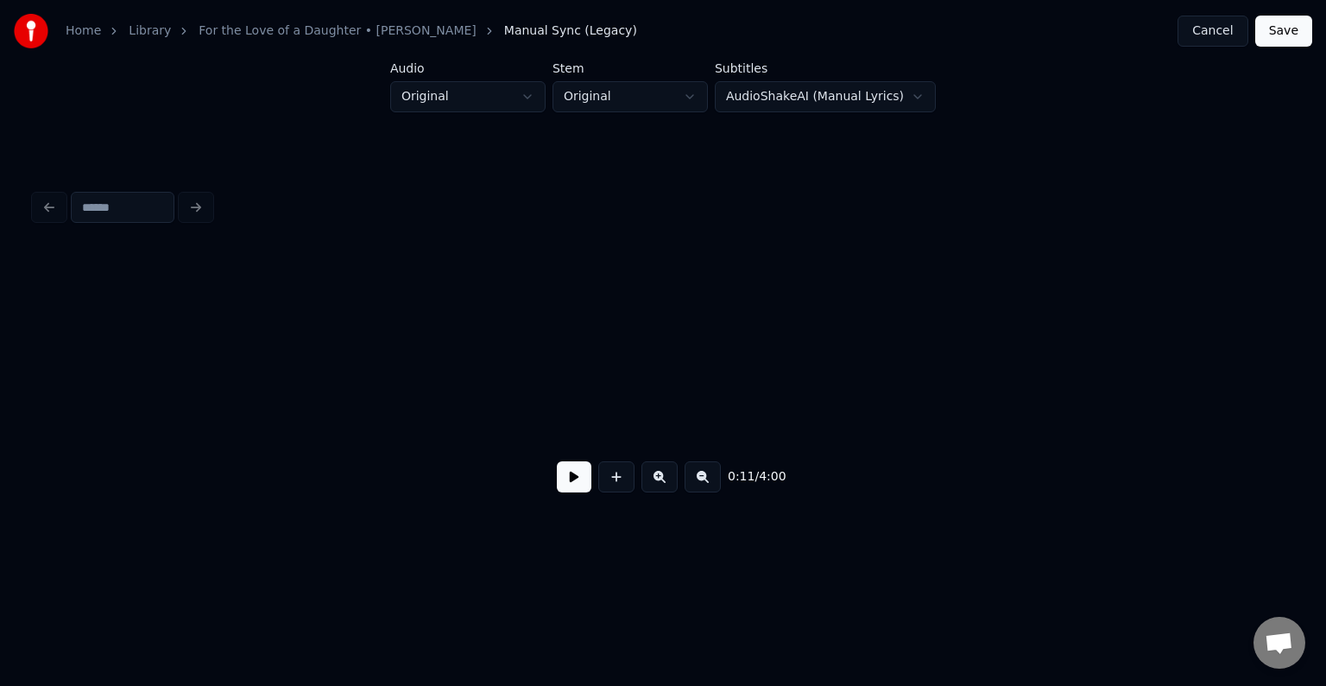
scroll to position [0, 1492]
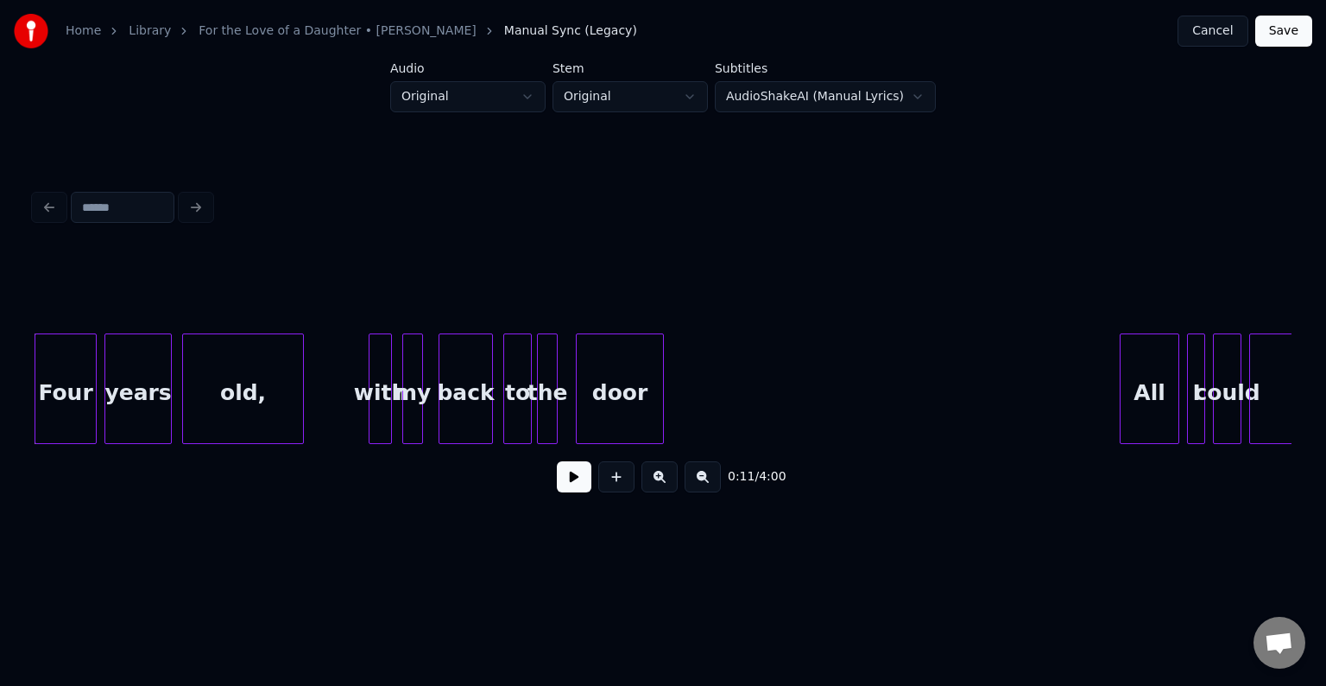
click at [568, 486] on button at bounding box center [574, 476] width 35 height 31
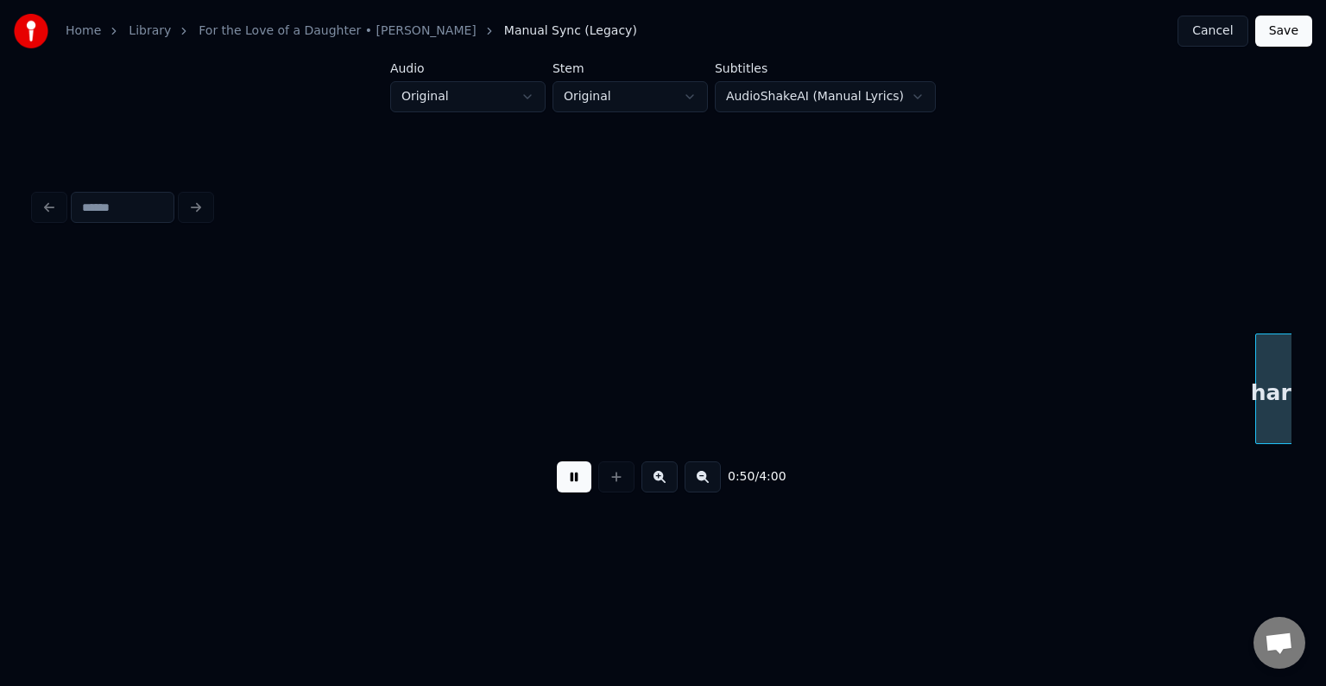
scroll to position [0, 6527]
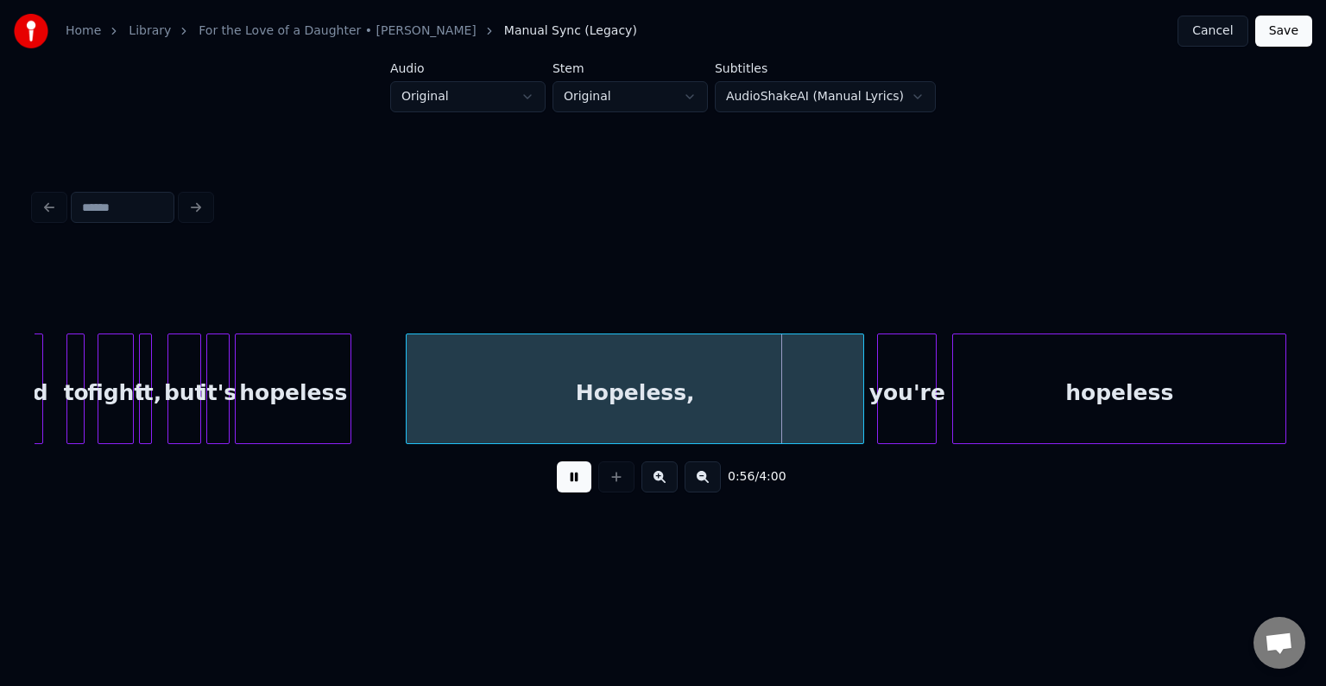
click at [568, 486] on button at bounding box center [574, 476] width 35 height 31
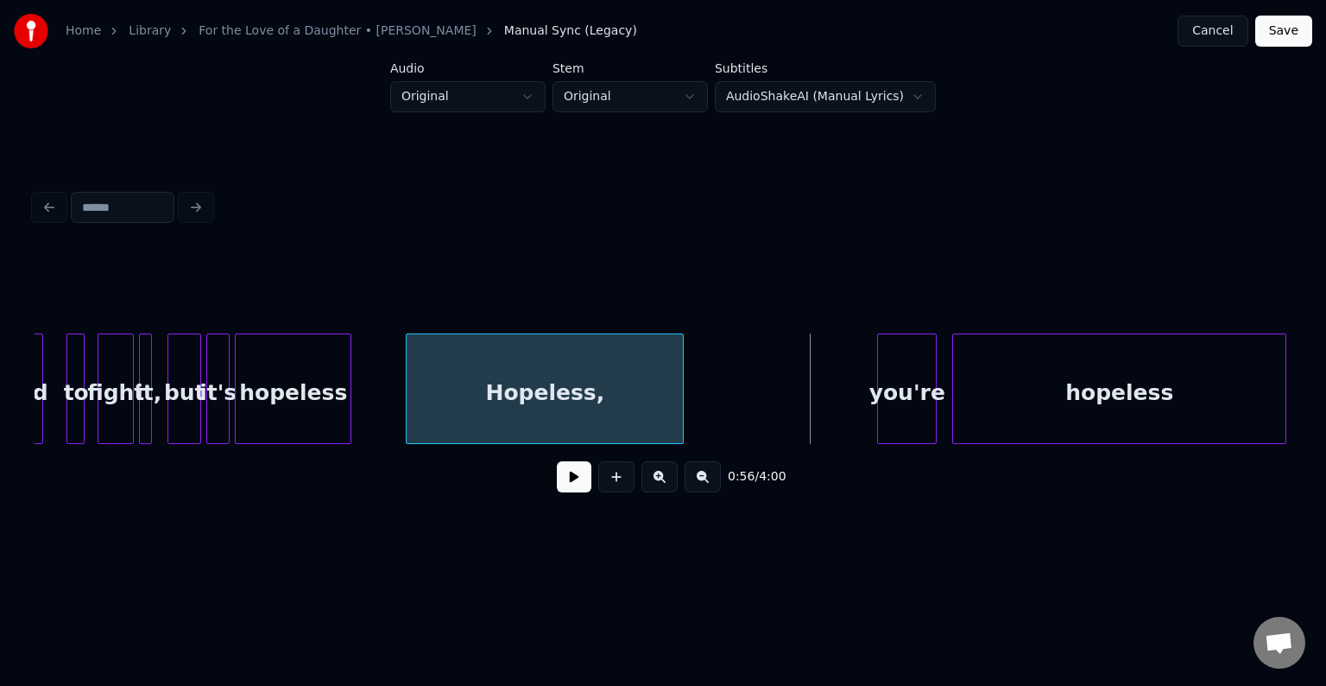
click at [678, 416] on div at bounding box center [680, 388] width 5 height 109
click at [570, 481] on button at bounding box center [574, 476] width 35 height 31
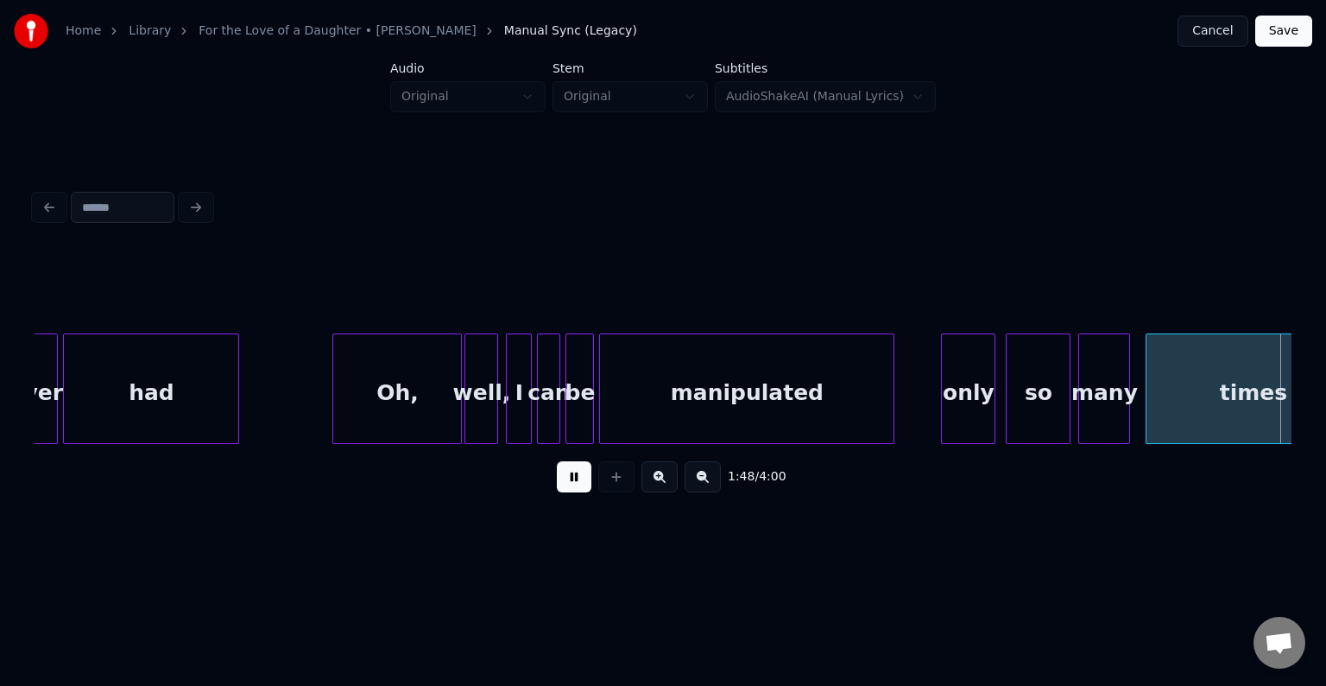
scroll to position [0, 14077]
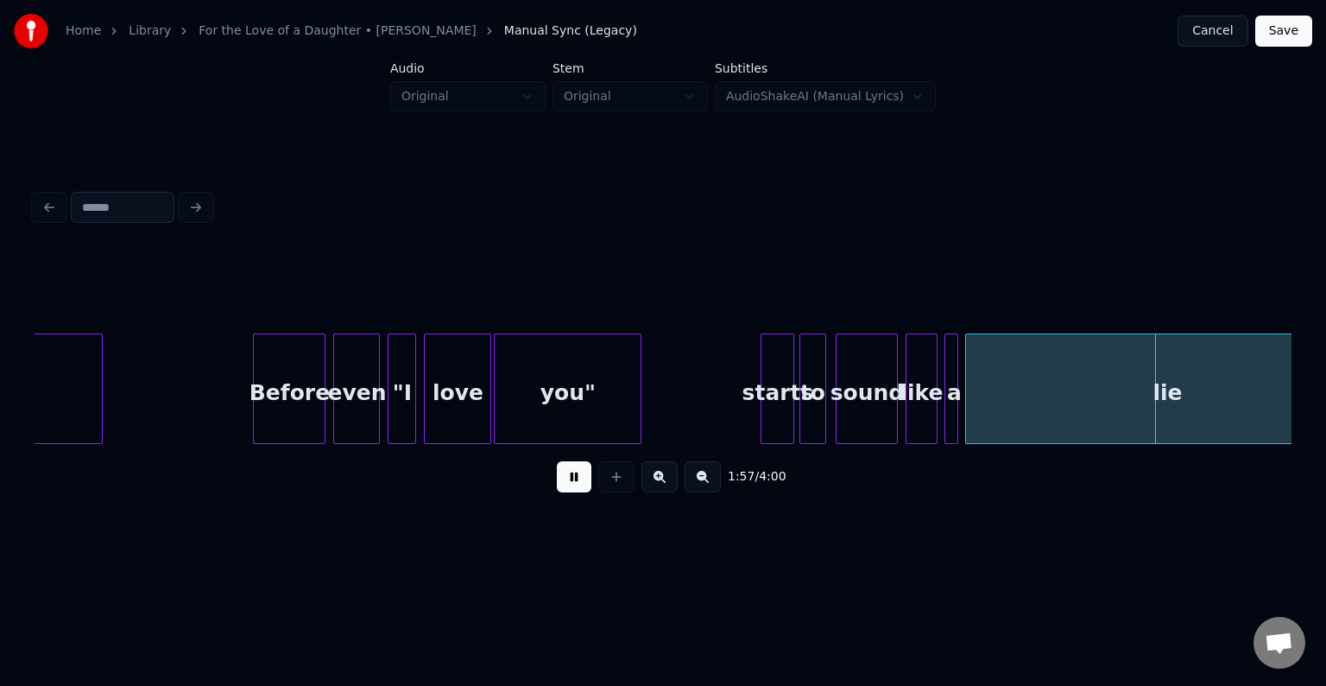
click at [570, 481] on button at bounding box center [574, 476] width 35 height 31
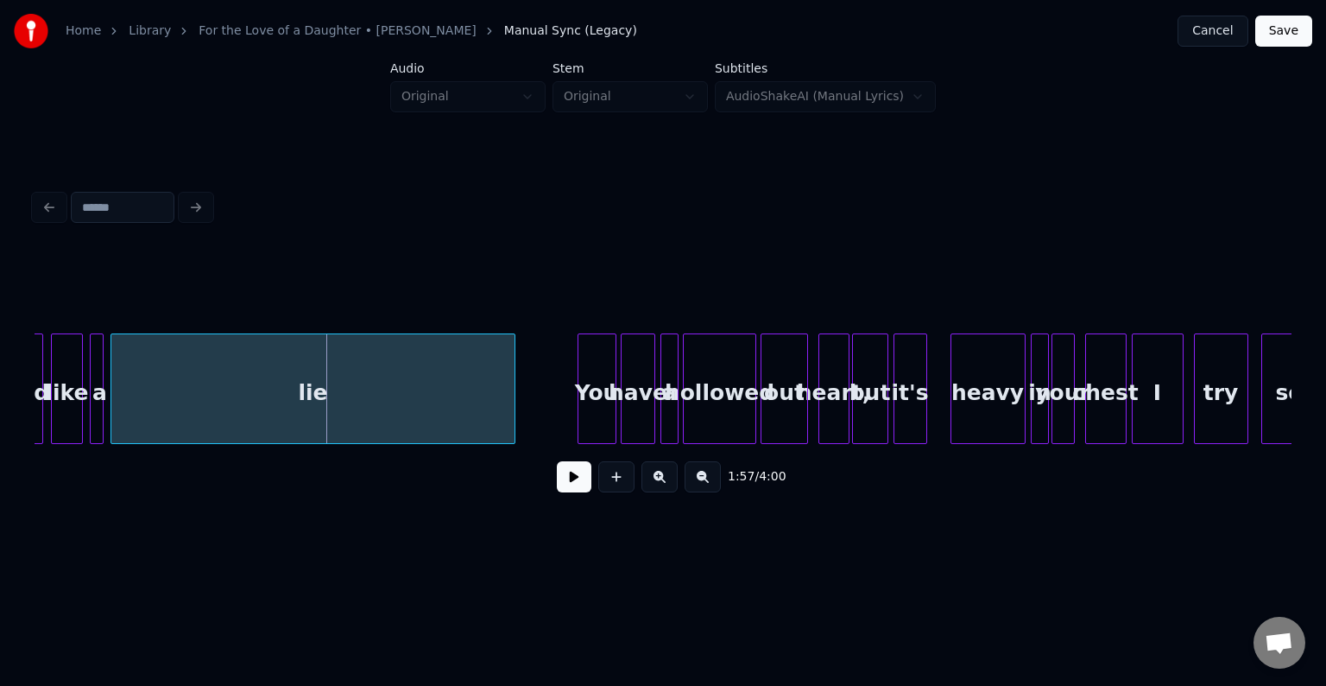
scroll to position [0, 14926]
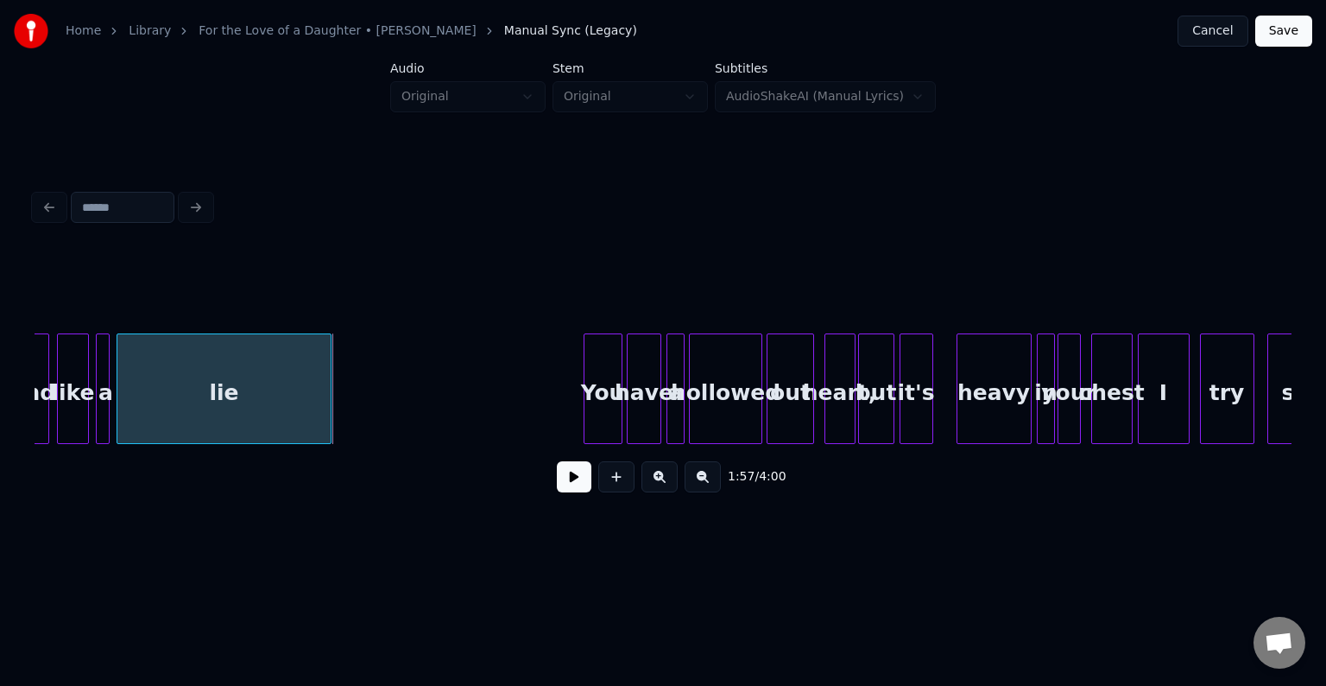
click at [327, 400] on div at bounding box center [328, 388] width 5 height 109
click at [577, 478] on button at bounding box center [574, 476] width 35 height 31
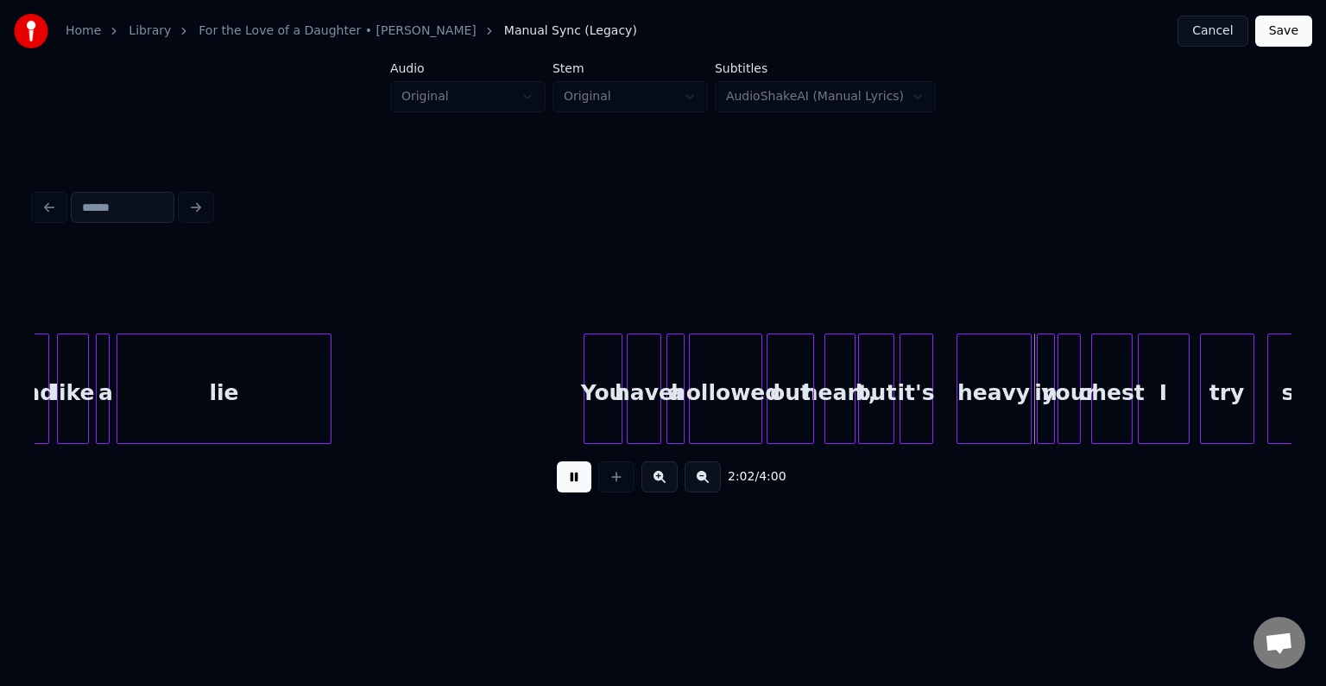
click at [570, 483] on button at bounding box center [574, 476] width 35 height 31
click at [955, 413] on div "so try I chest your in heavy it's but heart, out hollowed a have You lie a like…" at bounding box center [661, 388] width 31105 height 111
click at [939, 416] on div at bounding box center [939, 388] width 5 height 109
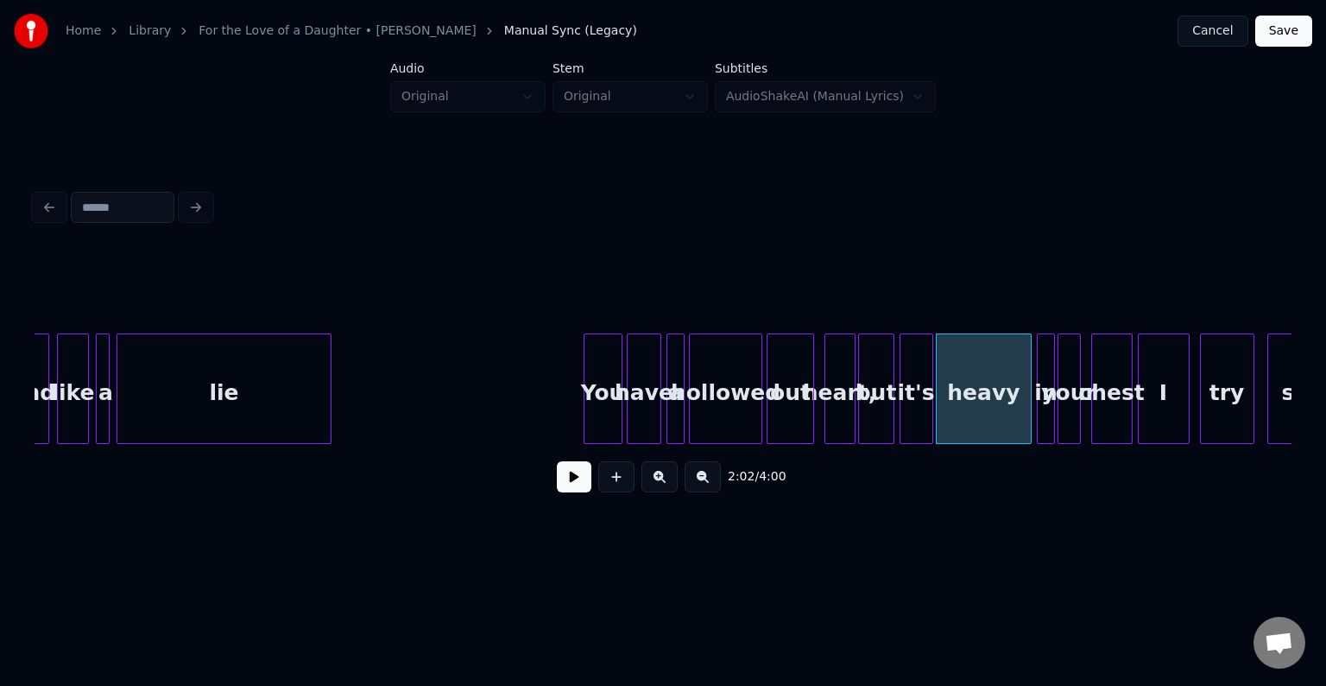
click at [561, 482] on button at bounding box center [574, 476] width 35 height 31
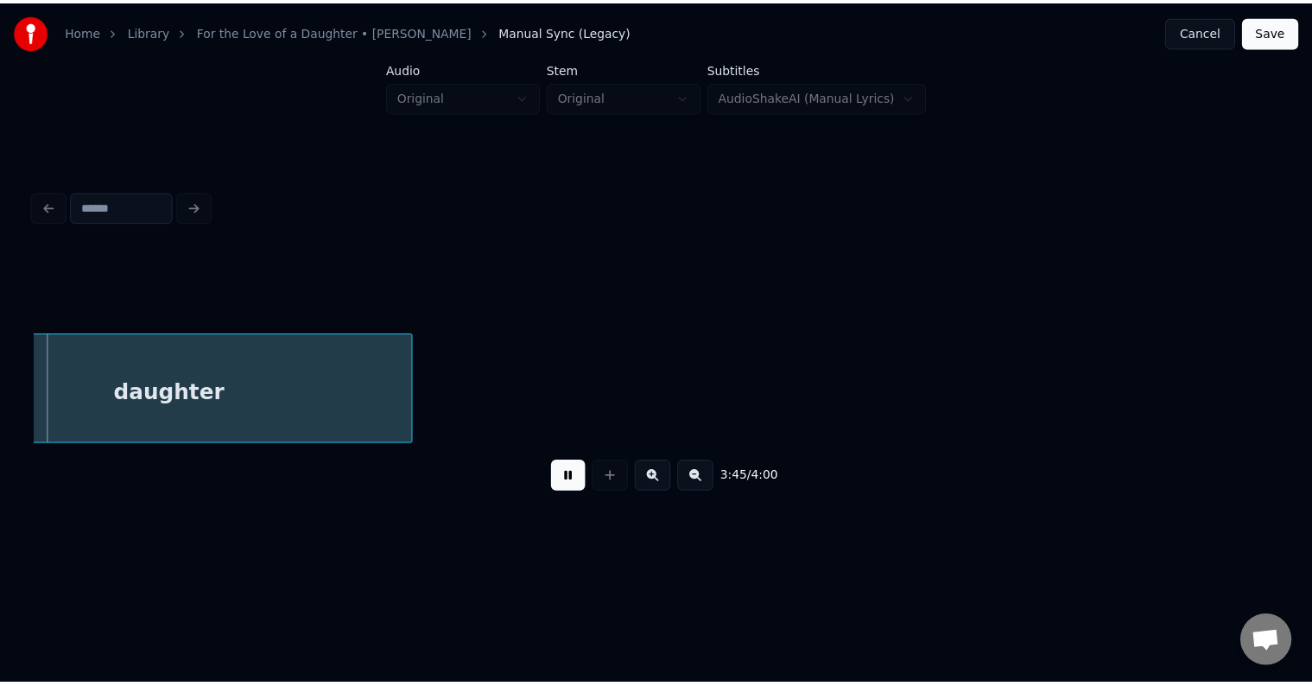
scroll to position [0, 29237]
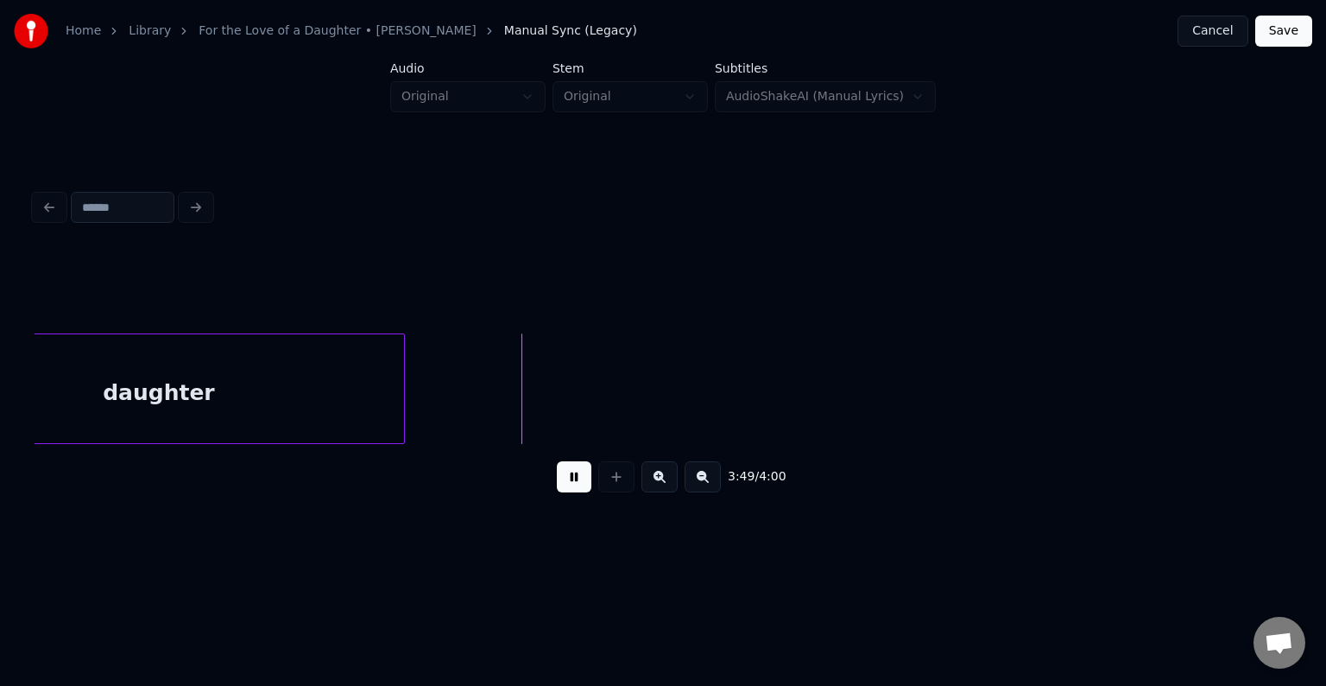
click at [1278, 37] on button "Save" at bounding box center [1283, 31] width 57 height 31
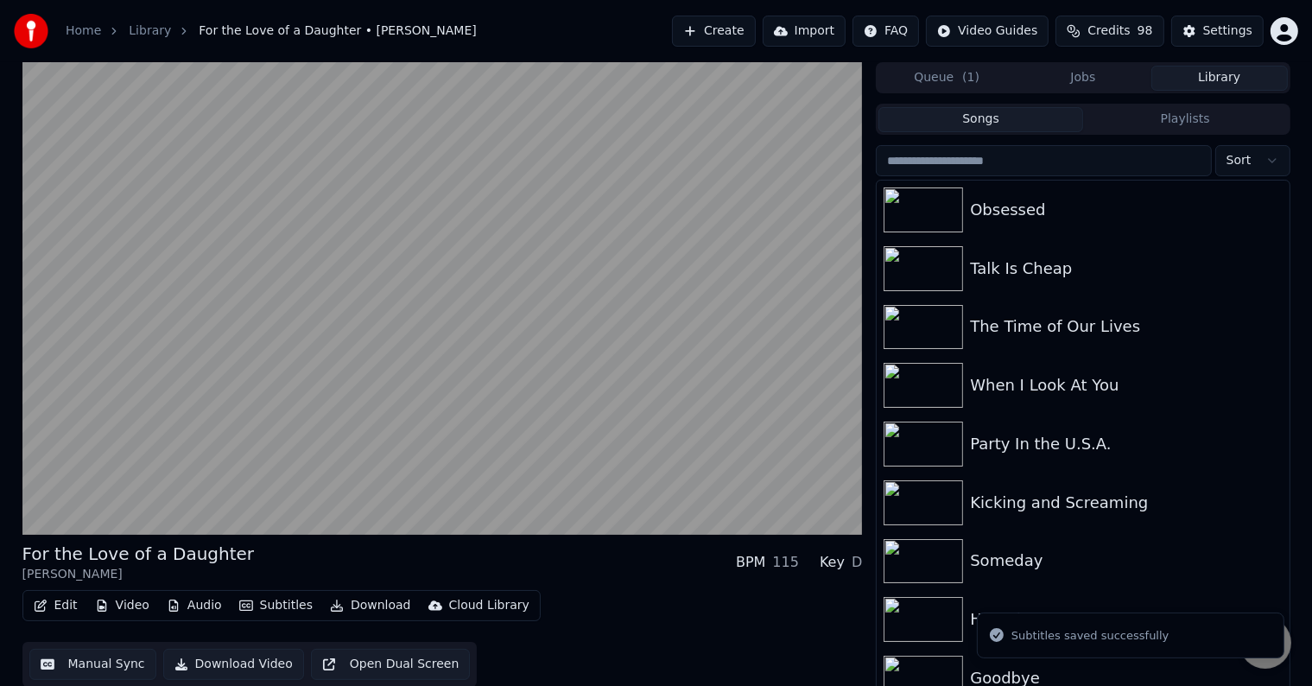
click at [367, 609] on button "Download" at bounding box center [370, 605] width 95 height 24
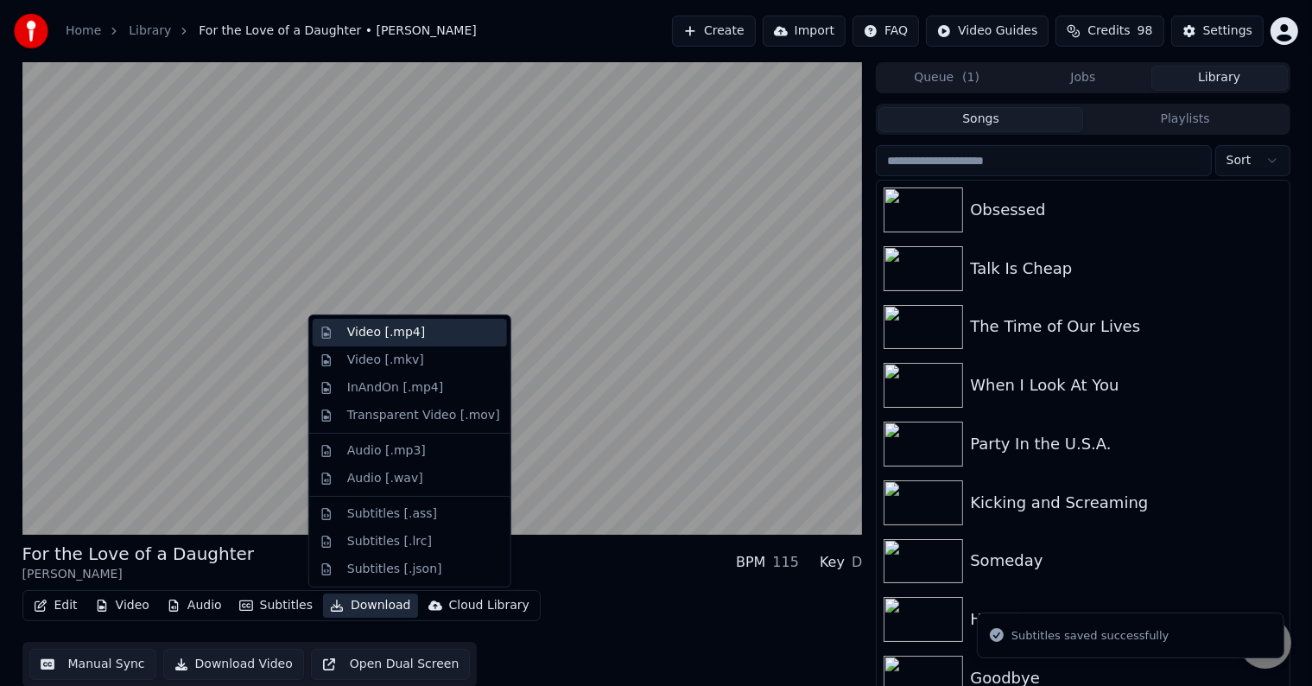
click at [378, 334] on div "Video [.mp4]" at bounding box center [386, 332] width 78 height 17
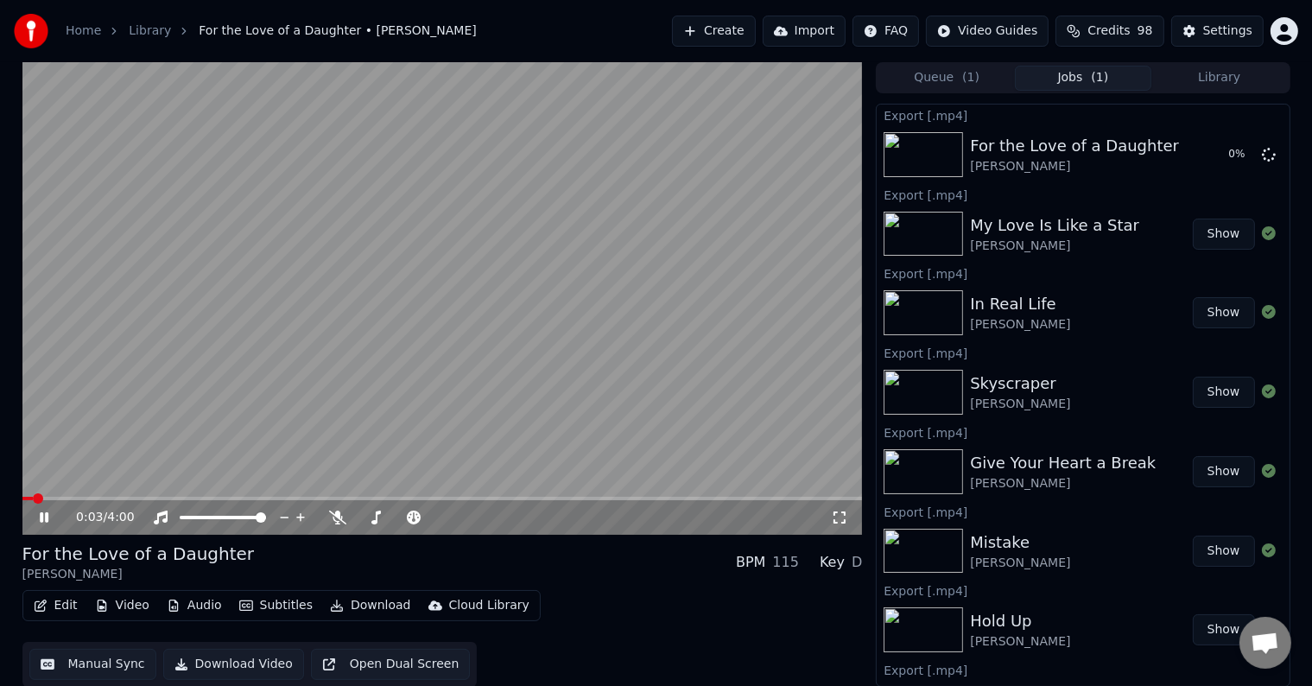
click at [41, 515] on icon at bounding box center [44, 517] width 9 height 10
click at [1202, 75] on button "Library" at bounding box center [1219, 78] width 136 height 25
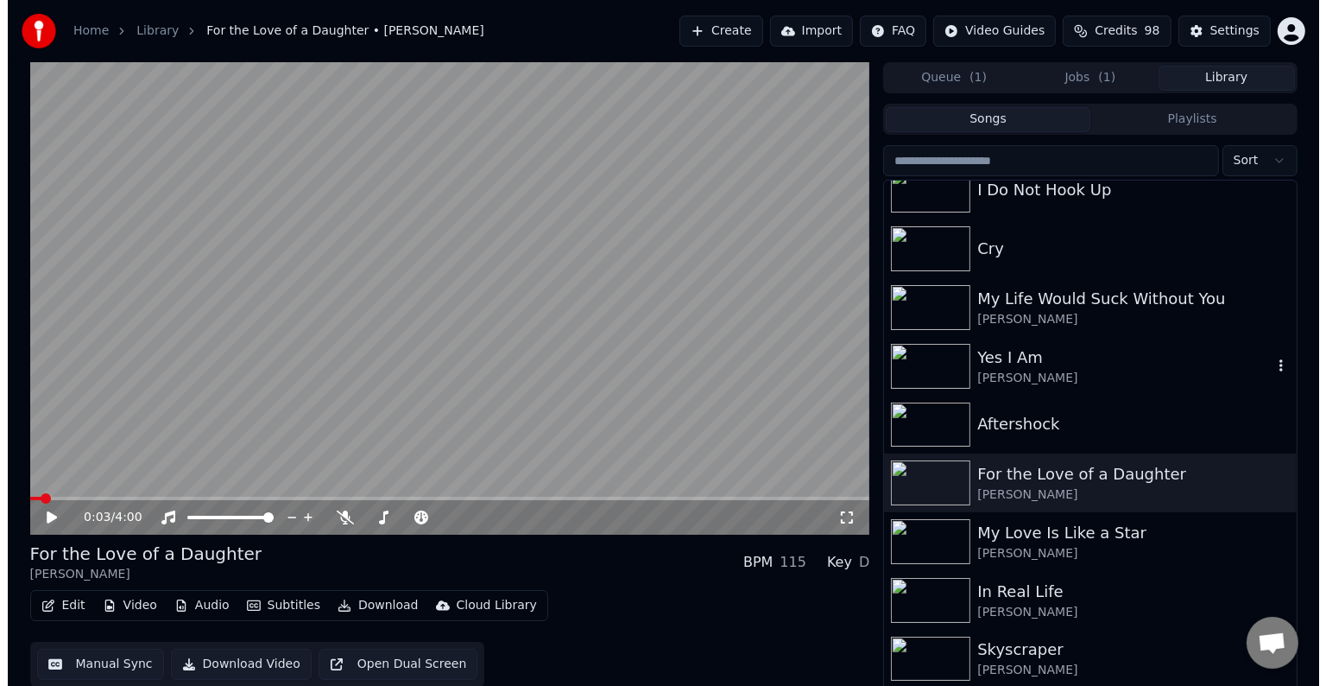
scroll to position [16869, 0]
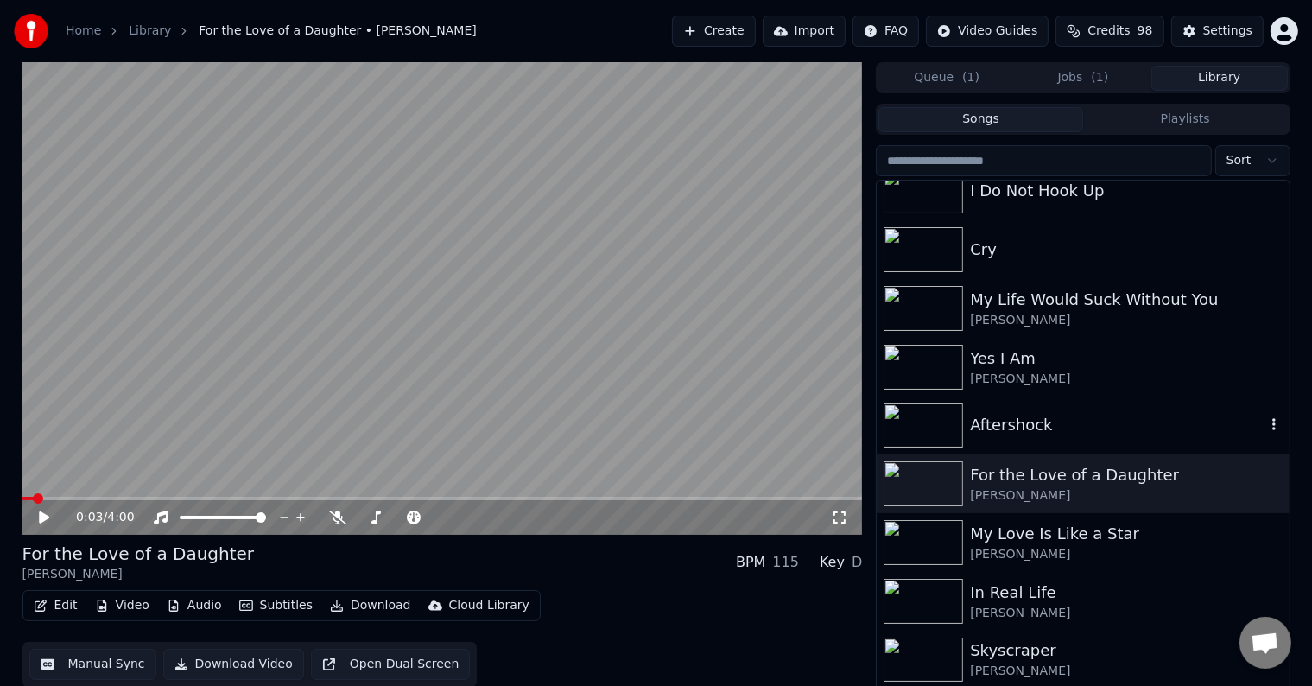
click at [1070, 422] on div "Aftershock" at bounding box center [1117, 425] width 294 height 24
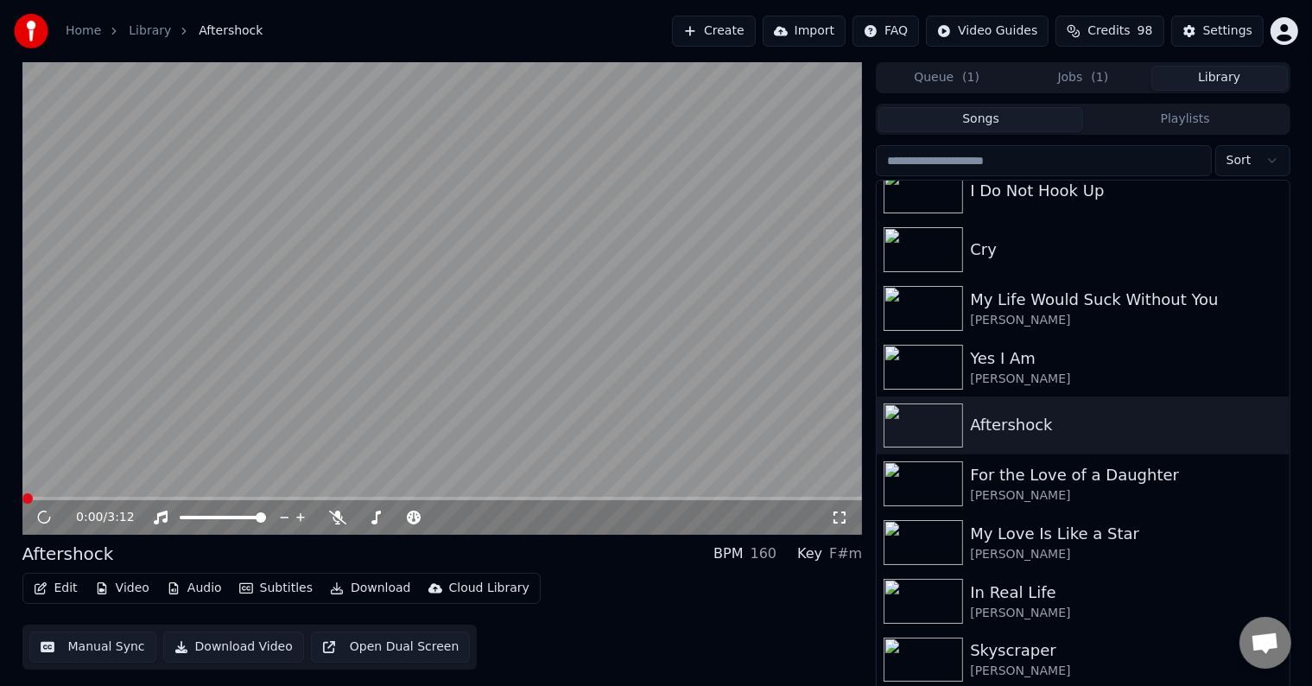
click at [40, 592] on icon "button" at bounding box center [41, 588] width 14 height 12
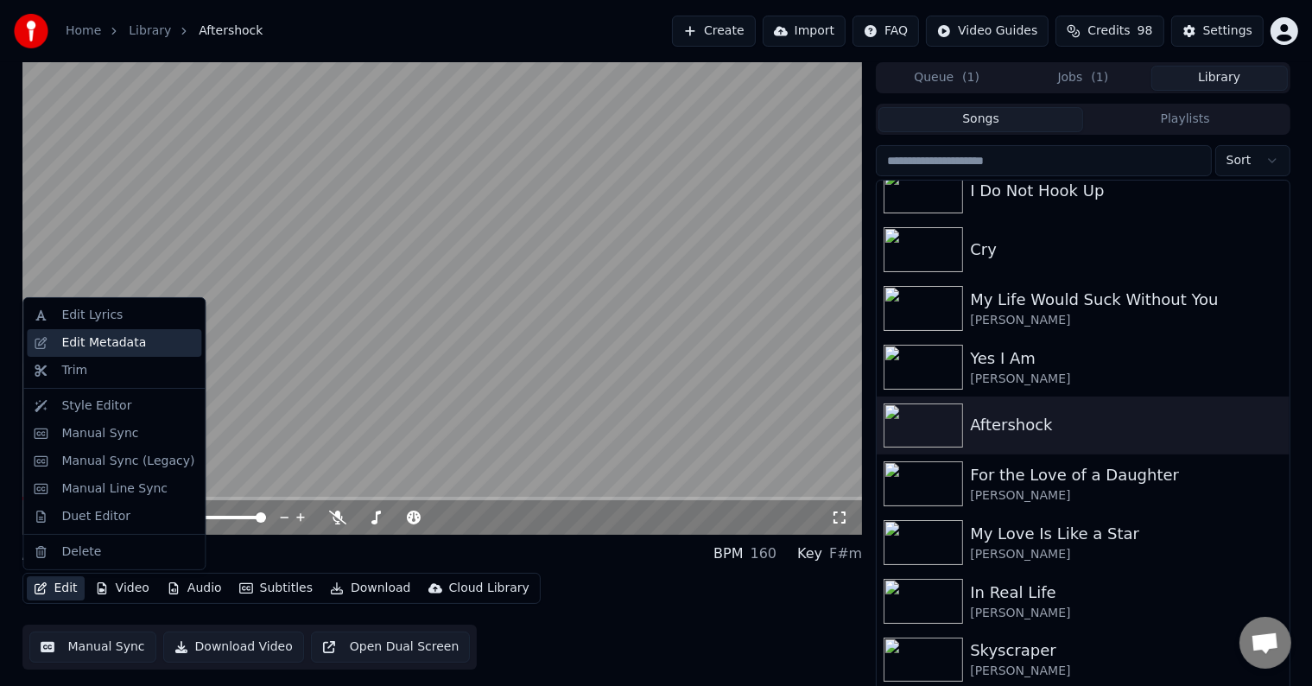
click at [90, 343] on div "Edit Metadata" at bounding box center [103, 342] width 85 height 17
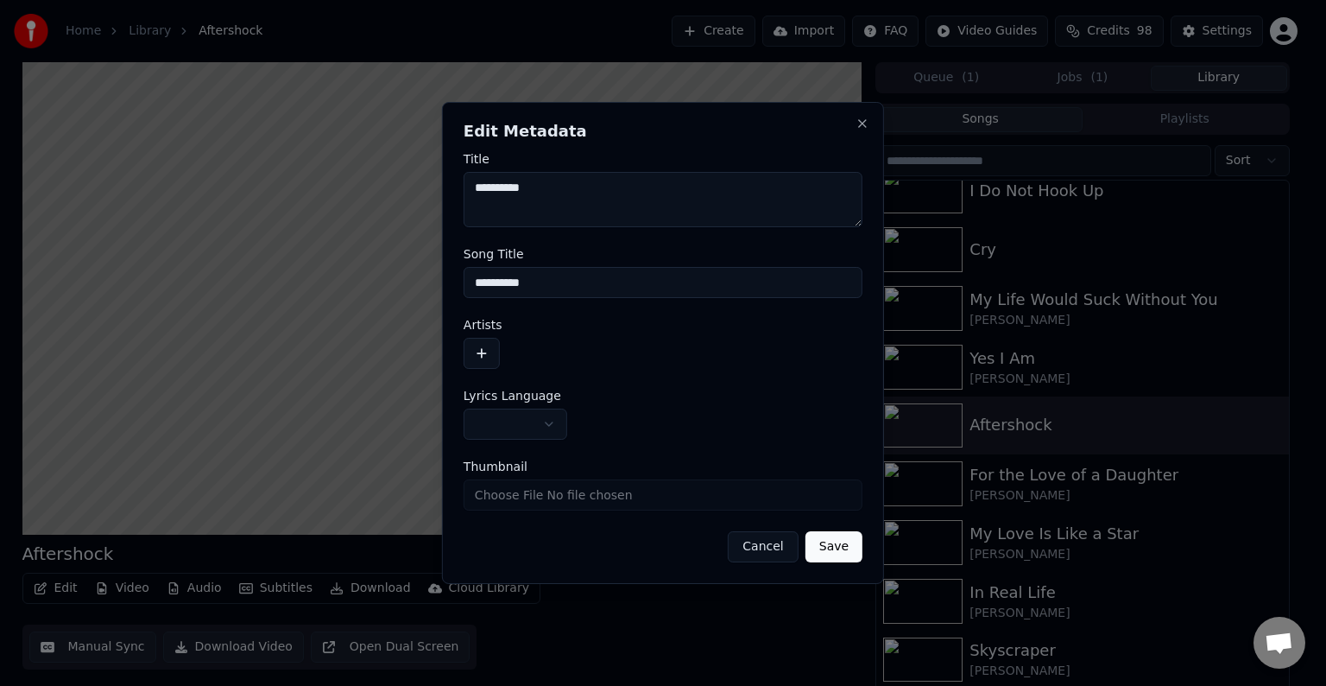
click at [532, 427] on body "Home Library Aftershock Create Import FAQ Video Guides Credits 98 Settings Afte…" at bounding box center [656, 343] width 1312 height 686
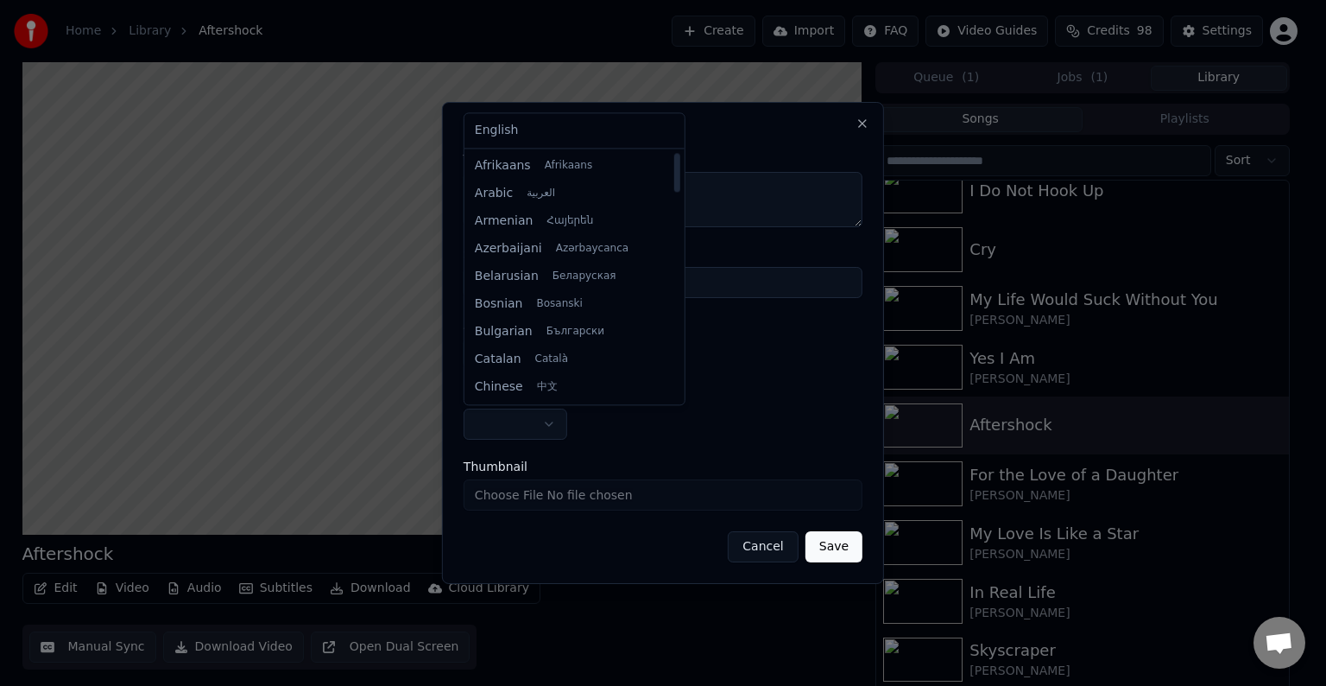
select select "**"
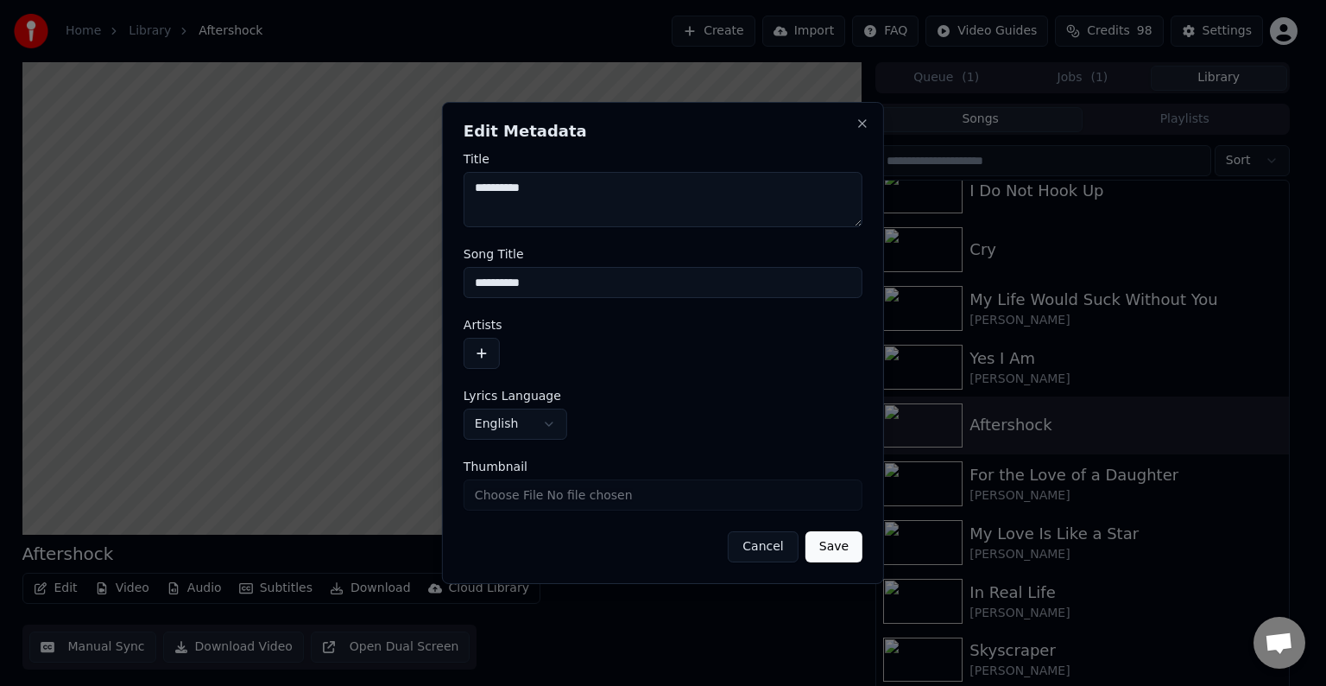
click at [483, 352] on button "button" at bounding box center [482, 353] width 36 height 31
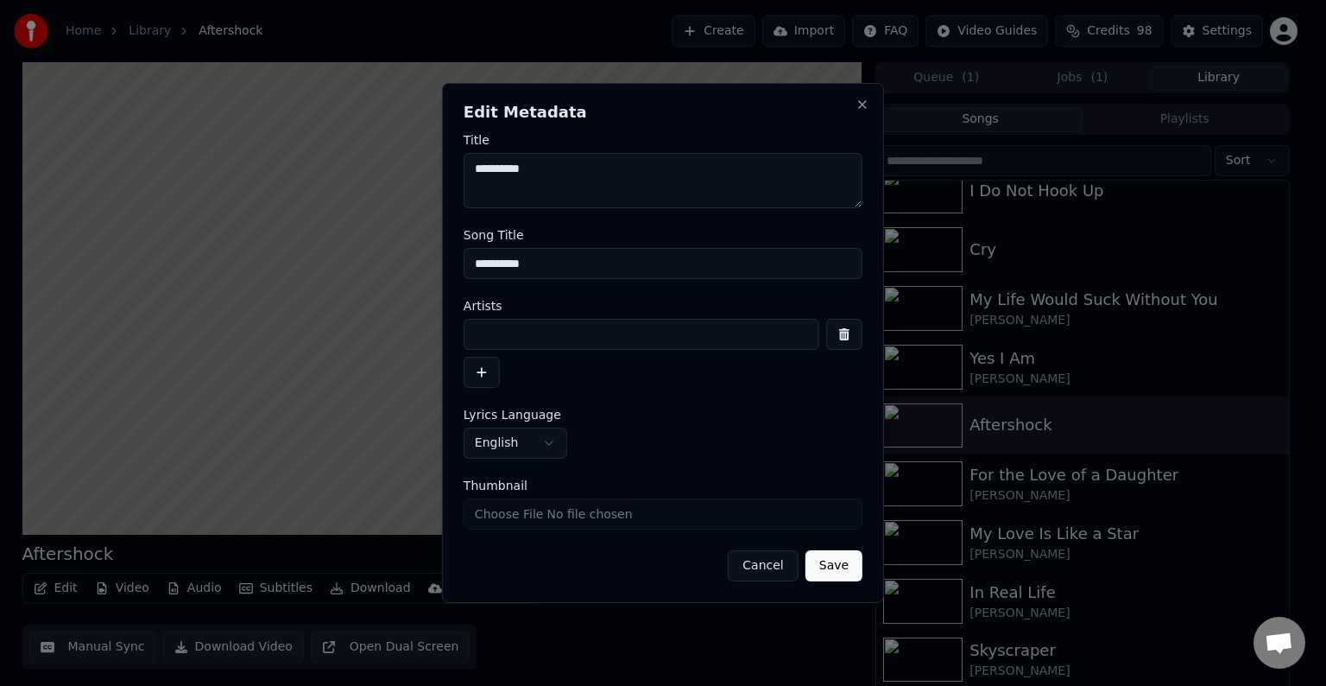
click at [547, 345] on input at bounding box center [642, 334] width 356 height 31
type input "**********"
click at [806, 550] on button "Save" at bounding box center [834, 565] width 57 height 31
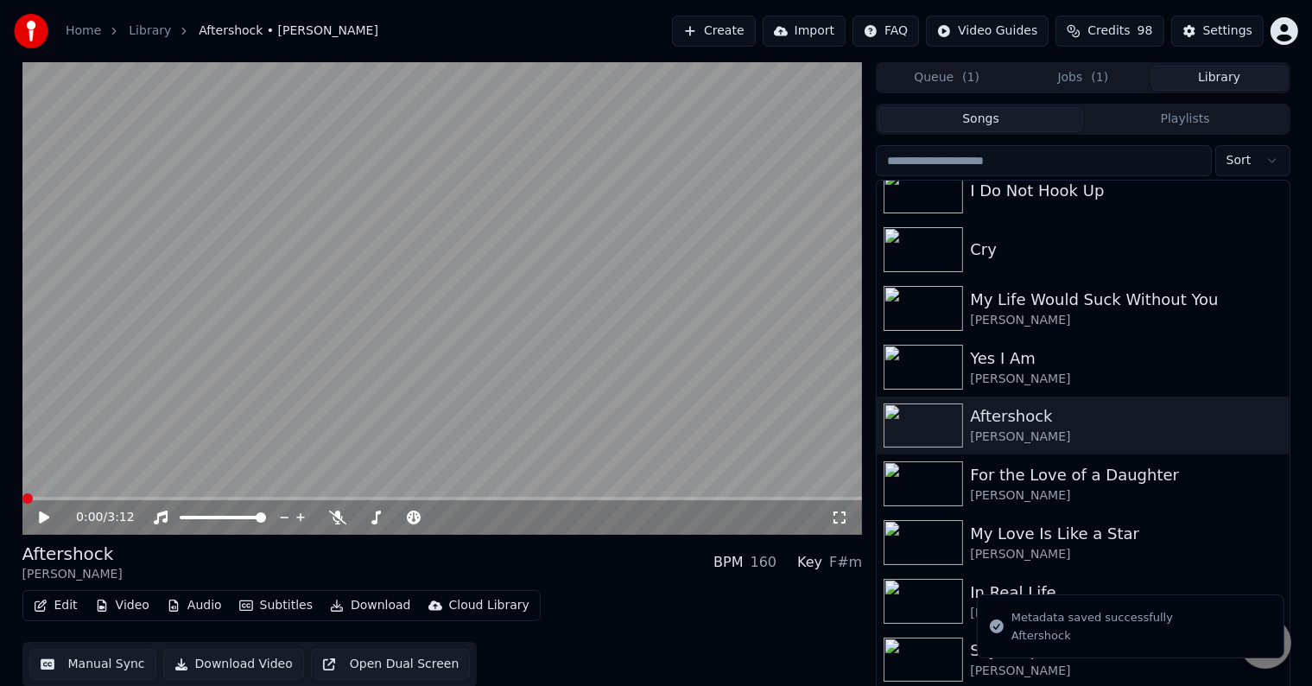
click at [41, 619] on div "Edit Video Audio Subtitles Download Cloud Library" at bounding box center [281, 605] width 518 height 31
click at [54, 599] on button "Edit" at bounding box center [56, 605] width 58 height 24
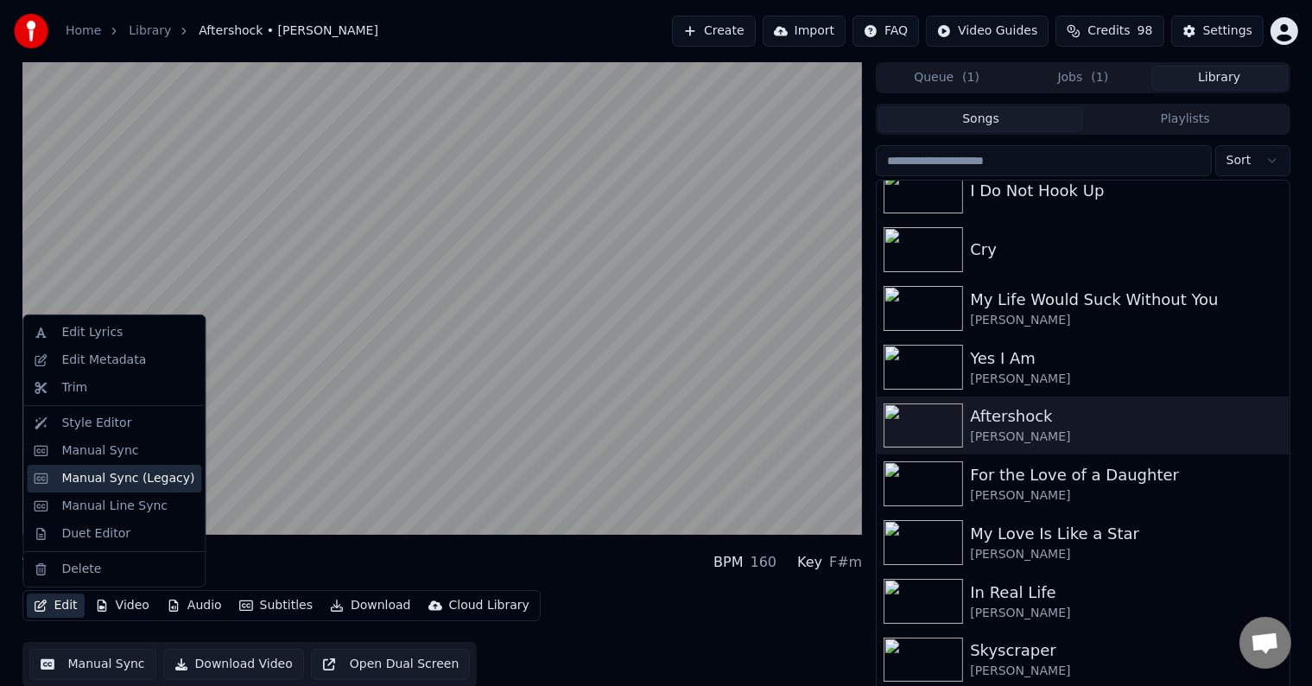
click at [97, 471] on div "Manual Sync (Legacy)" at bounding box center [127, 478] width 133 height 17
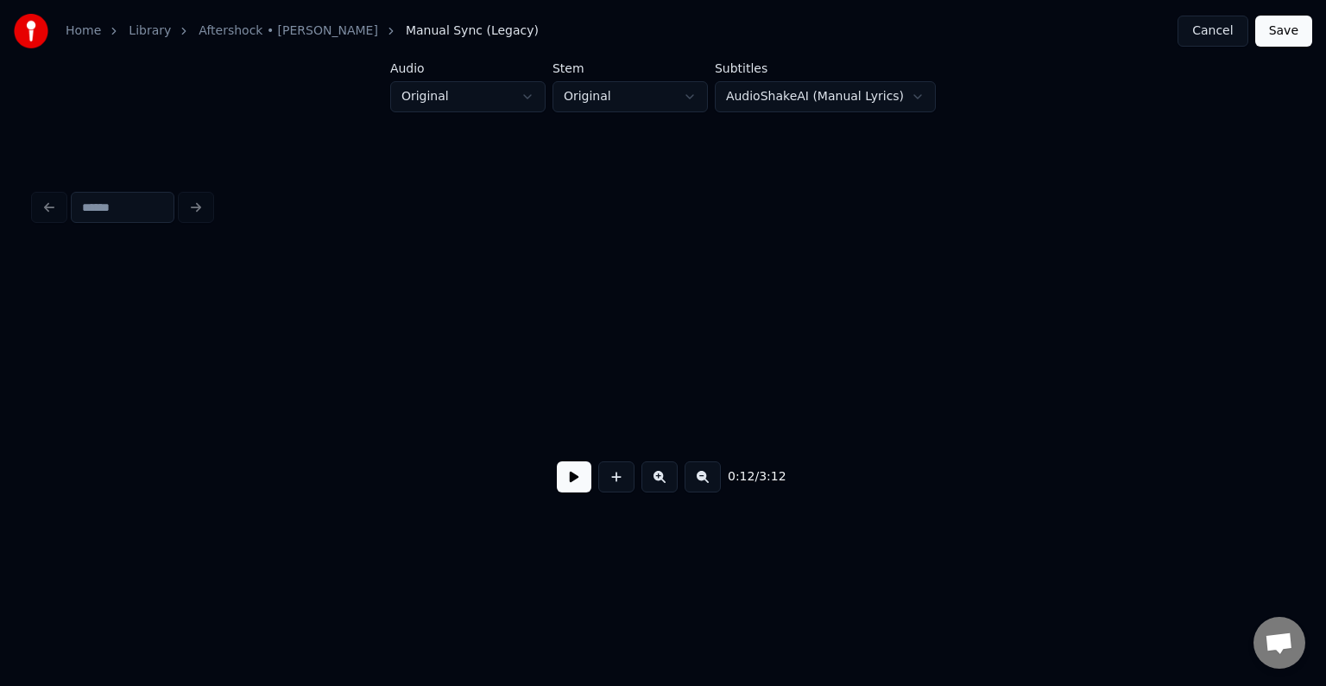
scroll to position [0, 1613]
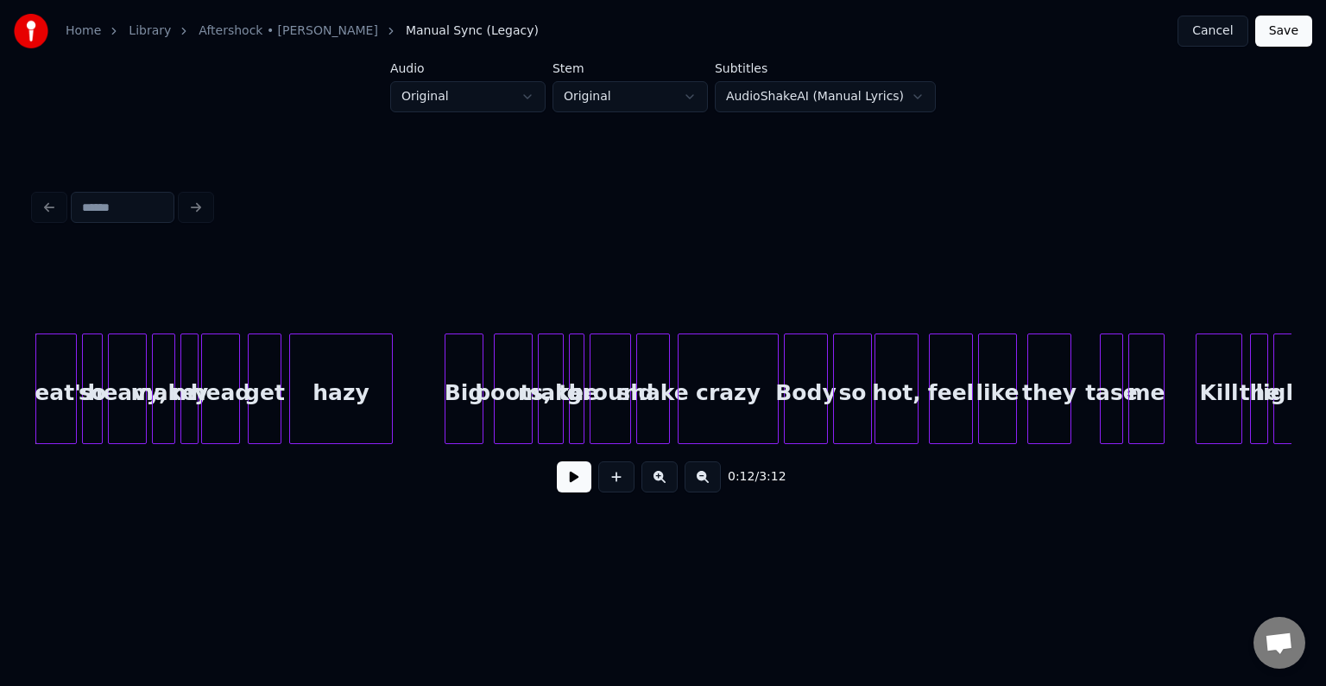
click at [571, 484] on button at bounding box center [574, 476] width 35 height 31
click at [566, 492] on button at bounding box center [574, 476] width 35 height 31
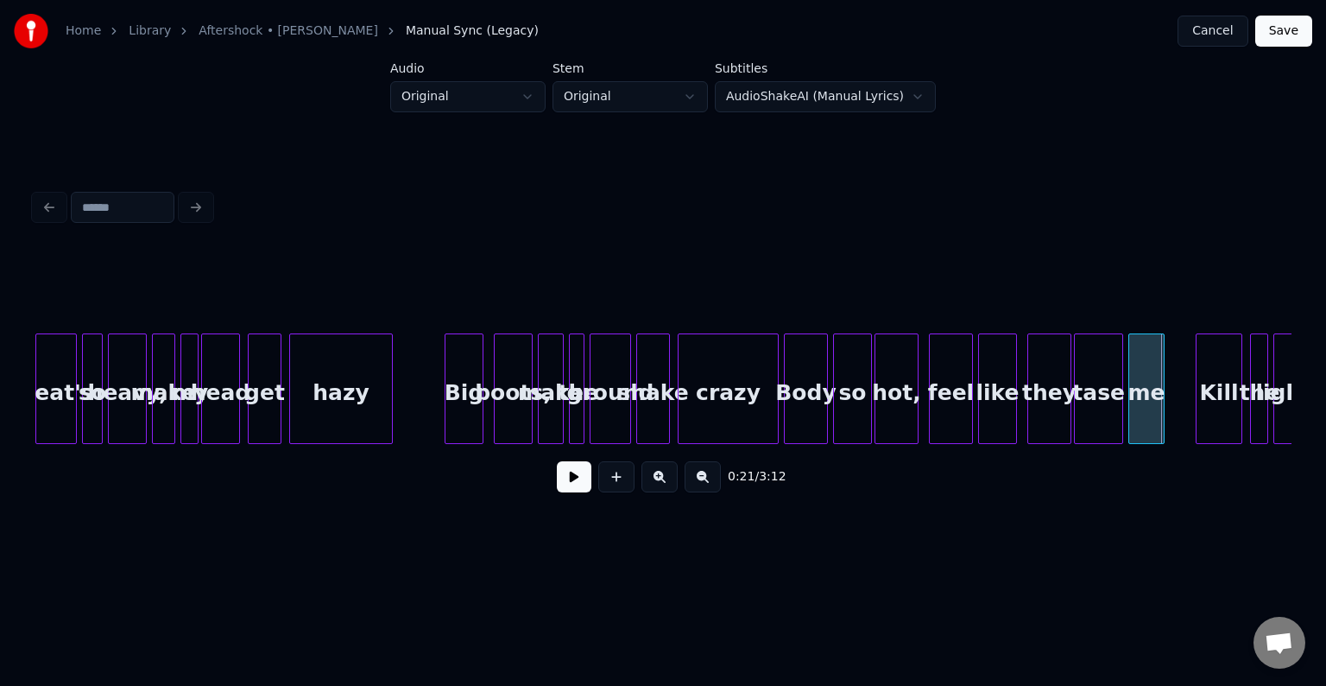
click at [1075, 418] on div at bounding box center [1077, 388] width 5 height 109
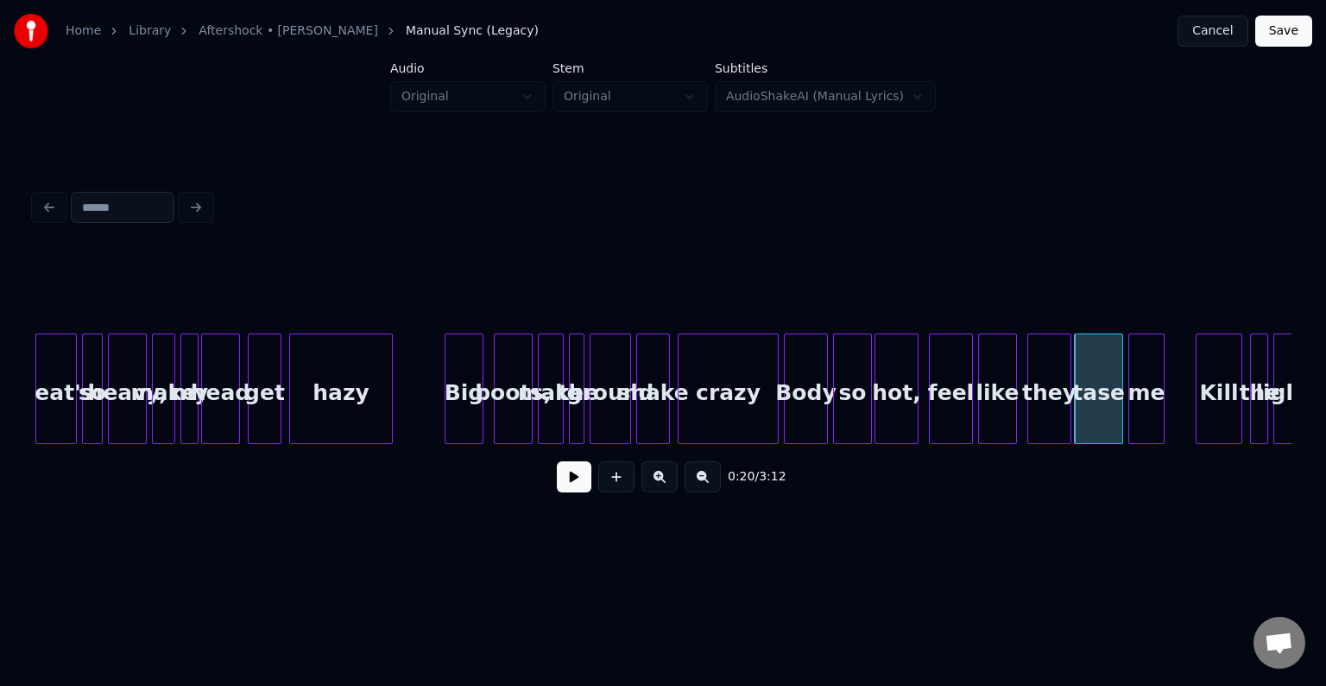
click at [577, 485] on button at bounding box center [574, 476] width 35 height 31
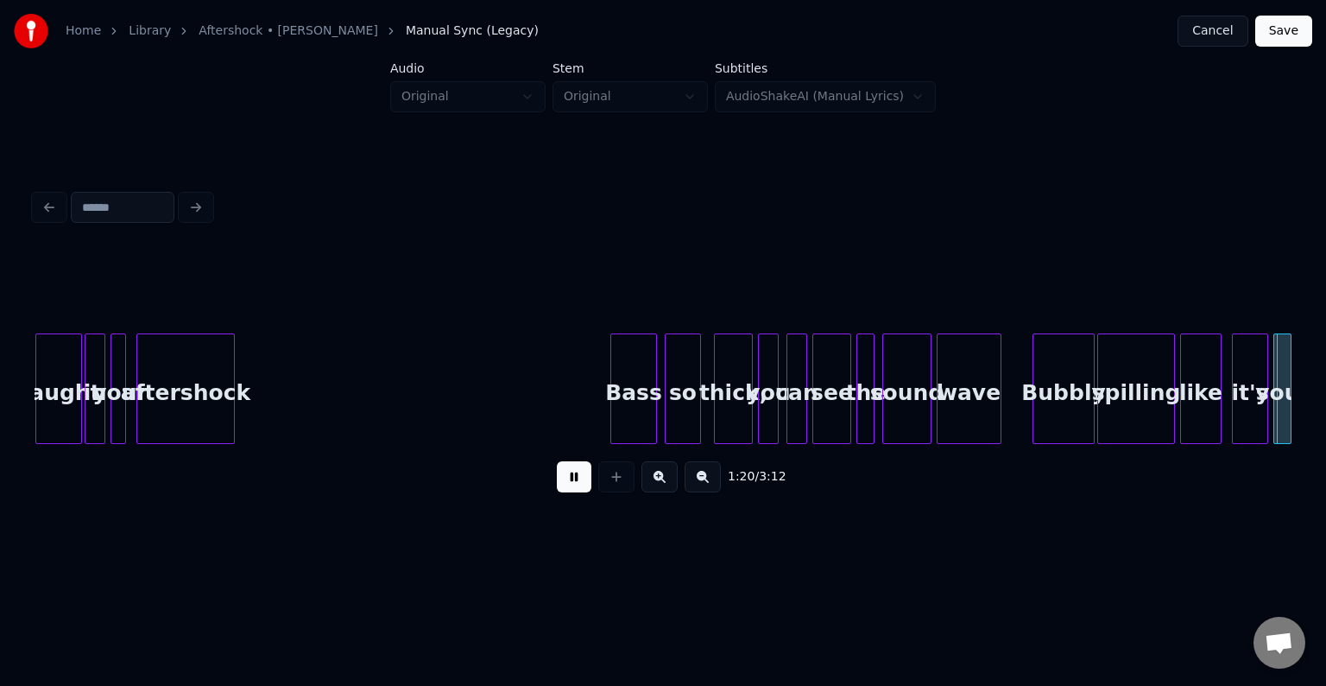
scroll to position [0, 10420]
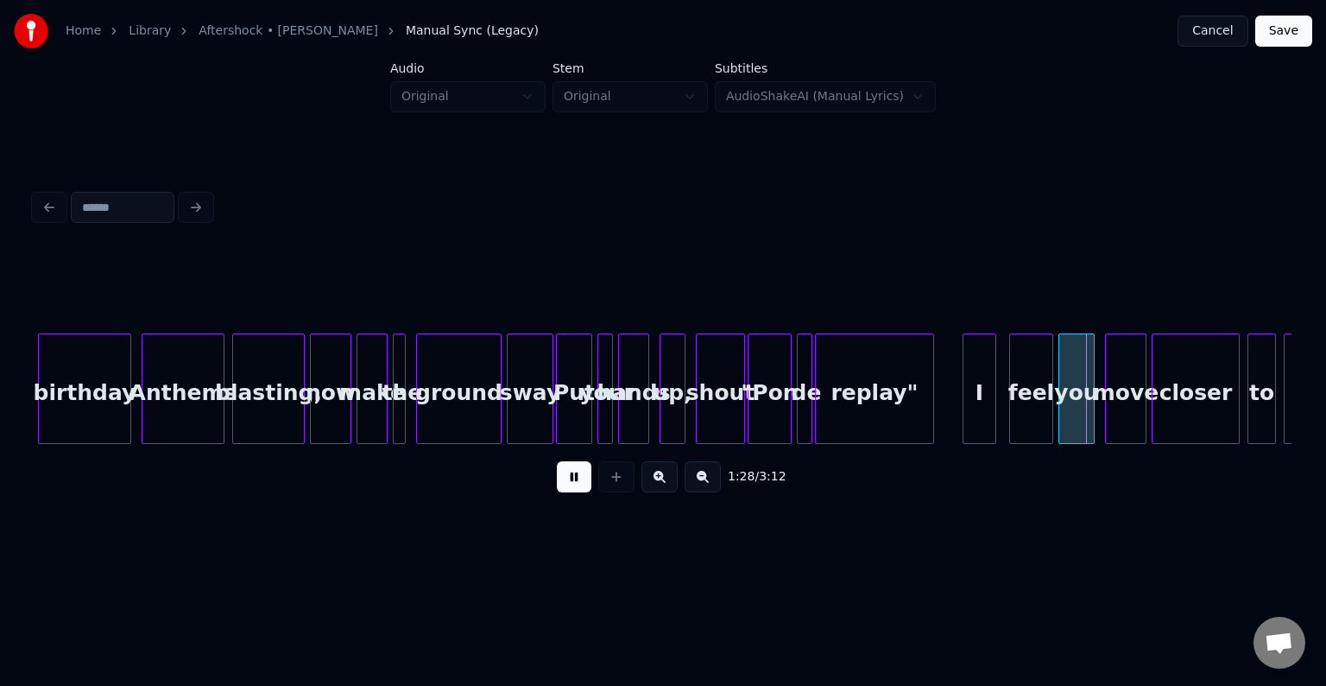
click at [575, 489] on button at bounding box center [574, 476] width 35 height 31
click at [756, 421] on div ""Pon" at bounding box center [770, 392] width 42 height 117
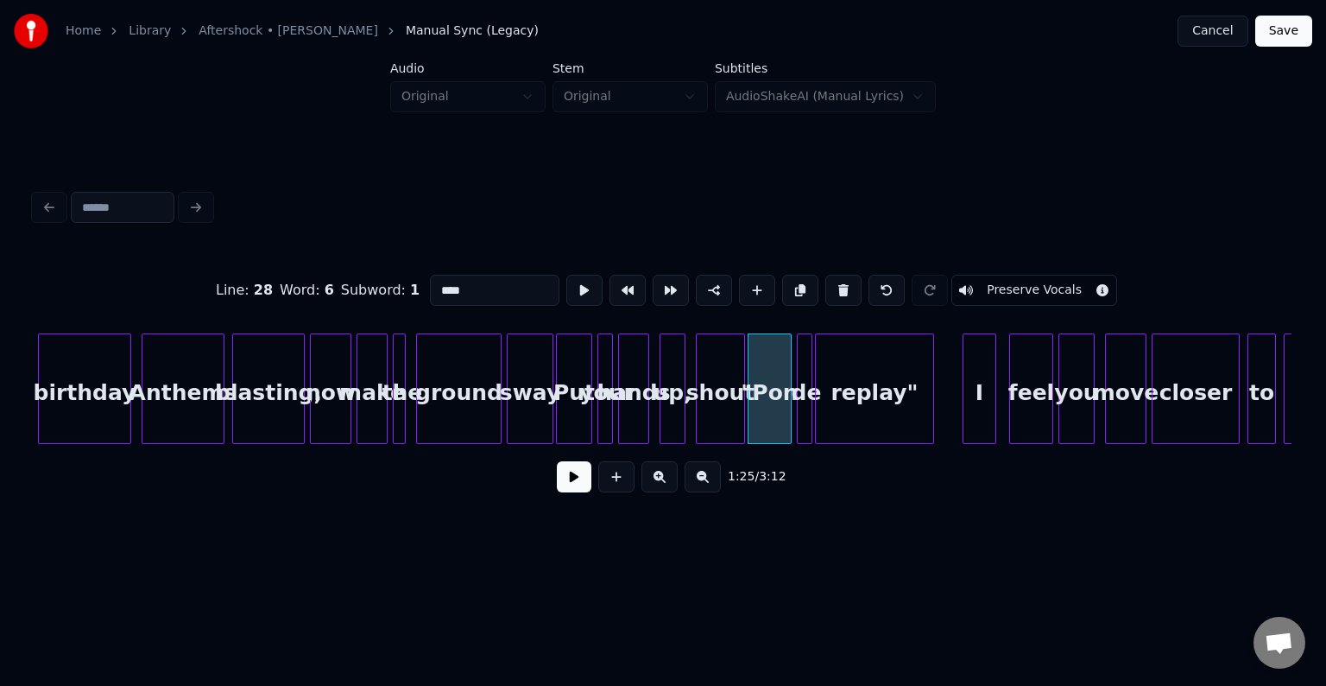
click at [806, 414] on div at bounding box center [808, 388] width 5 height 109
click at [778, 414] on div ""Pon" at bounding box center [770, 392] width 42 height 117
type input "****"
click at [573, 486] on button at bounding box center [574, 476] width 35 height 31
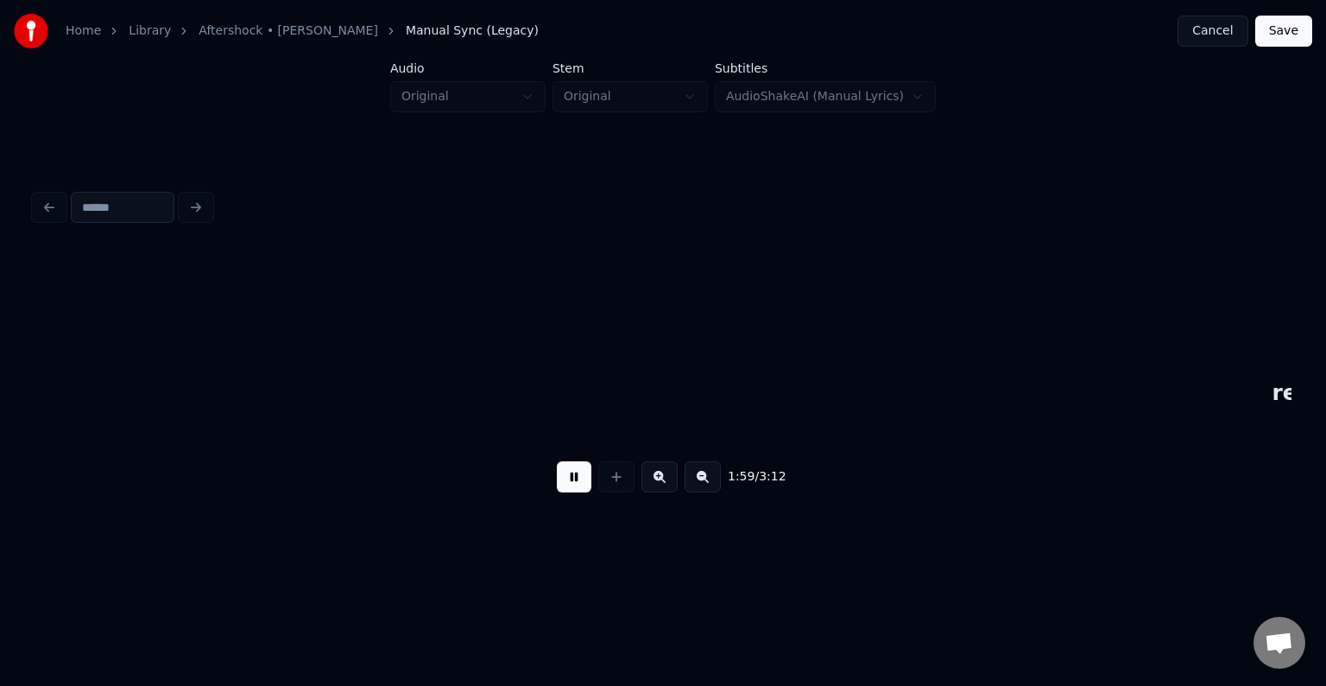
scroll to position [0, 15454]
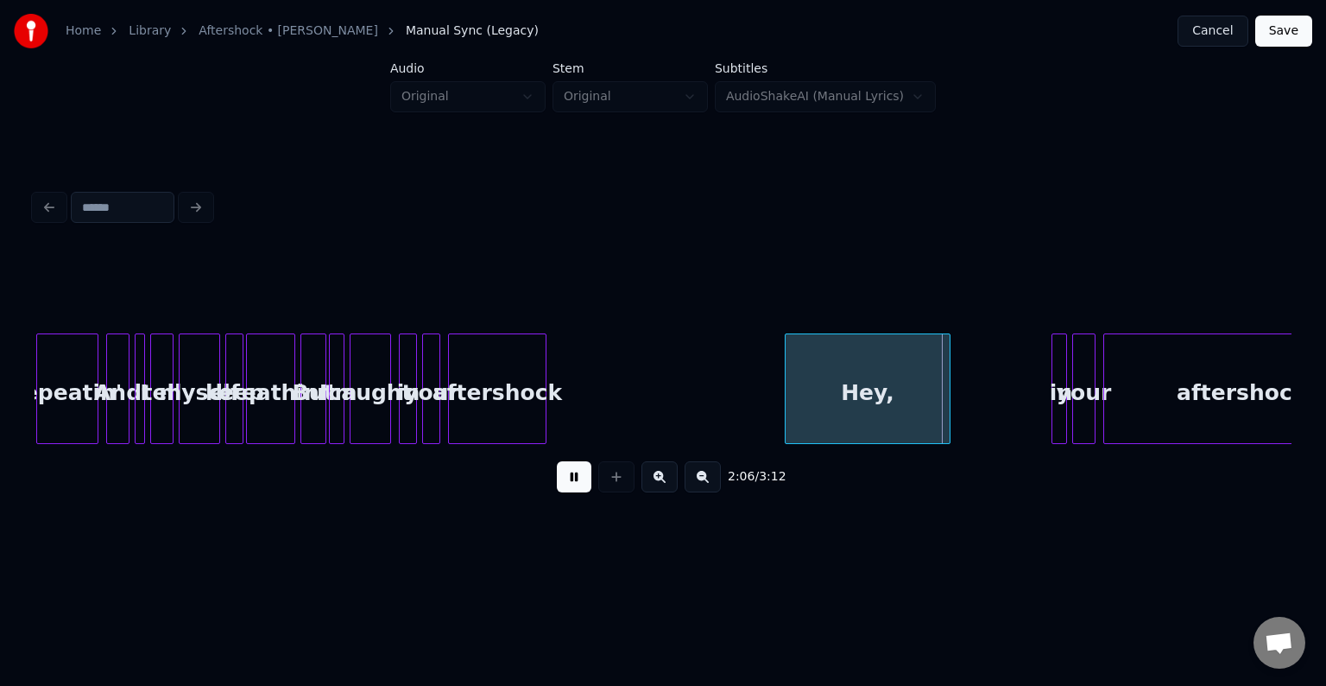
click at [573, 486] on button at bounding box center [574, 476] width 35 height 31
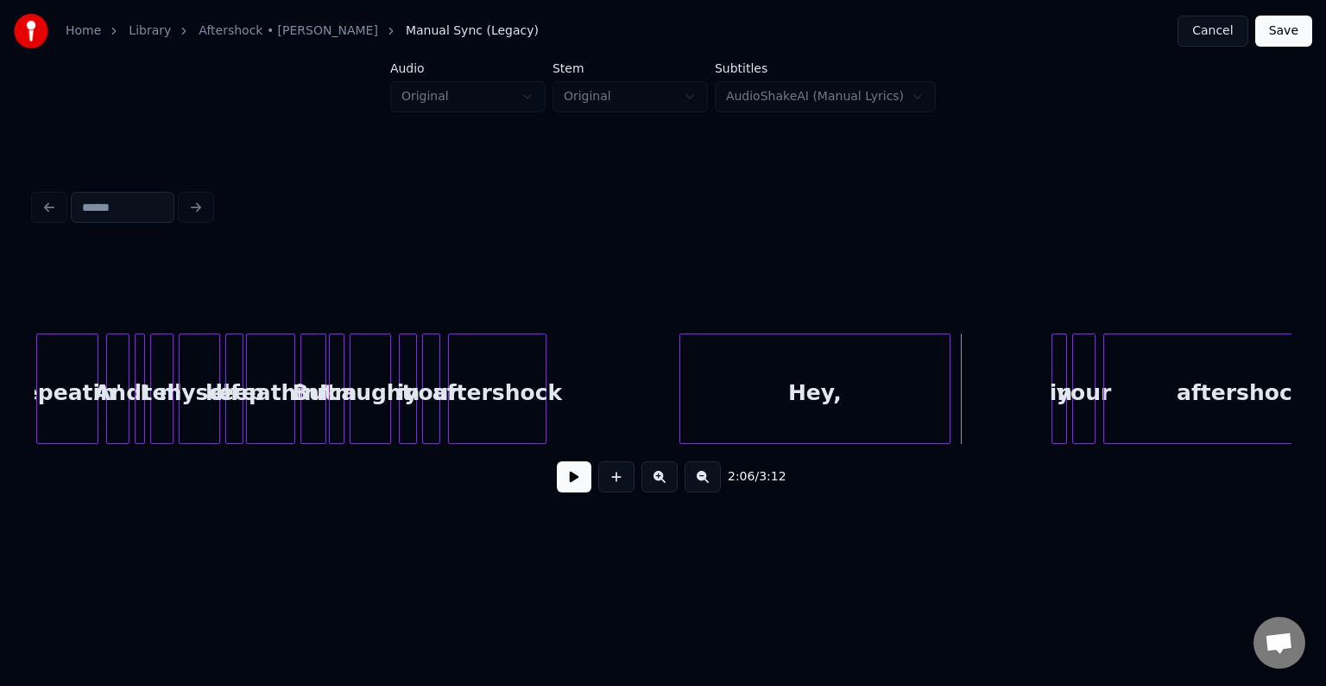
click at [680, 401] on div at bounding box center [682, 388] width 5 height 109
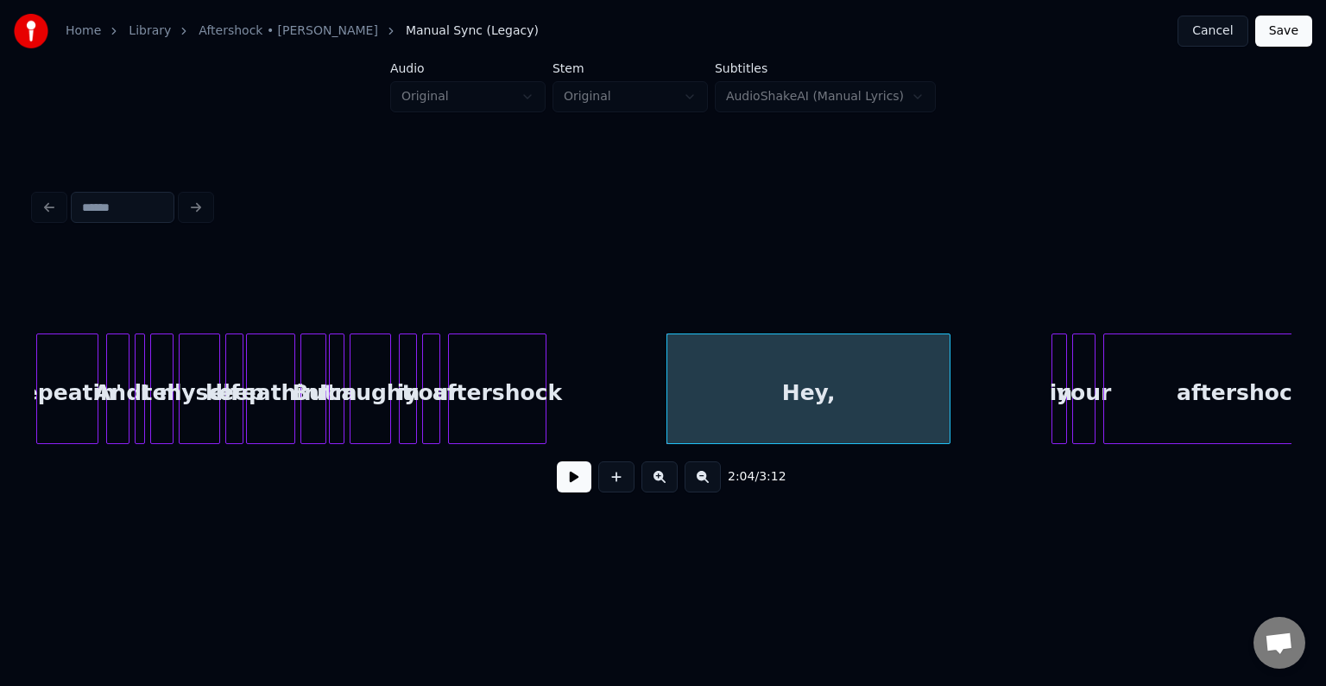
click at [573, 492] on button at bounding box center [574, 476] width 35 height 31
click at [575, 484] on button at bounding box center [574, 476] width 35 height 31
click at [742, 419] on div at bounding box center [741, 388] width 5 height 109
click at [564, 485] on button at bounding box center [574, 476] width 35 height 31
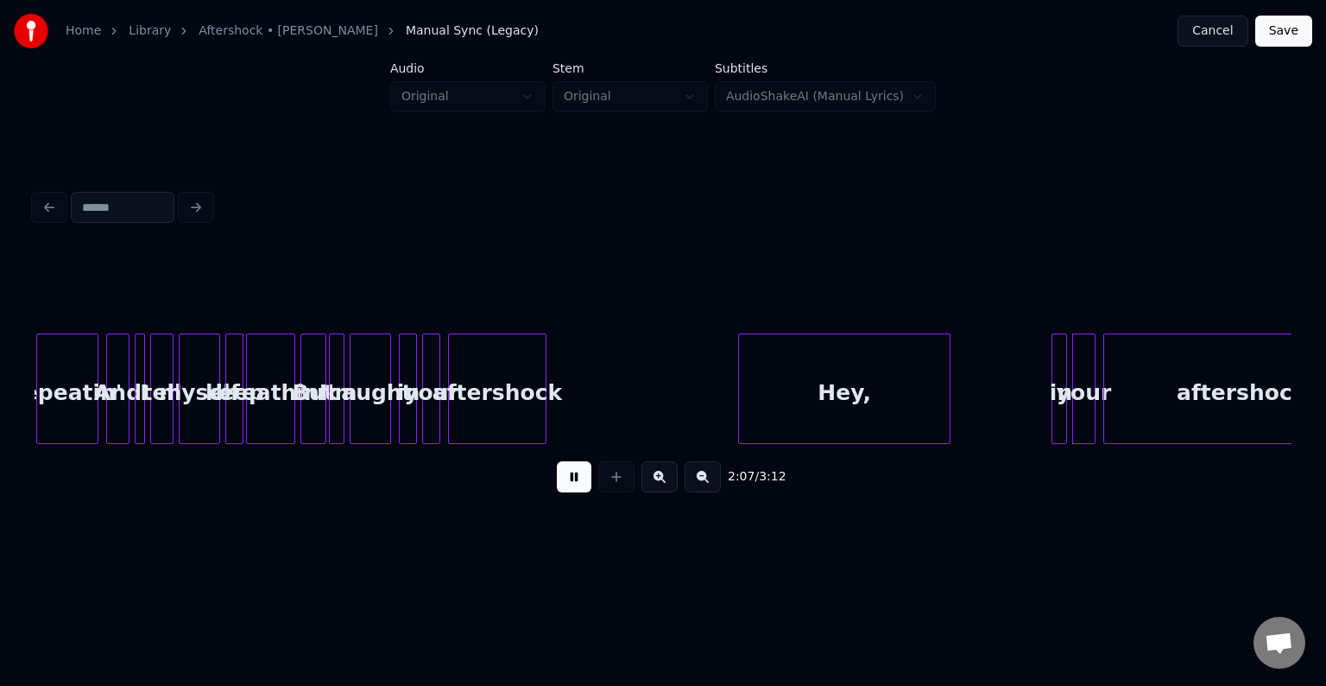
click at [722, 423] on div at bounding box center [724, 388] width 5 height 109
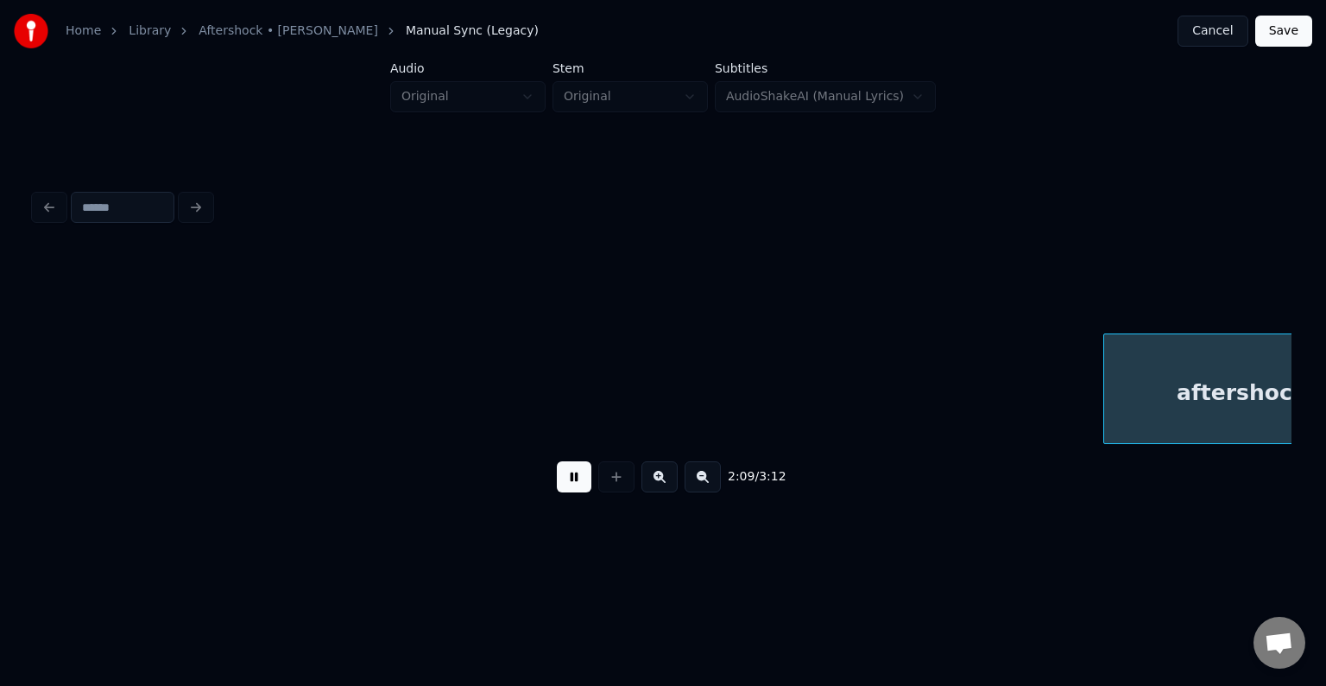
scroll to position [0, 16712]
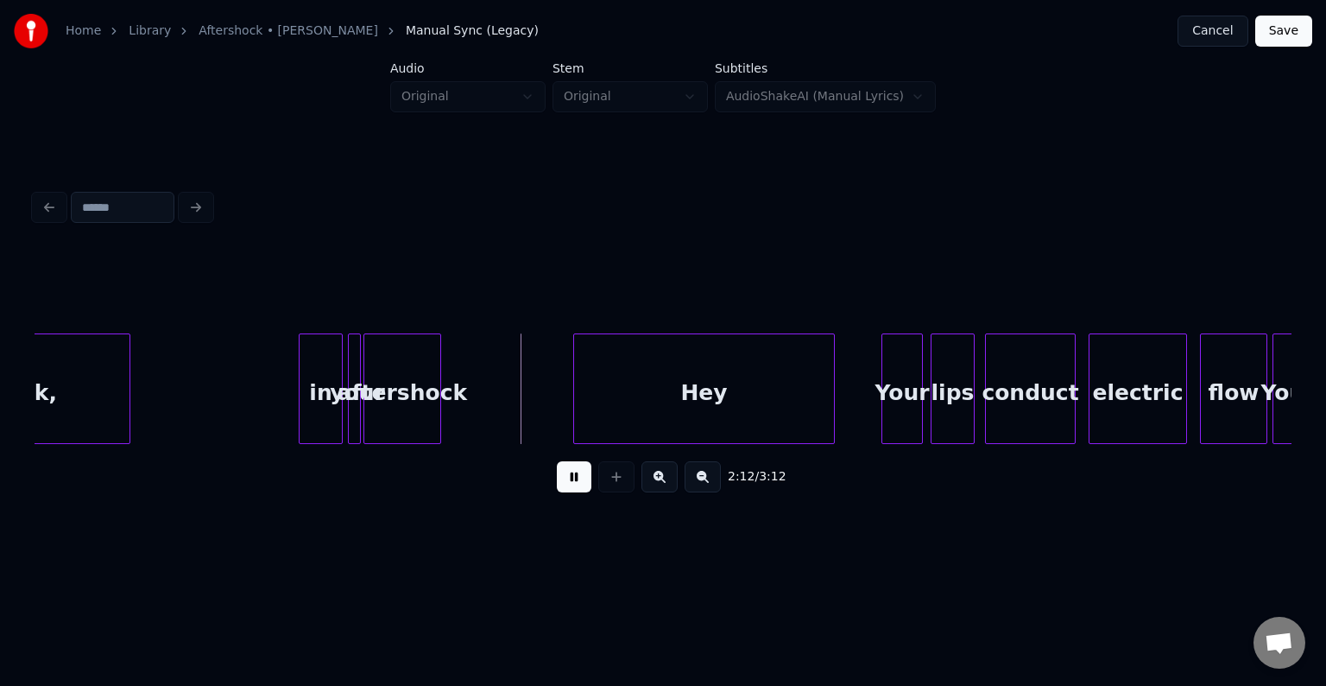
click at [572, 485] on button at bounding box center [574, 476] width 35 height 31
click at [424, 411] on div "aftershock" at bounding box center [402, 392] width 76 height 117
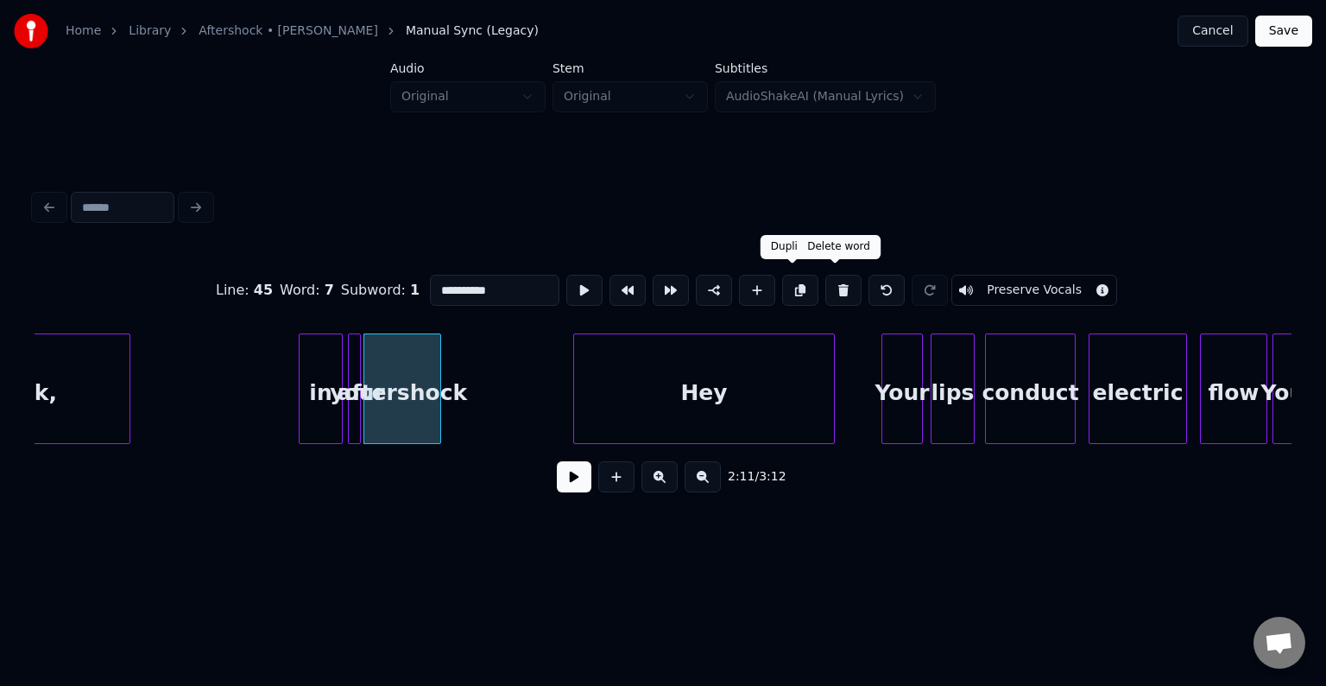
click at [825, 275] on button at bounding box center [843, 290] width 36 height 31
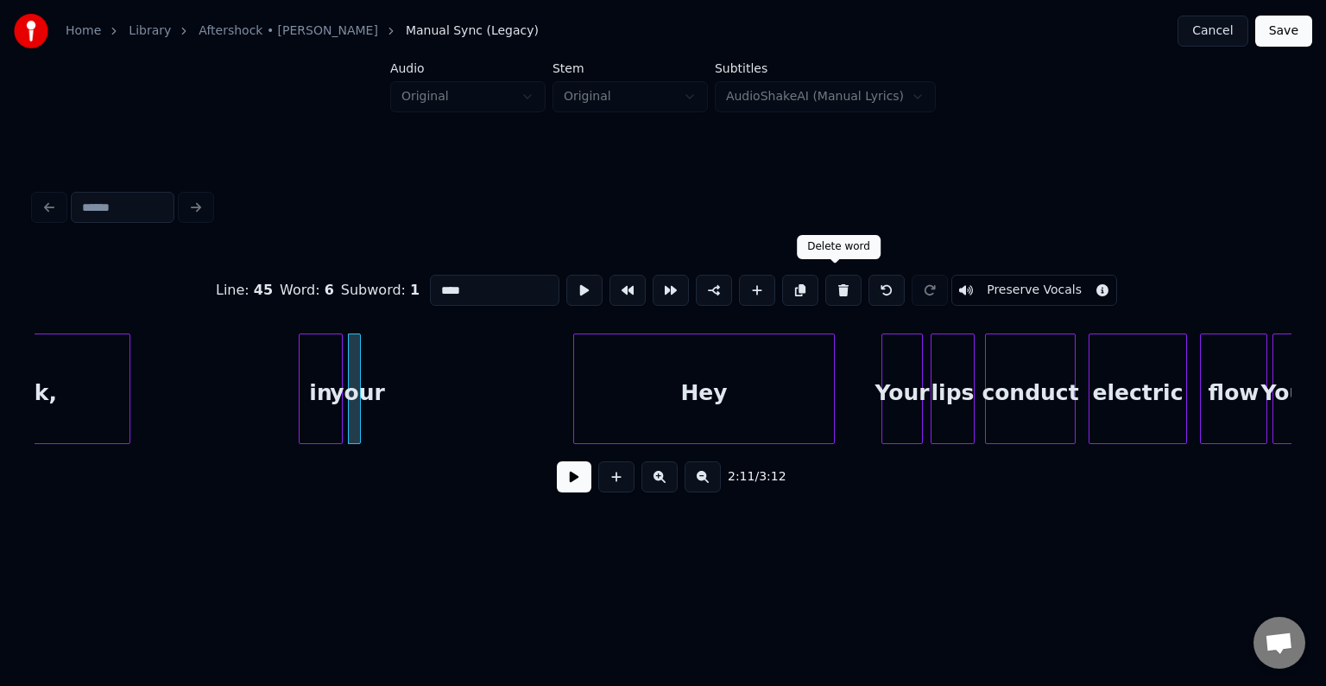
click at [825, 275] on button at bounding box center [843, 290] width 36 height 31
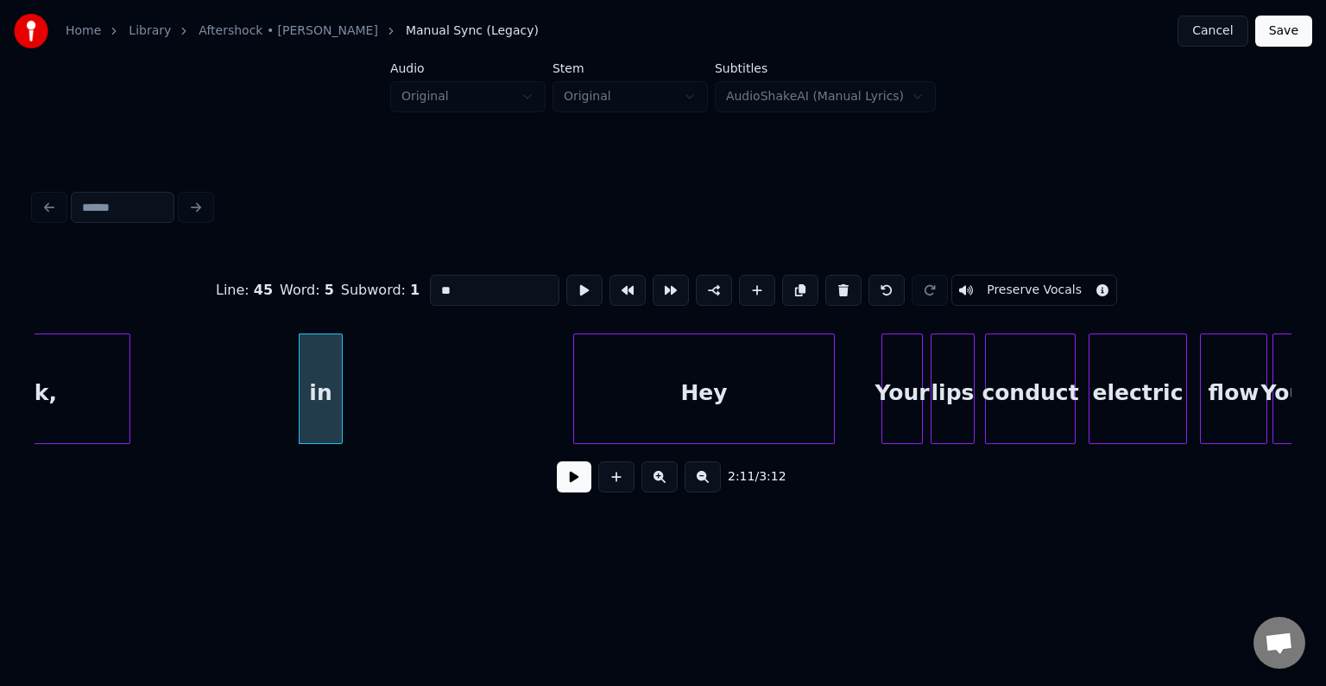
click at [825, 275] on button at bounding box center [843, 290] width 36 height 31
type input "**********"
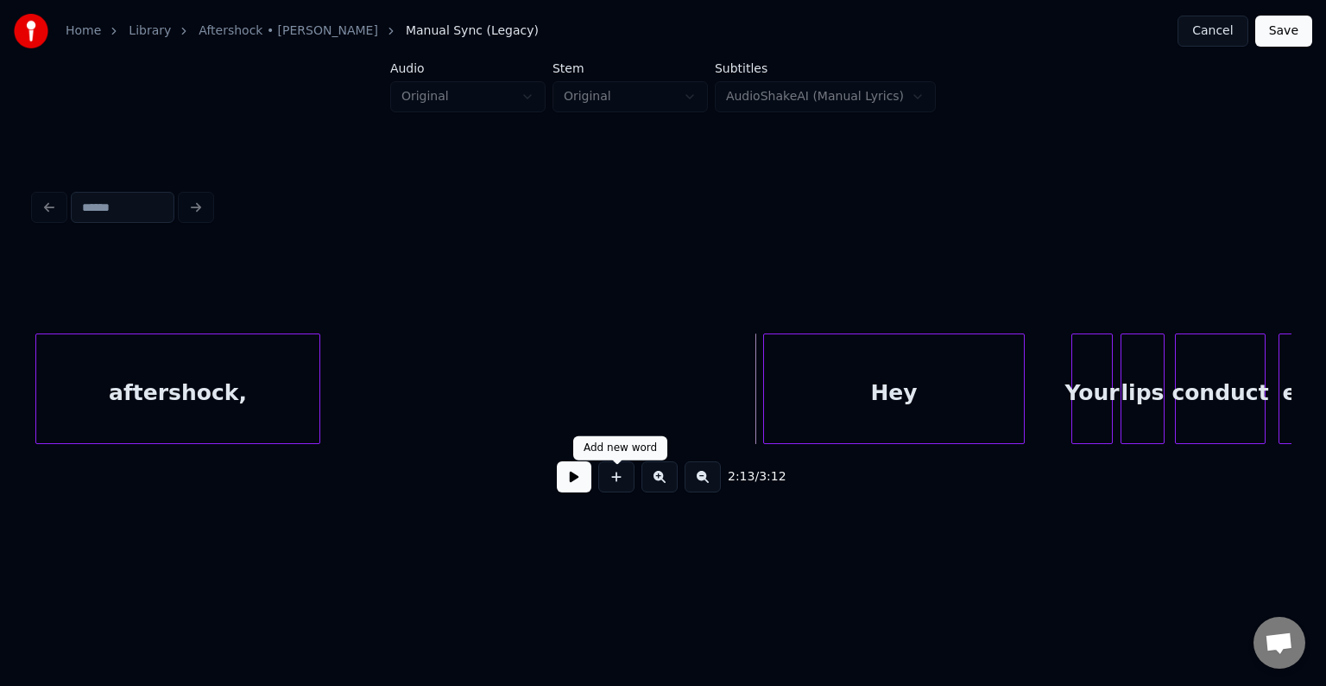
click at [584, 477] on button at bounding box center [574, 476] width 35 height 31
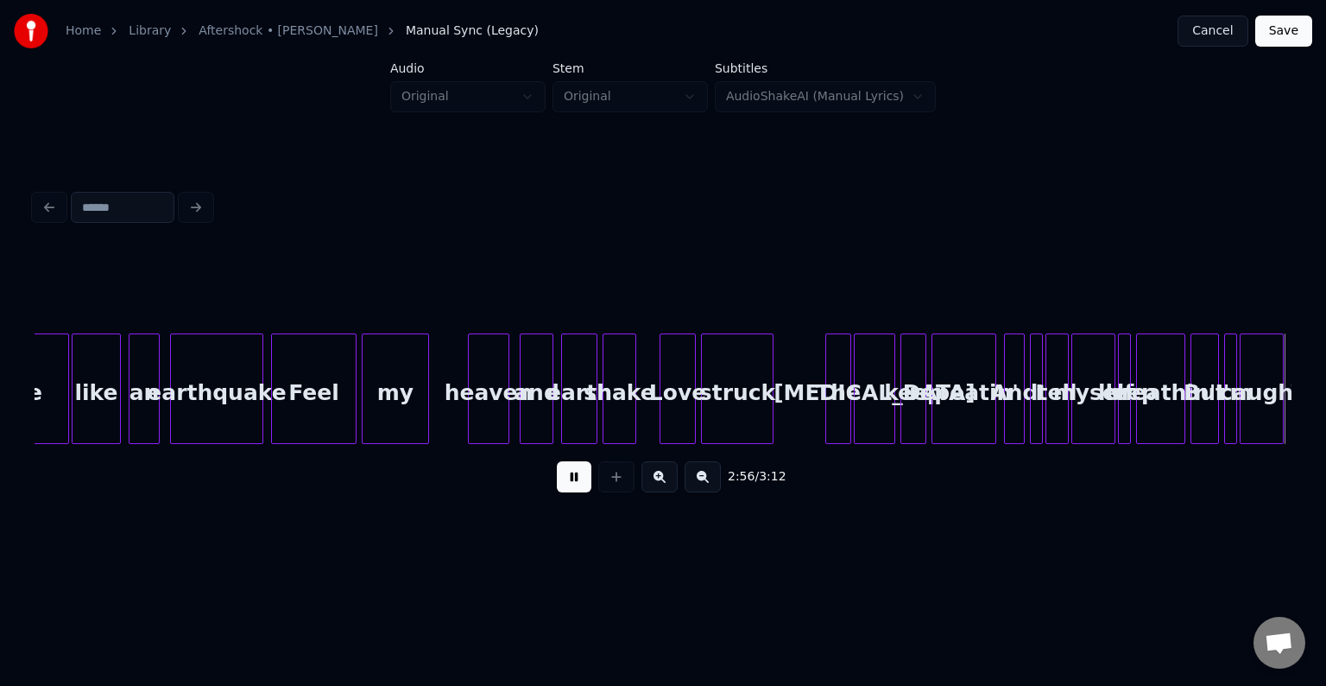
scroll to position [0, 22814]
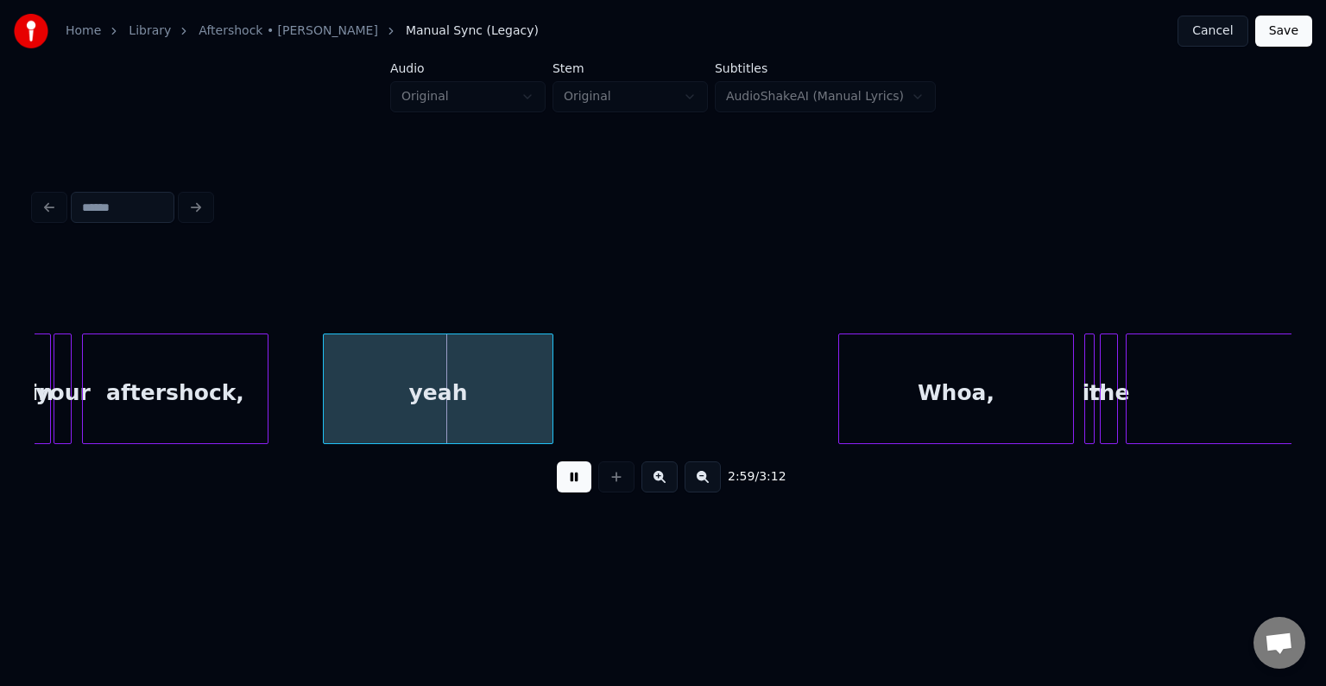
click at [217, 392] on div "aftershock," at bounding box center [175, 392] width 185 height 117
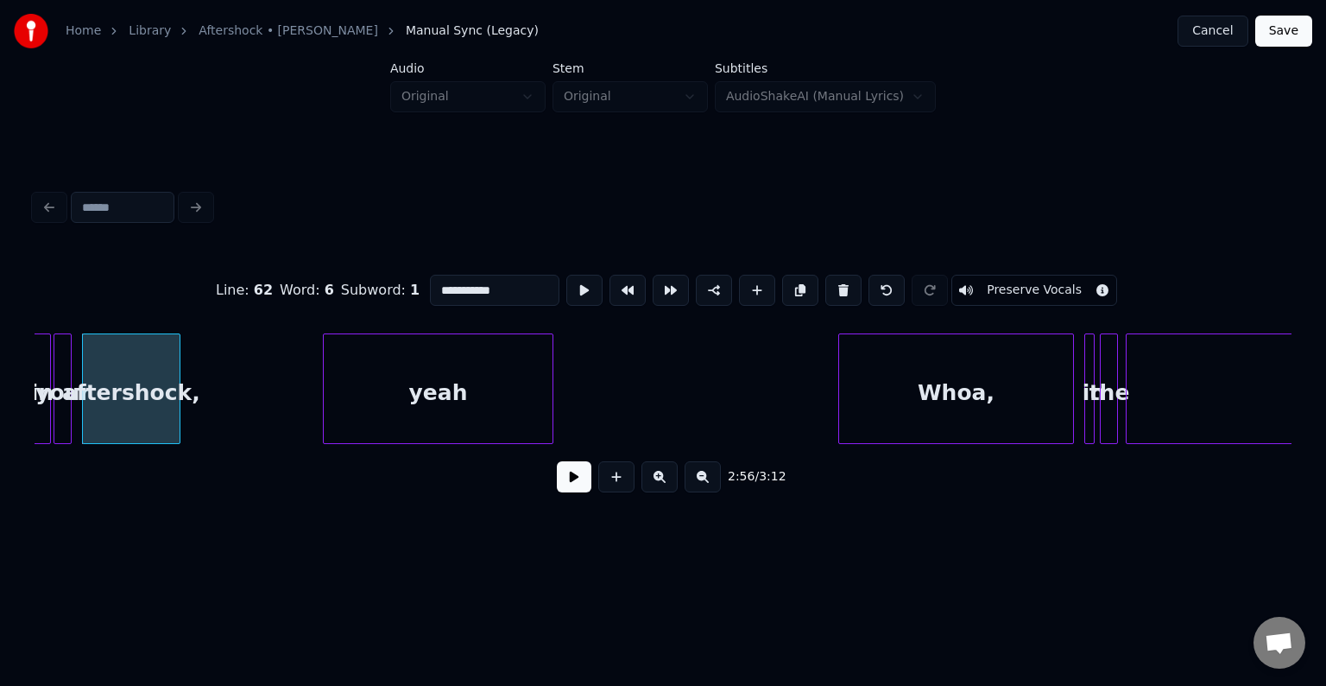
click at [176, 420] on div at bounding box center [176, 388] width 5 height 109
click at [578, 485] on button at bounding box center [574, 476] width 35 height 31
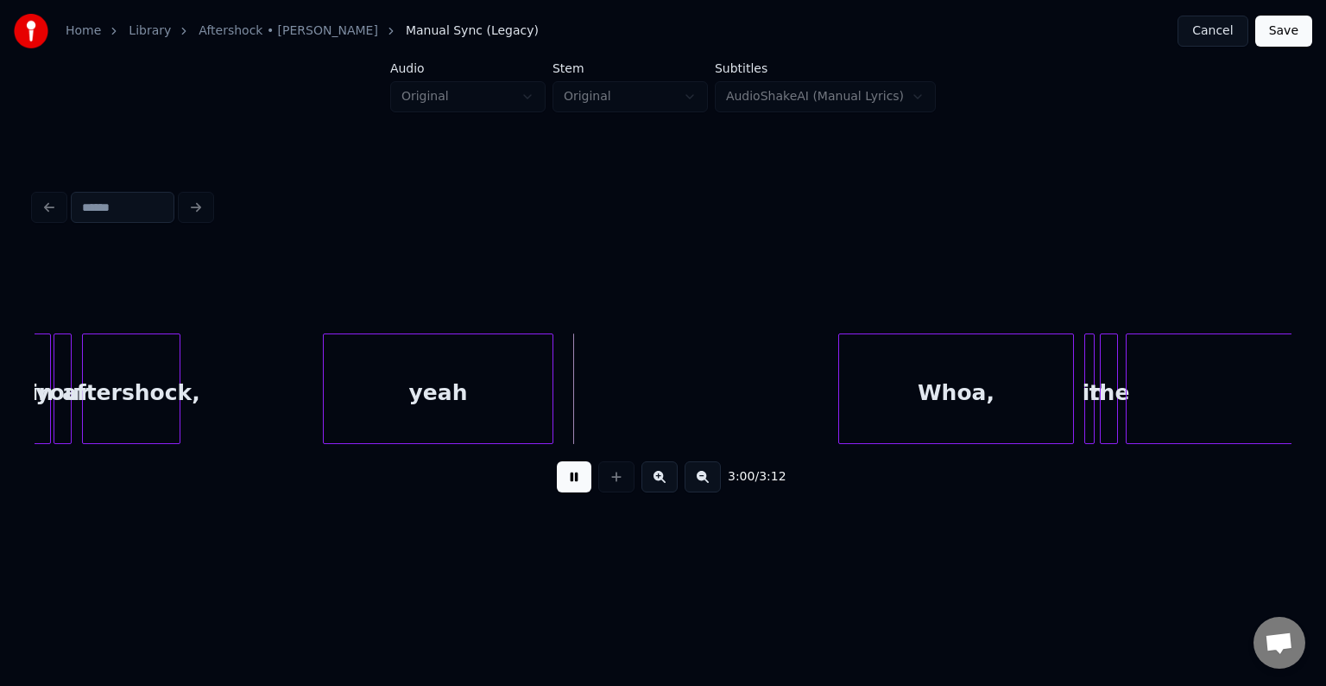
click at [578, 485] on button at bounding box center [574, 476] width 35 height 31
click at [504, 404] on div "yeah" at bounding box center [438, 392] width 229 height 117
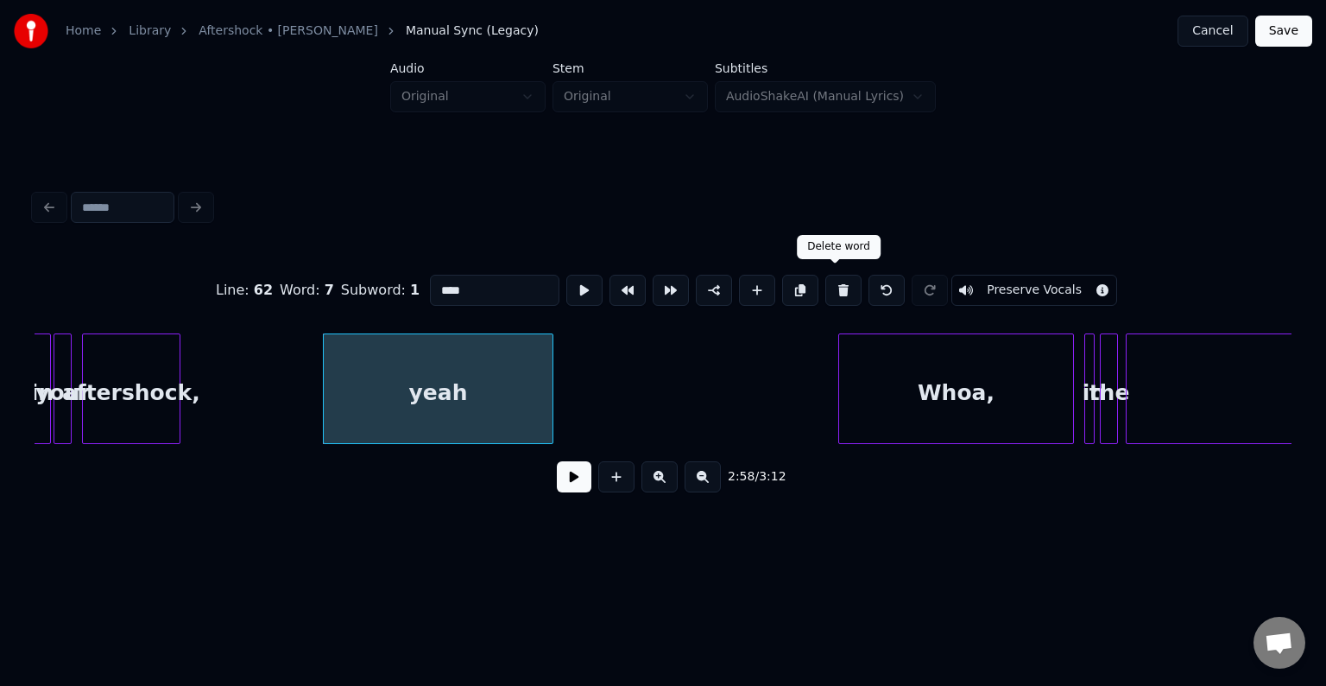
click at [833, 282] on button at bounding box center [843, 290] width 36 height 31
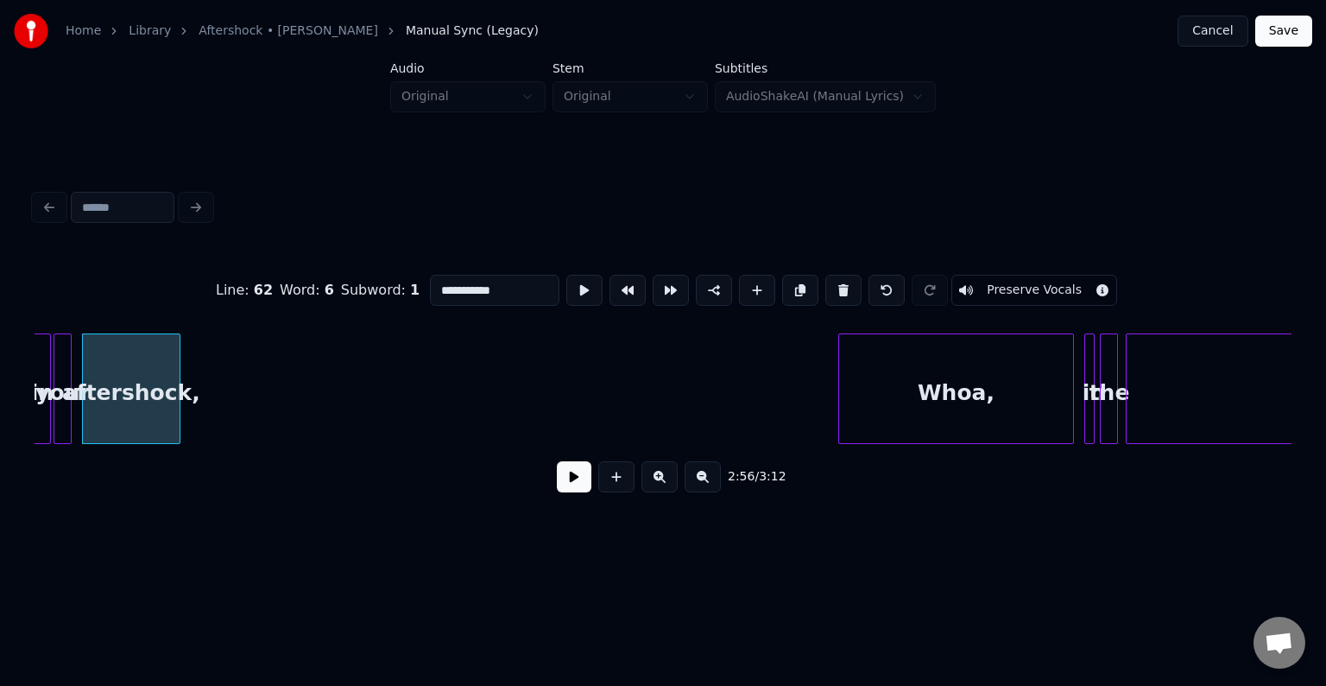
click at [939, 389] on div "Whoa," at bounding box center [956, 392] width 234 height 117
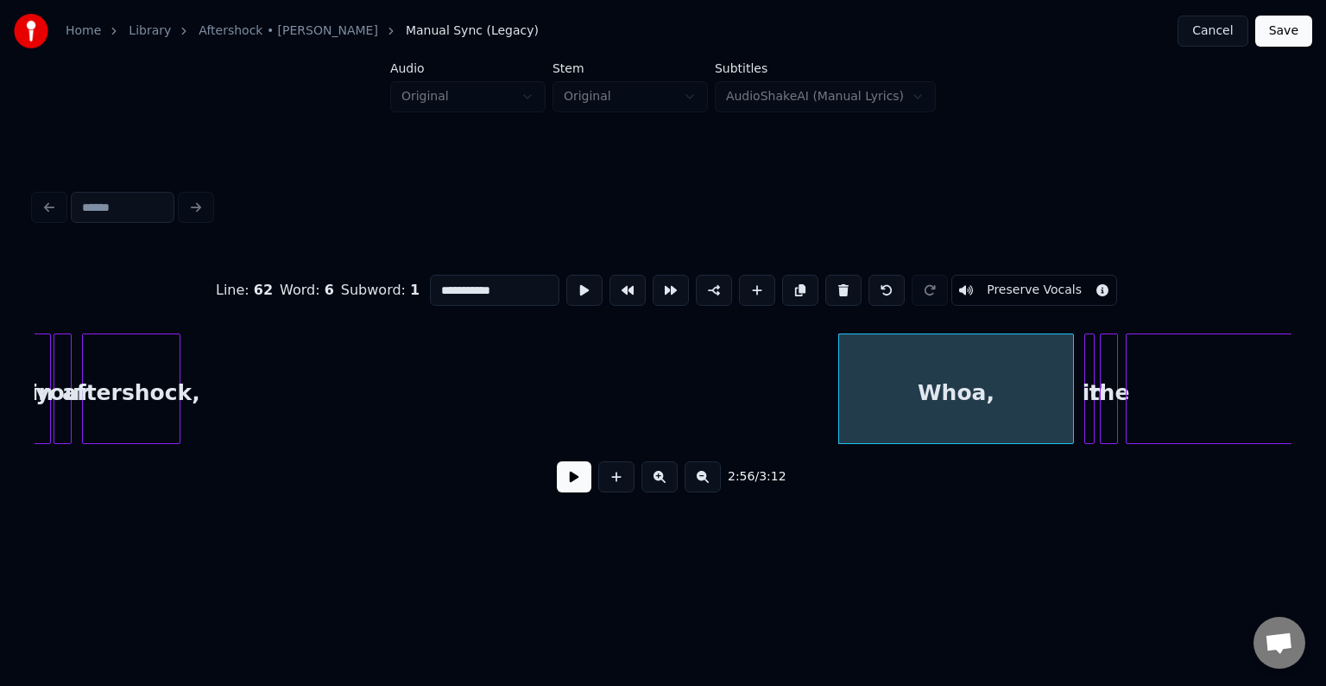
type input "*****"
click at [568, 487] on button at bounding box center [574, 476] width 35 height 31
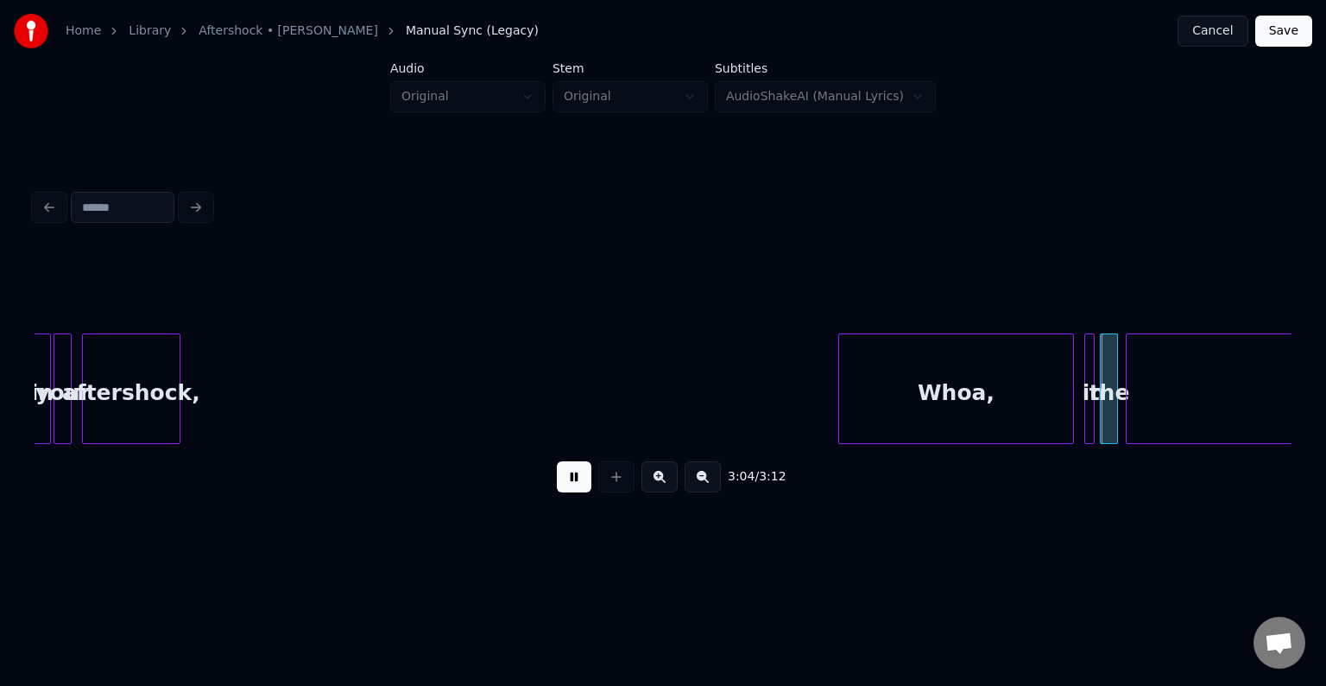
click at [566, 487] on button at bounding box center [574, 476] width 35 height 31
click at [918, 394] on div "Whoa," at bounding box center [956, 392] width 234 height 117
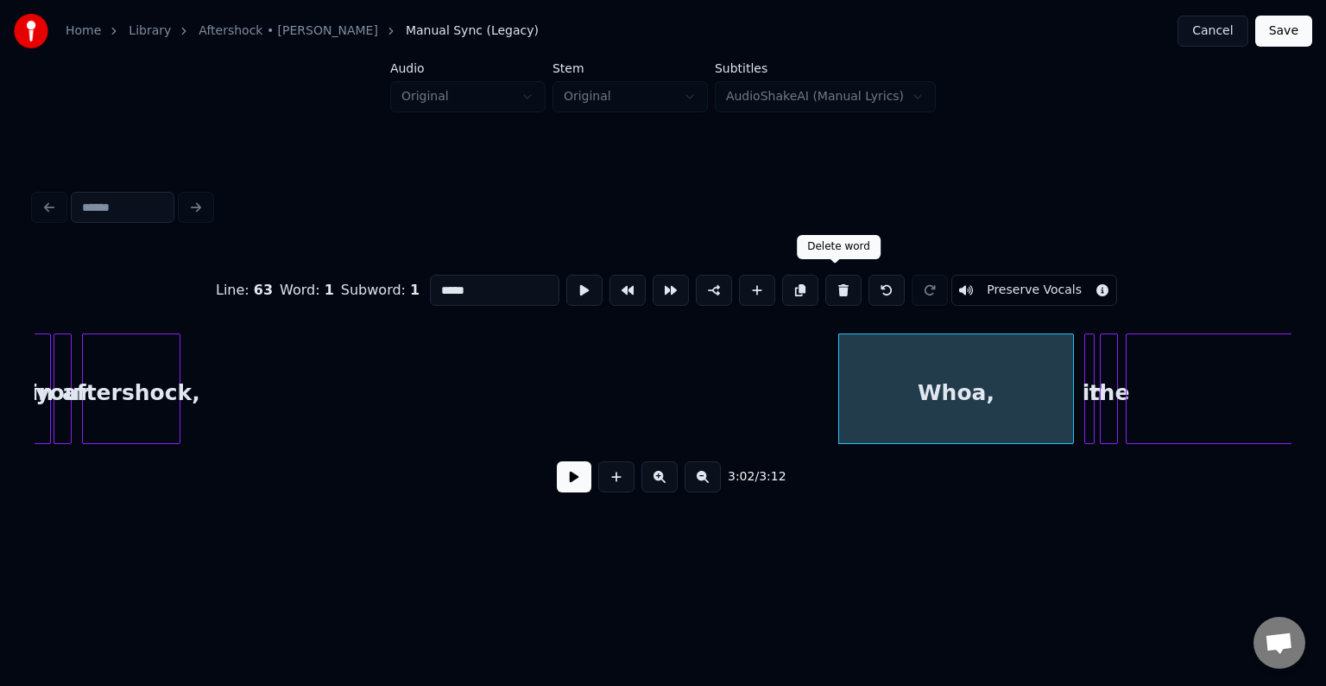
click at [834, 283] on button at bounding box center [843, 290] width 36 height 31
type input "**"
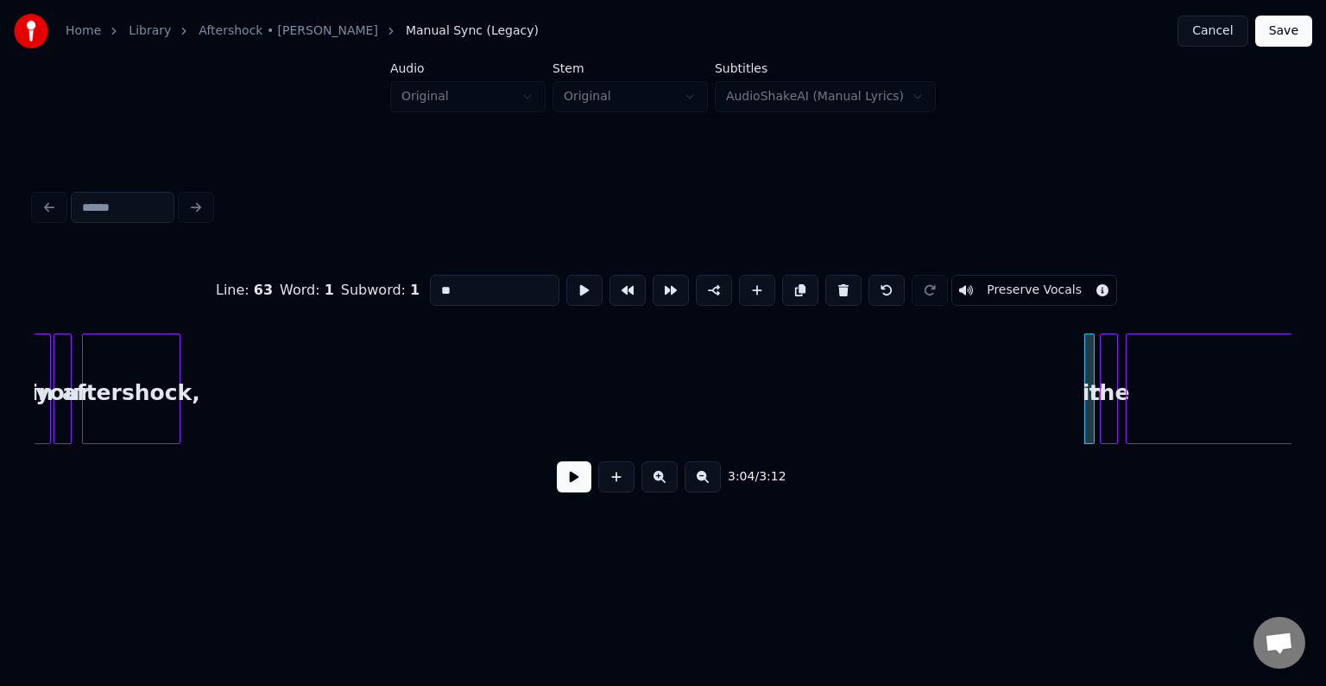
click at [556, 490] on div "3:04 / 3:12" at bounding box center [663, 477] width 1230 height 38
click at [568, 490] on button at bounding box center [574, 476] width 35 height 31
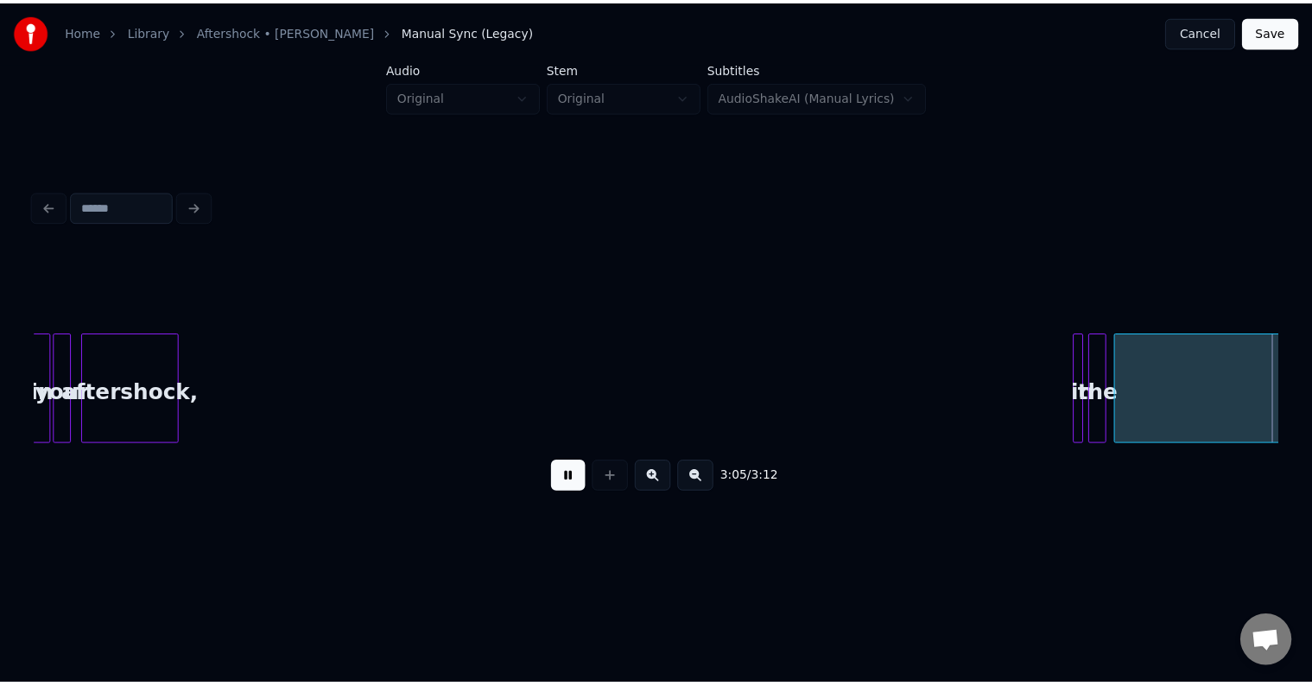
scroll to position [0, 23640]
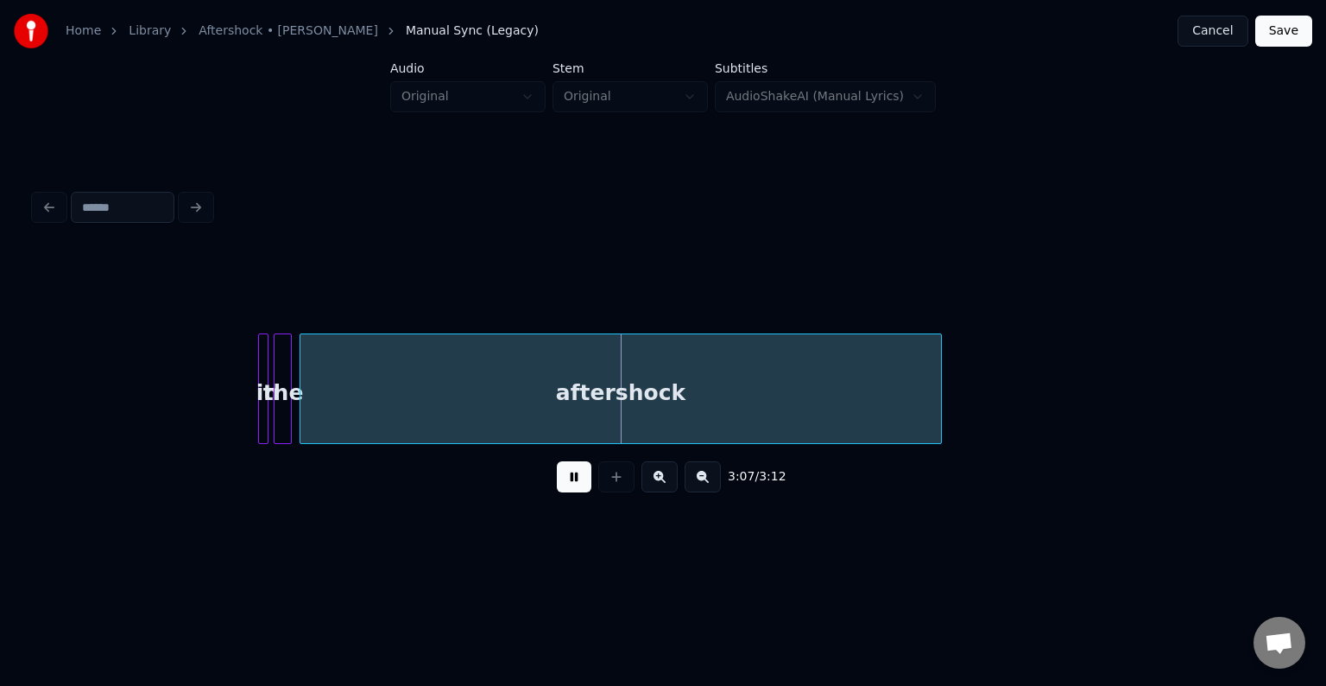
click at [568, 490] on button at bounding box center [574, 476] width 35 height 31
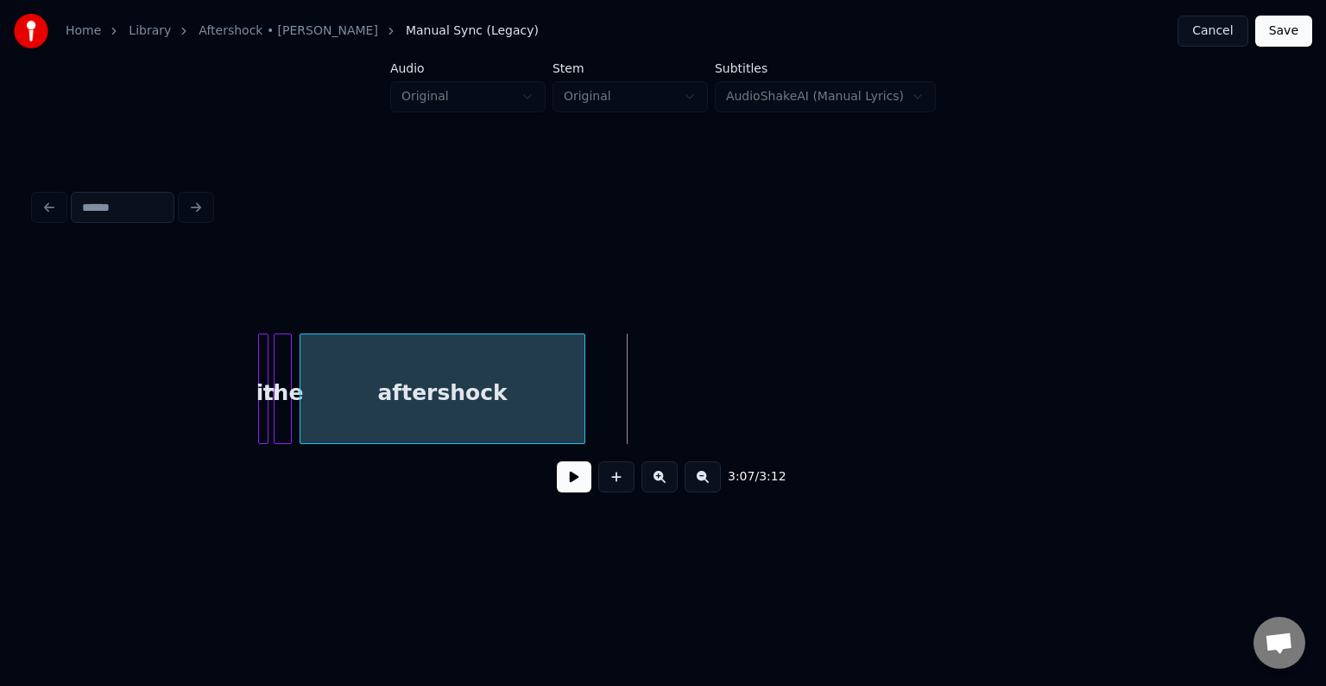
click at [582, 419] on div at bounding box center [581, 388] width 5 height 109
click at [1289, 35] on button "Save" at bounding box center [1283, 31] width 57 height 31
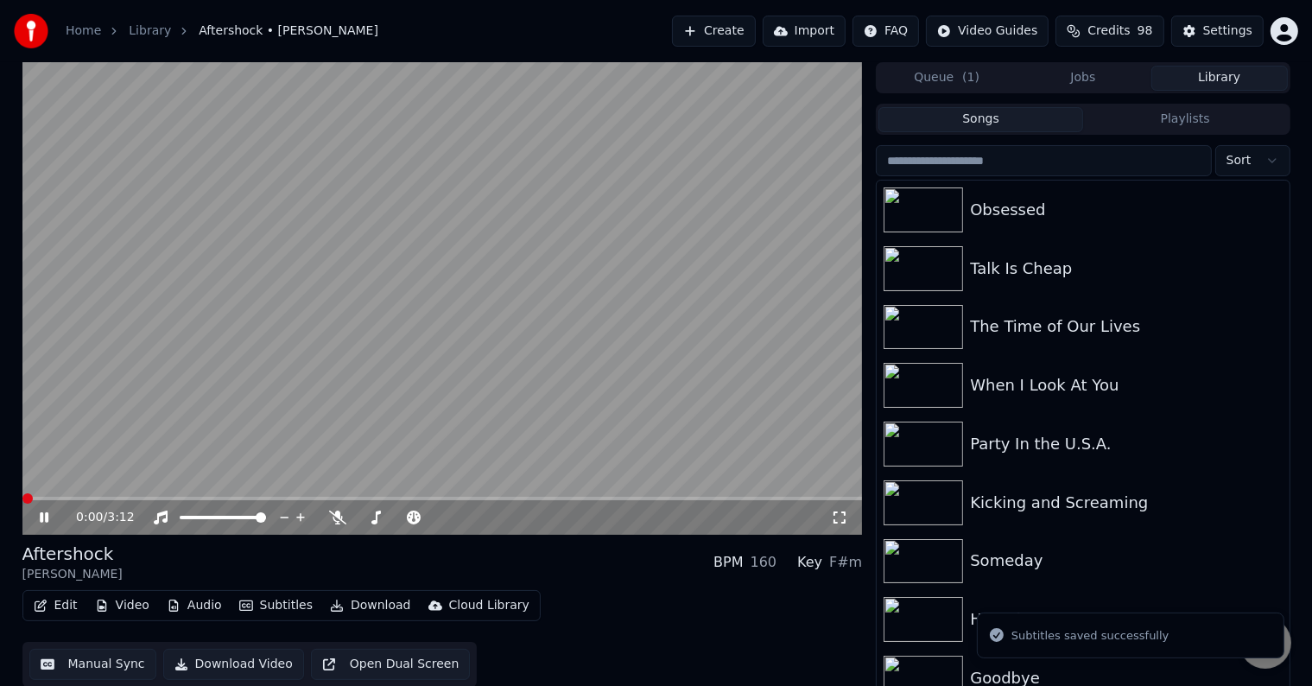
click at [346, 622] on div "Edit Video Audio Subtitles Download Cloud Library Manual Sync Download Video Op…" at bounding box center [442, 638] width 840 height 97
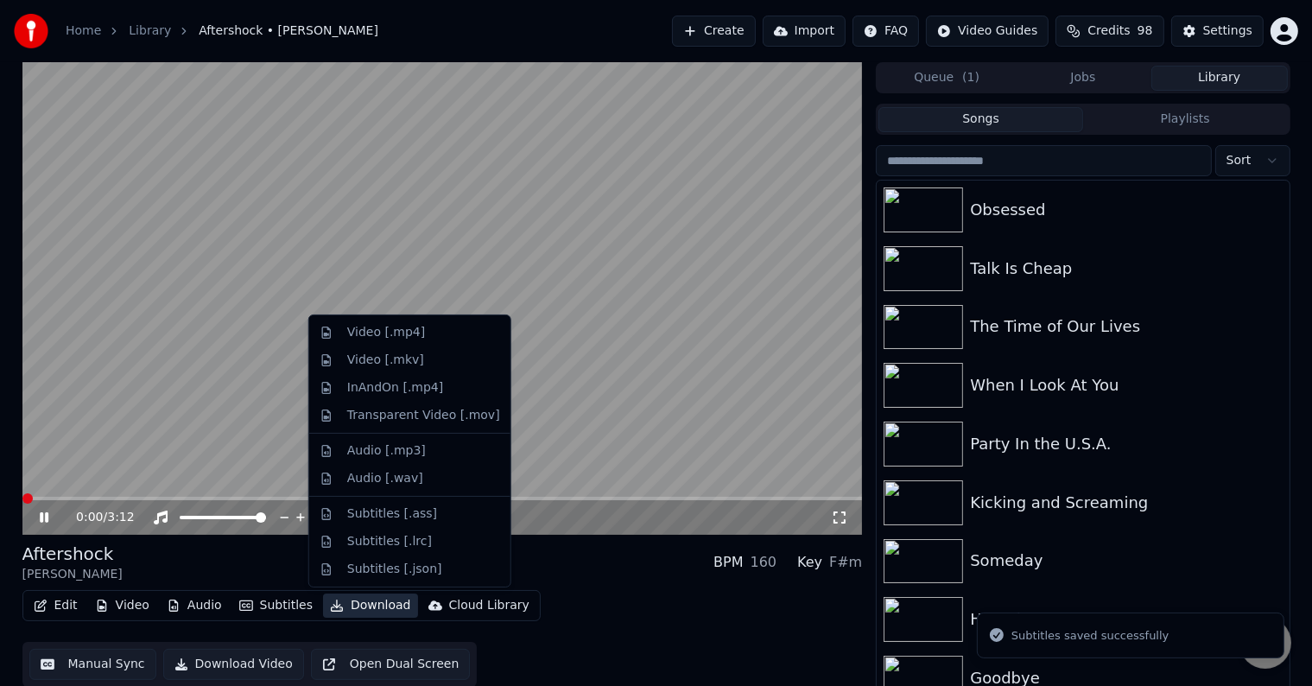
click at [356, 603] on button "Download" at bounding box center [370, 605] width 95 height 24
click at [350, 326] on div "Video [.mp4]" at bounding box center [386, 332] width 78 height 17
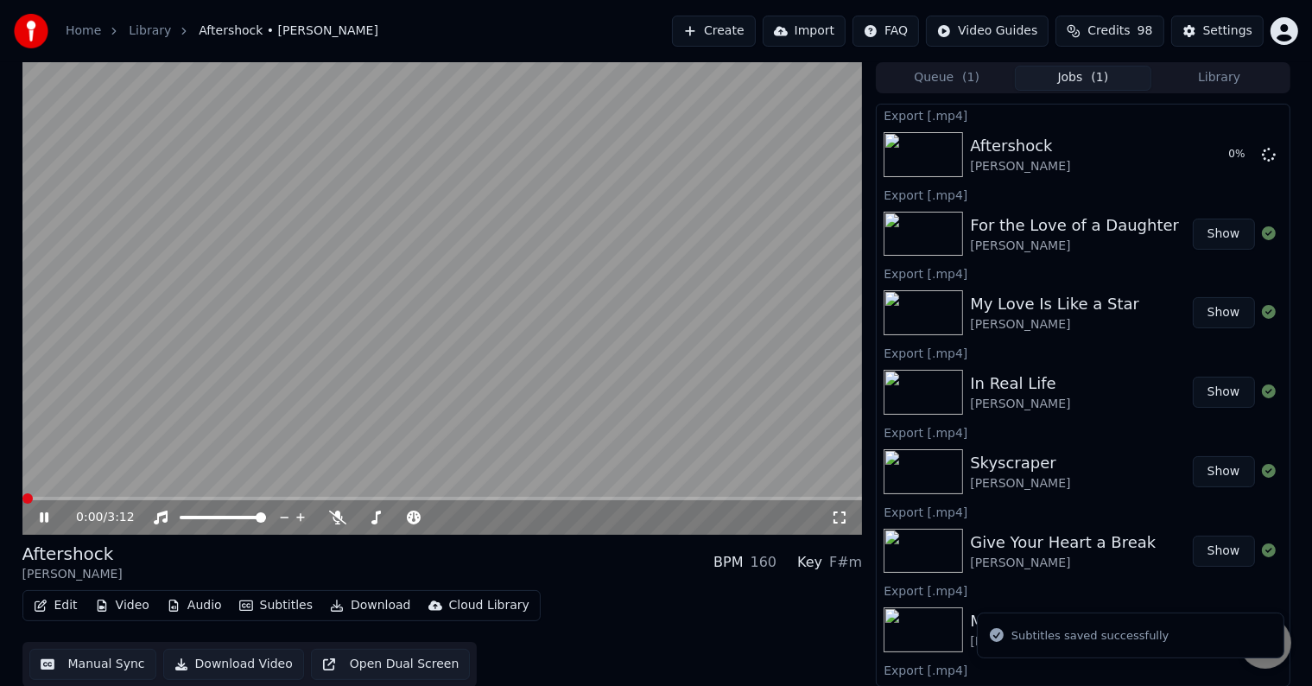
click at [41, 517] on icon at bounding box center [44, 517] width 9 height 10
click at [1224, 73] on button "Library" at bounding box center [1219, 78] width 136 height 25
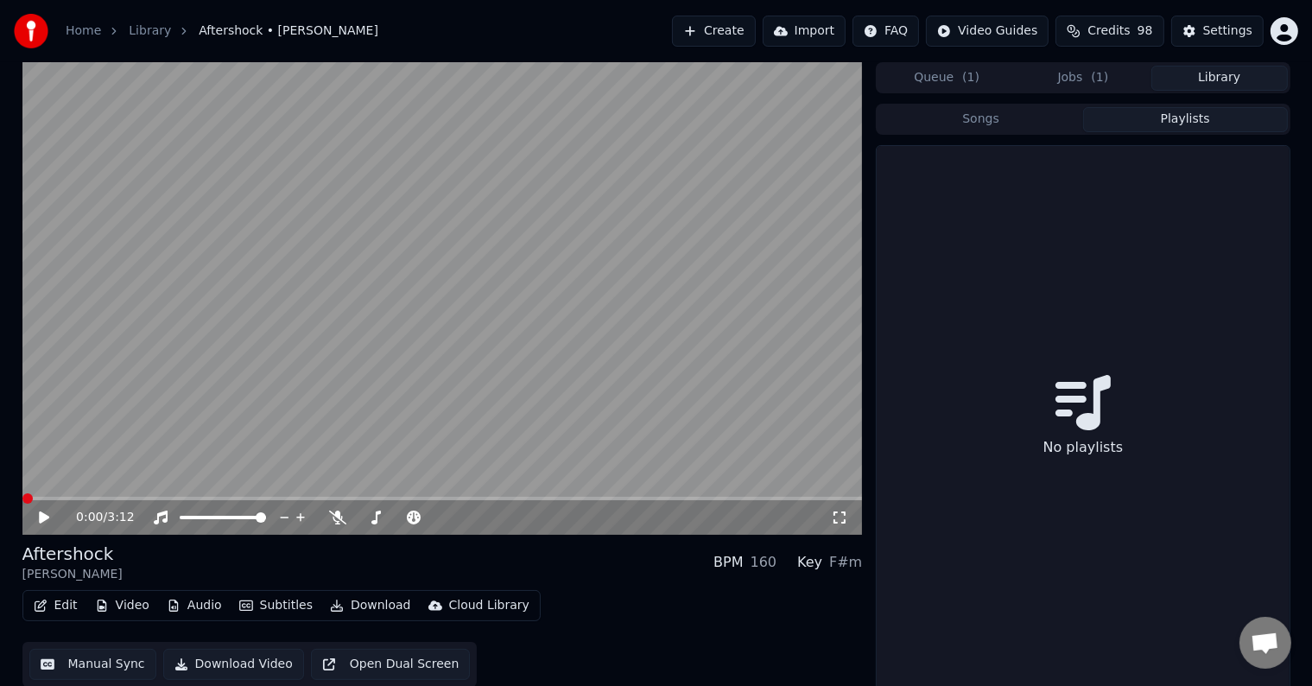
click at [1210, 118] on button "Playlists" at bounding box center [1185, 119] width 205 height 25
click at [1043, 140] on div "Songs Playlists No playlists" at bounding box center [1083, 399] width 414 height 590
click at [1046, 127] on button "Songs" at bounding box center [980, 119] width 205 height 25
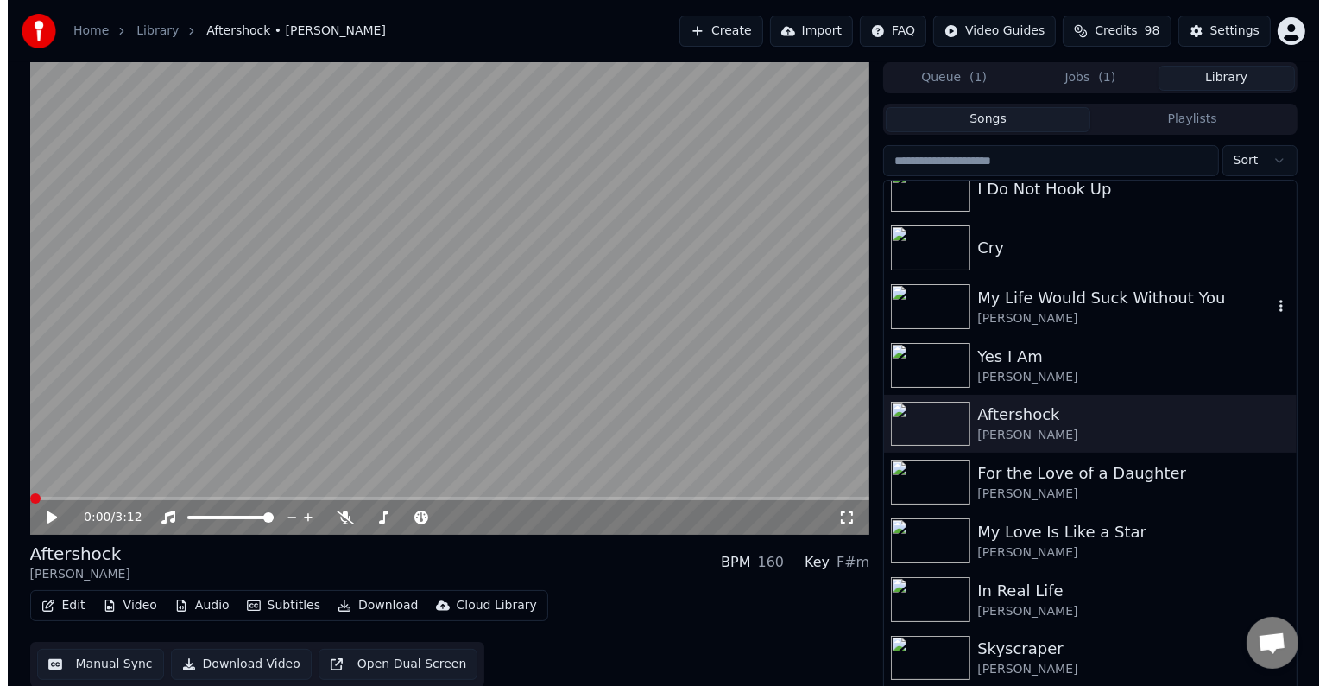
scroll to position [16859, 0]
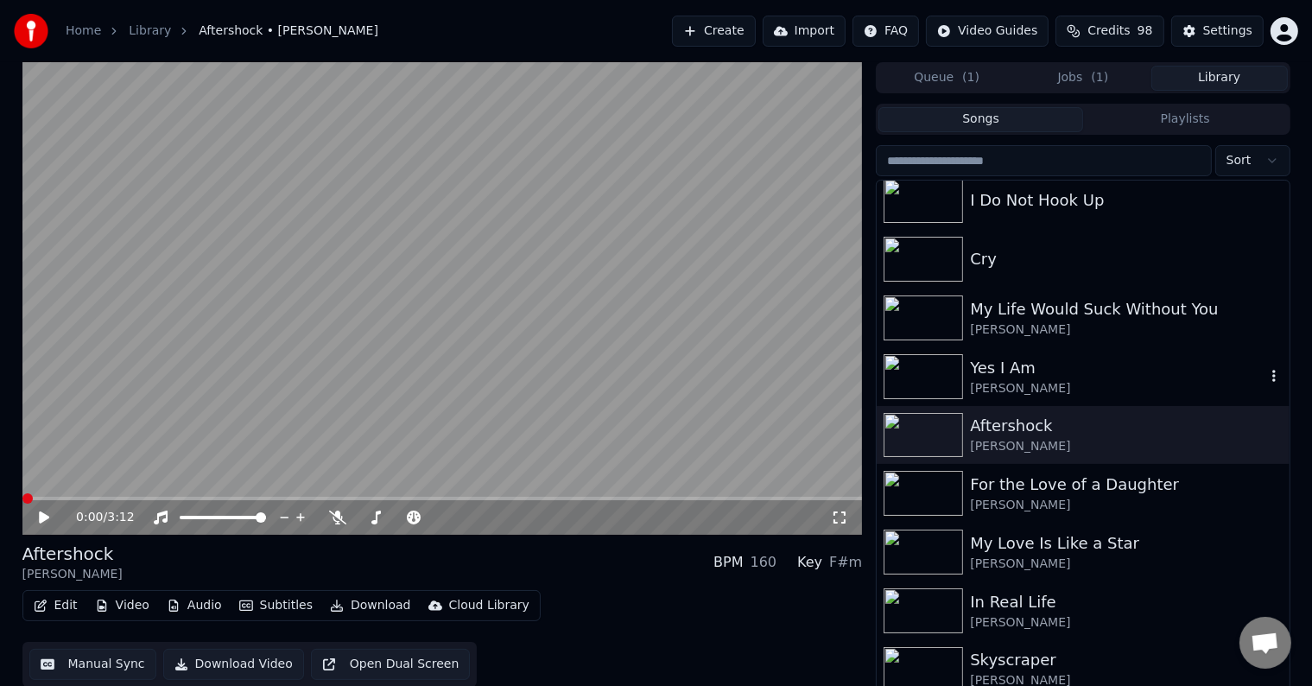
click at [1040, 377] on div "Yes I Am" at bounding box center [1117, 368] width 294 height 24
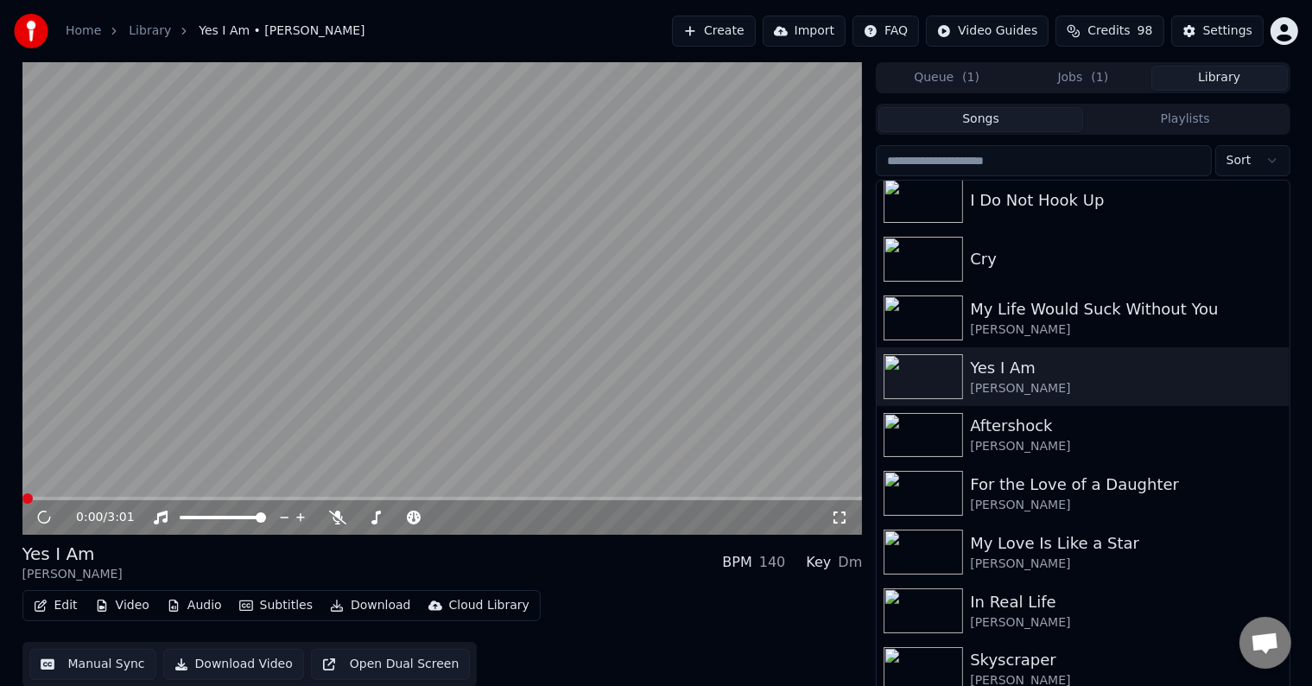
click at [47, 604] on button "Edit" at bounding box center [56, 605] width 58 height 24
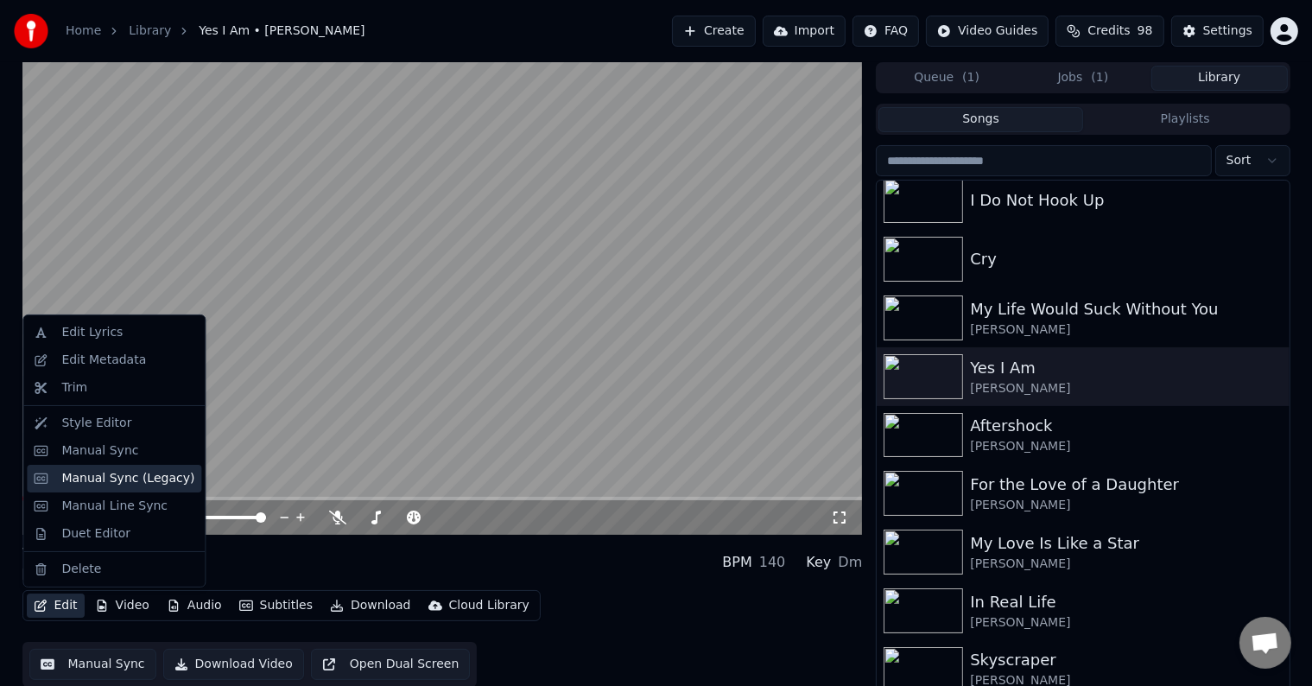
click at [99, 482] on div "Manual Sync (Legacy)" at bounding box center [127, 478] width 133 height 17
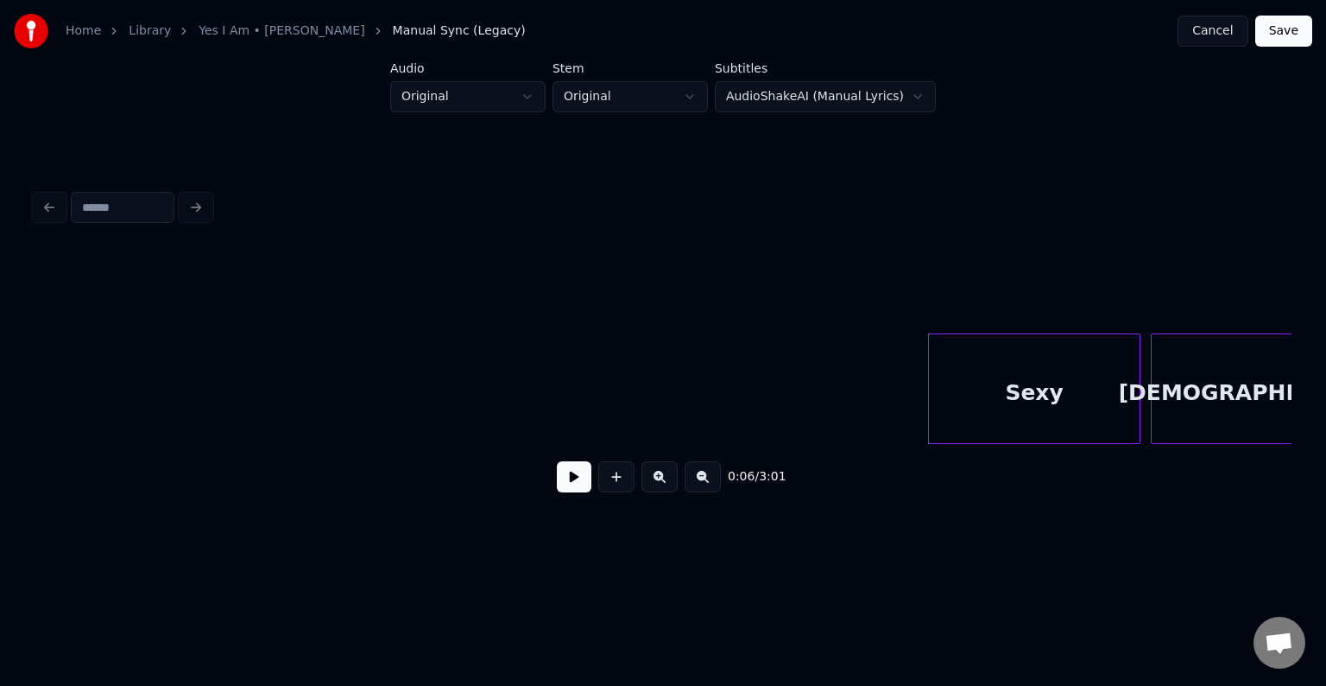
click at [566, 489] on button at bounding box center [574, 476] width 35 height 31
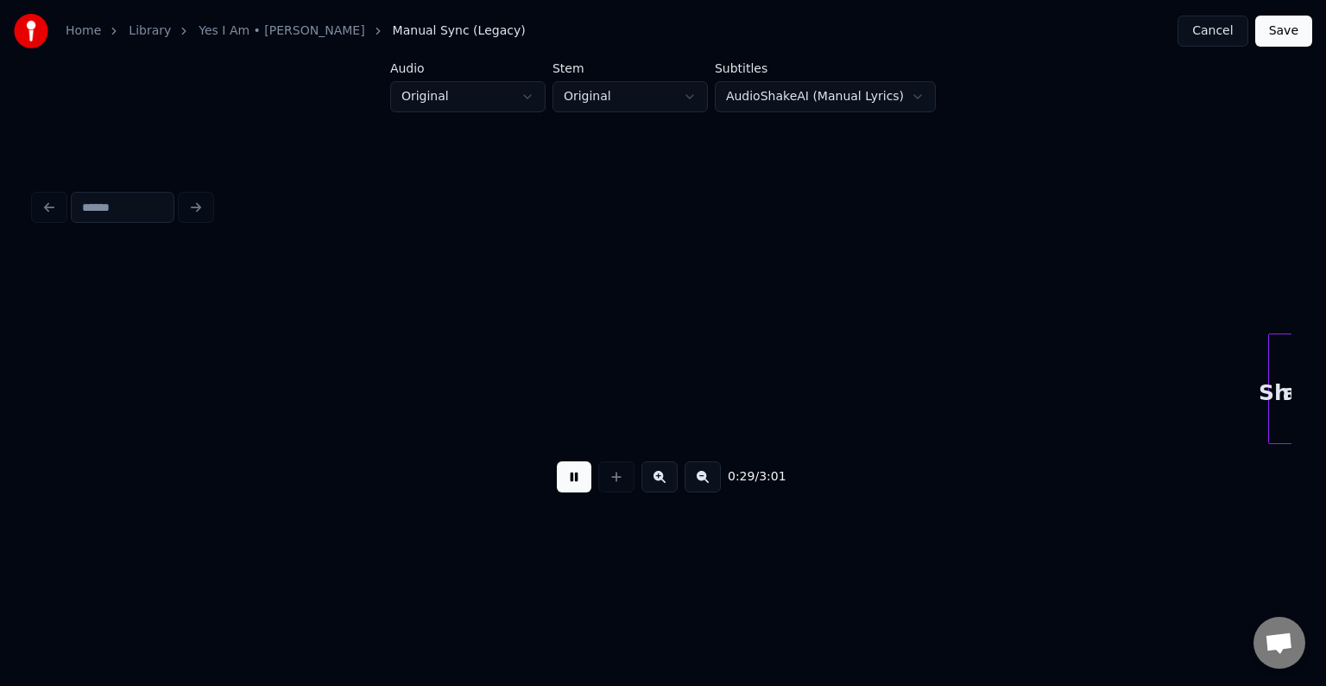
scroll to position [0, 3776]
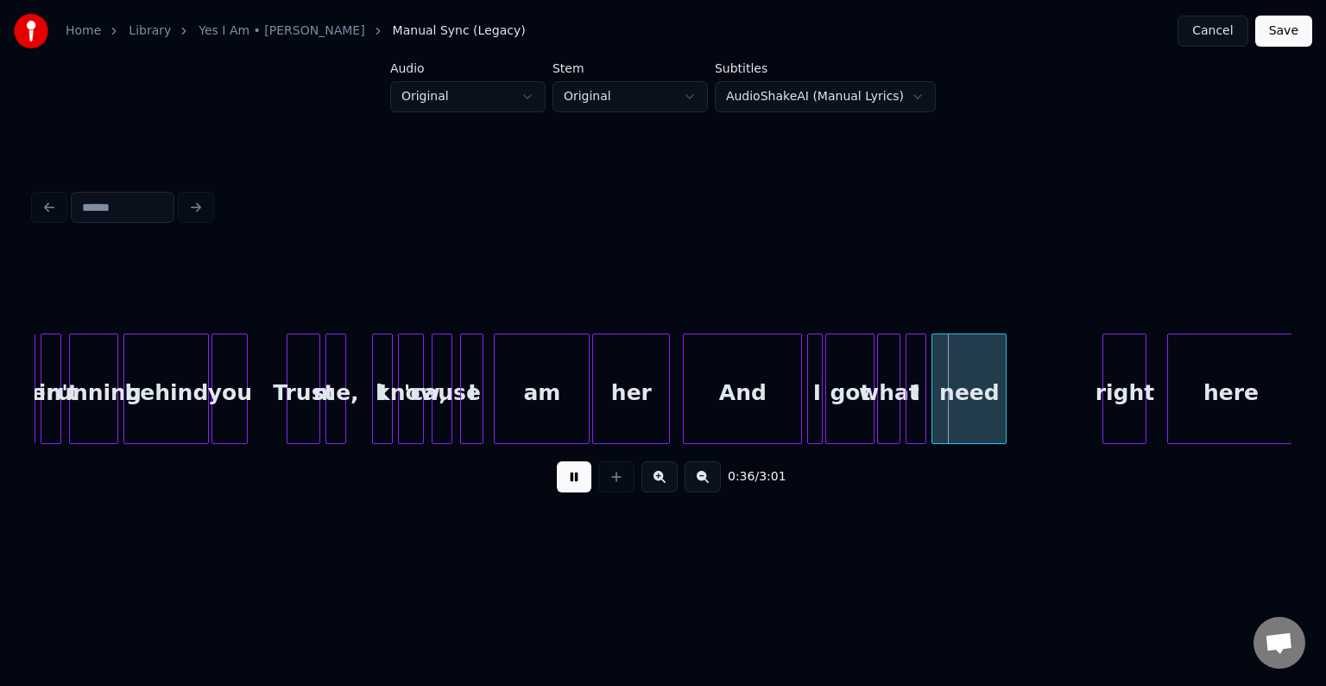
click at [572, 483] on button at bounding box center [574, 476] width 35 height 31
click at [781, 421] on div at bounding box center [778, 388] width 5 height 109
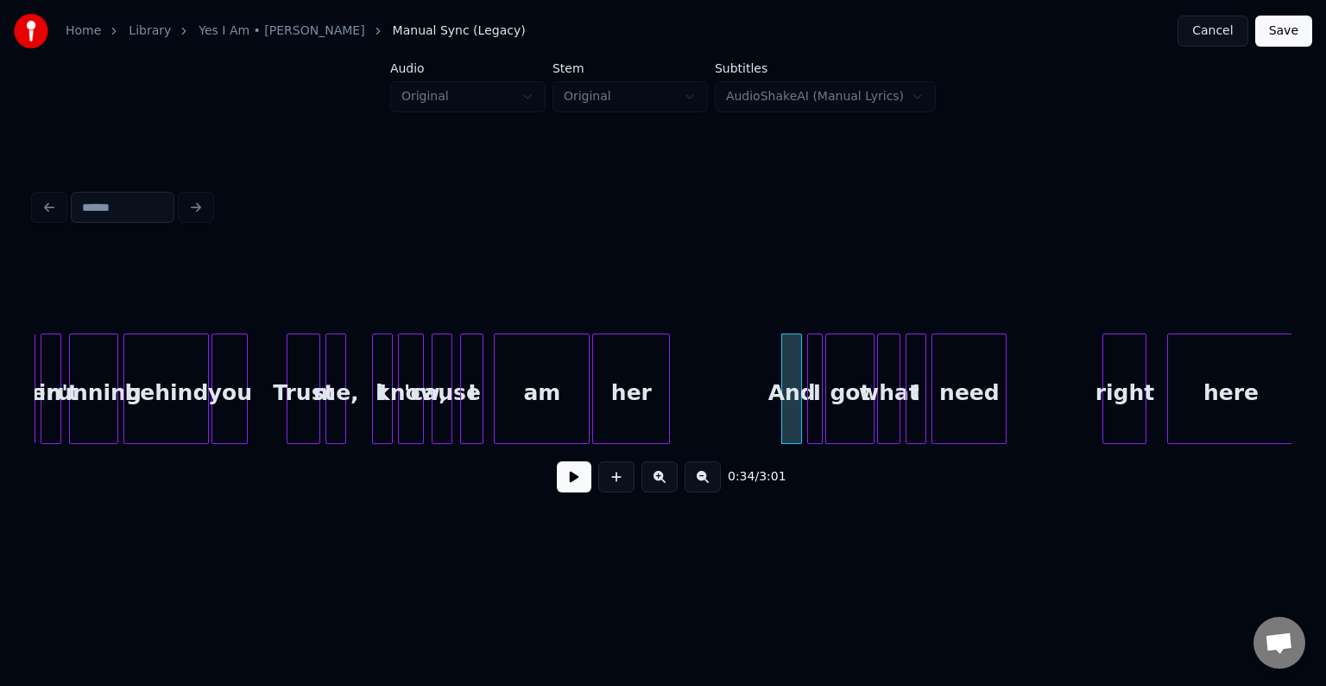
click at [568, 480] on button at bounding box center [574, 476] width 35 height 31
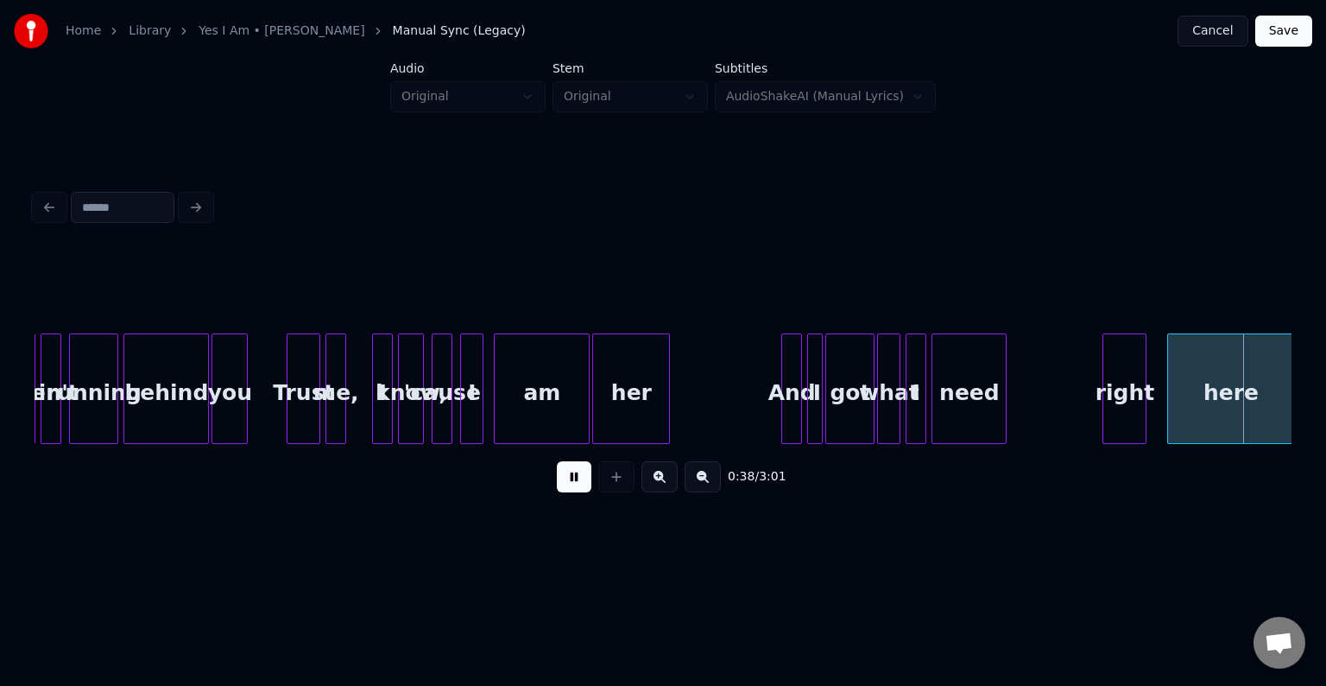
click at [566, 481] on button at bounding box center [574, 476] width 35 height 31
click at [1055, 403] on div "need" at bounding box center [1056, 392] width 73 height 117
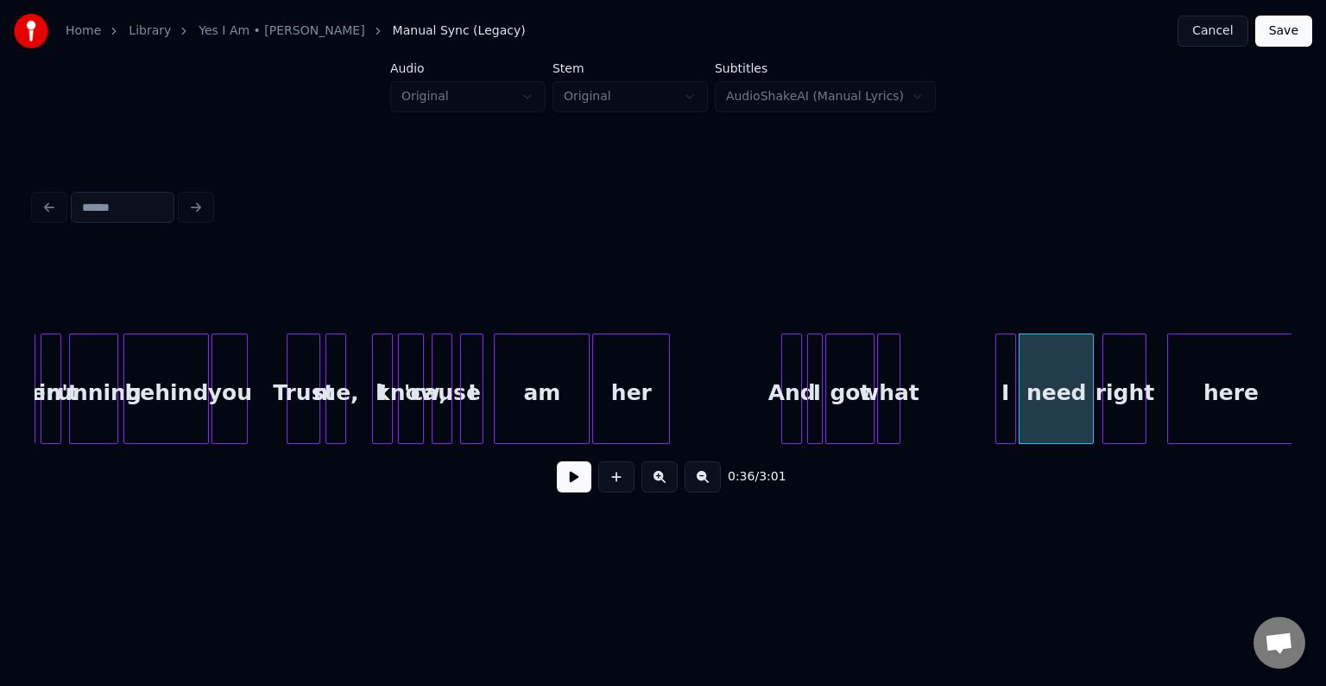
click at [1005, 418] on div "I" at bounding box center [1005, 392] width 19 height 117
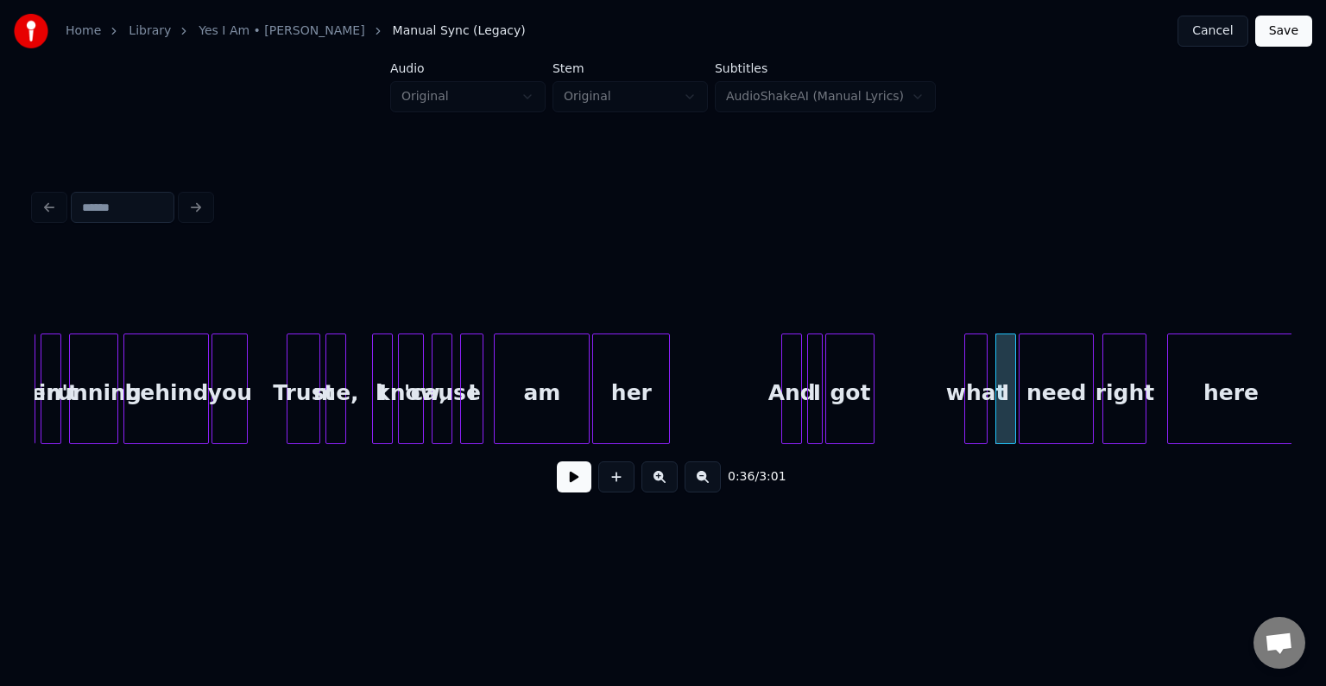
click at [975, 414] on div "what" at bounding box center [976, 392] width 22 height 117
click at [572, 490] on button at bounding box center [574, 476] width 35 height 31
click at [1036, 415] on div at bounding box center [1035, 388] width 5 height 109
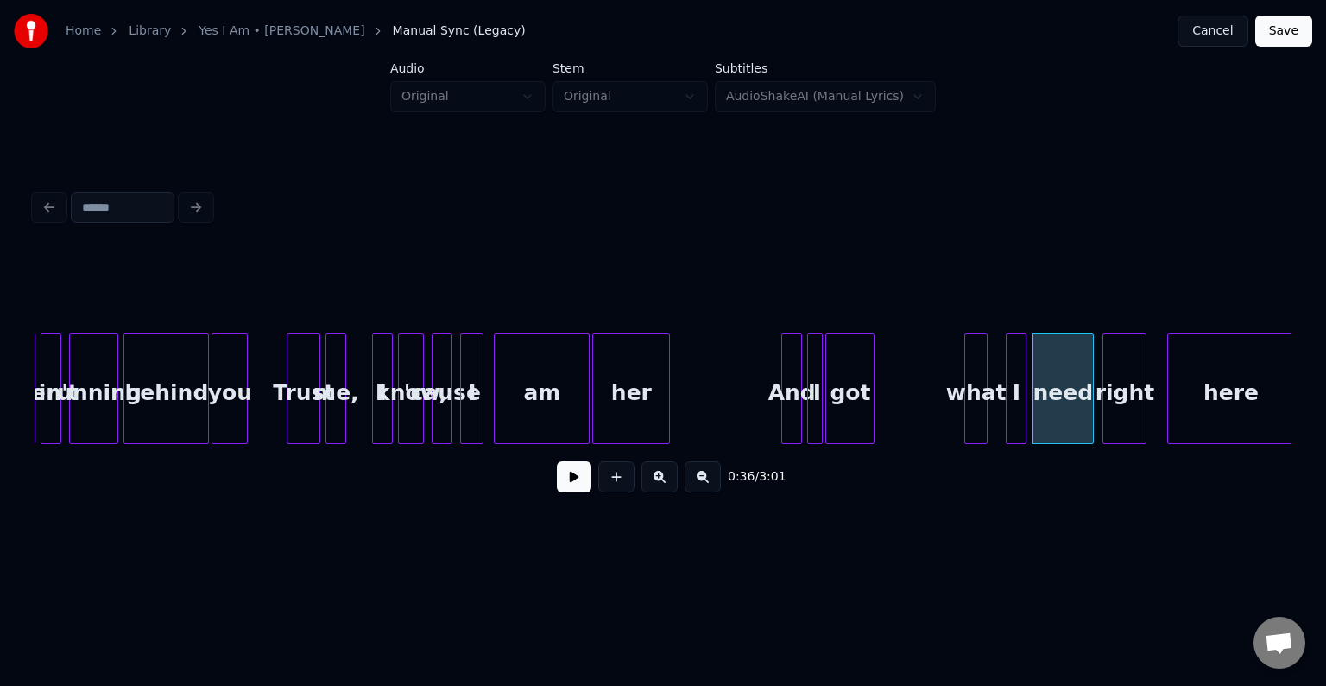
click at [1013, 414] on div "I" at bounding box center [1016, 392] width 19 height 117
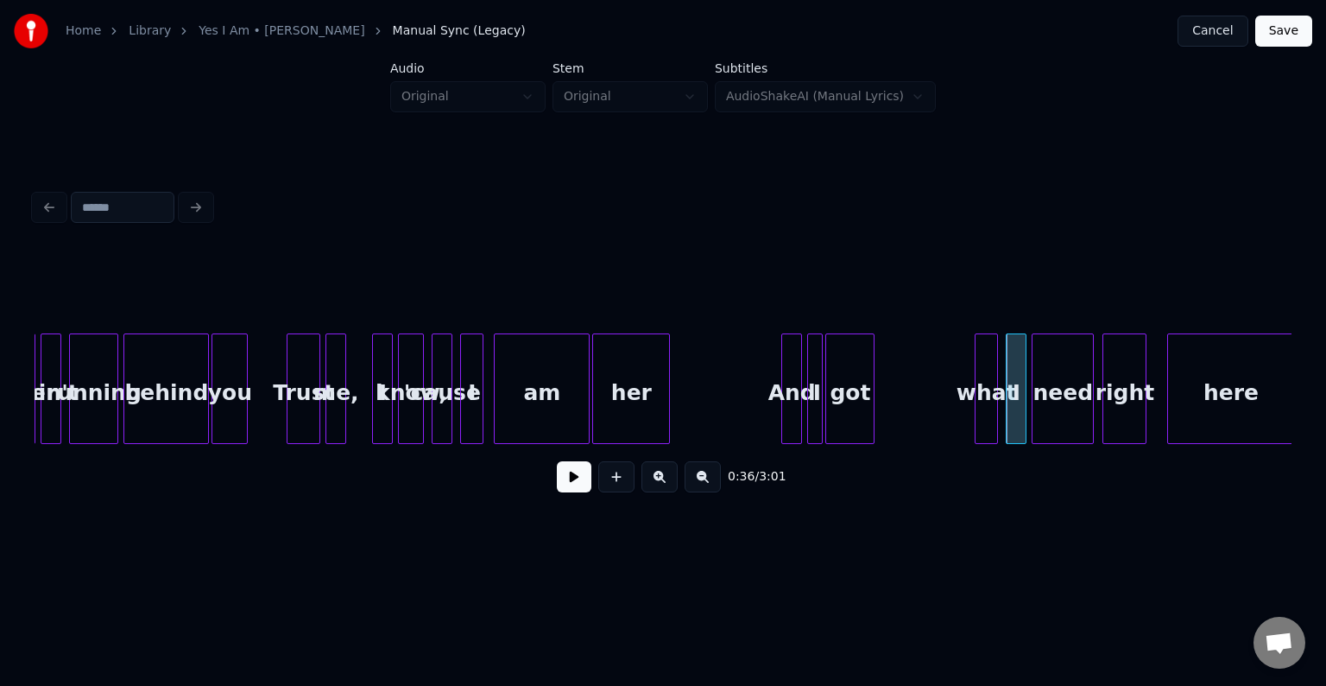
click at [986, 415] on div "what" at bounding box center [987, 392] width 22 height 117
click at [574, 484] on button at bounding box center [574, 476] width 35 height 31
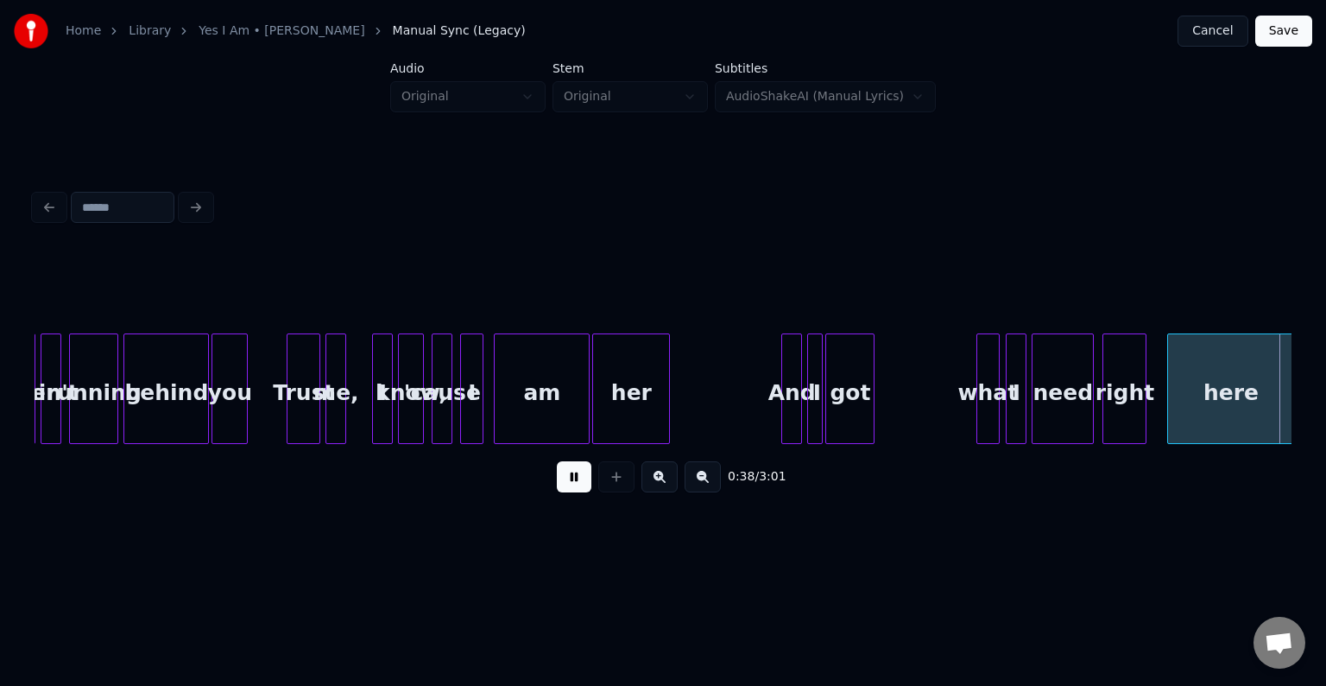
scroll to position [0, 5035]
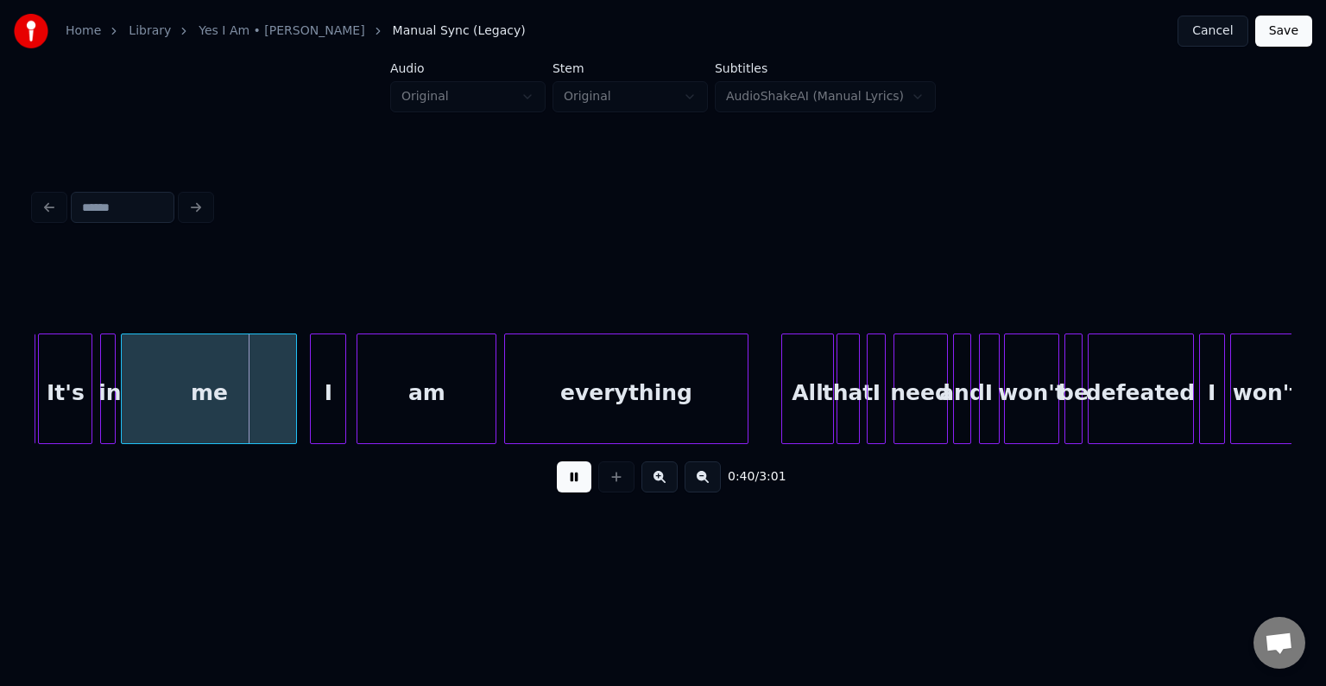
click at [574, 484] on button at bounding box center [574, 476] width 35 height 31
click at [220, 394] on div at bounding box center [220, 388] width 5 height 109
click at [561, 490] on button at bounding box center [574, 476] width 35 height 31
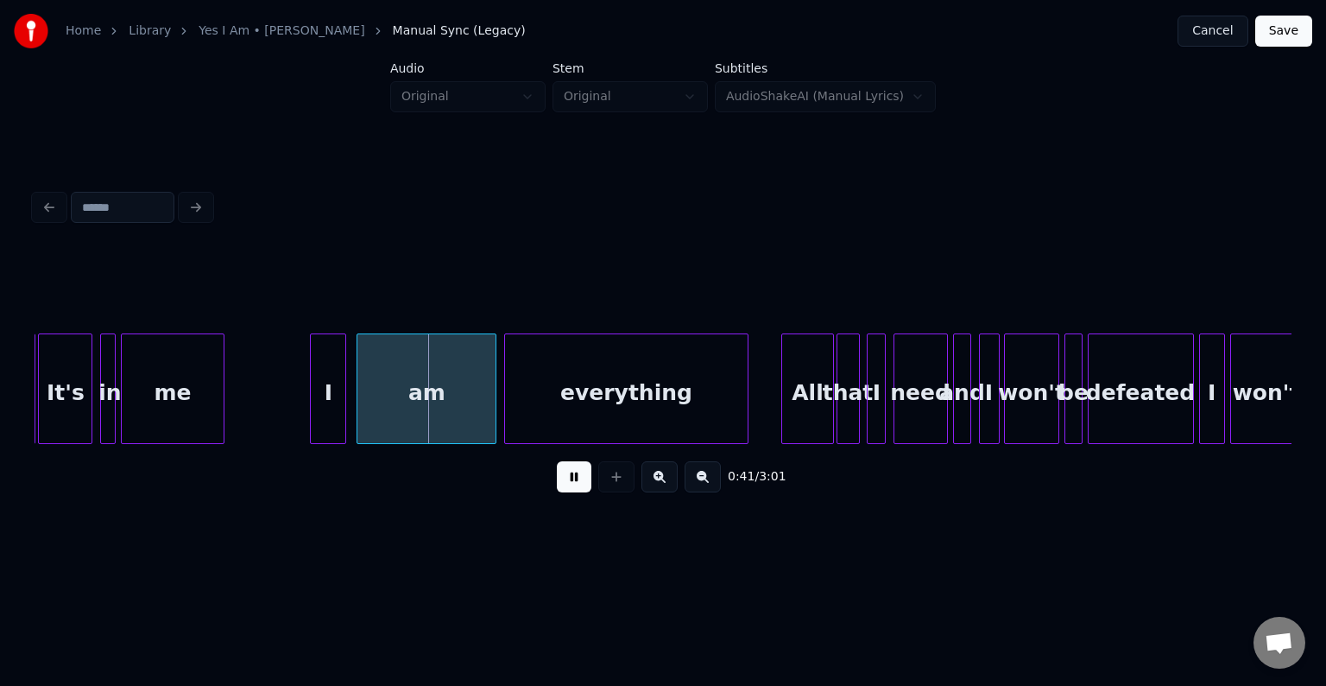
click at [561, 490] on button at bounding box center [574, 476] width 35 height 31
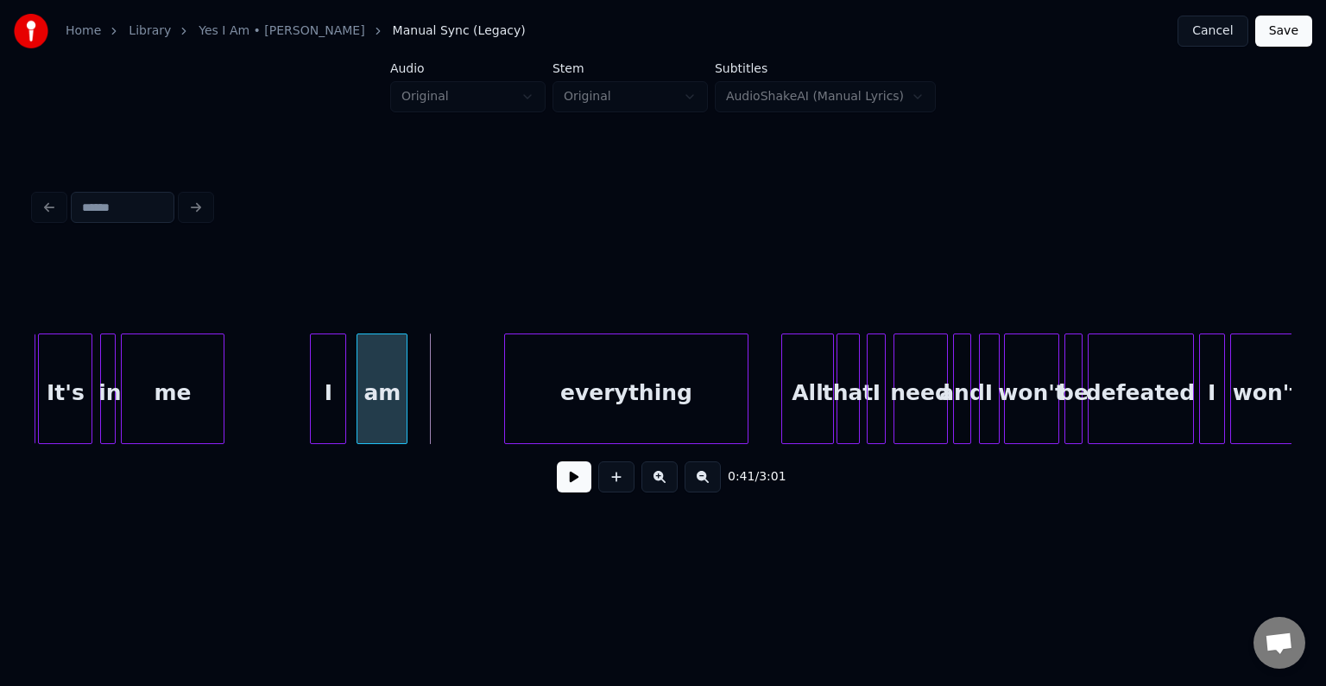
click at [404, 411] on div at bounding box center [403, 388] width 5 height 109
click at [557, 479] on button at bounding box center [574, 476] width 35 height 31
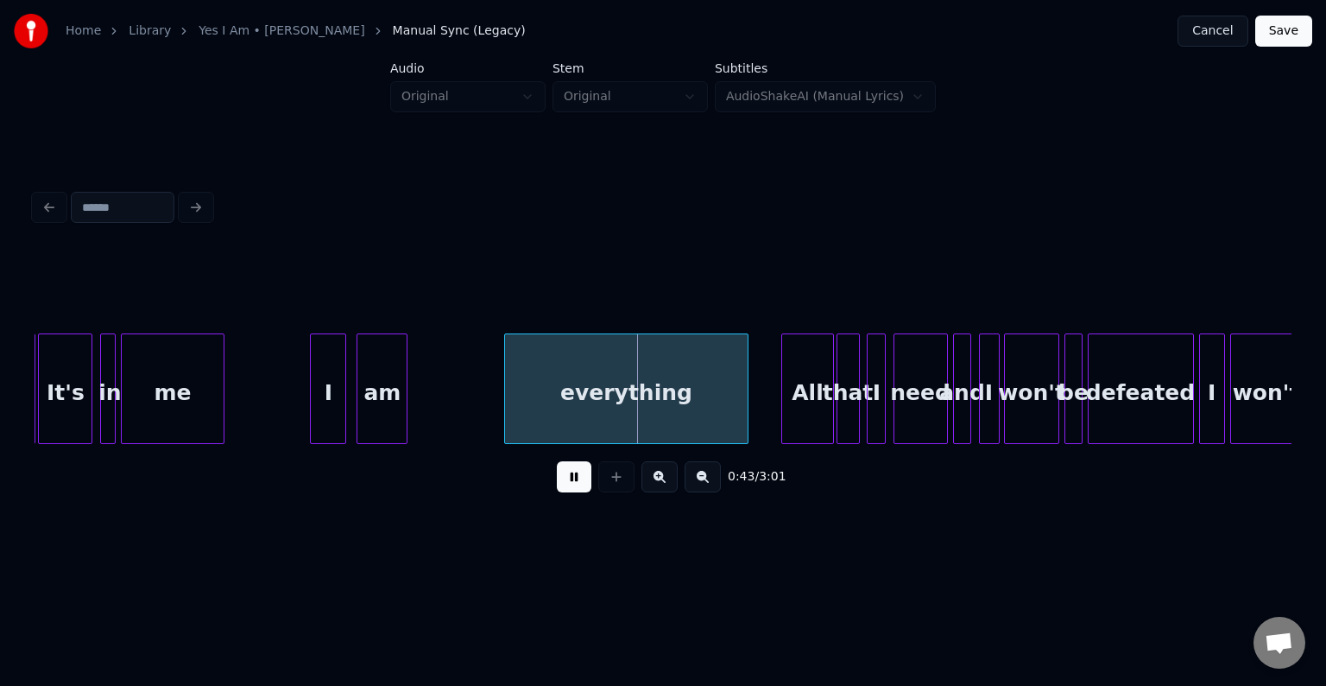
click at [557, 479] on button at bounding box center [574, 476] width 35 height 31
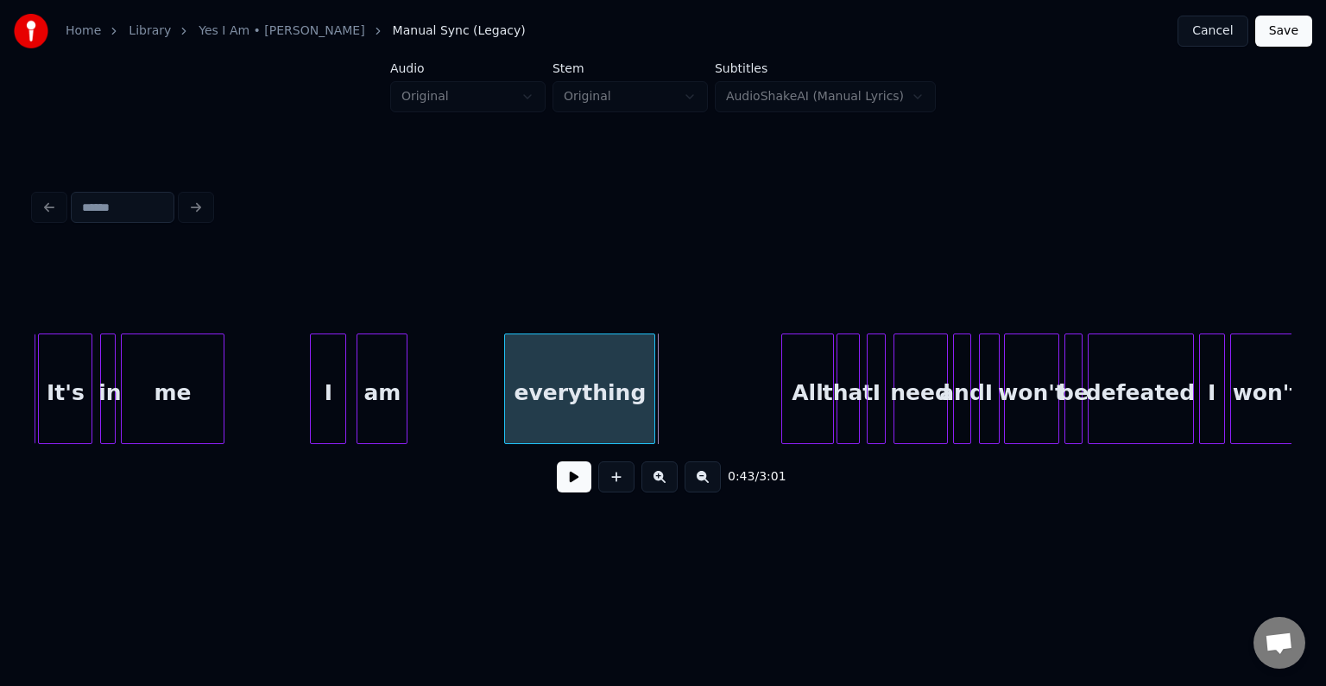
click at [654, 408] on div at bounding box center [651, 388] width 5 height 109
click at [567, 480] on button at bounding box center [574, 476] width 35 height 31
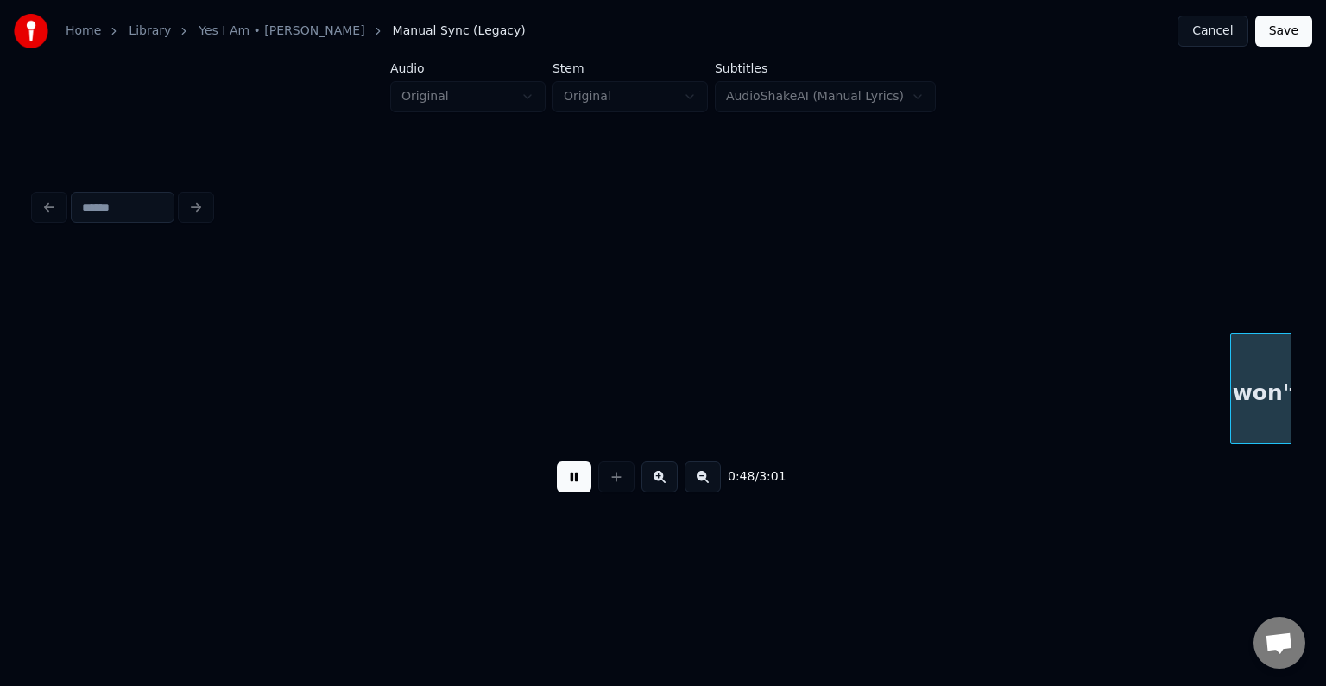
scroll to position [0, 6293]
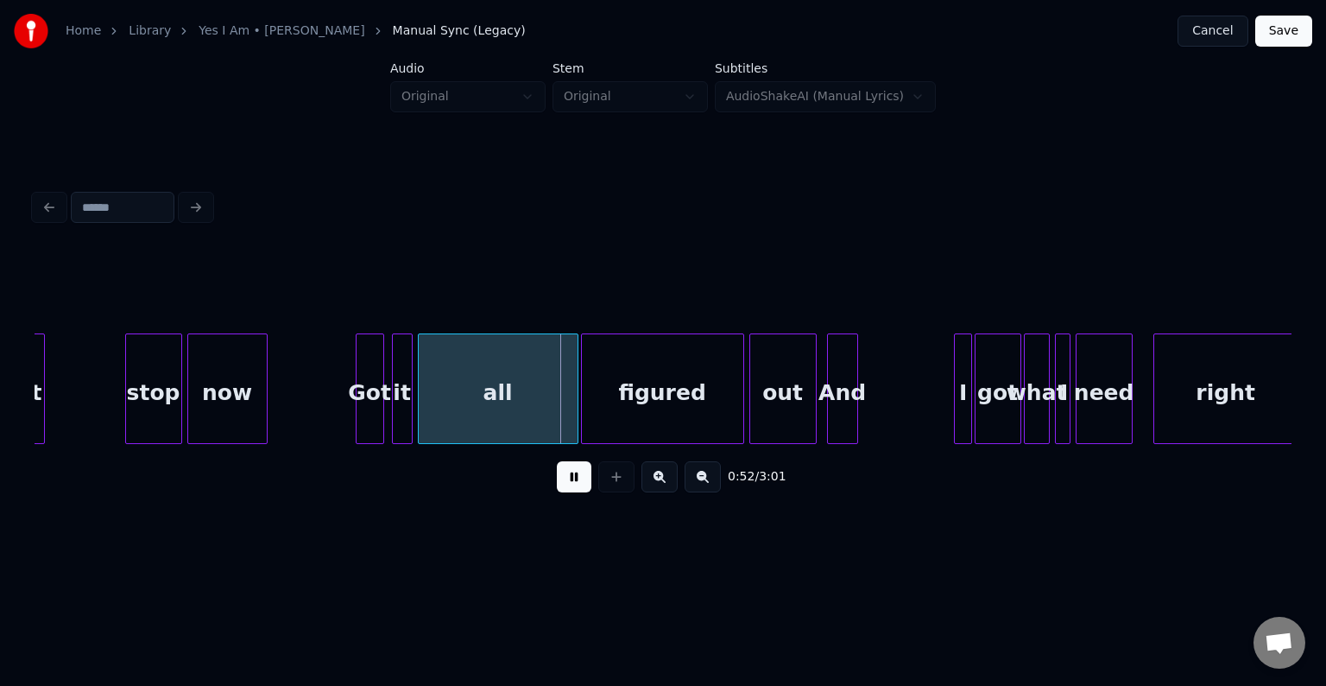
click at [567, 480] on button at bounding box center [574, 476] width 35 height 31
click at [491, 408] on div at bounding box center [488, 388] width 5 height 109
click at [563, 473] on button at bounding box center [574, 476] width 35 height 31
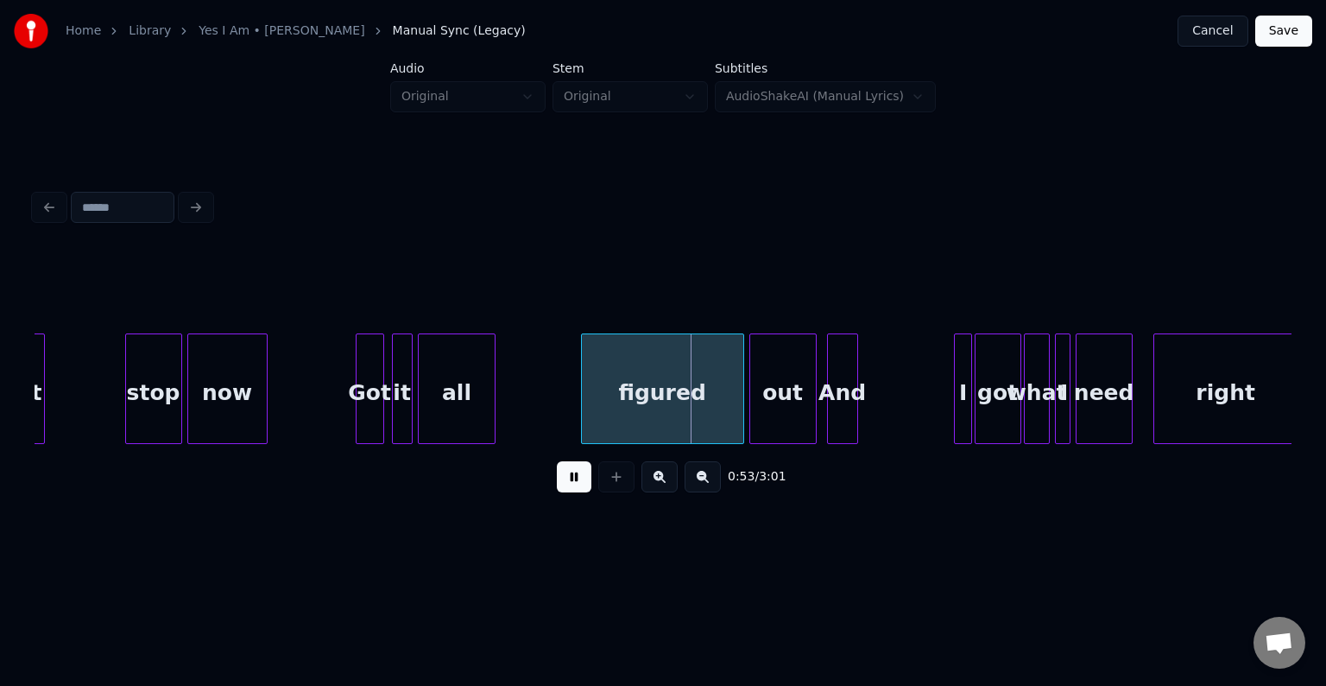
click at [563, 473] on button at bounding box center [574, 476] width 35 height 31
click at [682, 395] on div at bounding box center [684, 388] width 5 height 109
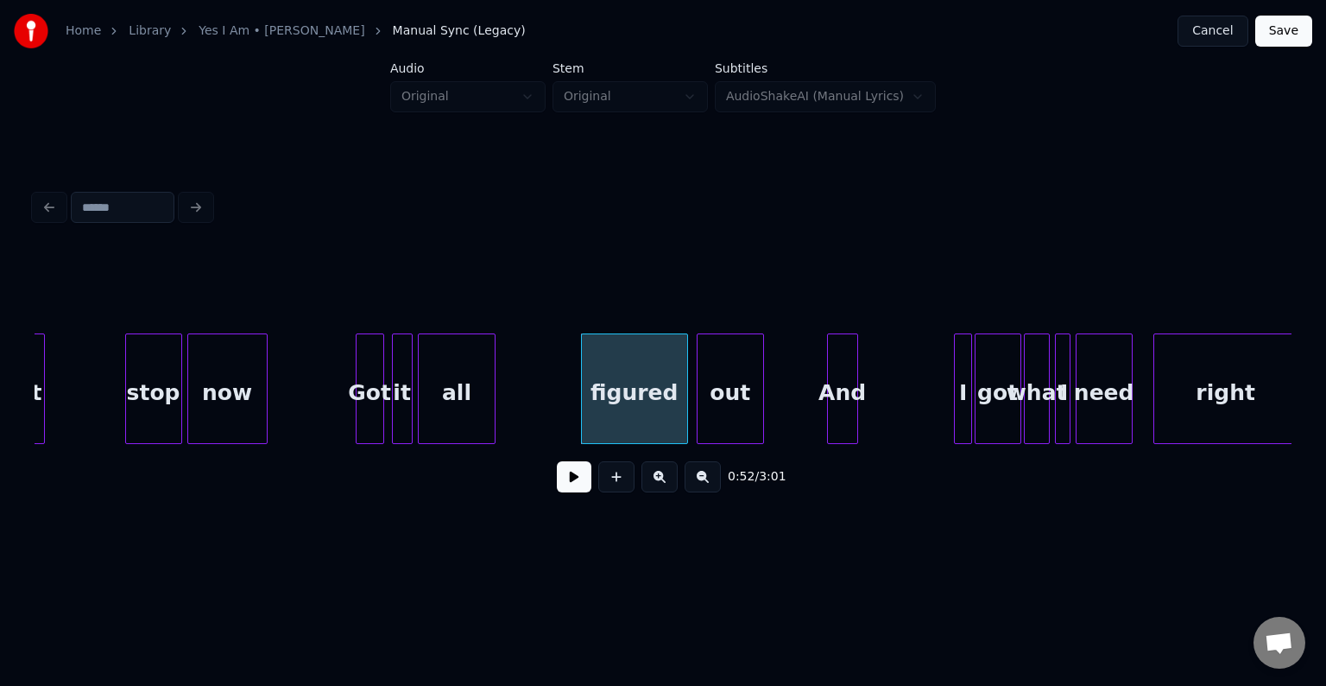
click at [735, 404] on div "out" at bounding box center [731, 392] width 66 height 117
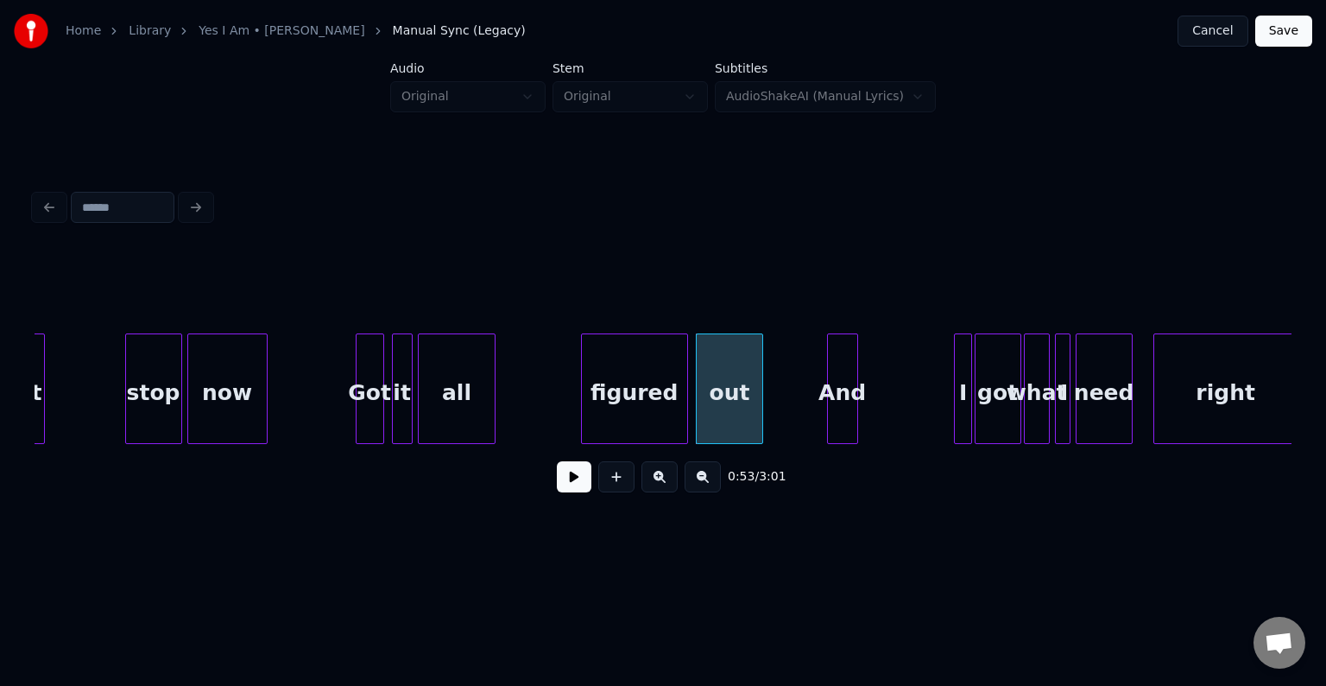
click at [619, 420] on div "figured" at bounding box center [634, 392] width 105 height 117
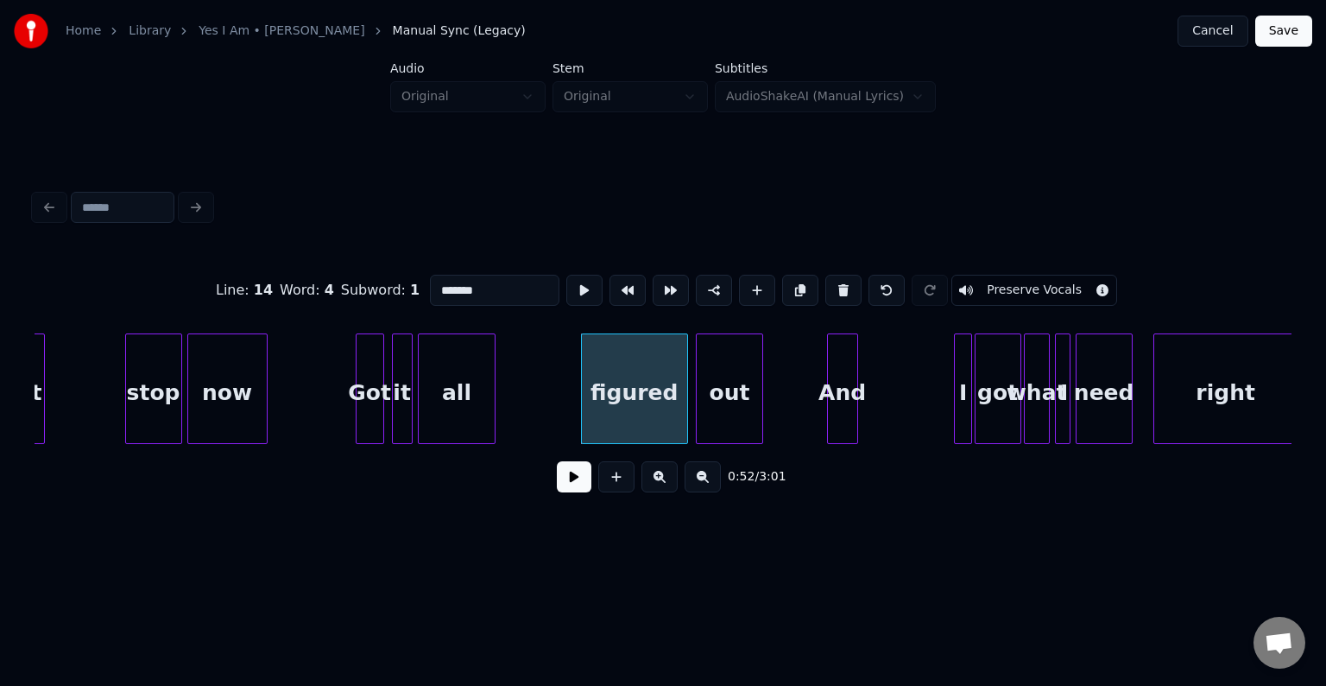
click at [570, 482] on button at bounding box center [574, 476] width 35 height 31
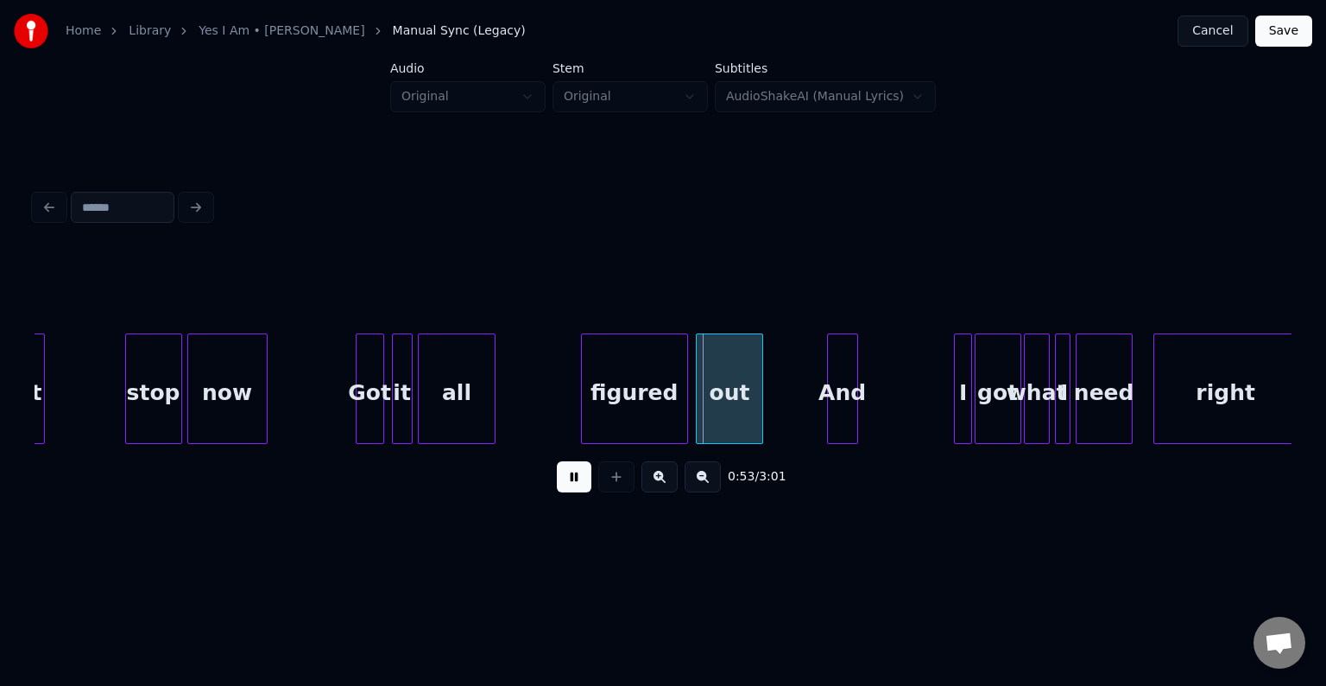
click at [570, 482] on button at bounding box center [574, 476] width 35 height 31
click at [647, 413] on div at bounding box center [649, 388] width 5 height 109
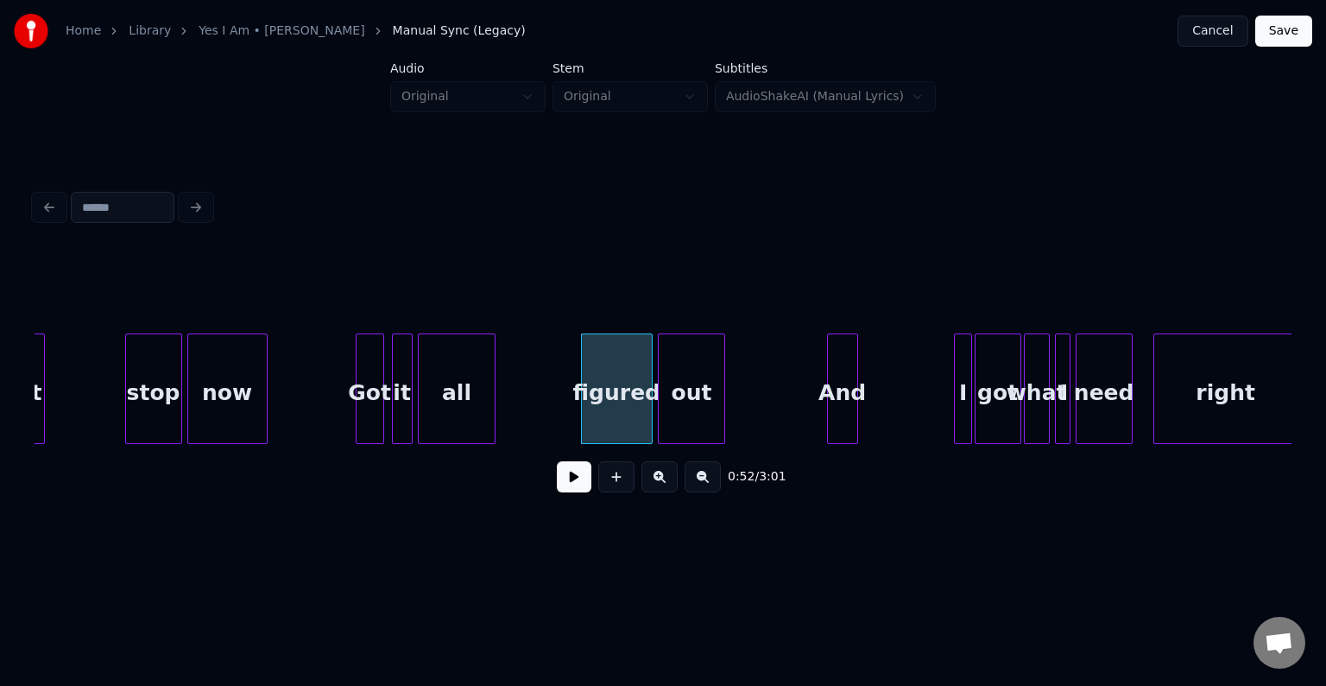
click at [684, 417] on div "out" at bounding box center [692, 392] width 66 height 117
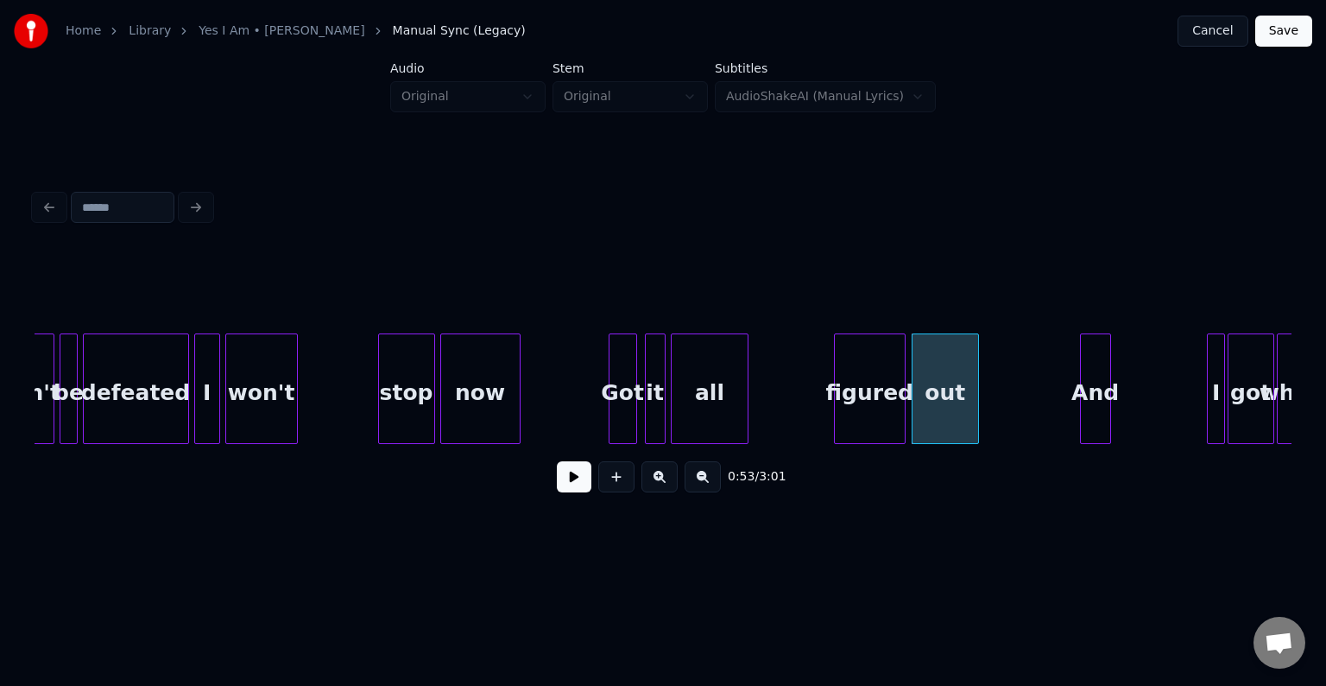
scroll to position [0, 6040]
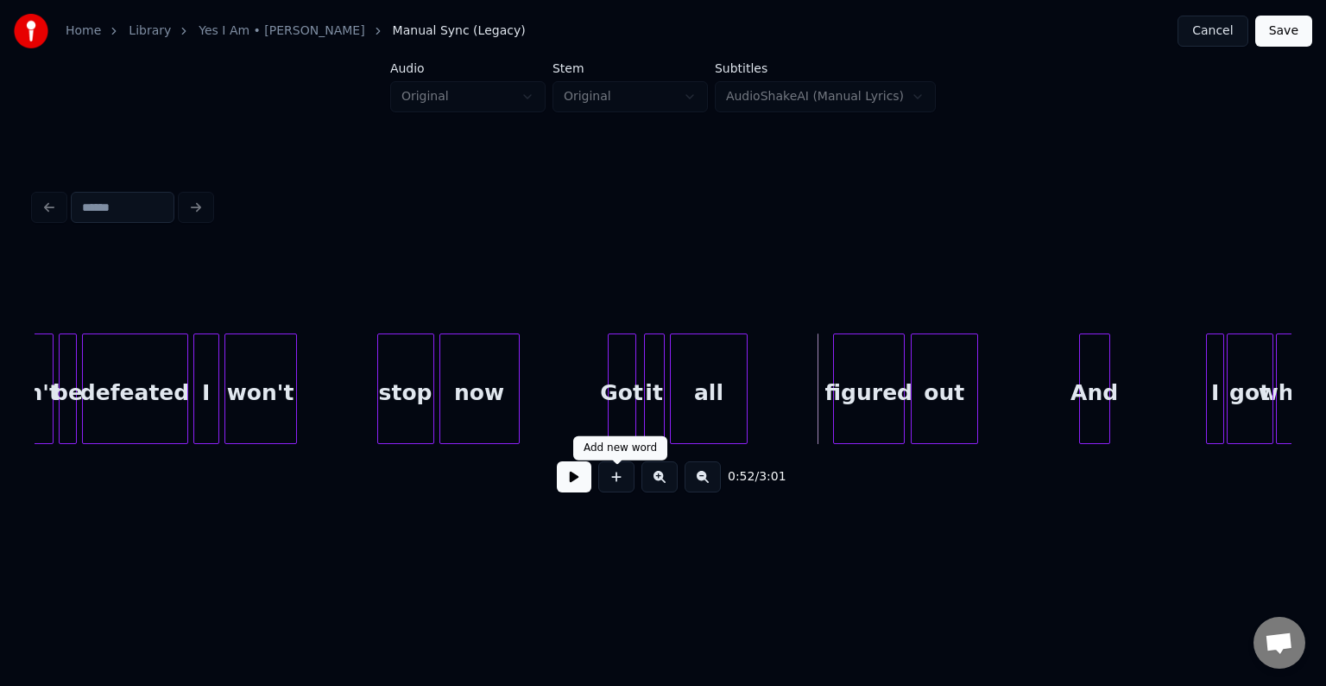
click at [573, 482] on button at bounding box center [574, 476] width 35 height 31
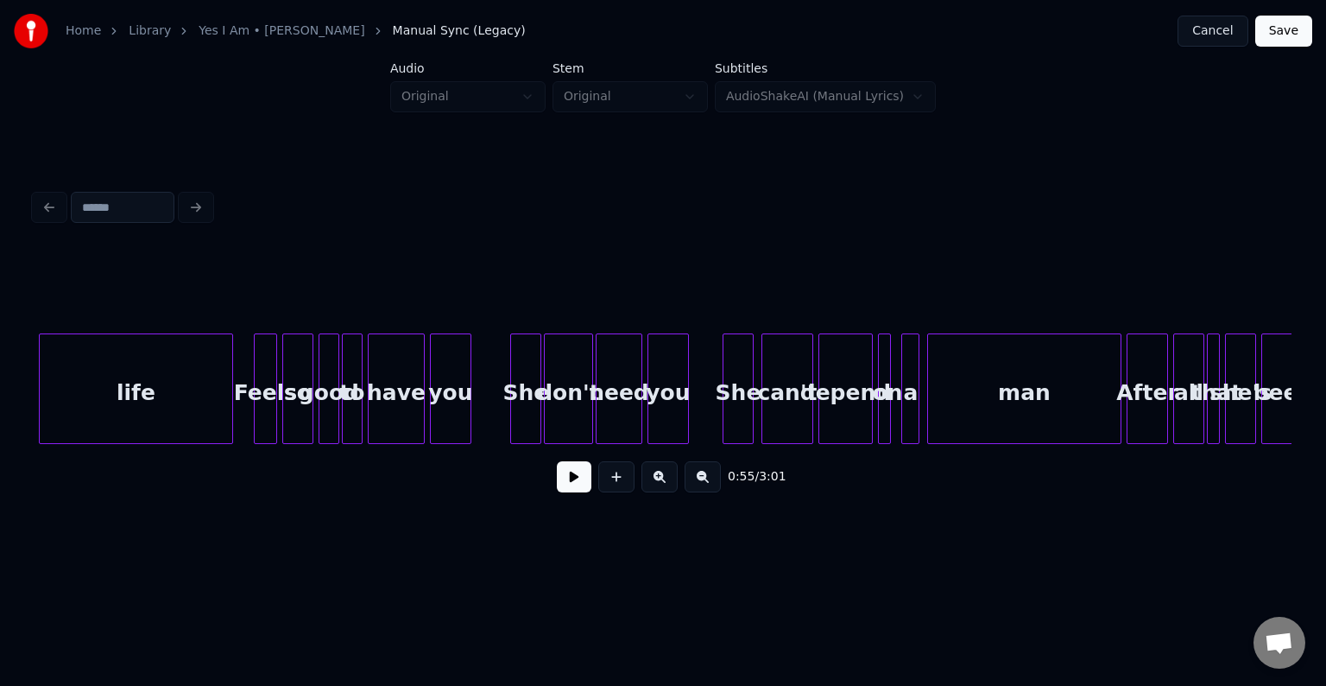
scroll to position [0, 11540]
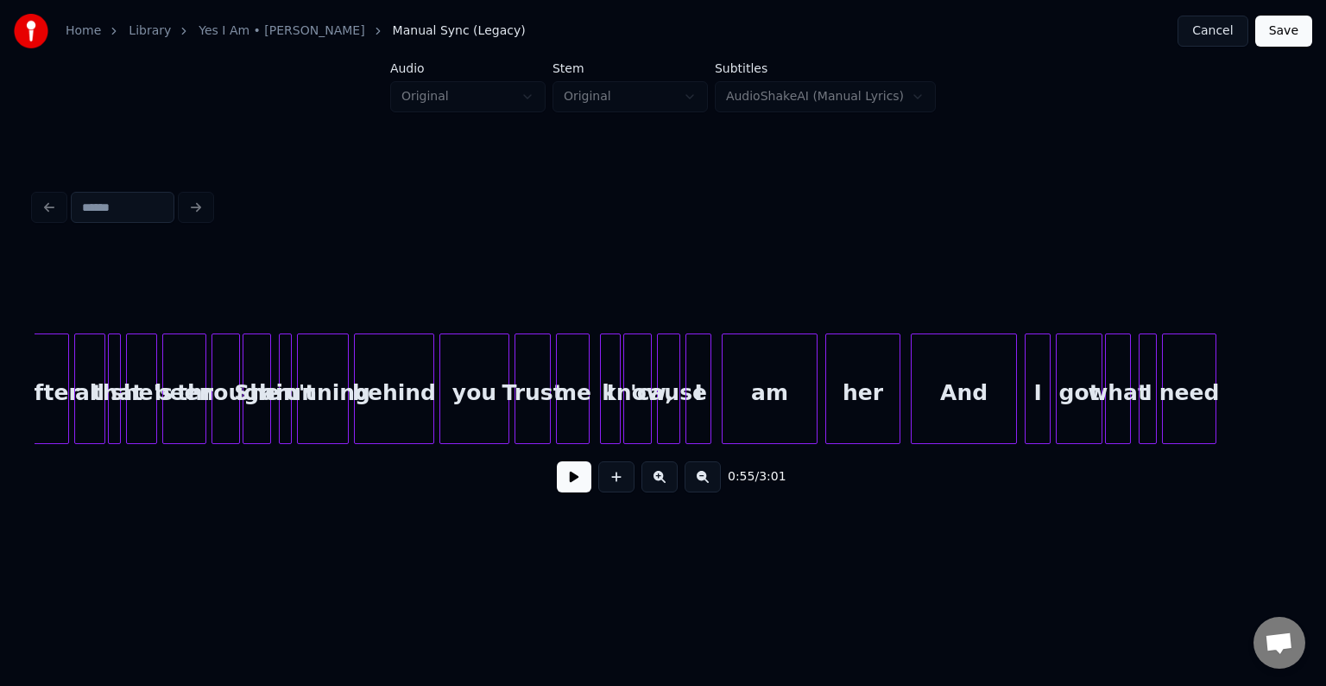
click at [585, 484] on button at bounding box center [574, 476] width 35 height 31
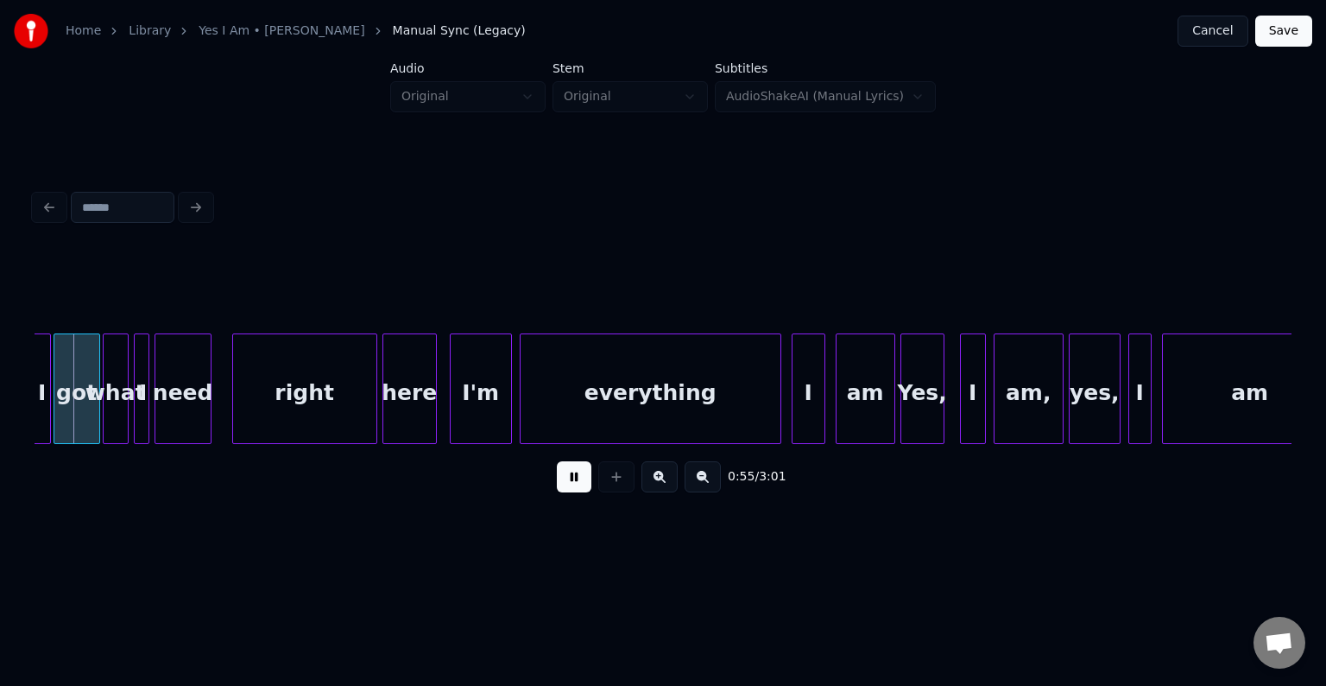
click at [581, 484] on button at bounding box center [574, 476] width 35 height 31
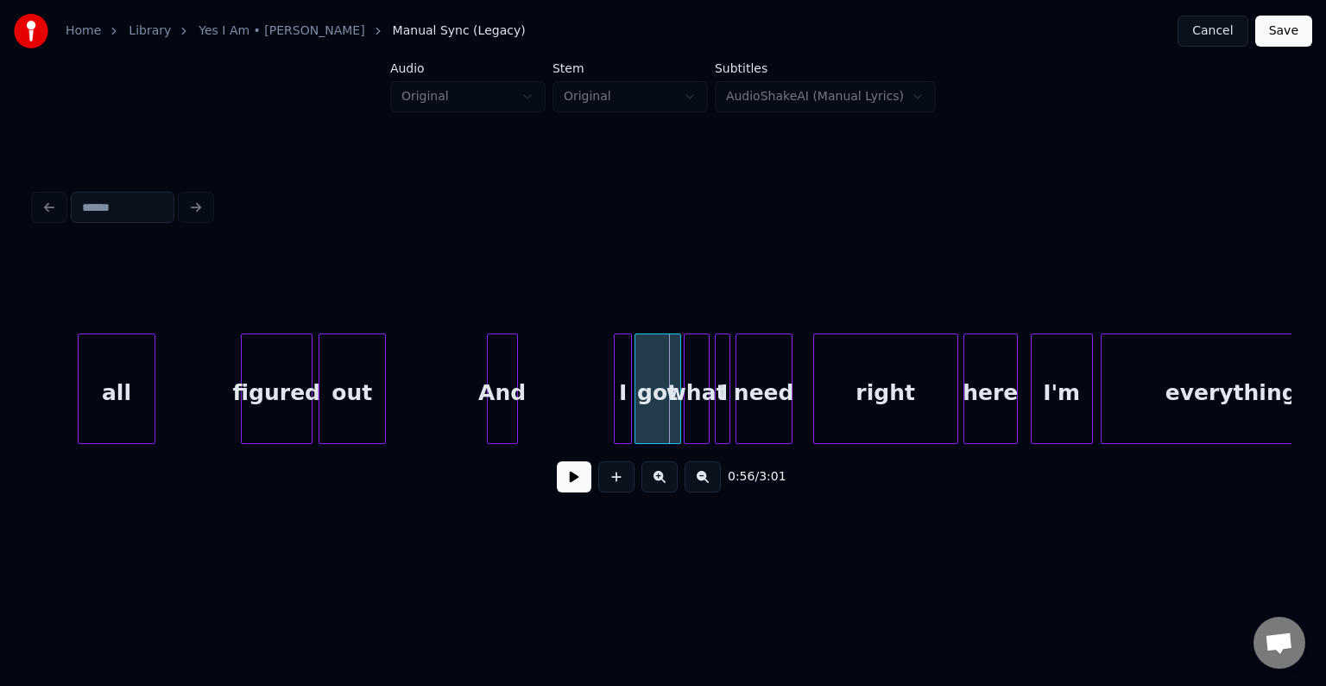
scroll to position [0, 6627]
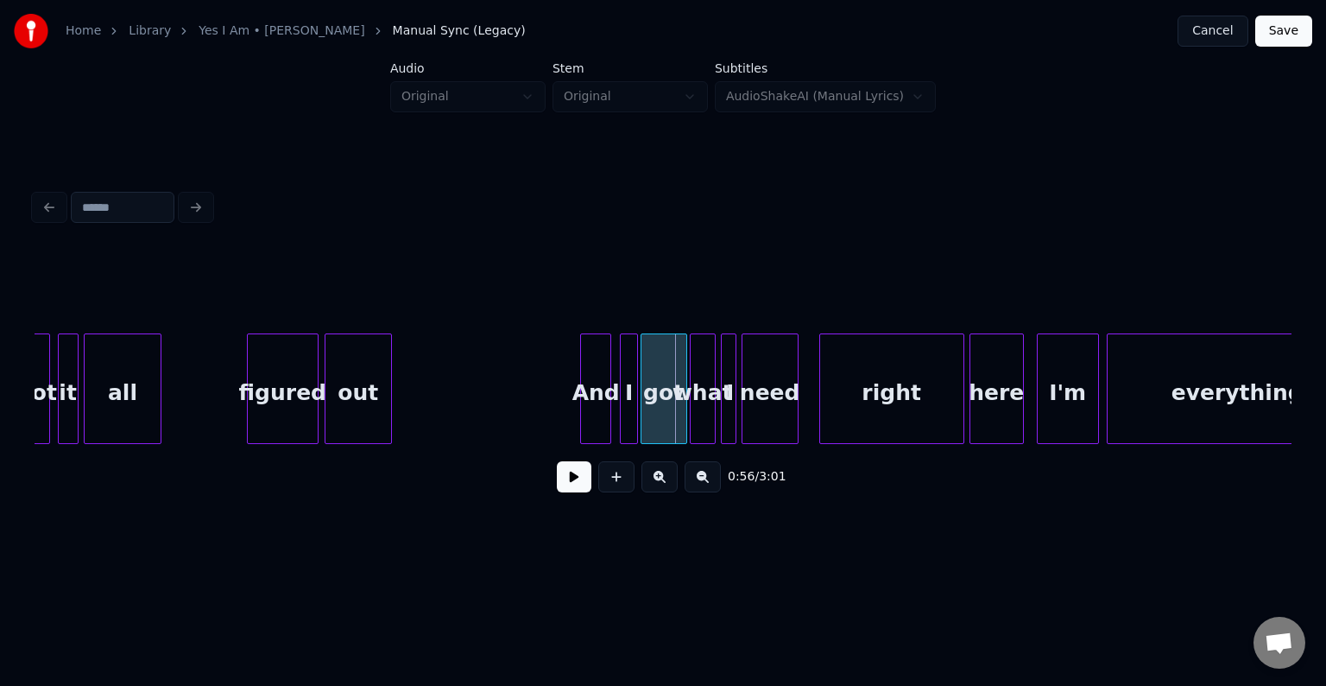
click at [591, 414] on div "And" at bounding box center [595, 392] width 29 height 117
click at [573, 487] on button at bounding box center [574, 476] width 35 height 31
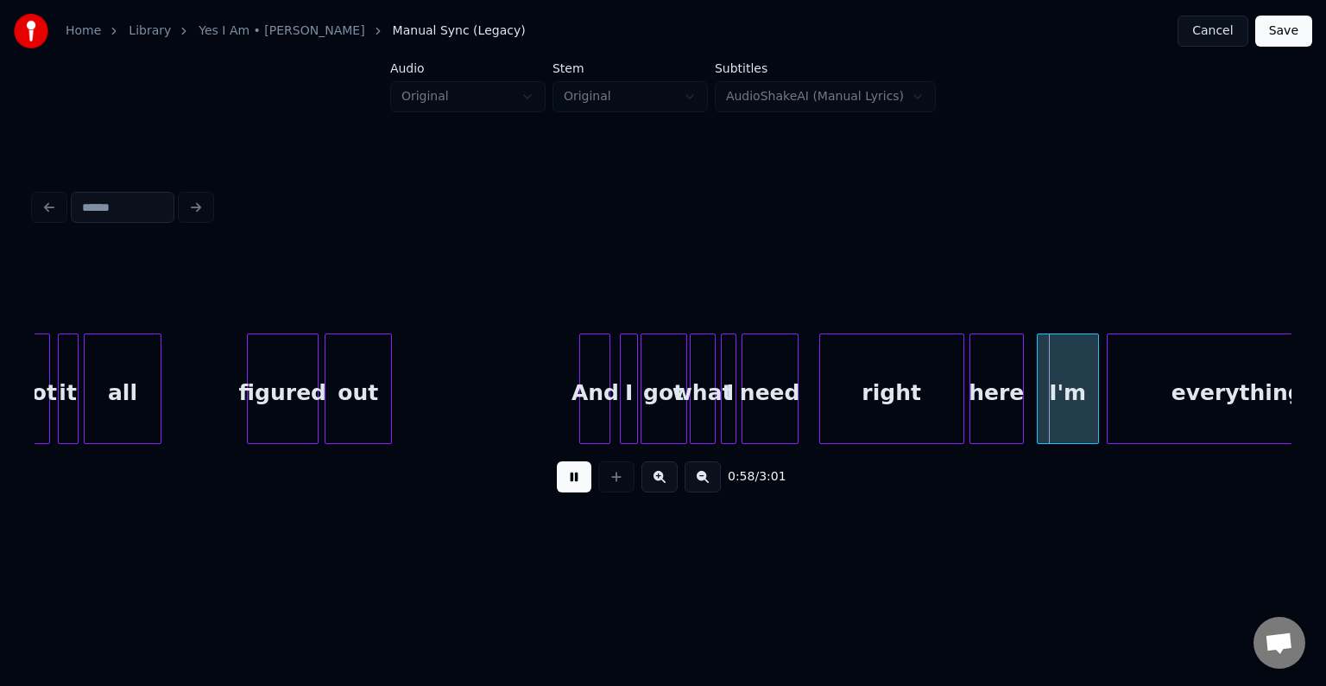
click at [570, 490] on button at bounding box center [574, 476] width 35 height 31
click at [942, 406] on div at bounding box center [940, 388] width 5 height 109
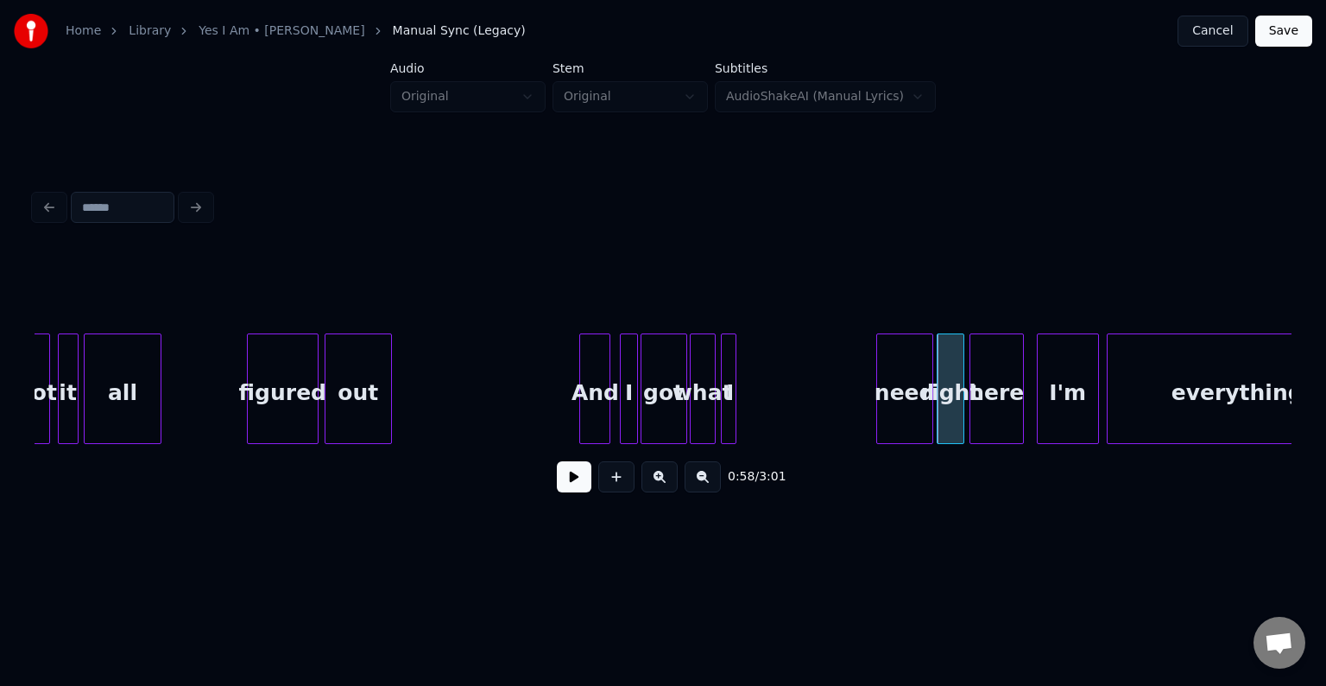
click at [906, 397] on div "need" at bounding box center [904, 392] width 55 height 117
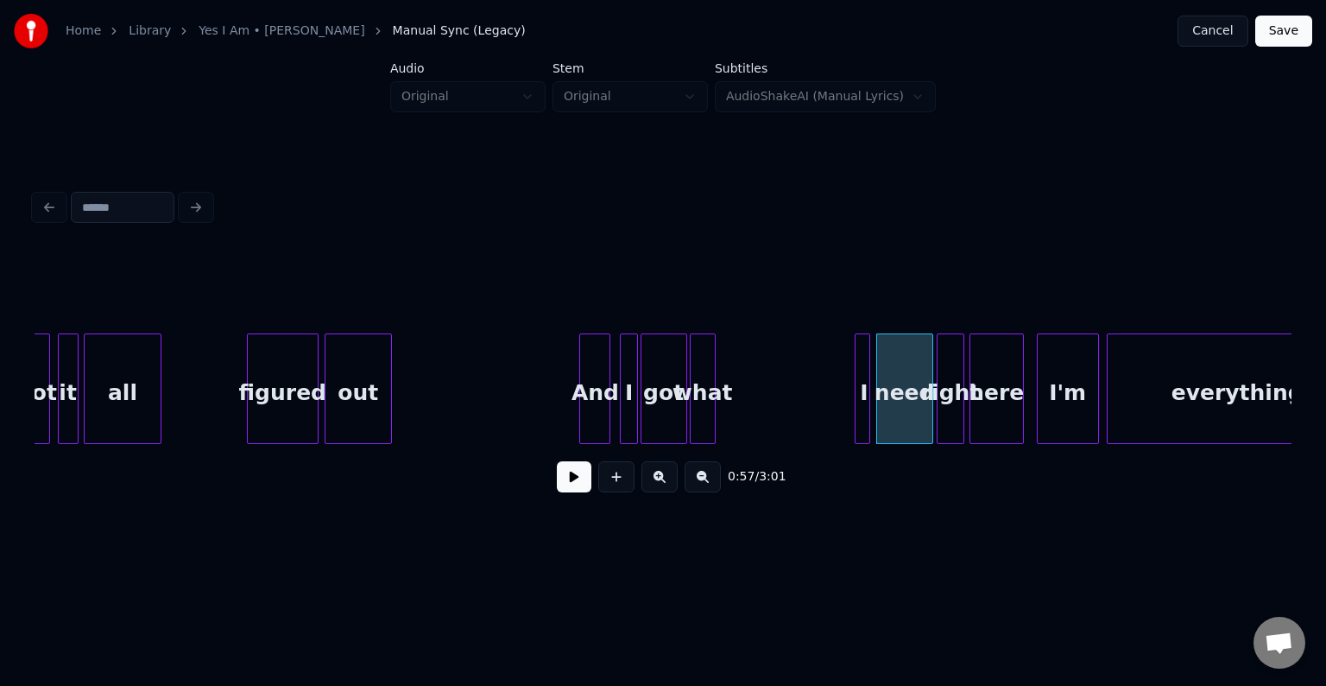
click at [863, 404] on div "I" at bounding box center [864, 392] width 17 height 117
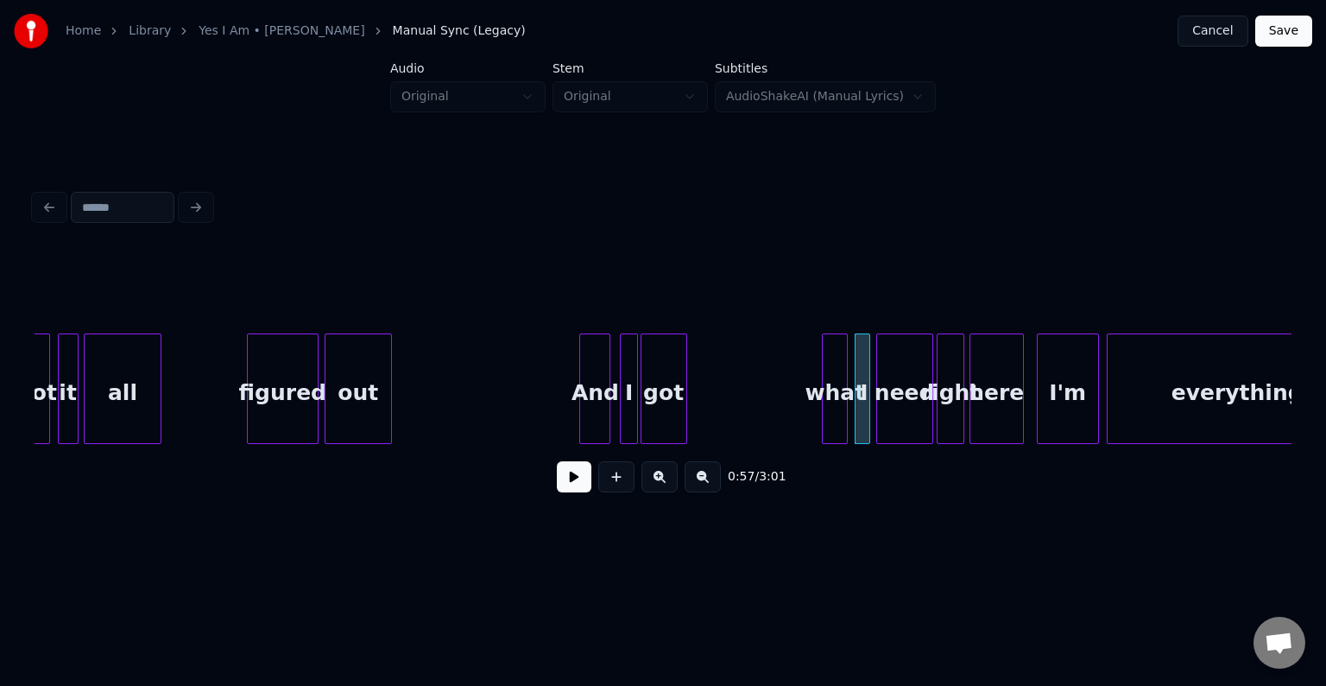
click at [834, 413] on div "what" at bounding box center [835, 392] width 24 height 117
click at [580, 483] on button at bounding box center [574, 476] width 35 height 31
click at [585, 480] on button at bounding box center [574, 476] width 35 height 31
click at [799, 405] on div "what" at bounding box center [805, 392] width 24 height 117
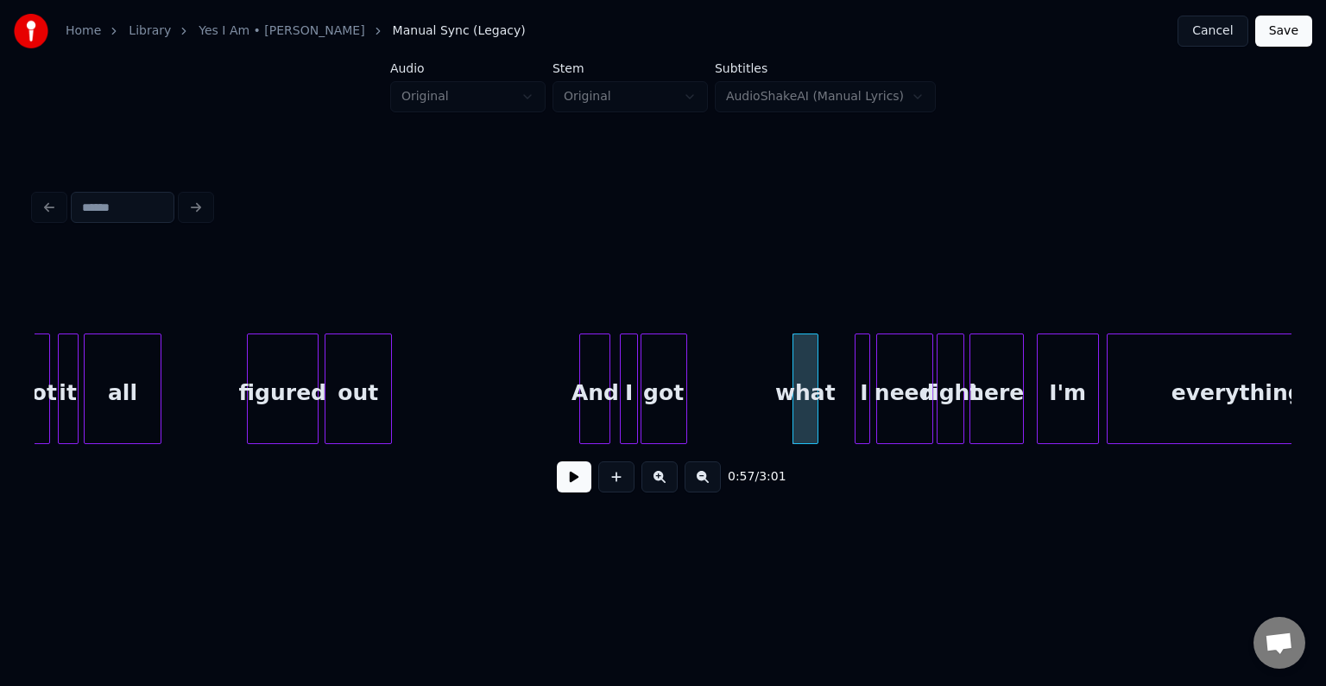
click at [860, 405] on div at bounding box center [858, 388] width 5 height 109
click at [825, 410] on div "I" at bounding box center [828, 392] width 17 height 117
click at [831, 411] on div "I" at bounding box center [833, 392] width 17 height 117
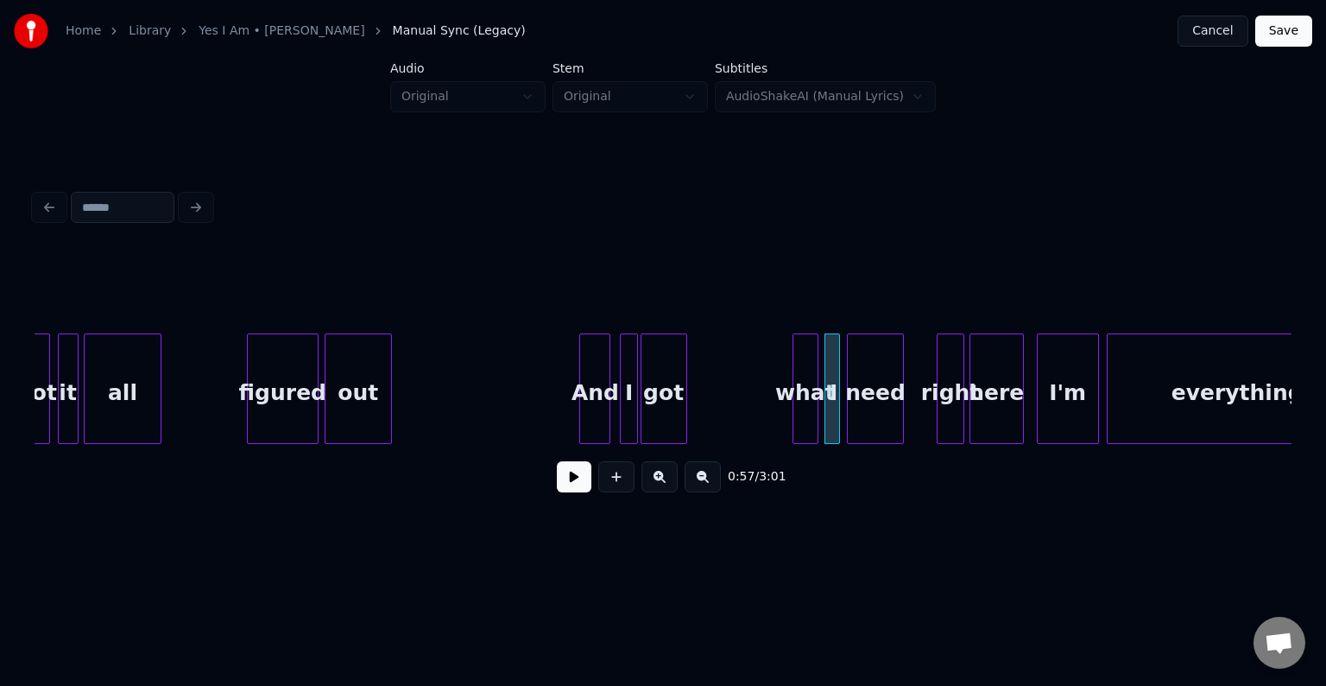
click at [864, 401] on div "need" at bounding box center [875, 392] width 55 height 117
click at [573, 490] on button at bounding box center [574, 476] width 35 height 31
click at [669, 414] on div "got" at bounding box center [664, 392] width 45 height 117
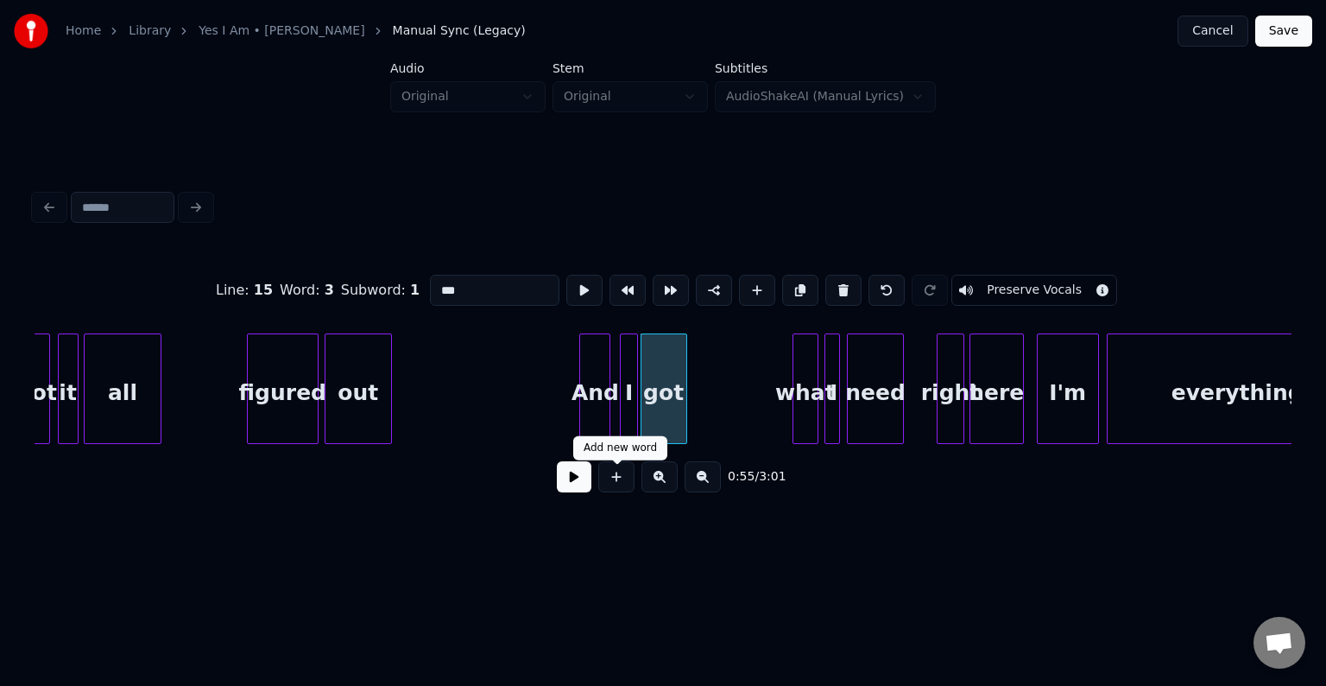
click at [563, 484] on button at bounding box center [574, 476] width 35 height 31
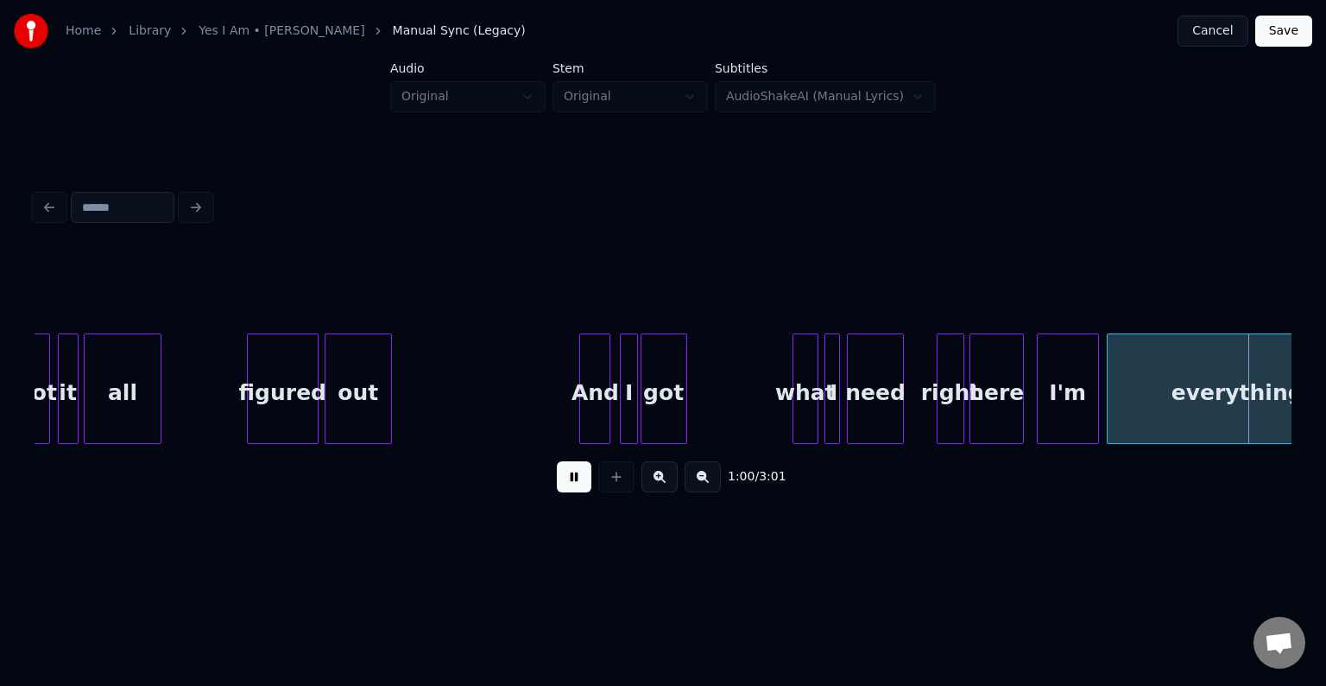
click at [563, 484] on button at bounding box center [574, 476] width 35 height 31
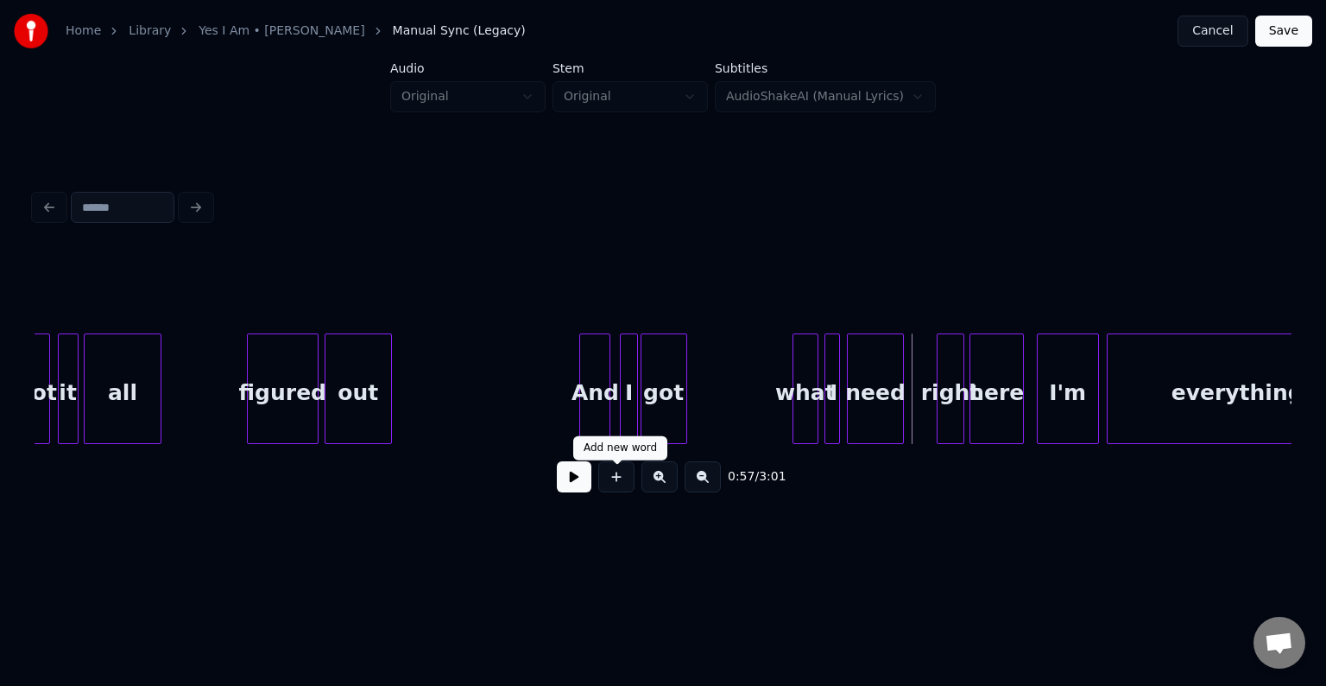
click at [570, 490] on button at bounding box center [574, 476] width 35 height 31
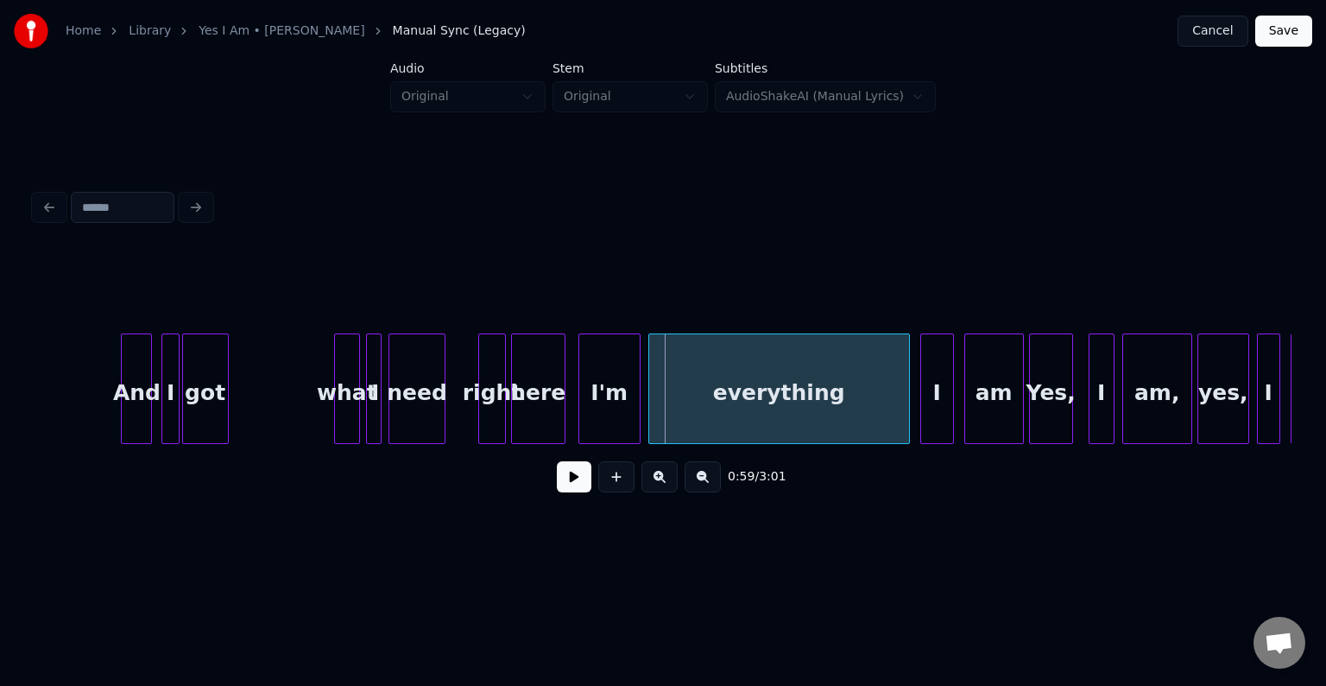
scroll to position [0, 7145]
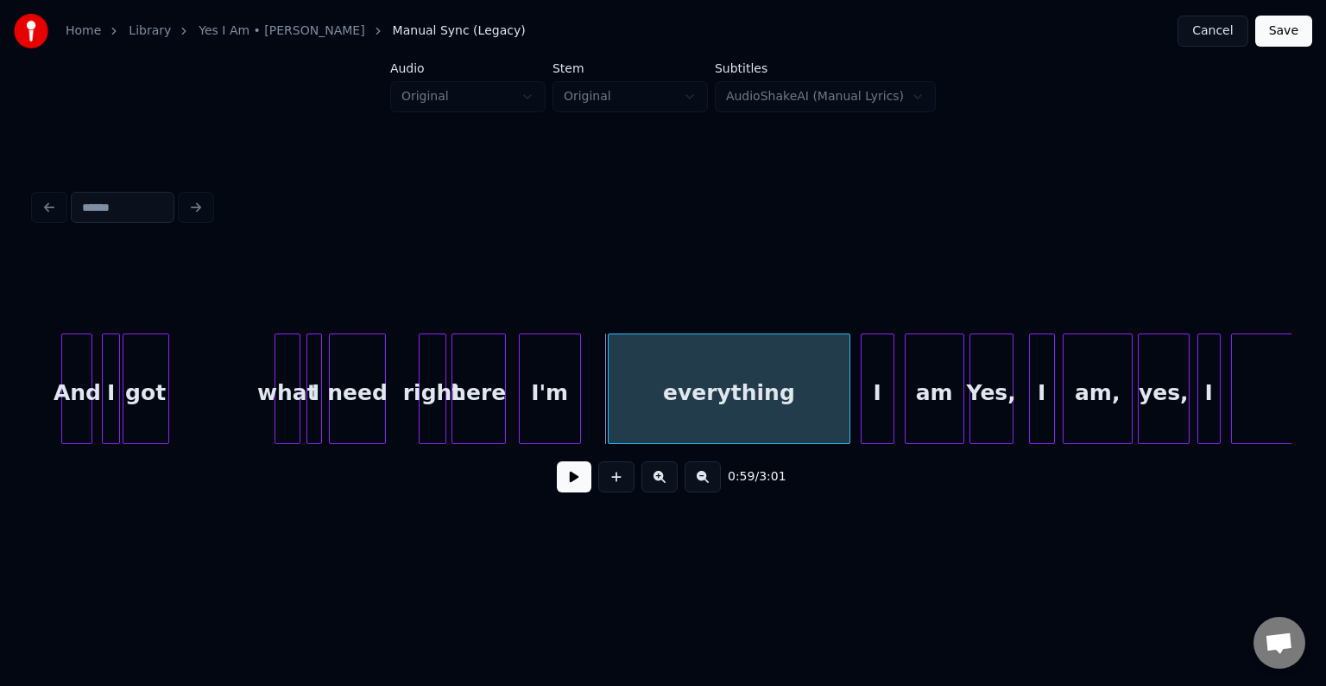
click at [610, 420] on div at bounding box center [611, 388] width 5 height 109
click at [570, 406] on div "I'm" at bounding box center [571, 392] width 60 height 117
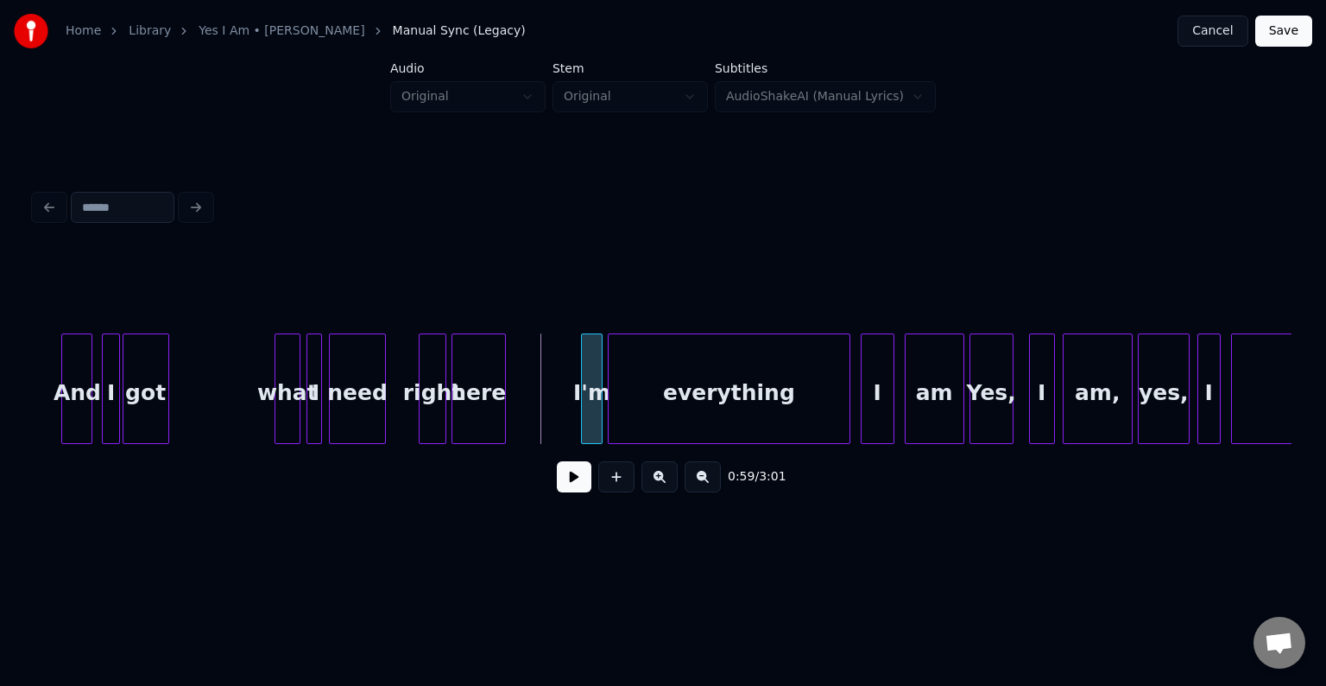
click at [583, 412] on div at bounding box center [584, 388] width 5 height 109
click at [572, 484] on button at bounding box center [574, 476] width 35 height 31
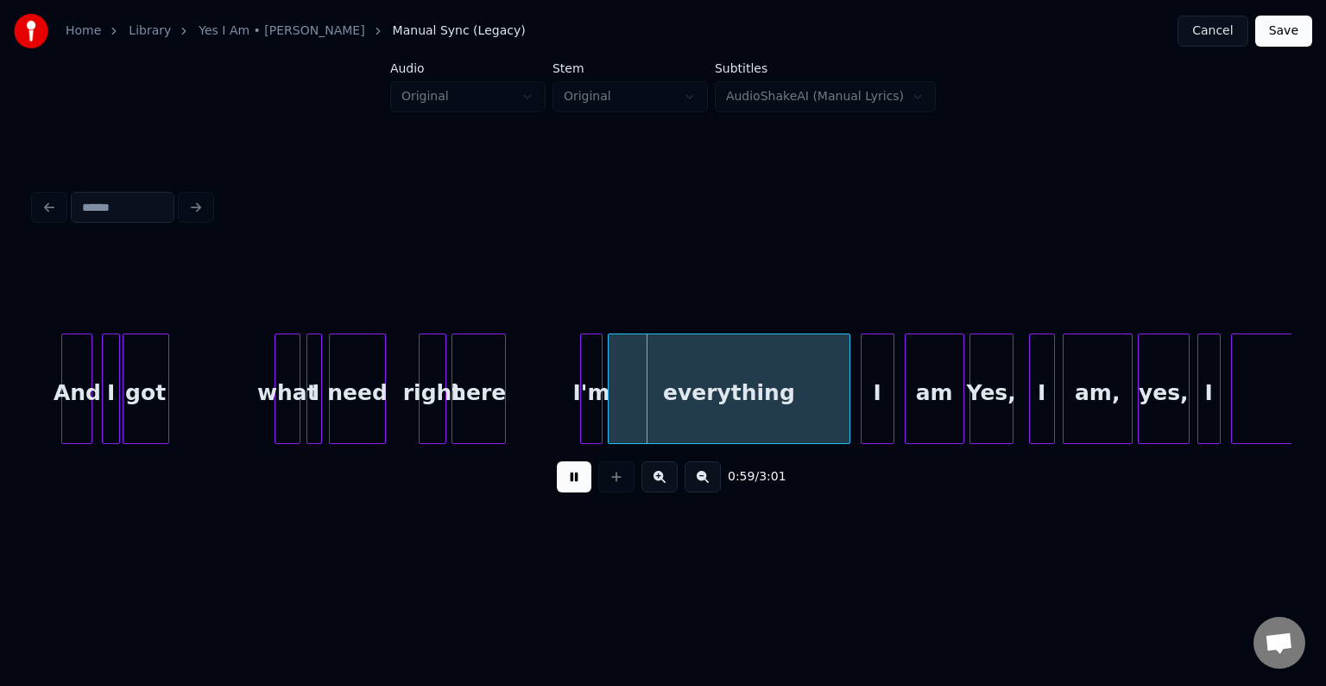
click at [572, 484] on button at bounding box center [574, 476] width 35 height 31
click at [545, 423] on div "here" at bounding box center [548, 392] width 53 height 117
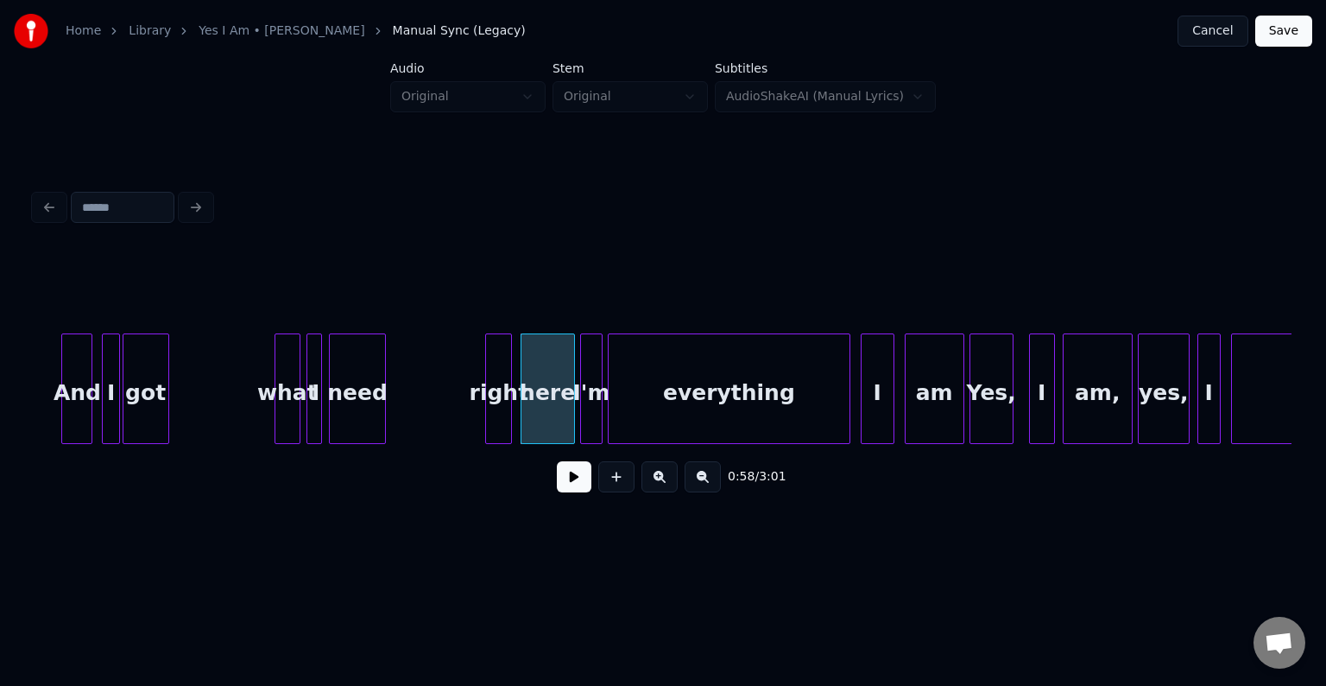
click at [497, 425] on div "right" at bounding box center [498, 392] width 25 height 117
click at [572, 487] on button at bounding box center [574, 476] width 35 height 31
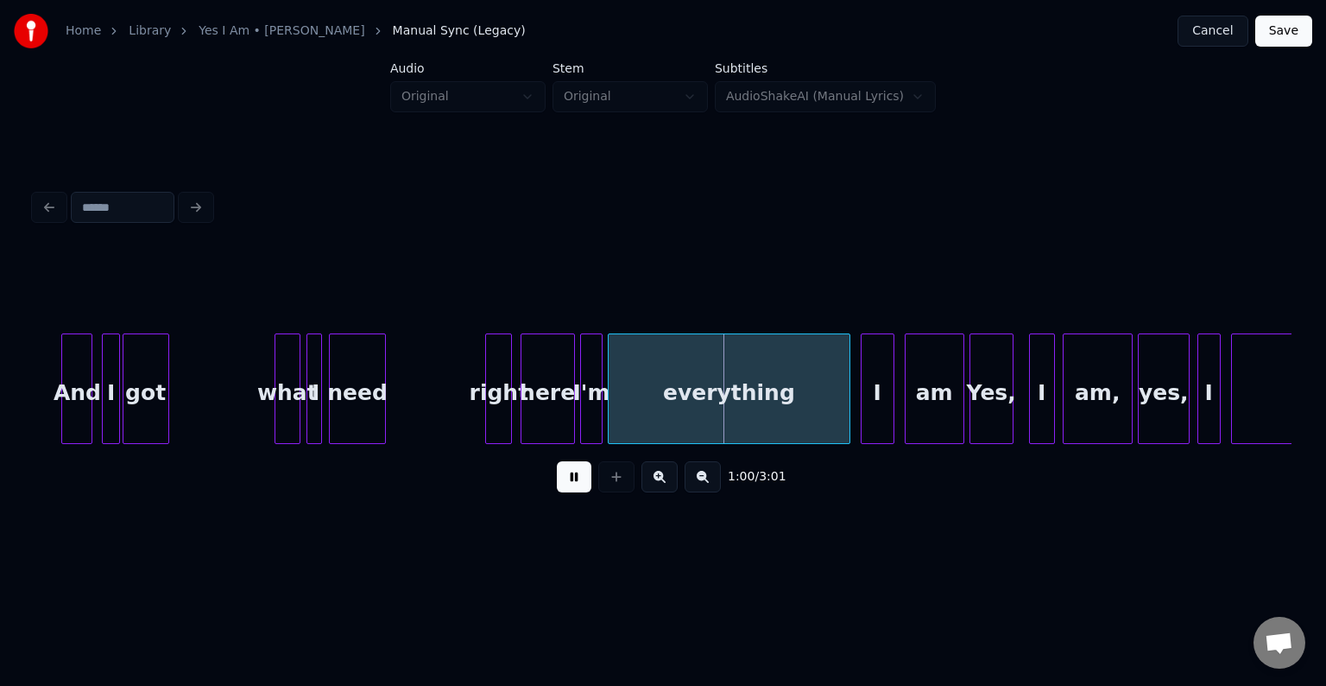
click at [503, 390] on div "right" at bounding box center [498, 392] width 25 height 117
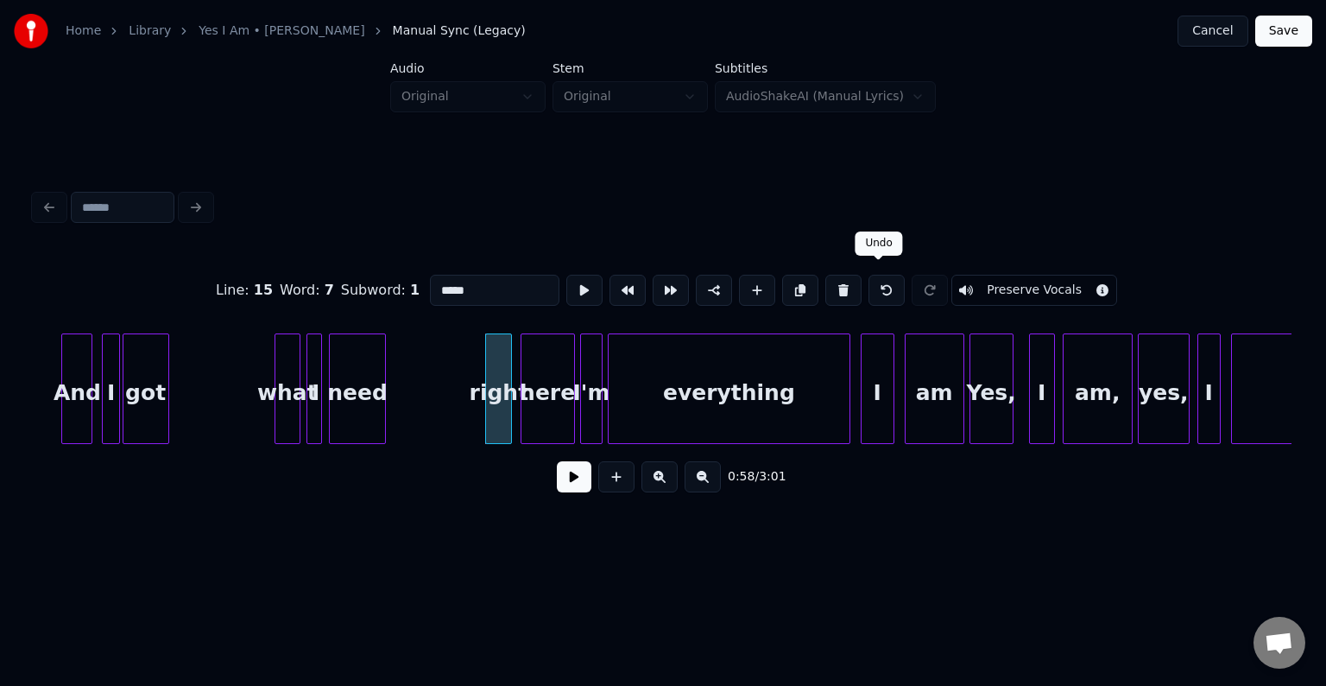
click at [869, 281] on button at bounding box center [887, 290] width 36 height 31
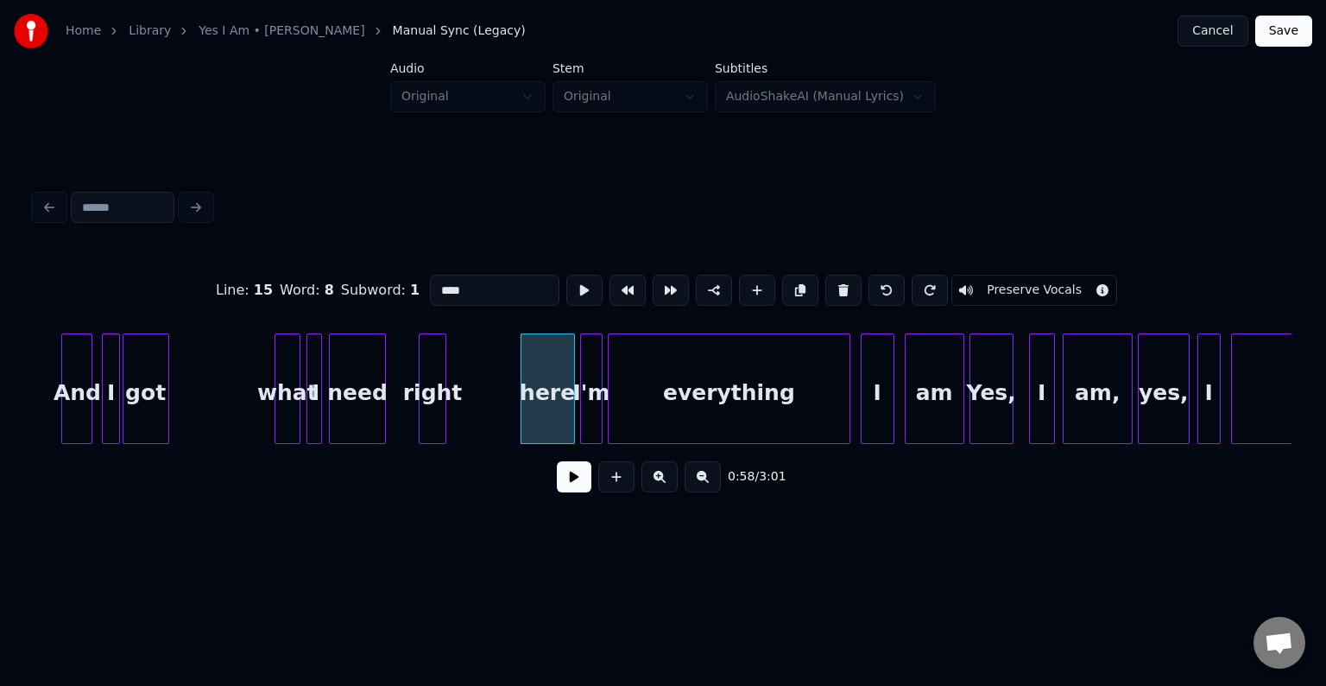
click at [869, 281] on button at bounding box center [887, 290] width 36 height 31
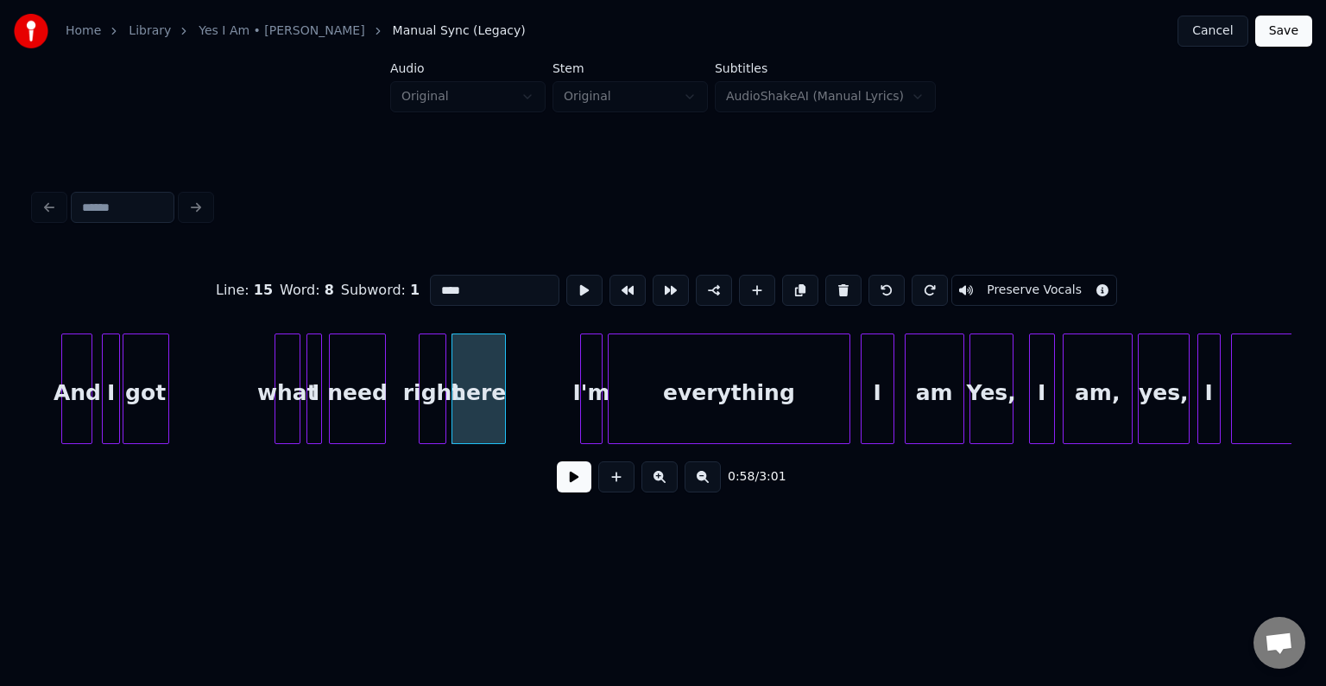
click at [335, 411] on div "need" at bounding box center [357, 392] width 55 height 117
type input "****"
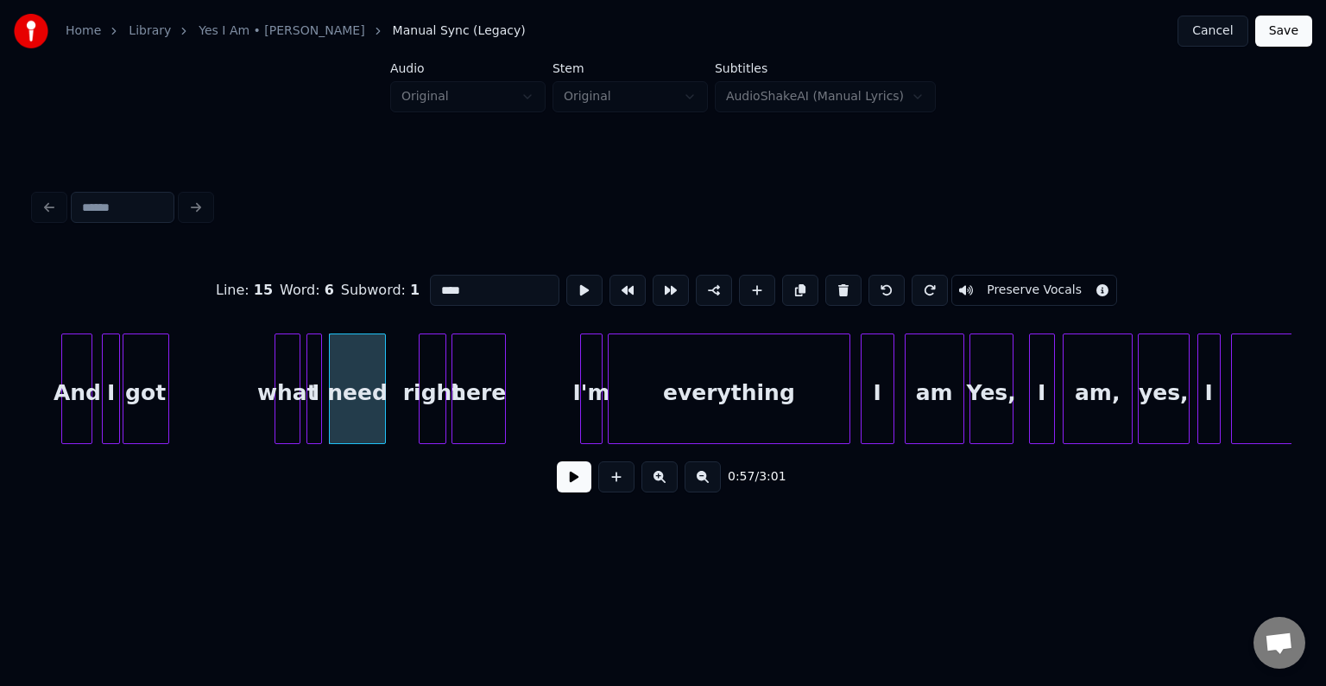
click at [573, 487] on button at bounding box center [574, 476] width 35 height 31
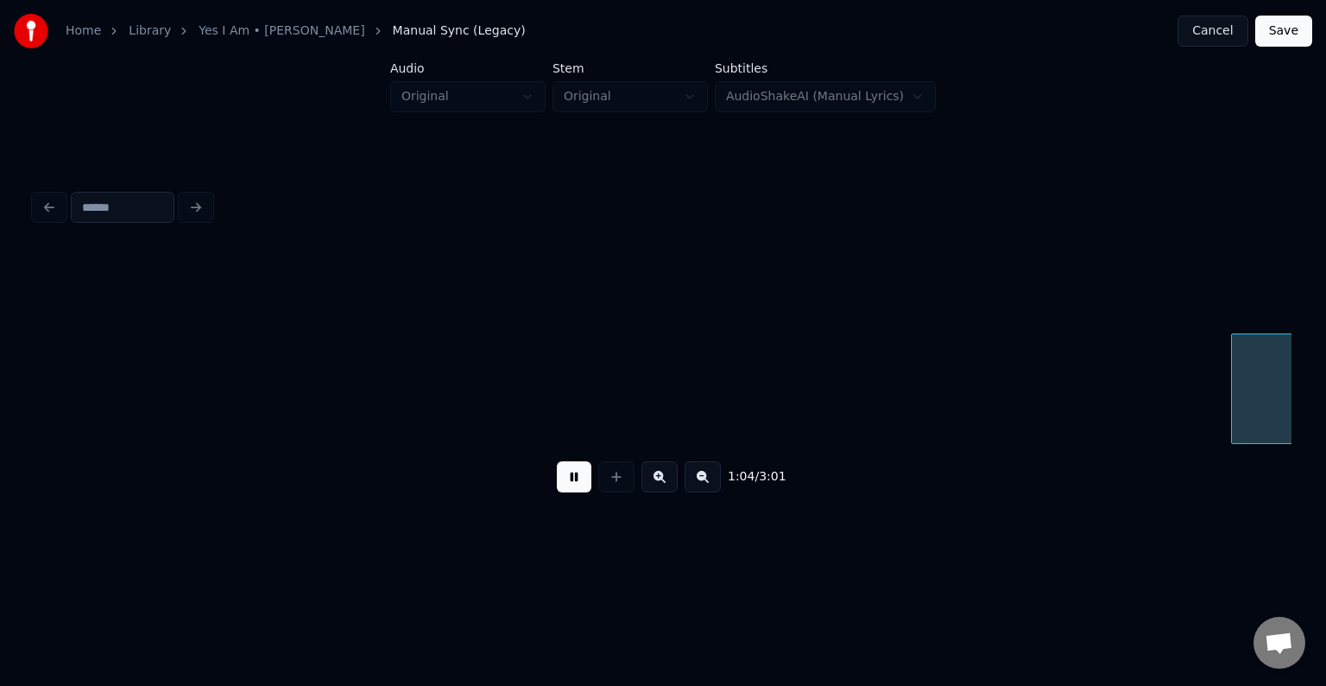
scroll to position [0, 8403]
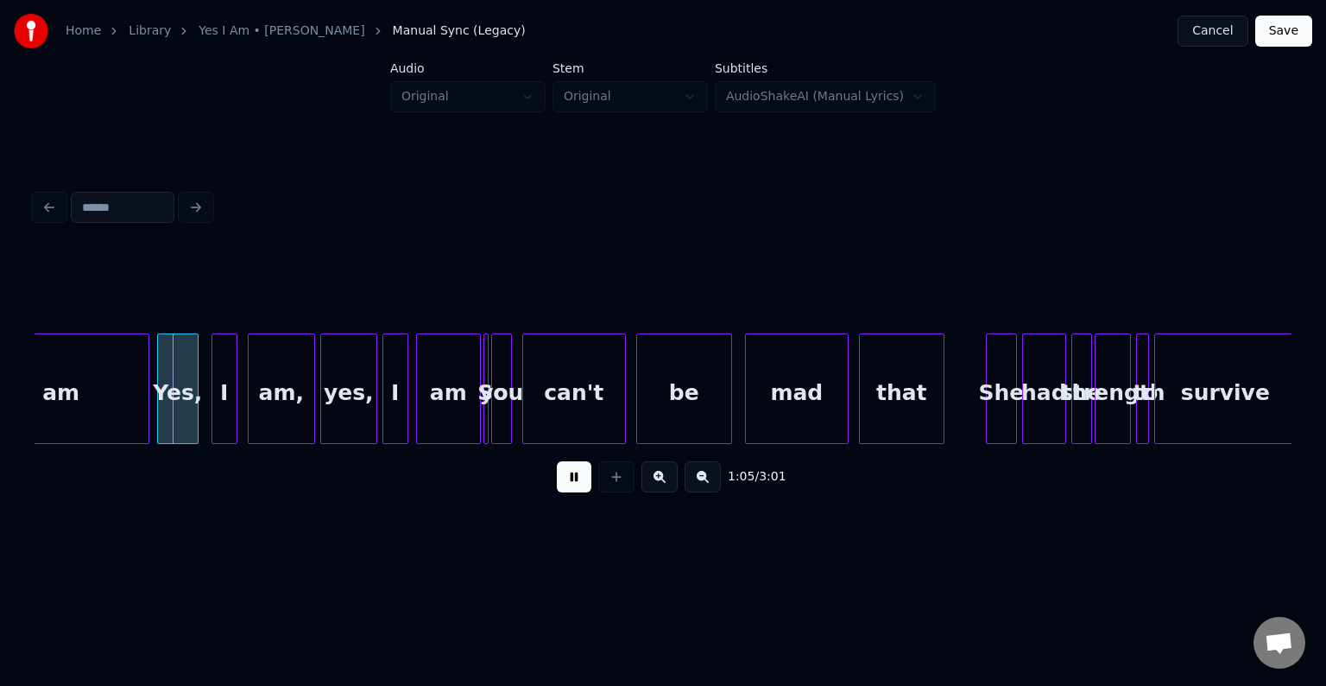
click at [573, 487] on button at bounding box center [574, 476] width 35 height 31
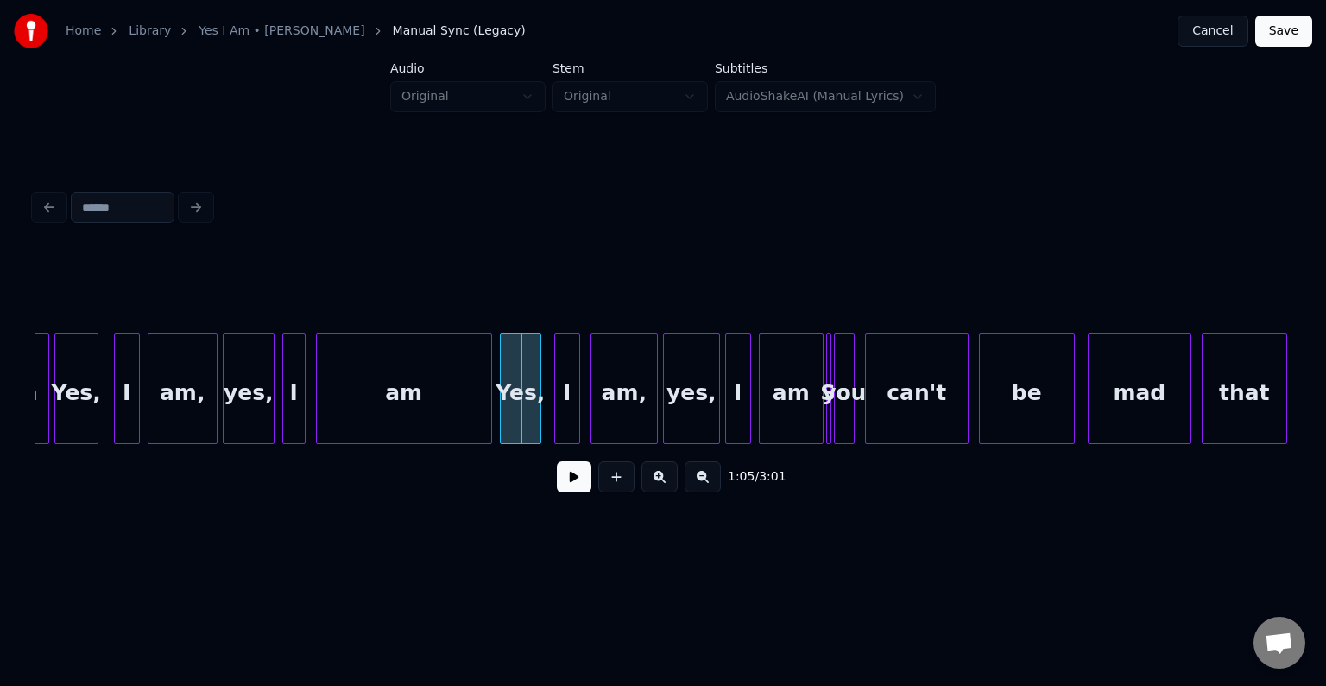
scroll to position [0, 8057]
click at [425, 402] on div "am" at bounding box center [406, 392] width 174 height 117
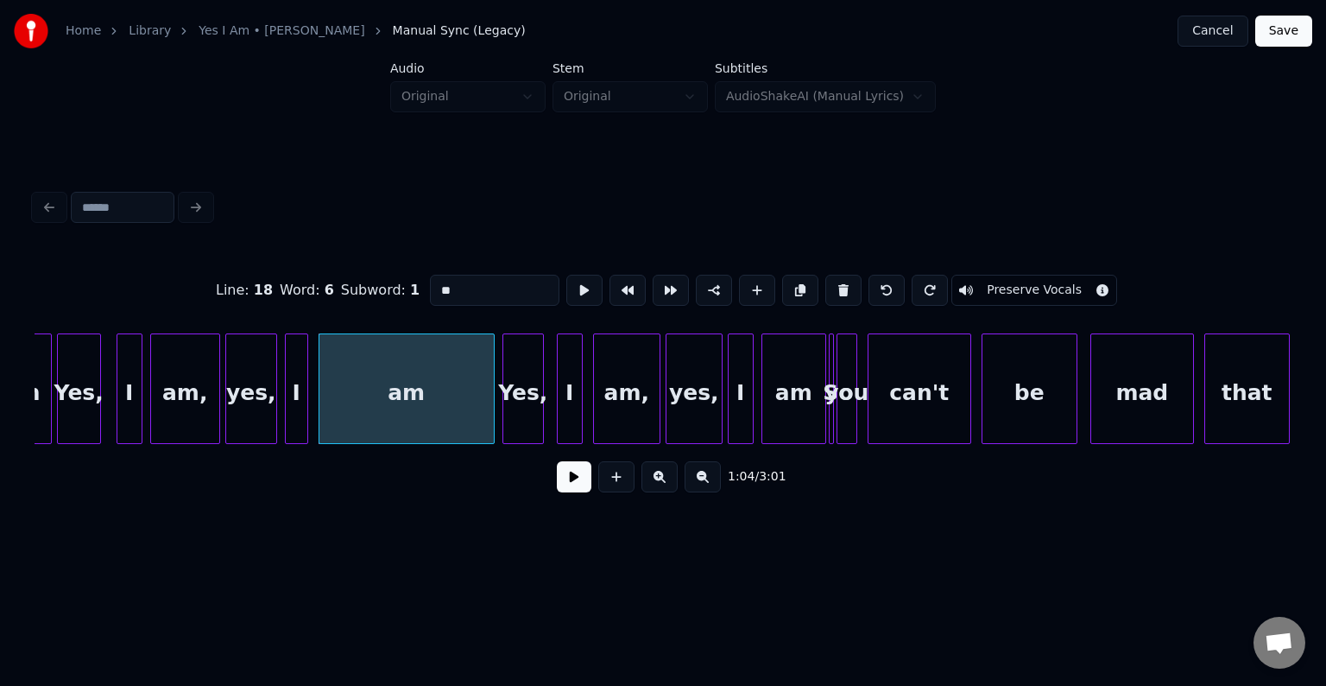
click at [566, 476] on button at bounding box center [574, 476] width 35 height 31
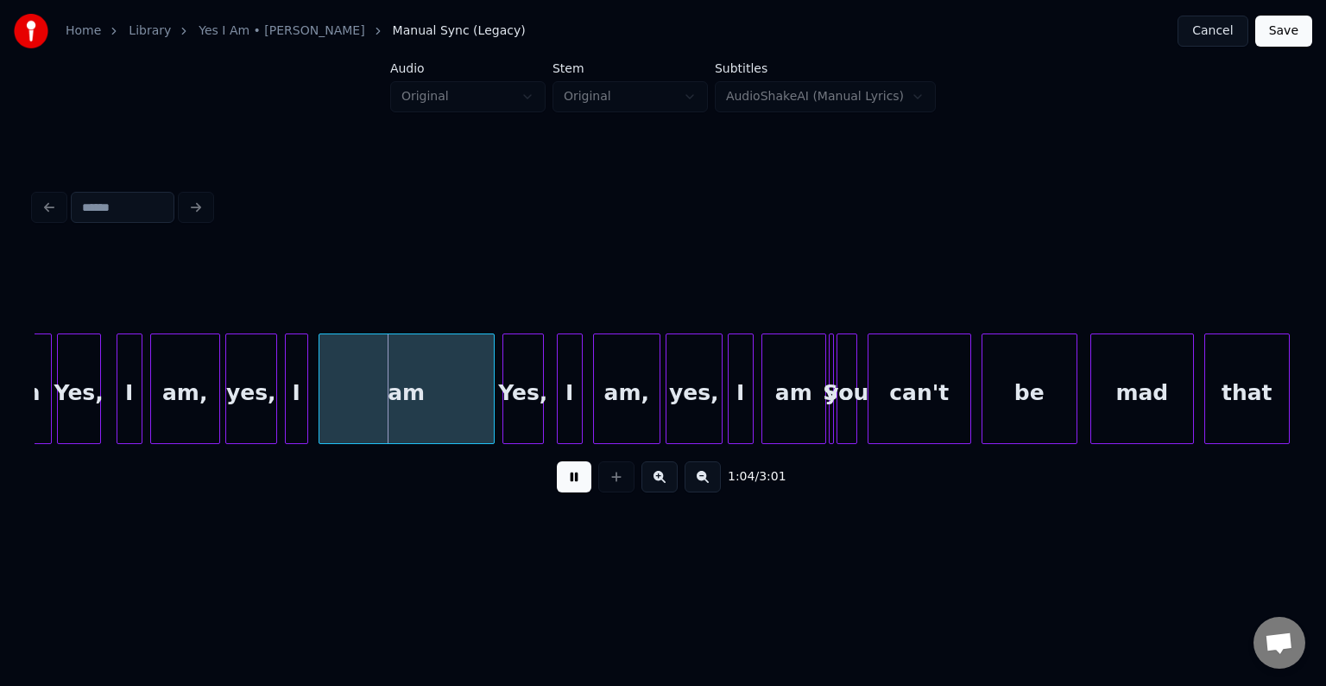
click at [566, 476] on button at bounding box center [574, 476] width 35 height 31
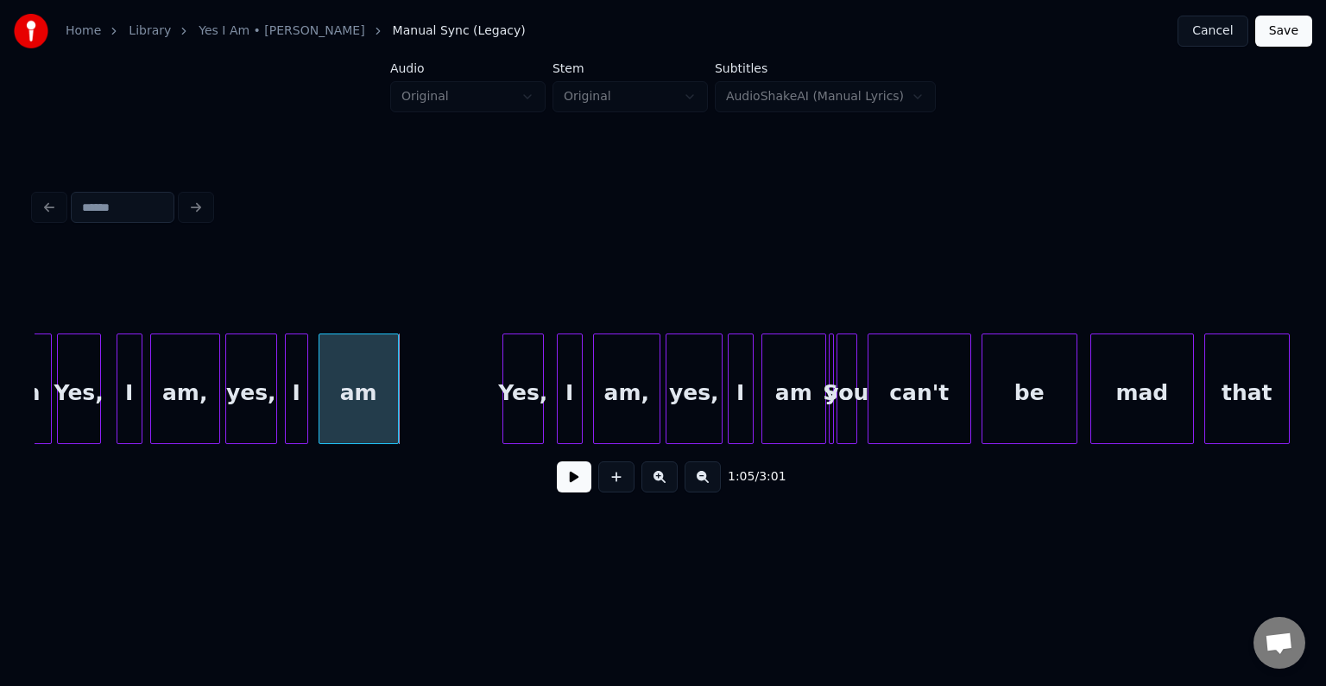
click at [395, 417] on div at bounding box center [395, 388] width 5 height 109
click at [559, 472] on button at bounding box center [574, 476] width 35 height 31
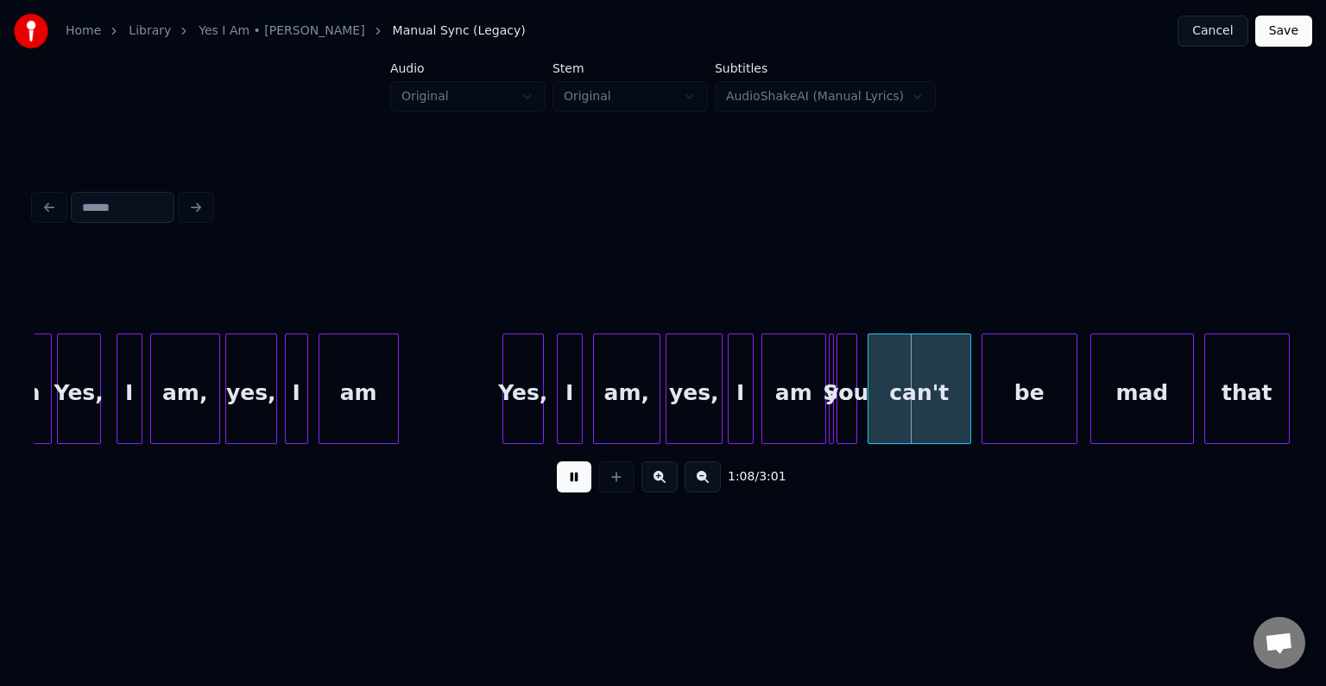
click at [563, 480] on button at bounding box center [574, 476] width 35 height 31
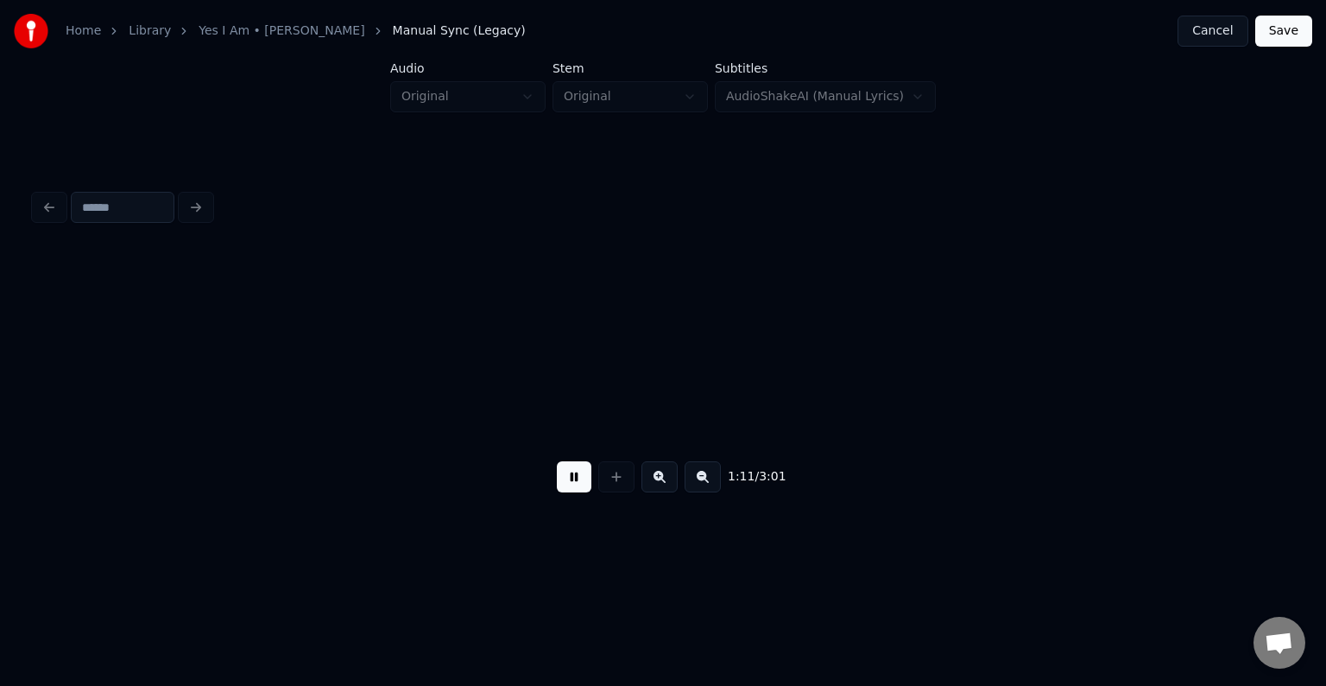
scroll to position [0, 9315]
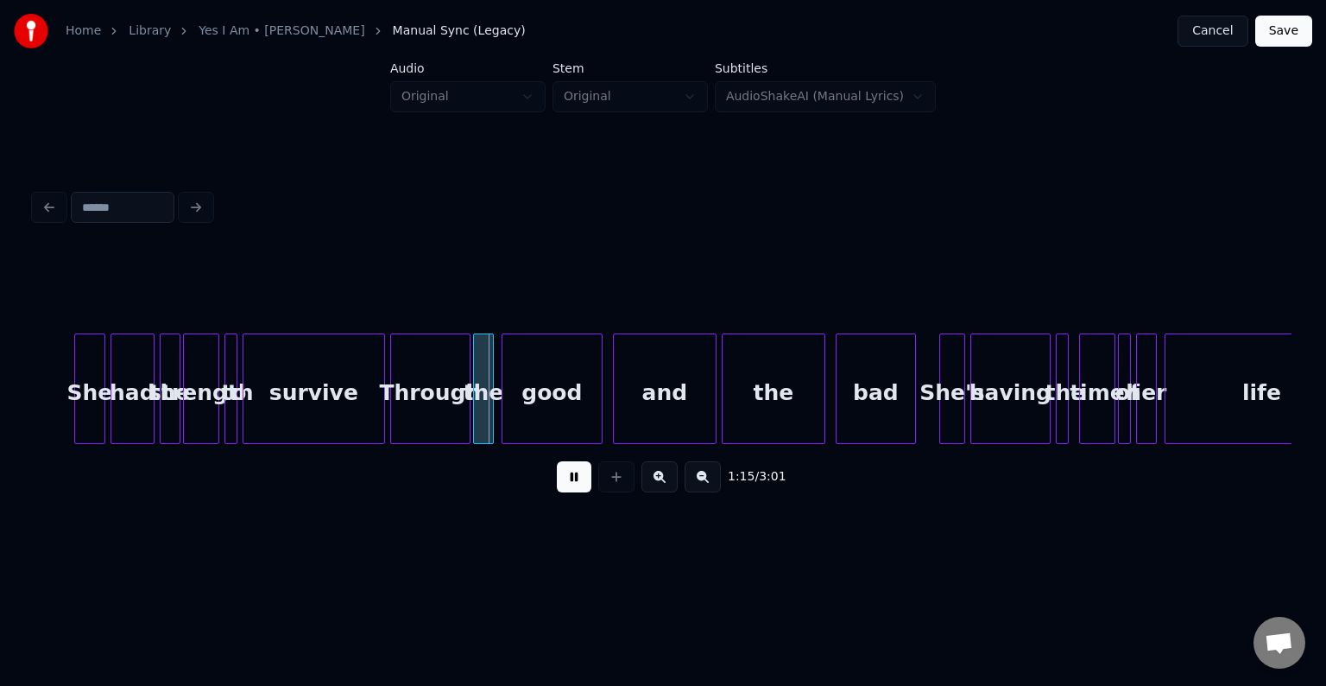
click at [563, 480] on button at bounding box center [574, 476] width 35 height 31
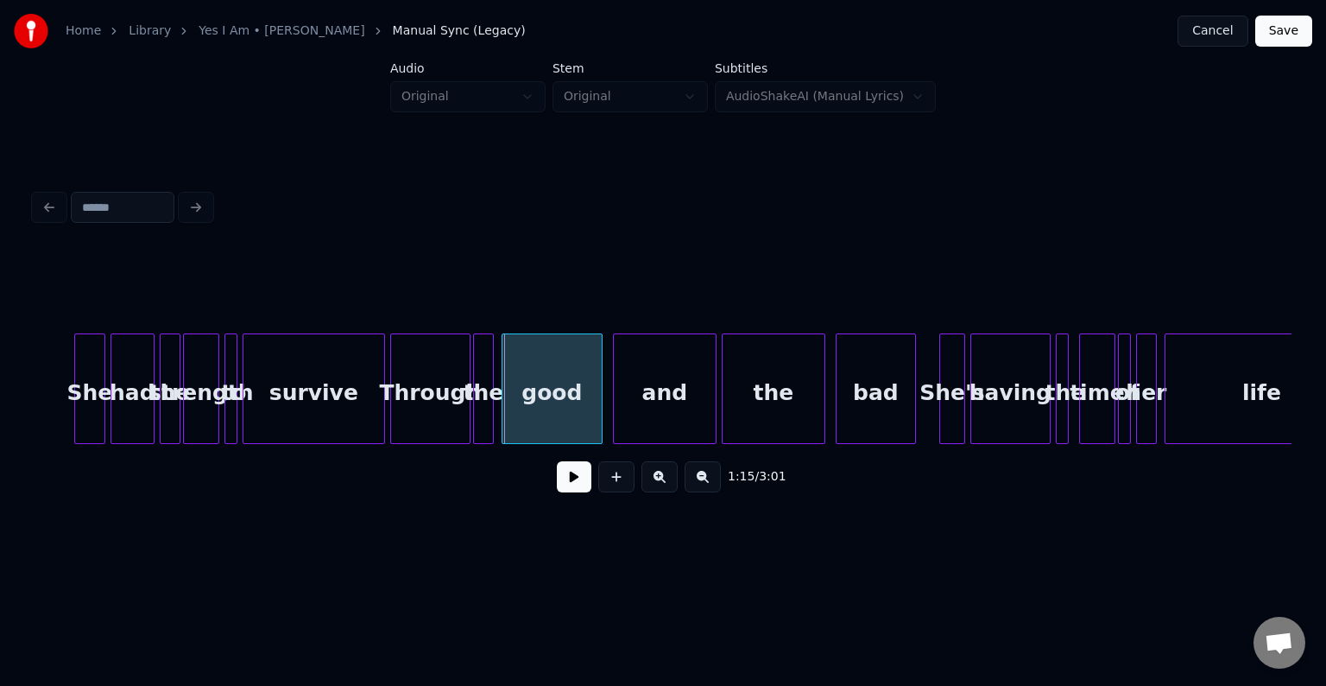
click at [390, 409] on div "Through" at bounding box center [430, 388] width 80 height 111
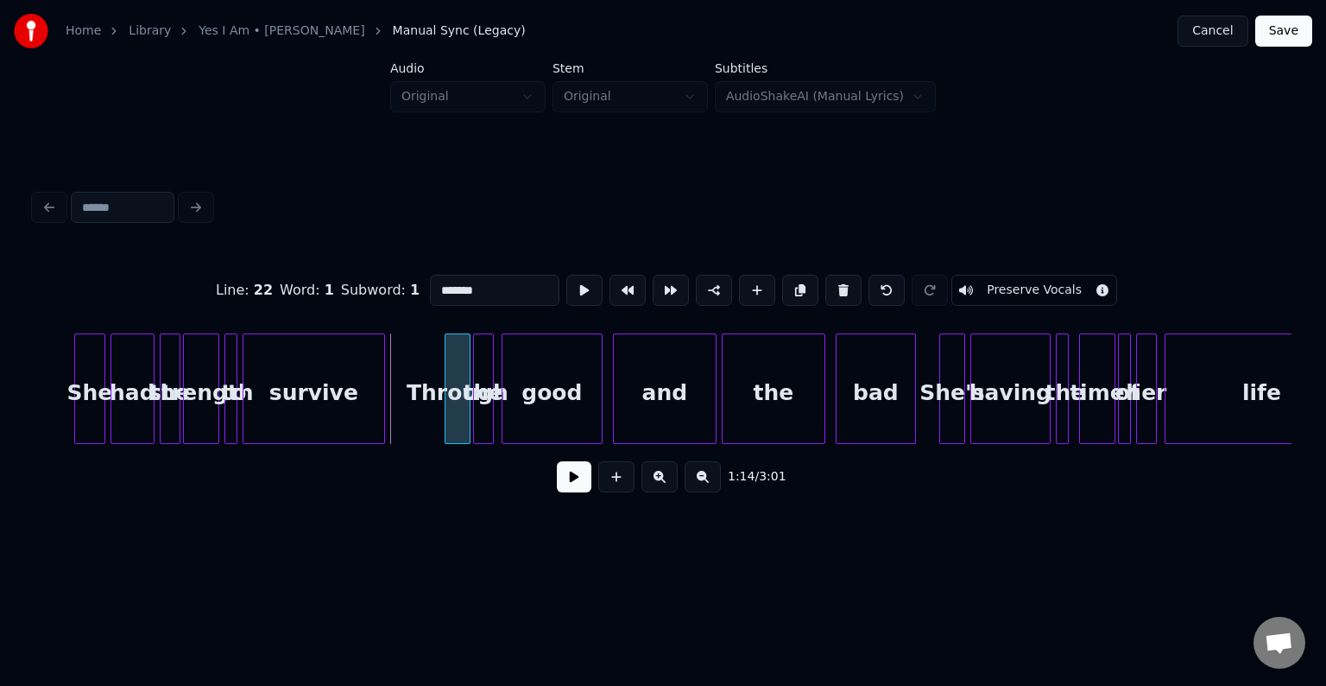
click at [446, 427] on div at bounding box center [448, 388] width 5 height 109
click at [564, 480] on button at bounding box center [574, 476] width 35 height 31
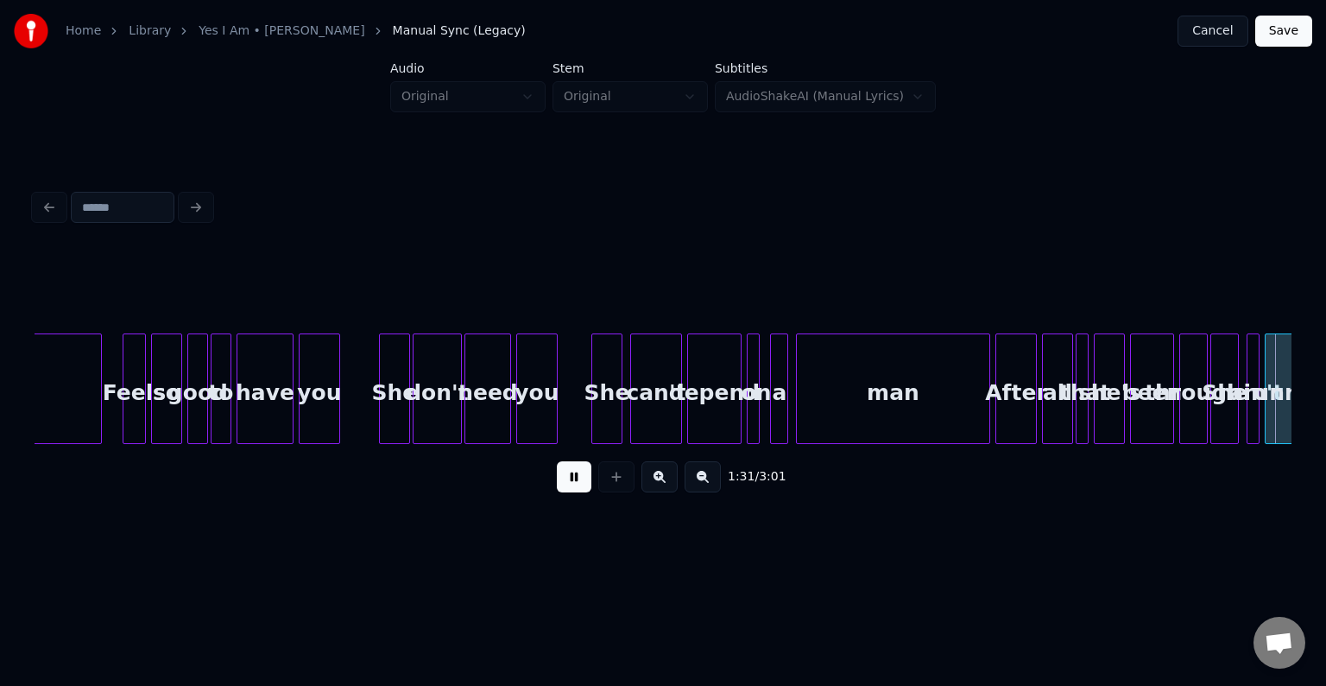
scroll to position [0, 11829]
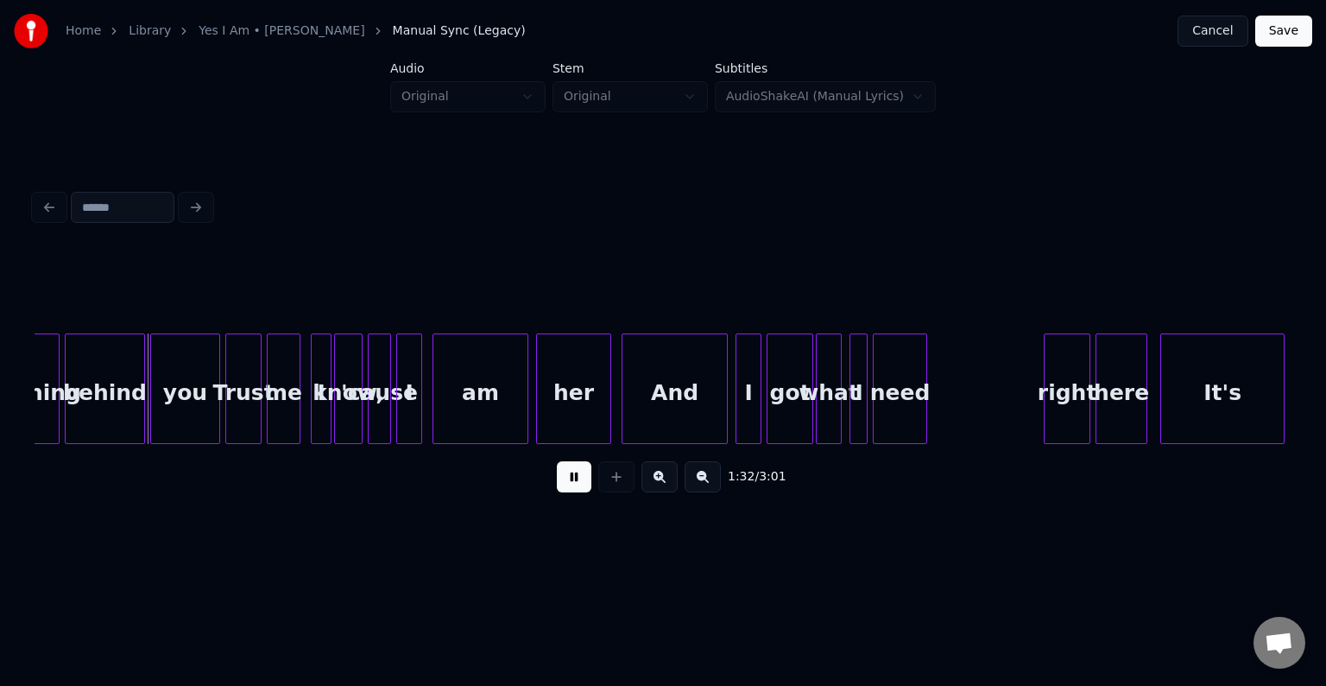
click at [564, 480] on button at bounding box center [574, 476] width 35 height 31
click at [1223, 34] on button "Cancel" at bounding box center [1213, 31] width 70 height 31
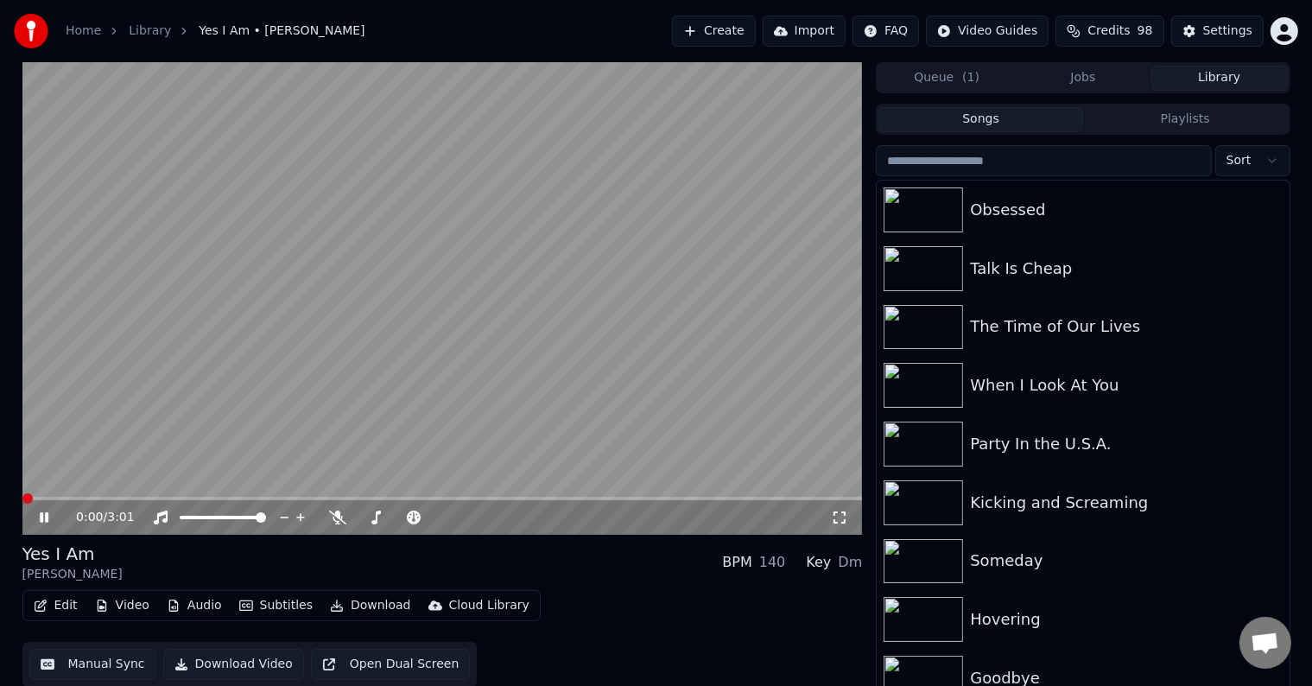
click at [43, 512] on icon at bounding box center [56, 517] width 41 height 14
click at [68, 609] on button "Edit" at bounding box center [56, 605] width 58 height 24
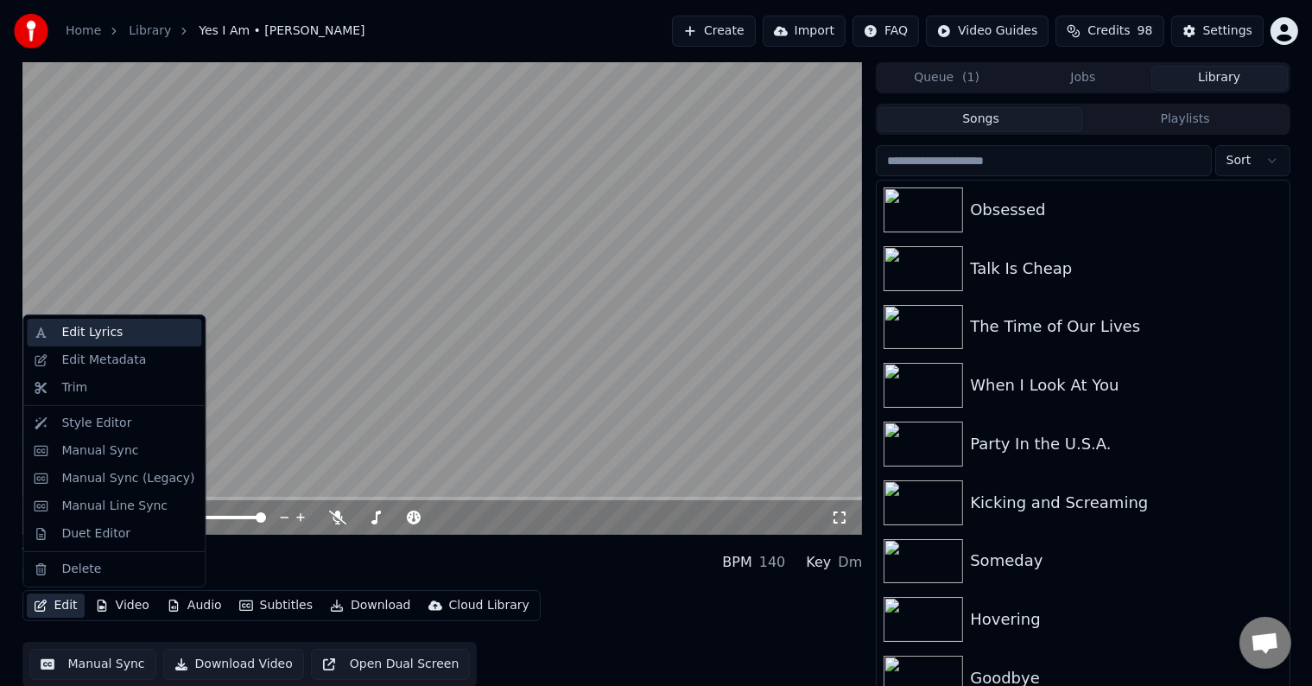
click at [79, 330] on div "Edit Lyrics" at bounding box center [91, 332] width 61 height 17
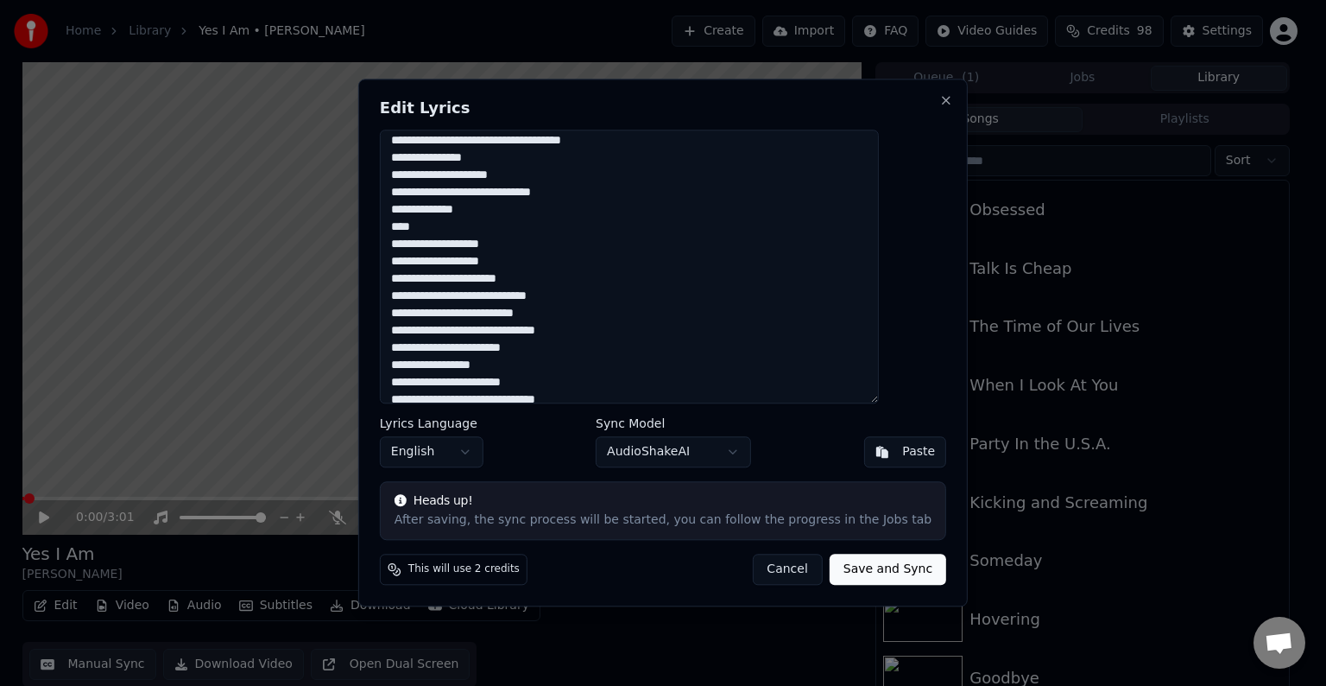
scroll to position [690, 0]
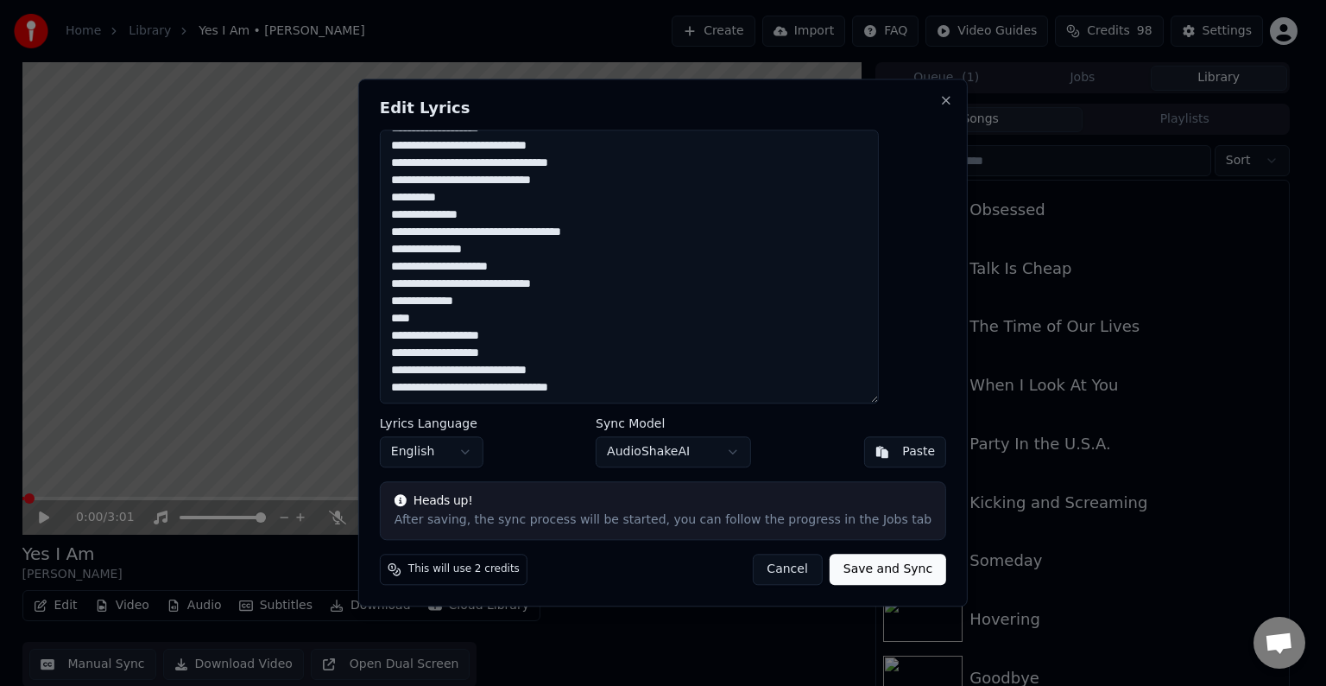
drag, startPoint x: 422, startPoint y: 143, endPoint x: 805, endPoint y: 449, distance: 489.6
click at [805, 449] on div "Edit Lyrics Lyrics Language English Sync Model AudioShakeAI Paste Heads up! Aft…" at bounding box center [663, 343] width 610 height 528
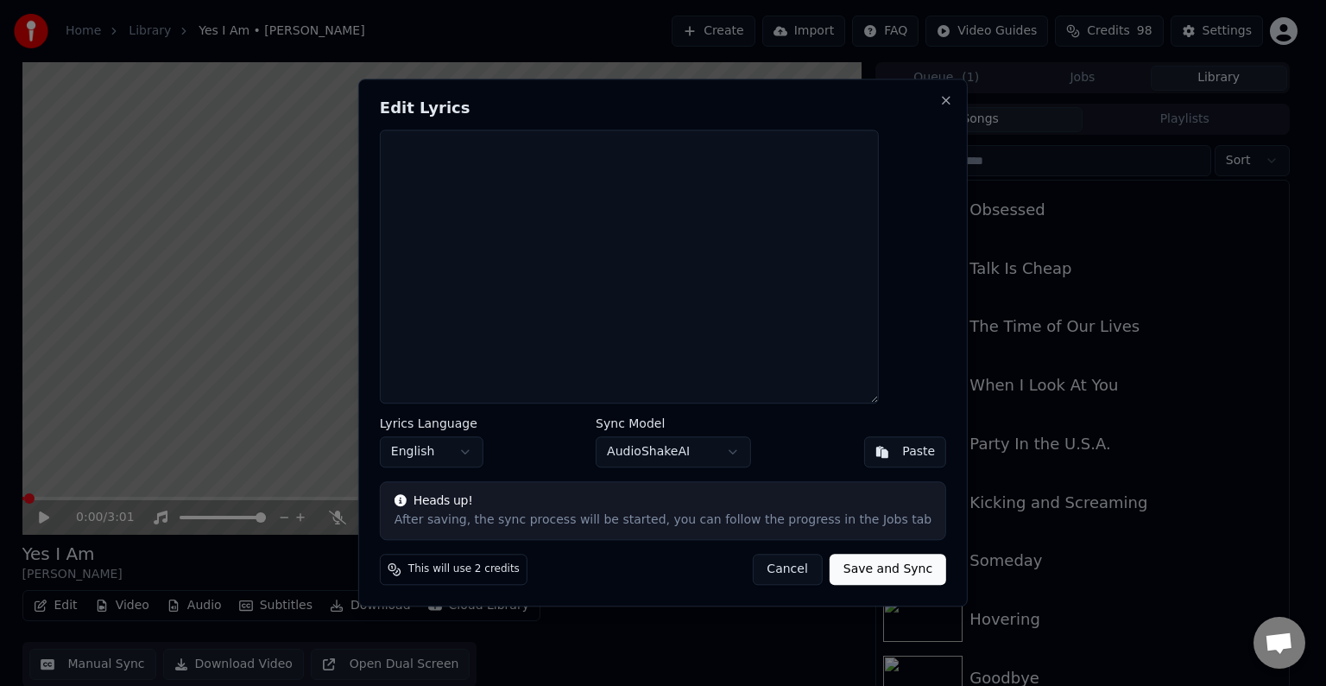
scroll to position [0, 0]
paste textarea "**********"
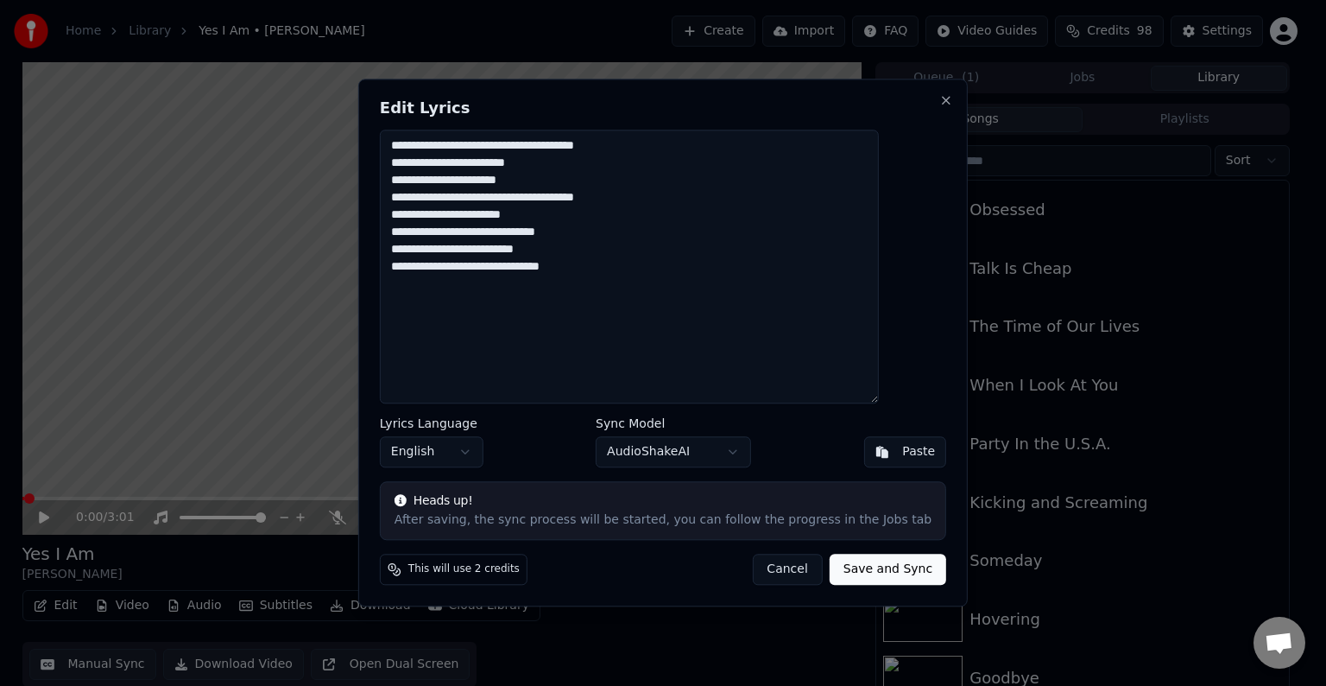
paste textarea "**********"
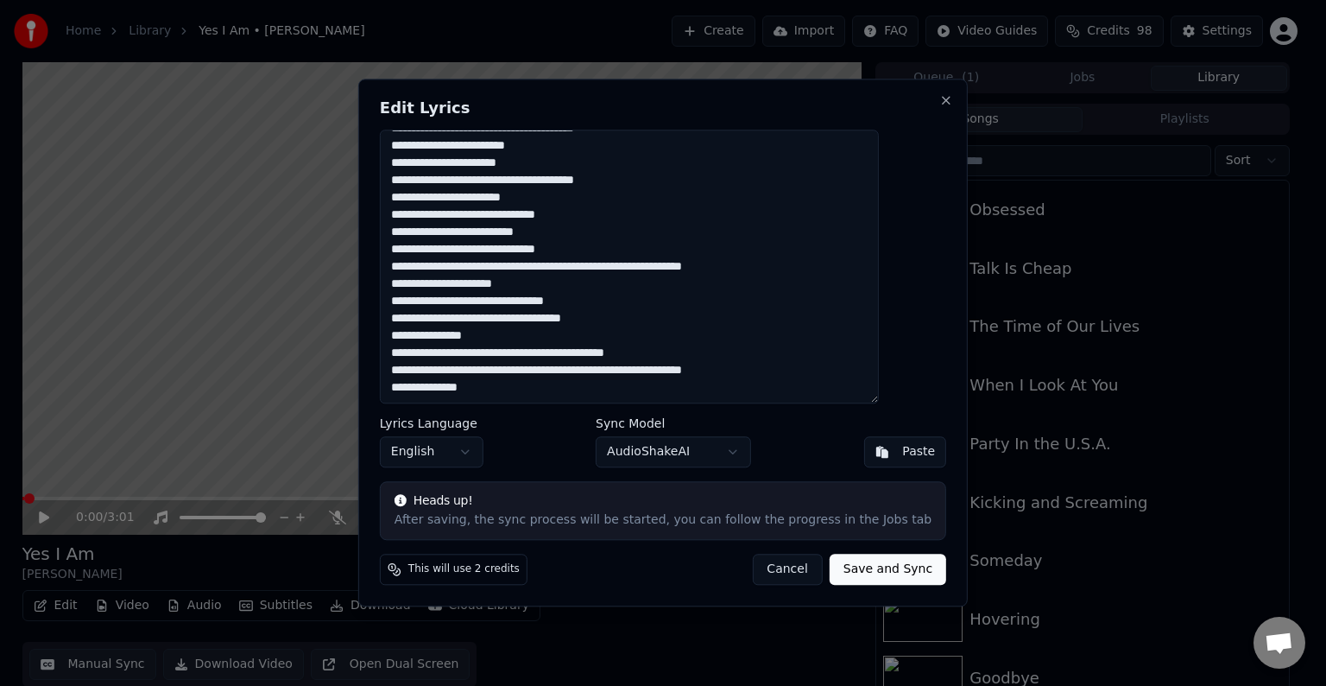
scroll to position [26, 0]
paste textarea "**********"
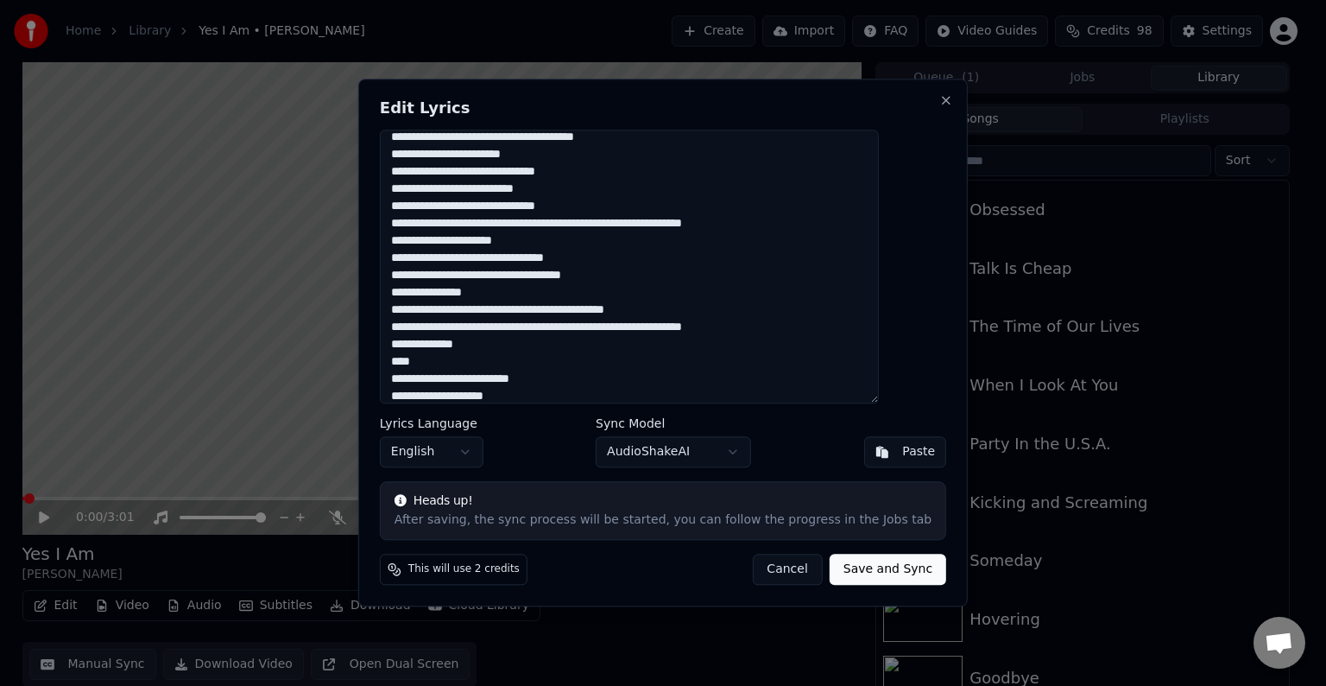
scroll to position [78, 0]
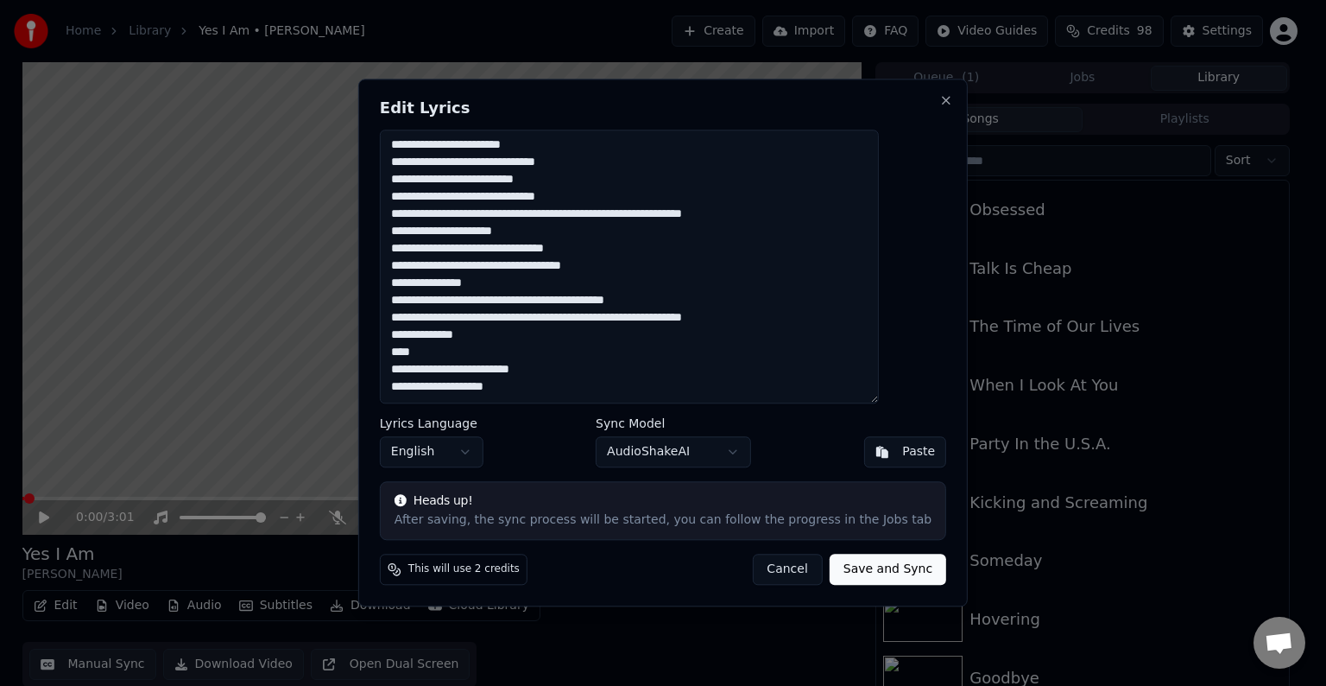
paste textarea "**********"
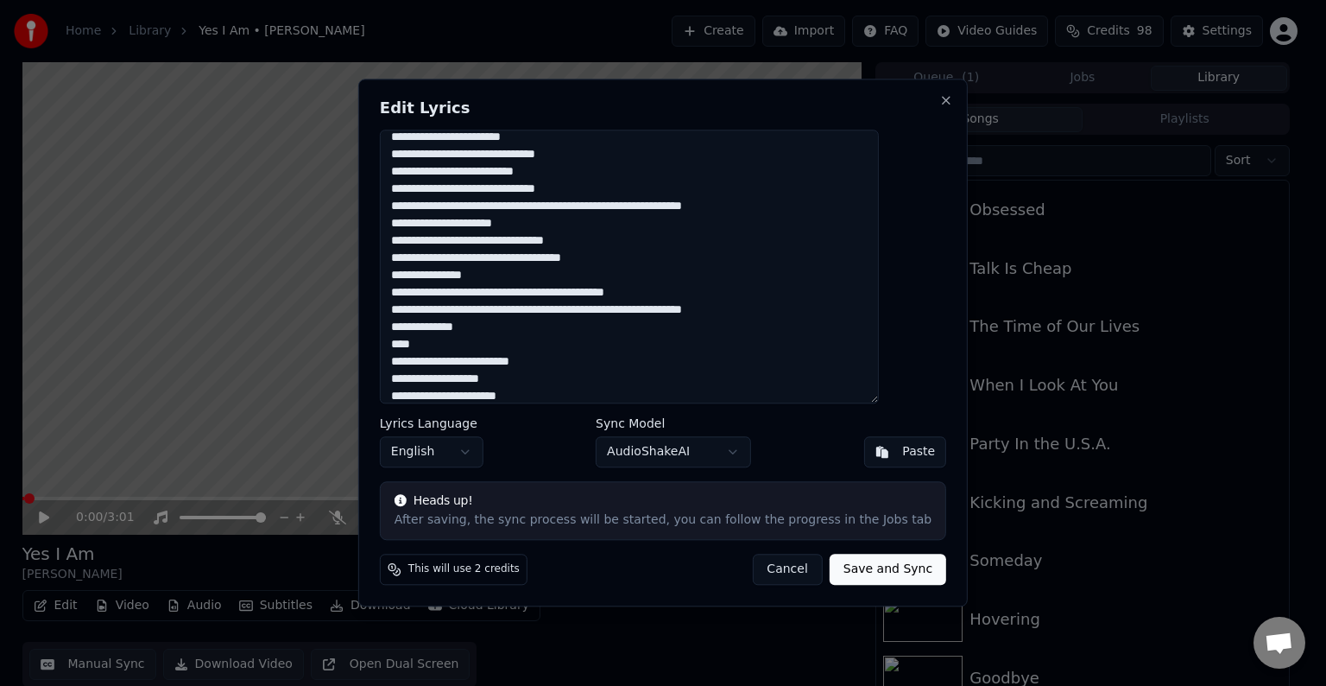
scroll to position [147, 0]
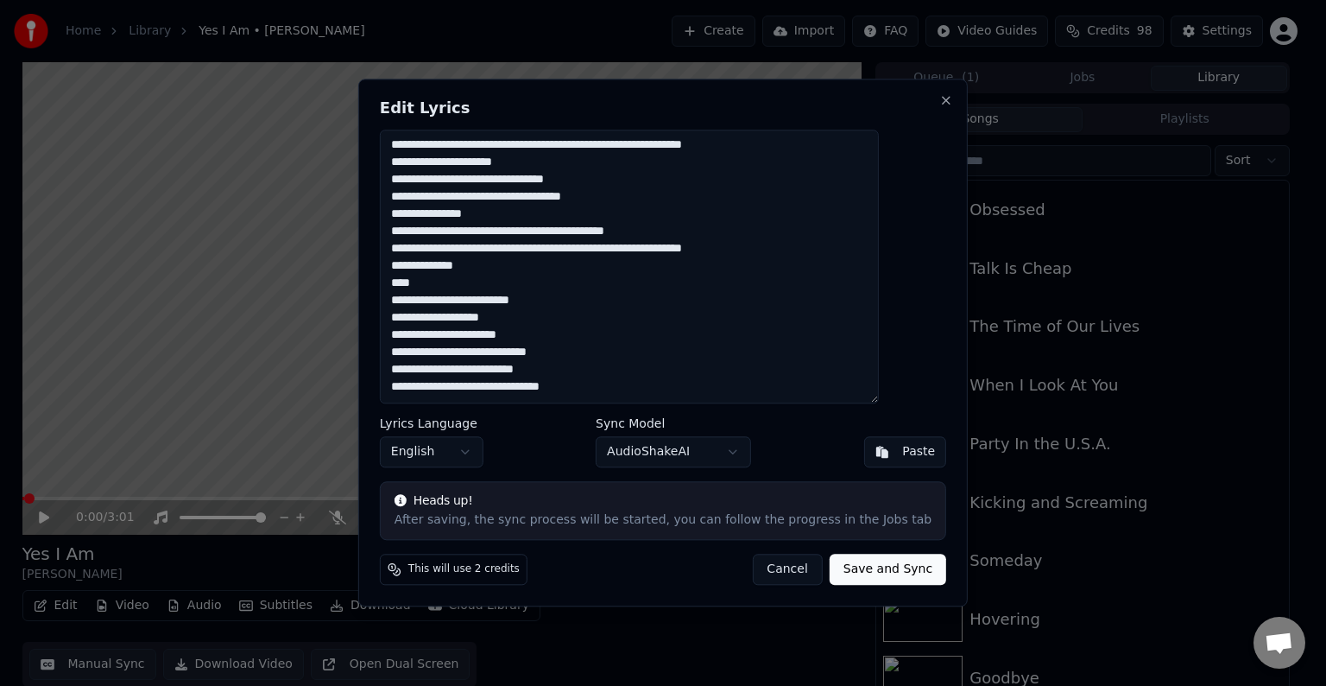
paste textarea "**********"
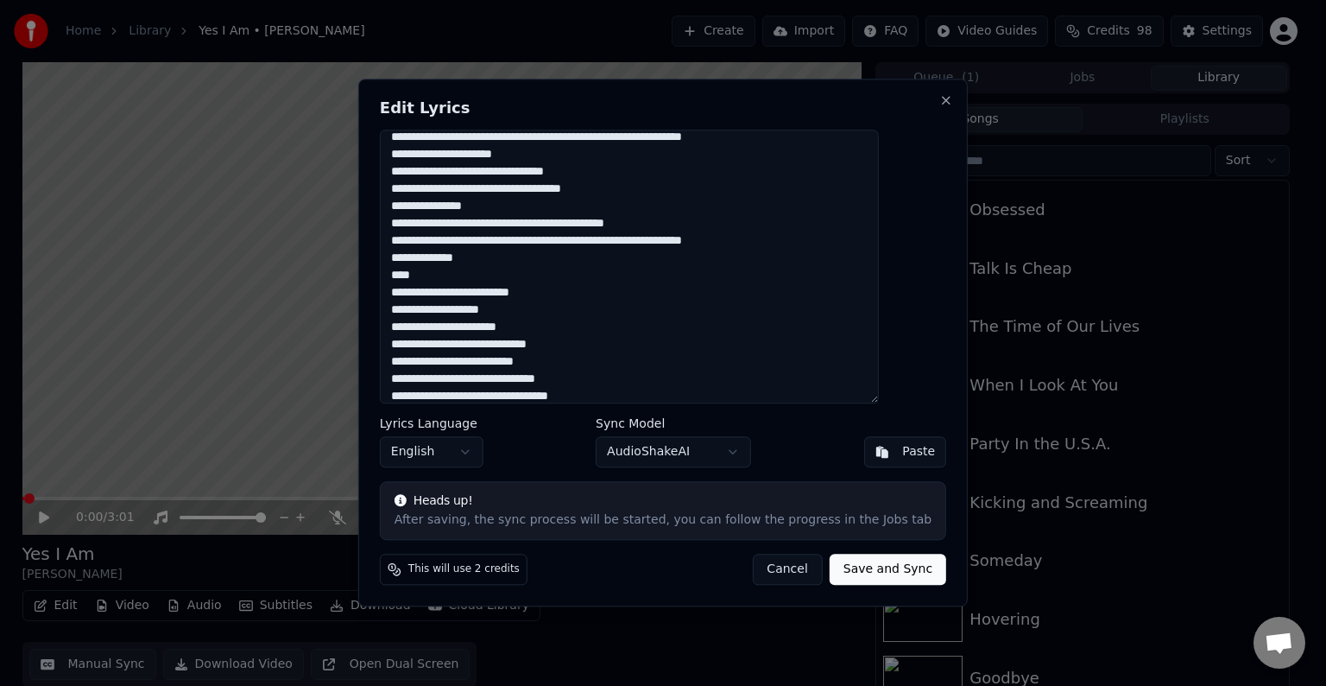
scroll to position [250, 0]
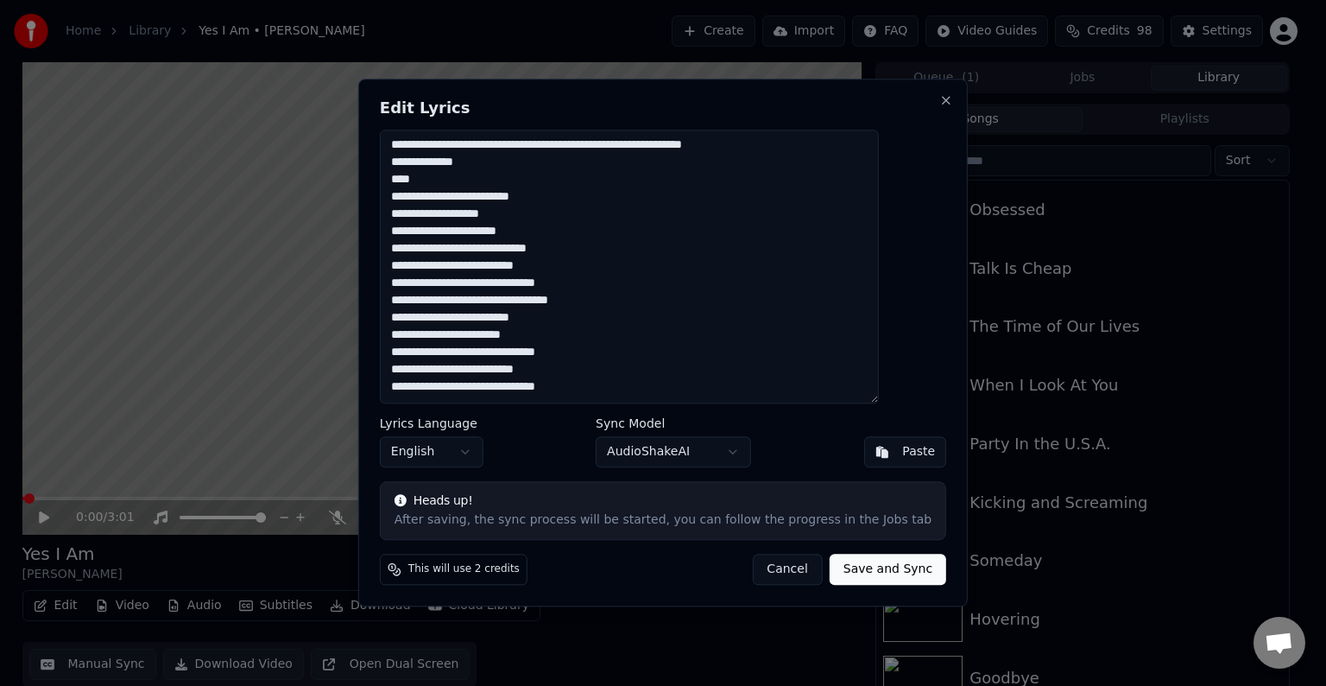
drag, startPoint x: 589, startPoint y: 310, endPoint x: 553, endPoint y: 311, distance: 36.3
click at [553, 311] on textarea "**********" at bounding box center [629, 267] width 499 height 274
drag, startPoint x: 630, startPoint y: 294, endPoint x: 583, endPoint y: 293, distance: 47.5
click at [544, 395] on textarea "**********" at bounding box center [629, 267] width 499 height 274
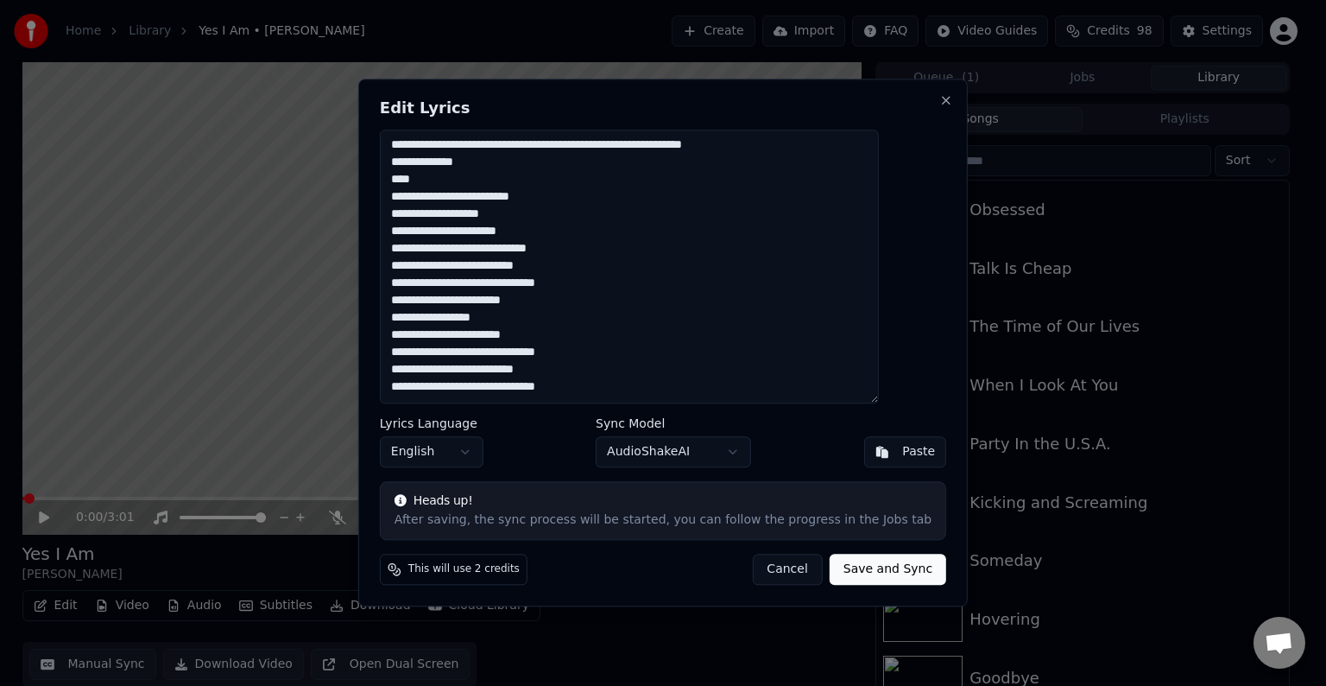
paste textarea "**********"
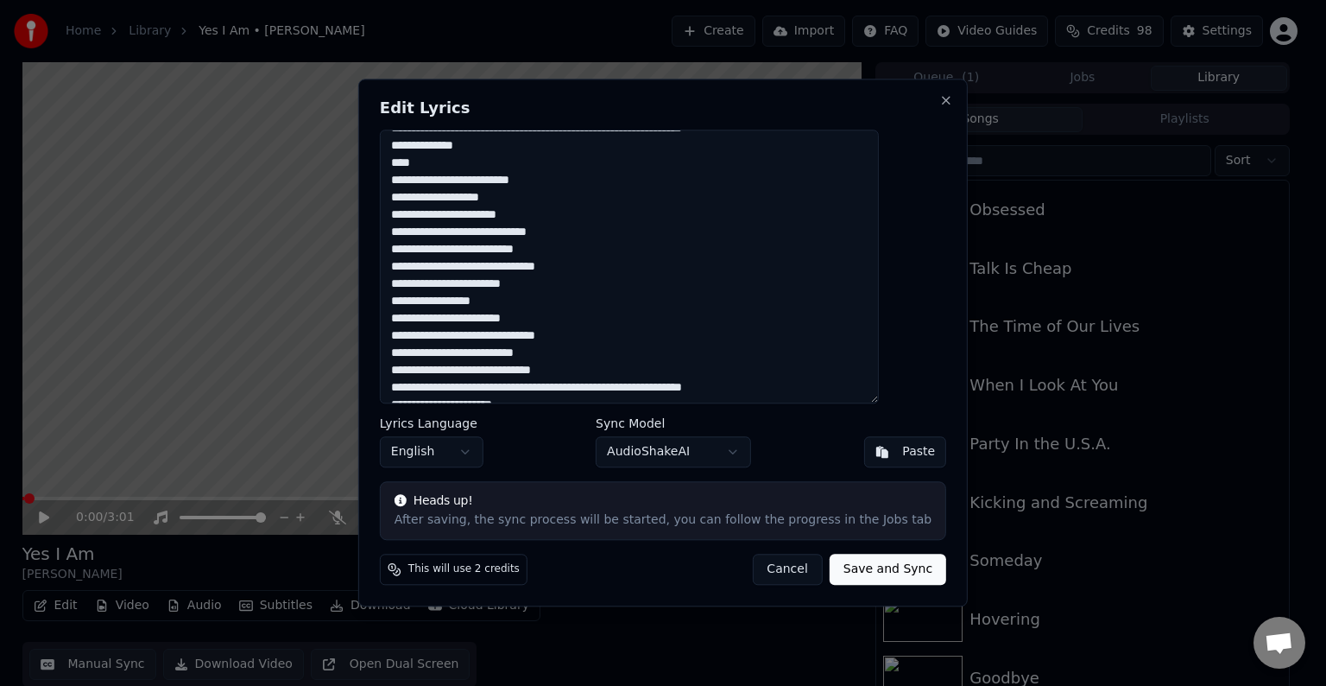
scroll to position [389, 0]
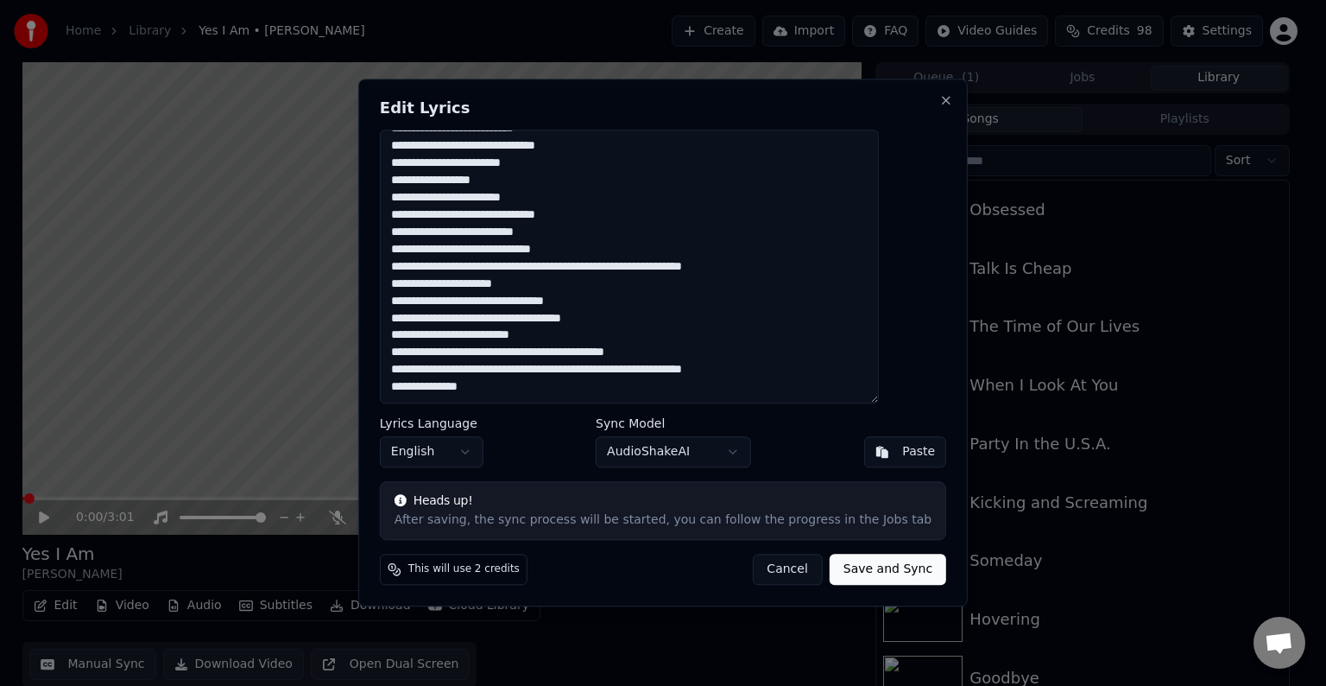
paste textarea "**********"
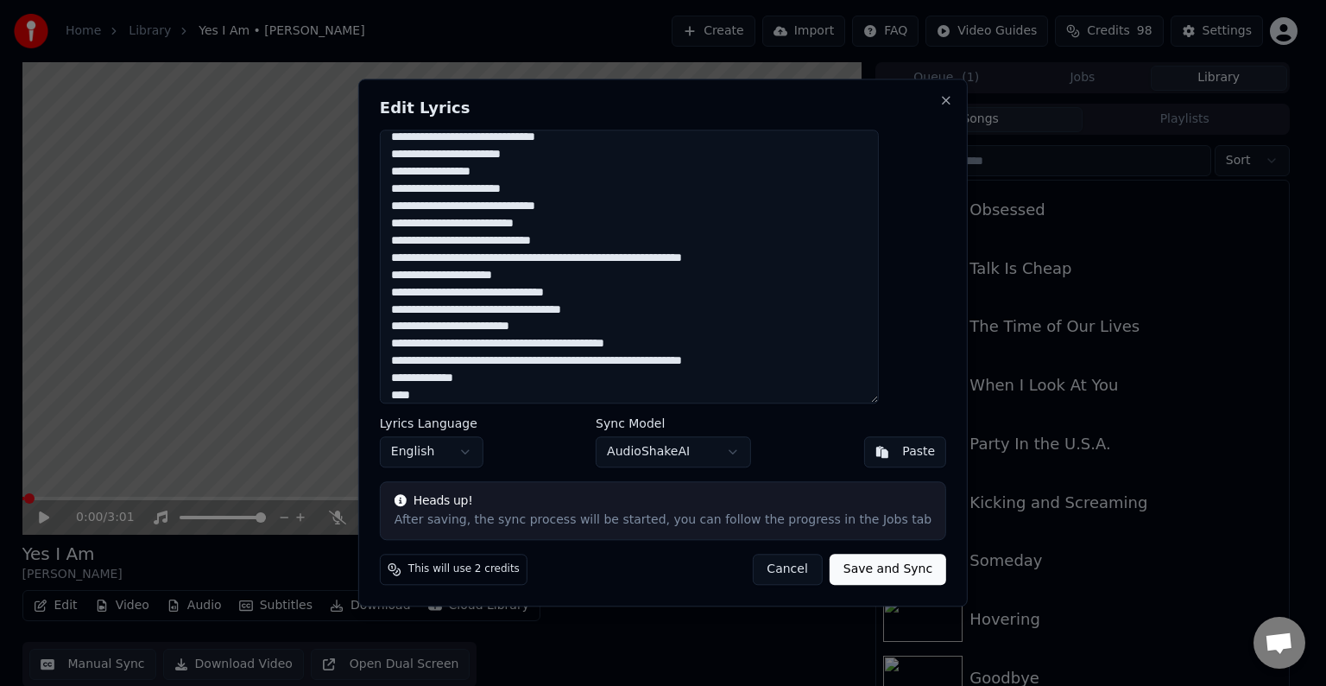
scroll to position [458, 0]
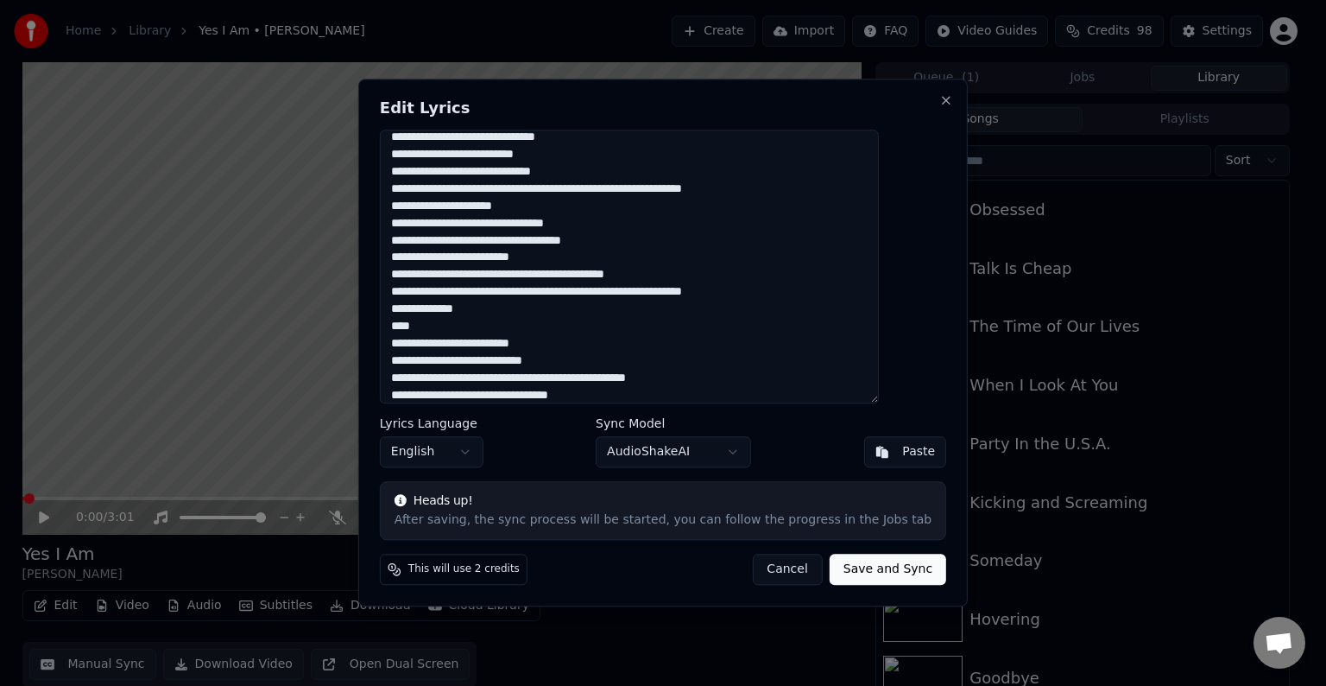
drag, startPoint x: 726, startPoint y: 380, endPoint x: 603, endPoint y: 381, distance: 123.5
click at [603, 381] on textarea at bounding box center [629, 267] width 499 height 274
click at [628, 396] on textarea at bounding box center [629, 267] width 499 height 274
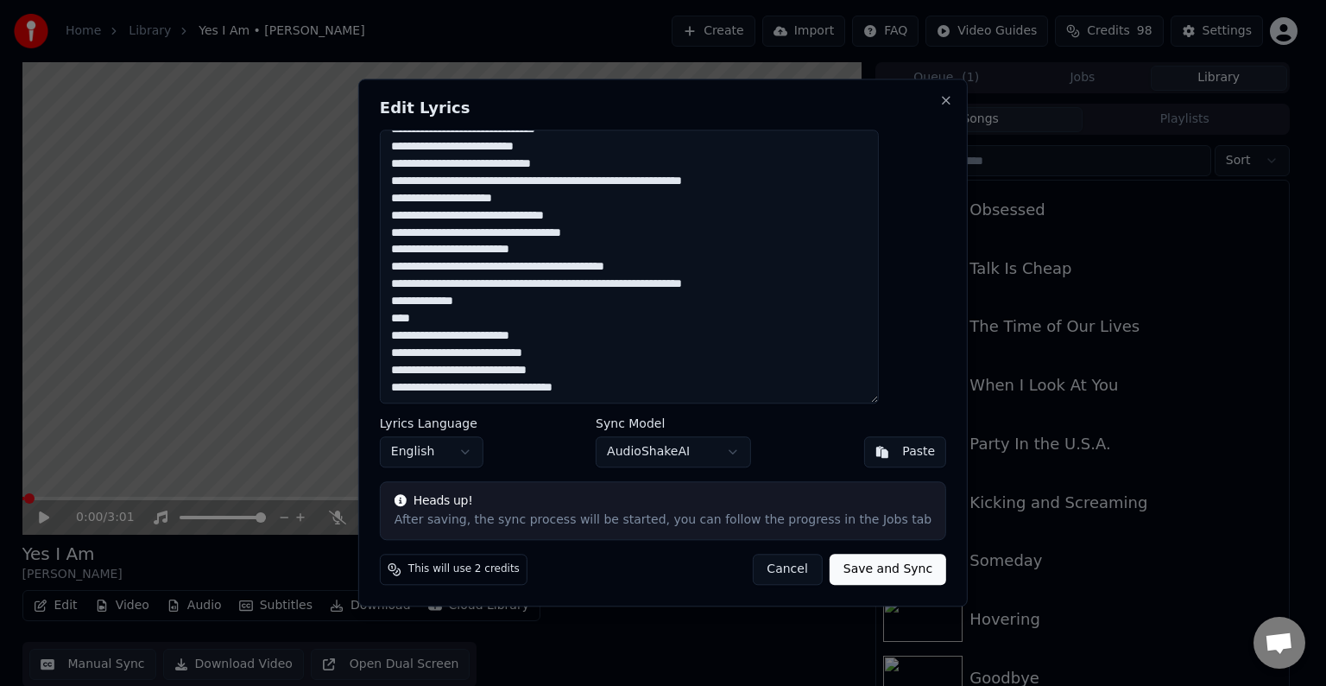
scroll to position [475, 0]
paste textarea "**********"
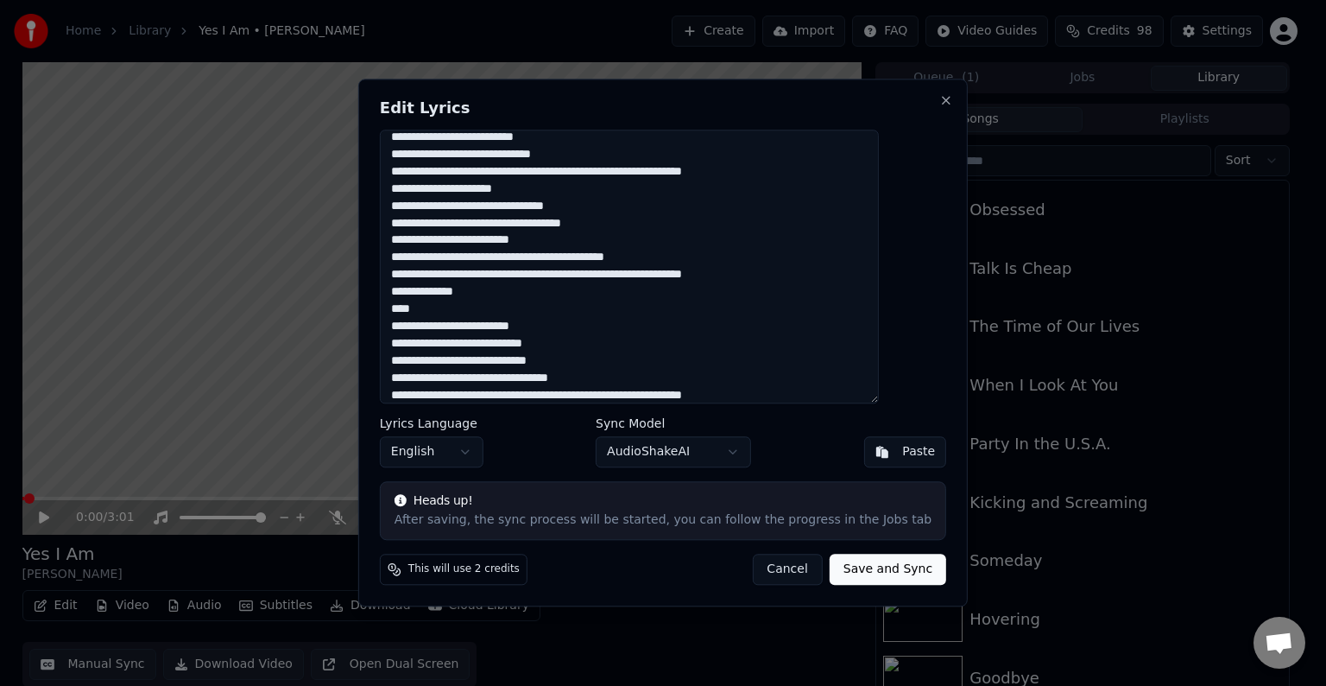
scroll to position [613, 0]
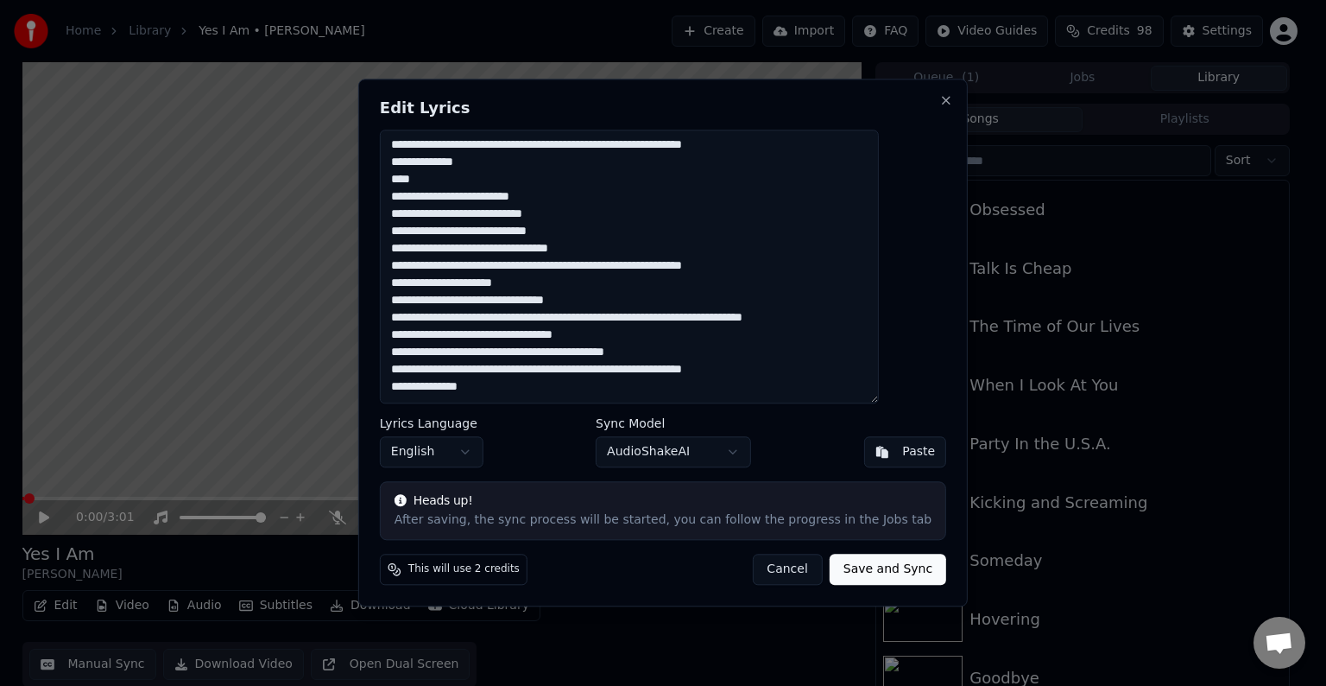
paste textarea "**********"
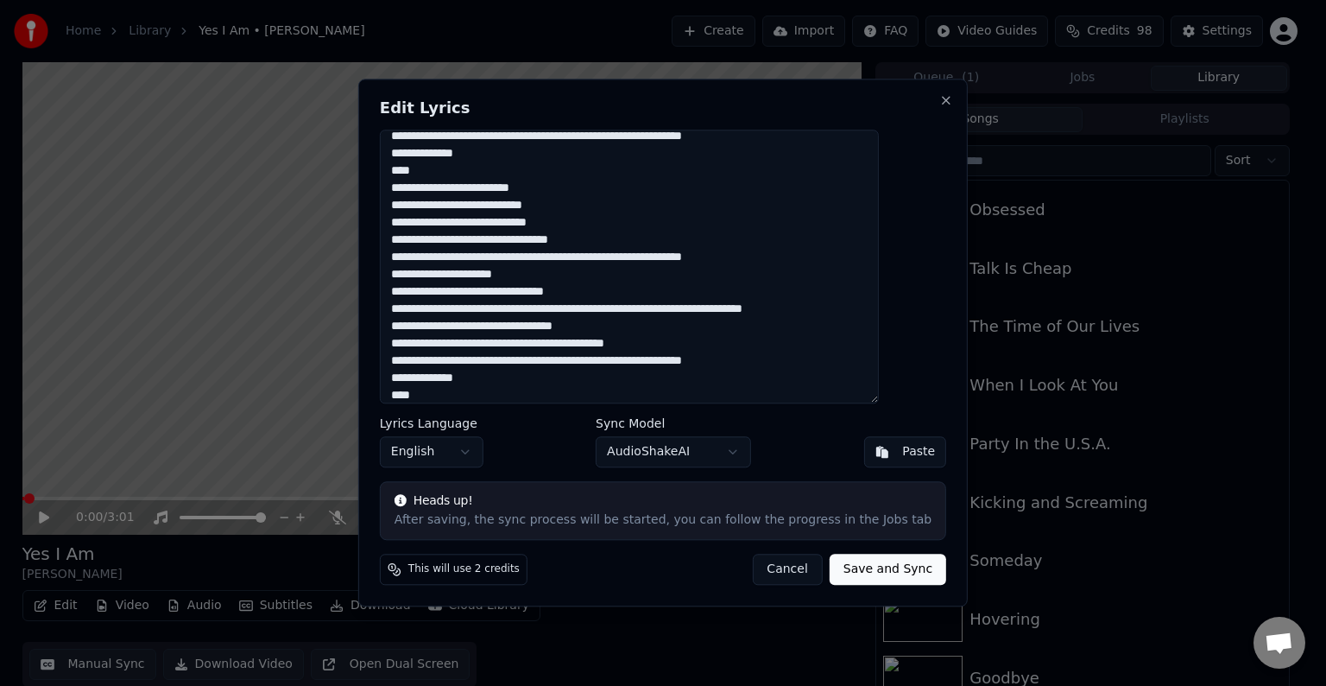
scroll to position [682, 0]
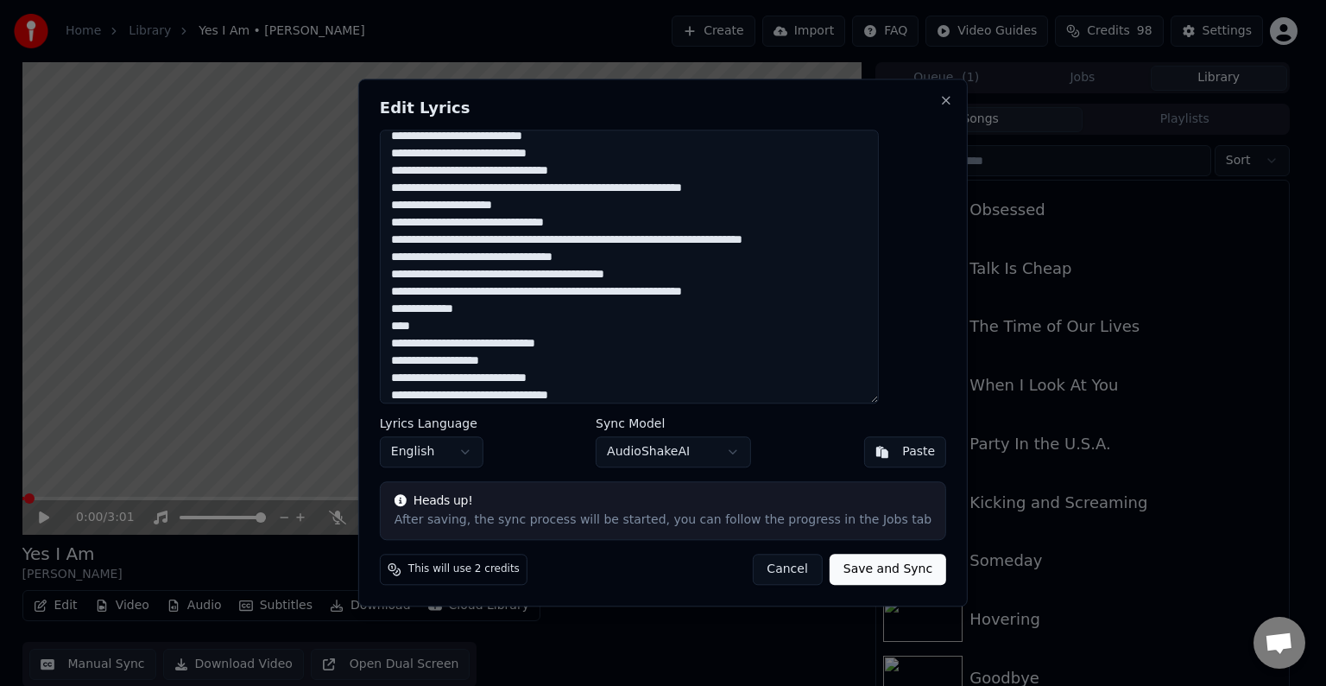
type textarea "**********"
click at [854, 573] on button "Save and Sync" at bounding box center [888, 569] width 117 height 31
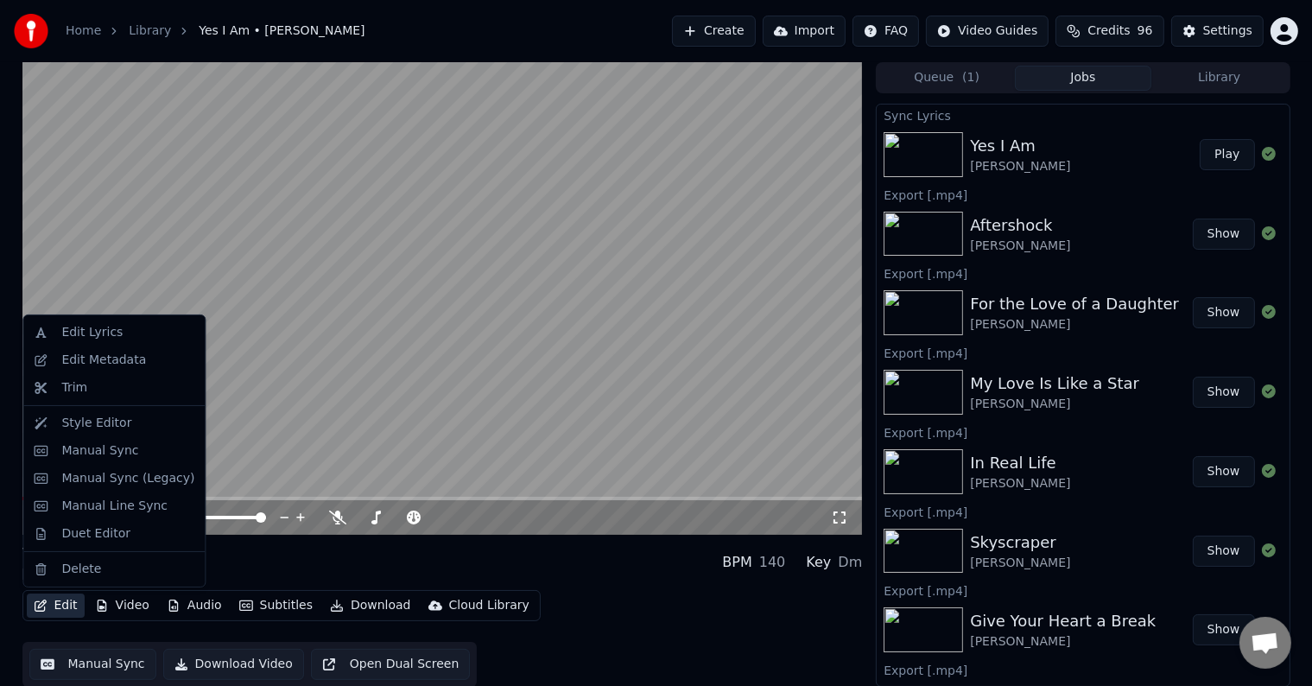
click at [59, 610] on button "Edit" at bounding box center [56, 605] width 58 height 24
click at [117, 473] on div "Manual Sync (Legacy)" at bounding box center [127, 478] width 133 height 17
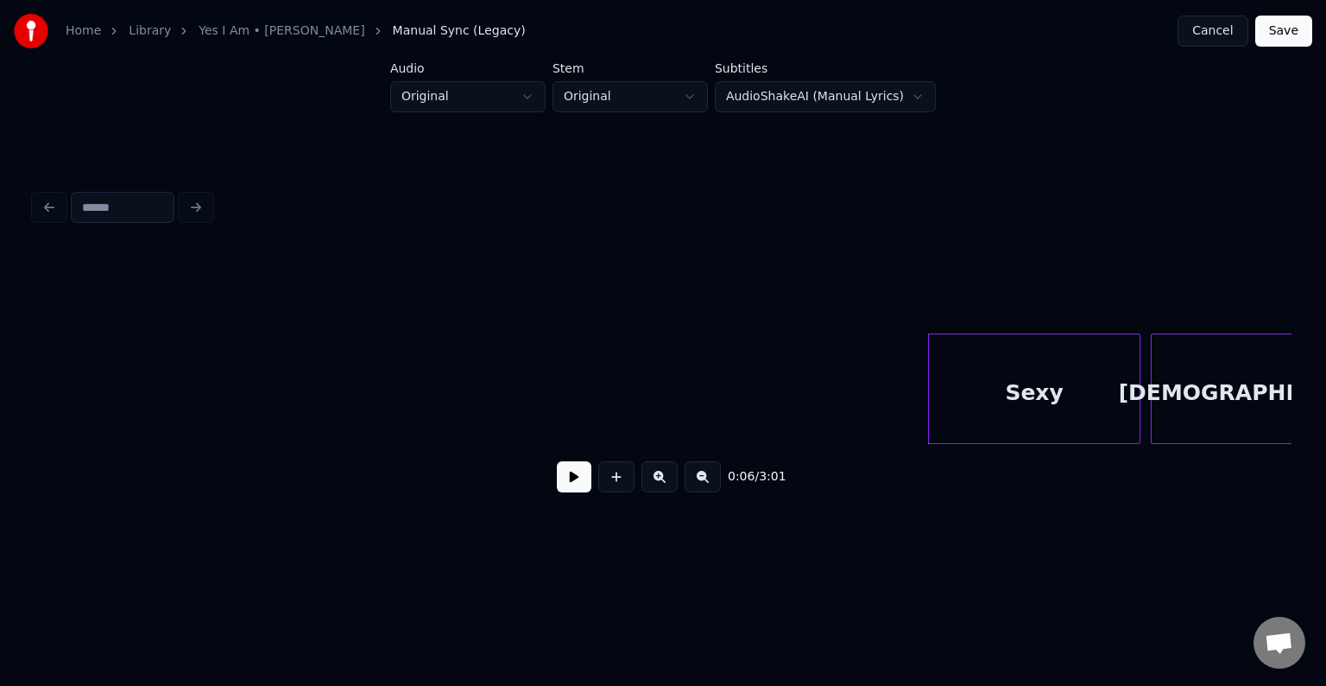
click at [578, 484] on button at bounding box center [574, 476] width 35 height 31
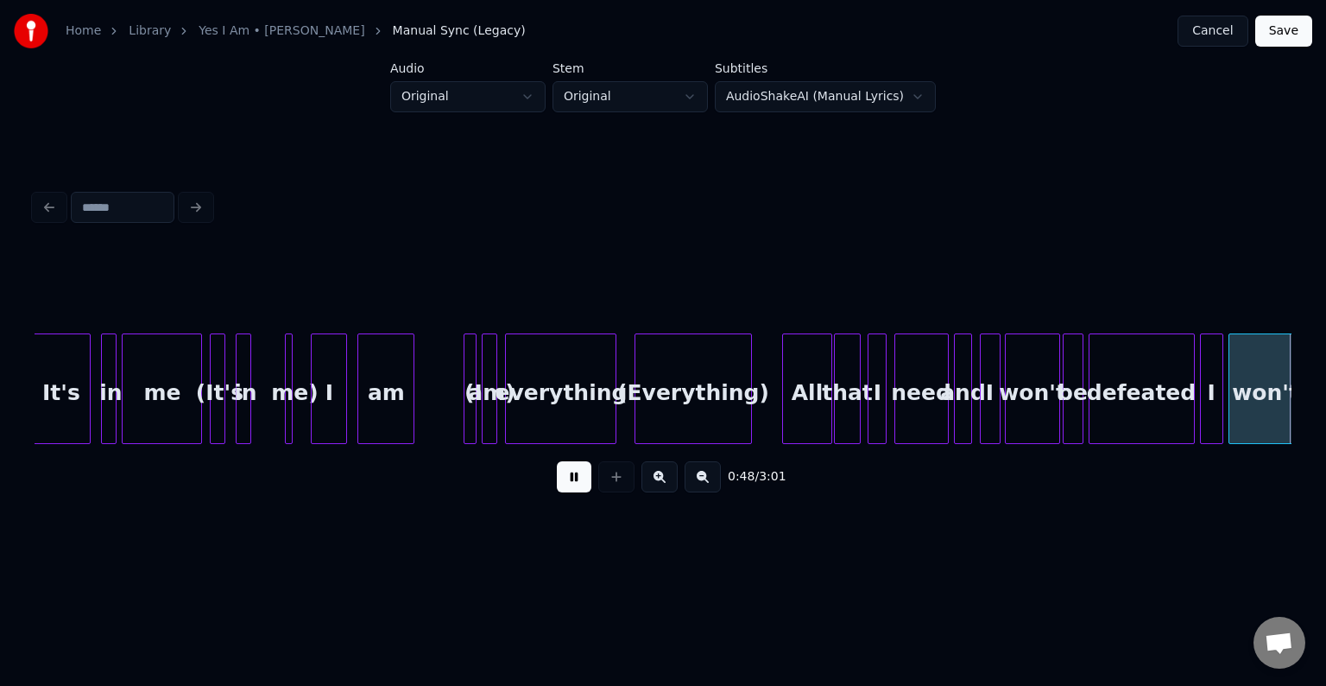
scroll to position [0, 6291]
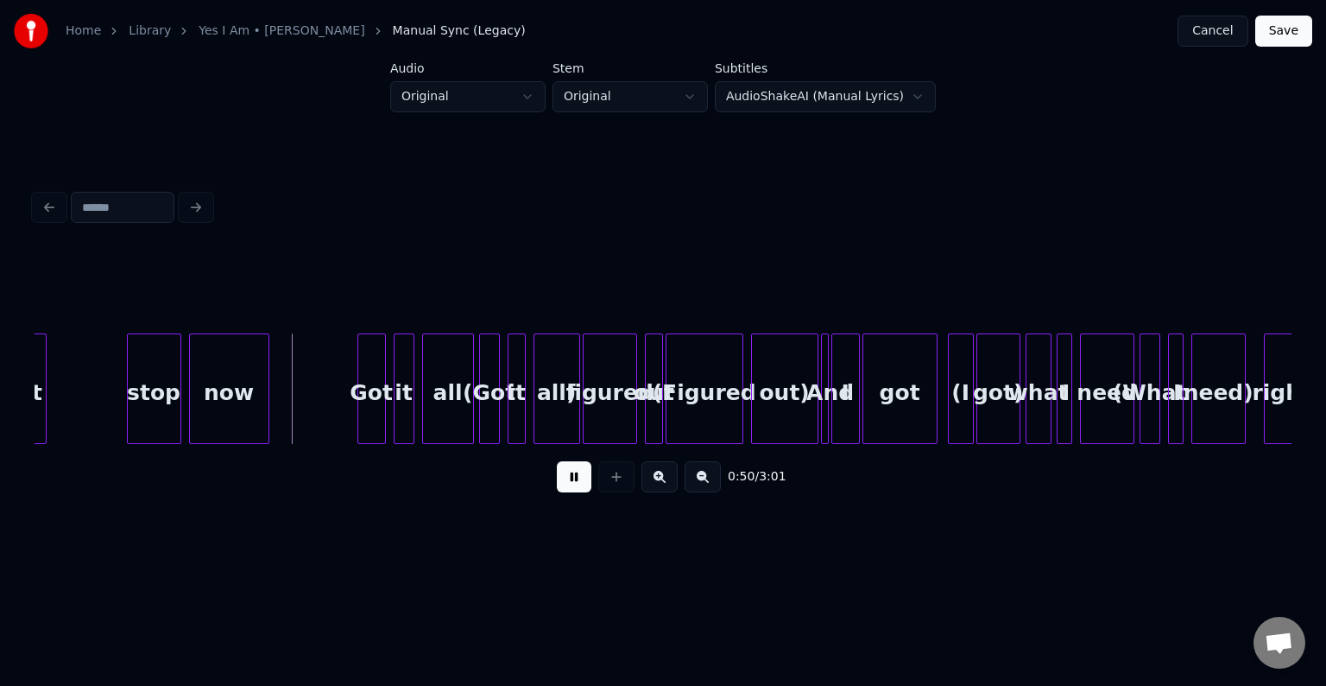
click at [573, 471] on button at bounding box center [574, 476] width 35 height 31
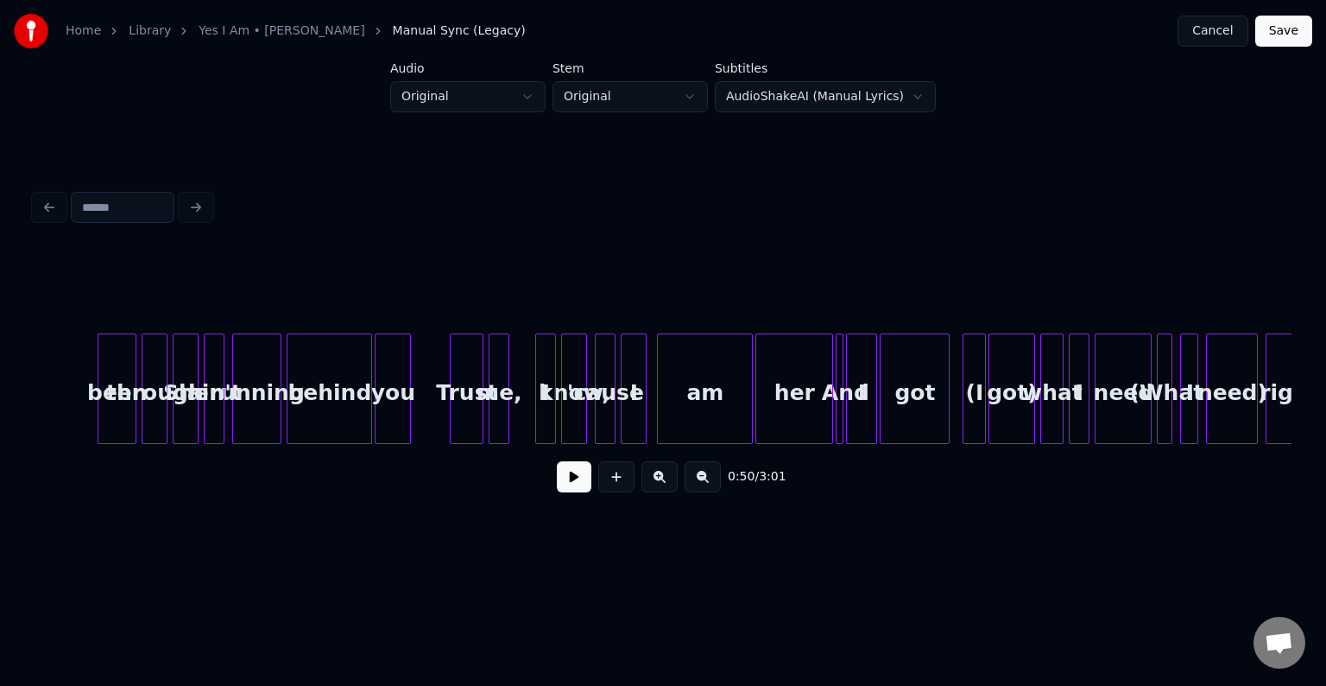
scroll to position [0, 3597]
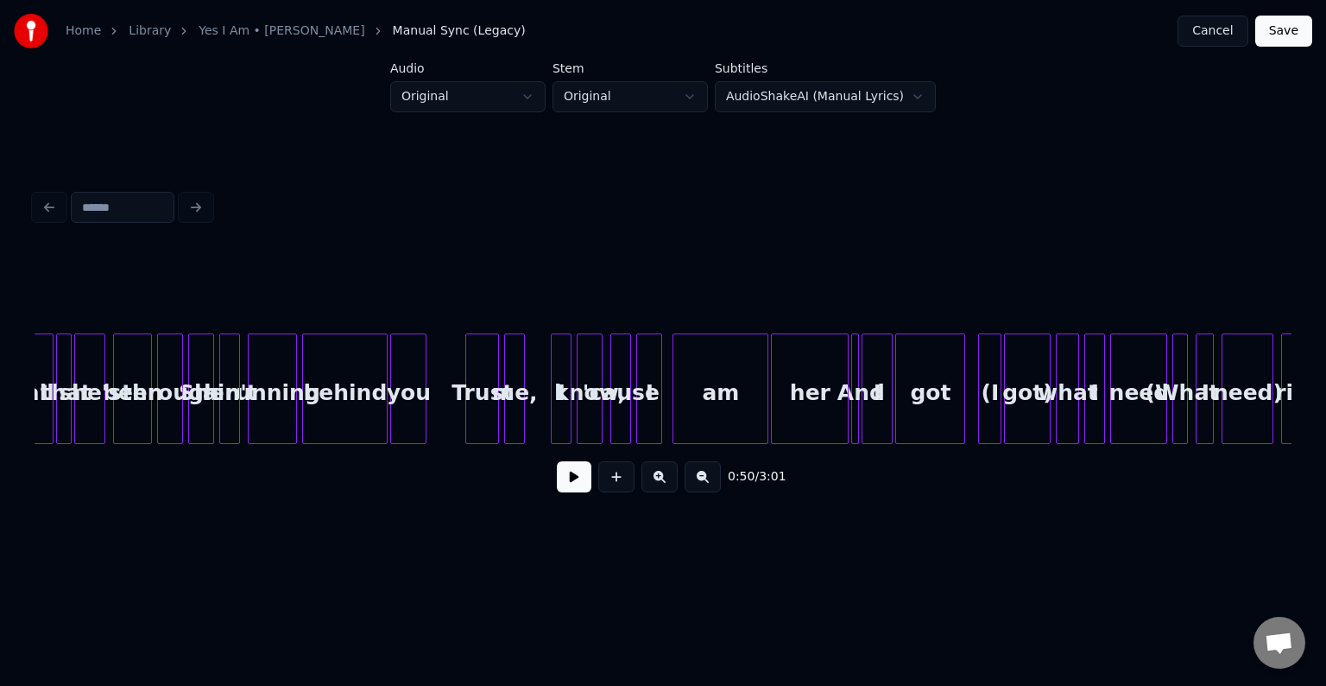
click at [572, 492] on button at bounding box center [574, 476] width 35 height 31
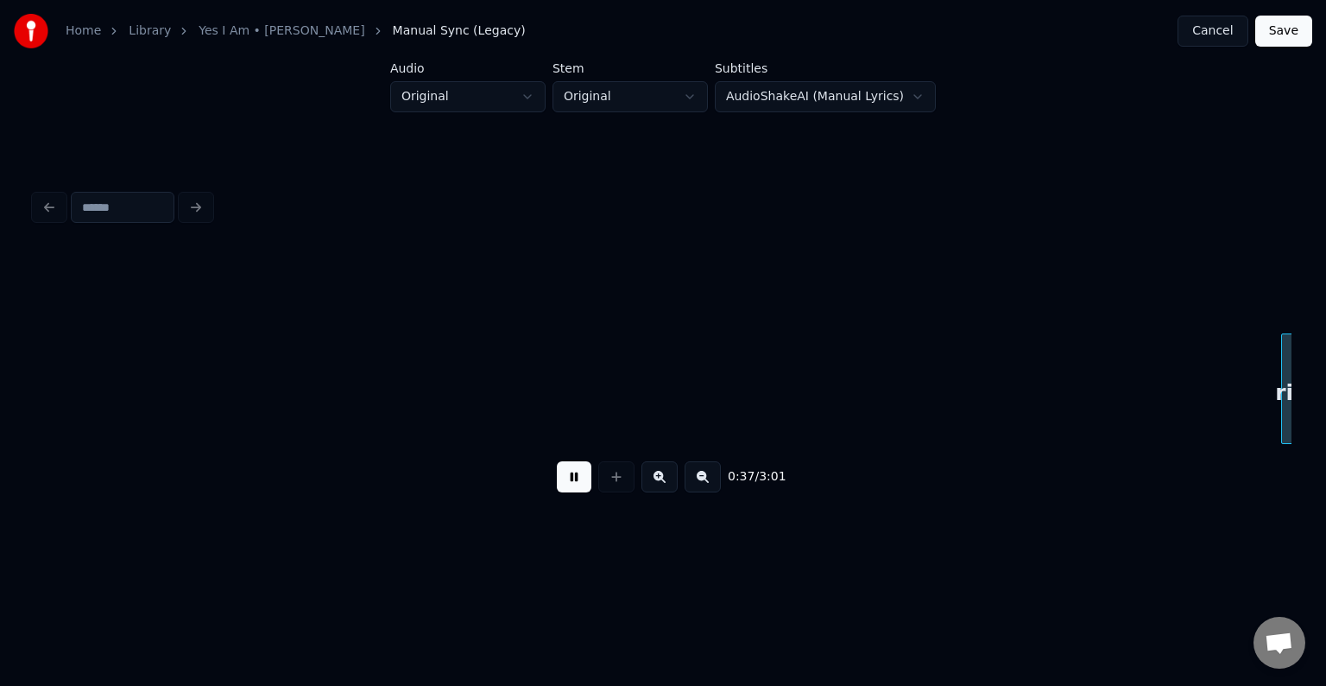
scroll to position [0, 4854]
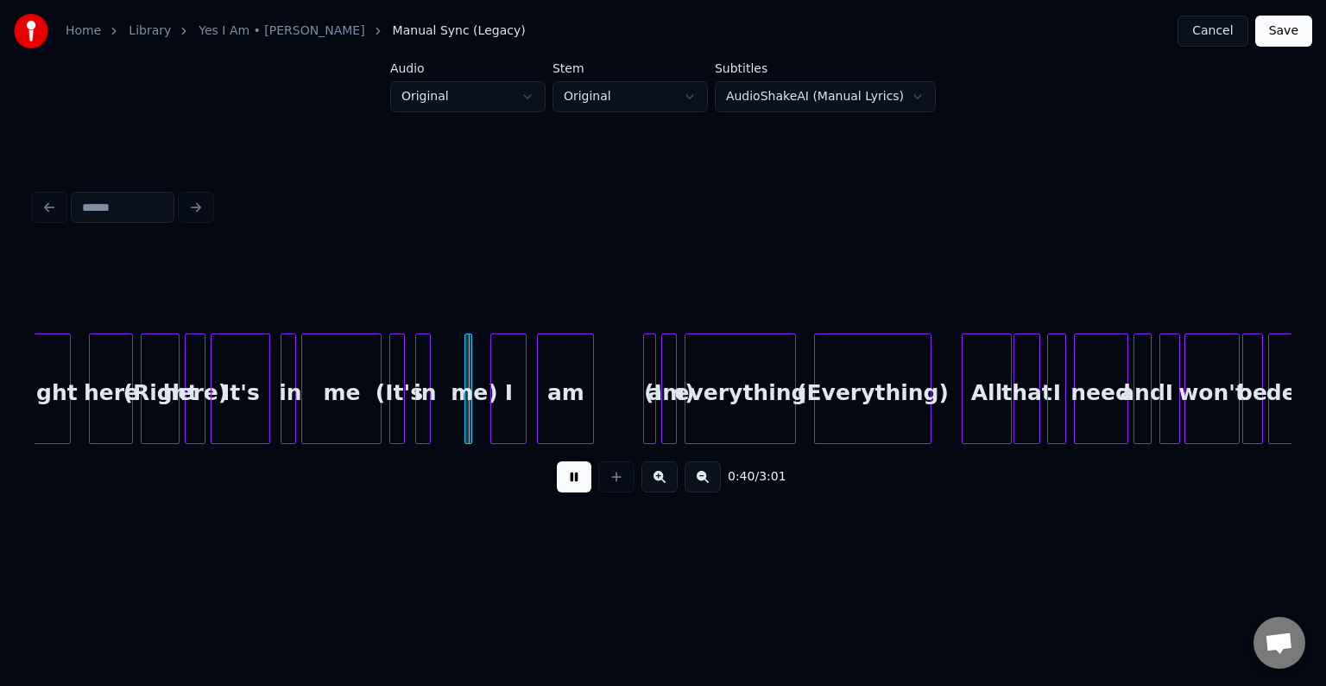
click at [238, 376] on div "It's" at bounding box center [241, 392] width 58 height 117
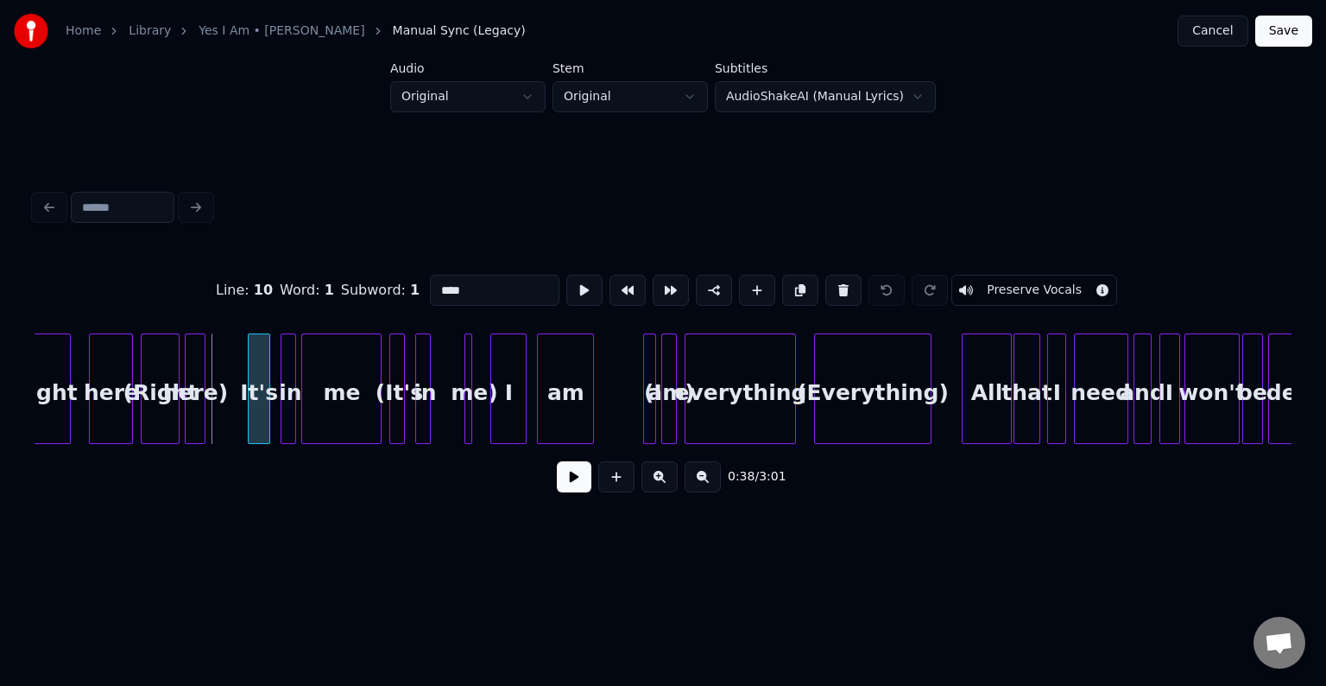
click at [252, 418] on div at bounding box center [251, 388] width 5 height 109
click at [587, 487] on button at bounding box center [574, 476] width 35 height 31
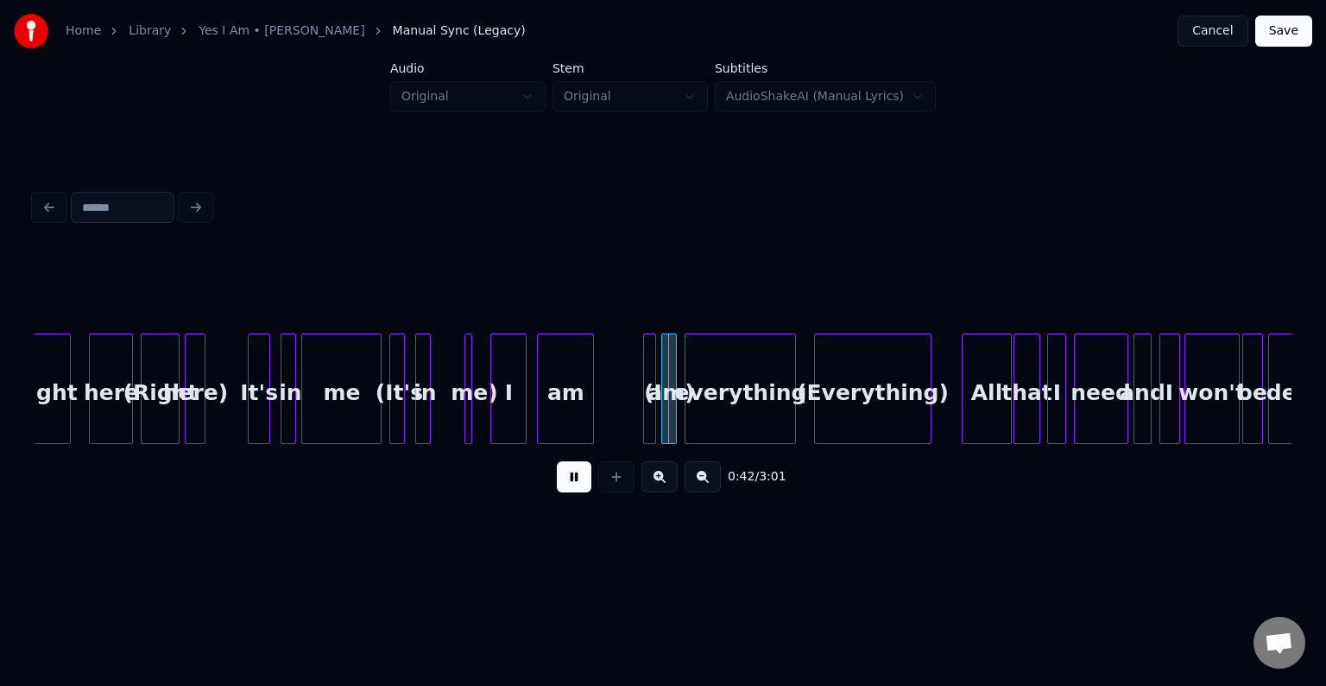
click at [579, 483] on button at bounding box center [574, 476] width 35 height 31
click at [351, 432] on div "me" at bounding box center [341, 392] width 79 height 117
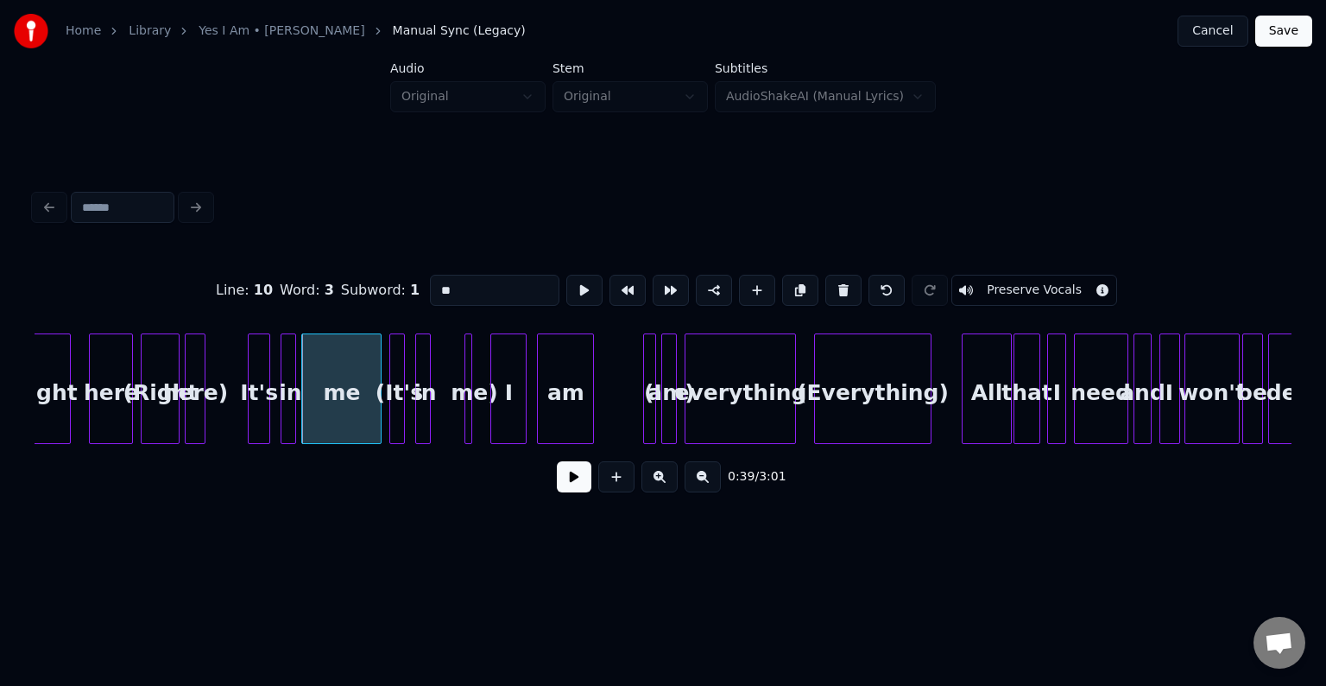
click at [566, 484] on button at bounding box center [574, 476] width 35 height 31
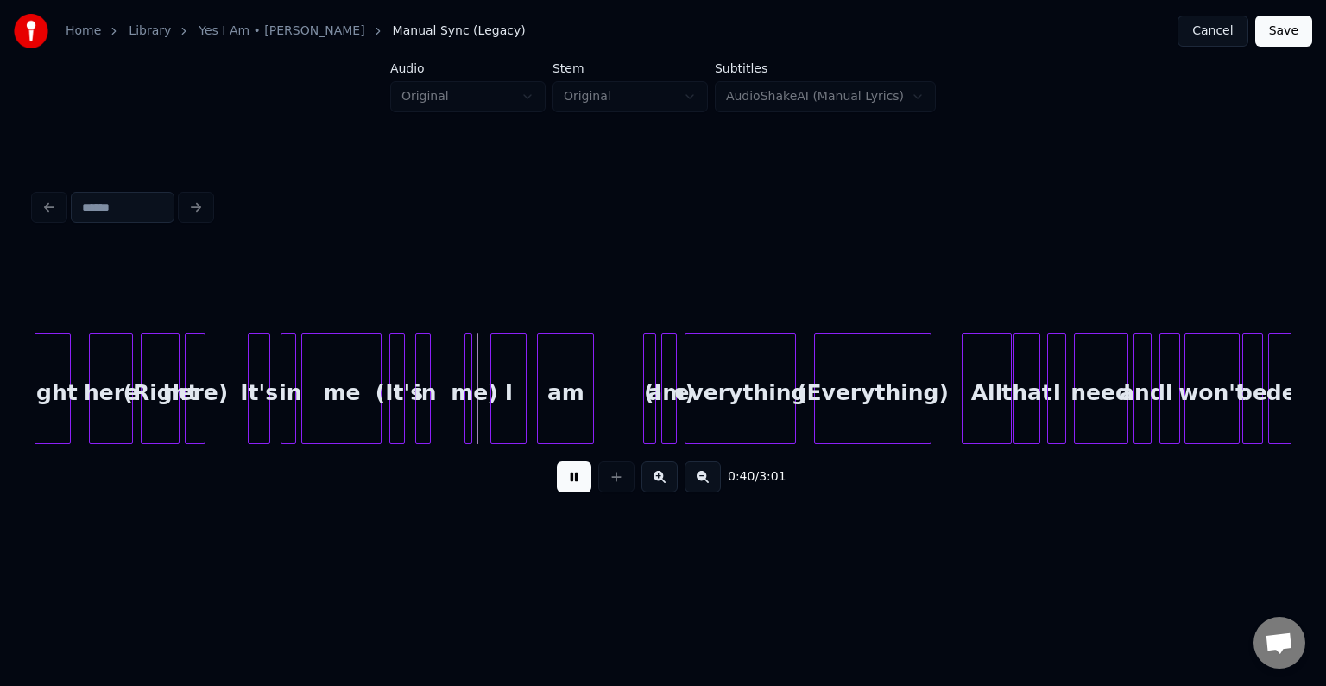
click at [566, 484] on button at bounding box center [574, 476] width 35 height 31
click at [342, 410] on div "me" at bounding box center [341, 392] width 79 height 117
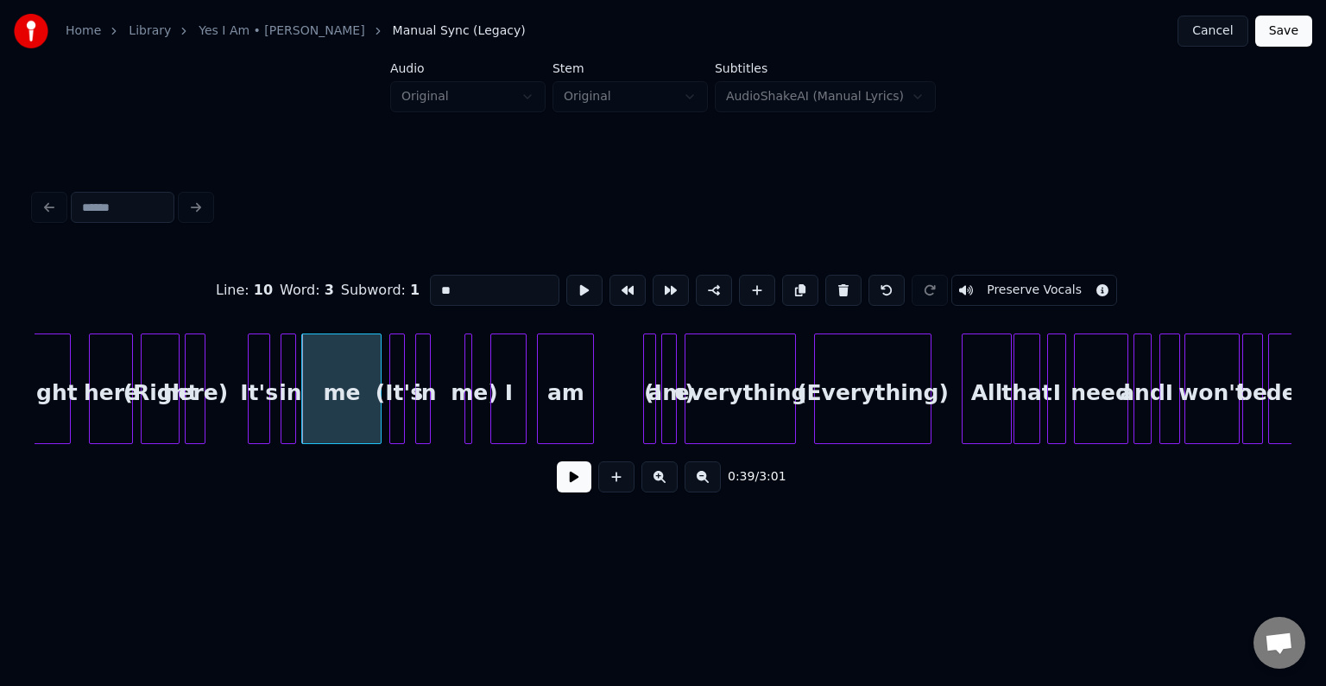
click at [565, 484] on button at bounding box center [574, 476] width 35 height 31
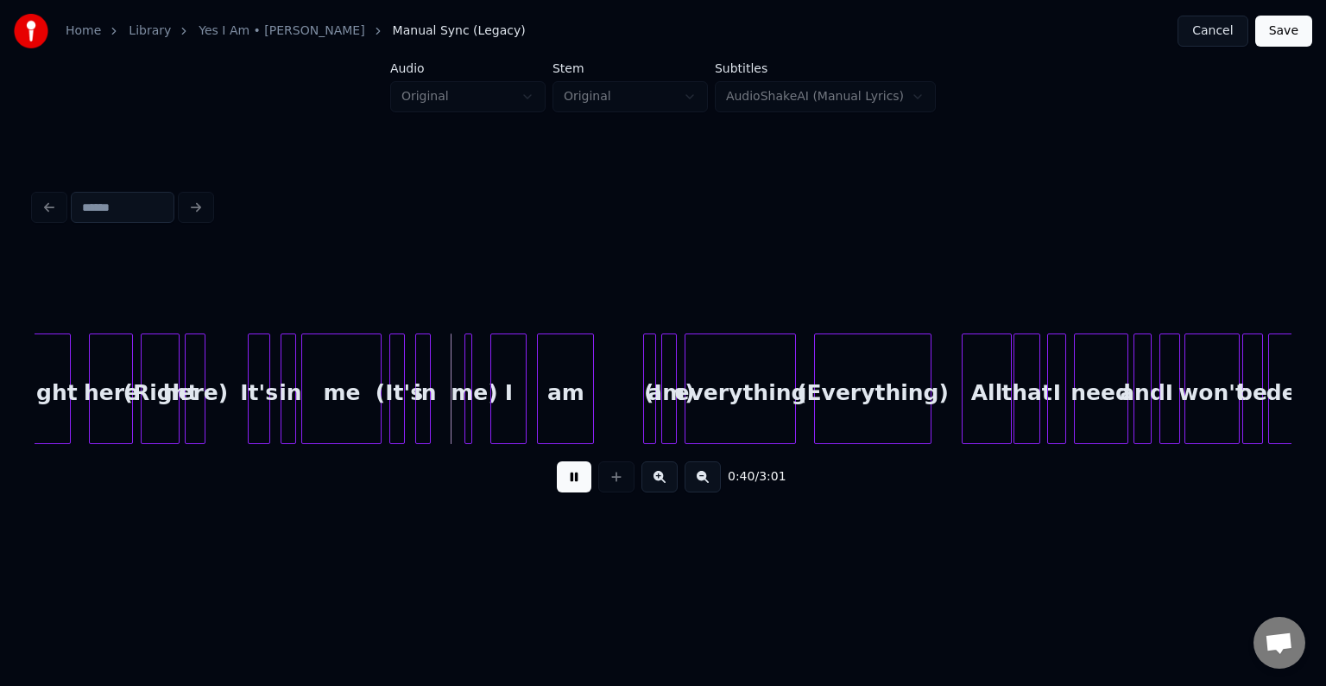
click at [565, 484] on button at bounding box center [574, 476] width 35 height 31
click at [397, 414] on div "(It's" at bounding box center [398, 392] width 17 height 117
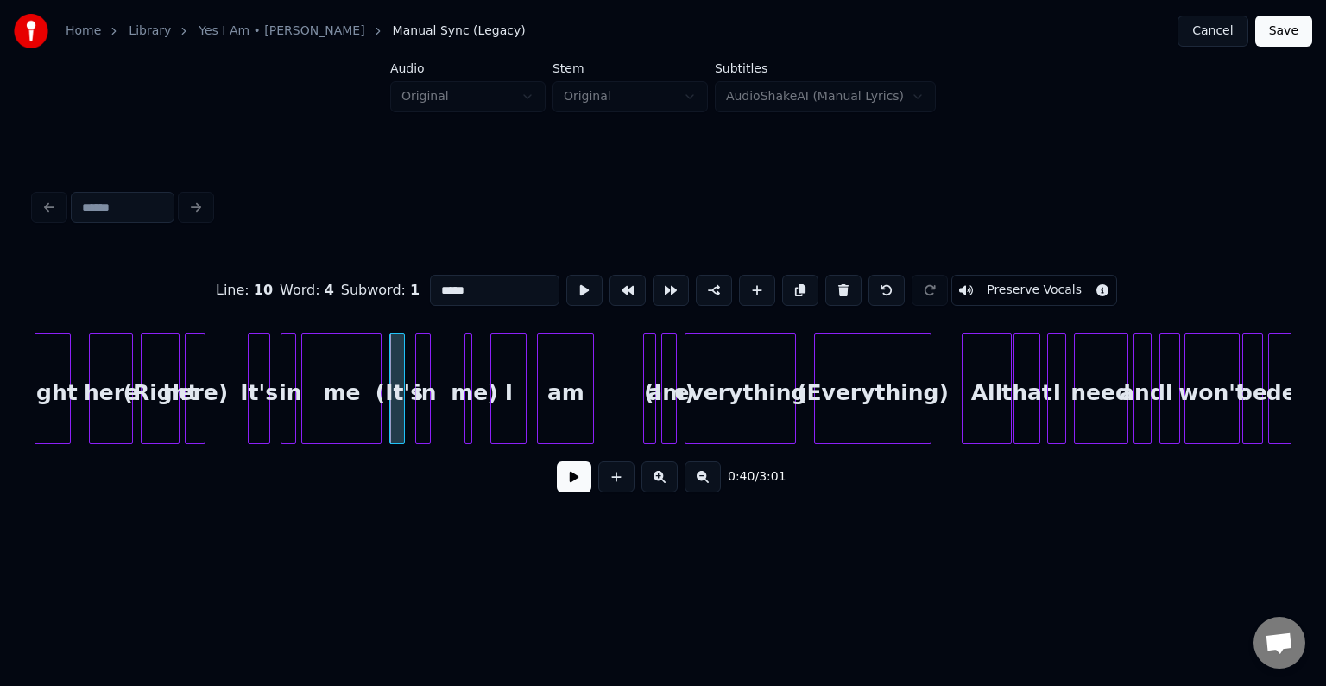
click at [581, 480] on button at bounding box center [574, 476] width 35 height 31
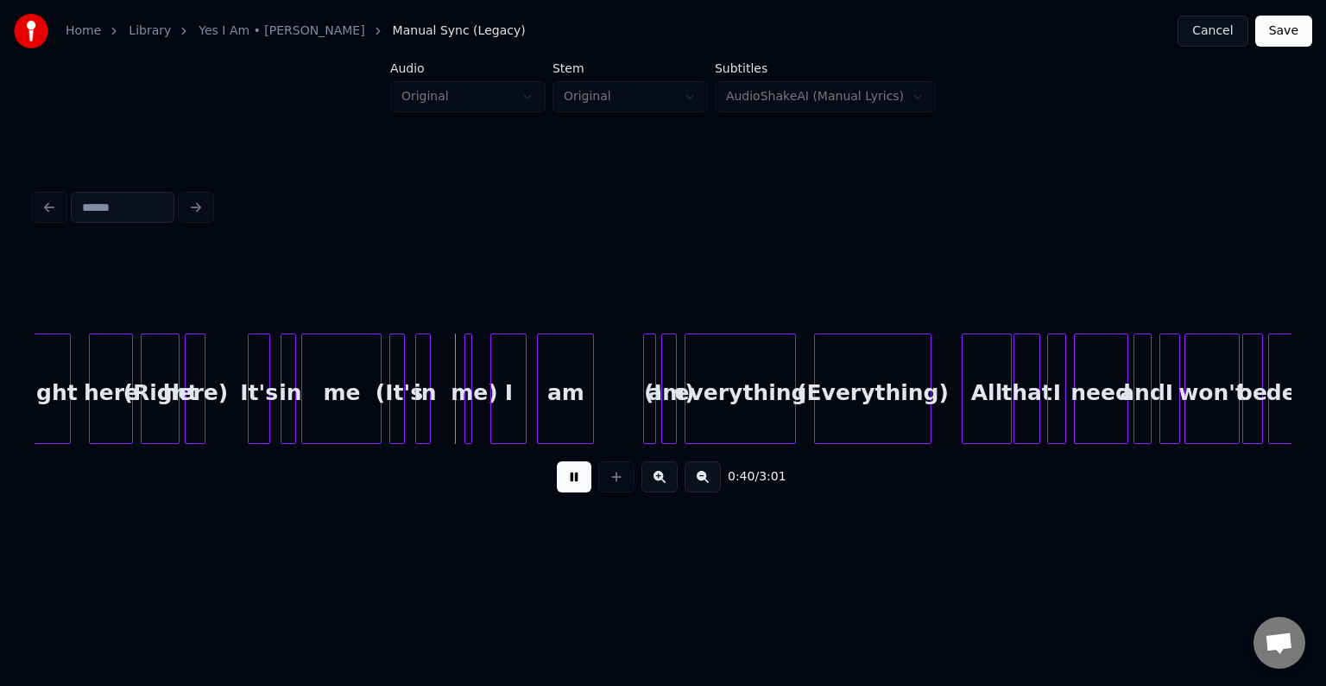
click at [581, 480] on button at bounding box center [574, 476] width 35 height 31
click at [336, 410] on div at bounding box center [334, 388] width 5 height 109
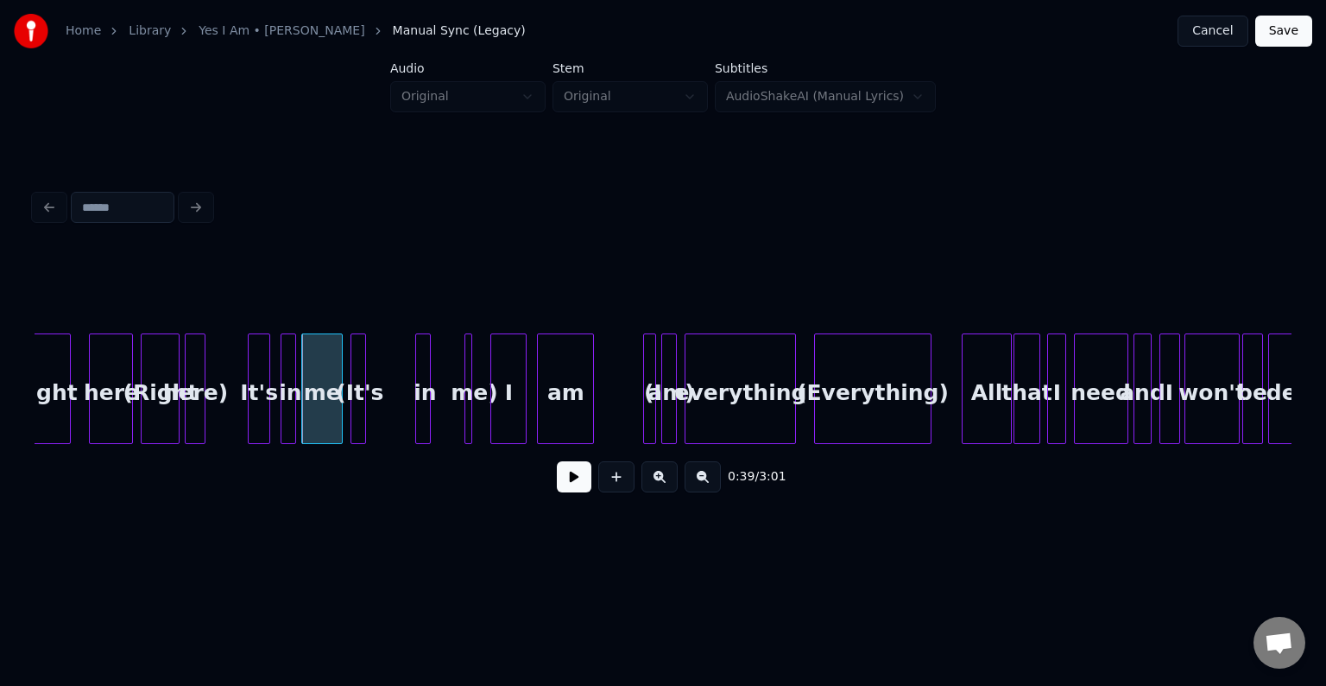
click at [359, 416] on div "(It's" at bounding box center [359, 392] width 17 height 117
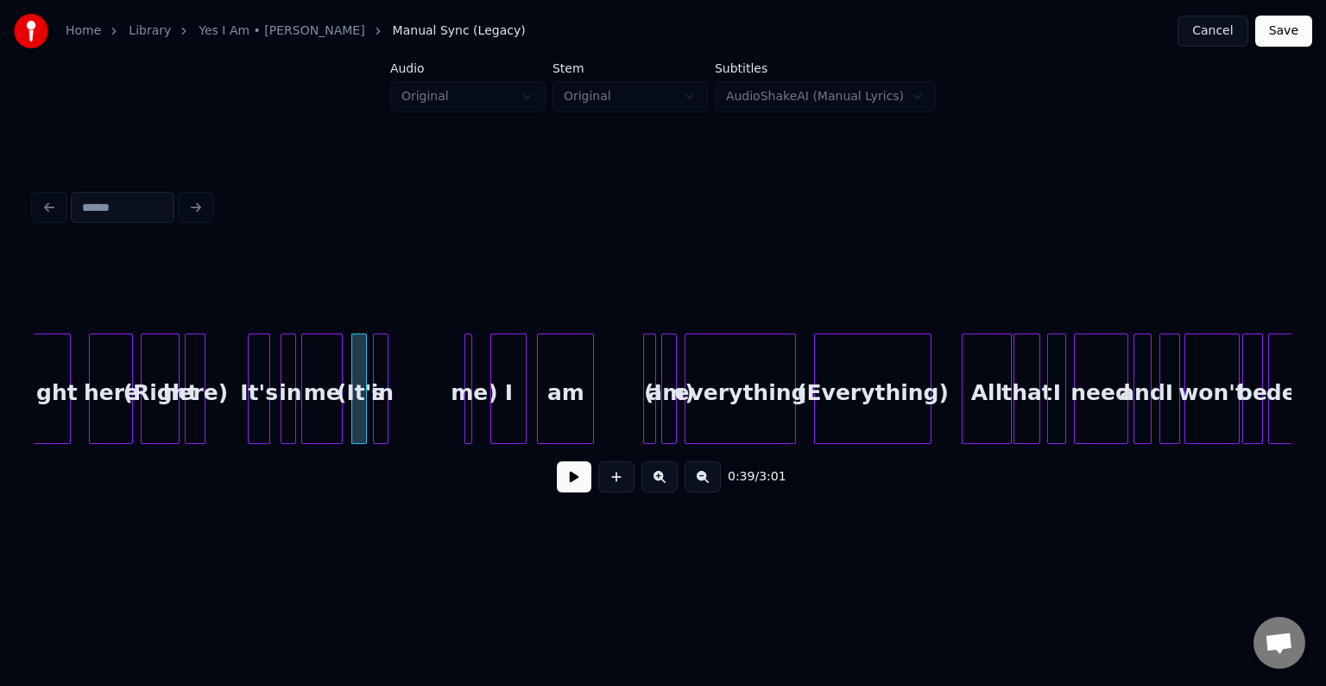
click at [381, 413] on div "in" at bounding box center [382, 392] width 17 height 117
click at [443, 414] on div at bounding box center [445, 388] width 5 height 109
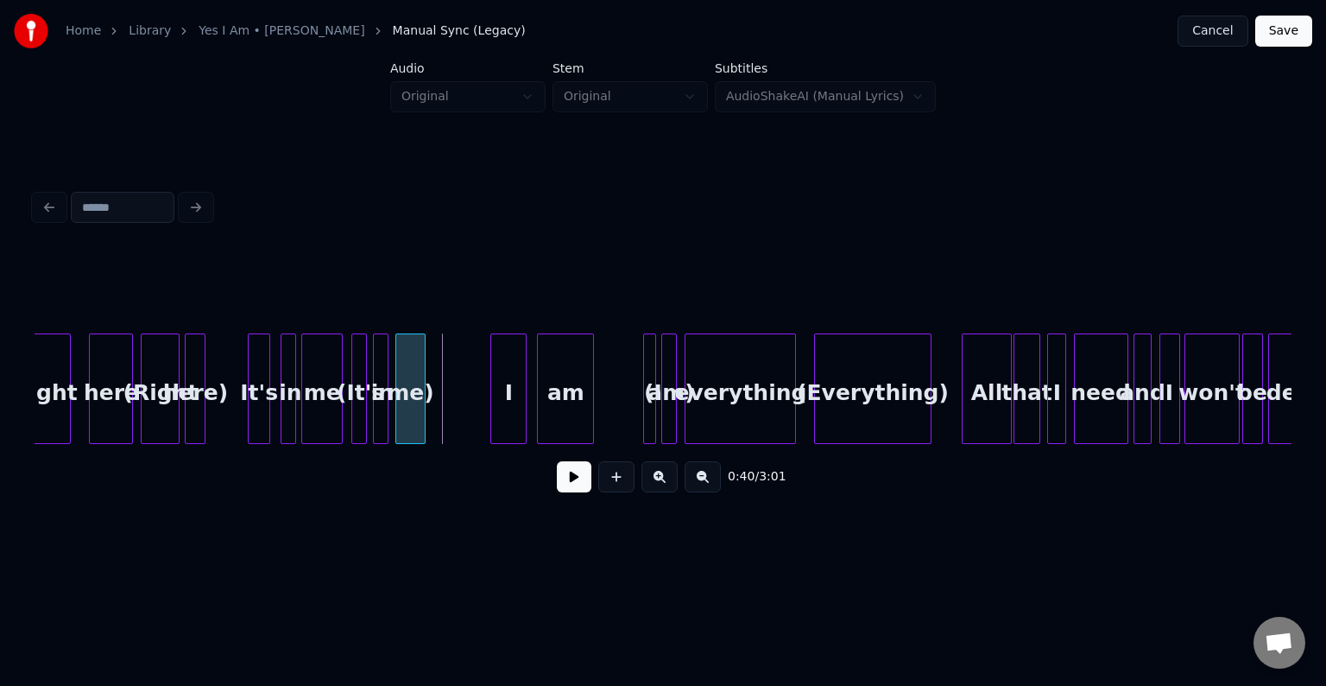
click at [411, 420] on div "me)" at bounding box center [410, 392] width 28 height 117
click at [563, 487] on button at bounding box center [574, 476] width 35 height 31
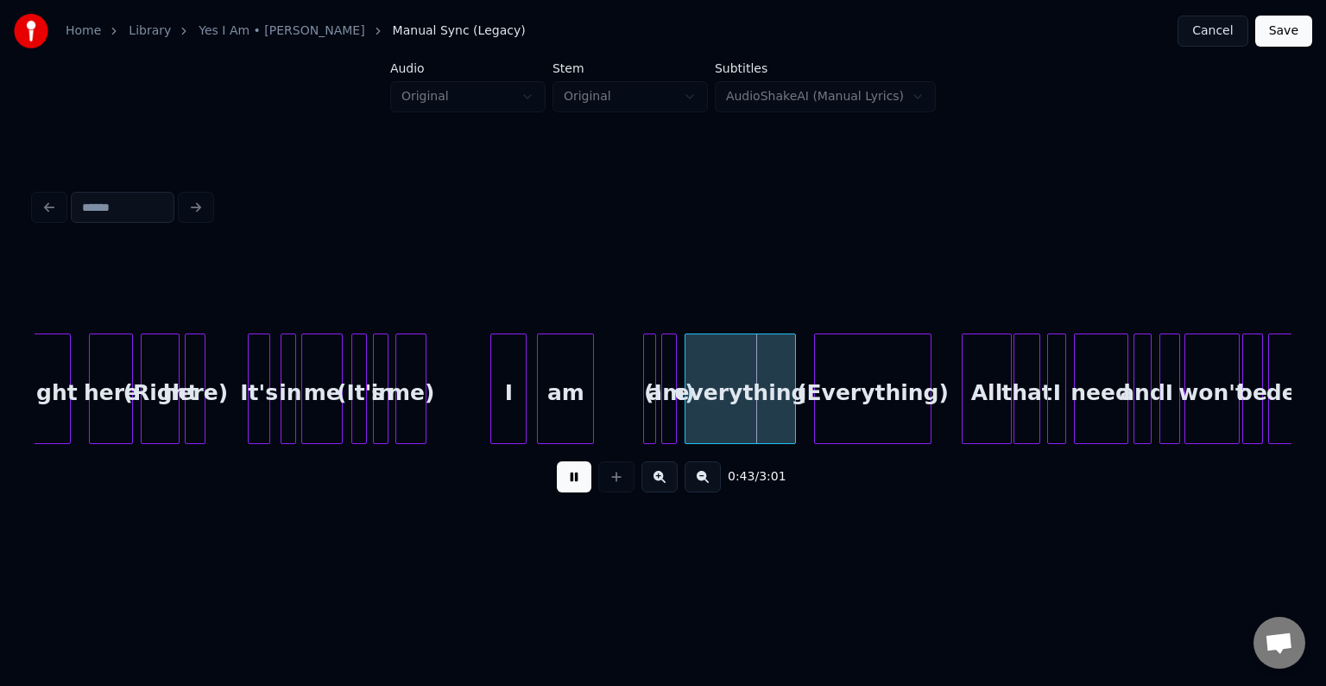
click at [563, 487] on button at bounding box center [574, 476] width 35 height 31
click at [664, 383] on div at bounding box center [664, 388] width 5 height 109
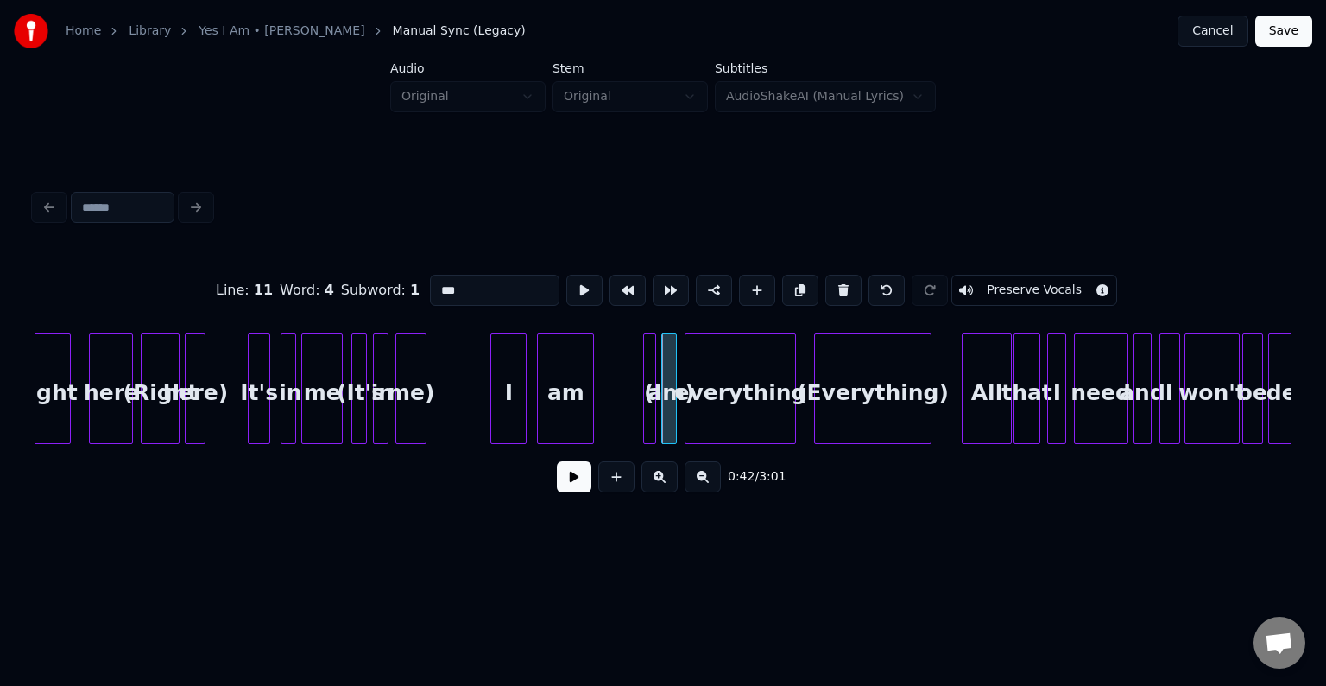
click at [706, 389] on div "everything" at bounding box center [741, 392] width 110 height 117
type input "**********"
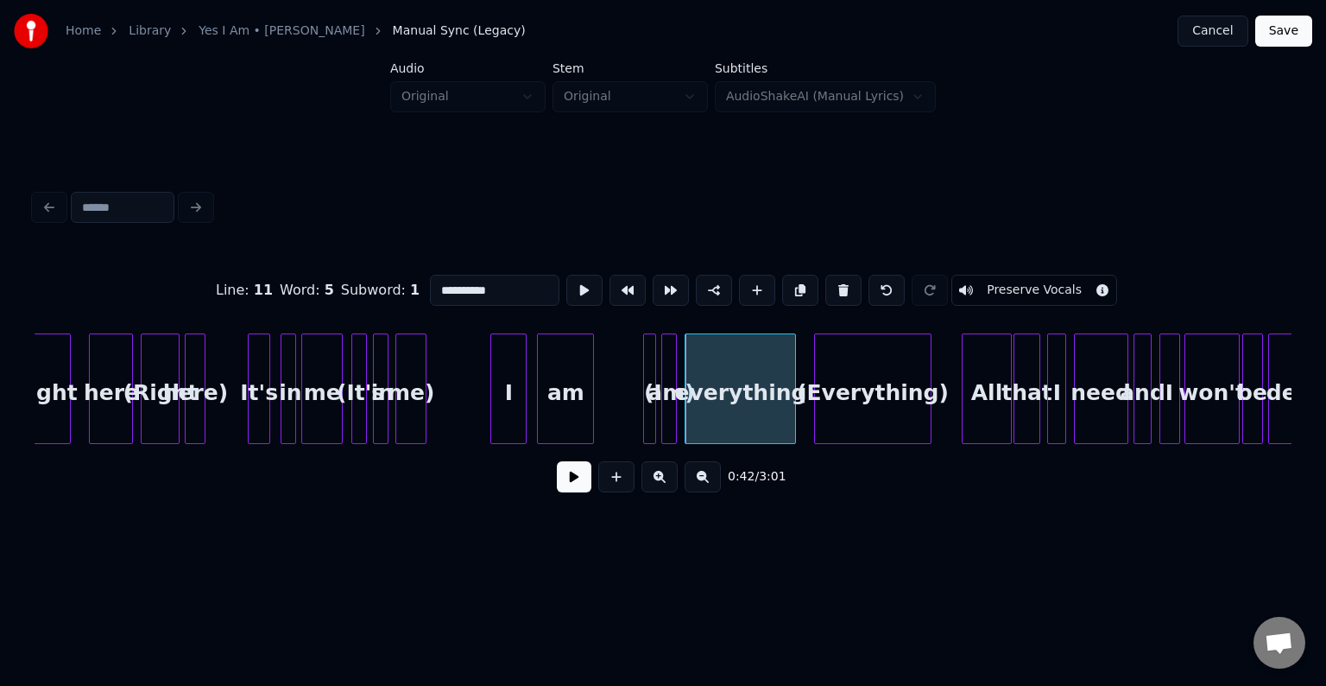
click at [571, 488] on button at bounding box center [574, 476] width 35 height 31
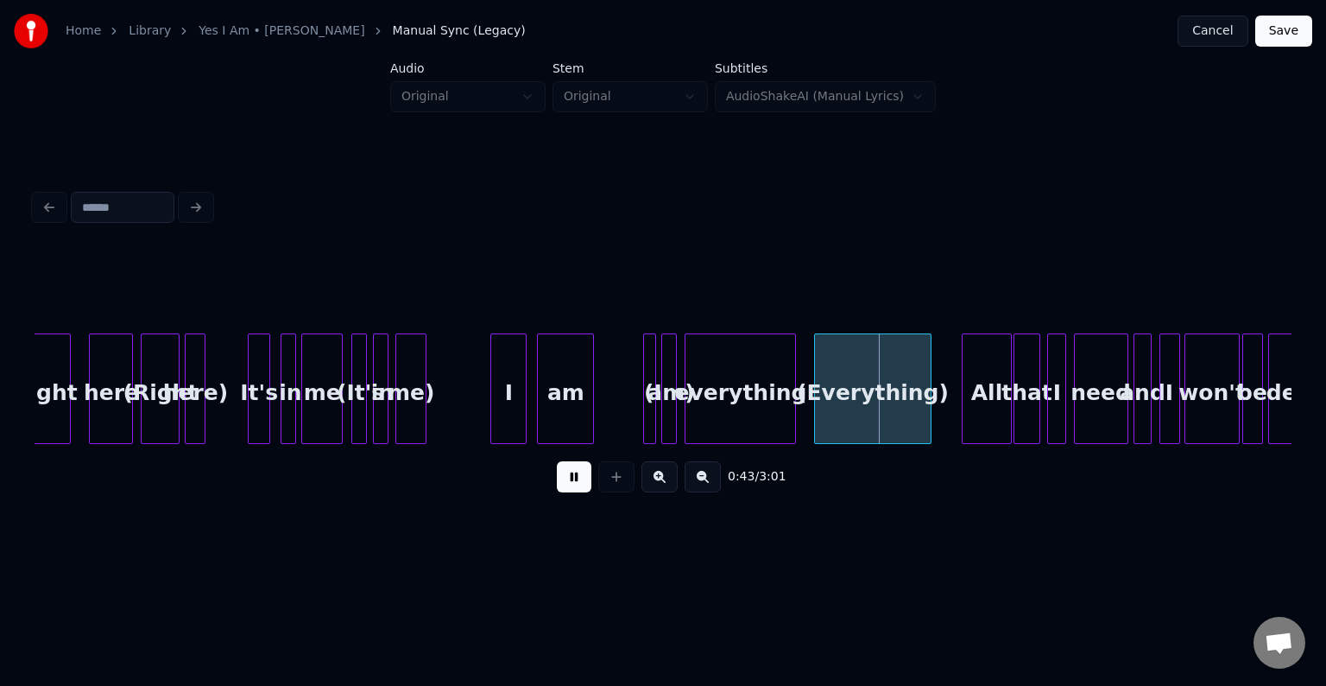
click at [571, 488] on button at bounding box center [574, 476] width 35 height 31
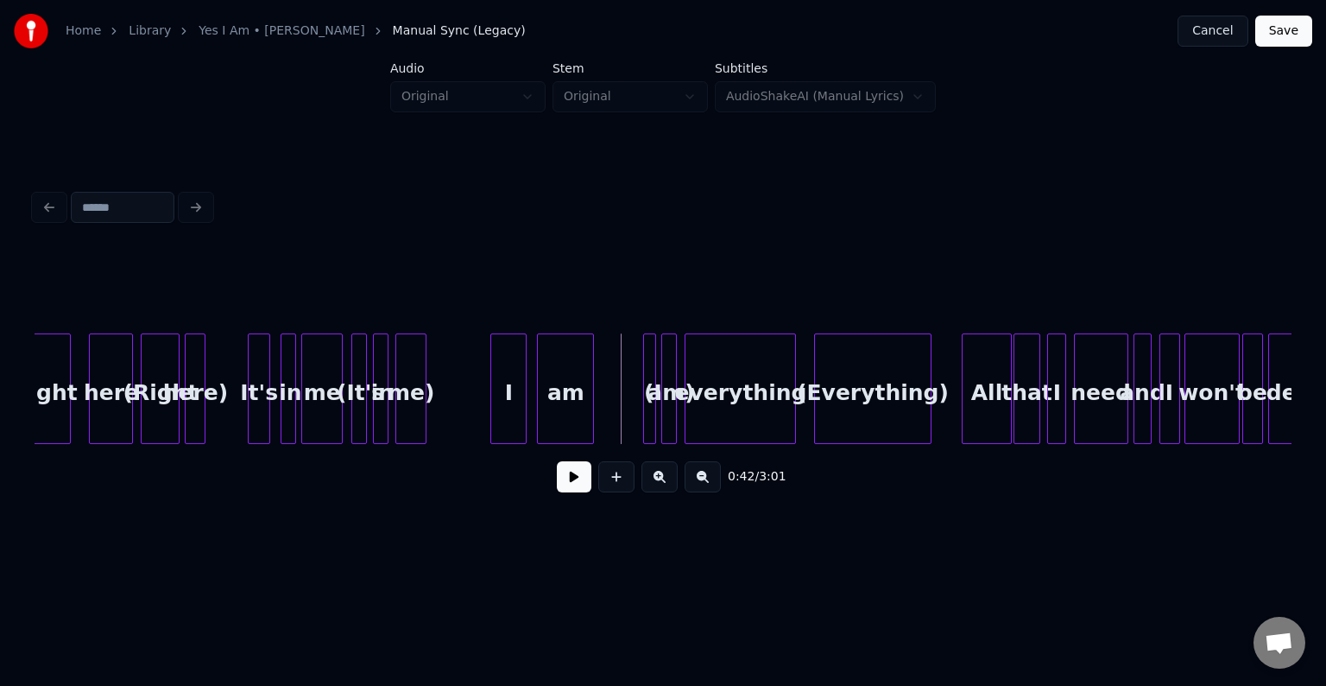
click at [565, 486] on button at bounding box center [574, 476] width 35 height 31
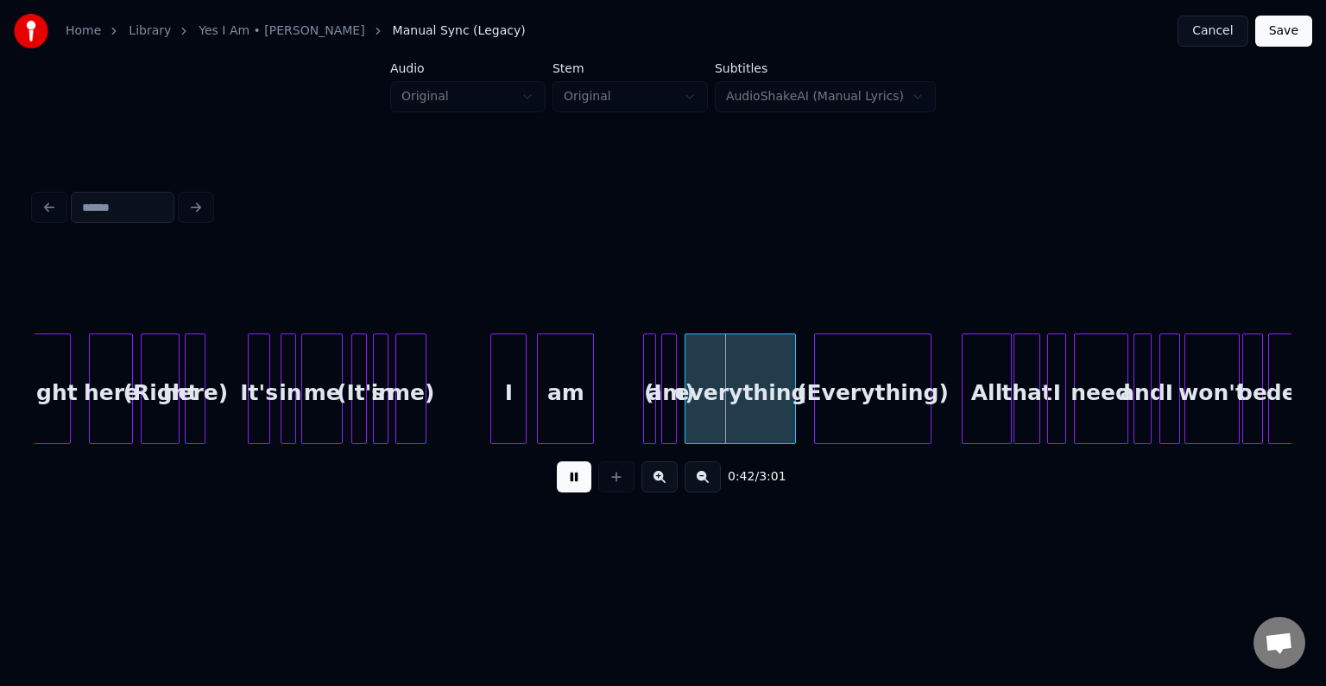
click at [565, 486] on button at bounding box center [574, 476] width 35 height 31
click at [639, 416] on div at bounding box center [638, 388] width 5 height 109
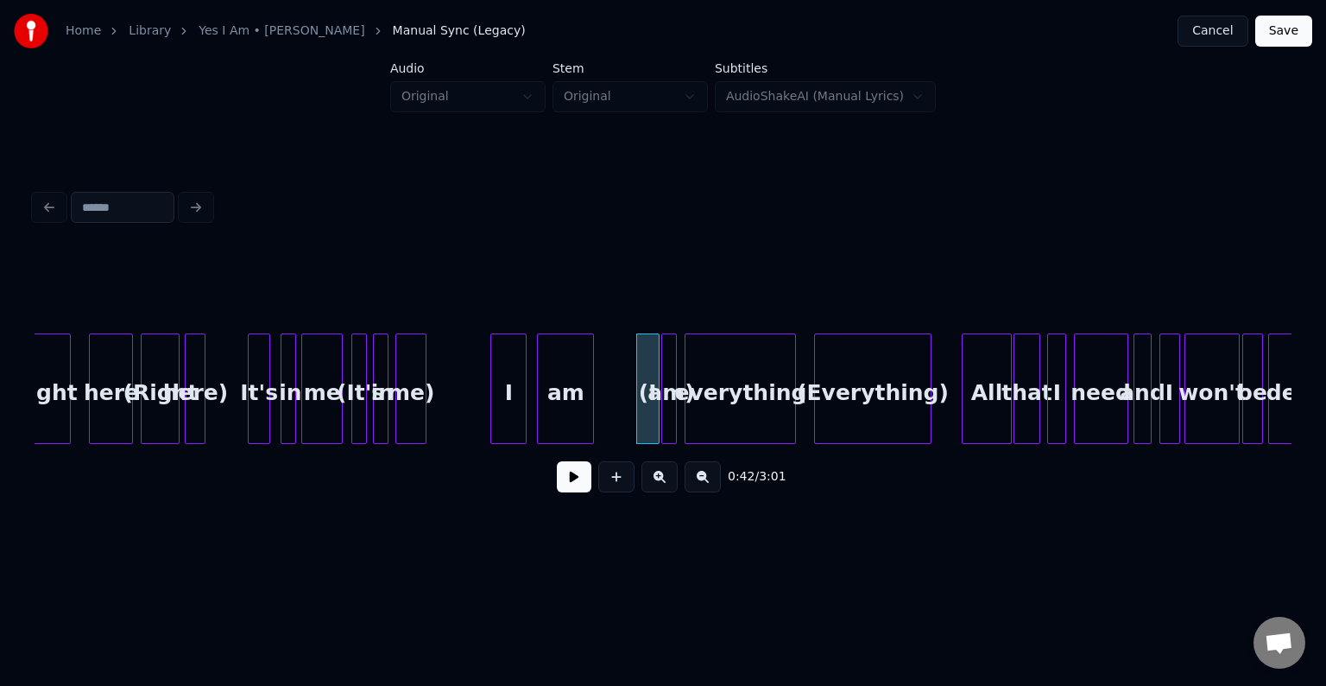
click at [642, 414] on div "(I" at bounding box center [647, 388] width 23 height 111
click at [611, 414] on div "(I" at bounding box center [613, 392] width 22 height 117
click at [654, 414] on div at bounding box center [656, 388] width 5 height 109
click at [638, 415] on div "am)" at bounding box center [642, 392] width 23 height 117
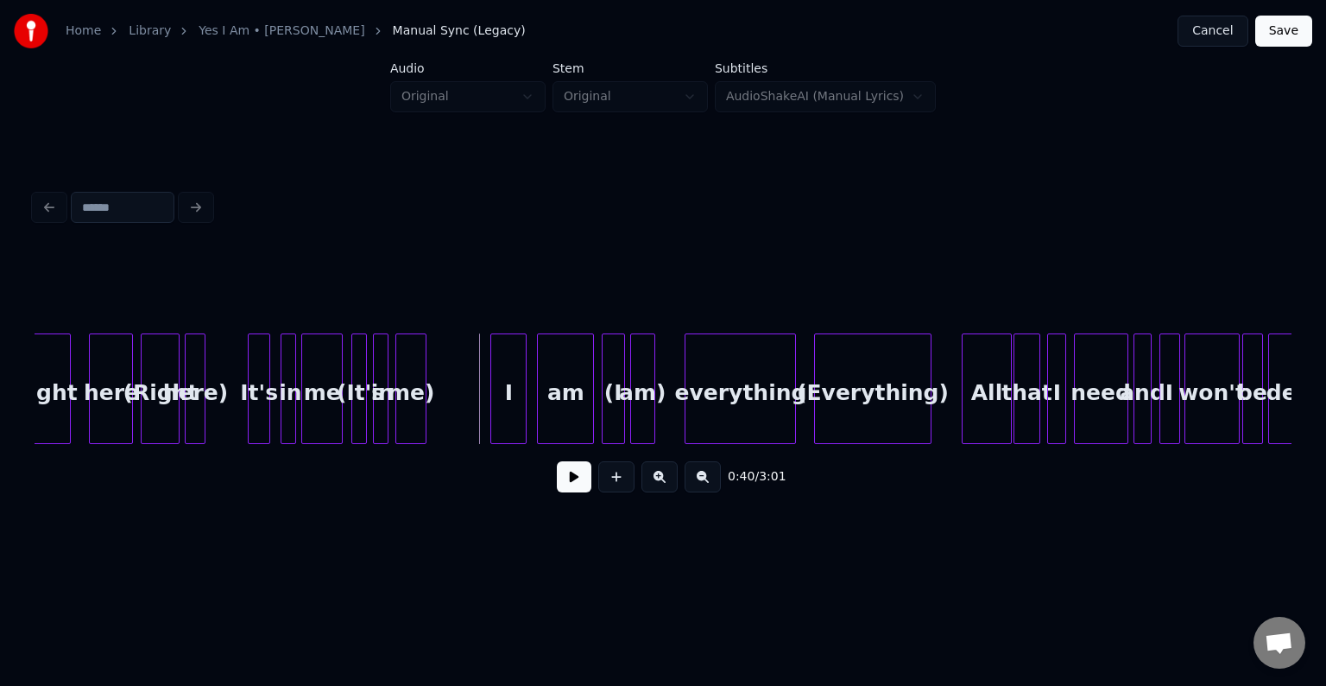
click at [556, 484] on div "0:40 / 3:01" at bounding box center [663, 477] width 1230 height 38
click at [576, 487] on button at bounding box center [574, 476] width 35 height 31
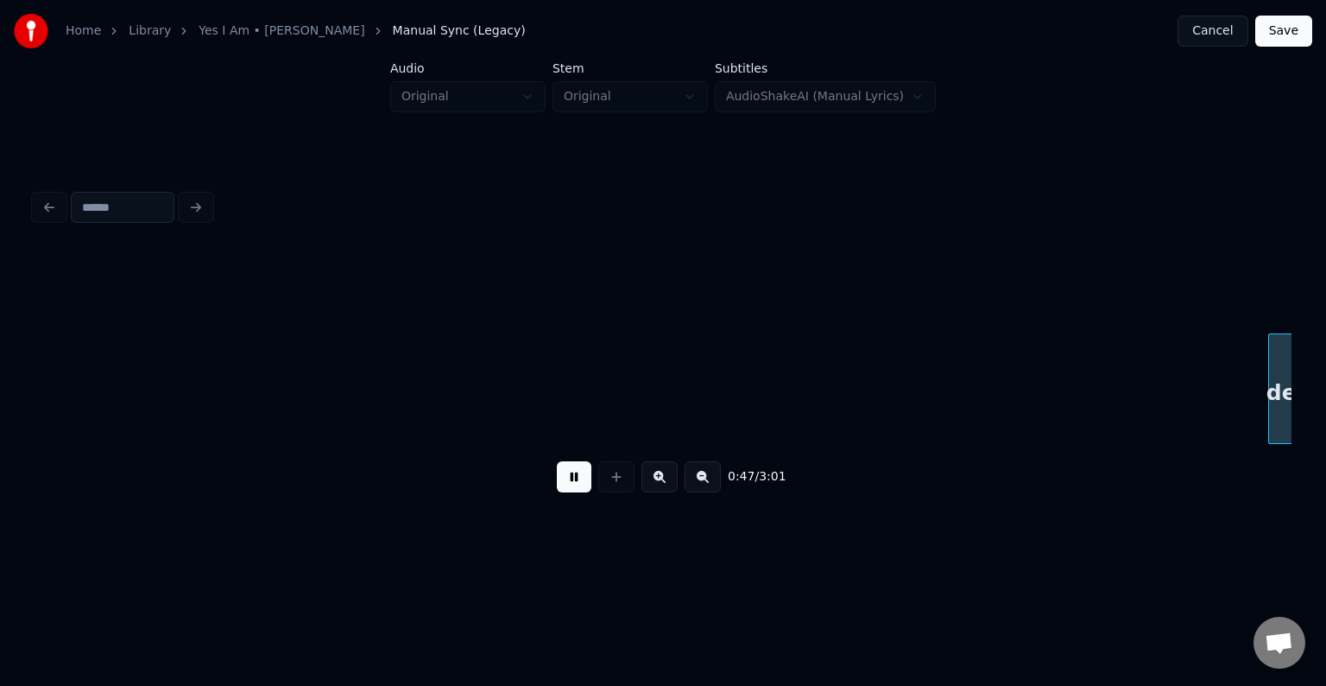
scroll to position [0, 6113]
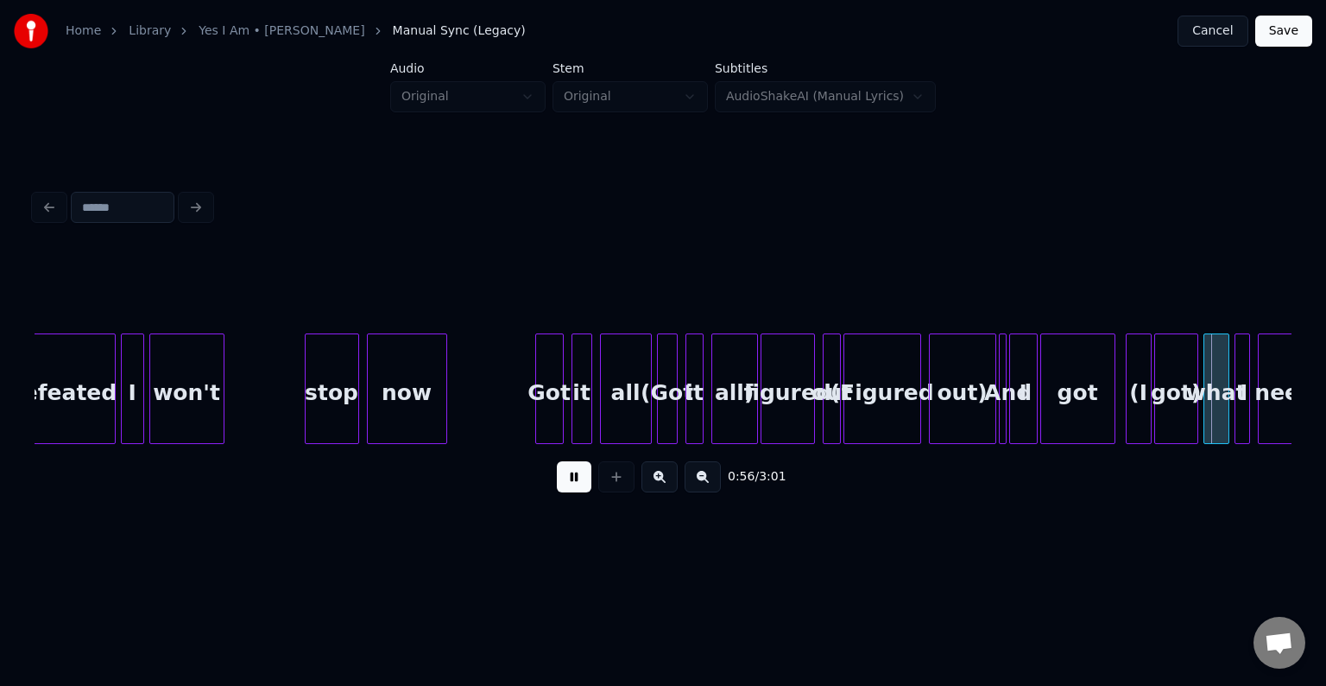
click at [888, 382] on div "(Figured" at bounding box center [882, 392] width 76 height 117
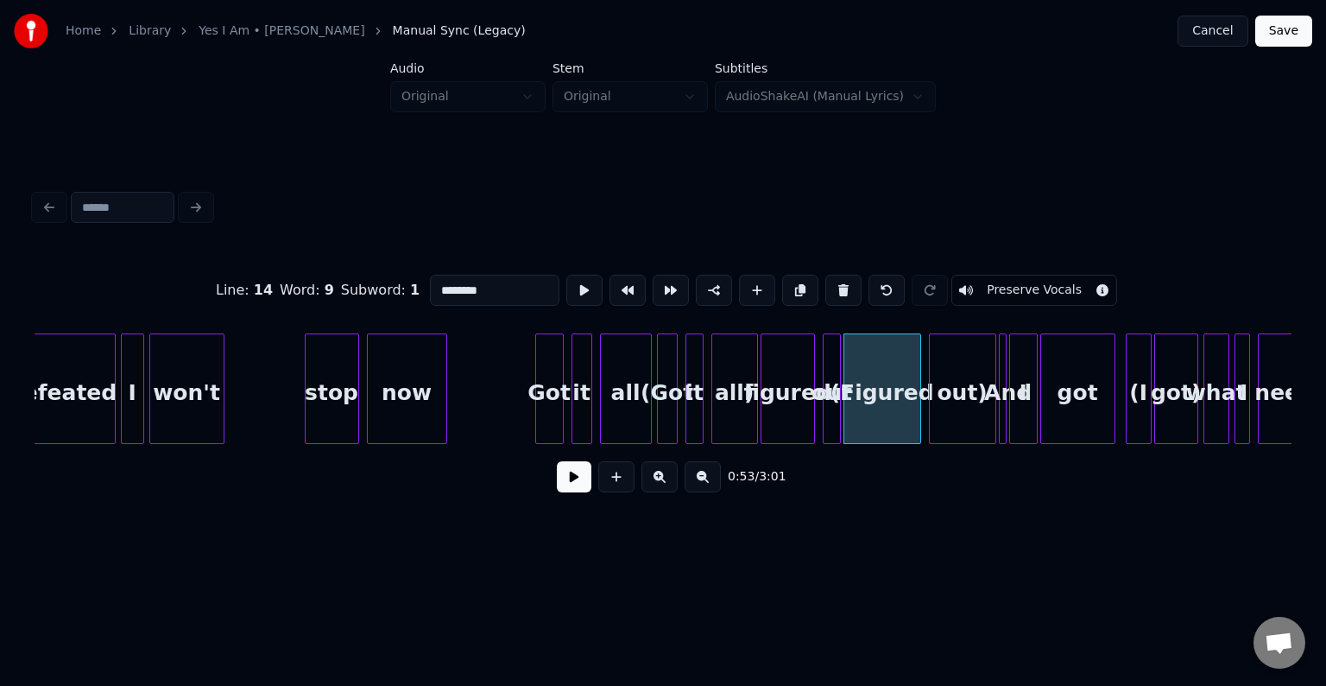
click at [954, 387] on div "out)" at bounding box center [963, 392] width 66 height 117
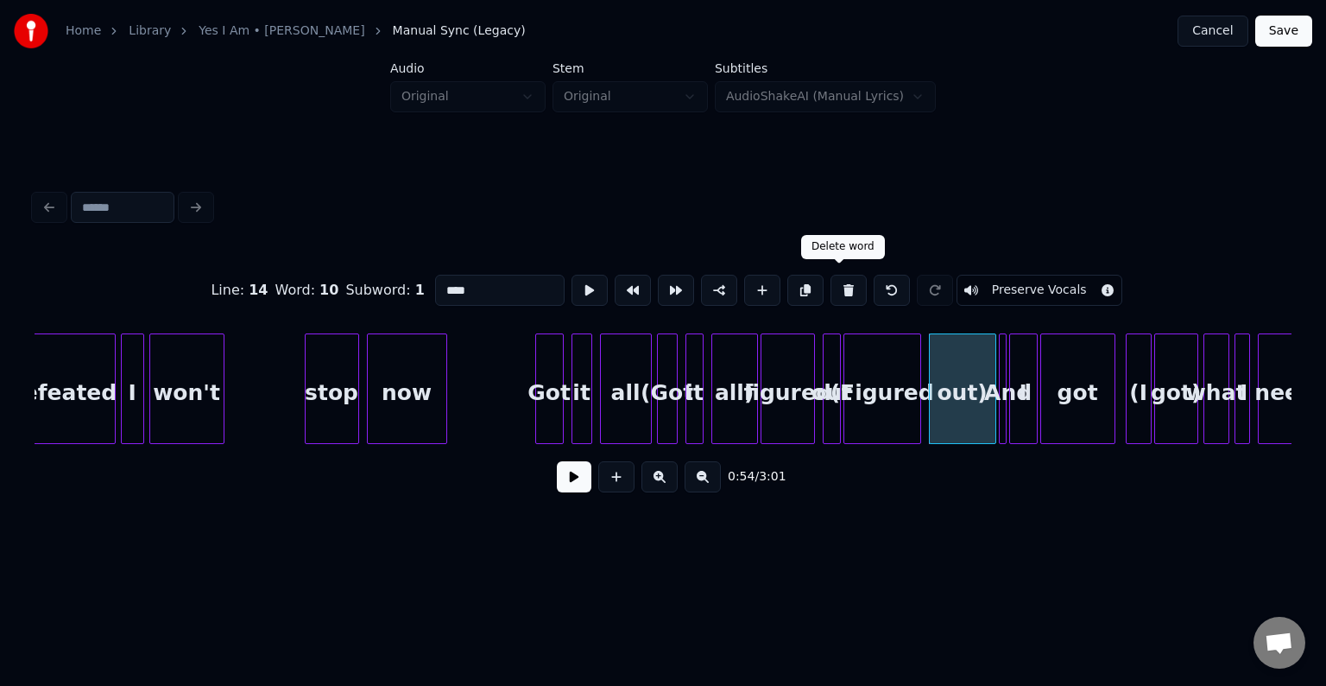
click at [832, 286] on button at bounding box center [849, 290] width 36 height 31
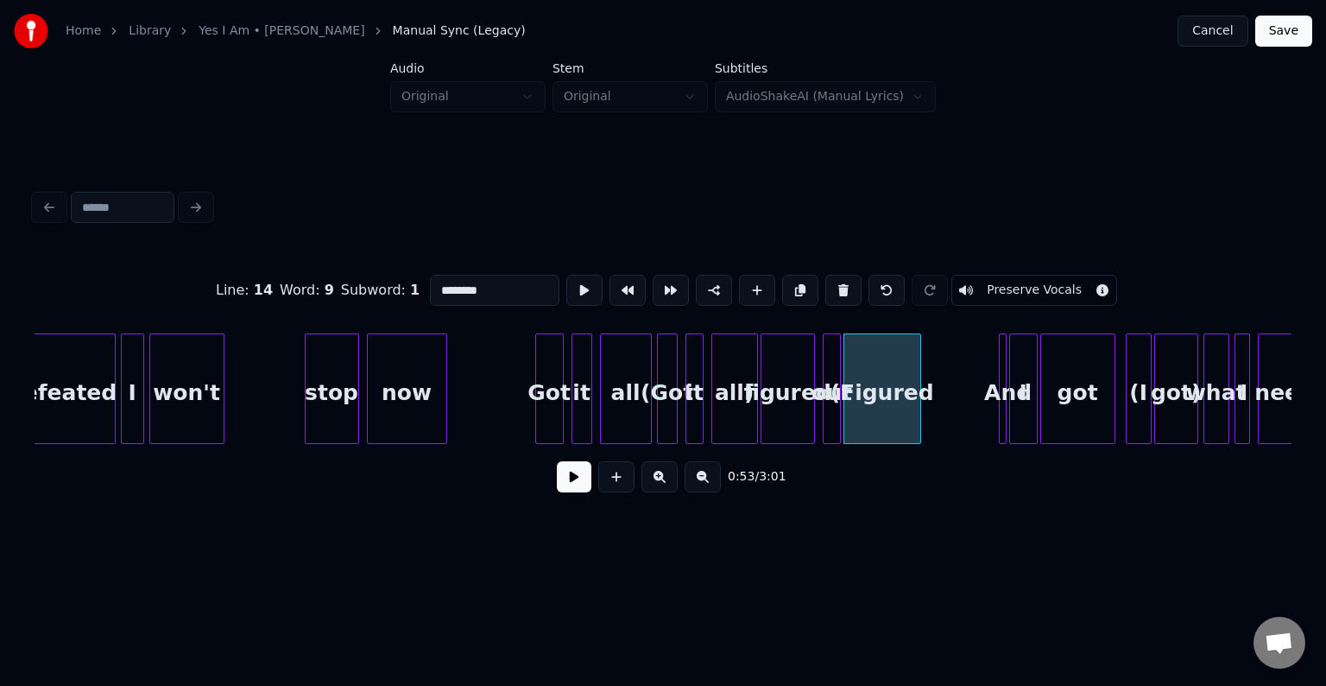
click at [832, 286] on button at bounding box center [843, 290] width 36 height 31
type input "***"
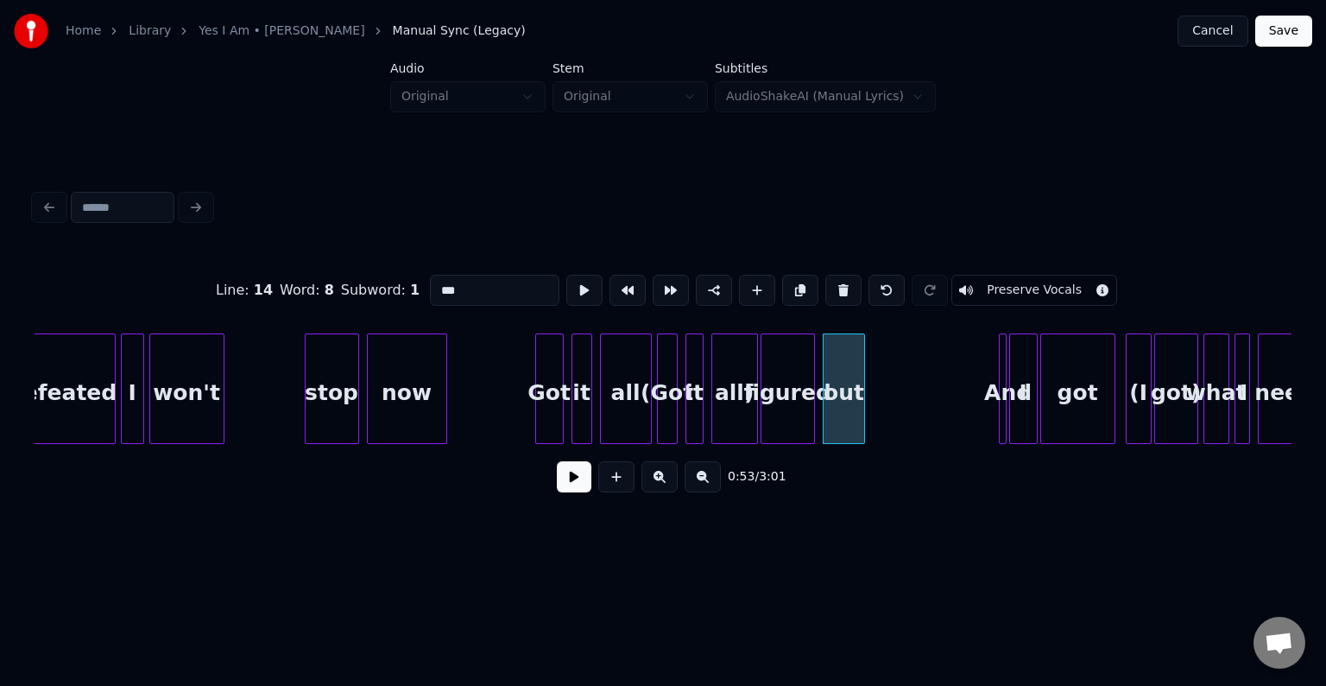
click at [863, 427] on div at bounding box center [861, 388] width 5 height 109
click at [566, 489] on button at bounding box center [574, 476] width 35 height 31
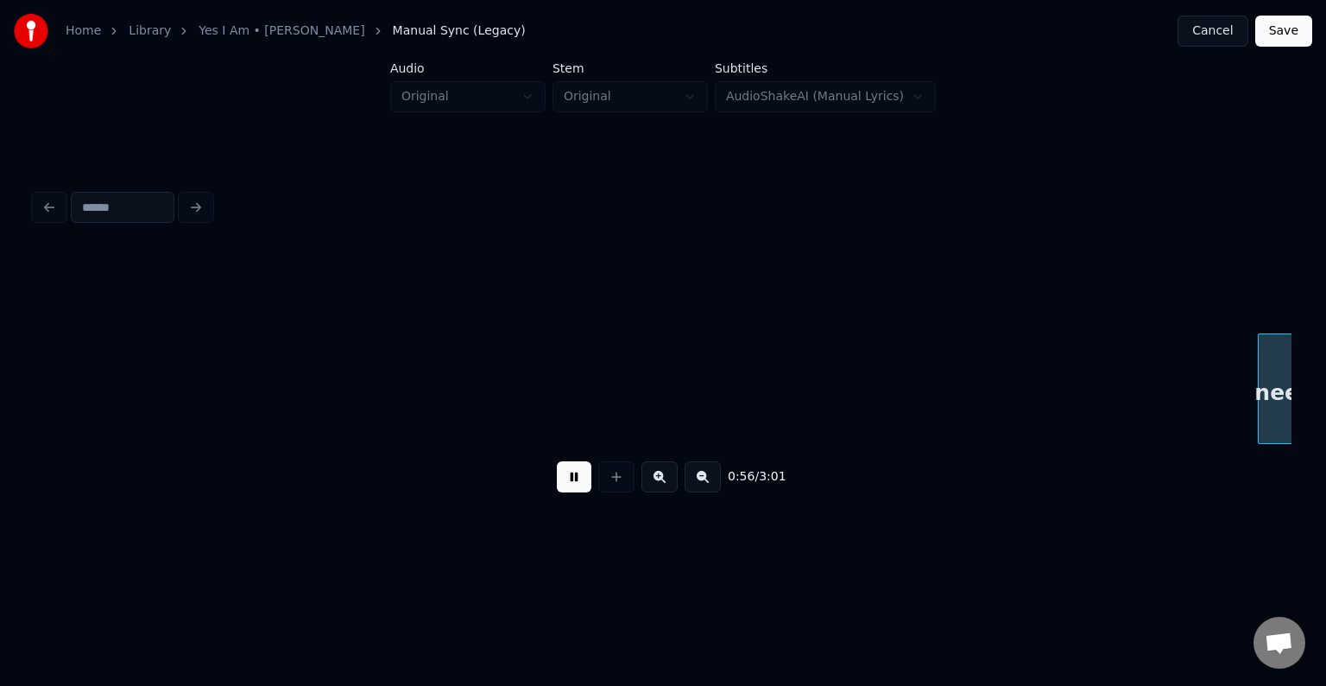
scroll to position [0, 7371]
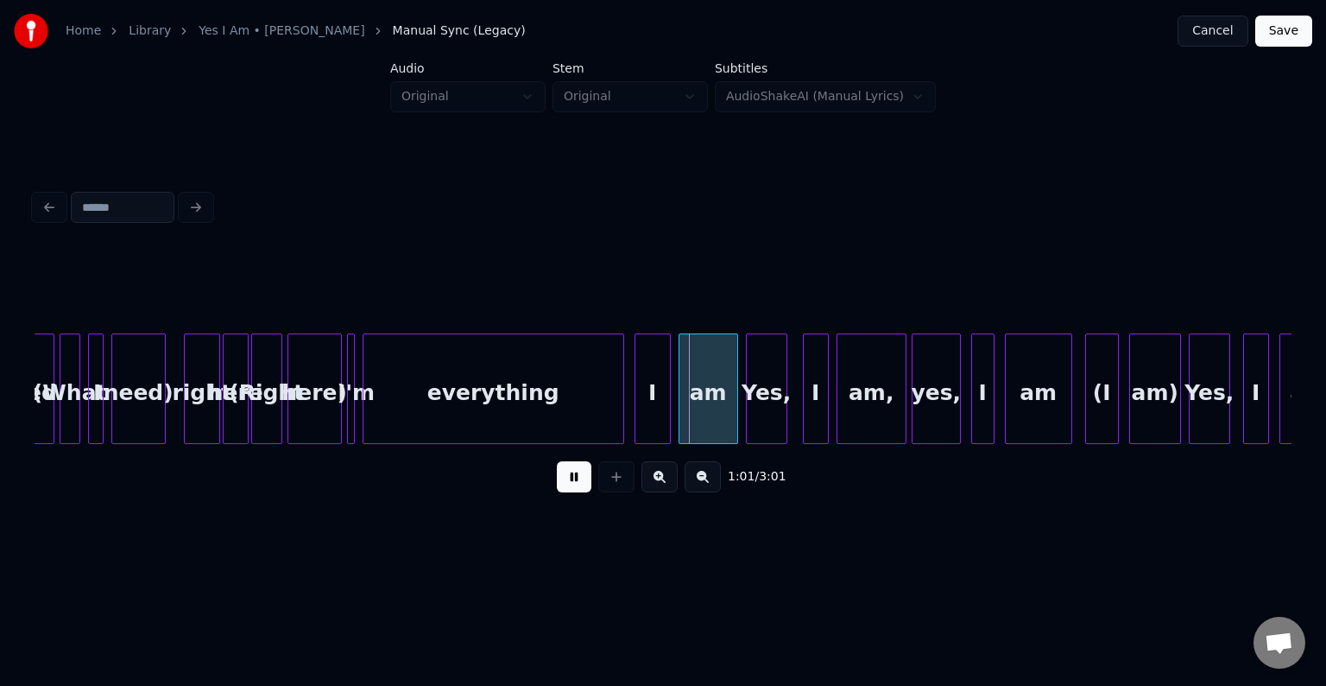
click at [197, 395] on div "right" at bounding box center [202, 392] width 35 height 117
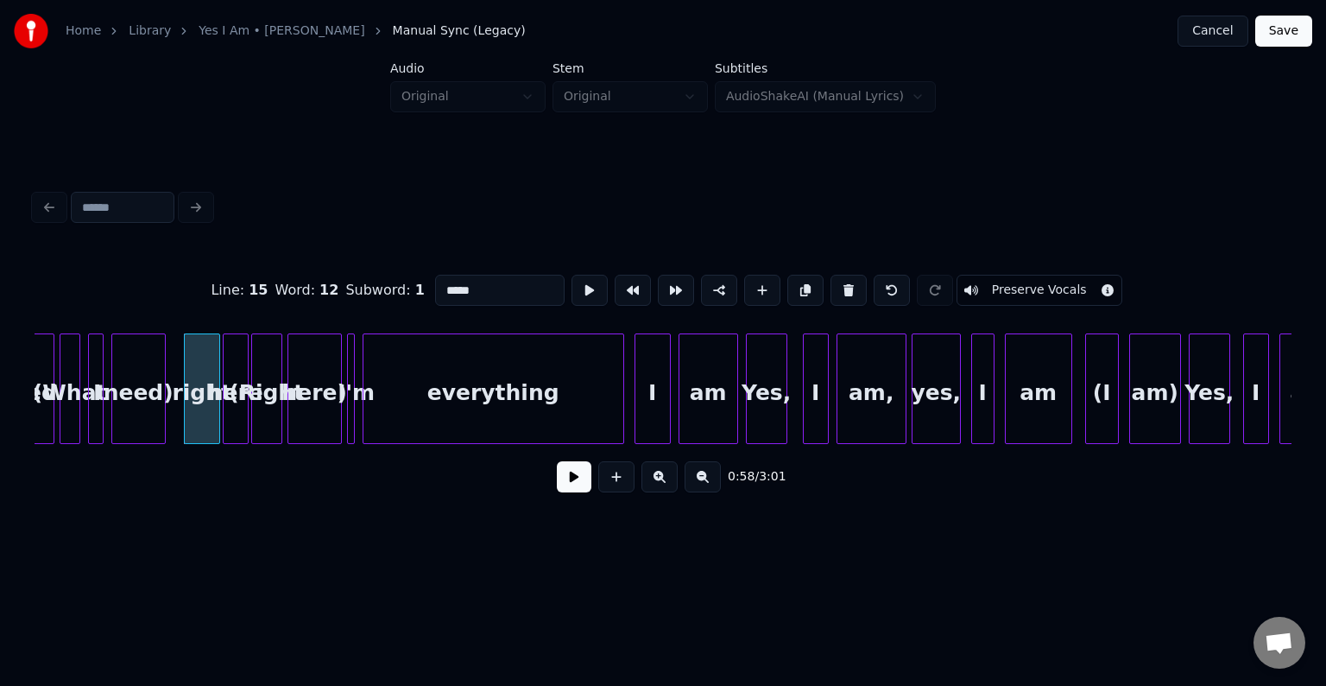
click at [566, 470] on button at bounding box center [574, 476] width 35 height 31
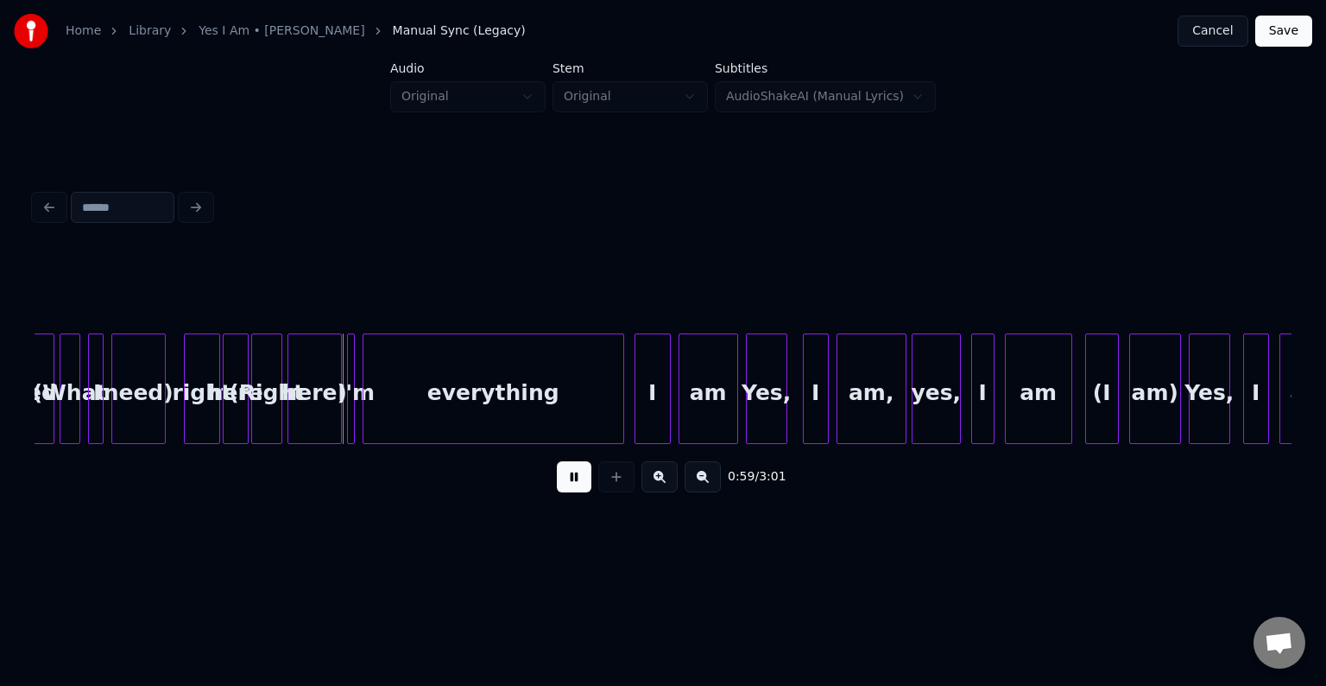
click at [566, 470] on button at bounding box center [574, 476] width 35 height 31
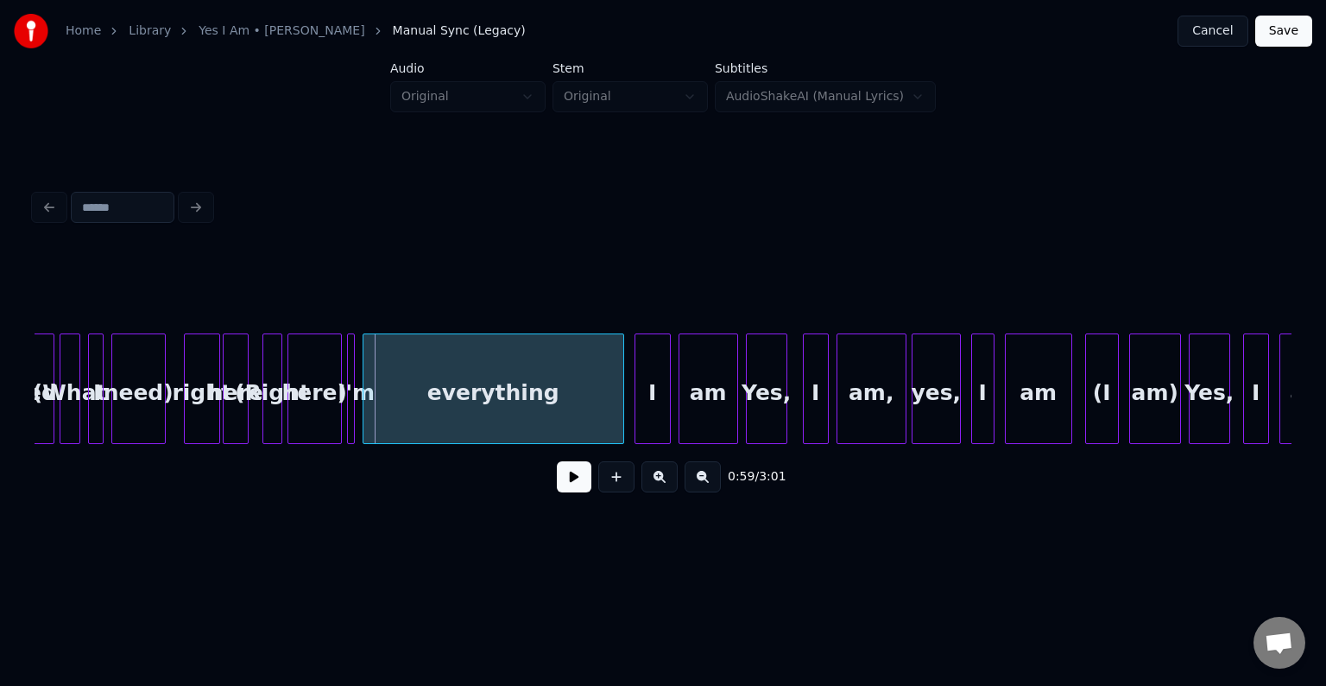
click at [265, 421] on div at bounding box center [265, 388] width 5 height 109
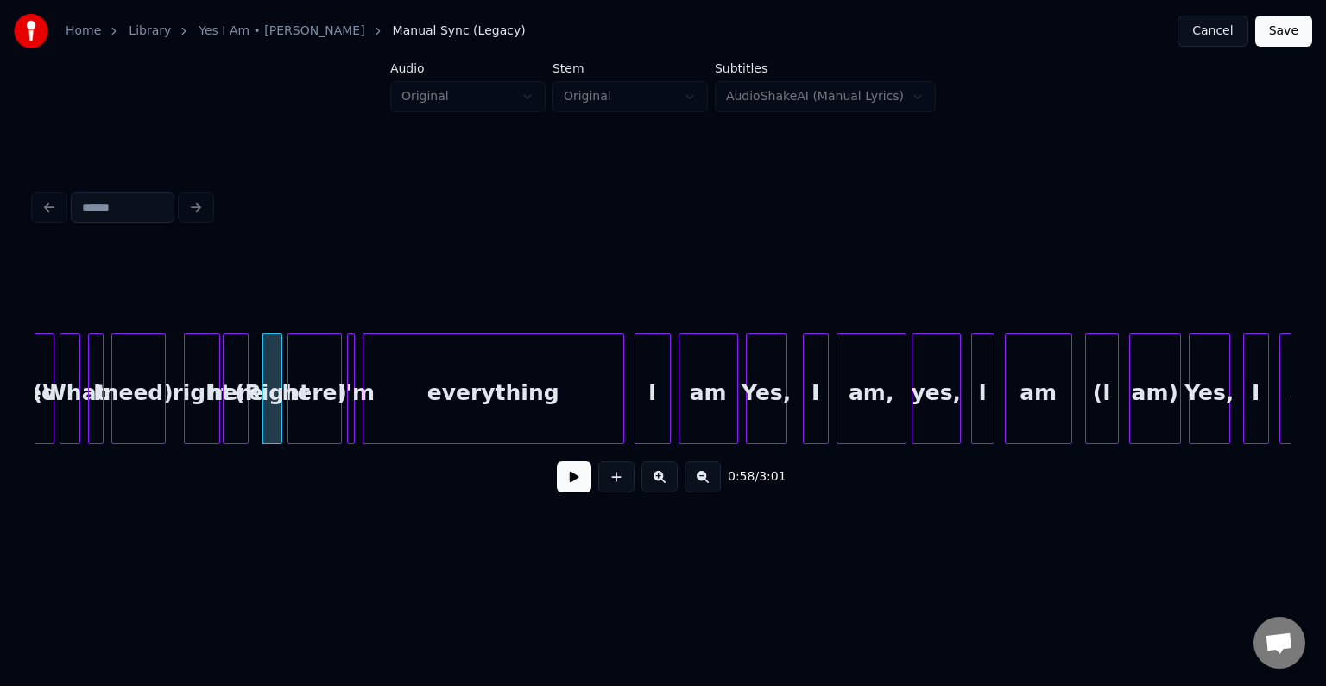
click at [586, 485] on button at bounding box center [574, 476] width 35 height 31
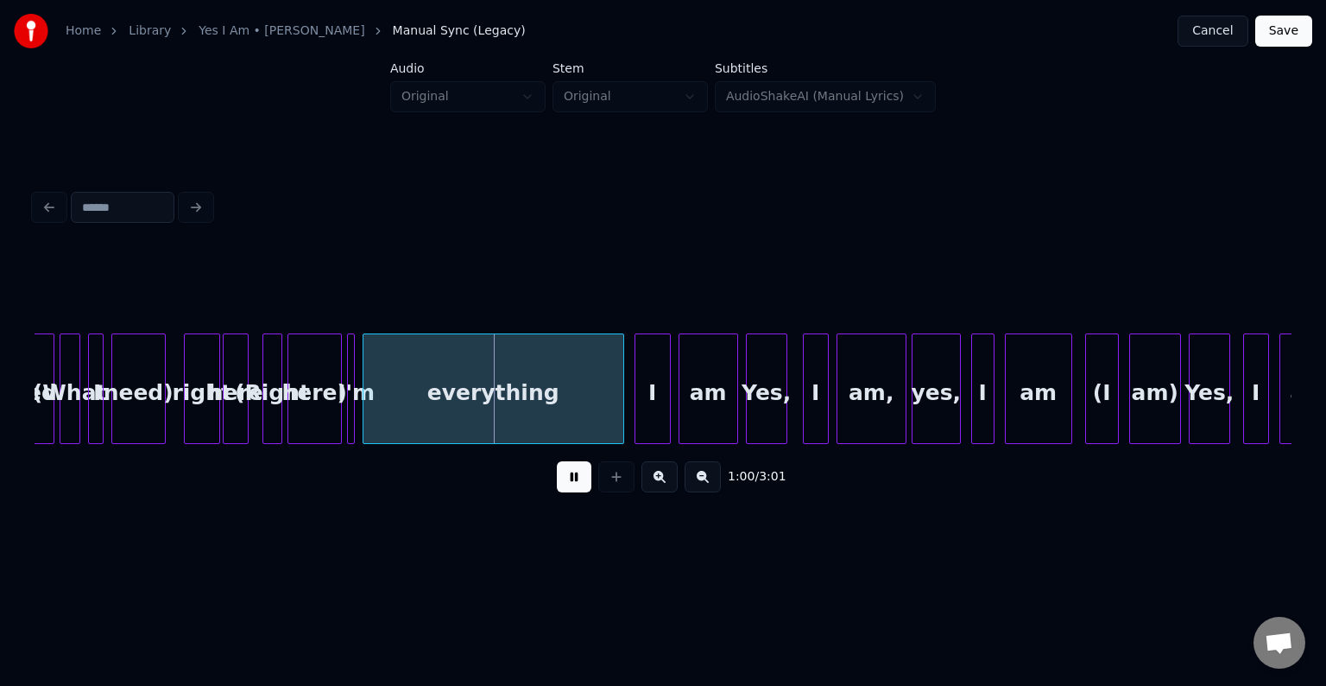
click at [306, 409] on div "here)" at bounding box center [314, 392] width 53 height 117
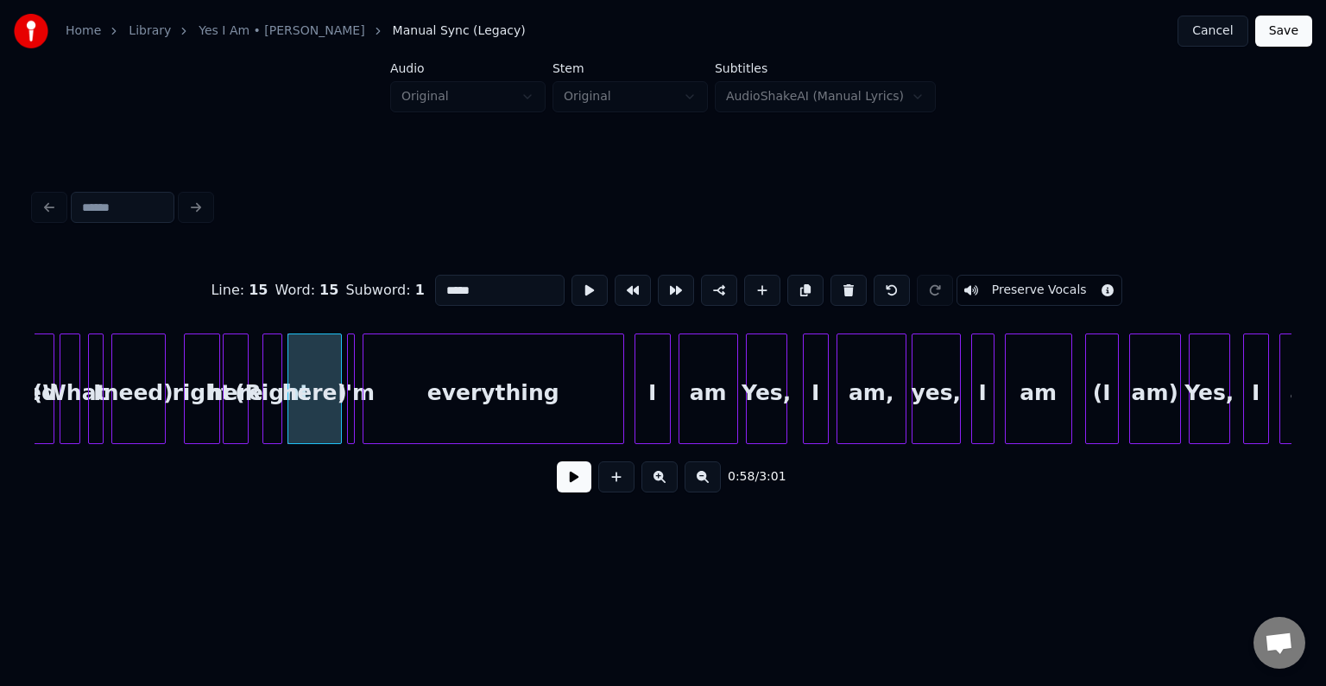
click at [349, 408] on div at bounding box center [351, 388] width 5 height 109
type input "***"
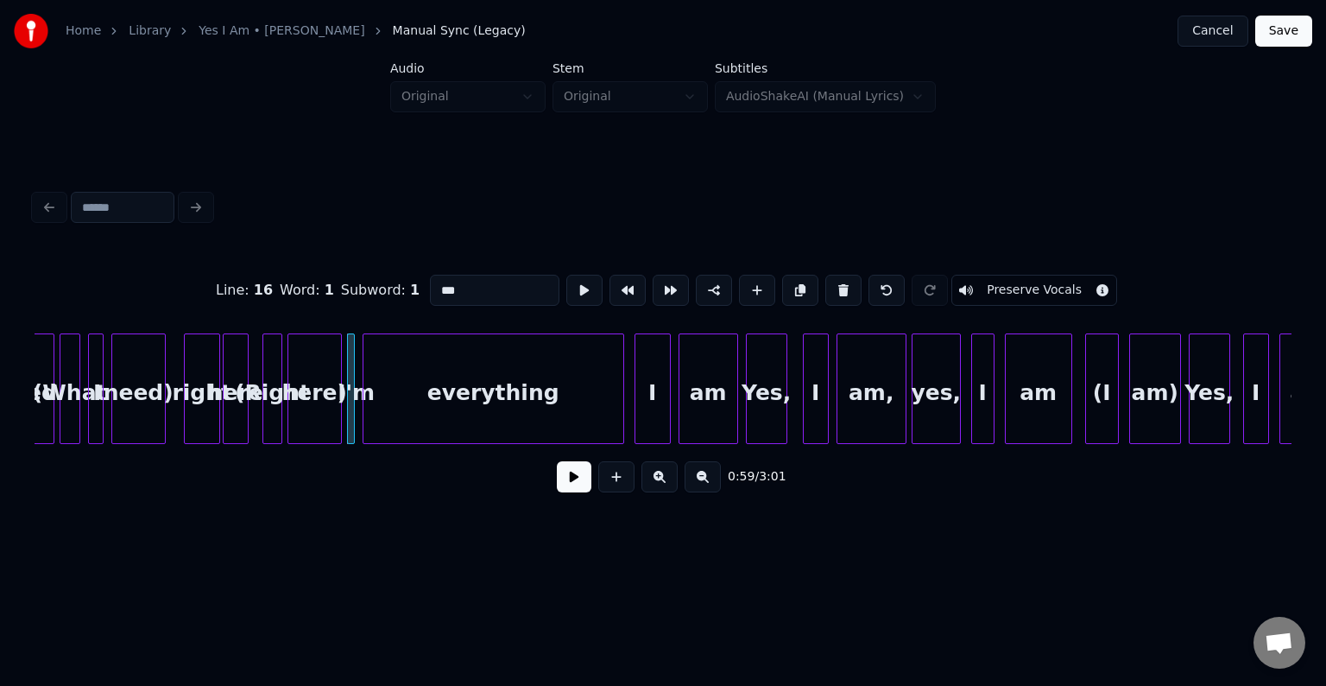
click at [564, 483] on button at bounding box center [574, 476] width 35 height 31
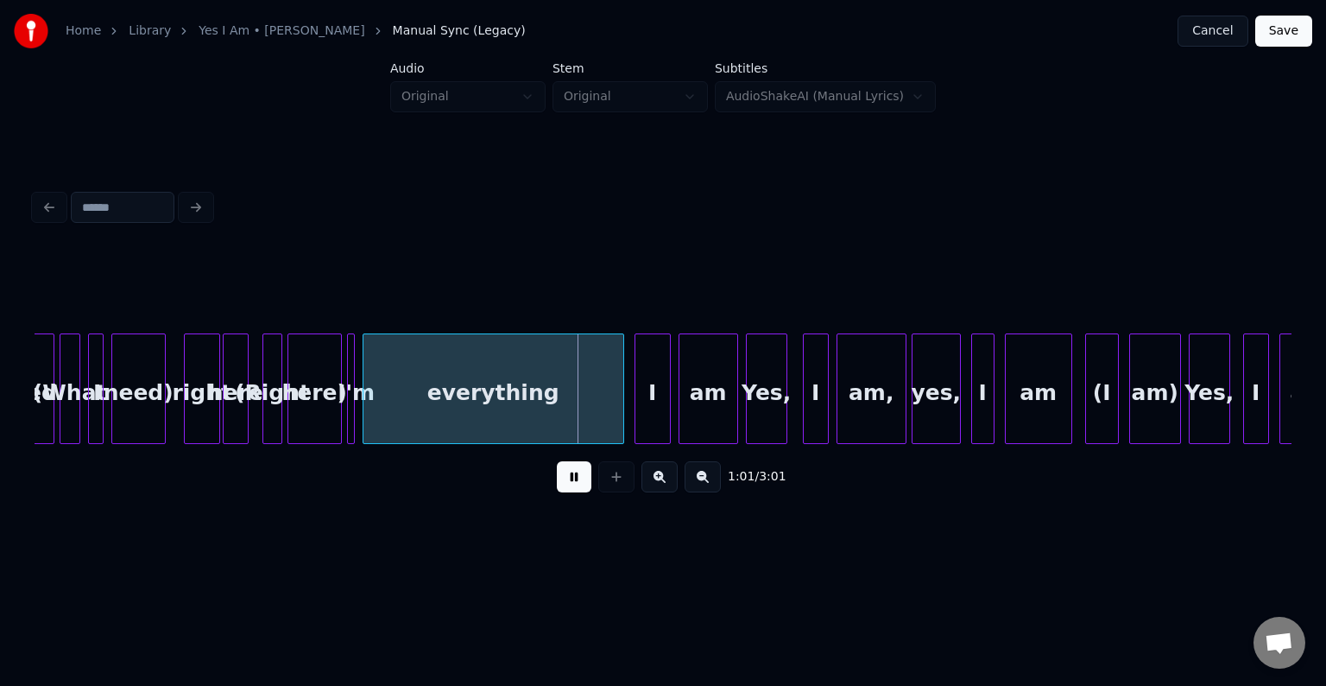
click at [326, 416] on div "here)" at bounding box center [314, 392] width 53 height 117
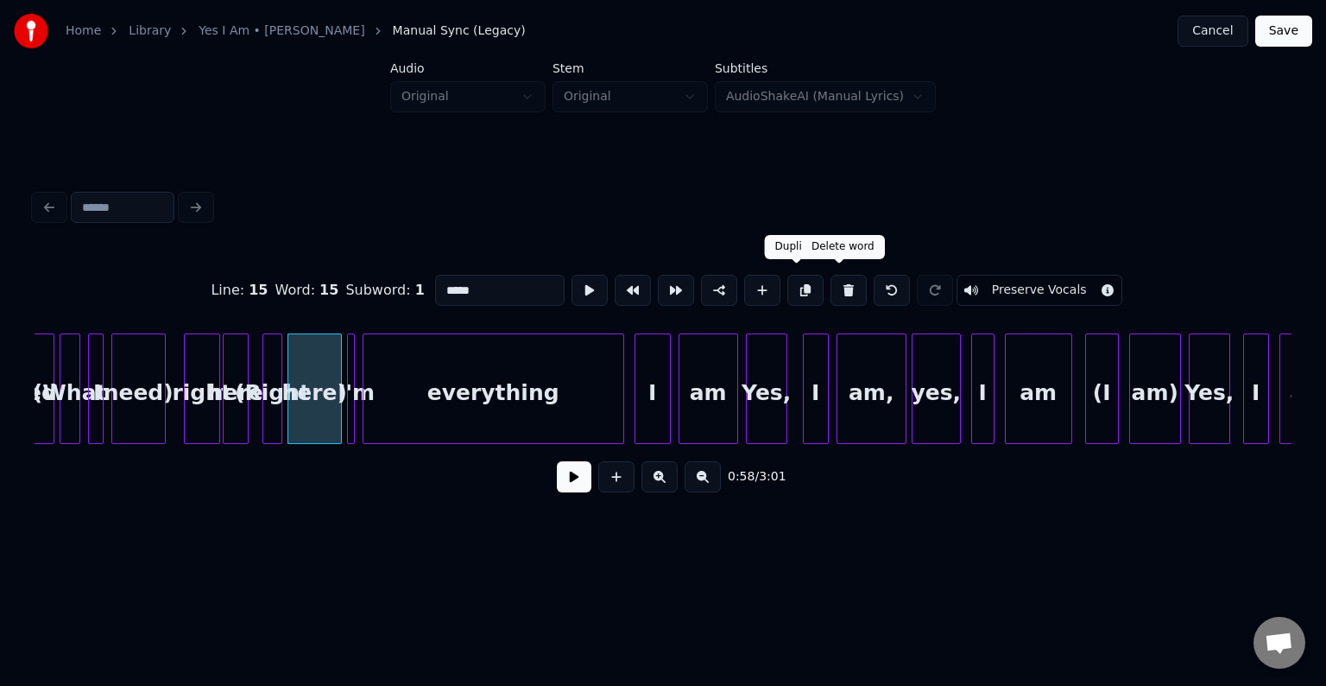
click at [835, 280] on button at bounding box center [849, 290] width 36 height 31
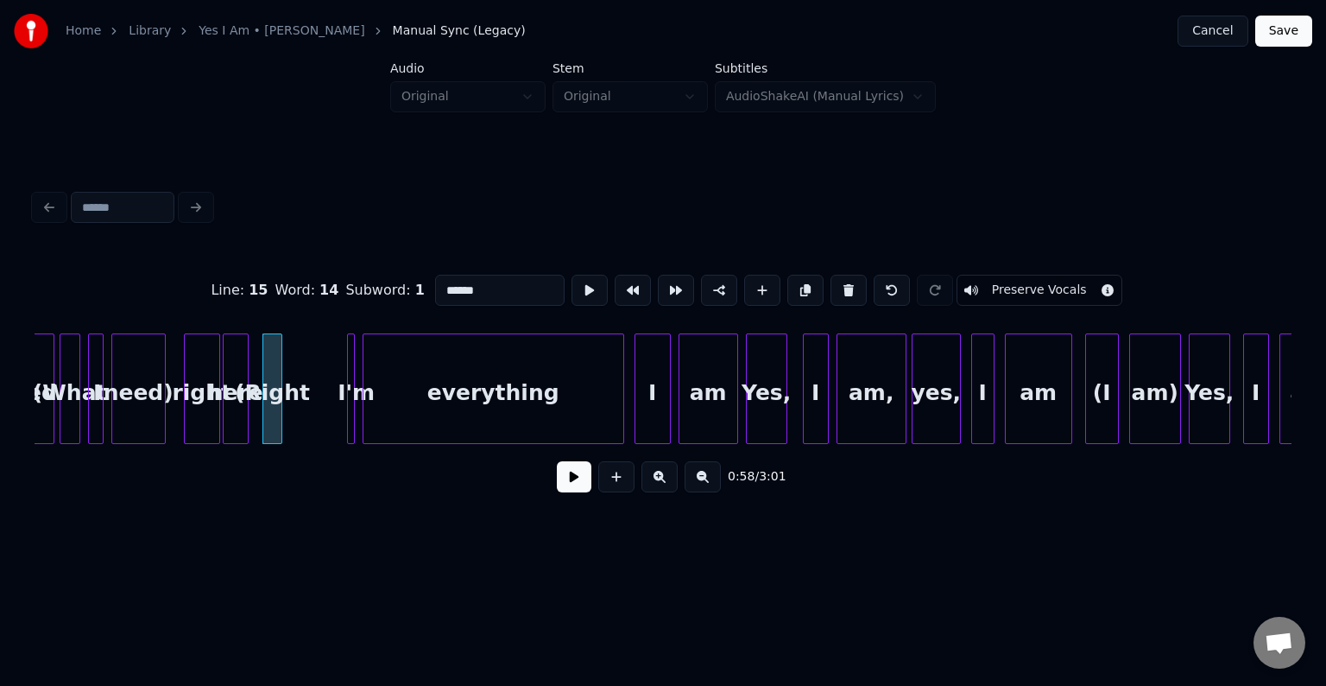
click at [835, 280] on button at bounding box center [849, 290] width 36 height 31
click at [165, 399] on div "need)" at bounding box center [138, 392] width 53 height 117
type input "*****"
click at [570, 484] on button at bounding box center [574, 476] width 35 height 31
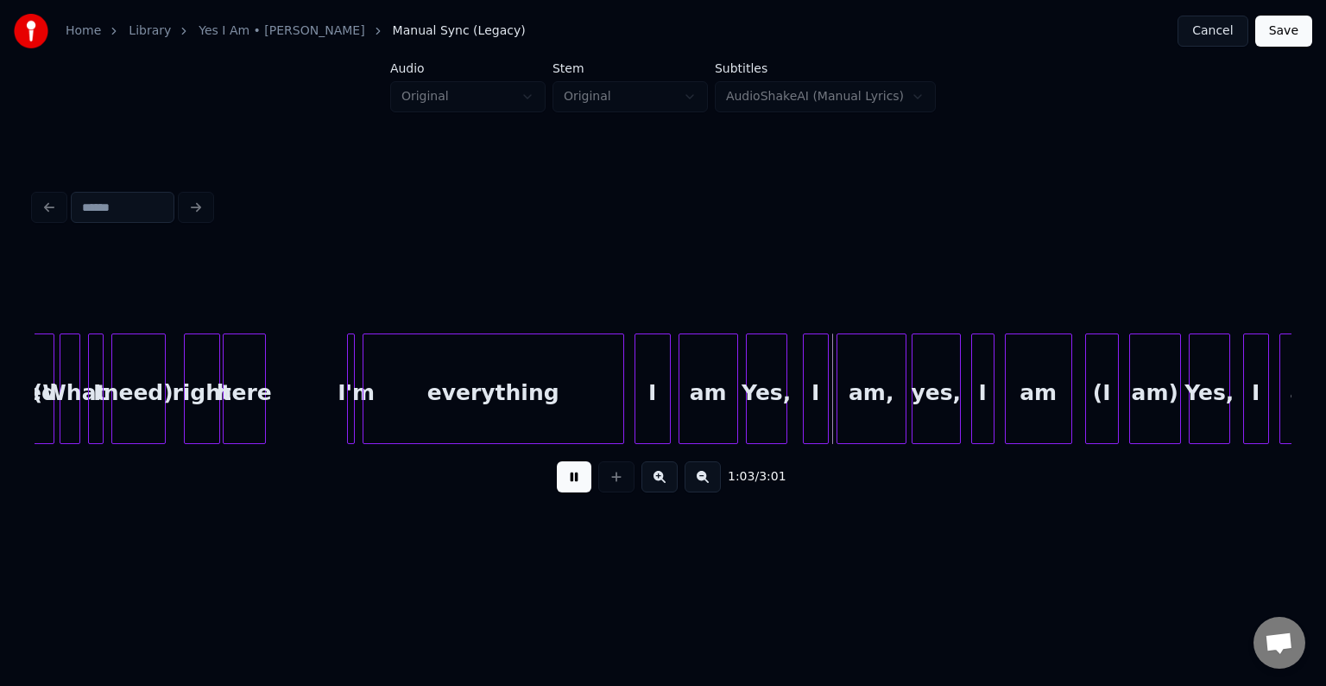
click at [262, 421] on div at bounding box center [262, 388] width 5 height 109
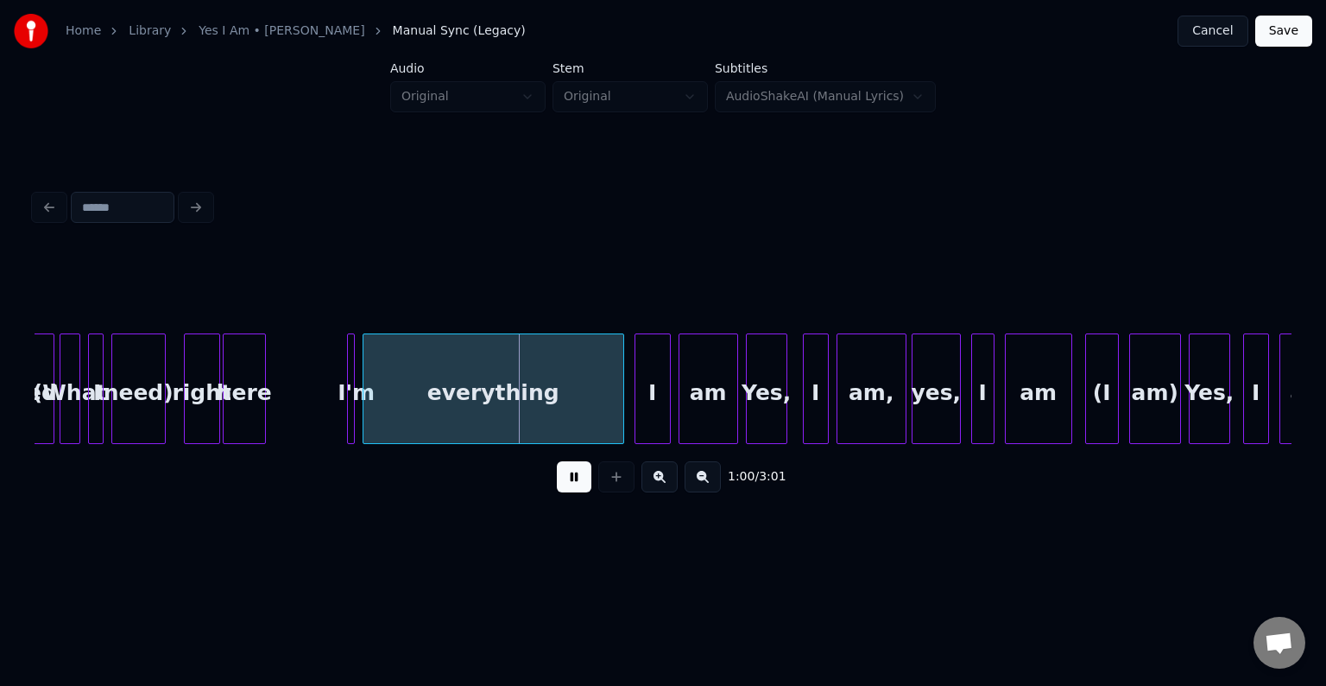
click at [347, 410] on div "I'm" at bounding box center [351, 388] width 8 height 111
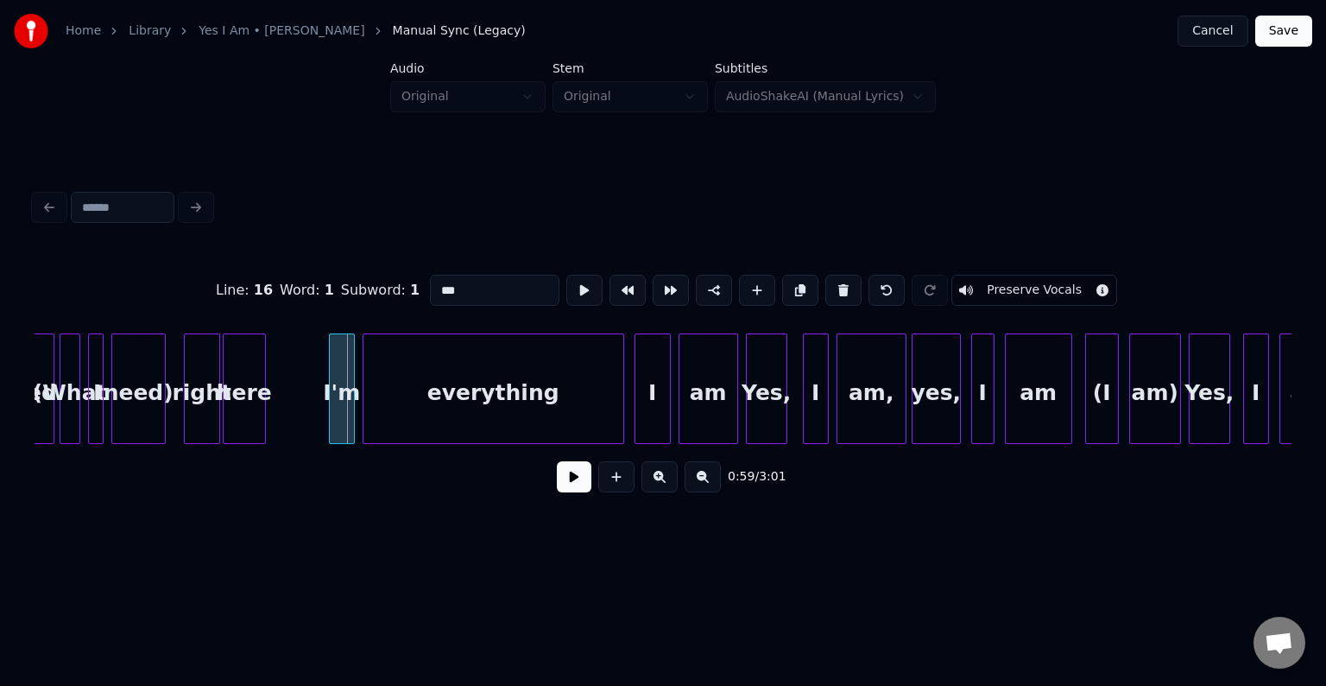
click at [330, 415] on div at bounding box center [332, 388] width 5 height 109
click at [570, 485] on button at bounding box center [574, 476] width 35 height 31
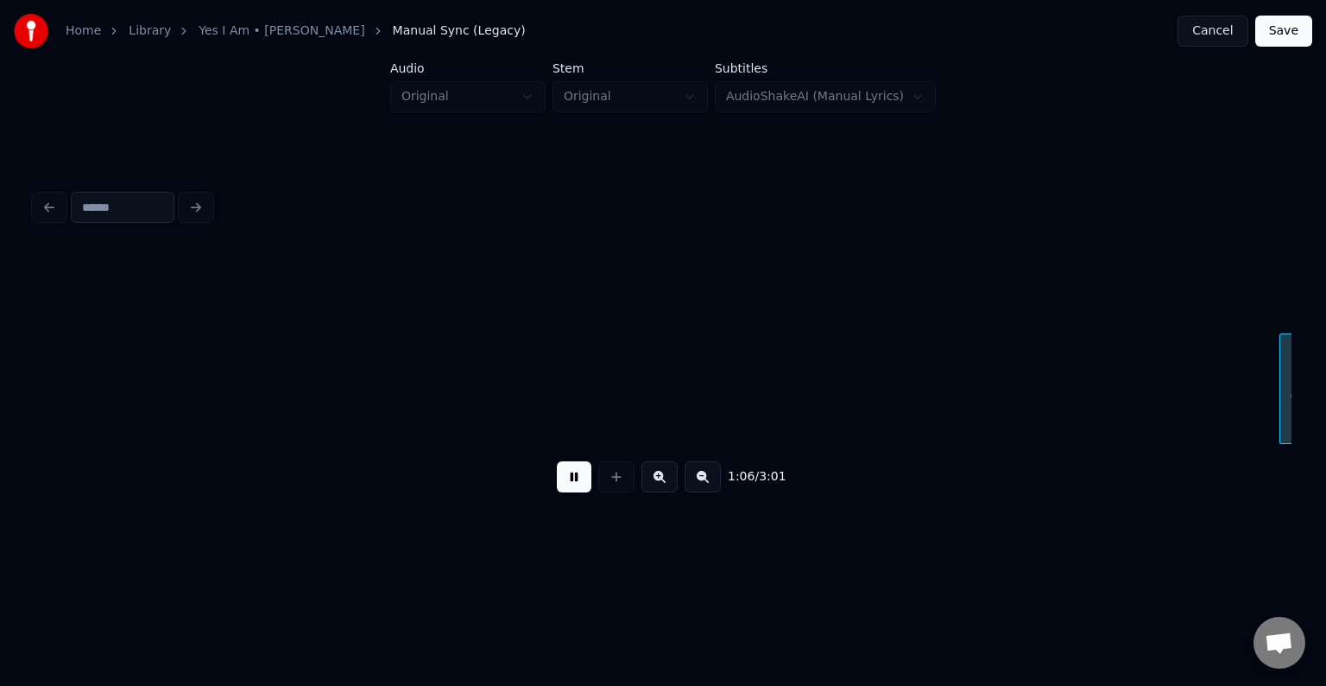
scroll to position [0, 8628]
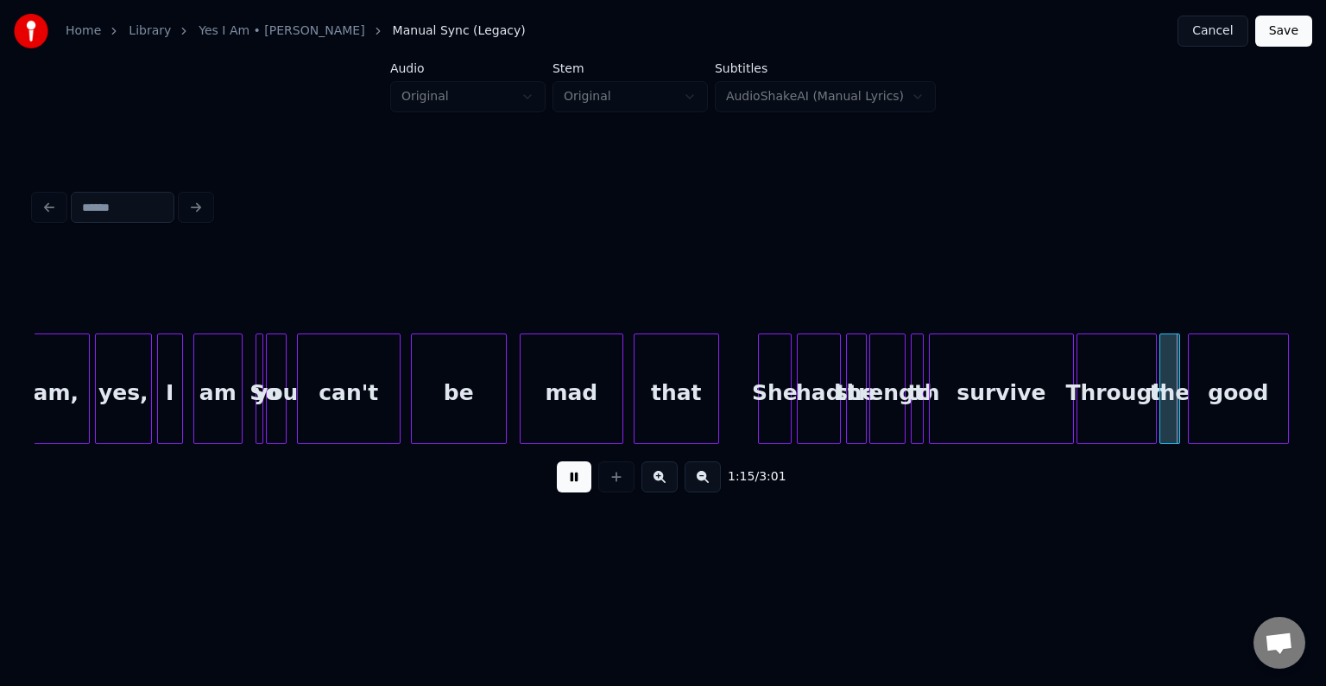
click at [570, 485] on button at bounding box center [574, 476] width 35 height 31
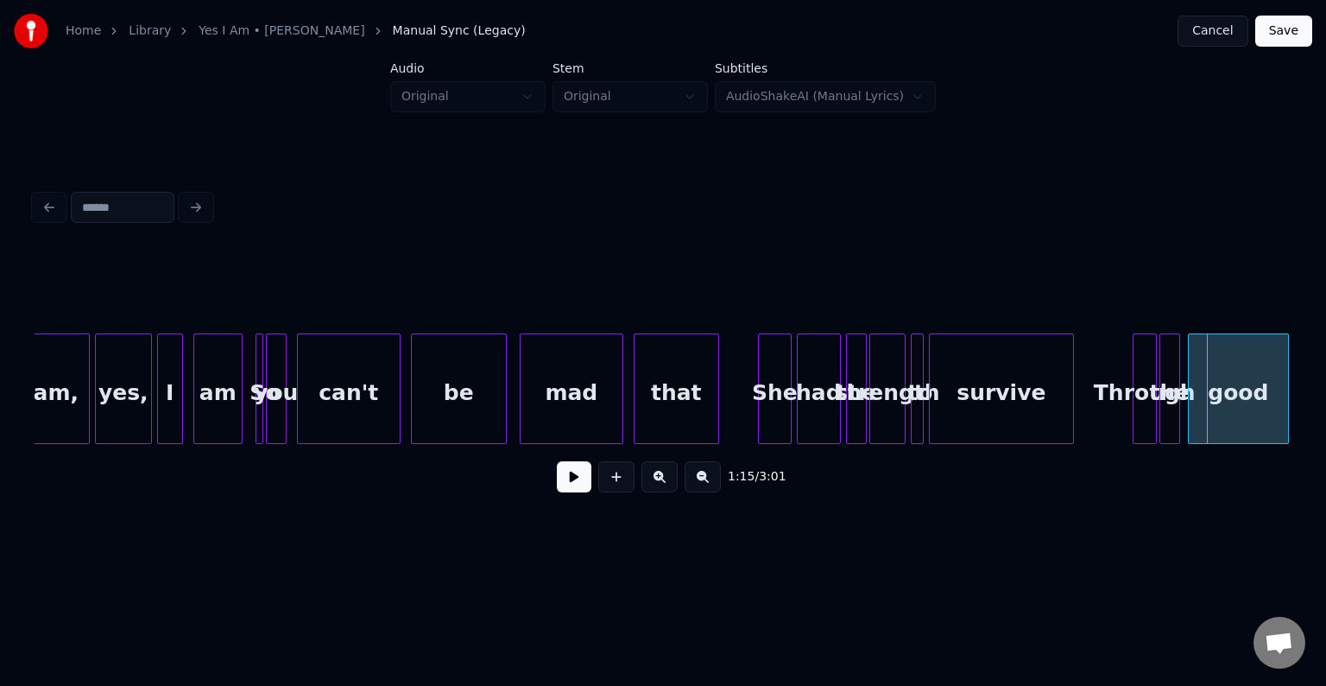
click at [1134, 426] on div at bounding box center [1136, 388] width 5 height 109
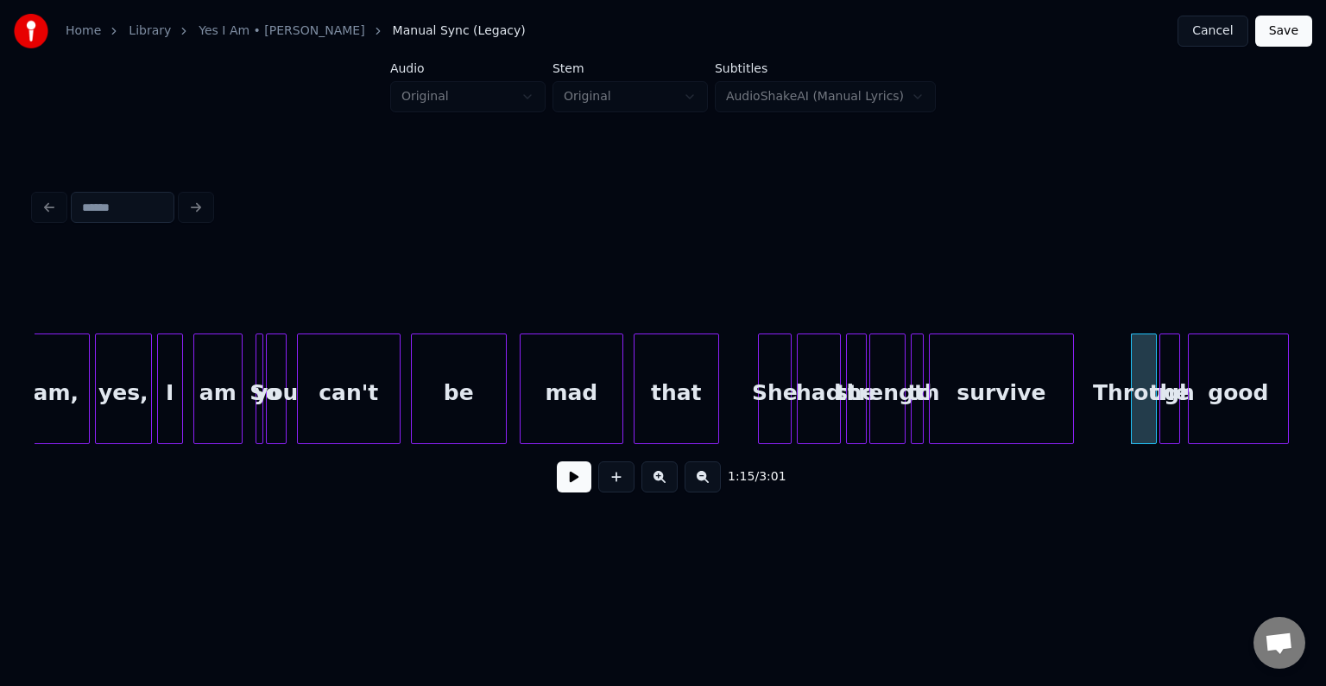
click at [561, 491] on button at bounding box center [574, 476] width 35 height 31
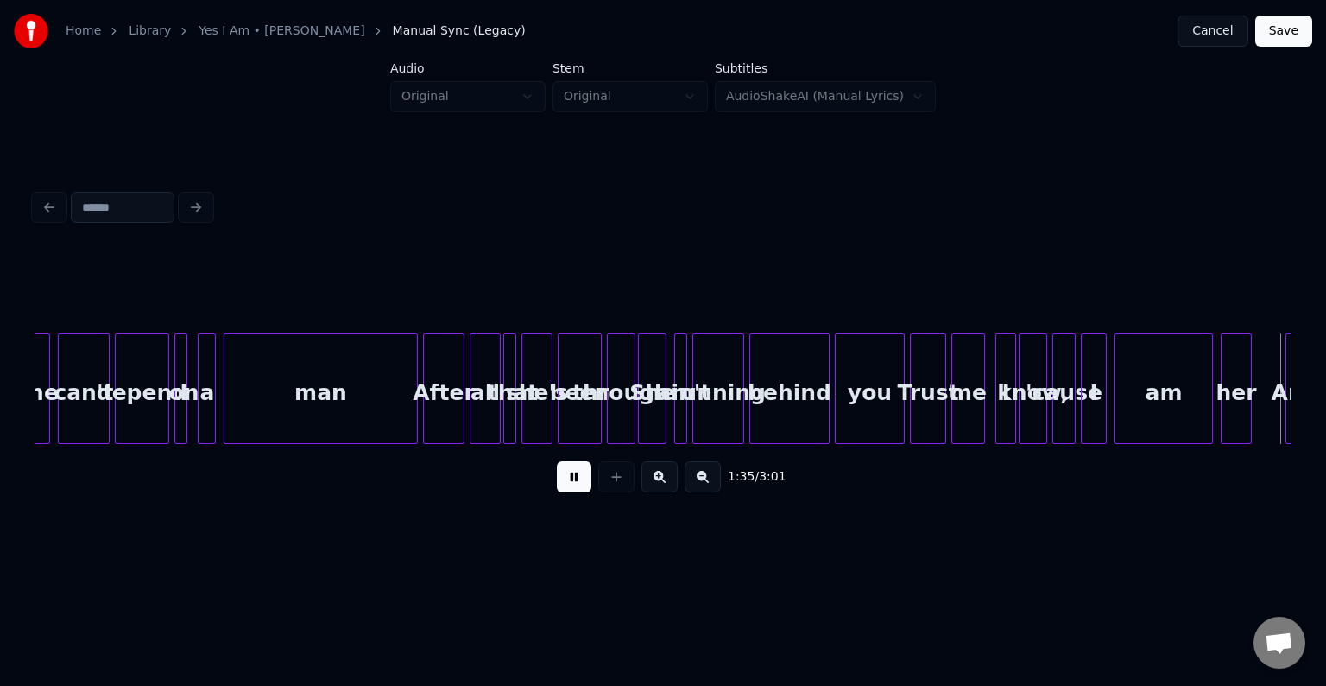
scroll to position [0, 12402]
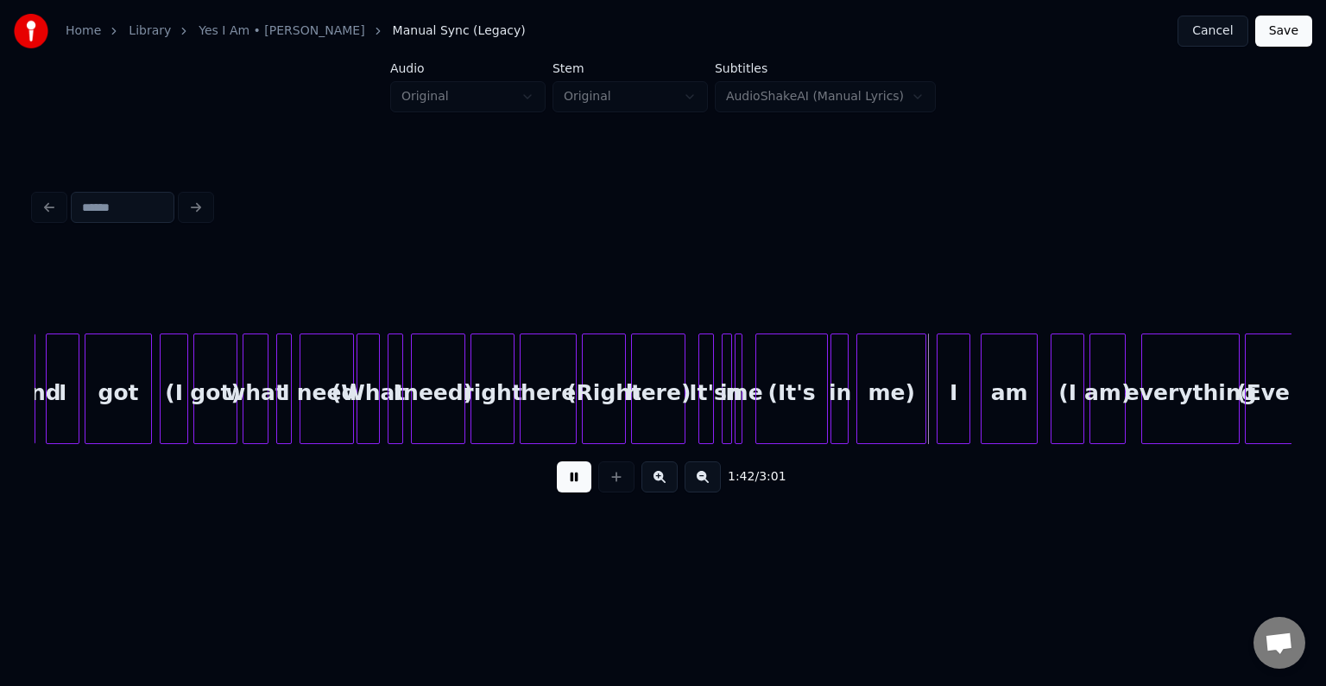
click at [572, 484] on button at bounding box center [574, 476] width 35 height 31
click at [700, 420] on div at bounding box center [701, 388] width 5 height 109
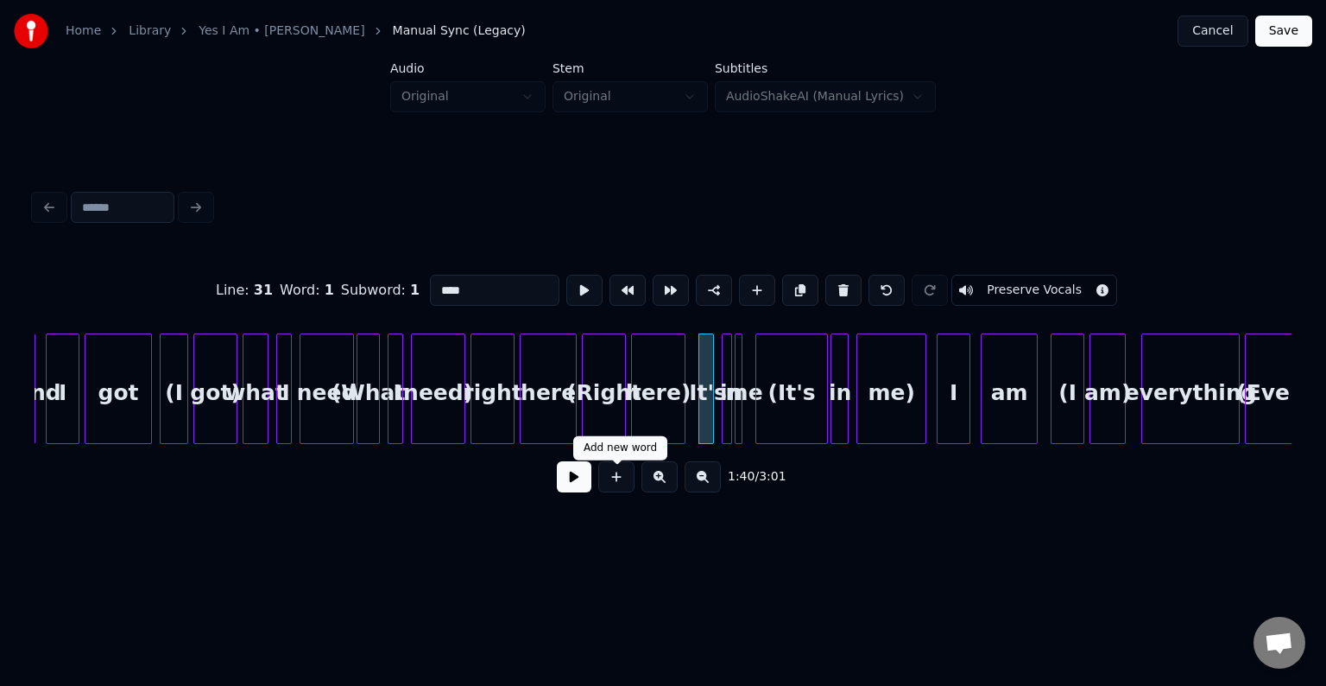
click at [573, 485] on button at bounding box center [574, 476] width 35 height 31
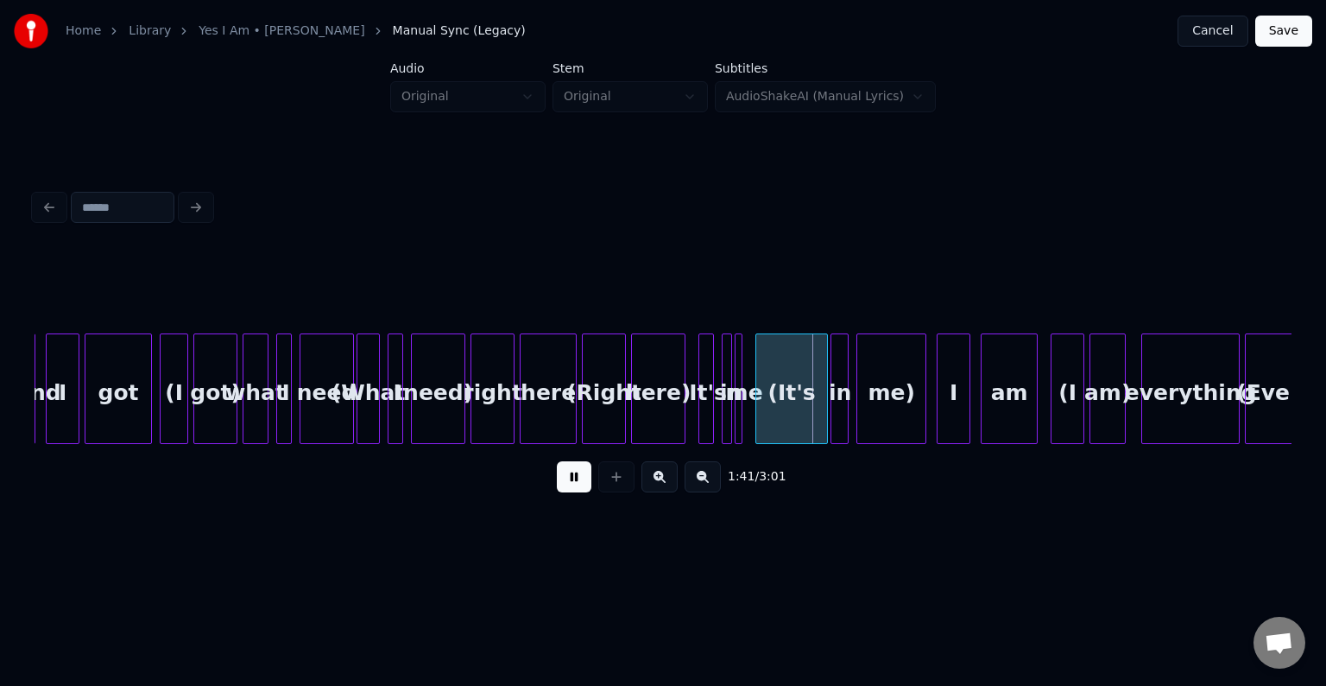
click at [573, 485] on button at bounding box center [574, 476] width 35 height 31
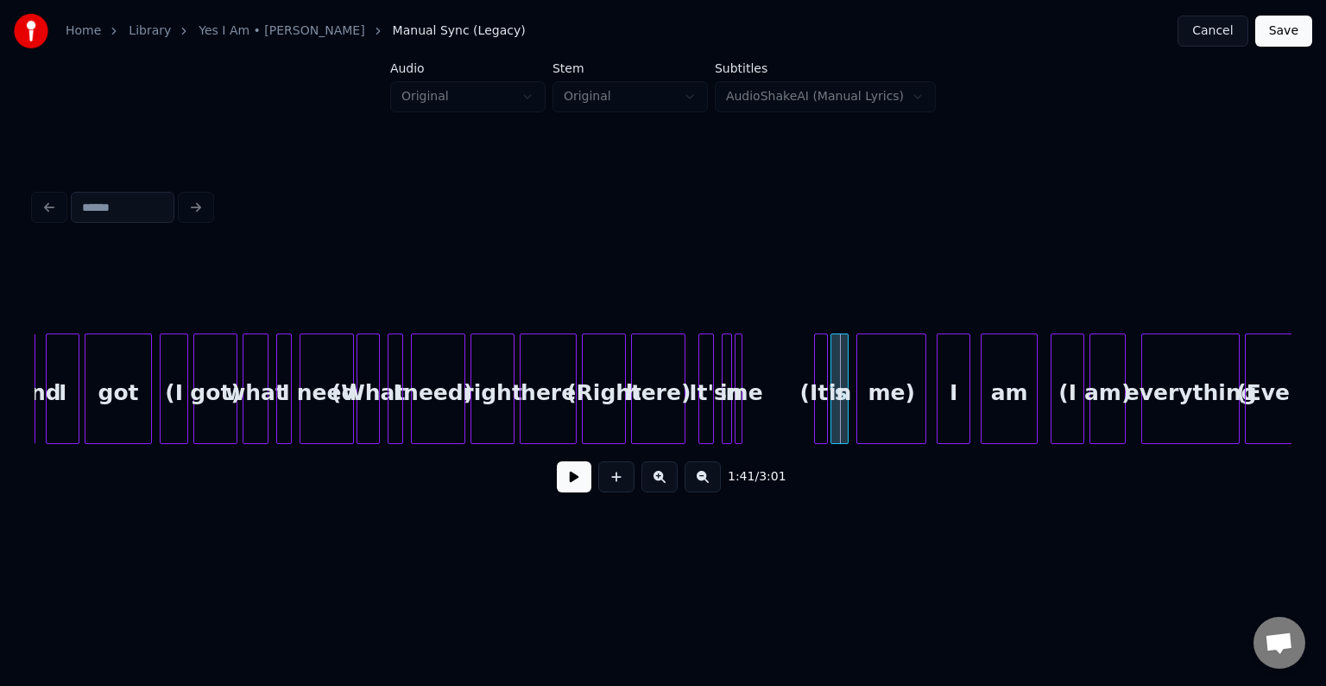
click at [818, 422] on div at bounding box center [817, 388] width 5 height 109
click at [562, 485] on button at bounding box center [574, 476] width 35 height 31
click at [761, 422] on div at bounding box center [757, 388] width 5 height 109
click at [784, 423] on div "me" at bounding box center [793, 392] width 33 height 117
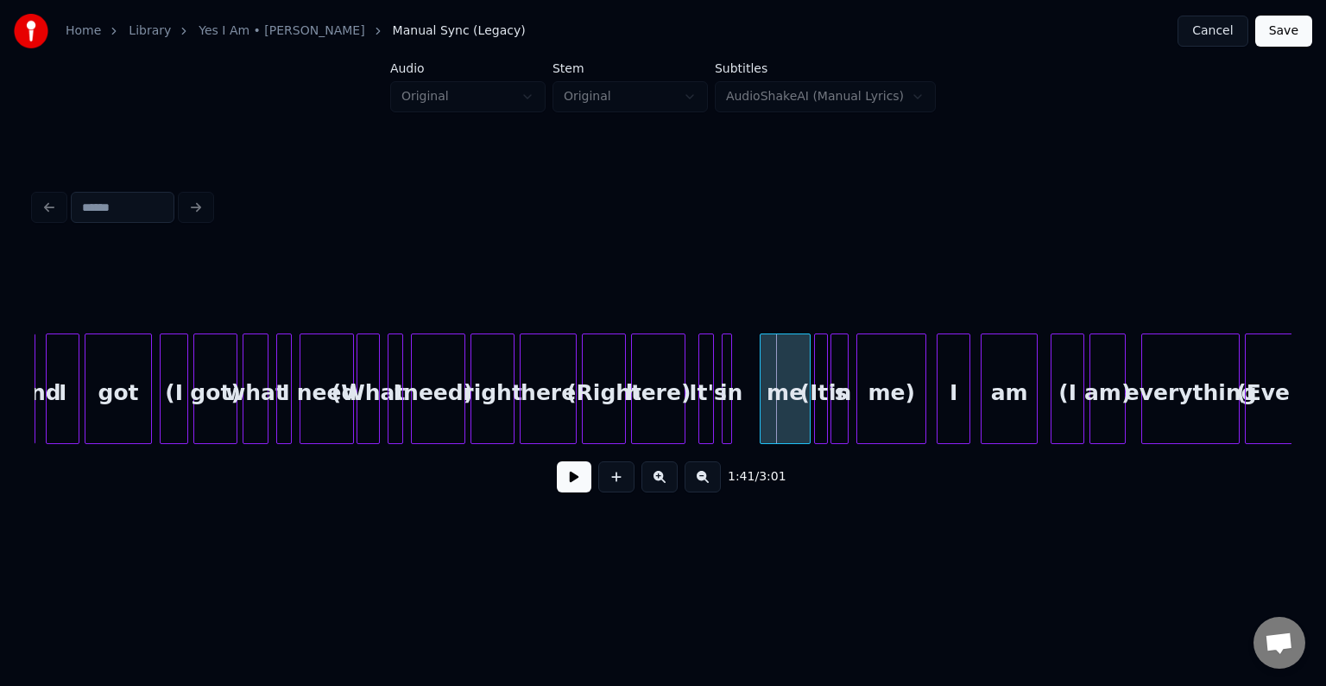
click at [761, 423] on div at bounding box center [763, 388] width 5 height 109
click at [737, 416] on div at bounding box center [738, 388] width 5 height 109
click at [743, 413] on div "in" at bounding box center [742, 392] width 19 height 117
click at [721, 415] on div at bounding box center [723, 388] width 5 height 109
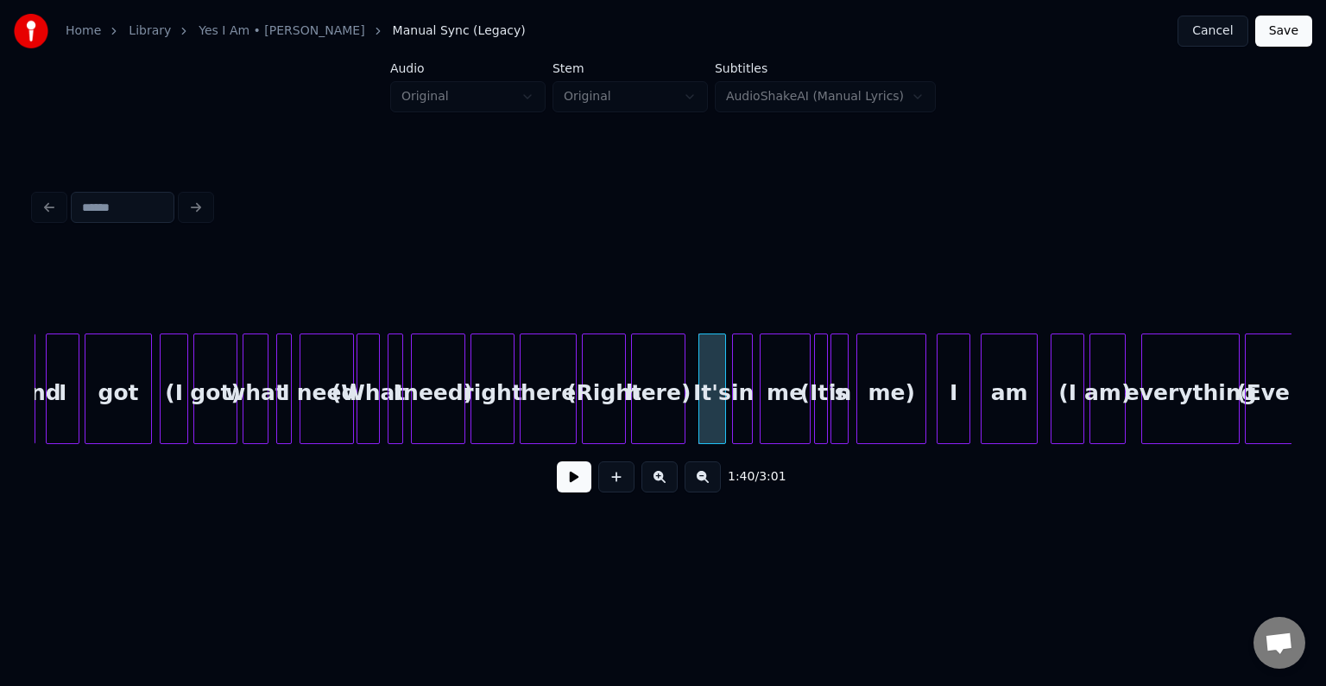
click at [572, 485] on button at bounding box center [574, 476] width 35 height 31
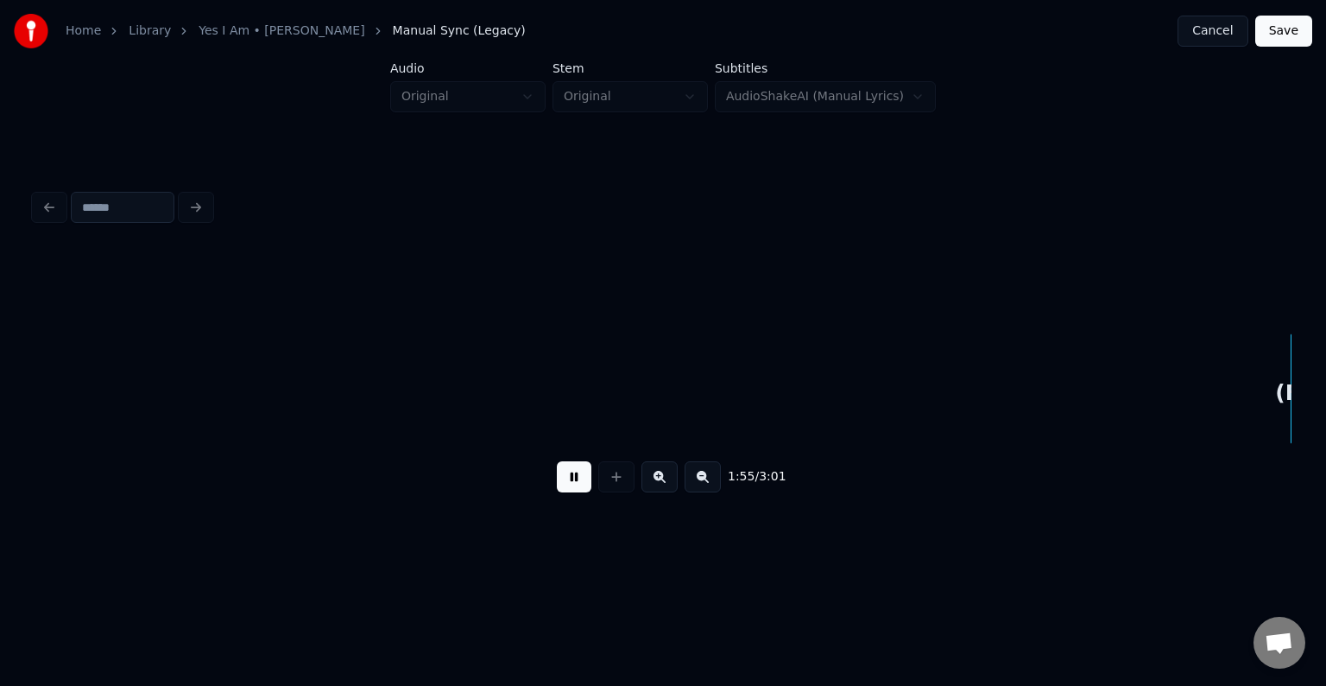
scroll to position [0, 14919]
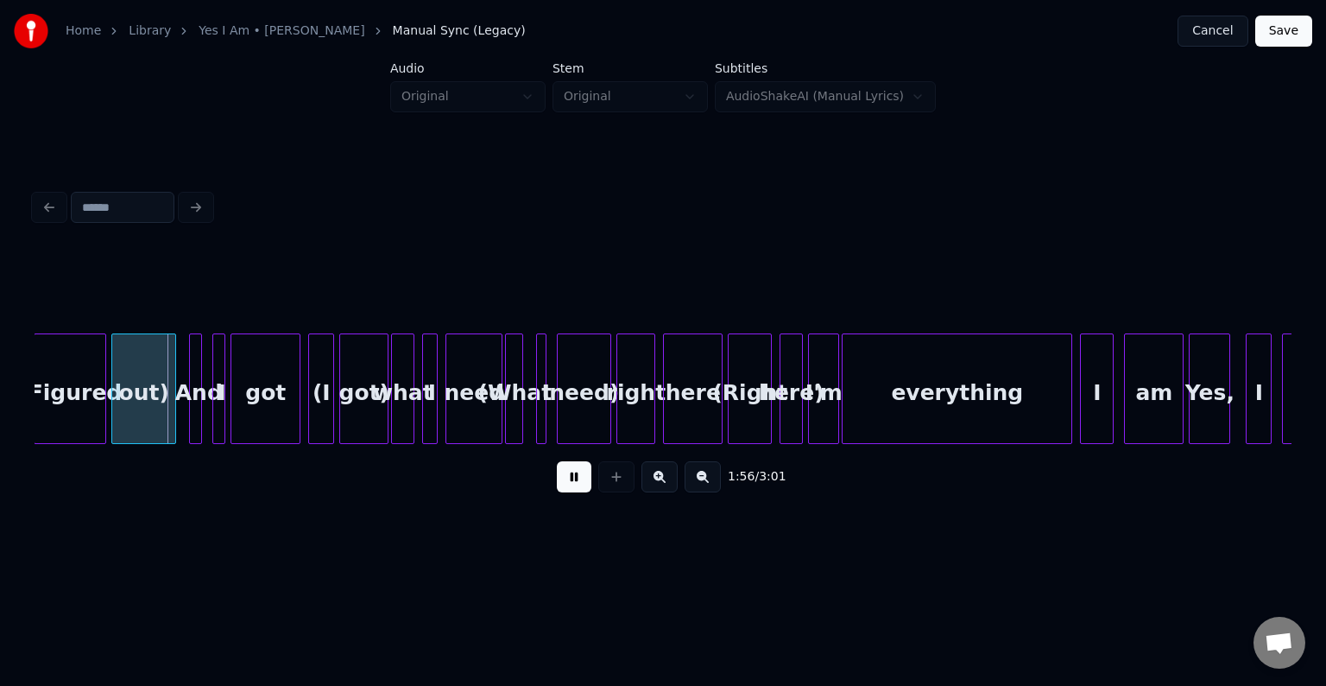
click at [572, 485] on button at bounding box center [574, 476] width 35 height 31
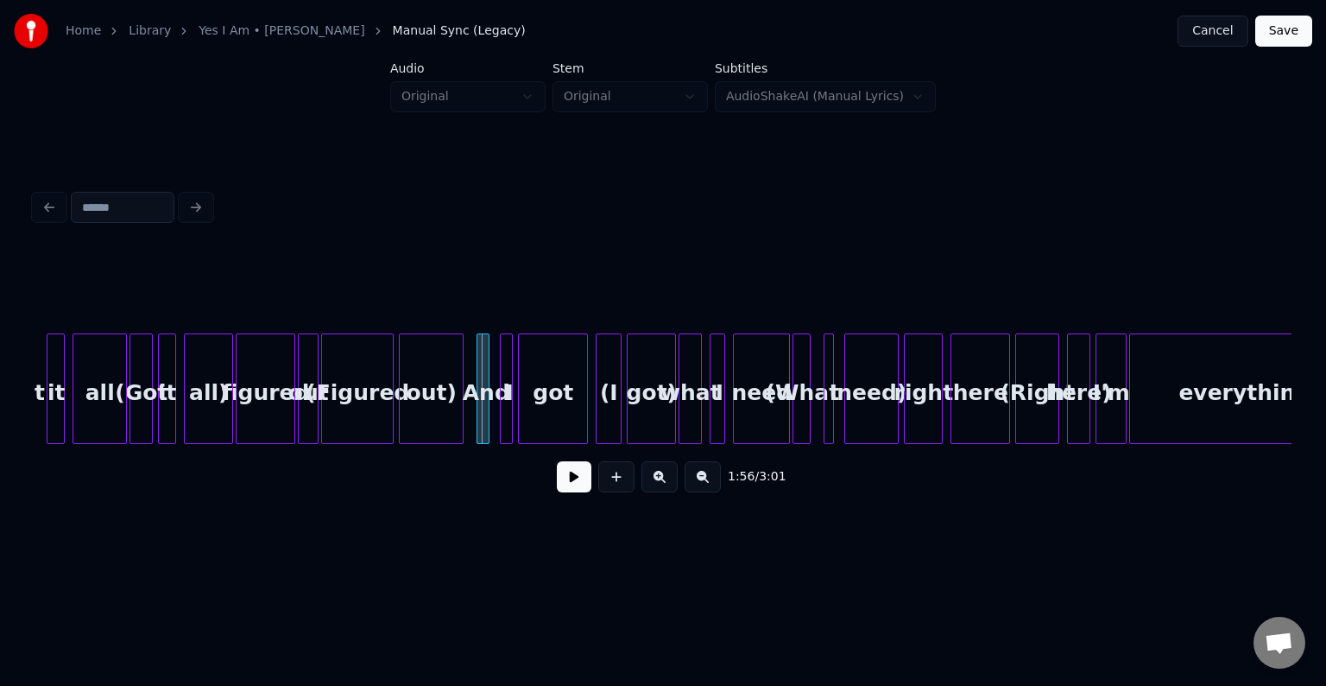
scroll to position [0, 14608]
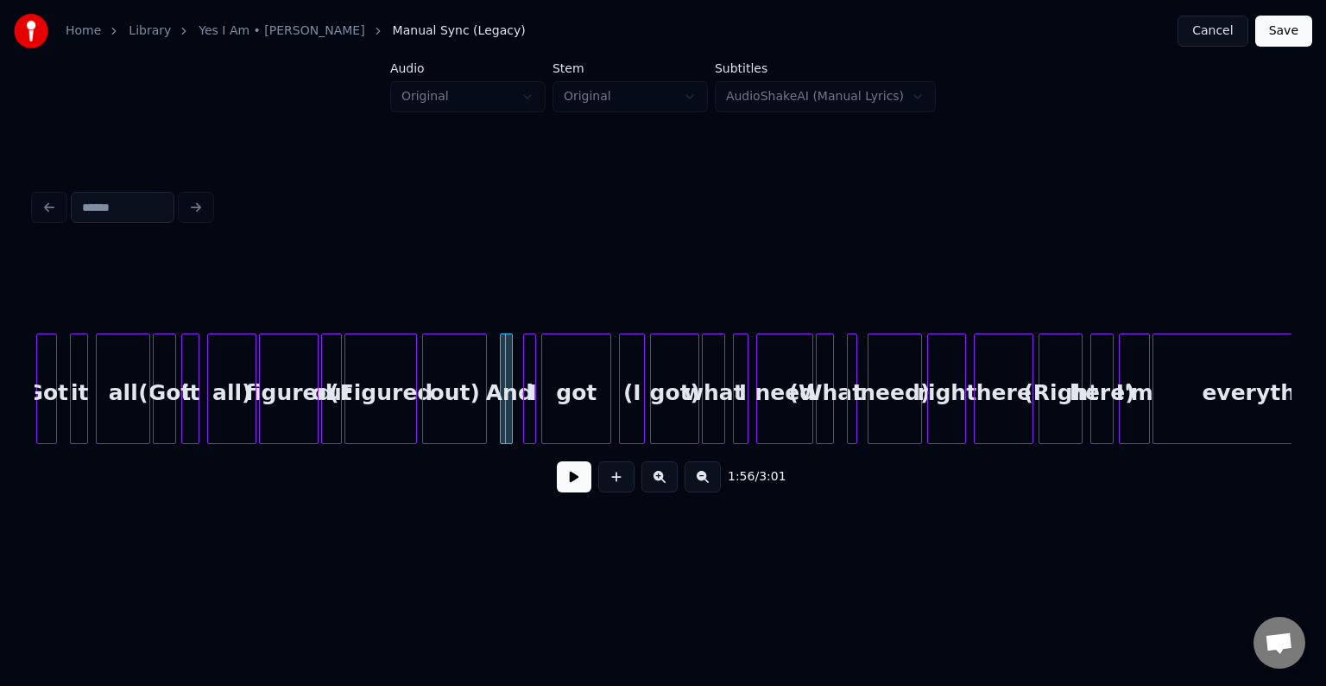
click at [276, 386] on div "figured" at bounding box center [289, 392] width 58 height 117
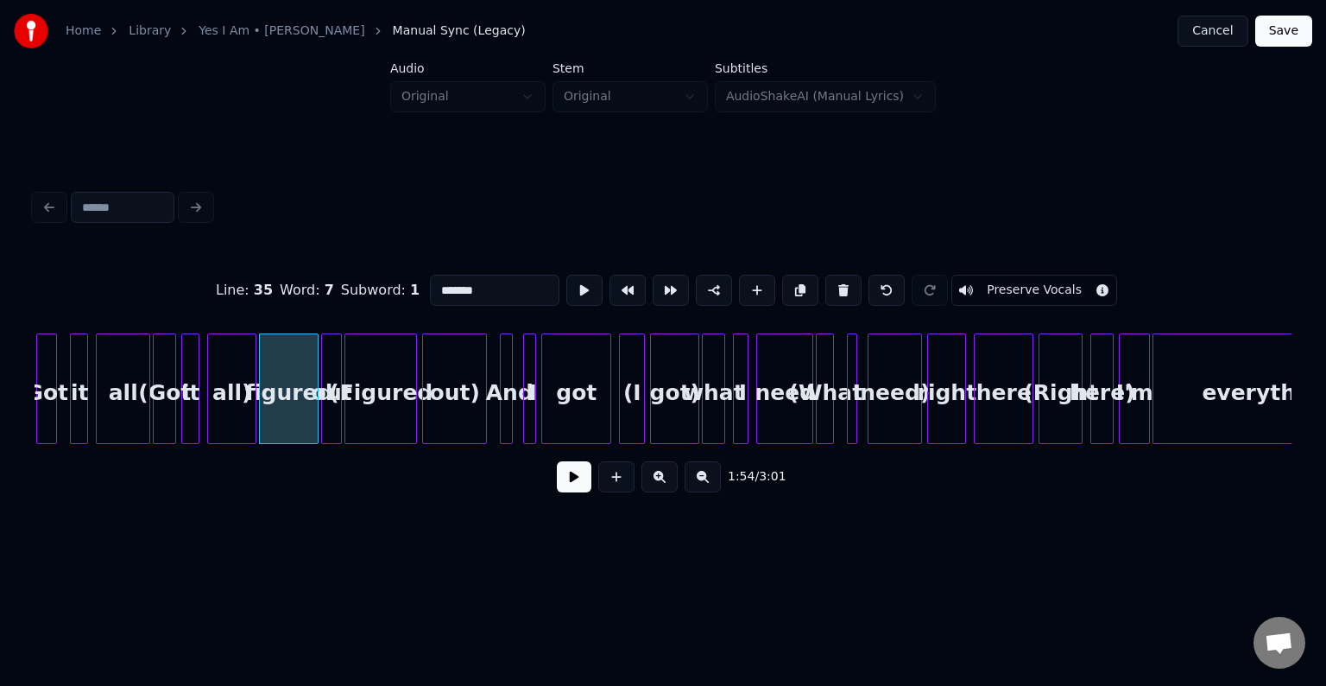
click at [590, 486] on button at bounding box center [574, 476] width 35 height 31
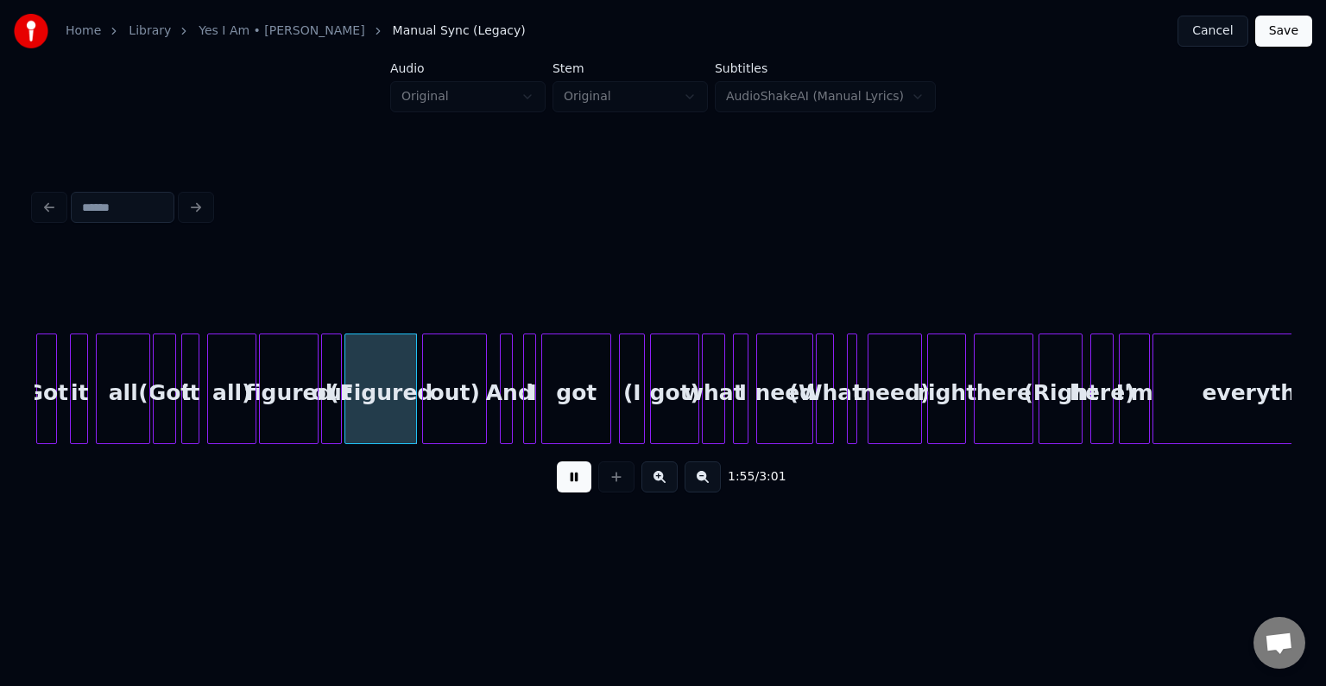
click at [589, 486] on button at bounding box center [574, 476] width 35 height 31
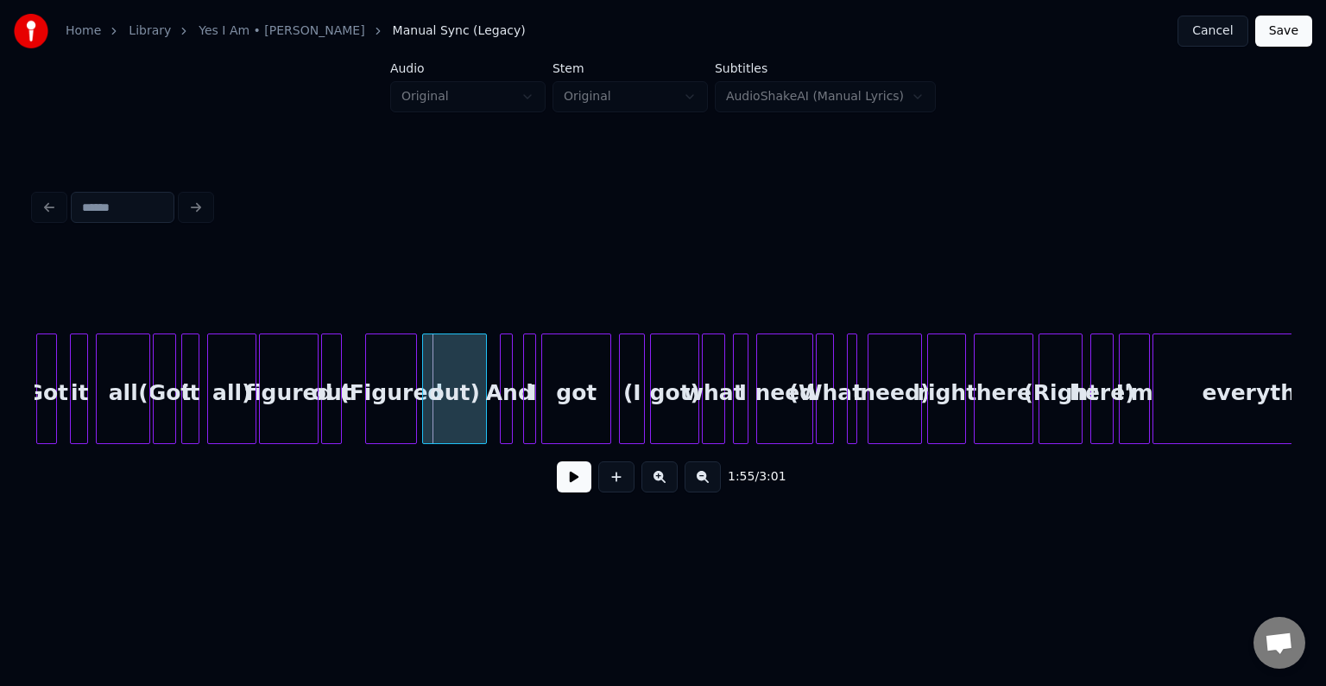
click at [366, 421] on div at bounding box center [368, 388] width 5 height 109
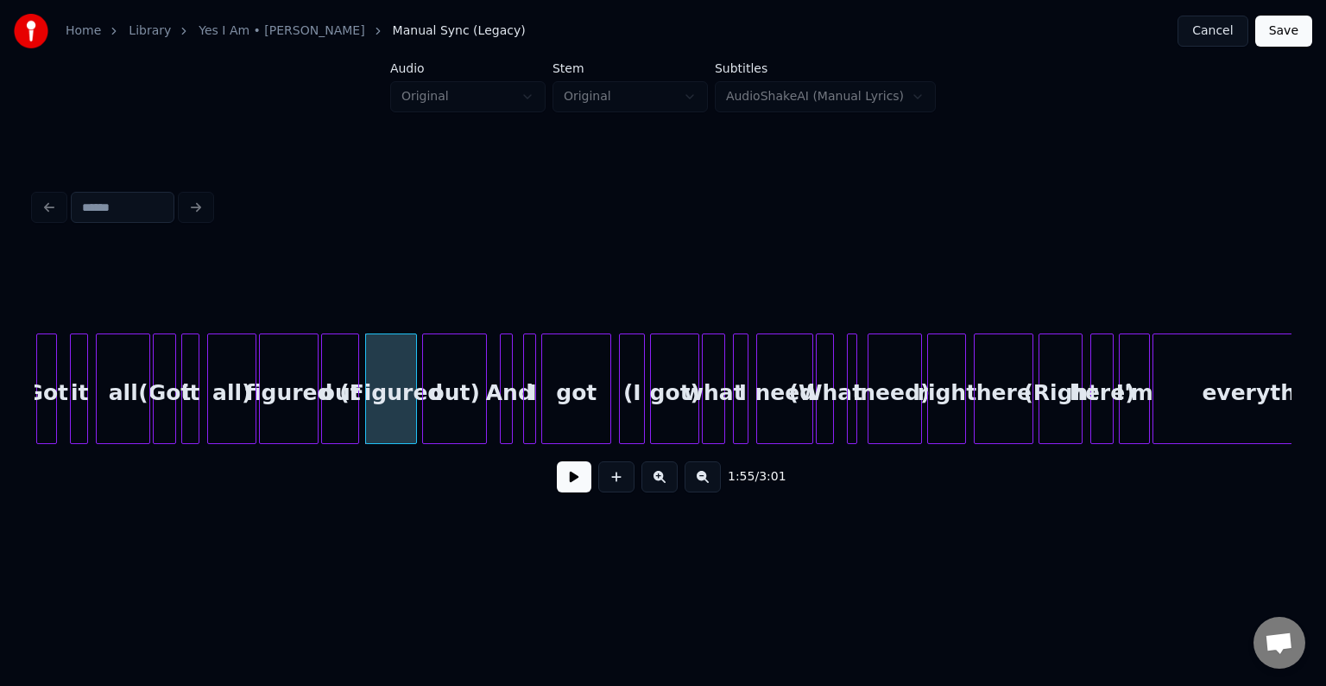
click at [357, 423] on div at bounding box center [355, 388] width 5 height 109
click at [566, 482] on button at bounding box center [574, 476] width 35 height 31
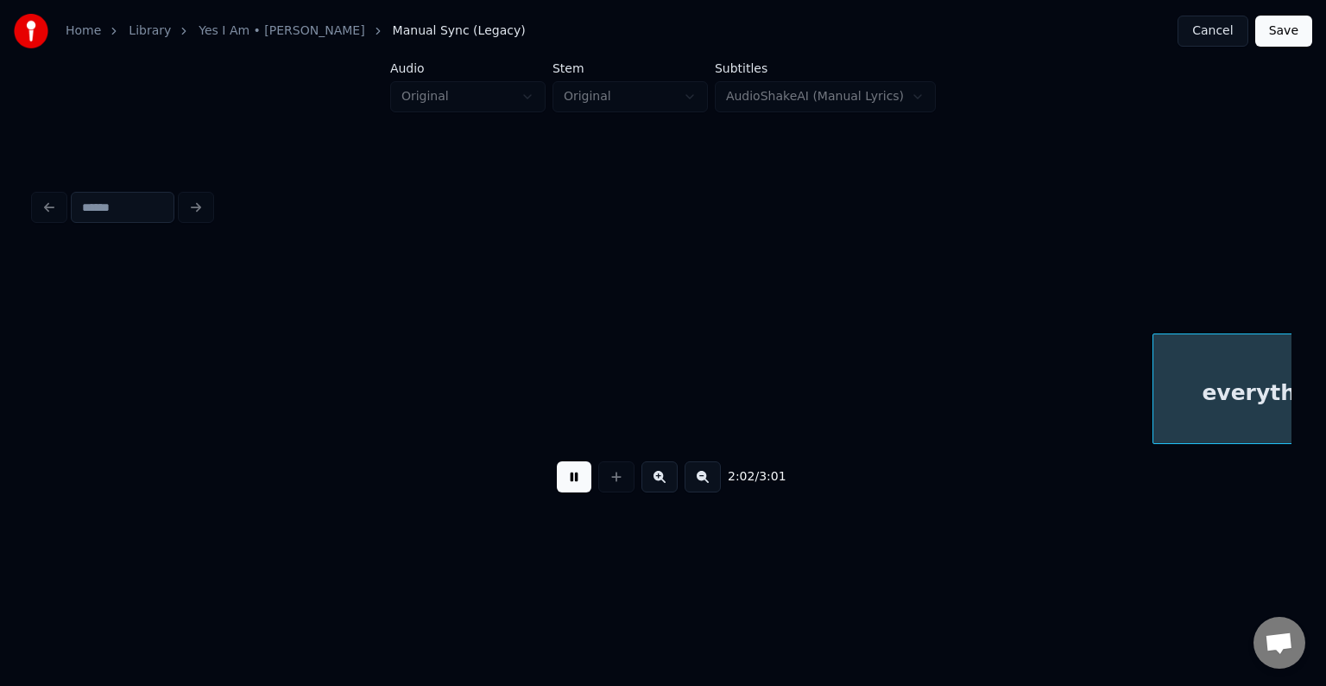
click at [566, 482] on button at bounding box center [574, 476] width 35 height 31
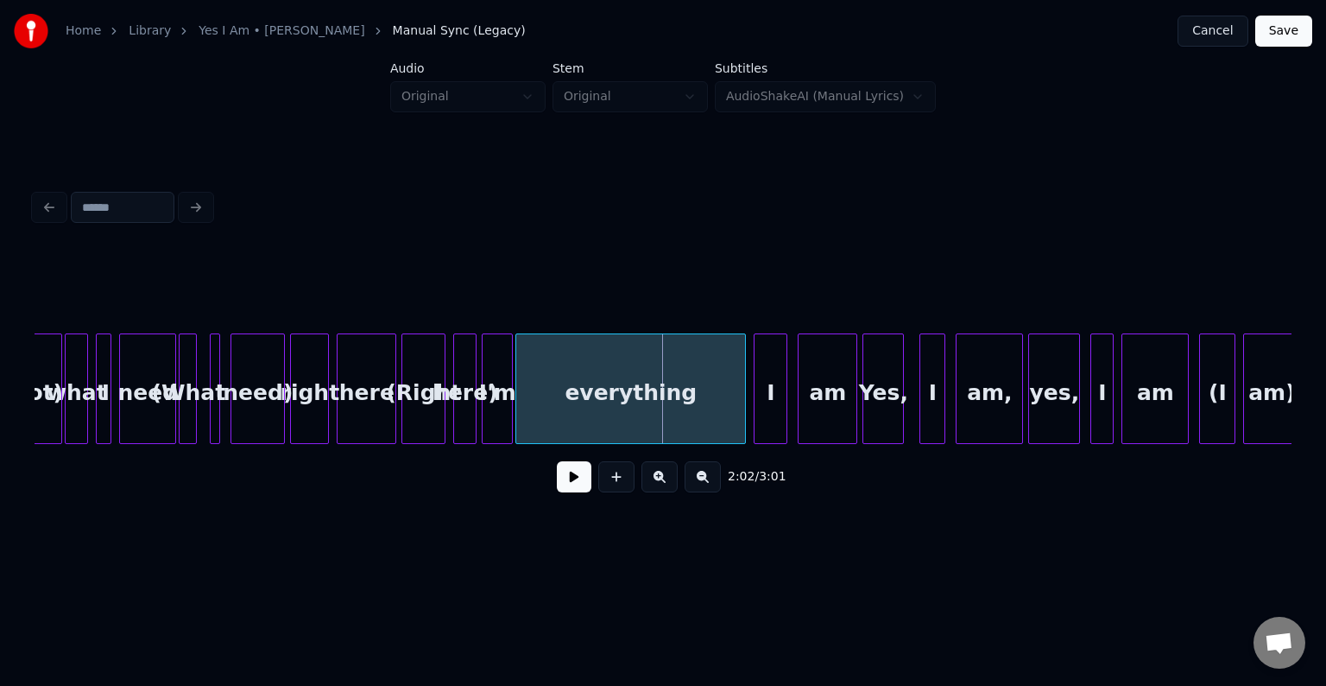
scroll to position [0, 15244]
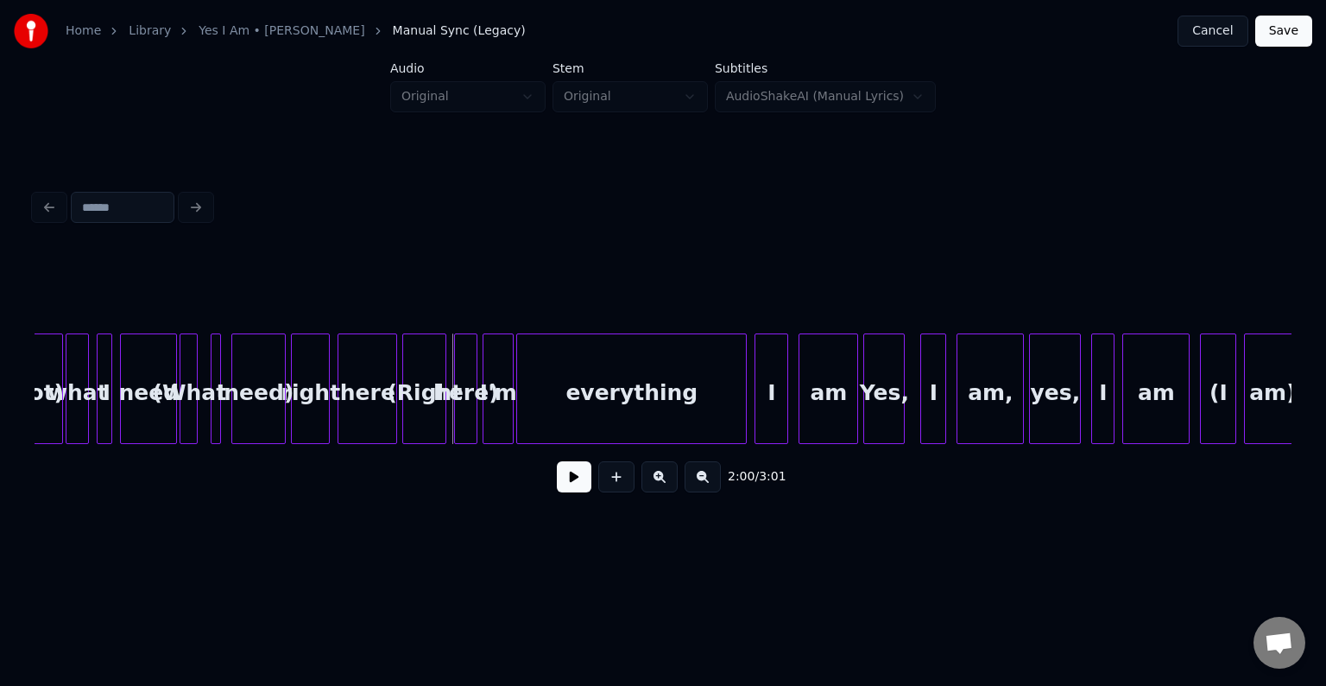
click at [465, 401] on div "here)" at bounding box center [466, 392] width 22 height 117
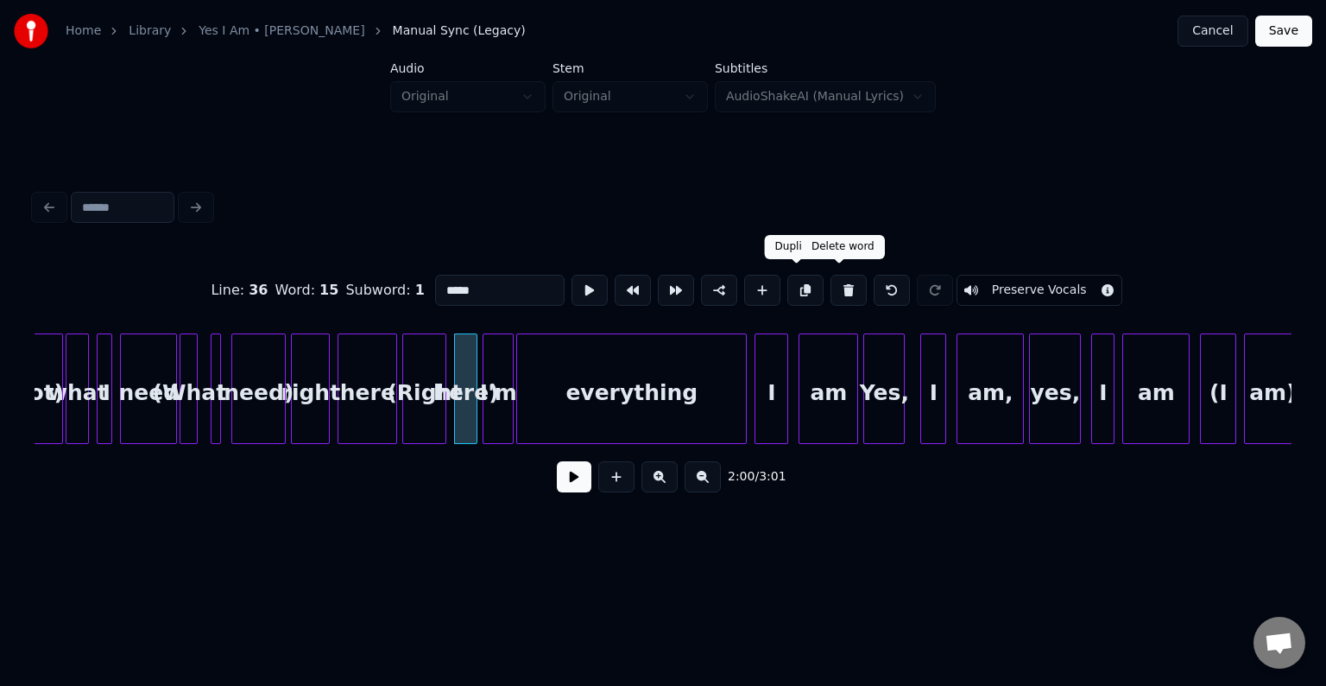
click at [831, 277] on button at bounding box center [849, 290] width 36 height 31
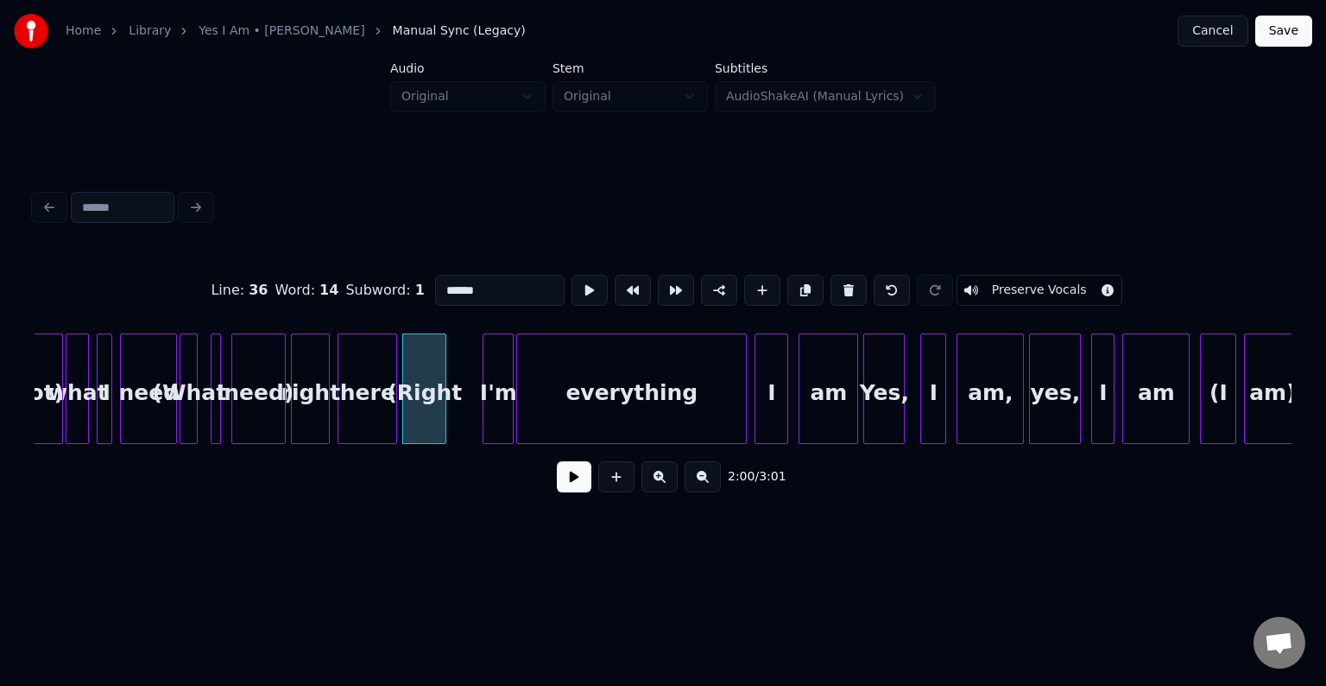
click at [831, 277] on button at bounding box center [849, 290] width 36 height 31
type input "****"
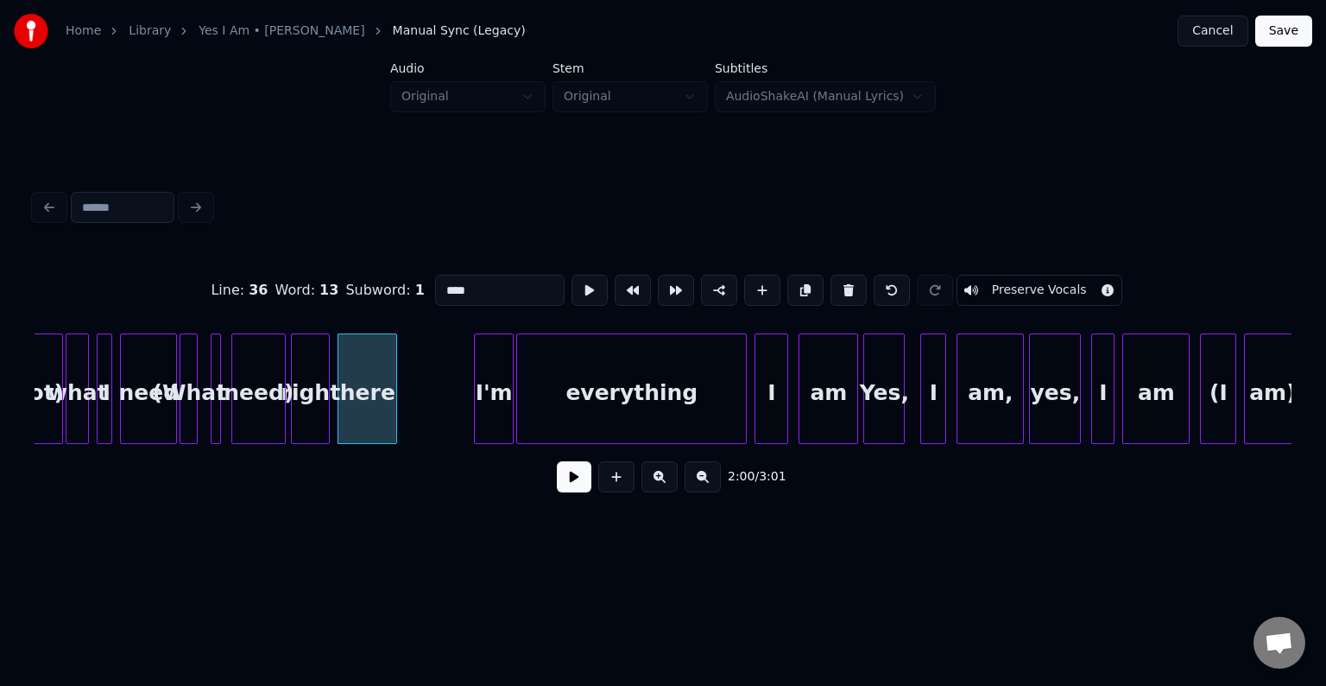
click at [475, 394] on div at bounding box center [477, 388] width 5 height 109
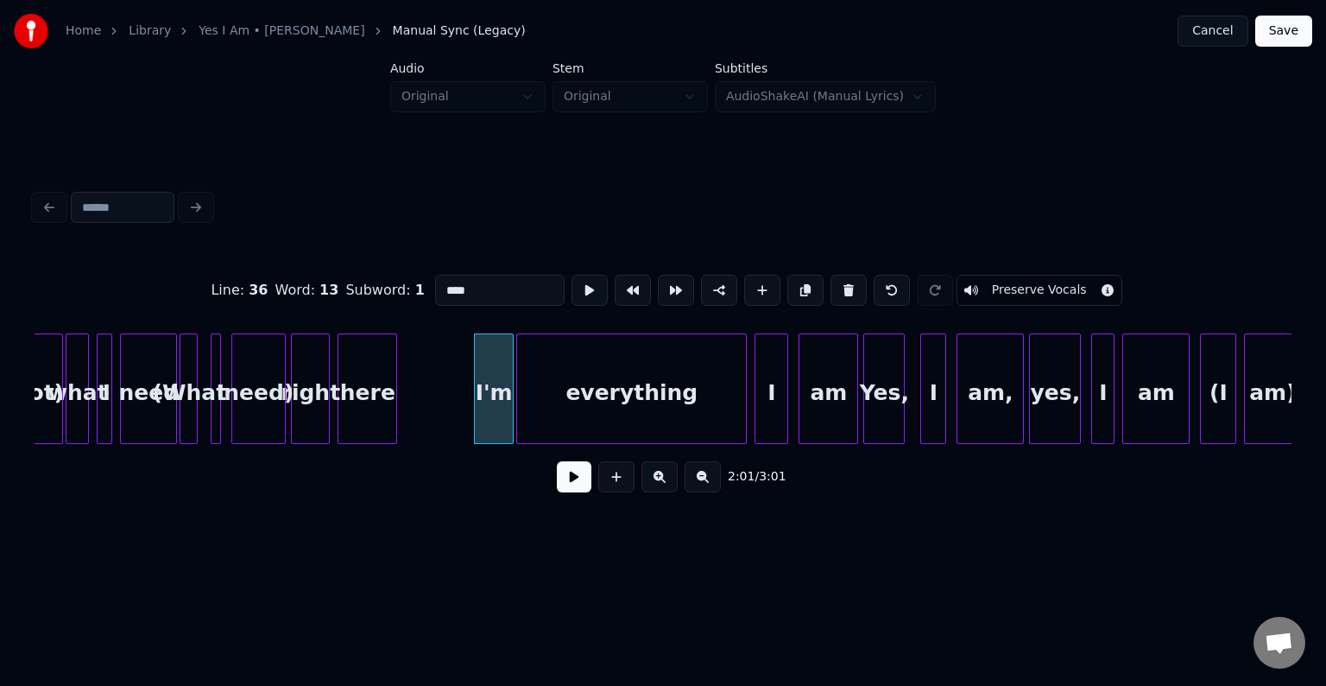
click at [572, 490] on button at bounding box center [574, 476] width 35 height 31
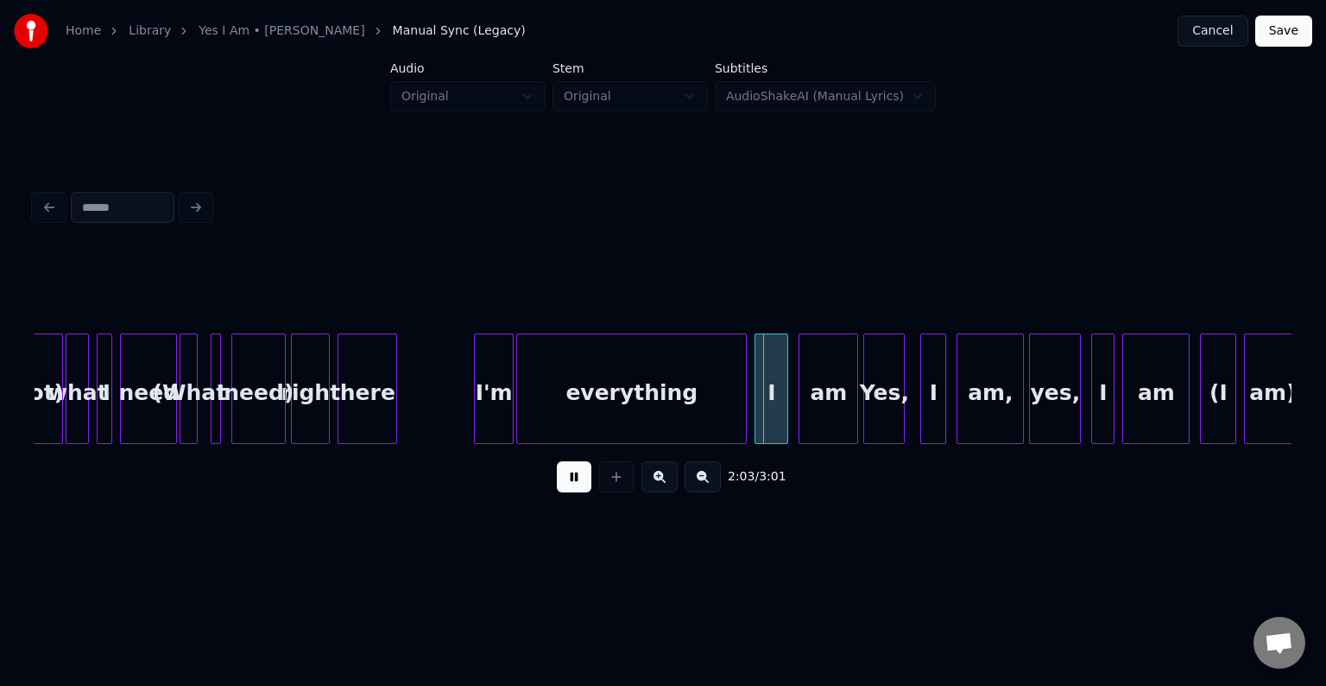
click at [474, 414] on div "I'm" at bounding box center [494, 388] width 40 height 111
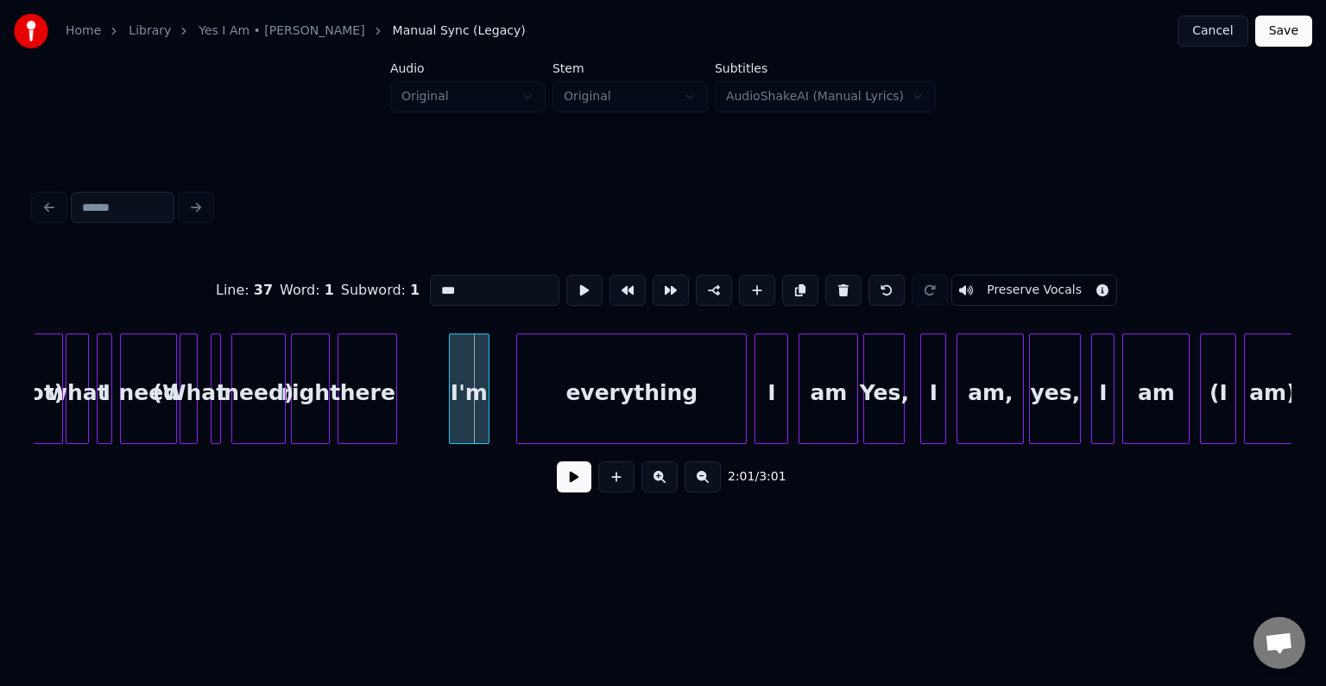
click at [467, 411] on div "I'm" at bounding box center [469, 392] width 38 height 117
click at [497, 419] on div at bounding box center [499, 388] width 5 height 109
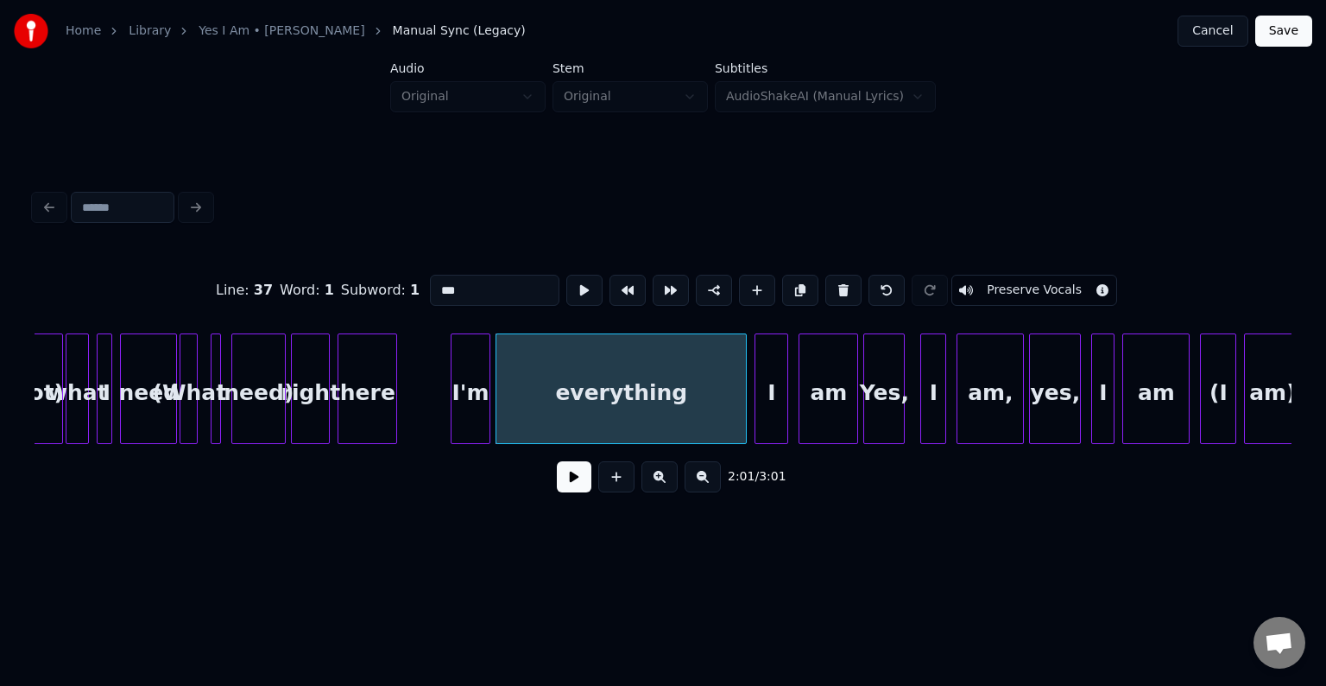
click at [471, 418] on div "I'm" at bounding box center [471, 392] width 38 height 117
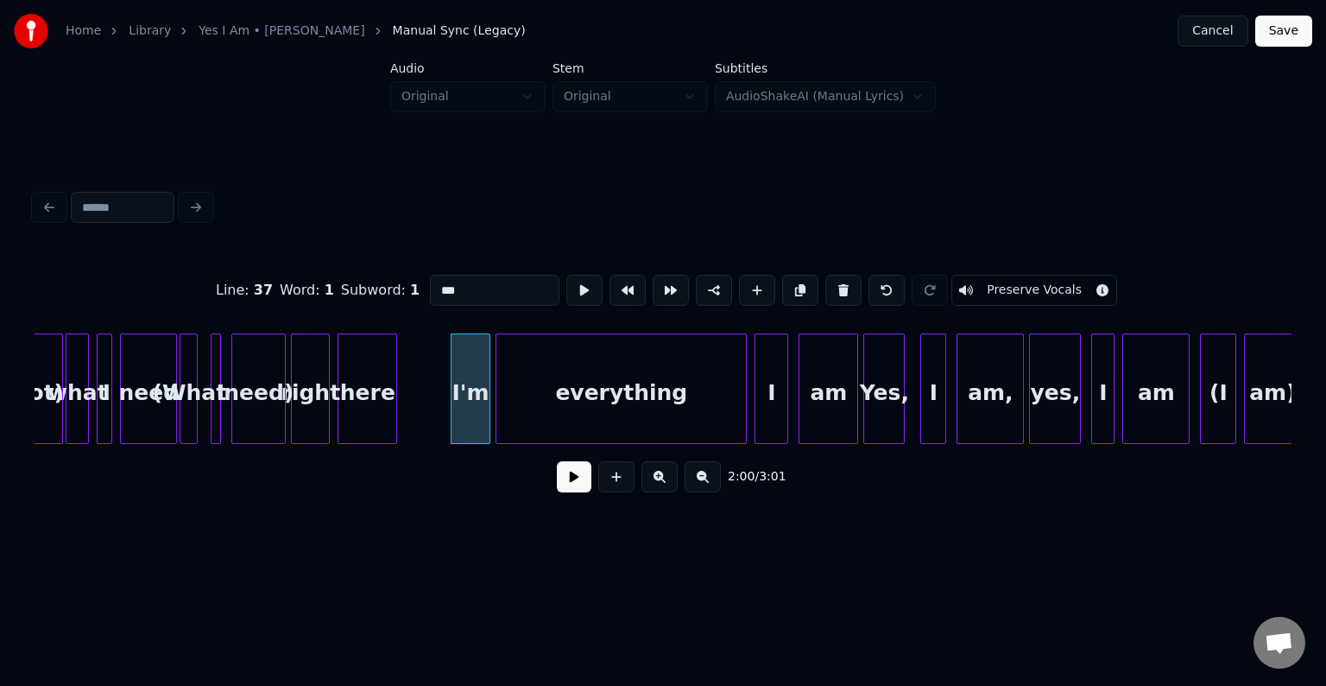
click at [569, 484] on button at bounding box center [574, 476] width 35 height 31
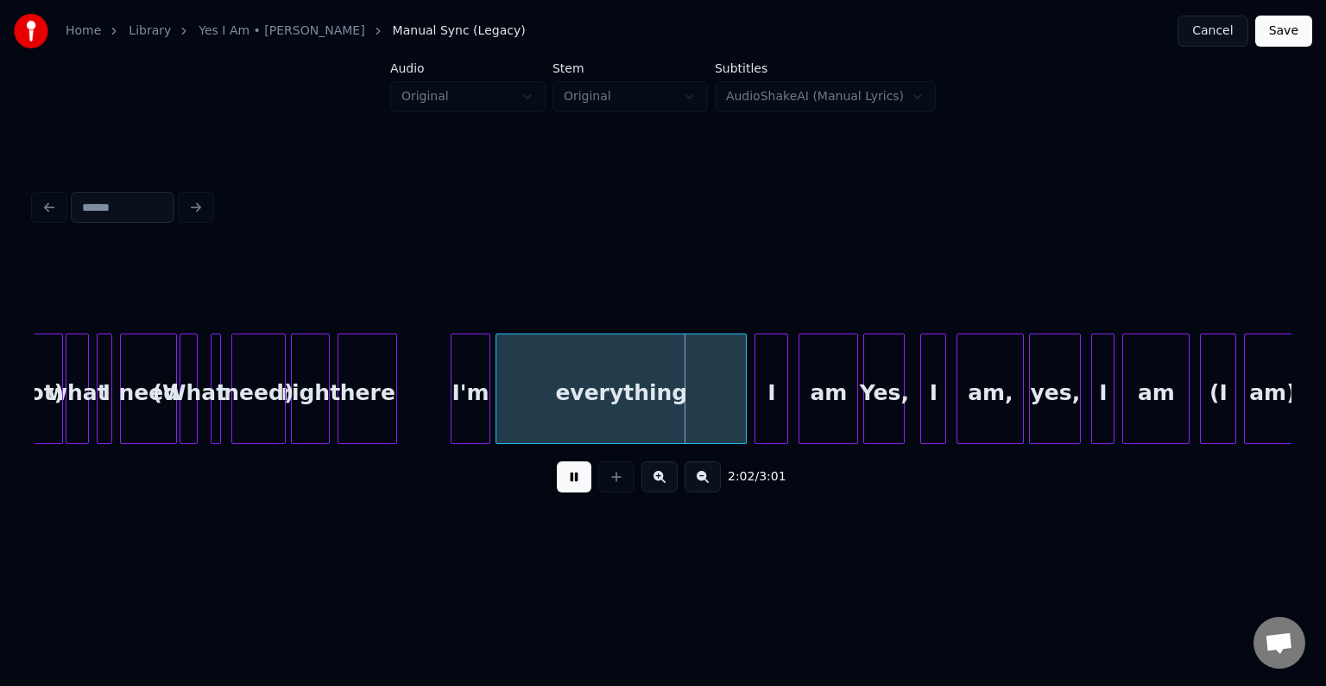
click at [475, 421] on div at bounding box center [475, 388] width 5 height 109
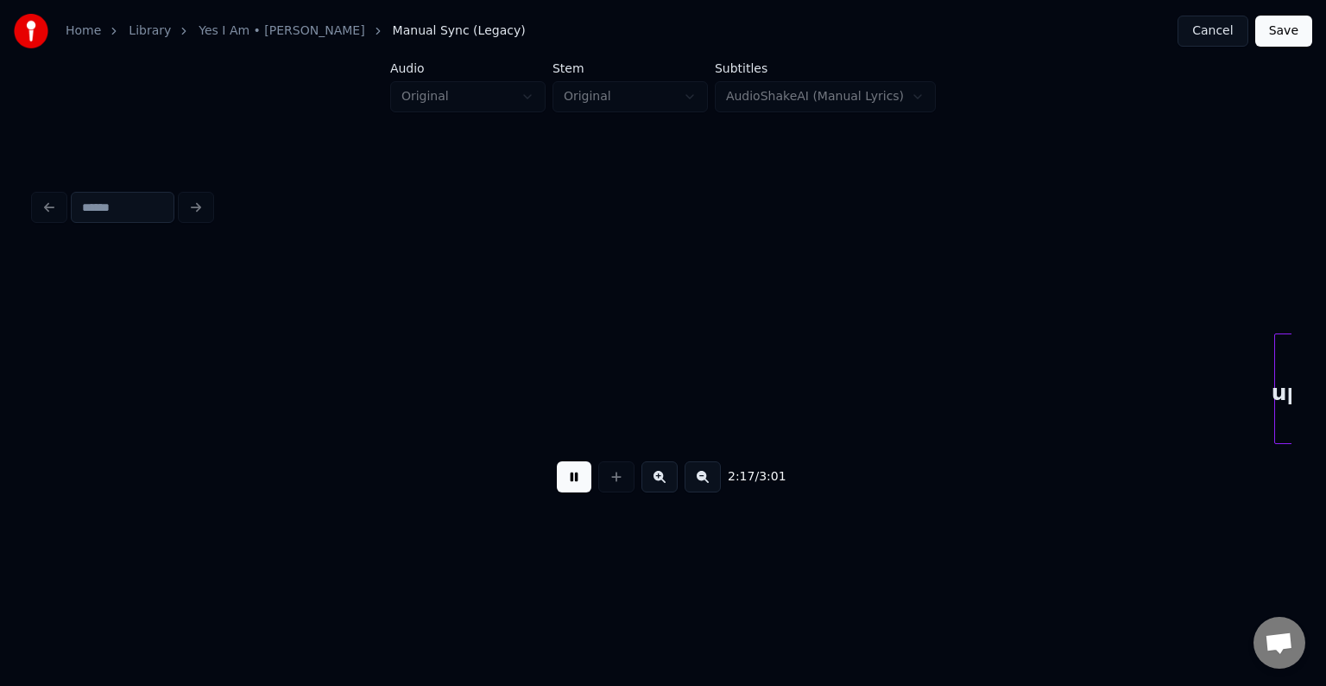
scroll to position [0, 17760]
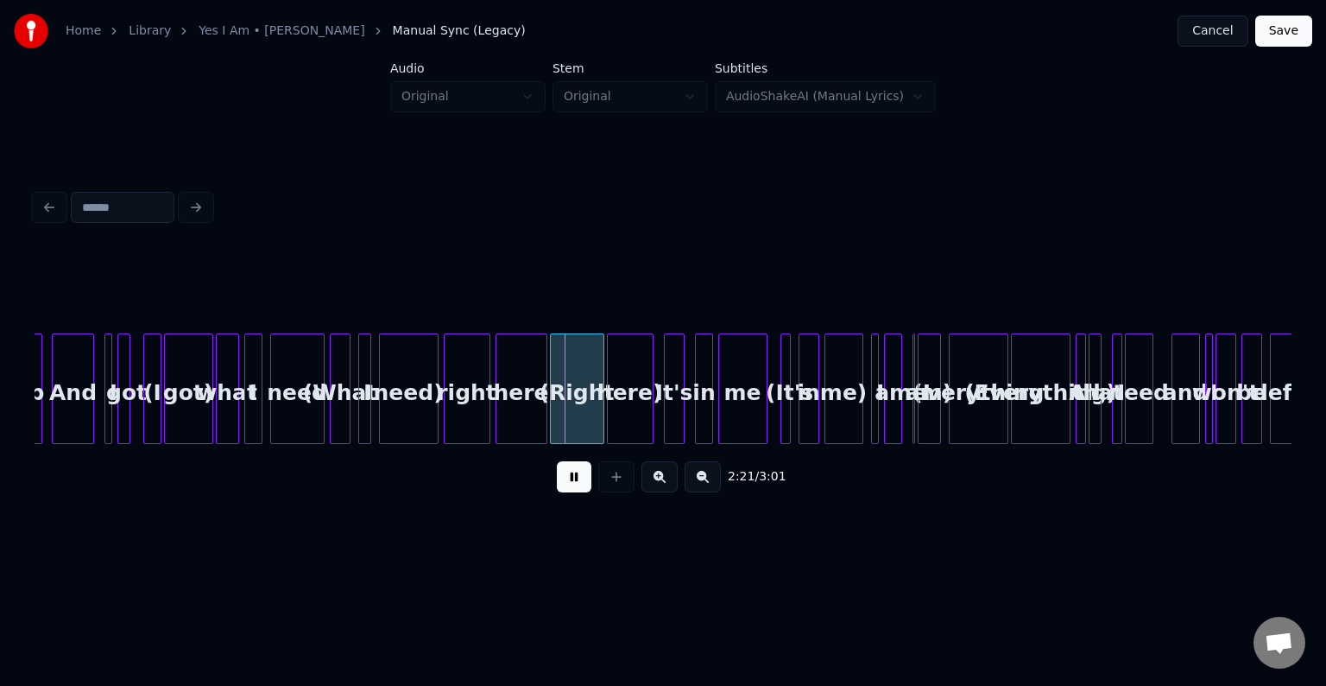
click at [74, 424] on div "And" at bounding box center [73, 392] width 40 height 117
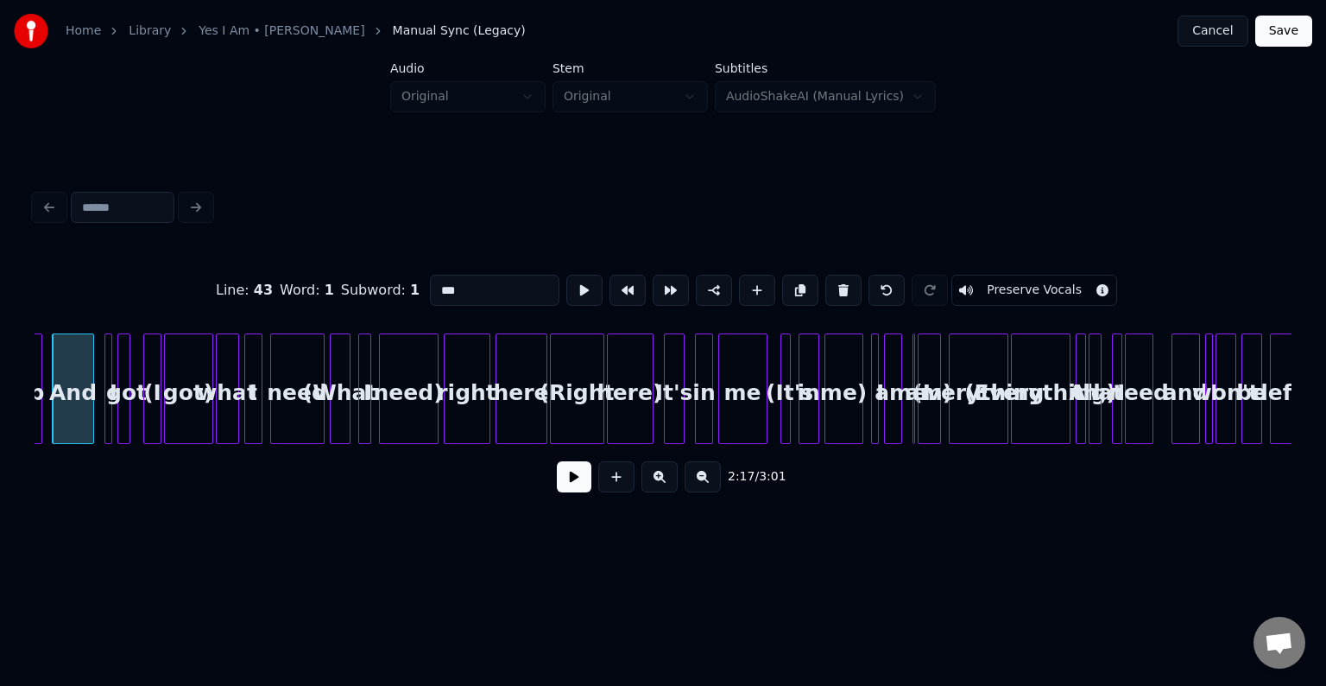
click at [573, 481] on button at bounding box center [574, 476] width 35 height 31
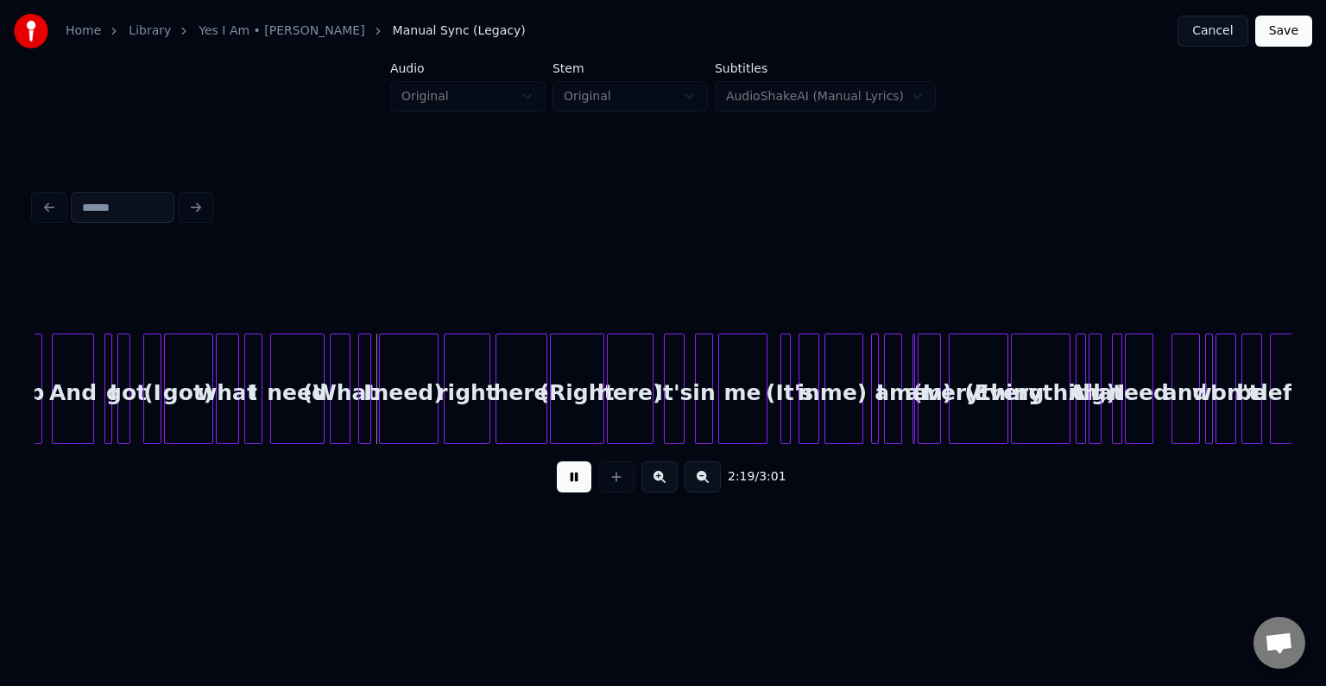
click at [124, 408] on div at bounding box center [126, 388] width 5 height 109
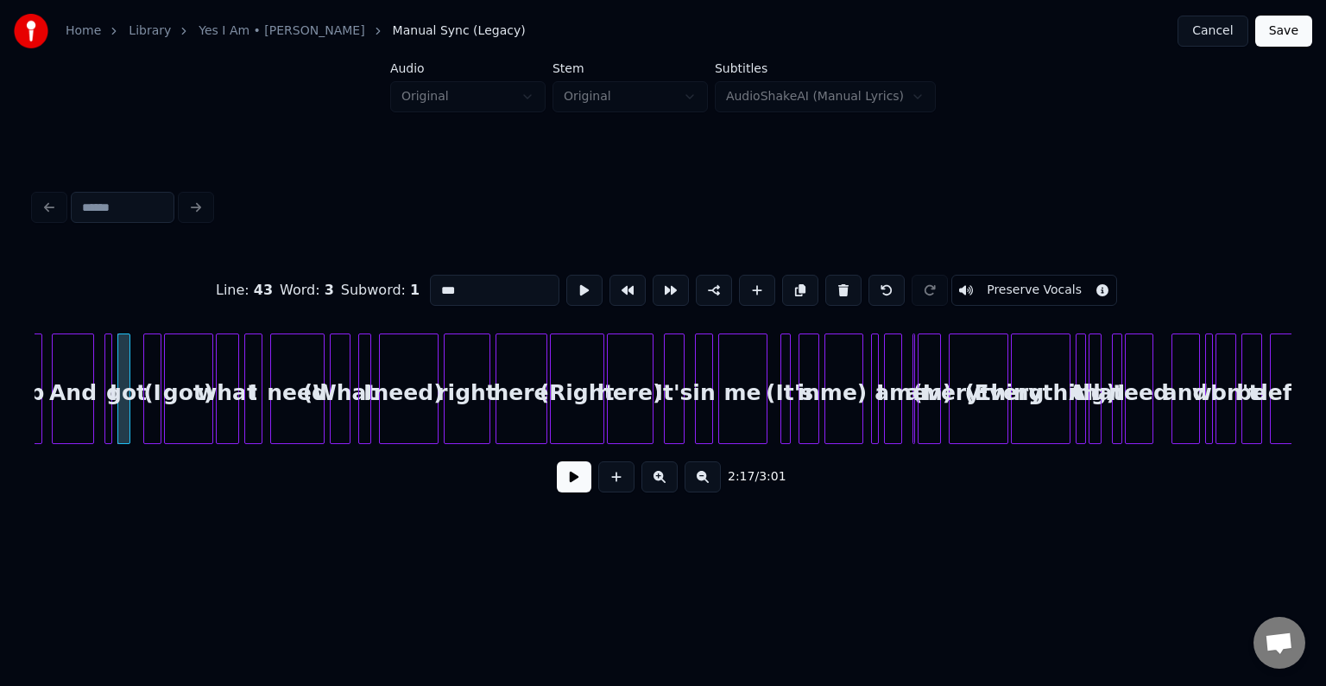
click at [69, 414] on div "And" at bounding box center [73, 392] width 40 height 117
type input "***"
click at [572, 481] on button at bounding box center [574, 476] width 35 height 31
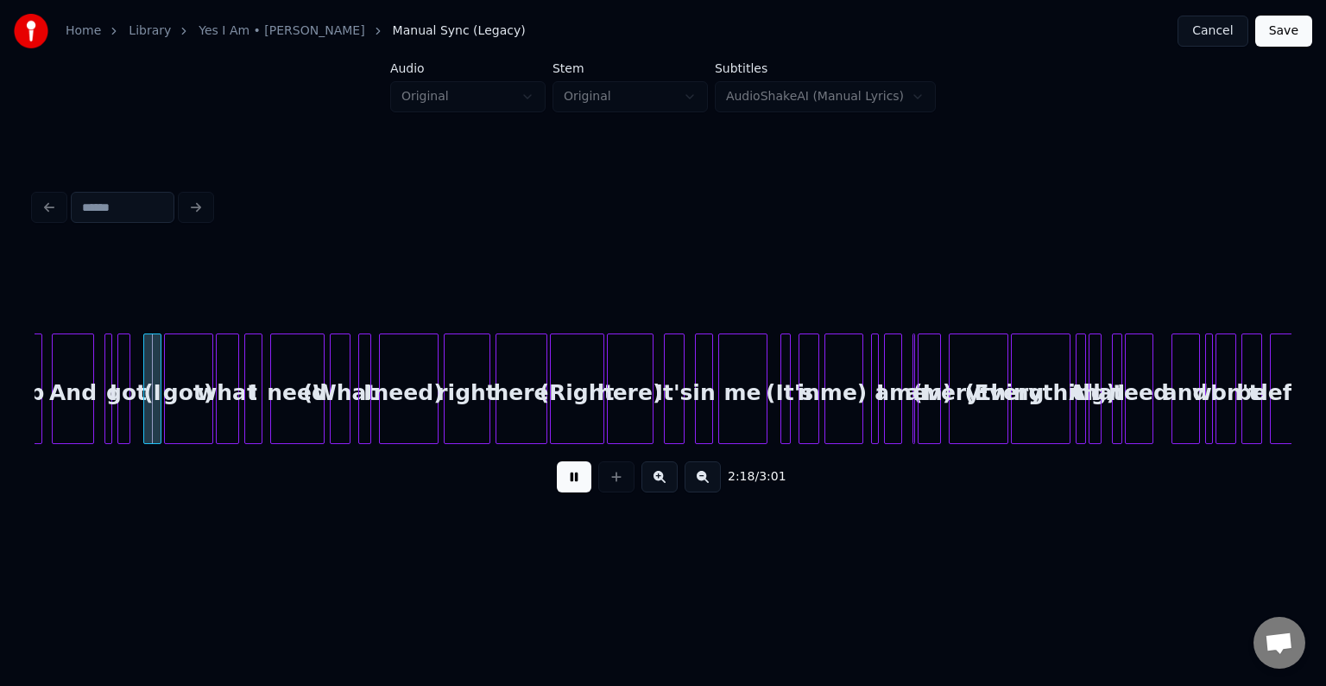
click at [572, 481] on button at bounding box center [574, 476] width 35 height 31
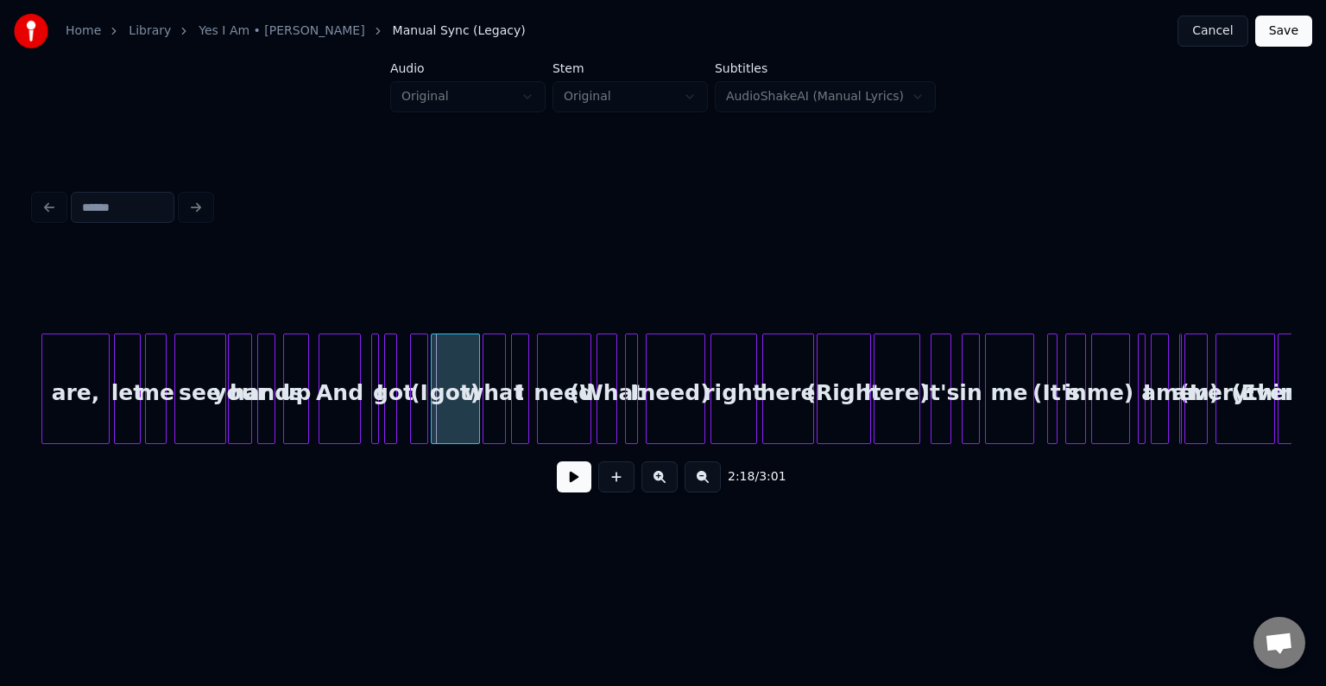
scroll to position [0, 17450]
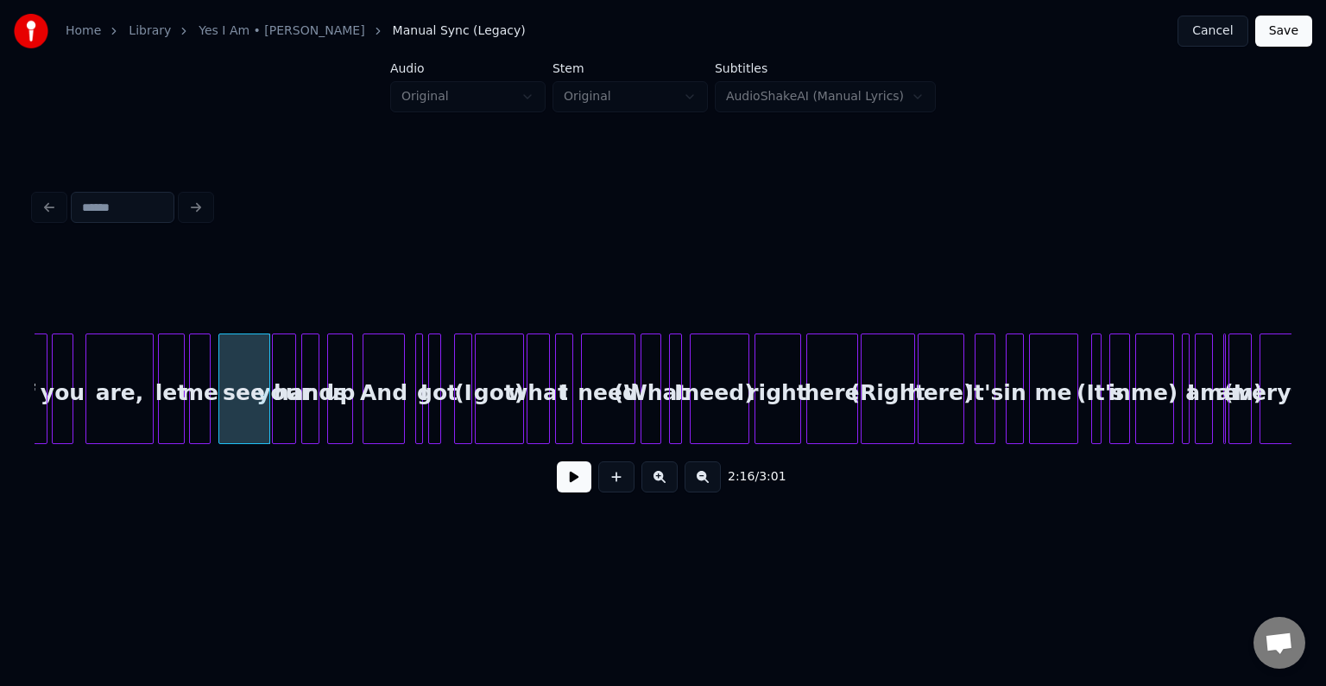
click at [579, 486] on button at bounding box center [574, 476] width 35 height 31
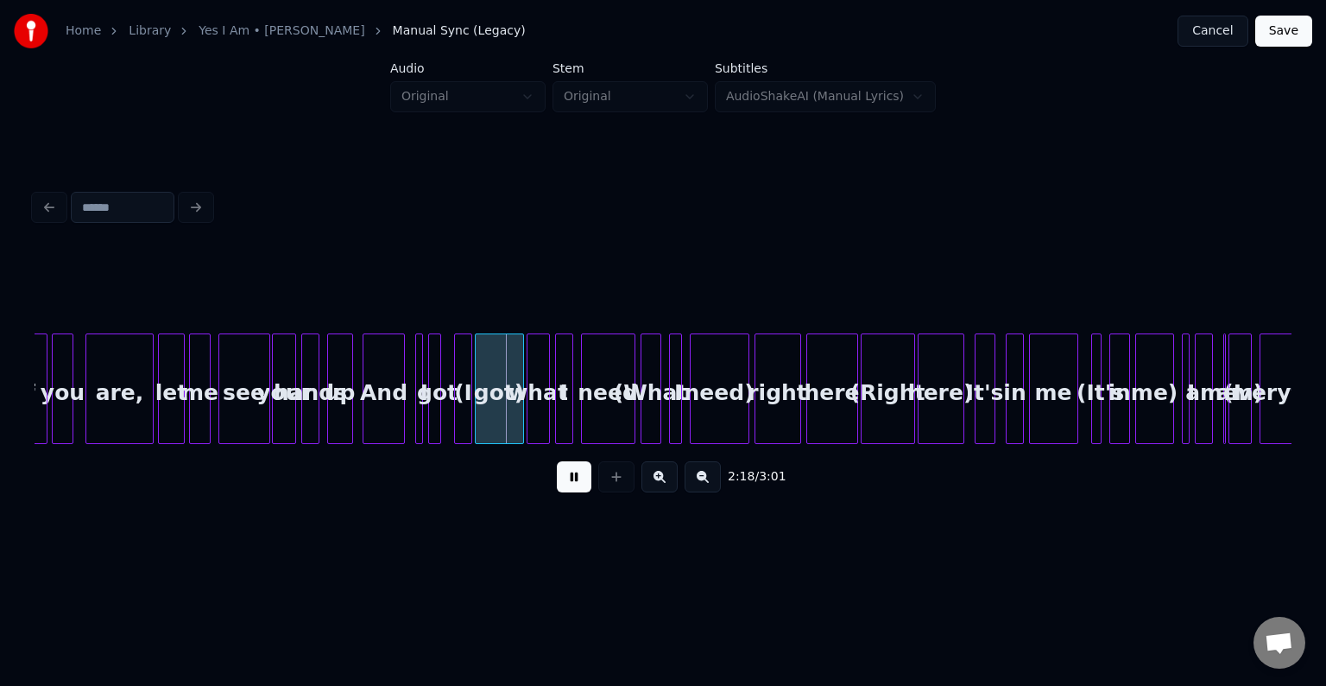
click at [579, 486] on button at bounding box center [574, 476] width 35 height 31
click at [380, 407] on div "And" at bounding box center [383, 392] width 40 height 117
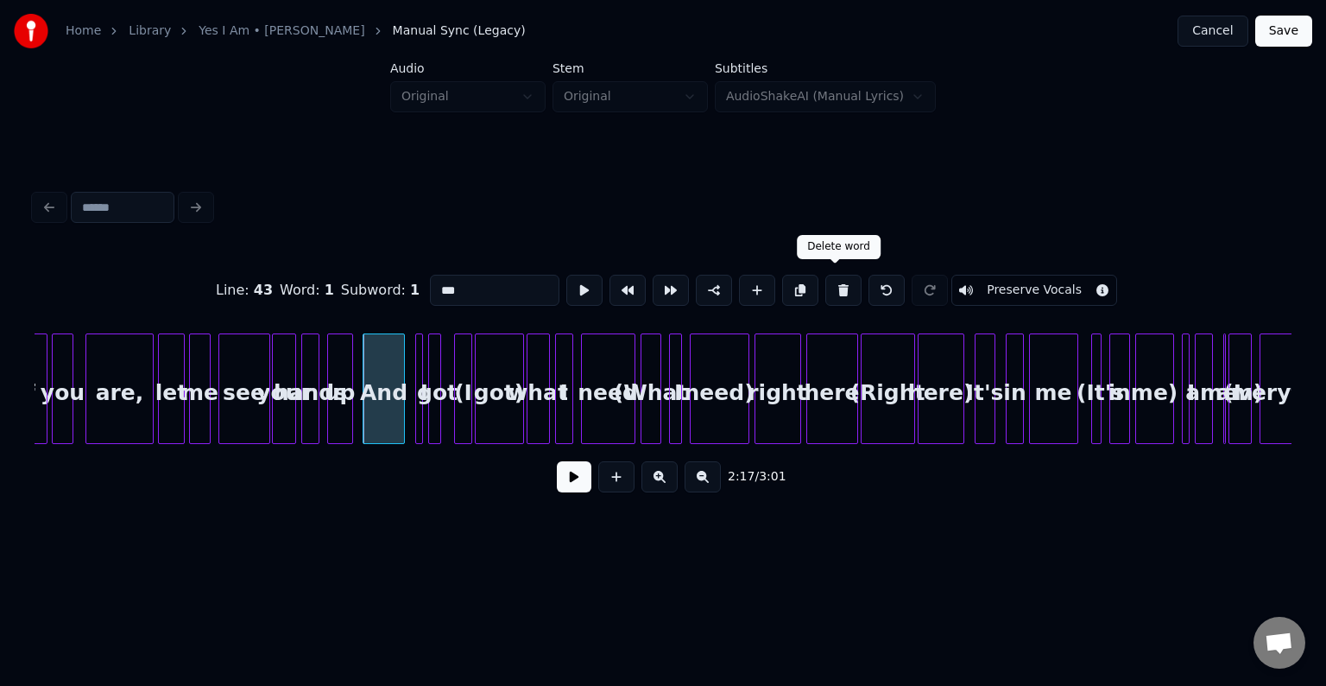
click at [827, 287] on button at bounding box center [843, 290] width 36 height 31
type input "**"
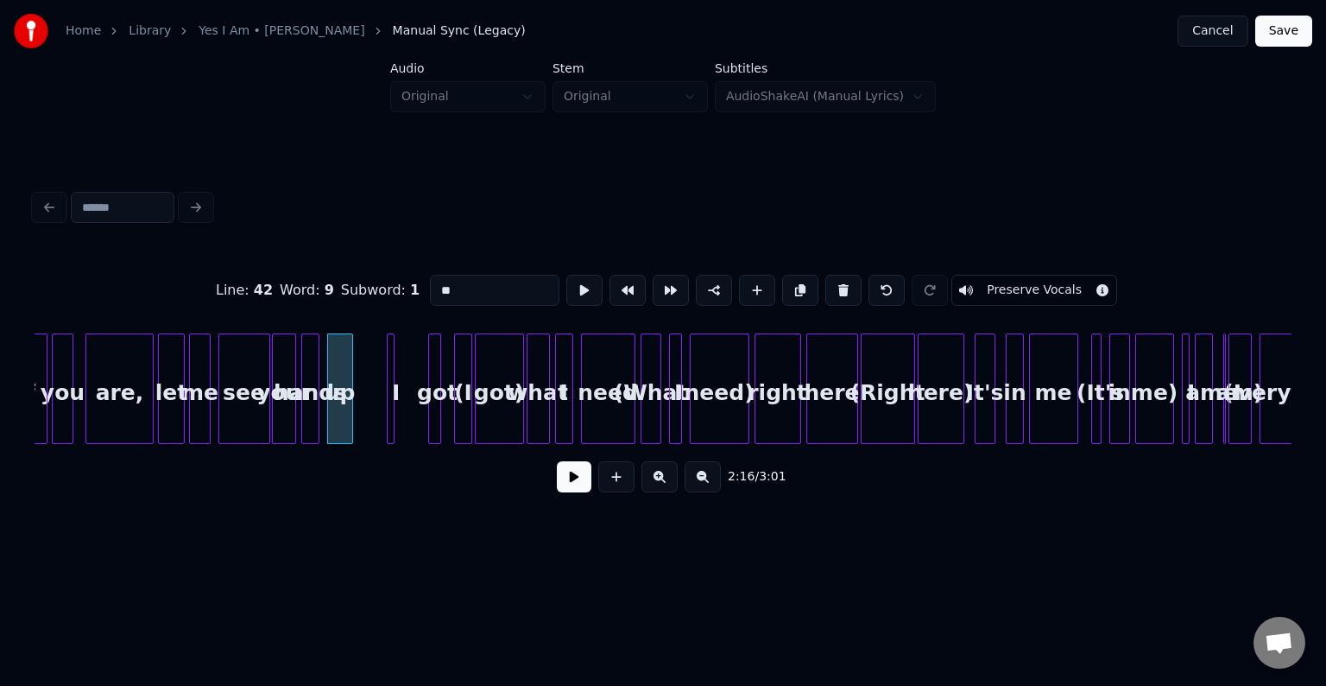
click at [387, 414] on div "I" at bounding box center [391, 388] width 8 height 111
click at [401, 415] on div at bounding box center [401, 388] width 5 height 109
click at [586, 485] on button at bounding box center [574, 476] width 35 height 31
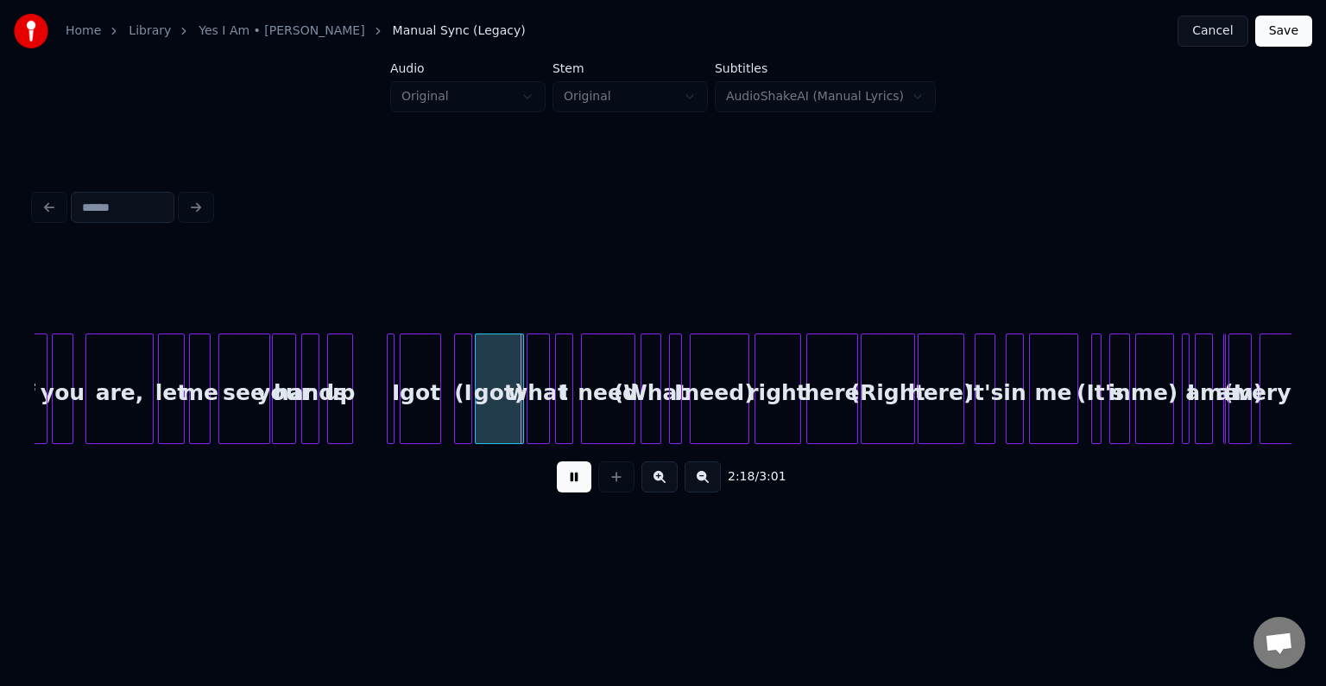
click at [566, 484] on button at bounding box center [574, 476] width 35 height 31
click at [387, 411] on div "I" at bounding box center [391, 388] width 8 height 111
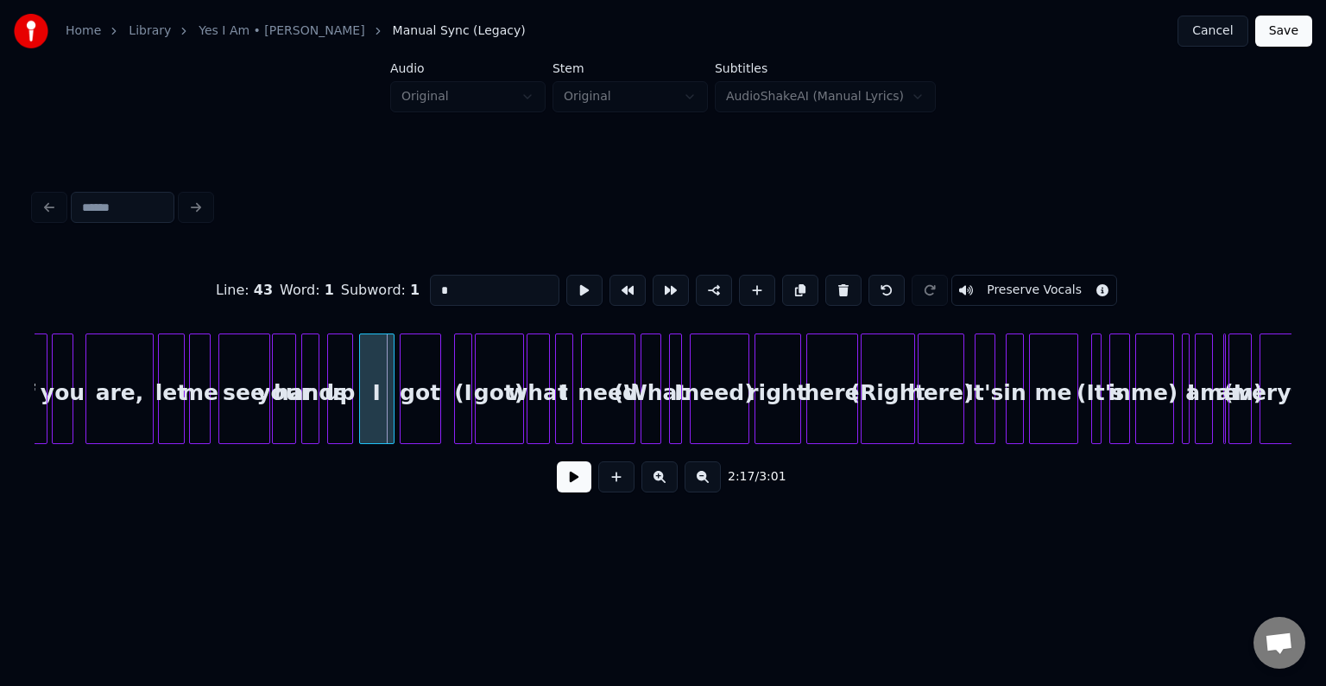
click at [360, 421] on div at bounding box center [362, 388] width 5 height 109
click at [566, 488] on button at bounding box center [574, 476] width 35 height 31
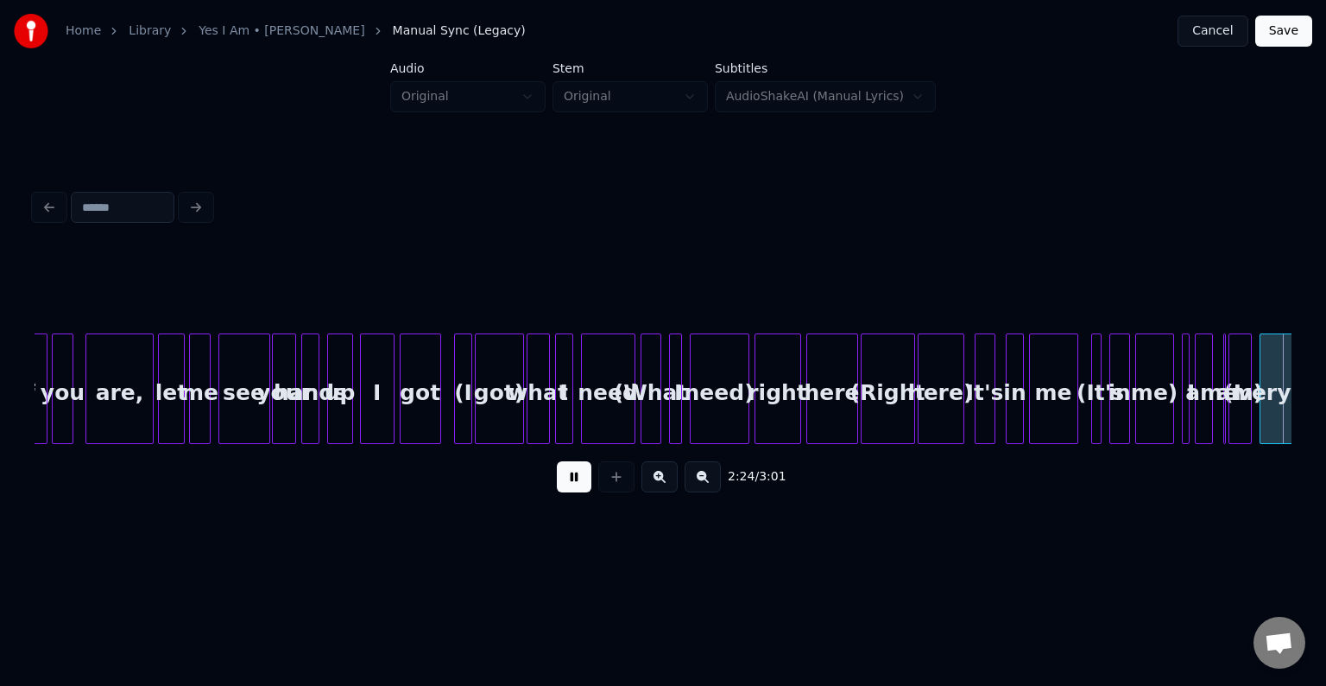
click at [566, 488] on button at bounding box center [574, 476] width 35 height 31
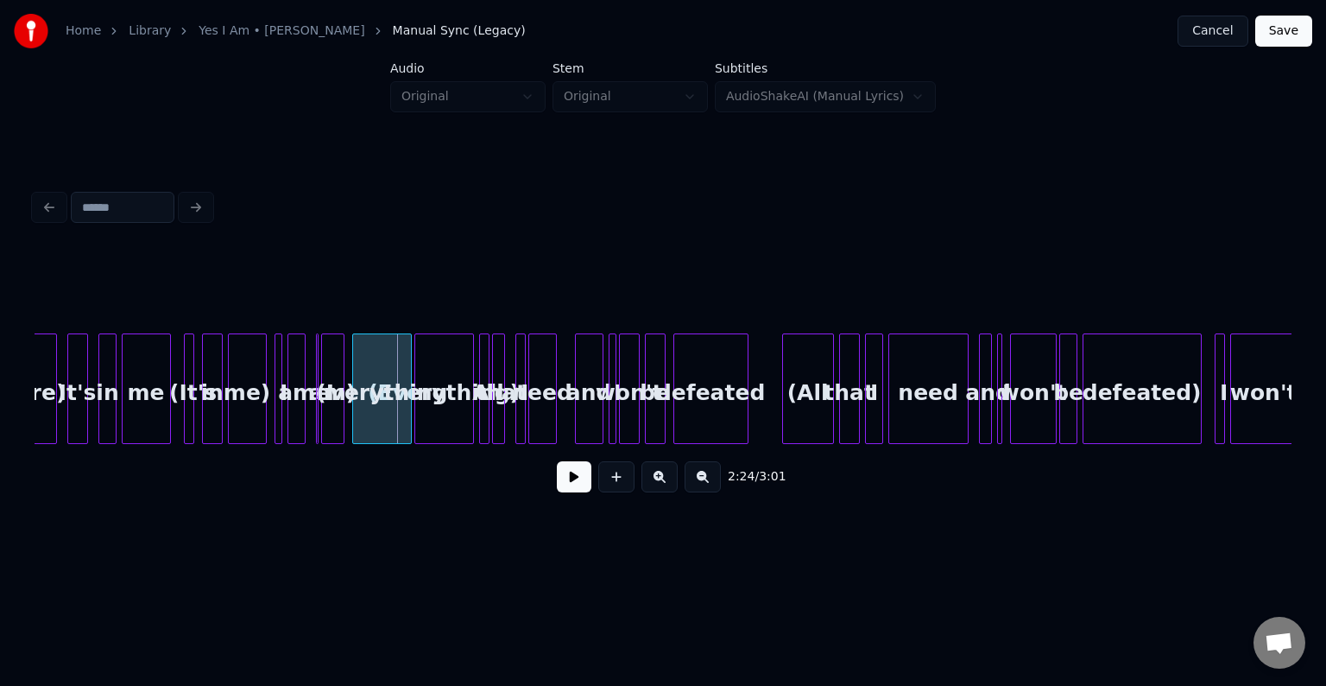
scroll to position [0, 18358]
click at [338, 414] on div at bounding box center [340, 388] width 5 height 109
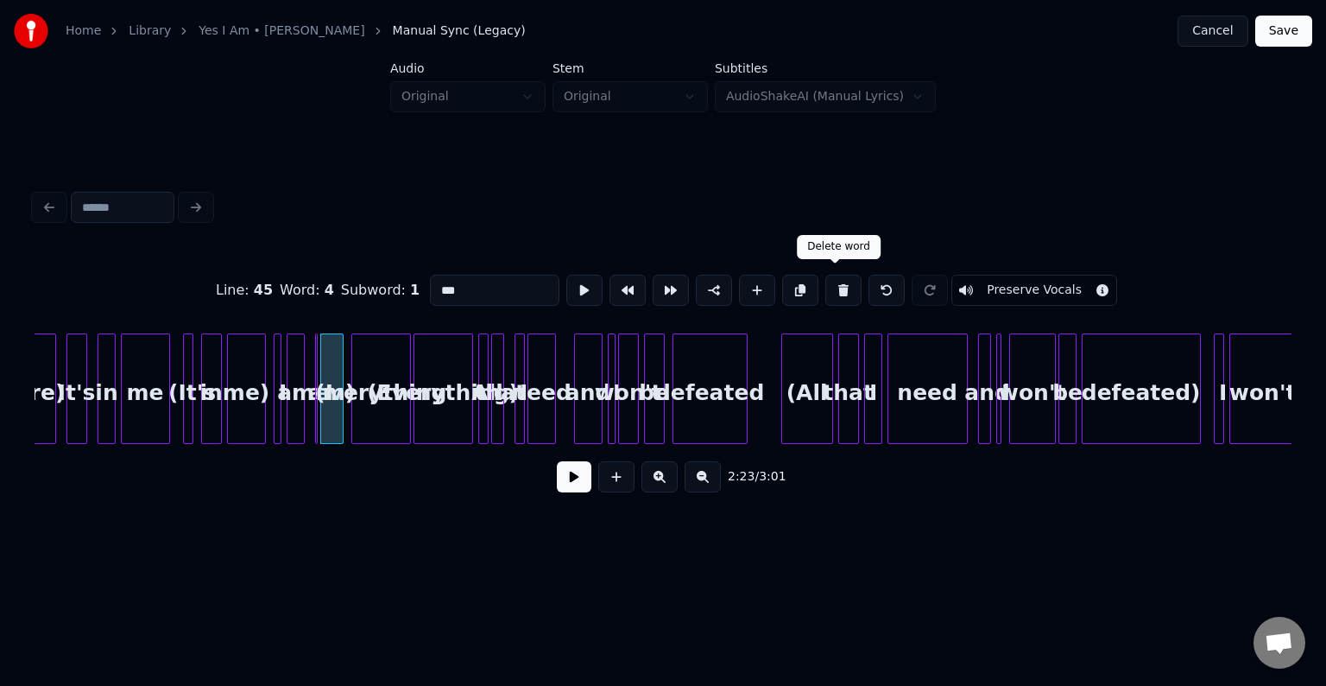
click at [834, 286] on button at bounding box center [843, 290] width 36 height 31
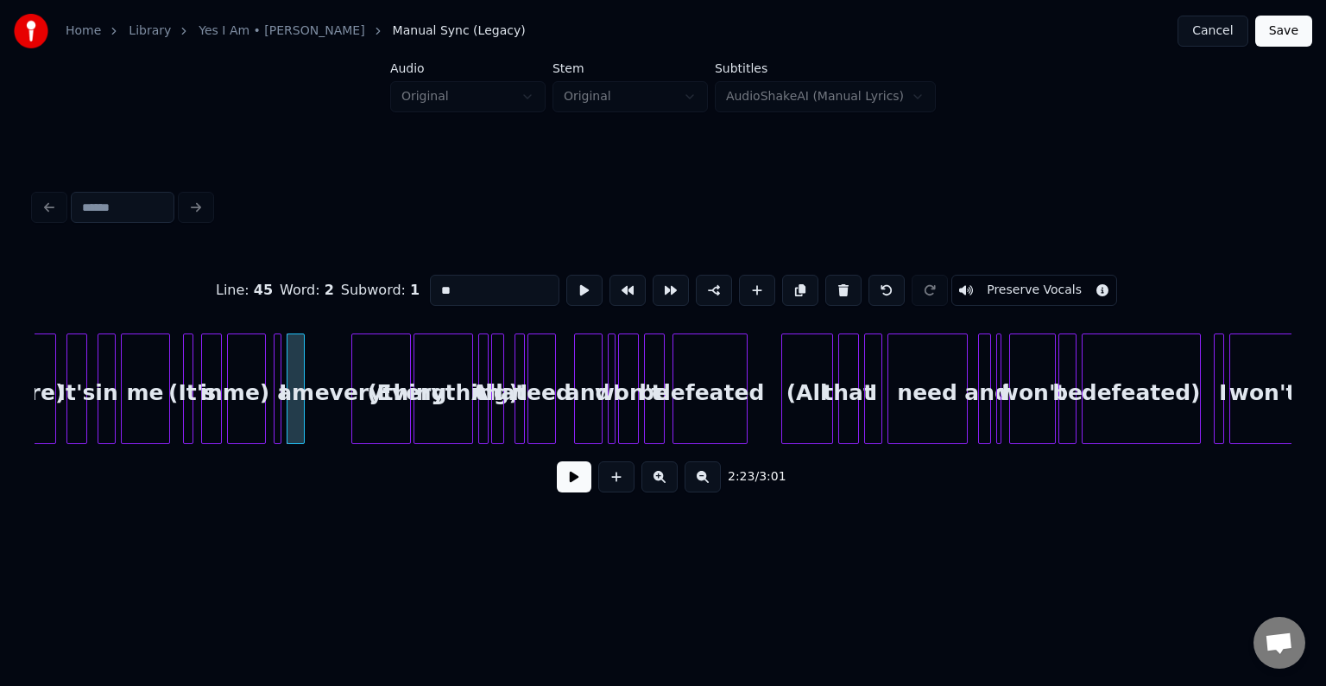
click at [366, 404] on div "everything" at bounding box center [381, 392] width 58 height 117
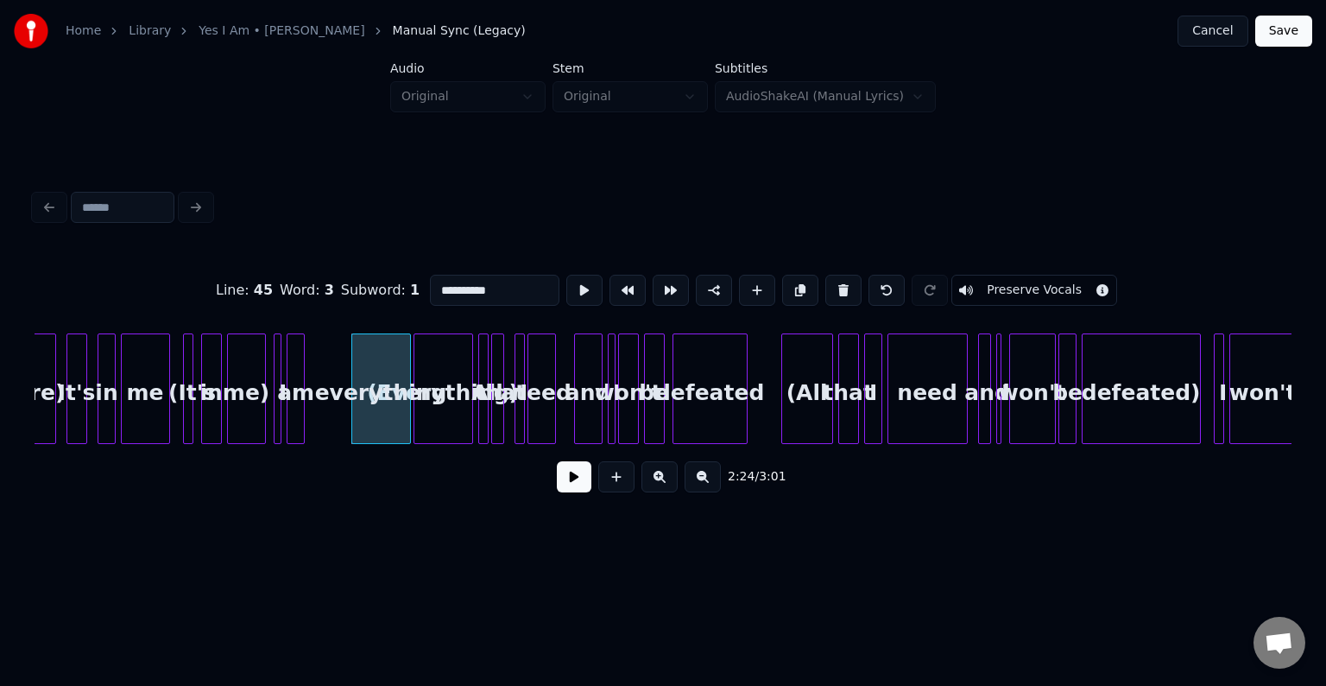
click at [256, 404] on div "me)" at bounding box center [246, 392] width 37 height 117
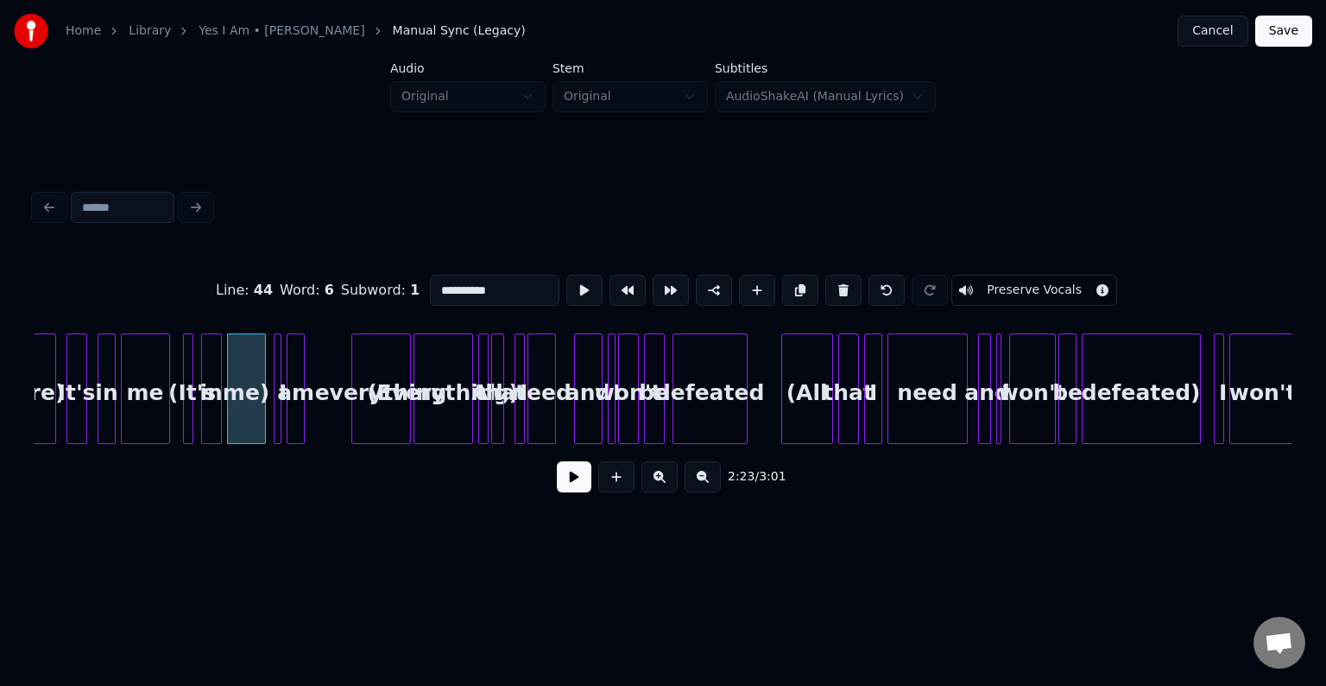
type input "***"
click at [568, 483] on button at bounding box center [574, 476] width 35 height 31
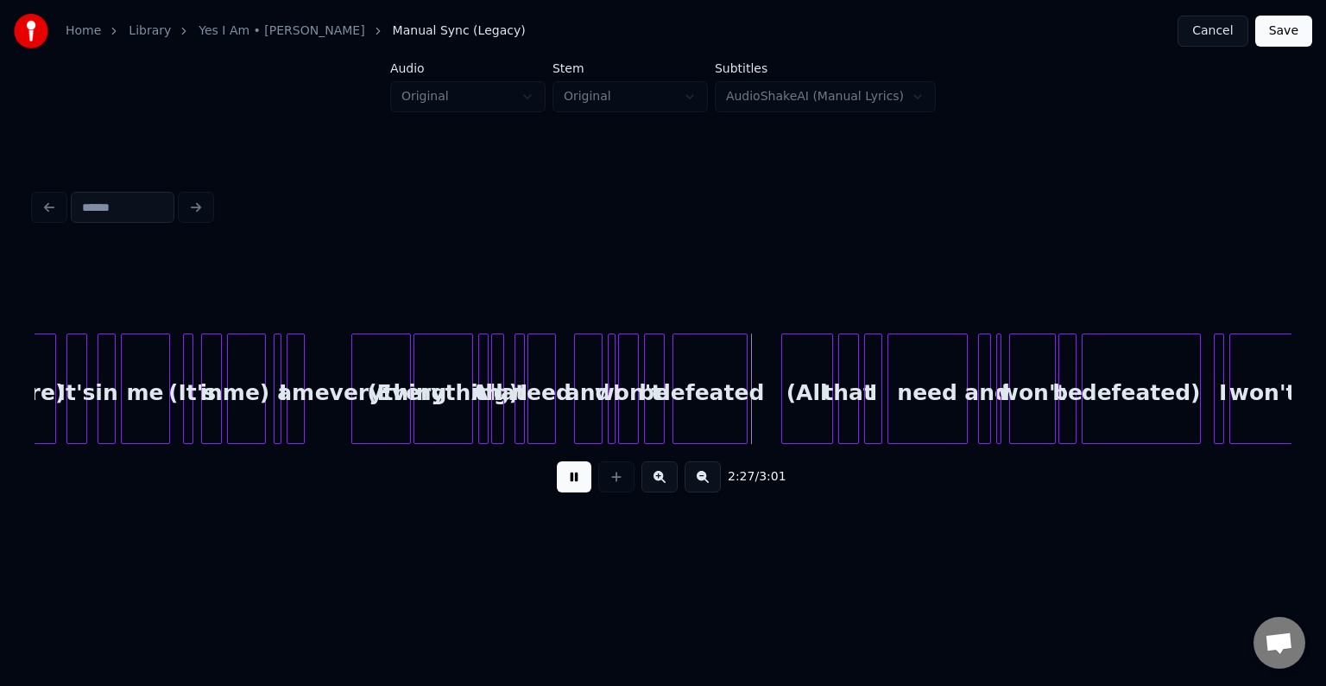
click at [563, 484] on button at bounding box center [574, 476] width 35 height 31
click at [553, 480] on div "2:27 / 3:01" at bounding box center [663, 477] width 1230 height 38
click at [572, 481] on button at bounding box center [574, 476] width 35 height 31
click at [571, 483] on button at bounding box center [574, 476] width 35 height 31
click at [400, 405] on div "everything" at bounding box center [381, 392] width 58 height 117
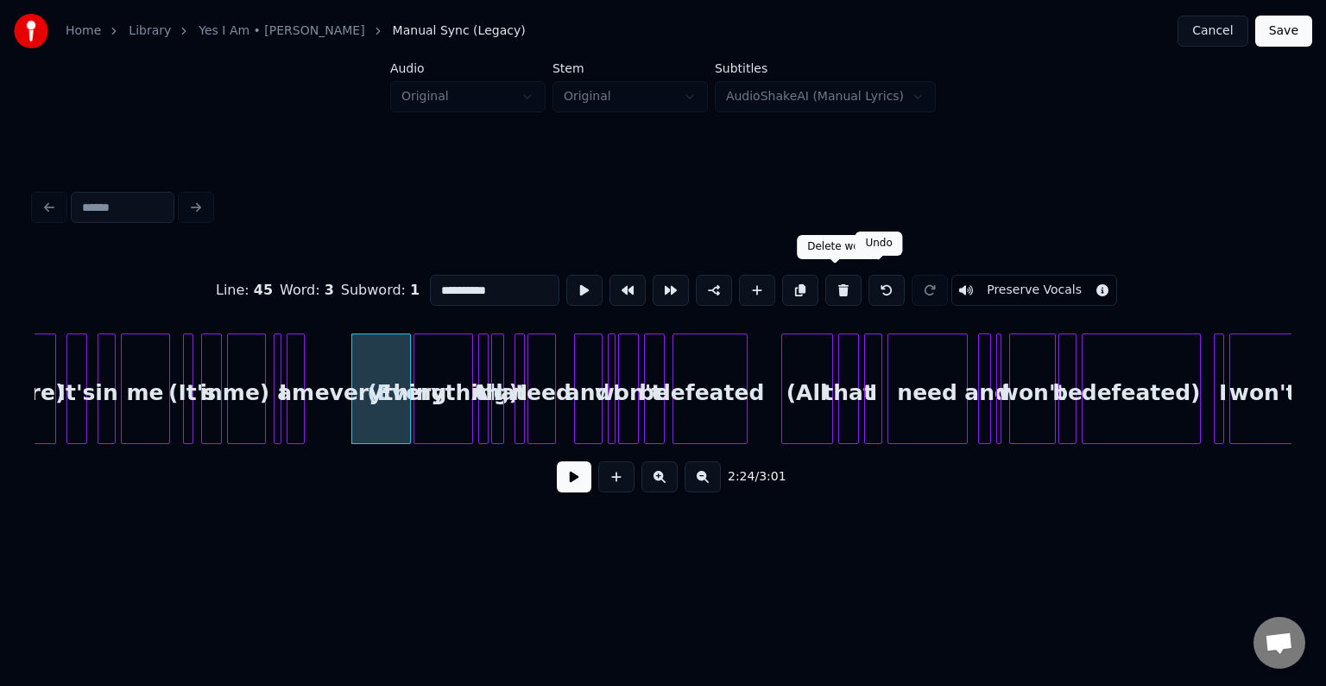
click at [869, 283] on button at bounding box center [887, 290] width 36 height 31
type input "**********"
click at [568, 471] on button at bounding box center [574, 476] width 35 height 31
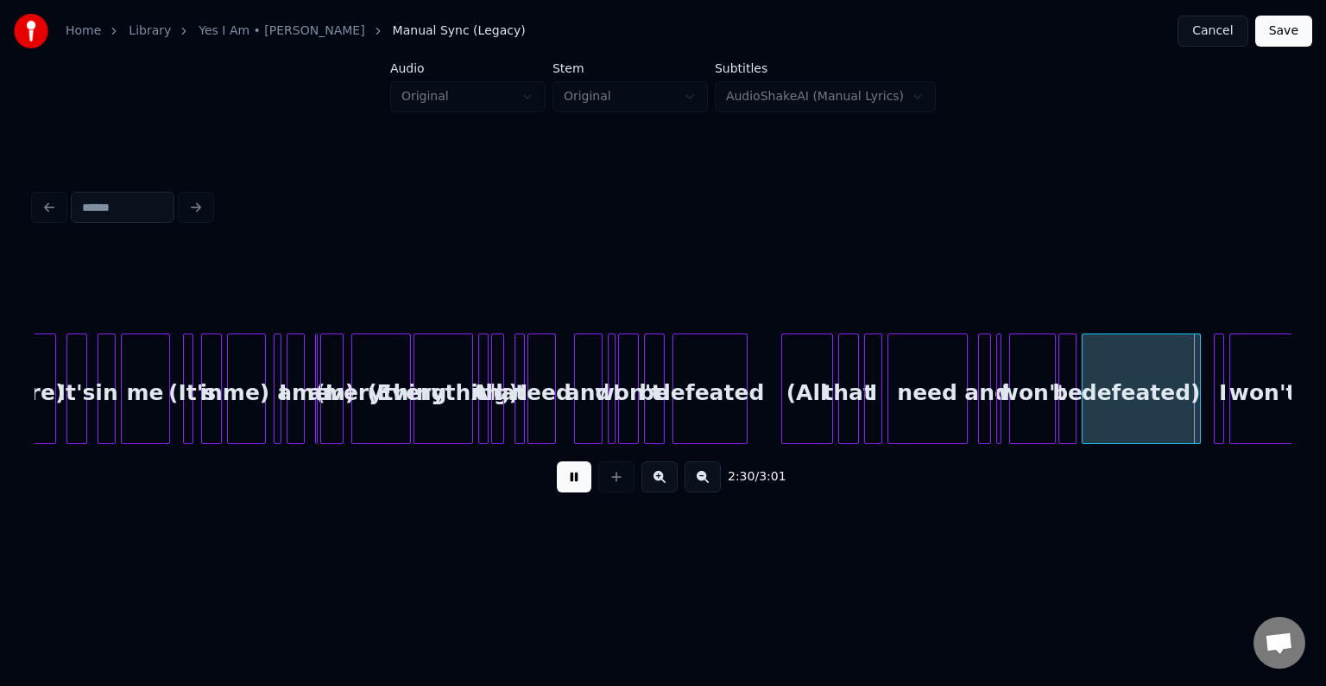
click at [567, 472] on button at bounding box center [574, 476] width 35 height 31
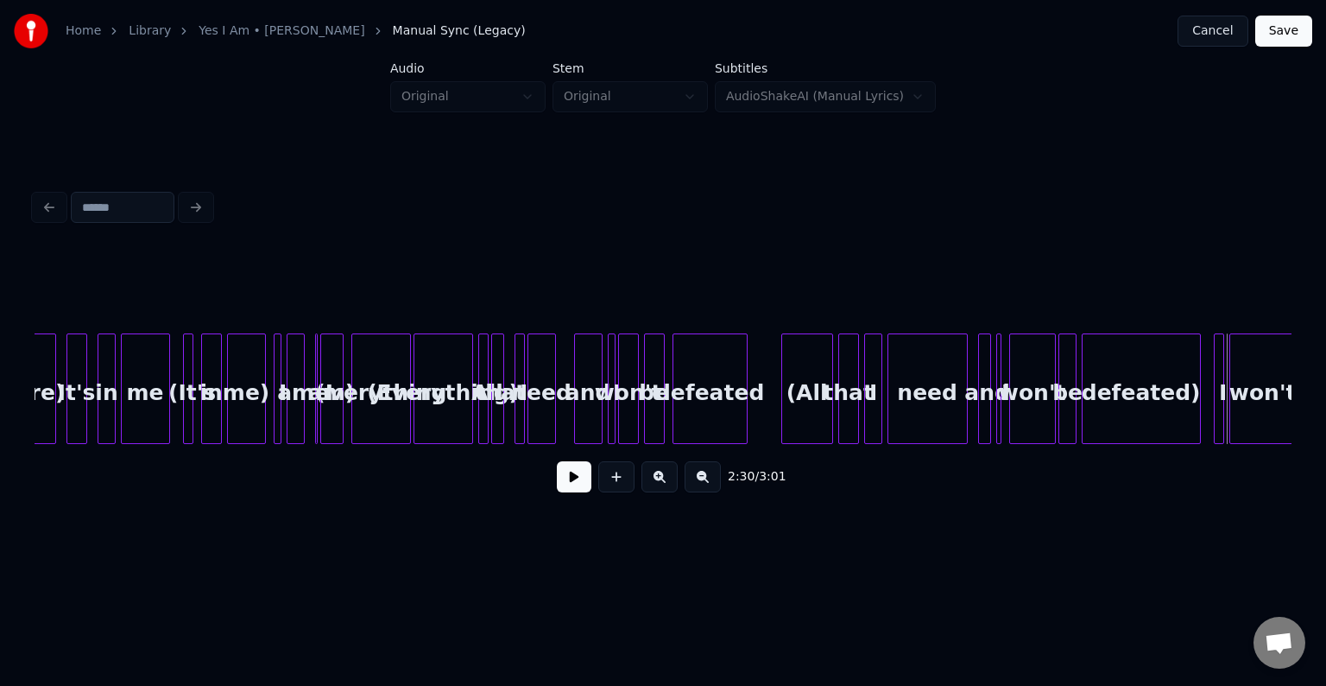
click at [814, 390] on div "(All" at bounding box center [807, 392] width 50 height 117
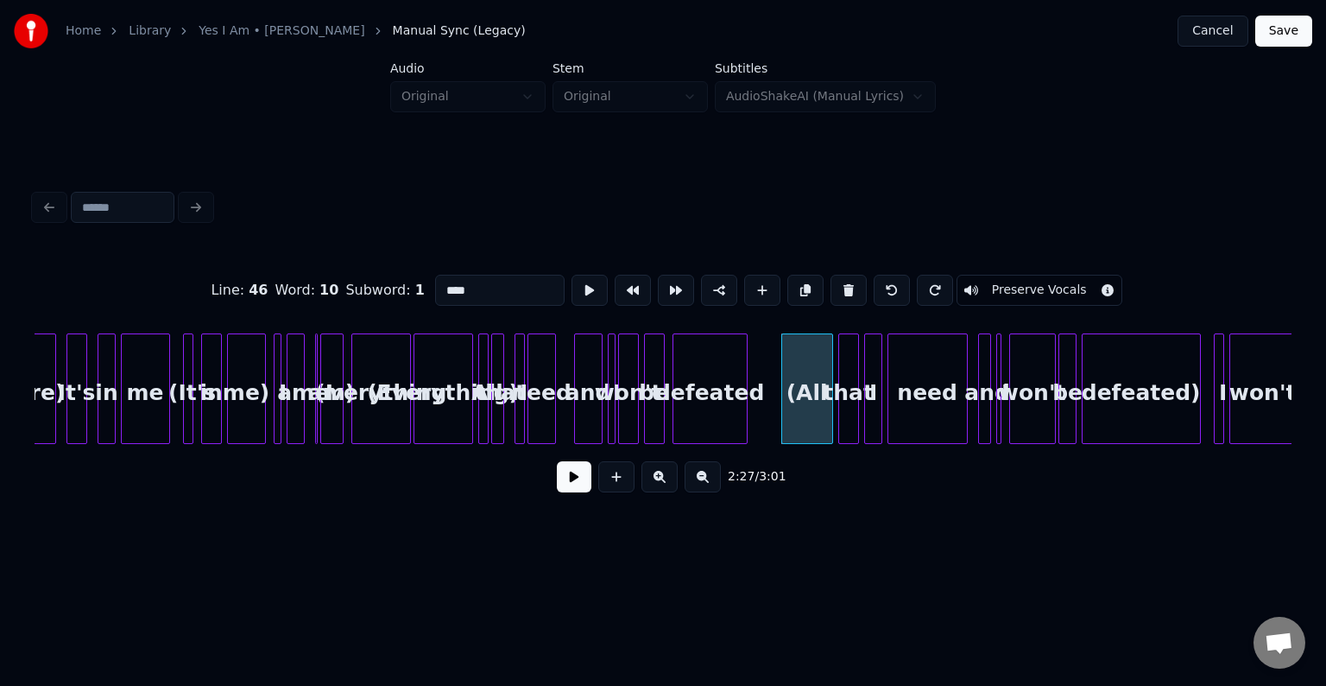
click at [559, 485] on button at bounding box center [574, 476] width 35 height 31
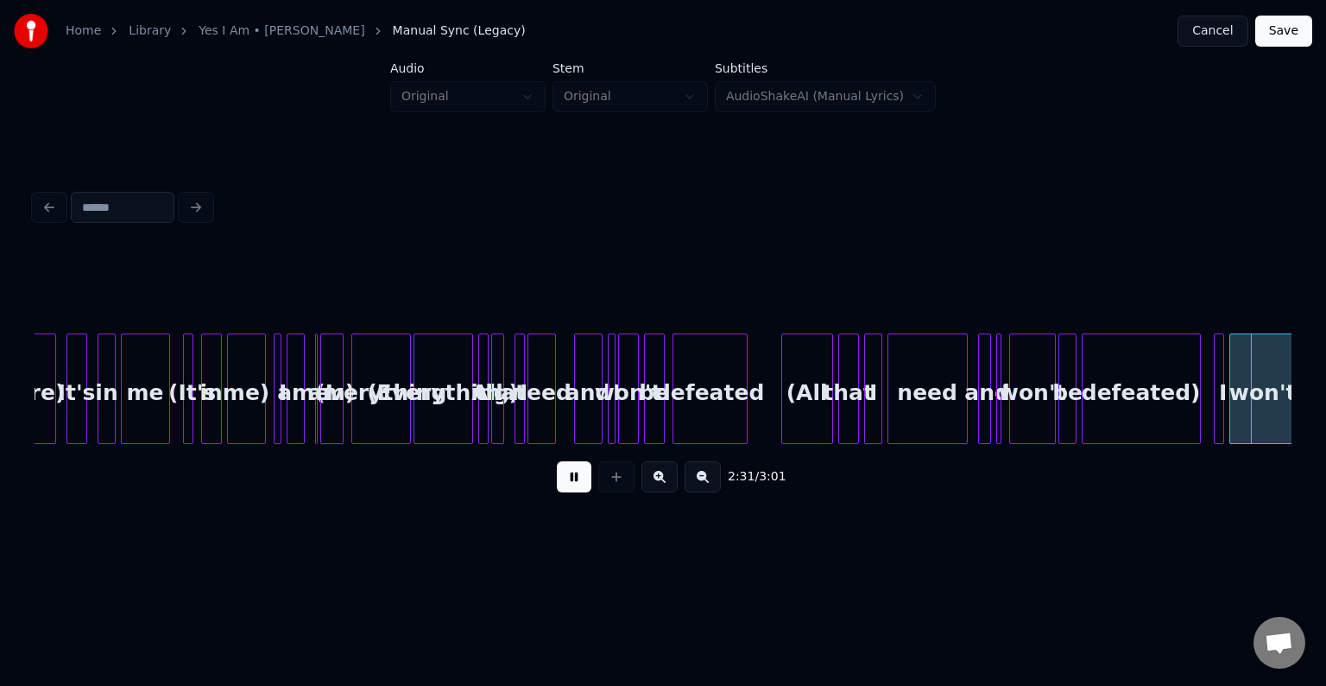
click at [559, 485] on button at bounding box center [574, 476] width 35 height 31
click at [414, 399] on div "(Everything)" at bounding box center [443, 392] width 58 height 117
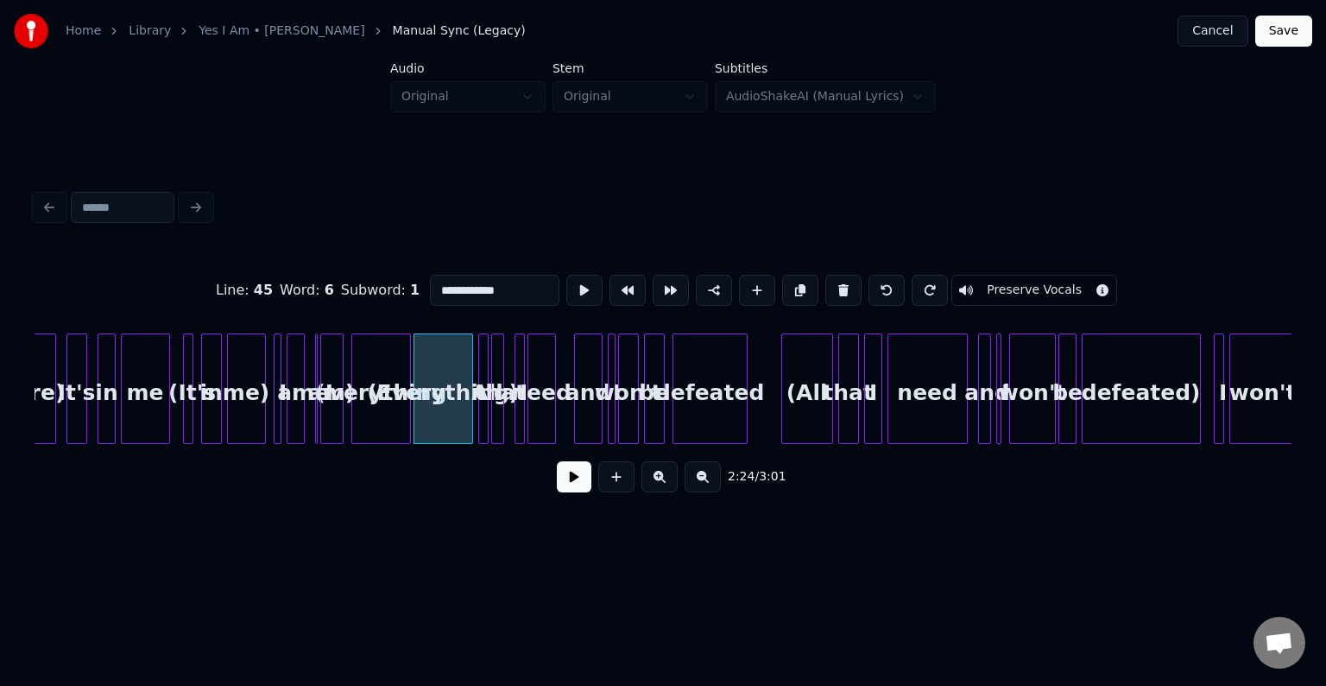
click at [585, 488] on button at bounding box center [574, 476] width 35 height 31
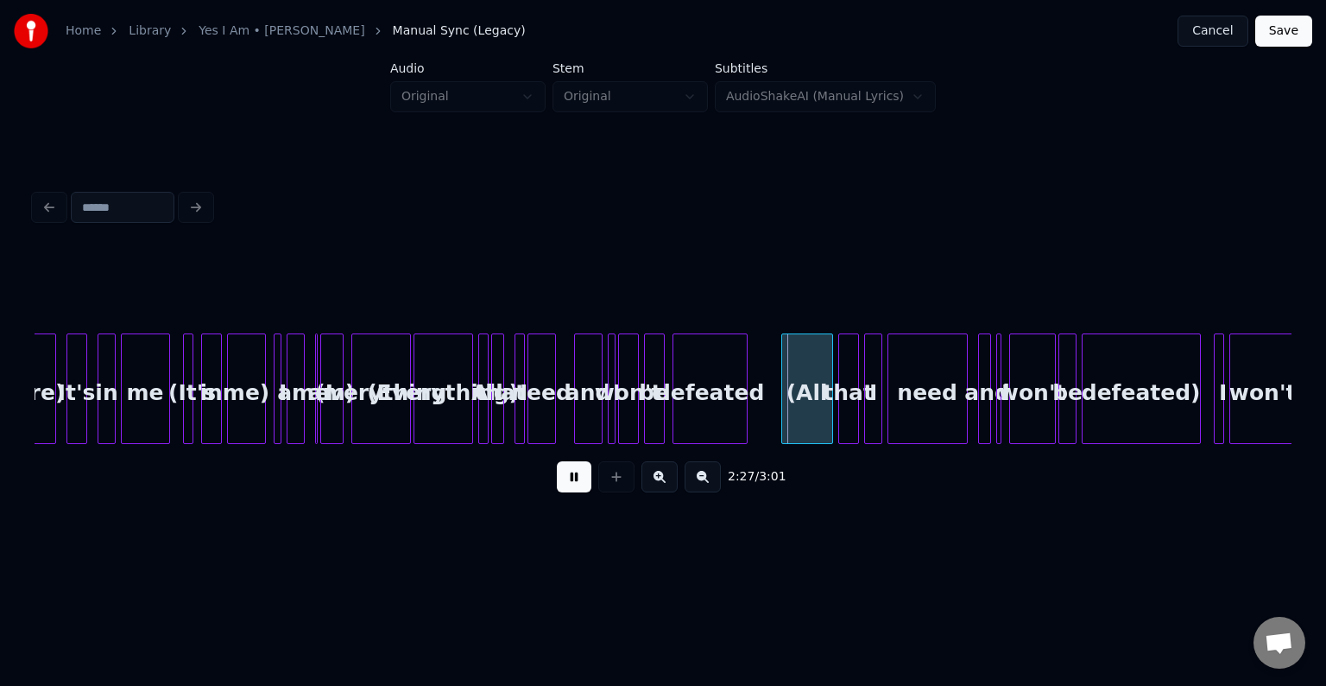
click at [585, 488] on button at bounding box center [574, 476] width 35 height 31
click at [727, 414] on div "defeated" at bounding box center [709, 392] width 73 height 117
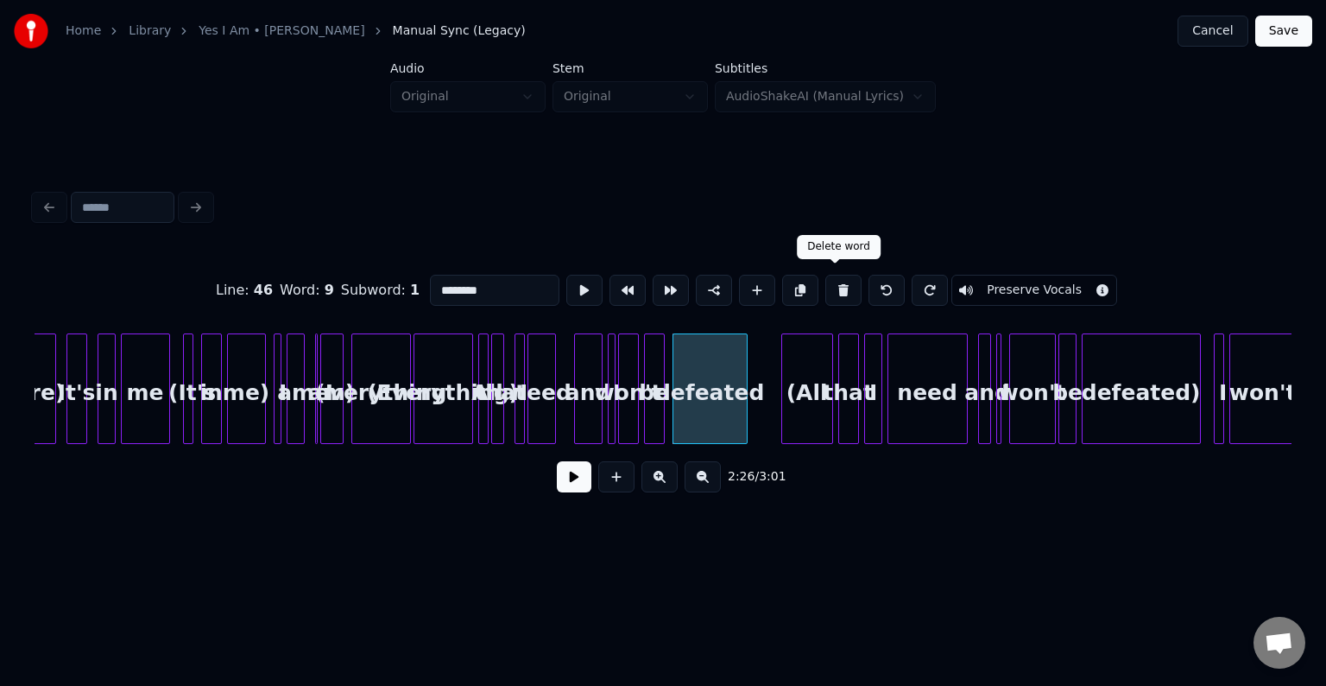
click at [826, 281] on button at bounding box center [843, 290] width 36 height 31
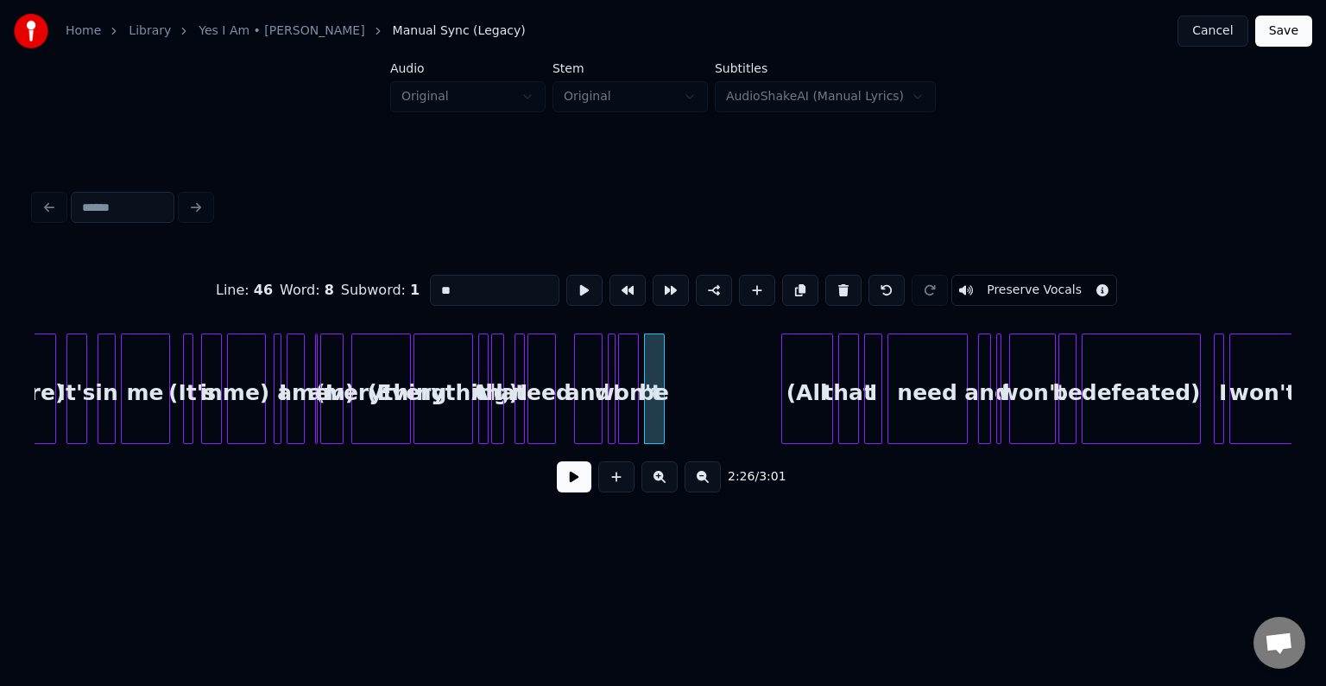
click at [826, 281] on button at bounding box center [843, 290] width 36 height 31
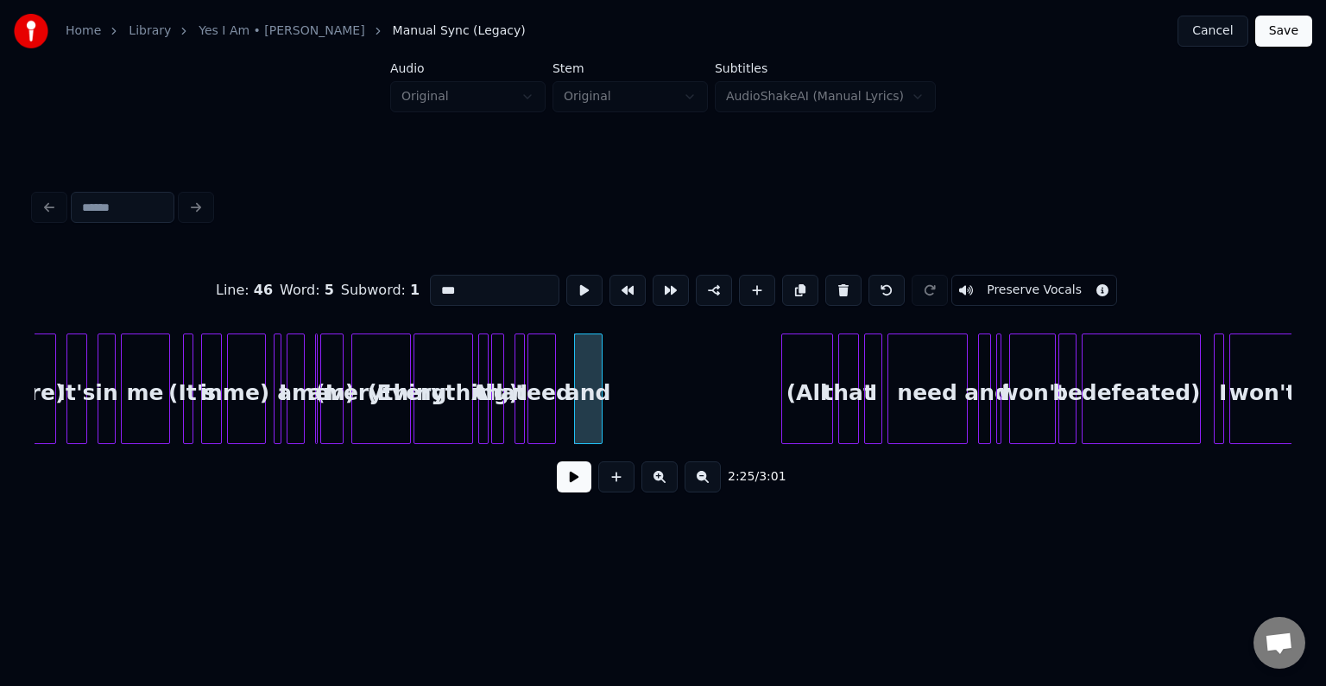
click at [826, 281] on button at bounding box center [843, 290] width 36 height 31
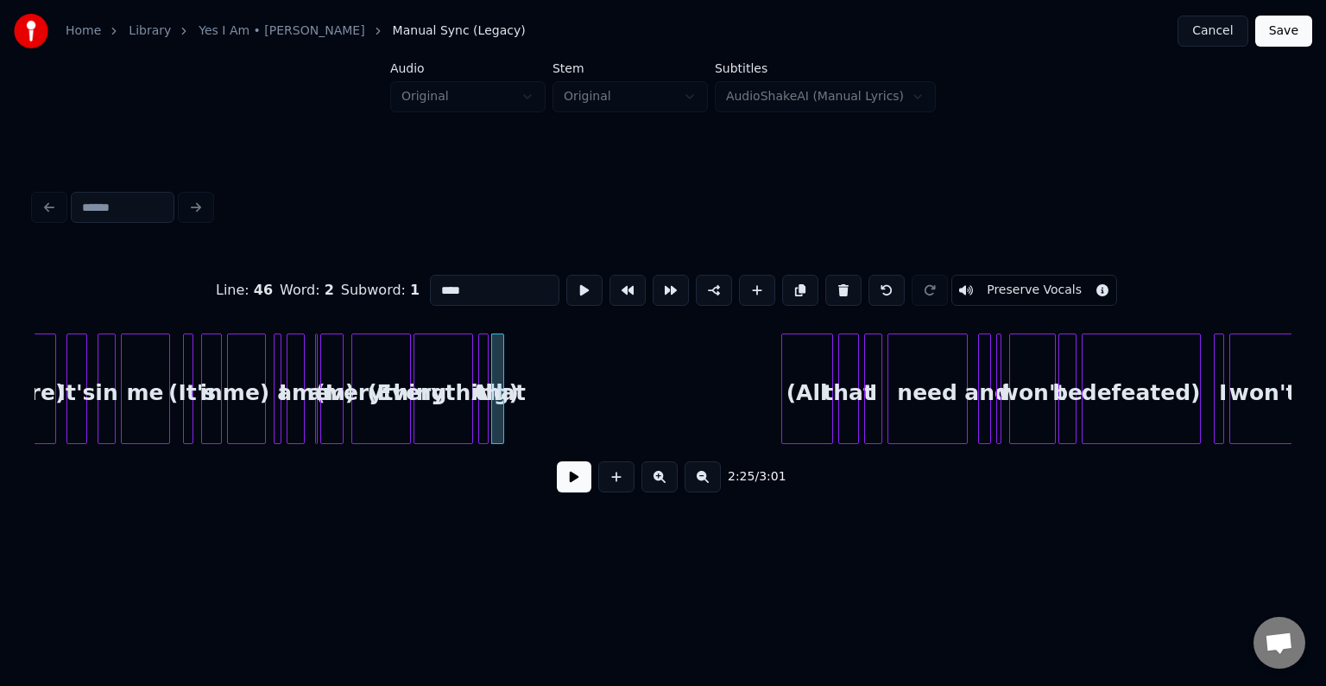
click at [826, 281] on button at bounding box center [843, 290] width 36 height 31
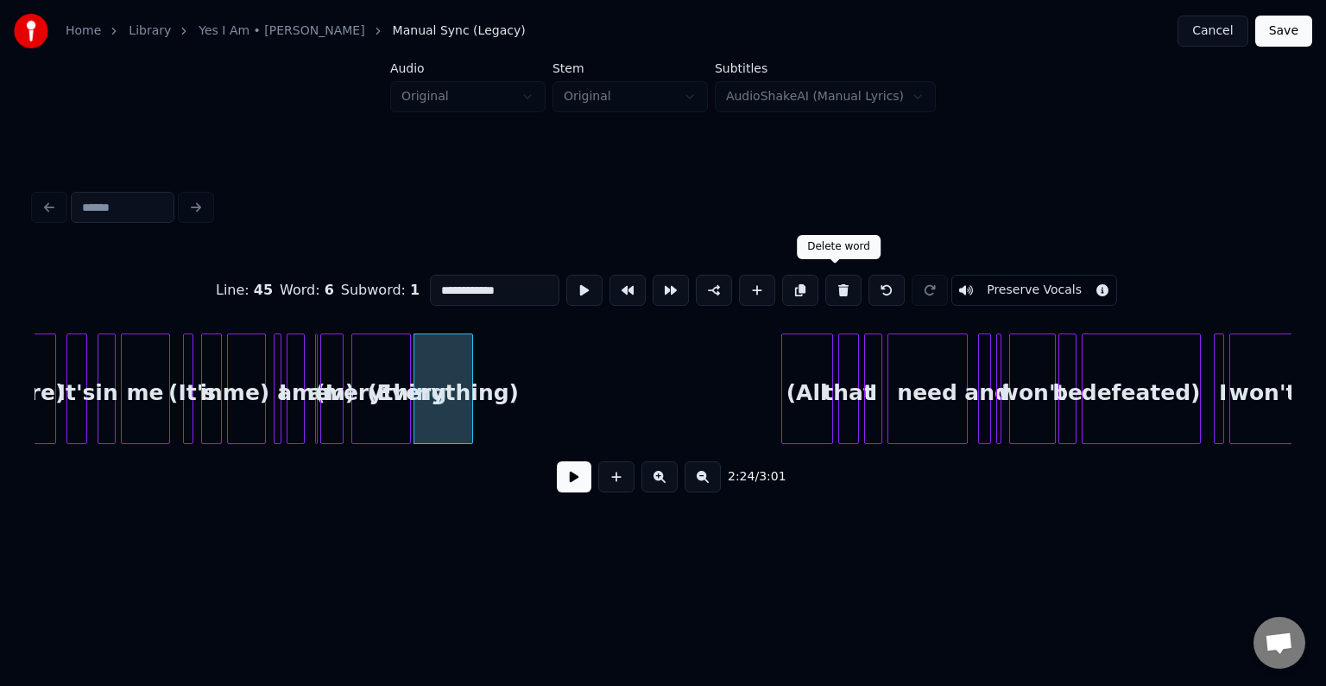
click at [825, 283] on button at bounding box center [843, 290] width 36 height 31
type input "**********"
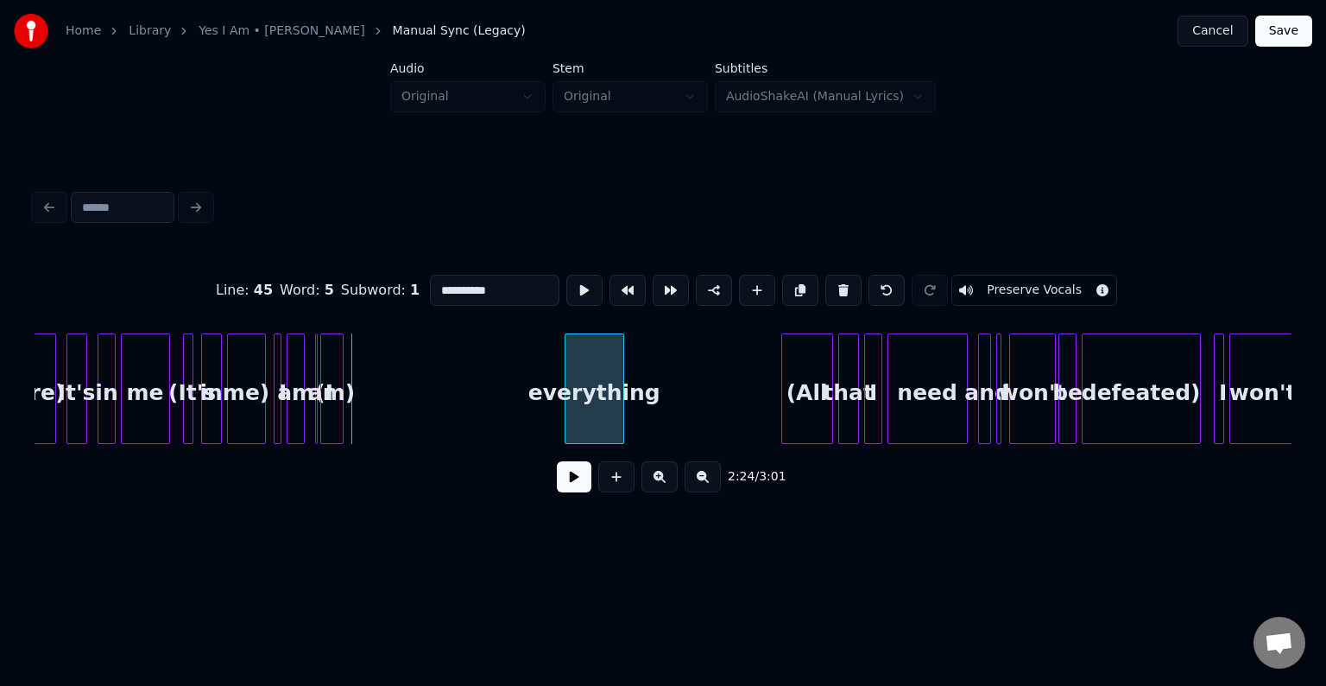
click at [593, 420] on div "everything" at bounding box center [595, 392] width 58 height 117
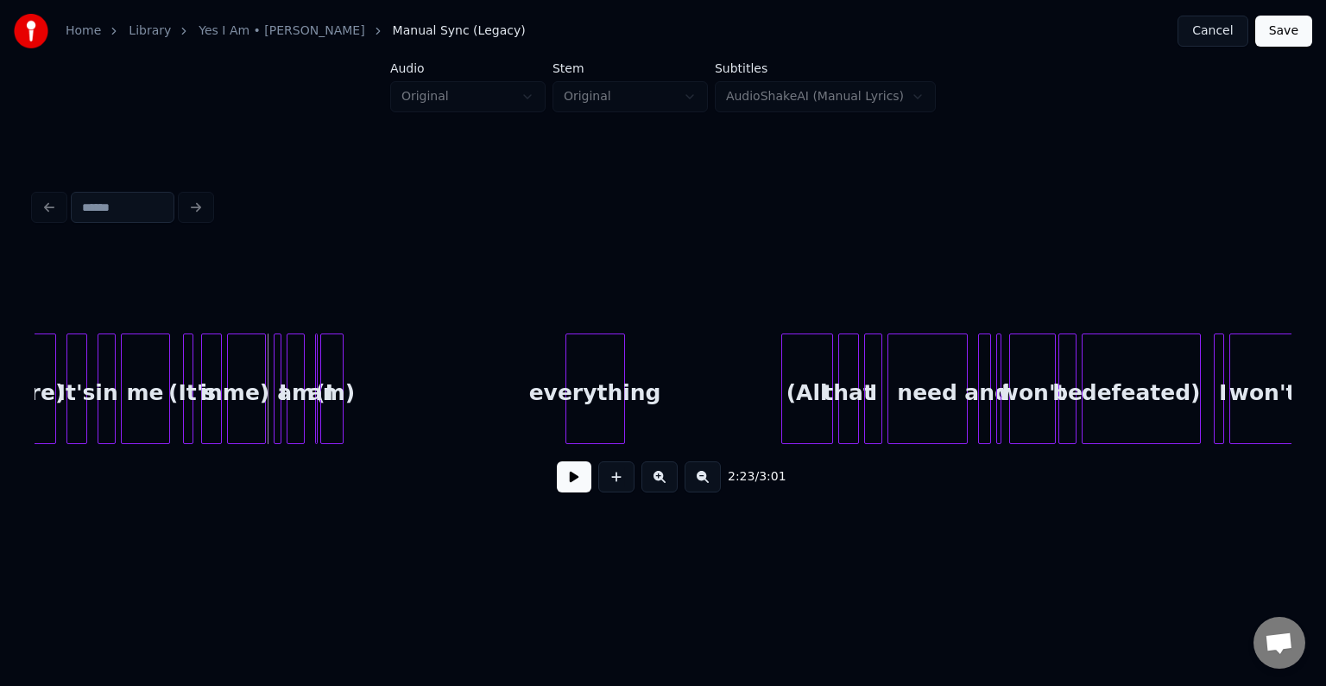
click at [578, 477] on button at bounding box center [574, 476] width 35 height 31
click at [518, 416] on div "am)" at bounding box center [519, 392] width 22 height 117
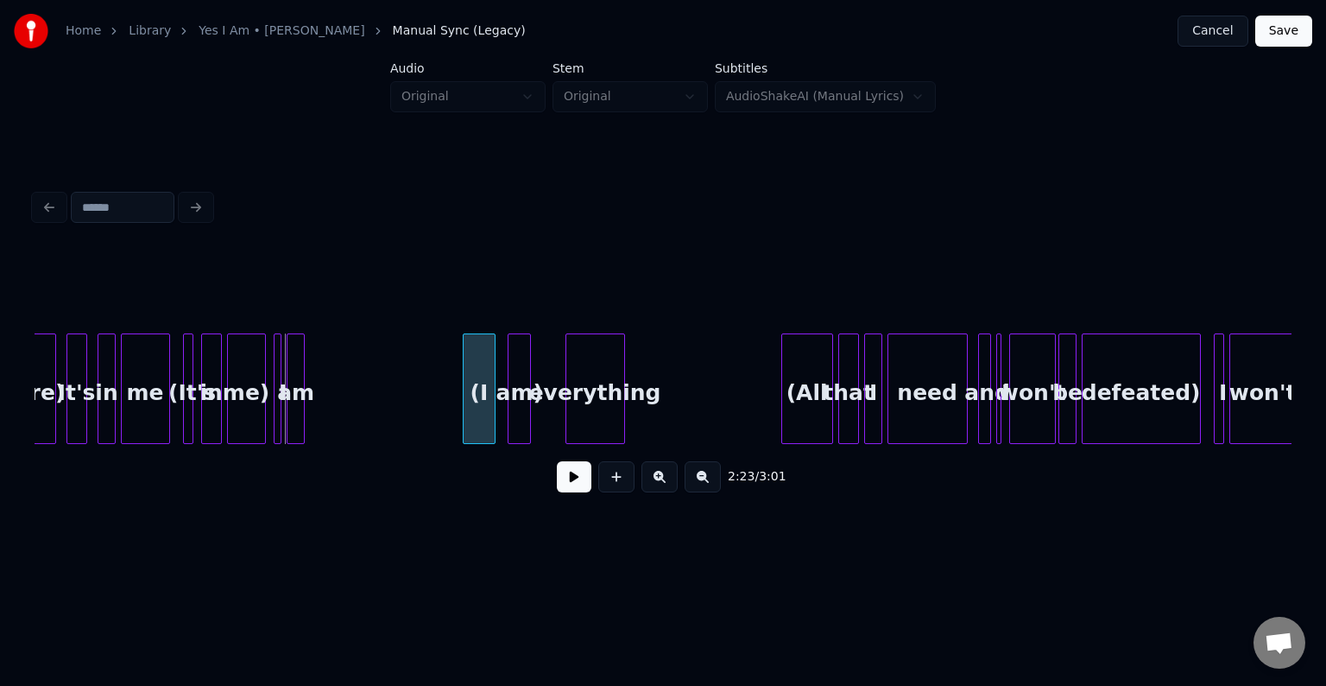
click at [491, 433] on div "(I" at bounding box center [479, 392] width 31 height 117
click at [296, 411] on div "am" at bounding box center [296, 392] width 17 height 117
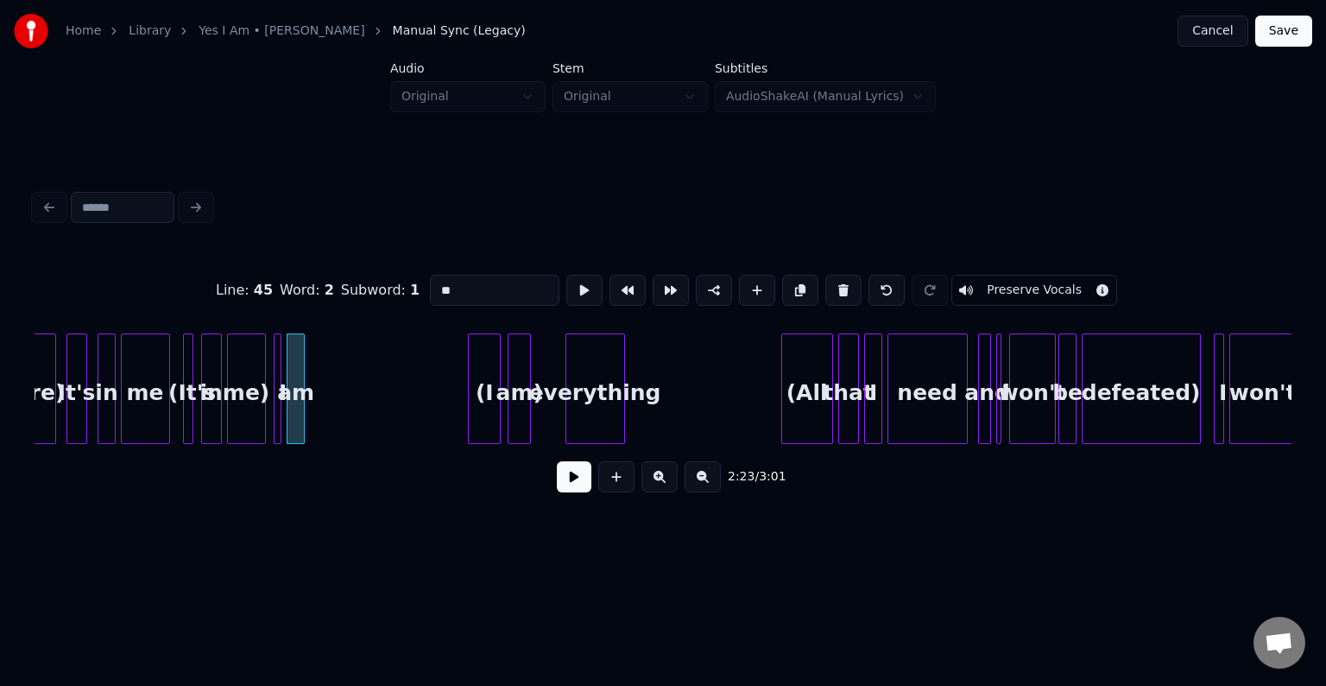
click at [250, 408] on div "me)" at bounding box center [246, 392] width 37 height 117
type input "***"
click at [566, 470] on button at bounding box center [574, 476] width 35 height 31
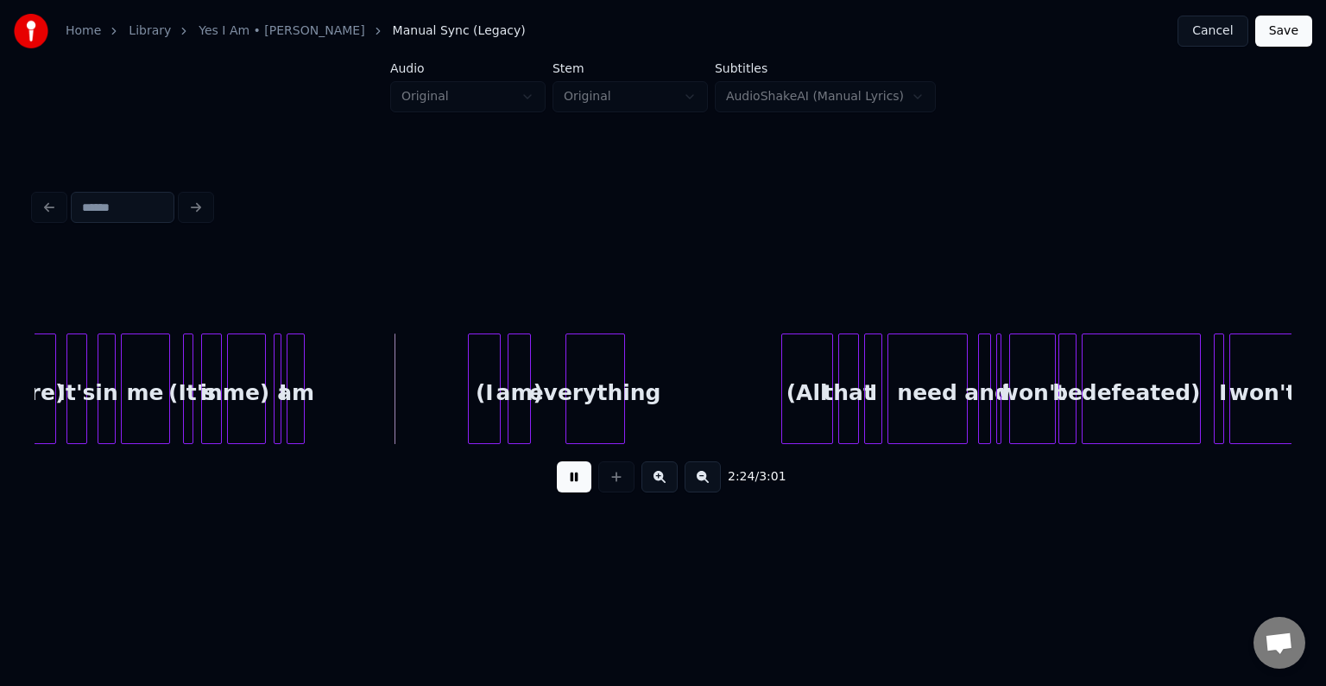
click at [565, 470] on button at bounding box center [574, 476] width 35 height 31
click at [582, 487] on button at bounding box center [574, 476] width 35 height 31
click at [565, 470] on button at bounding box center [574, 476] width 35 height 31
click at [395, 431] on div "am" at bounding box center [396, 392] width 17 height 117
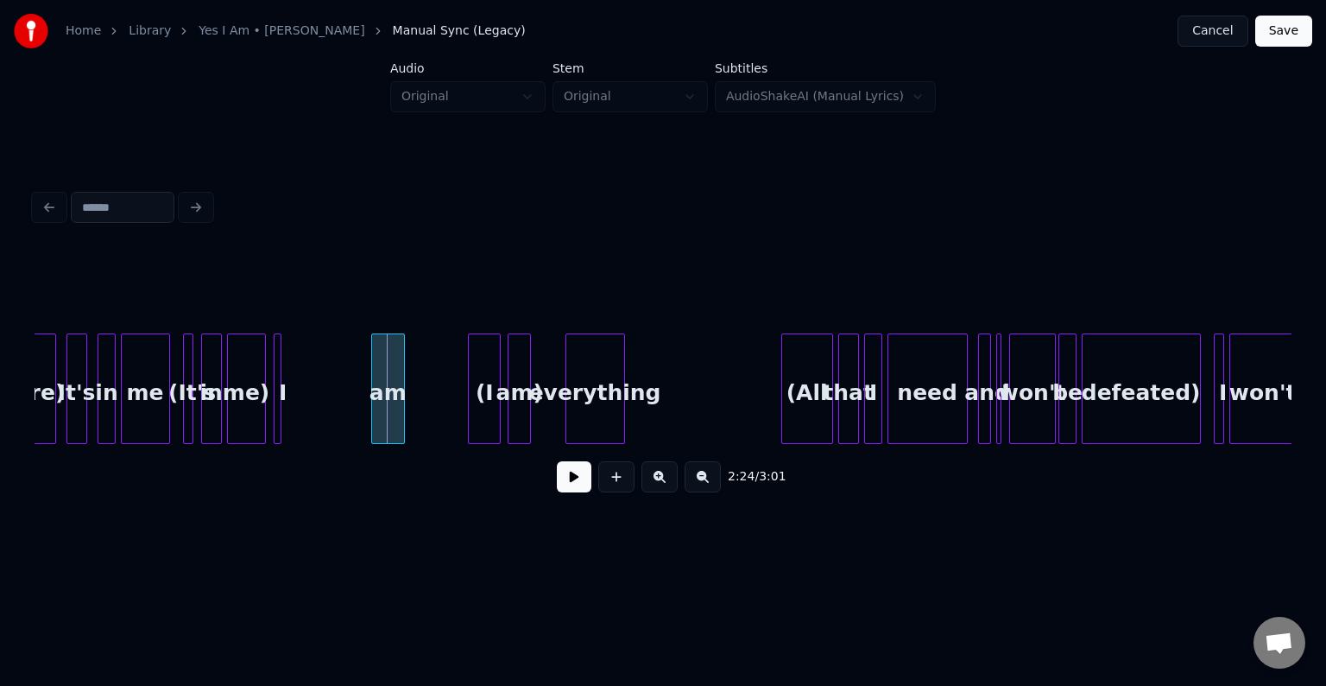
click at [372, 428] on div at bounding box center [374, 388] width 5 height 109
click at [309, 427] on div at bounding box center [308, 388] width 5 height 109
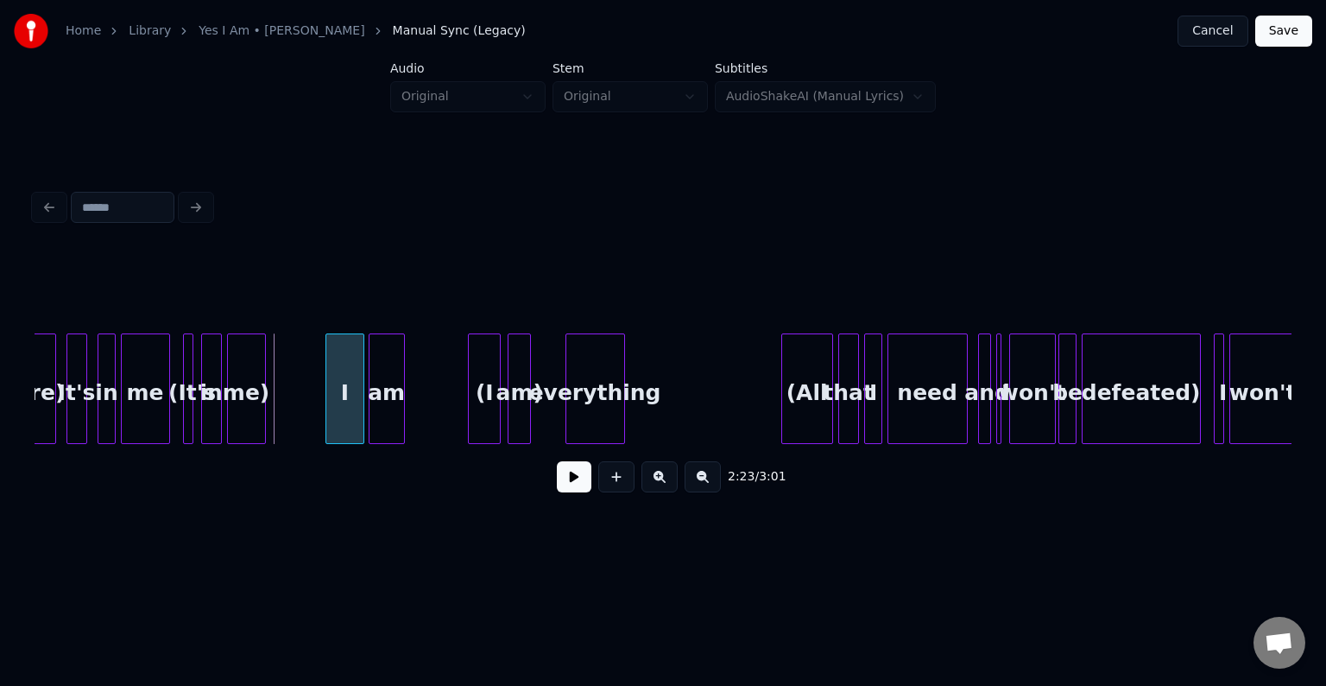
click at [345, 421] on div "I" at bounding box center [344, 392] width 36 height 117
click at [575, 490] on button at bounding box center [574, 476] width 35 height 31
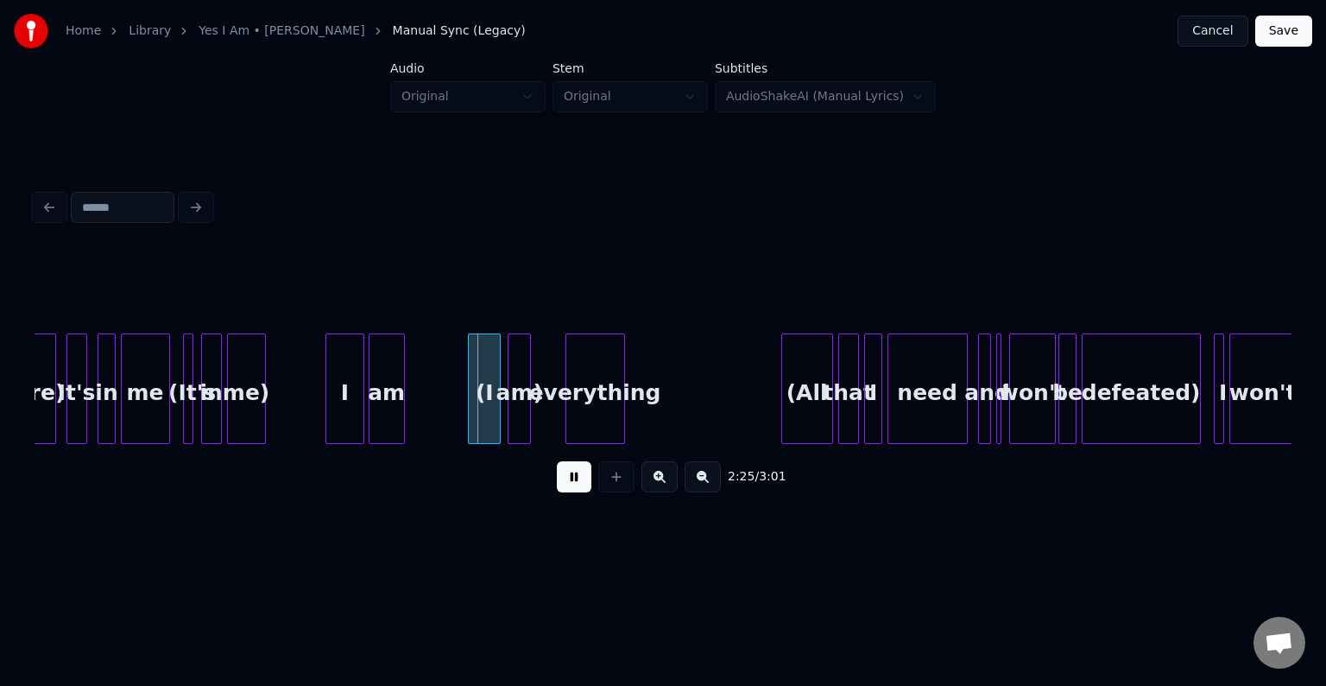
click at [575, 490] on button at bounding box center [574, 476] width 35 height 31
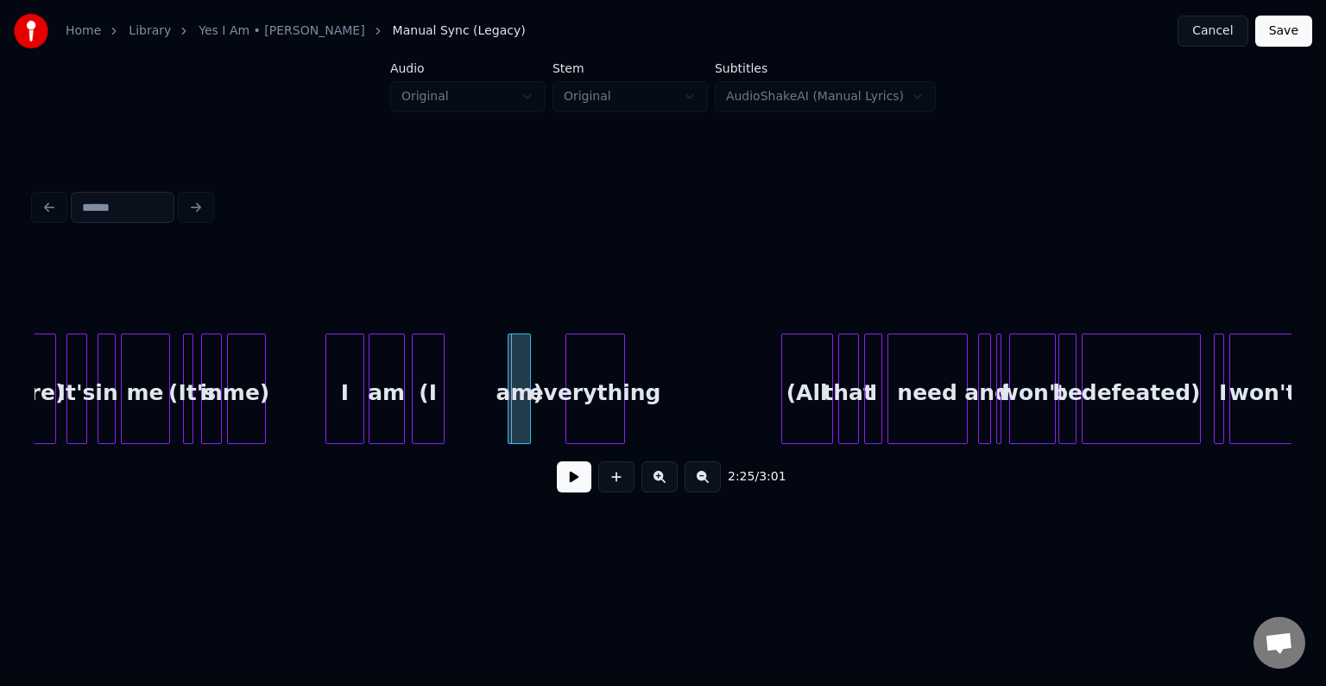
click at [425, 406] on div "(I" at bounding box center [428, 392] width 31 height 117
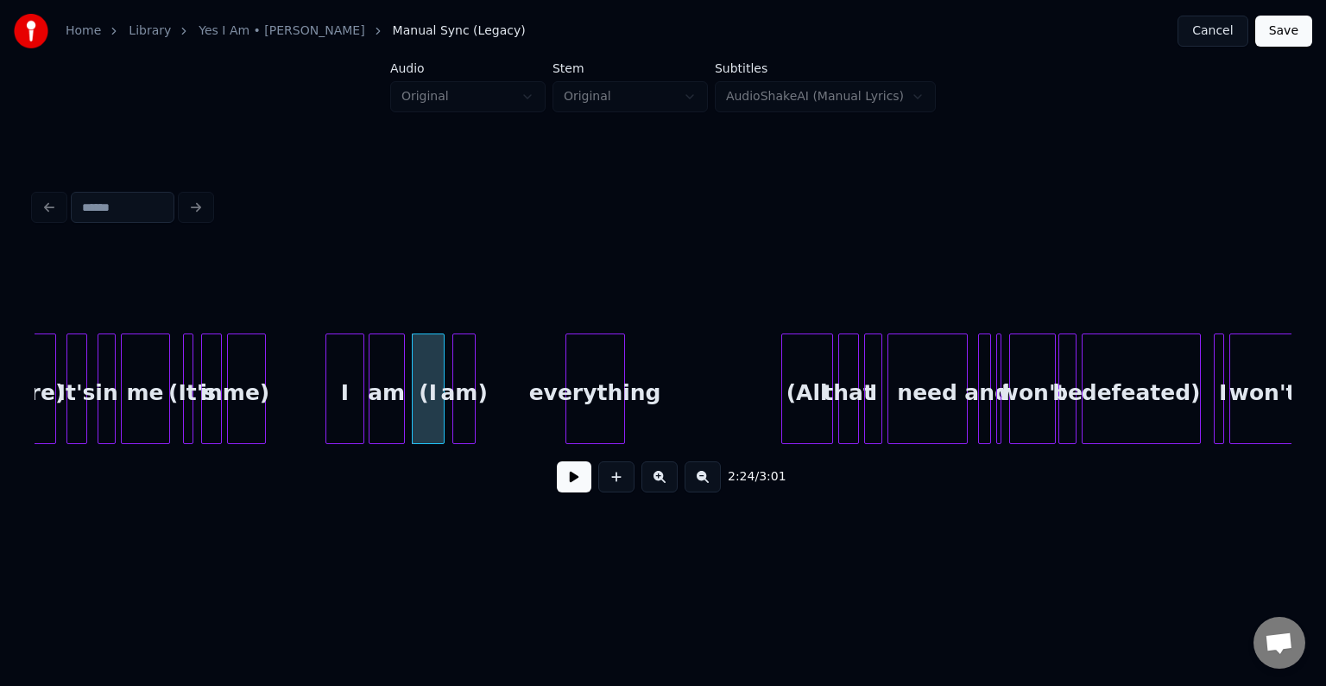
click at [463, 412] on div "am)" at bounding box center [464, 392] width 22 height 117
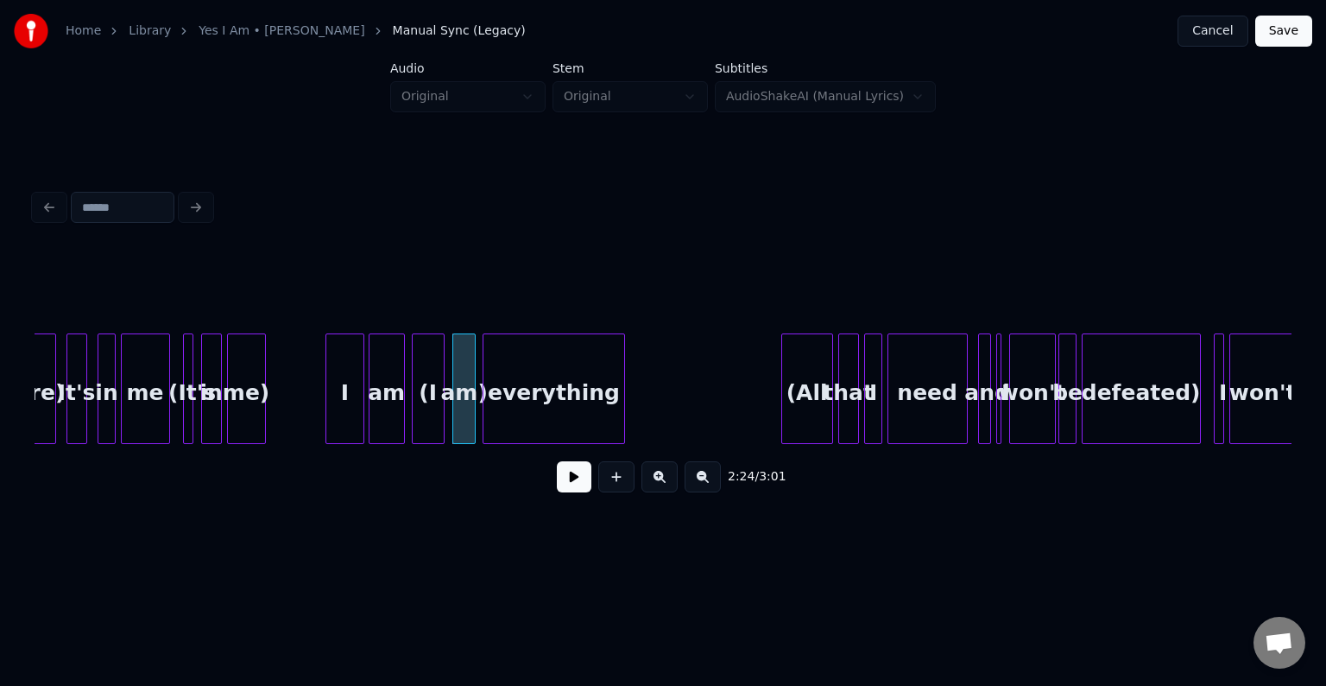
click at [487, 418] on div at bounding box center [486, 388] width 5 height 109
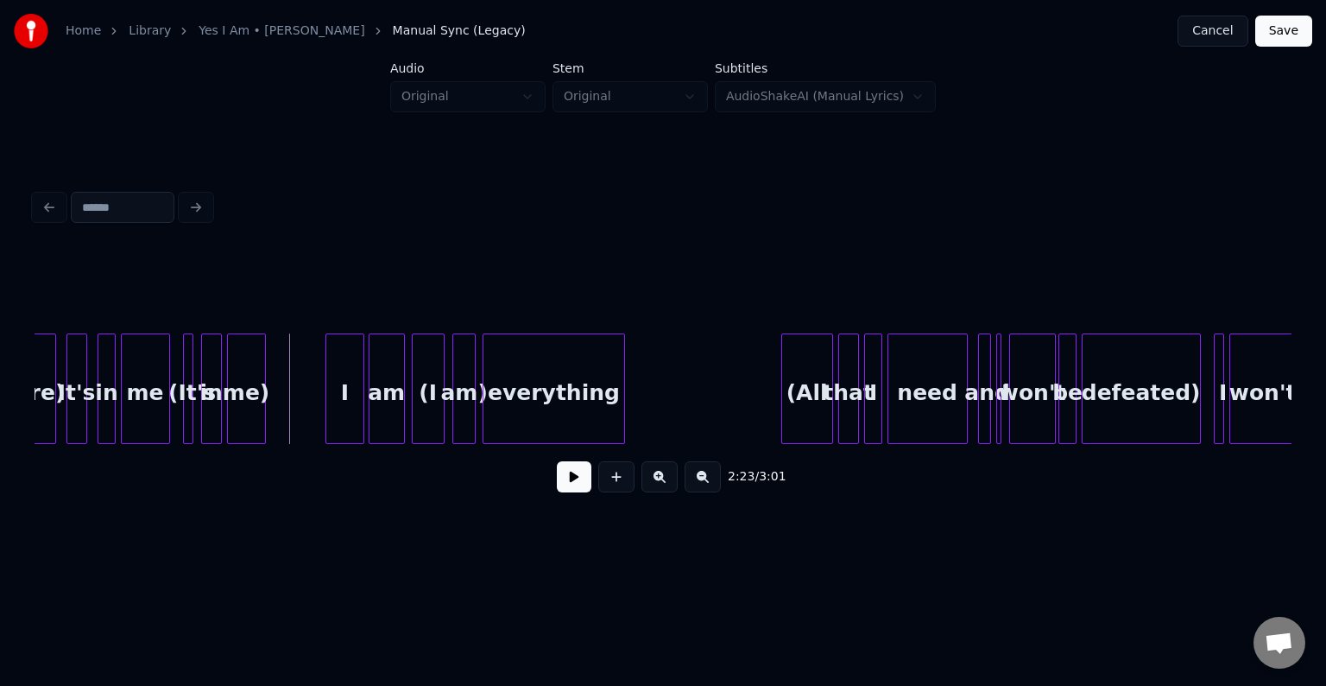
click at [575, 492] on button at bounding box center [574, 476] width 35 height 31
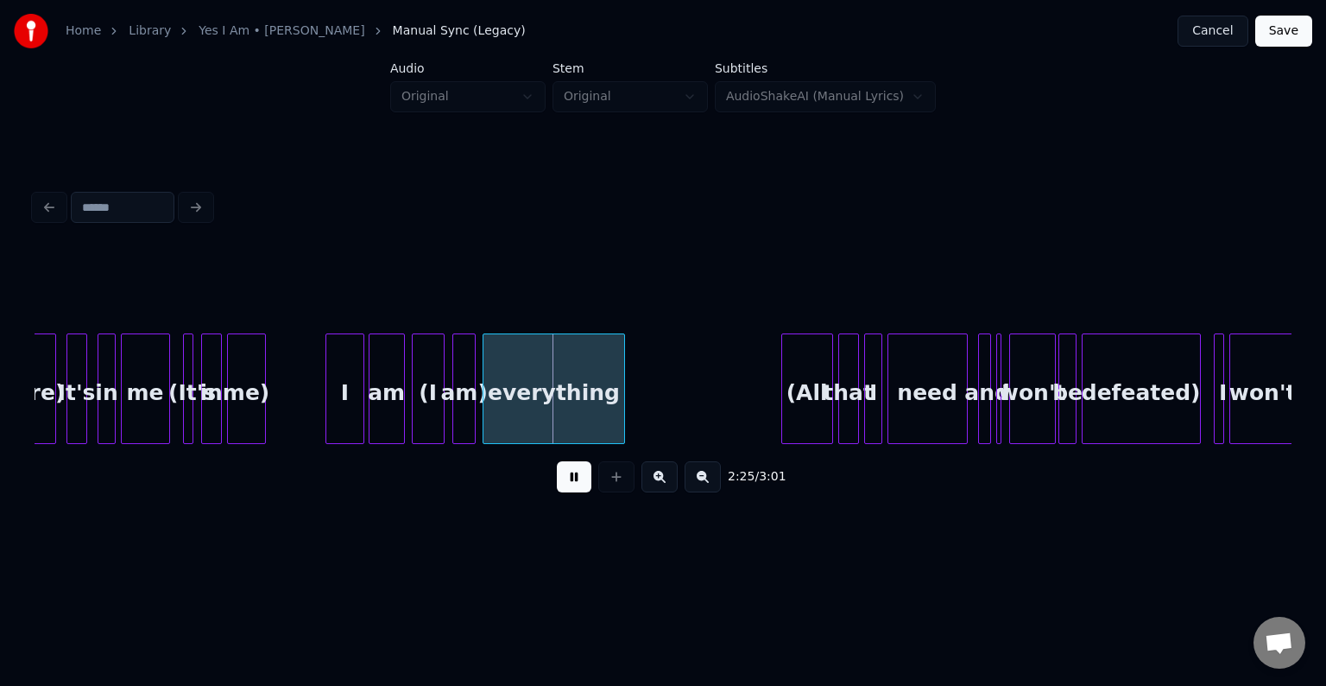
click at [575, 492] on button at bounding box center [574, 476] width 35 height 31
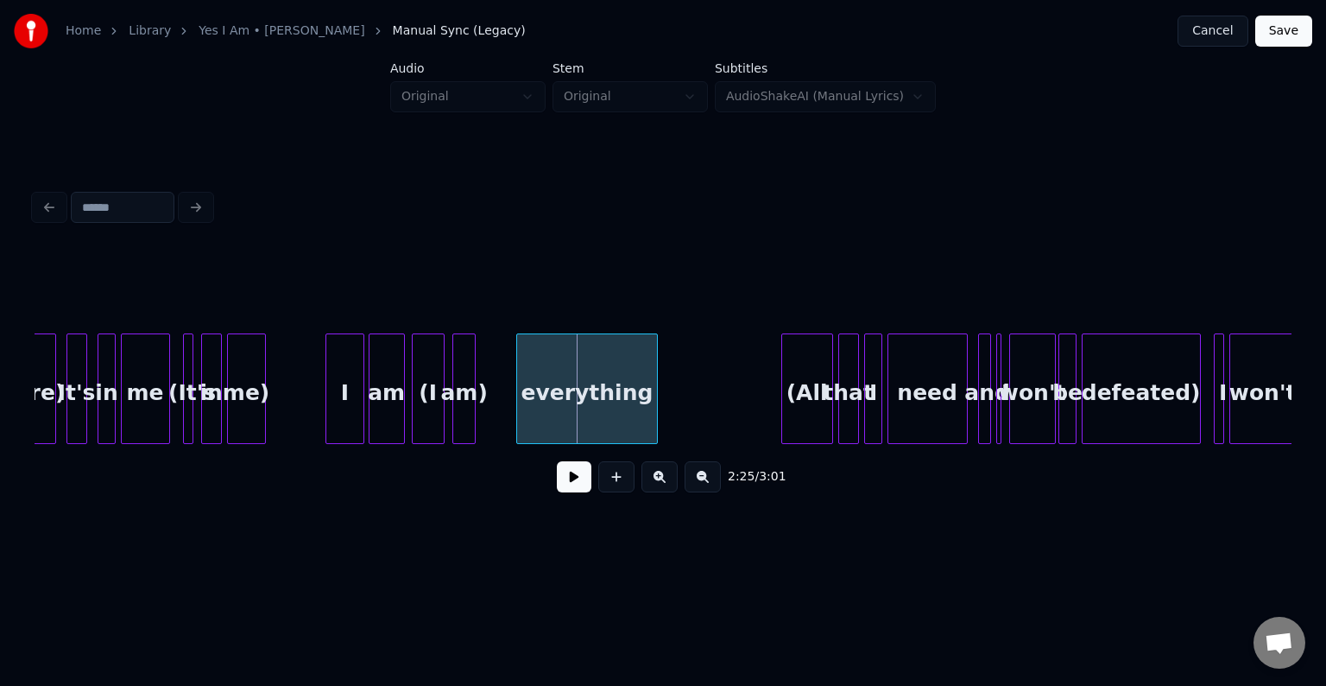
click at [553, 411] on div "everything" at bounding box center [587, 392] width 140 height 117
click at [231, 403] on div at bounding box center [230, 388] width 5 height 109
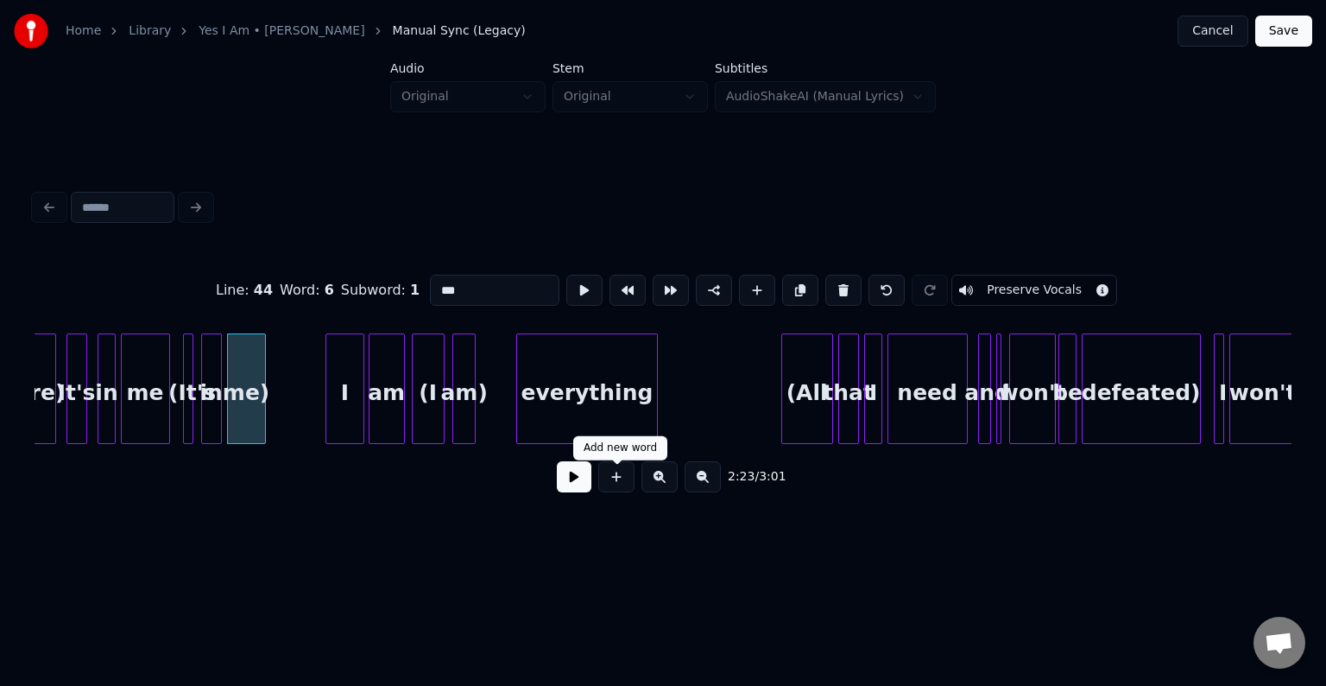
click at [578, 490] on button at bounding box center [574, 476] width 35 height 31
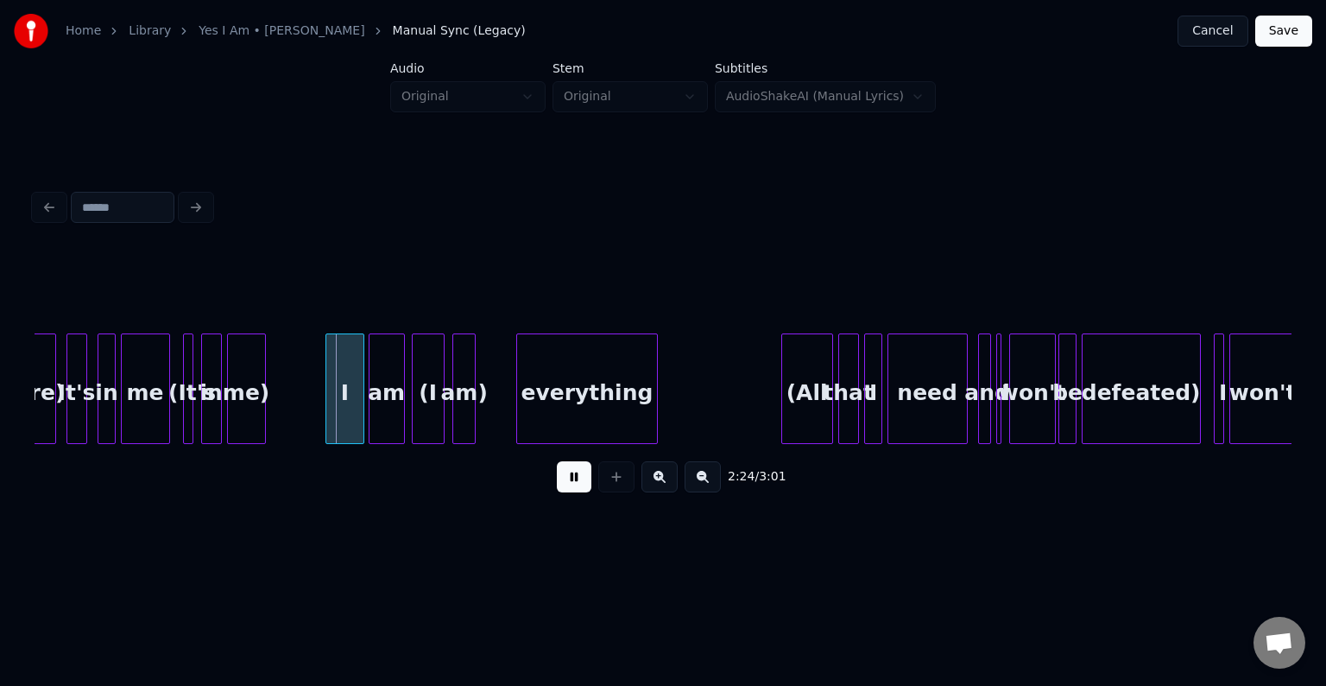
click at [578, 490] on button at bounding box center [574, 476] width 35 height 31
click at [257, 414] on div "me)" at bounding box center [246, 392] width 37 height 117
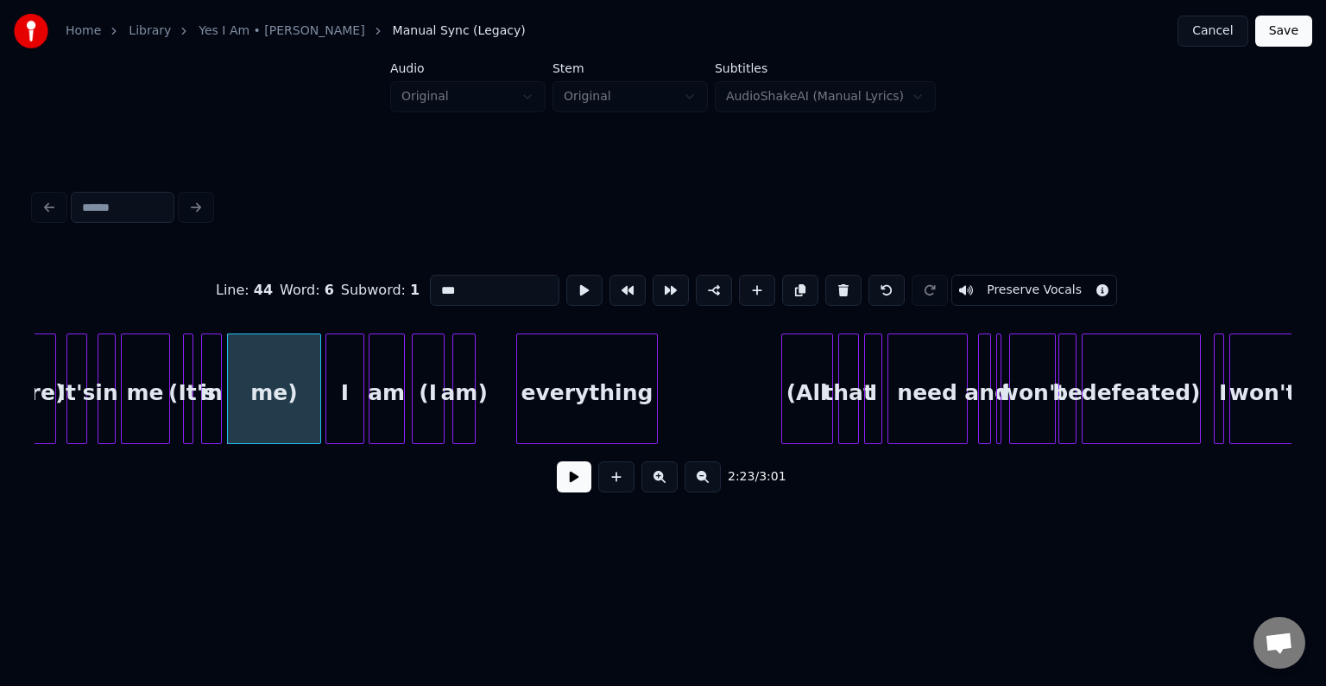
click at [317, 427] on div at bounding box center [317, 388] width 5 height 109
click at [584, 492] on button at bounding box center [574, 476] width 35 height 31
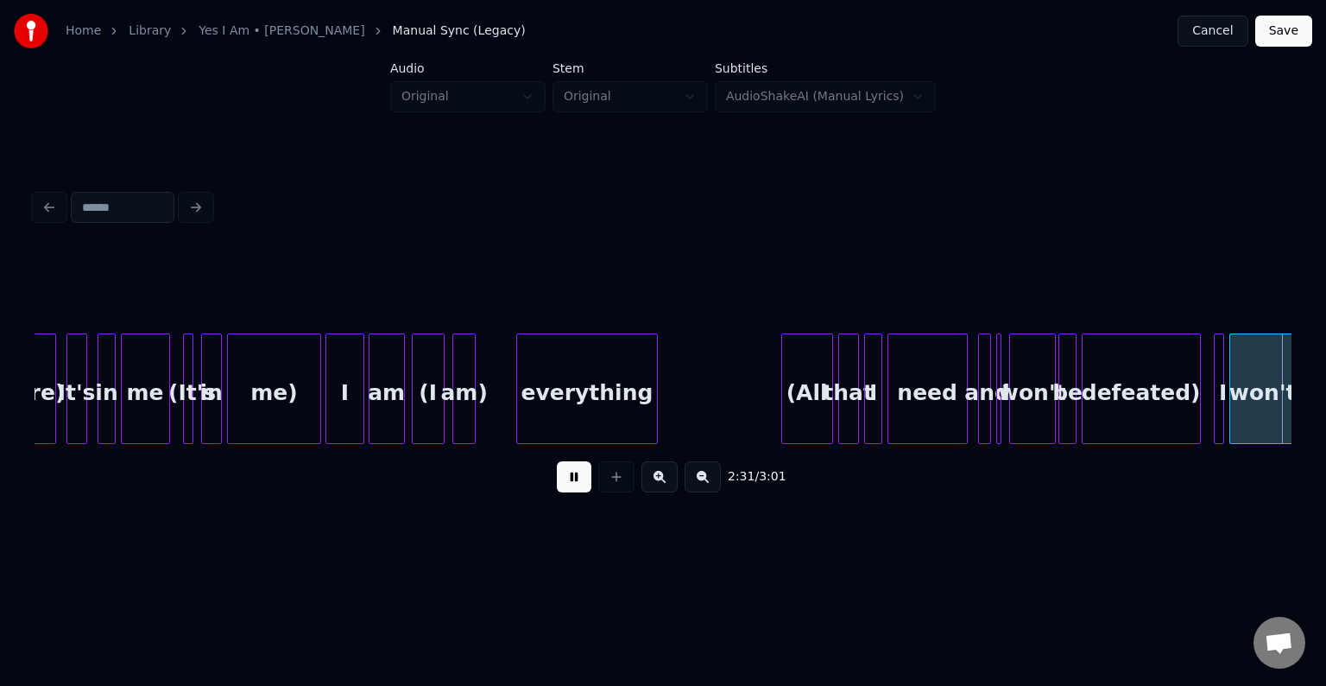
scroll to position [0, 19617]
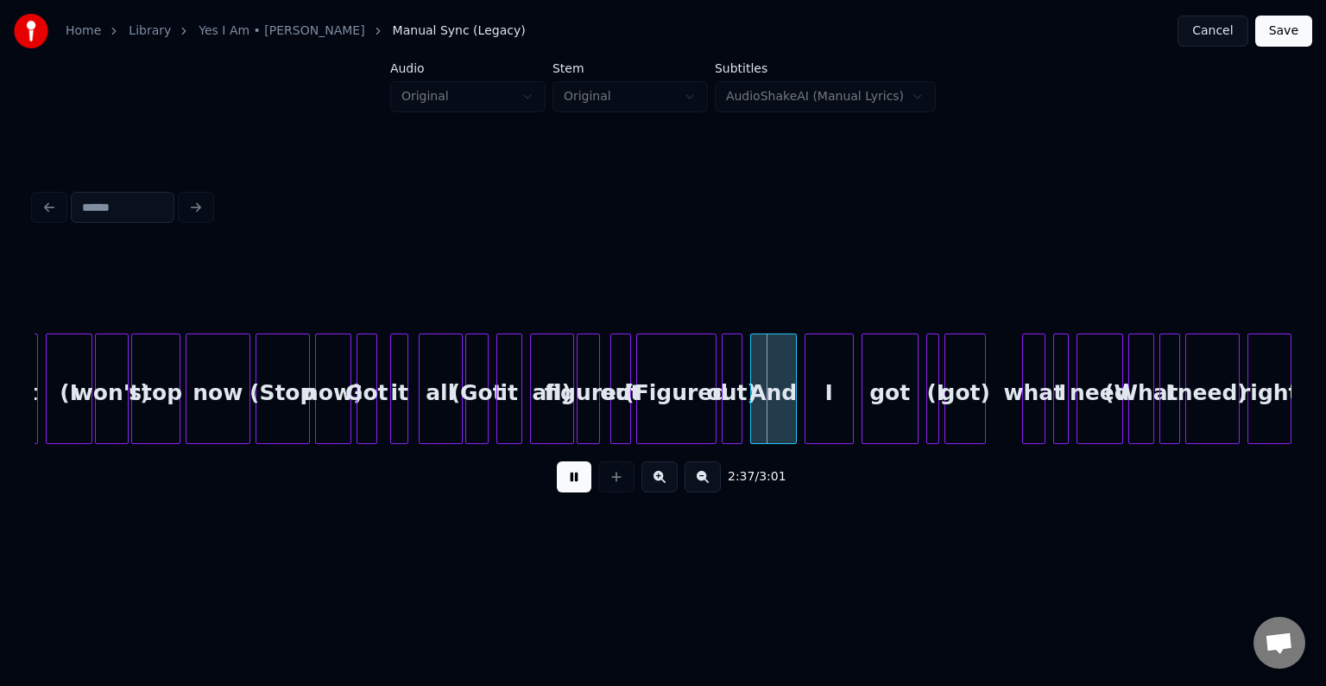
click at [583, 492] on button at bounding box center [574, 476] width 35 height 31
click at [735, 409] on div "out)" at bounding box center [732, 392] width 19 height 117
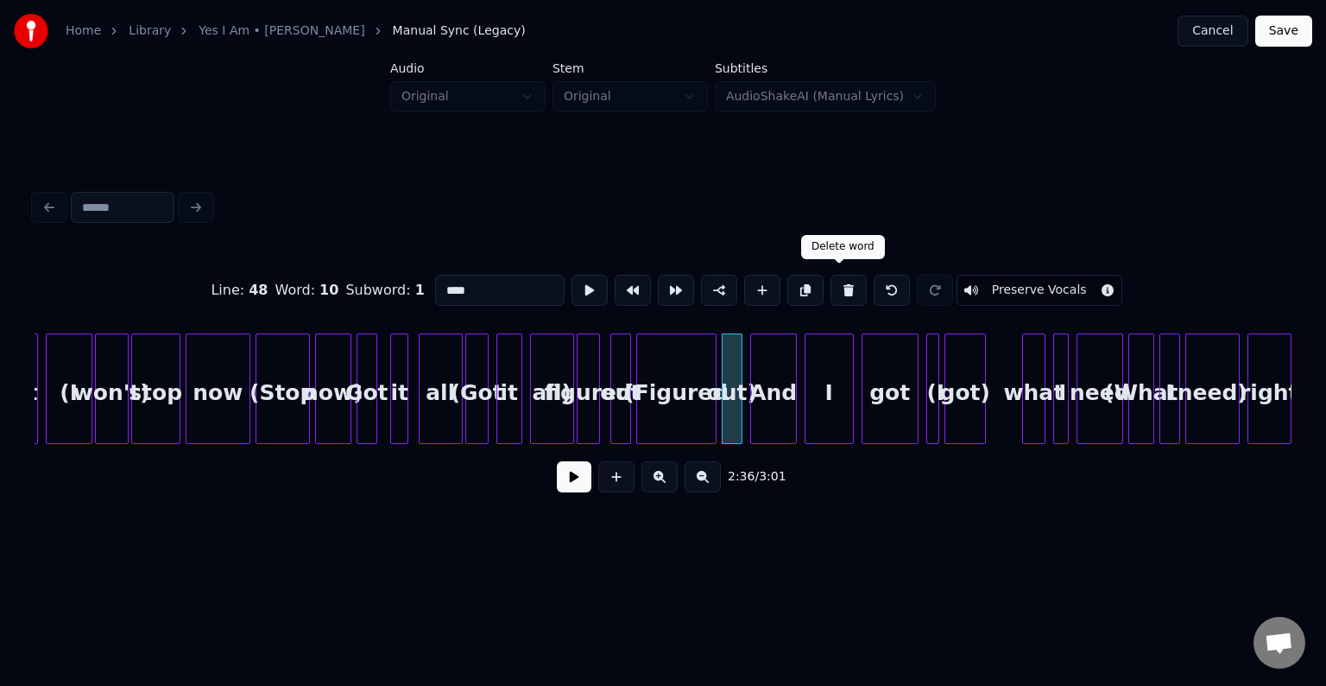
click at [840, 280] on button at bounding box center [849, 290] width 36 height 31
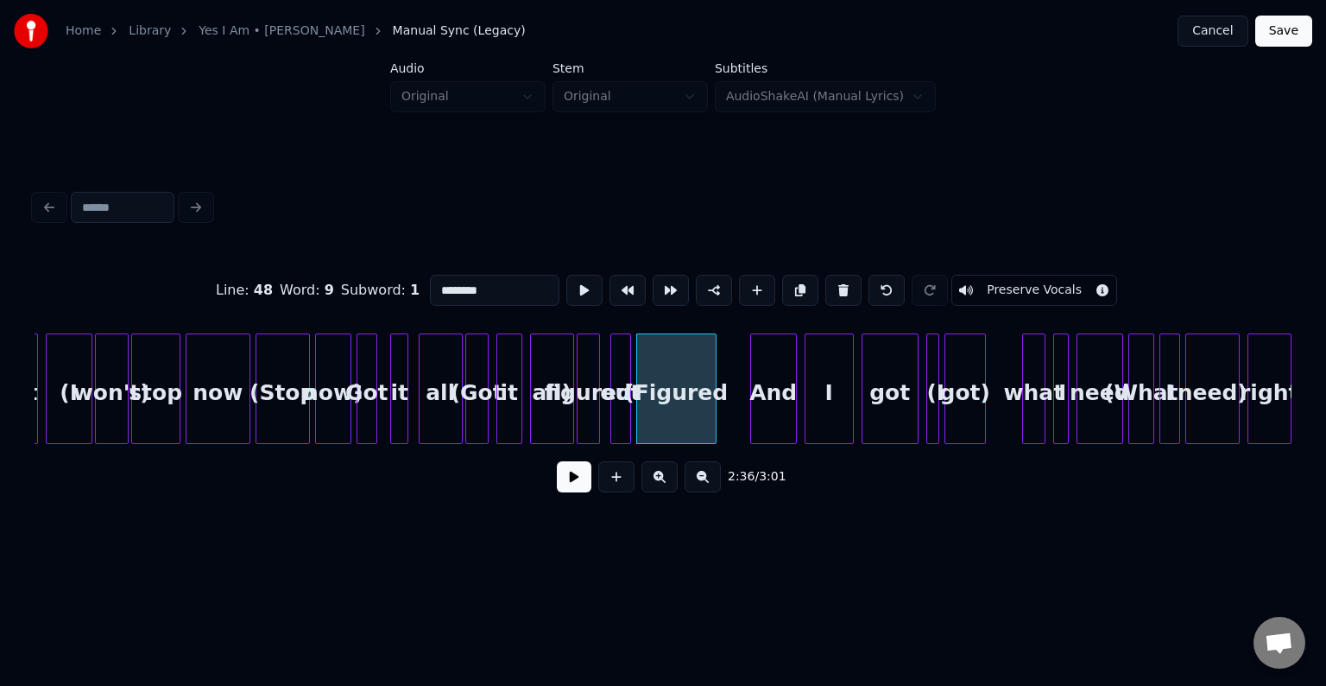
click at [840, 280] on button at bounding box center [843, 290] width 36 height 31
click at [675, 408] on div "out" at bounding box center [665, 392] width 19 height 117
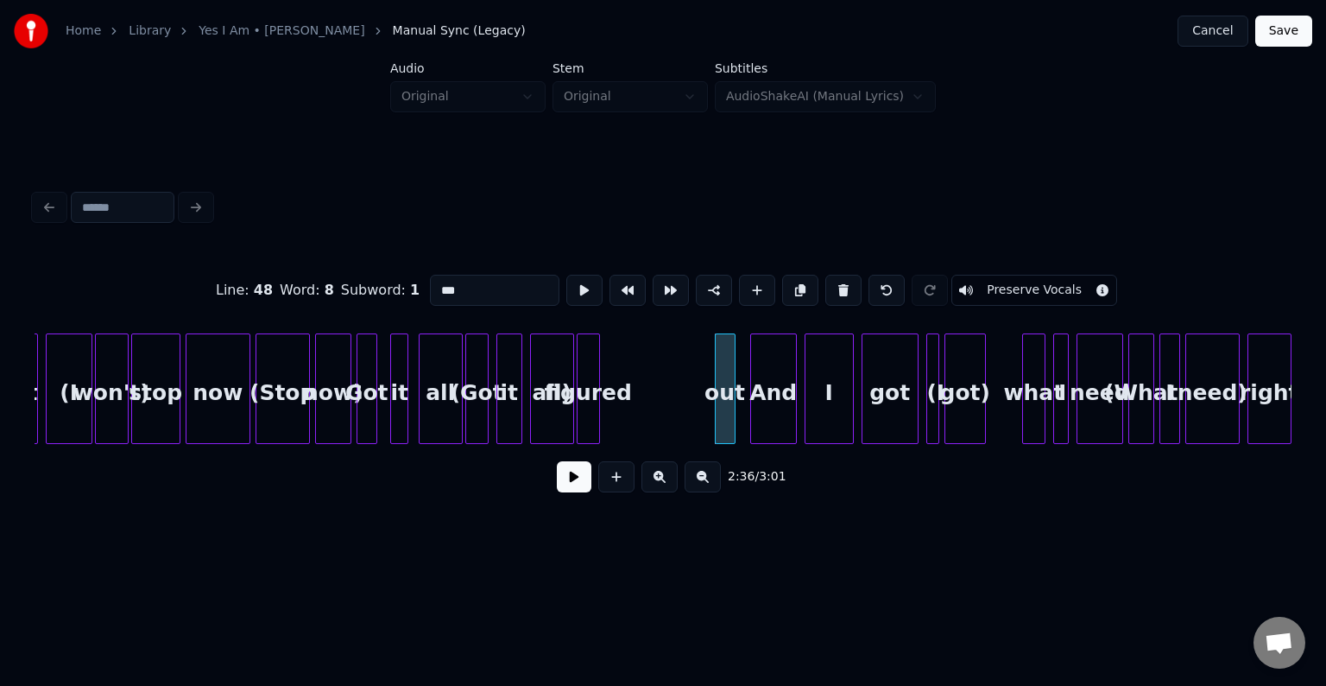
click at [584, 410] on div "figured" at bounding box center [589, 392] width 22 height 117
click at [553, 410] on div "all)" at bounding box center [552, 392] width 42 height 117
type input "****"
click at [564, 484] on button at bounding box center [574, 476] width 35 height 31
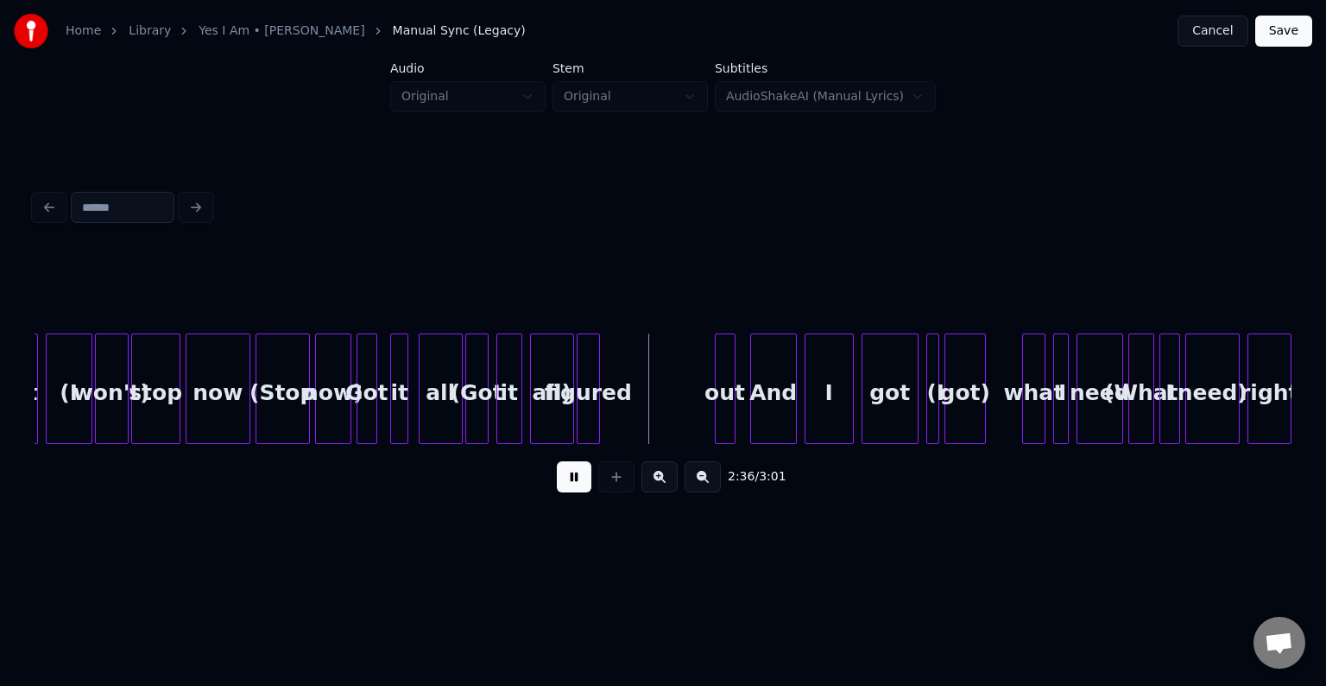
click at [564, 484] on button at bounding box center [574, 476] width 35 height 31
click at [645, 415] on div at bounding box center [645, 388] width 5 height 109
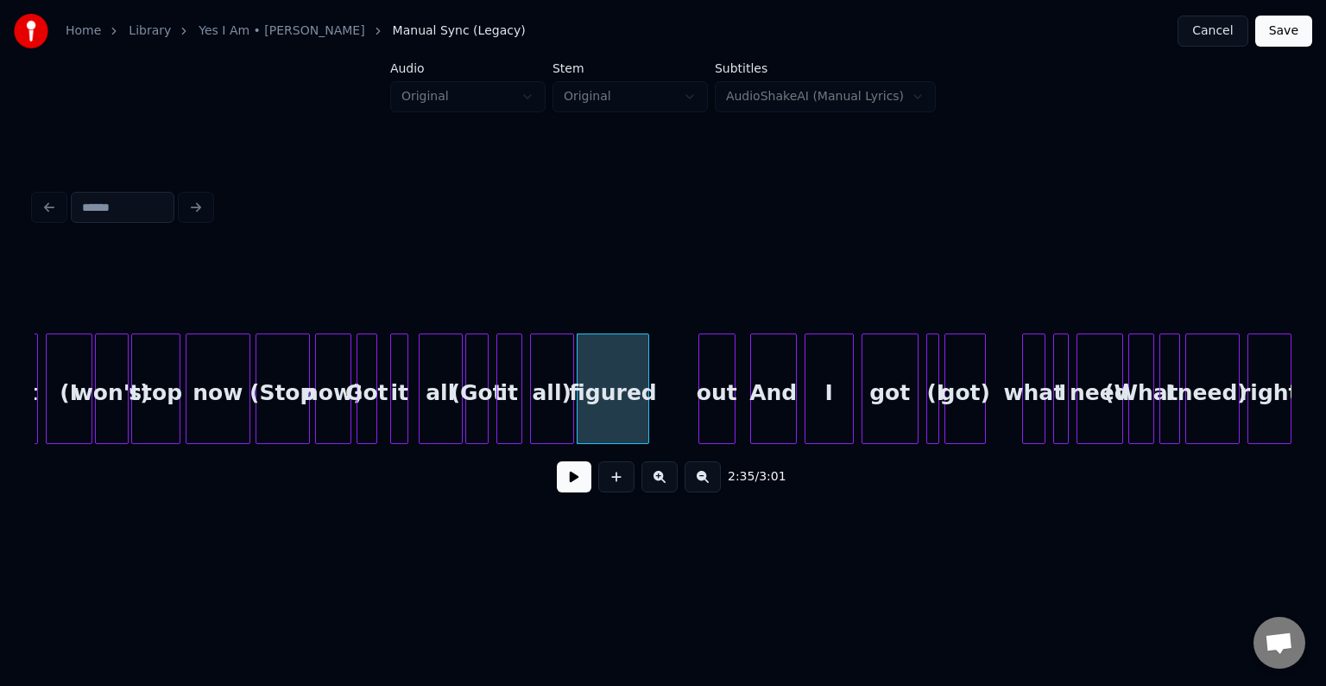
click at [699, 411] on div at bounding box center [701, 388] width 5 height 109
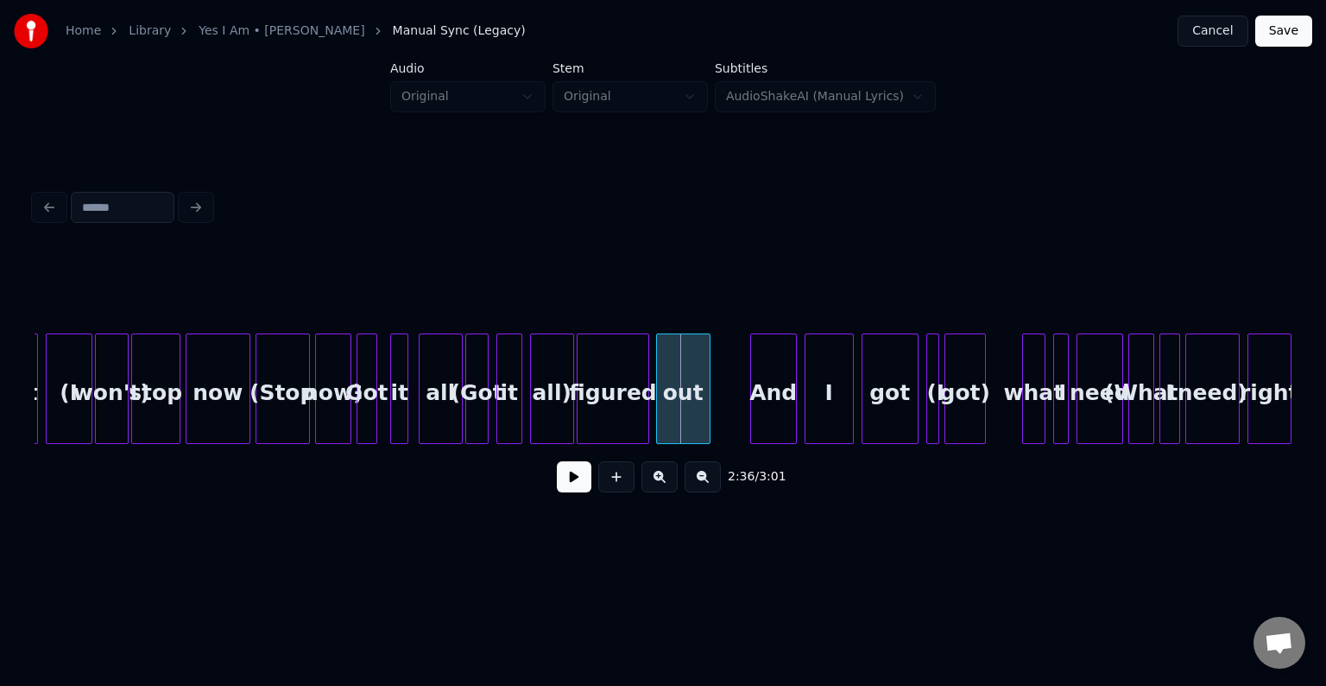
click at [677, 414] on div "out" at bounding box center [683, 392] width 53 height 117
click at [611, 410] on div "figured" at bounding box center [614, 392] width 72 height 117
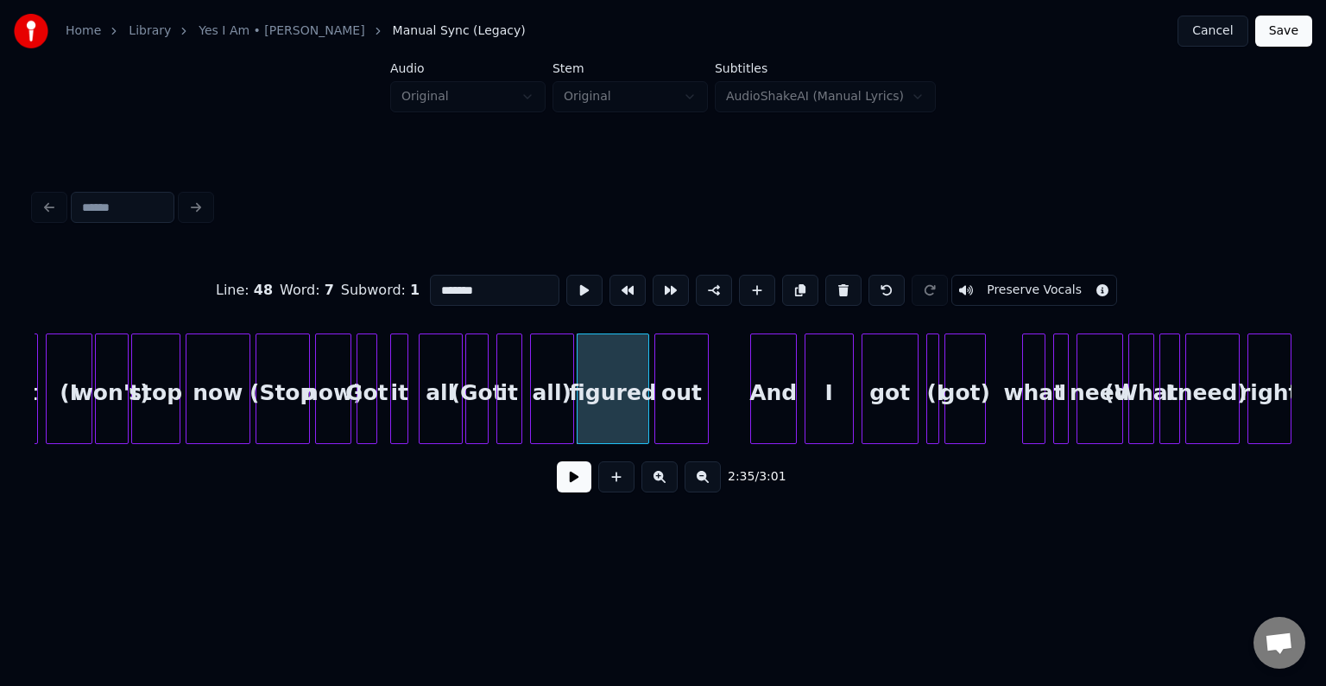
click at [573, 484] on button at bounding box center [574, 476] width 35 height 31
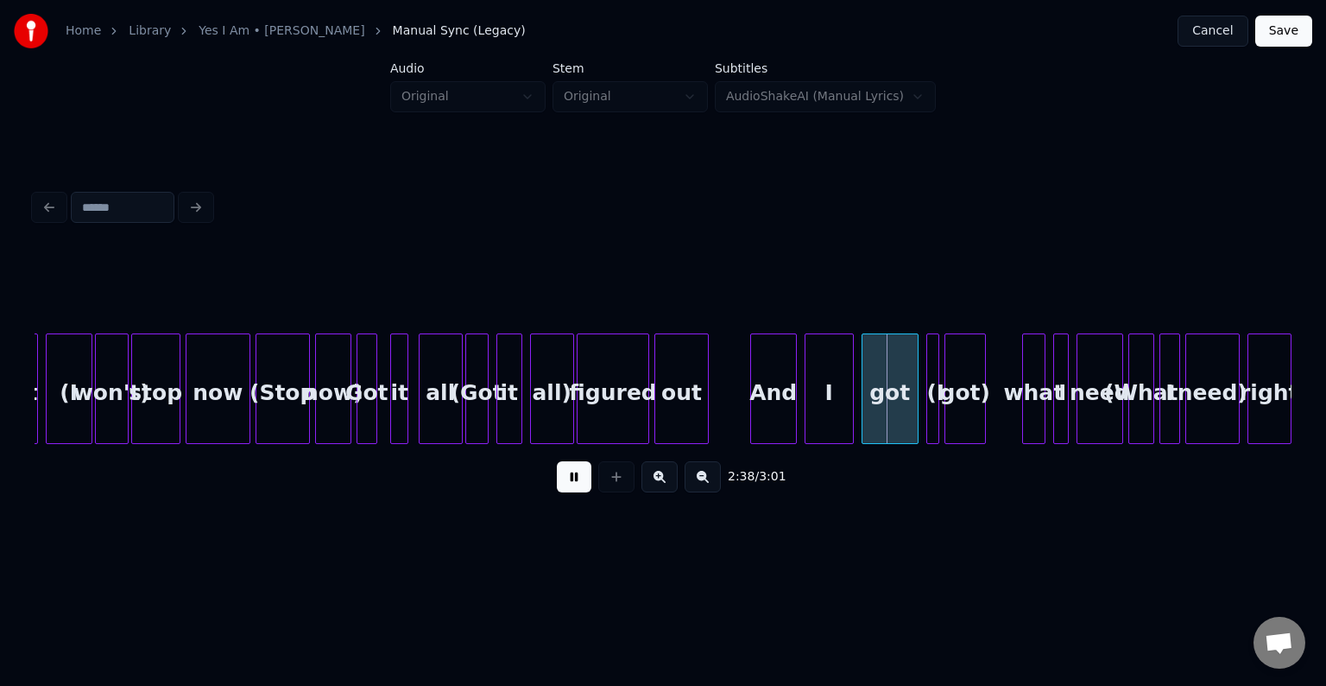
click at [573, 484] on button at bounding box center [574, 476] width 35 height 31
click at [815, 395] on div "I" at bounding box center [829, 392] width 47 height 117
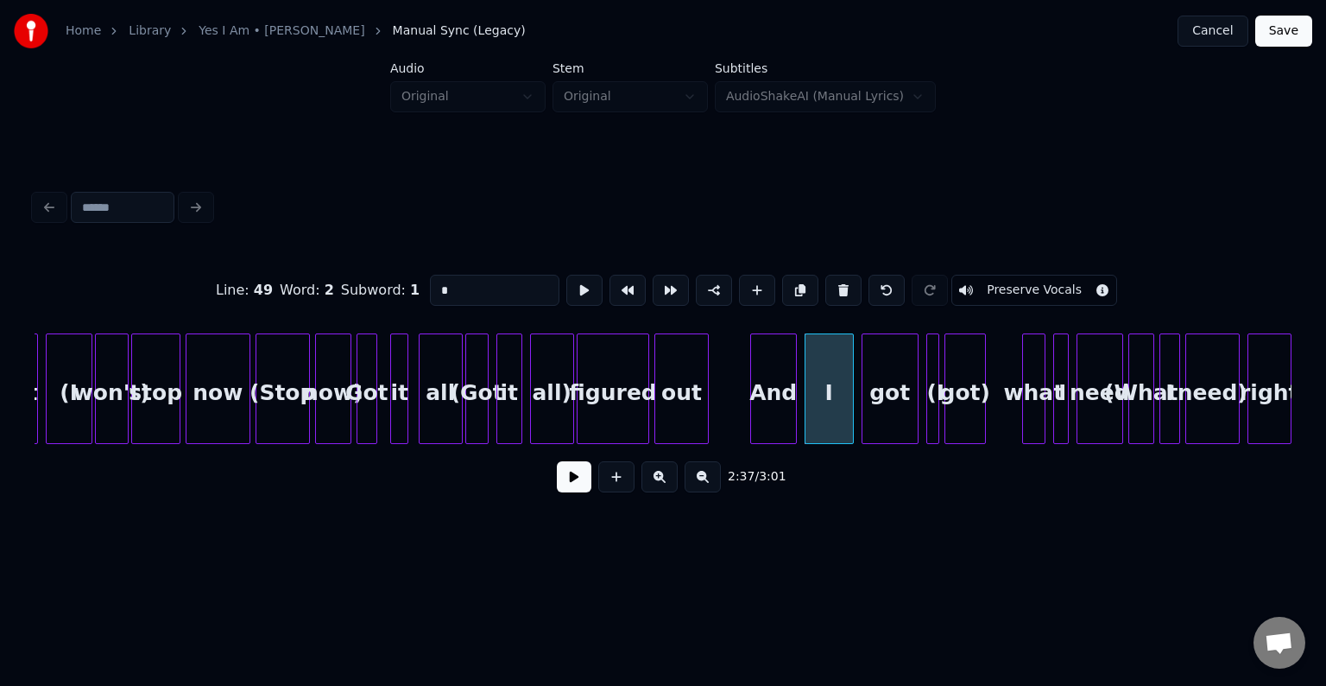
click at [558, 482] on button at bounding box center [574, 476] width 35 height 31
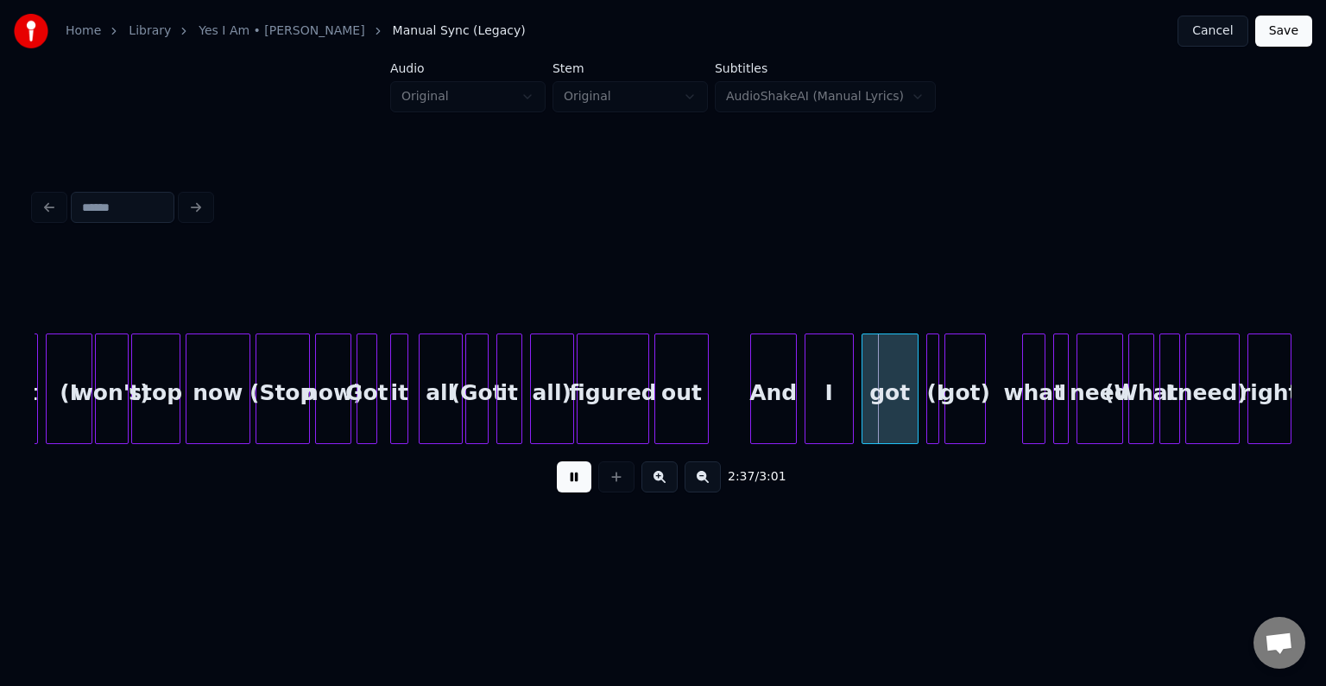
click at [569, 488] on button at bounding box center [574, 476] width 35 height 31
click at [839, 411] on div at bounding box center [836, 388] width 5 height 109
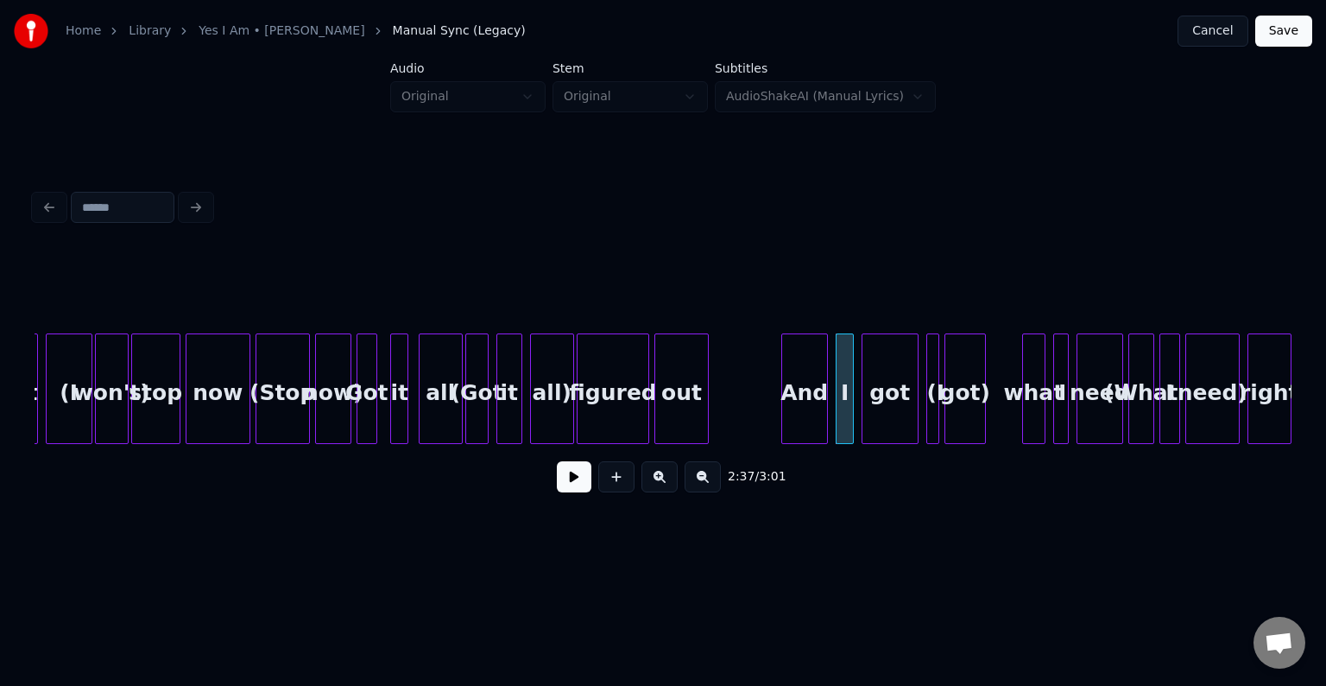
click at [801, 411] on div "And" at bounding box center [804, 392] width 45 height 117
click at [566, 480] on button at bounding box center [574, 476] width 35 height 31
click at [797, 398] on div "And" at bounding box center [807, 392] width 45 height 117
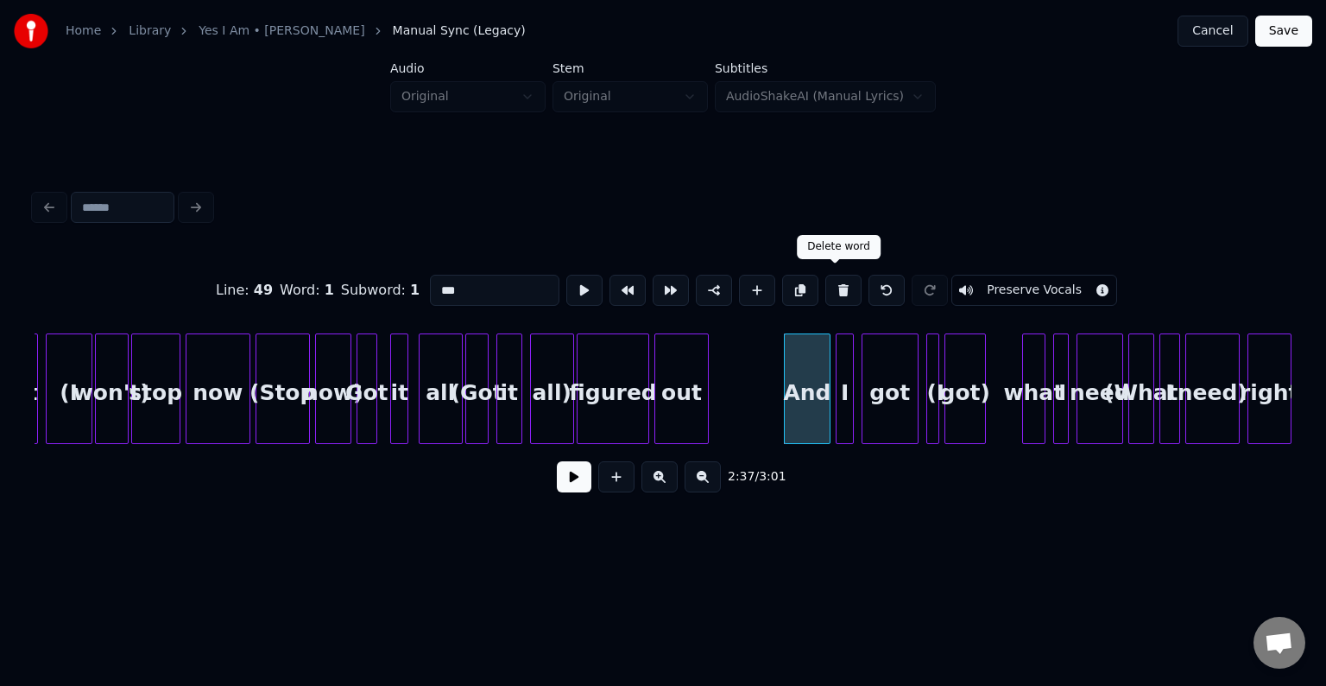
click at [837, 285] on button at bounding box center [843, 290] width 36 height 31
type input "*"
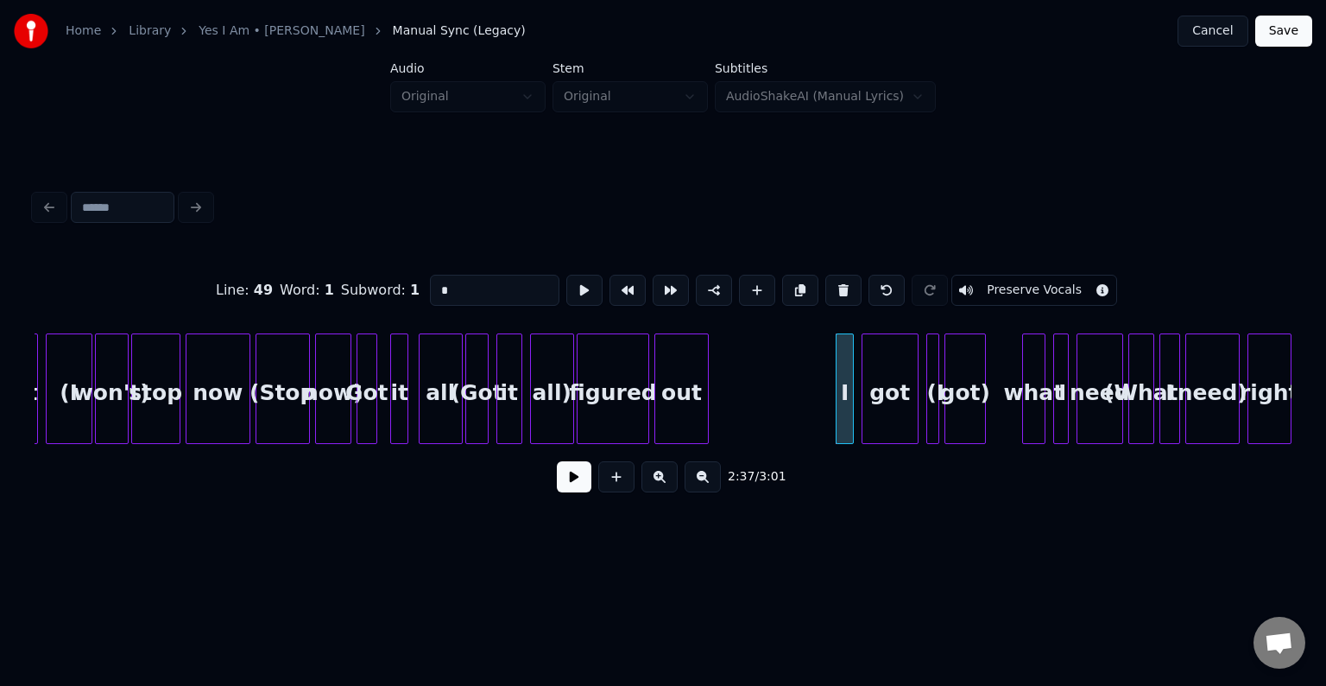
click at [564, 484] on button at bounding box center [574, 476] width 35 height 31
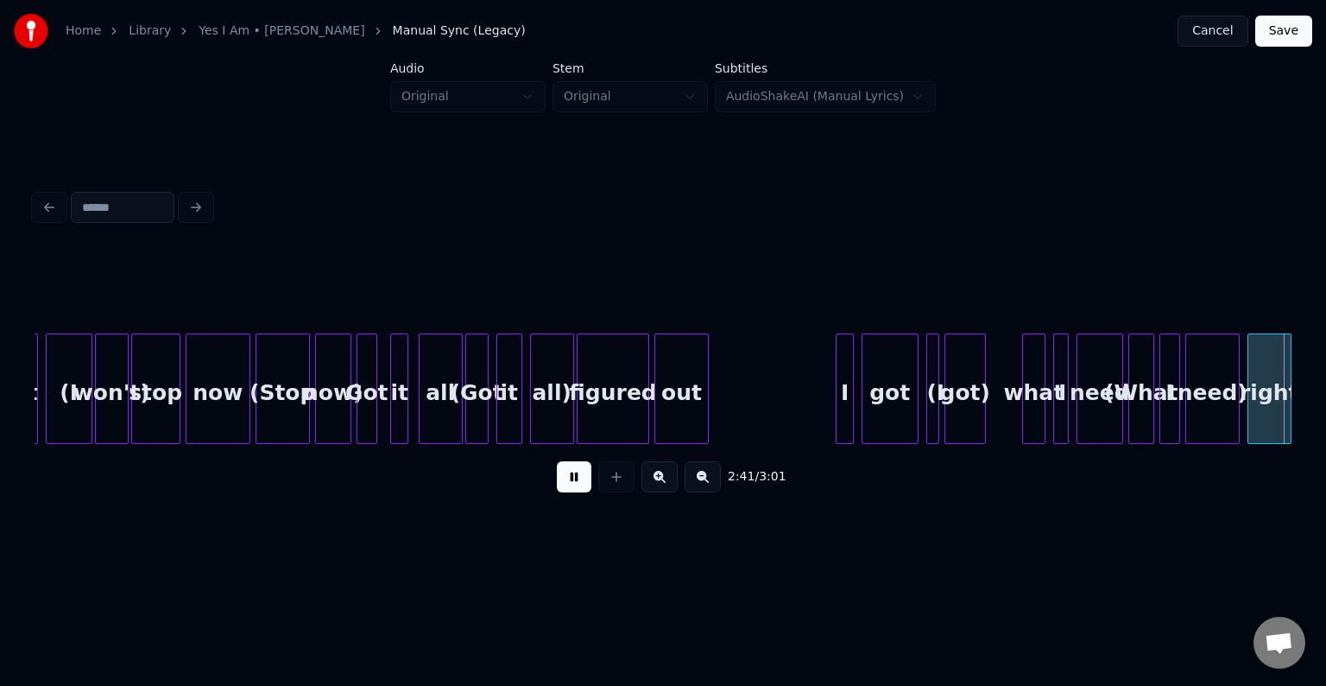
scroll to position [0, 20874]
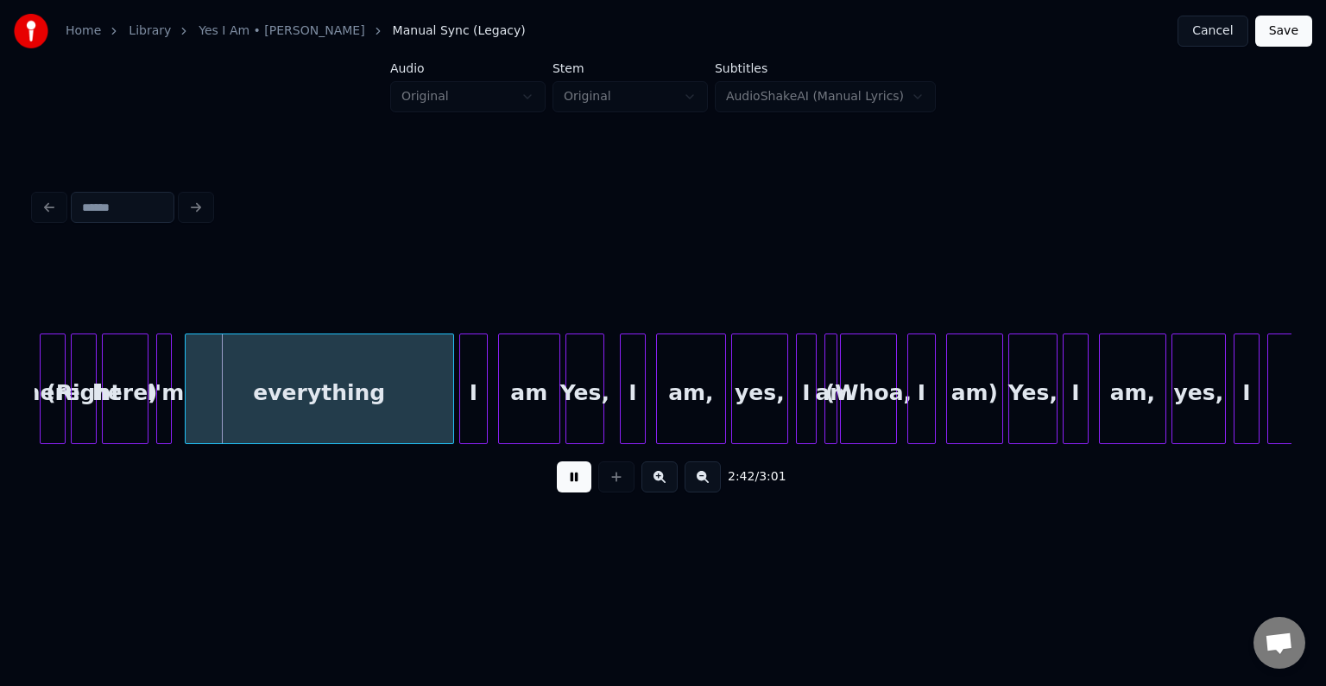
click at [564, 484] on button at bounding box center [574, 476] width 35 height 31
click at [117, 397] on div "here)" at bounding box center [125, 392] width 45 height 117
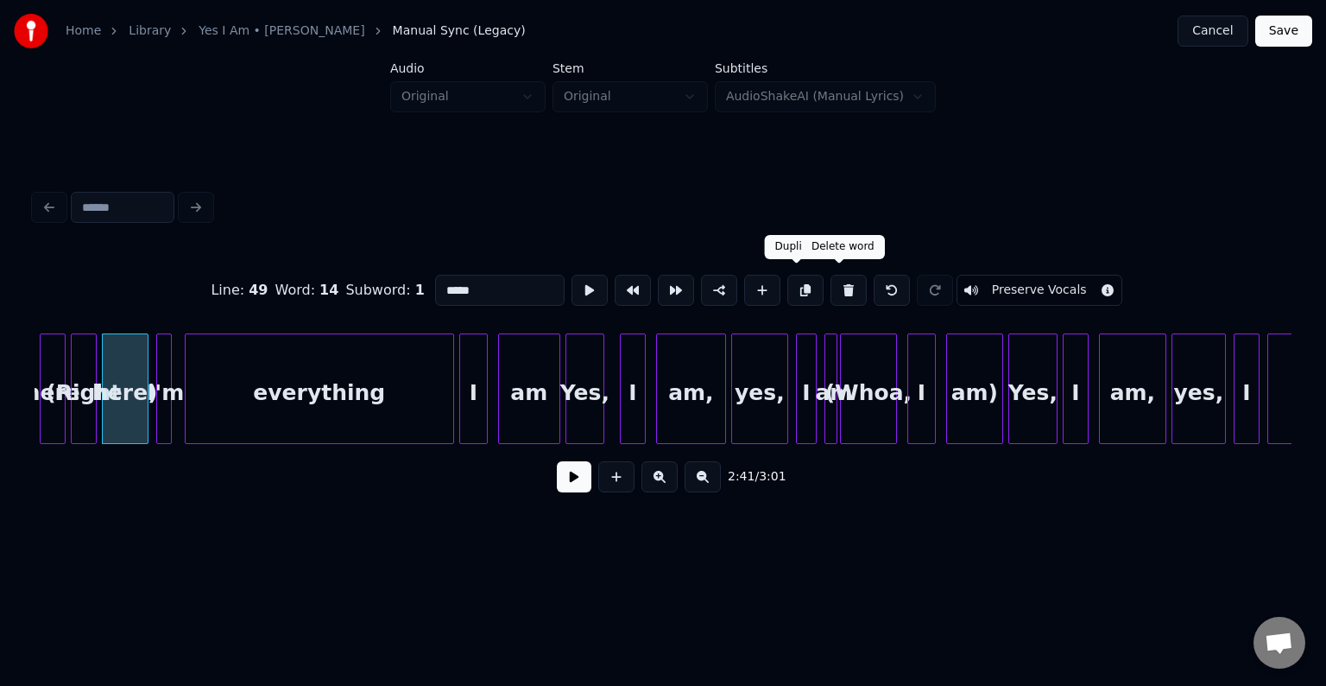
click at [837, 281] on button at bounding box center [849, 290] width 36 height 31
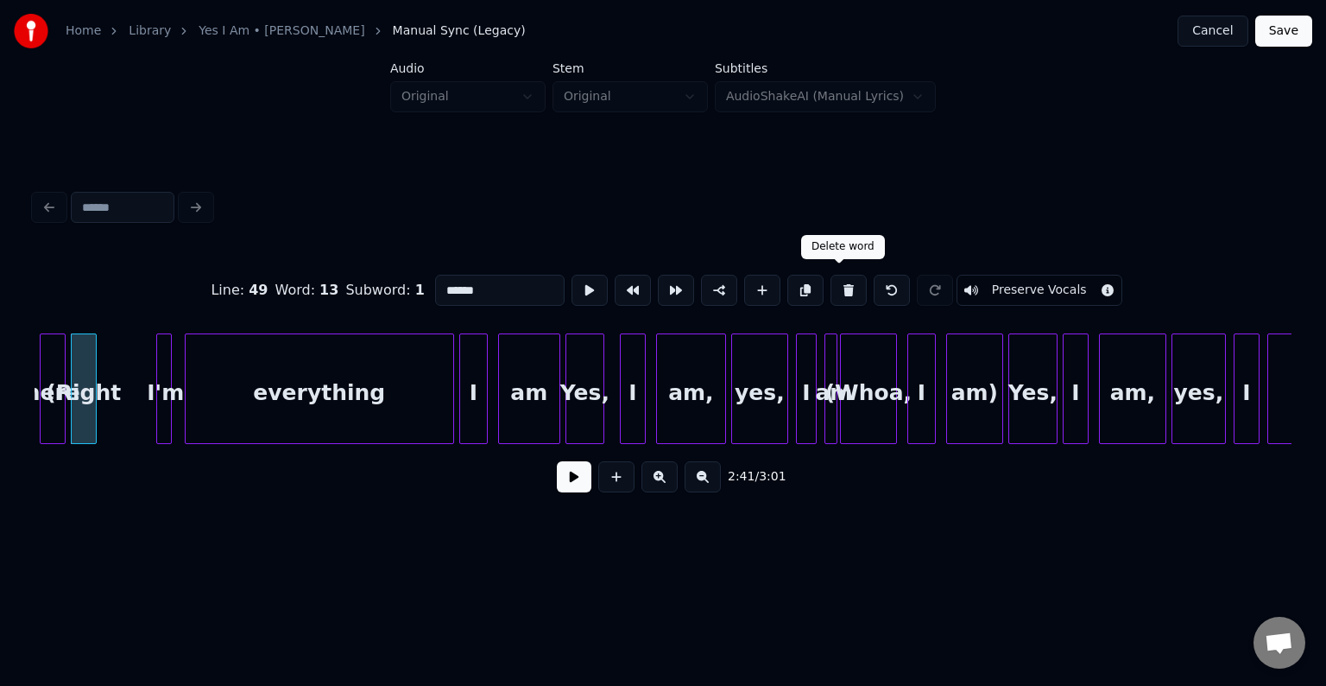
click at [837, 281] on button at bounding box center [849, 290] width 36 height 31
type input "****"
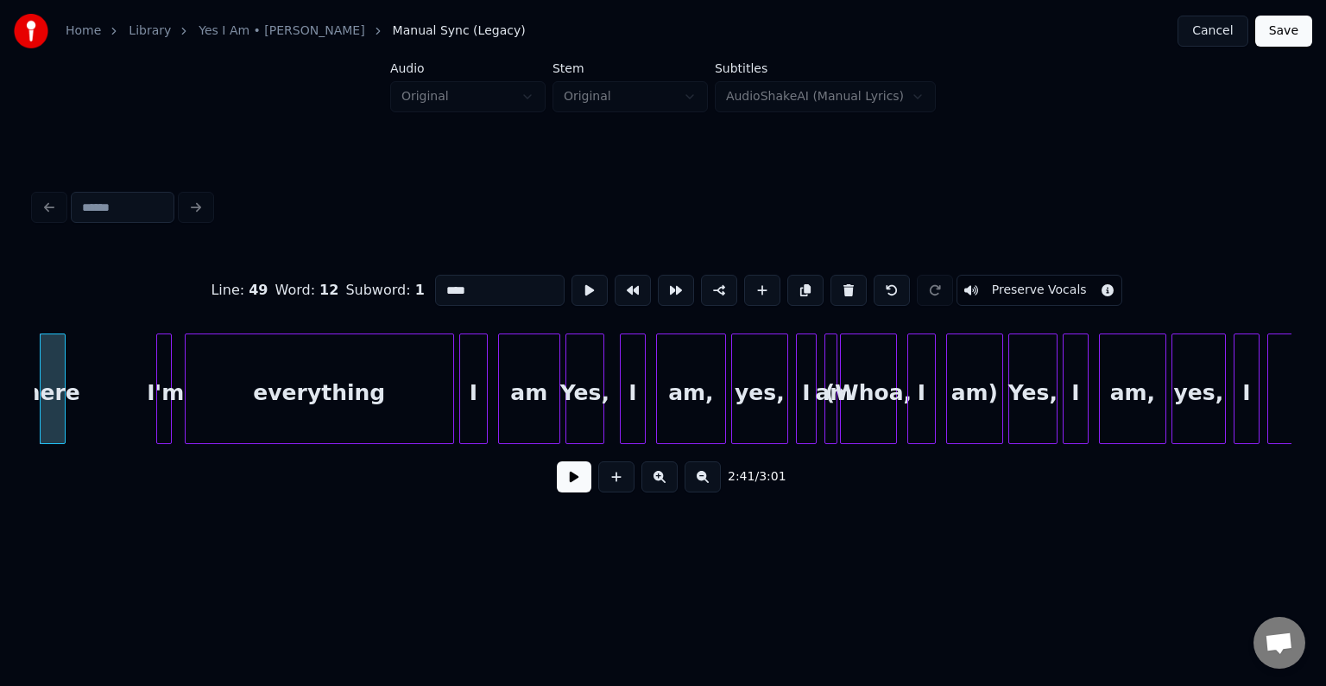
click at [580, 492] on button at bounding box center [574, 476] width 35 height 31
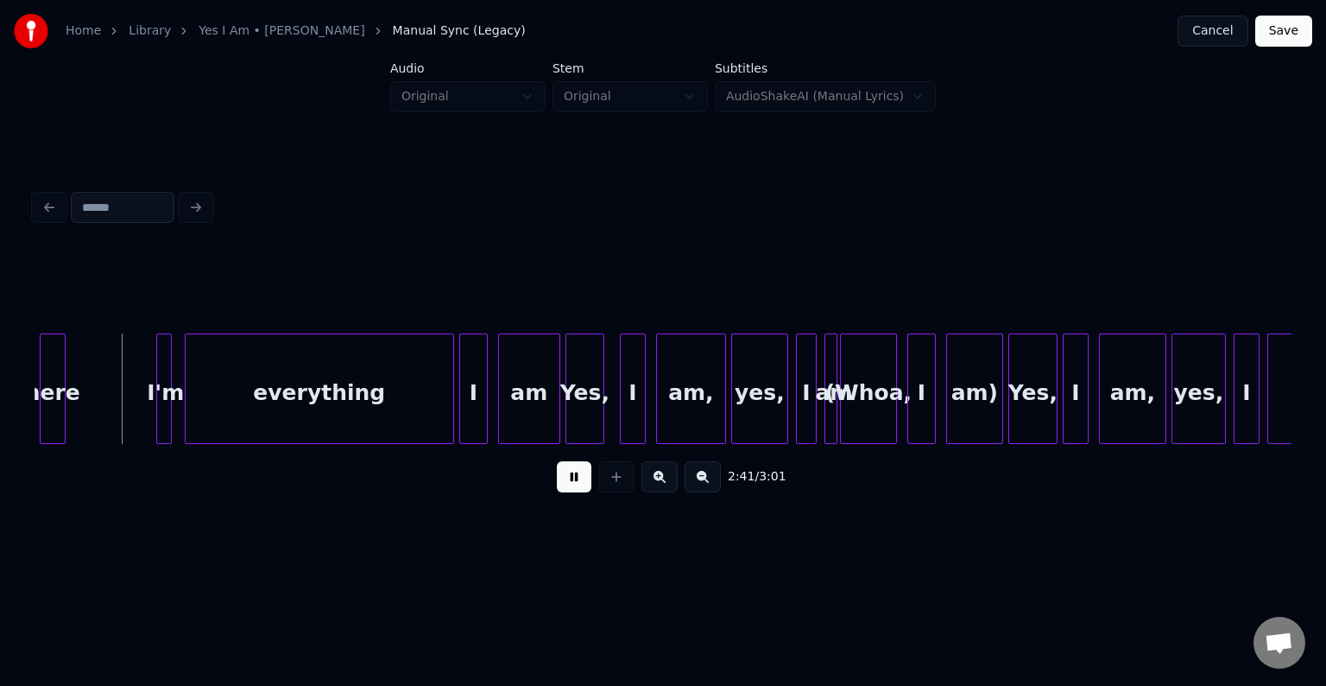
click at [580, 492] on button at bounding box center [574, 476] width 35 height 31
click at [65, 414] on div "here" at bounding box center [53, 388] width 26 height 111
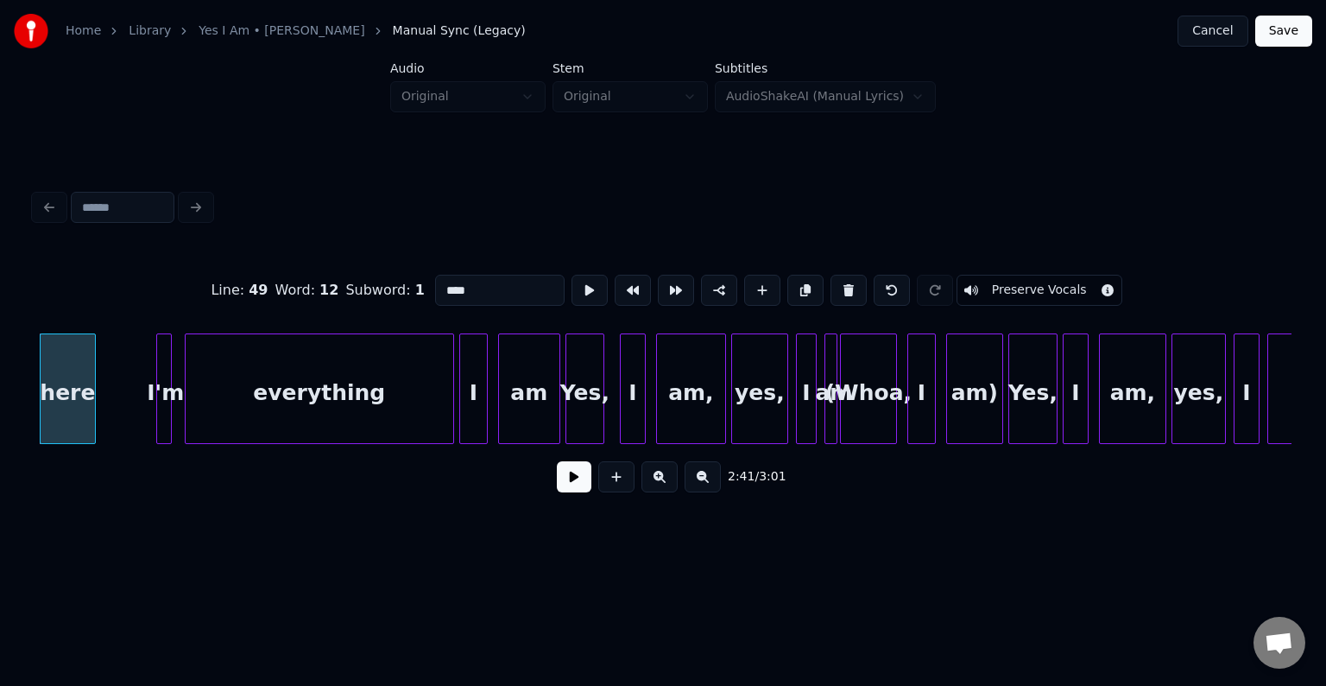
click at [93, 421] on div at bounding box center [92, 388] width 5 height 109
click at [556, 466] on div "2:41 / 3:01" at bounding box center [663, 477] width 1230 height 38
click at [570, 477] on button at bounding box center [574, 476] width 35 height 31
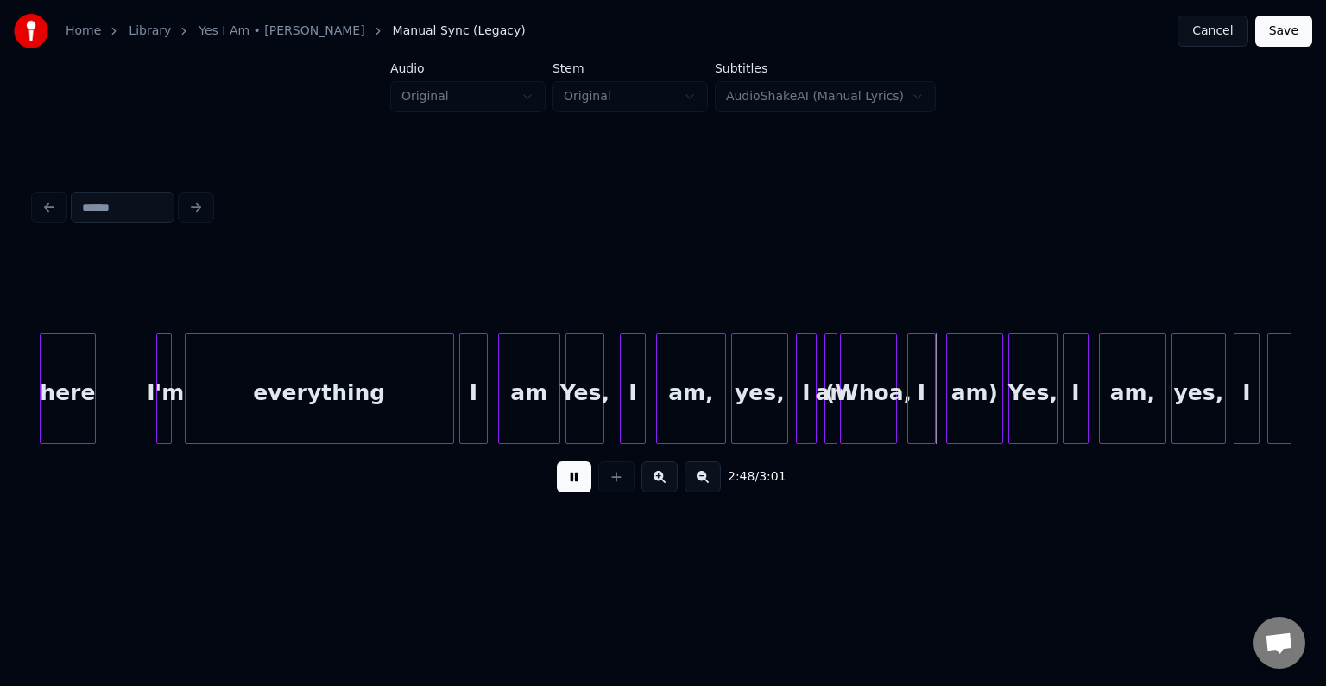
click at [570, 477] on button at bounding box center [574, 476] width 35 height 31
click at [869, 410] on div "(Whoa," at bounding box center [868, 392] width 55 height 117
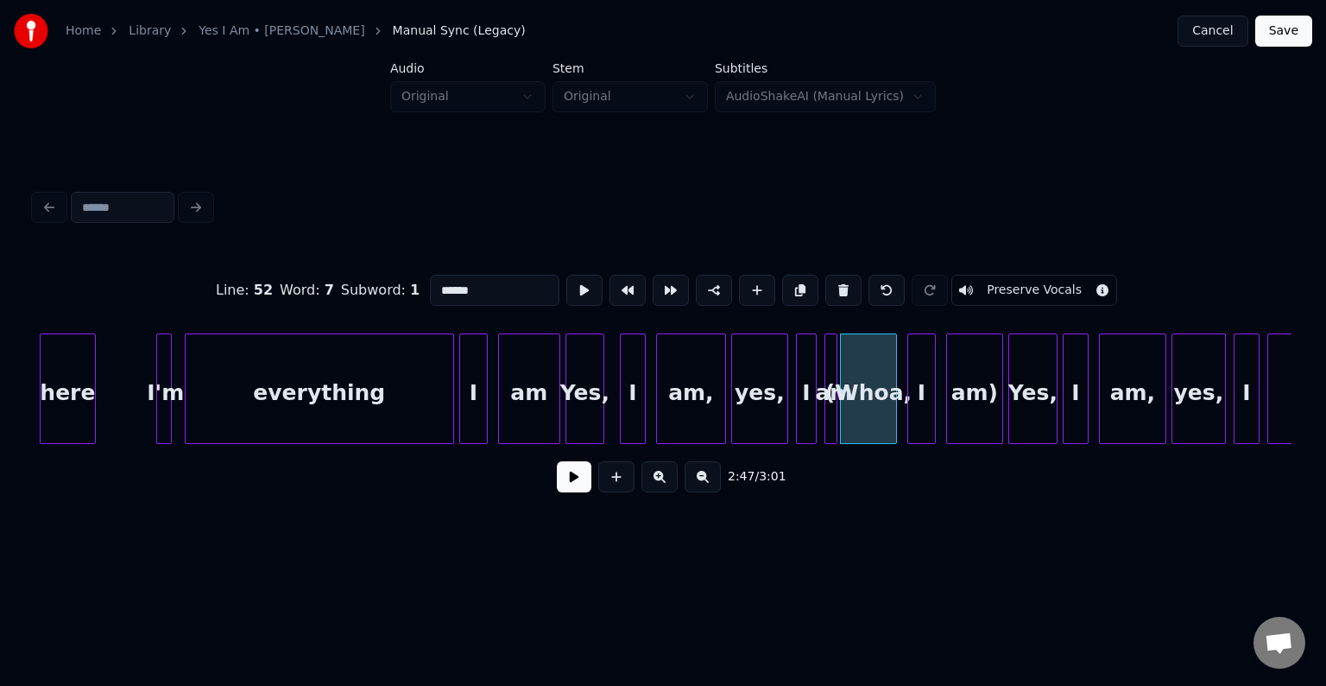
click at [992, 381] on div "am)" at bounding box center [974, 392] width 55 height 117
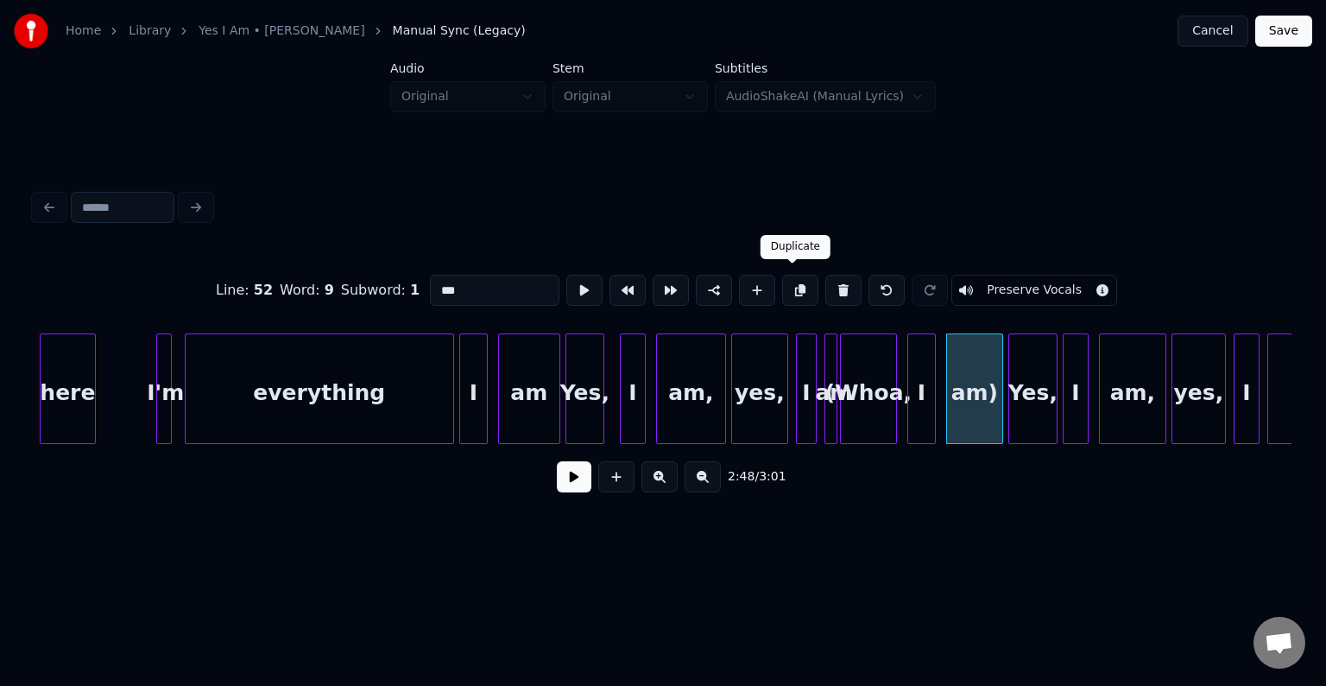
click at [831, 280] on button at bounding box center [843, 290] width 36 height 31
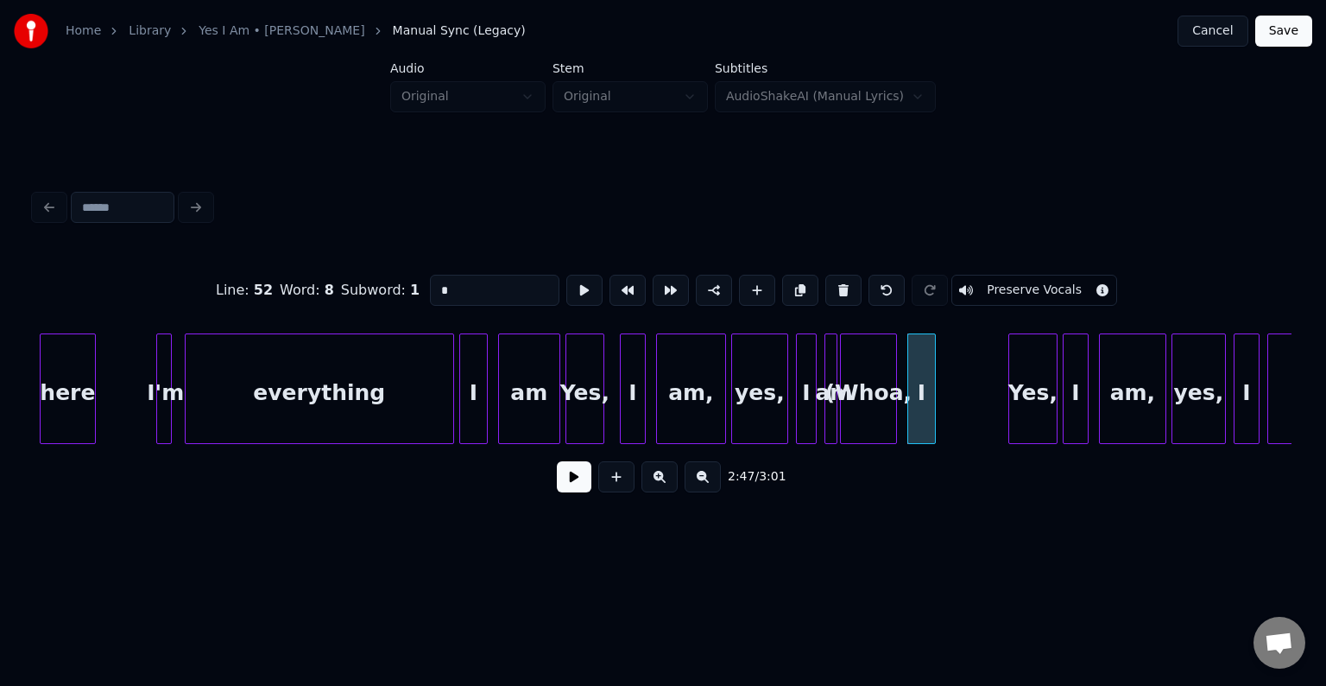
click at [831, 280] on button at bounding box center [843, 290] width 36 height 31
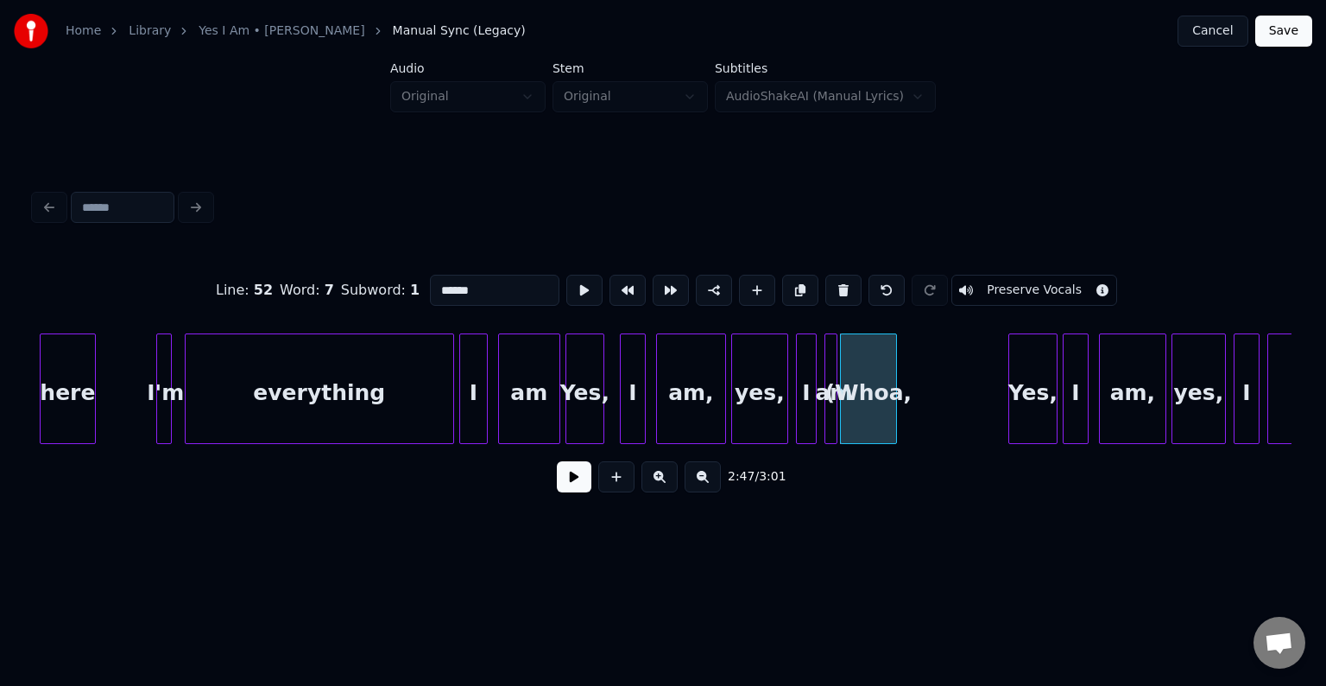
click at [831, 280] on button at bounding box center [843, 290] width 36 height 31
type input "**"
click at [577, 492] on button at bounding box center [574, 476] width 35 height 31
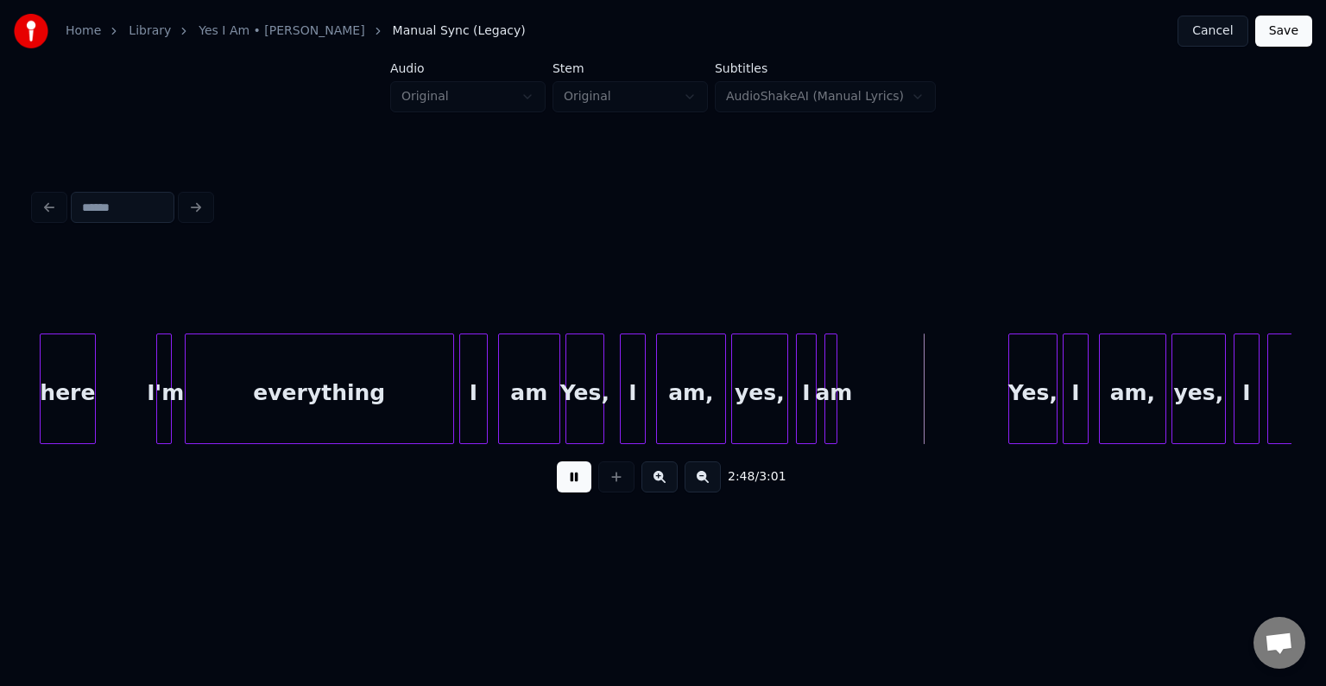
click at [711, 411] on div "am," at bounding box center [691, 392] width 68 height 117
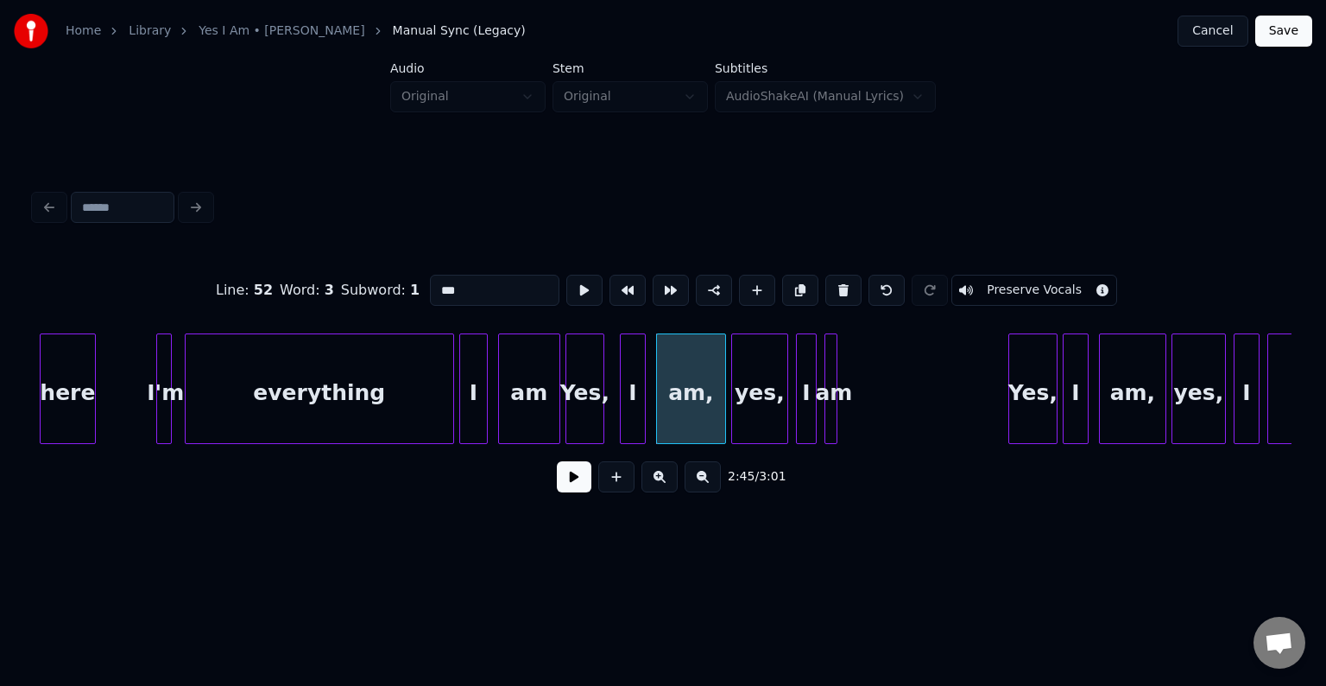
click at [569, 492] on button at bounding box center [574, 476] width 35 height 31
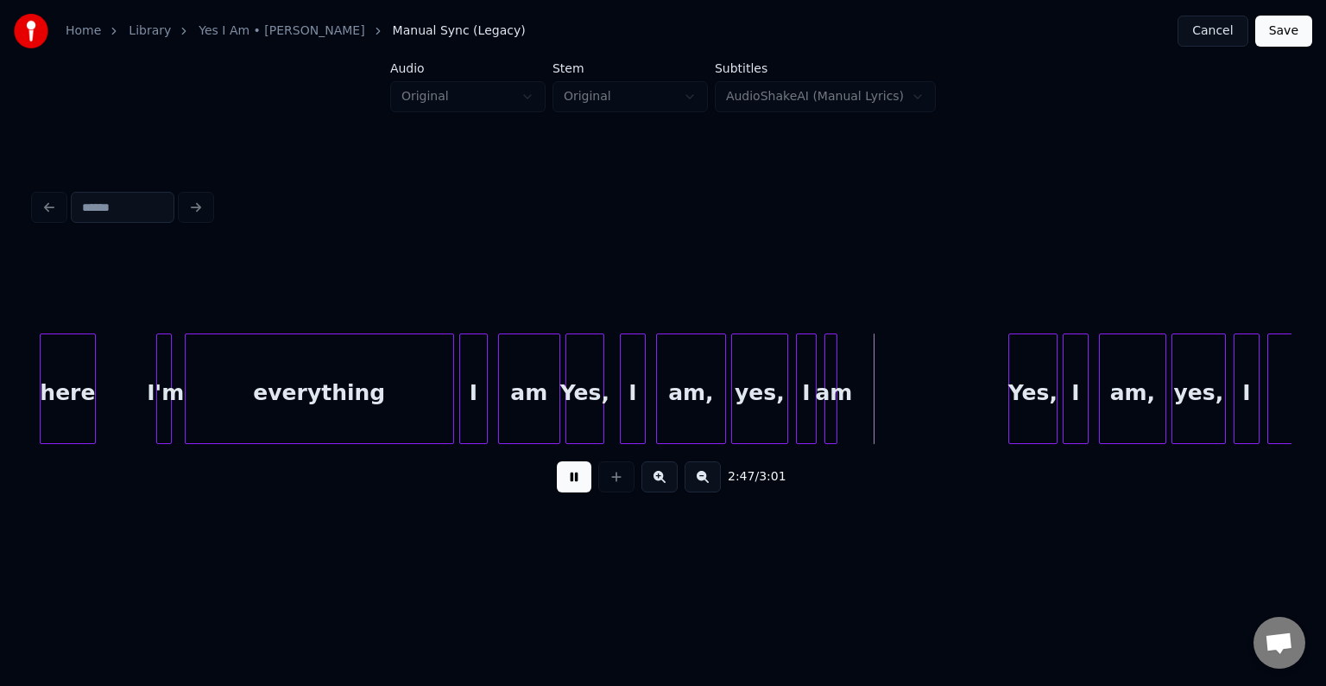
click at [569, 492] on button at bounding box center [574, 476] width 35 height 31
click at [885, 420] on div at bounding box center [885, 388] width 5 height 109
click at [591, 477] on button at bounding box center [574, 476] width 35 height 31
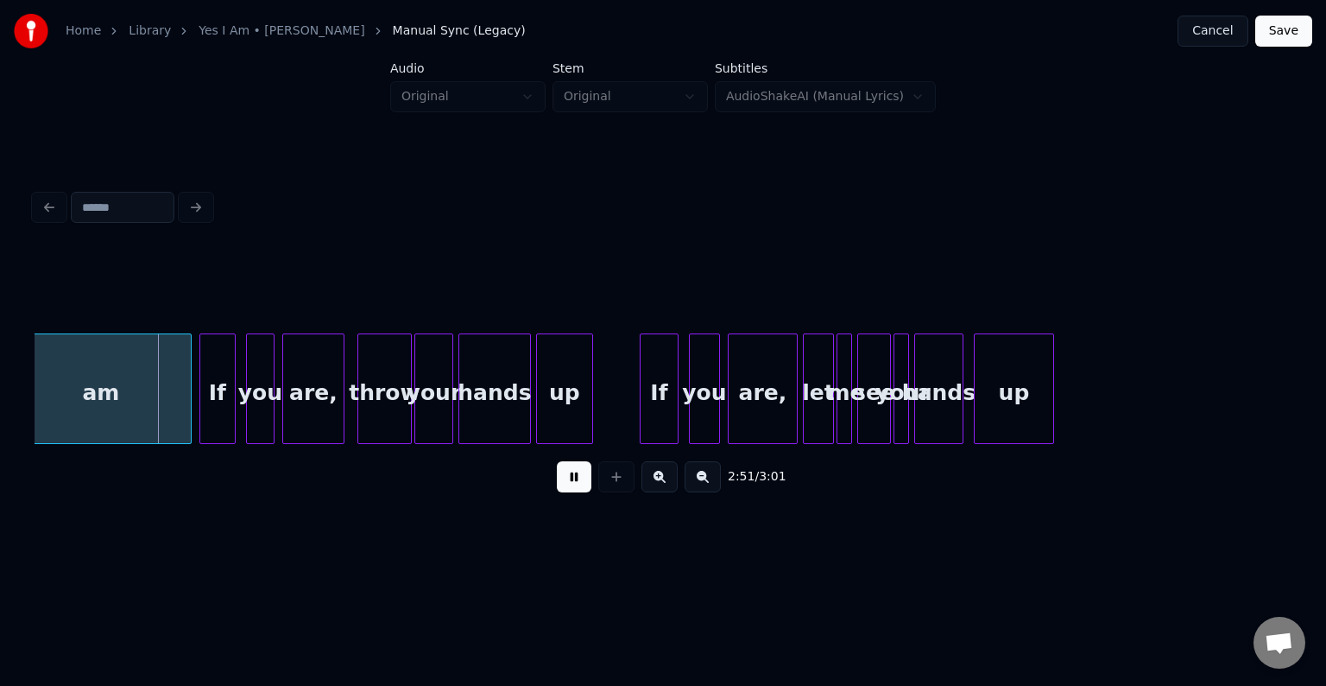
click at [572, 489] on button at bounding box center [574, 476] width 35 height 31
click at [117, 394] on div at bounding box center [114, 388] width 5 height 109
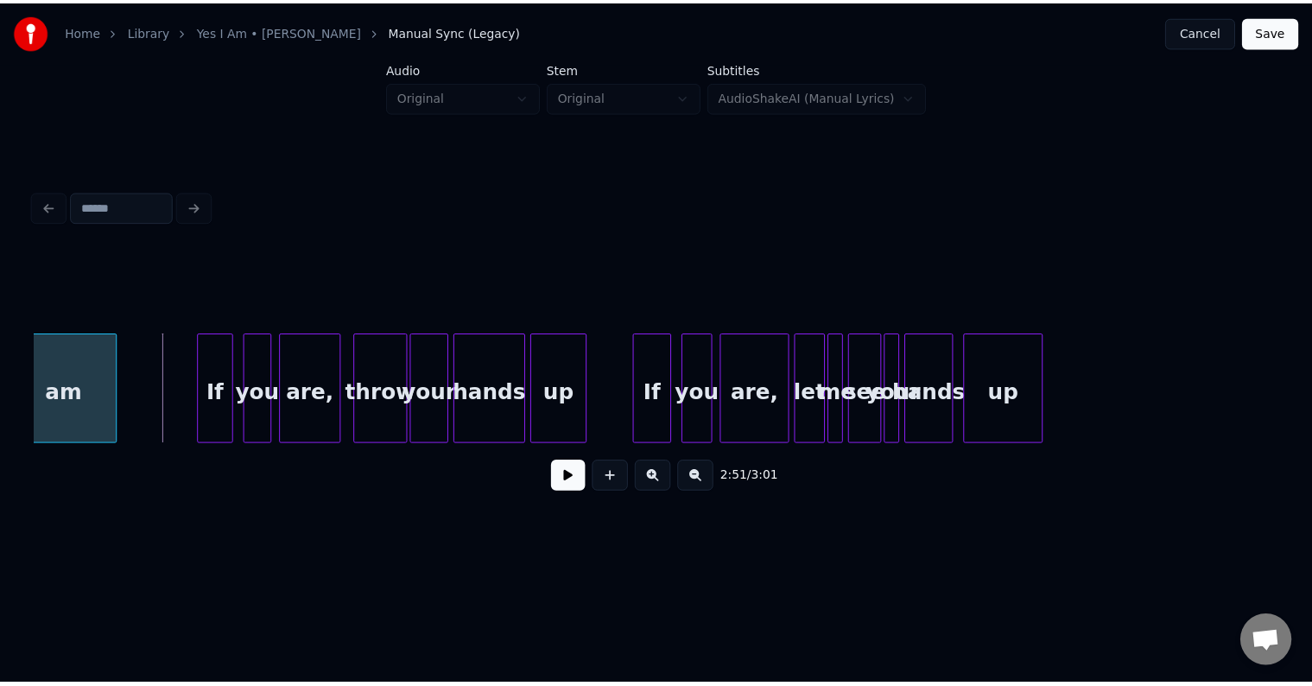
scroll to position [0, 22107]
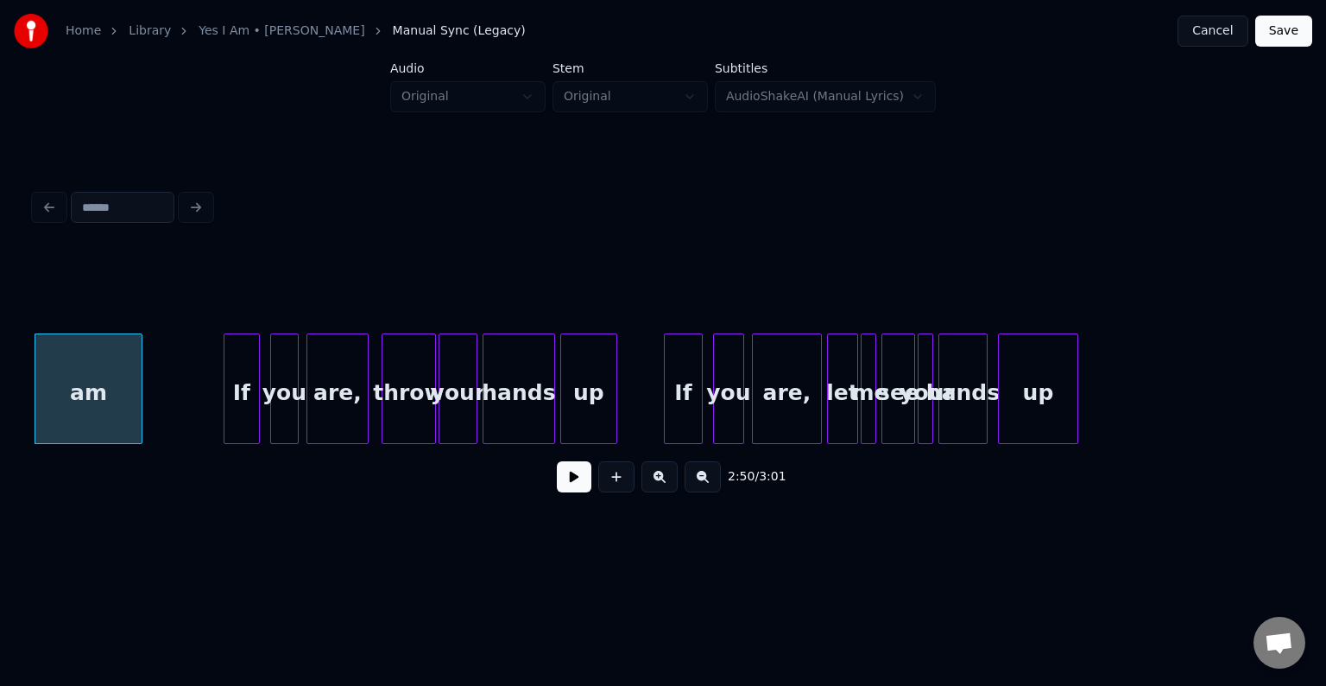
click at [584, 490] on button at bounding box center [574, 476] width 35 height 31
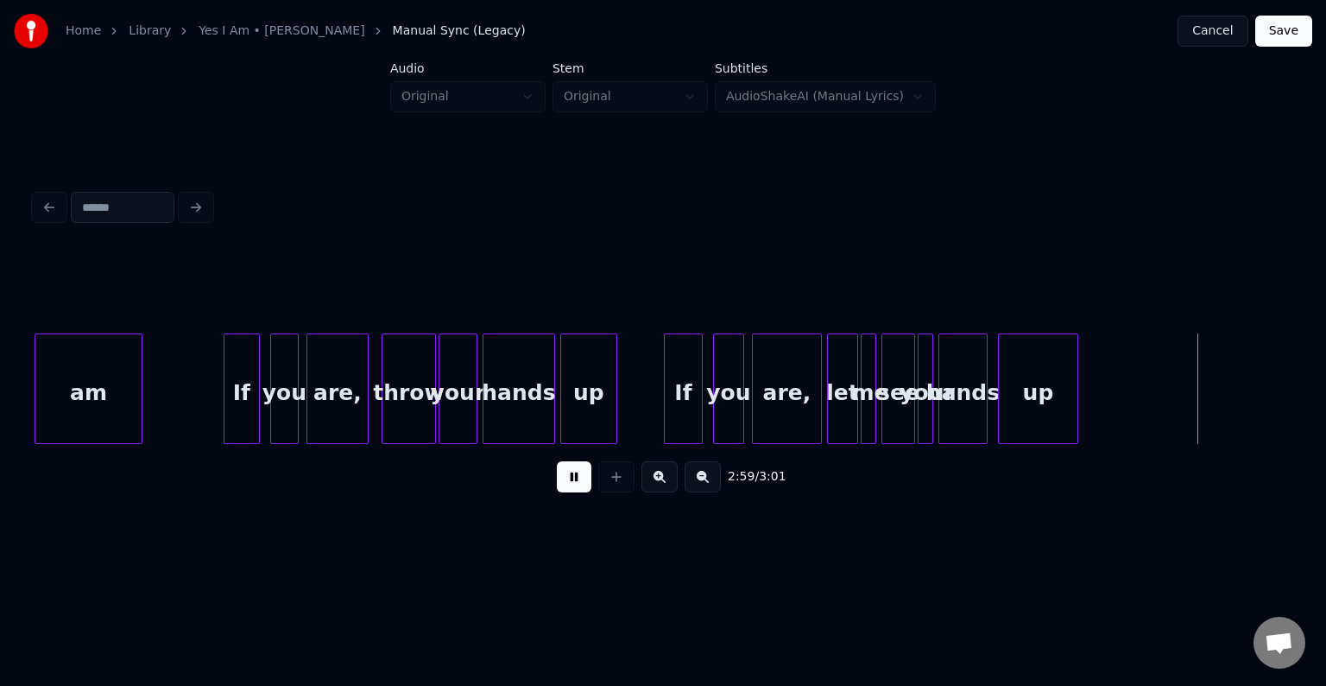
click at [1279, 41] on button "Save" at bounding box center [1283, 31] width 57 height 31
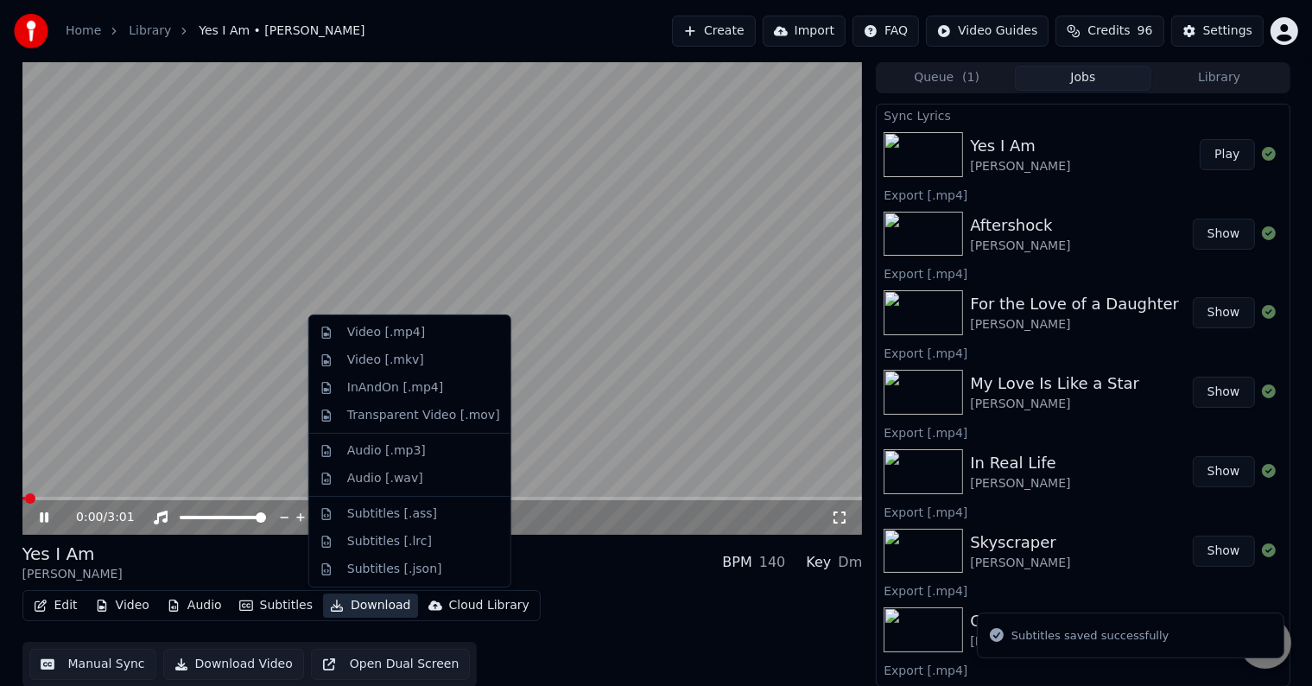
click at [345, 604] on button "Download" at bounding box center [370, 605] width 95 height 24
click at [365, 338] on div "Video [.mp4]" at bounding box center [386, 332] width 78 height 17
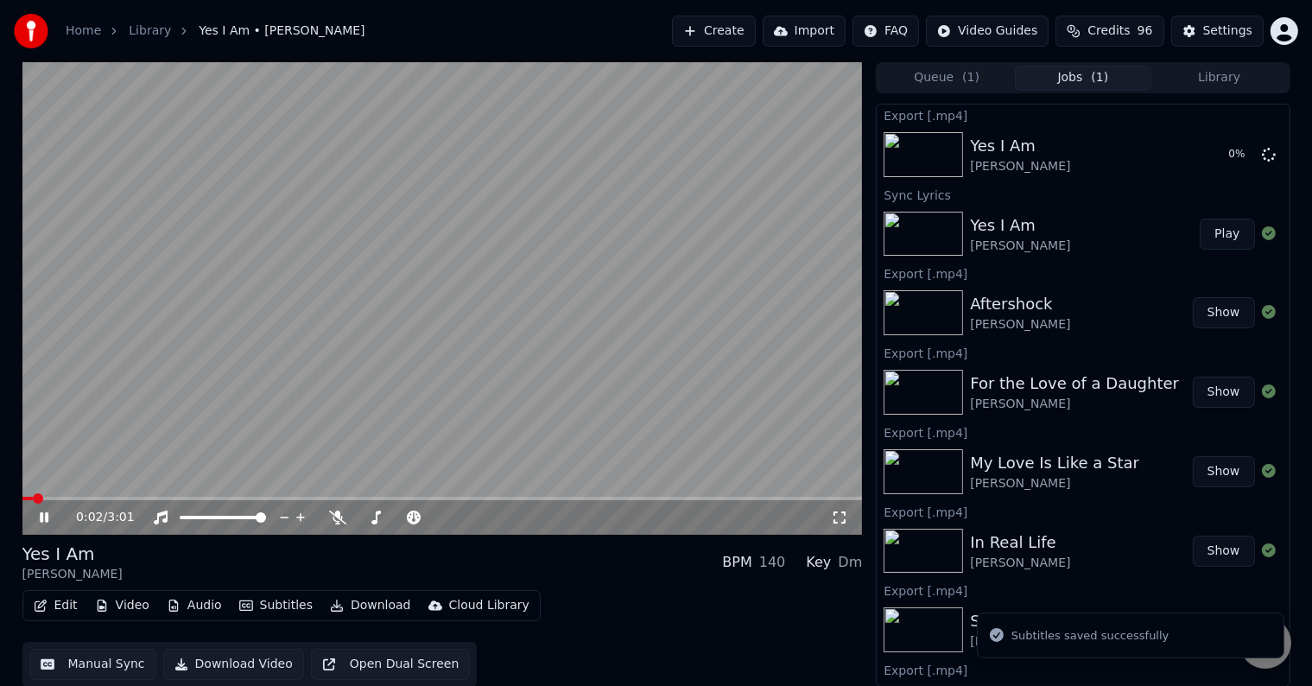
click at [40, 514] on icon at bounding box center [44, 517] width 9 height 10
